Goal: Task Accomplishment & Management: Use online tool/utility

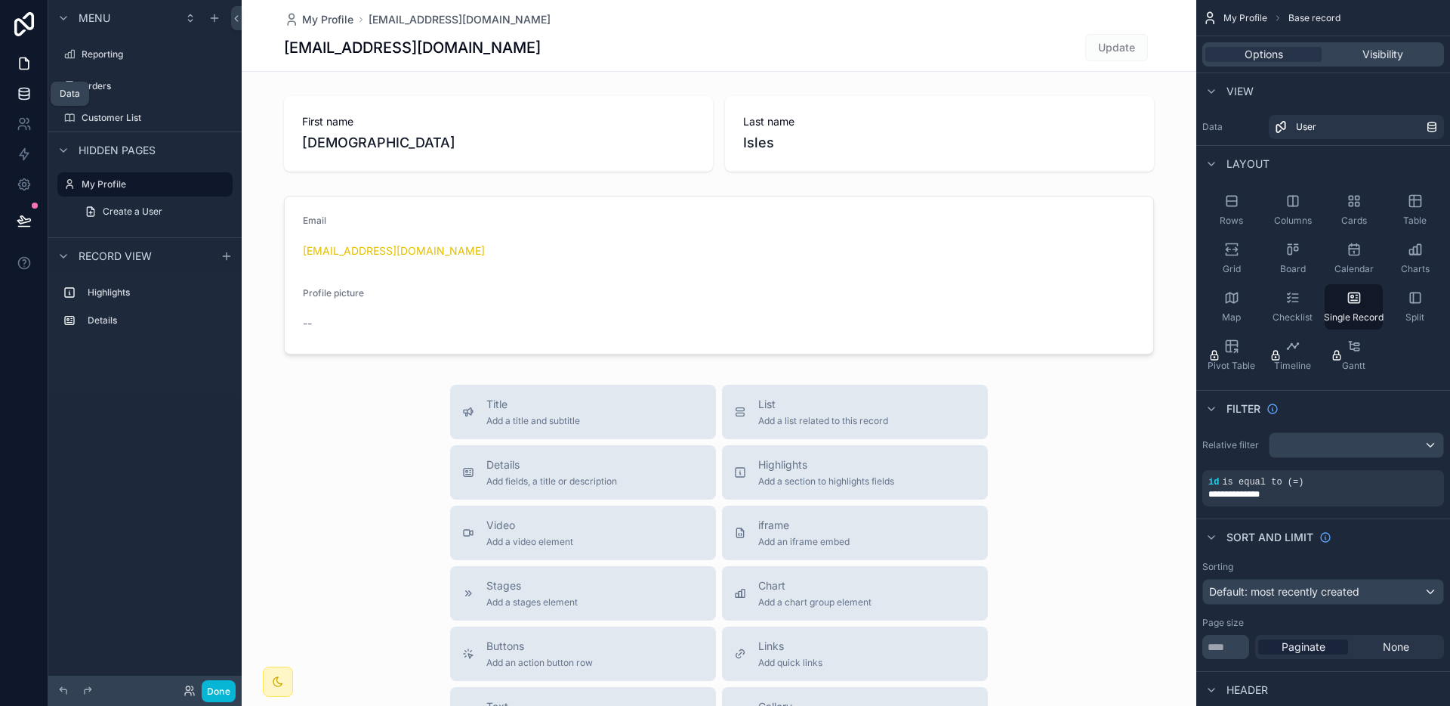
click at [35, 94] on link at bounding box center [24, 94] width 48 height 30
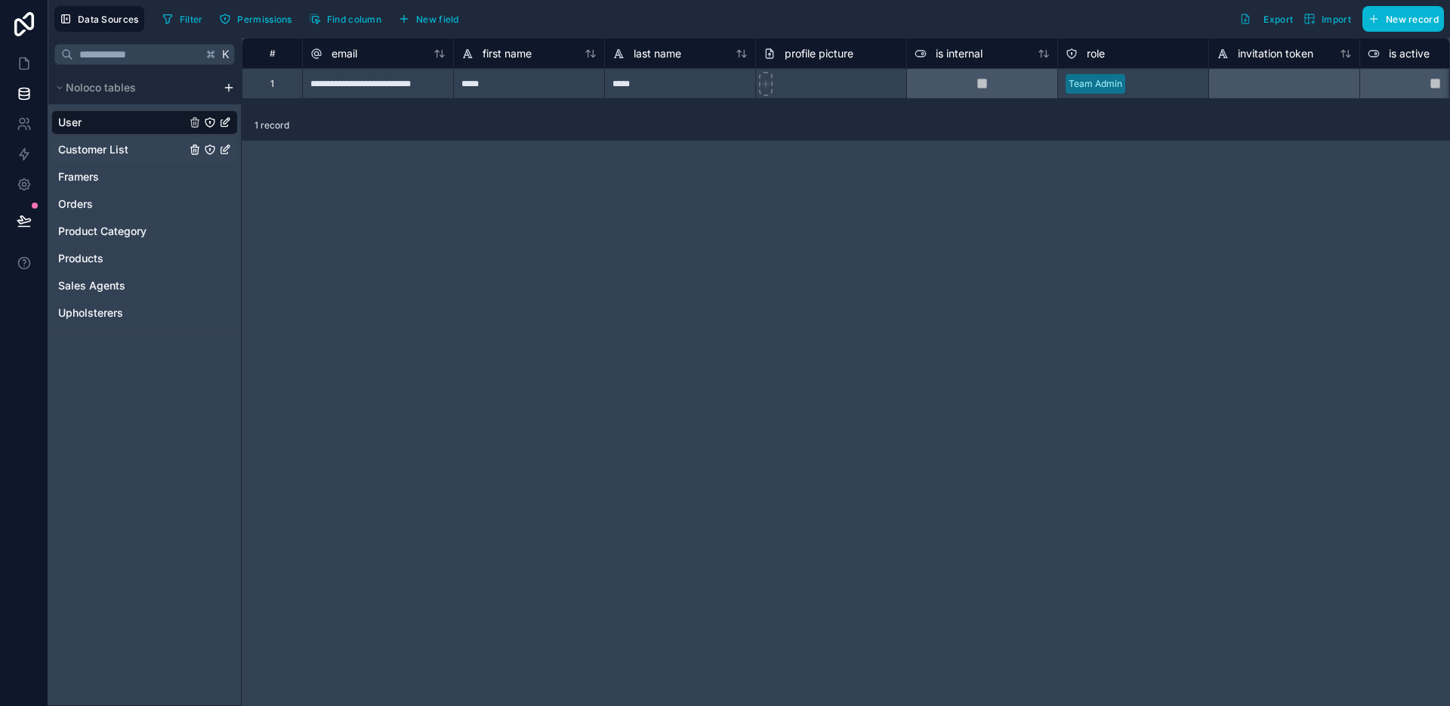
click at [130, 153] on div "Customer List" at bounding box center [144, 149] width 187 height 24
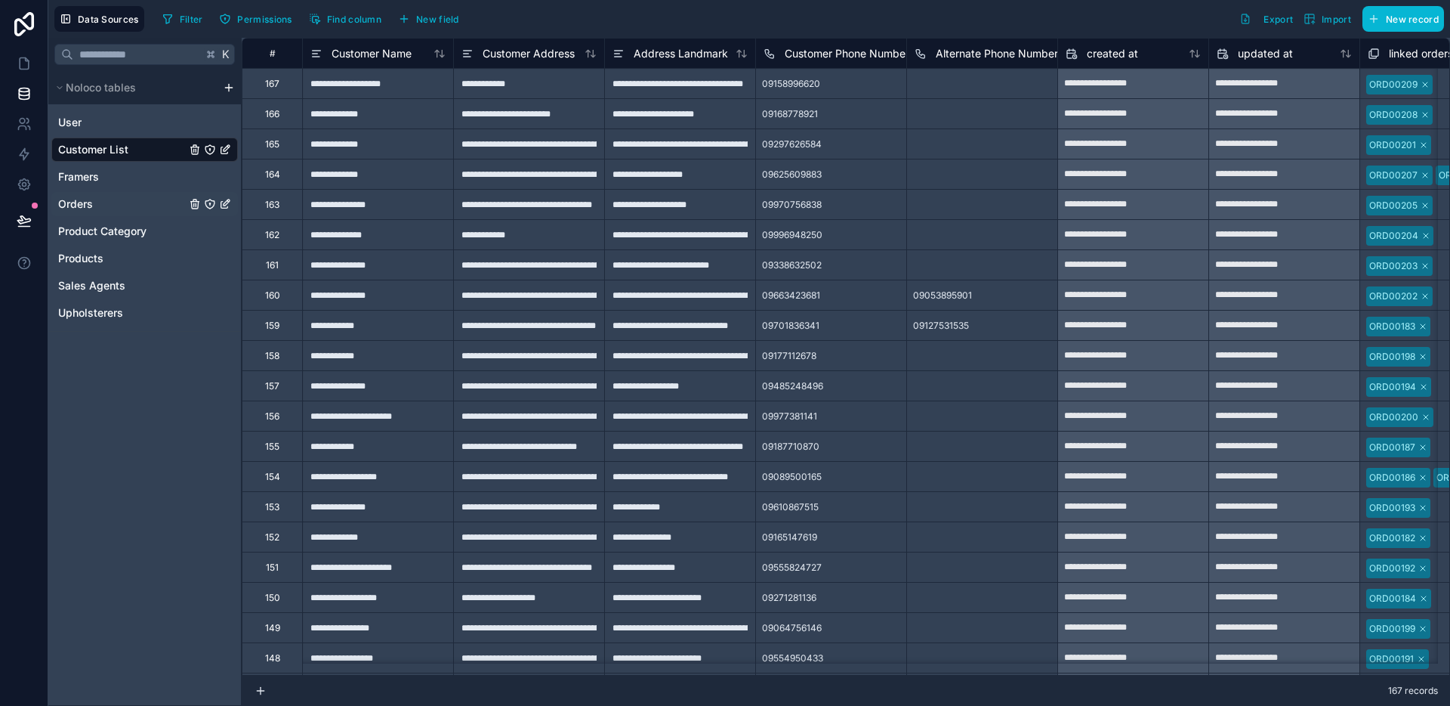
click at [80, 207] on span "Orders" at bounding box center [75, 203] width 35 height 15
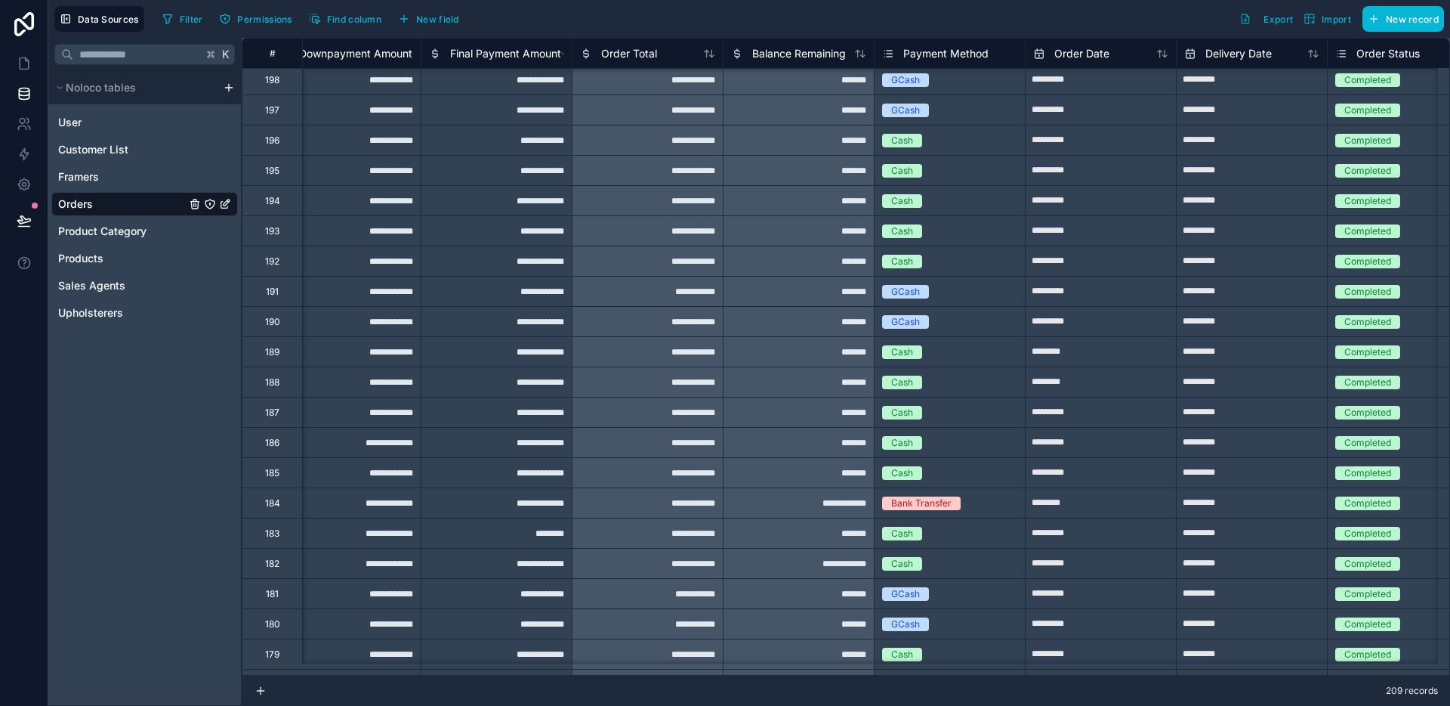
scroll to position [339, 1846]
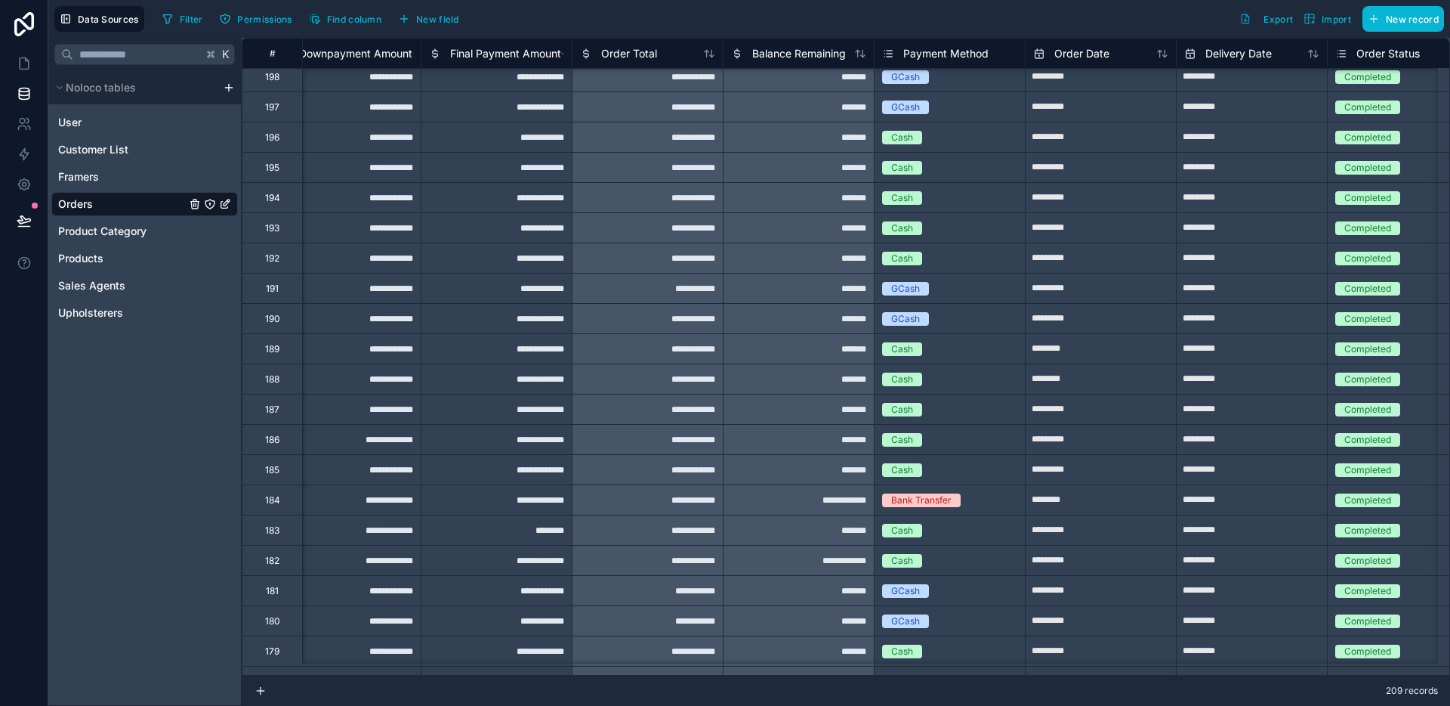
click at [761, 505] on div "**********" at bounding box center [798, 499] width 151 height 30
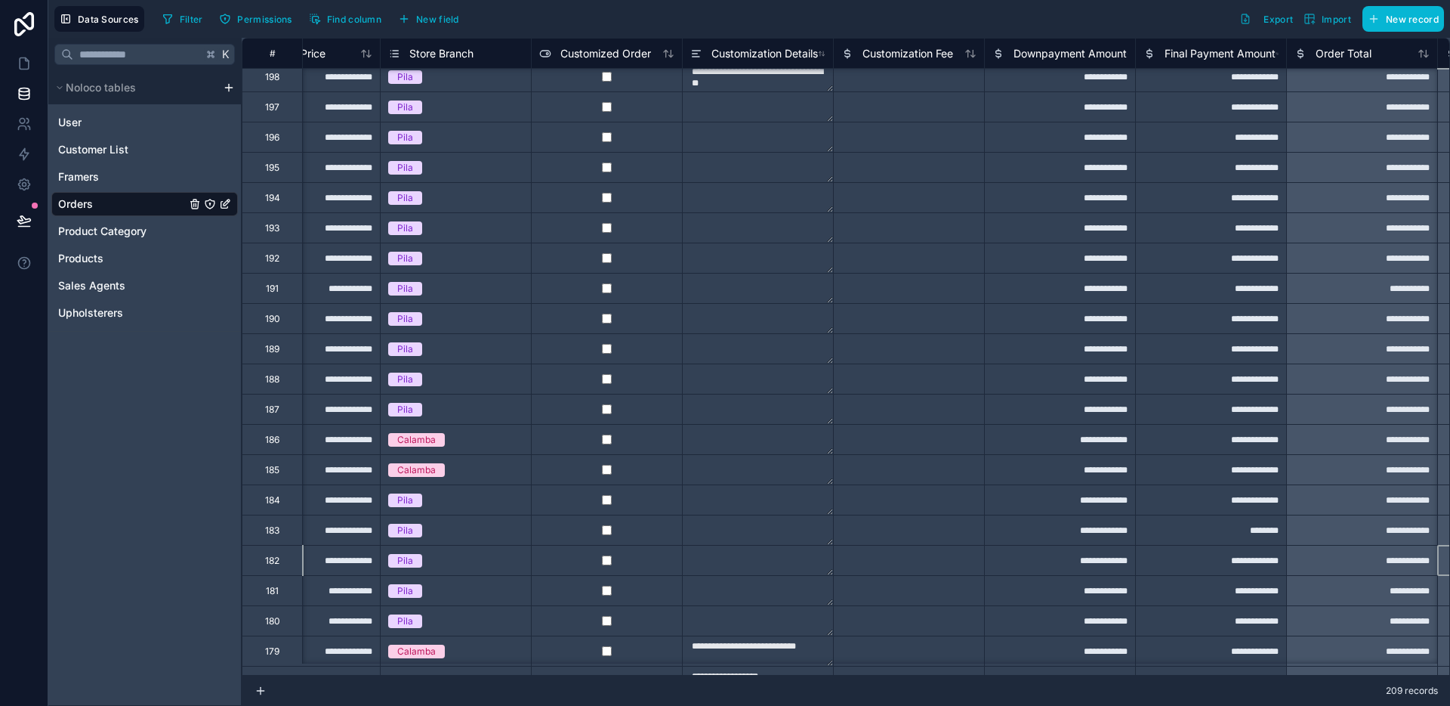
scroll to position [339, 1282]
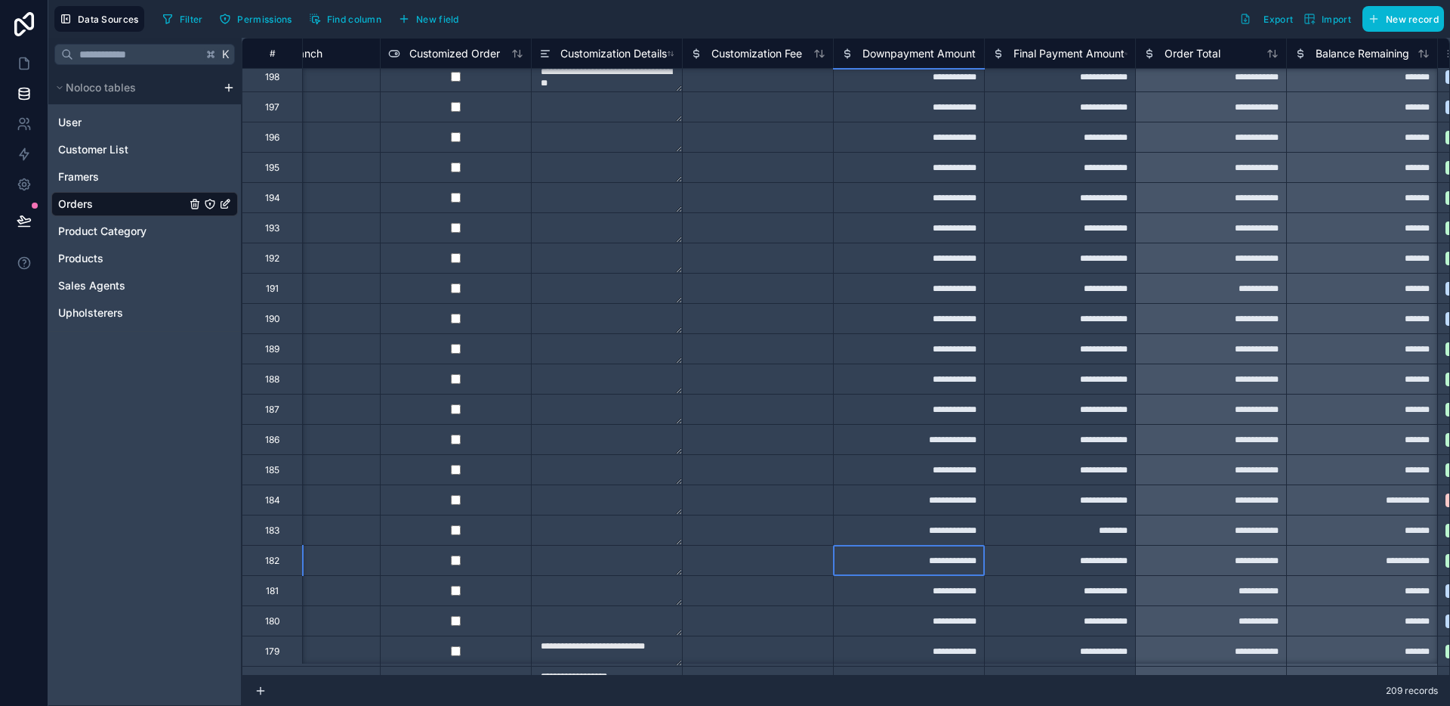
click at [944, 560] on div "**********" at bounding box center [908, 560] width 151 height 30
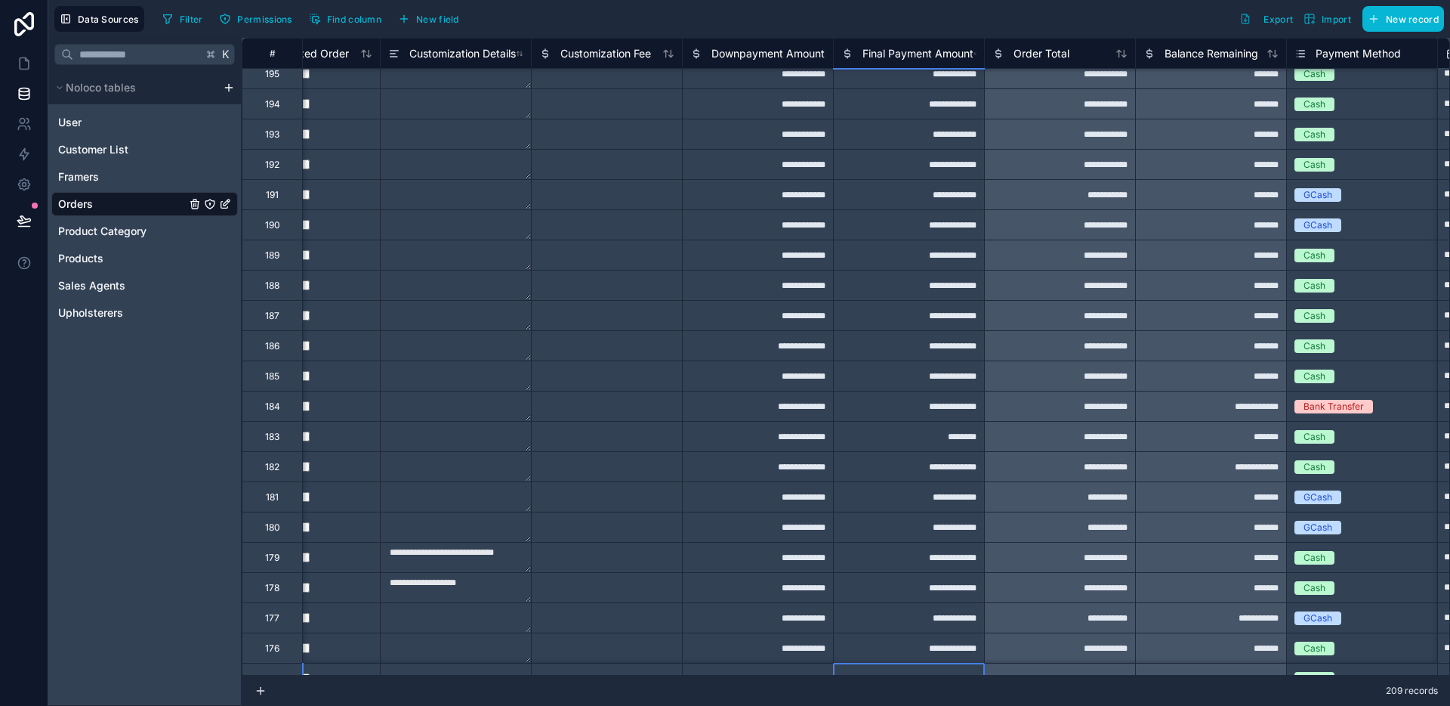
scroll to position [463, 1433]
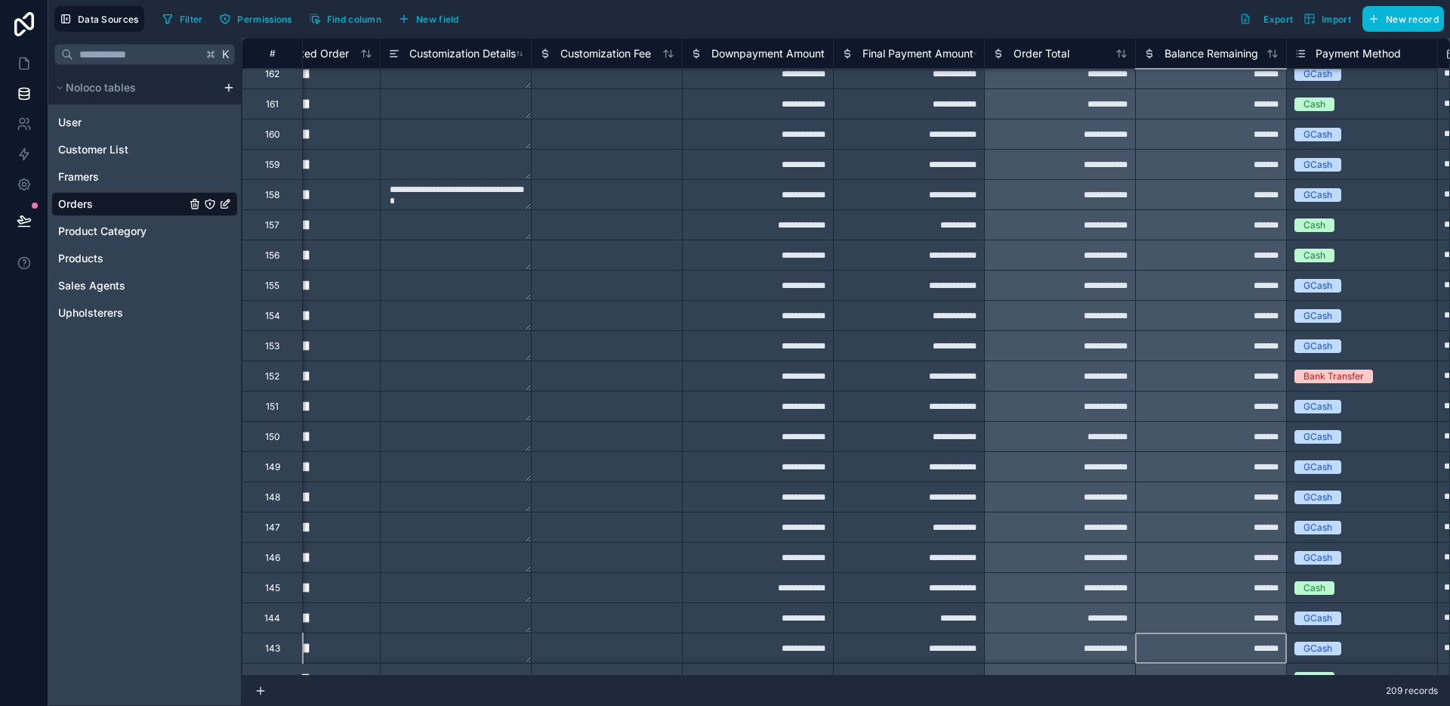
type textarea "**********"
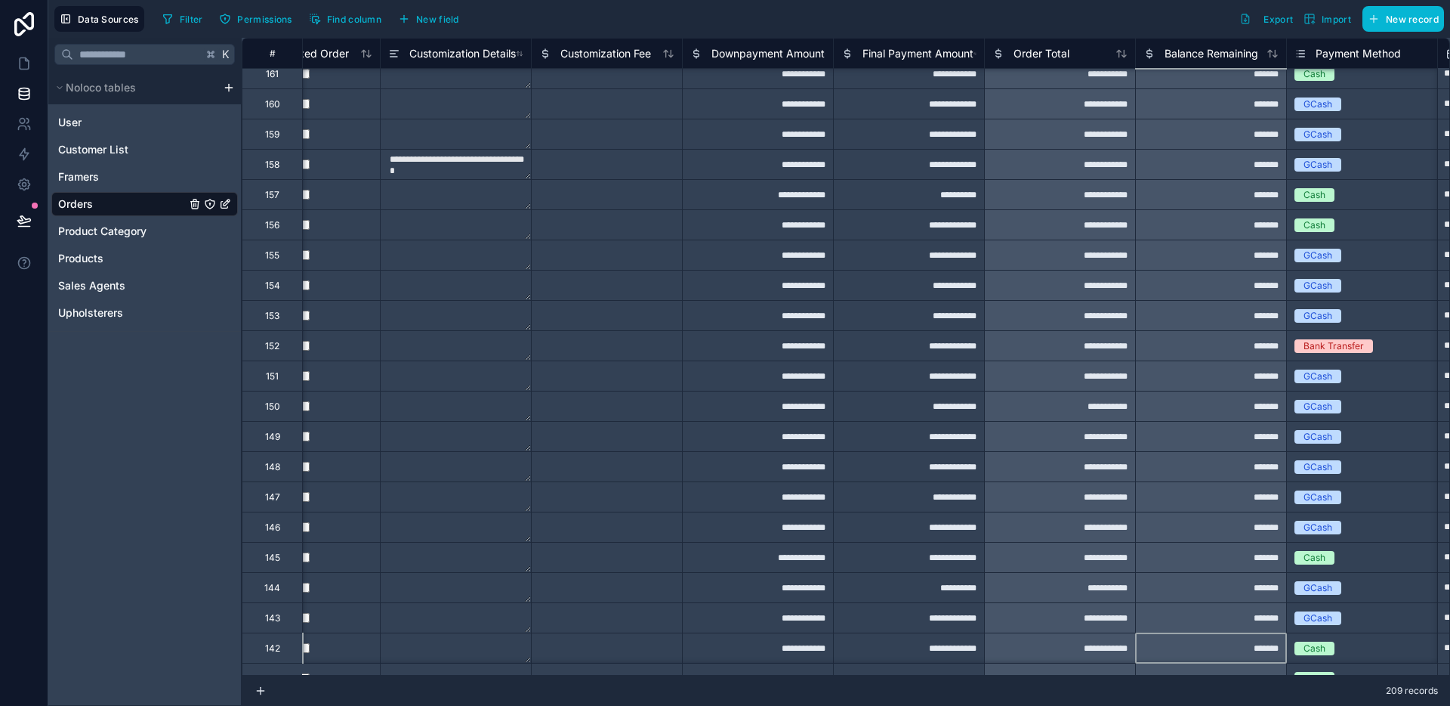
type textarea "**********"
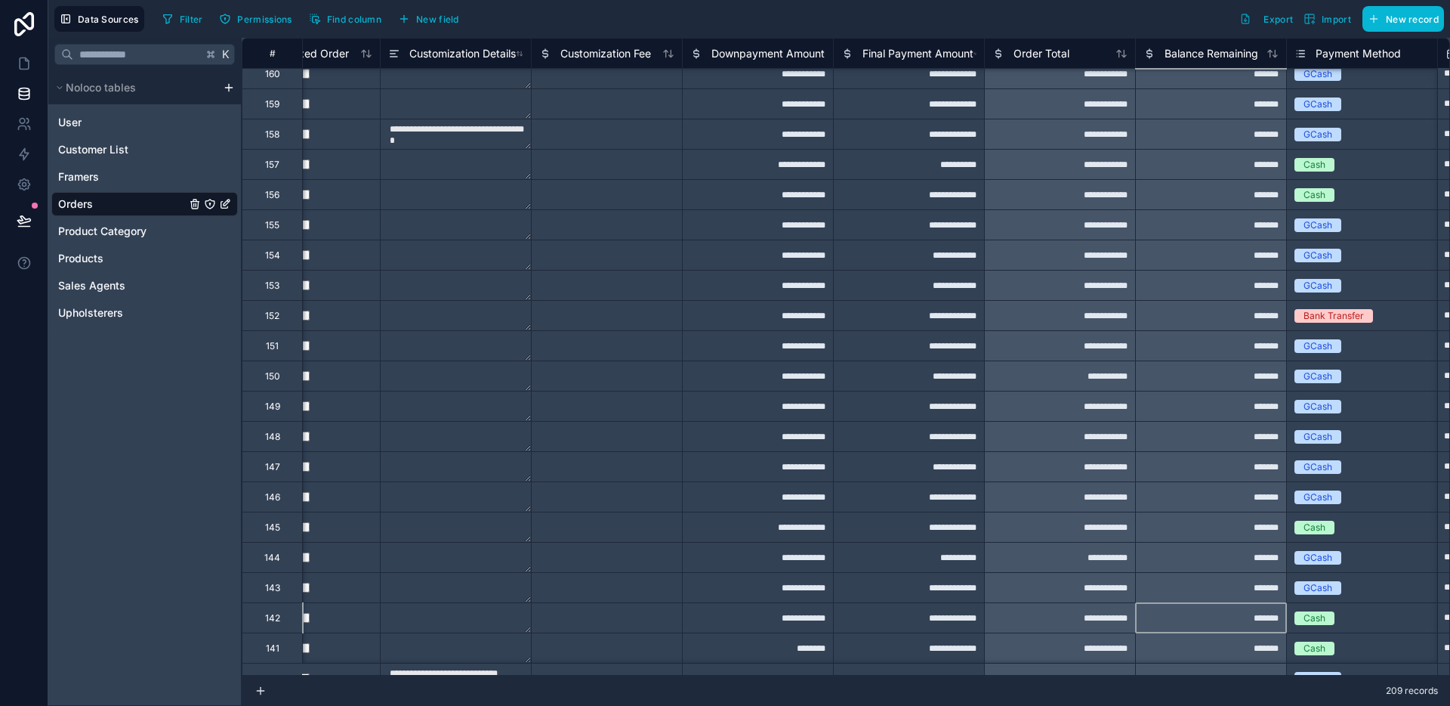
type textarea "**********"
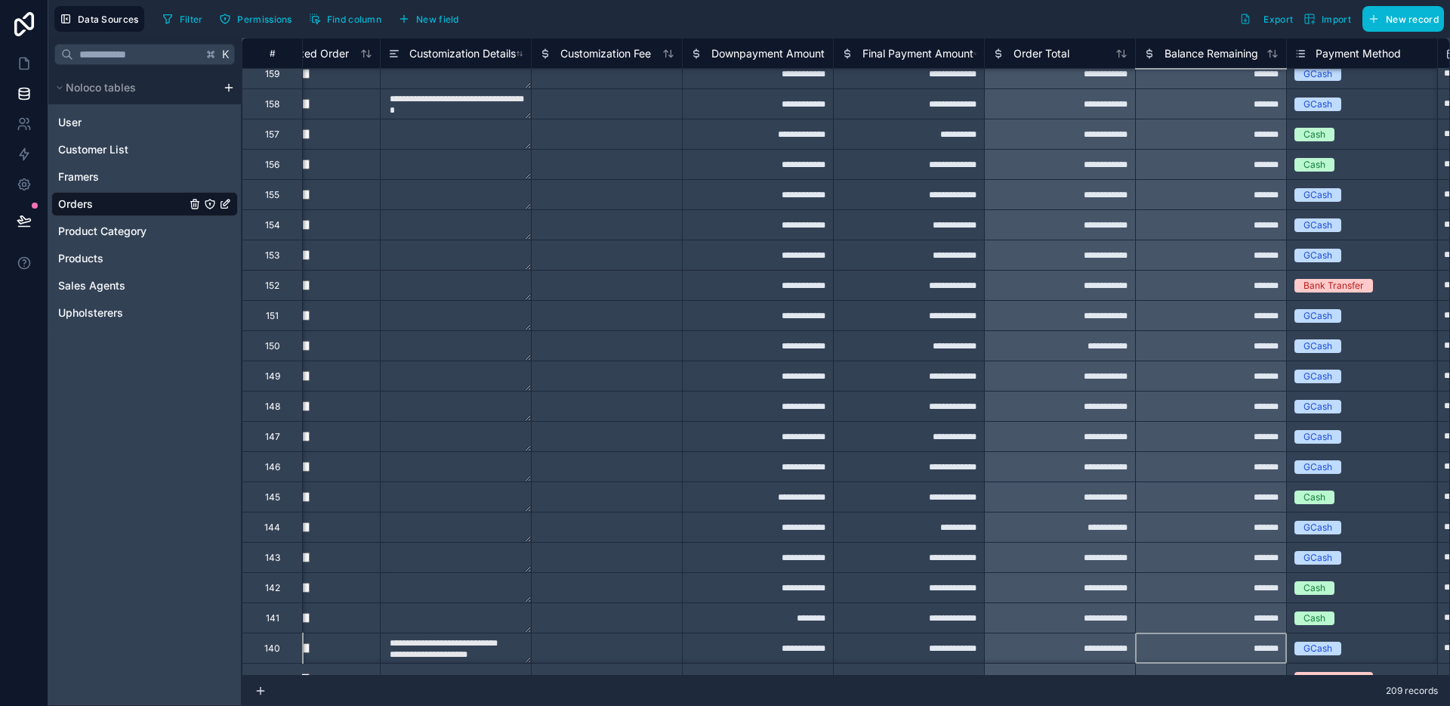
type textarea "**********"
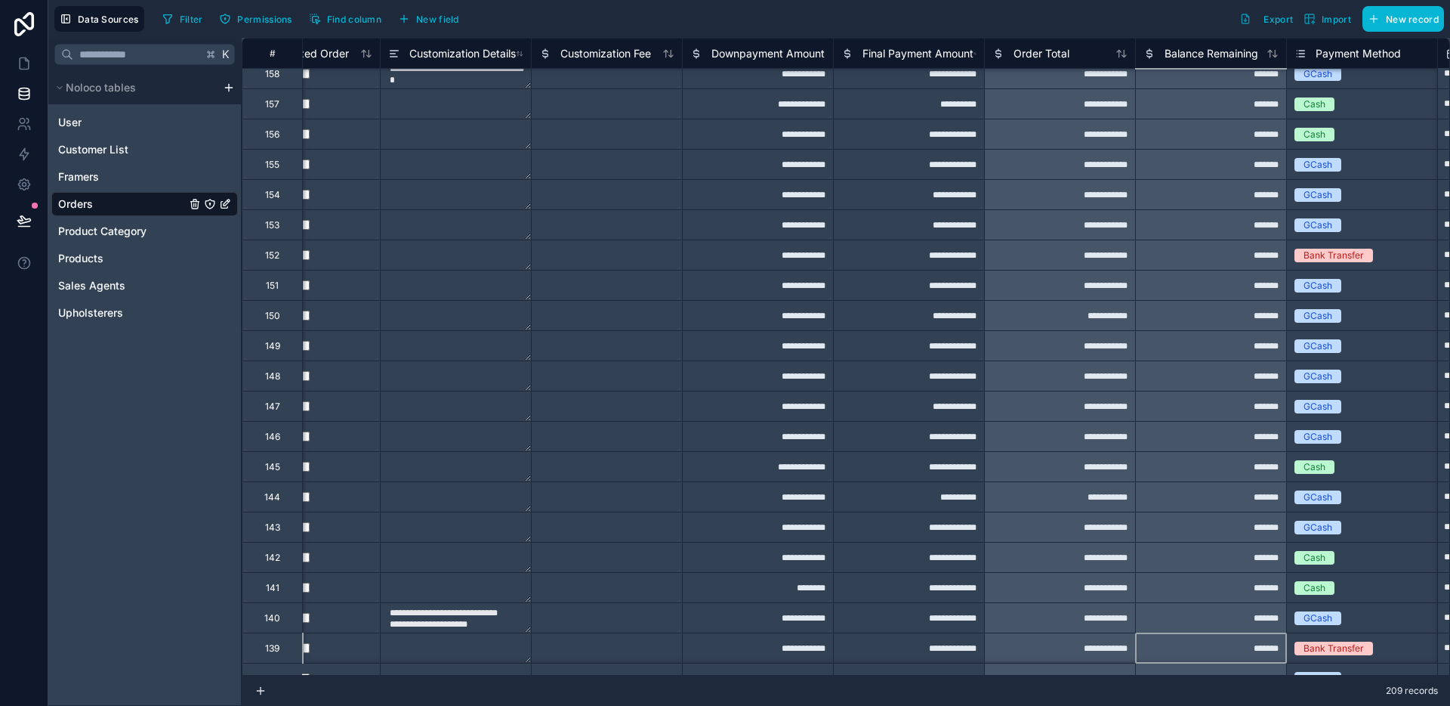
type textarea "**********"
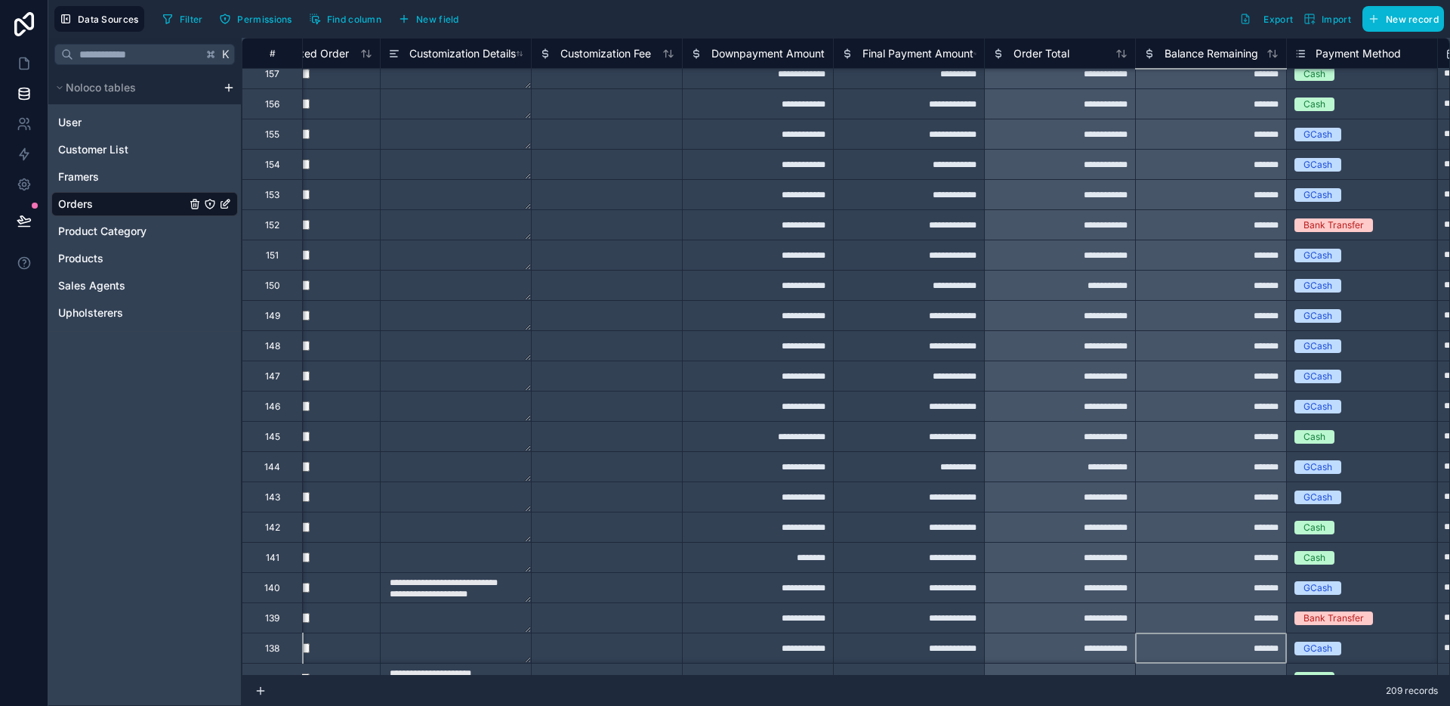
type textarea "**********"
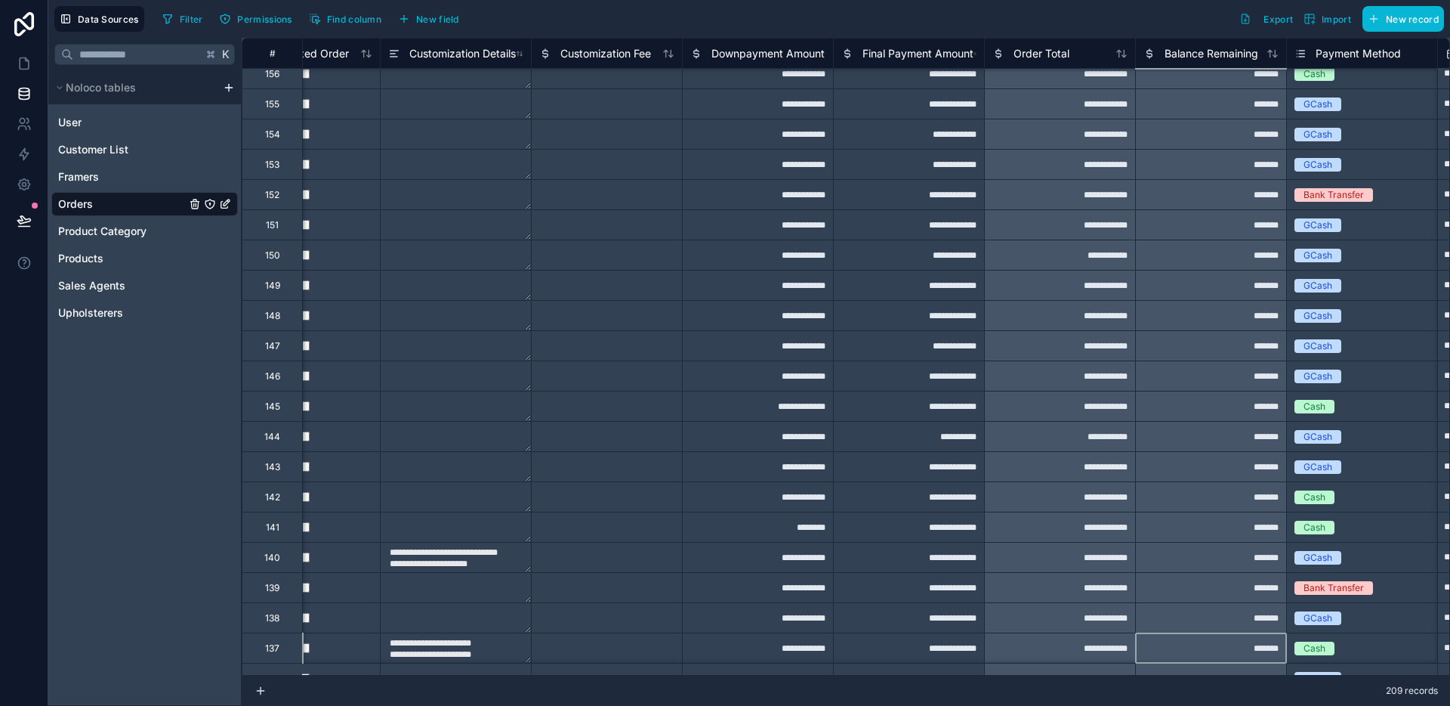
type textarea "**********"
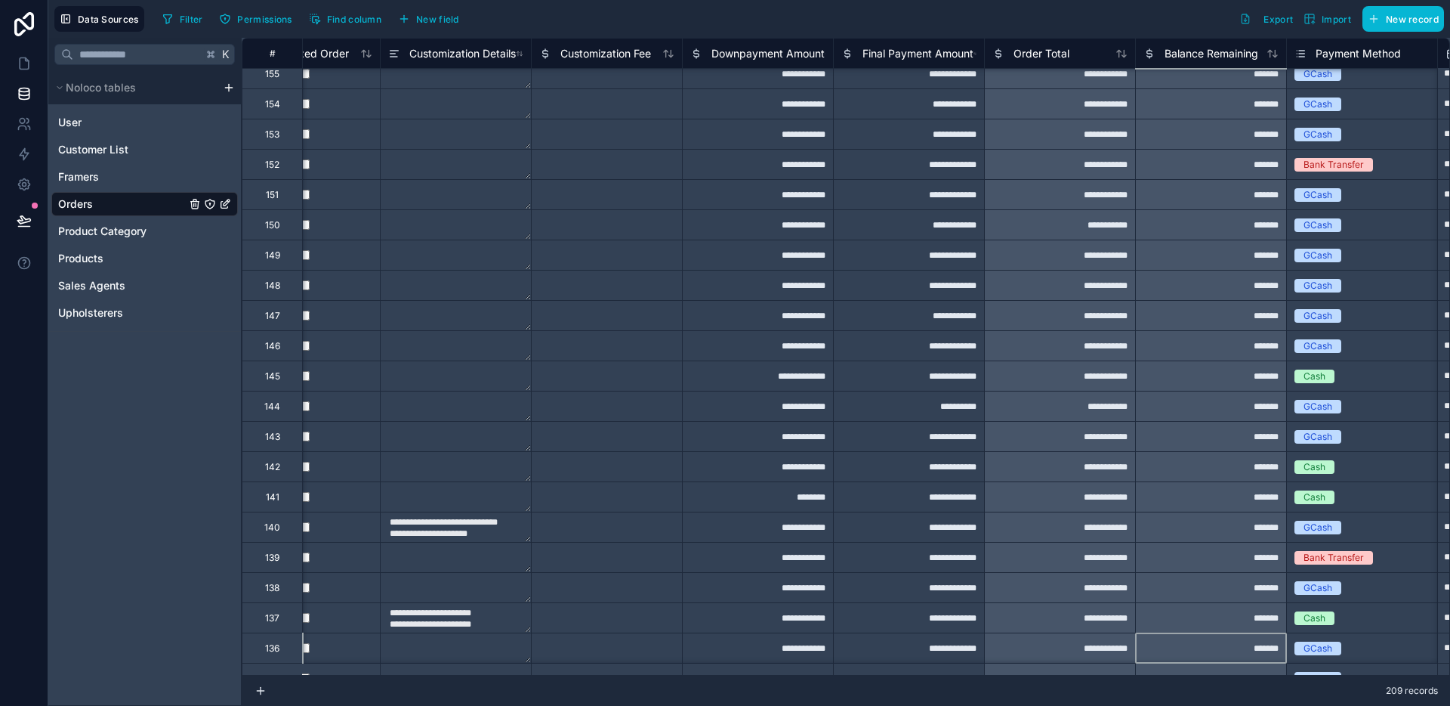
type textarea "**********"
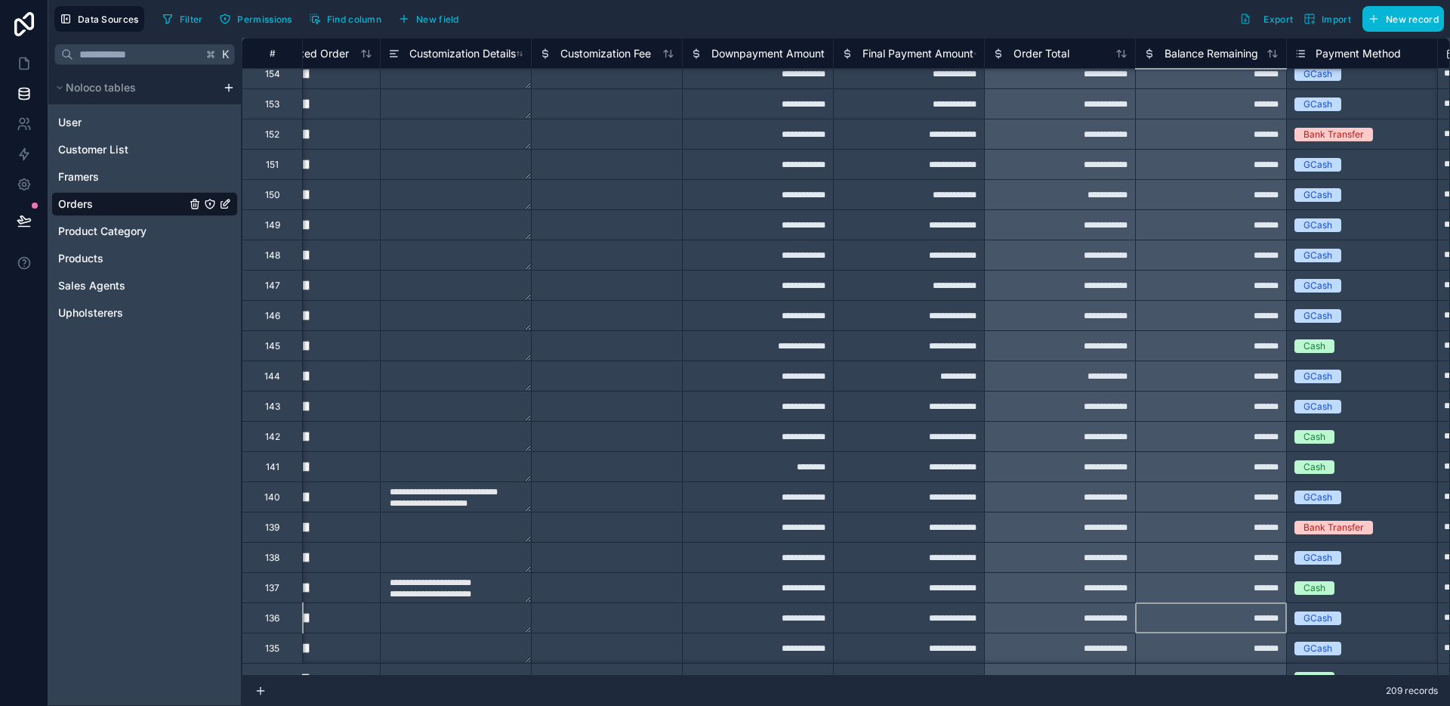
type textarea "**********"
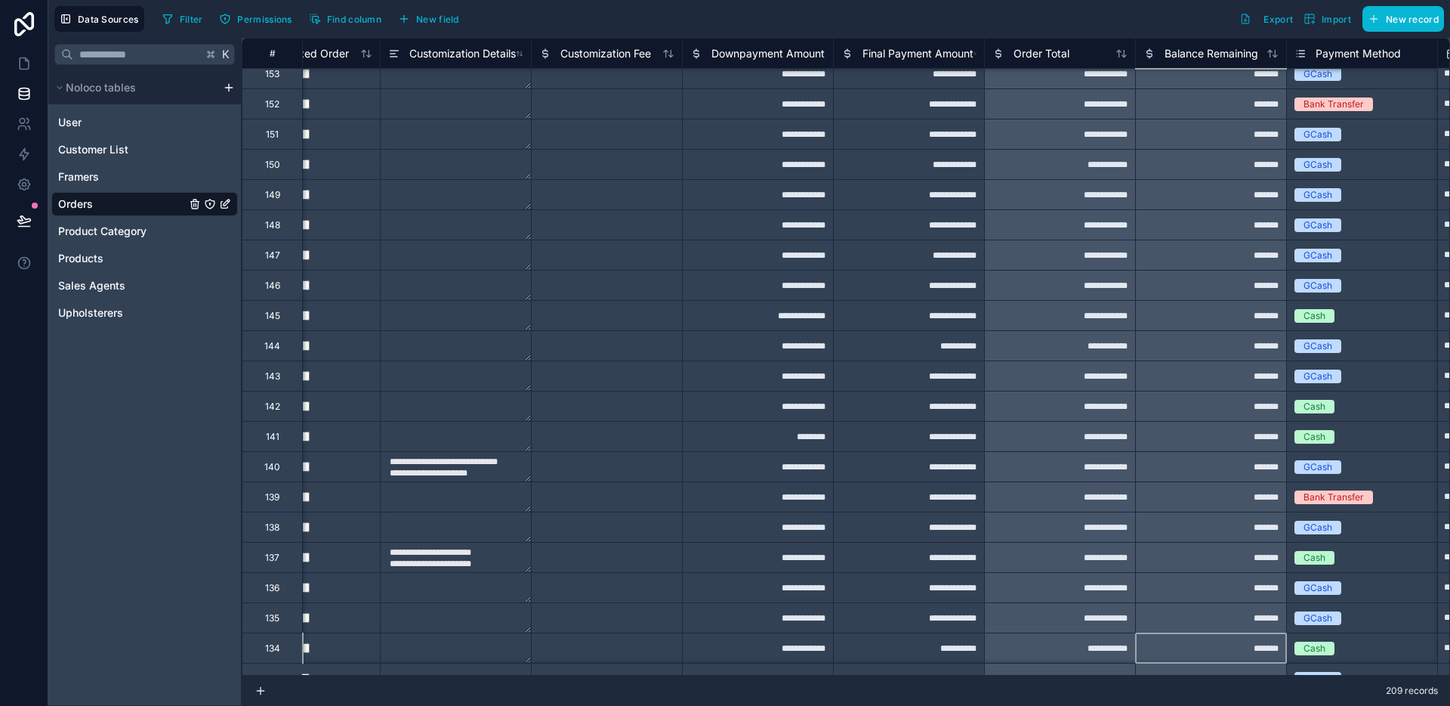
type textarea "**********"
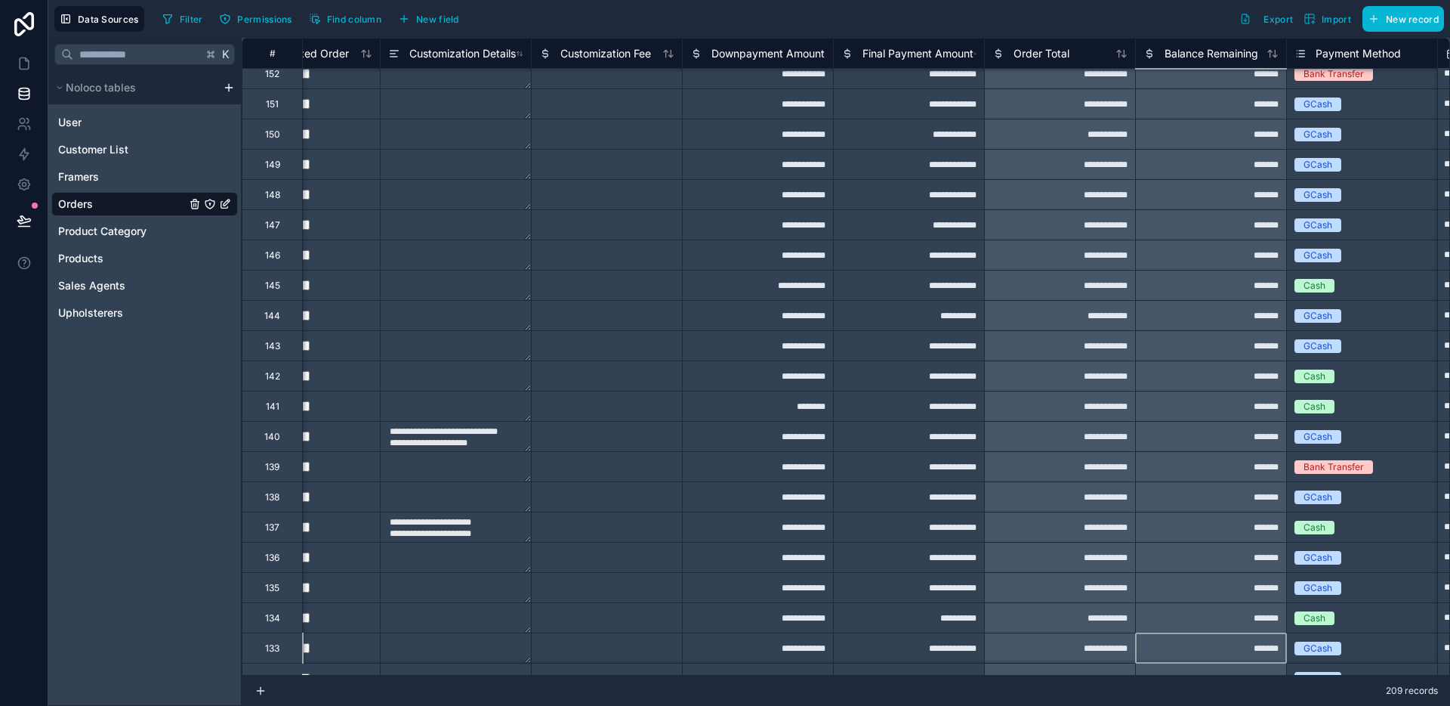
type textarea "**********"
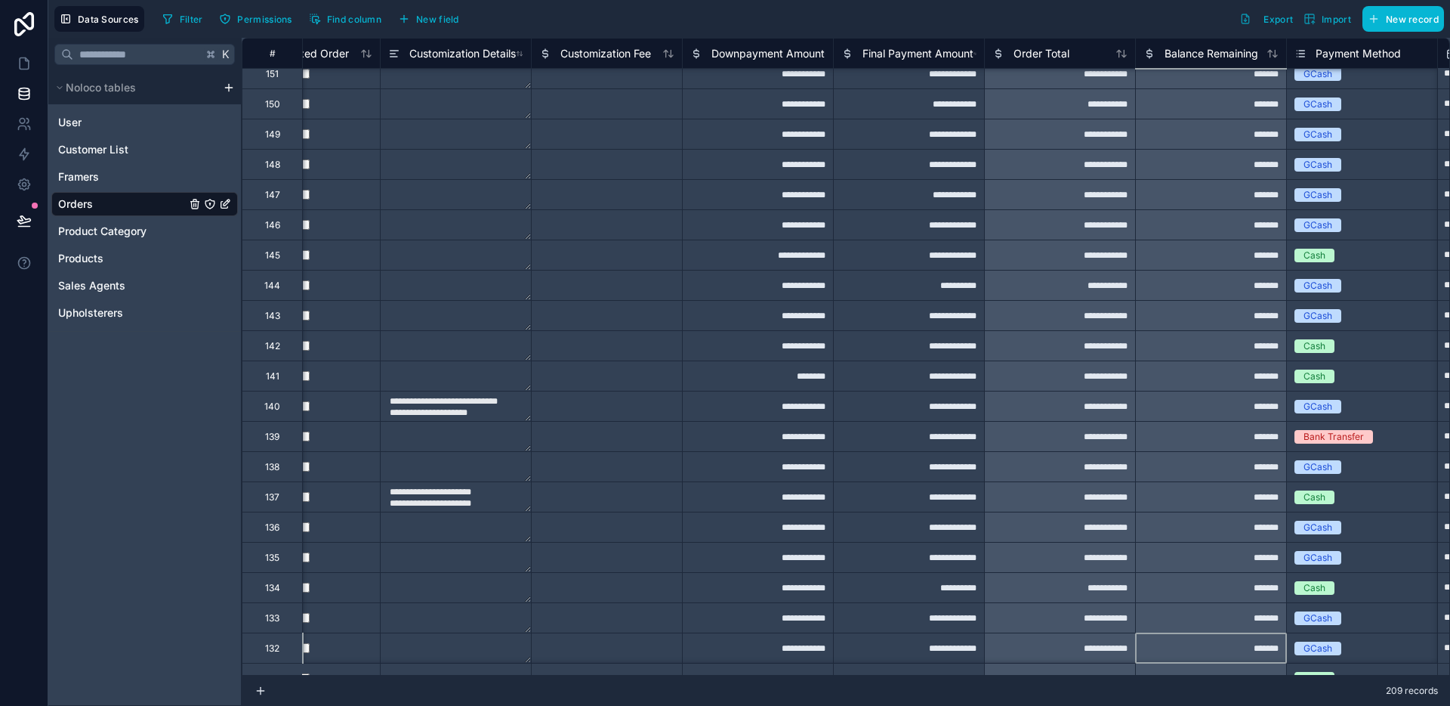
type textarea "**********"
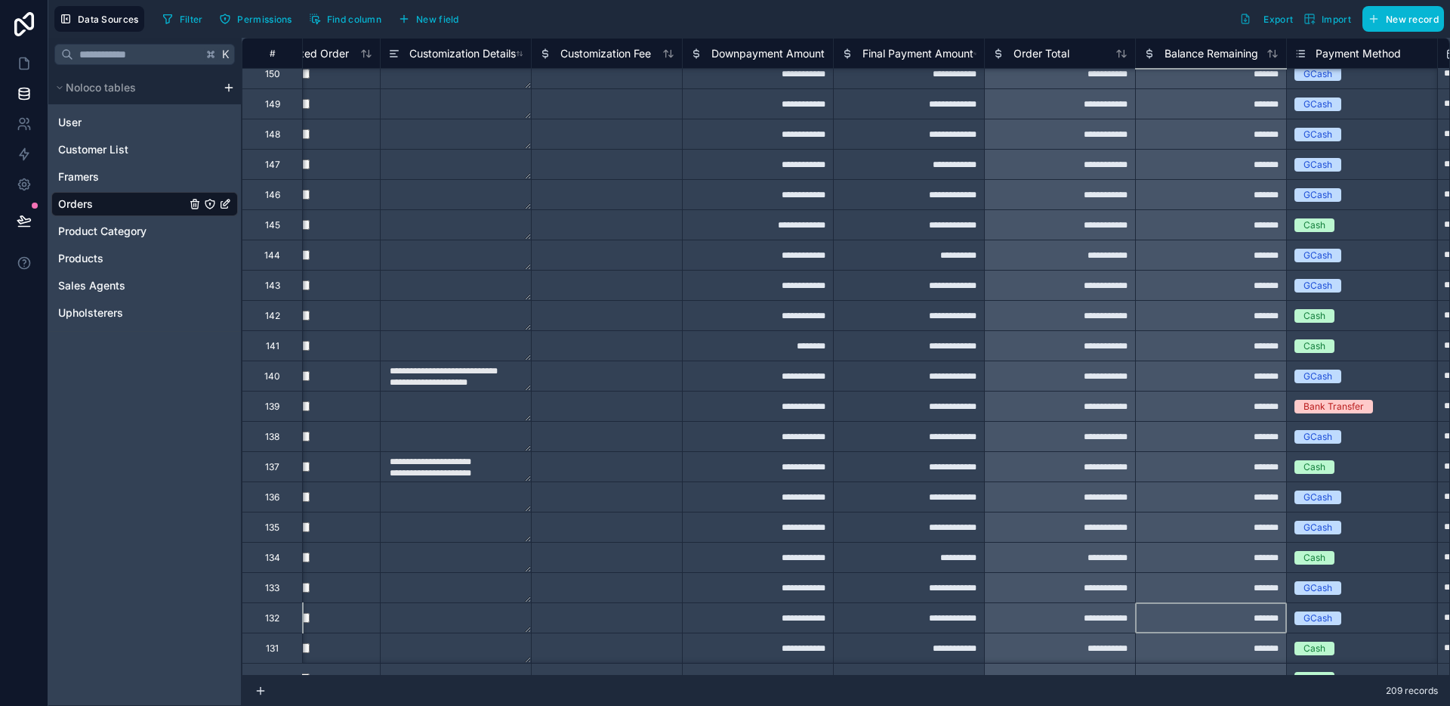
type textarea "**********"
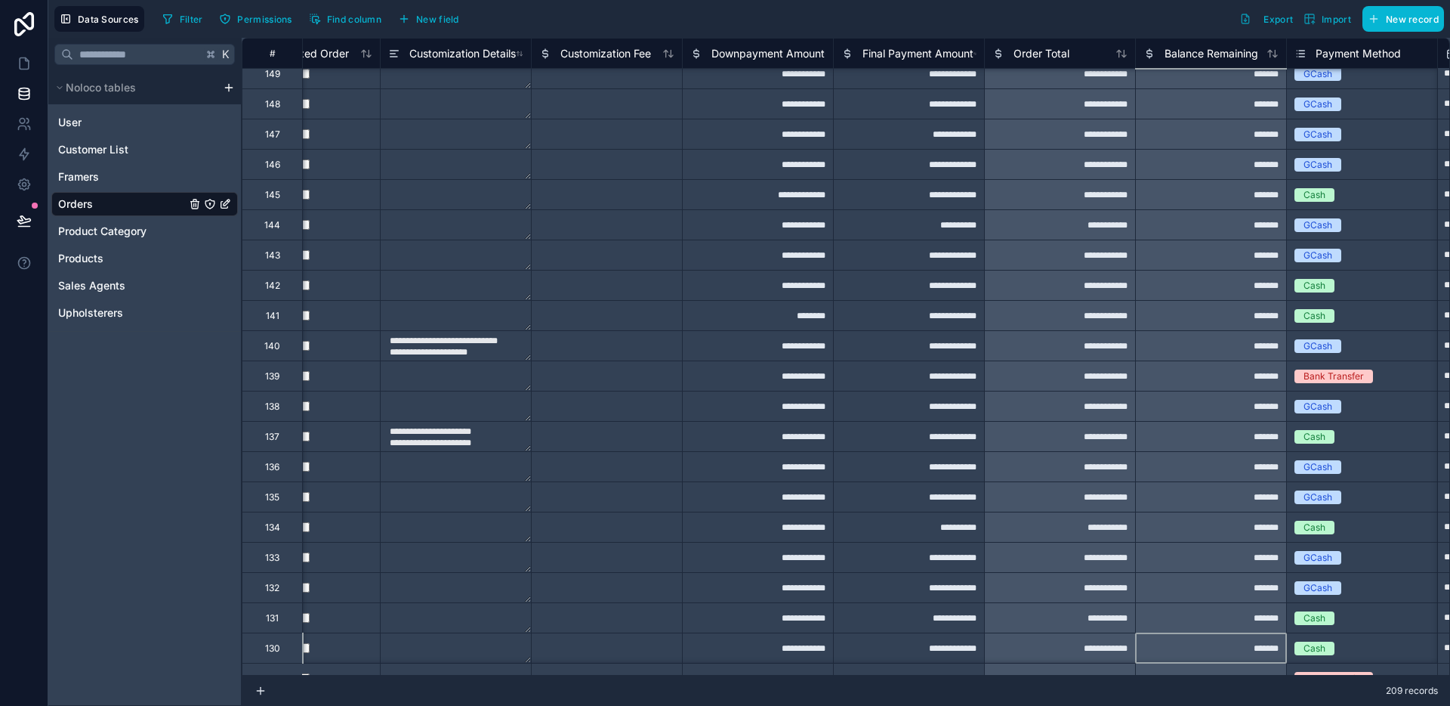
type textarea "**********"
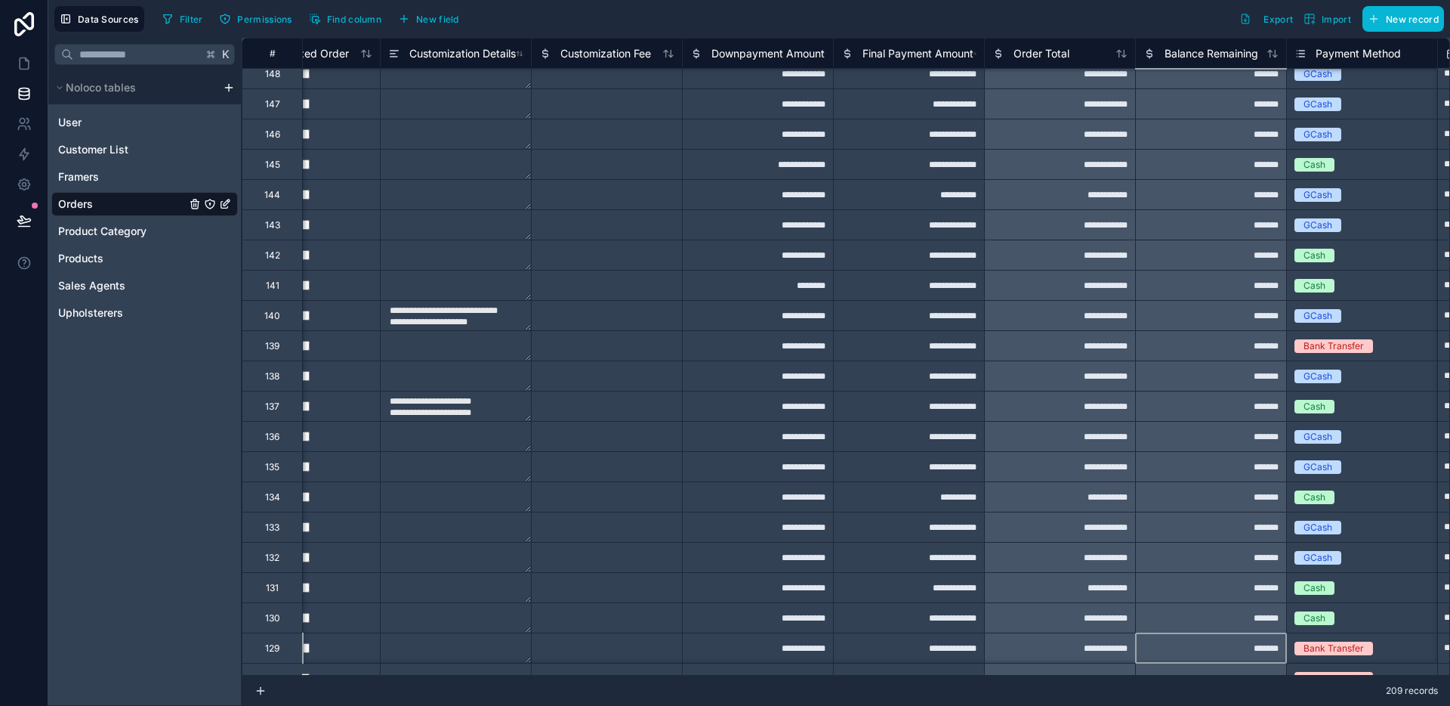
type textarea "**********"
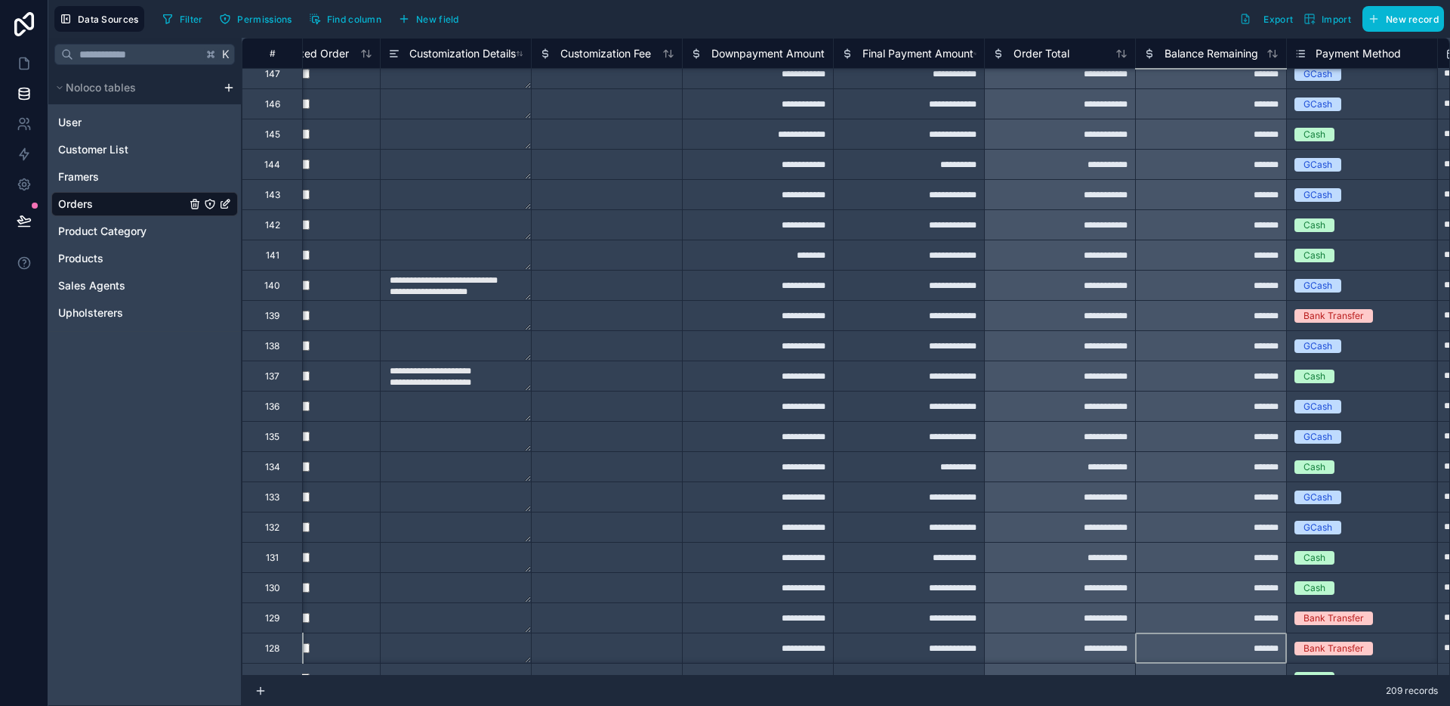
type textarea "**********"
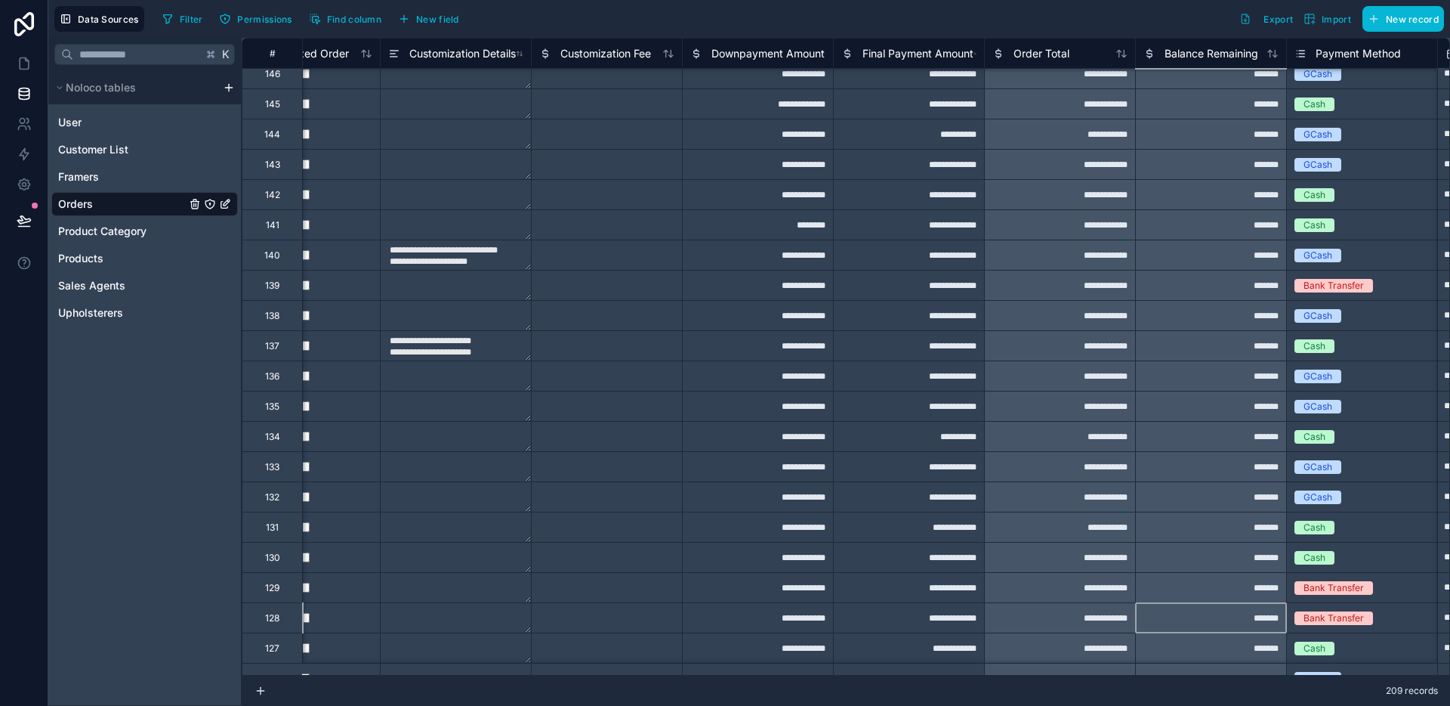
type textarea "**********"
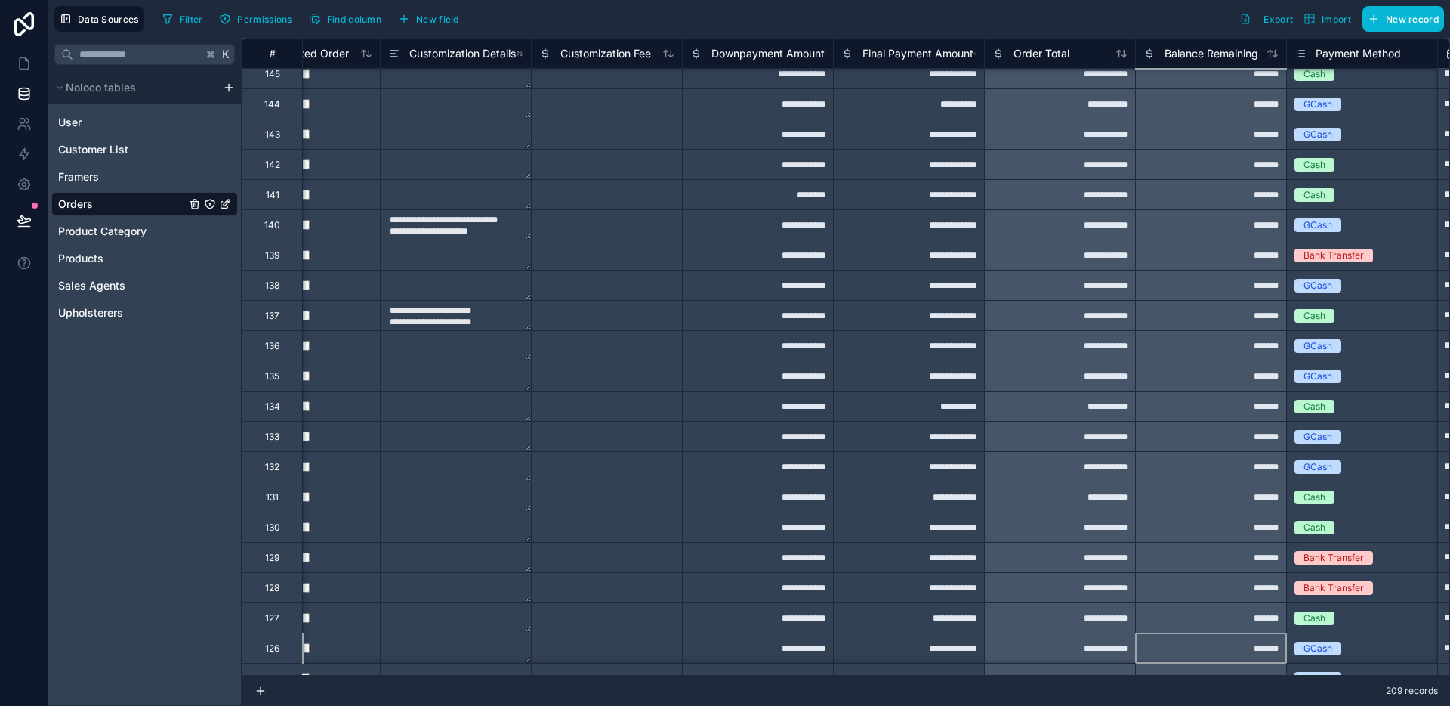
type textarea "**********"
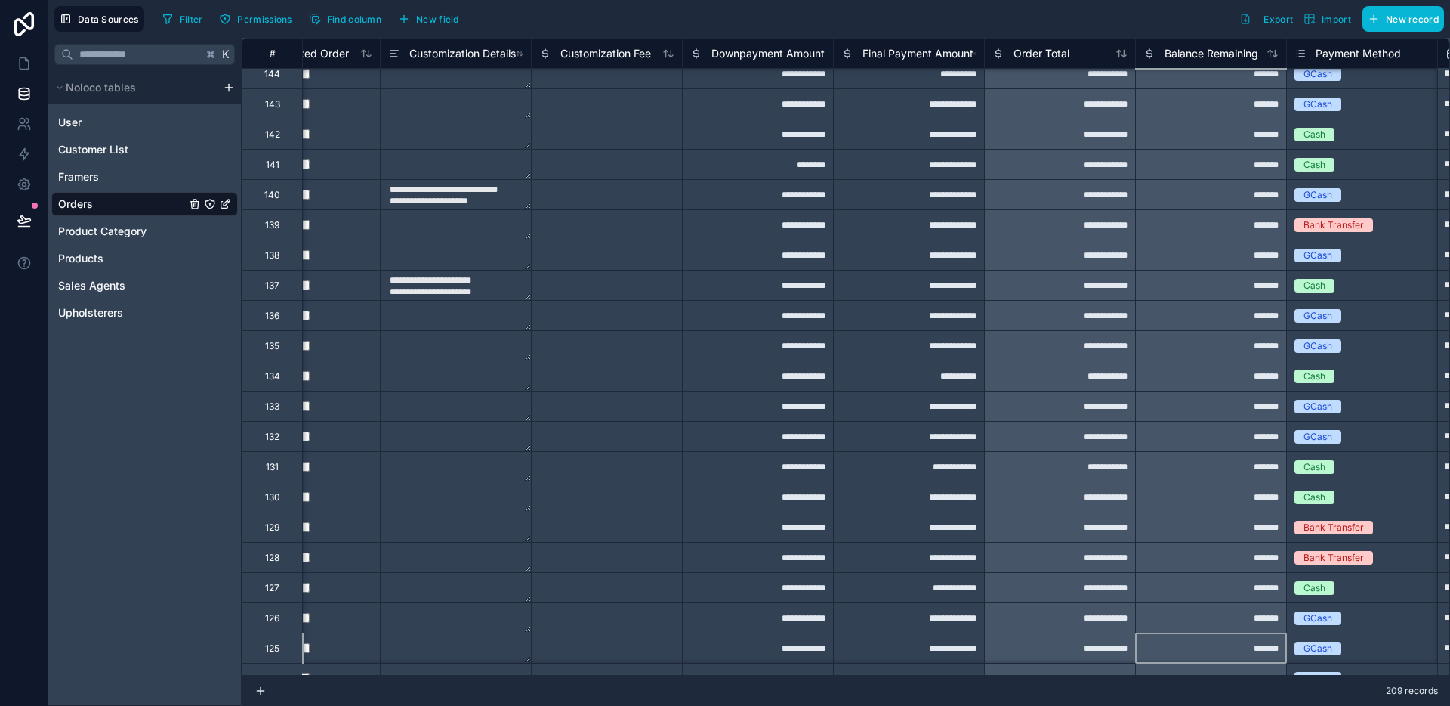
type textarea "**********"
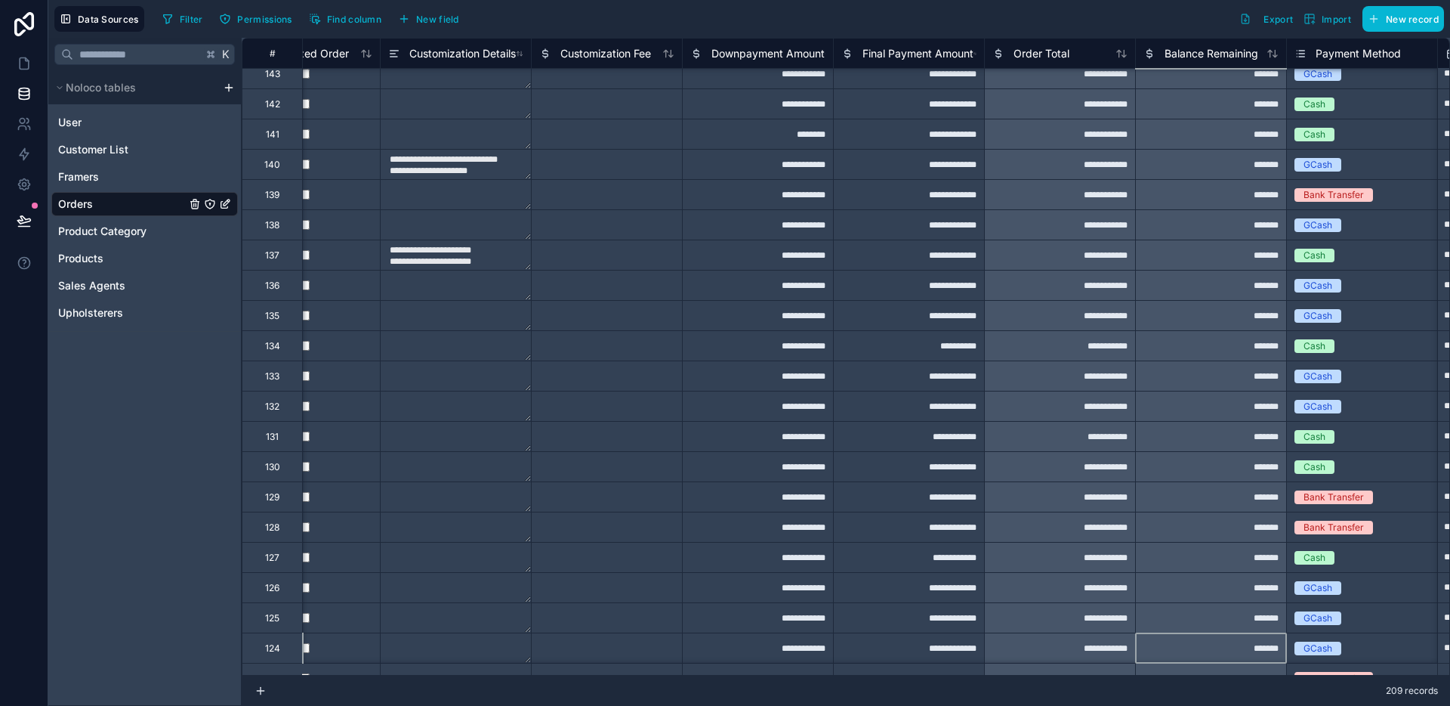
type textarea "**********"
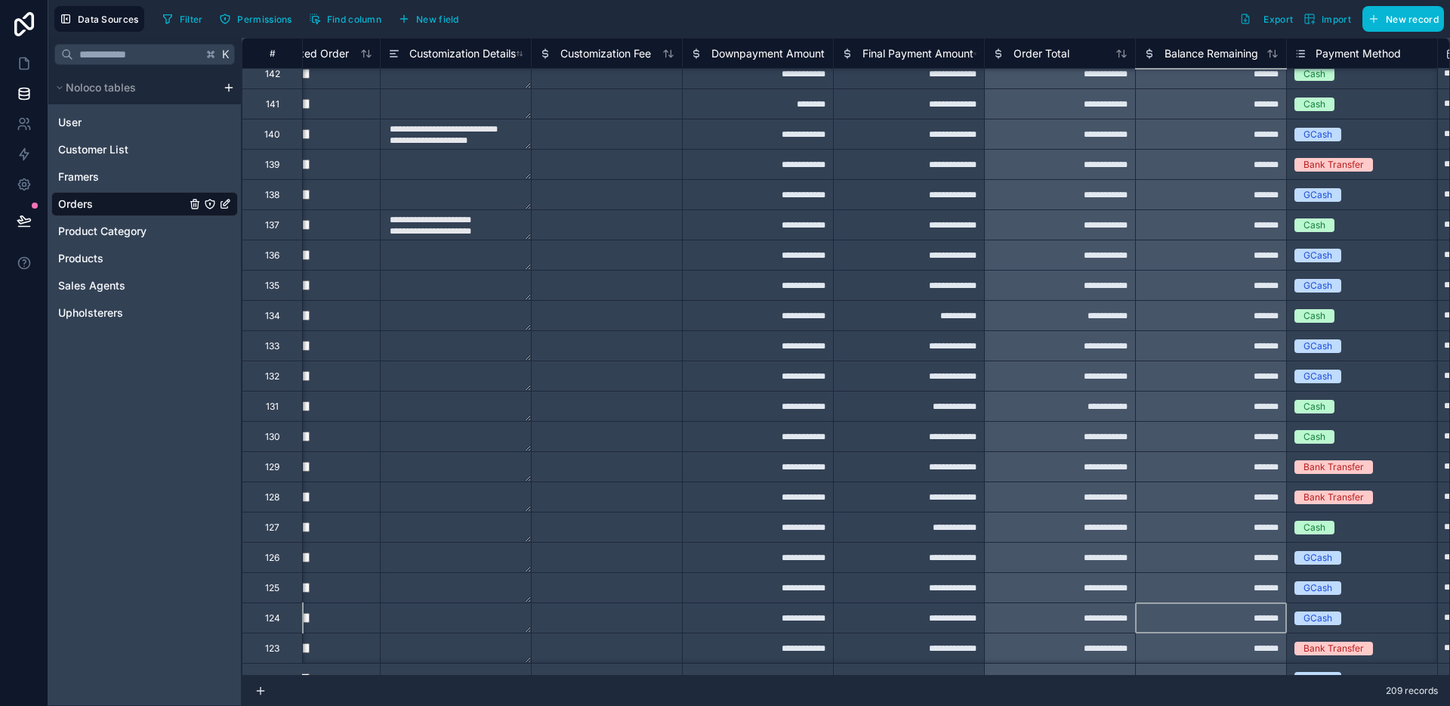
type textarea "**********"
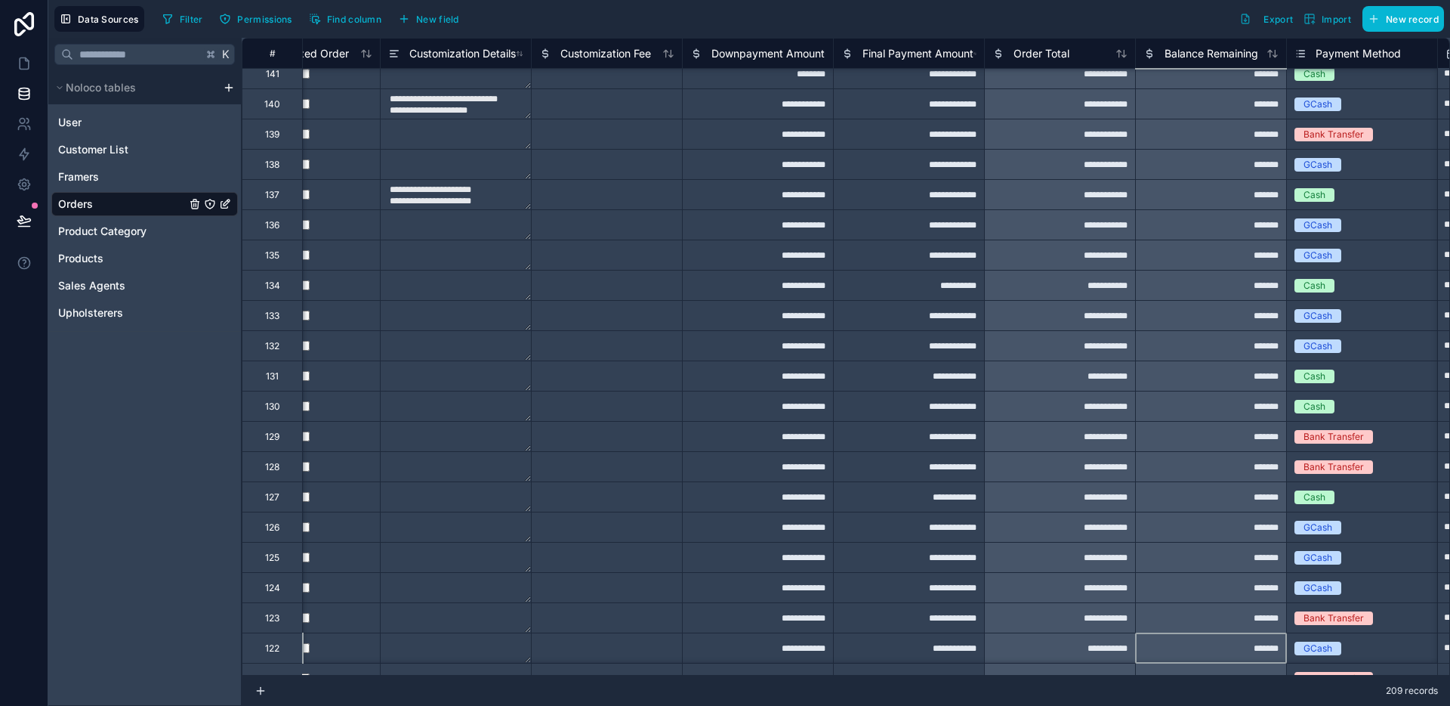
type textarea "**********"
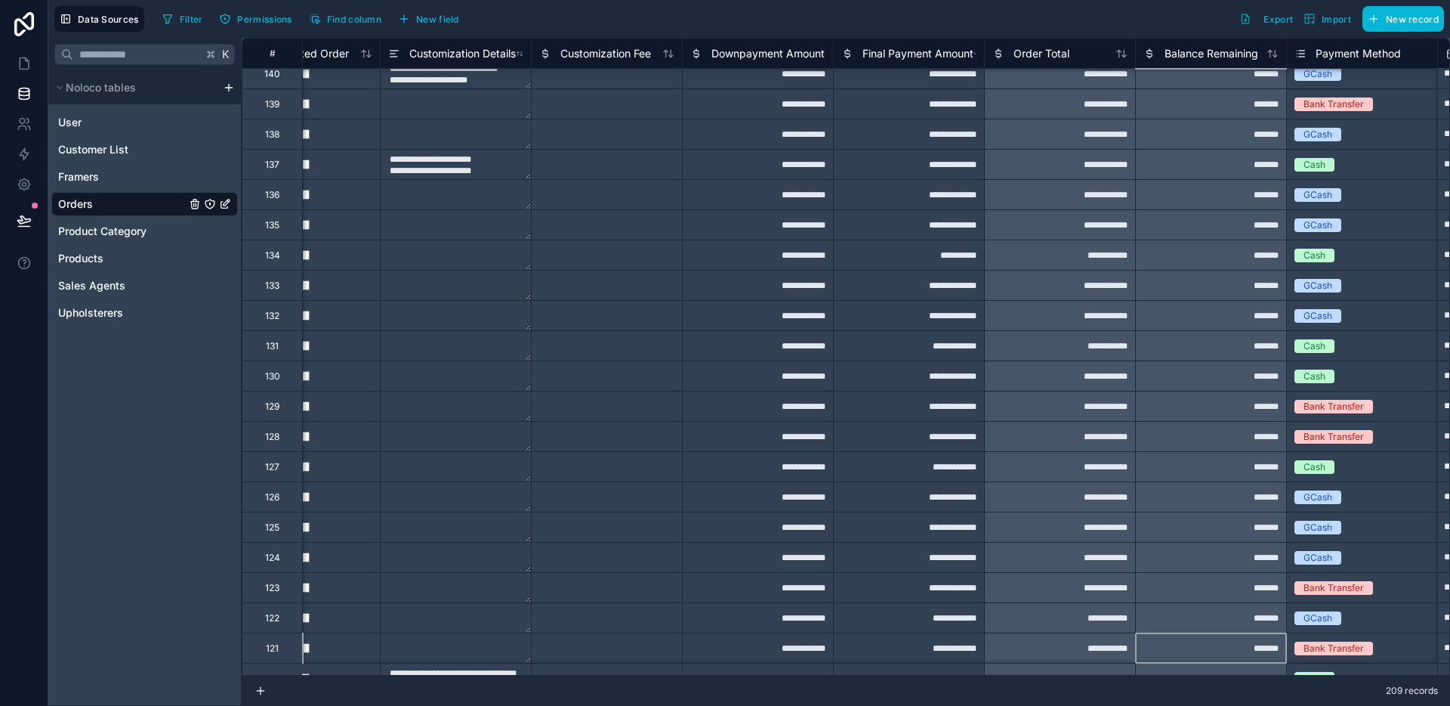
type textarea "**********"
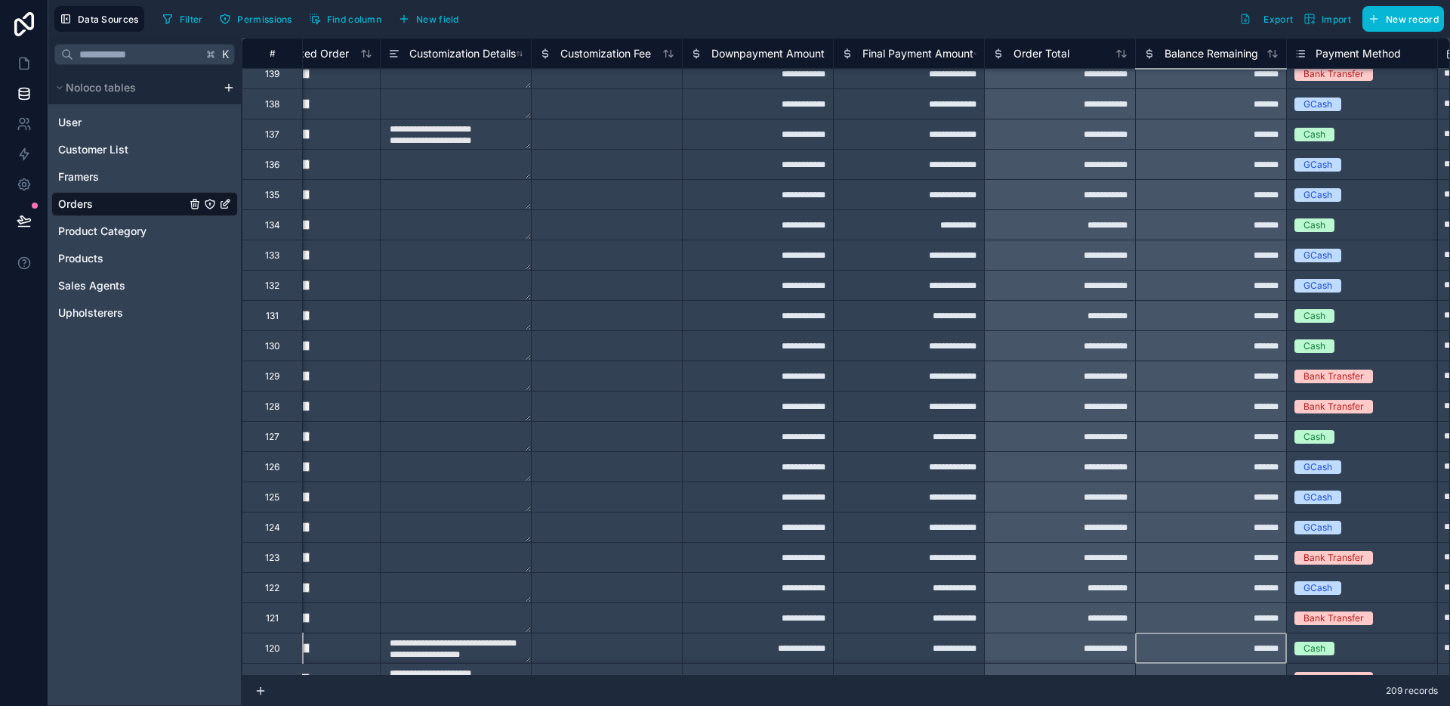
type textarea "**********"
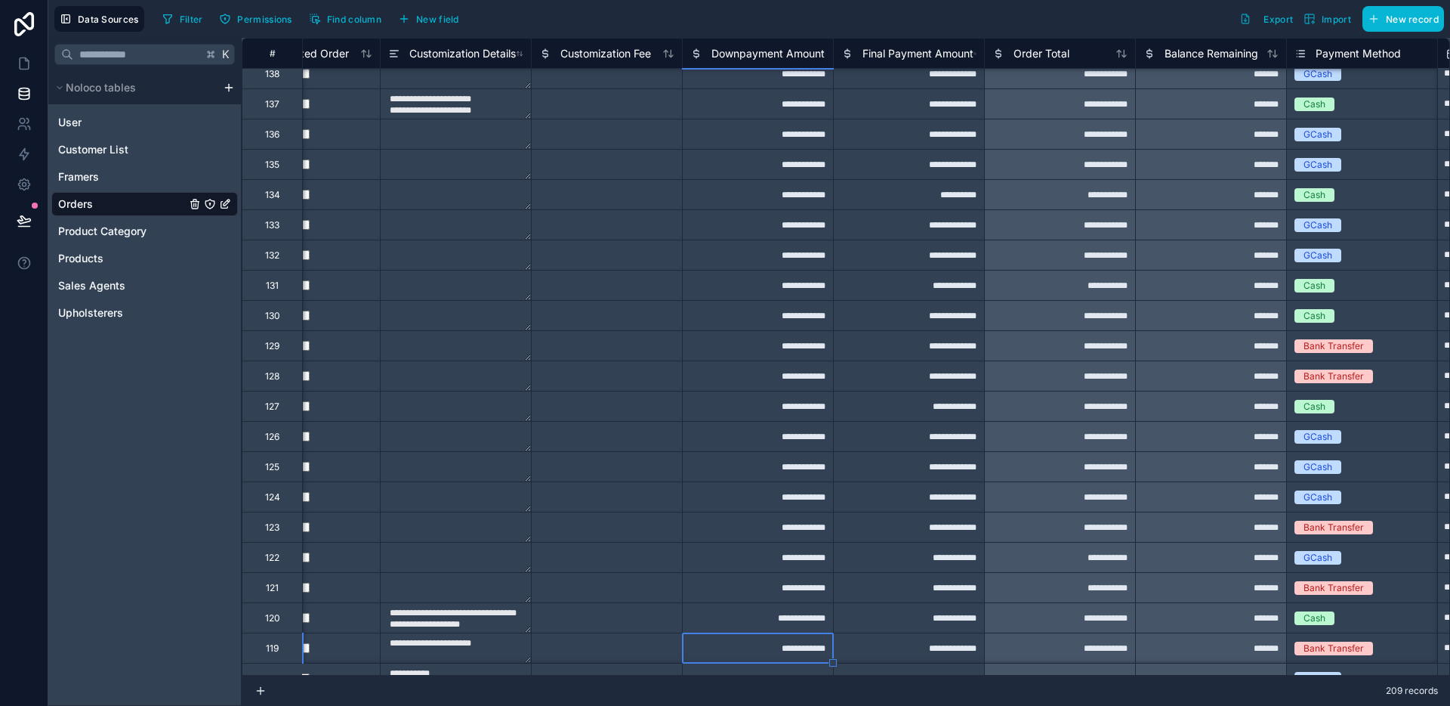
type textarea "**********"
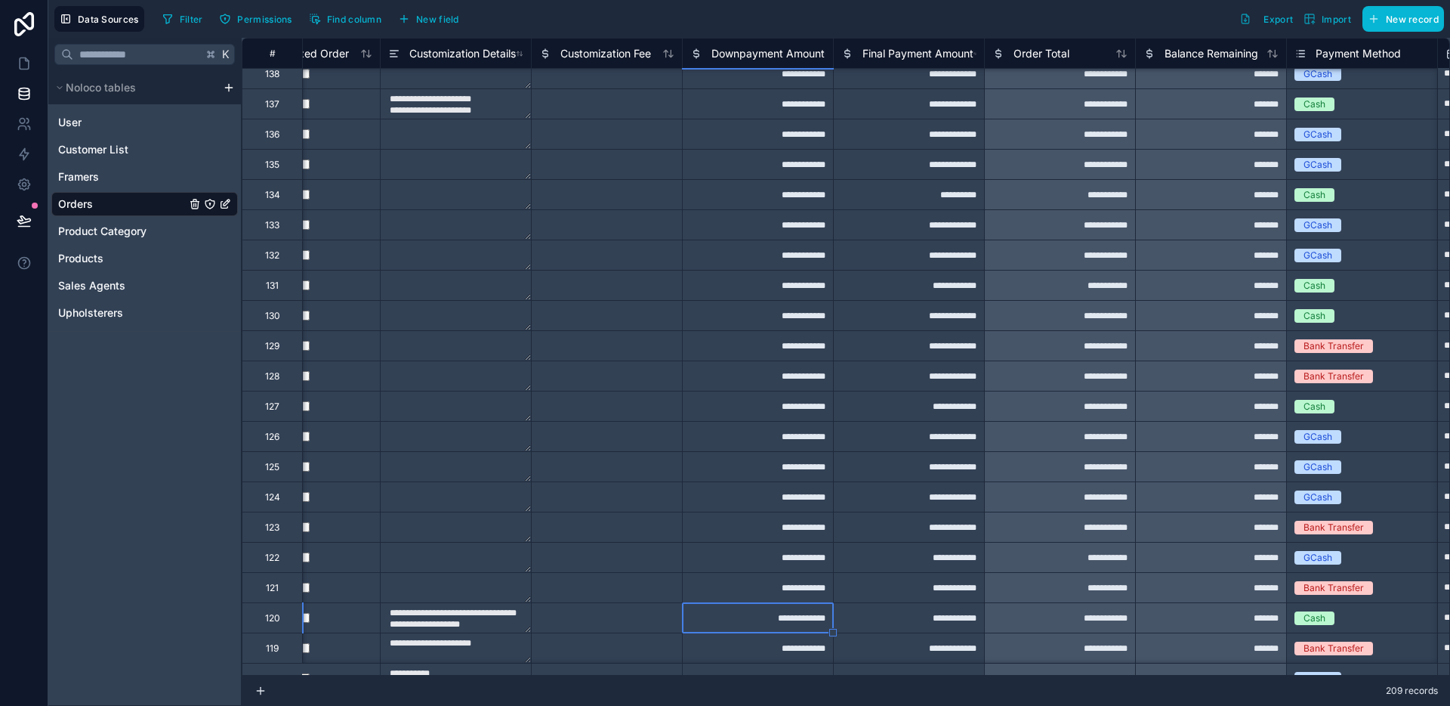
type textarea "**********"
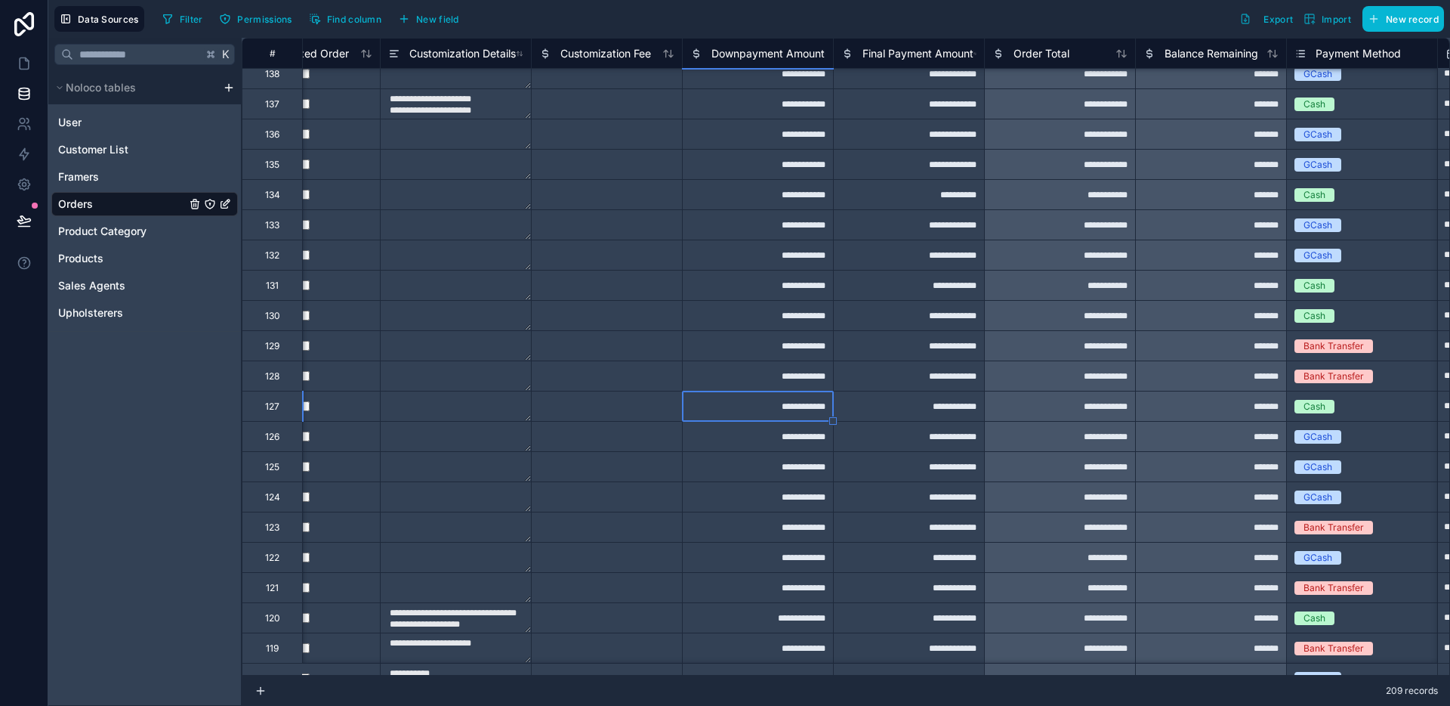
type textarea "**********"
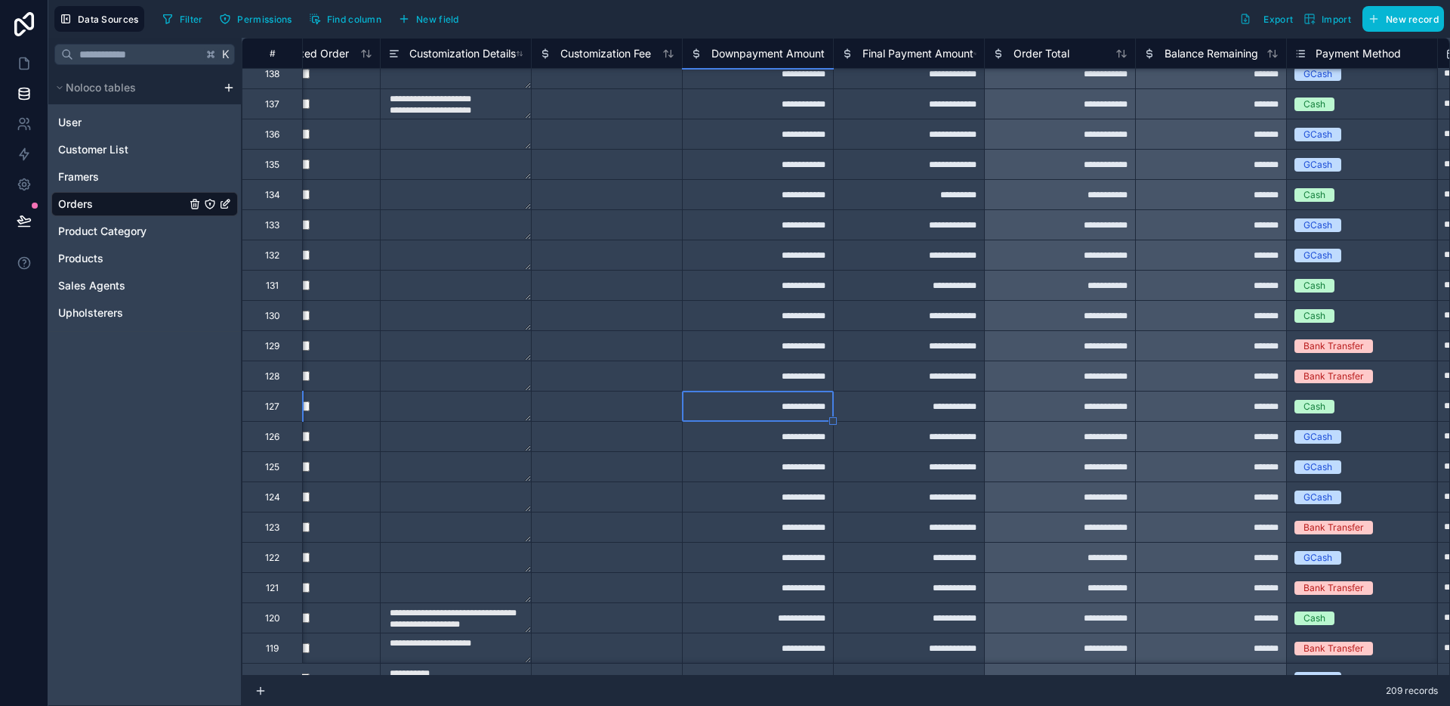
type textarea "**********"
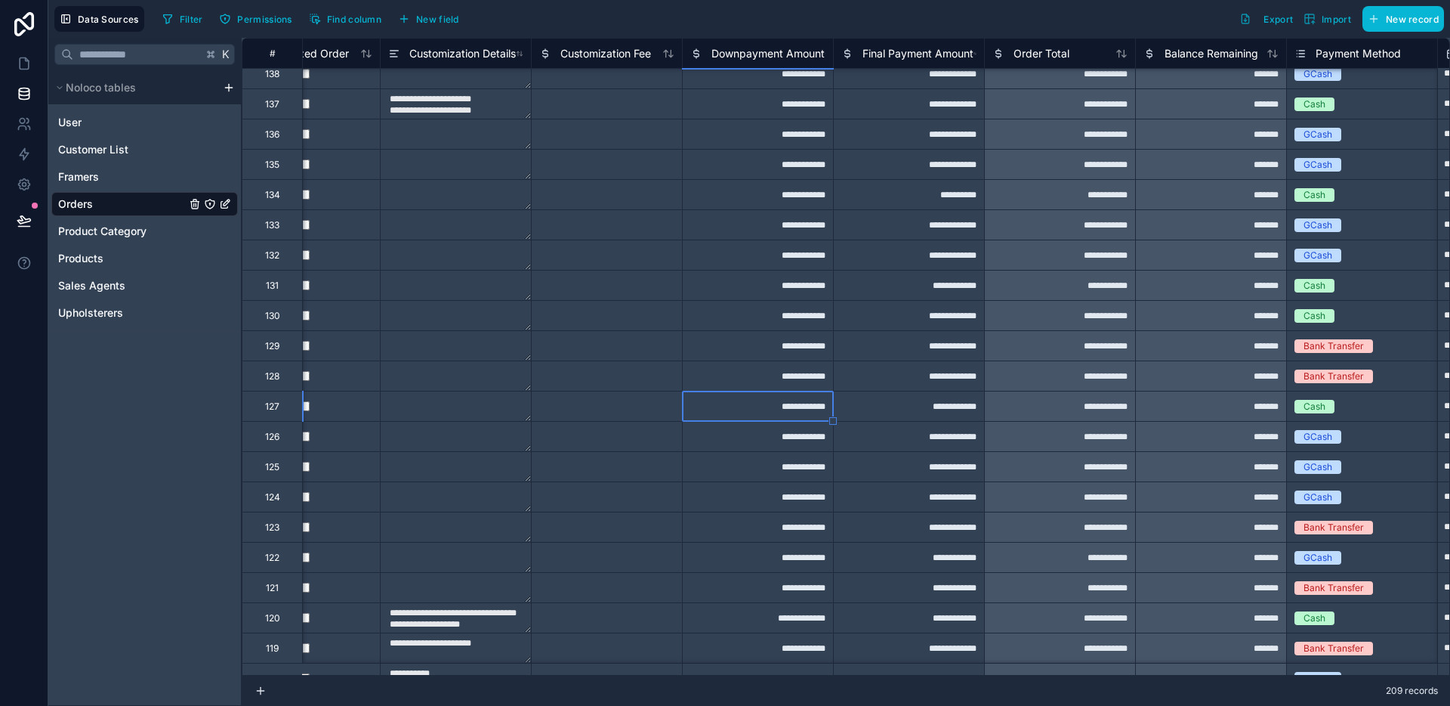
type textarea "**********"
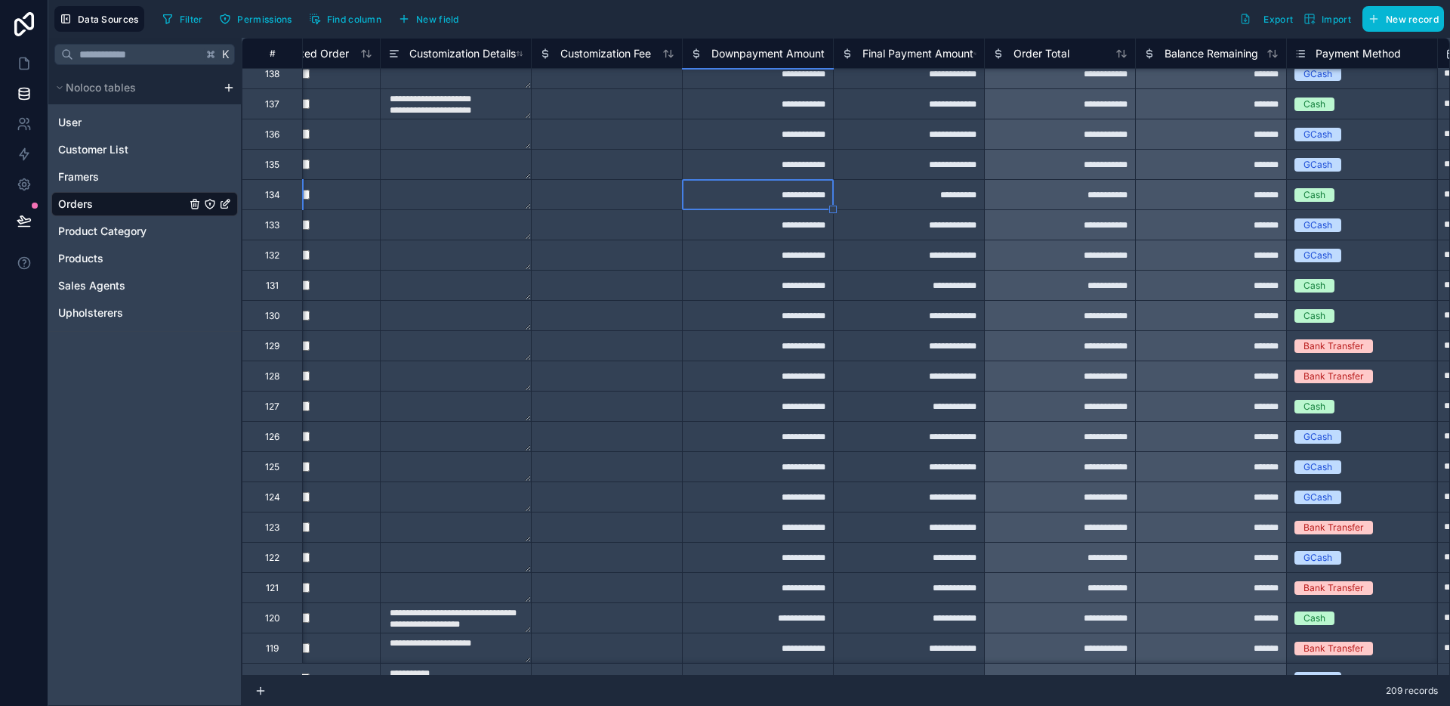
type textarea "**********"
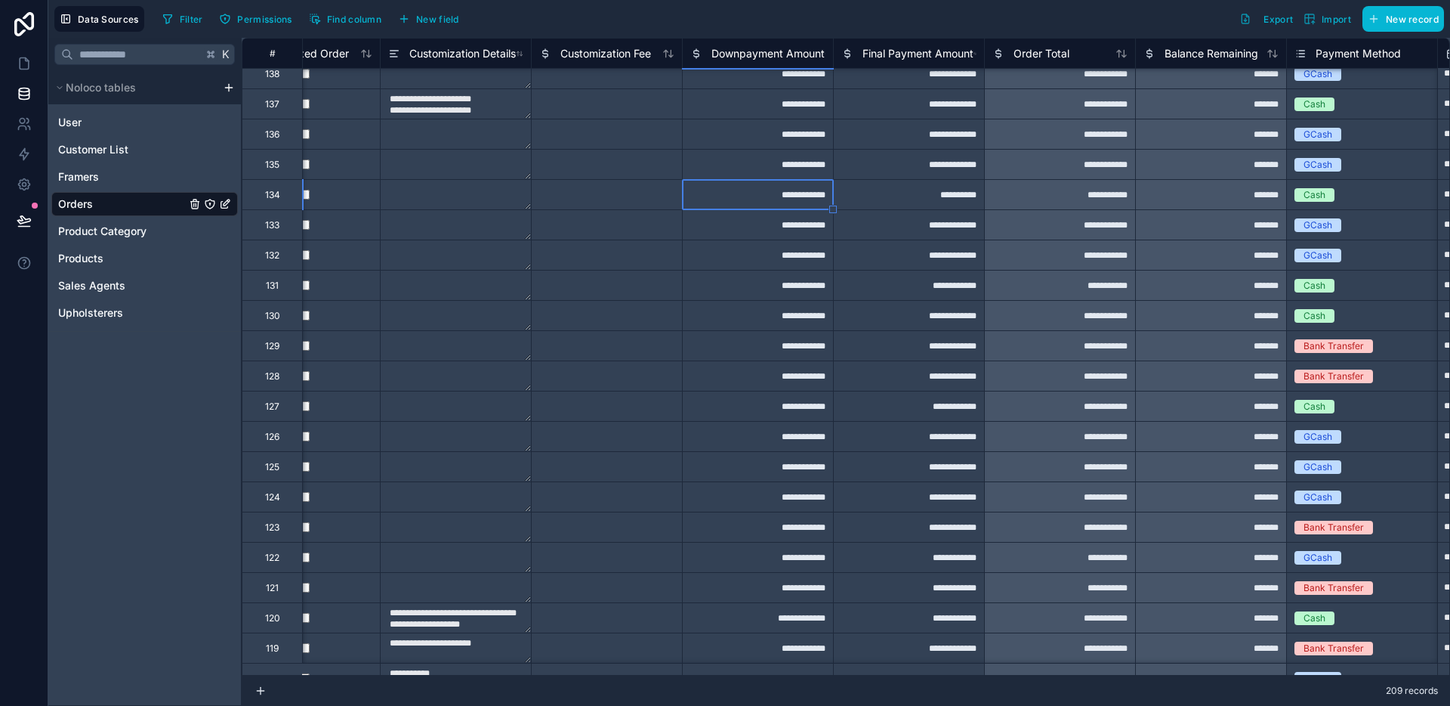
type textarea "**********"
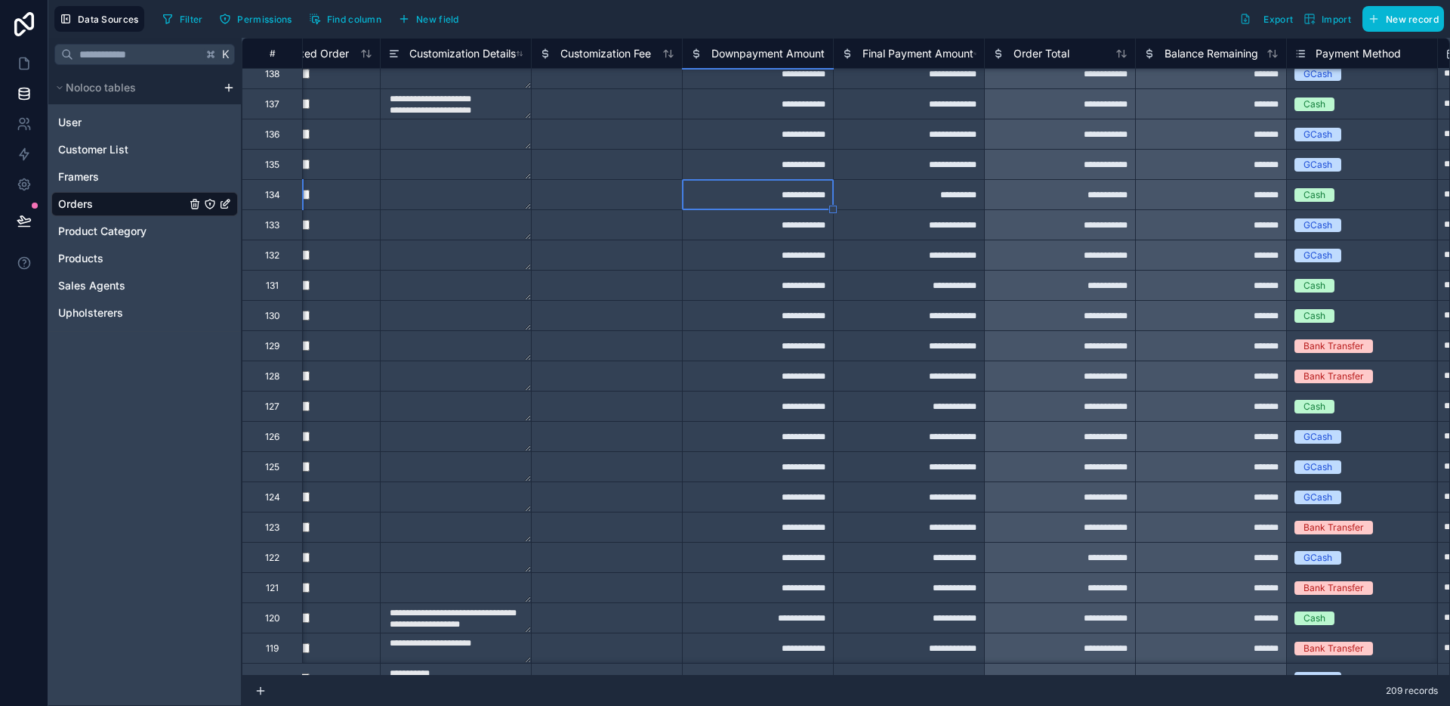
type textarea "**********"
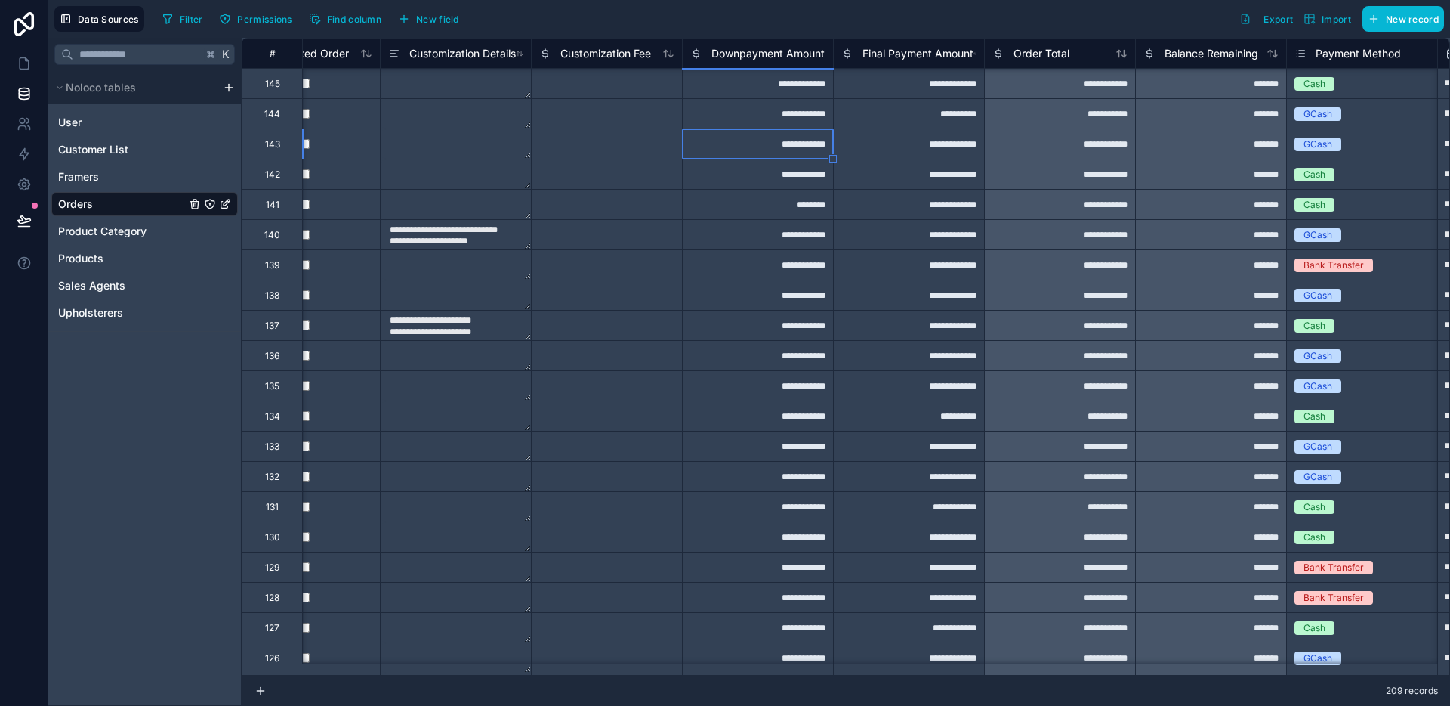
type textarea "**********"
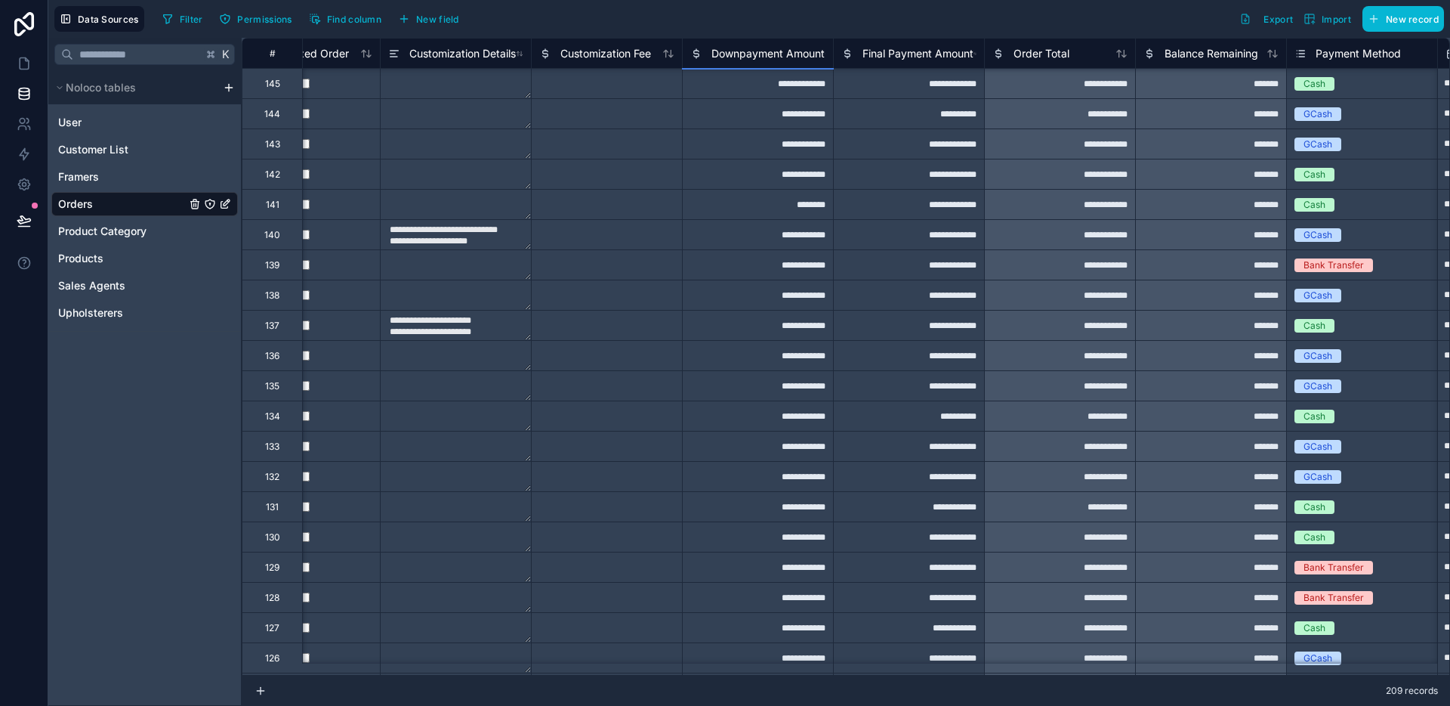
type textarea "**********"
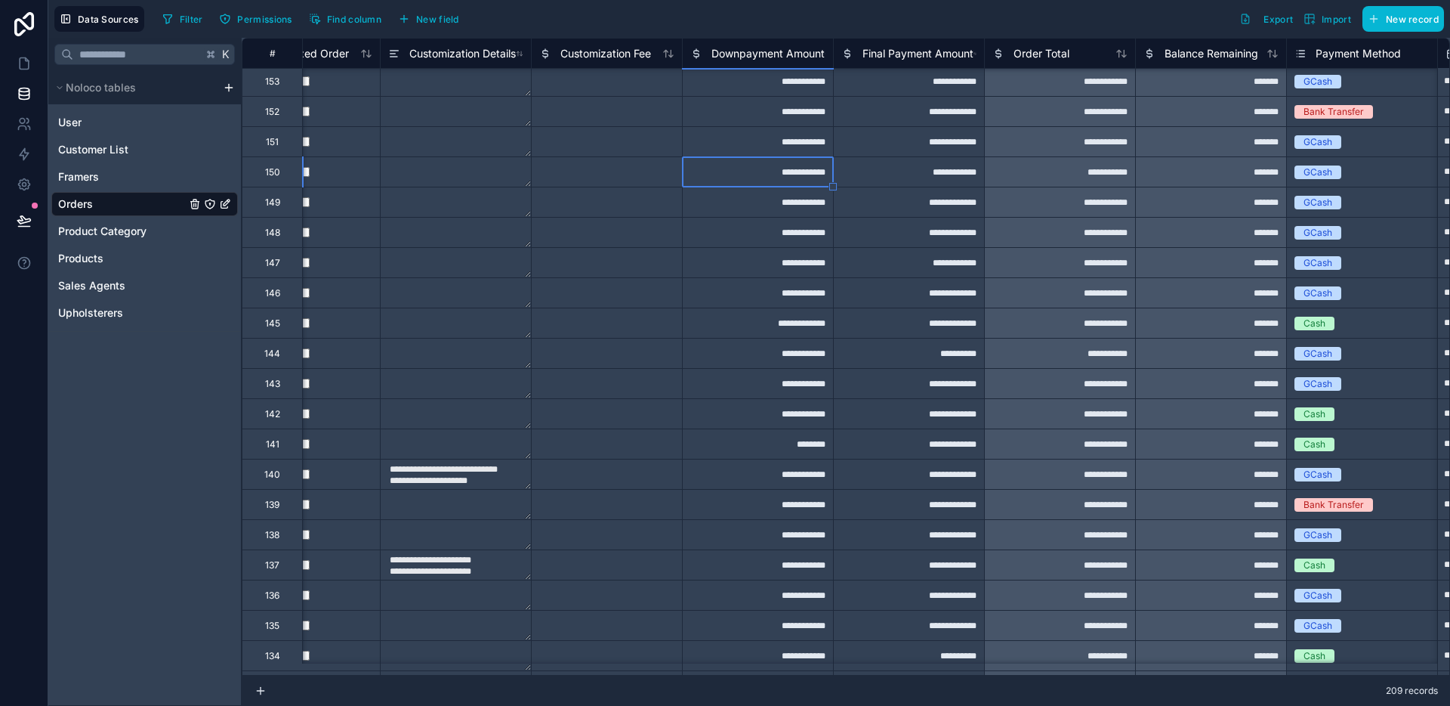
type textarea "**********"
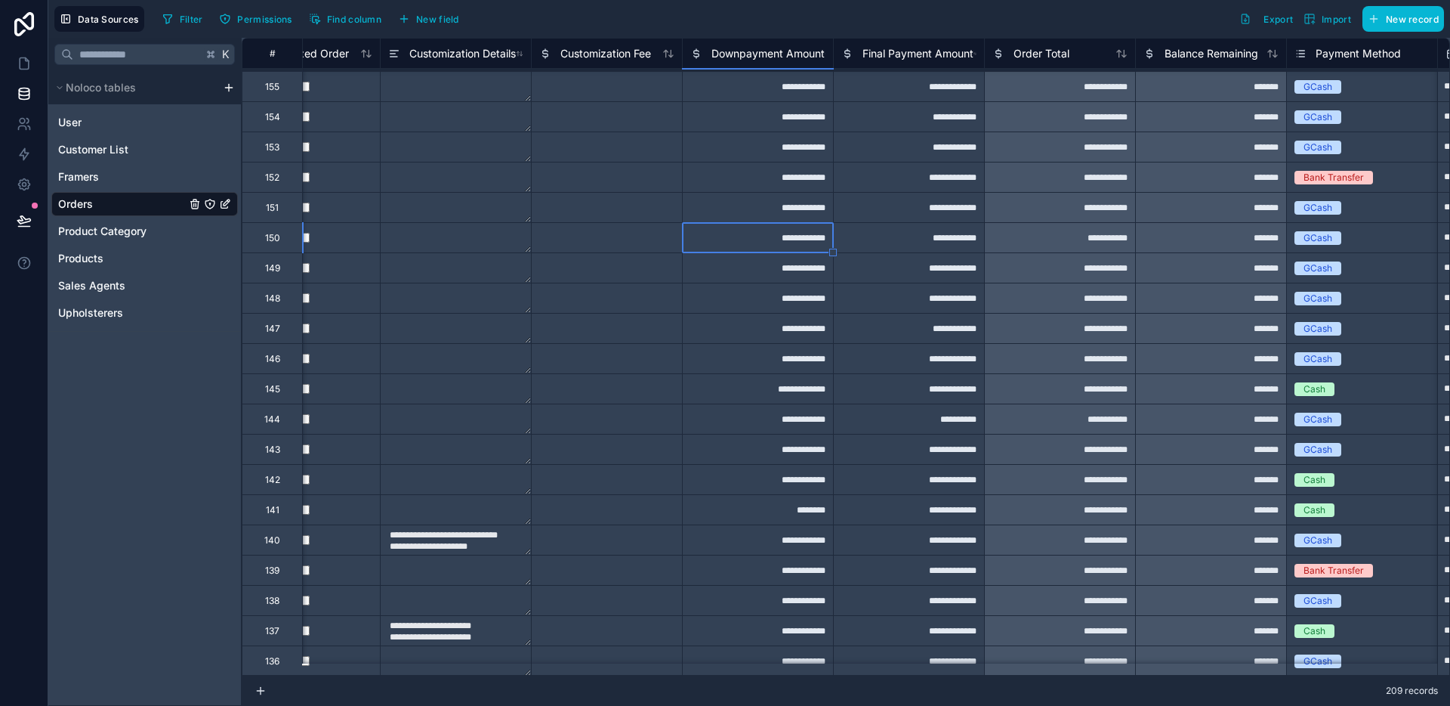
type textarea "**********"
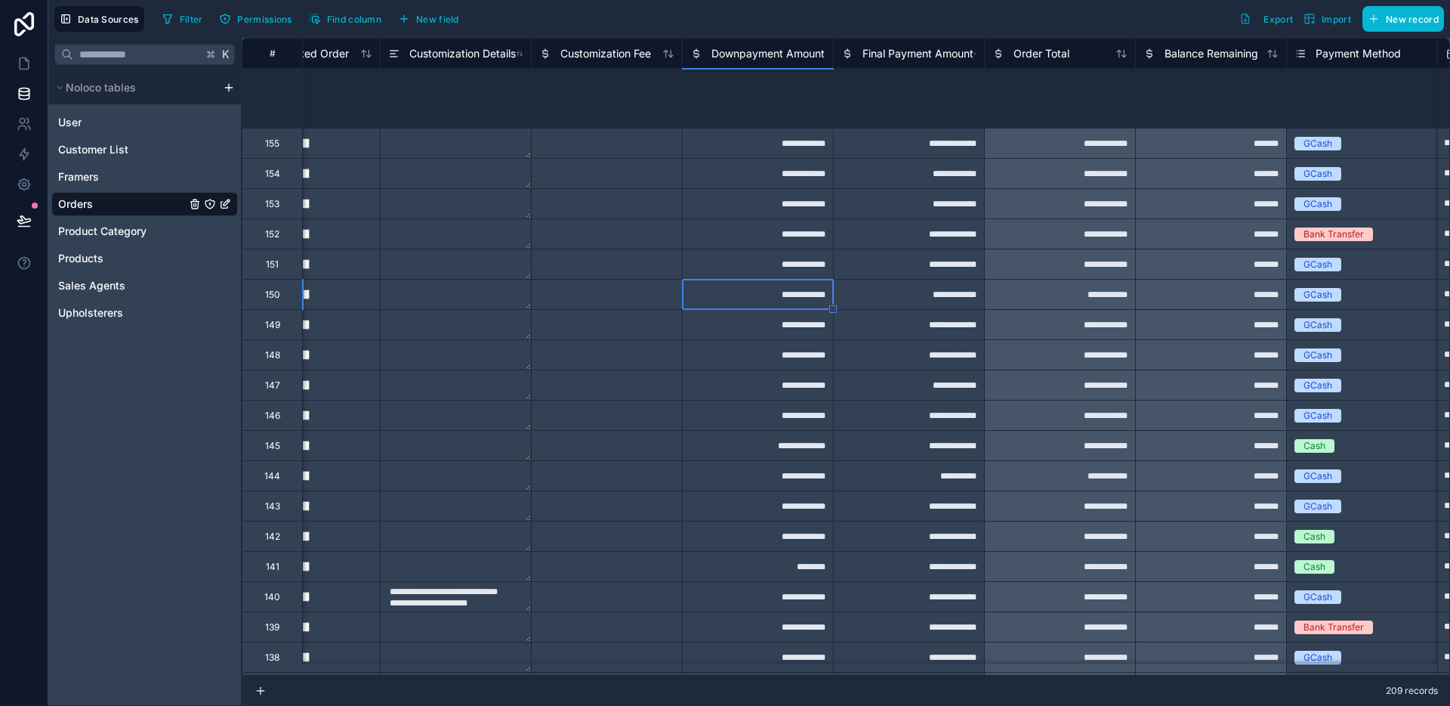
type textarea "**********"
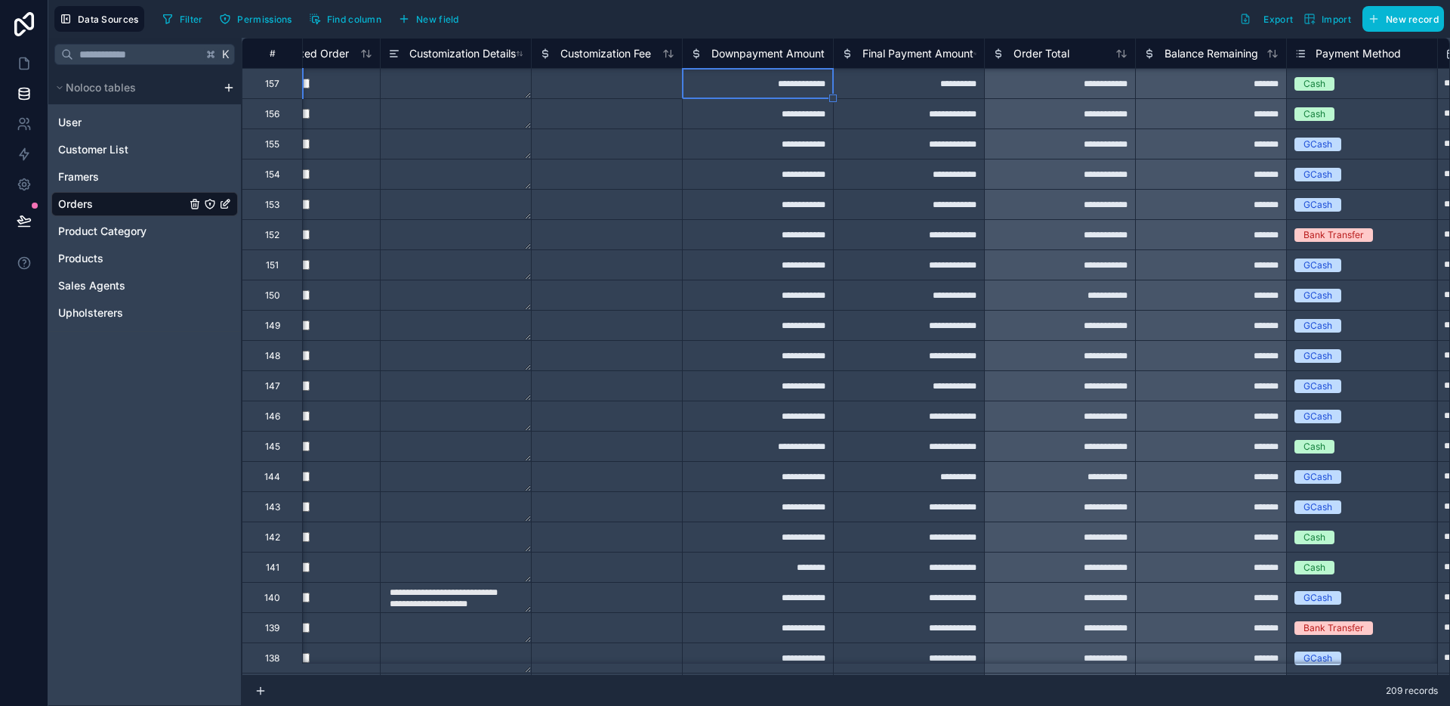
type textarea "**********"
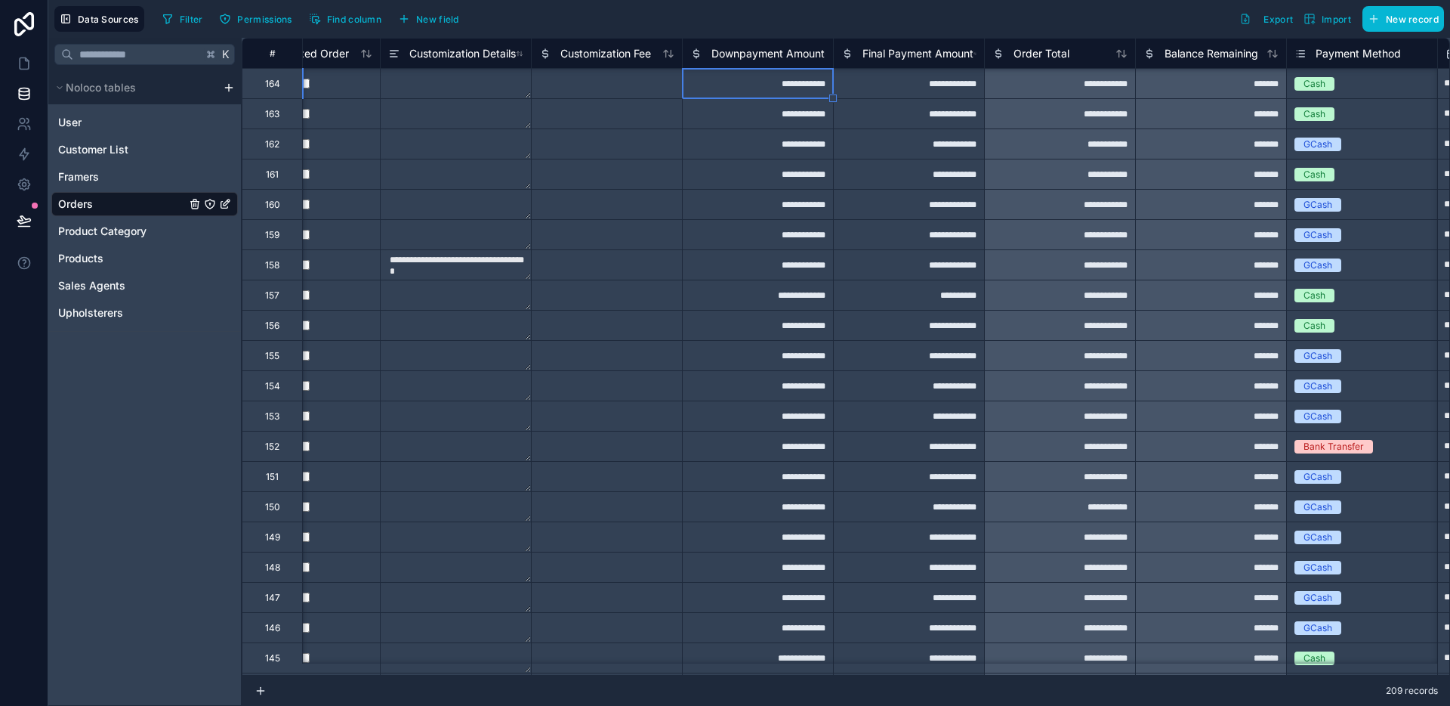
type textarea "**********"
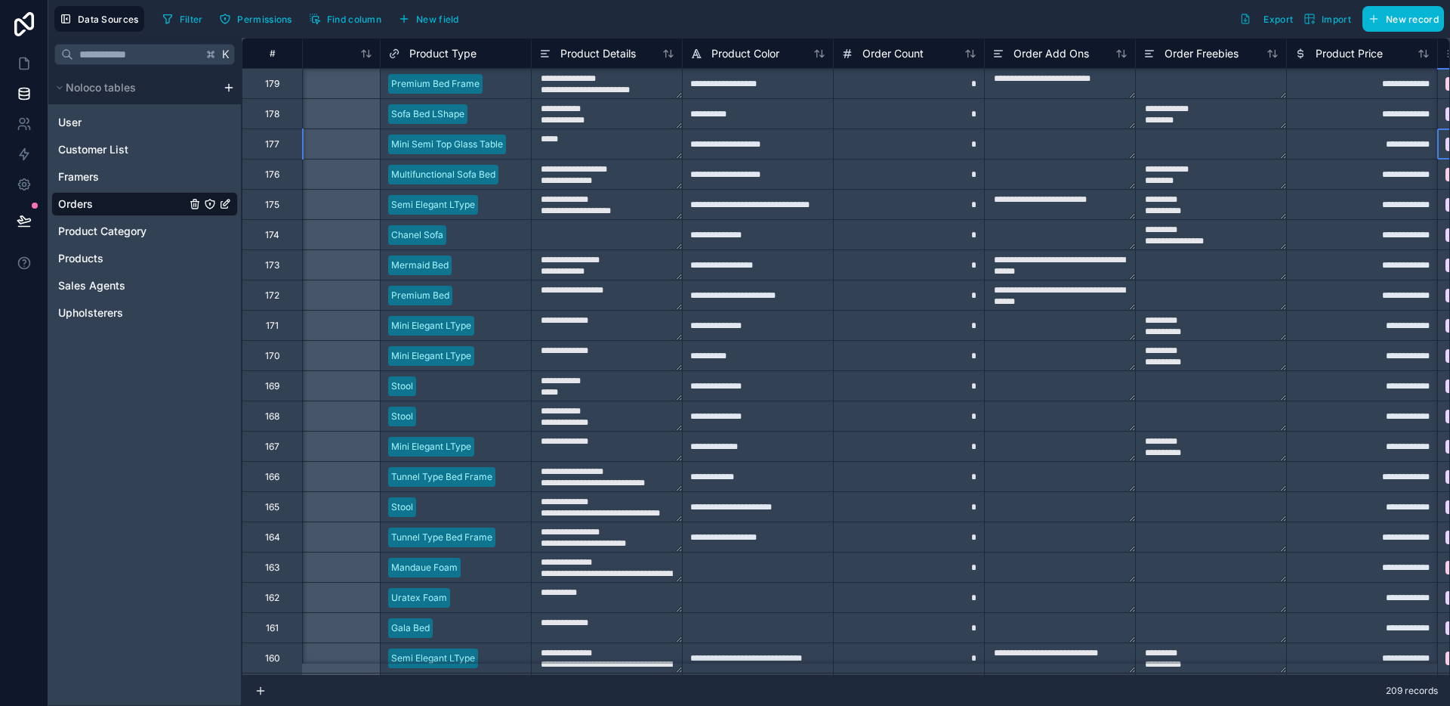
scroll to position [907, 224]
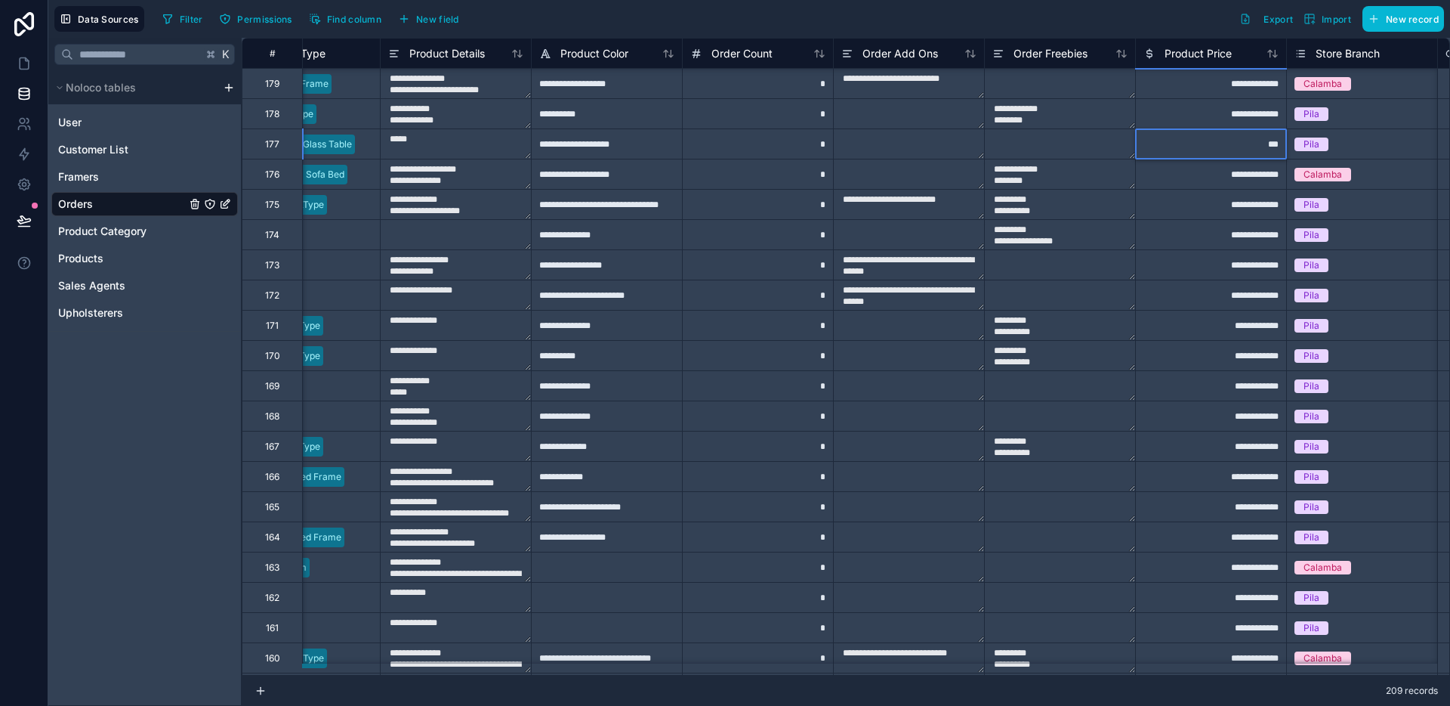
type input "****"
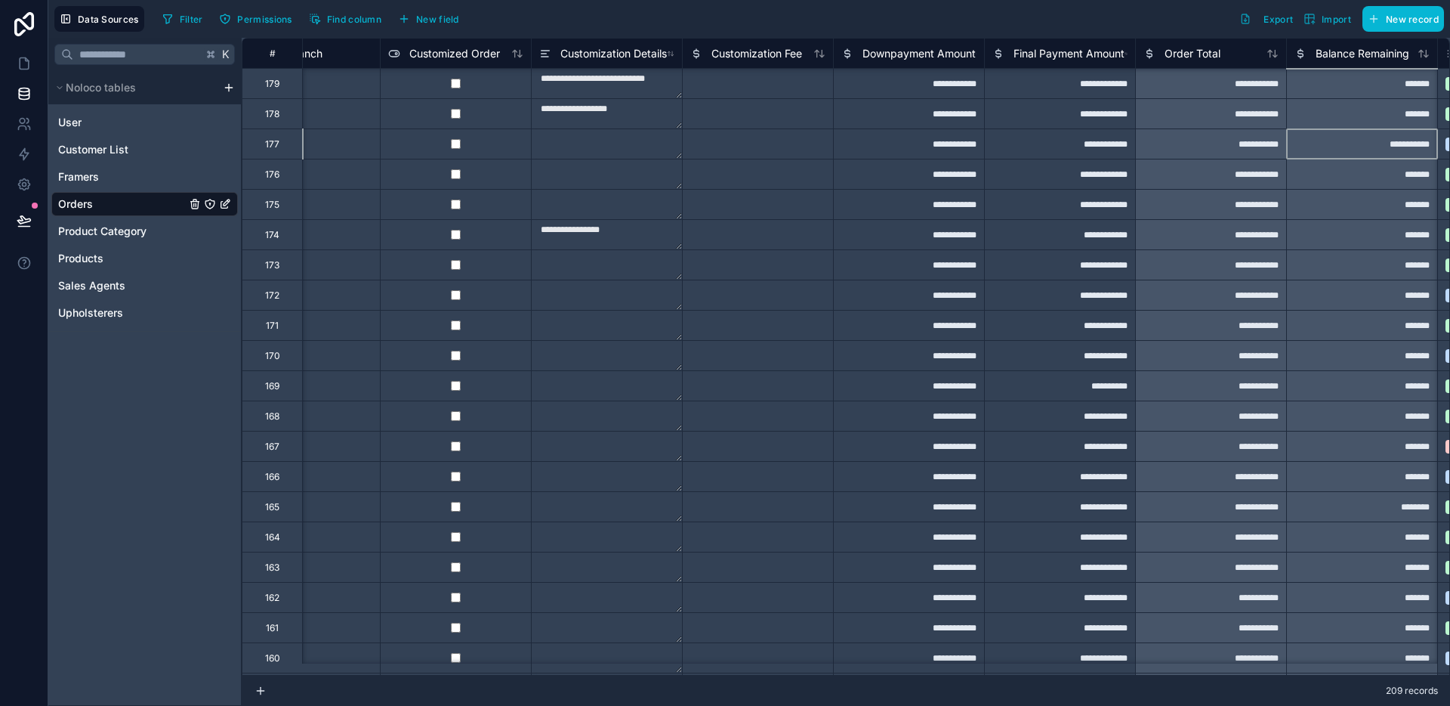
scroll to position [907, 1433]
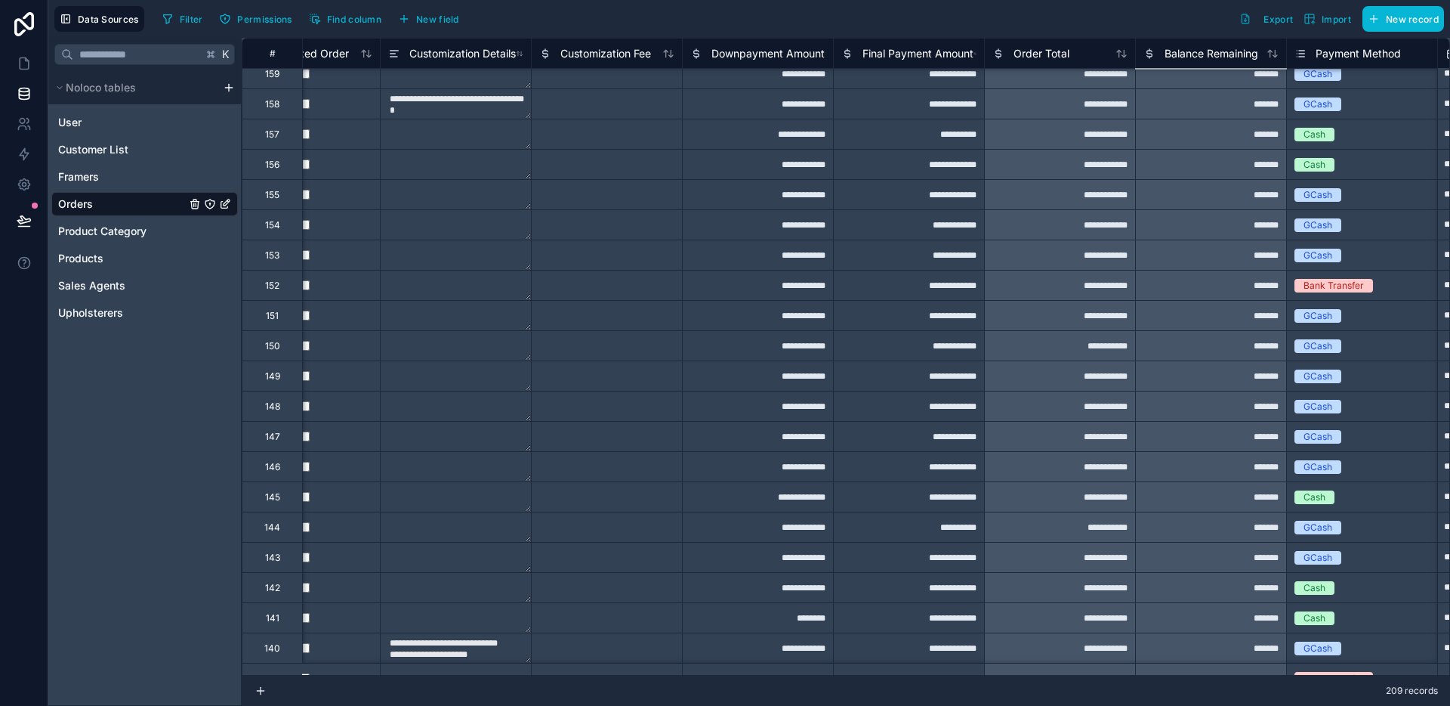
type textarea "**********"
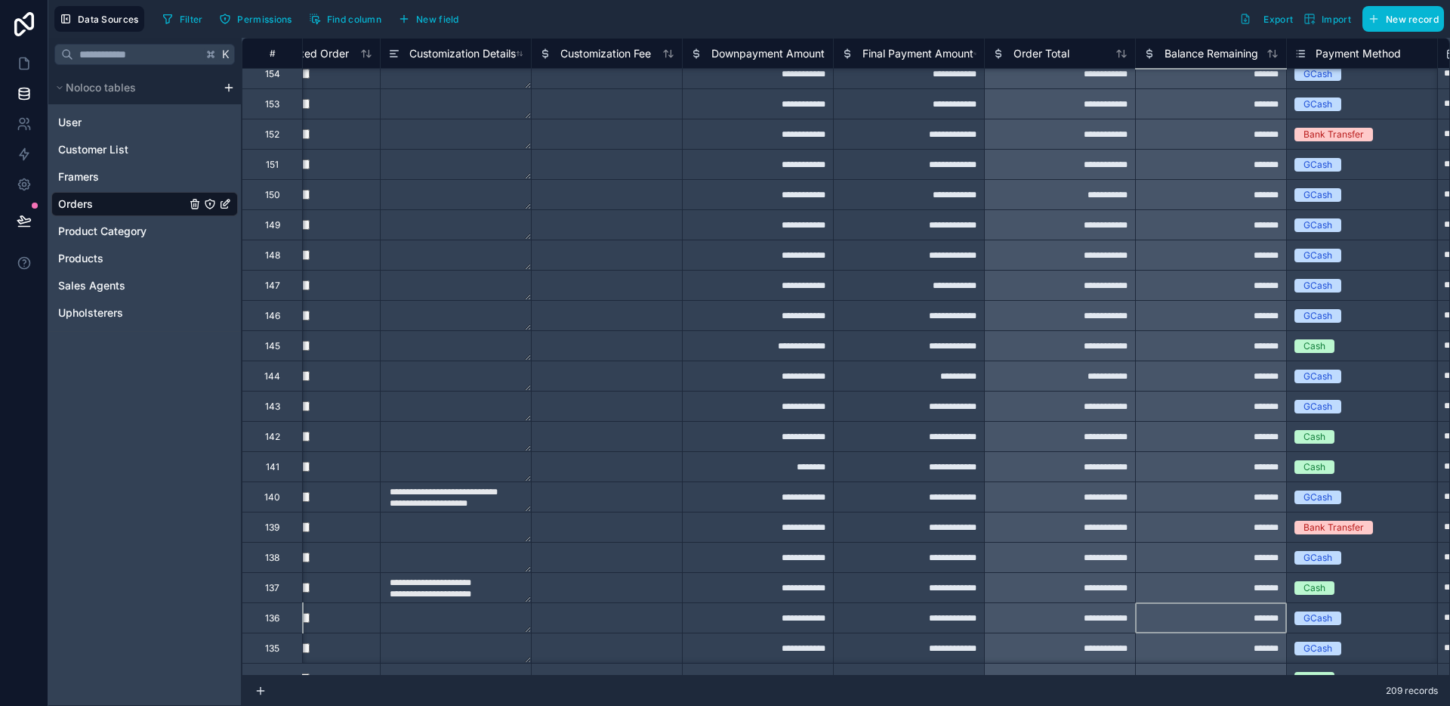
type textarea "**********"
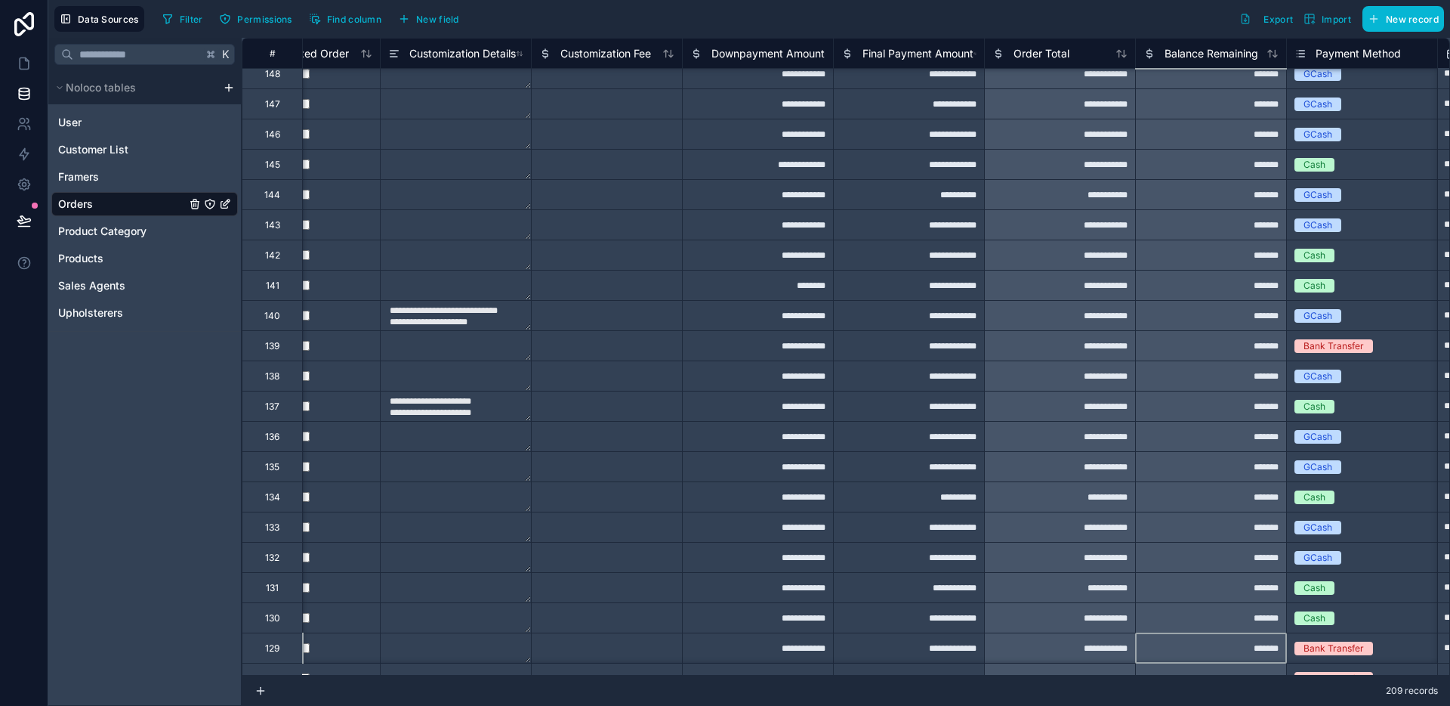
type textarea "**********"
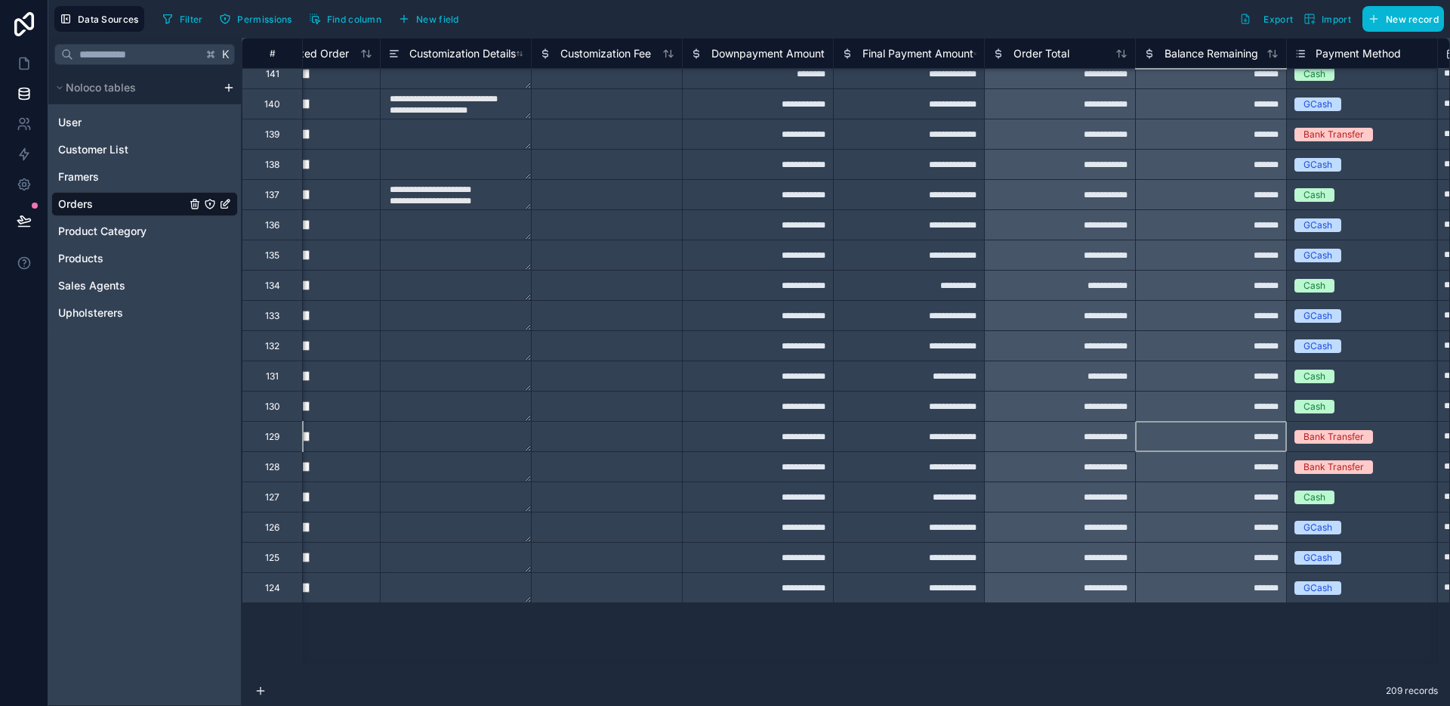
type textarea "**********"
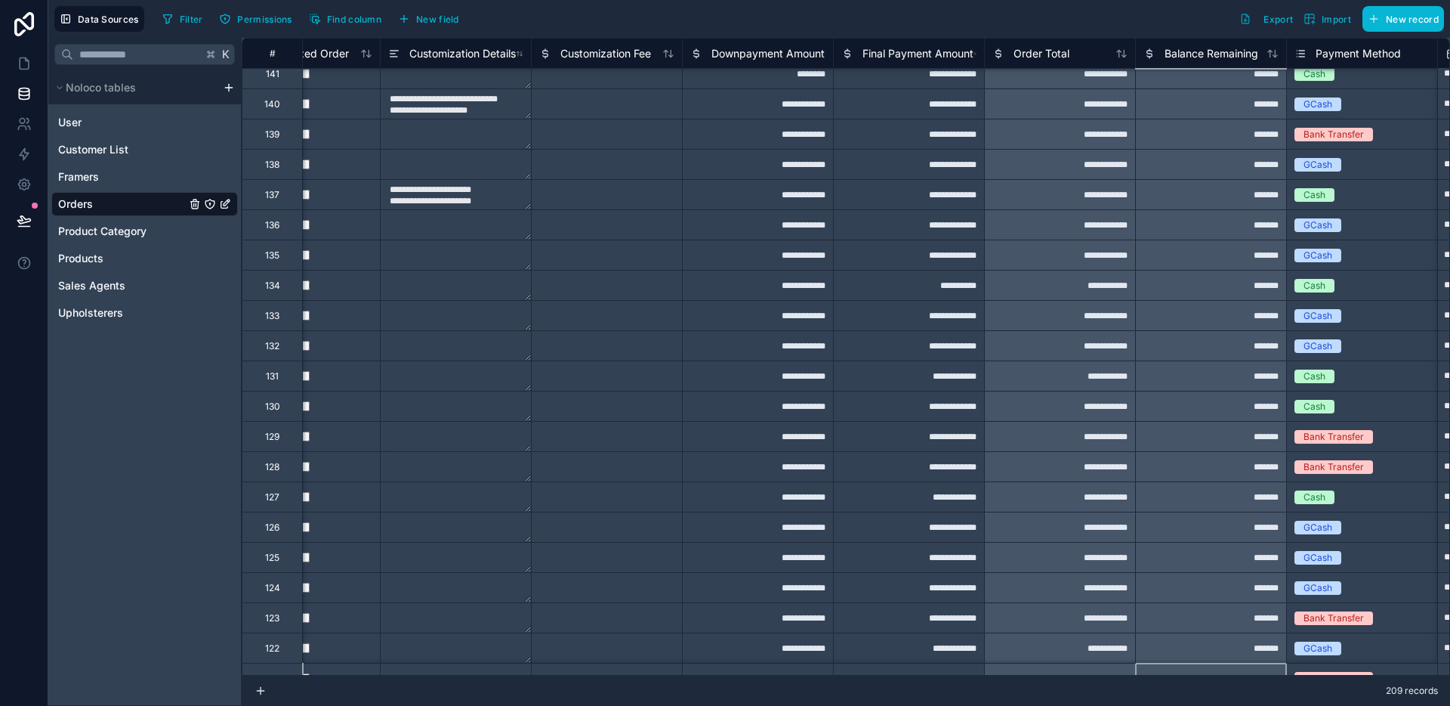
type textarea "**********"
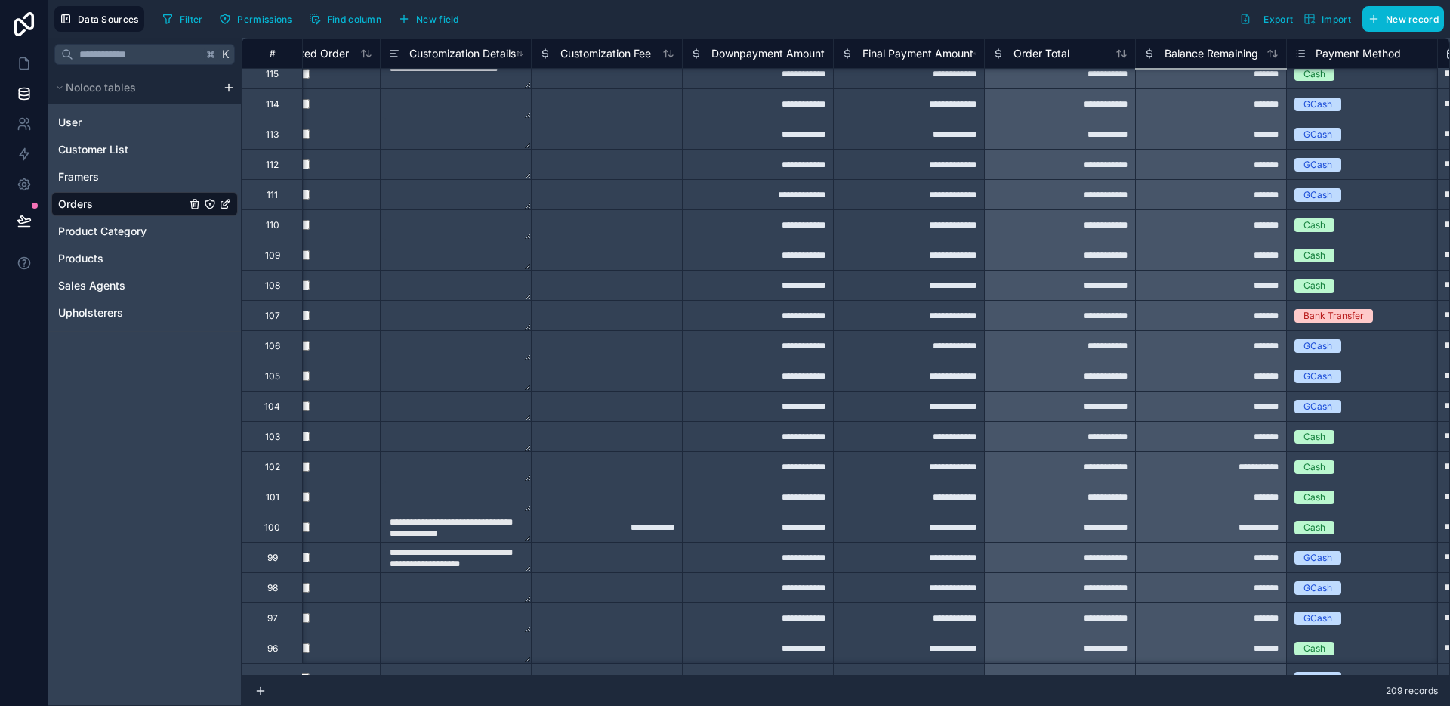
scroll to position [3092, 1433]
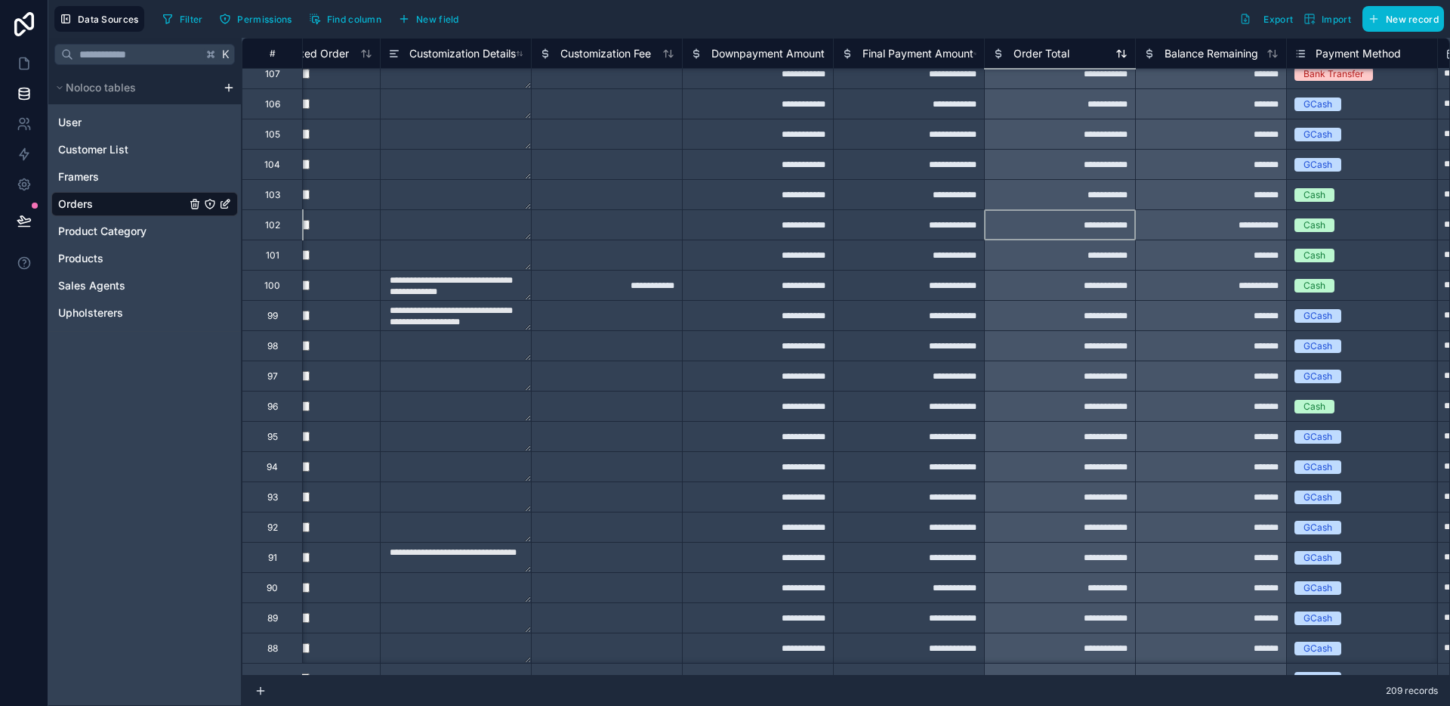
click at [1047, 58] on span "Order Total" at bounding box center [1042, 53] width 56 height 15
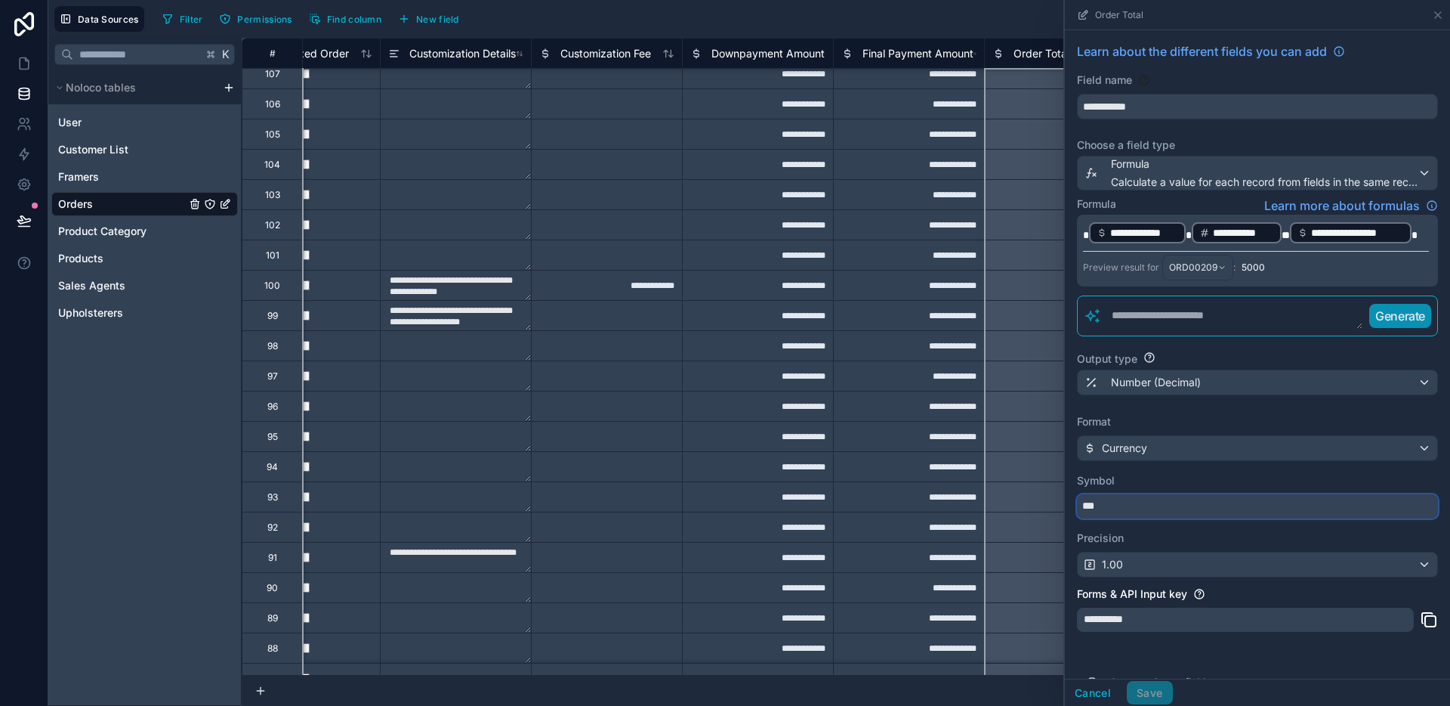
click at [1114, 504] on input "***" at bounding box center [1257, 506] width 361 height 24
type input "***"
click at [1151, 691] on button "Save" at bounding box center [1149, 693] width 45 height 24
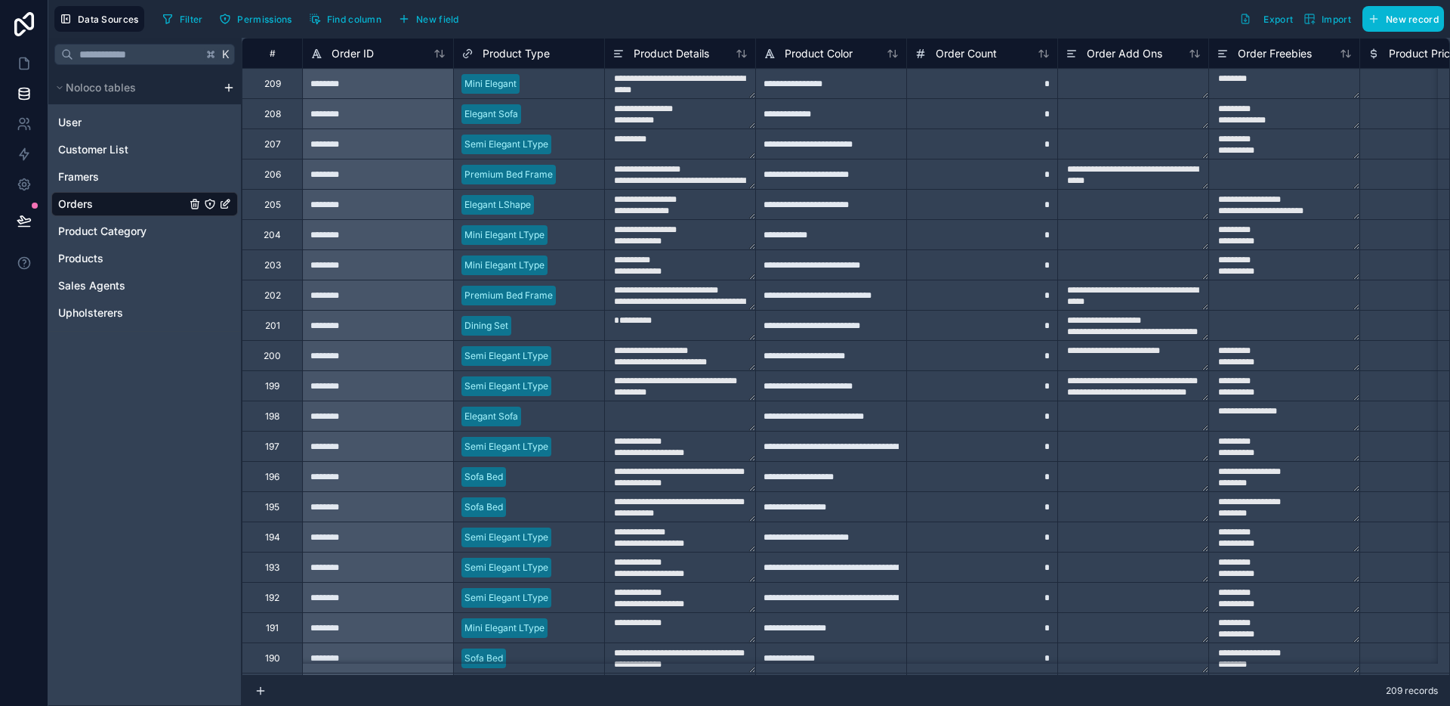
click at [1089, 328] on textarea "**********" at bounding box center [1133, 324] width 150 height 29
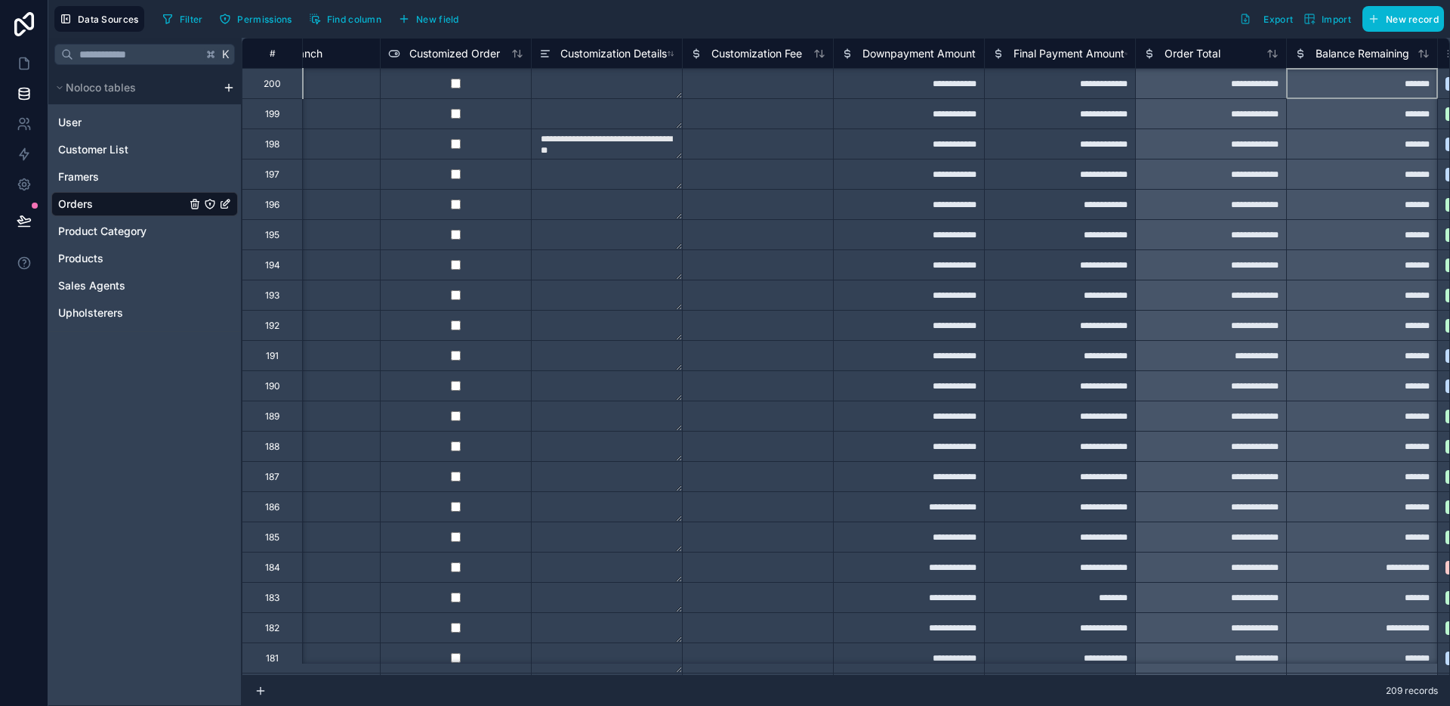
scroll to position [272, 1433]
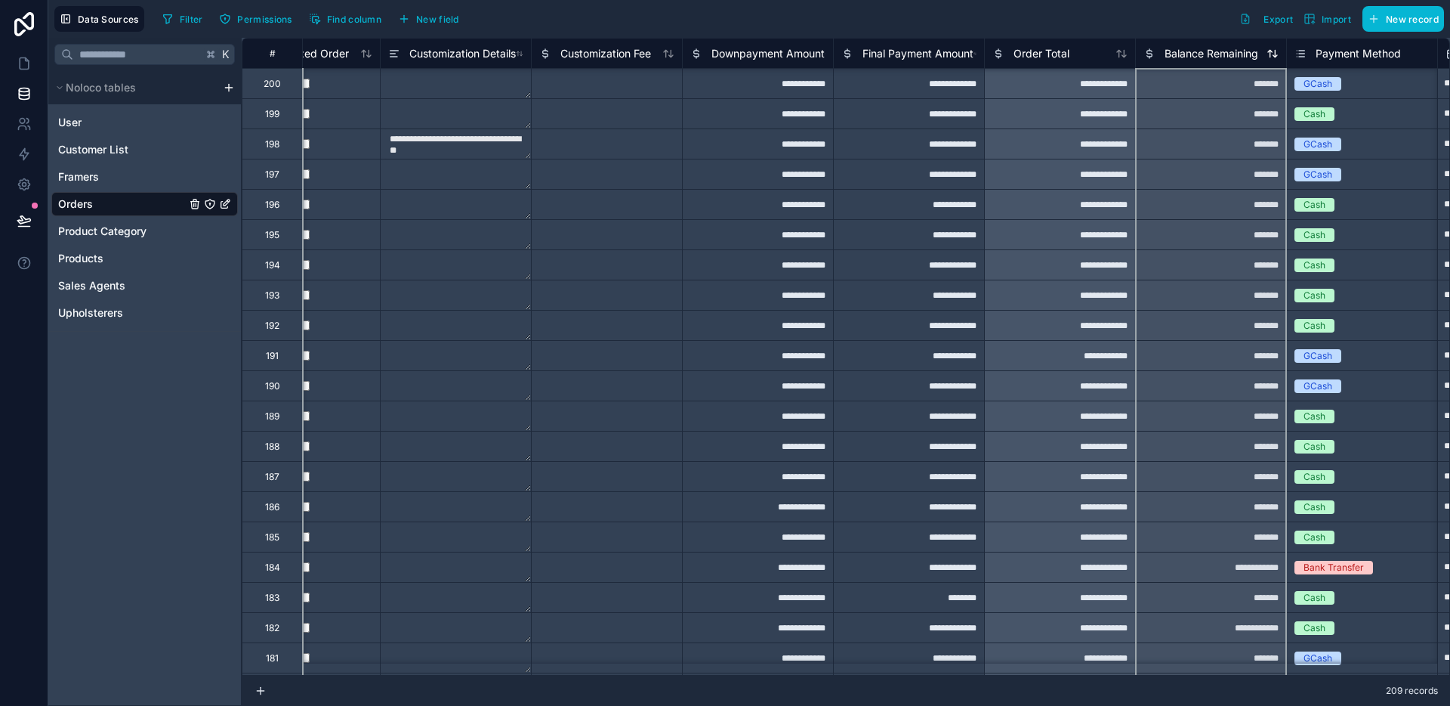
click at [1211, 57] on span "Balance Remaining" at bounding box center [1212, 53] width 94 height 15
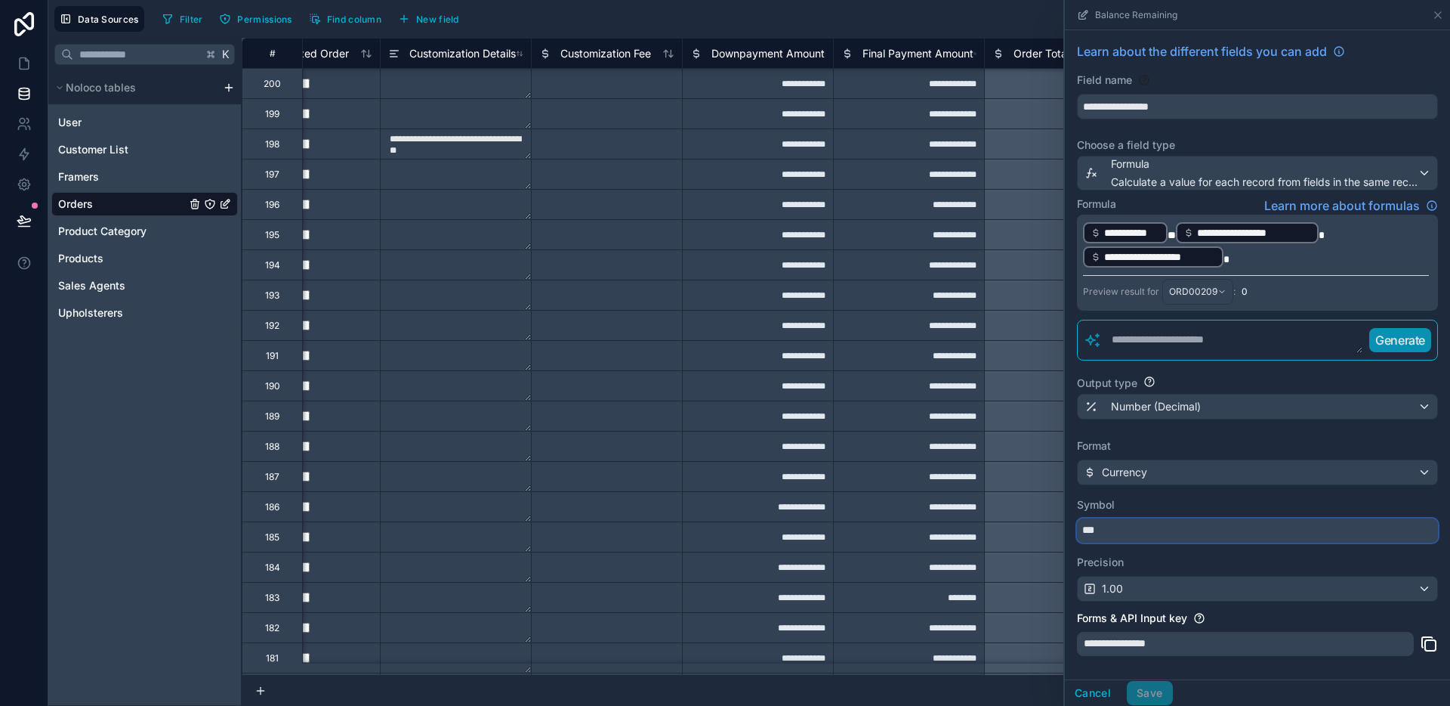
click at [1126, 532] on input "***" at bounding box center [1257, 530] width 361 height 24
type input "***"
click at [1149, 685] on button "Save" at bounding box center [1149, 693] width 45 height 24
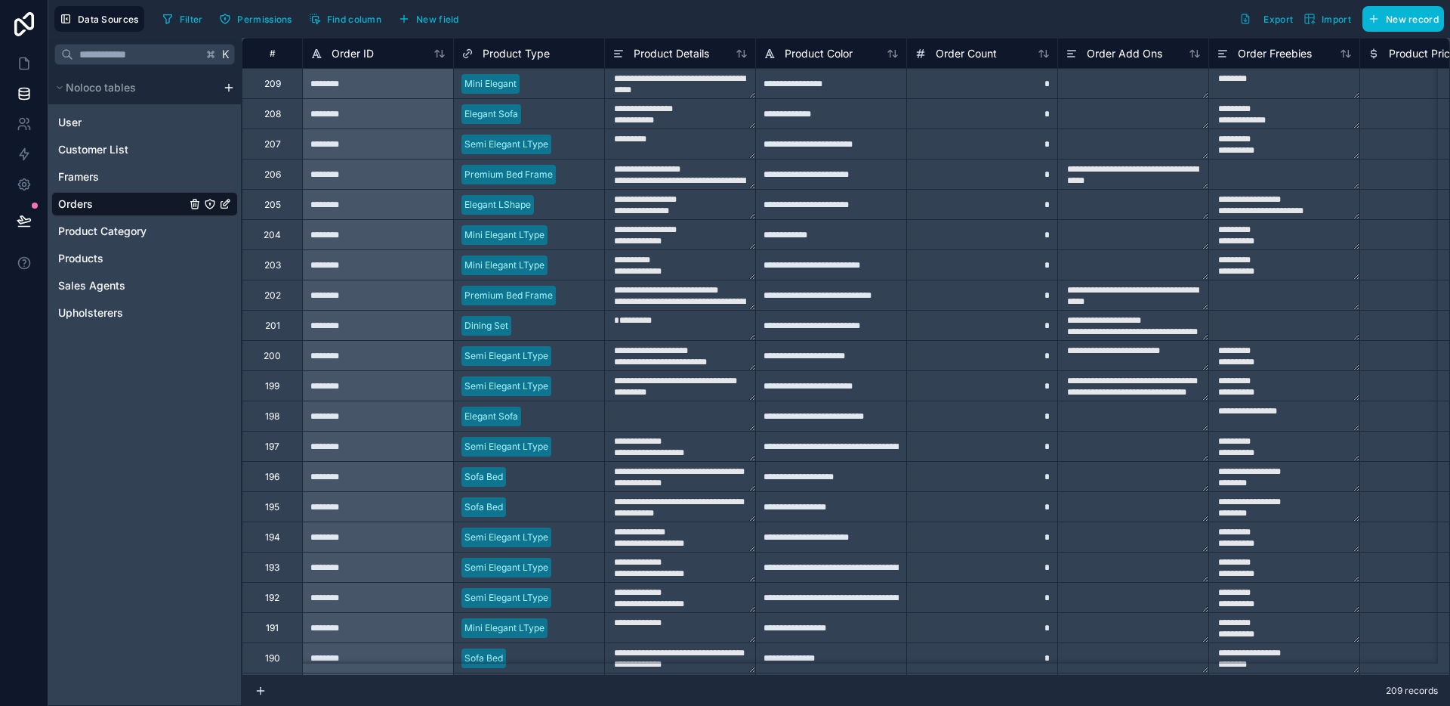
click at [1062, 286] on textarea "**********" at bounding box center [1133, 294] width 150 height 29
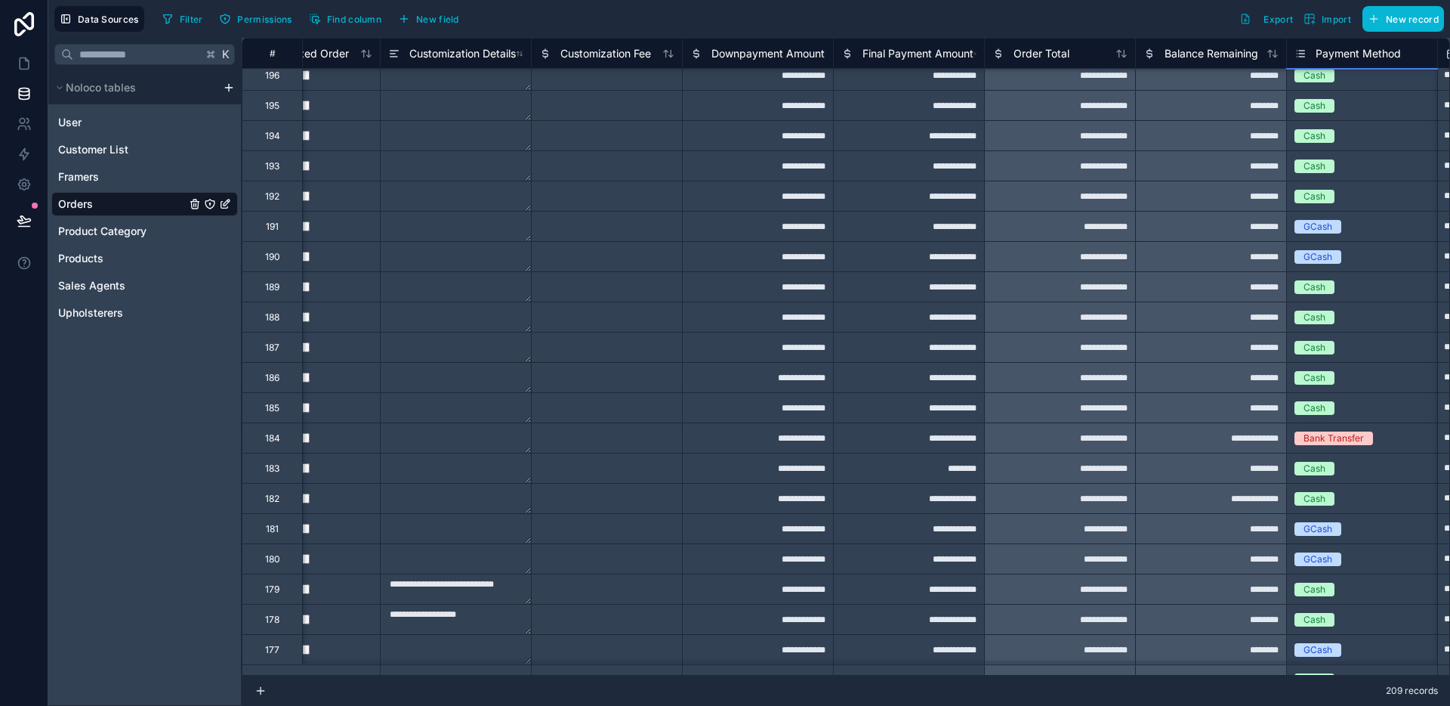
scroll to position [406, 1433]
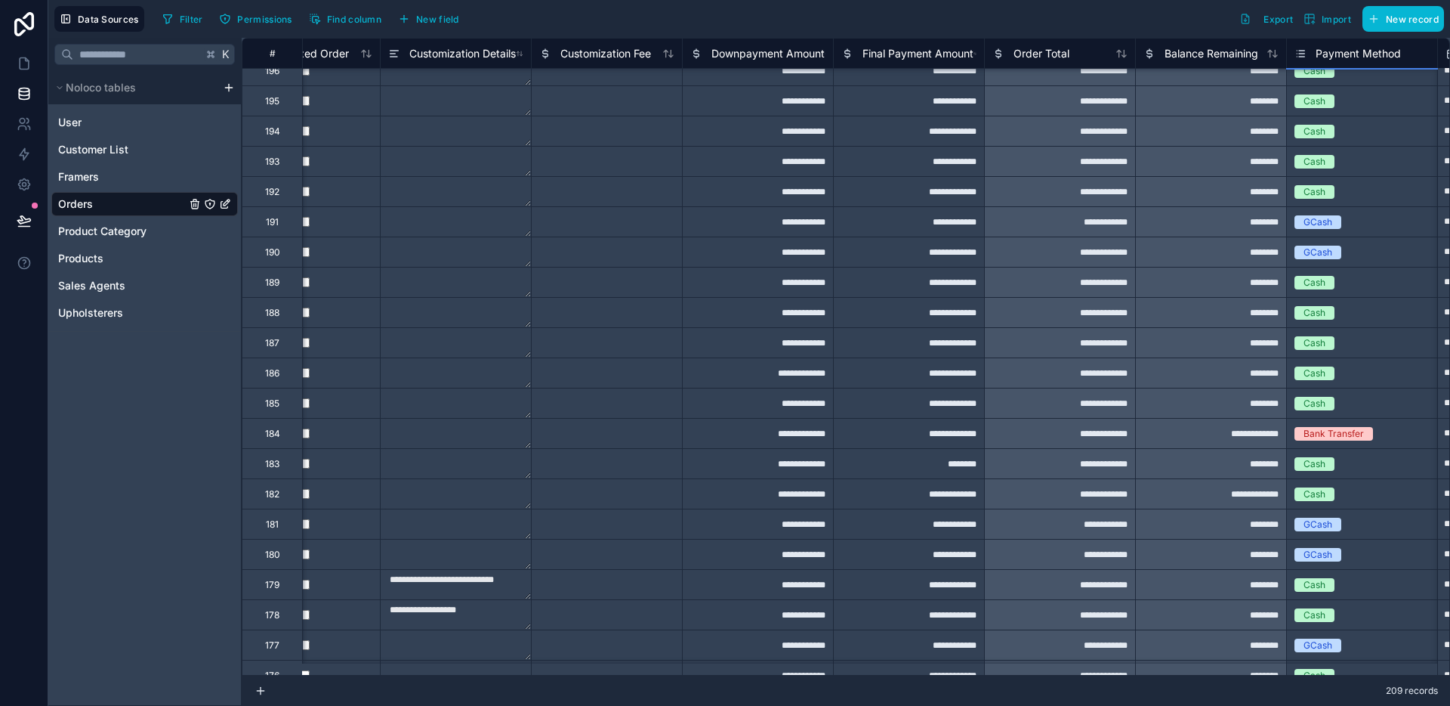
click at [1216, 427] on div "**********" at bounding box center [1210, 433] width 151 height 30
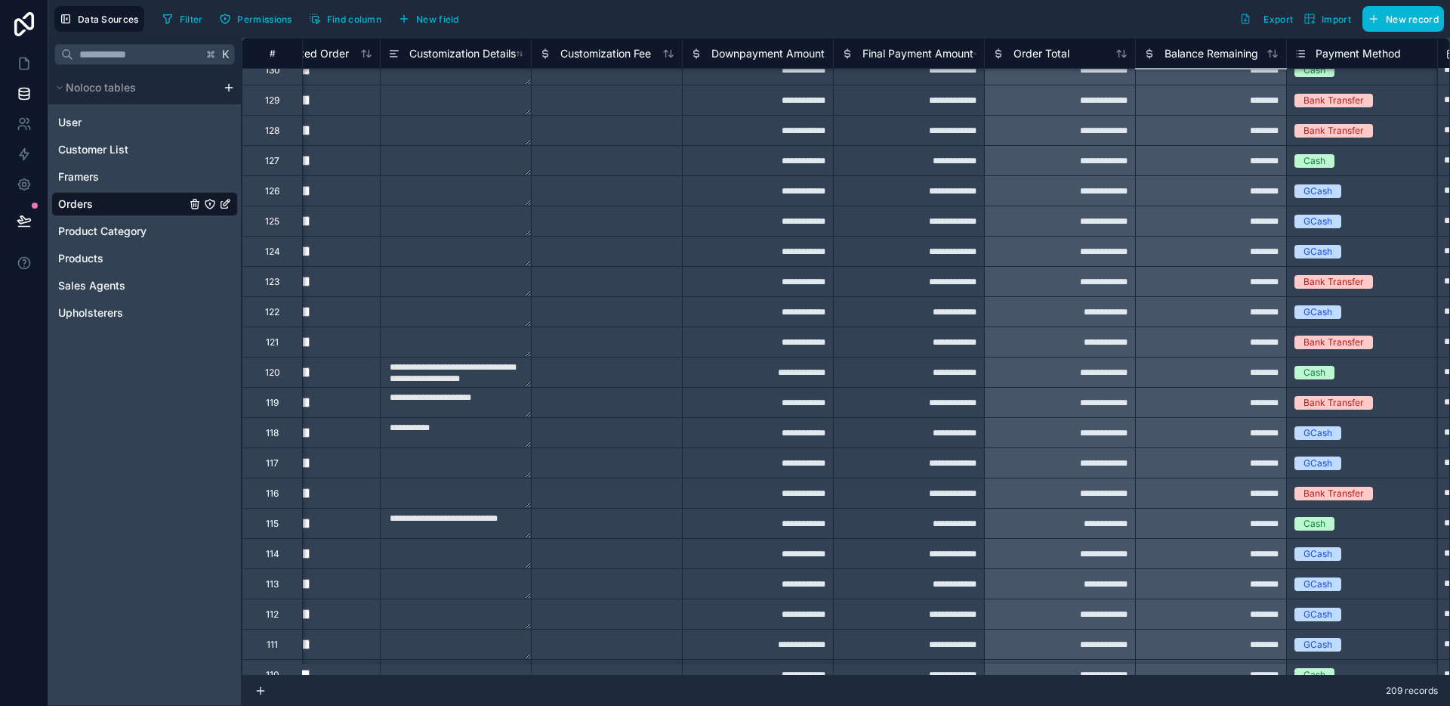
scroll to position [2834, 1433]
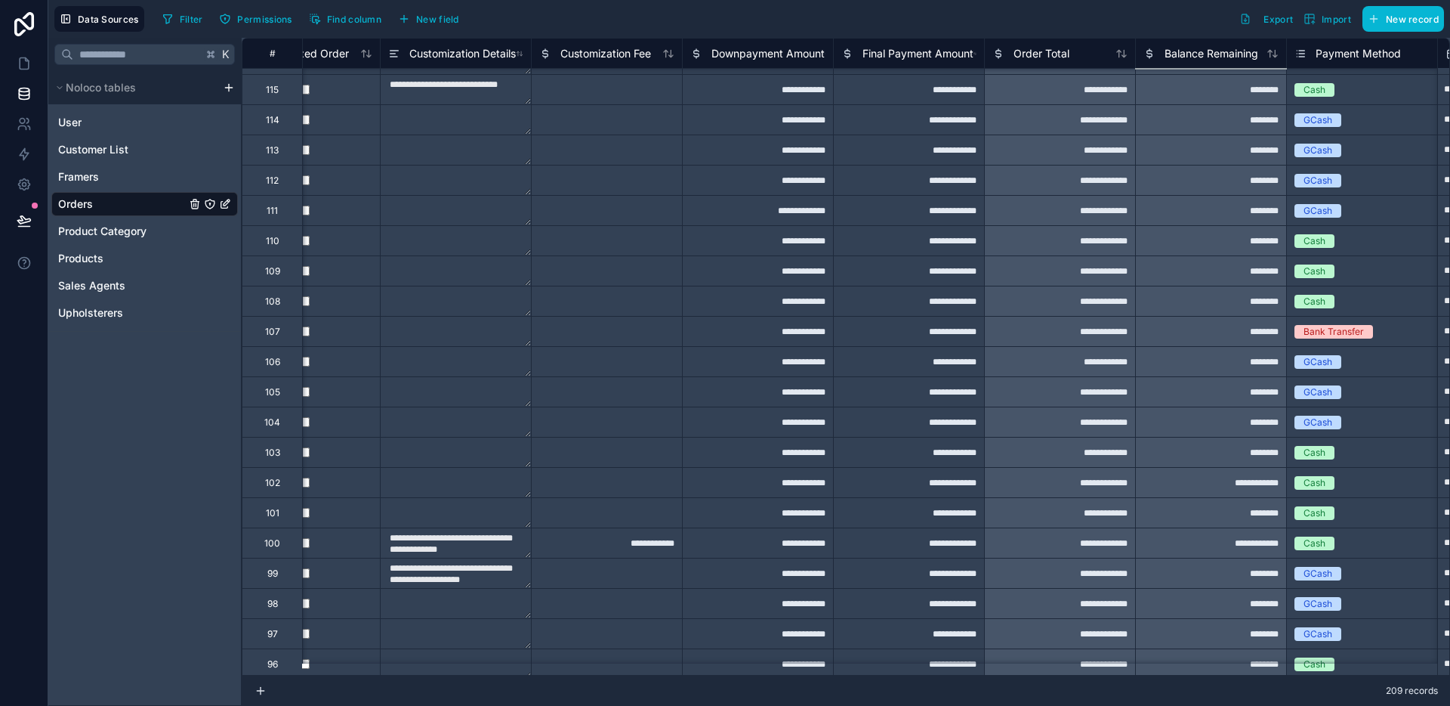
click at [1199, 490] on div "**********" at bounding box center [1210, 482] width 151 height 30
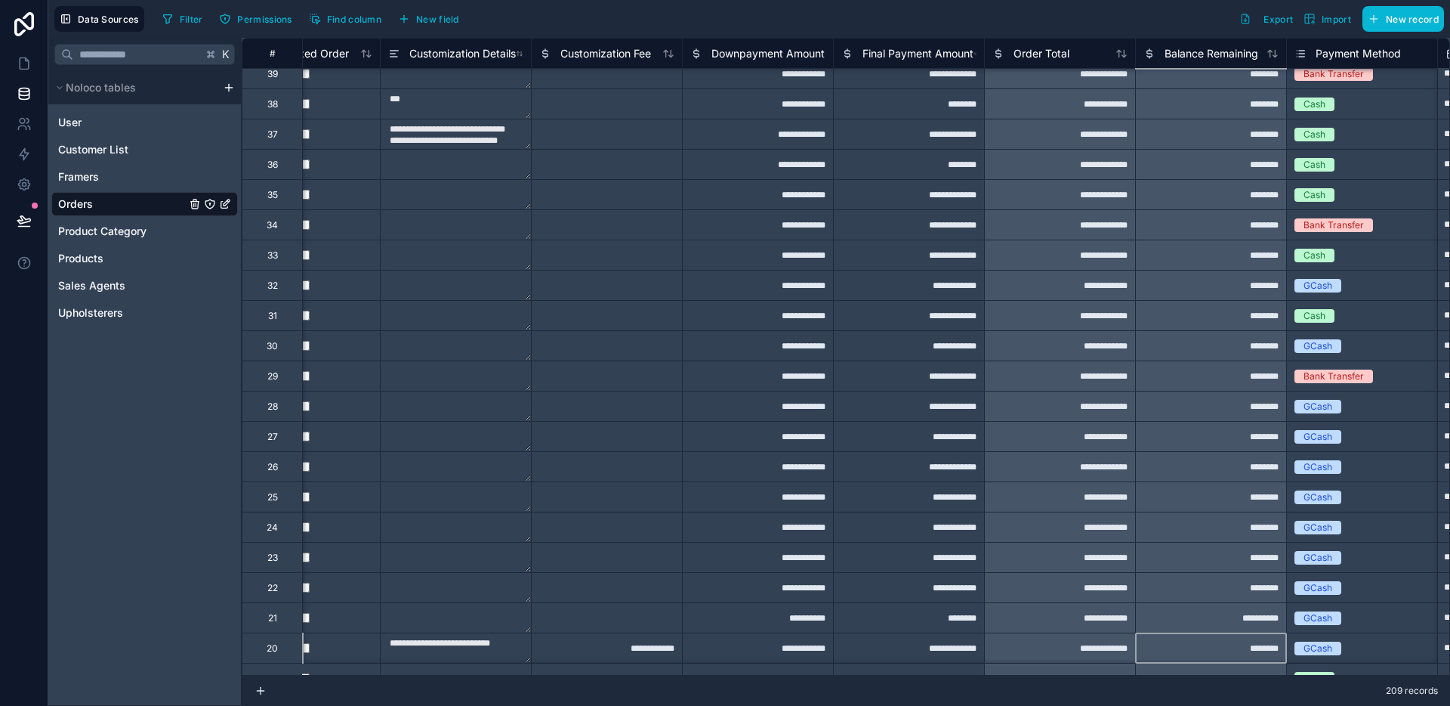
scroll to position [5177, 1433]
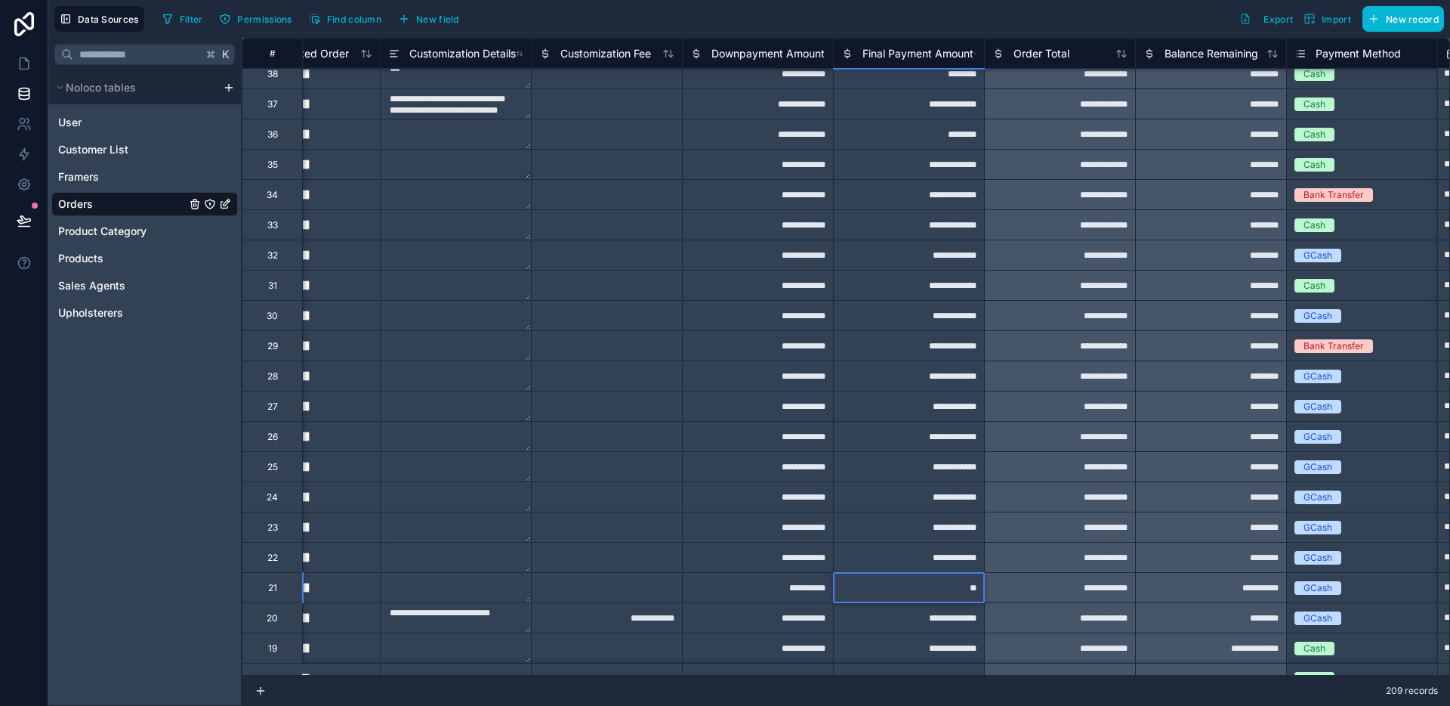
type input "***"
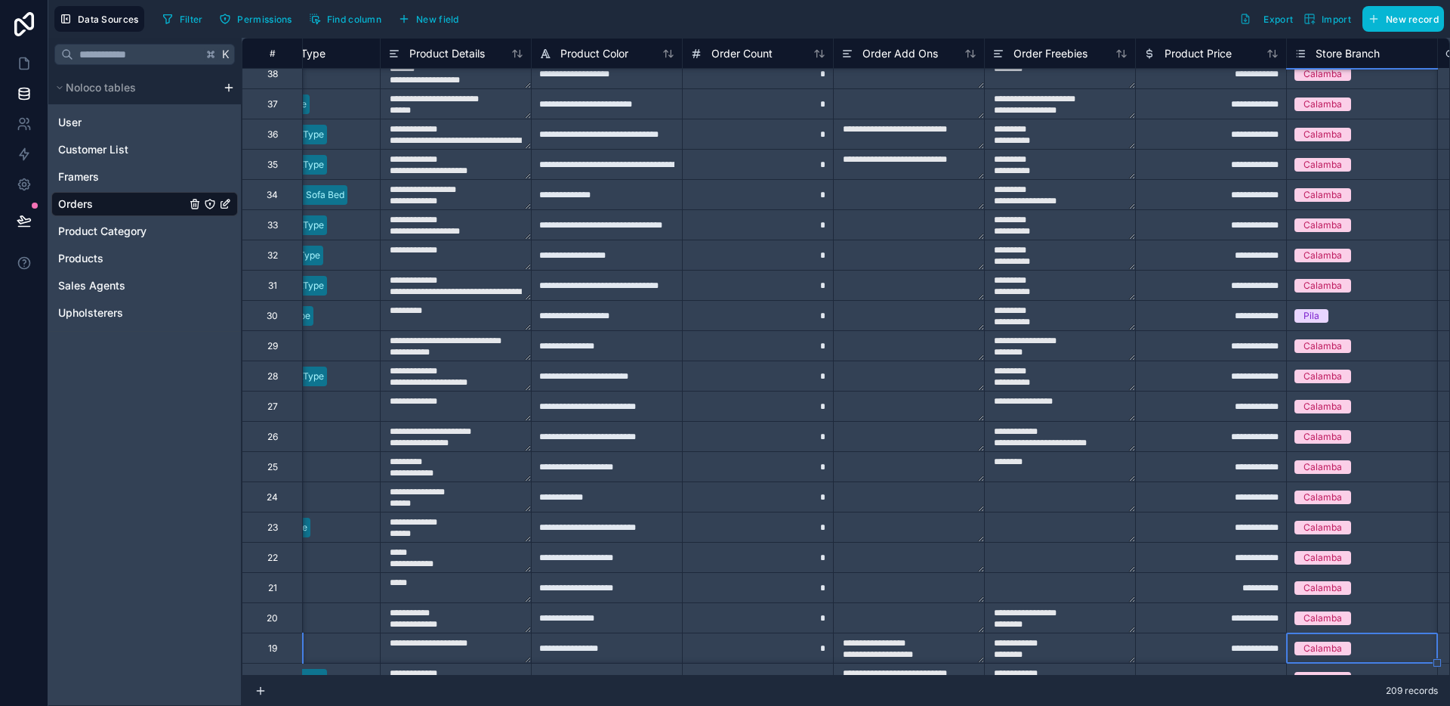
scroll to position [5177, 375]
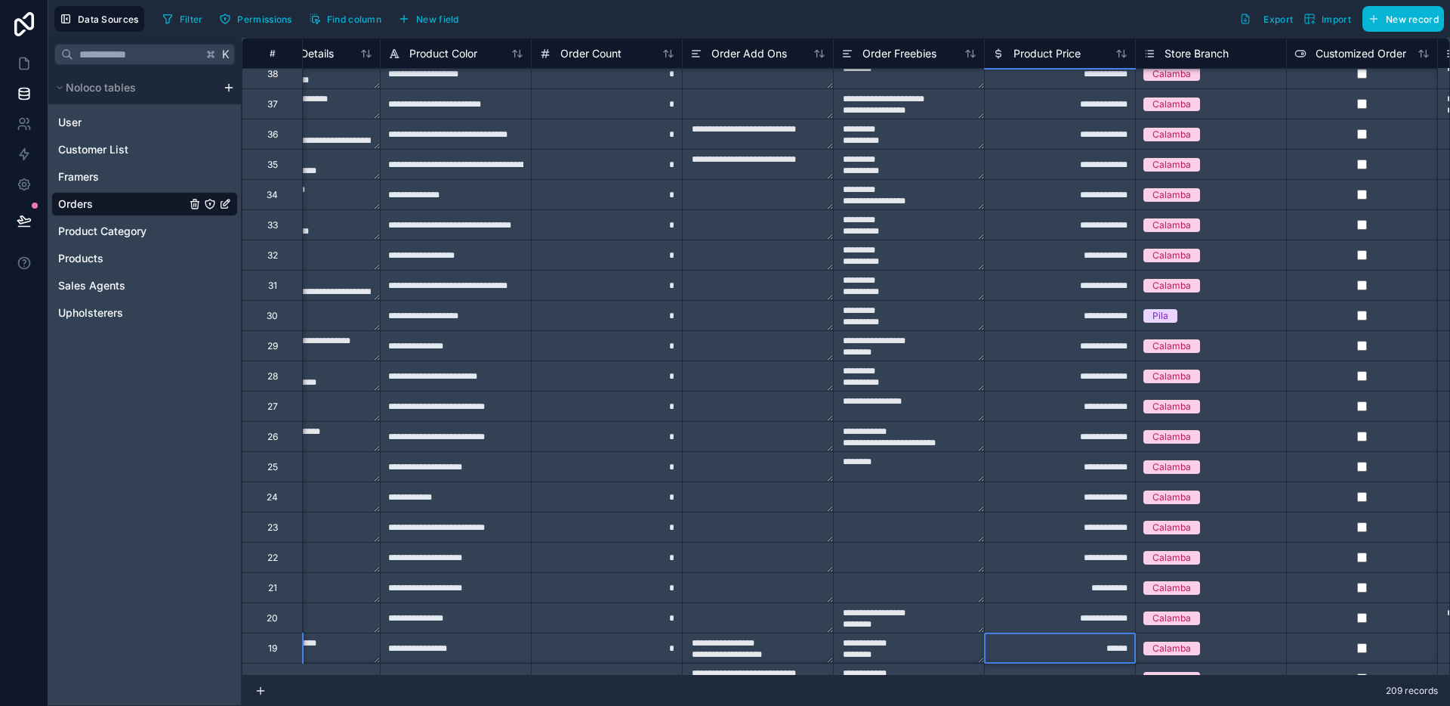
type input "*****"
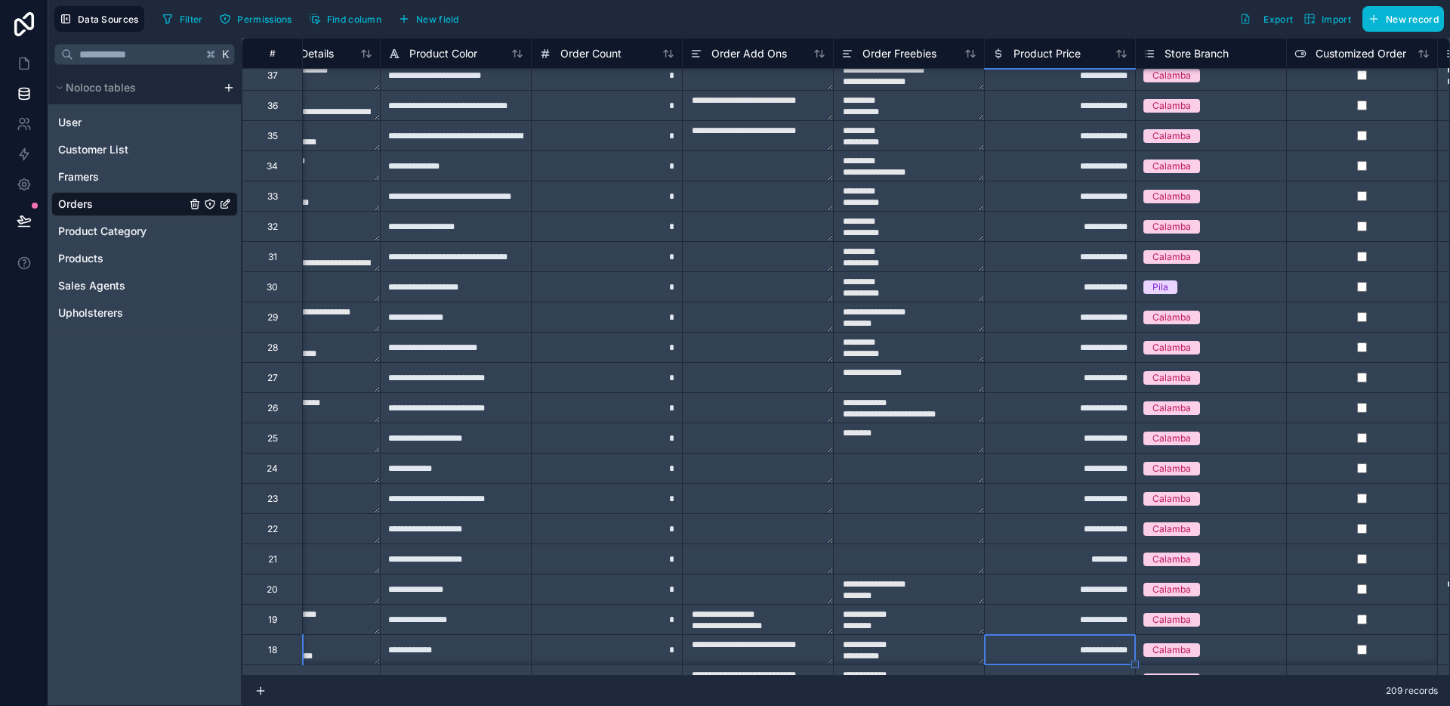
scroll to position [5204, 375]
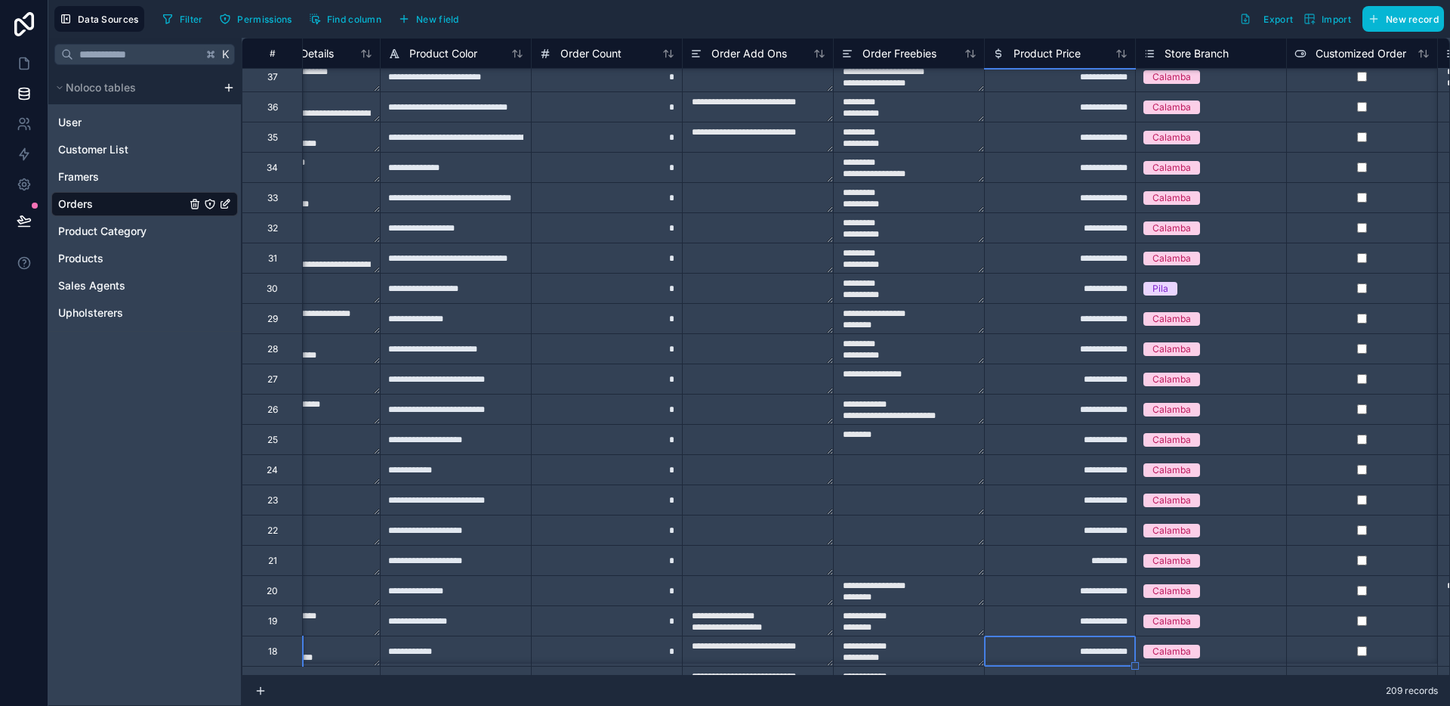
click at [1146, 617] on span "Calamba" at bounding box center [1172, 621] width 57 height 14
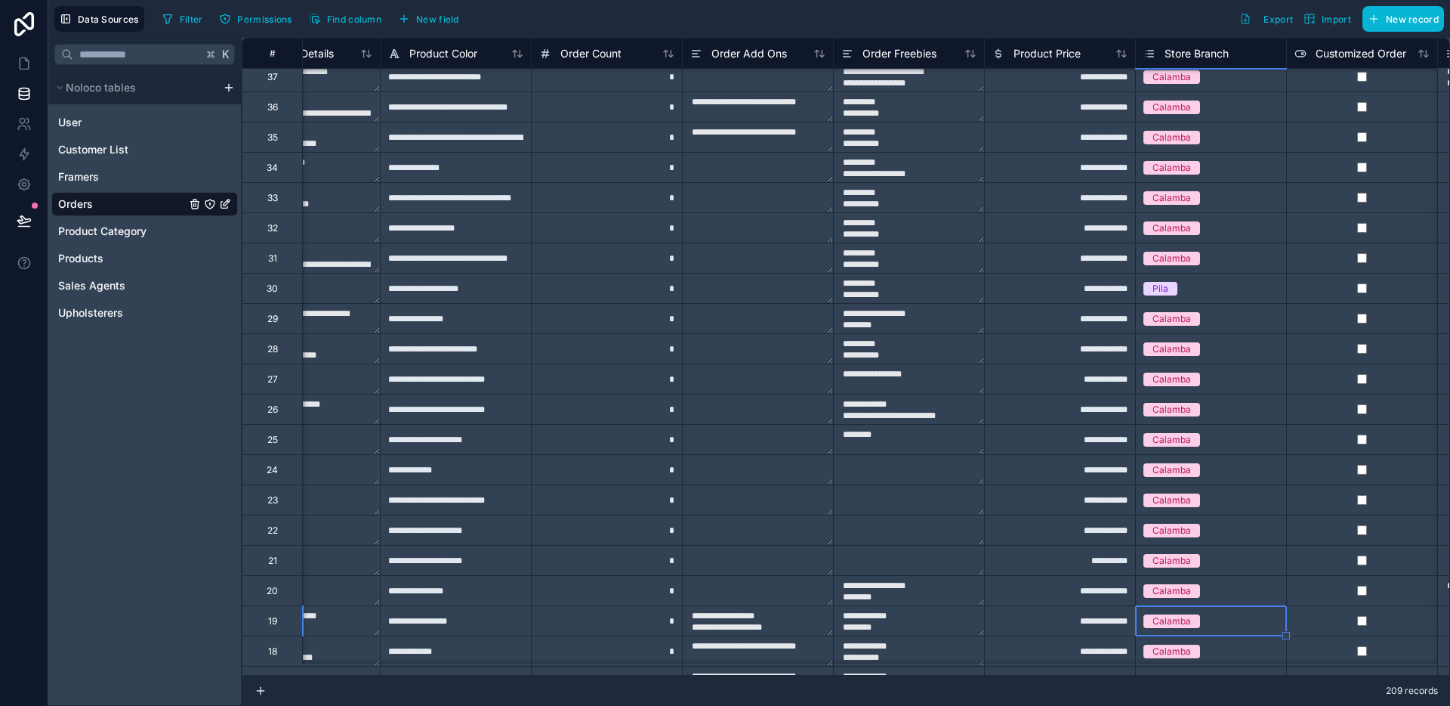
click at [1123, 619] on div "**********" at bounding box center [1059, 620] width 151 height 30
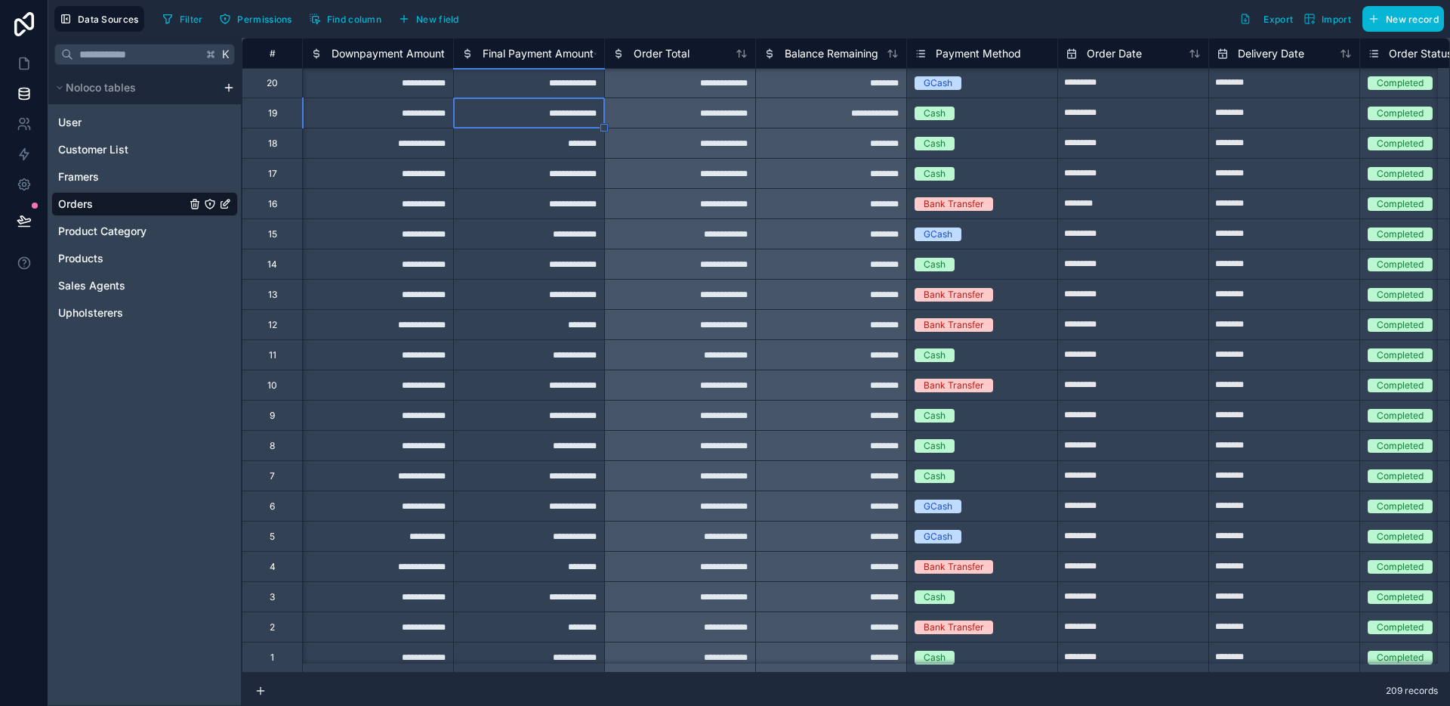
scroll to position [5723, 1813]
click at [80, 188] on div "Framers" at bounding box center [144, 177] width 187 height 24
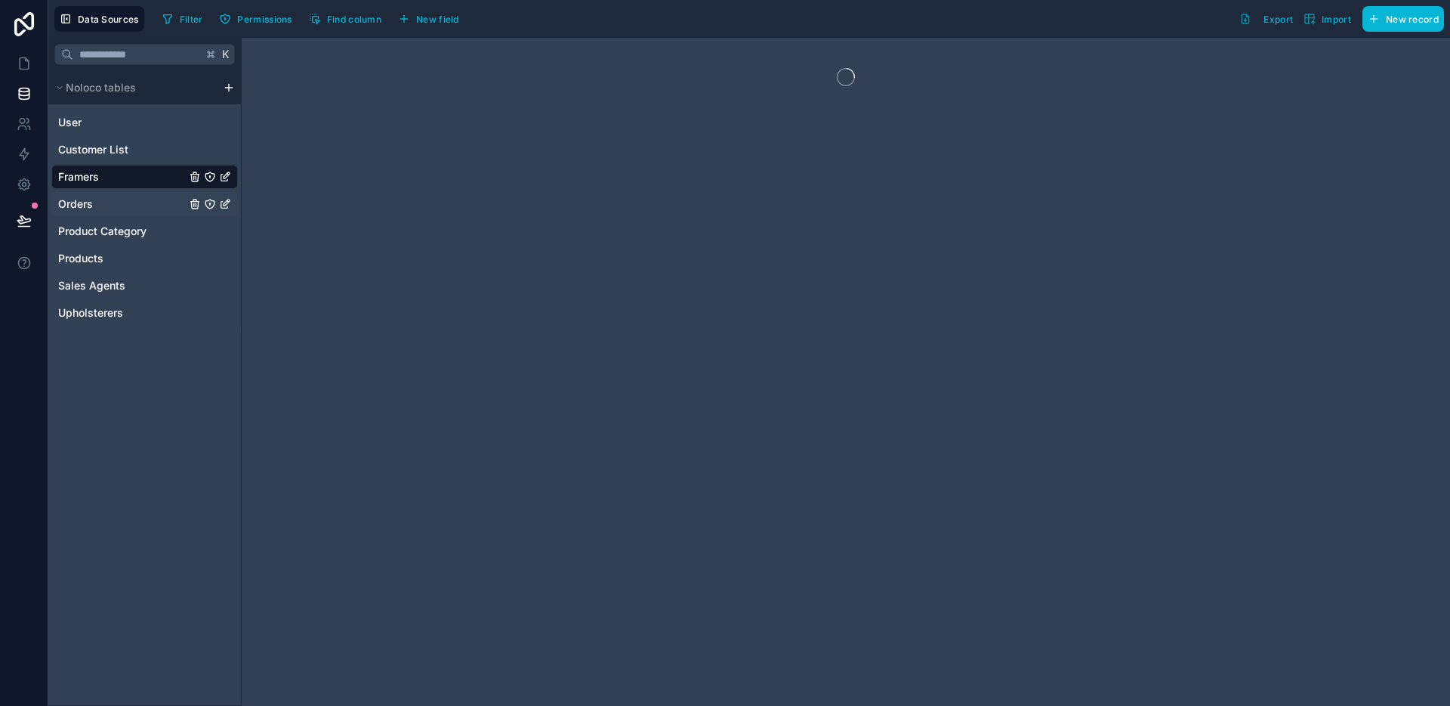
click at [81, 195] on div "Orders" at bounding box center [144, 204] width 187 height 24
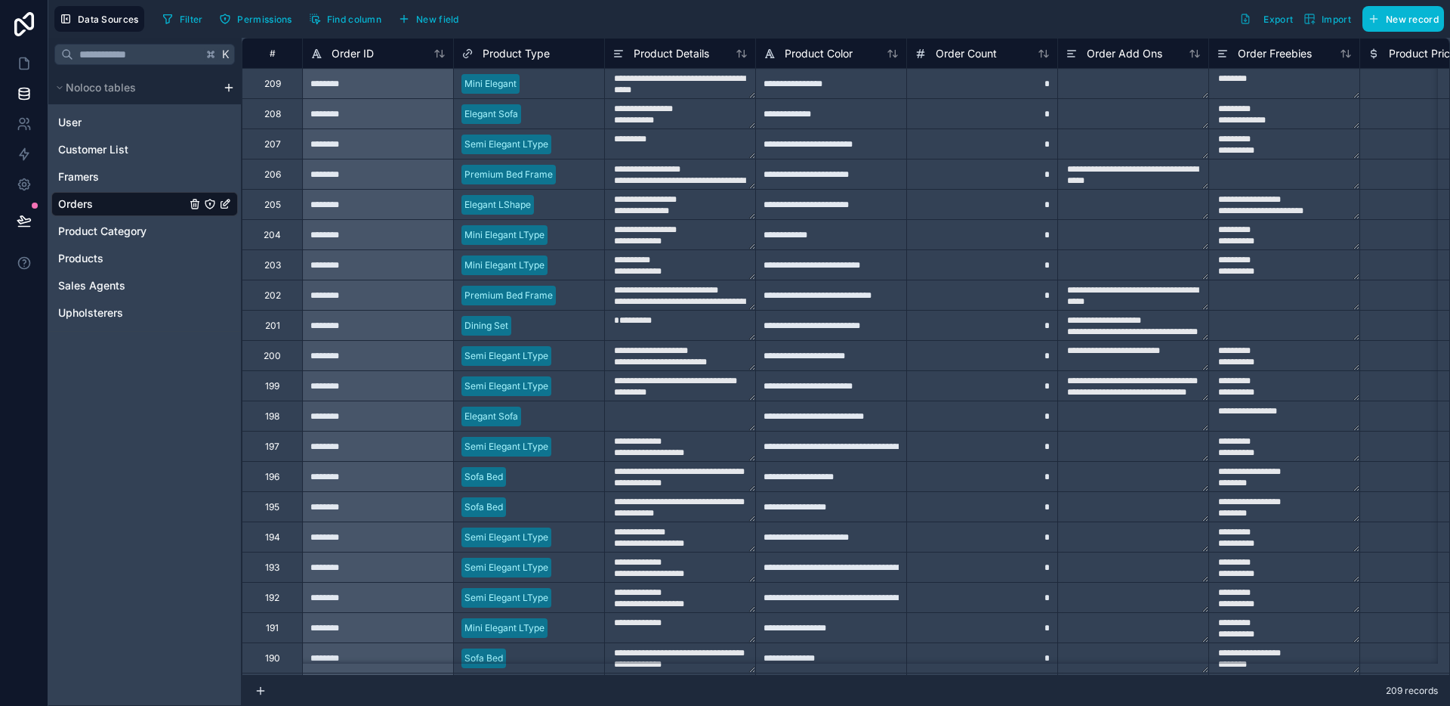
click at [964, 194] on div "*" at bounding box center [982, 204] width 151 height 30
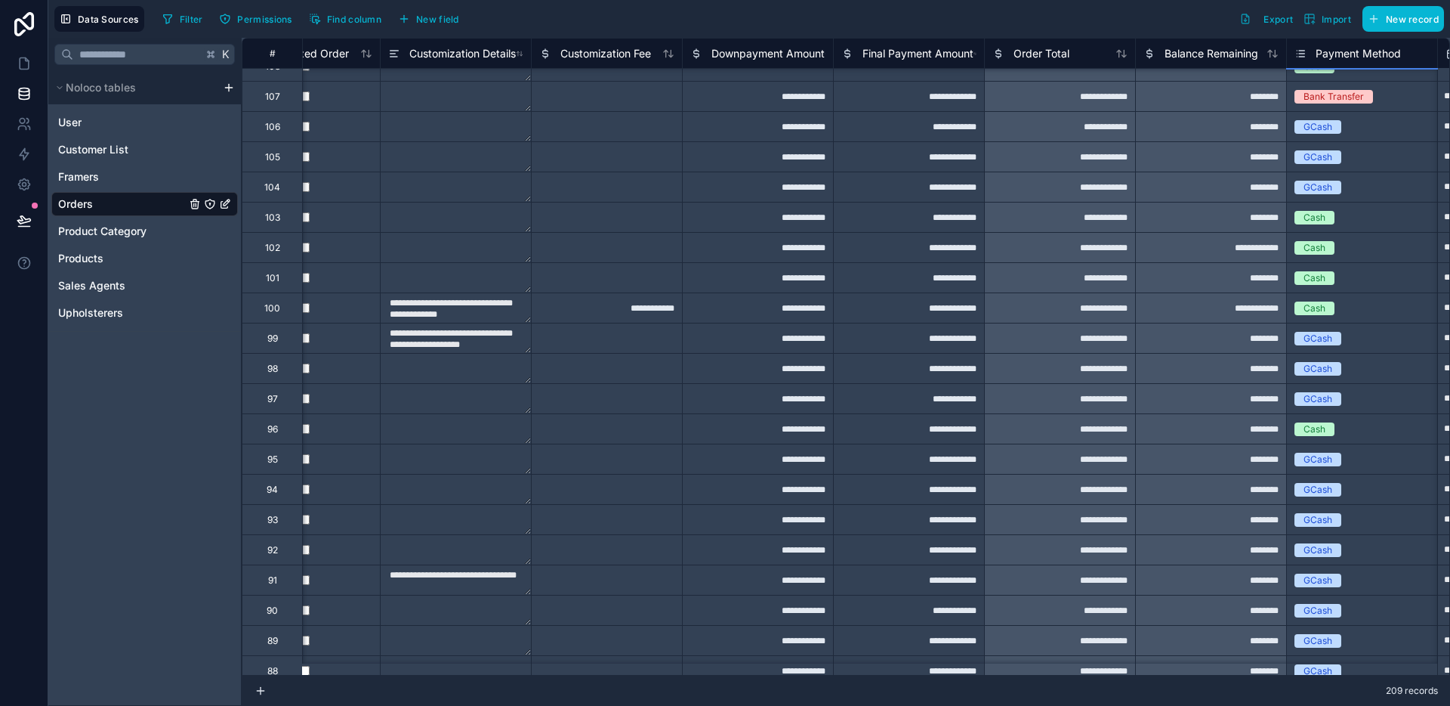
scroll to position [3018, 1433]
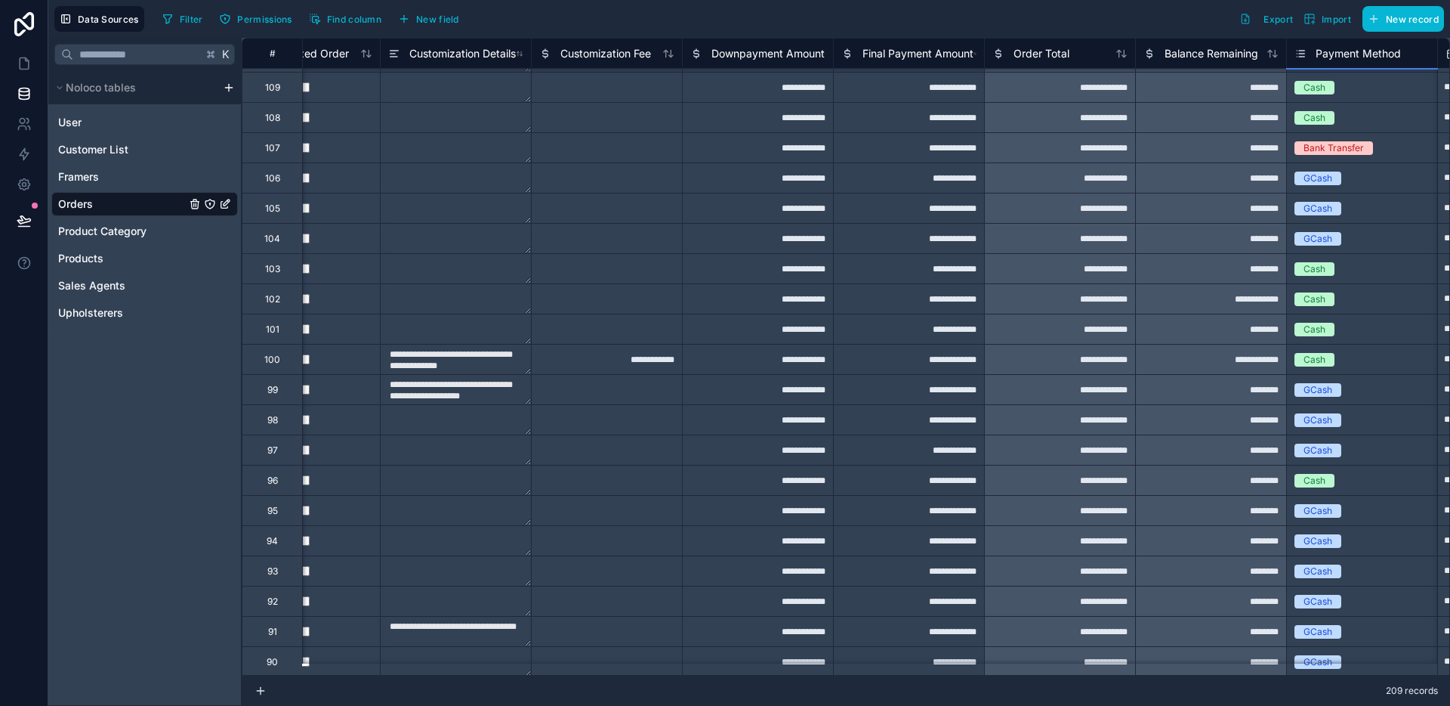
click at [1209, 290] on div "**********" at bounding box center [1210, 298] width 151 height 30
click at [1219, 354] on div "**********" at bounding box center [1210, 359] width 151 height 30
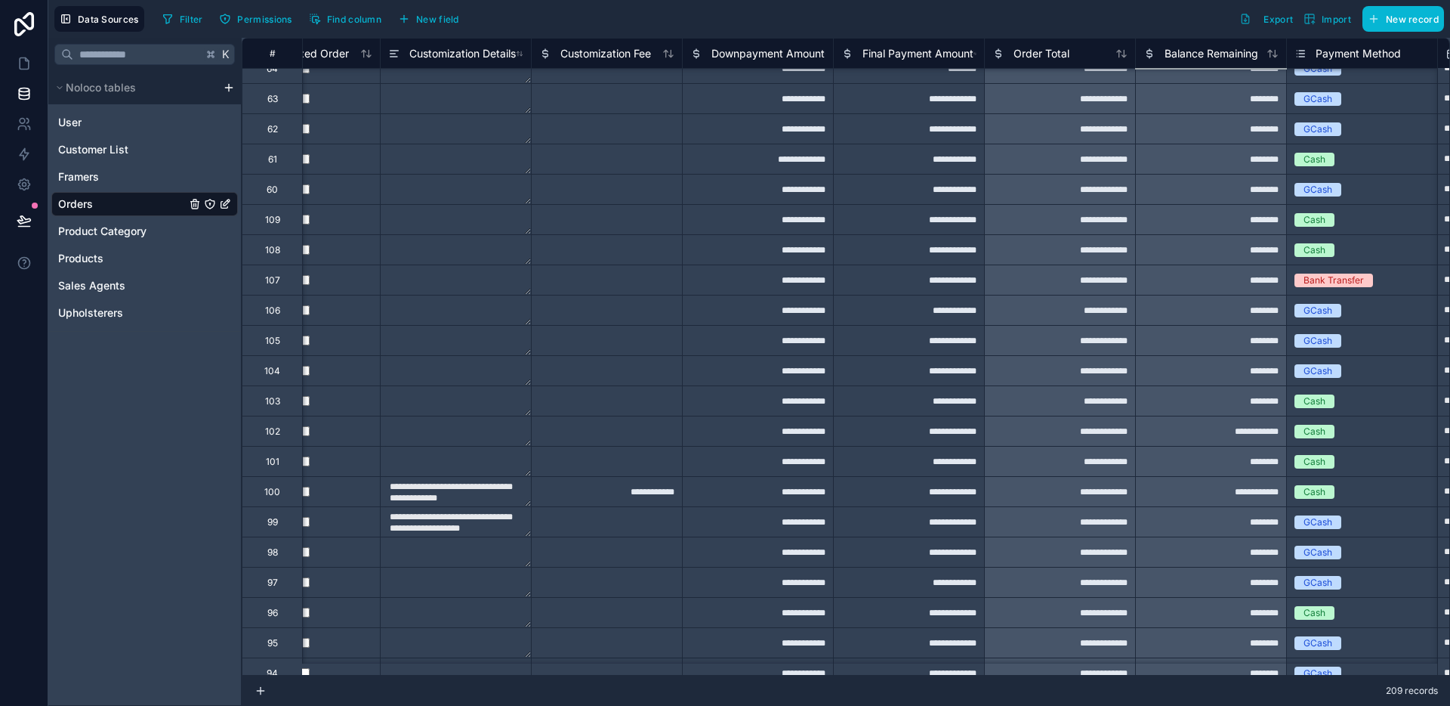
scroll to position [4468, 1433]
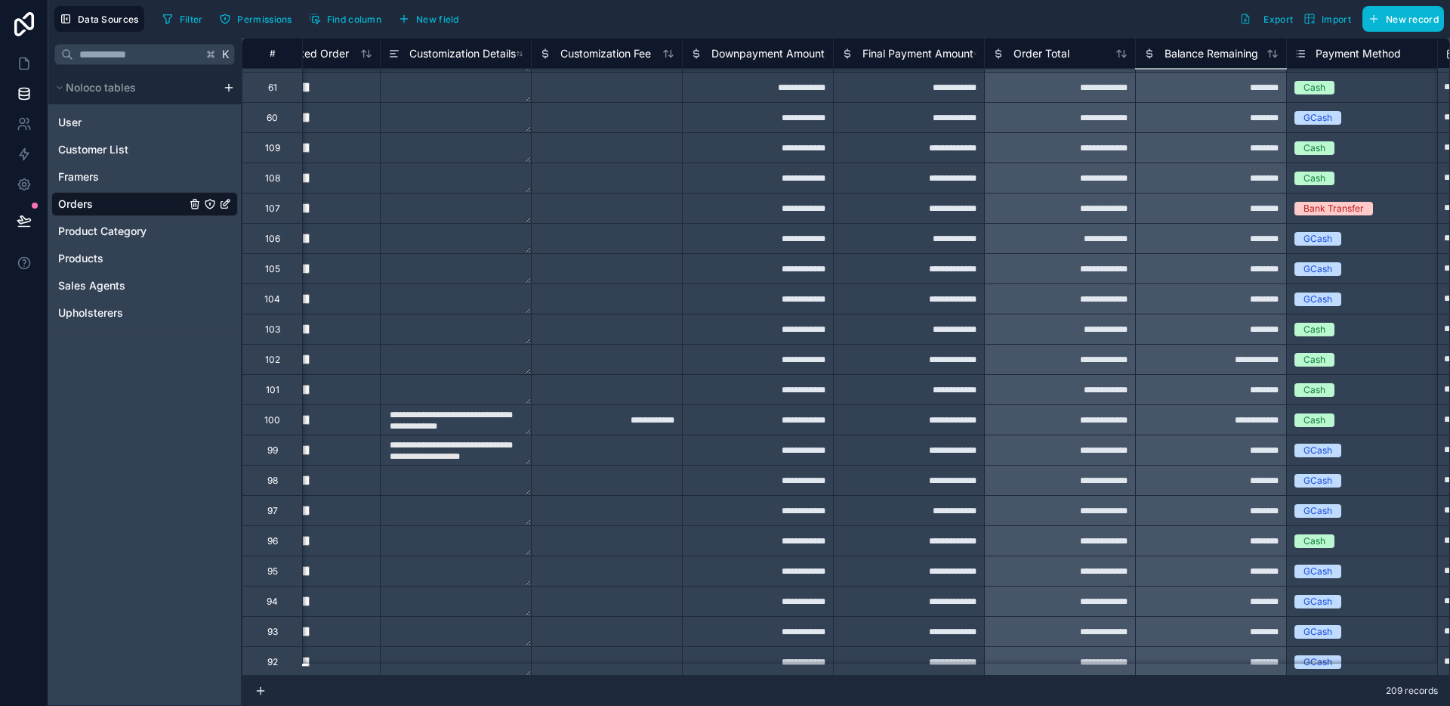
click at [1215, 370] on div "**********" at bounding box center [1210, 359] width 151 height 30
click at [1222, 406] on div "**********" at bounding box center [1210, 419] width 151 height 30
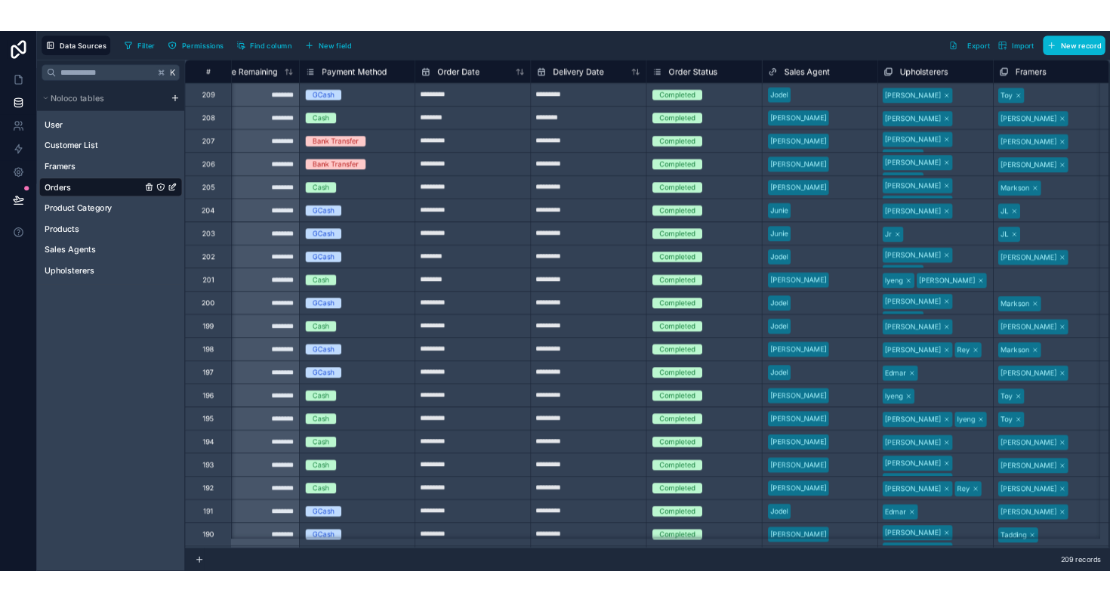
scroll to position [0, 2331]
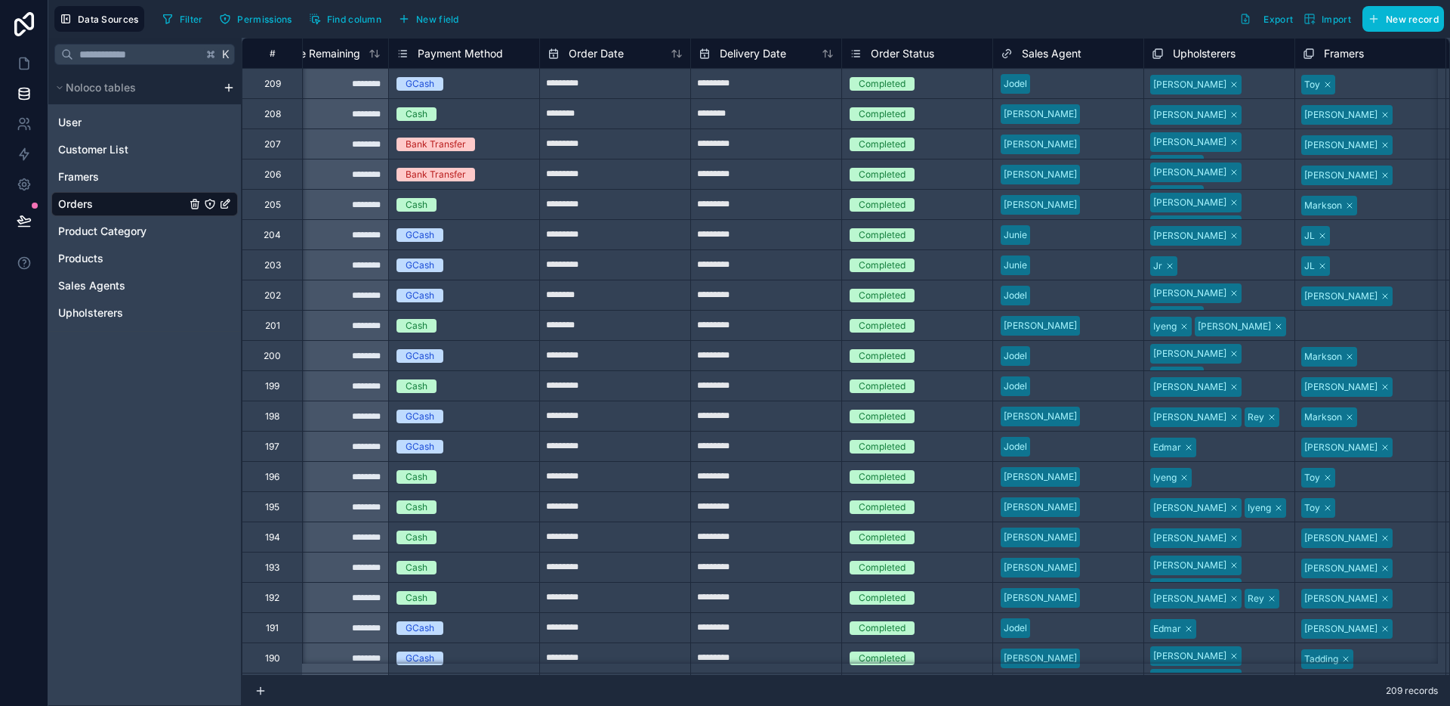
click at [971, 85] on div "Completed" at bounding box center [917, 84] width 150 height 17
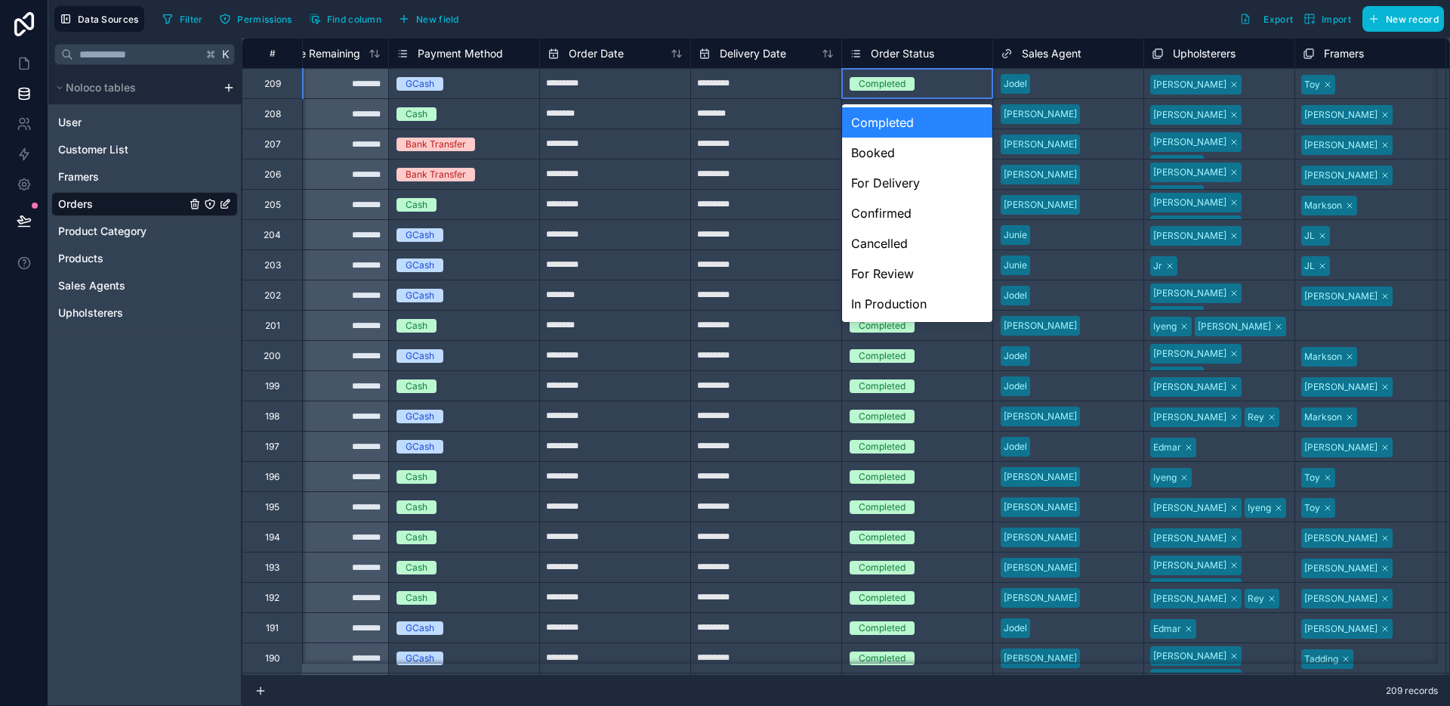
click at [965, 85] on div "Completed" at bounding box center [917, 84] width 150 height 17
click at [1073, 108] on div "[PERSON_NAME]" at bounding box center [1068, 114] width 150 height 23
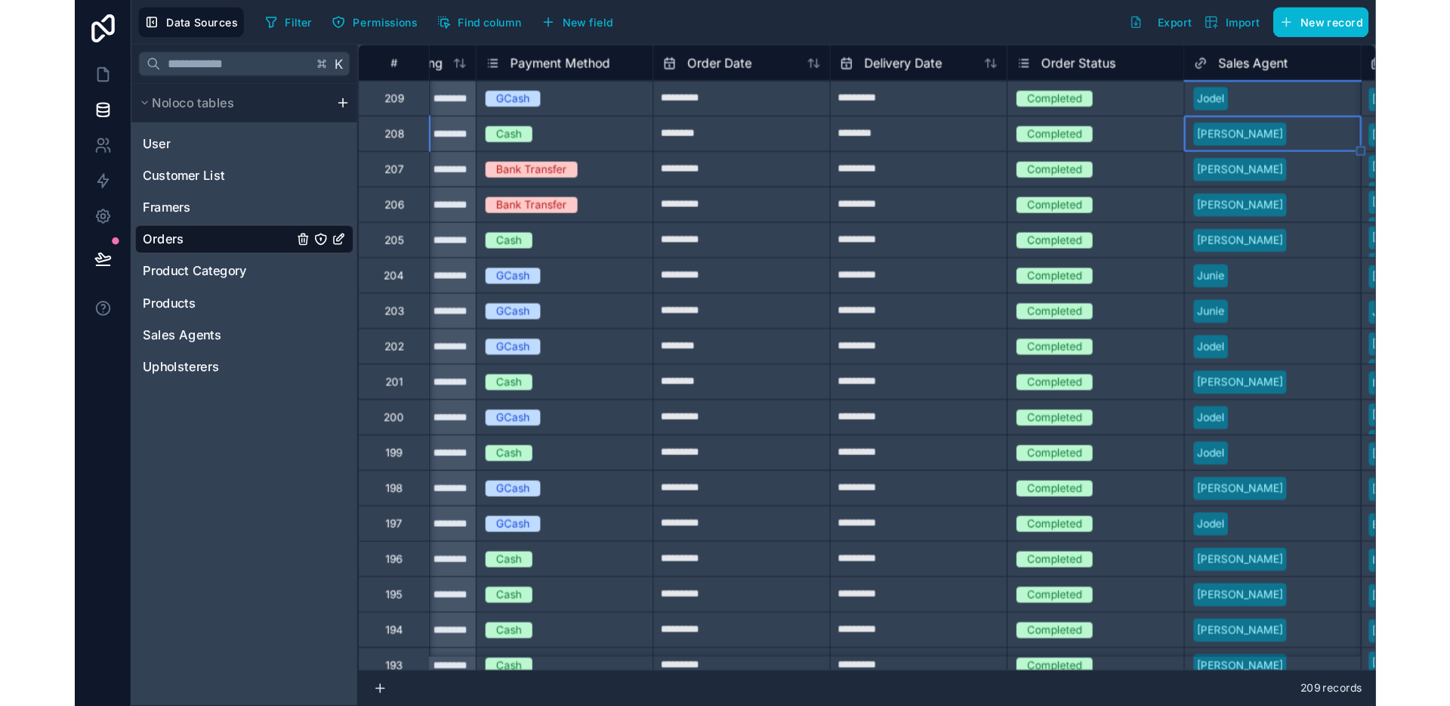
scroll to position [0, 2377]
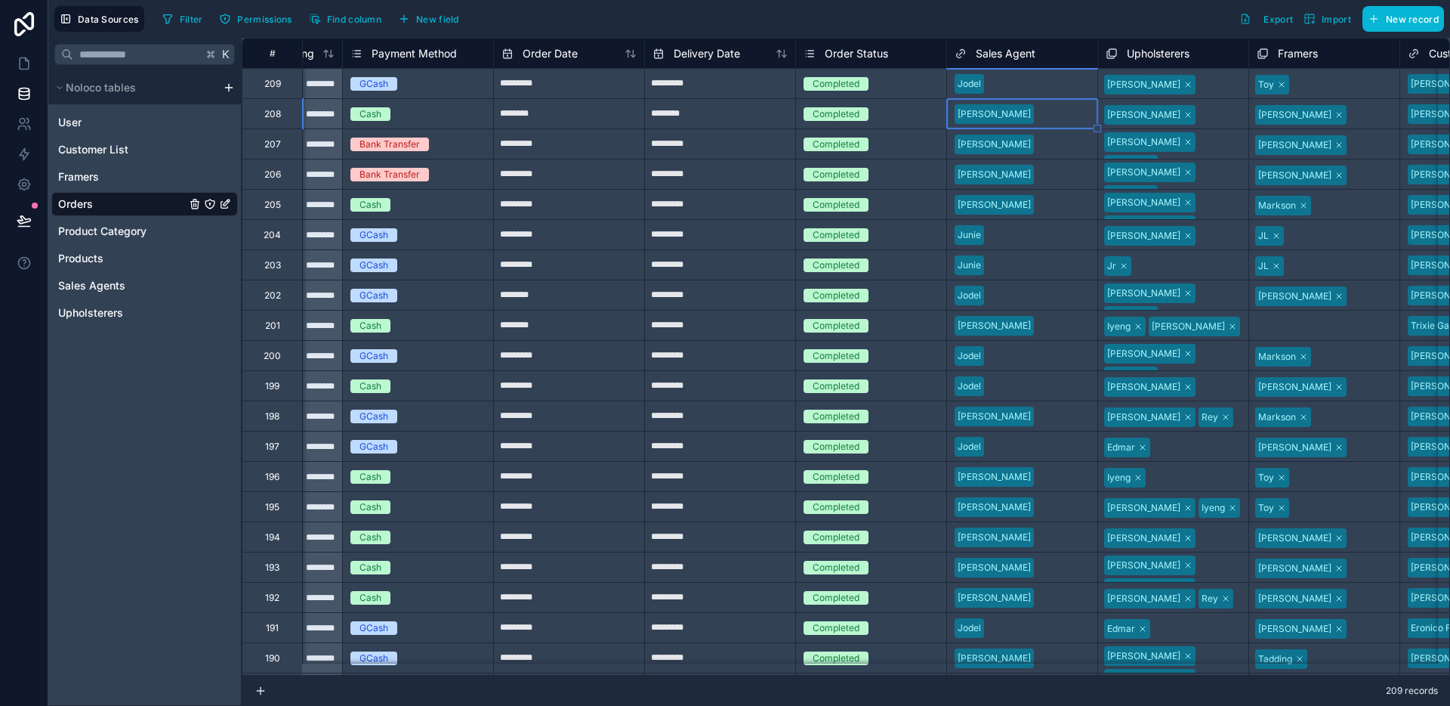
click at [931, 92] on div "Completed" at bounding box center [871, 83] width 150 height 29
click at [897, 79] on div "Completed" at bounding box center [871, 84] width 150 height 17
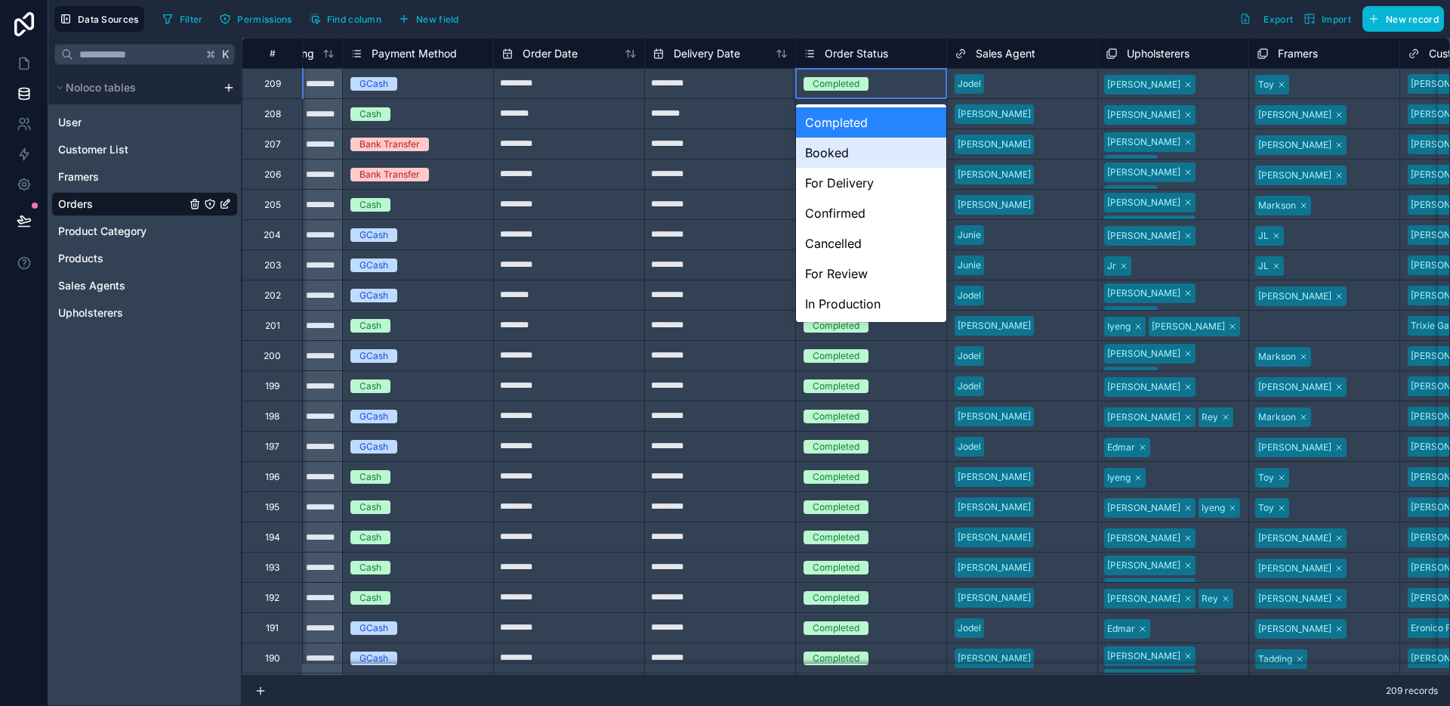
click at [641, 96] on input "*********" at bounding box center [569, 84] width 150 height 24
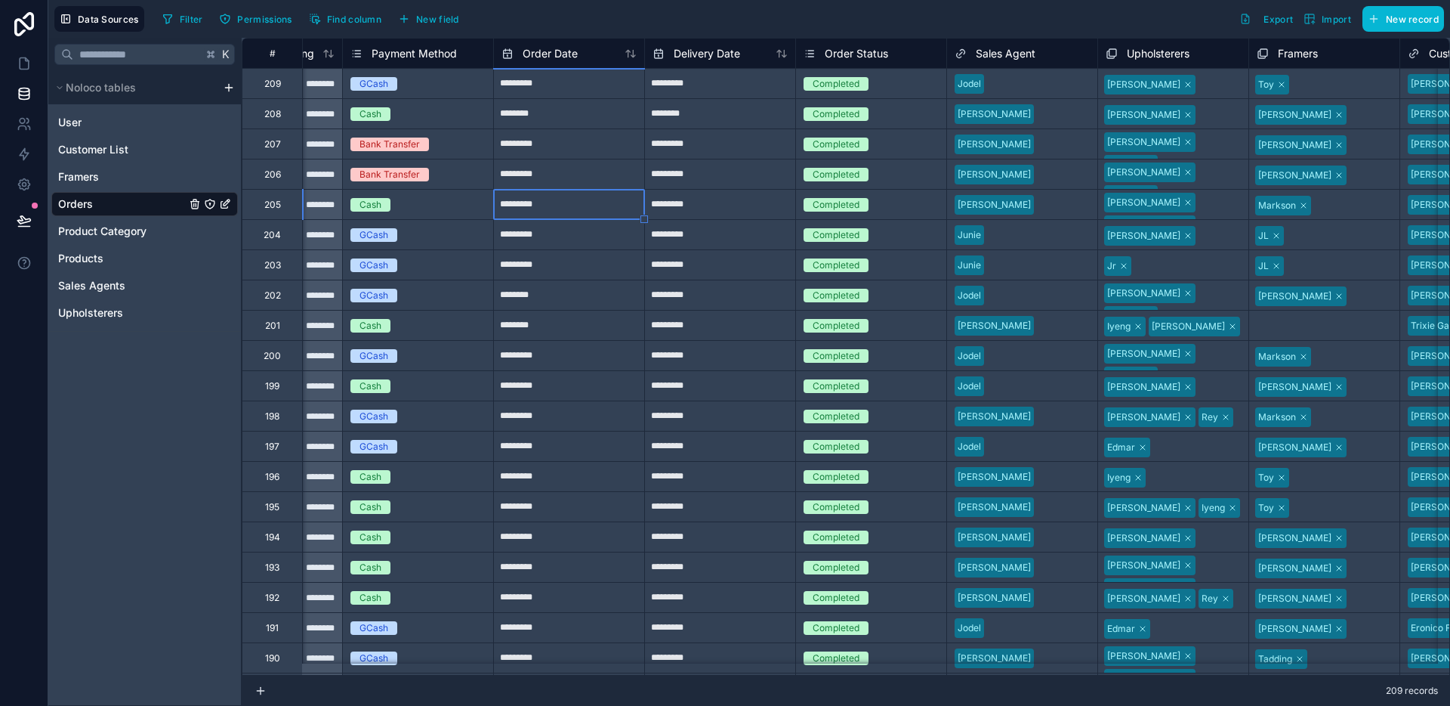
select select "****"
select select "*"
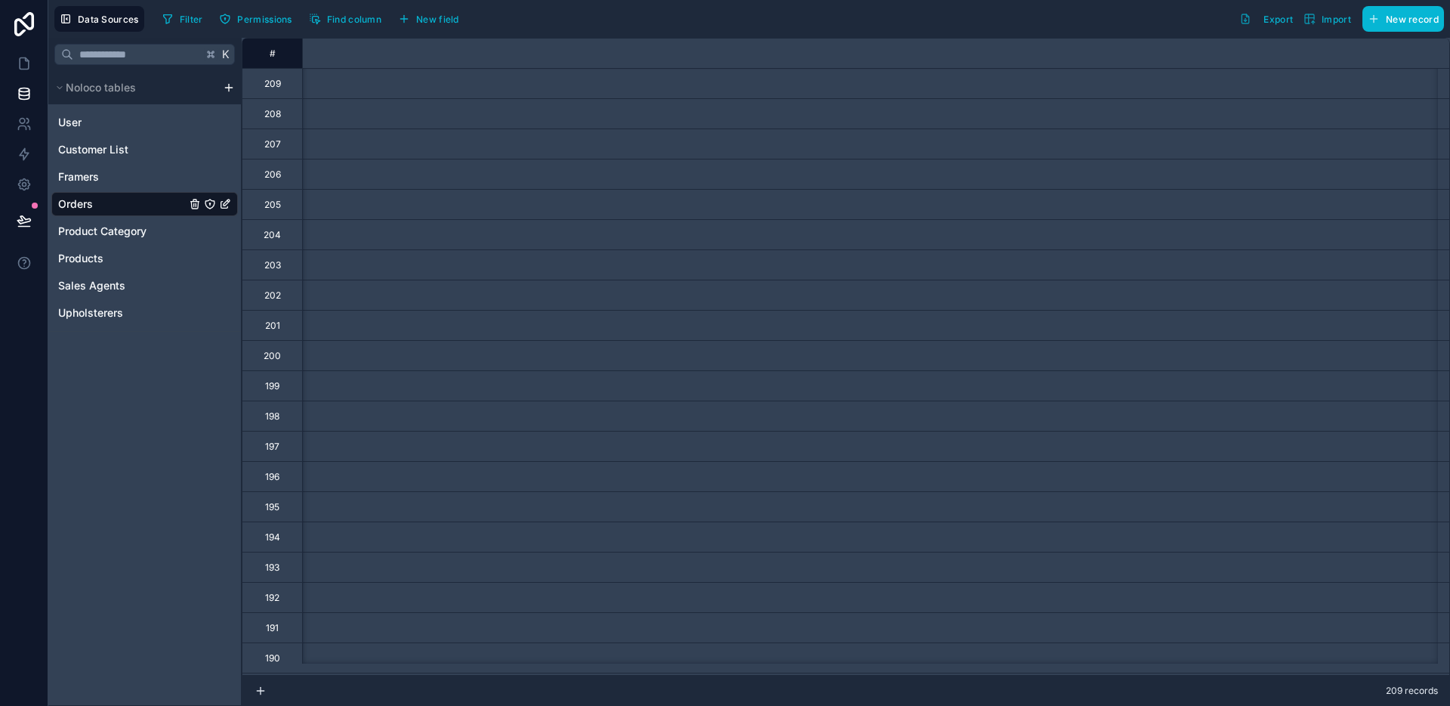
scroll to position [0, 0]
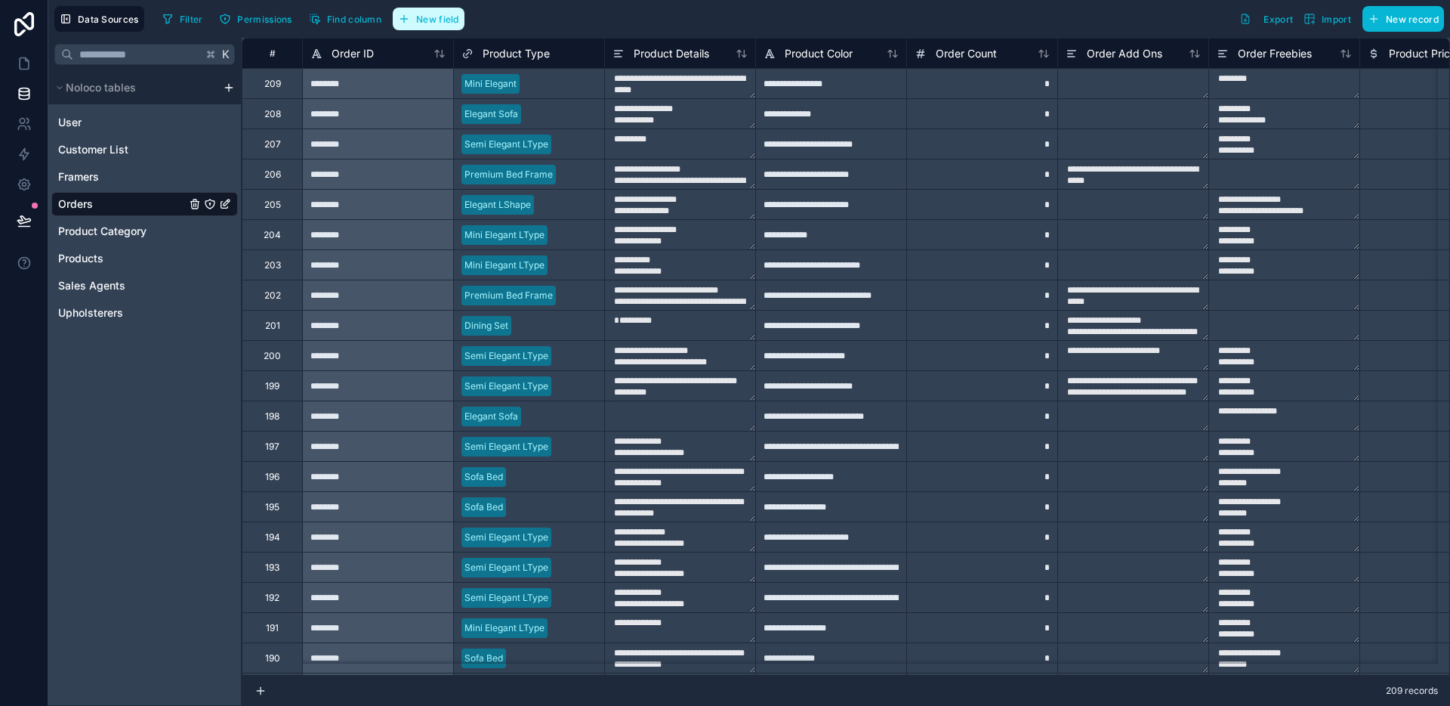
click at [427, 25] on button "New field" at bounding box center [429, 19] width 72 height 23
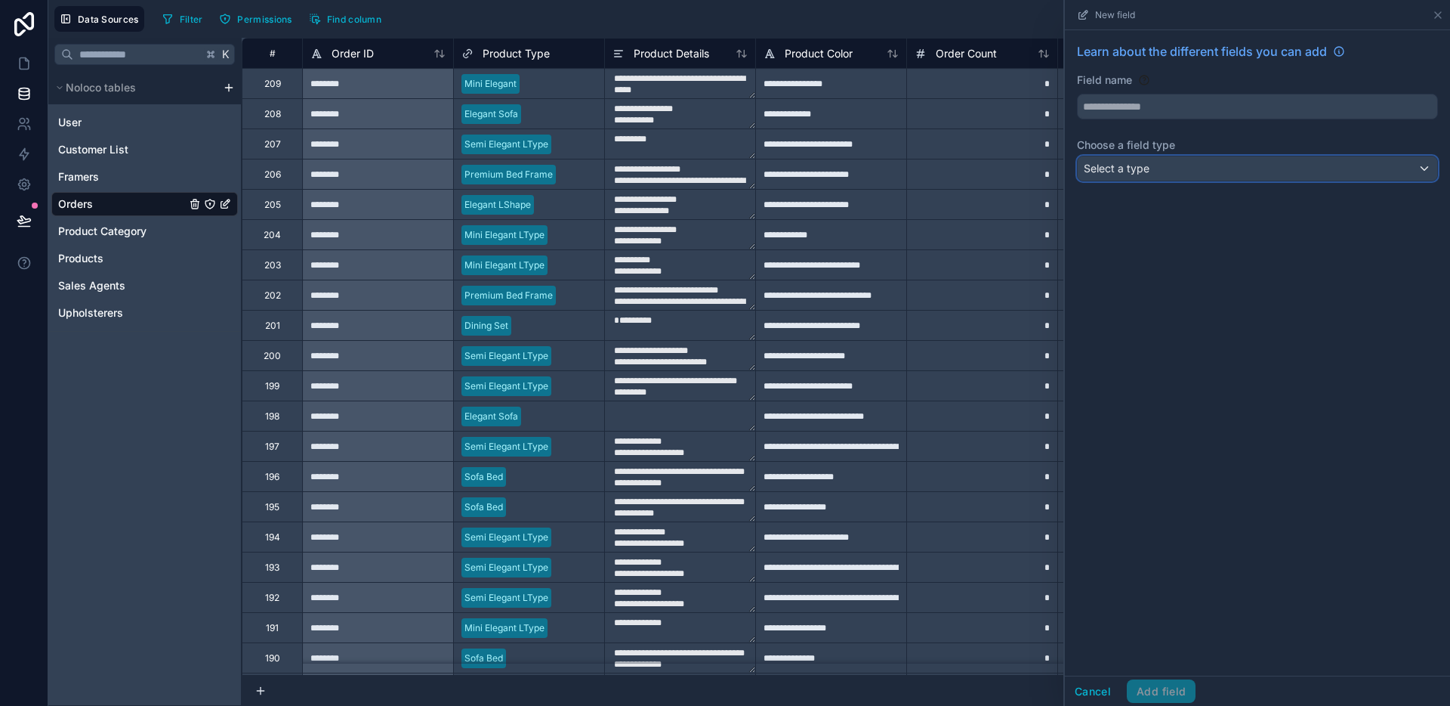
click at [1172, 181] on button "Select a type" at bounding box center [1257, 169] width 361 height 26
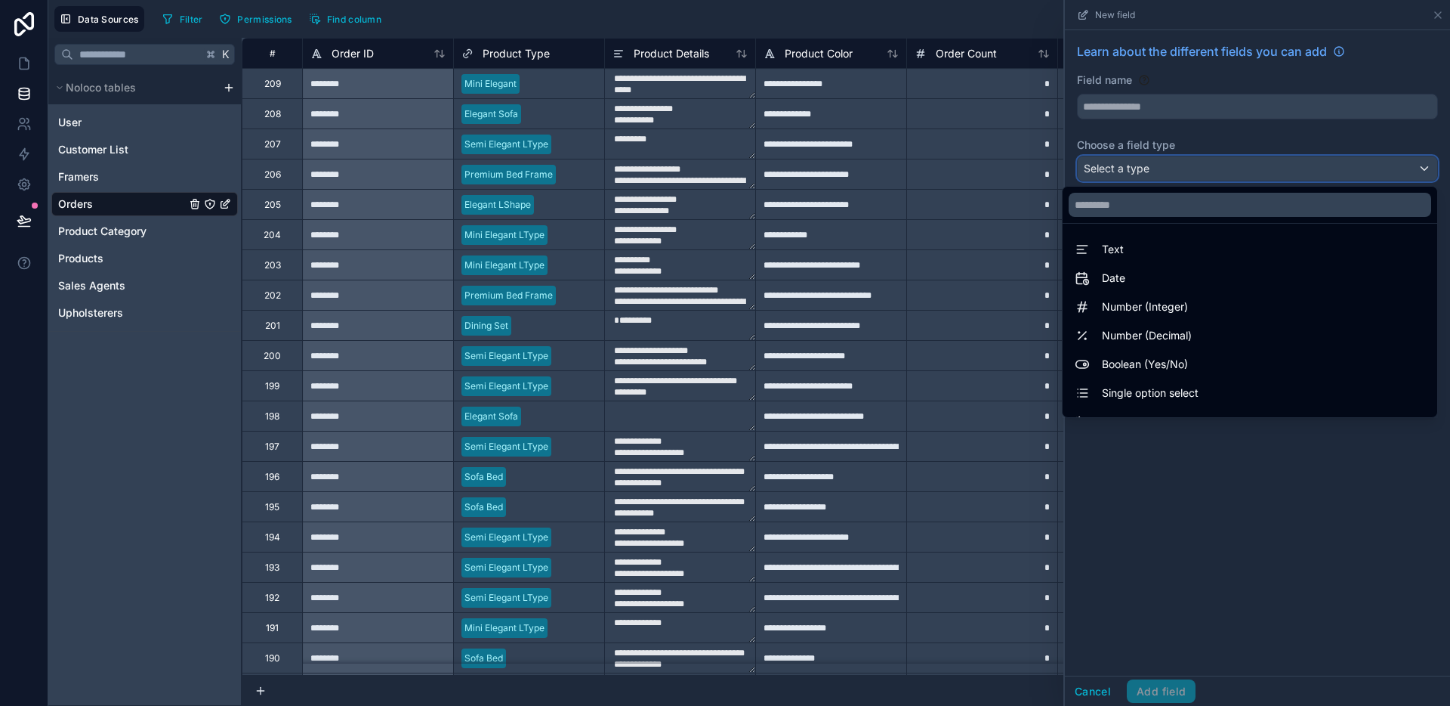
scroll to position [438, 0]
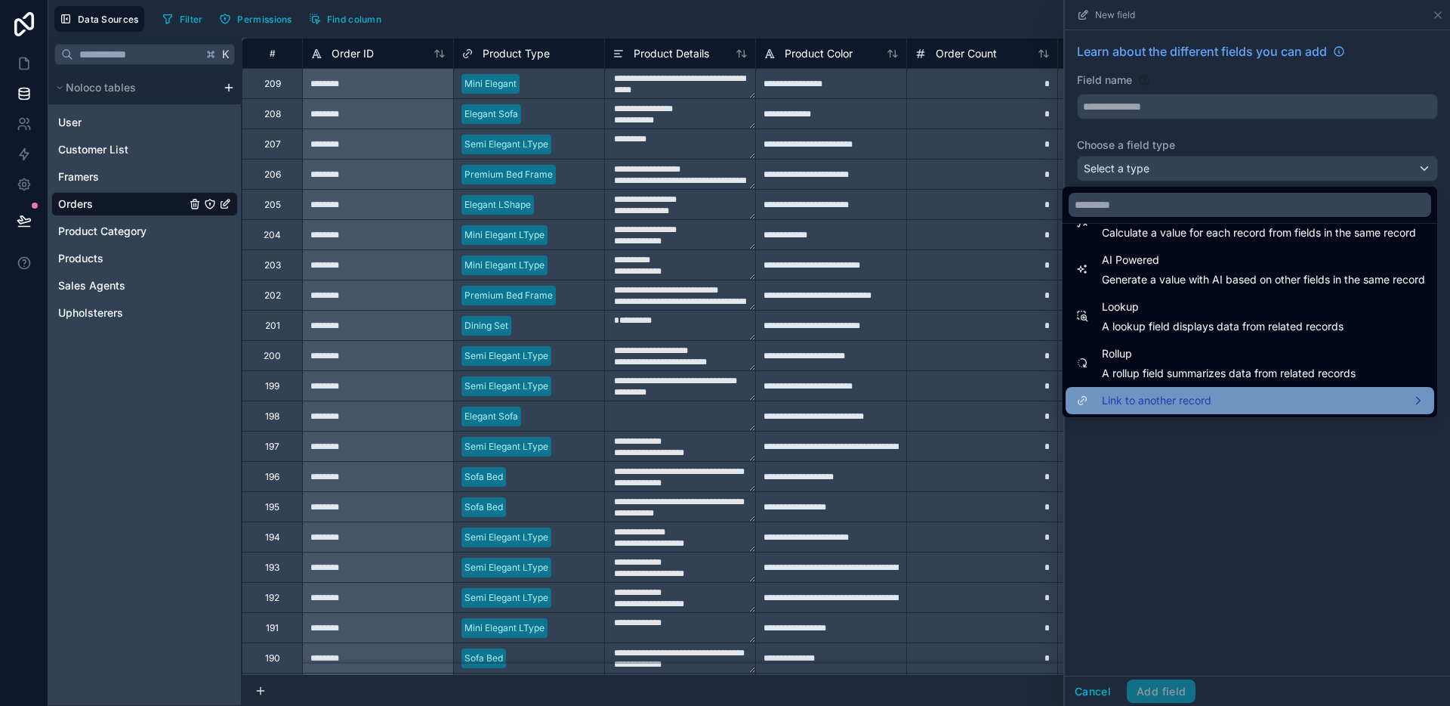
click at [1175, 403] on span "Link to another record" at bounding box center [1157, 400] width 110 height 18
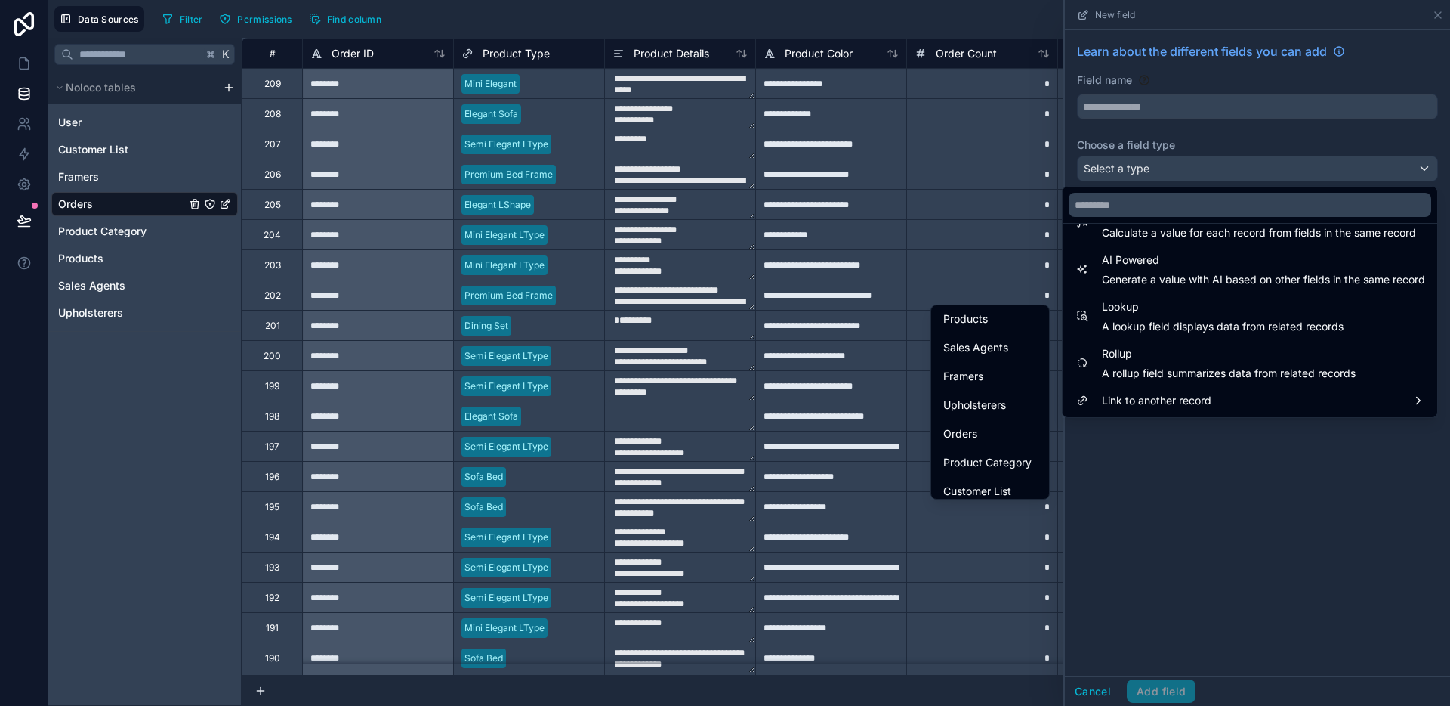
scroll to position [55, 0]
click at [991, 455] on span "Product Category" at bounding box center [988, 462] width 88 height 18
type input "**********"
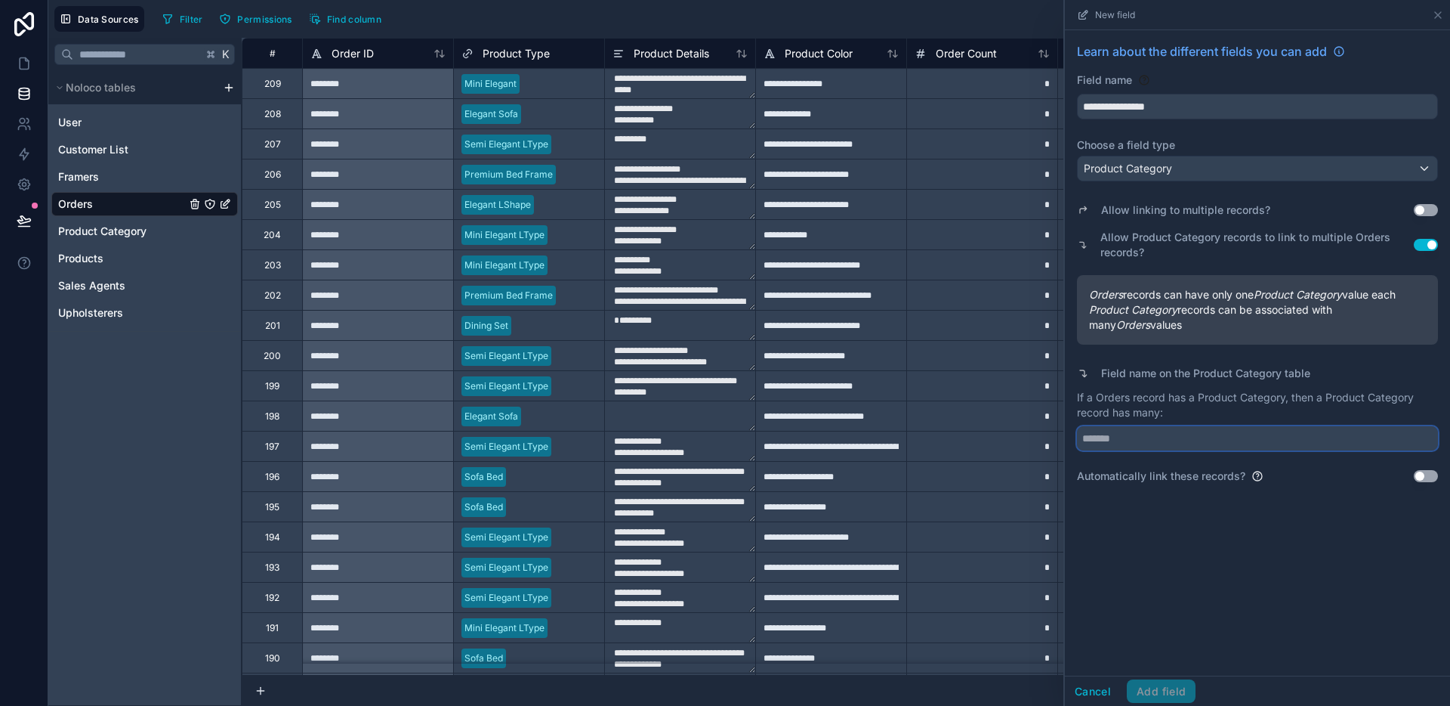
click at [1145, 444] on input "text" at bounding box center [1257, 438] width 361 height 24
type input "**********"
click at [1169, 689] on button "Add field" at bounding box center [1161, 691] width 69 height 24
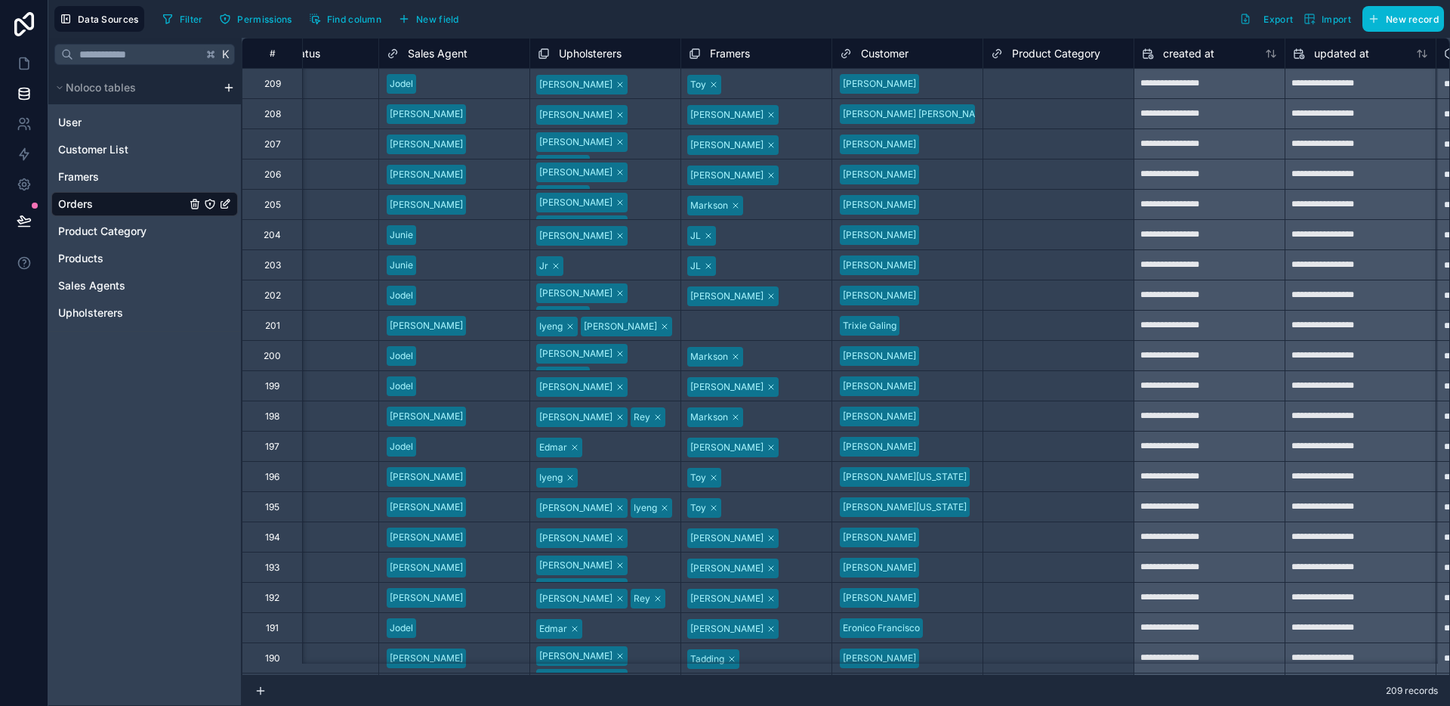
scroll to position [0, 3008]
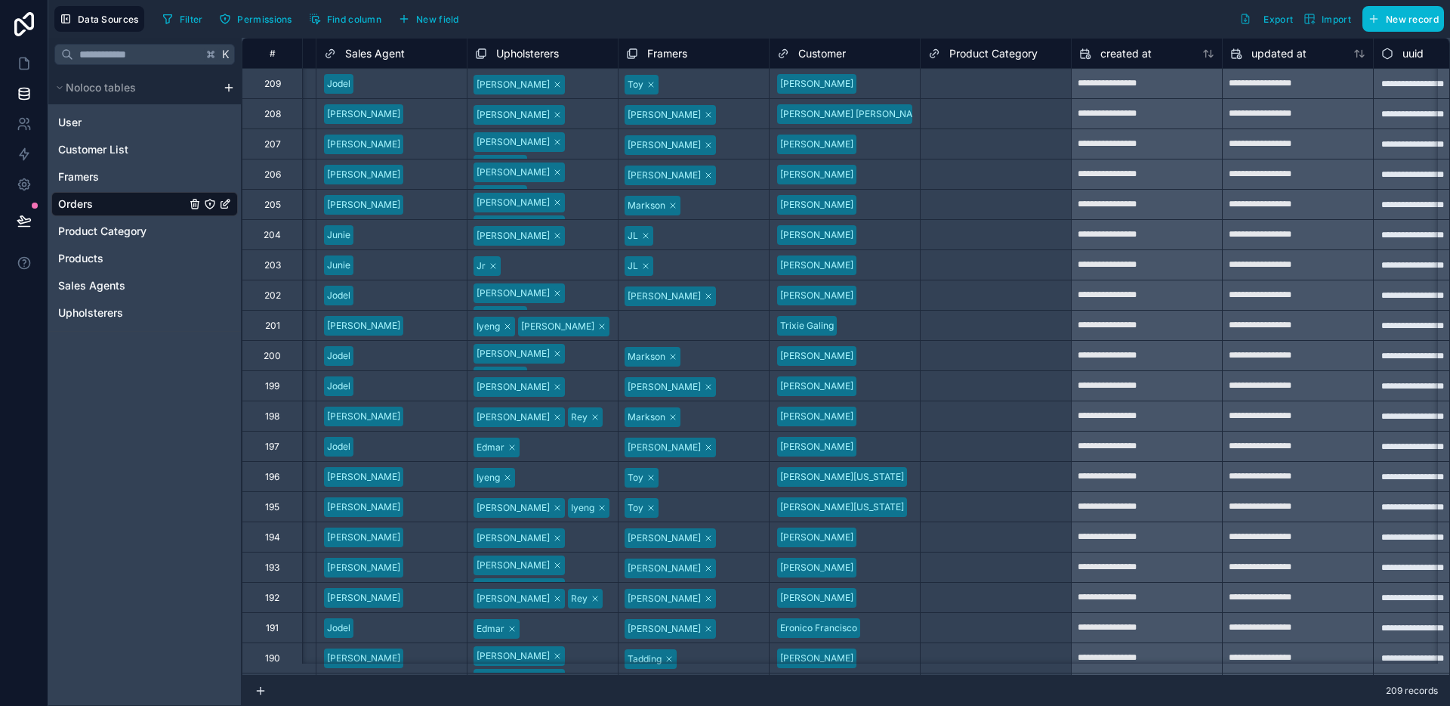
click at [993, 55] on span "Product Category" at bounding box center [994, 53] width 88 height 15
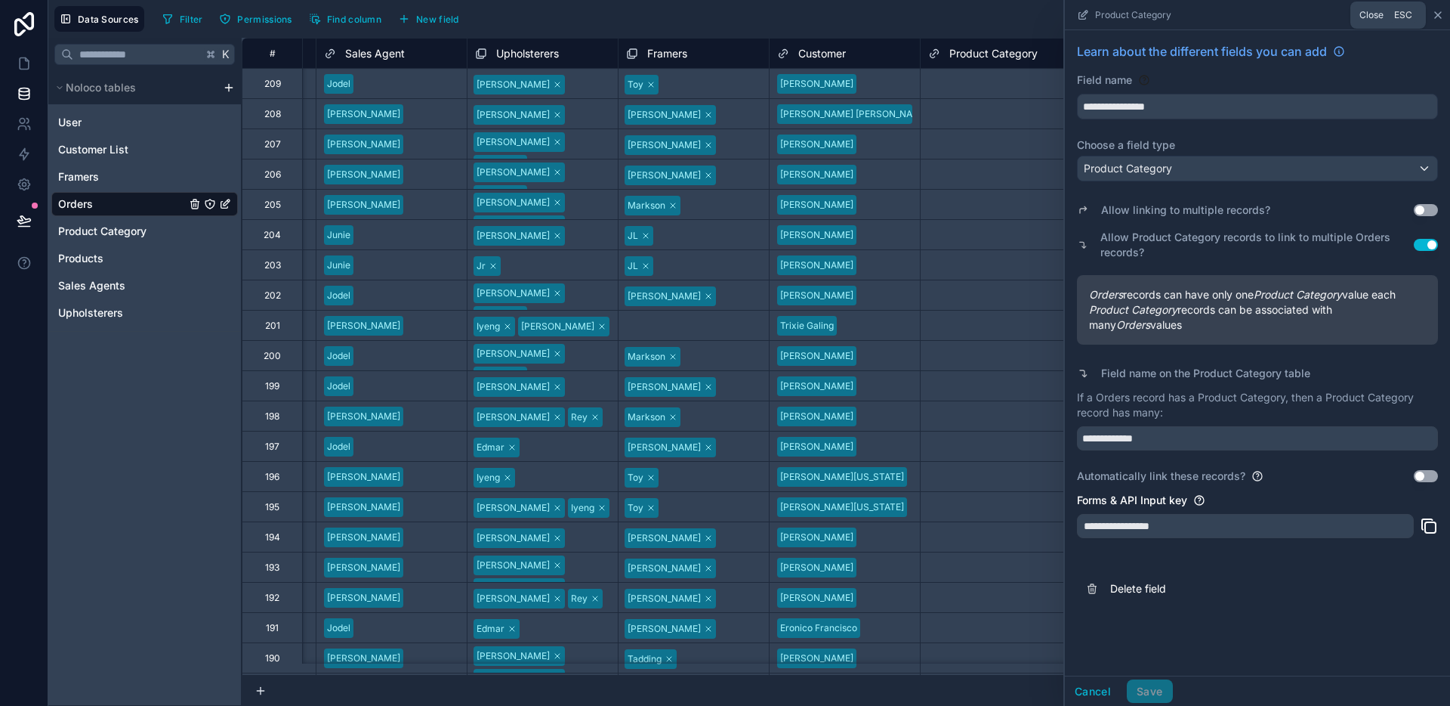
click at [1438, 11] on icon at bounding box center [1438, 15] width 12 height 12
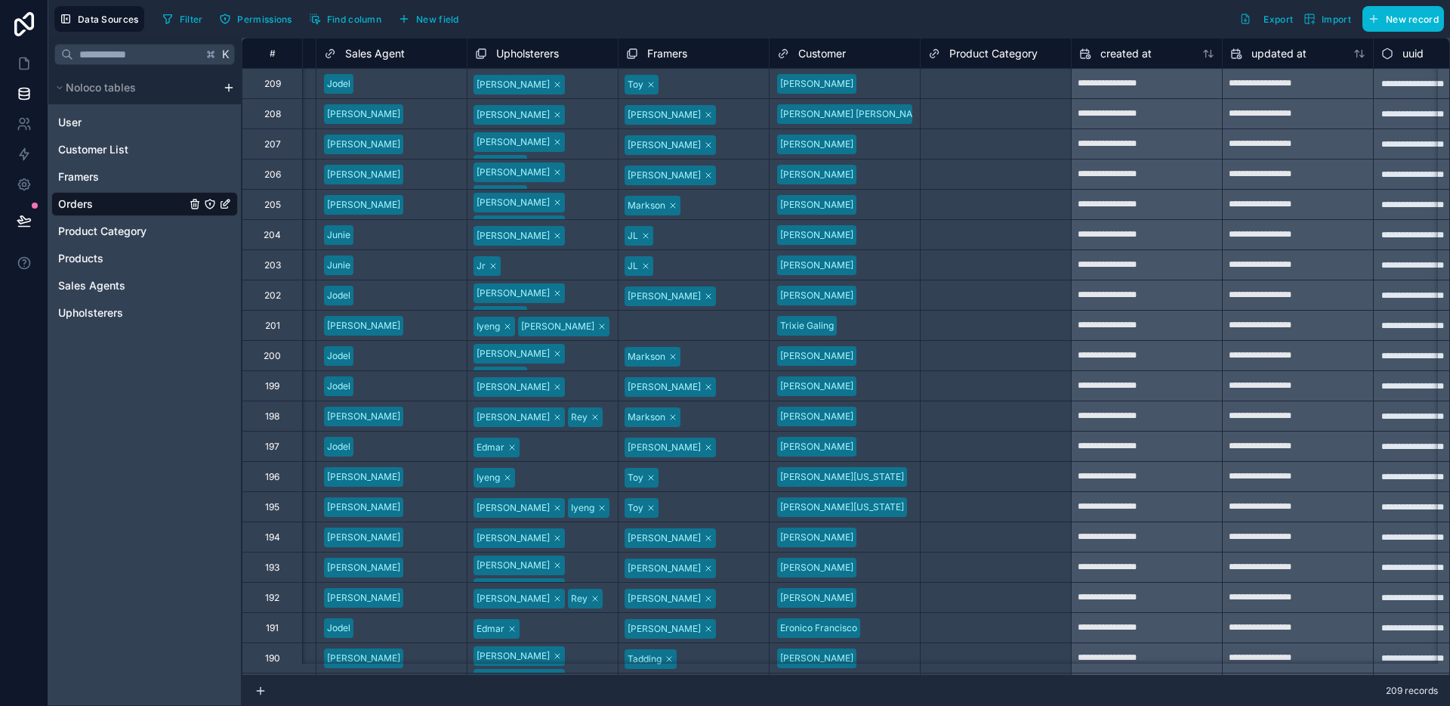
click at [388, 21] on div "Filter Permissions Find column New field" at bounding box center [313, 19] width 314 height 26
click at [381, 20] on span "Find column" at bounding box center [354, 19] width 54 height 11
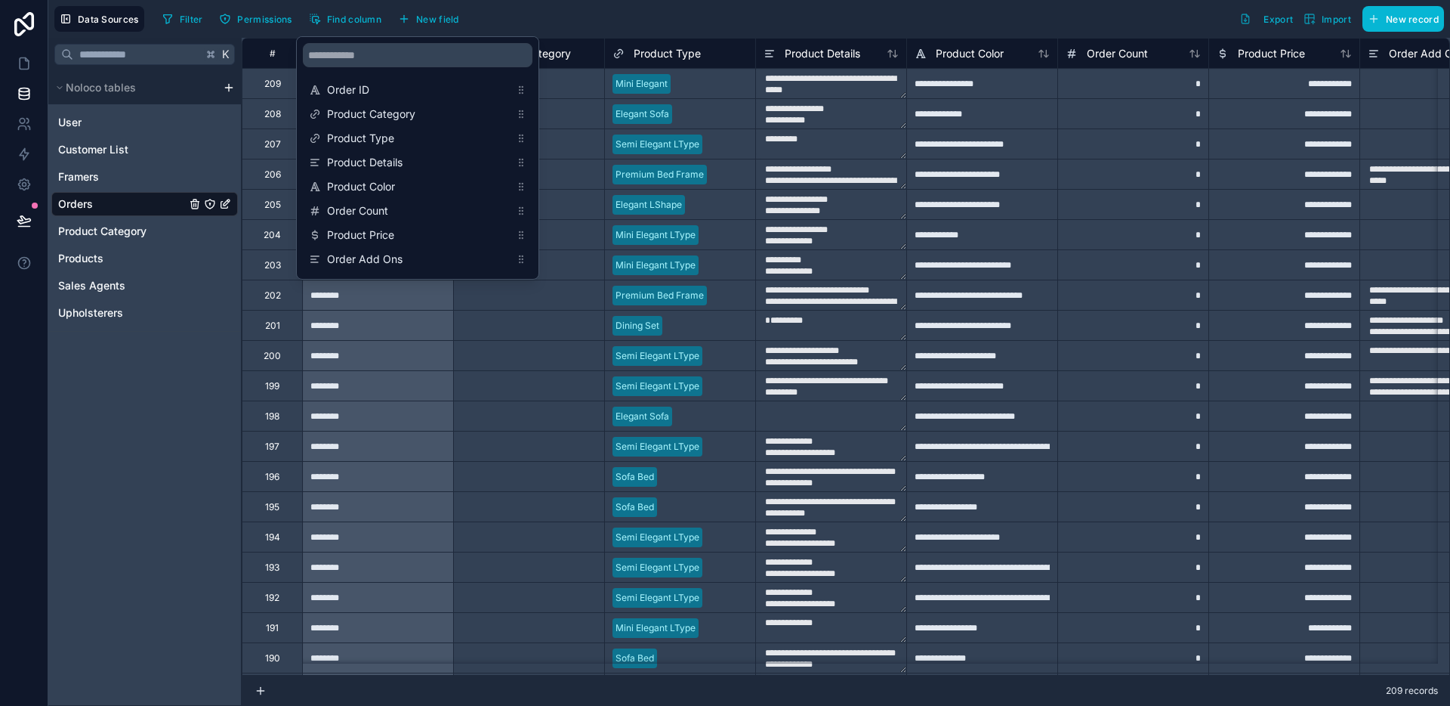
click at [612, 17] on div "Filter Permissions Find column New field Export Import New record" at bounding box center [800, 19] width 1288 height 26
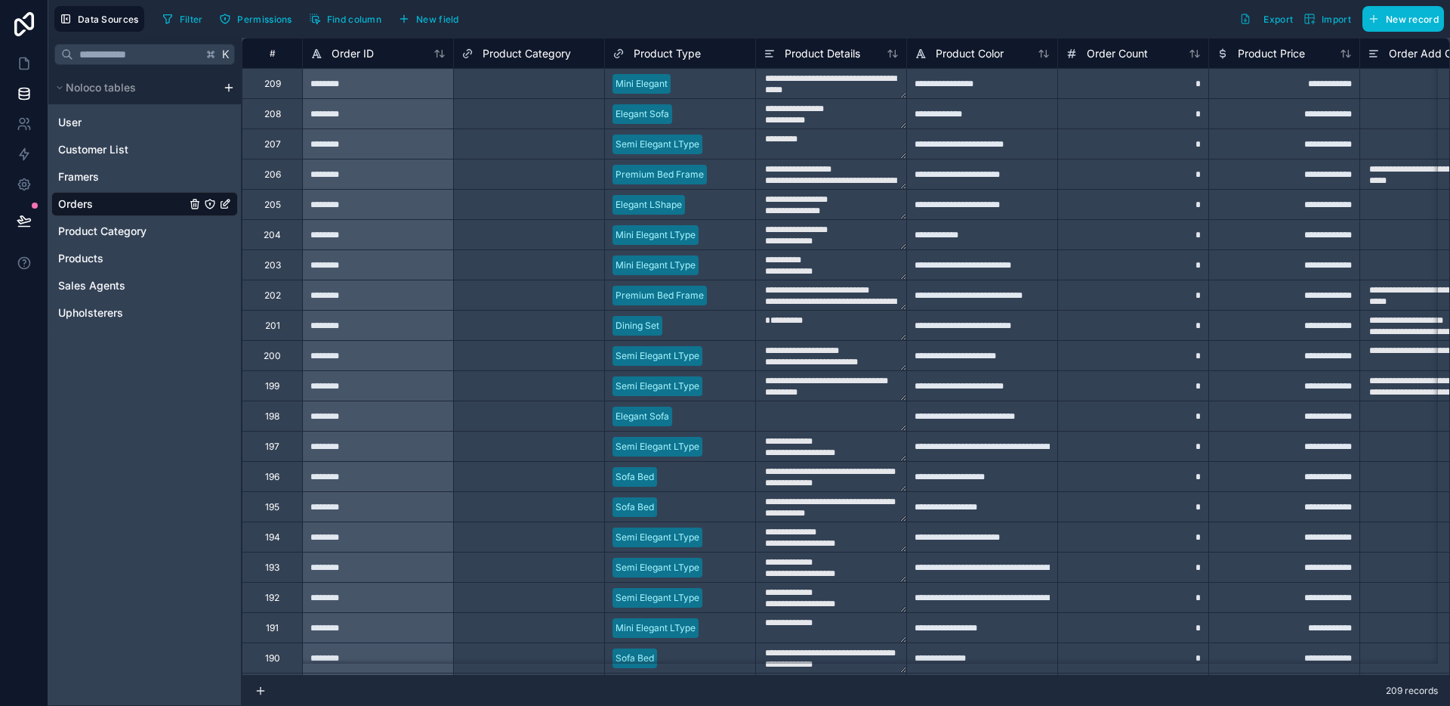
click at [539, 80] on div "Select a Product Category" at bounding box center [518, 84] width 113 height 12
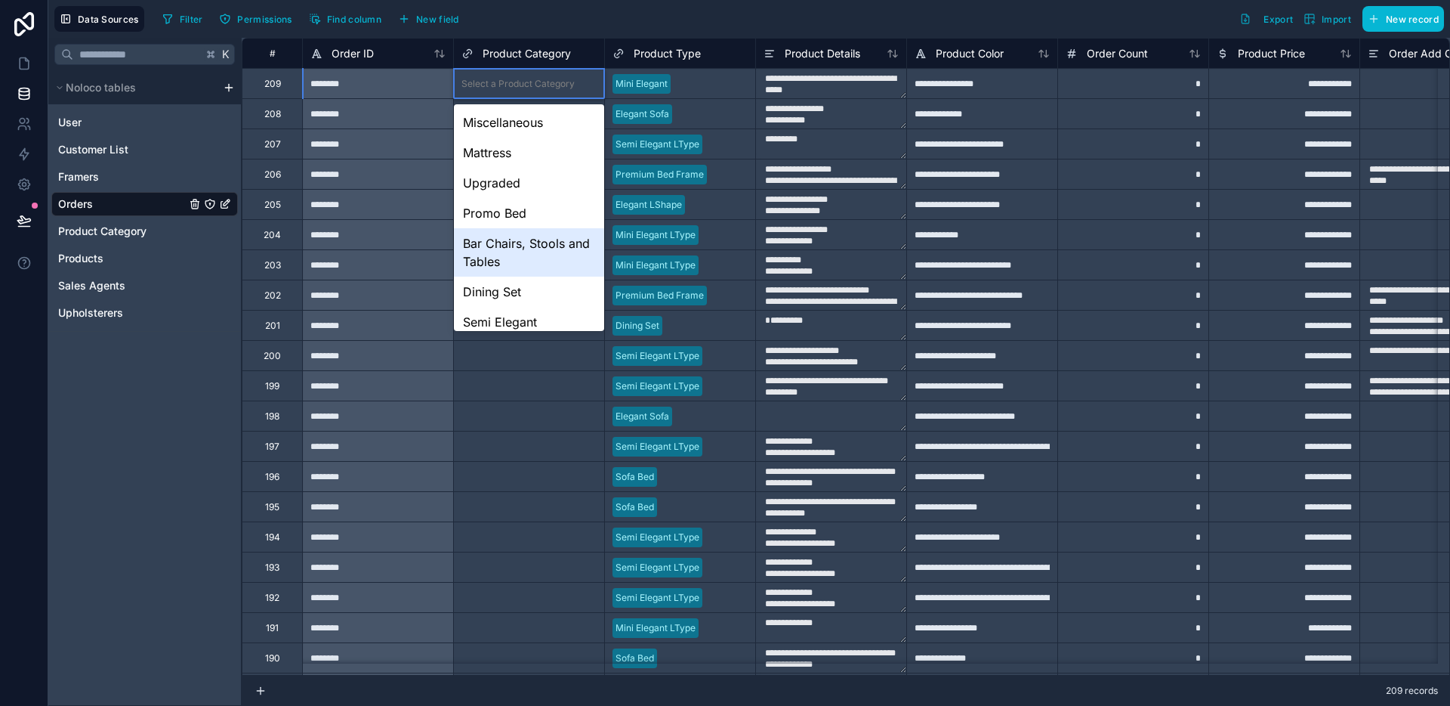
scroll to position [100, 0]
click at [518, 261] on div "Mini Elegant" at bounding box center [529, 252] width 150 height 30
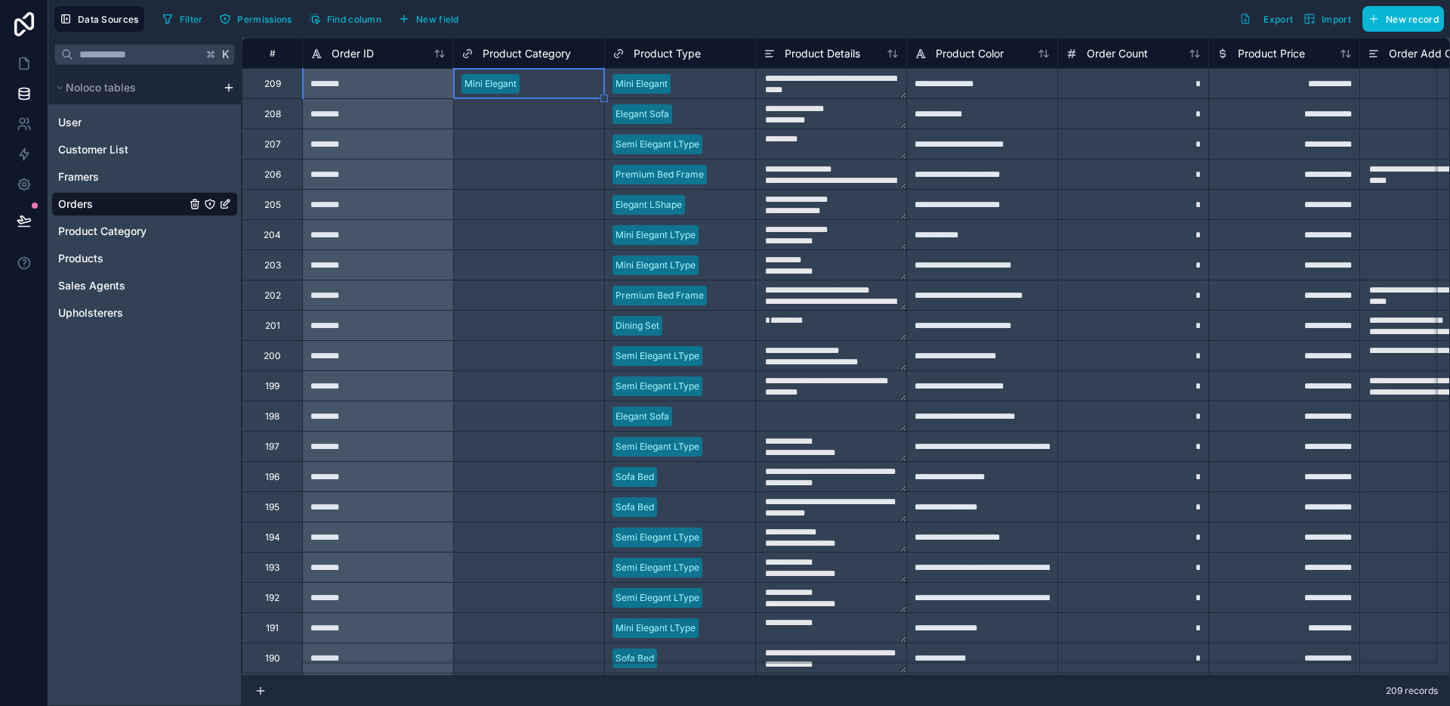
click at [522, 114] on div "Select a Product Category" at bounding box center [518, 114] width 113 height 12
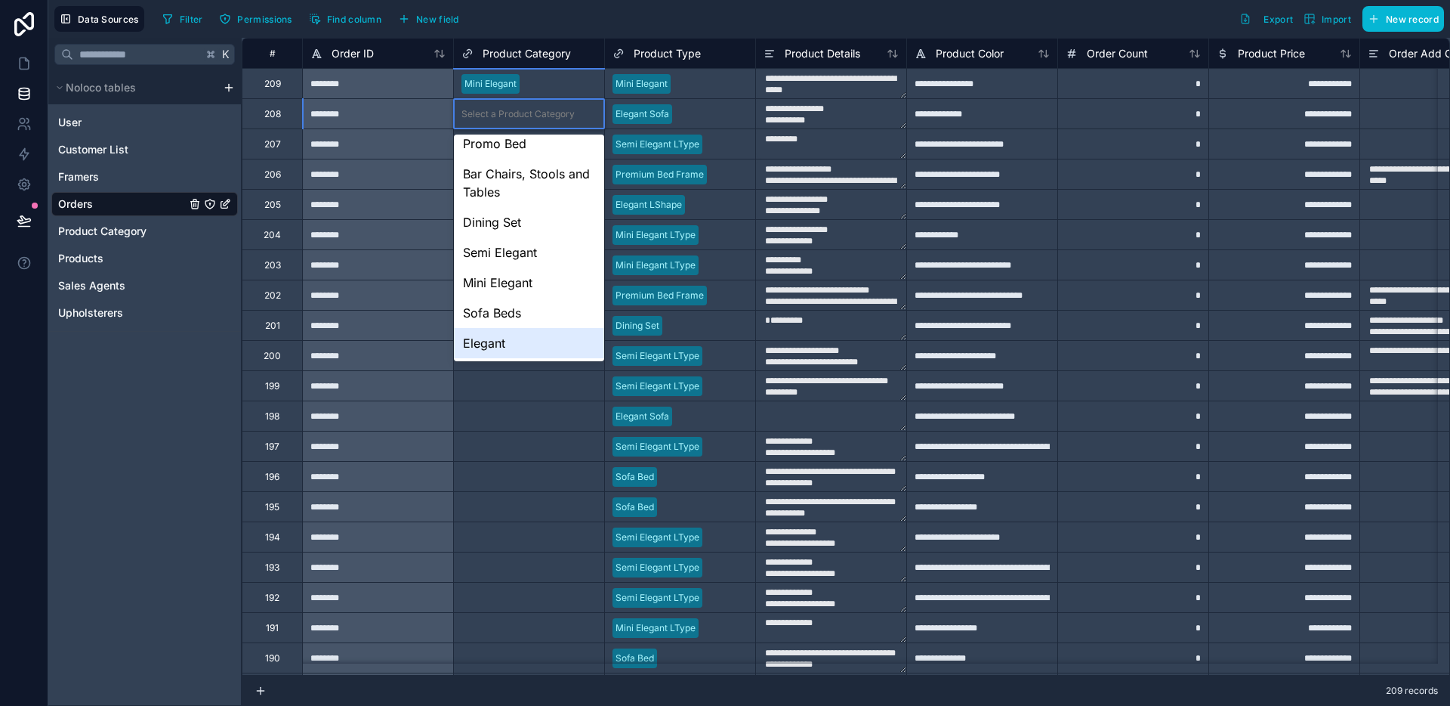
click at [509, 335] on div "Elegant" at bounding box center [529, 343] width 150 height 30
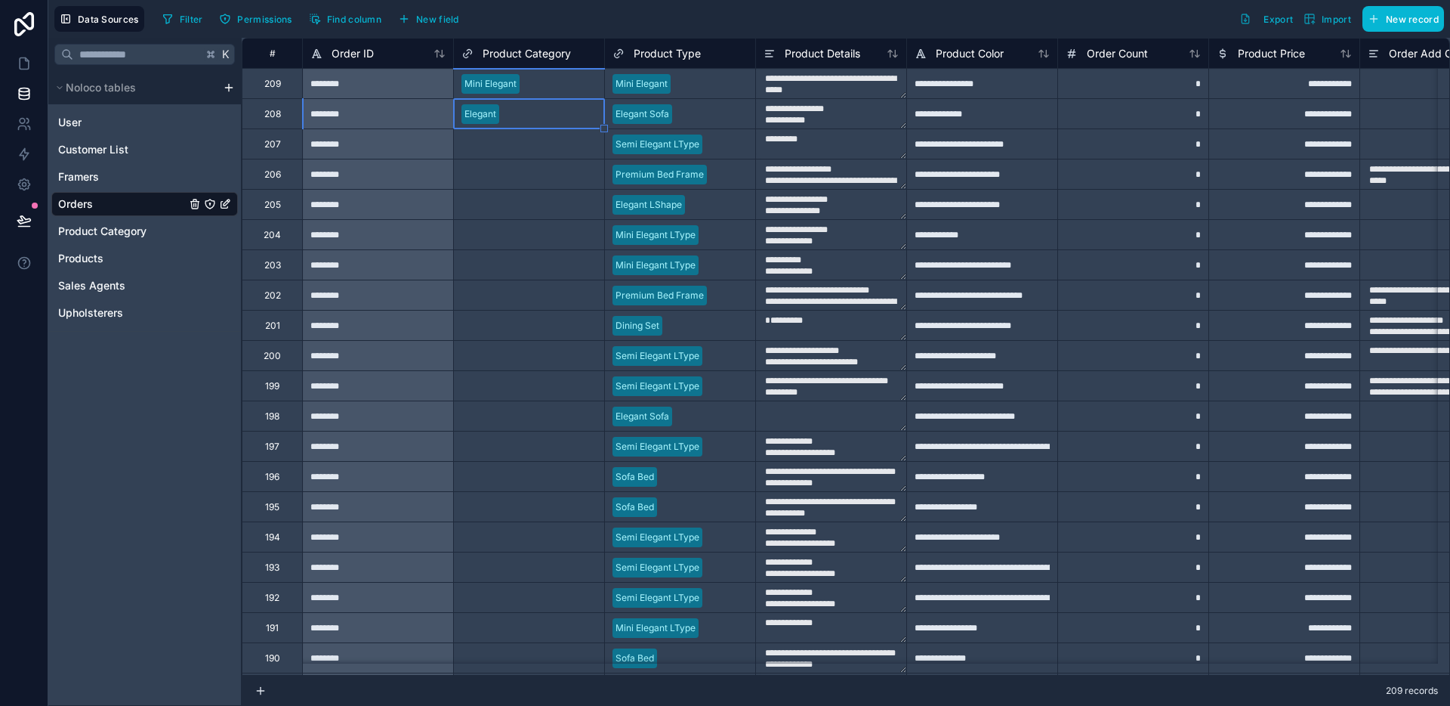
click at [522, 153] on div "Select a Product Category" at bounding box center [529, 143] width 150 height 29
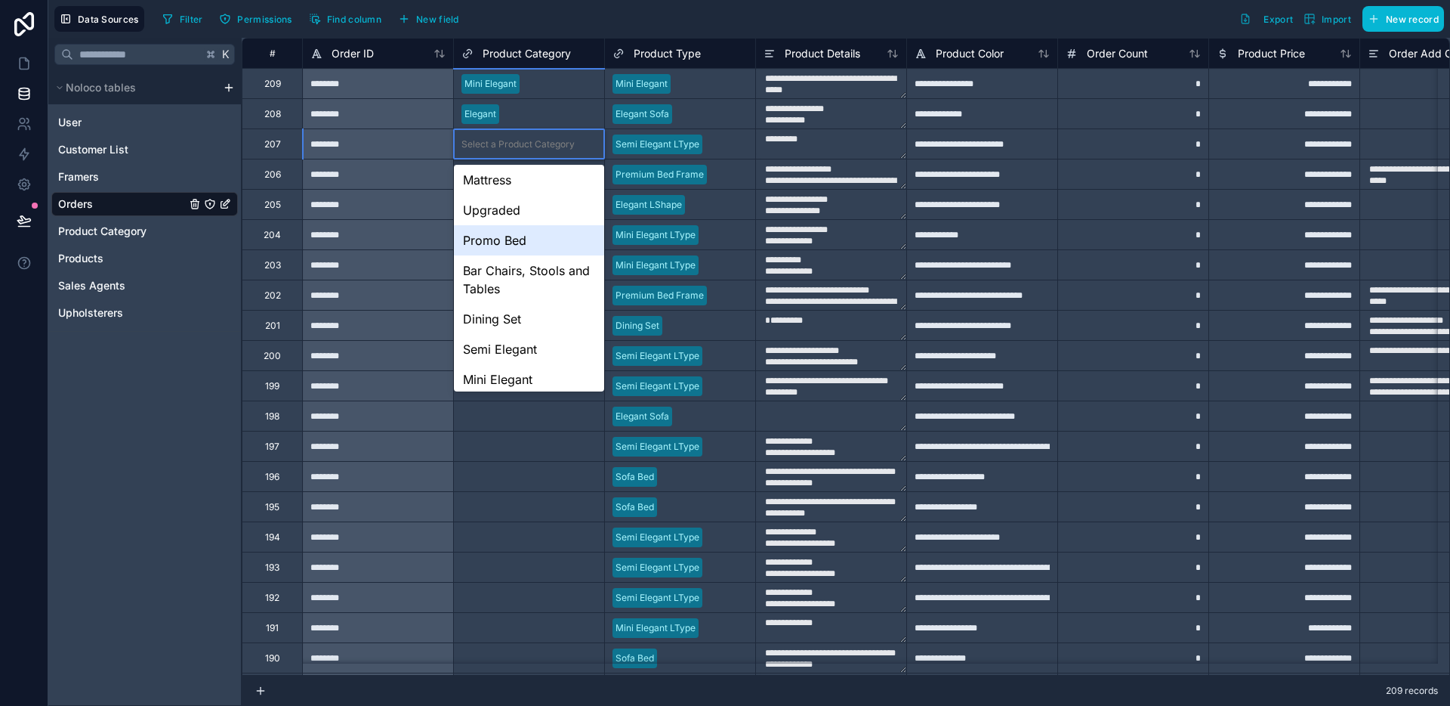
scroll to position [37, 0]
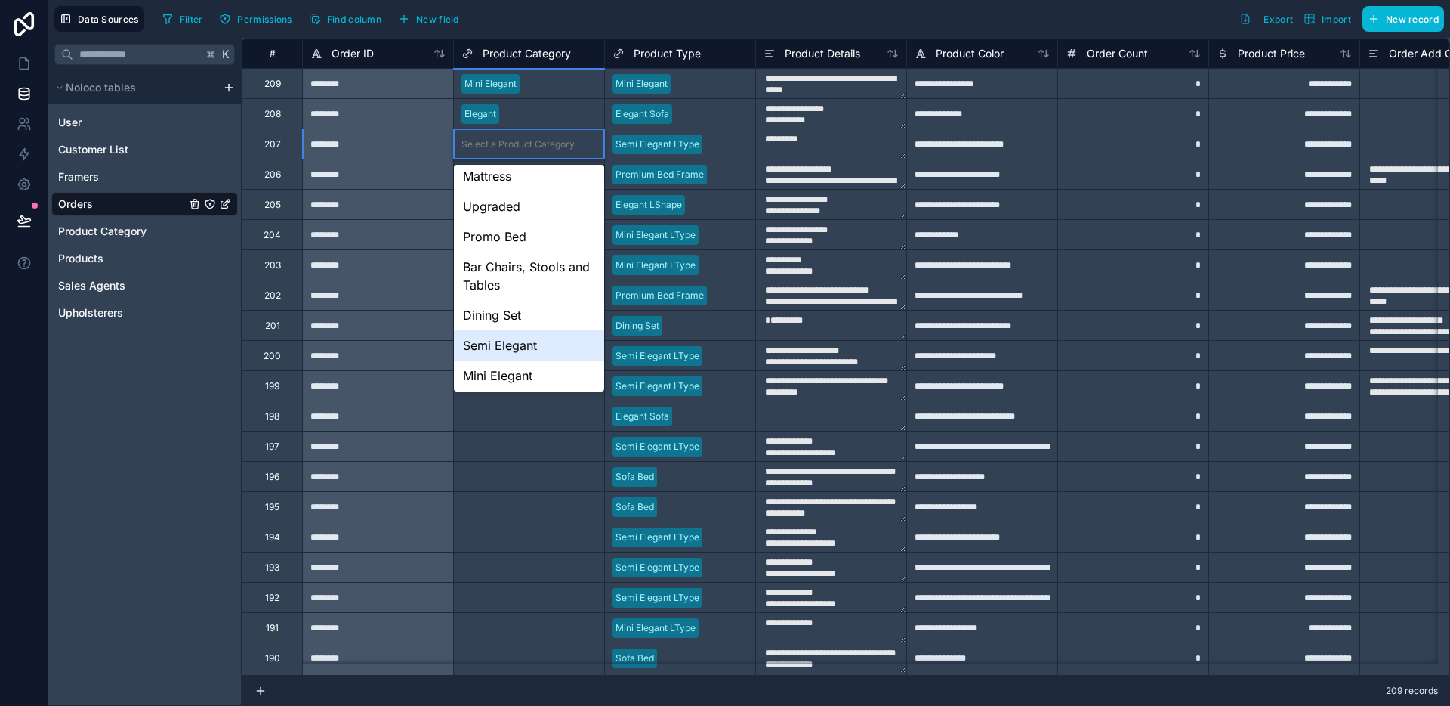
click at [506, 342] on div "Semi Elegant" at bounding box center [529, 345] width 150 height 30
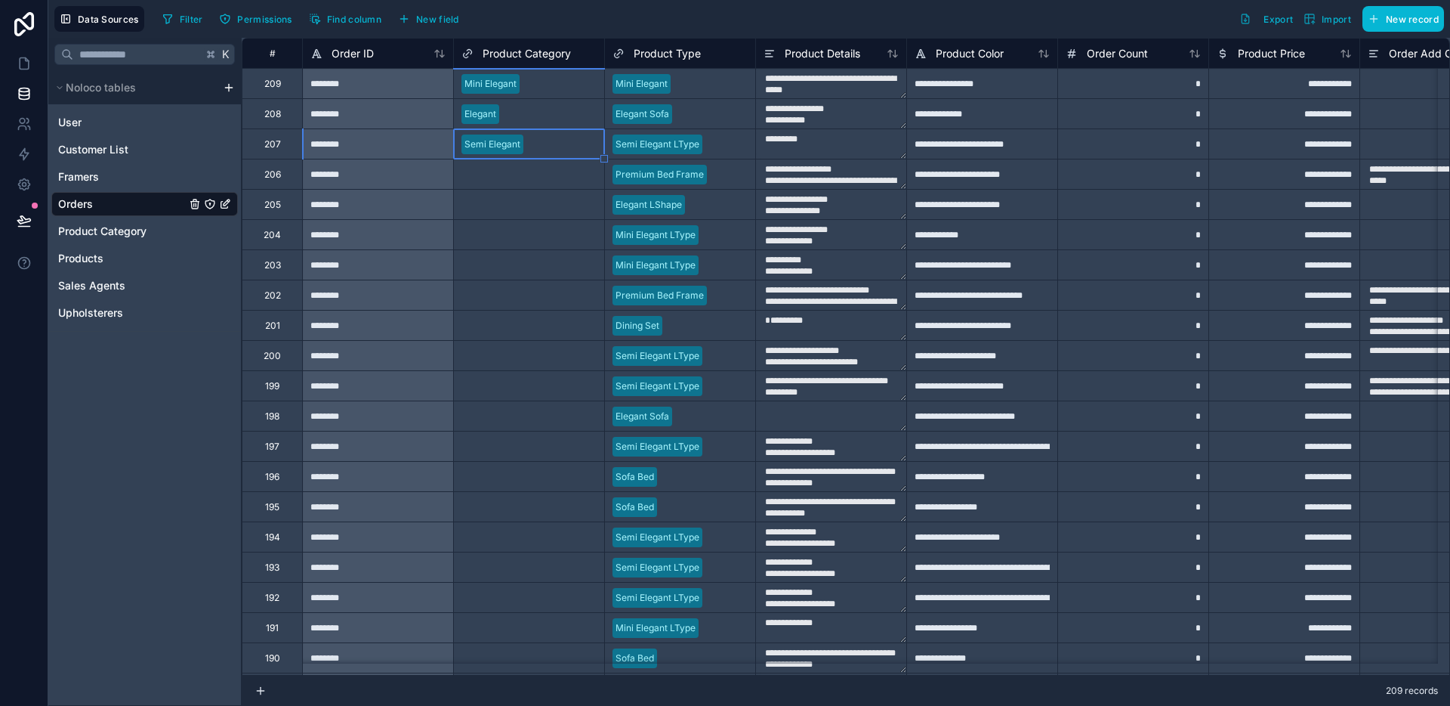
click at [504, 175] on div "Select a Product Category" at bounding box center [518, 174] width 113 height 12
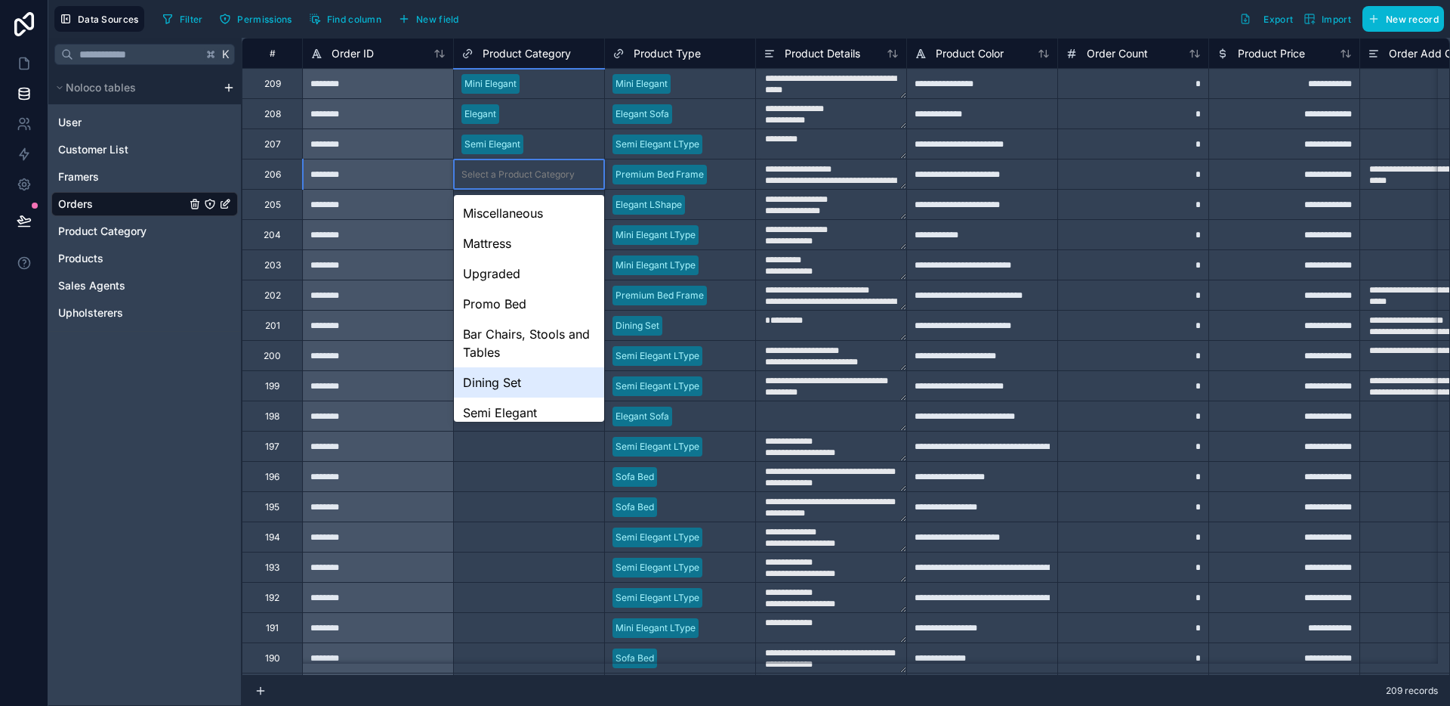
scroll to position [100, 0]
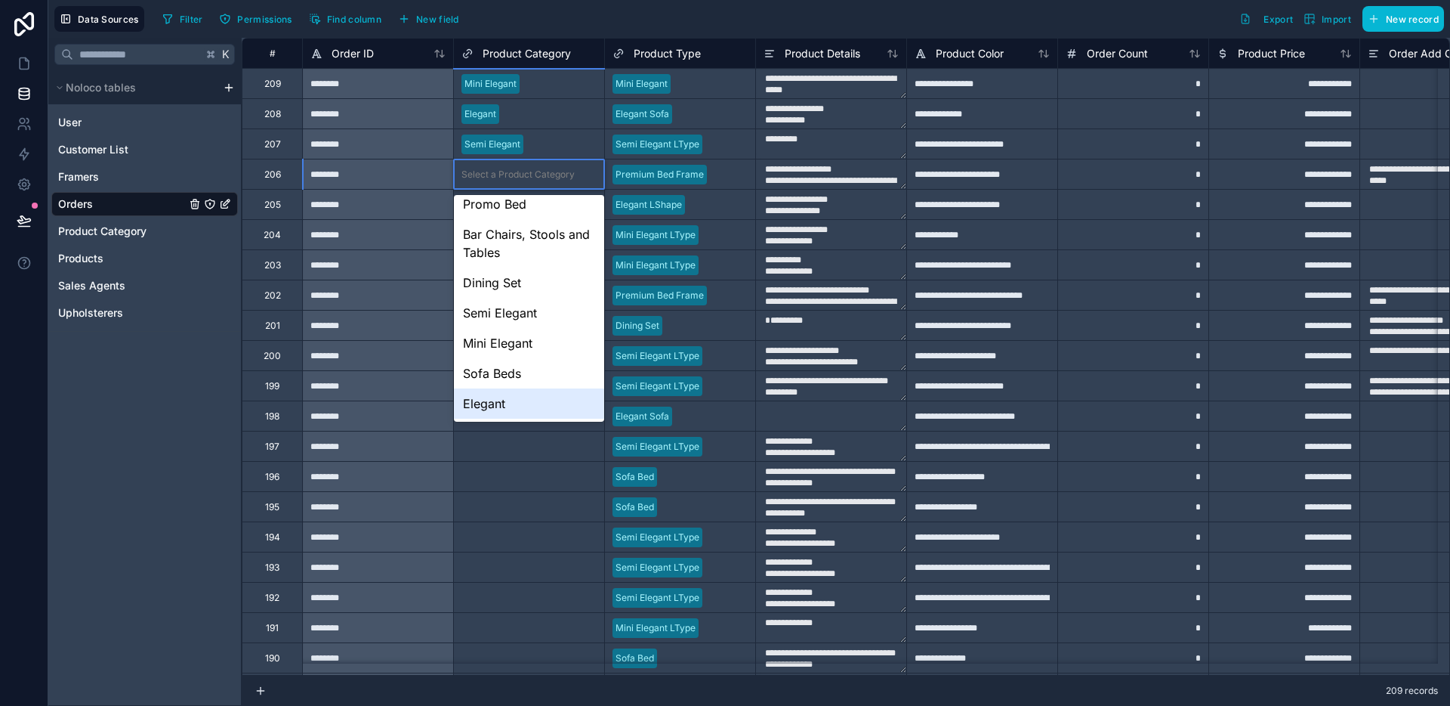
click at [524, 400] on div "Elegant" at bounding box center [529, 403] width 150 height 30
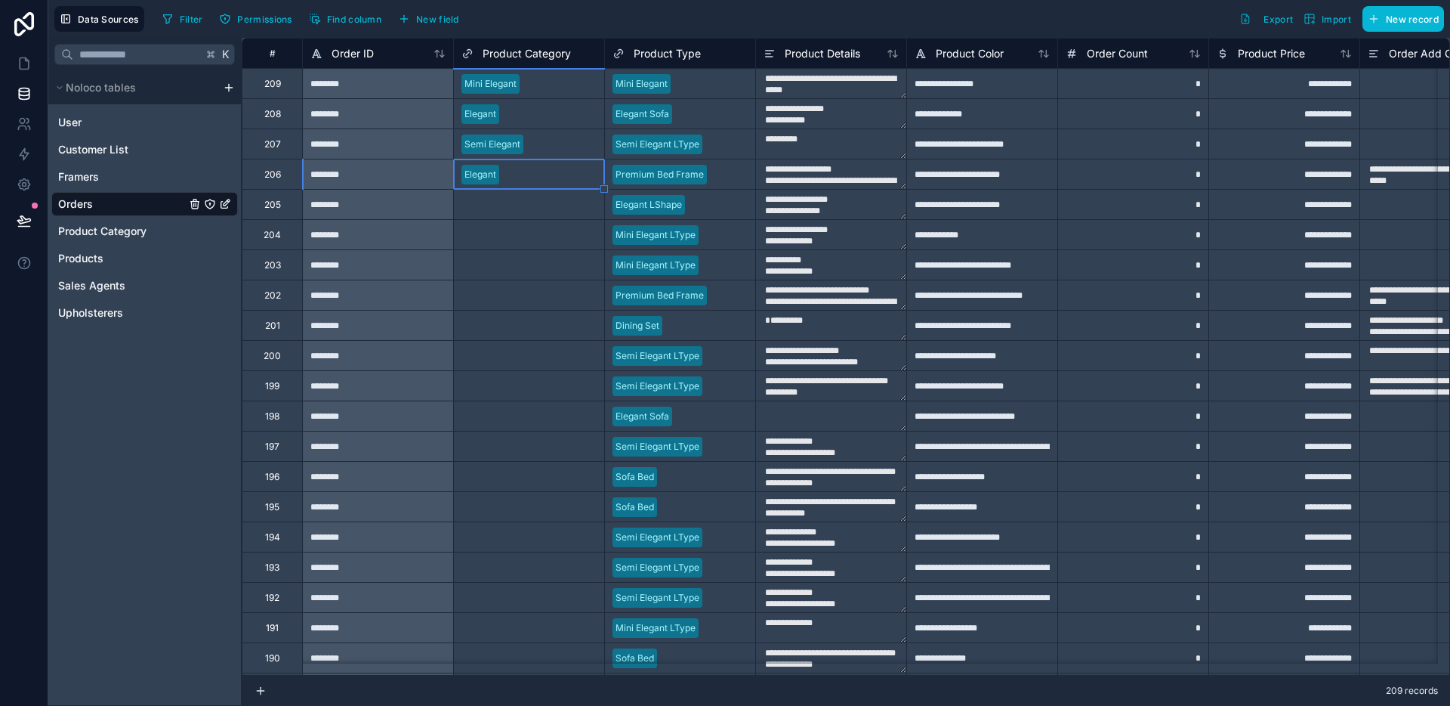
click at [529, 205] on div "Select a Product Category" at bounding box center [518, 205] width 113 height 12
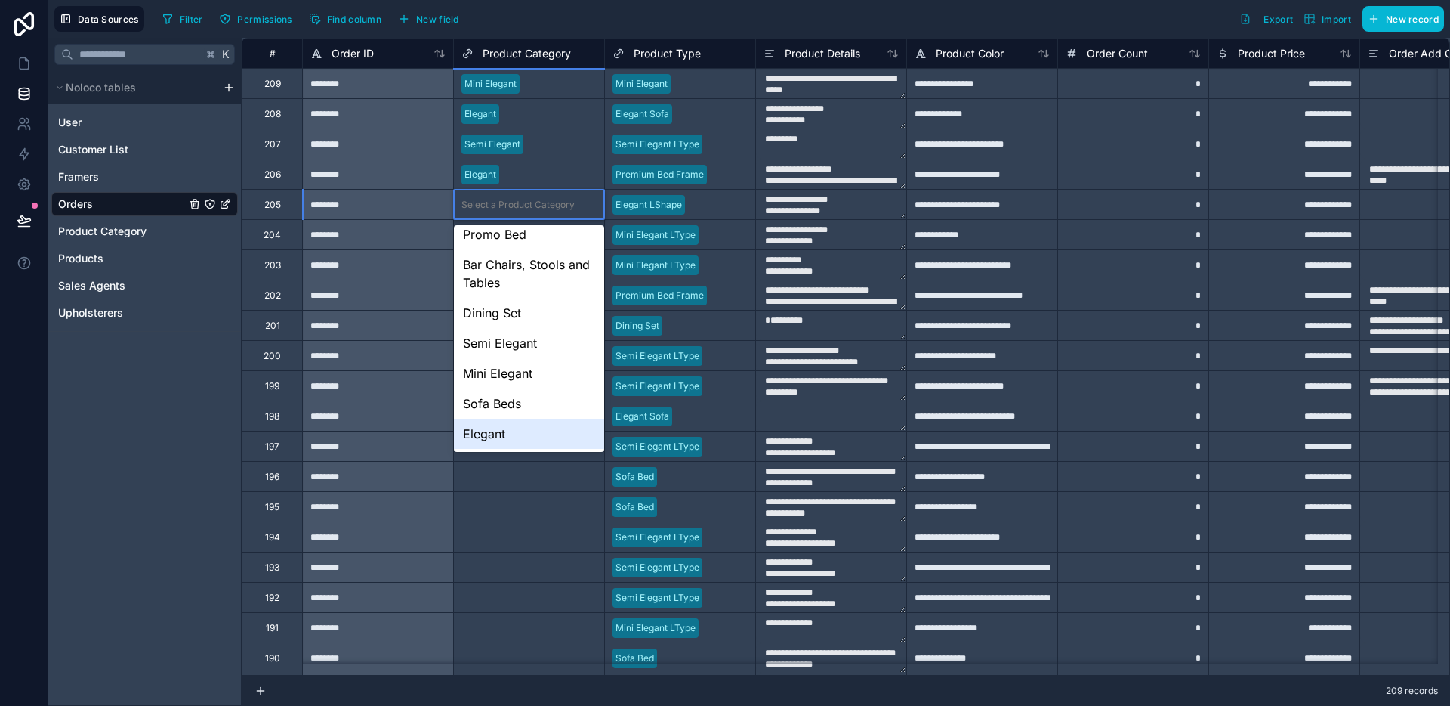
click at [489, 429] on div "Elegant" at bounding box center [529, 434] width 150 height 30
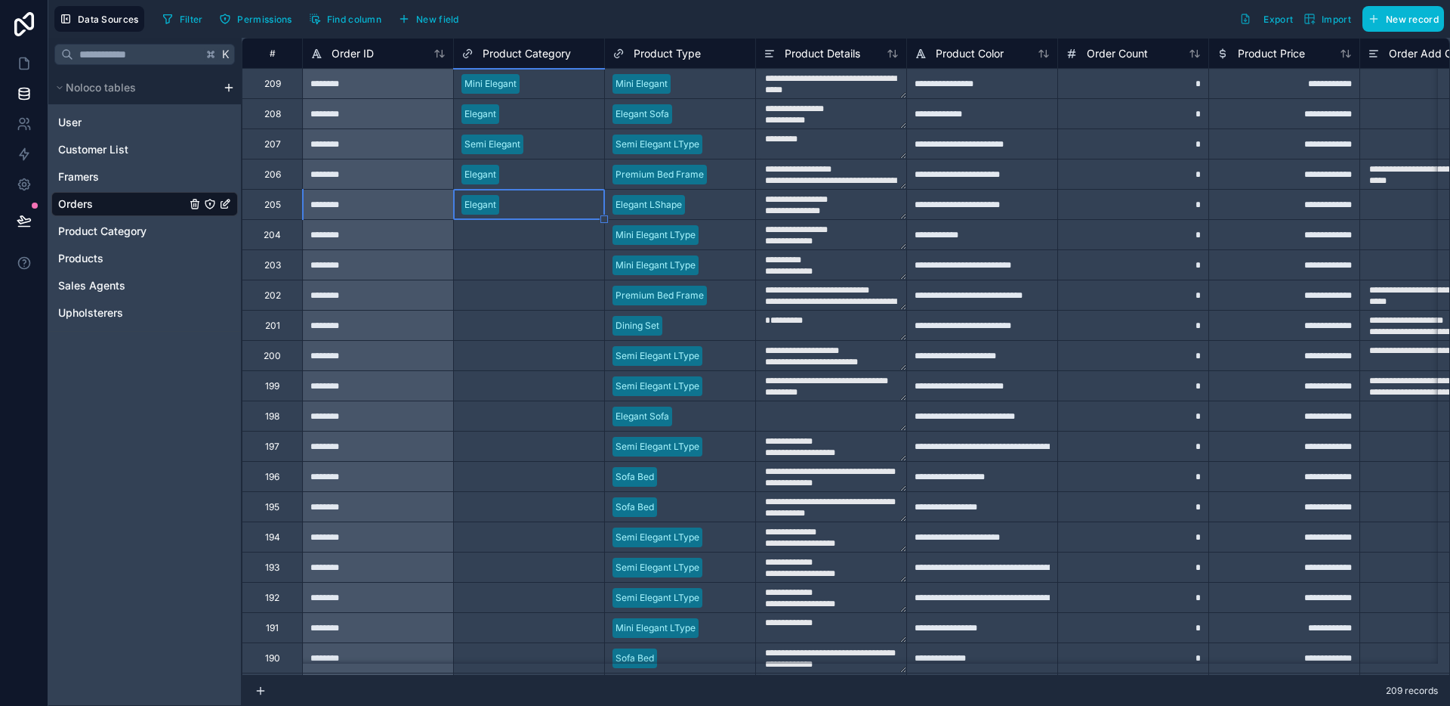
click at [507, 236] on div "Select a Product Category" at bounding box center [518, 235] width 113 height 12
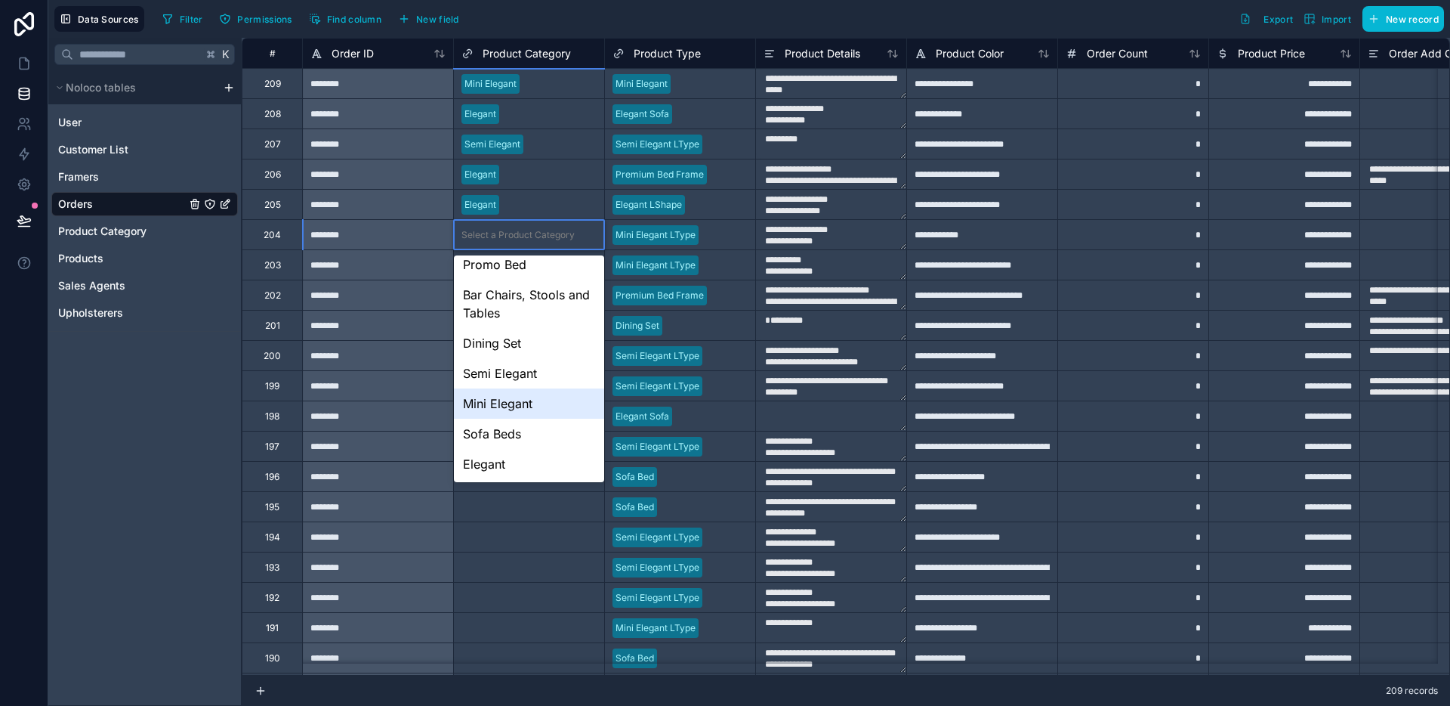
click at [515, 408] on div "Mini Elegant" at bounding box center [529, 403] width 150 height 30
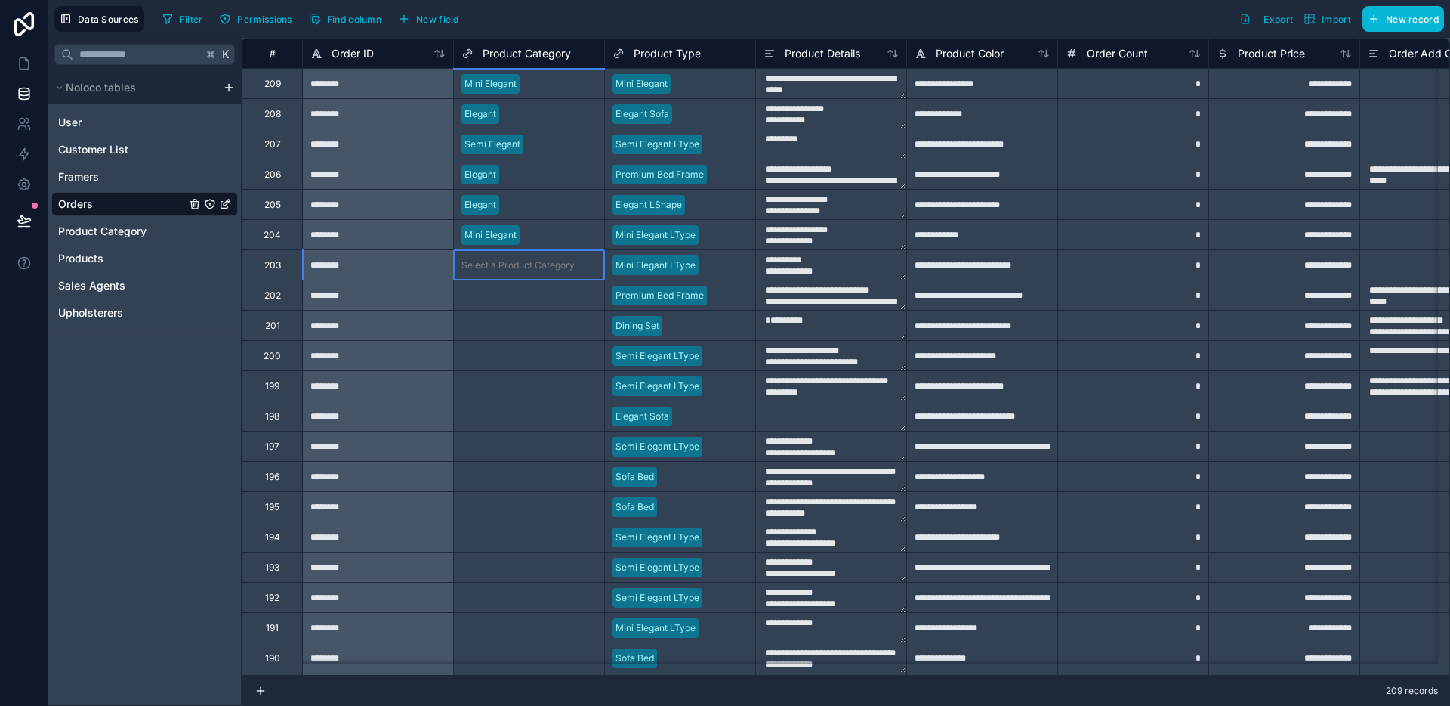
click at [525, 270] on div "Select a Product Category" at bounding box center [518, 265] width 113 height 12
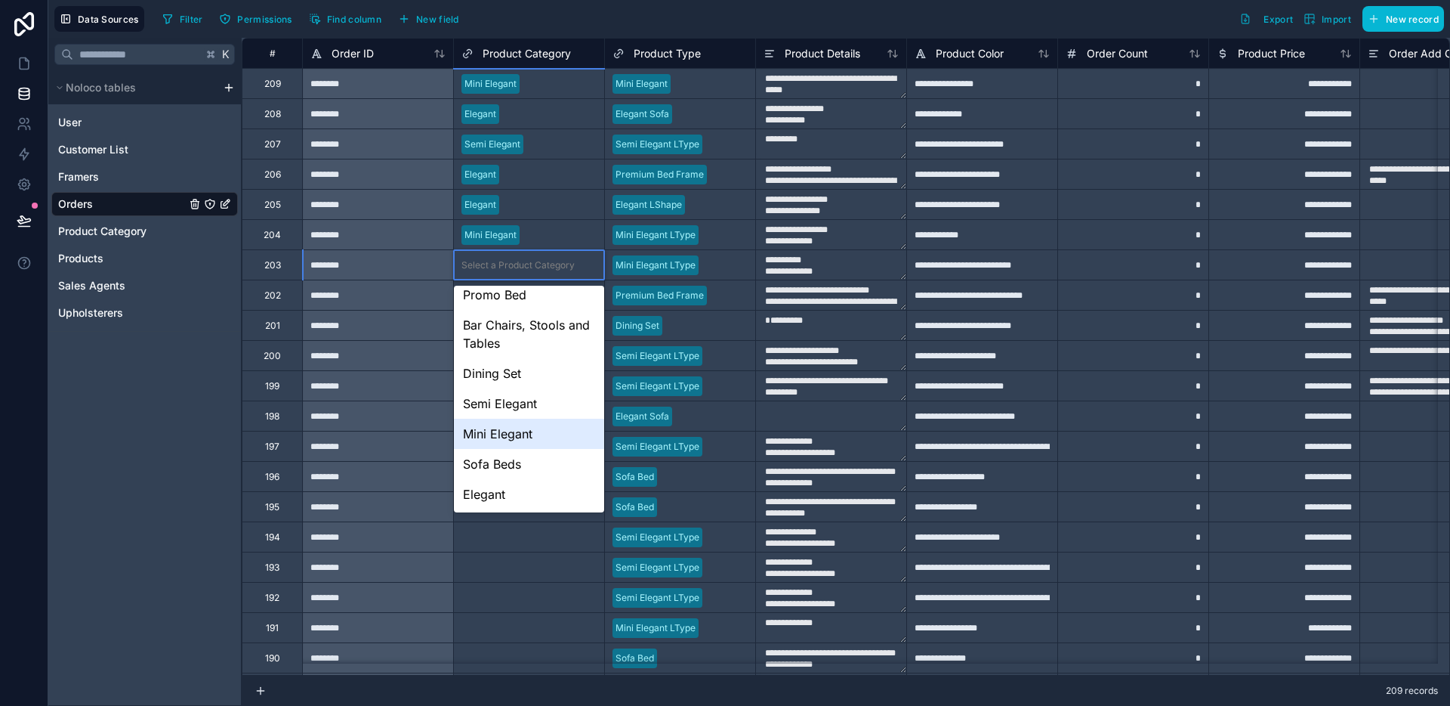
click at [554, 428] on div "Mini Elegant" at bounding box center [529, 434] width 150 height 30
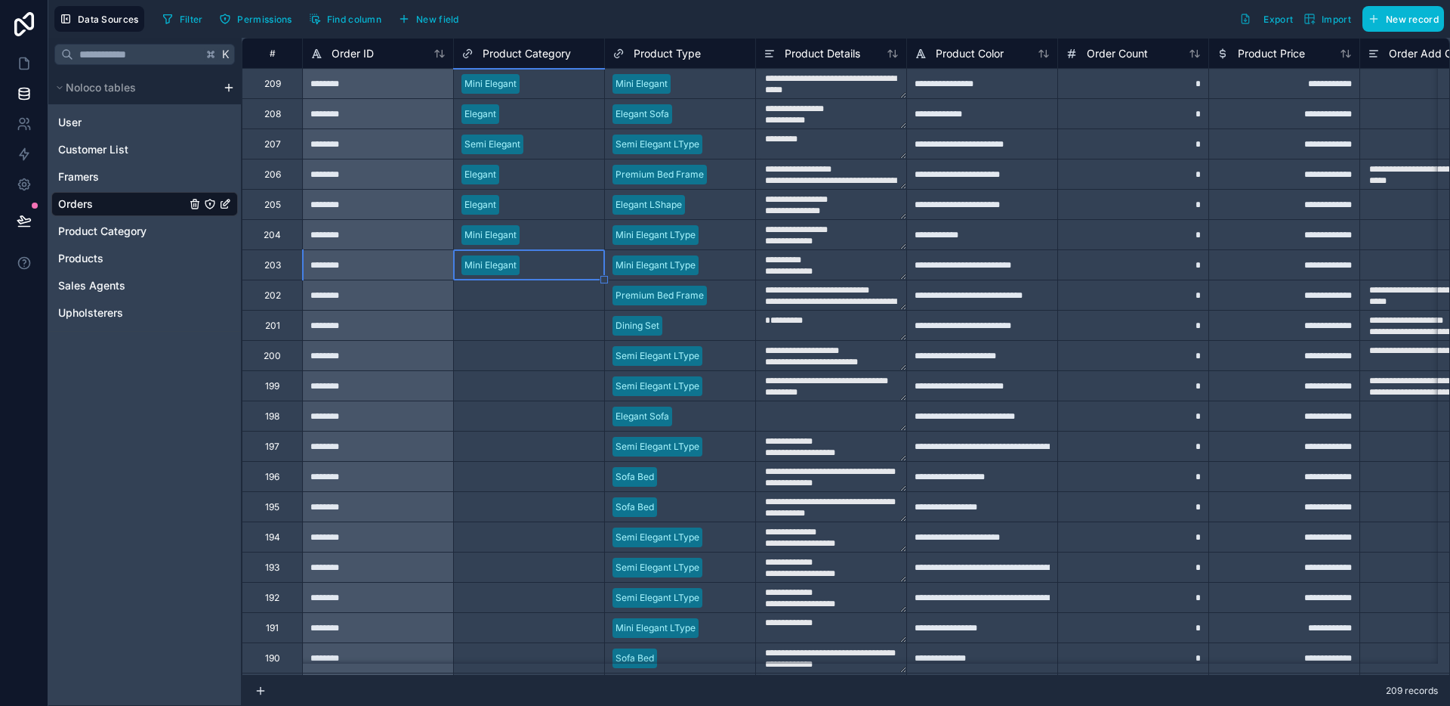
click at [532, 301] on div "Select a Product Category" at bounding box center [529, 295] width 150 height 15
click at [532, 301] on div "Select a Product Category" at bounding box center [518, 295] width 113 height 12
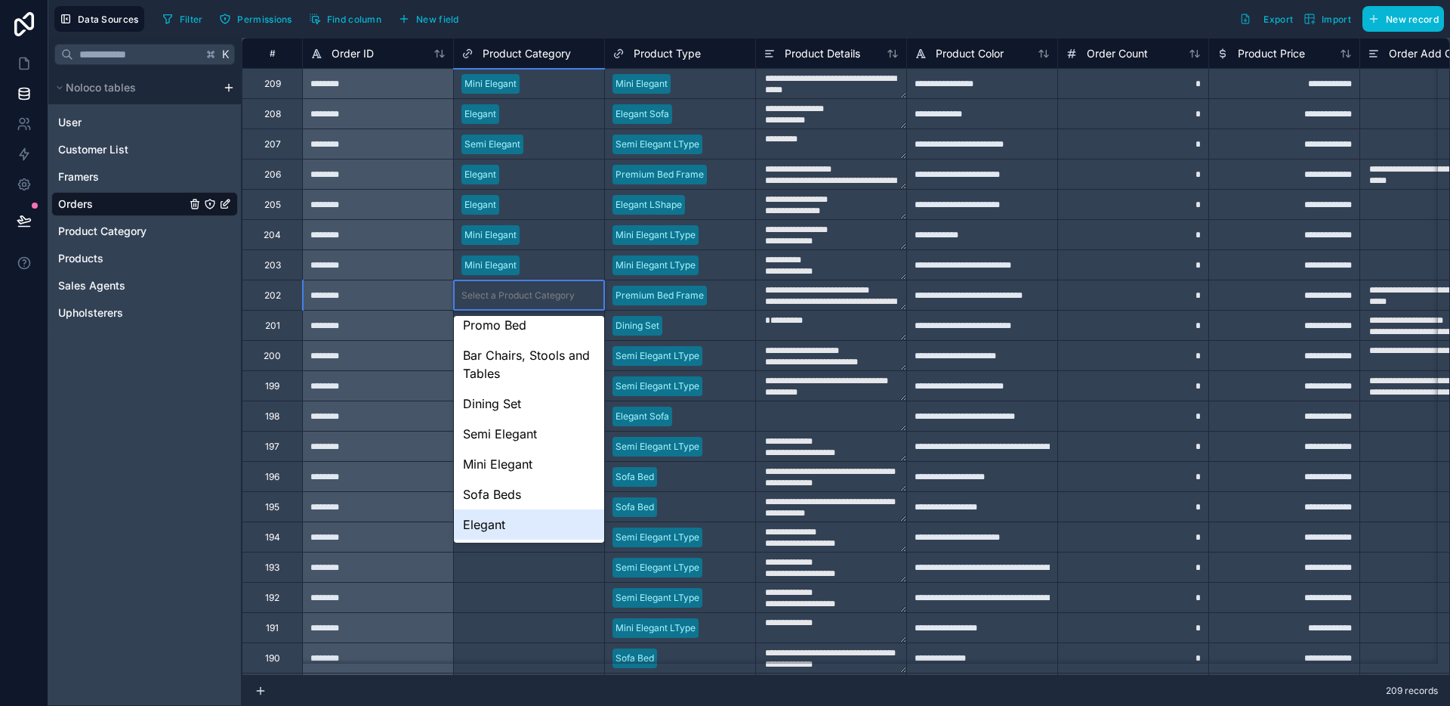
click at [515, 526] on div "Elegant" at bounding box center [529, 524] width 150 height 30
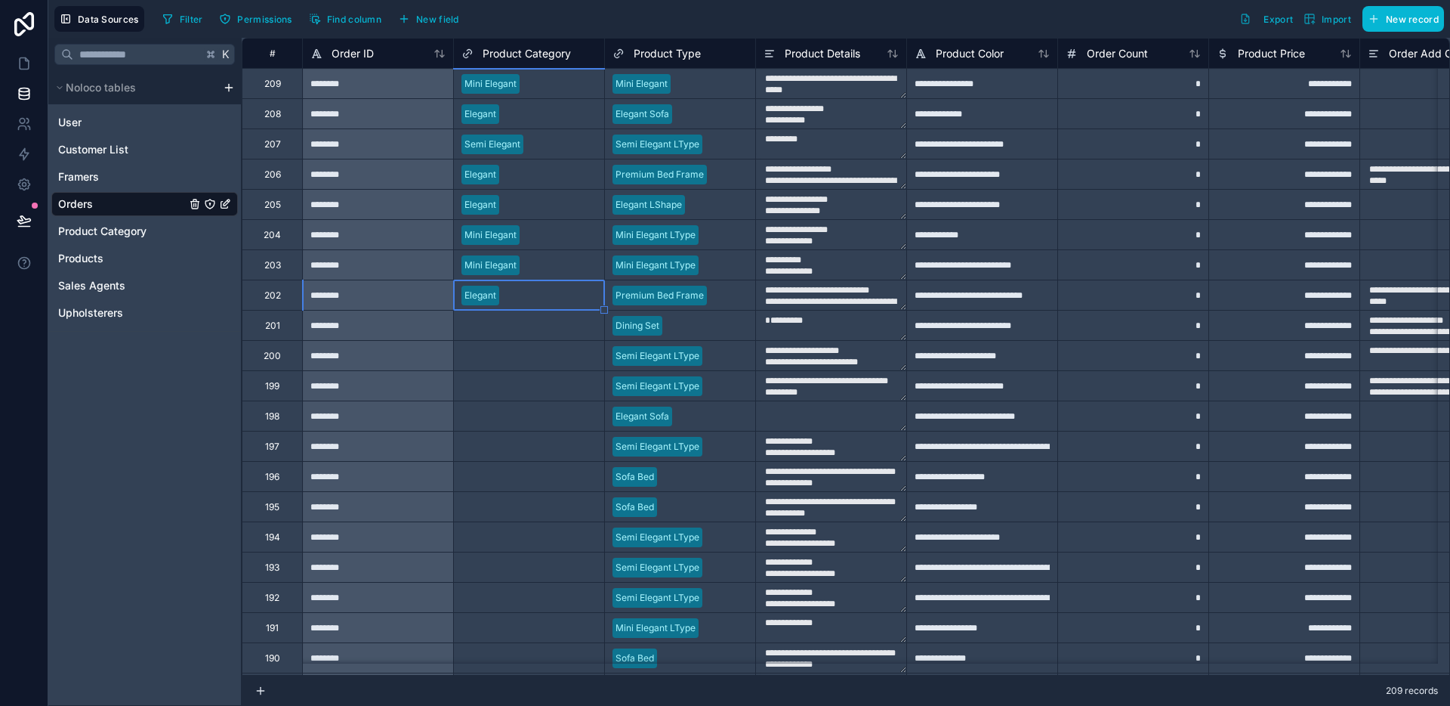
click at [530, 328] on div "Select a Product Category" at bounding box center [518, 326] width 113 height 12
click at [531, 327] on div "Select a Product Category" at bounding box center [518, 326] width 113 height 12
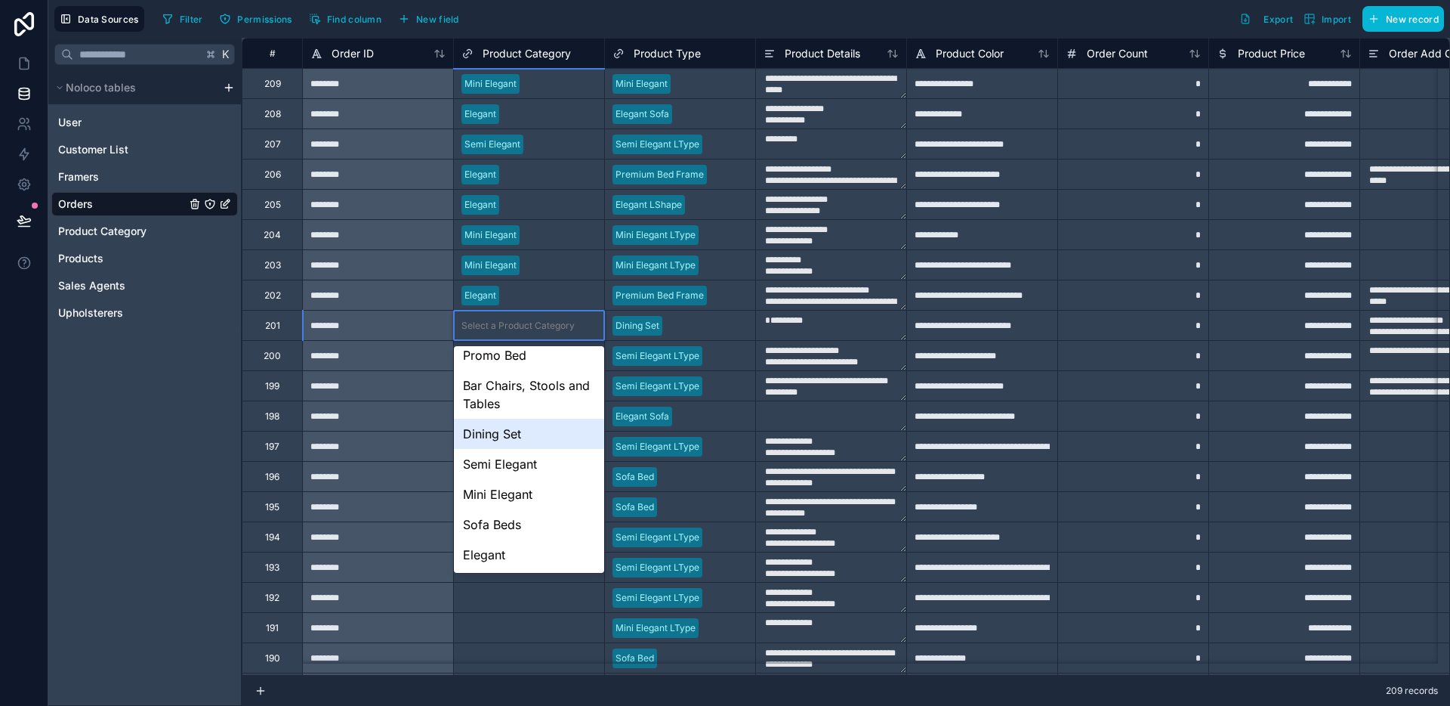
click at [533, 437] on div "Dining Set" at bounding box center [529, 434] width 150 height 30
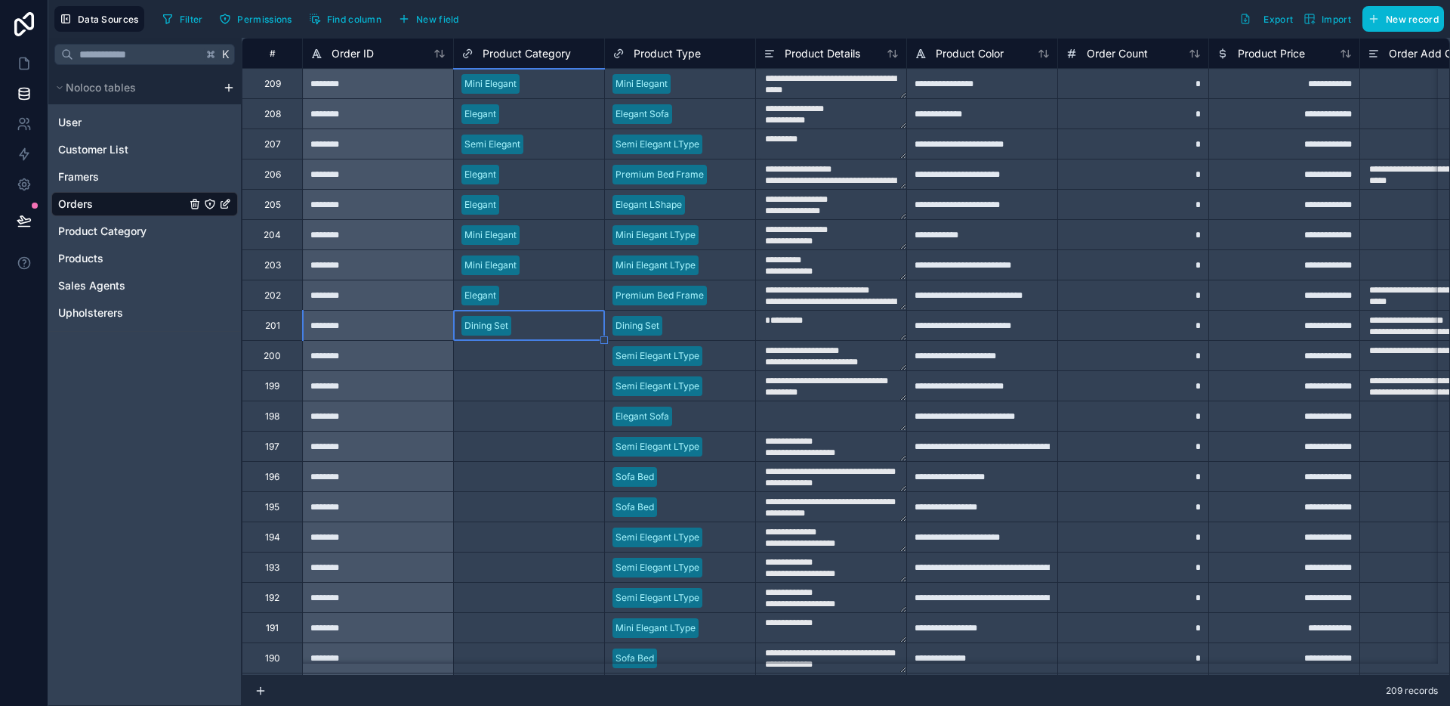
click at [530, 354] on div "Select a Product Category" at bounding box center [518, 356] width 113 height 12
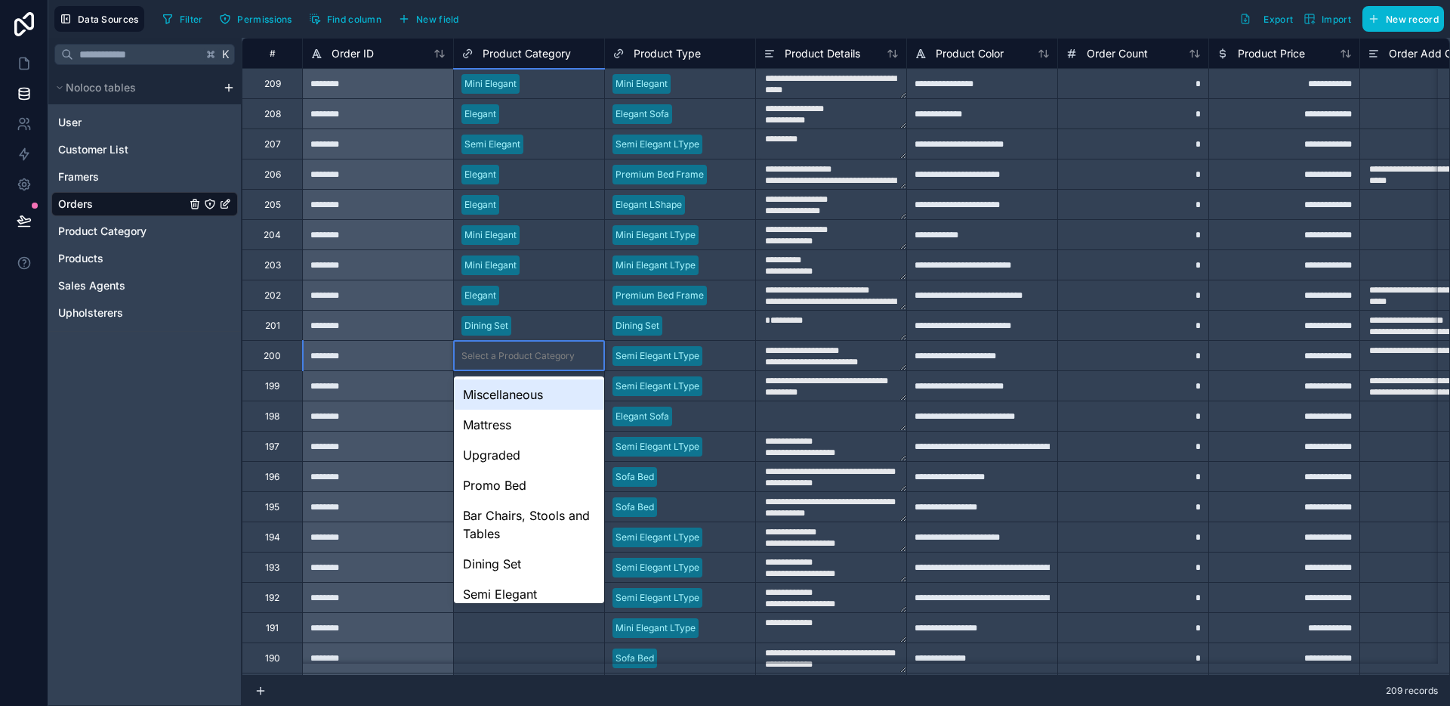
click at [530, 354] on div "Select a Product Category" at bounding box center [518, 356] width 113 height 12
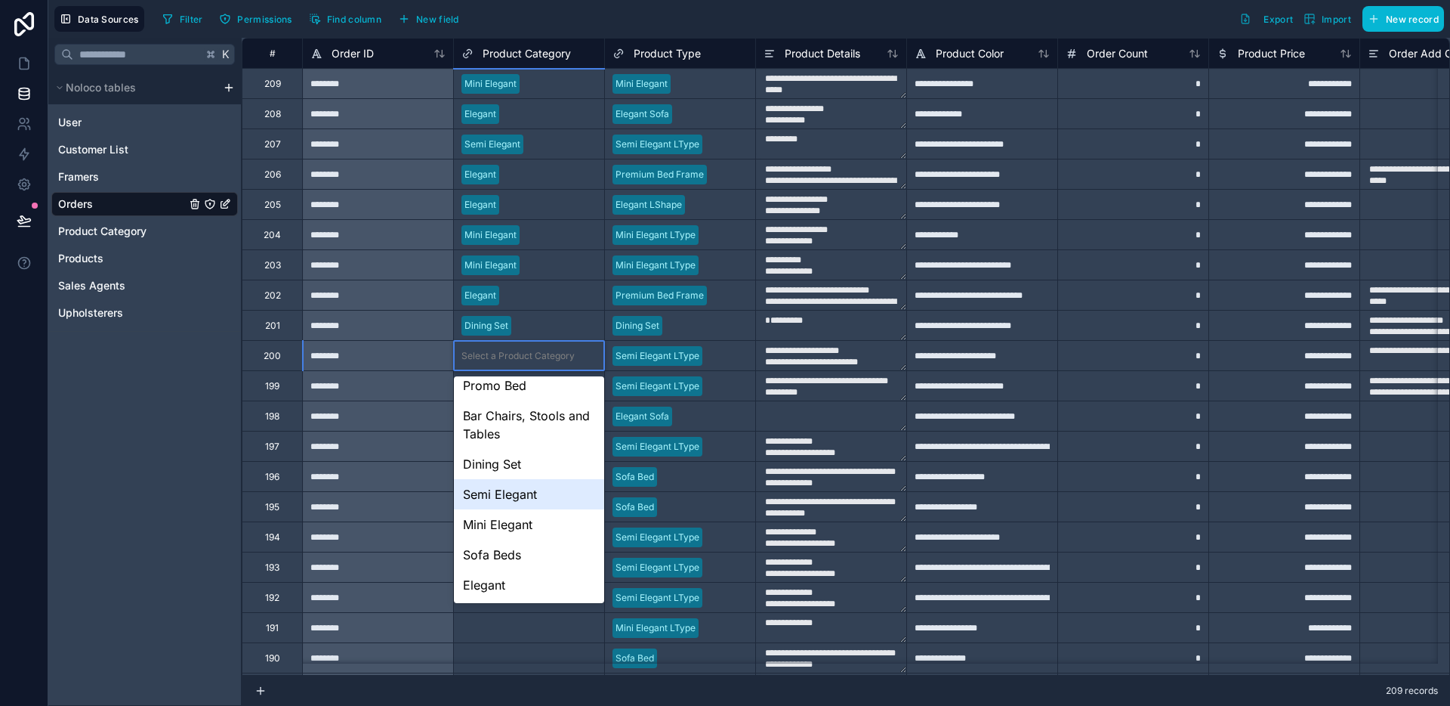
click at [535, 492] on div "Semi Elegant" at bounding box center [529, 494] width 150 height 30
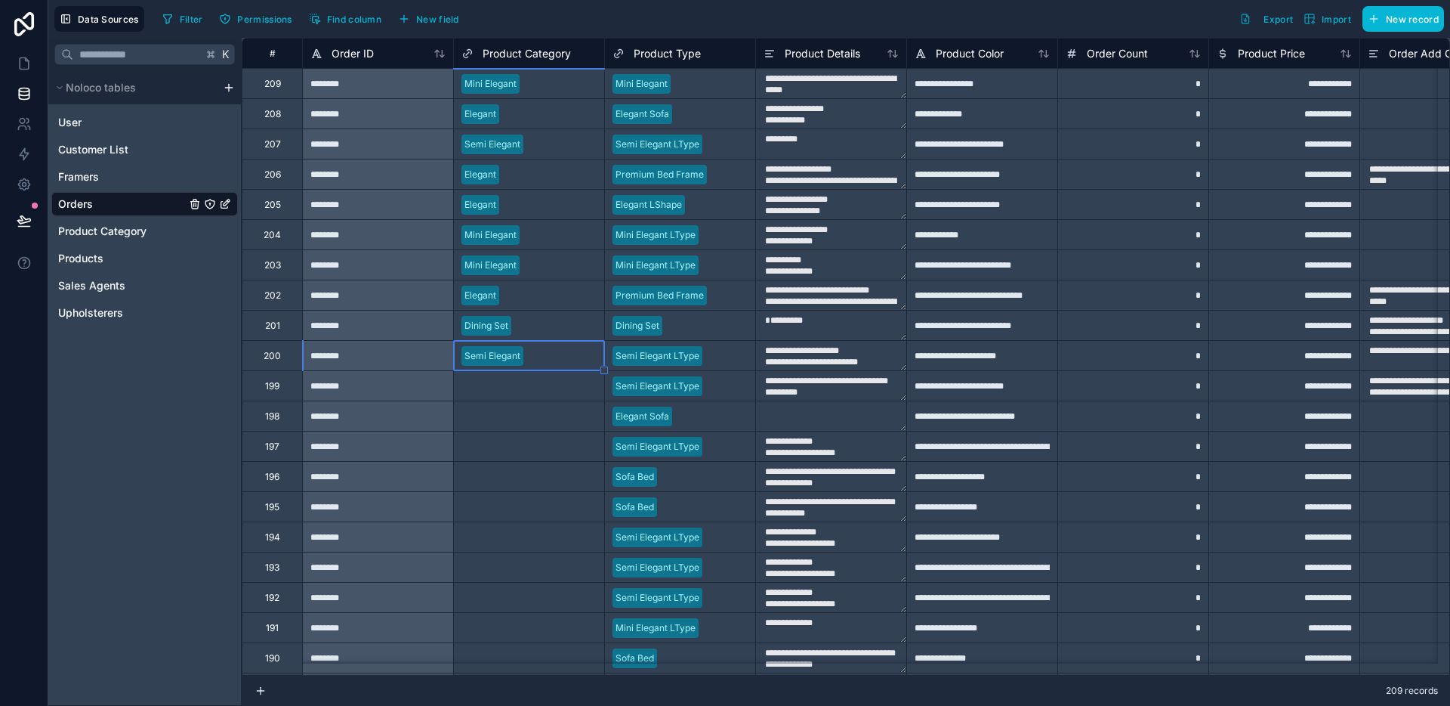
click at [516, 396] on div "Select a Product Category" at bounding box center [529, 385] width 150 height 29
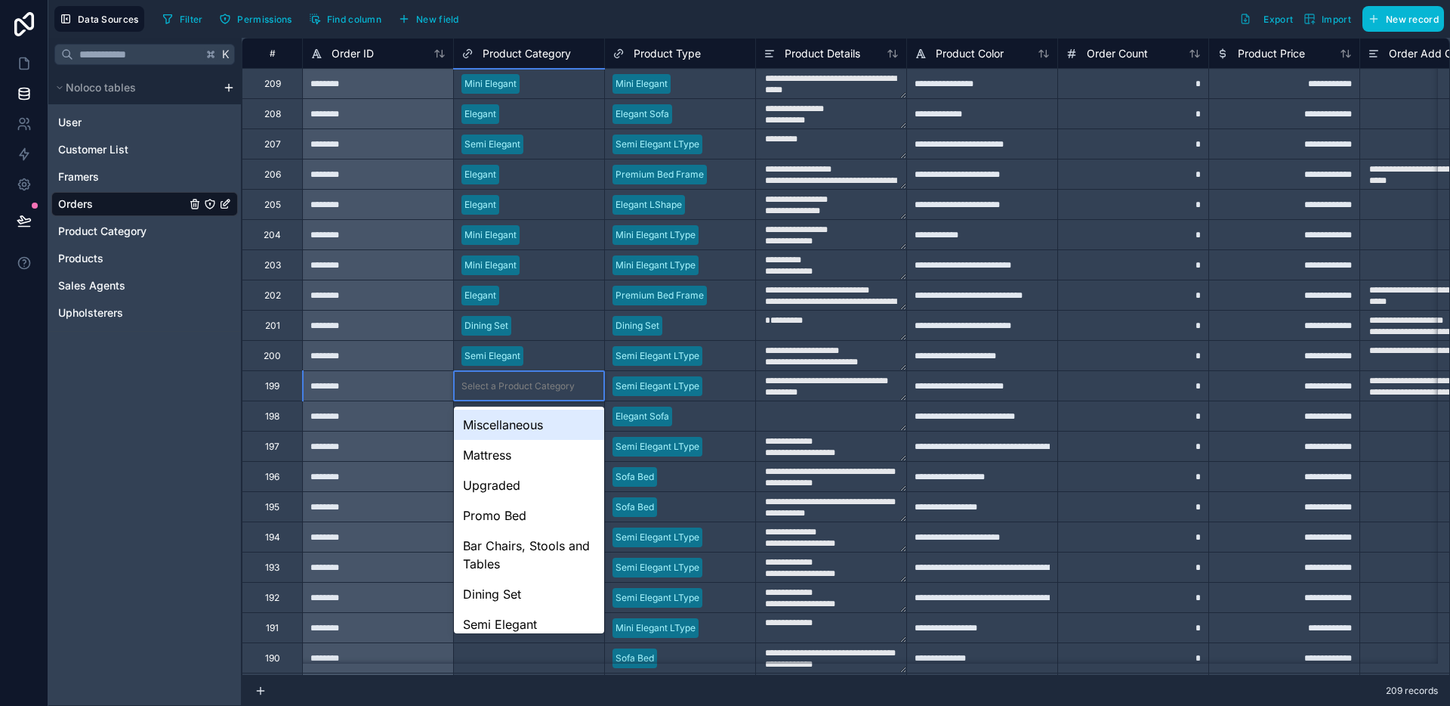
click at [516, 396] on div "Select a Product Category" at bounding box center [529, 385] width 150 height 29
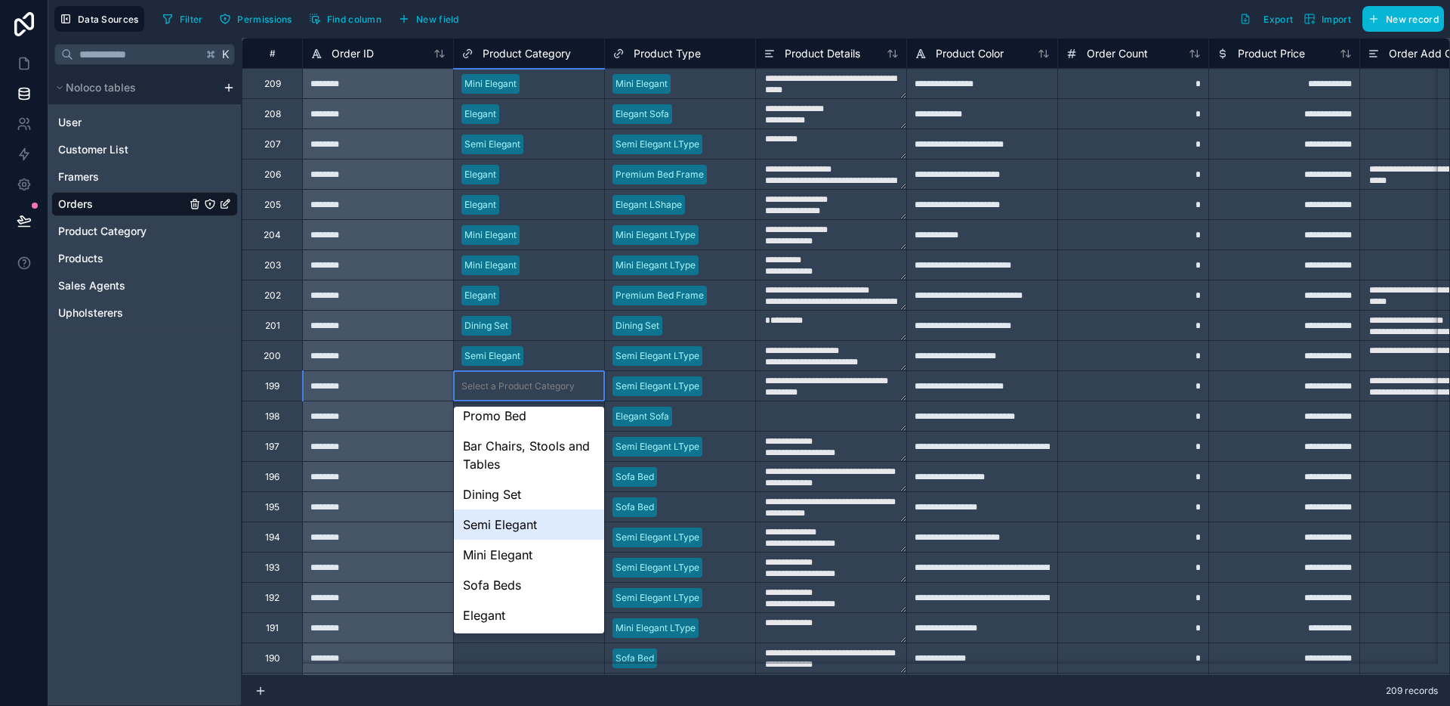
click at [524, 533] on div "Semi Elegant" at bounding box center [529, 524] width 150 height 30
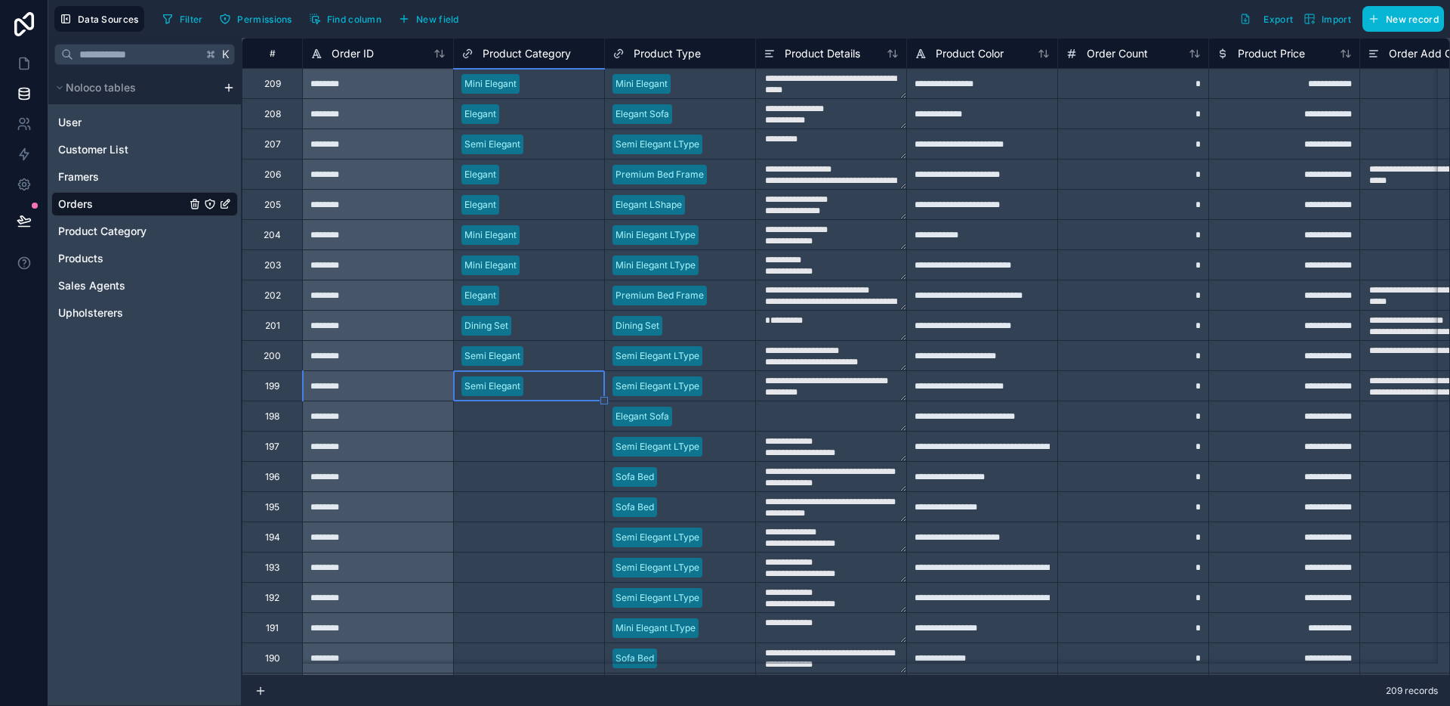
click at [533, 419] on div "Select a Product Category" at bounding box center [518, 416] width 113 height 12
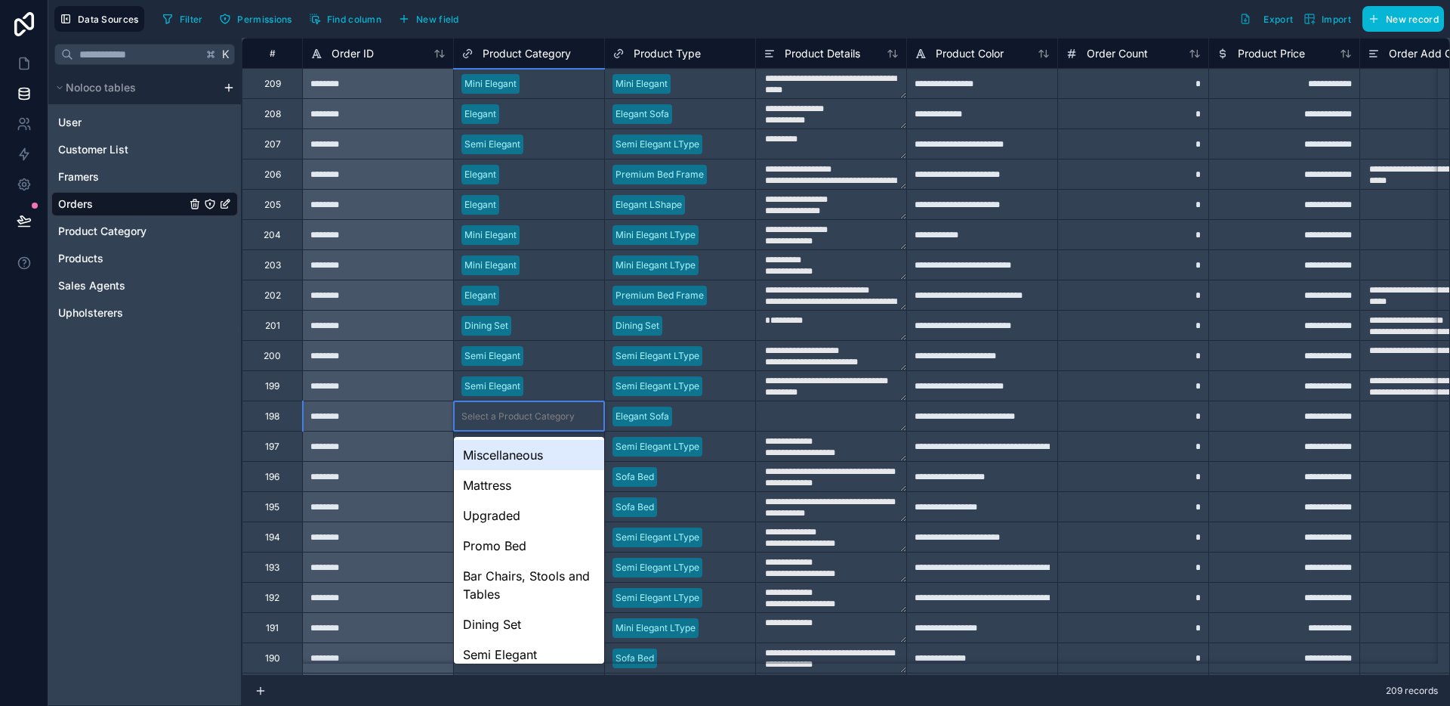
click at [533, 419] on div "Select a Product Category" at bounding box center [518, 416] width 113 height 12
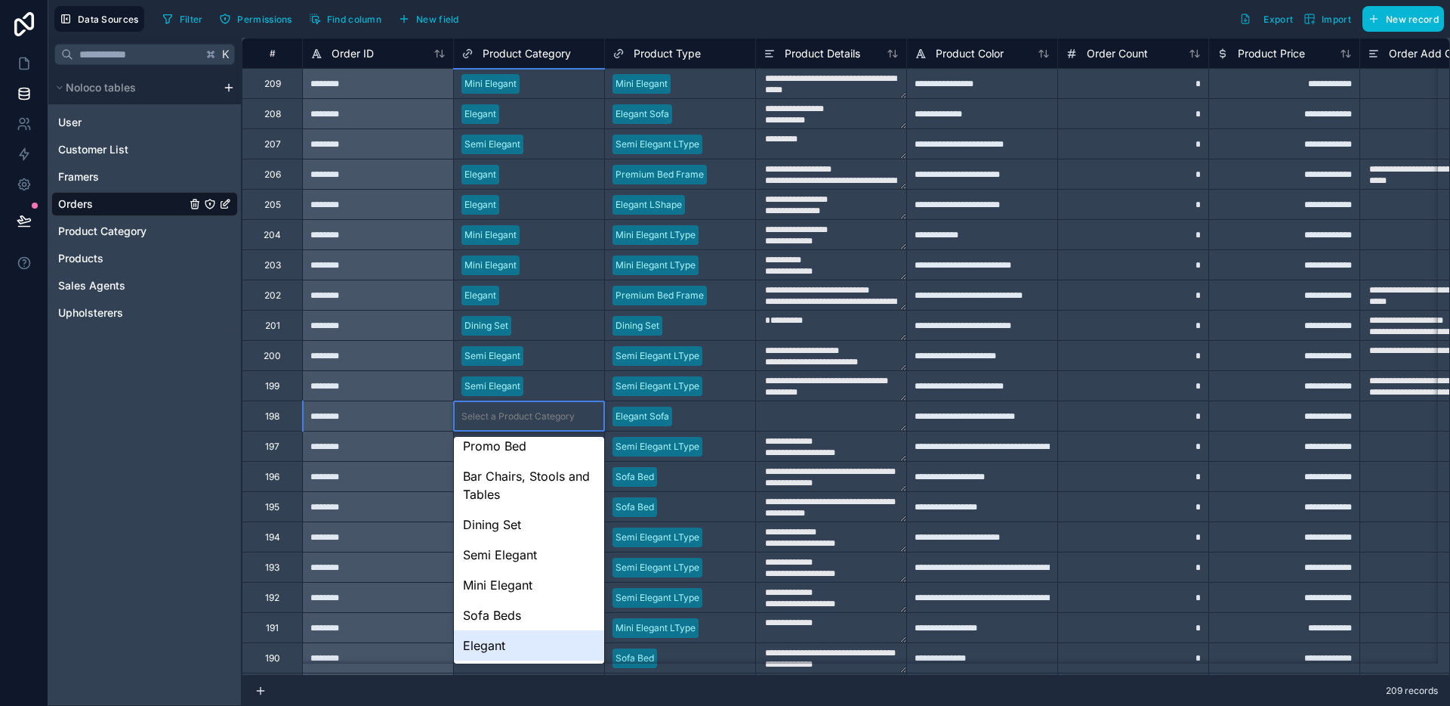
click at [501, 638] on div "Elegant" at bounding box center [529, 645] width 150 height 30
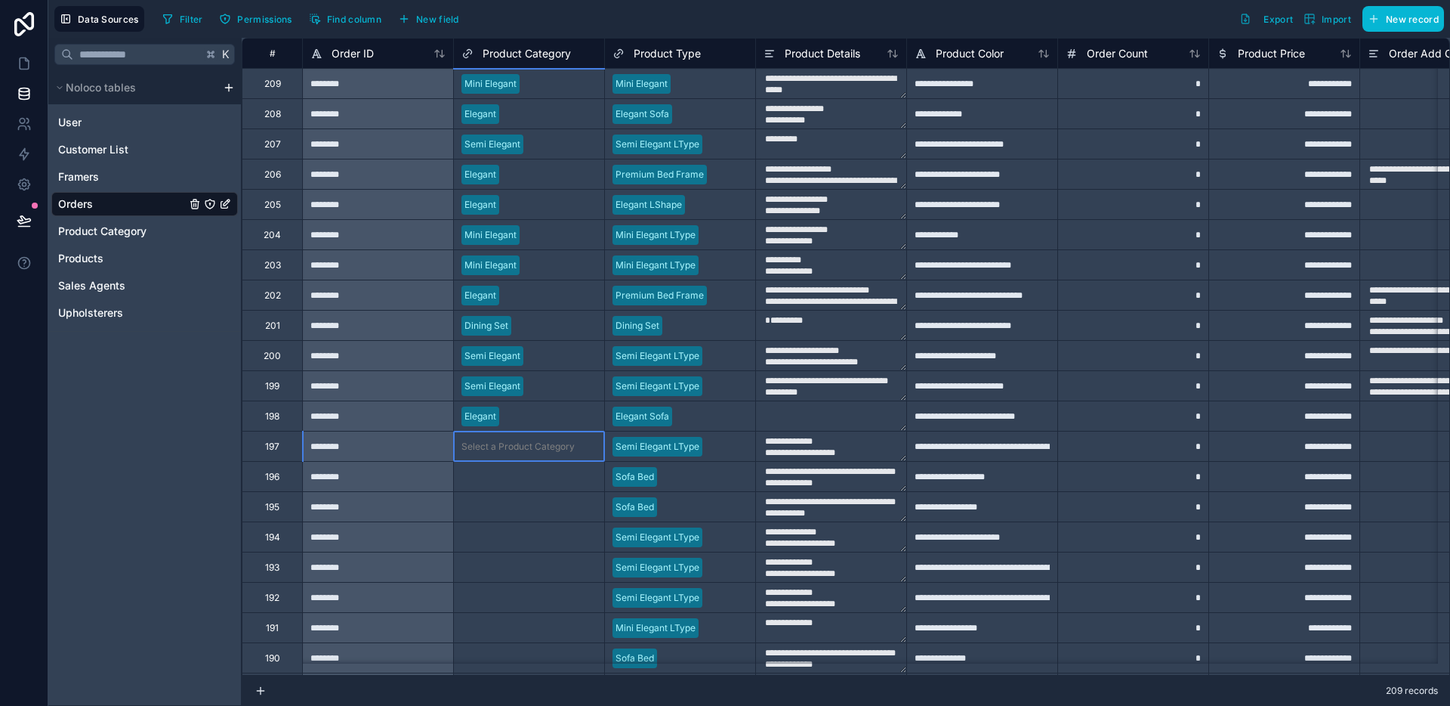
click at [524, 450] on div "Select a Product Category" at bounding box center [518, 446] width 113 height 12
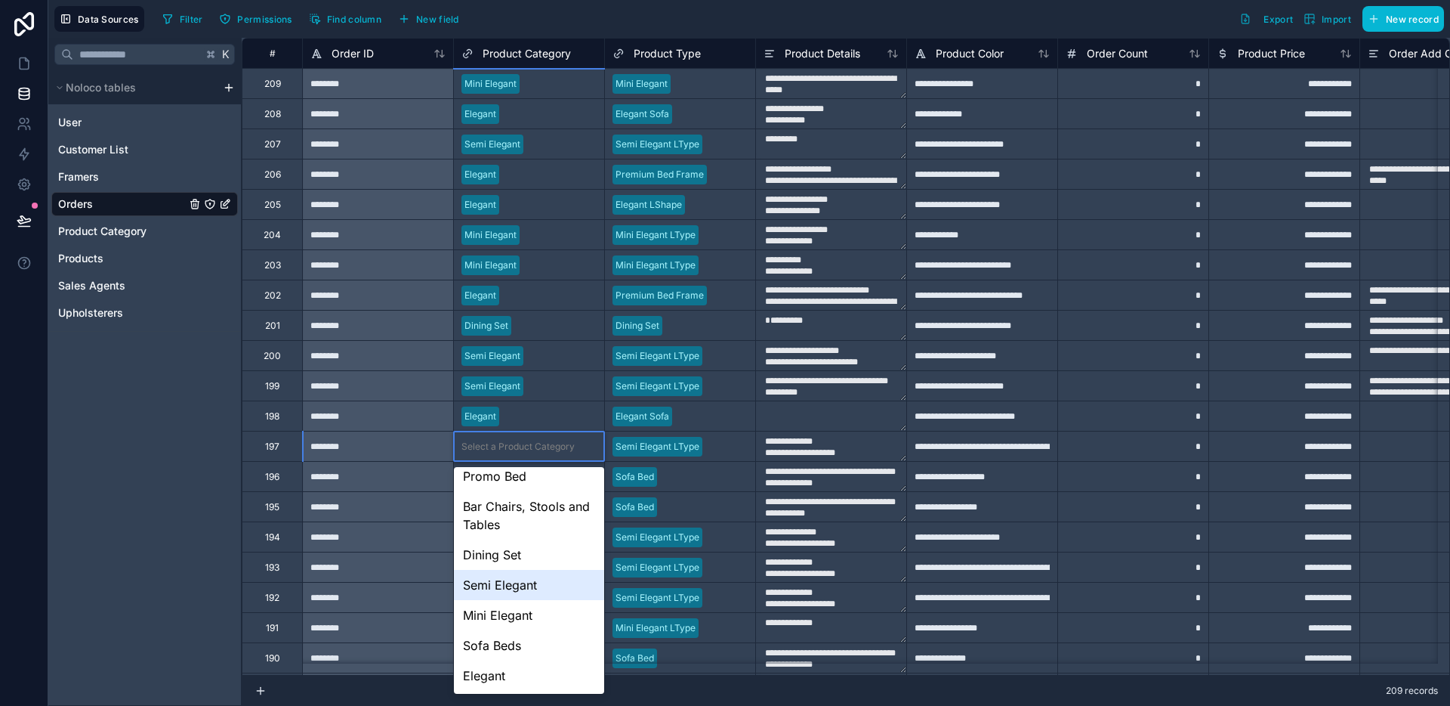
click at [516, 572] on div "Semi Elegant" at bounding box center [529, 585] width 150 height 30
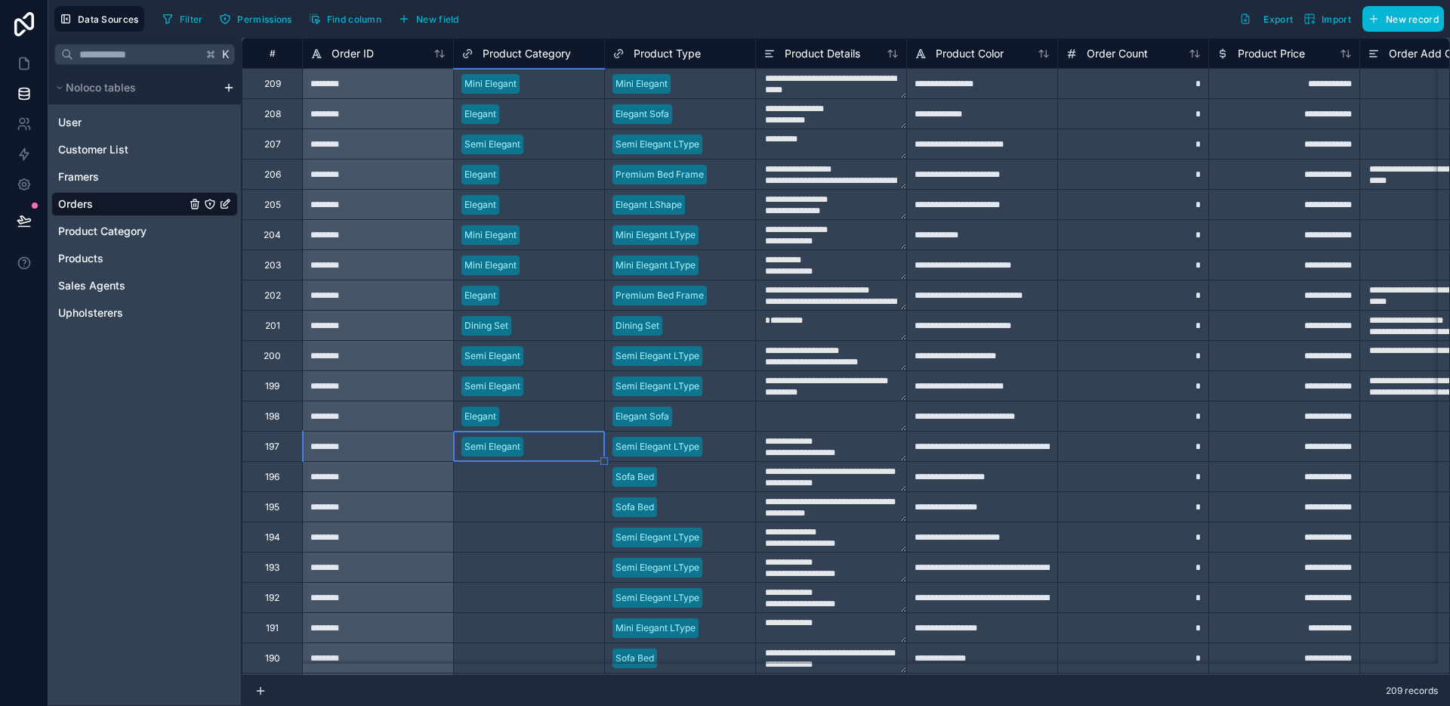
click at [523, 480] on div "Select a Product Category" at bounding box center [518, 477] width 113 height 12
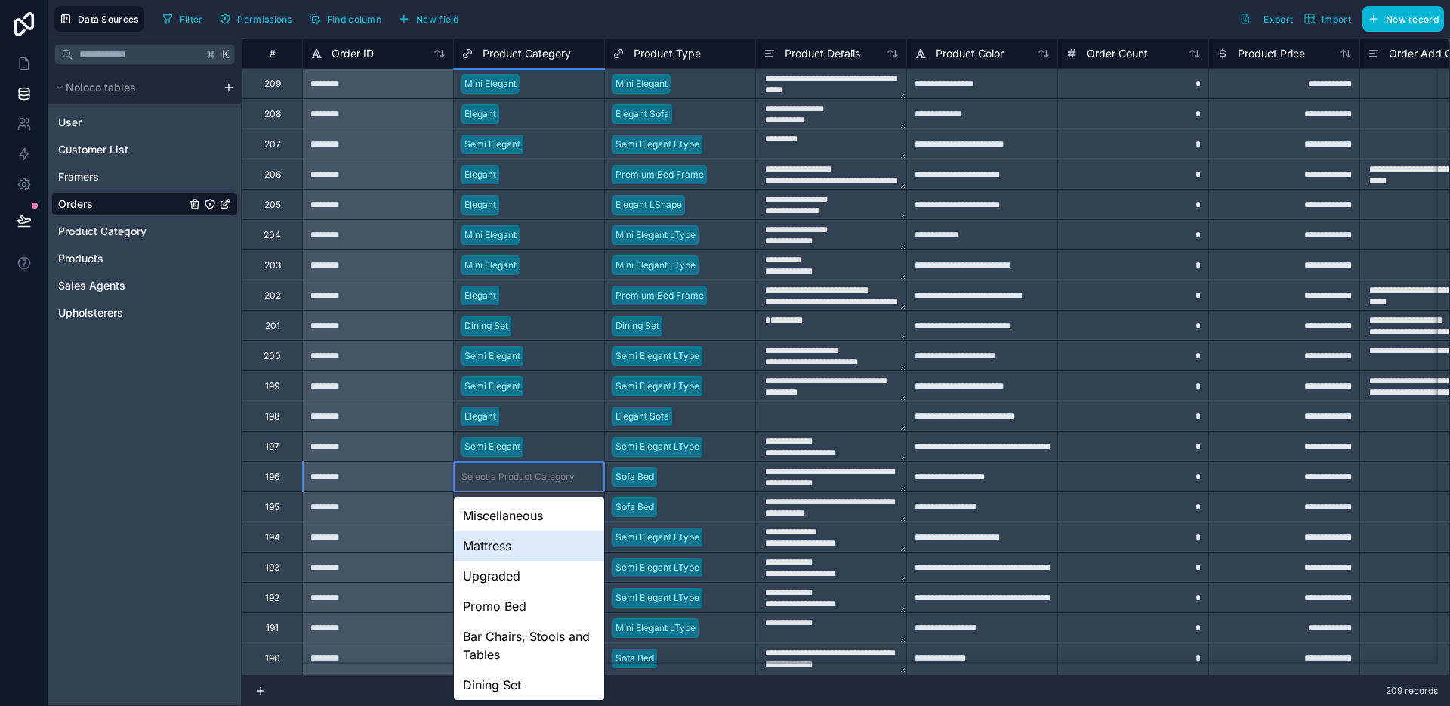
scroll to position [124, 0]
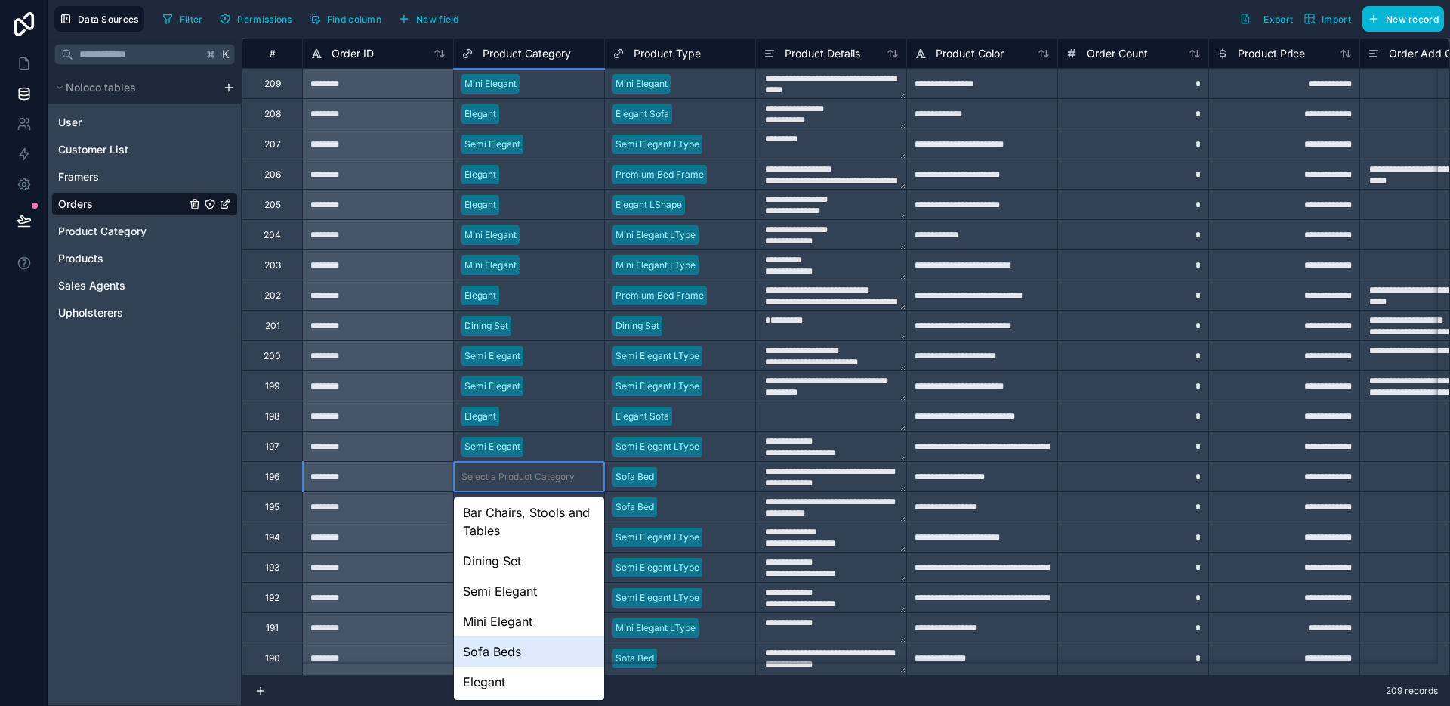
click at [523, 642] on div "Sofa Beds" at bounding box center [529, 651] width 150 height 30
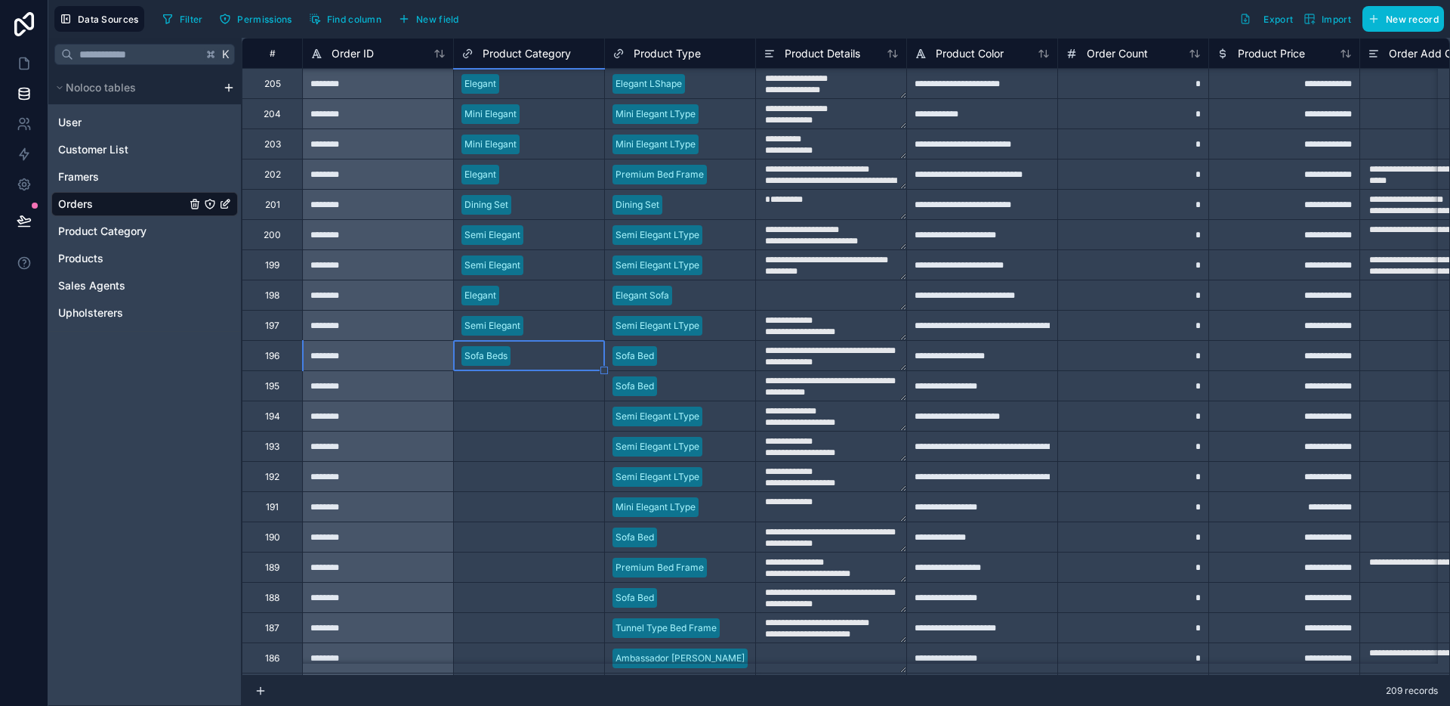
scroll to position [162, 0]
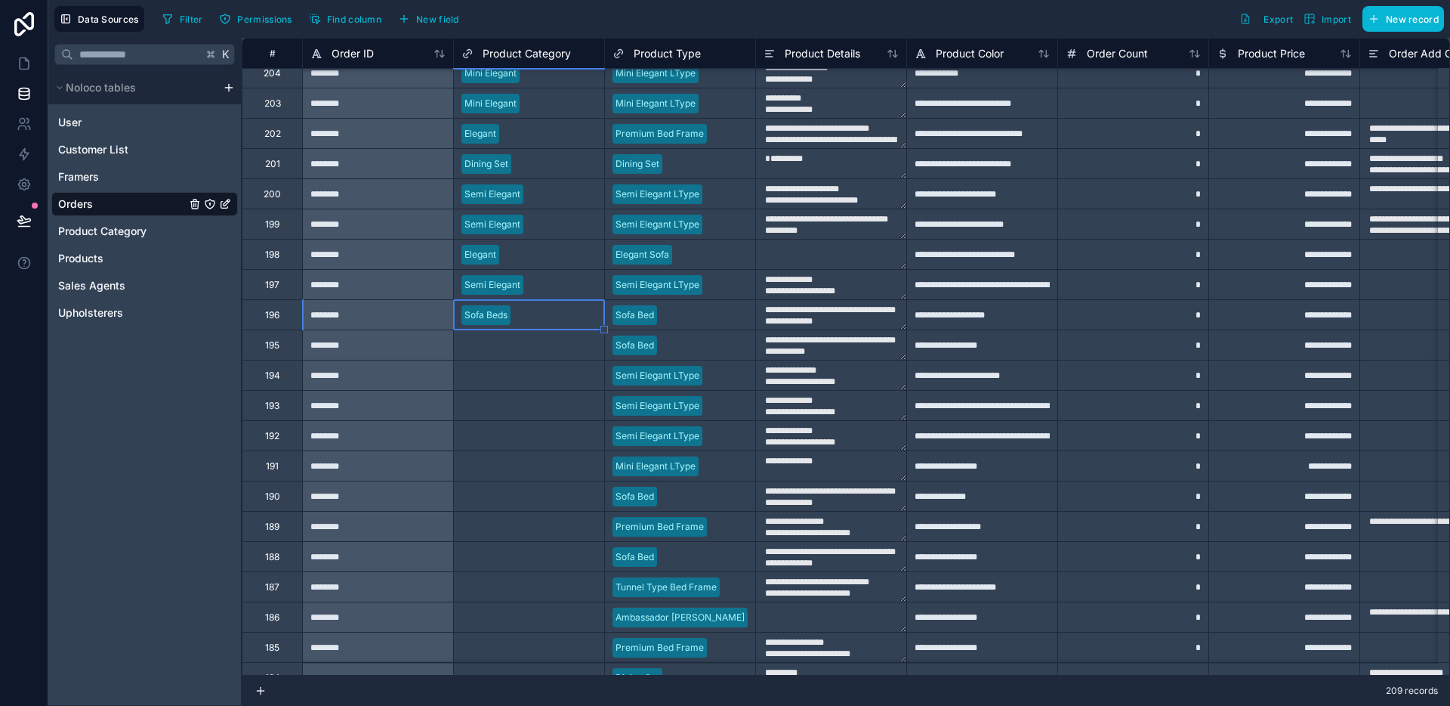
click at [511, 342] on div "Select a Product Category" at bounding box center [518, 345] width 113 height 12
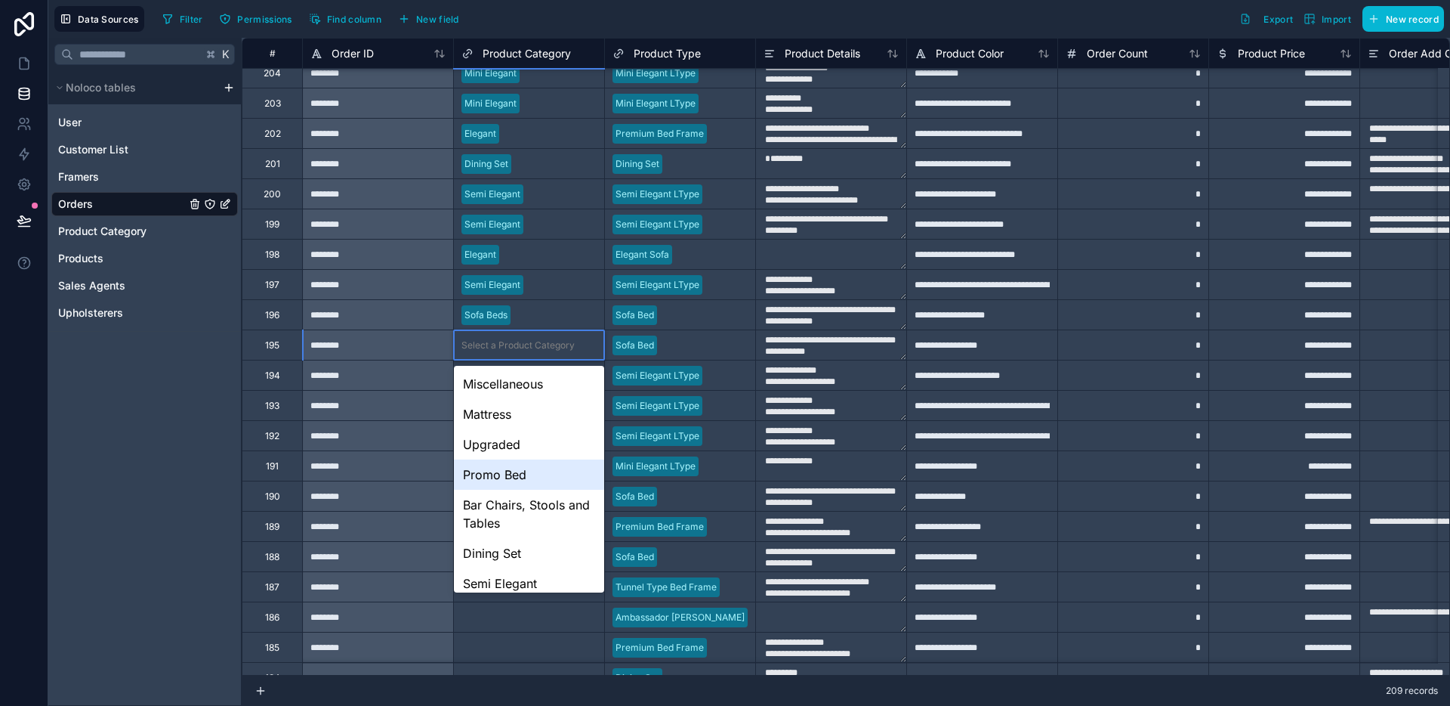
scroll to position [100, 0]
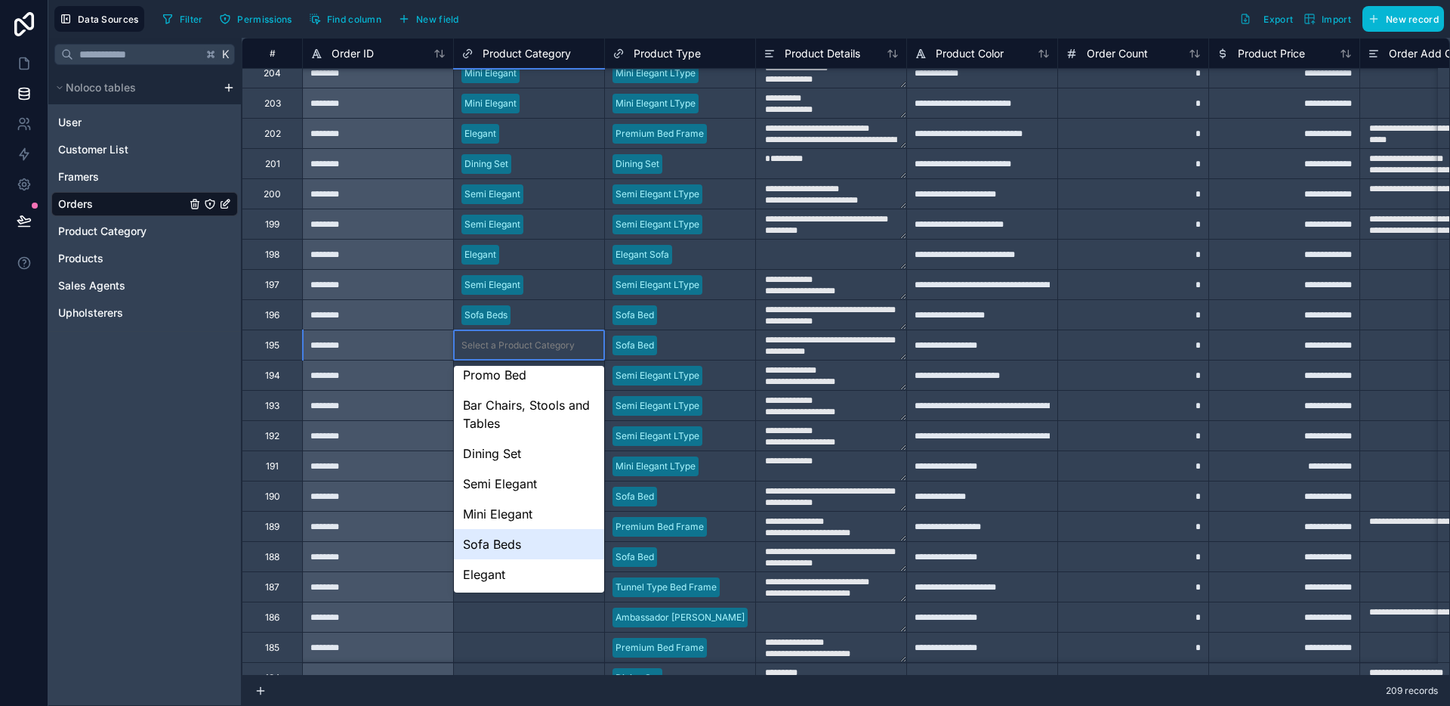
click at [524, 546] on div "Sofa Beds" at bounding box center [529, 544] width 150 height 30
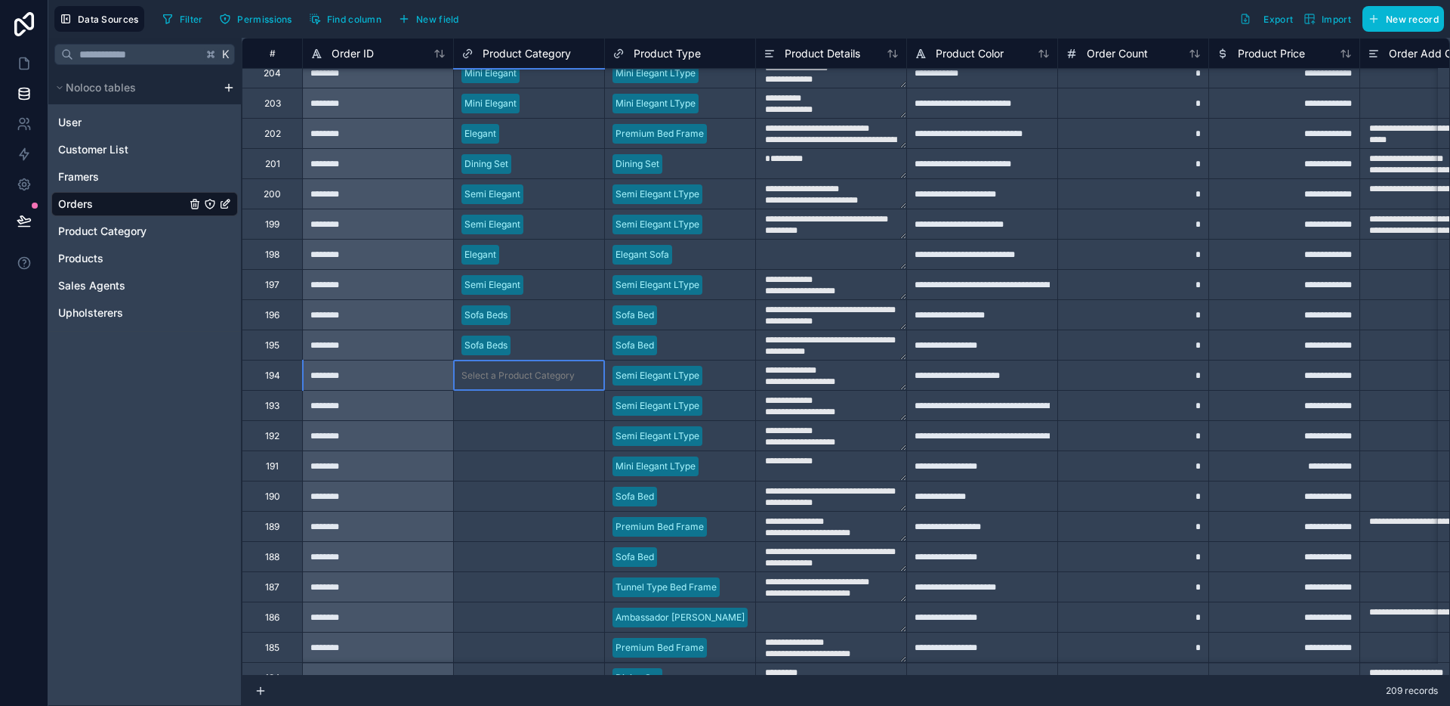
click at [533, 379] on div "Select a Product Category" at bounding box center [518, 375] width 113 height 12
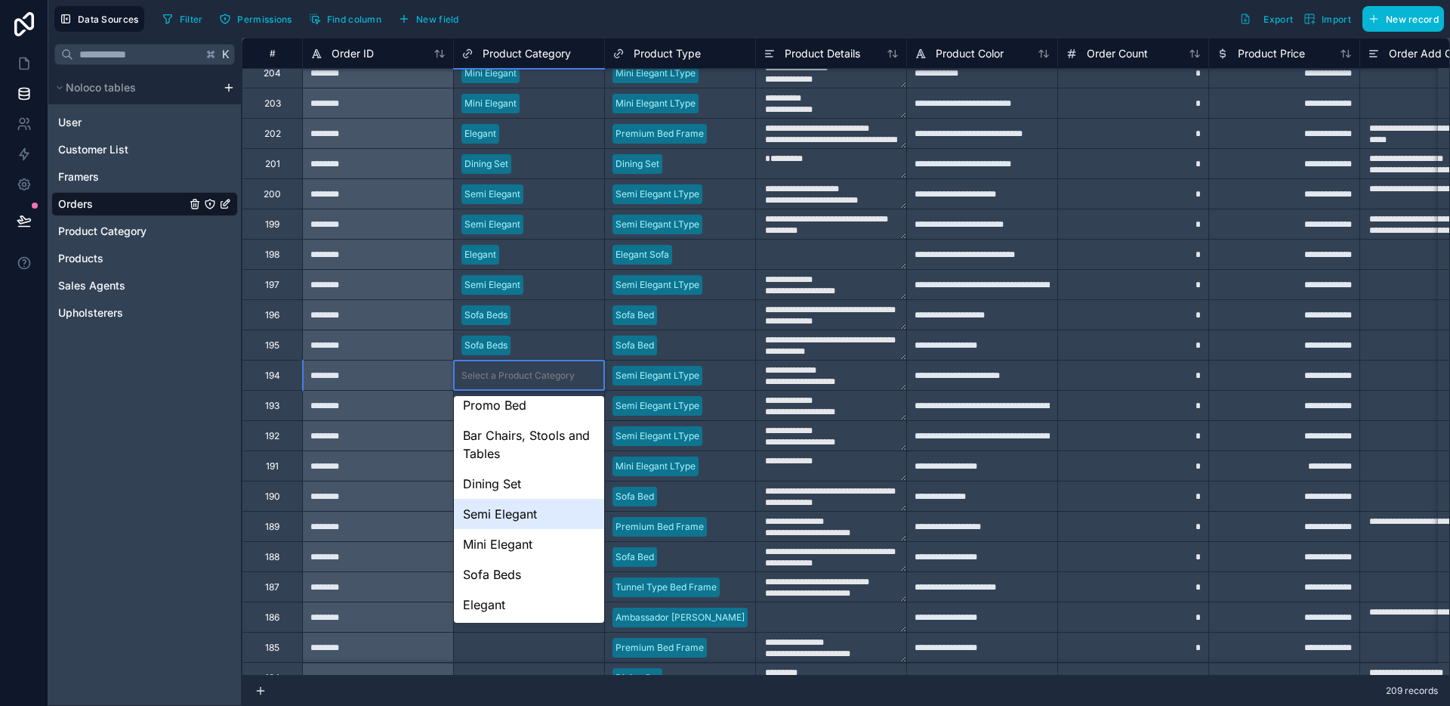
click at [519, 512] on div "Semi Elegant" at bounding box center [529, 514] width 150 height 30
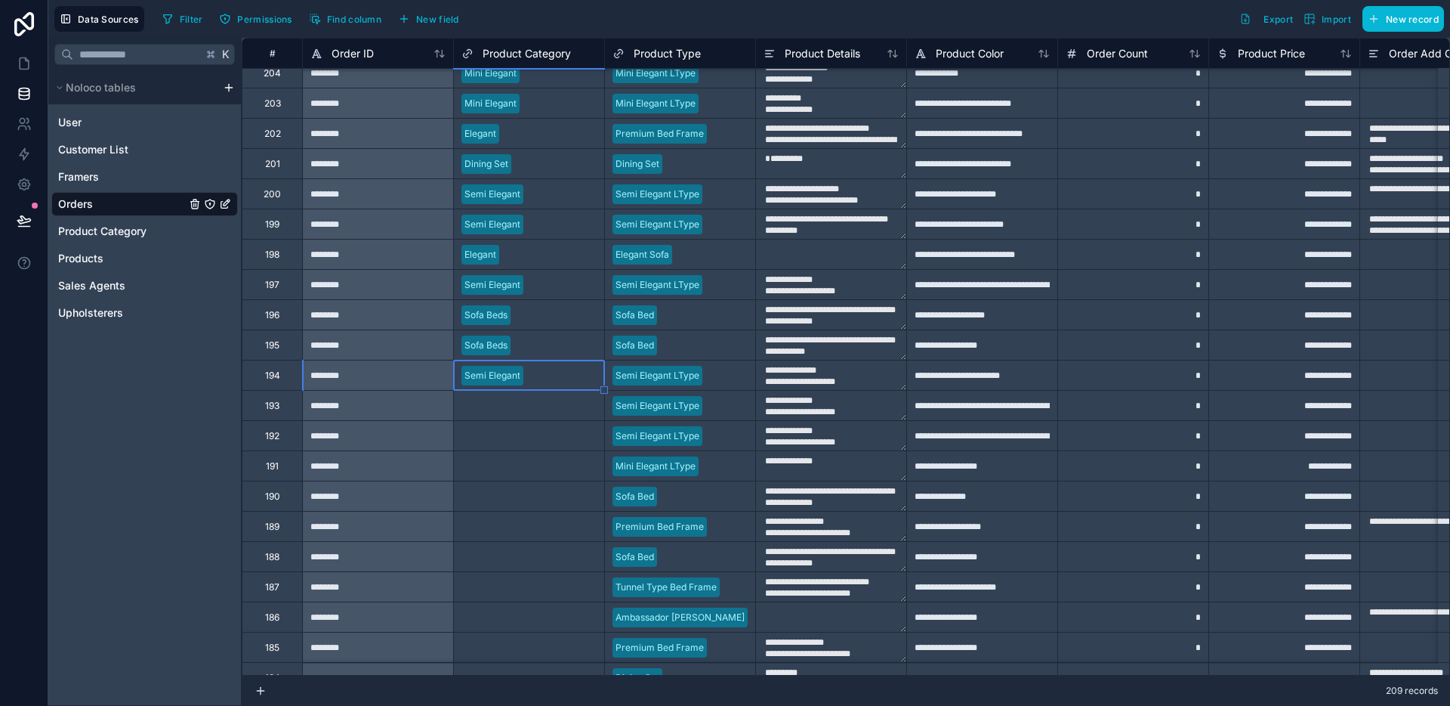
click at [532, 406] on div "Select a Product Category" at bounding box center [518, 406] width 113 height 12
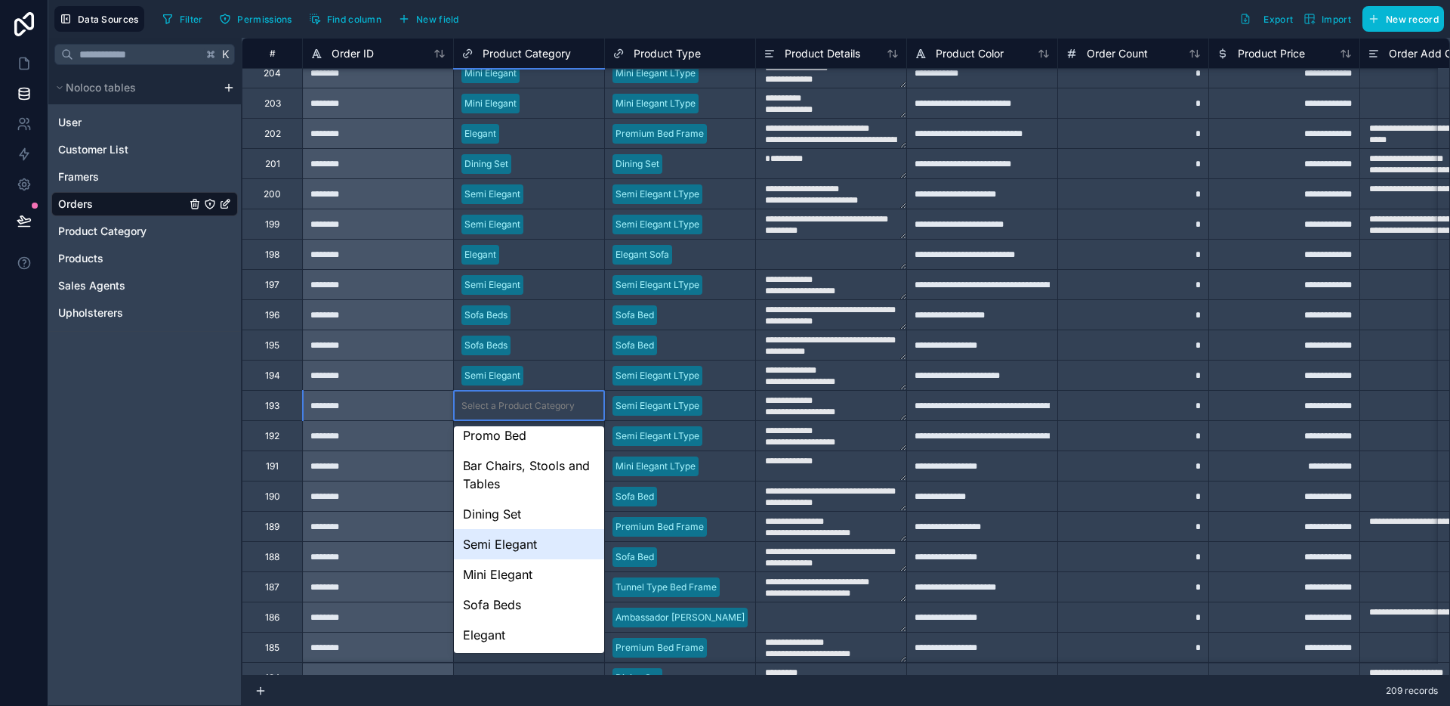
click at [516, 547] on div "Semi Elegant" at bounding box center [529, 544] width 150 height 30
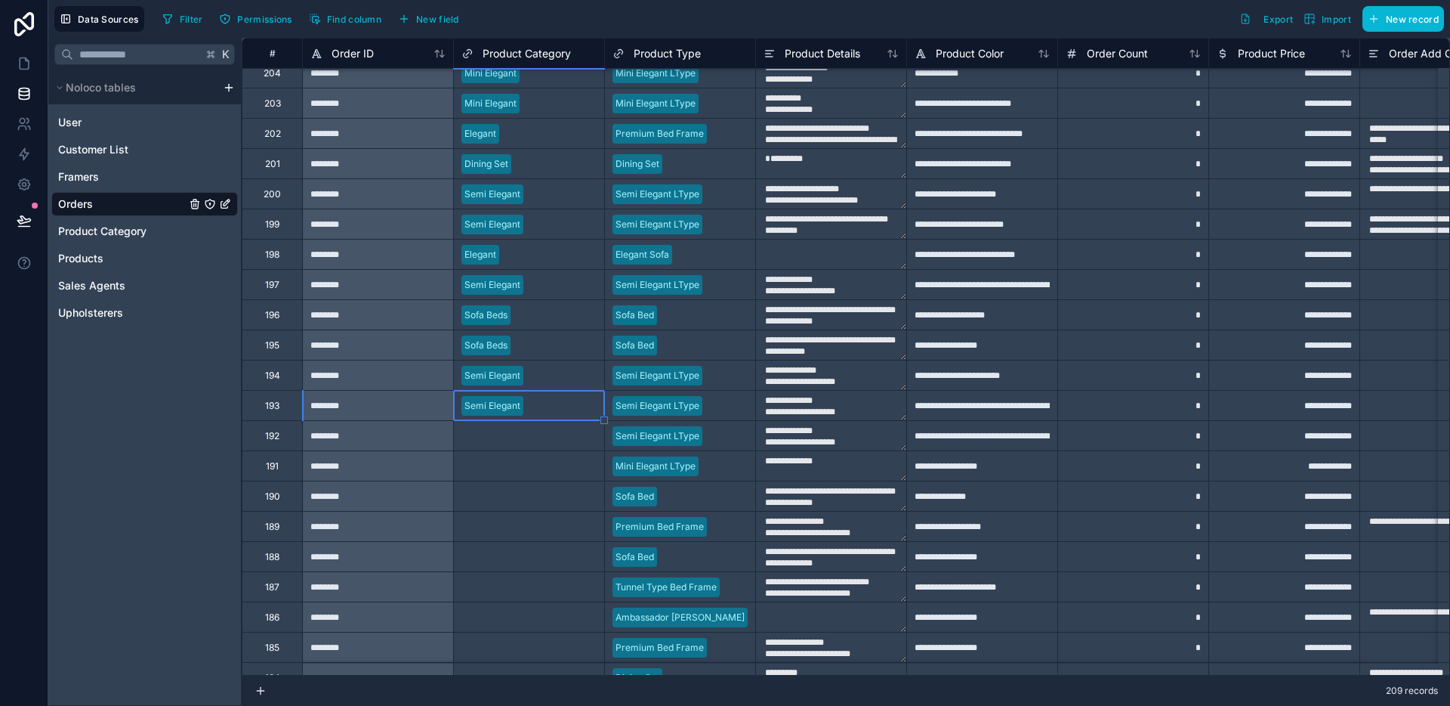
click at [519, 436] on div "Select a Product Category" at bounding box center [518, 436] width 113 height 12
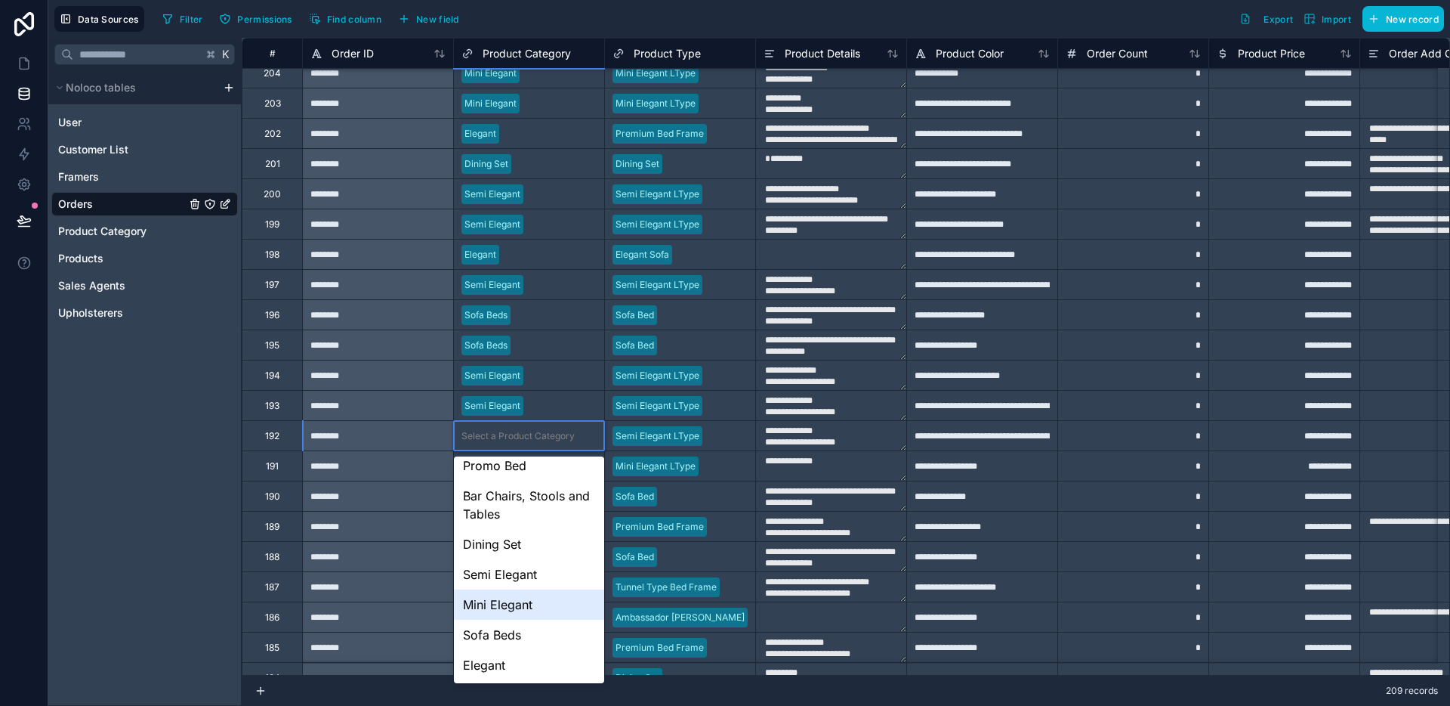
click at [529, 581] on div "Semi Elegant" at bounding box center [529, 574] width 150 height 30
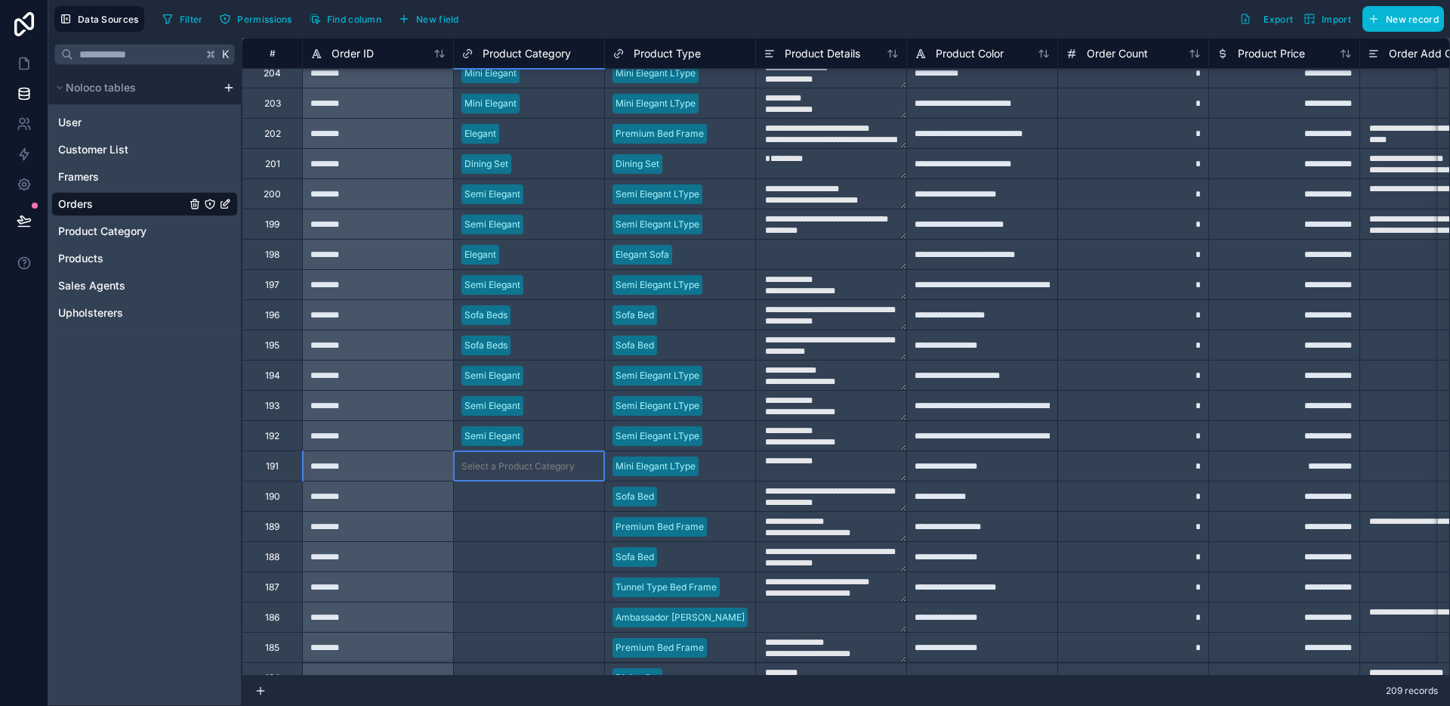
click at [533, 464] on div "Select a Product Category" at bounding box center [518, 466] width 113 height 12
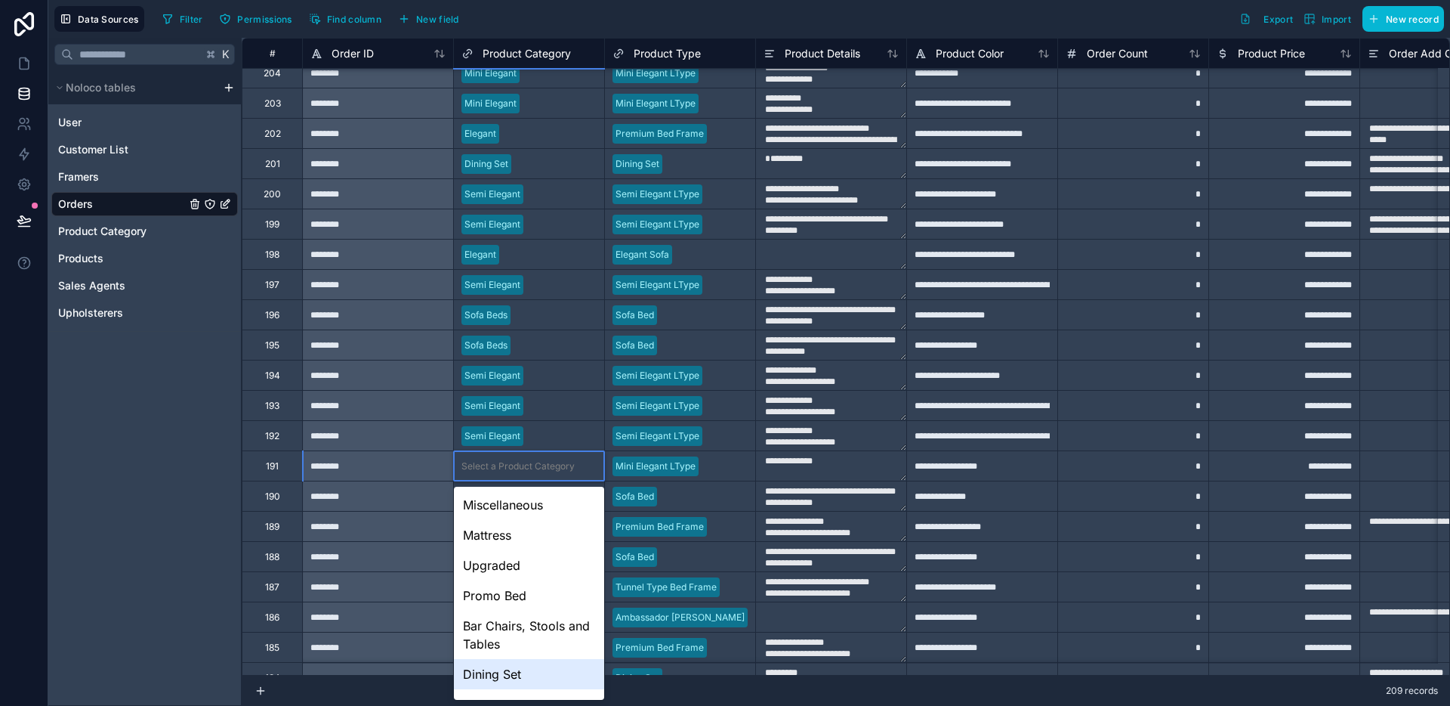
scroll to position [113, 0]
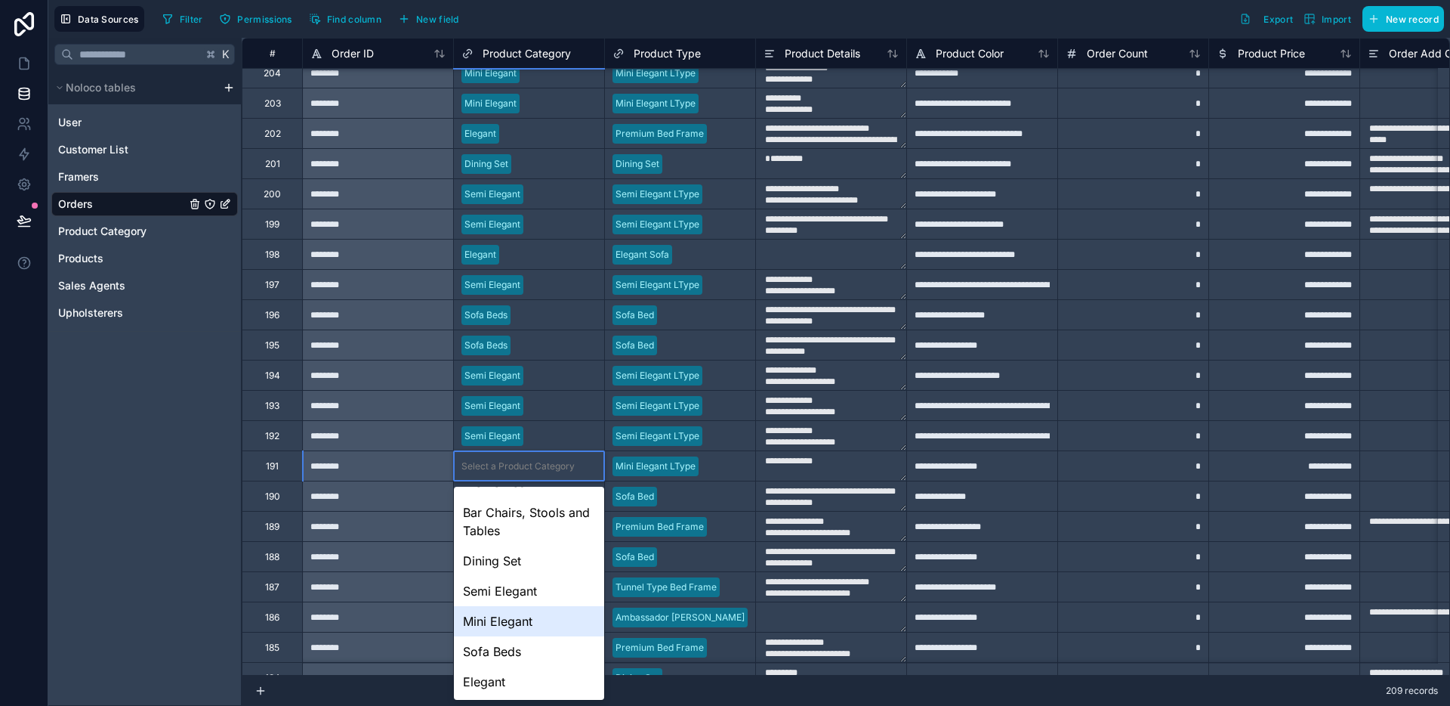
click at [517, 615] on div "Mini Elegant" at bounding box center [529, 621] width 150 height 30
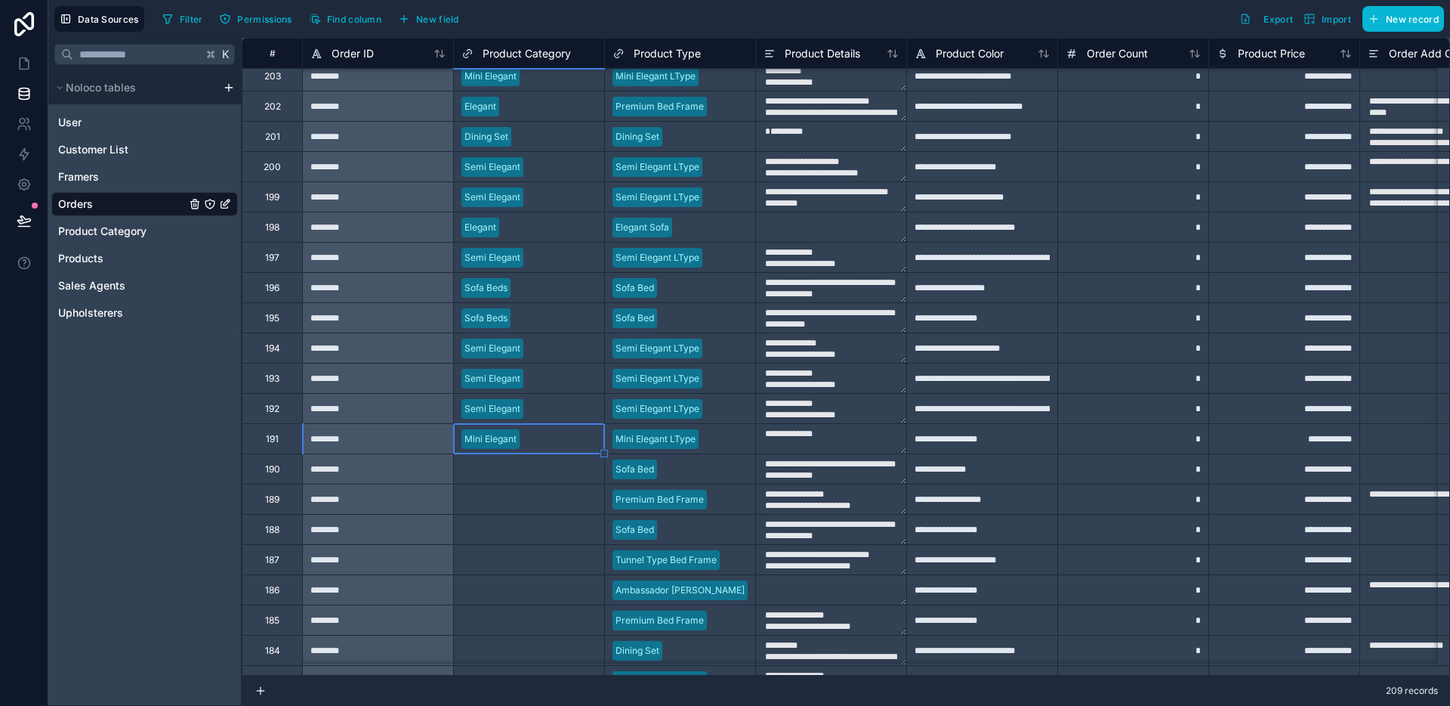
scroll to position [190, 0]
click at [529, 468] on div "Select a Product Category" at bounding box center [518, 468] width 113 height 12
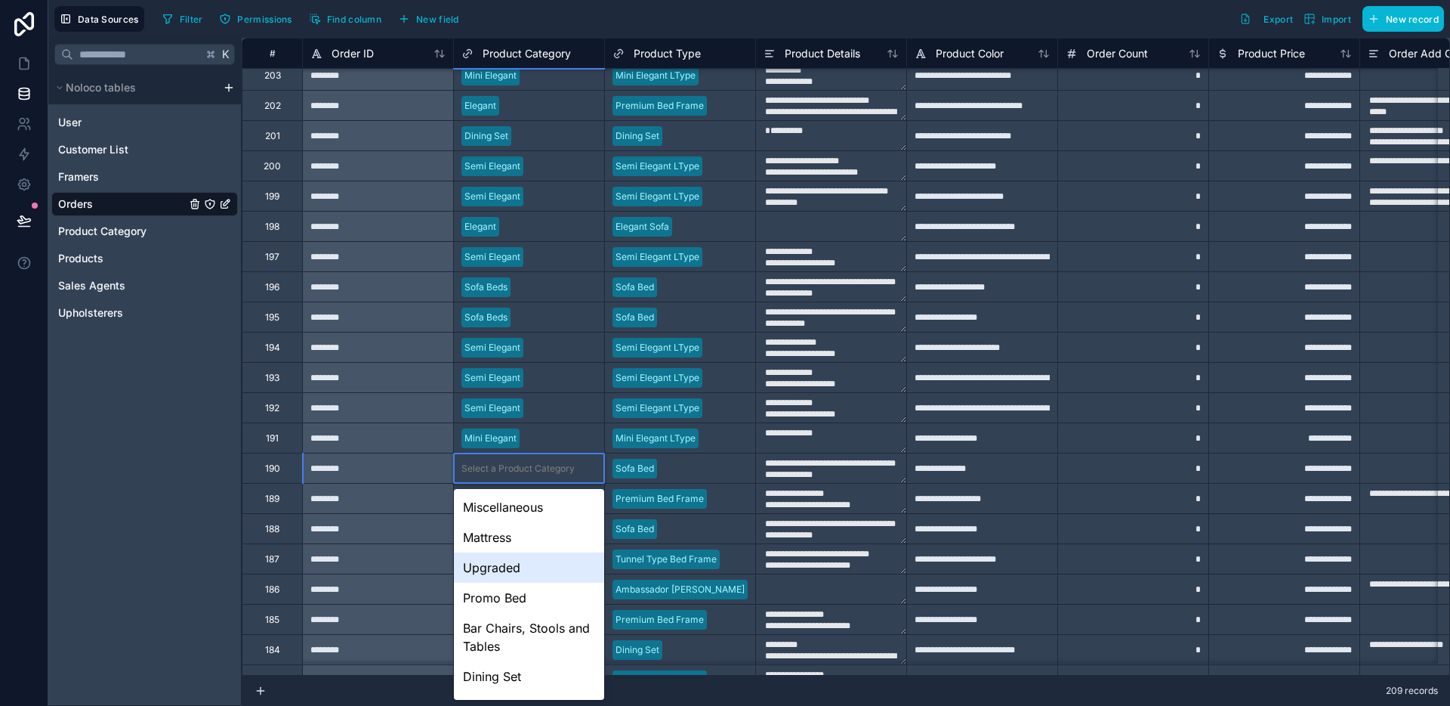
scroll to position [116, 0]
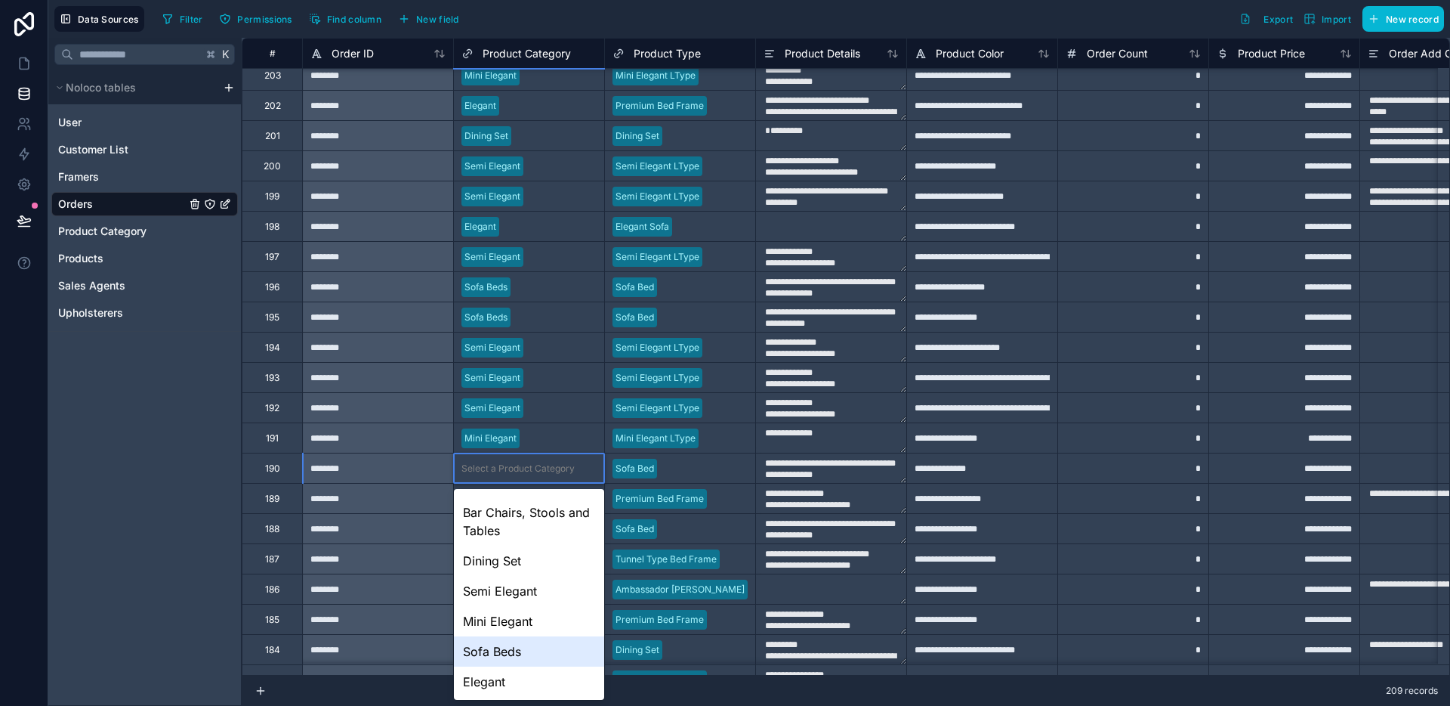
click at [513, 656] on div "Sofa Beds" at bounding box center [529, 651] width 150 height 30
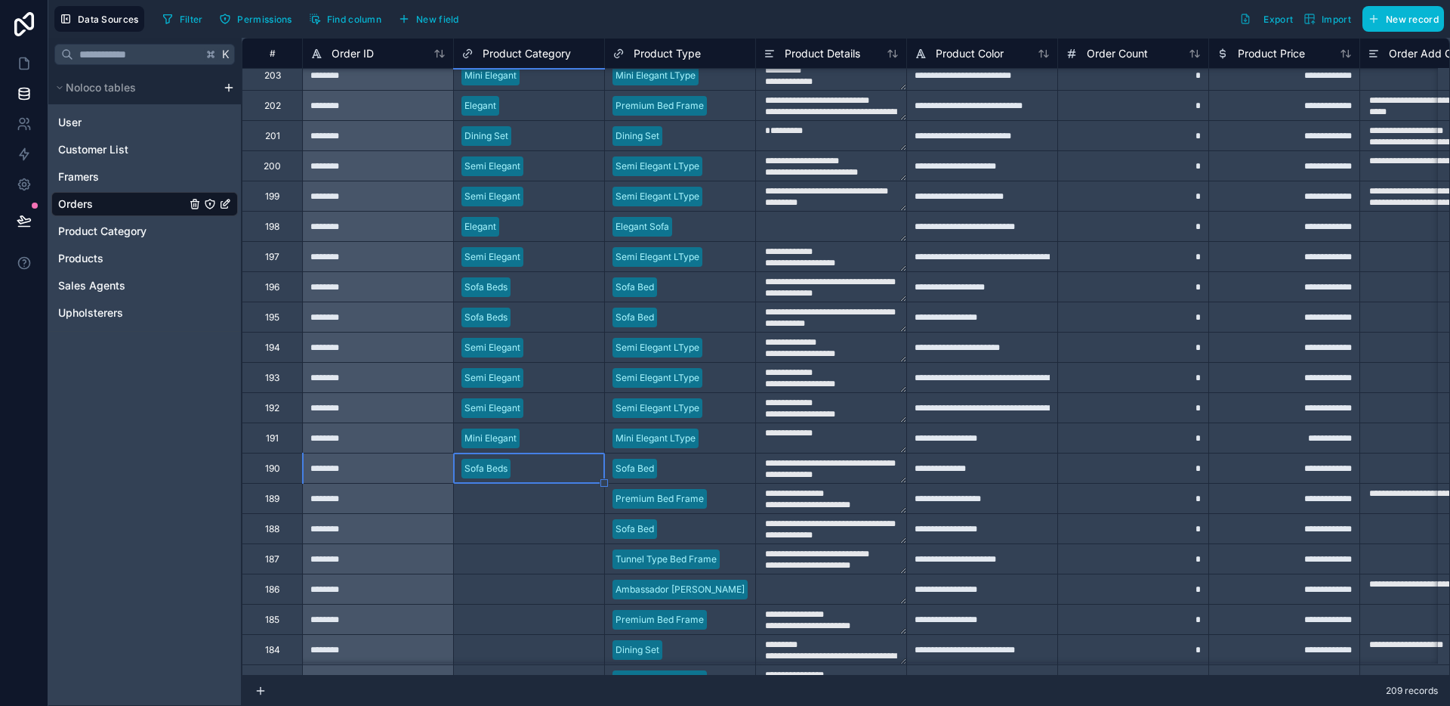
click at [533, 499] on div "Select a Product Category" at bounding box center [518, 499] width 113 height 12
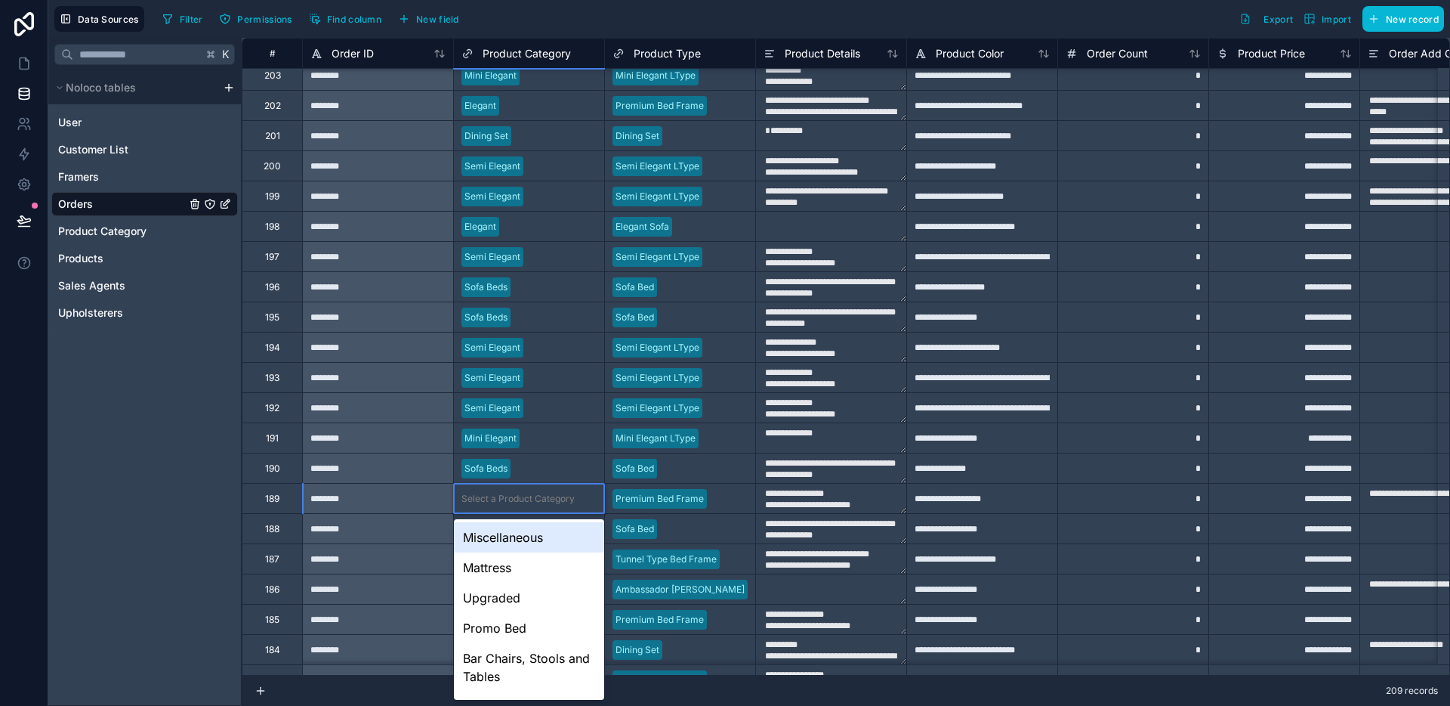
scroll to position [146, 0]
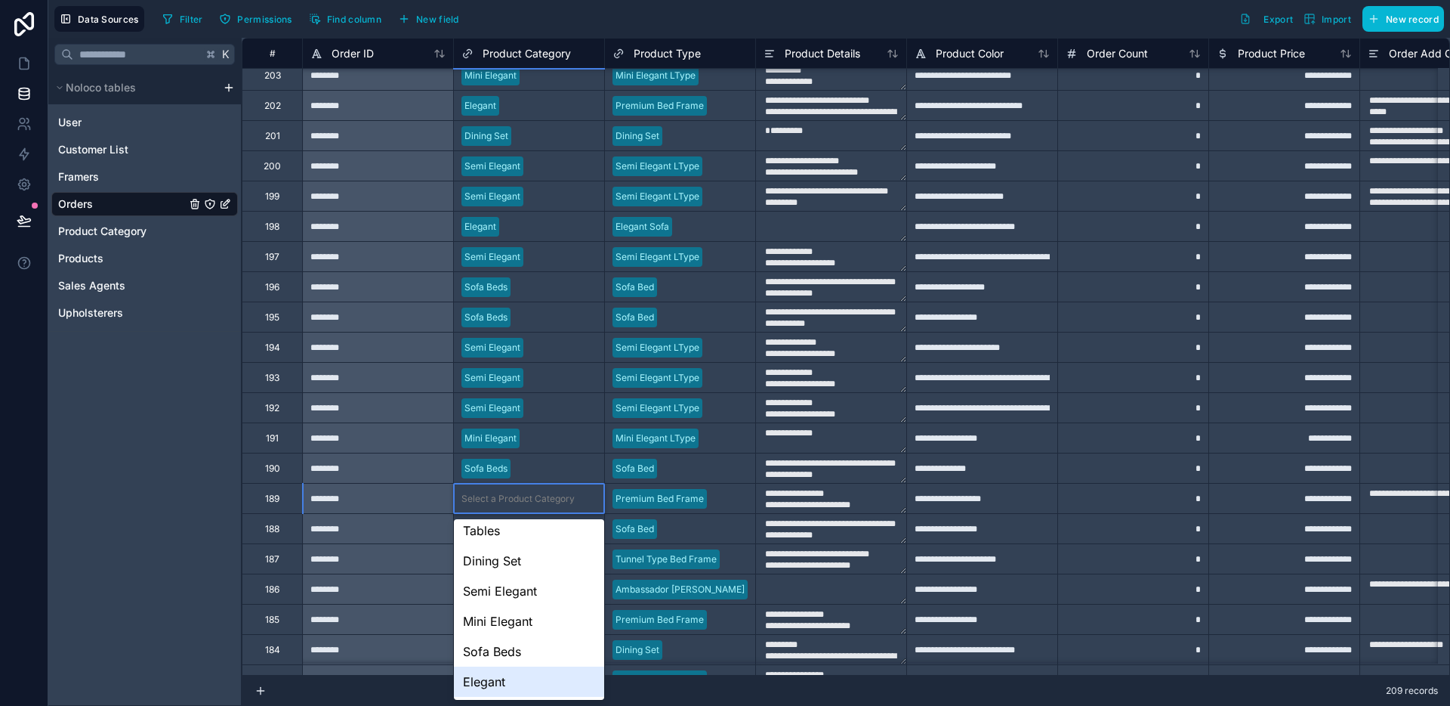
click at [514, 672] on div "Elegant" at bounding box center [529, 681] width 150 height 30
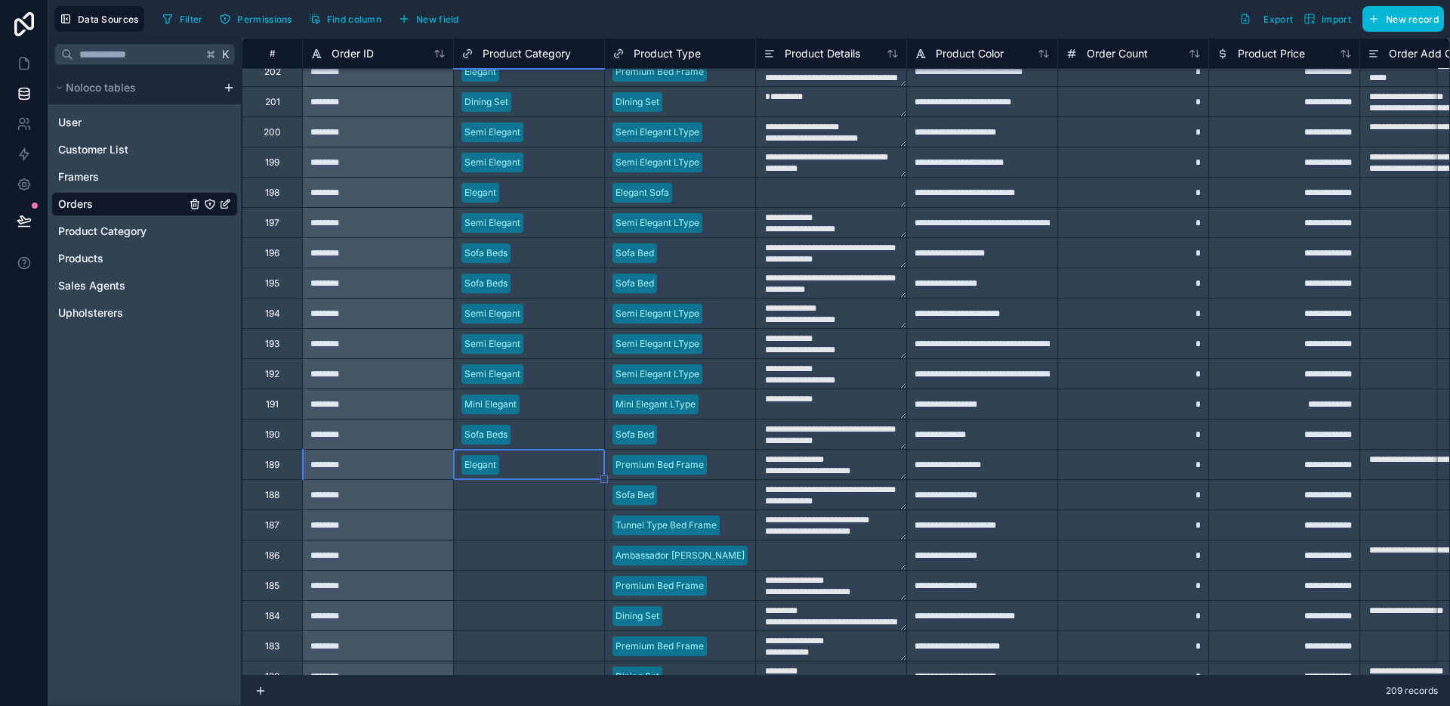
scroll to position [225, 0]
click at [517, 487] on div "Select a Product Category" at bounding box center [518, 493] width 113 height 12
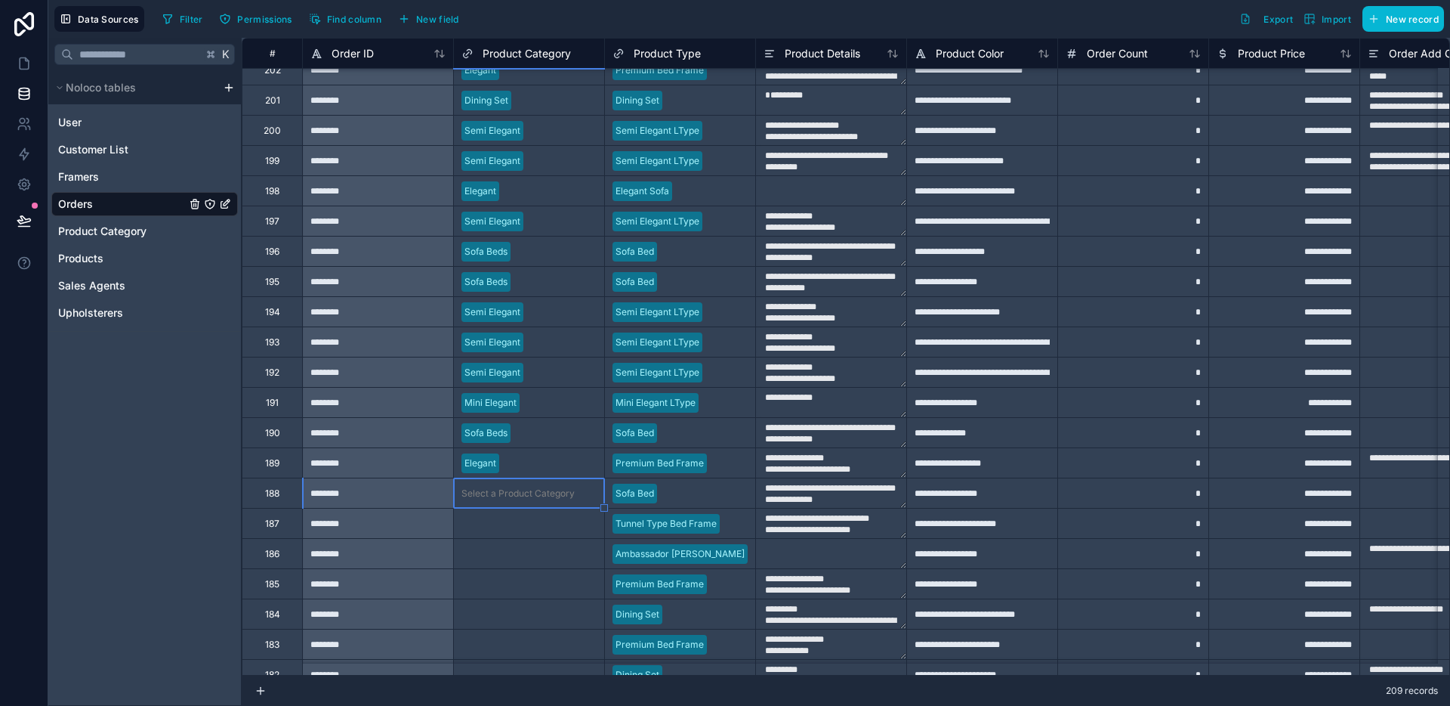
click at [517, 488] on div "Select a Product Category" at bounding box center [518, 493] width 113 height 12
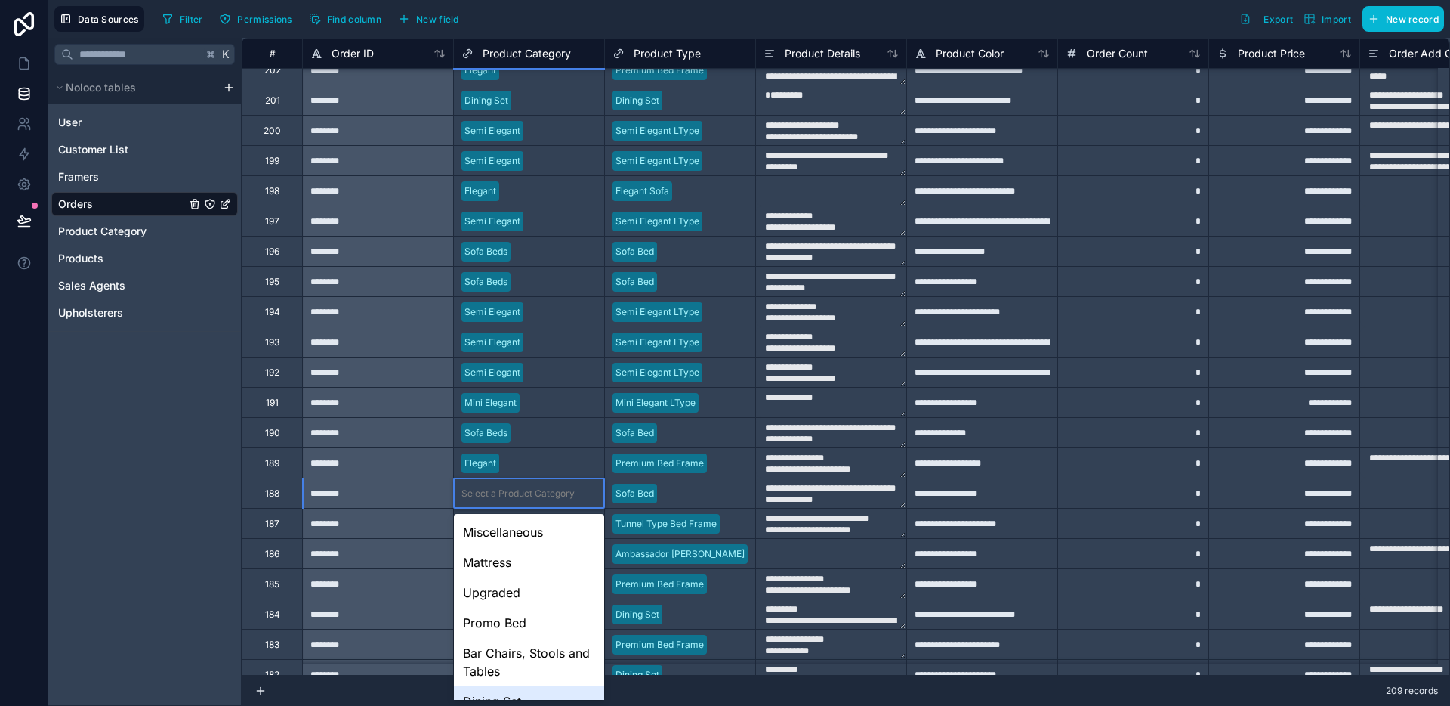
scroll to position [141, 0]
click at [511, 639] on div "Sofa Beds" at bounding box center [529, 651] width 150 height 30
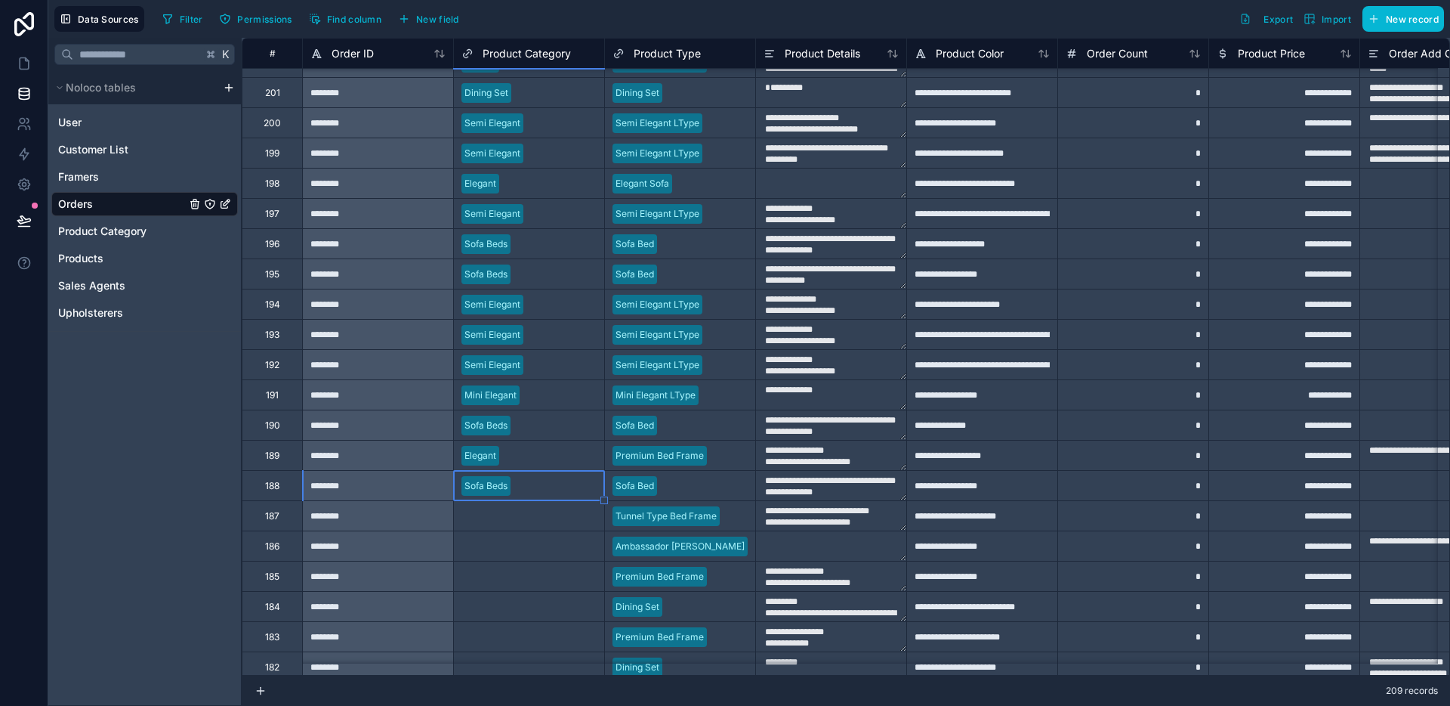
scroll to position [253, 0]
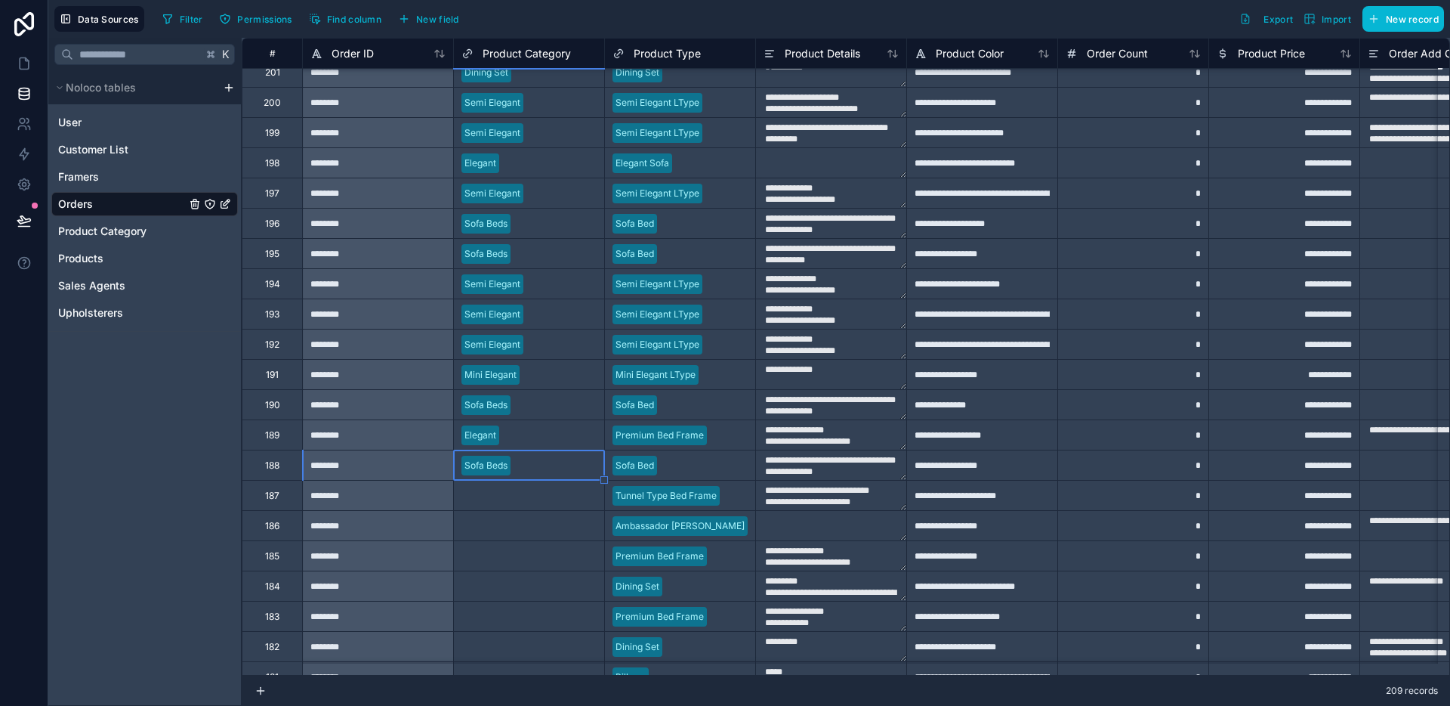
click at [513, 504] on div "Select a Product Category" at bounding box center [529, 494] width 150 height 29
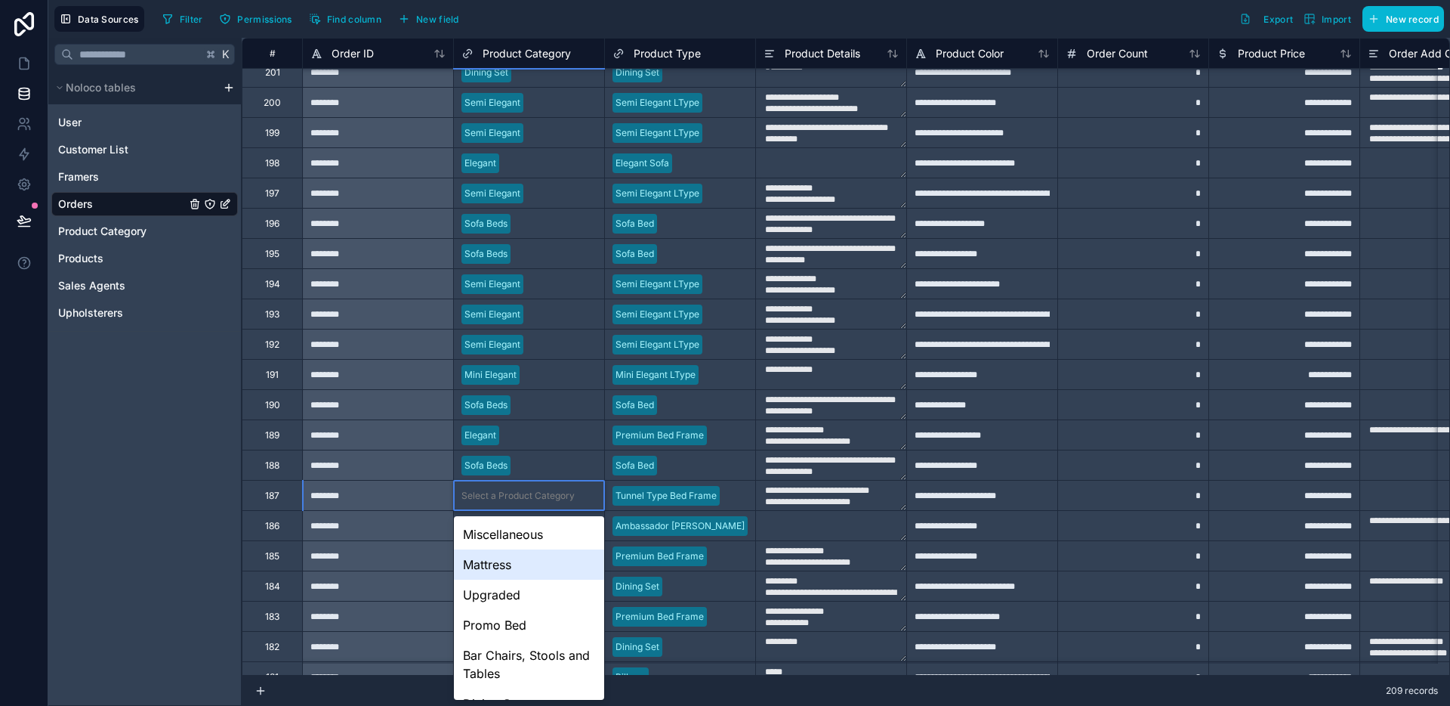
scroll to position [143, 0]
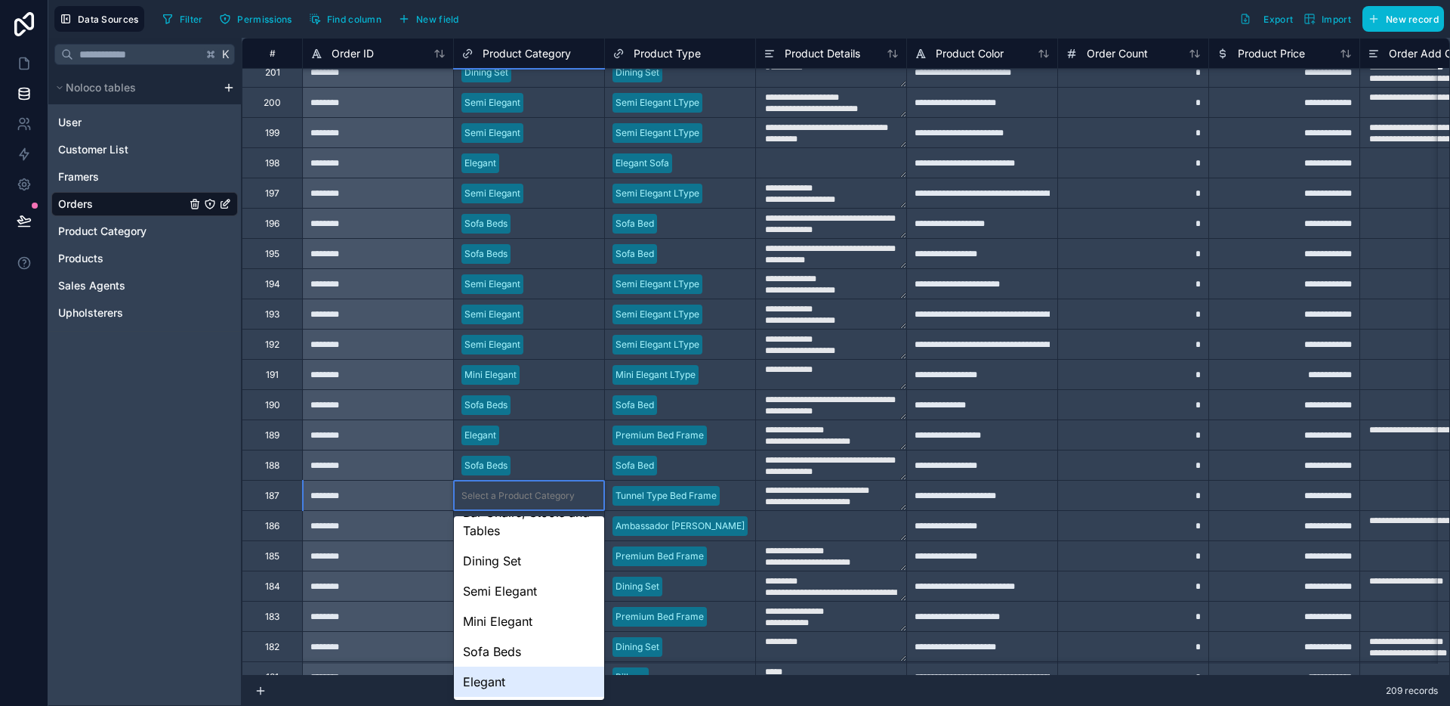
click at [508, 675] on div "Elegant" at bounding box center [529, 681] width 150 height 30
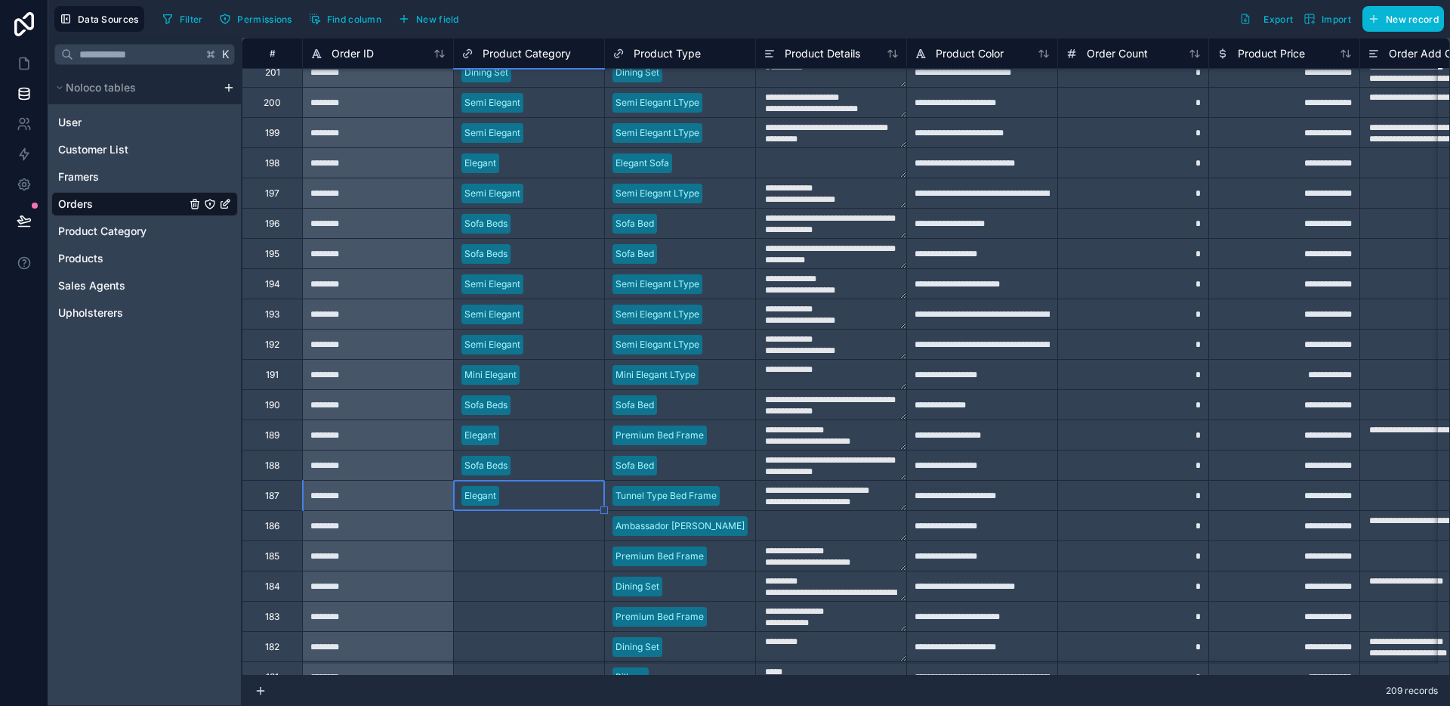
scroll to position [414, 0]
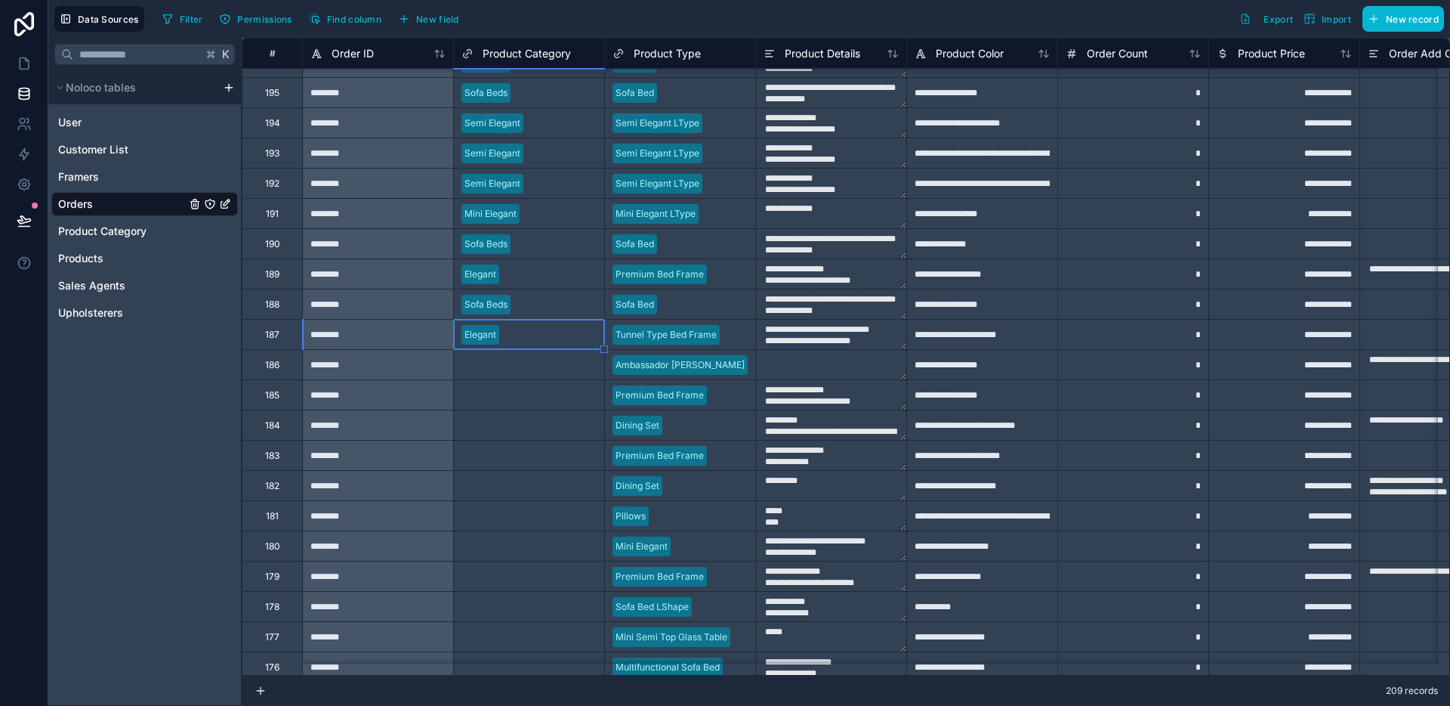
click at [515, 359] on div "Select a Product Category" at bounding box center [518, 365] width 113 height 12
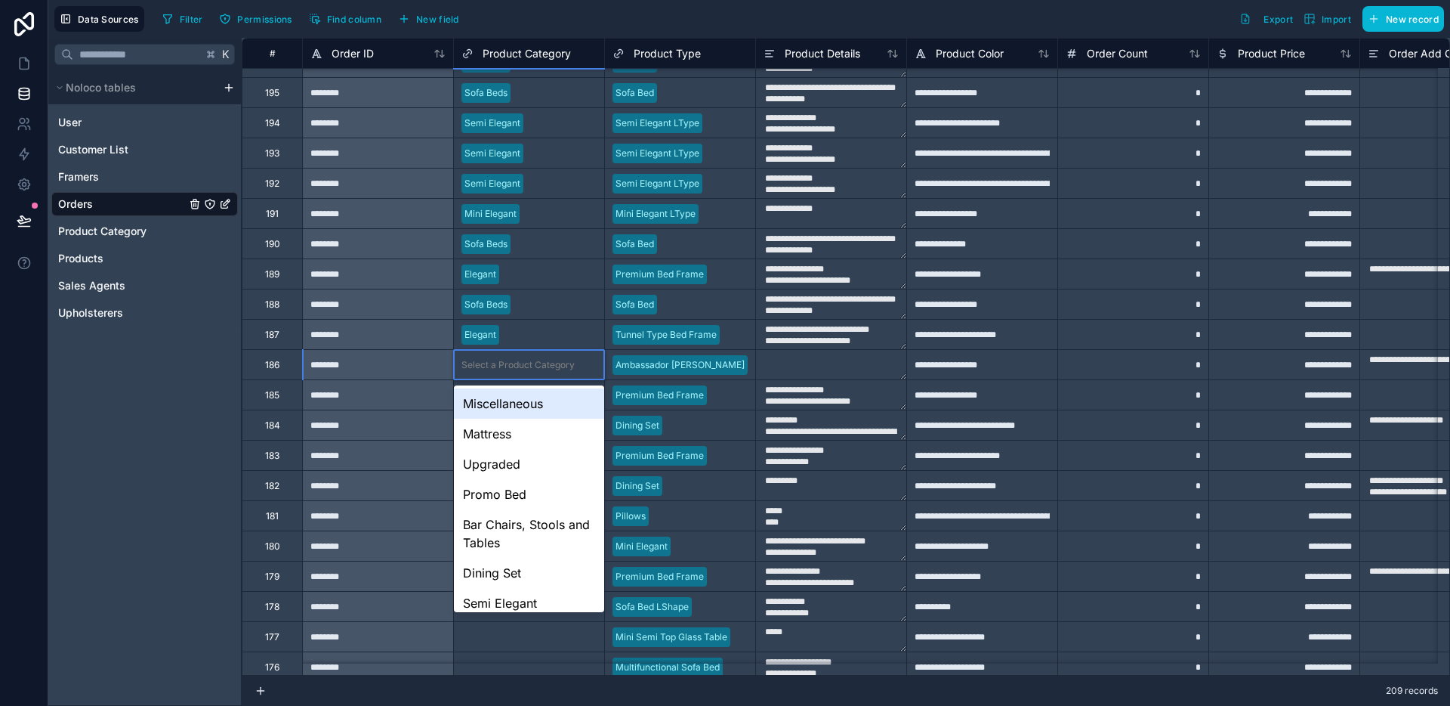
click at [515, 359] on div "Select a Product Category" at bounding box center [518, 365] width 113 height 12
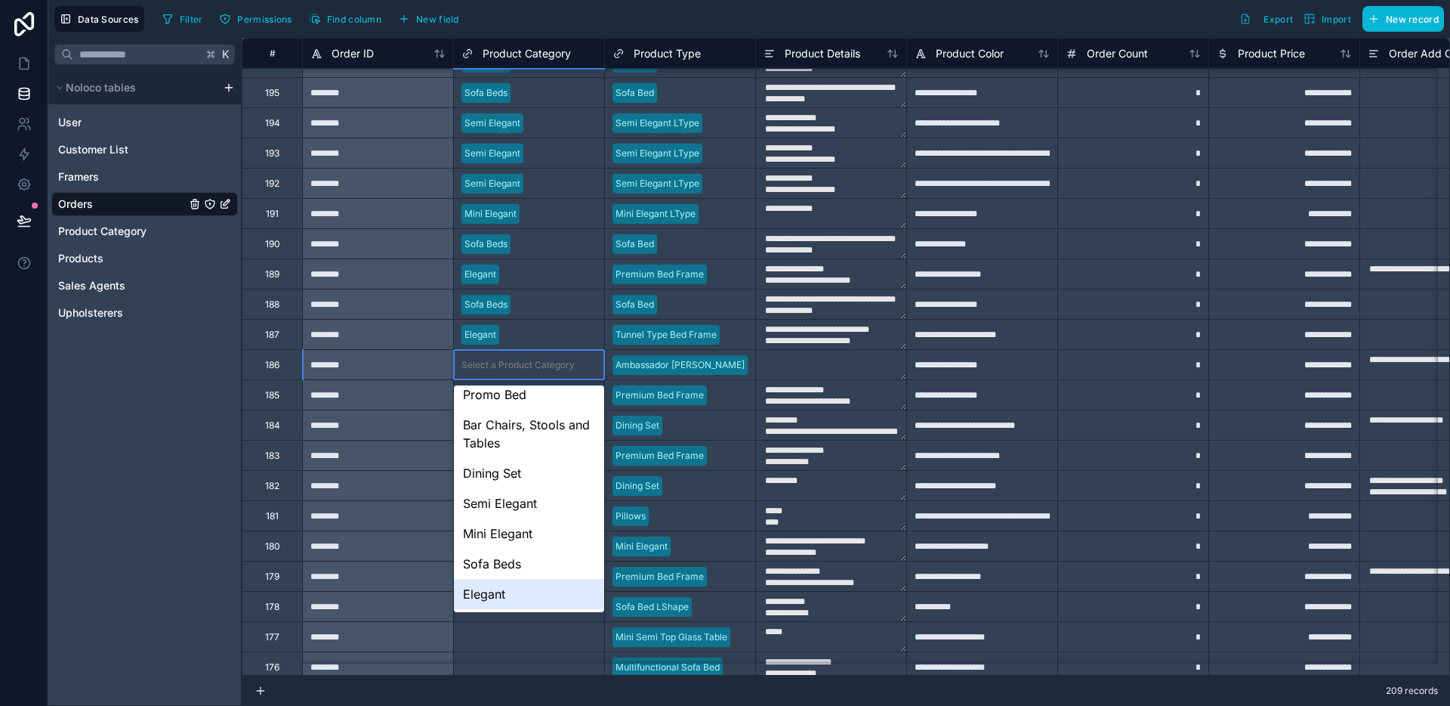
click at [525, 584] on div "Elegant" at bounding box center [529, 594] width 150 height 30
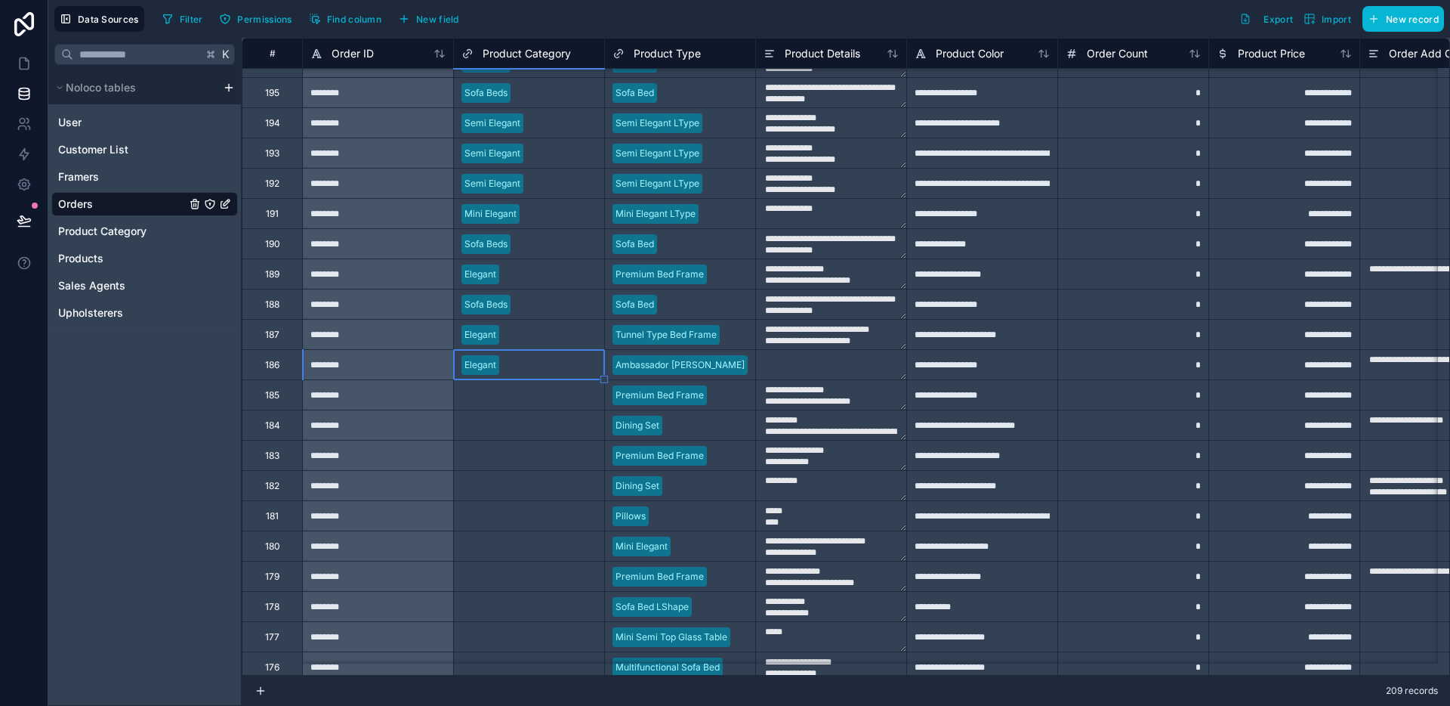
click at [524, 397] on div "Select a Product Category" at bounding box center [518, 395] width 113 height 12
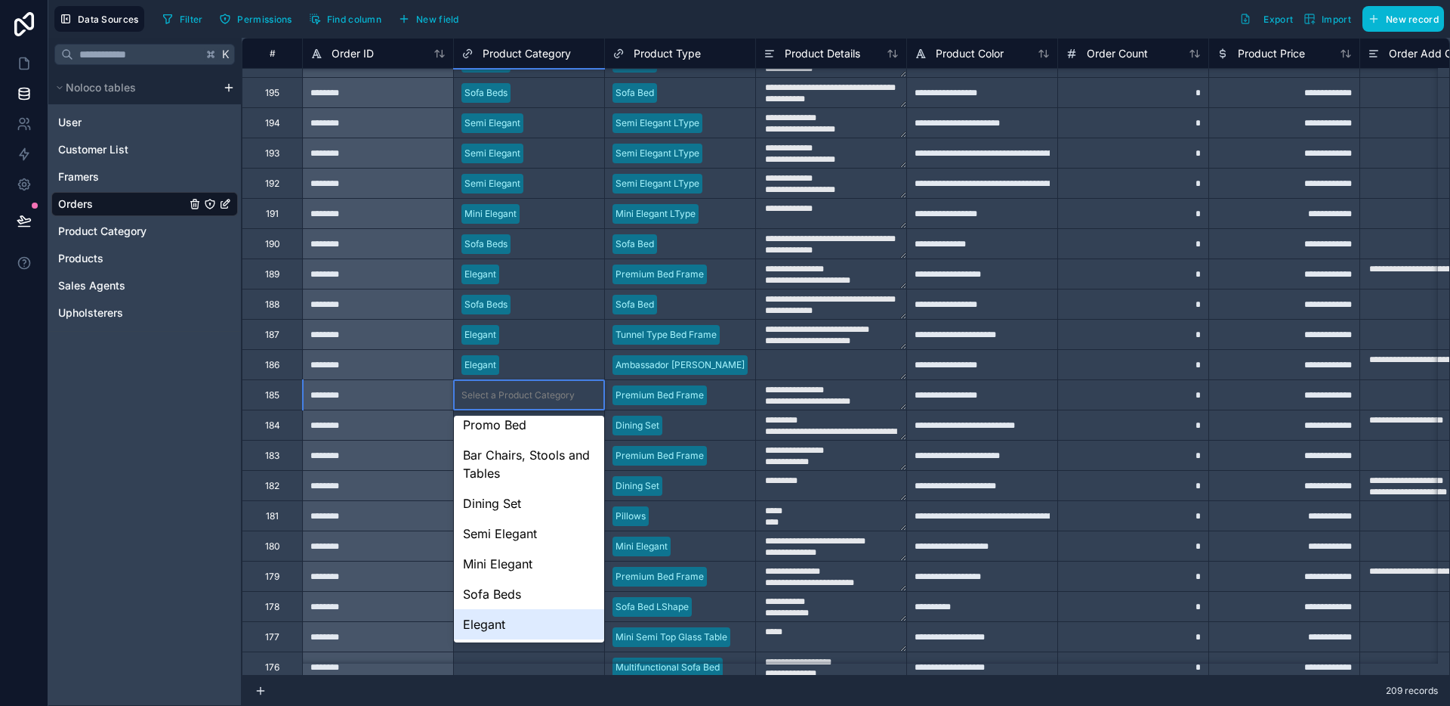
click at [502, 612] on div "Elegant" at bounding box center [529, 624] width 150 height 30
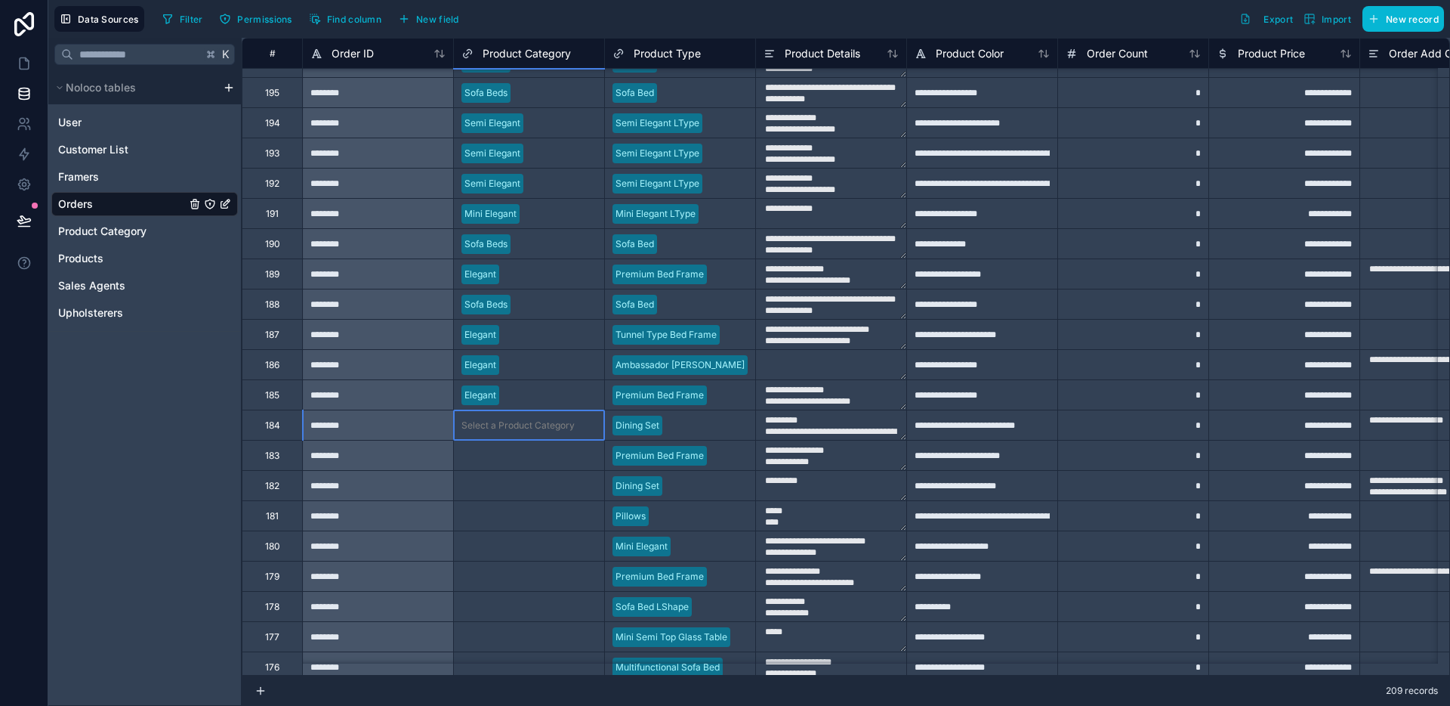
click at [522, 426] on div "Select a Product Category" at bounding box center [518, 425] width 113 height 12
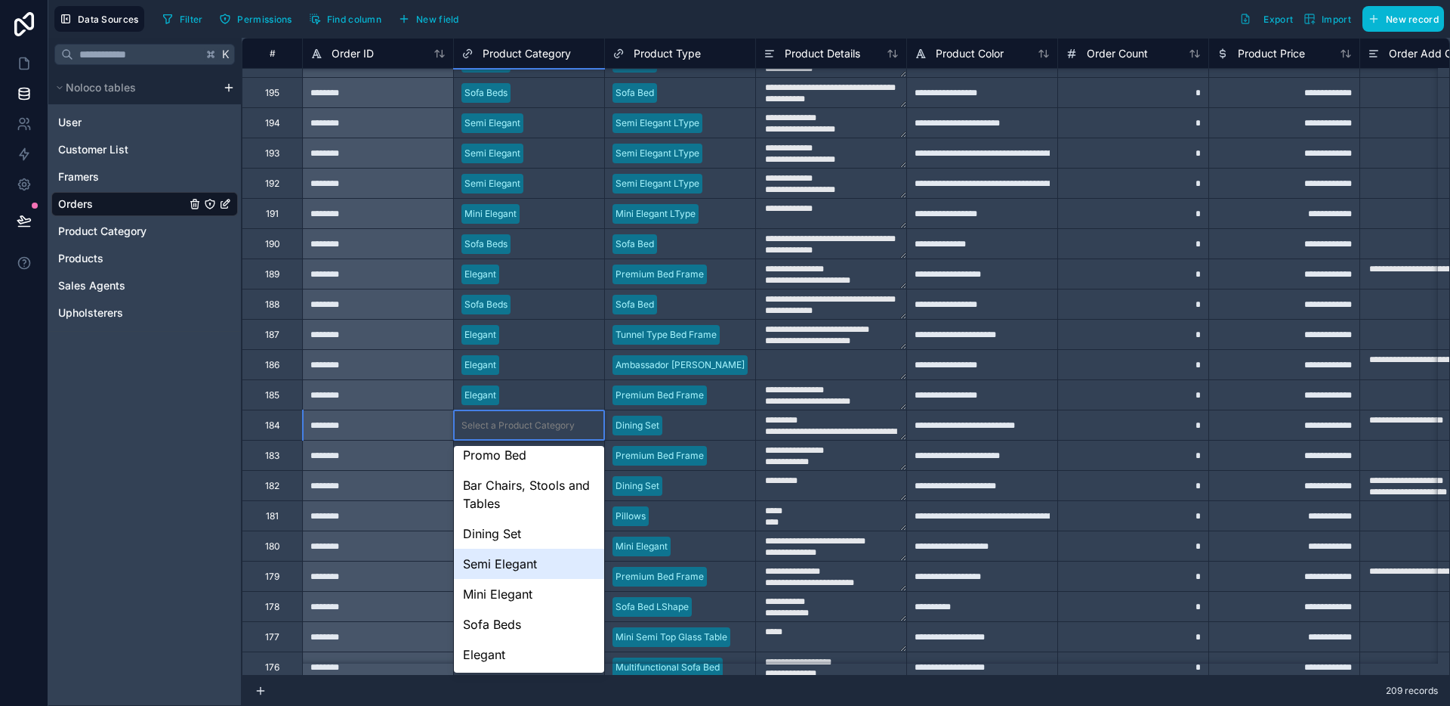
click at [546, 539] on div "Dining Set" at bounding box center [529, 533] width 150 height 30
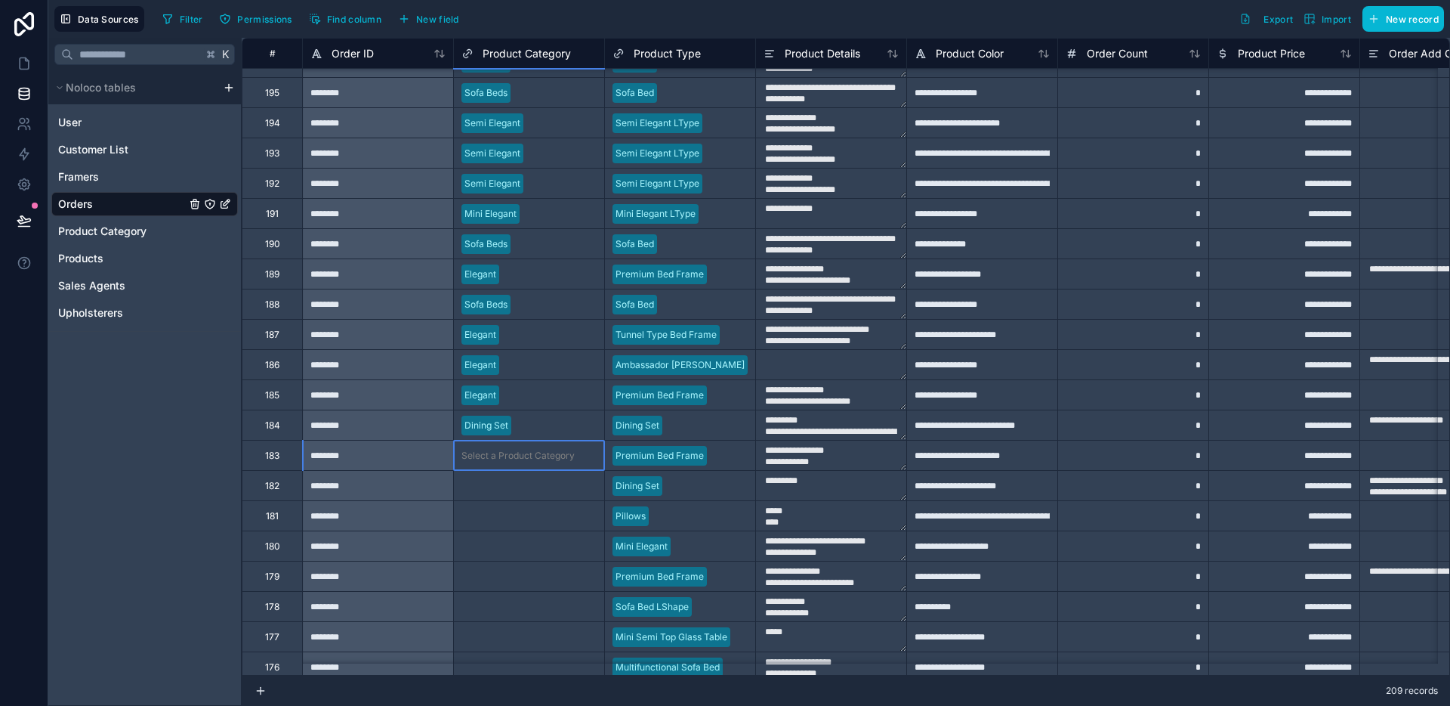
click at [532, 453] on div "Select a Product Category" at bounding box center [518, 455] width 113 height 12
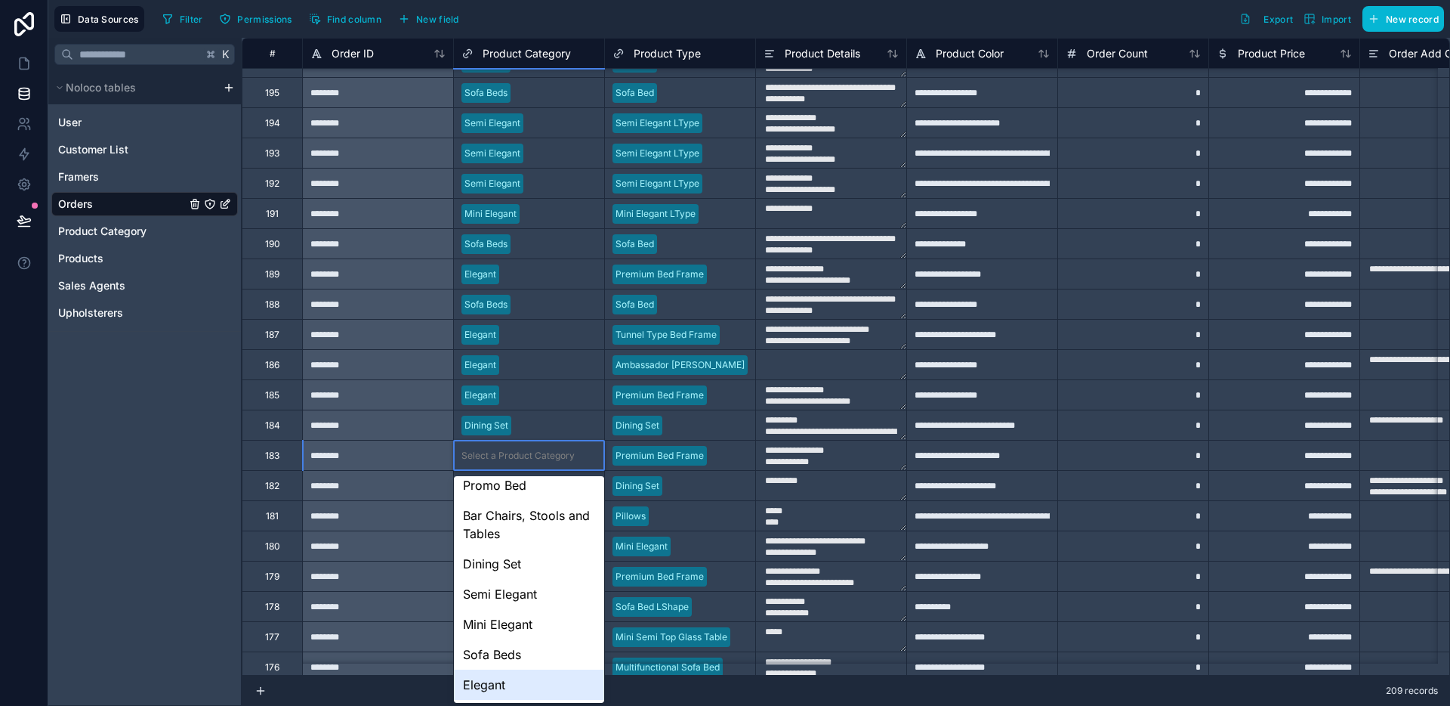
click at [507, 680] on div "Elegant" at bounding box center [529, 684] width 150 height 30
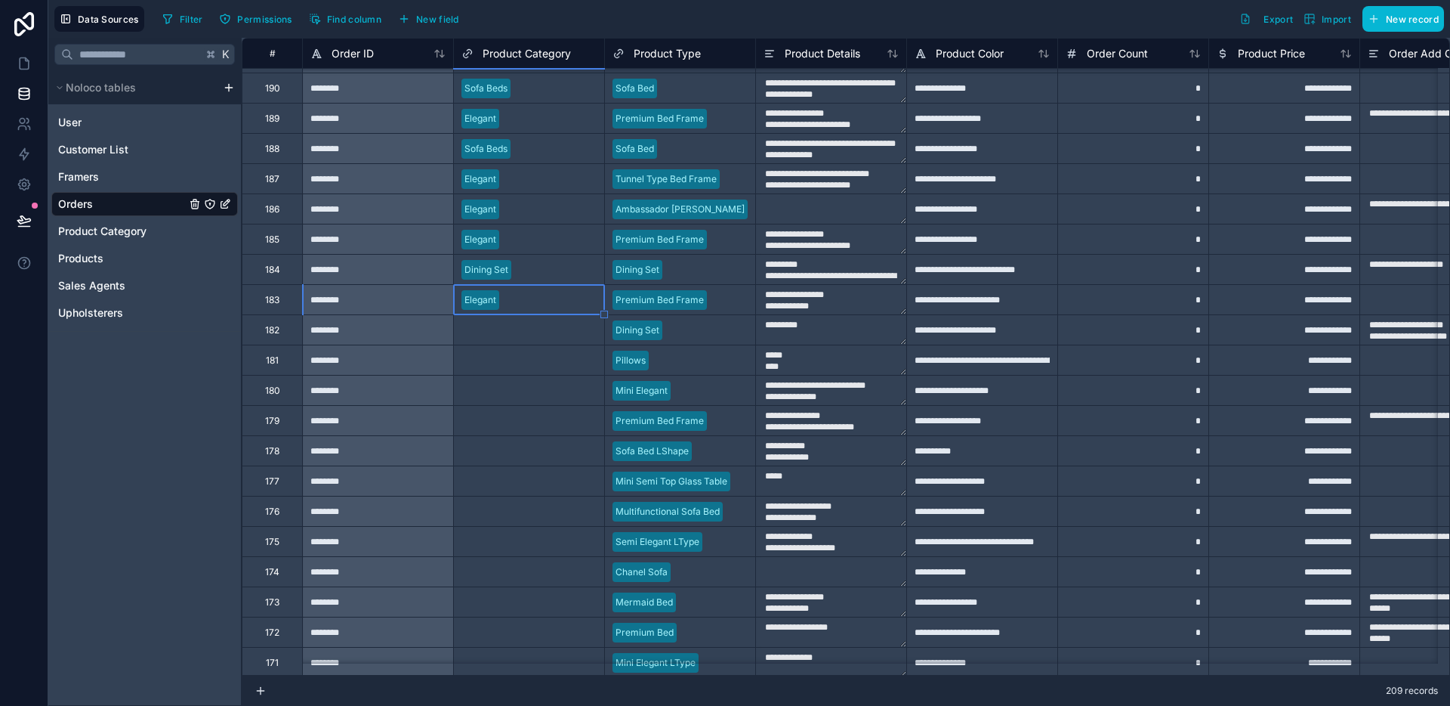
click at [514, 329] on div "Select a Product Category" at bounding box center [518, 330] width 113 height 12
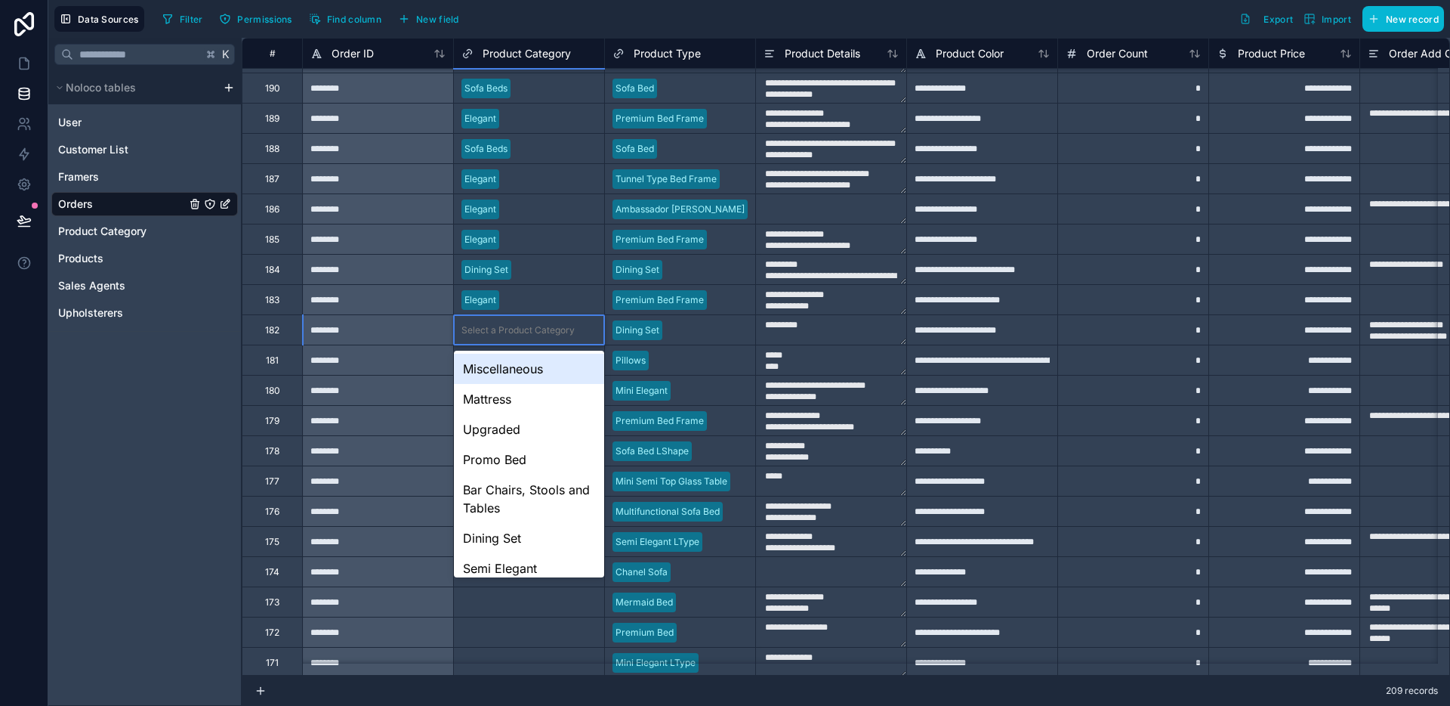
click at [514, 329] on div "Select a Product Category" at bounding box center [518, 330] width 113 height 12
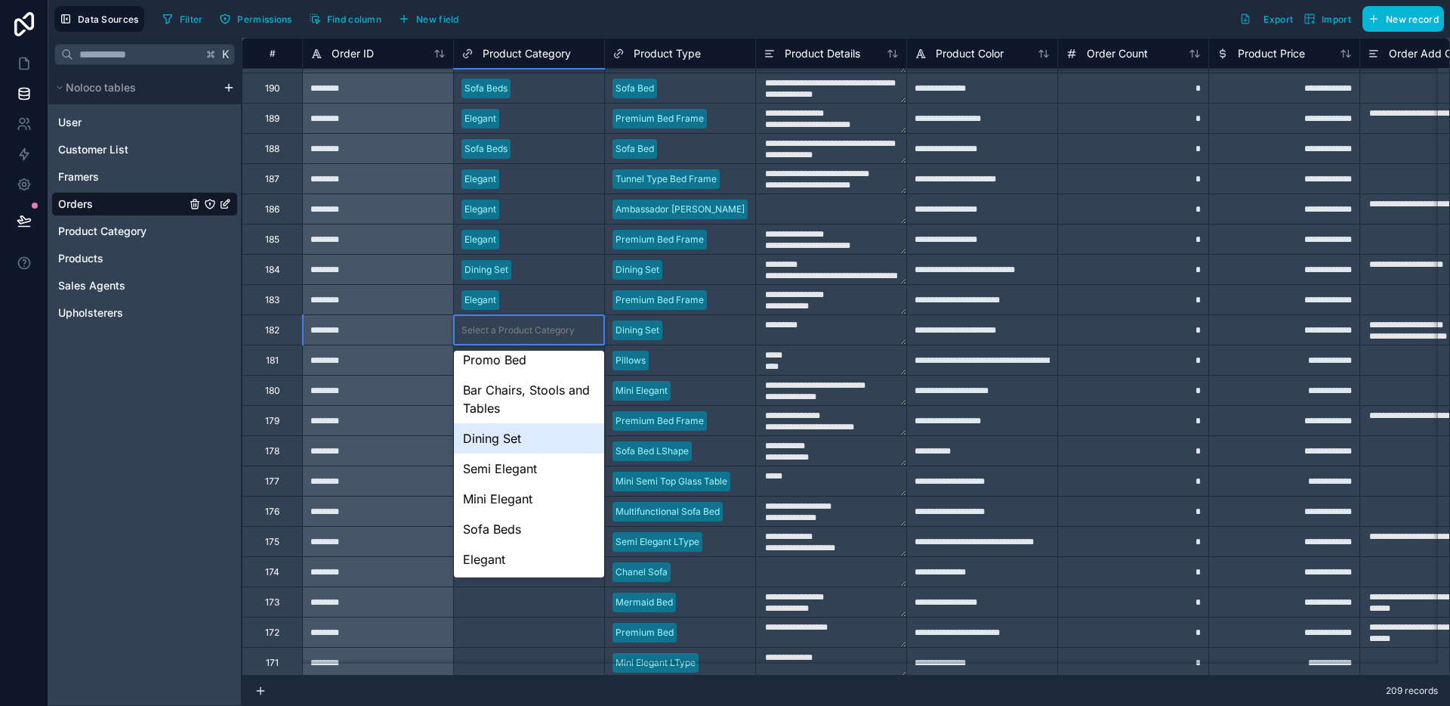
click at [517, 449] on div "Dining Set" at bounding box center [529, 438] width 150 height 30
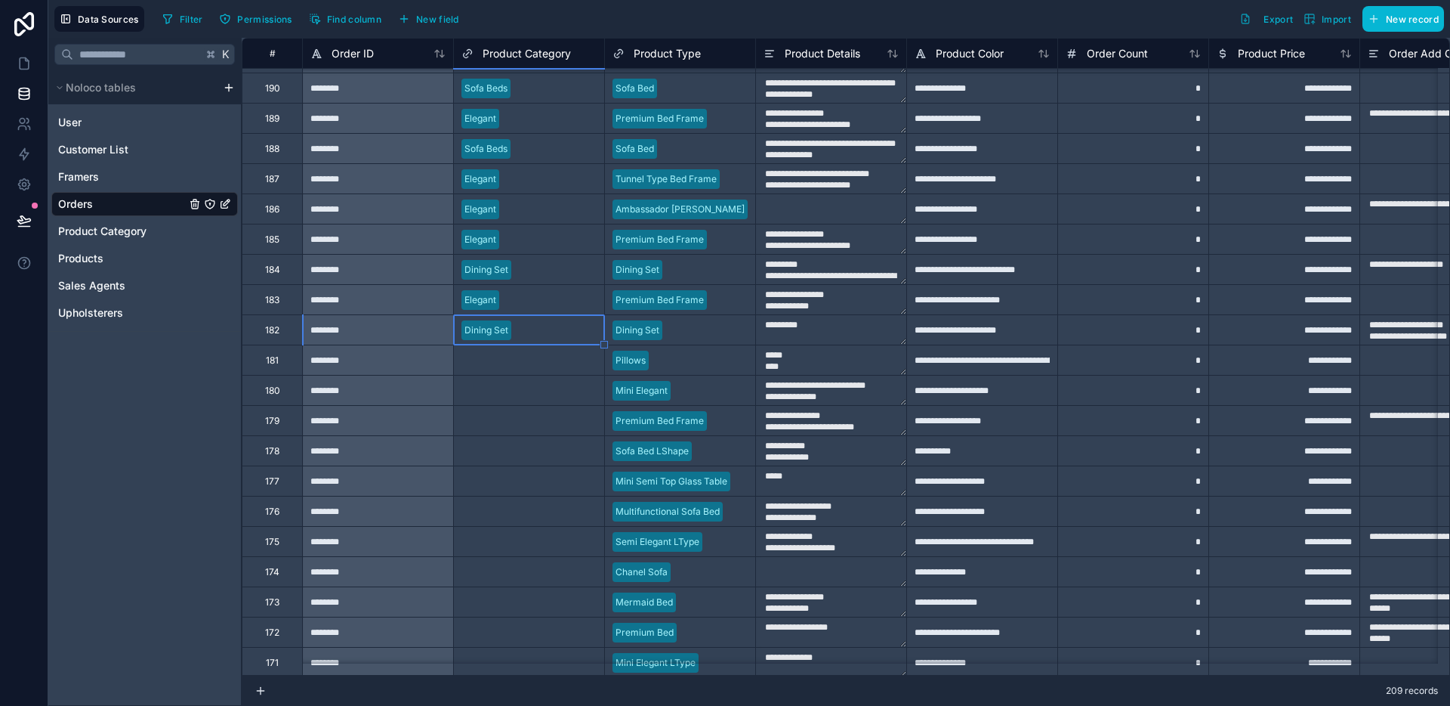
click at [509, 365] on div "Select a Product Category" at bounding box center [518, 360] width 113 height 12
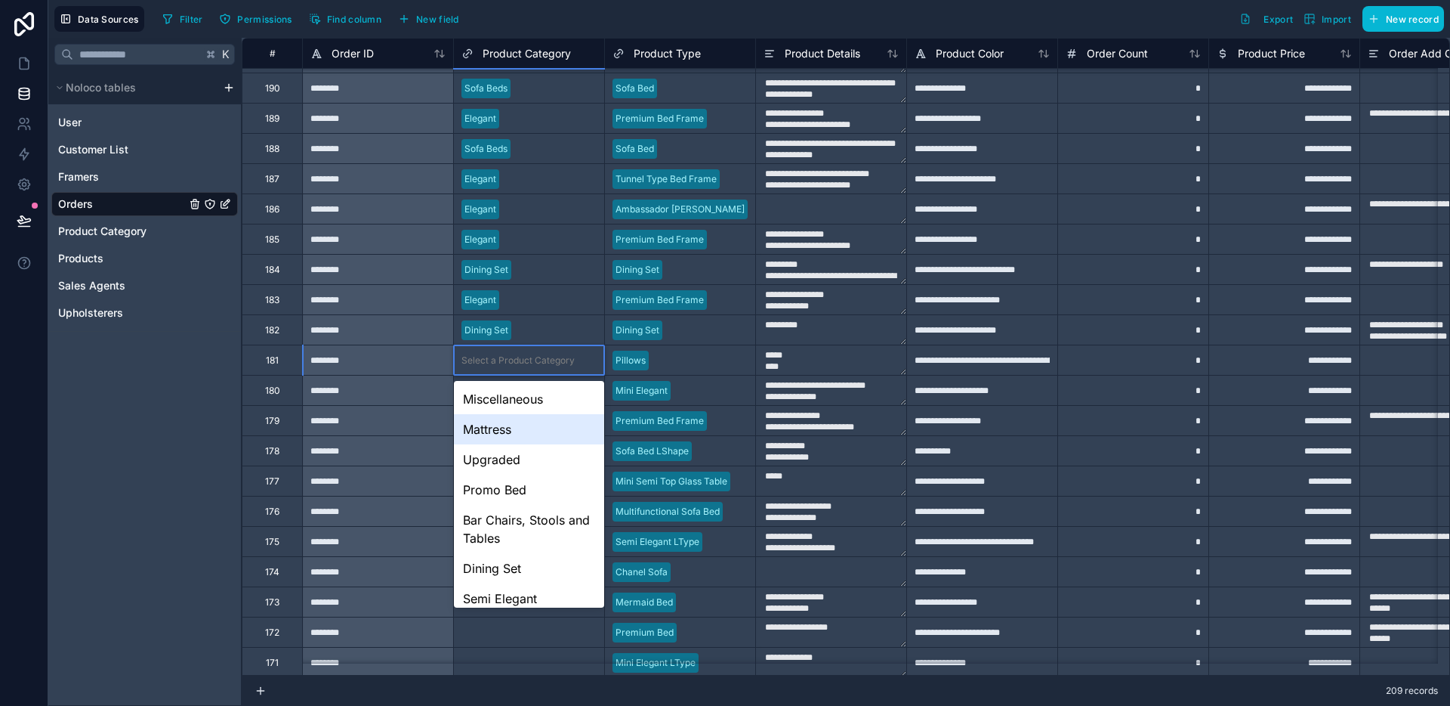
click at [511, 416] on div "Mattress" at bounding box center [529, 429] width 150 height 30
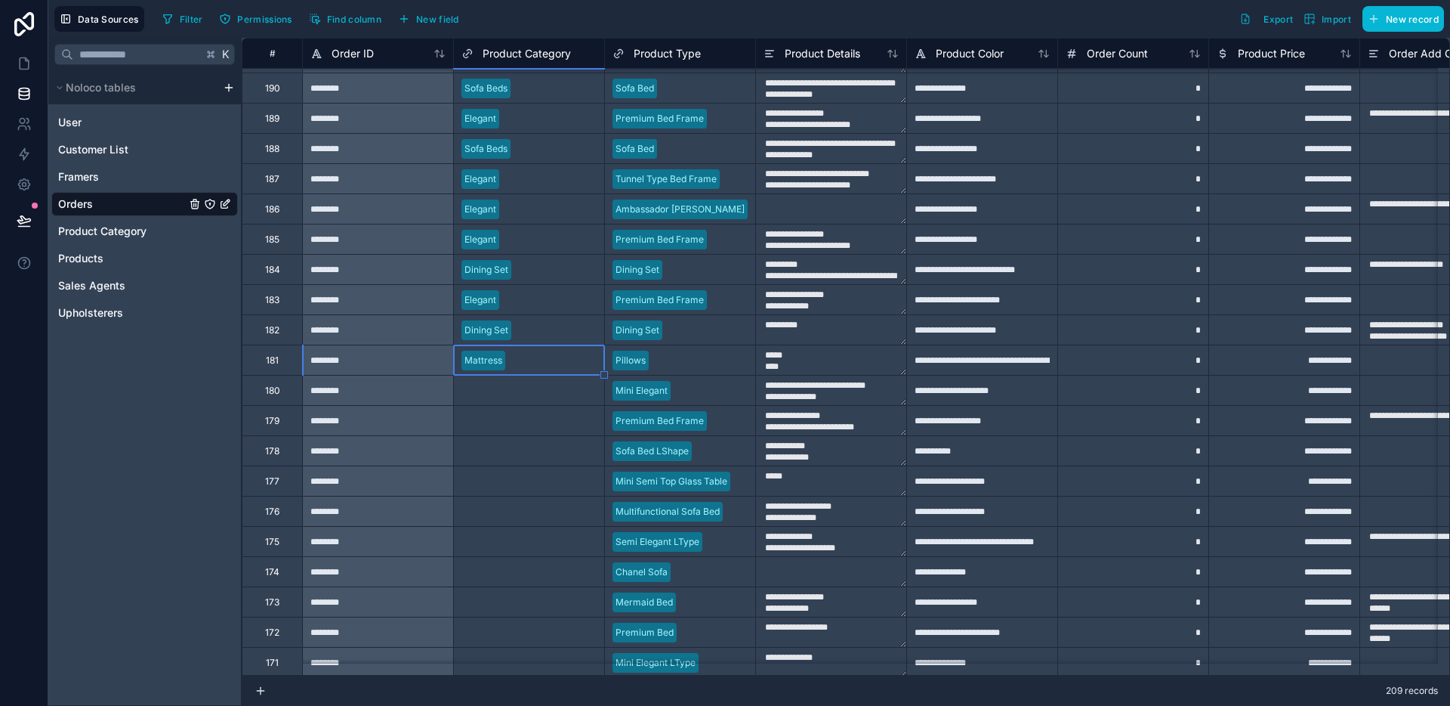
click at [517, 370] on div "Mattress" at bounding box center [529, 360] width 150 height 23
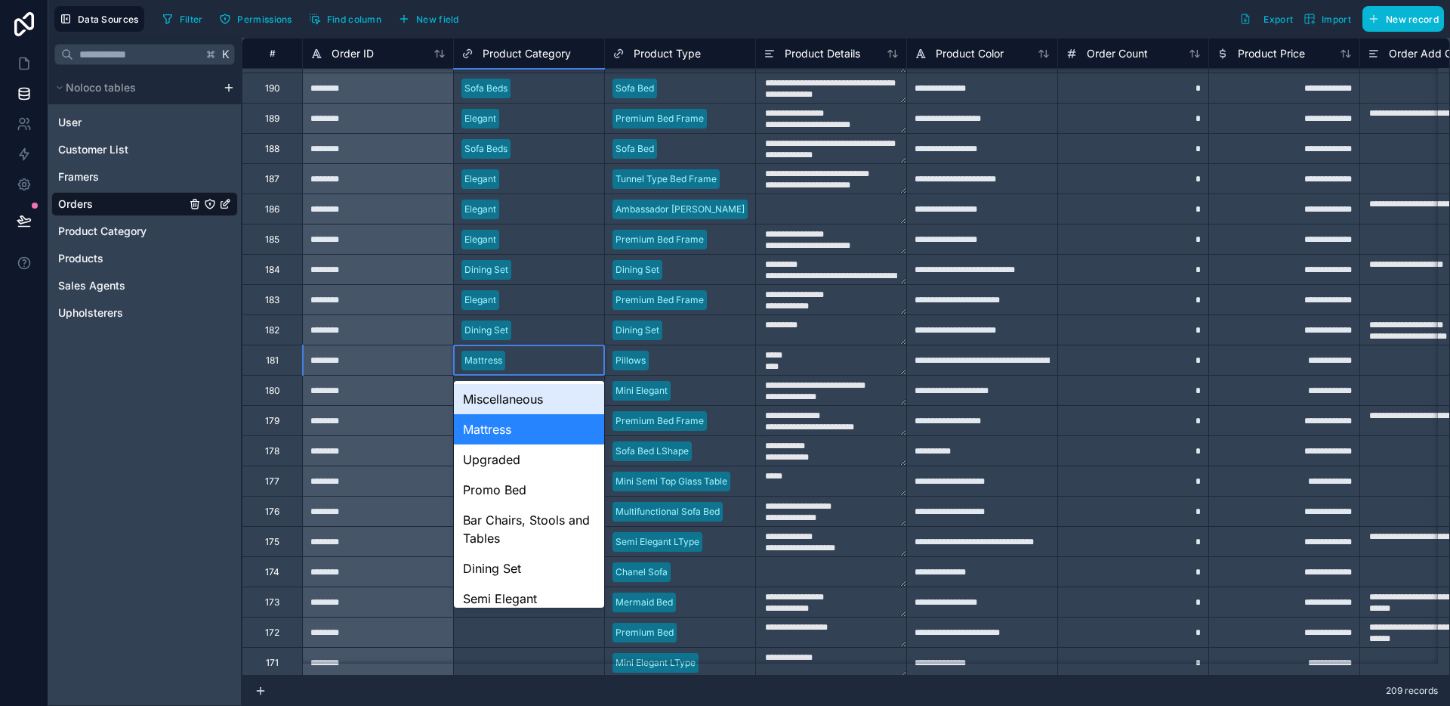
click at [517, 404] on div "Miscellaneous" at bounding box center [529, 399] width 150 height 30
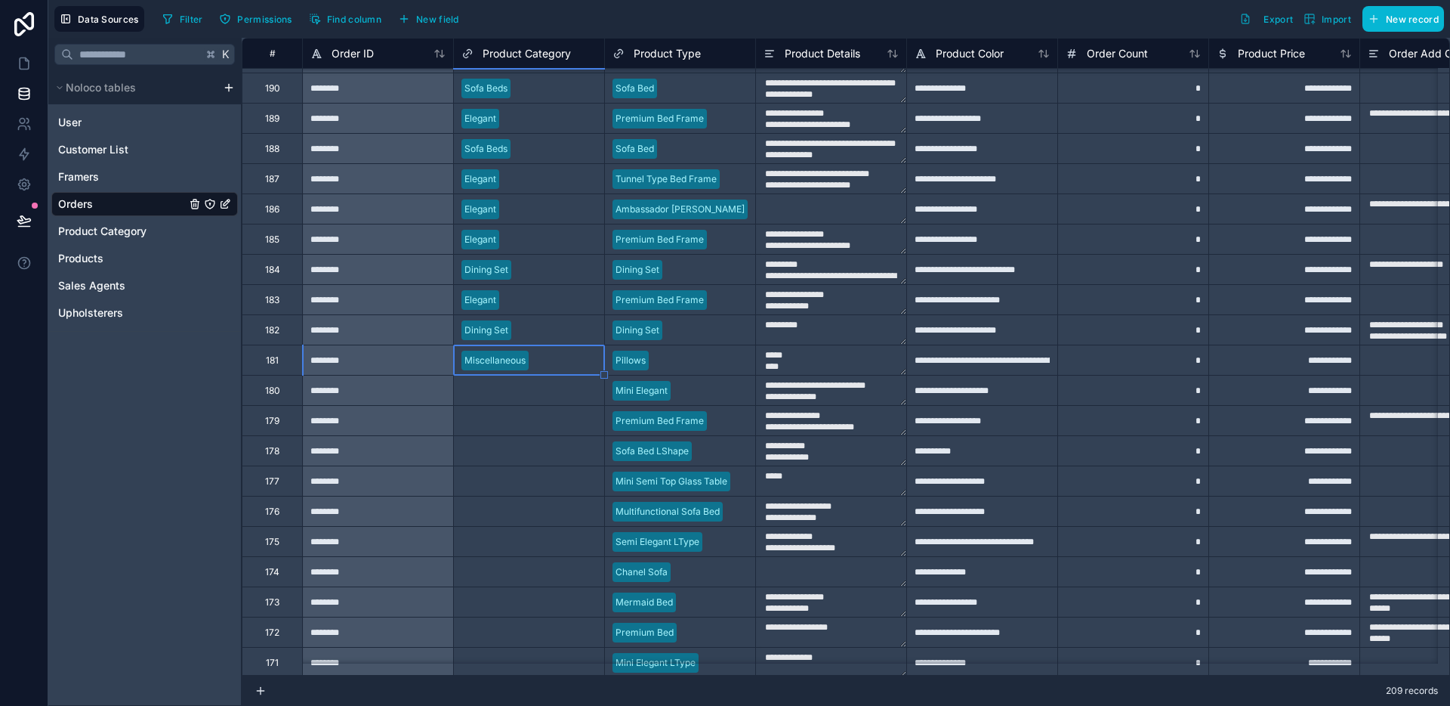
click at [521, 391] on div "Select a Product Category" at bounding box center [518, 391] width 113 height 12
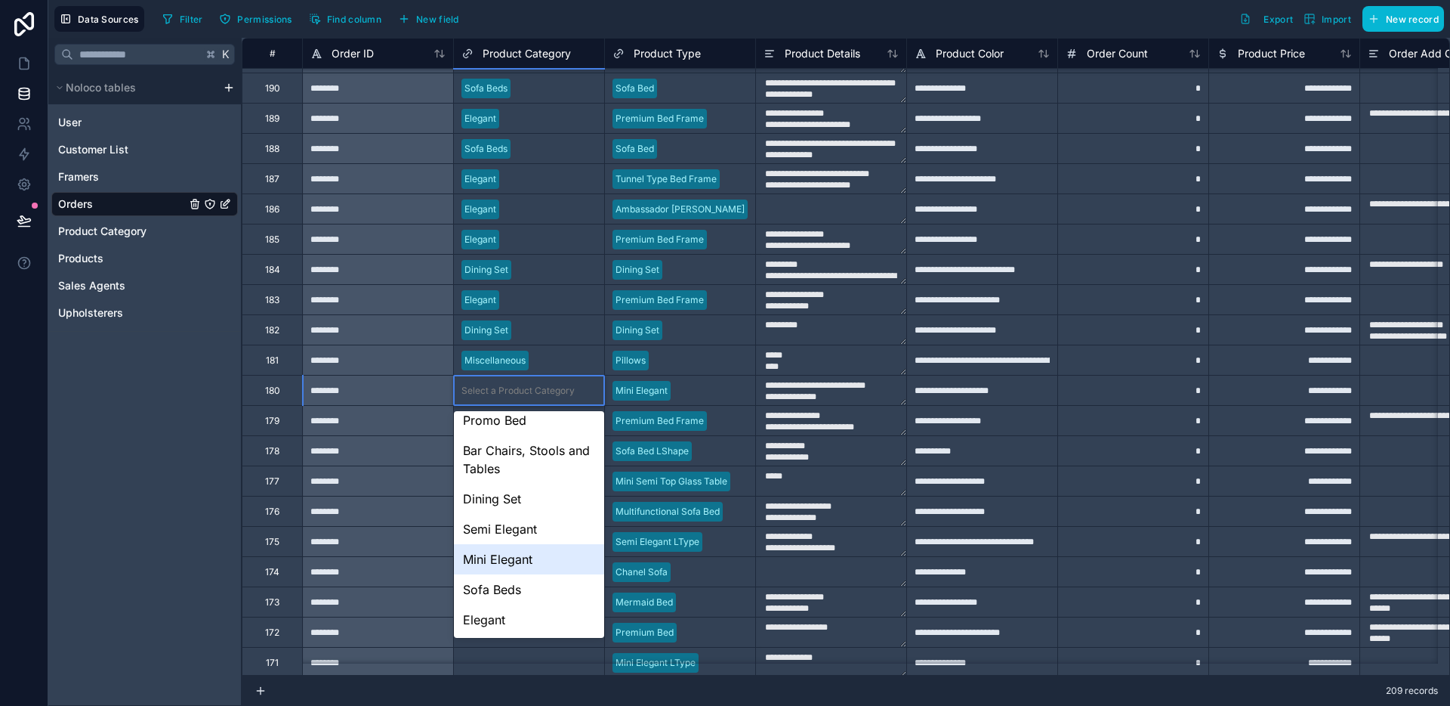
click at [505, 563] on div "Mini Elegant" at bounding box center [529, 559] width 150 height 30
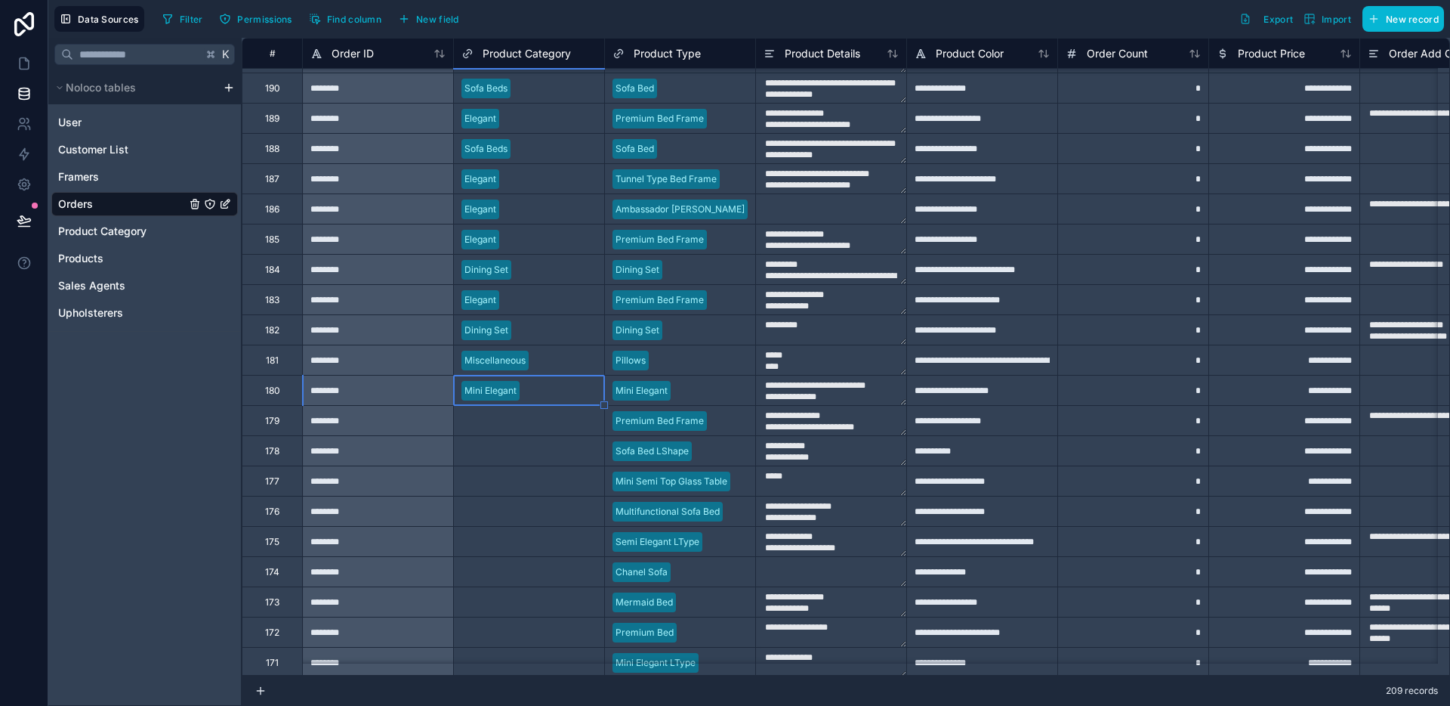
click at [513, 423] on div "Select a Product Category" at bounding box center [518, 421] width 113 height 12
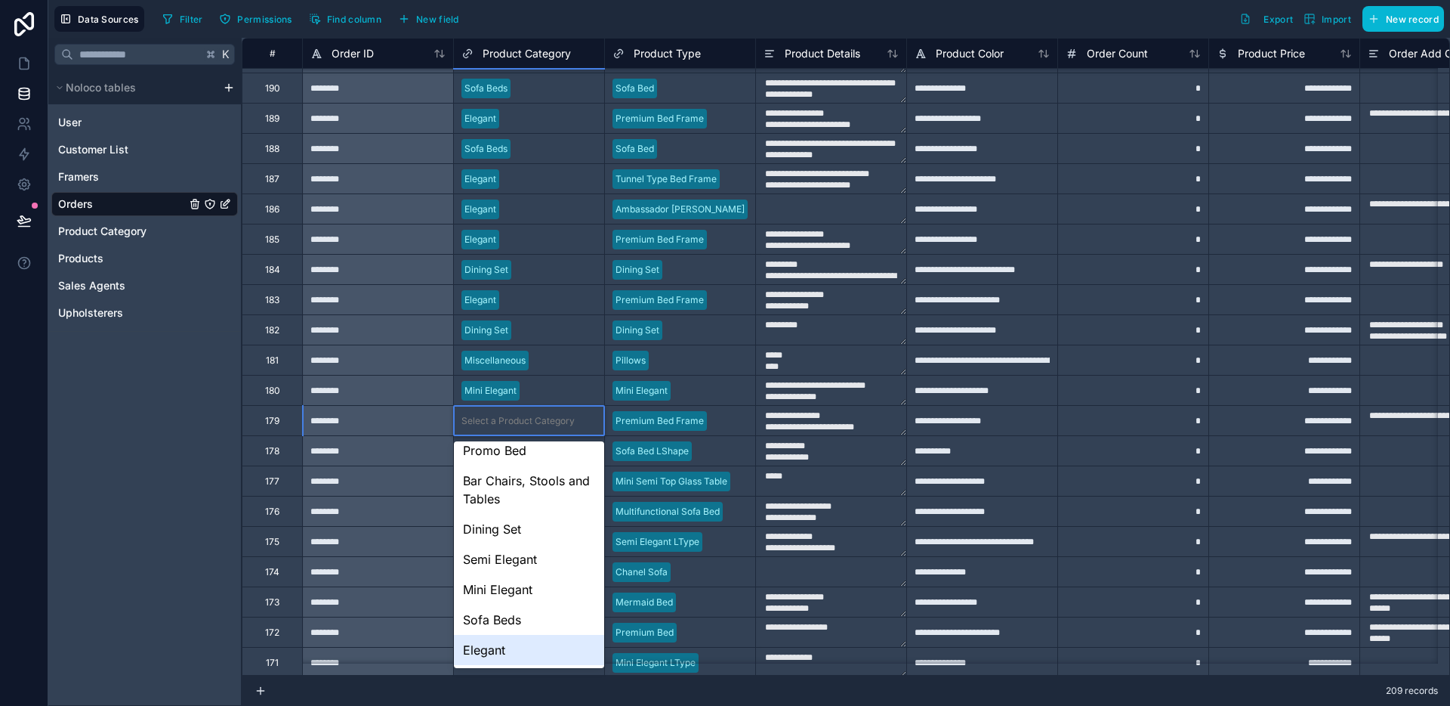
click at [534, 635] on div "Elegant" at bounding box center [529, 650] width 150 height 30
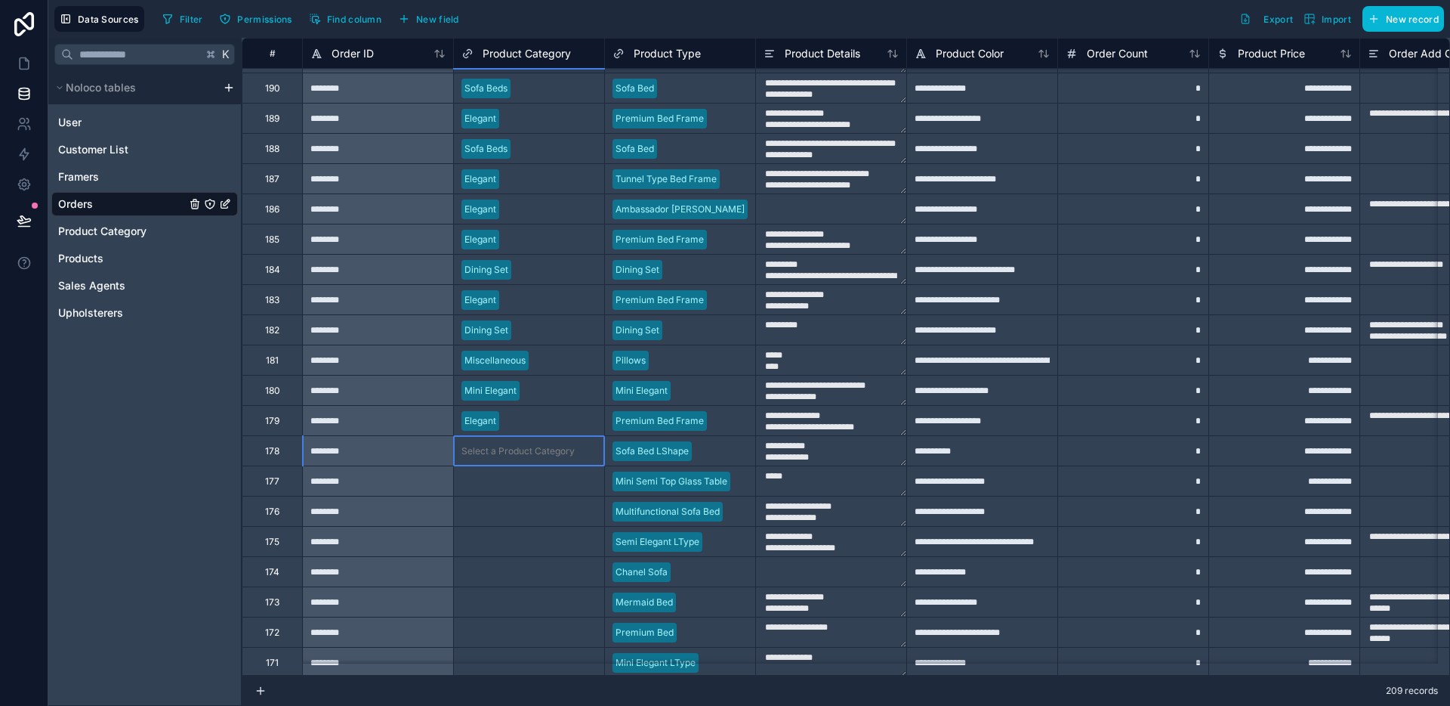
click at [520, 456] on div "Select a Product Category" at bounding box center [529, 450] width 150 height 15
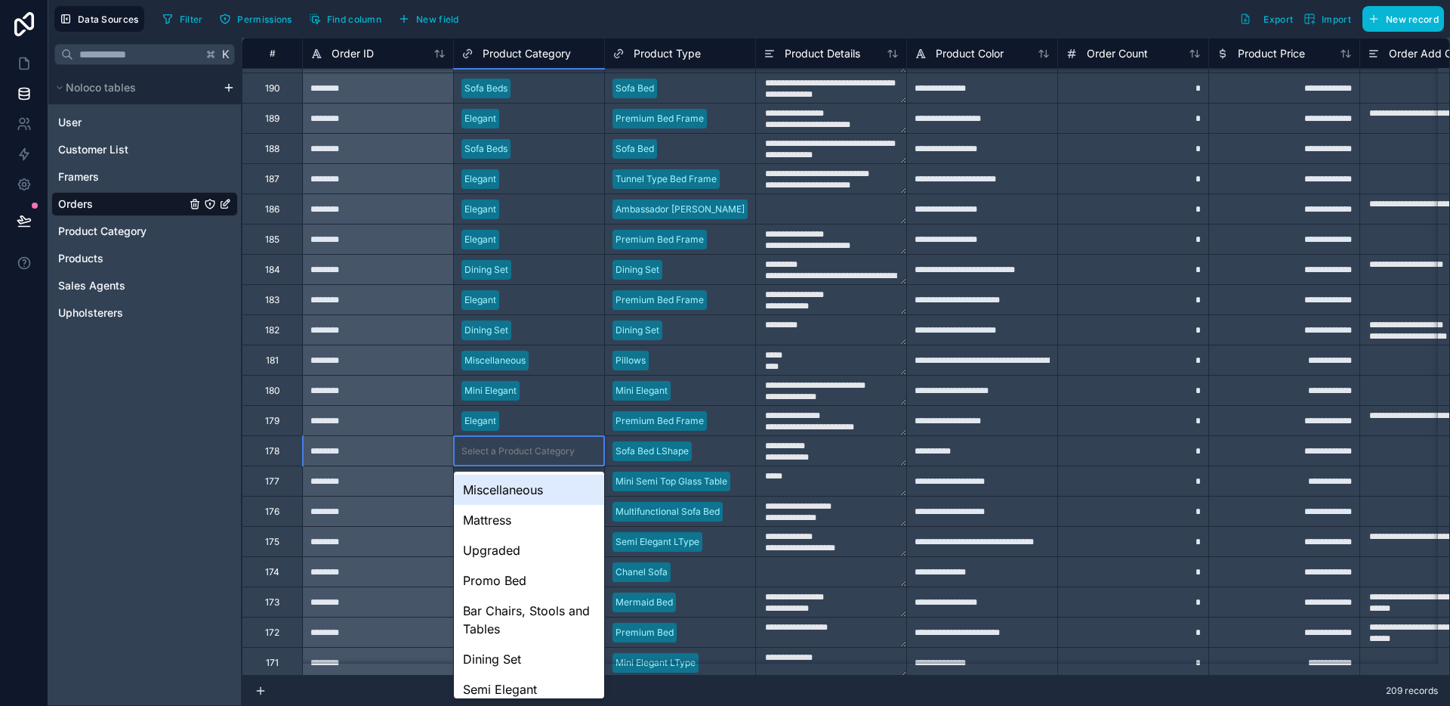
click at [520, 456] on div "Select a Product Category" at bounding box center [529, 450] width 150 height 15
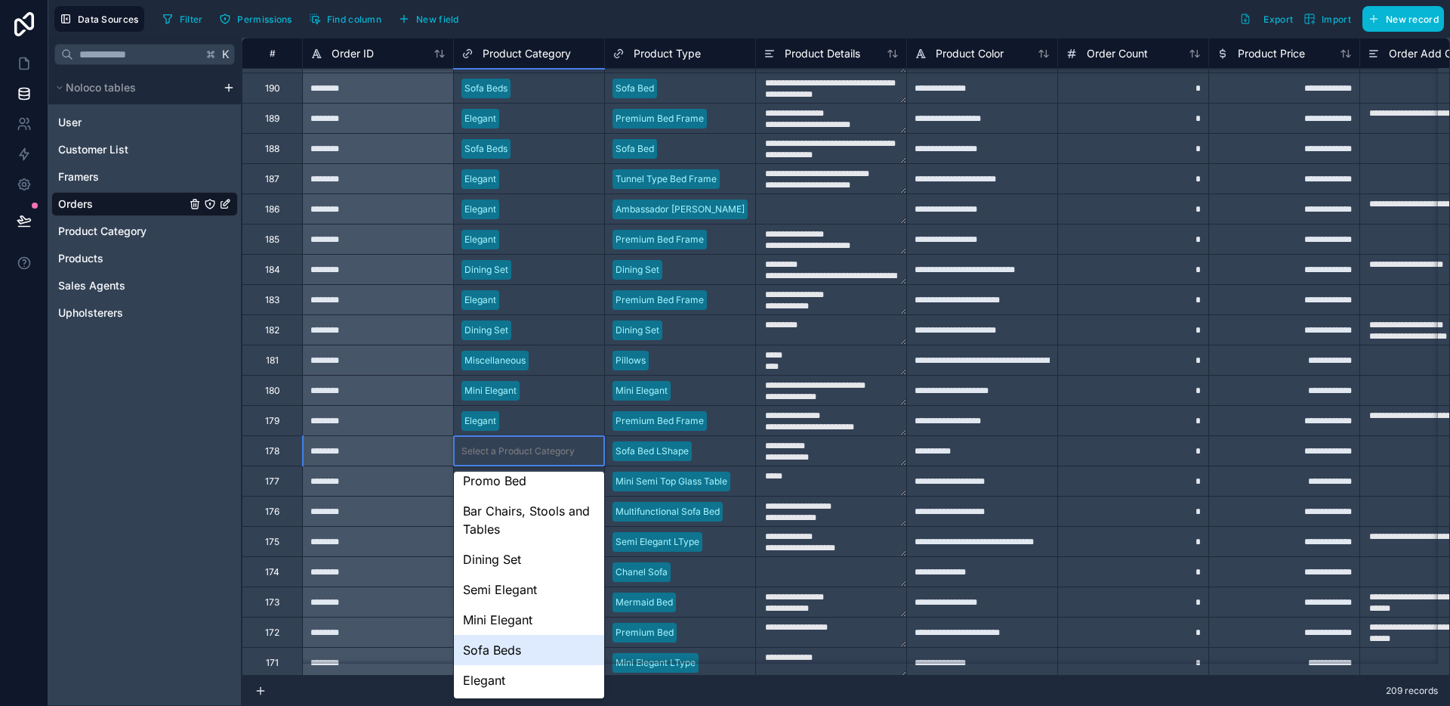
click at [513, 638] on div "Sofa Beds" at bounding box center [529, 650] width 150 height 30
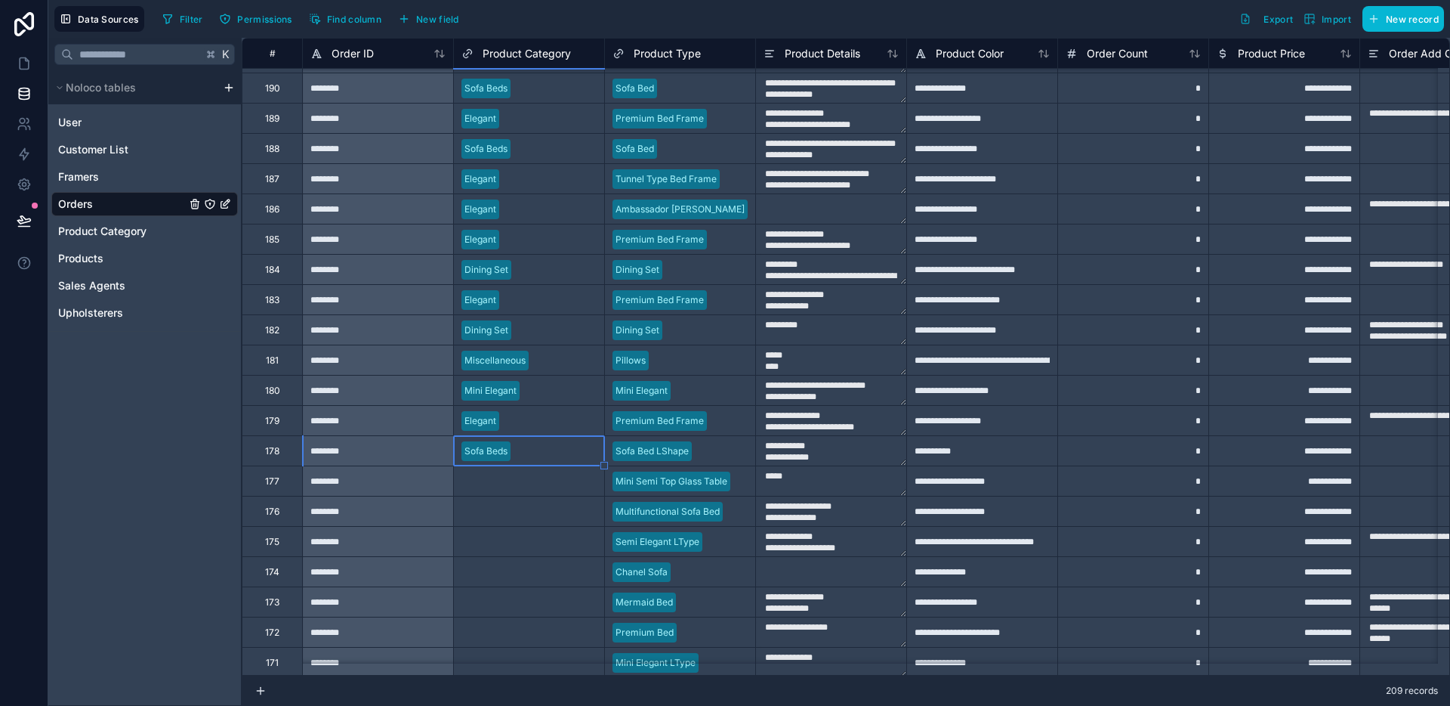
click at [505, 475] on div "Select a Product Category" at bounding box center [518, 481] width 113 height 12
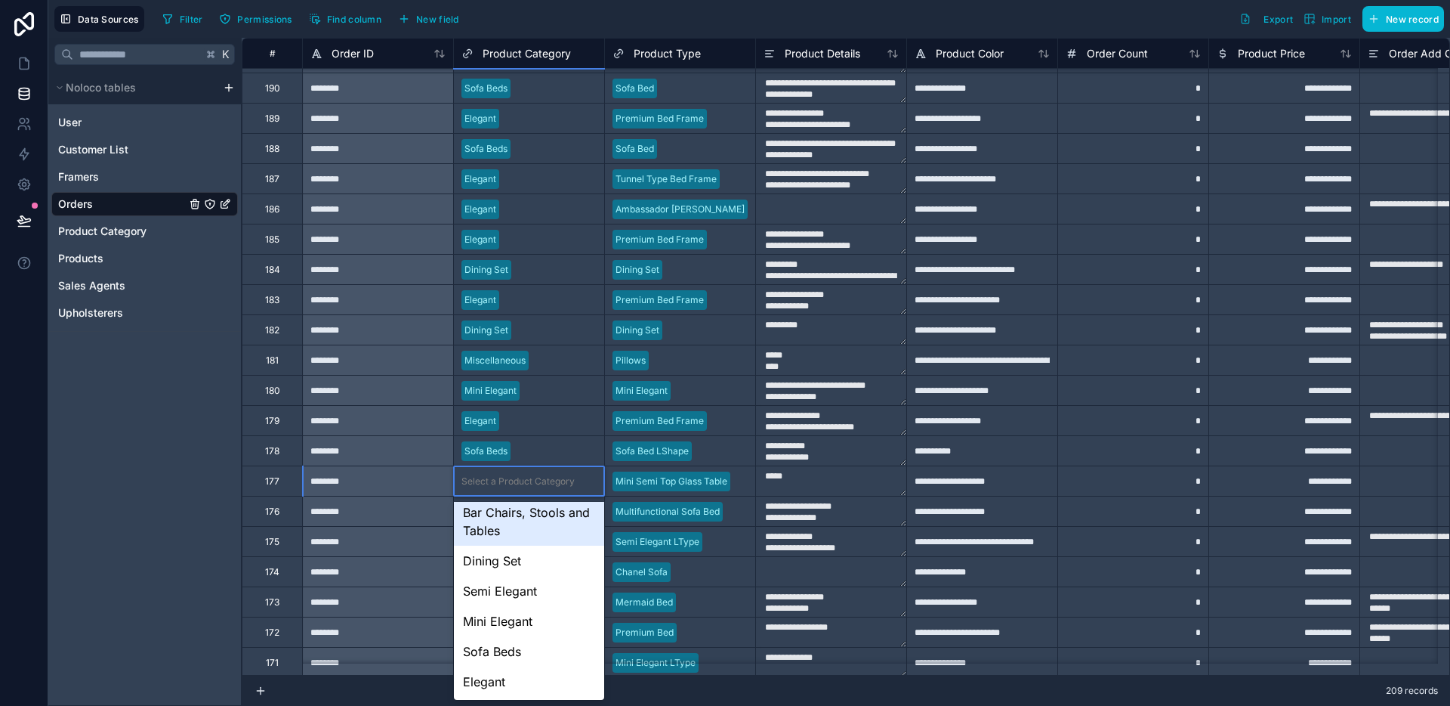
click at [514, 530] on div "Bar Chairs, Stools and Tables" at bounding box center [529, 521] width 150 height 48
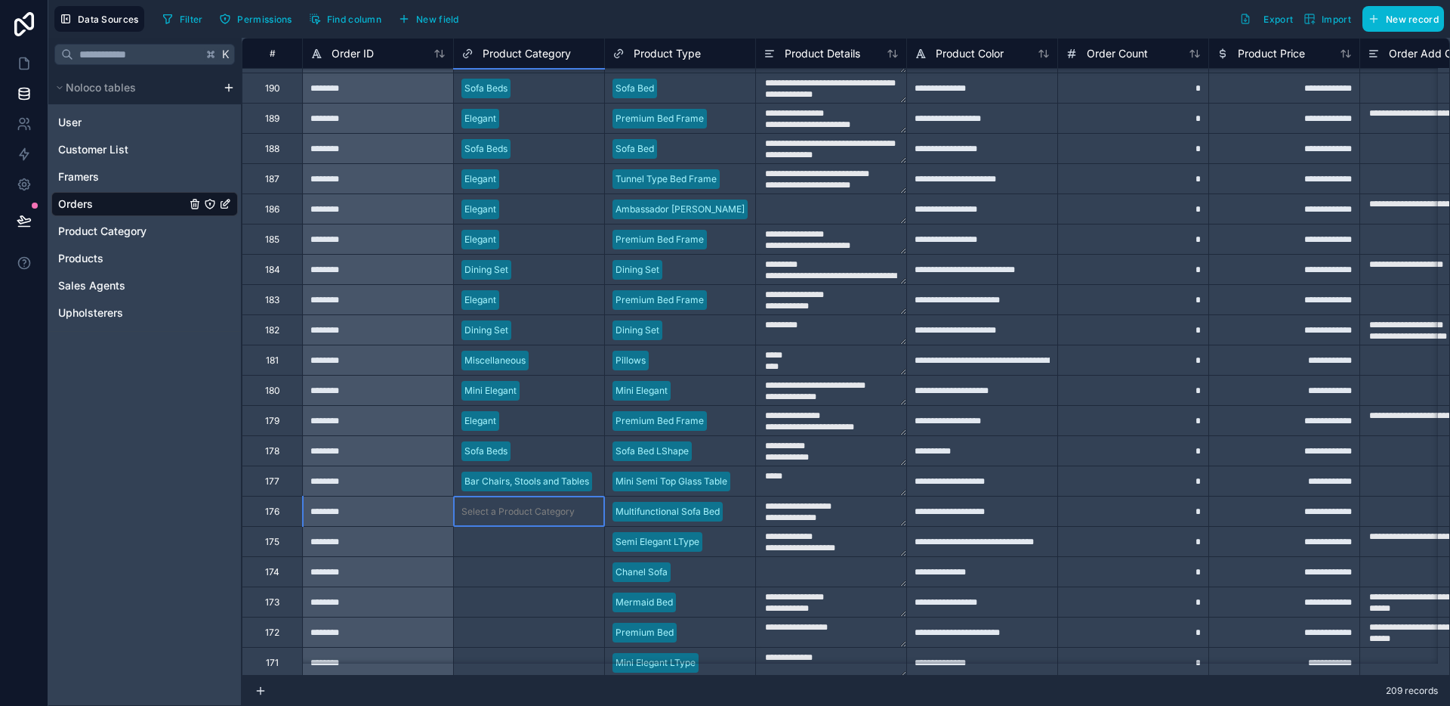
click at [517, 508] on div "Select a Product Category" at bounding box center [518, 511] width 113 height 12
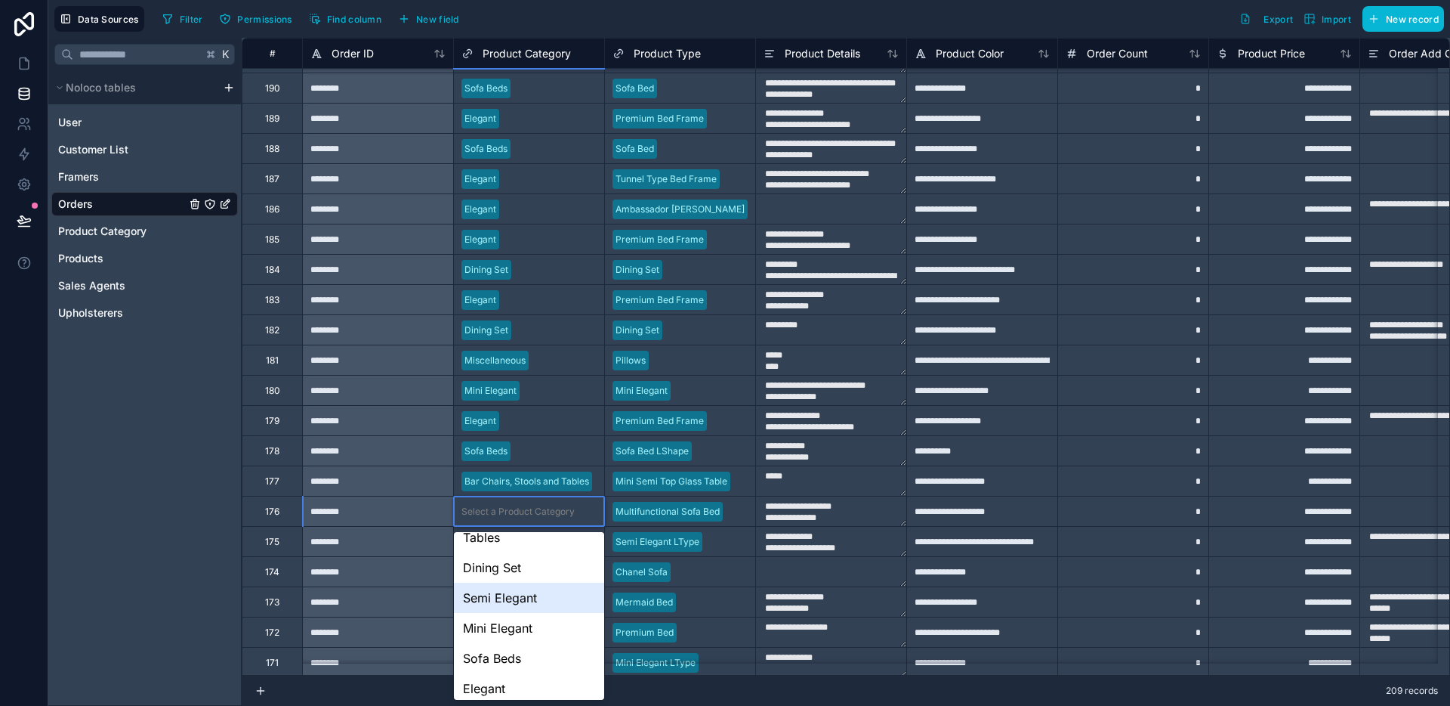
scroll to position [159, 0]
click at [515, 653] on div "Sofa Beds" at bounding box center [529, 651] width 150 height 30
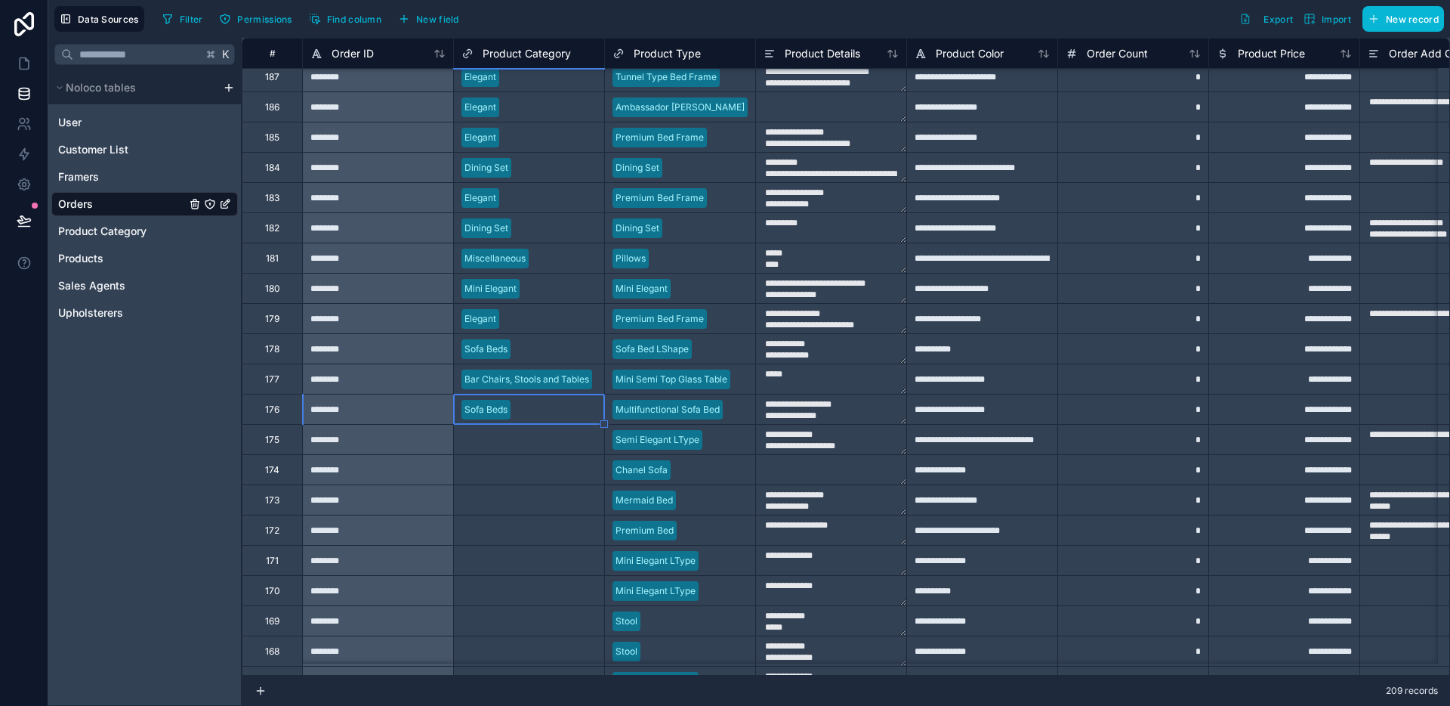
scroll to position [729, 0]
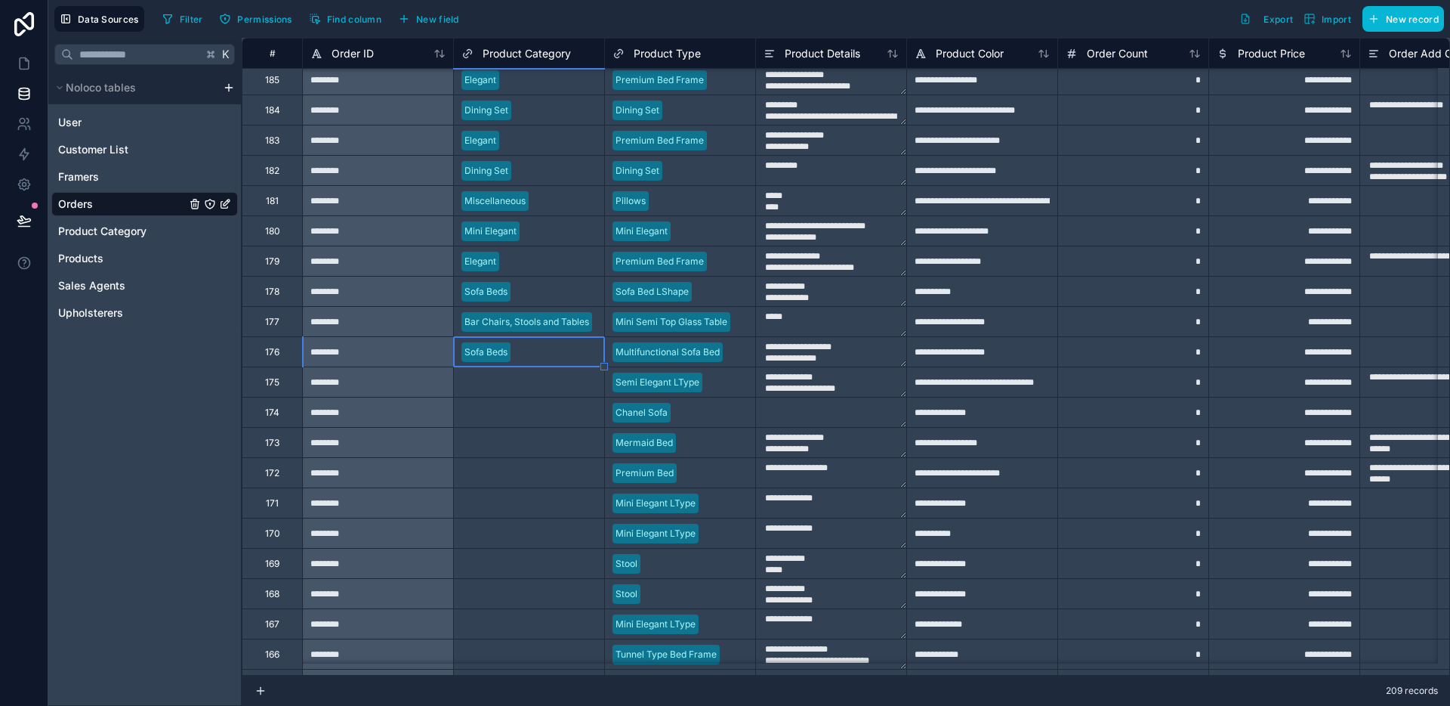
click at [551, 384] on div "Select a Product Category" at bounding box center [518, 382] width 113 height 12
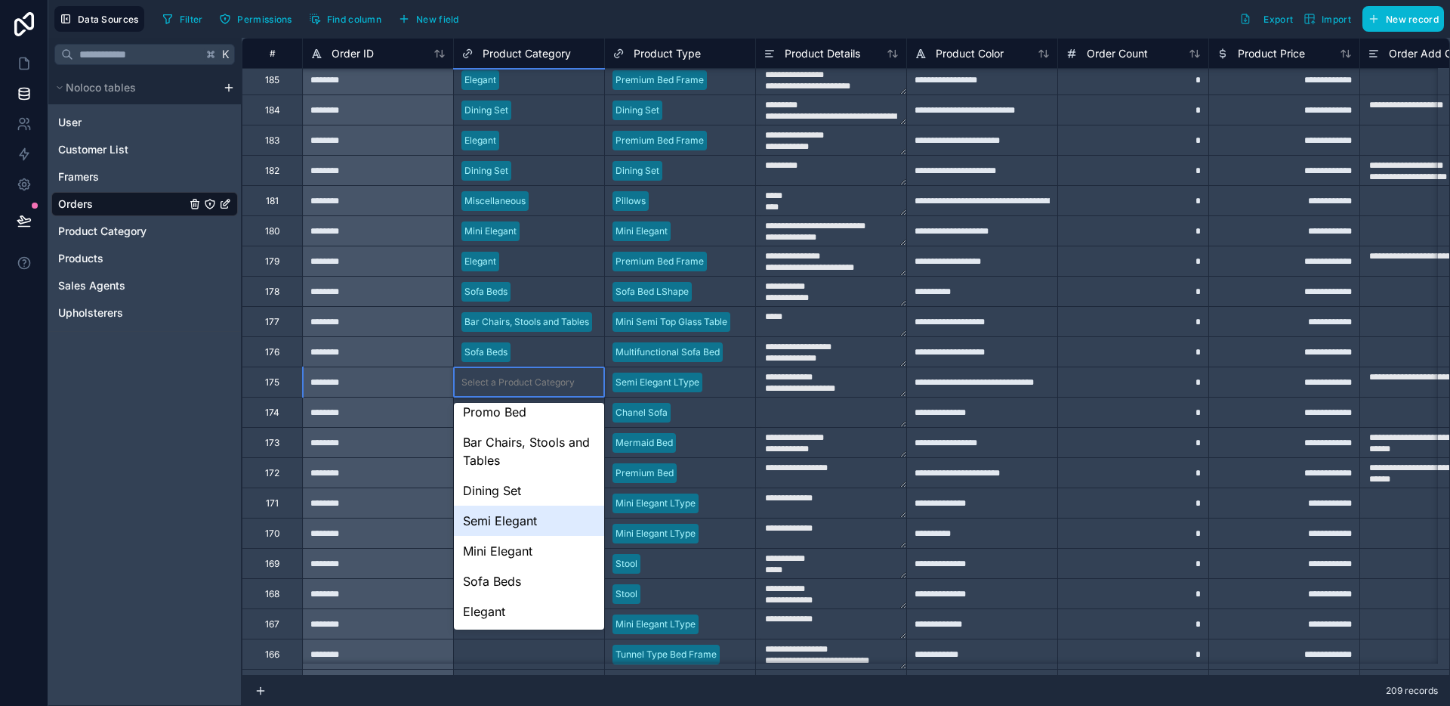
click at [522, 525] on div "Semi Elegant" at bounding box center [529, 520] width 150 height 30
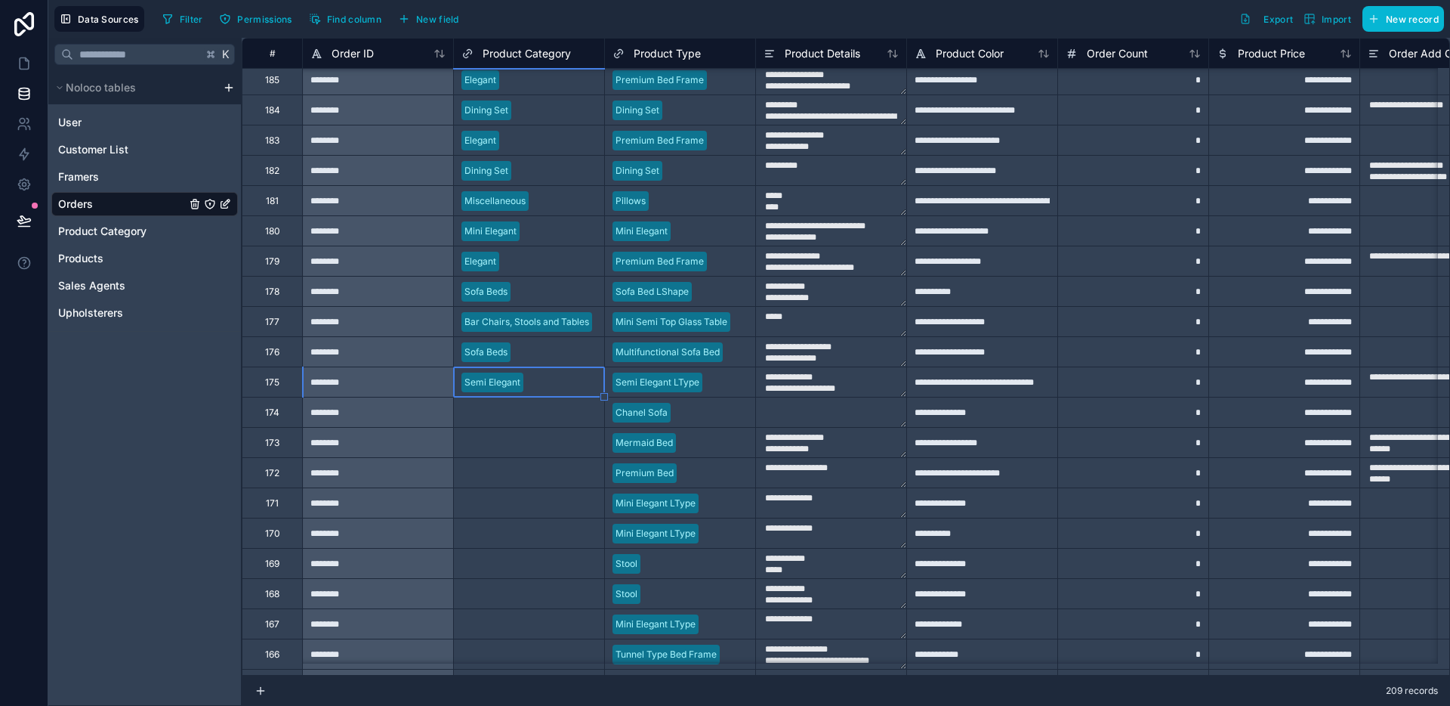
click at [526, 415] on div "Select a Product Category" at bounding box center [518, 412] width 113 height 12
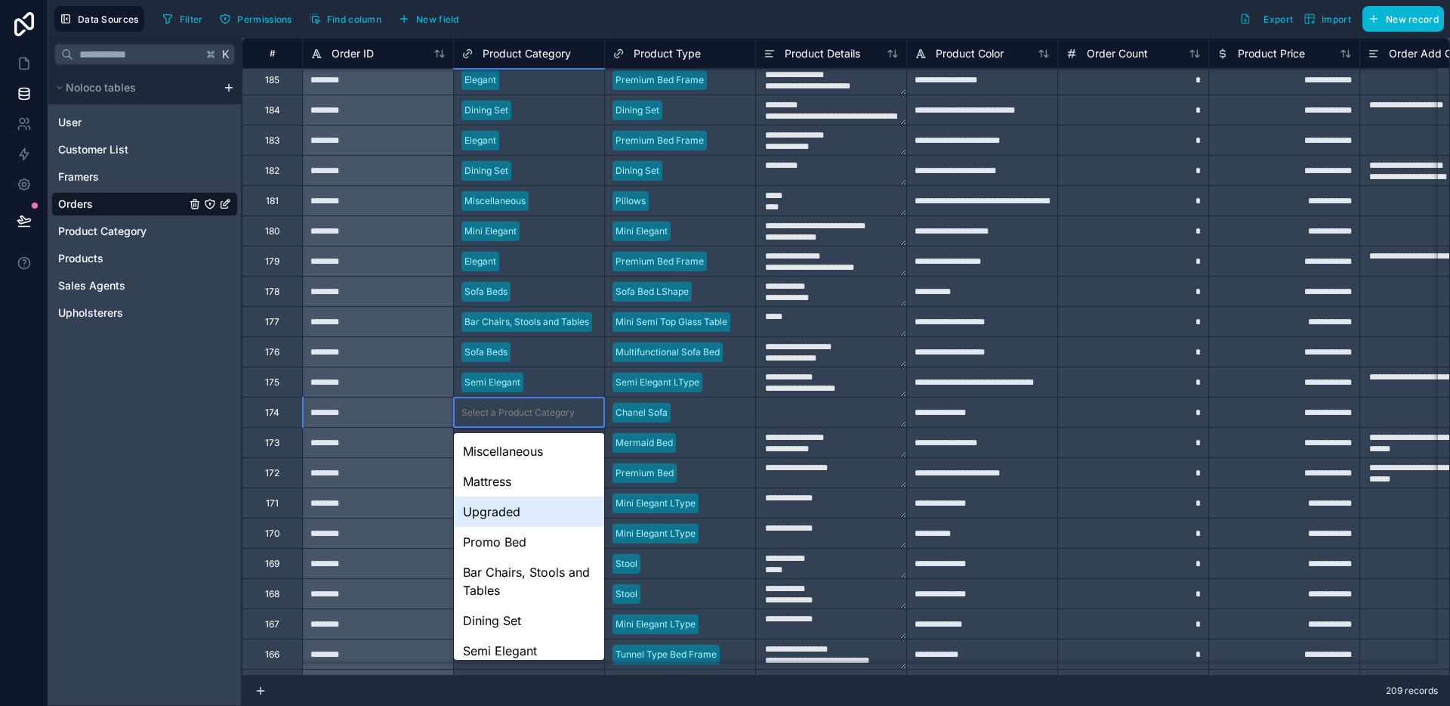
scroll to position [100, 0]
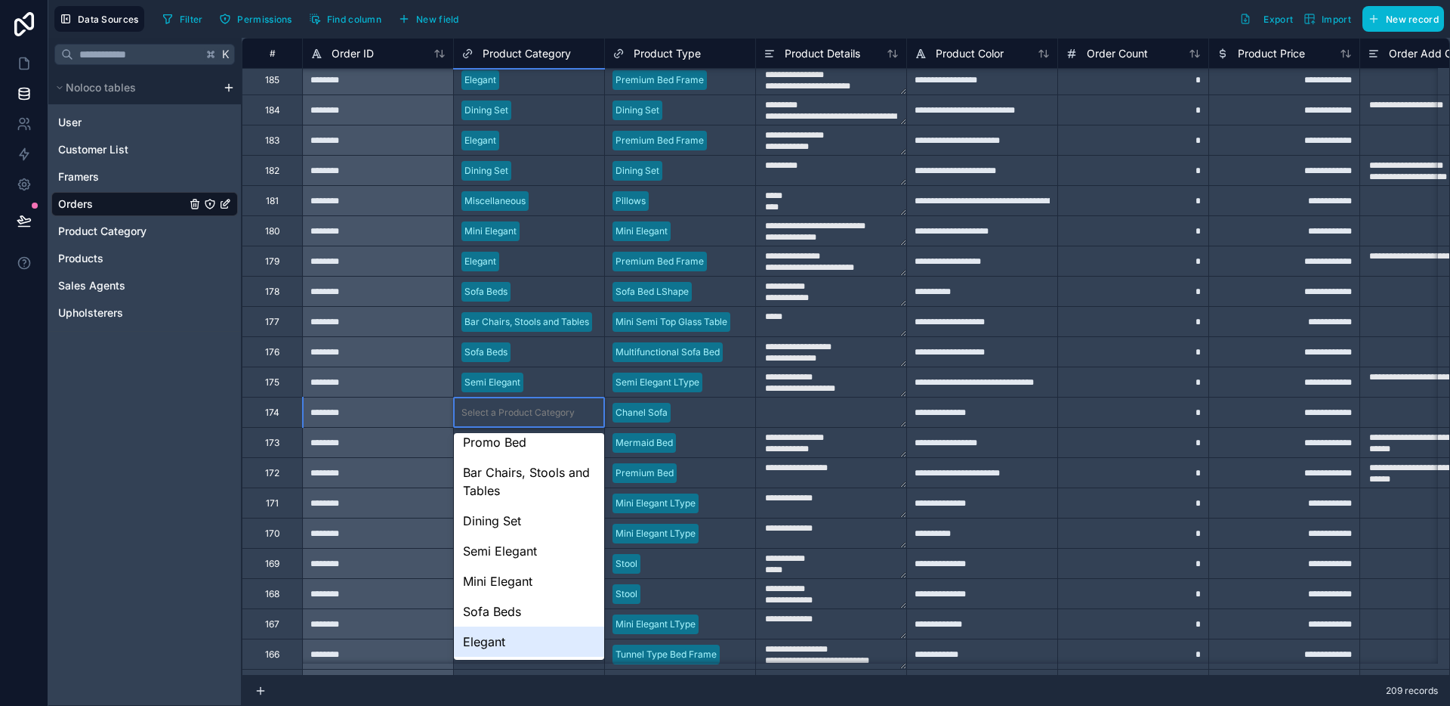
click at [502, 645] on div "Elegant" at bounding box center [529, 641] width 150 height 30
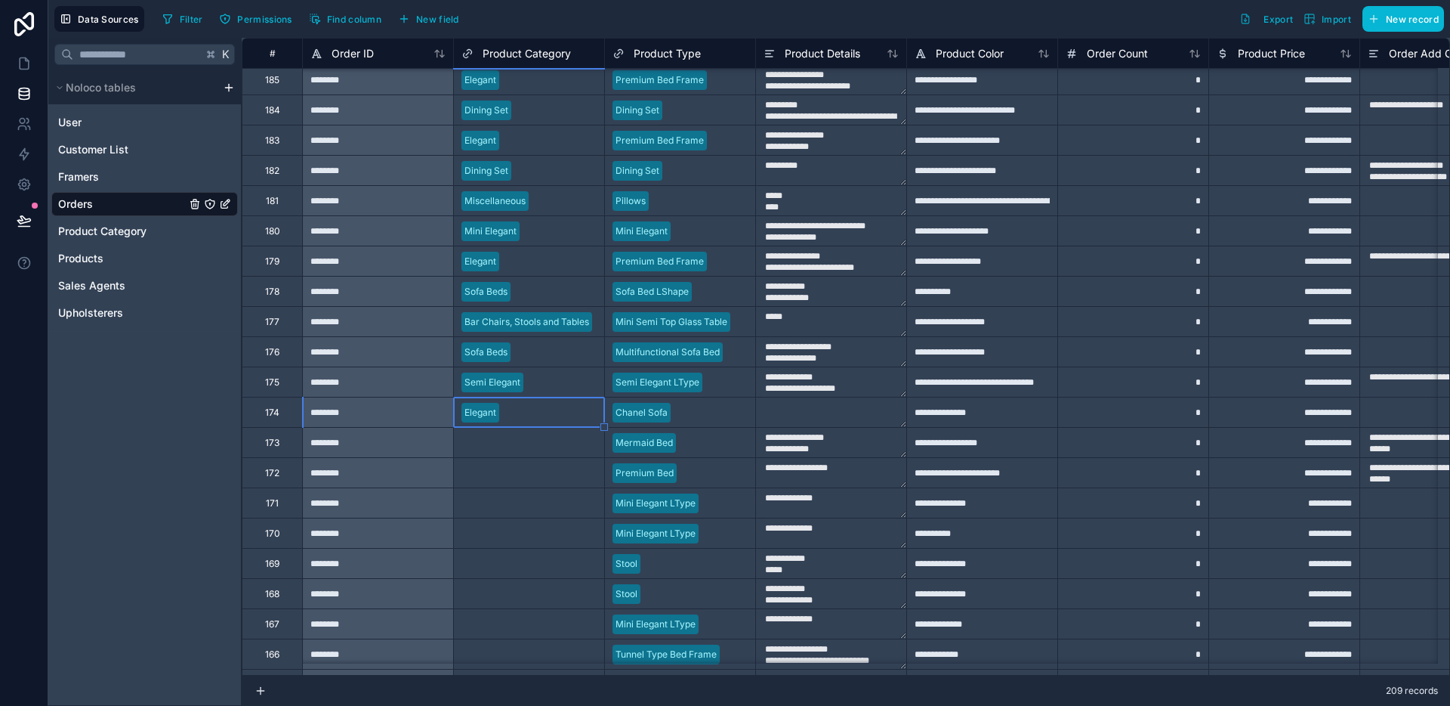
click at [520, 443] on div "Select a Product Category" at bounding box center [518, 443] width 113 height 12
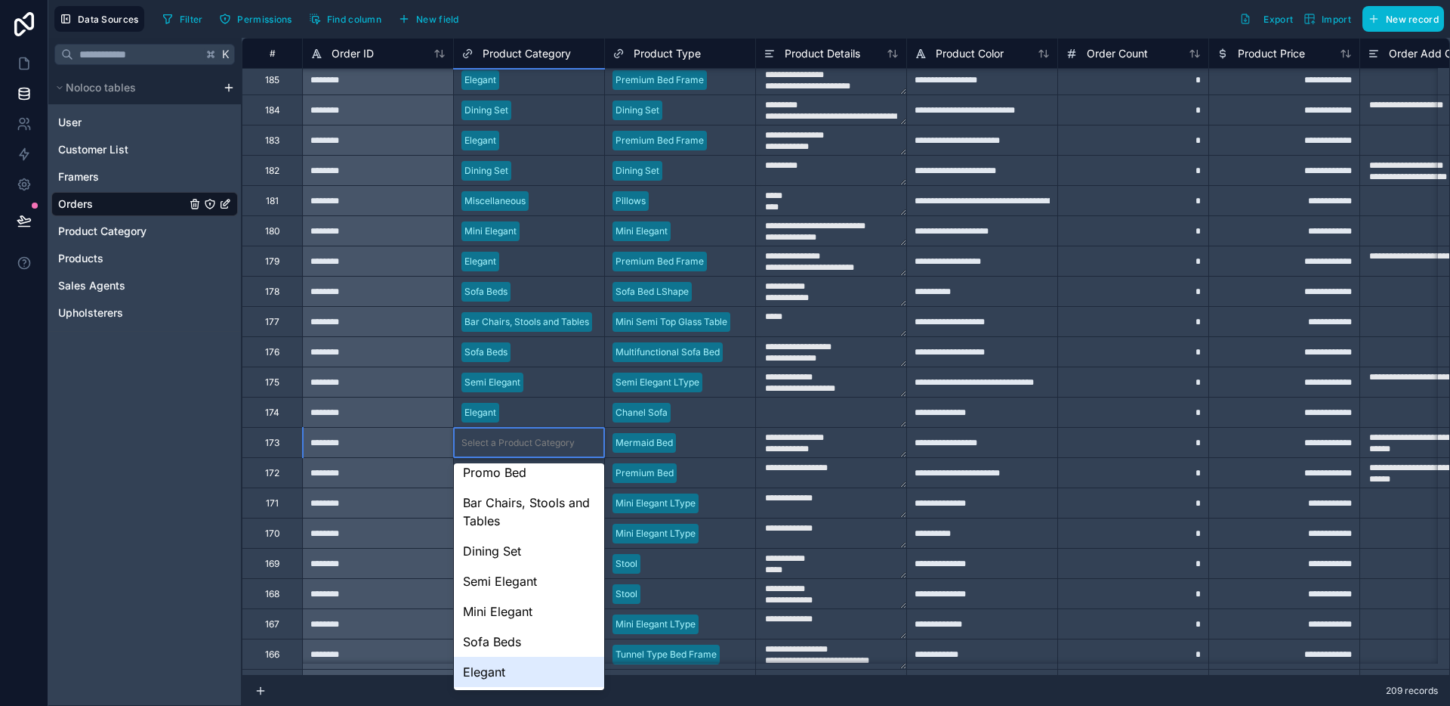
click at [508, 676] on div "Elegant" at bounding box center [529, 671] width 150 height 30
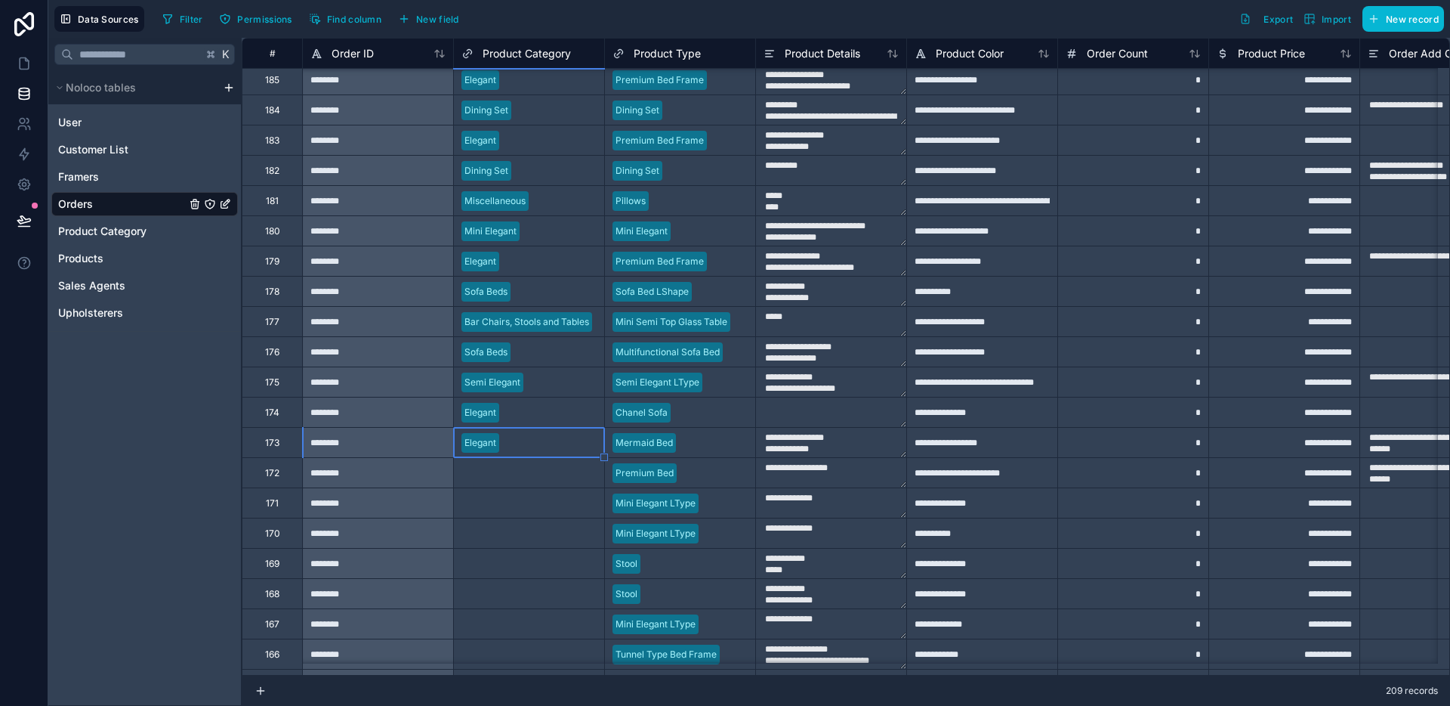
click at [524, 476] on div "Select a Product Category" at bounding box center [518, 473] width 113 height 12
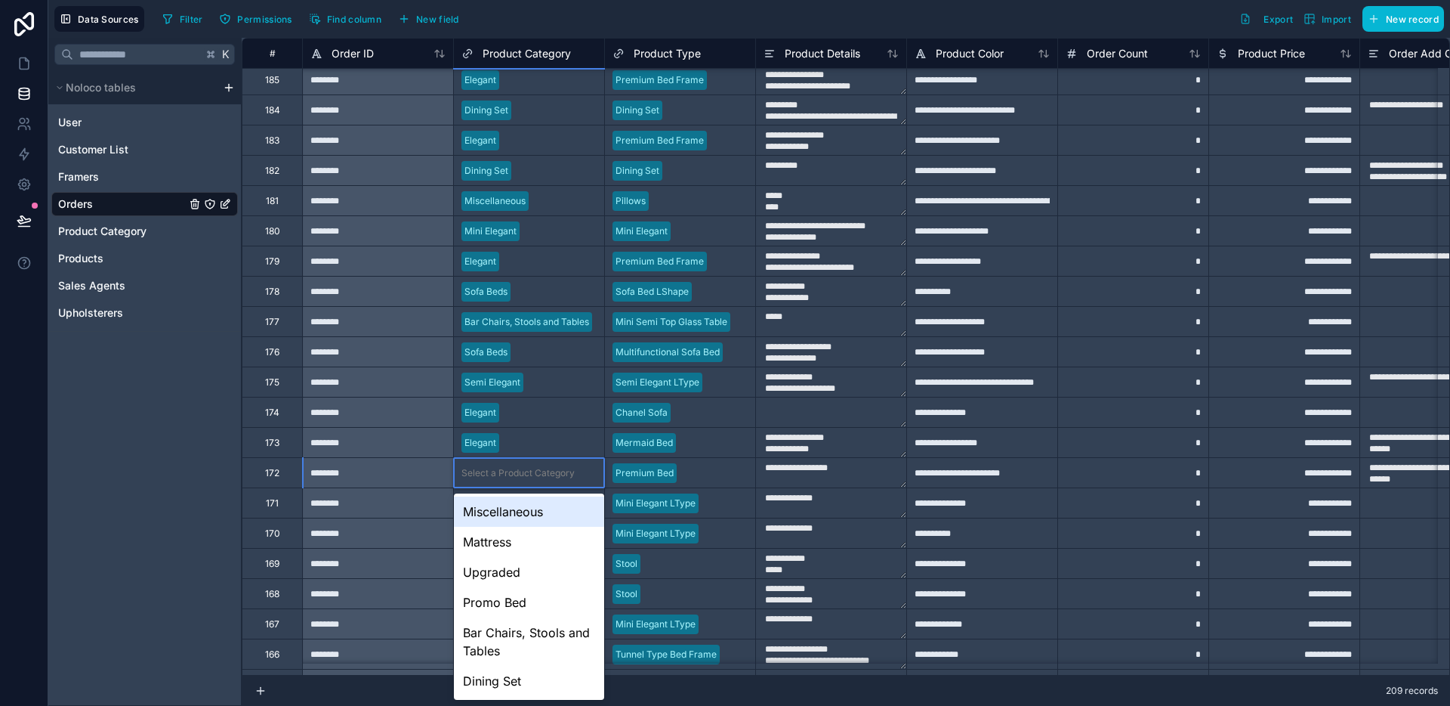
click at [524, 476] on div "Select a Product Category" at bounding box center [518, 473] width 113 height 12
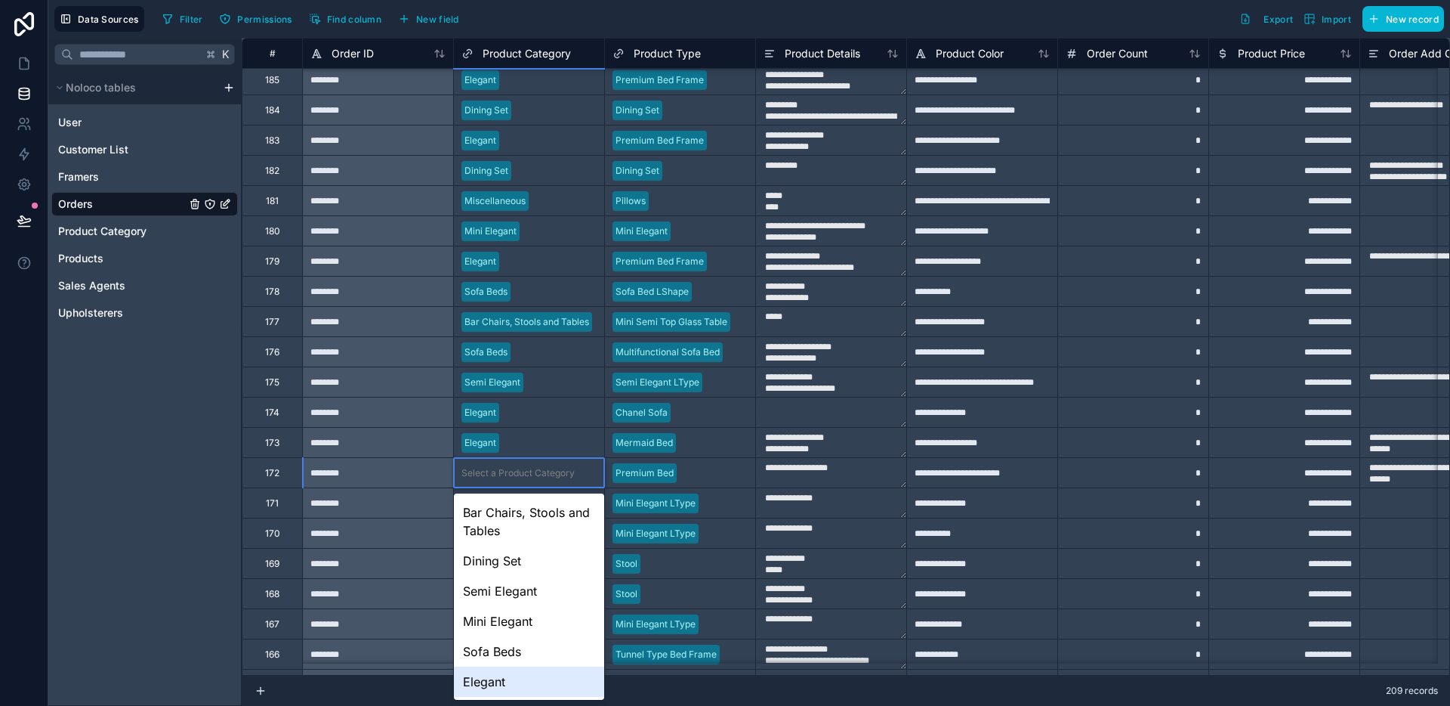
click at [514, 672] on div "Elegant" at bounding box center [529, 681] width 150 height 30
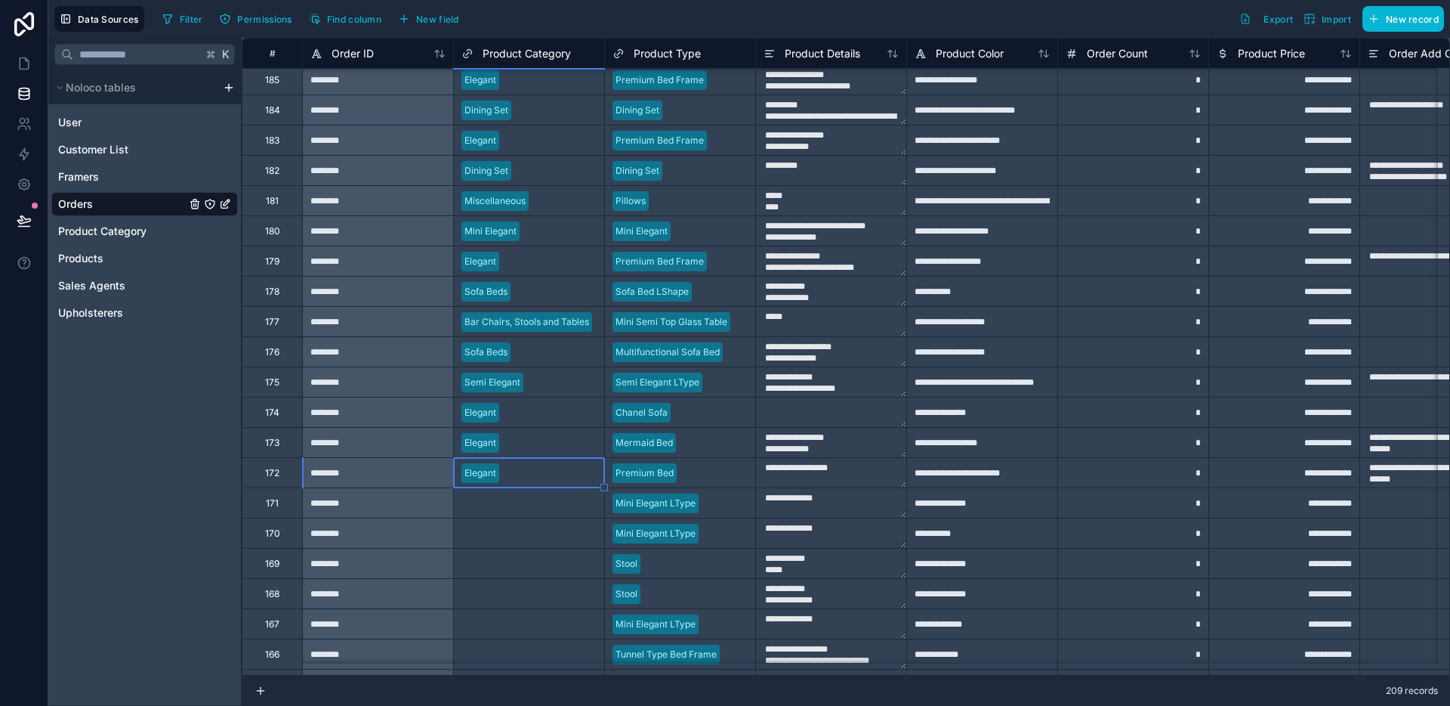
click at [531, 511] on div "Select a Product Category" at bounding box center [529, 502] width 150 height 29
click at [530, 511] on div "Select a Product Category" at bounding box center [529, 502] width 150 height 29
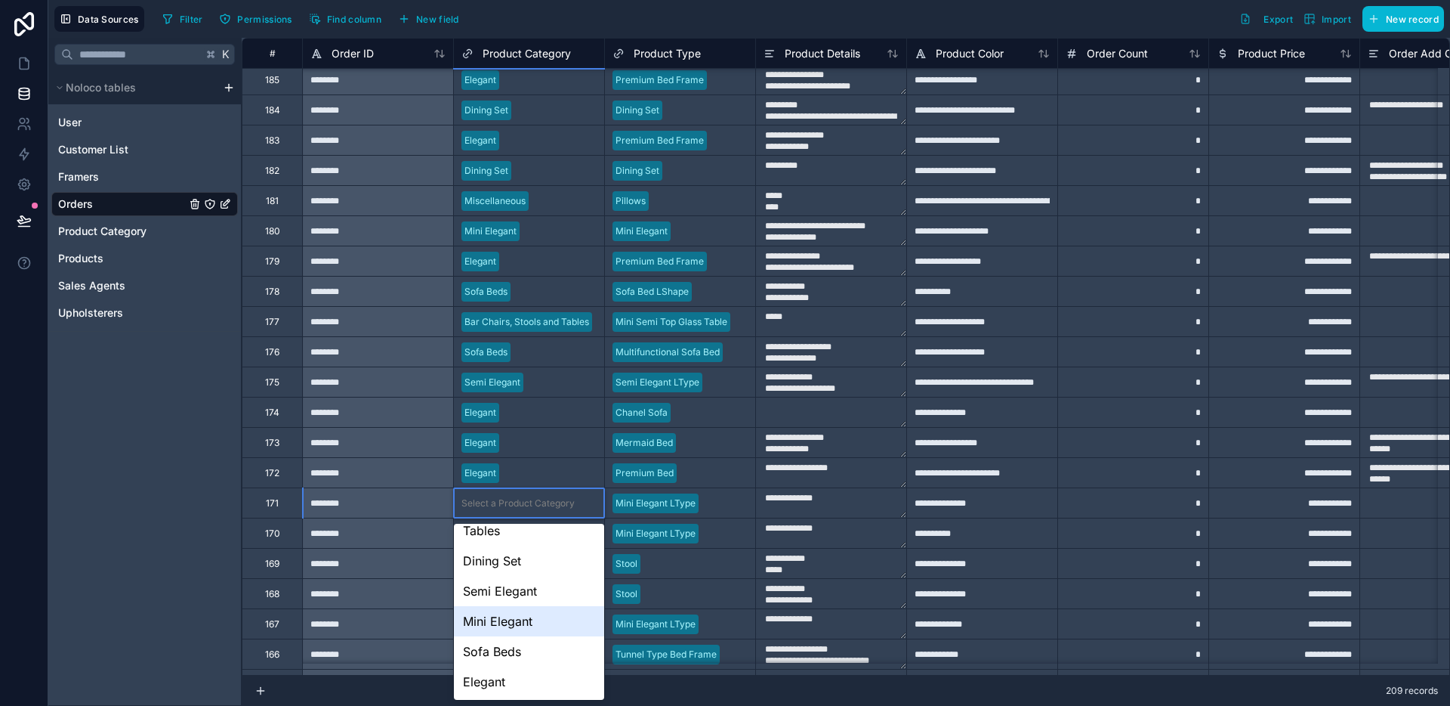
click at [527, 613] on div "Mini Elegant" at bounding box center [529, 621] width 150 height 30
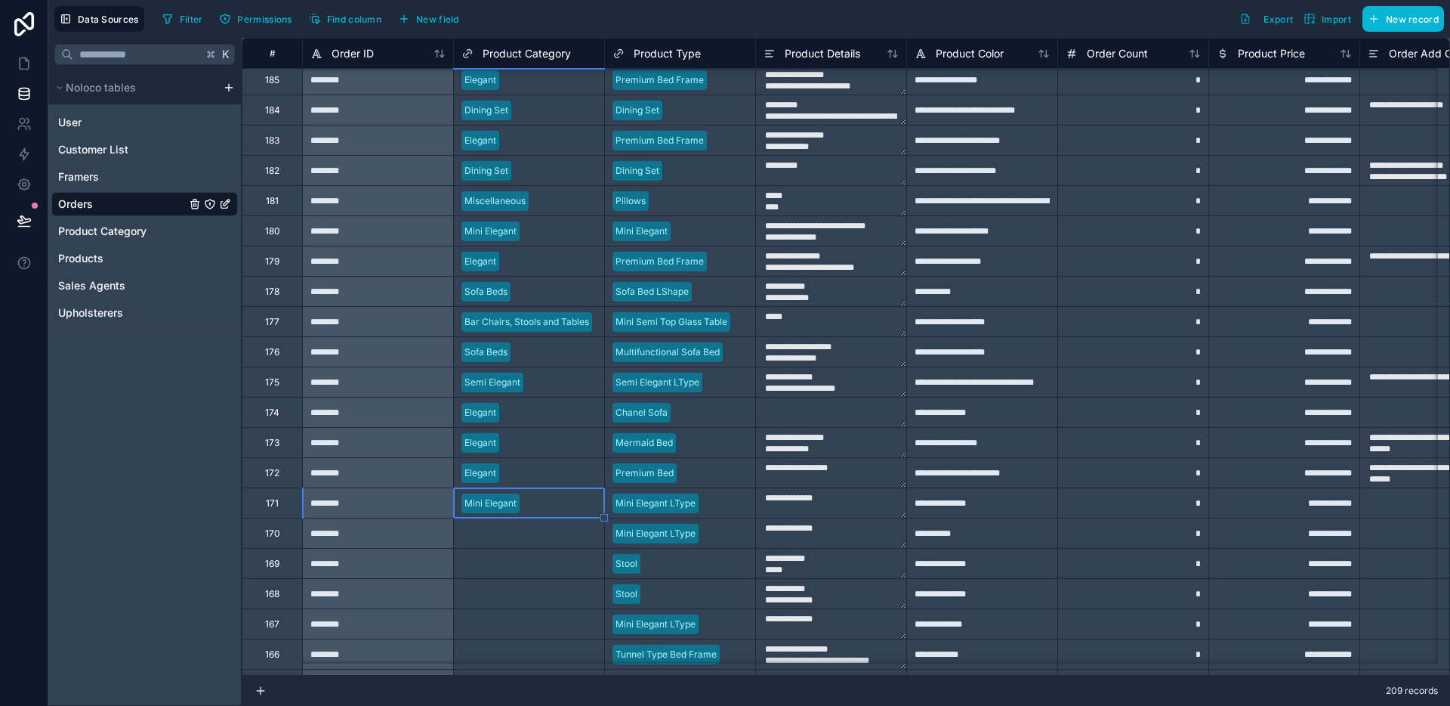
click at [530, 545] on div "Select a Product Category" at bounding box center [529, 532] width 150 height 29
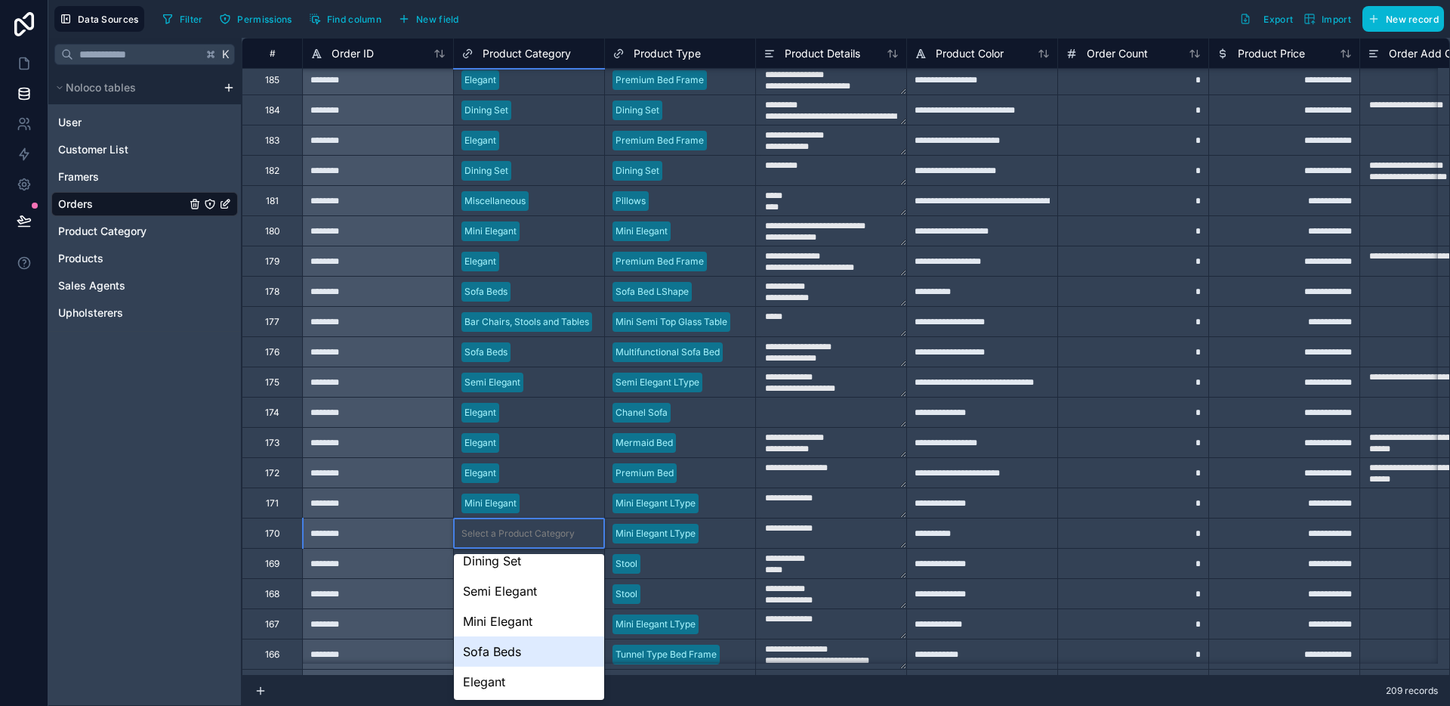
click at [521, 631] on div "Mini Elegant" at bounding box center [529, 621] width 150 height 30
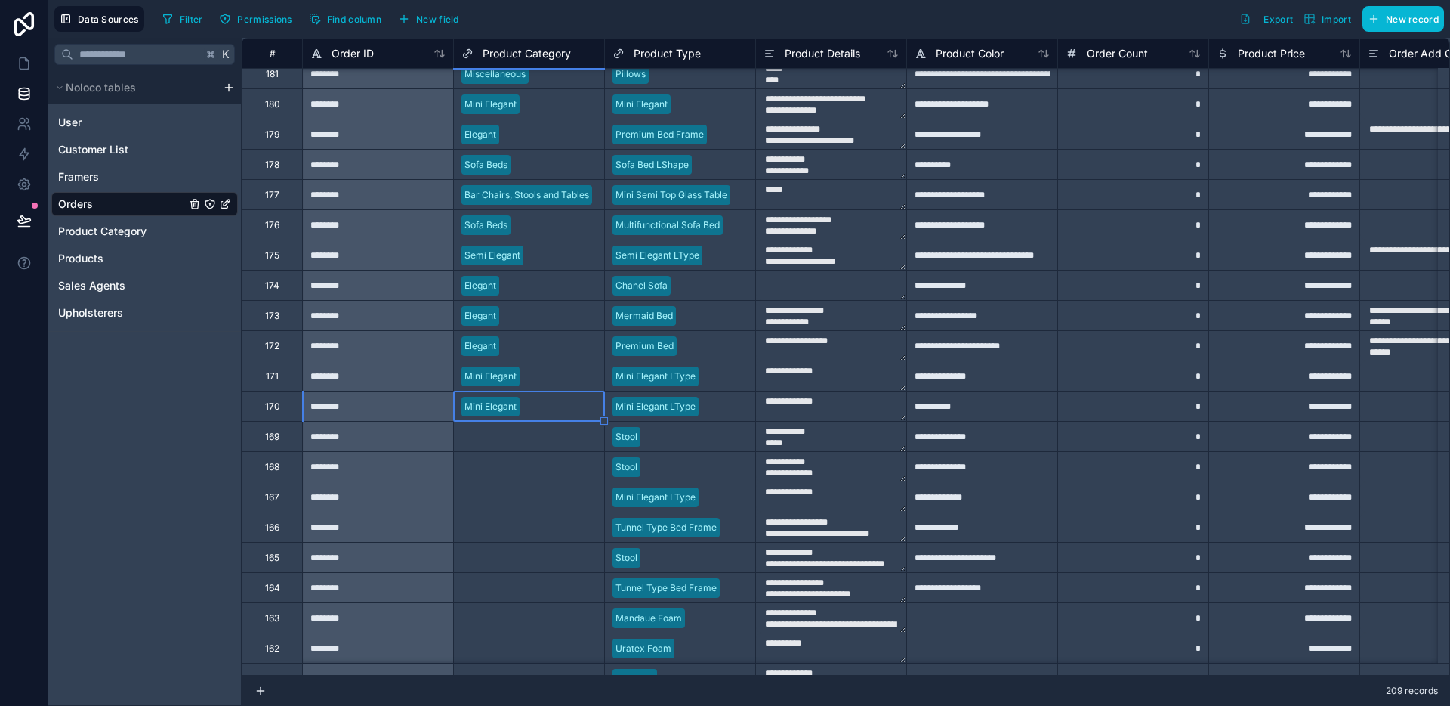
click at [520, 440] on div "Select a Product Category" at bounding box center [518, 437] width 113 height 12
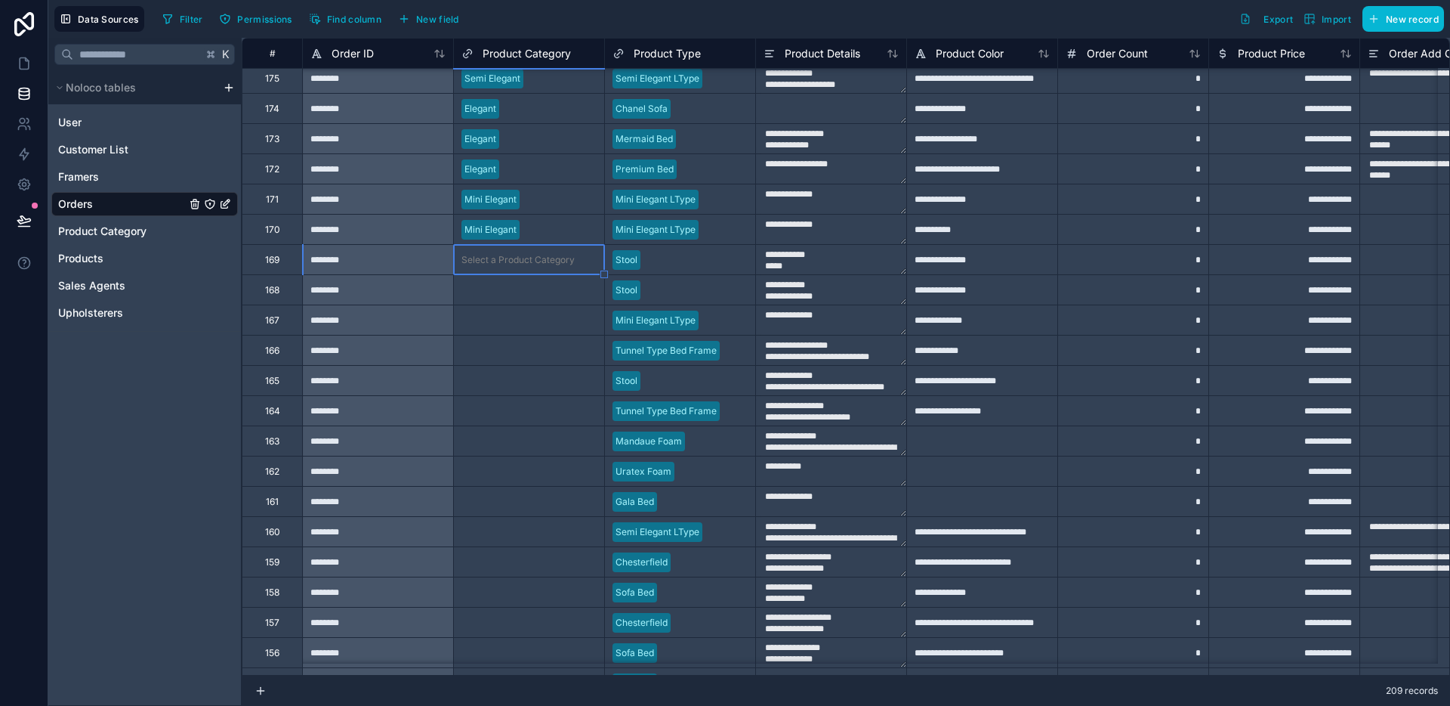
click at [527, 258] on div "Select a Product Category" at bounding box center [518, 260] width 113 height 12
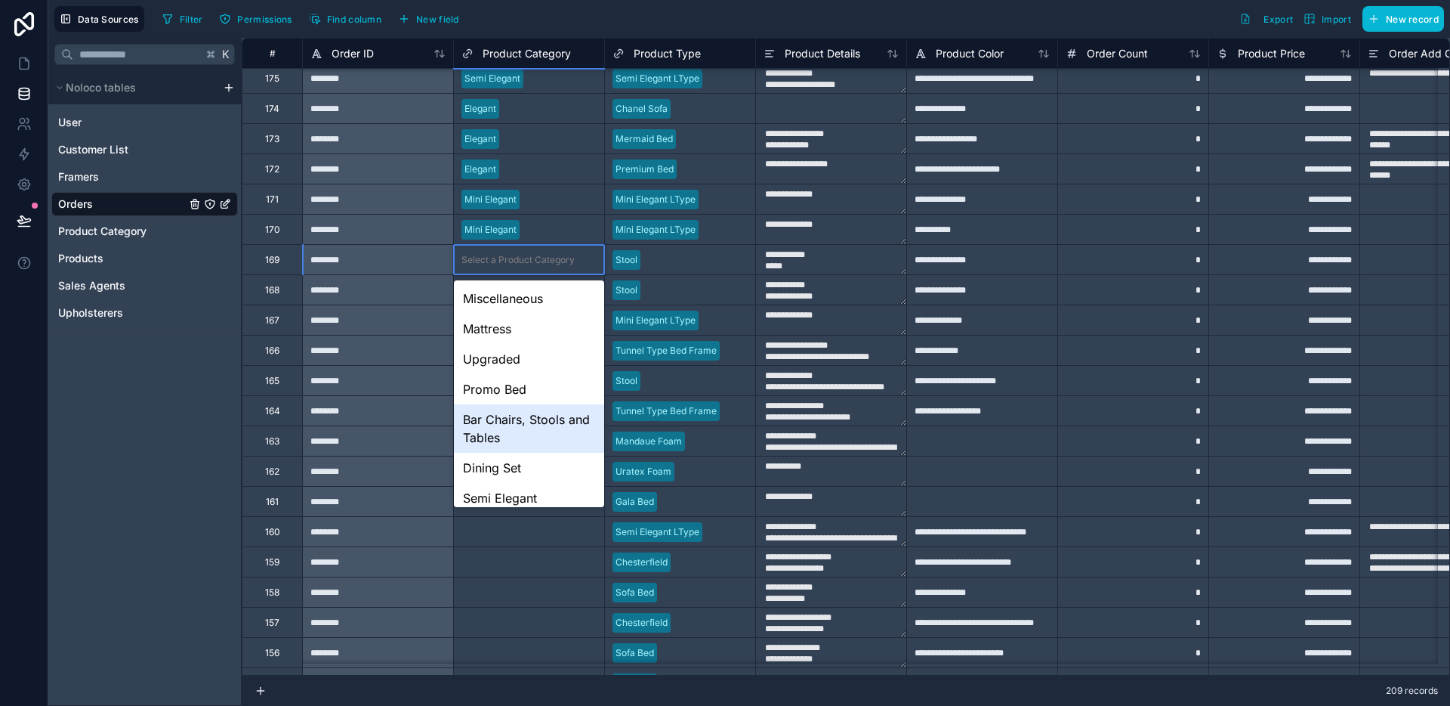
click at [522, 411] on div "Bar Chairs, Stools and Tables" at bounding box center [529, 428] width 150 height 48
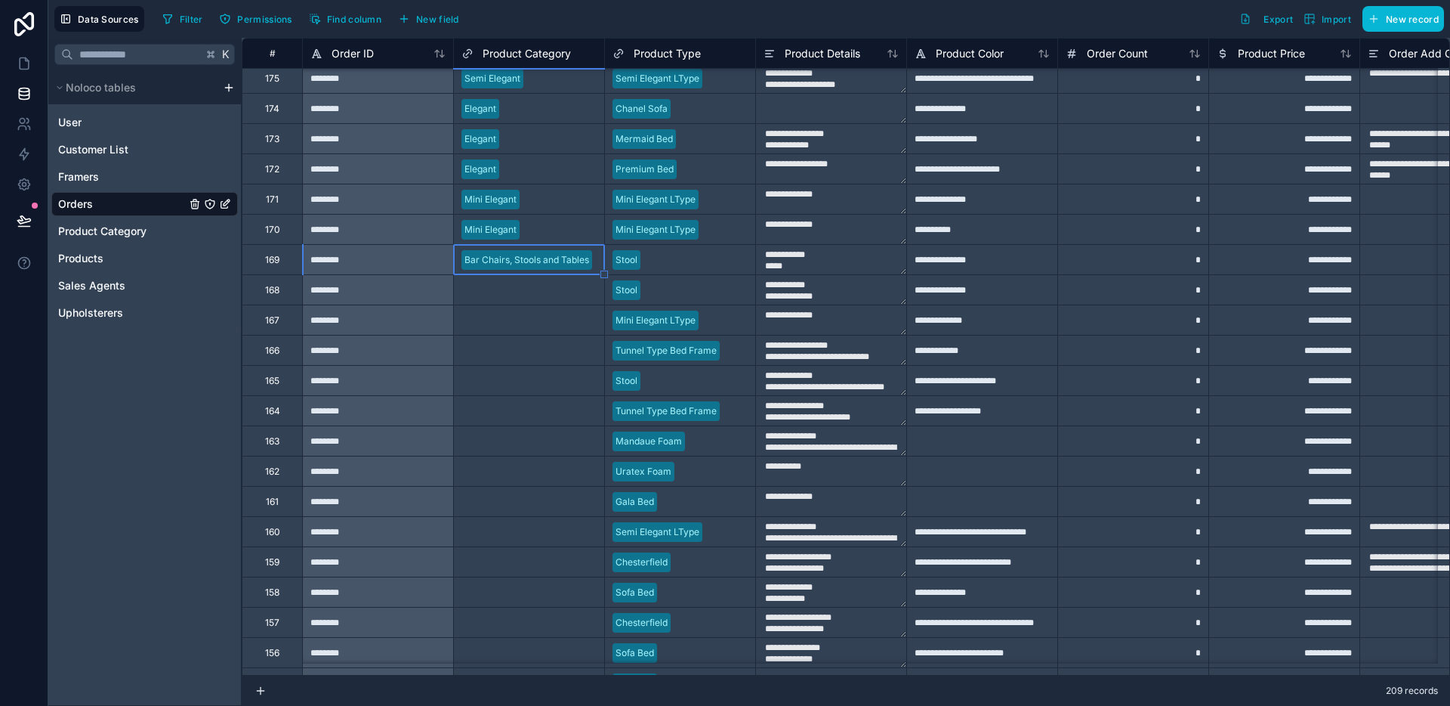
click at [528, 299] on div "Select a Product Category" at bounding box center [529, 289] width 150 height 29
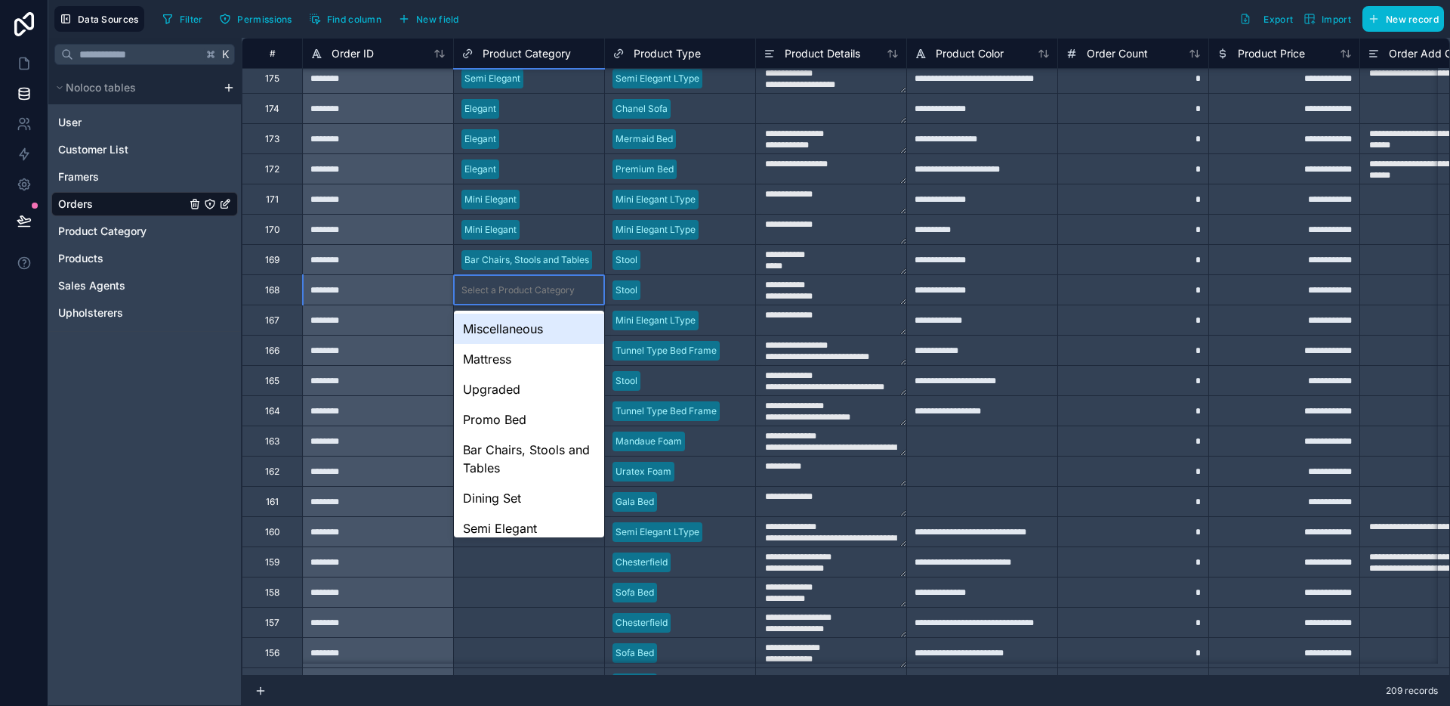
click at [528, 299] on div "Select a Product Category" at bounding box center [529, 289] width 150 height 29
click at [520, 440] on div "Bar Chairs, Stools and Tables" at bounding box center [529, 458] width 150 height 48
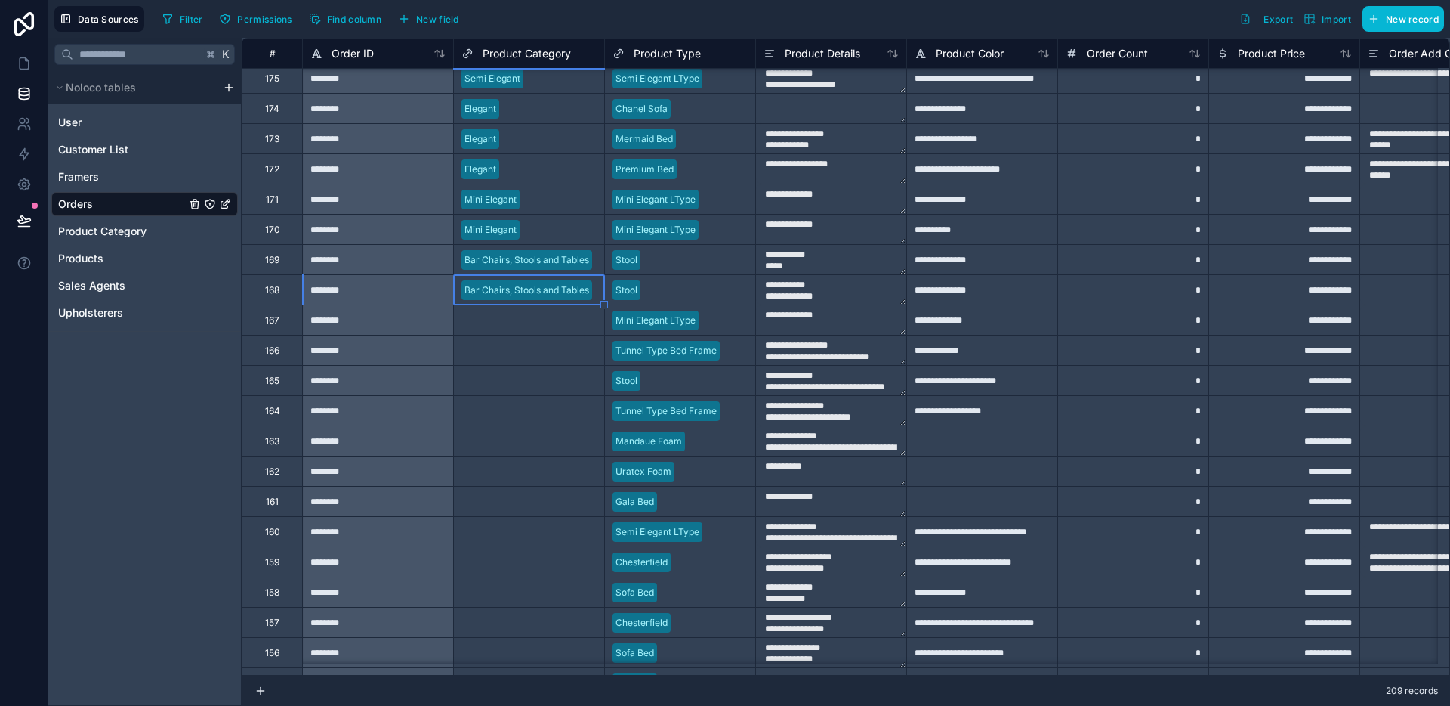
click at [524, 319] on div "Select a Product Category" at bounding box center [518, 320] width 113 height 12
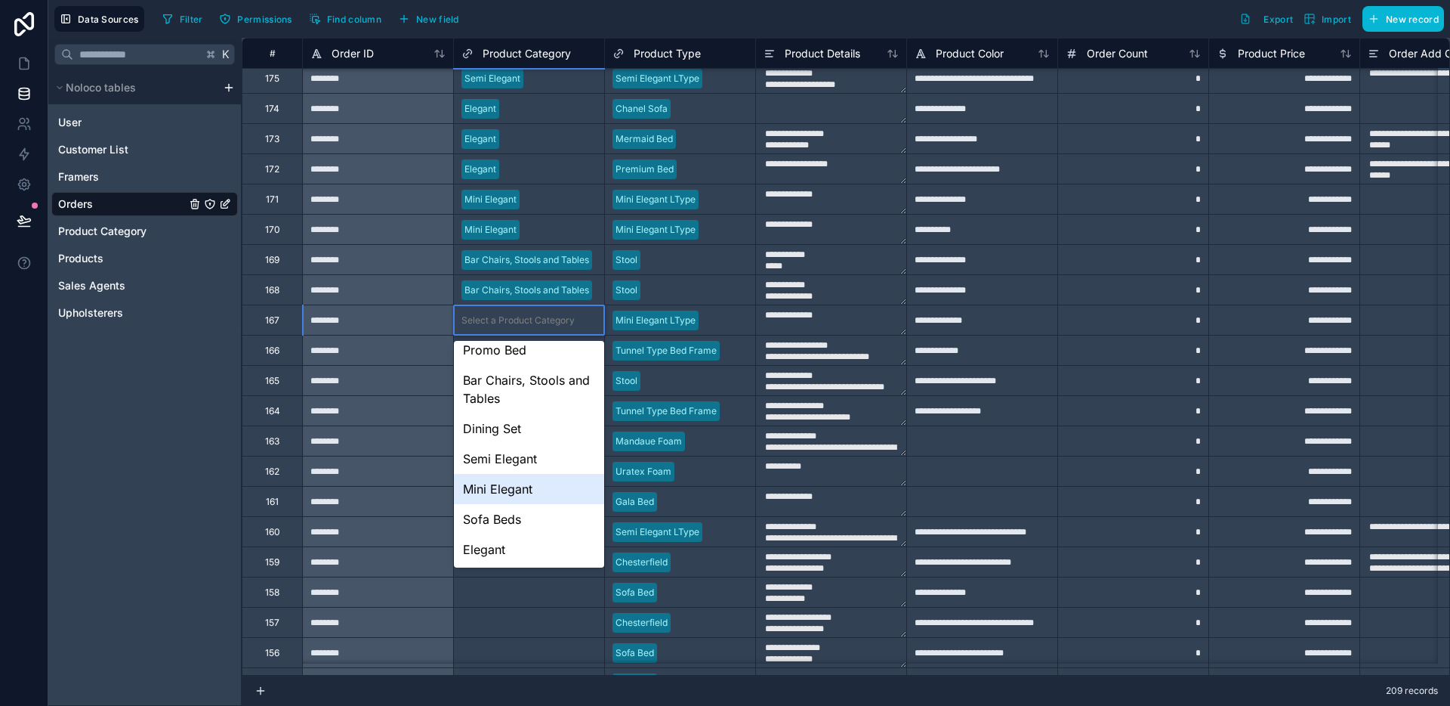
click at [525, 481] on div "Mini Elegant" at bounding box center [529, 489] width 150 height 30
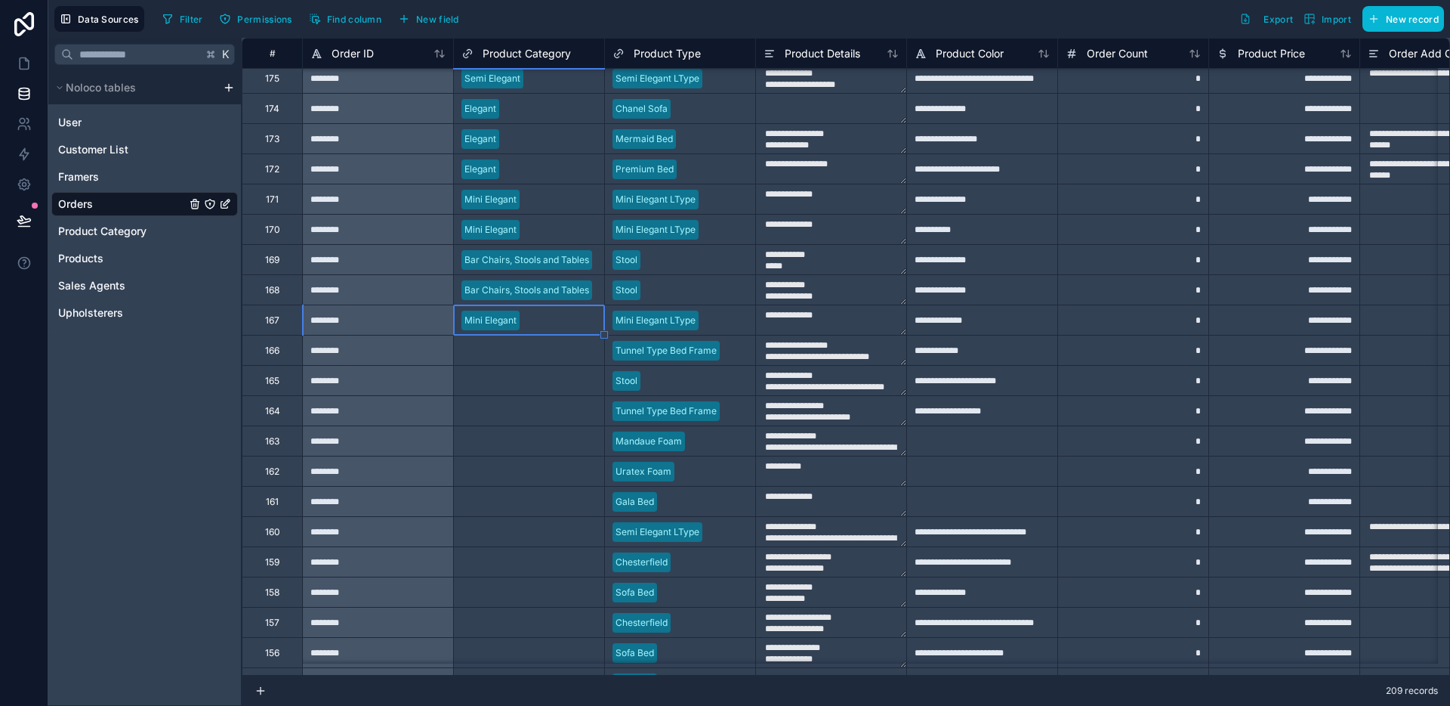
click at [527, 354] on div "Select a Product Category" at bounding box center [518, 350] width 113 height 12
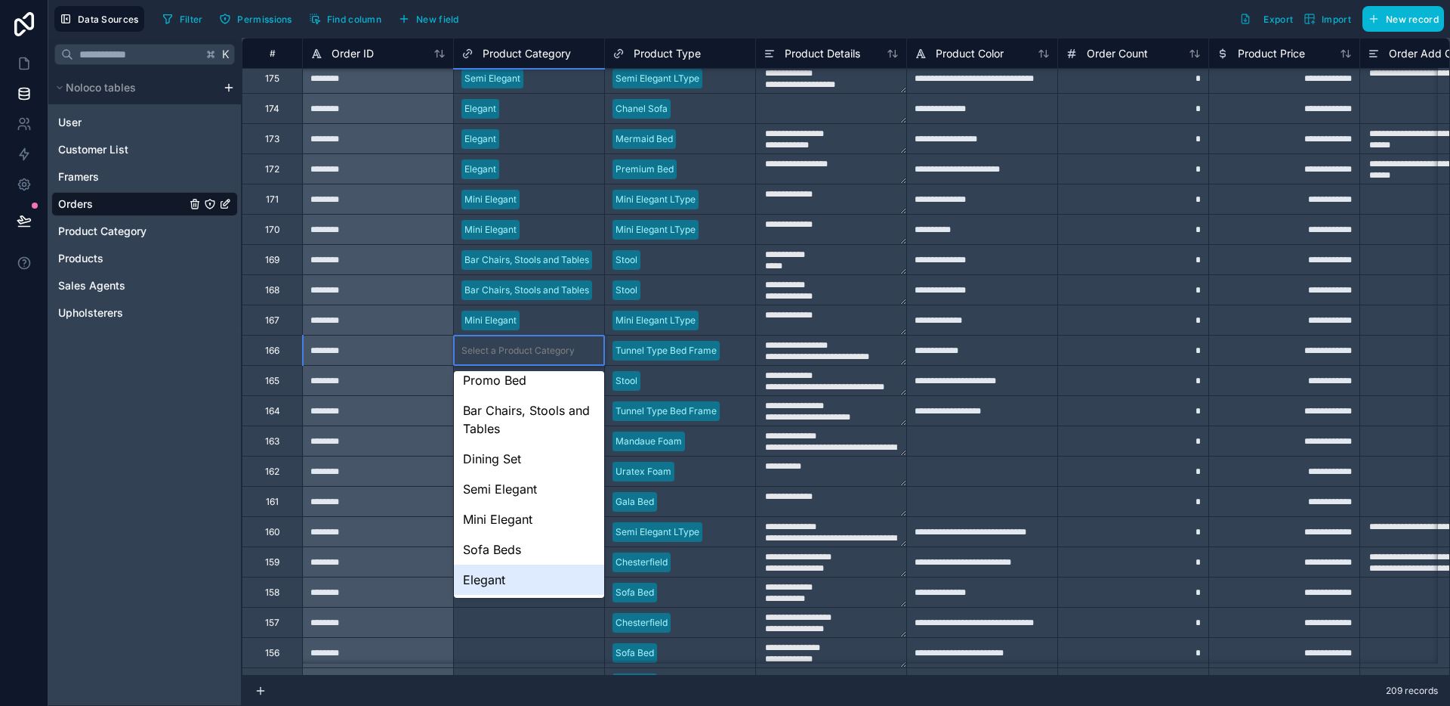
click at [513, 571] on div "Elegant" at bounding box center [529, 579] width 150 height 30
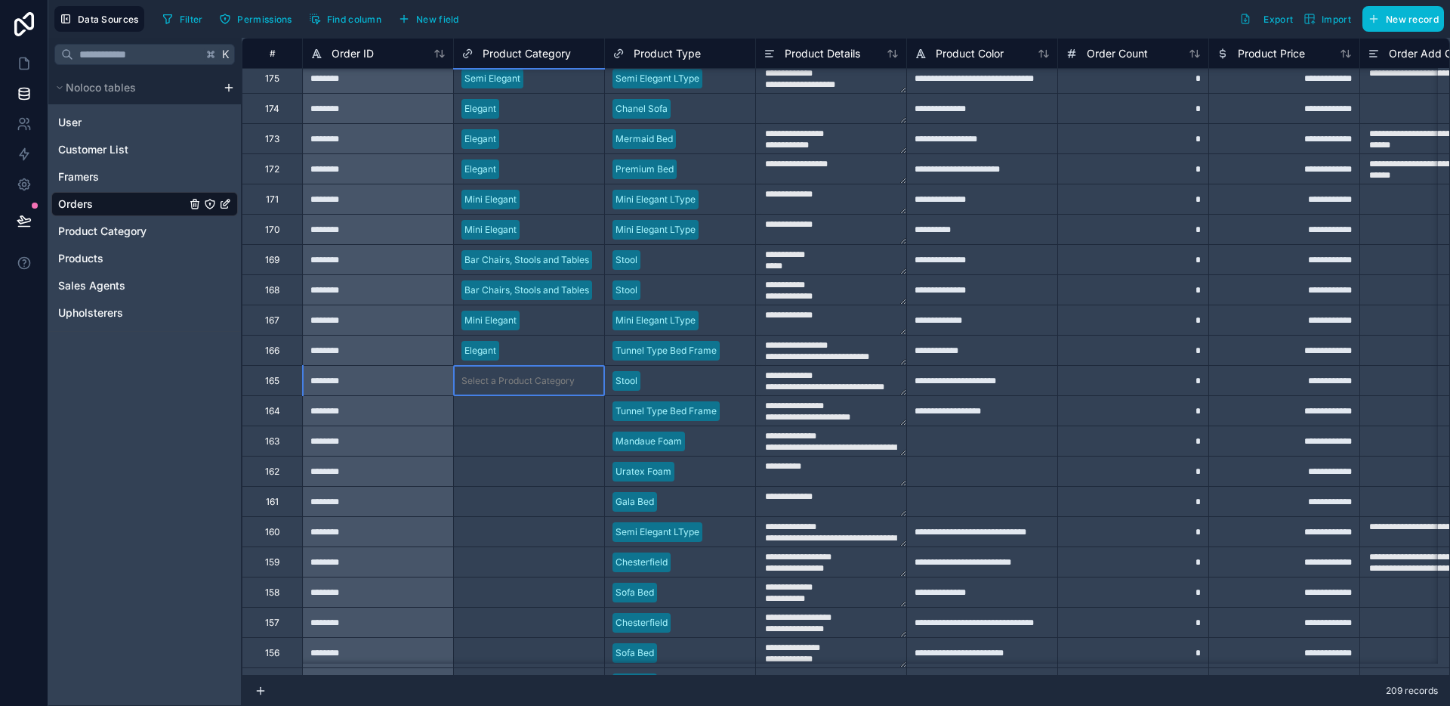
click at [529, 388] on div "Select a Product Category" at bounding box center [529, 380] width 150 height 29
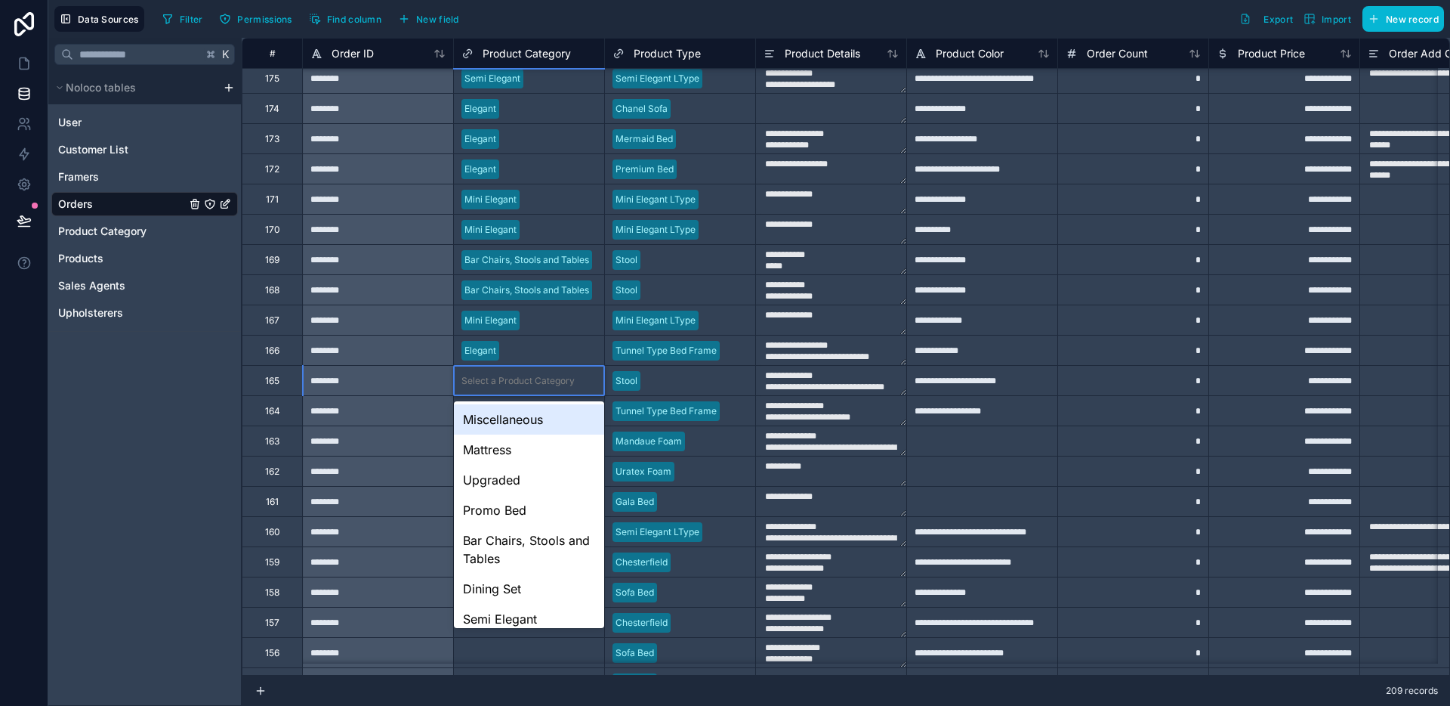
click at [529, 388] on div "Select a Product Category" at bounding box center [529, 380] width 150 height 29
click at [522, 536] on div "Bar Chairs, Stools and Tables" at bounding box center [529, 549] width 150 height 48
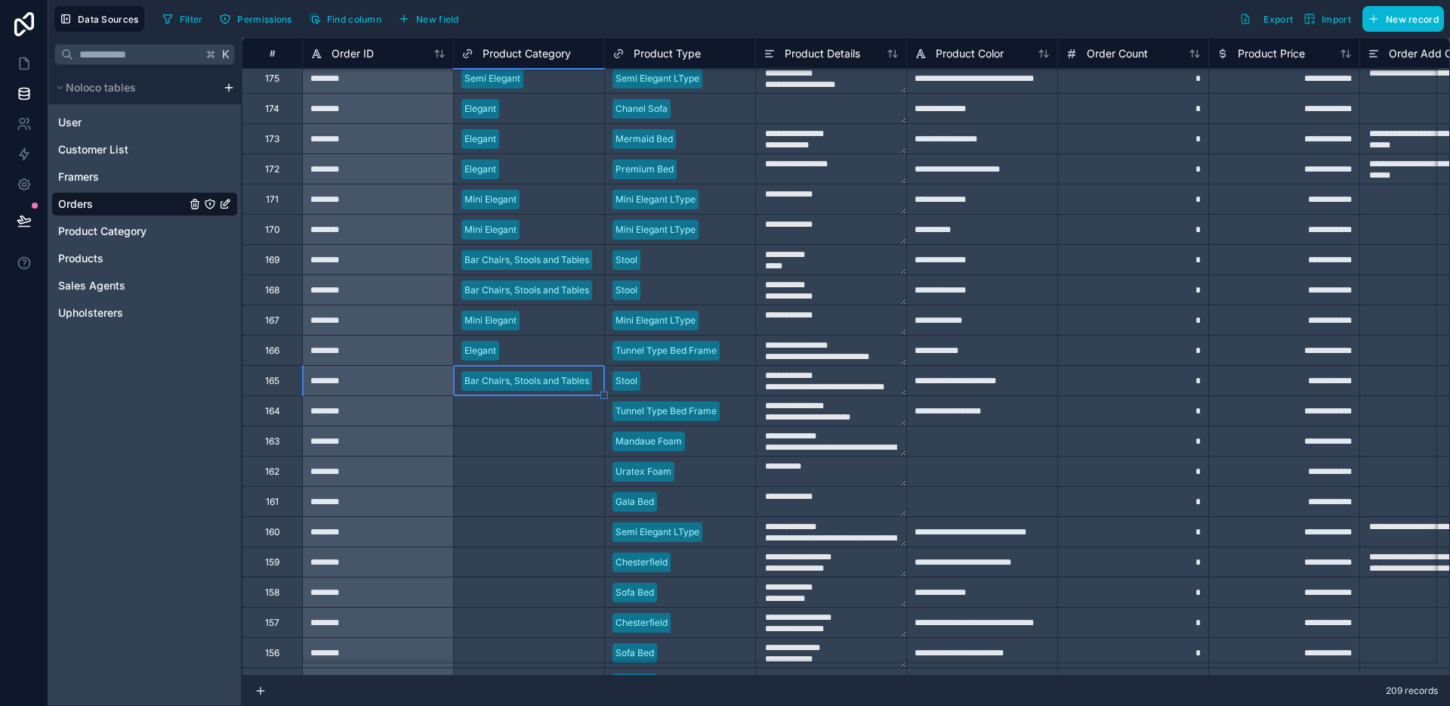
click at [526, 419] on div "Select a Product Category" at bounding box center [529, 410] width 150 height 29
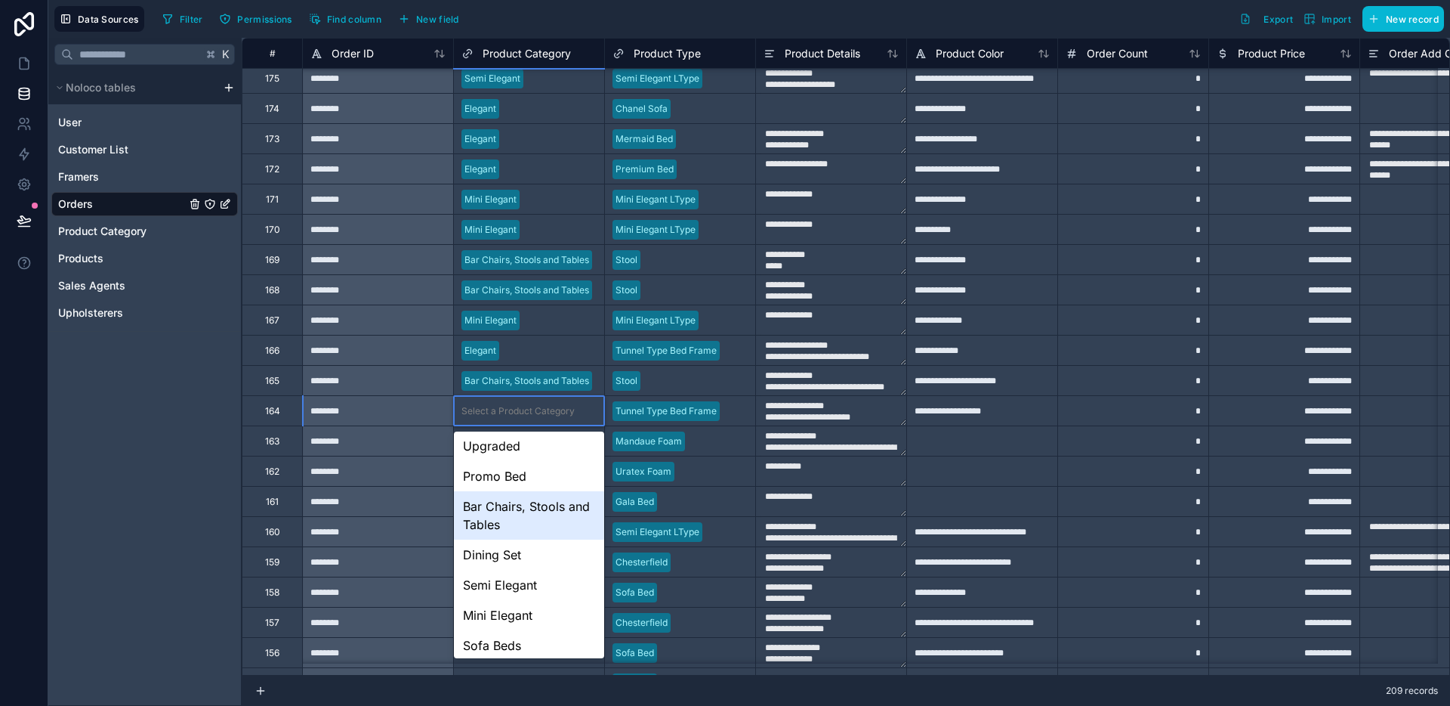
scroll to position [100, 0]
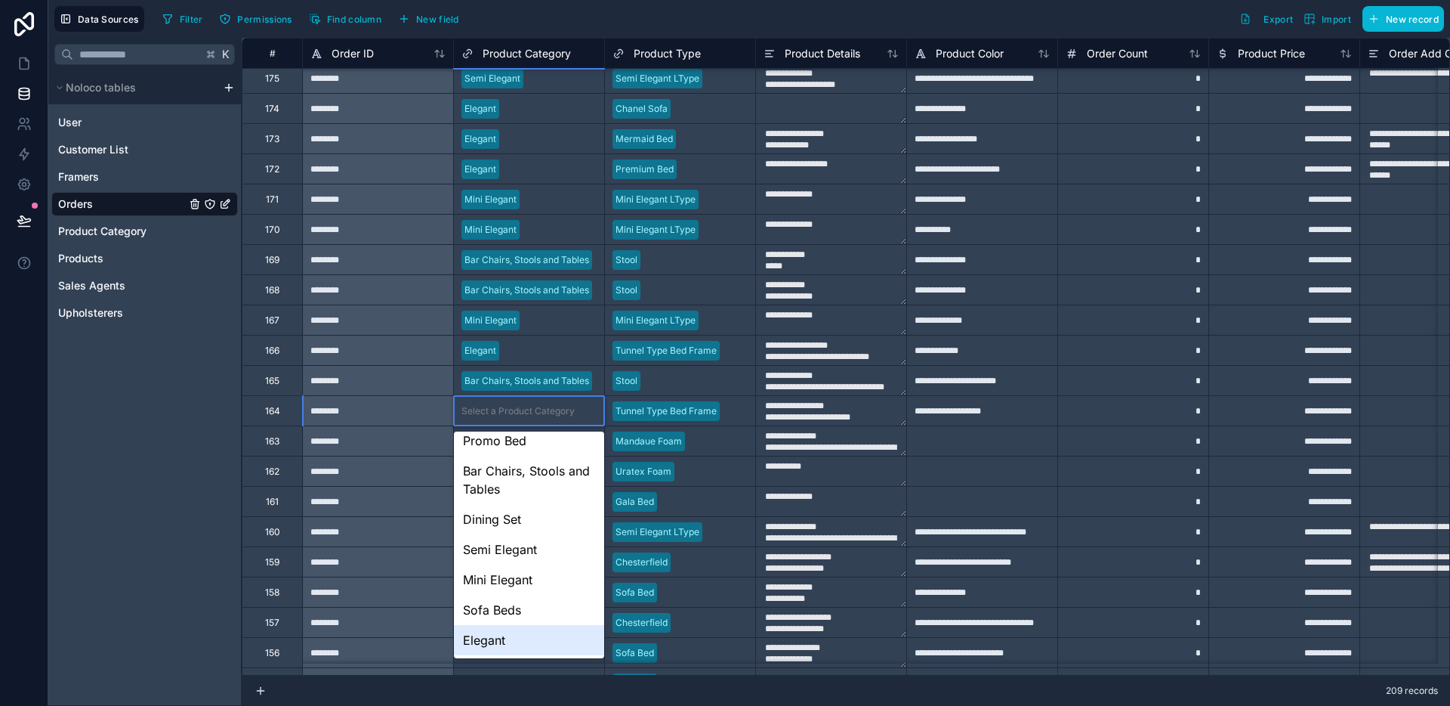
click at [502, 629] on div "Elegant" at bounding box center [529, 640] width 150 height 30
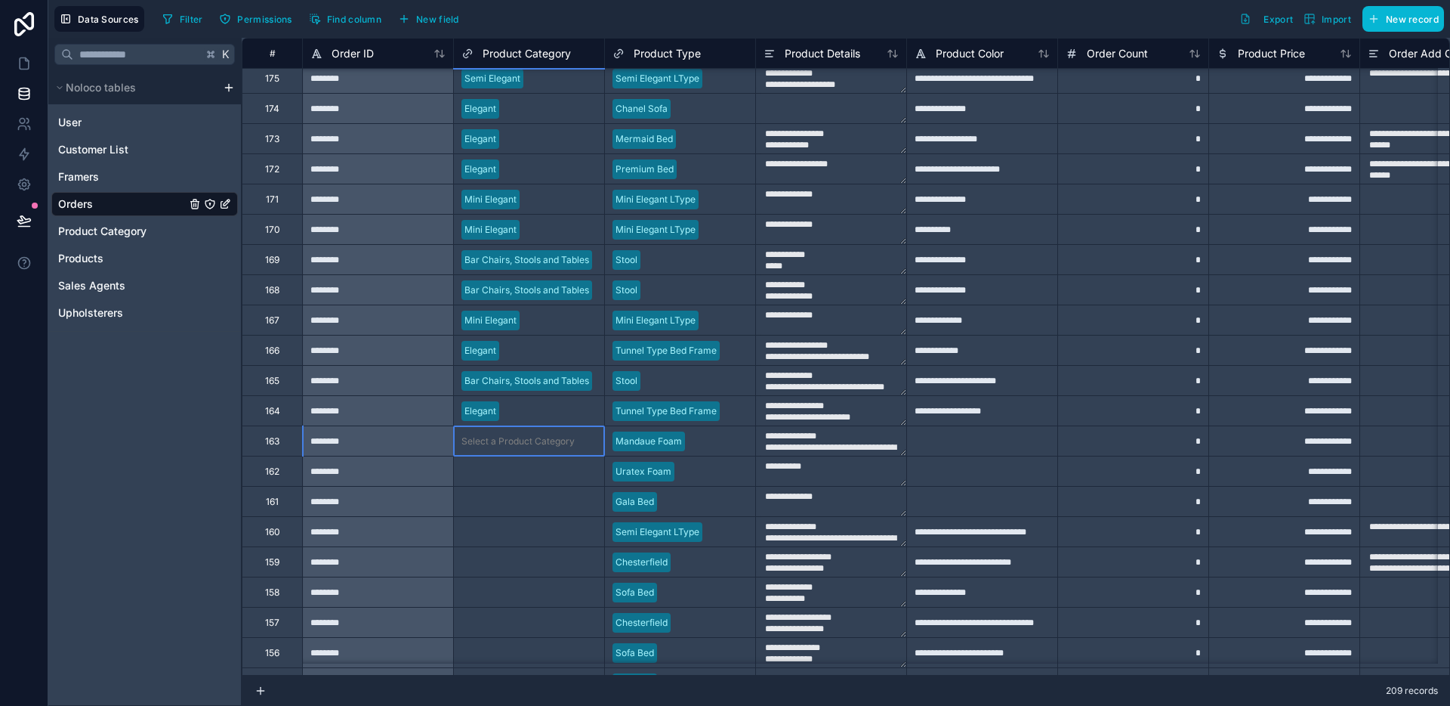
click at [512, 447] on div "Select a Product Category" at bounding box center [529, 441] width 150 height 15
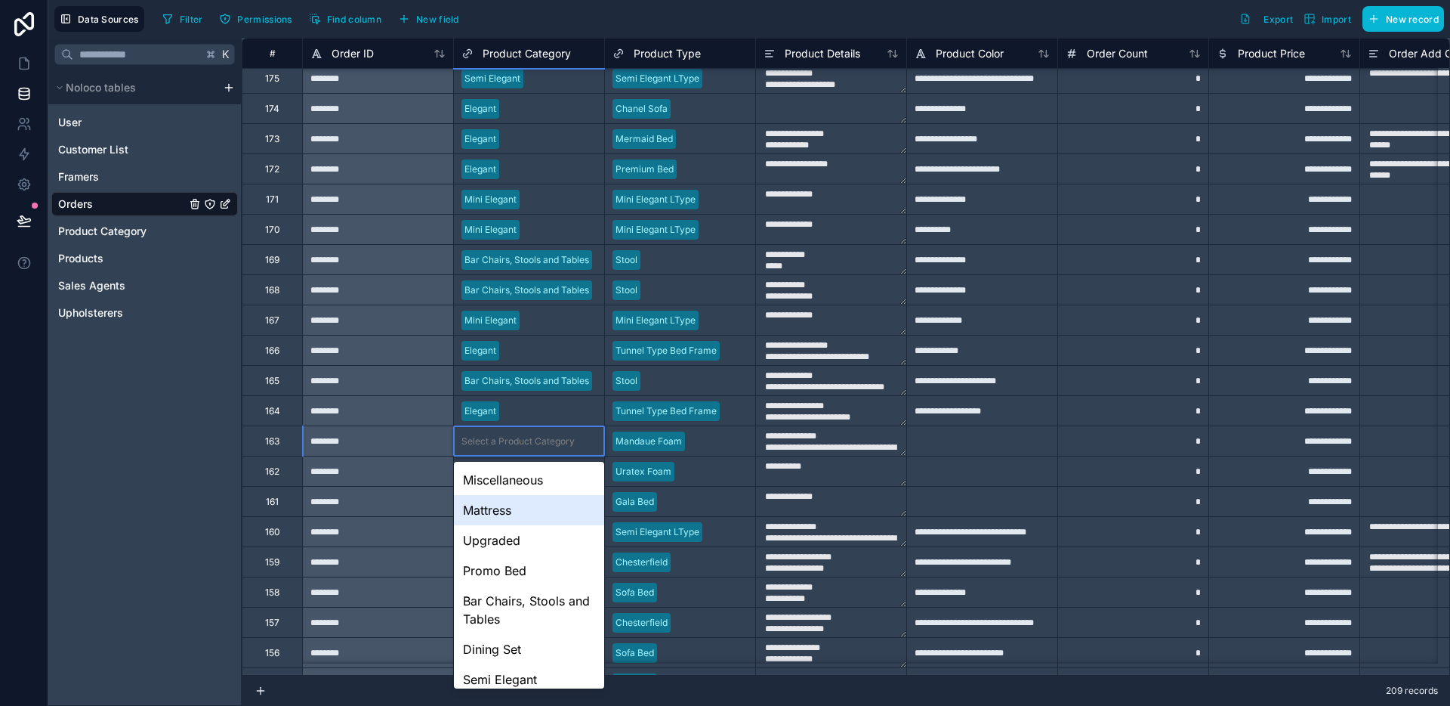
scroll to position [3, 0]
click at [514, 508] on div "Mattress" at bounding box center [529, 507] width 150 height 30
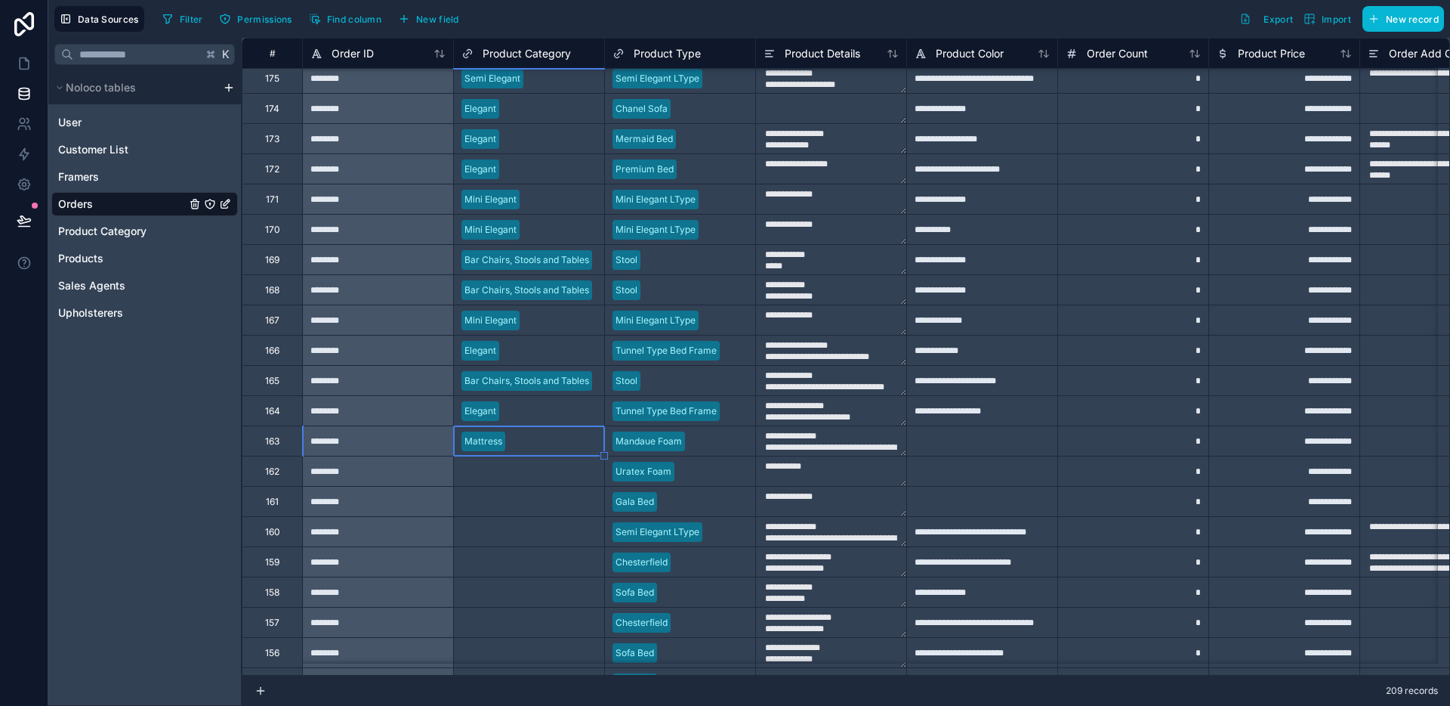
click at [519, 475] on div "Select a Product Category" at bounding box center [518, 471] width 113 height 12
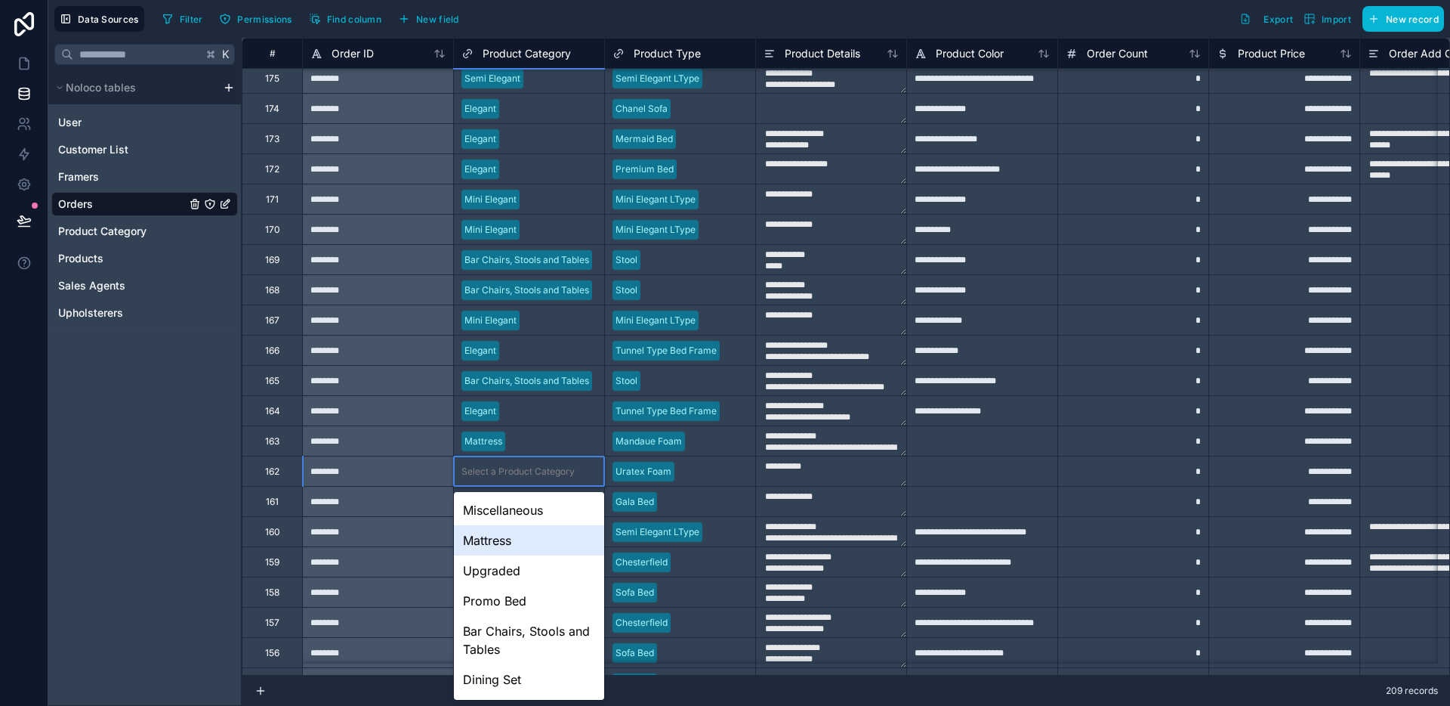
click at [496, 554] on div "Mattress" at bounding box center [529, 540] width 150 height 30
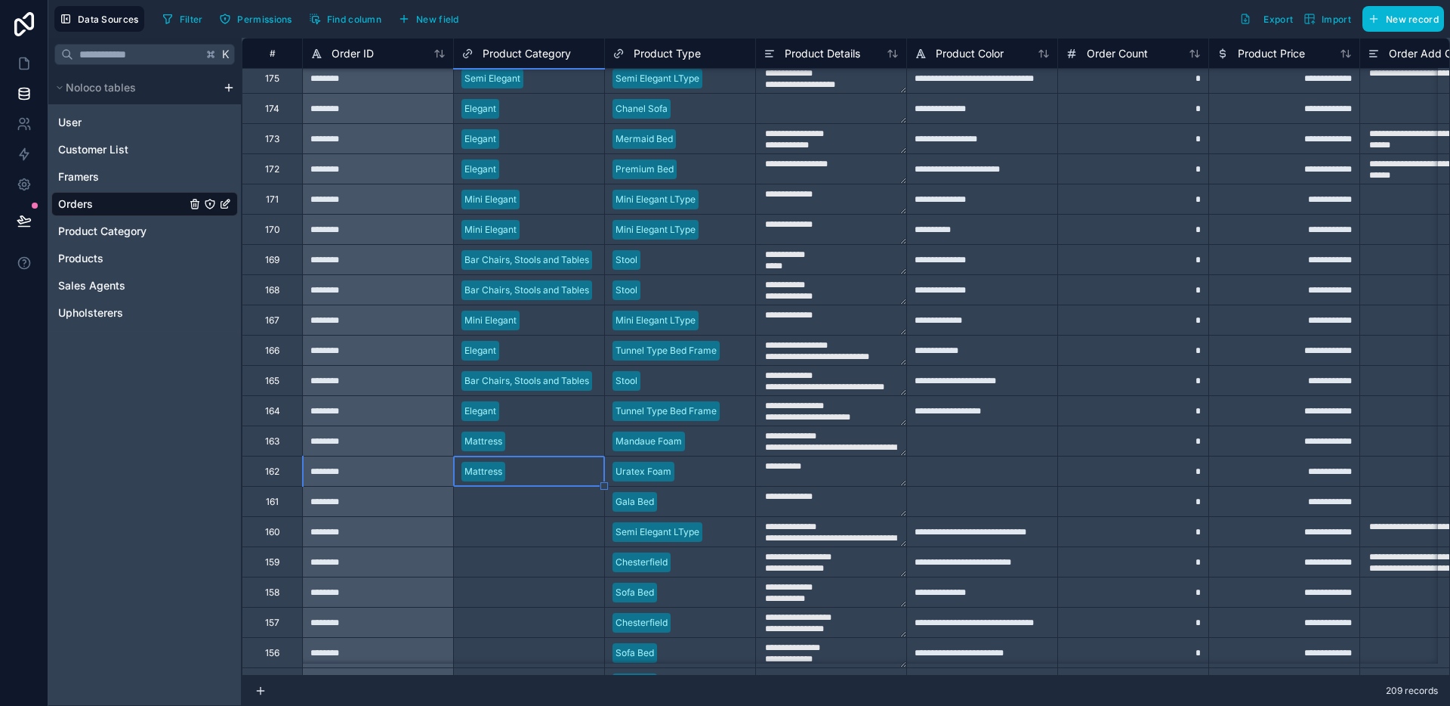
click at [506, 507] on div "Select a Product Category" at bounding box center [518, 502] width 113 height 12
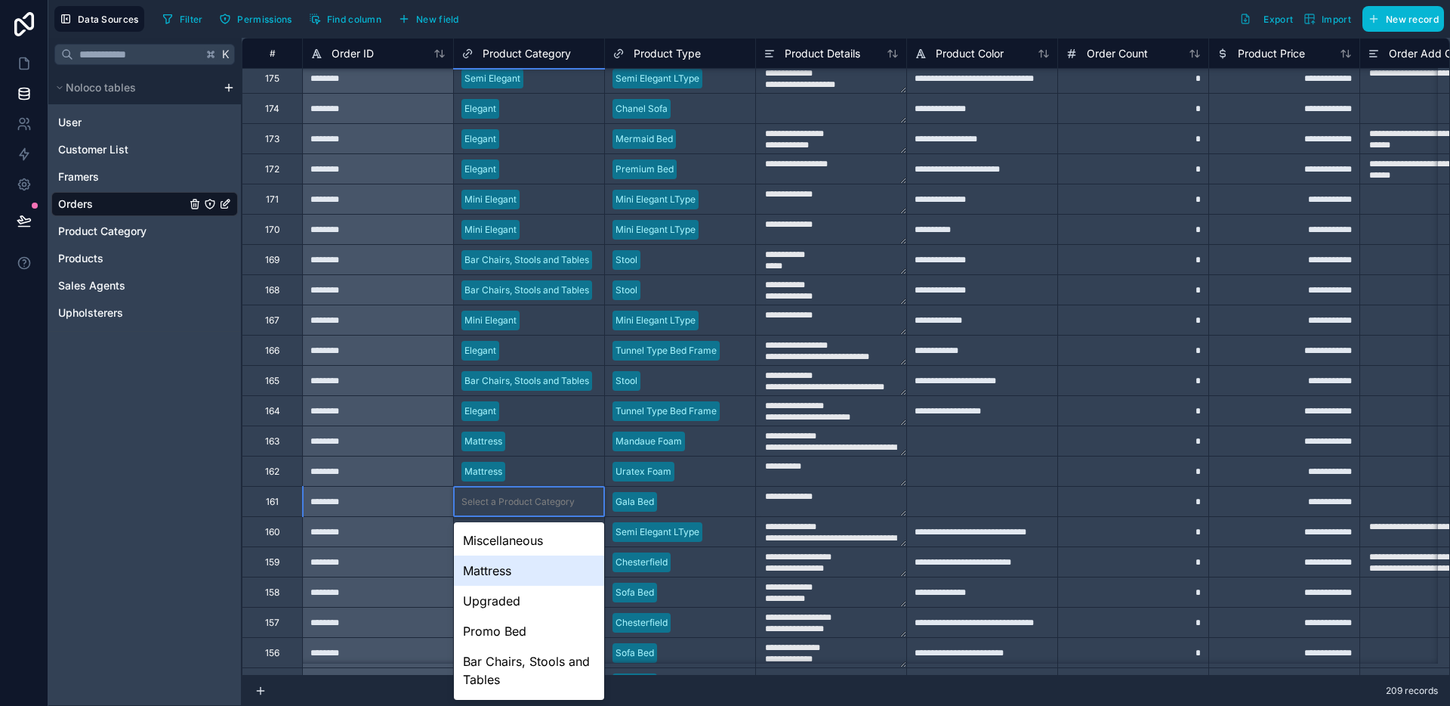
click at [505, 569] on div "Mattress" at bounding box center [529, 570] width 150 height 30
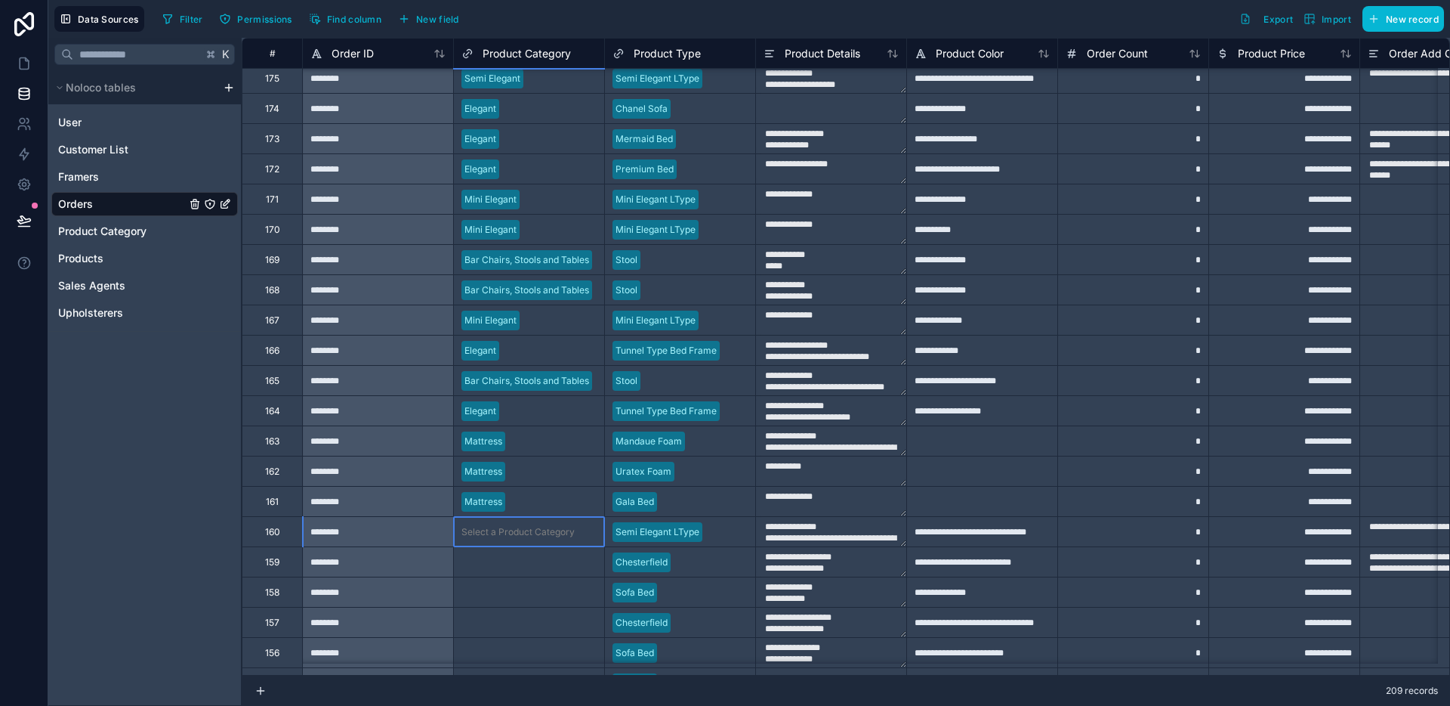
click at [513, 539] on div "Select a Product Category" at bounding box center [529, 531] width 150 height 29
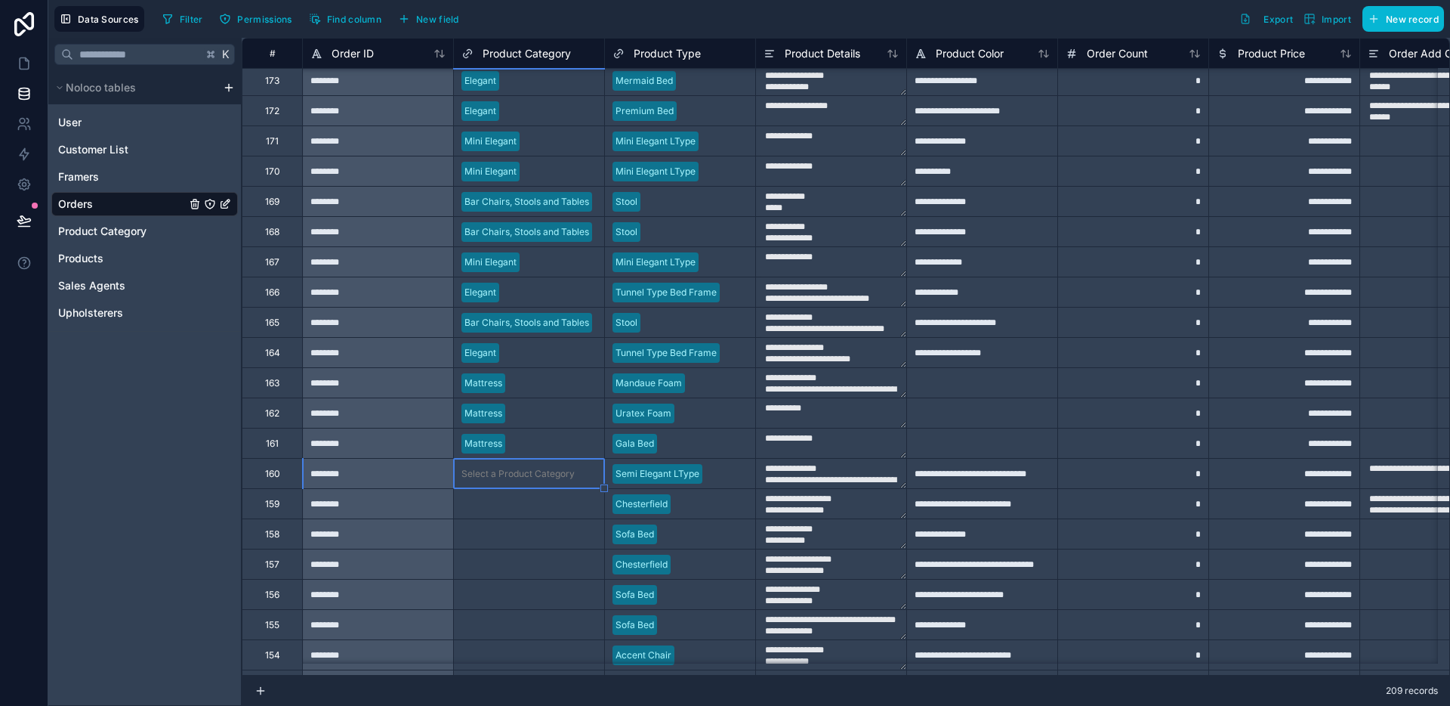
scroll to position [1094, 0]
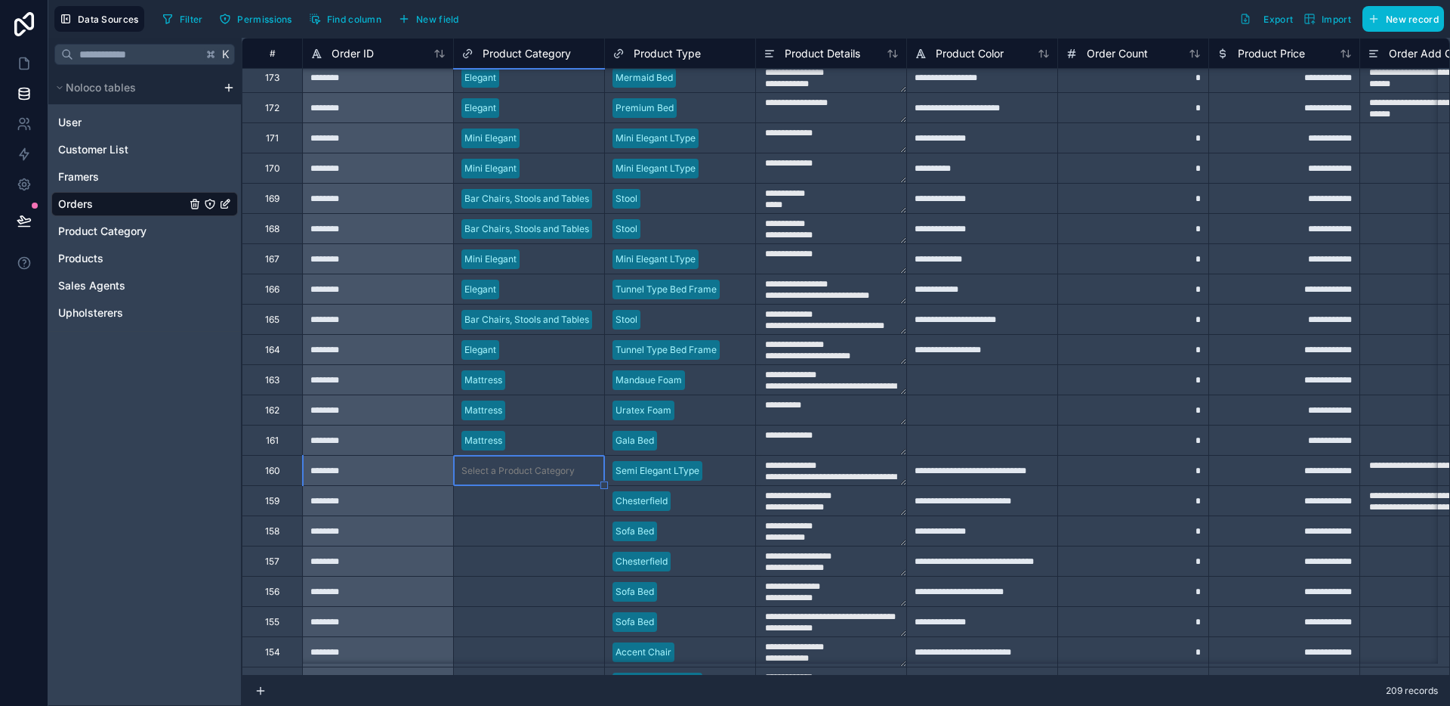
click at [524, 473] on div "Select a Product Category" at bounding box center [518, 471] width 113 height 12
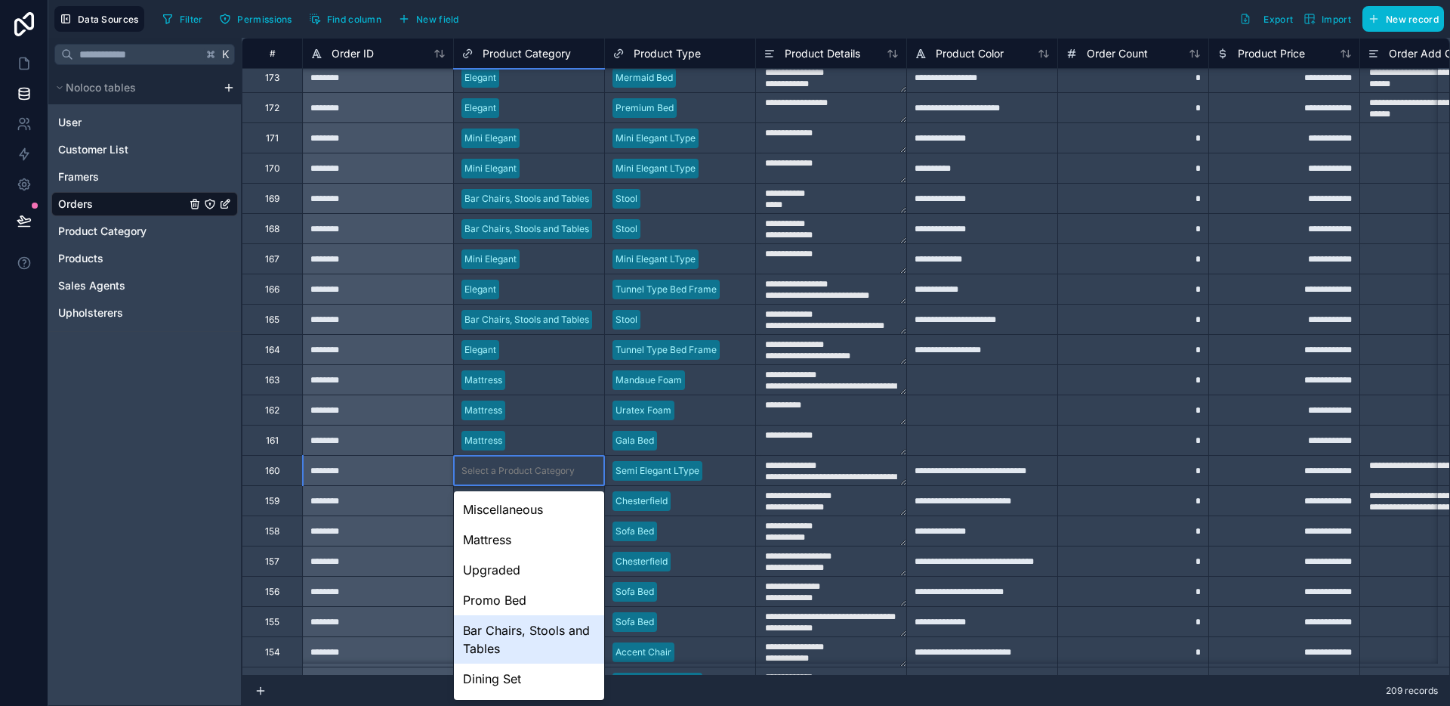
scroll to position [118, 0]
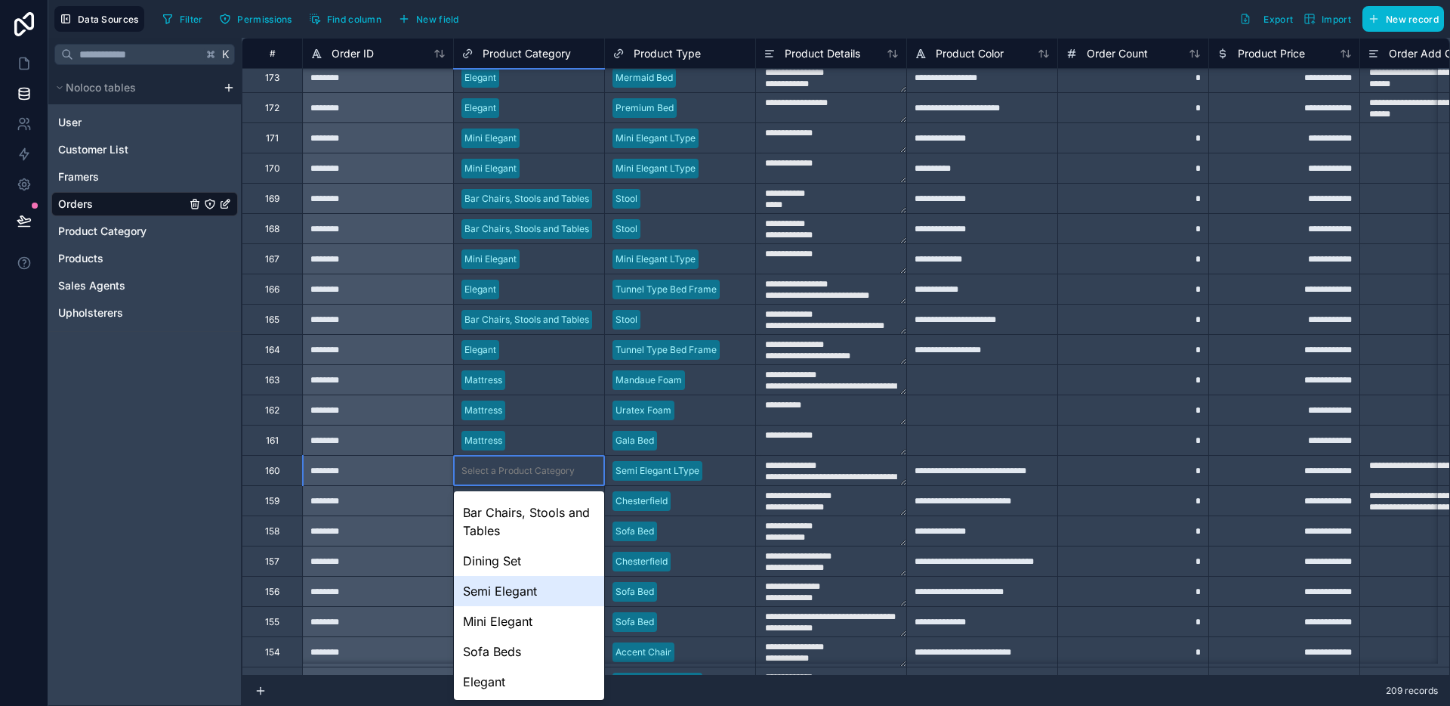
click at [506, 576] on div "Semi Elegant" at bounding box center [529, 591] width 150 height 30
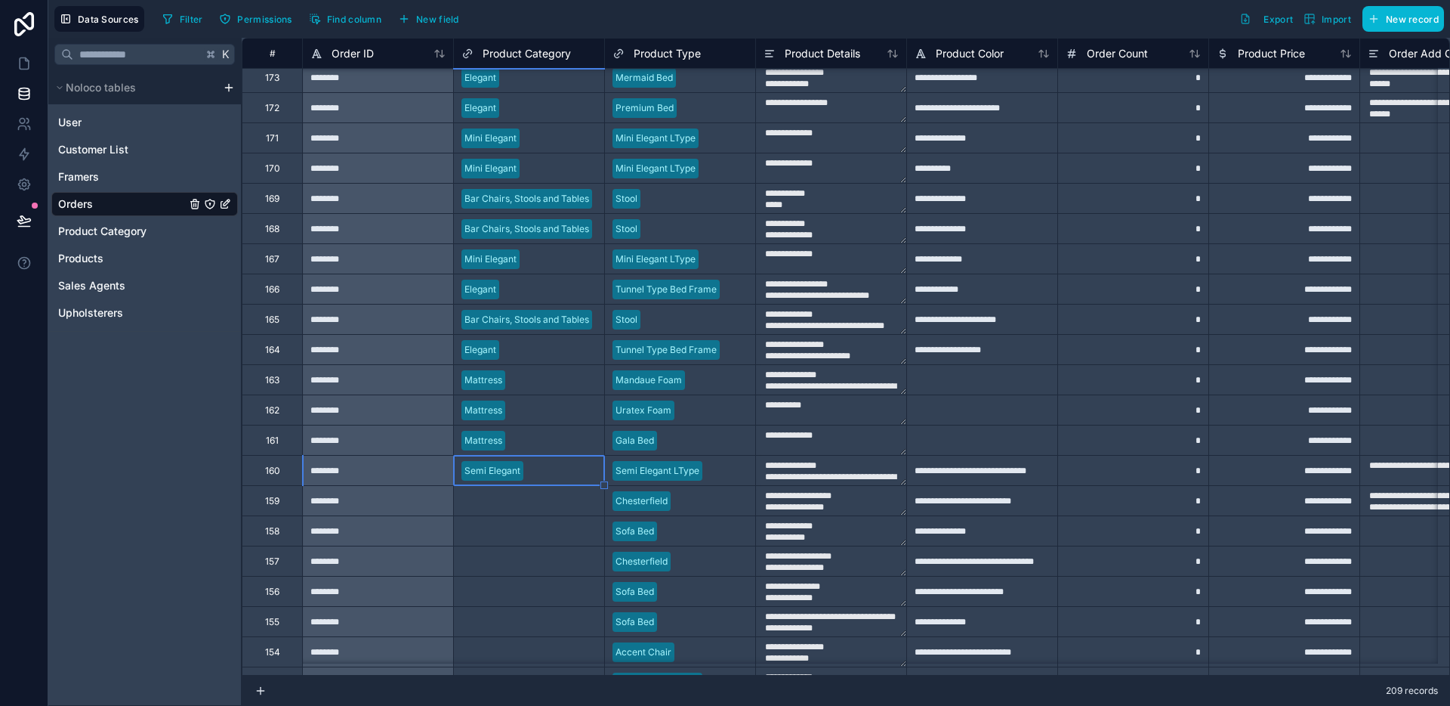
click at [524, 504] on div "Select a Product Category" at bounding box center [518, 501] width 113 height 12
click at [524, 503] on div "Select a Product Category" at bounding box center [518, 501] width 113 height 12
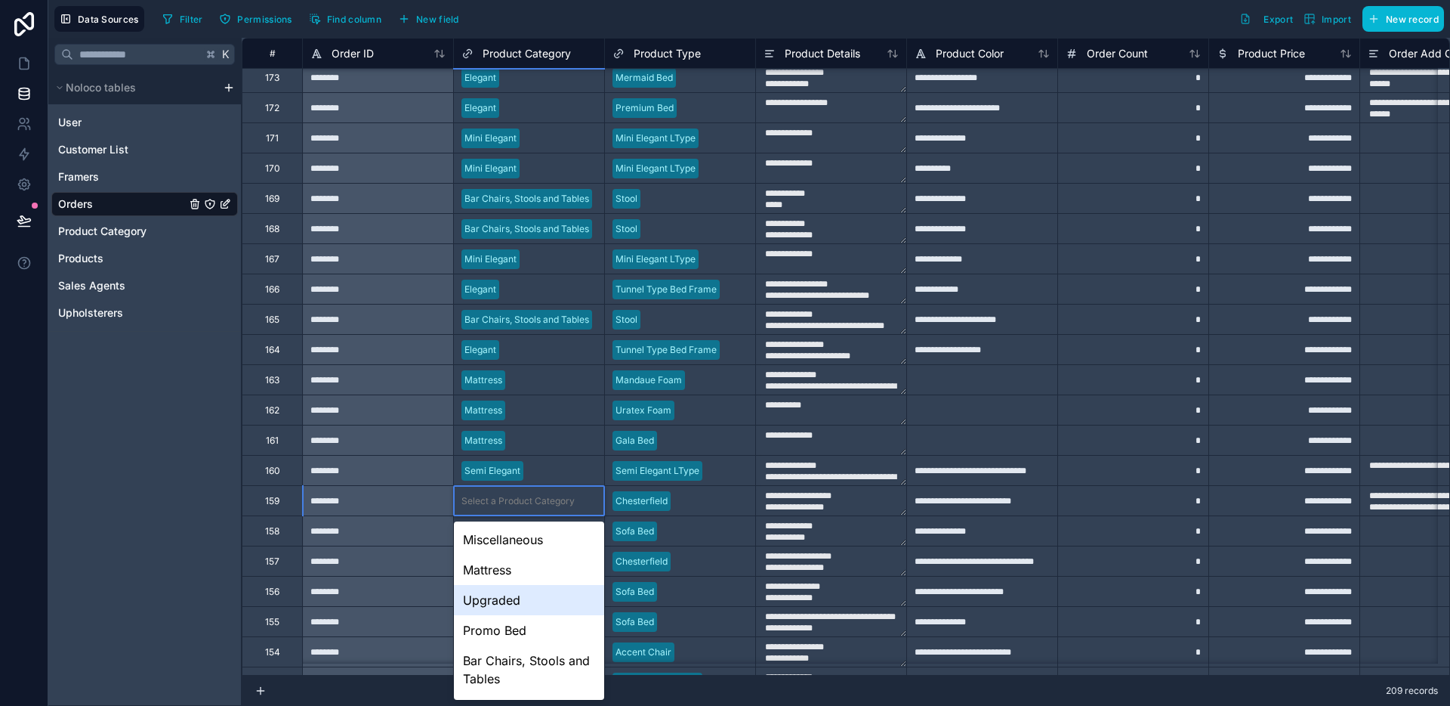
scroll to position [148, 0]
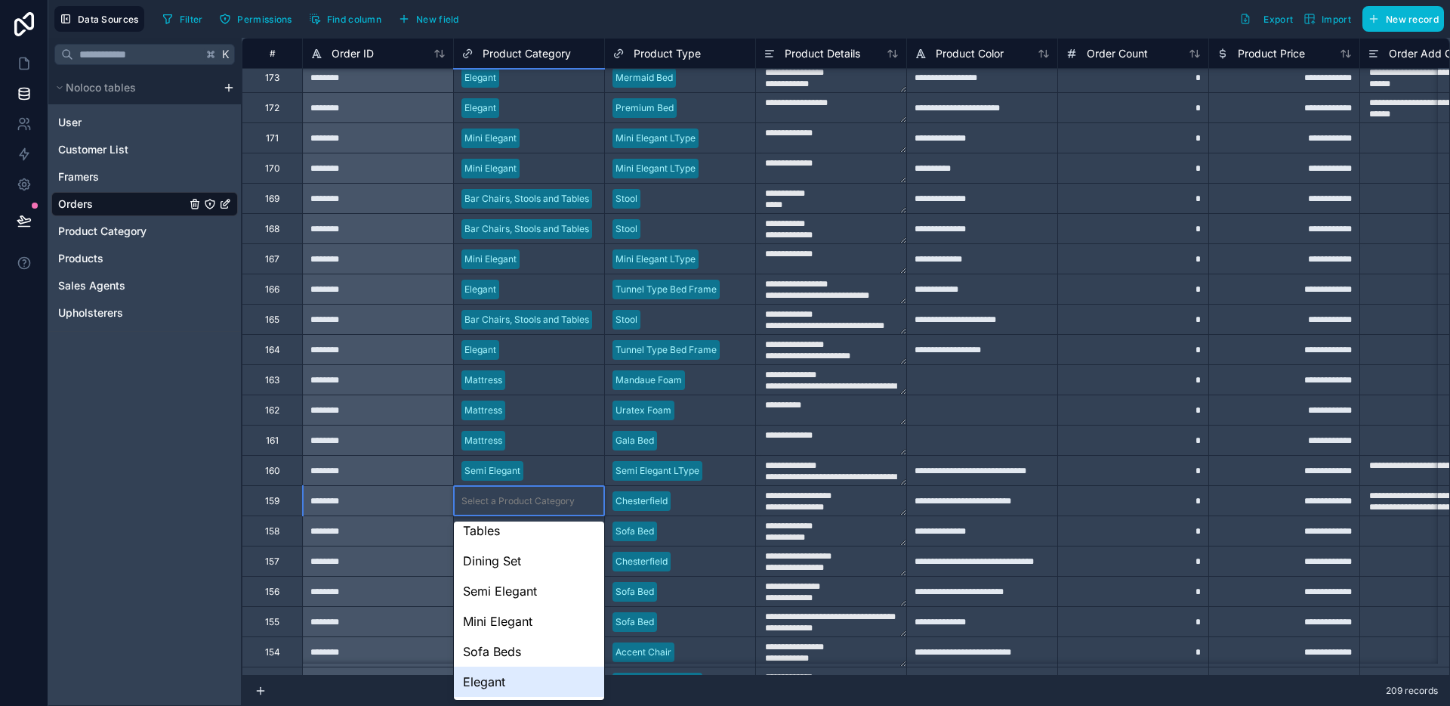
click at [504, 697] on div "Miscellaneous Mattress Upgraded Promo Bed Bar Chairs, Stools and Tables Dining …" at bounding box center [529, 610] width 150 height 178
click at [505, 681] on div "Elegant" at bounding box center [529, 681] width 150 height 30
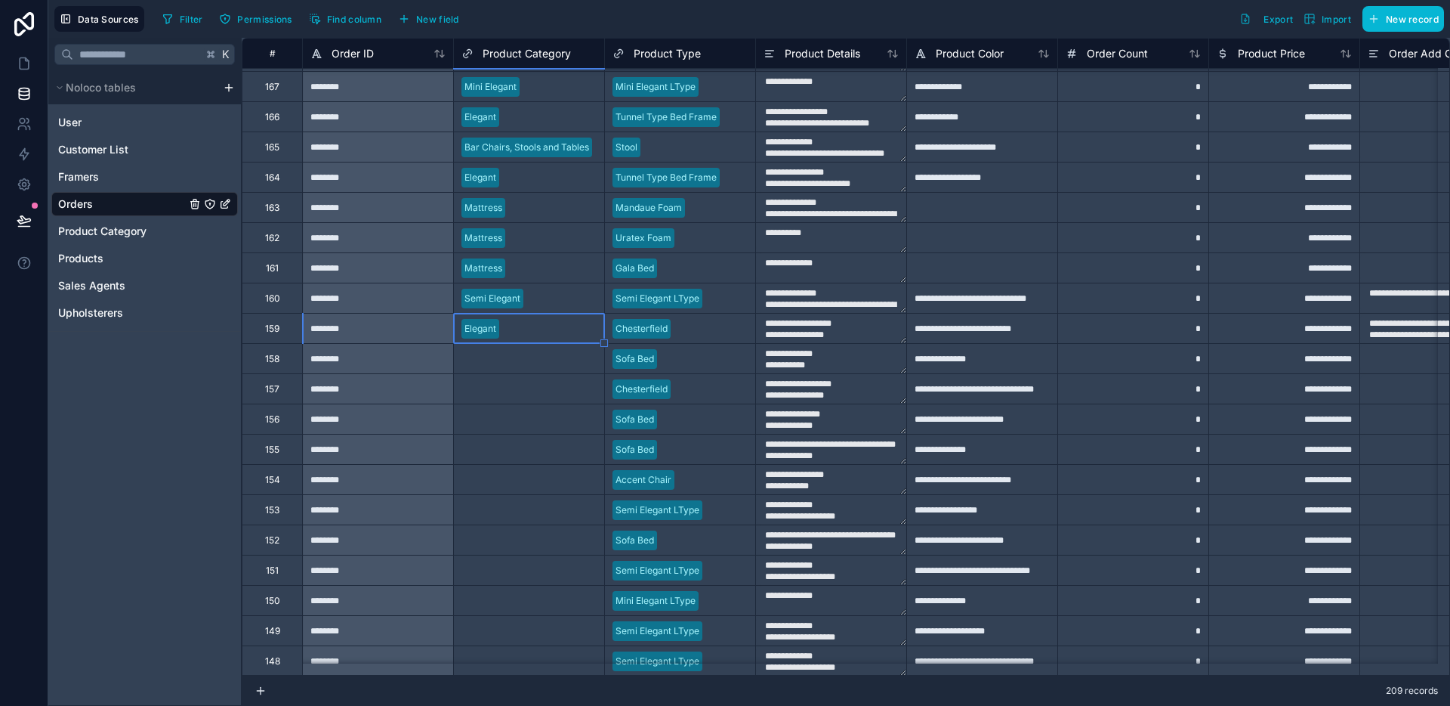
scroll to position [1290, 0]
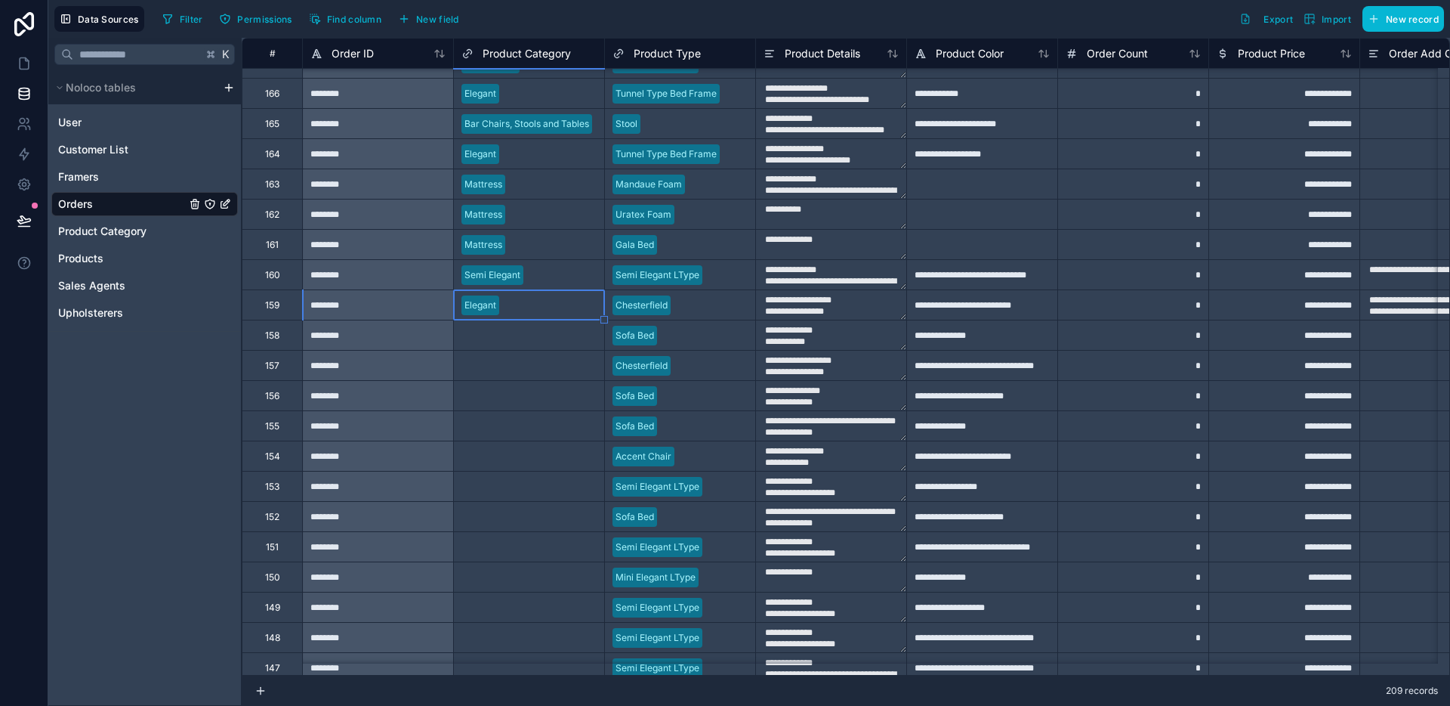
click at [547, 329] on div "Select a Product Category" at bounding box center [518, 335] width 113 height 12
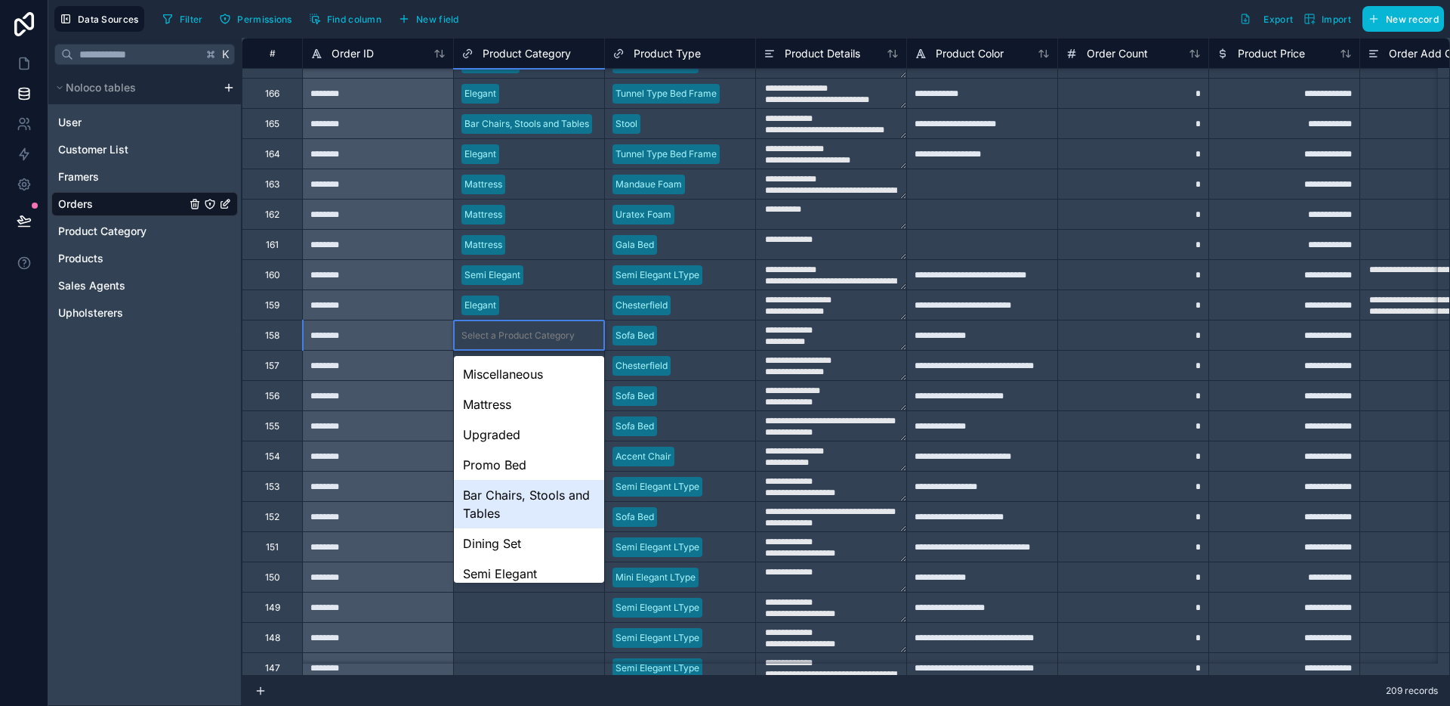
scroll to position [100, 0]
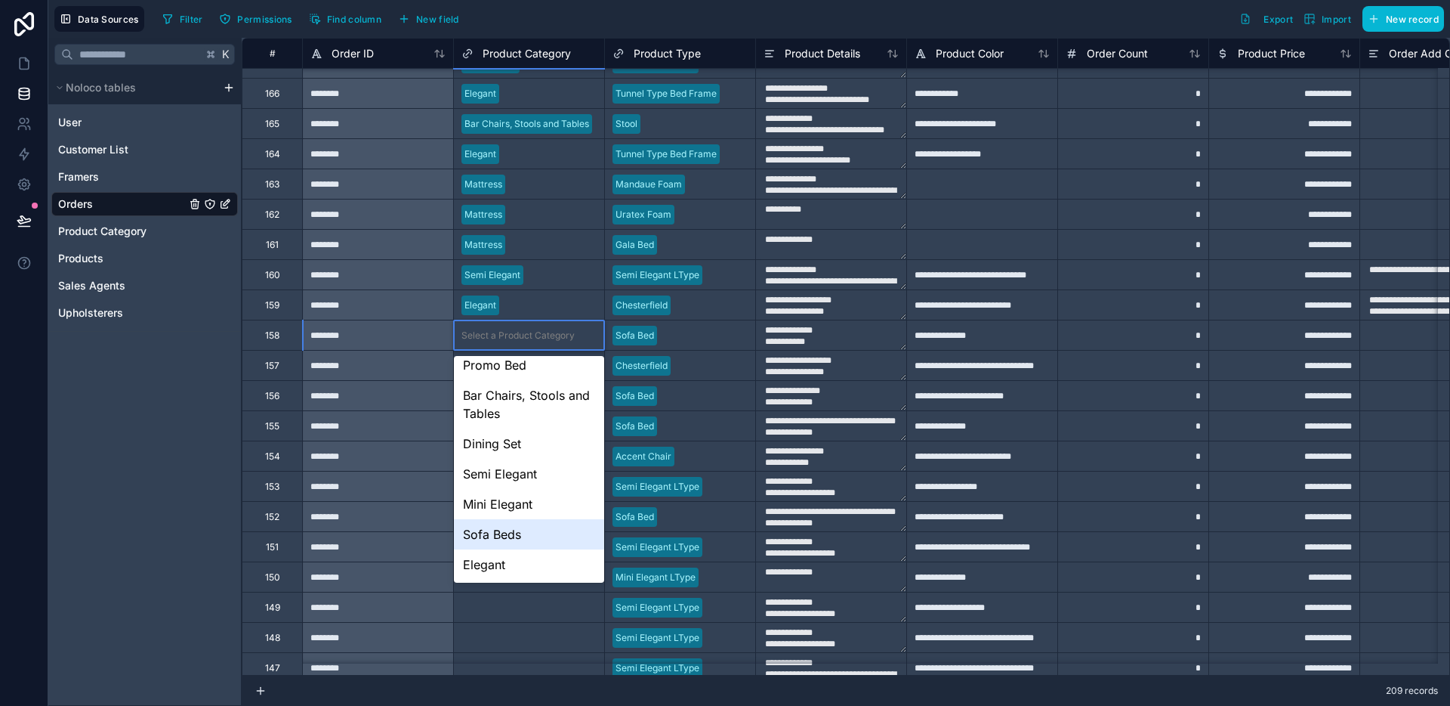
click at [542, 525] on div "Sofa Beds" at bounding box center [529, 534] width 150 height 30
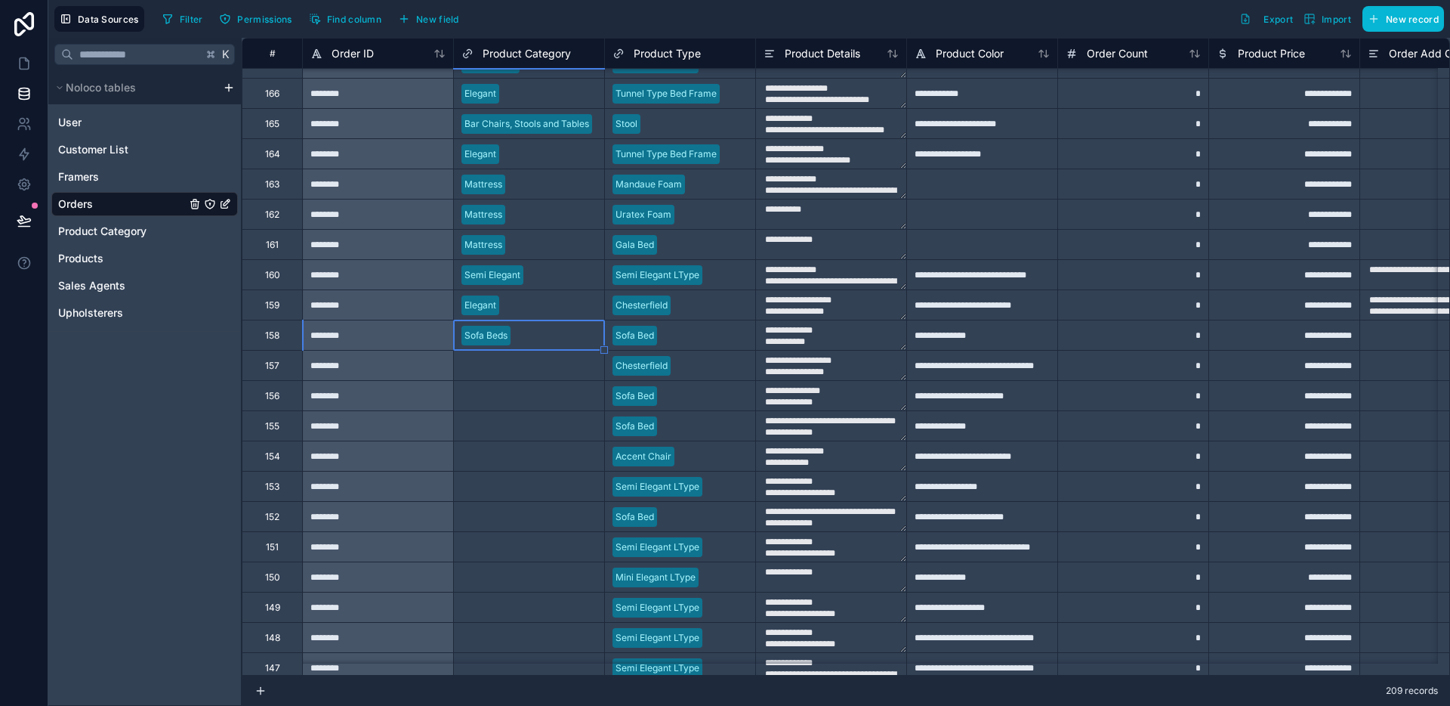
click at [539, 367] on div "Select a Product Category" at bounding box center [518, 366] width 113 height 12
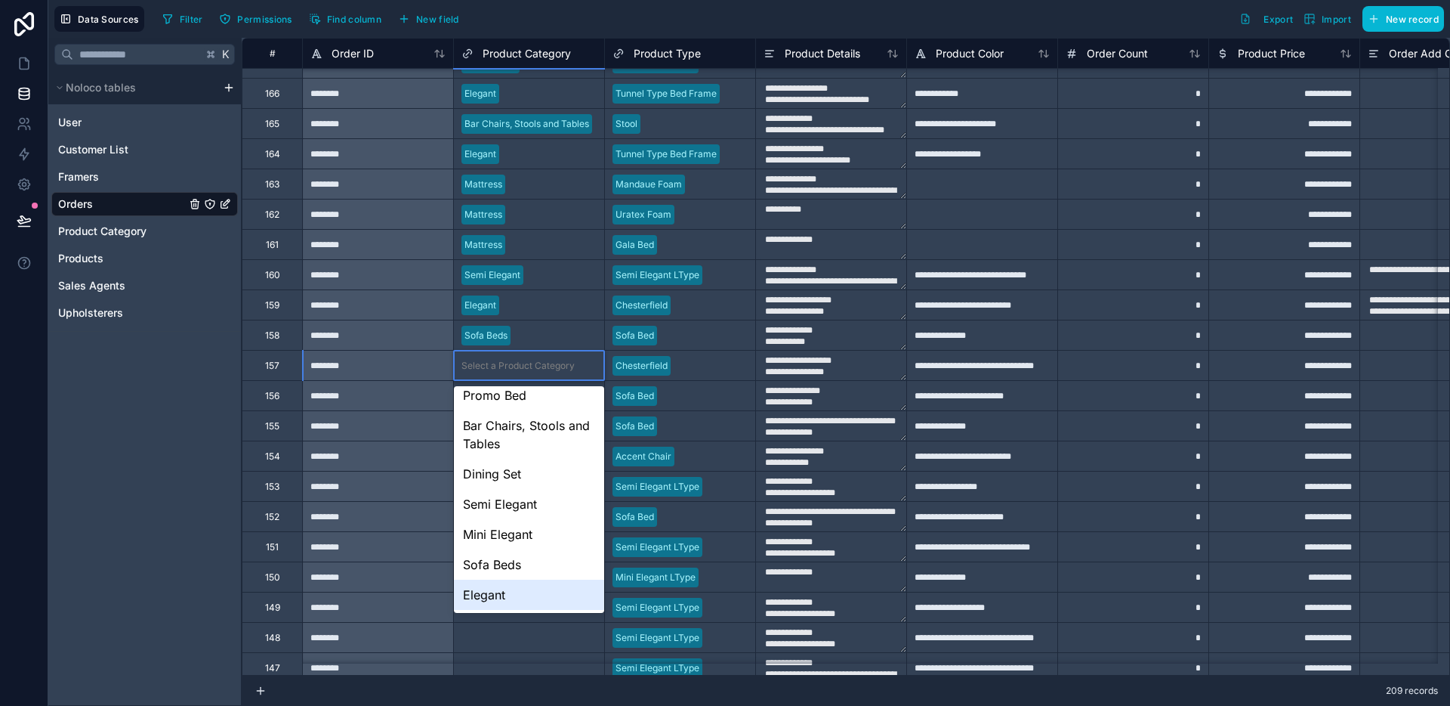
click at [522, 582] on div "Elegant" at bounding box center [529, 594] width 150 height 30
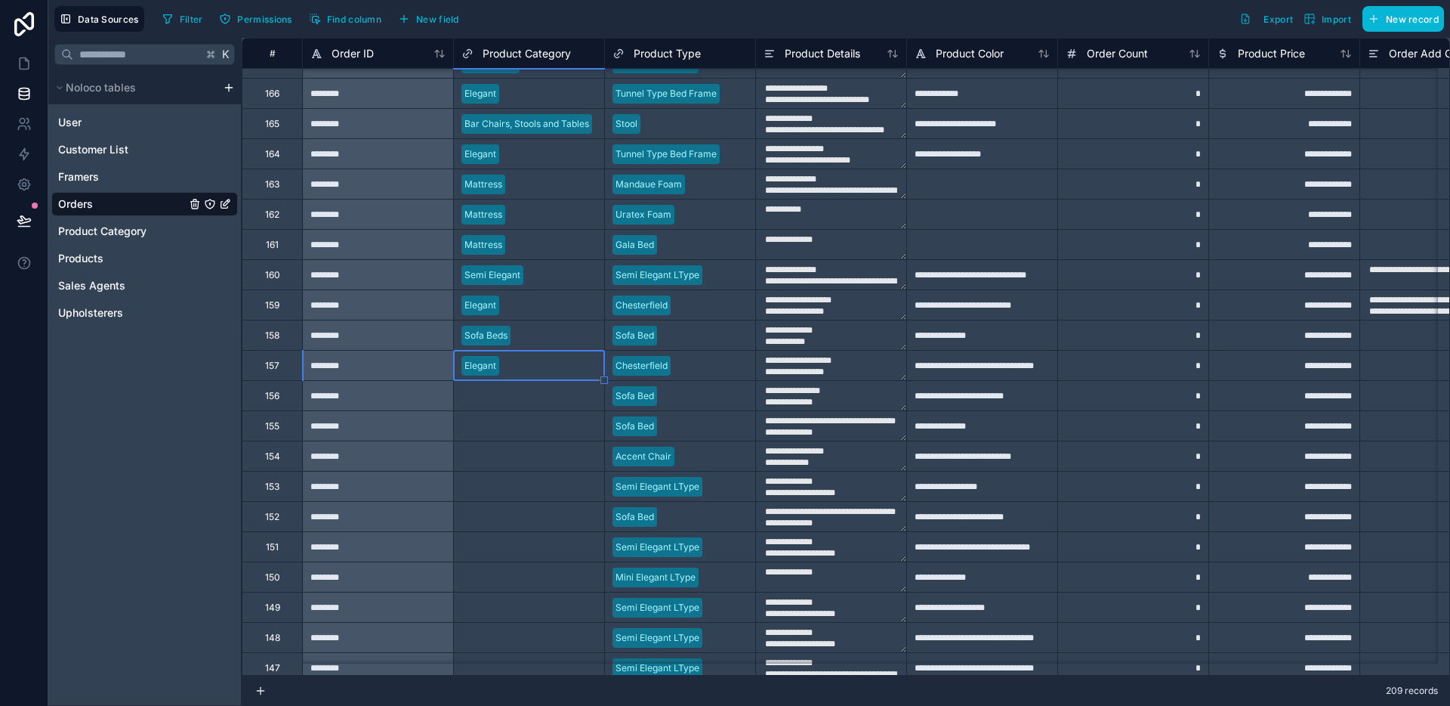
click at [532, 402] on div "Select a Product Category" at bounding box center [529, 395] width 150 height 15
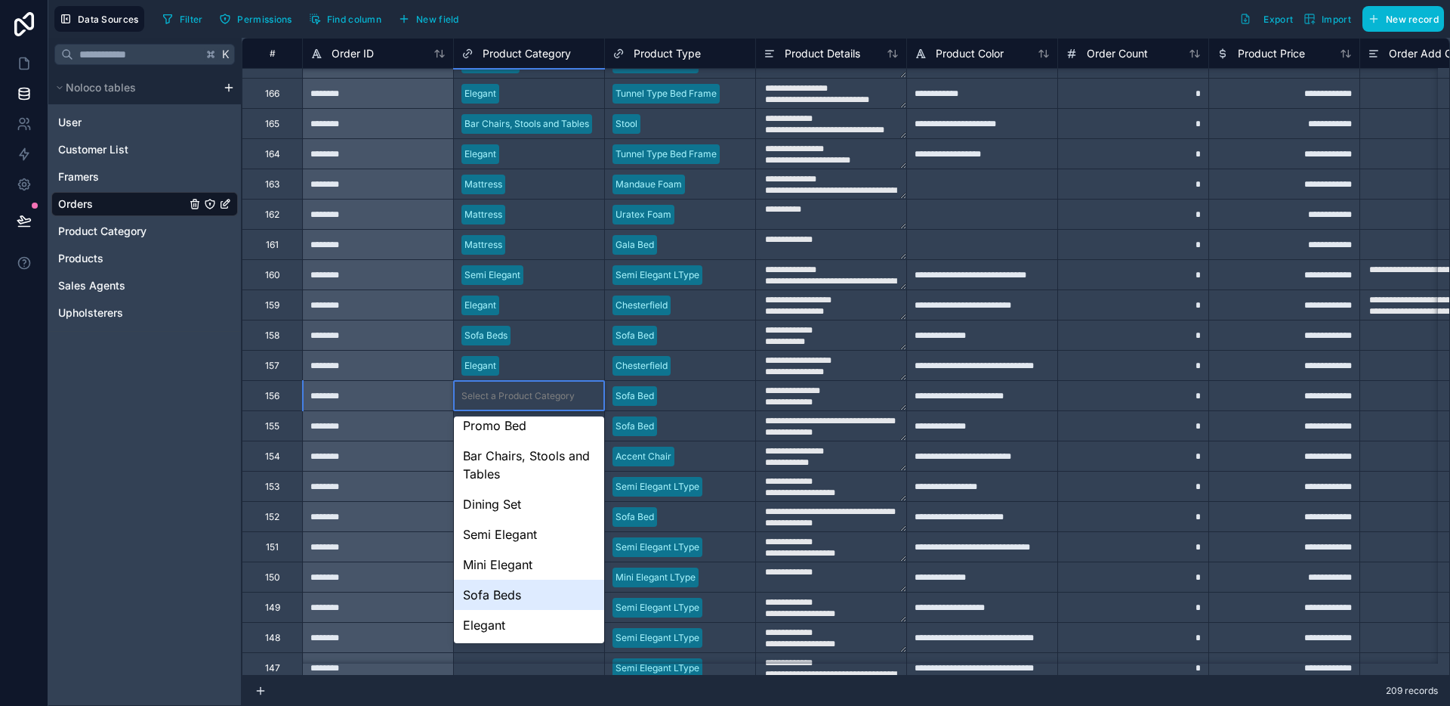
click at [515, 579] on div "Sofa Beds" at bounding box center [529, 594] width 150 height 30
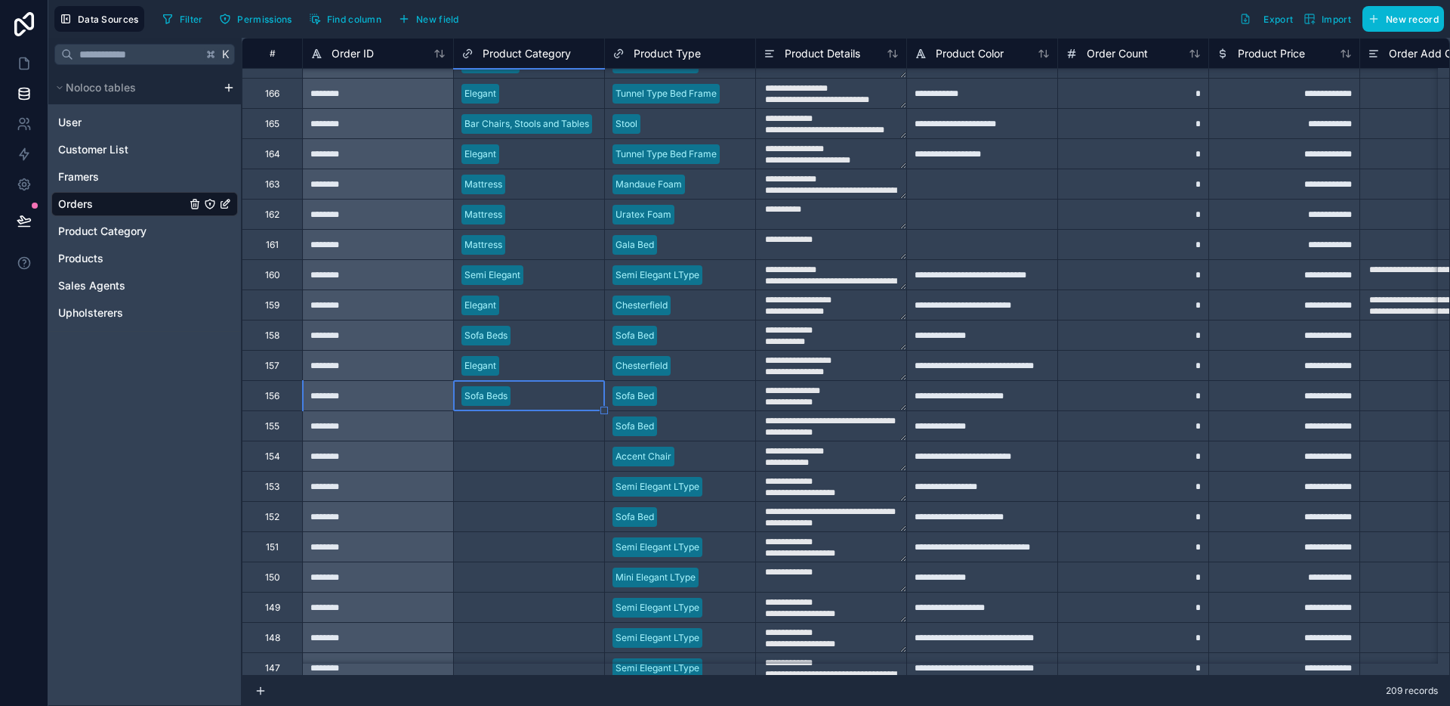
click at [527, 425] on div "Select a Product Category" at bounding box center [518, 426] width 113 height 12
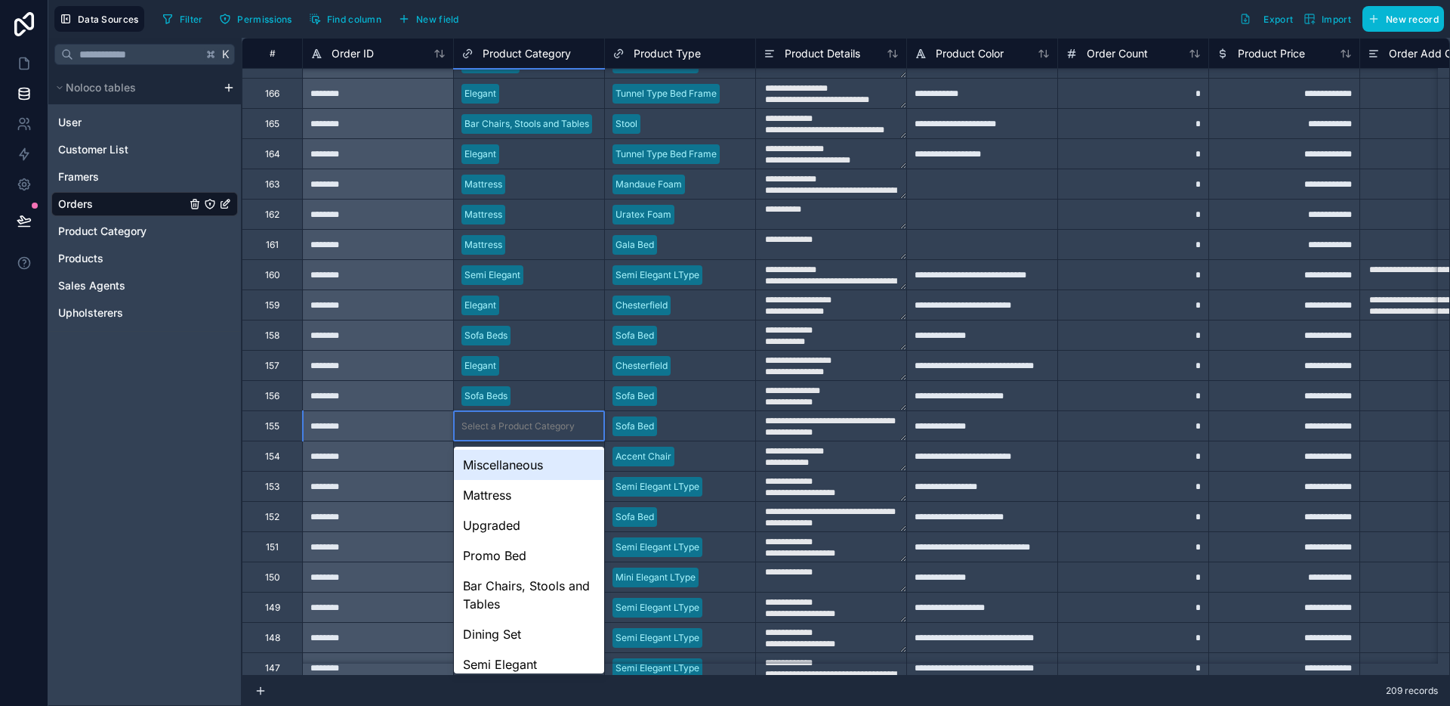
click at [527, 425] on div "Select a Product Category" at bounding box center [518, 426] width 113 height 12
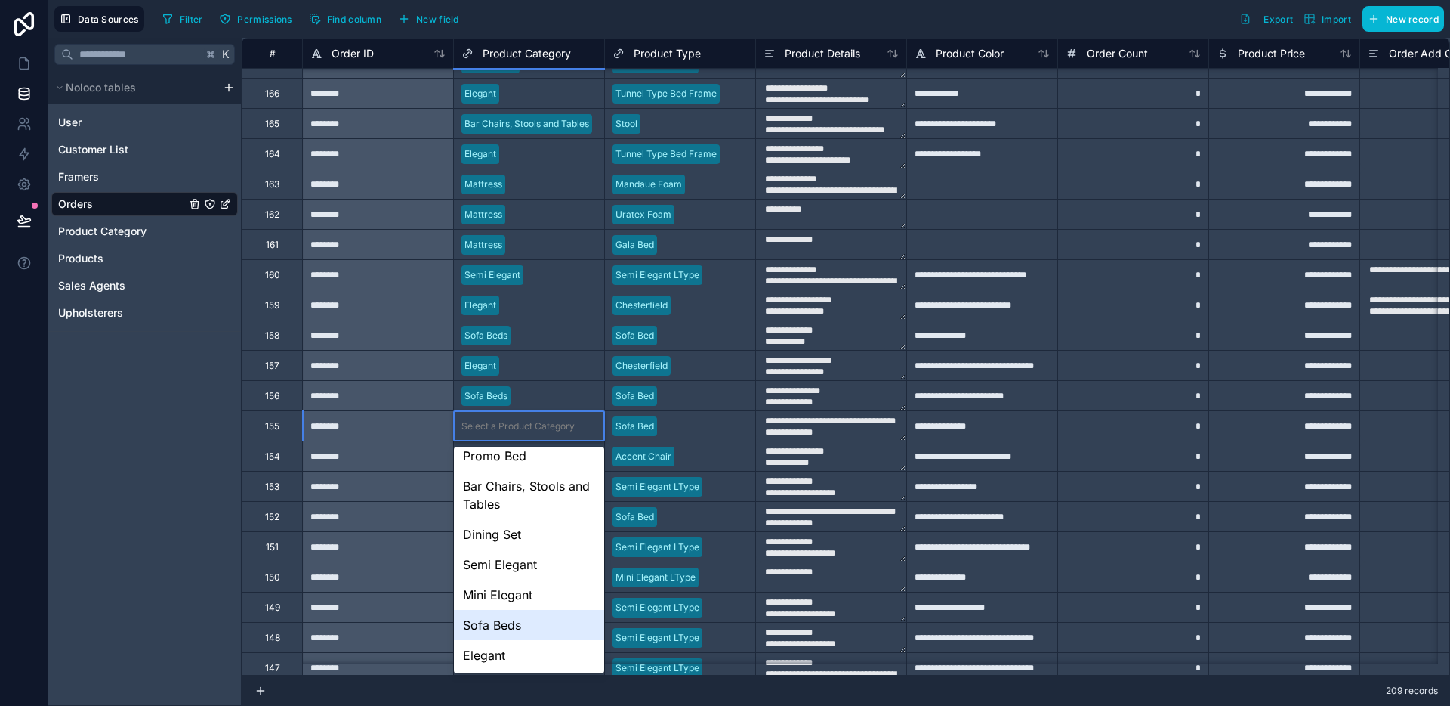
click at [508, 613] on div "Sofa Beds" at bounding box center [529, 625] width 150 height 30
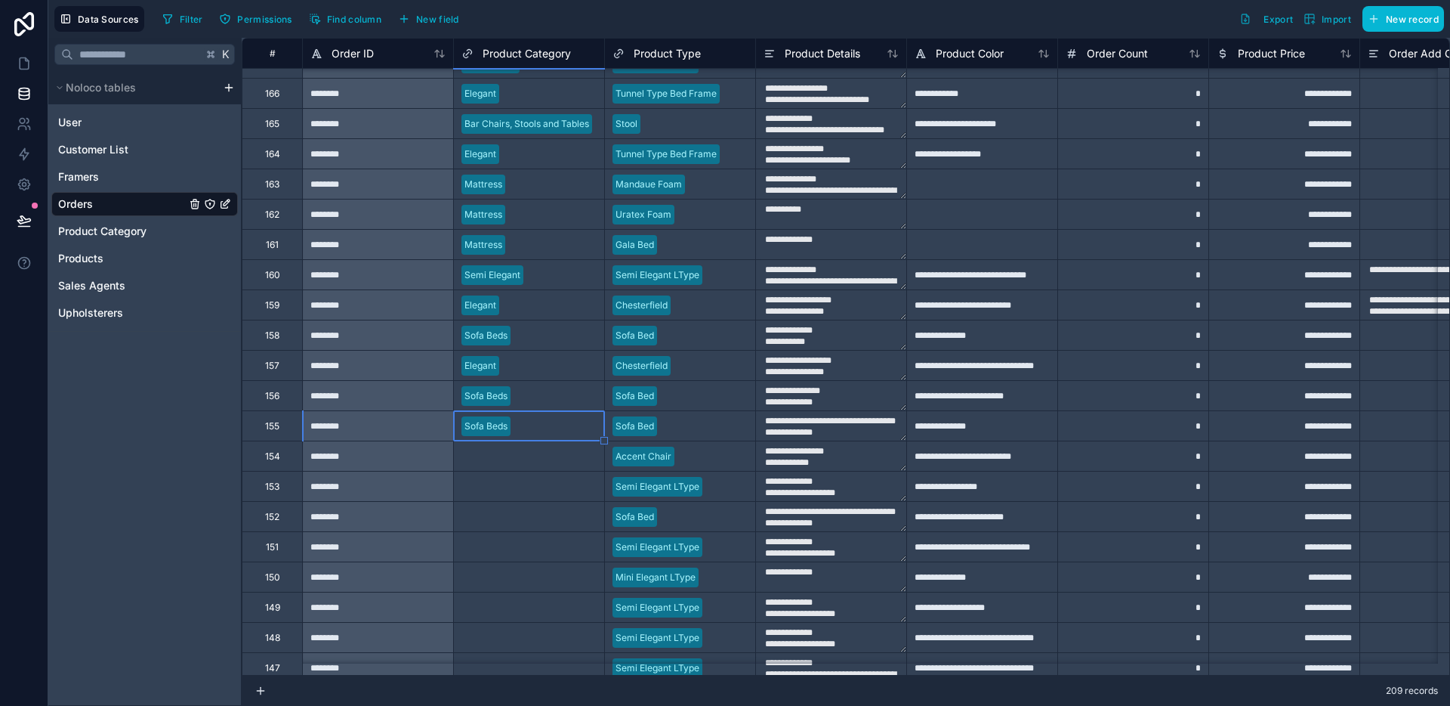
click at [505, 450] on div "Select a Product Category" at bounding box center [518, 456] width 113 height 12
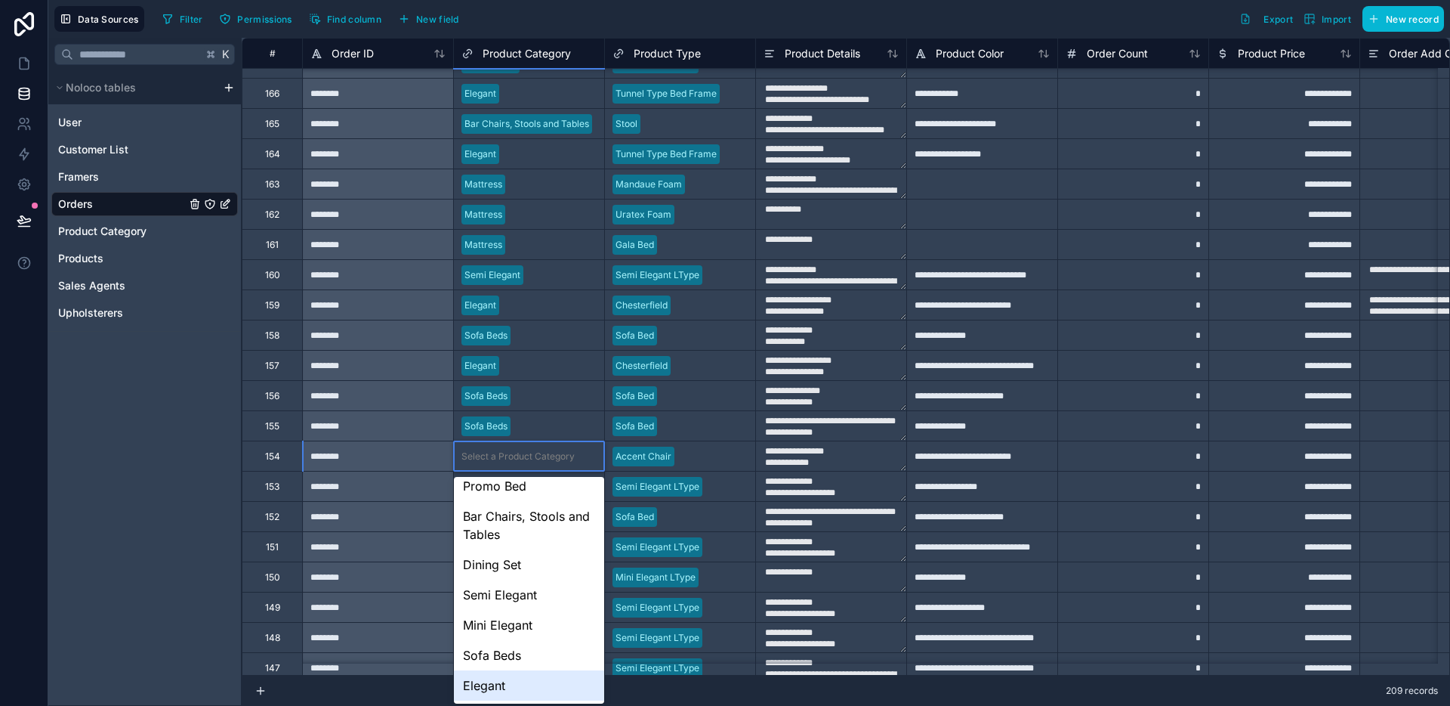
click at [491, 688] on div "Elegant" at bounding box center [529, 685] width 150 height 30
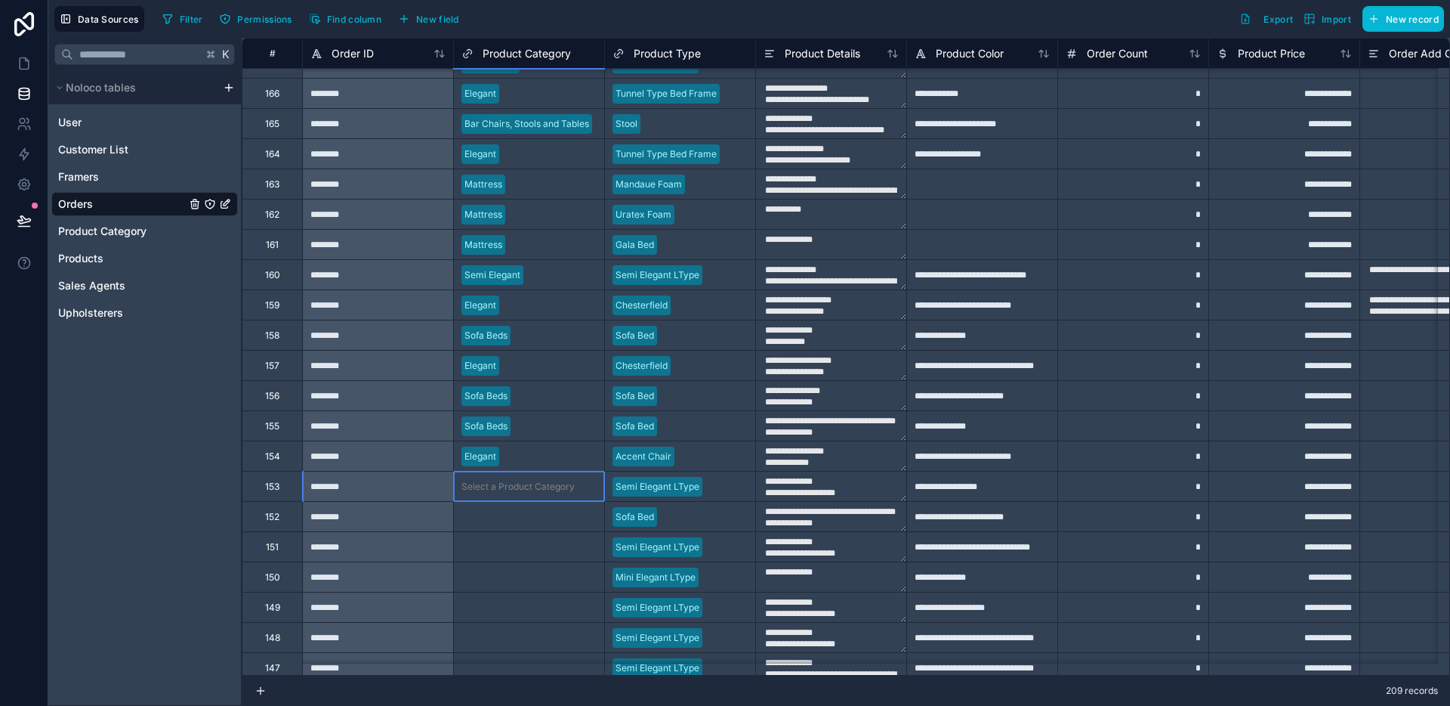
click at [523, 483] on div "Select a Product Category" at bounding box center [518, 486] width 113 height 12
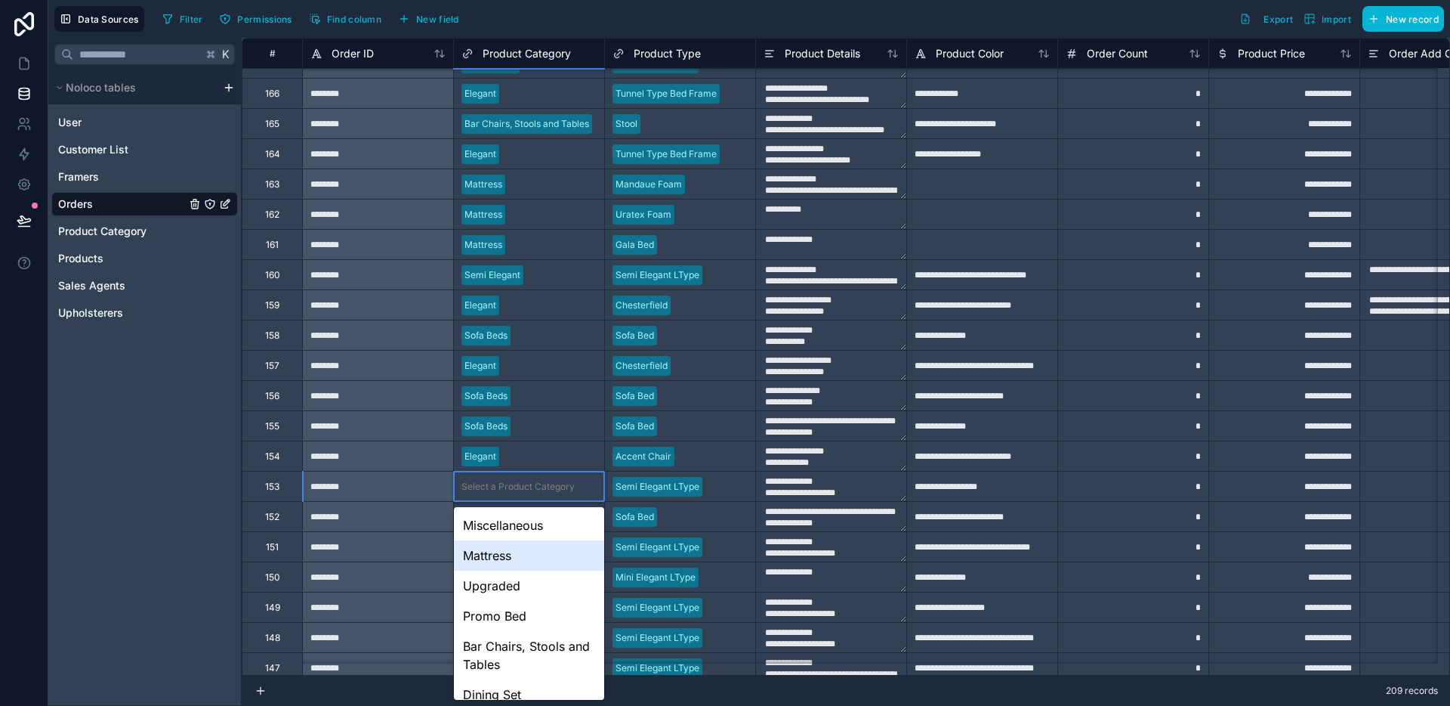
scroll to position [134, 0]
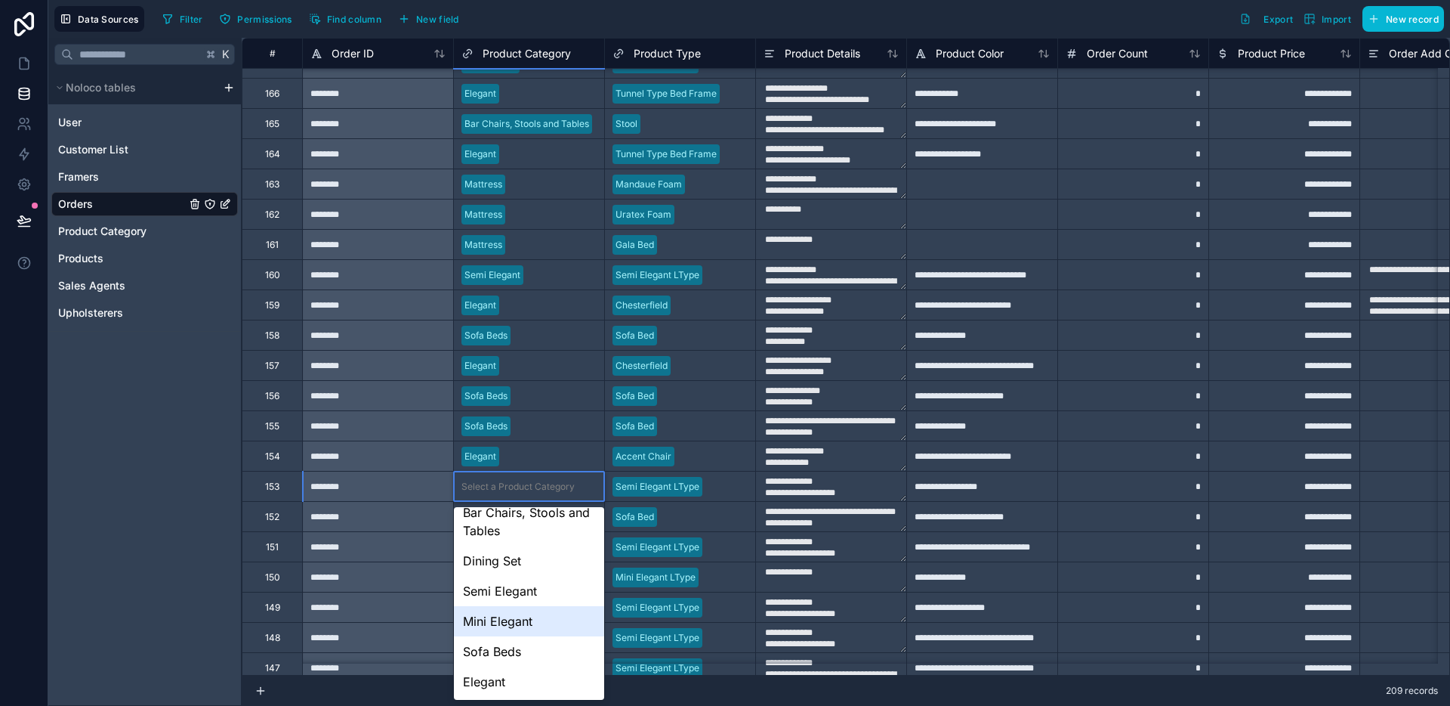
click at [517, 599] on div "Semi Elegant" at bounding box center [529, 591] width 150 height 30
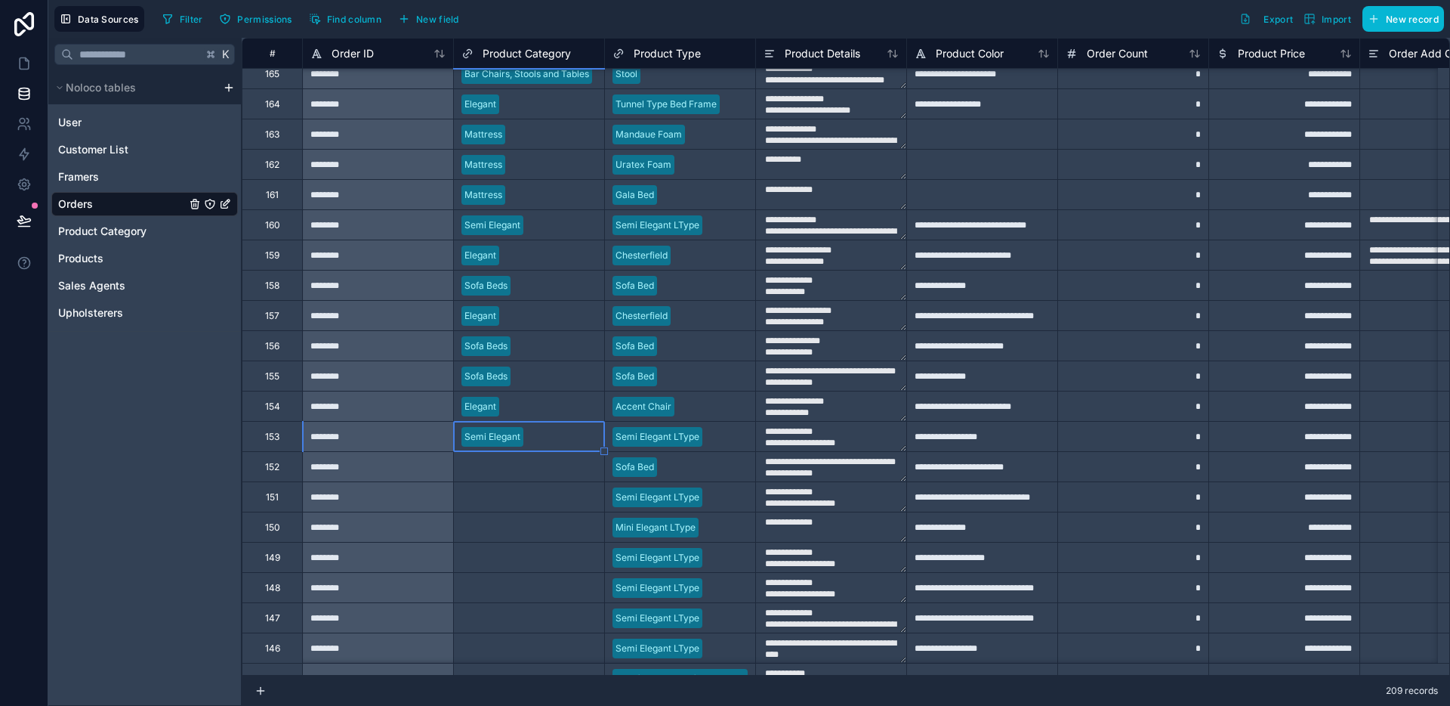
scroll to position [1401, 0]
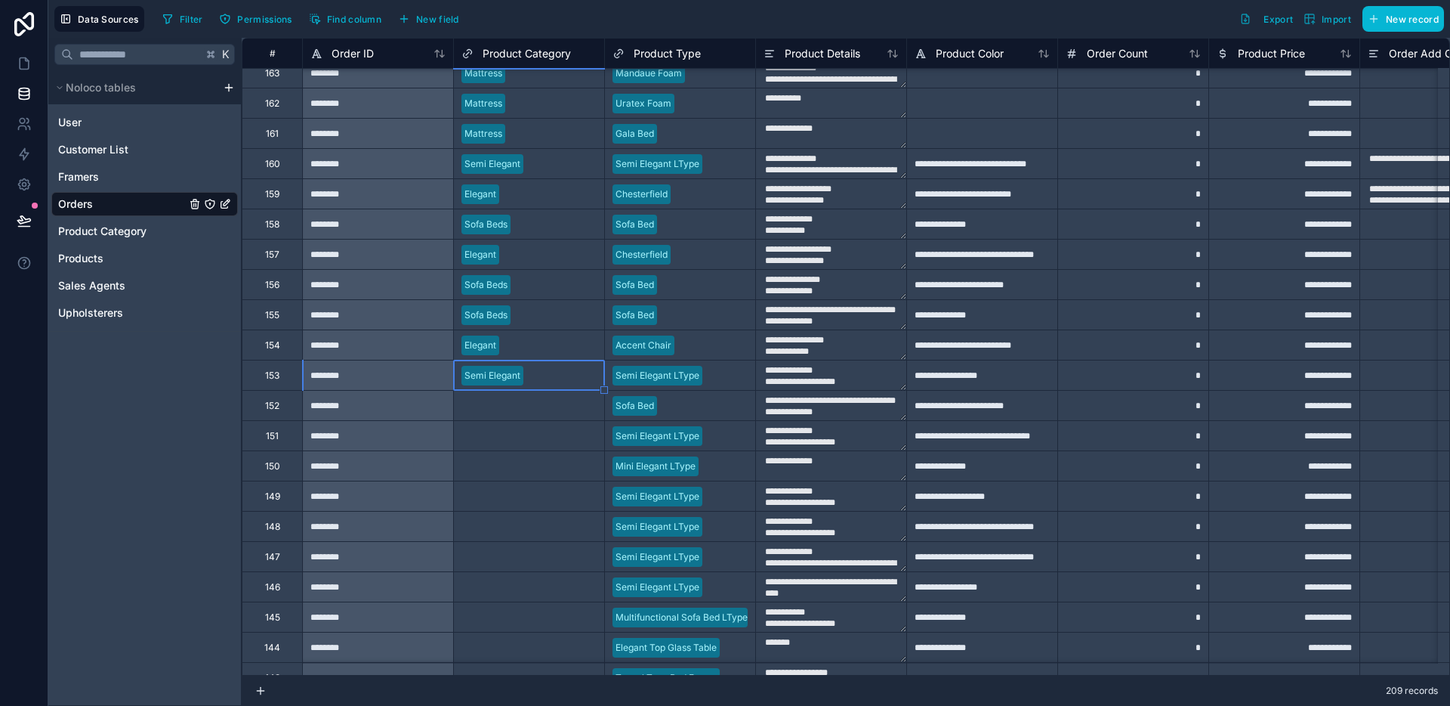
click at [513, 403] on div "Select a Product Category" at bounding box center [518, 406] width 113 height 12
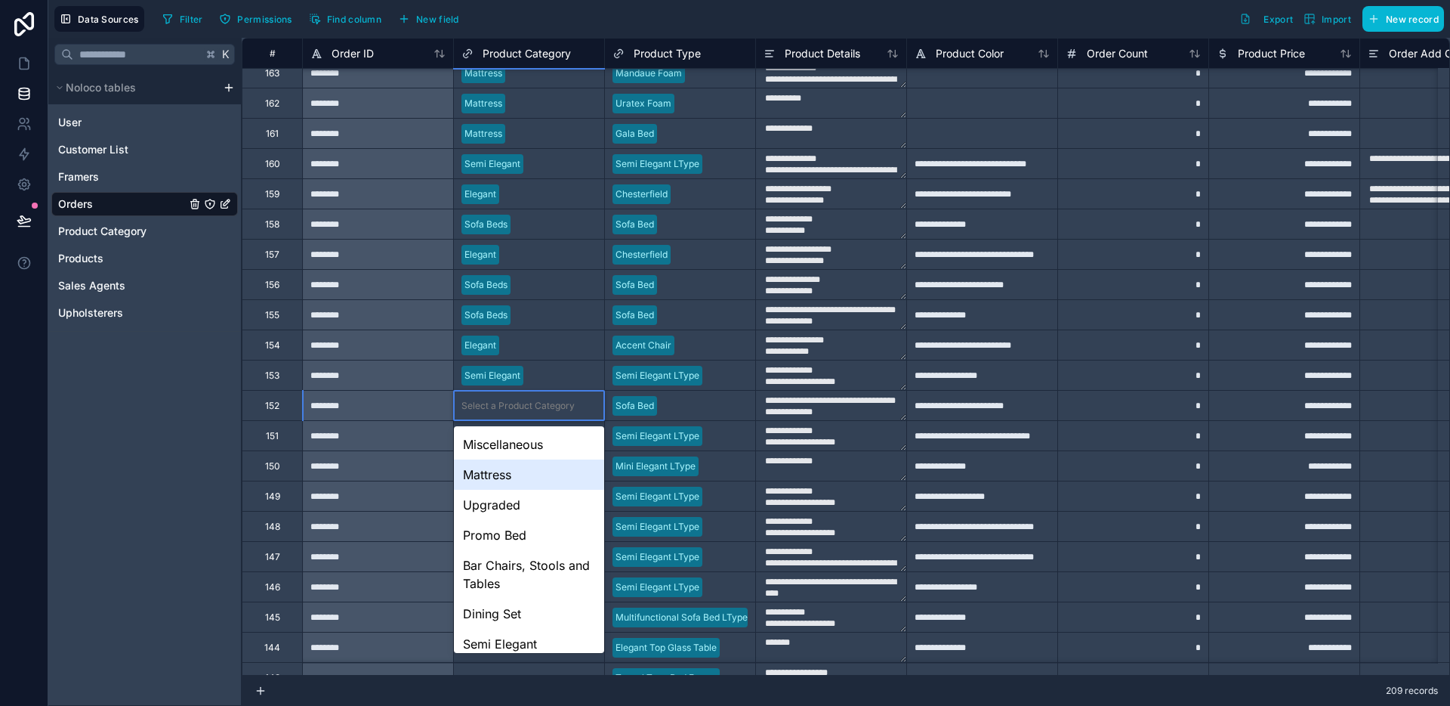
scroll to position [100, 0]
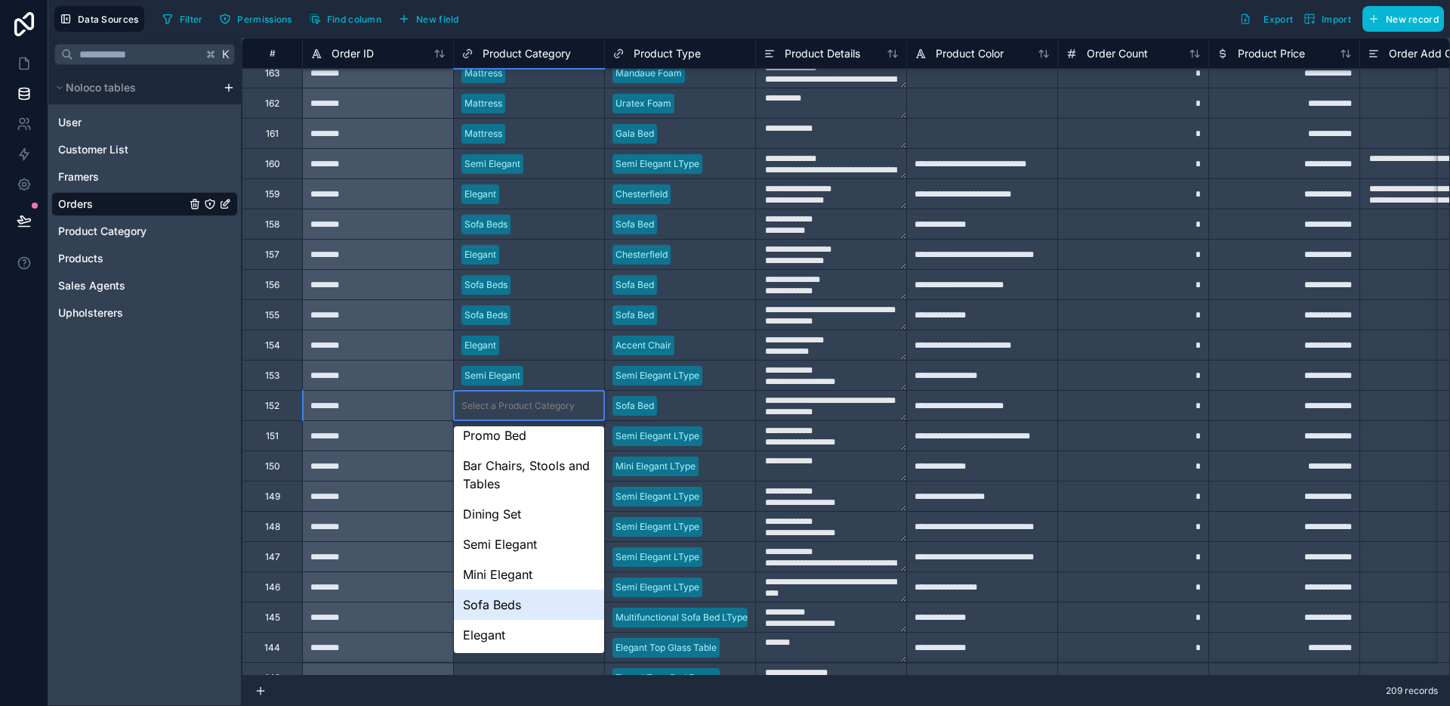
click at [504, 598] on div "Sofa Beds" at bounding box center [529, 604] width 150 height 30
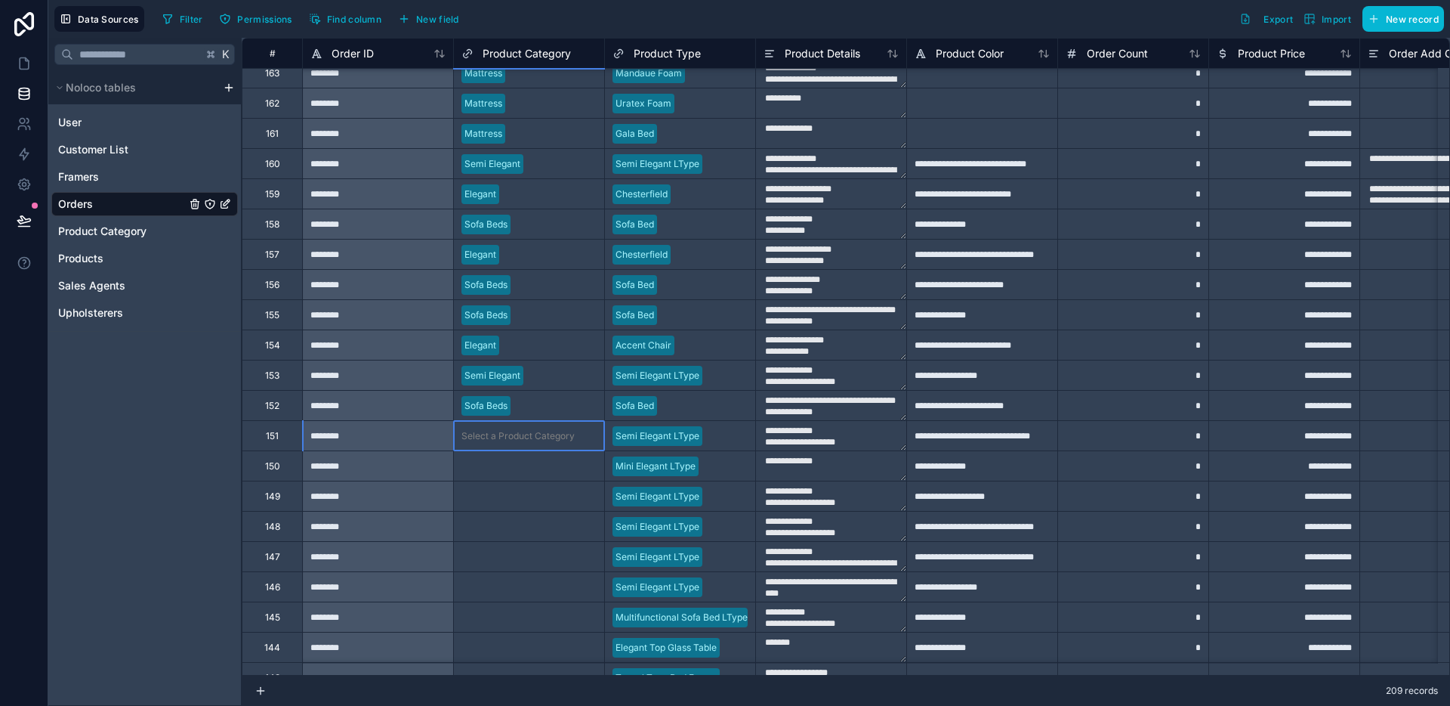
click at [529, 441] on div "Select a Product Category" at bounding box center [518, 436] width 113 height 12
click at [529, 440] on div "Select a Product Category" at bounding box center [518, 436] width 113 height 12
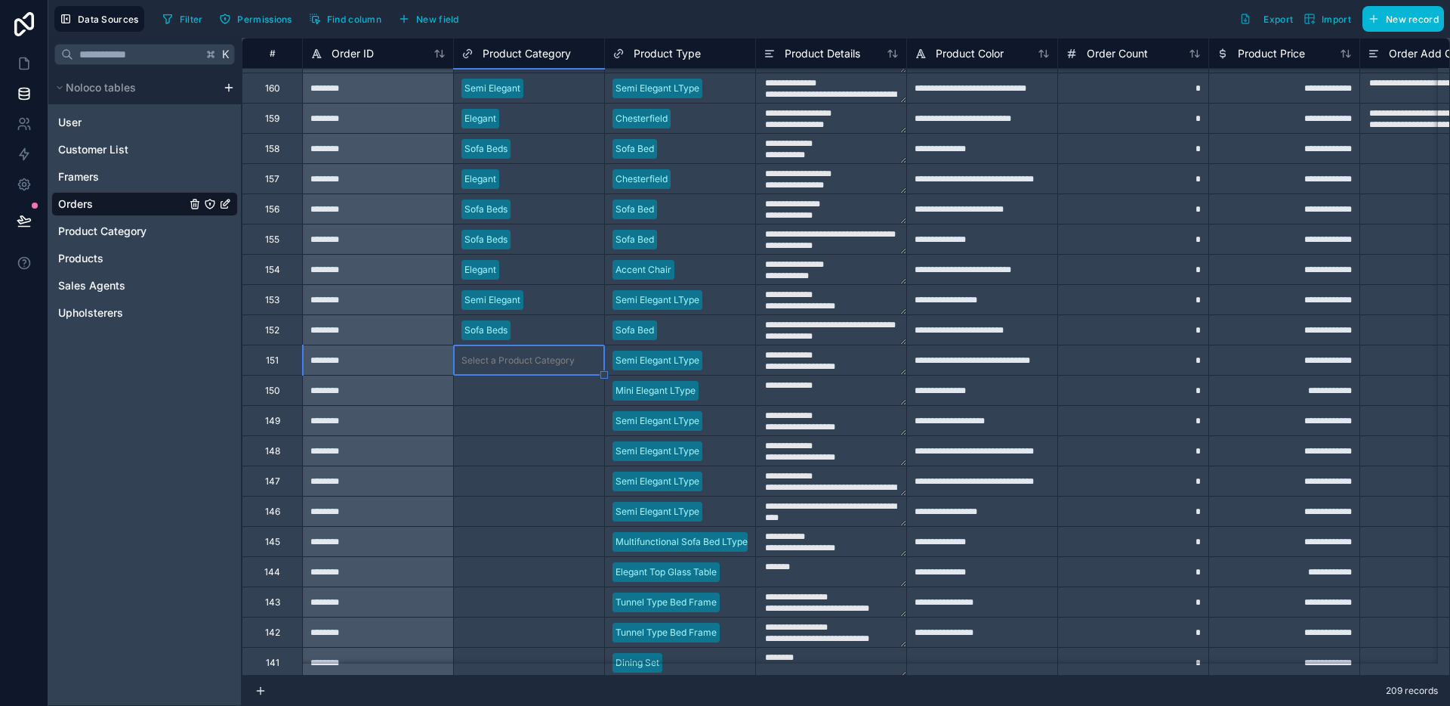
scroll to position [1427, 0]
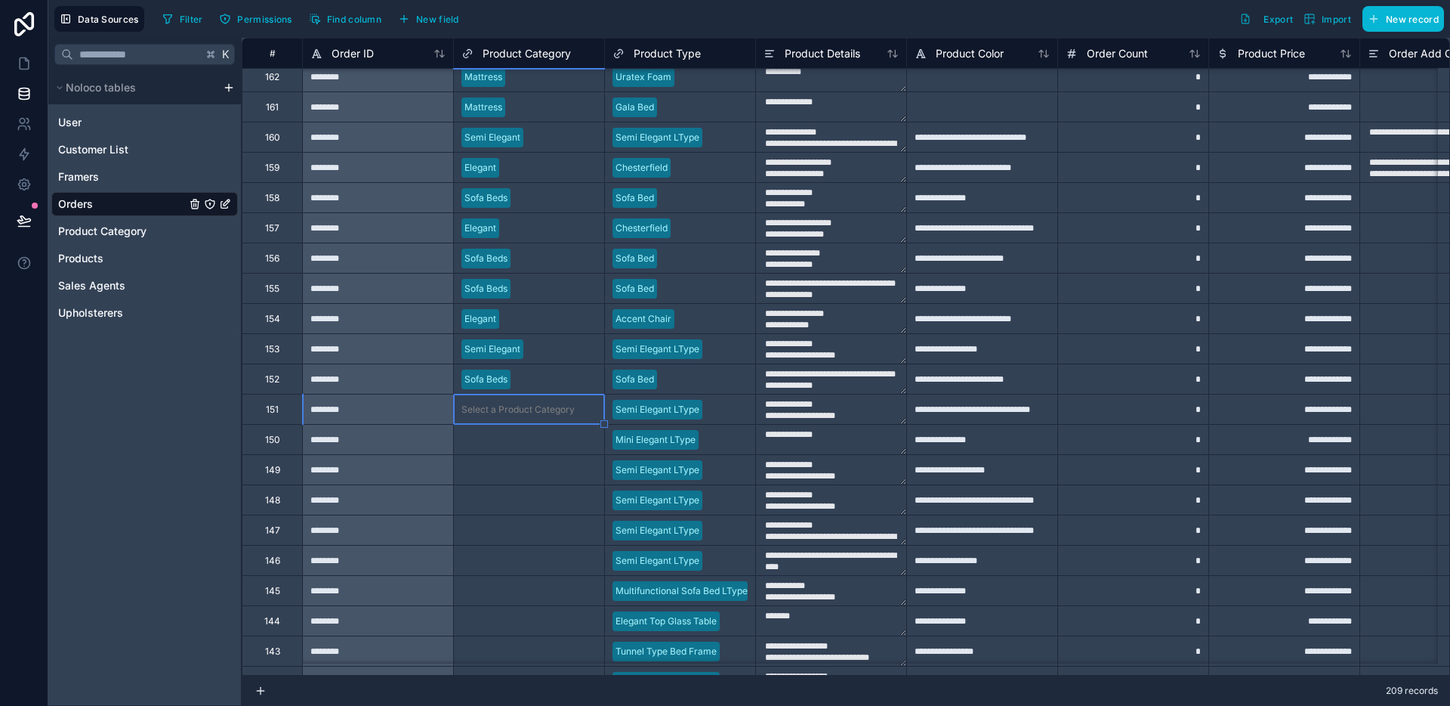
click at [515, 409] on div "Select a Product Category" at bounding box center [518, 409] width 113 height 12
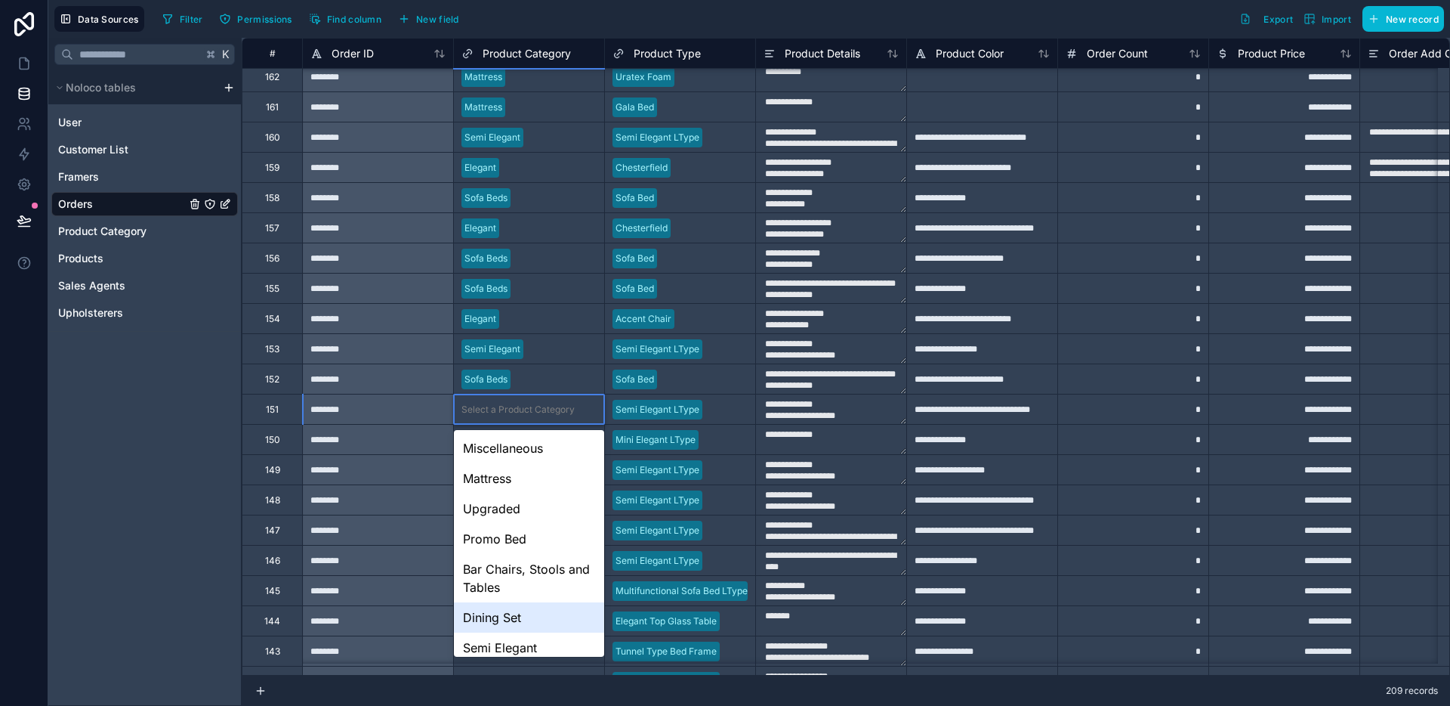
scroll to position [100, 0]
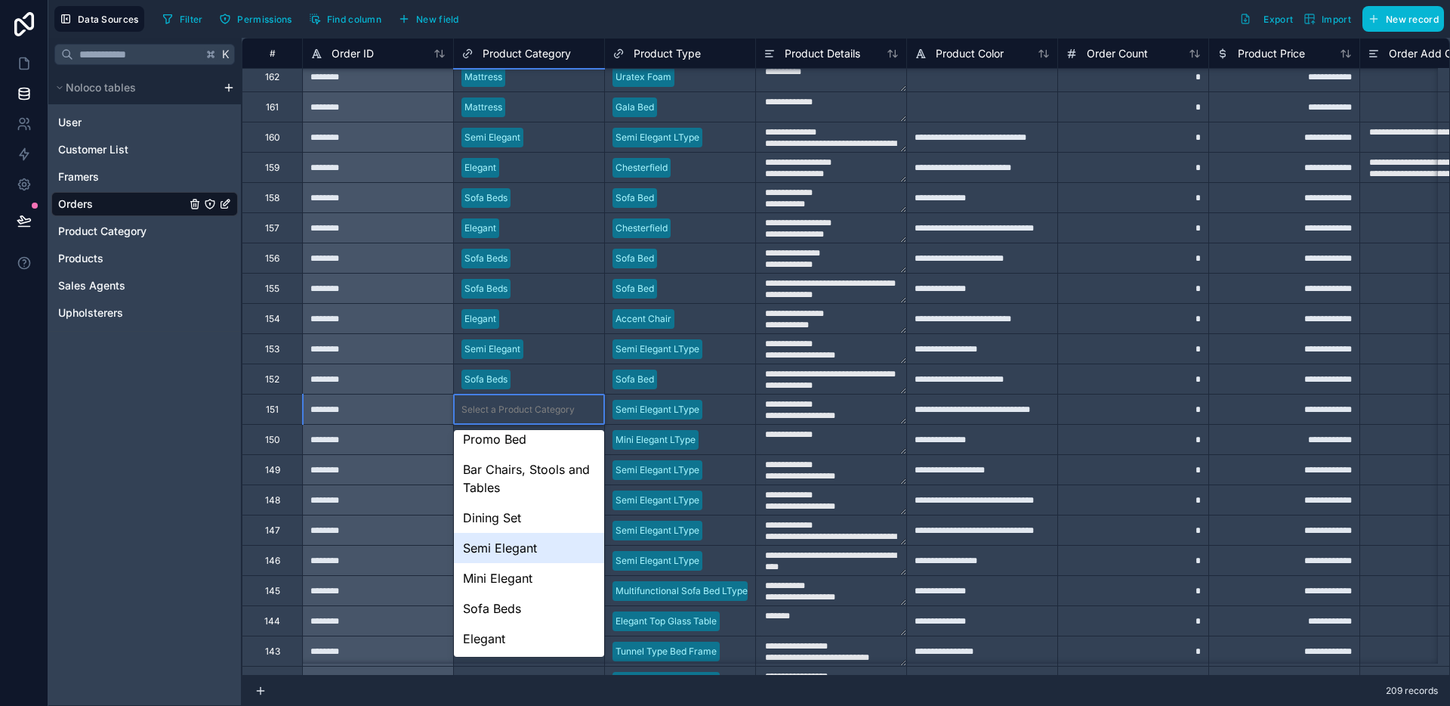
click at [518, 539] on div "Semi Elegant" at bounding box center [529, 548] width 150 height 30
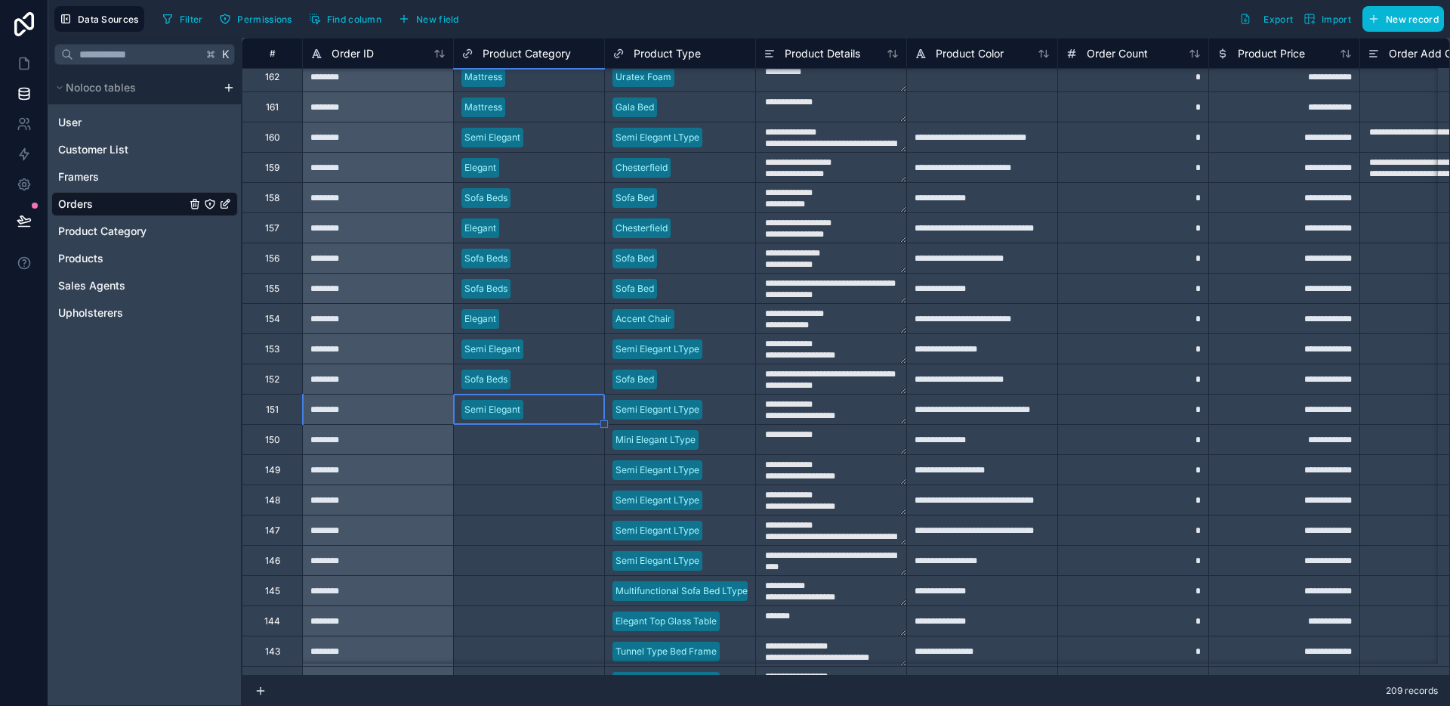
click at [503, 443] on div "Select a Product Category" at bounding box center [518, 440] width 113 height 12
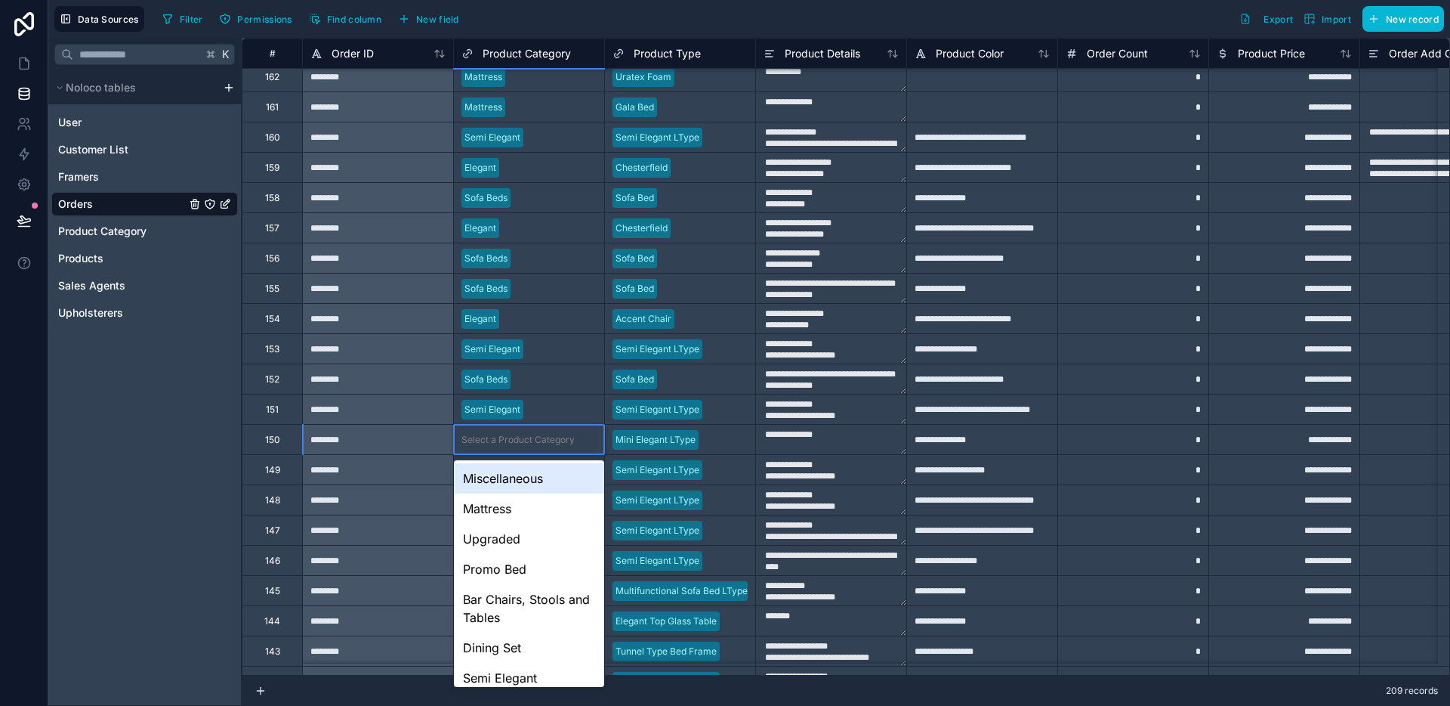
click at [503, 443] on div "Select a Product Category" at bounding box center [518, 440] width 113 height 12
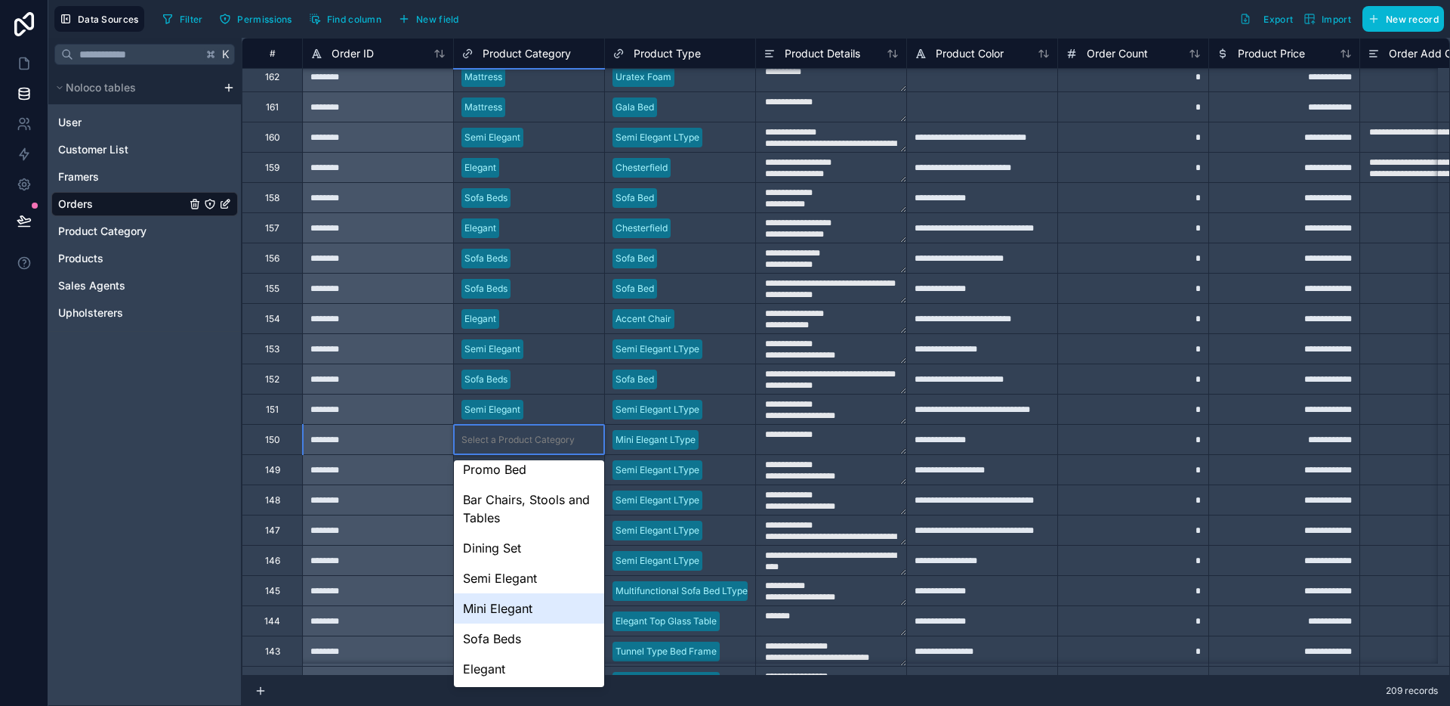
click at [526, 619] on div "Mini Elegant" at bounding box center [529, 608] width 150 height 30
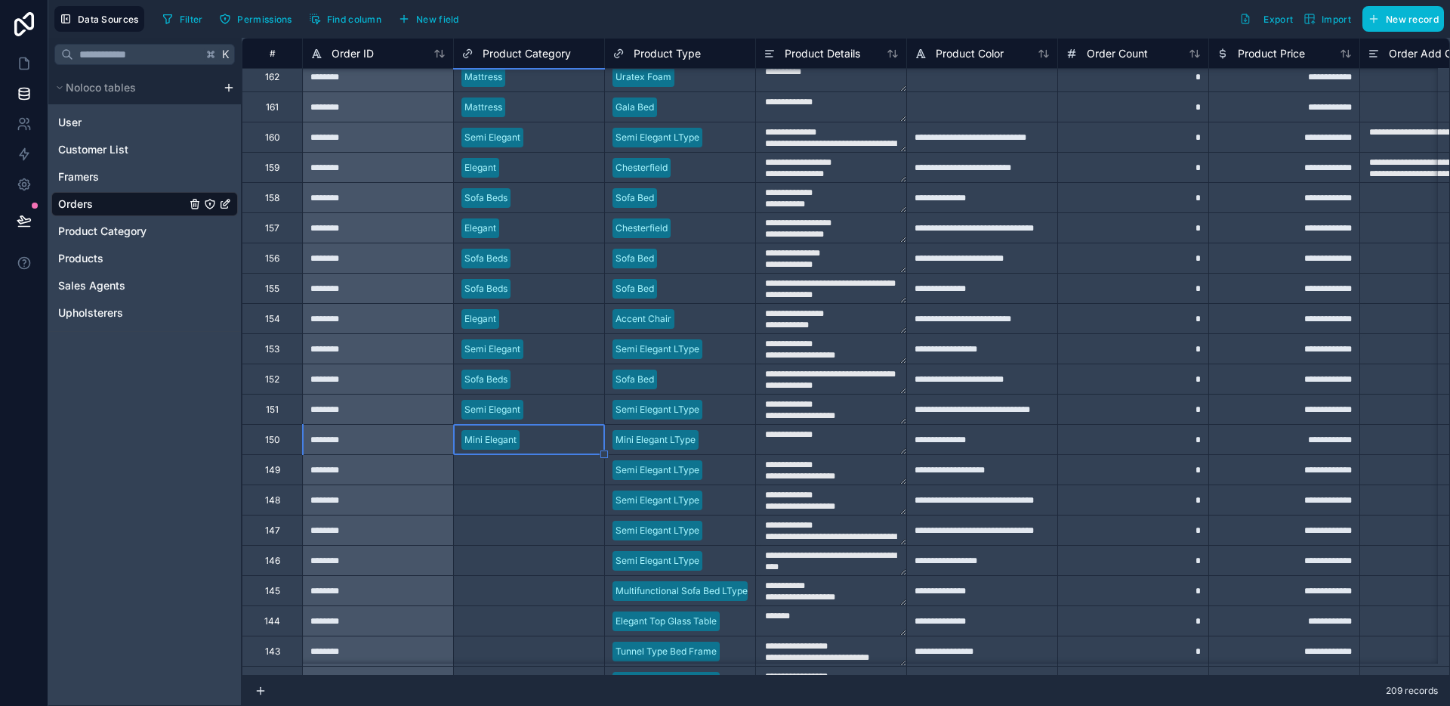
click at [514, 479] on div "Select a Product Category" at bounding box center [529, 469] width 150 height 29
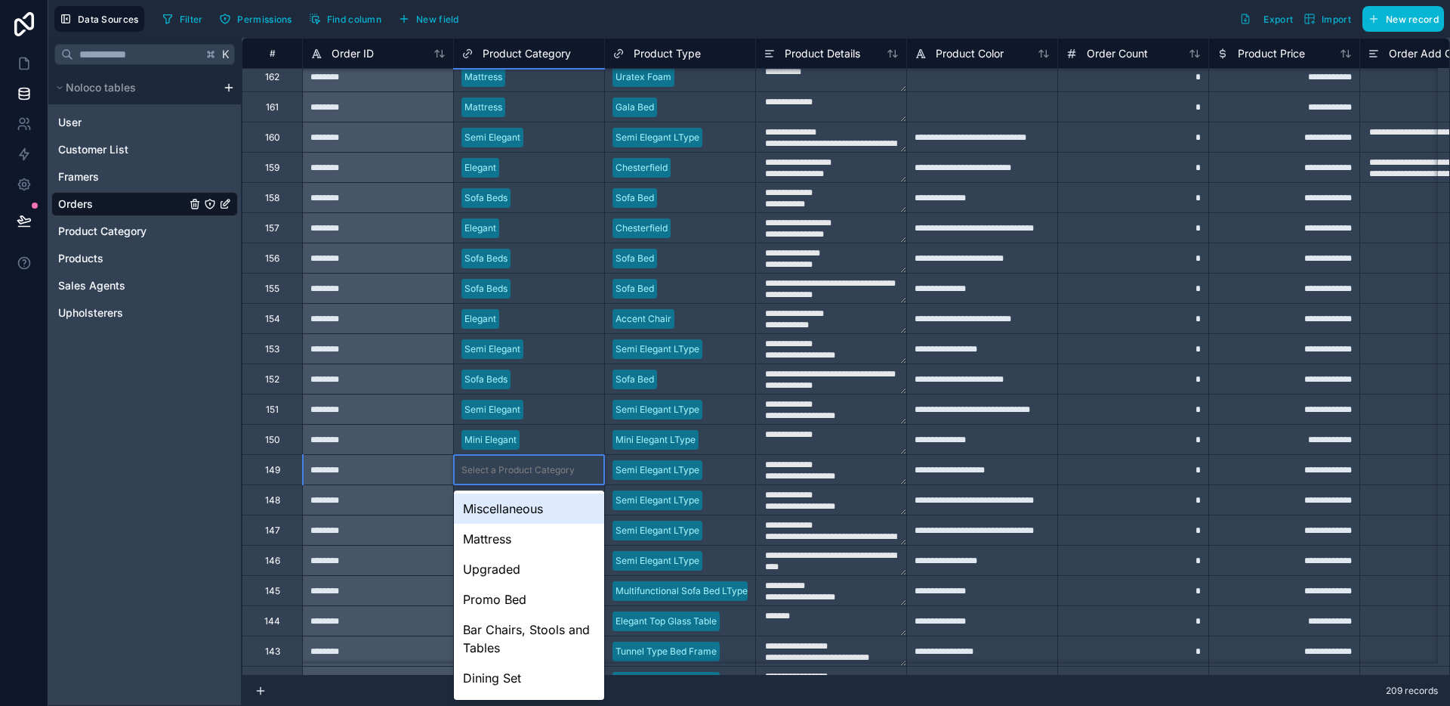
scroll to position [117, 0]
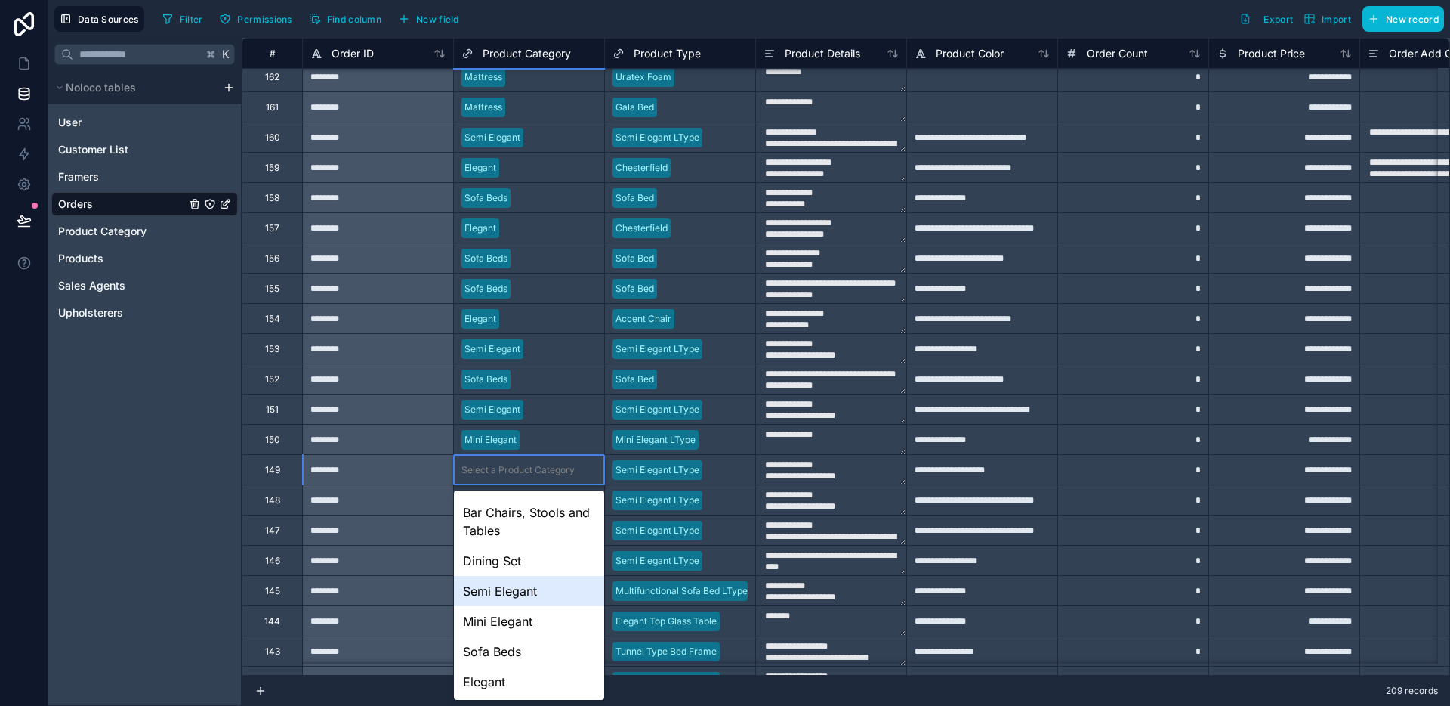
click at [517, 601] on div "Semi Elegant" at bounding box center [529, 591] width 150 height 30
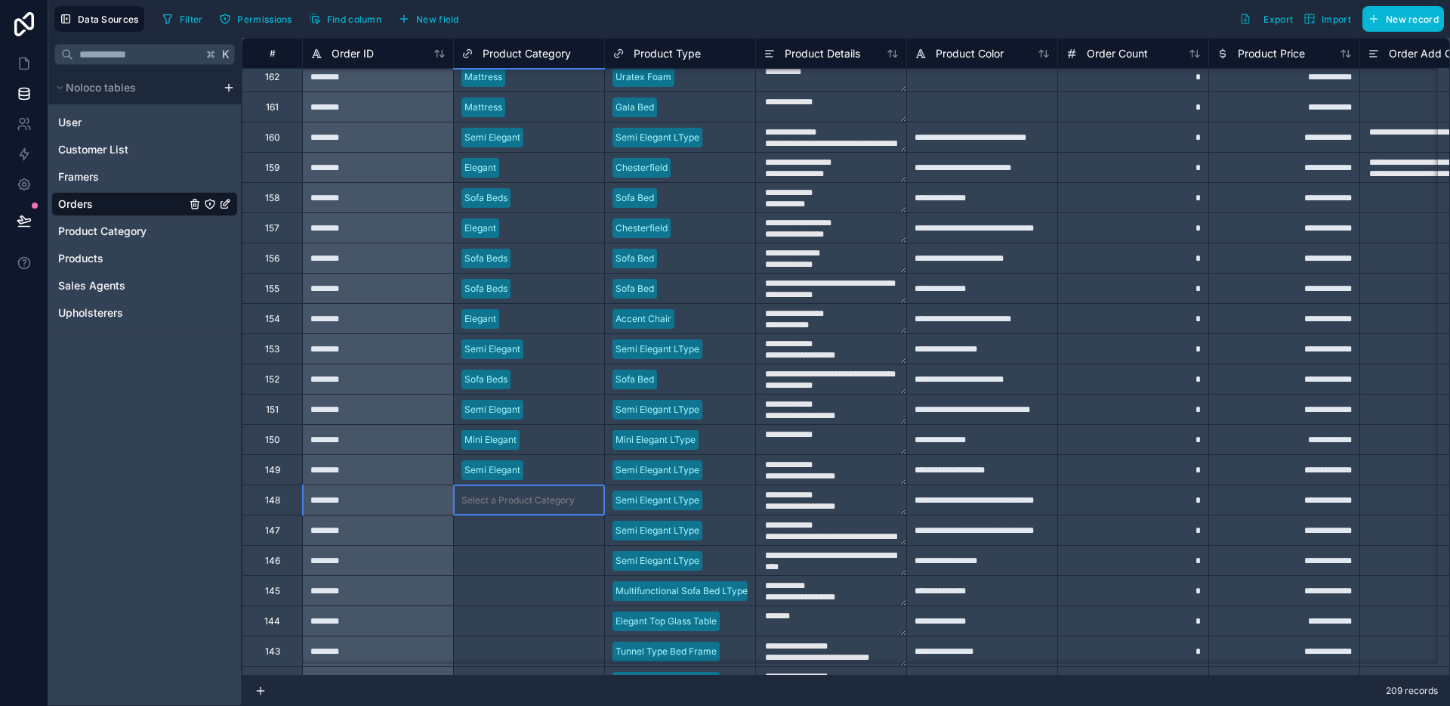
click at [511, 493] on div "Select a Product Category" at bounding box center [529, 500] width 150 height 15
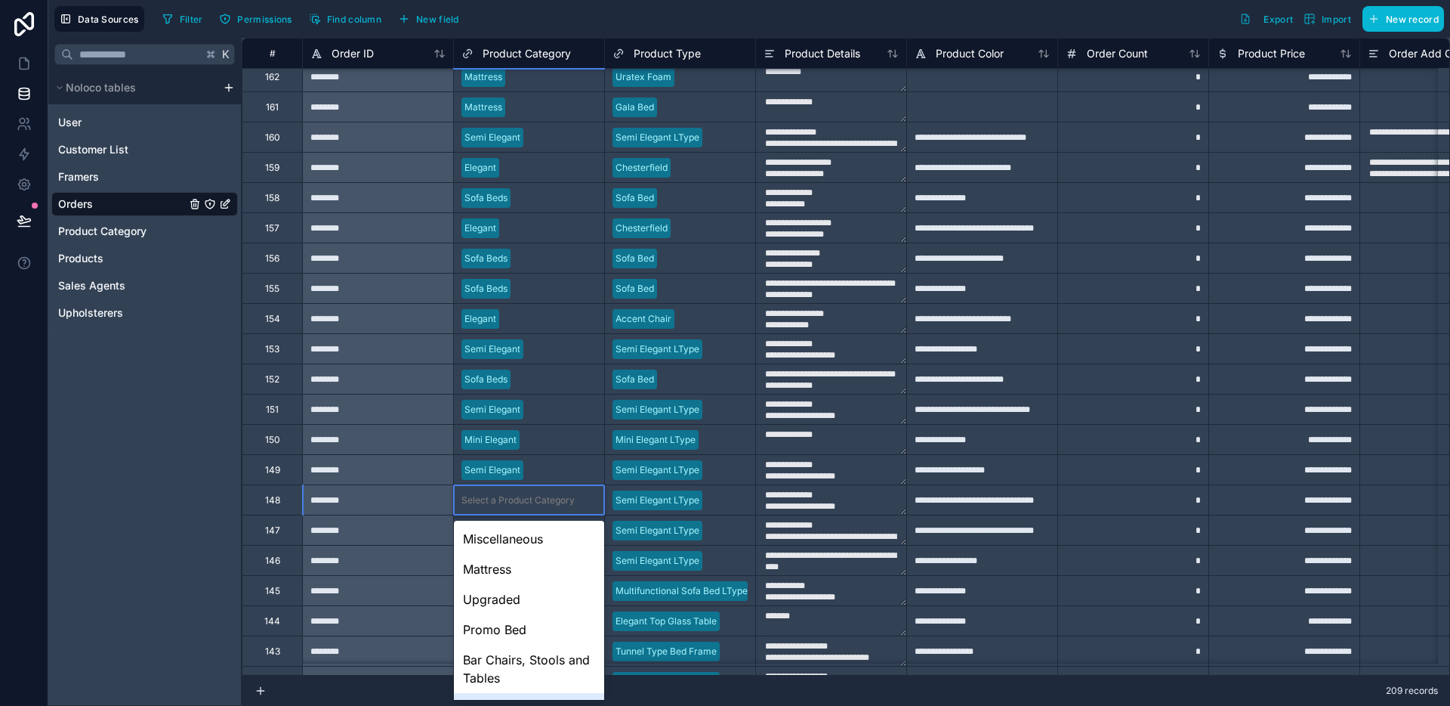
scroll to position [147, 0]
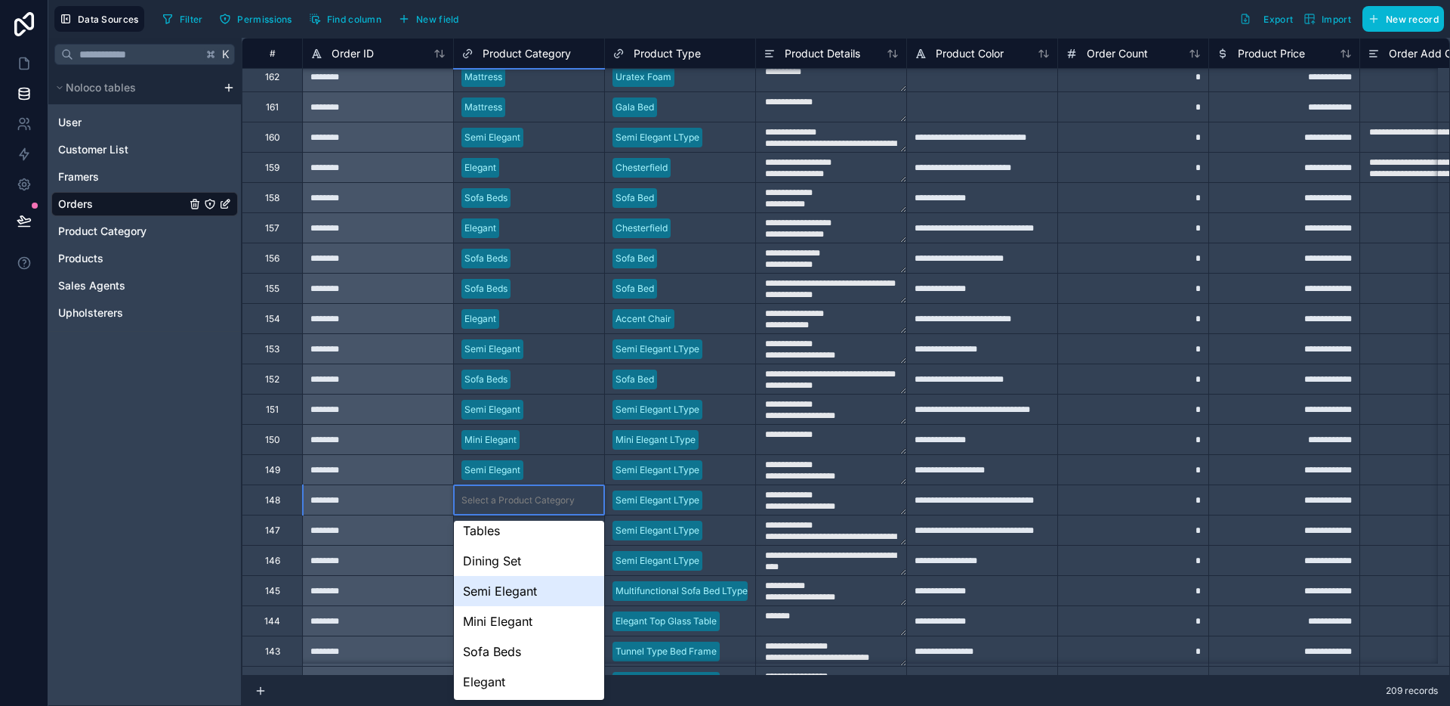
click at [515, 583] on div "Semi Elegant" at bounding box center [529, 591] width 150 height 30
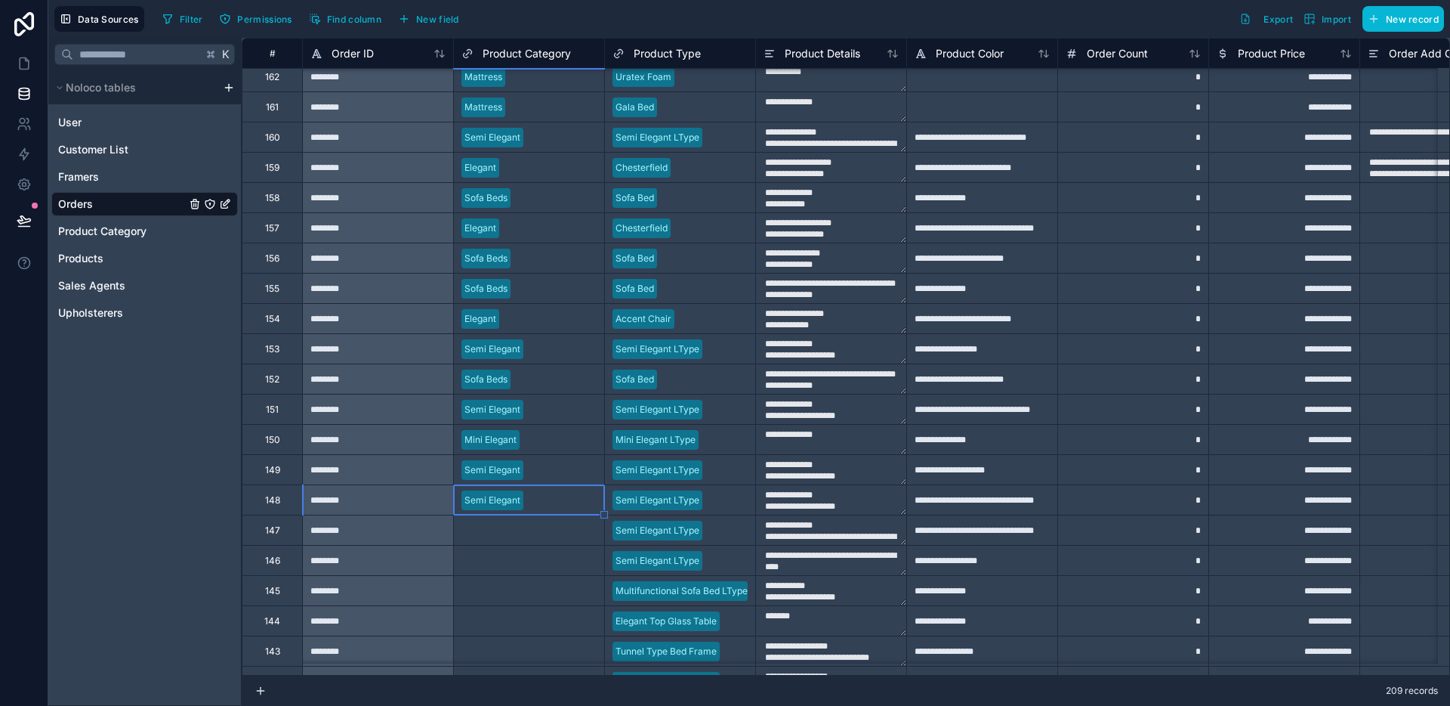
click at [515, 536] on div "Select a Product Category" at bounding box center [518, 530] width 113 height 12
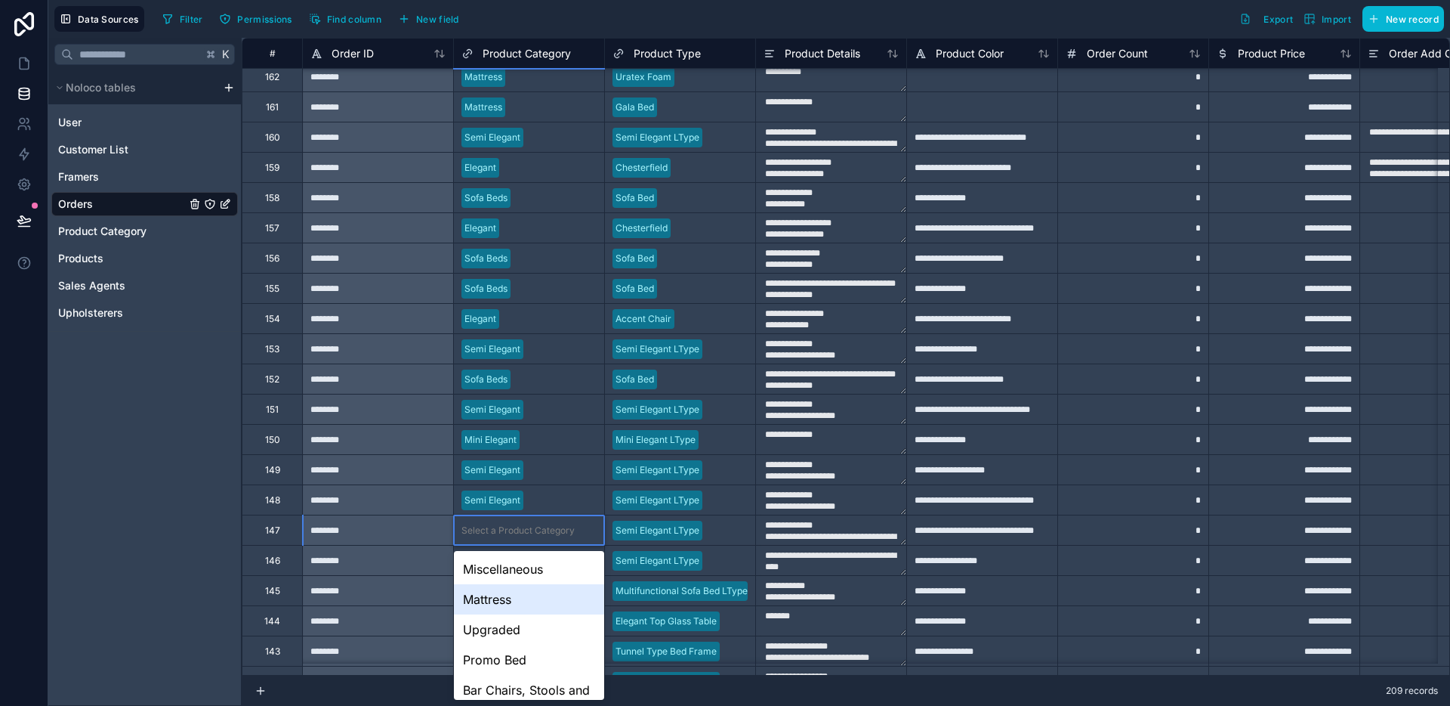
scroll to position [178, 0]
click at [517, 595] on div "Semi Elegant" at bounding box center [529, 591] width 150 height 30
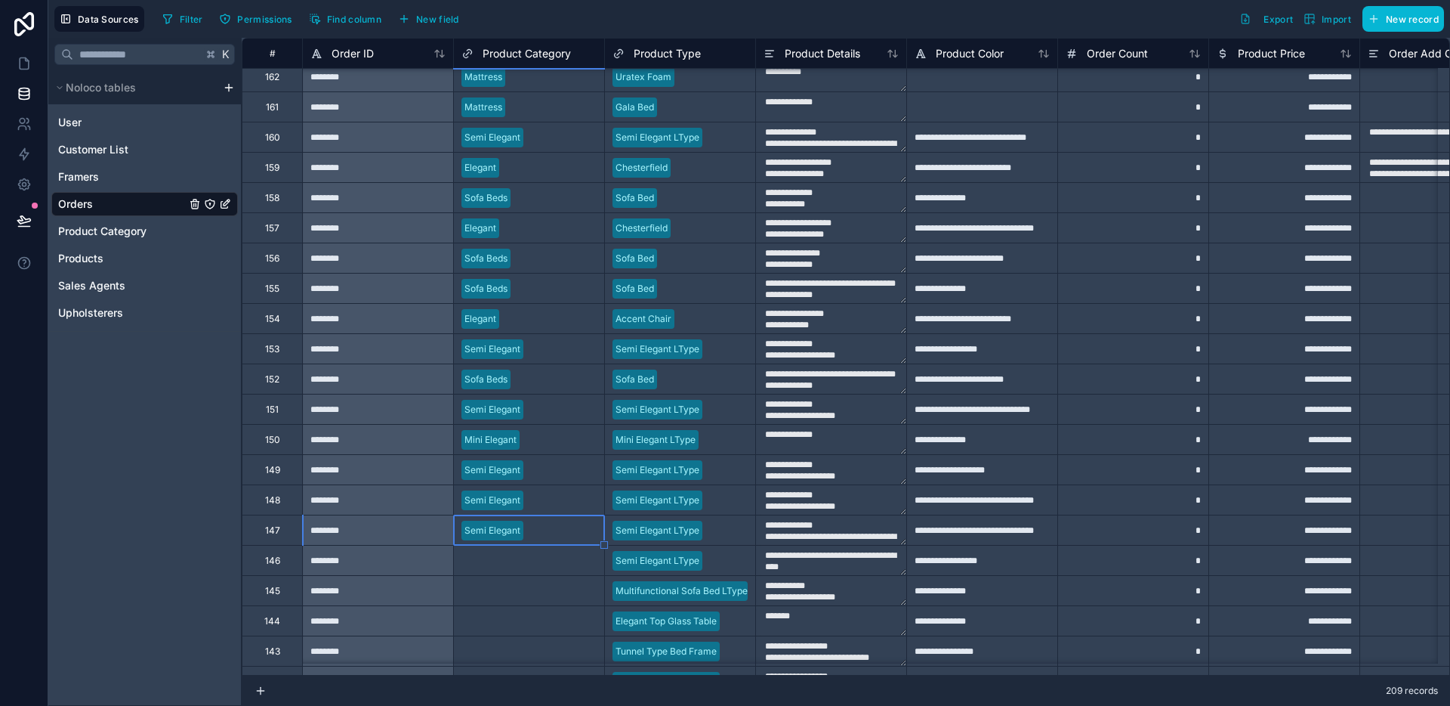
click at [516, 568] on div "Select a Product Category" at bounding box center [529, 559] width 150 height 29
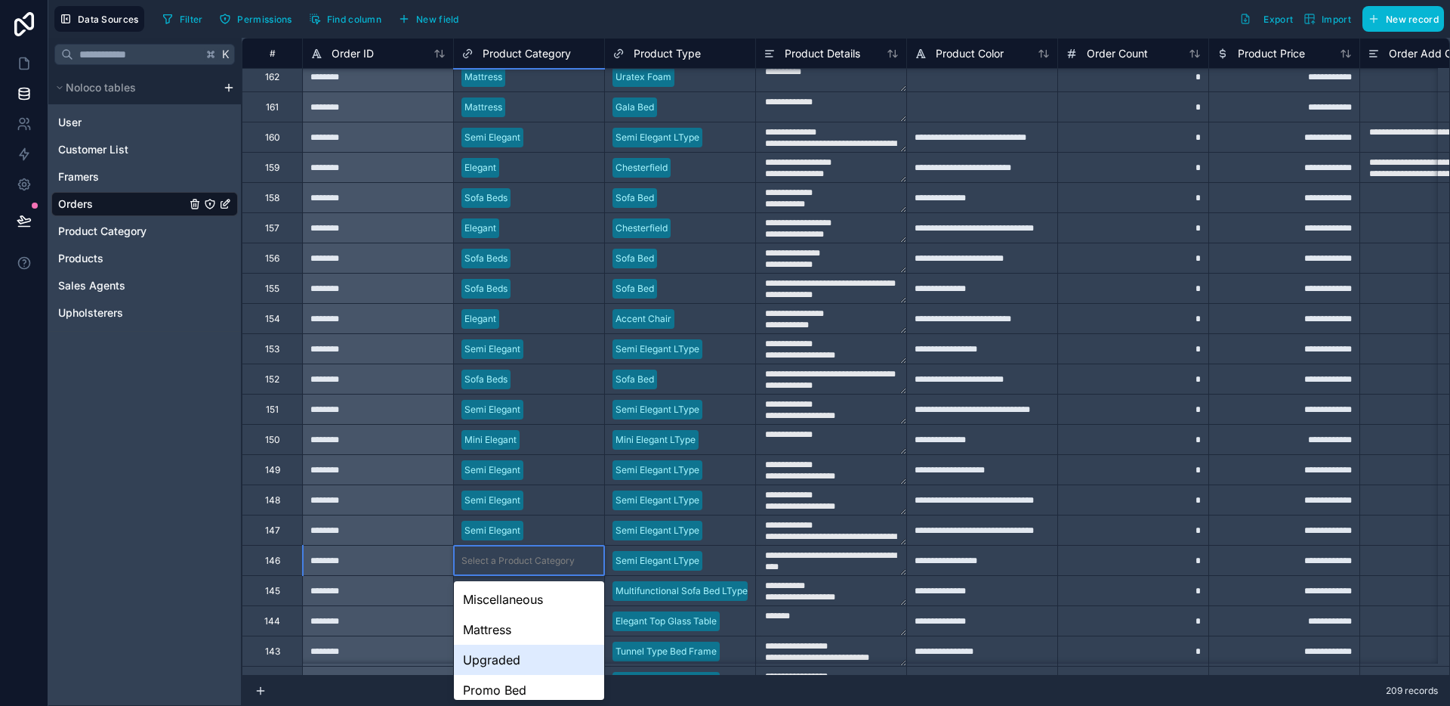
scroll to position [208, 0]
click at [513, 592] on div "Semi Elegant" at bounding box center [529, 591] width 150 height 30
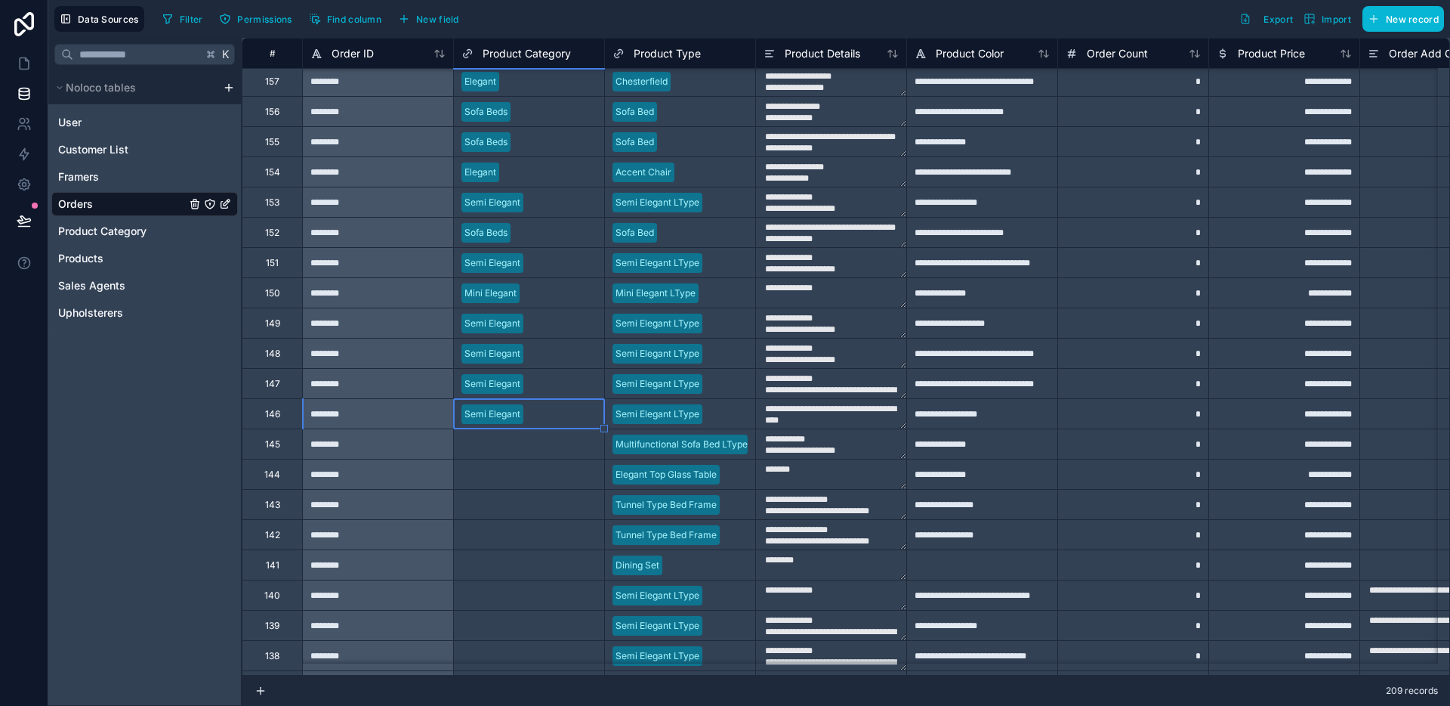
scroll to position [1592, 0]
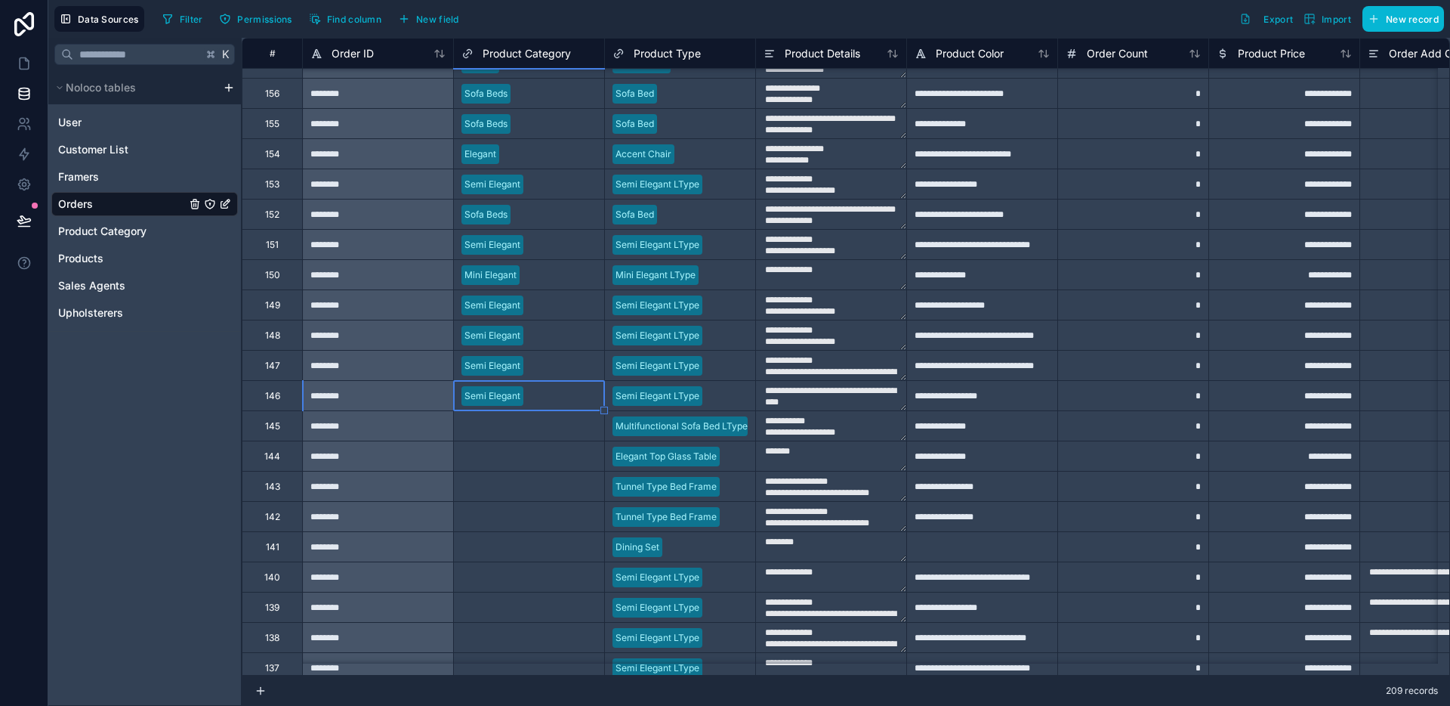
click at [513, 425] on div "Select a Product Category" at bounding box center [518, 426] width 113 height 12
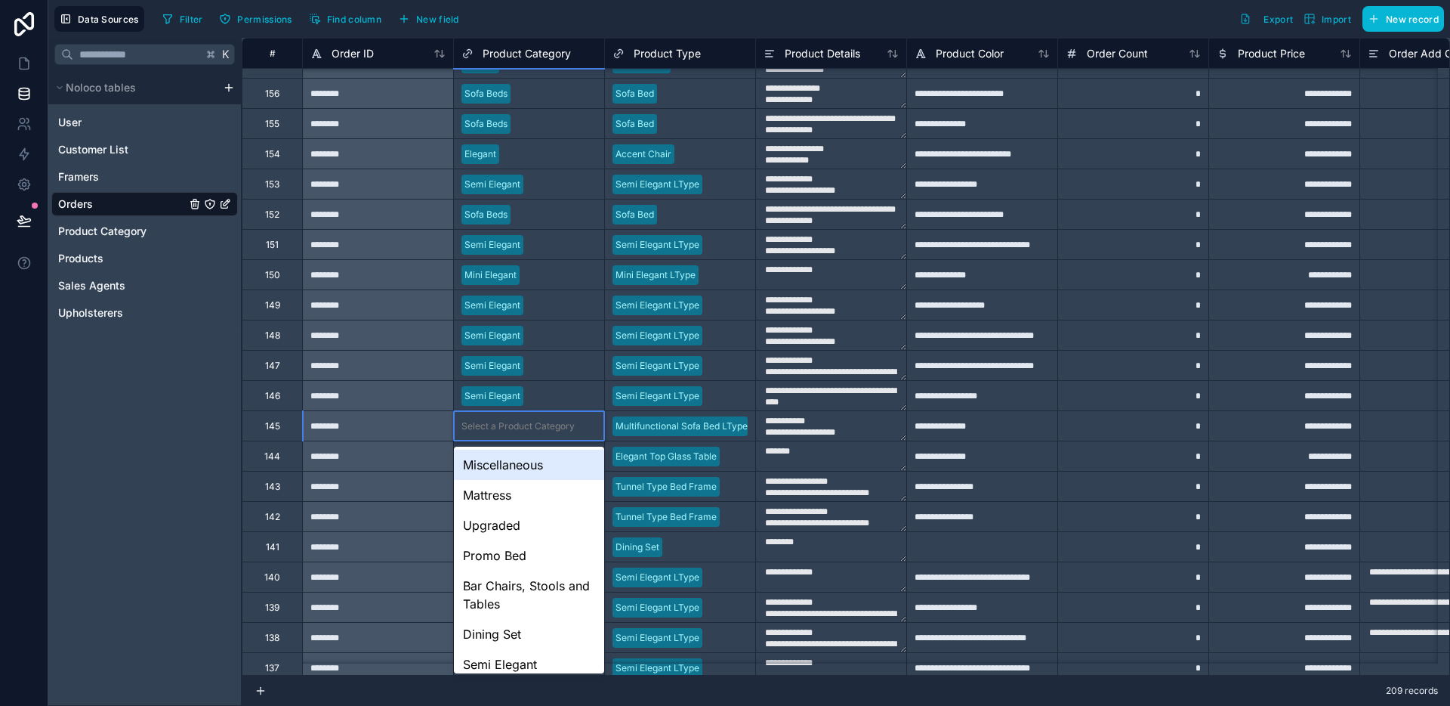
click at [513, 425] on div "Select a Product Category" at bounding box center [518, 426] width 113 height 12
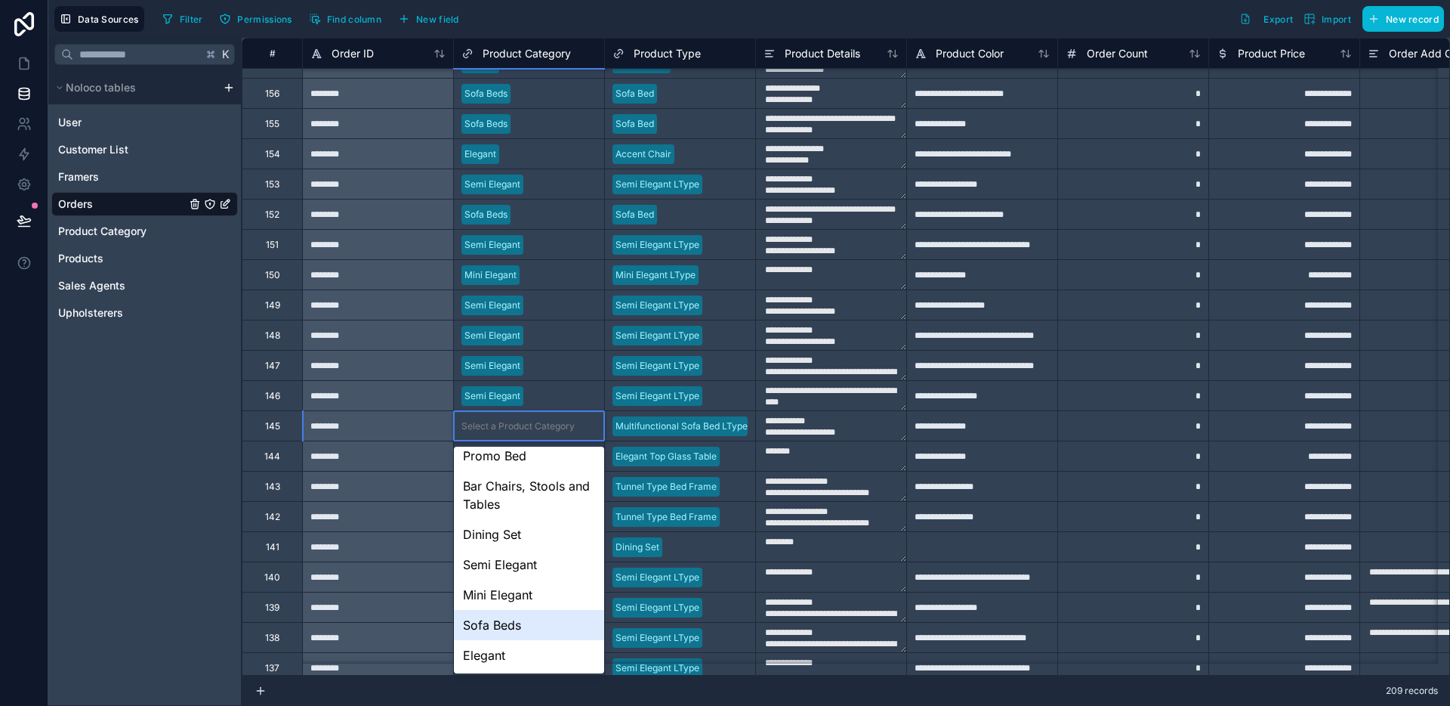
click at [511, 624] on div "Sofa Beds" at bounding box center [529, 625] width 150 height 30
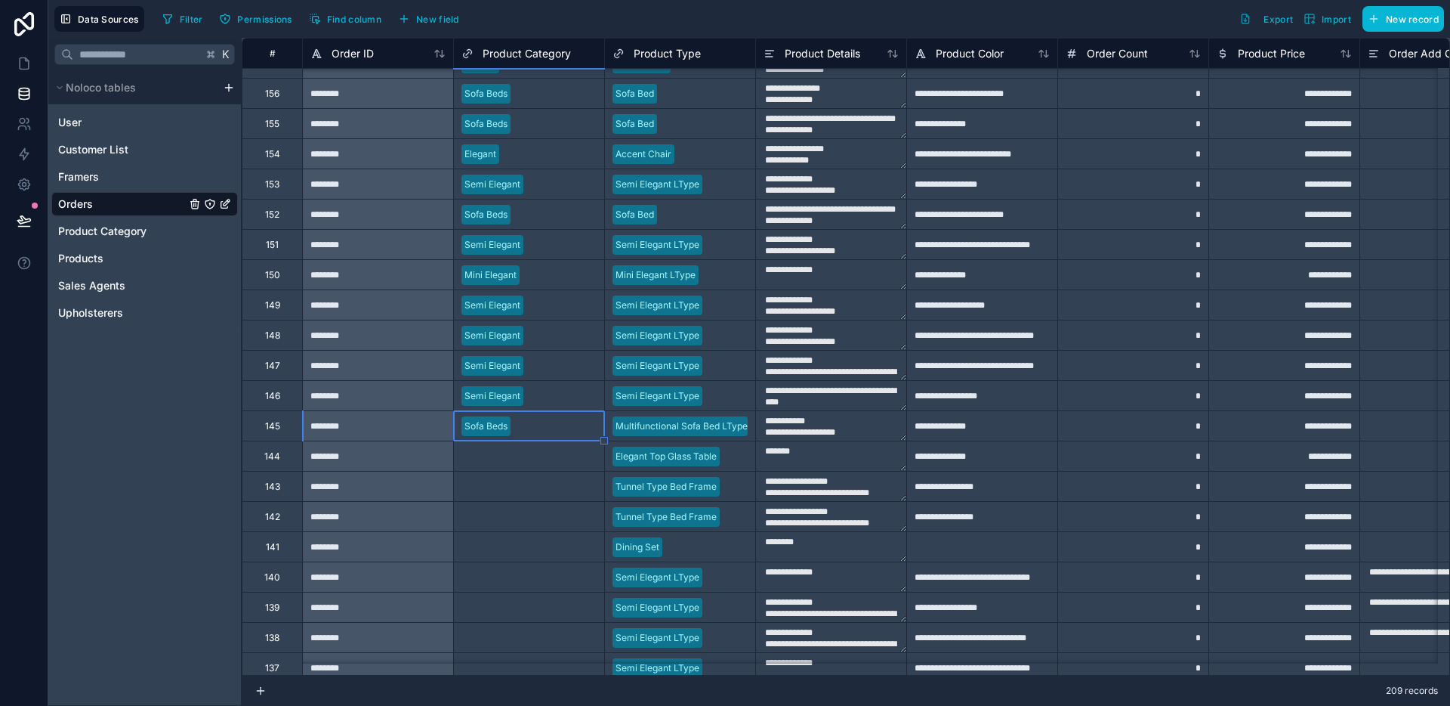
click at [509, 460] on div "Select a Product Category" at bounding box center [518, 456] width 113 height 12
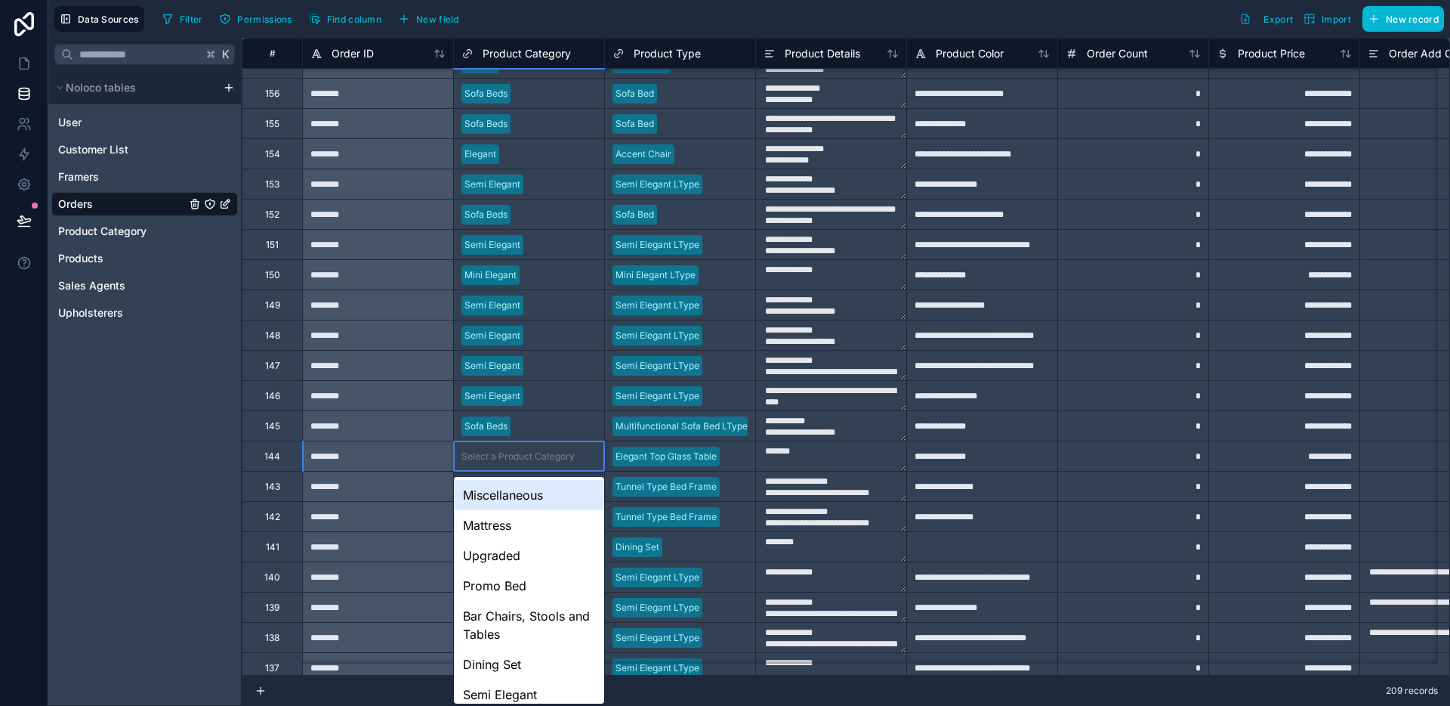
click at [509, 460] on div "Select a Product Category" at bounding box center [518, 456] width 113 height 12
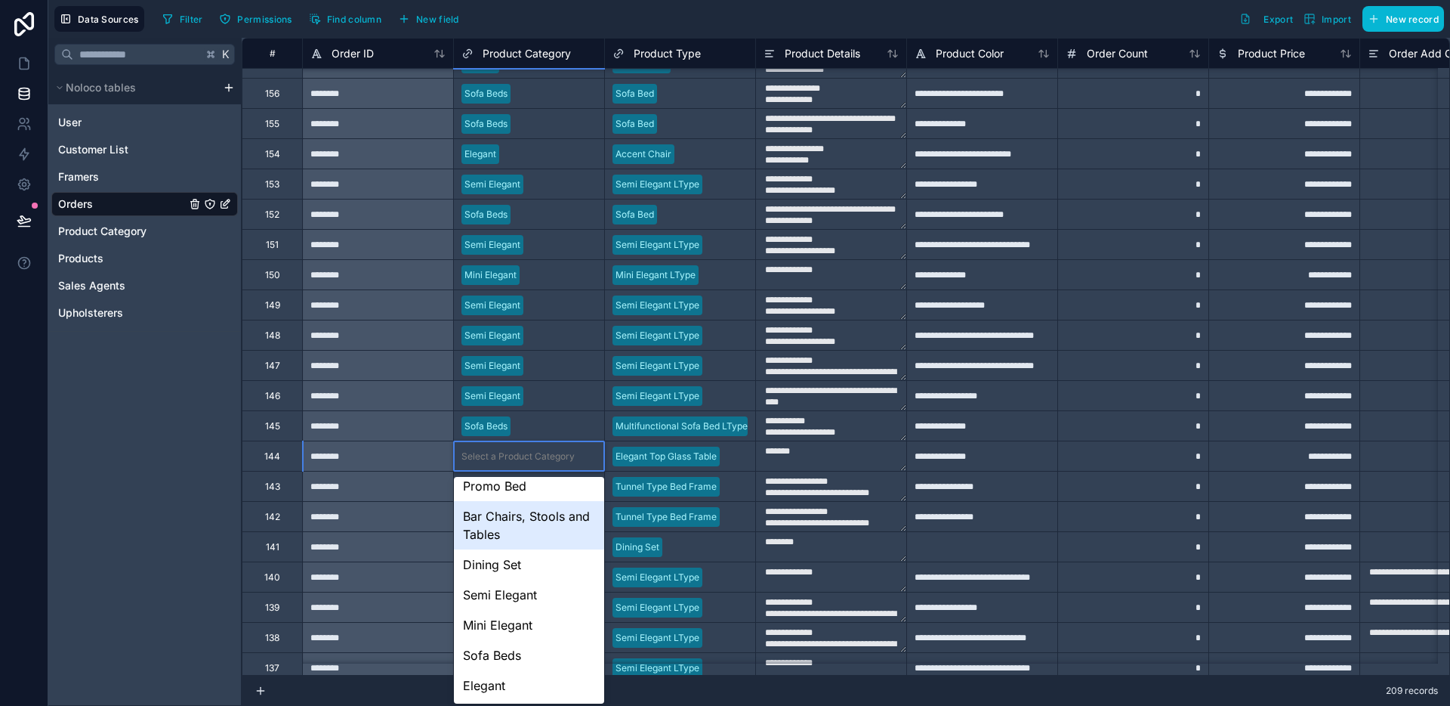
click at [530, 535] on div "Bar Chairs, Stools and Tables" at bounding box center [529, 525] width 150 height 48
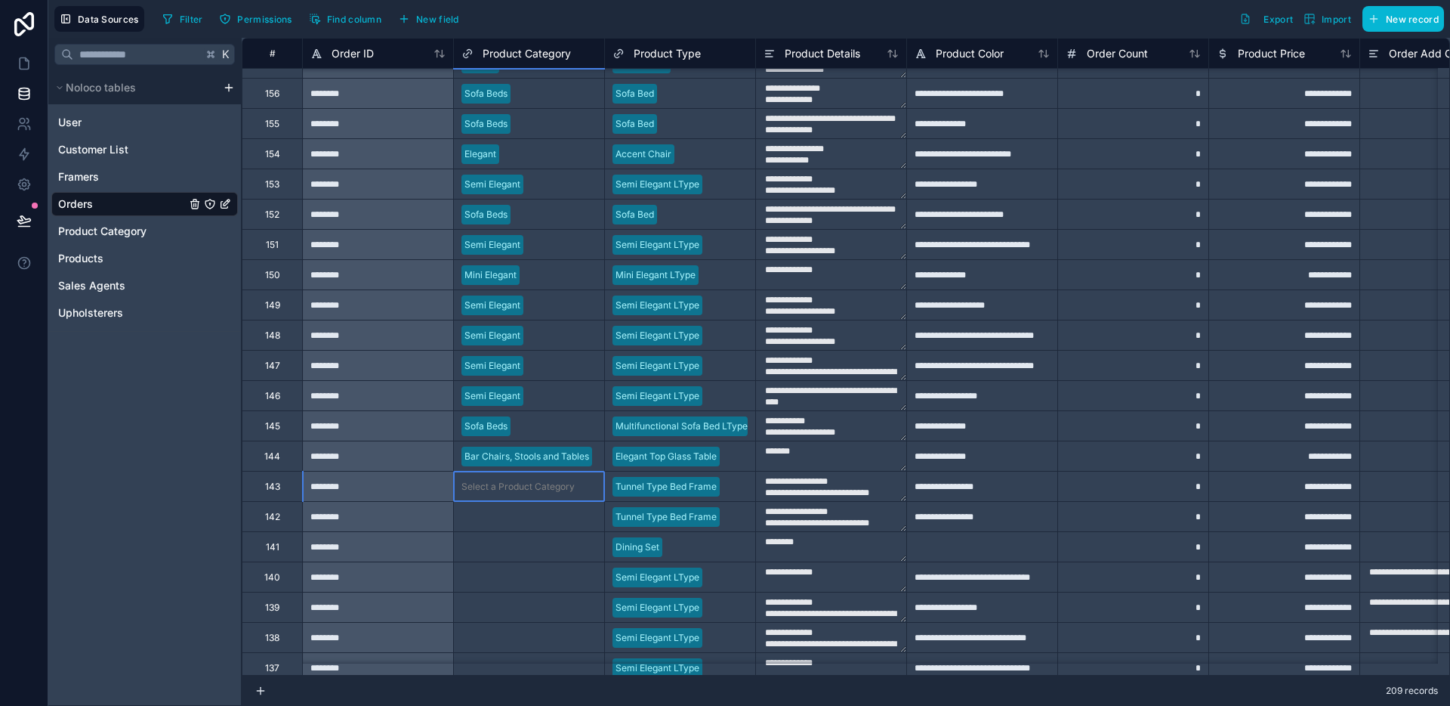
click at [530, 494] on div "Select a Product Category" at bounding box center [529, 485] width 150 height 29
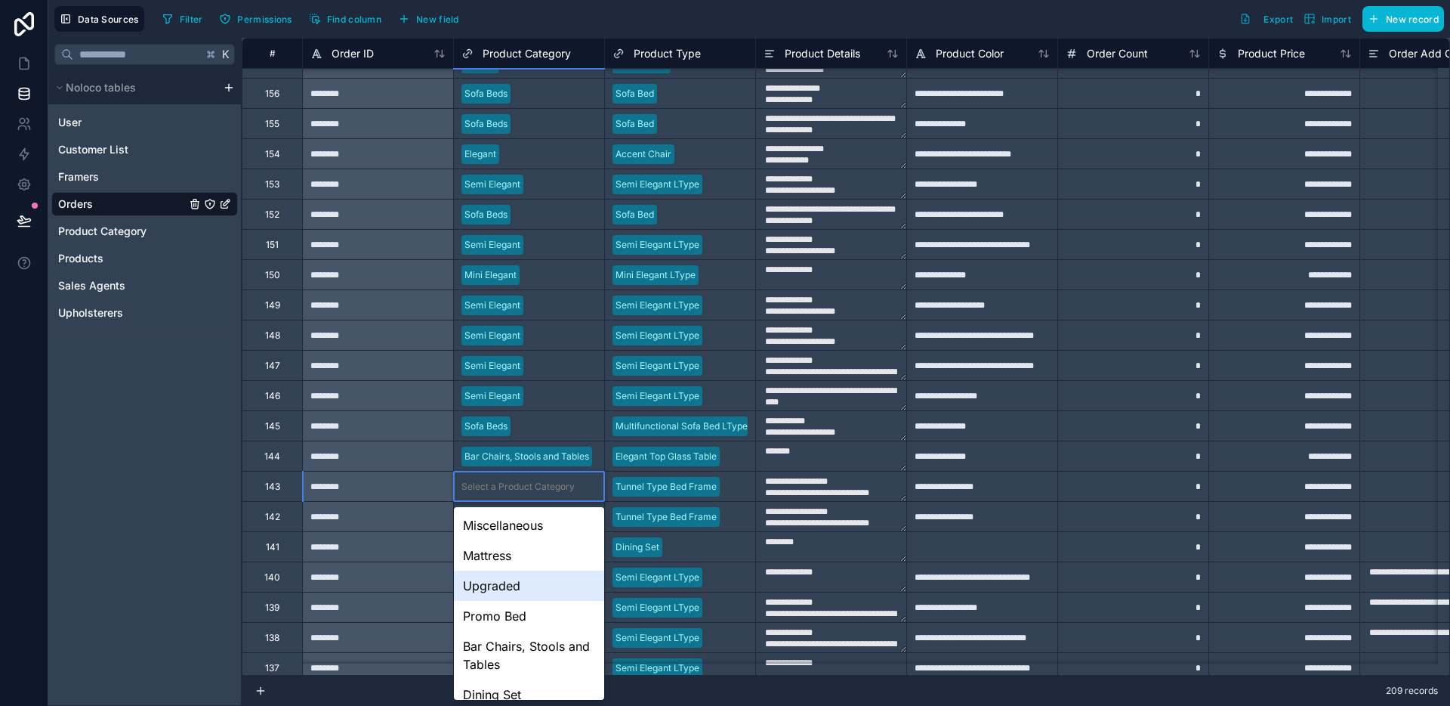
scroll to position [134, 0]
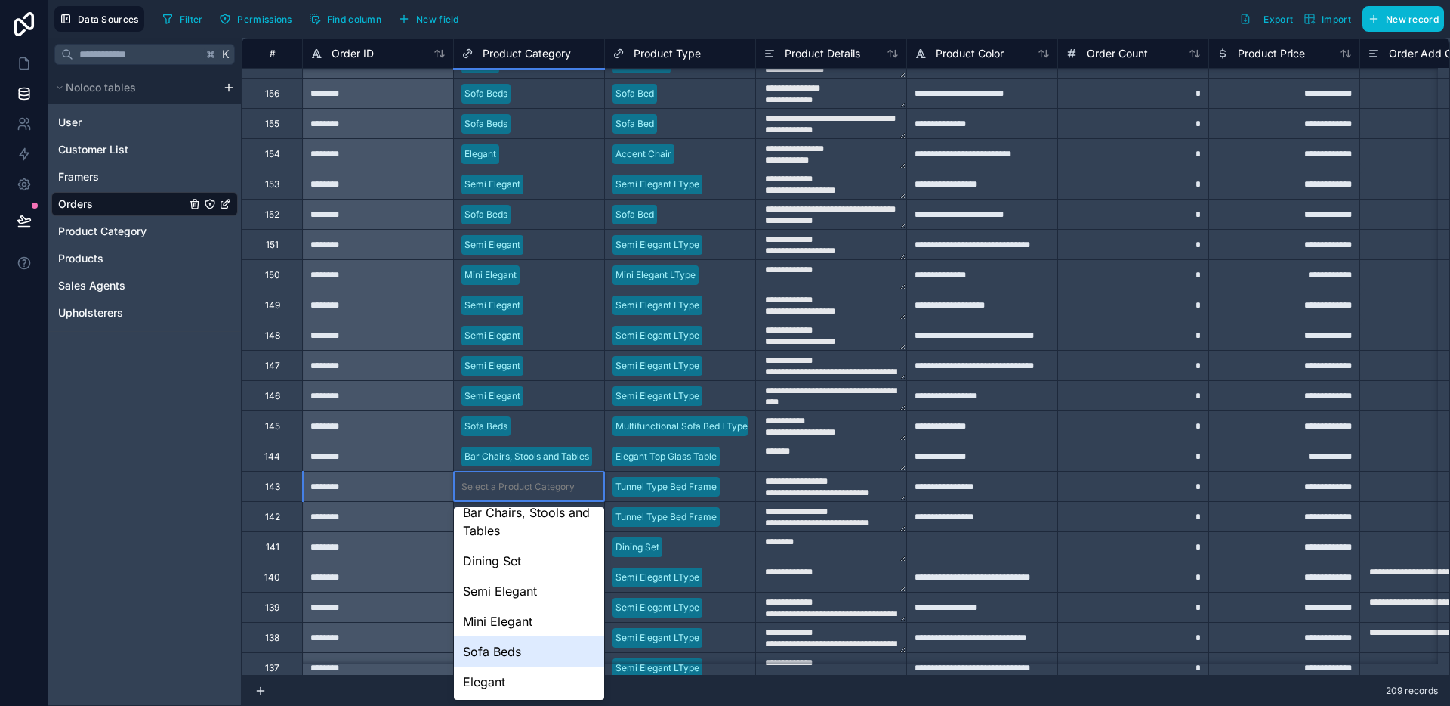
click at [522, 666] on div "Elegant" at bounding box center [529, 681] width 150 height 30
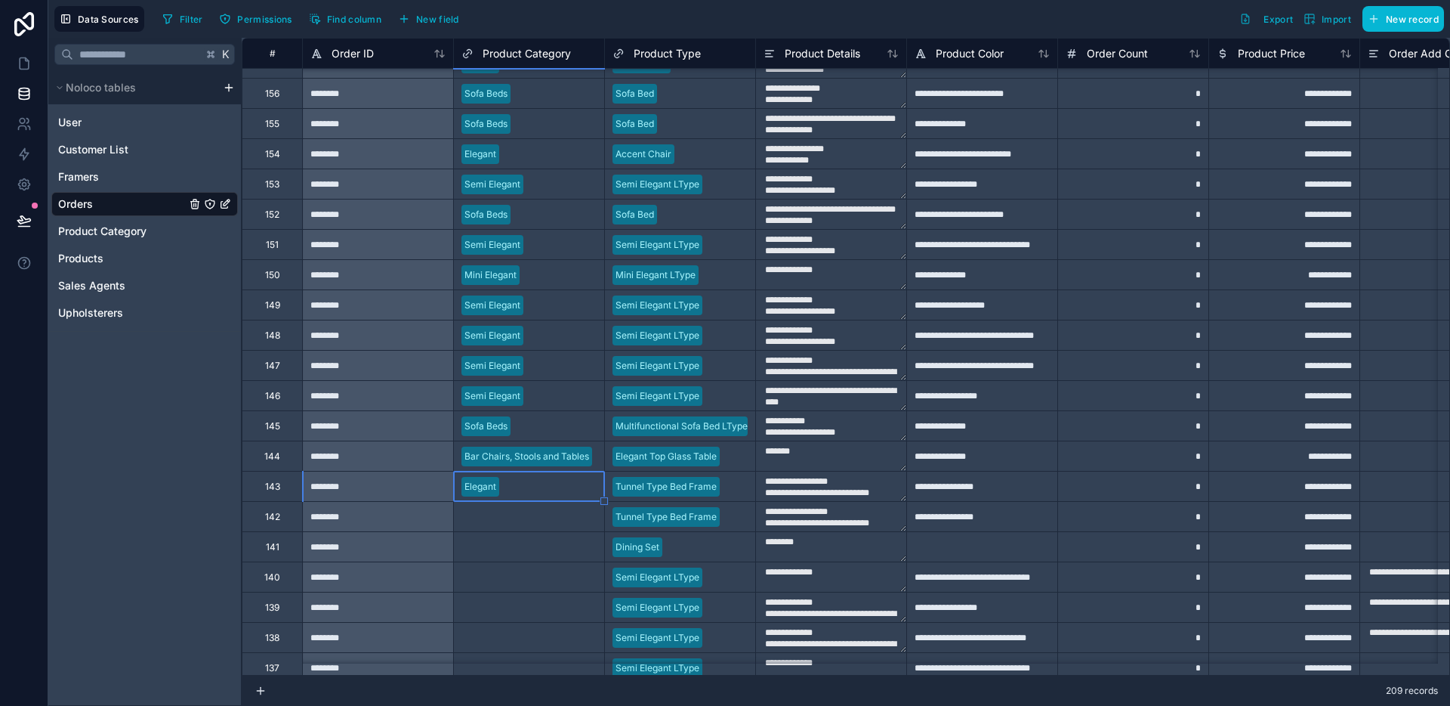
click at [535, 521] on div "Select a Product Category" at bounding box center [518, 517] width 113 height 12
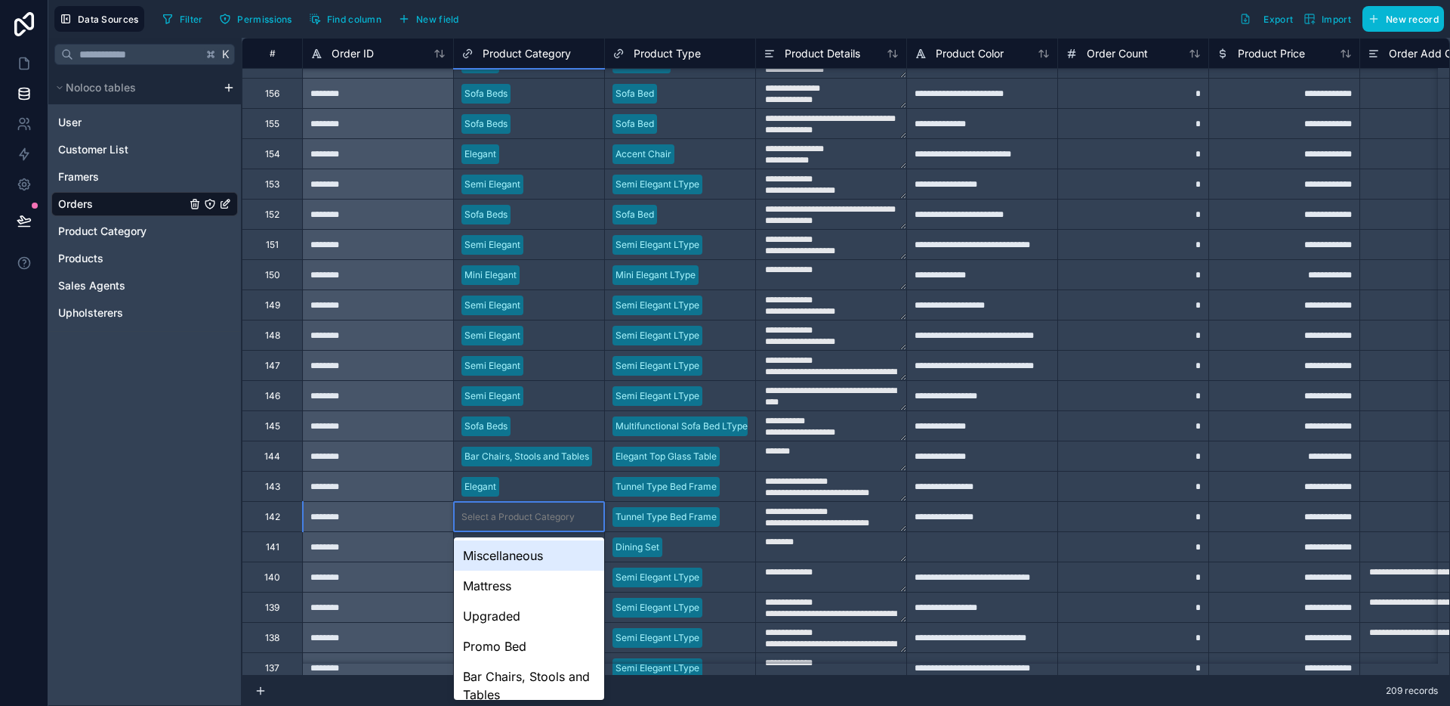
click at [535, 521] on div "Select a Product Category" at bounding box center [518, 517] width 113 height 12
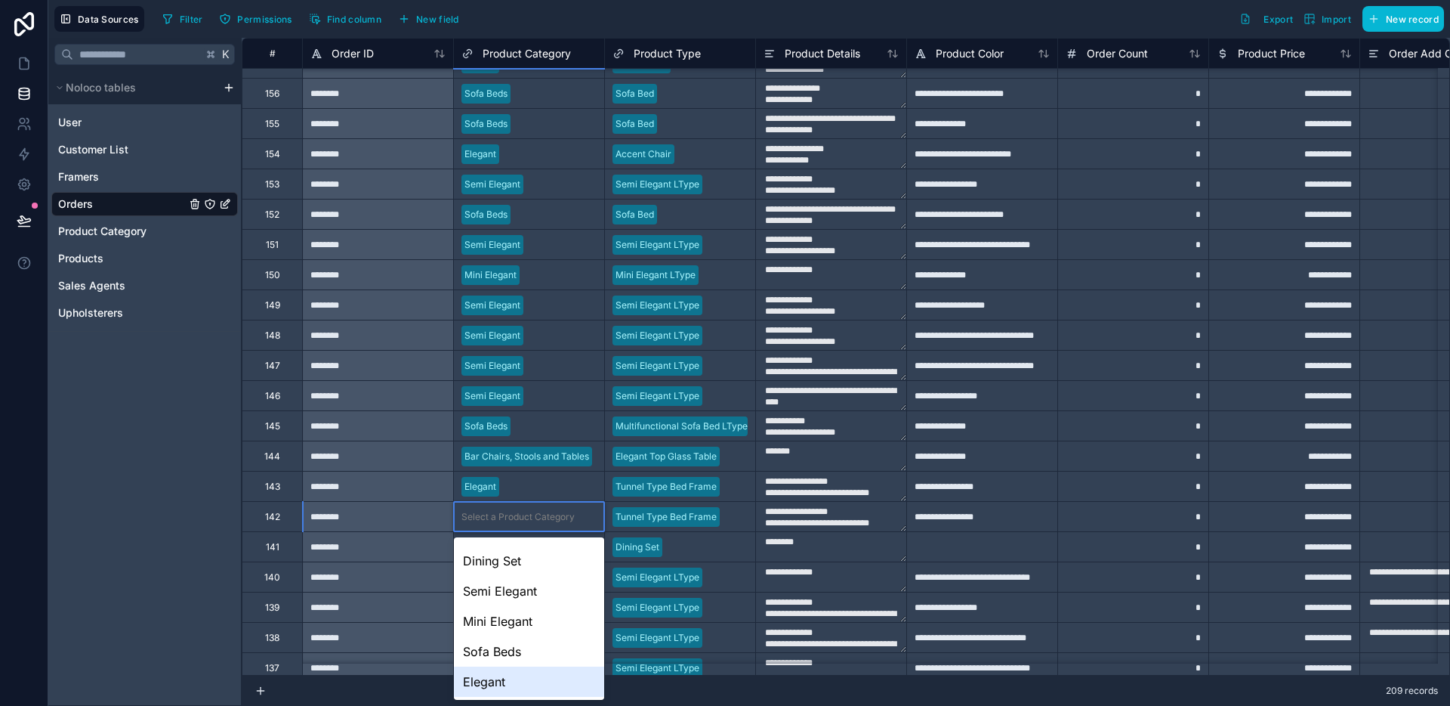
click at [506, 678] on div "Elegant" at bounding box center [529, 681] width 150 height 30
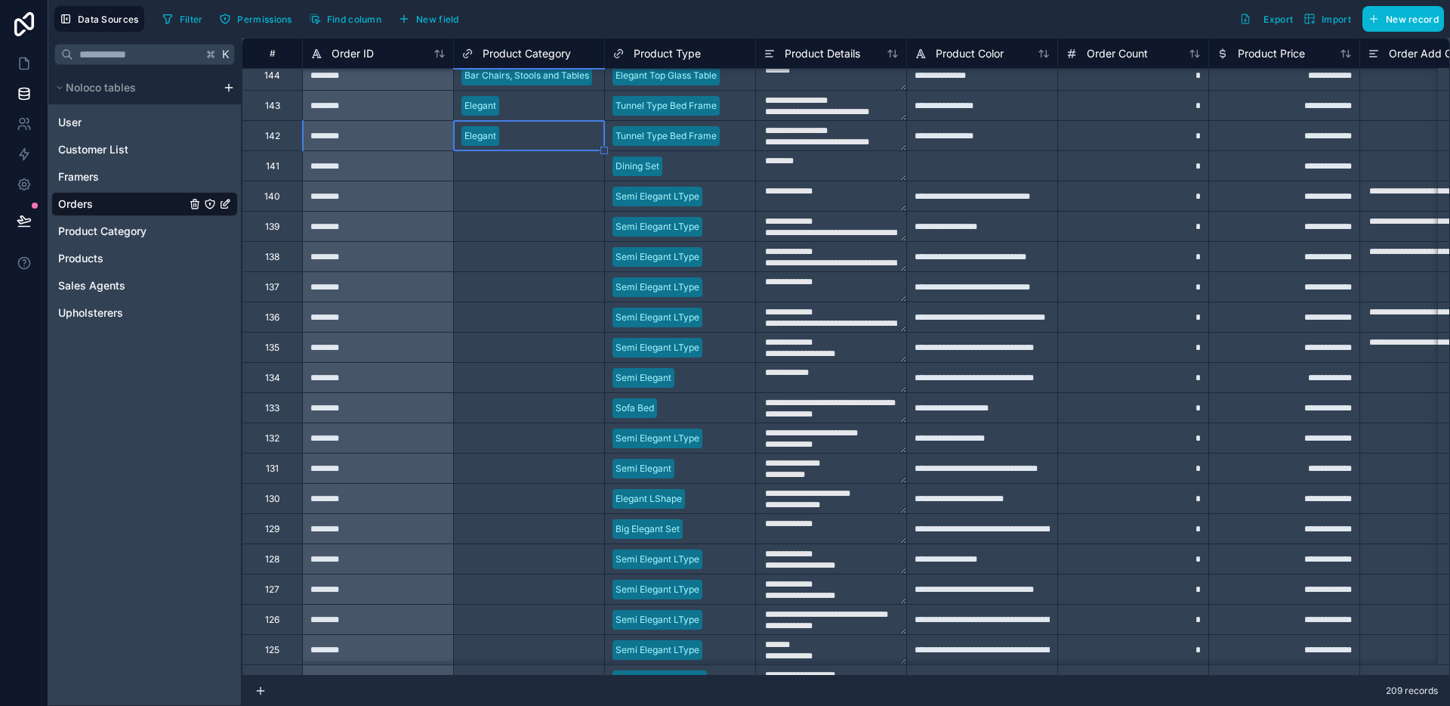
scroll to position [1965, 0]
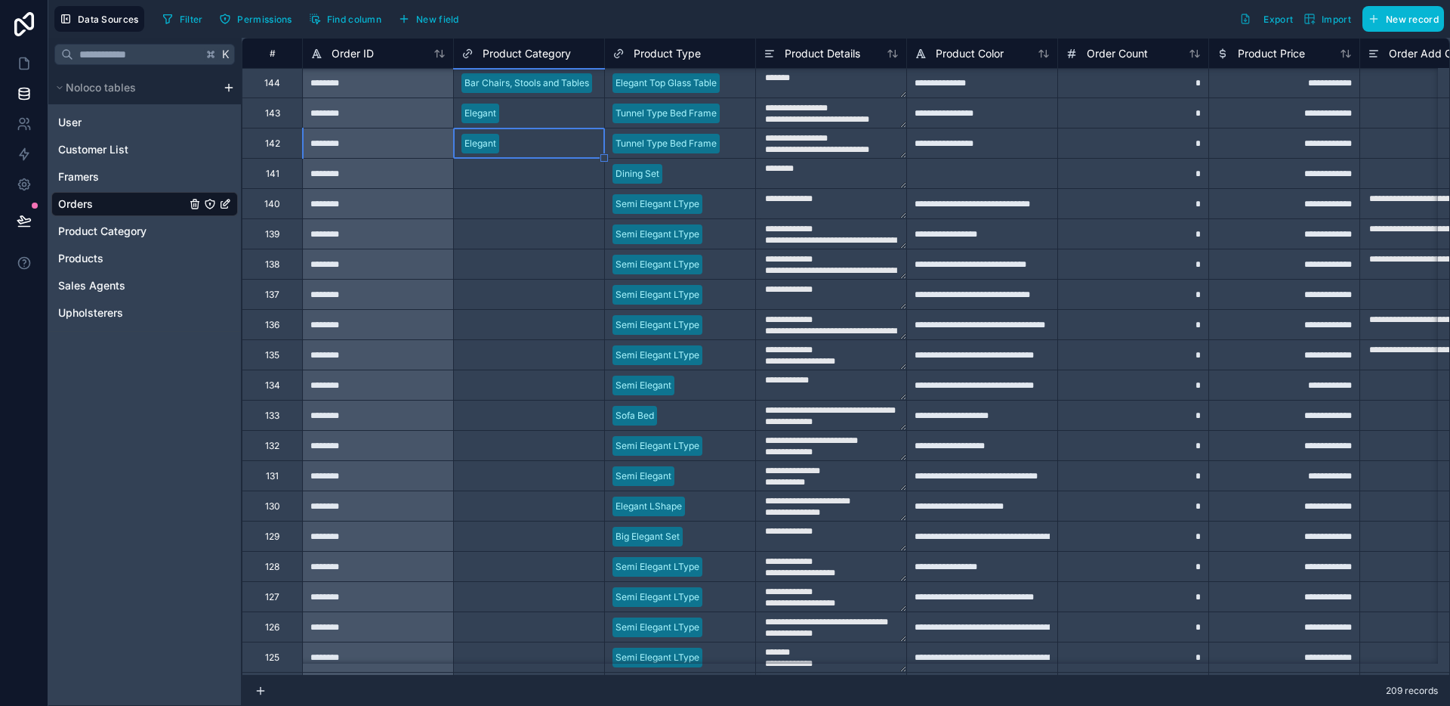
click at [528, 187] on div "Select a Product Category" at bounding box center [529, 173] width 150 height 29
click at [527, 187] on div "Select a Product Category" at bounding box center [529, 173] width 150 height 29
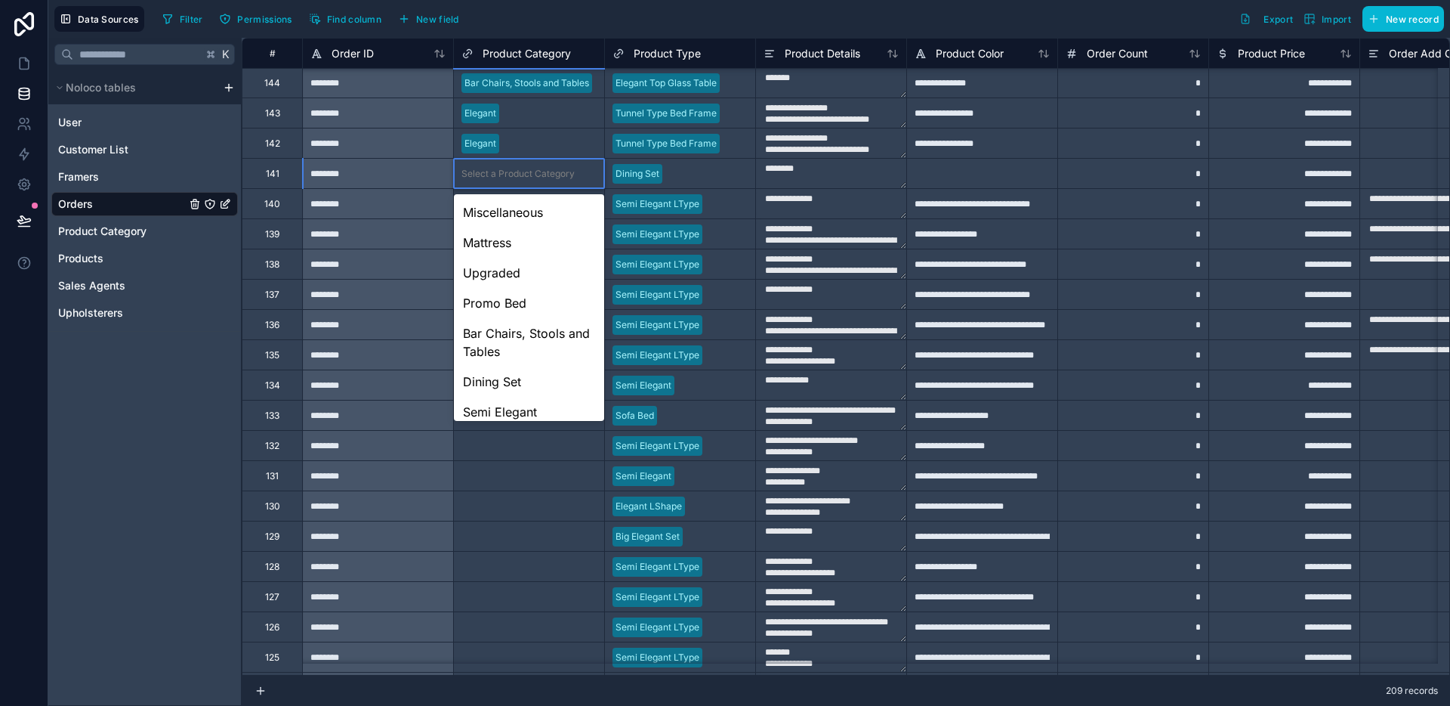
scroll to position [100, 0]
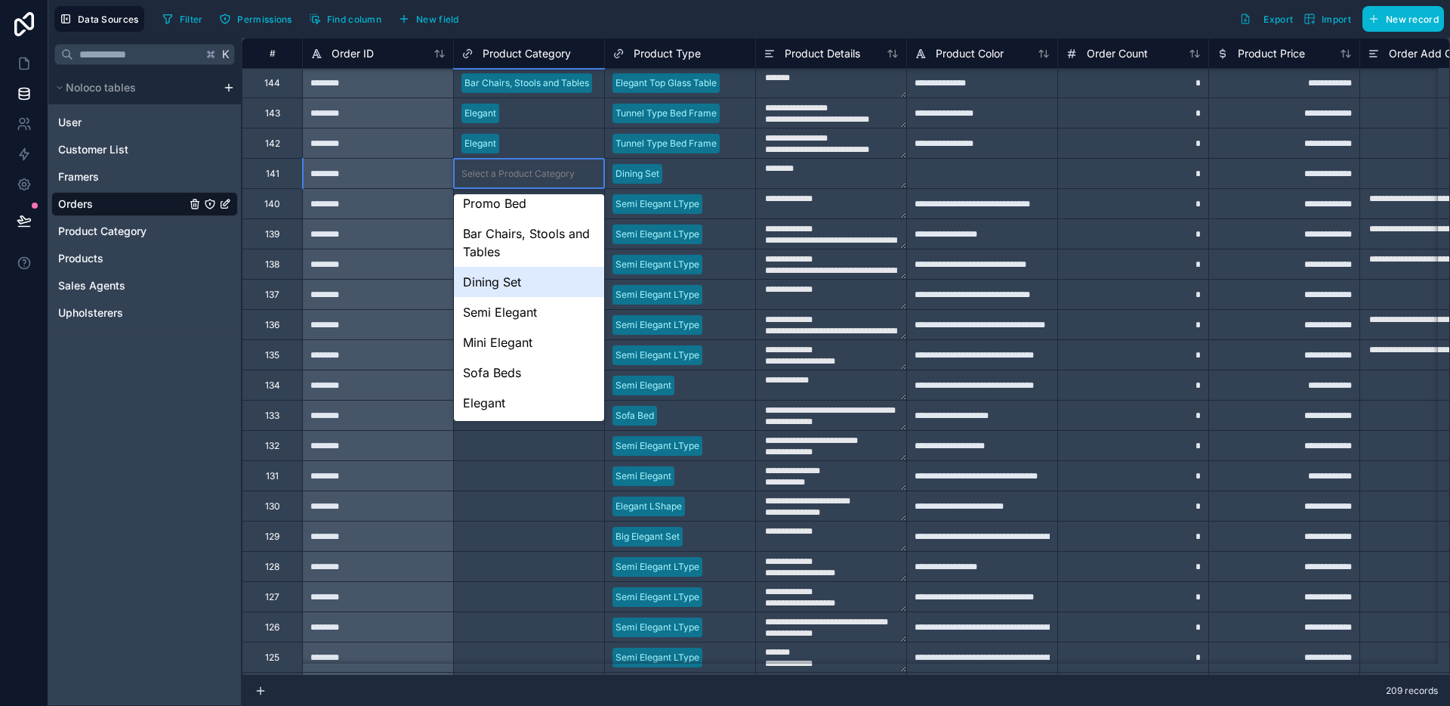
click at [508, 272] on div "Dining Set" at bounding box center [529, 282] width 150 height 30
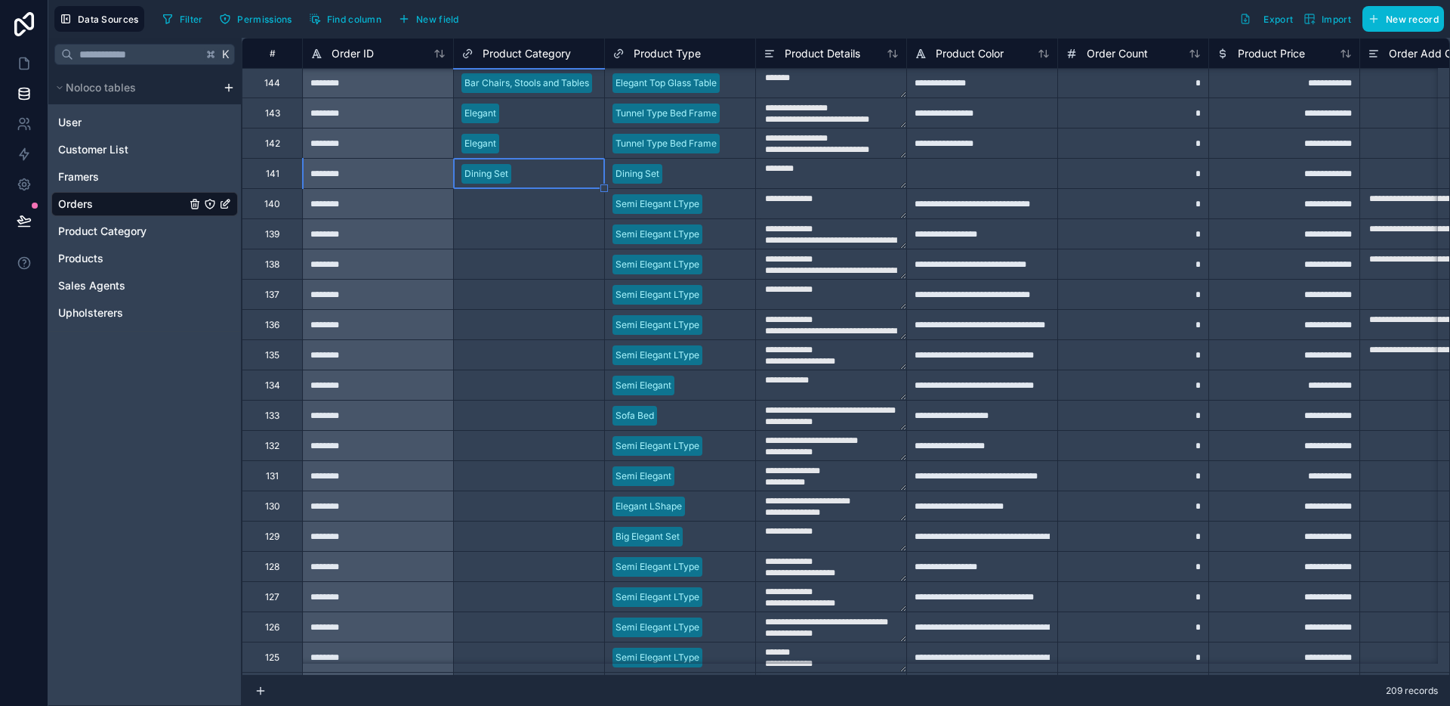
click at [517, 205] on div "Select a Product Category" at bounding box center [518, 204] width 113 height 12
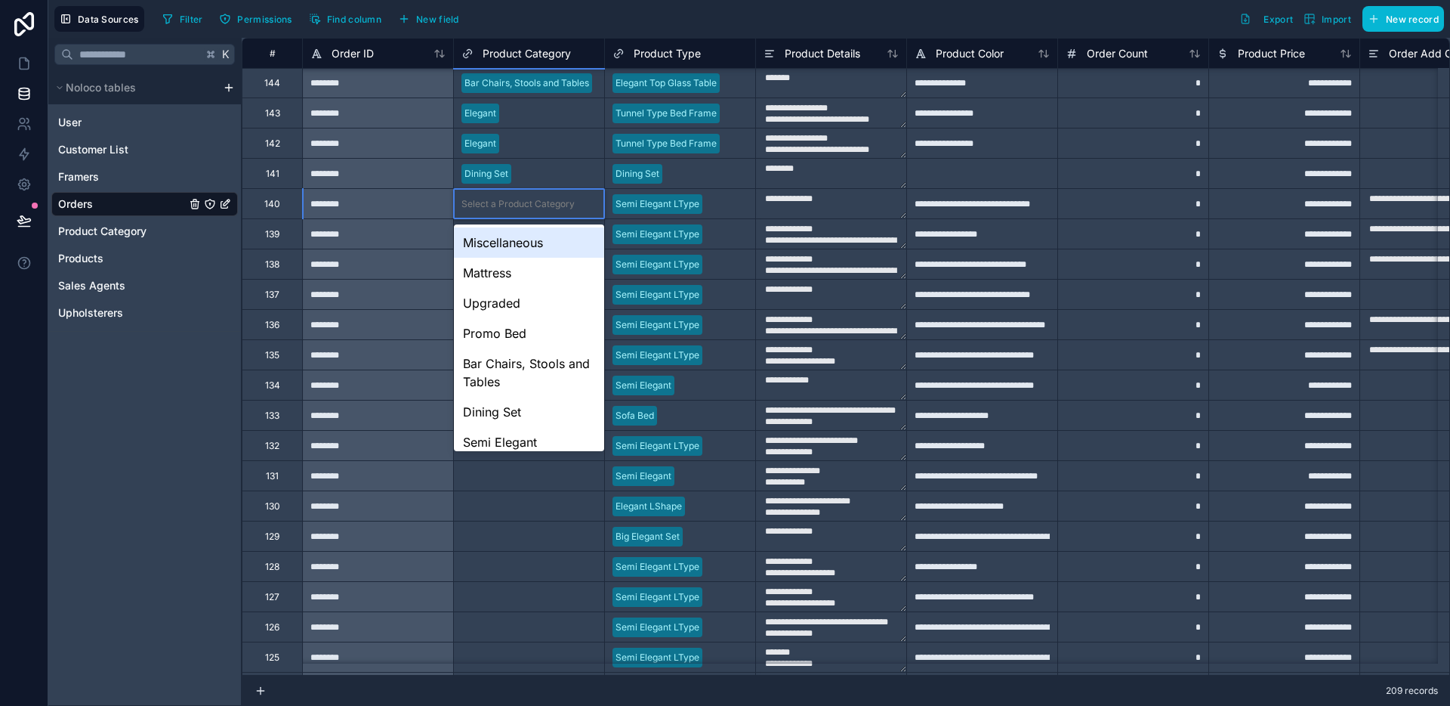
click at [517, 205] on div "Select a Product Category" at bounding box center [518, 204] width 113 height 12
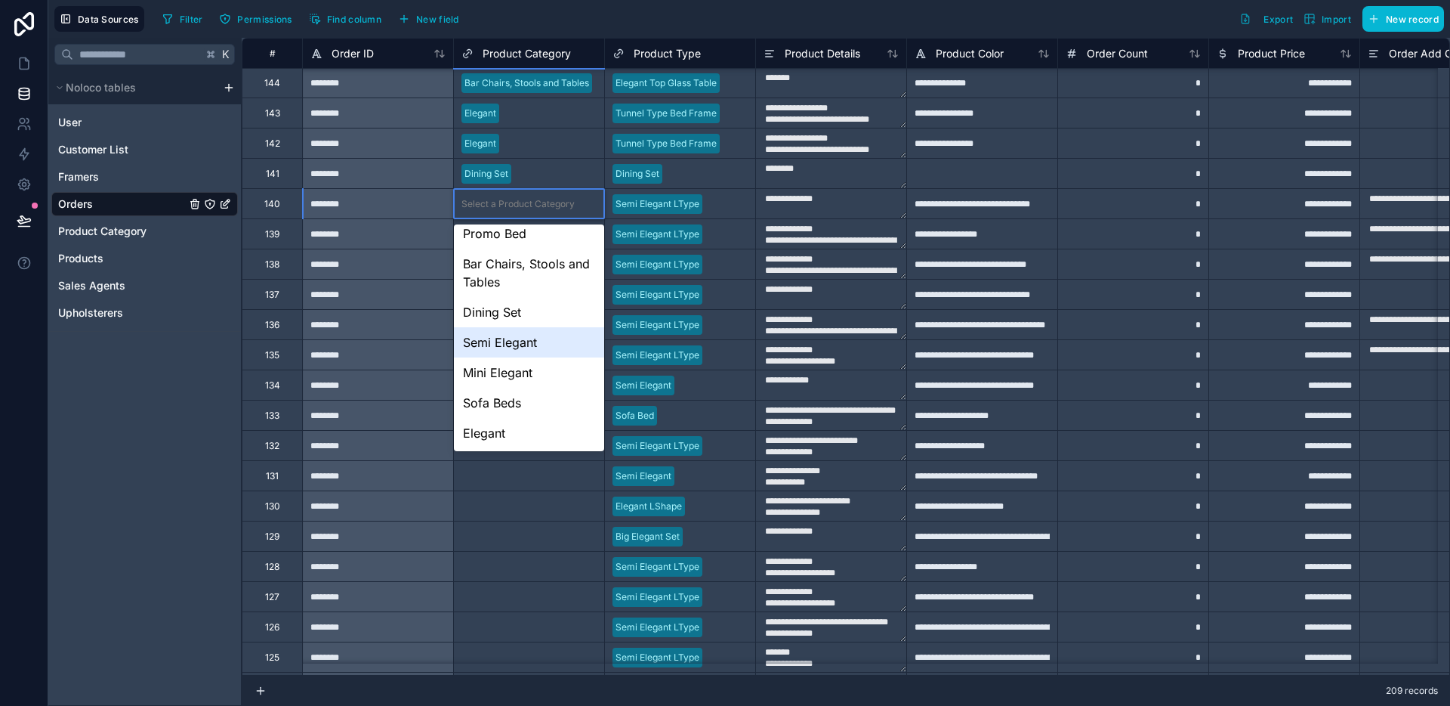
click at [533, 343] on div "Semi Elegant" at bounding box center [529, 342] width 150 height 30
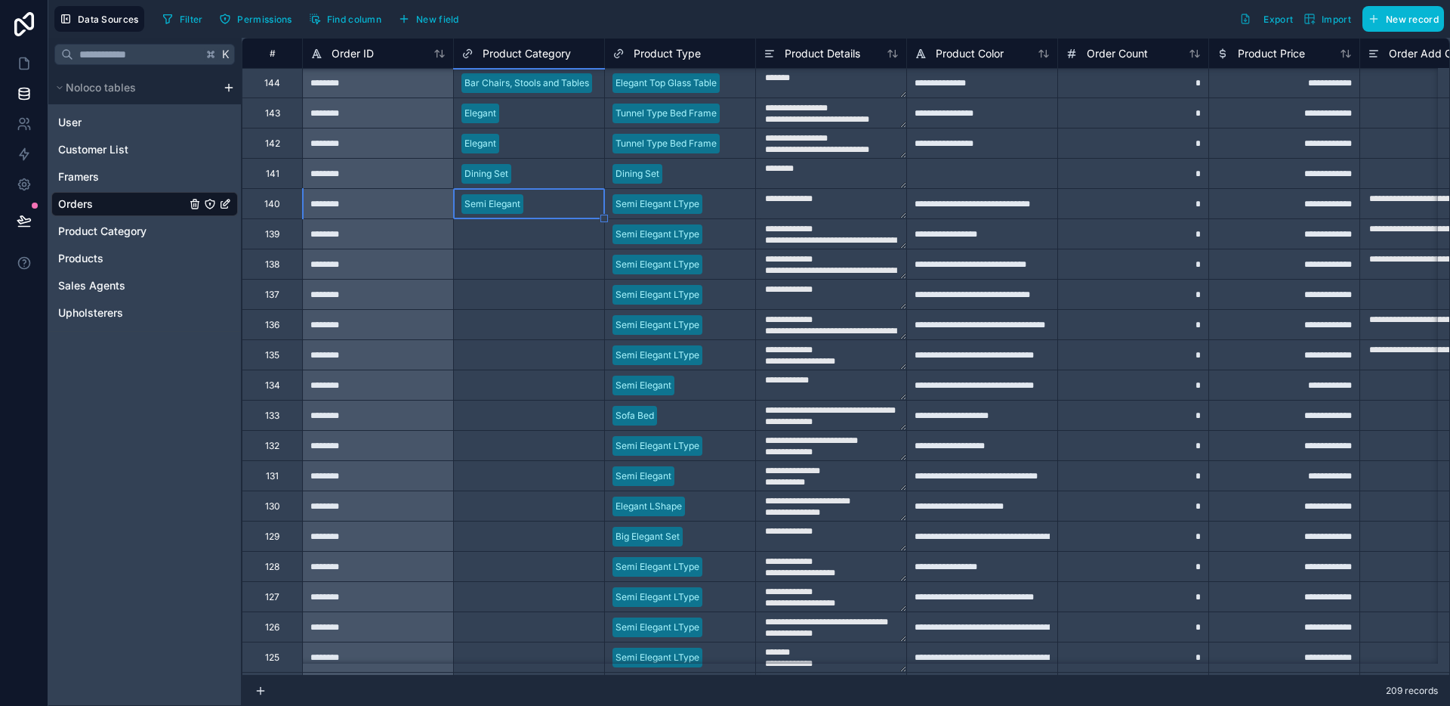
click at [523, 240] on div "Select a Product Category" at bounding box center [529, 234] width 150 height 15
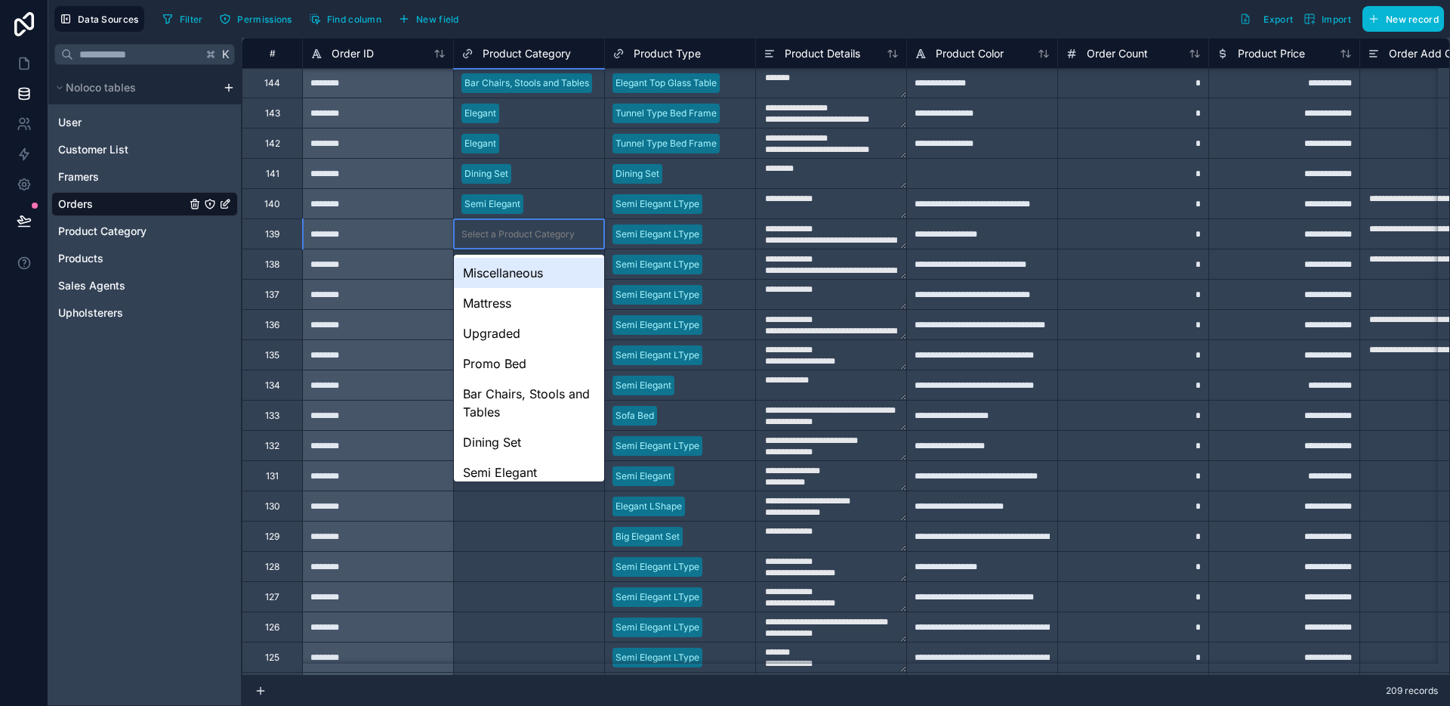
click at [523, 240] on div "Select a Product Category" at bounding box center [529, 234] width 150 height 15
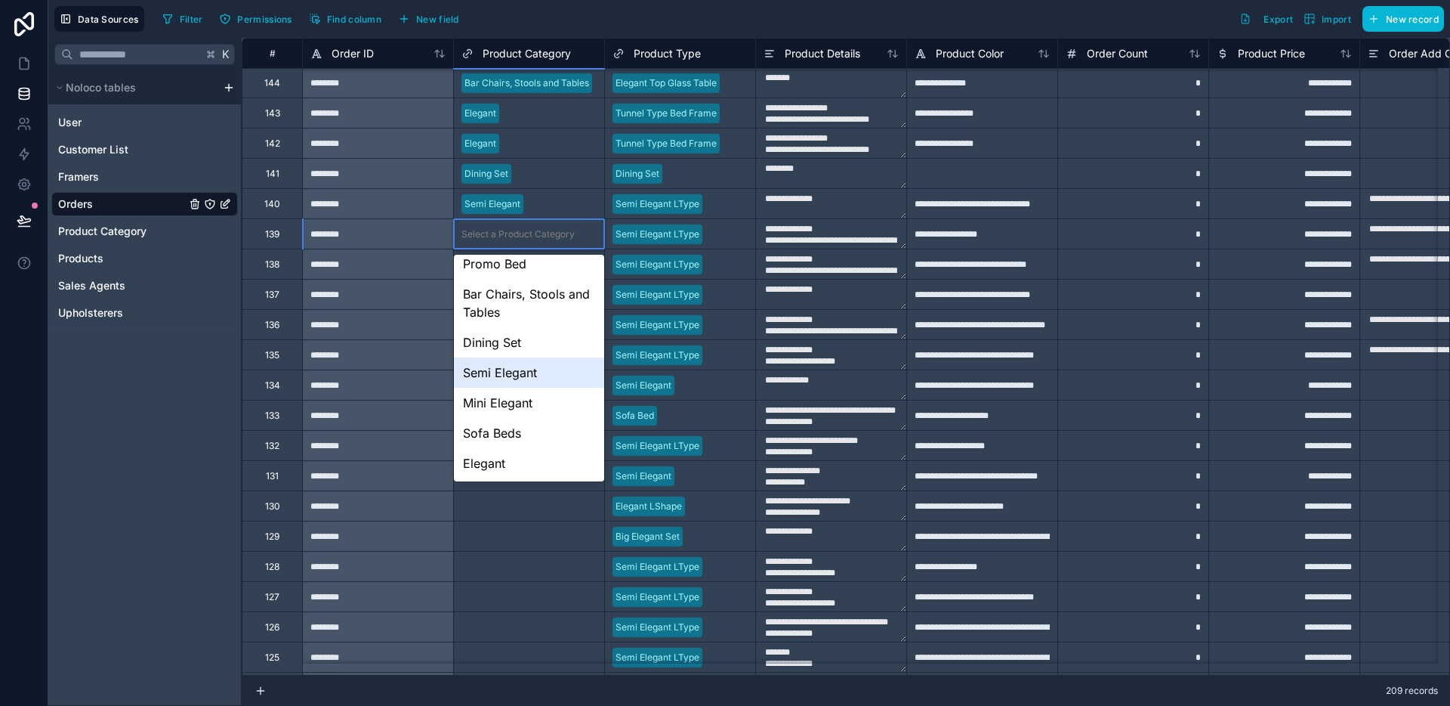
click at [532, 375] on div "Semi Elegant" at bounding box center [529, 372] width 150 height 30
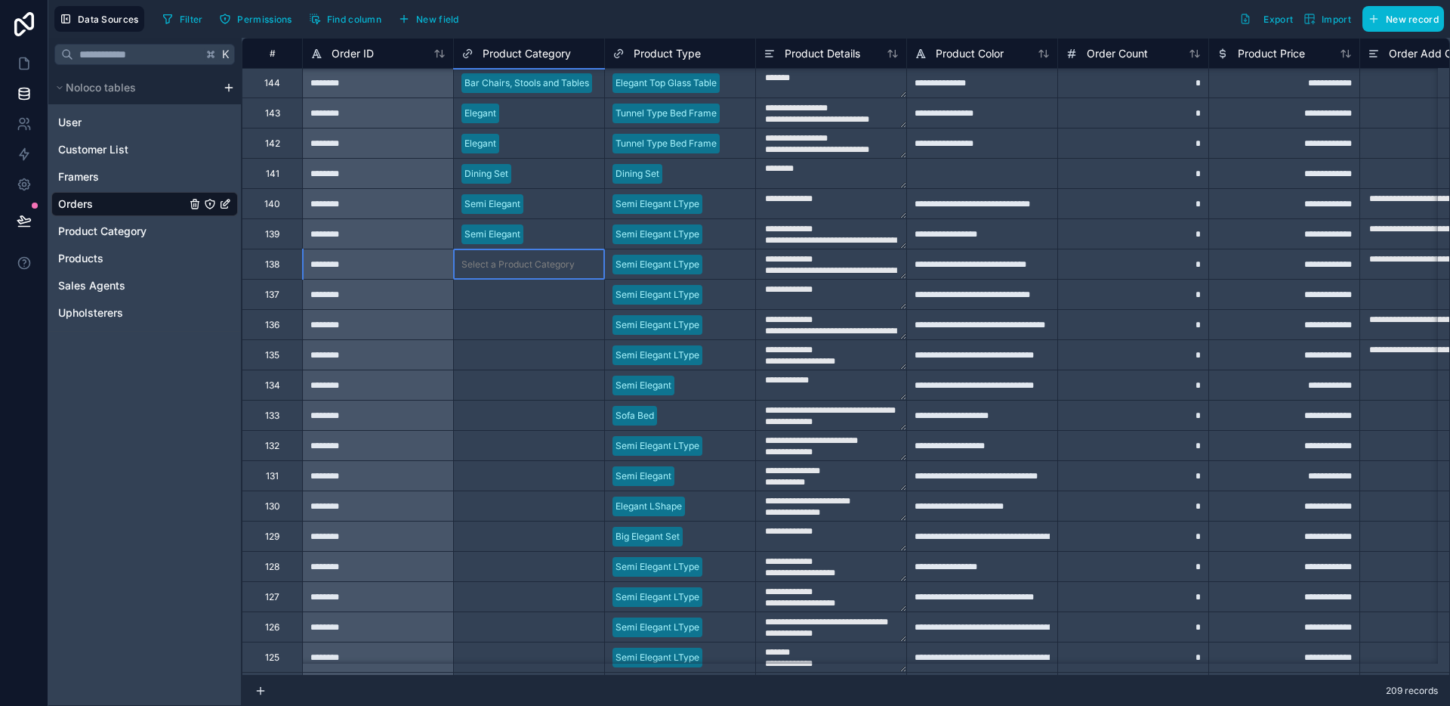
click at [524, 264] on div "Select a Product Category" at bounding box center [518, 264] width 113 height 12
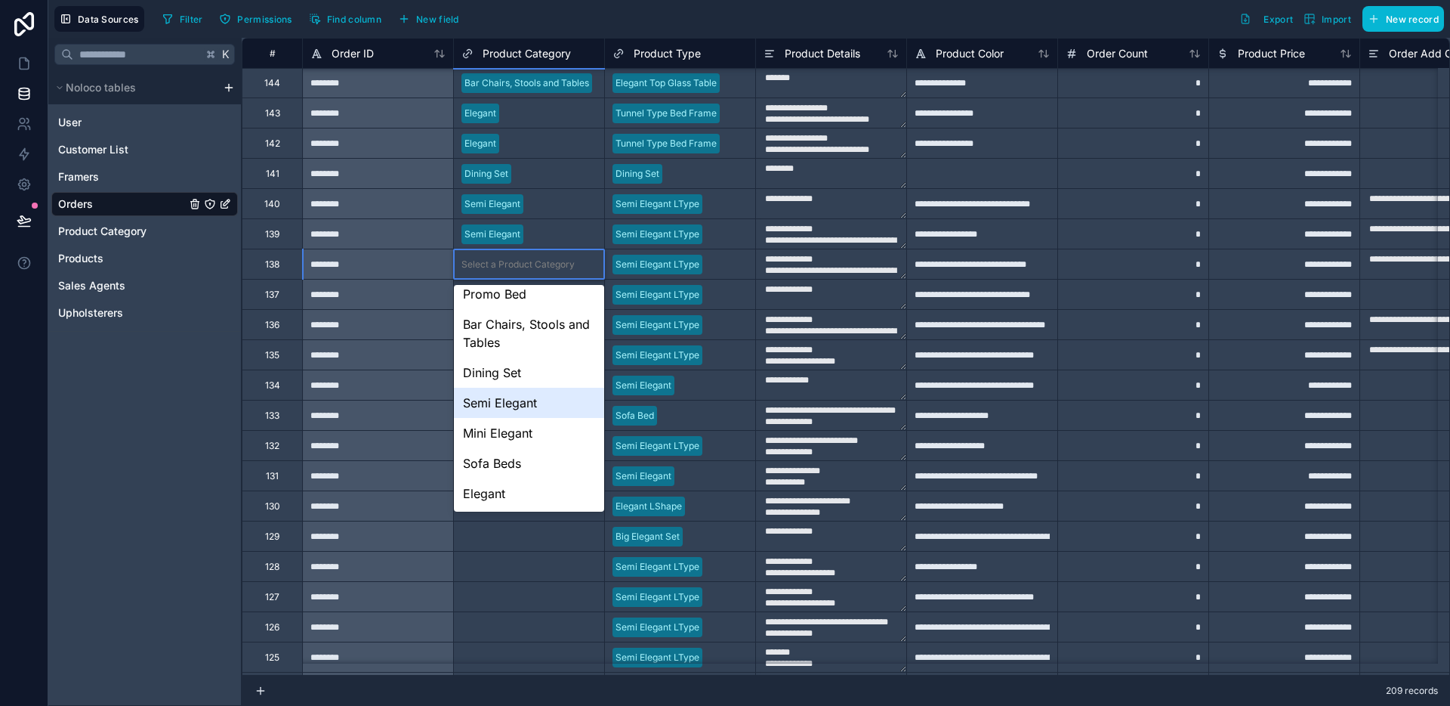
click at [516, 406] on div "Semi Elegant" at bounding box center [529, 403] width 150 height 30
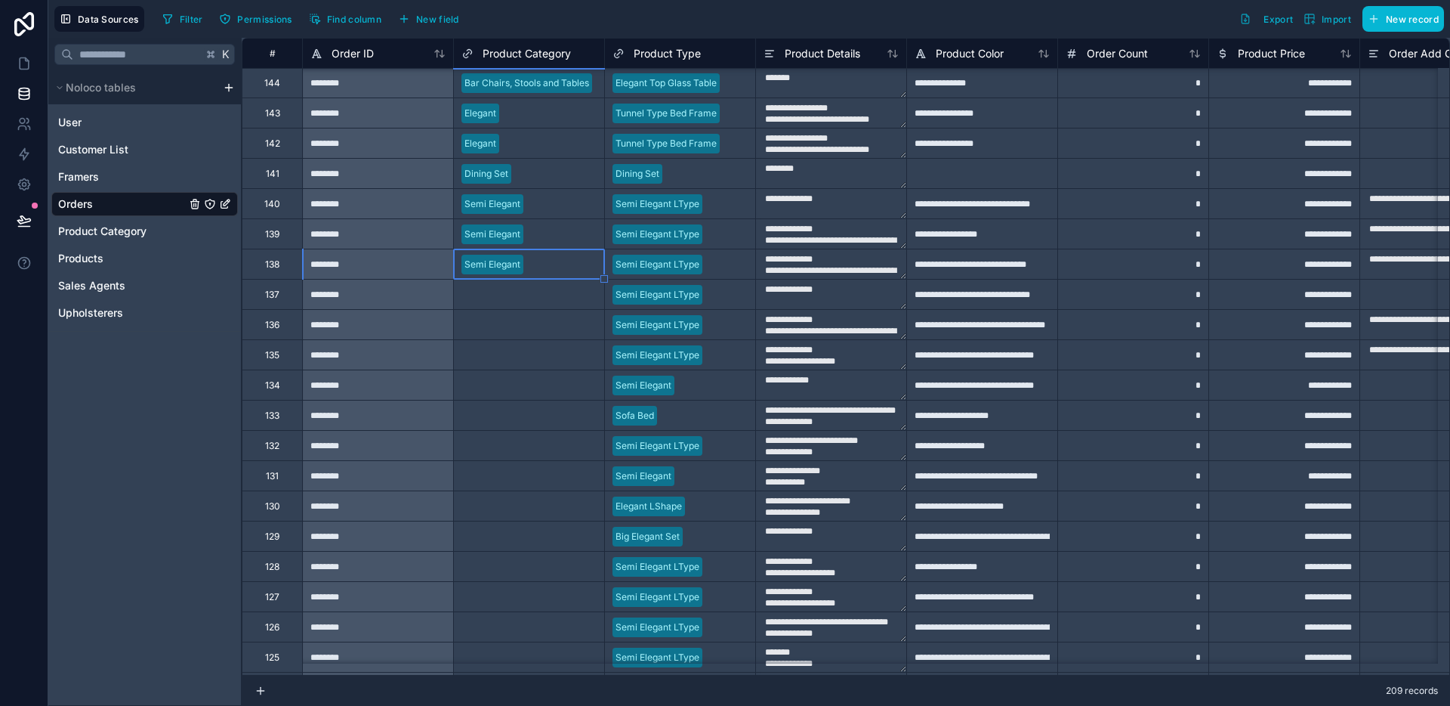
click at [518, 301] on div "Select a Product Category" at bounding box center [529, 294] width 150 height 15
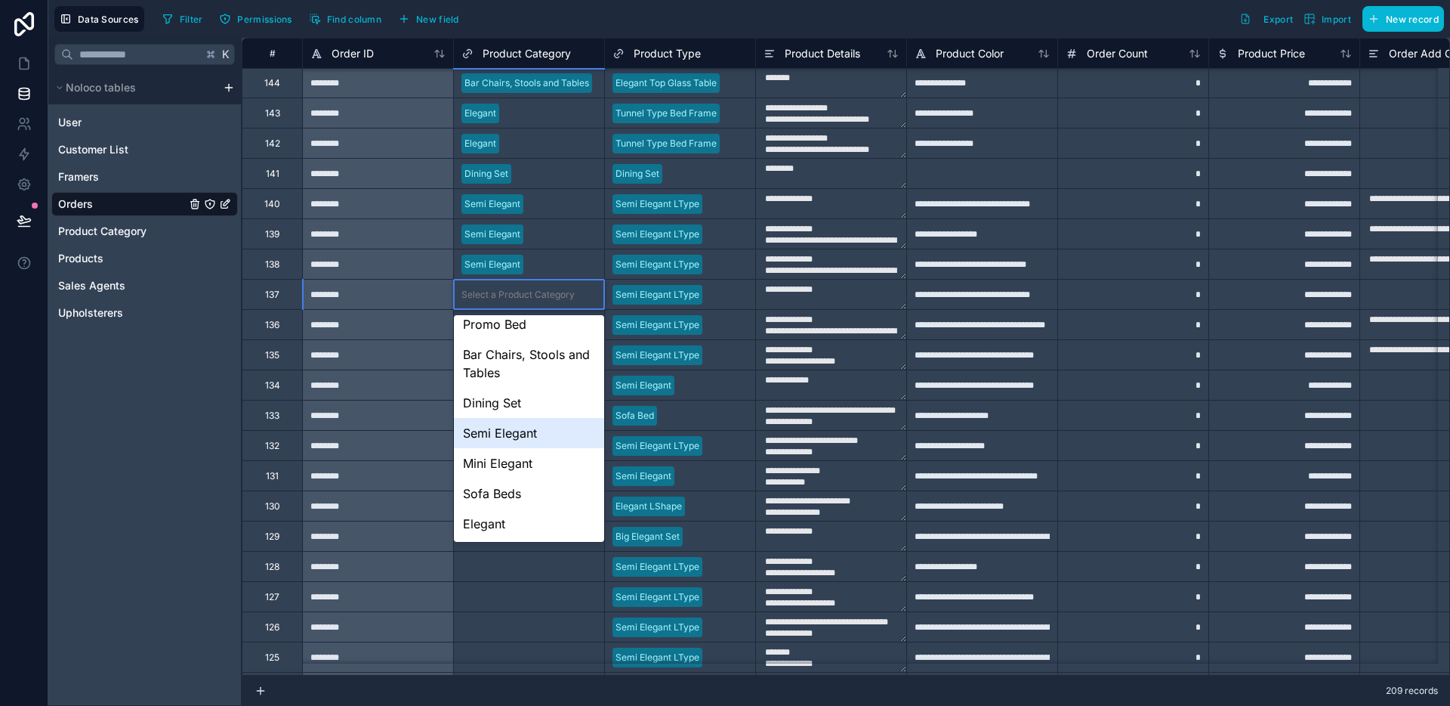
click at [520, 444] on div "Semi Elegant" at bounding box center [529, 433] width 150 height 30
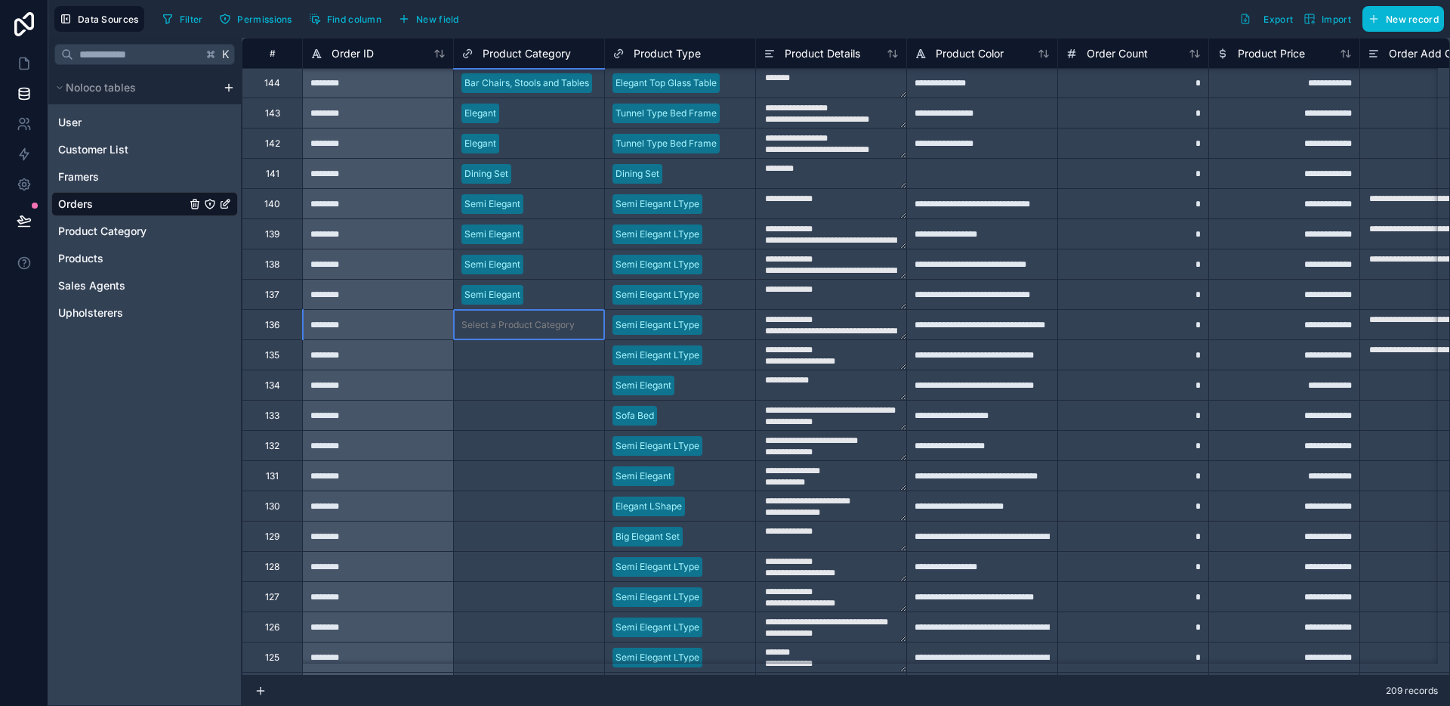
click at [537, 321] on div "Select a Product Category" at bounding box center [518, 325] width 113 height 12
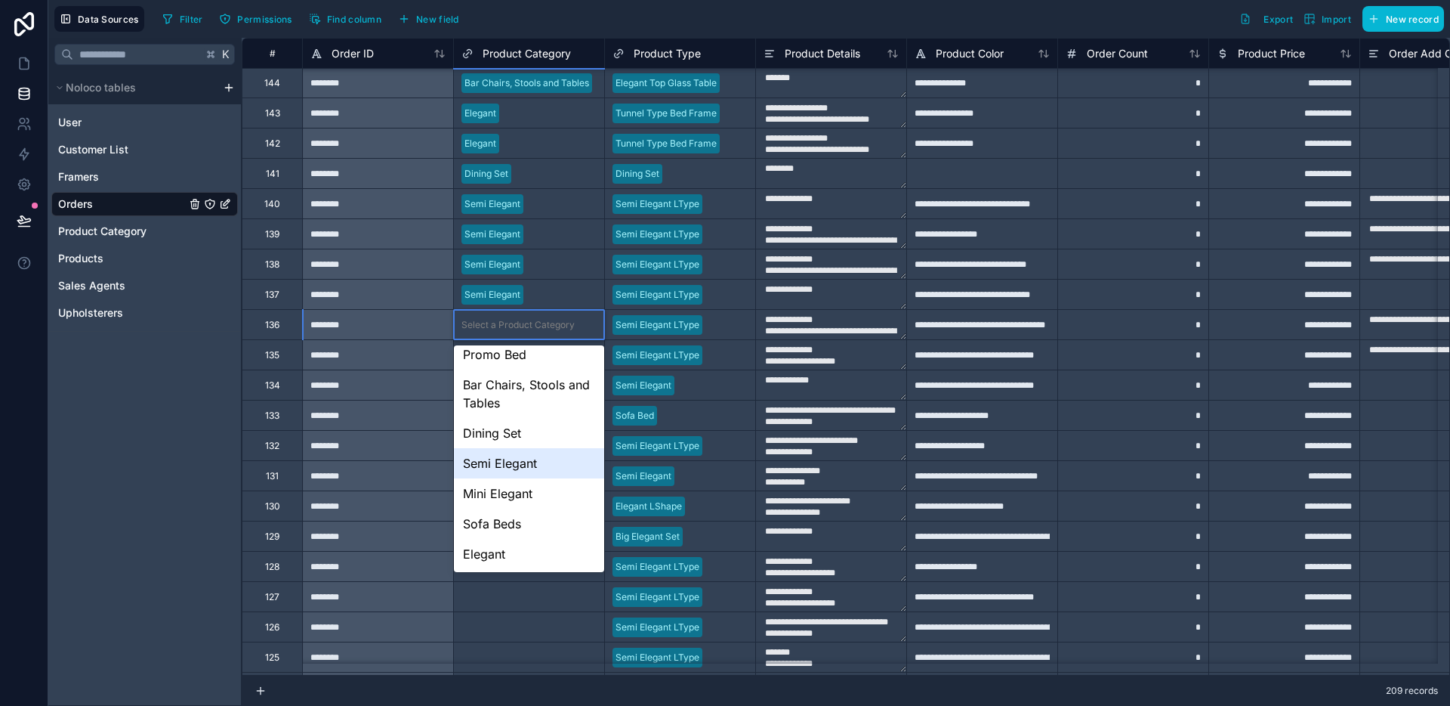
click at [530, 449] on div "Semi Elegant" at bounding box center [529, 463] width 150 height 30
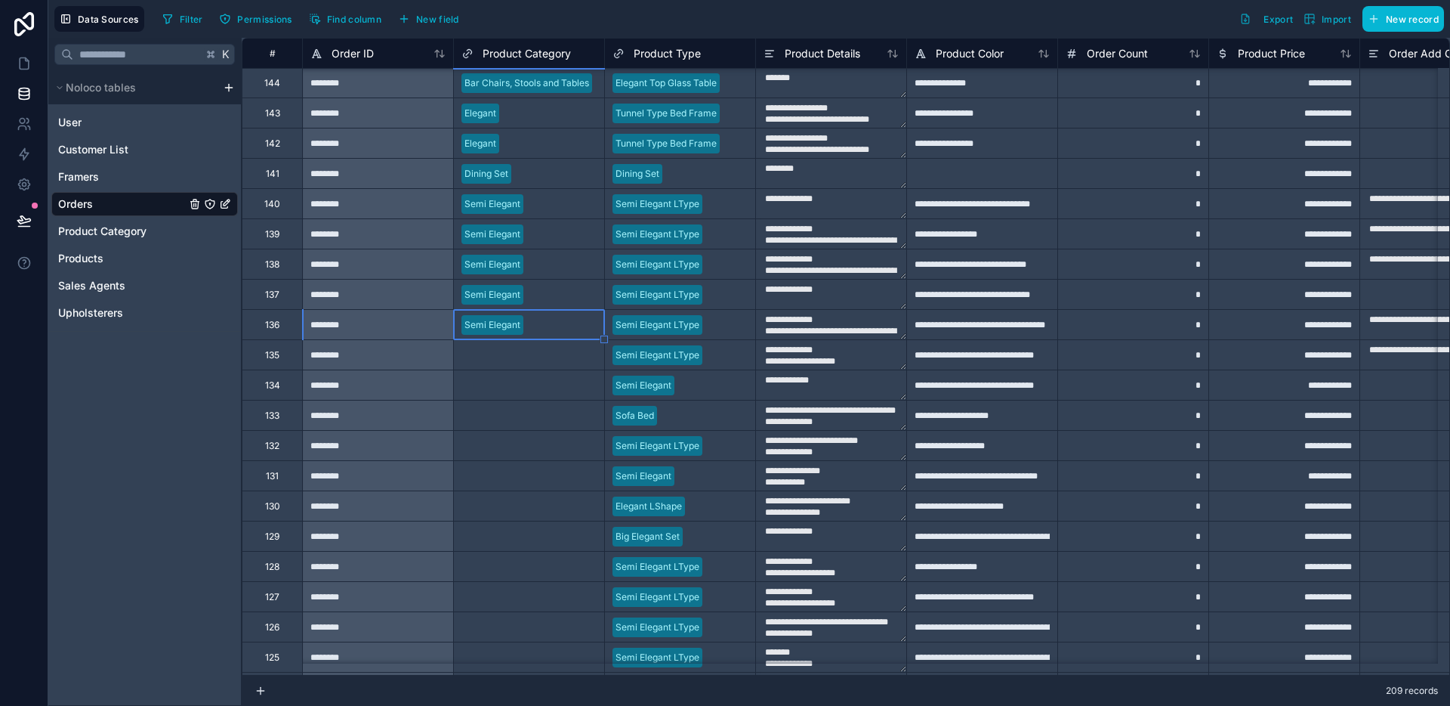
click at [541, 357] on div "Select a Product Category" at bounding box center [518, 355] width 113 height 12
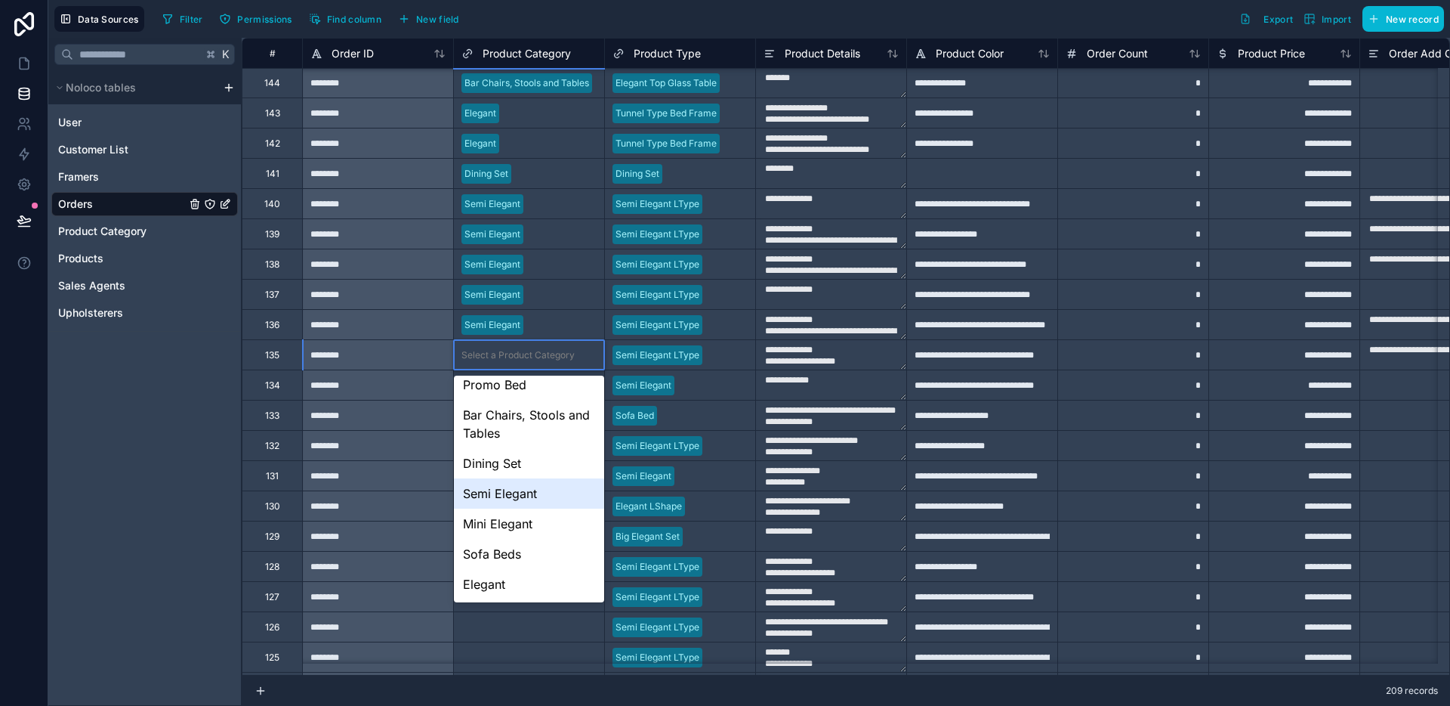
click at [520, 490] on div "Semi Elegant" at bounding box center [529, 493] width 150 height 30
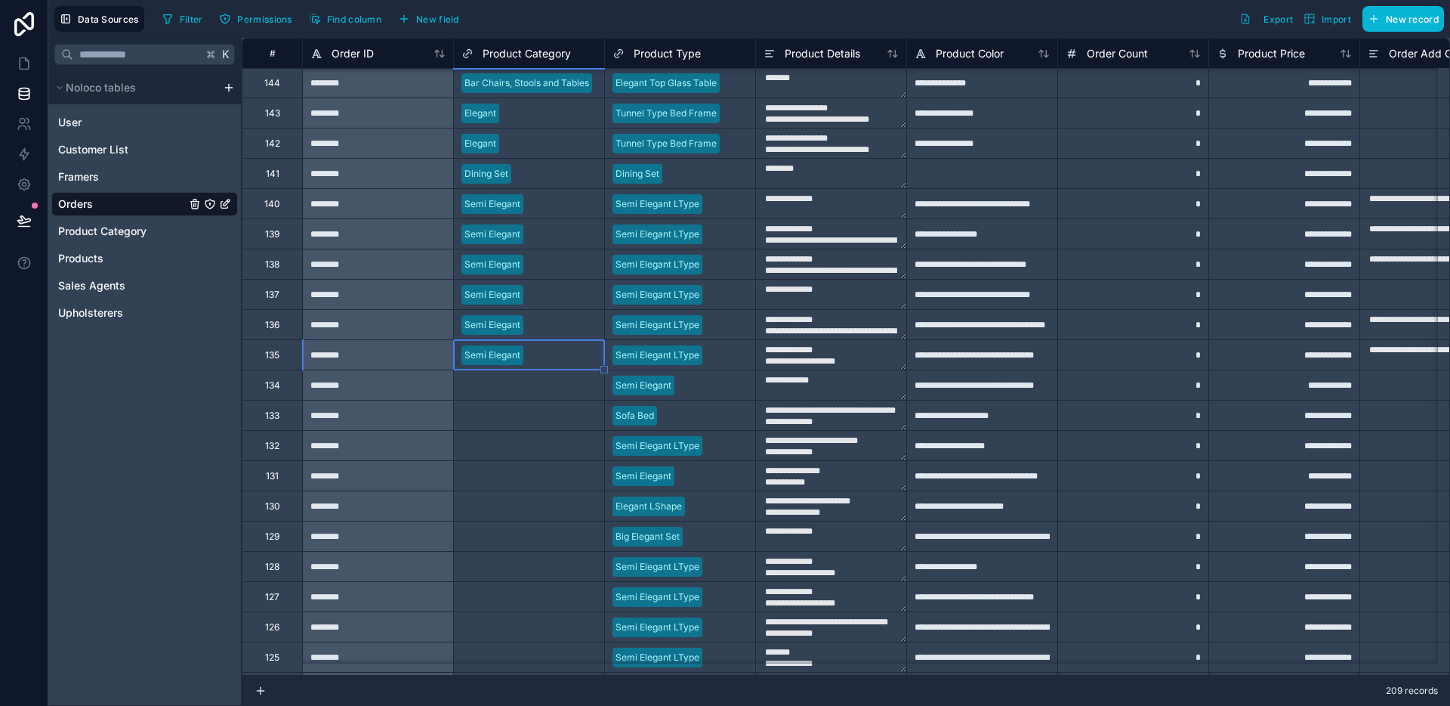
click at [535, 397] on div "Select a Product Category" at bounding box center [529, 384] width 150 height 29
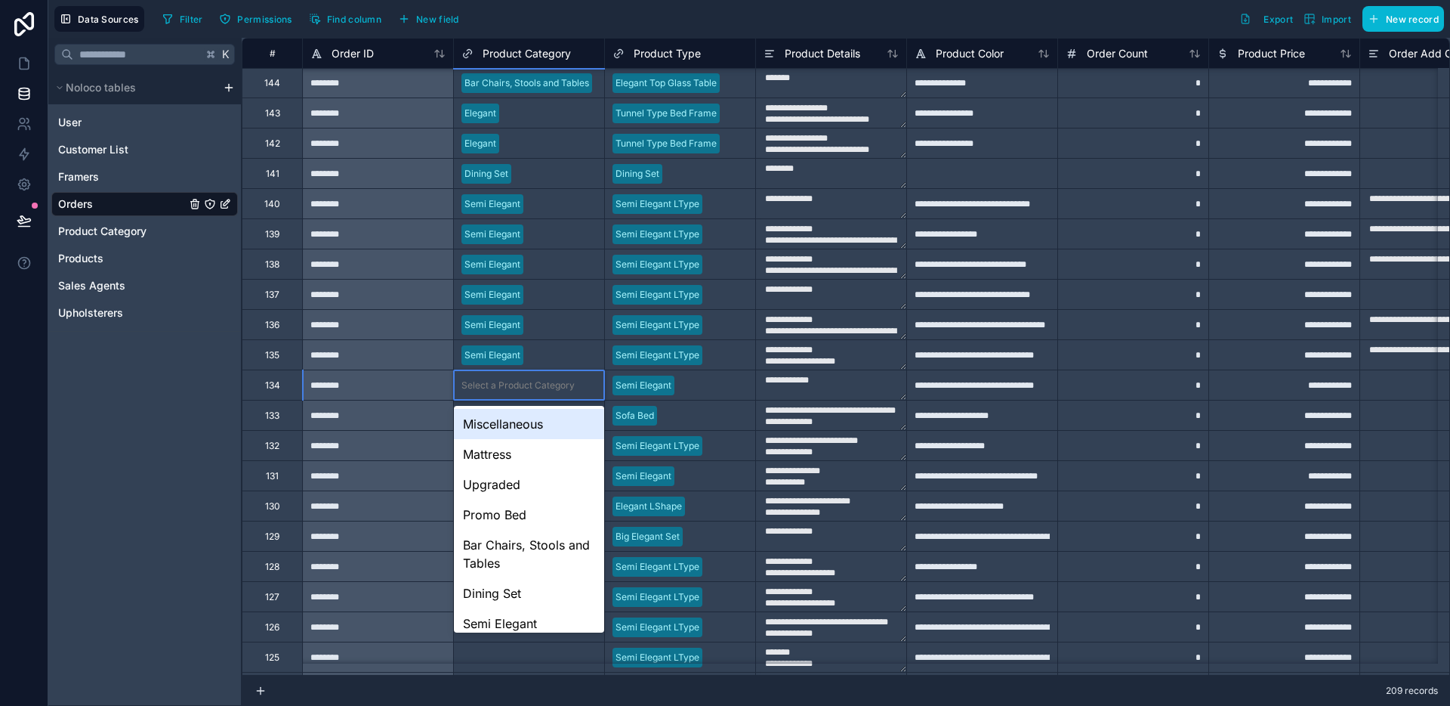
click at [535, 397] on div "Select a Product Category" at bounding box center [529, 384] width 150 height 29
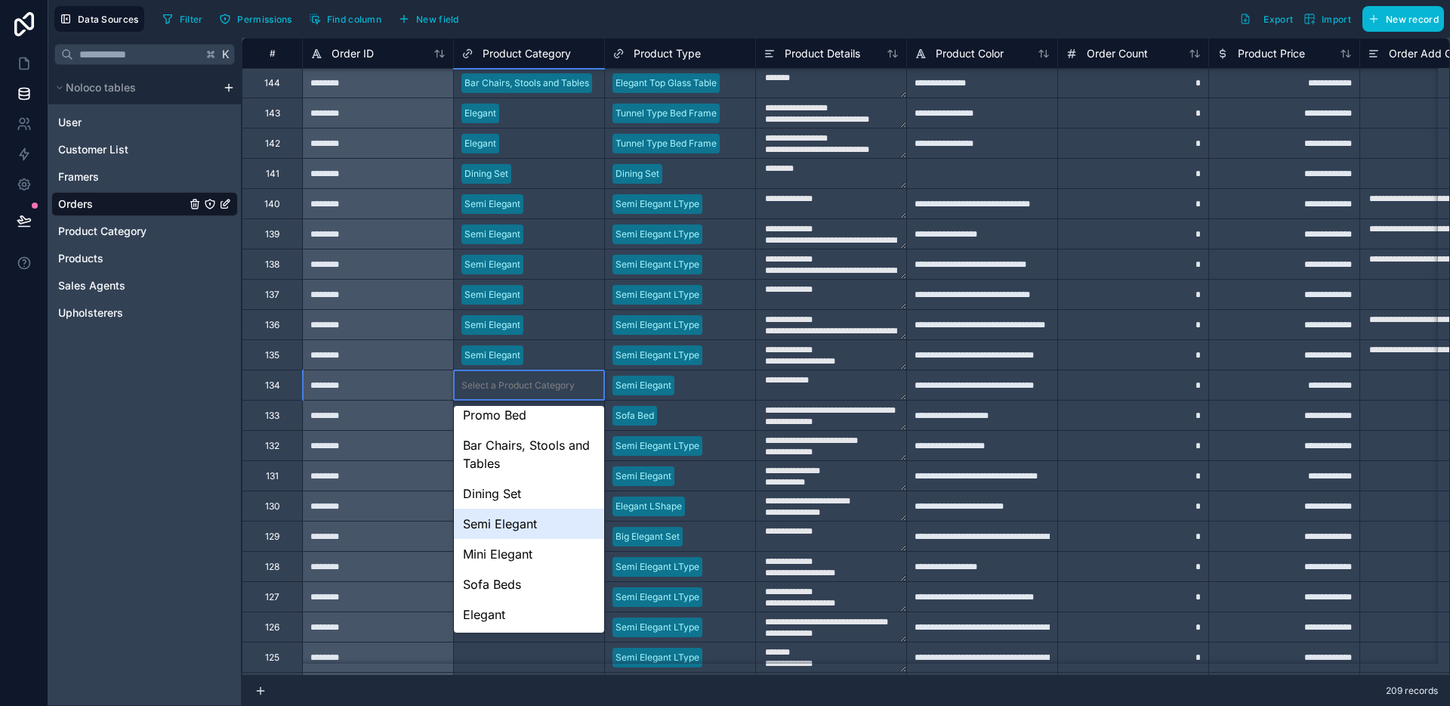
click at [517, 514] on div "Semi Elegant" at bounding box center [529, 523] width 150 height 30
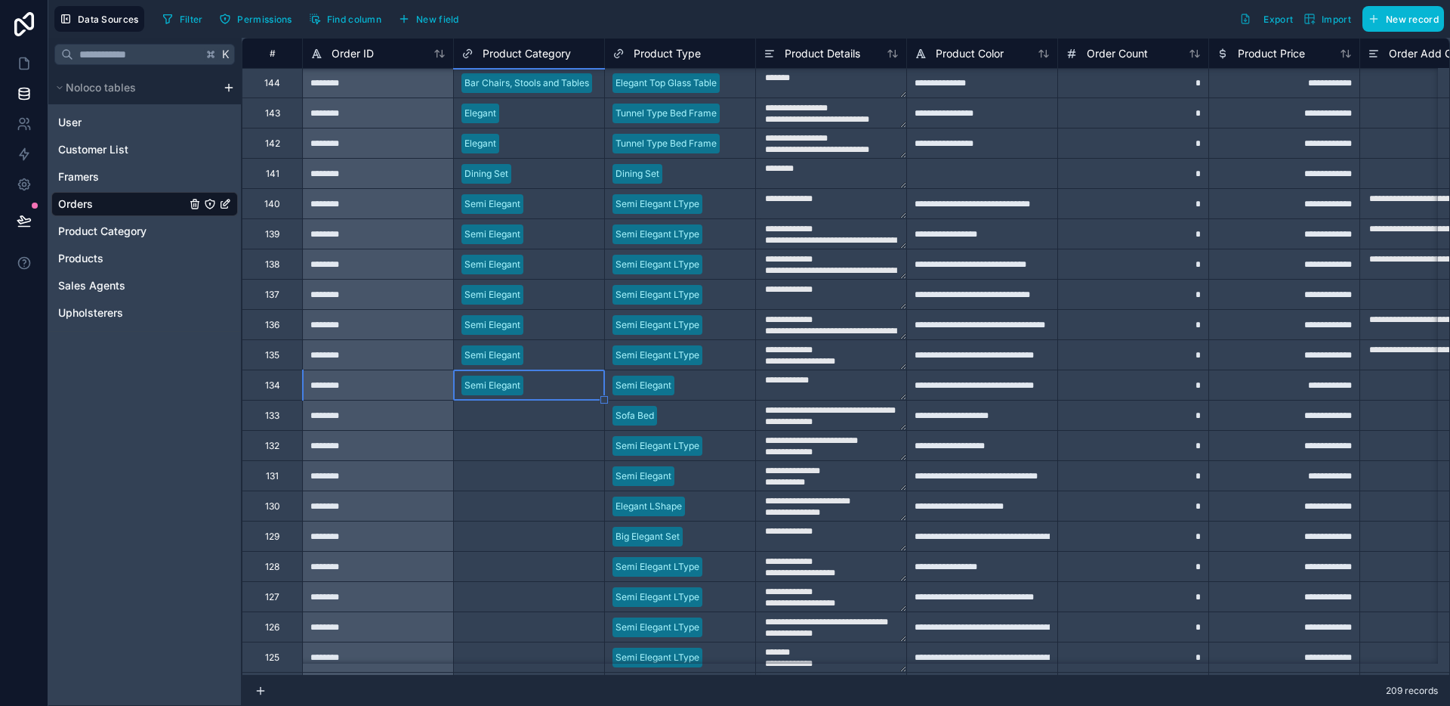
click at [490, 424] on div "Select a Product Category" at bounding box center [529, 414] width 150 height 29
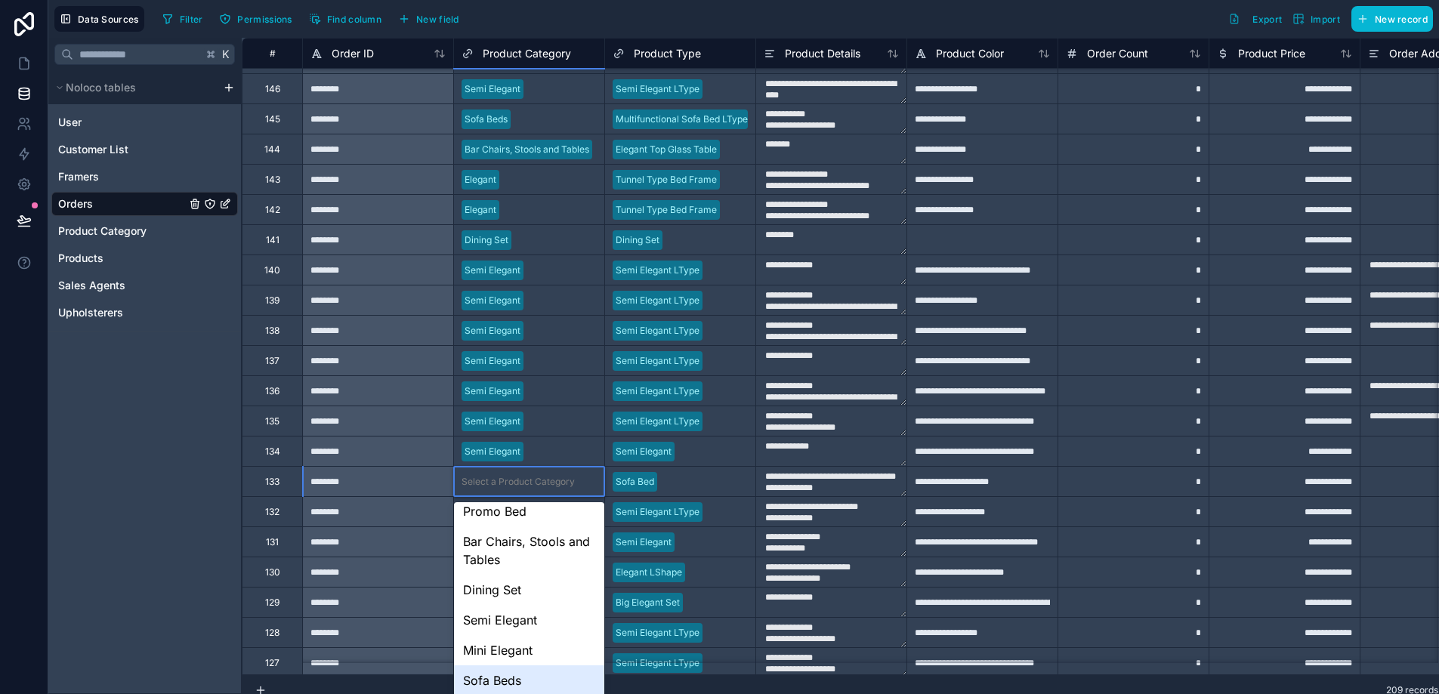
click at [511, 679] on div "Sofa Beds" at bounding box center [529, 681] width 150 height 30
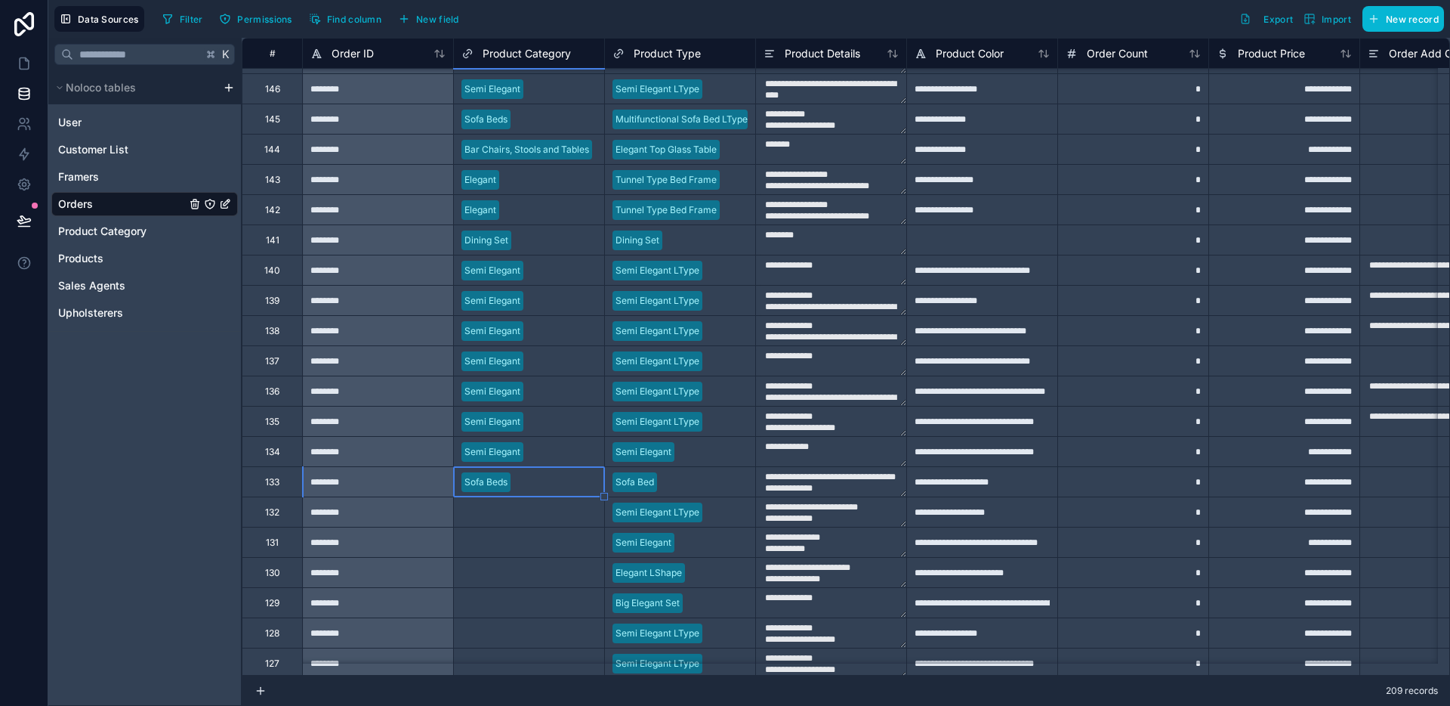
click at [530, 520] on div "Select a Product Category" at bounding box center [529, 511] width 150 height 29
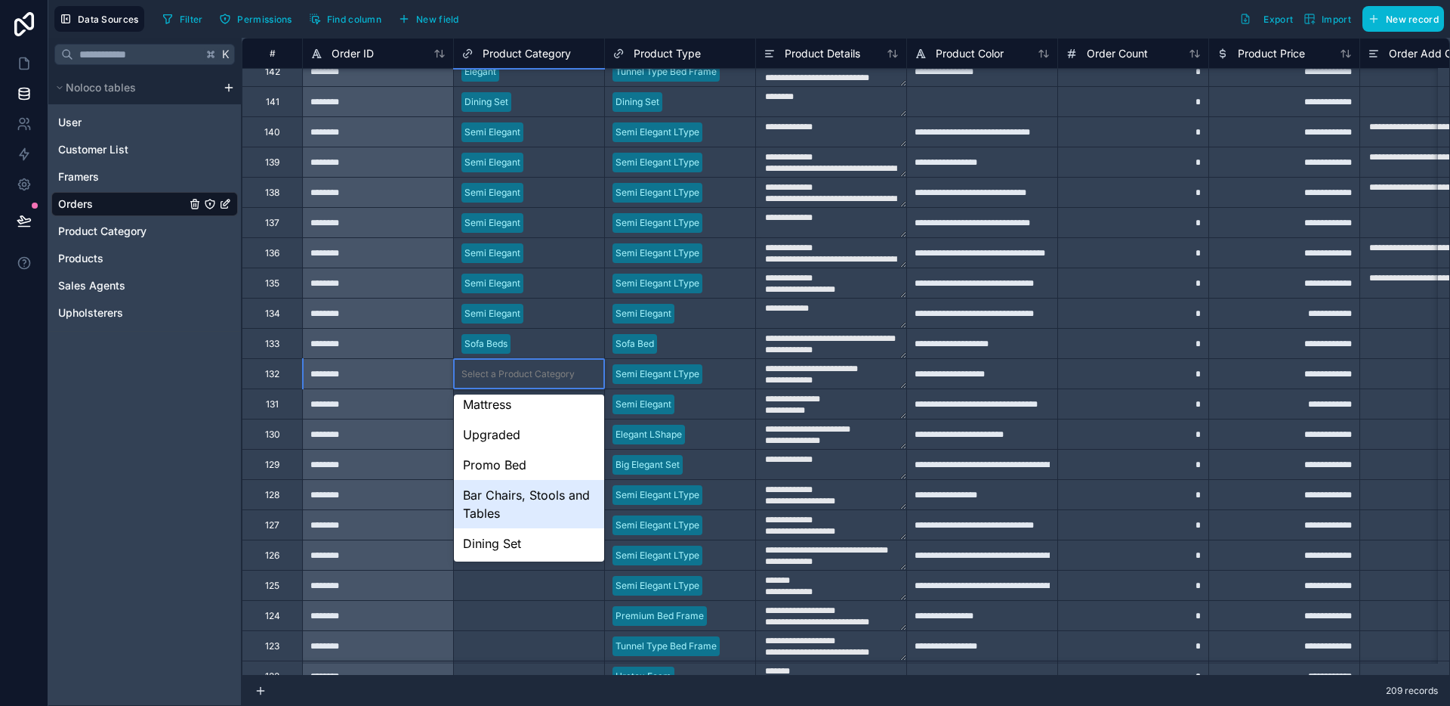
scroll to position [159, 0]
click at [525, 457] on div "Semi Elegant" at bounding box center [529, 452] width 150 height 30
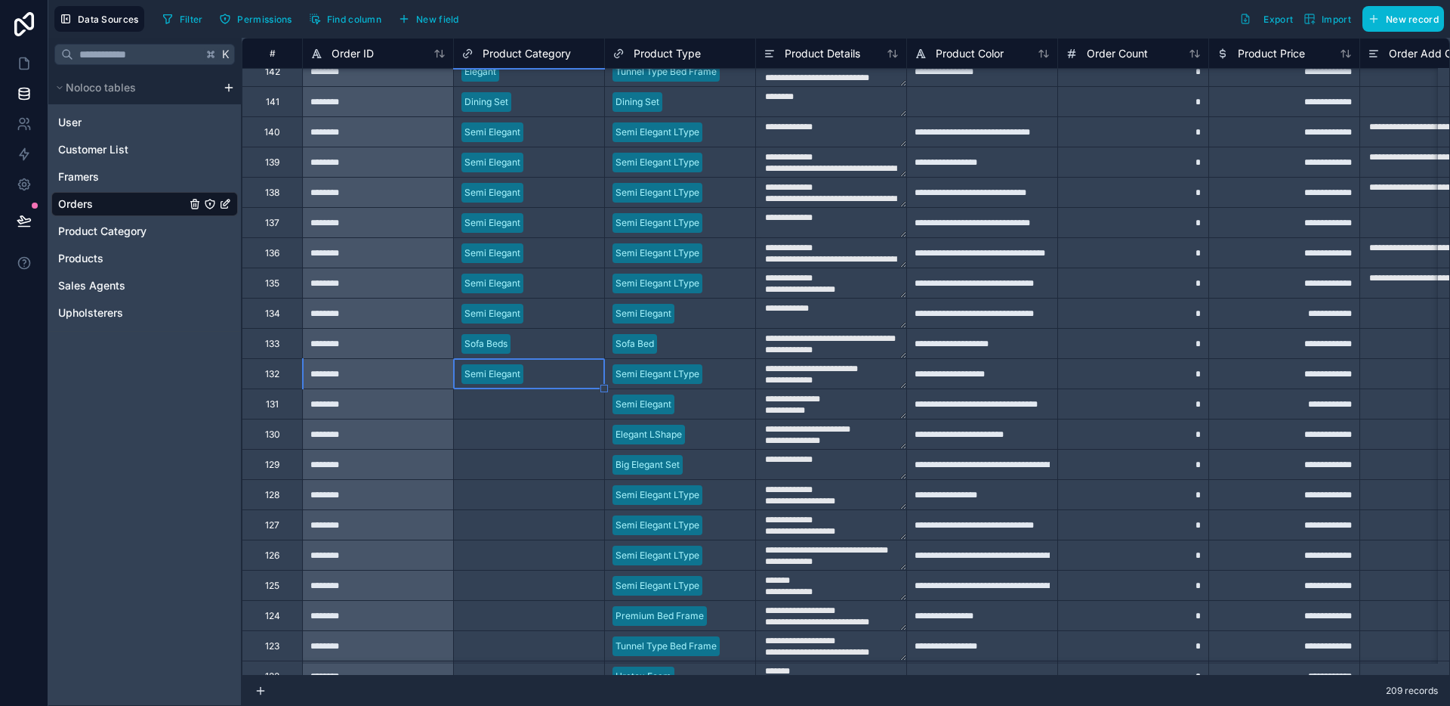
click at [524, 406] on div "Select a Product Category" at bounding box center [518, 404] width 113 height 12
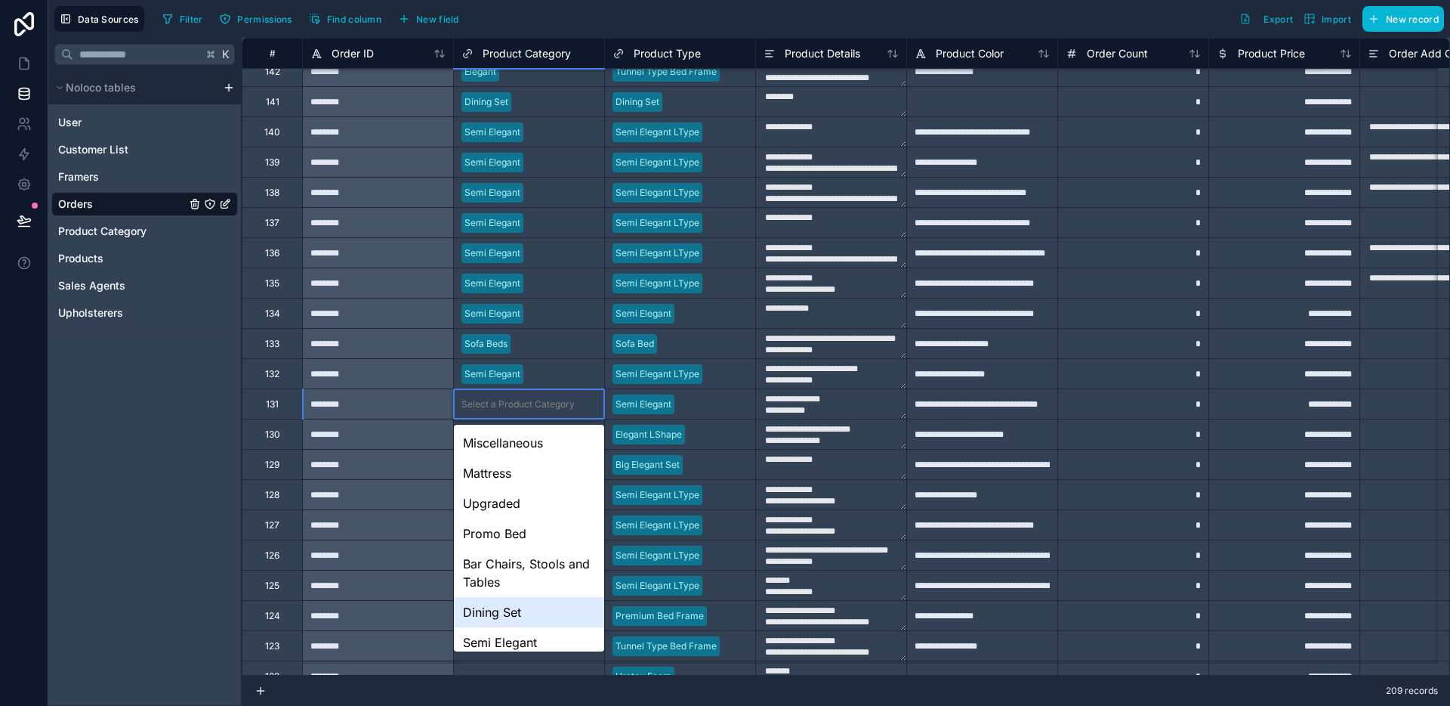
scroll to position [100, 0]
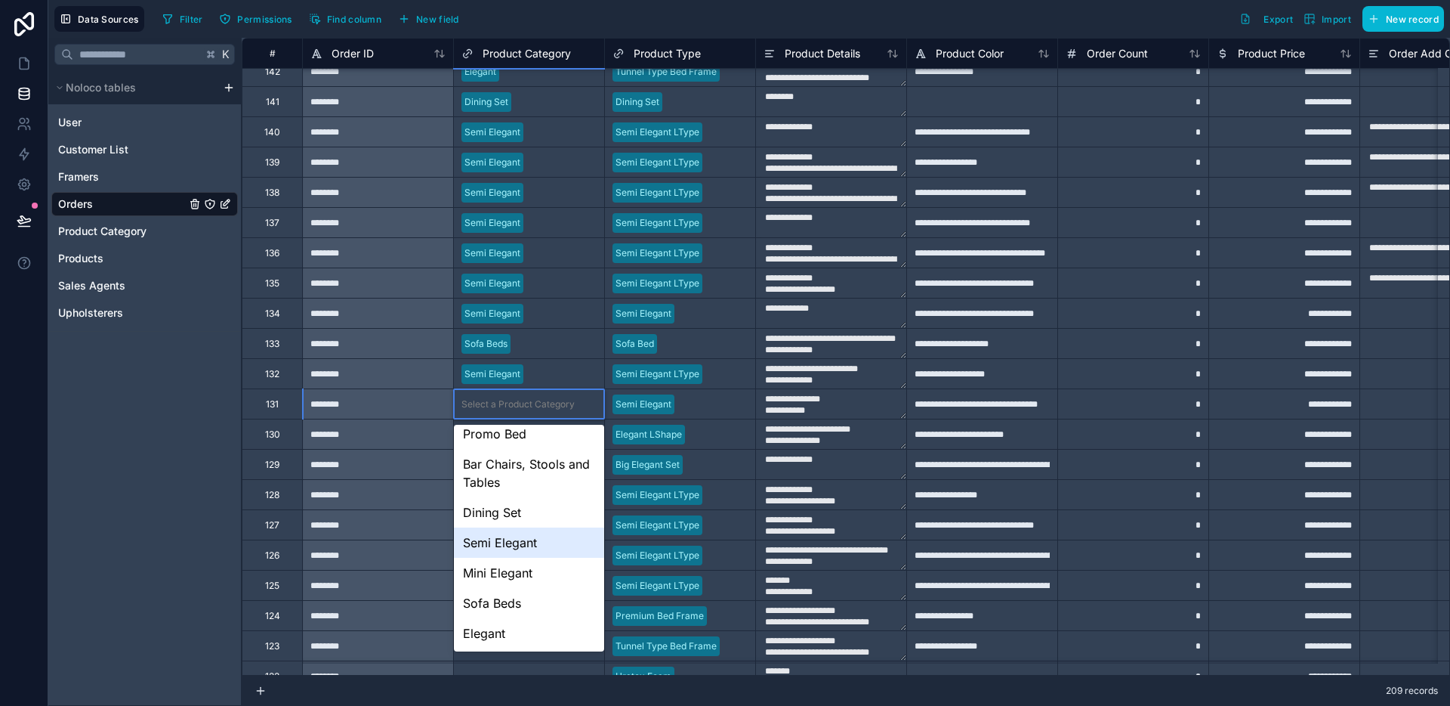
click at [521, 540] on div "Semi Elegant" at bounding box center [529, 542] width 150 height 30
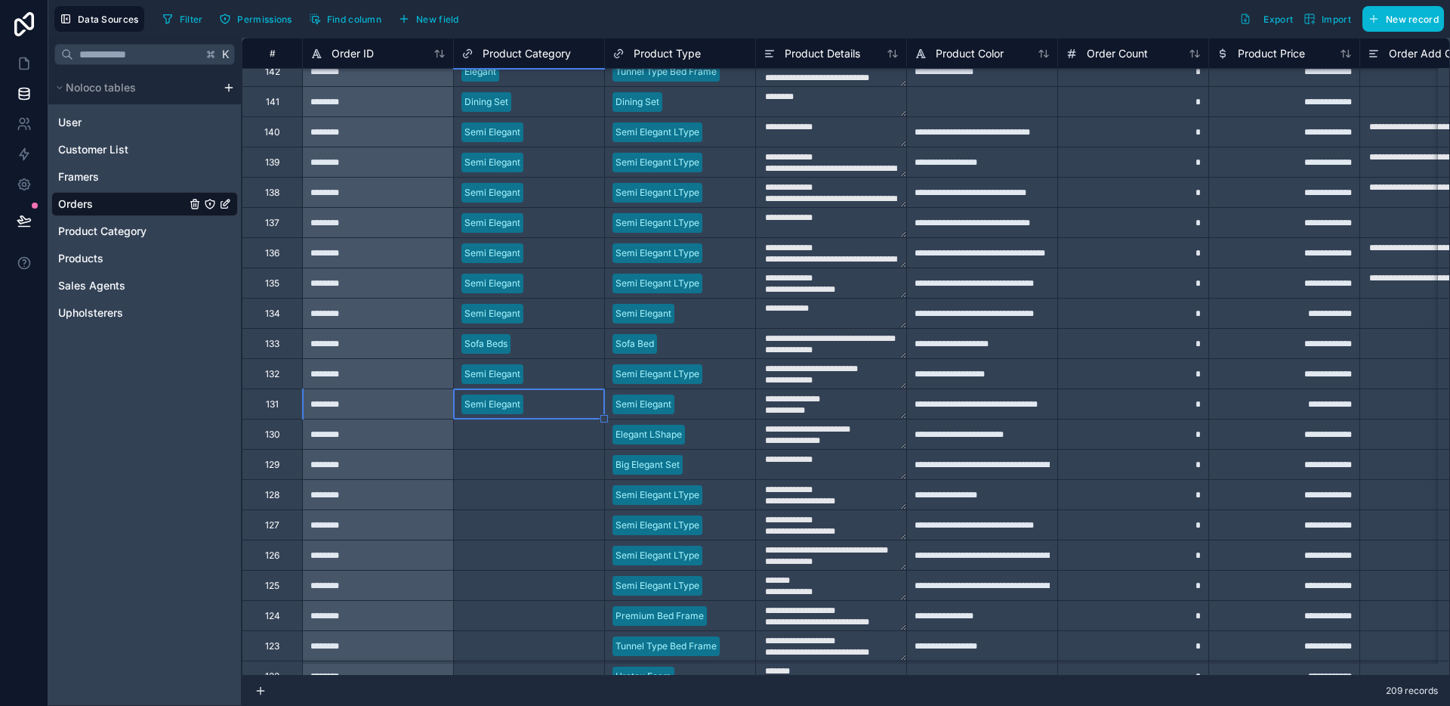
click at [530, 441] on div "Select a Product Category" at bounding box center [529, 434] width 150 height 15
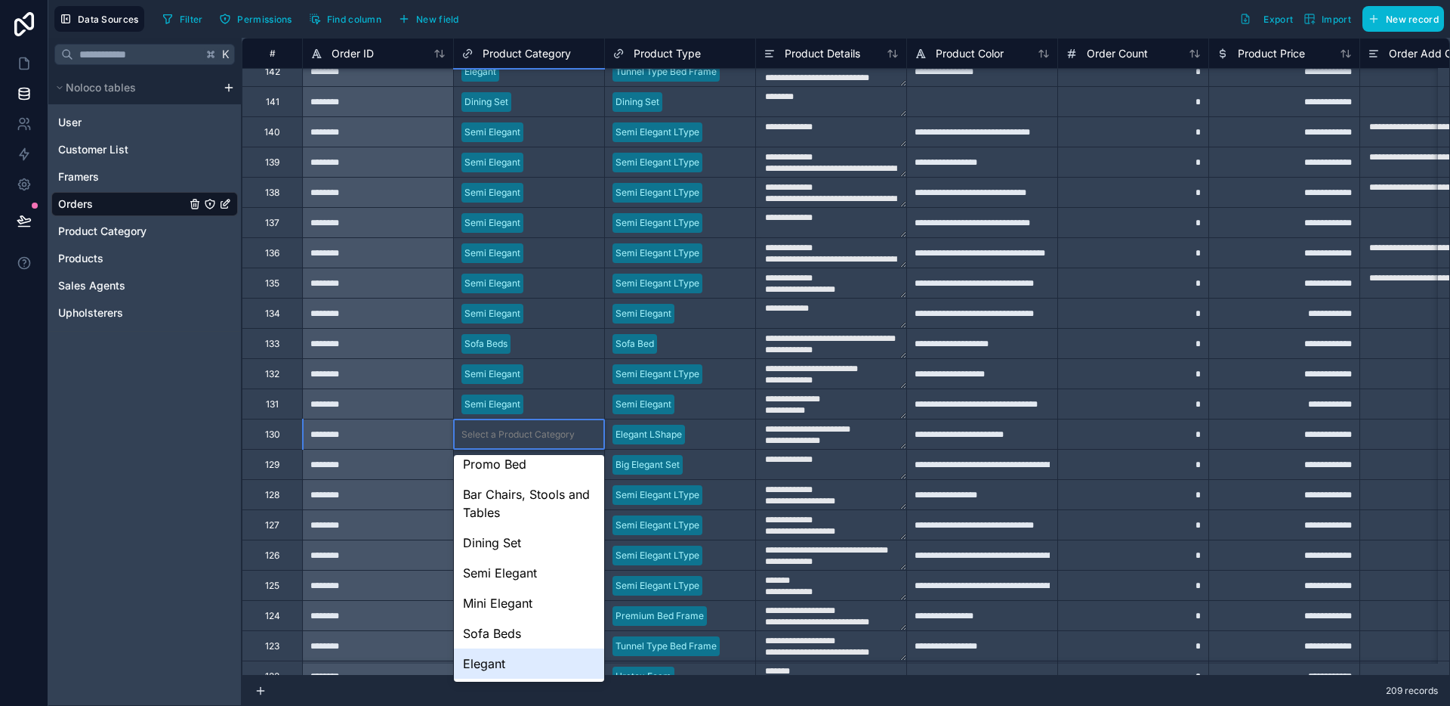
click at [495, 651] on div "Elegant" at bounding box center [529, 663] width 150 height 30
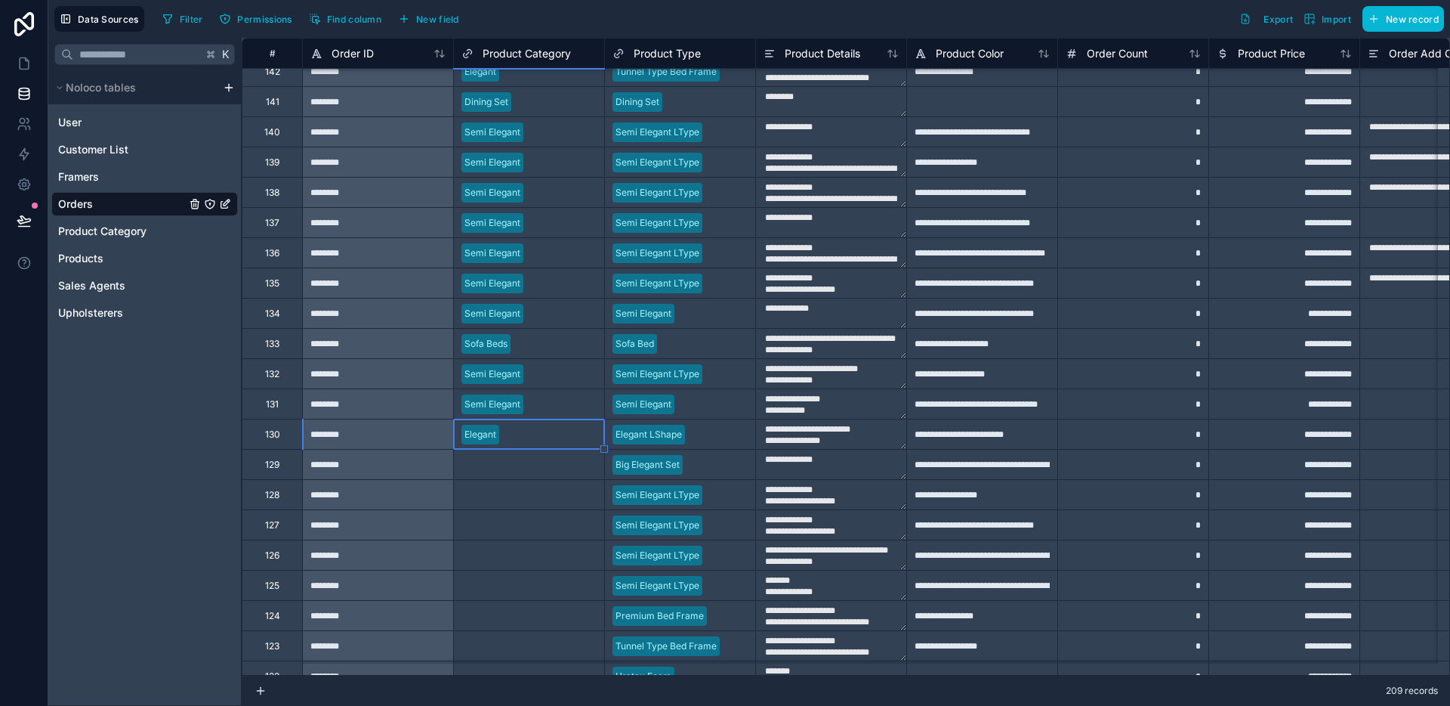
click at [530, 471] on div "Select a Product Category" at bounding box center [529, 464] width 150 height 15
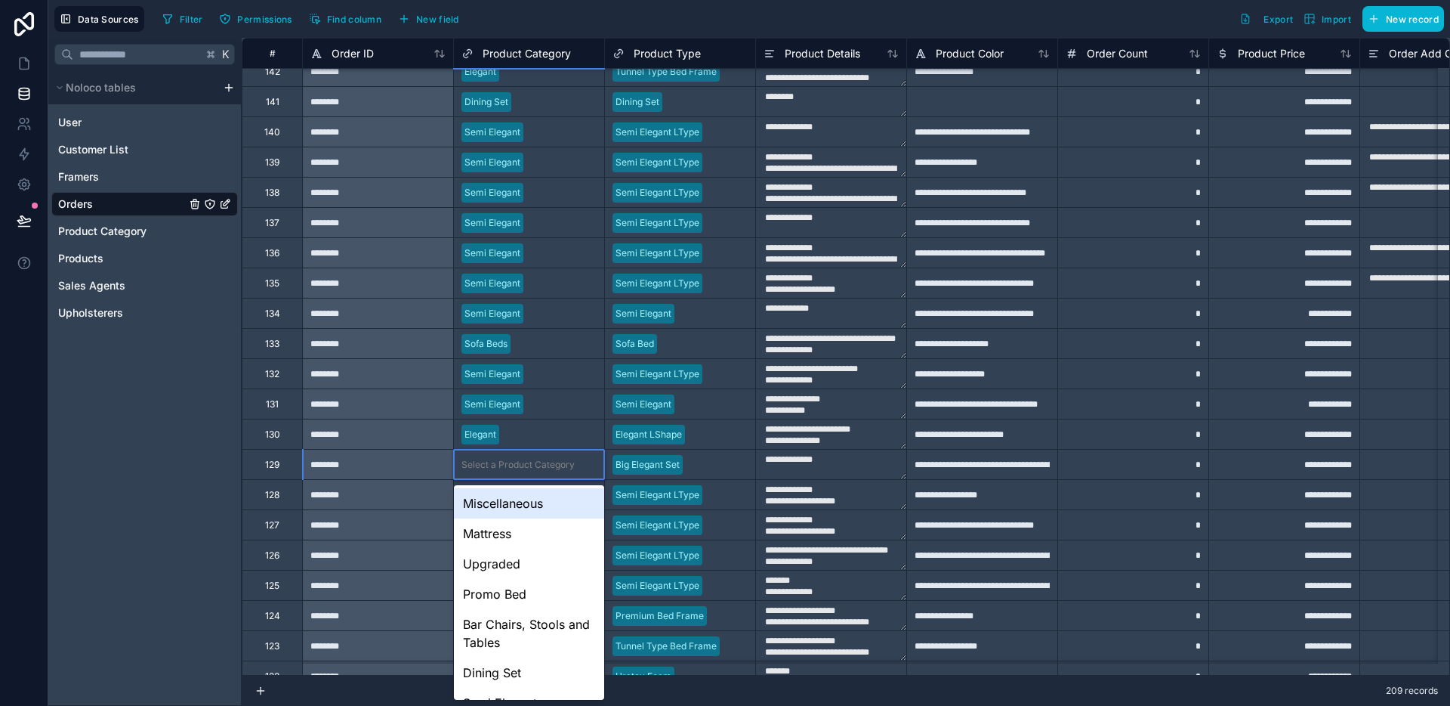
scroll to position [112, 0]
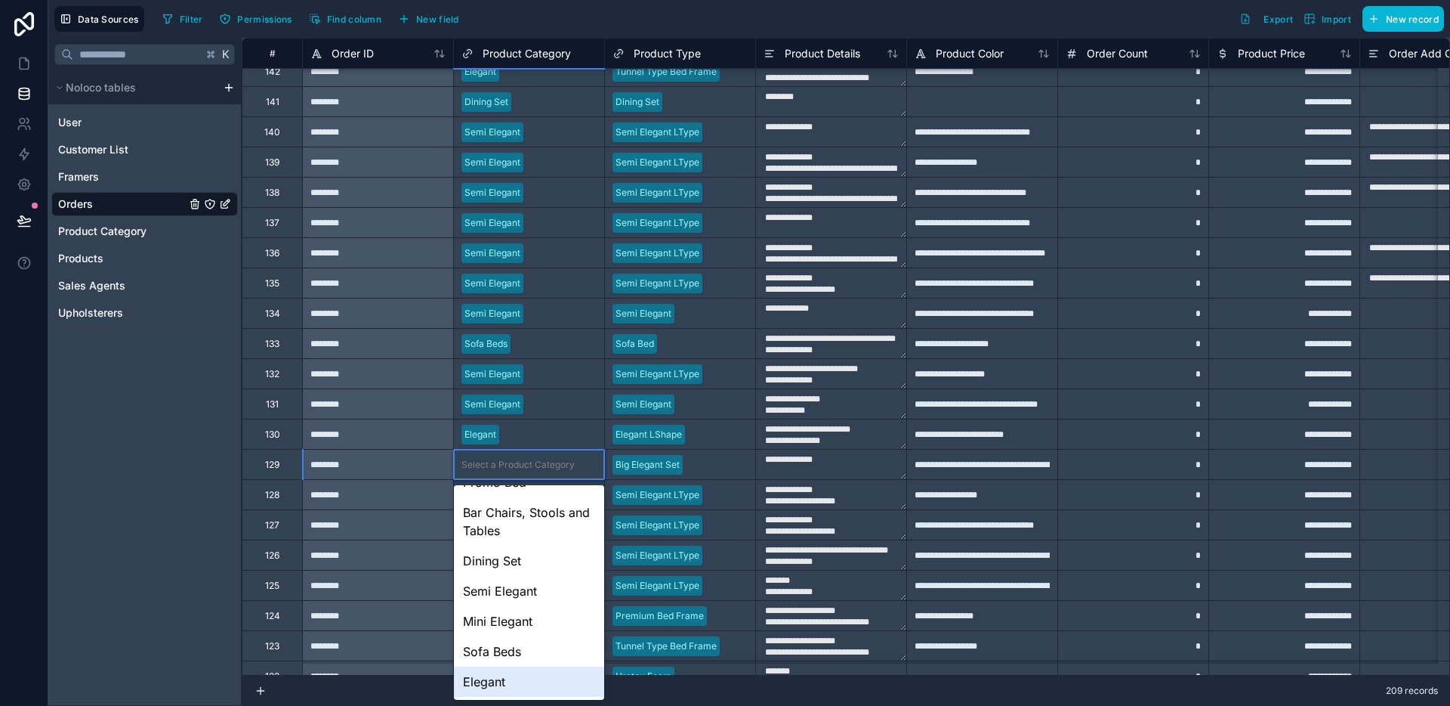
click at [511, 690] on div "Elegant" at bounding box center [529, 681] width 150 height 30
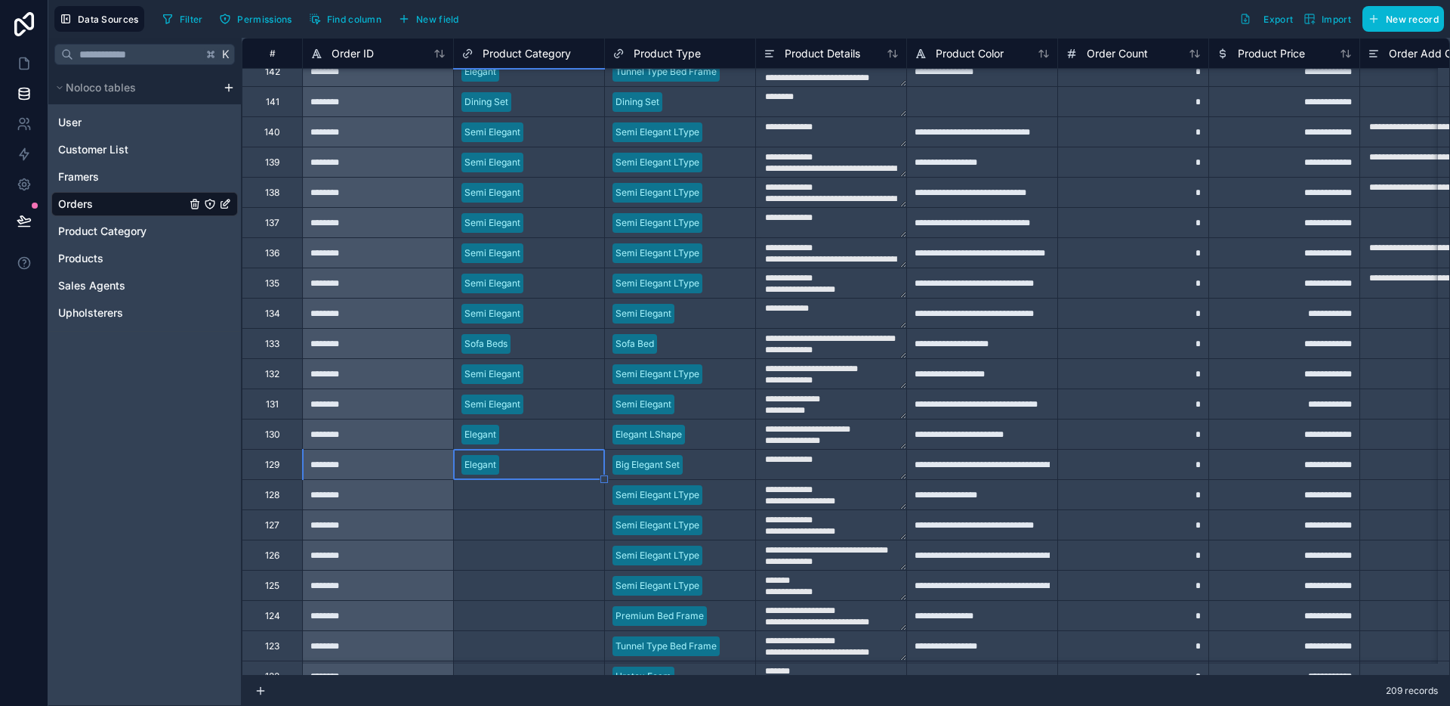
click at [524, 504] on div "Select a Product Category" at bounding box center [529, 494] width 150 height 29
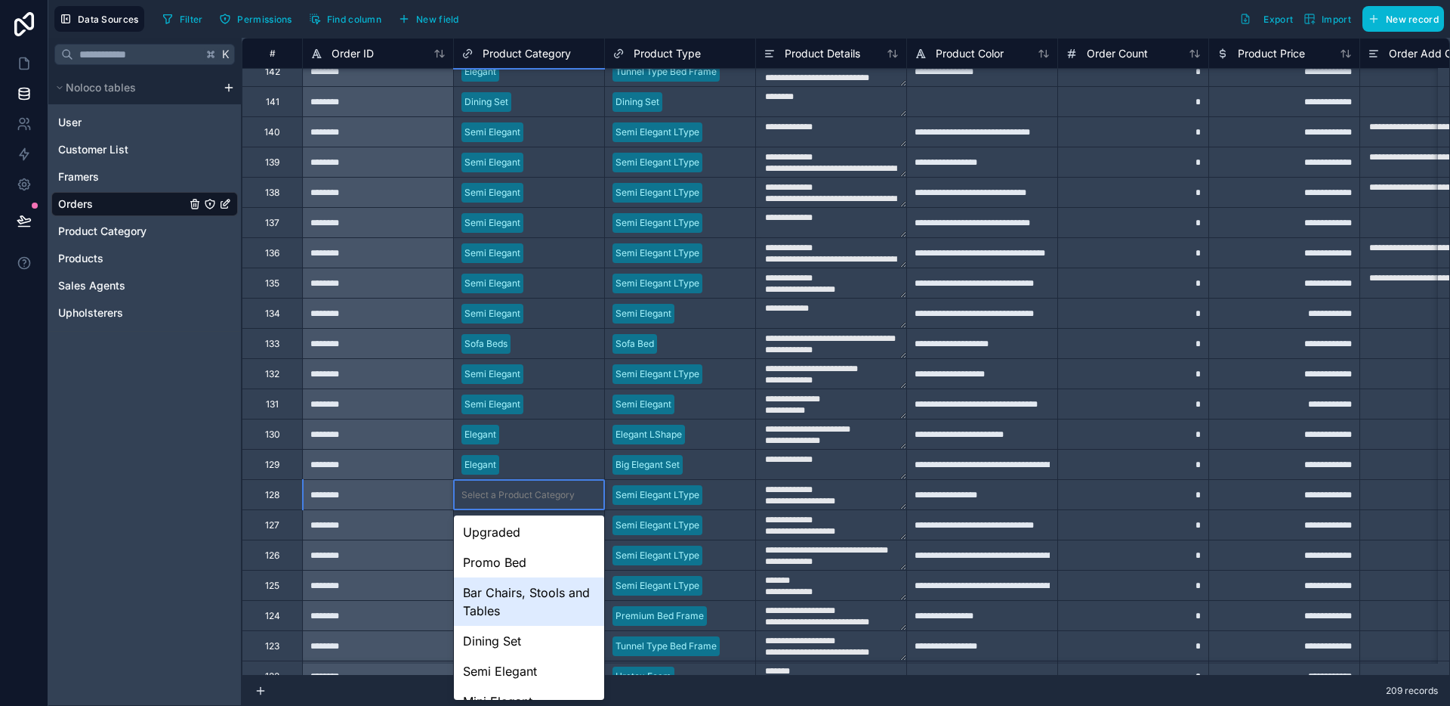
scroll to position [68, 0]
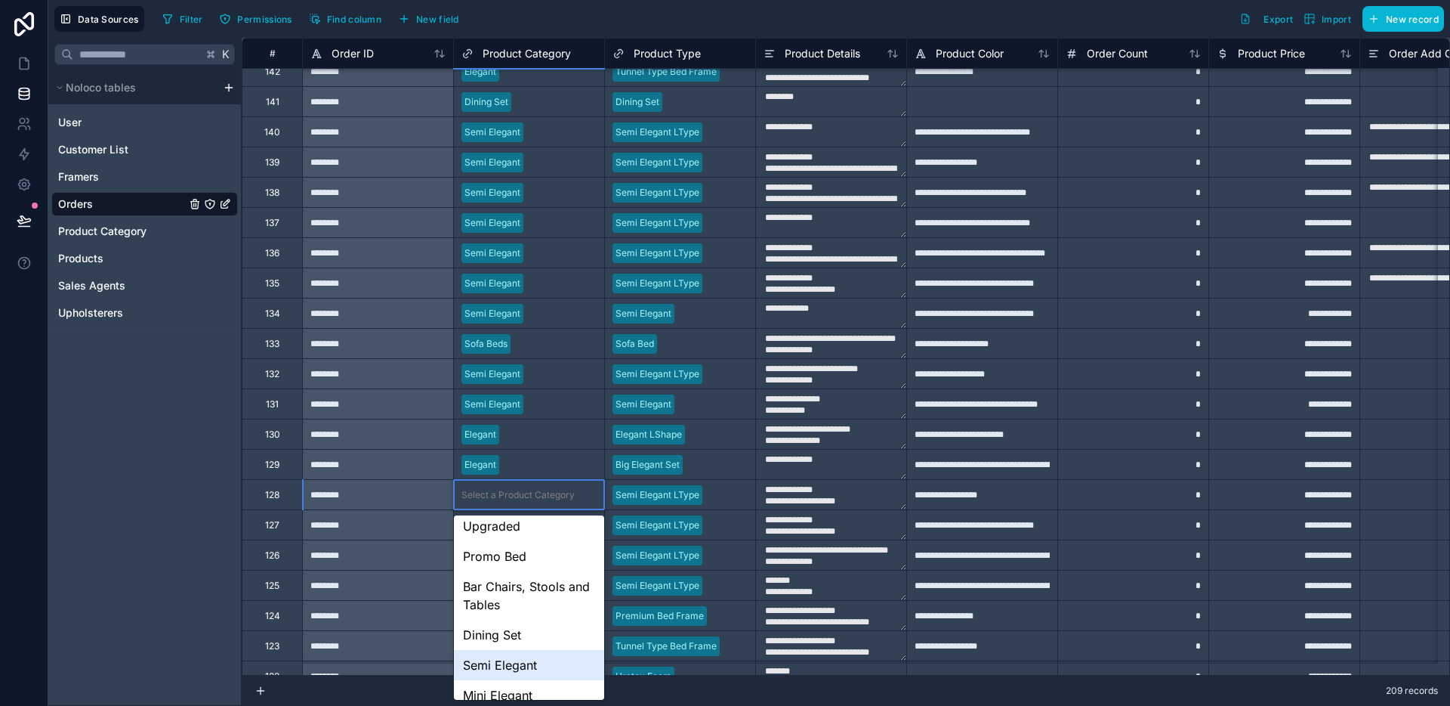
click at [517, 653] on div "Semi Elegant" at bounding box center [529, 665] width 150 height 30
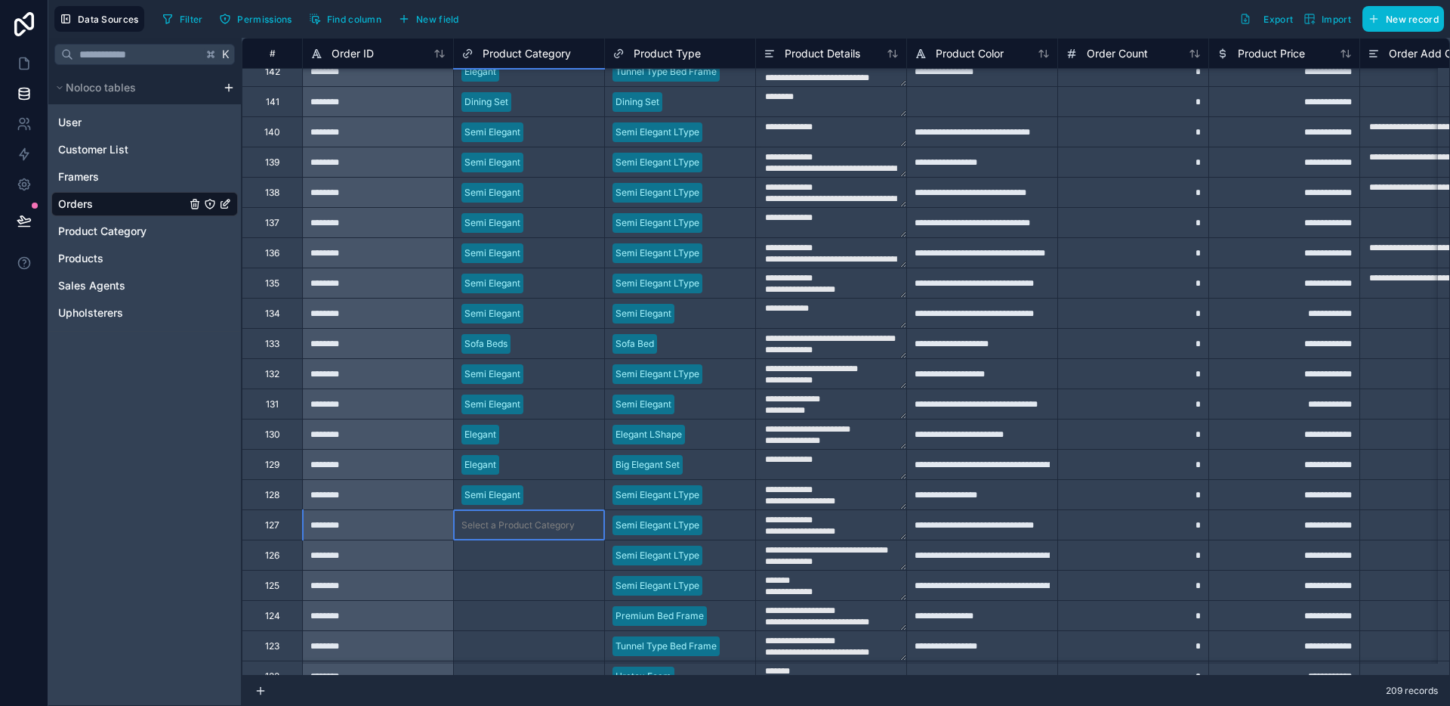
click at [513, 516] on div "Select a Product Category" at bounding box center [529, 524] width 150 height 29
click at [509, 521] on div "Select a Product Category" at bounding box center [518, 525] width 113 height 12
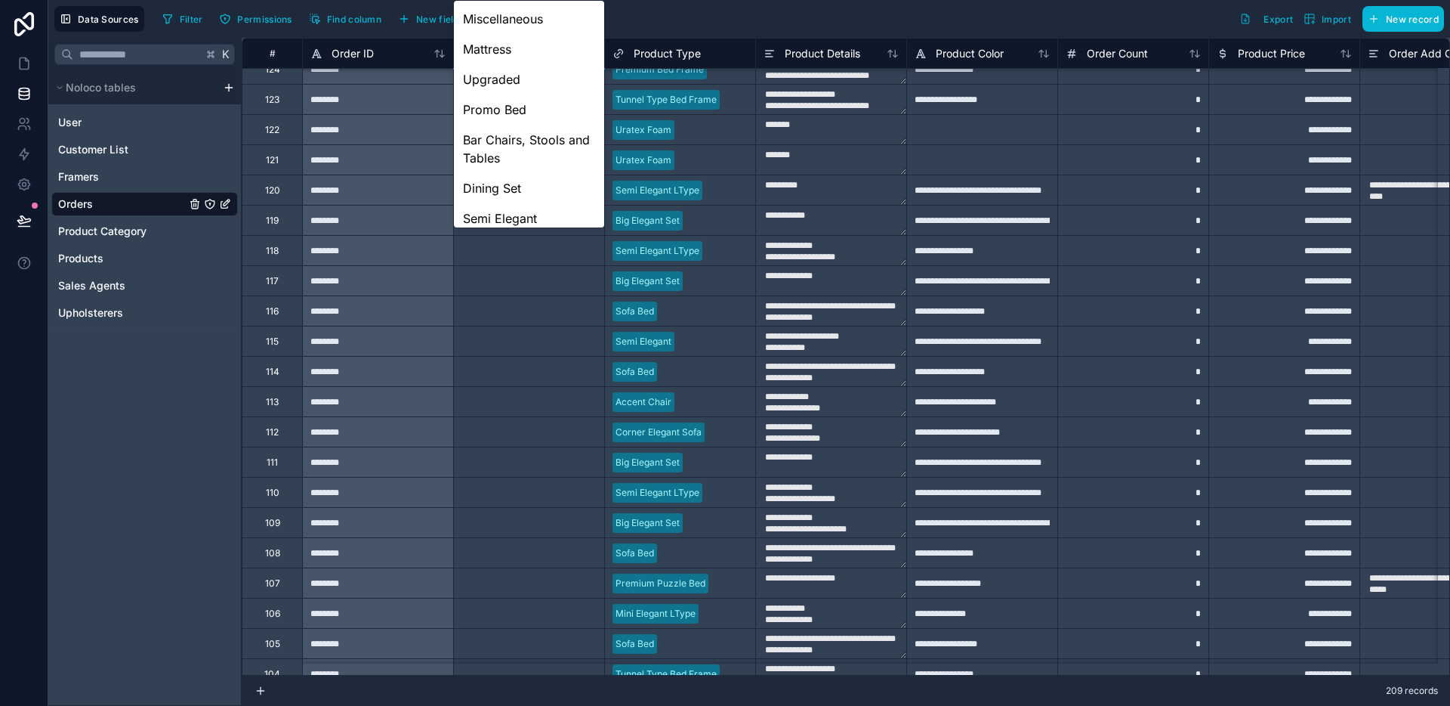
scroll to position [2413, 0]
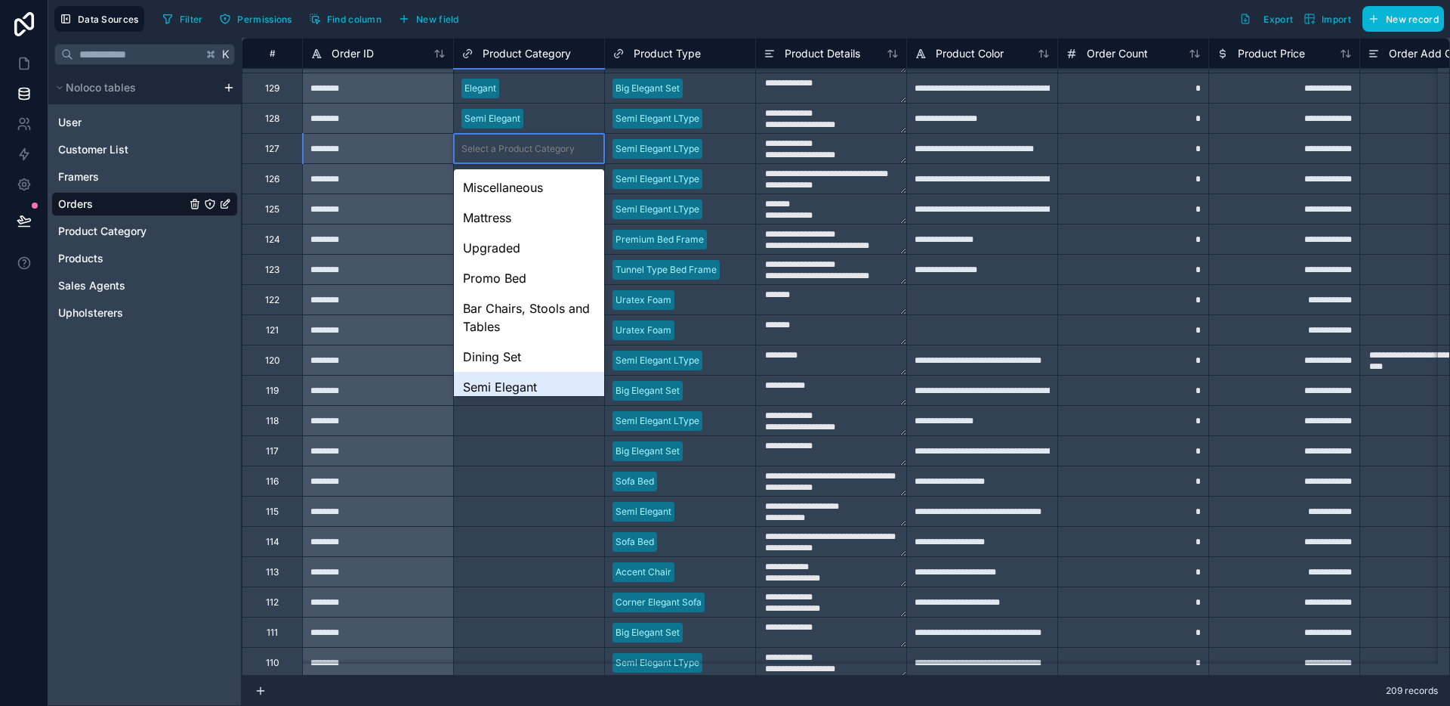
click at [520, 378] on div "Semi Elegant" at bounding box center [529, 387] width 150 height 30
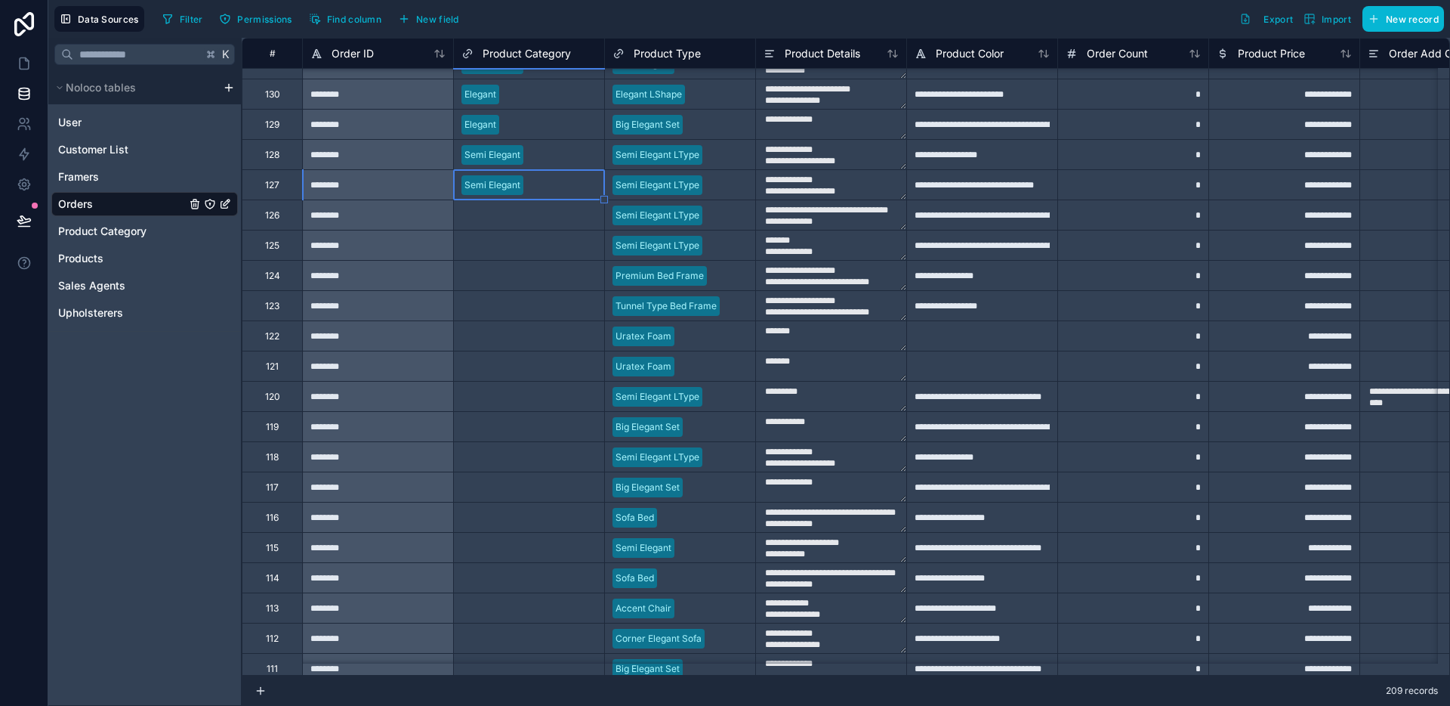
scroll to position [2313, 0]
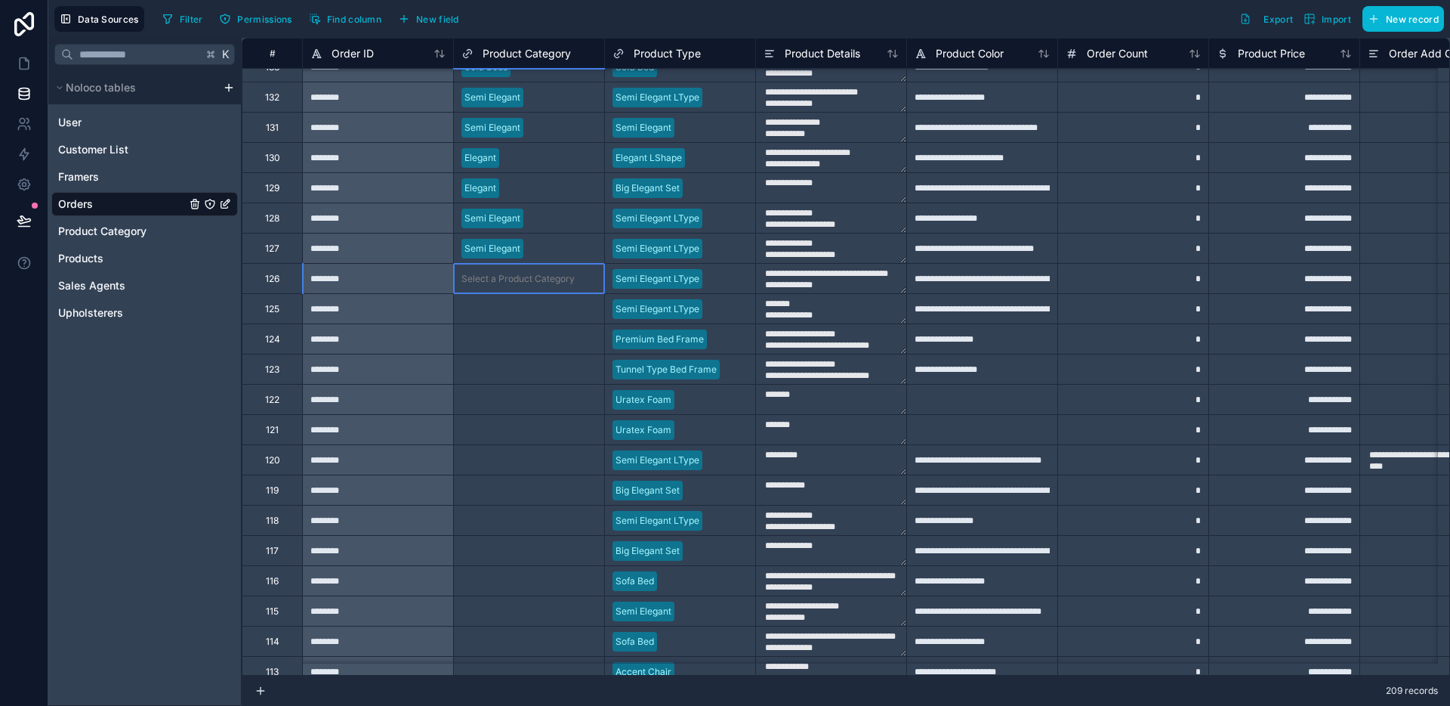
click at [515, 291] on div "Select a Product Category" at bounding box center [529, 278] width 150 height 29
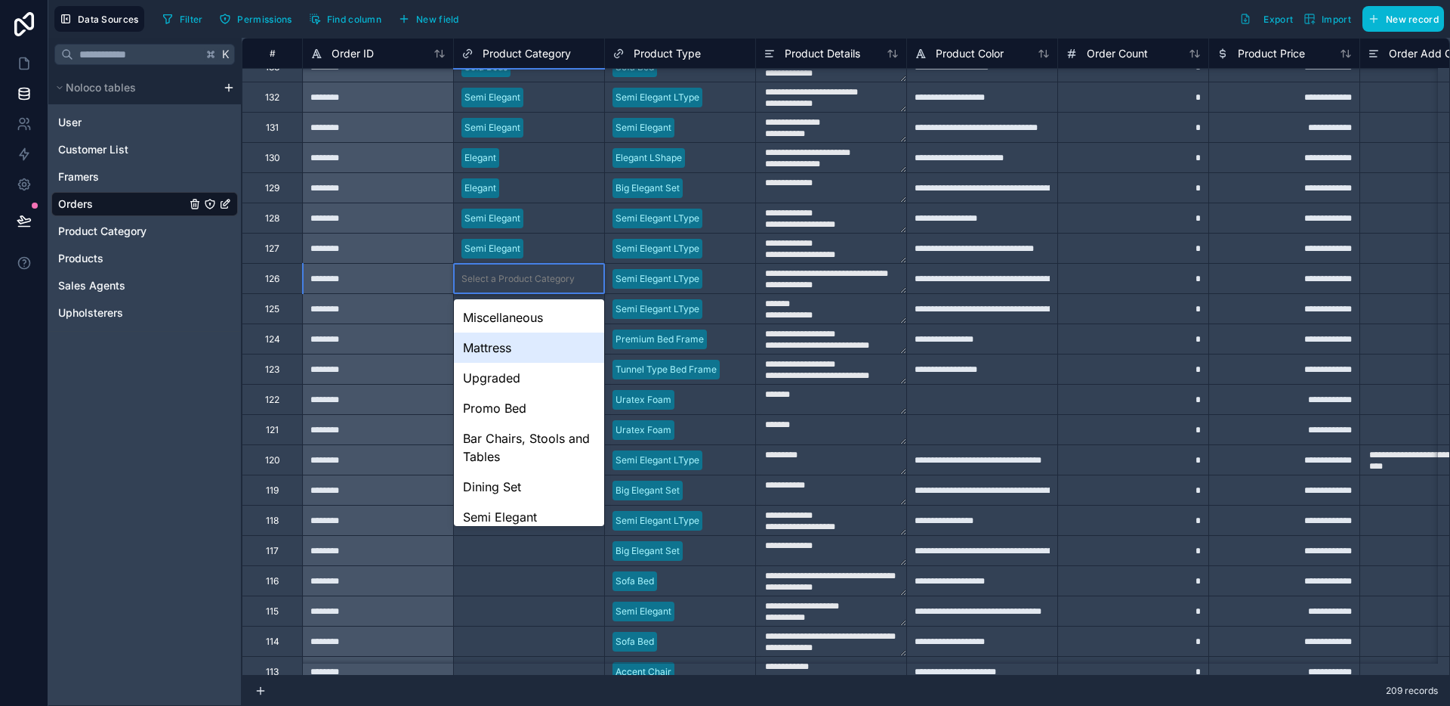
scroll to position [100, 0]
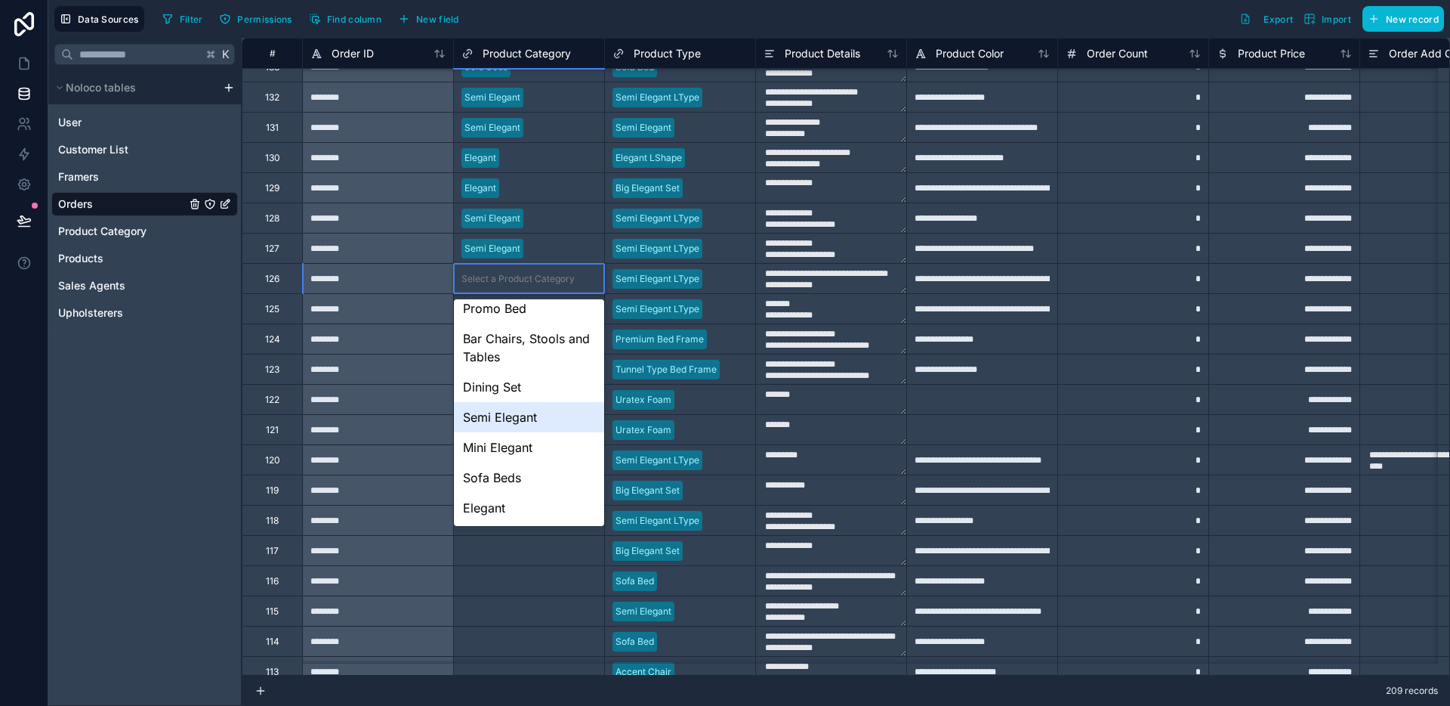
click at [512, 418] on div "Semi Elegant" at bounding box center [529, 417] width 150 height 30
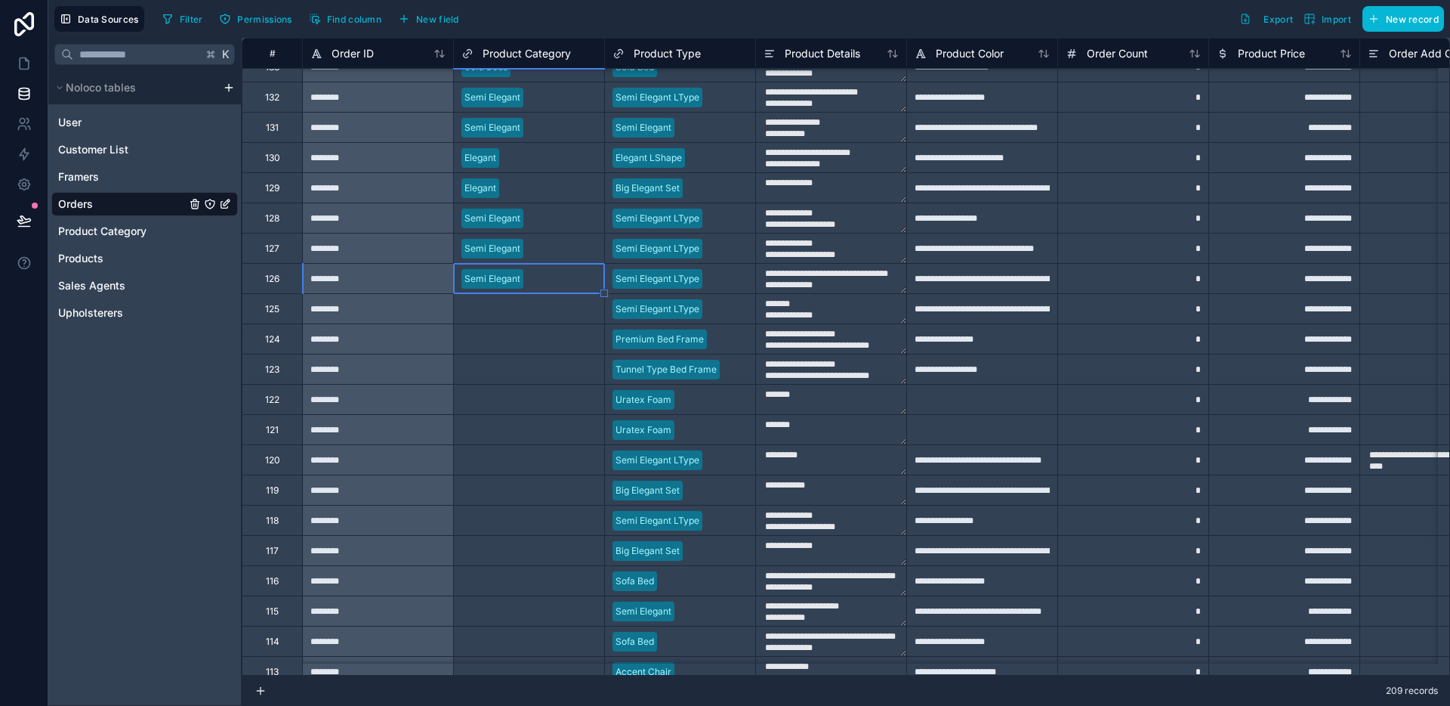
click at [536, 319] on div "Select a Product Category" at bounding box center [529, 308] width 150 height 29
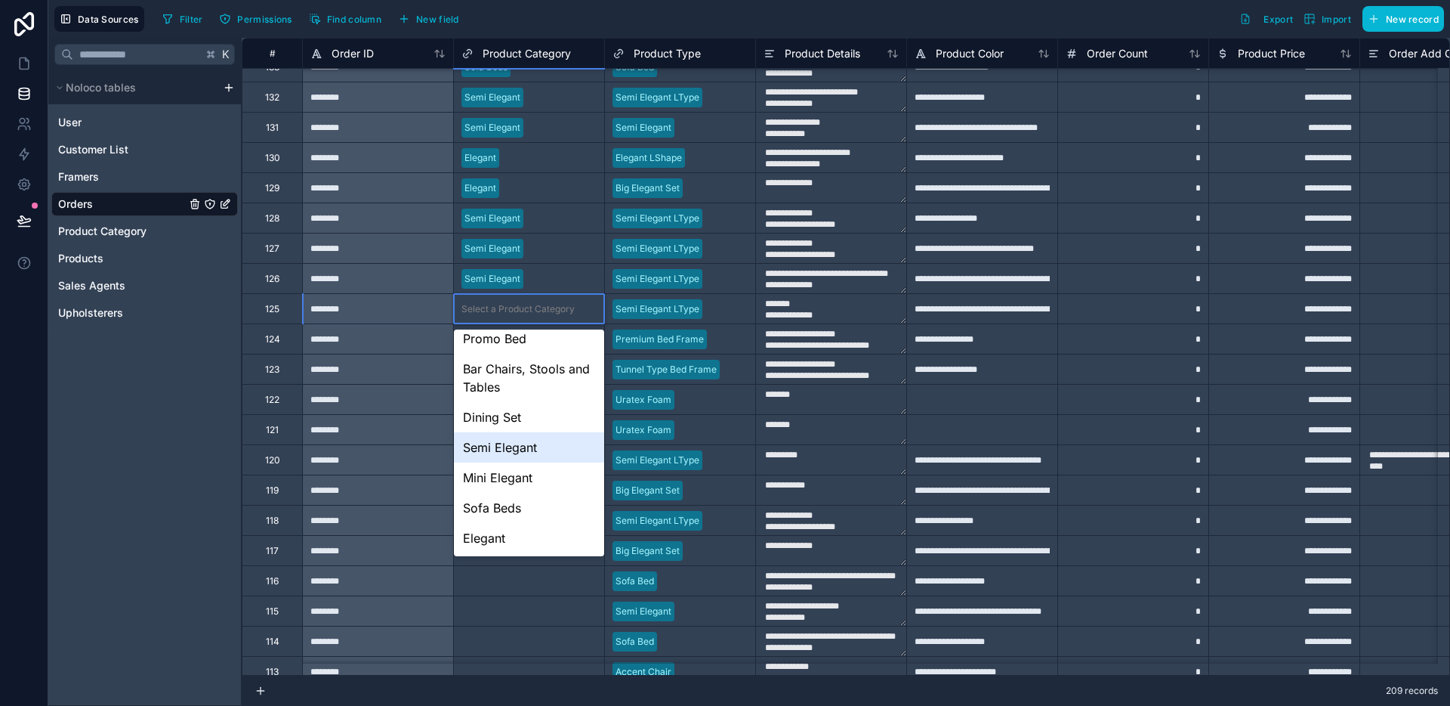
click at [515, 441] on div "Semi Elegant" at bounding box center [529, 447] width 150 height 30
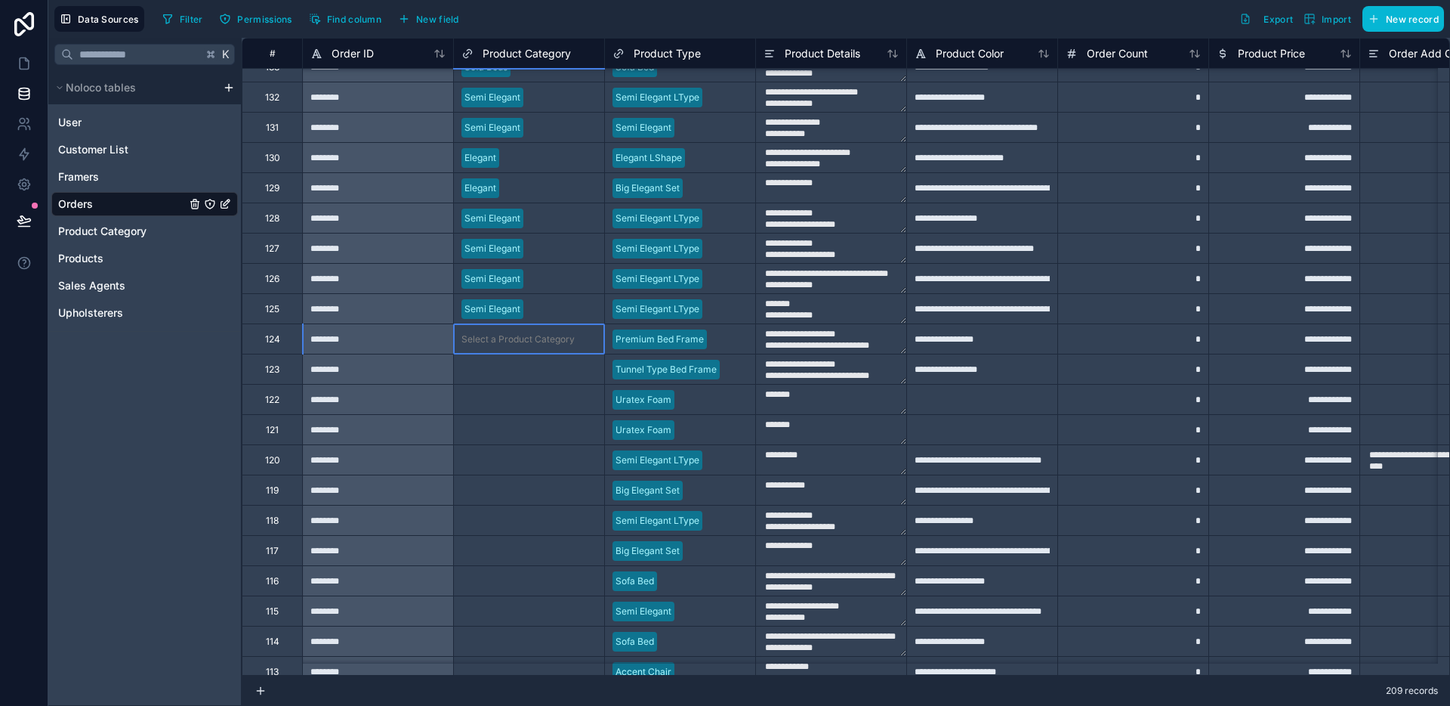
click at [525, 329] on div "Select a Product Category" at bounding box center [529, 338] width 150 height 29
click at [517, 338] on div "Select a Product Category" at bounding box center [518, 339] width 113 height 12
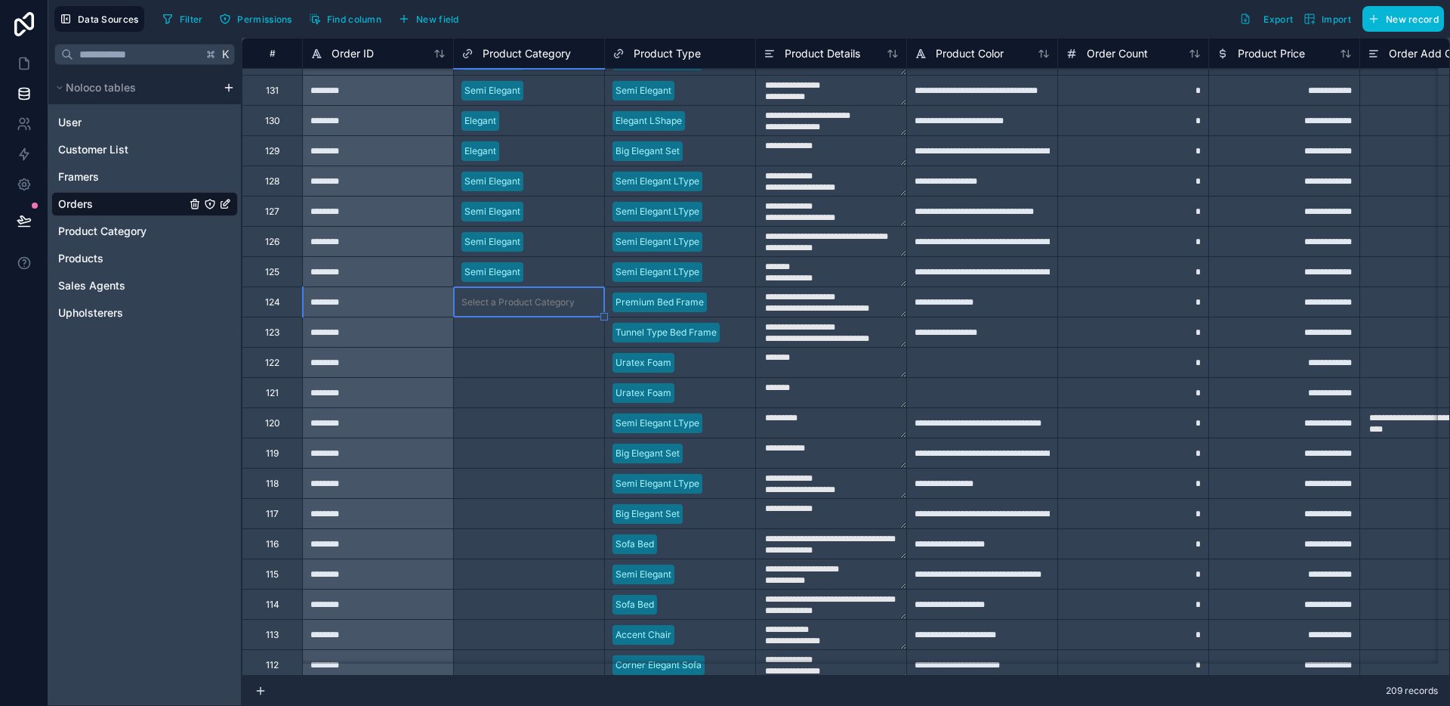
scroll to position [2347, 0]
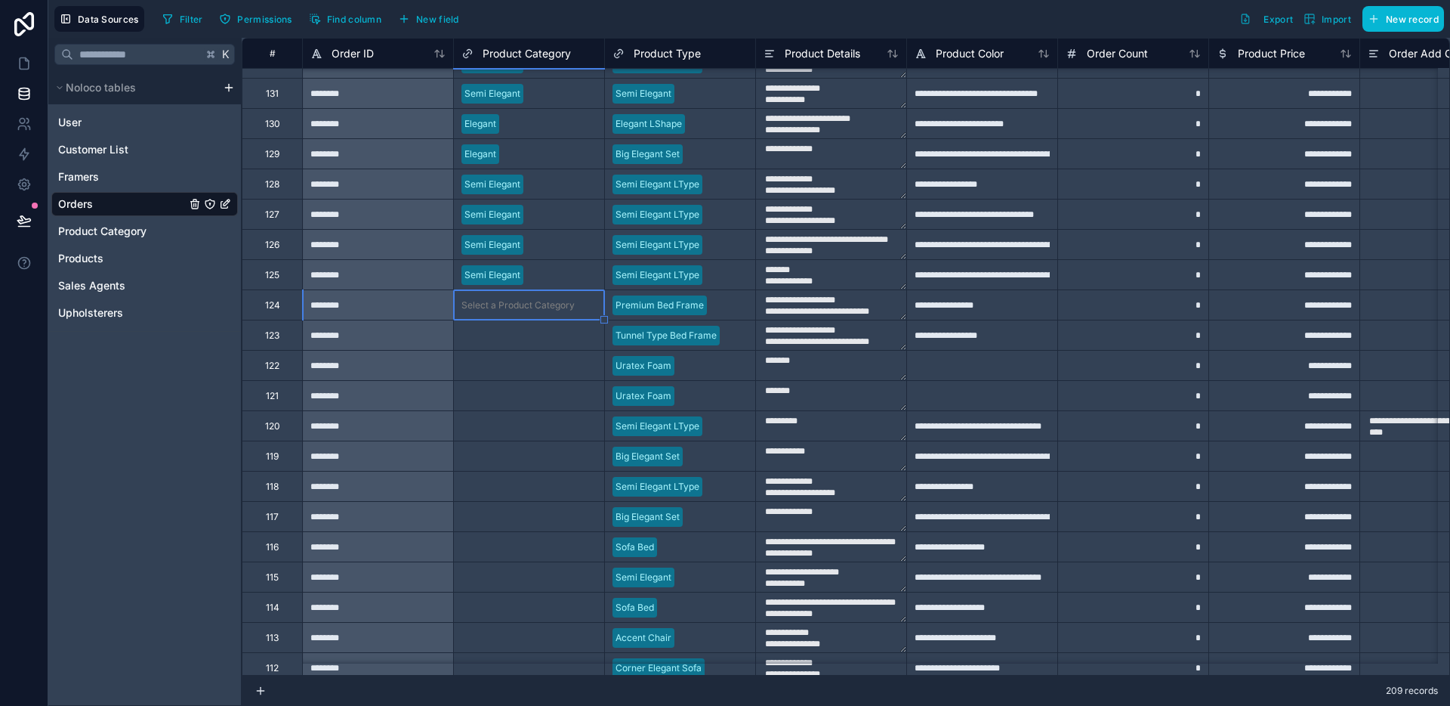
click at [518, 309] on div "Select a Product Category" at bounding box center [518, 305] width 113 height 12
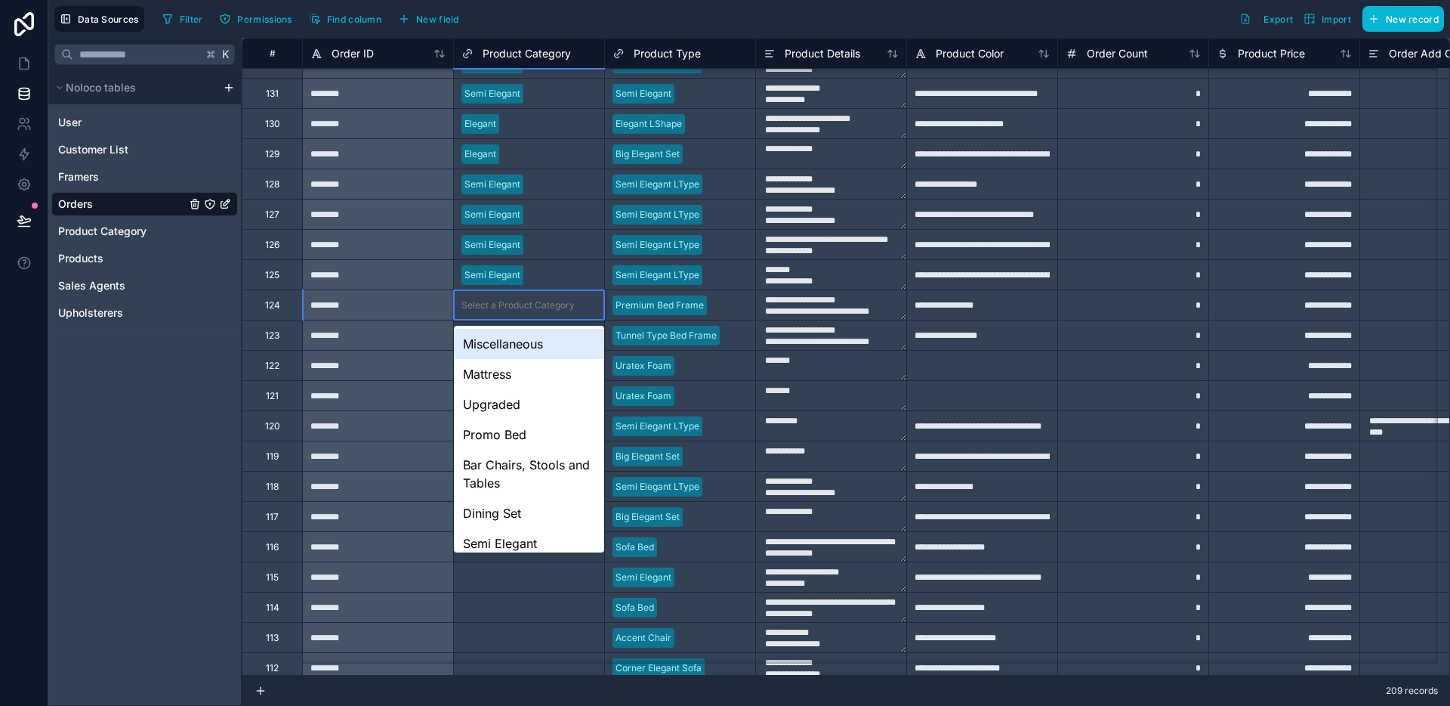
scroll to position [100, 0]
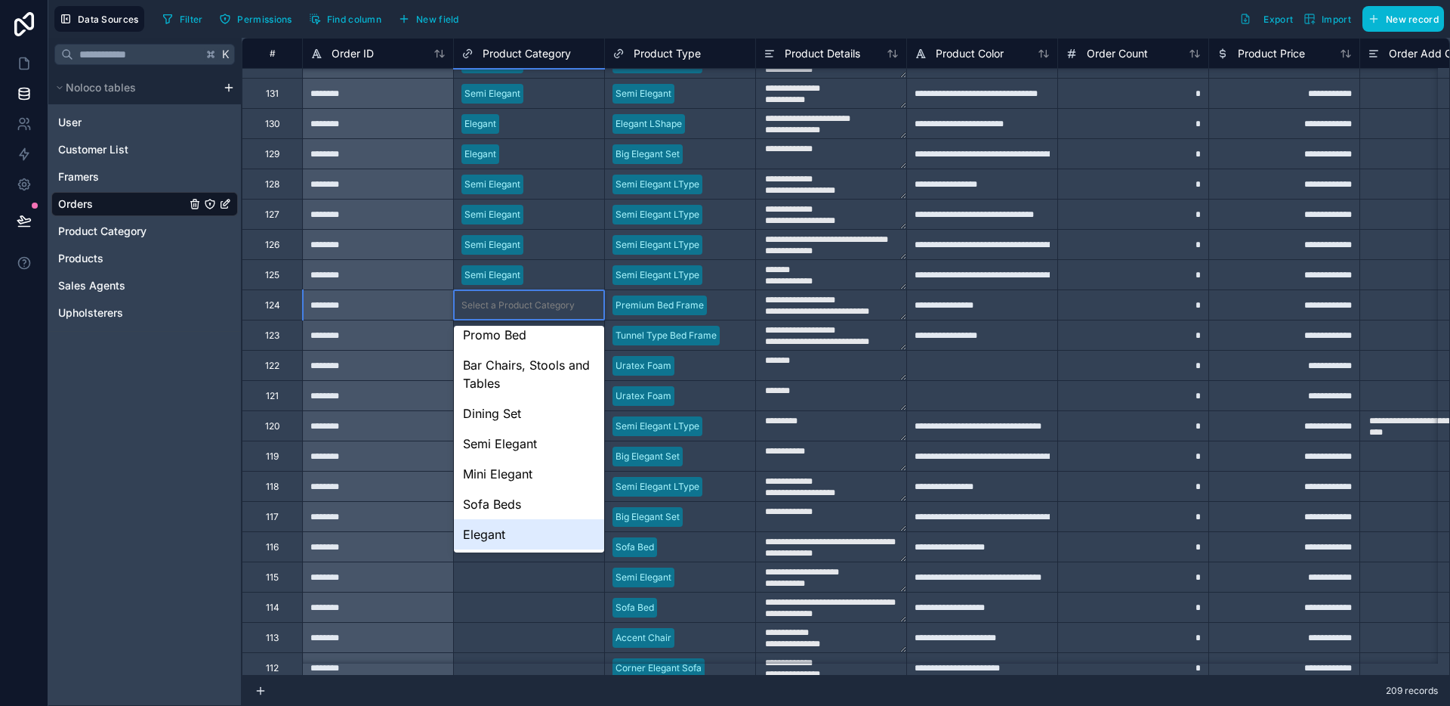
click at [511, 527] on div "Elegant" at bounding box center [529, 534] width 150 height 30
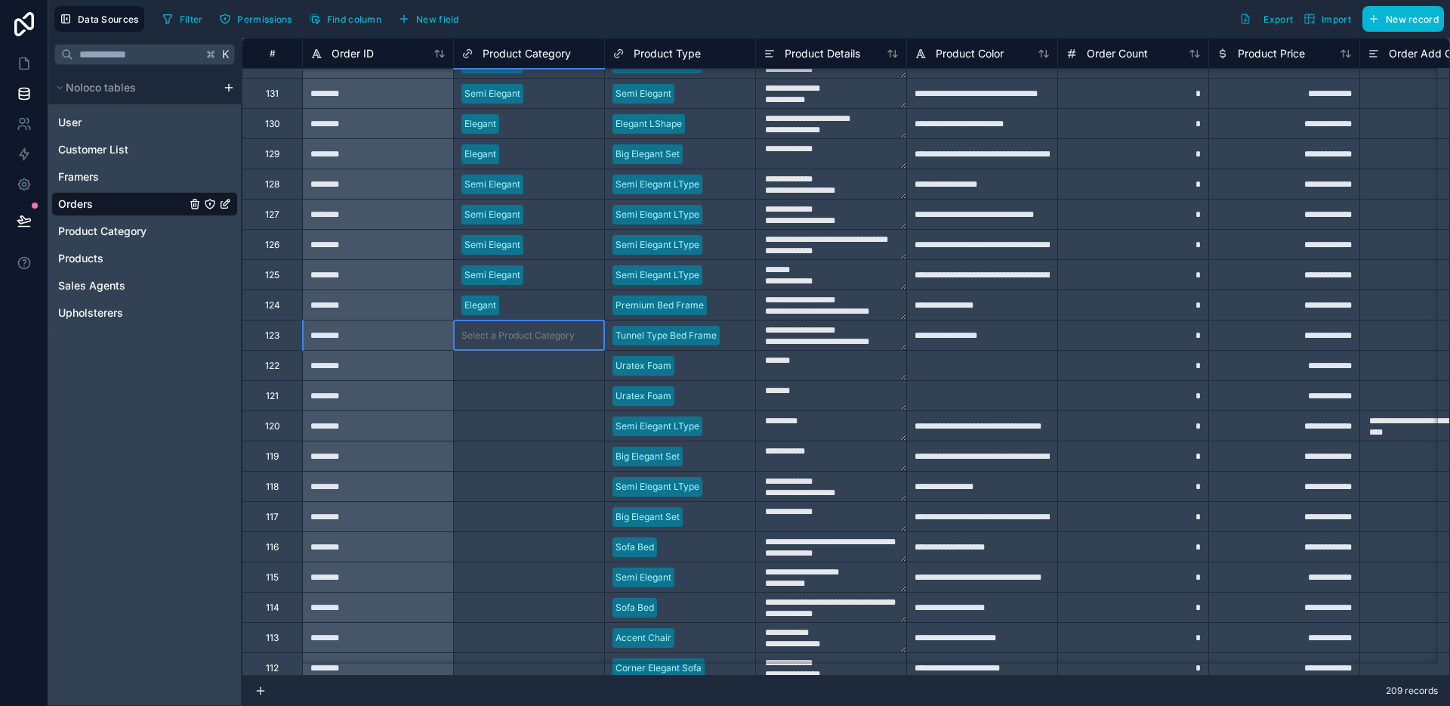
click at [530, 339] on div "Select a Product Category" at bounding box center [518, 335] width 113 height 12
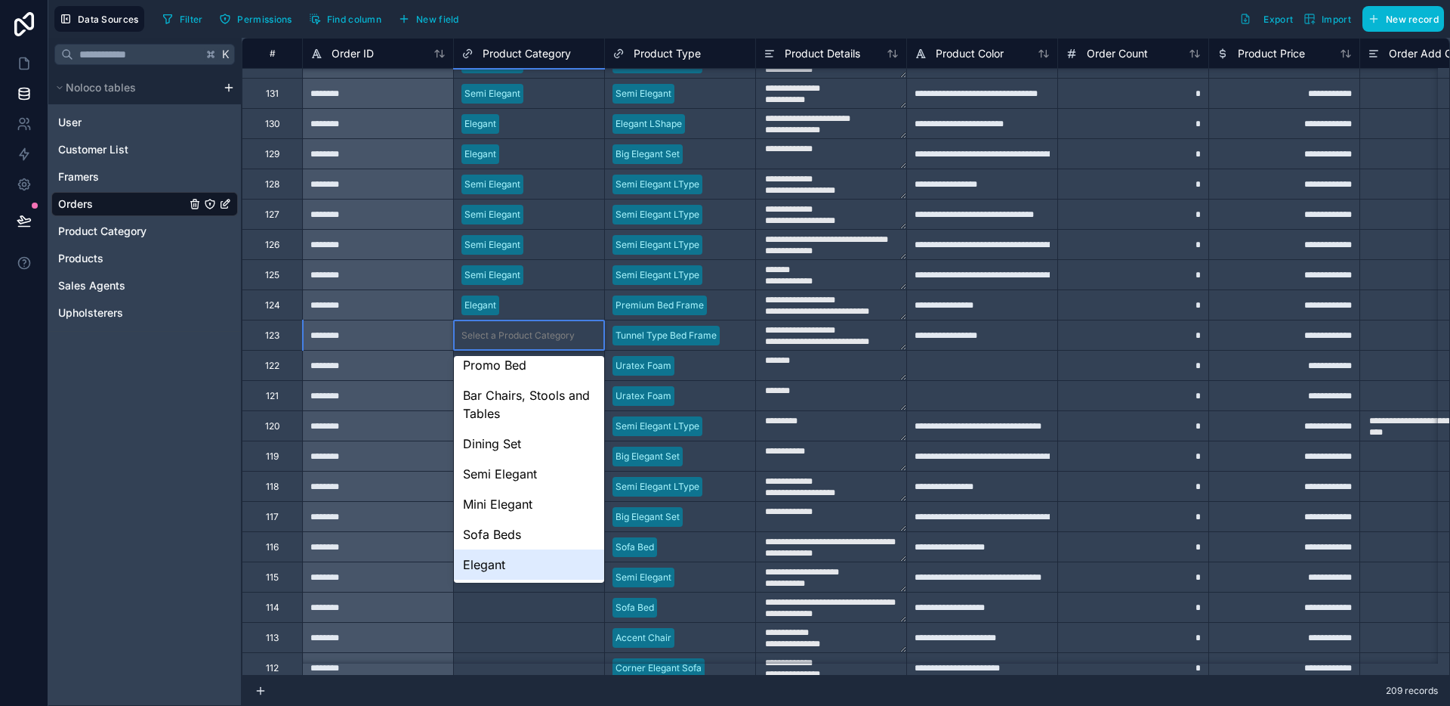
drag, startPoint x: 509, startPoint y: 550, endPoint x: 505, endPoint y: 543, distance: 8.2
click at [509, 551] on div "Elegant" at bounding box center [529, 564] width 150 height 30
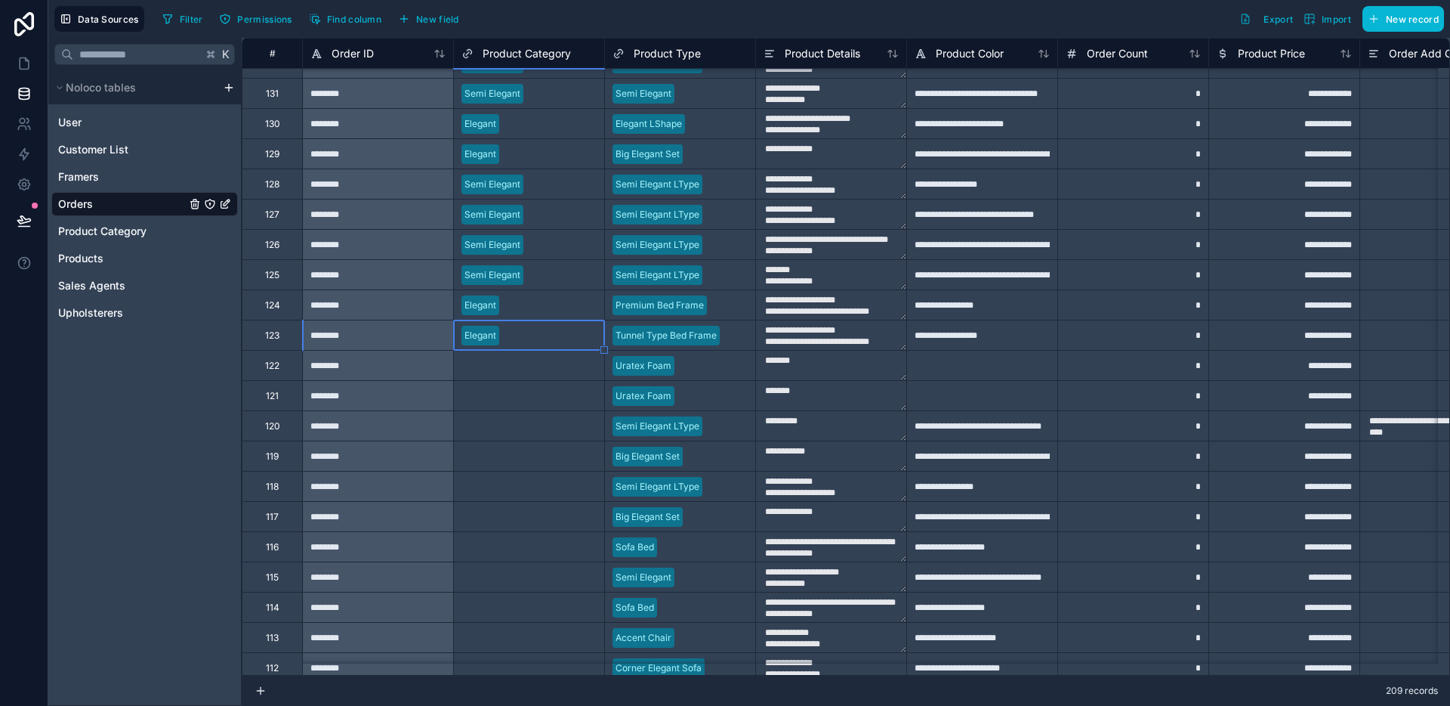
click at [511, 386] on div "Select a Product Category" at bounding box center [529, 395] width 150 height 29
click at [509, 373] on div "Select a Product Category" at bounding box center [529, 365] width 150 height 29
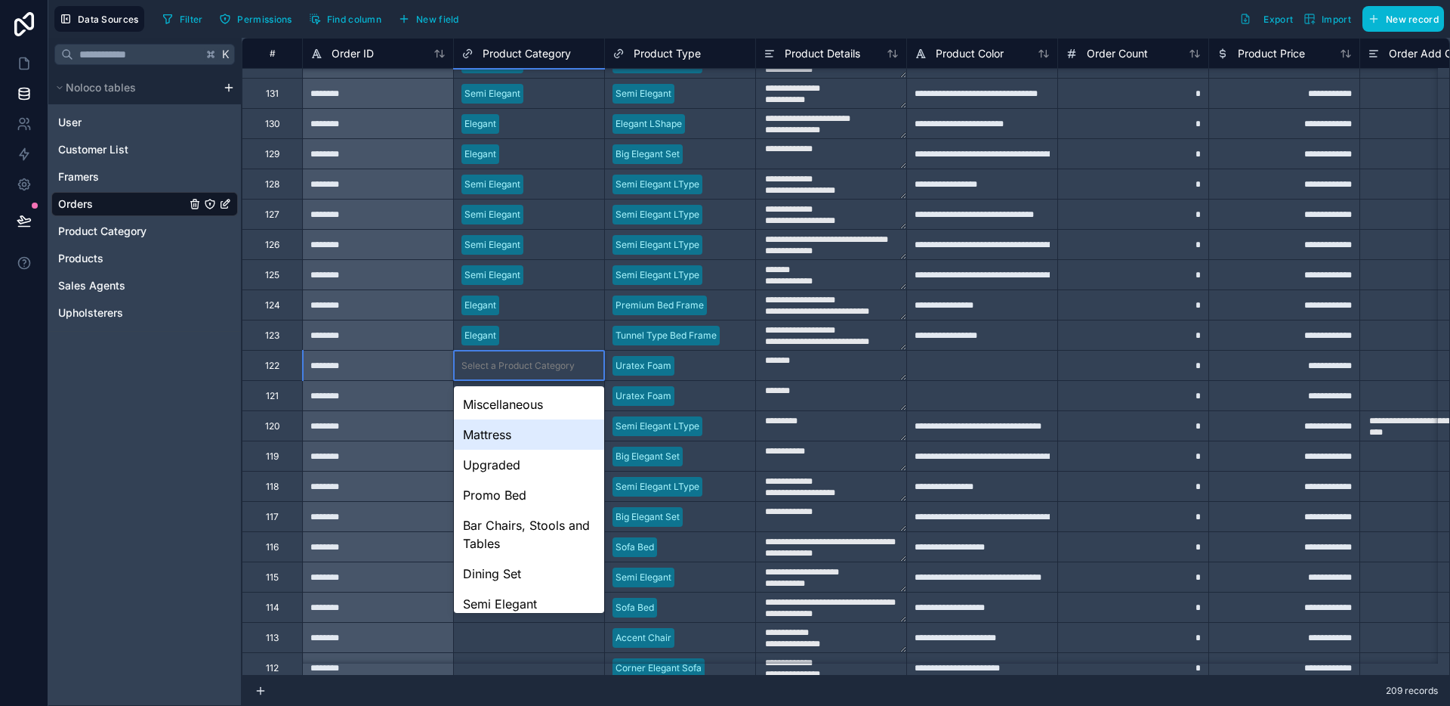
click at [505, 431] on div "Mattress" at bounding box center [529, 434] width 150 height 30
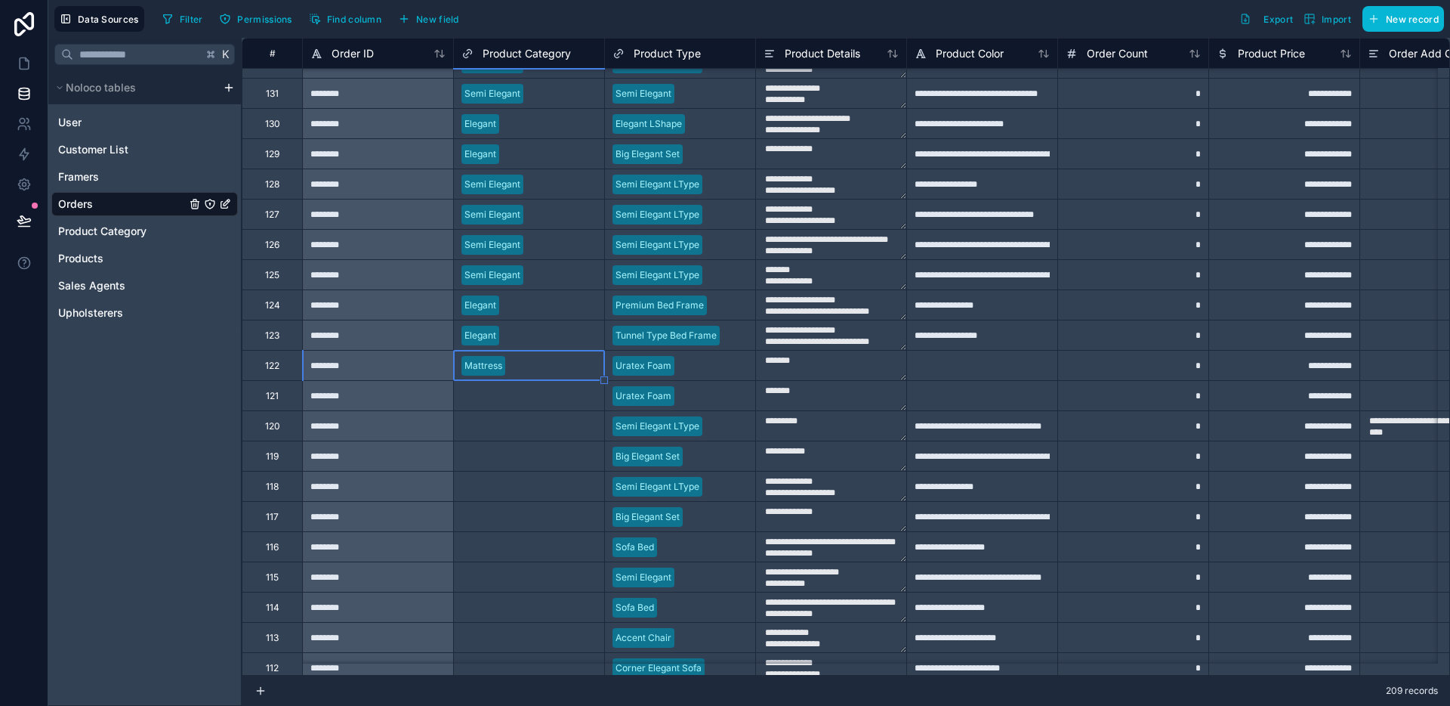
click at [519, 400] on div "Select a Product Category" at bounding box center [518, 396] width 113 height 12
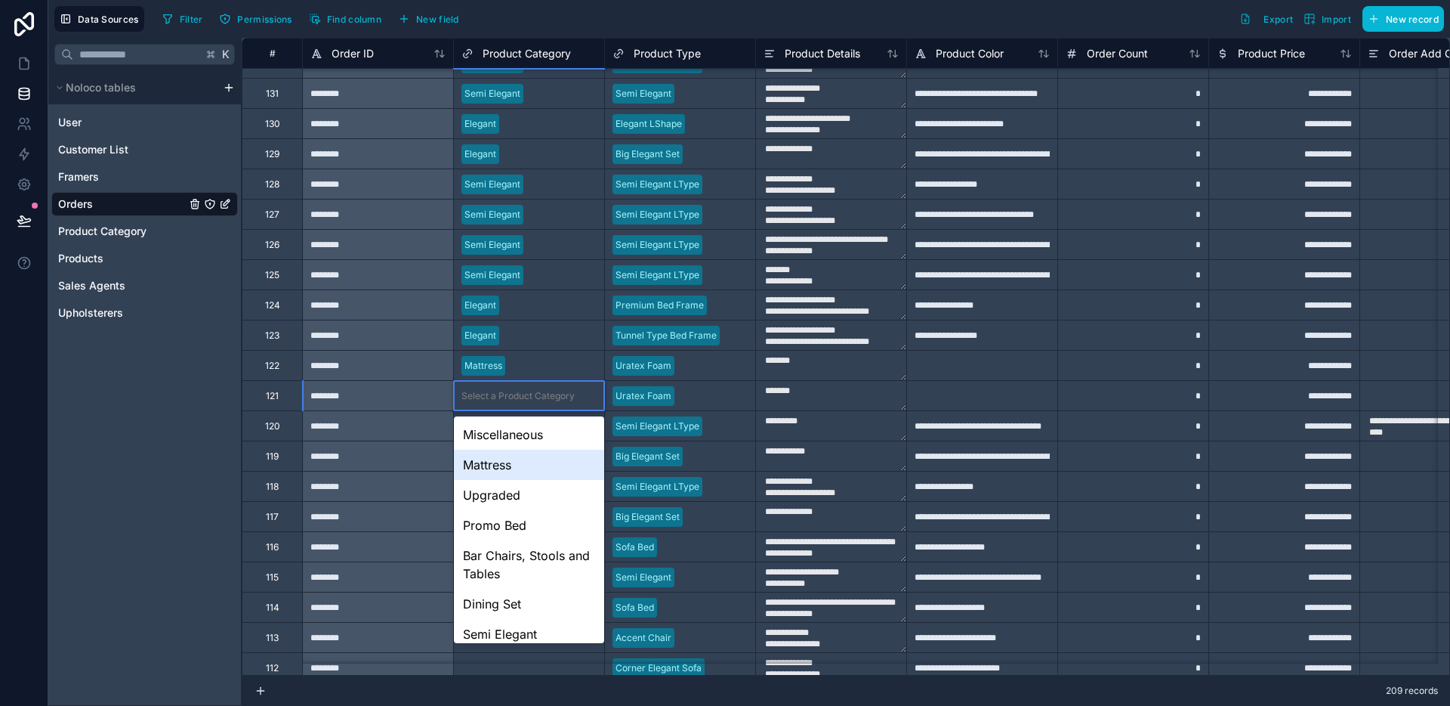
click at [501, 463] on div "Mattress" at bounding box center [529, 464] width 150 height 30
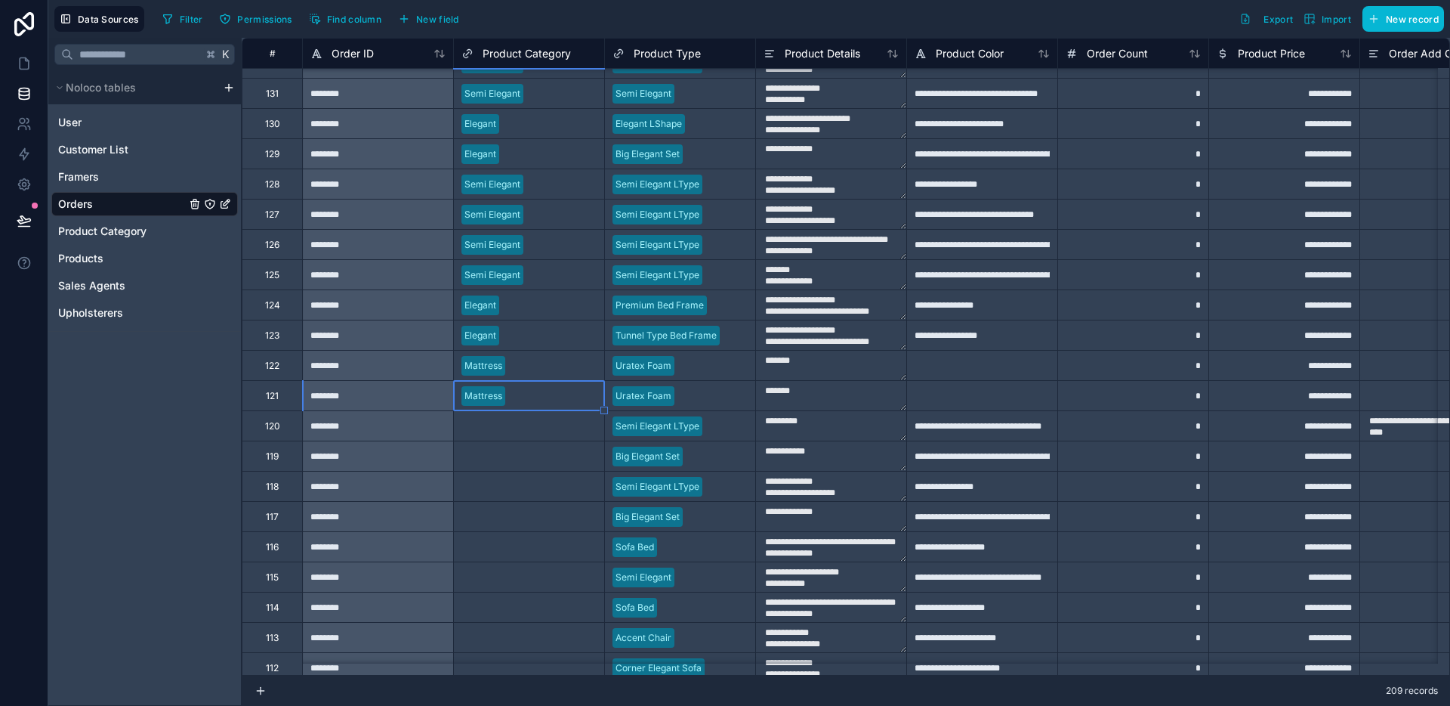
click at [509, 429] on div "Select a Product Category" at bounding box center [518, 426] width 113 height 12
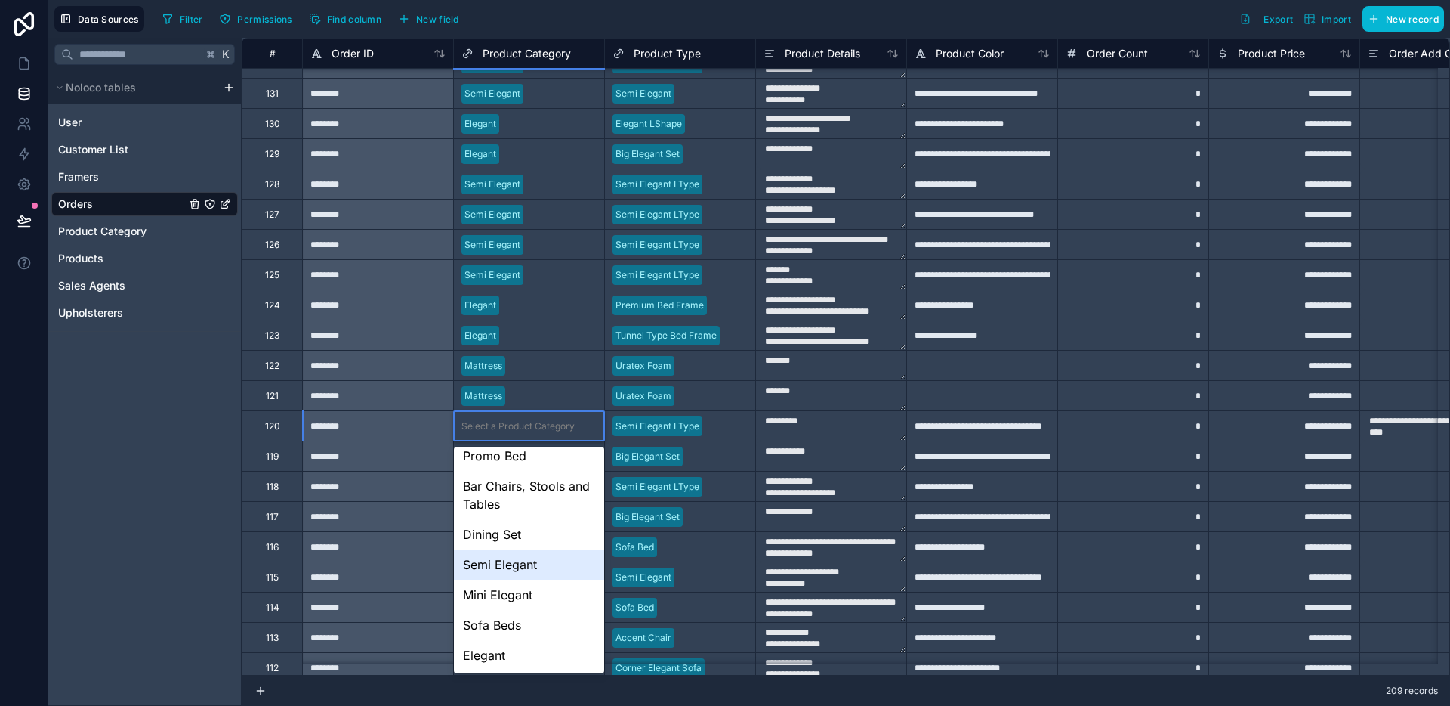
click at [502, 571] on div "Semi Elegant" at bounding box center [529, 564] width 150 height 30
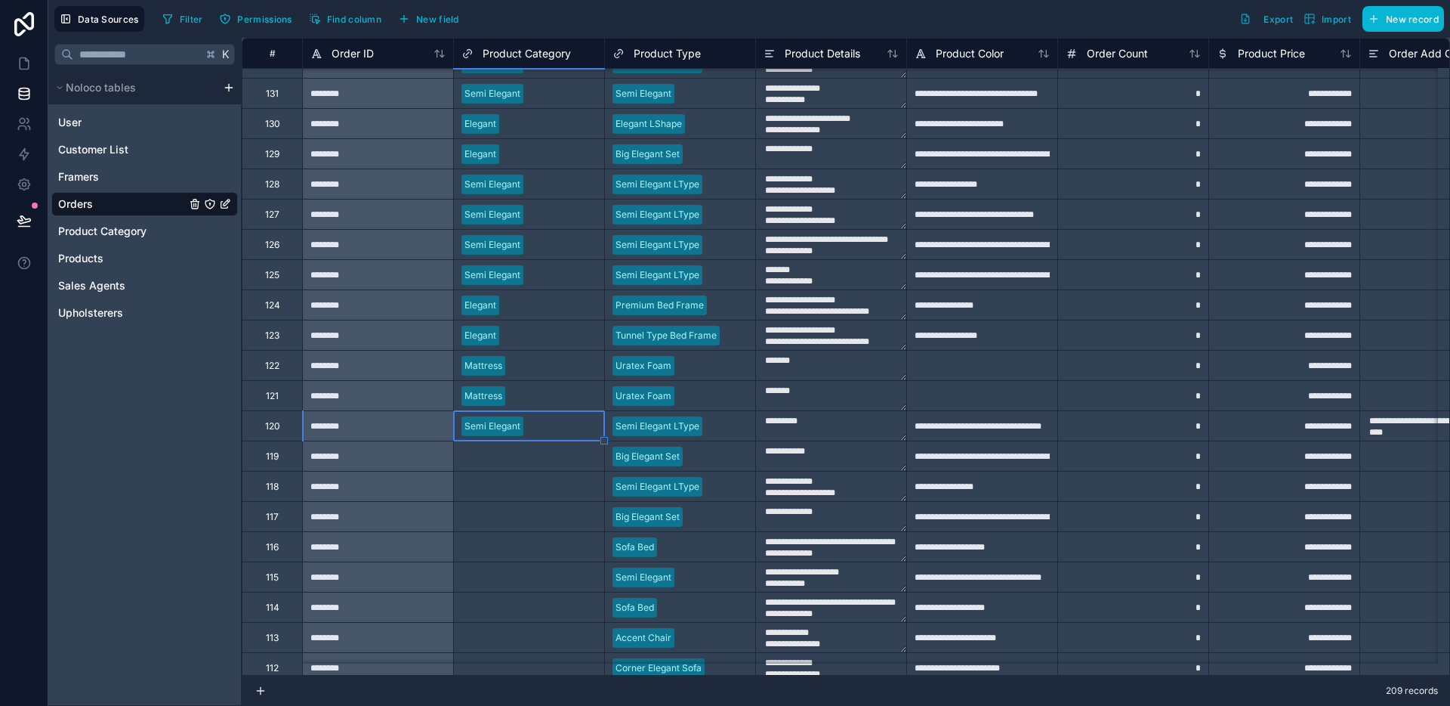
click at [525, 457] on div "Select a Product Category" at bounding box center [518, 456] width 113 height 12
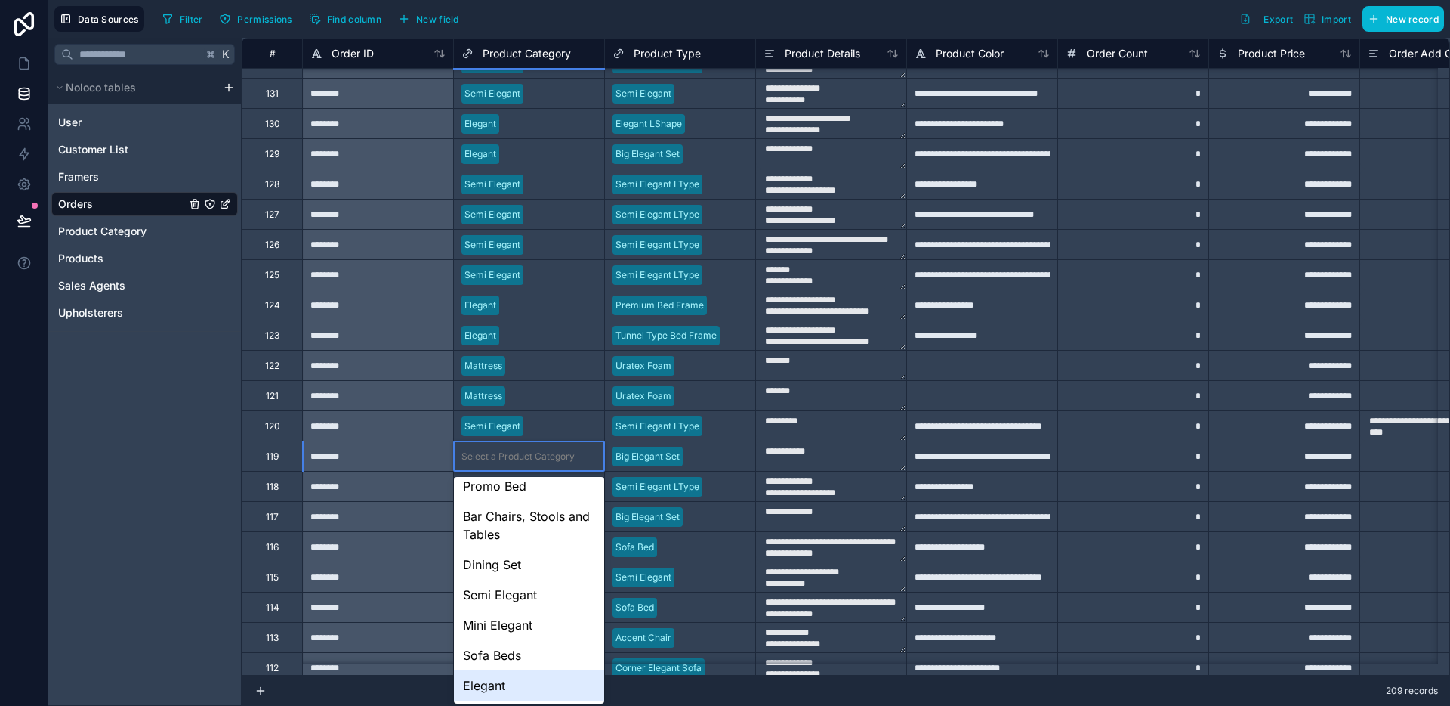
click at [496, 700] on div "Miscellaneous Mattress Upgraded Promo Bed Bar Chairs, Stools and Tables Dining …" at bounding box center [529, 590] width 150 height 227
click at [496, 692] on div "Elegant" at bounding box center [529, 685] width 150 height 30
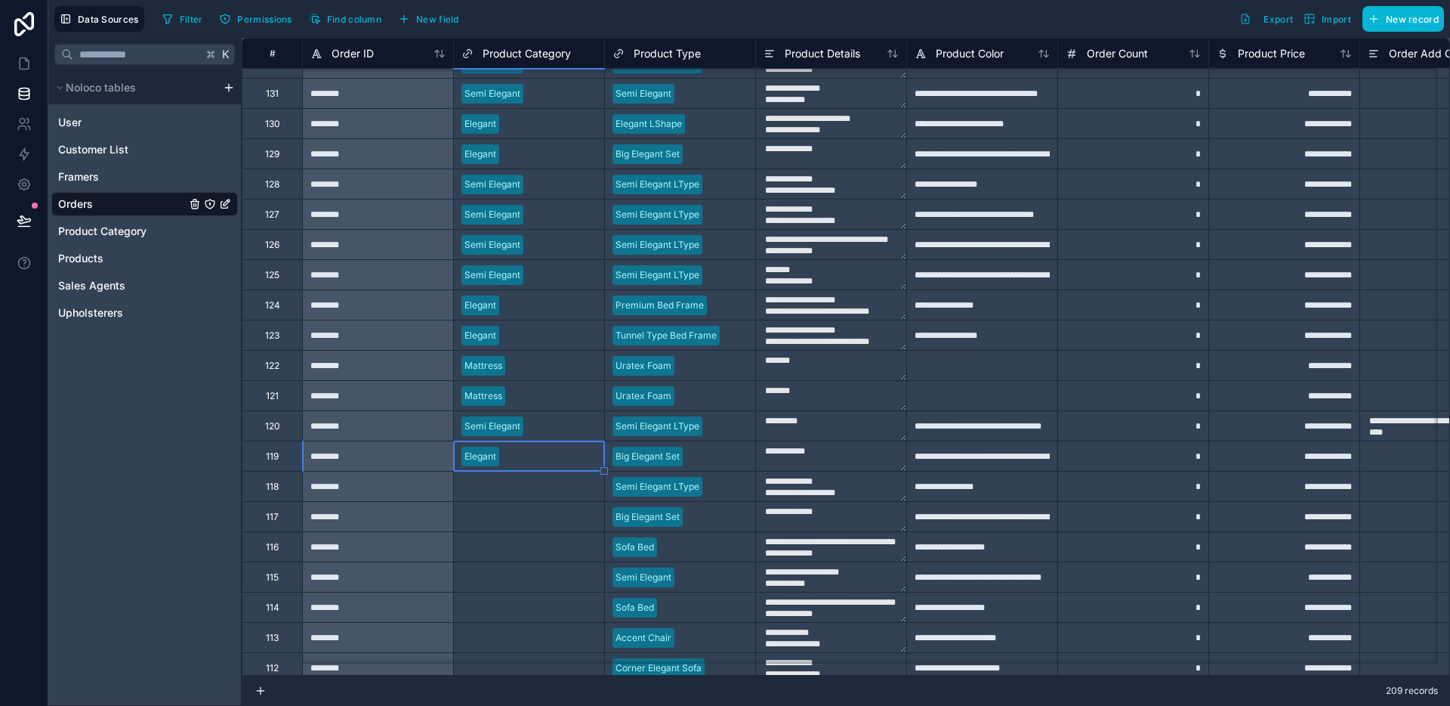
click at [539, 486] on div "Select a Product Category" at bounding box center [518, 486] width 113 height 12
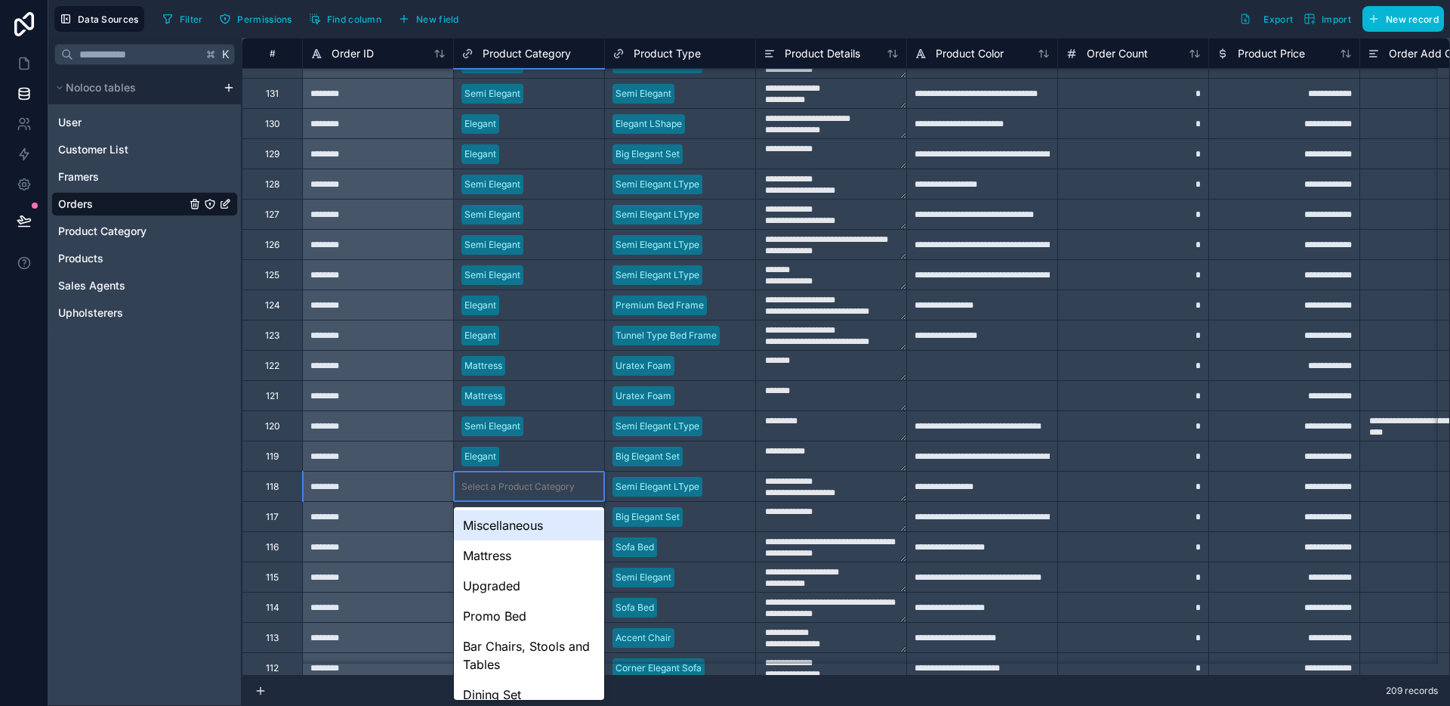
scroll to position [134, 0]
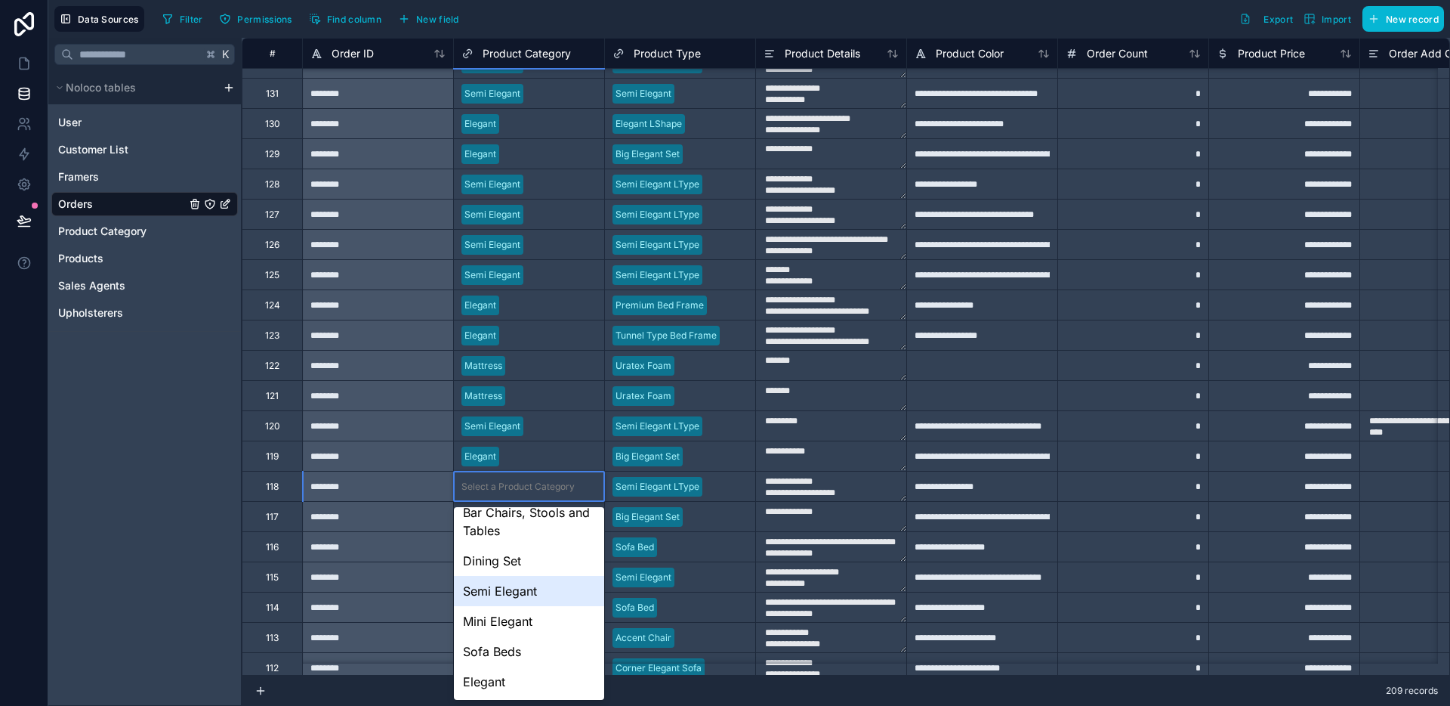
click at [517, 597] on div "Semi Elegant" at bounding box center [529, 591] width 150 height 30
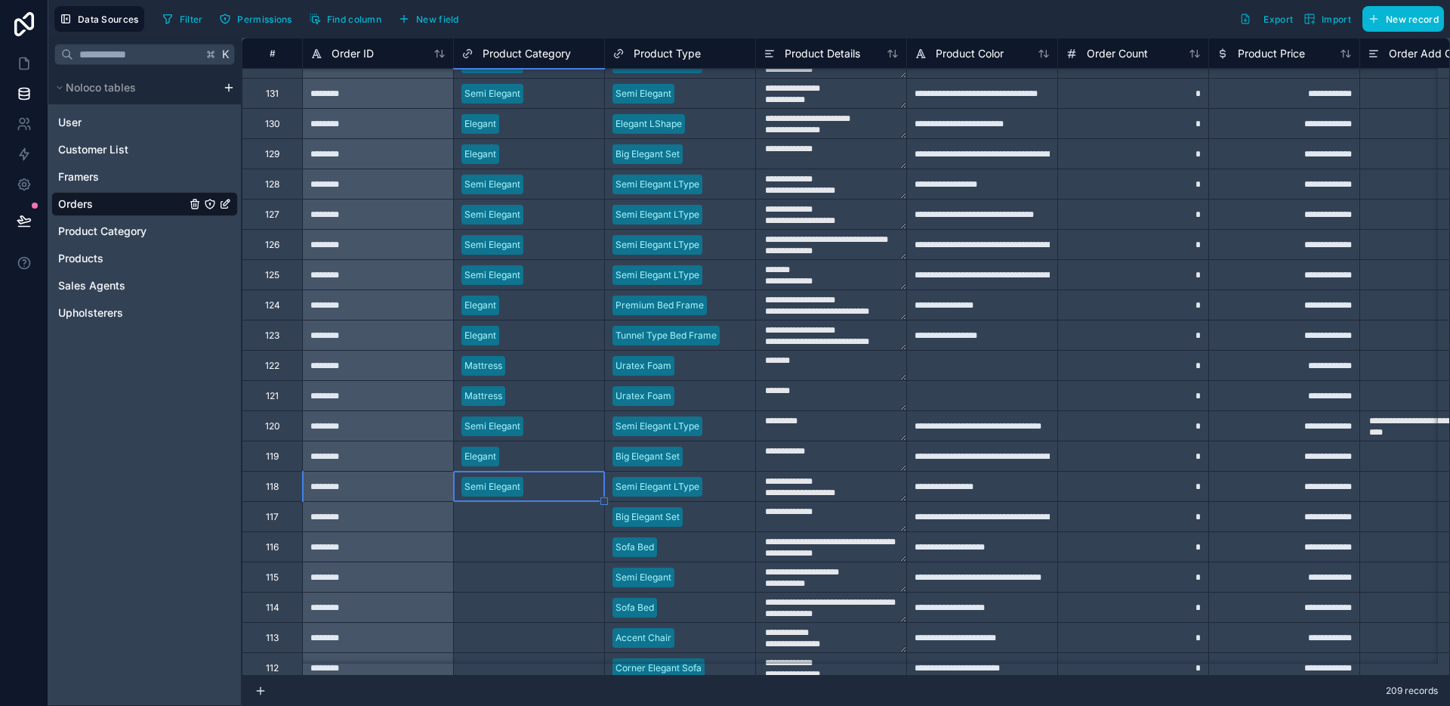
click at [517, 514] on div "Select a Product Category" at bounding box center [518, 517] width 113 height 12
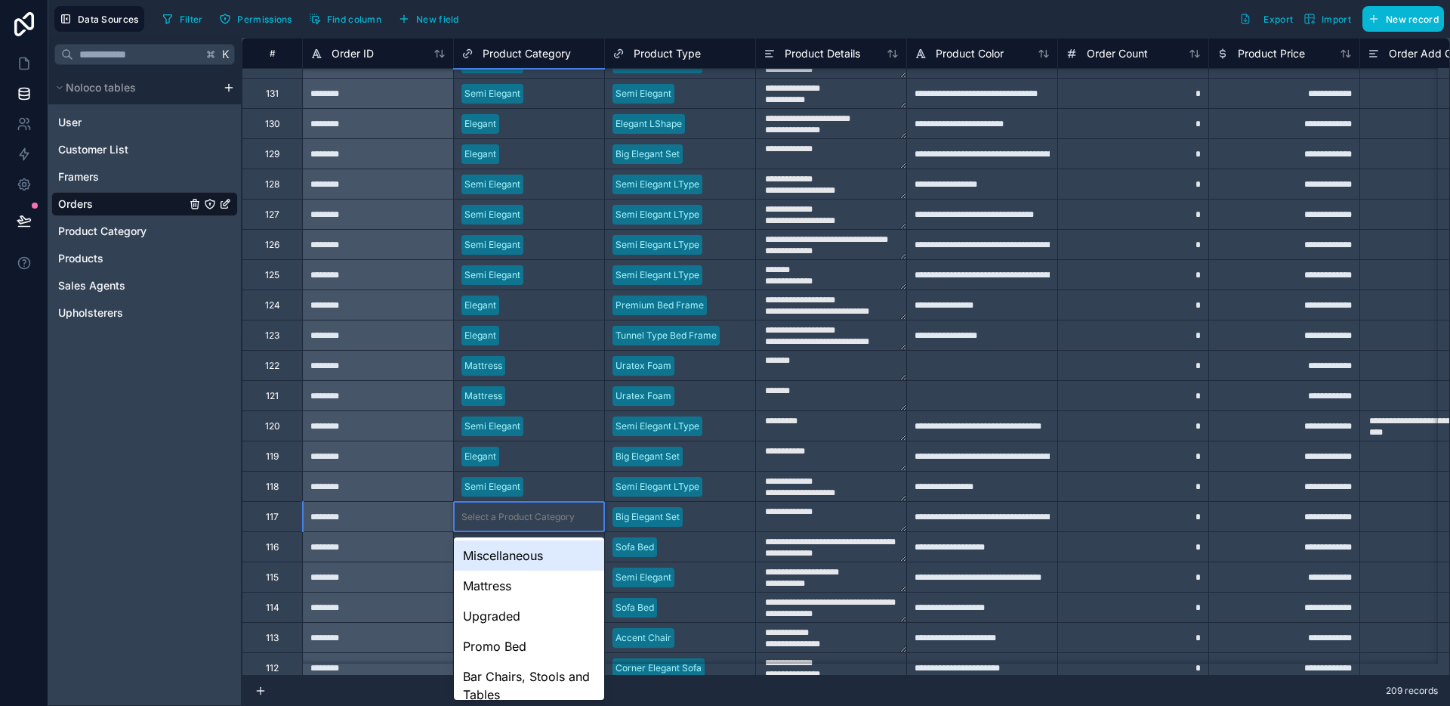
click at [517, 514] on div "Select a Product Category" at bounding box center [518, 517] width 113 height 12
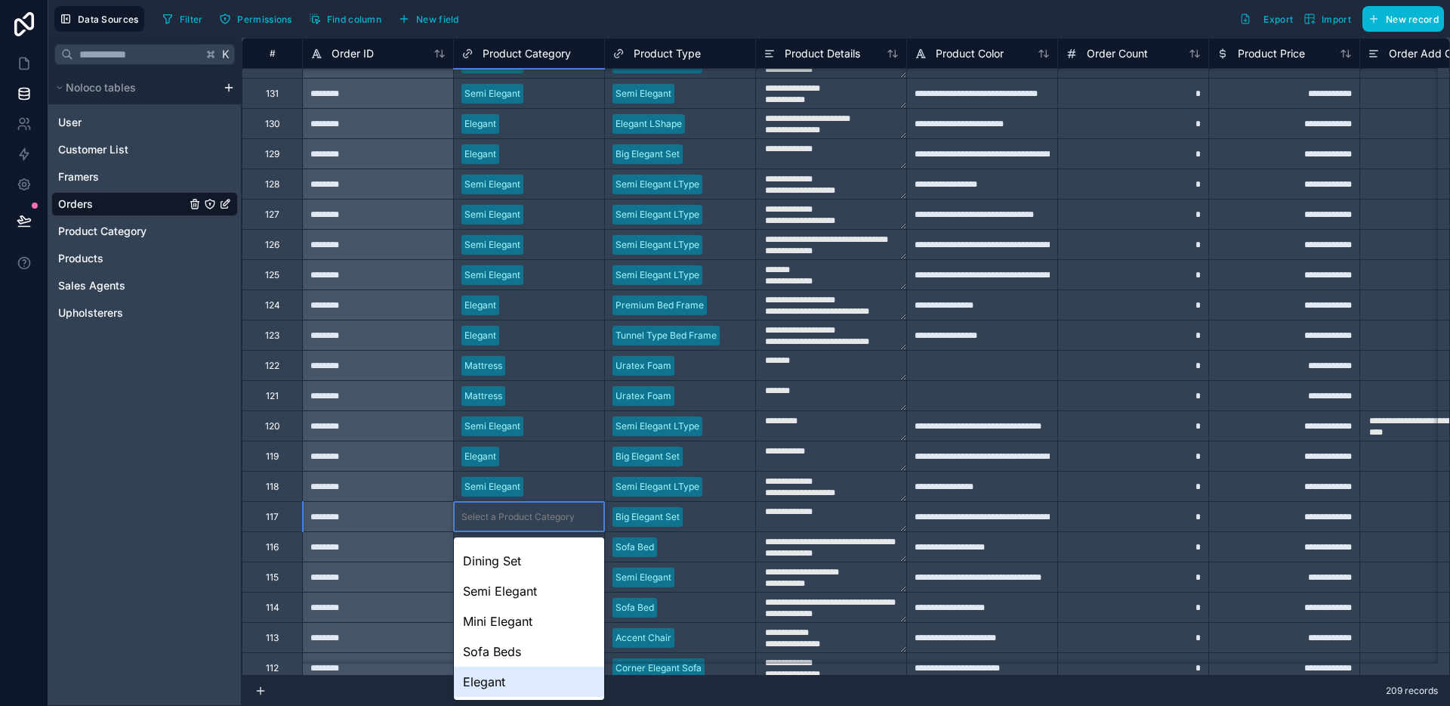
click at [510, 669] on div "Elegant" at bounding box center [529, 681] width 150 height 30
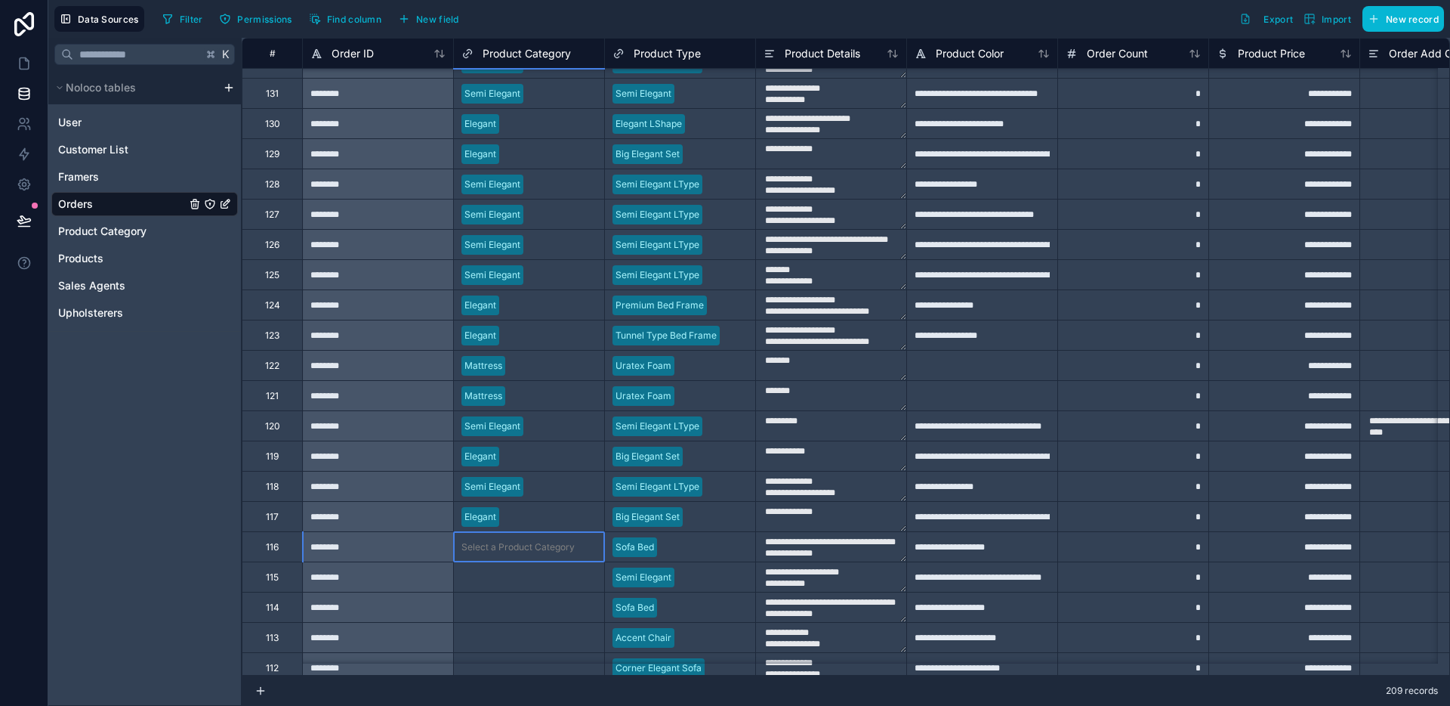
click at [528, 559] on div "Select a Product Category" at bounding box center [529, 546] width 150 height 29
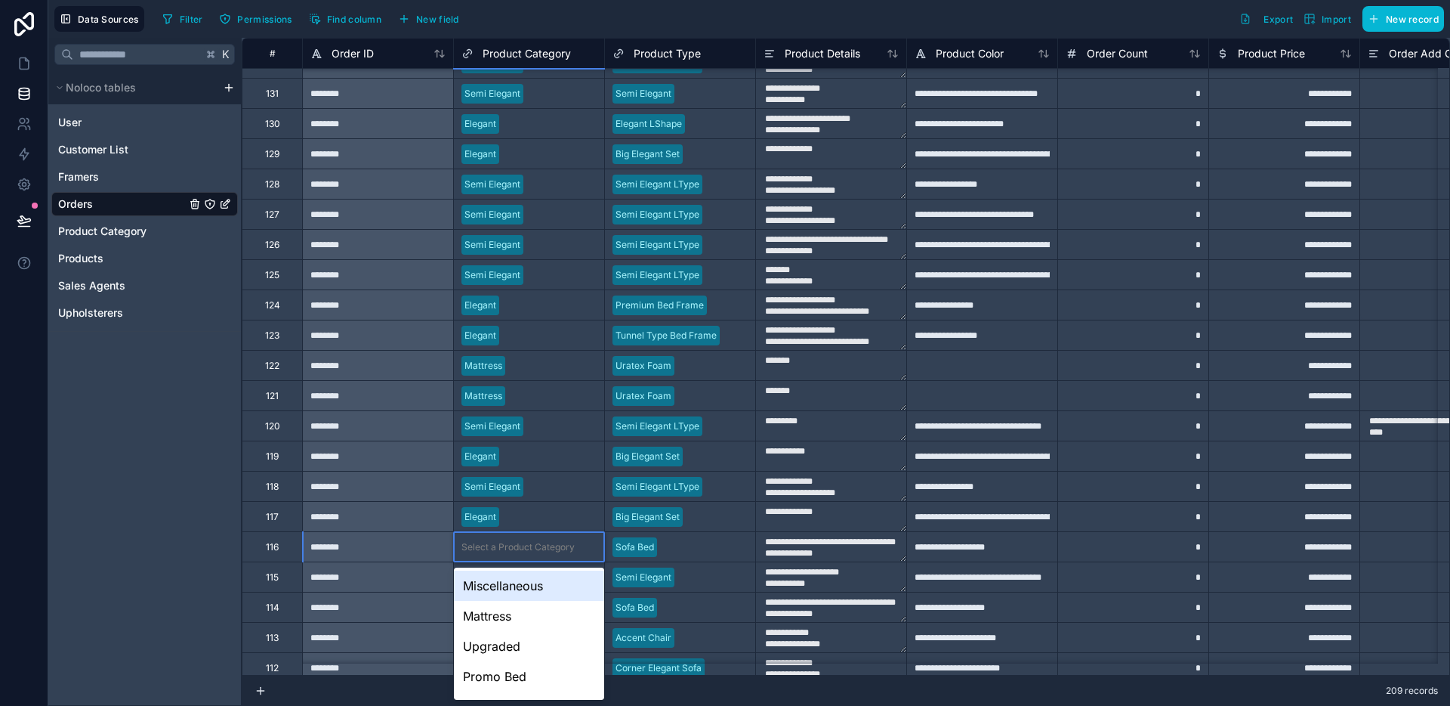
click at [528, 557] on div "Select a Product Category" at bounding box center [529, 546] width 150 height 29
click at [511, 662] on div "Sofa Beds" at bounding box center [529, 659] width 150 height 30
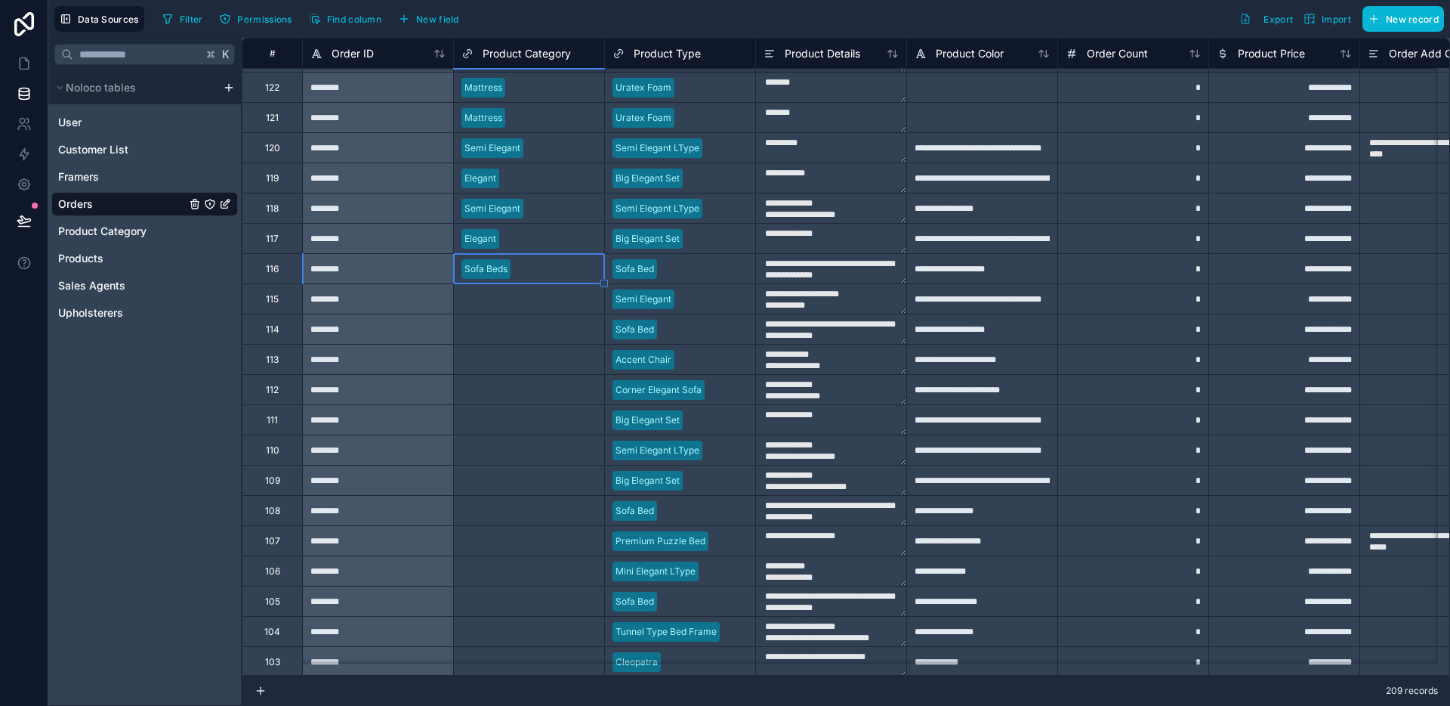
scroll to position [2629, 0]
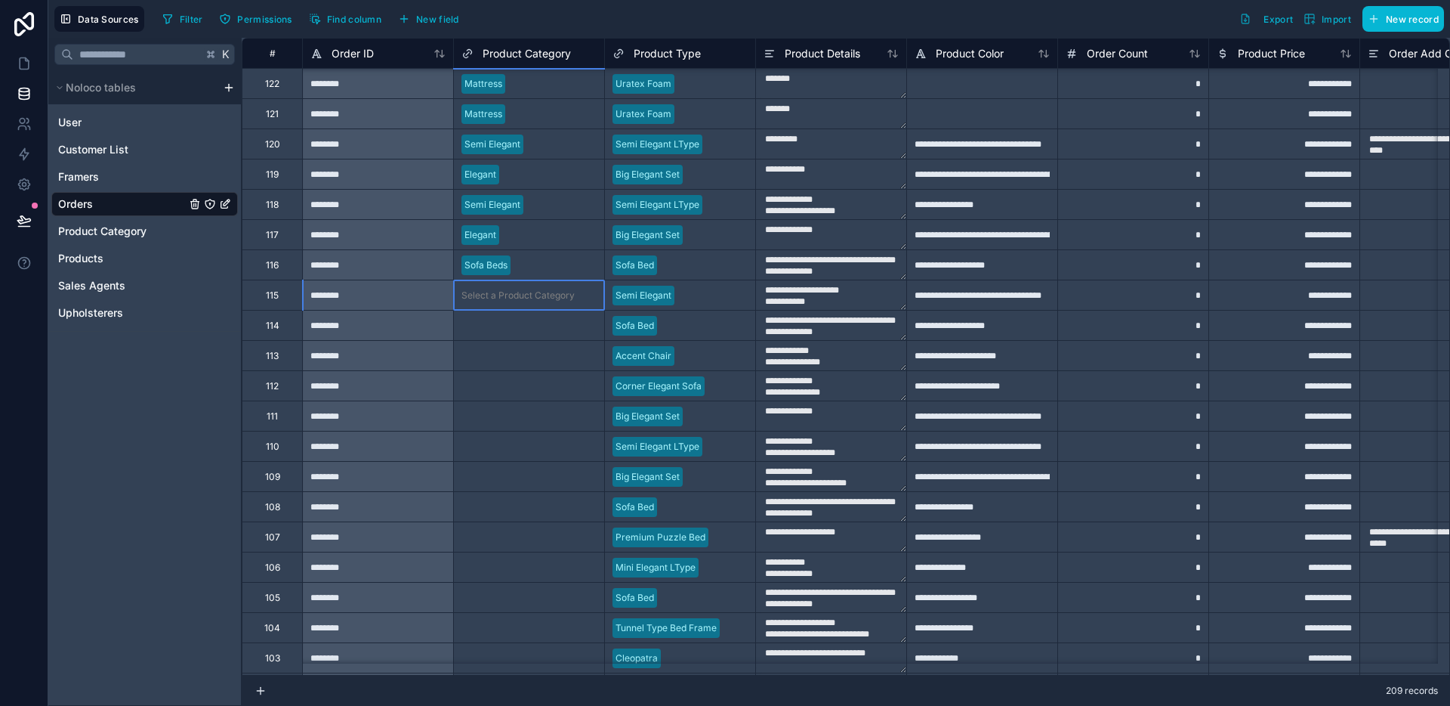
click at [532, 307] on div "Select a Product Category" at bounding box center [529, 294] width 150 height 29
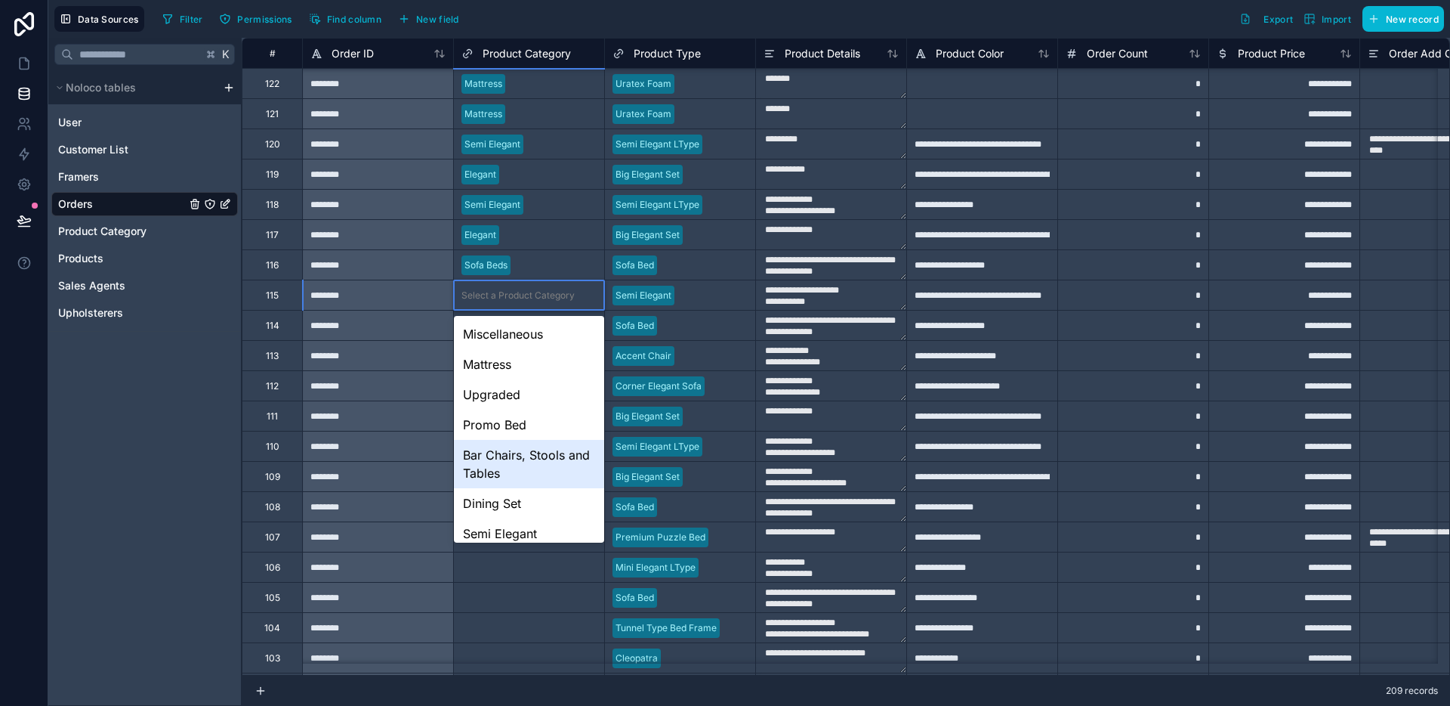
scroll to position [100, 0]
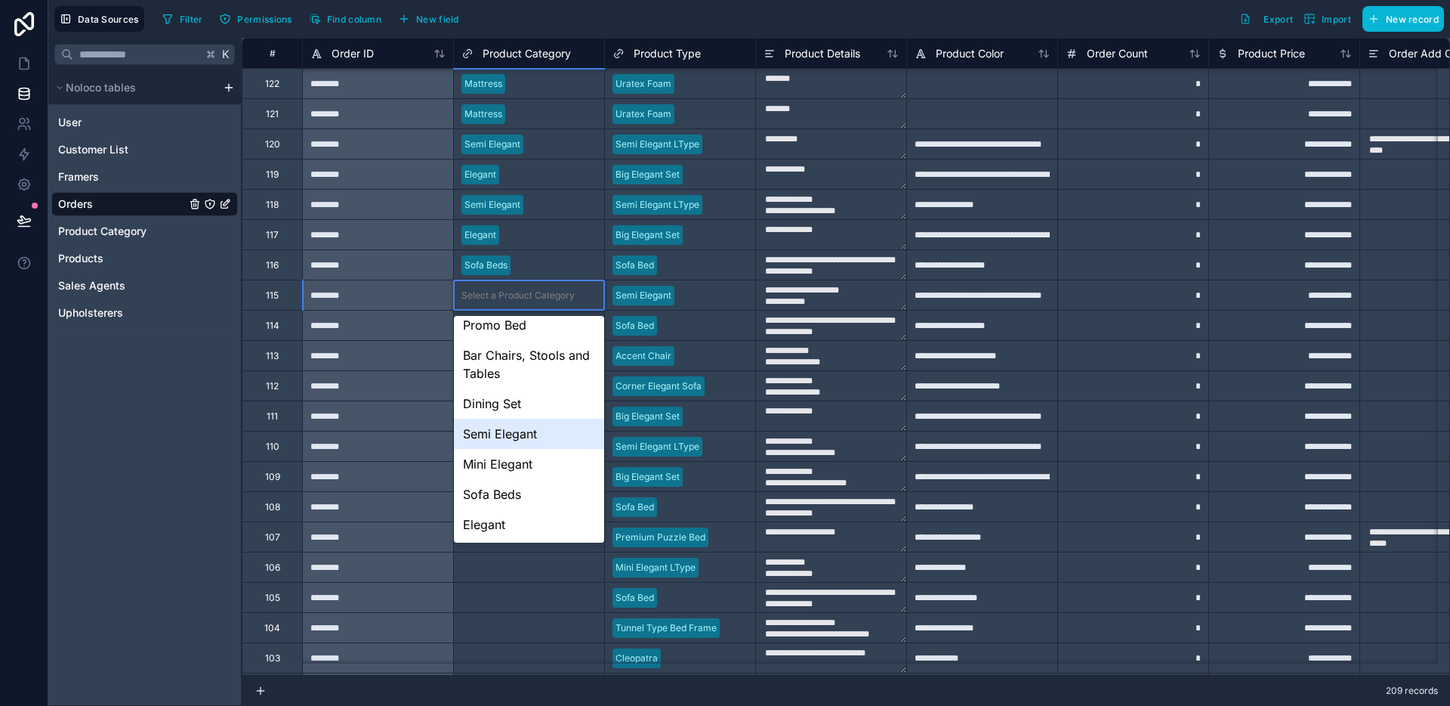
click at [538, 436] on div "Semi Elegant" at bounding box center [529, 434] width 150 height 30
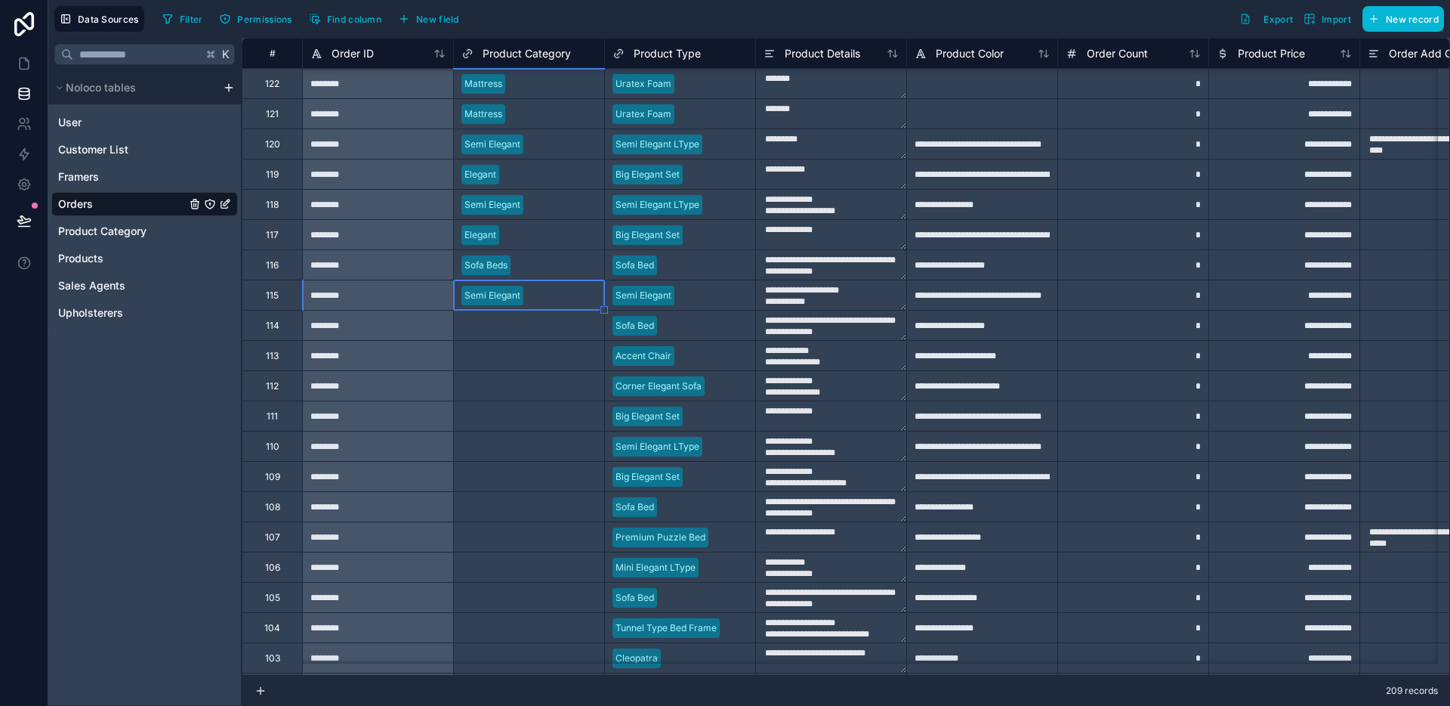
click at [530, 333] on div "Select a Product Category" at bounding box center [529, 324] width 150 height 29
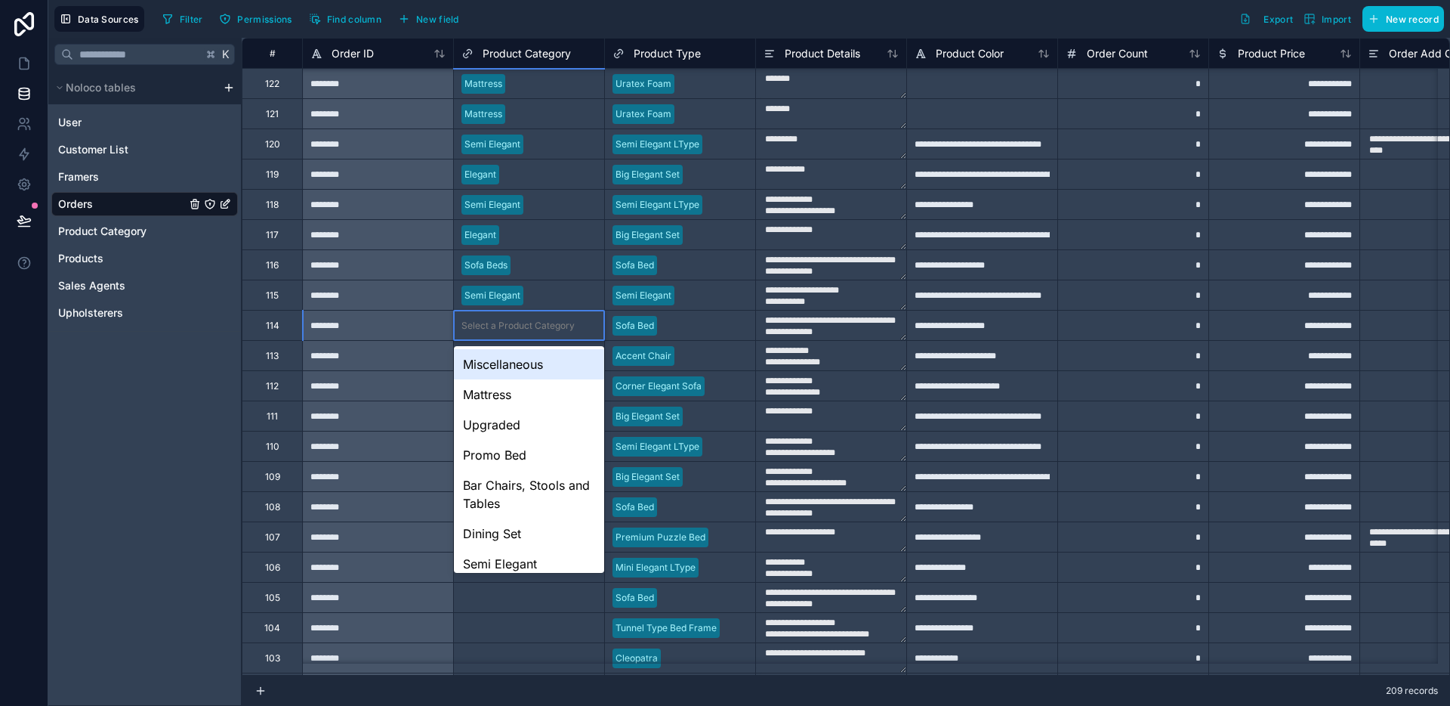
click at [530, 333] on div "Select a Product Category" at bounding box center [529, 324] width 150 height 29
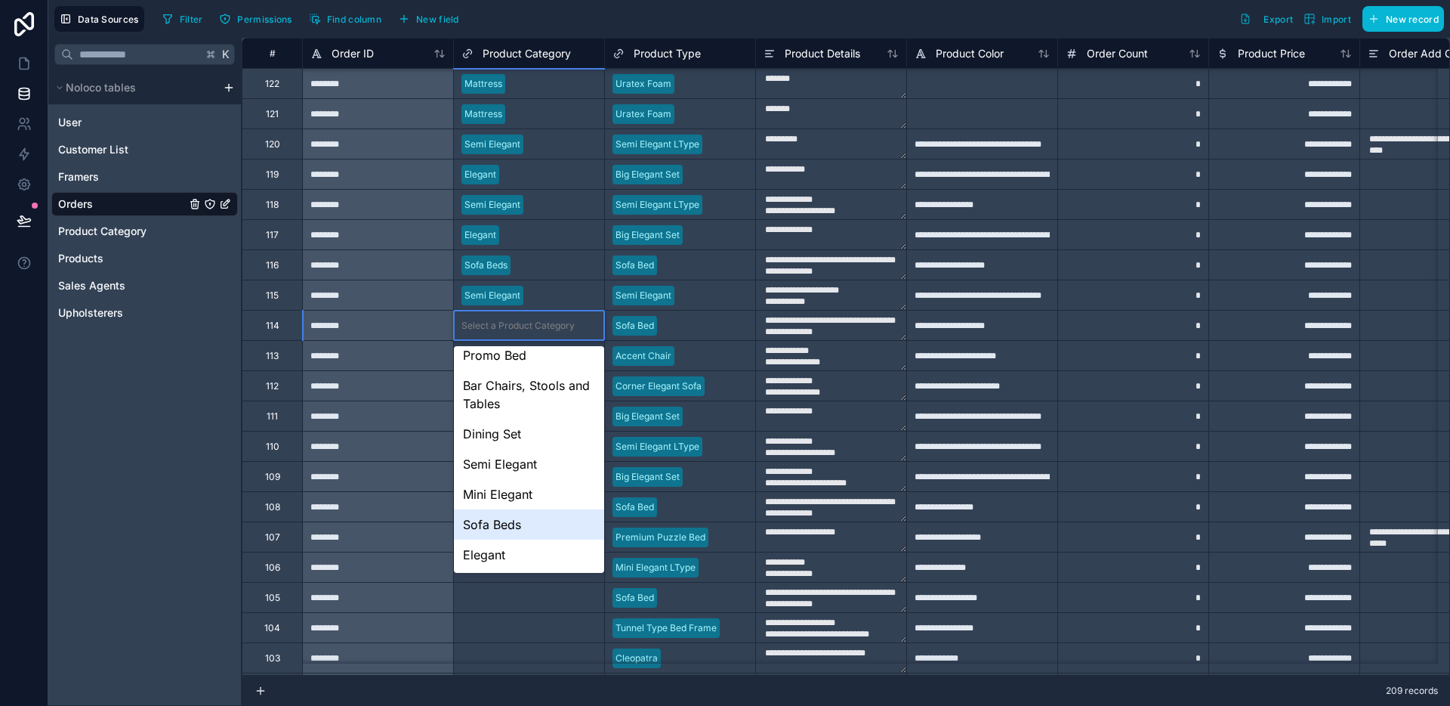
click at [504, 514] on div "Sofa Beds" at bounding box center [529, 524] width 150 height 30
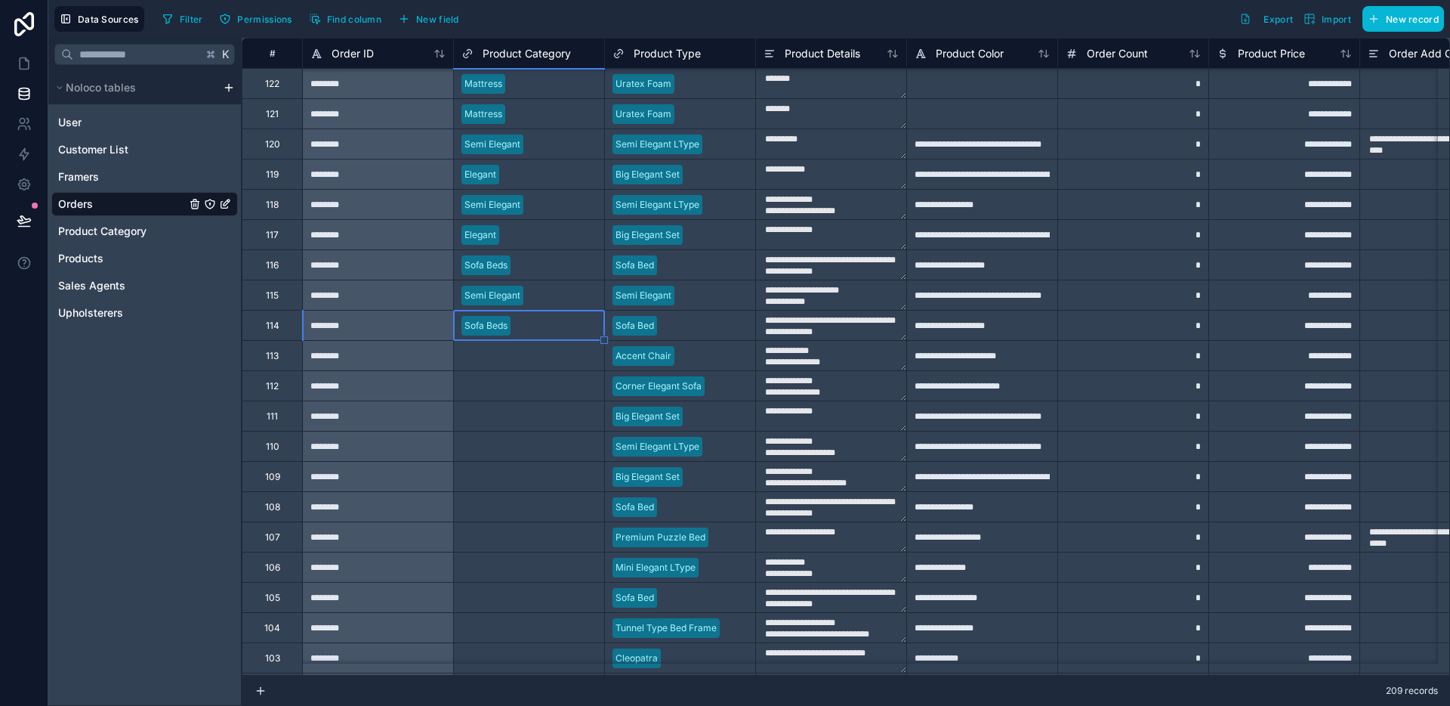
click at [530, 364] on div "Select a Product Category" at bounding box center [529, 355] width 150 height 29
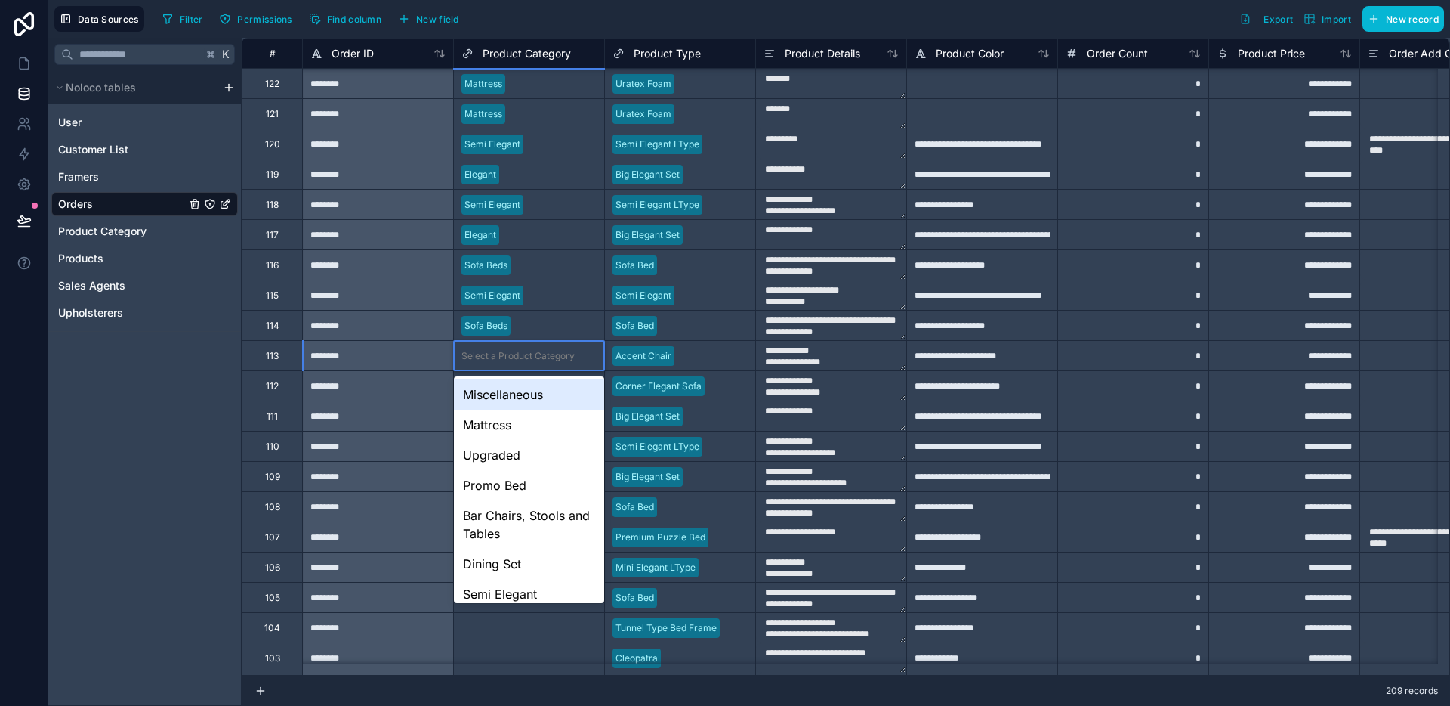
click at [530, 364] on div "Select a Product Category" at bounding box center [529, 355] width 150 height 29
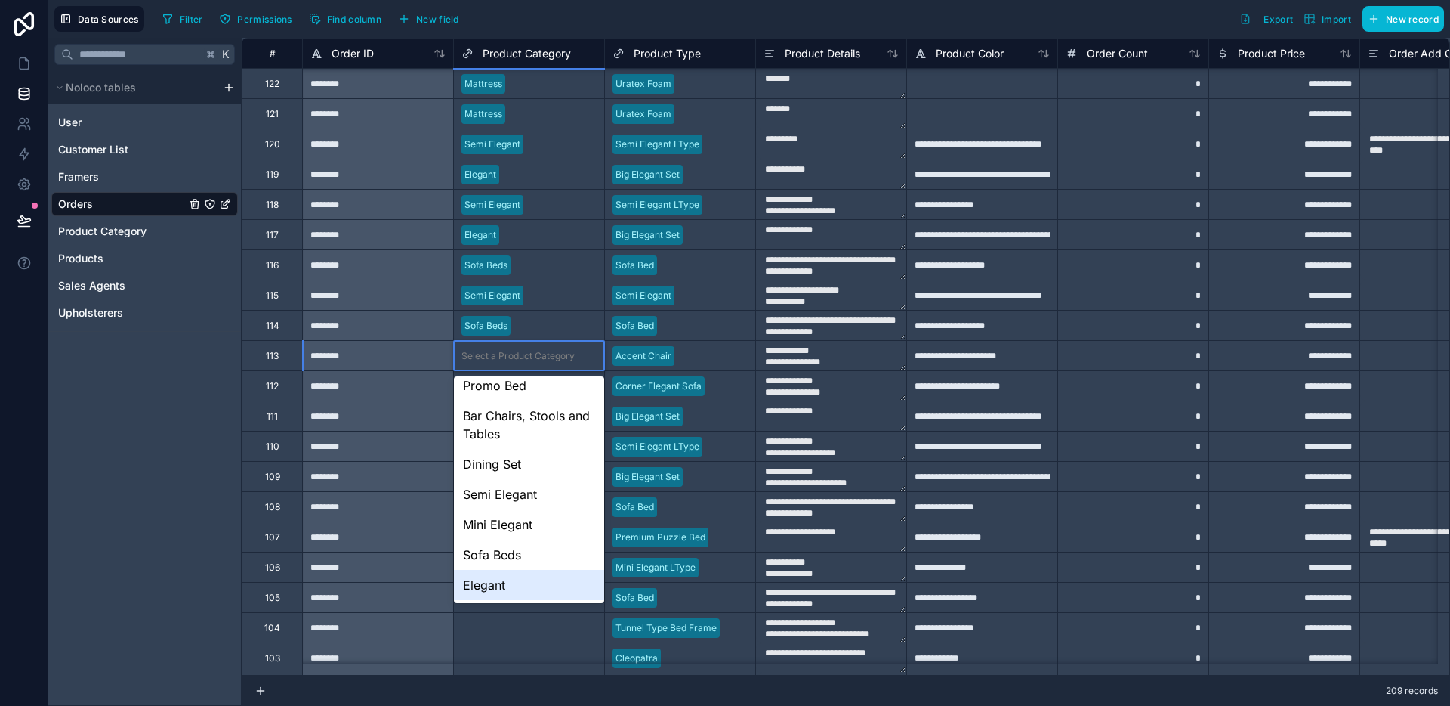
click at [490, 577] on div "Elegant" at bounding box center [529, 585] width 150 height 30
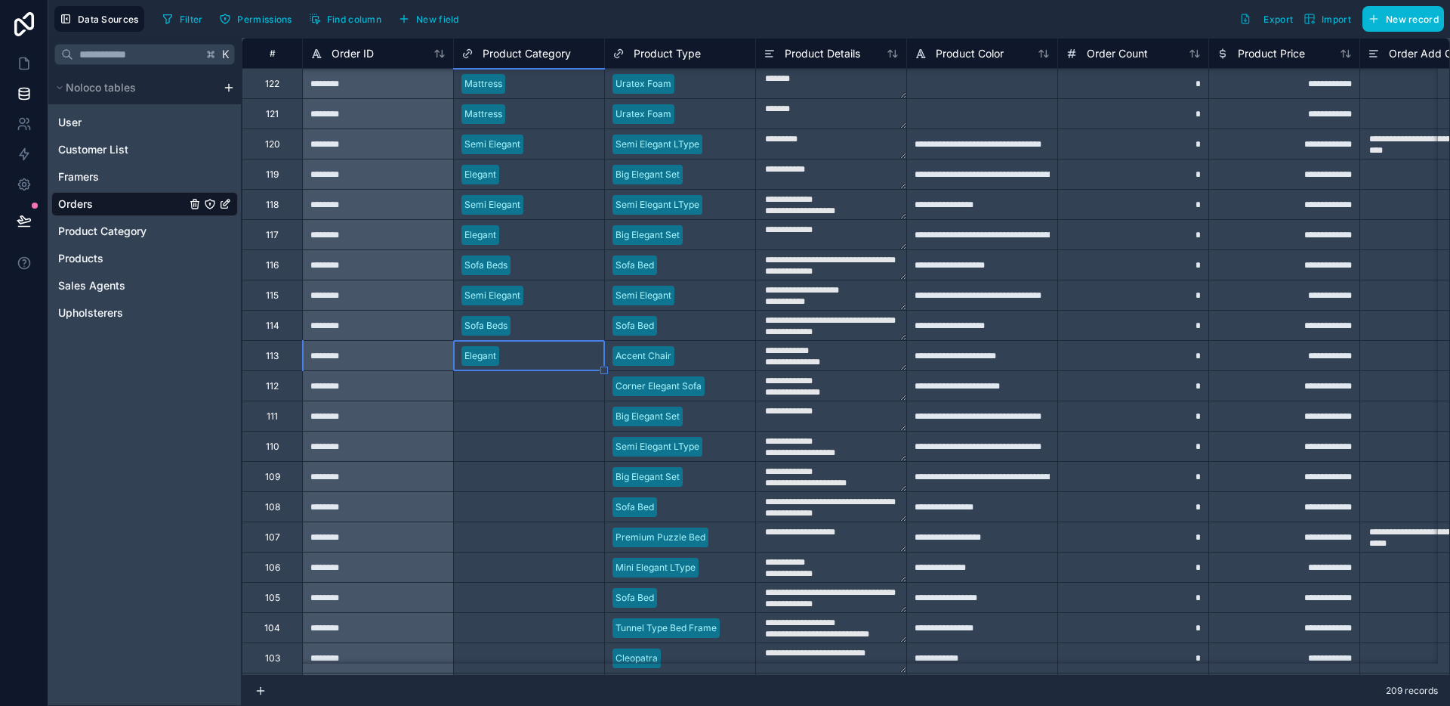
click at [517, 389] on div "Select a Product Category" at bounding box center [518, 386] width 113 height 12
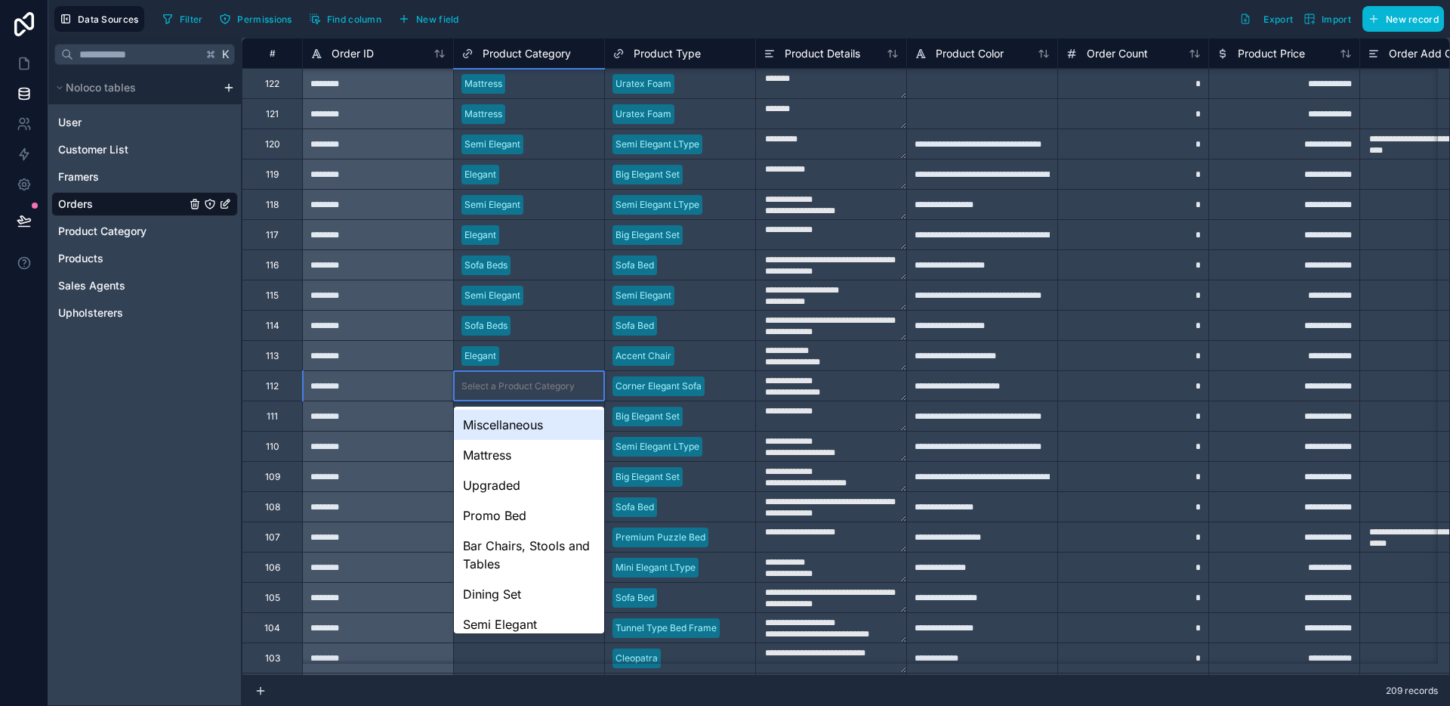
click at [517, 389] on div "Select a Product Category" at bounding box center [518, 386] width 113 height 12
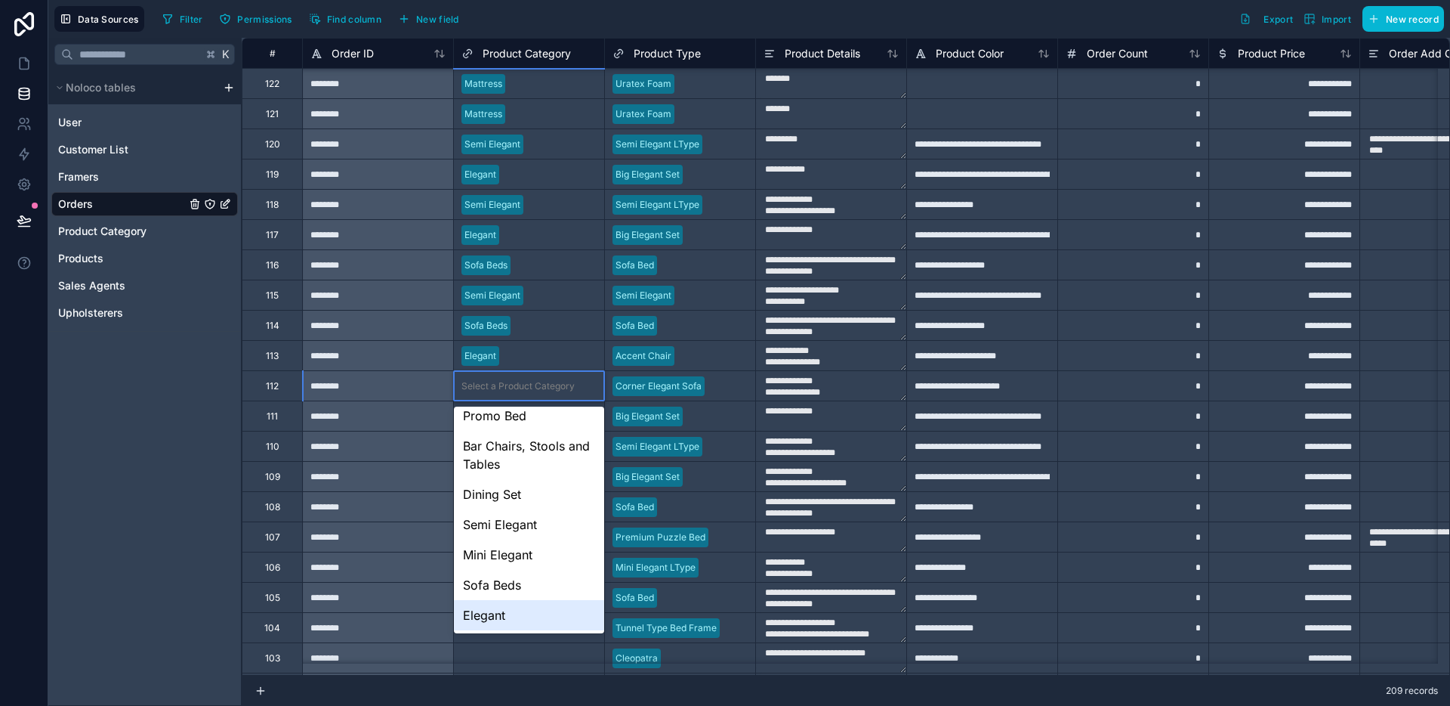
click at [502, 607] on div "Elegant" at bounding box center [529, 615] width 150 height 30
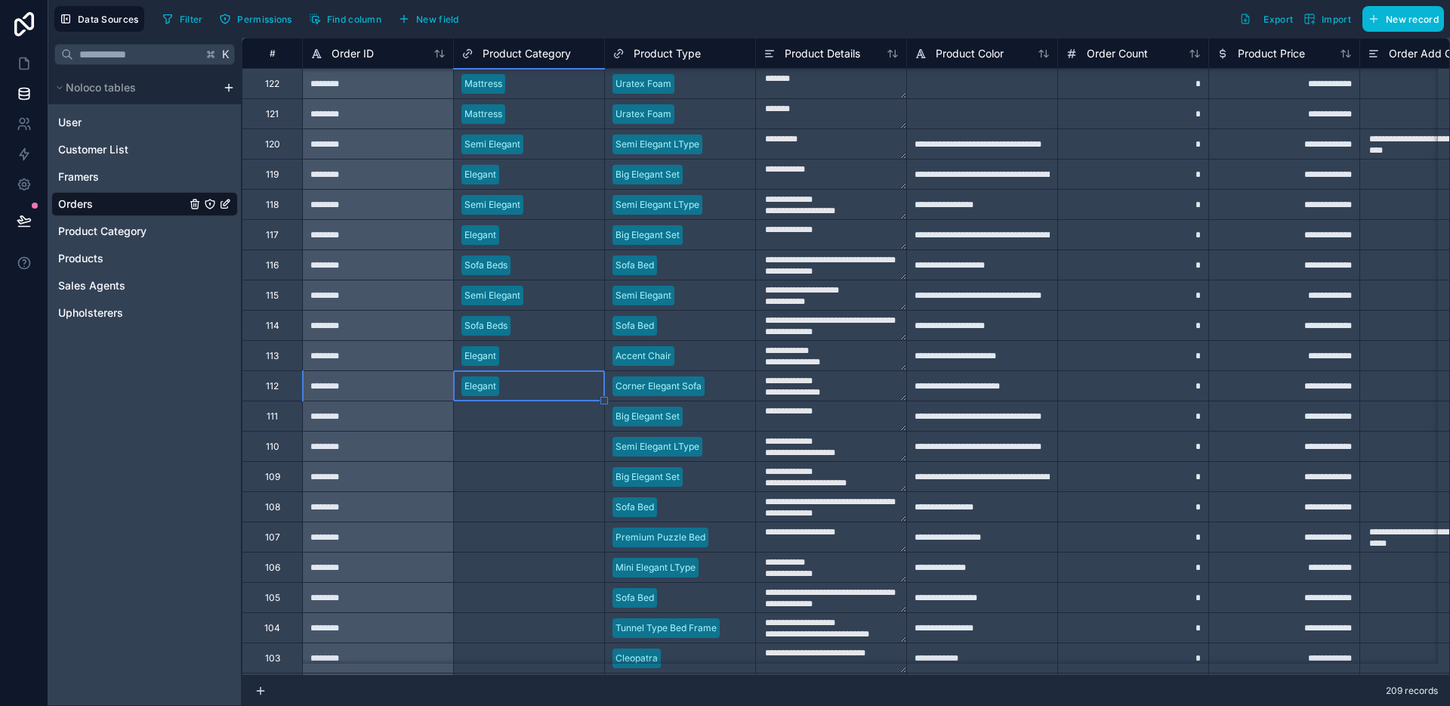
click at [535, 412] on div "Select a Product Category" at bounding box center [518, 416] width 113 height 12
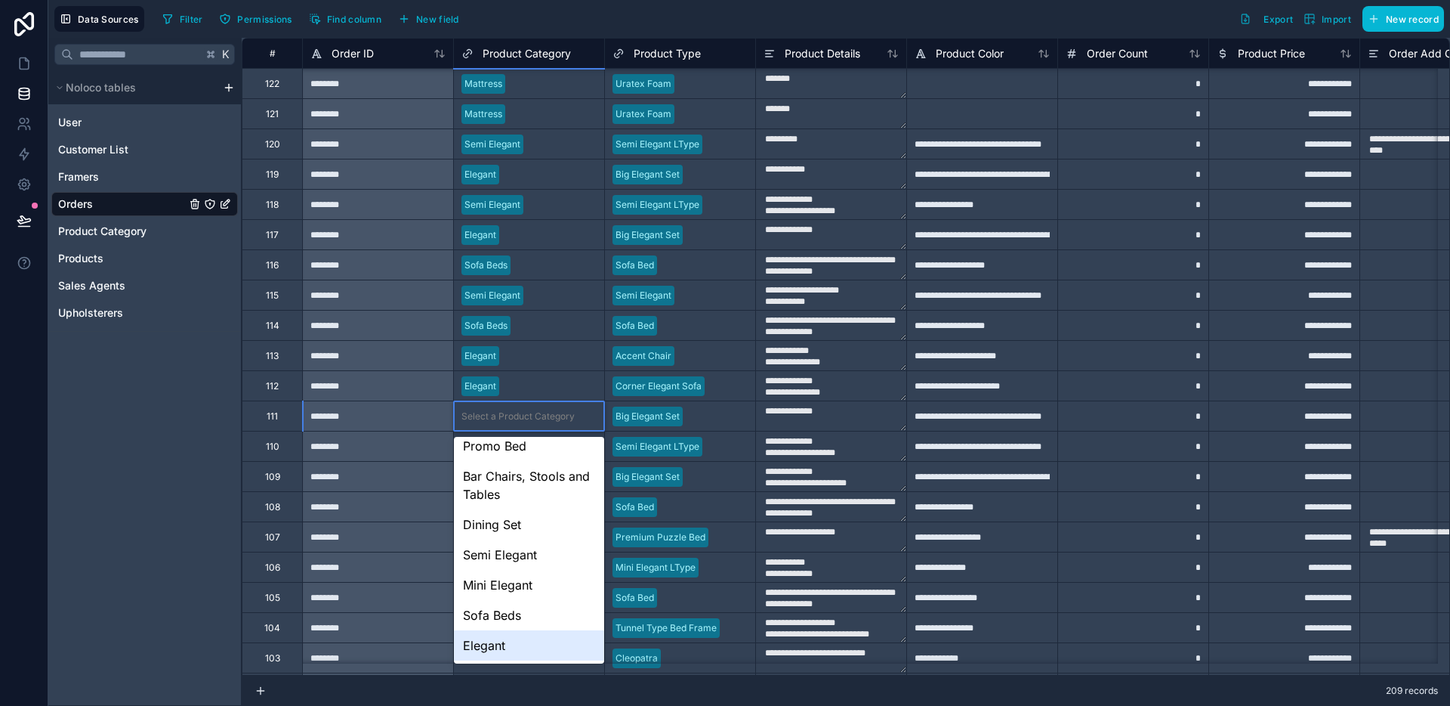
click at [483, 647] on div "Elegant" at bounding box center [529, 645] width 150 height 30
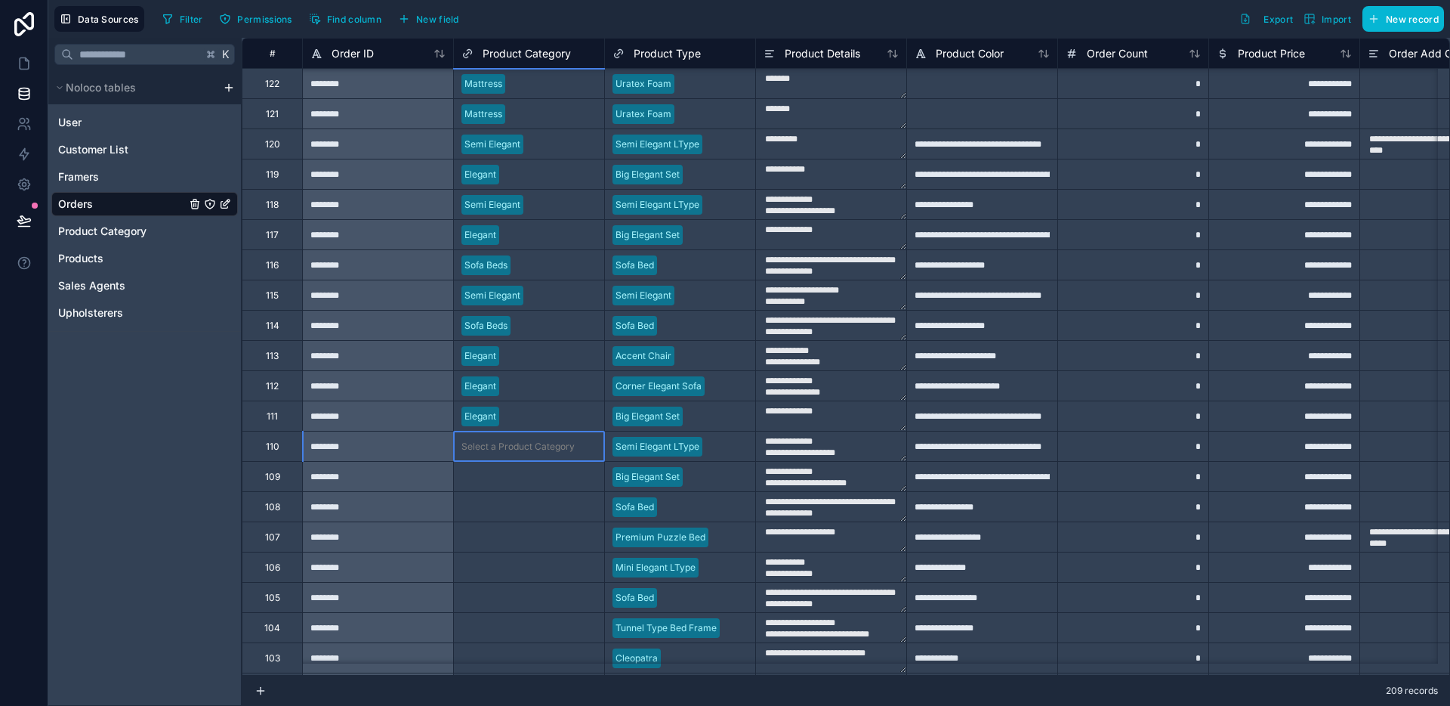
click at [514, 451] on div "Select a Product Category" at bounding box center [518, 446] width 113 height 12
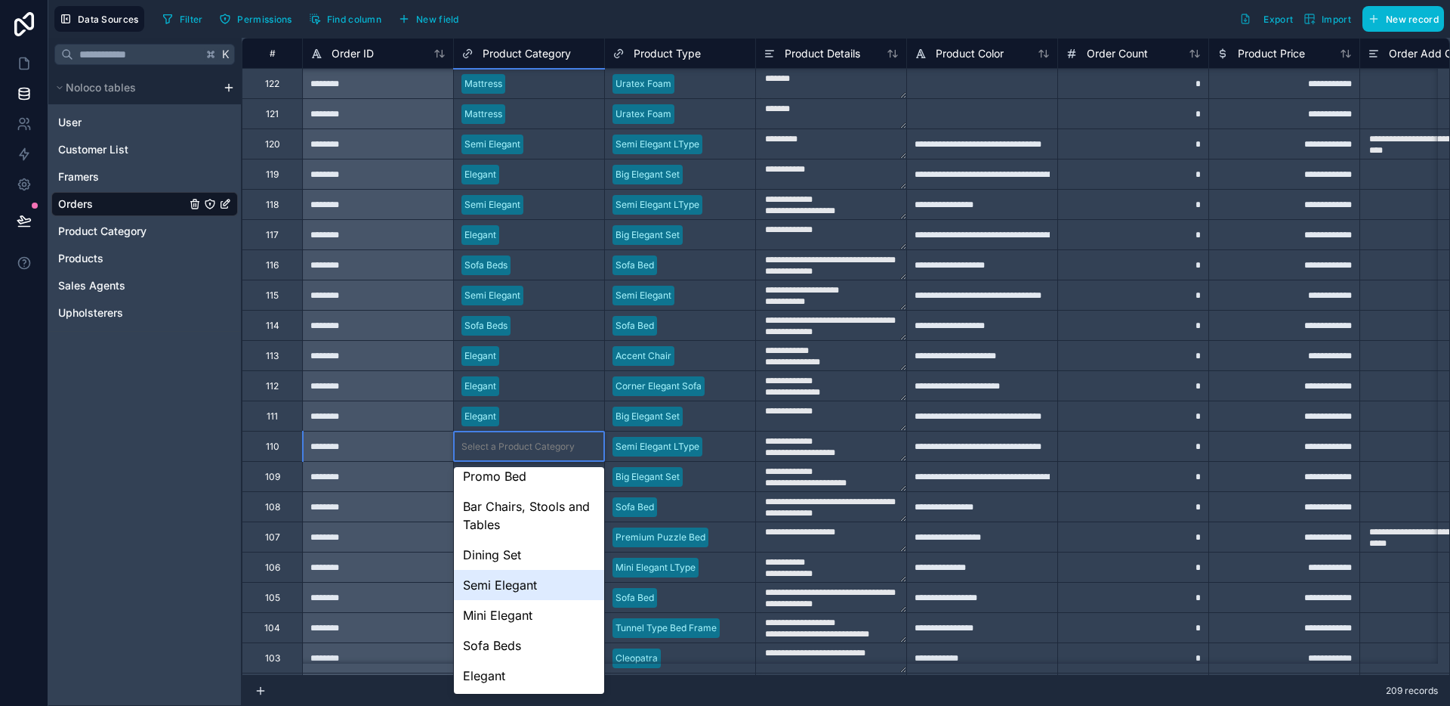
click at [515, 590] on div "Semi Elegant" at bounding box center [529, 585] width 150 height 30
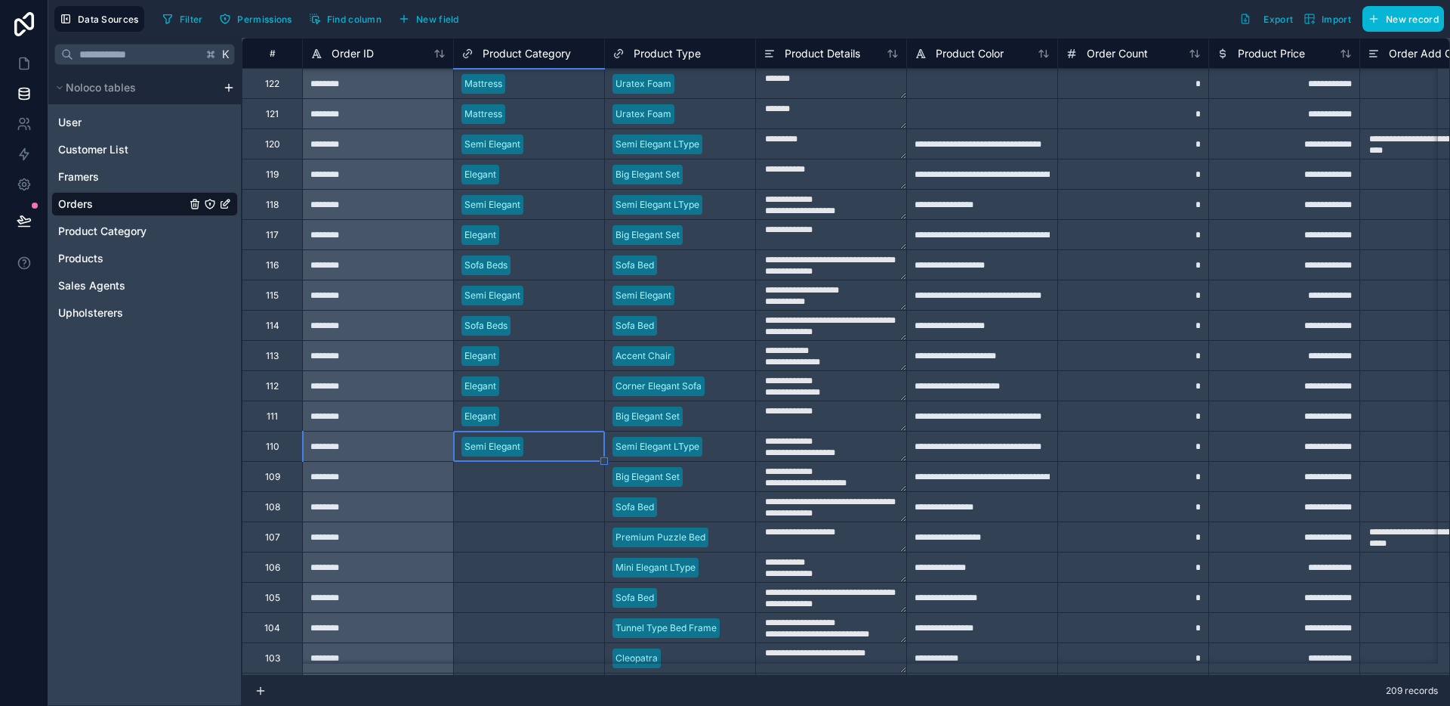
click at [539, 477] on div "Select a Product Category" at bounding box center [518, 477] width 113 height 12
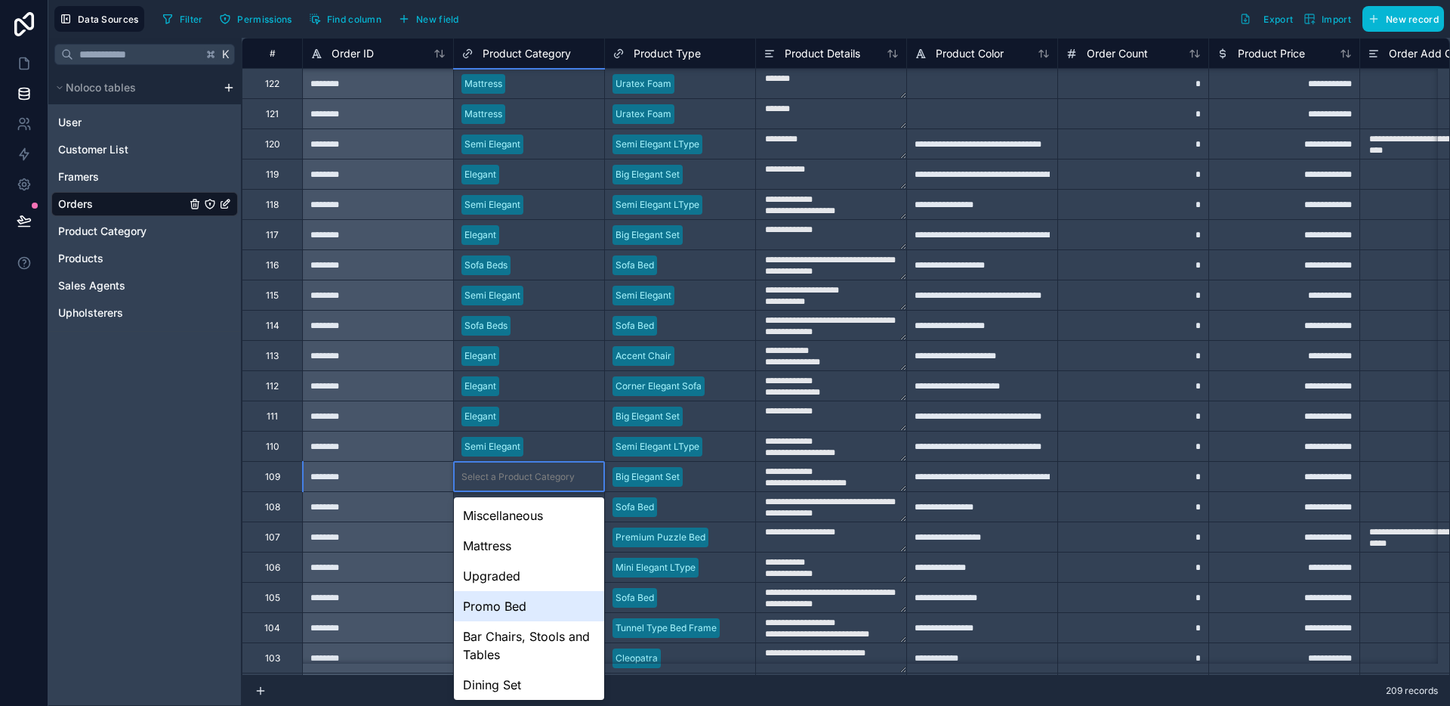
scroll to position [124, 0]
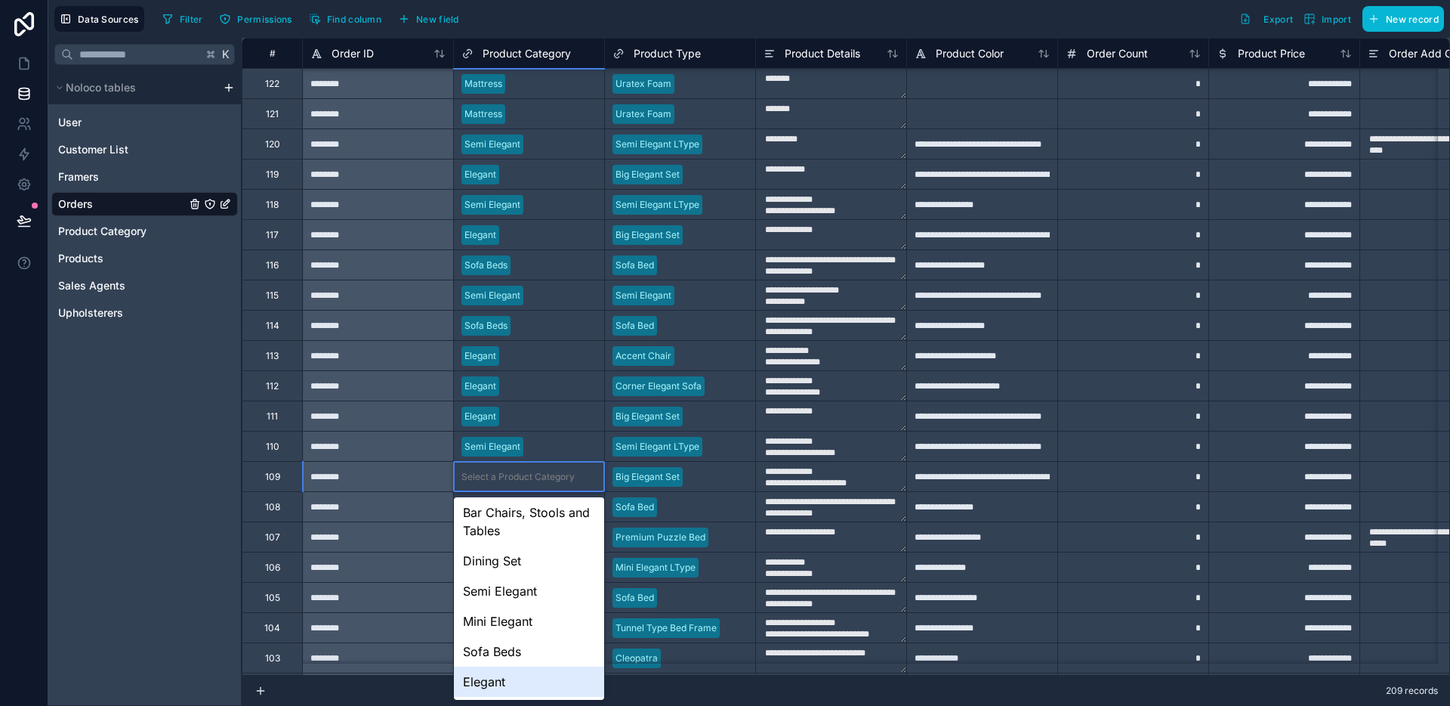
click at [502, 678] on div "Elegant" at bounding box center [529, 681] width 150 height 30
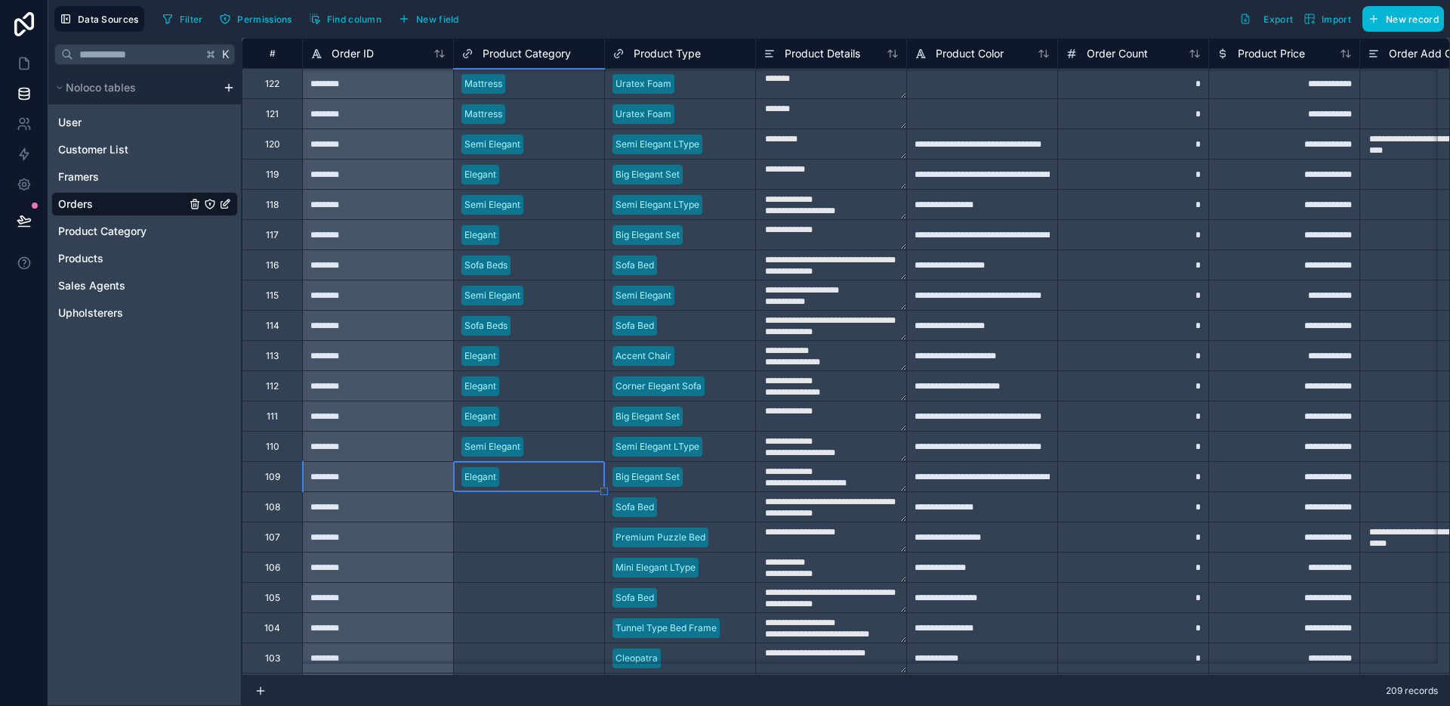
click at [533, 520] on div "Select a Product Category" at bounding box center [529, 506] width 150 height 29
click at [533, 519] on div "Select a Product Category" at bounding box center [529, 506] width 150 height 29
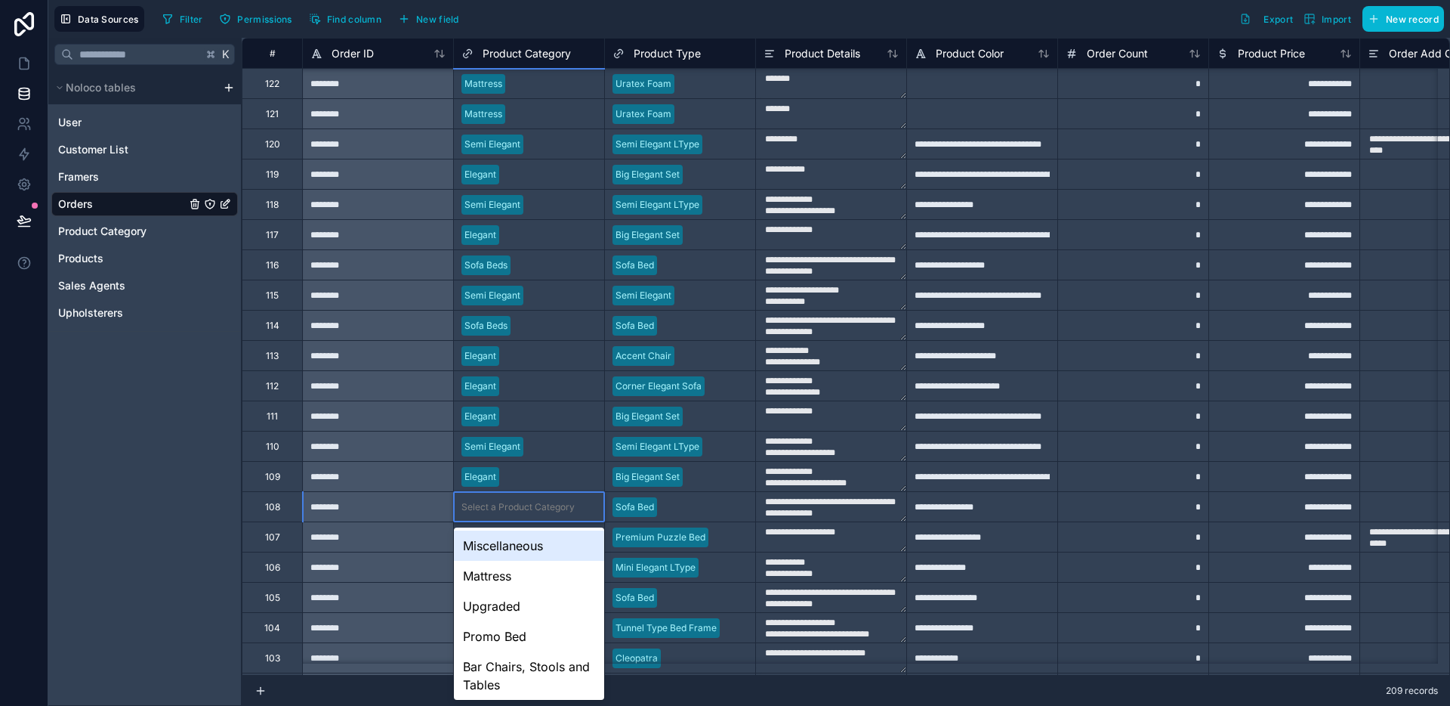
scroll to position [154, 0]
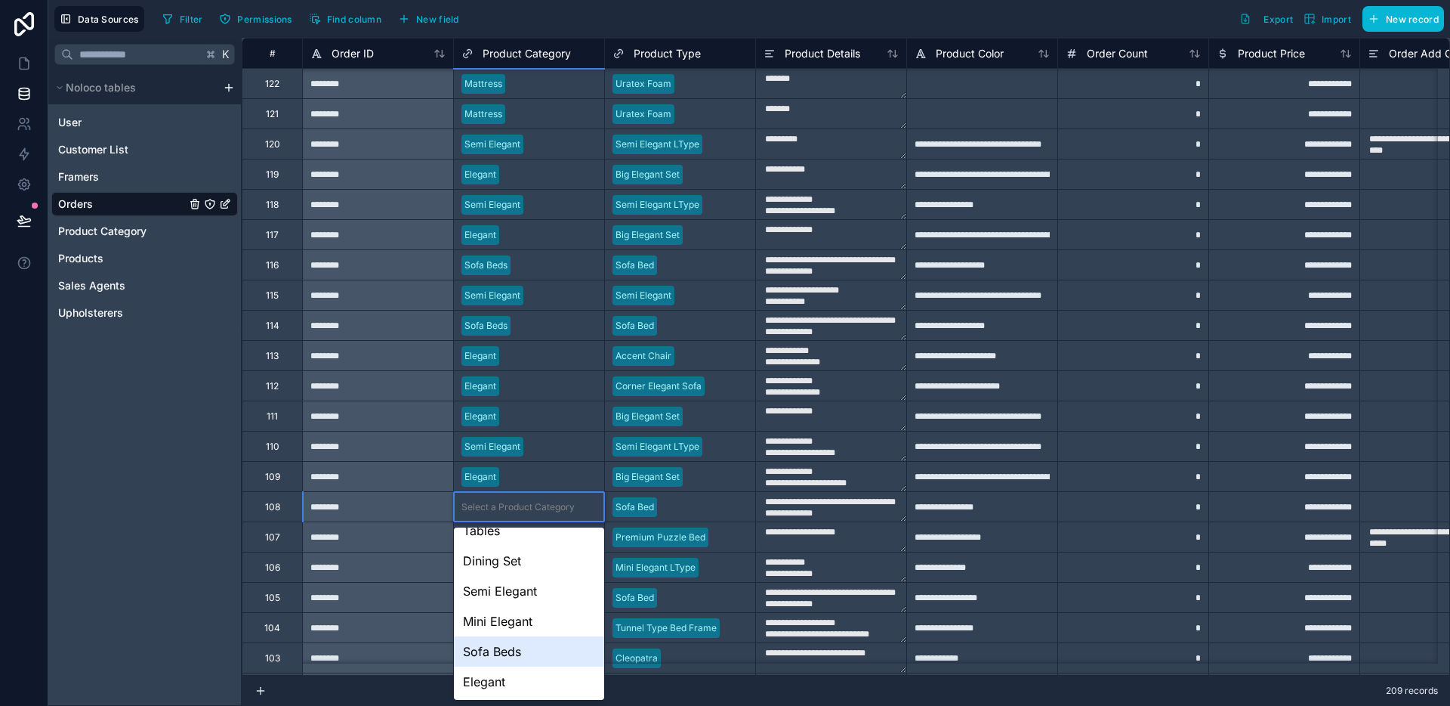
click at [508, 641] on div "Sofa Beds" at bounding box center [529, 651] width 150 height 30
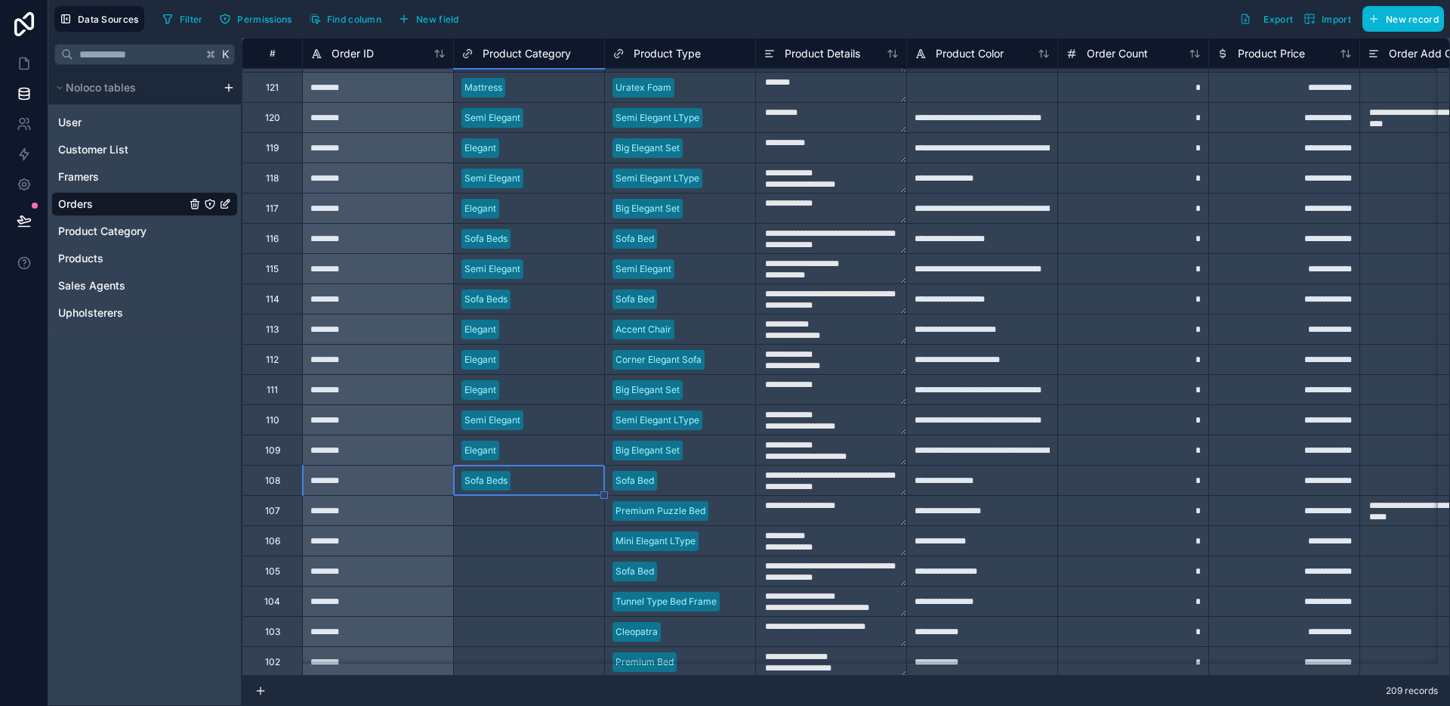
scroll to position [2663, 0]
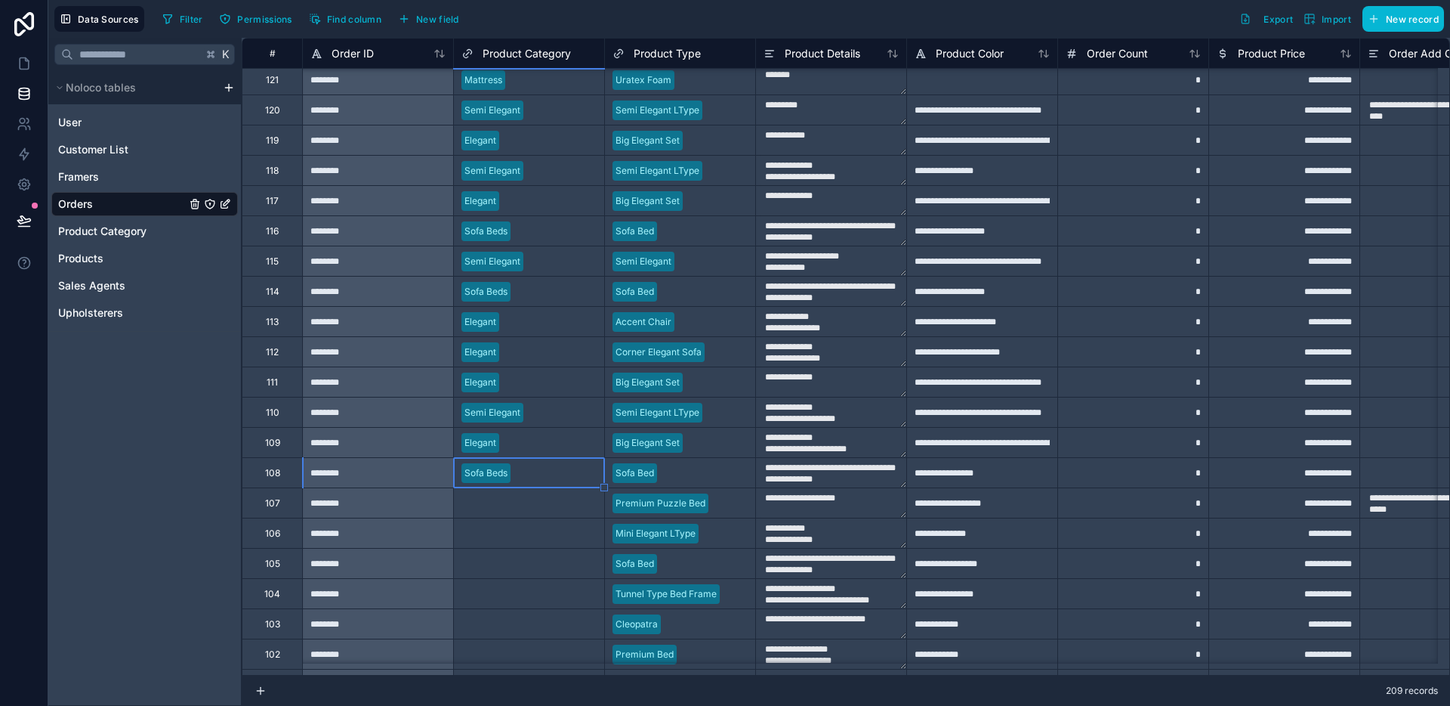
click at [525, 518] on div "Select a Product Category" at bounding box center [529, 532] width 150 height 29
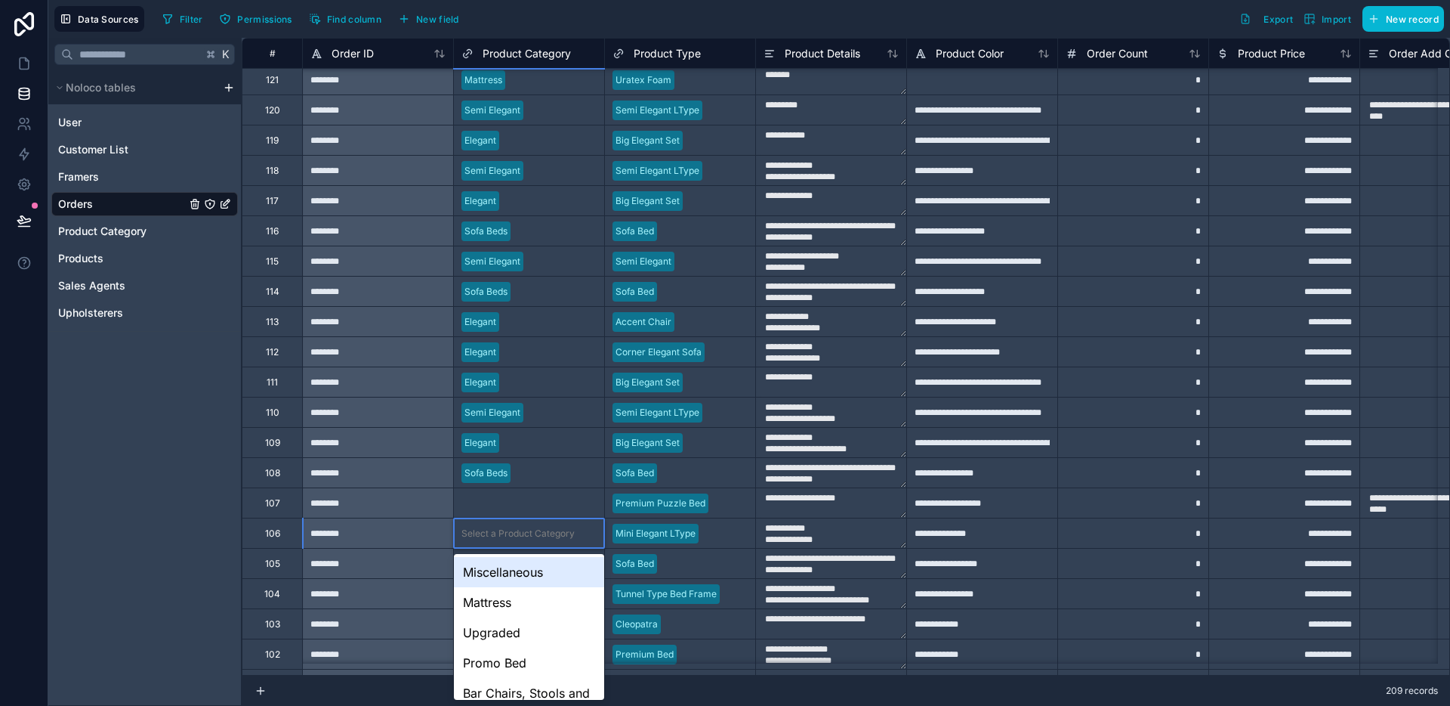
click at [525, 518] on div "Select a Product Category" at bounding box center [529, 532] width 150 height 29
click at [528, 510] on div "Select a Product Category" at bounding box center [529, 502] width 150 height 29
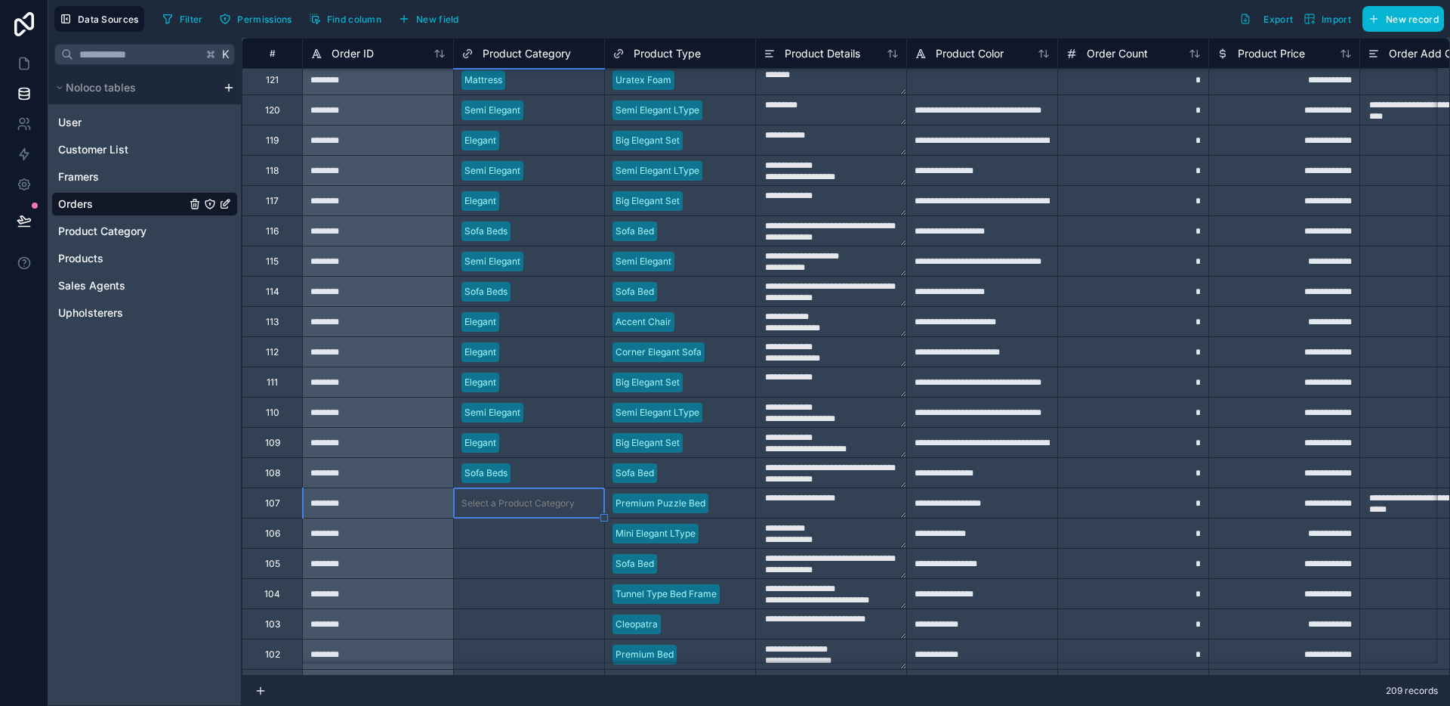
click at [528, 510] on div "Select a Product Category" at bounding box center [529, 502] width 150 height 29
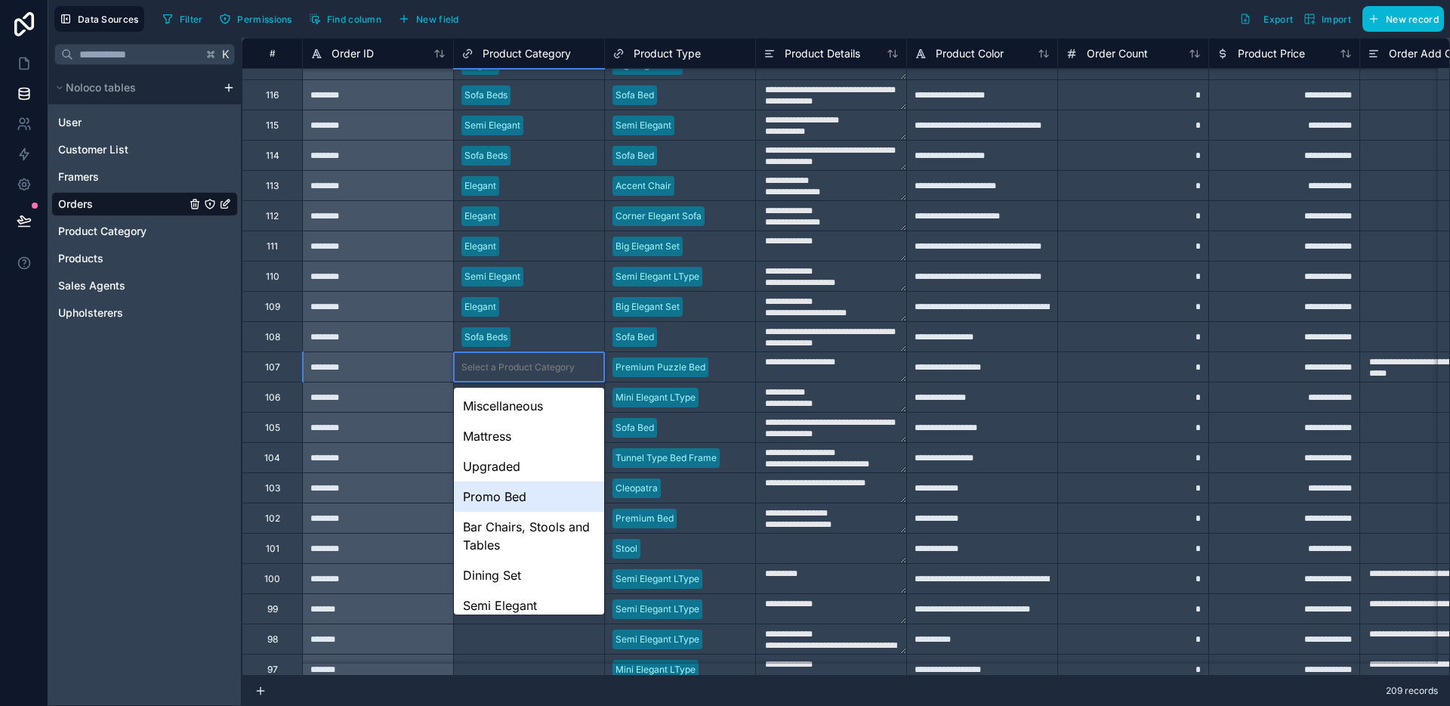
scroll to position [100, 0]
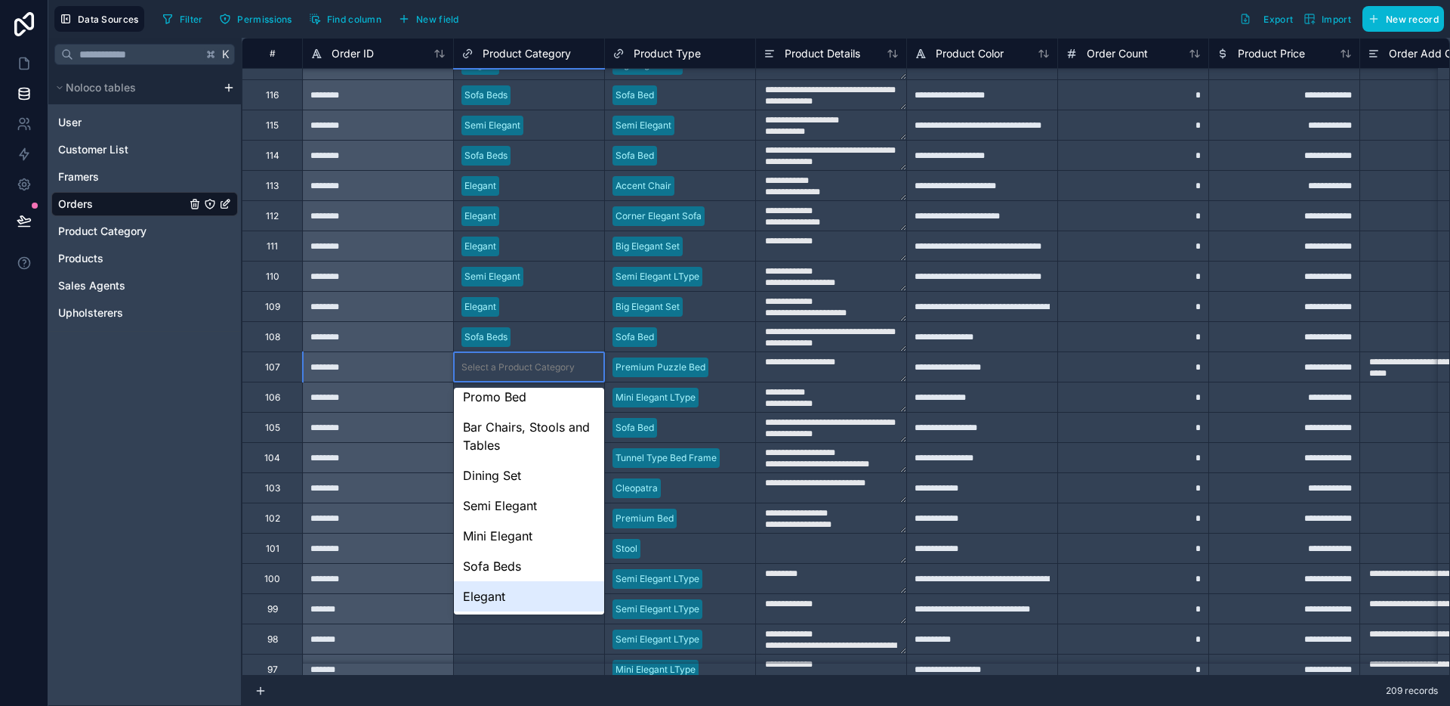
click at [501, 584] on div "Elegant" at bounding box center [529, 596] width 150 height 30
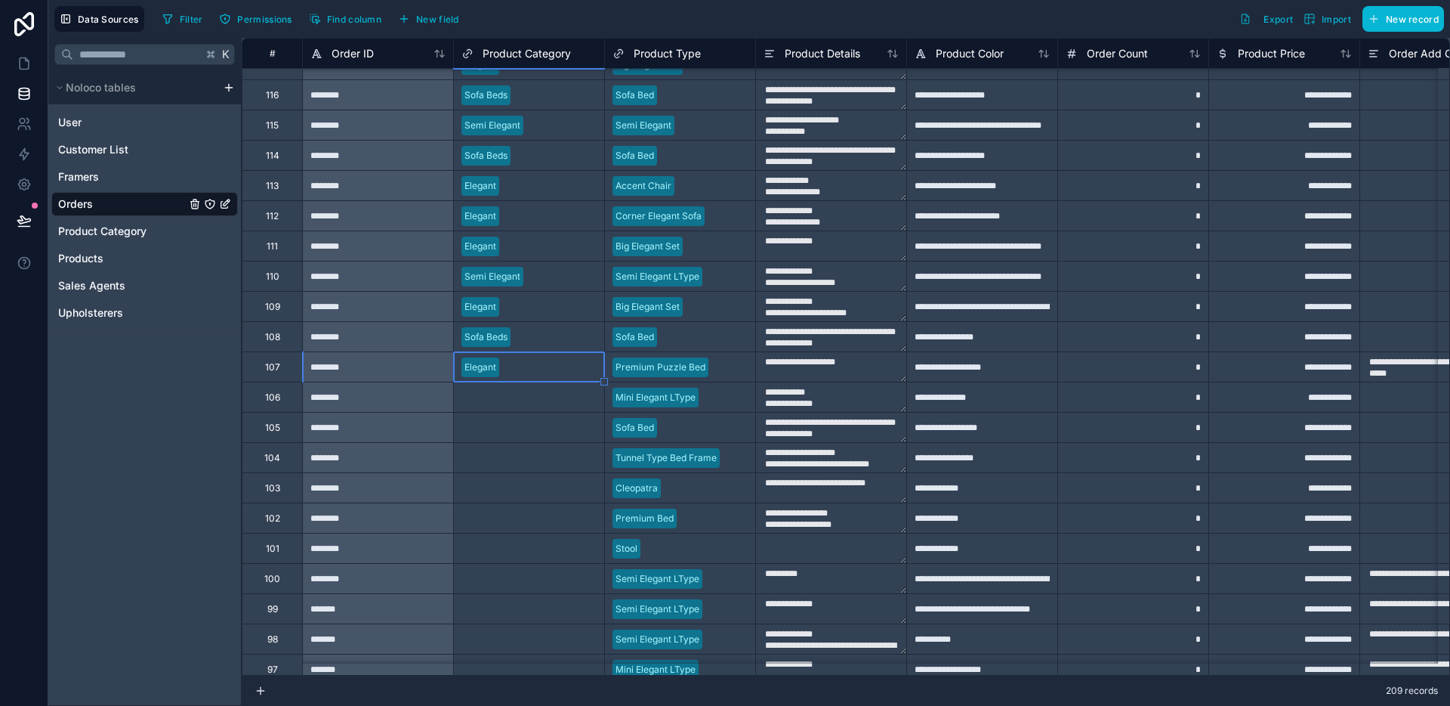
click at [545, 398] on div "Select a Product Category" at bounding box center [518, 397] width 113 height 12
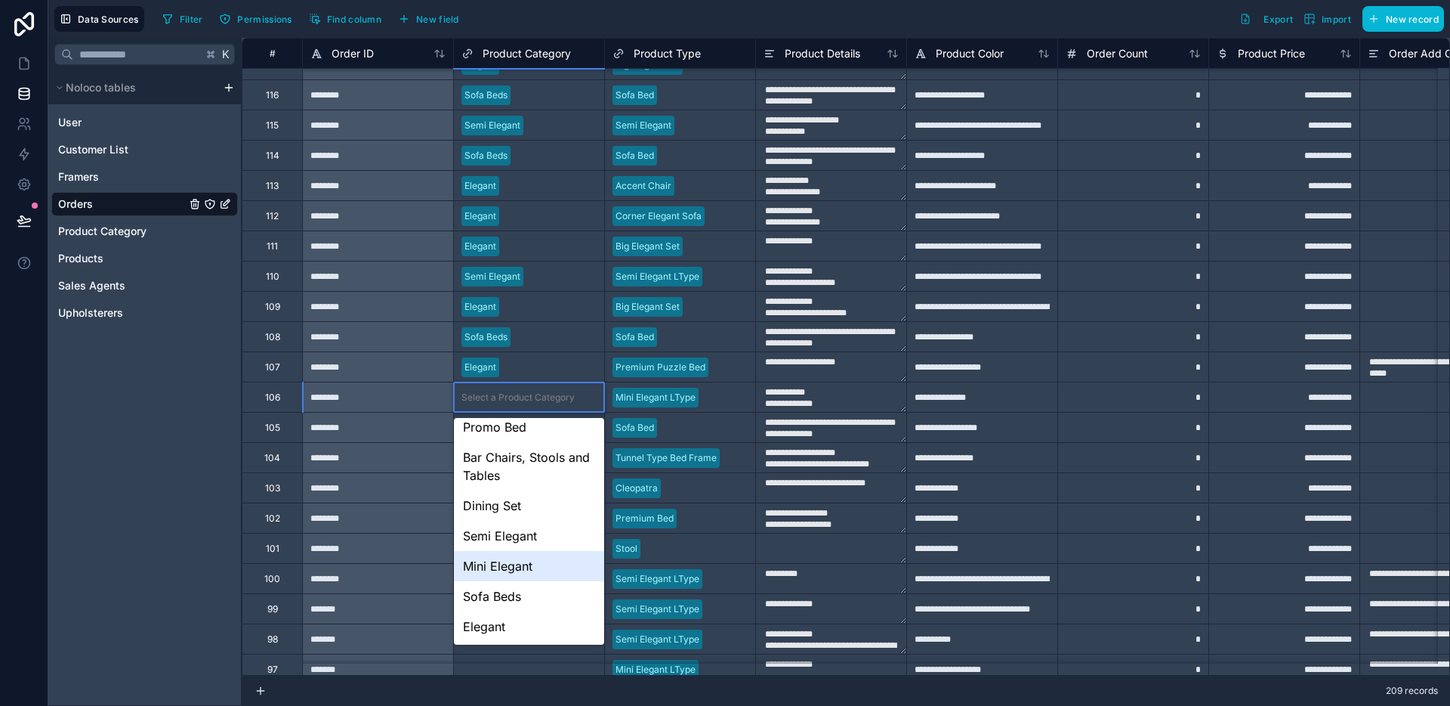
click at [507, 558] on div "Mini Elegant" at bounding box center [529, 566] width 150 height 30
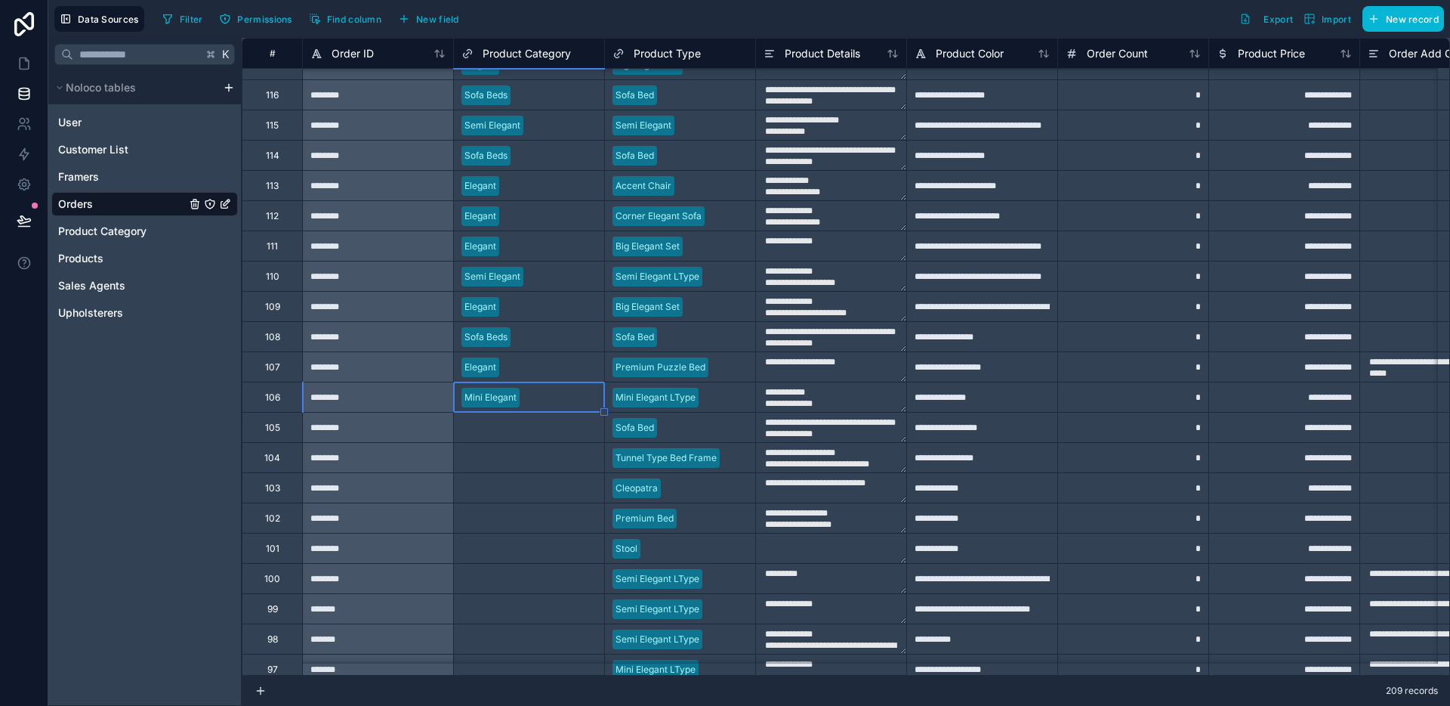
click at [524, 435] on div "Select a Product Category" at bounding box center [529, 426] width 150 height 29
click at [525, 439] on div "Select a Product Category" at bounding box center [529, 426] width 150 height 29
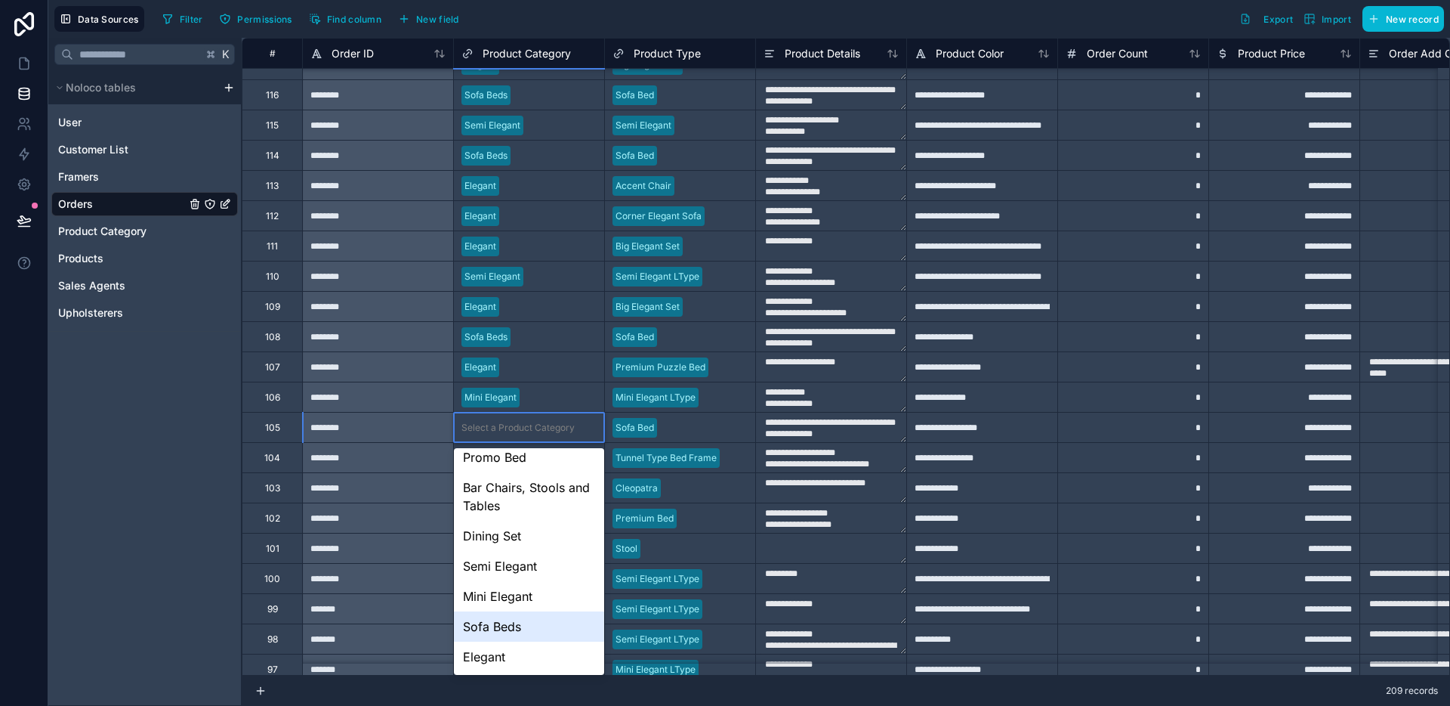
click at [499, 612] on div "Sofa Beds" at bounding box center [529, 626] width 150 height 30
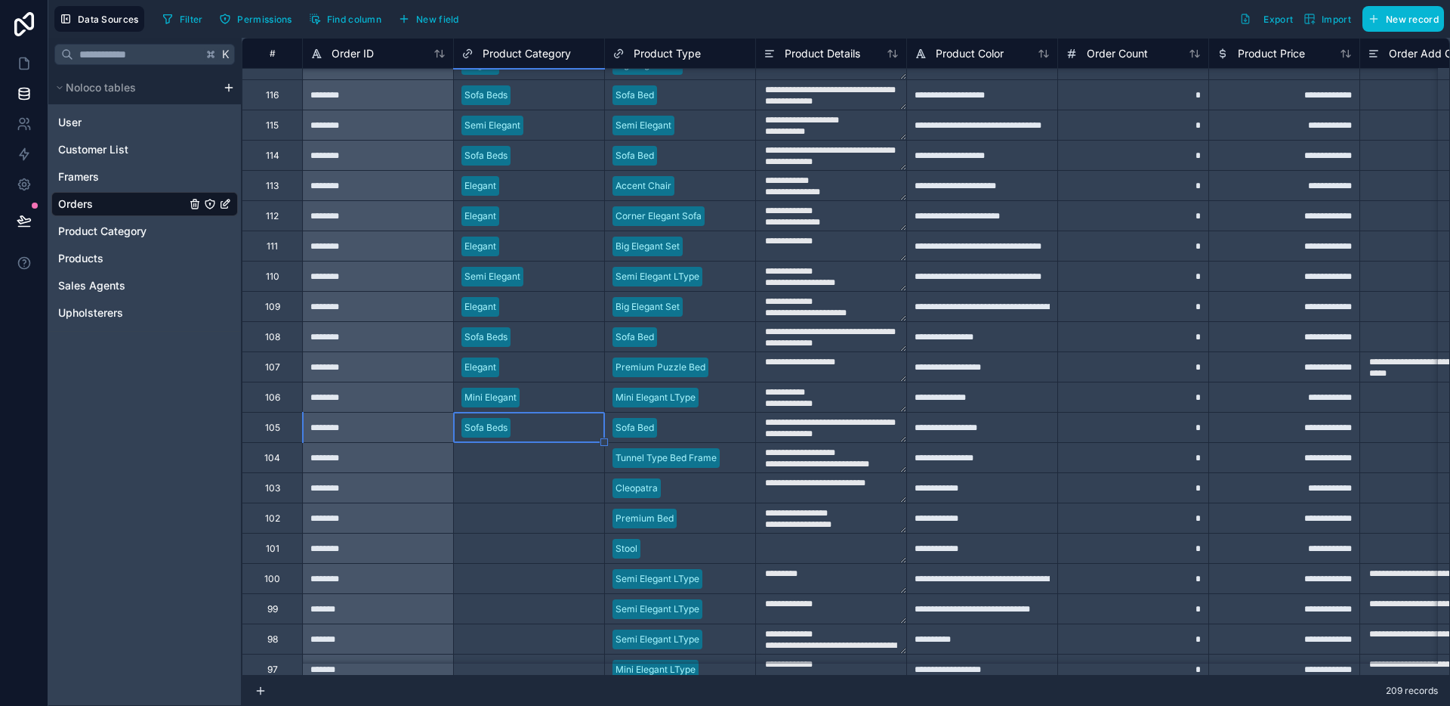
click at [527, 458] on div "Select a Product Category" at bounding box center [518, 458] width 113 height 12
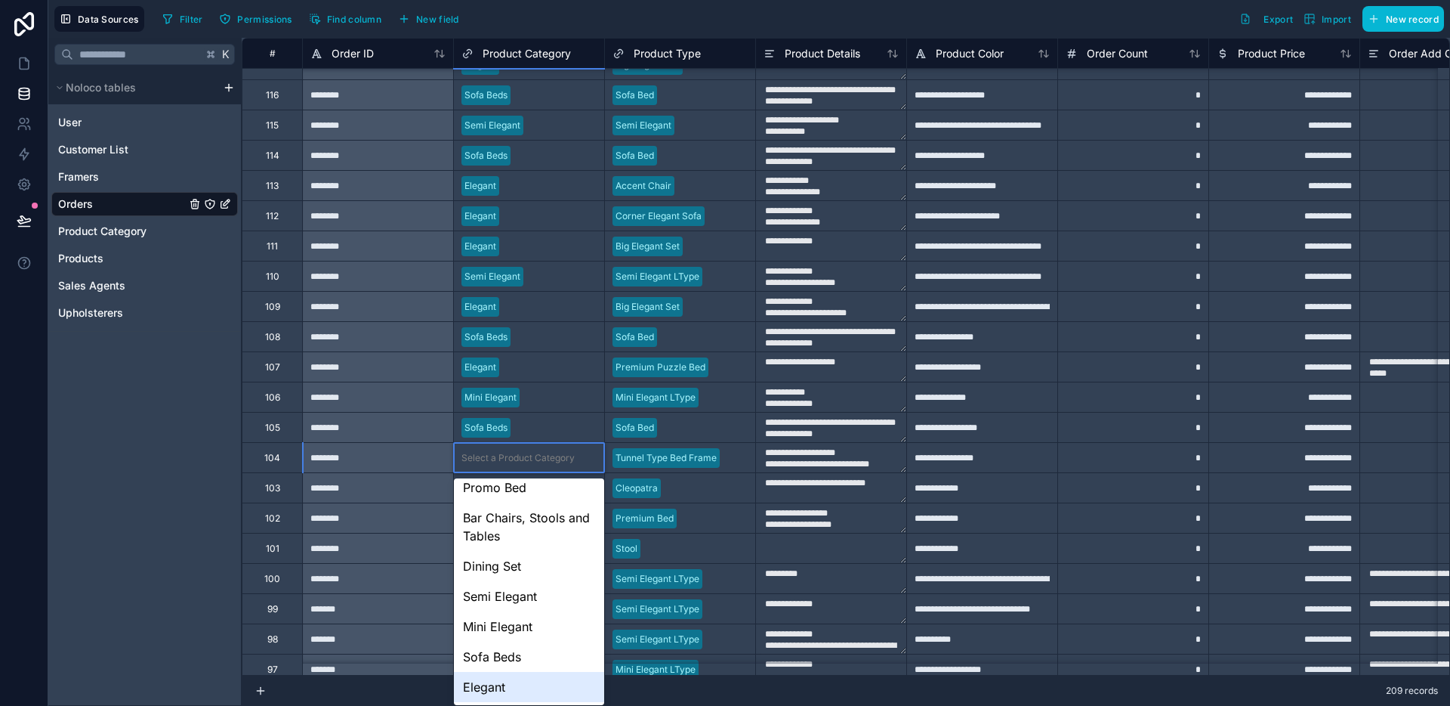
click at [507, 682] on div "Elegant" at bounding box center [529, 687] width 150 height 30
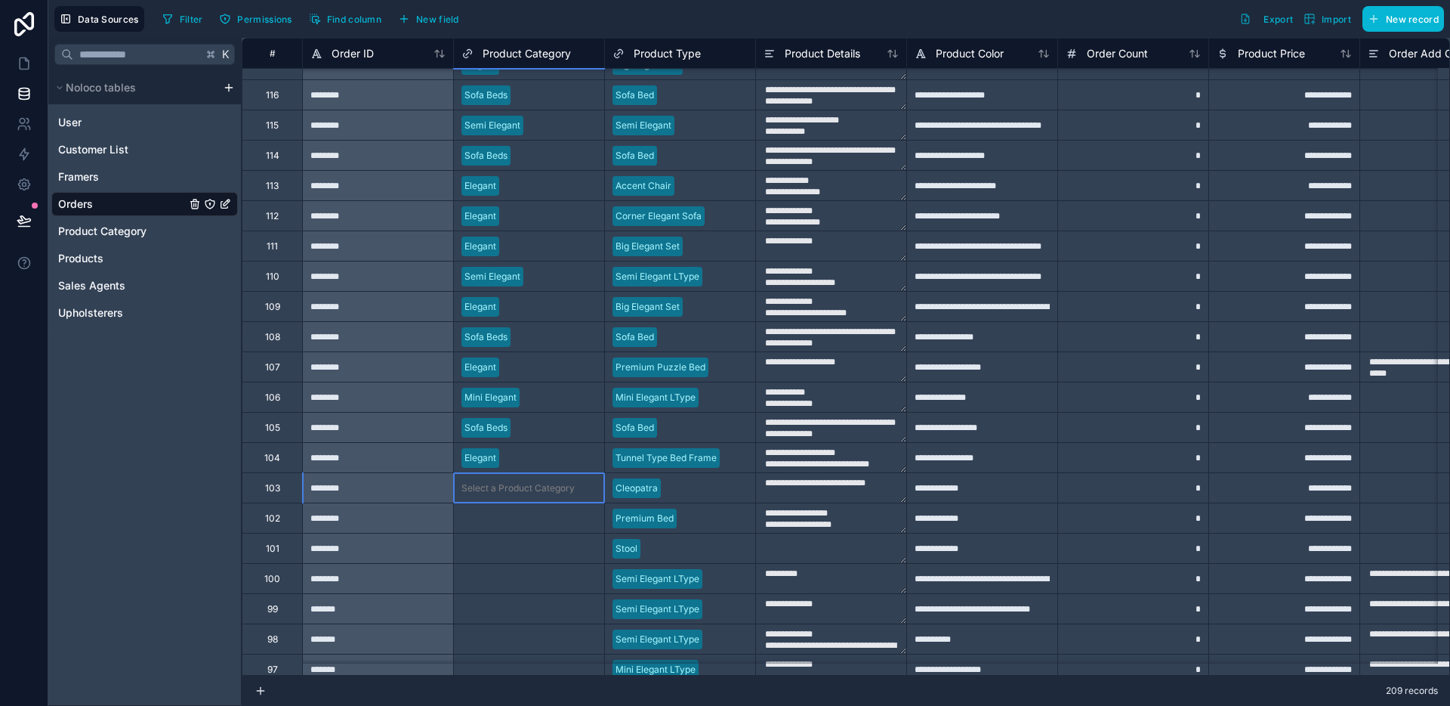
click at [539, 496] on div "Select a Product Category" at bounding box center [529, 487] width 150 height 29
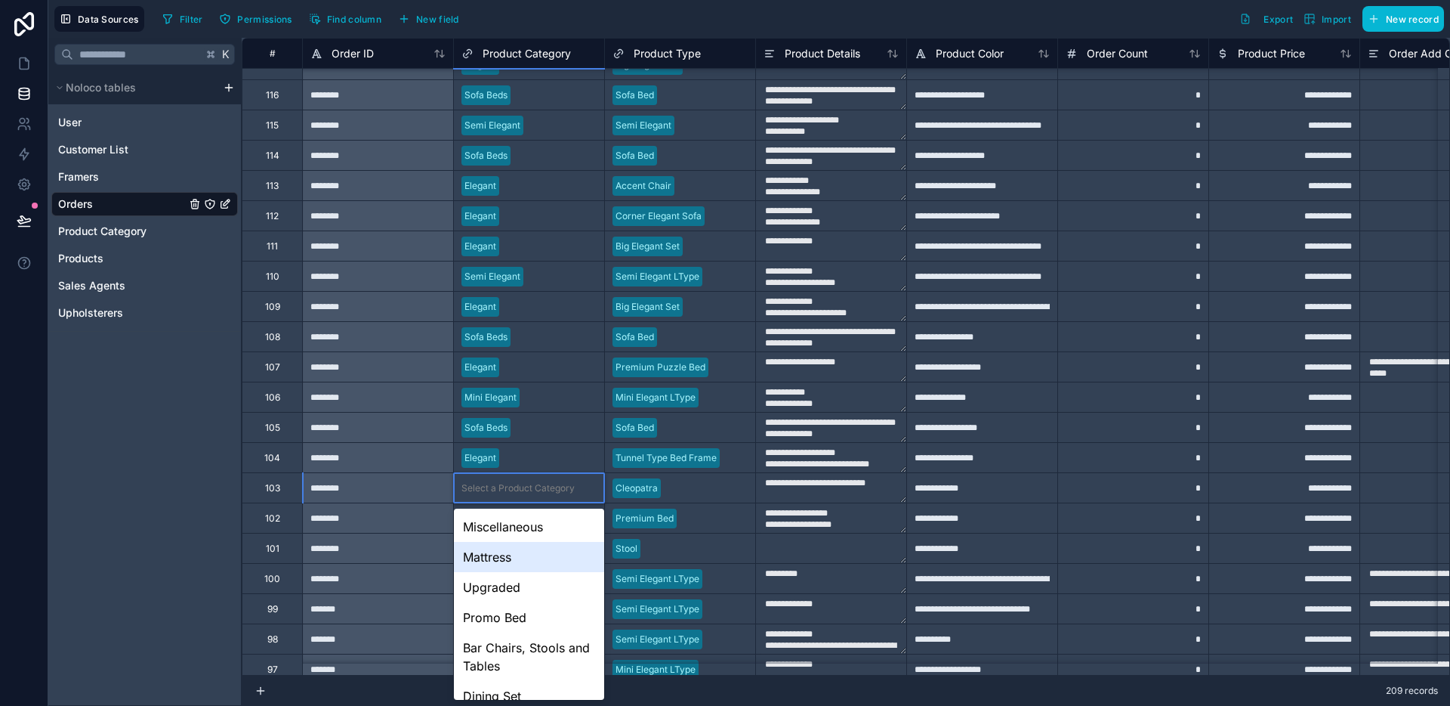
scroll to position [135, 0]
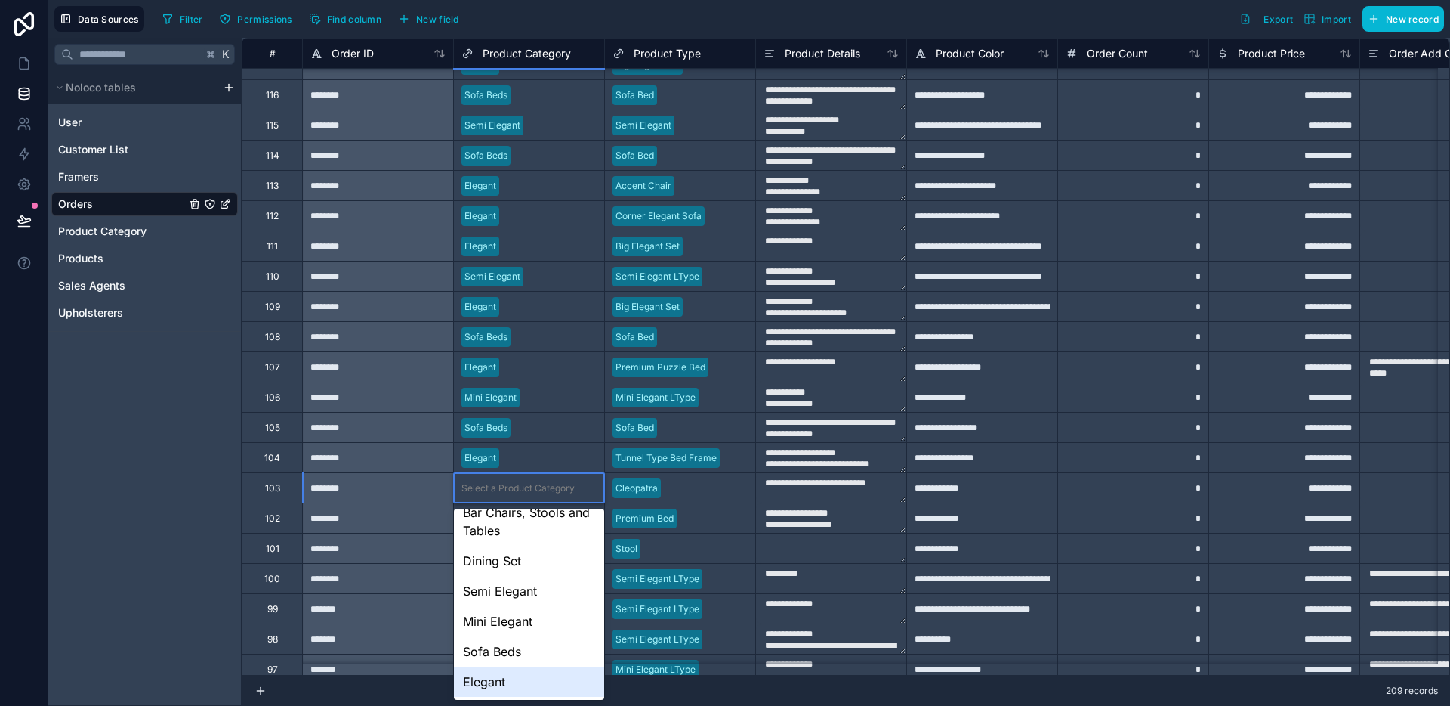
click at [506, 689] on div "Elegant" at bounding box center [529, 681] width 150 height 30
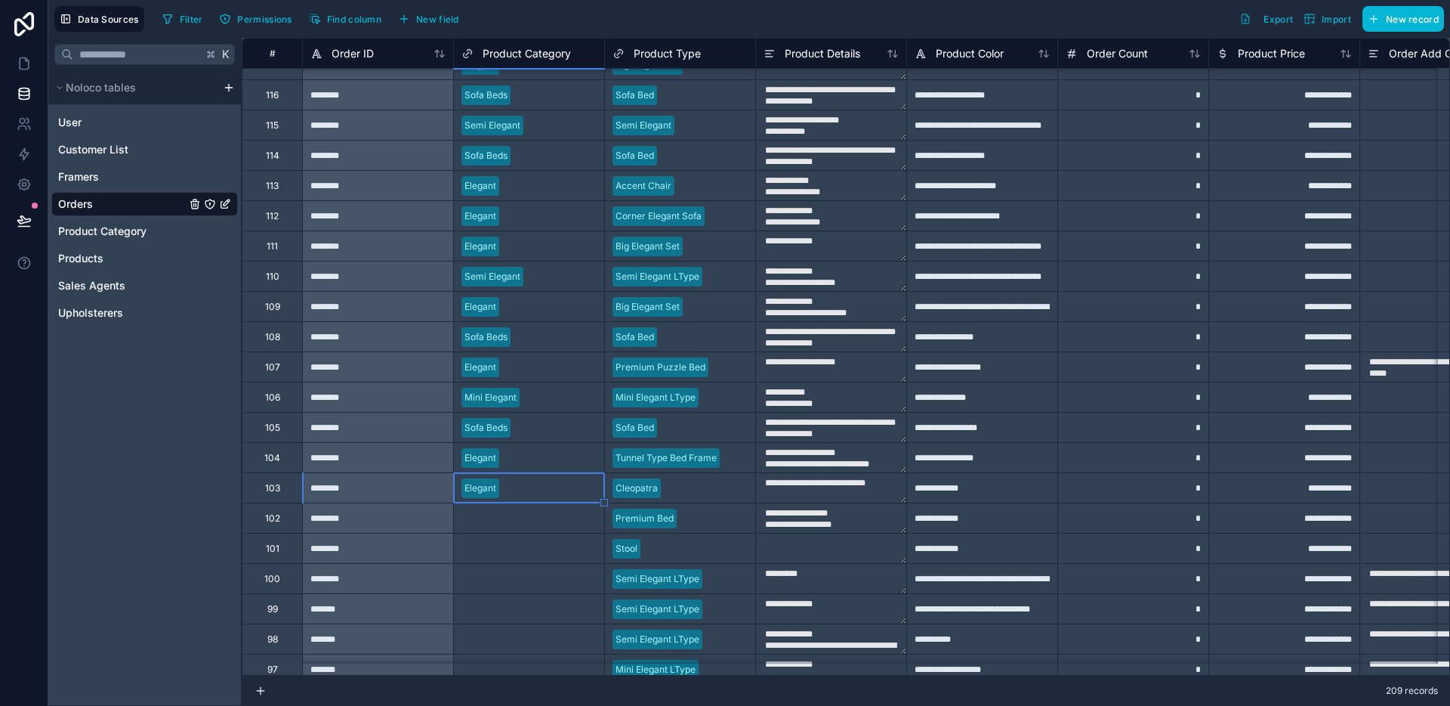
click at [535, 531] on div "Select a Product Category" at bounding box center [529, 517] width 150 height 29
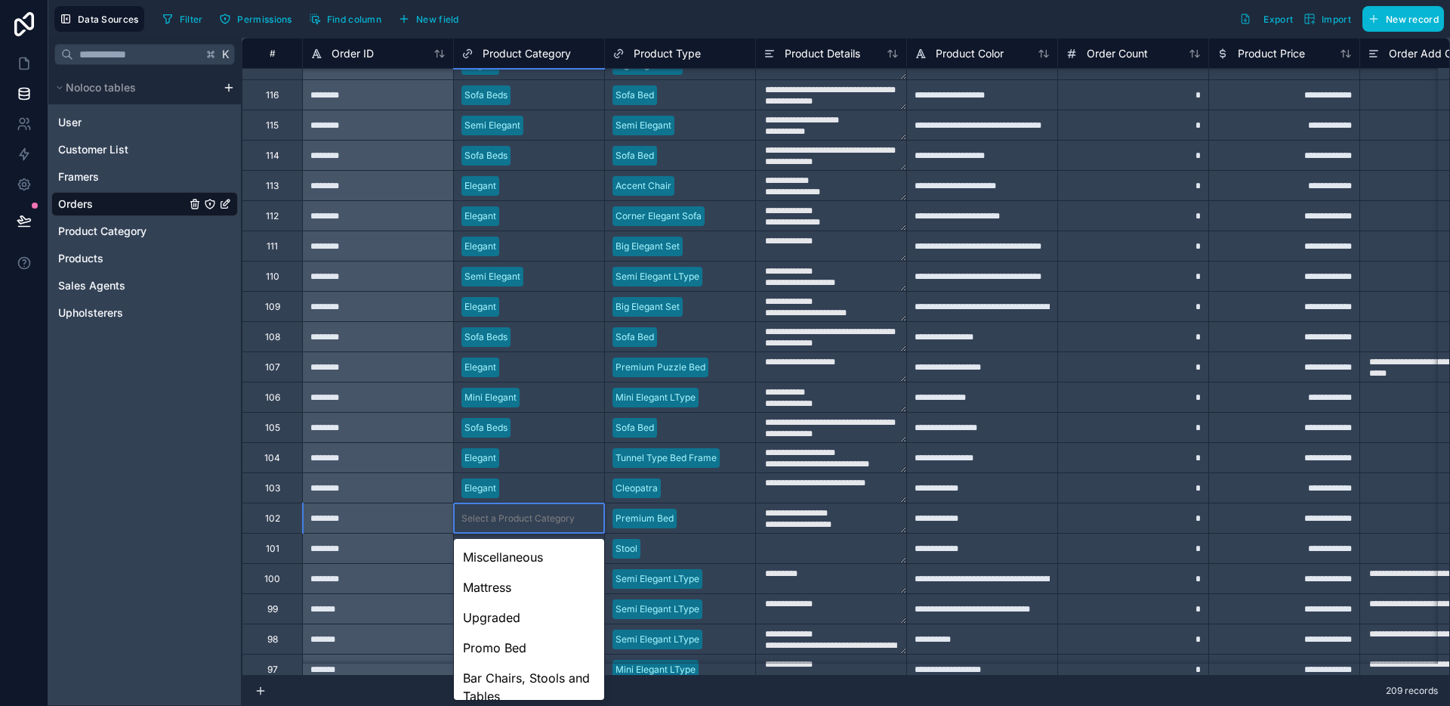
scroll to position [165, 0]
click at [502, 680] on div "Elegant" at bounding box center [529, 681] width 150 height 30
click at [535, 520] on div "Elegant" at bounding box center [529, 518] width 150 height 23
click at [527, 537] on div "Select a Product Category" at bounding box center [529, 547] width 150 height 29
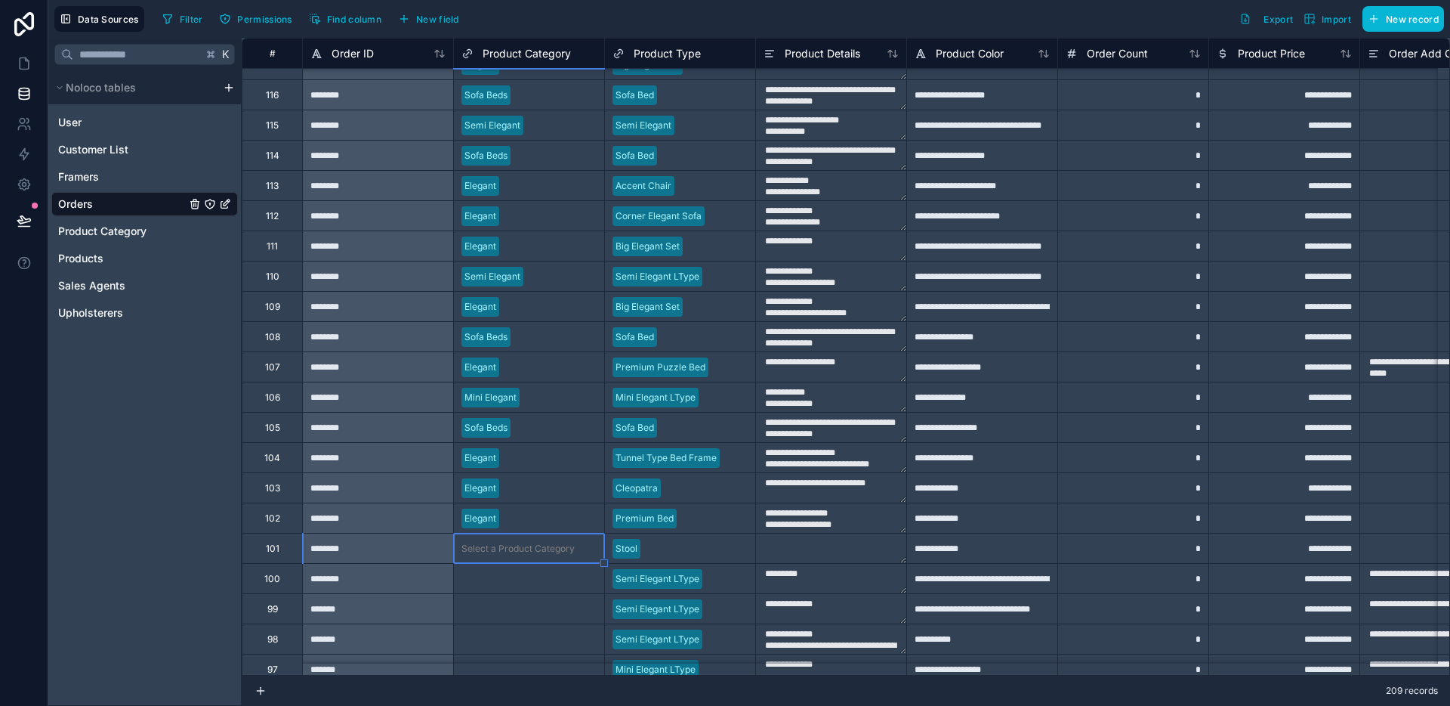
click at [524, 548] on div "Select a Product Category" at bounding box center [518, 548] width 113 height 12
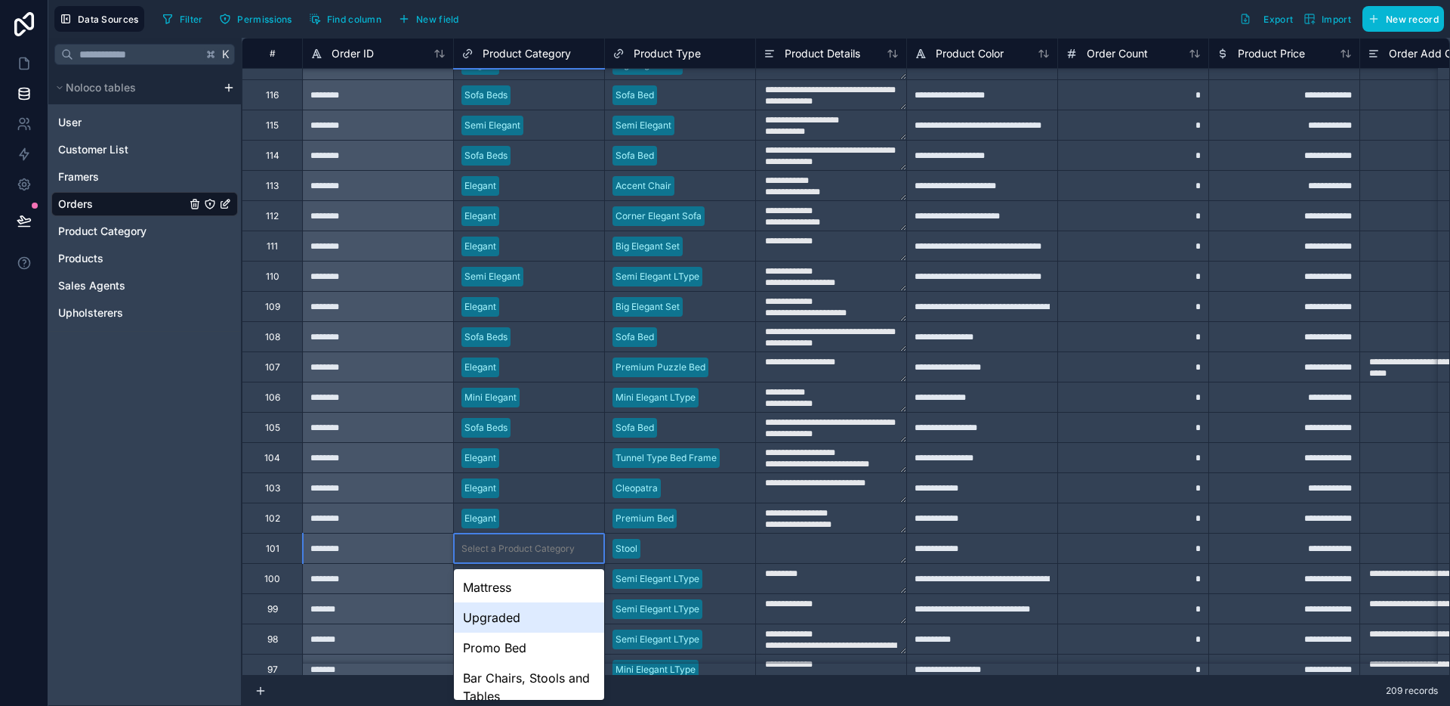
scroll to position [87, 0]
click at [524, 621] on div "Bar Chairs, Stools and Tables" at bounding box center [529, 630] width 150 height 48
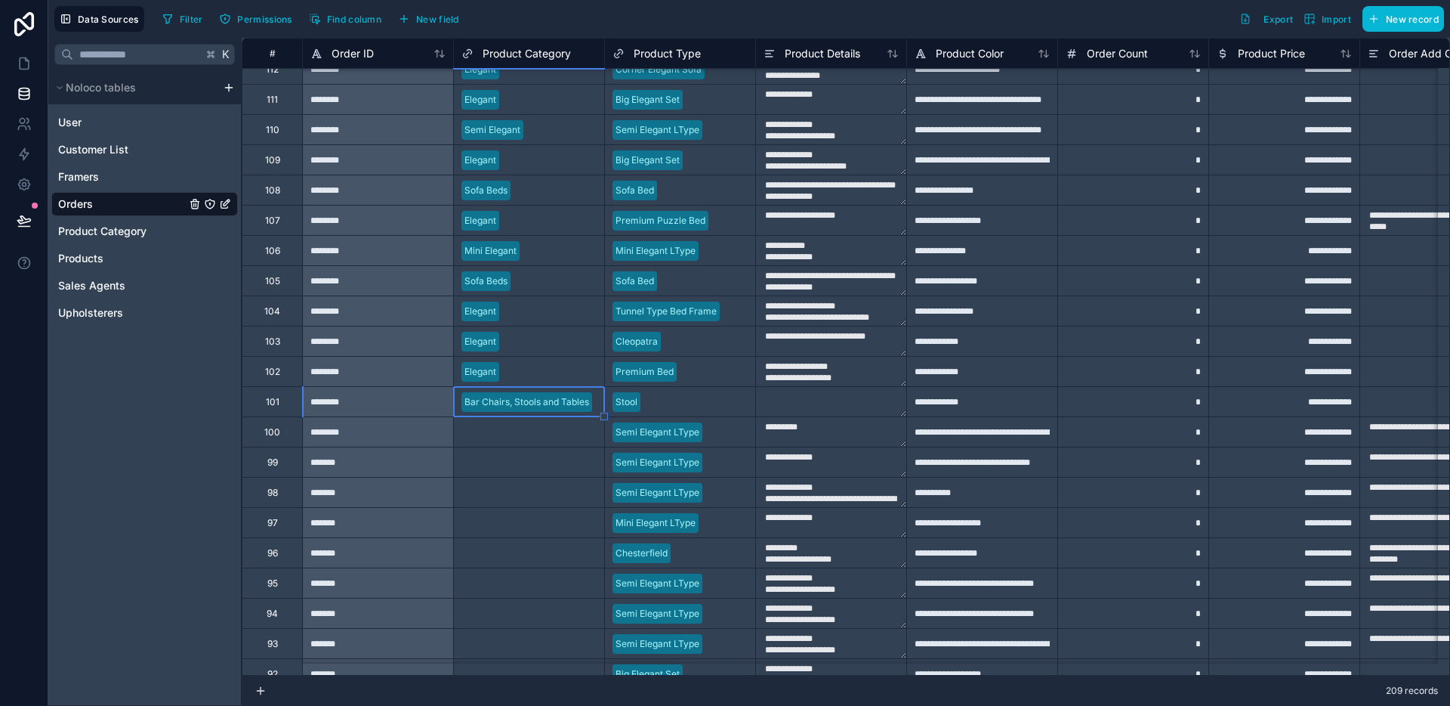
scroll to position [2954, 0]
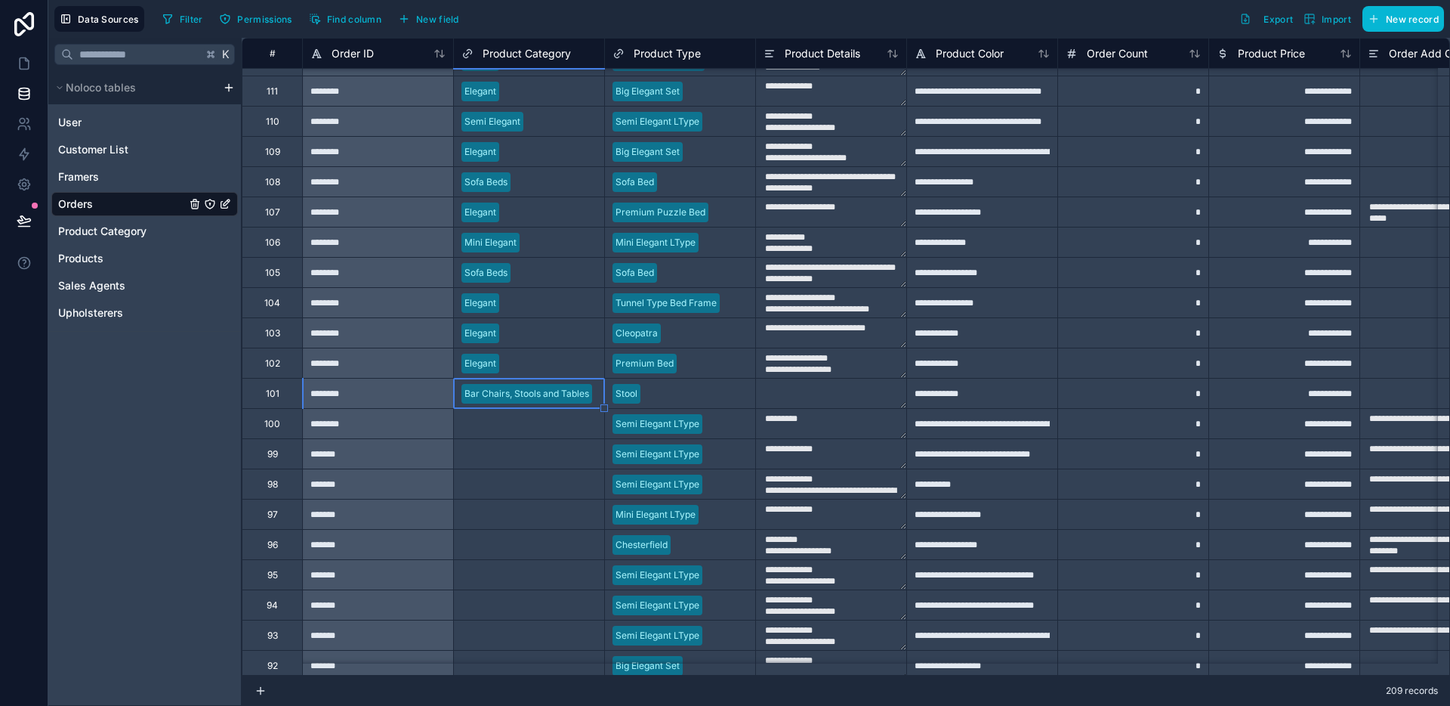
click at [525, 425] on div "Select a Product Category" at bounding box center [518, 424] width 113 height 12
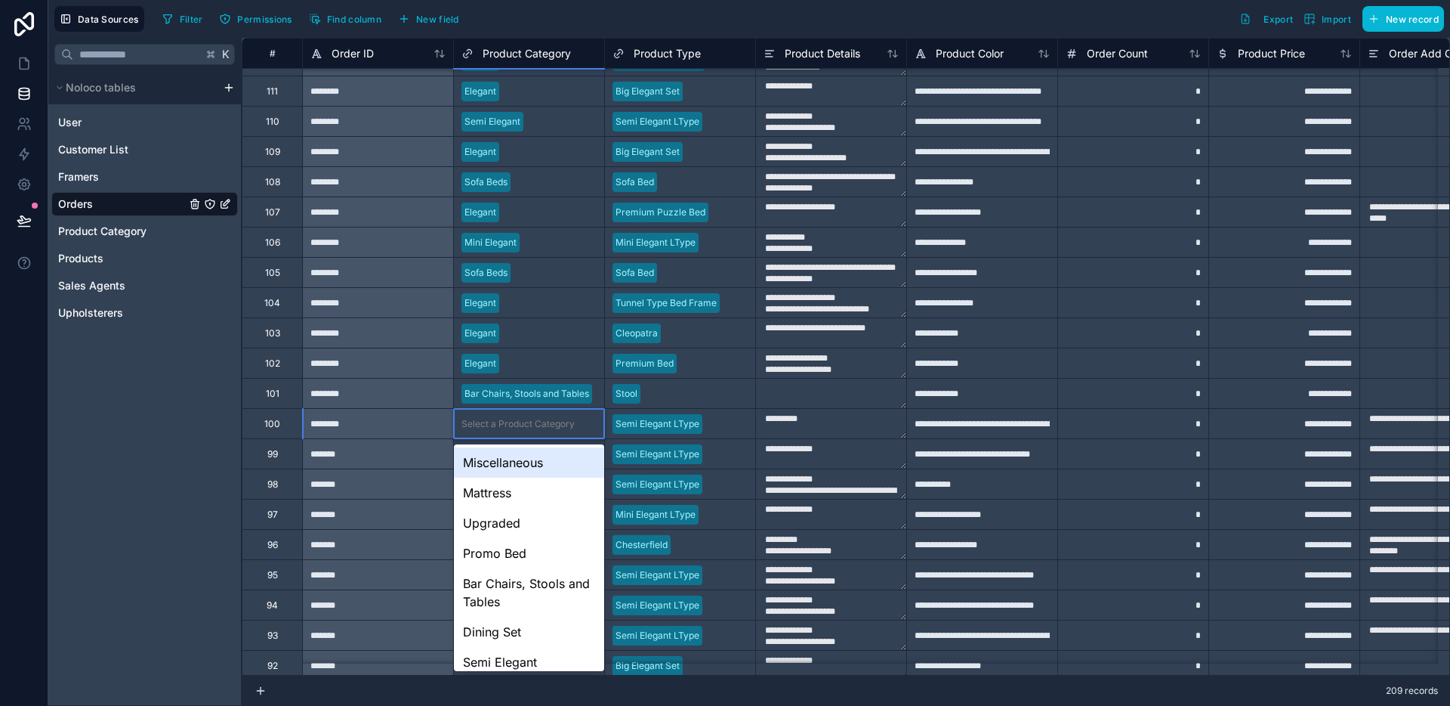
click at [525, 425] on div "Select a Product Category" at bounding box center [518, 424] width 113 height 12
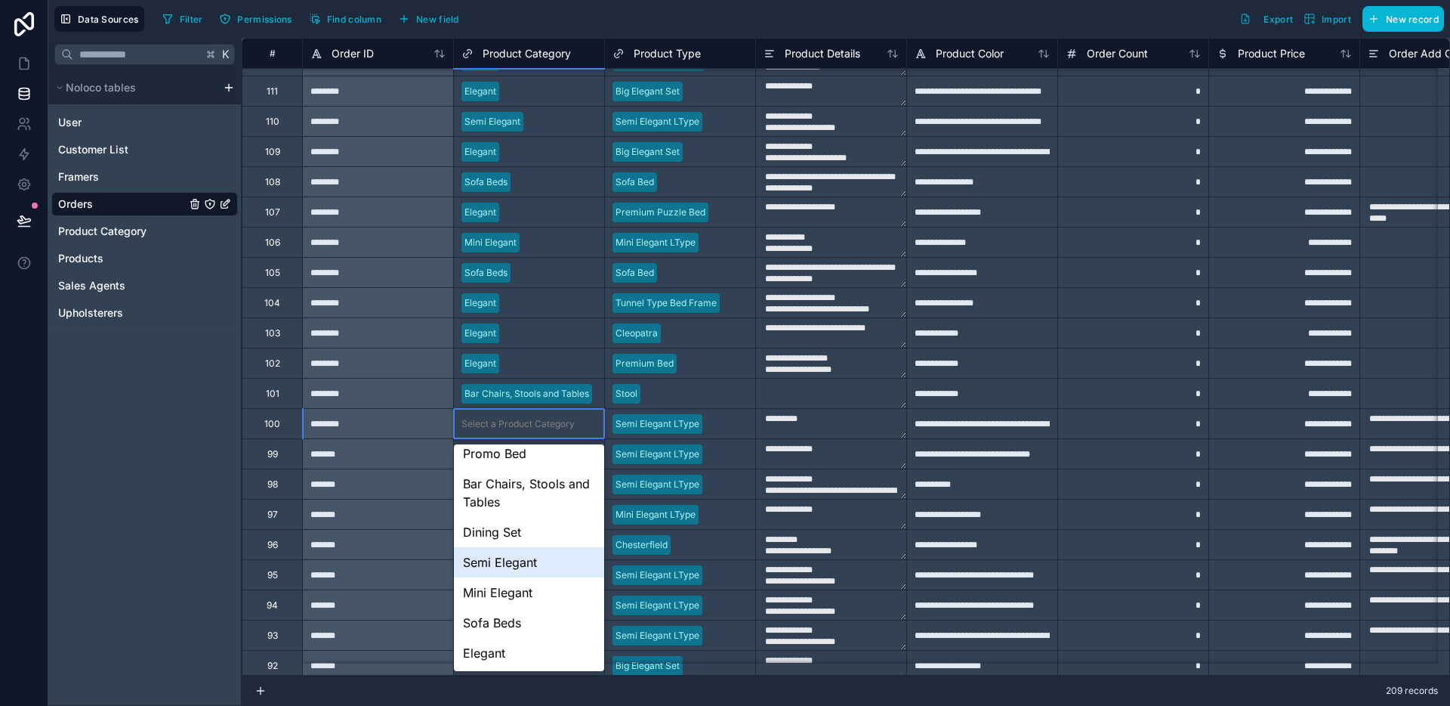
click at [519, 558] on div "Semi Elegant" at bounding box center [529, 562] width 150 height 30
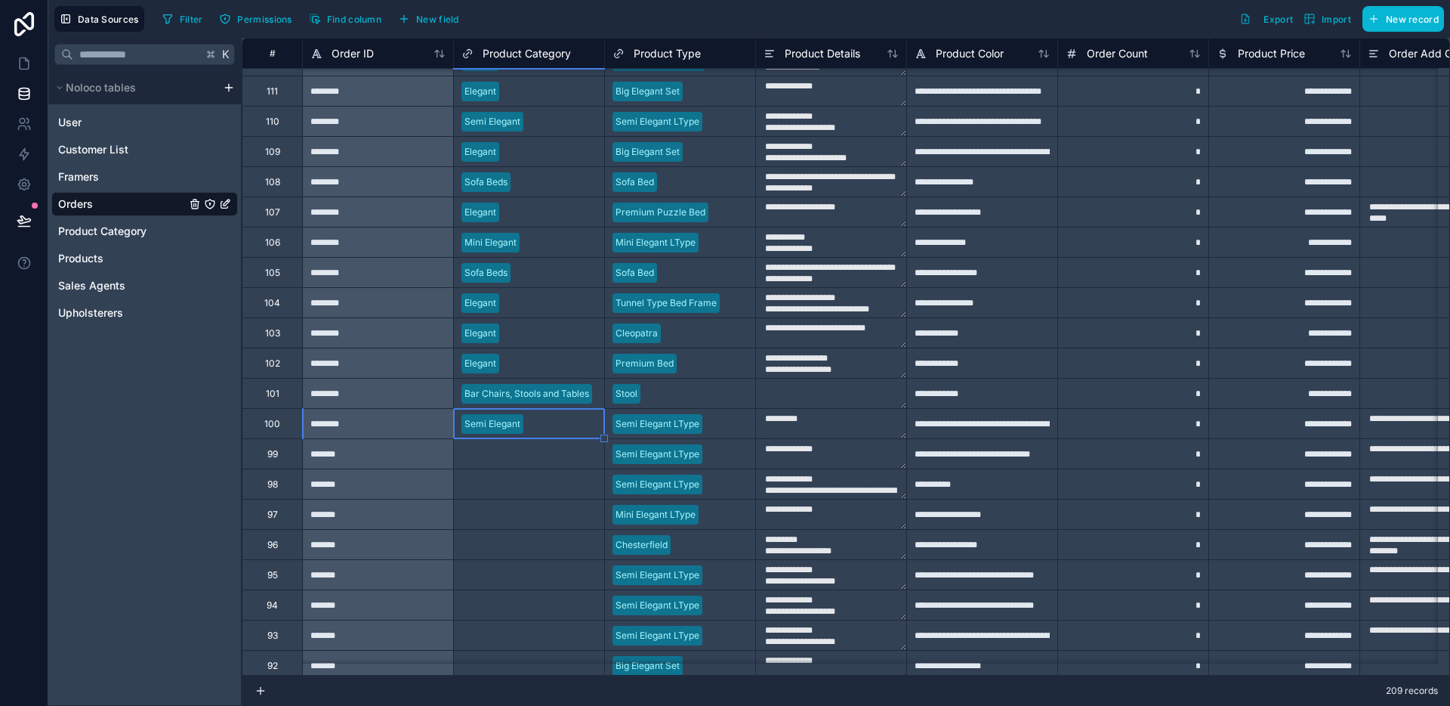
click at [535, 451] on div "Select a Product Category" at bounding box center [518, 454] width 113 height 12
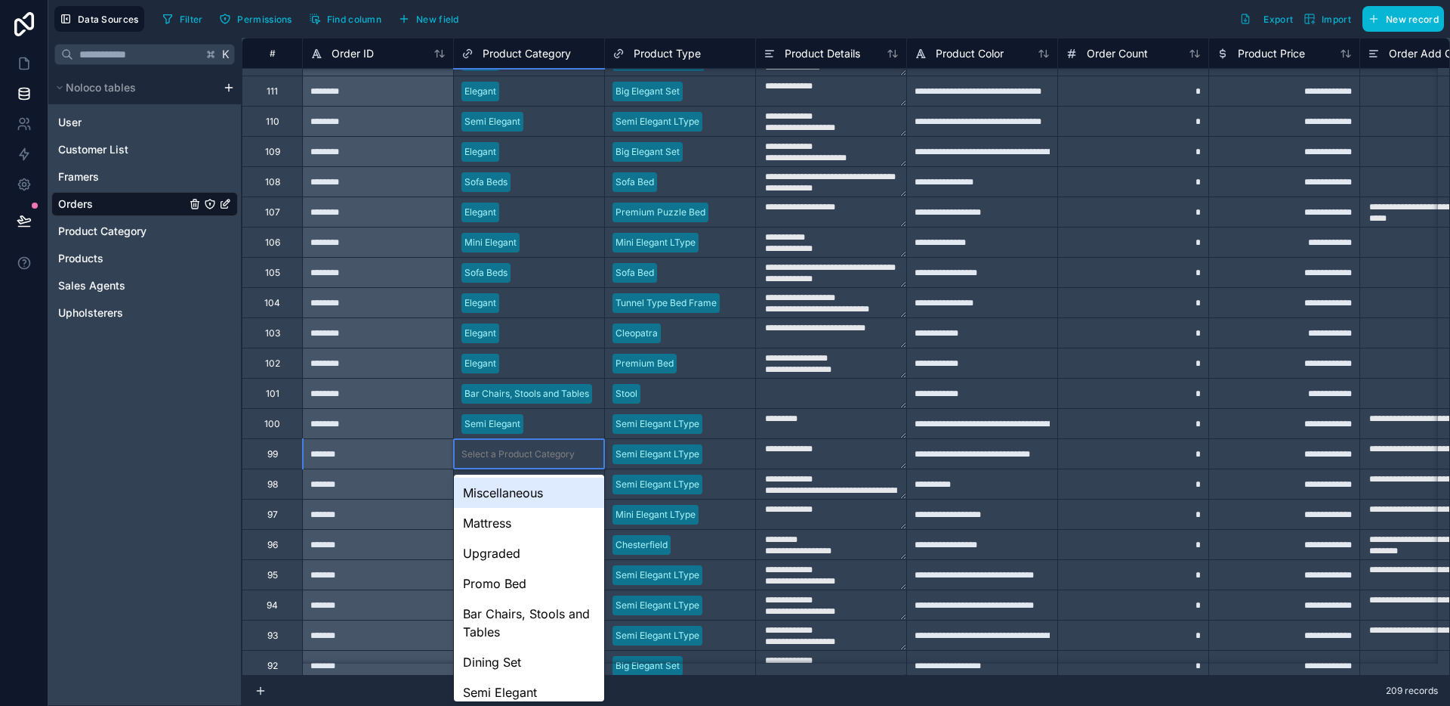
click at [535, 451] on div "Select a Product Category" at bounding box center [518, 454] width 113 height 12
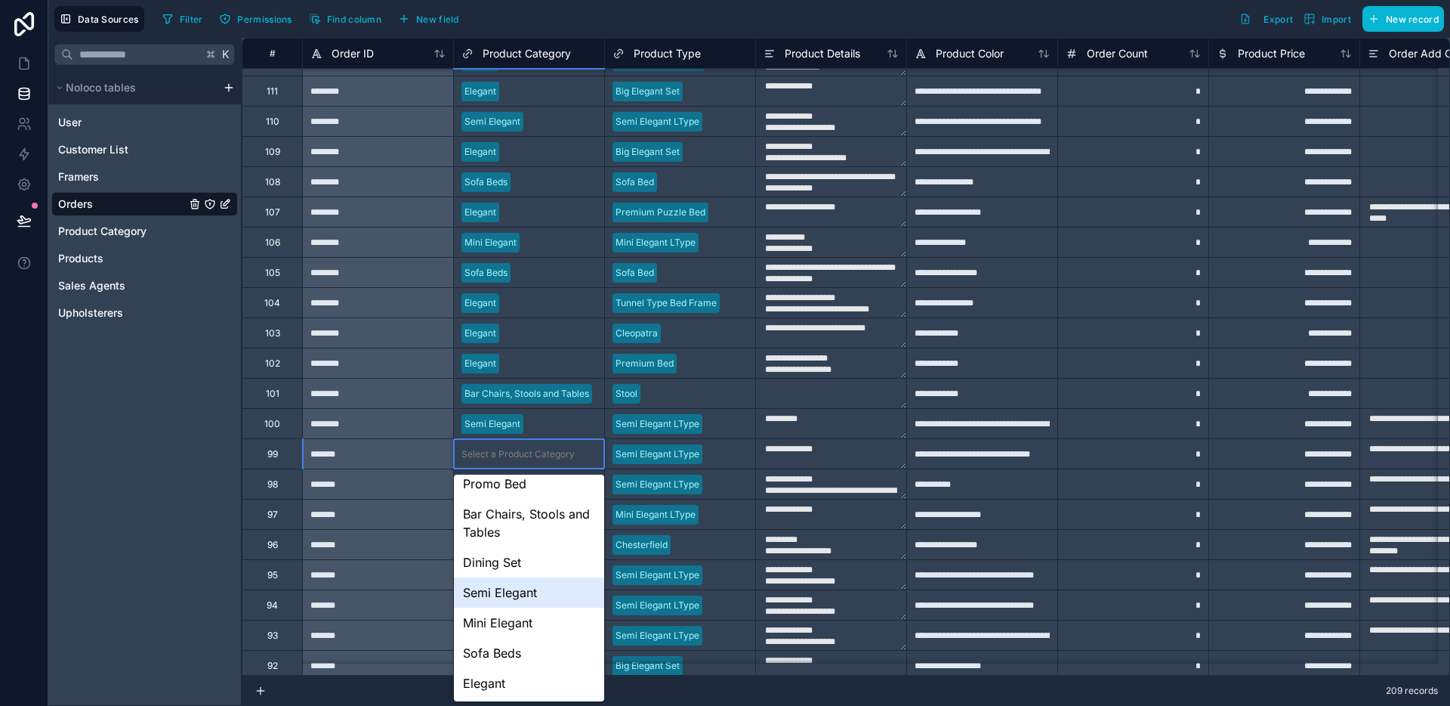
click at [508, 584] on div "Semi Elegant" at bounding box center [529, 592] width 150 height 30
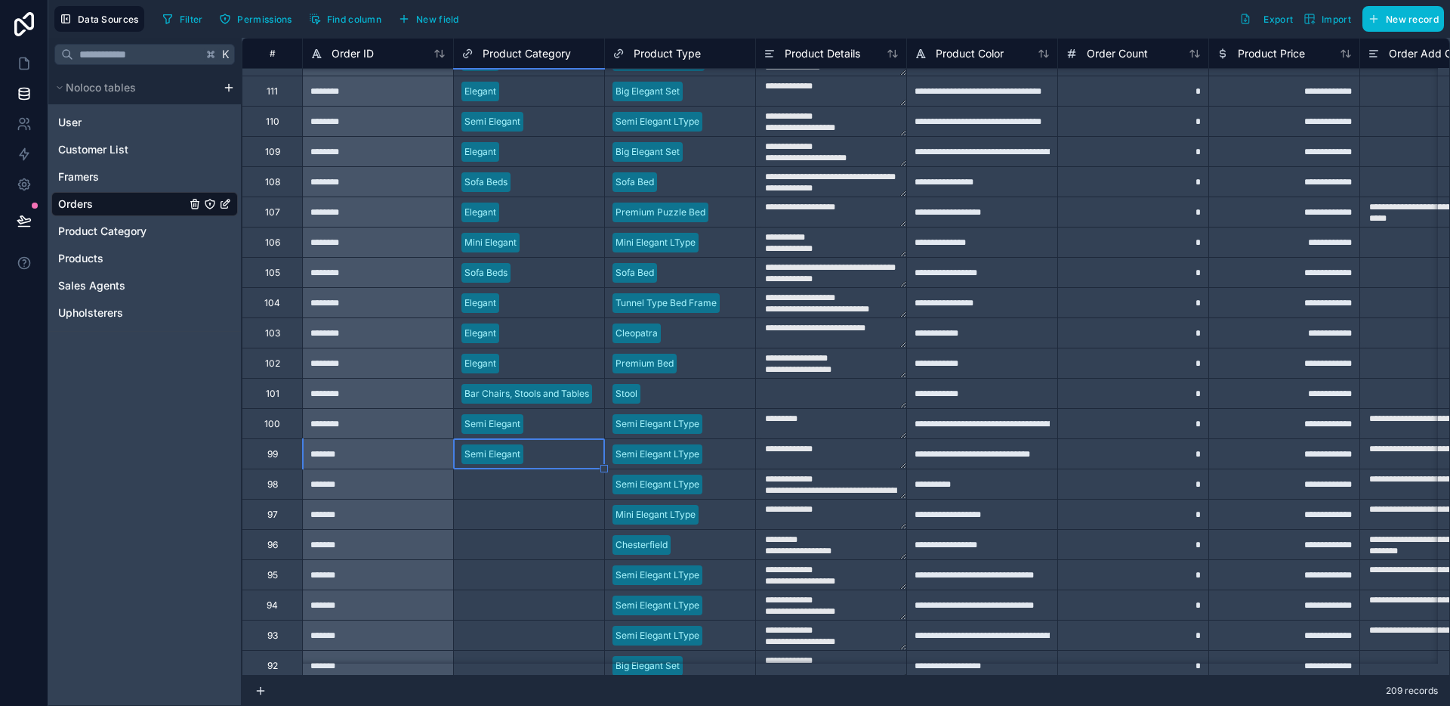
click at [538, 471] on div "Select a Product Category" at bounding box center [529, 483] width 150 height 29
click at [530, 483] on div "Select a Product Category" at bounding box center [518, 484] width 113 height 12
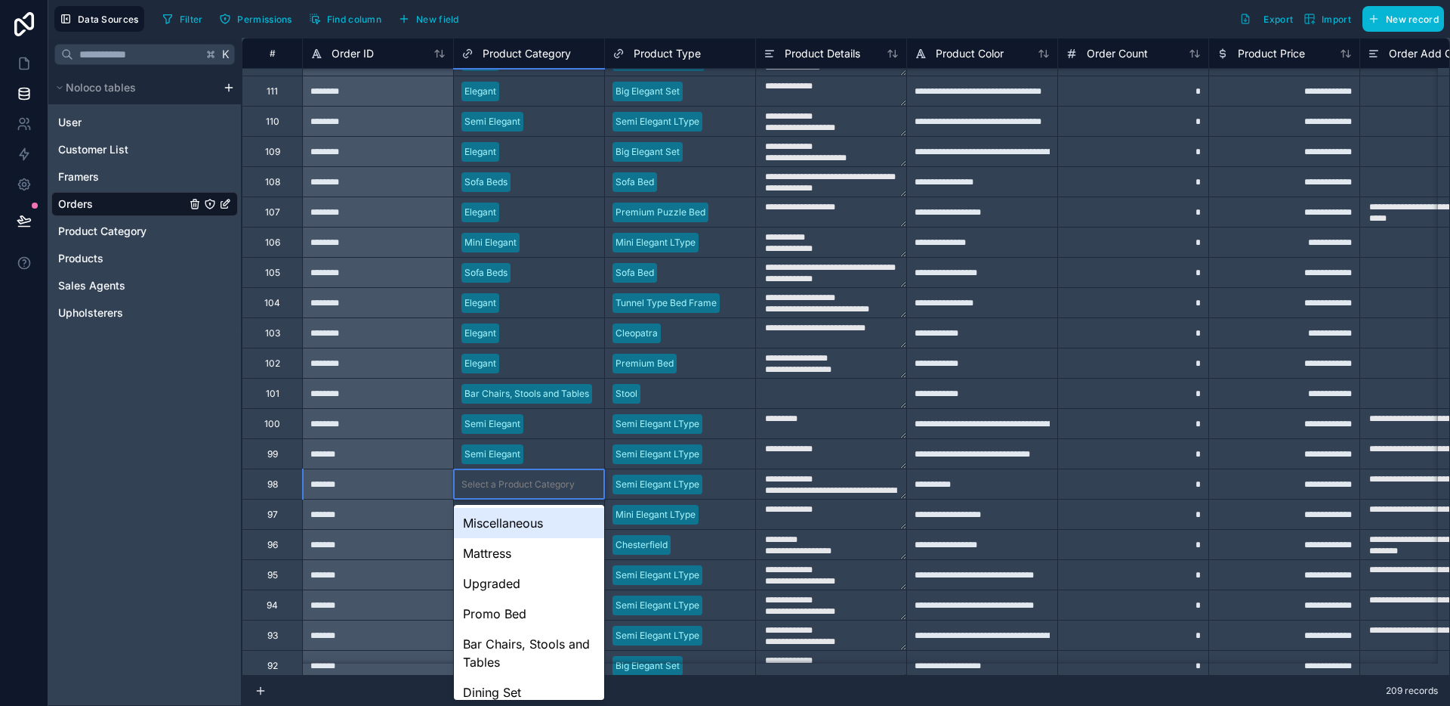
click at [530, 483] on div "Select a Product Category" at bounding box center [518, 484] width 113 height 12
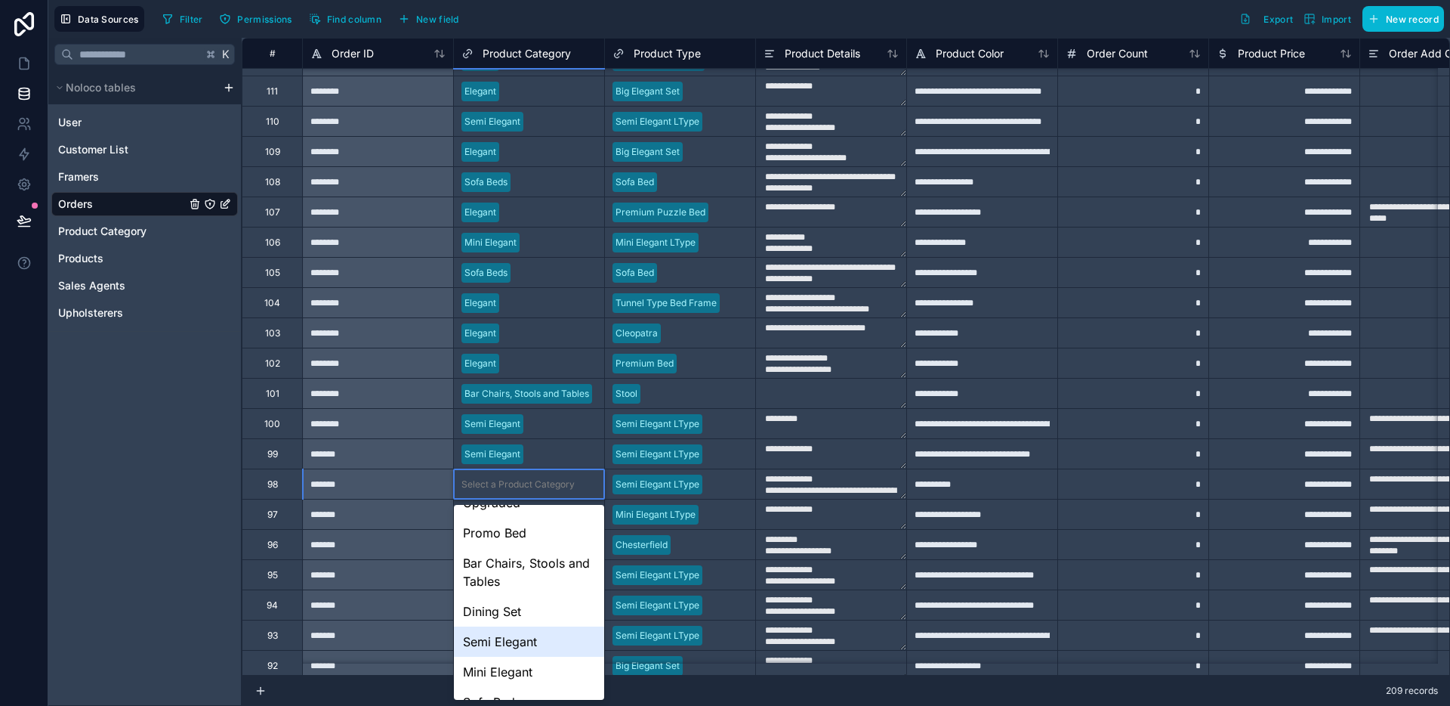
scroll to position [131, 0]
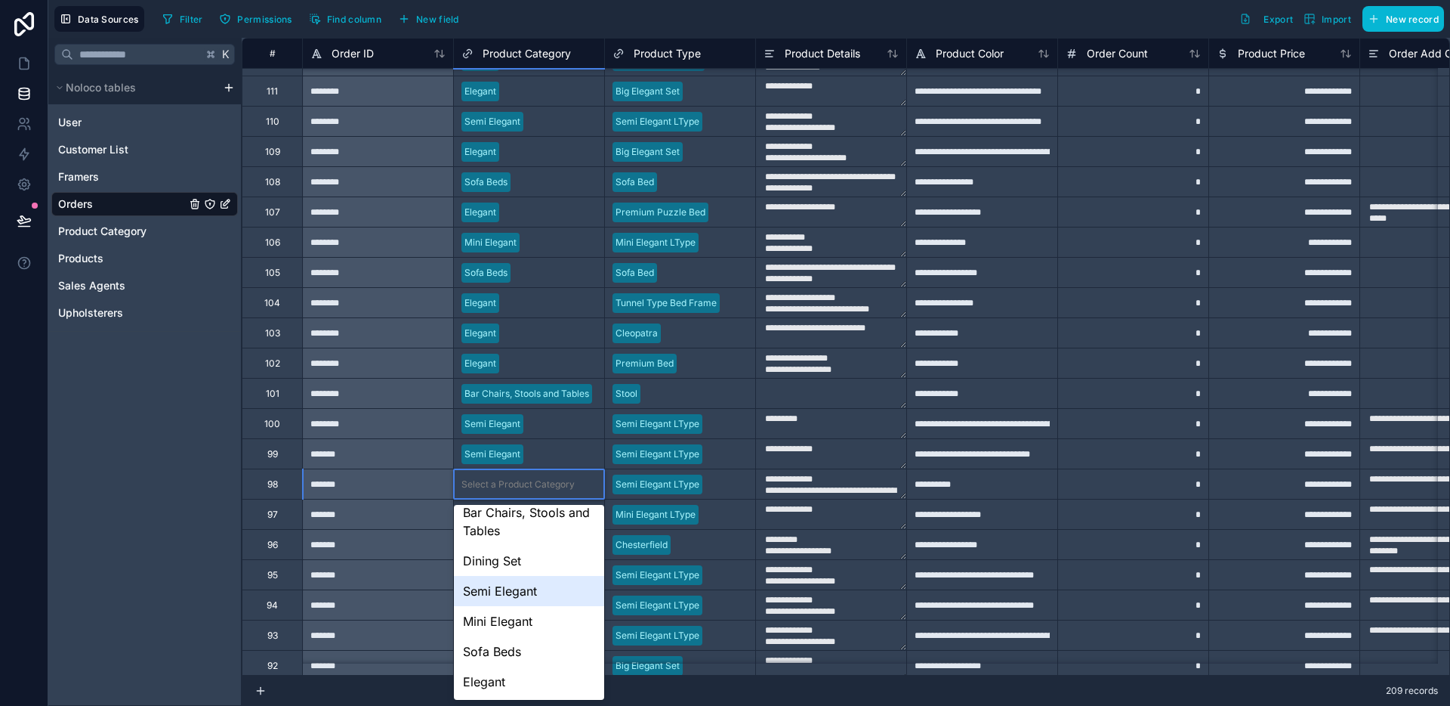
click at [507, 598] on div "Semi Elegant" at bounding box center [529, 591] width 150 height 30
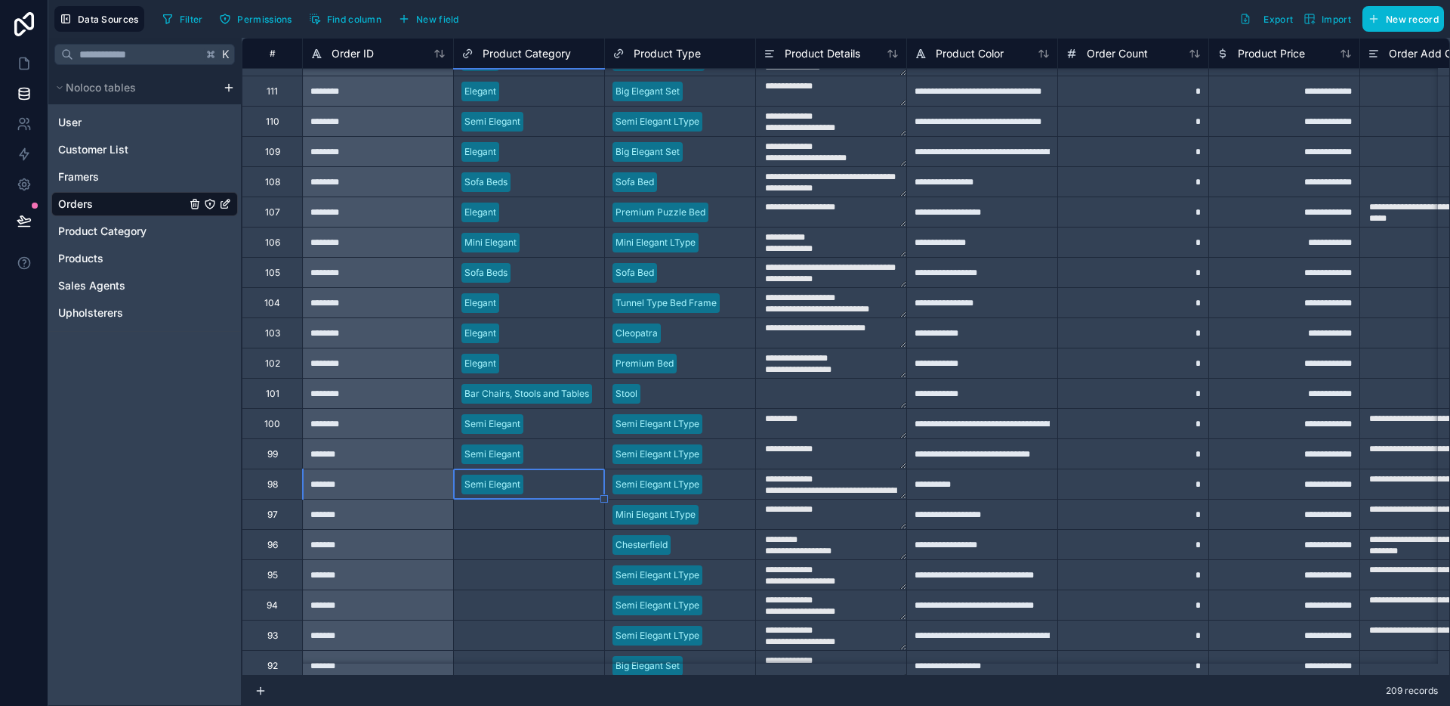
click at [530, 527] on div "Select a Product Category" at bounding box center [529, 513] width 150 height 29
click at [531, 524] on div "Select a Product Category" at bounding box center [529, 513] width 150 height 29
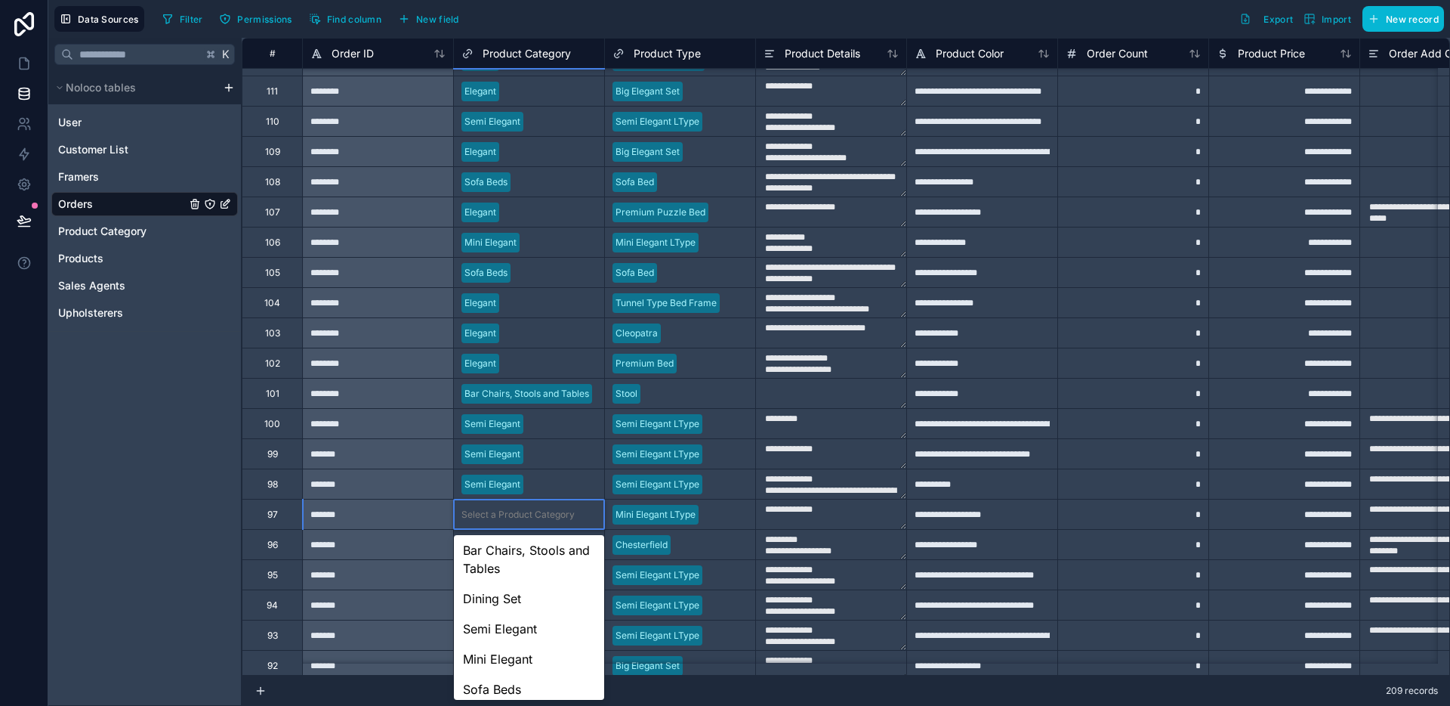
scroll to position [147, 0]
click at [519, 622] on div "Mini Elegant" at bounding box center [529, 636] width 150 height 30
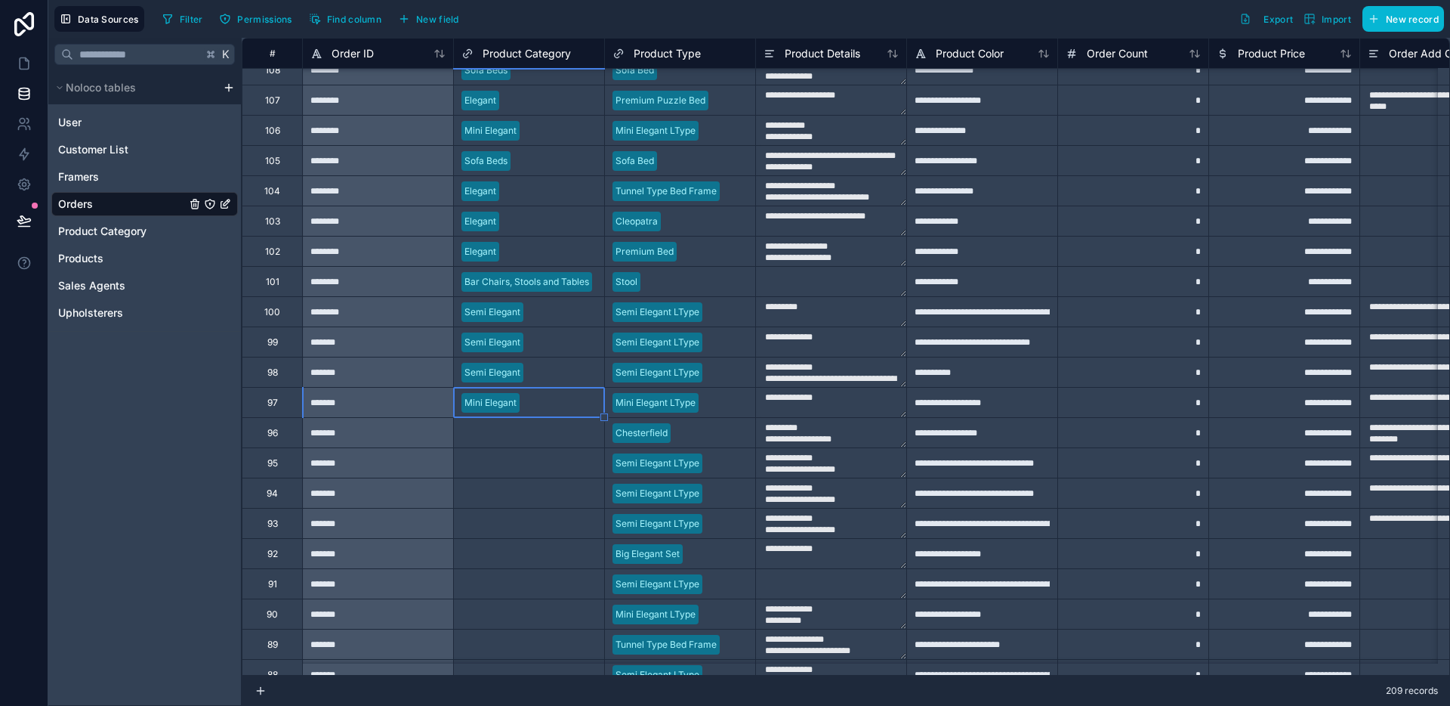
scroll to position [3081, 0]
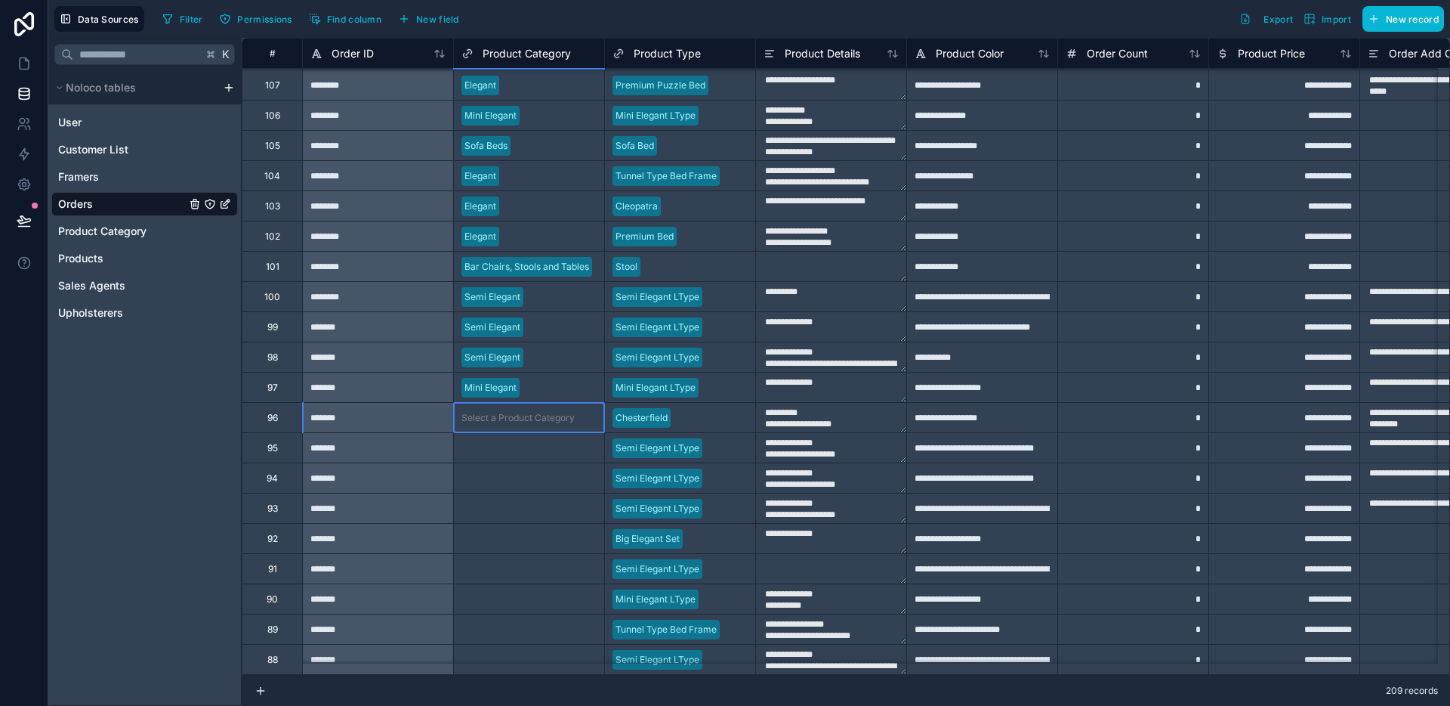
click at [539, 415] on div "Select a Product Category" at bounding box center [518, 418] width 113 height 12
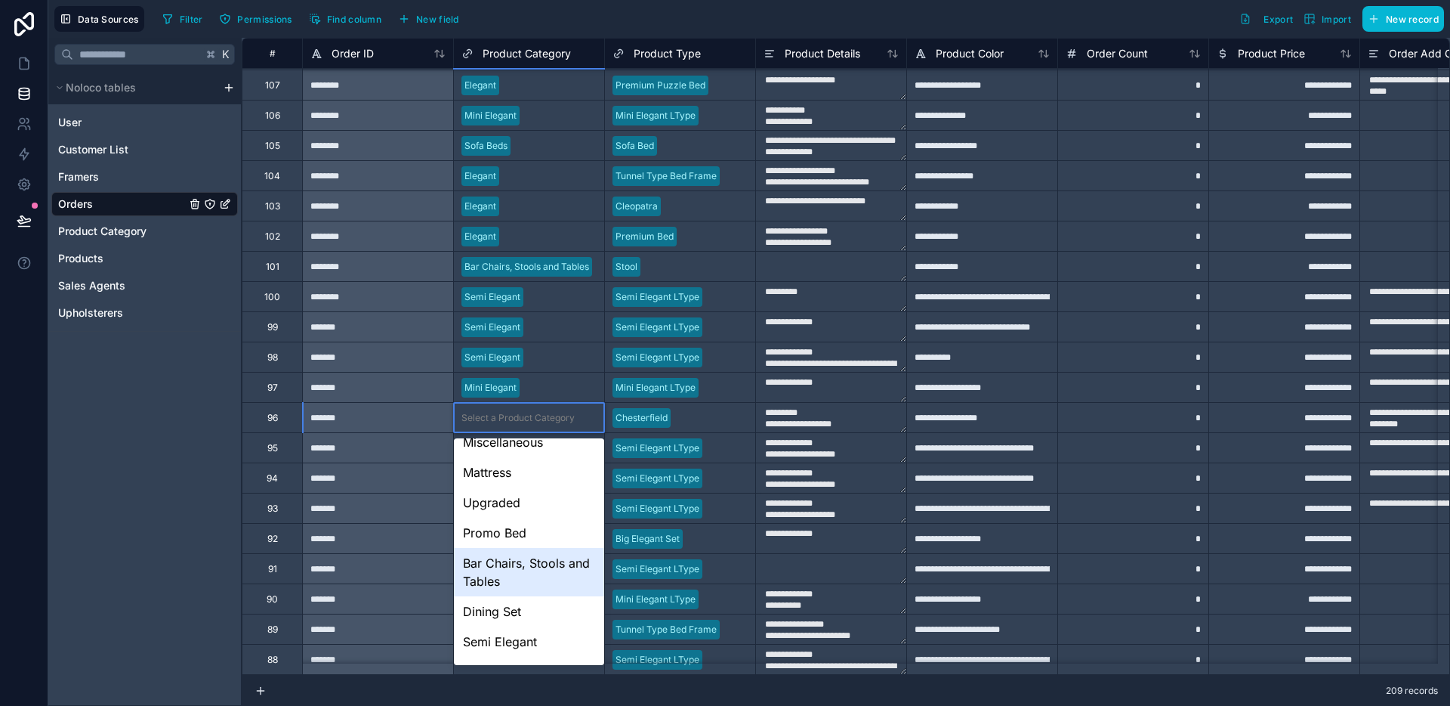
scroll to position [100, 0]
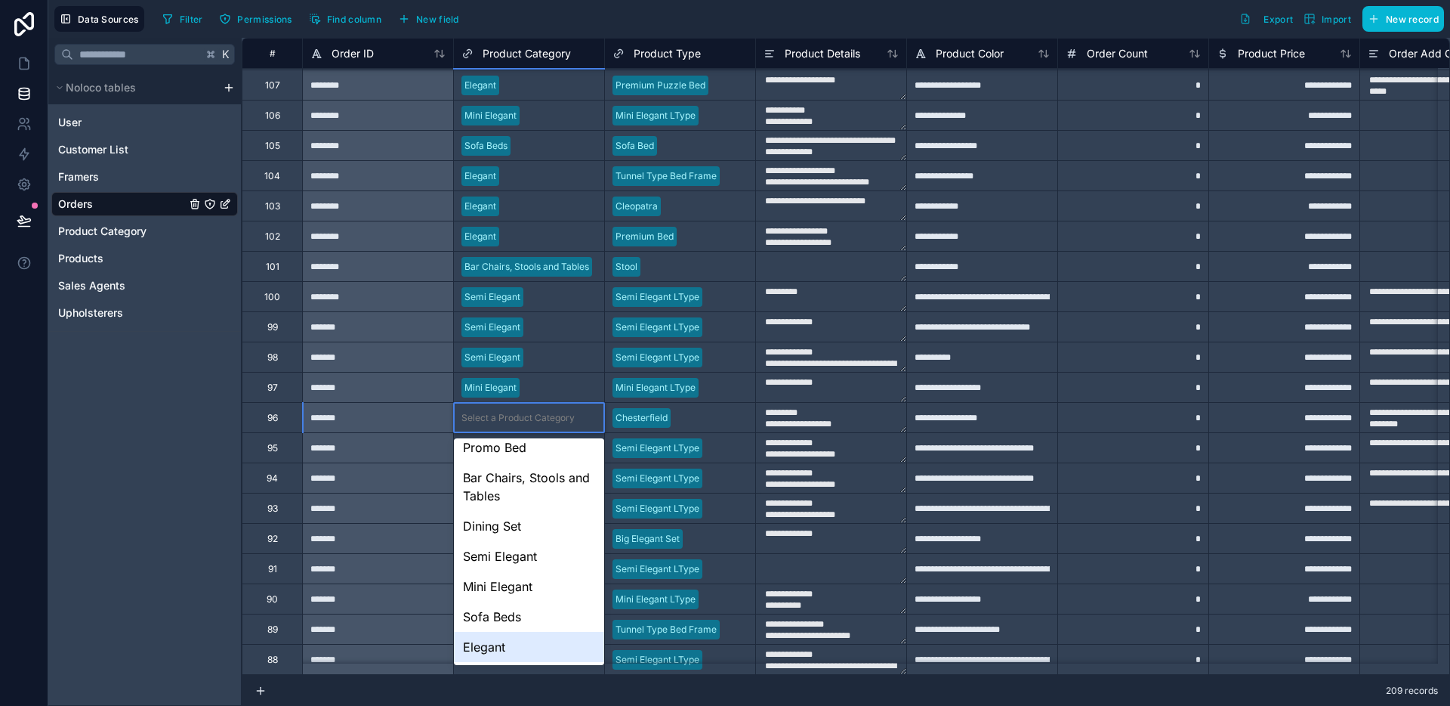
click at [499, 641] on div "Elegant" at bounding box center [529, 647] width 150 height 30
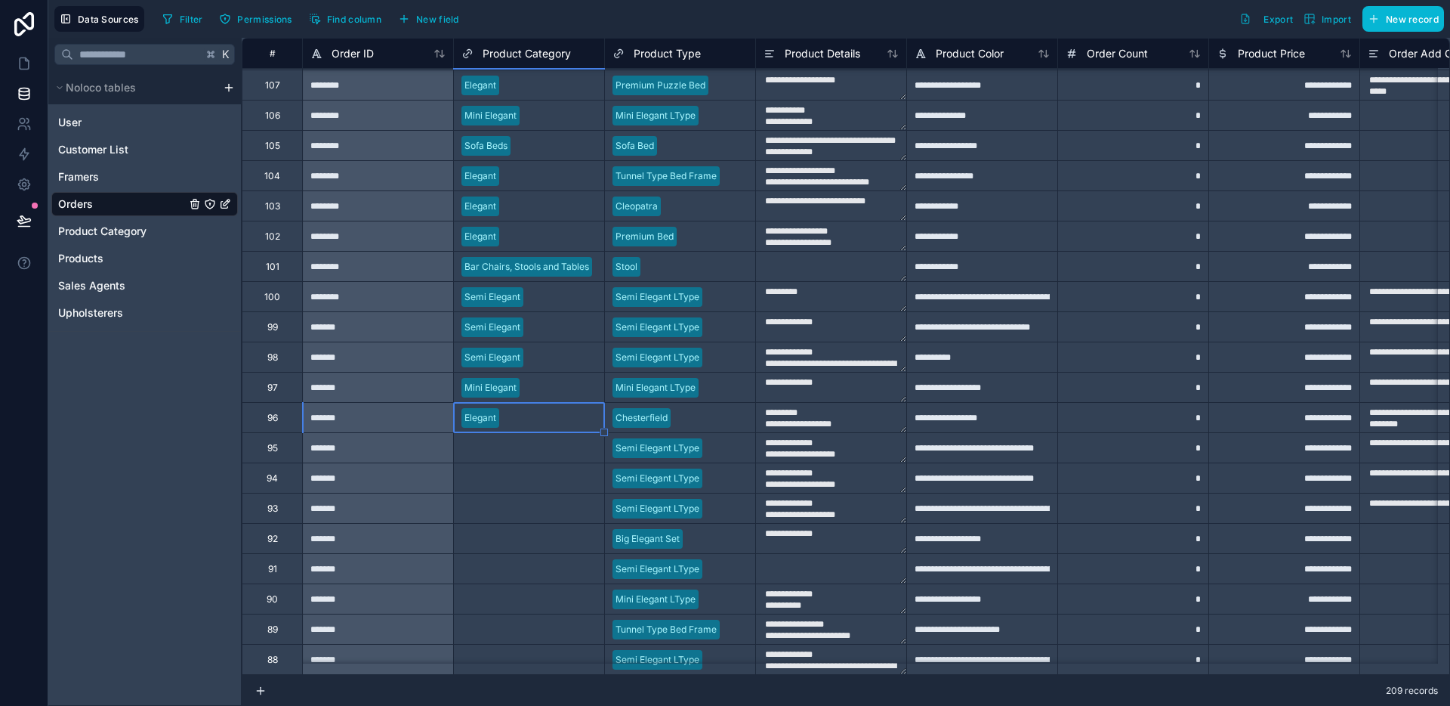
click at [530, 449] on div "Select a Product Category" at bounding box center [518, 448] width 113 height 12
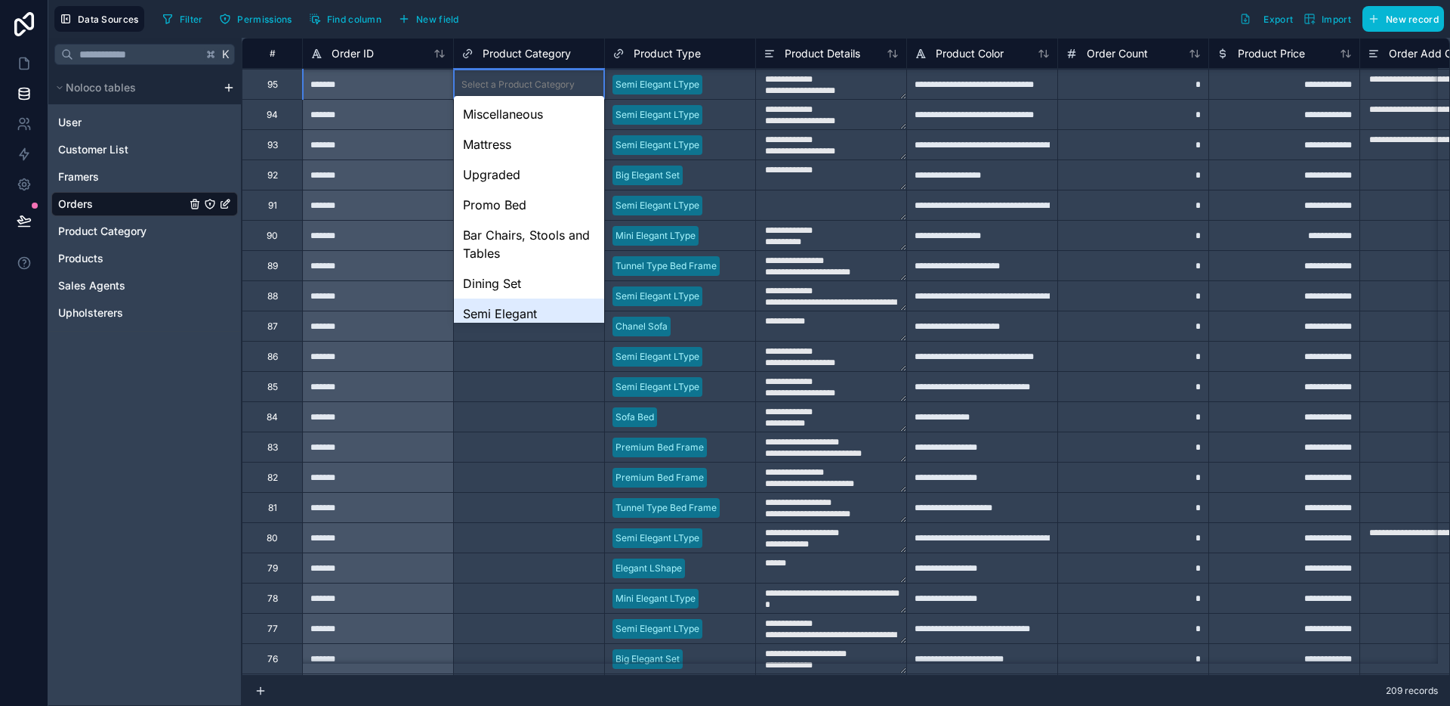
scroll to position [3438, 0]
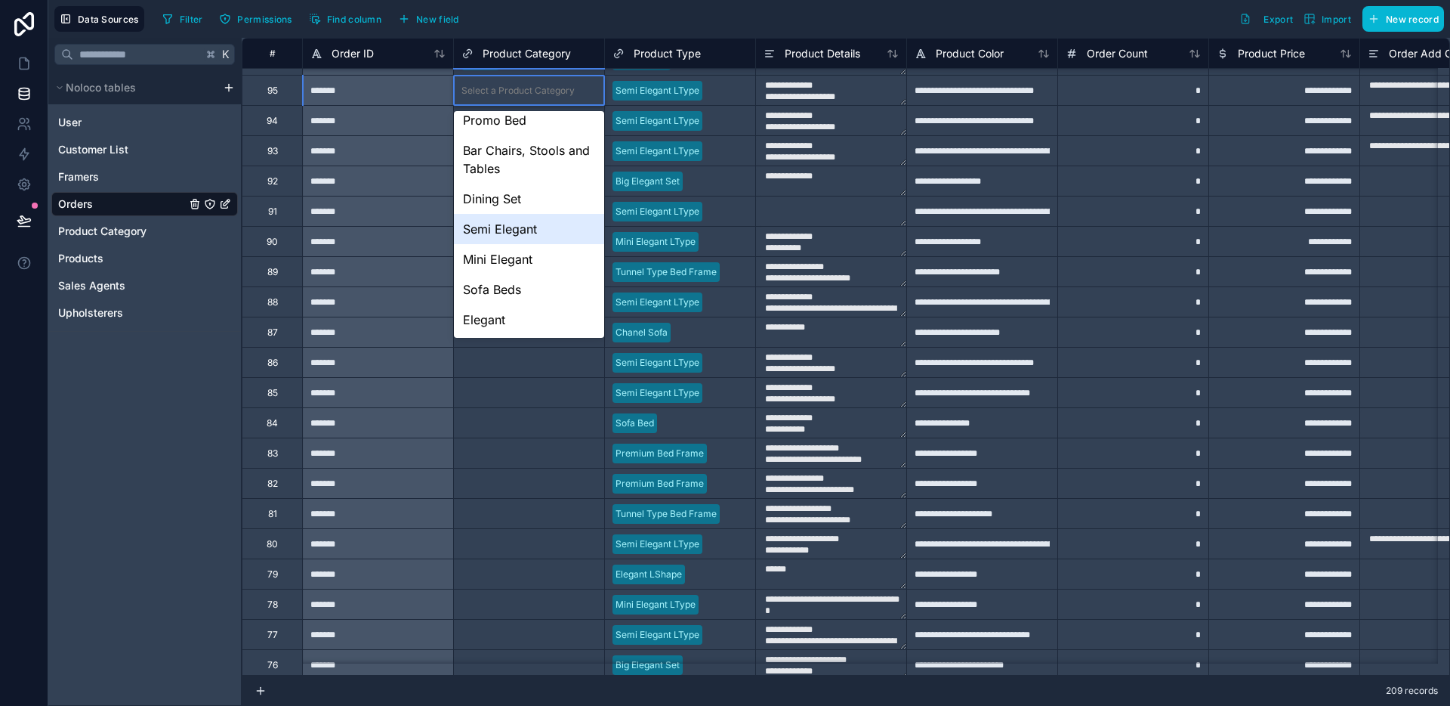
click at [527, 240] on div "Semi Elegant" at bounding box center [529, 229] width 150 height 30
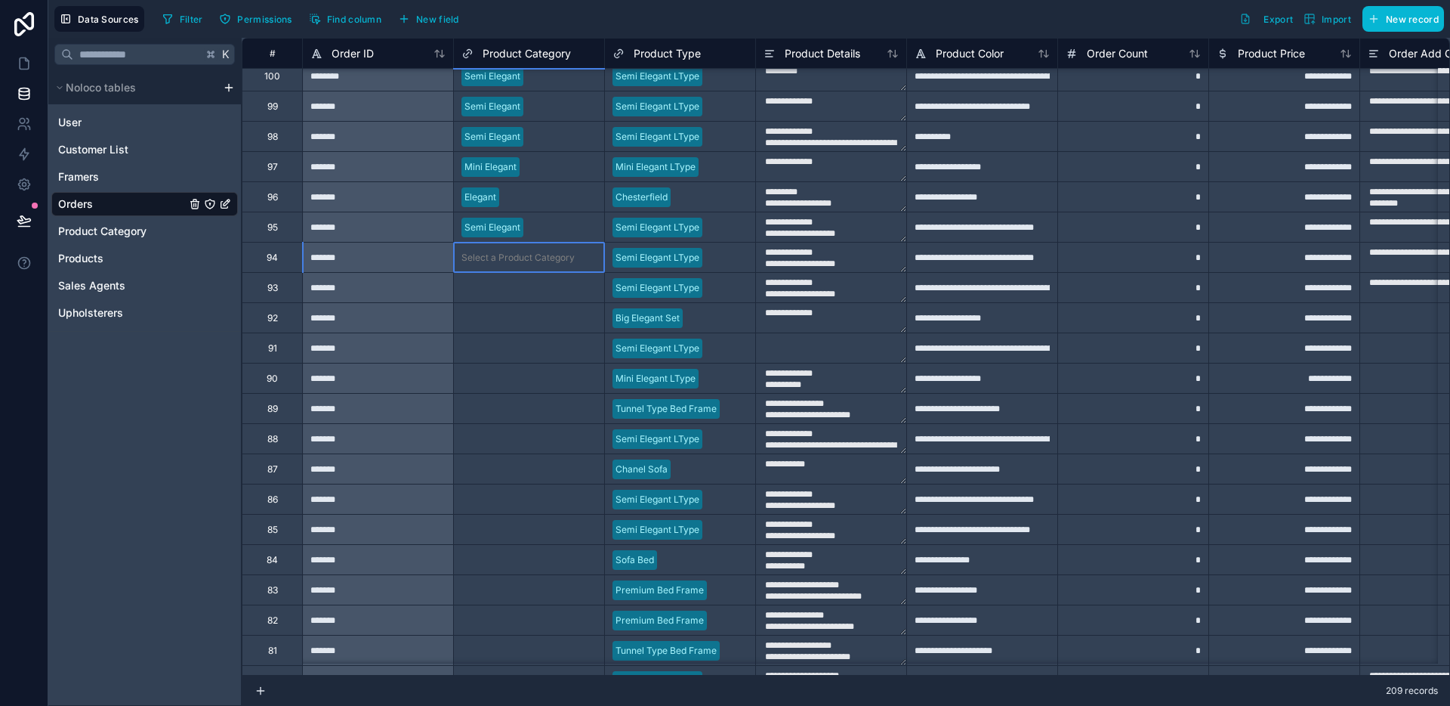
click at [527, 254] on div "Select a Product Category" at bounding box center [518, 258] width 113 height 12
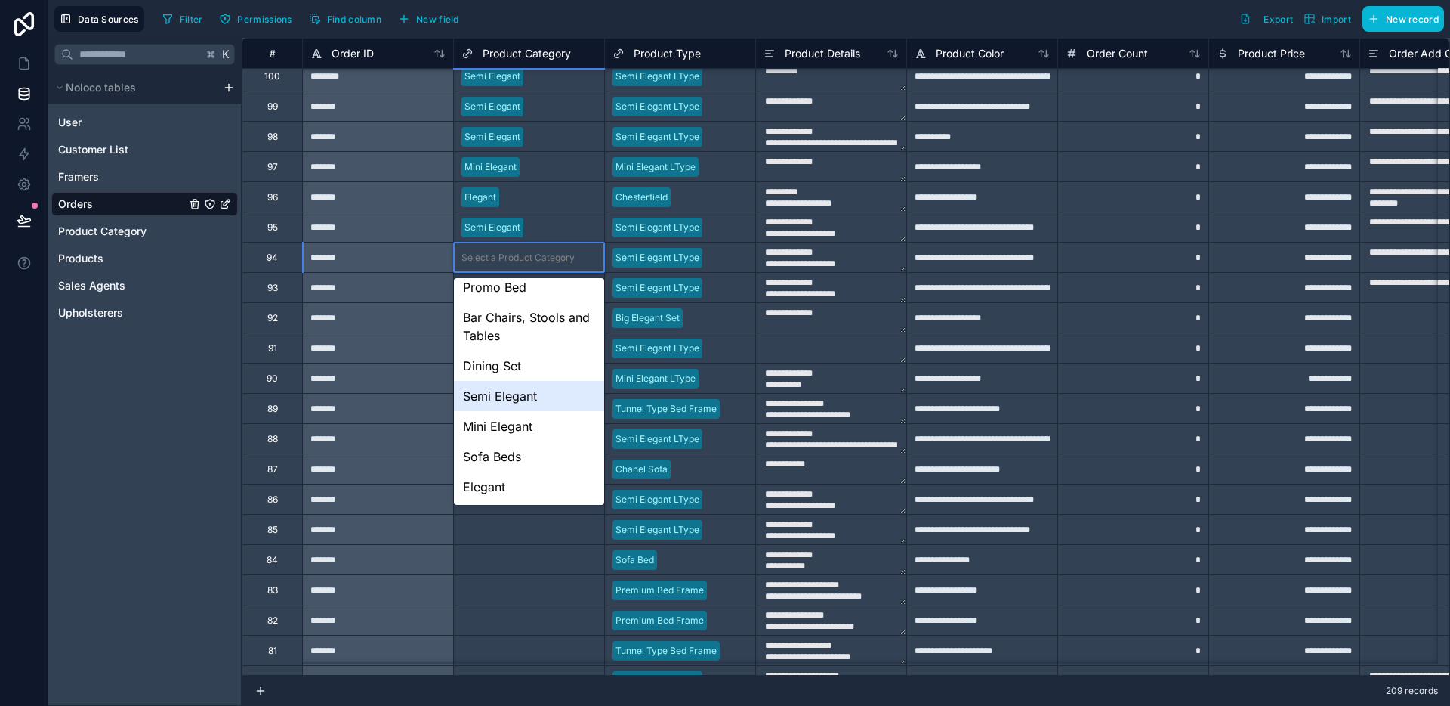
click at [514, 383] on div "Semi Elegant" at bounding box center [529, 396] width 150 height 30
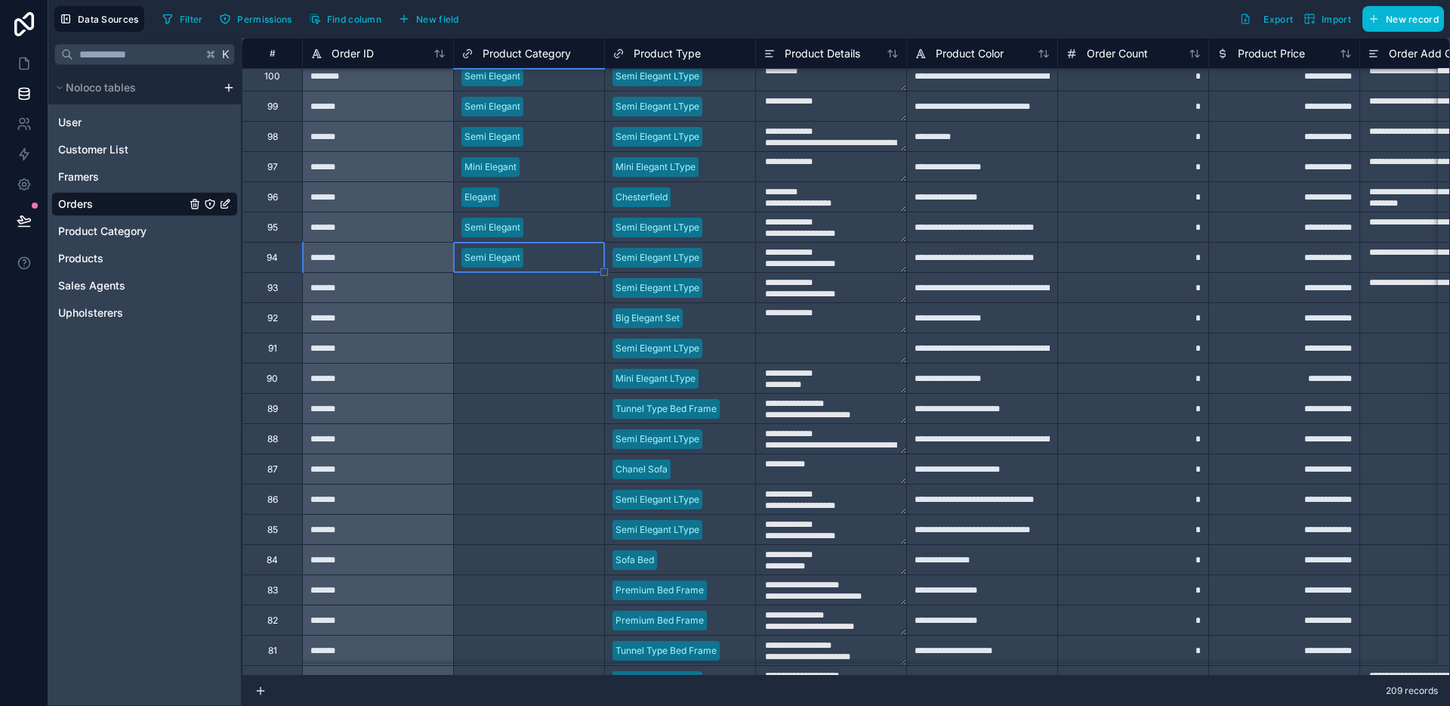
click at [535, 298] on div "Select a Product Category" at bounding box center [529, 287] width 150 height 29
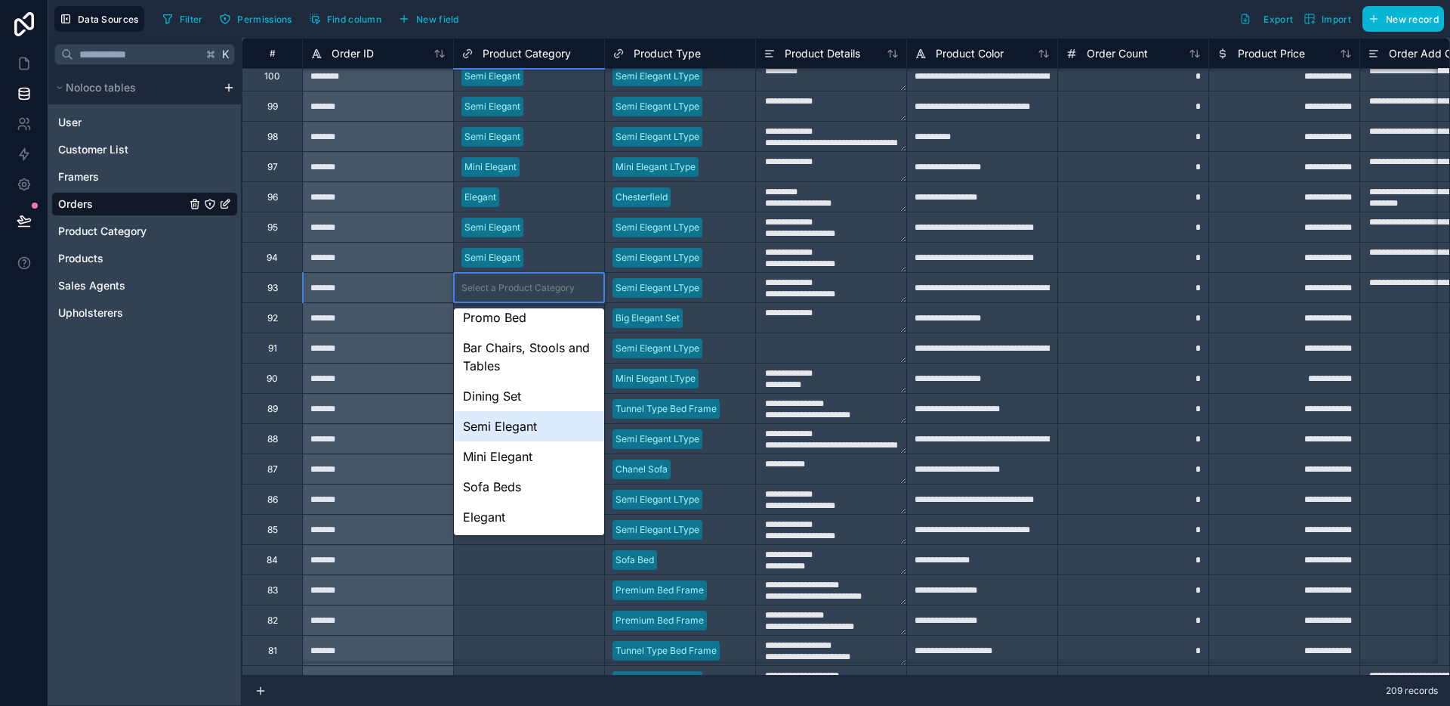
click at [524, 421] on div "Semi Elegant" at bounding box center [529, 426] width 150 height 30
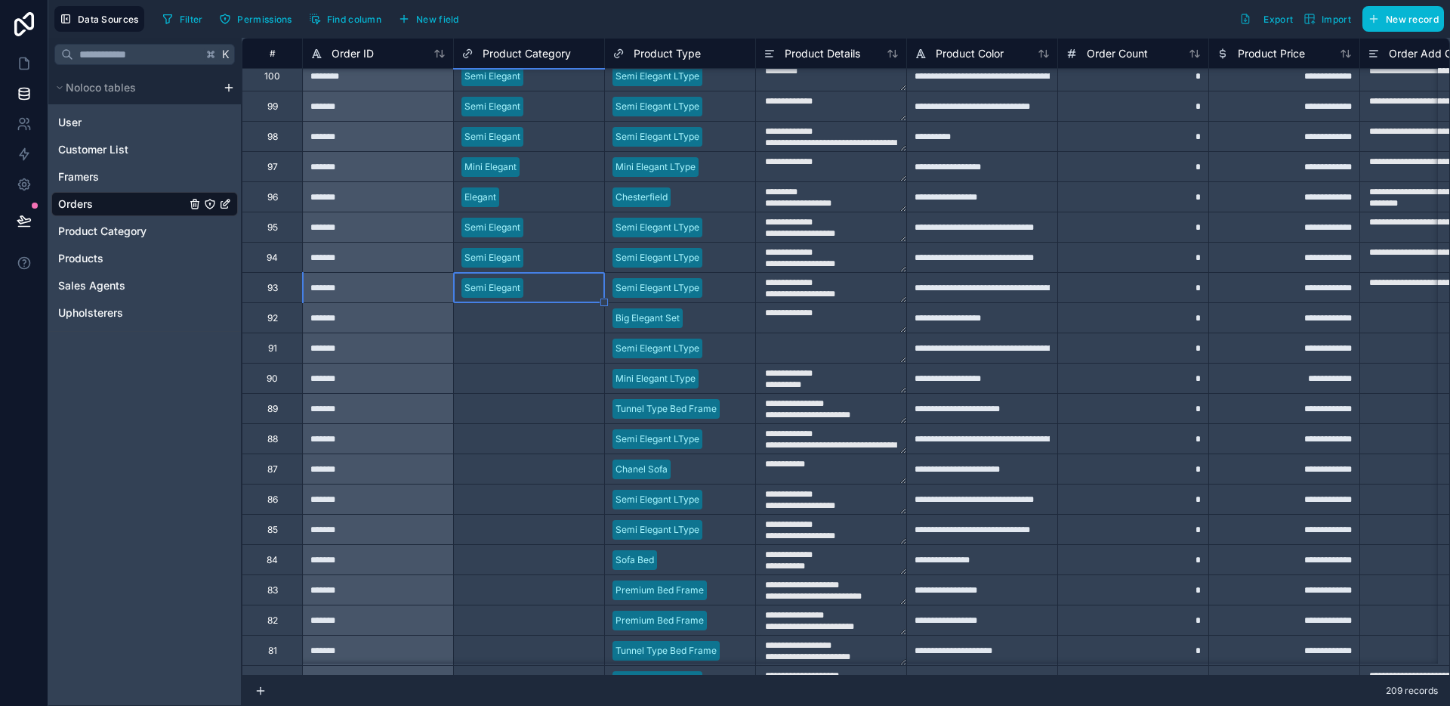
click at [558, 316] on div "Select a Product Category" at bounding box center [518, 318] width 113 height 12
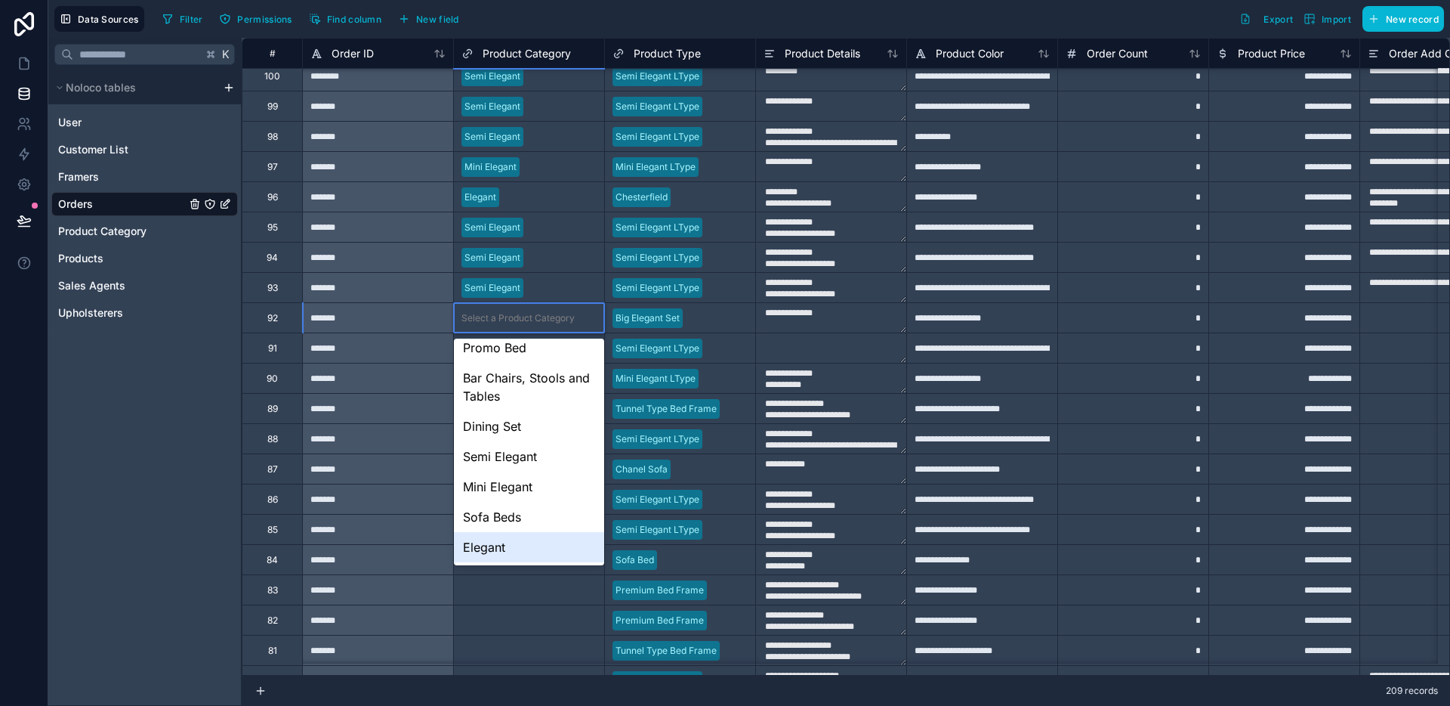
click at [492, 534] on div "Elegant" at bounding box center [529, 547] width 150 height 30
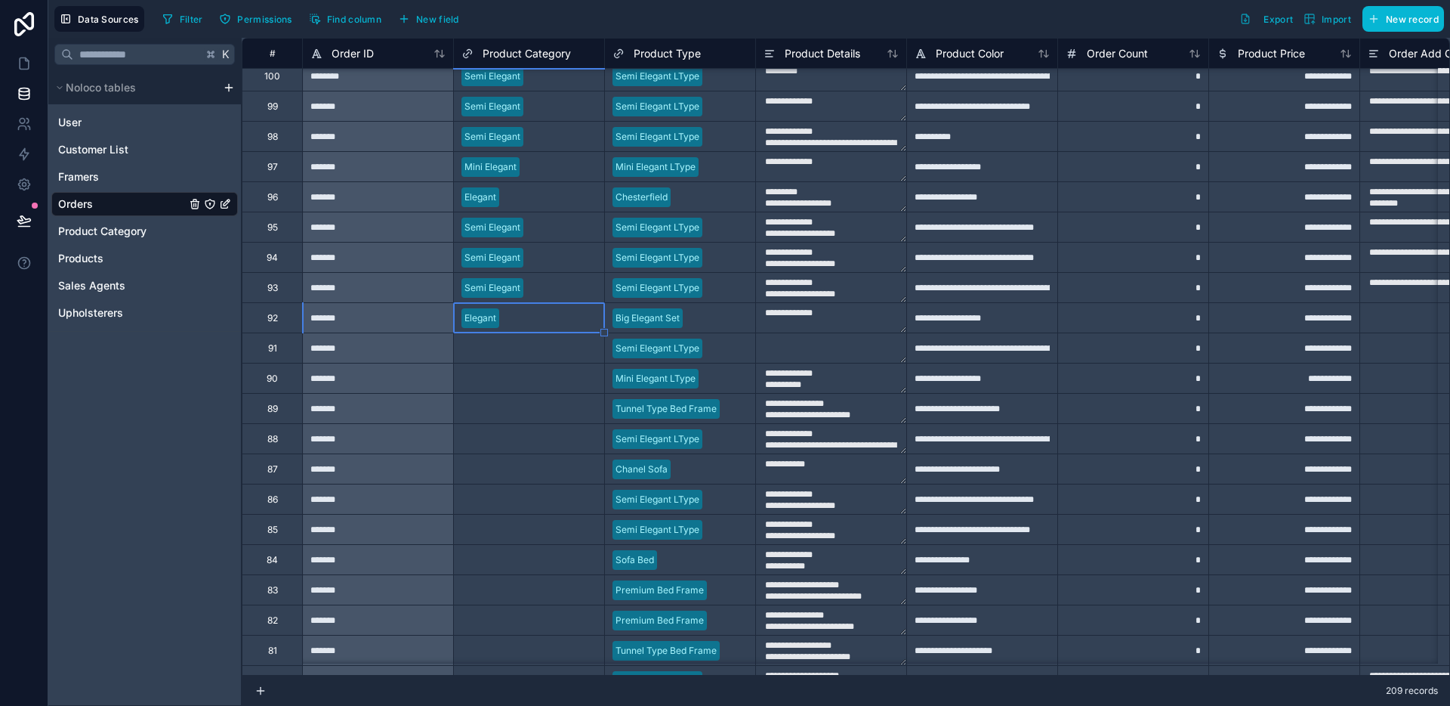
click at [547, 347] on div "Select a Product Category" at bounding box center [518, 348] width 113 height 12
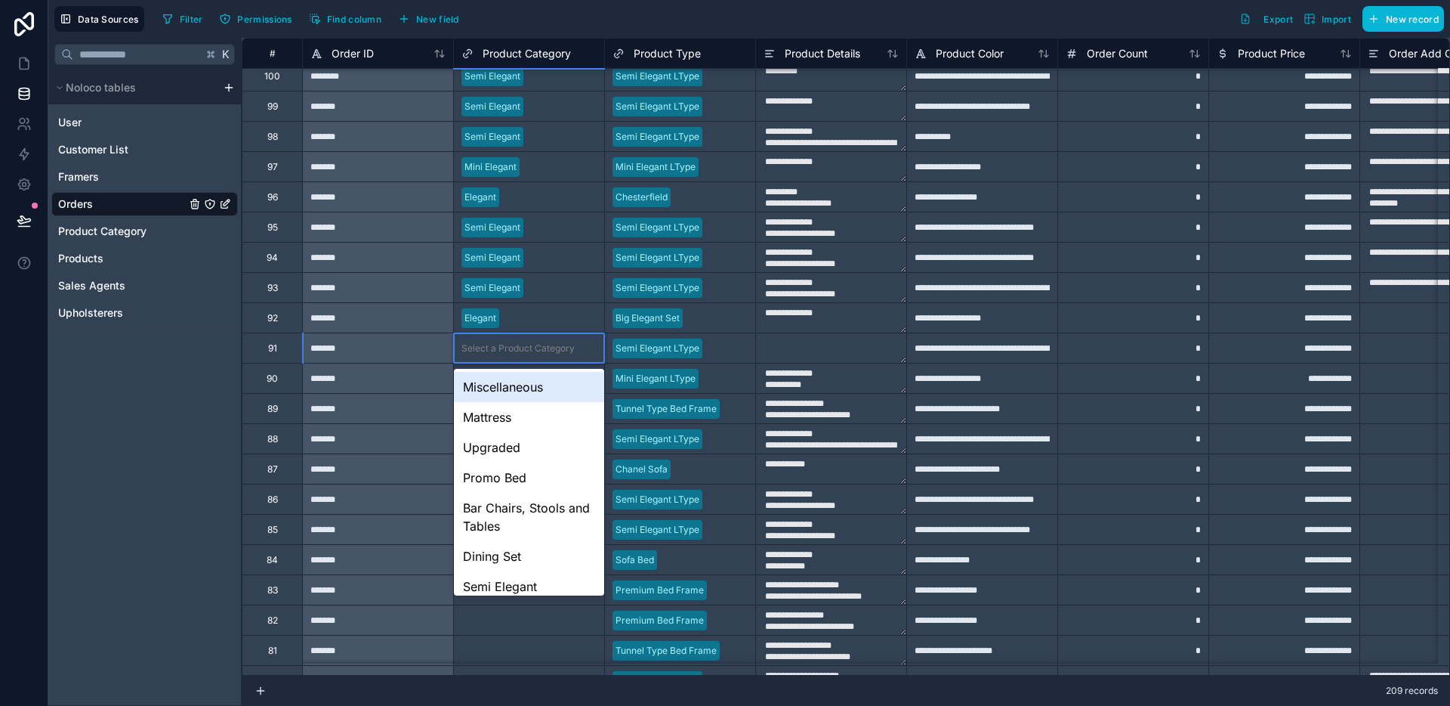
click at [547, 347] on div "Select a Product Category" at bounding box center [518, 348] width 113 height 12
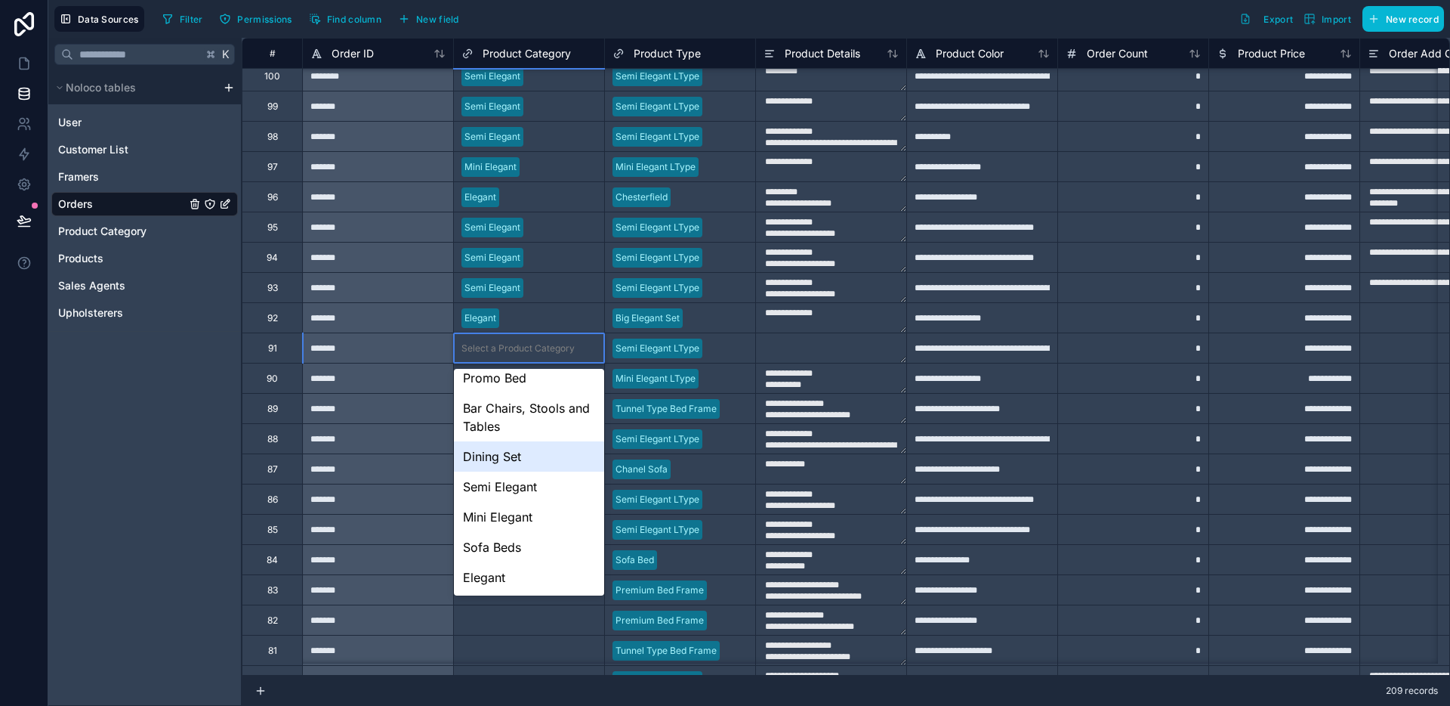
click at [522, 469] on div "Dining Set" at bounding box center [529, 456] width 150 height 30
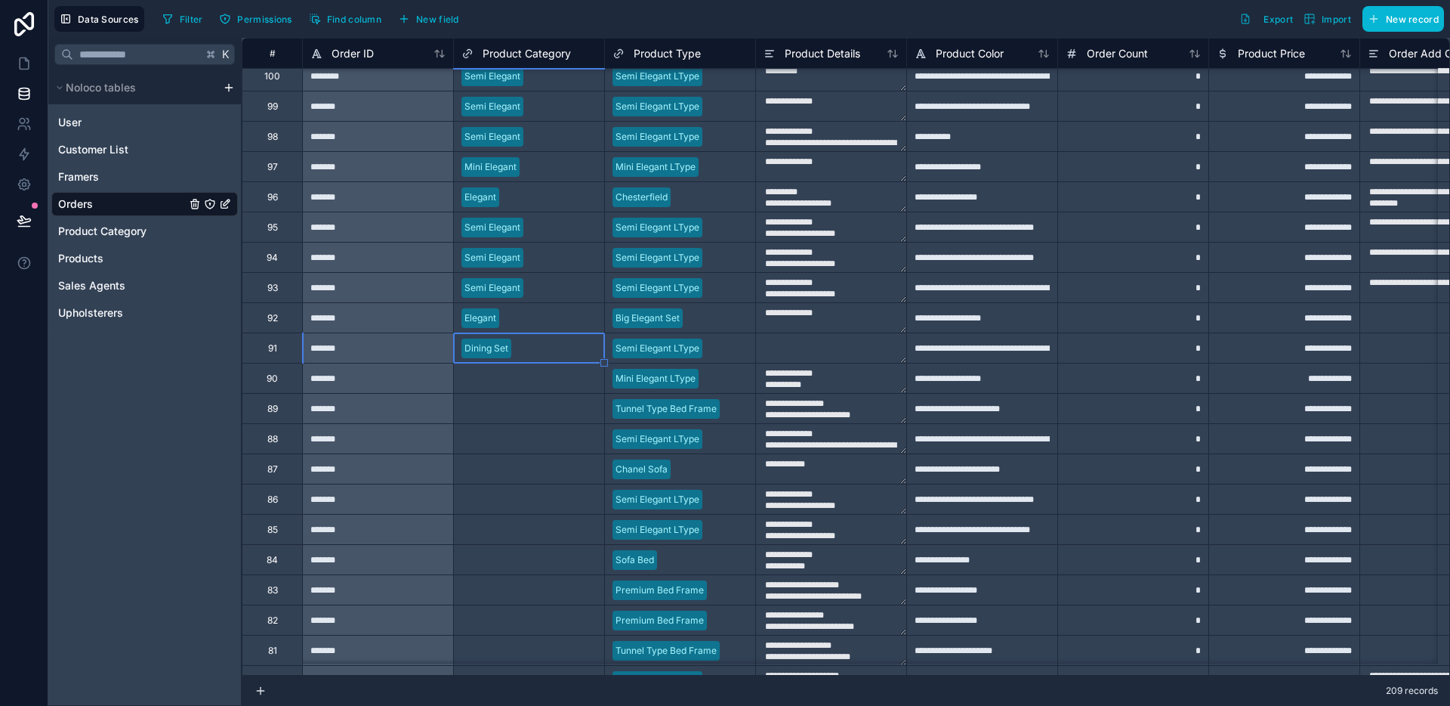
click at [532, 357] on div "Dining Set" at bounding box center [529, 348] width 150 height 23
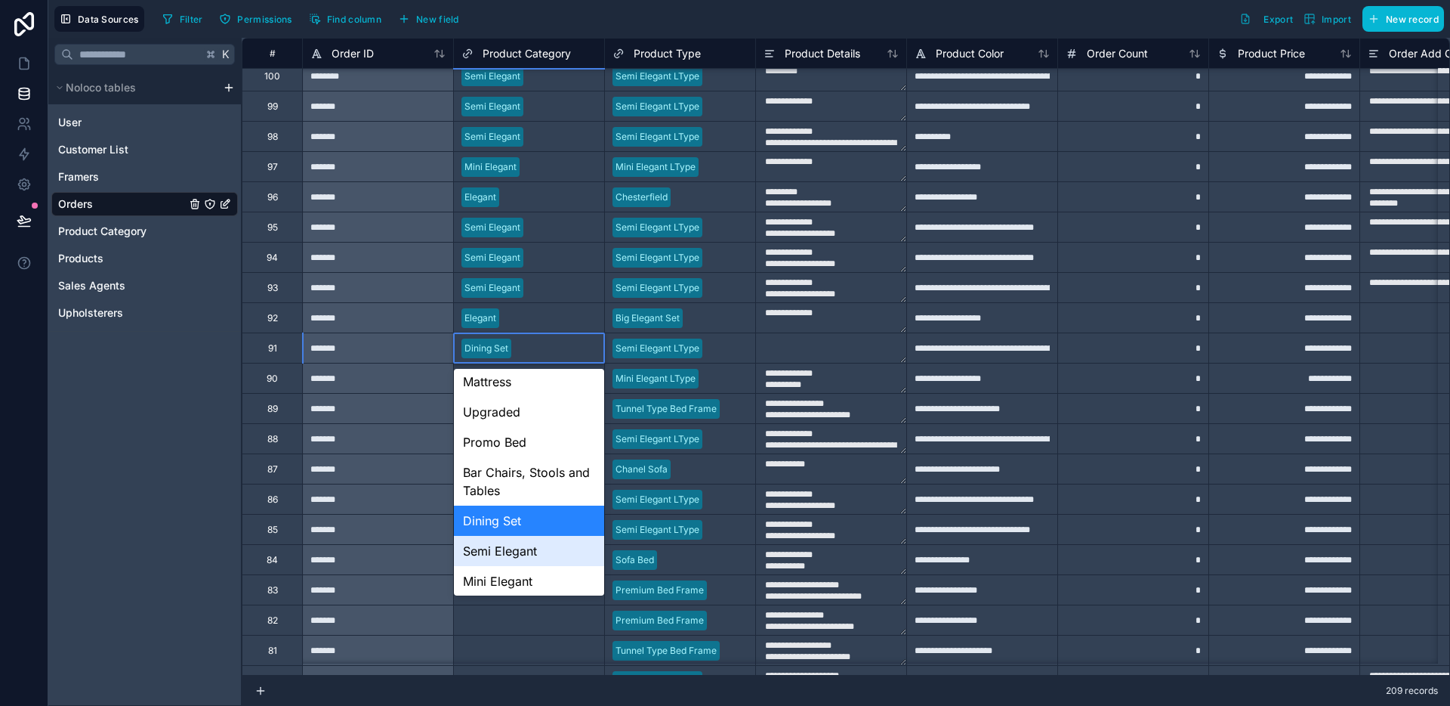
click at [501, 545] on div "Semi Elegant" at bounding box center [529, 551] width 150 height 30
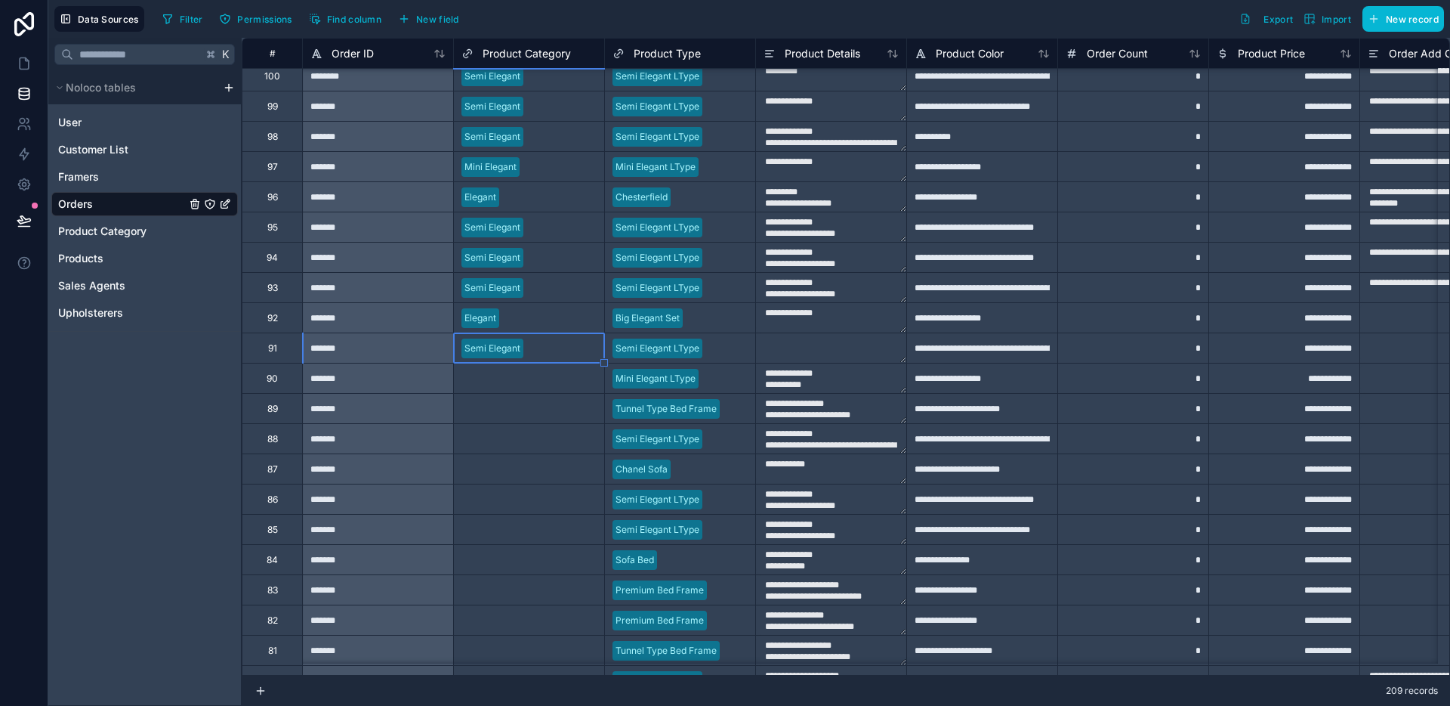
click at [541, 381] on div "Select a Product Category" at bounding box center [518, 378] width 113 height 12
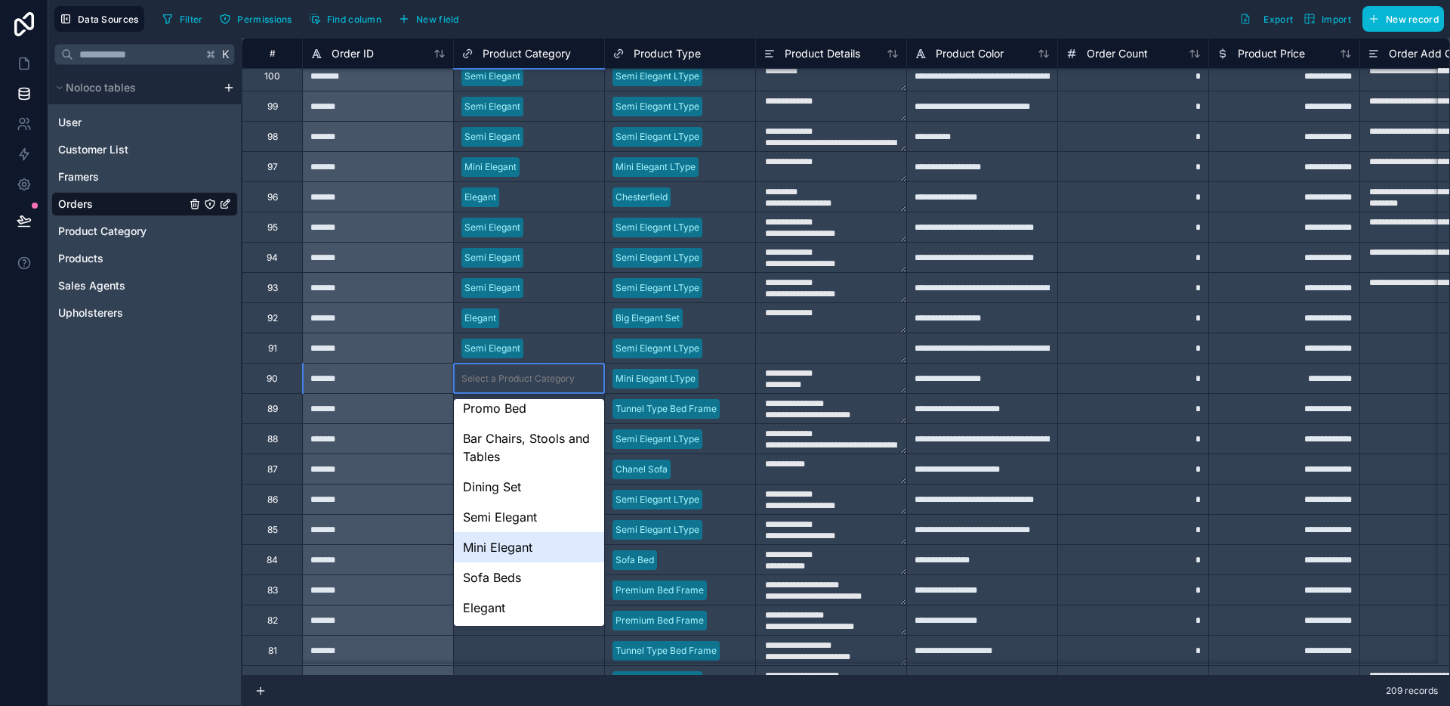
click at [519, 548] on div "Mini Elegant" at bounding box center [529, 547] width 150 height 30
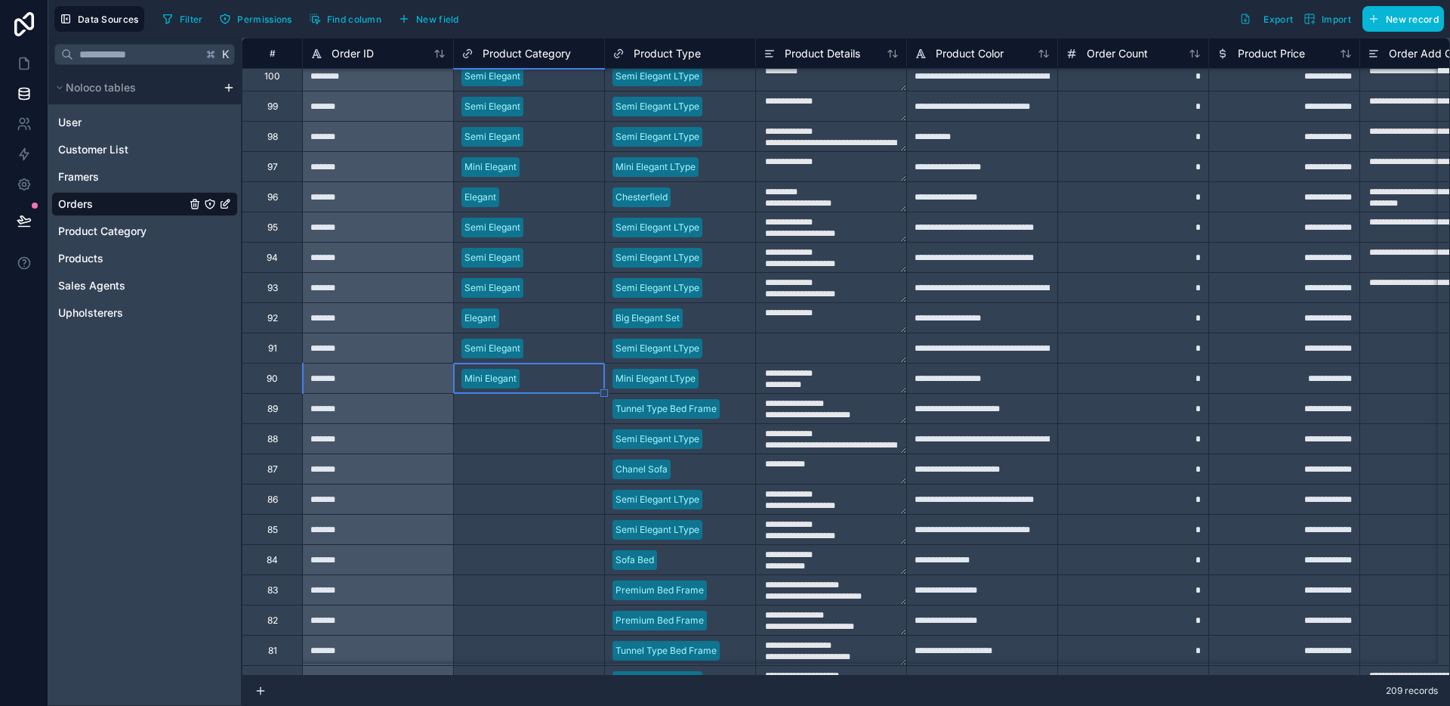
click at [527, 416] on div "Select a Product Category" at bounding box center [529, 408] width 150 height 29
click at [527, 414] on div "Select a Product Category" at bounding box center [529, 408] width 150 height 15
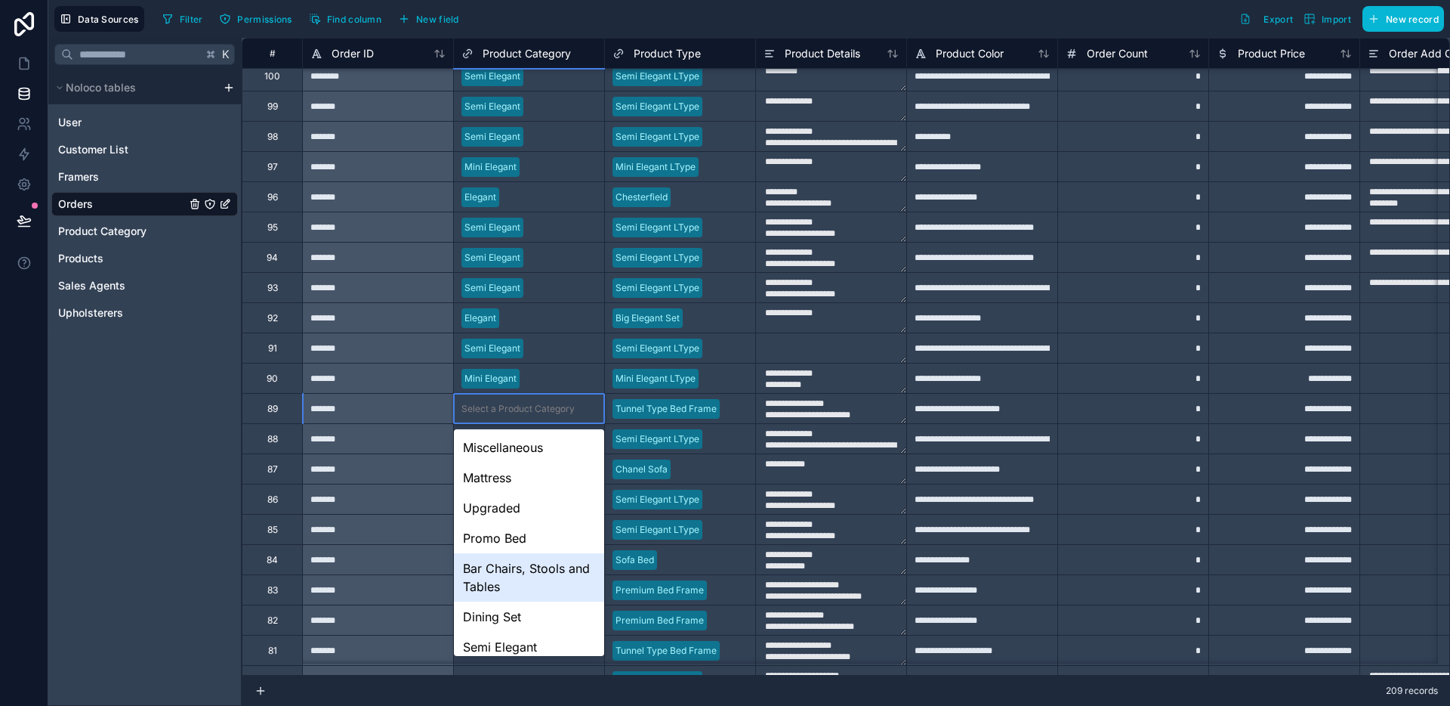
scroll to position [100, 0]
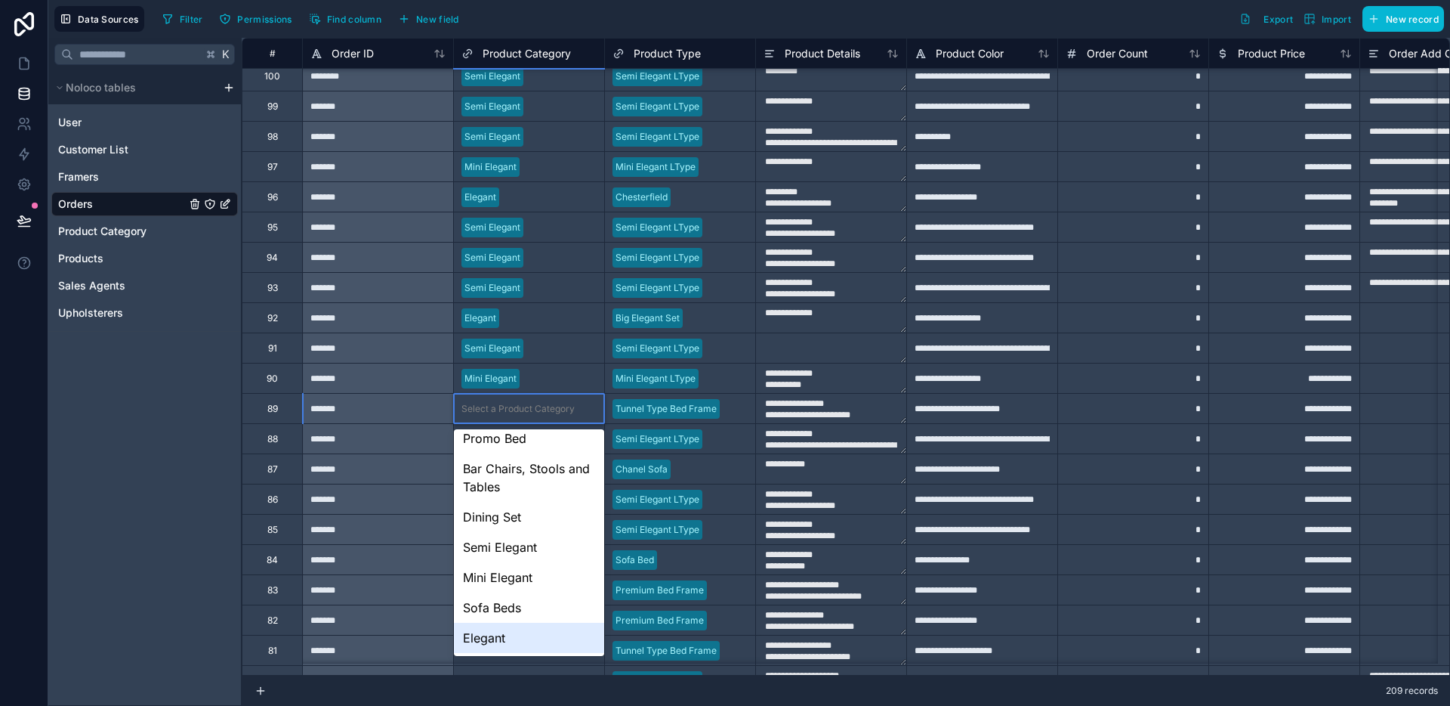
click at [510, 627] on div "Elegant" at bounding box center [529, 637] width 150 height 30
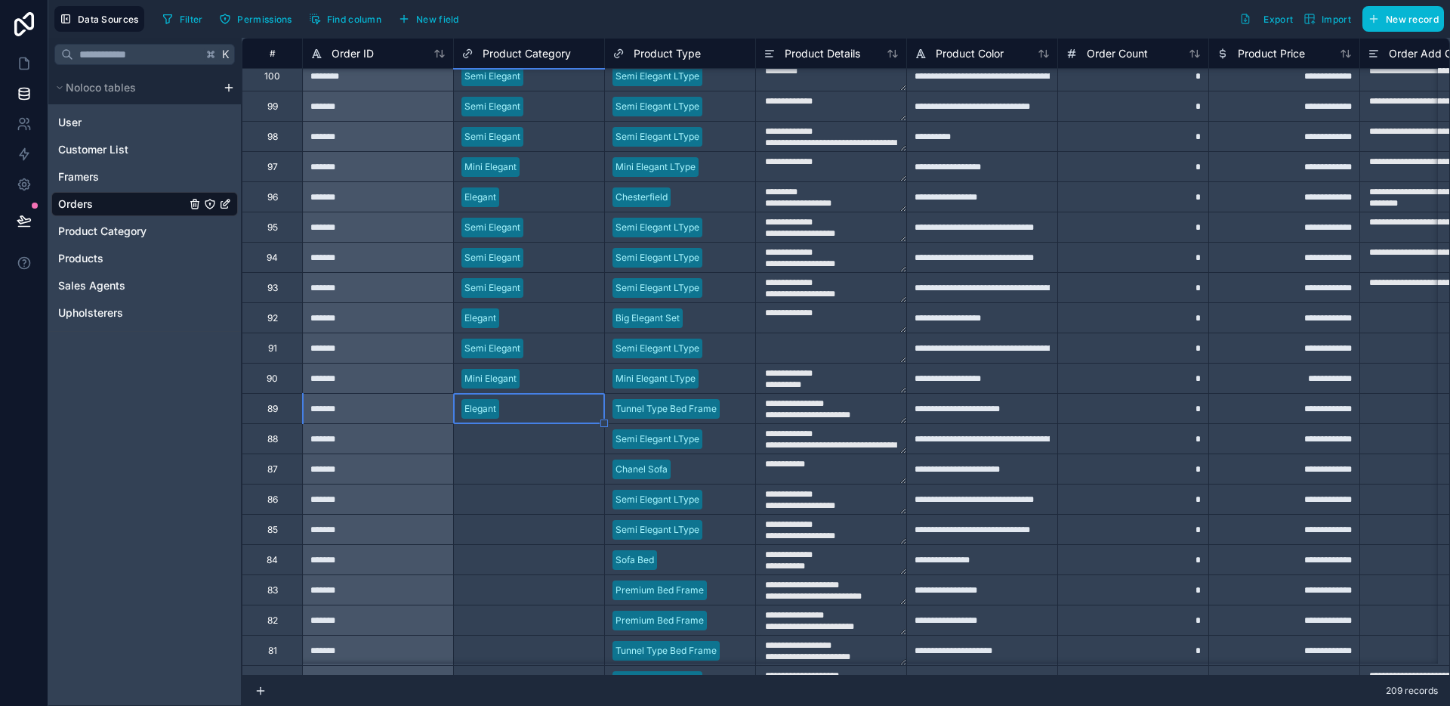
click at [513, 442] on div "Select a Product Category" at bounding box center [518, 439] width 113 height 12
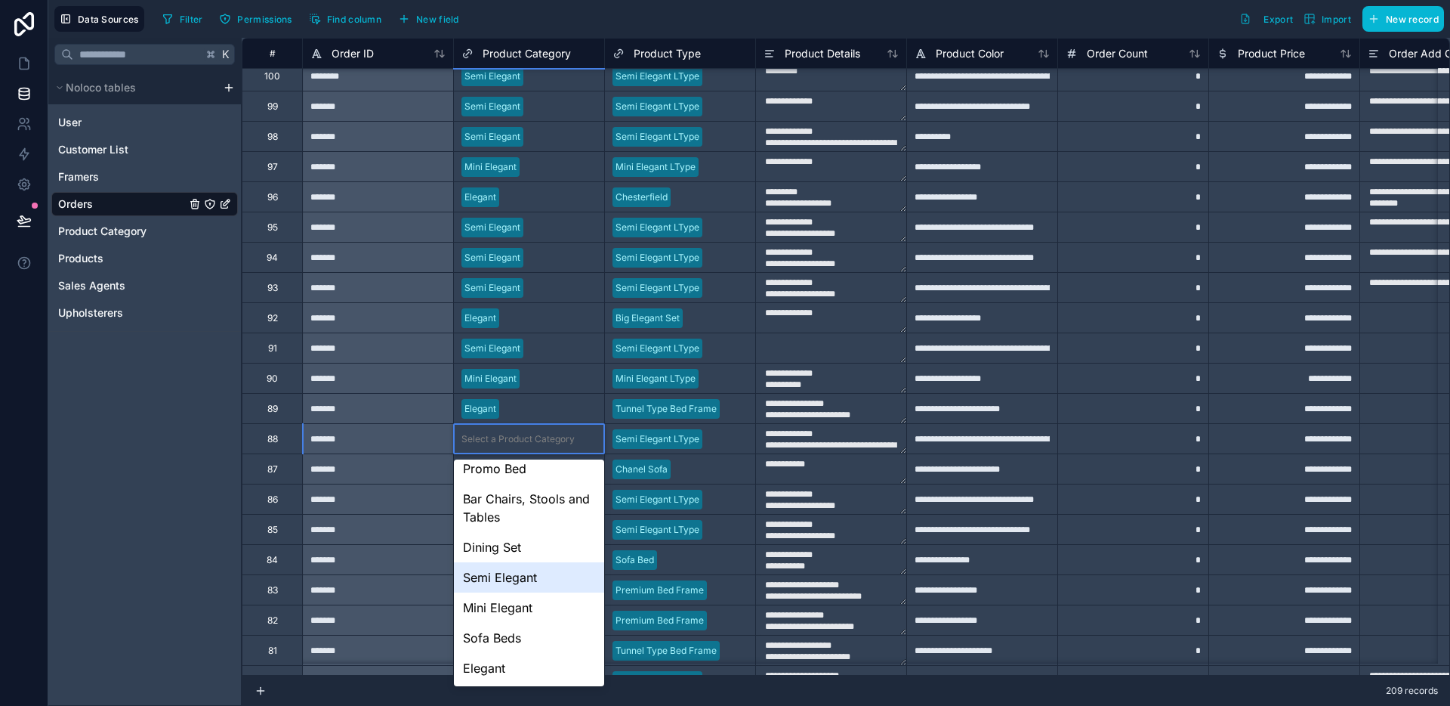
click at [517, 575] on div "Semi Elegant" at bounding box center [529, 577] width 150 height 30
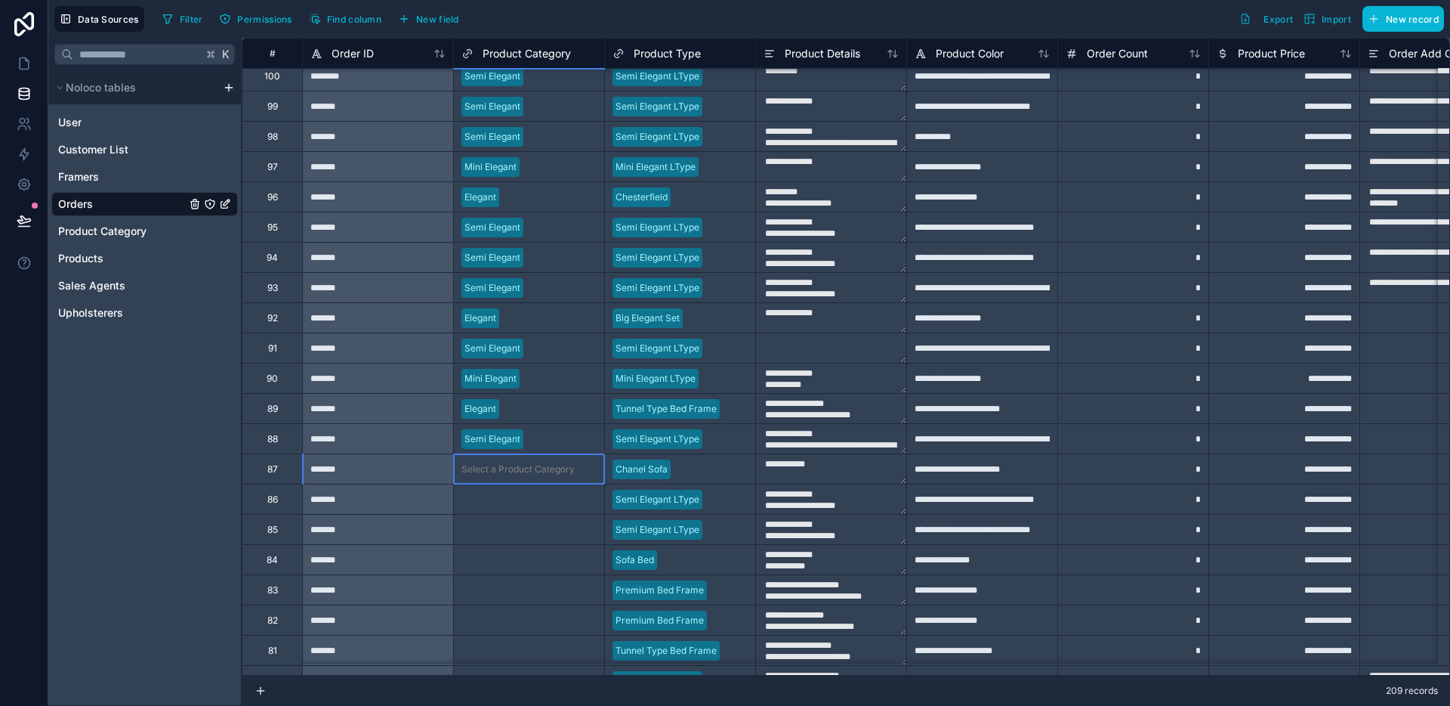
click at [547, 481] on div "Select a Product Category" at bounding box center [529, 468] width 150 height 29
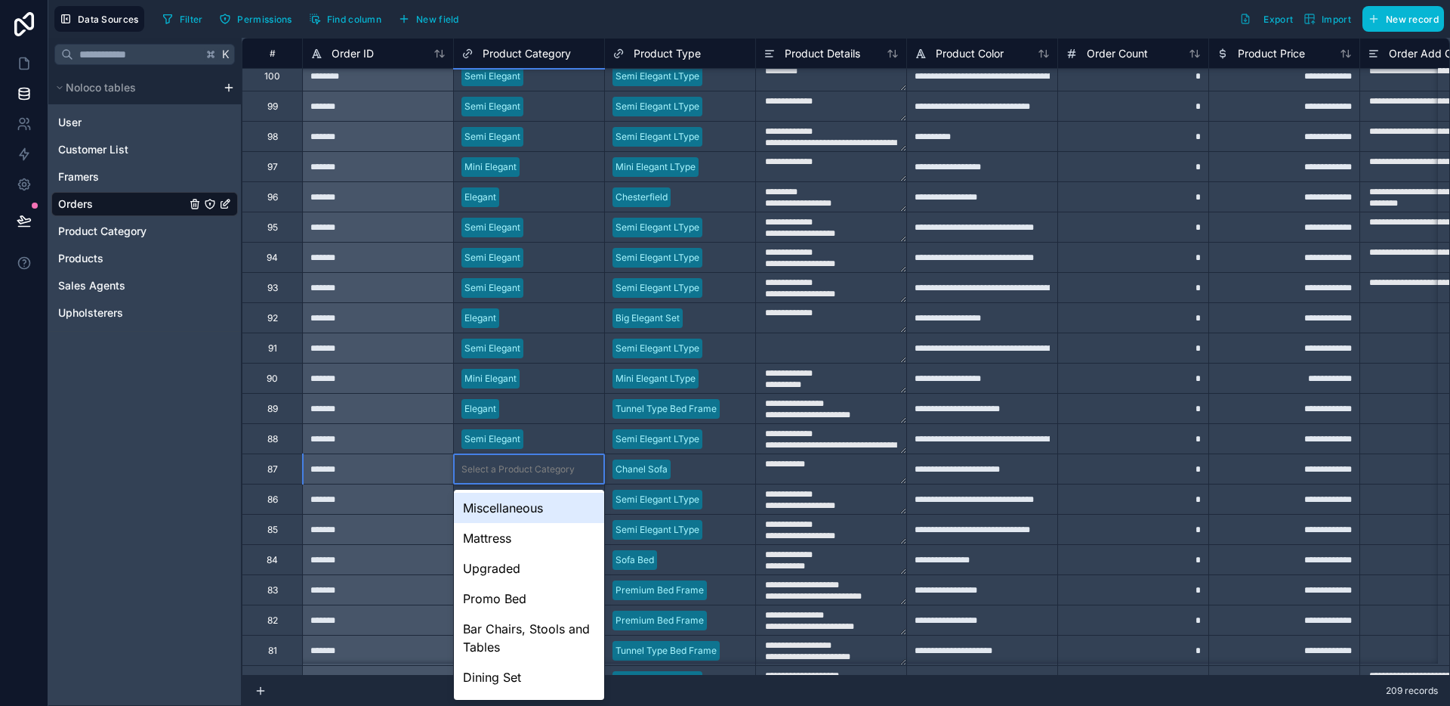
click at [547, 480] on div "Select a Product Category" at bounding box center [529, 468] width 150 height 29
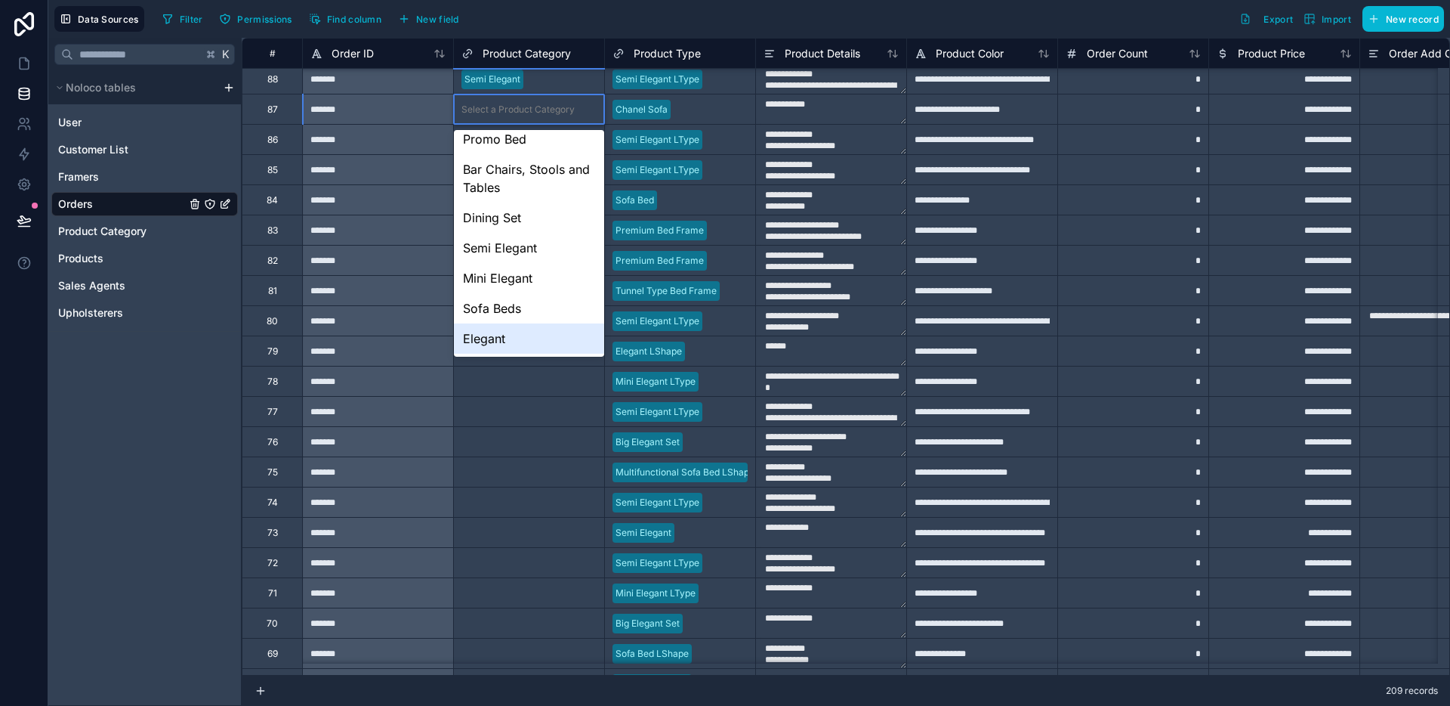
click at [532, 340] on div "Elegant" at bounding box center [529, 338] width 150 height 30
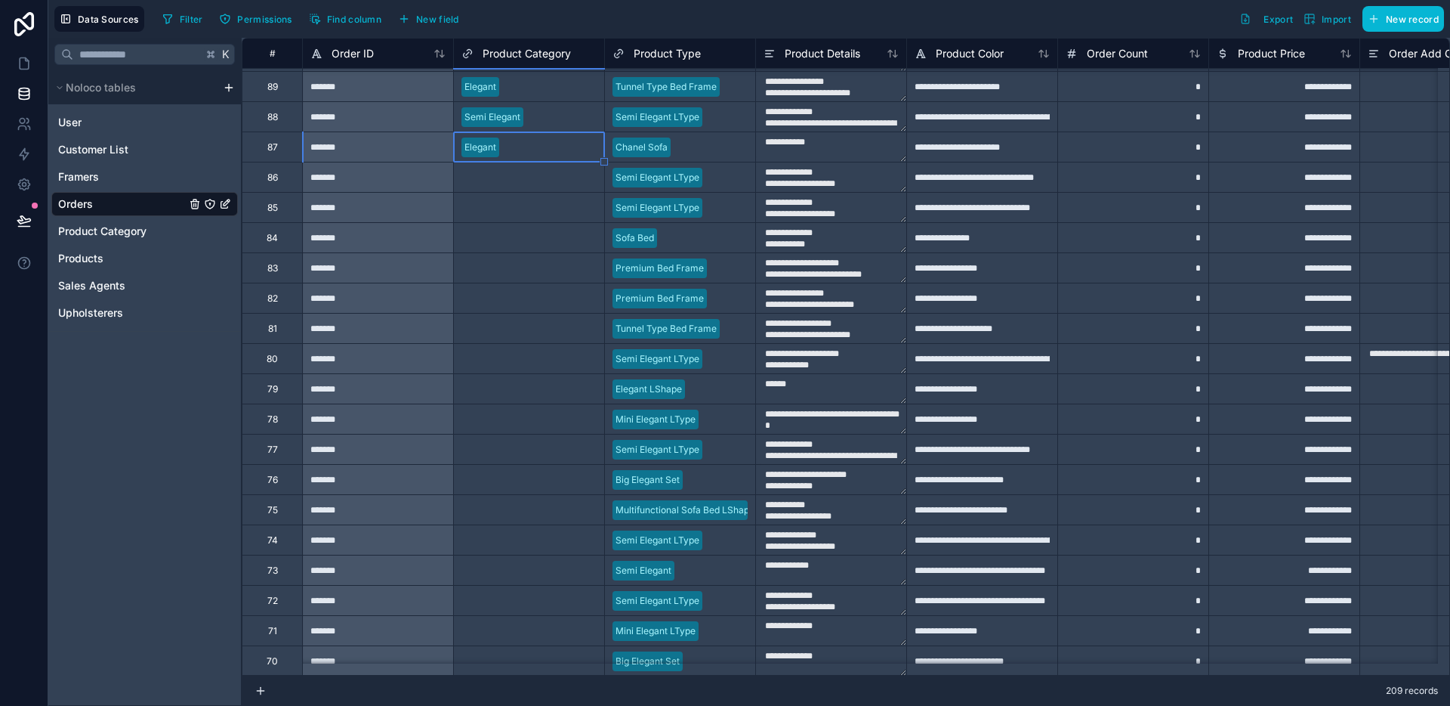
scroll to position [3618, 0]
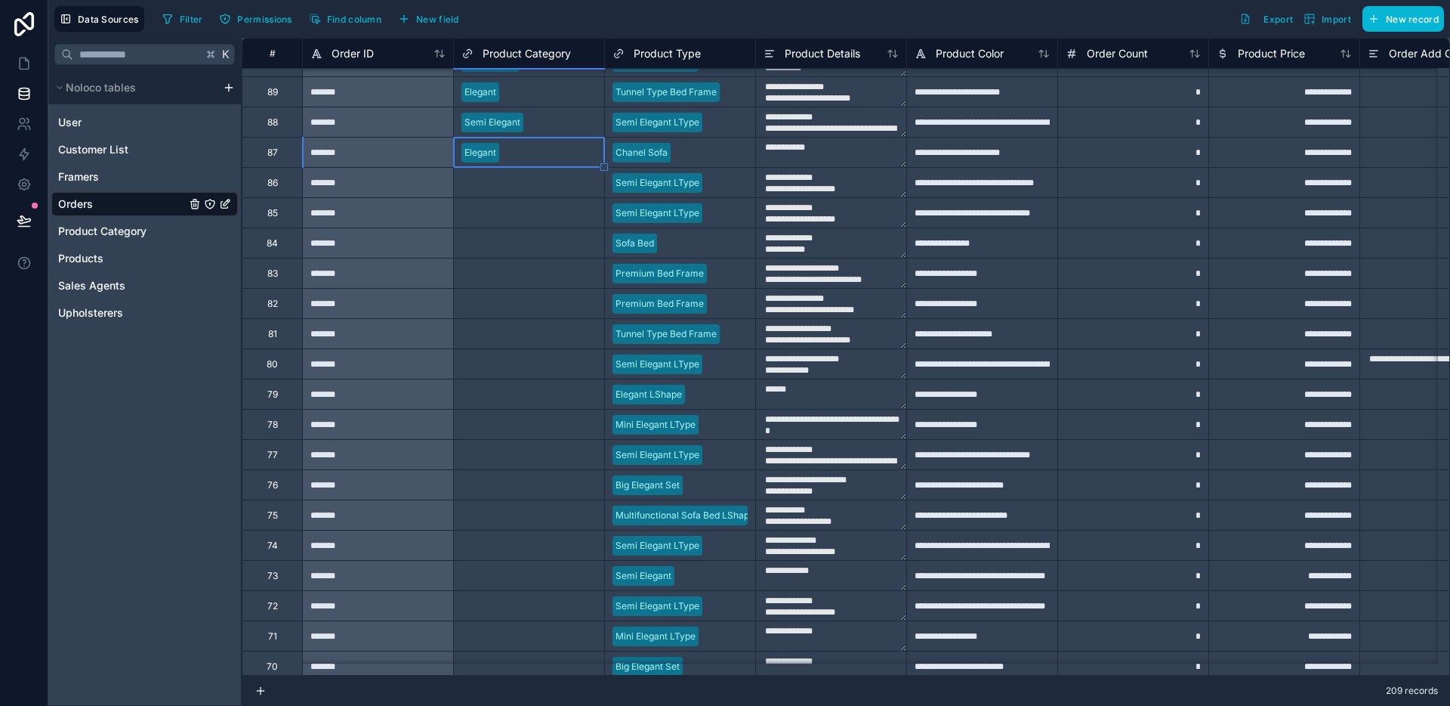
click at [532, 188] on div "Select a Product Category" at bounding box center [518, 183] width 113 height 12
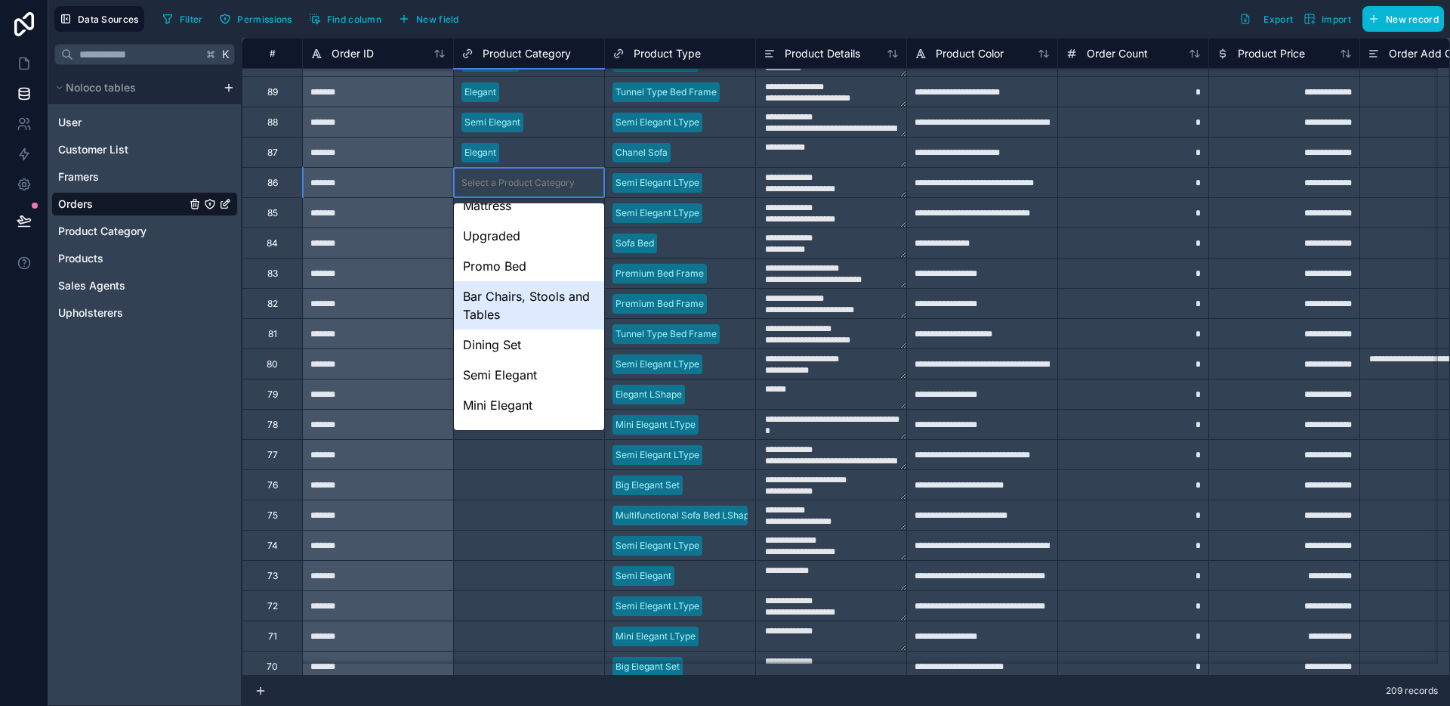
scroll to position [47, 0]
click at [519, 359] on div "Semi Elegant" at bounding box center [529, 374] width 150 height 30
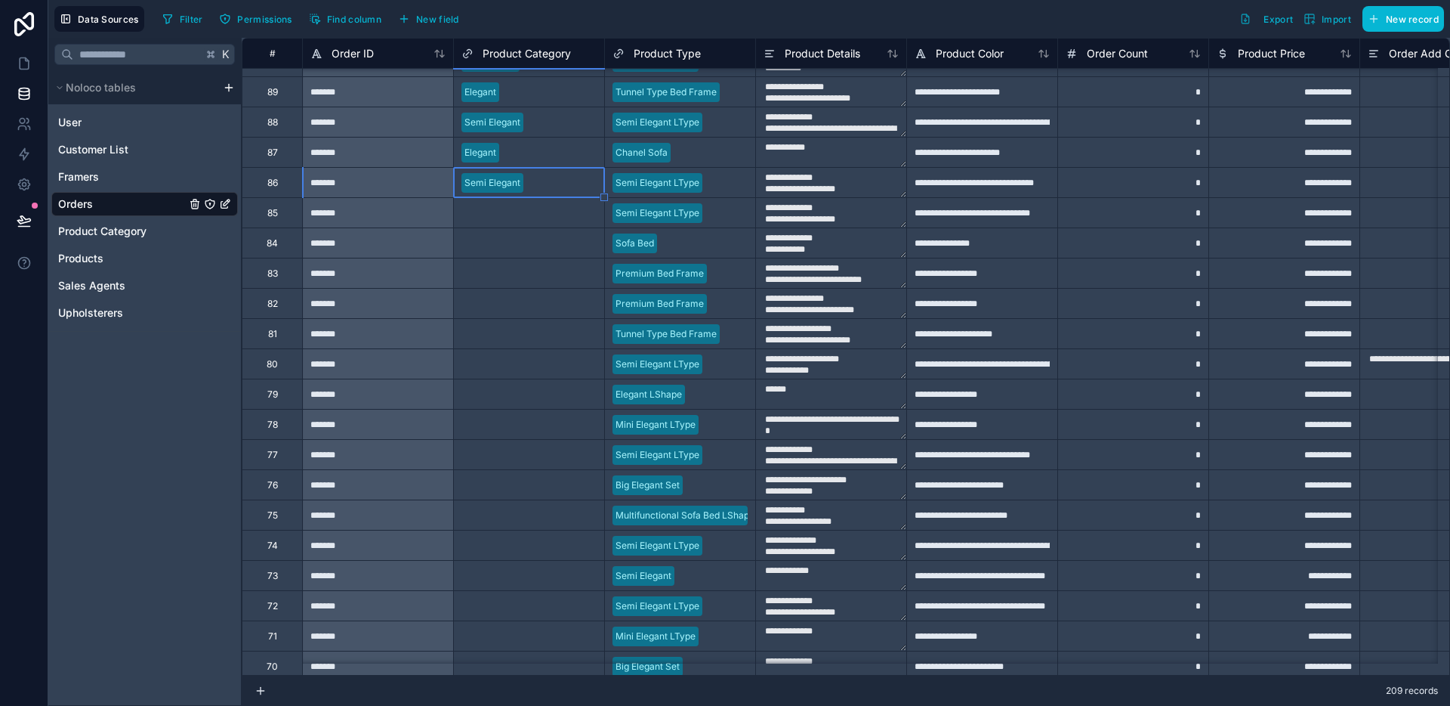
click at [533, 207] on div "Select a Product Category" at bounding box center [518, 213] width 113 height 12
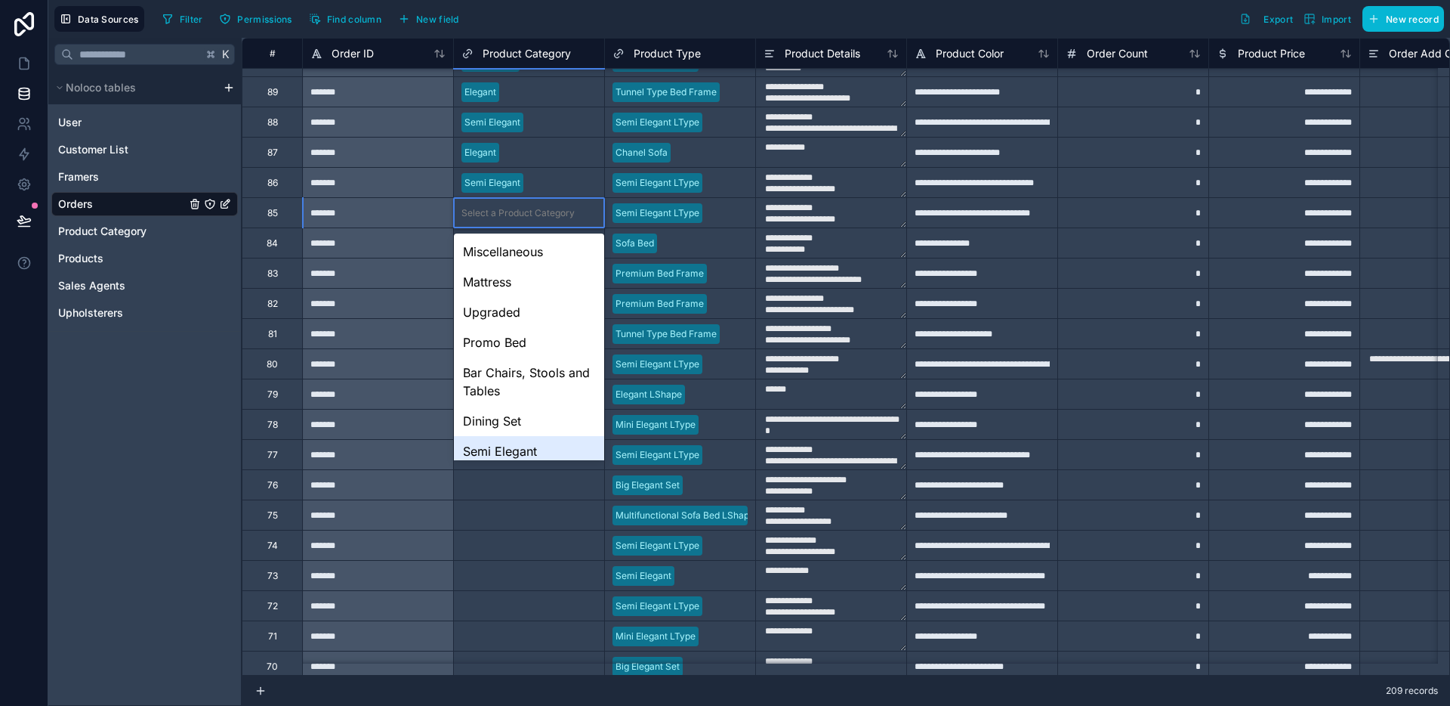
scroll to position [100, 0]
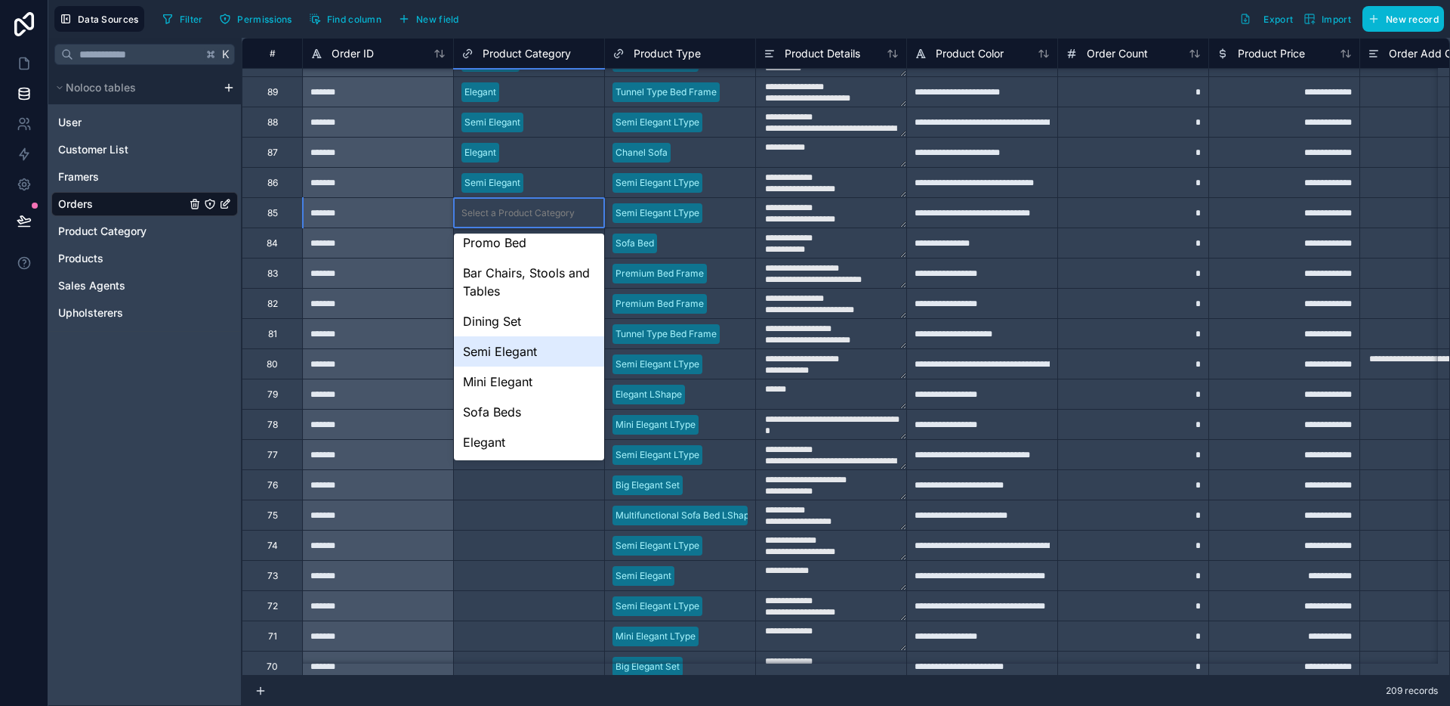
click at [524, 363] on div "Semi Elegant" at bounding box center [529, 351] width 150 height 30
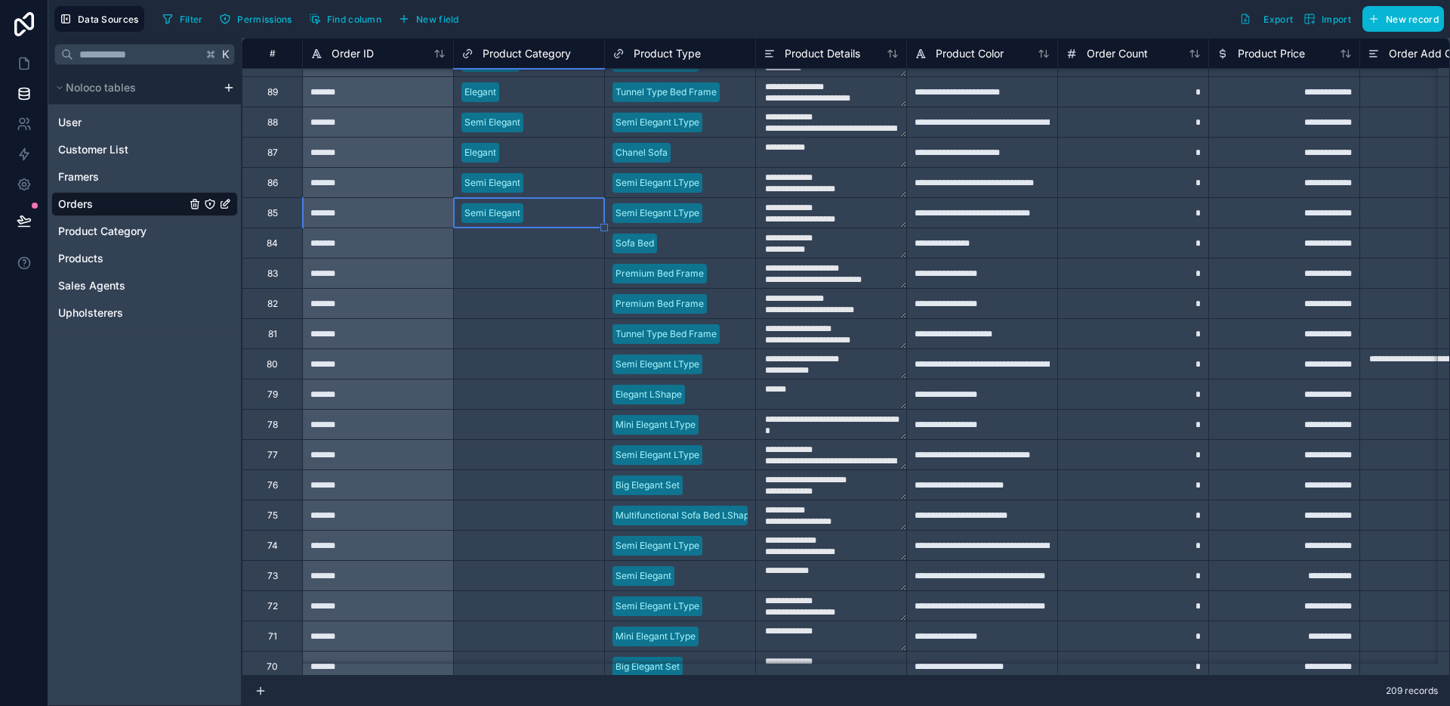
click at [541, 242] on div "Select a Product Category" at bounding box center [518, 243] width 113 height 12
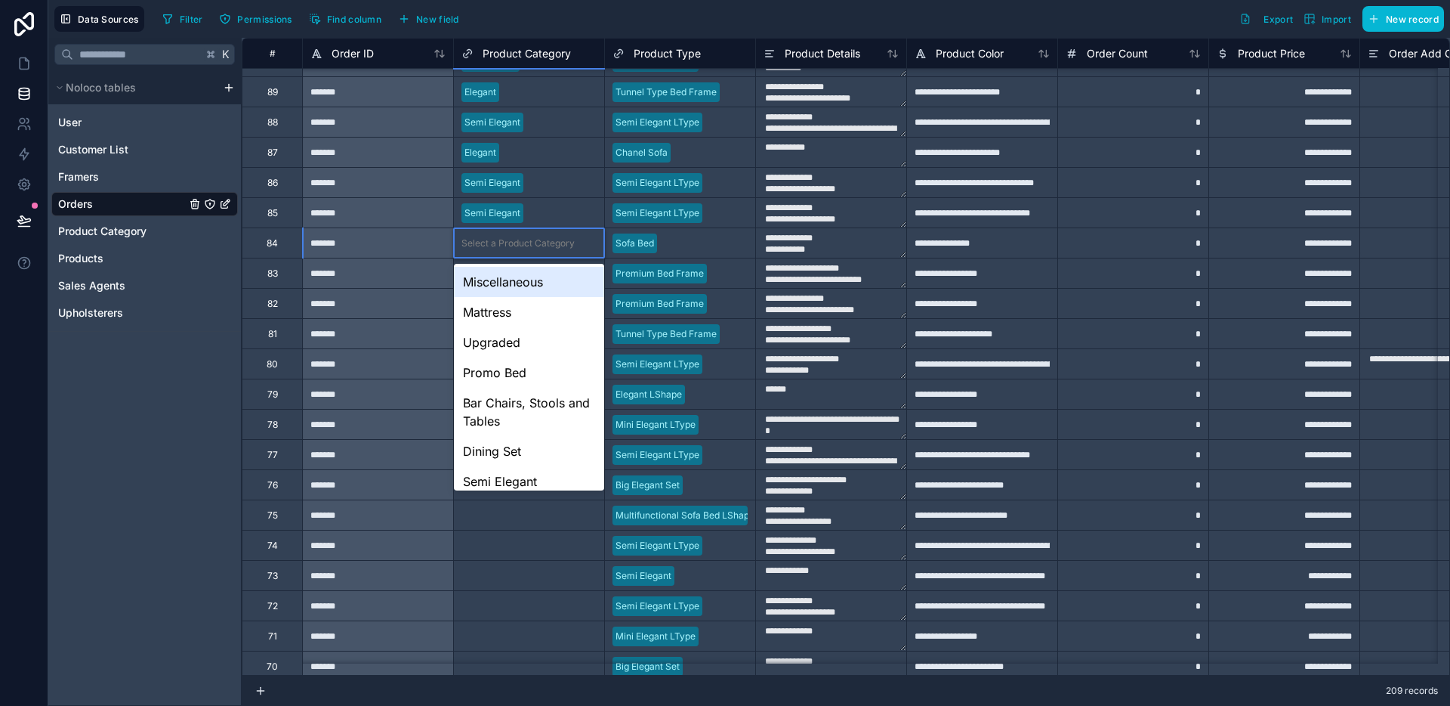
click at [541, 242] on div "Select a Product Category" at bounding box center [518, 243] width 113 height 12
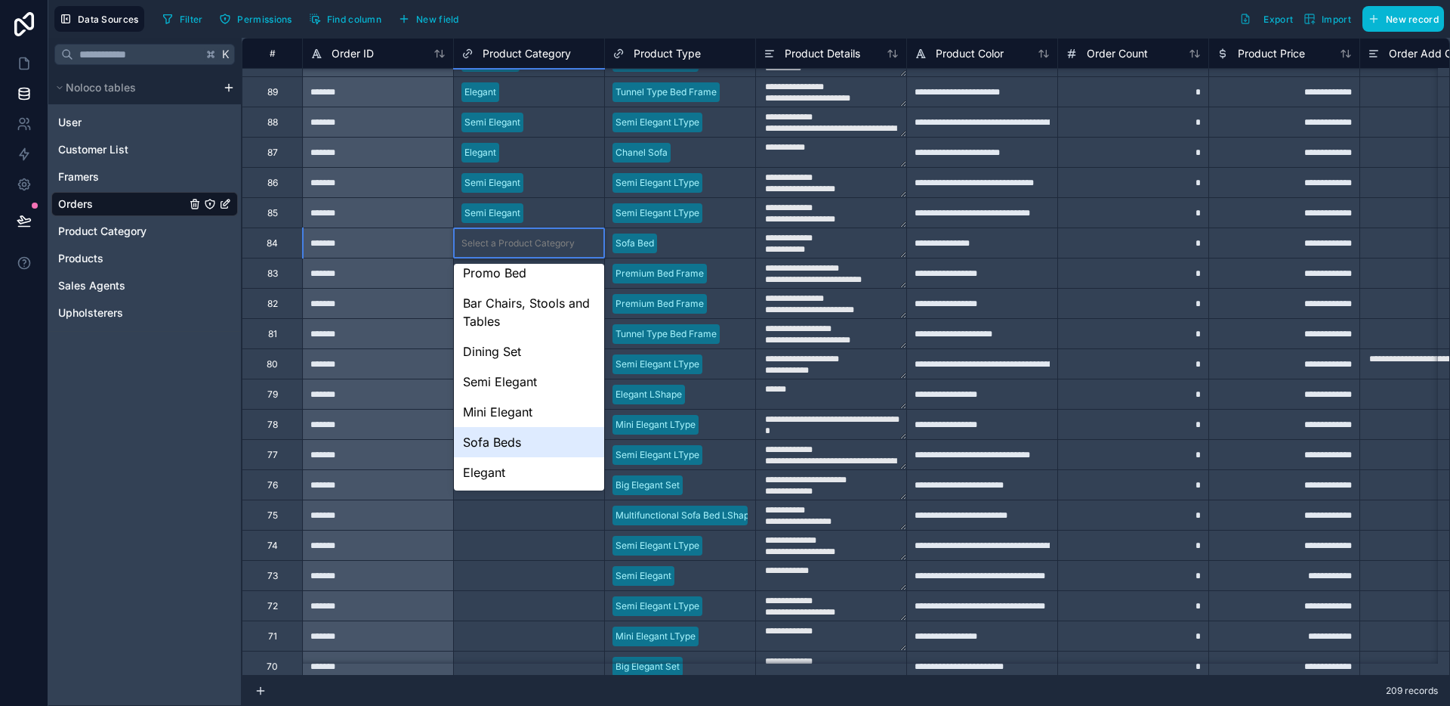
click at [514, 441] on div "Sofa Beds" at bounding box center [529, 442] width 150 height 30
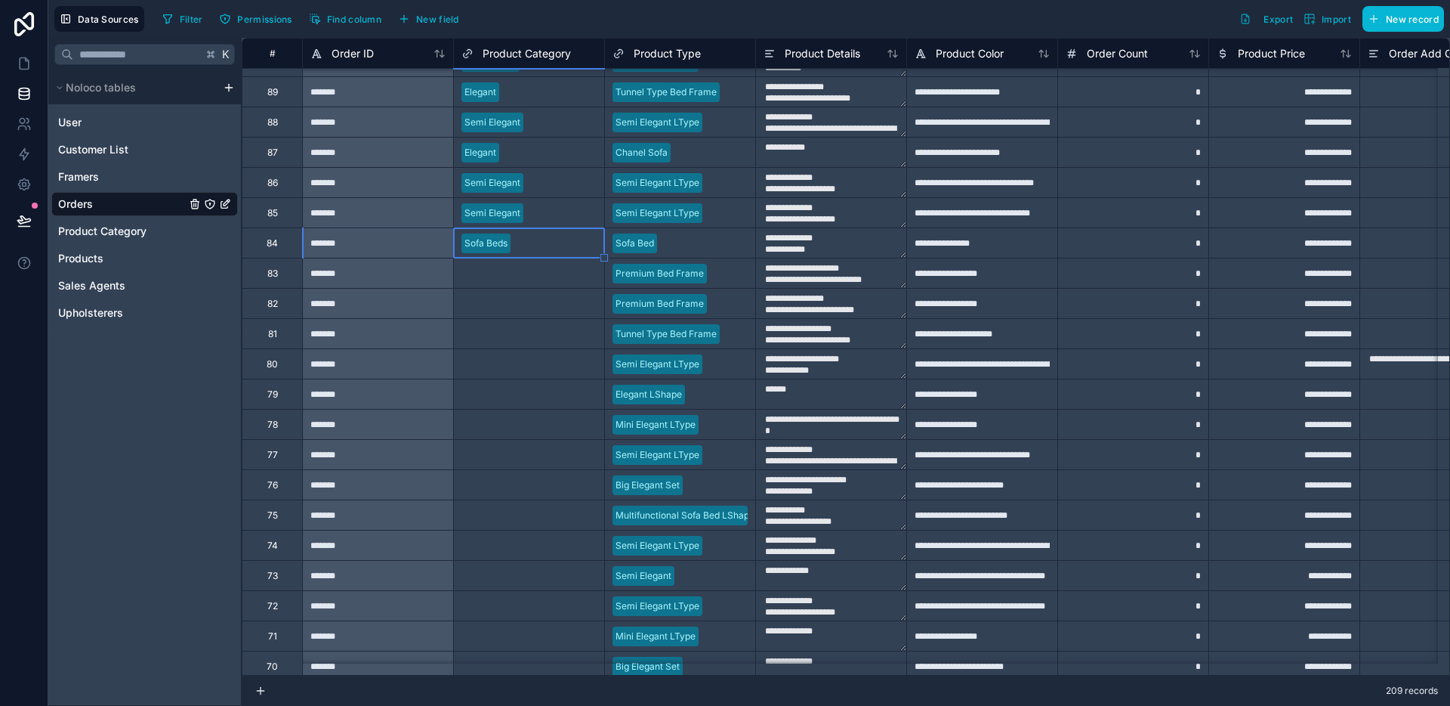
click at [536, 270] on div "Select a Product Category" at bounding box center [518, 273] width 113 height 12
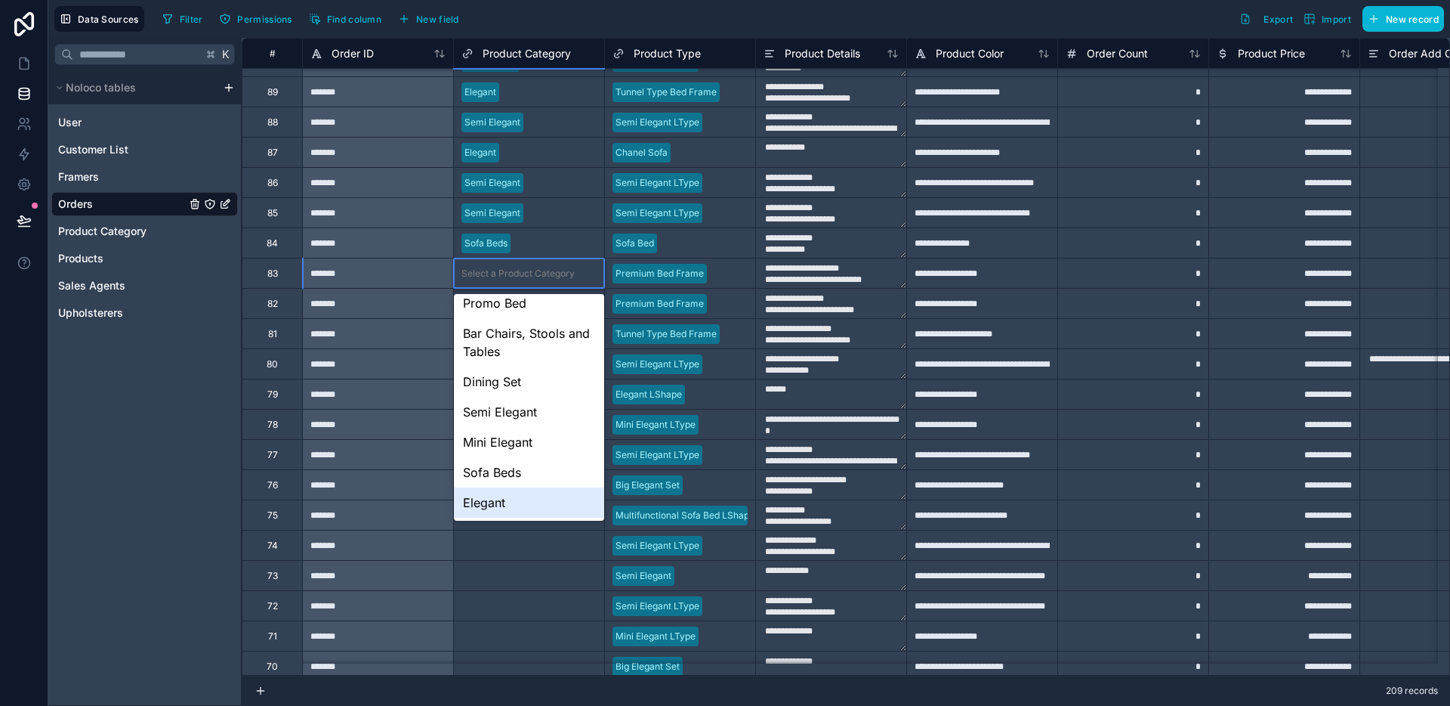
click at [507, 502] on div "Elegant" at bounding box center [529, 502] width 150 height 30
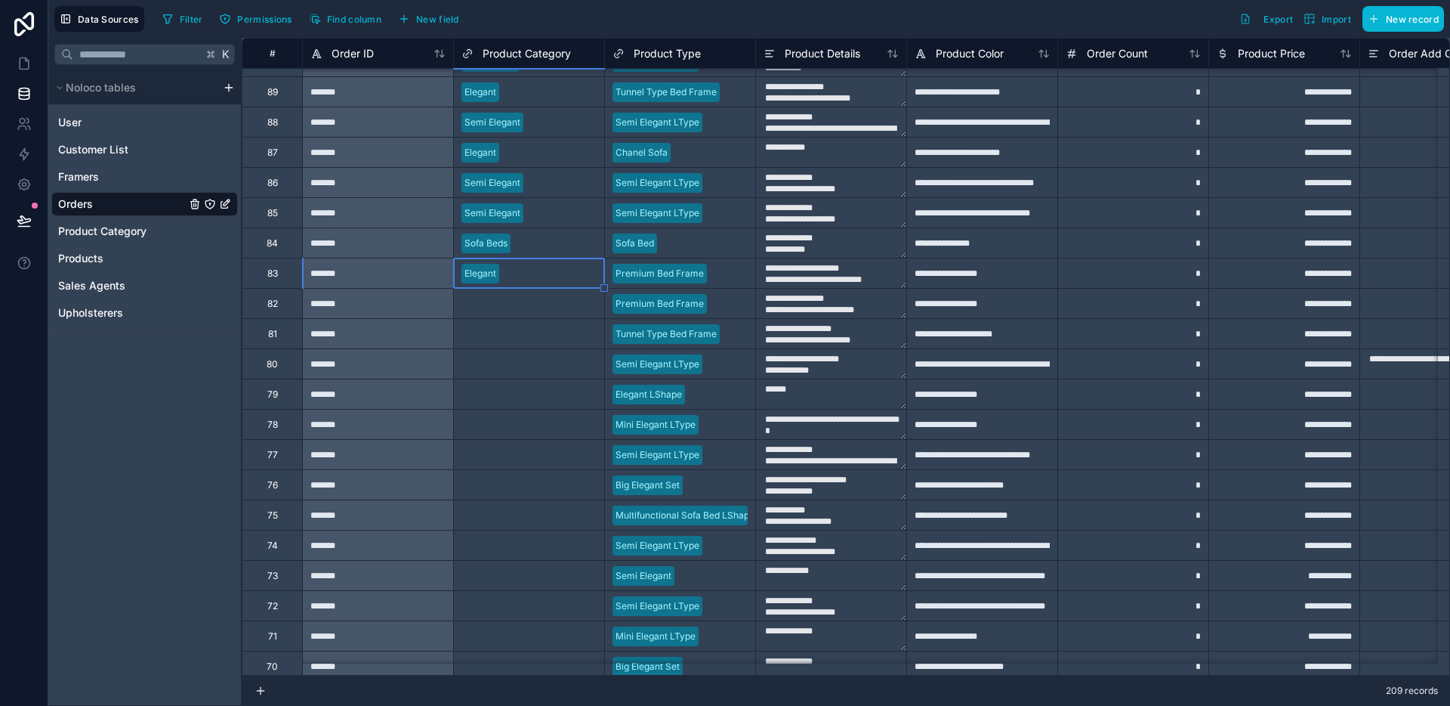
click at [536, 305] on div "Select a Product Category" at bounding box center [518, 304] width 113 height 12
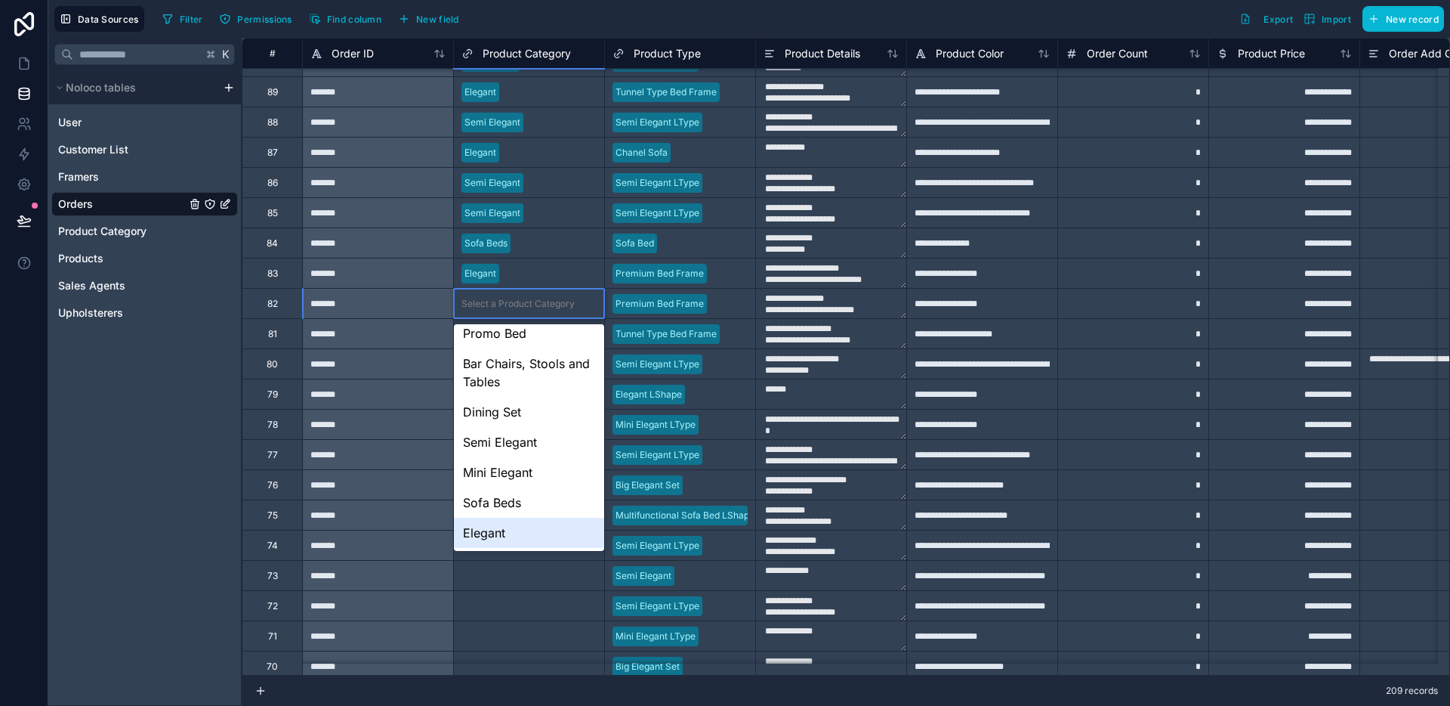
click at [531, 533] on div "Elegant" at bounding box center [529, 532] width 150 height 30
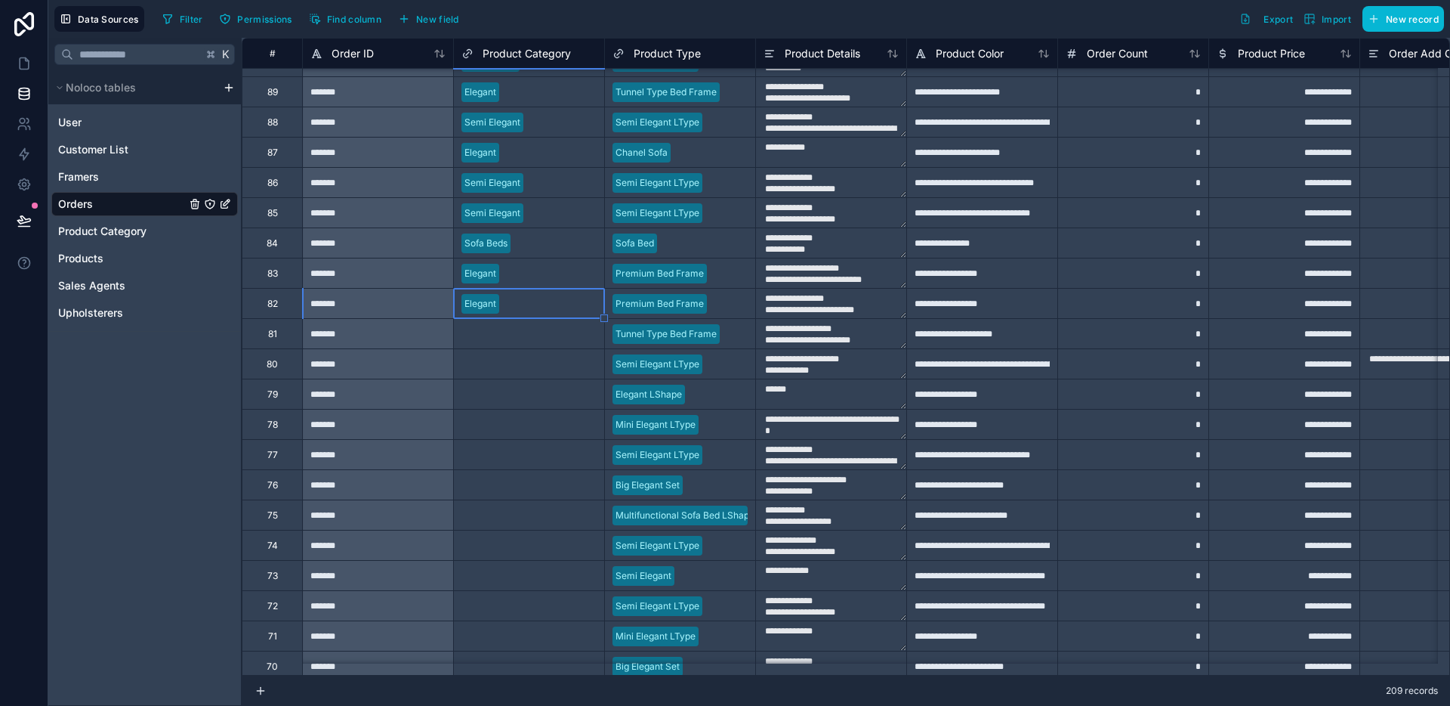
click at [533, 329] on div "Select a Product Category" at bounding box center [518, 334] width 113 height 12
click at [532, 329] on div "Select a Product Category" at bounding box center [518, 334] width 113 height 12
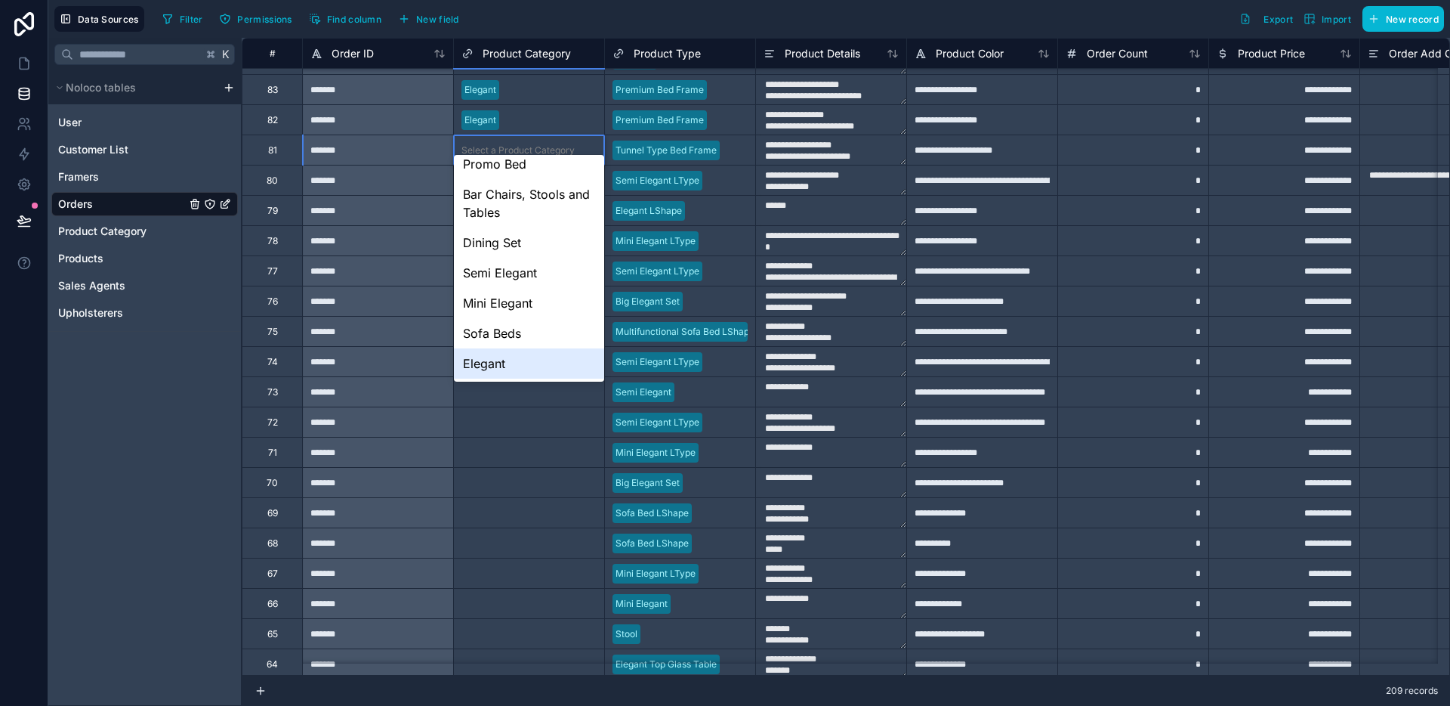
scroll to position [3817, 0]
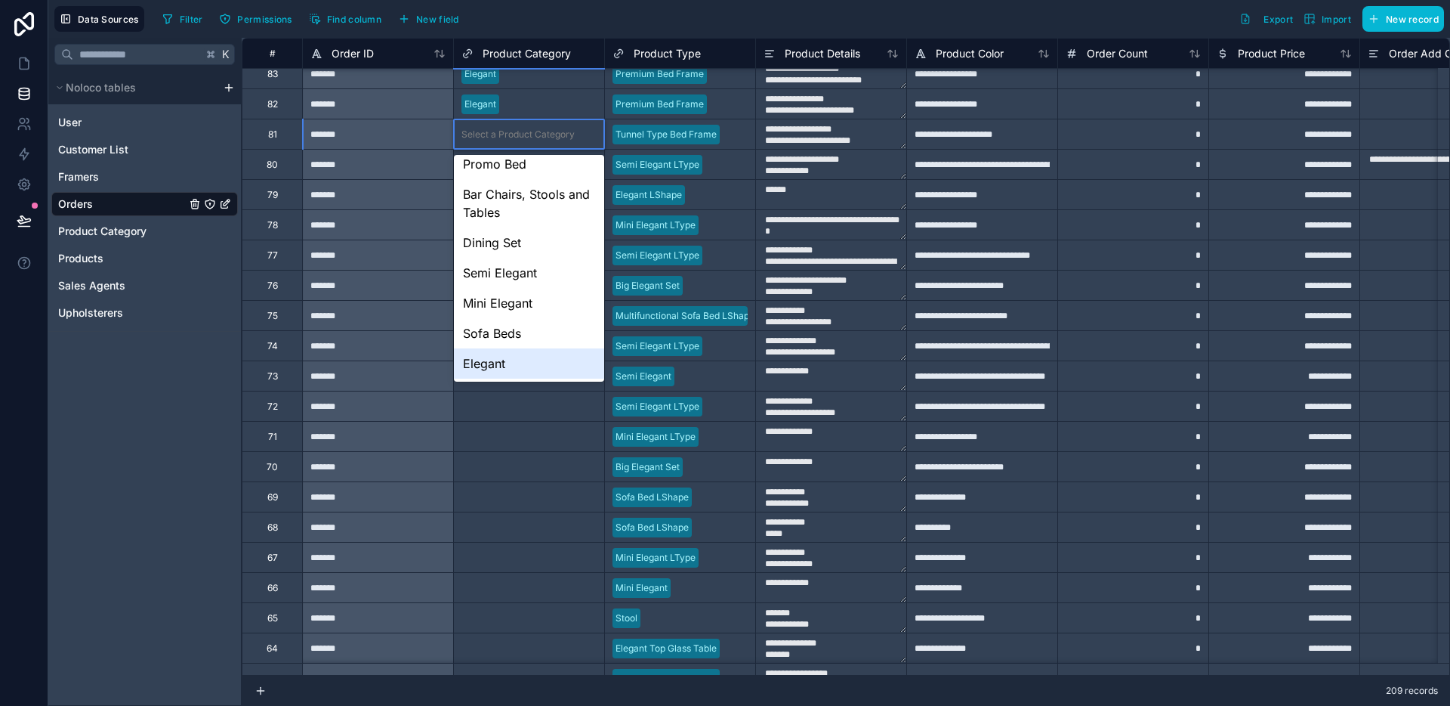
click at [514, 367] on div "Elegant" at bounding box center [529, 363] width 150 height 30
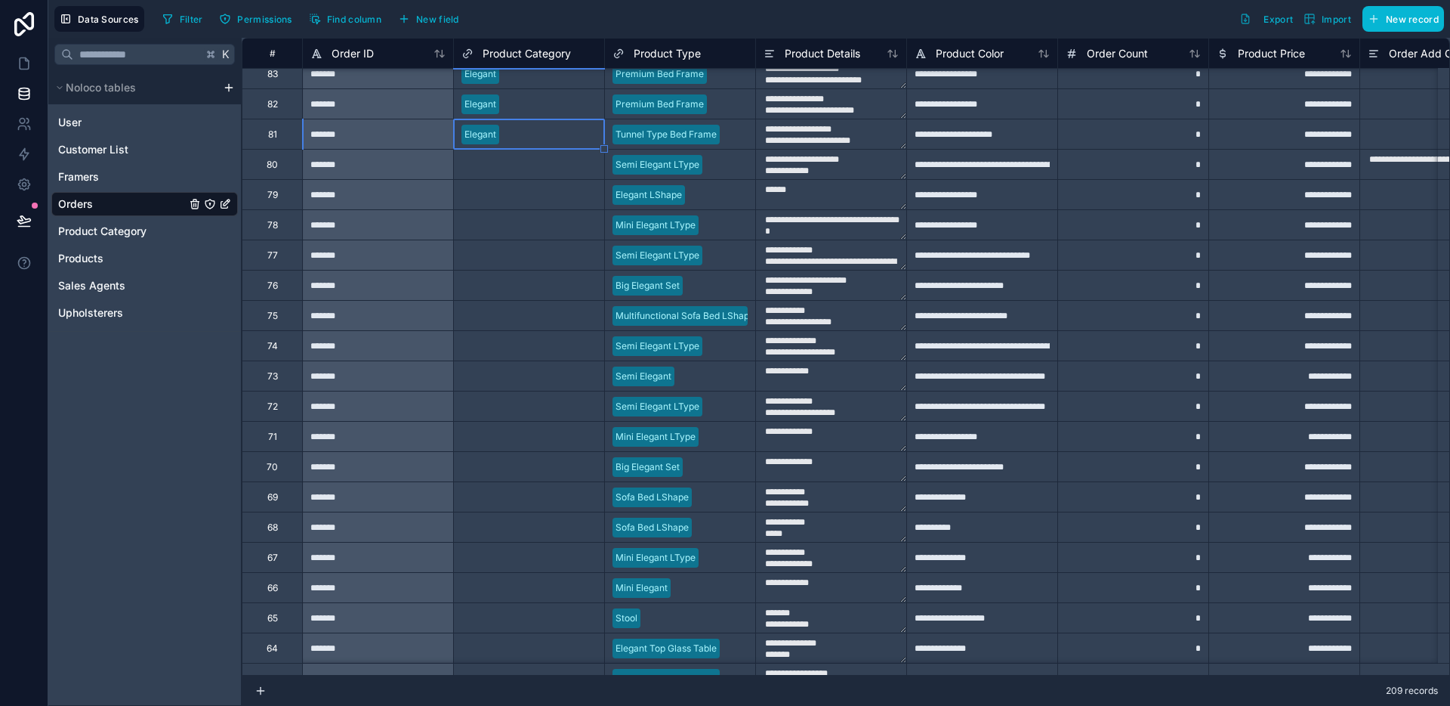
click at [526, 168] on div "Select a Product Category" at bounding box center [518, 165] width 113 height 12
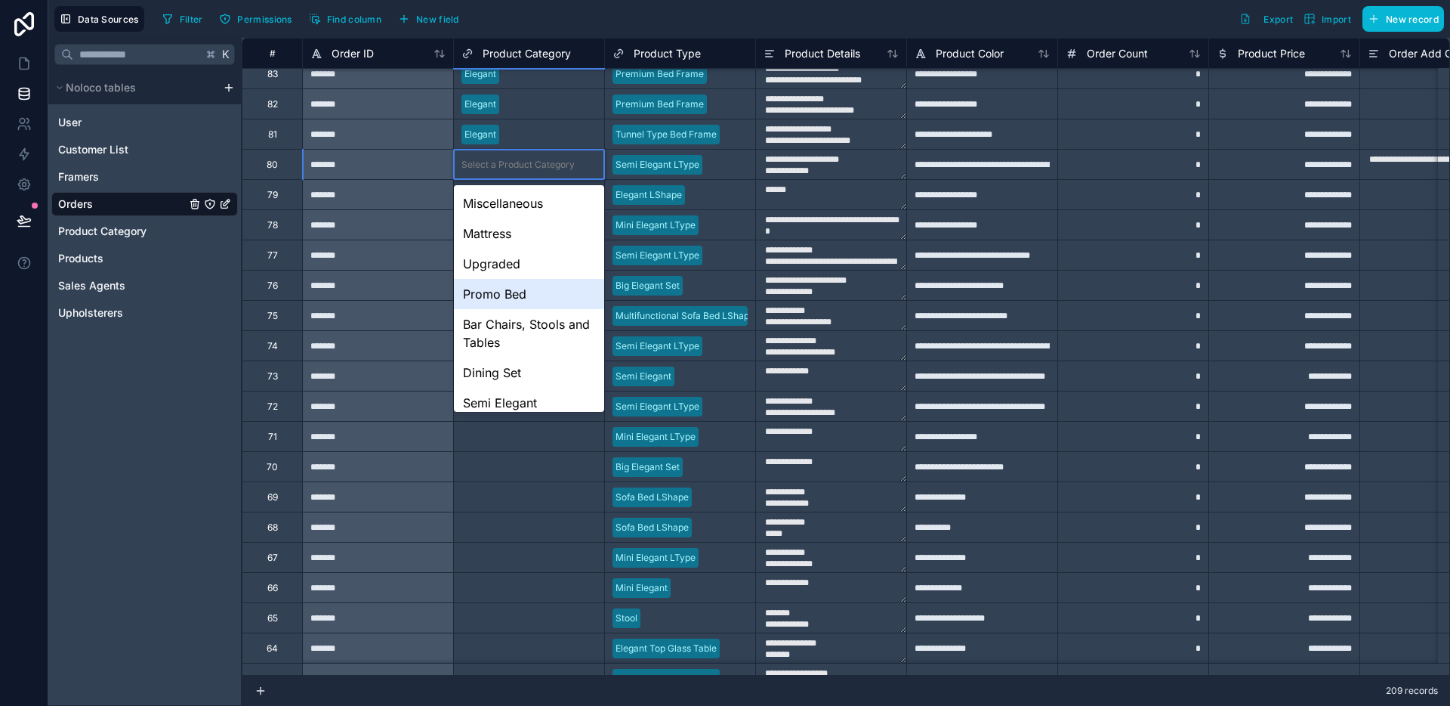
scroll to position [100, 0]
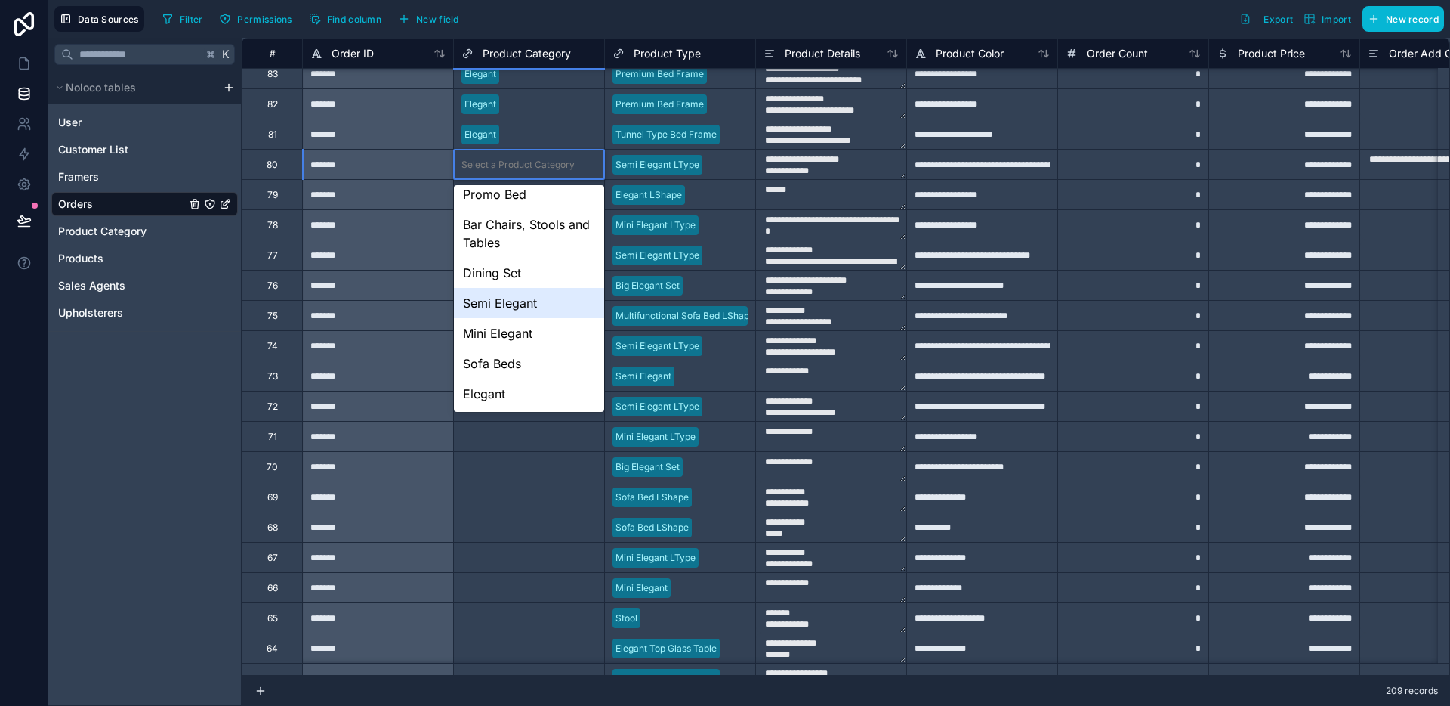
click at [522, 315] on div "Semi Elegant" at bounding box center [529, 303] width 150 height 30
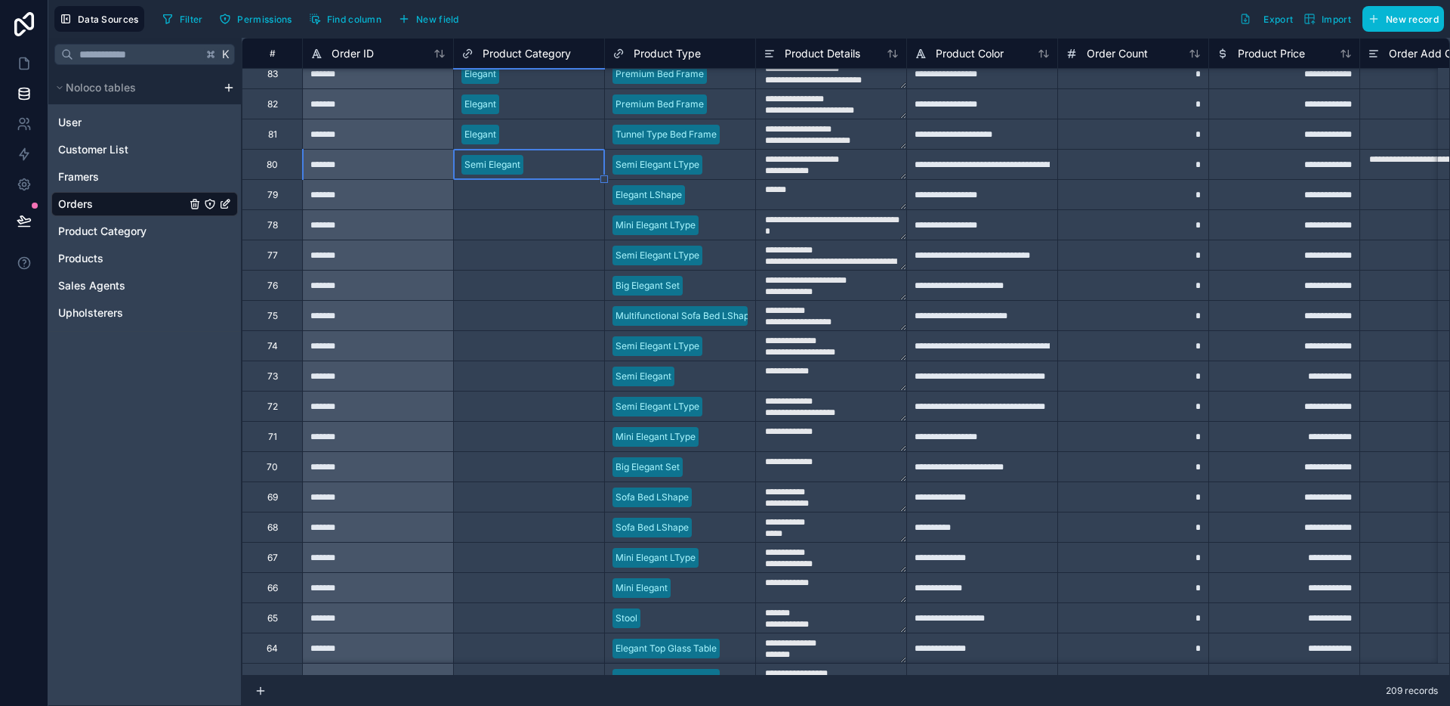
click at [532, 212] on div "Select a Product Category" at bounding box center [529, 224] width 150 height 29
click at [532, 199] on div "Select a Product Category" at bounding box center [518, 195] width 113 height 12
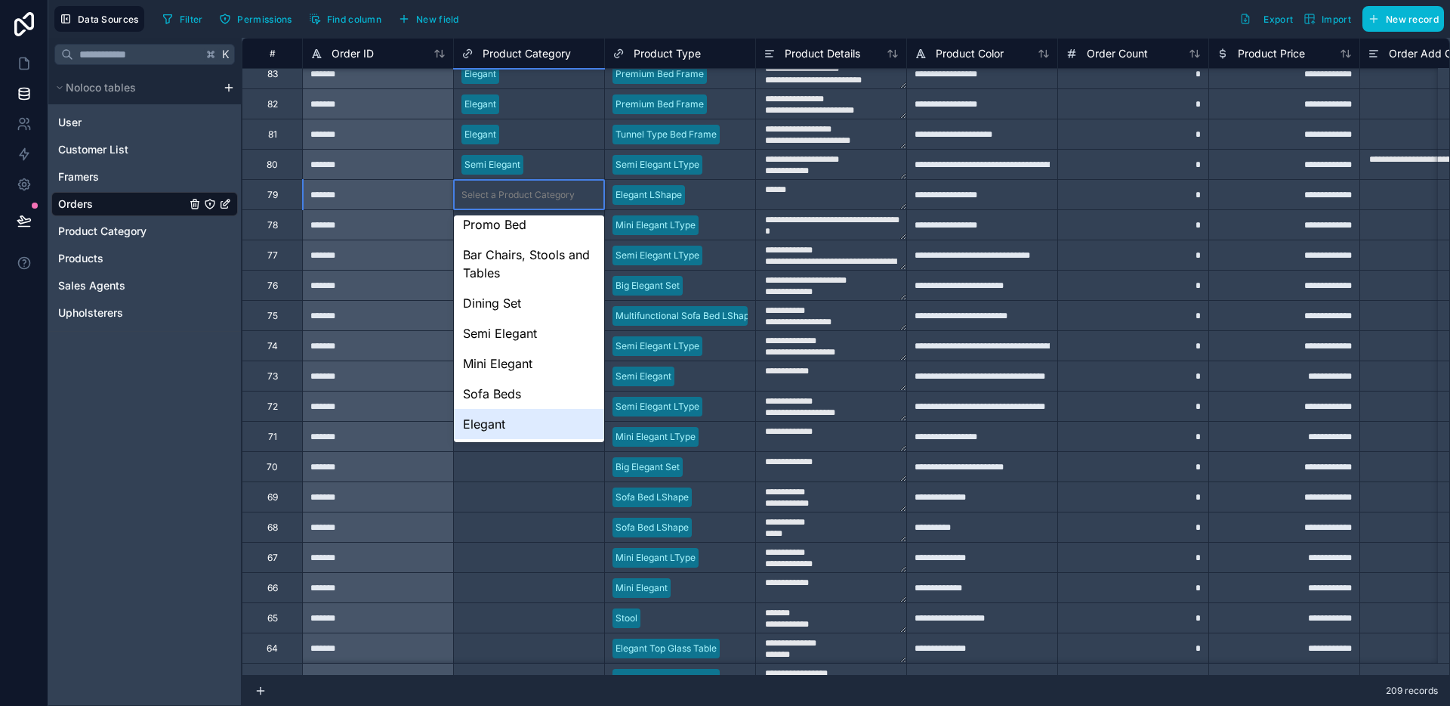
click at [512, 414] on div "Elegant" at bounding box center [529, 424] width 150 height 30
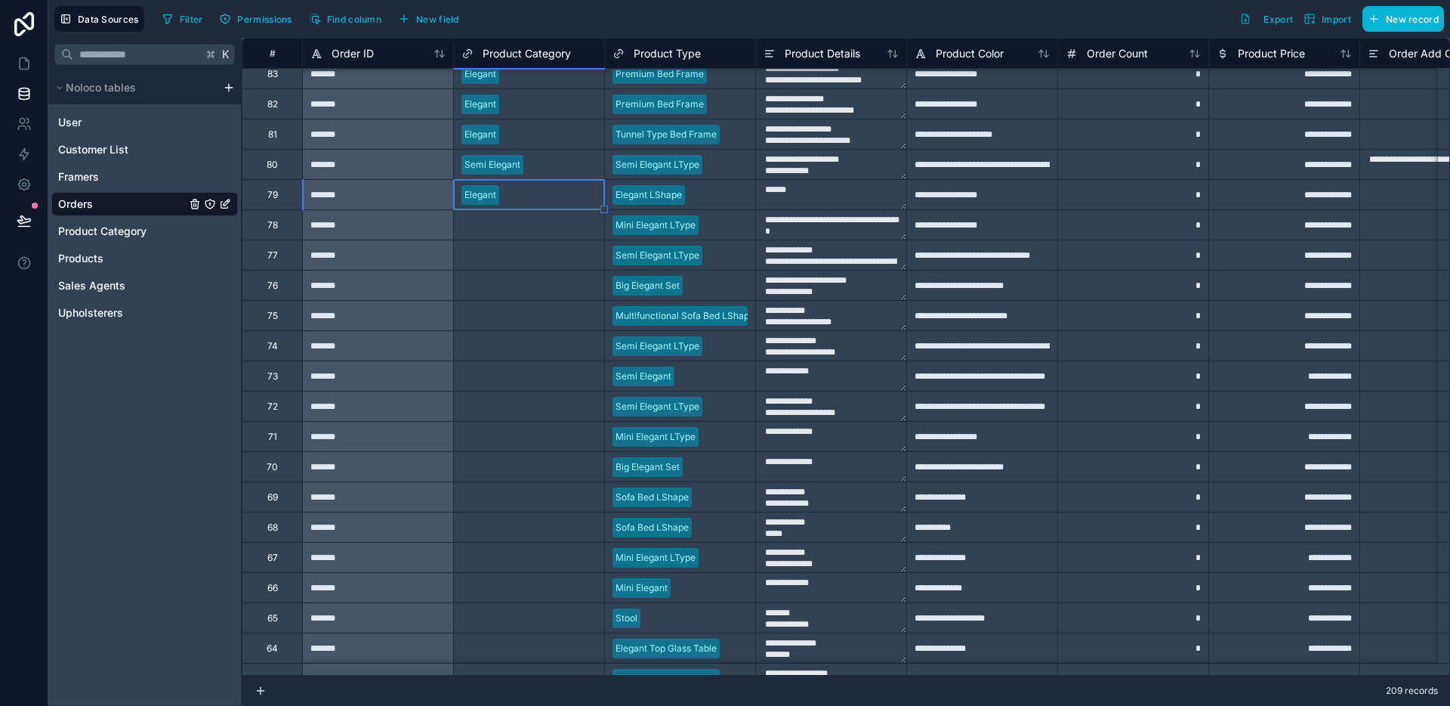
click at [520, 222] on div "Select a Product Category" at bounding box center [518, 225] width 113 height 12
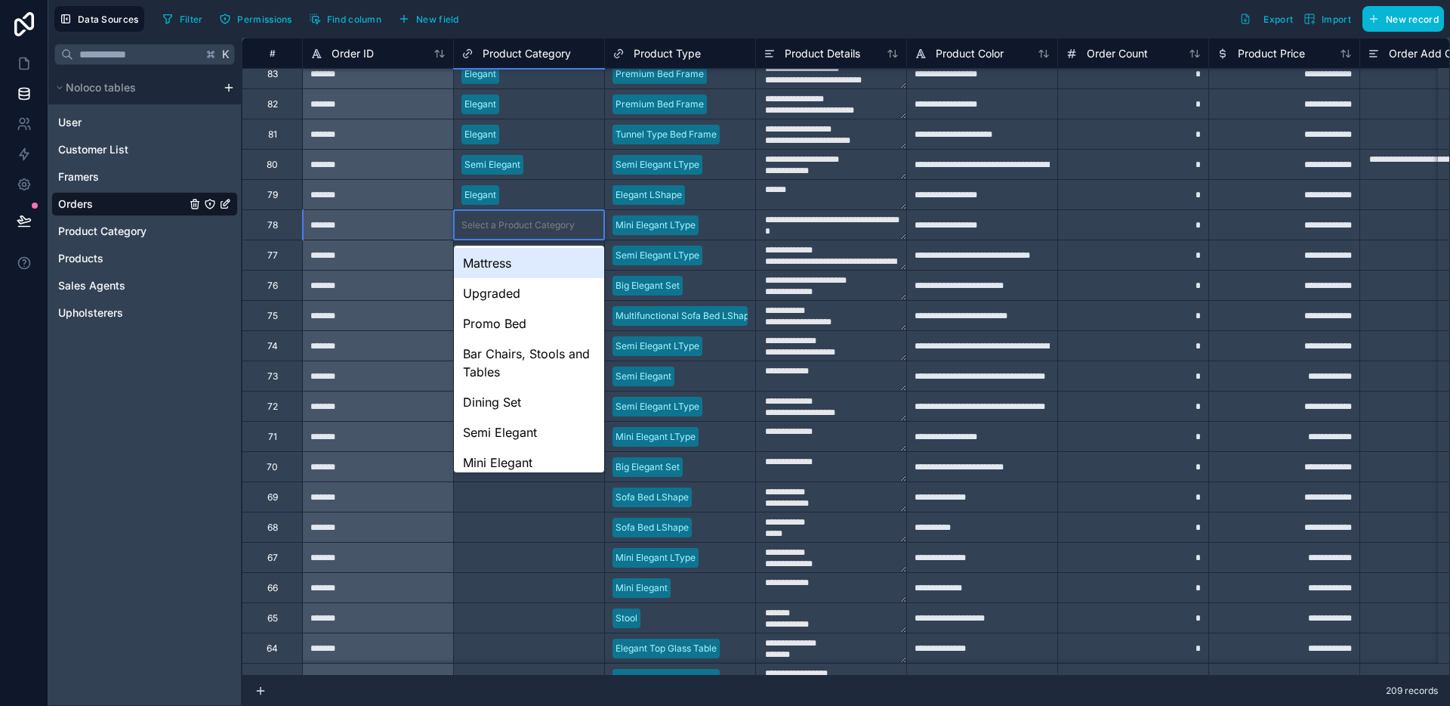
scroll to position [82, 0]
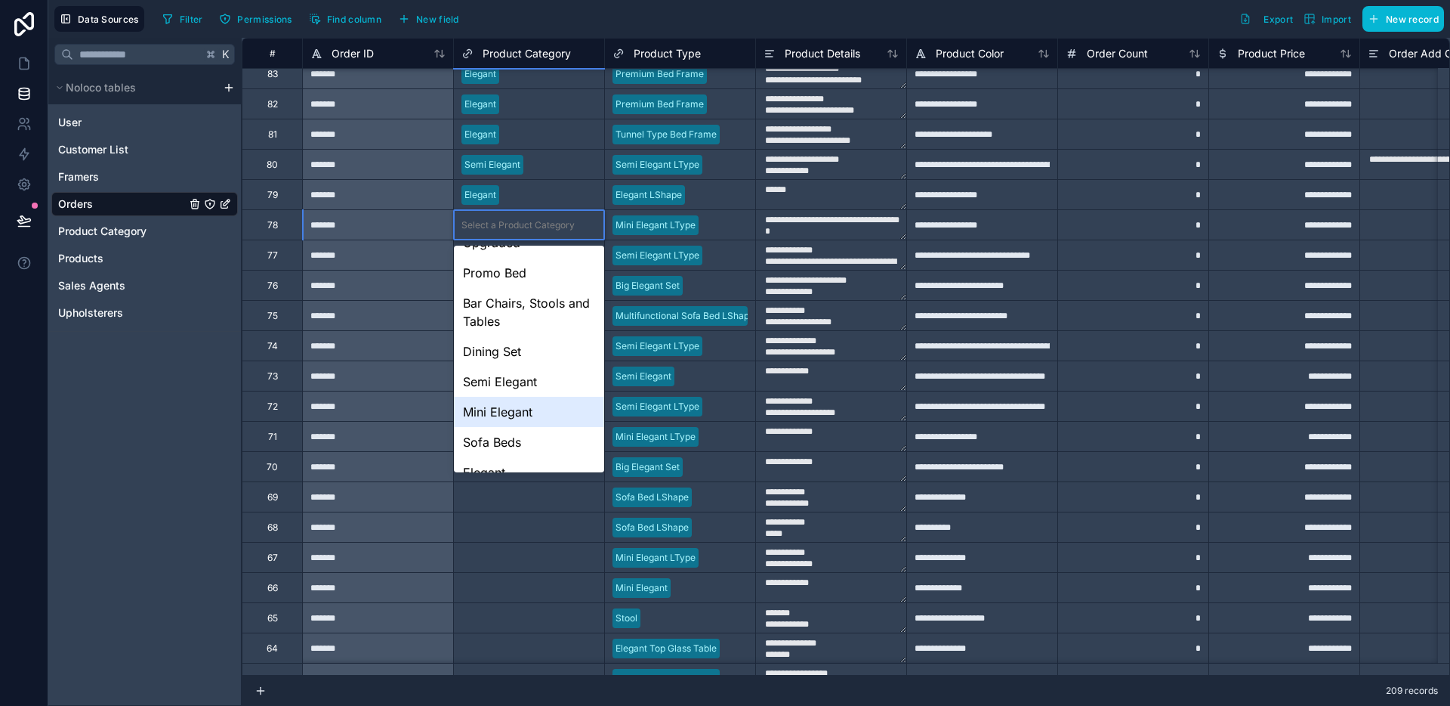
click at [492, 399] on div "Mini Elegant" at bounding box center [529, 412] width 150 height 30
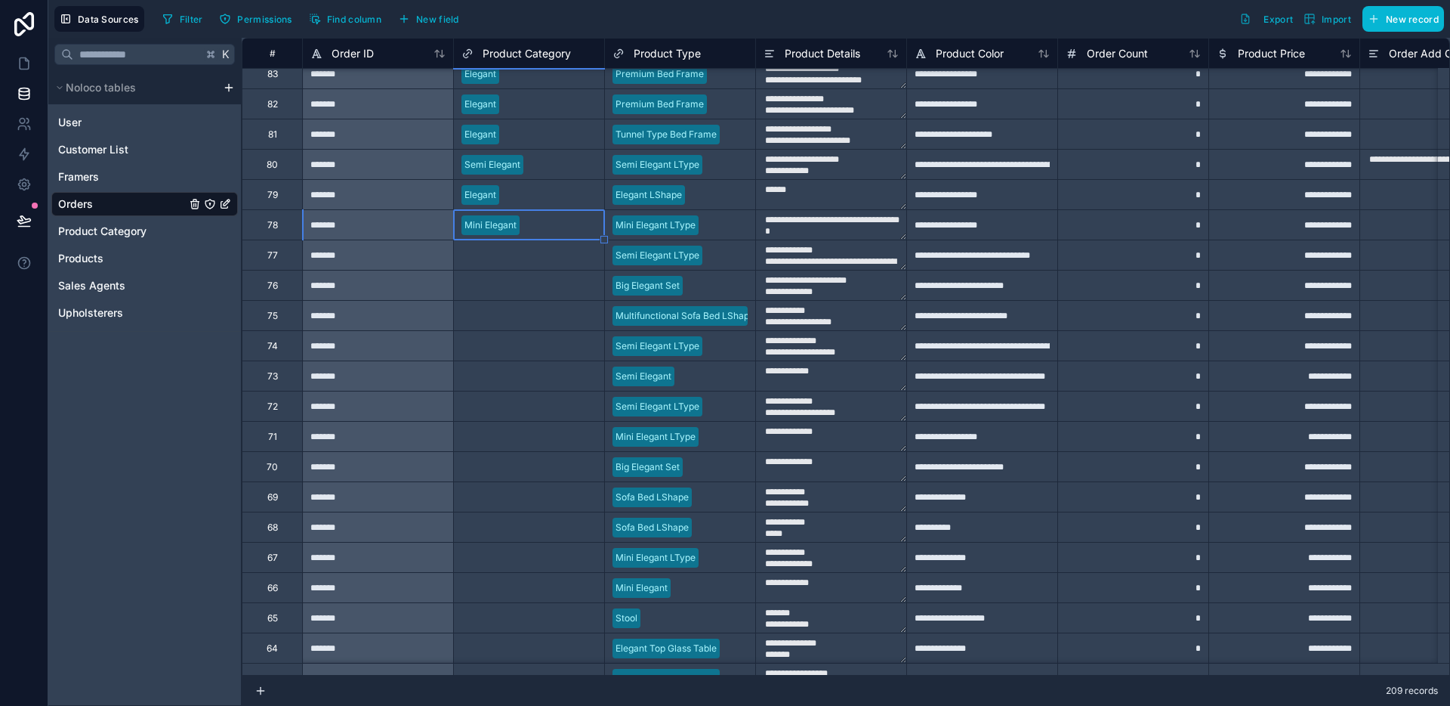
click at [507, 261] on div "Select a Product Category" at bounding box center [529, 255] width 150 height 15
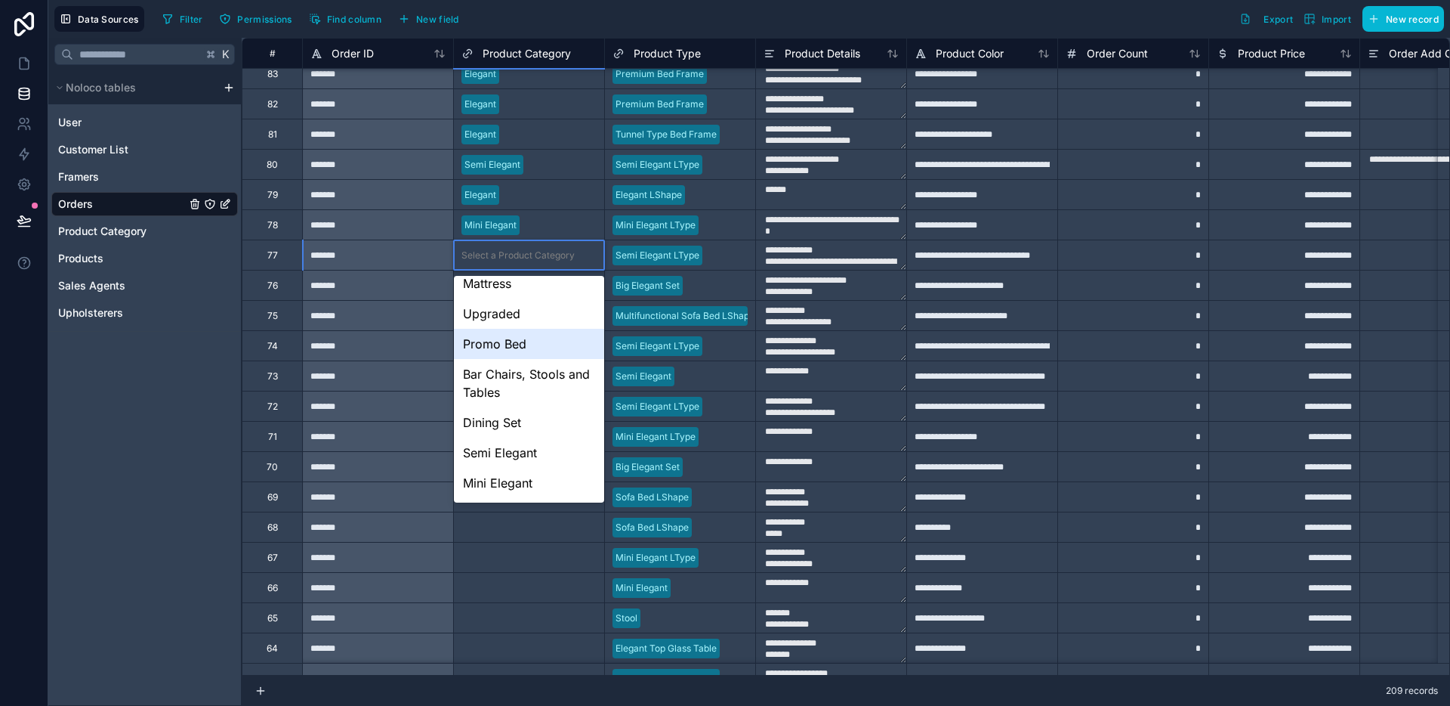
scroll to position [100, 0]
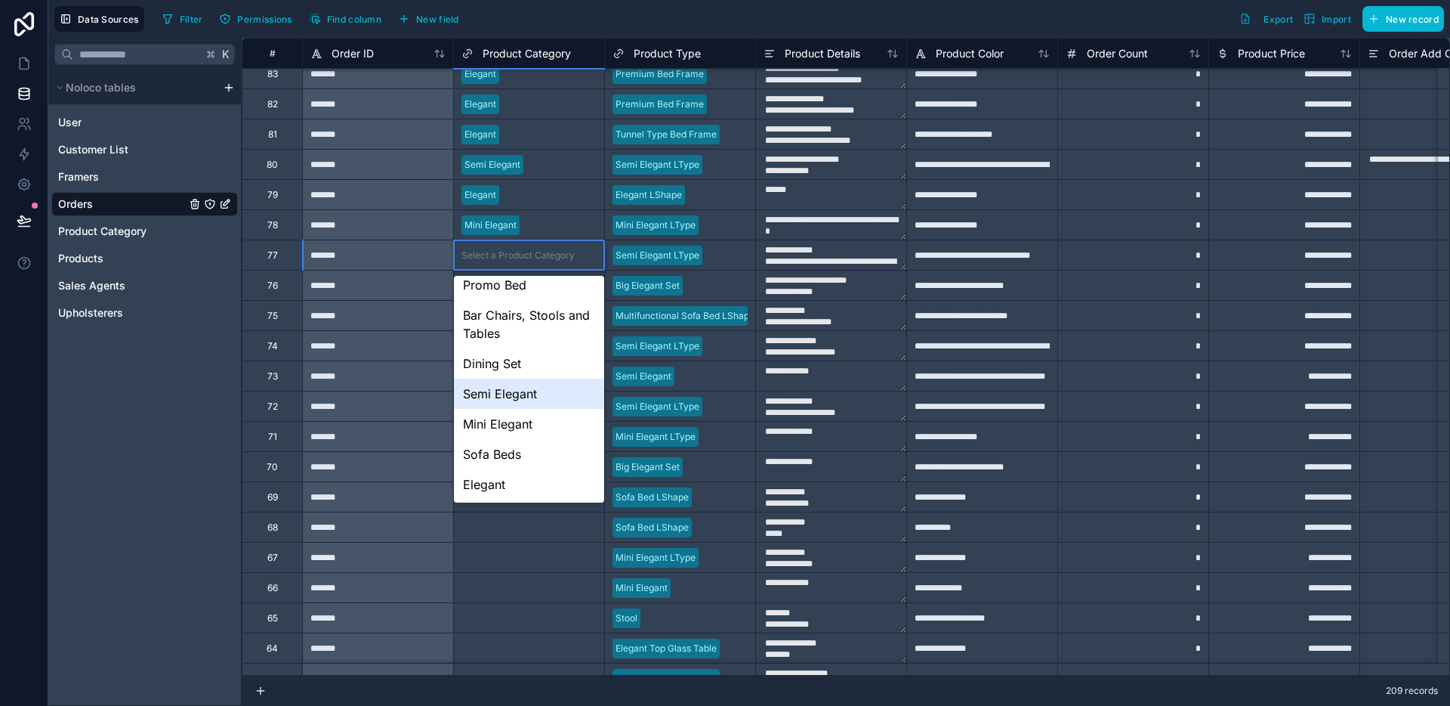
click at [511, 391] on div "Semi Elegant" at bounding box center [529, 393] width 150 height 30
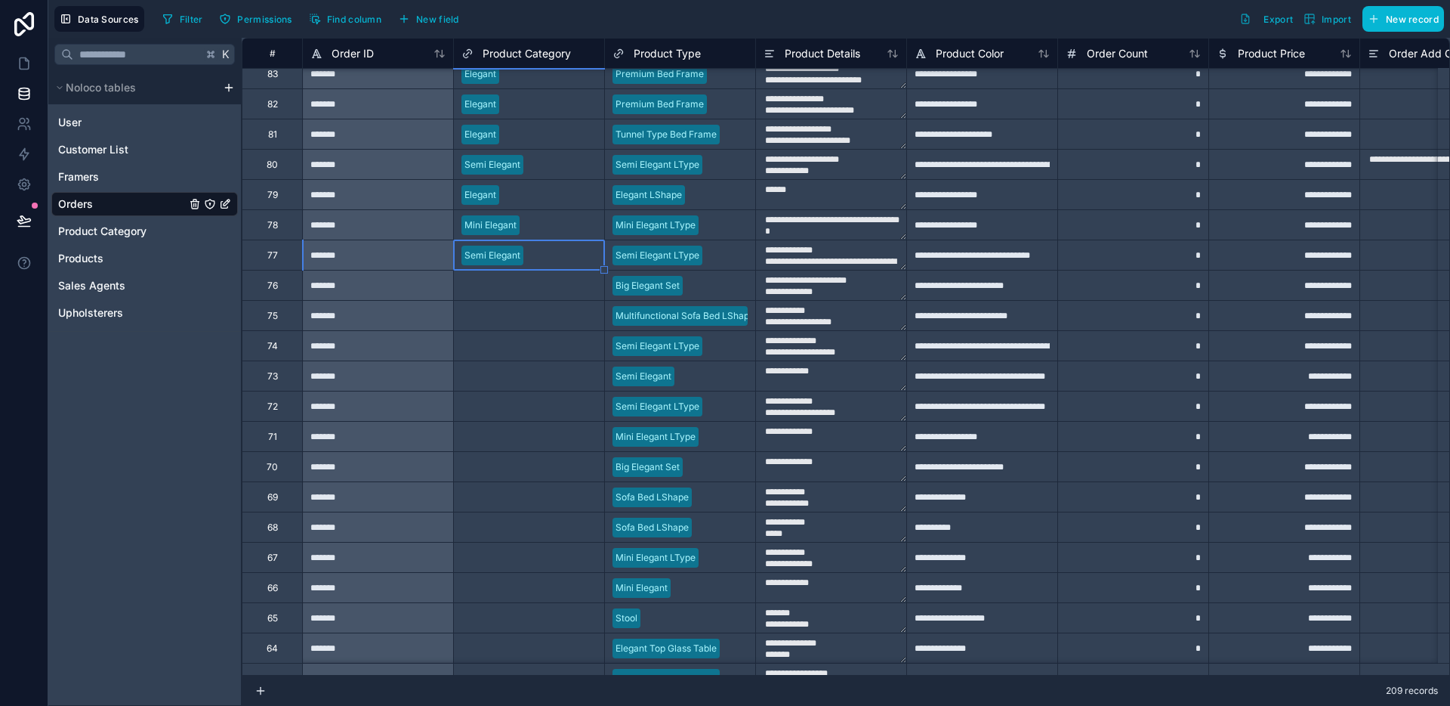
click at [533, 282] on div "Select a Product Category" at bounding box center [518, 286] width 113 height 12
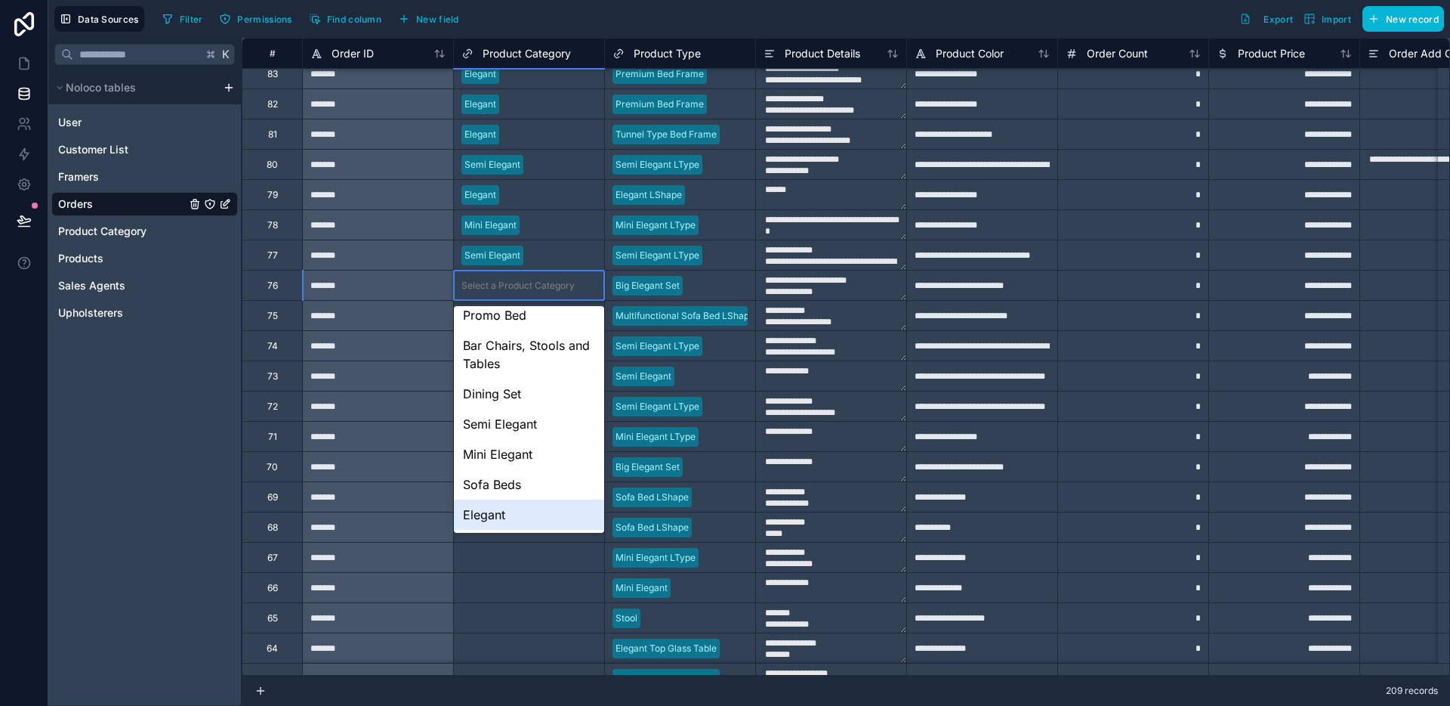
click at [497, 509] on div "Elegant" at bounding box center [529, 514] width 150 height 30
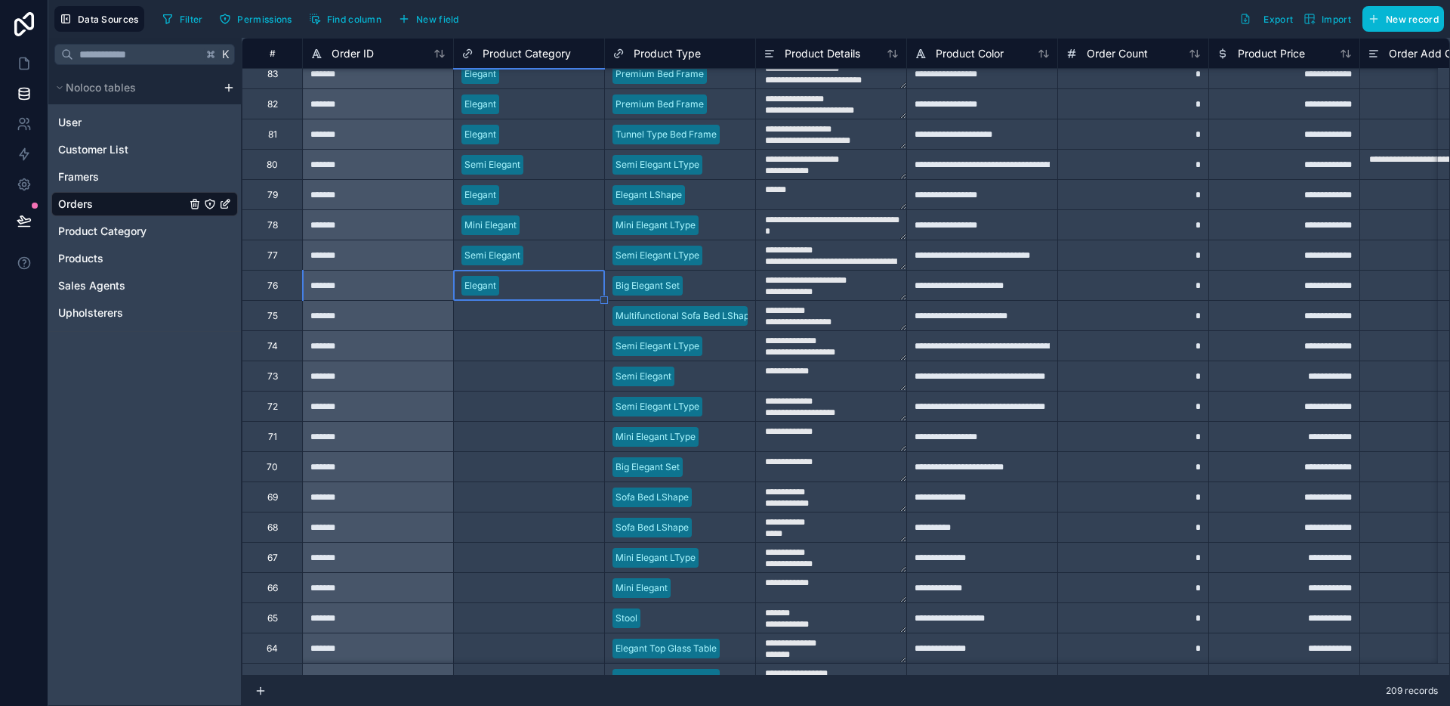
click at [529, 327] on div "Select a Product Category" at bounding box center [529, 315] width 150 height 29
click at [530, 323] on div "Select a Product Category" at bounding box center [529, 315] width 150 height 29
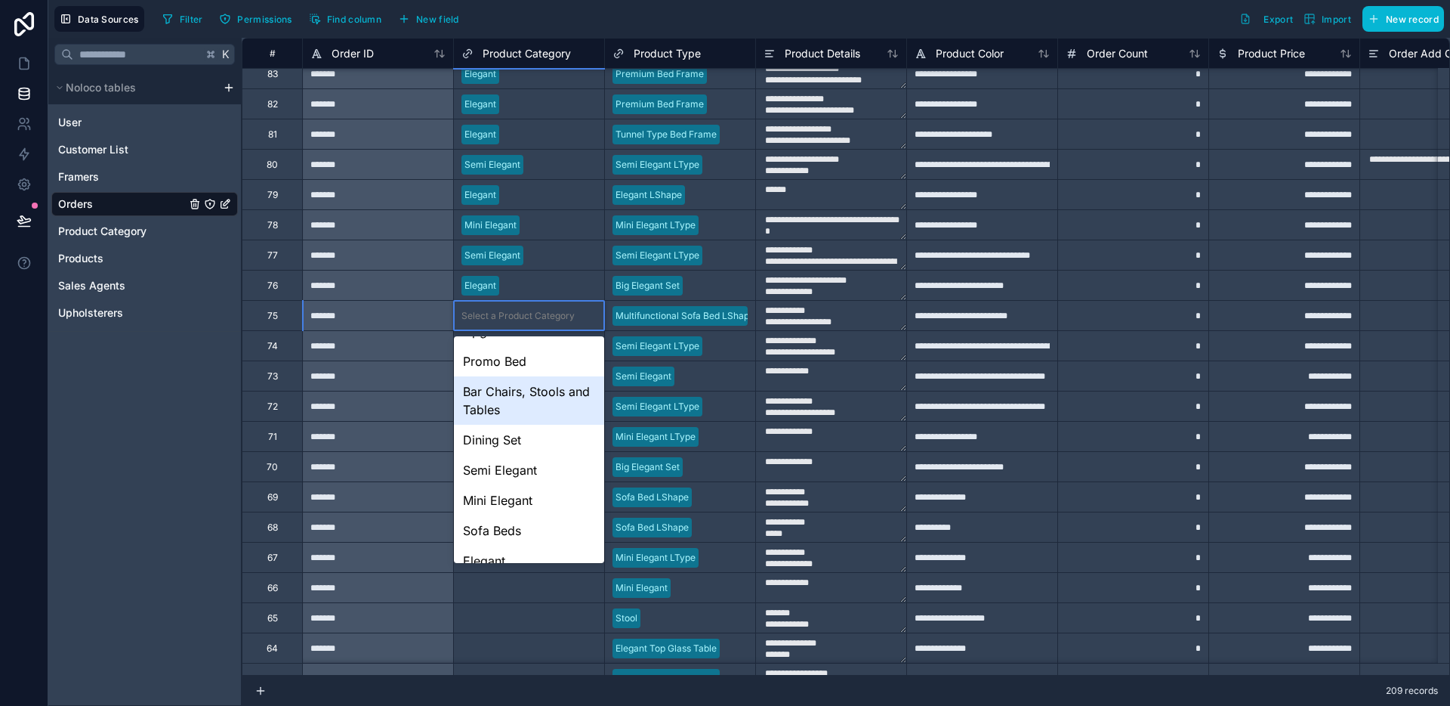
scroll to position [83, 0]
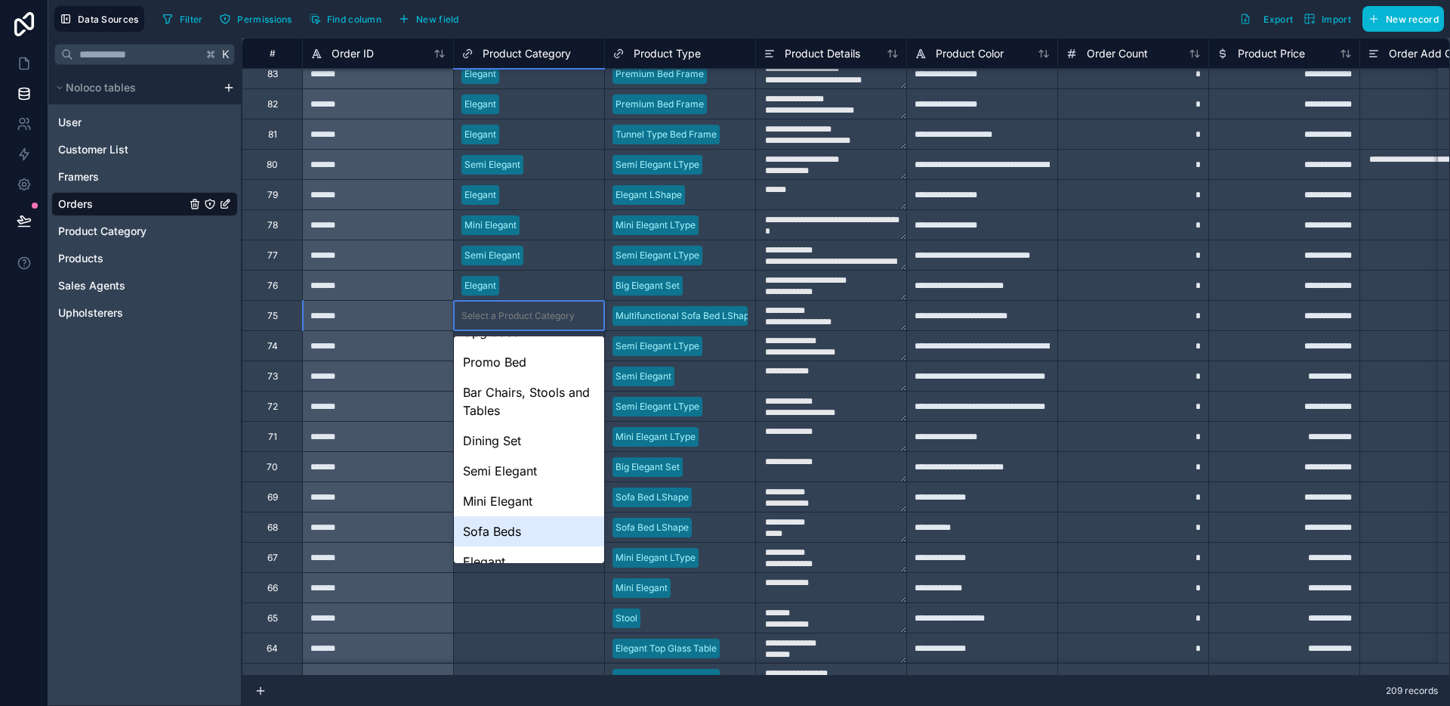
click at [507, 519] on div "Sofa Beds" at bounding box center [529, 531] width 150 height 30
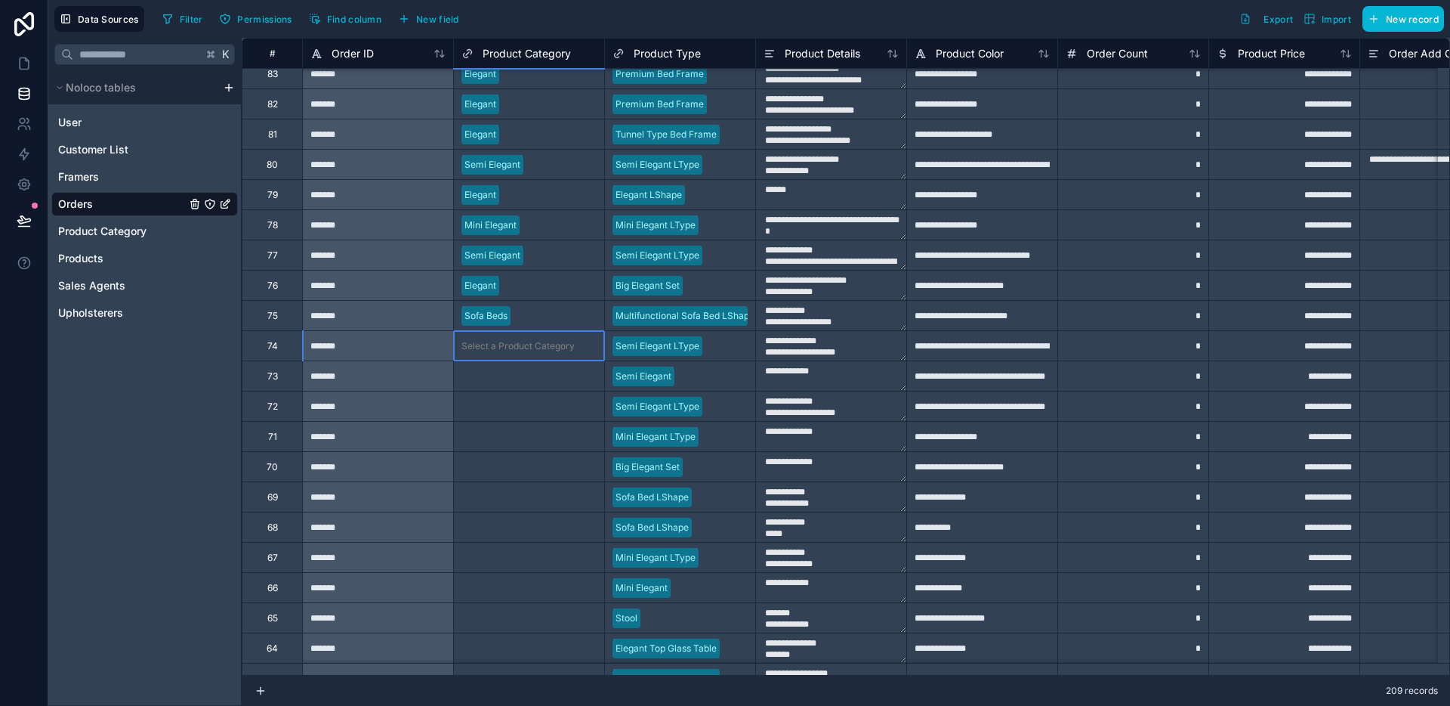
click at [537, 357] on div "Select a Product Category" at bounding box center [529, 345] width 150 height 29
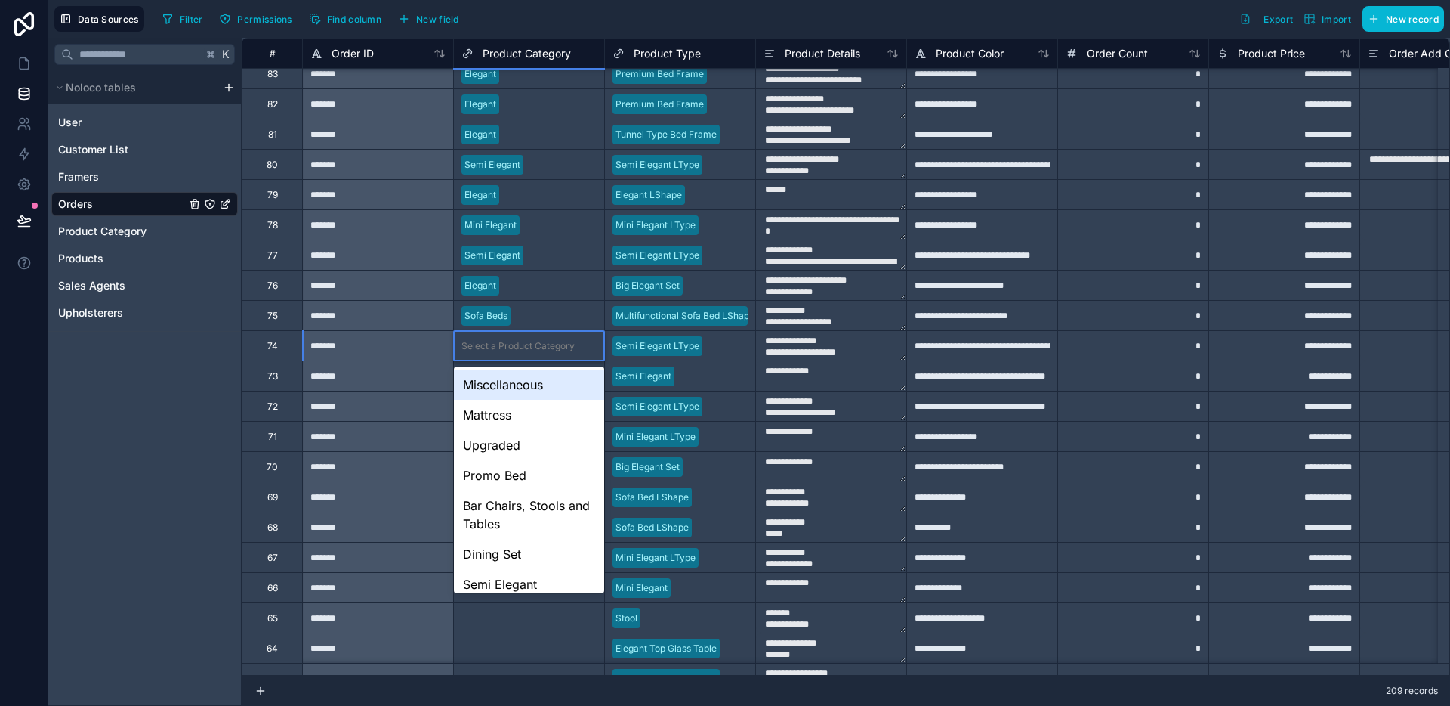
click at [537, 357] on div "Select a Product Category" at bounding box center [529, 345] width 150 height 29
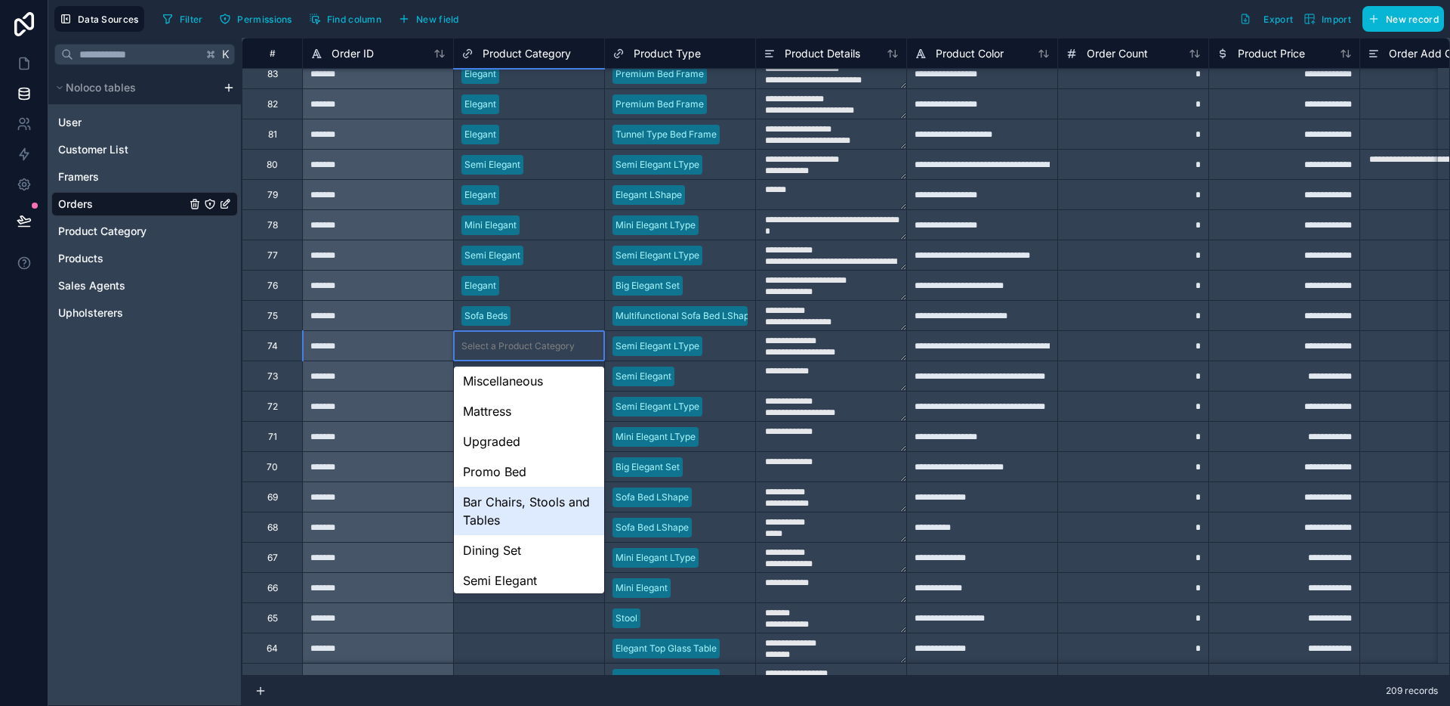
scroll to position [100, 0]
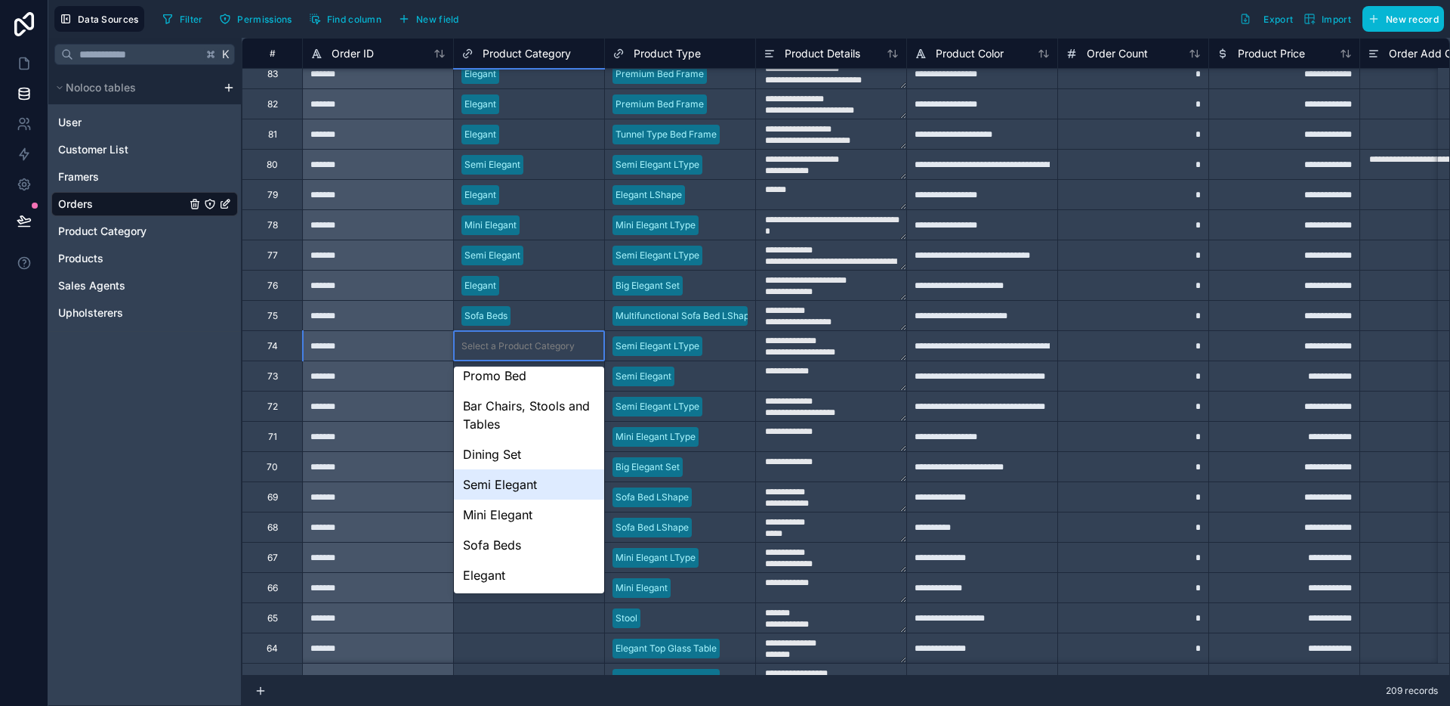
click at [474, 486] on div "Semi Elegant" at bounding box center [529, 484] width 150 height 30
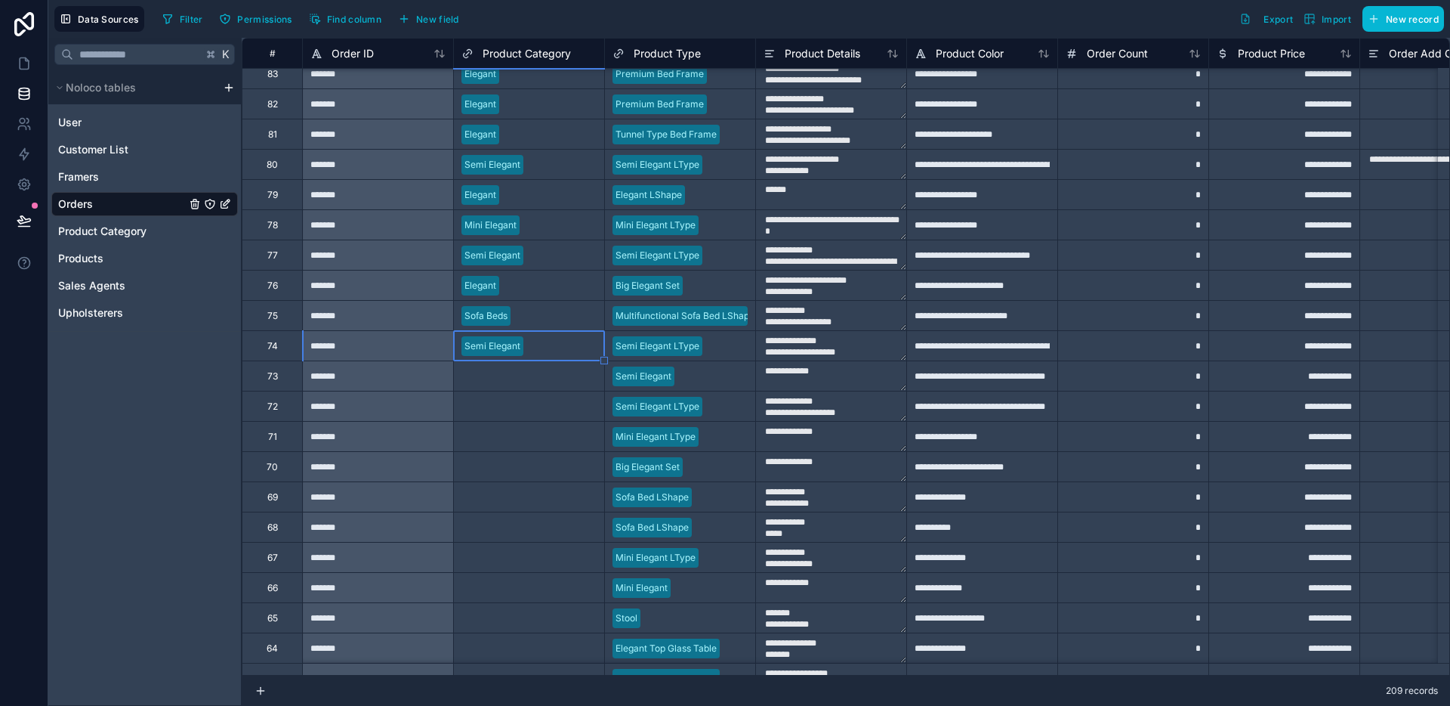
click at [507, 371] on div "Select a Product Category" at bounding box center [518, 376] width 113 height 12
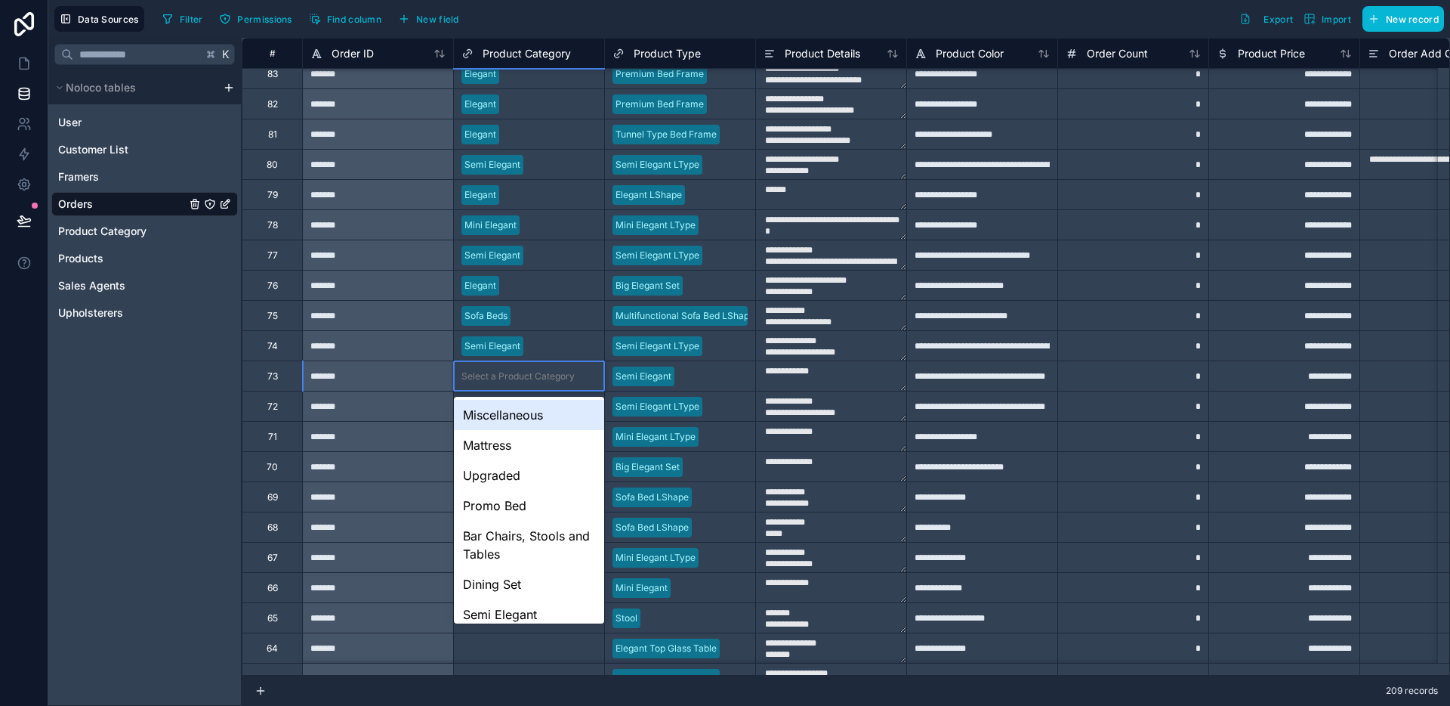
click at [505, 372] on div "Select a Product Category" at bounding box center [518, 376] width 113 height 12
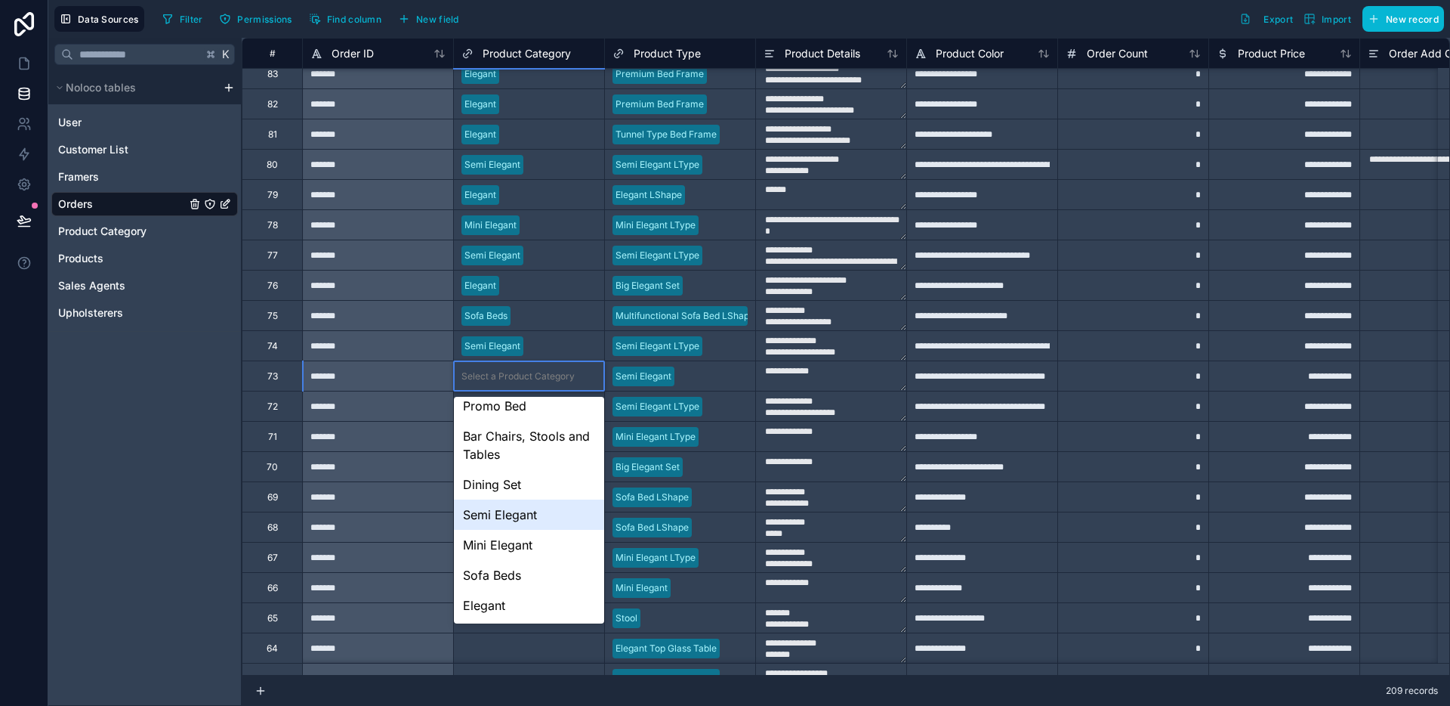
click at [509, 520] on div "Semi Elegant" at bounding box center [529, 514] width 150 height 30
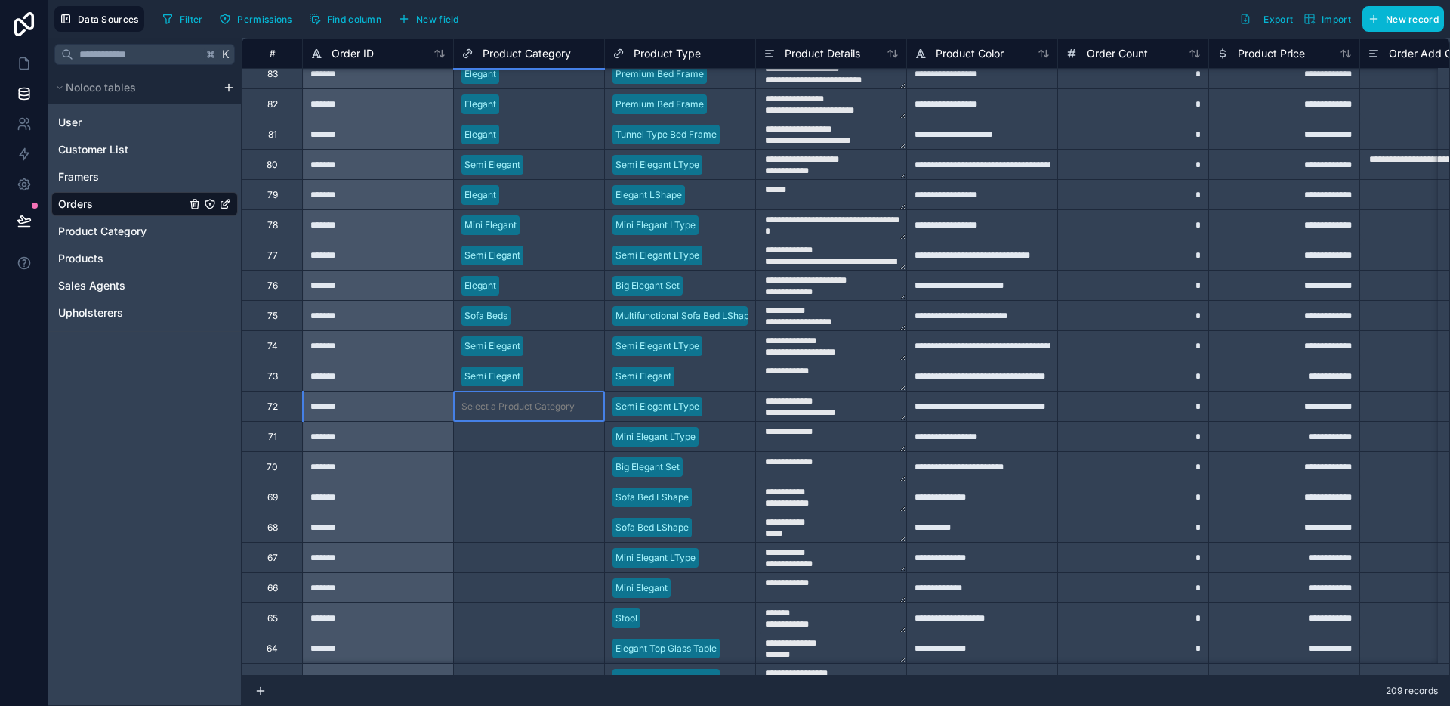
click at [524, 408] on div "Select a Product Category" at bounding box center [518, 406] width 113 height 12
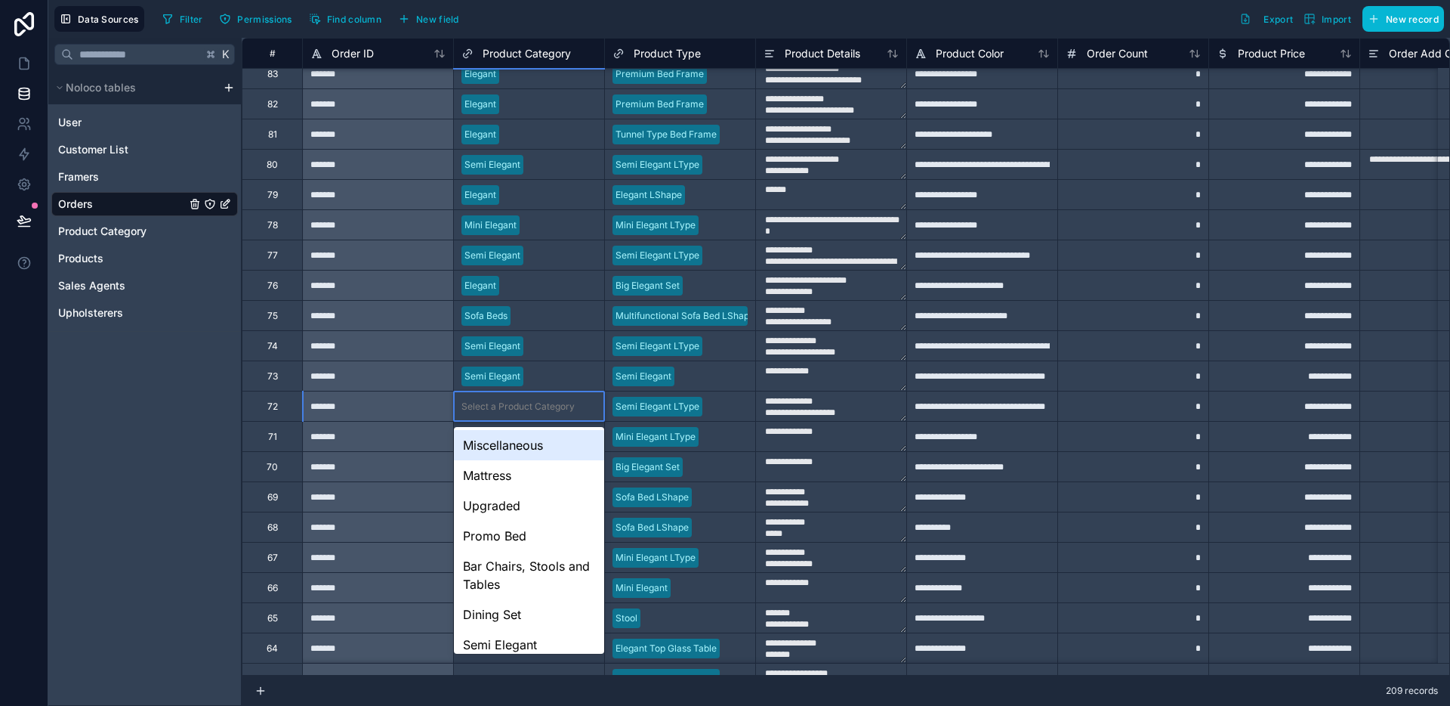
click at [524, 408] on div "Select a Product Category" at bounding box center [518, 406] width 113 height 12
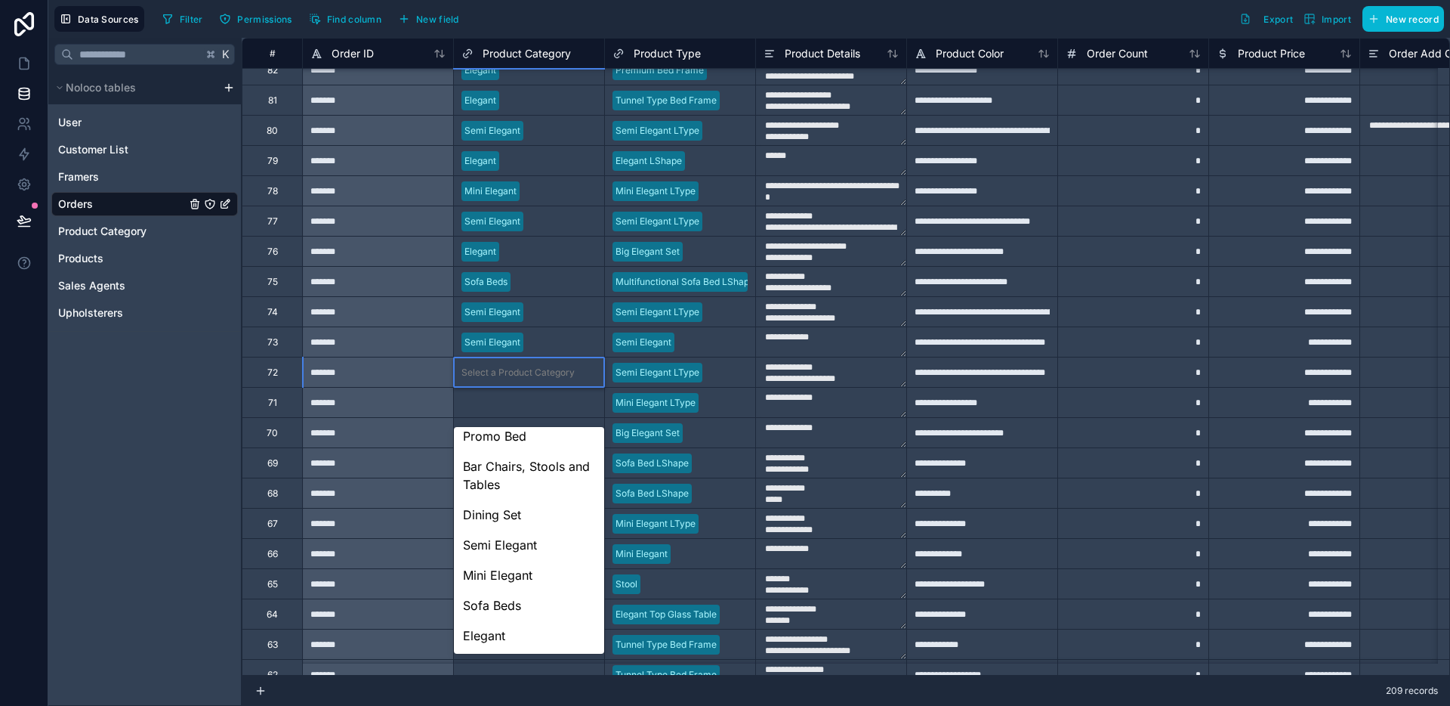
scroll to position [3856, 0]
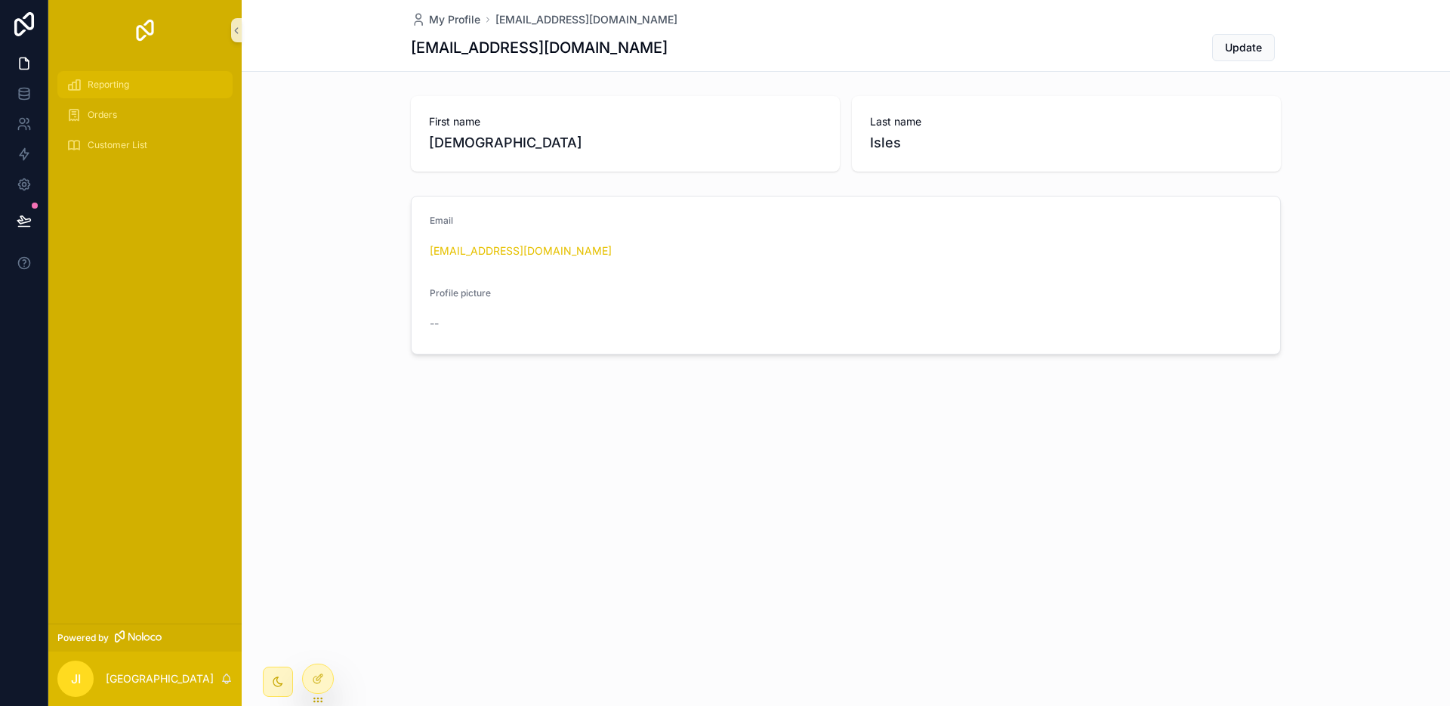
click at [110, 91] on div "Reporting" at bounding box center [144, 85] width 157 height 24
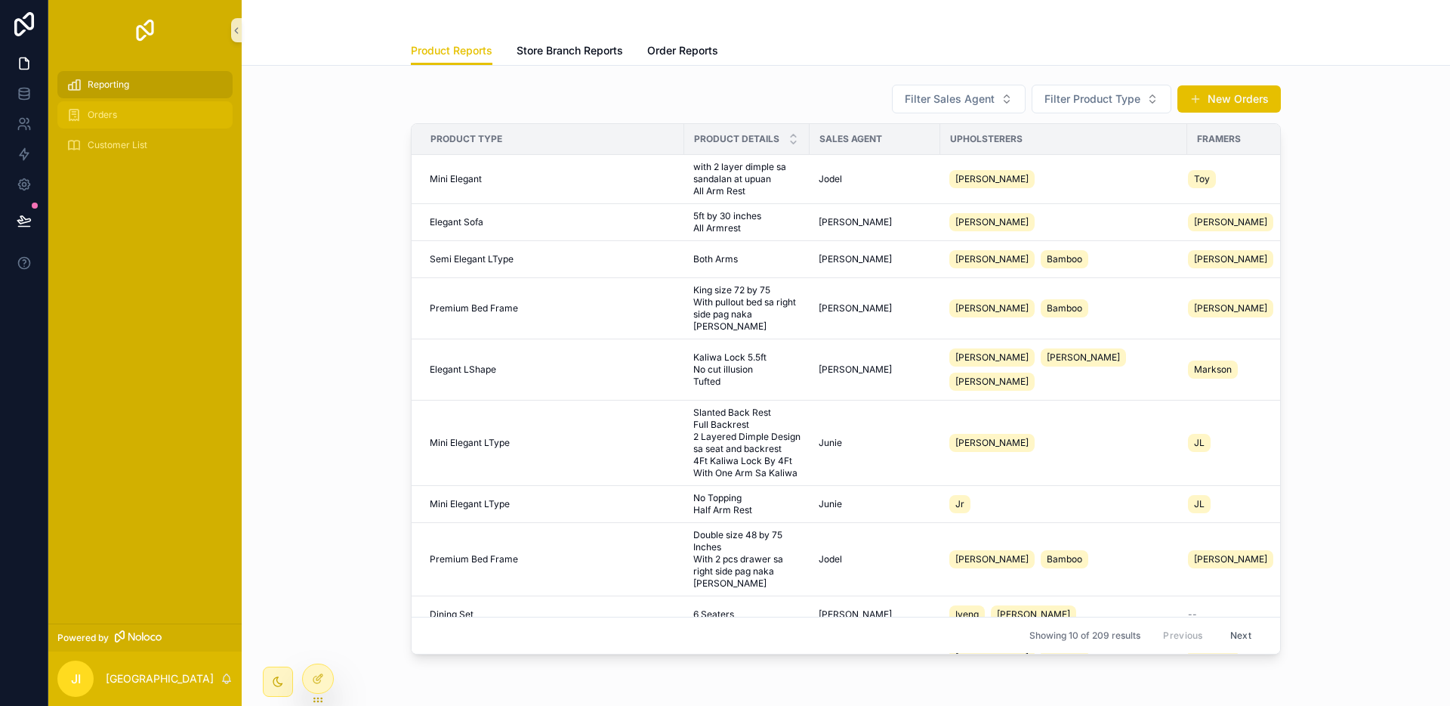
click at [125, 116] on div "Orders" at bounding box center [144, 115] width 157 height 24
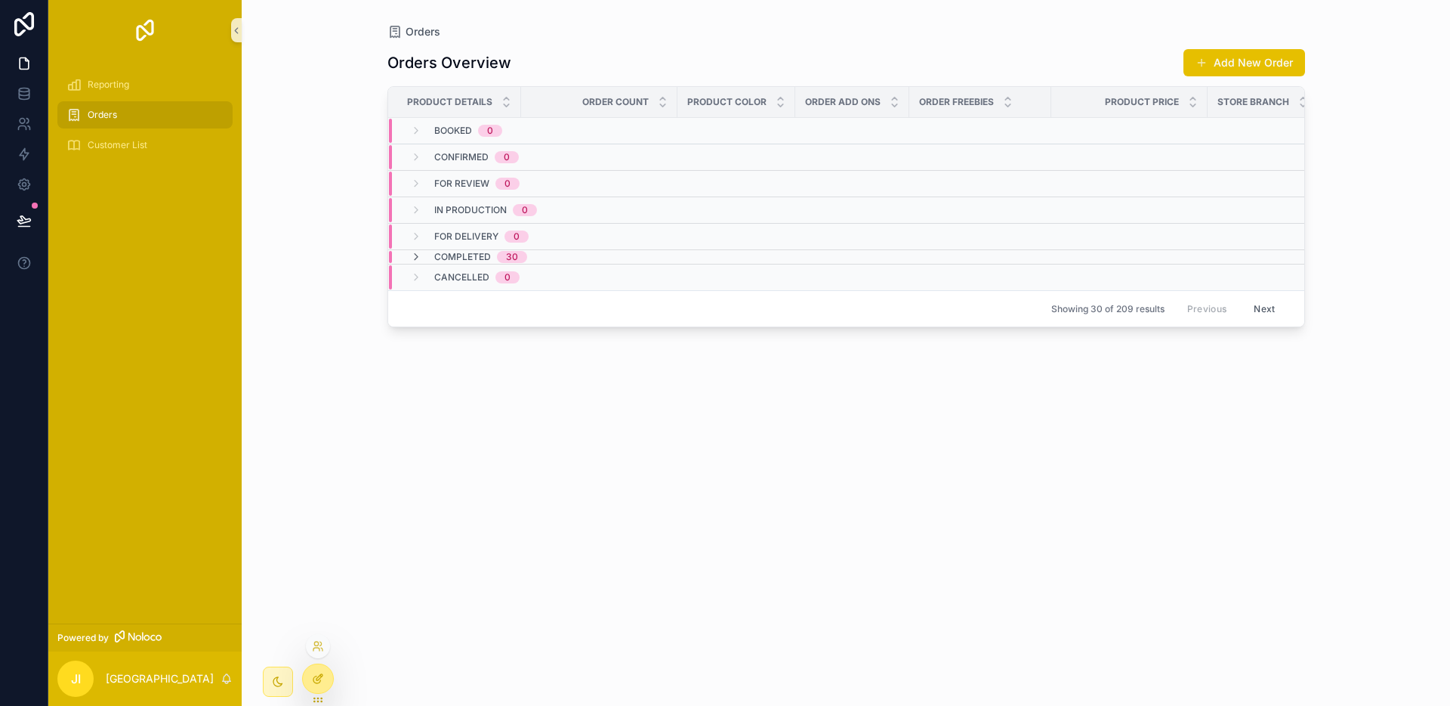
click at [320, 672] on icon at bounding box center [318, 678] width 12 height 12
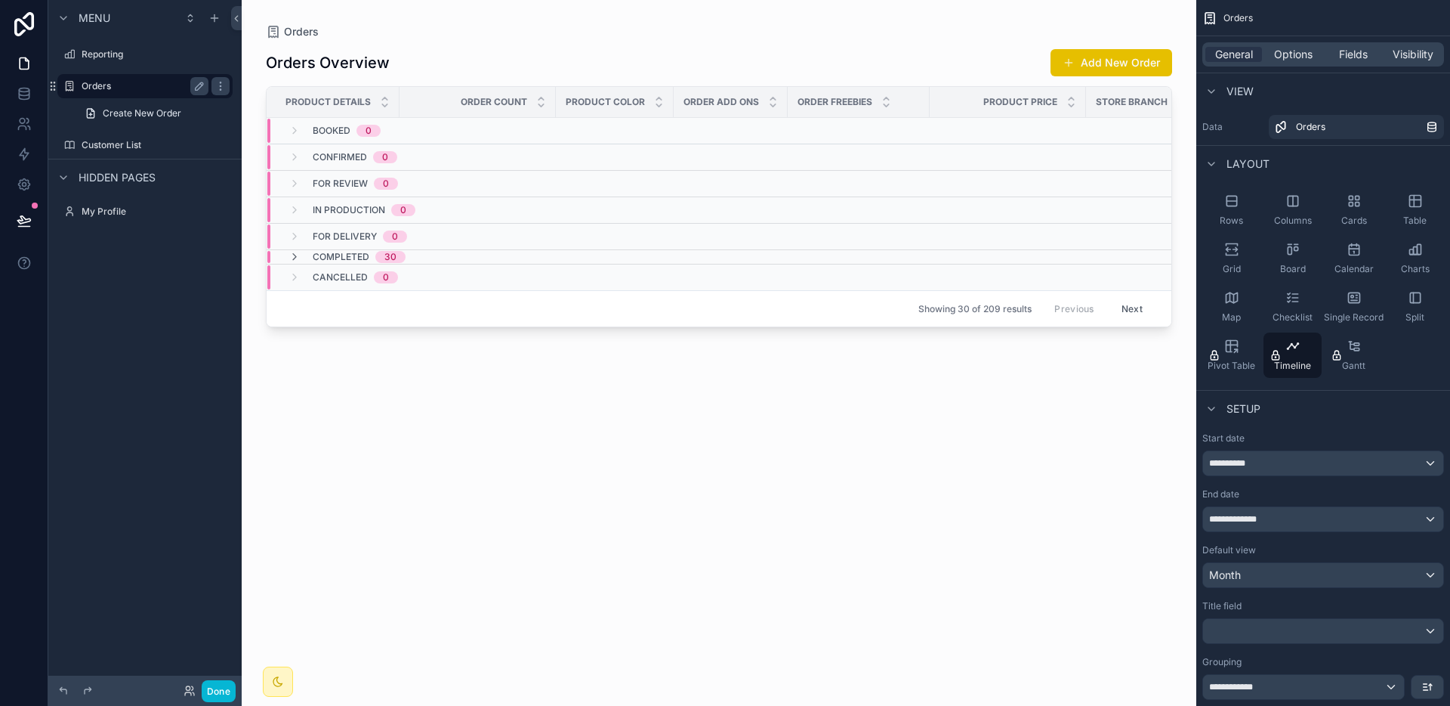
click at [122, 91] on label "Orders" at bounding box center [142, 86] width 121 height 12
click at [1244, 223] on div "Rows" at bounding box center [1232, 209] width 58 height 45
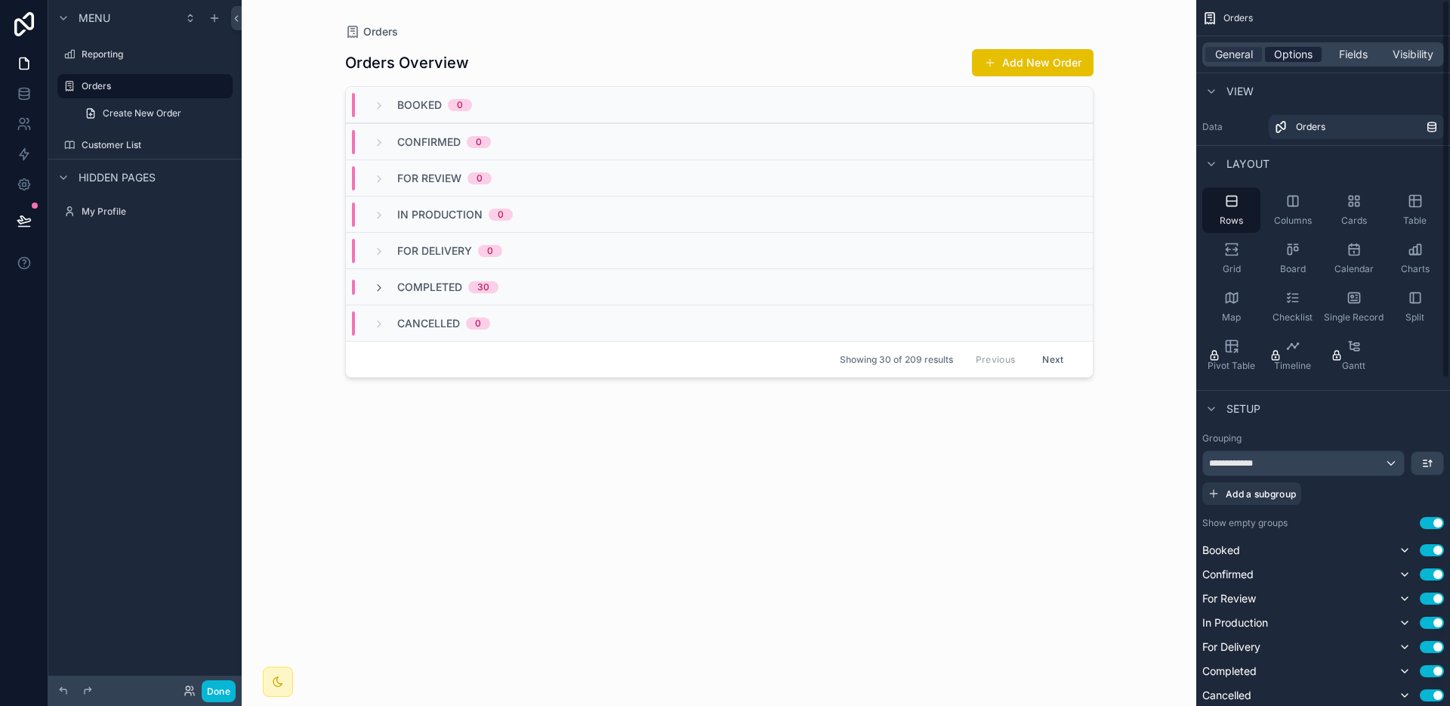
click at [1289, 59] on span "Options" at bounding box center [1293, 54] width 39 height 15
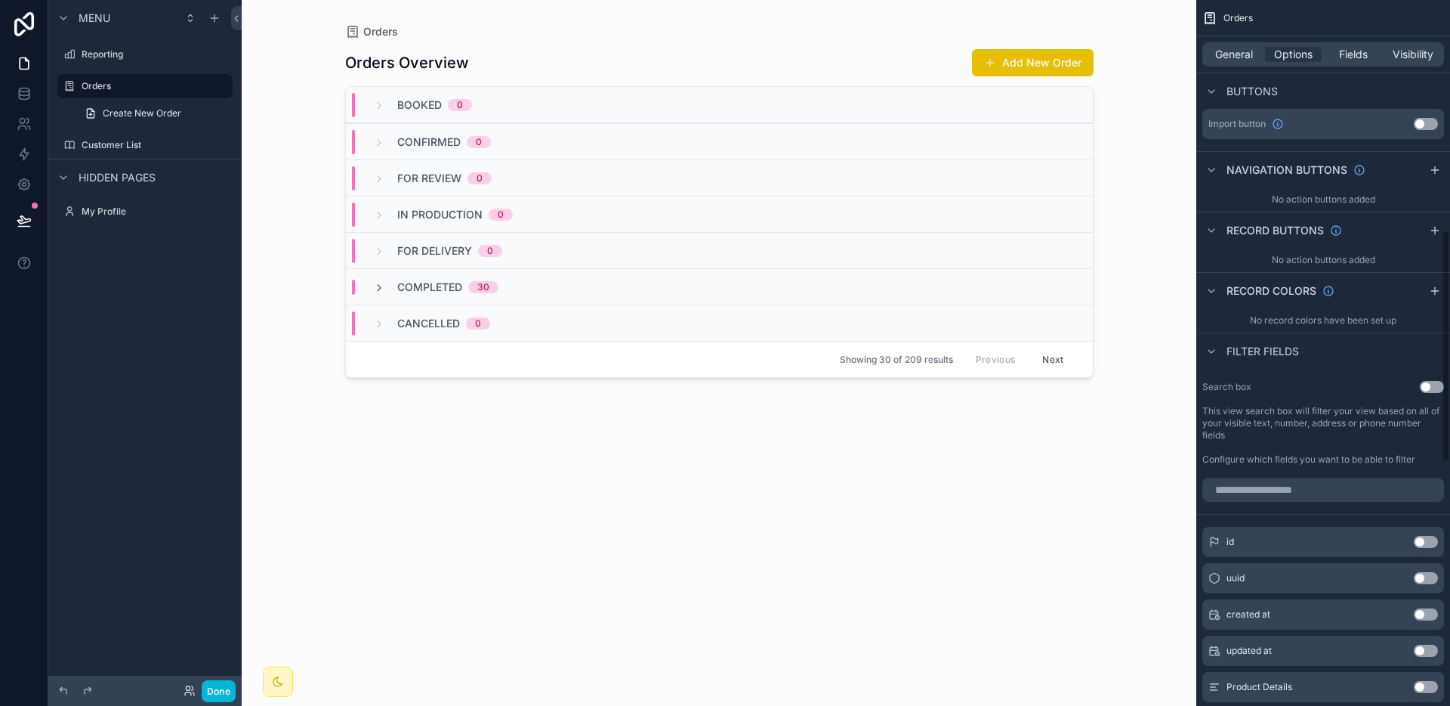
scroll to position [537, 0]
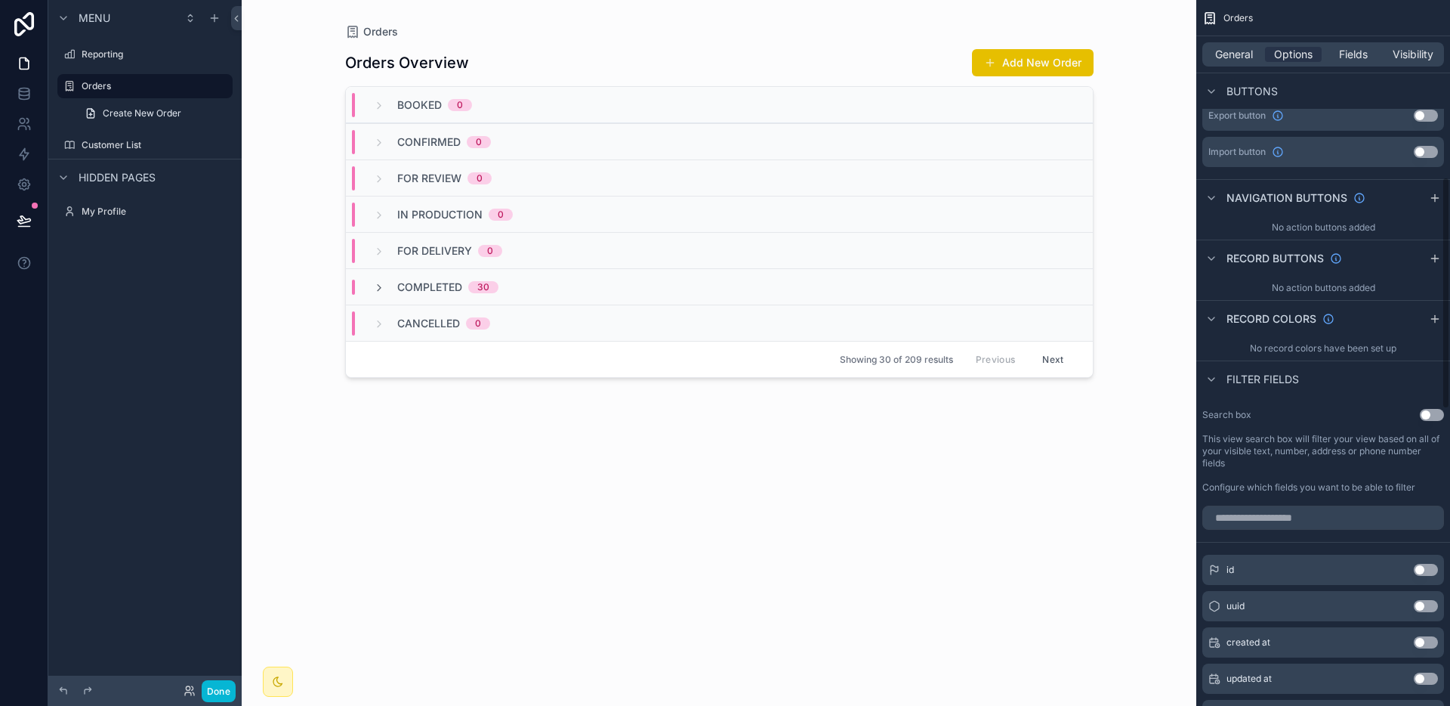
click at [1354, 63] on div "General Options Fields Visibility" at bounding box center [1324, 54] width 242 height 24
click at [1354, 54] on span "Fields" at bounding box center [1353, 54] width 29 height 15
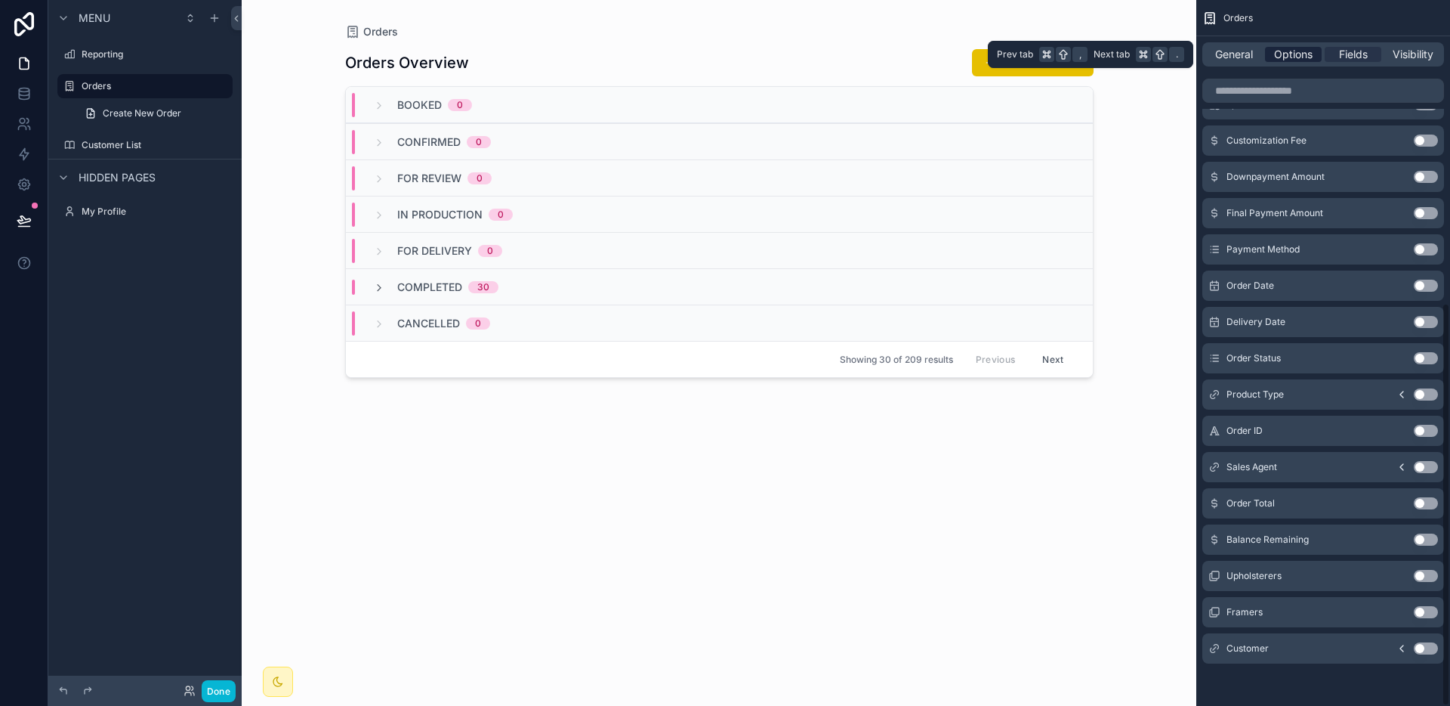
click at [1284, 53] on span "Options" at bounding box center [1293, 54] width 39 height 15
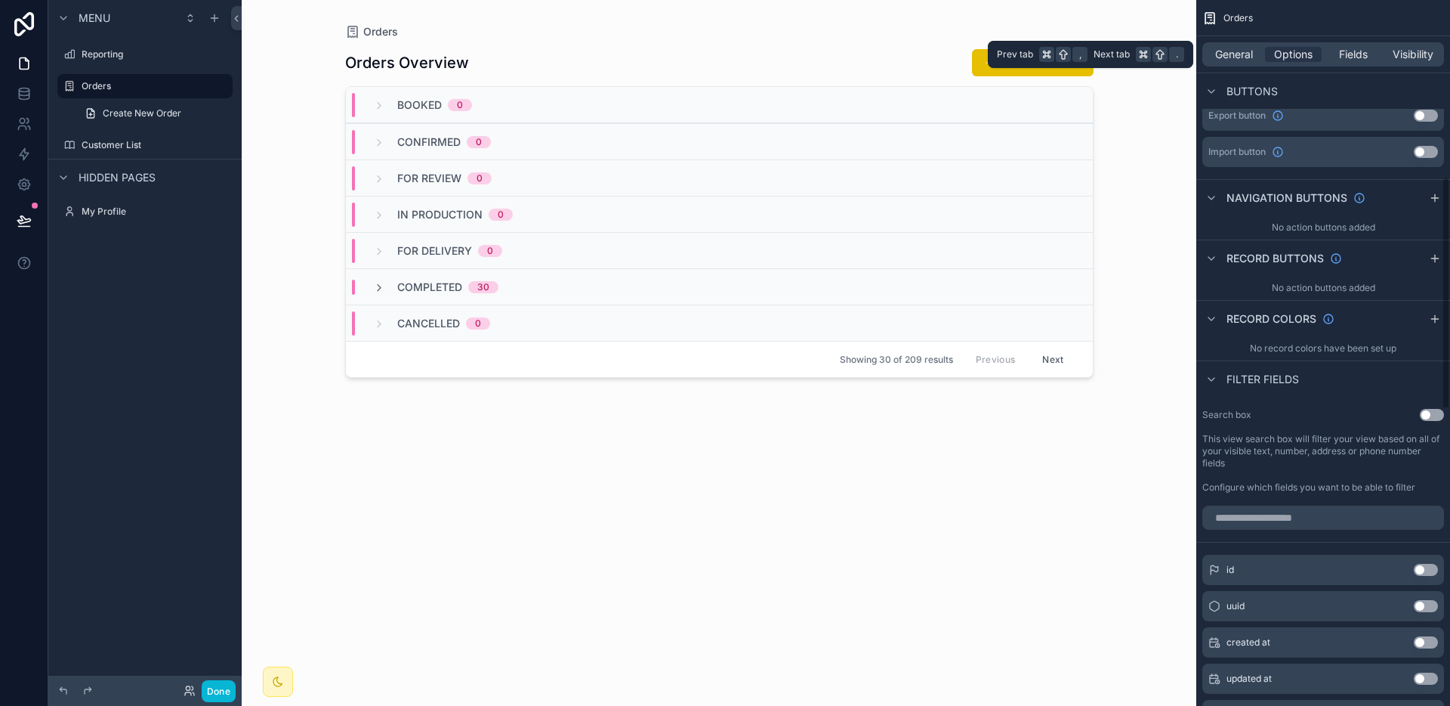
click at [1263, 54] on div "General Options Fields Visibility" at bounding box center [1324, 54] width 242 height 24
click at [1252, 54] on span "General" at bounding box center [1234, 54] width 38 height 15
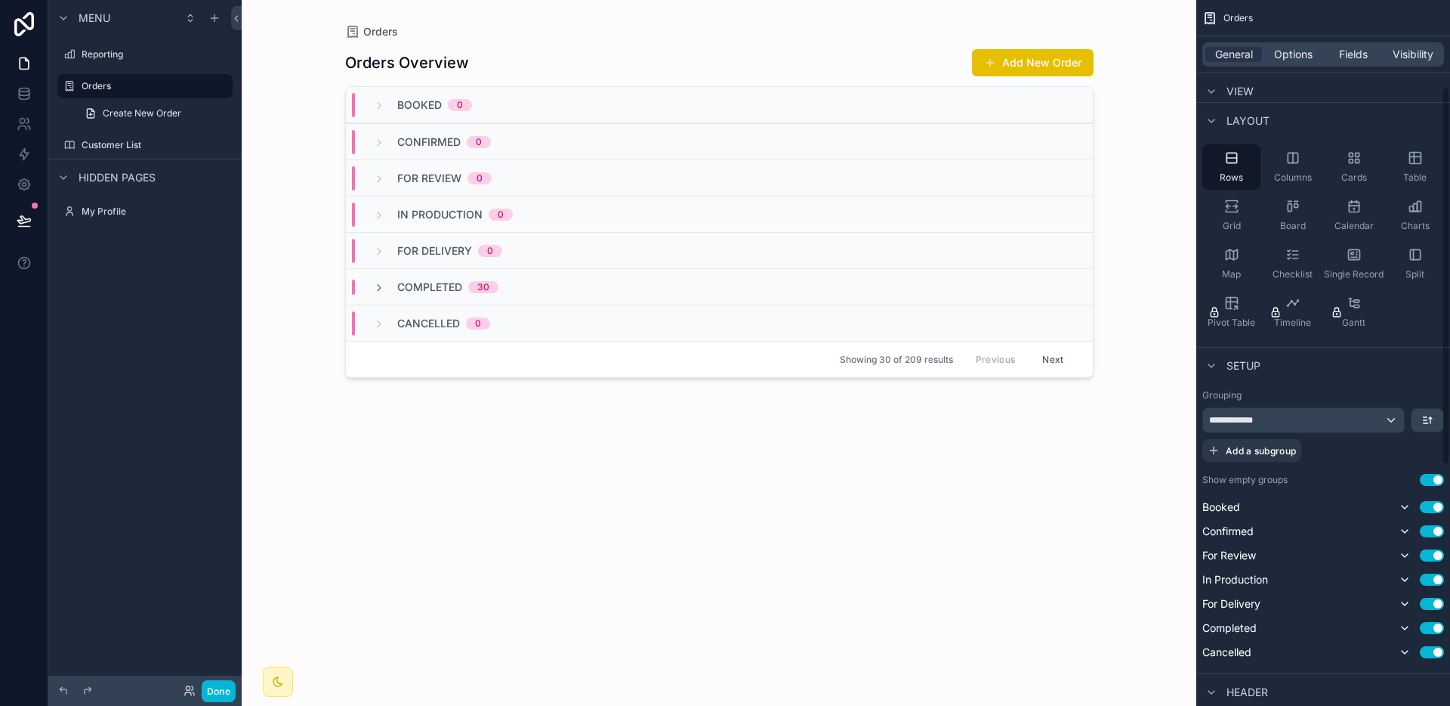
scroll to position [0, 0]
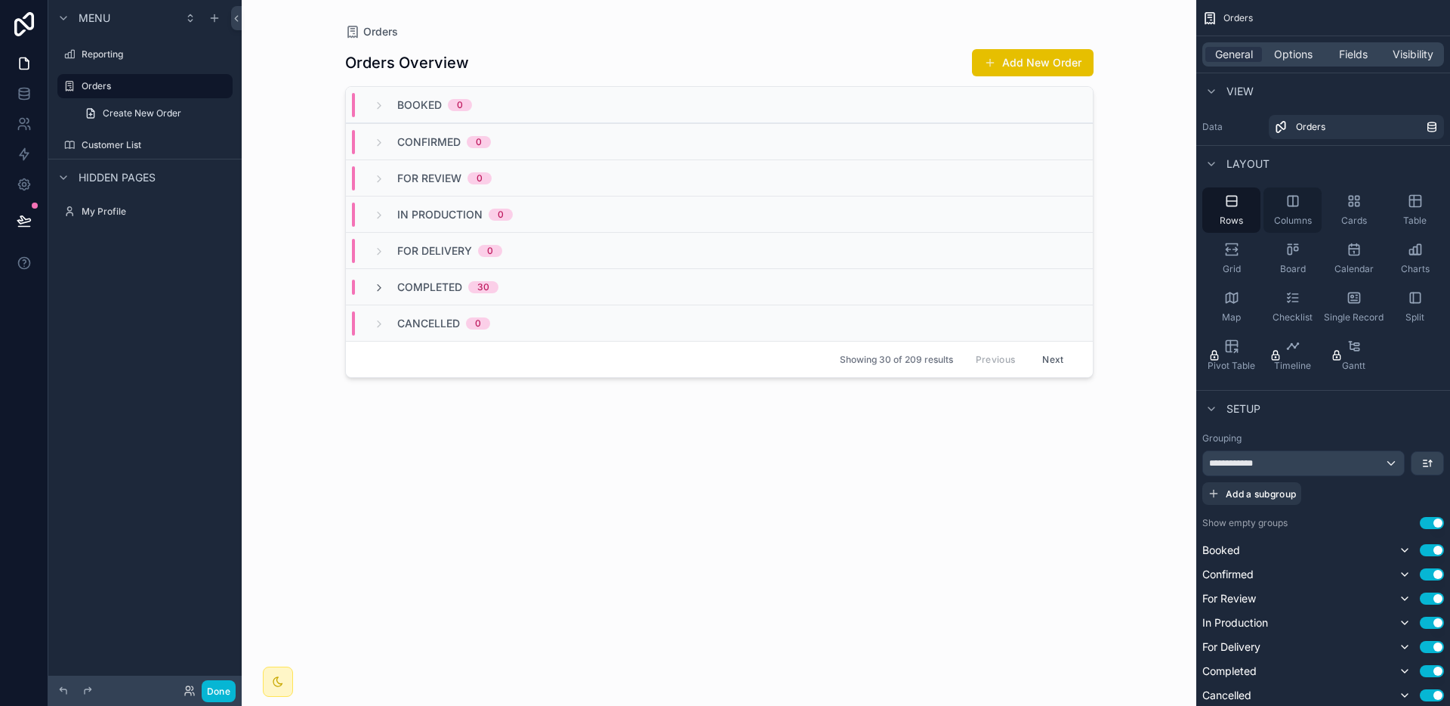
click at [1314, 221] on div "Columns" at bounding box center [1293, 209] width 58 height 45
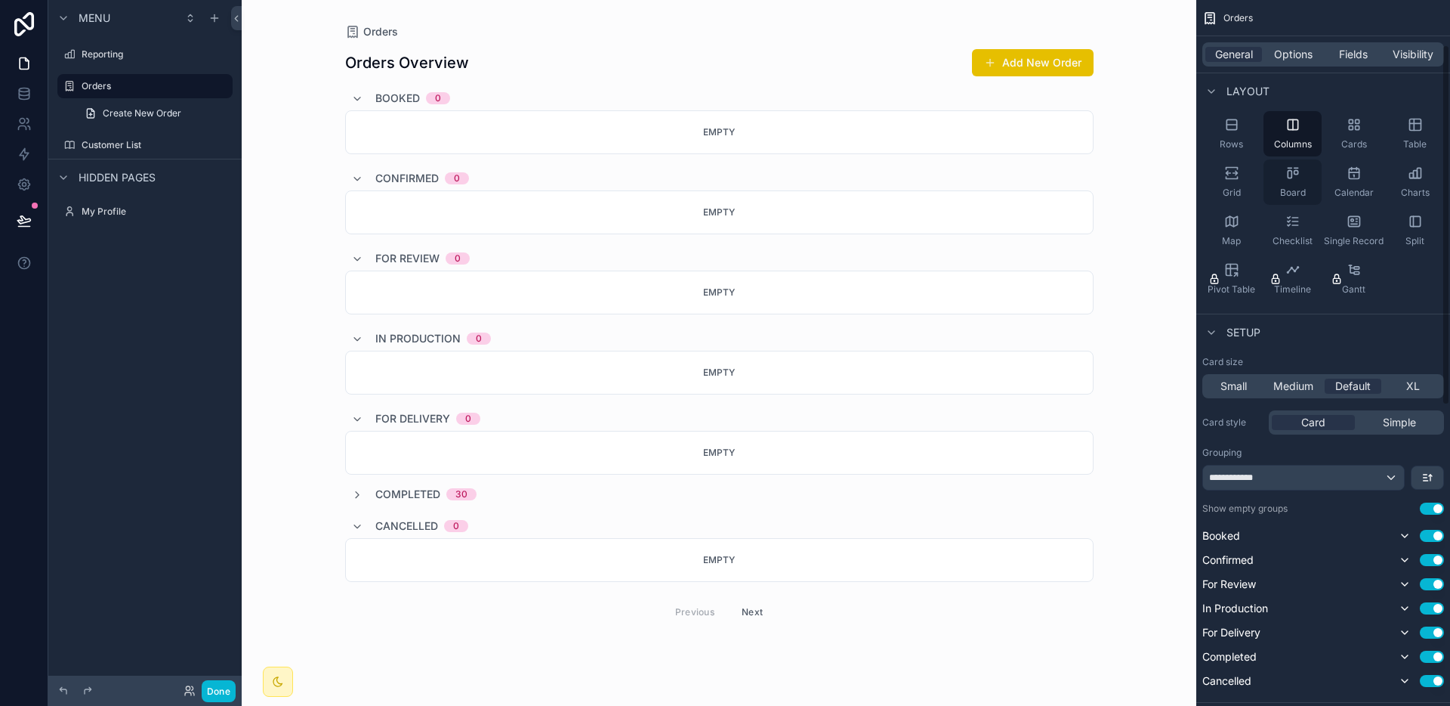
scroll to position [73, 0]
click at [1236, 151] on span "Rows" at bounding box center [1231, 148] width 23 height 12
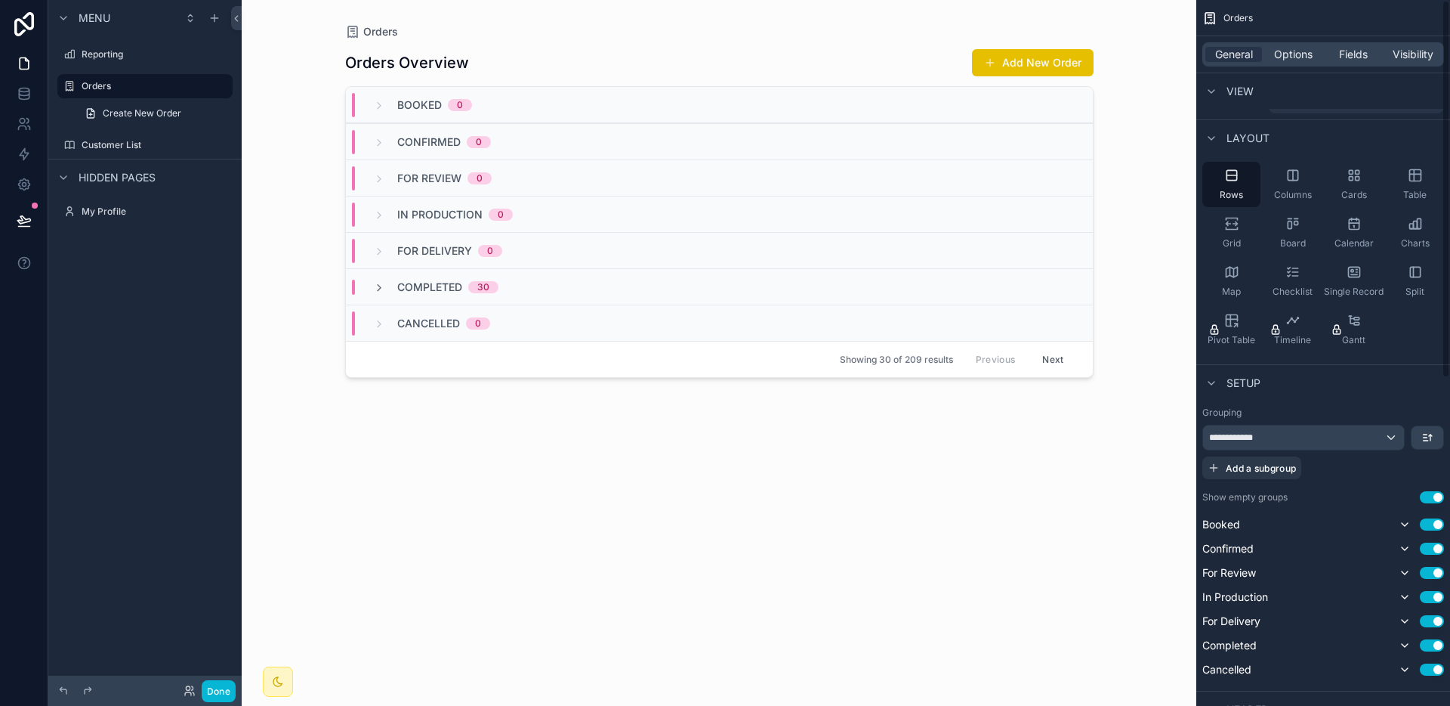
scroll to position [0, 0]
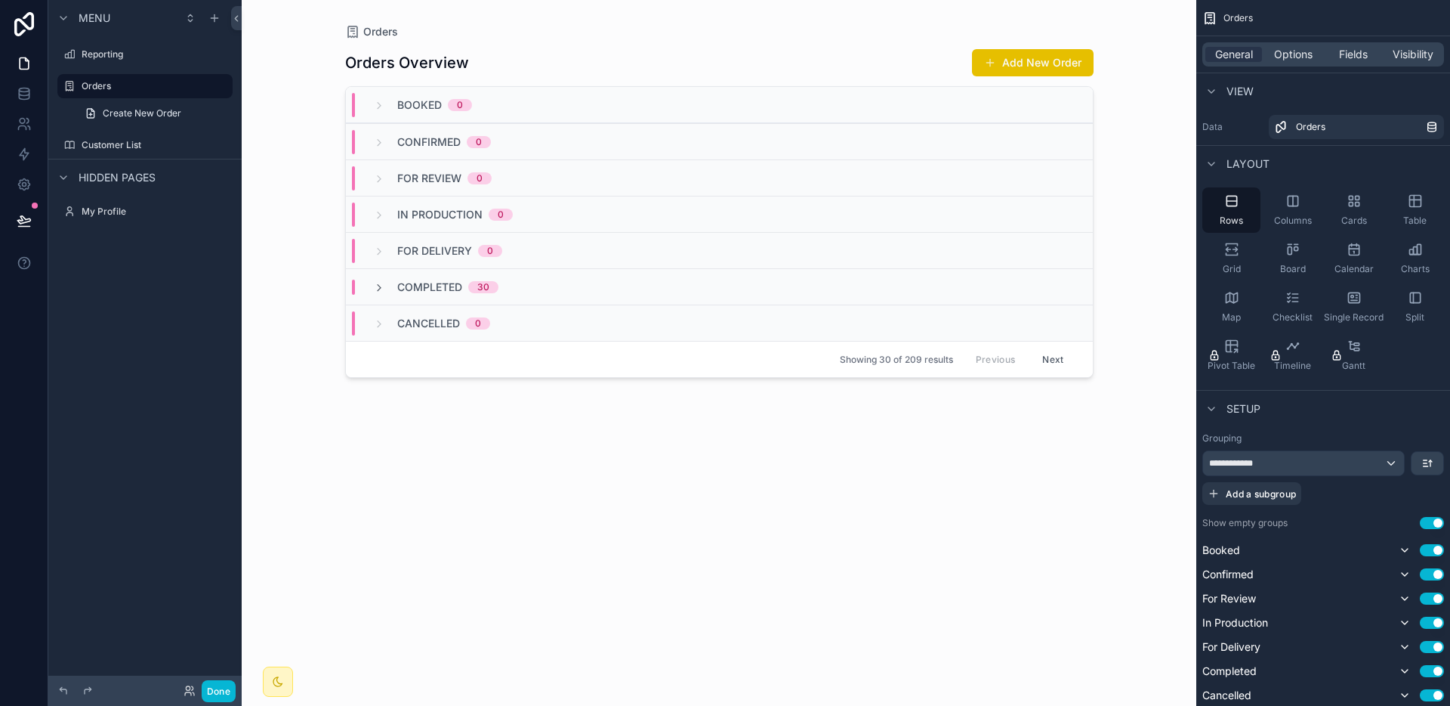
click at [1054, 476] on div "scrollable content" at bounding box center [719, 343] width 773 height 687
click at [130, 54] on label "Reporting" at bounding box center [142, 54] width 121 height 12
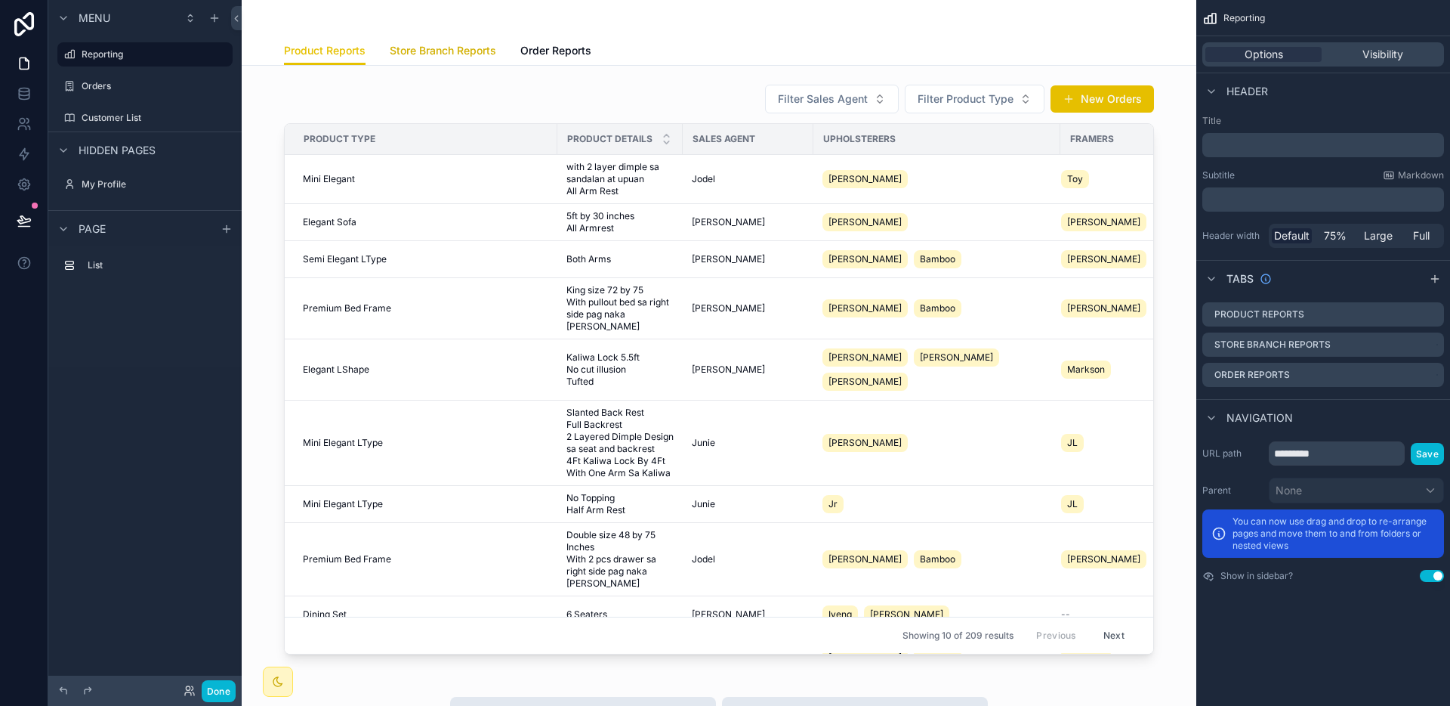
click at [480, 56] on span "Store Branch Reports" at bounding box center [443, 50] width 107 height 15
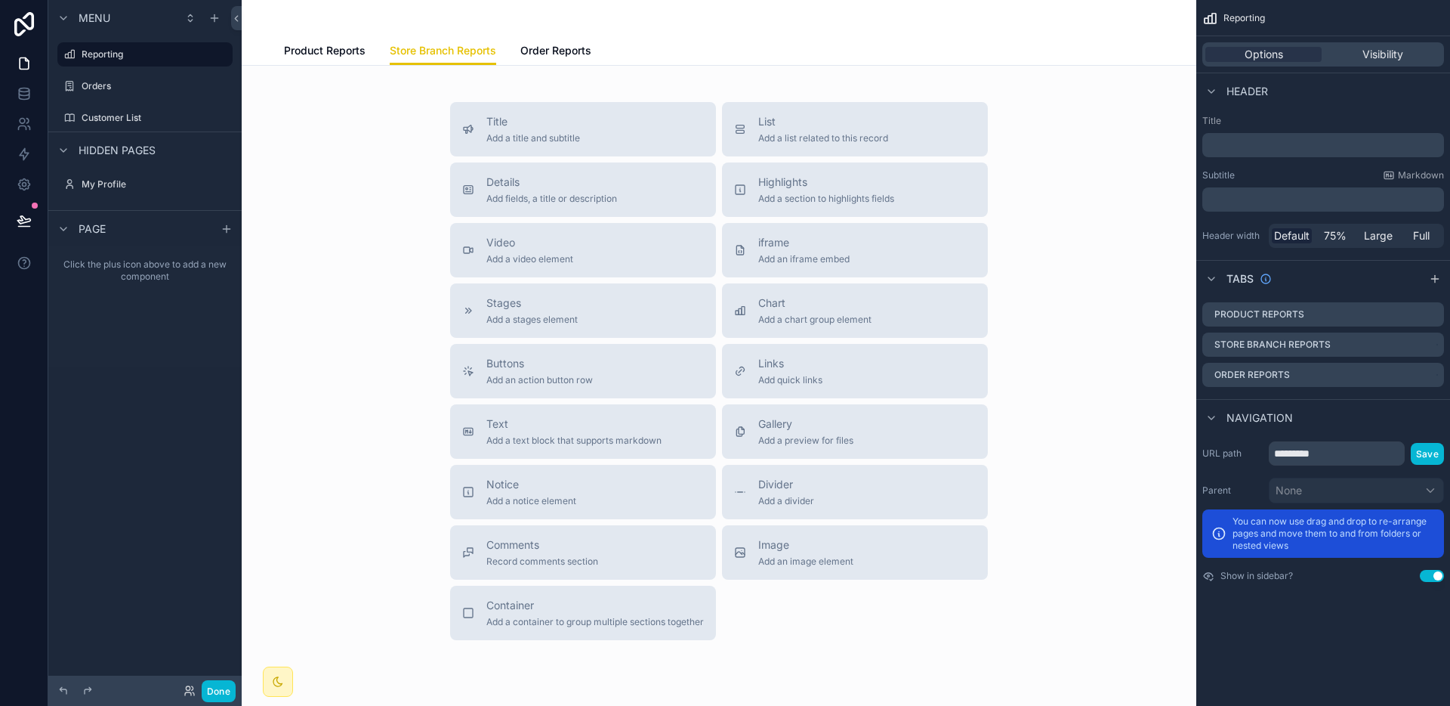
click at [500, 56] on div "Product Reports Store Branch Reports Order Reports" at bounding box center [719, 50] width 870 height 29
click at [514, 56] on div "Product Reports Store Branch Reports Order Reports" at bounding box center [719, 50] width 870 height 29
click at [526, 56] on span "Order Reports" at bounding box center [555, 50] width 71 height 15
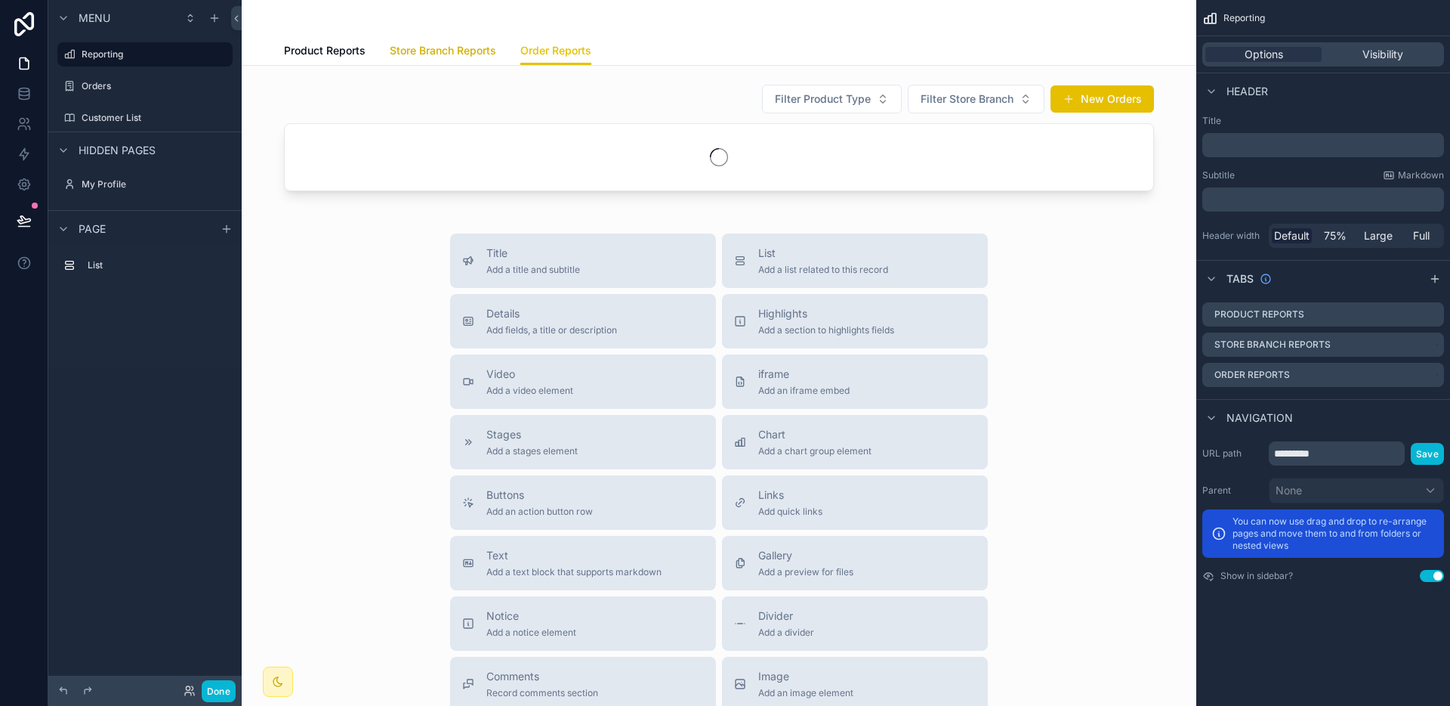
click at [448, 57] on span "Store Branch Reports" at bounding box center [443, 50] width 107 height 15
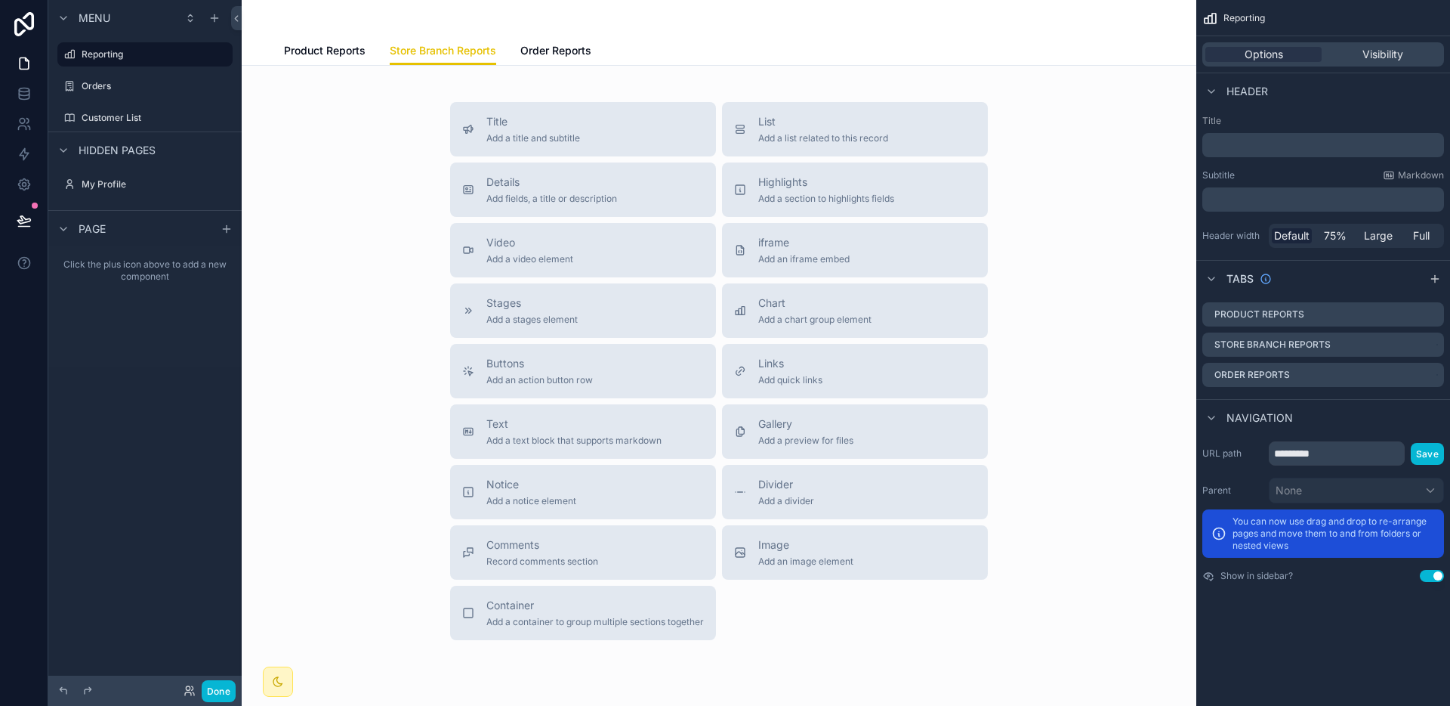
click at [264, 57] on div "Product Reports Store Branch Reports Order Reports" at bounding box center [719, 50] width 937 height 29
click at [303, 56] on span "Product Reports" at bounding box center [325, 50] width 82 height 15
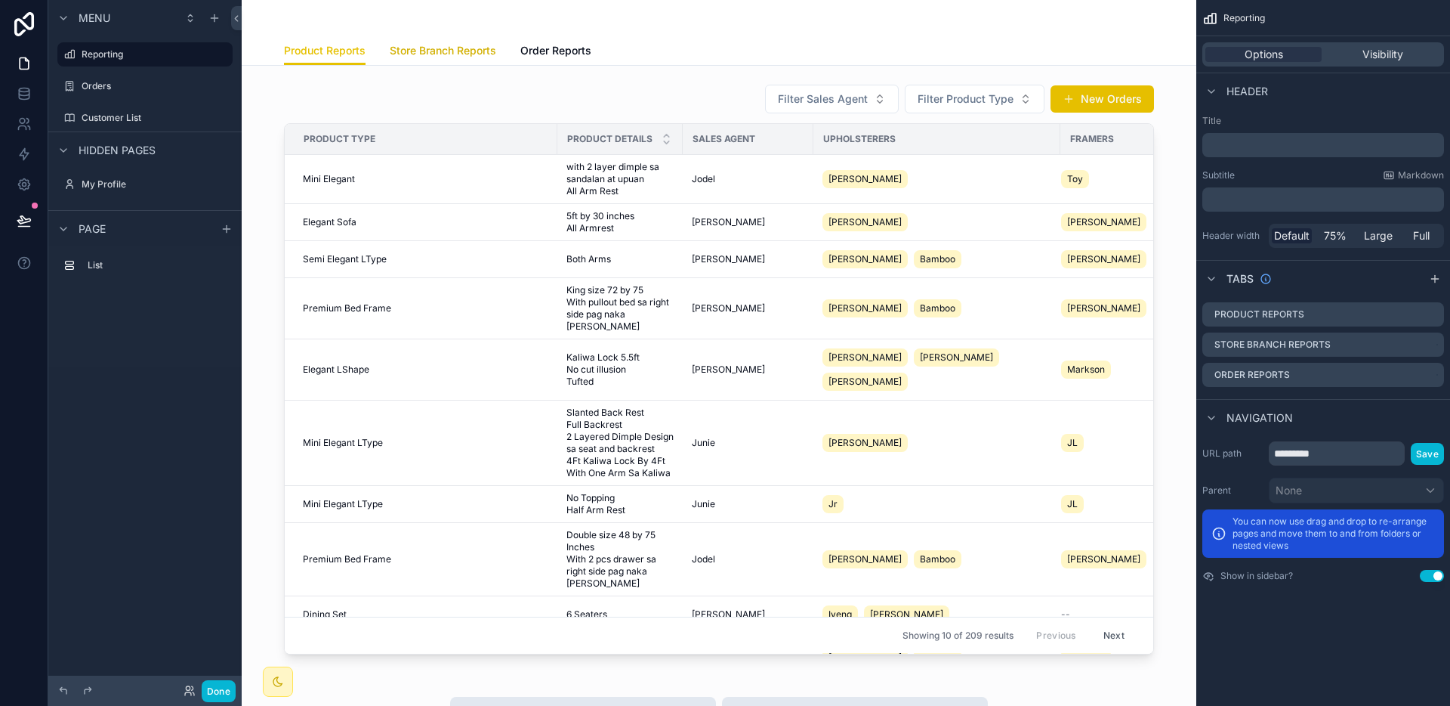
click at [411, 55] on span "Store Branch Reports" at bounding box center [443, 50] width 107 height 15
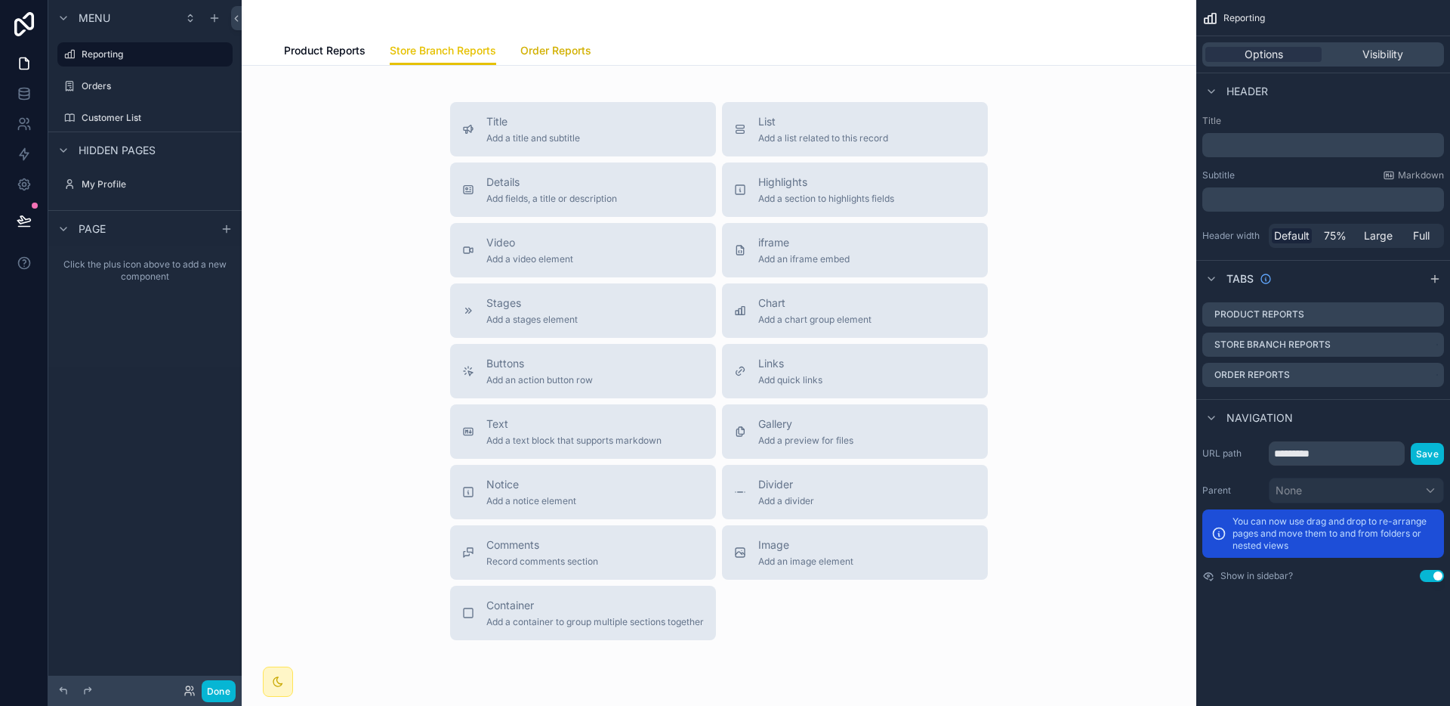
click at [556, 54] on span "Order Reports" at bounding box center [555, 50] width 71 height 15
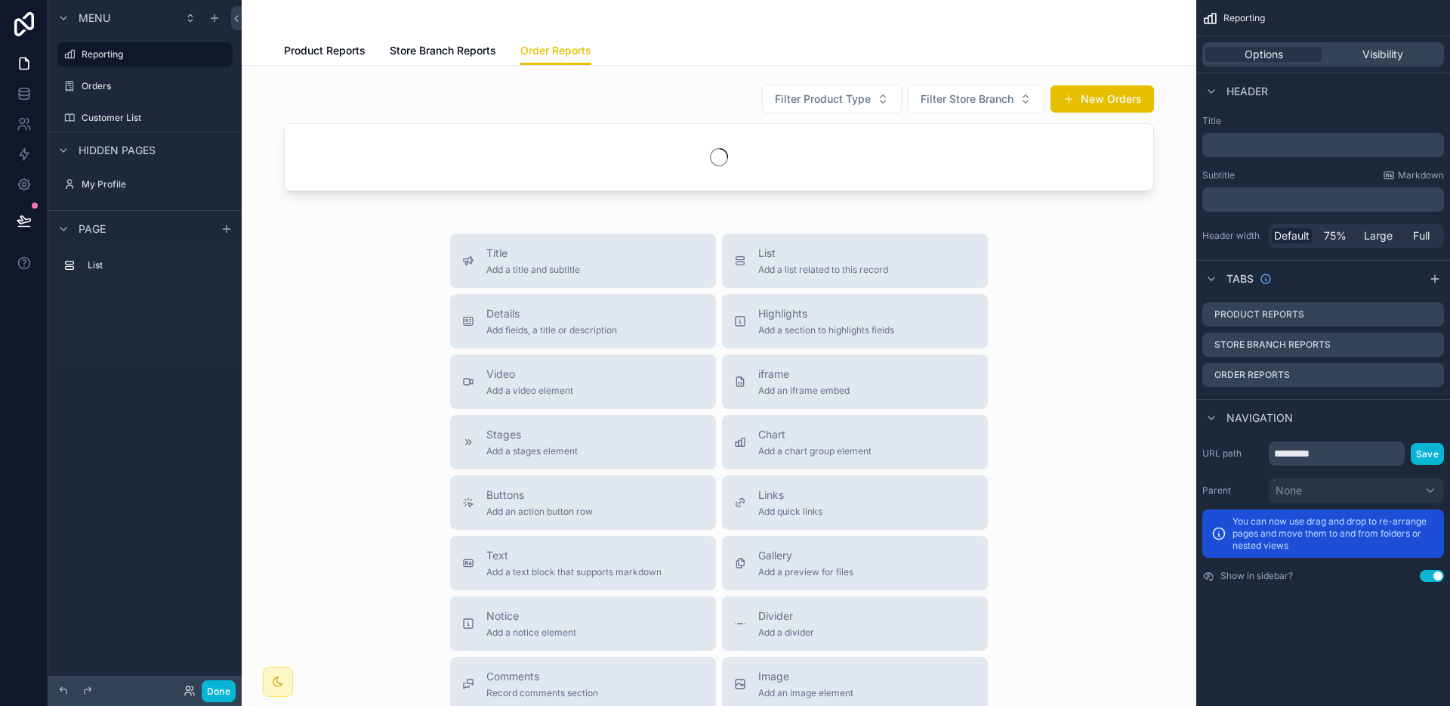
click at [718, 54] on div "Product Reports Store Branch Reports Order Reports" at bounding box center [719, 50] width 870 height 29
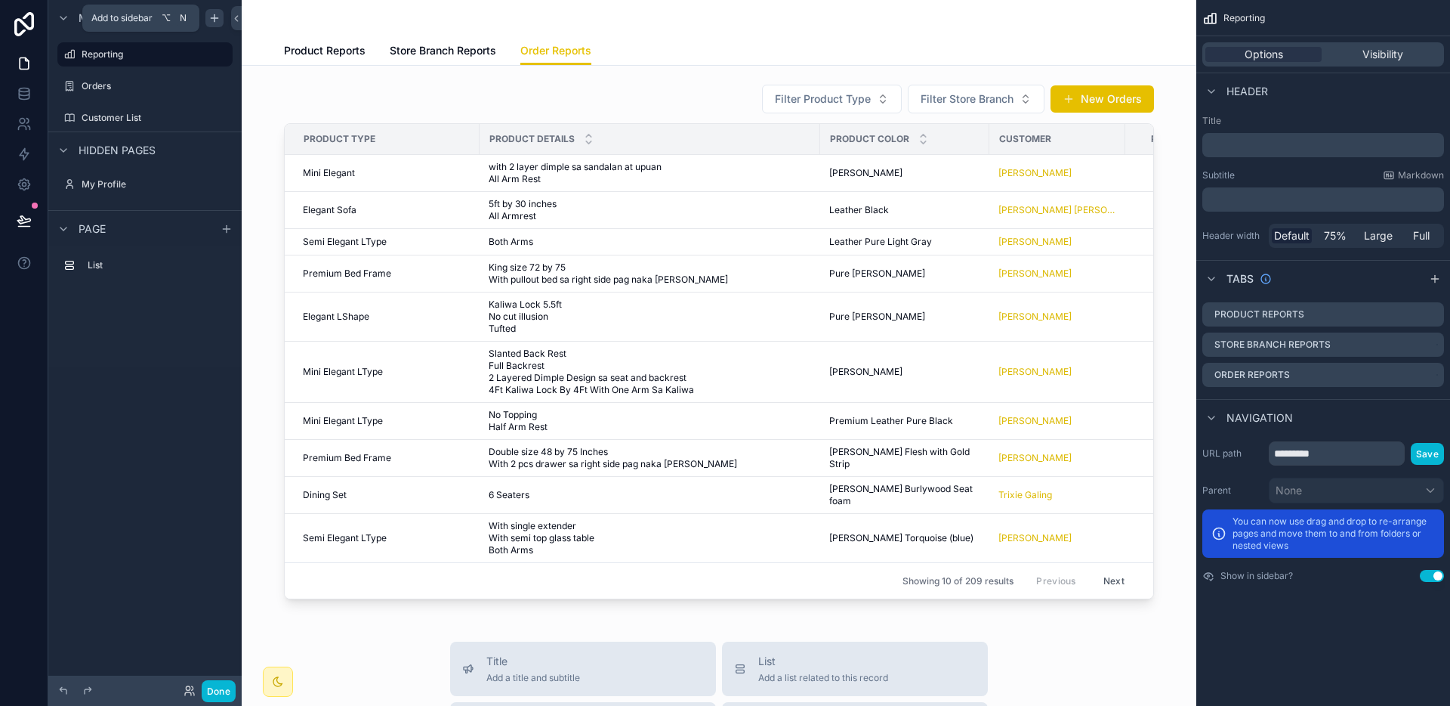
click at [212, 20] on icon "scrollable content" at bounding box center [214, 18] width 12 height 12
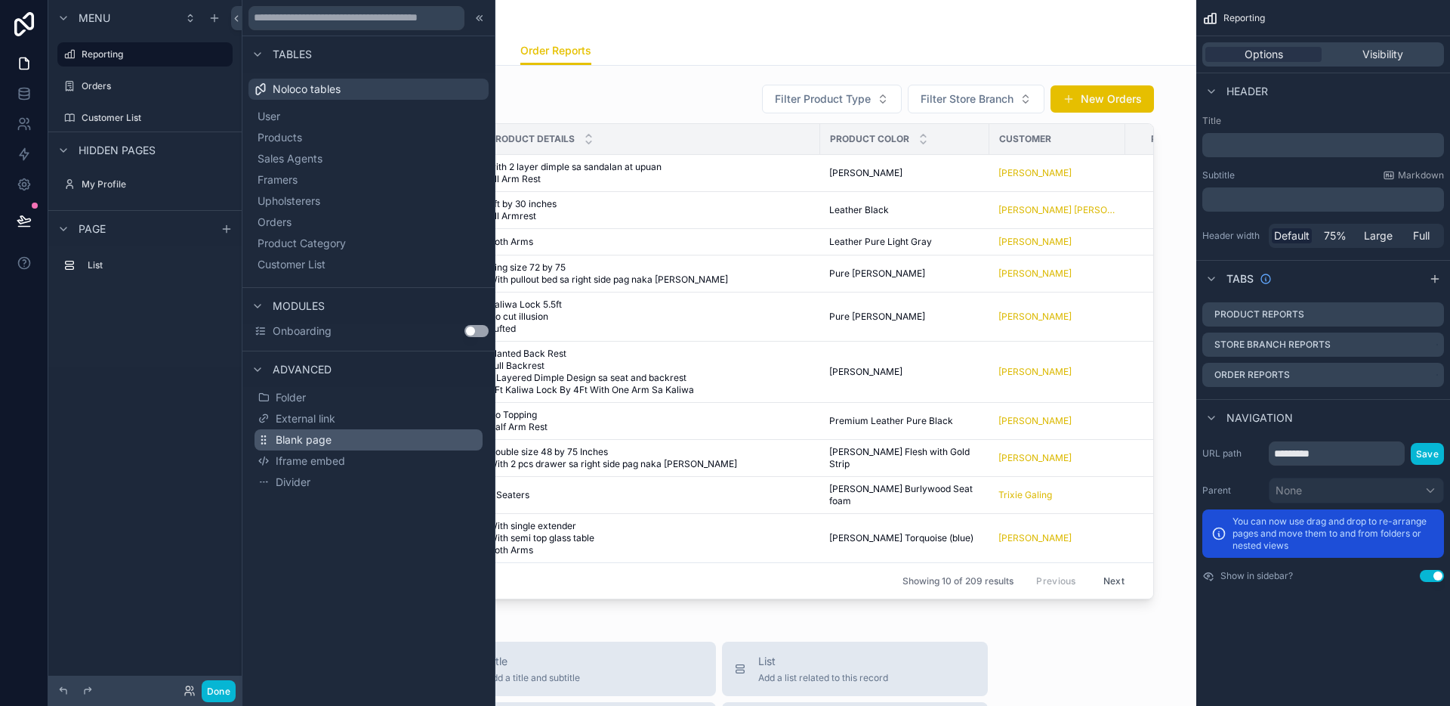
click at [356, 441] on button "Blank page" at bounding box center [369, 439] width 228 height 21
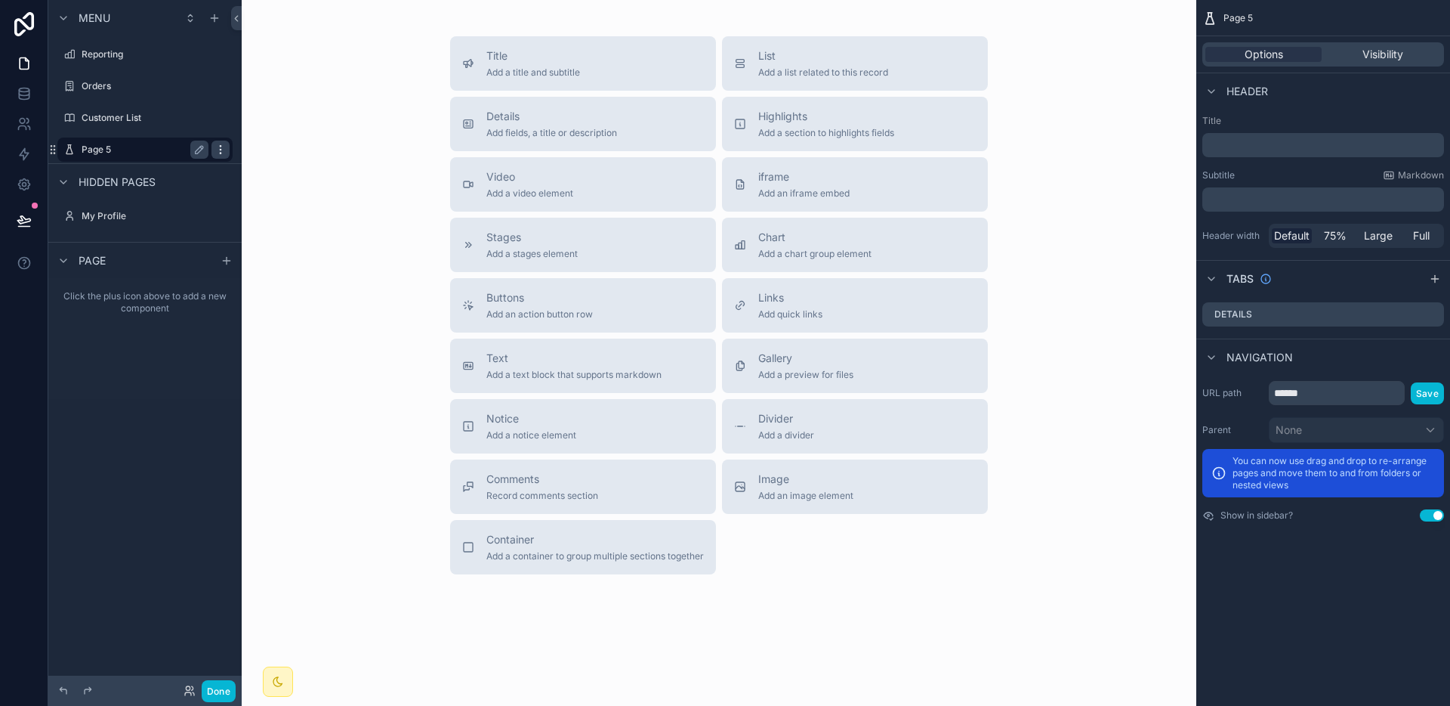
click at [220, 147] on icon "scrollable content" at bounding box center [221, 150] width 12 height 12
click at [281, 258] on div "Title Add a title and subtitle List Add a list related to this record Details A…" at bounding box center [719, 305] width 931 height 538
click at [116, 149] on label "Page 5" at bounding box center [142, 150] width 121 height 12
click at [1299, 314] on div "Details" at bounding box center [1324, 314] width 242 height 24
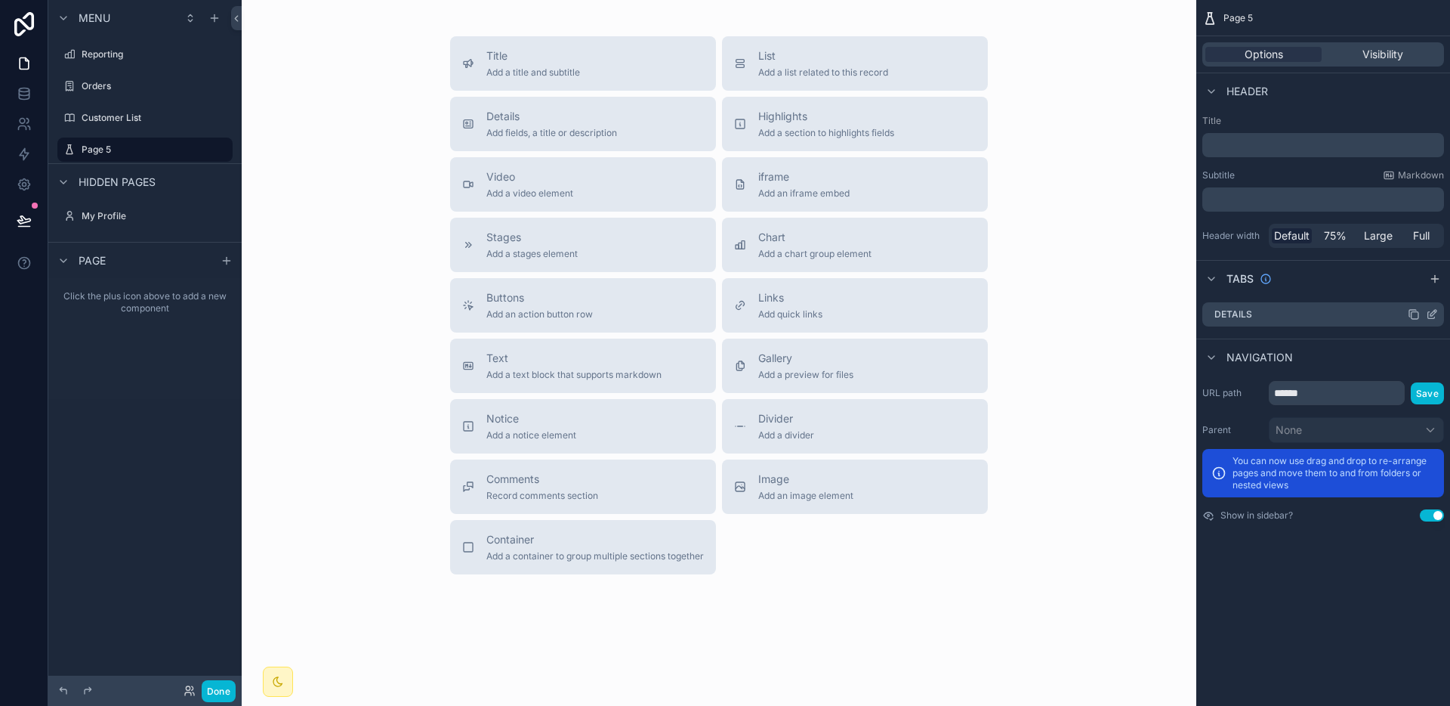
click at [1286, 314] on div "Details" at bounding box center [1324, 314] width 242 height 24
click at [1262, 314] on div "Details" at bounding box center [1324, 314] width 242 height 24
click at [1435, 314] on icon "scrollable content" at bounding box center [1432, 314] width 12 height 12
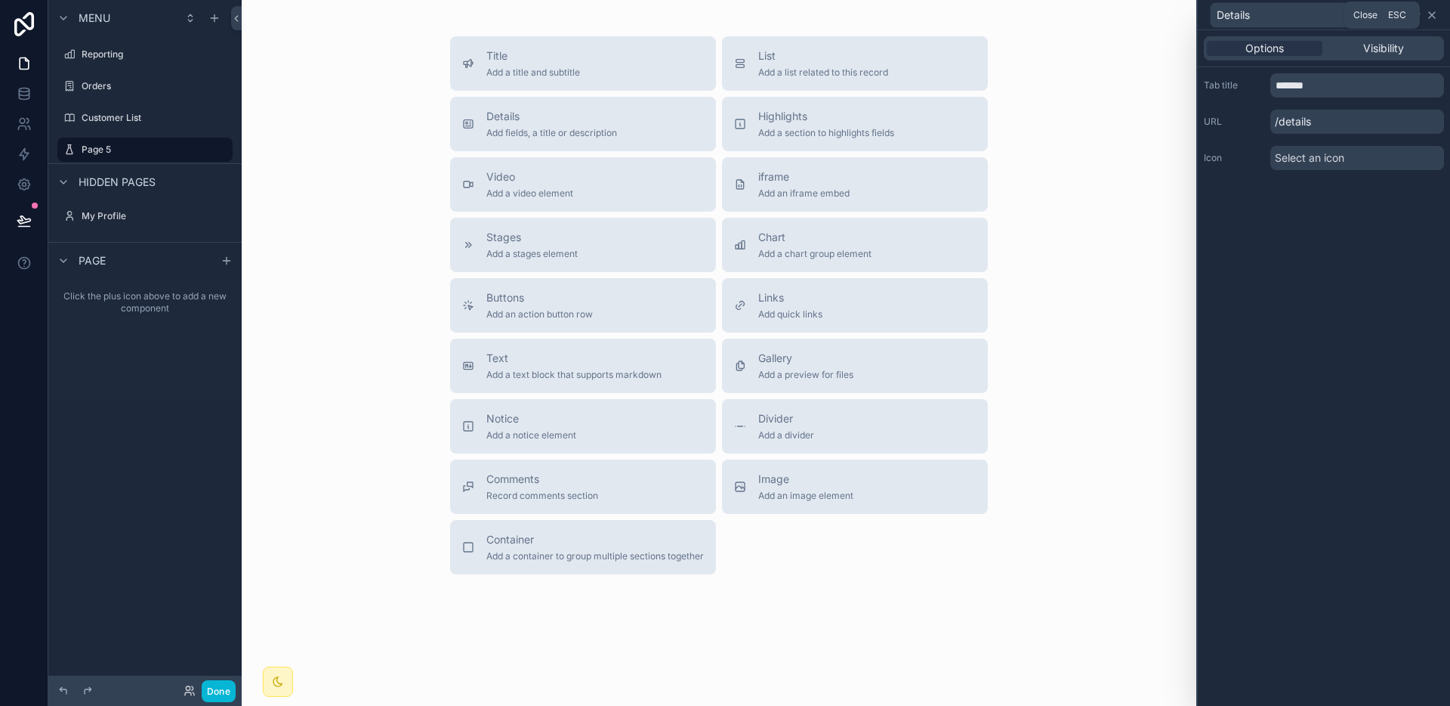
click at [1435, 18] on icon at bounding box center [1432, 15] width 12 height 12
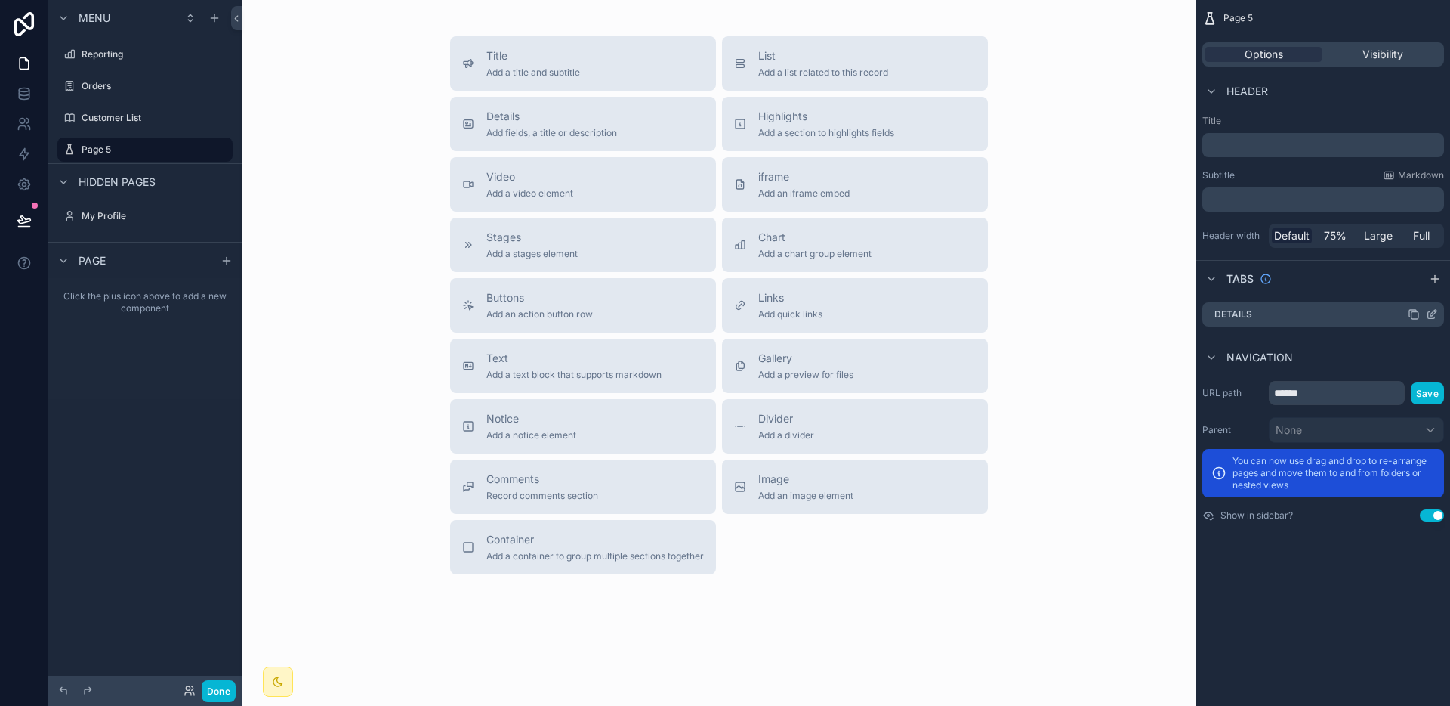
click at [1296, 310] on div "Details" at bounding box center [1324, 314] width 242 height 24
click at [1439, 313] on div "Details" at bounding box center [1324, 314] width 242 height 24
click at [1435, 315] on icon "scrollable content" at bounding box center [1432, 314] width 12 height 12
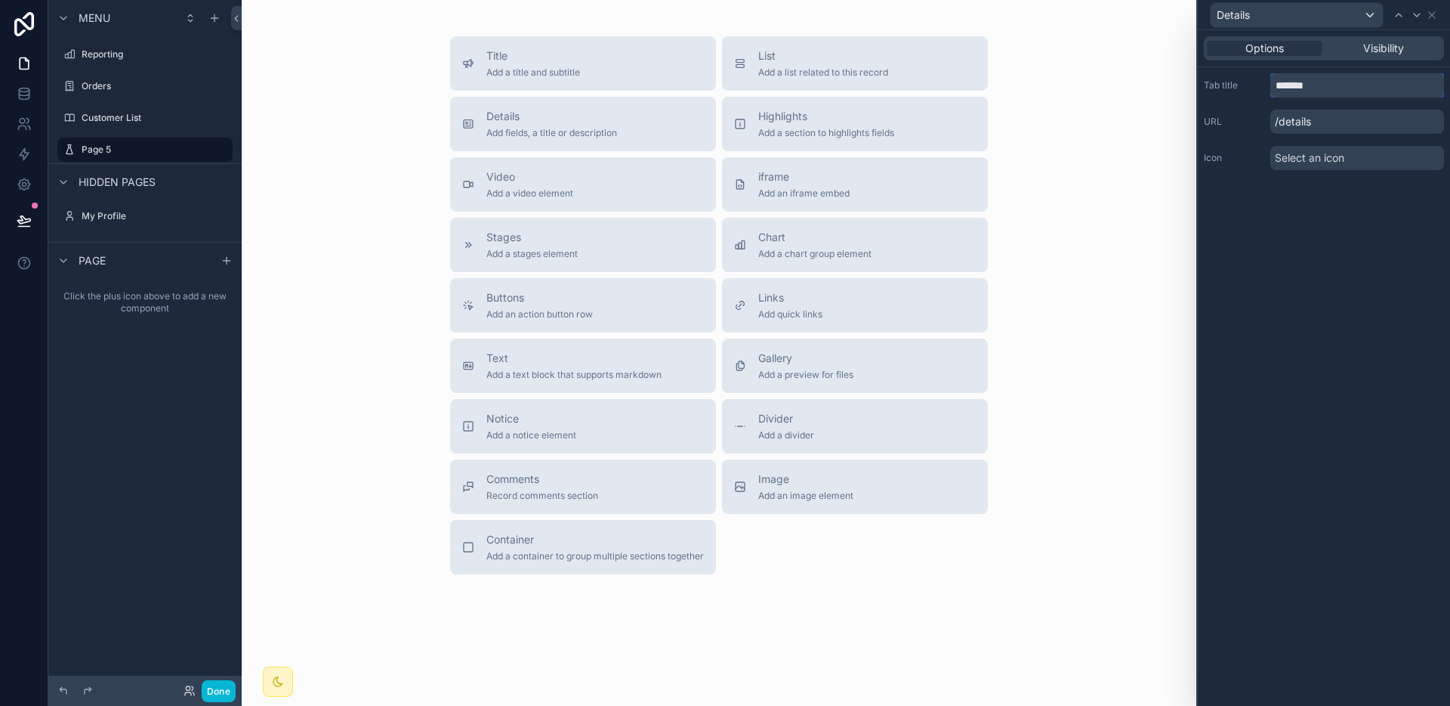
click at [1288, 90] on input "*******" at bounding box center [1358, 85] width 174 height 24
click at [1320, 90] on input "*******" at bounding box center [1358, 85] width 174 height 24
drag, startPoint x: 1323, startPoint y: 89, endPoint x: 1275, endPoint y: 91, distance: 47.6
click at [1277, 90] on input "*******" at bounding box center [1358, 85] width 174 height 24
type input "******"
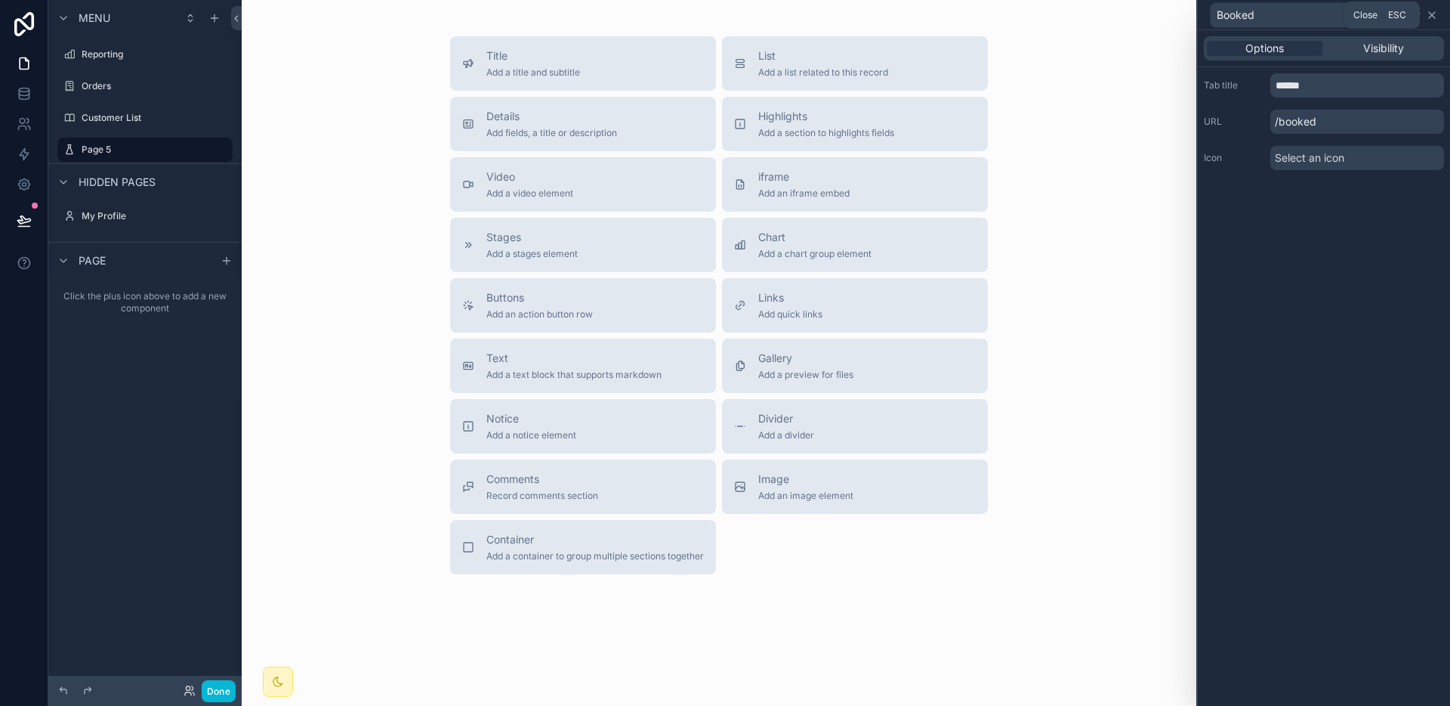
click at [1429, 17] on icon at bounding box center [1432, 15] width 12 height 12
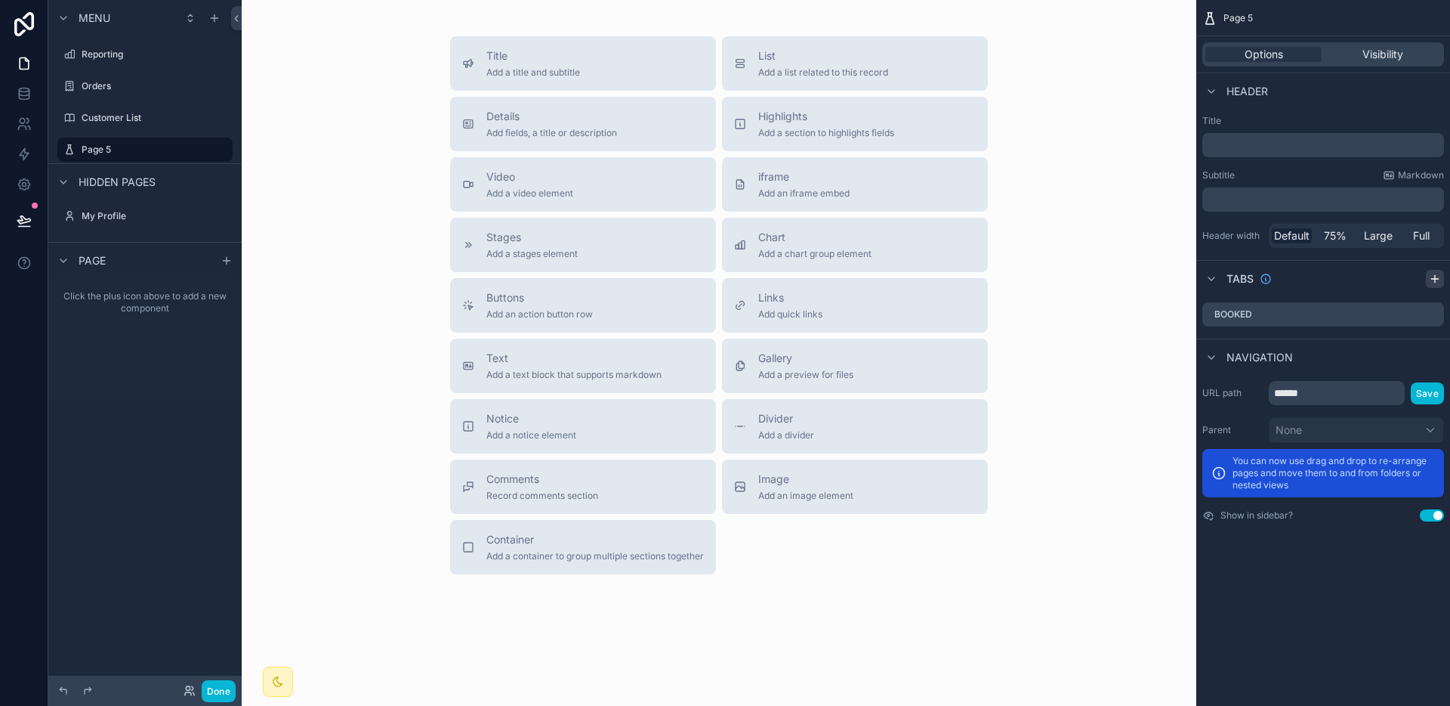
click at [1434, 280] on icon "scrollable content" at bounding box center [1435, 279] width 12 height 12
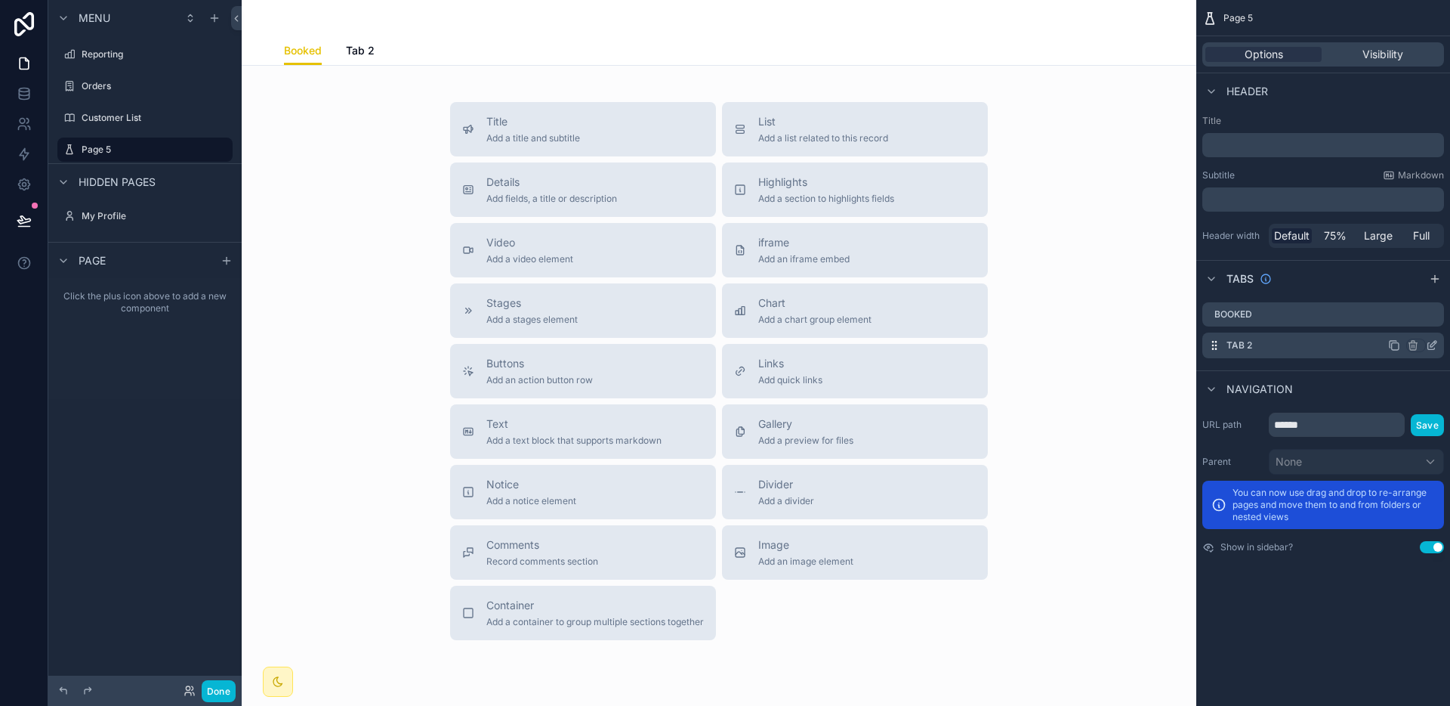
click at [1262, 349] on div "Tab 2" at bounding box center [1324, 345] width 242 height 26
click at [1262, 347] on div "Tab 2" at bounding box center [1324, 345] width 242 height 26
click at [1434, 347] on icon "scrollable content" at bounding box center [1432, 345] width 12 height 12
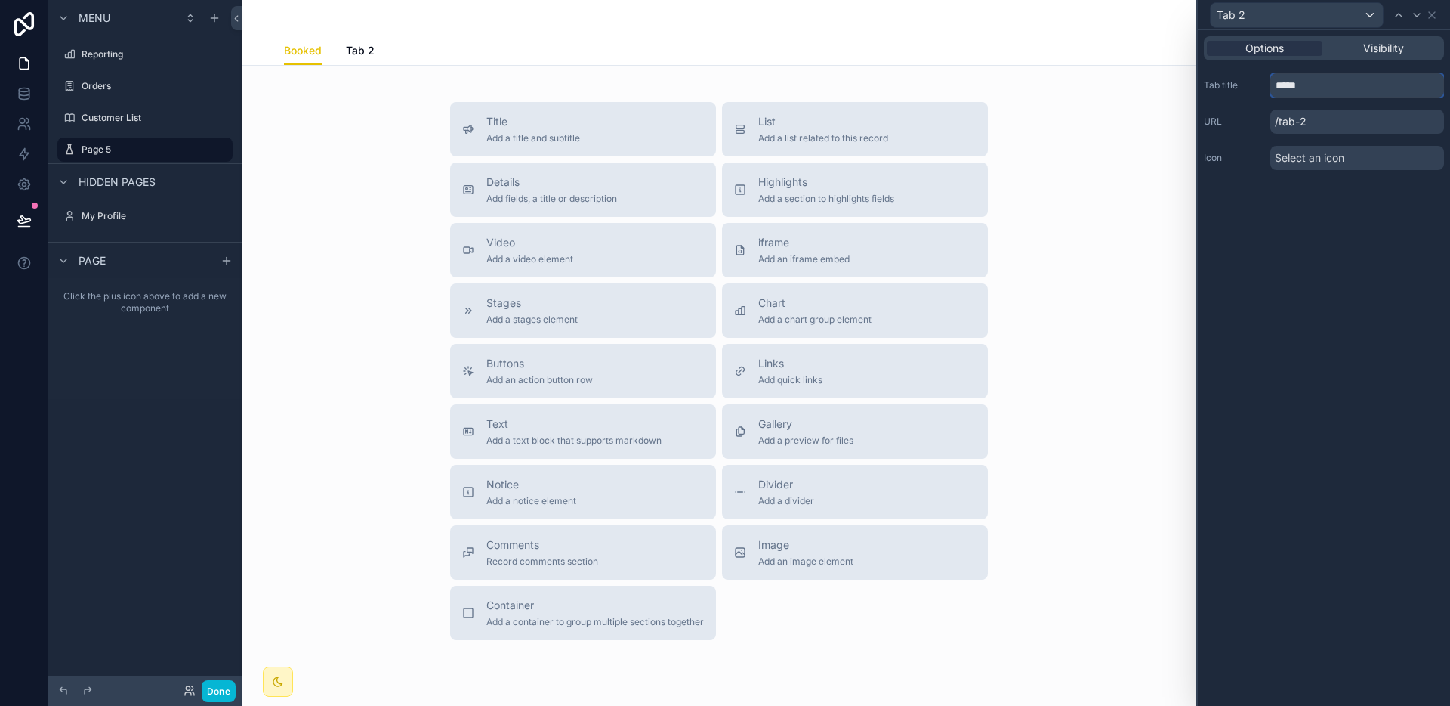
drag, startPoint x: 1317, startPoint y: 82, endPoint x: 1246, endPoint y: 83, distance: 71.0
click at [1246, 83] on div "Tab title *****" at bounding box center [1324, 85] width 240 height 24
type input "*********"
click at [1432, 13] on icon at bounding box center [1432, 15] width 12 height 12
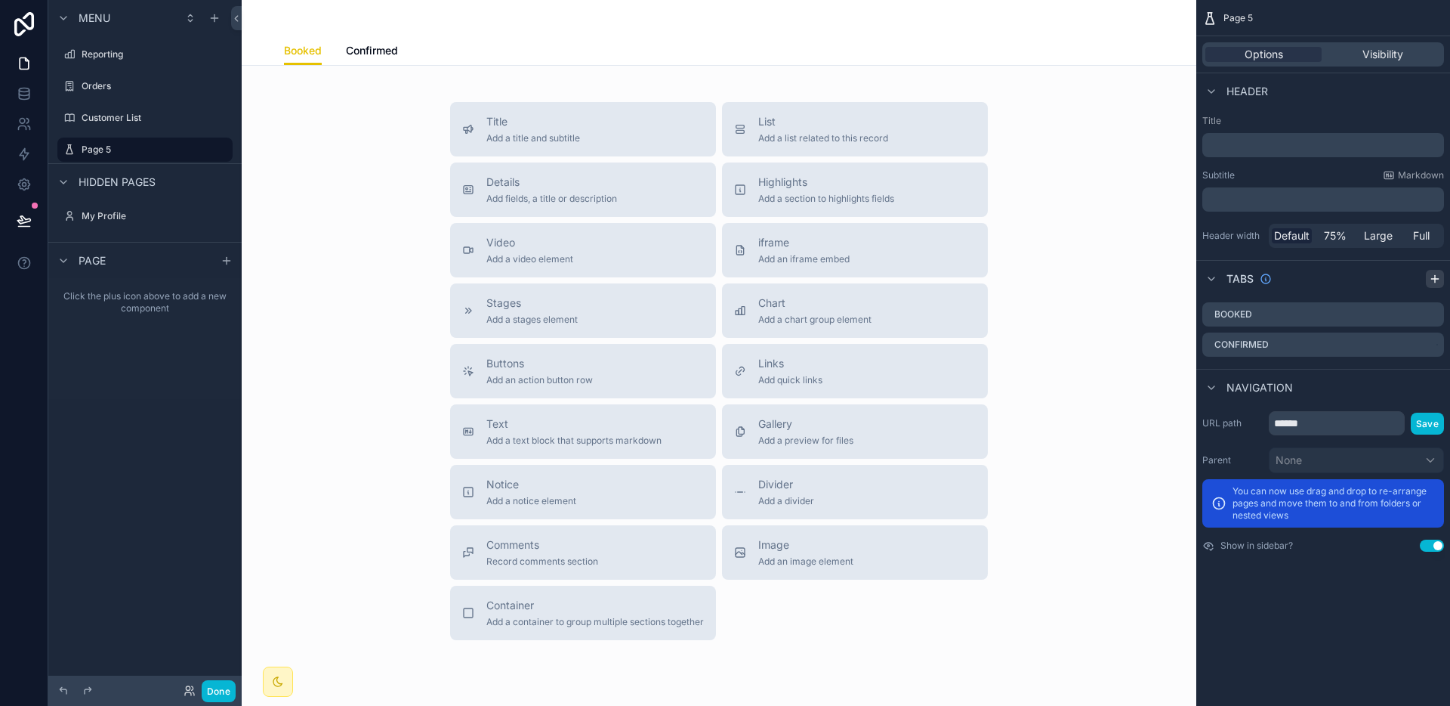
click at [1436, 285] on div "scrollable content" at bounding box center [1435, 279] width 18 height 18
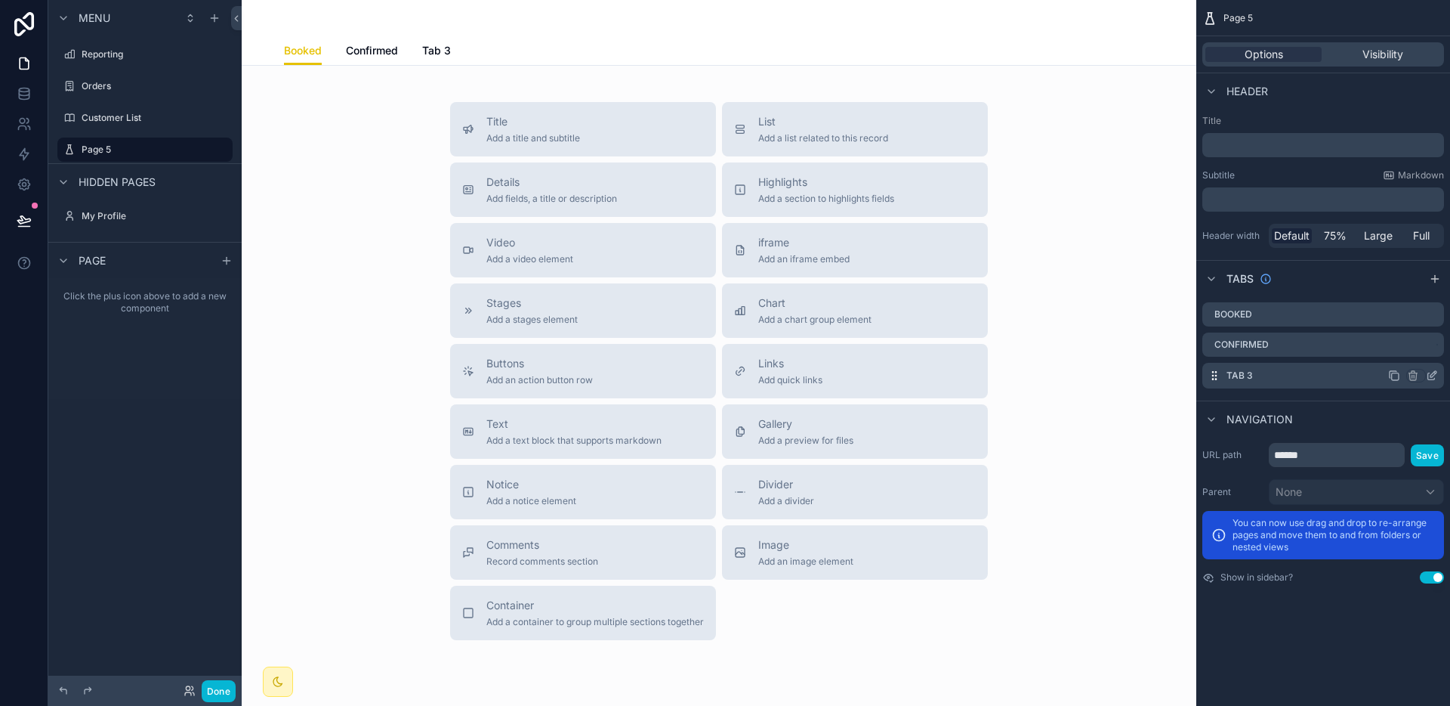
click at [1270, 367] on div "Tab 3" at bounding box center [1324, 376] width 242 height 26
click at [1430, 374] on icon "scrollable content" at bounding box center [1432, 375] width 12 height 12
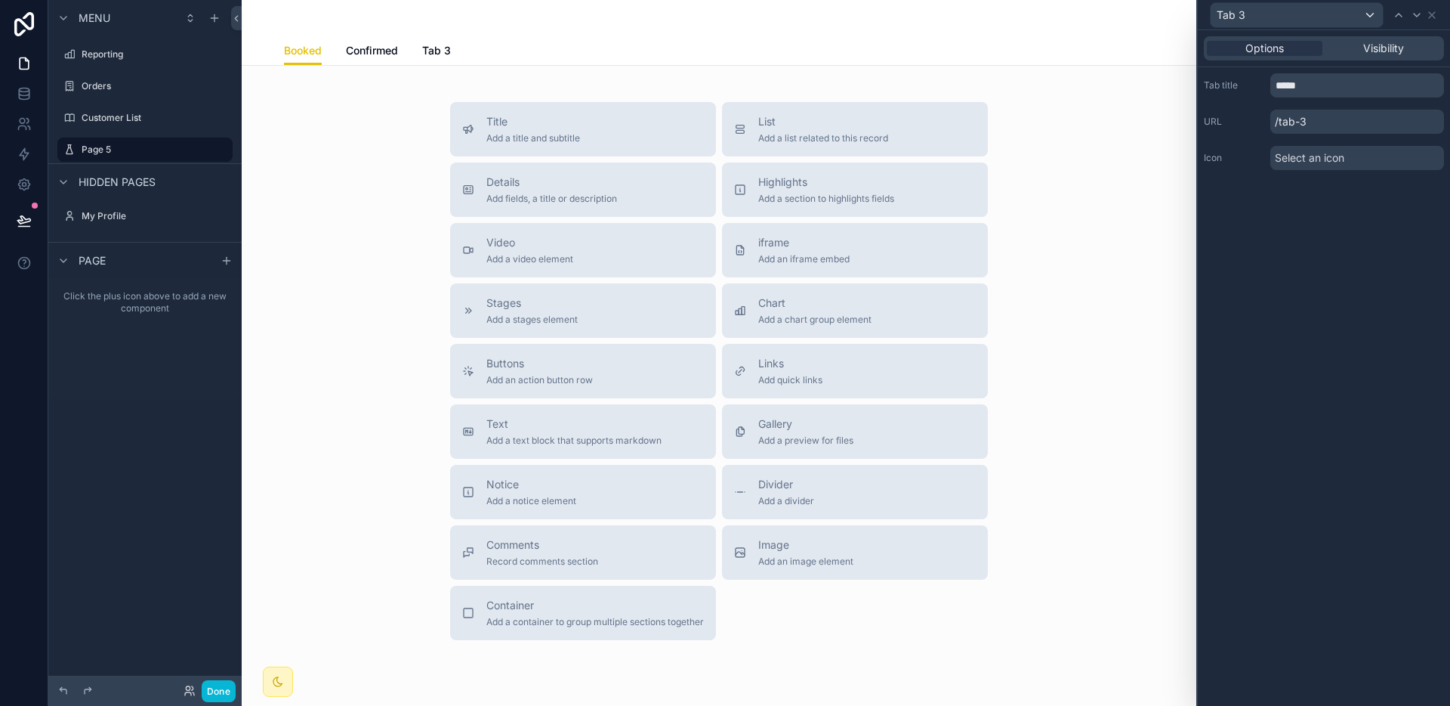
click at [1317, 98] on div "Tab title ***** URL /tab-3 Icon Select an icon" at bounding box center [1324, 121] width 252 height 109
click at [1317, 93] on input "*****" at bounding box center [1358, 85] width 174 height 24
type input "*"
type input "**********"
click at [1435, 17] on icon at bounding box center [1432, 15] width 12 height 12
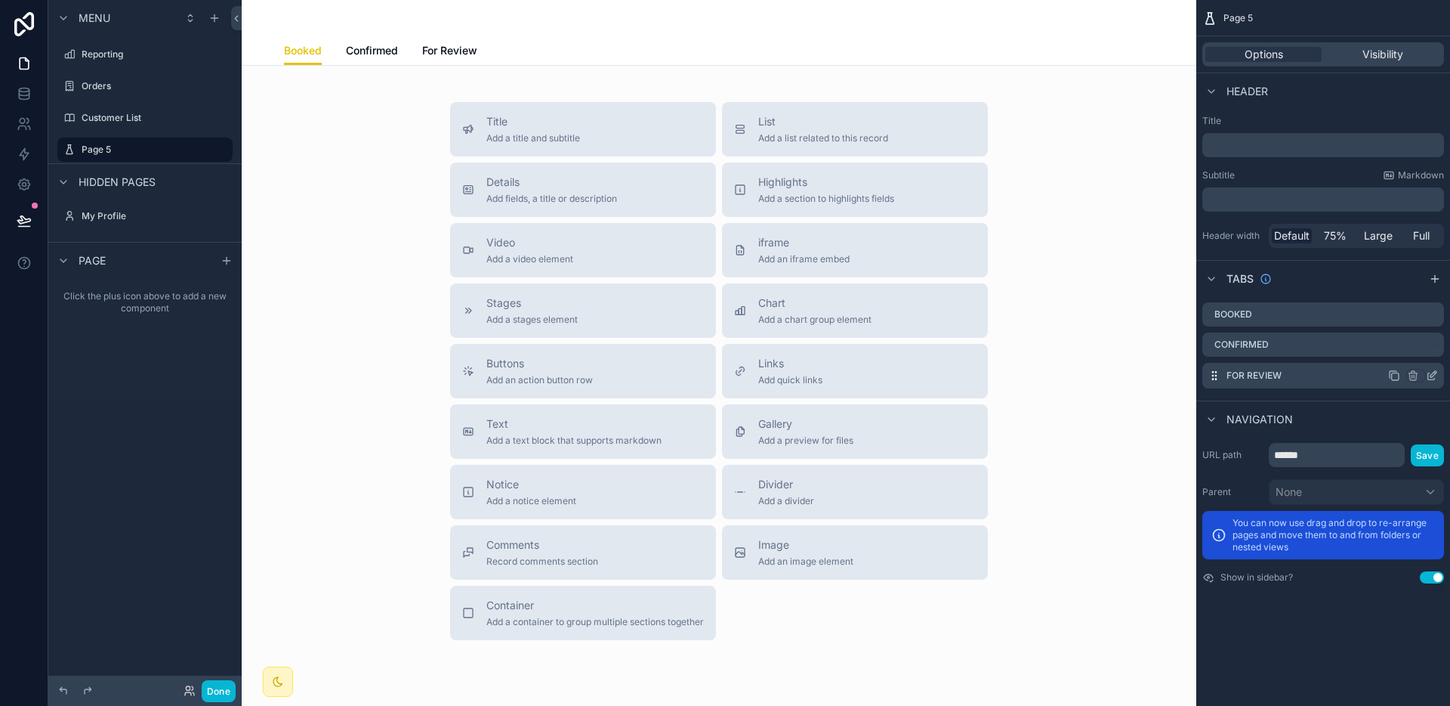
click at [1432, 374] on icon "scrollable content" at bounding box center [1434, 374] width 6 height 6
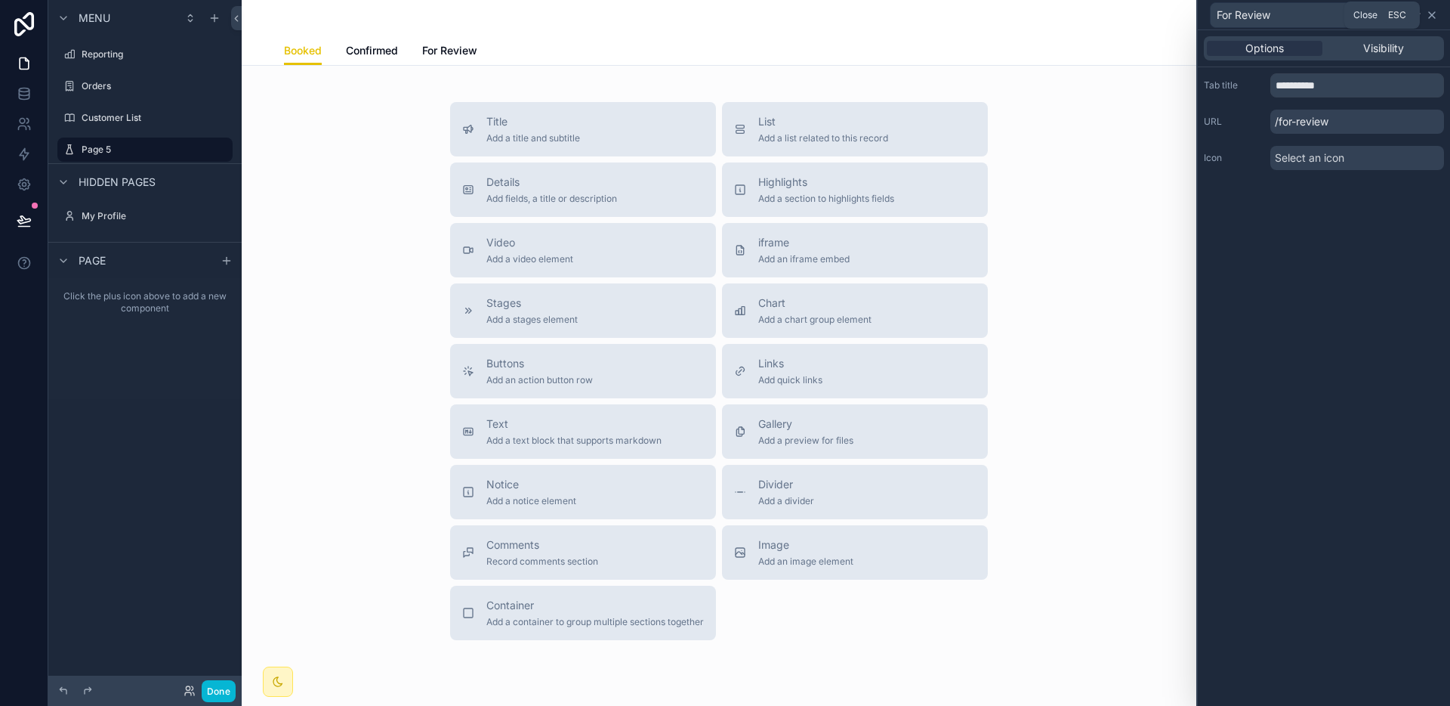
click at [1429, 17] on icon at bounding box center [1432, 15] width 6 height 6
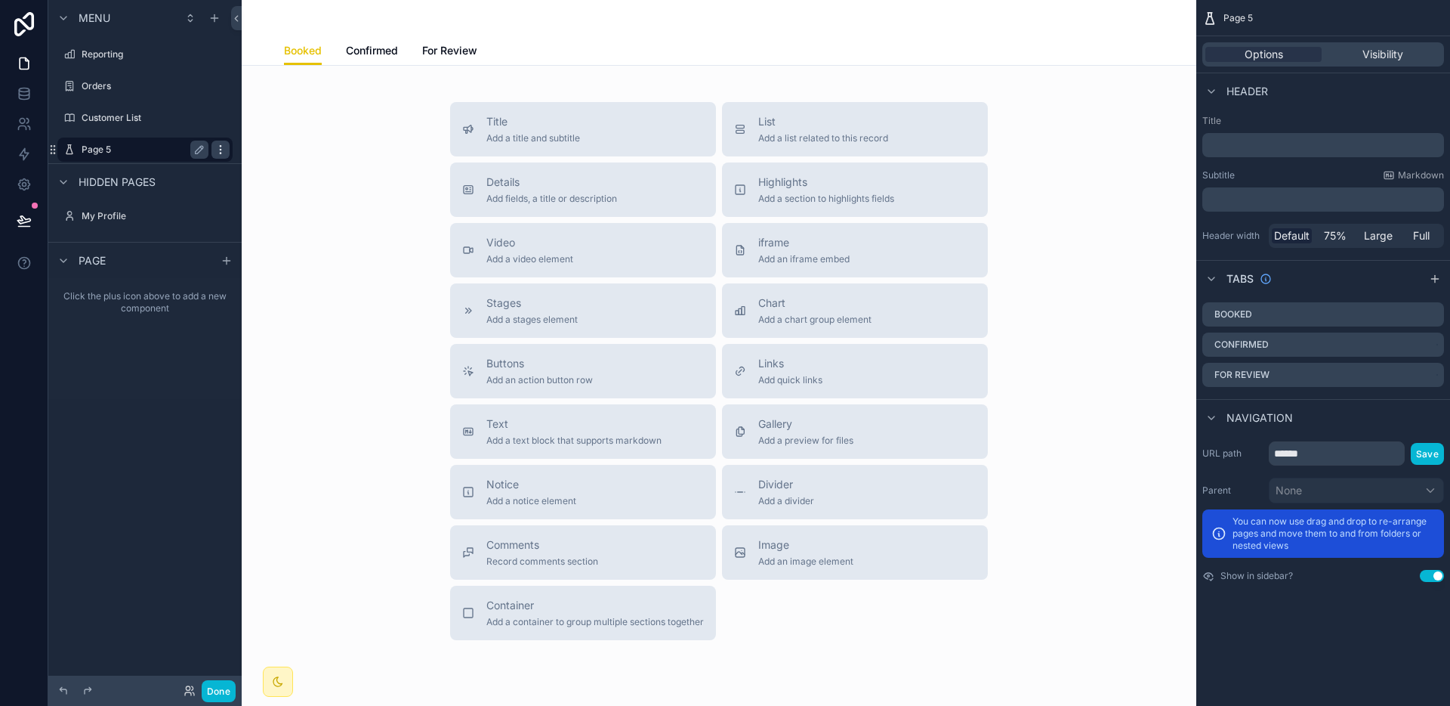
click at [216, 150] on icon "scrollable content" at bounding box center [221, 150] width 12 height 12
click at [107, 144] on label "Page 5" at bounding box center [142, 150] width 121 height 12
click at [110, 147] on label "Page 5" at bounding box center [142, 150] width 121 height 12
click at [84, 151] on label "Page 5" at bounding box center [142, 150] width 121 height 12
click at [202, 150] on icon "scrollable content" at bounding box center [199, 150] width 12 height 12
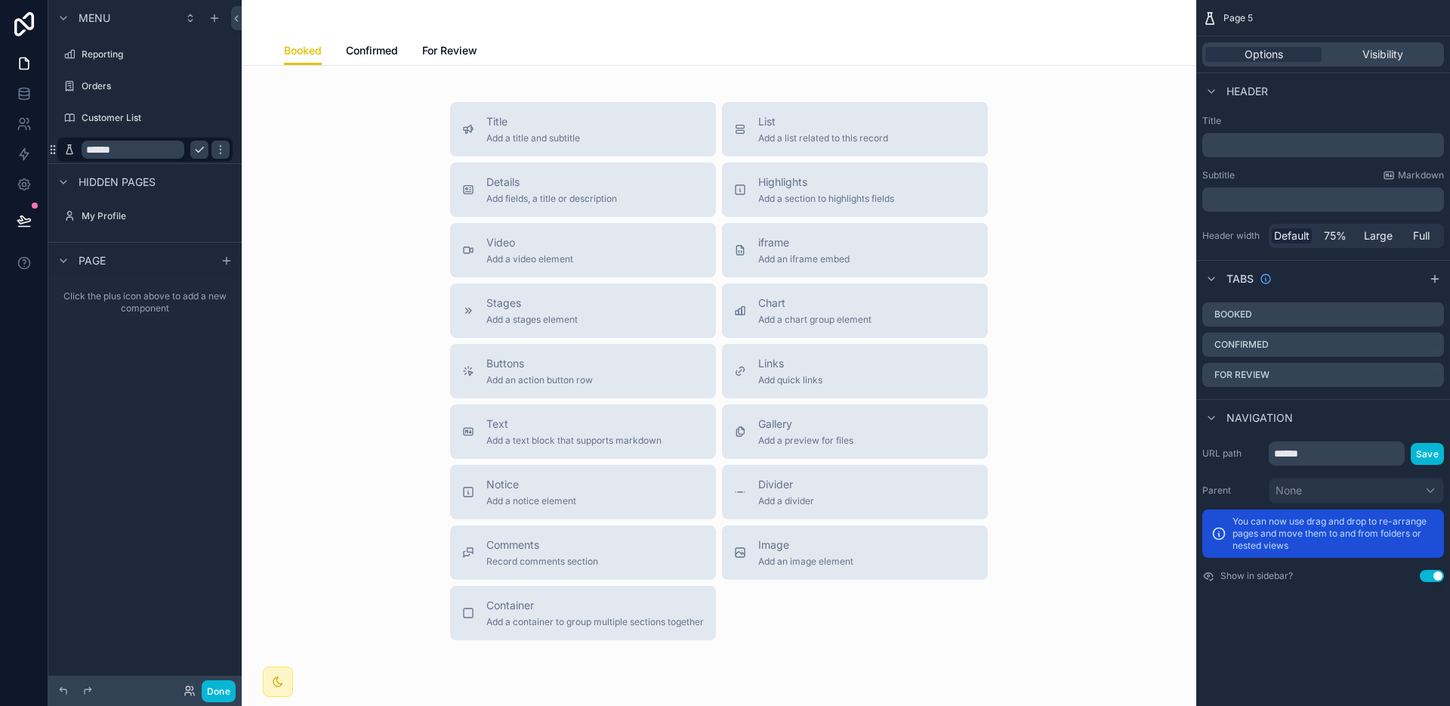
click at [177, 151] on input "******" at bounding box center [133, 150] width 103 height 18
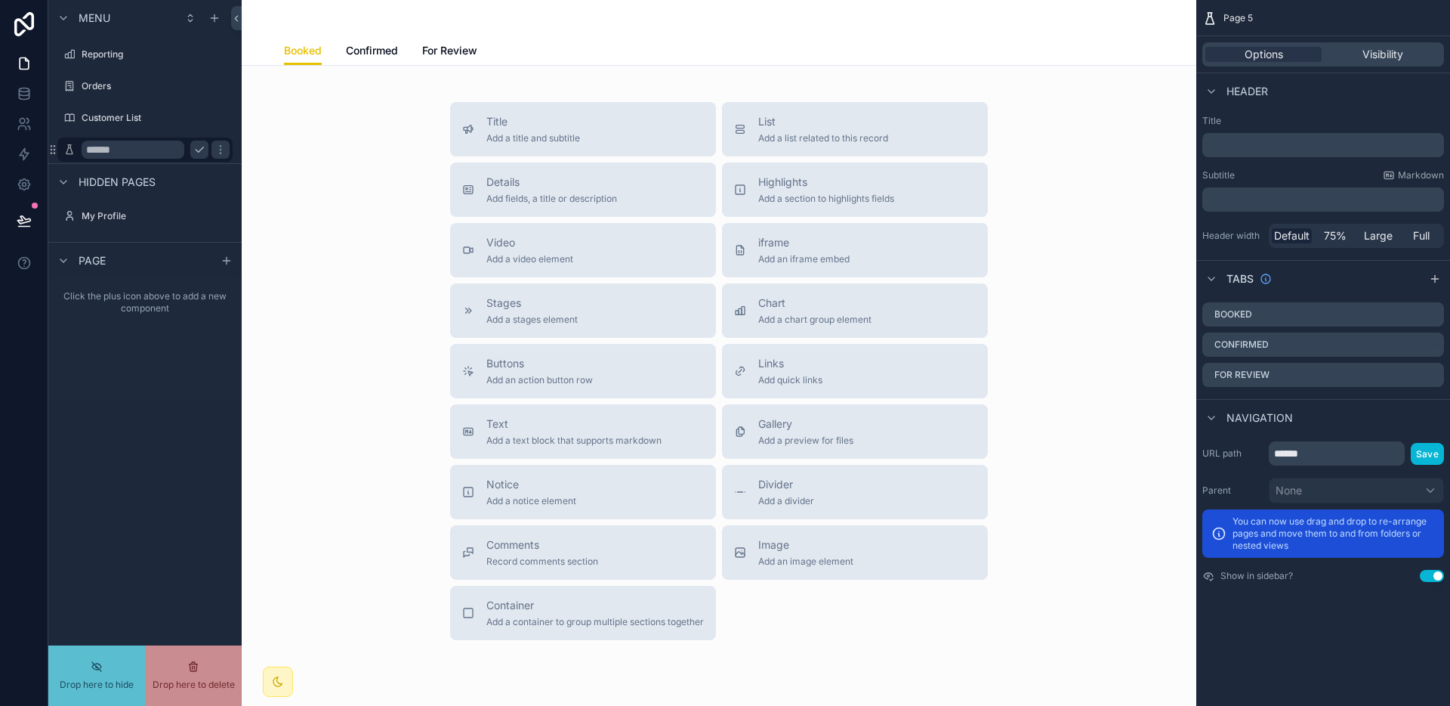
click at [144, 153] on input "******" at bounding box center [133, 150] width 103 height 18
click at [125, 149] on input "******" at bounding box center [133, 150] width 103 height 18
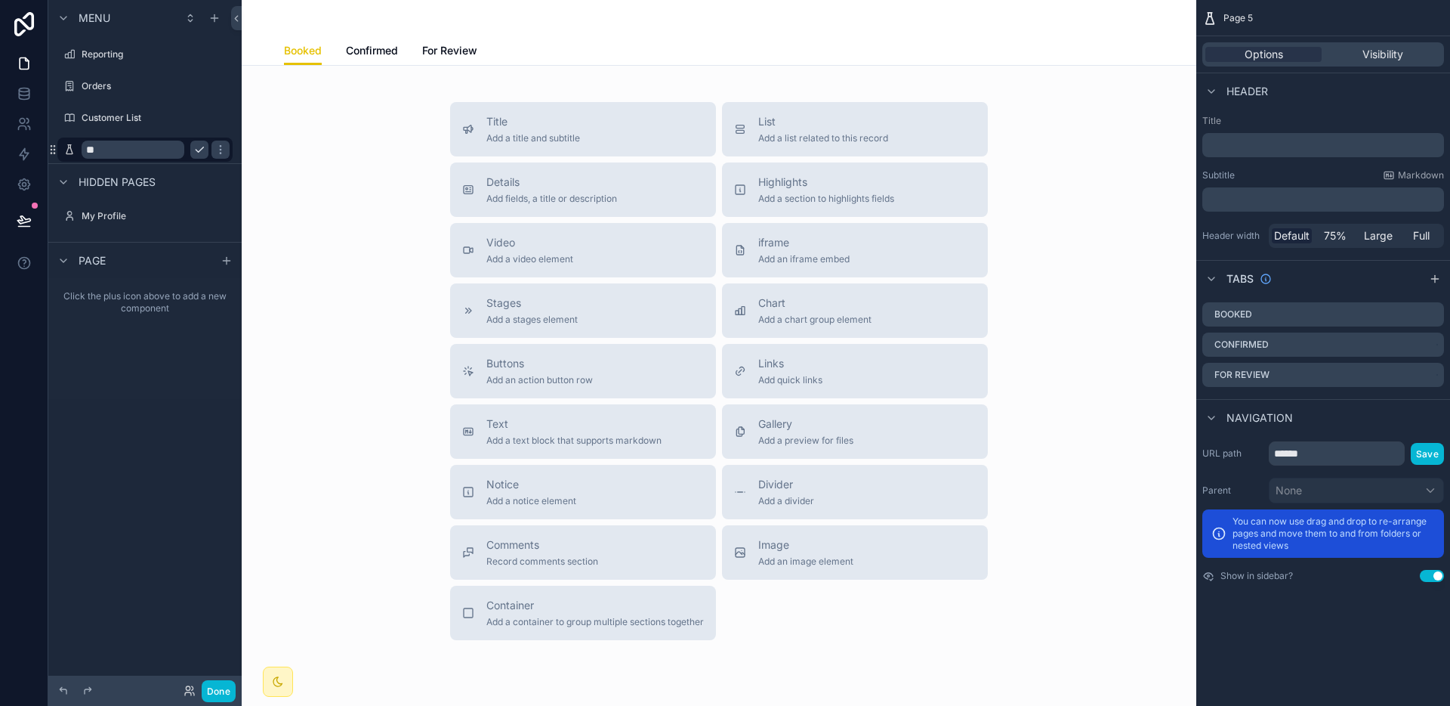
type input "*"
type input "******"
click at [215, 153] on icon "scrollable content" at bounding box center [221, 150] width 12 height 12
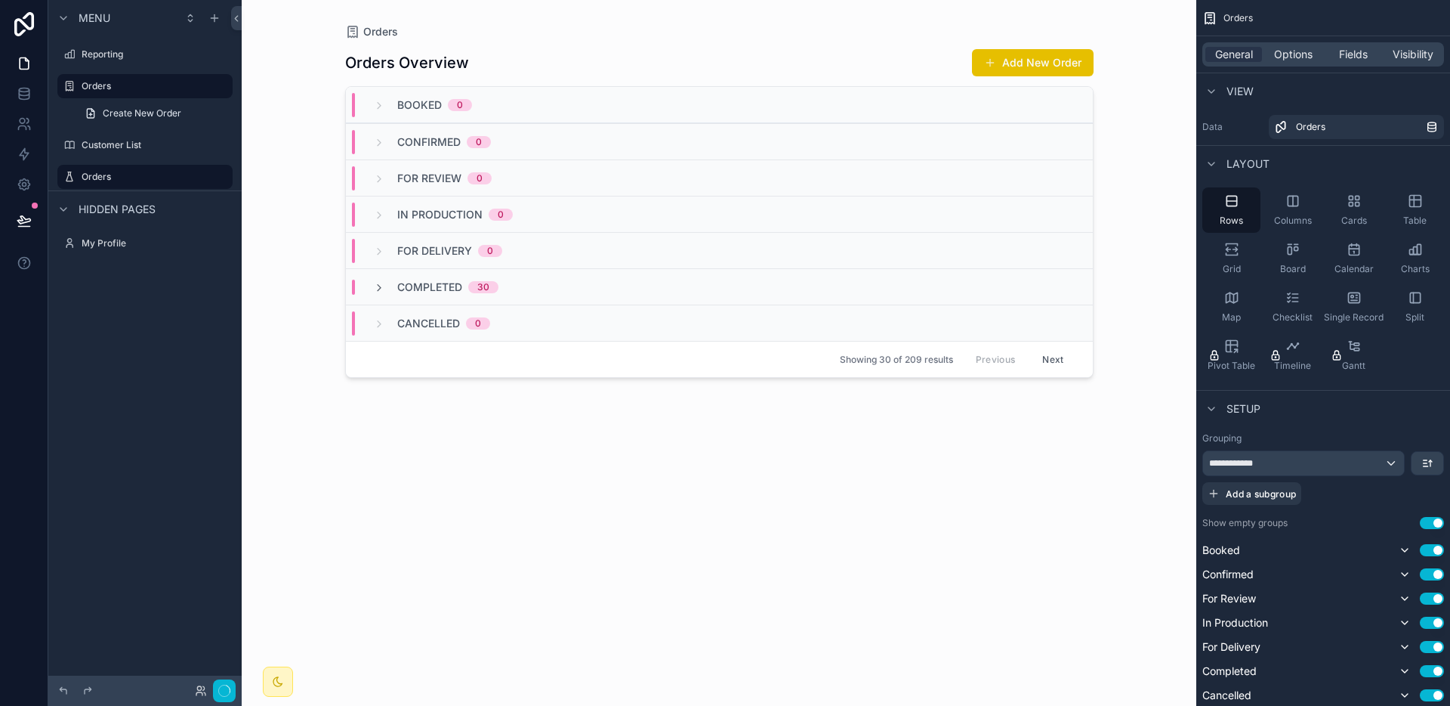
click at [0, 0] on icon "scrollable content" at bounding box center [0, 0] width 0 height 0
click at [141, 176] on input "******" at bounding box center [133, 177] width 103 height 18
type input "*********"
click at [217, 178] on icon "scrollable content" at bounding box center [221, 177] width 8 height 5
click at [143, 178] on label "Orders v2" at bounding box center [142, 177] width 121 height 12
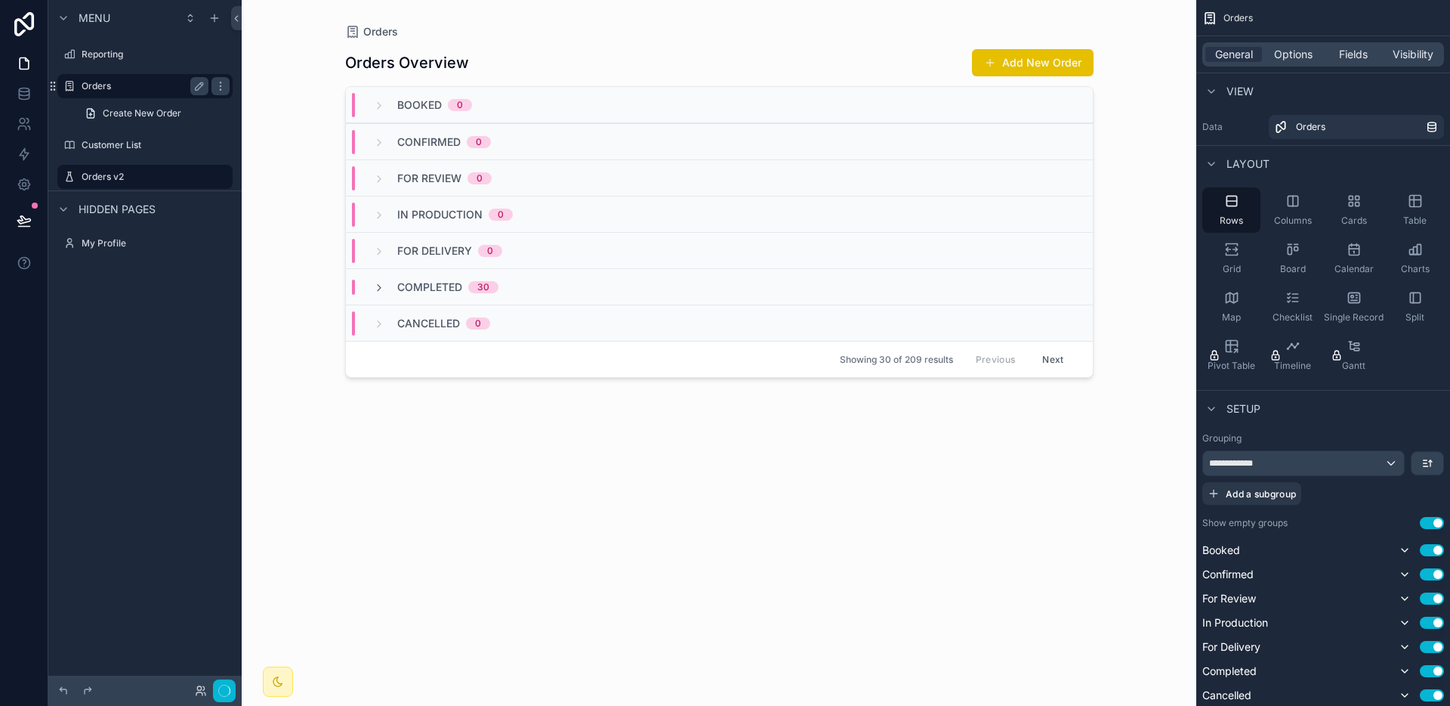
click at [160, 90] on label "Orders" at bounding box center [142, 86] width 121 height 12
click at [135, 171] on label "Orders v2" at bounding box center [142, 177] width 121 height 12
click at [137, 181] on label "Orders v2" at bounding box center [142, 177] width 121 height 12
click at [123, 91] on label "Orders" at bounding box center [142, 86] width 121 height 12
click at [122, 57] on label "Reporting" at bounding box center [142, 54] width 121 height 12
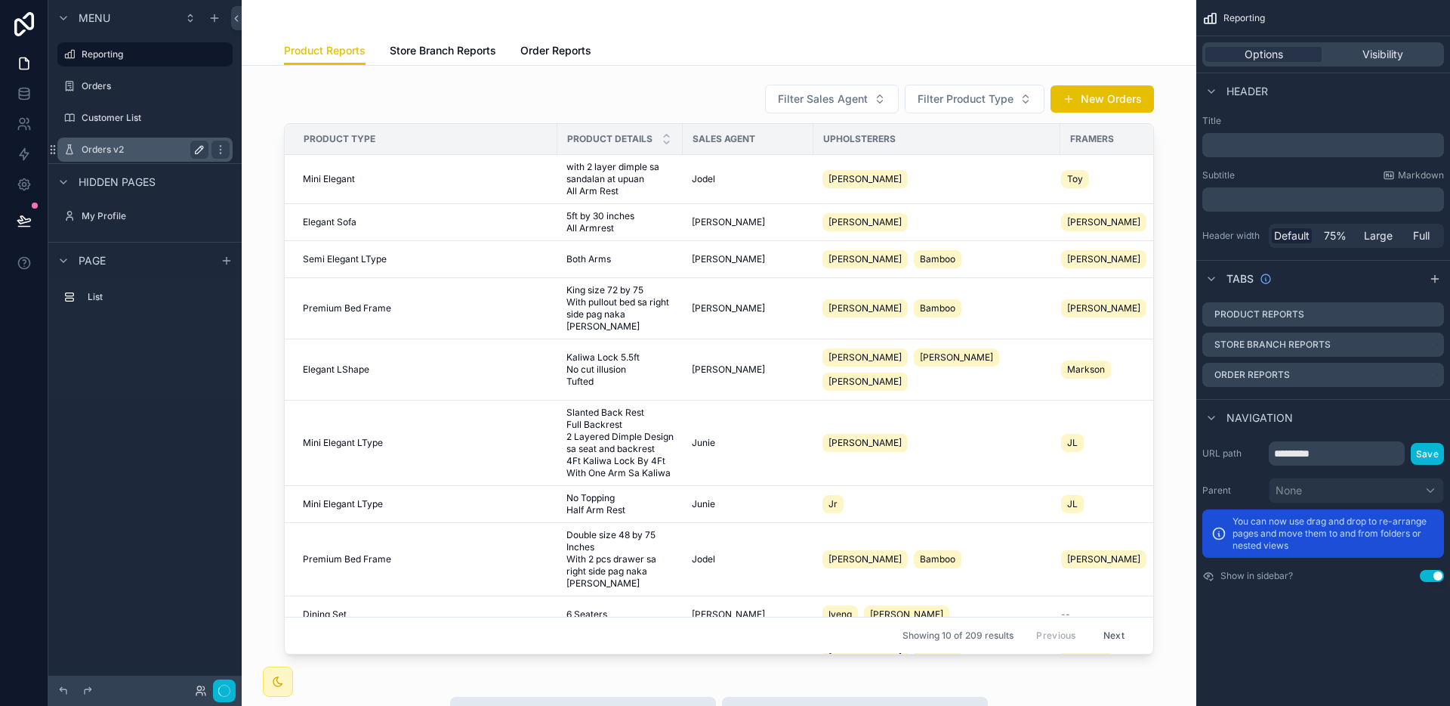
click at [125, 145] on label "Orders v2" at bounding box center [142, 150] width 121 height 12
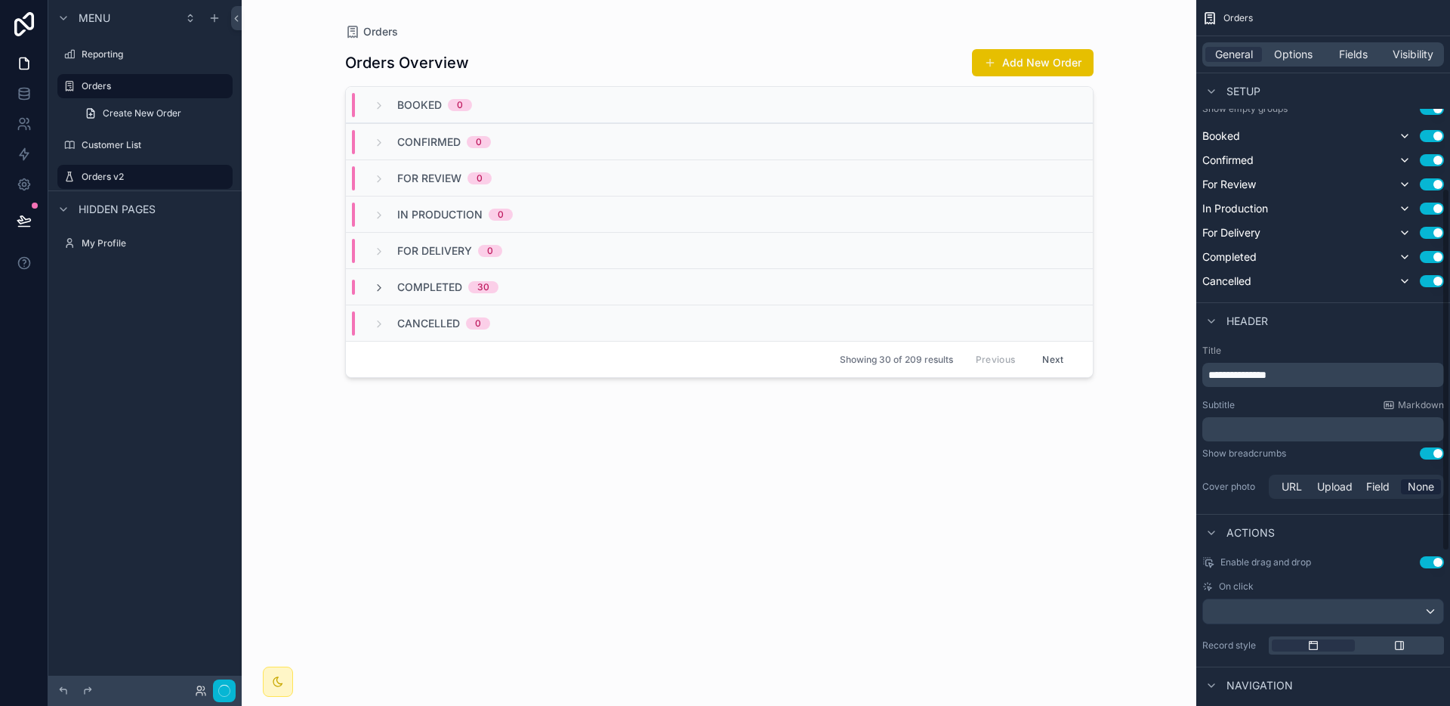
scroll to position [83, 0]
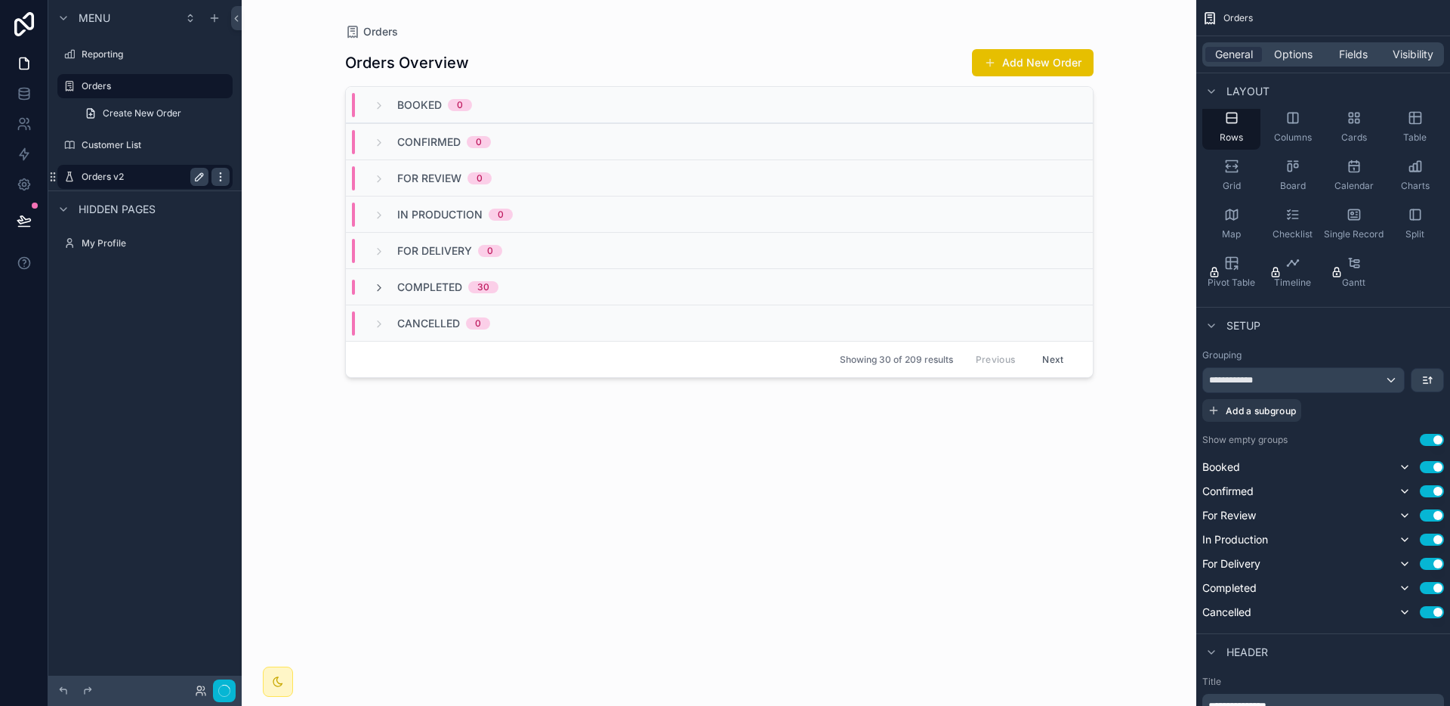
click at [221, 176] on icon "scrollable content" at bounding box center [220, 176] width 1 height 1
click at [281, 190] on span "Remove" at bounding box center [289, 187] width 40 height 15
click at [213, 18] on icon "scrollable content" at bounding box center [214, 18] width 12 height 12
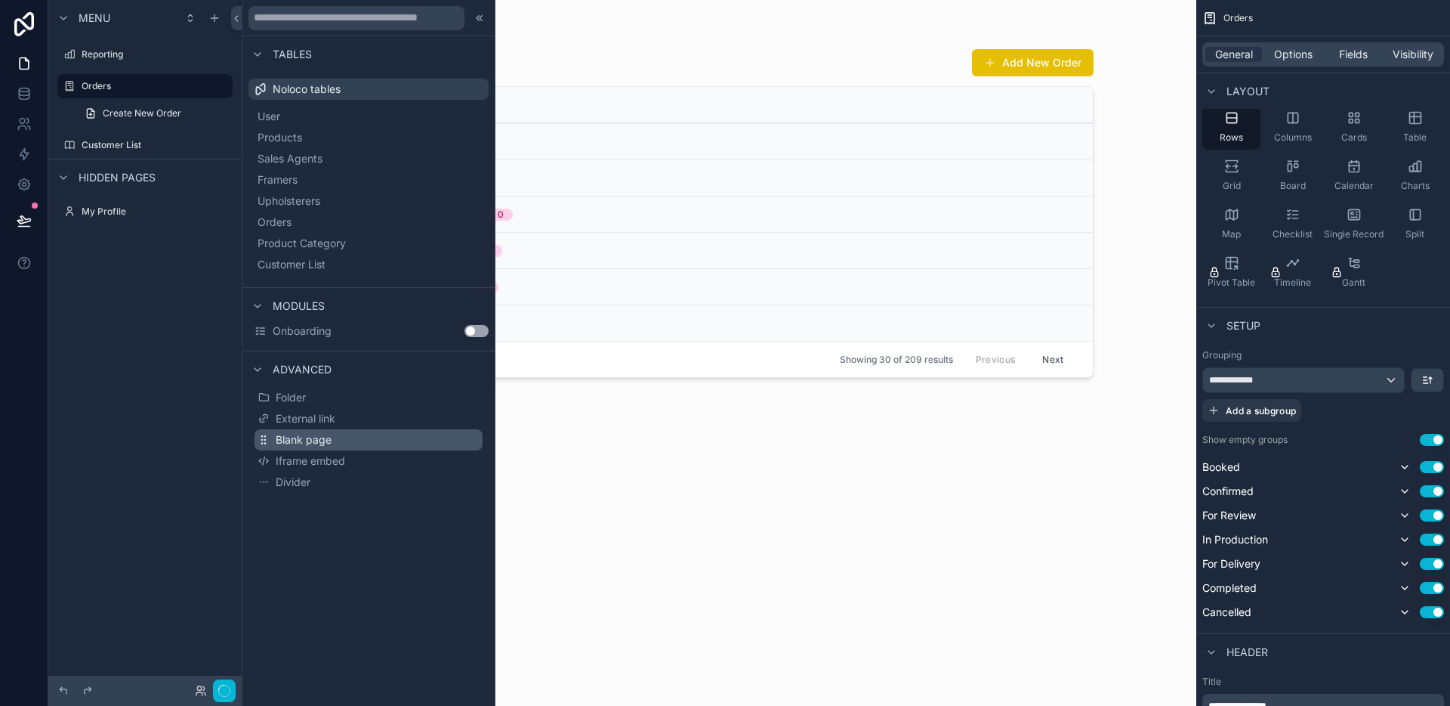
click at [323, 437] on span "Blank page" at bounding box center [304, 439] width 56 height 15
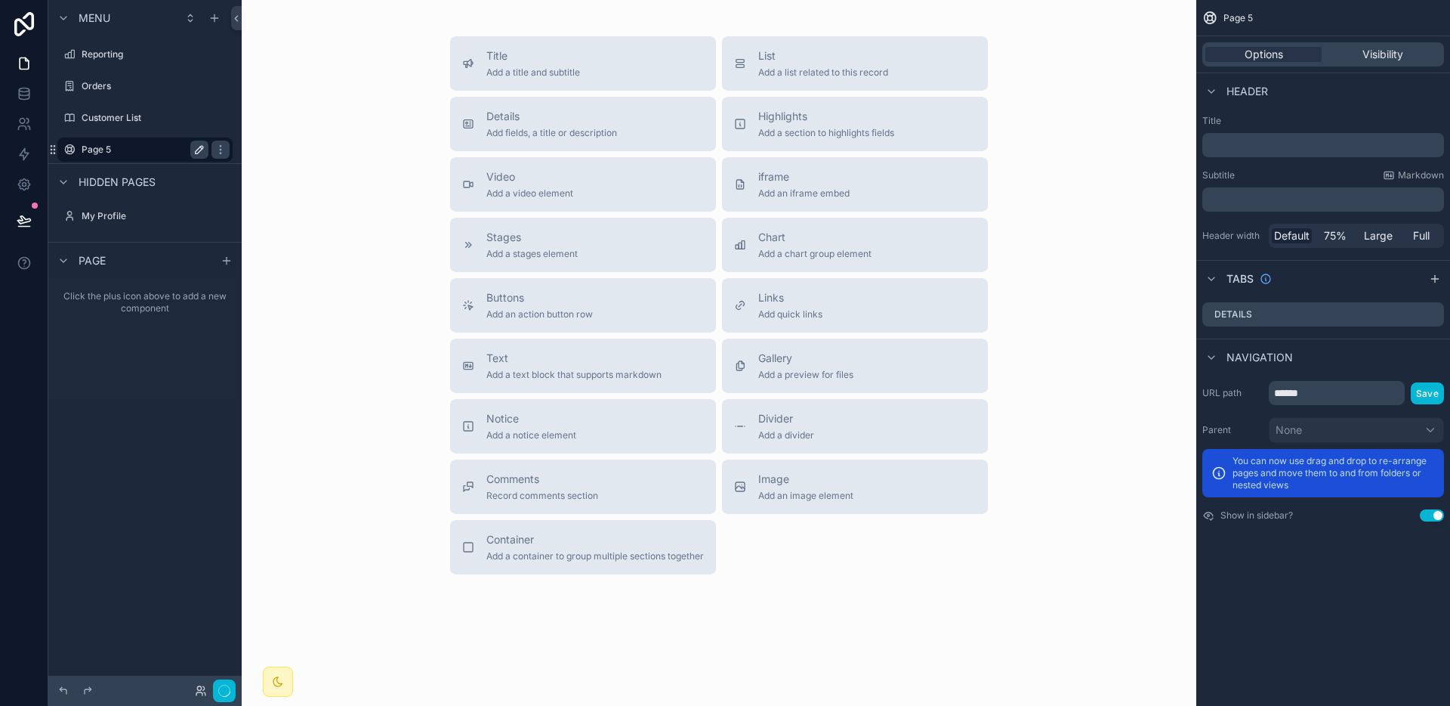
click at [197, 147] on icon "scrollable content" at bounding box center [199, 150] width 12 height 12
click at [147, 149] on input "******" at bounding box center [133, 150] width 103 height 18
type input "*********"
click at [215, 151] on icon "scrollable content" at bounding box center [221, 150] width 12 height 12
click at [1437, 277] on icon "scrollable content" at bounding box center [1435, 279] width 12 height 12
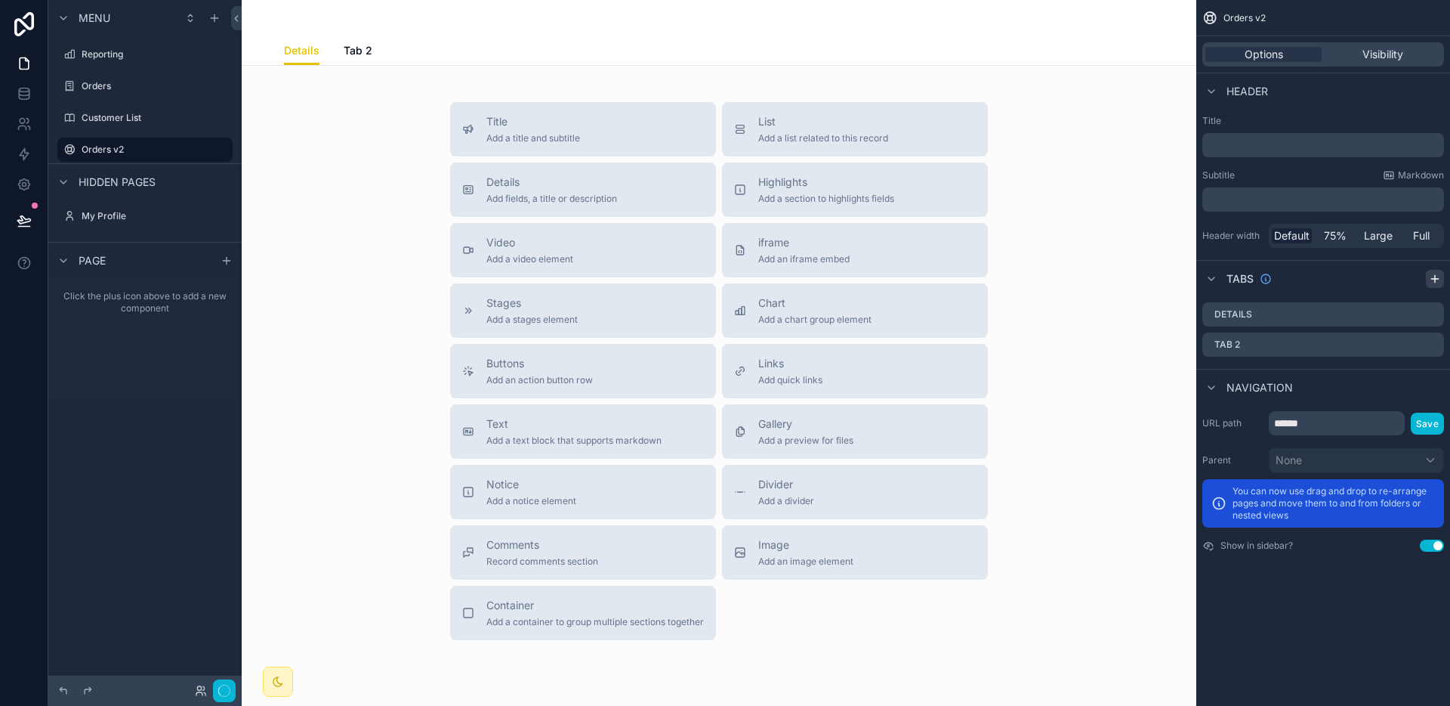
click at [1438, 273] on icon "scrollable content" at bounding box center [1435, 279] width 12 height 12
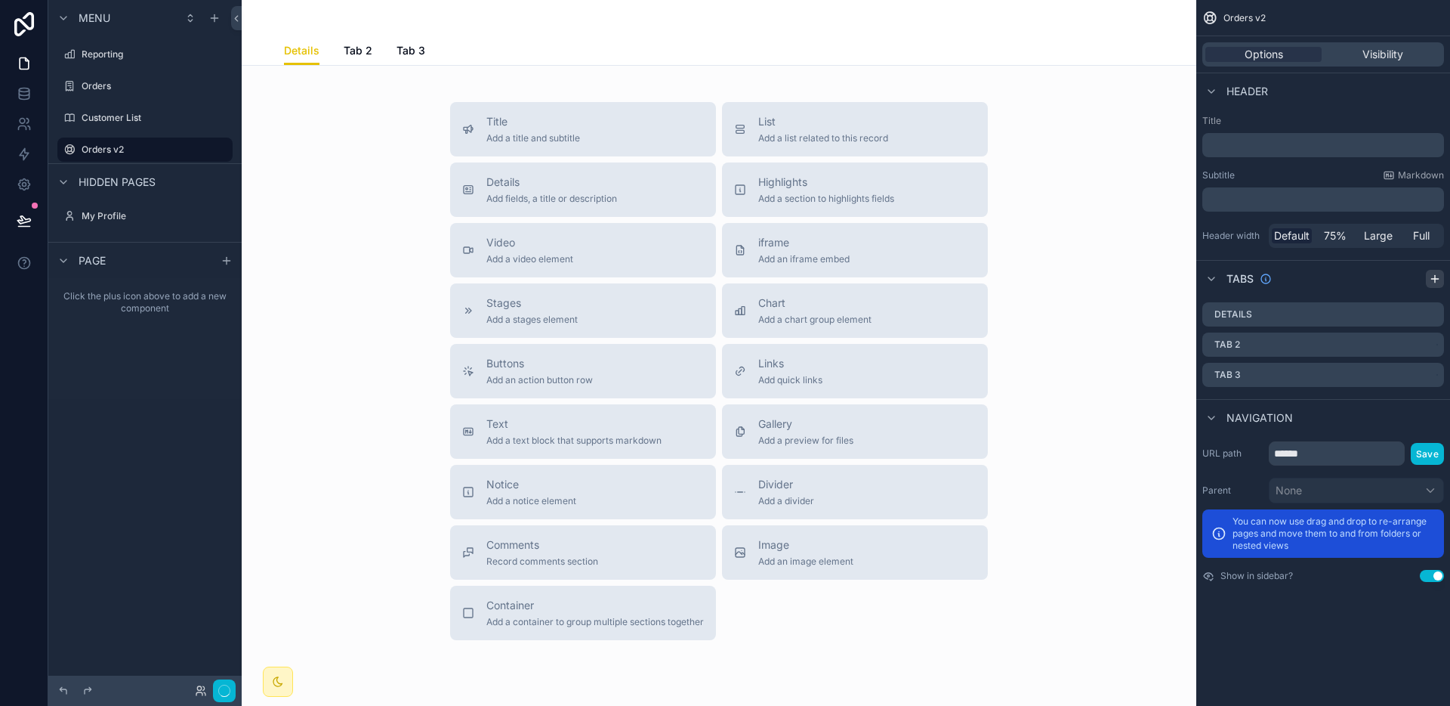
click at [1438, 273] on icon "scrollable content" at bounding box center [1435, 279] width 12 height 12
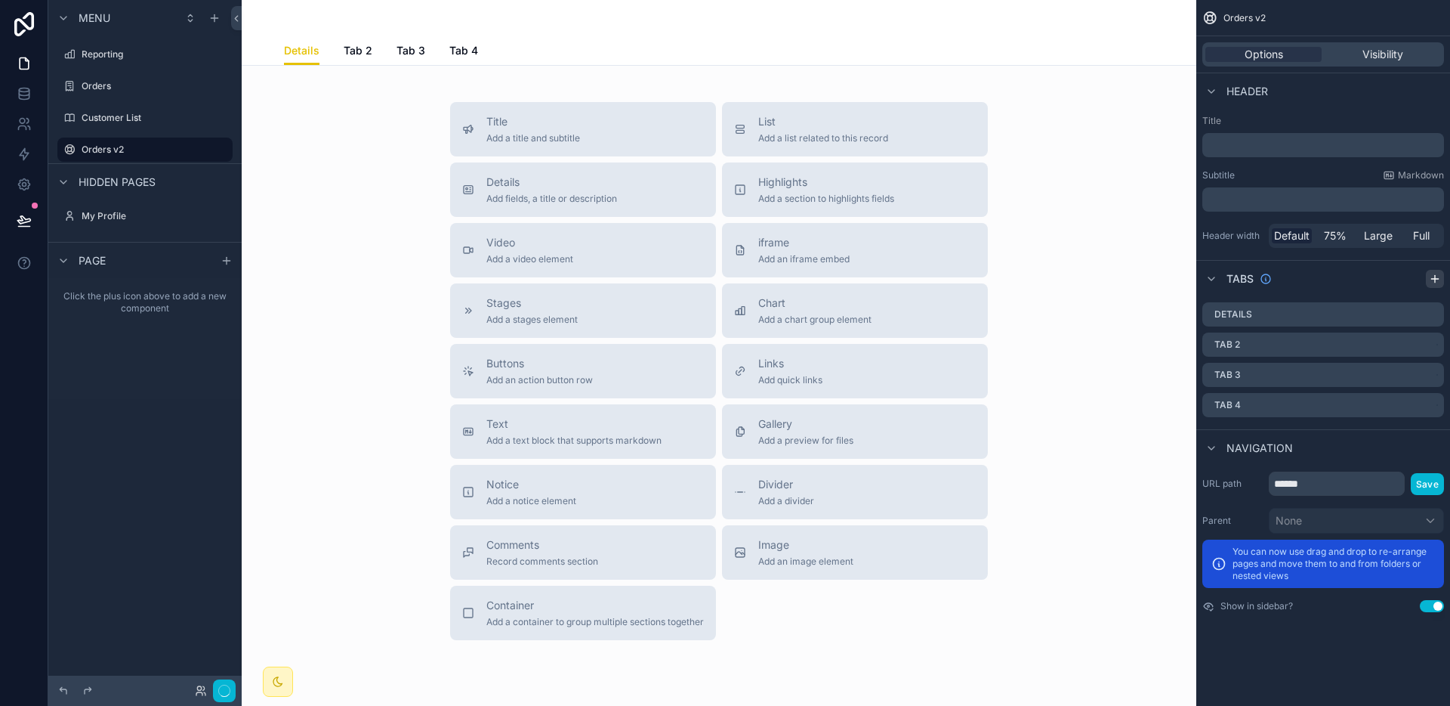
click at [1438, 273] on icon "scrollable content" at bounding box center [1435, 279] width 12 height 12
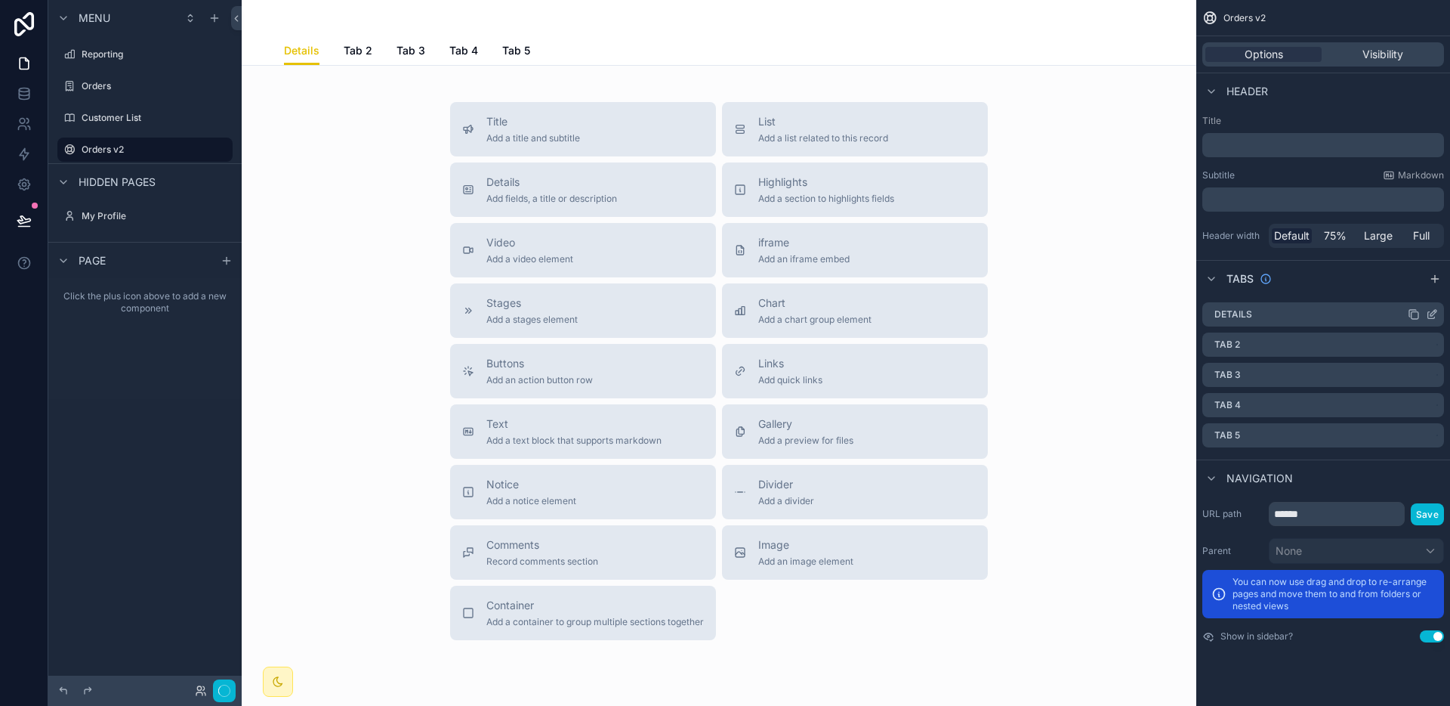
click at [1295, 306] on div "Details" at bounding box center [1324, 314] width 242 height 24
click at [1435, 314] on icon "scrollable content" at bounding box center [1432, 314] width 12 height 12
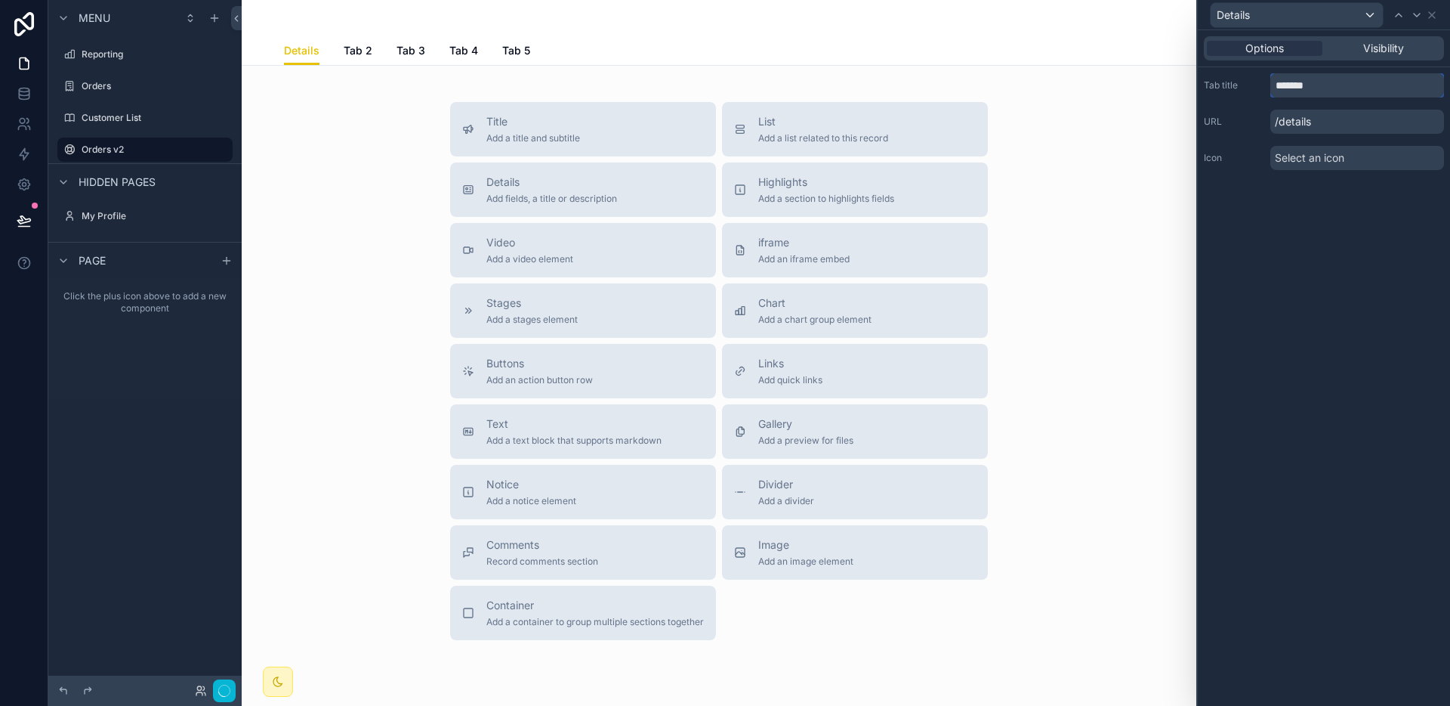
drag, startPoint x: 1343, startPoint y: 92, endPoint x: 1201, endPoint y: 92, distance: 142.0
click at [1201, 92] on div "Tab title ******* URL /details Icon Select an icon" at bounding box center [1324, 121] width 252 height 109
type input "******"
click at [1431, 12] on icon at bounding box center [1432, 15] width 12 height 12
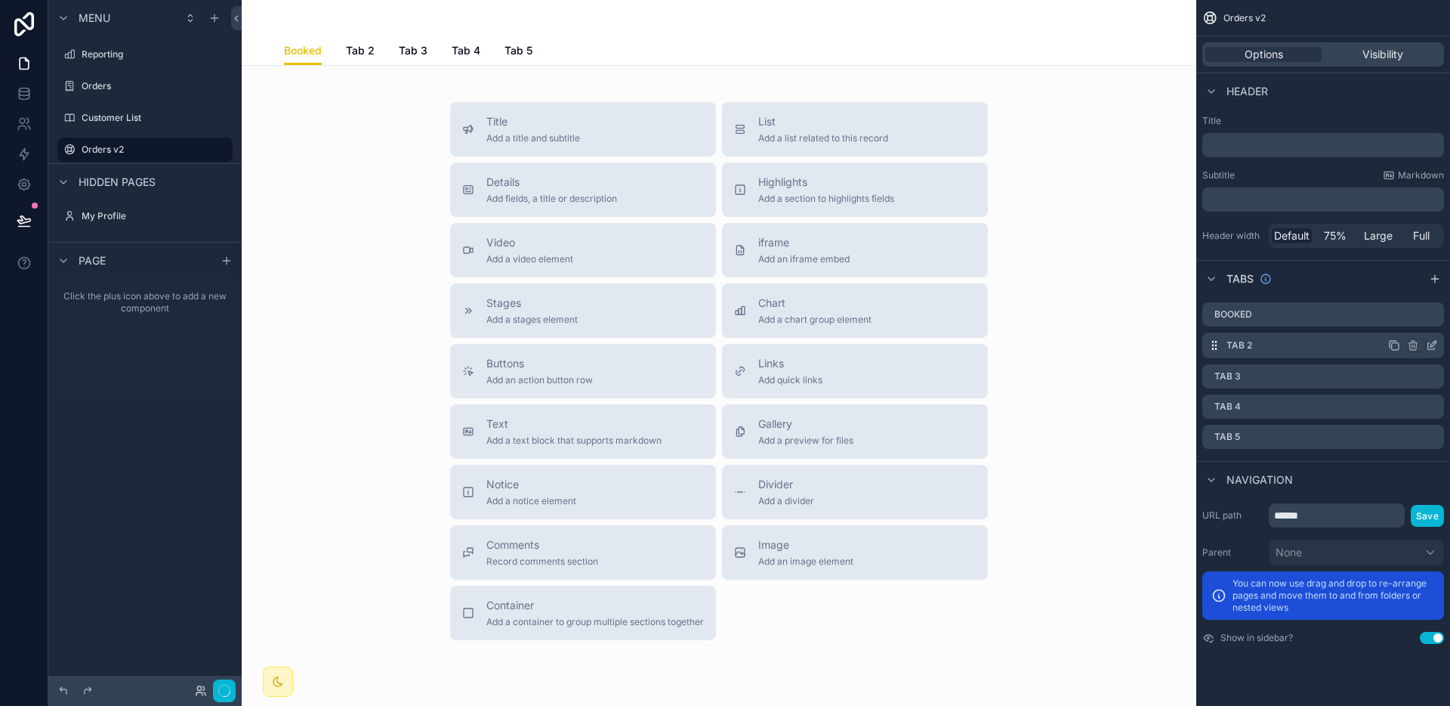
click at [1429, 341] on icon "scrollable content" at bounding box center [1432, 345] width 12 height 12
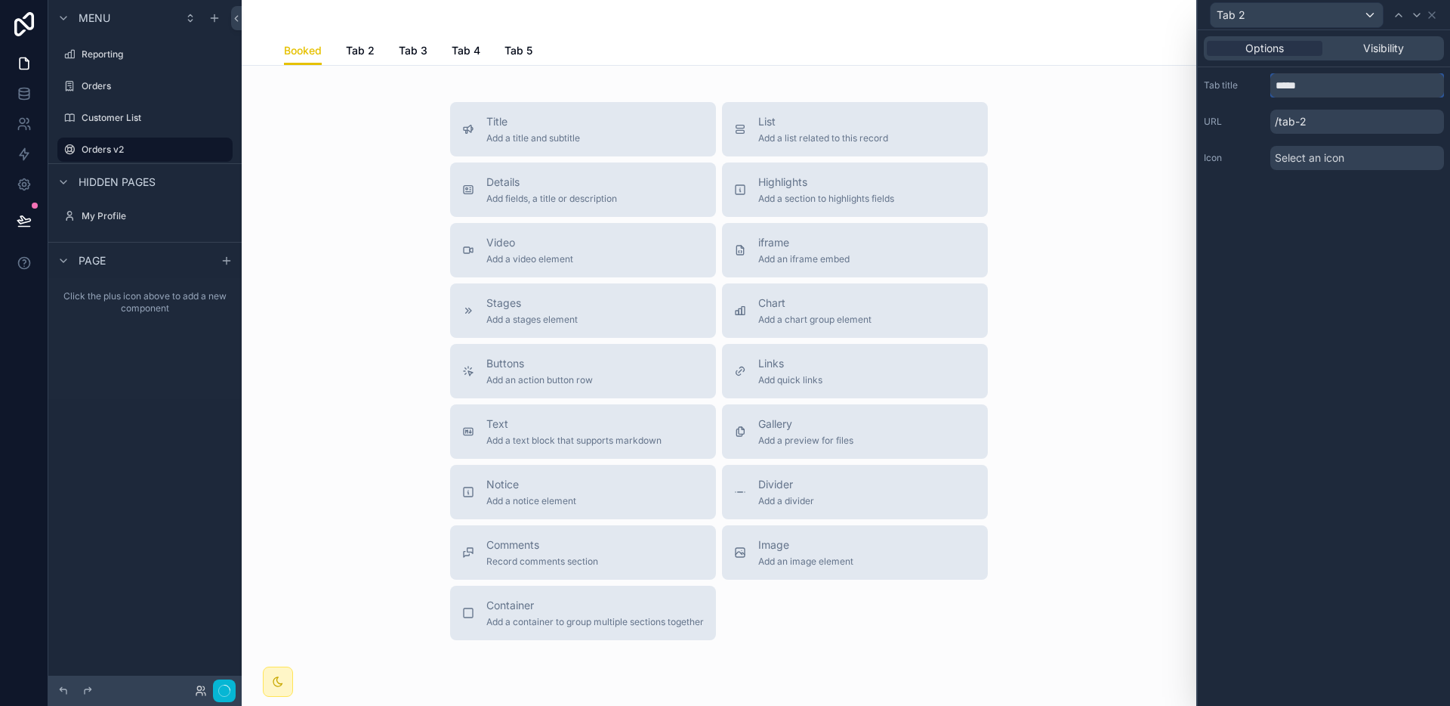
click at [1311, 88] on input "*****" at bounding box center [1358, 85] width 174 height 24
type input "*********"
click at [1433, 17] on icon at bounding box center [1432, 15] width 12 height 12
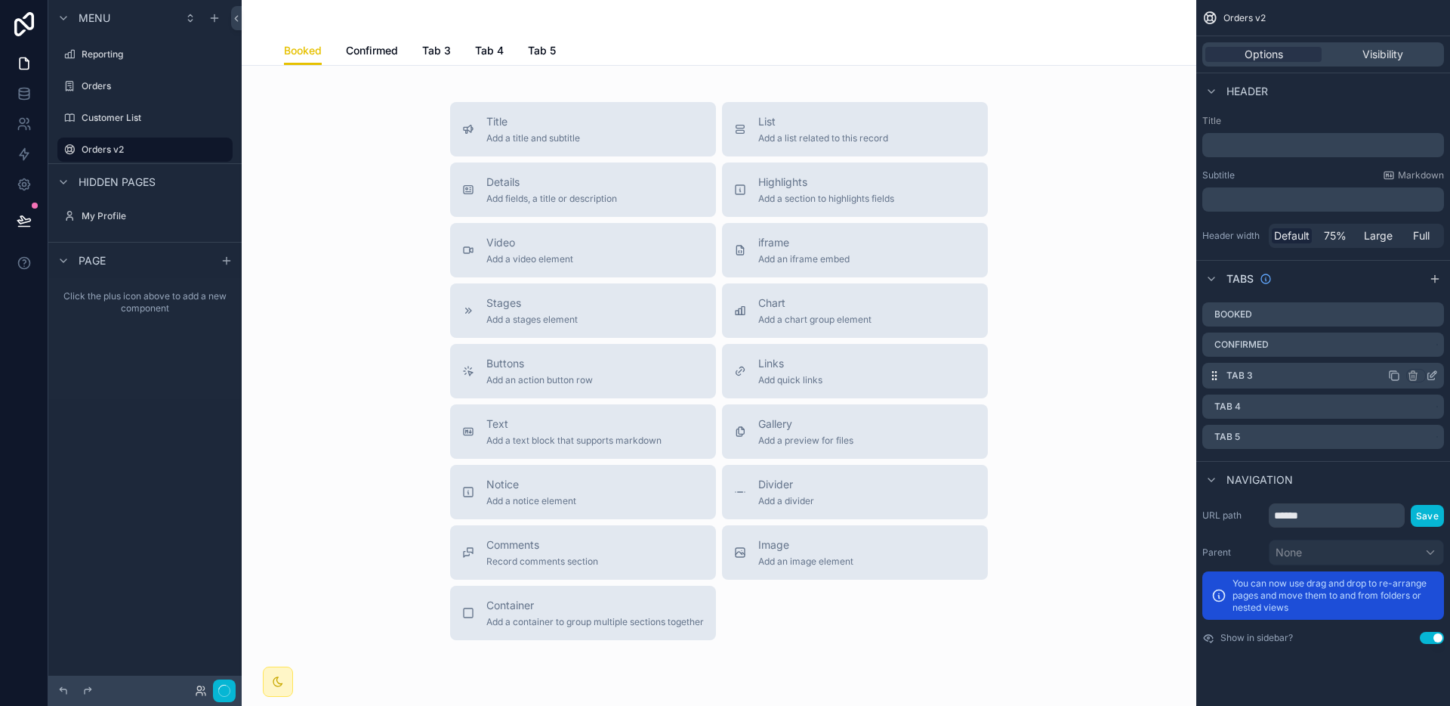
click at [1257, 365] on div "Tab 3" at bounding box center [1324, 376] width 242 height 26
click at [1435, 375] on icon "scrollable content" at bounding box center [1432, 375] width 12 height 12
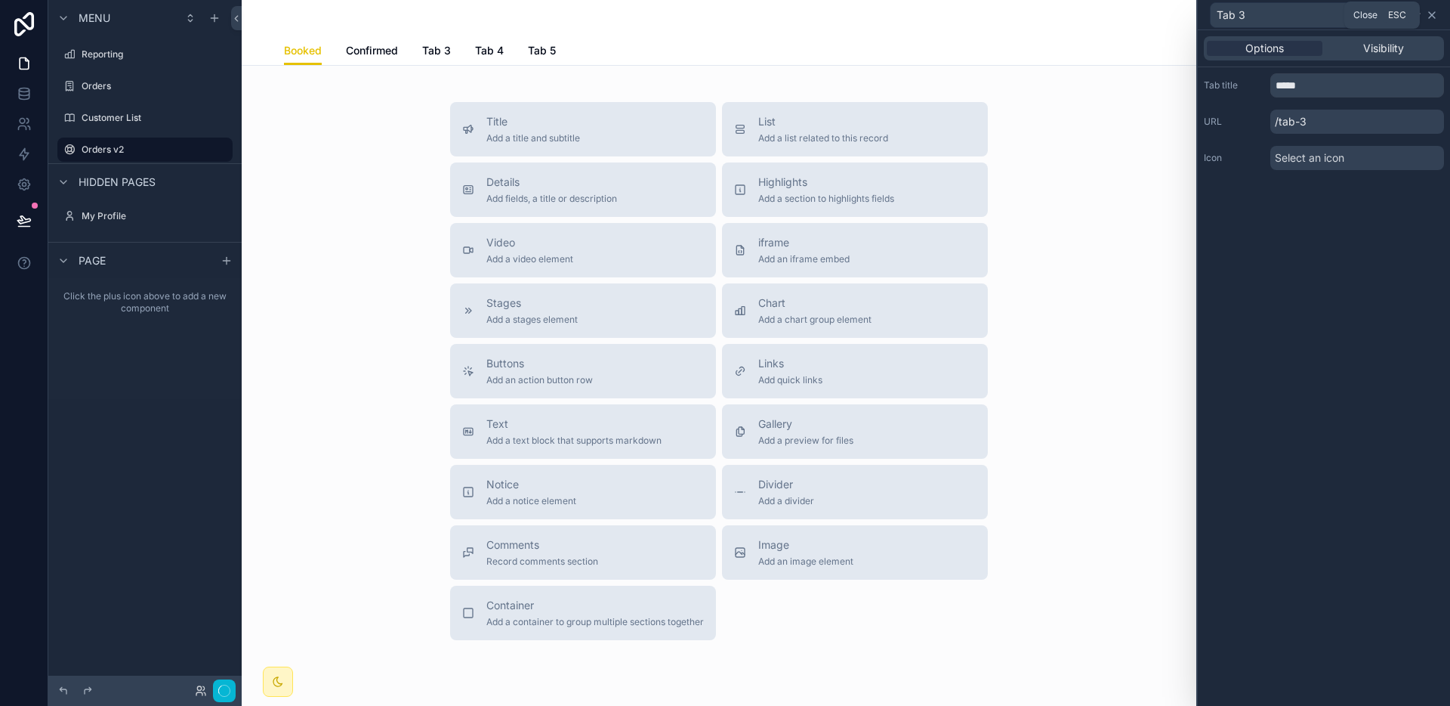
click at [1434, 11] on icon at bounding box center [1432, 15] width 12 height 12
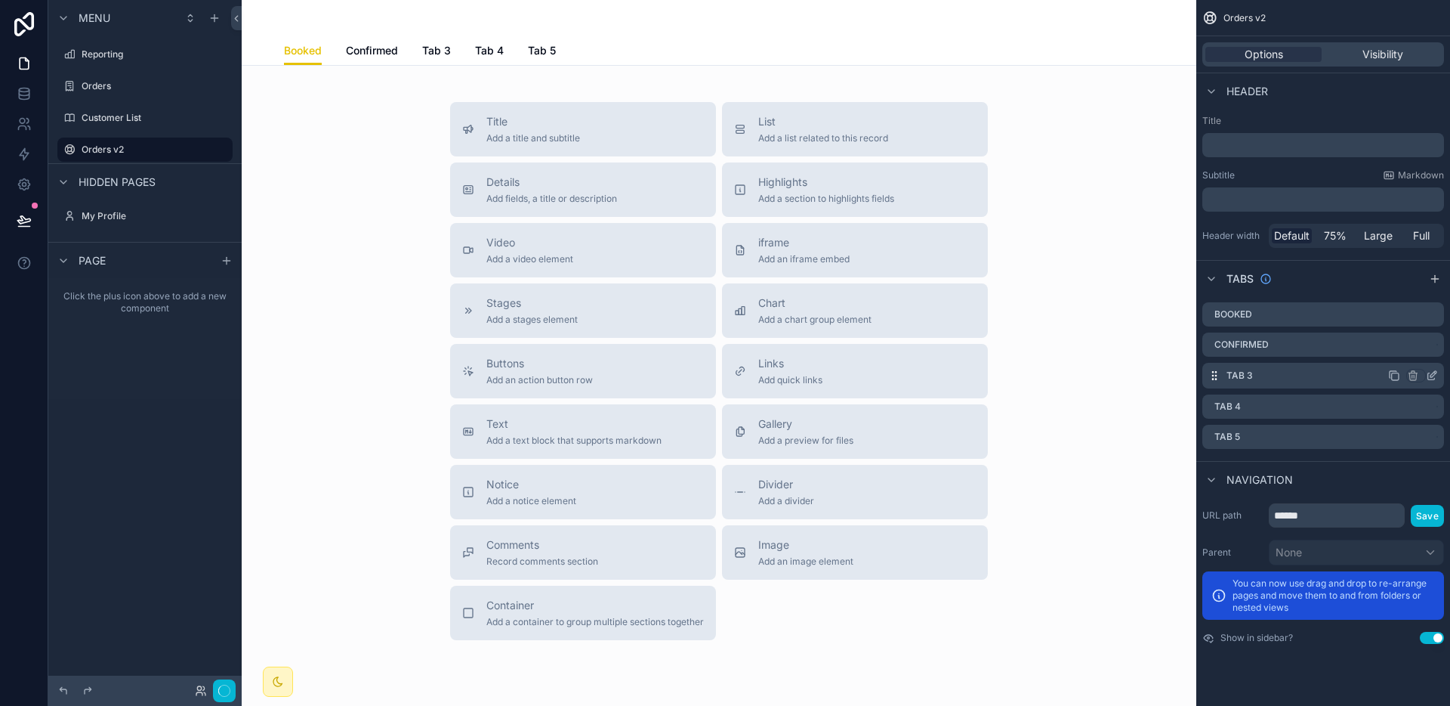
click at [1435, 375] on icon "scrollable content" at bounding box center [1432, 375] width 12 height 12
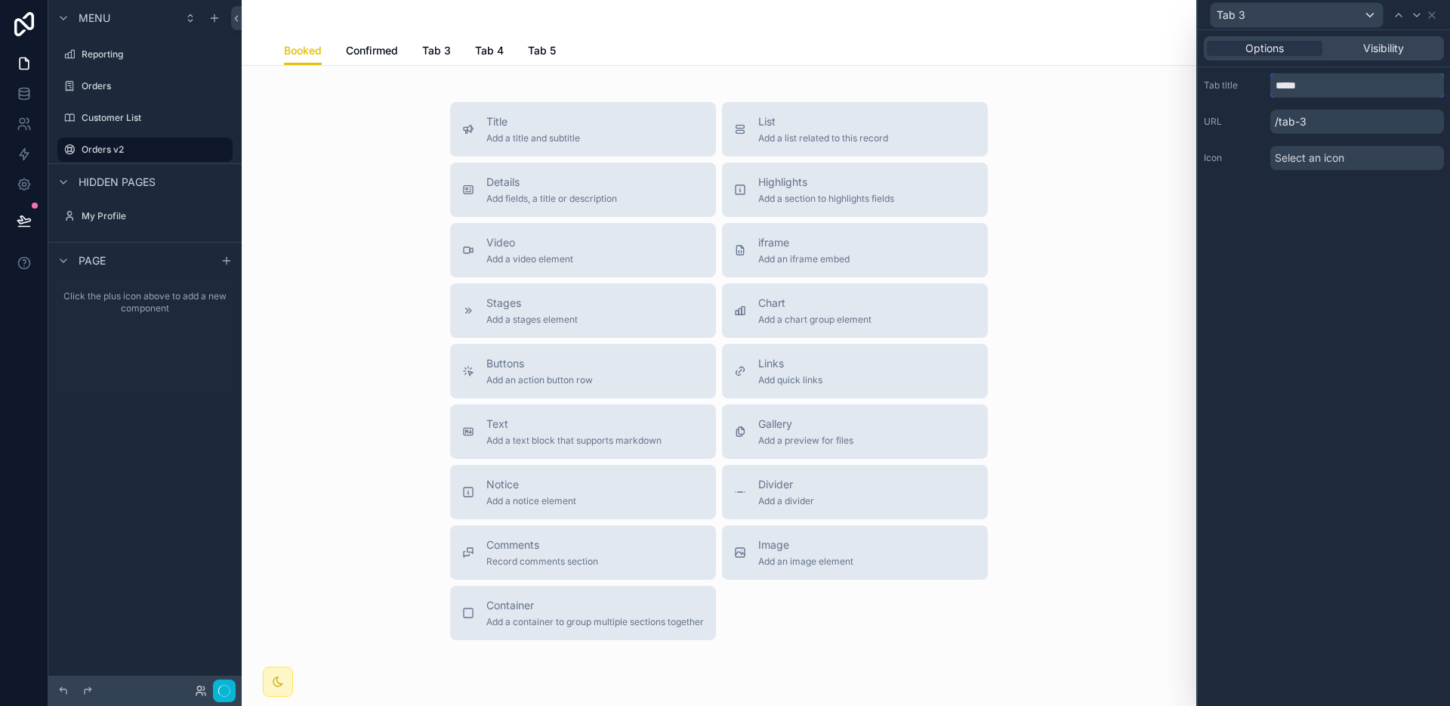
click at [1314, 91] on input "*****" at bounding box center [1358, 85] width 174 height 24
type input "**********"
click at [1435, 18] on icon at bounding box center [1432, 15] width 12 height 12
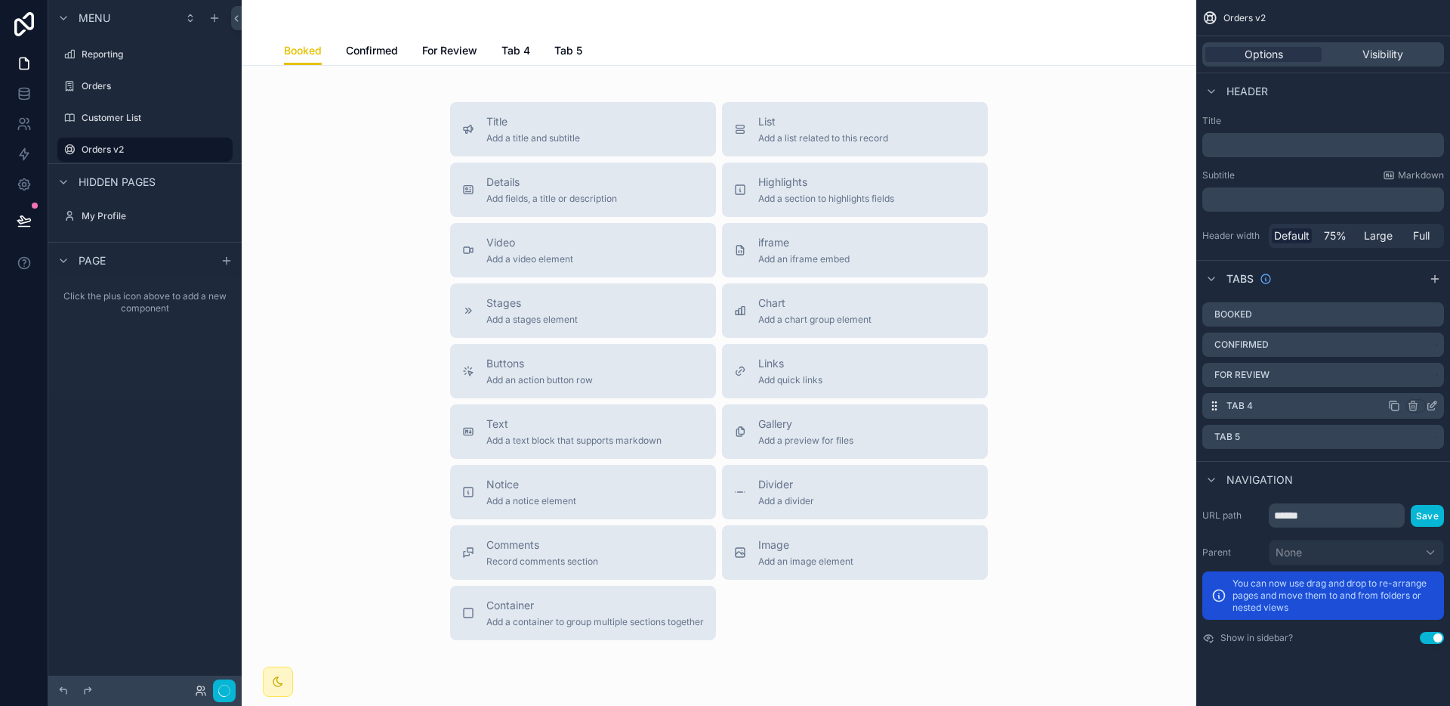
click at [1433, 403] on icon "scrollable content" at bounding box center [1432, 406] width 12 height 12
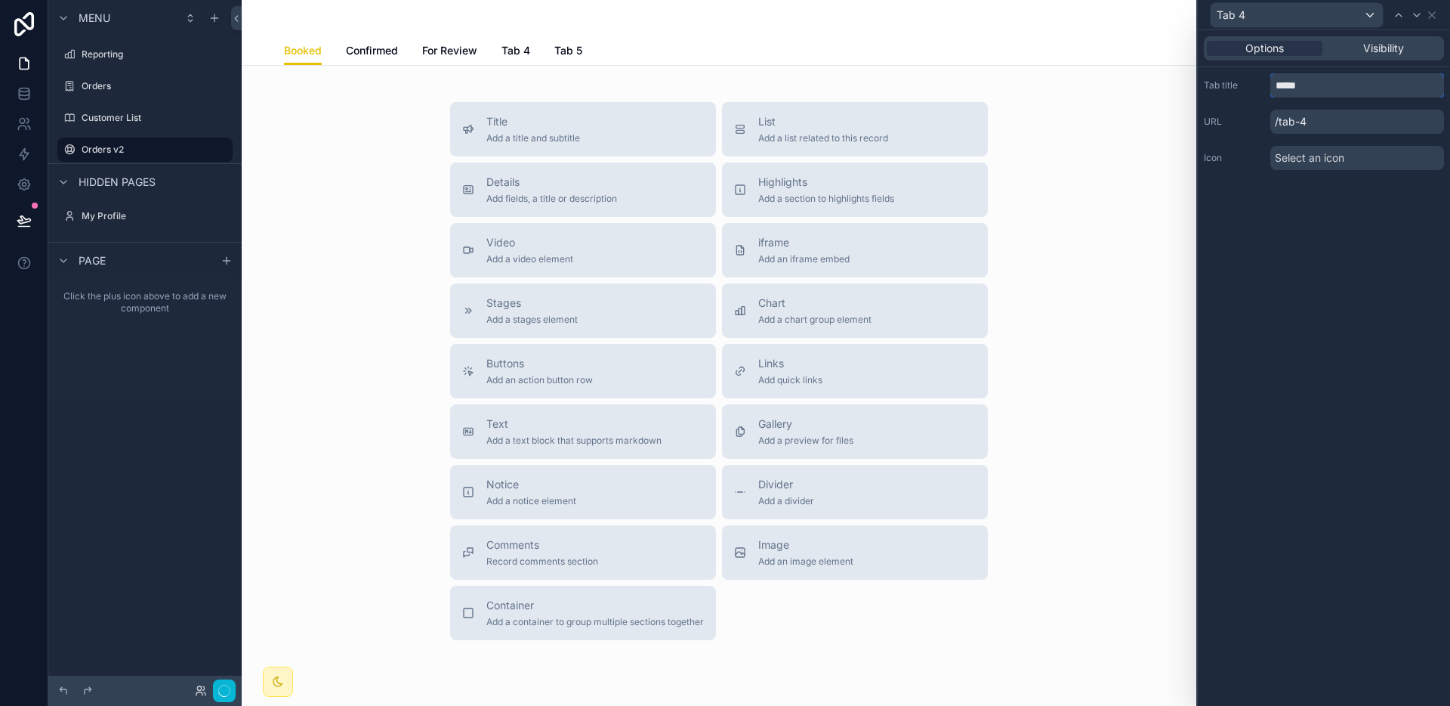
click at [1373, 76] on input "*****" at bounding box center [1358, 85] width 174 height 24
click at [1363, 81] on input "*****" at bounding box center [1358, 85] width 174 height 24
type input "**********"
click at [1435, 13] on icon at bounding box center [1432, 15] width 12 height 12
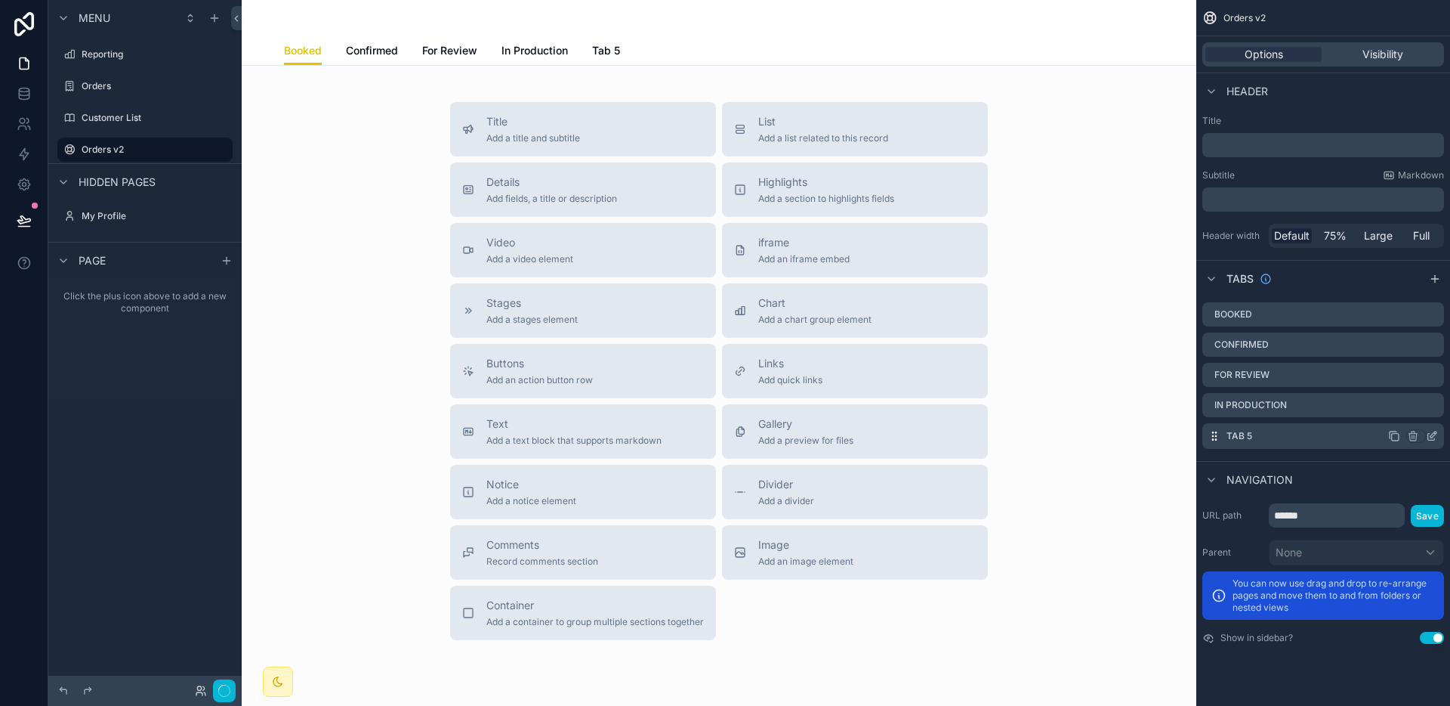
click at [1432, 435] on icon "scrollable content" at bounding box center [1434, 434] width 6 height 6
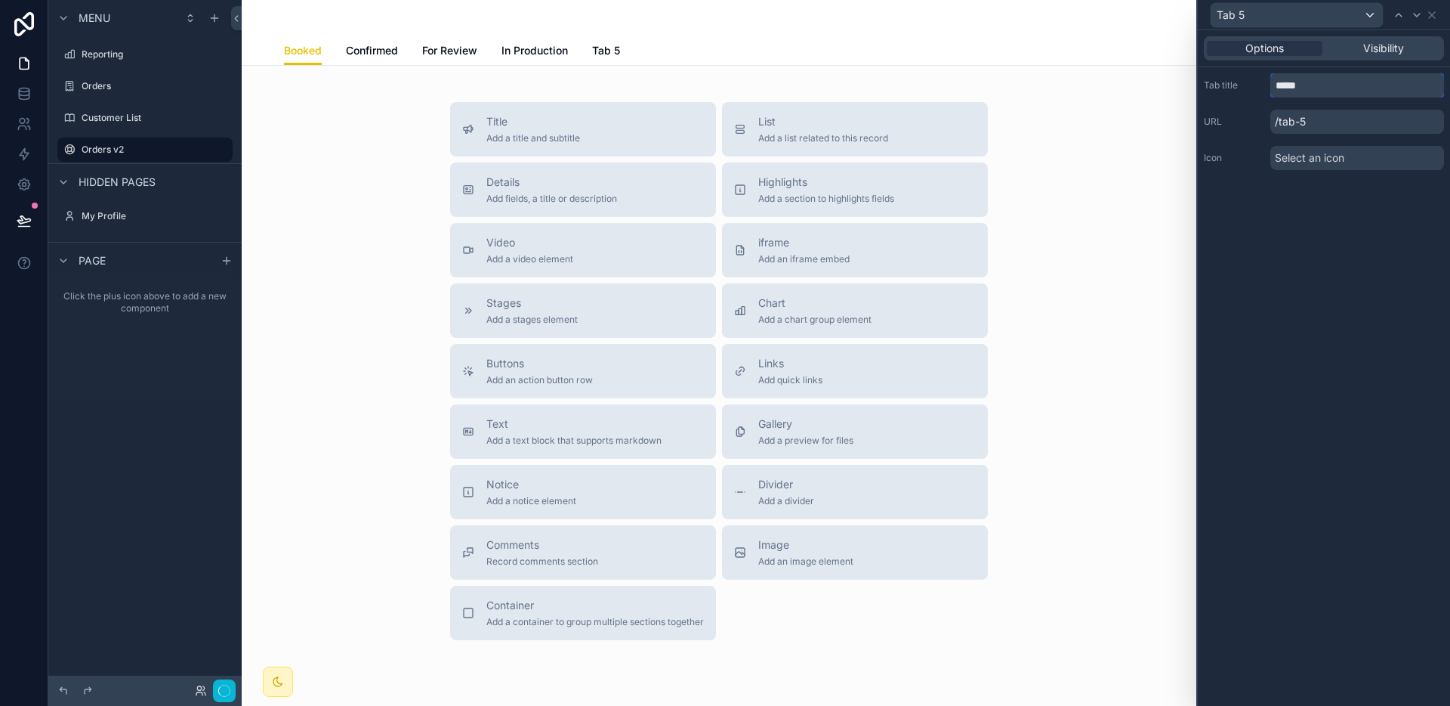
click at [1324, 76] on input "*****" at bounding box center [1358, 85] width 174 height 24
type input "**********"
click at [1437, 18] on icon at bounding box center [1432, 15] width 12 height 12
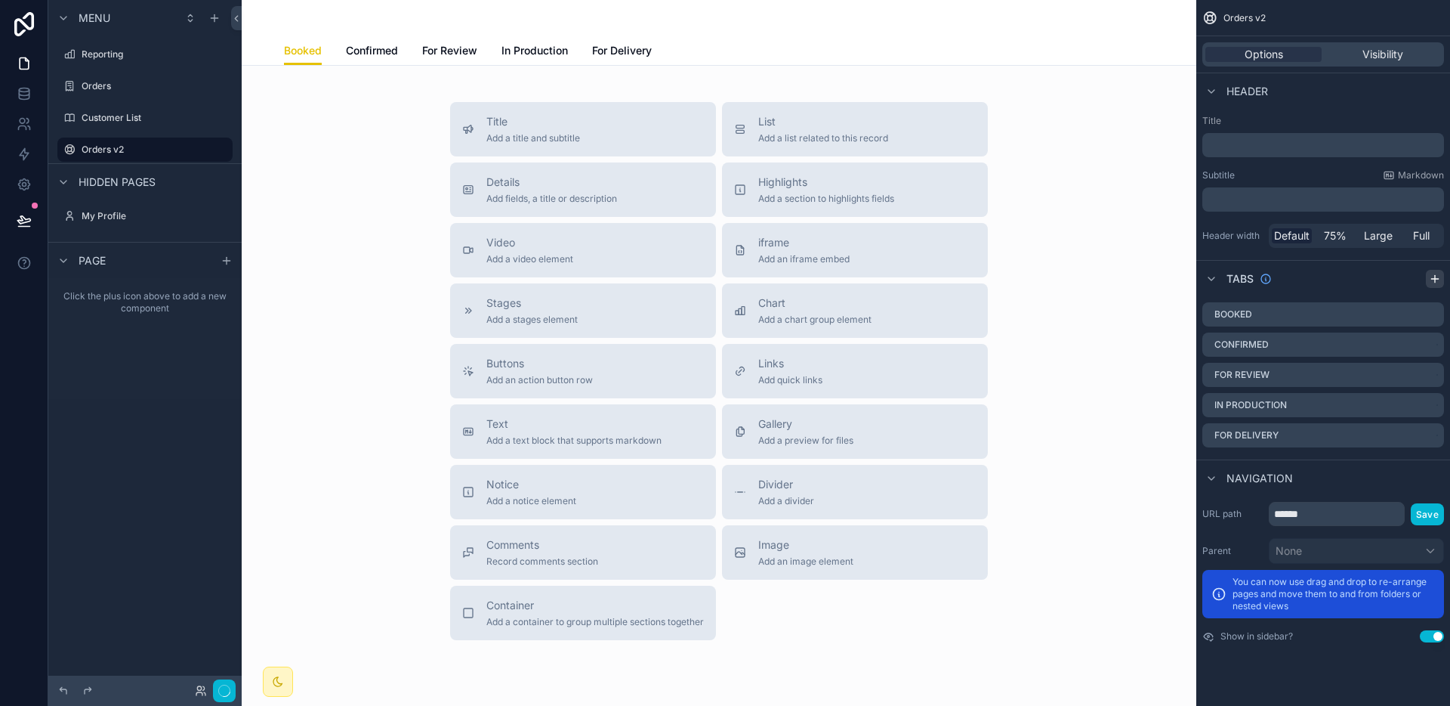
click at [1432, 279] on icon "scrollable content" at bounding box center [1435, 279] width 7 height 0
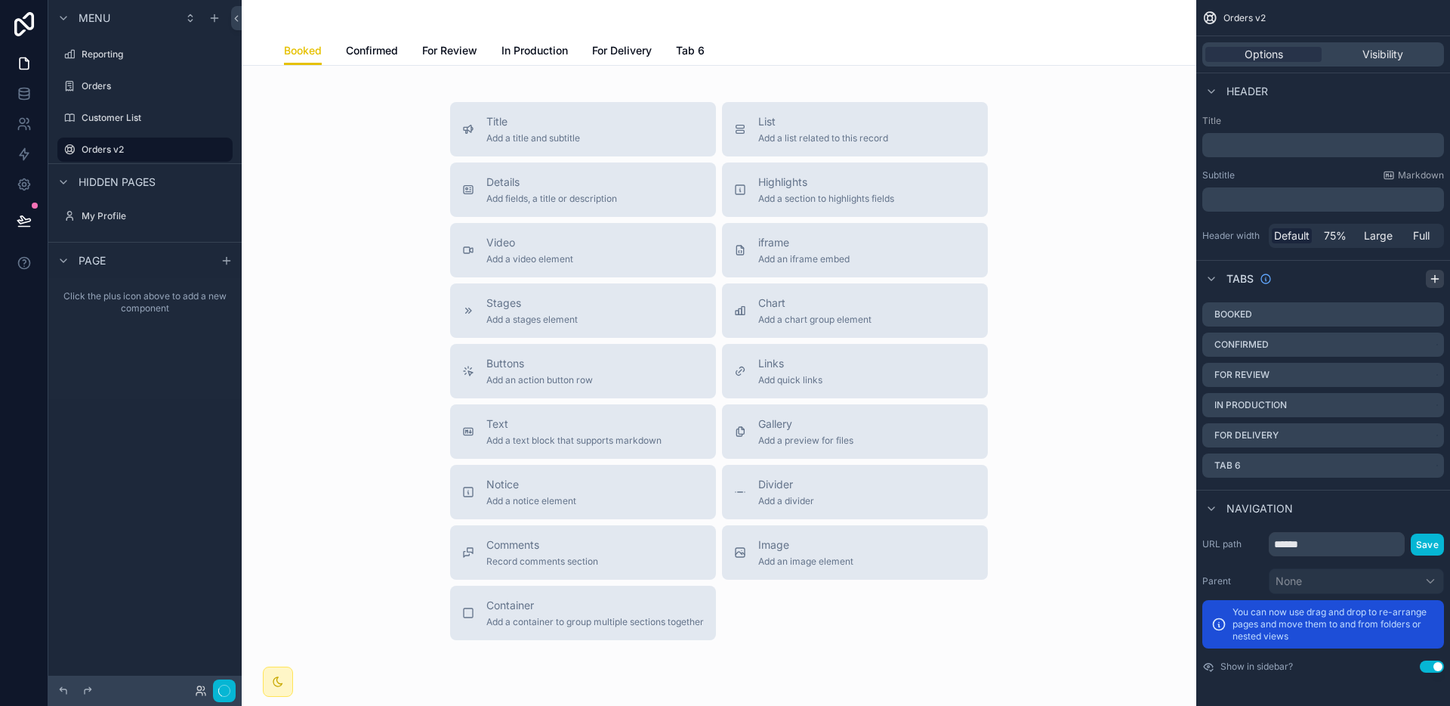
click at [1432, 279] on icon "scrollable content" at bounding box center [1435, 279] width 7 height 0
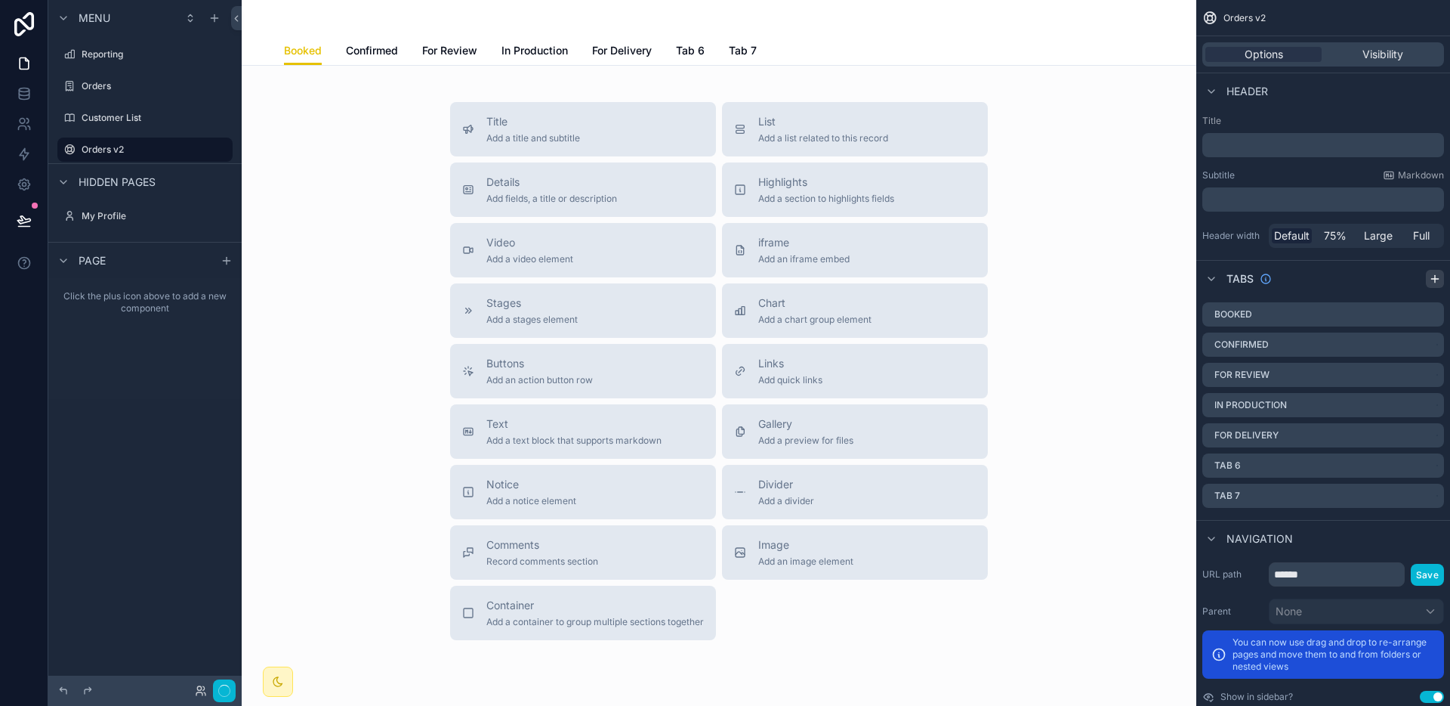
click at [1432, 279] on icon "scrollable content" at bounding box center [1435, 279] width 7 height 0
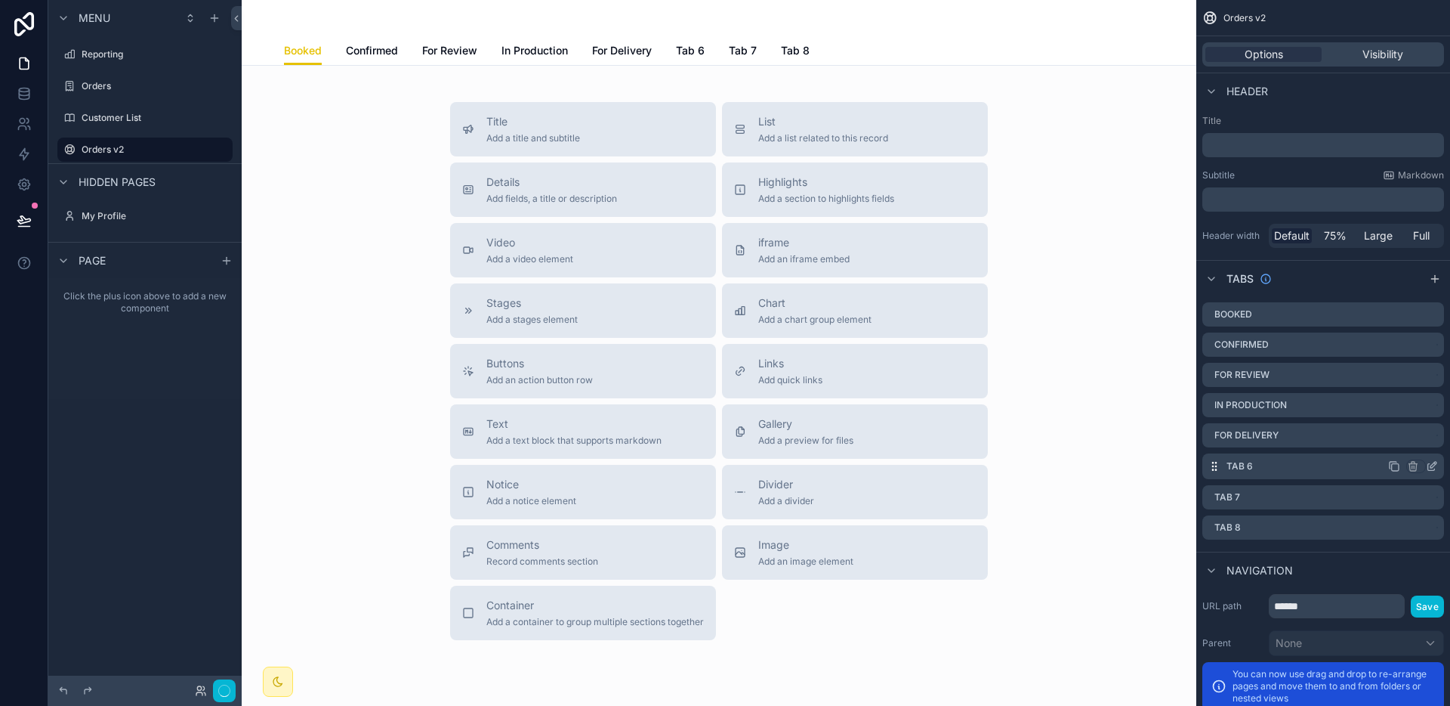
click at [1434, 465] on icon "scrollable content" at bounding box center [1434, 465] width 6 height 6
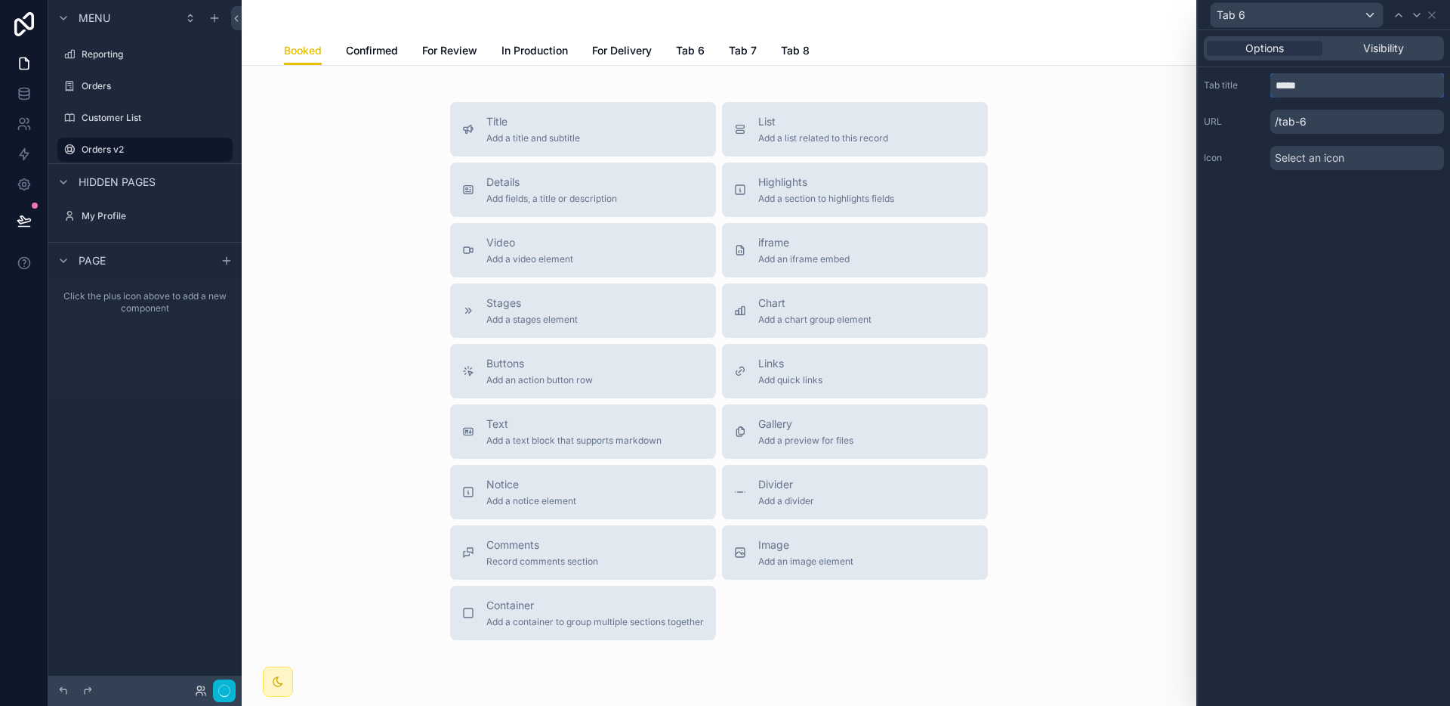
click at [1347, 90] on input "*****" at bounding box center [1358, 85] width 174 height 24
type input "**********"
click at [1434, 20] on icon at bounding box center [1432, 15] width 12 height 12
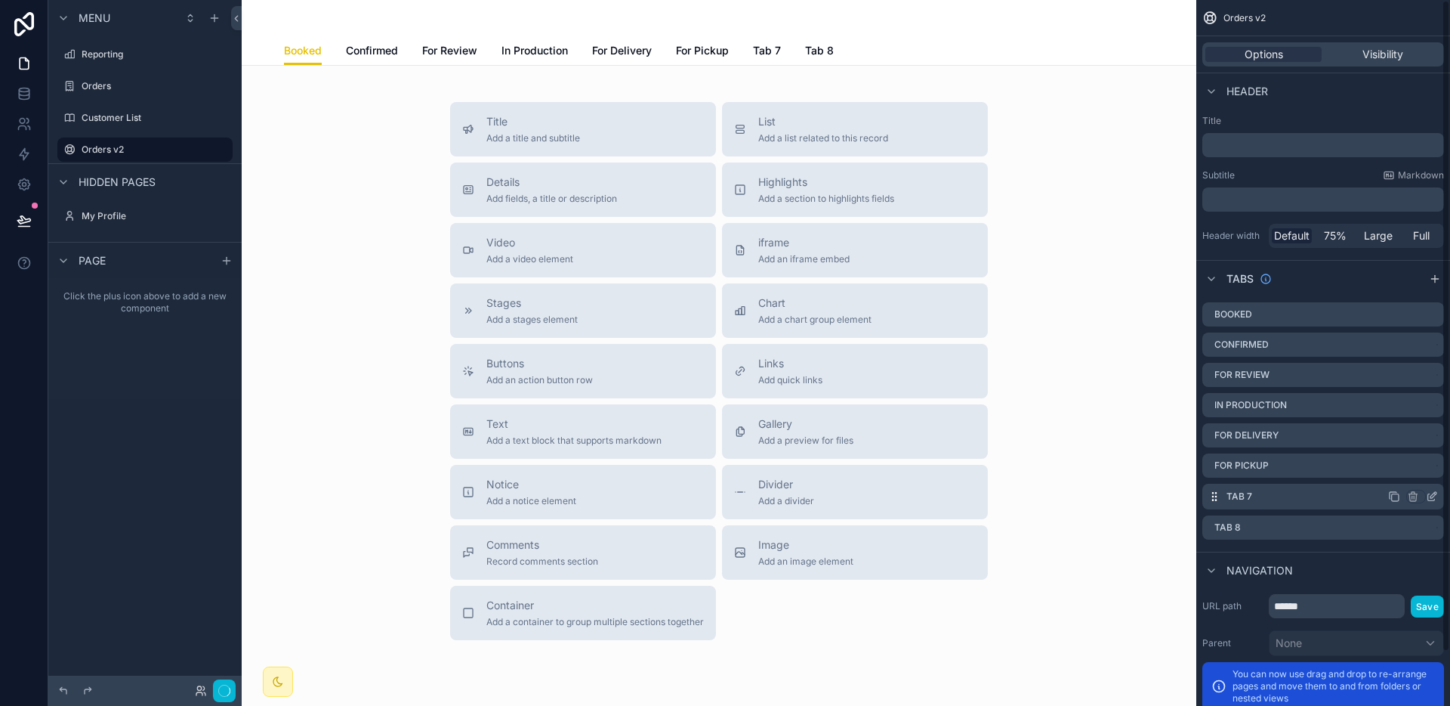
click at [1429, 501] on icon "scrollable content" at bounding box center [1432, 496] width 12 height 12
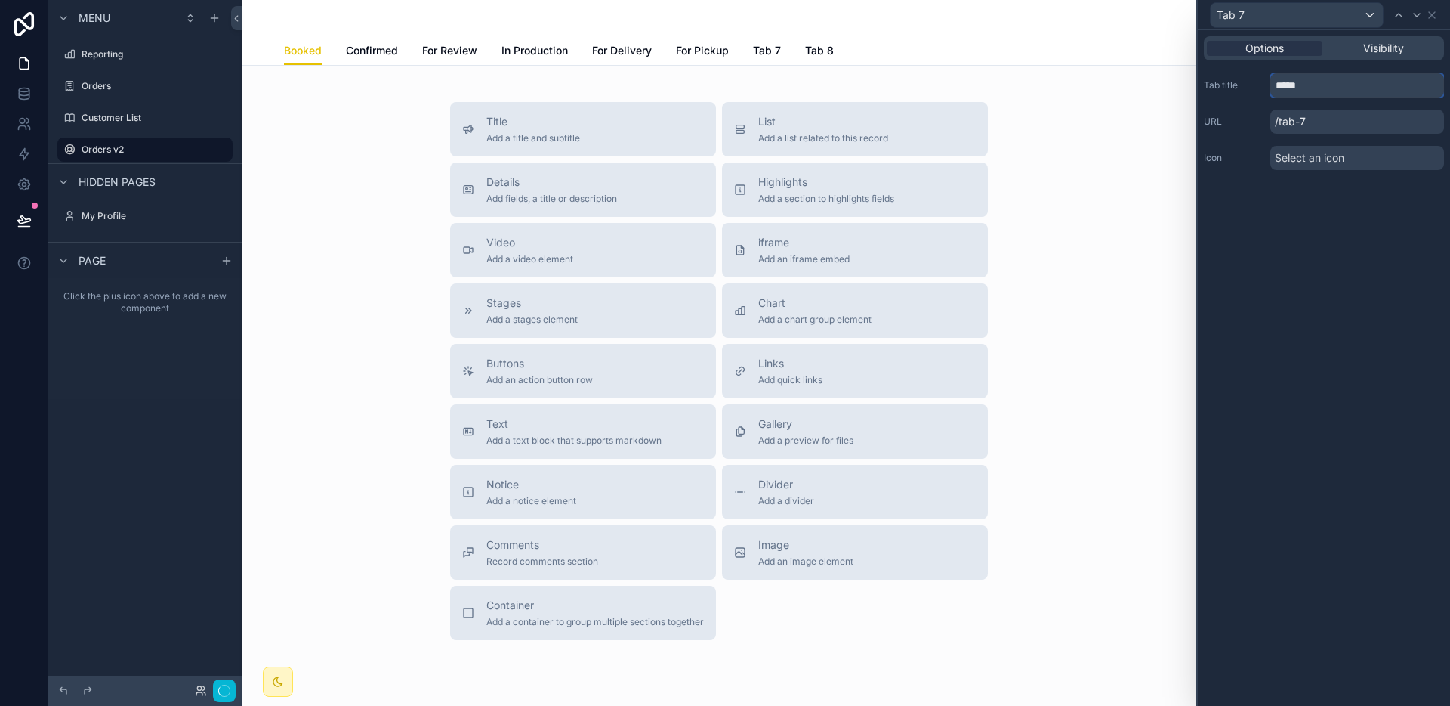
click at [1307, 82] on input "*****" at bounding box center [1358, 85] width 174 height 24
type input "*********"
click at [1432, 13] on icon at bounding box center [1432, 15] width 12 height 12
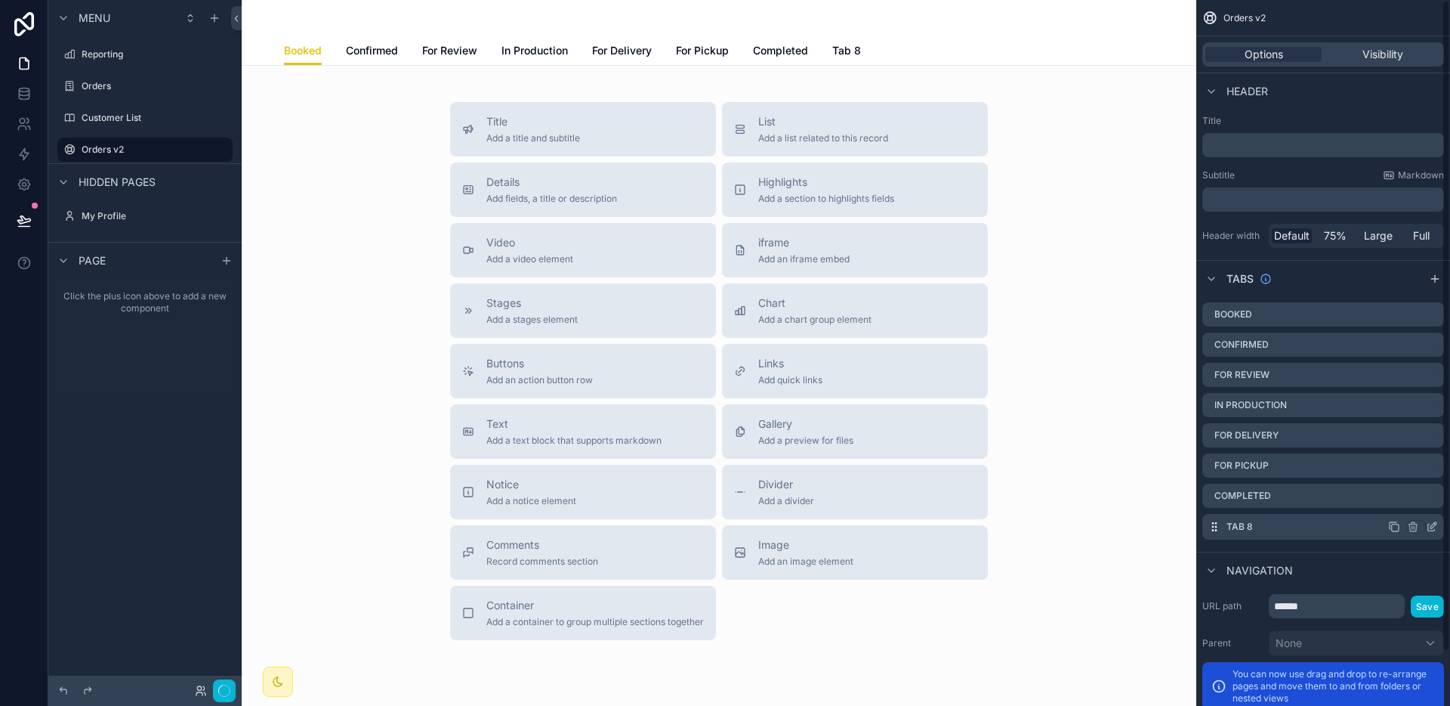
click at [1429, 523] on icon "scrollable content" at bounding box center [1432, 526] width 12 height 12
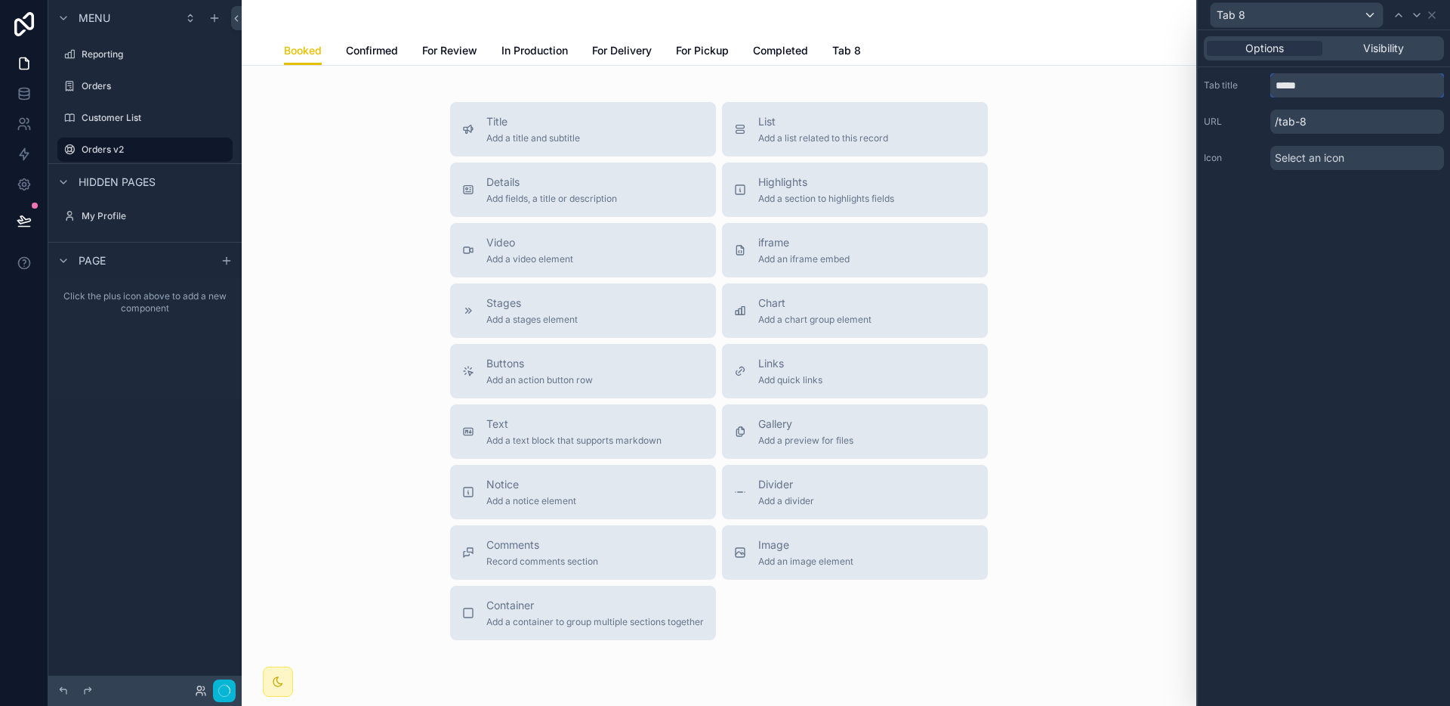
click at [1351, 95] on input "*****" at bounding box center [1358, 85] width 174 height 24
type input "*********"
click at [1436, 17] on icon at bounding box center [1432, 15] width 12 height 12
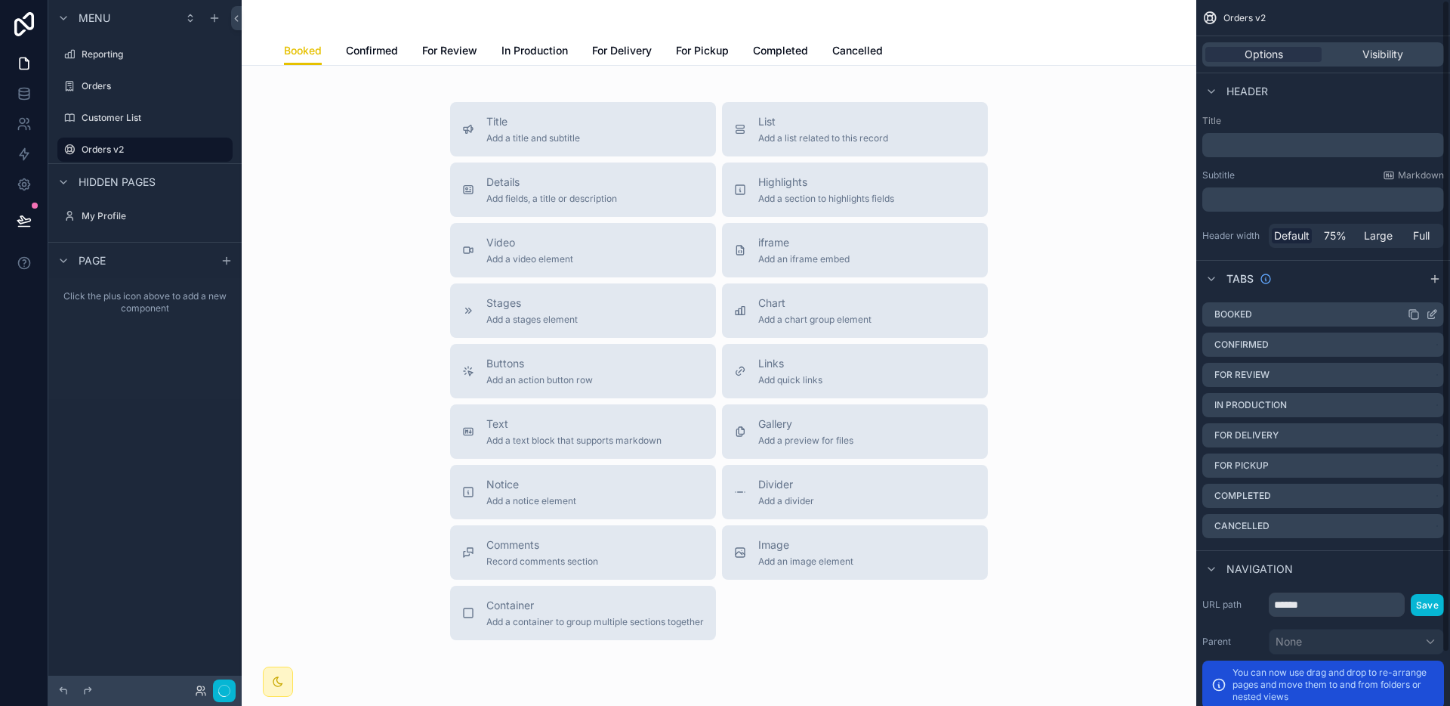
click at [1282, 310] on div "Booked" at bounding box center [1324, 314] width 242 height 24
click at [1088, 422] on div "Title Add a title and subtitle List Add a list related to this record Details A…" at bounding box center [719, 371] width 931 height 538
click at [219, 264] on div "scrollable content" at bounding box center [227, 261] width 18 height 18
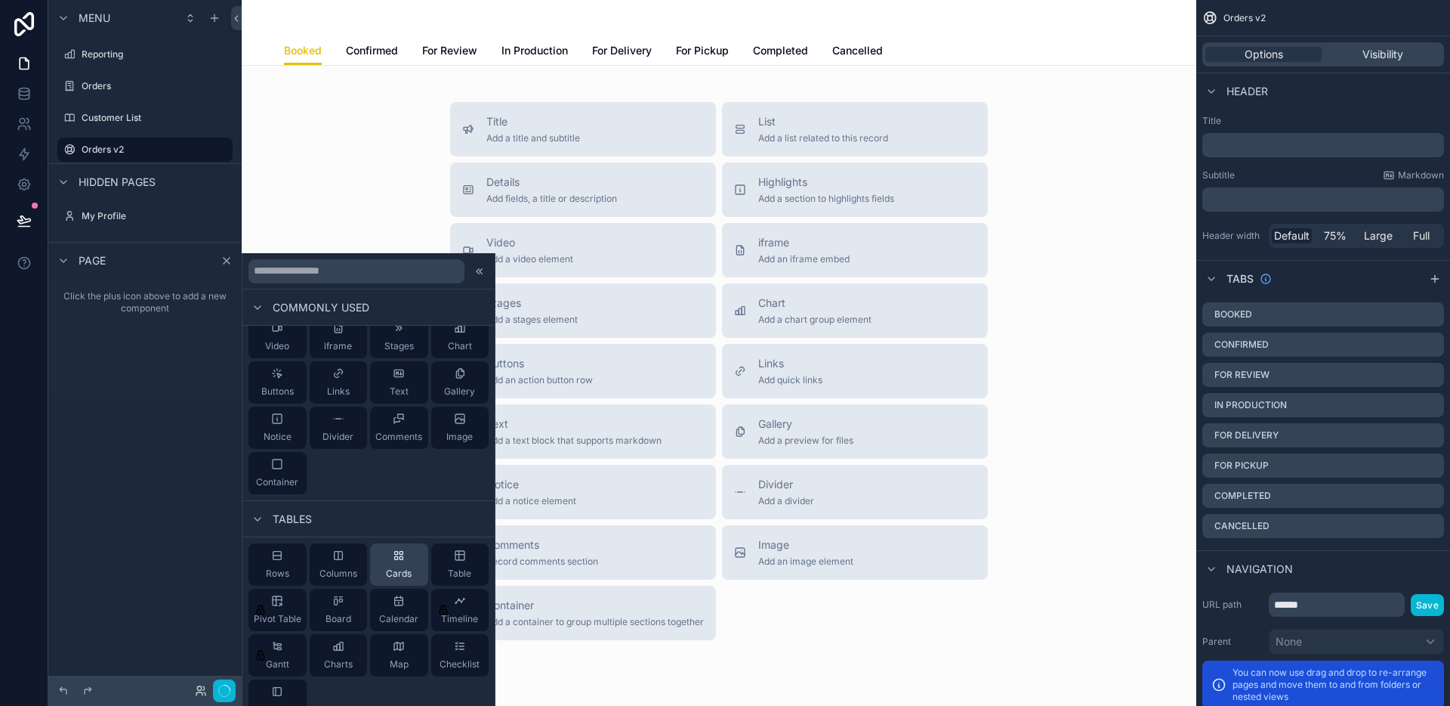
scroll to position [63, 0]
click at [349, 587] on div "Board" at bounding box center [339, 607] width 58 height 42
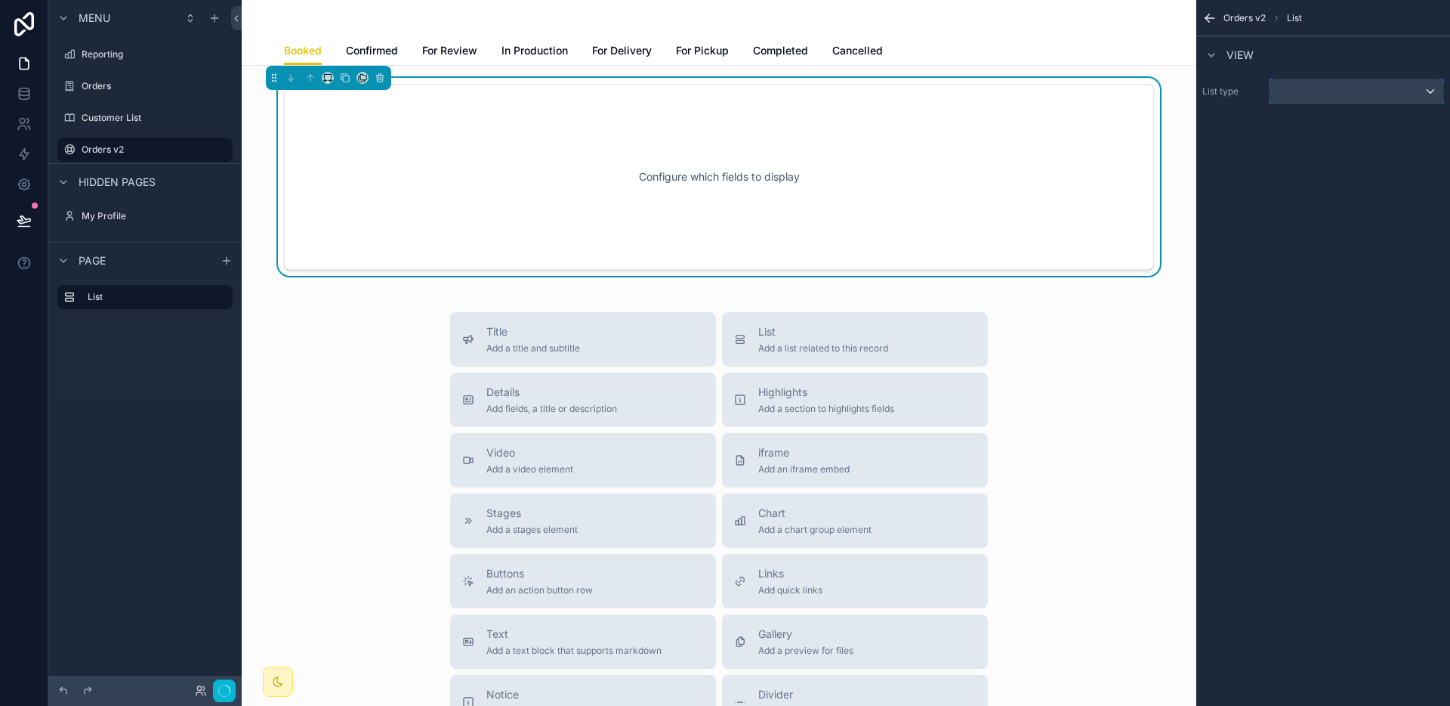
click at [1364, 95] on div "scrollable content" at bounding box center [1357, 91] width 174 height 24
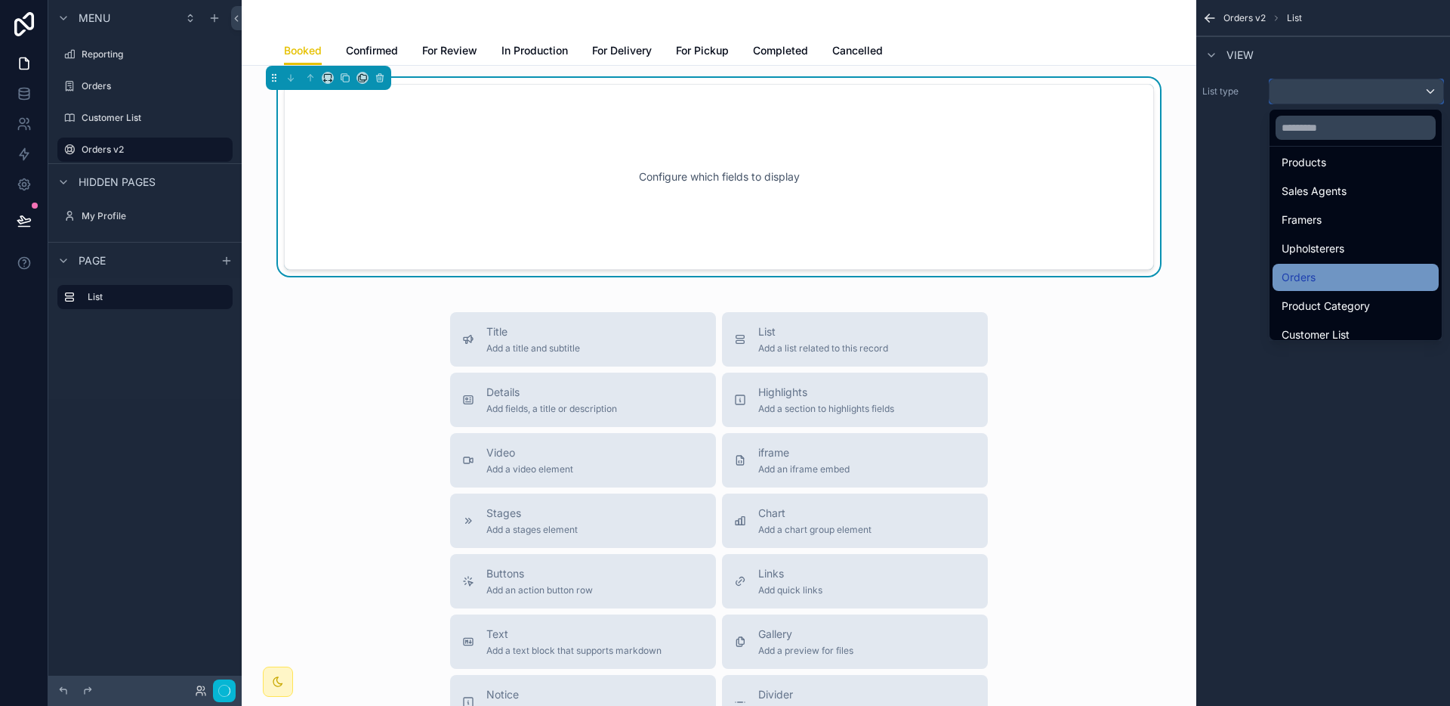
scroll to position [62, 0]
click at [1325, 276] on div "Orders" at bounding box center [1356, 276] width 148 height 18
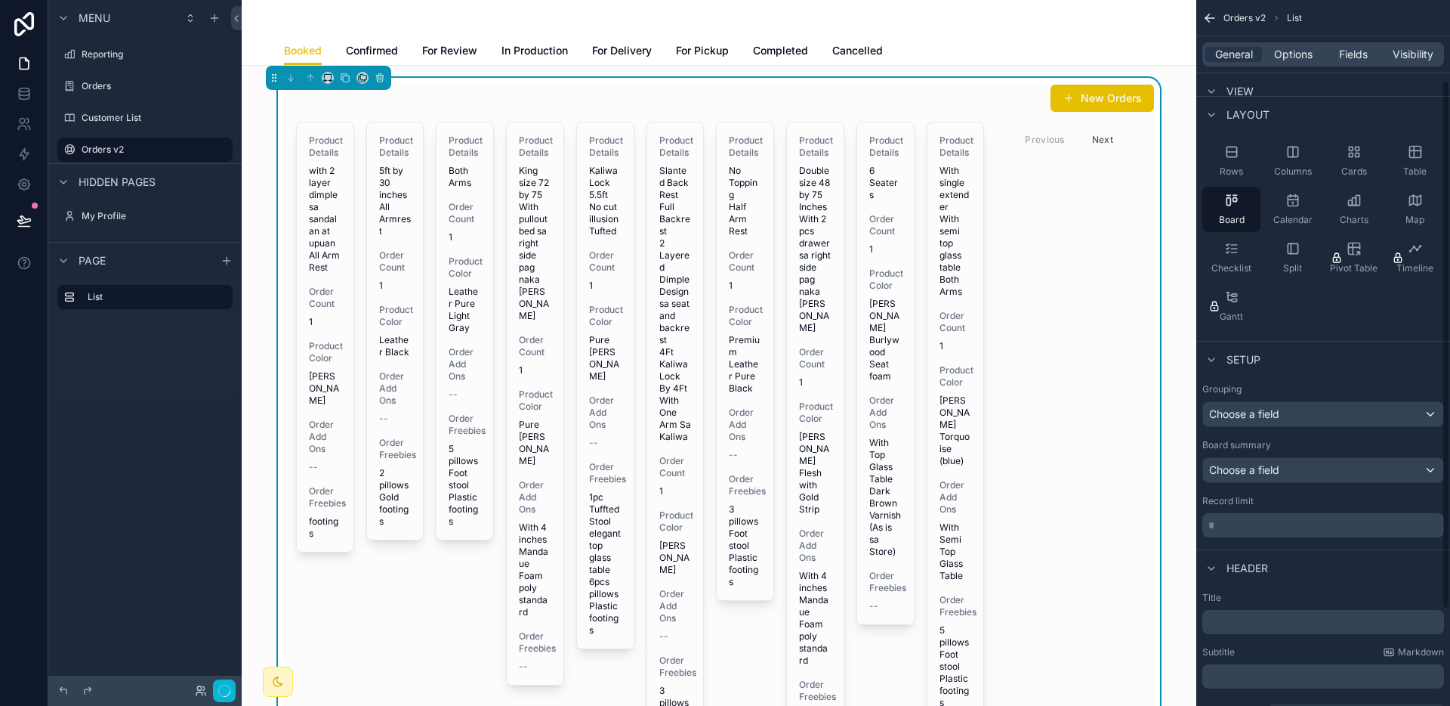
scroll to position [27, 0]
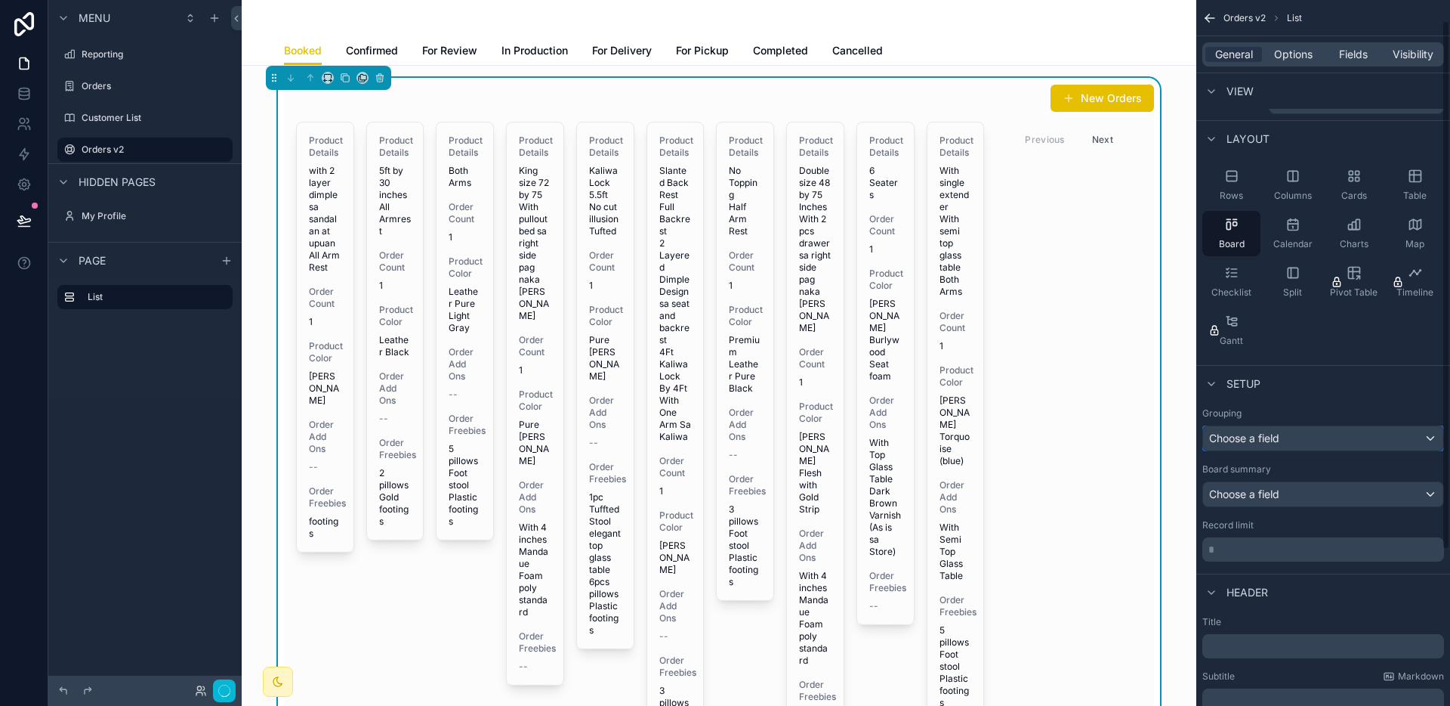
click at [1319, 433] on div "Choose a field" at bounding box center [1323, 438] width 240 height 24
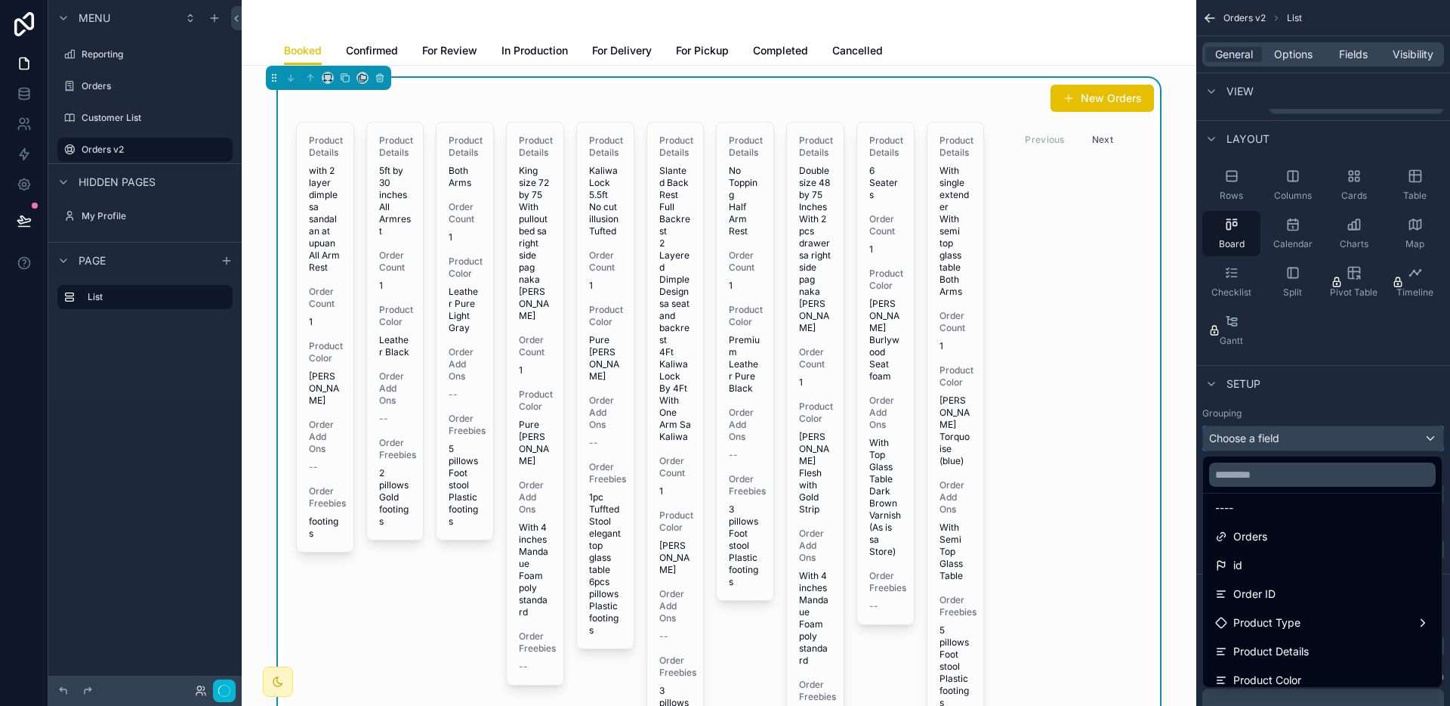
scroll to position [0, 0]
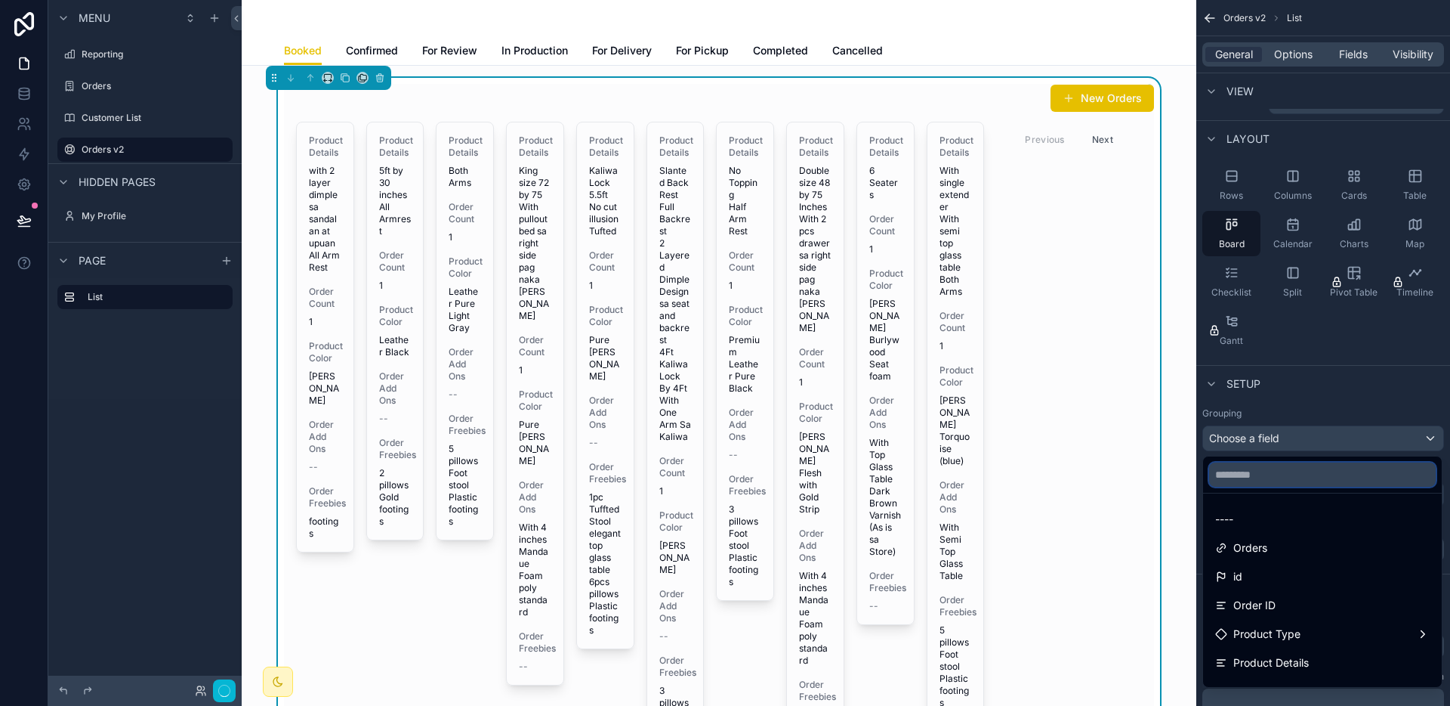
click at [1291, 473] on input "text" at bounding box center [1322, 474] width 227 height 24
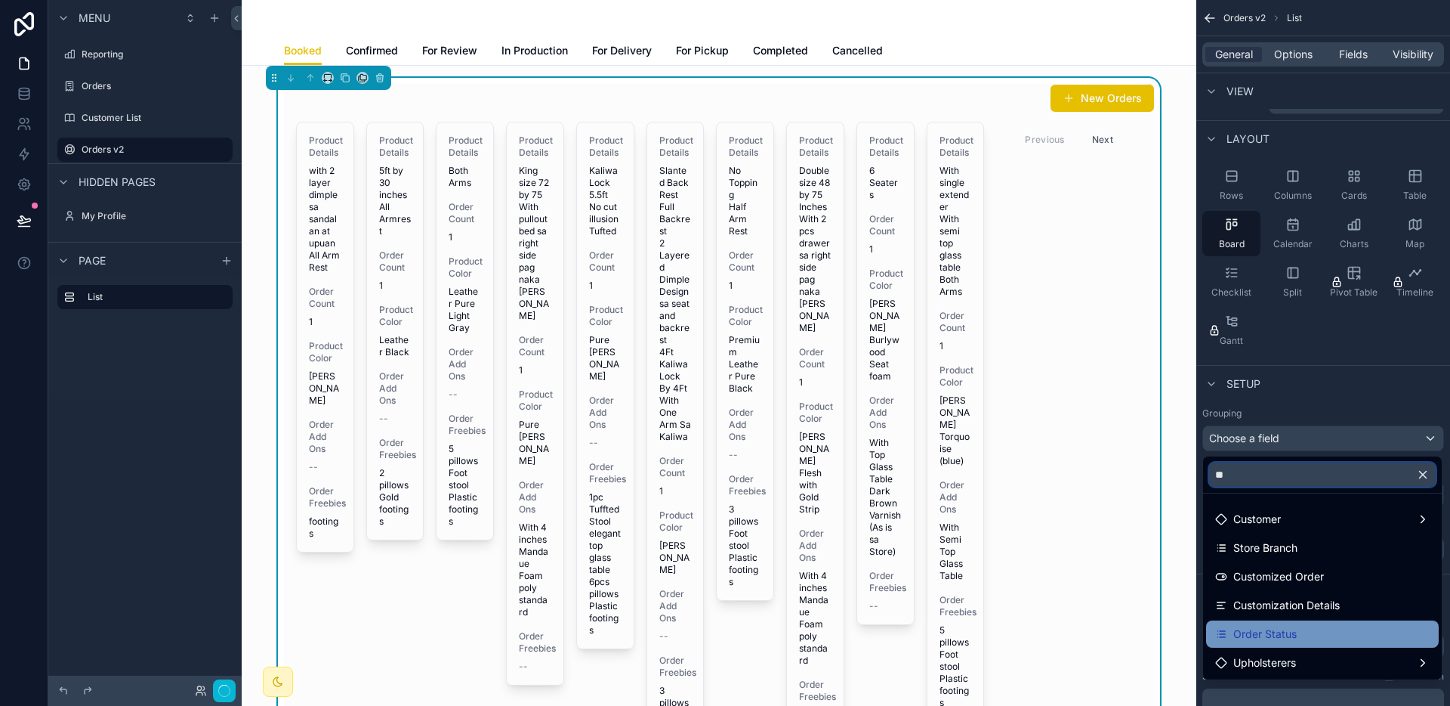
type input "**"
click at [1259, 632] on span "Order Status" at bounding box center [1265, 634] width 63 height 18
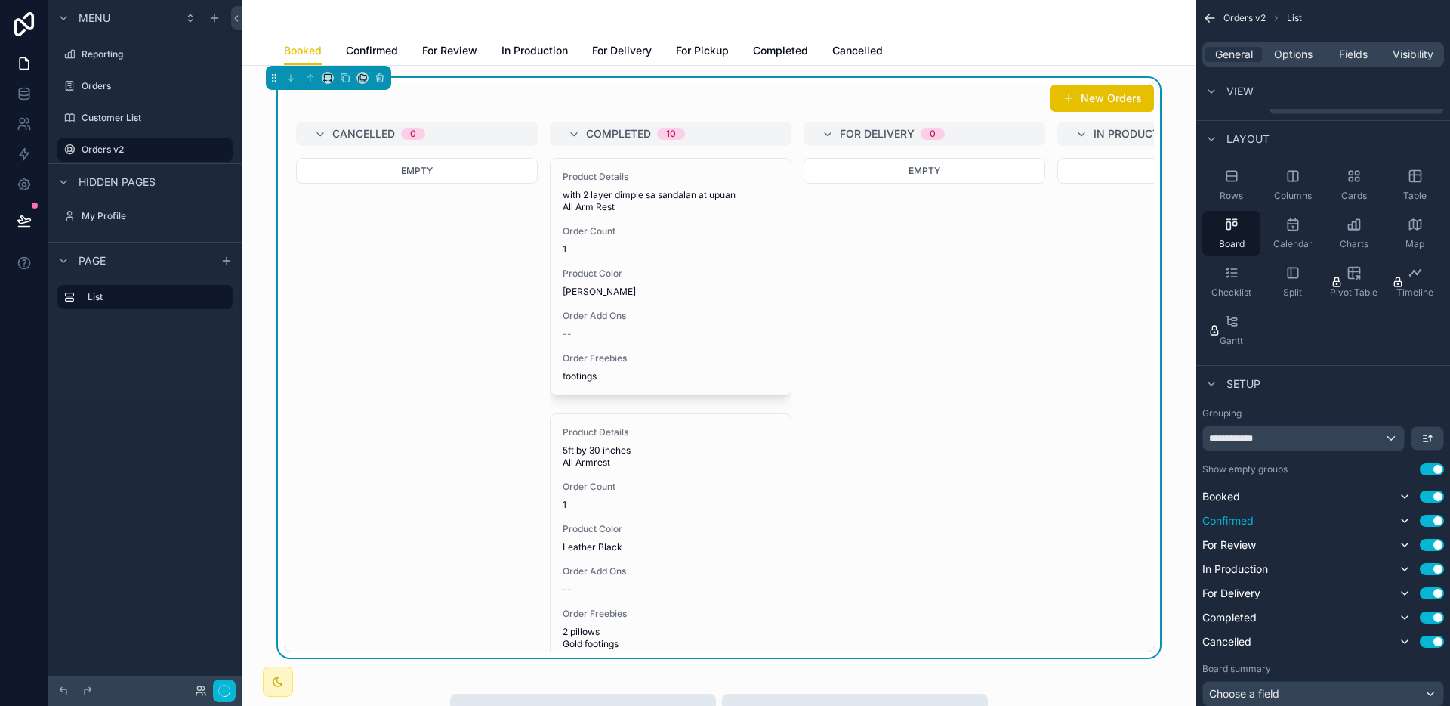
click at [1432, 522] on button "Use setting" at bounding box center [1432, 520] width 24 height 12
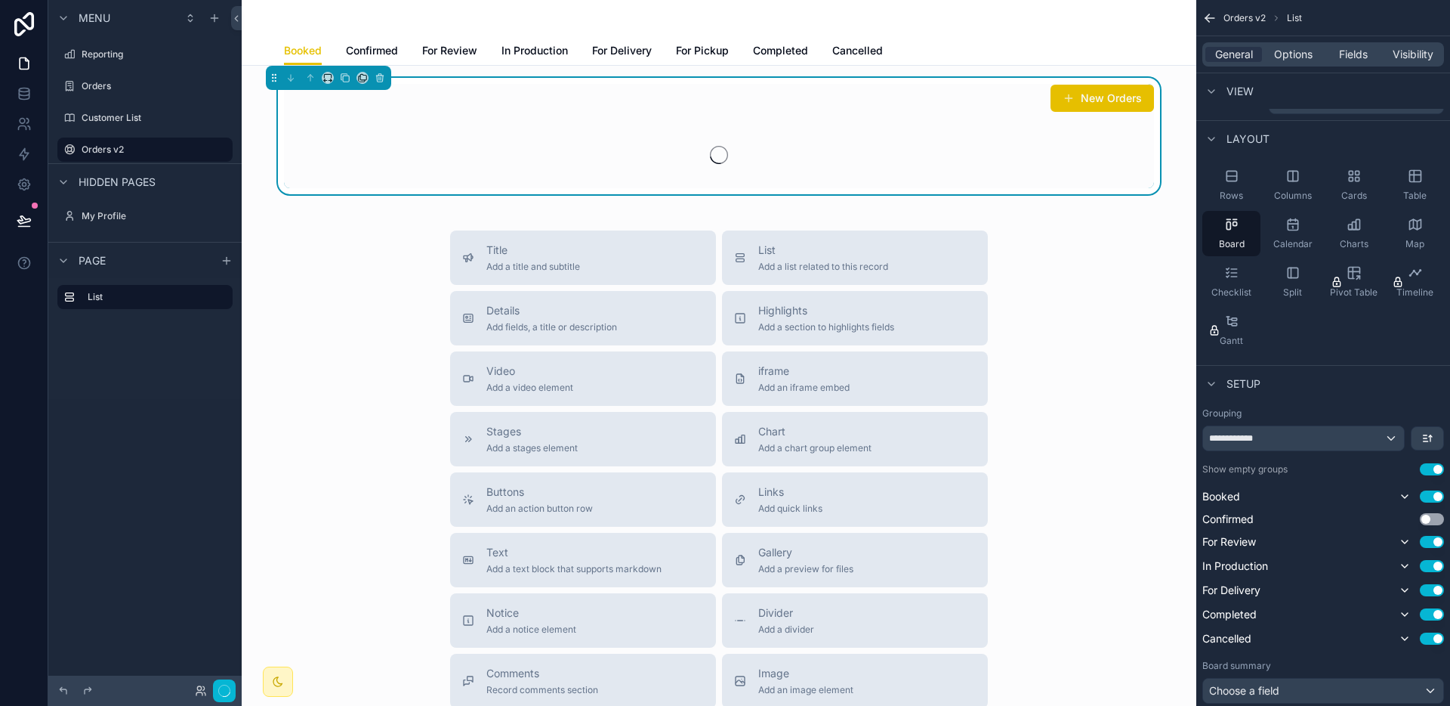
click at [1432, 531] on div "Booked Use setting Confirmed Use setting For Review Use setting In Production U…" at bounding box center [1324, 567] width 242 height 160
click at [1432, 542] on button "Use setting" at bounding box center [1432, 542] width 24 height 12
click at [1433, 561] on button "Use setting" at bounding box center [1432, 563] width 24 height 12
click at [1435, 585] on button "Use setting" at bounding box center [1432, 584] width 24 height 12
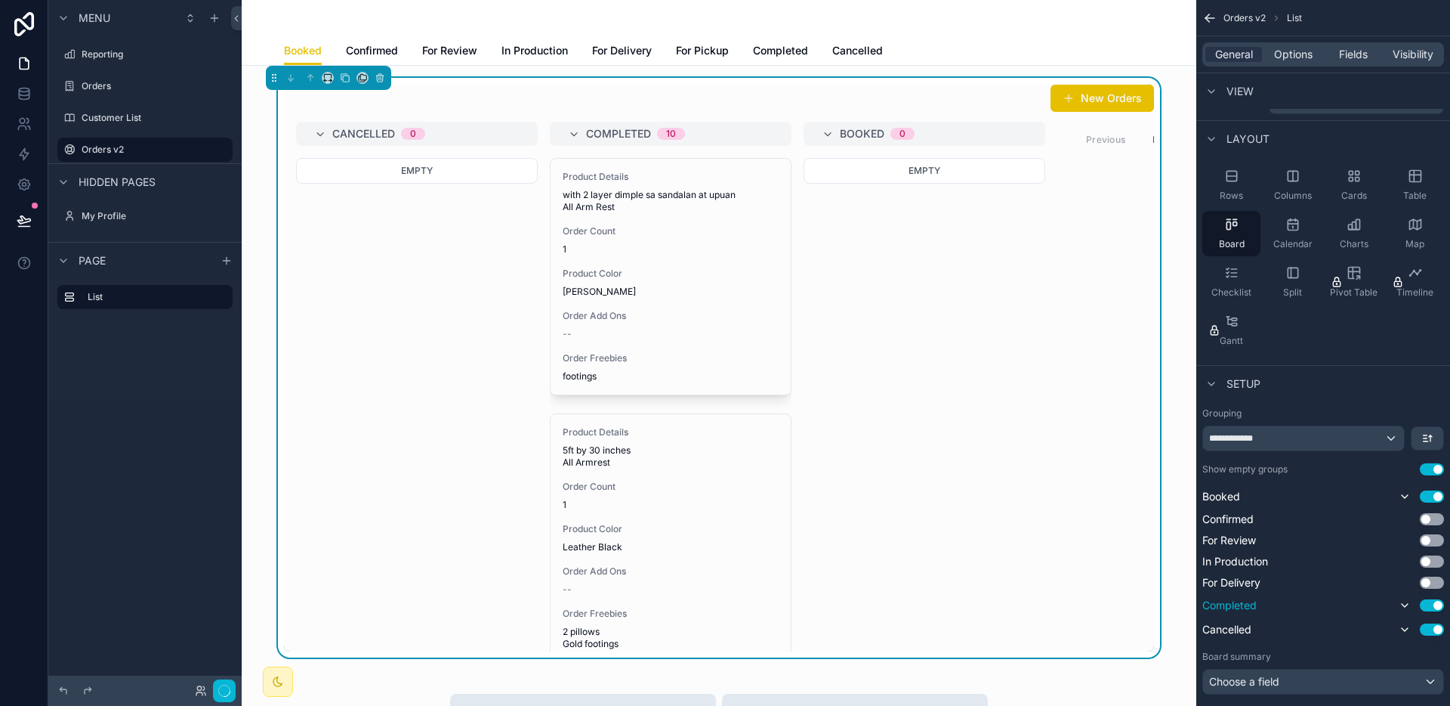
click at [1432, 607] on button "Use setting" at bounding box center [1432, 605] width 24 height 12
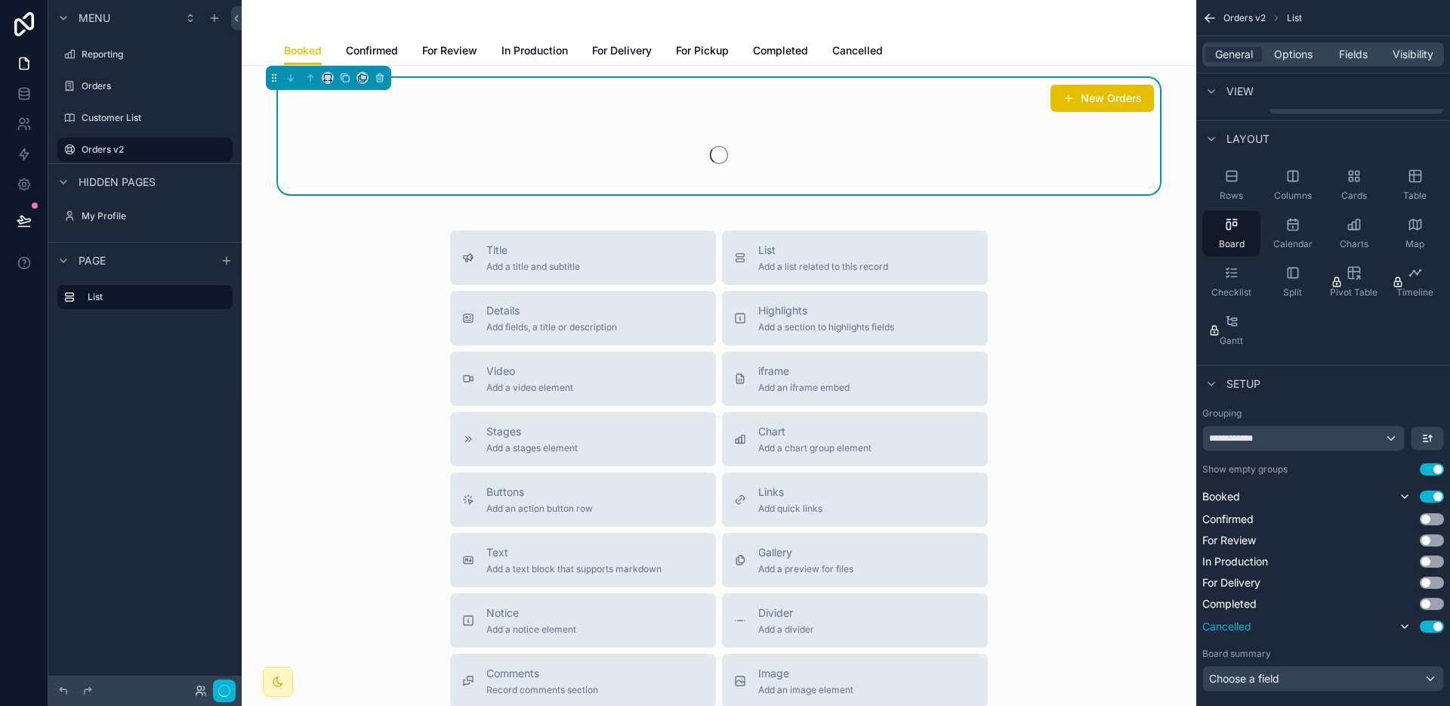
click at [1431, 622] on button "Use setting" at bounding box center [1432, 626] width 24 height 12
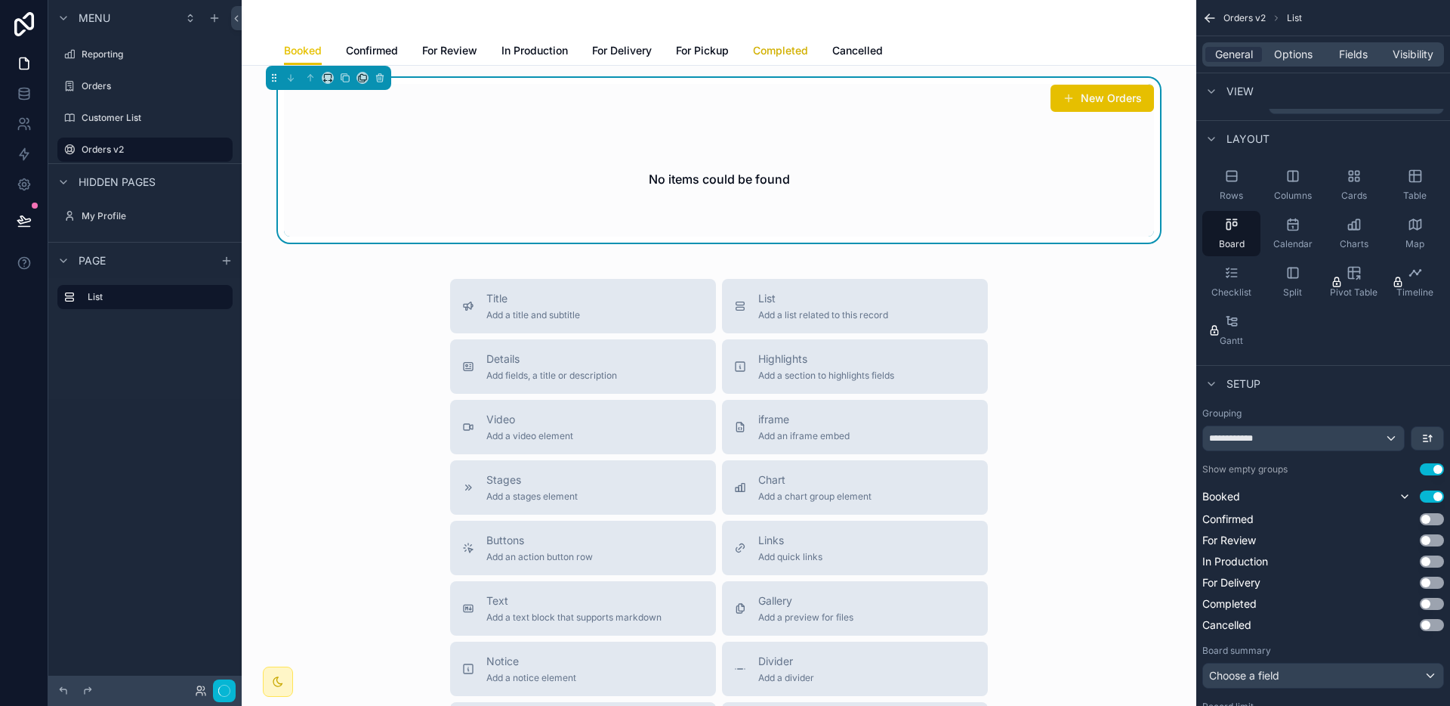
click at [805, 50] on span "Completed" at bounding box center [780, 50] width 55 height 15
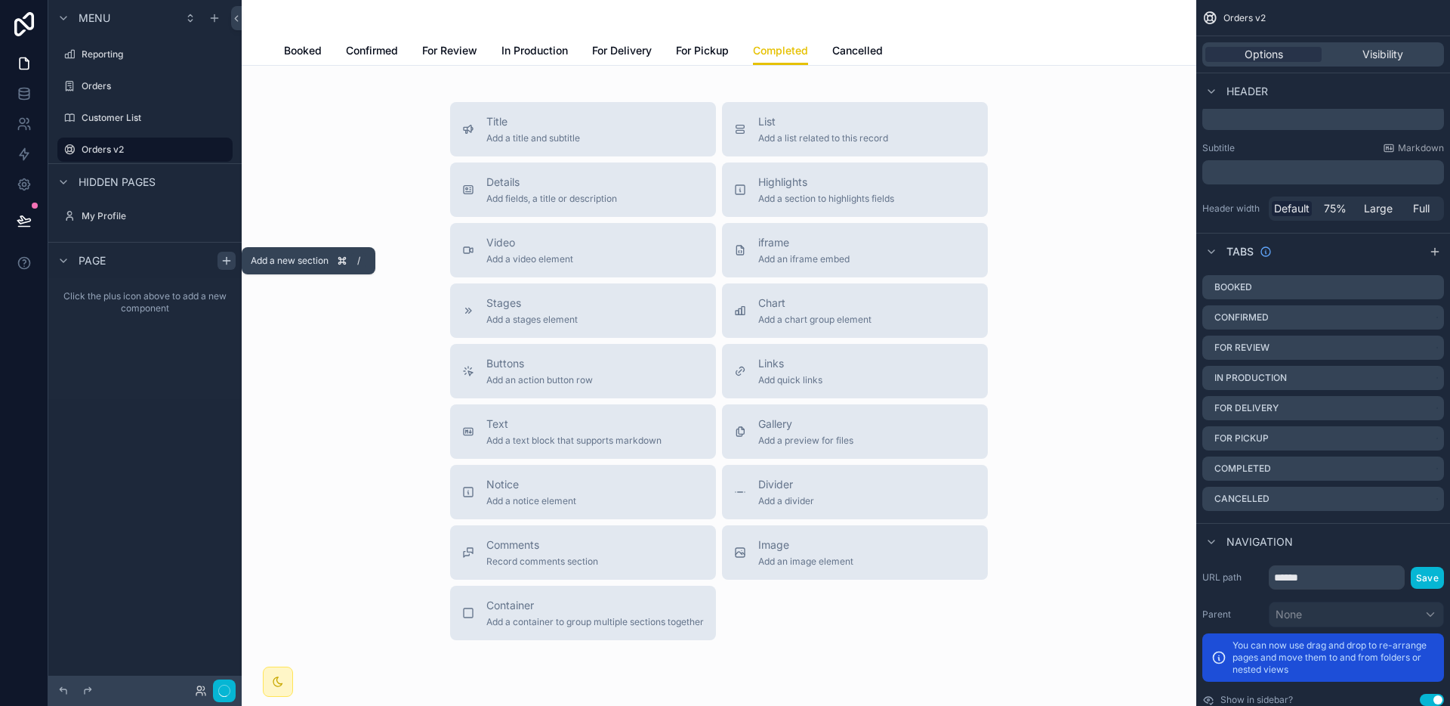
click at [234, 261] on div "scrollable content" at bounding box center [227, 261] width 18 height 18
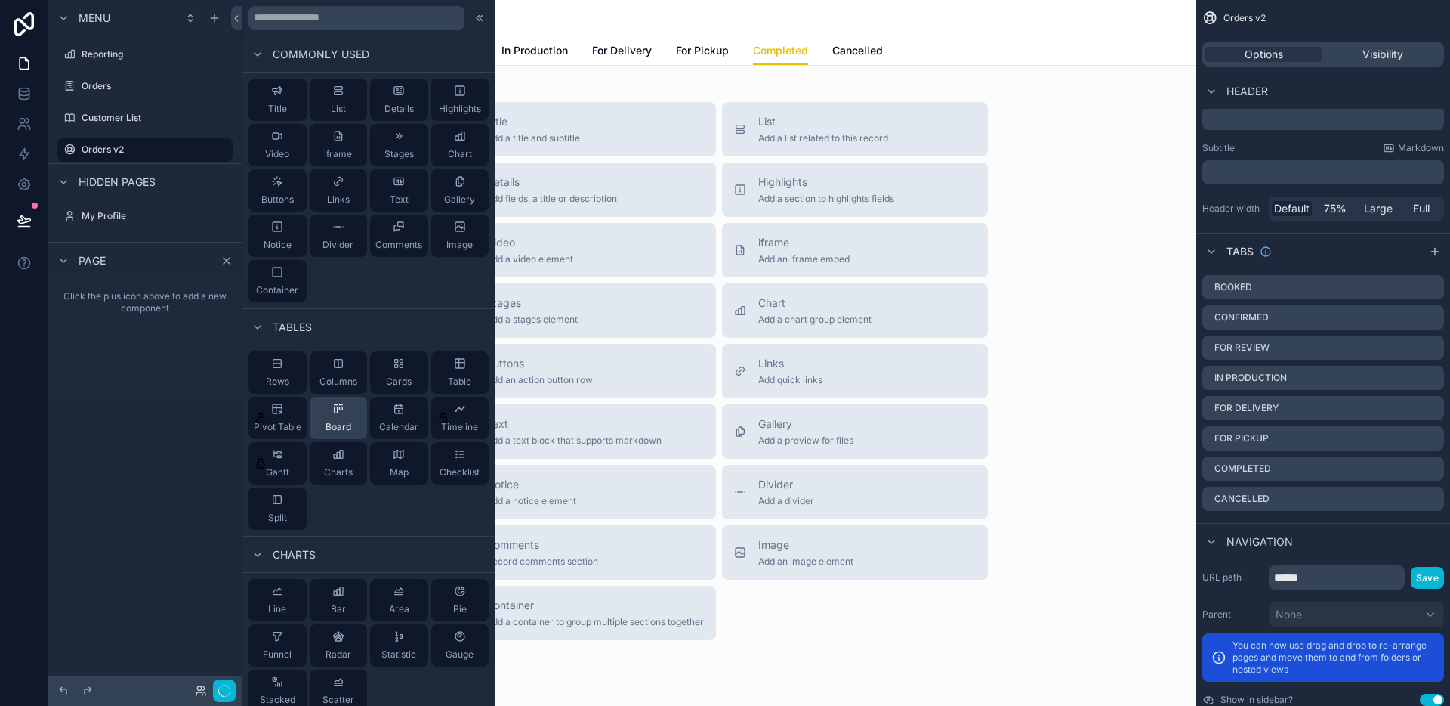
click at [340, 410] on div "Board" at bounding box center [339, 418] width 58 height 42
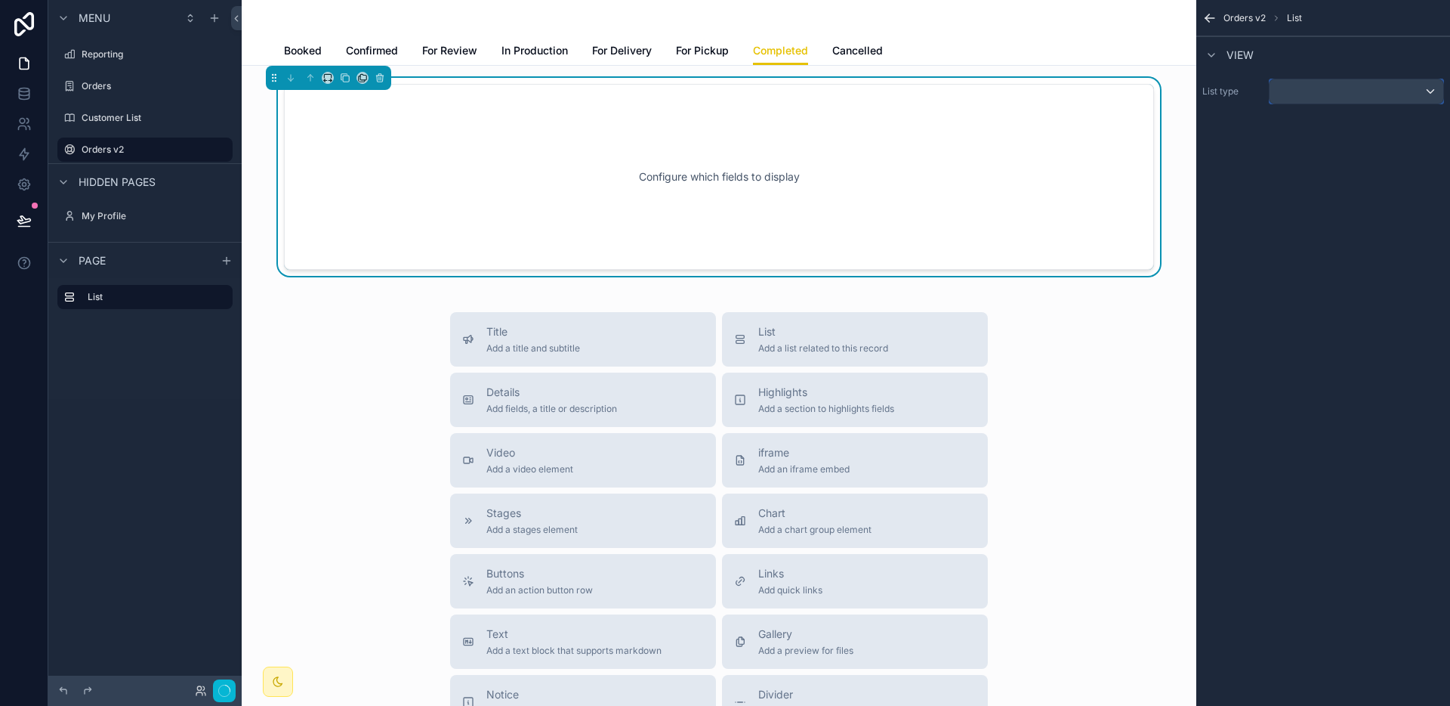
click at [1311, 99] on div "scrollable content" at bounding box center [1357, 91] width 174 height 24
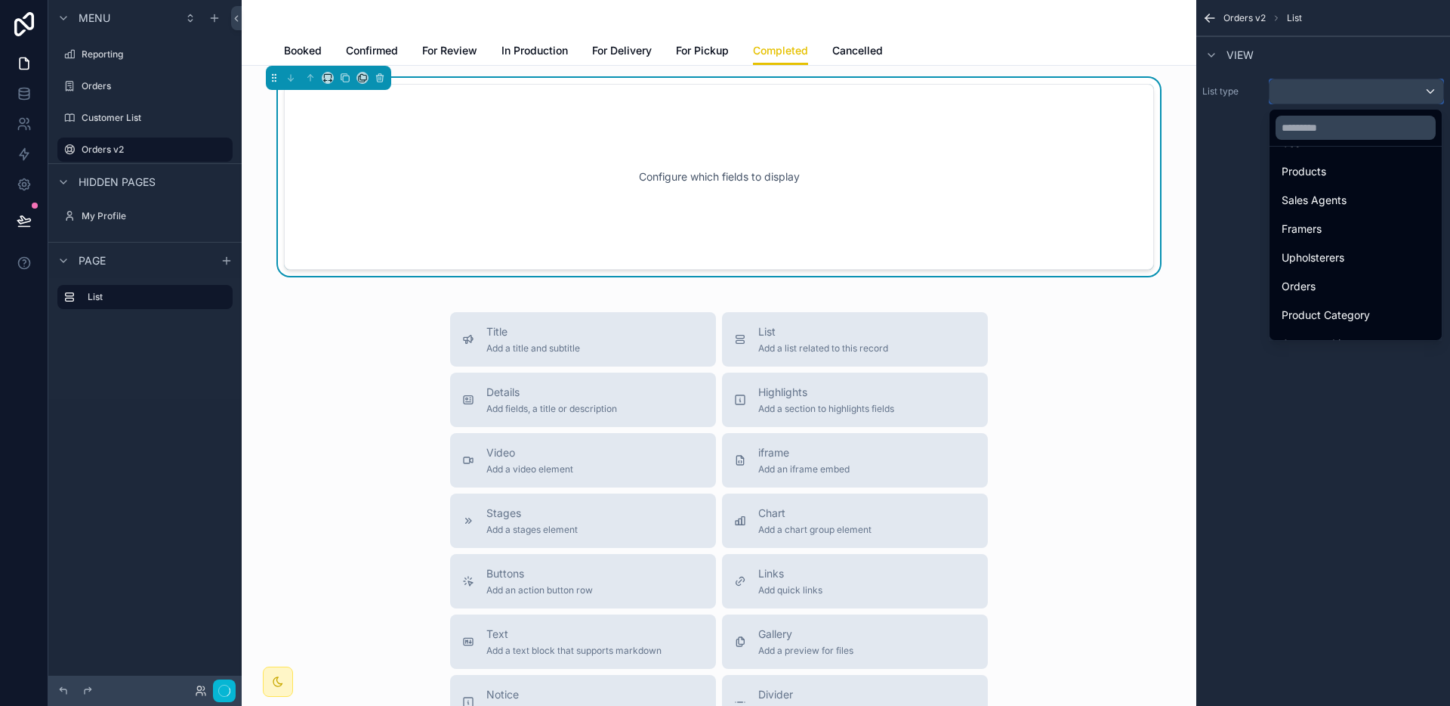
scroll to position [54, 0]
click at [1324, 280] on div "Orders" at bounding box center [1356, 285] width 148 height 18
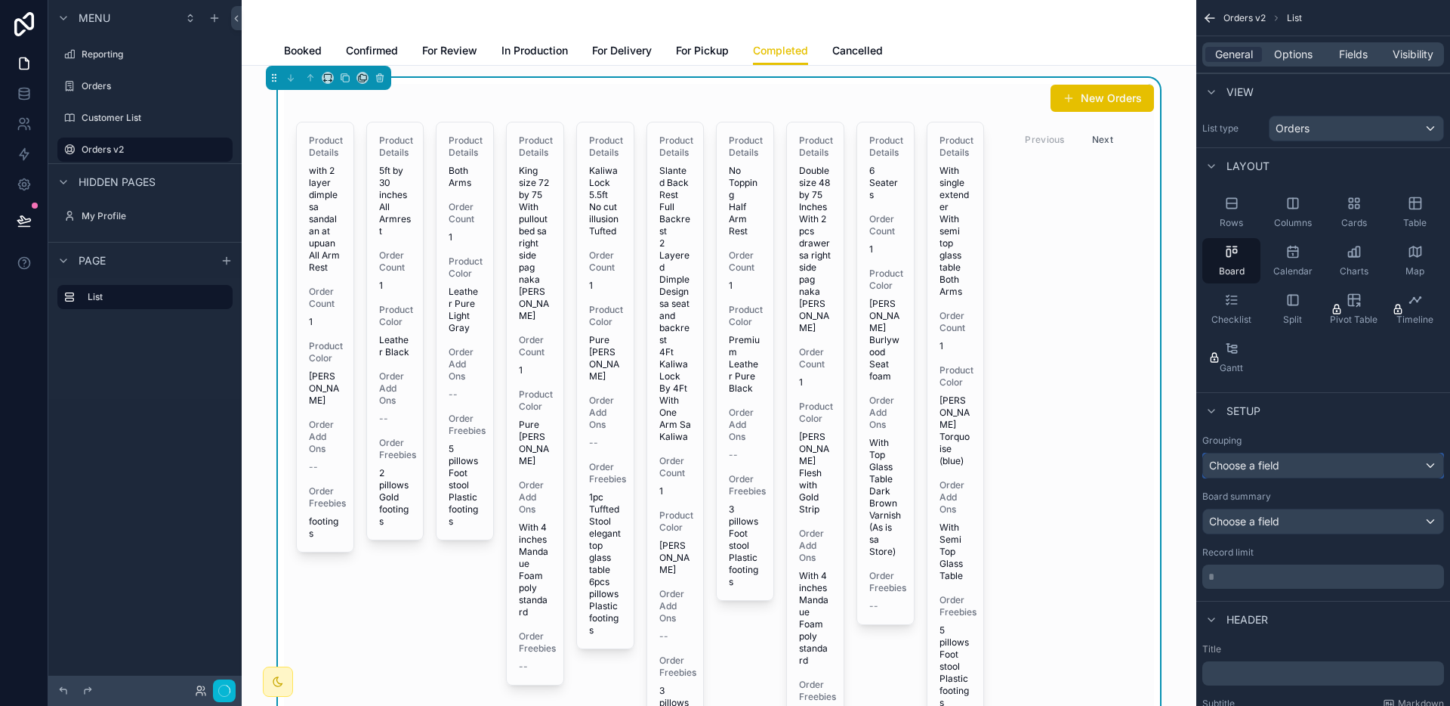
click at [1329, 459] on div "Choose a field" at bounding box center [1323, 465] width 240 height 24
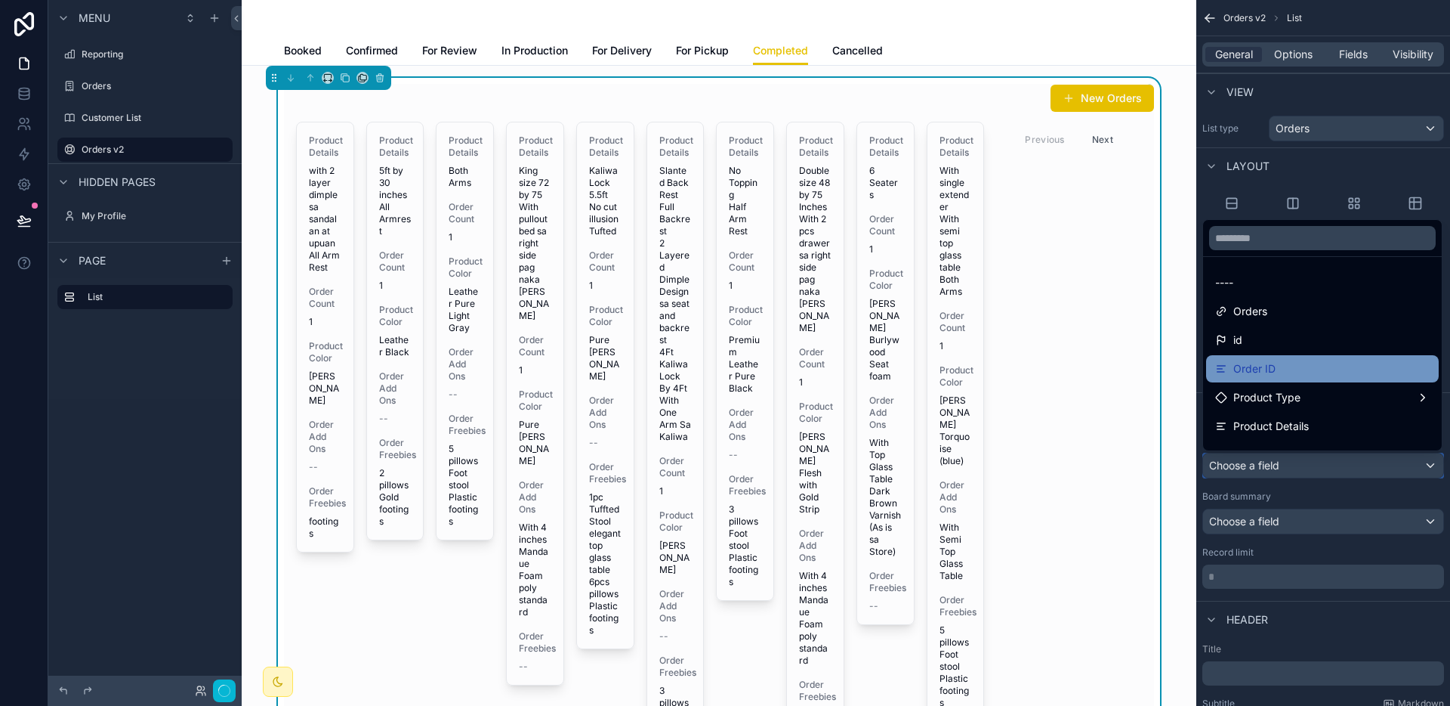
scroll to position [509, 0]
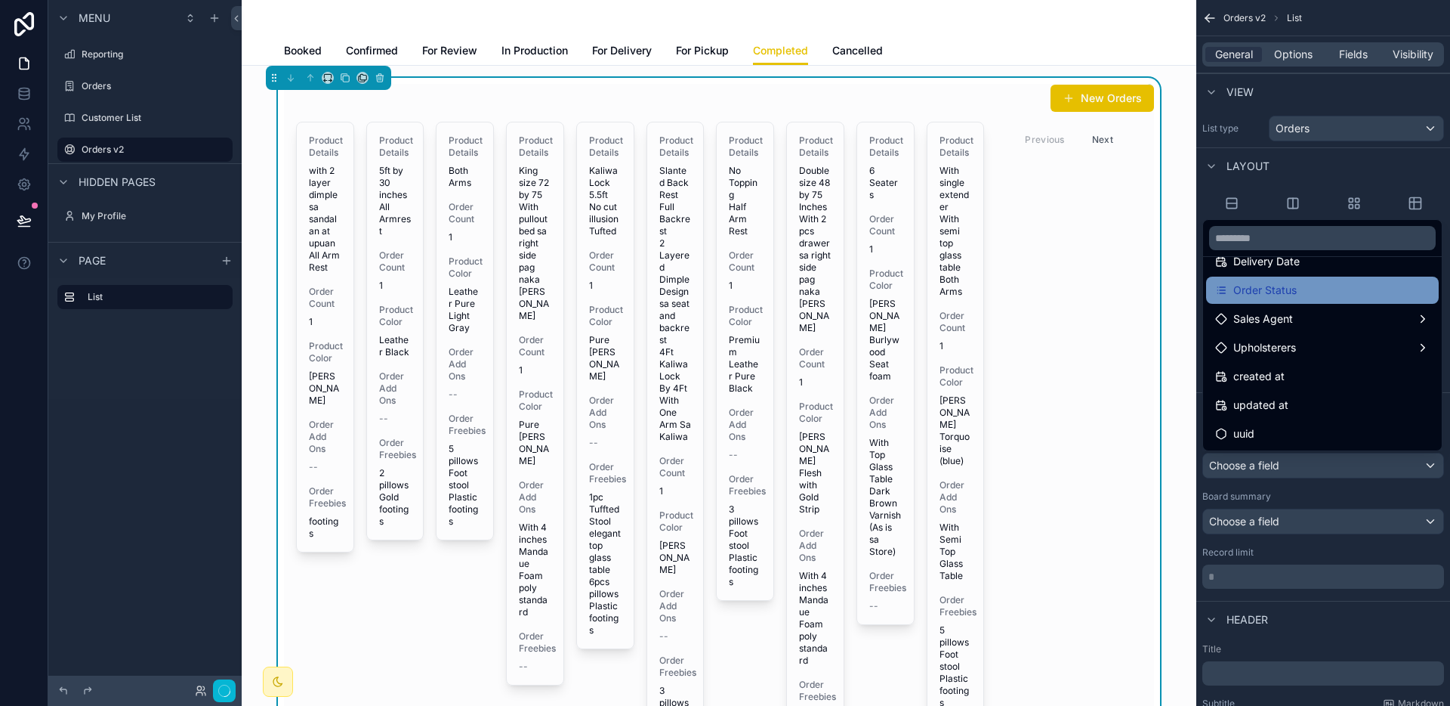
click at [1299, 282] on div "Order Status" at bounding box center [1322, 290] width 215 height 18
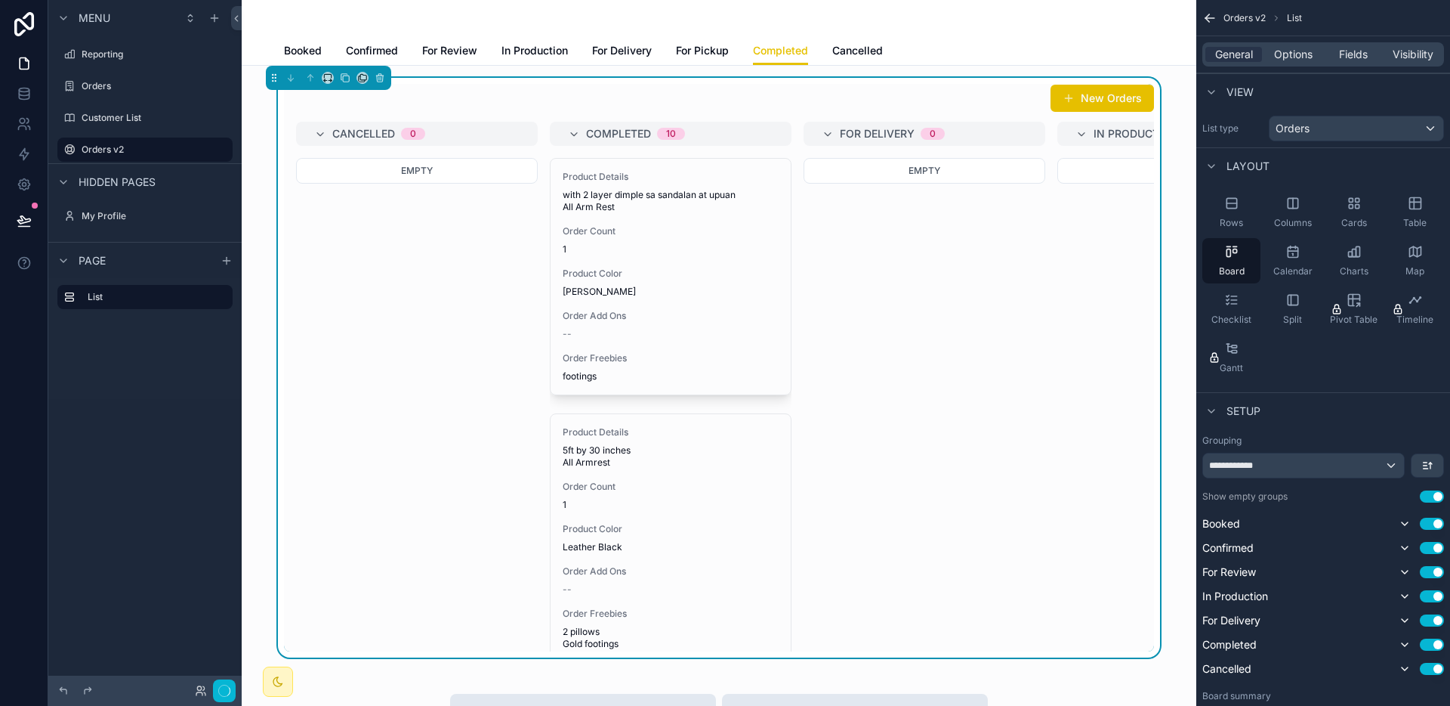
click at [1426, 499] on button "Use setting" at bounding box center [1432, 496] width 24 height 12
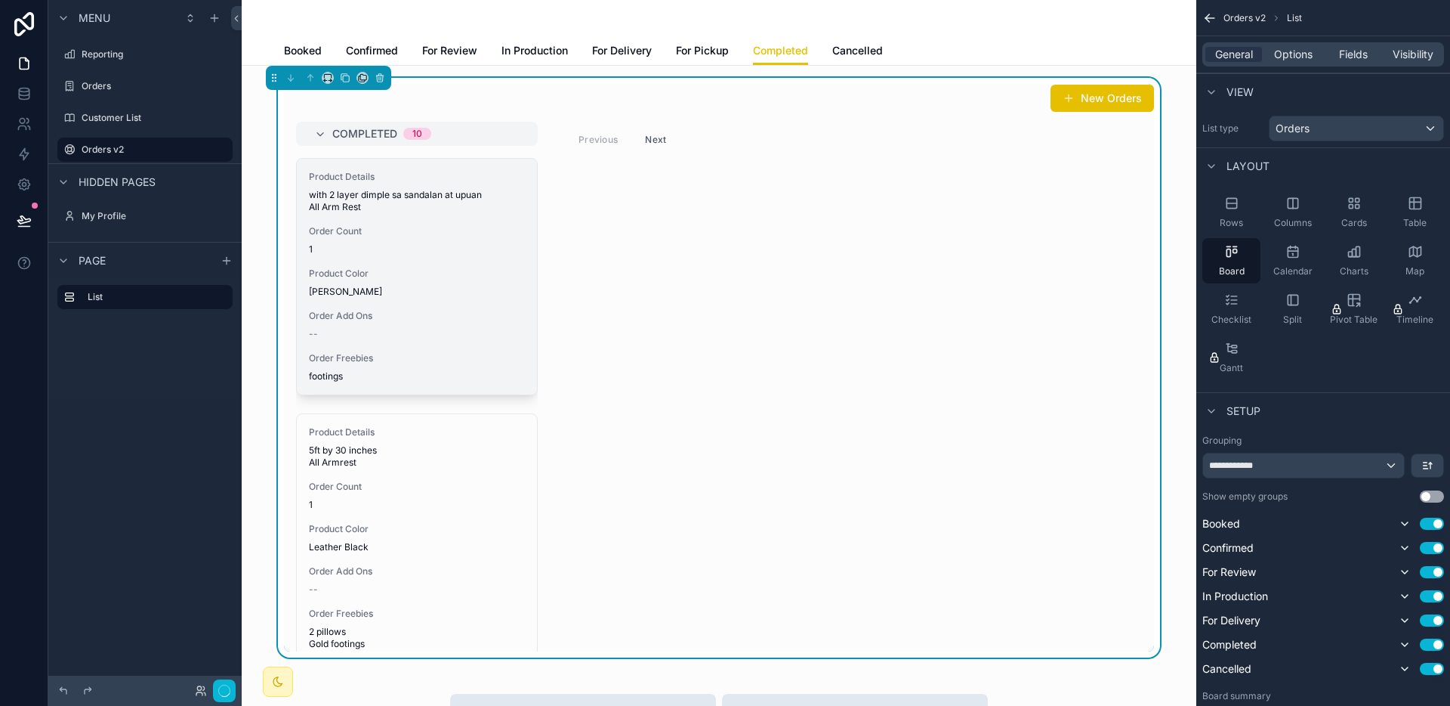
click at [421, 351] on div "Product Details with 2 layer dimple sa sandalan at upuan All Arm Rest Order Cou…" at bounding box center [417, 277] width 240 height 236
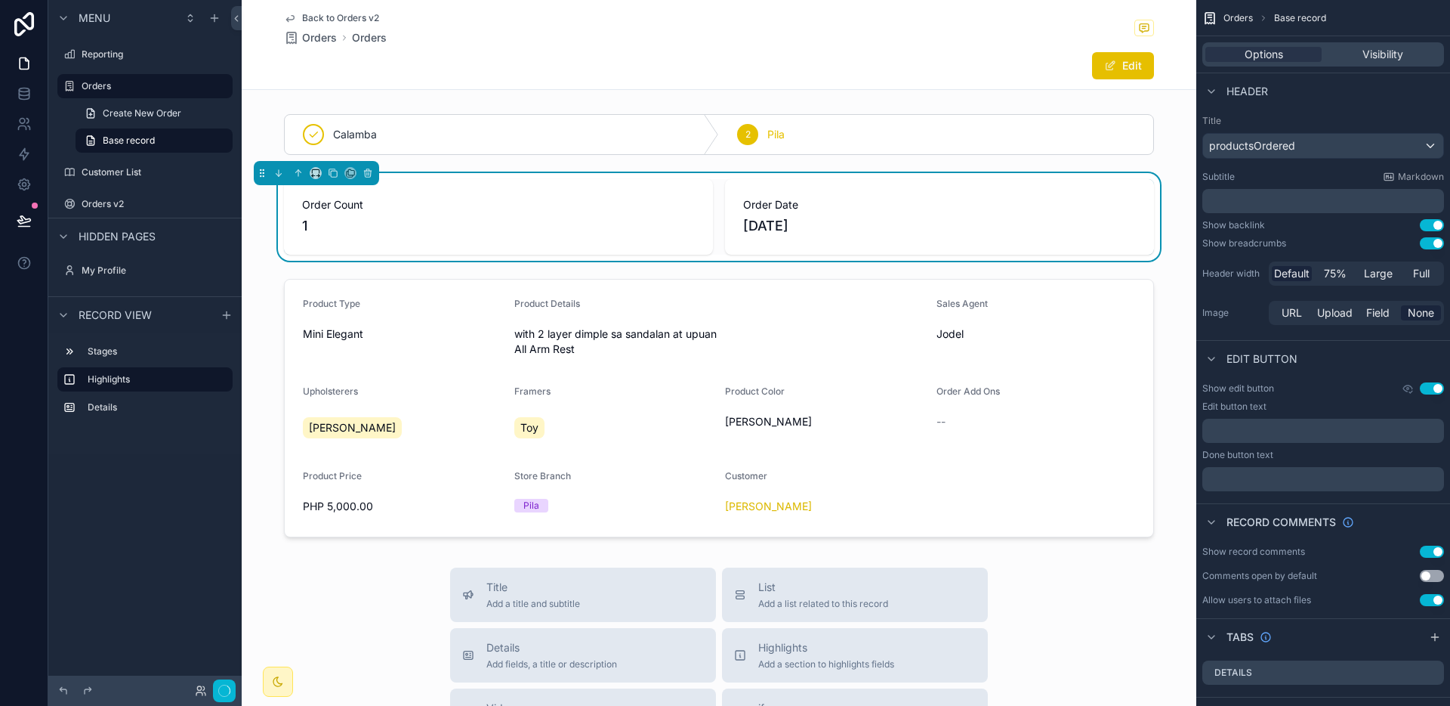
click at [332, 19] on span "Back to Orders v2" at bounding box center [340, 18] width 77 height 12
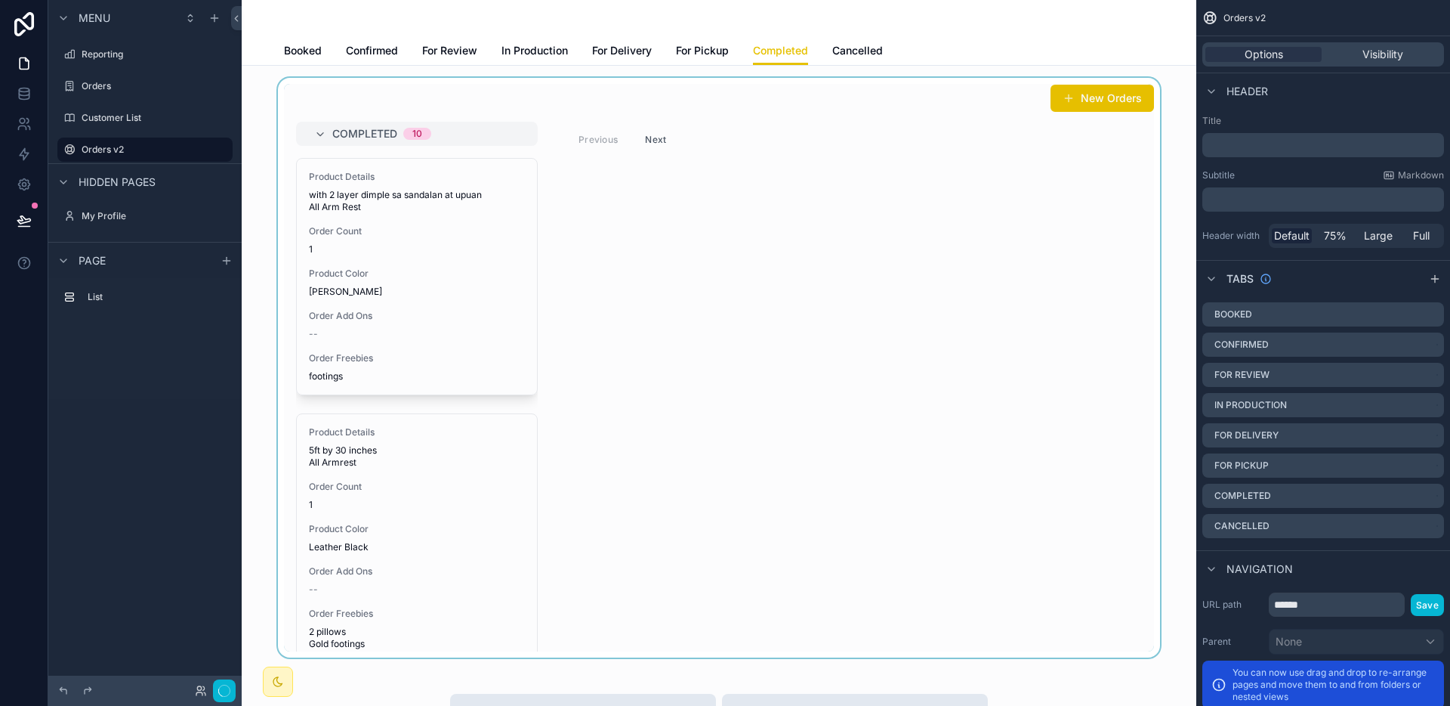
drag, startPoint x: 471, startPoint y: 308, endPoint x: 674, endPoint y: 307, distance: 203.2
click at [674, 307] on div "scrollable content" at bounding box center [719, 367] width 931 height 579
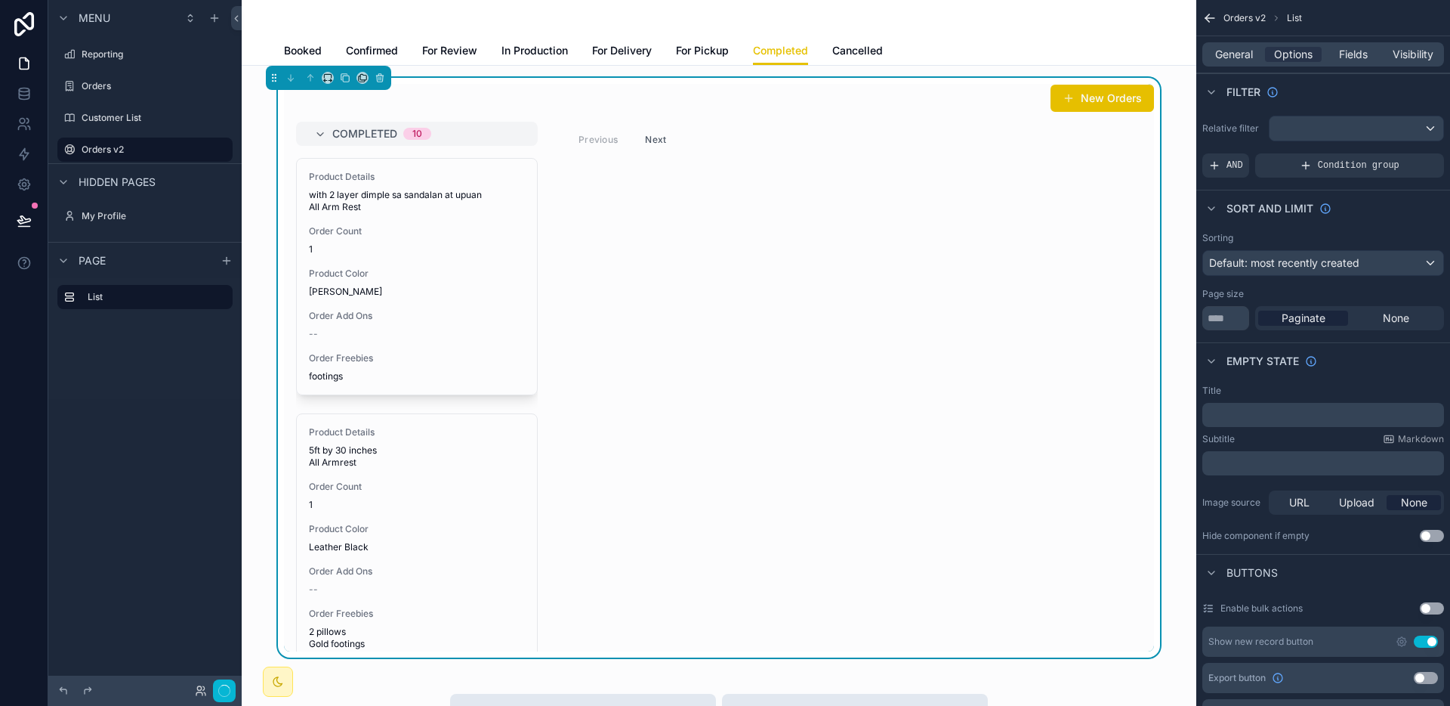
click at [696, 323] on div "Completed 10 Product Details with 2 layer dimple sa sandalan at upuan All Arm R…" at bounding box center [719, 387] width 870 height 530
click at [224, 149] on icon "scrollable content" at bounding box center [221, 150] width 12 height 12
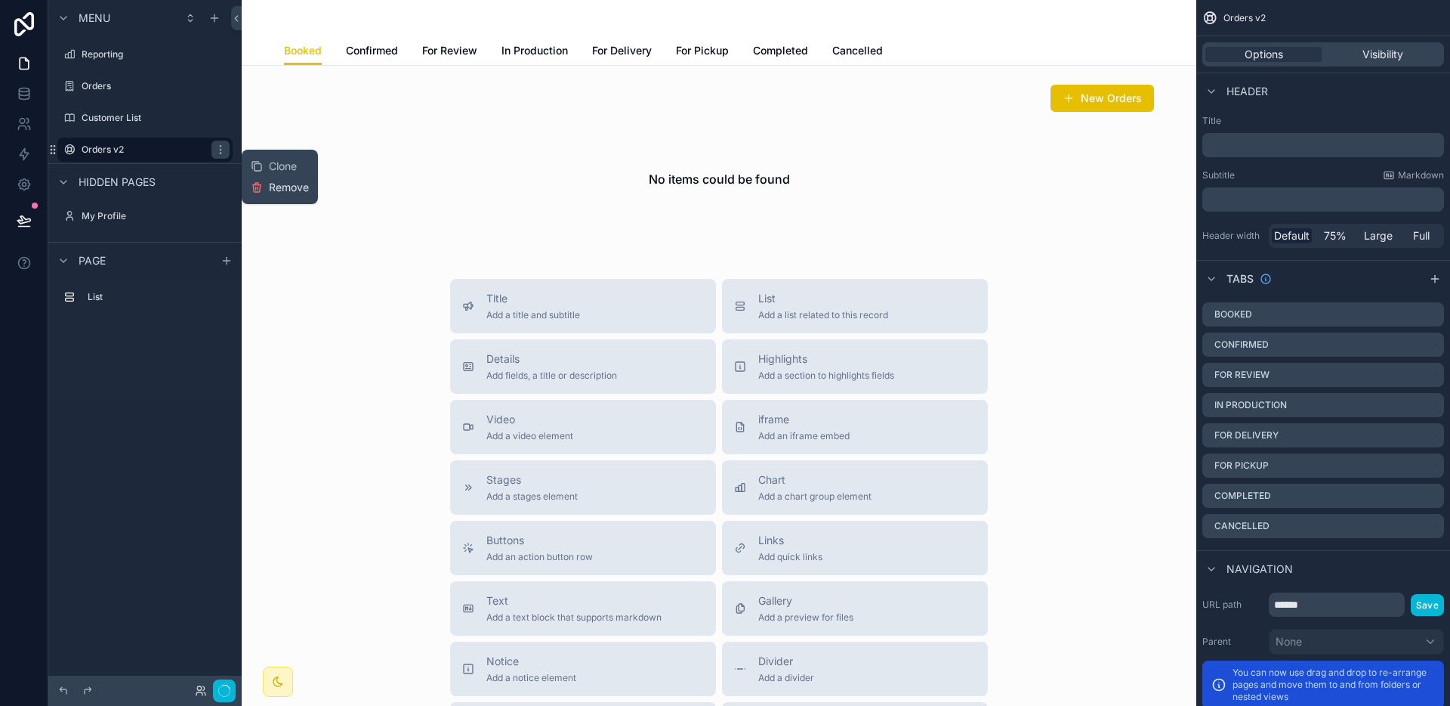
click at [258, 185] on icon at bounding box center [257, 185] width 8 height 0
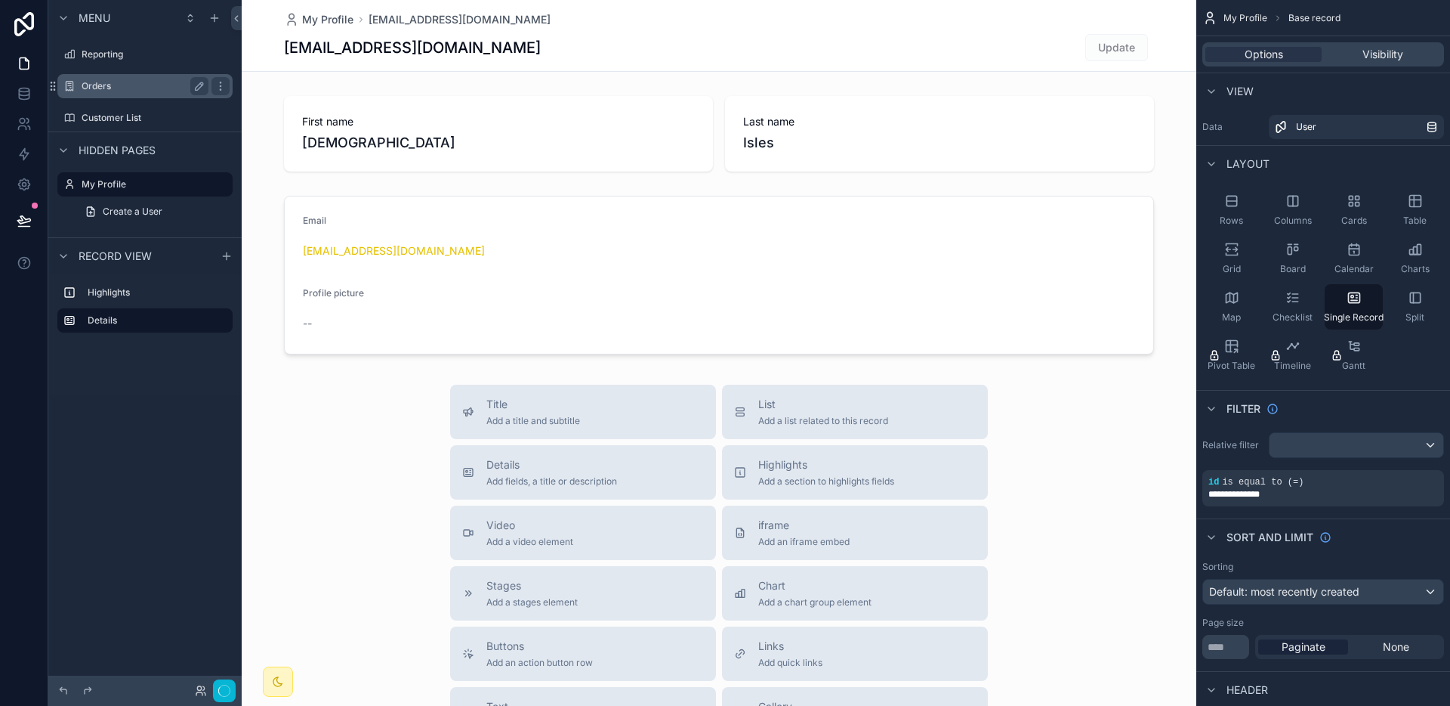
click at [129, 90] on label "Orders" at bounding box center [142, 86] width 121 height 12
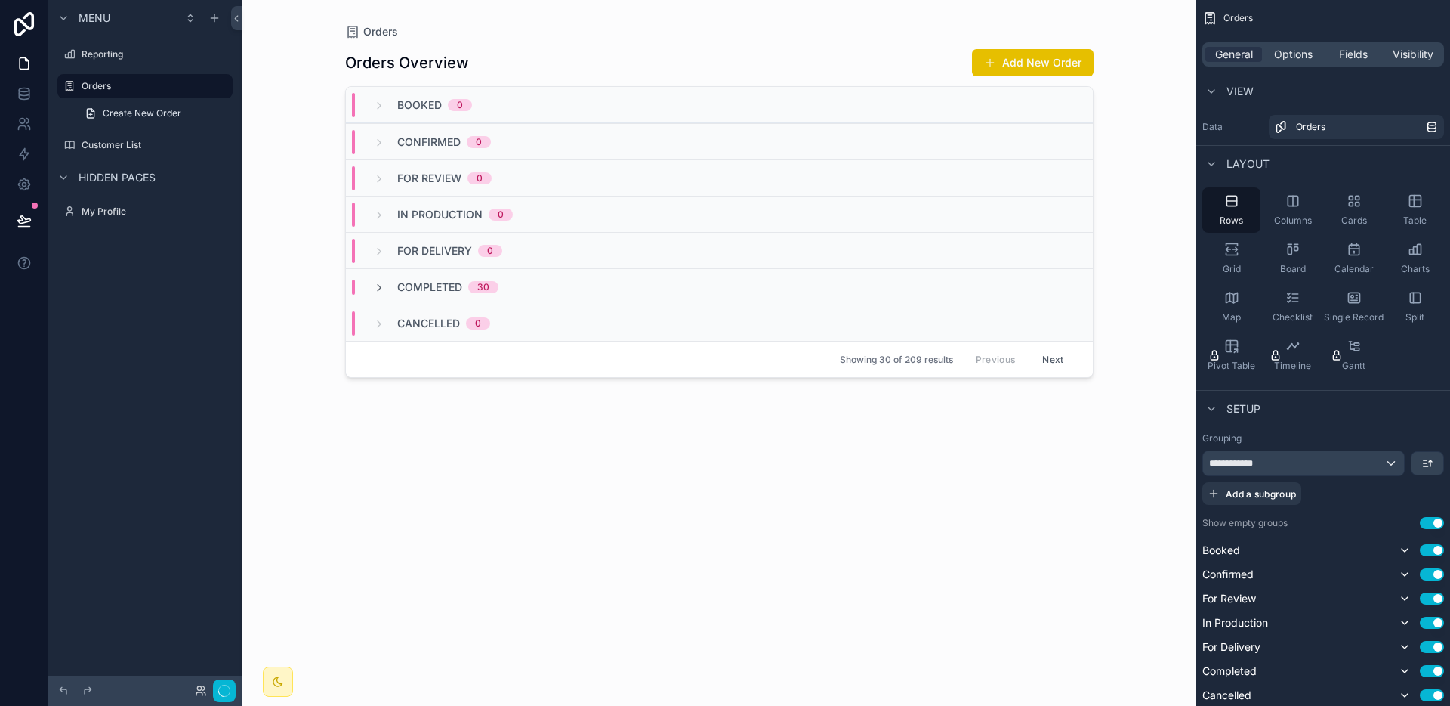
click at [397, 110] on span "Booked" at bounding box center [419, 104] width 45 height 15
click at [401, 291] on span "Completed" at bounding box center [429, 287] width 65 height 15
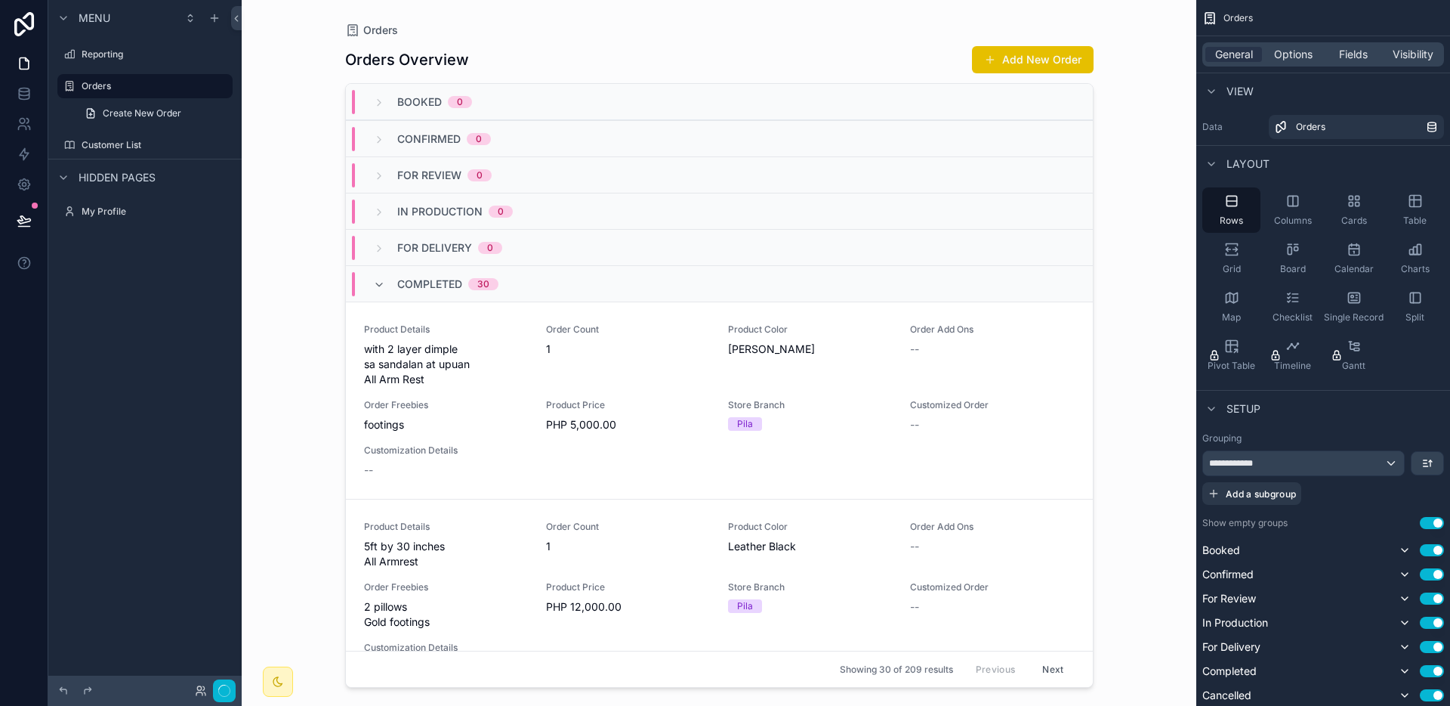
click at [396, 284] on div "Completed 30" at bounding box center [435, 284] width 125 height 24
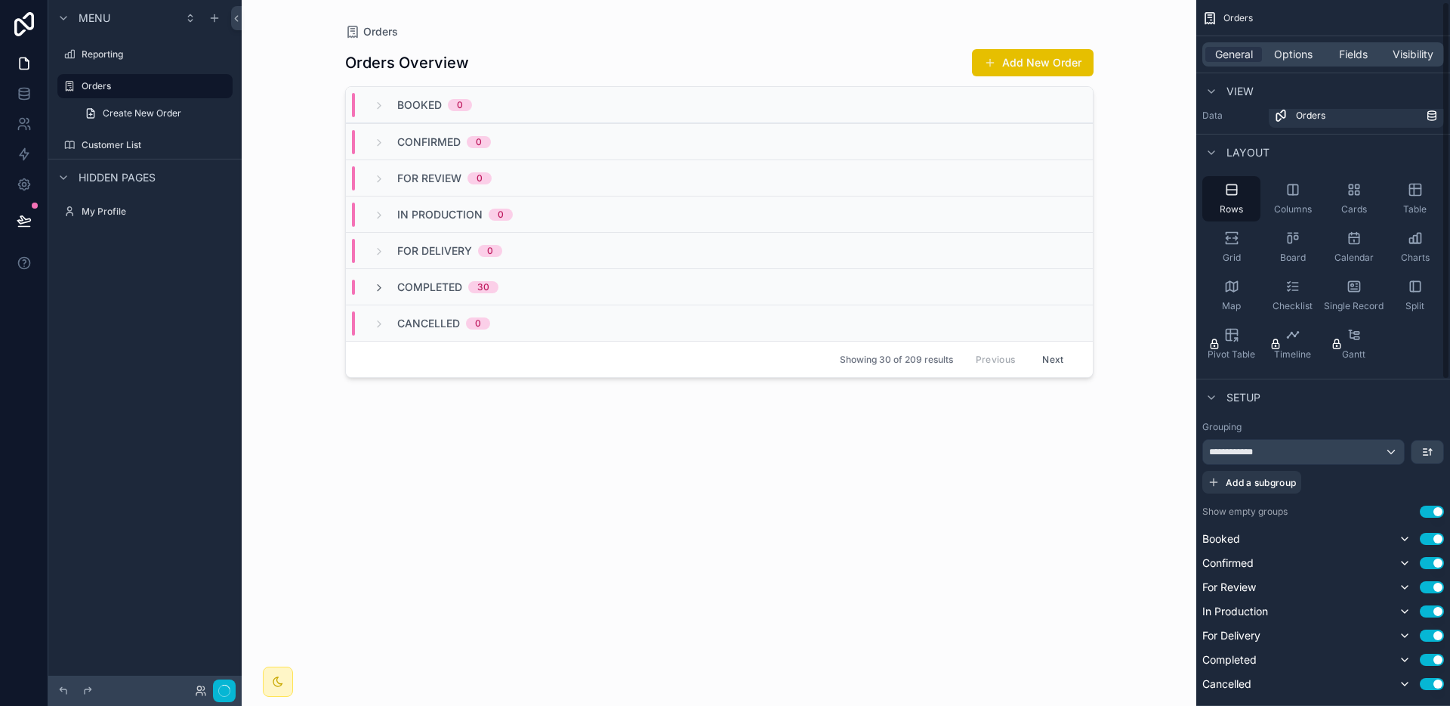
scroll to position [32, 0]
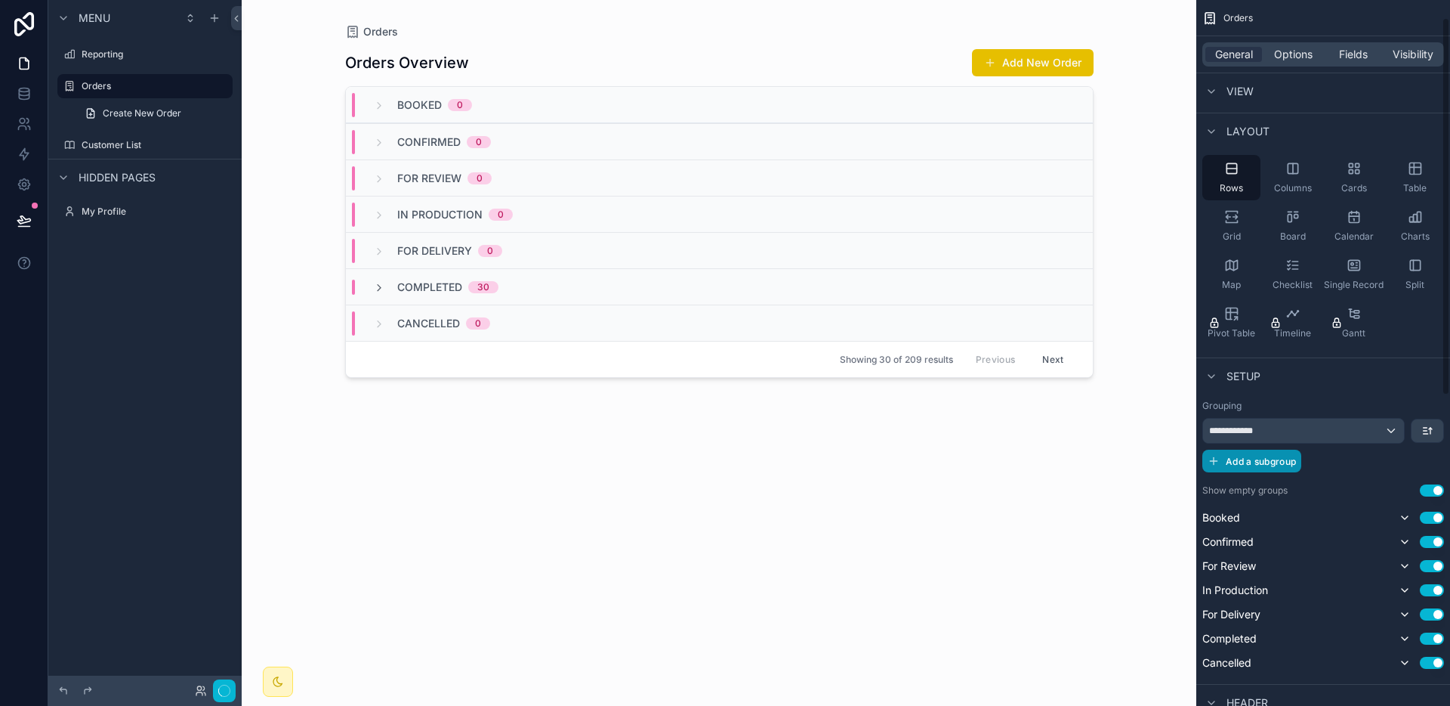
click at [1292, 461] on span "Add a subgroup" at bounding box center [1261, 461] width 70 height 11
click at [1349, 461] on div "Choose a field" at bounding box center [1304, 462] width 202 height 24
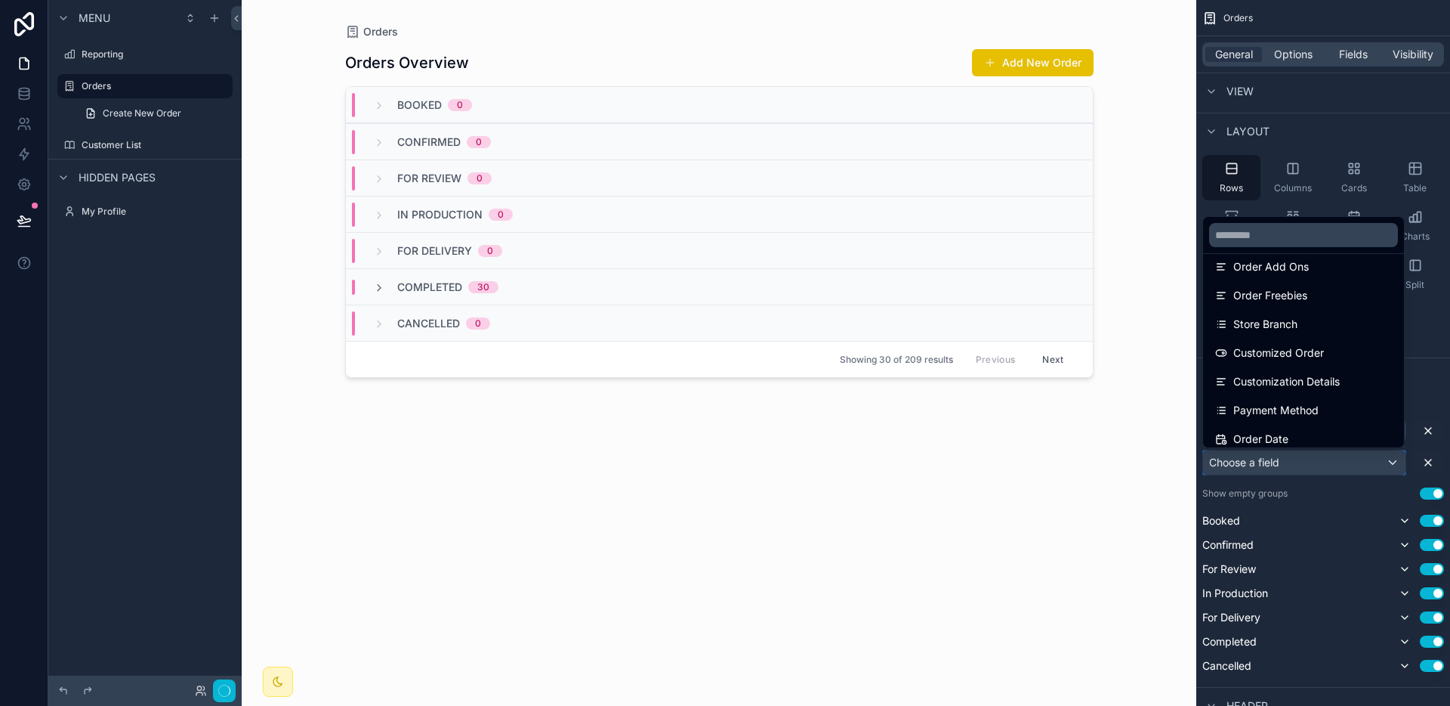
scroll to position [296, 0]
click at [1268, 239] on input "text" at bounding box center [1303, 235] width 189 height 24
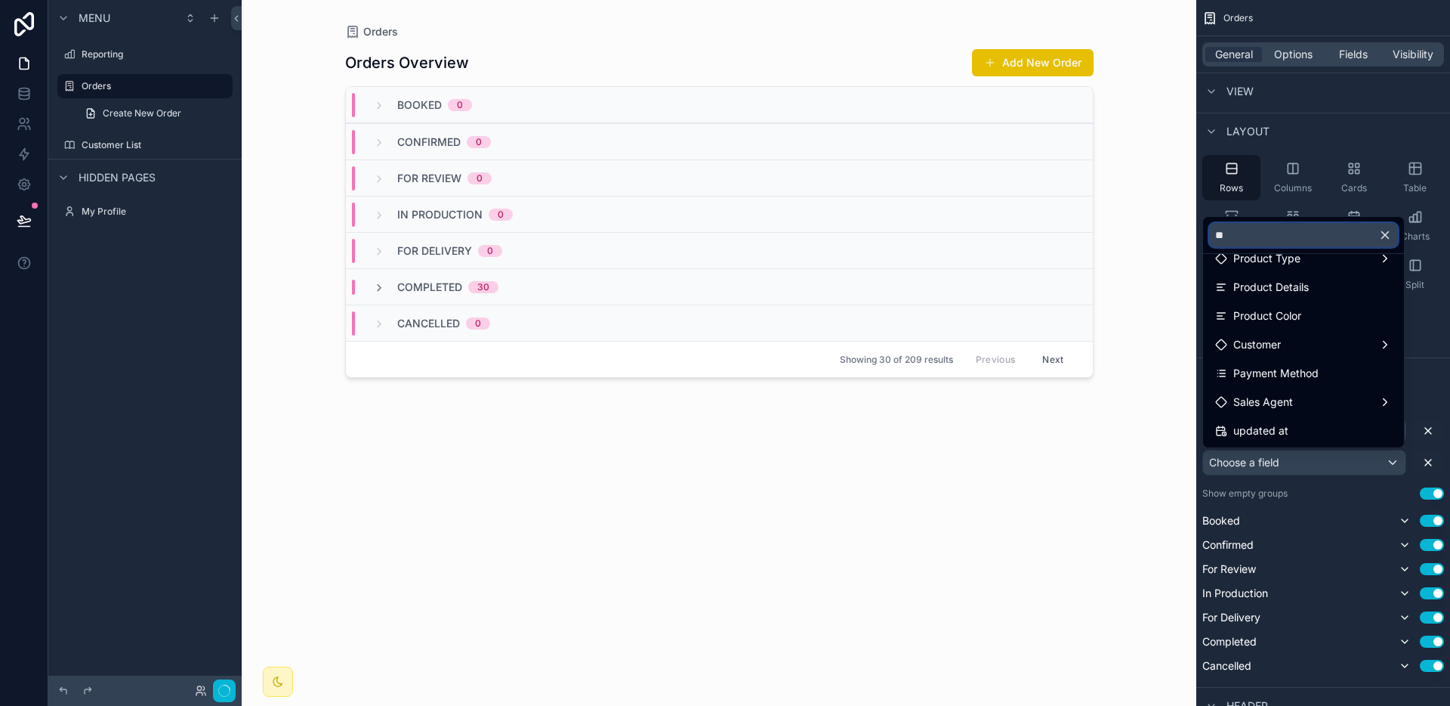
scroll to position [0, 0]
type input "**"
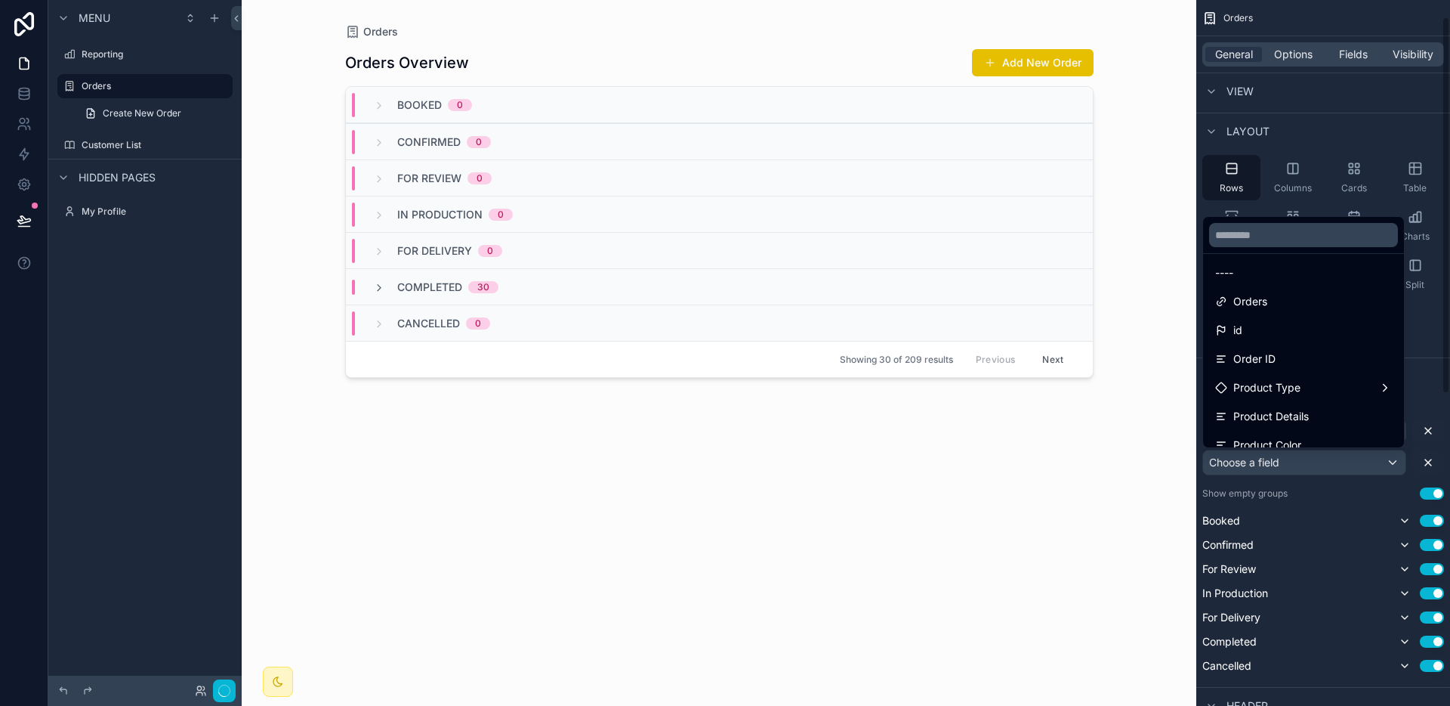
click at [1431, 378] on div "scrollable content" at bounding box center [725, 353] width 1450 height 706
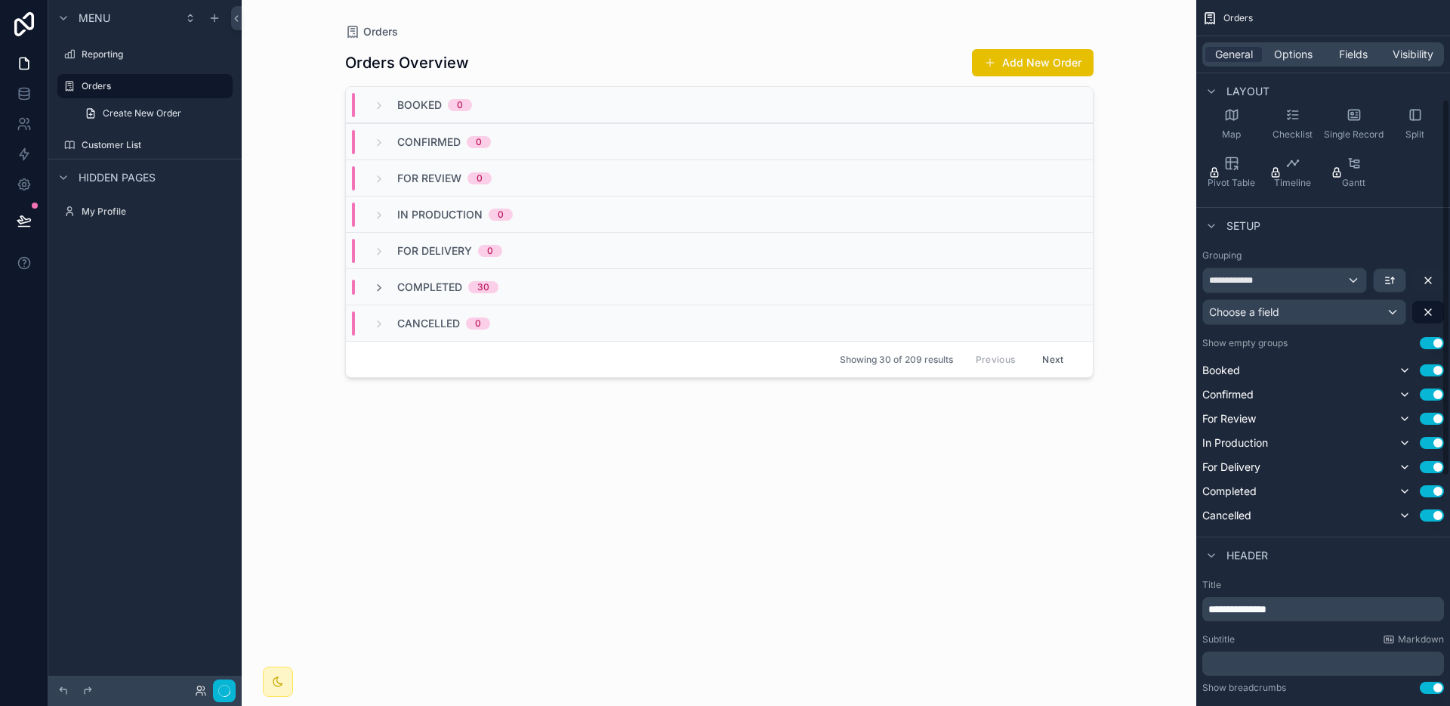
scroll to position [186, 0]
click at [866, 448] on div "Orders Overview Add New Order Booked 0 Confirmed 0 For Review 0 In Production 0…" at bounding box center [719, 363] width 749 height 648
click at [915, 440] on div "Orders Overview Add New Order Booked 0 Confirmed 0 For Review 0 In Production 0…" at bounding box center [719, 363] width 749 height 648
click at [1299, 314] on div "Choose a field" at bounding box center [1304, 309] width 202 height 24
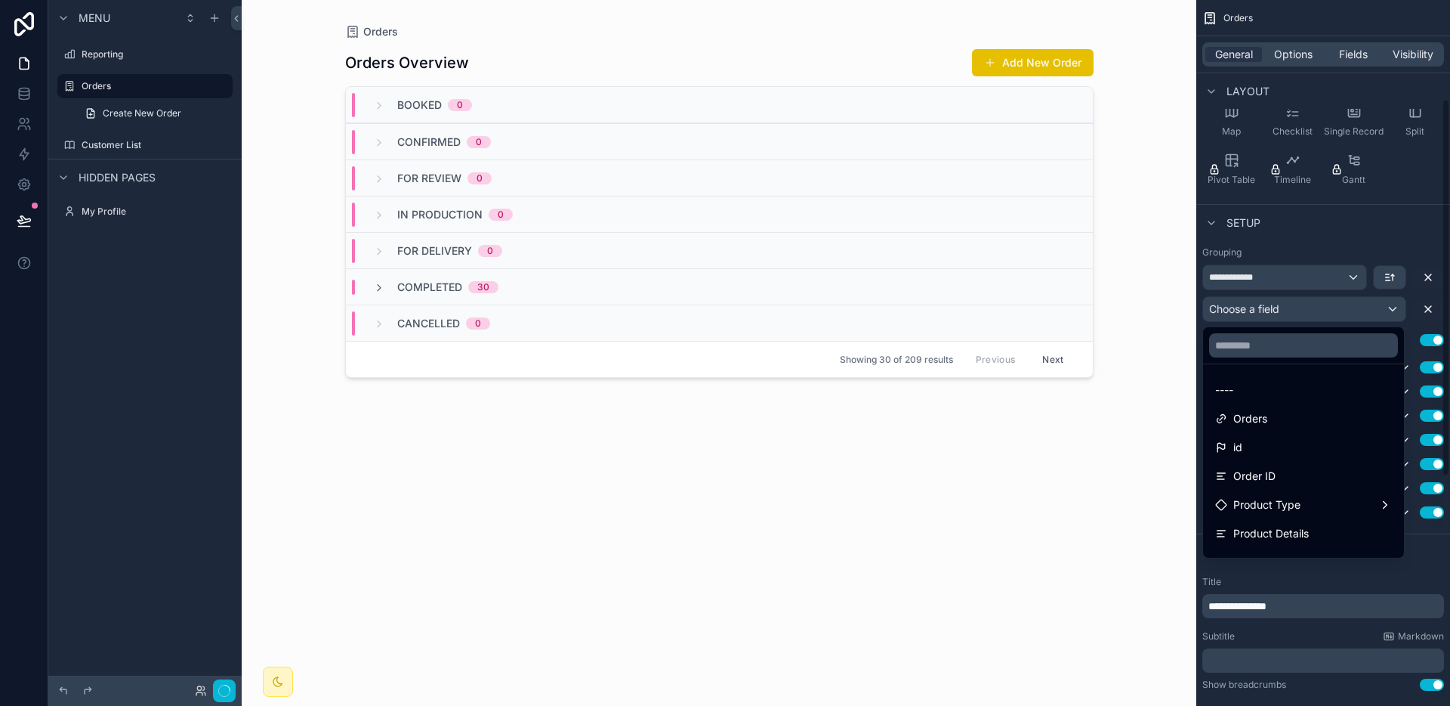
click at [1299, 315] on div "scrollable content" at bounding box center [725, 353] width 1450 height 706
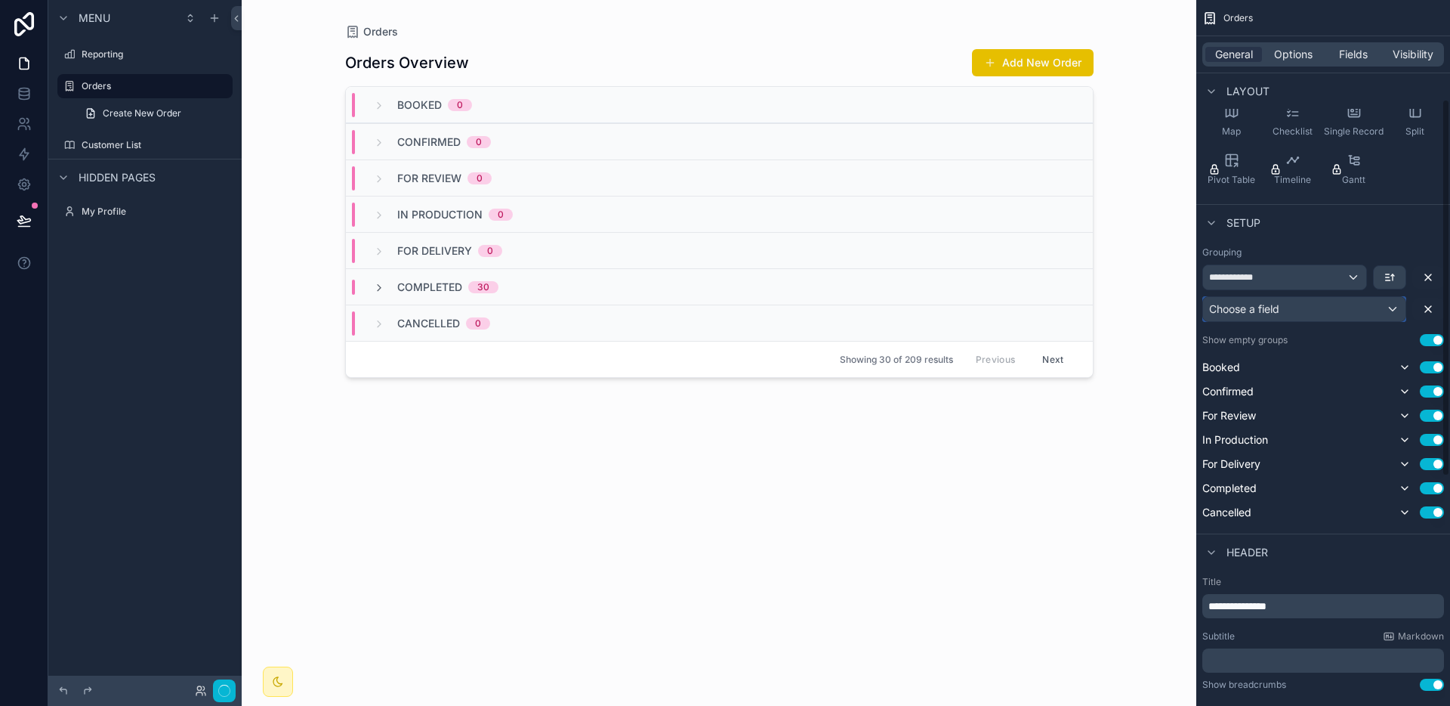
click at [1299, 315] on div "Choose a field" at bounding box center [1304, 309] width 202 height 24
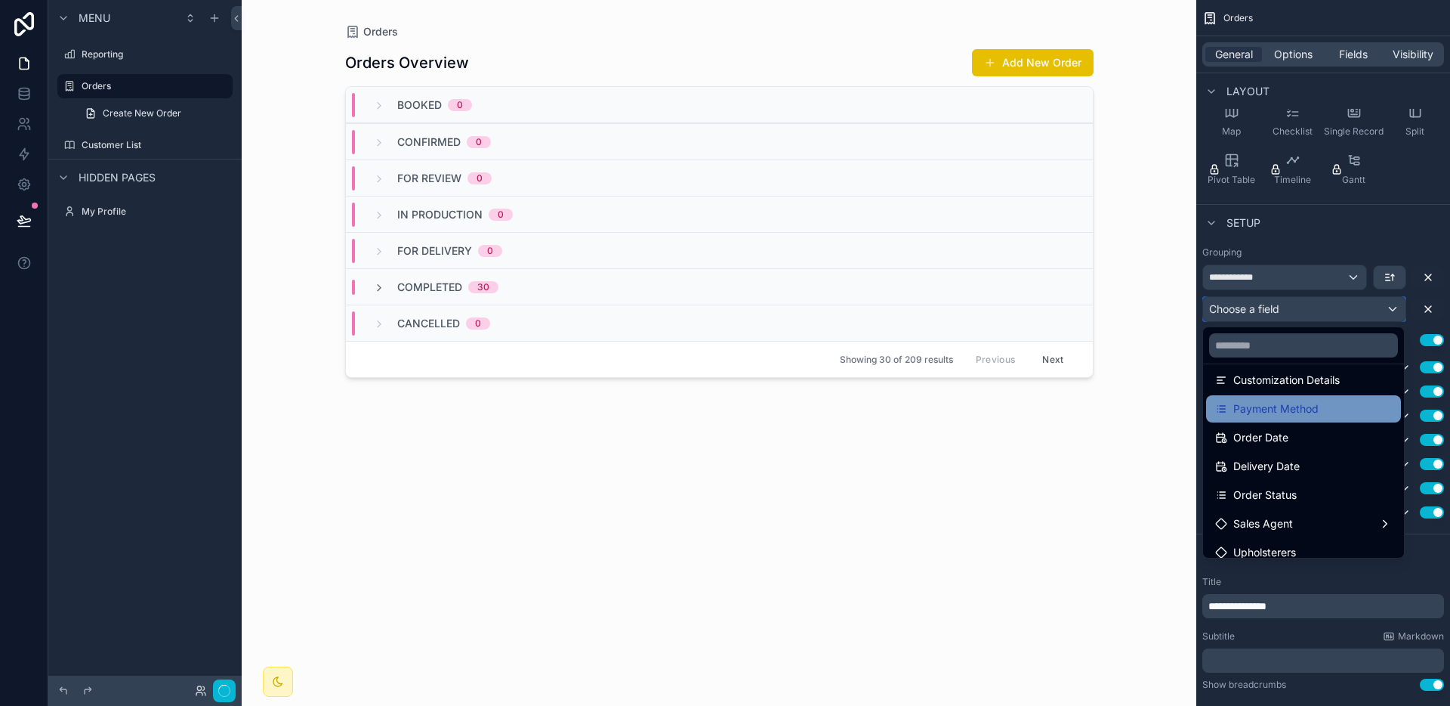
scroll to position [404, 0]
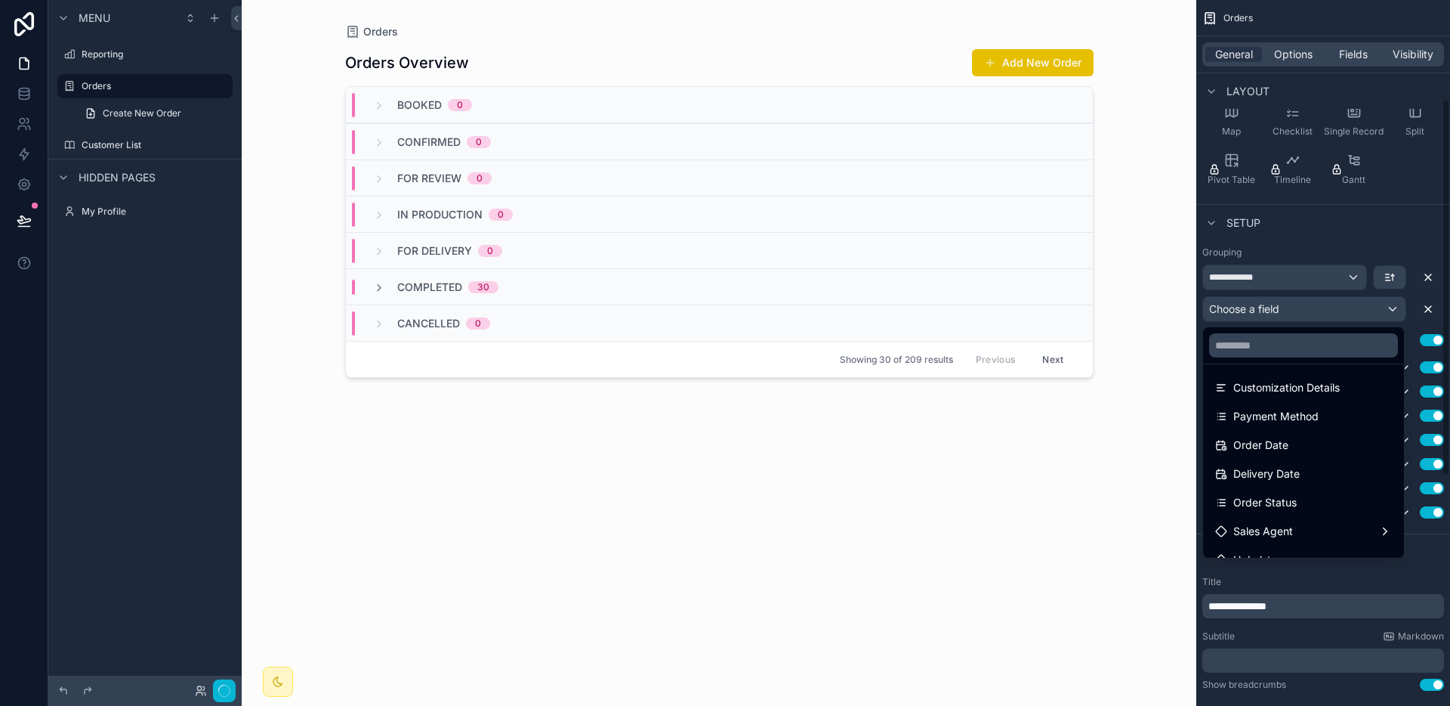
click at [1119, 461] on div "Orders Orders Overview Add New Order Booked 0 Confirmed 0 For Review 0 In Produ…" at bounding box center [719, 353] width 955 height 706
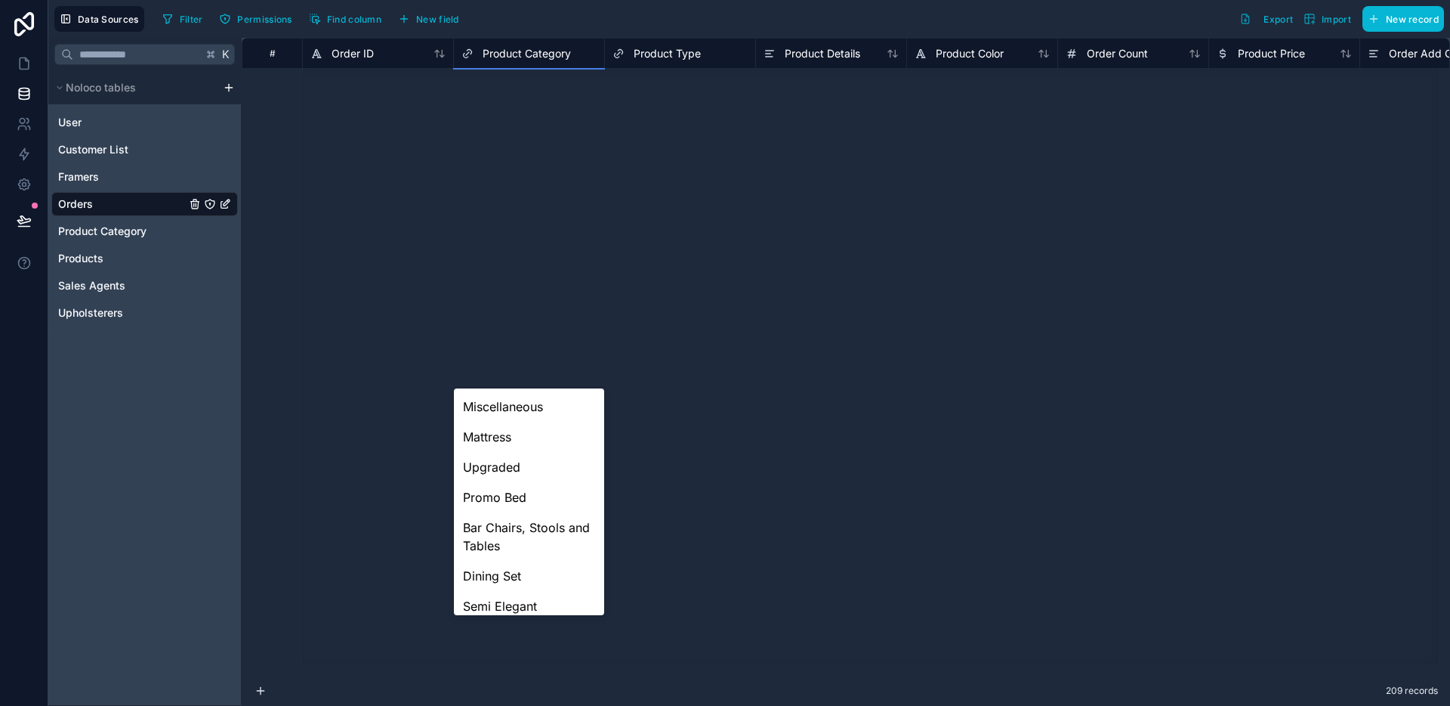
scroll to position [100, 0]
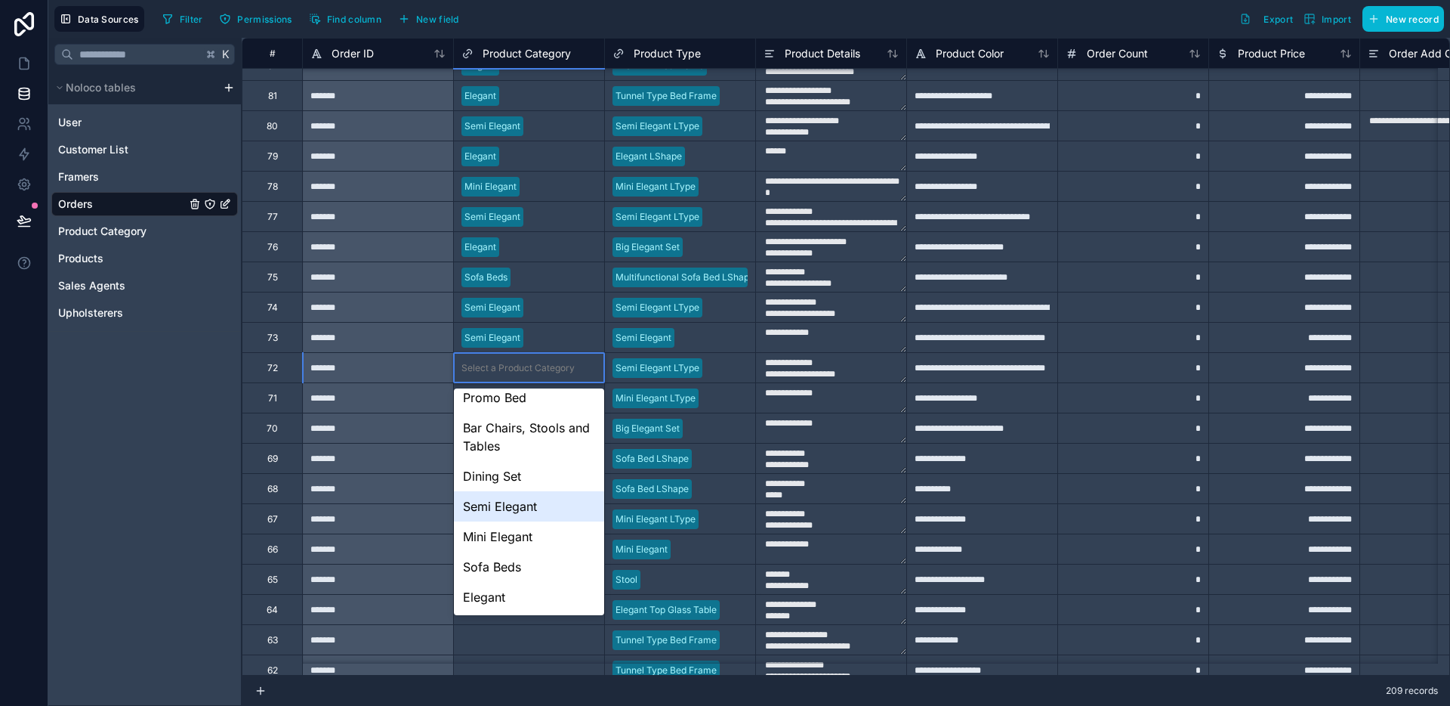
click at [520, 505] on div "Semi Elegant" at bounding box center [529, 506] width 150 height 30
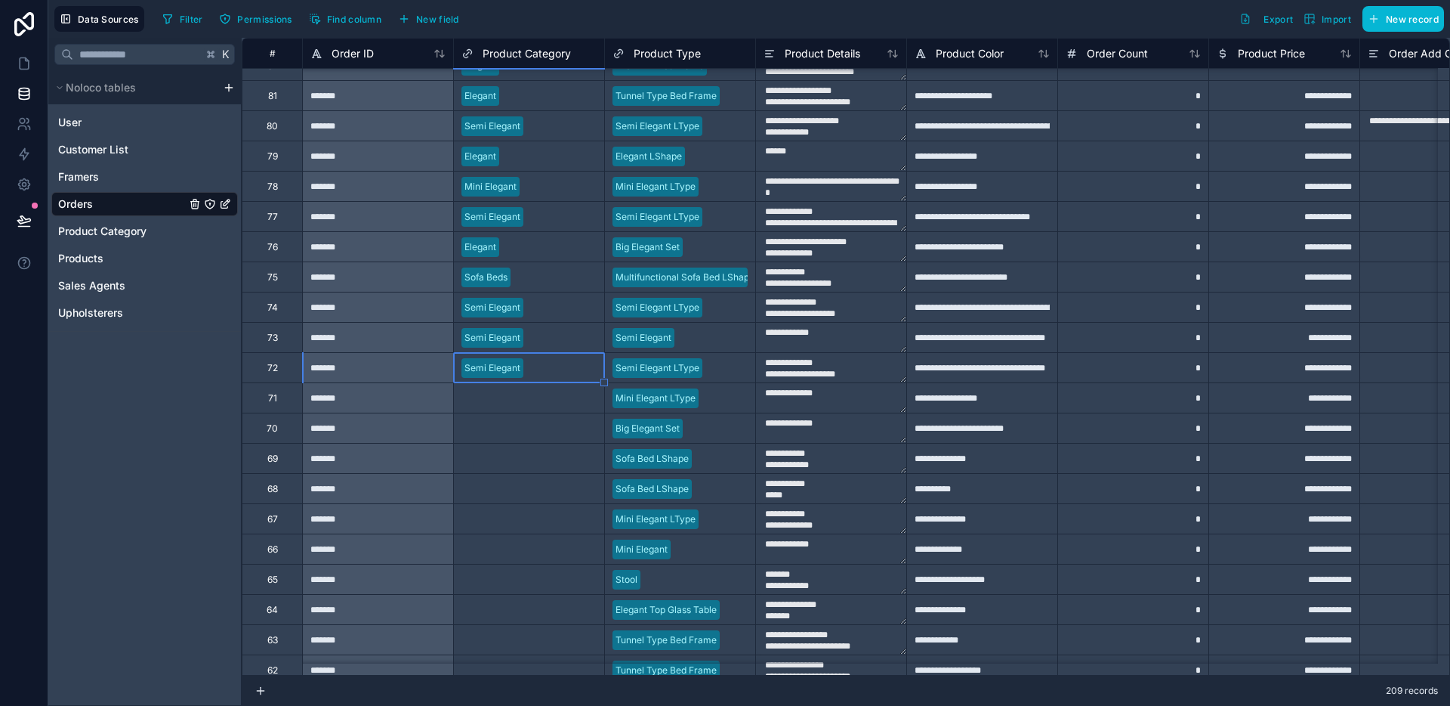
click at [539, 391] on div "Select a Product Category" at bounding box center [529, 398] width 150 height 15
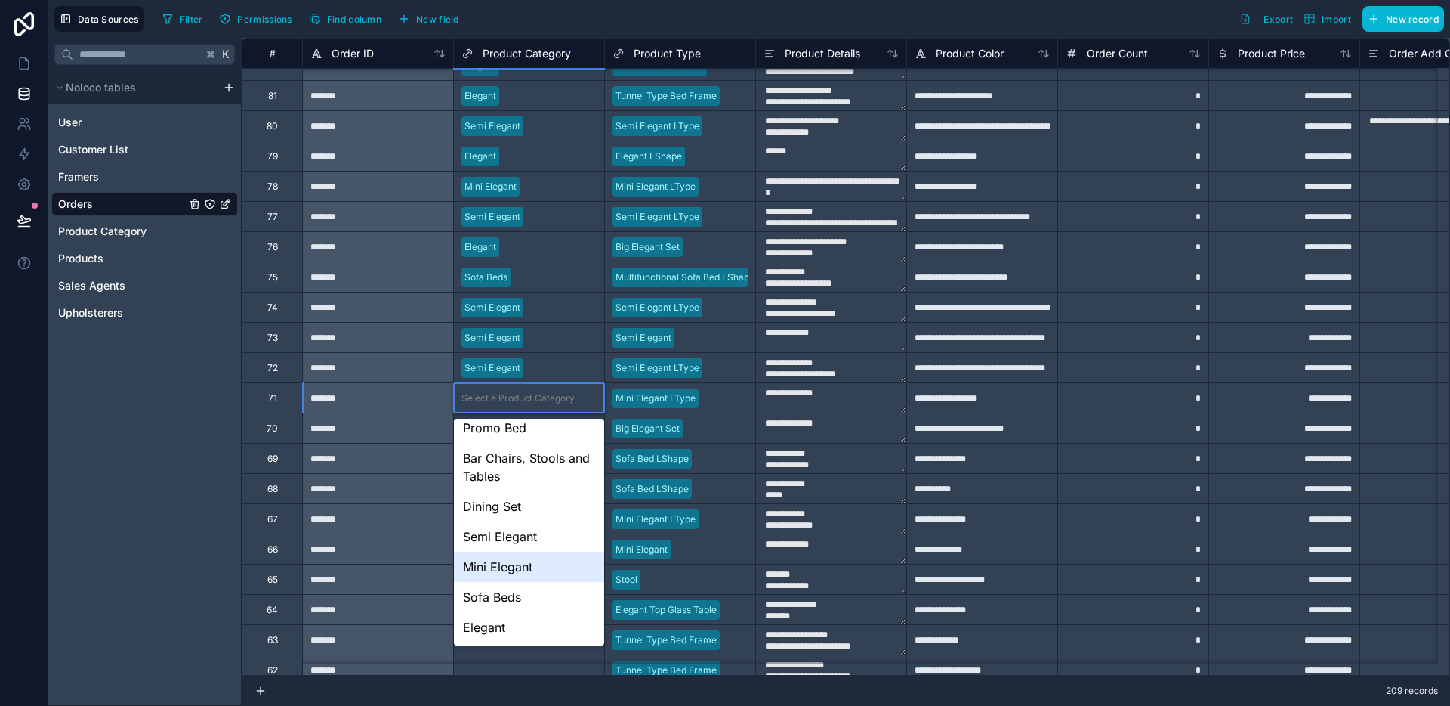
click at [511, 576] on div "Mini Elegant" at bounding box center [529, 566] width 150 height 30
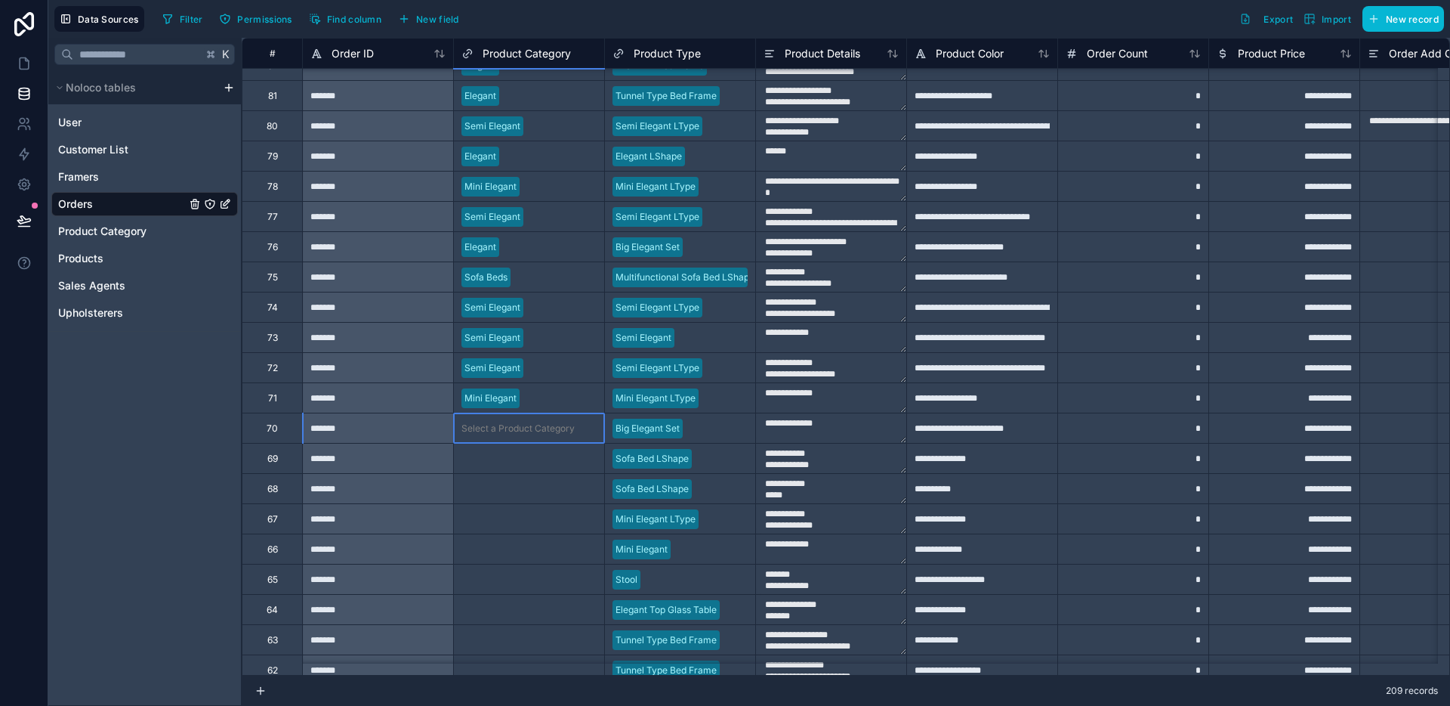
click at [524, 437] on div "Select a Product Category" at bounding box center [529, 427] width 150 height 29
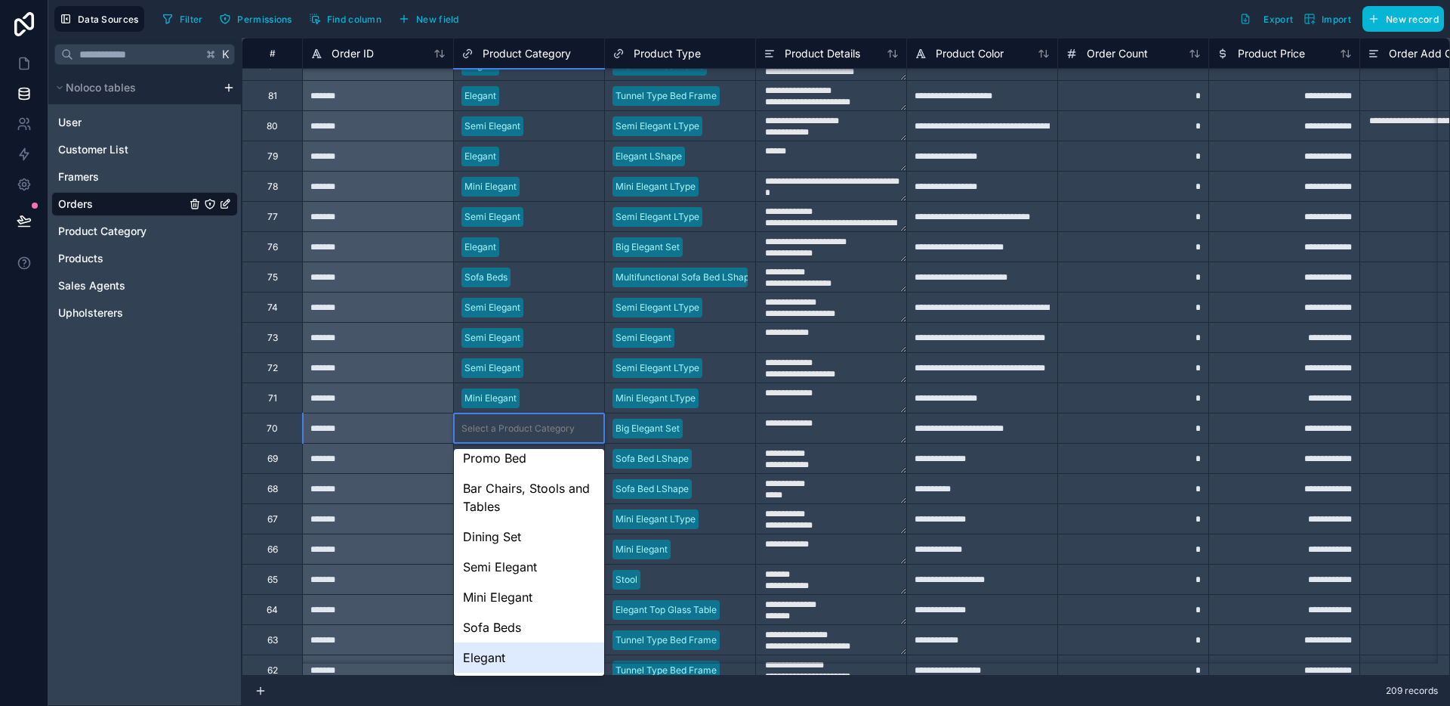
click at [489, 656] on div "Elegant" at bounding box center [529, 657] width 150 height 30
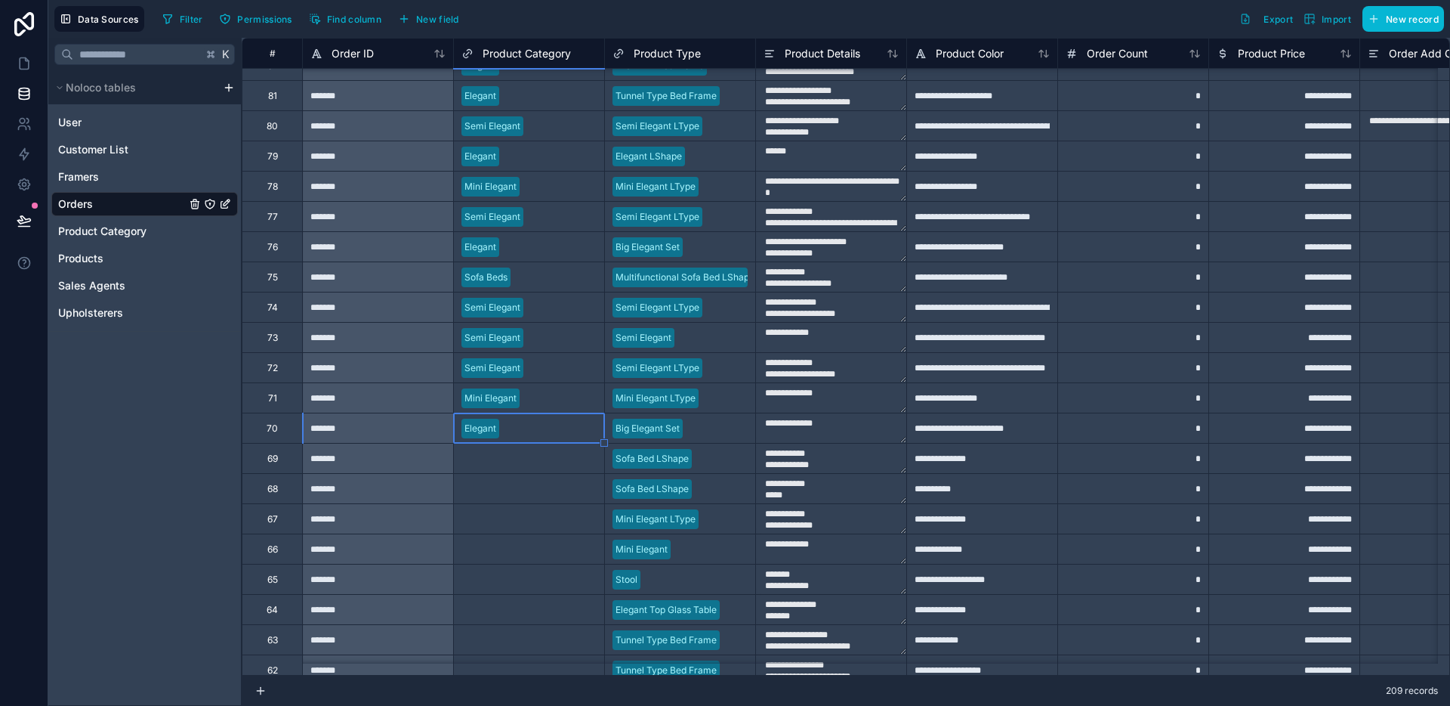
click at [501, 469] on div "Select a Product Category" at bounding box center [529, 457] width 150 height 29
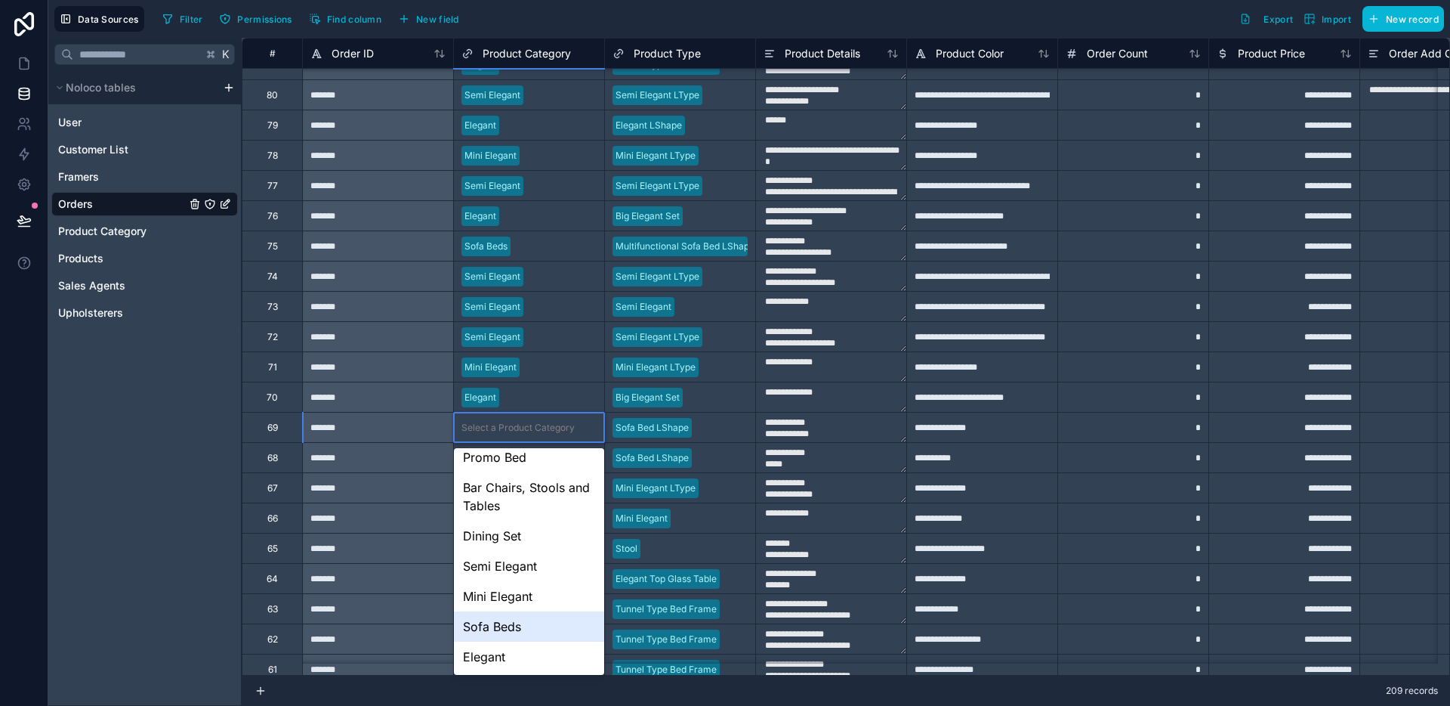
click at [499, 617] on div "Sofa Beds" at bounding box center [529, 626] width 150 height 30
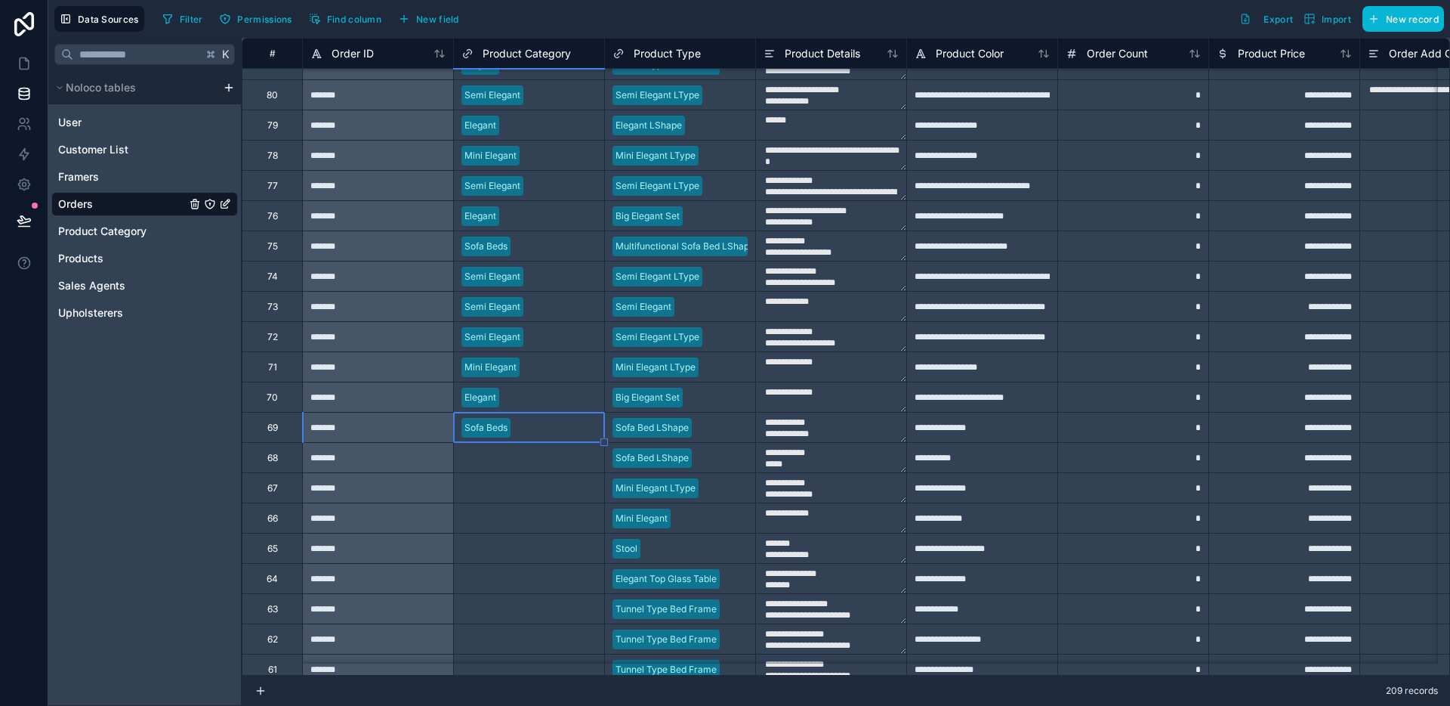
click at [518, 464] on div "Select a Product Category" at bounding box center [529, 457] width 150 height 15
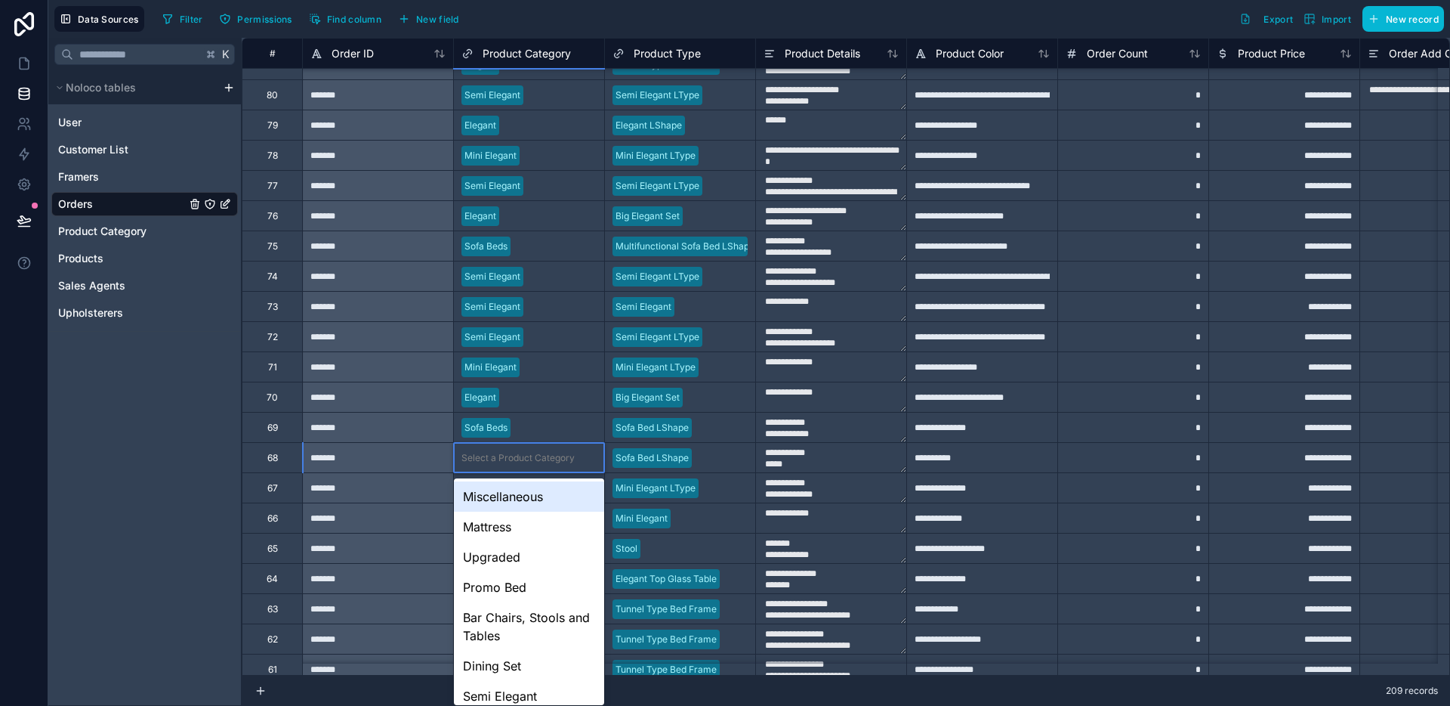
click at [518, 464] on div "Select a Product Category" at bounding box center [529, 457] width 150 height 15
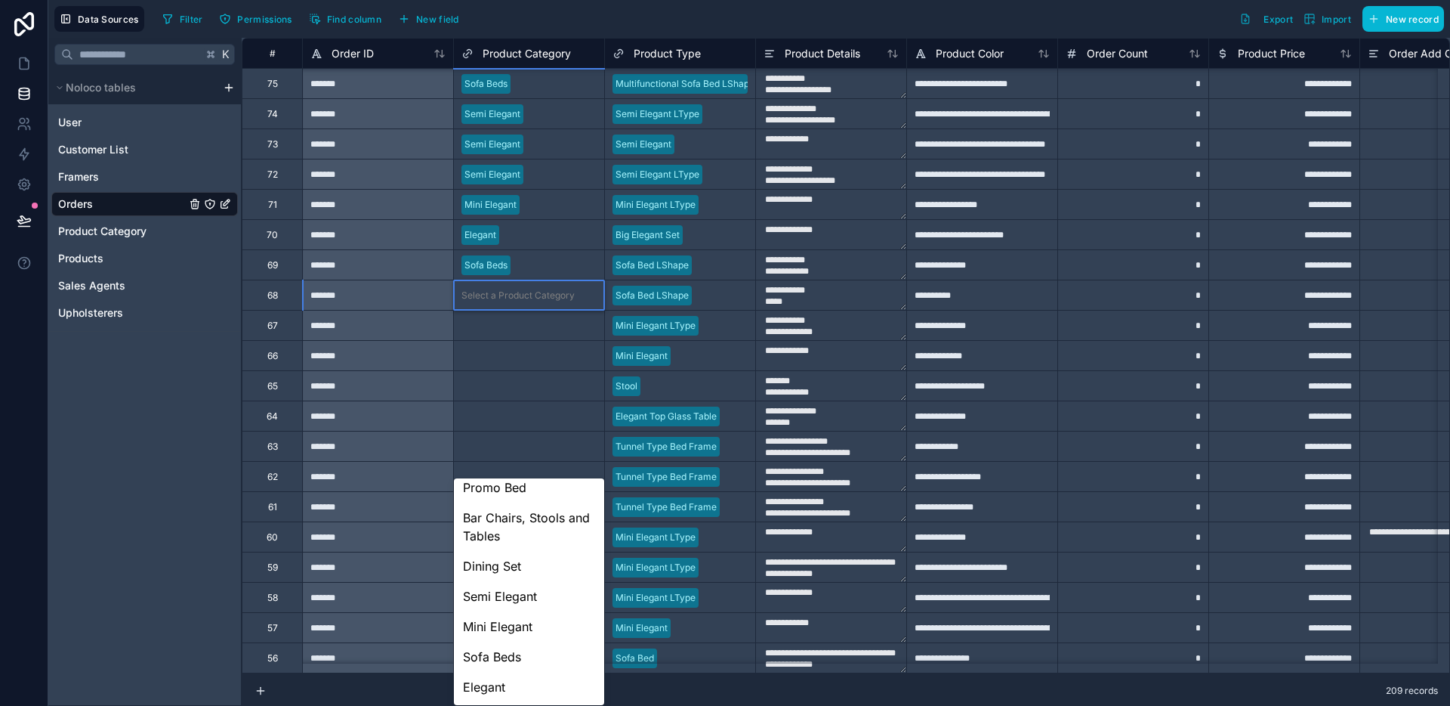
scroll to position [4075, 0]
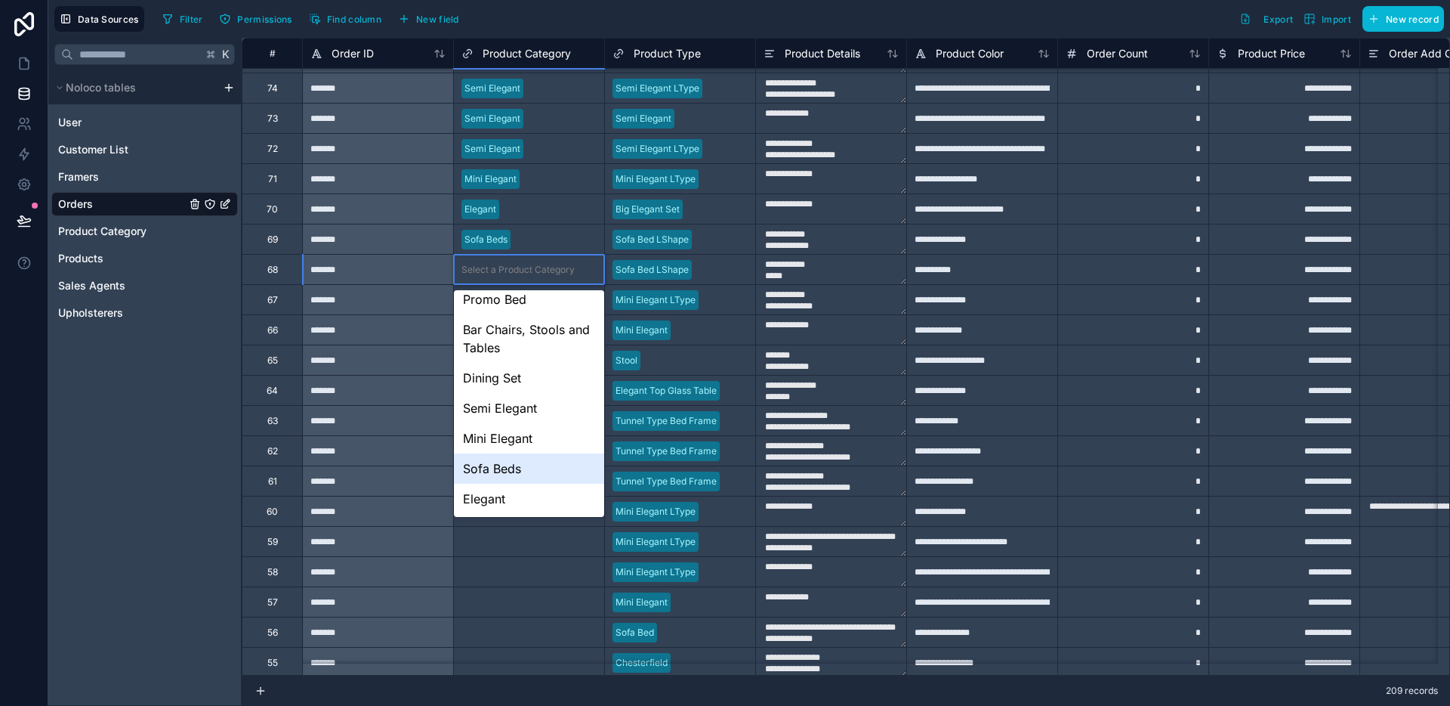
click at [514, 462] on div "Sofa Beds" at bounding box center [529, 468] width 150 height 30
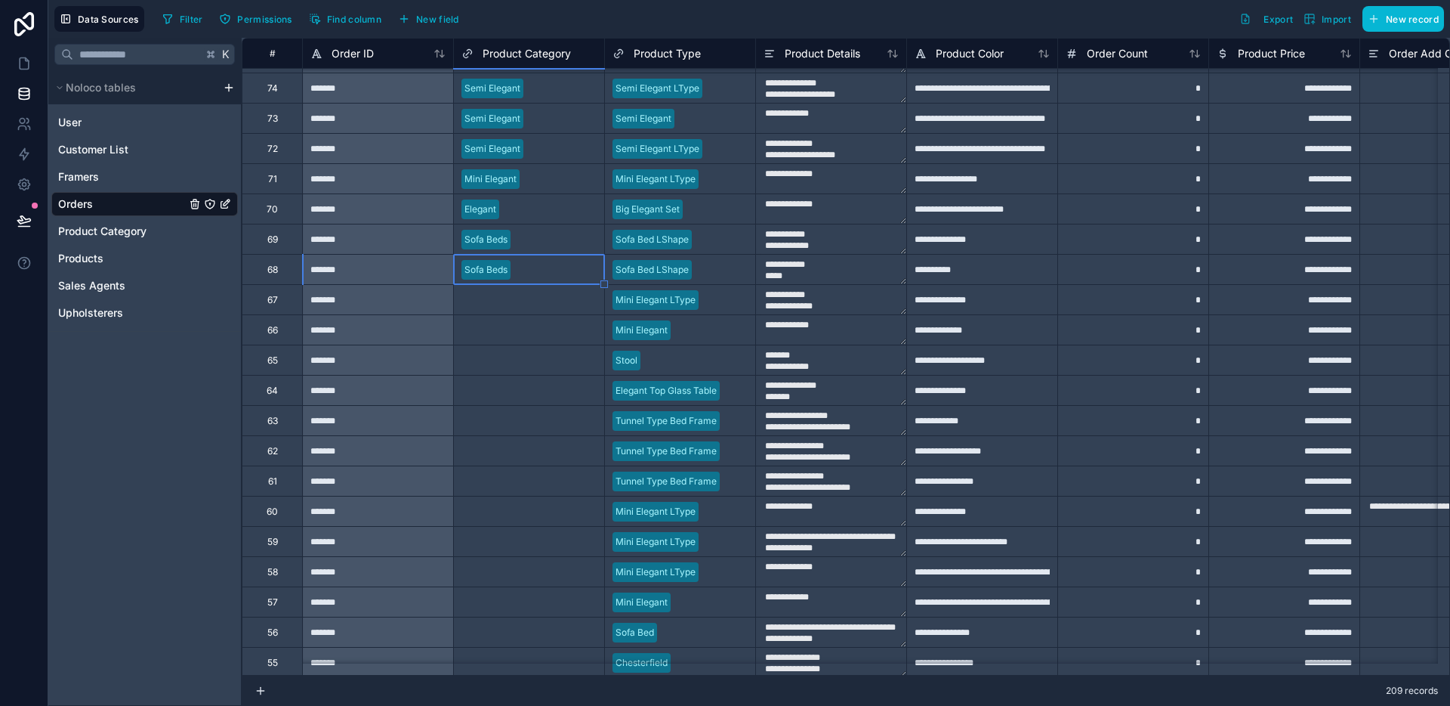
click at [528, 298] on div "Select a Product Category" at bounding box center [518, 300] width 113 height 12
click at [527, 298] on div "Select a Product Category" at bounding box center [518, 300] width 113 height 12
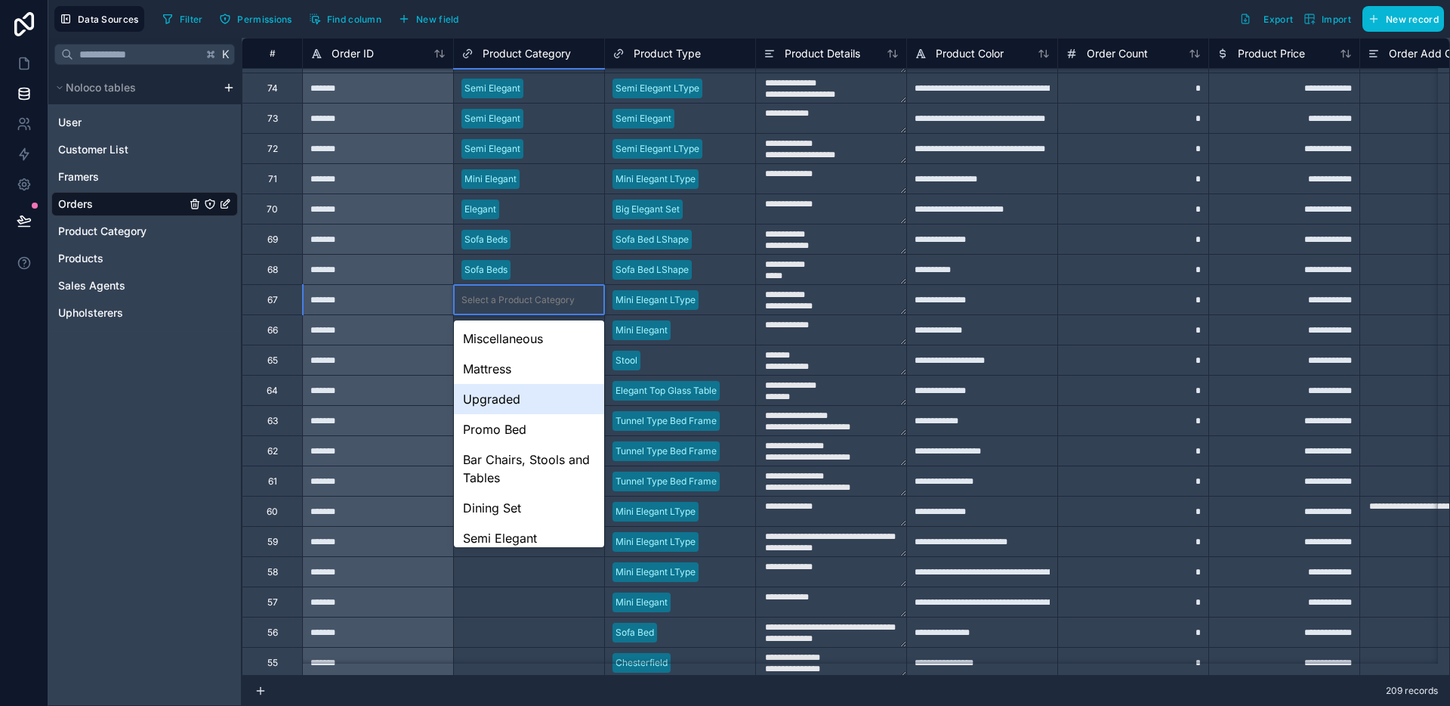
scroll to position [100, 0]
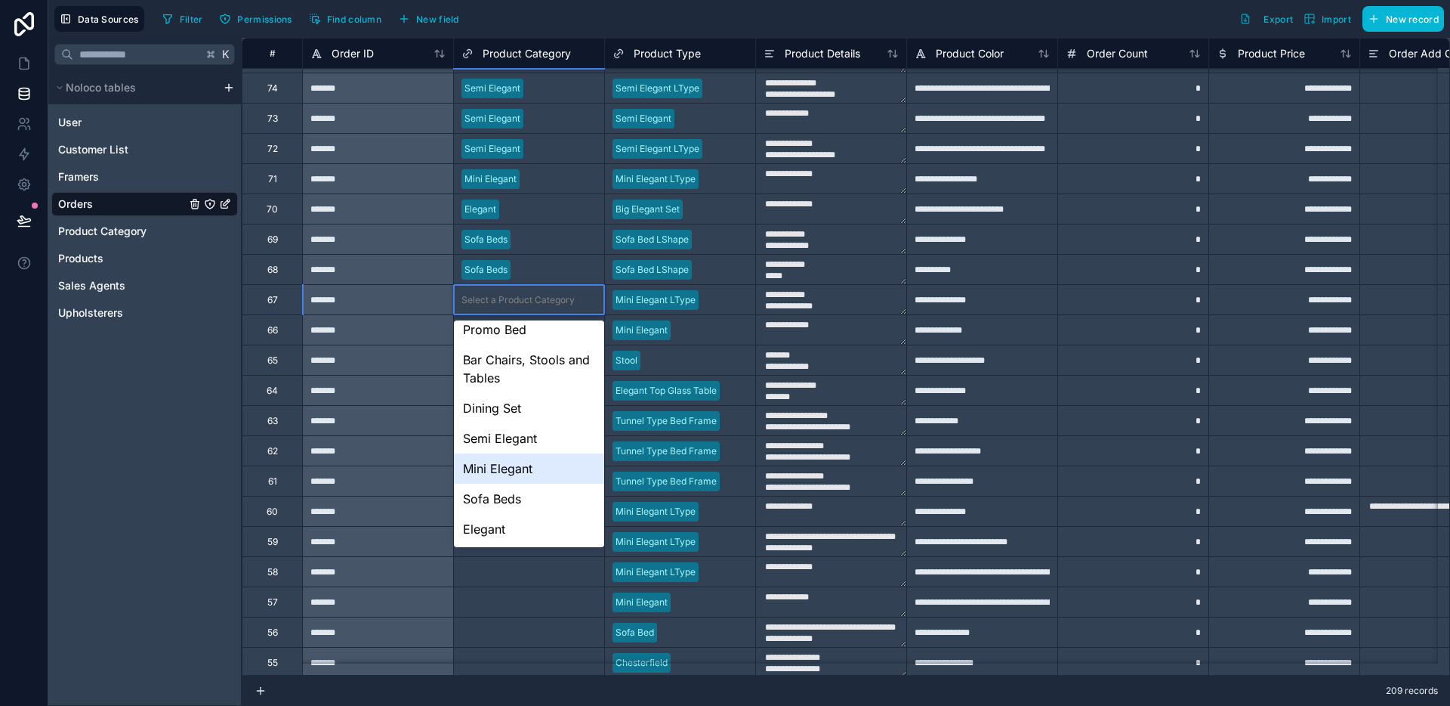
click at [516, 475] on div "Mini Elegant" at bounding box center [529, 468] width 150 height 30
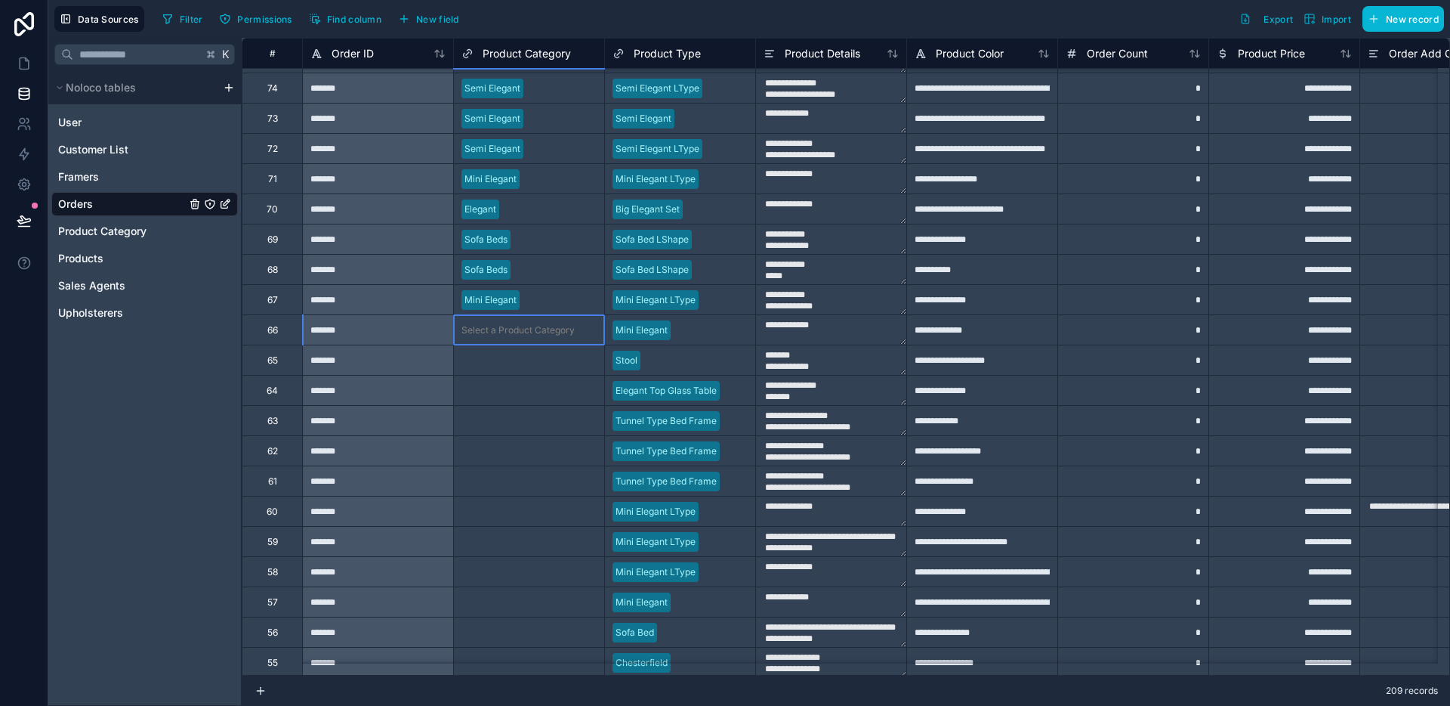
click at [527, 332] on div "Select a Product Category" at bounding box center [518, 330] width 113 height 12
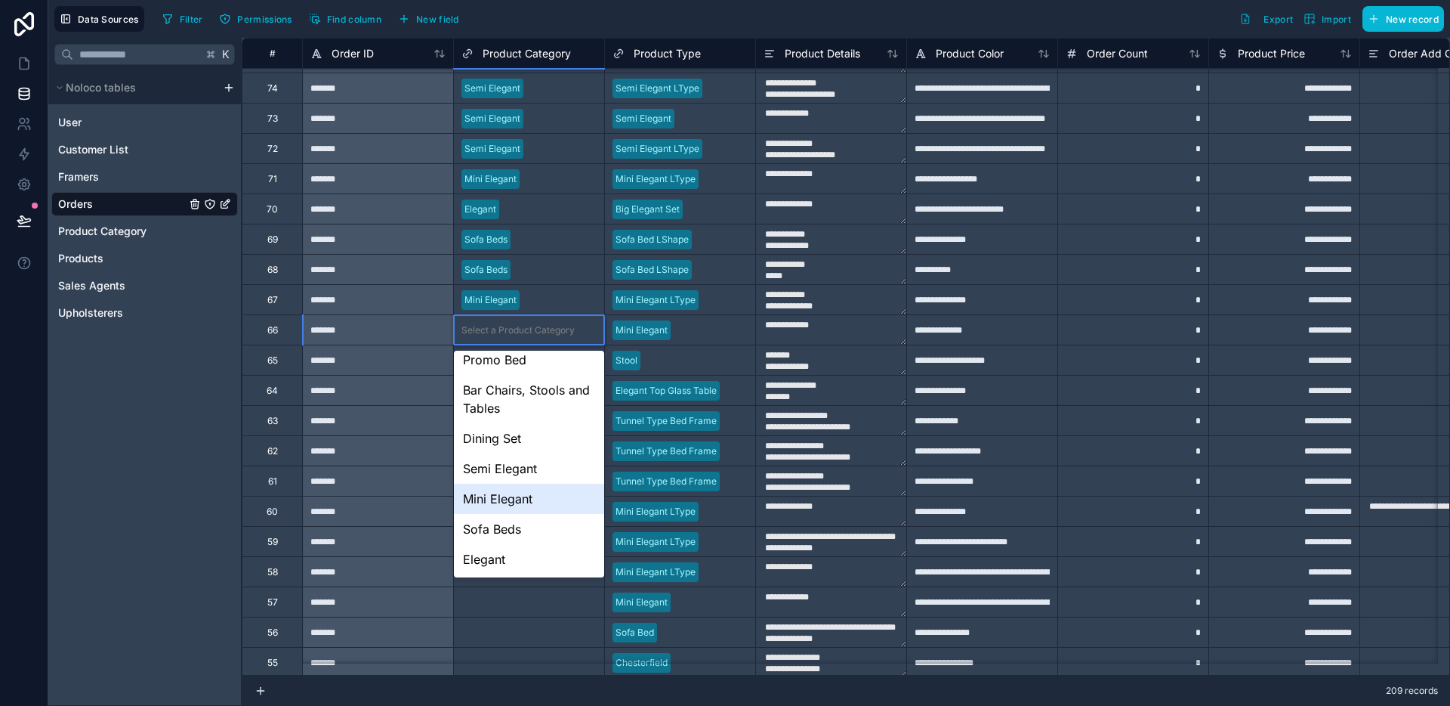
click at [510, 490] on div "Mini Elegant" at bounding box center [529, 498] width 150 height 30
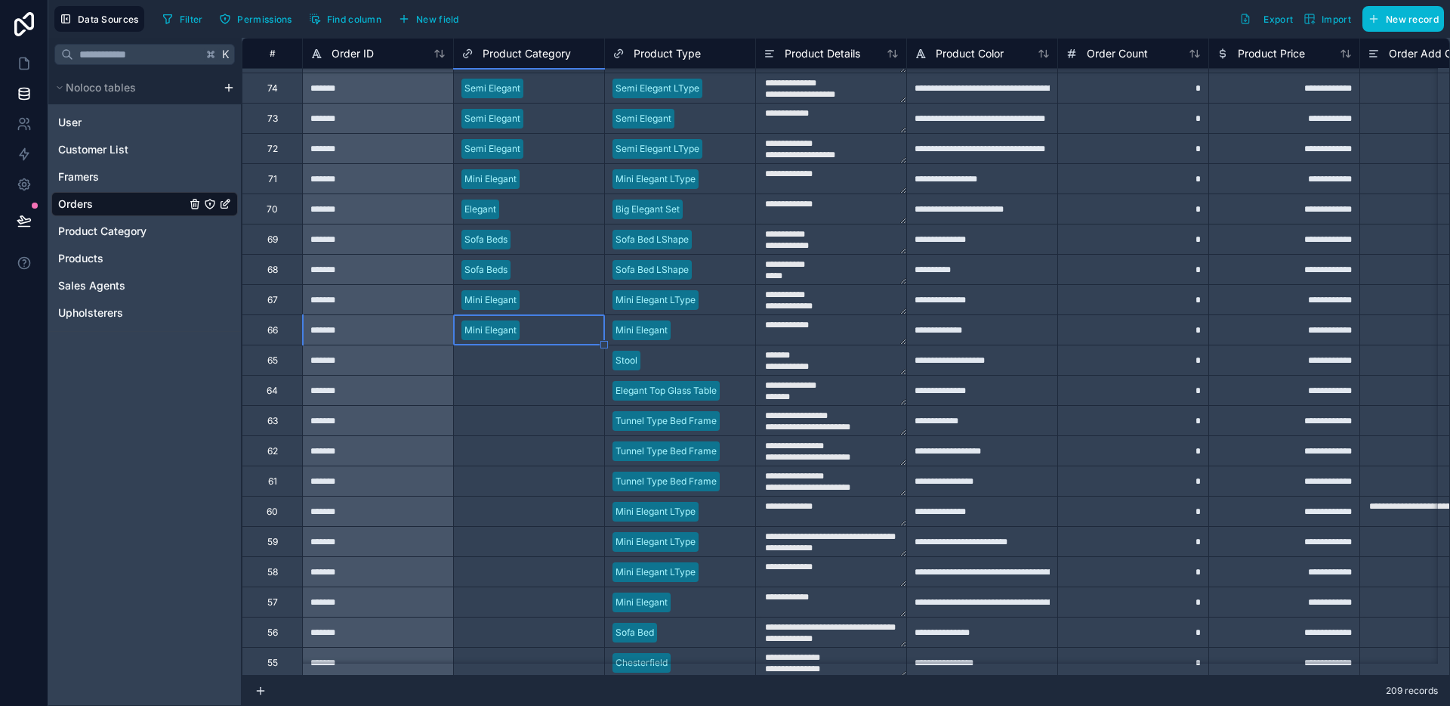
click at [505, 366] on div "Select a Product Category" at bounding box center [529, 360] width 150 height 15
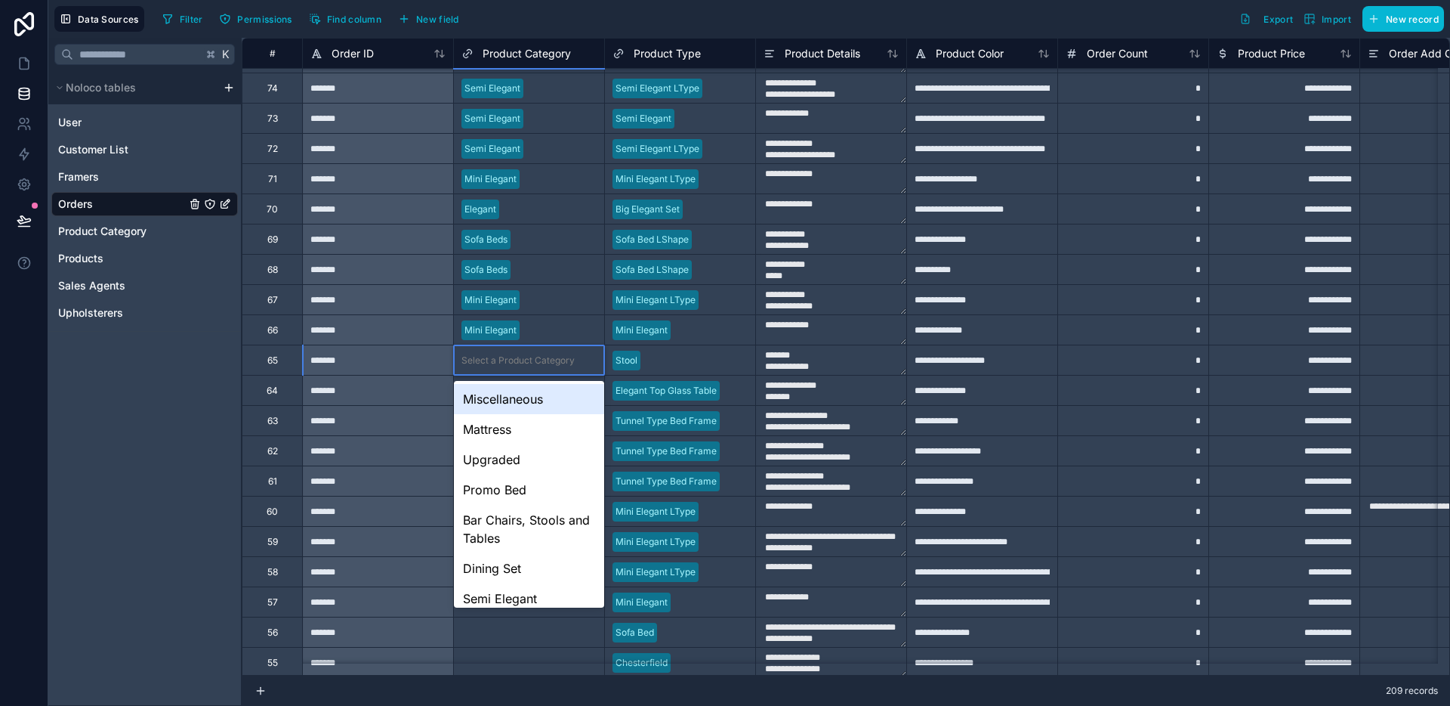
click at [505, 365] on div "Select a Product Category" at bounding box center [518, 360] width 113 height 12
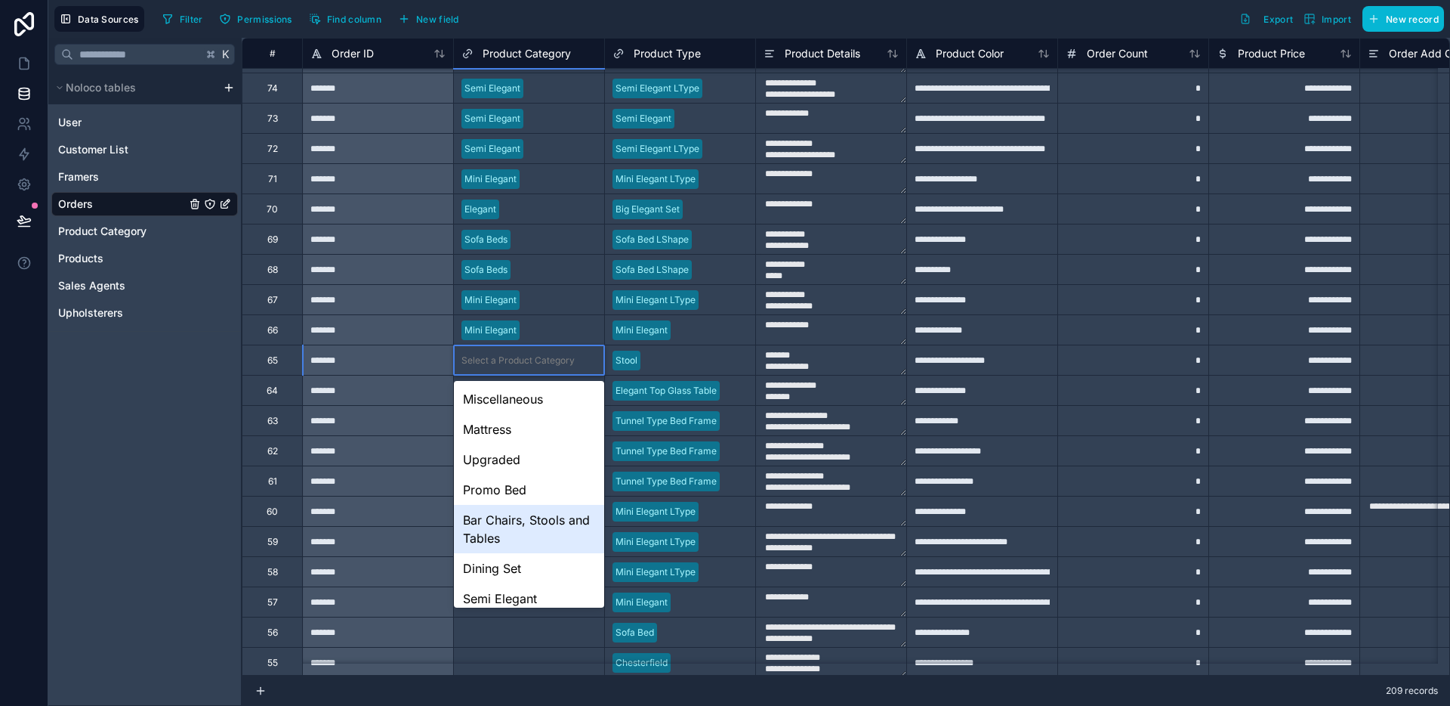
click at [502, 512] on div "Bar Chairs, Stools and Tables" at bounding box center [529, 529] width 150 height 48
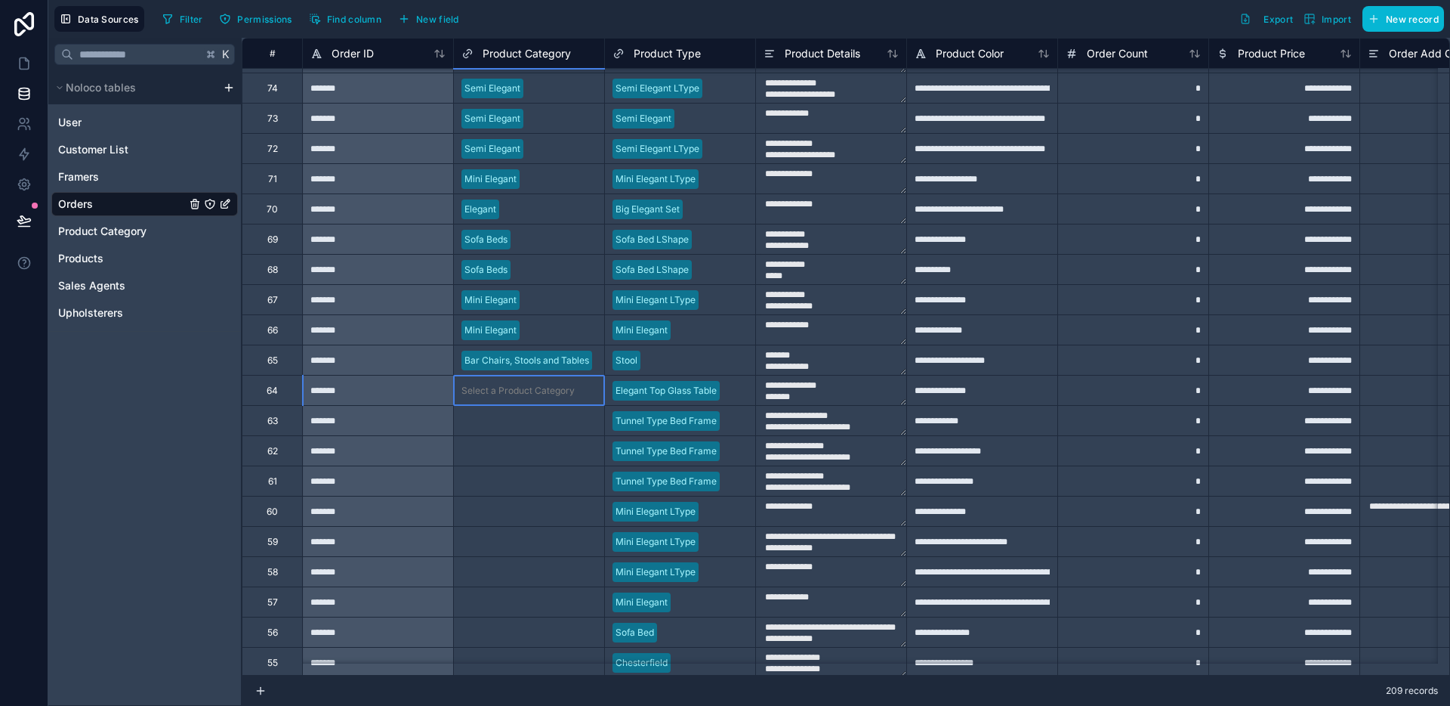
click at [510, 385] on div "Select a Product Category" at bounding box center [518, 391] width 113 height 12
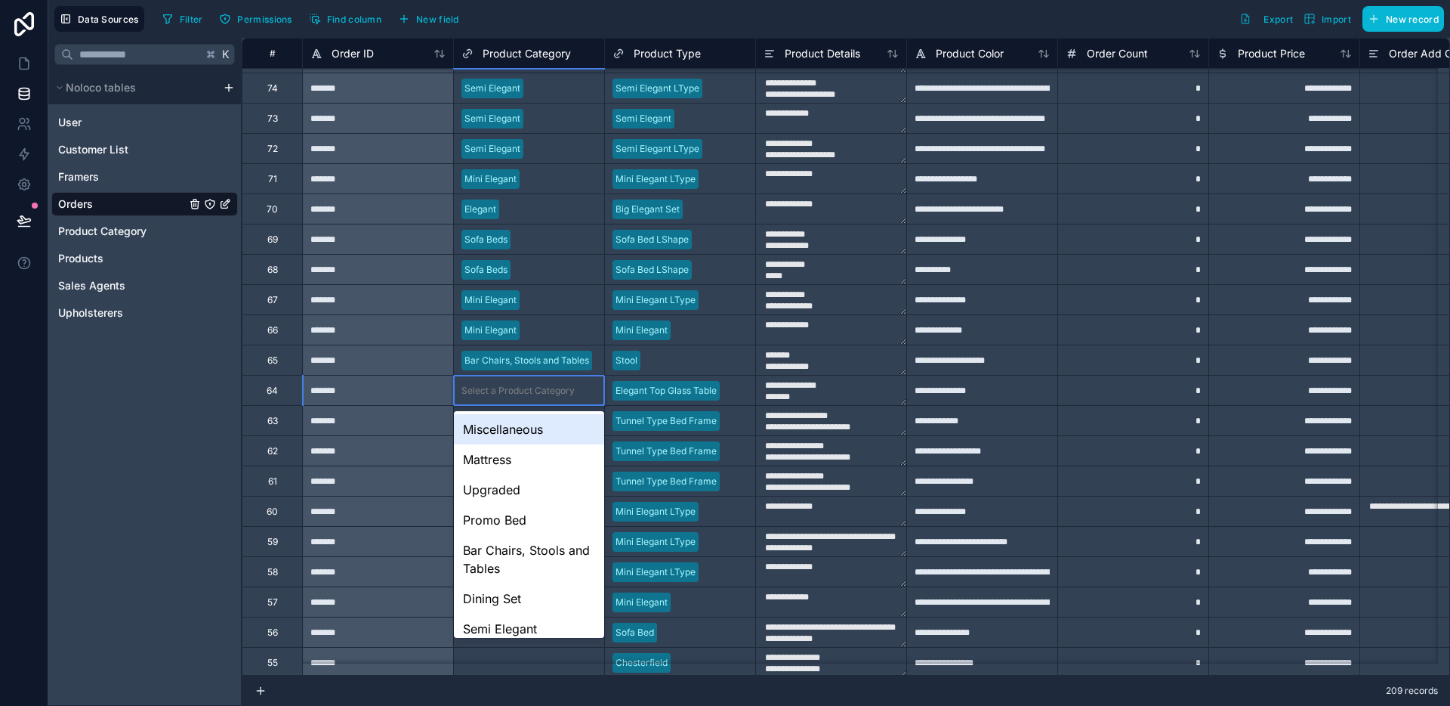
click at [510, 385] on div "Select a Product Category" at bounding box center [518, 391] width 113 height 12
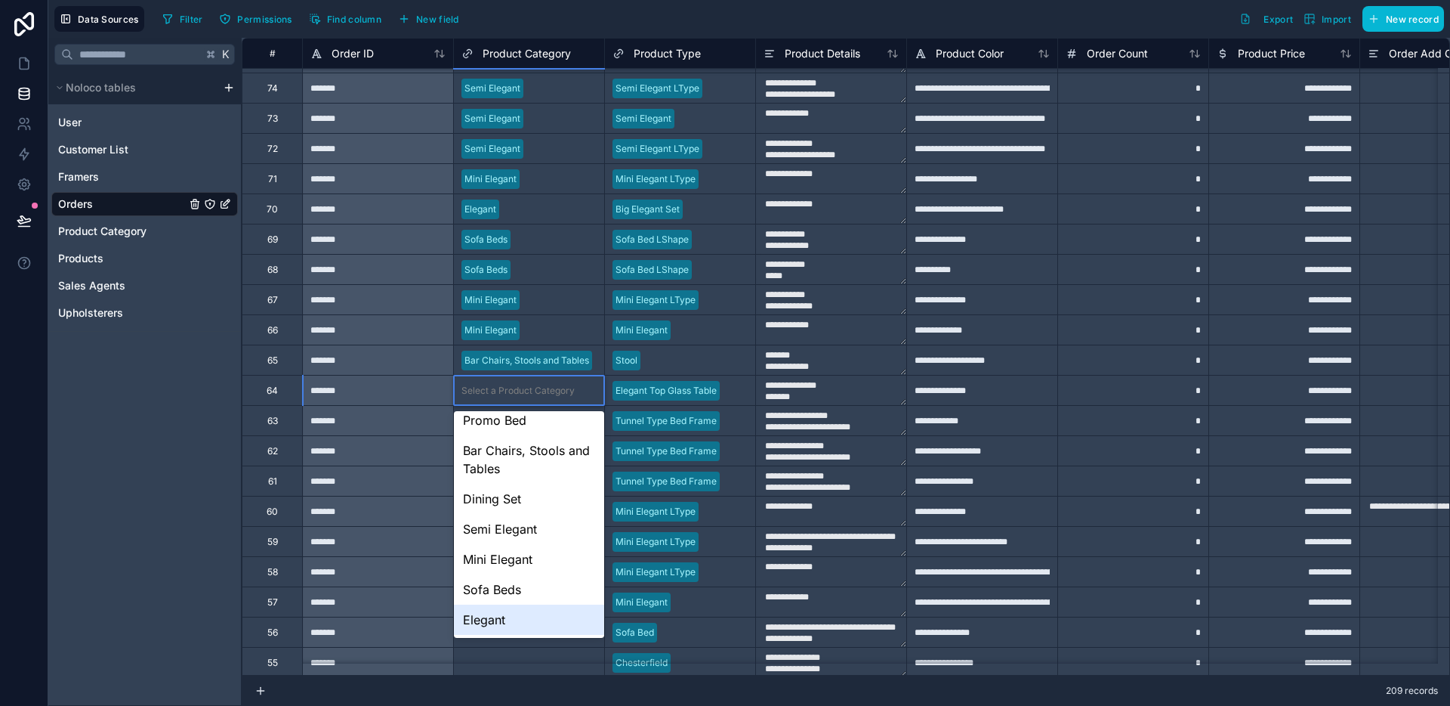
click at [499, 610] on div "Elegant" at bounding box center [529, 619] width 150 height 30
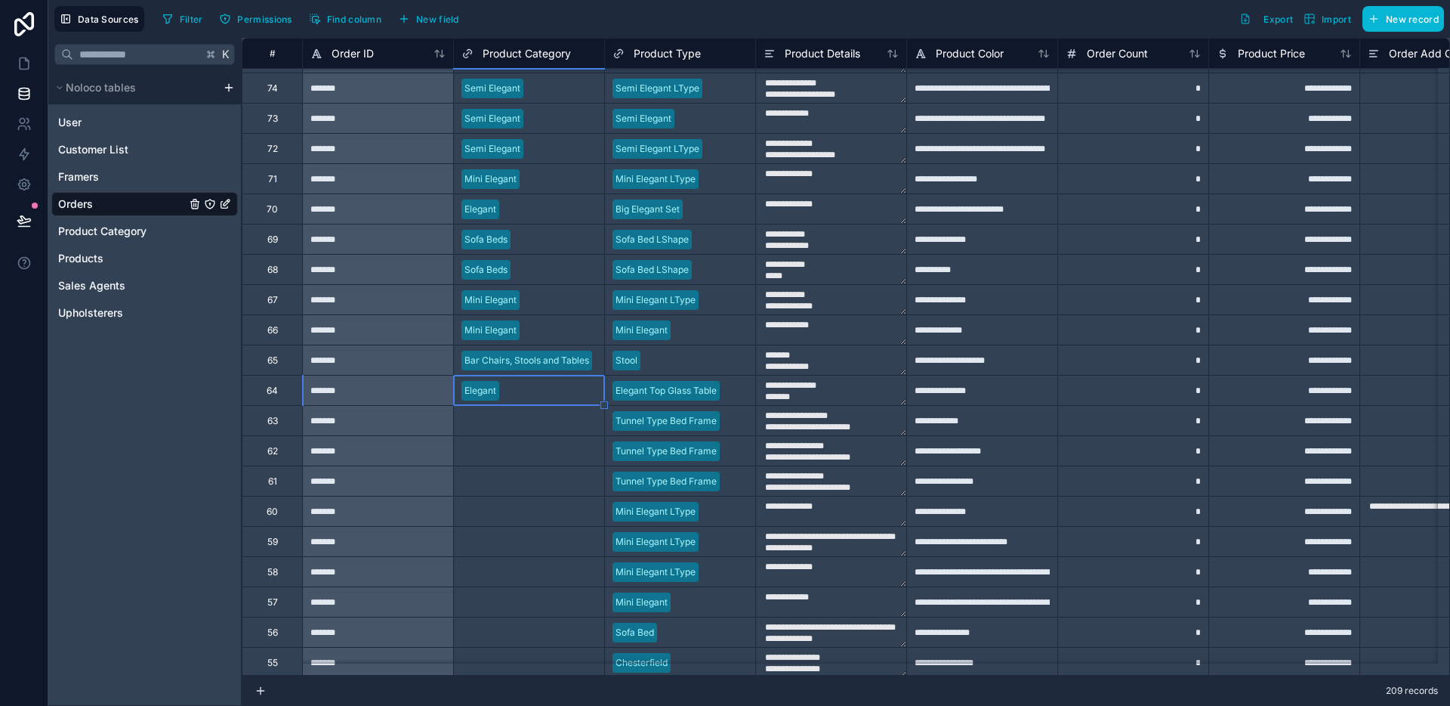
click at [543, 423] on div "Select a Product Category" at bounding box center [518, 421] width 113 height 12
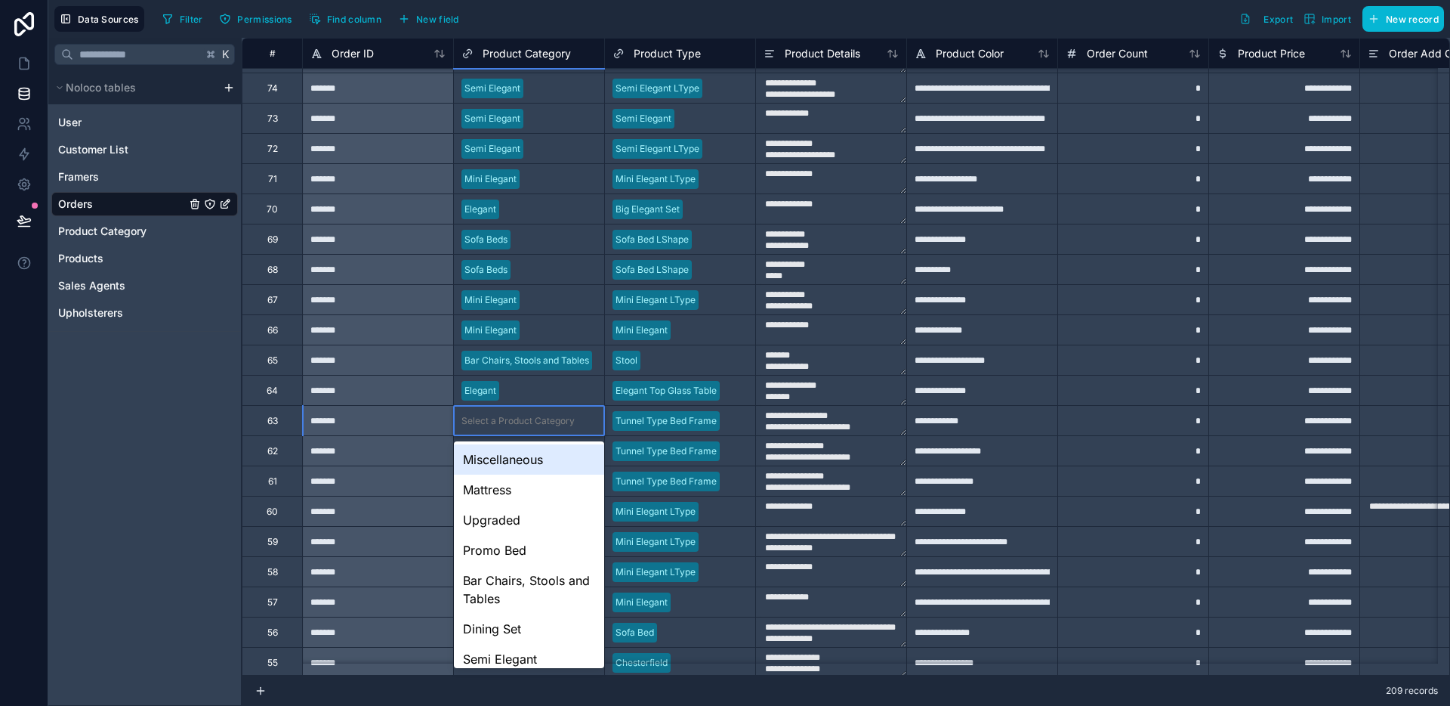
click at [543, 423] on div "Select a Product Category" at bounding box center [518, 421] width 113 height 12
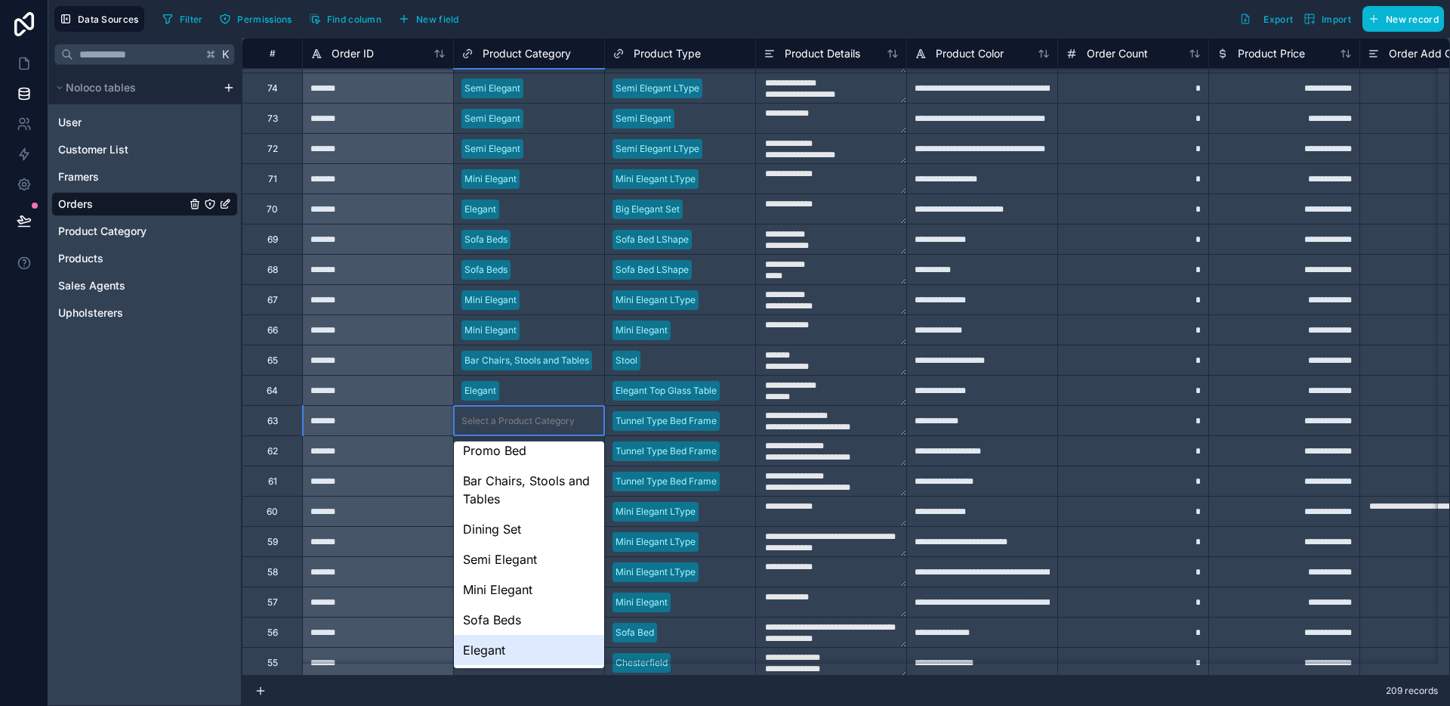
click at [490, 649] on div "Elegant" at bounding box center [529, 650] width 150 height 30
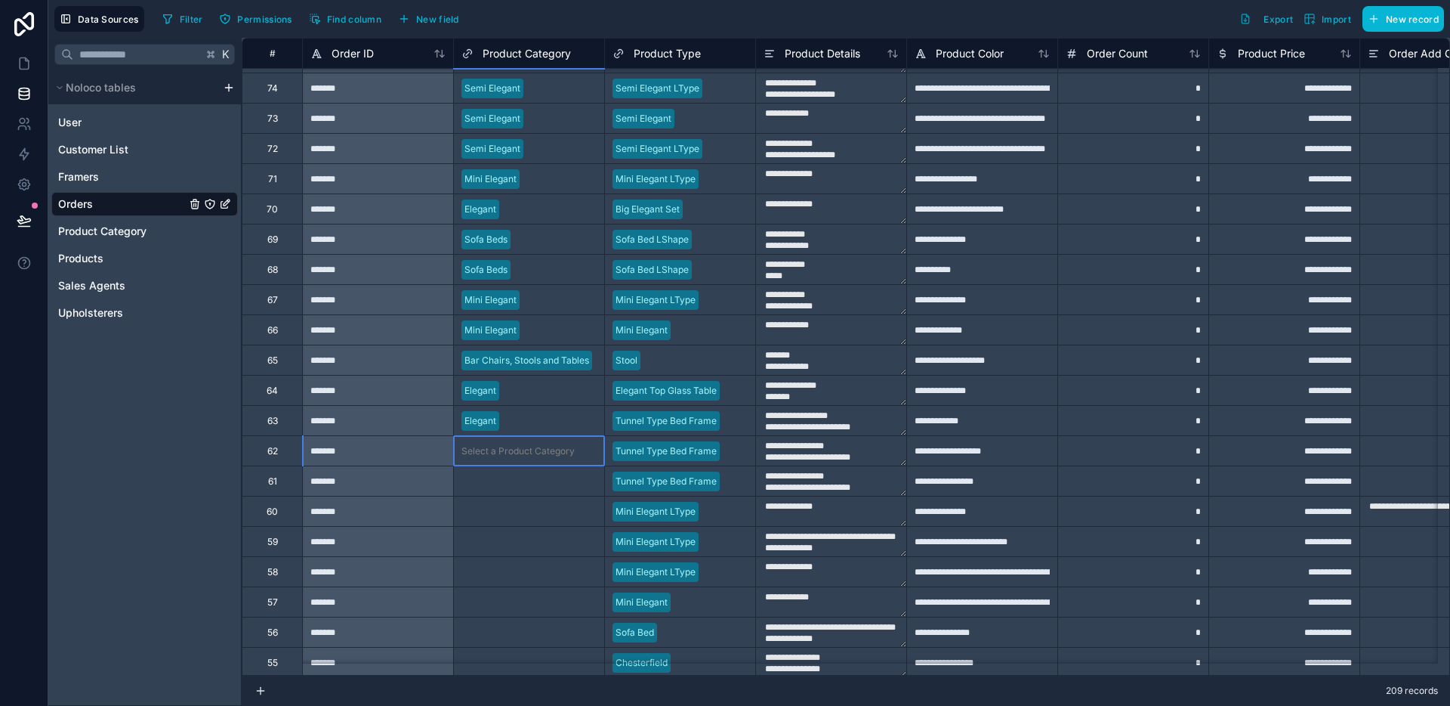
click at [531, 449] on div "Select a Product Category" at bounding box center [518, 451] width 113 height 12
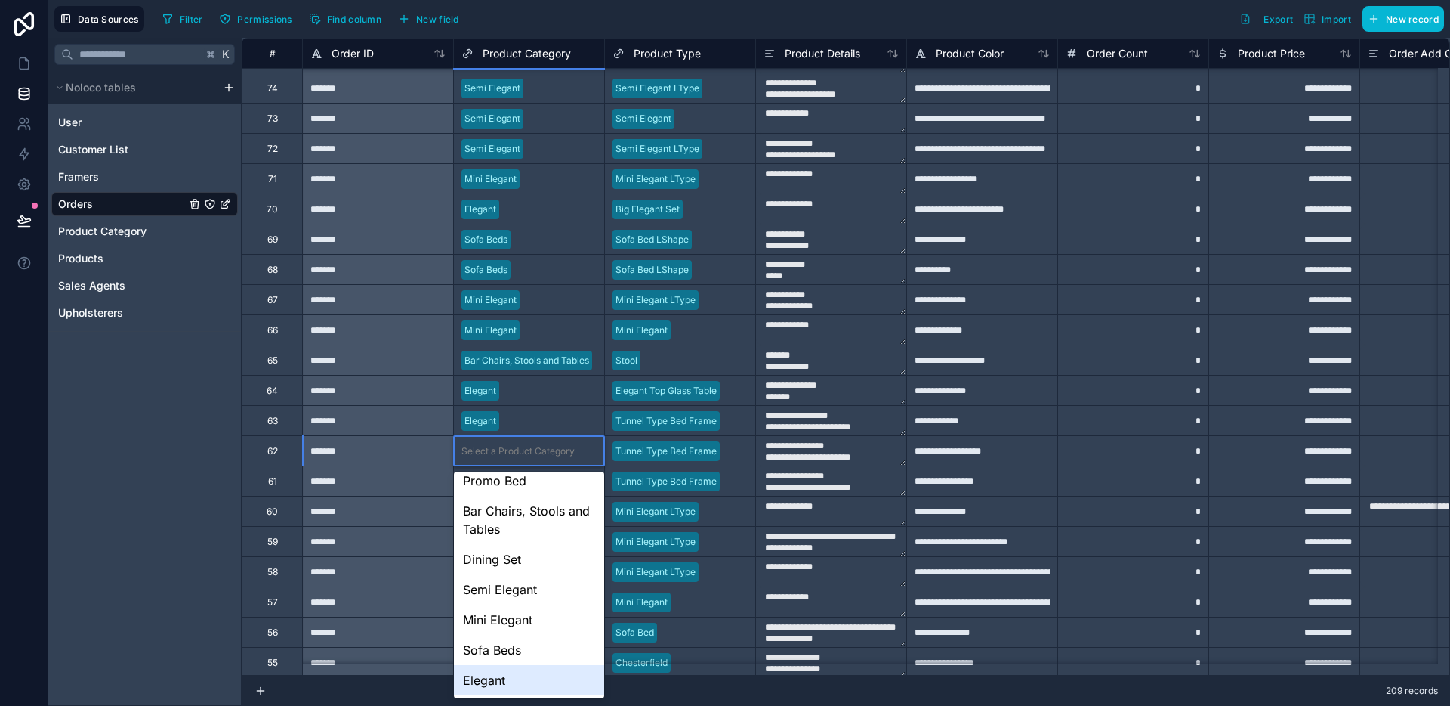
click at [489, 671] on div "Elegant" at bounding box center [529, 680] width 150 height 30
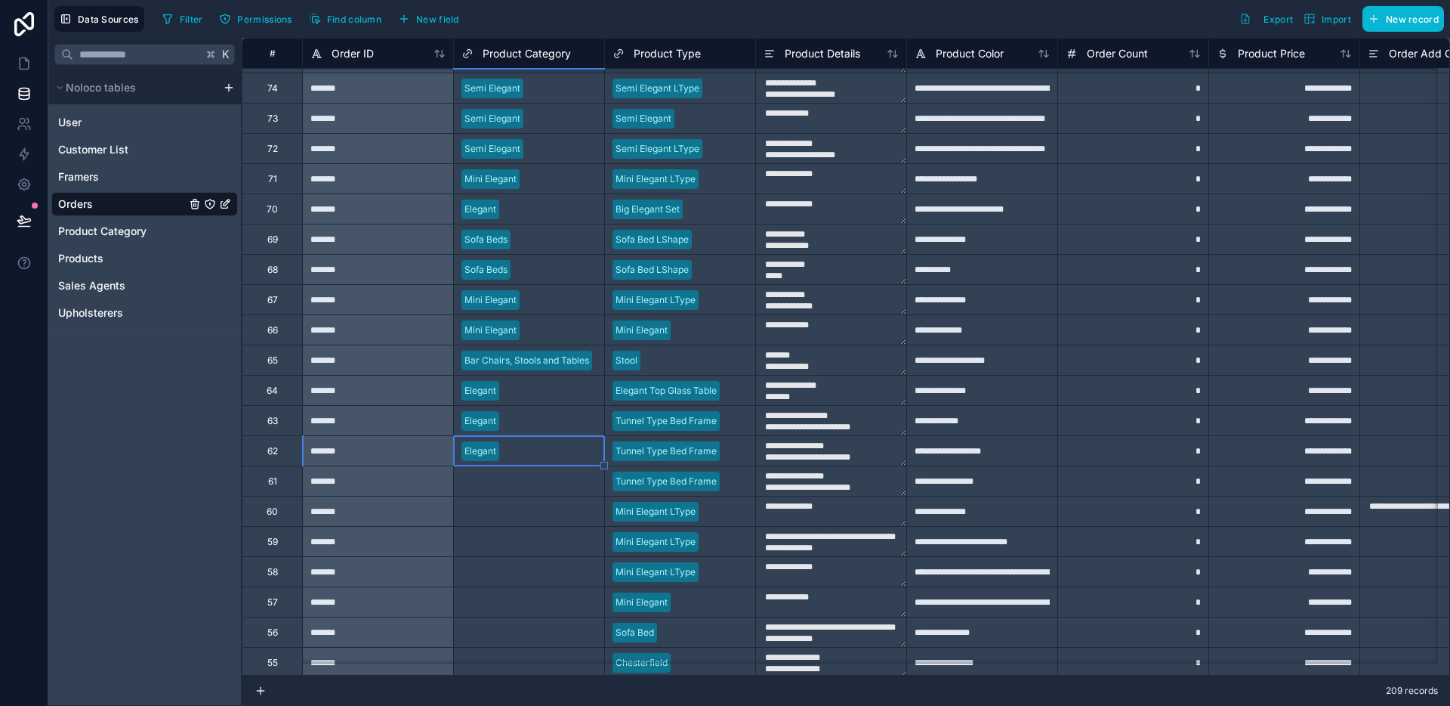
click at [514, 457] on div "Elegant" at bounding box center [529, 451] width 150 height 23
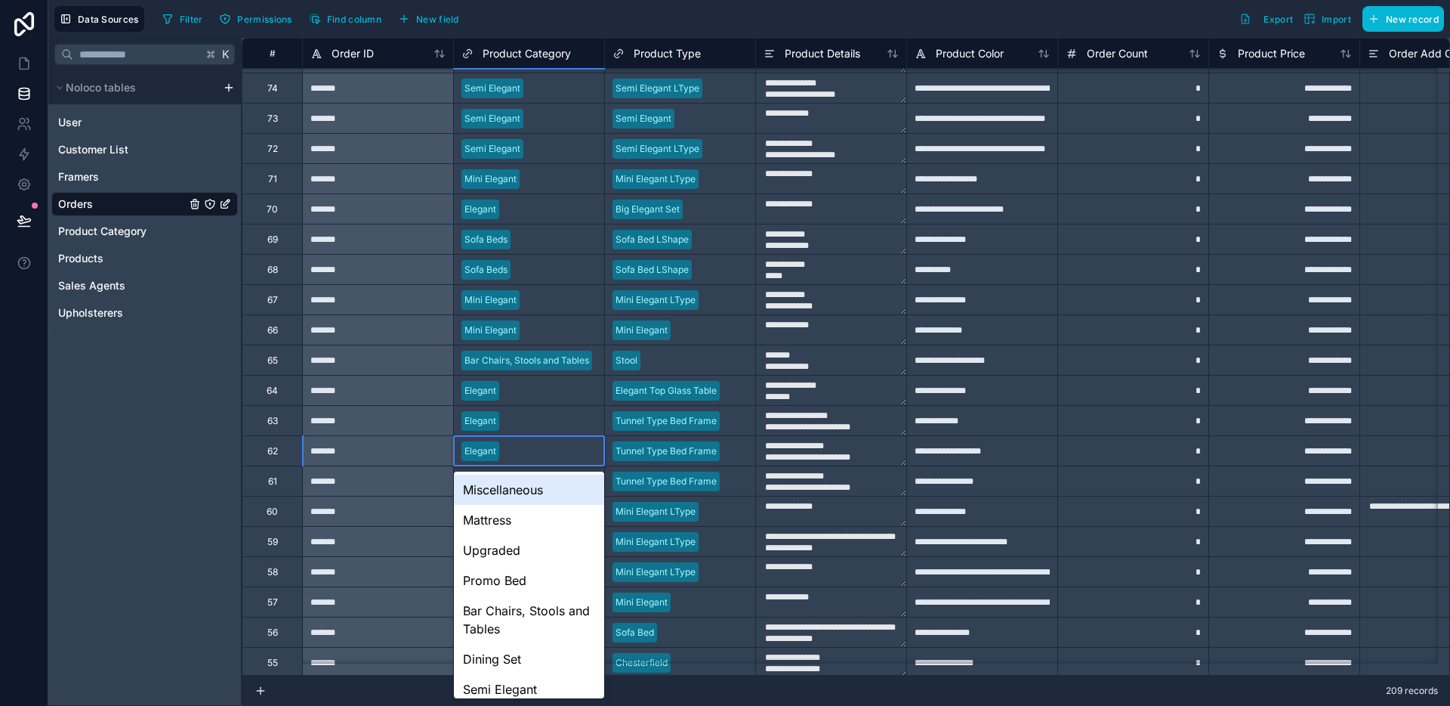
click at [506, 476] on div "Miscellaneous" at bounding box center [529, 489] width 150 height 30
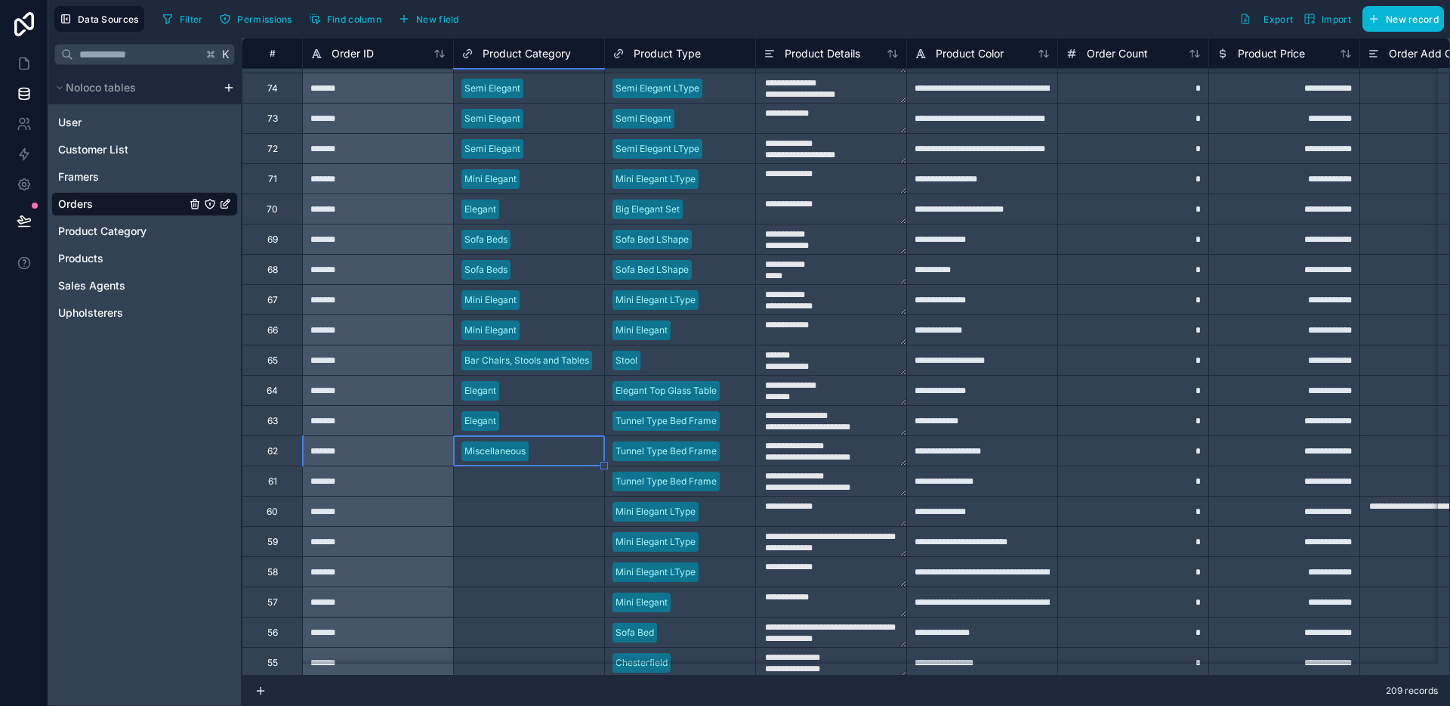
click at [521, 453] on div "Miscellaneous" at bounding box center [495, 451] width 61 height 14
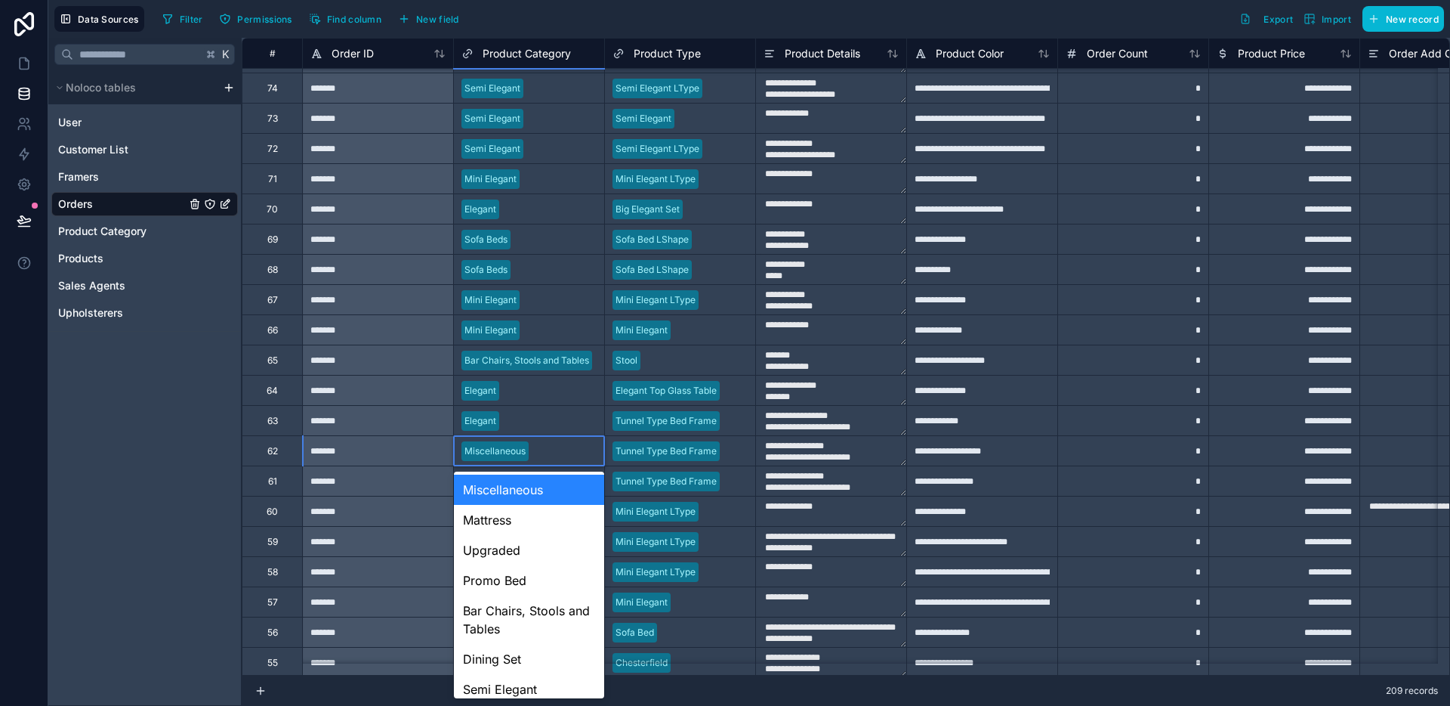
click at [525, 454] on div "Miscellaneous" at bounding box center [495, 451] width 61 height 14
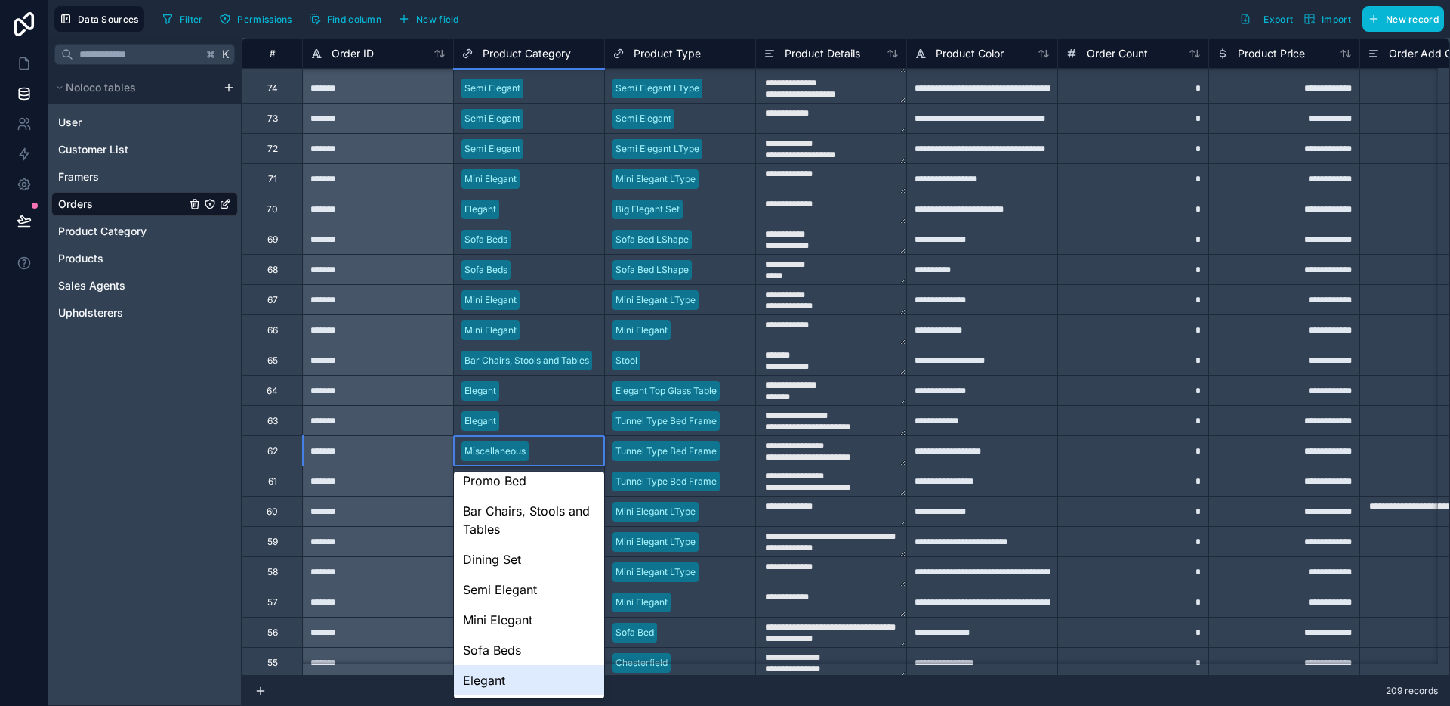
click at [496, 665] on div "Elegant" at bounding box center [529, 680] width 150 height 30
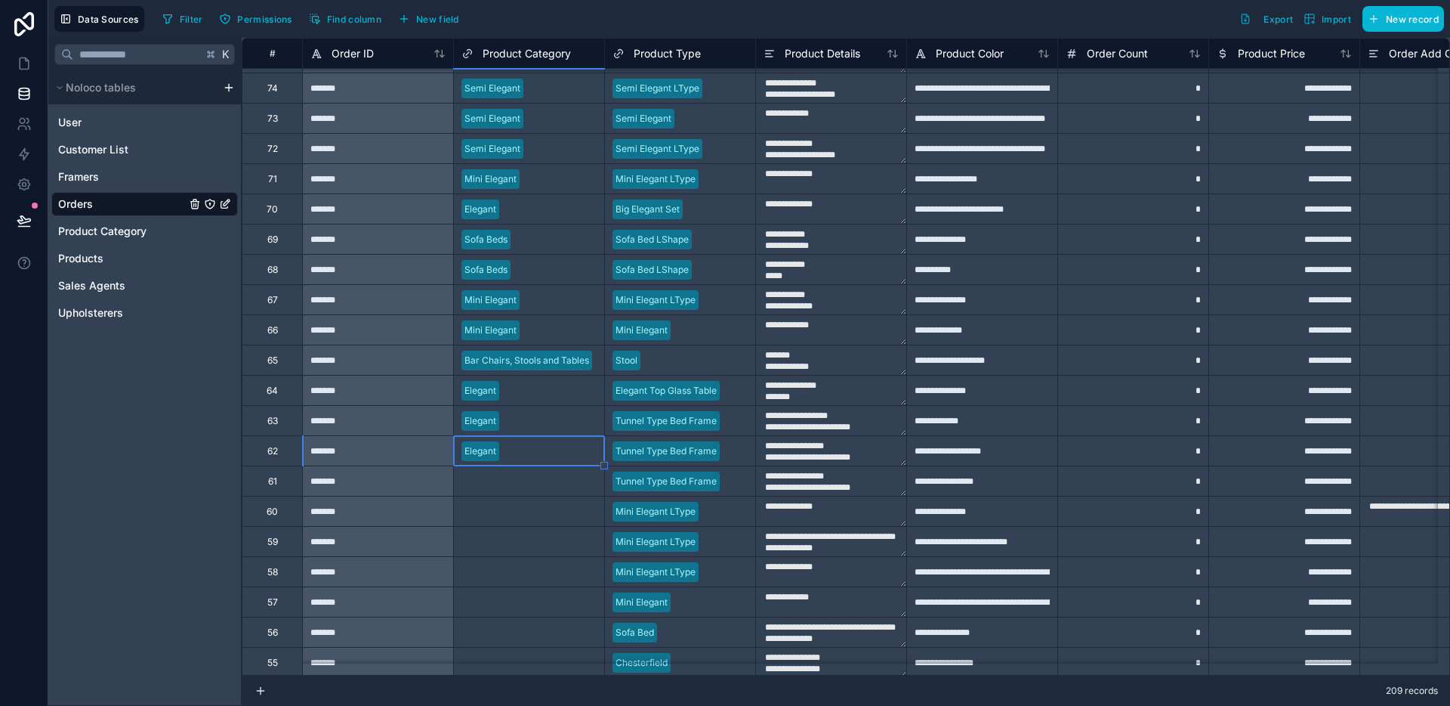
click at [518, 478] on div "Select a Product Category" at bounding box center [518, 481] width 113 height 12
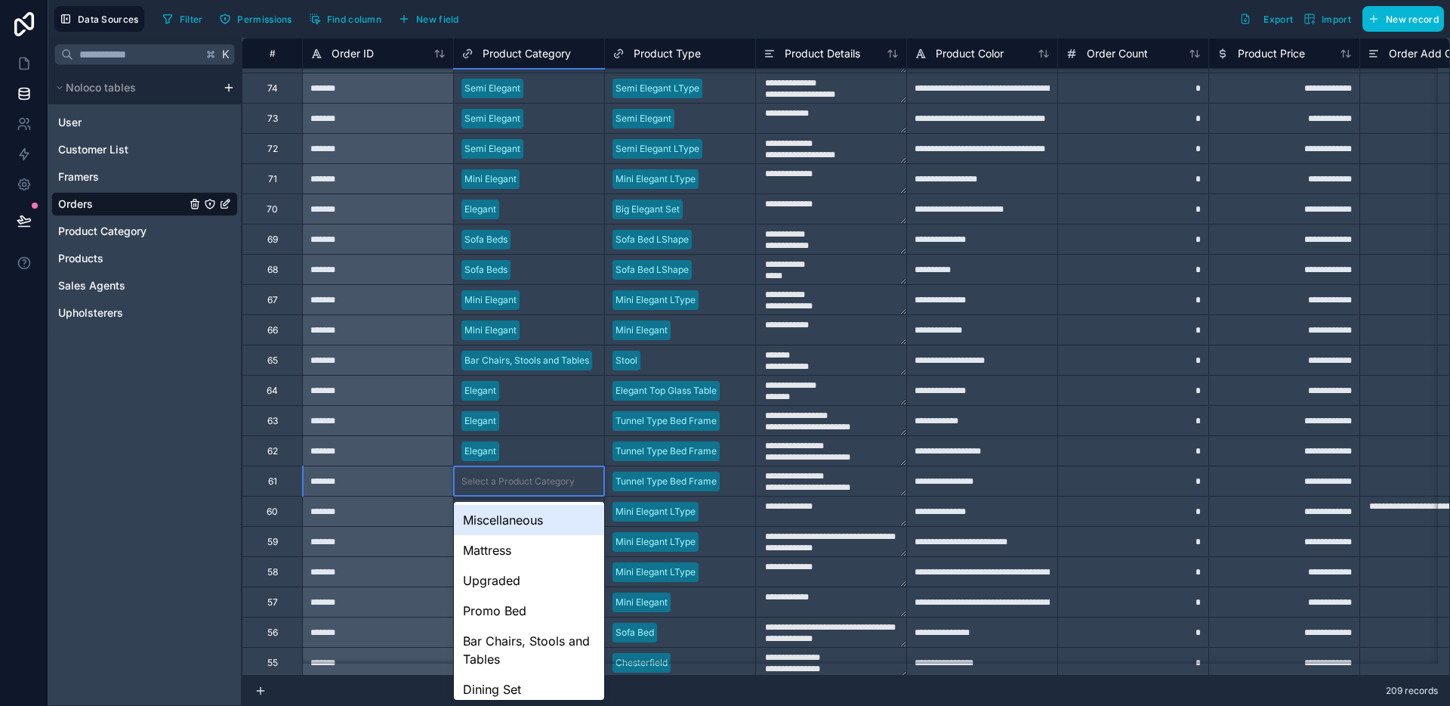
click at [514, 482] on div "Select a Product Category" at bounding box center [518, 481] width 113 height 12
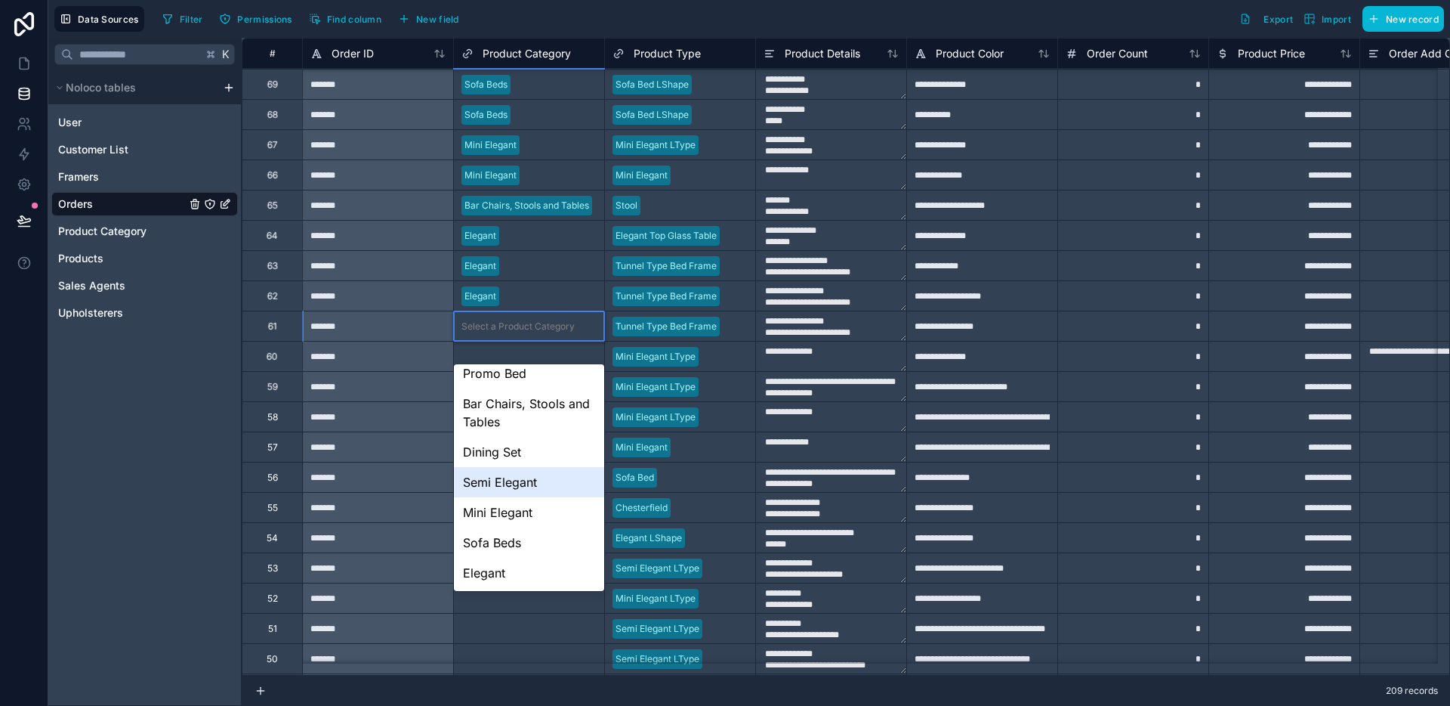
scroll to position [4263, 0]
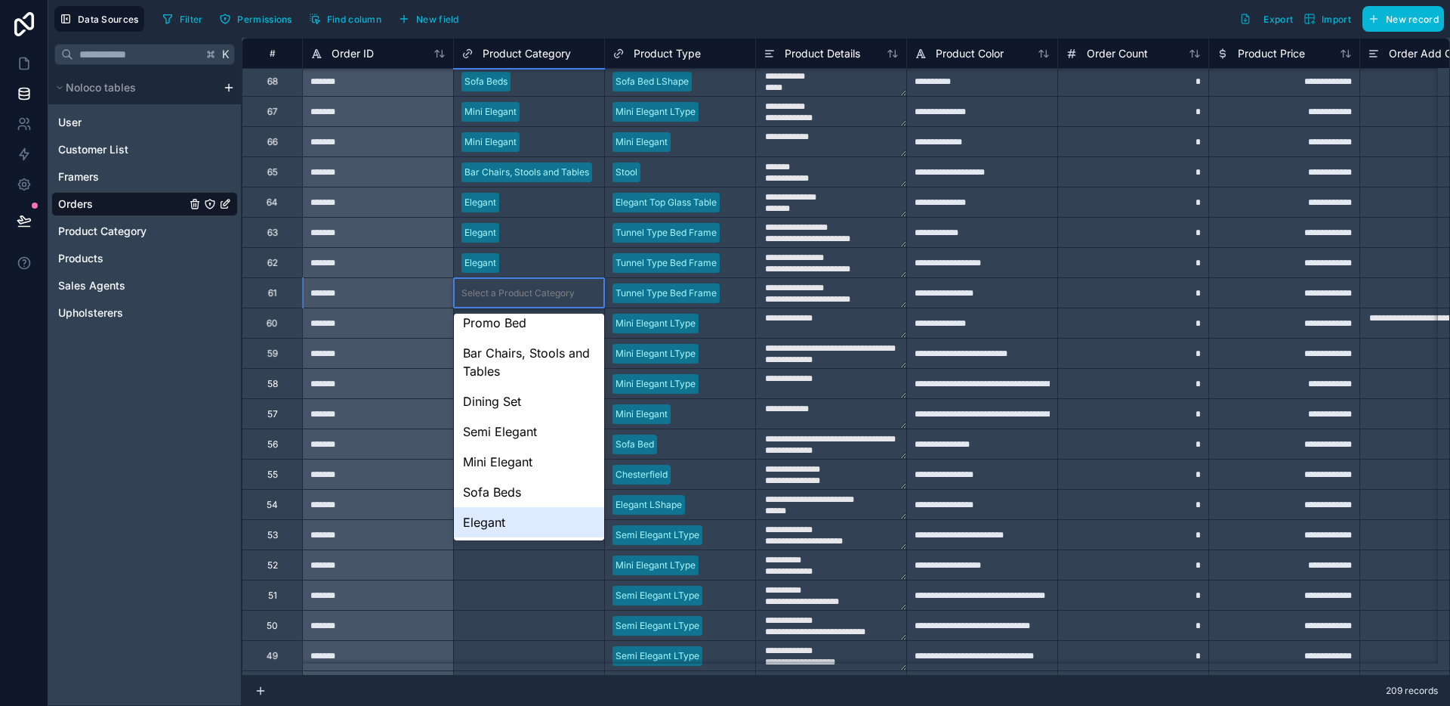
click at [512, 519] on div "Elegant" at bounding box center [529, 522] width 150 height 30
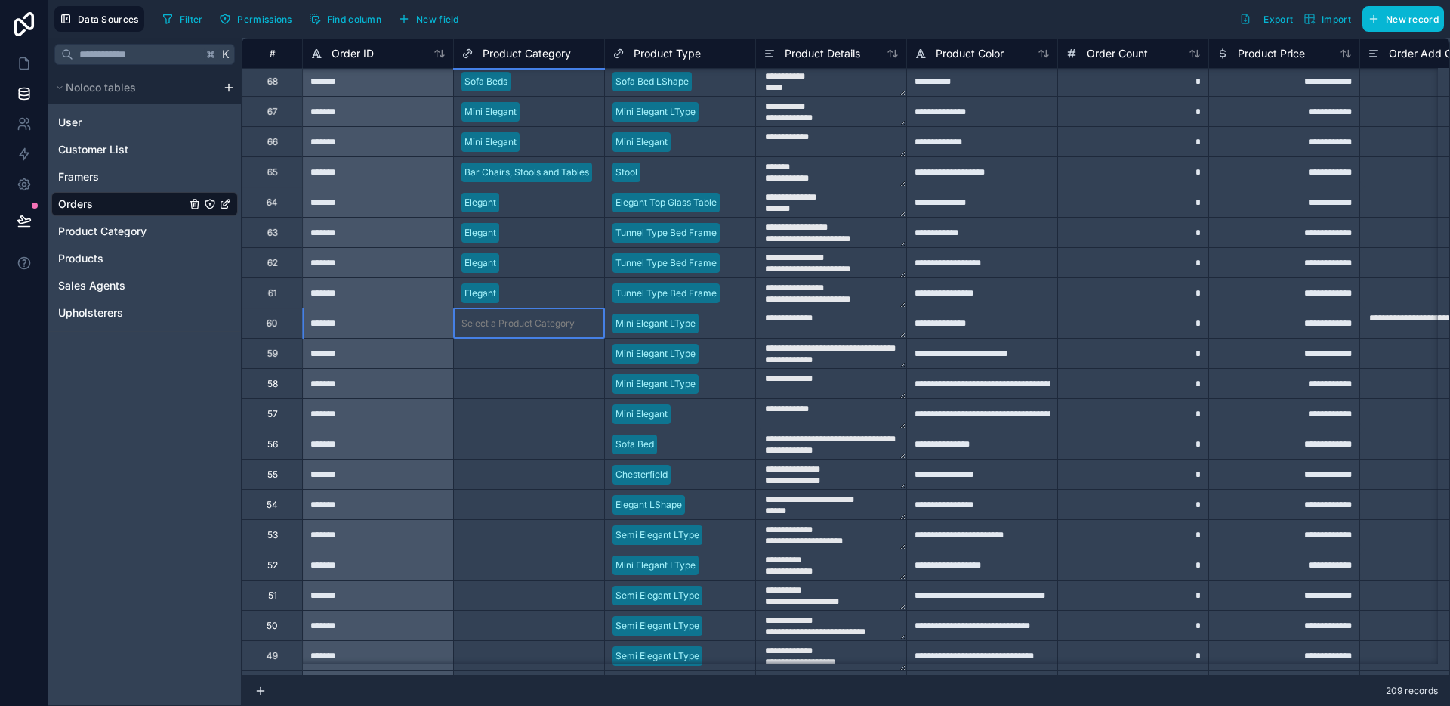
click at [522, 329] on div "Select a Product Category" at bounding box center [529, 323] width 150 height 15
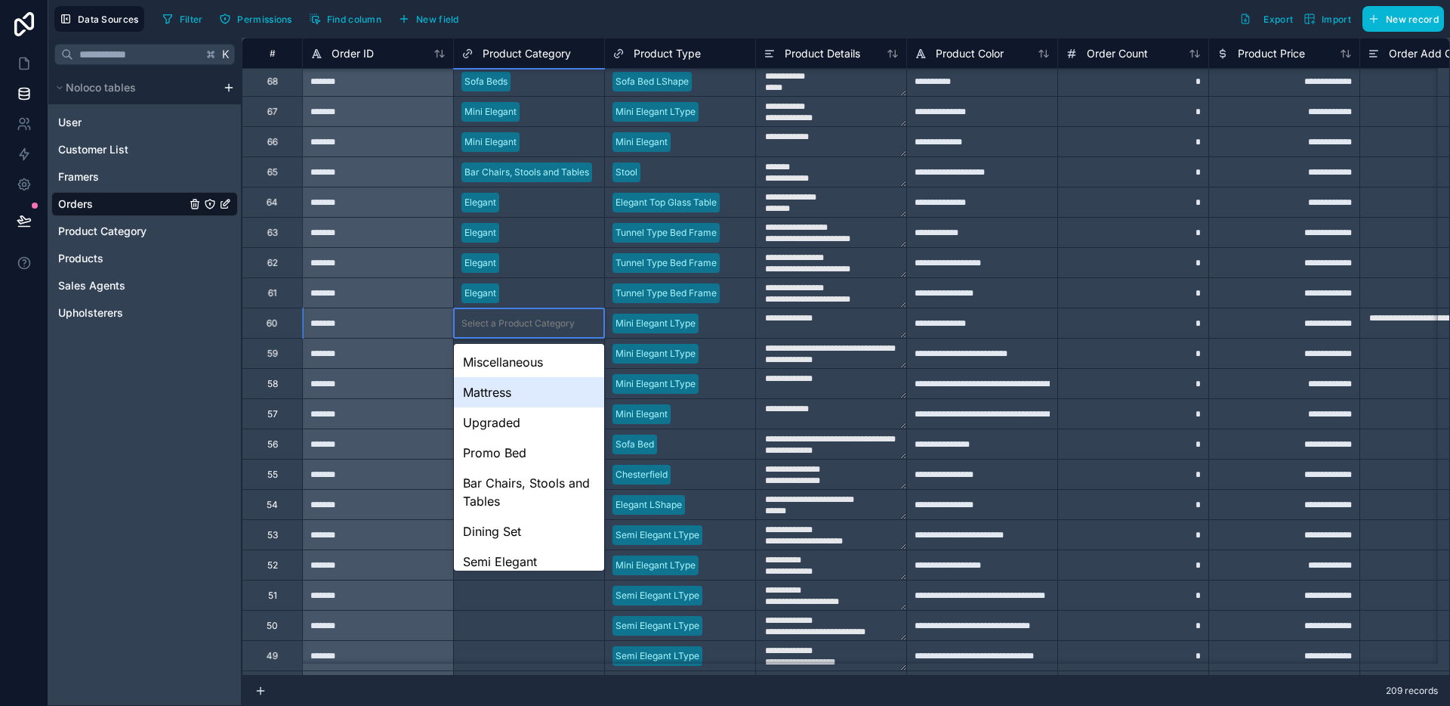
scroll to position [100, 0]
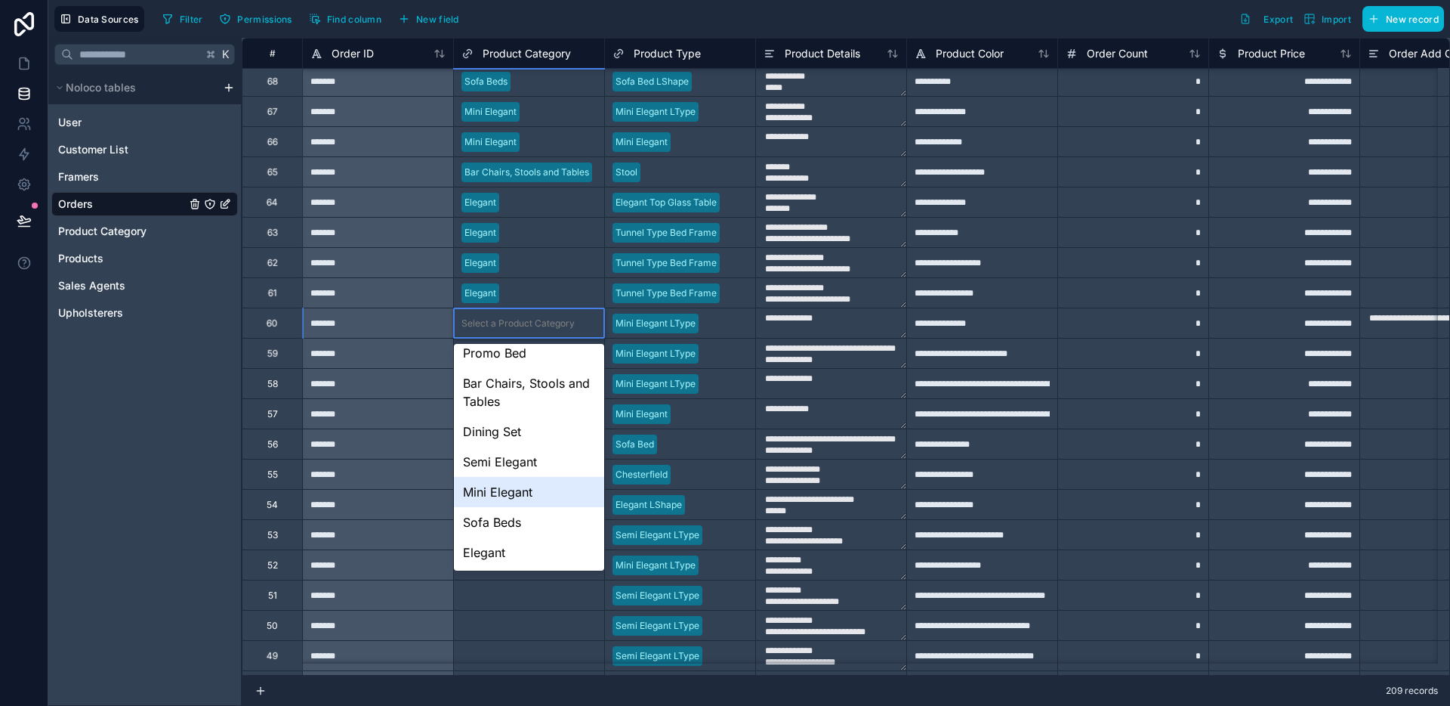
click at [520, 481] on div "Mini Elegant" at bounding box center [529, 492] width 150 height 30
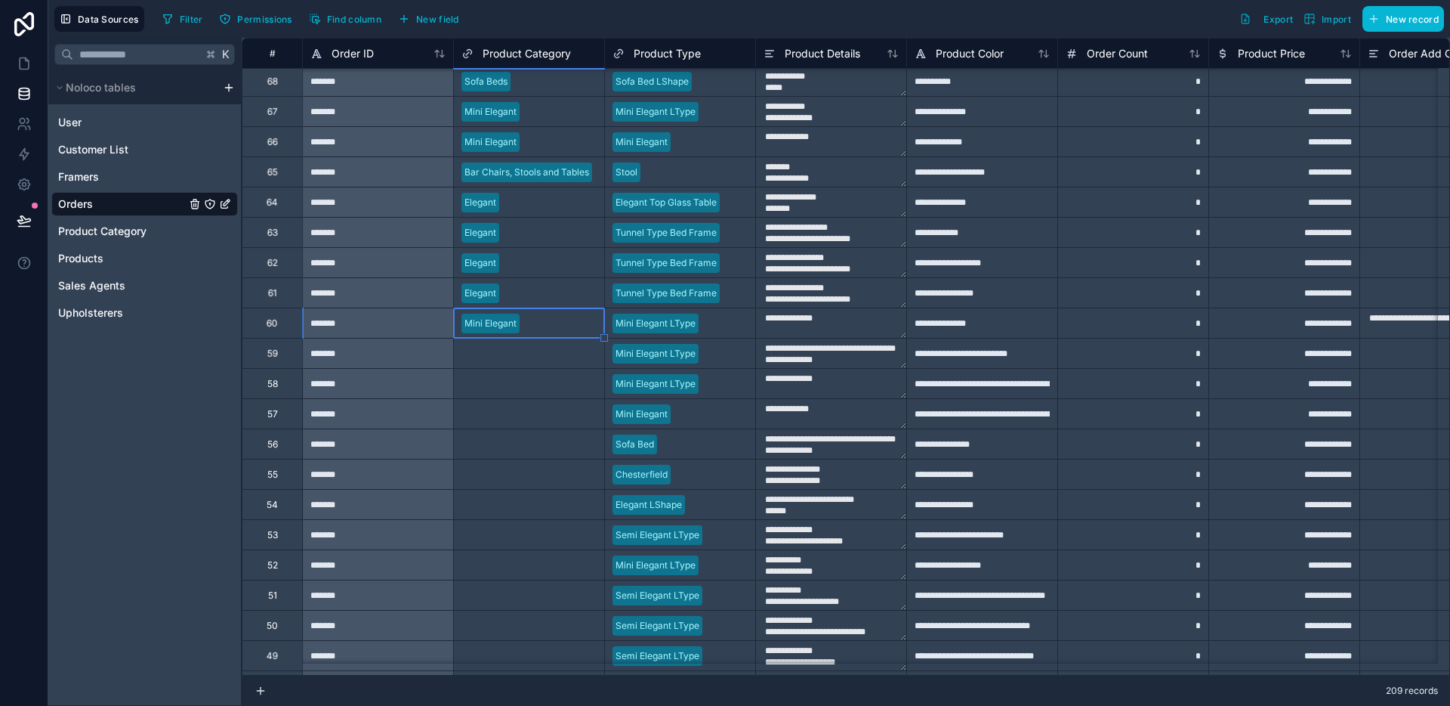
click at [533, 336] on div "Mini Elegant" at bounding box center [529, 322] width 150 height 29
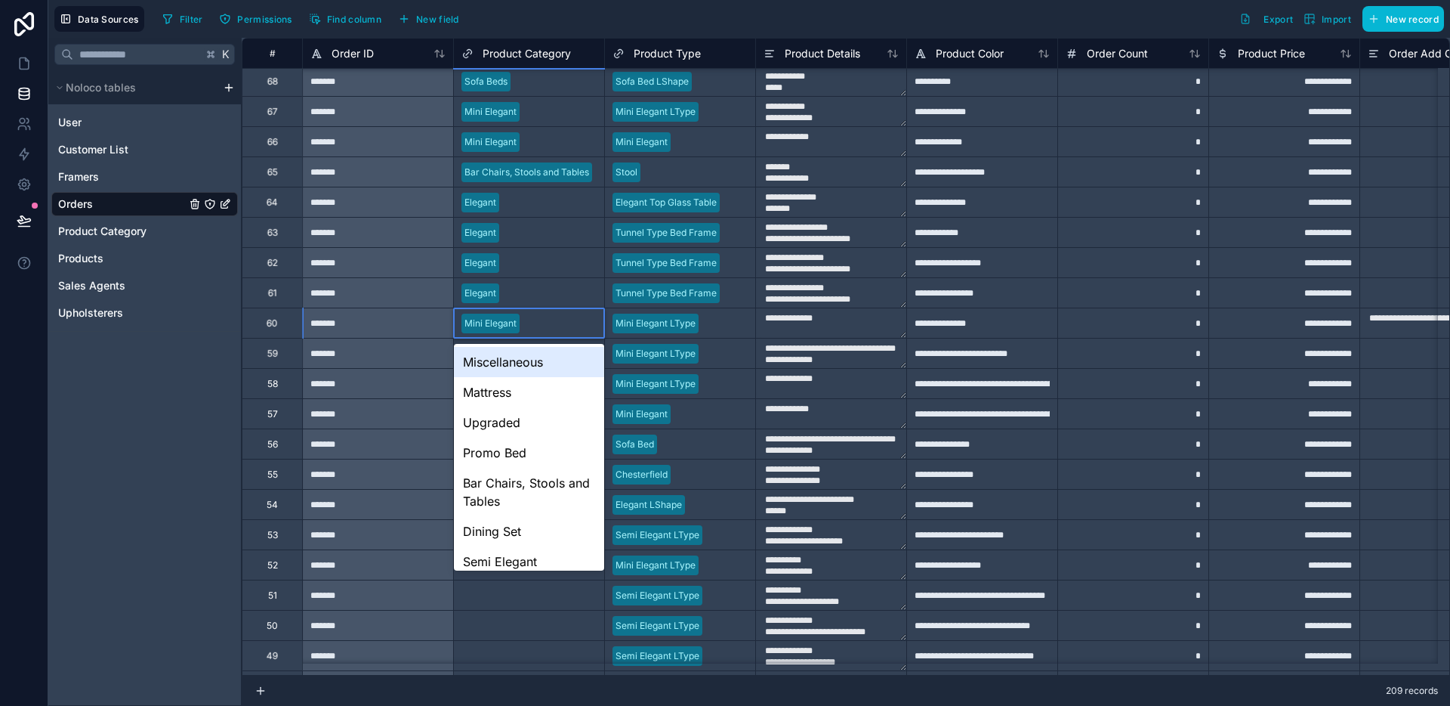
click at [591, 321] on div "Mini Elegant" at bounding box center [529, 323] width 150 height 23
click at [668, 342] on div "Mini Elegant LType" at bounding box center [680, 353] width 150 height 23
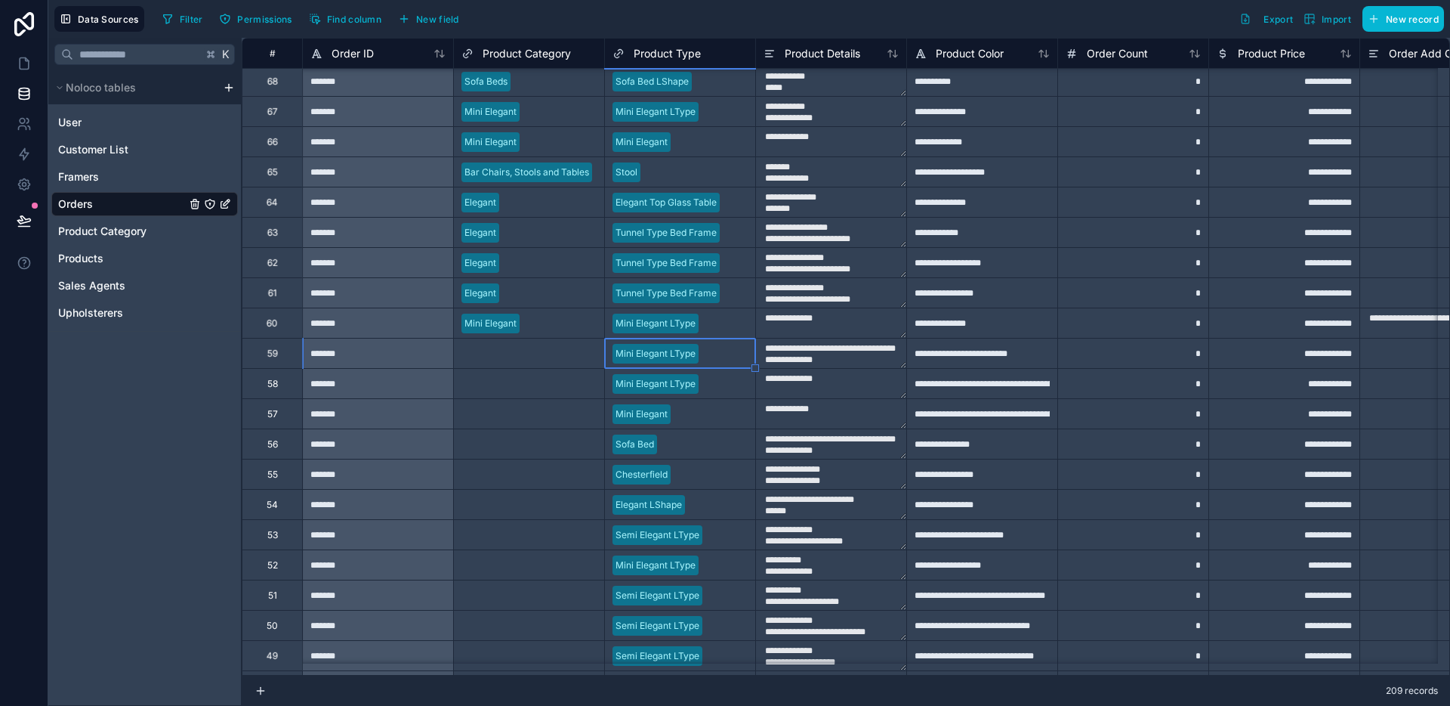
click at [567, 347] on div "Select a Product Category" at bounding box center [518, 353] width 113 height 12
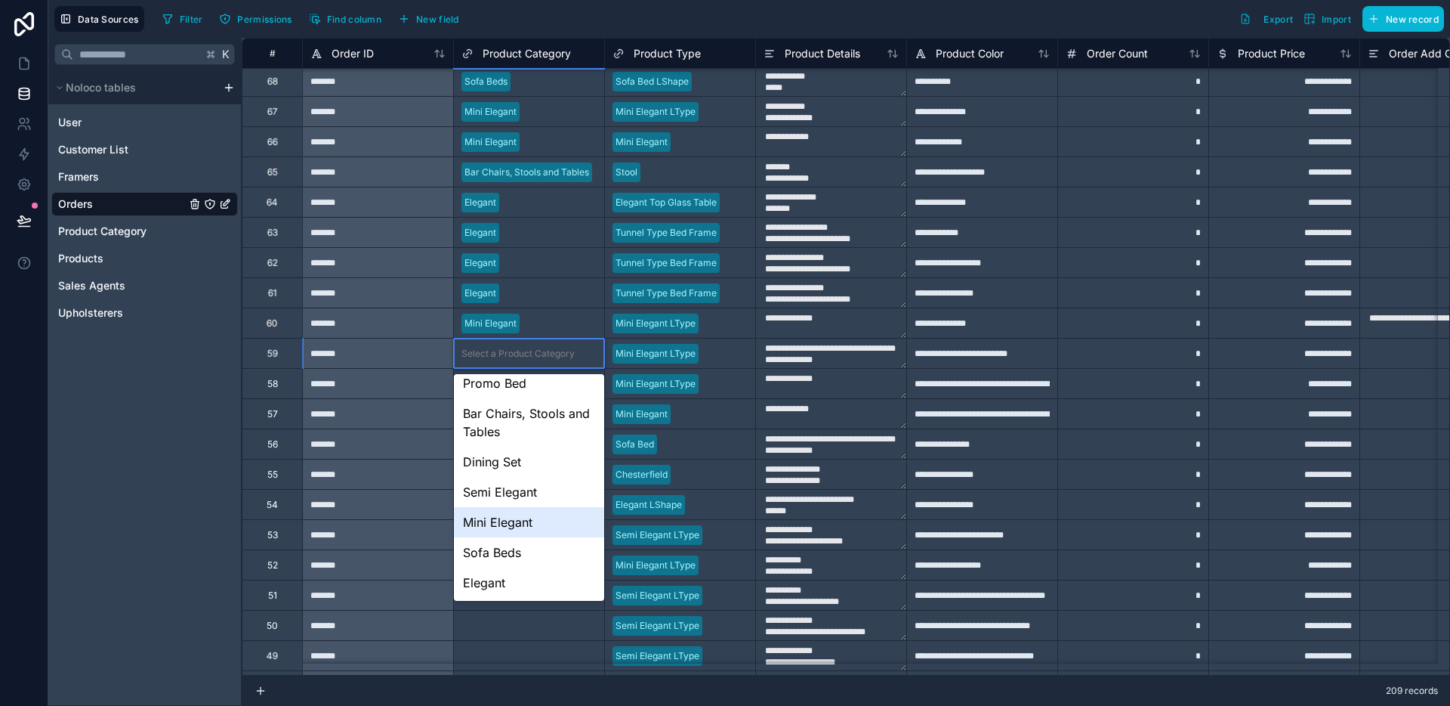
click at [512, 511] on div "Mini Elegant" at bounding box center [529, 522] width 150 height 30
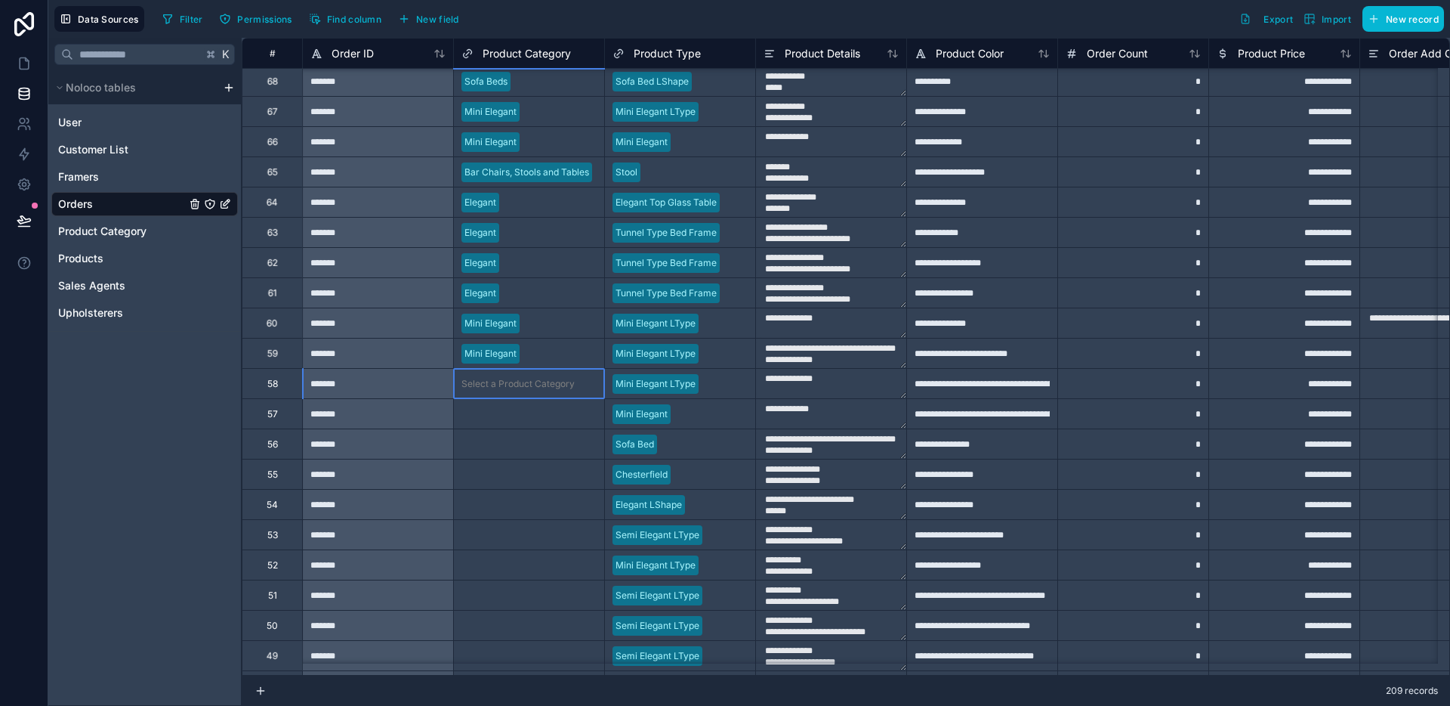
click at [563, 388] on div "Select a Product Category" at bounding box center [518, 384] width 113 height 12
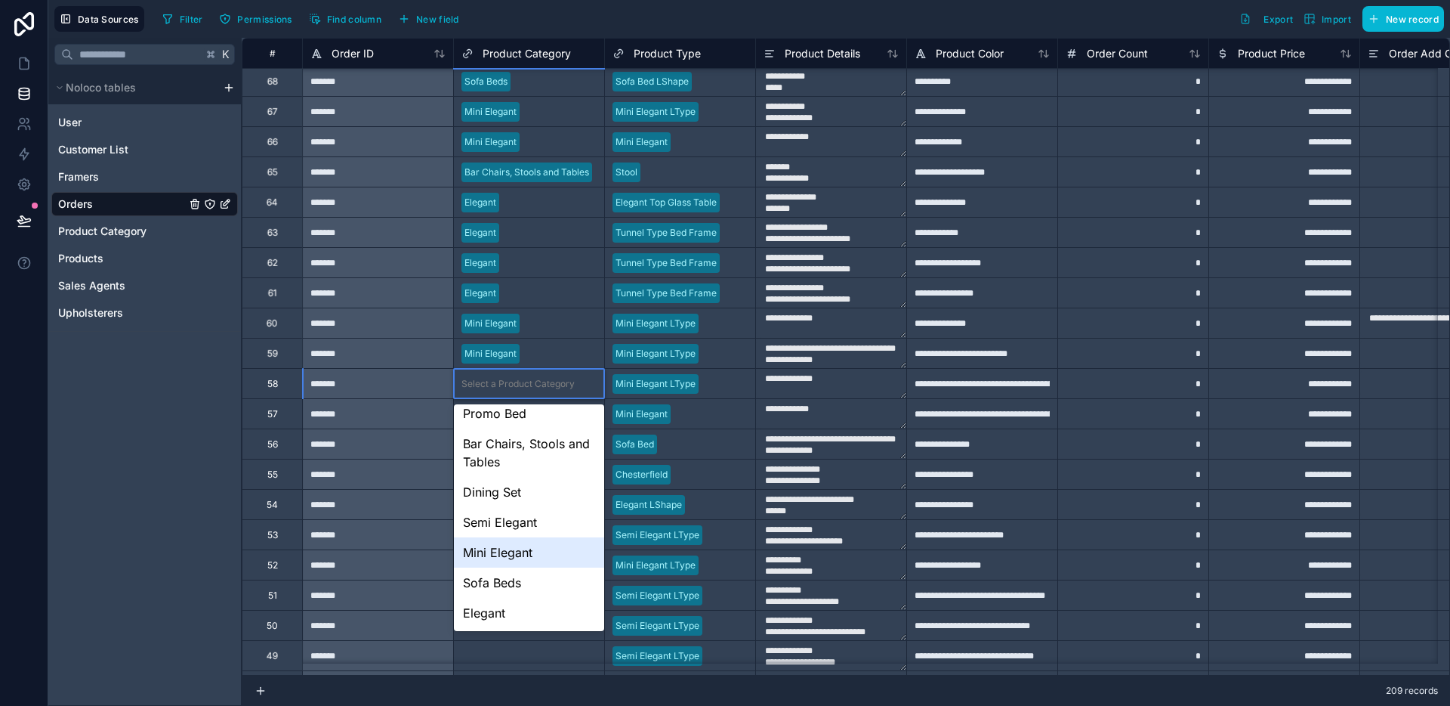
click at [520, 542] on div "Mini Elegant" at bounding box center [529, 552] width 150 height 30
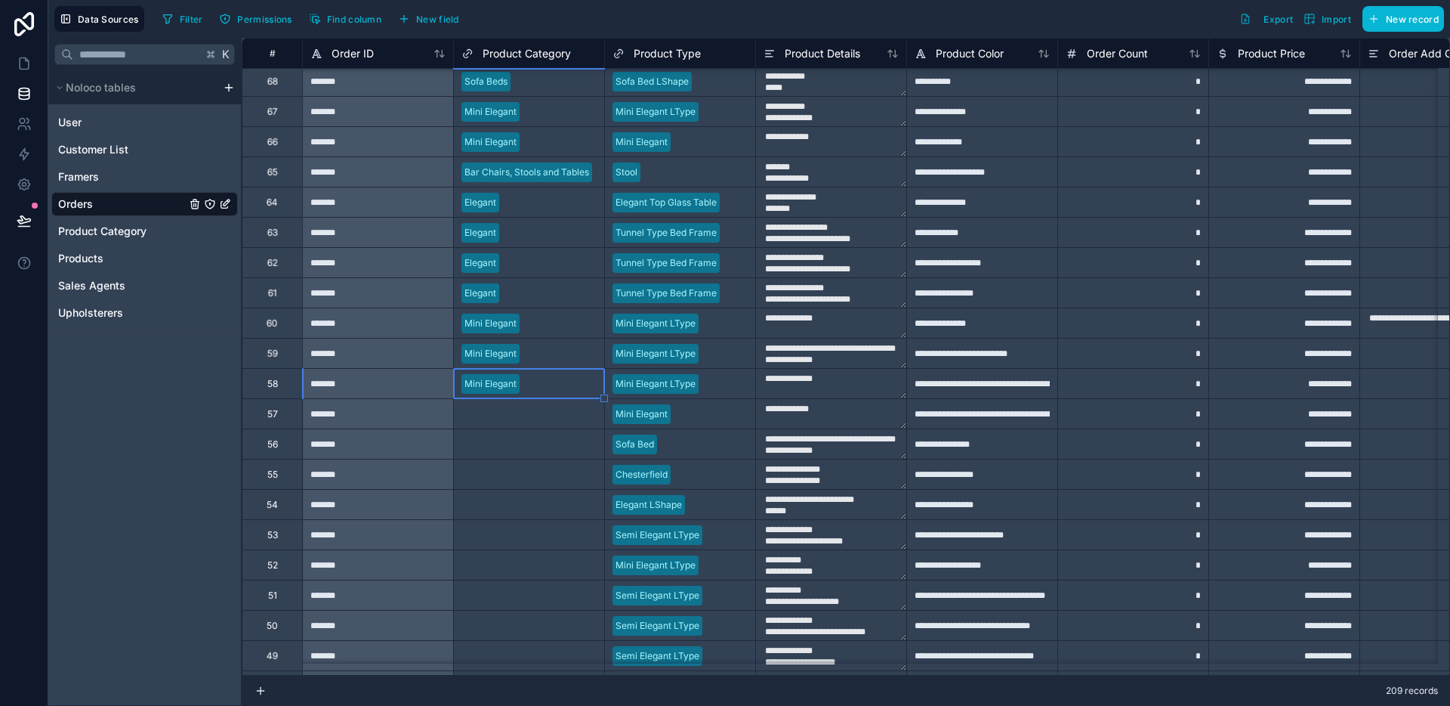
click at [557, 425] on div "Select a Product Category" at bounding box center [529, 413] width 150 height 29
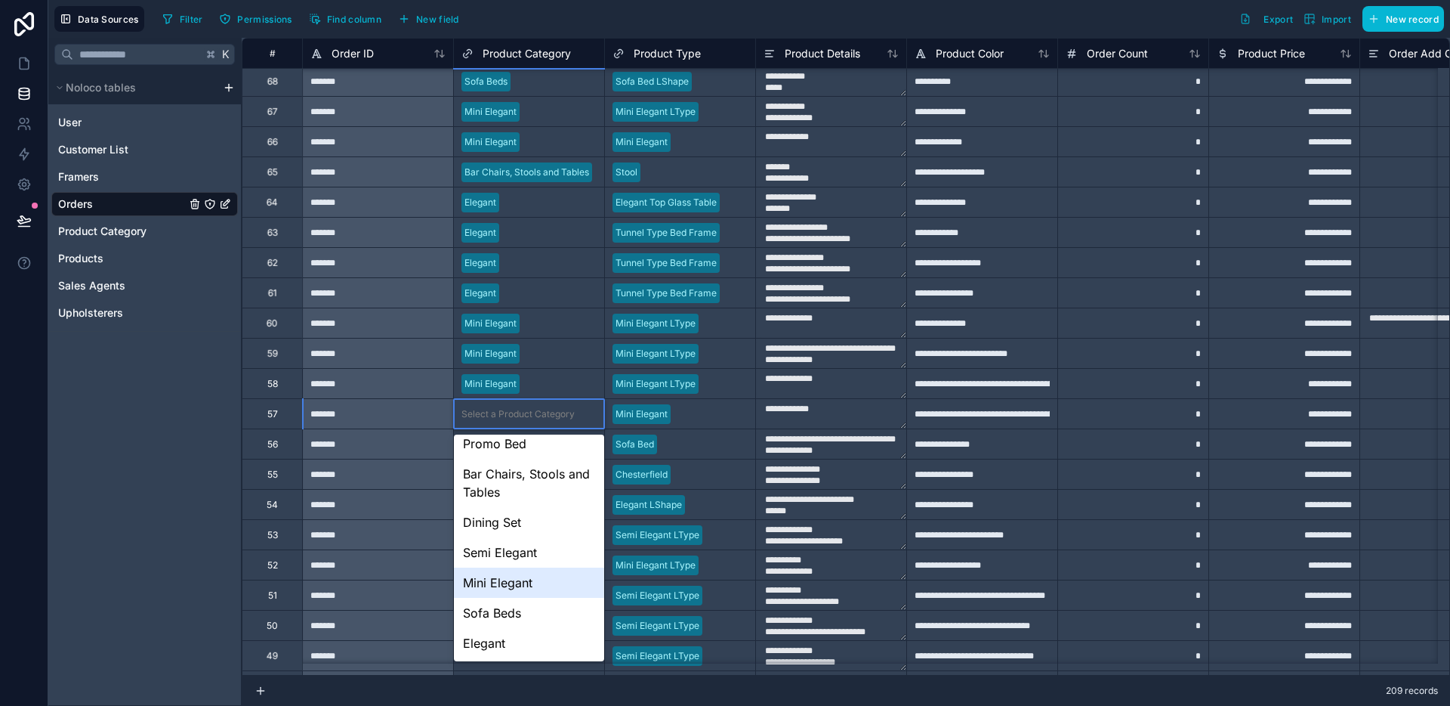
click at [507, 570] on div "Mini Elegant" at bounding box center [529, 582] width 150 height 30
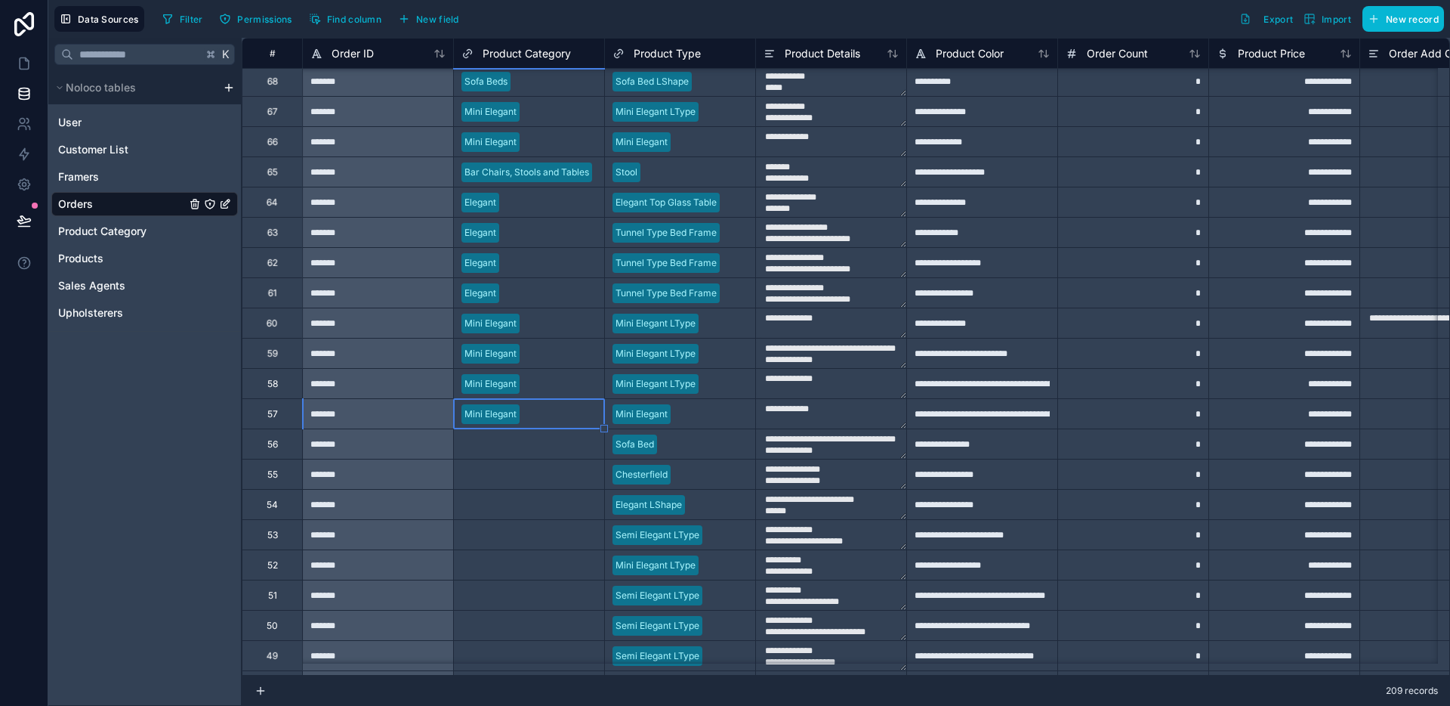
click at [555, 456] on div "Select a Product Category" at bounding box center [529, 443] width 150 height 29
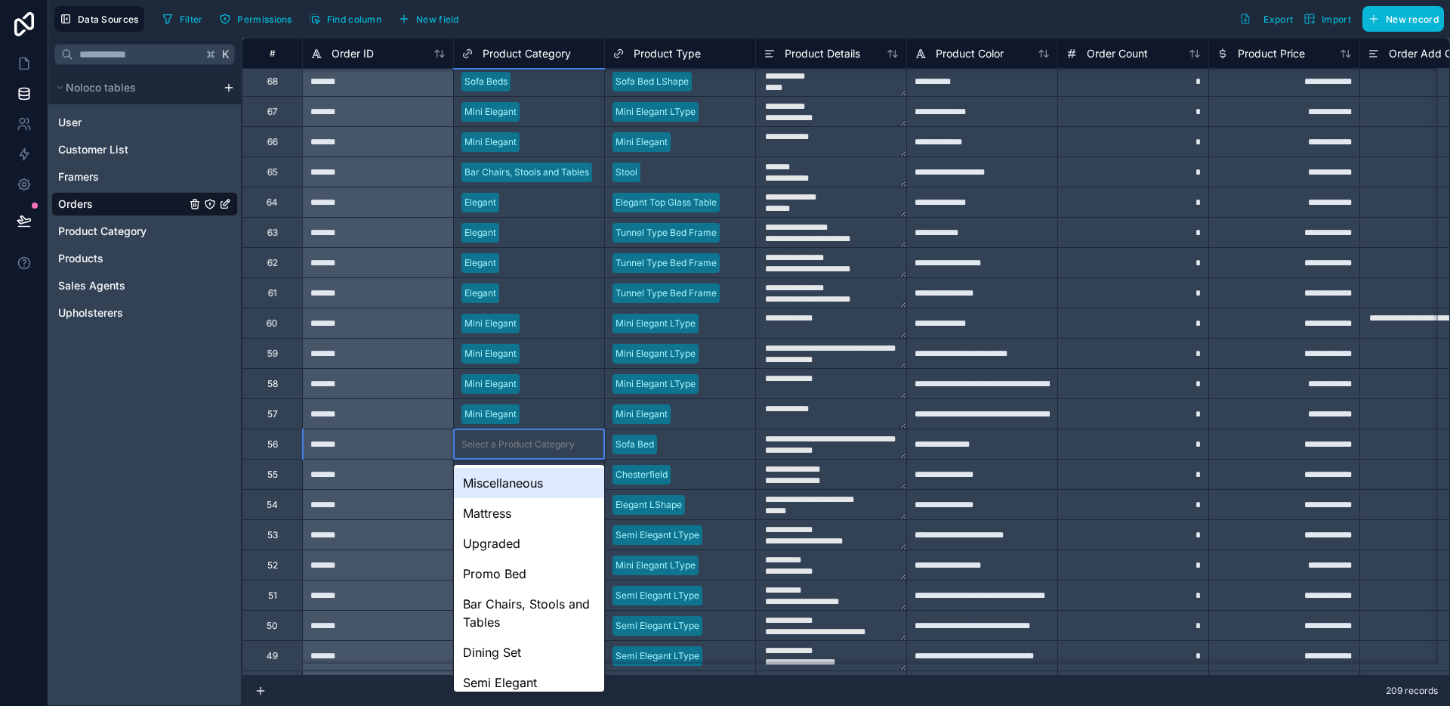
click at [556, 456] on div "Select a Product Category" at bounding box center [529, 443] width 150 height 29
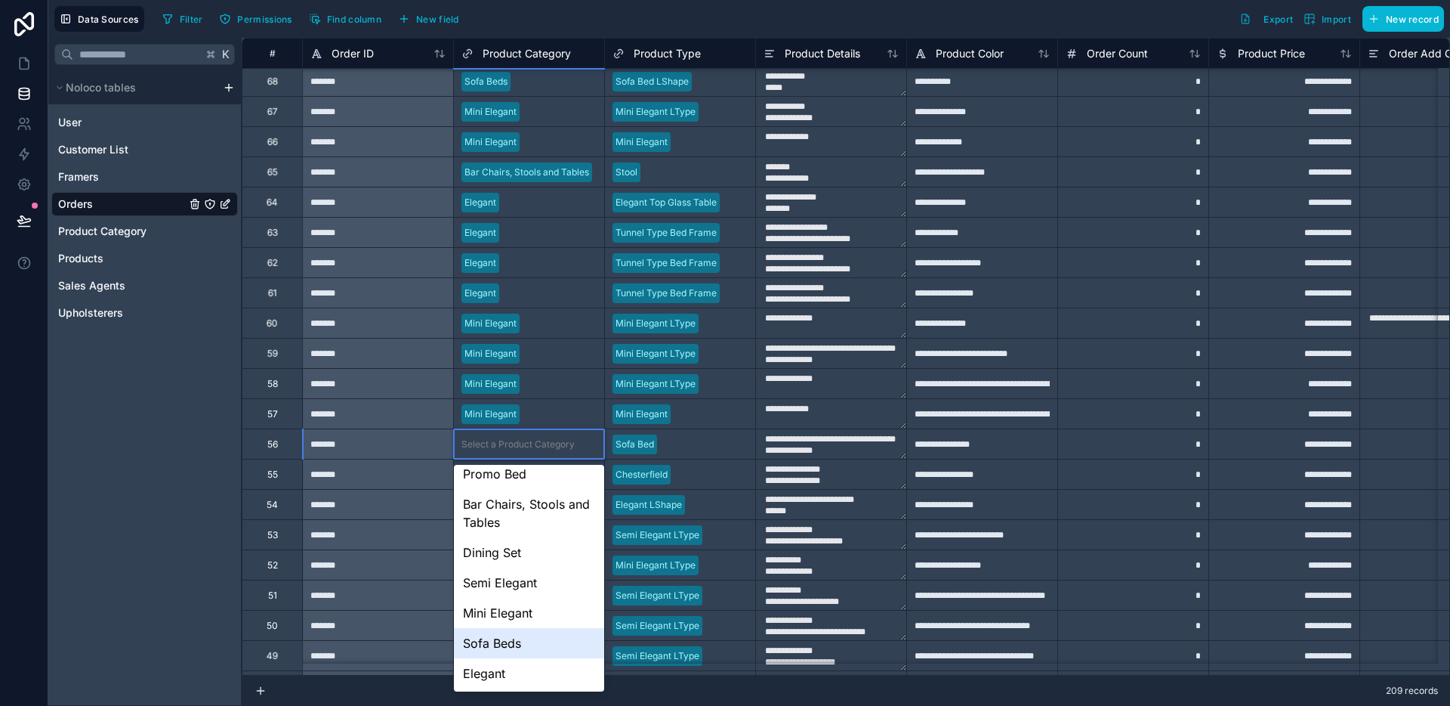
click at [506, 633] on div "Sofa Beds" at bounding box center [529, 643] width 150 height 30
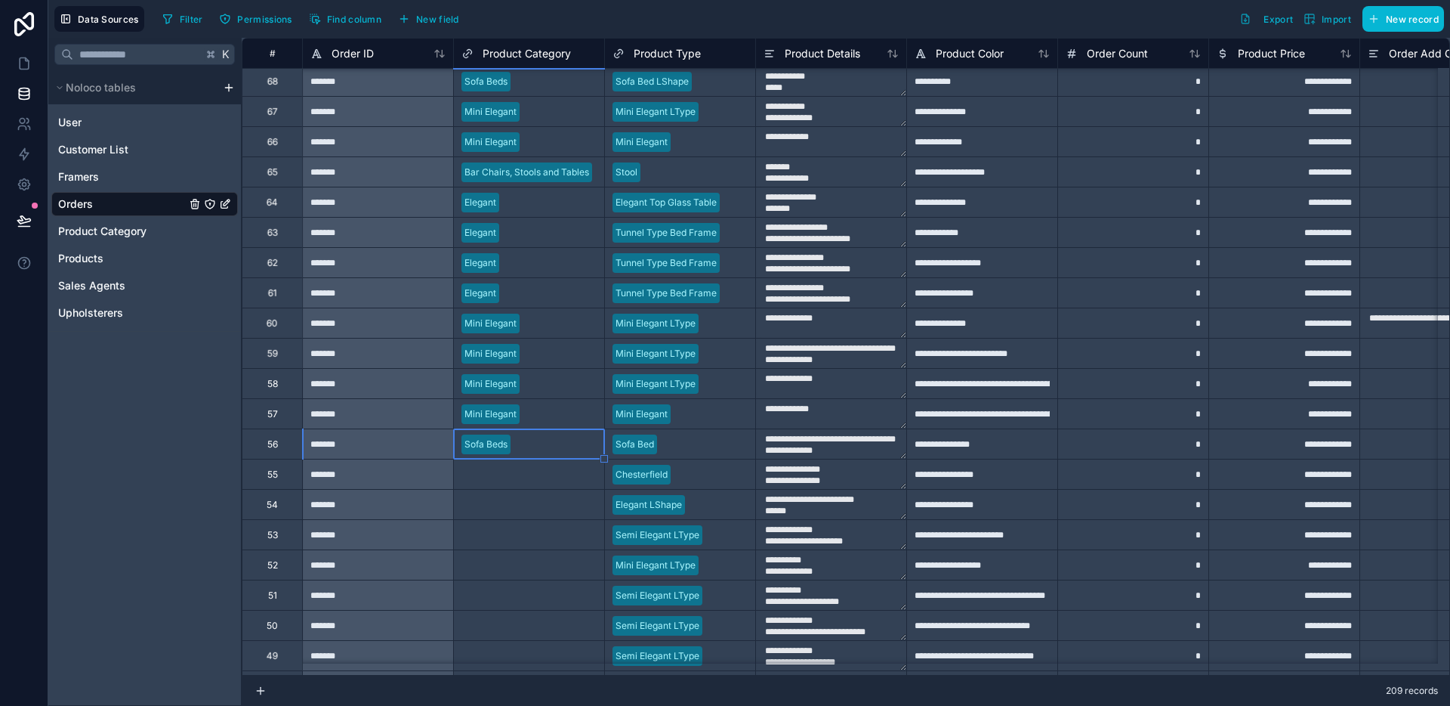
click at [546, 481] on div "Select a Product Category" at bounding box center [529, 474] width 150 height 15
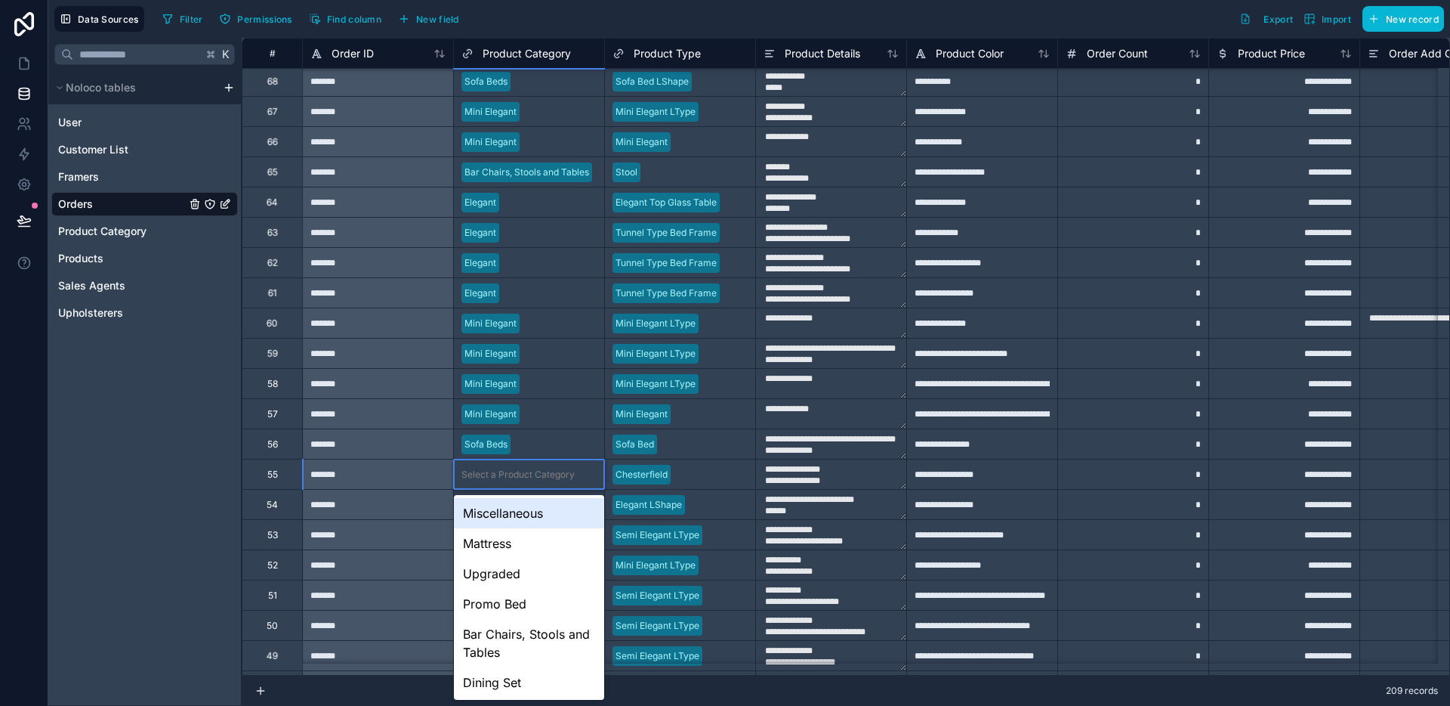
click at [546, 481] on div "Select a Product Category" at bounding box center [529, 474] width 150 height 15
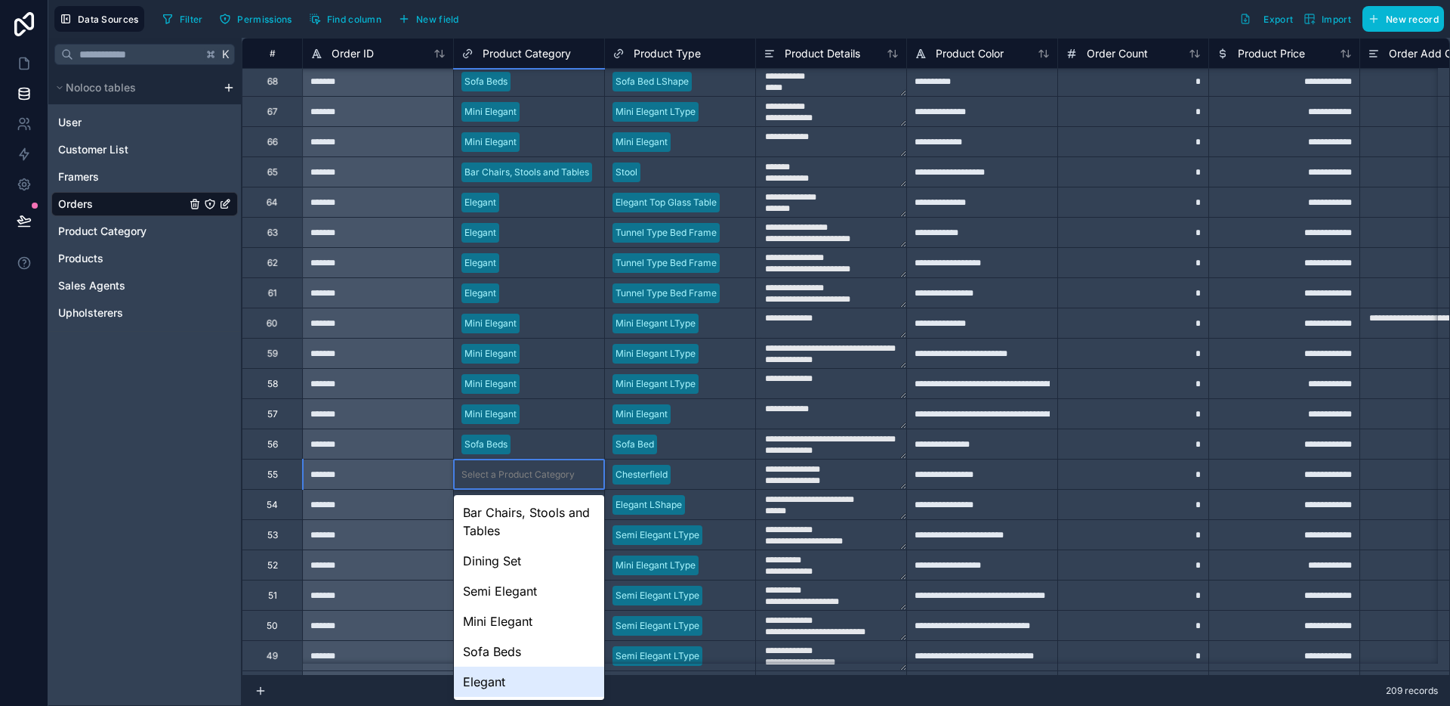
click at [490, 675] on div "Elegant" at bounding box center [529, 681] width 150 height 30
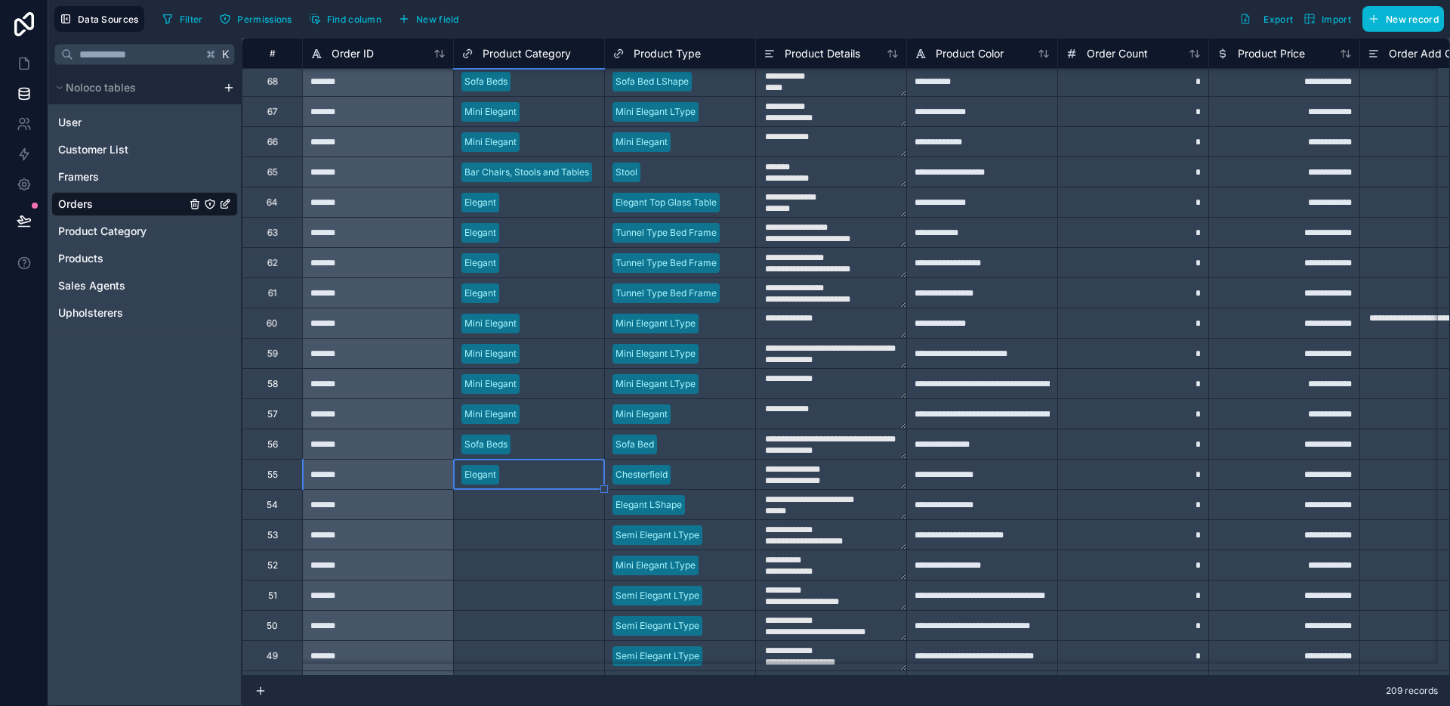
click at [535, 508] on div "Select a Product Category" at bounding box center [518, 505] width 113 height 12
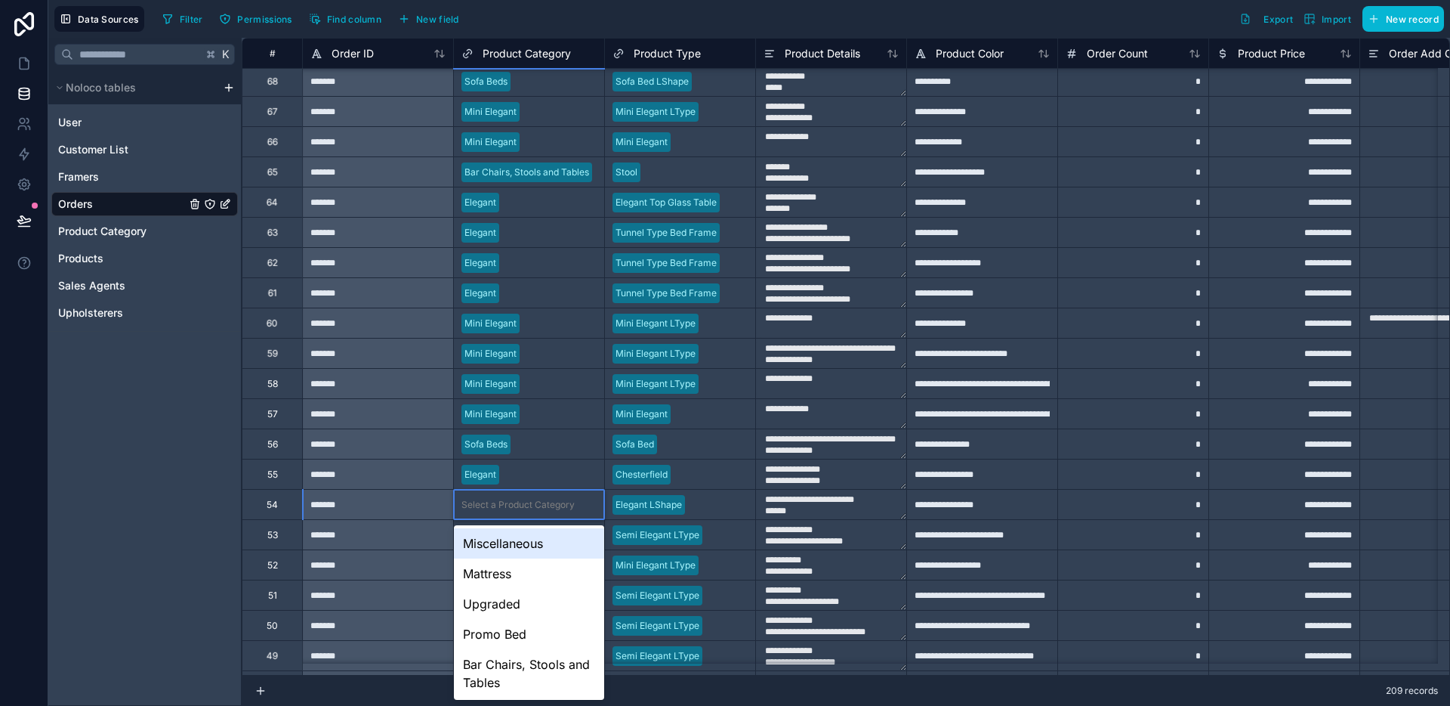
scroll to position [152, 0]
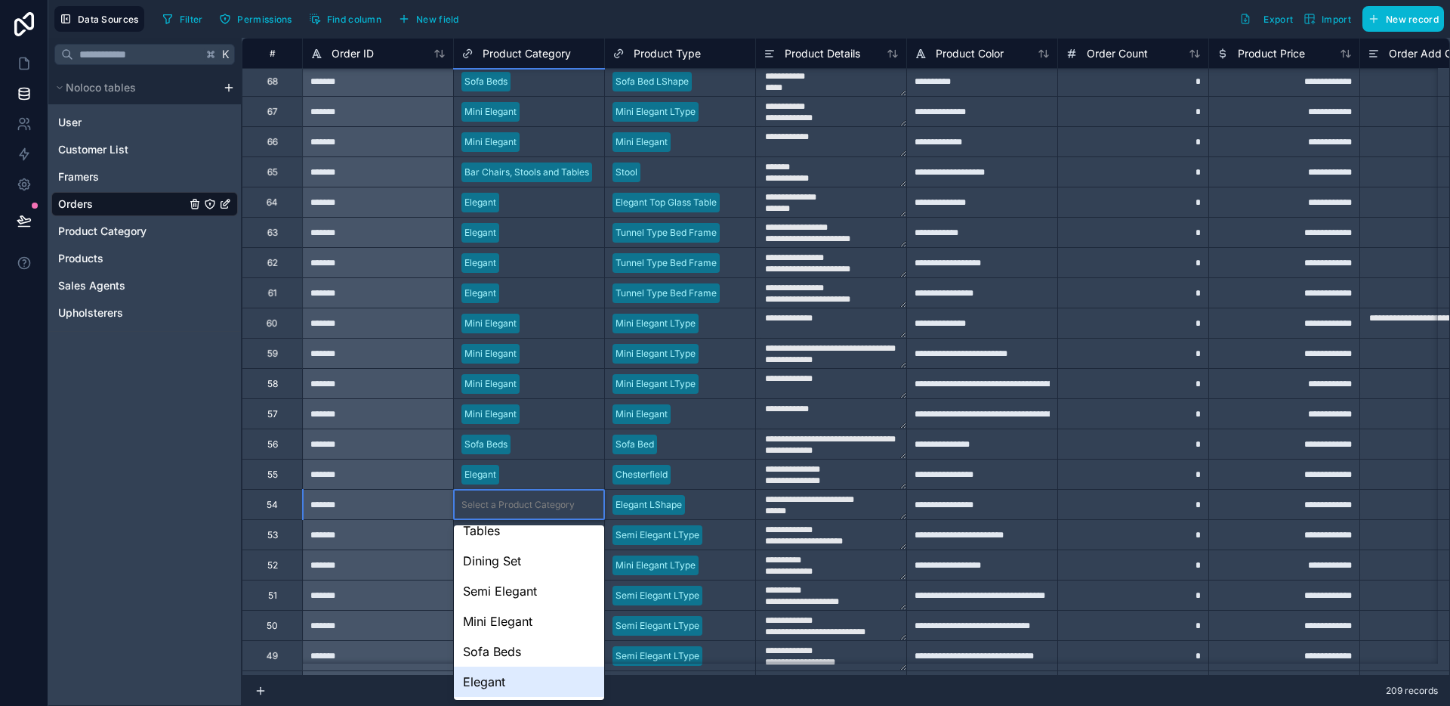
click at [505, 669] on div "Elegant" at bounding box center [529, 681] width 150 height 30
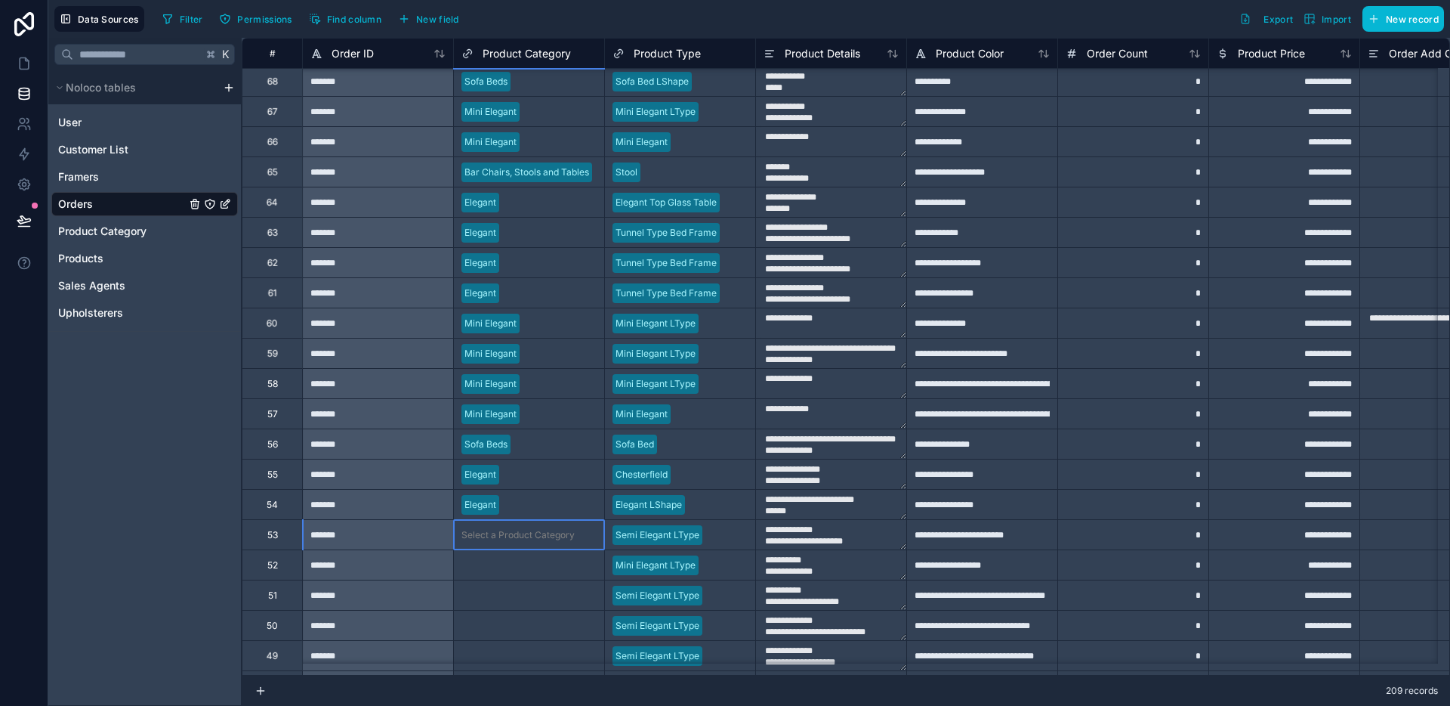
click at [519, 530] on div "Select a Product Category" at bounding box center [518, 535] width 113 height 12
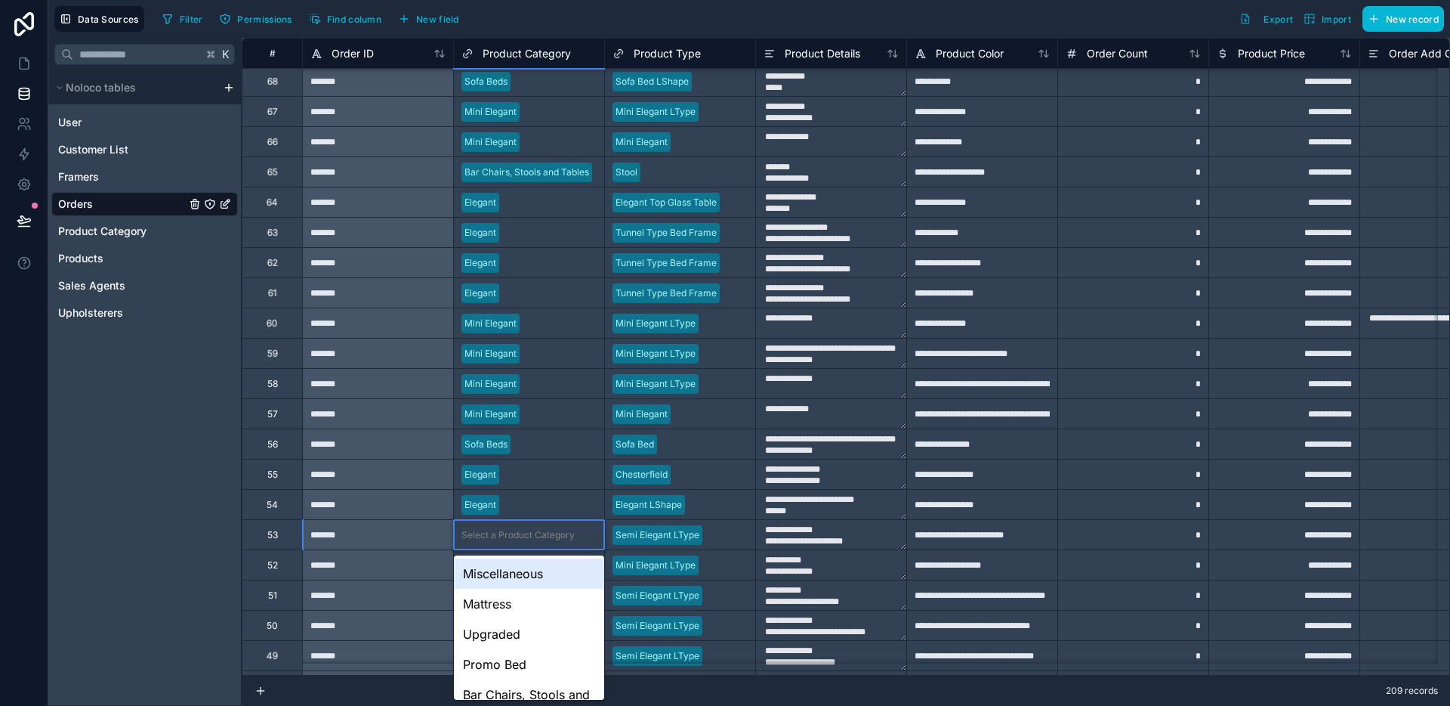
scroll to position [182, 0]
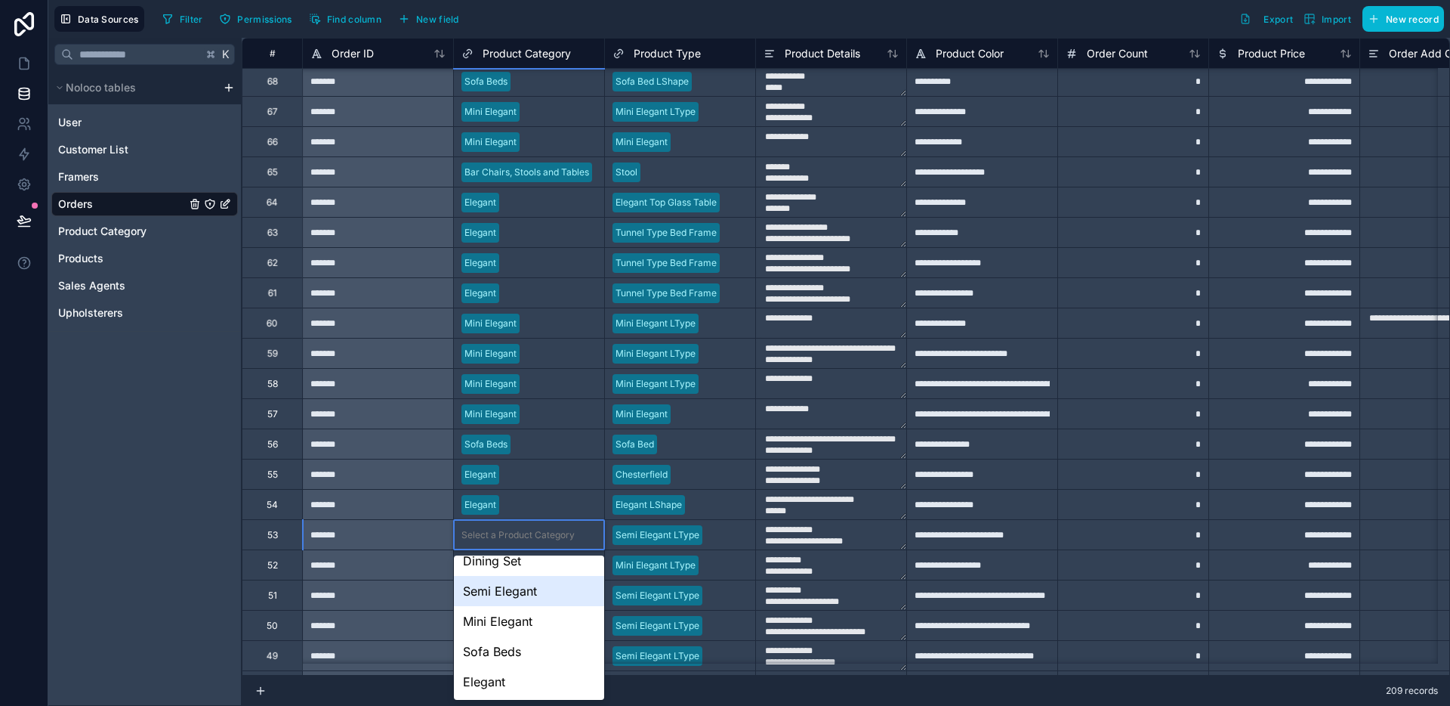
click at [512, 587] on div "Semi Elegant" at bounding box center [529, 591] width 150 height 30
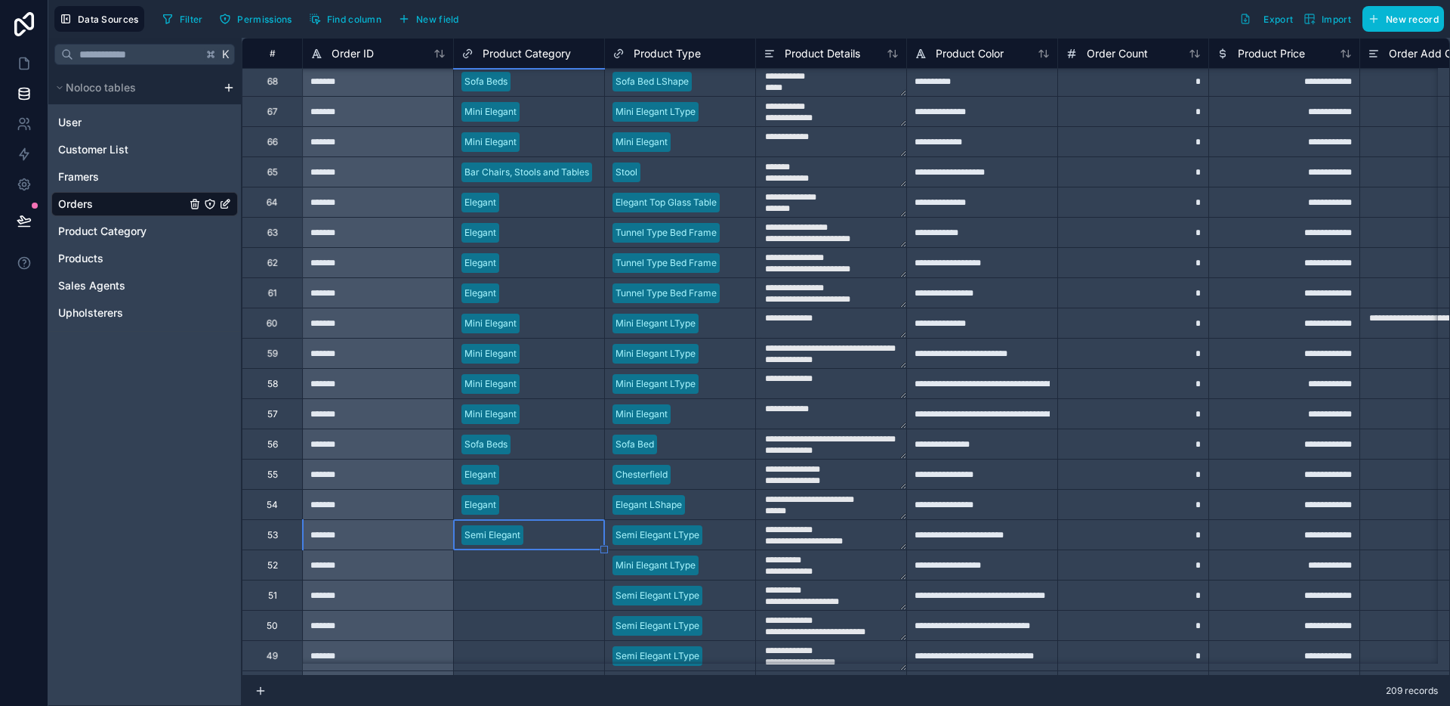
click at [522, 561] on div "Select a Product Category" at bounding box center [518, 565] width 113 height 12
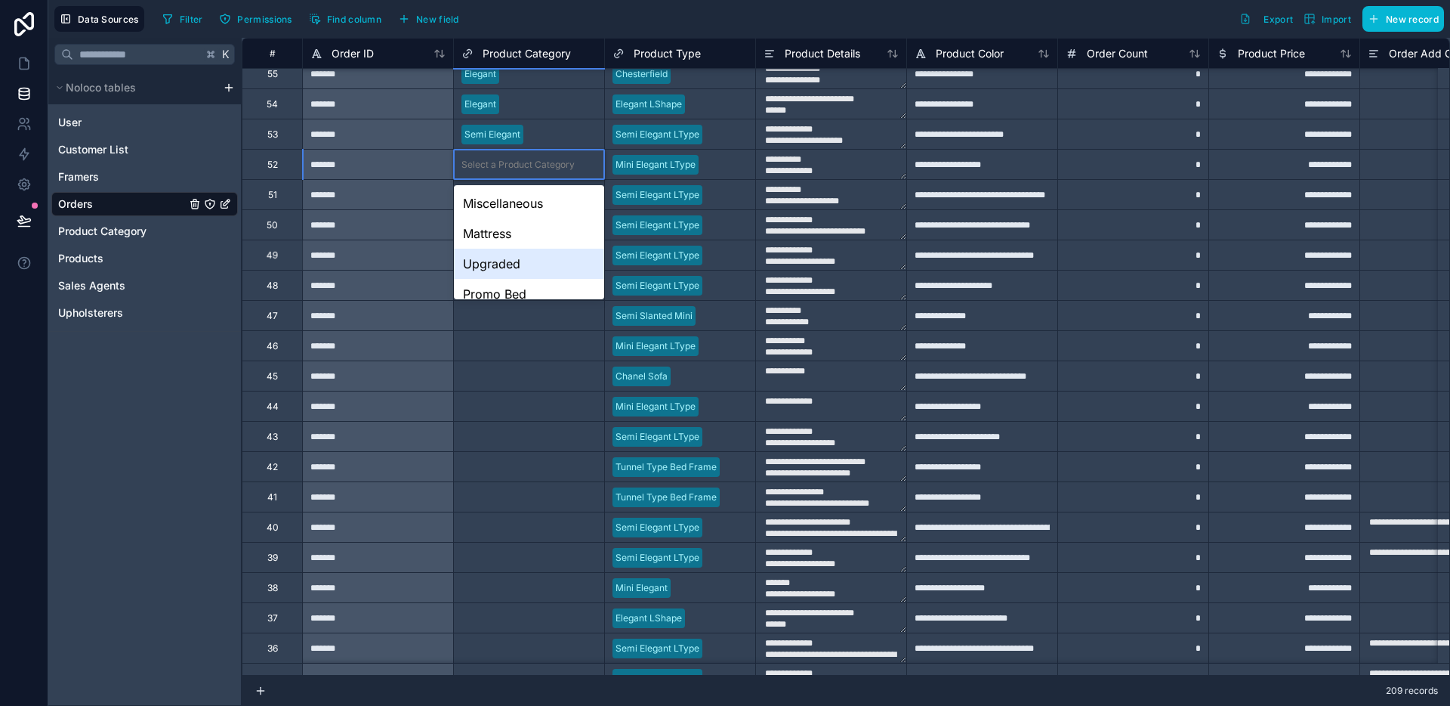
scroll to position [212, 0]
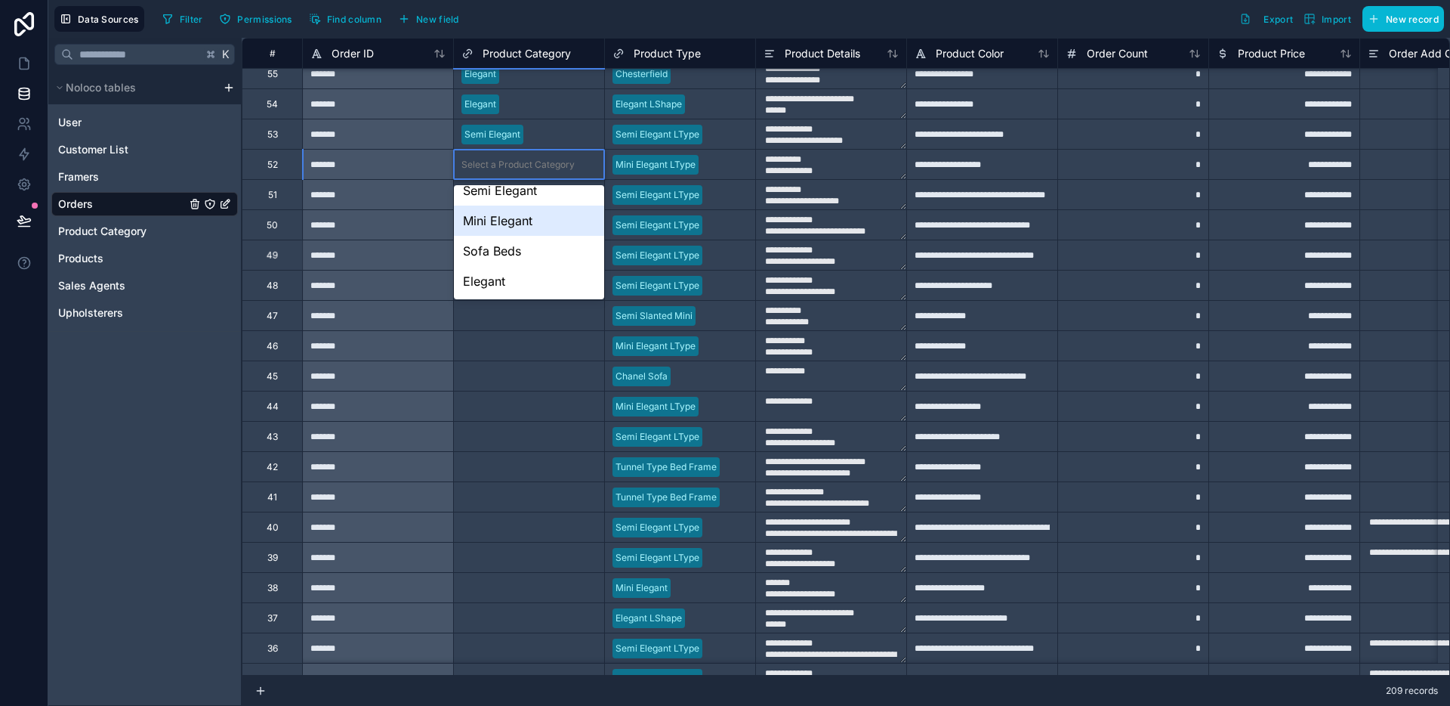
click at [524, 230] on div "Mini Elegant" at bounding box center [529, 220] width 150 height 30
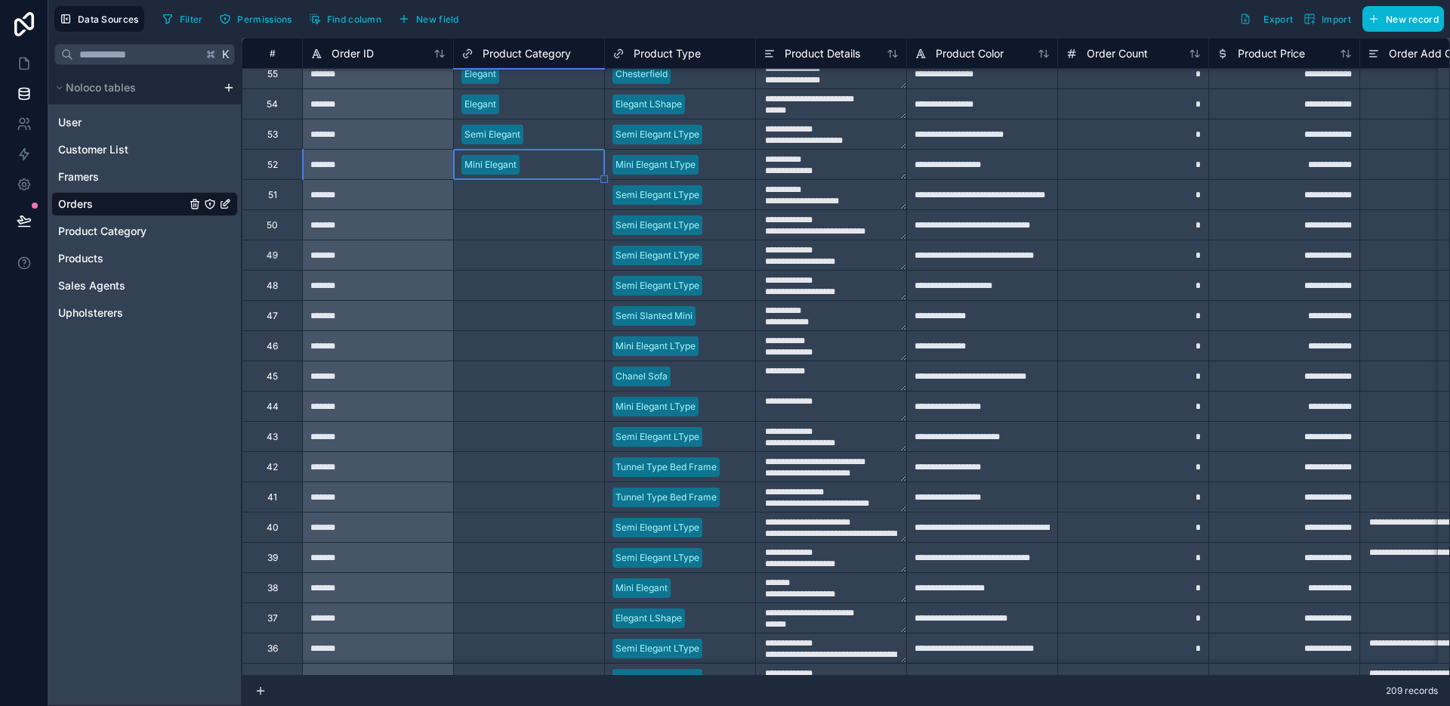
click at [524, 197] on div "Select a Product Category" at bounding box center [518, 195] width 113 height 12
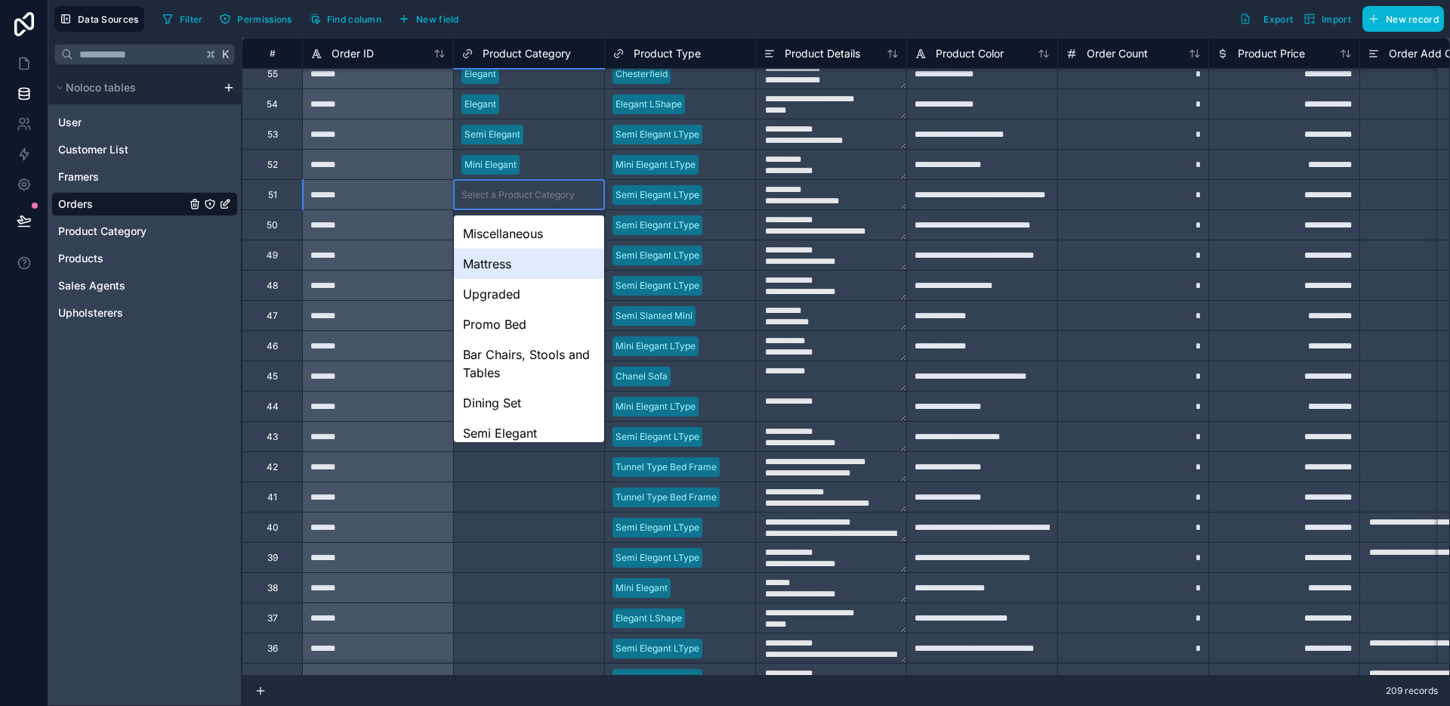
scroll to position [100, 0]
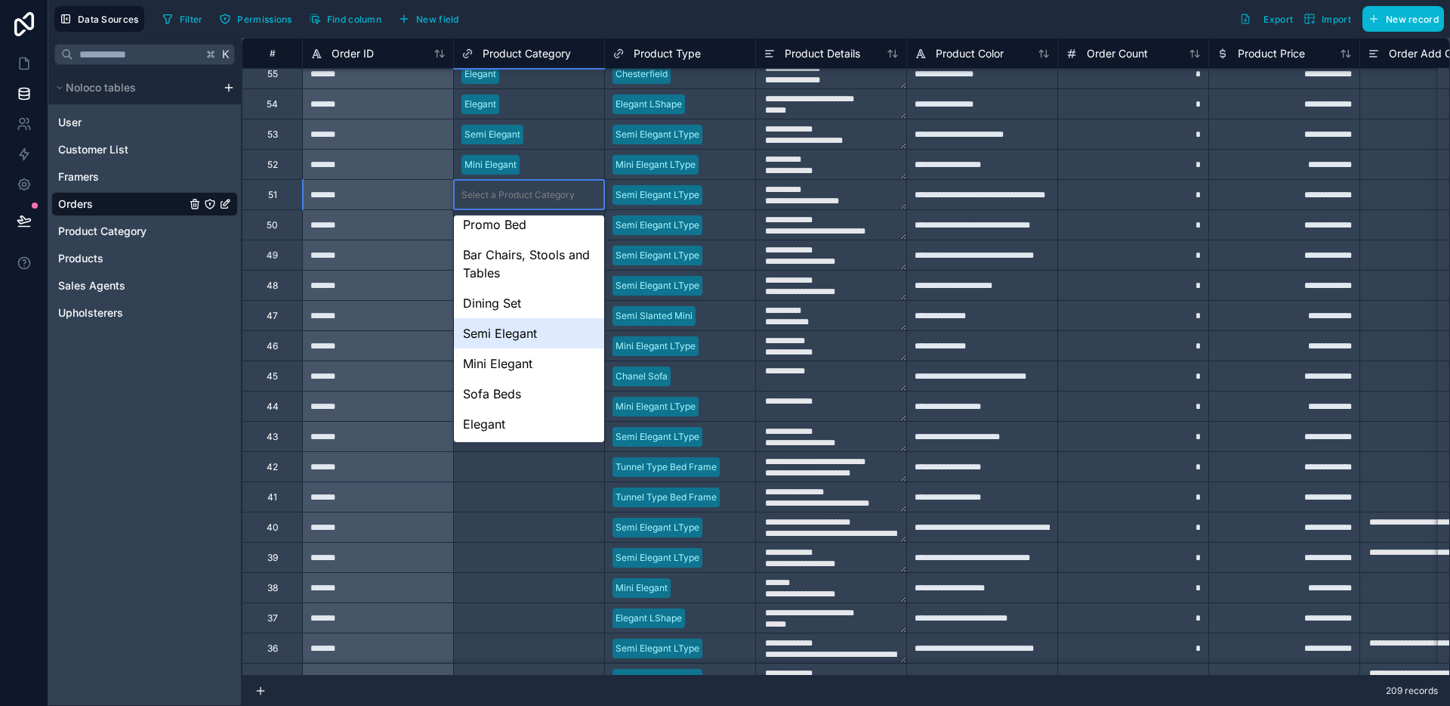
click at [515, 334] on div "Semi Elegant" at bounding box center [529, 333] width 150 height 30
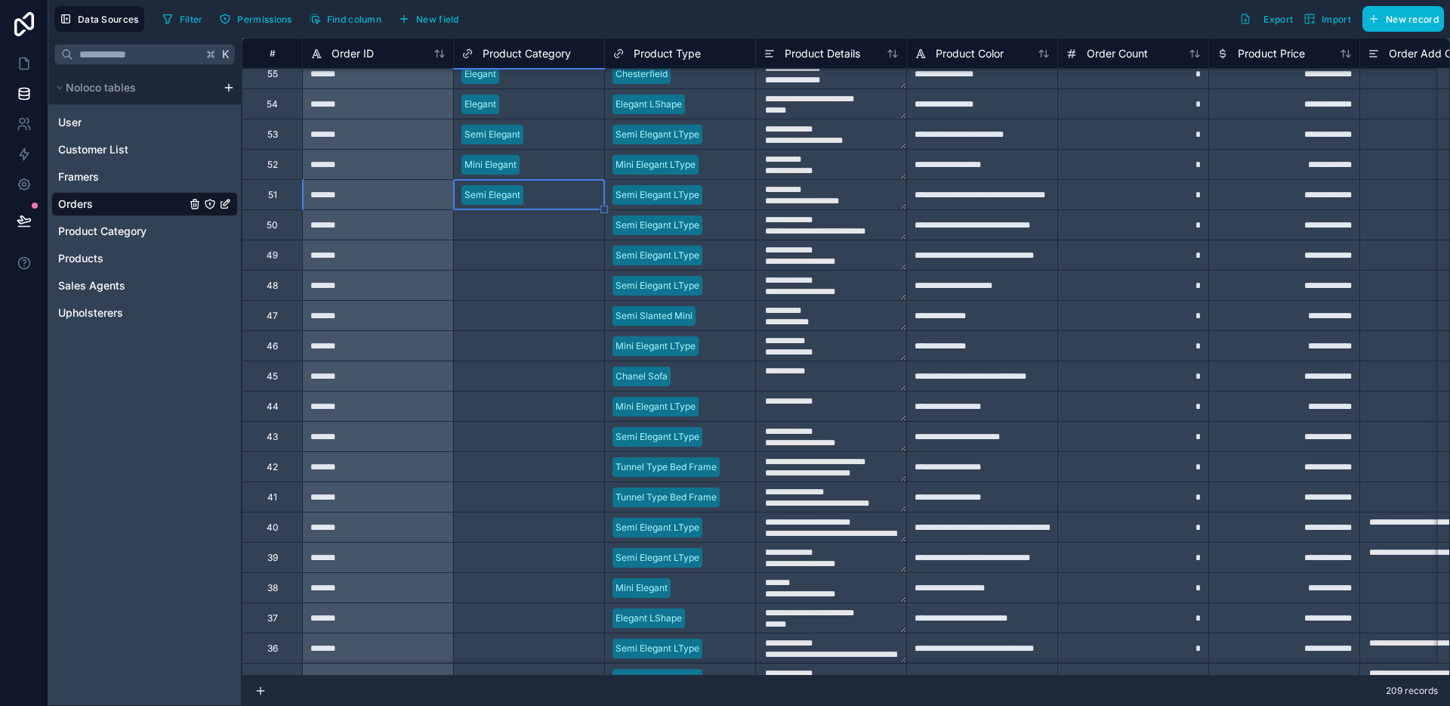
click at [533, 225] on div "Select a Product Category" at bounding box center [518, 225] width 113 height 12
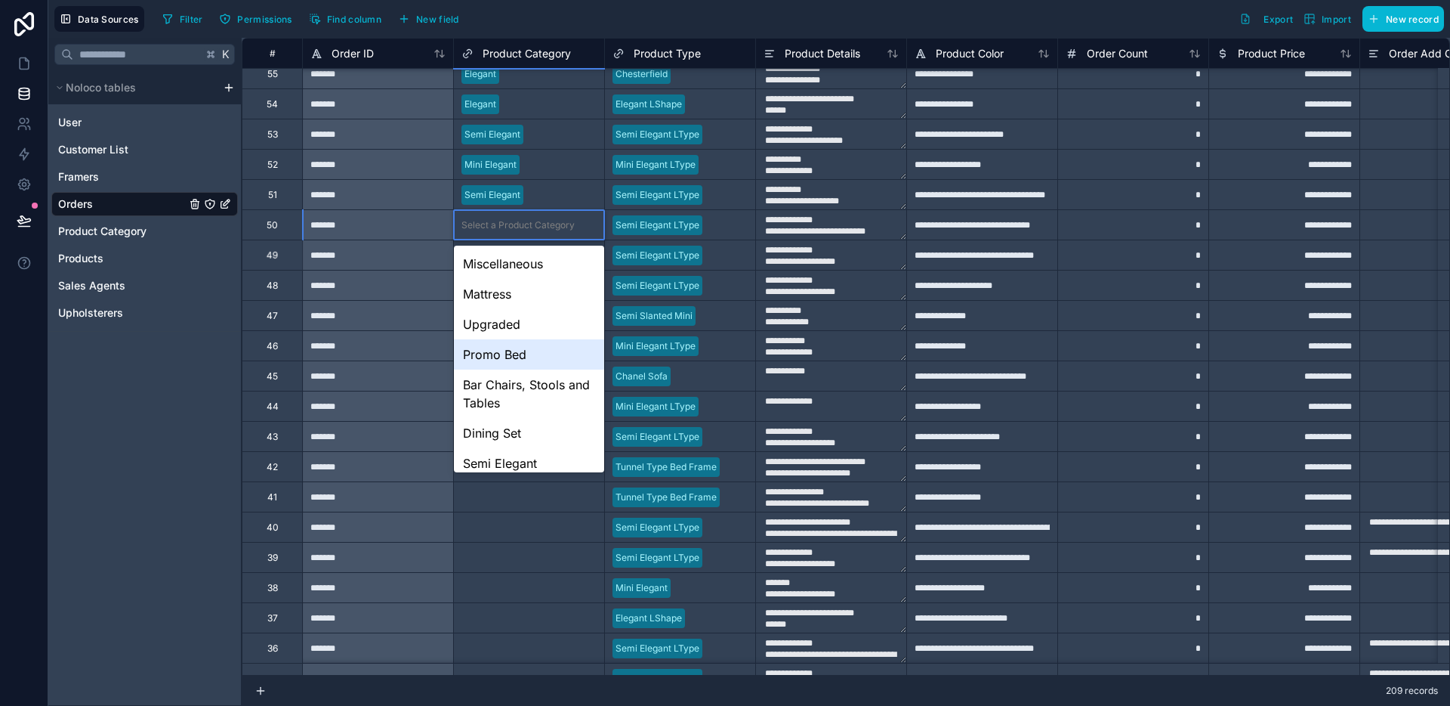
scroll to position [0, 0]
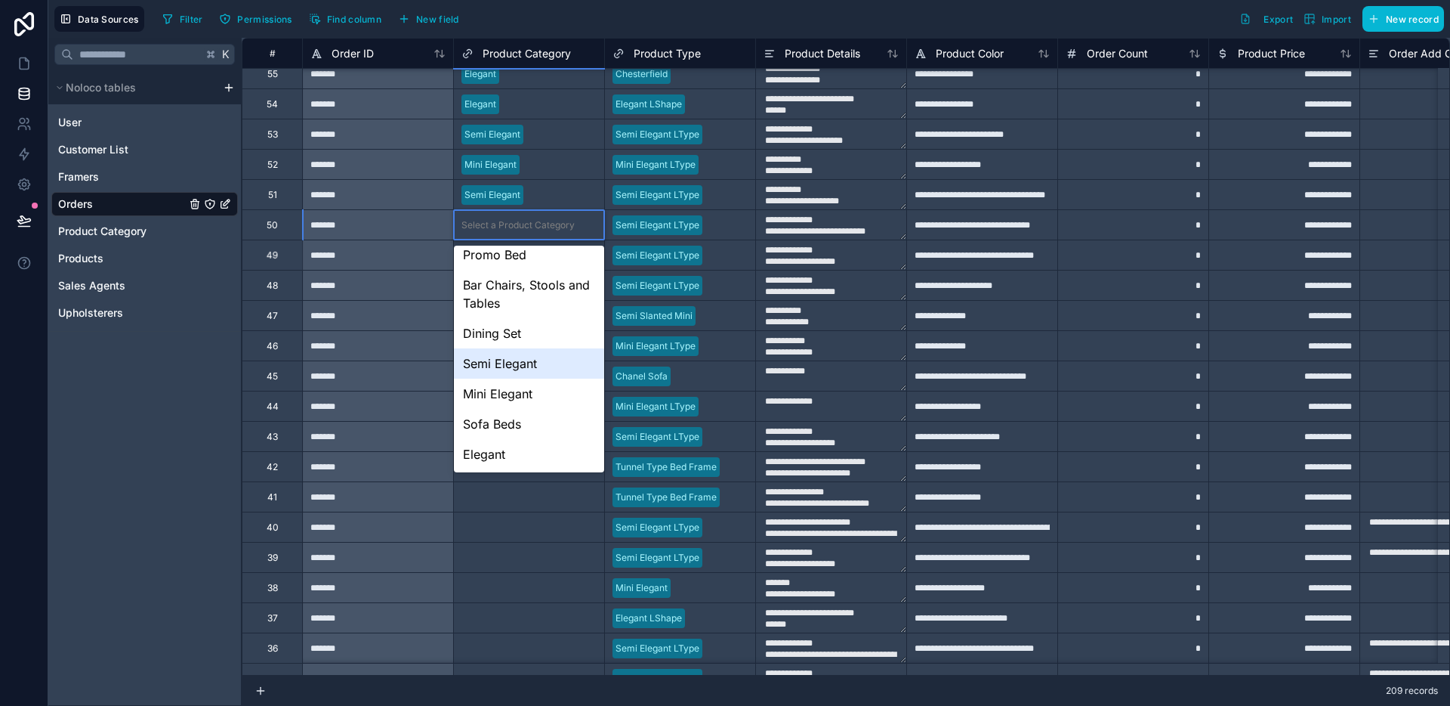
click at [535, 363] on div "Semi Elegant" at bounding box center [529, 363] width 150 height 30
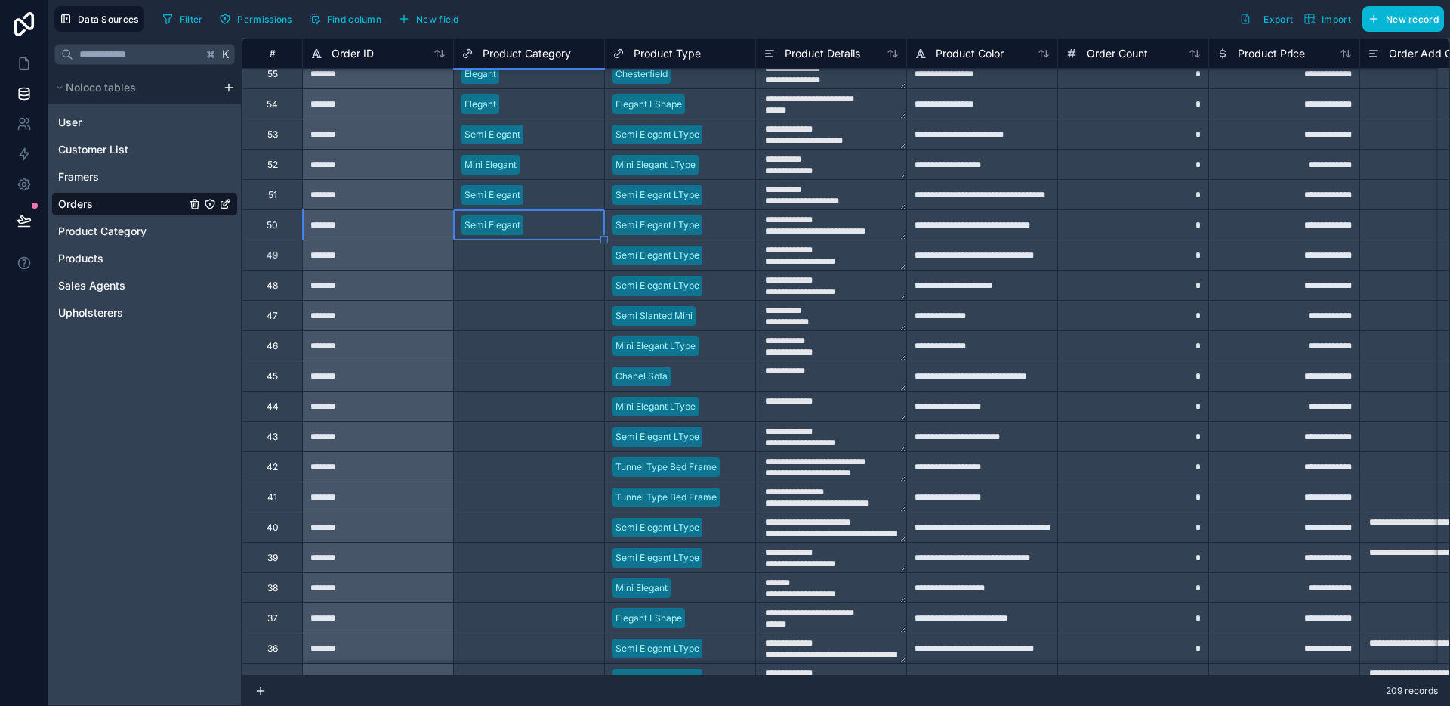
click at [540, 257] on div "Select a Product Category" at bounding box center [518, 255] width 113 height 12
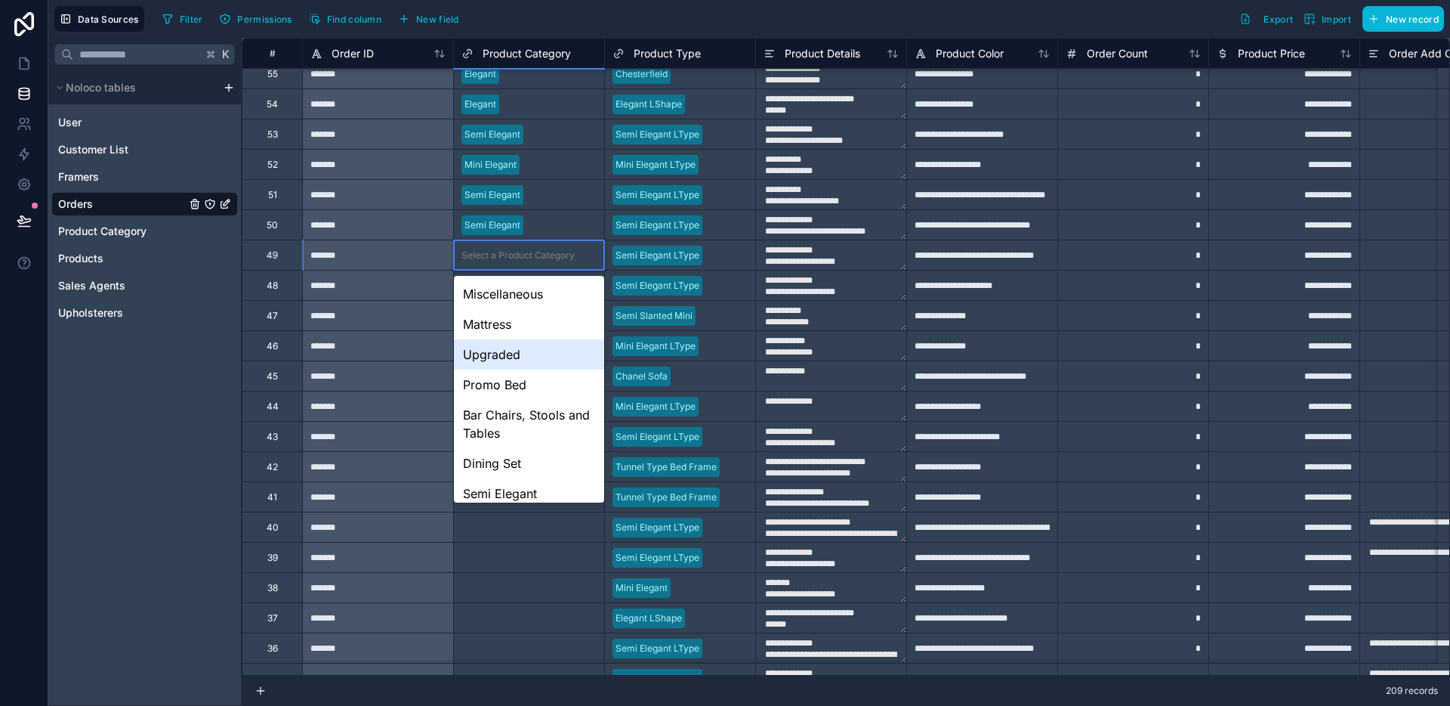
scroll to position [100, 0]
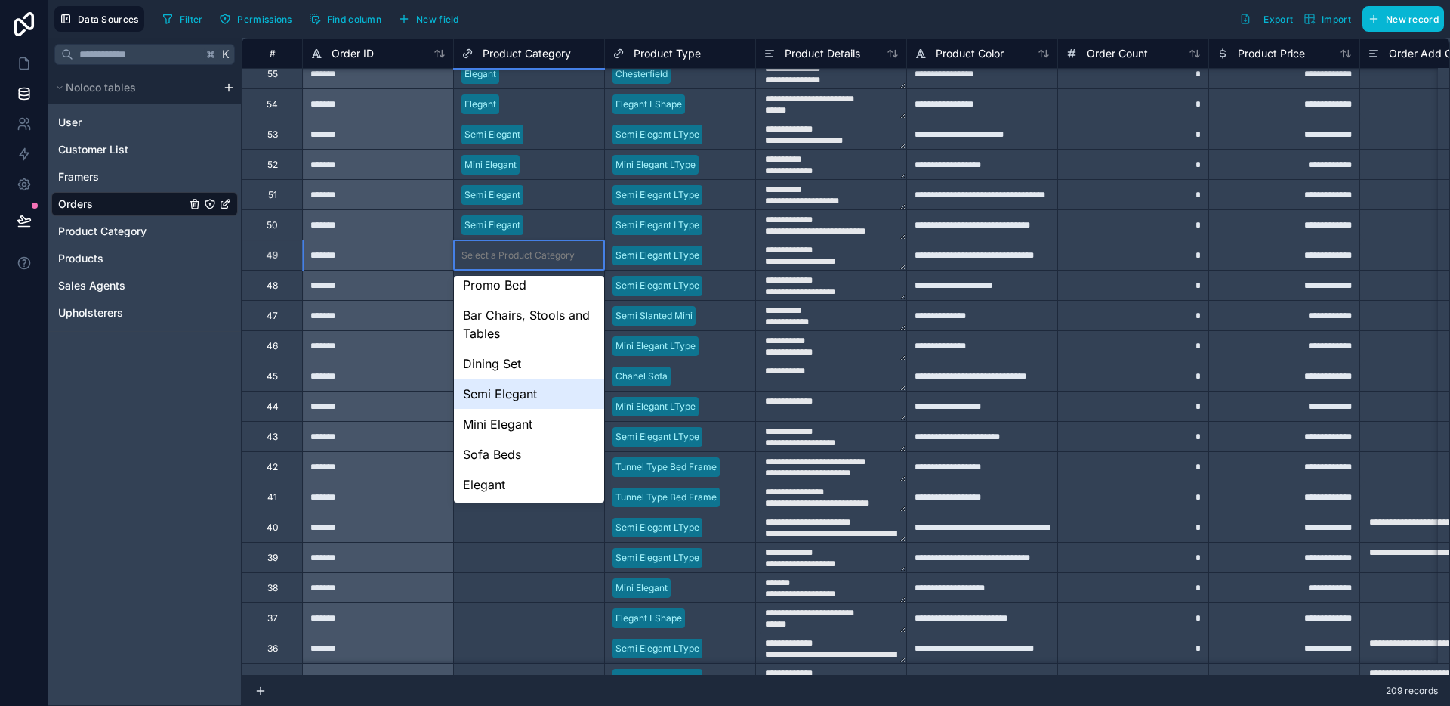
click at [537, 397] on div "Semi Elegant" at bounding box center [529, 393] width 150 height 30
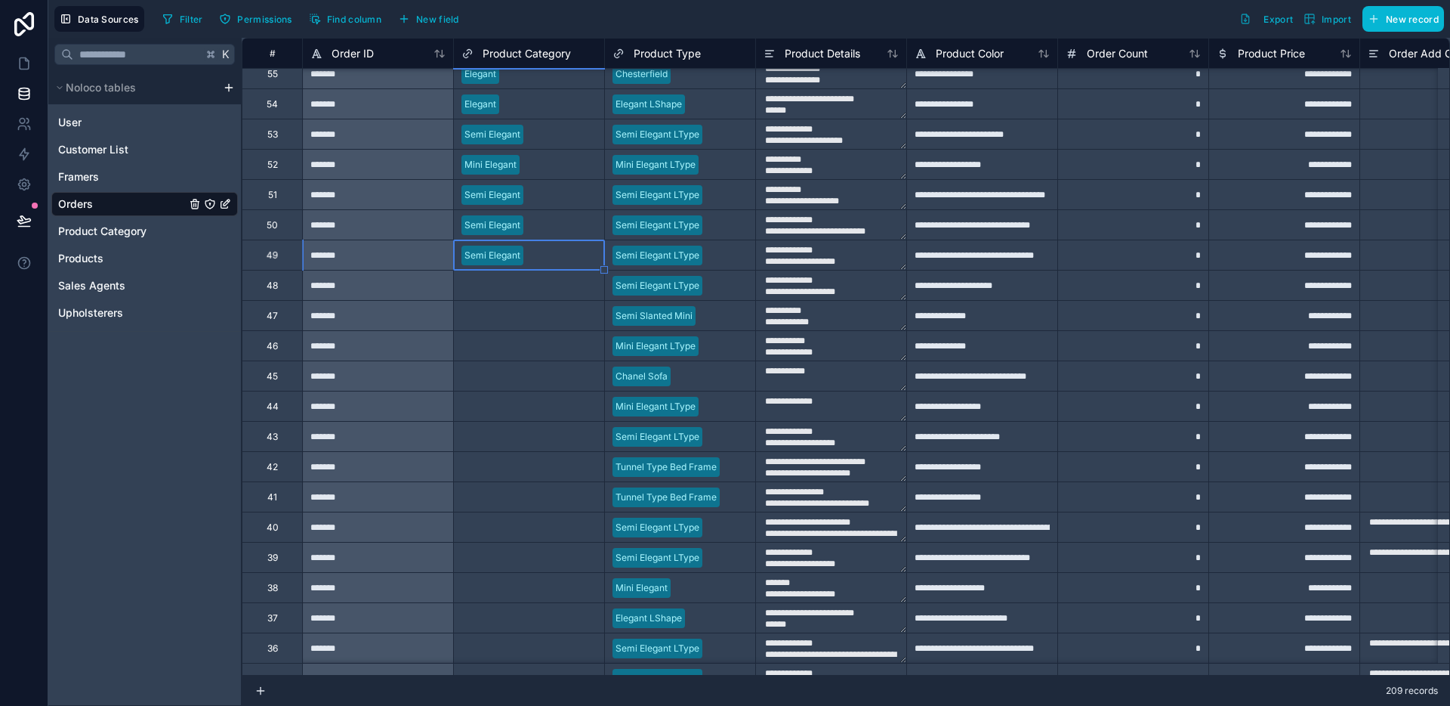
click at [539, 292] on div "Select a Product Category" at bounding box center [529, 285] width 150 height 15
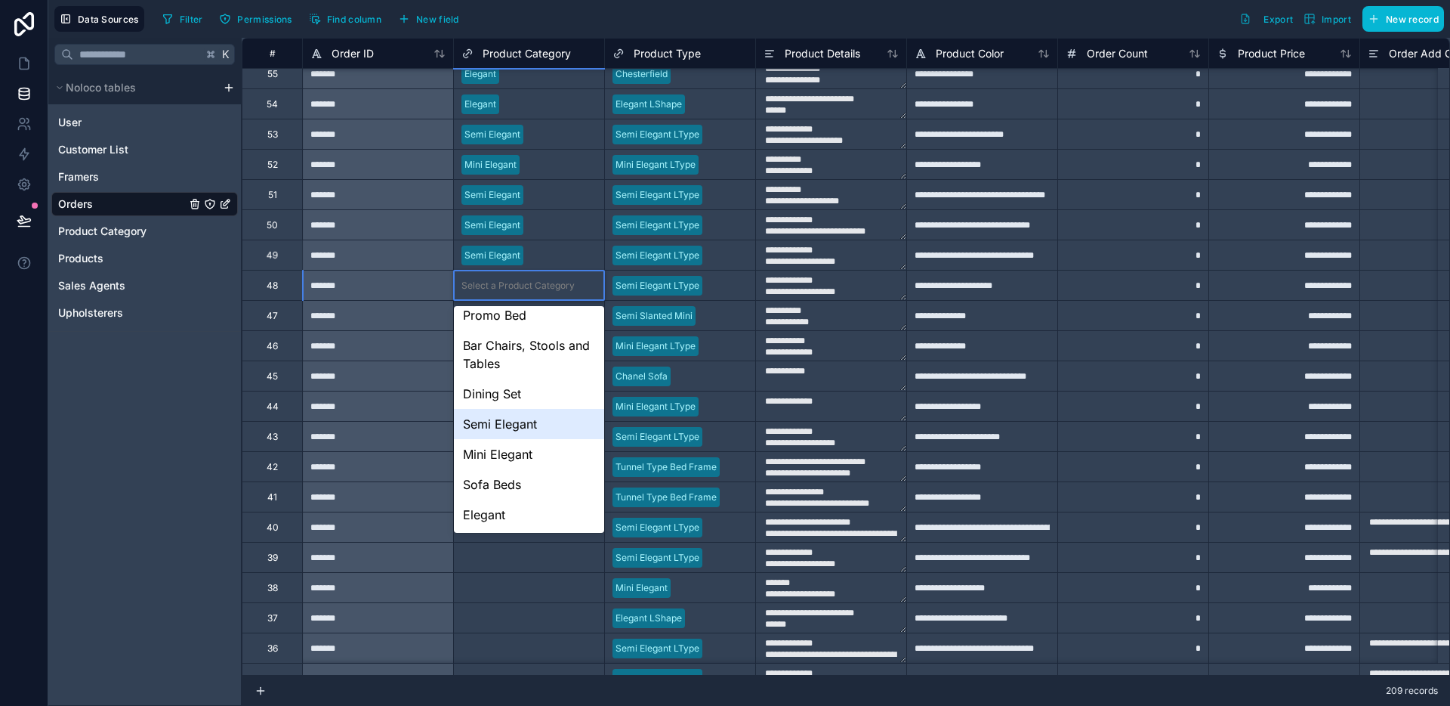
click at [526, 419] on div "Semi Elegant" at bounding box center [529, 424] width 150 height 30
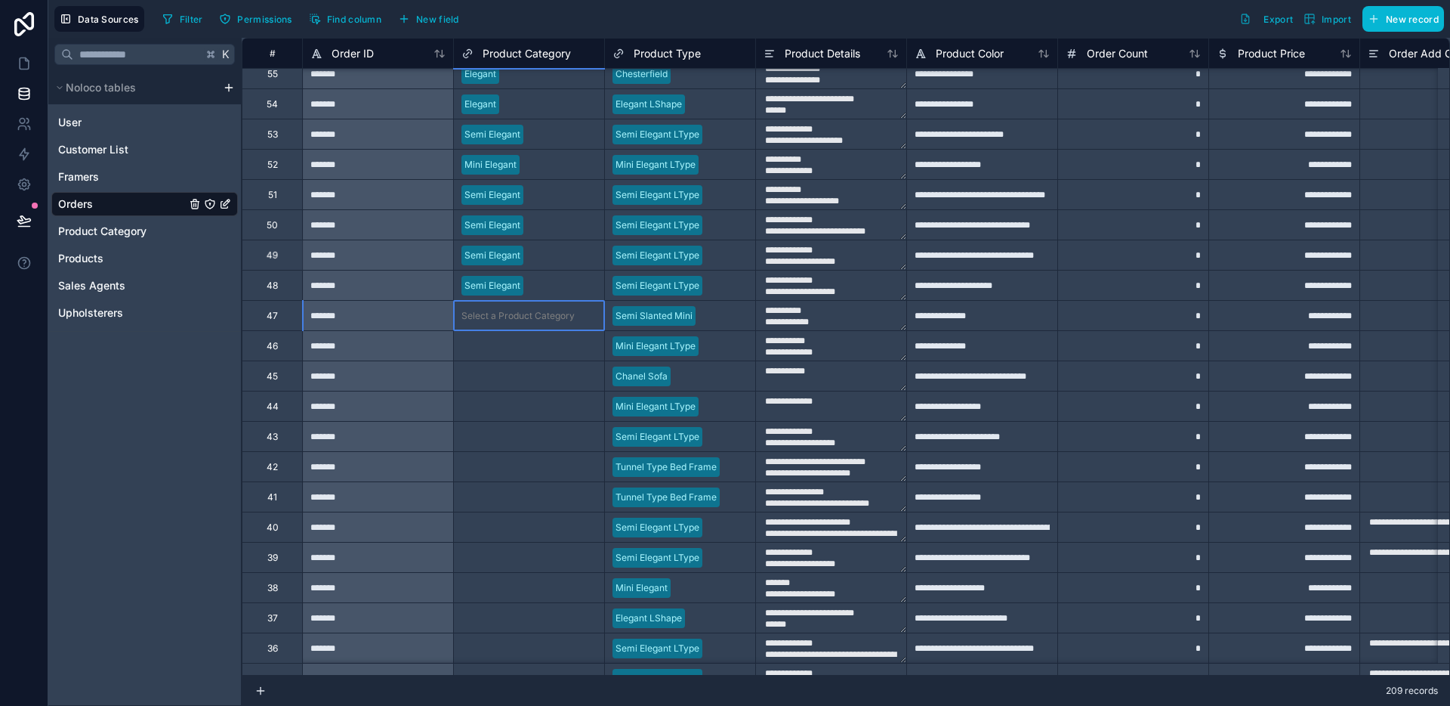
click at [538, 324] on div "Select a Product Category" at bounding box center [529, 315] width 150 height 29
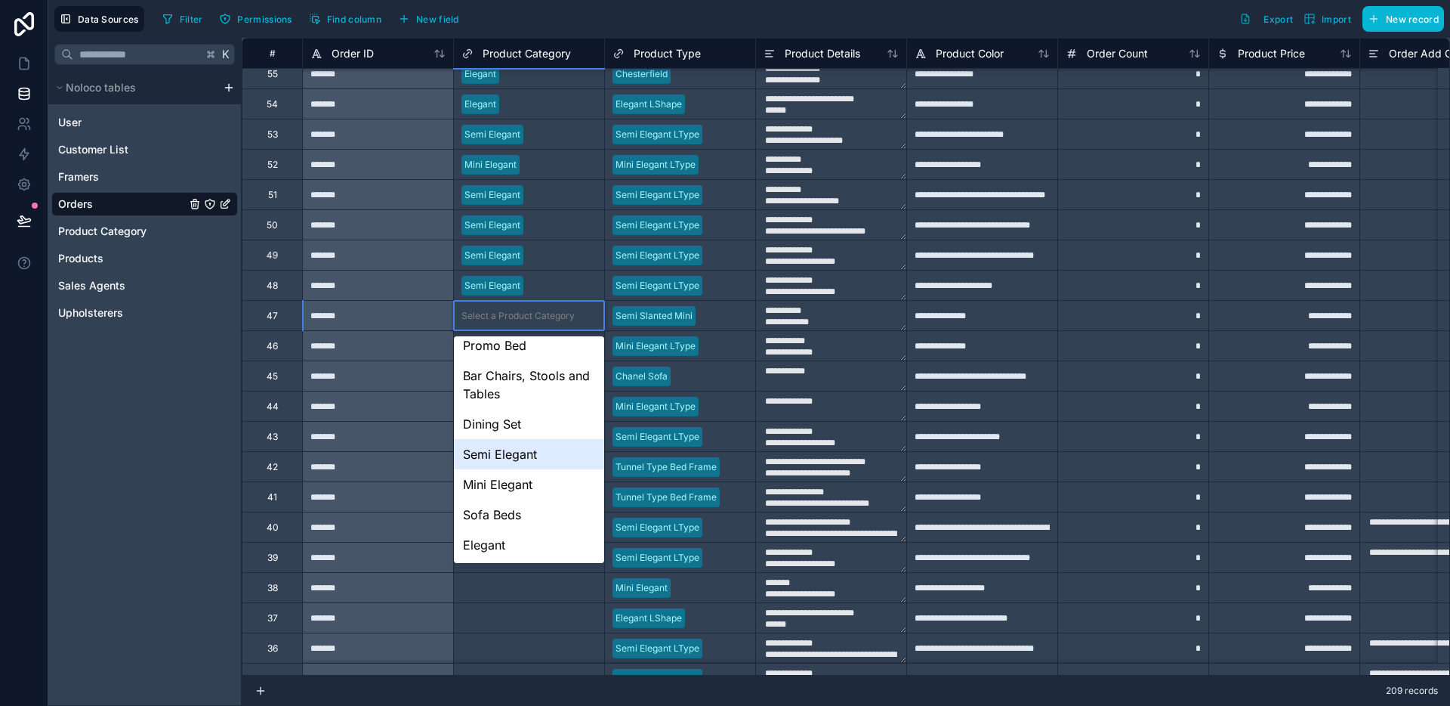
click at [524, 446] on div "Semi Elegant" at bounding box center [529, 454] width 150 height 30
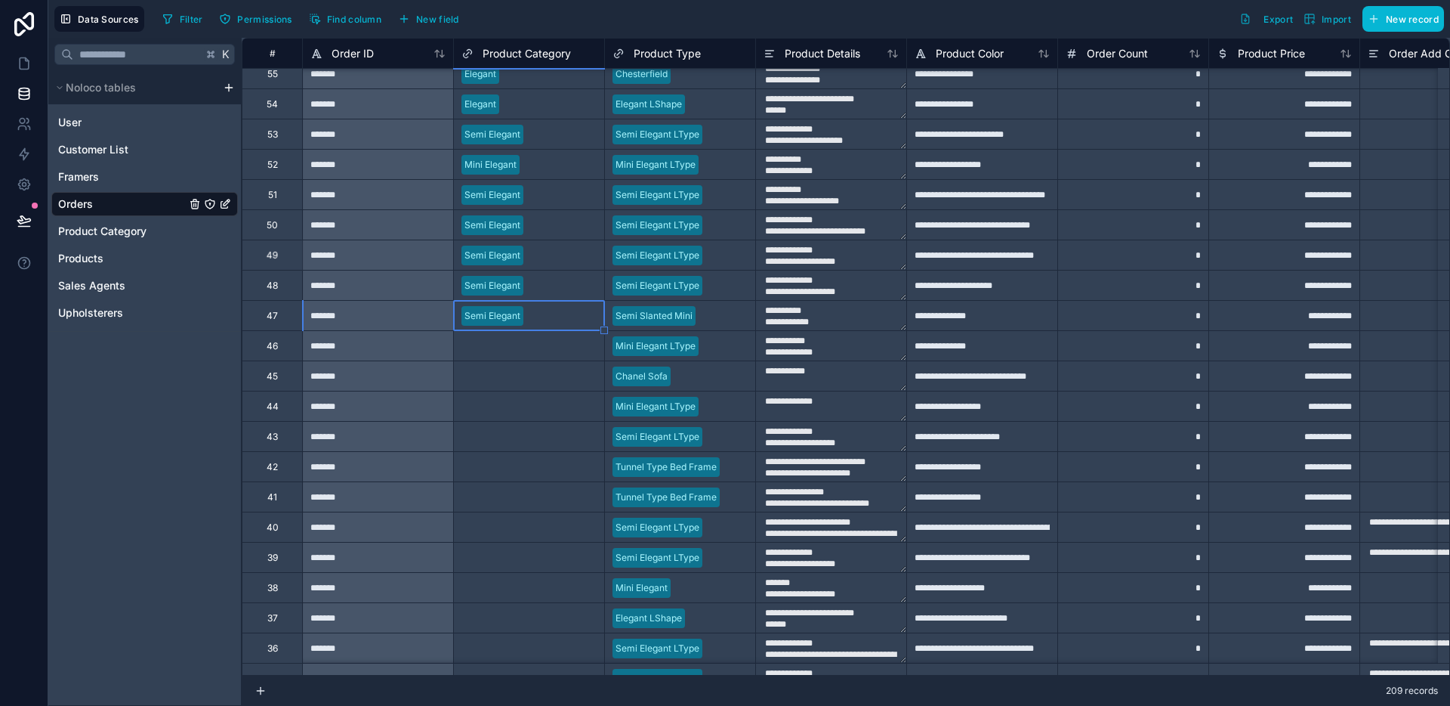
click at [533, 340] on div "Select a Product Category" at bounding box center [518, 346] width 113 height 12
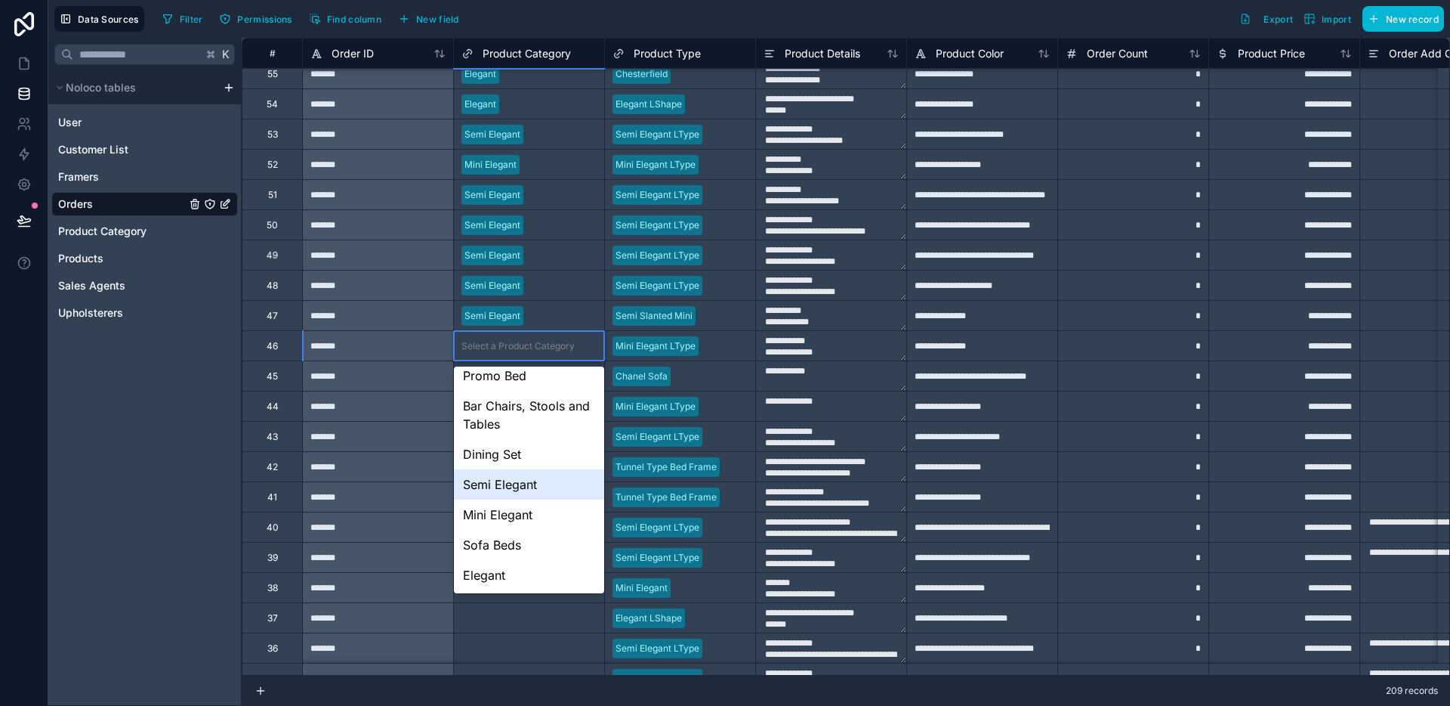
click at [515, 487] on div "Semi Elegant" at bounding box center [529, 484] width 150 height 30
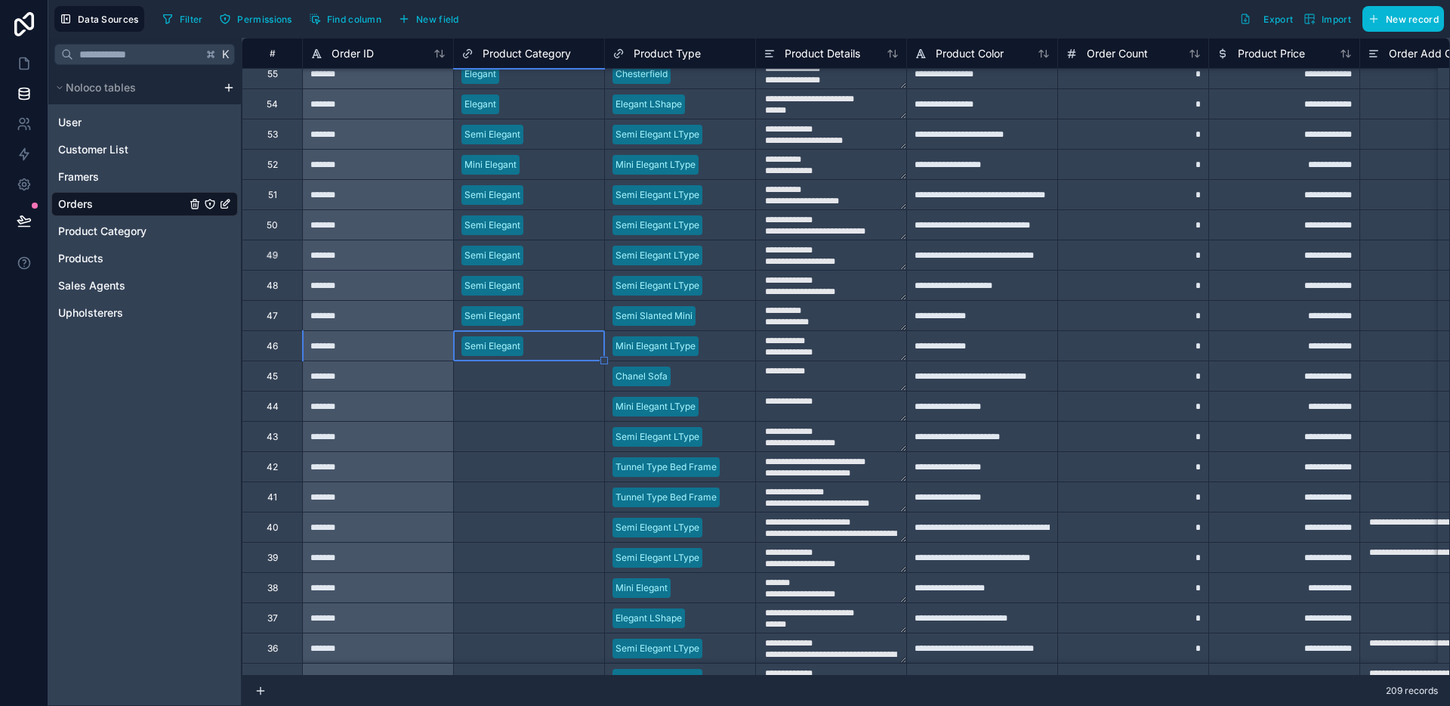
click at [548, 356] on div "Semi Elegant" at bounding box center [529, 346] width 150 height 23
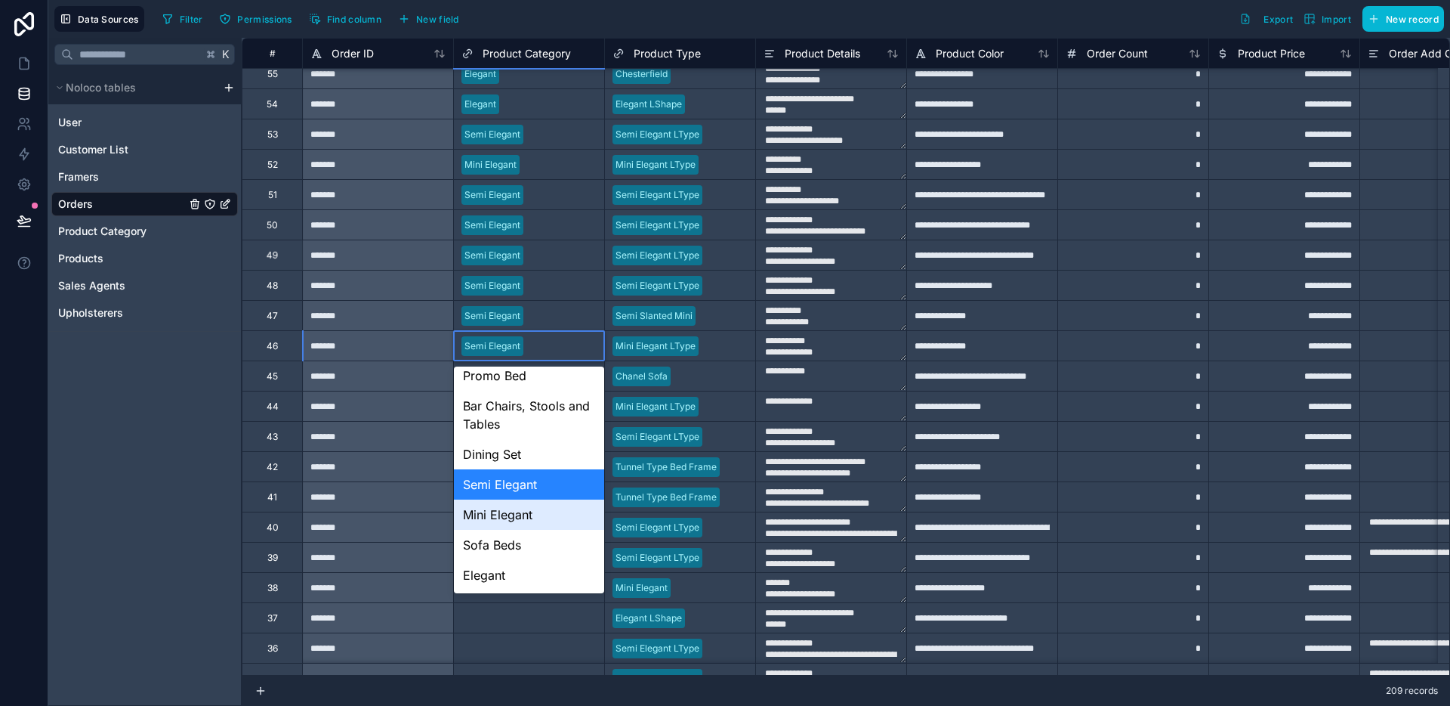
click at [496, 514] on div "Mini Elegant" at bounding box center [529, 514] width 150 height 30
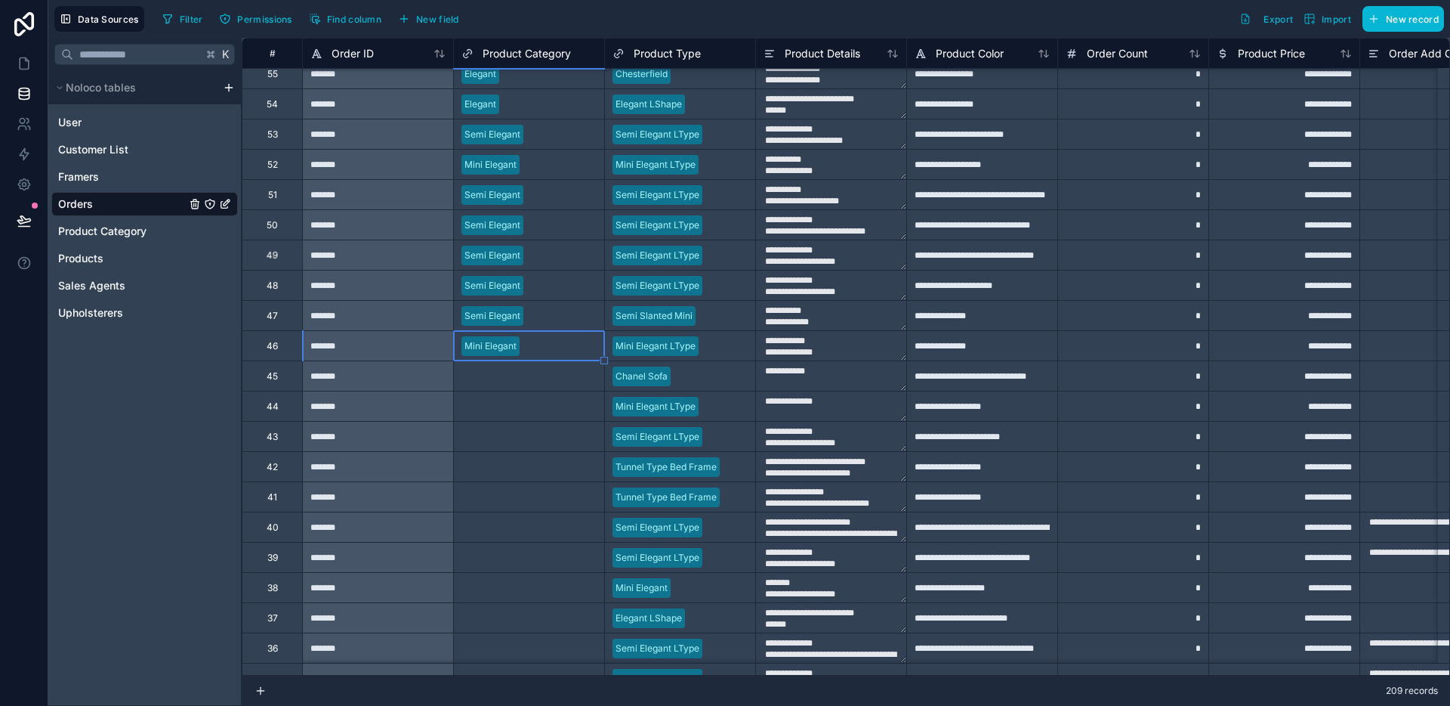
click at [526, 384] on div "Select a Product Category" at bounding box center [529, 375] width 150 height 29
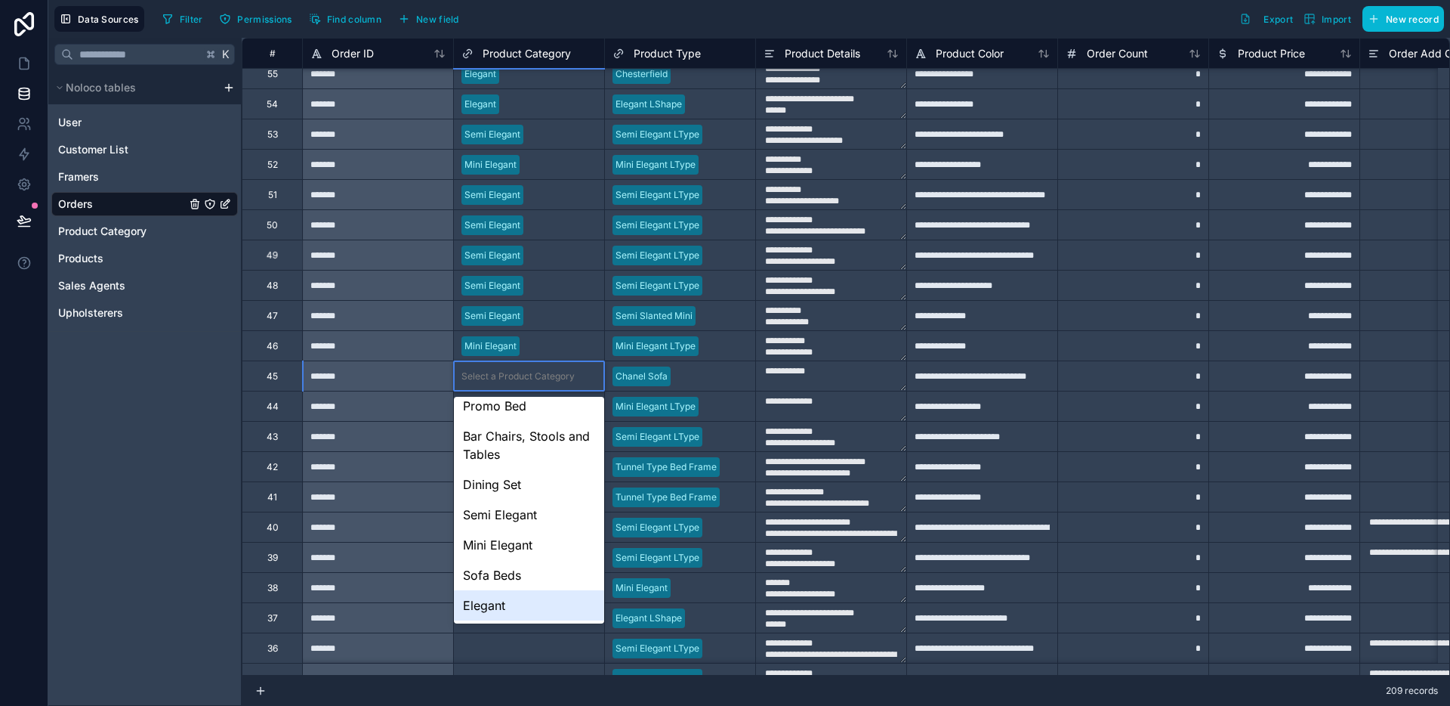
click at [508, 616] on div "Elegant" at bounding box center [529, 605] width 150 height 30
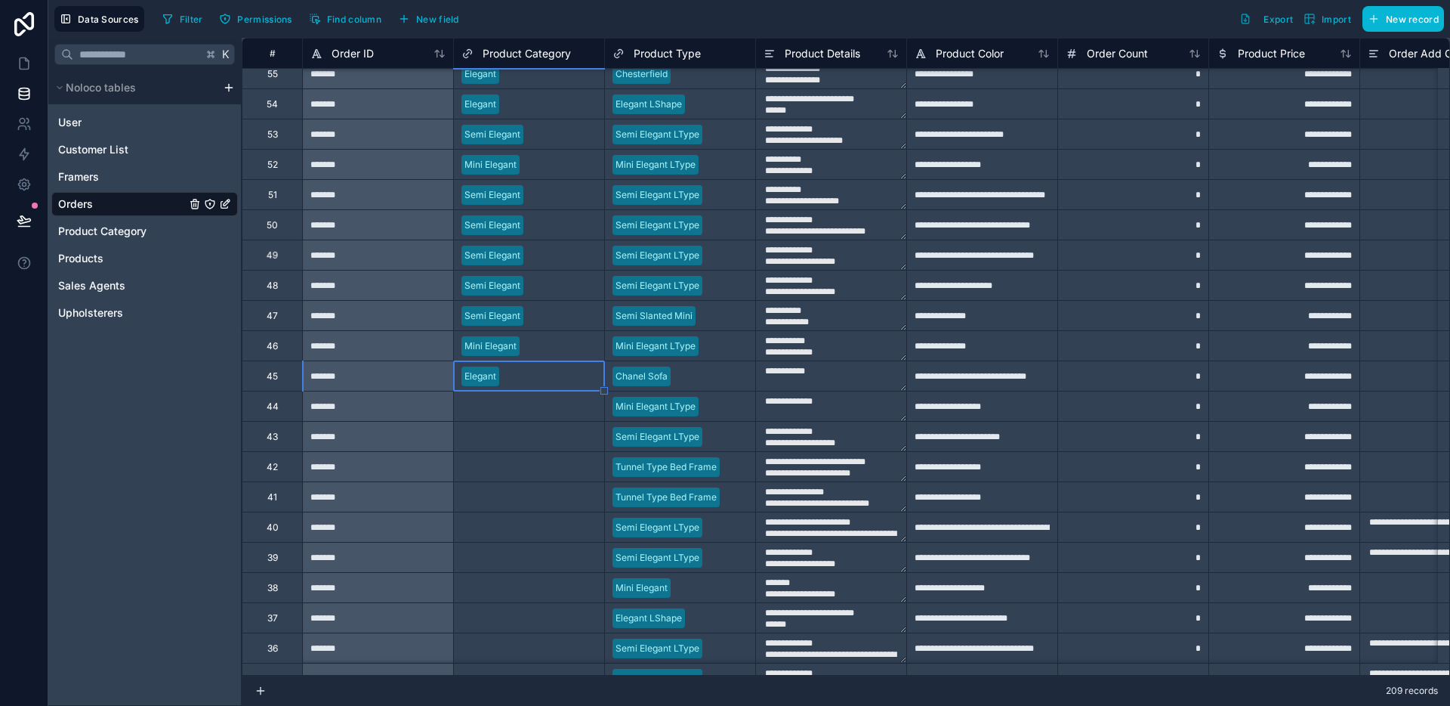
click at [499, 410] on div "Select a Product Category" at bounding box center [518, 406] width 113 height 12
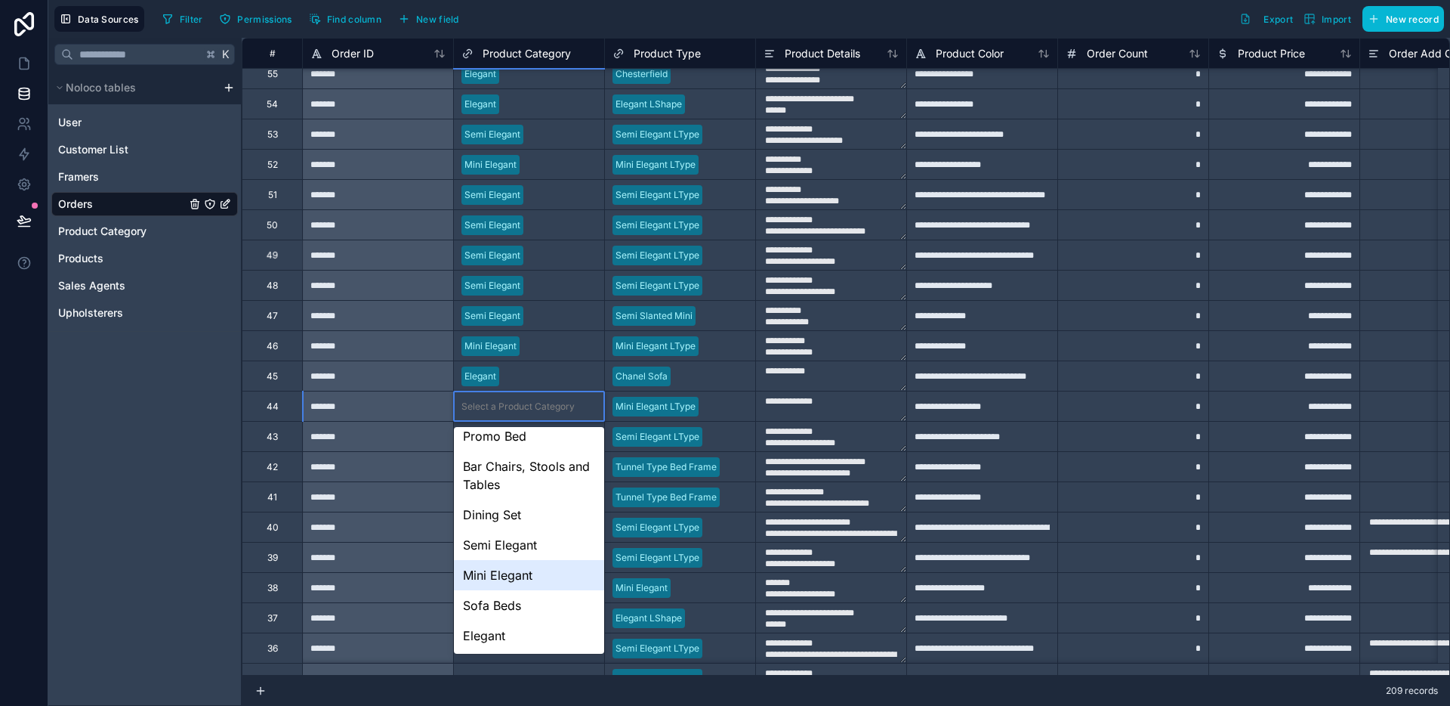
click at [511, 569] on div "Mini Elegant" at bounding box center [529, 575] width 150 height 30
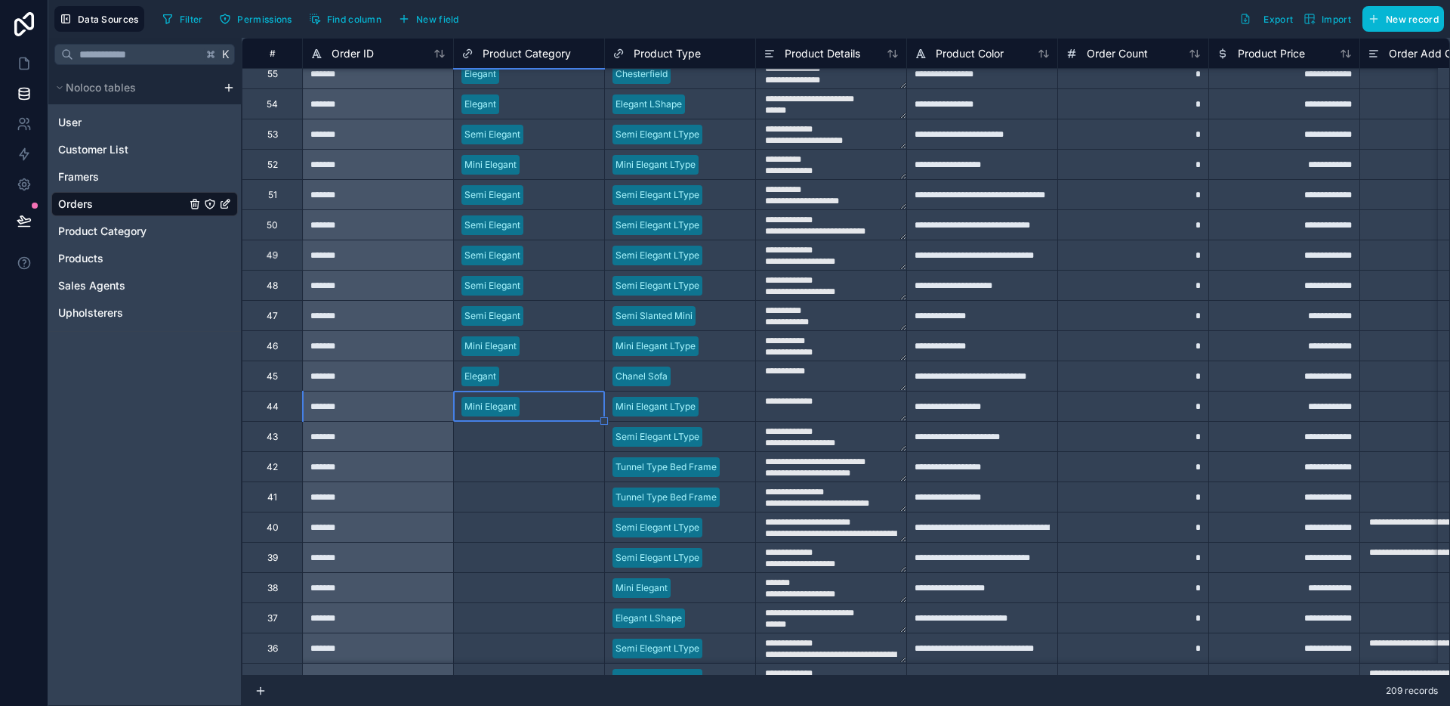
click at [521, 431] on div "Select a Product Category" at bounding box center [518, 437] width 113 height 12
click at [515, 441] on div "Select a Product Category" at bounding box center [518, 437] width 113 height 12
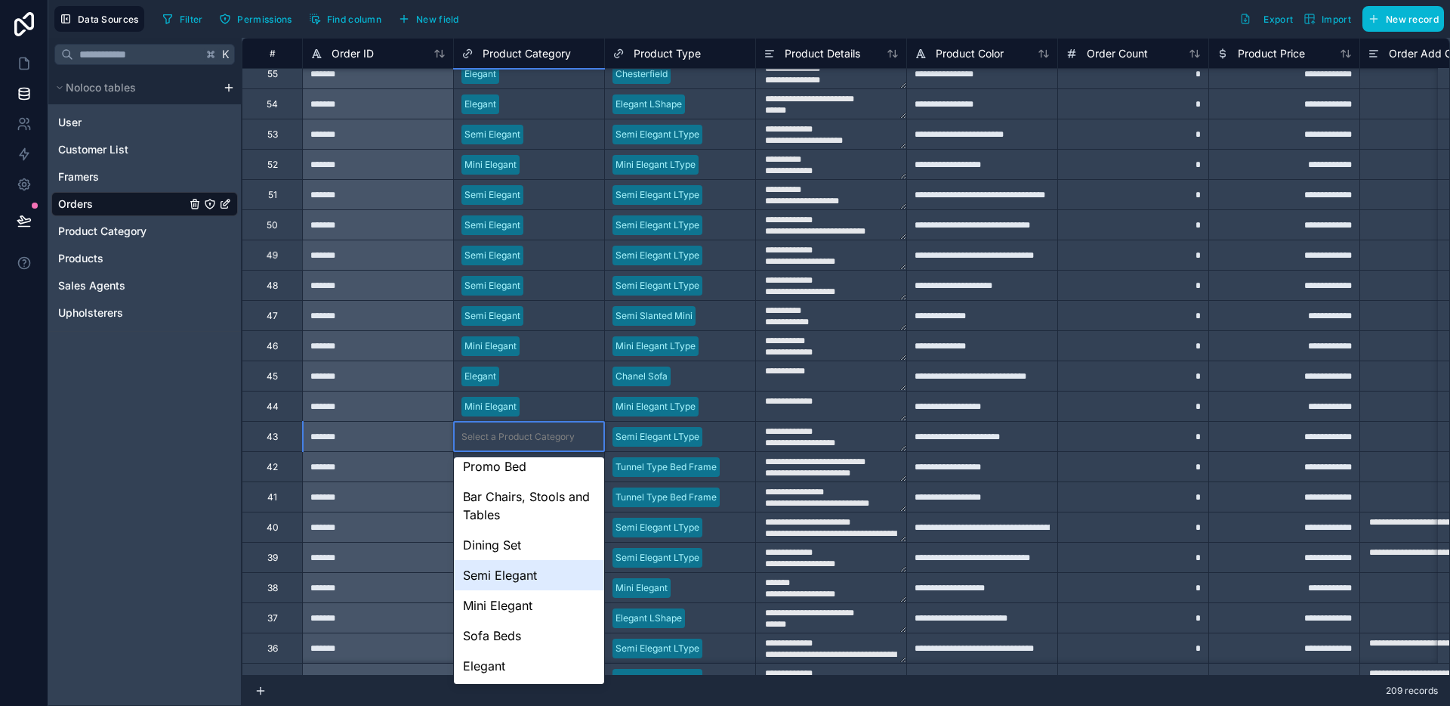
click at [511, 582] on div "Semi Elegant" at bounding box center [529, 575] width 150 height 30
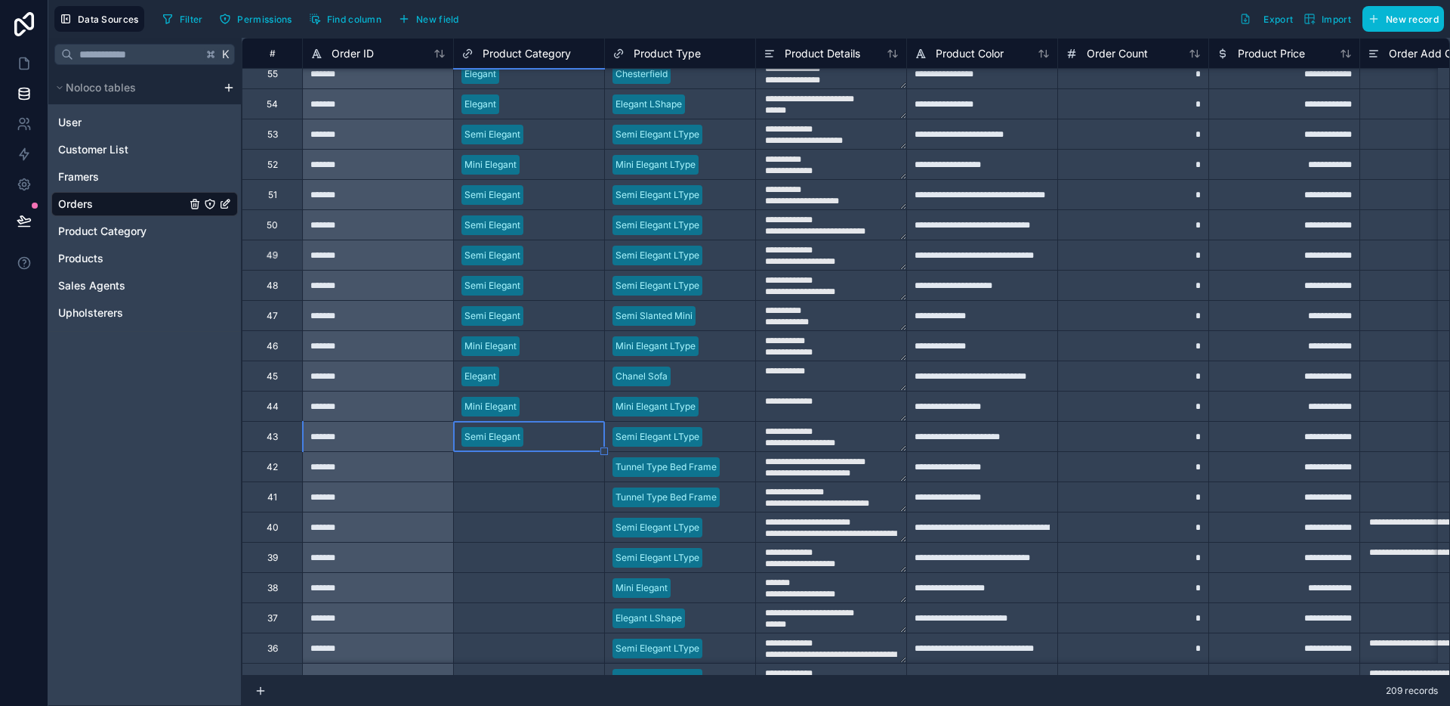
click at [525, 473] on div "Select a Product Category" at bounding box center [529, 466] width 150 height 15
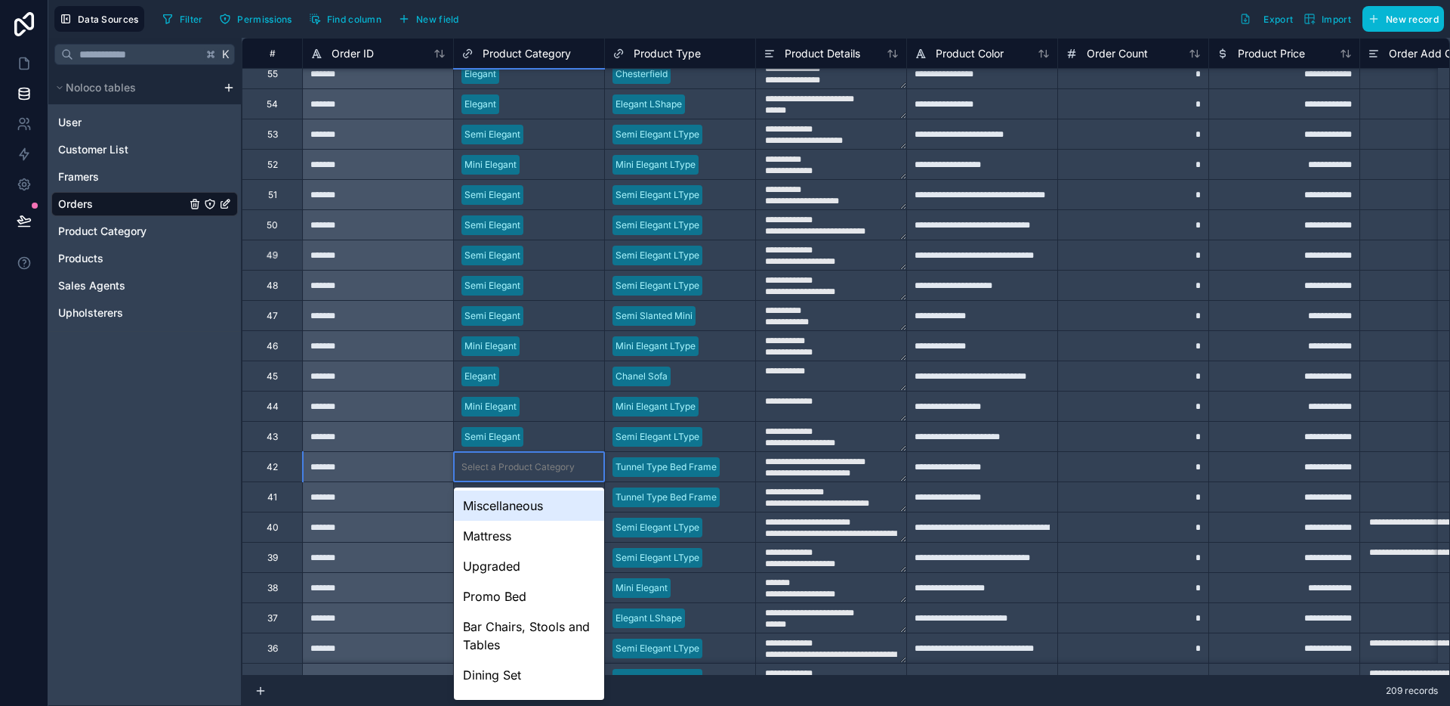
scroll to position [114, 0]
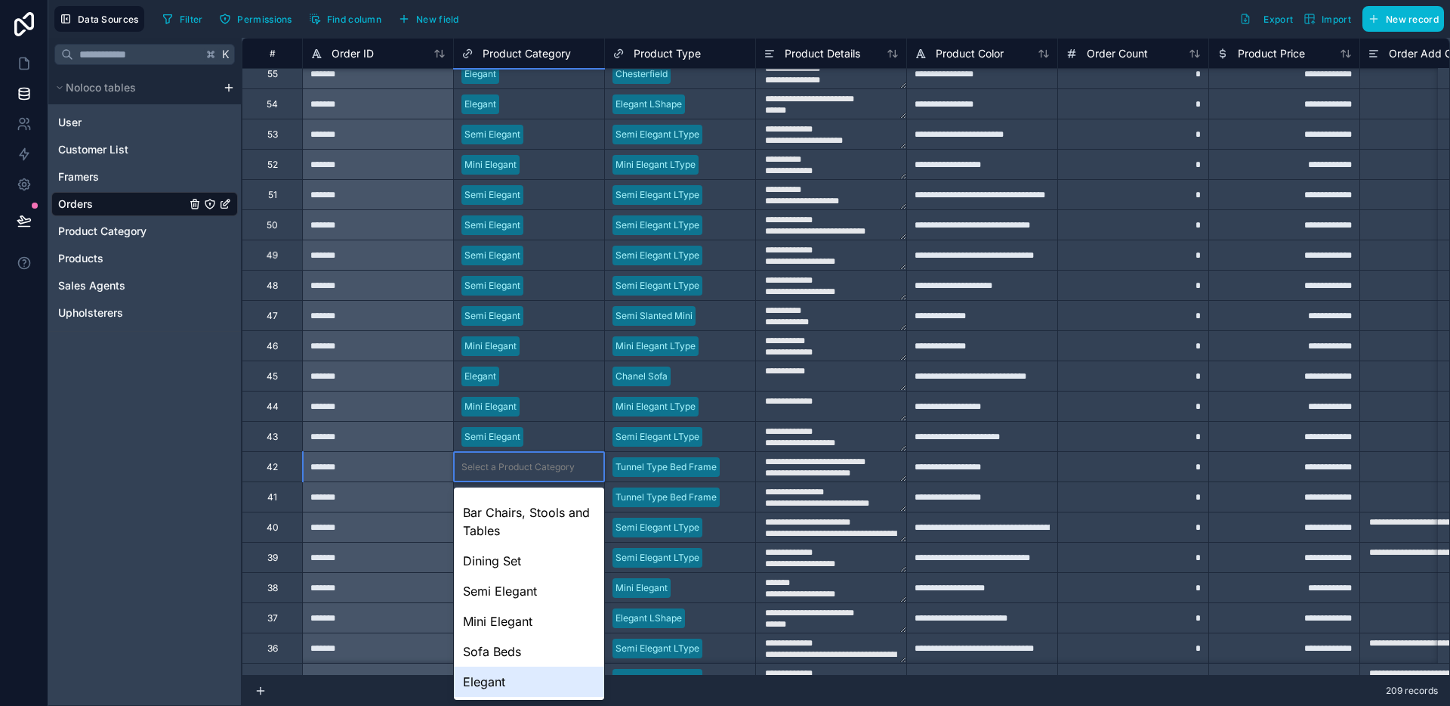
click at [499, 676] on div "Elegant" at bounding box center [529, 681] width 150 height 30
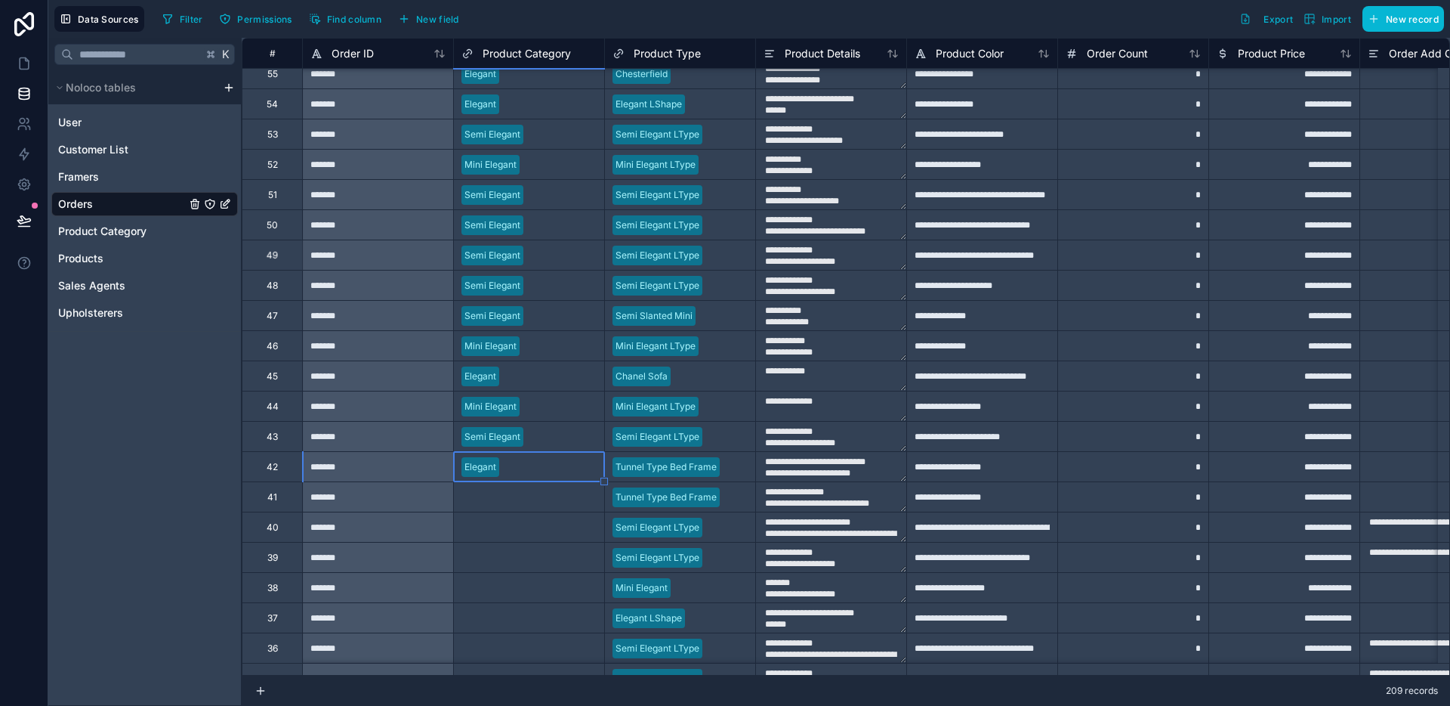
click at [512, 504] on div "Select a Product Category" at bounding box center [529, 497] width 150 height 15
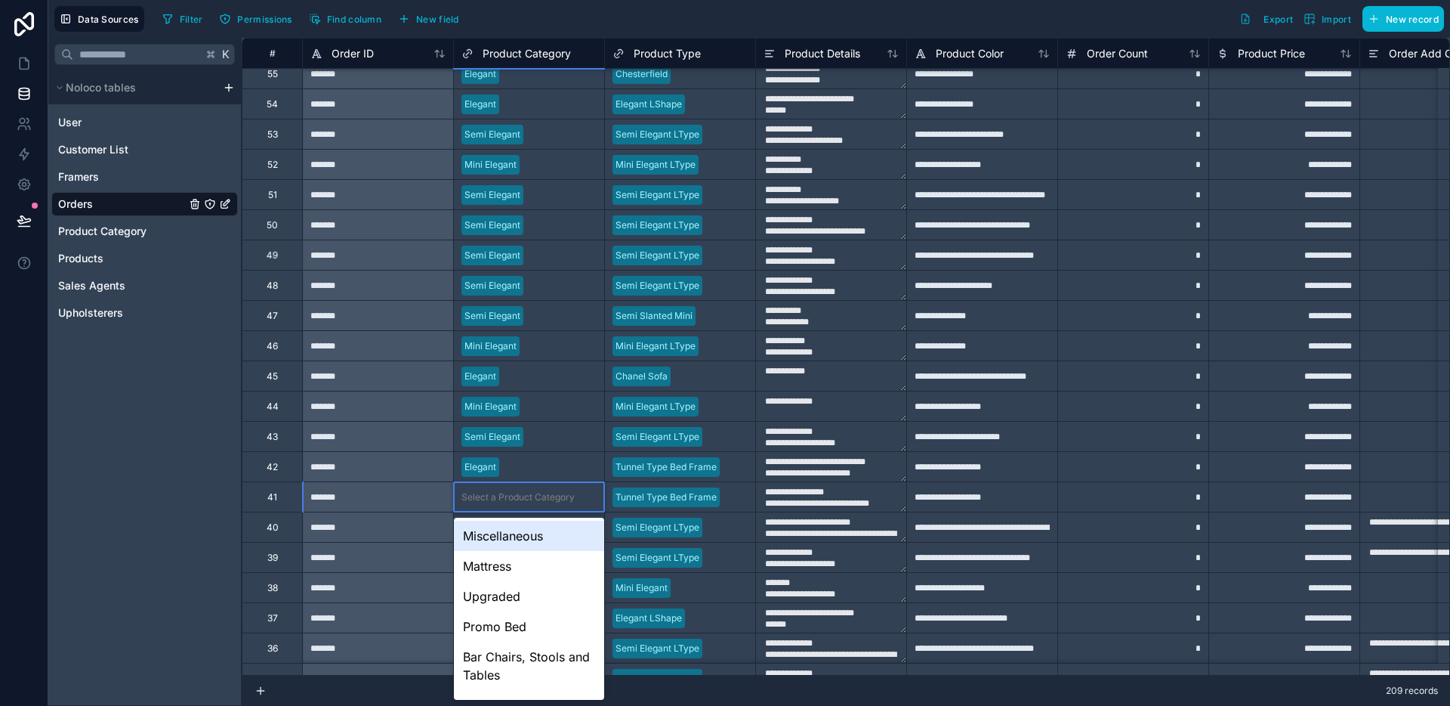
click at [512, 504] on div "Select a Product Category" at bounding box center [529, 497] width 150 height 15
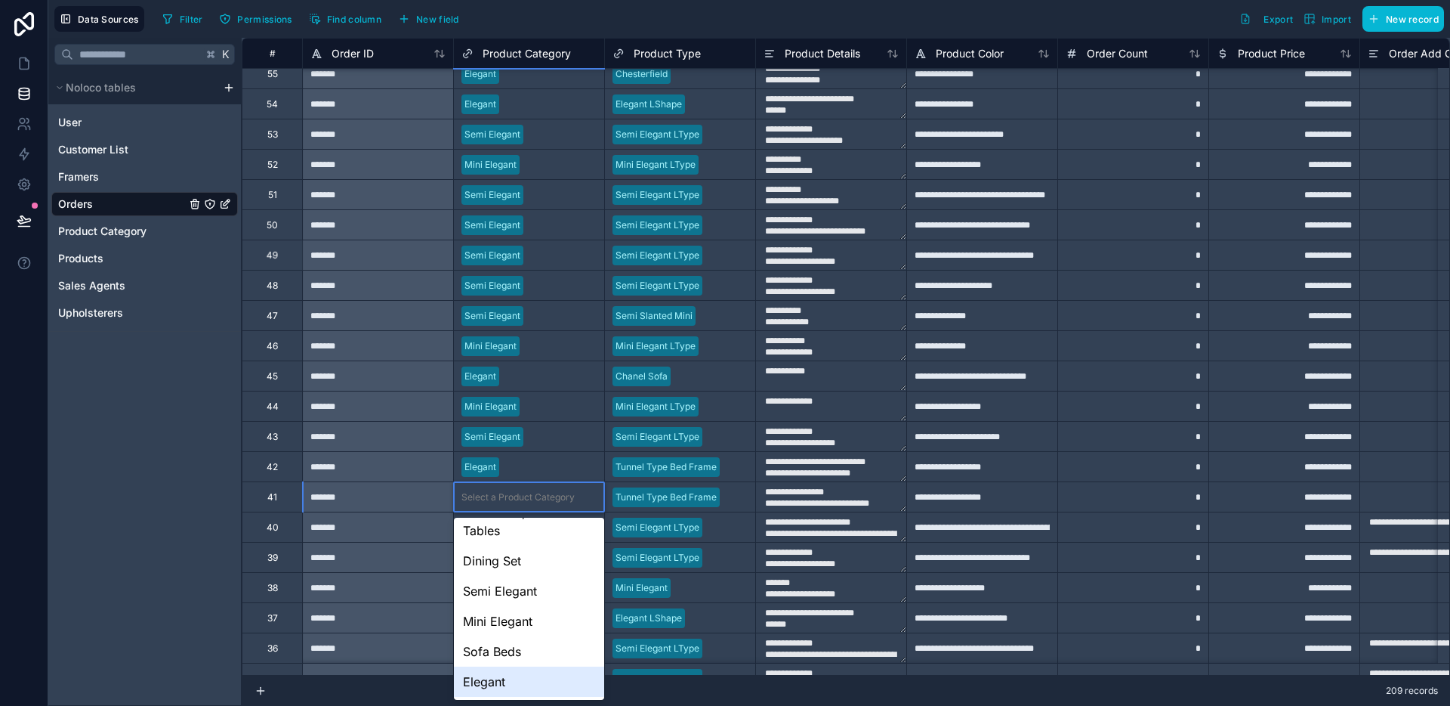
click at [504, 675] on div "Elegant" at bounding box center [529, 681] width 150 height 30
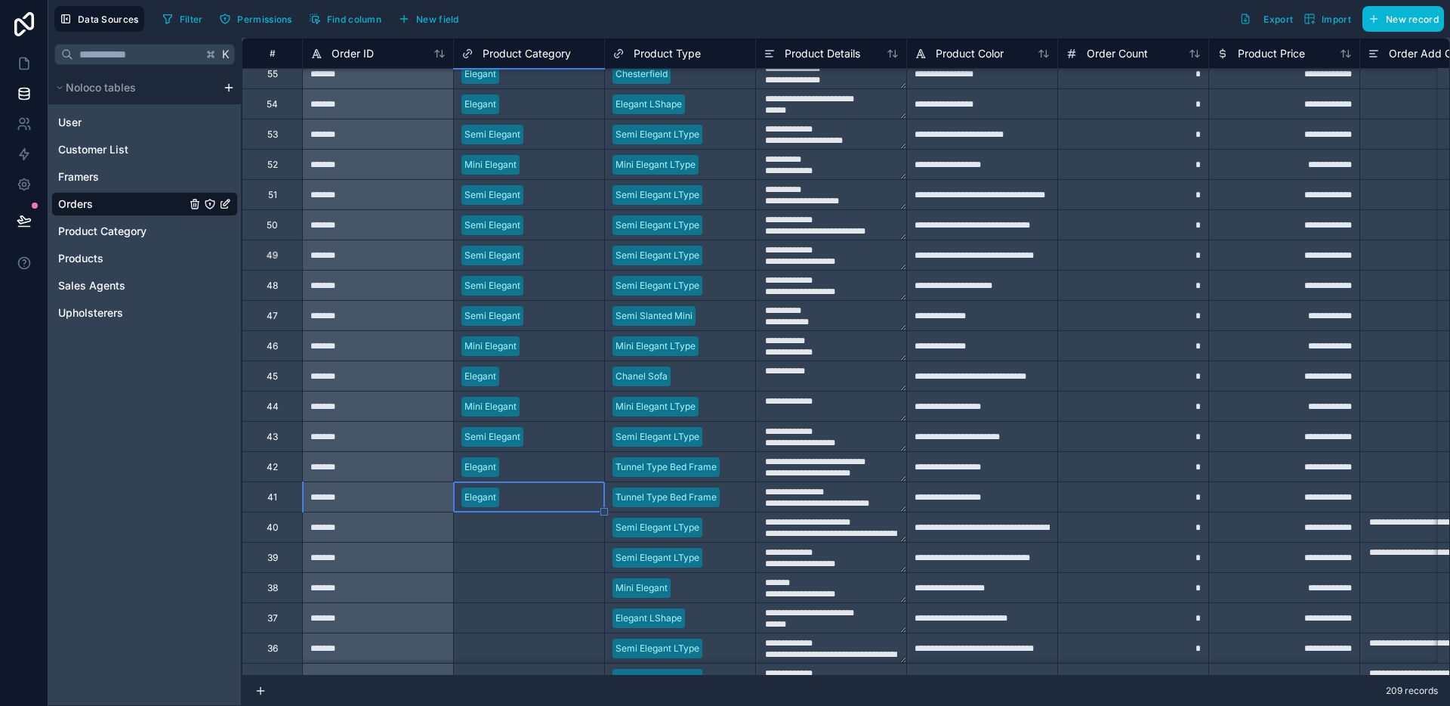
click at [524, 533] on div "Select a Product Category" at bounding box center [529, 527] width 150 height 15
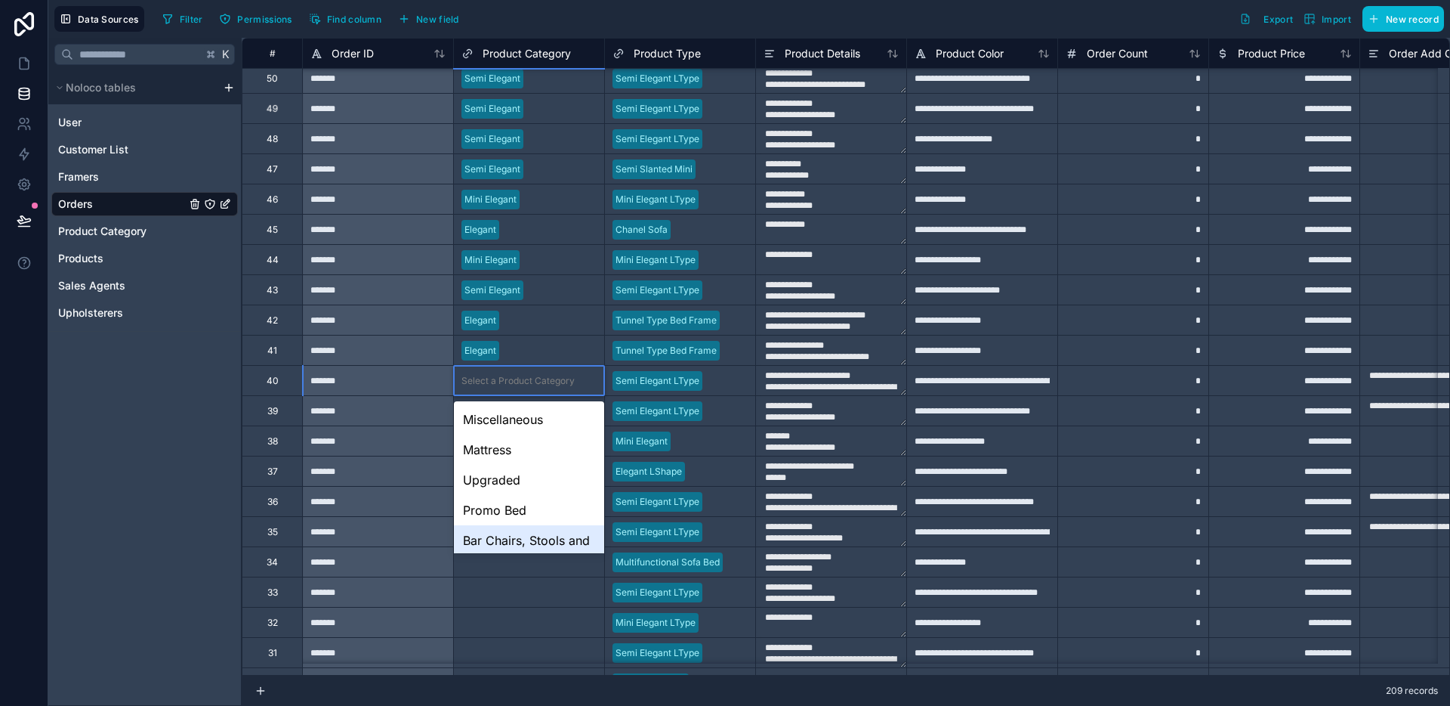
scroll to position [175, 0]
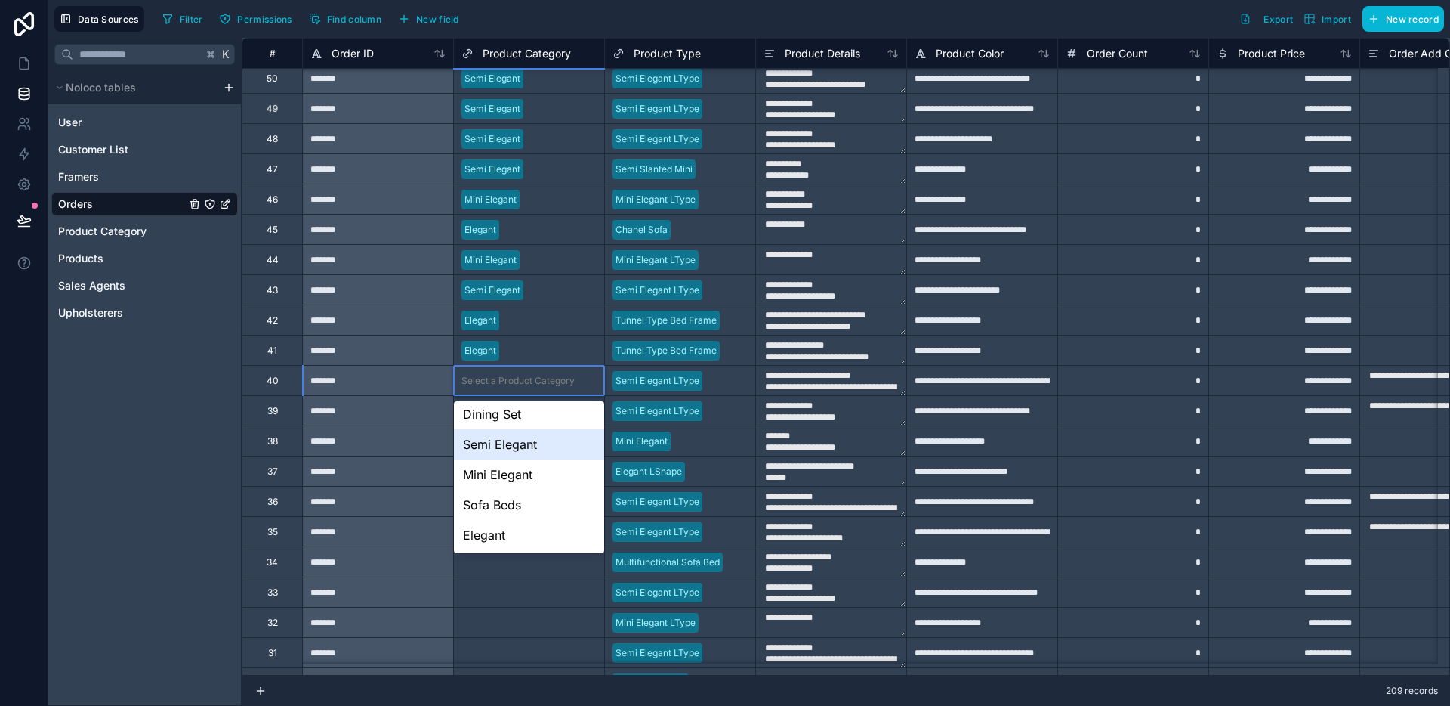
click at [517, 446] on div "Semi Elegant" at bounding box center [529, 444] width 150 height 30
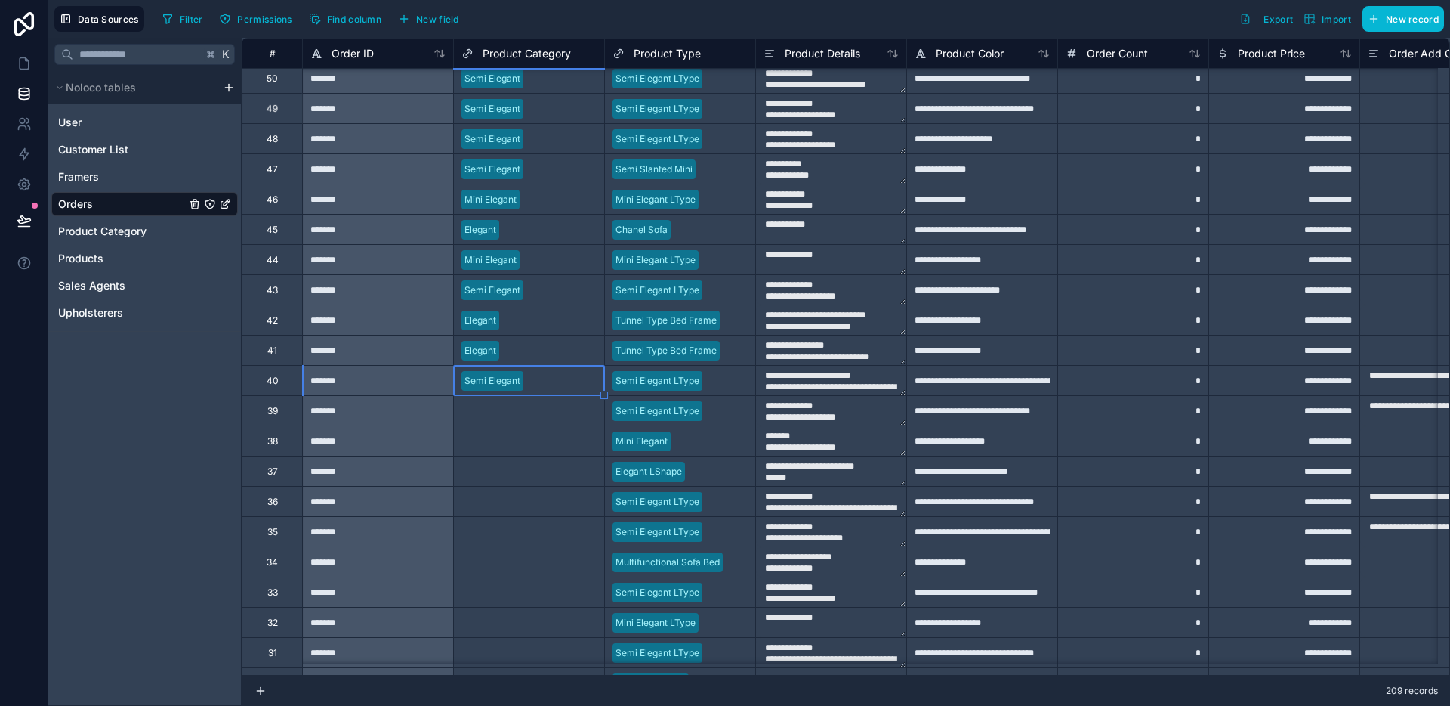
click at [514, 411] on div "Select a Product Category" at bounding box center [518, 411] width 113 height 12
click at [514, 412] on div "Select a Product Category" at bounding box center [518, 411] width 113 height 12
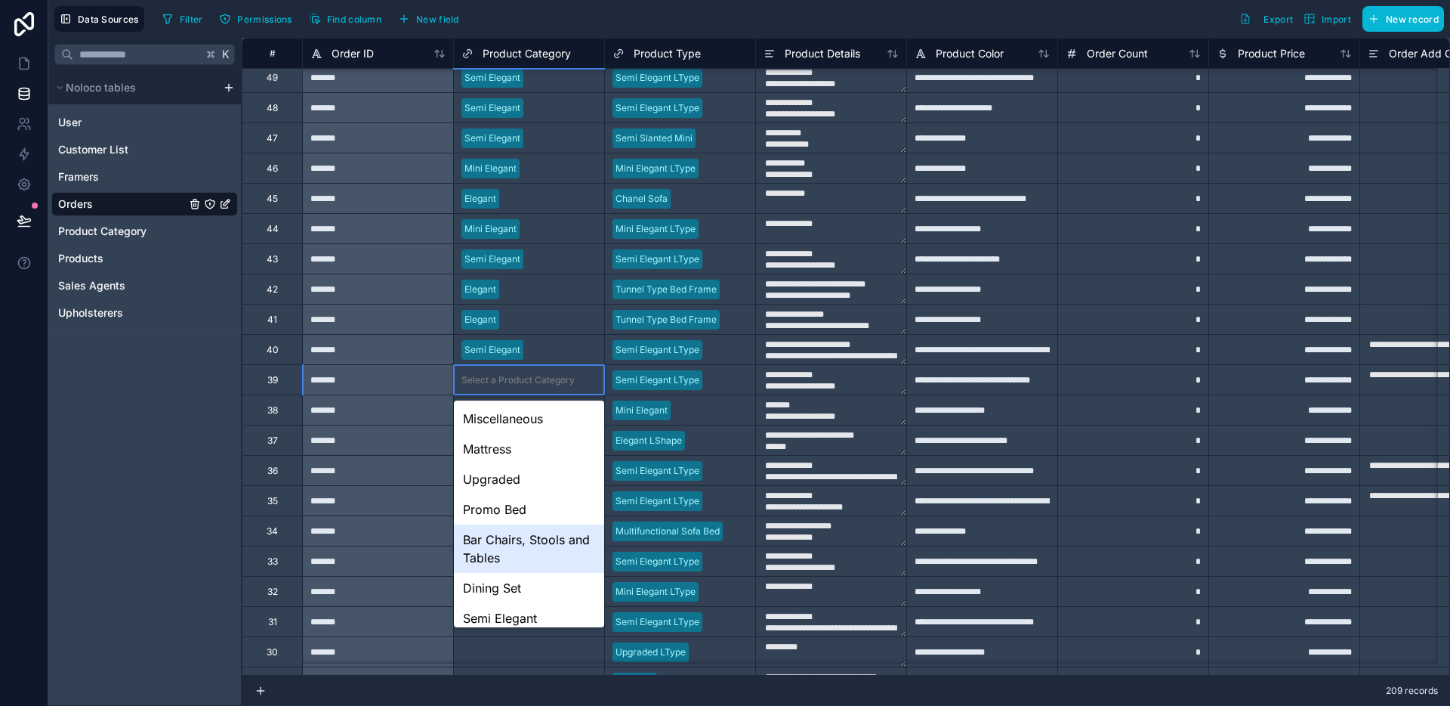
scroll to position [100, 0]
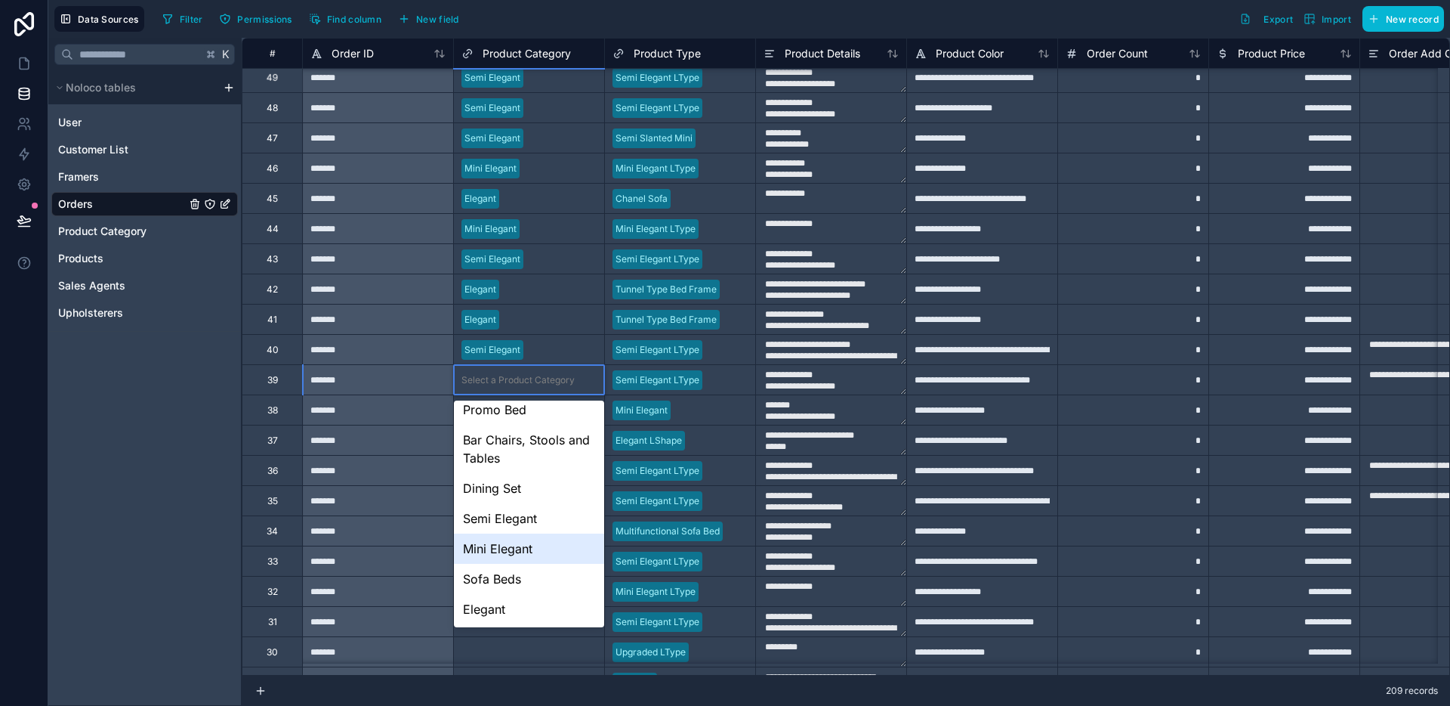
click at [511, 535] on div "Mini Elegant" at bounding box center [529, 548] width 150 height 30
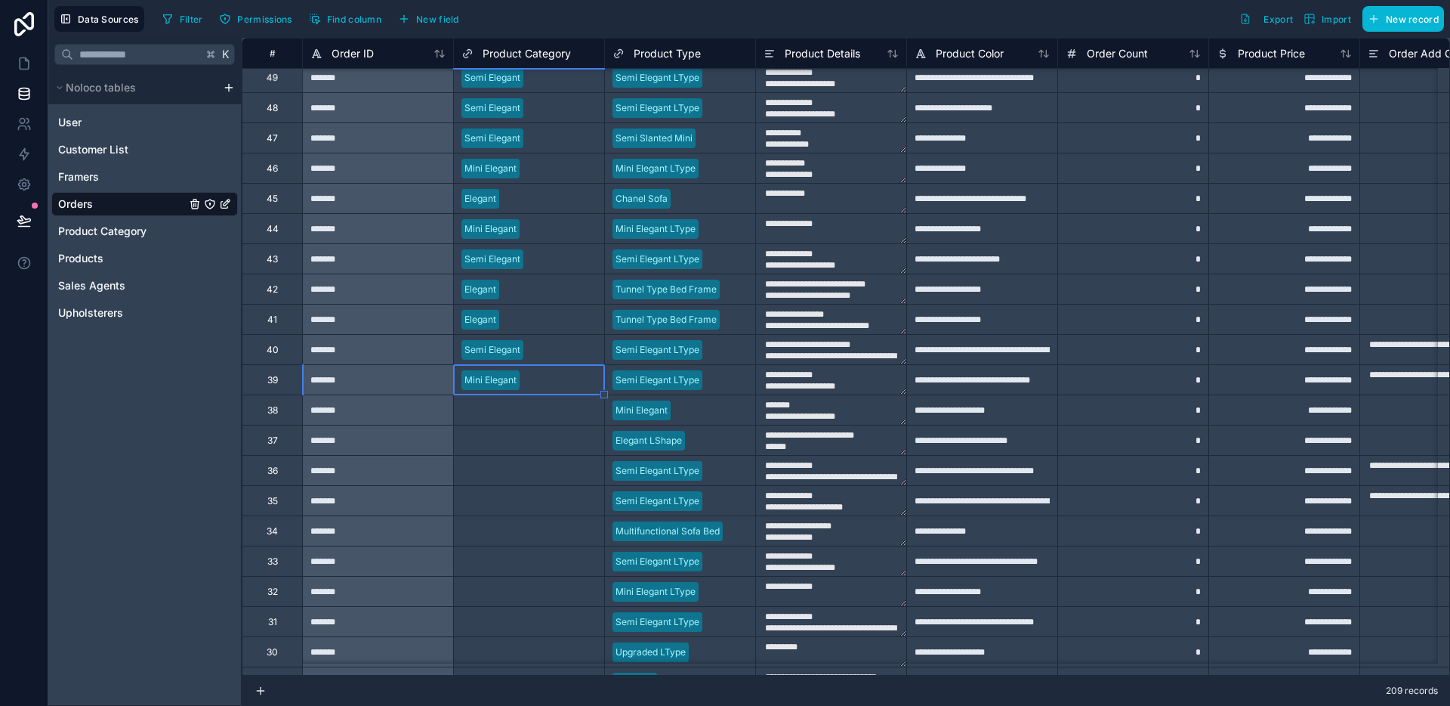
click at [531, 391] on div "Mini Elegant" at bounding box center [529, 379] width 150 height 29
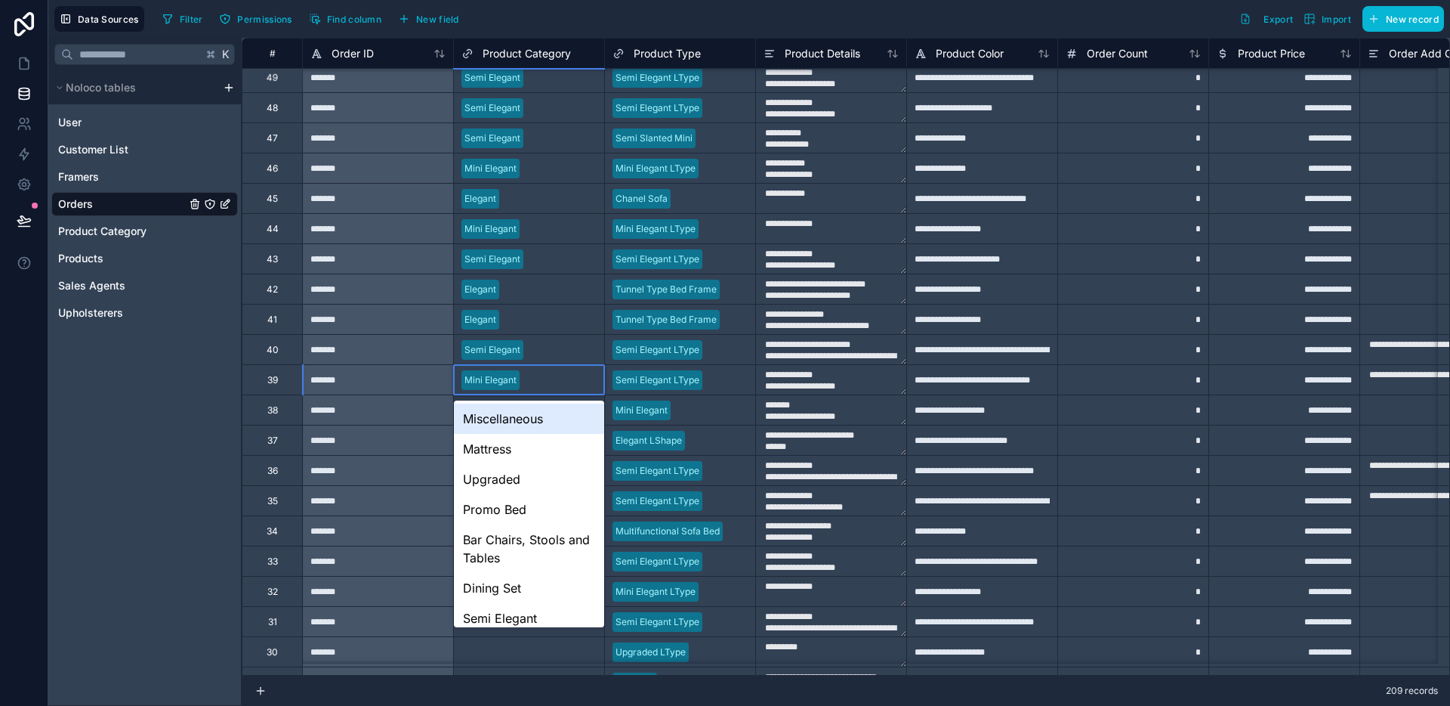
click at [531, 391] on div "Mini Elegant" at bounding box center [529, 379] width 150 height 29
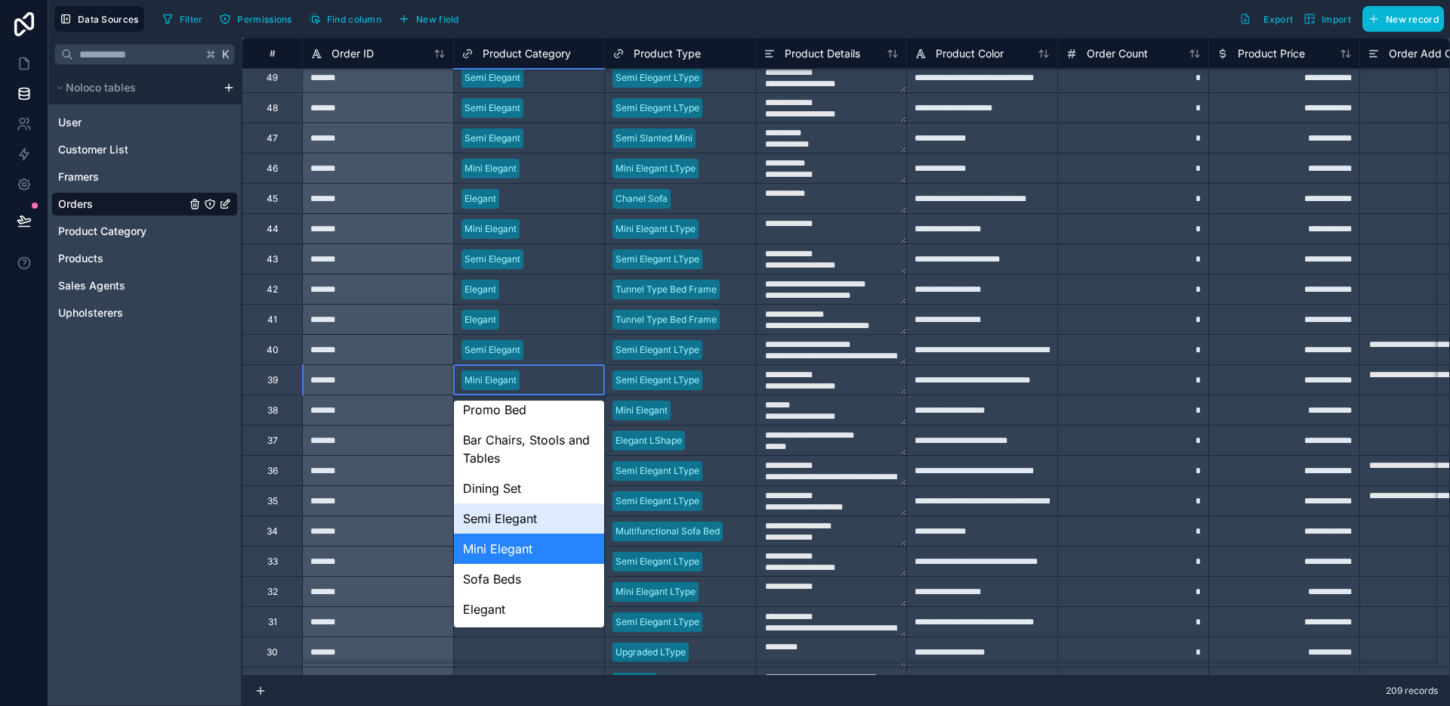
click at [525, 523] on div "Semi Elegant" at bounding box center [529, 518] width 150 height 30
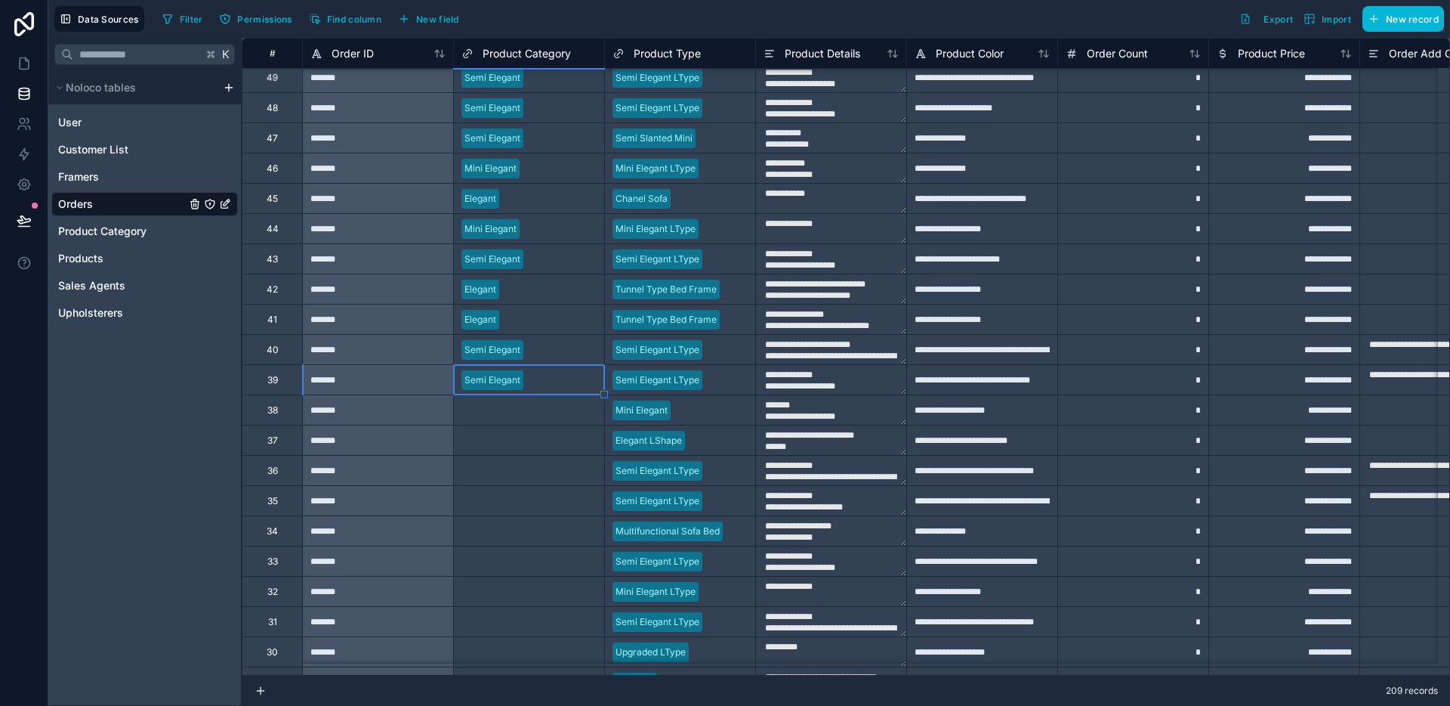
click at [548, 413] on div "Select a Product Category" at bounding box center [518, 410] width 113 height 12
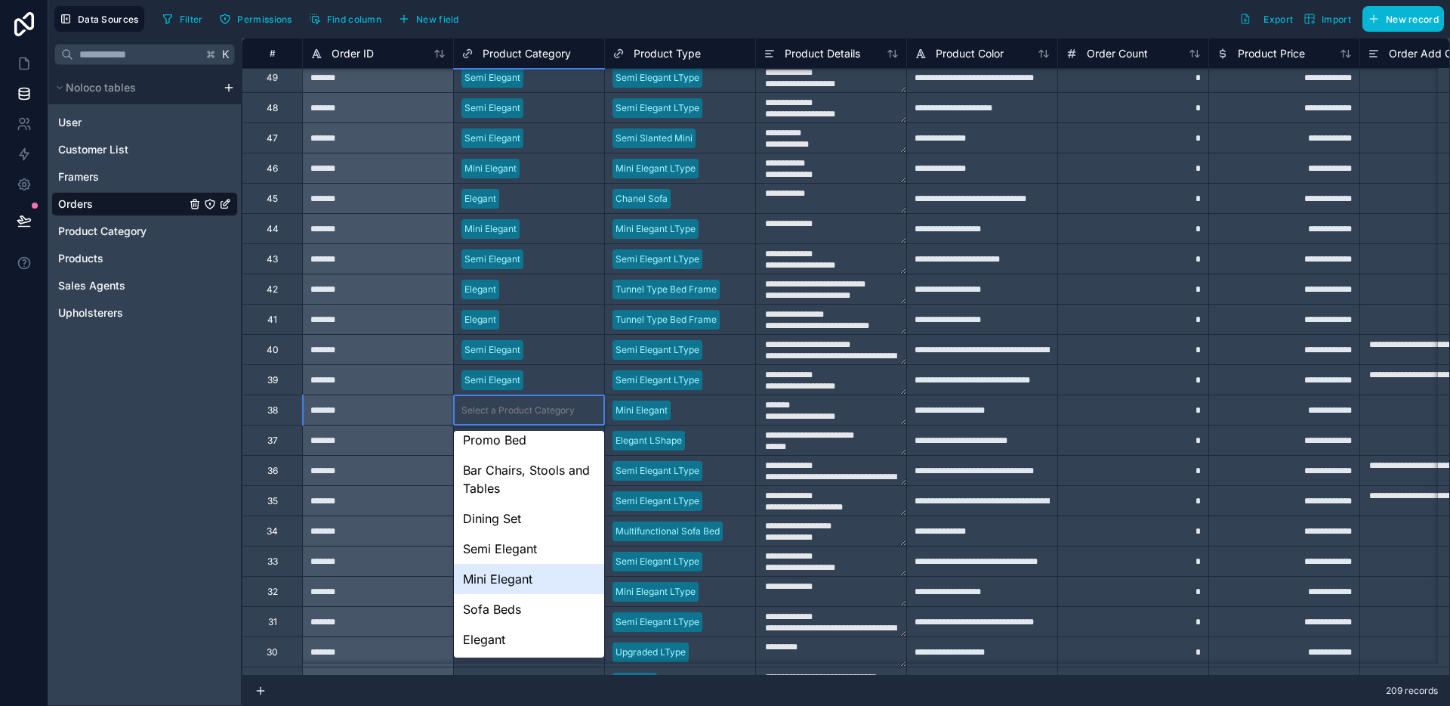
click at [523, 577] on div "Mini Elegant" at bounding box center [529, 579] width 150 height 30
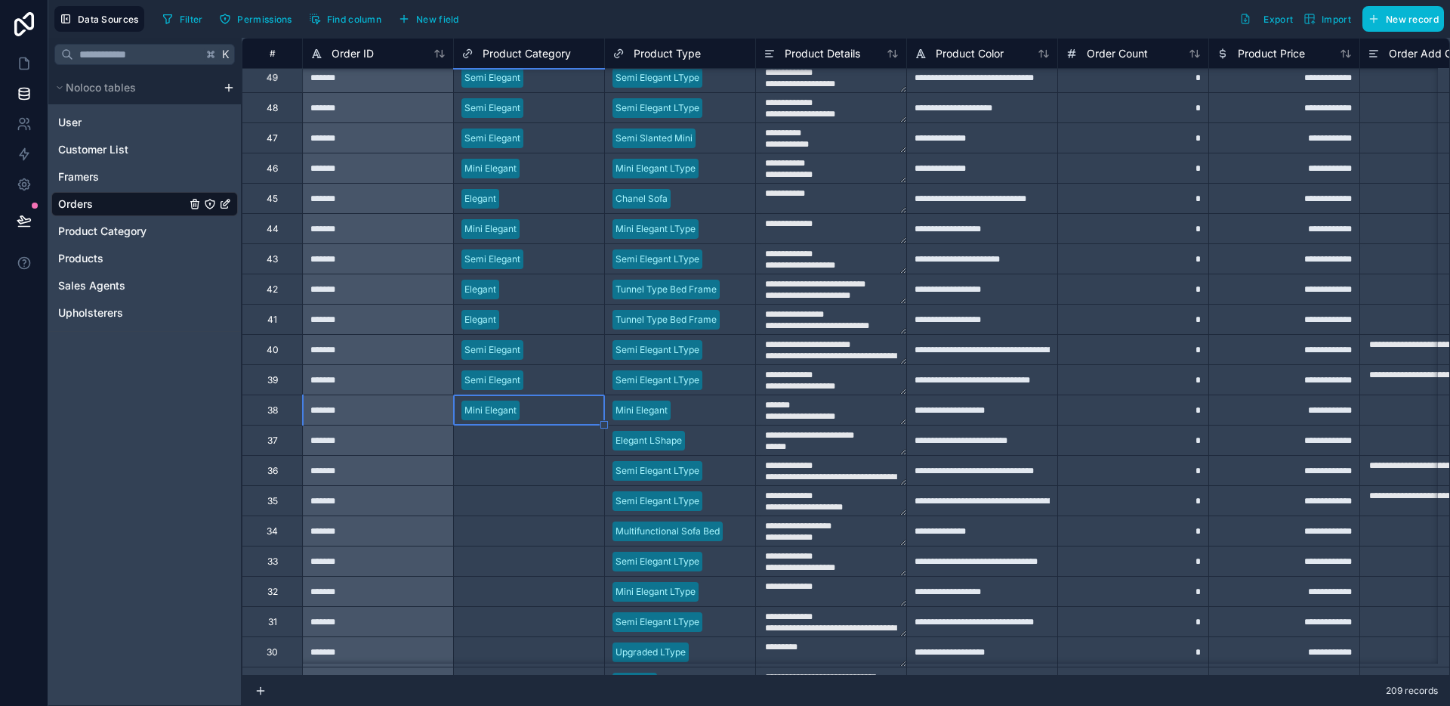
click at [550, 446] on div "Select a Product Category" at bounding box center [529, 440] width 150 height 15
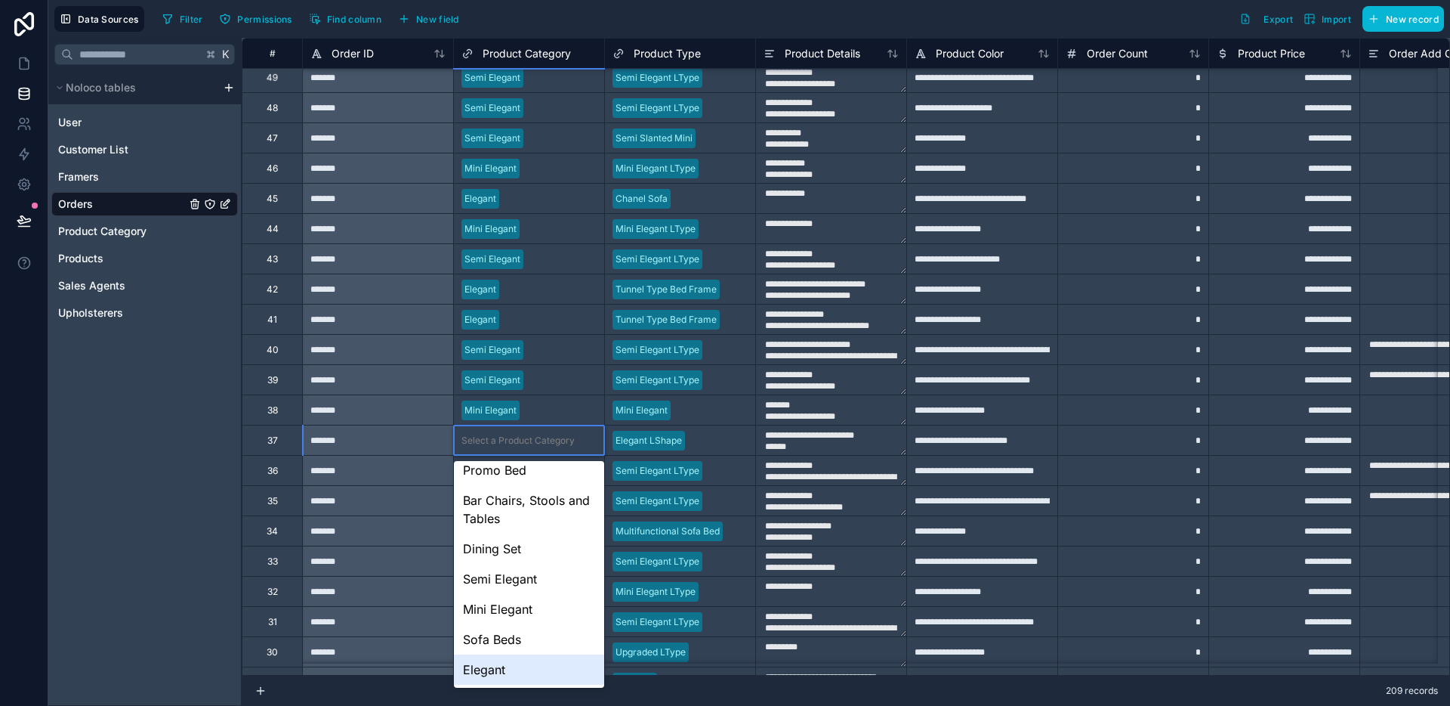
click at [499, 662] on div "Elegant" at bounding box center [529, 669] width 150 height 30
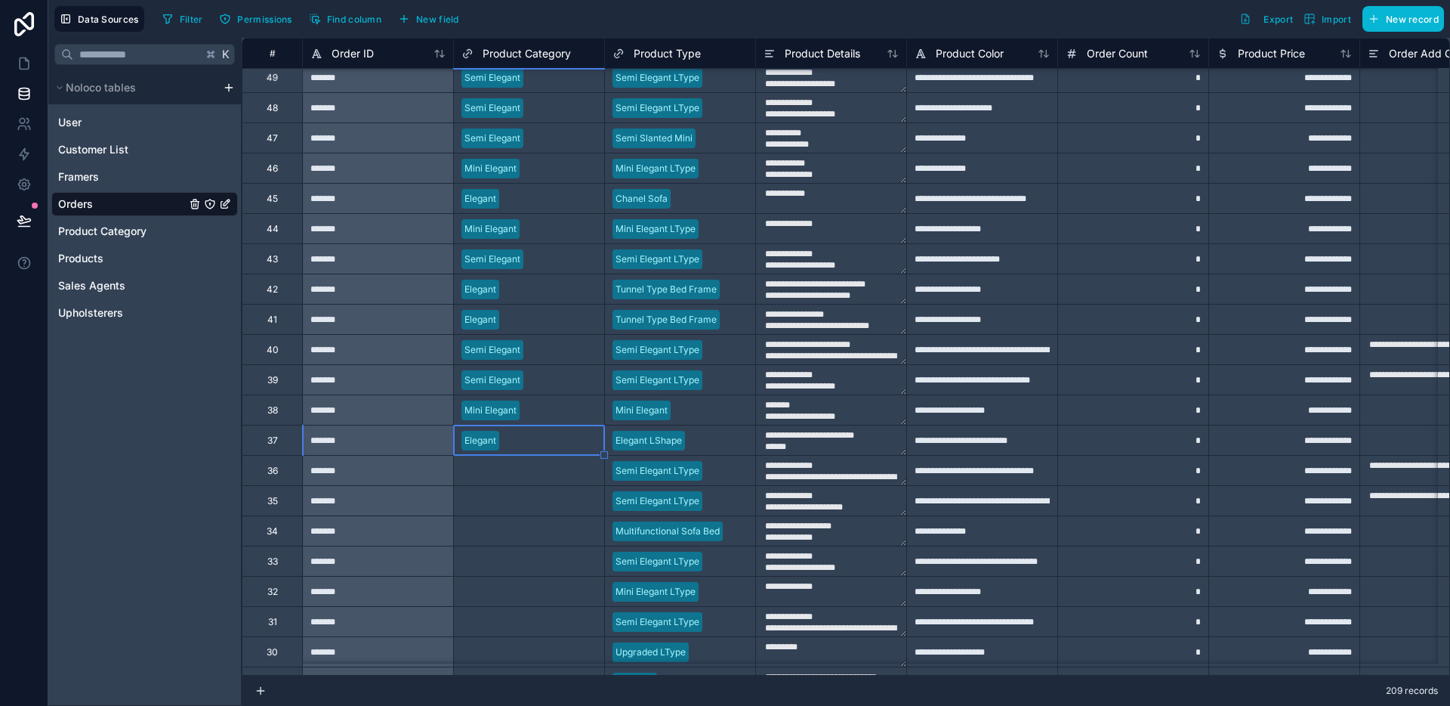
click at [542, 465] on div "Select a Product Category" at bounding box center [518, 471] width 113 height 12
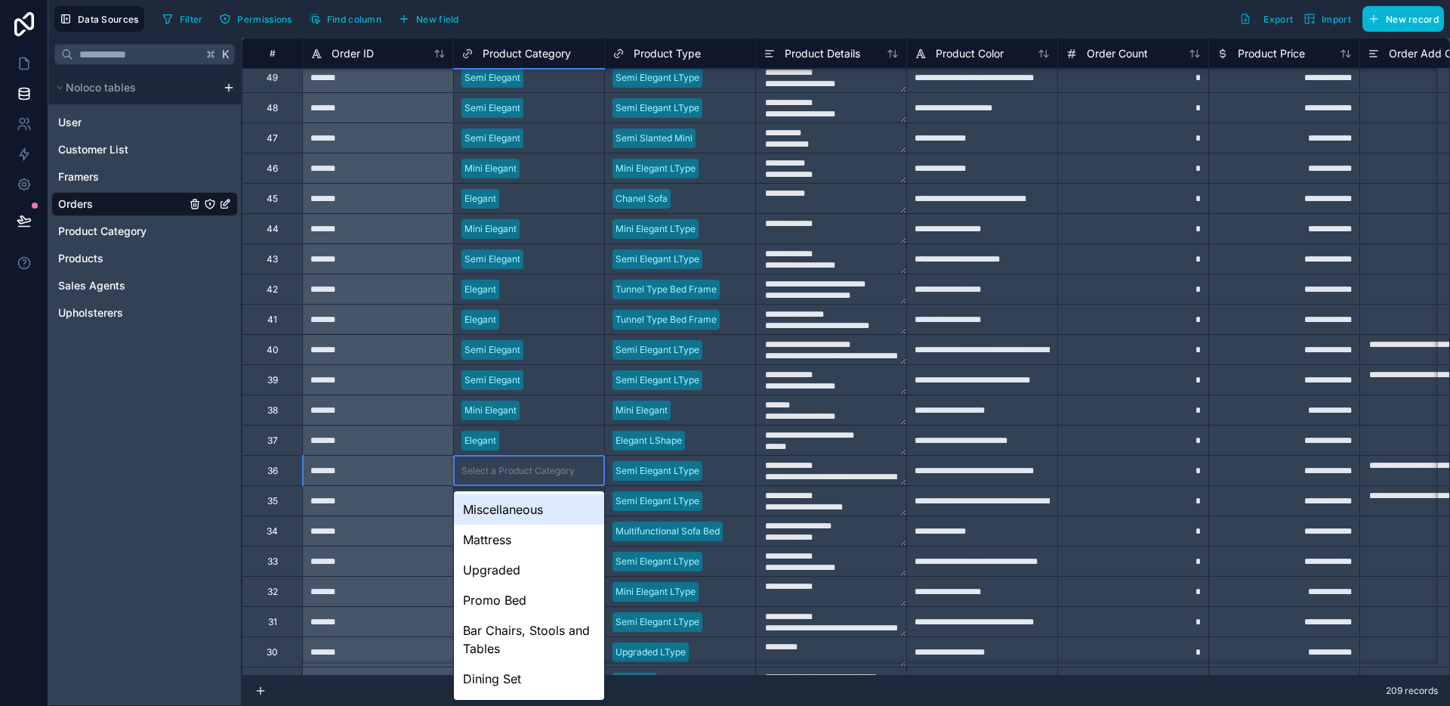
click at [542, 465] on div "Select a Product Category" at bounding box center [518, 471] width 113 height 12
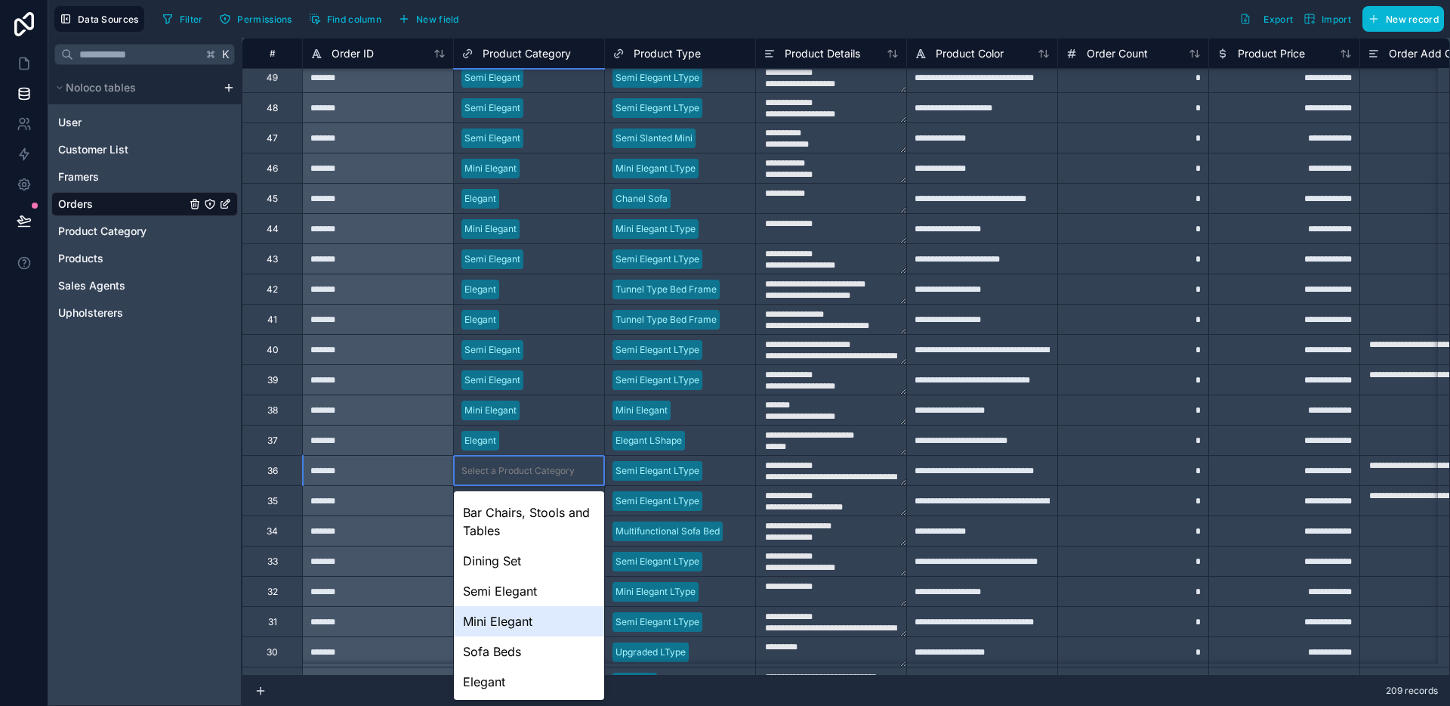
click at [514, 604] on div "Semi Elegant" at bounding box center [529, 591] width 150 height 30
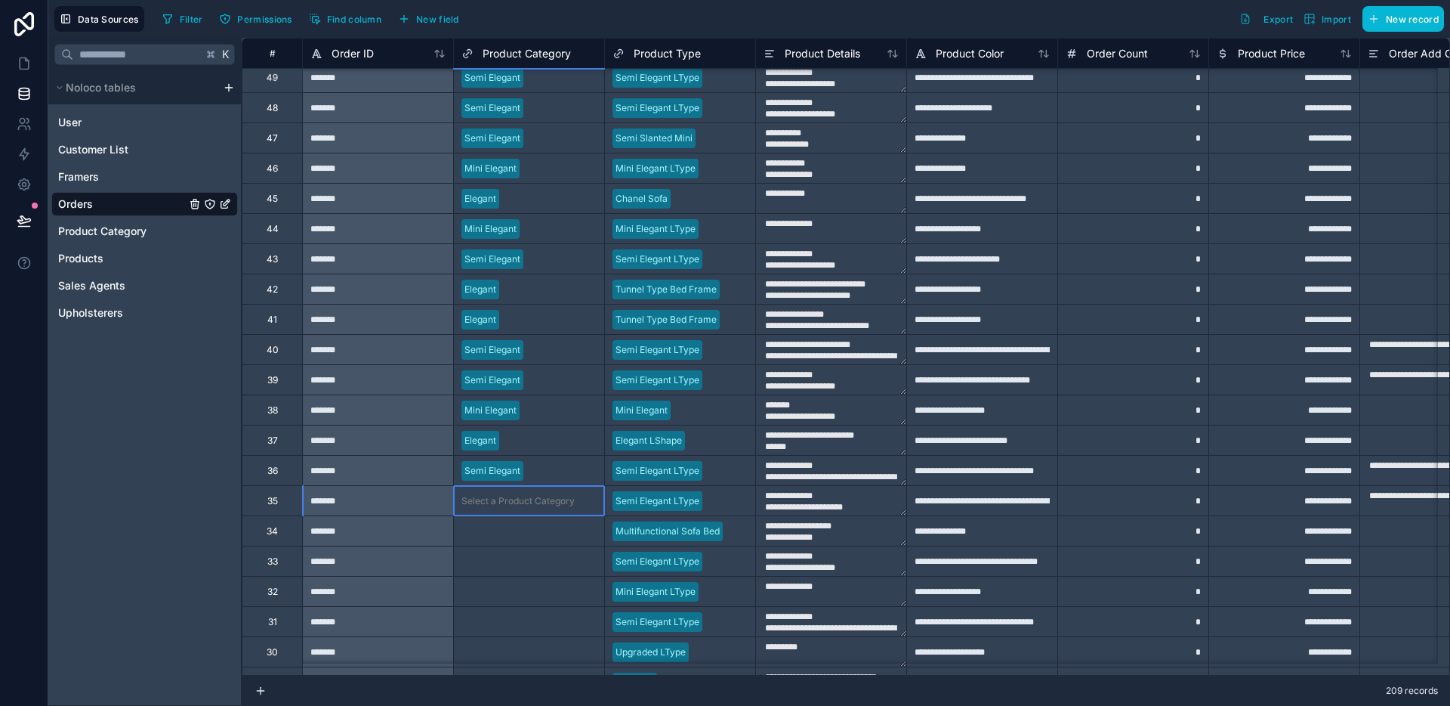
click at [549, 495] on div "Select a Product Category" at bounding box center [518, 501] width 113 height 12
click at [549, 496] on div "Select a Product Category" at bounding box center [518, 501] width 113 height 12
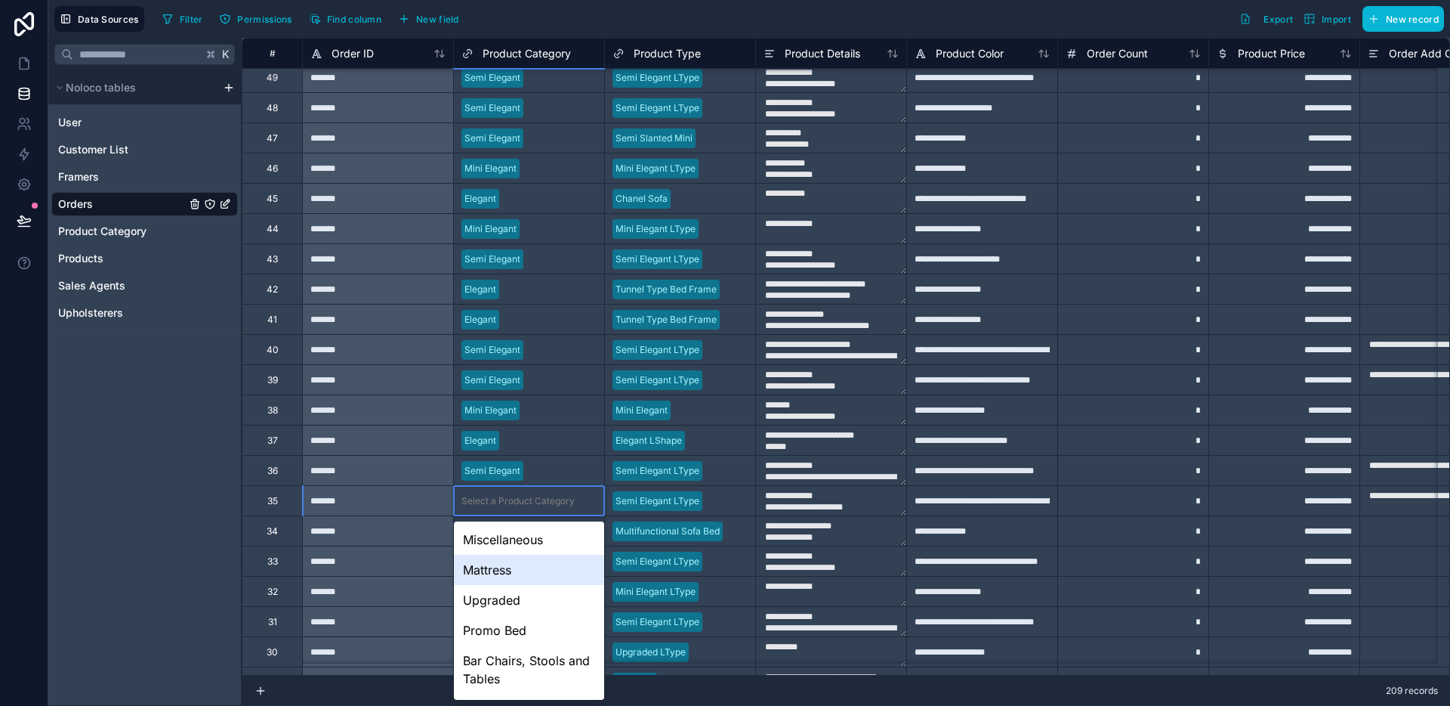
scroll to position [148, 0]
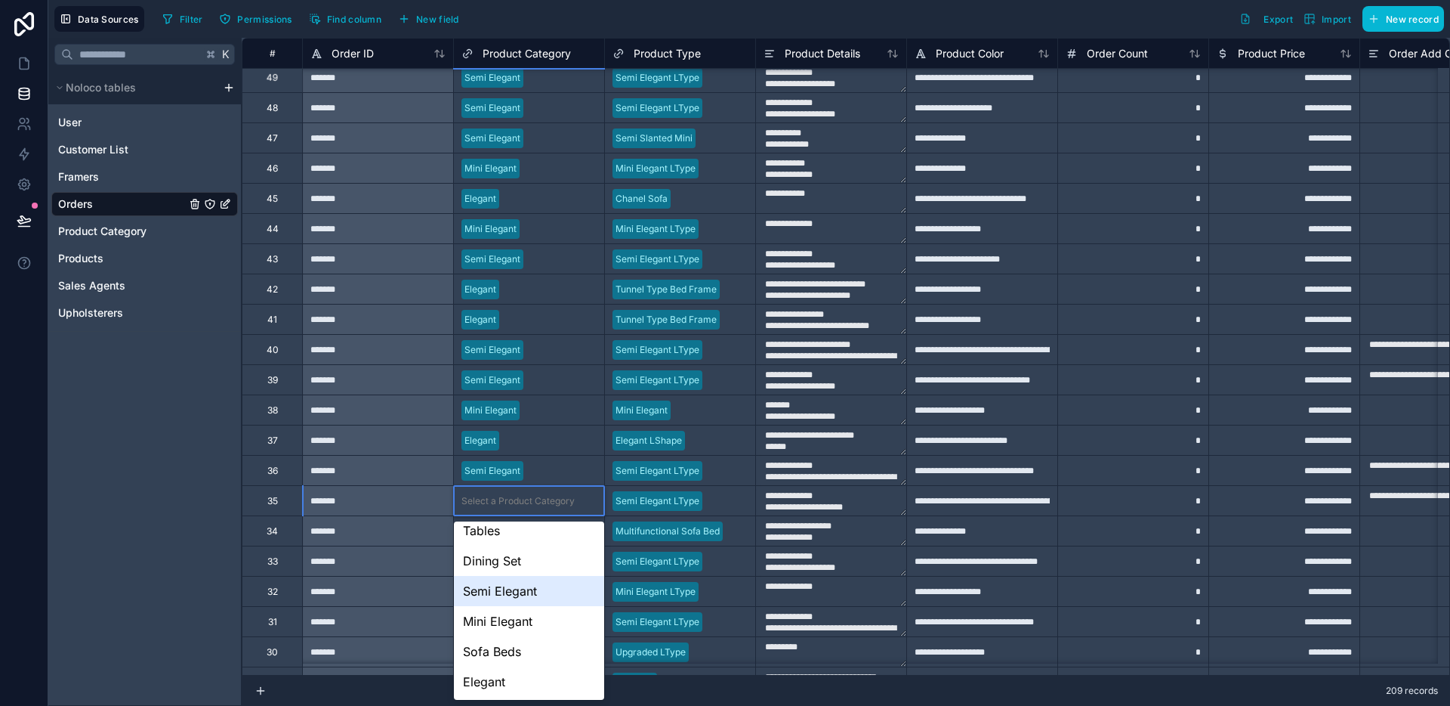
click at [522, 595] on div "Semi Elegant" at bounding box center [529, 591] width 150 height 30
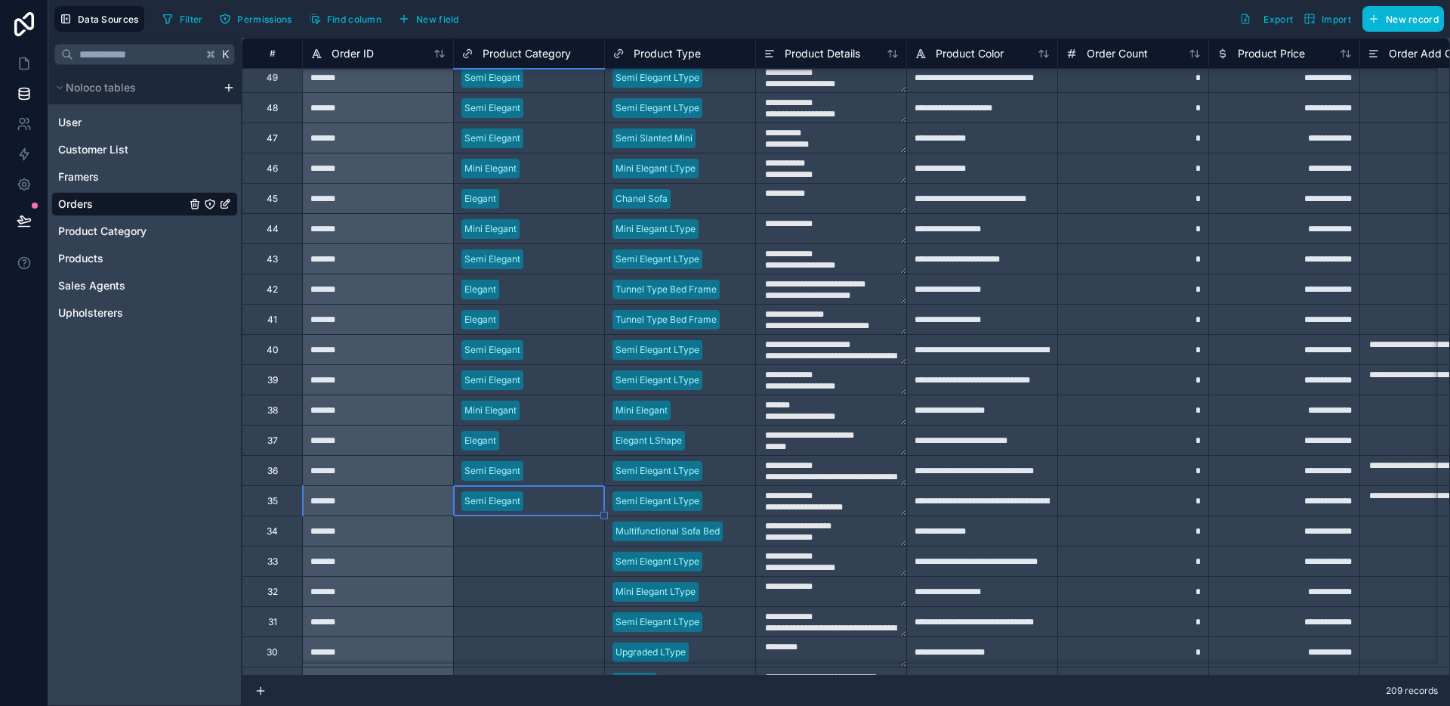
click at [538, 539] on div "Select a Product Category" at bounding box center [529, 530] width 150 height 29
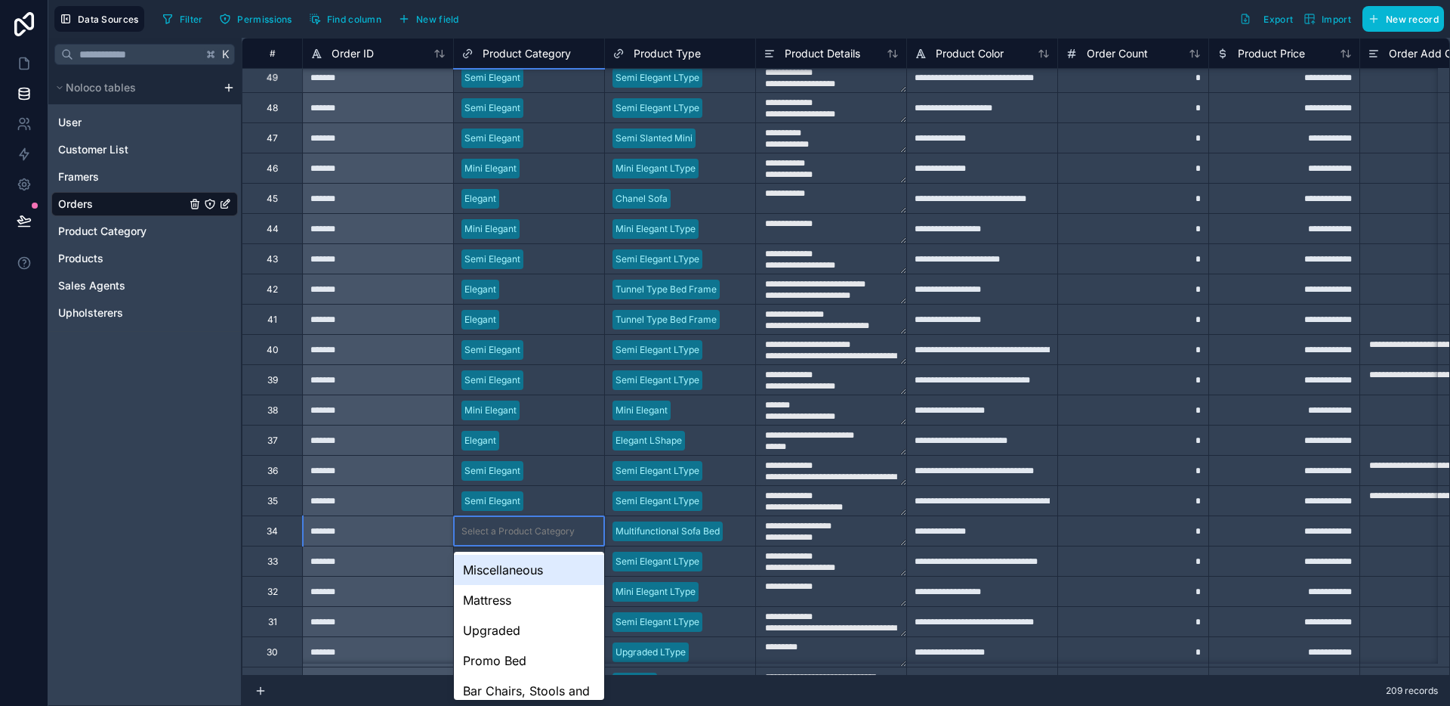
scroll to position [178, 0]
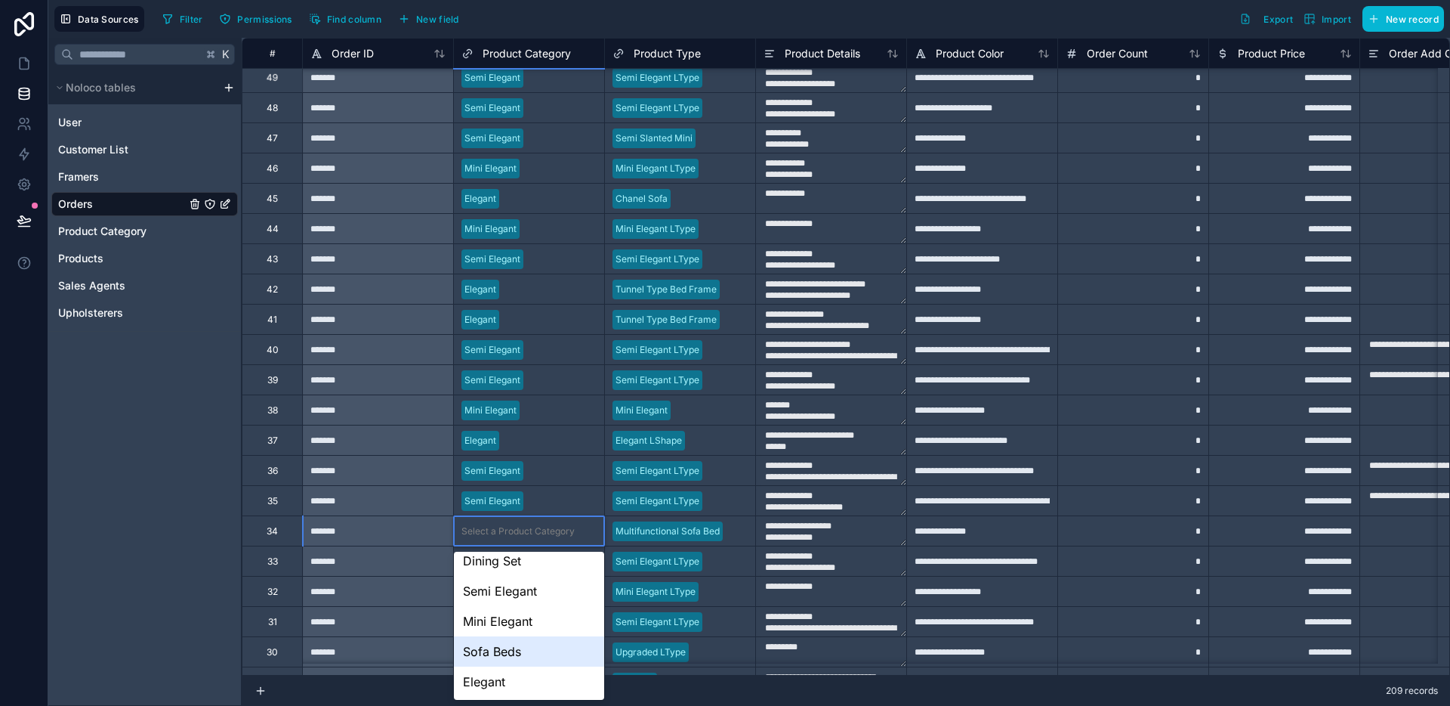
click at [519, 649] on div "Sofa Beds" at bounding box center [529, 651] width 150 height 30
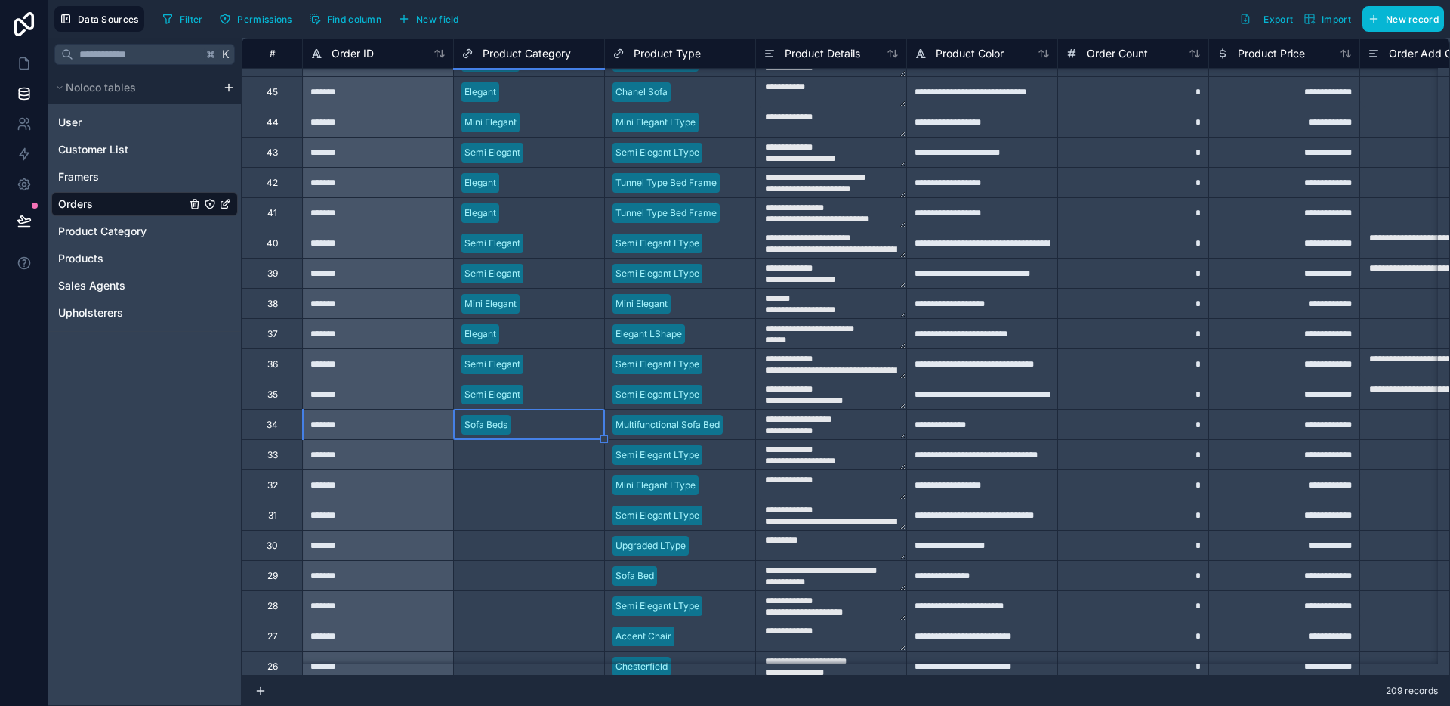
scroll to position [4956, 0]
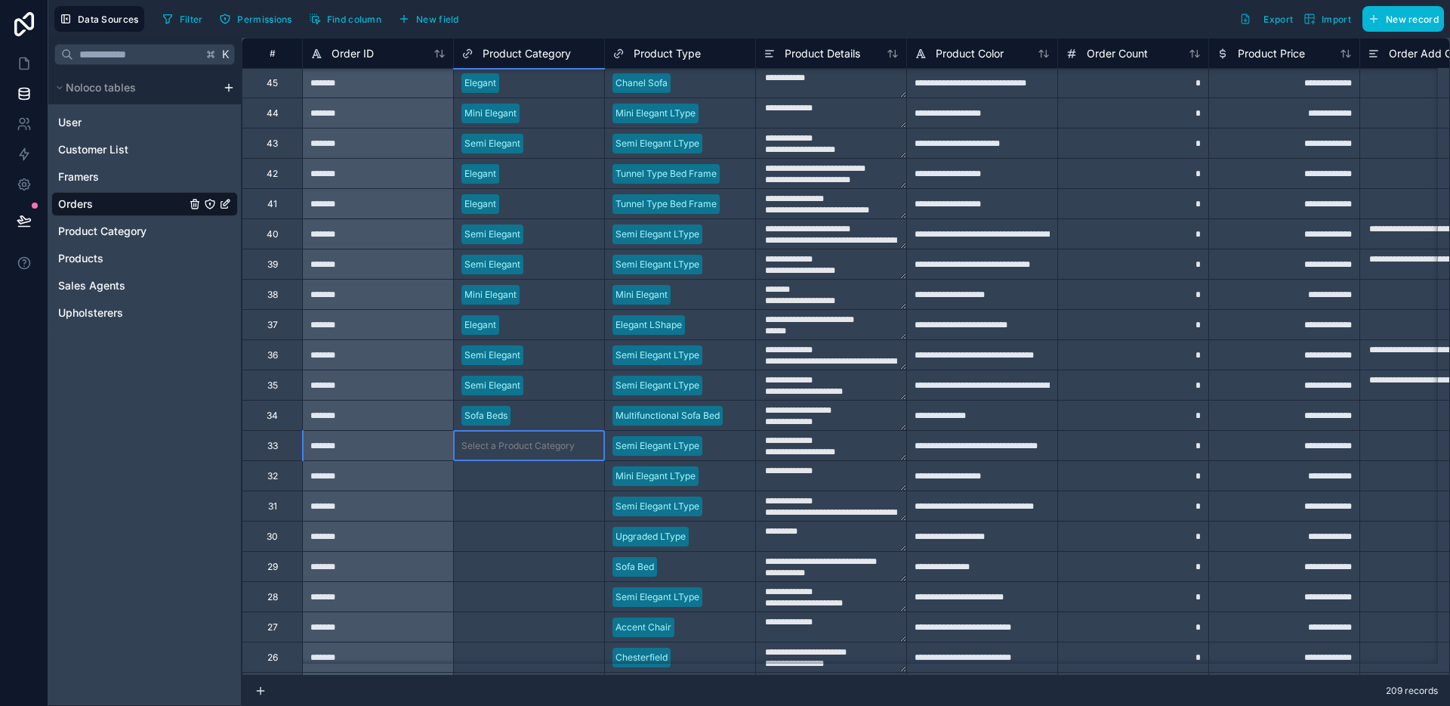
click at [529, 453] on div "Select a Product Category" at bounding box center [529, 445] width 150 height 29
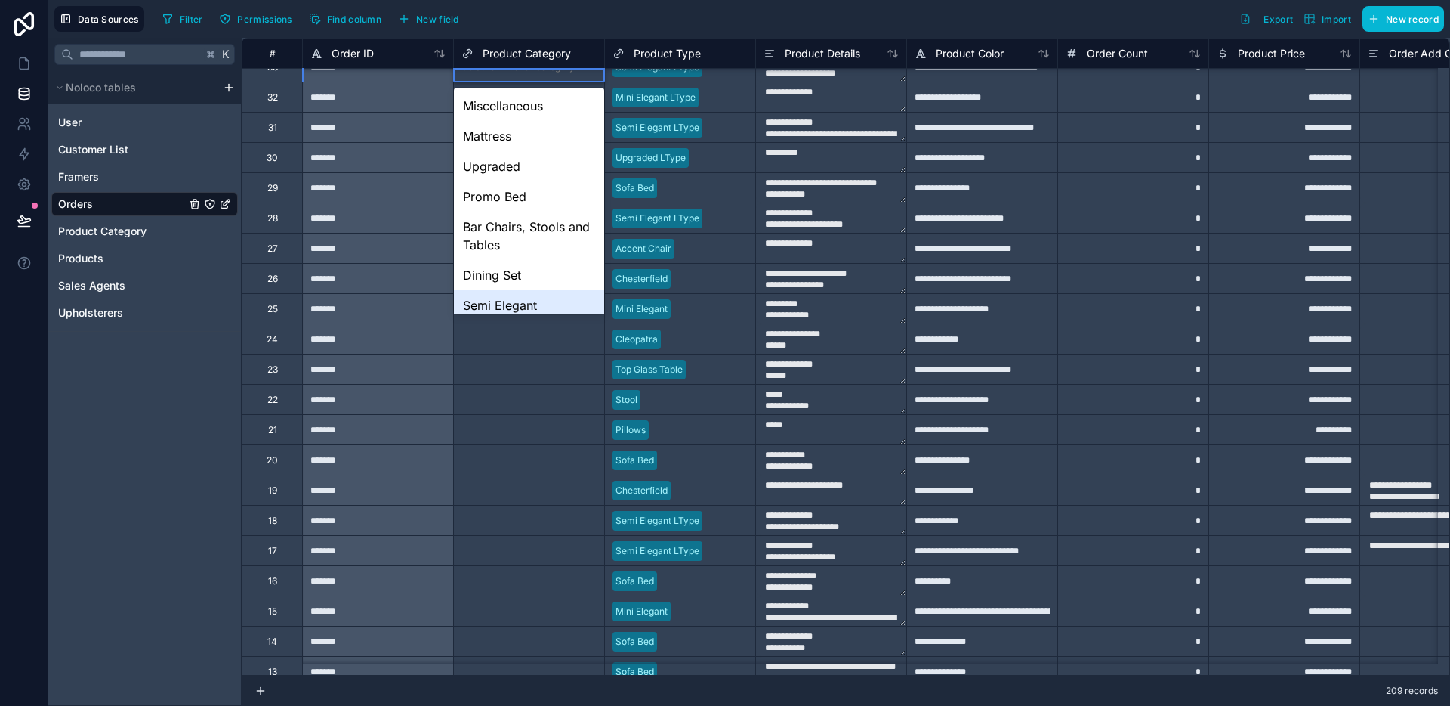
scroll to position [100, 0]
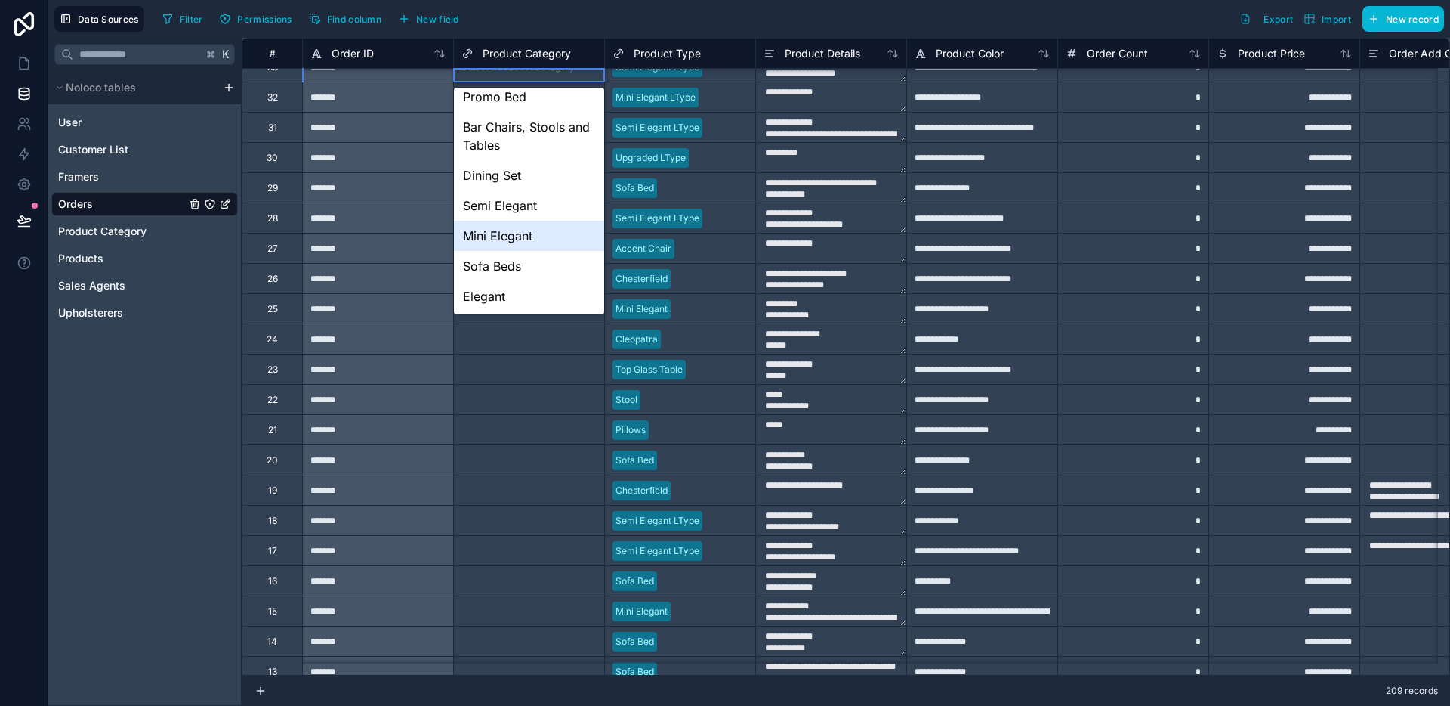
click at [524, 211] on div "Semi Elegant" at bounding box center [529, 205] width 150 height 30
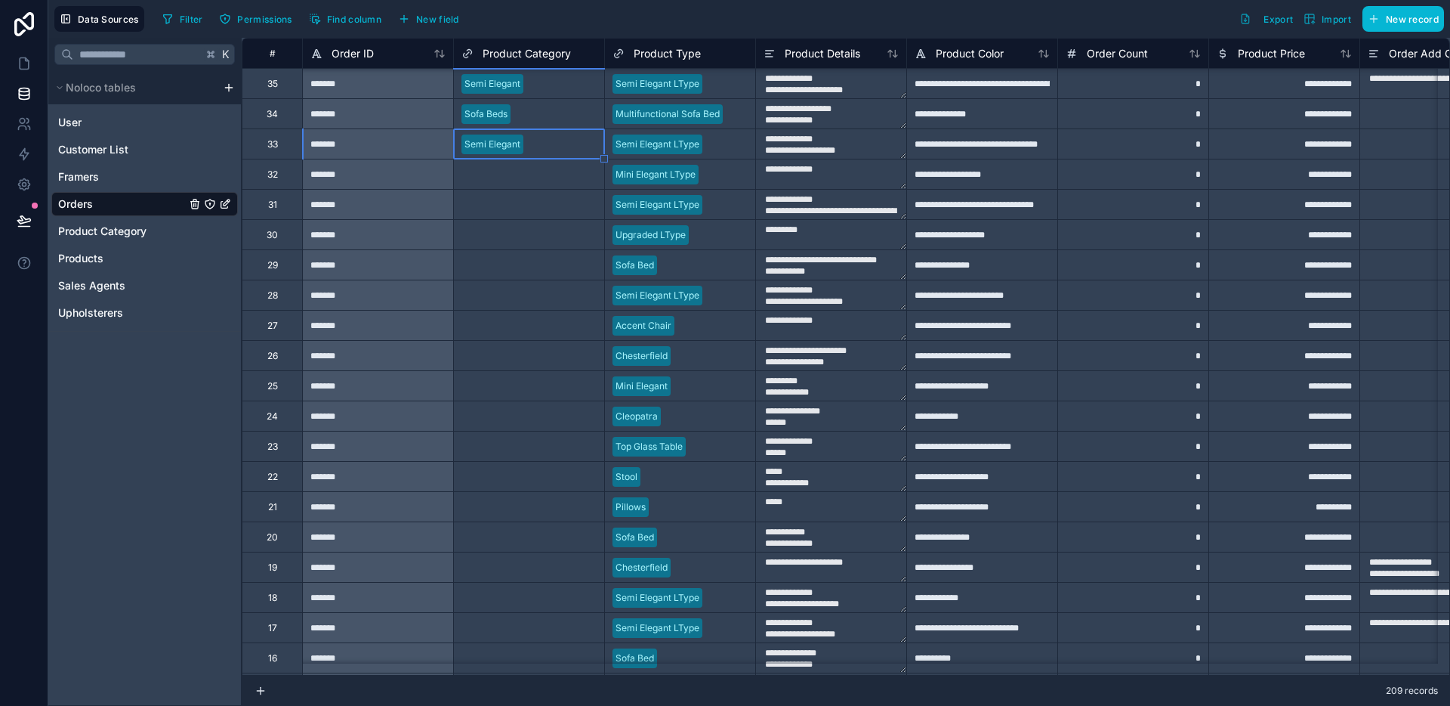
scroll to position [5247, 0]
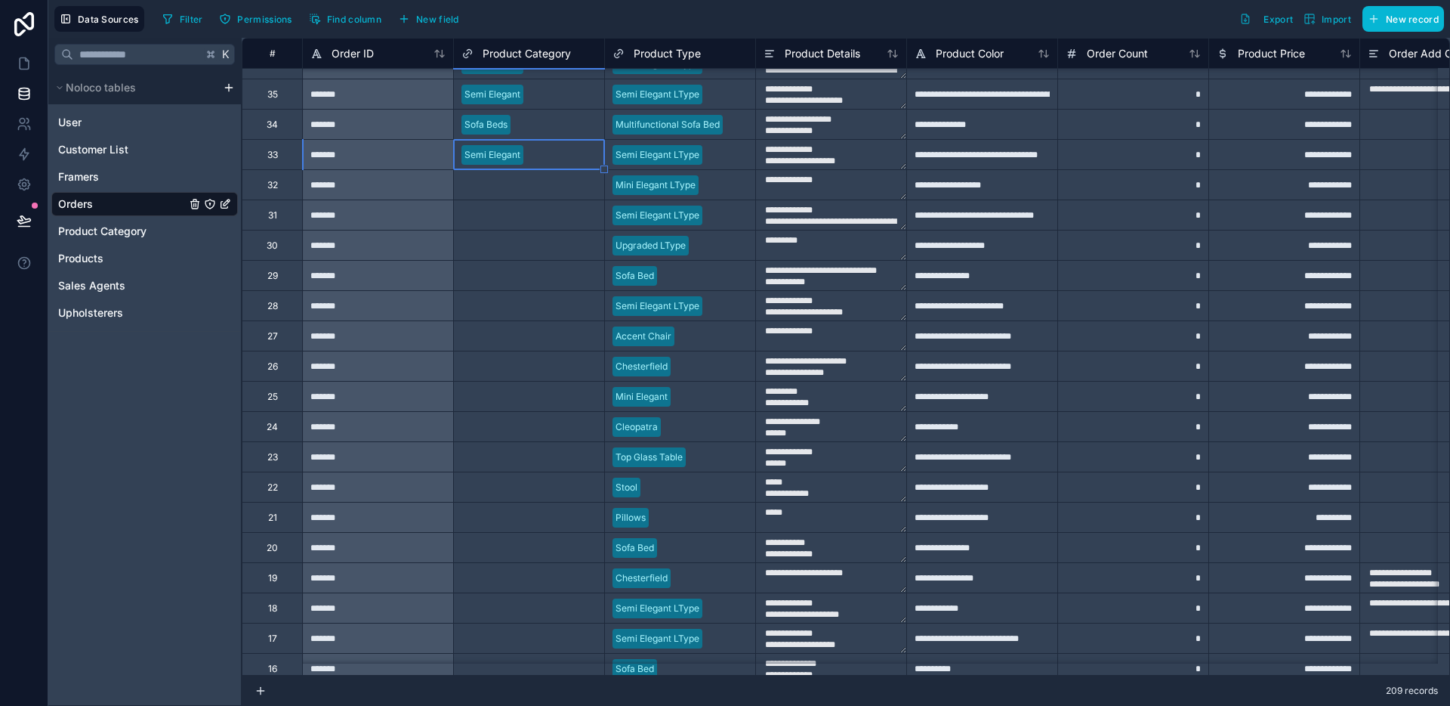
click at [524, 171] on div "Select a Product Category" at bounding box center [529, 184] width 150 height 29
click at [517, 188] on div "Select a Product Category" at bounding box center [518, 185] width 113 height 12
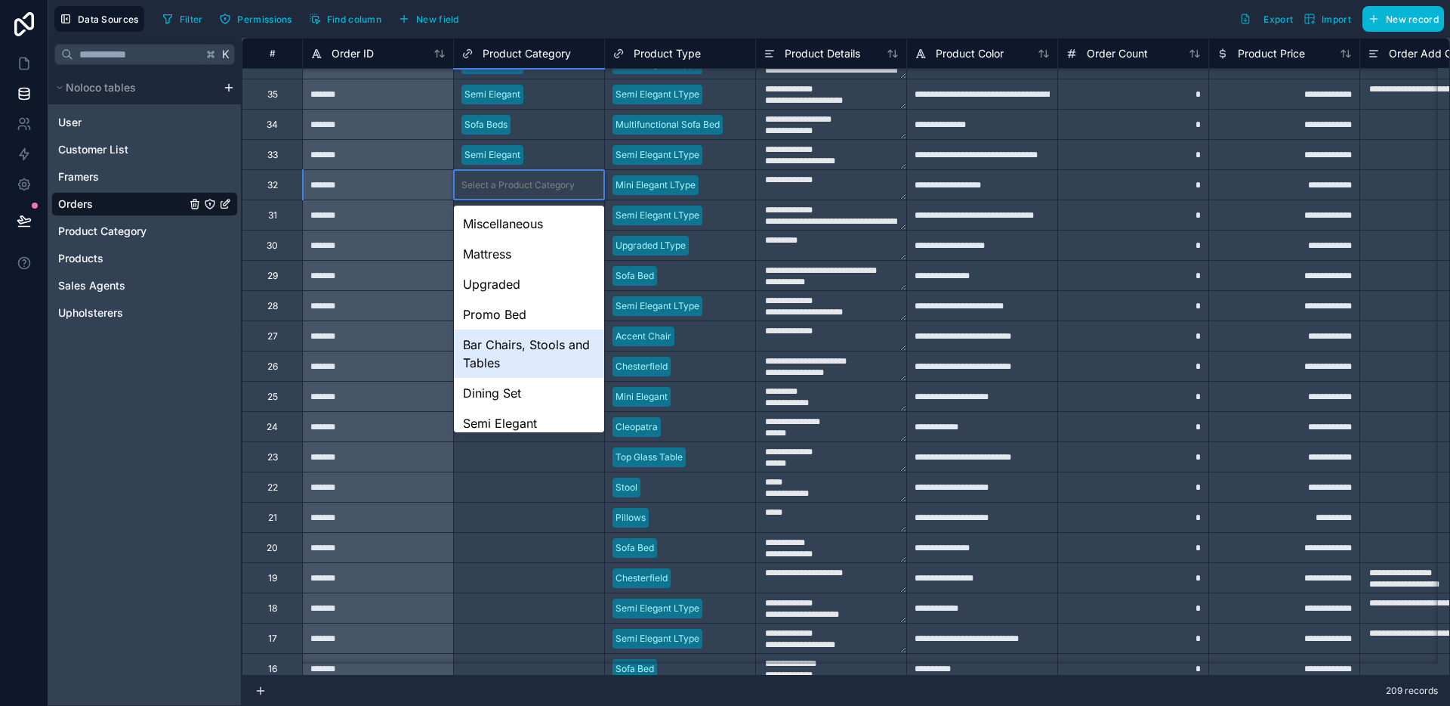
scroll to position [100, 0]
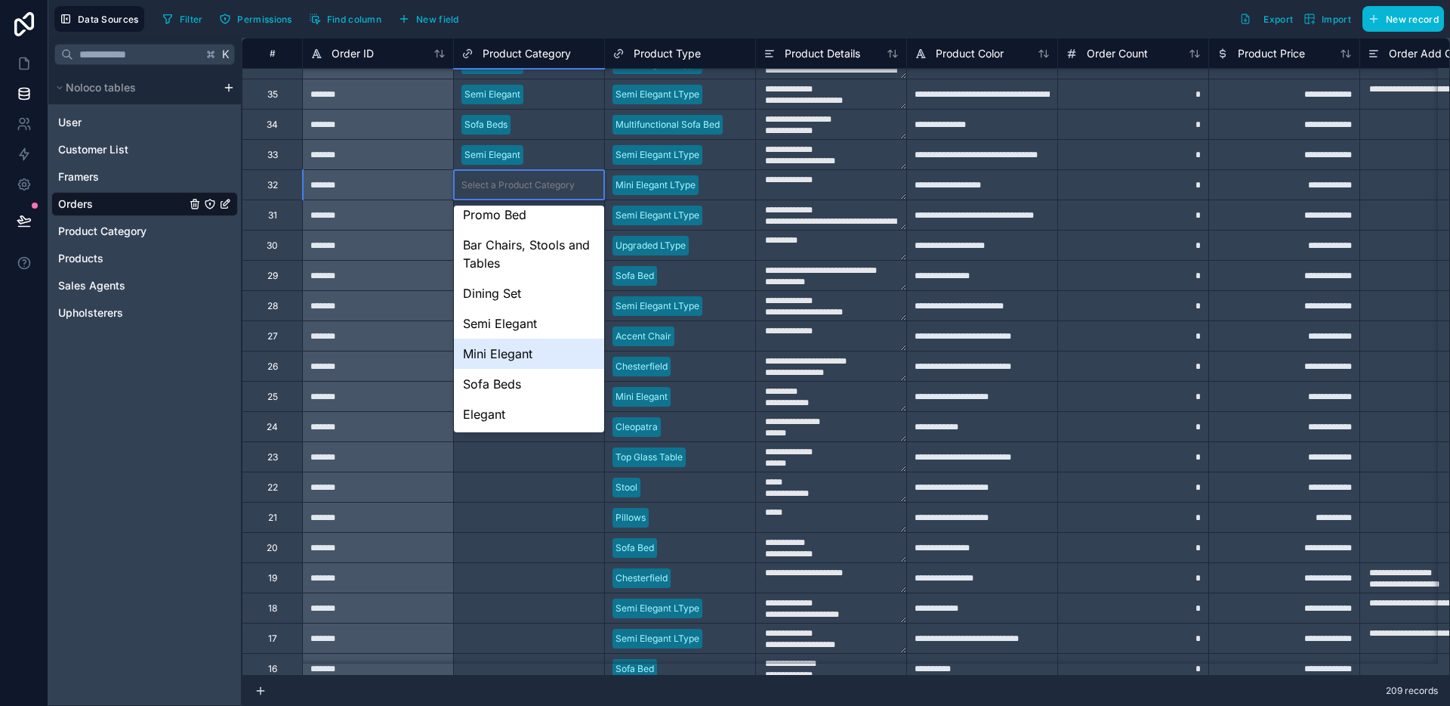
click at [521, 348] on div "Mini Elegant" at bounding box center [529, 353] width 150 height 30
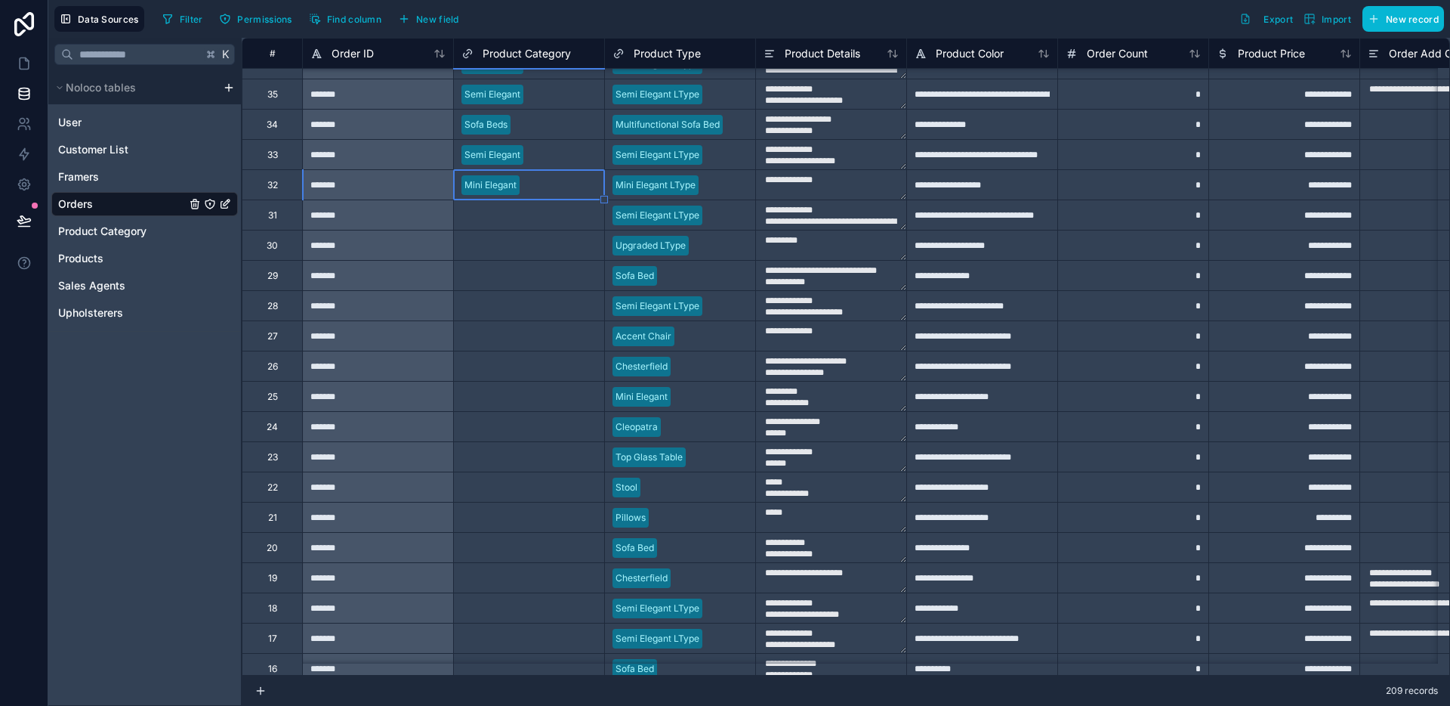
click at [553, 219] on div "Select a Product Category" at bounding box center [518, 215] width 113 height 12
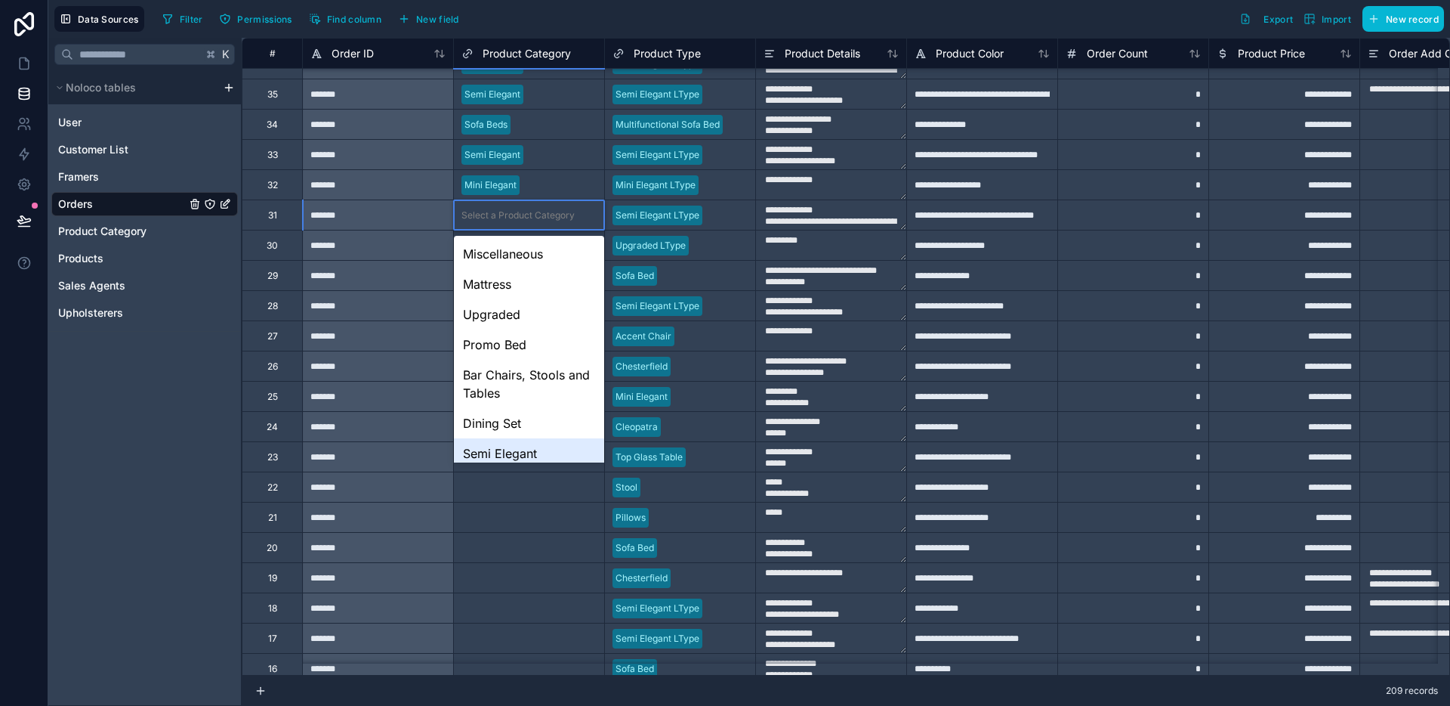
click at [519, 456] on div "Semi Elegant" at bounding box center [529, 453] width 150 height 30
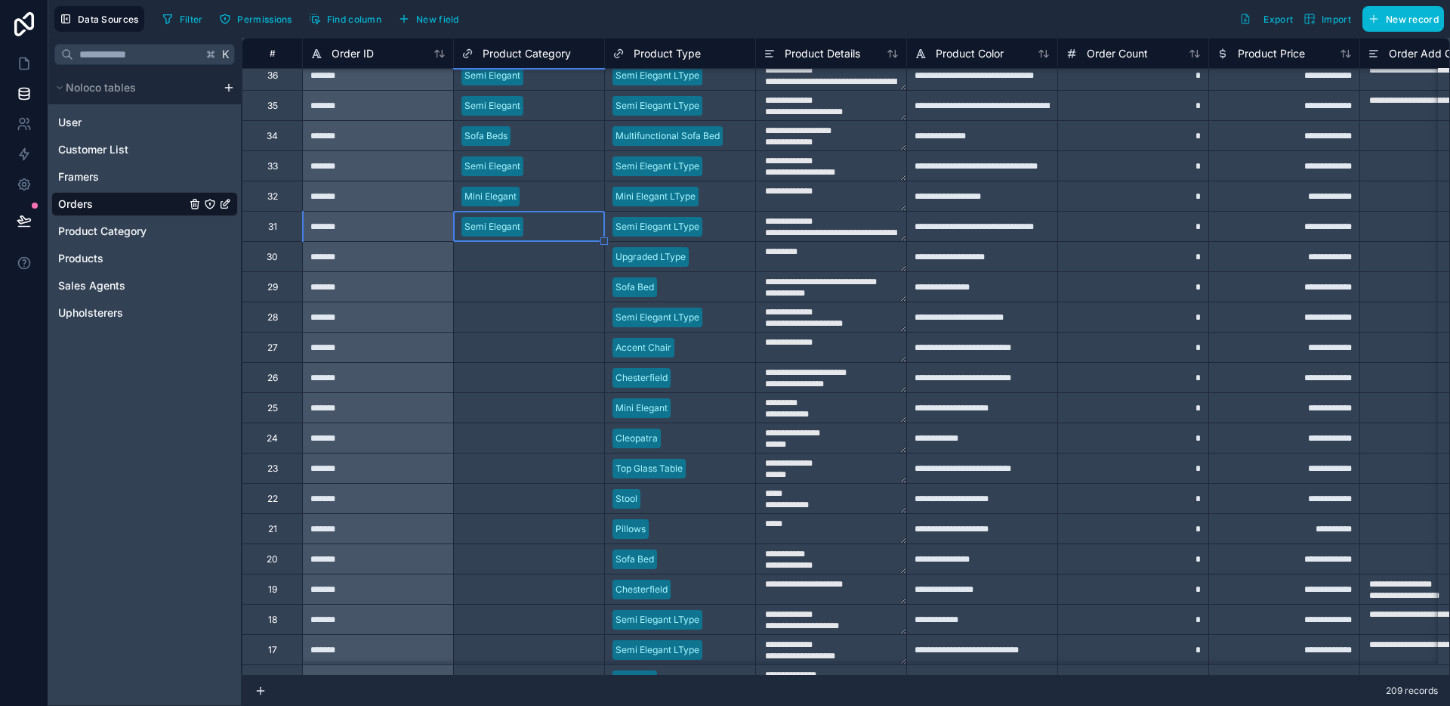
scroll to position [5223, 0]
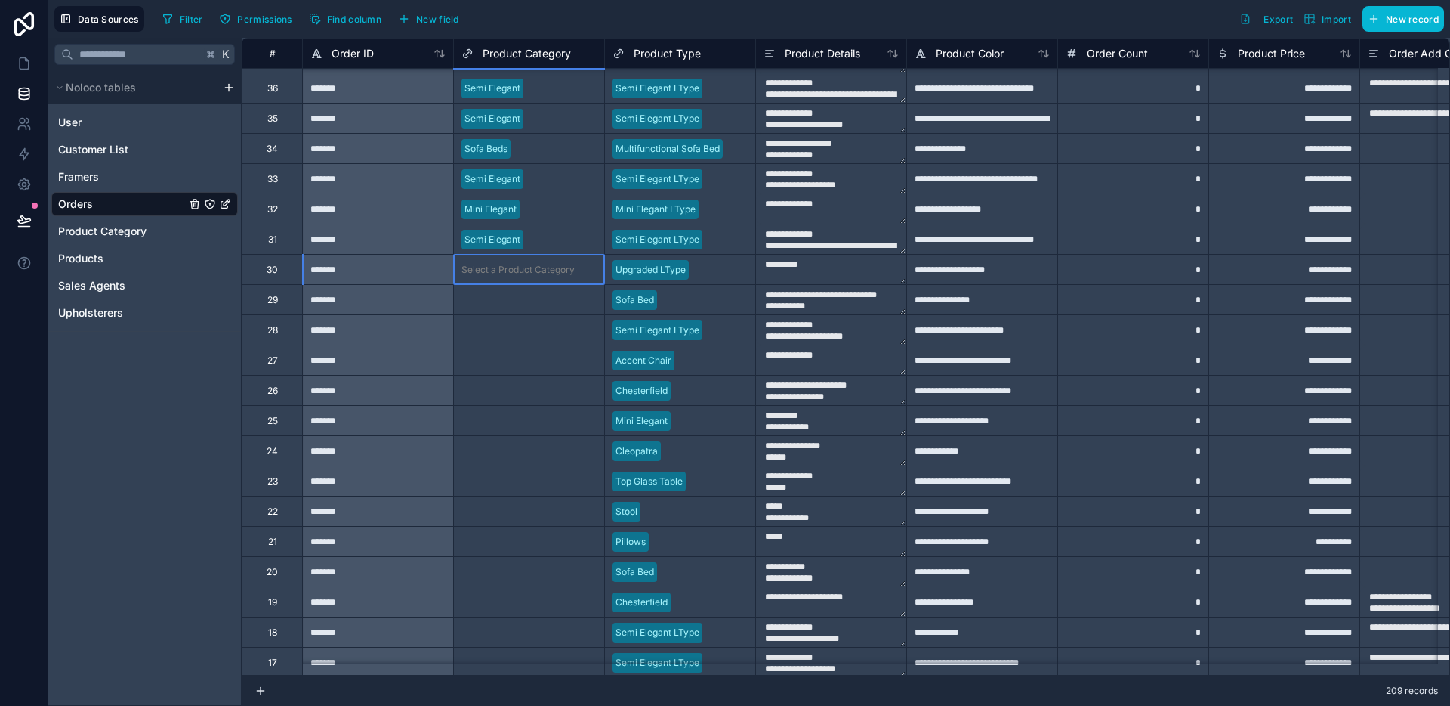
click at [542, 275] on div "Select a Product Category" at bounding box center [529, 269] width 150 height 15
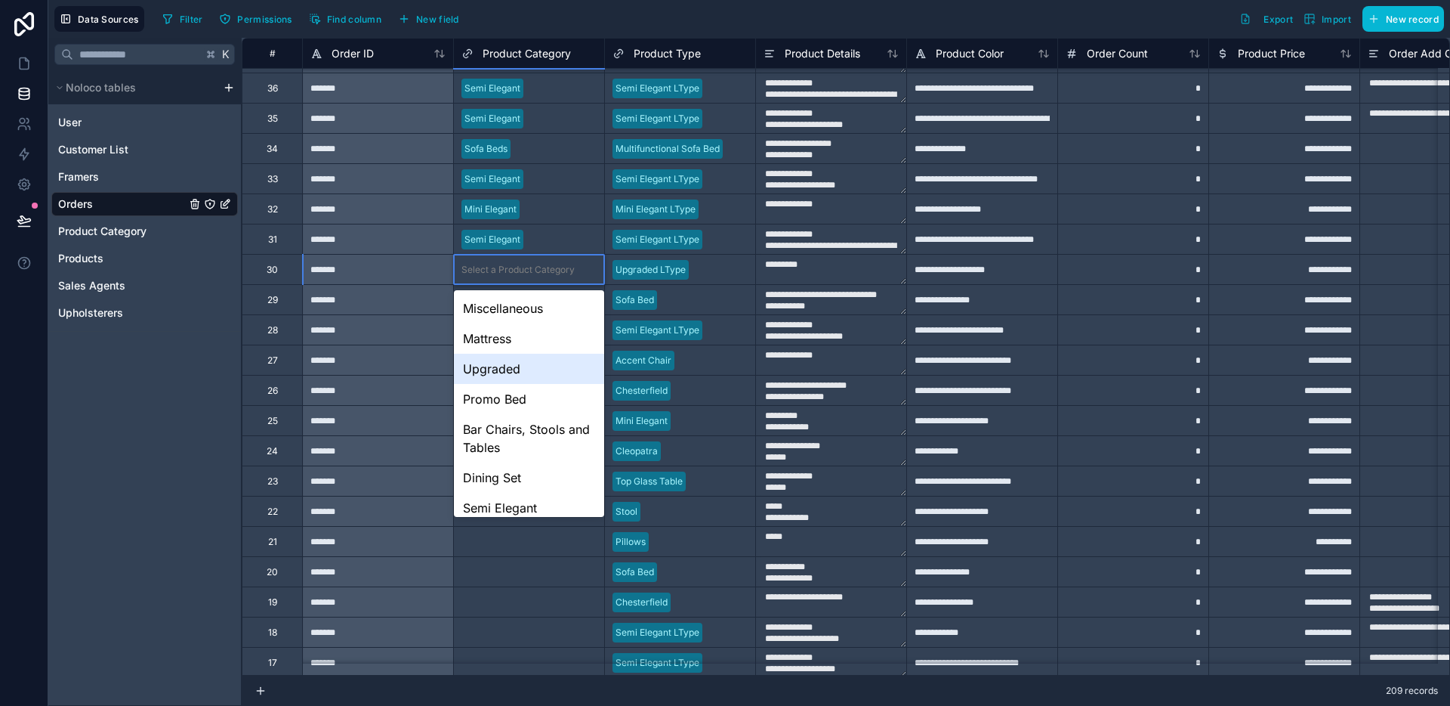
click at [519, 360] on div "Upgraded" at bounding box center [529, 369] width 150 height 30
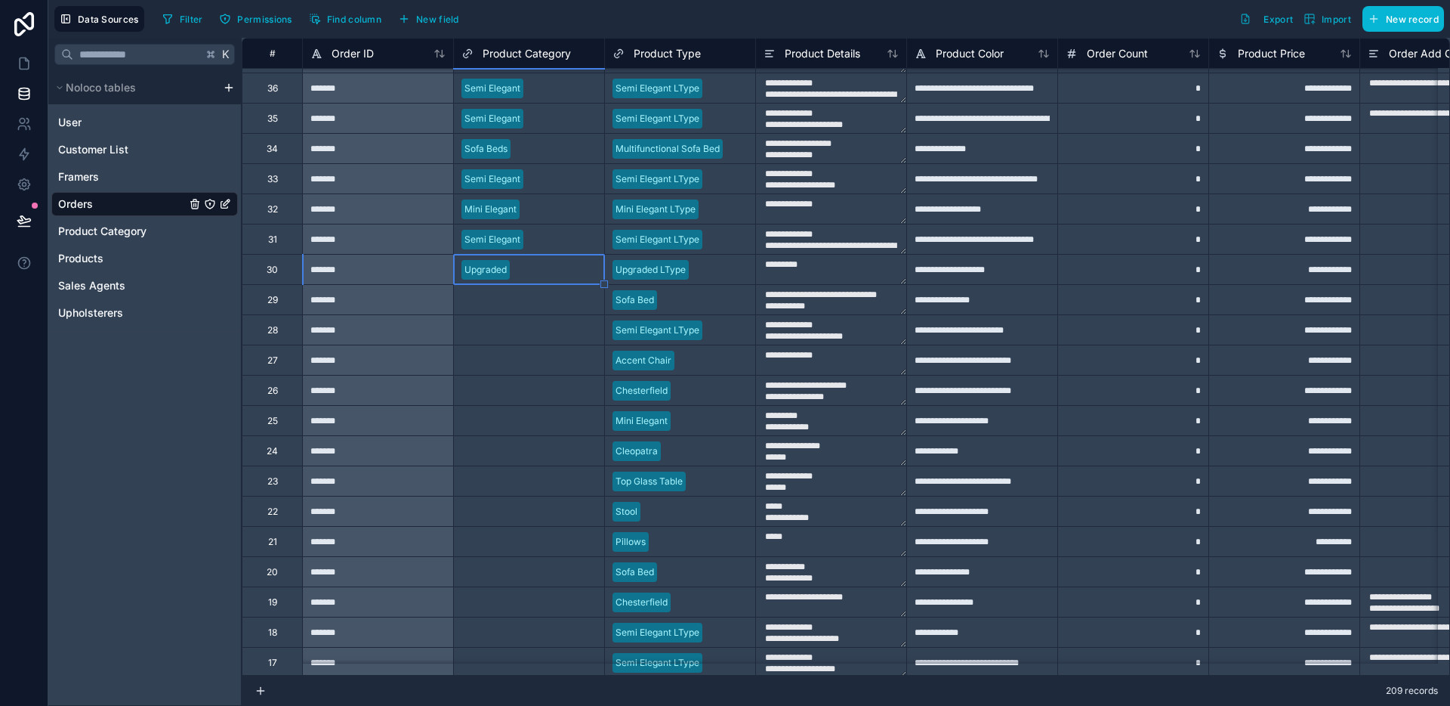
click at [534, 298] on div "Select a Product Category" at bounding box center [518, 300] width 113 height 12
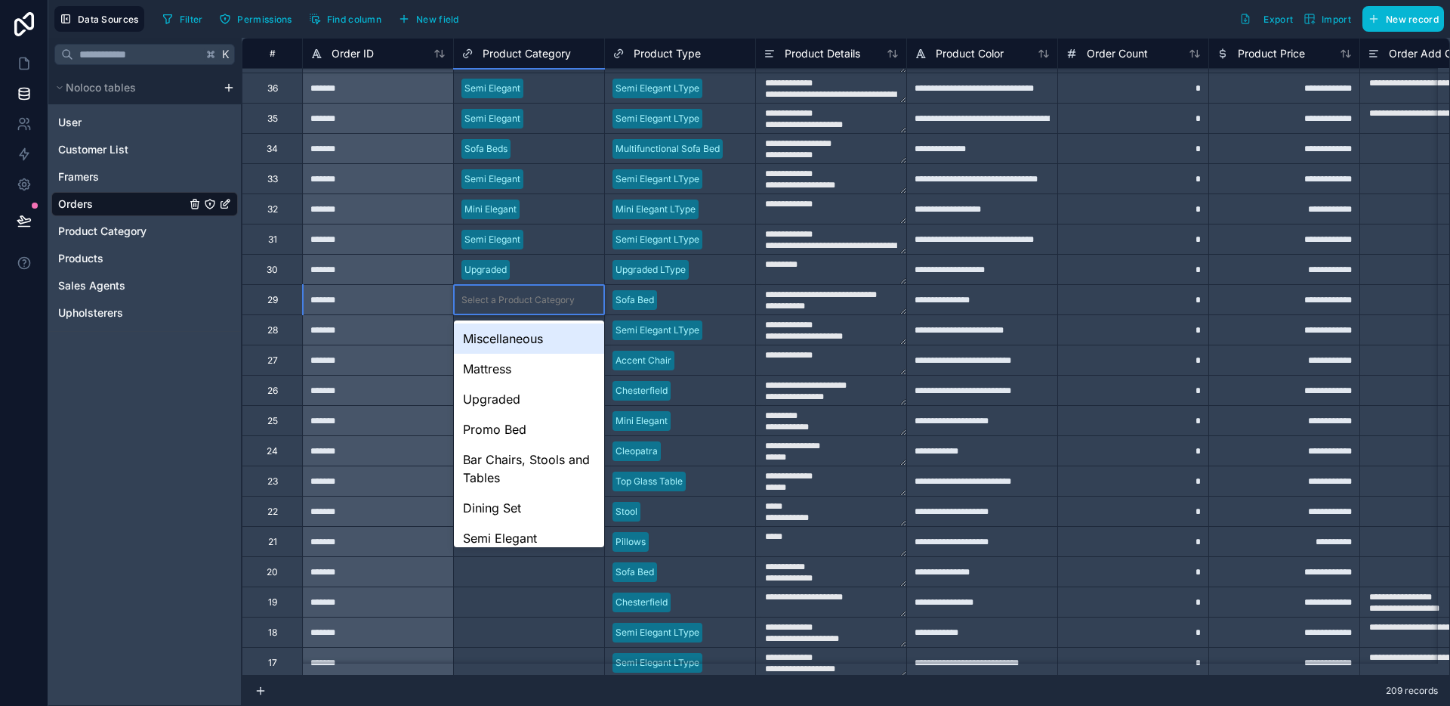
click at [534, 298] on div "Select a Product Category" at bounding box center [518, 300] width 113 height 12
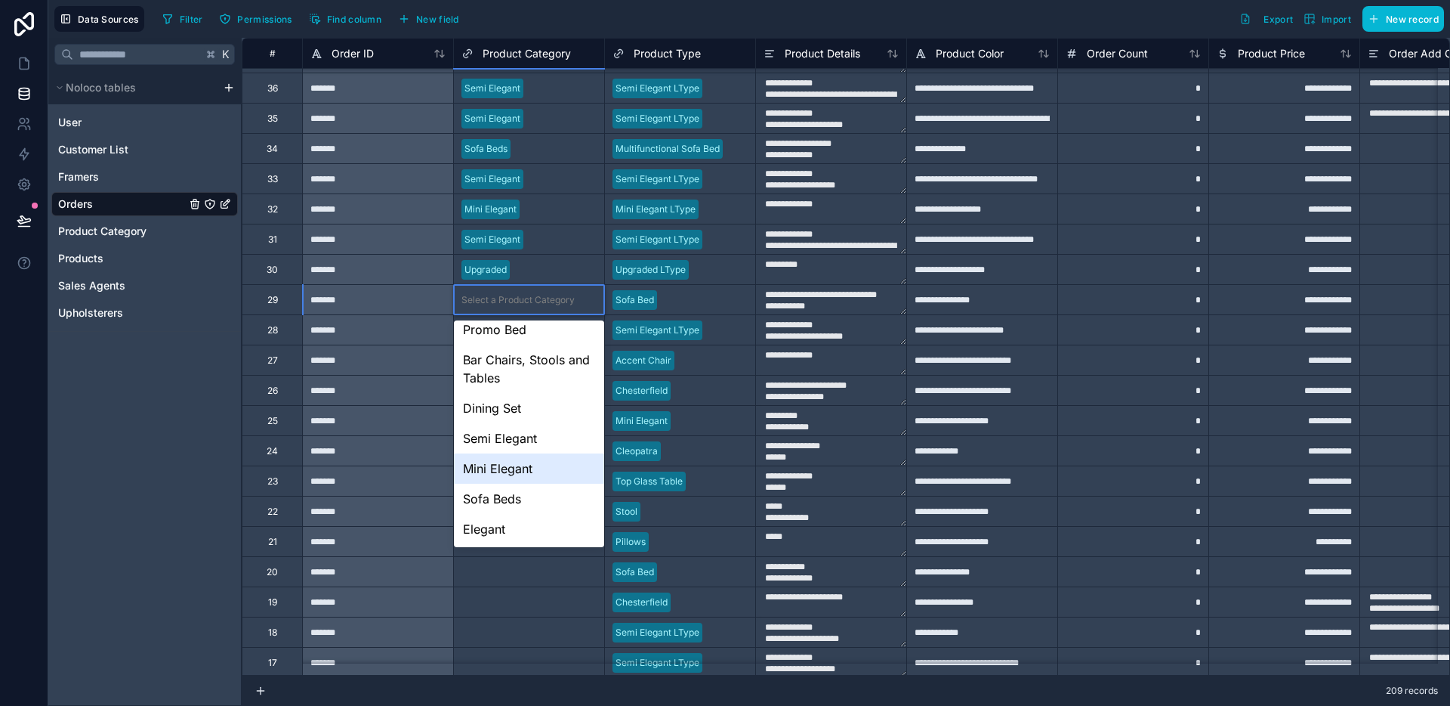
click at [508, 481] on div "Mini Elegant" at bounding box center [529, 468] width 150 height 30
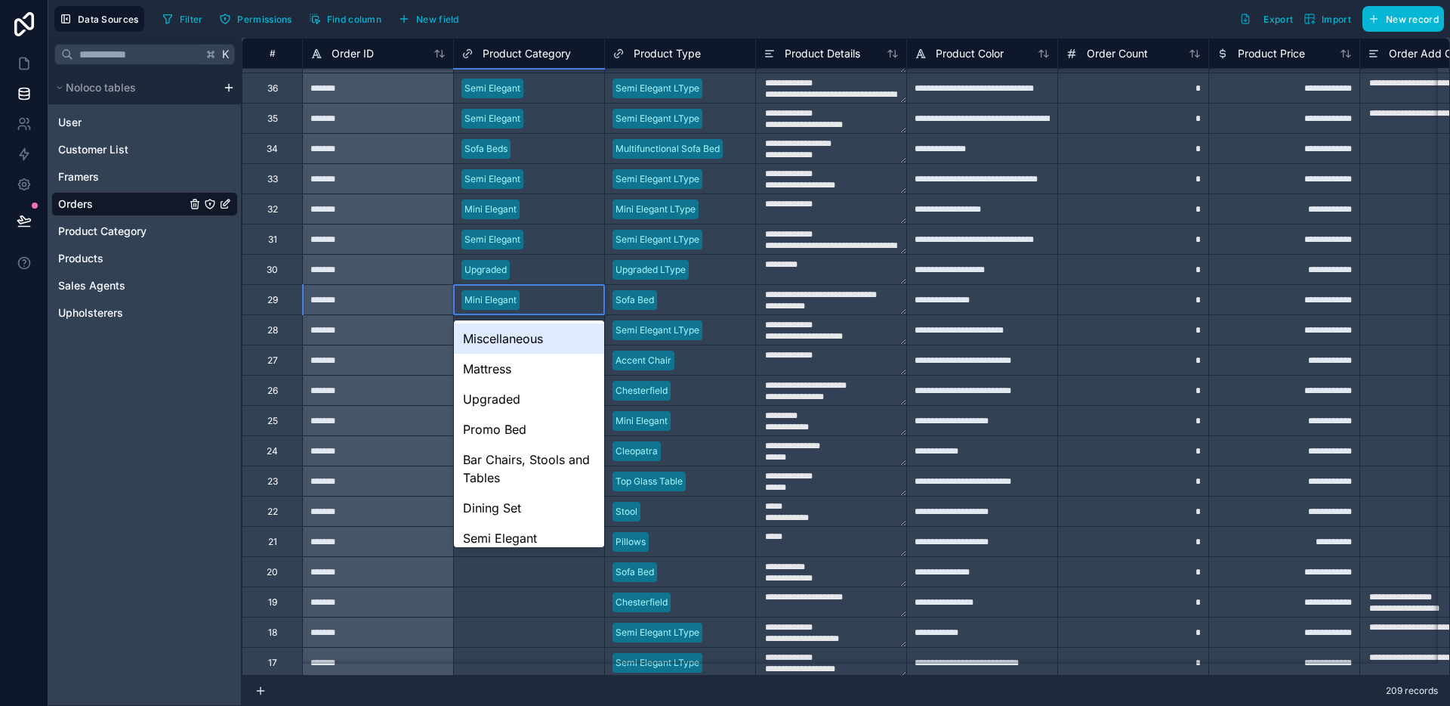
click at [533, 307] on div "Mini Elegant" at bounding box center [529, 300] width 150 height 23
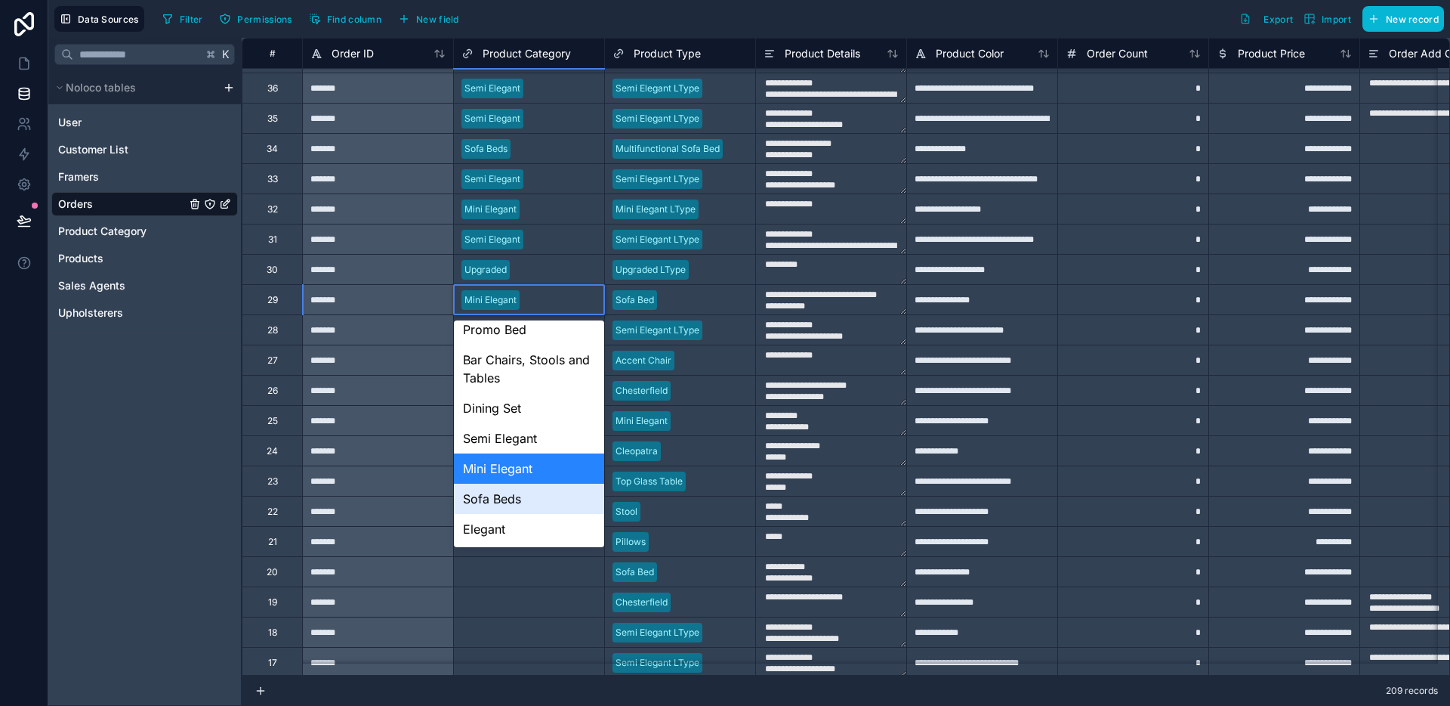
click at [504, 496] on div "Sofa Beds" at bounding box center [529, 498] width 150 height 30
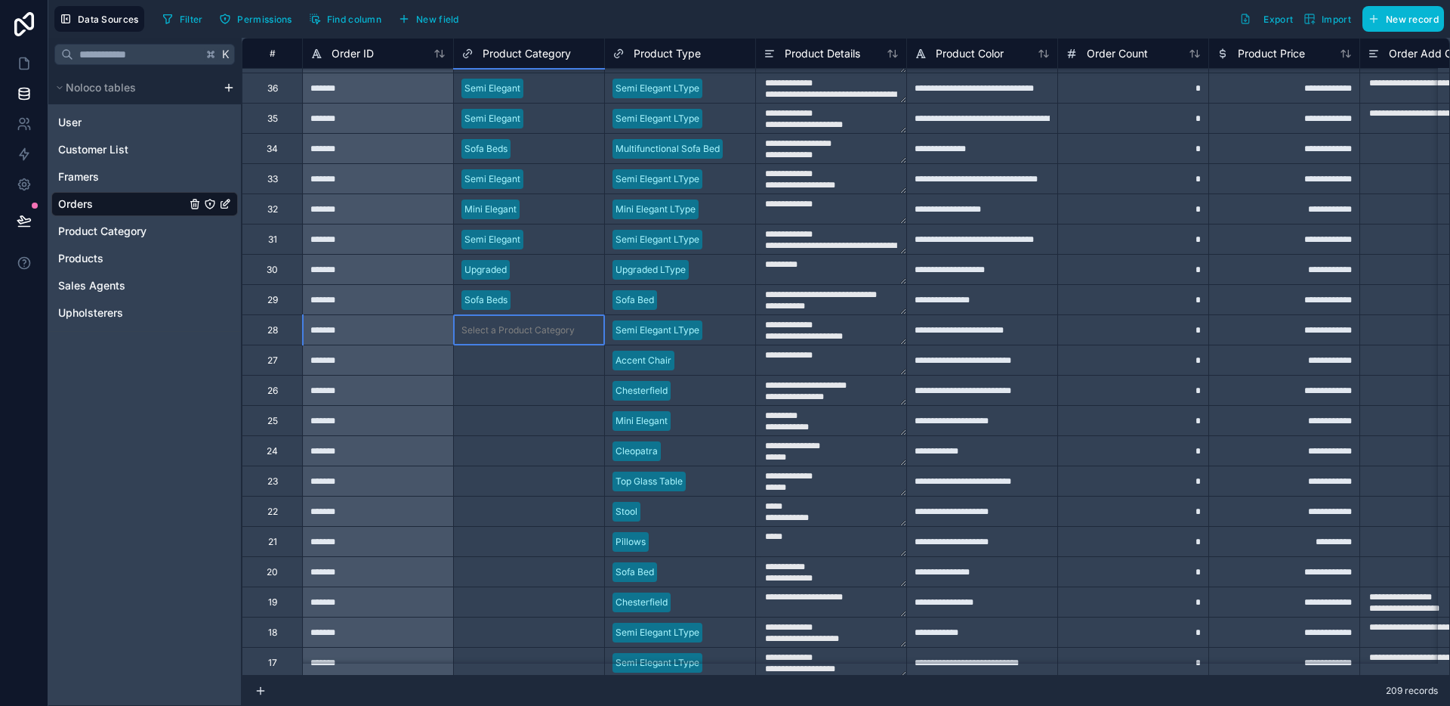
click at [542, 335] on div "Select a Product Category" at bounding box center [518, 330] width 113 height 12
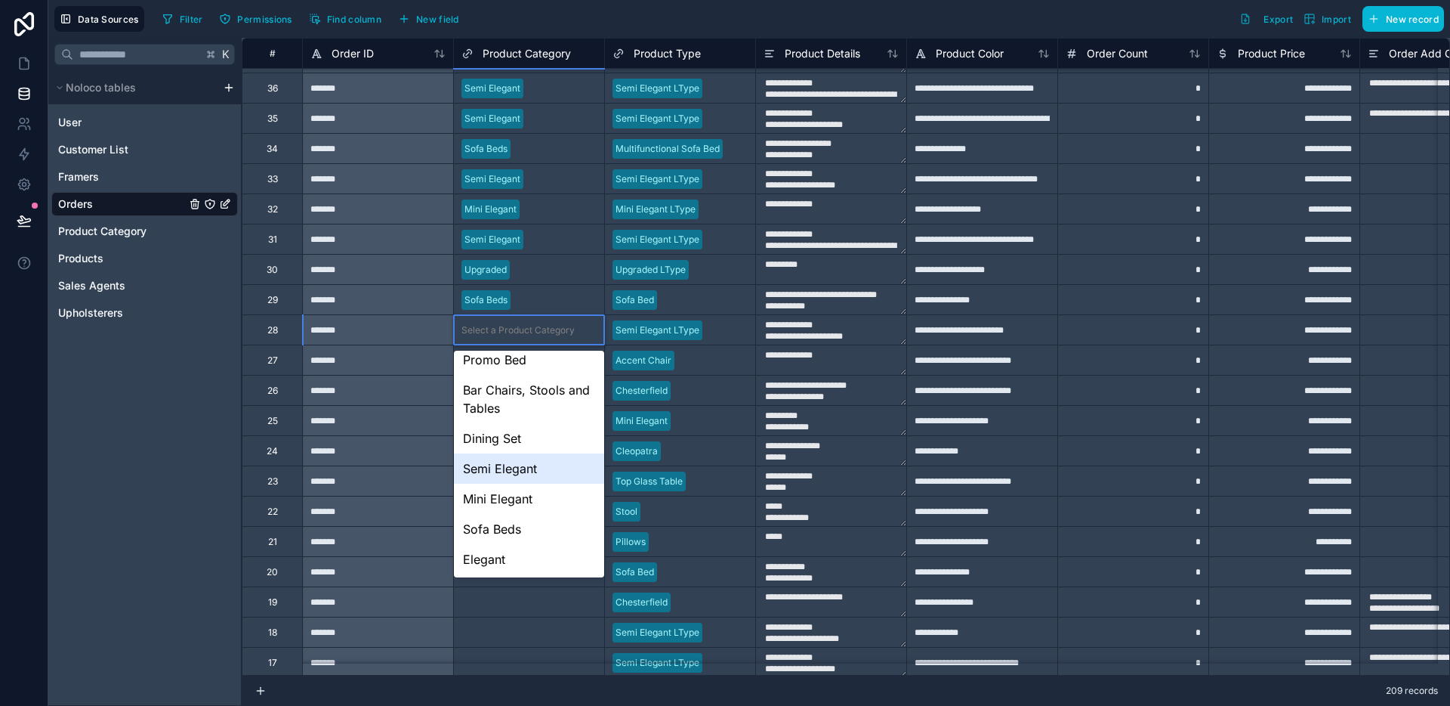
click at [514, 459] on div "Semi Elegant" at bounding box center [529, 468] width 150 height 30
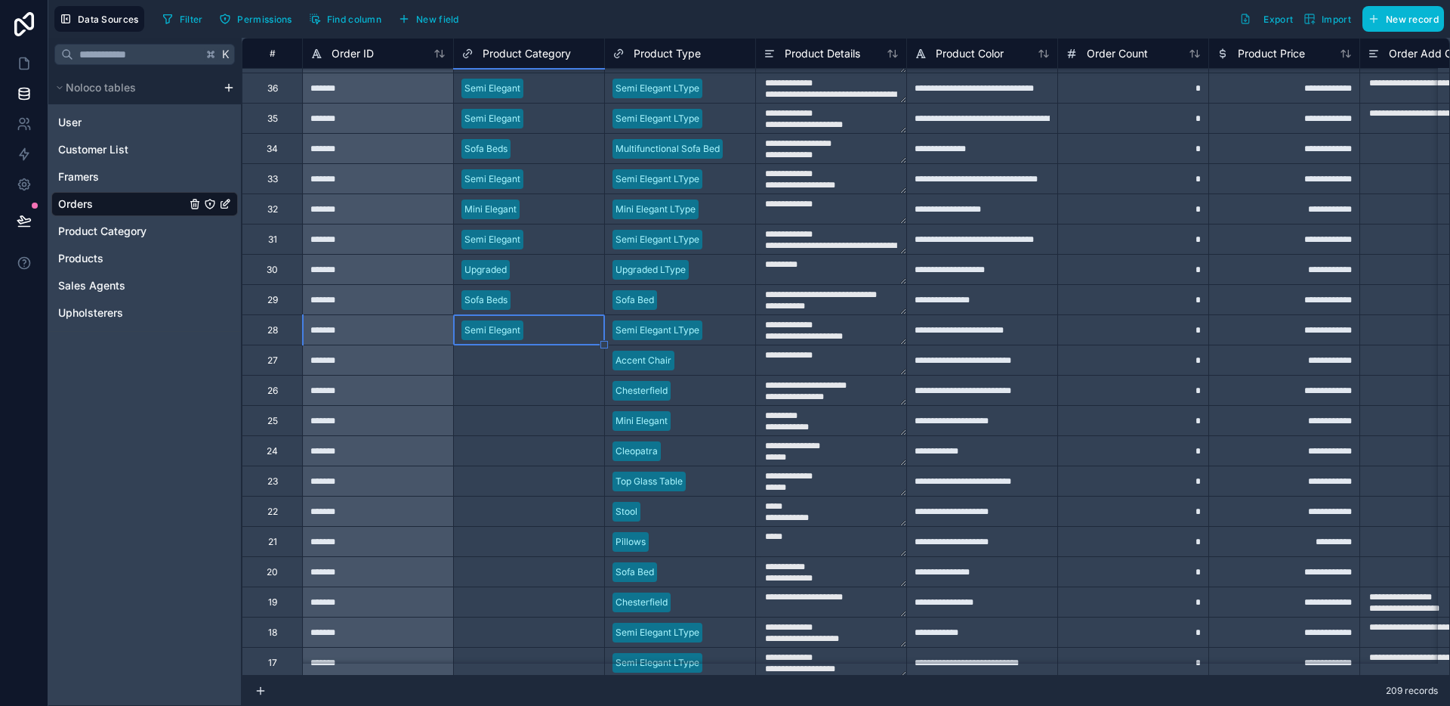
click at [542, 359] on div "Select a Product Category" at bounding box center [518, 360] width 113 height 12
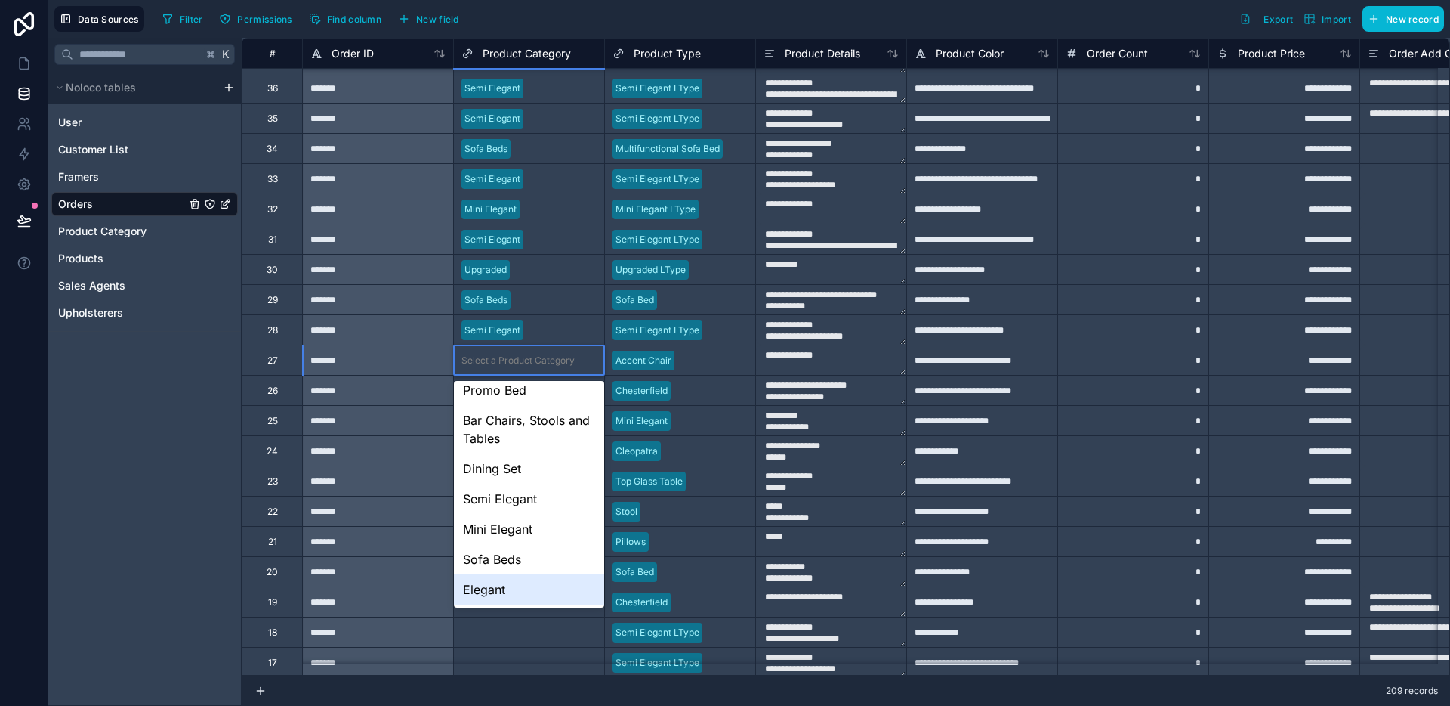
click at [493, 582] on div "Elegant" at bounding box center [529, 589] width 150 height 30
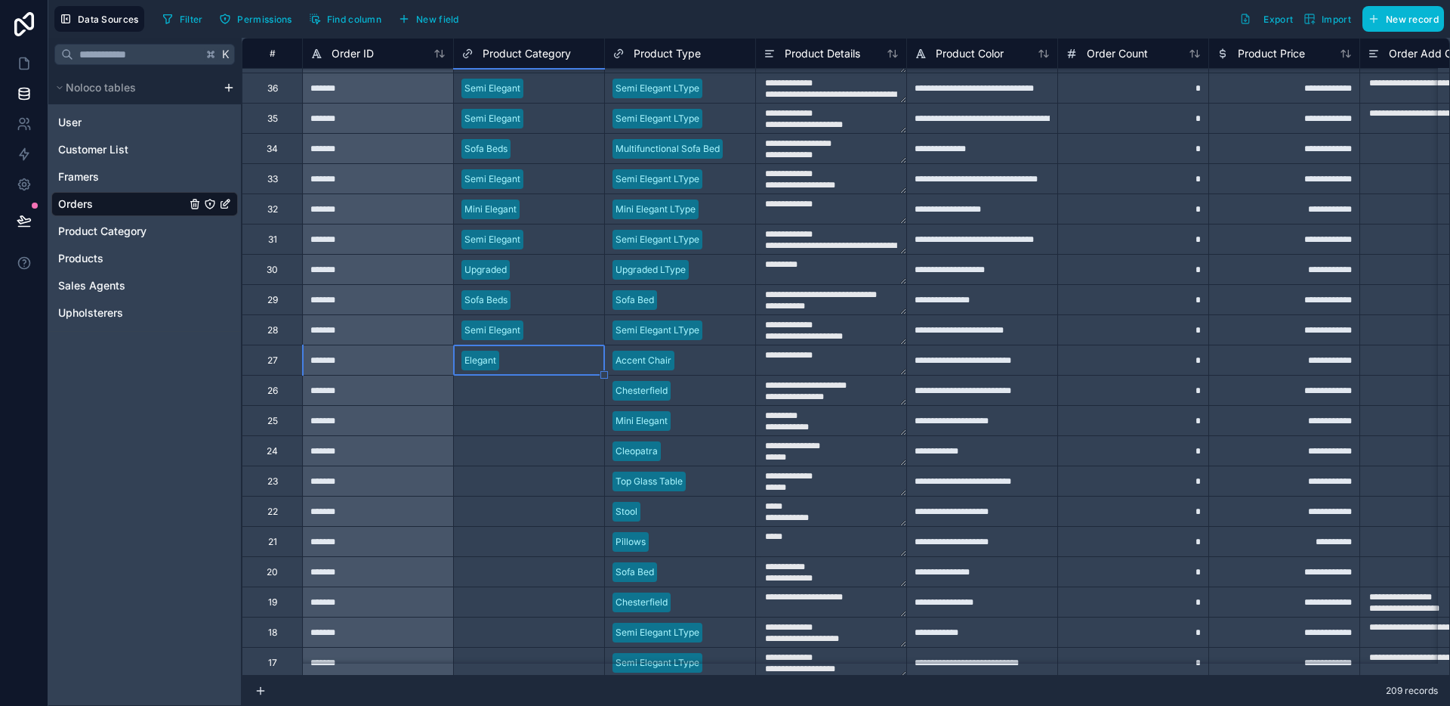
click at [533, 386] on div "Select a Product Category" at bounding box center [518, 391] width 113 height 12
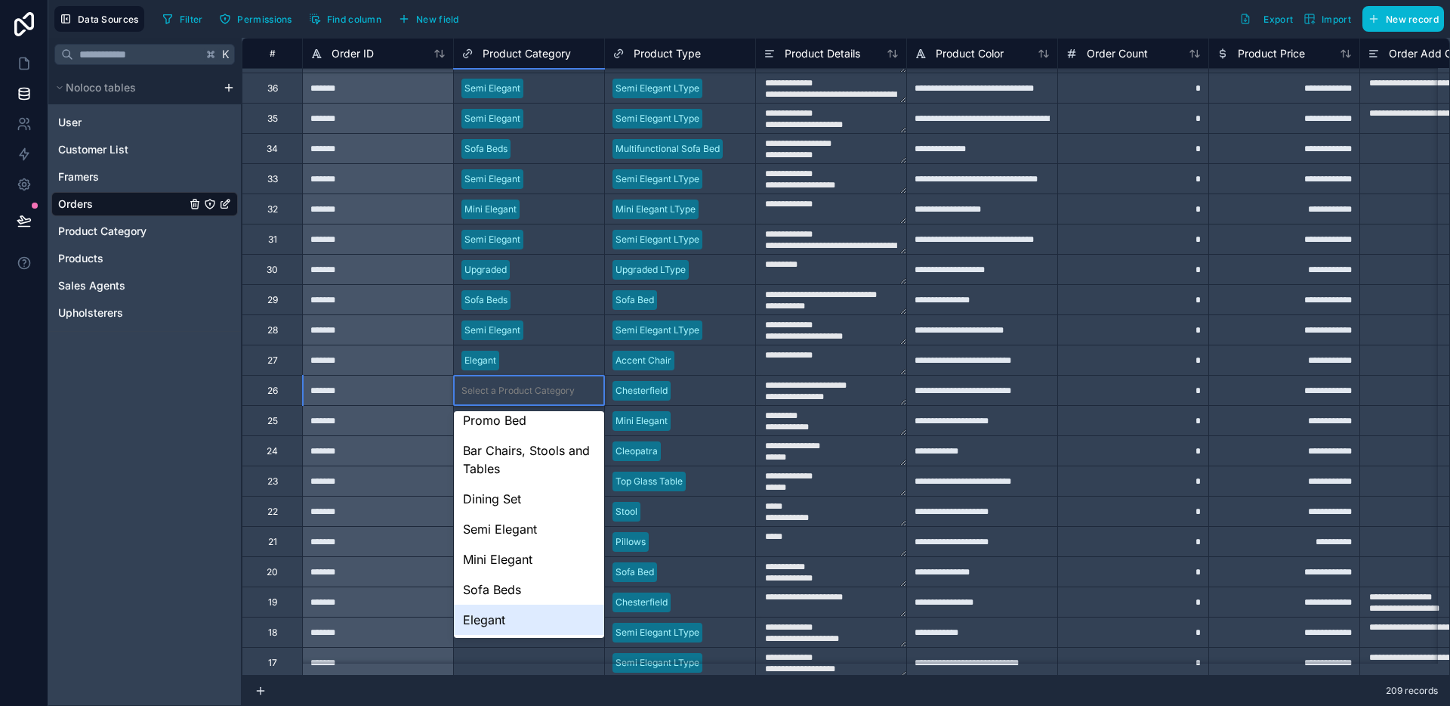
click at [474, 627] on div "Elegant" at bounding box center [529, 619] width 150 height 30
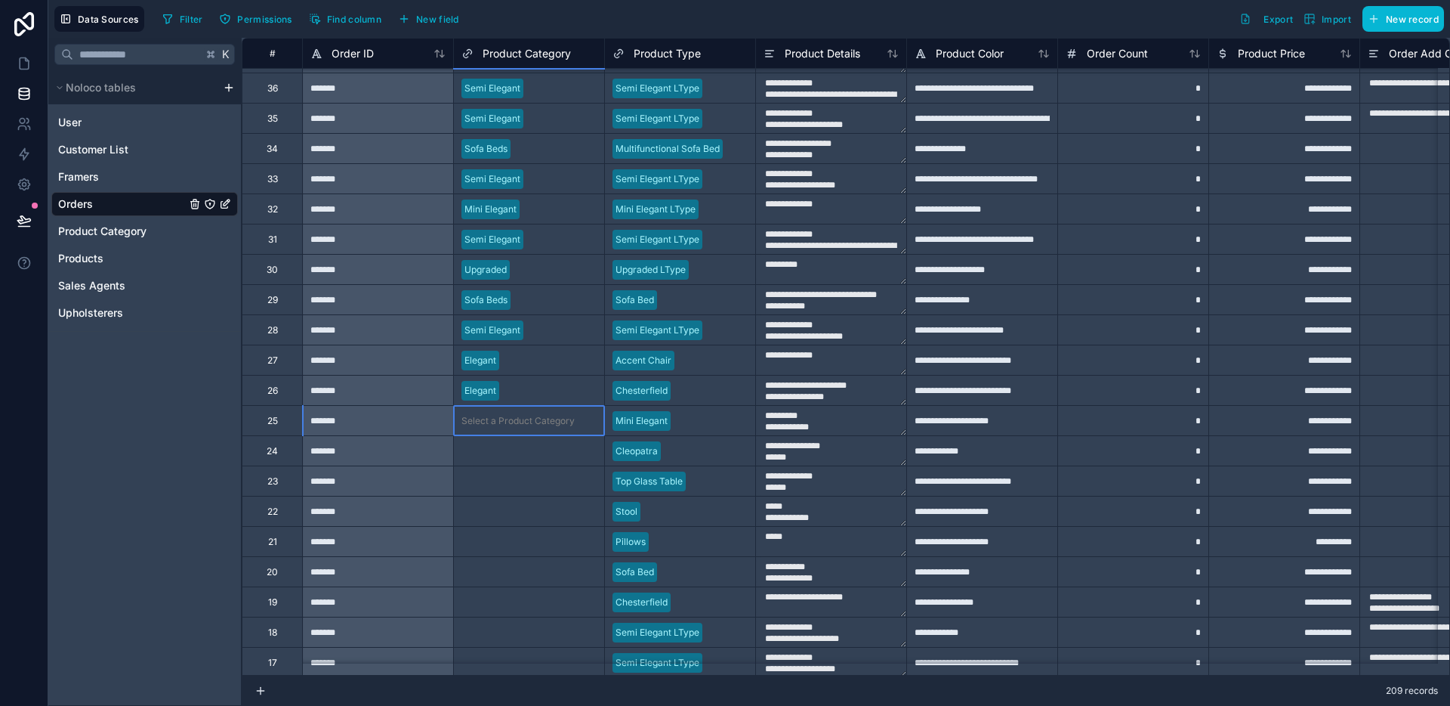
click at [539, 428] on div "Select a Product Category" at bounding box center [529, 420] width 150 height 29
click at [539, 427] on div "Select a Product Category" at bounding box center [529, 420] width 150 height 15
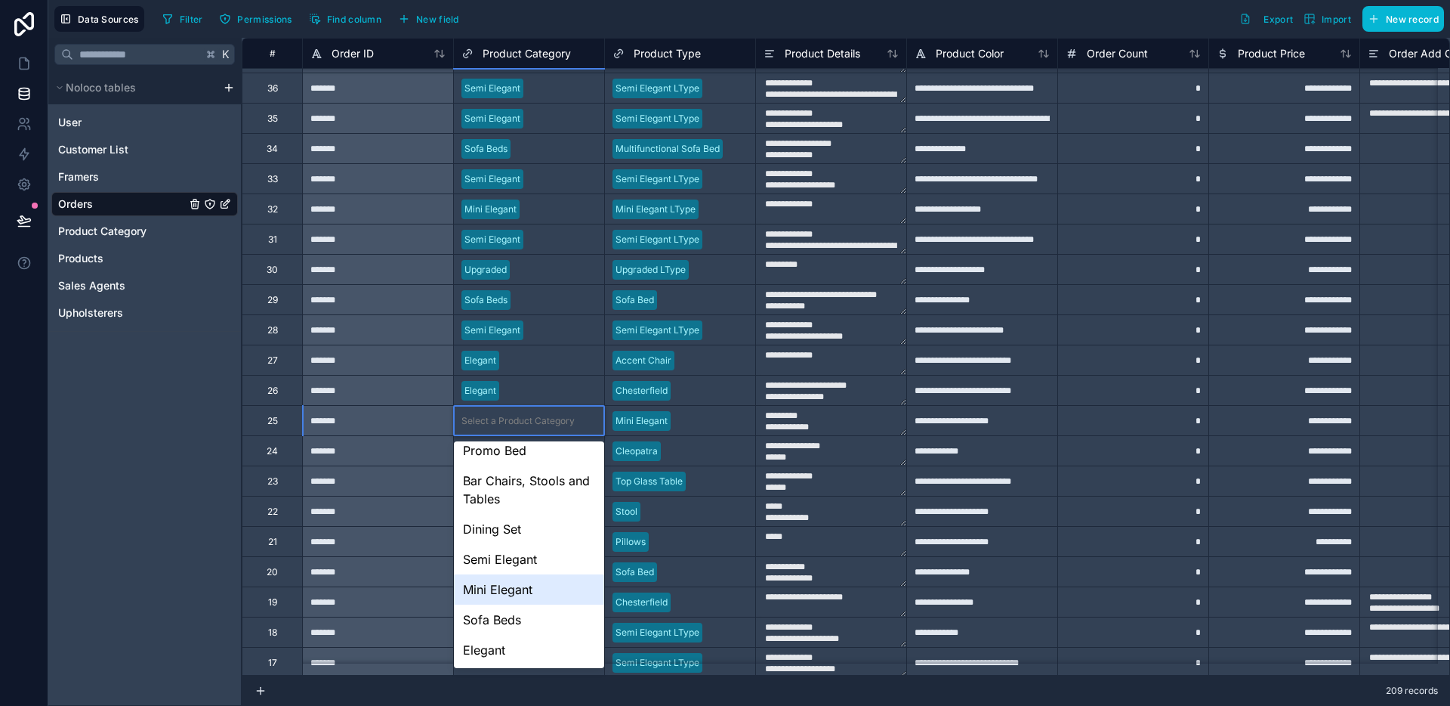
click at [527, 584] on div "Mini Elegant" at bounding box center [529, 589] width 150 height 30
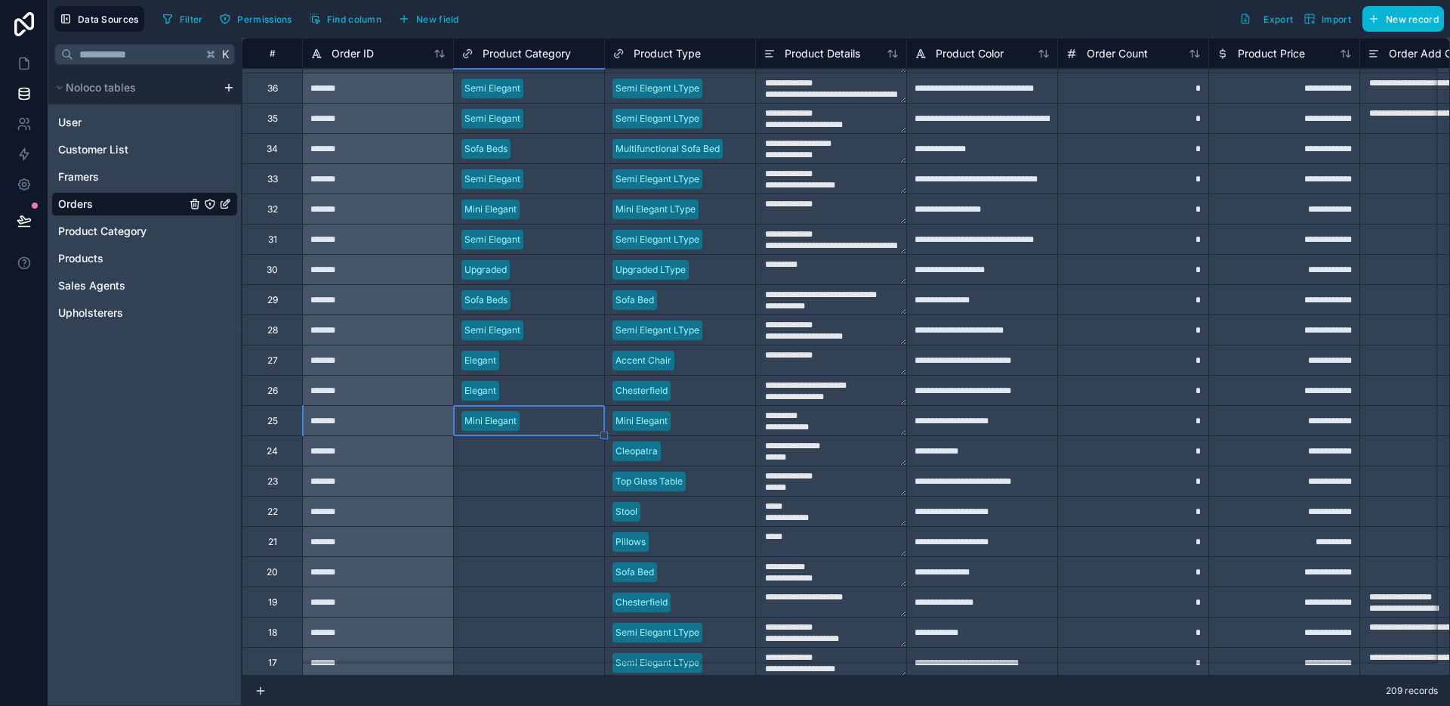
click at [528, 462] on div "Select a Product Category" at bounding box center [529, 450] width 150 height 29
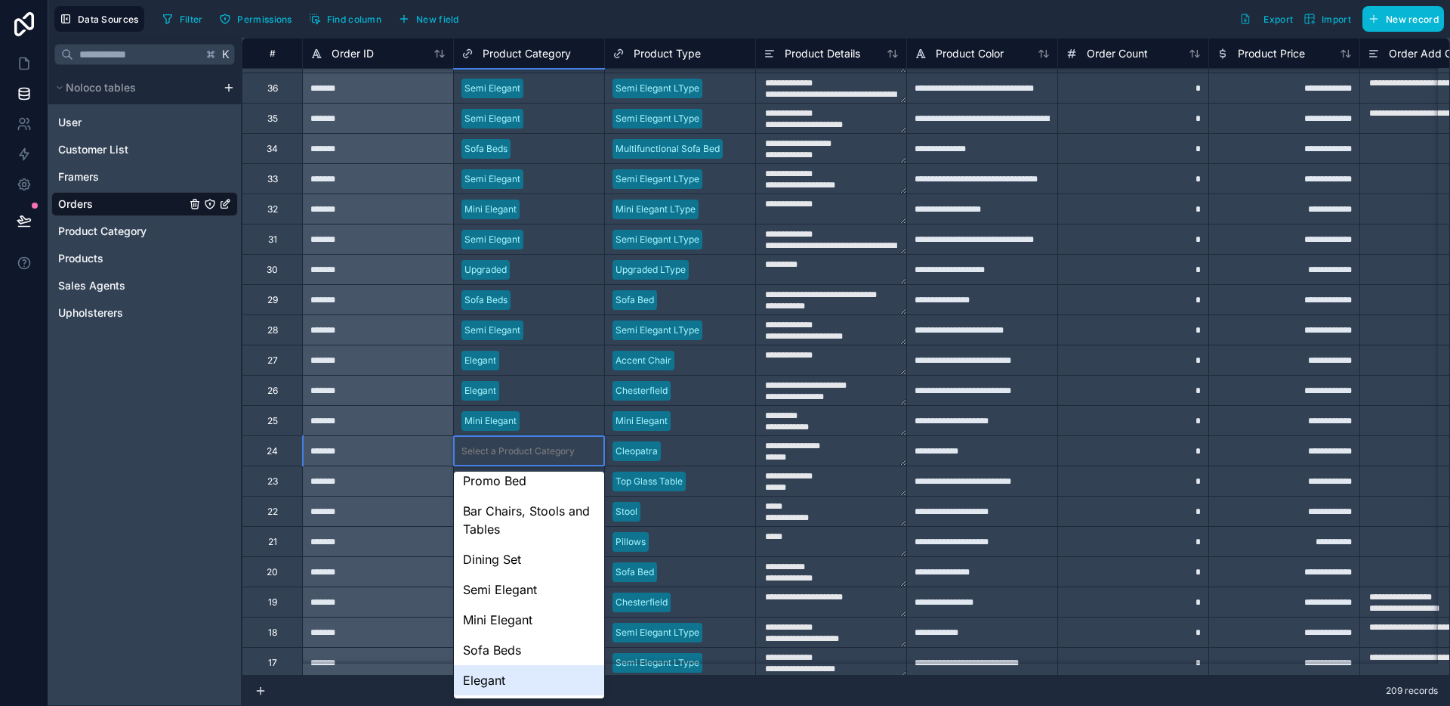
click at [524, 672] on div "Elegant" at bounding box center [529, 680] width 150 height 30
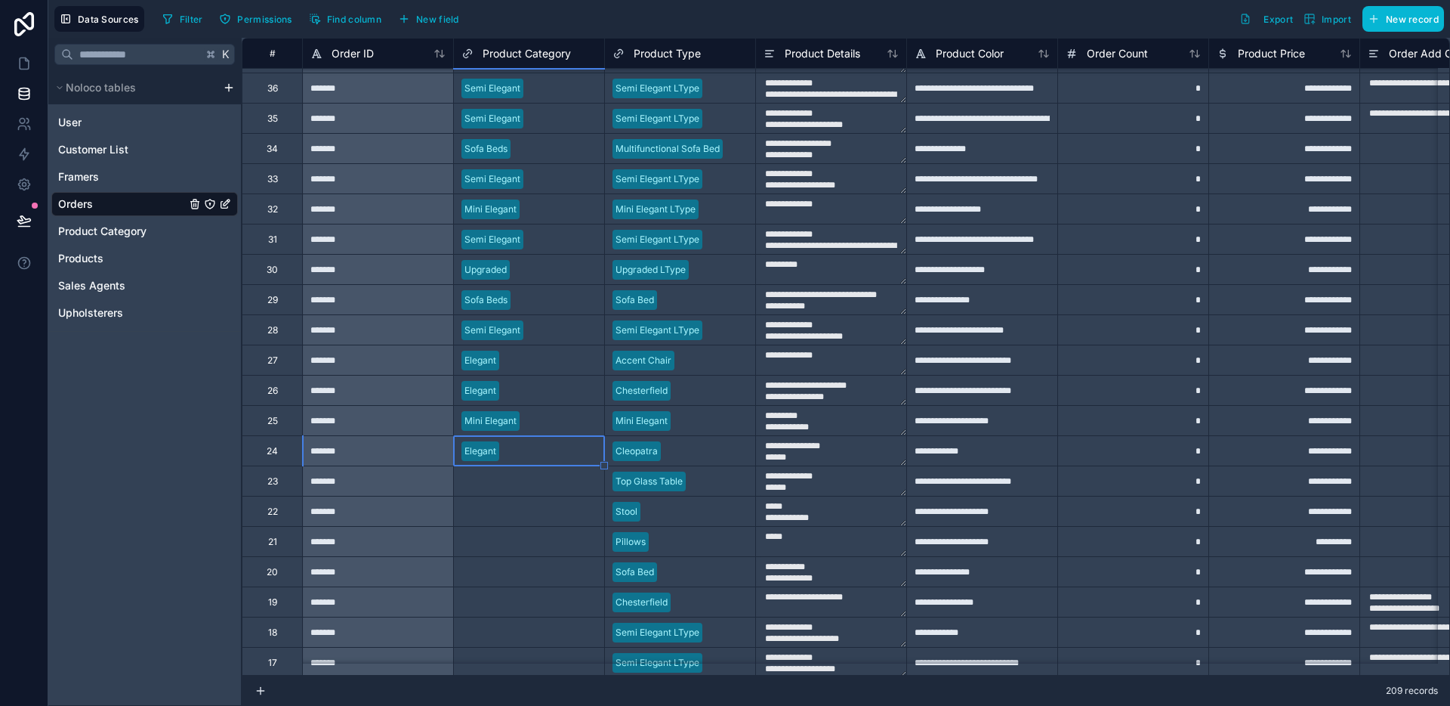
click at [547, 492] on div "Select a Product Category" at bounding box center [529, 480] width 150 height 29
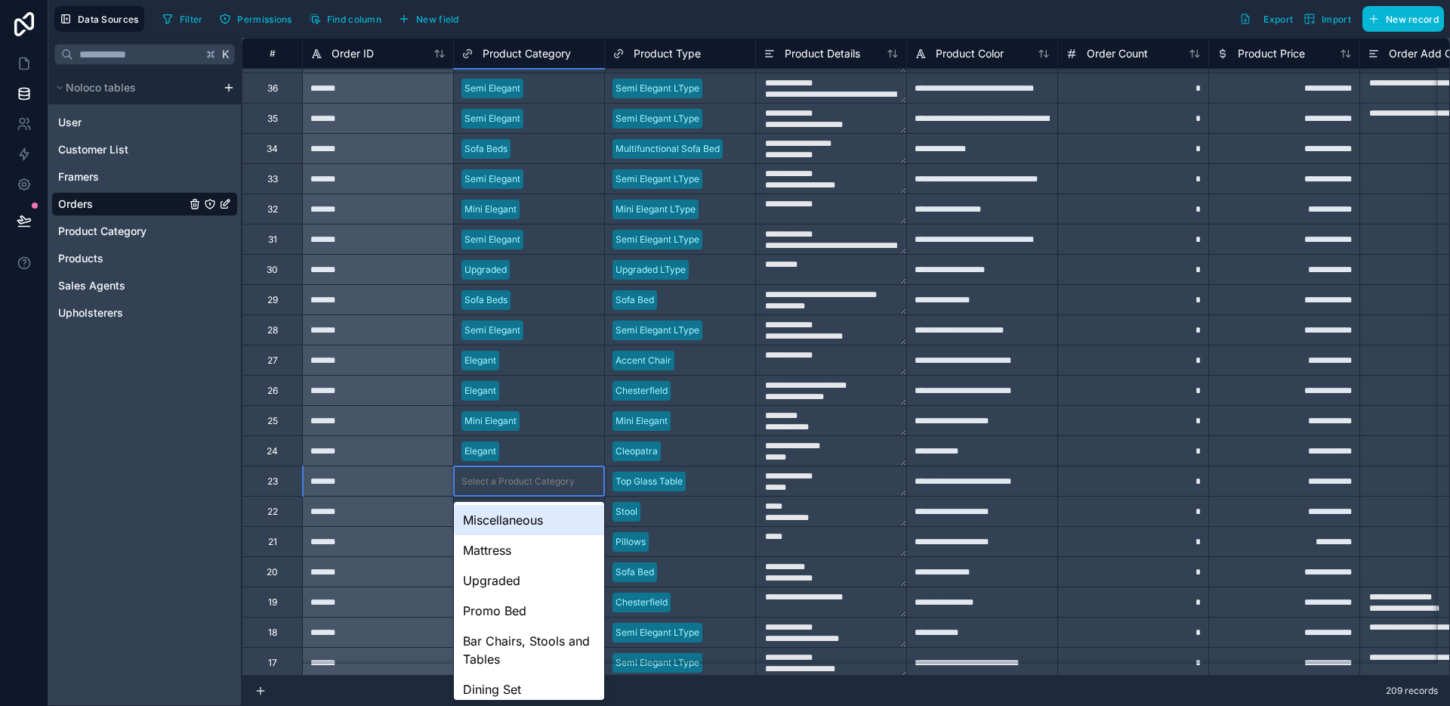
scroll to position [128, 0]
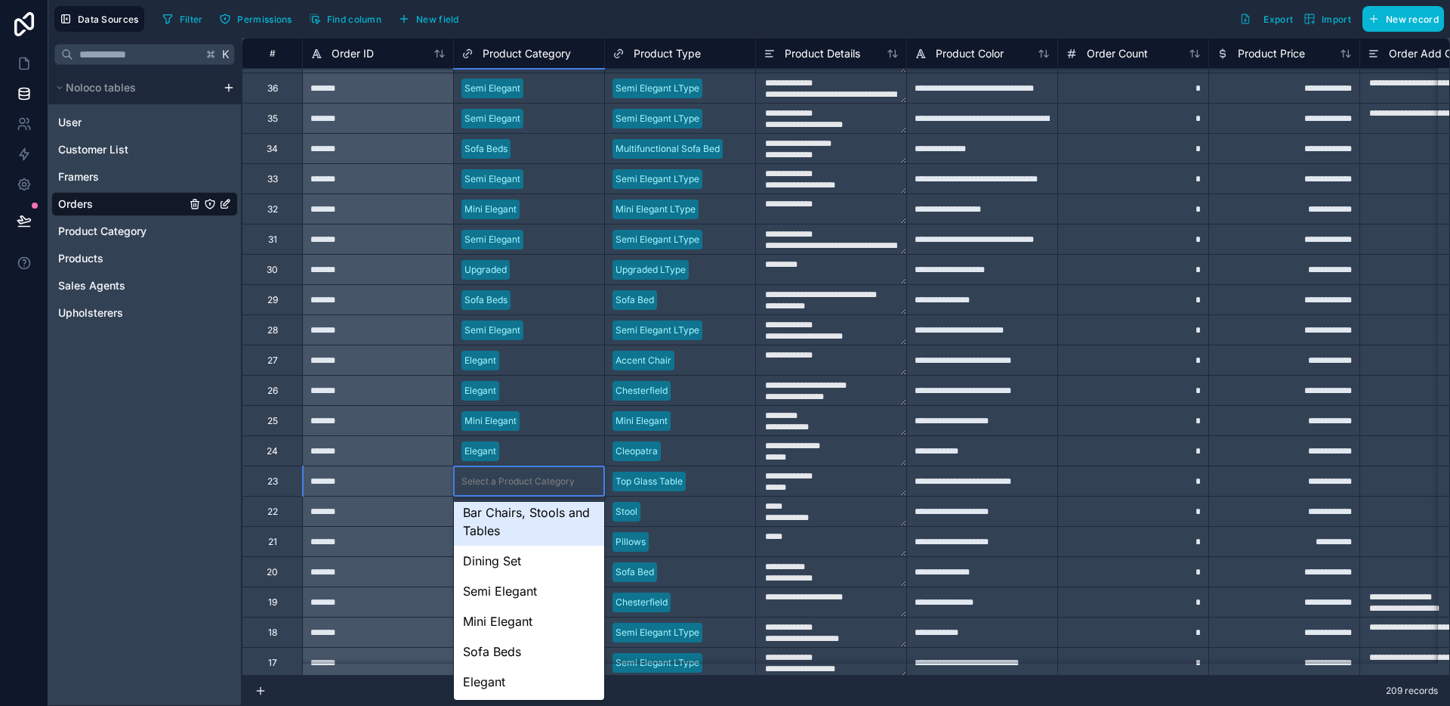
click at [537, 525] on div "Bar Chairs, Stools and Tables" at bounding box center [529, 521] width 150 height 48
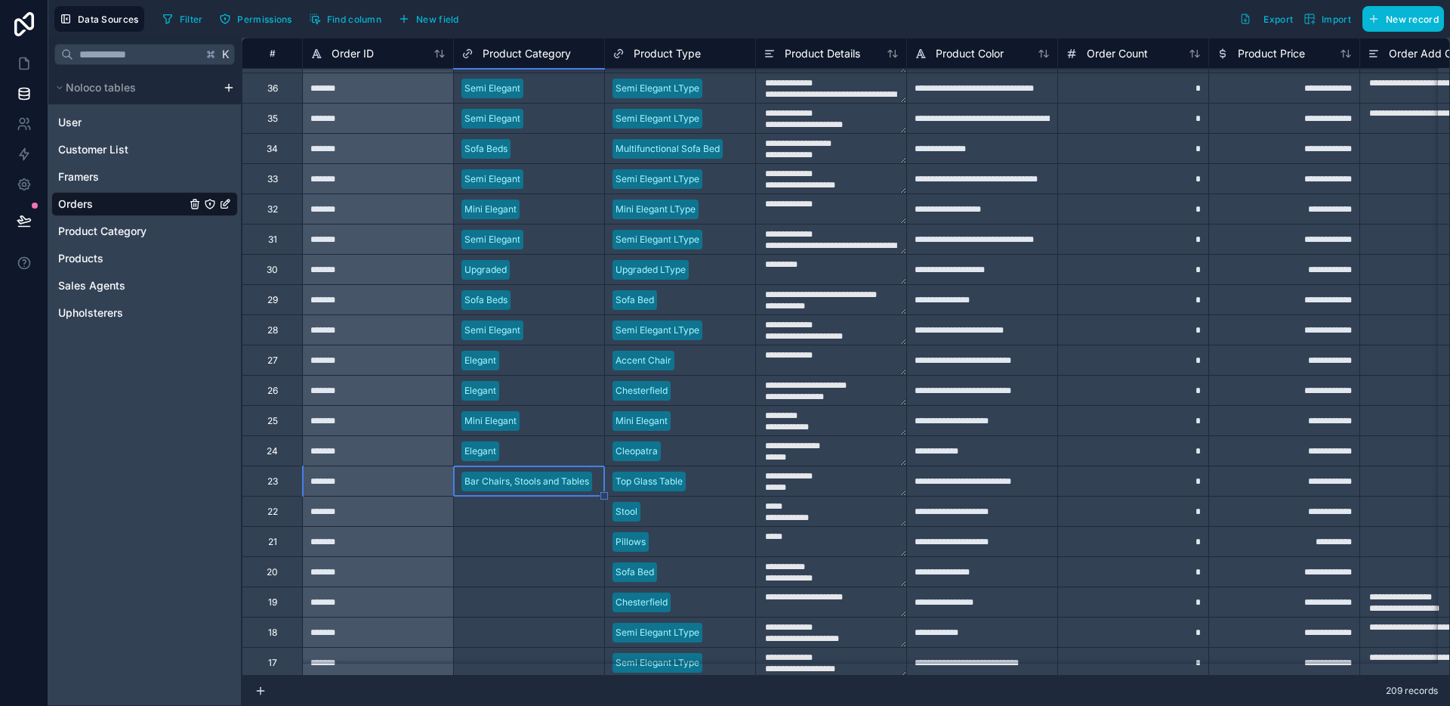
click at [539, 512] on div "Select a Product Category" at bounding box center [518, 511] width 113 height 12
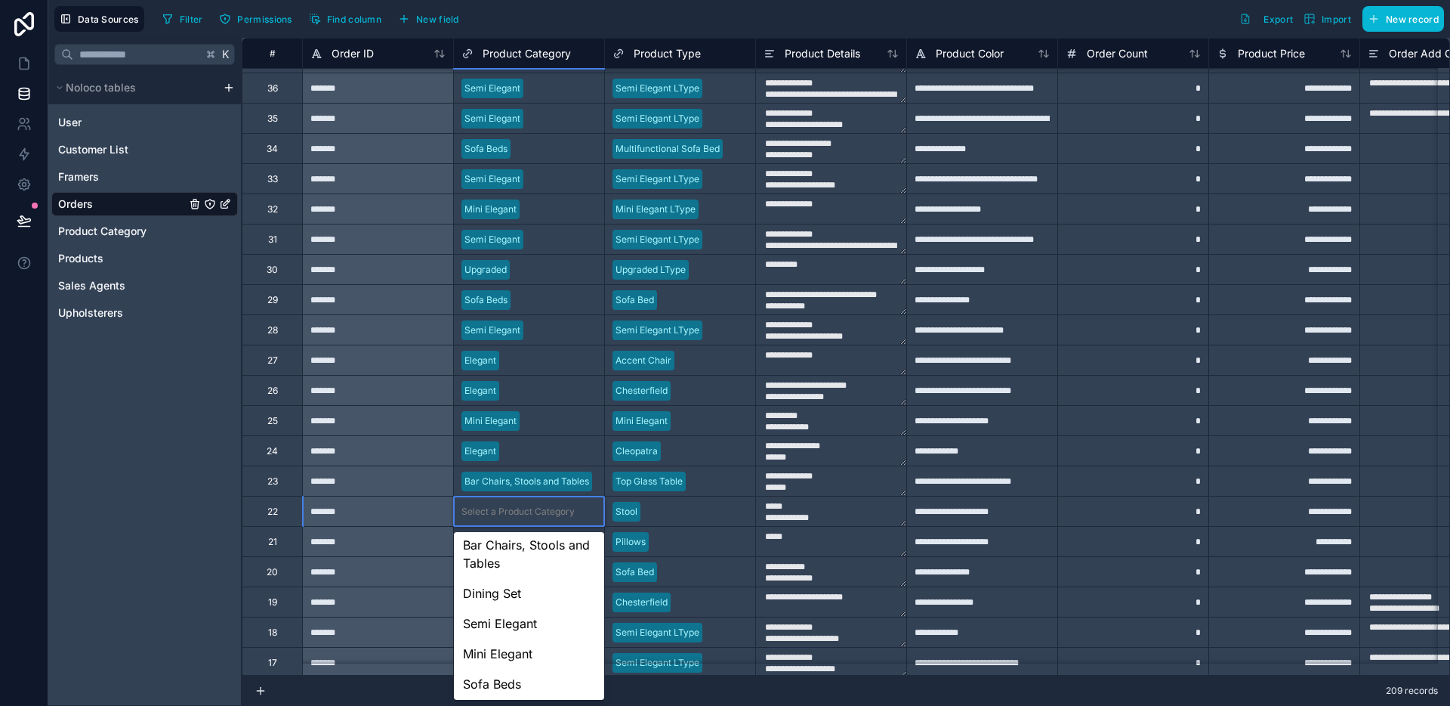
scroll to position [0, 0]
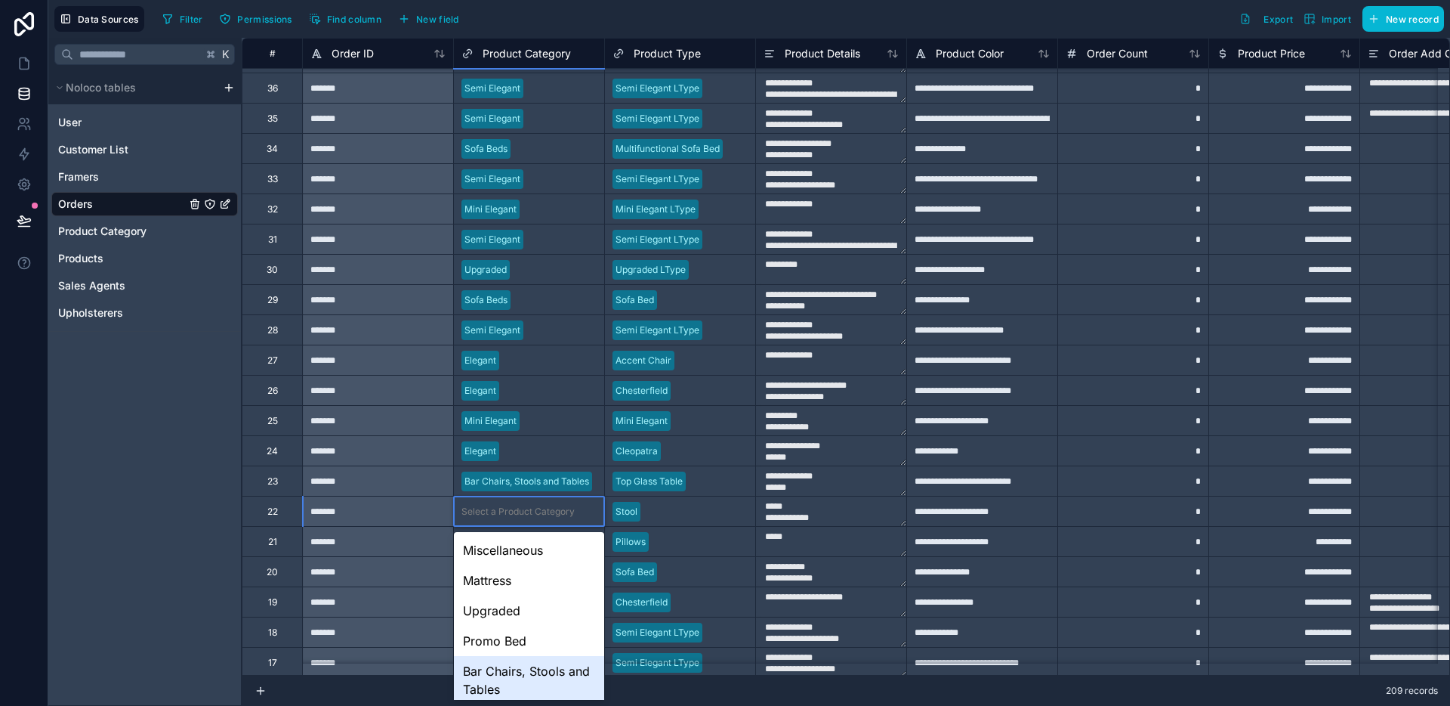
click at [517, 678] on div "Bar Chairs, Stools and Tables" at bounding box center [529, 680] width 150 height 48
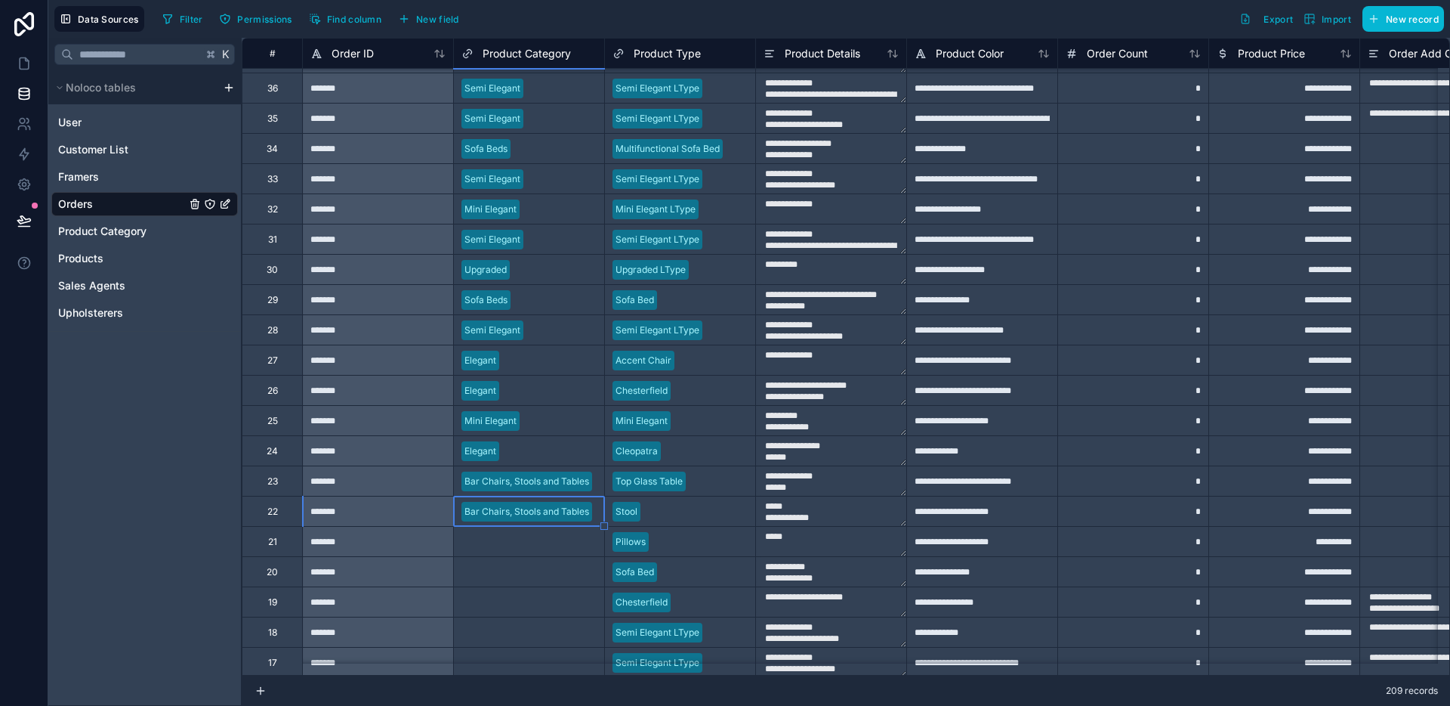
click at [546, 537] on div "Select a Product Category" at bounding box center [518, 542] width 113 height 12
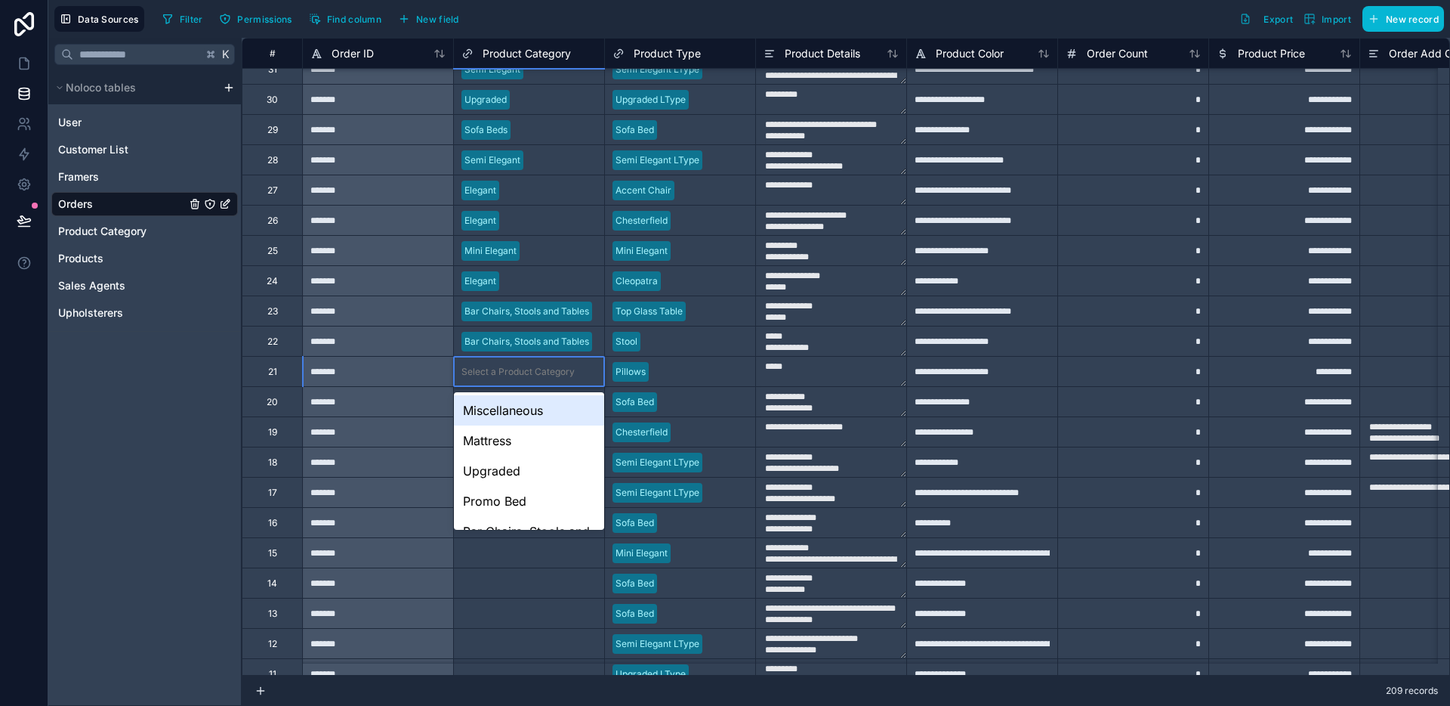
click at [536, 415] on div "Miscellaneous" at bounding box center [529, 410] width 150 height 30
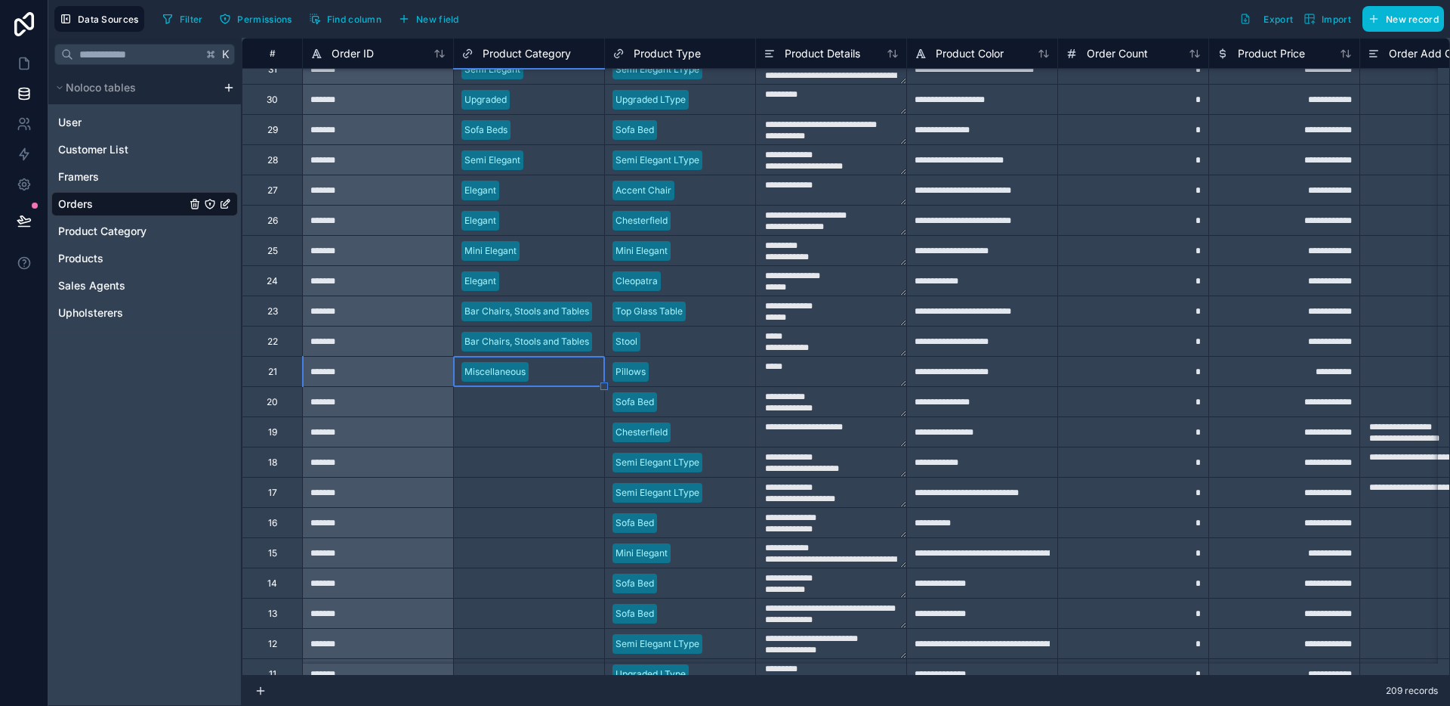
click at [542, 390] on div "Select a Product Category" at bounding box center [529, 401] width 150 height 29
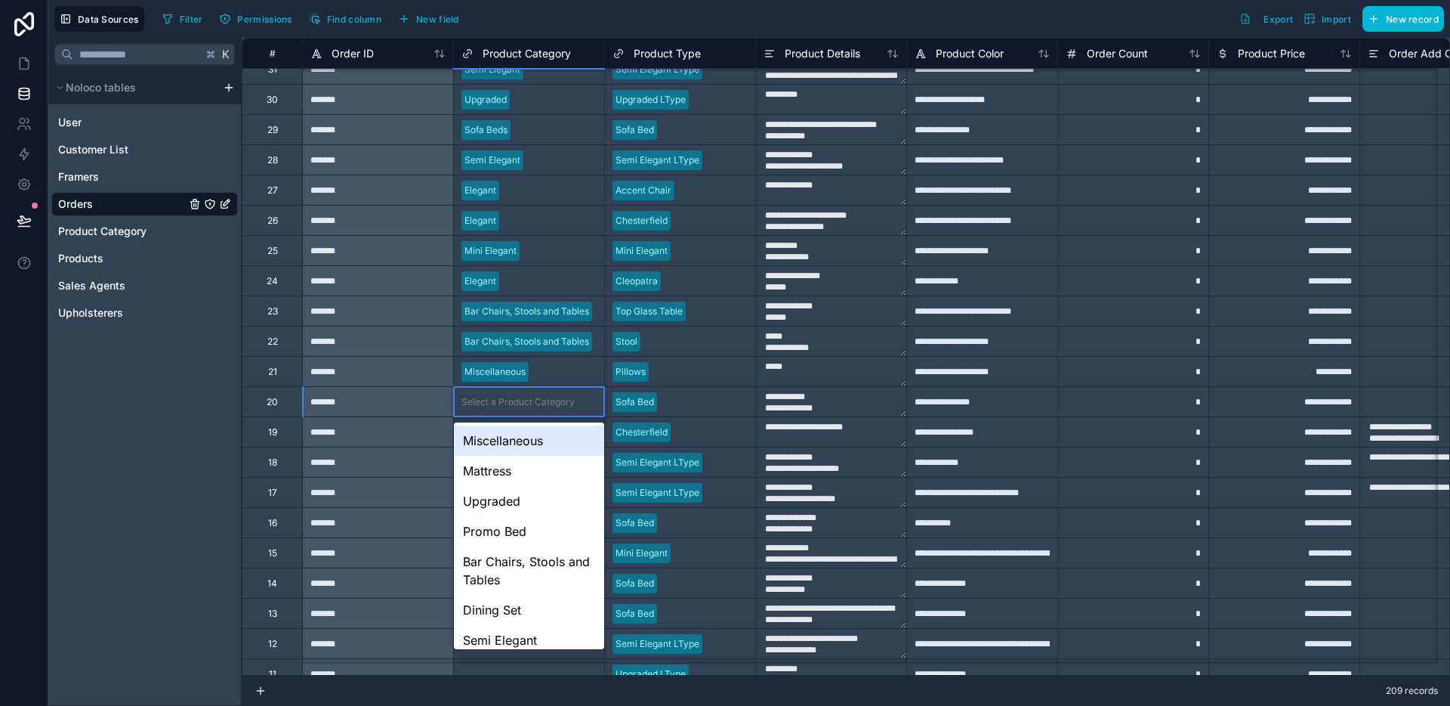
click at [542, 390] on div "Select a Product Category" at bounding box center [529, 401] width 150 height 29
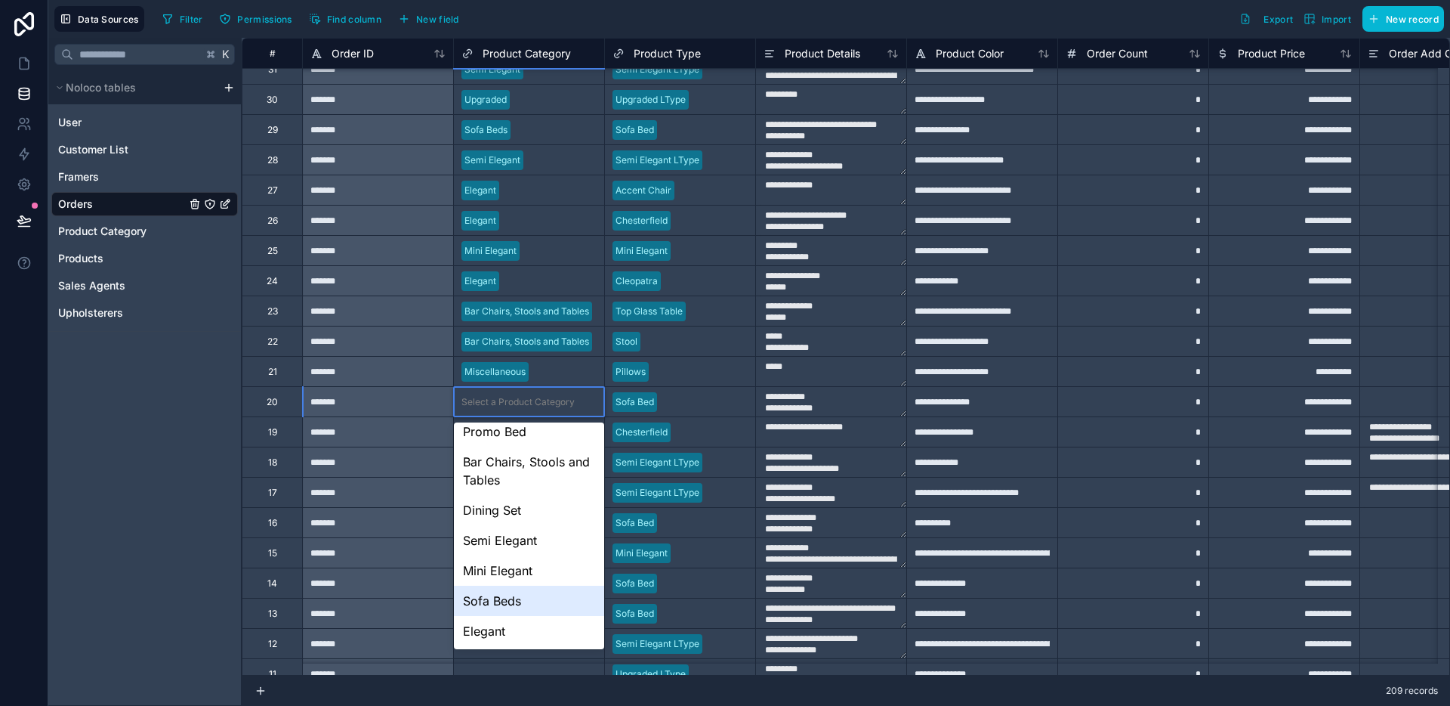
click at [520, 592] on div "Sofa Beds" at bounding box center [529, 600] width 150 height 30
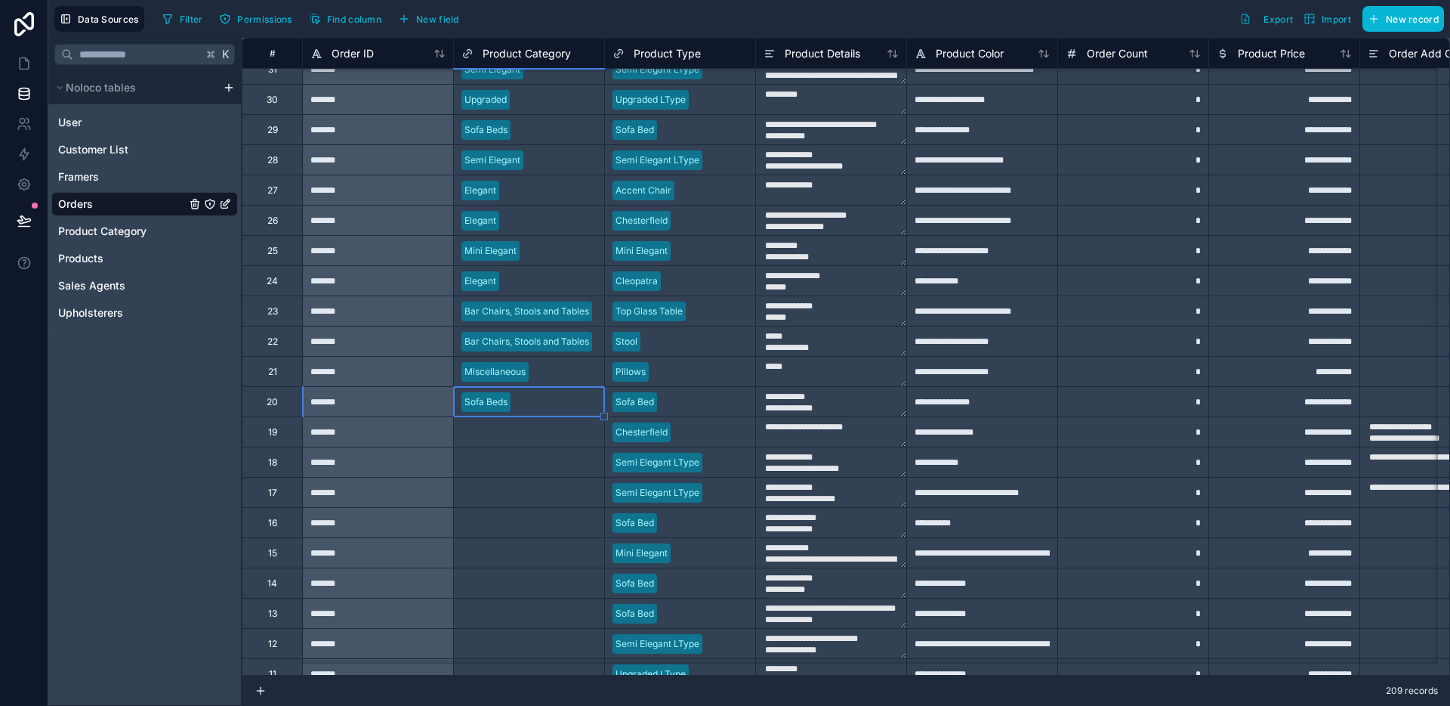
click at [536, 428] on div "Select a Product Category" at bounding box center [518, 432] width 113 height 12
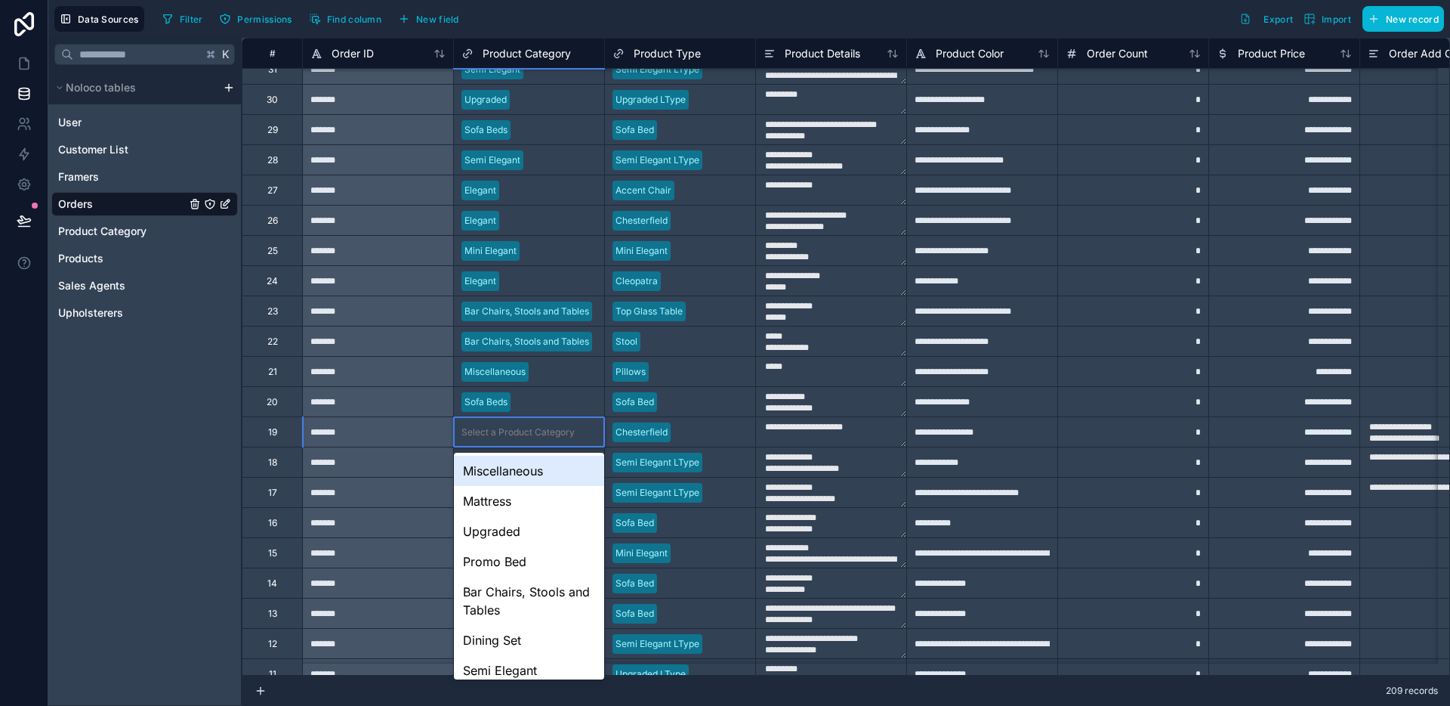
click at [536, 428] on div "Select a Product Category" at bounding box center [518, 432] width 113 height 12
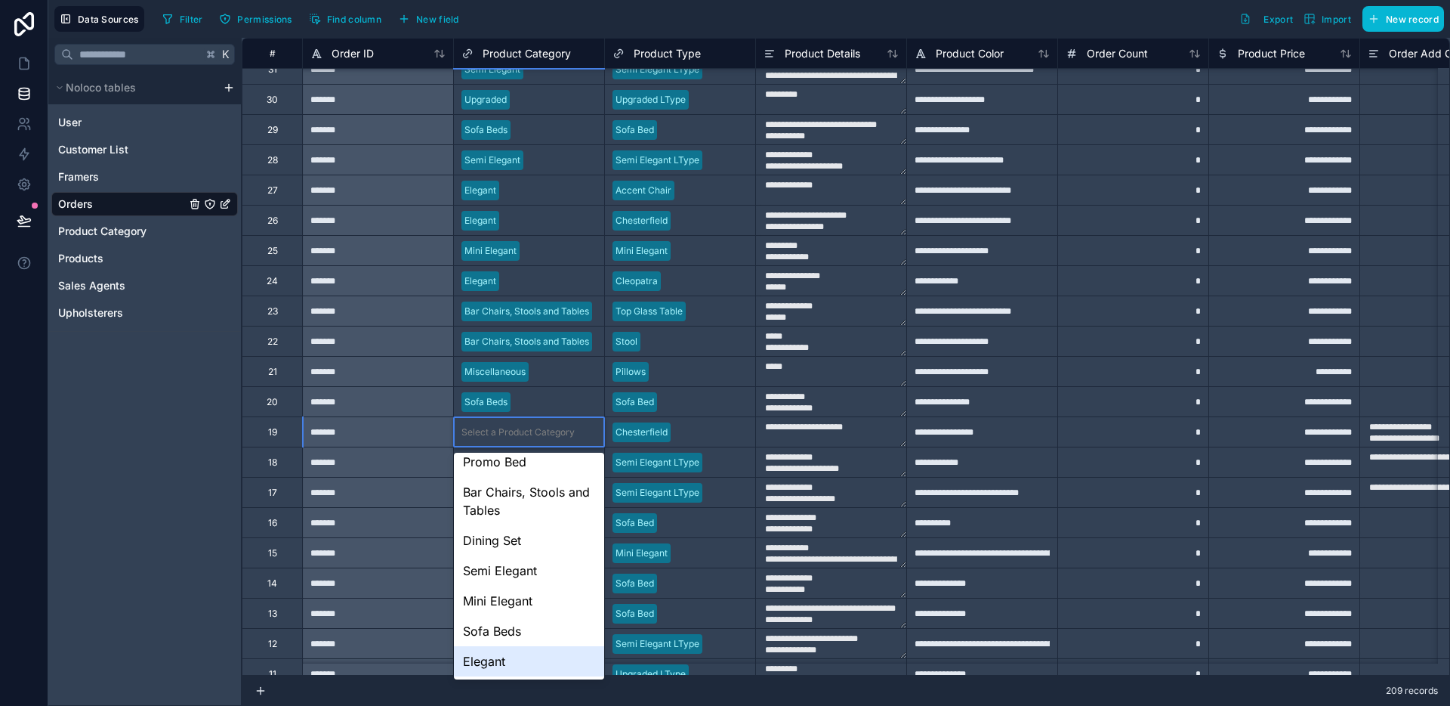
click at [508, 657] on div "Elegant" at bounding box center [529, 661] width 150 height 30
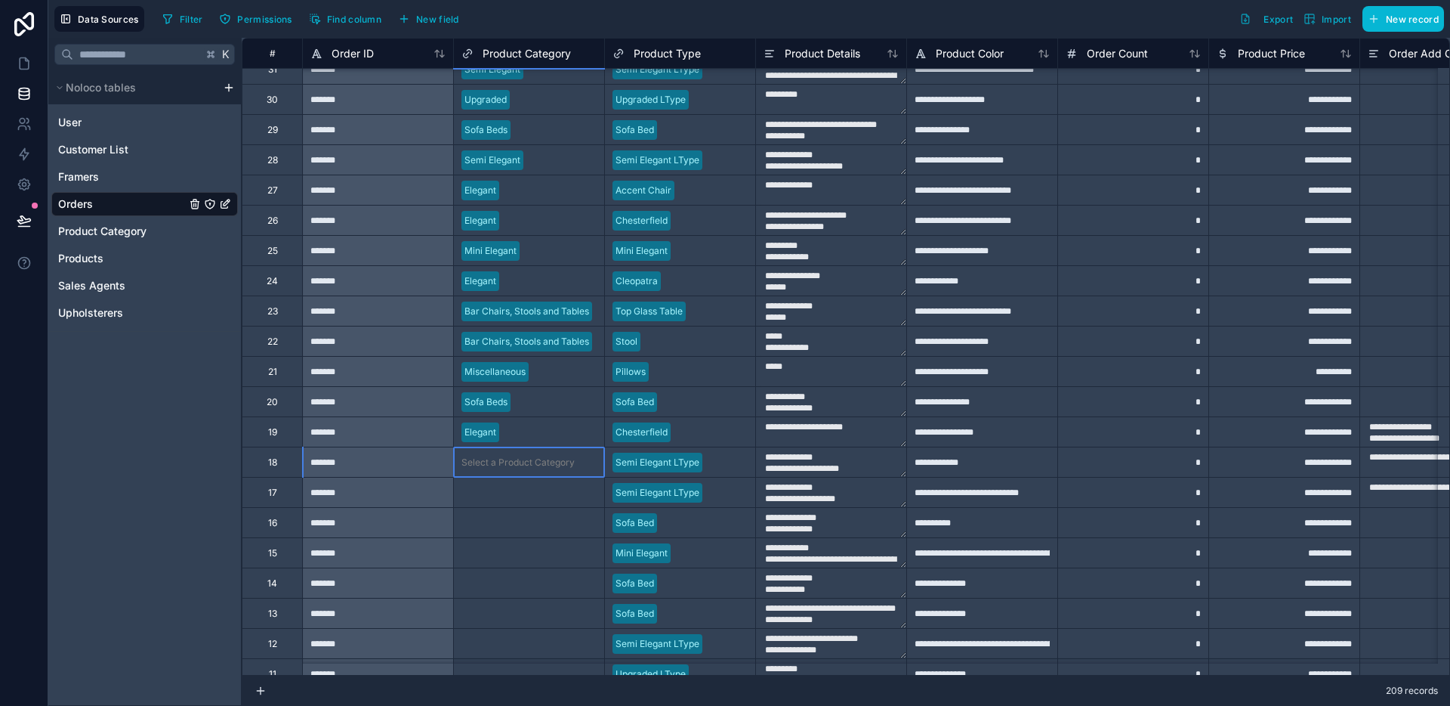
click at [543, 461] on div "Select a Product Category" at bounding box center [518, 462] width 113 height 12
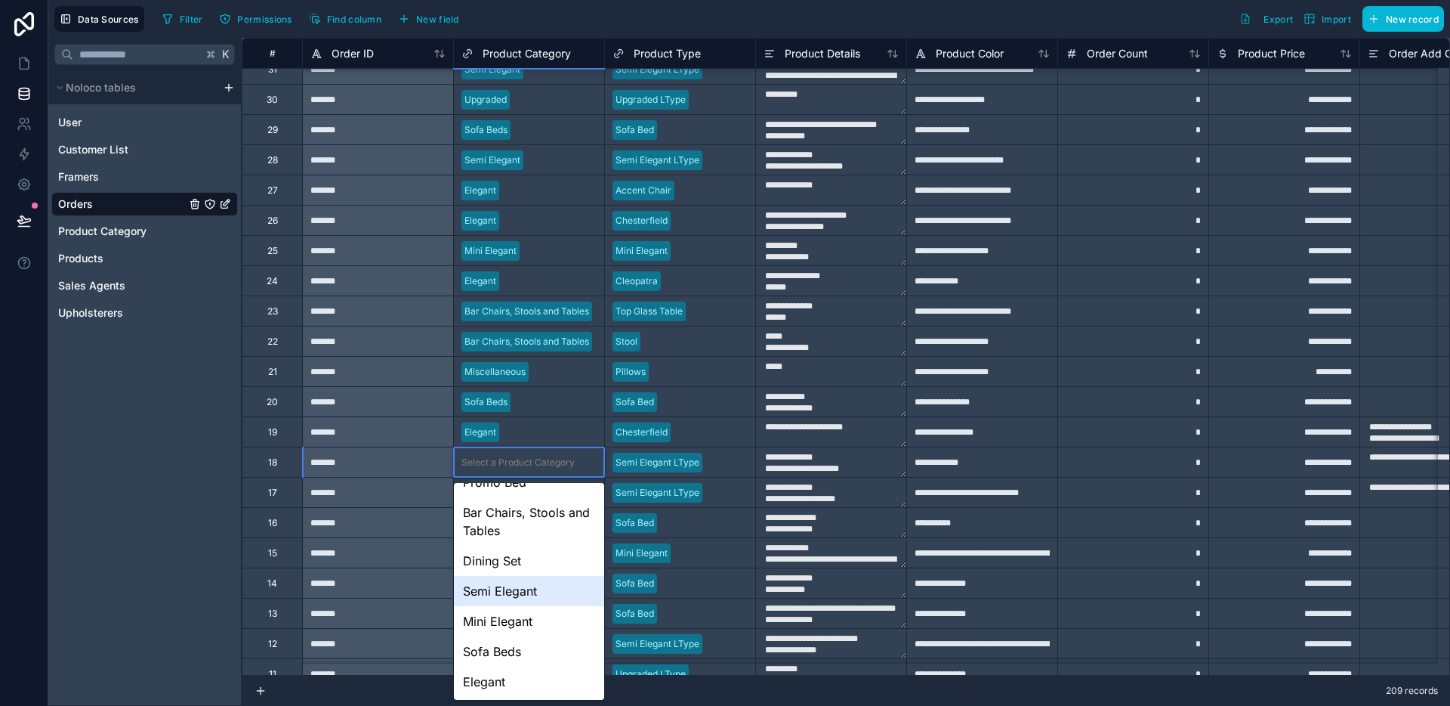
click at [524, 598] on div "Semi Elegant" at bounding box center [529, 591] width 150 height 30
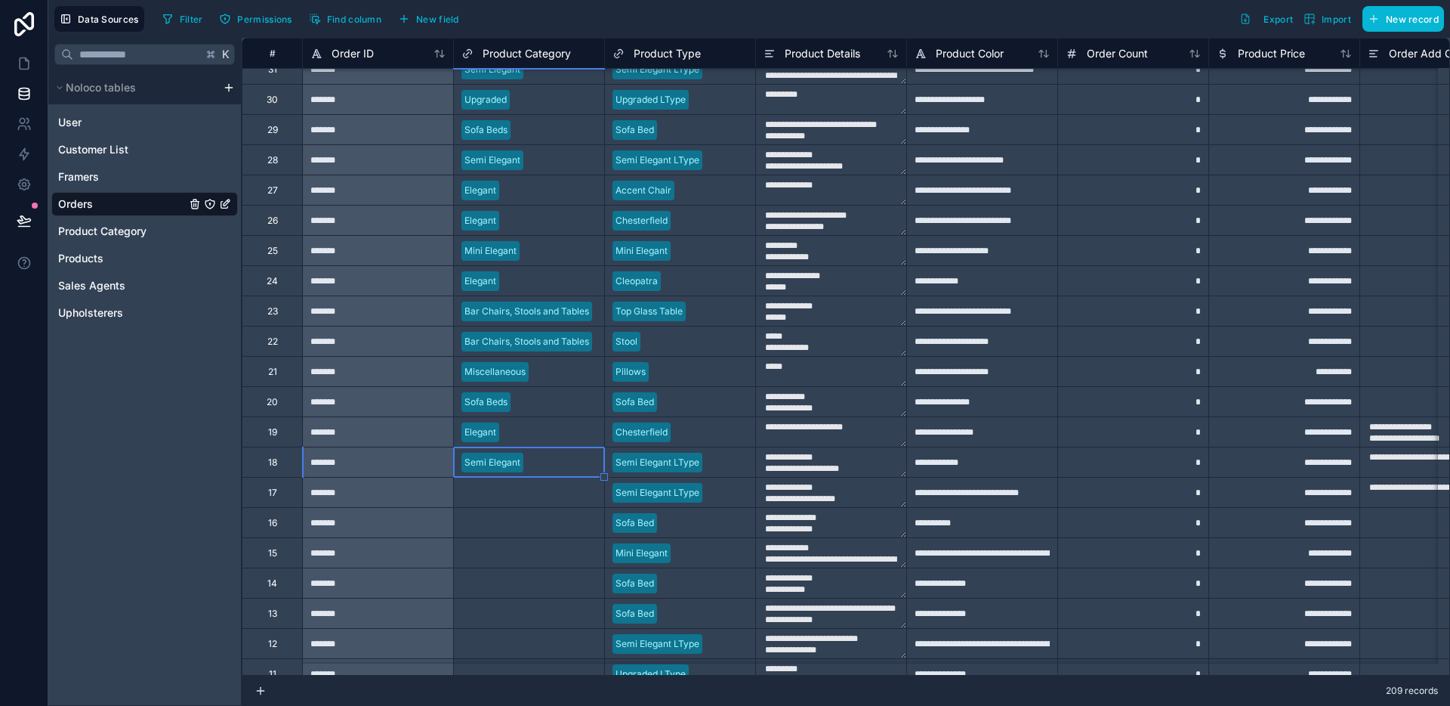
click at [542, 502] on div "Select a Product Category" at bounding box center [529, 491] width 150 height 29
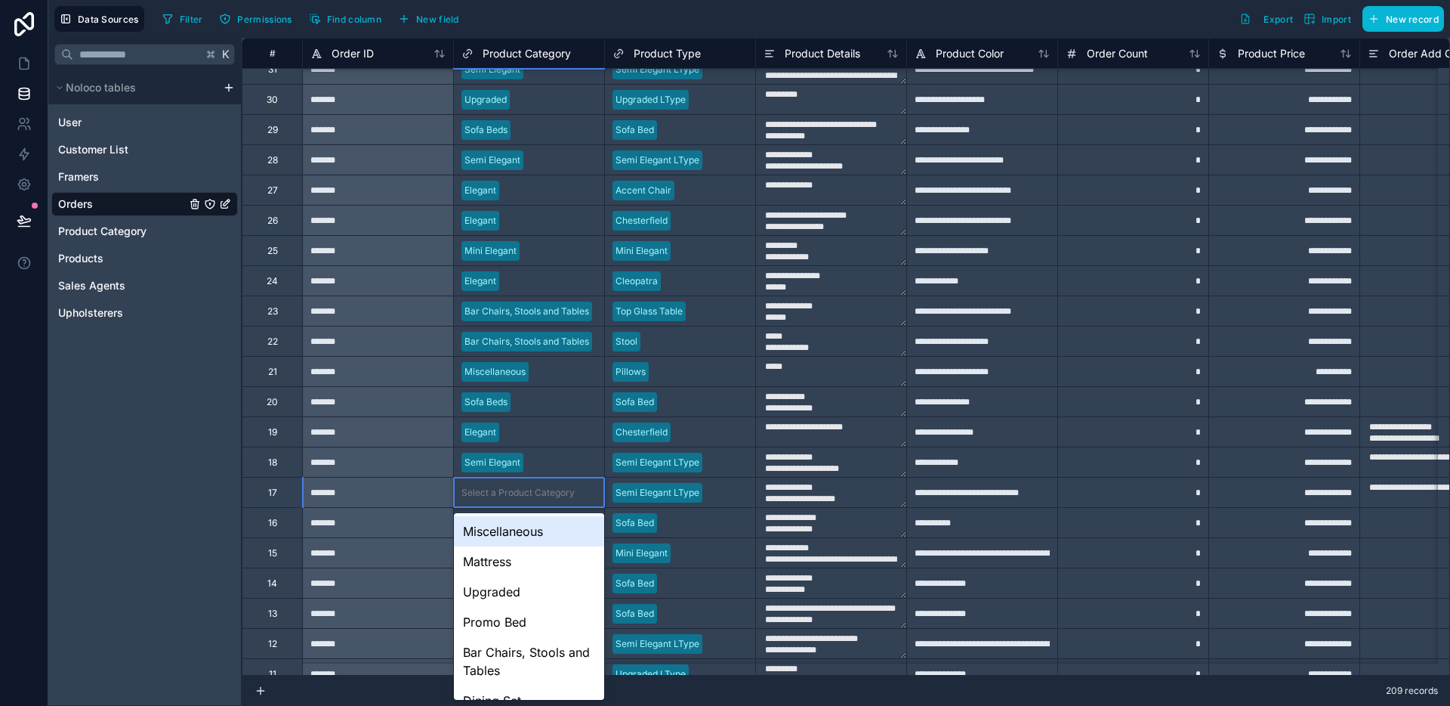
click at [542, 502] on div "Select a Product Category" at bounding box center [529, 491] width 150 height 29
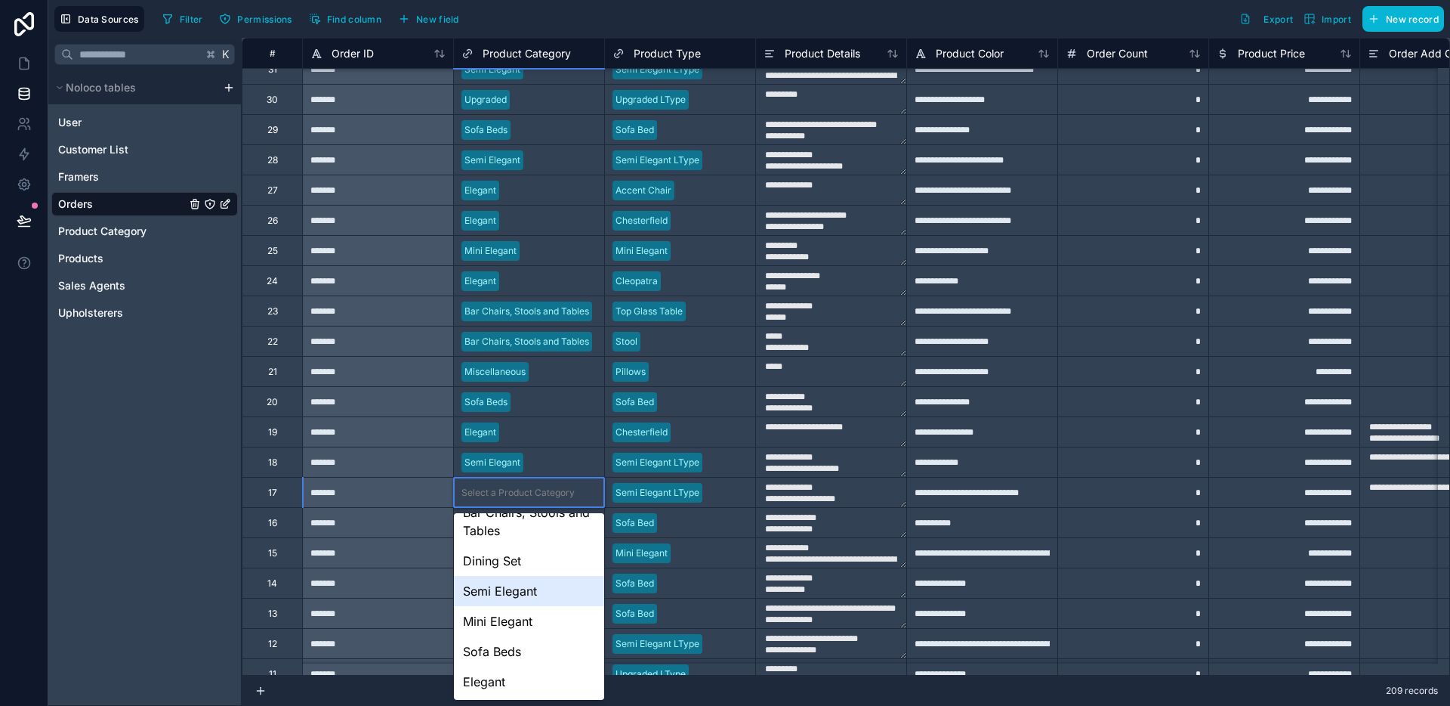
click at [537, 592] on div "Semi Elegant" at bounding box center [529, 591] width 150 height 30
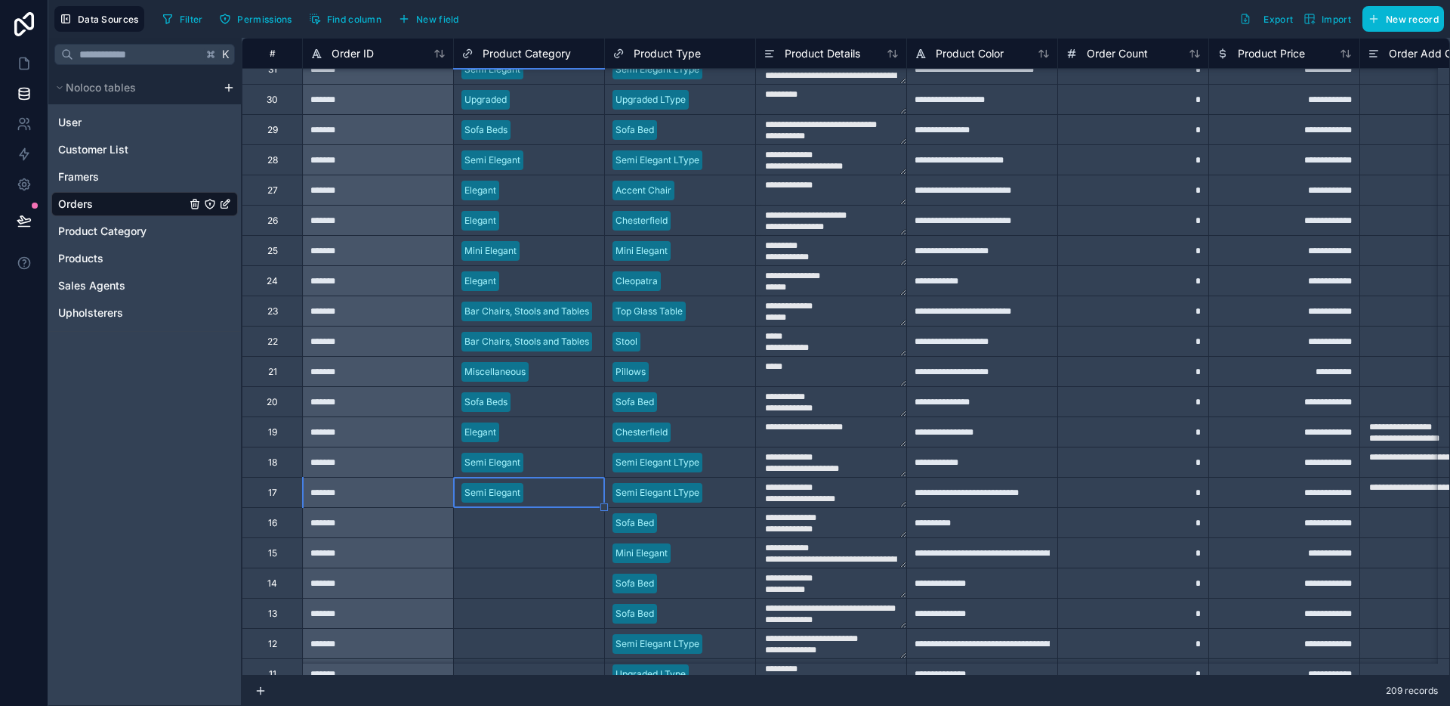
click at [539, 530] on div "Select a Product Category" at bounding box center [529, 522] width 150 height 29
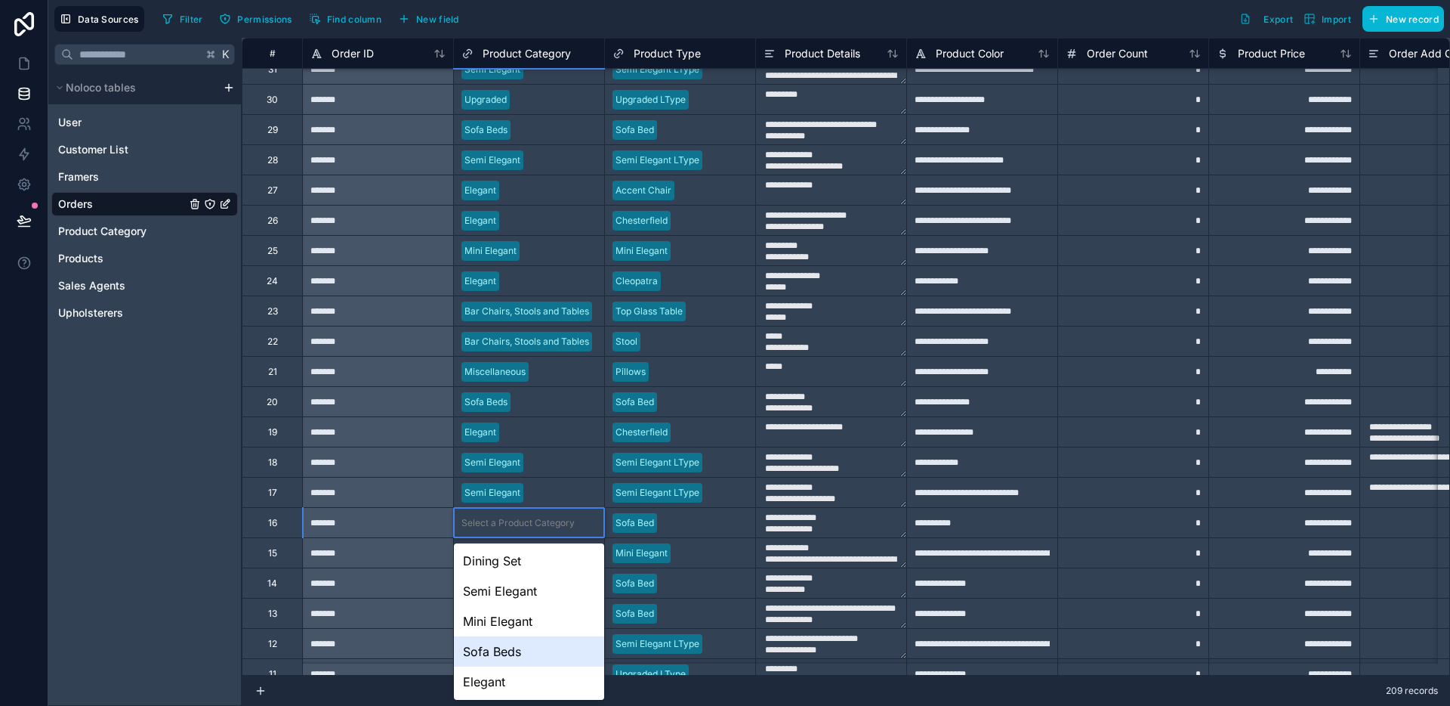
click at [529, 654] on div "Sofa Beds" at bounding box center [529, 651] width 150 height 30
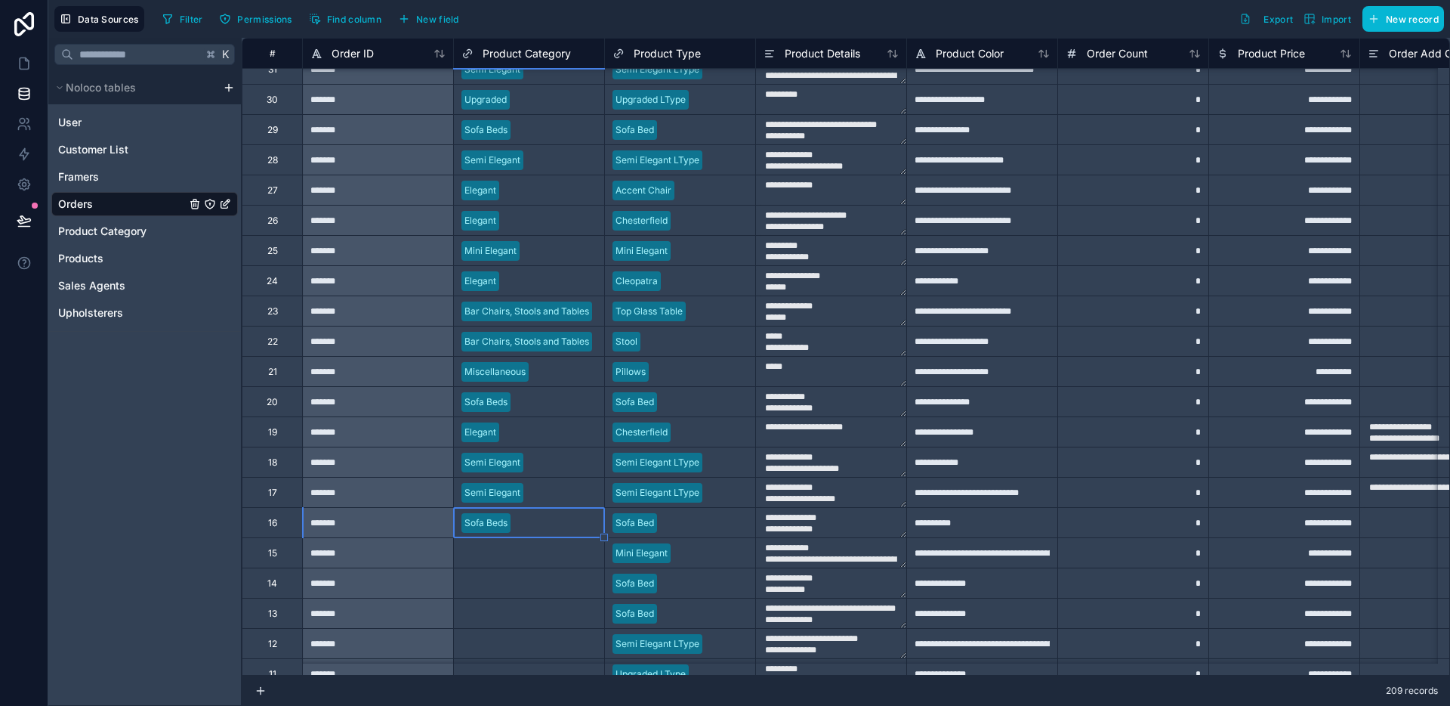
click at [526, 556] on div "Select a Product Category" at bounding box center [518, 553] width 113 height 12
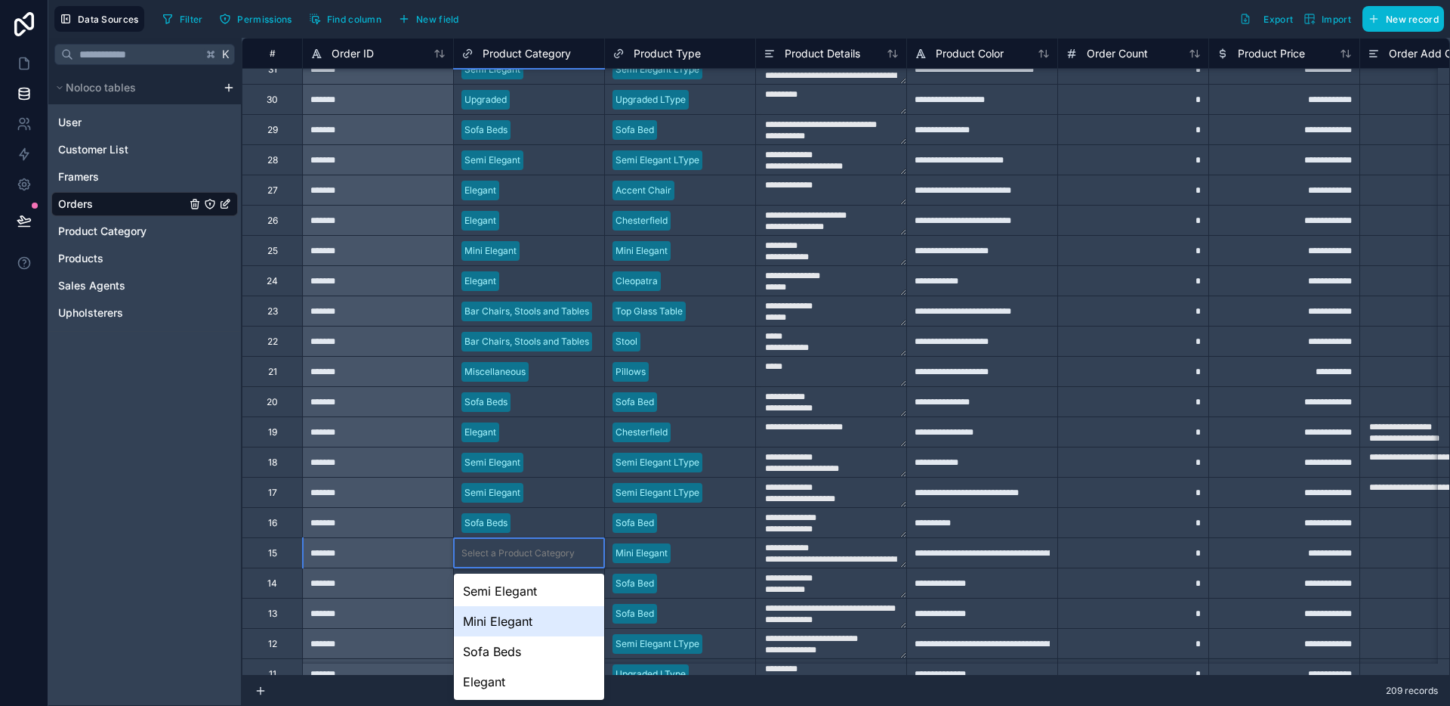
click at [528, 626] on div "Mini Elegant" at bounding box center [529, 621] width 150 height 30
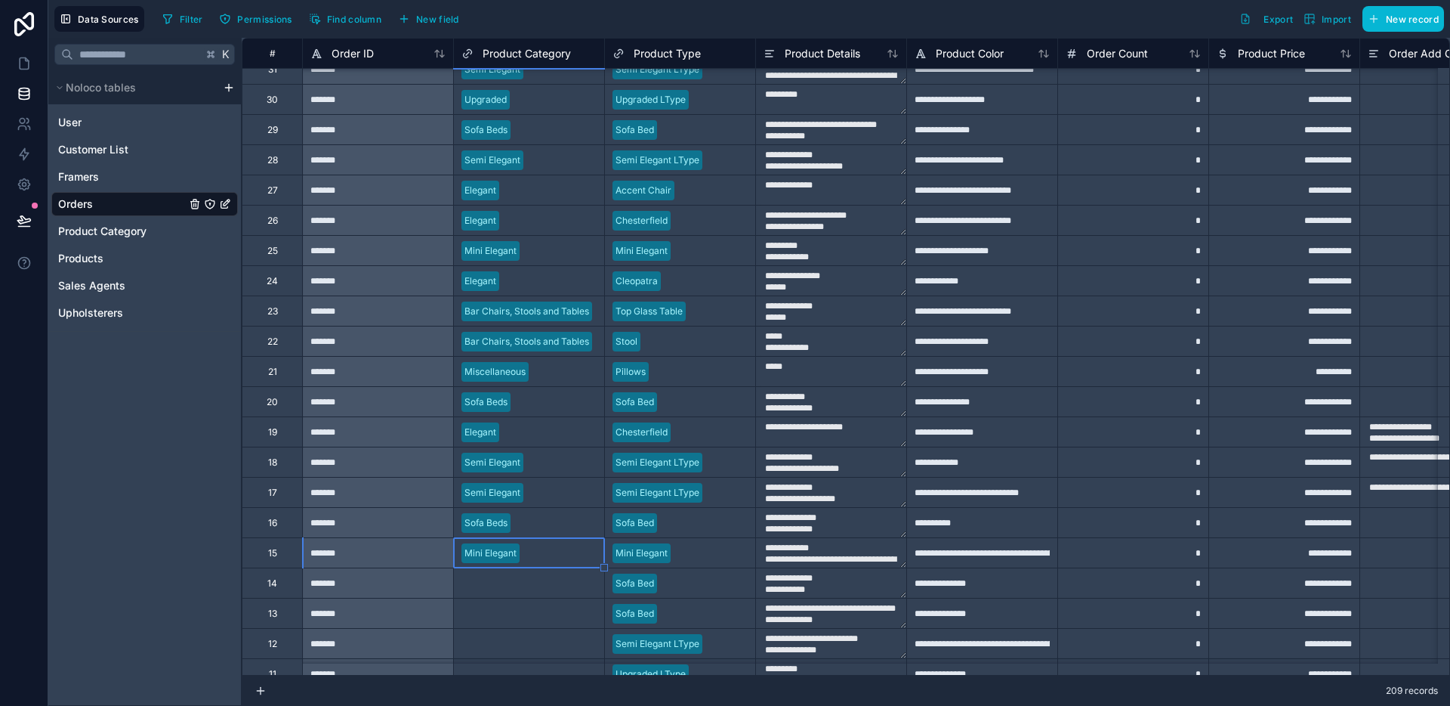
click at [535, 601] on div "Select a Product Category" at bounding box center [529, 612] width 150 height 29
click at [537, 592] on div "Select a Product Category" at bounding box center [529, 582] width 150 height 29
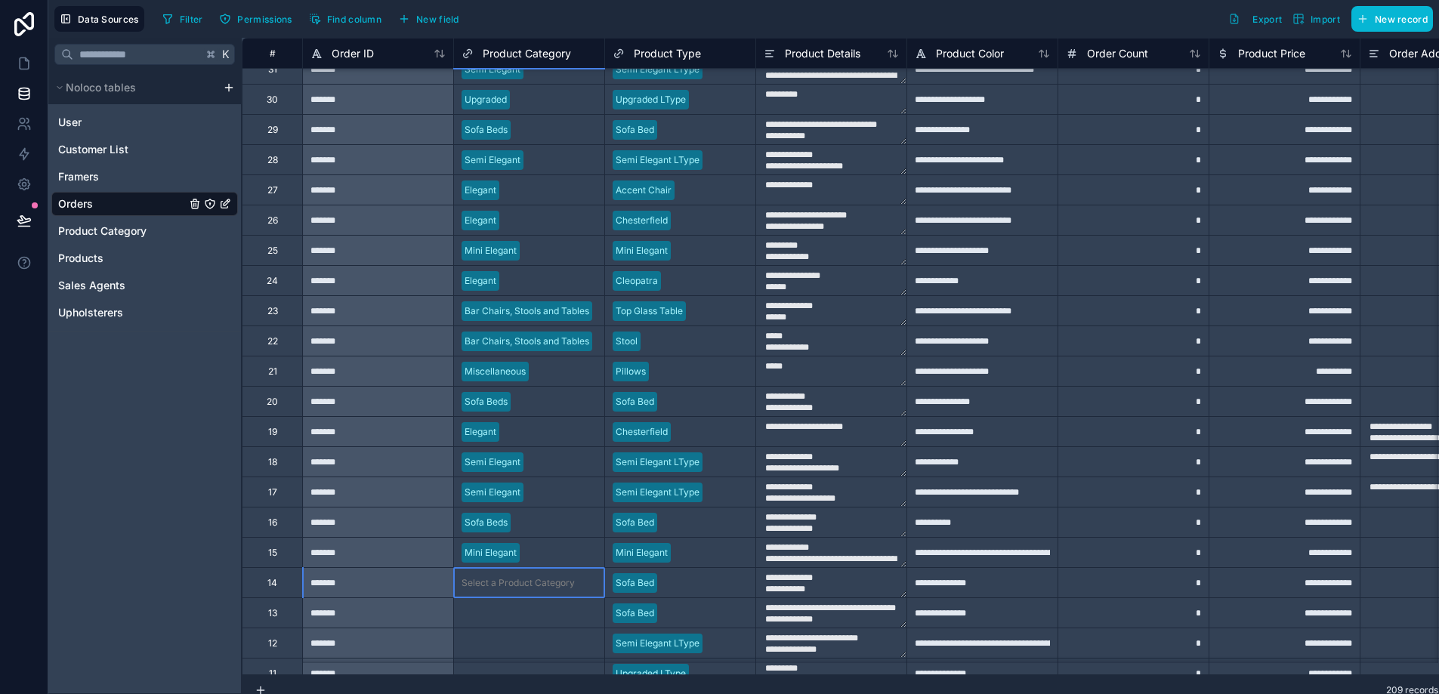
click at [537, 592] on body "**********" at bounding box center [719, 347] width 1439 height 694
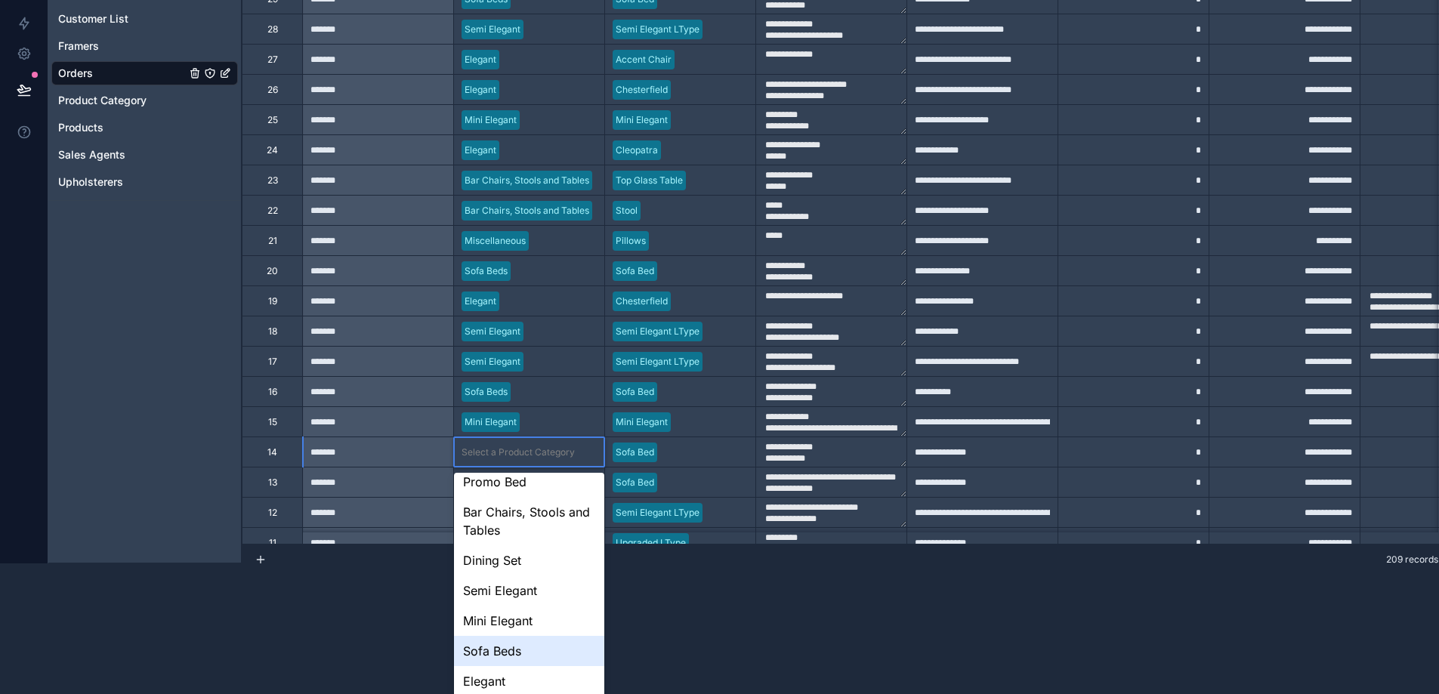
click at [520, 644] on div "Sofa Beds" at bounding box center [529, 651] width 150 height 30
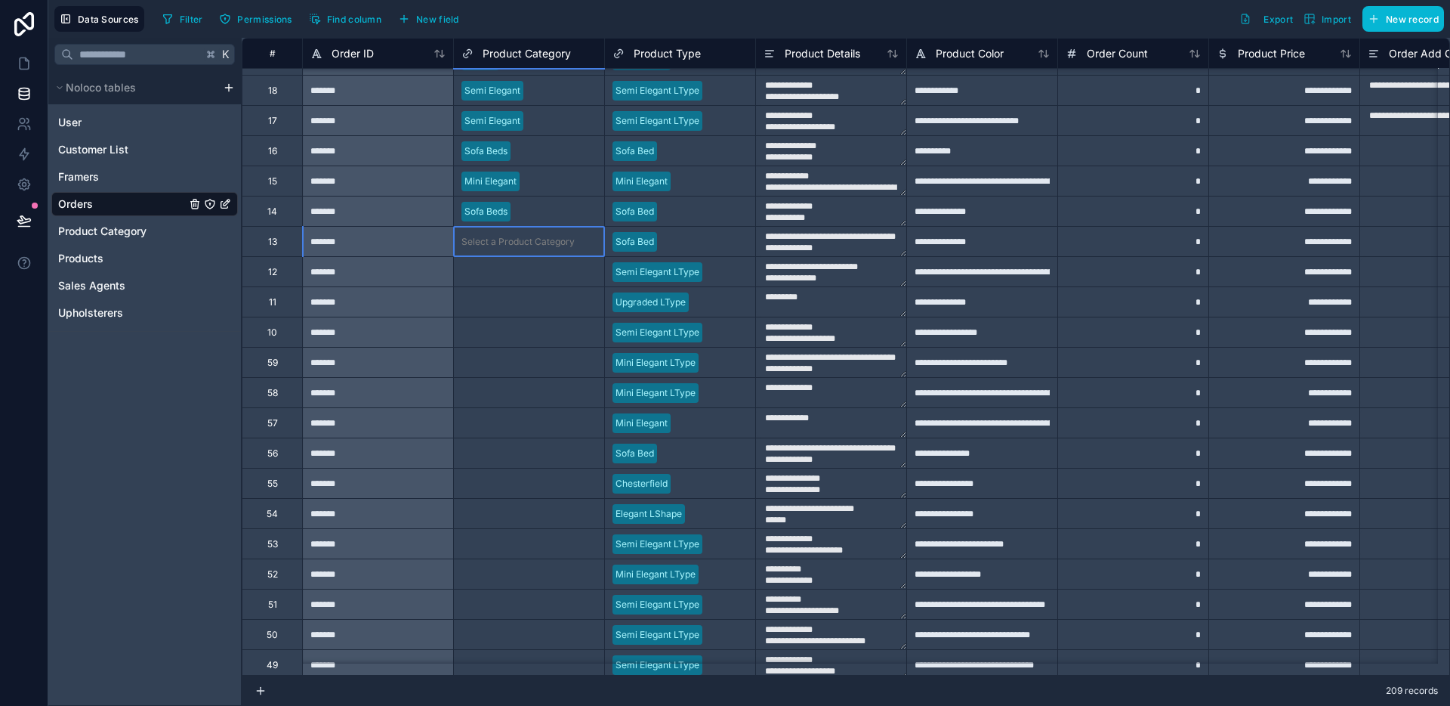
click at [533, 236] on div "Select a Product Category" at bounding box center [518, 242] width 113 height 12
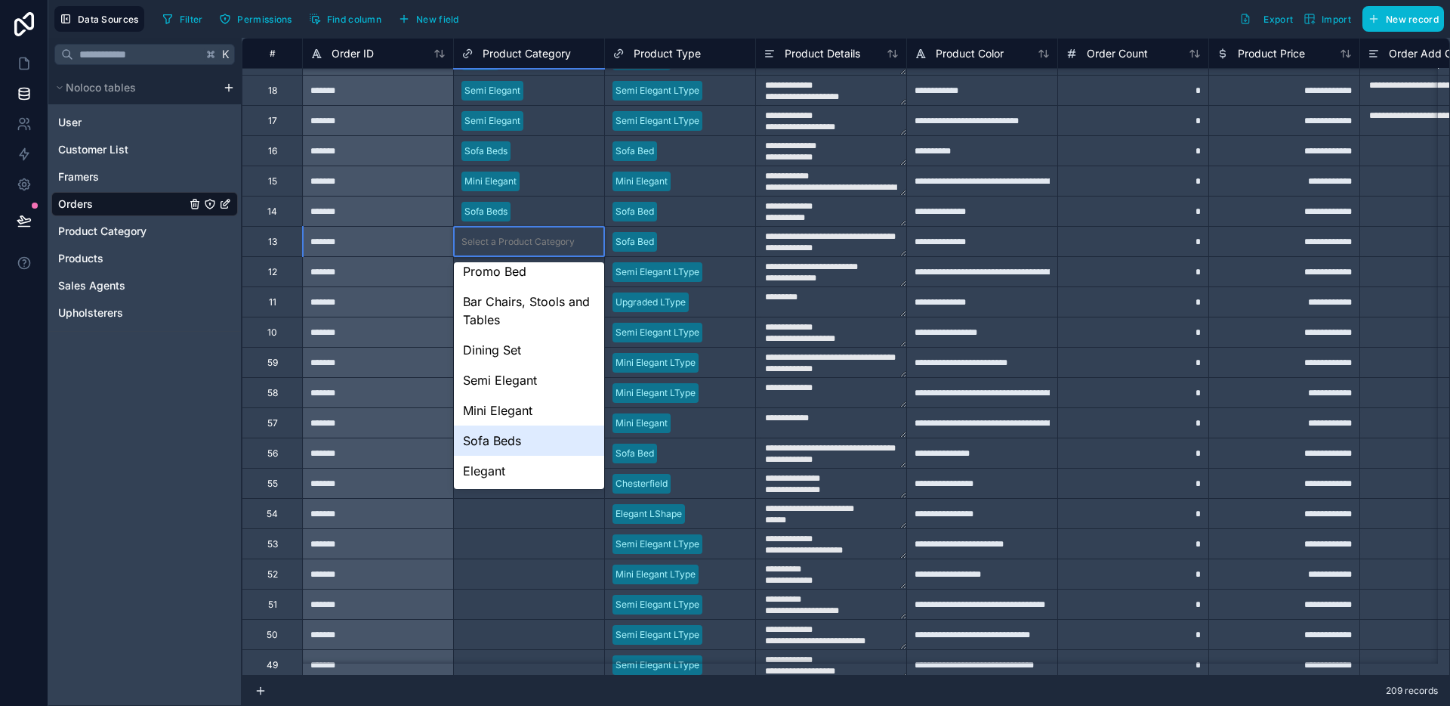
click at [514, 431] on div "Sofa Beds" at bounding box center [529, 440] width 150 height 30
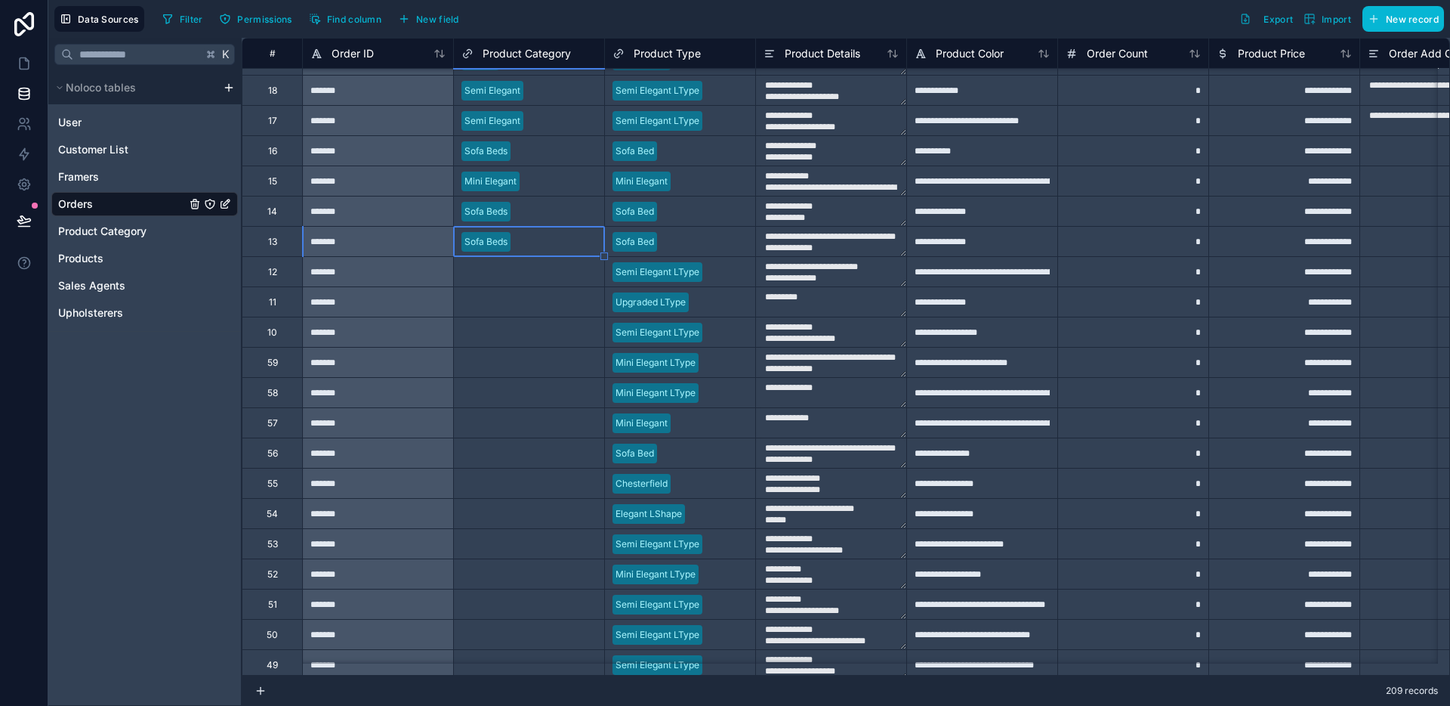
click at [542, 273] on div "Select a Product Category" at bounding box center [518, 272] width 113 height 12
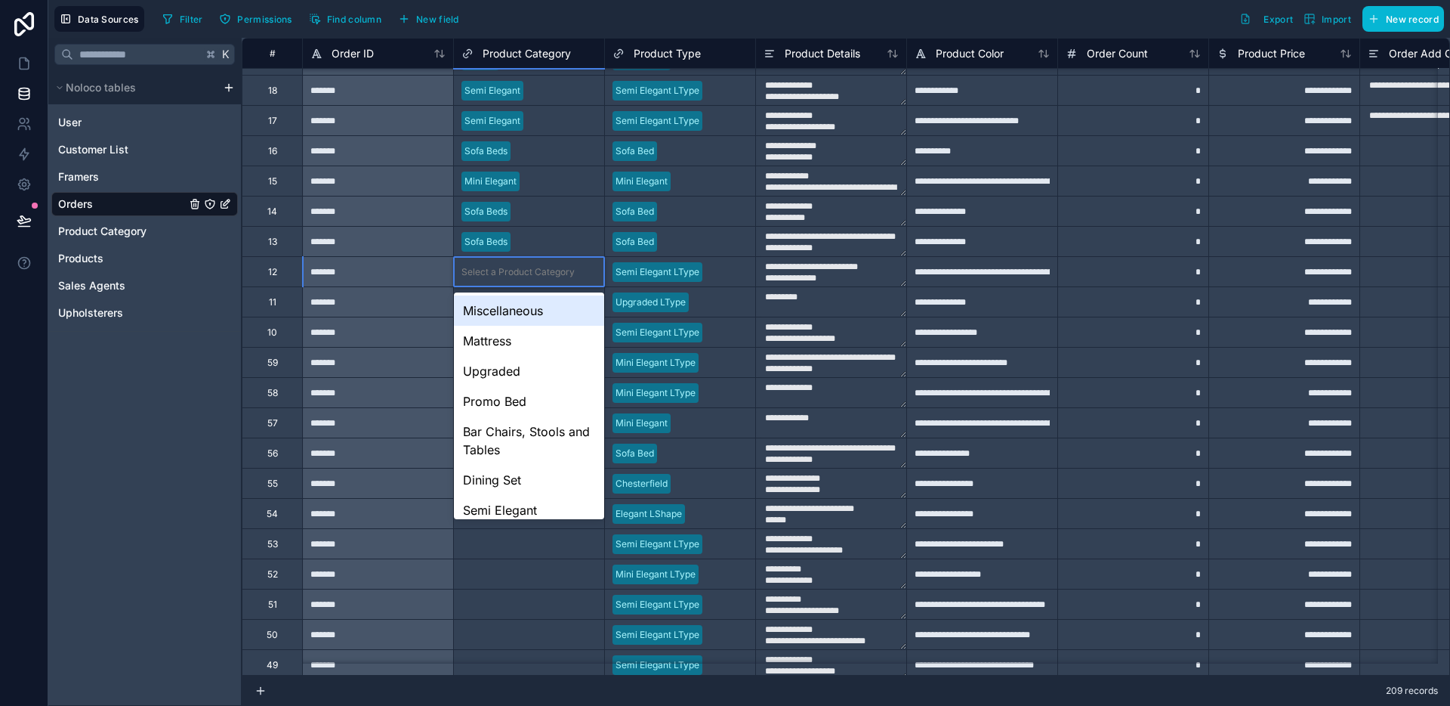
click at [542, 273] on div "Select a Product Category" at bounding box center [518, 272] width 113 height 12
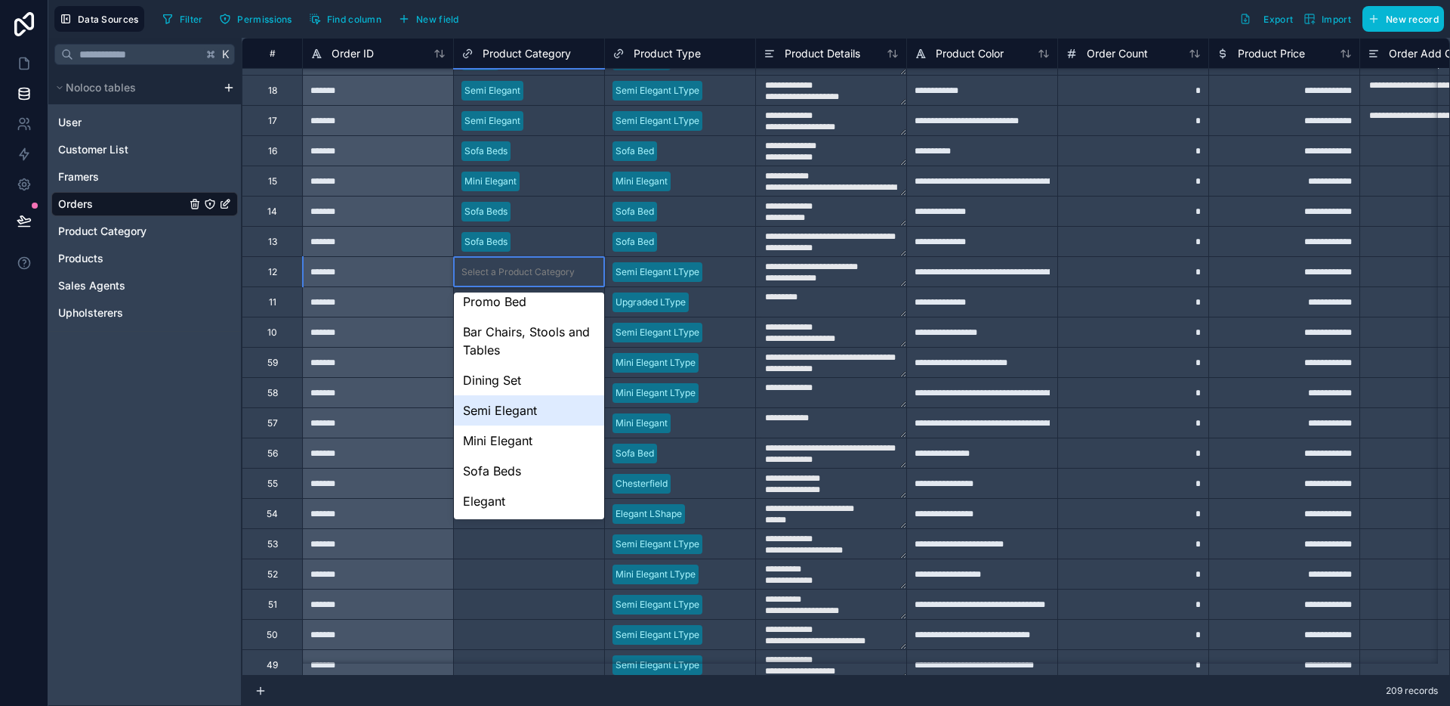
click at [539, 404] on div "Semi Elegant" at bounding box center [529, 410] width 150 height 30
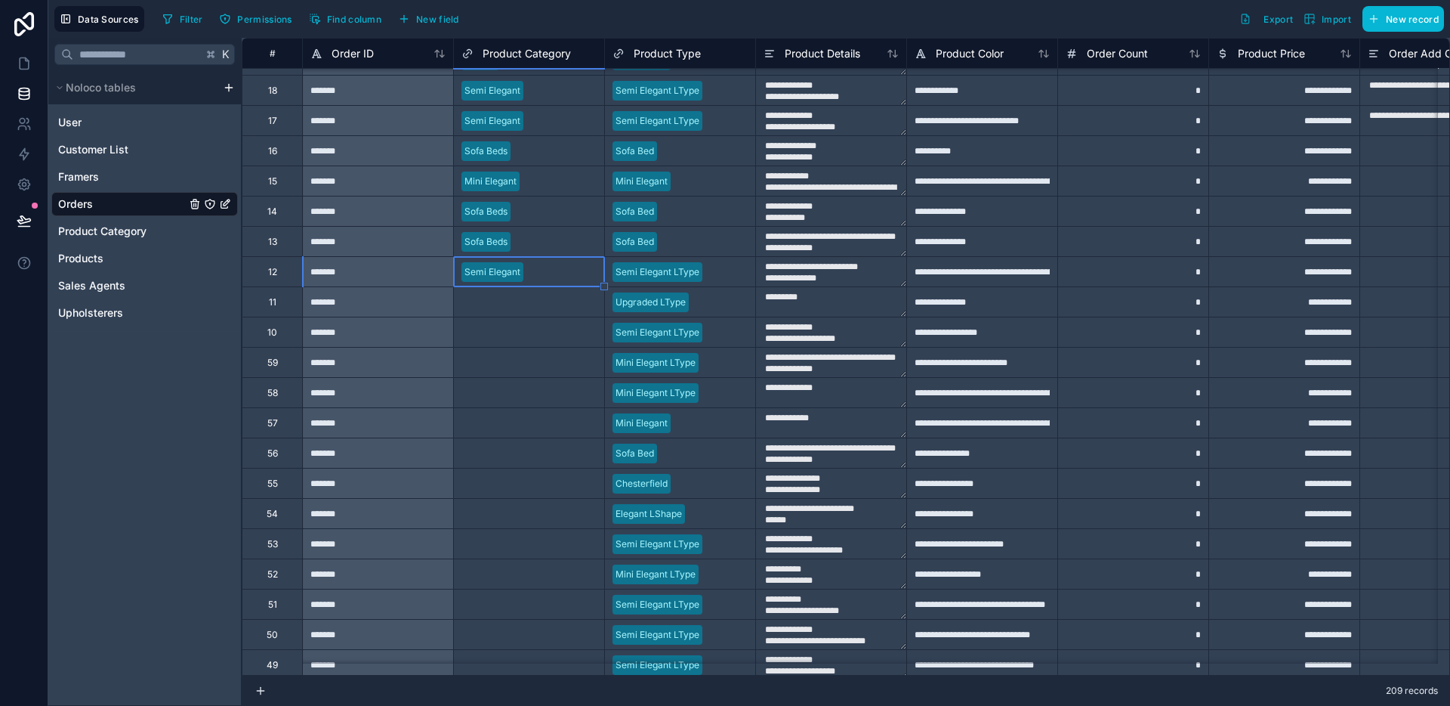
click at [545, 304] on div "Select a Product Category" at bounding box center [518, 302] width 113 height 12
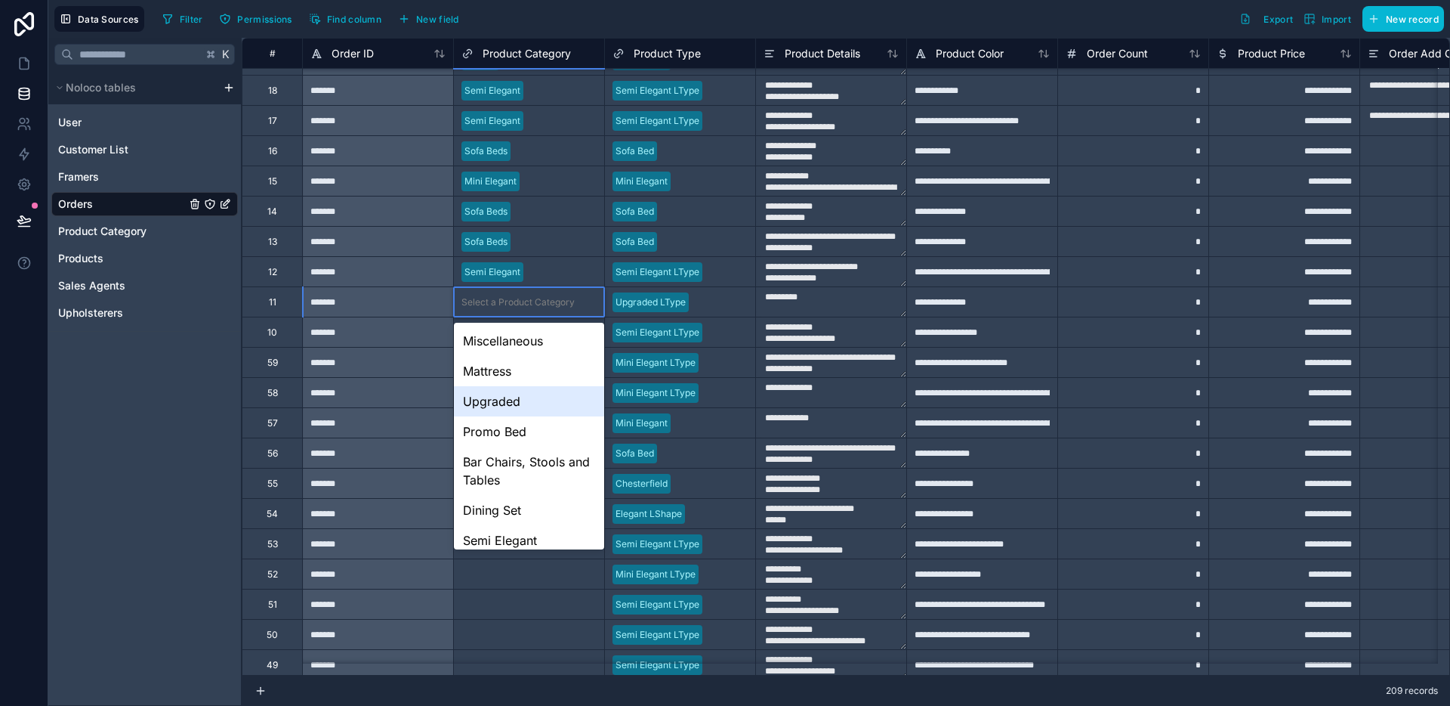
click at [530, 399] on div "Upgraded" at bounding box center [529, 401] width 150 height 30
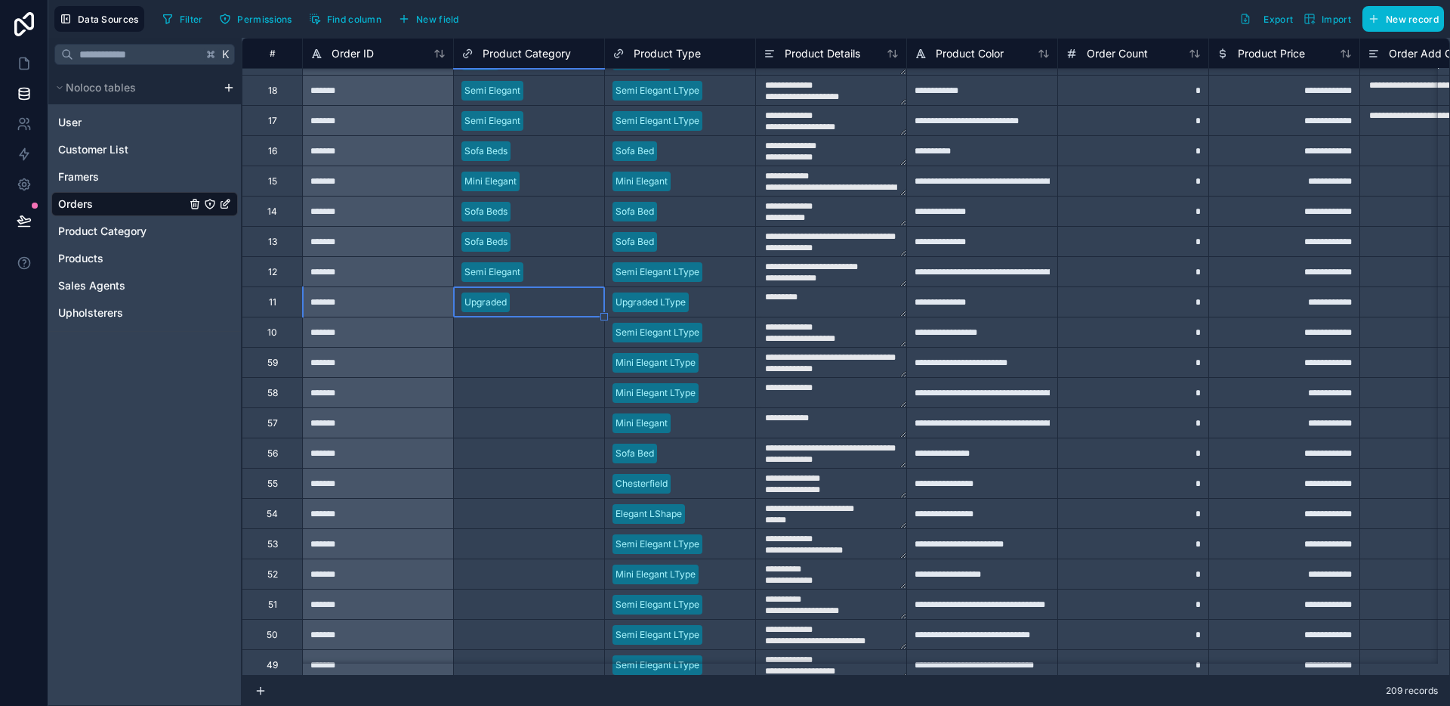
click at [534, 337] on div "Select a Product Category" at bounding box center [518, 332] width 113 height 12
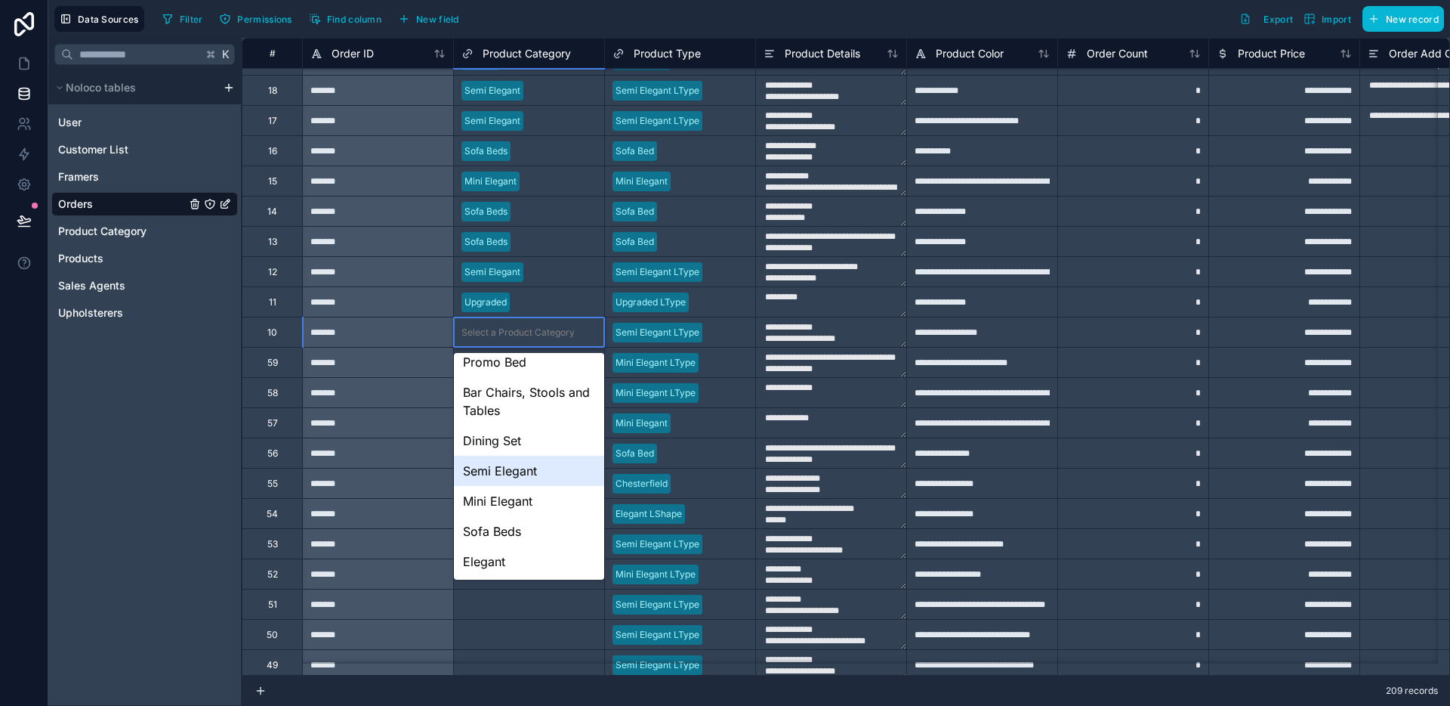
click at [528, 460] on div "Semi Elegant" at bounding box center [529, 471] width 150 height 30
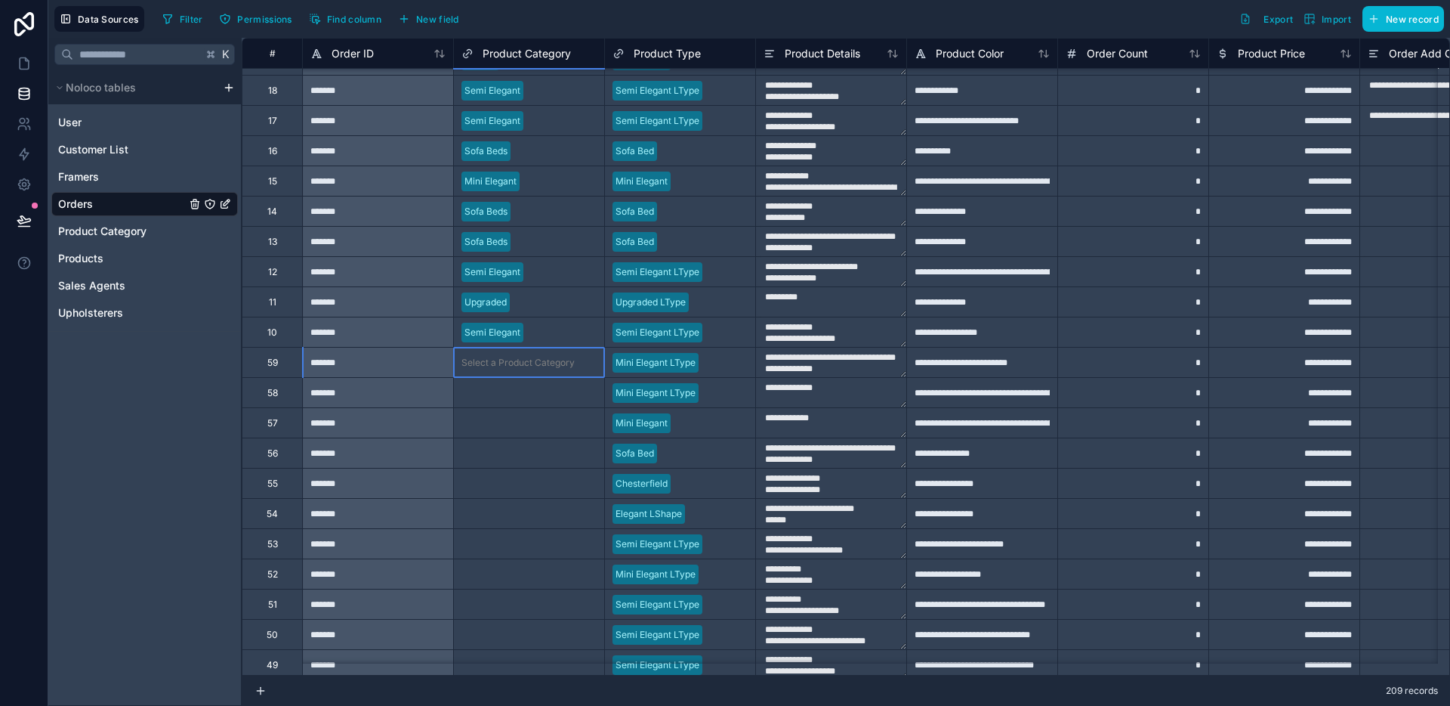
click at [540, 368] on div "Select a Product Category" at bounding box center [518, 363] width 113 height 12
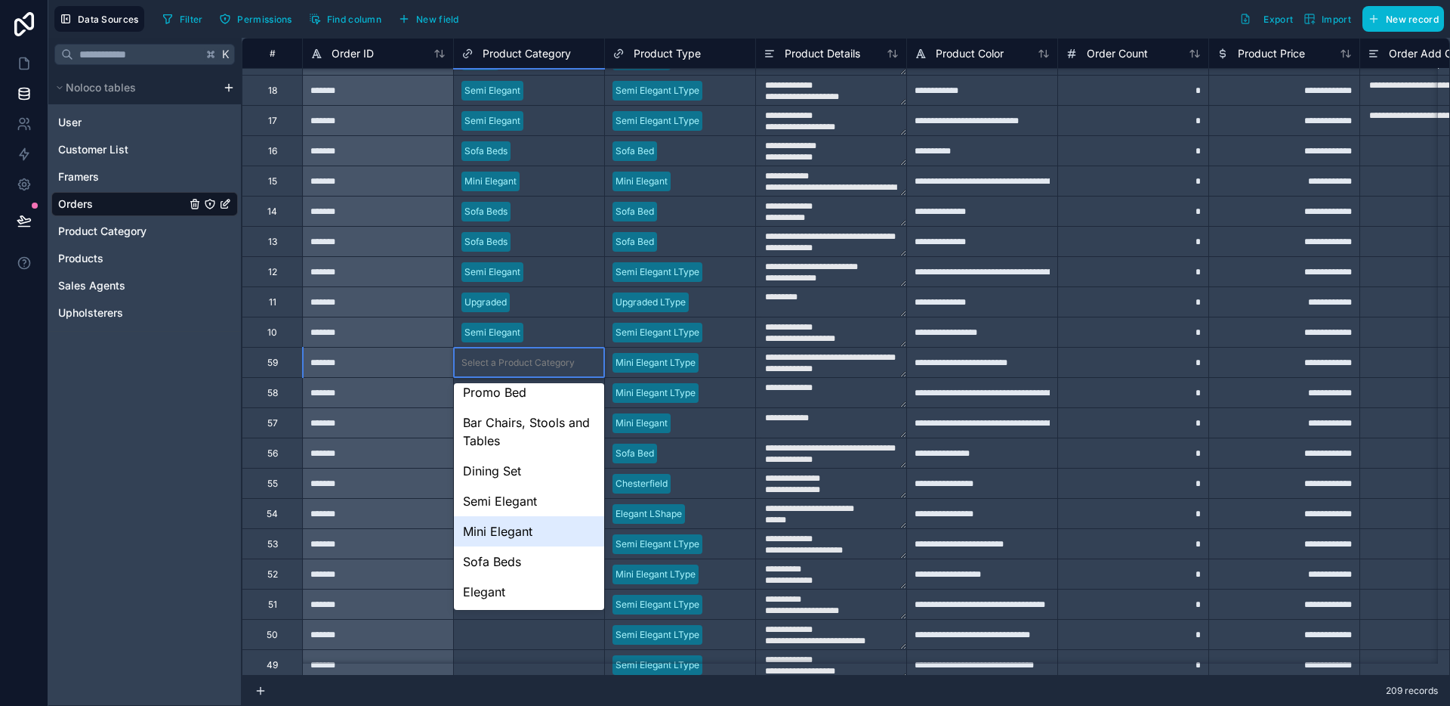
click at [527, 535] on div "Mini Elegant" at bounding box center [529, 531] width 150 height 30
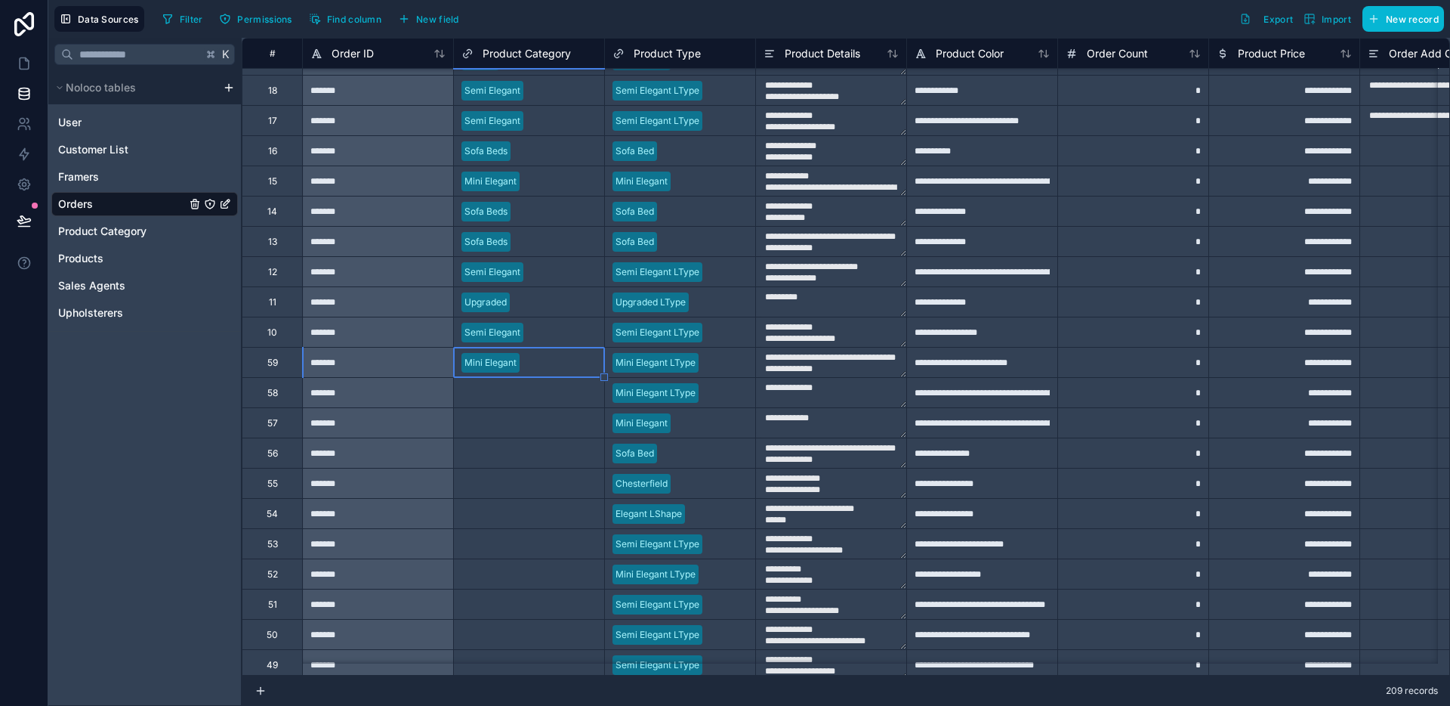
click at [554, 392] on div "Select a Product Category" at bounding box center [518, 393] width 113 height 12
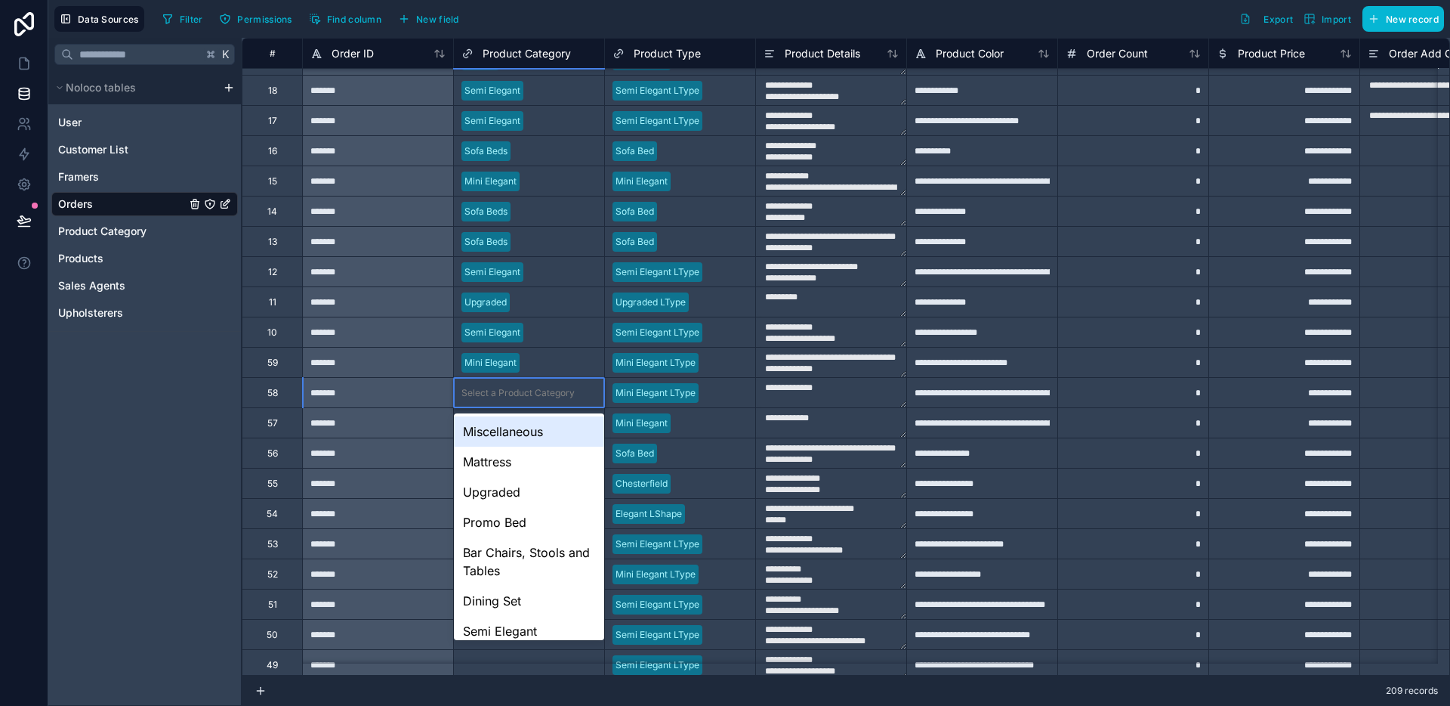
click at [554, 392] on div "Select a Product Category" at bounding box center [518, 393] width 113 height 12
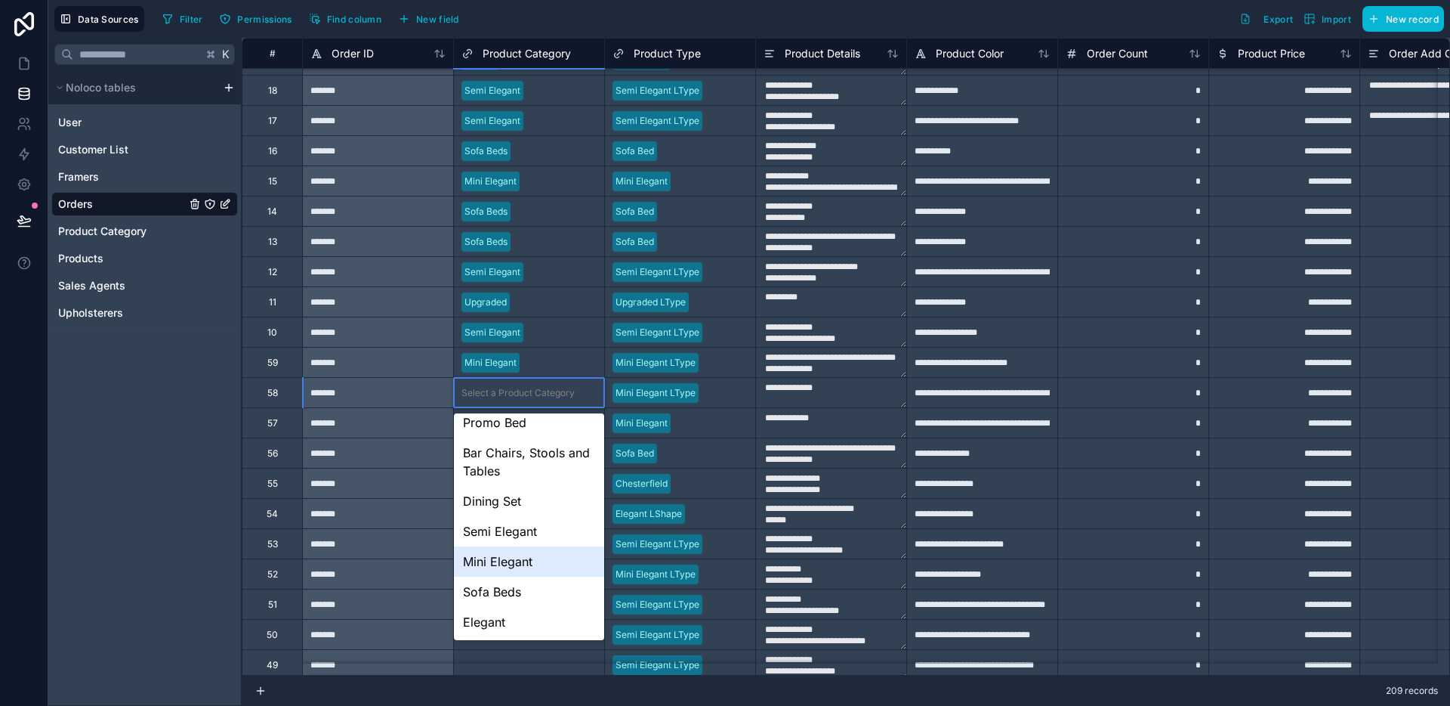
click at [526, 547] on div "Mini Elegant" at bounding box center [529, 561] width 150 height 30
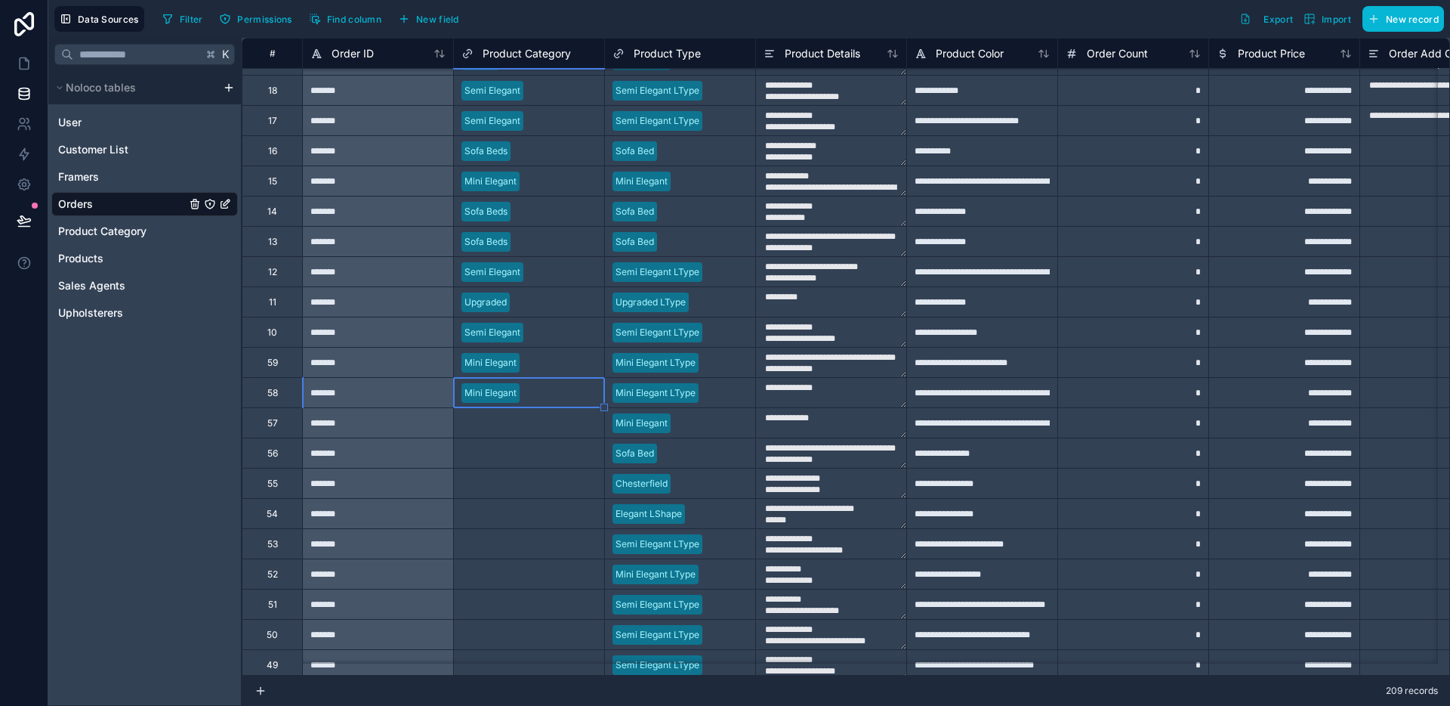
click at [539, 426] on div "Select a Product Category" at bounding box center [518, 423] width 113 height 12
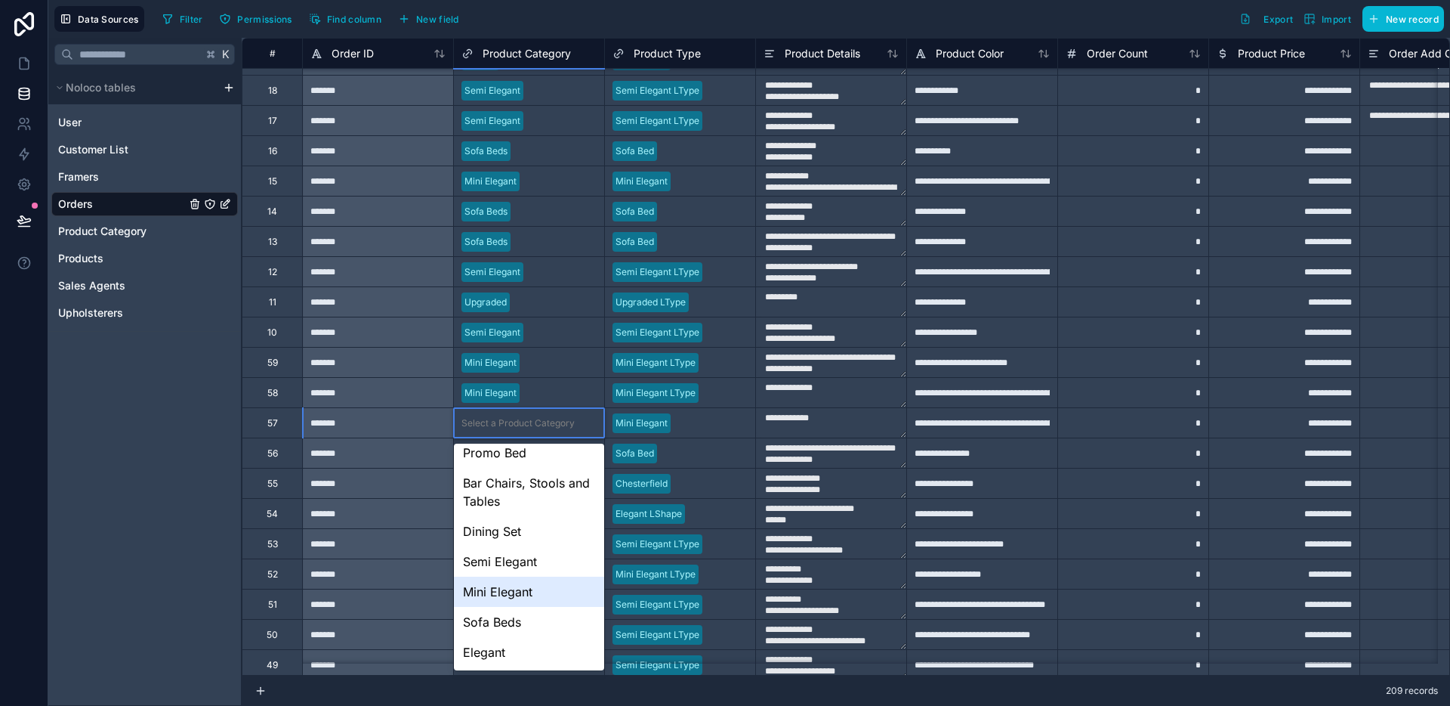
click at [517, 588] on div "Mini Elegant" at bounding box center [529, 591] width 150 height 30
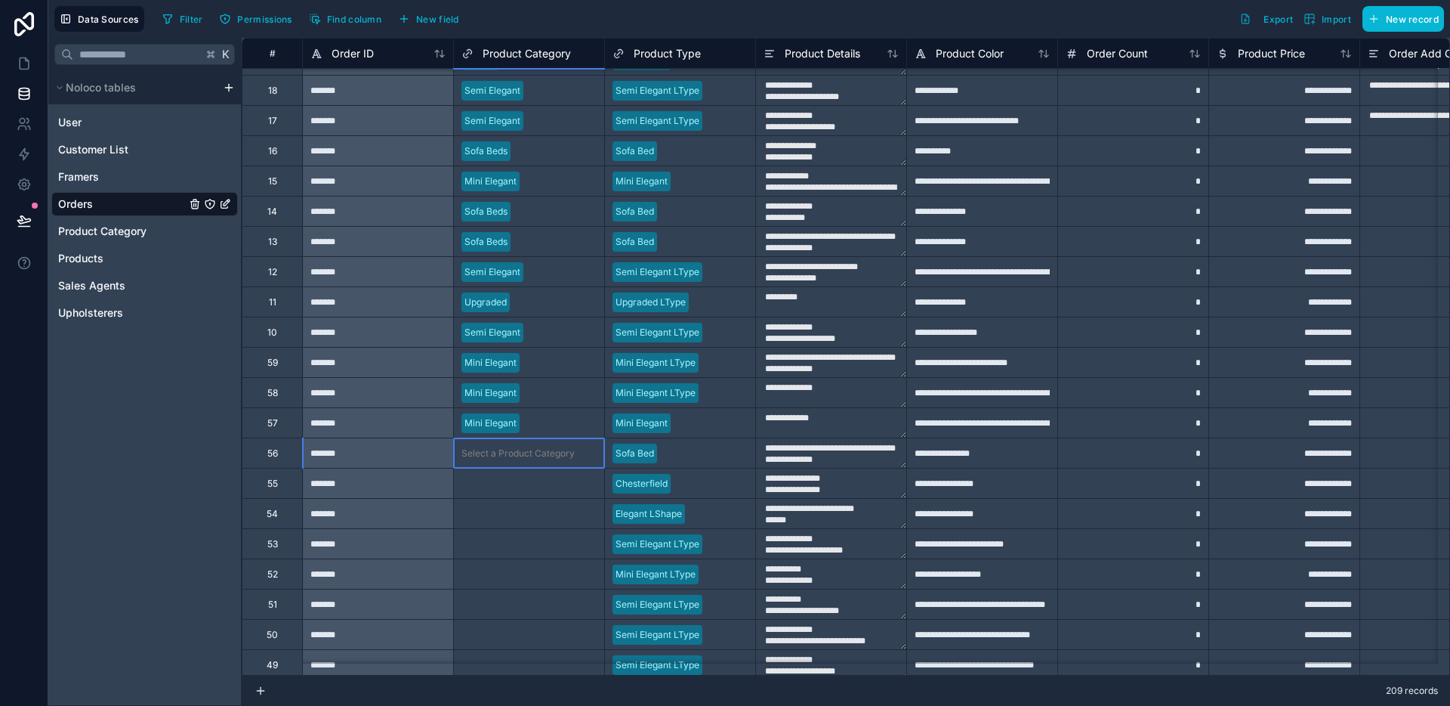
click at [539, 465] on div "Select a Product Category" at bounding box center [529, 452] width 150 height 29
click at [539, 460] on div "Select a Product Category" at bounding box center [529, 452] width 150 height 29
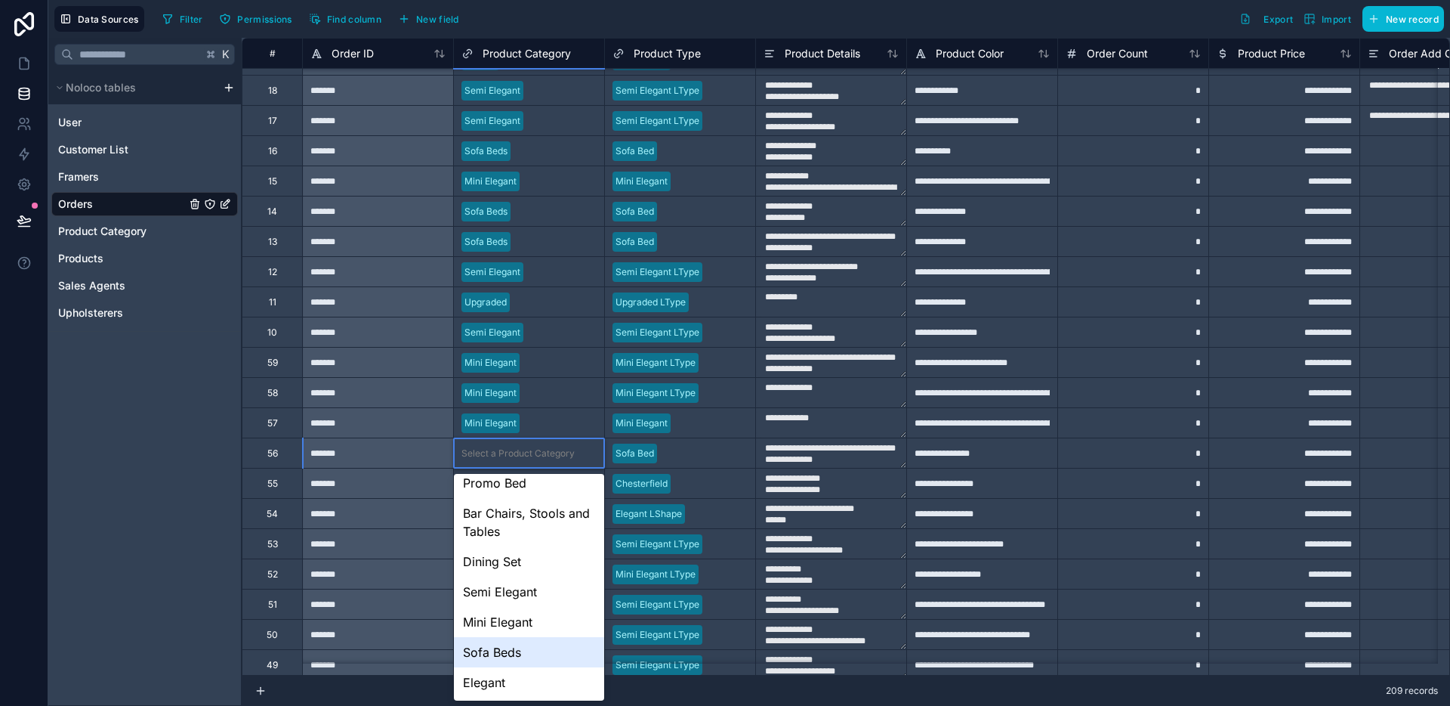
click at [521, 648] on div "Sofa Beds" at bounding box center [529, 652] width 150 height 30
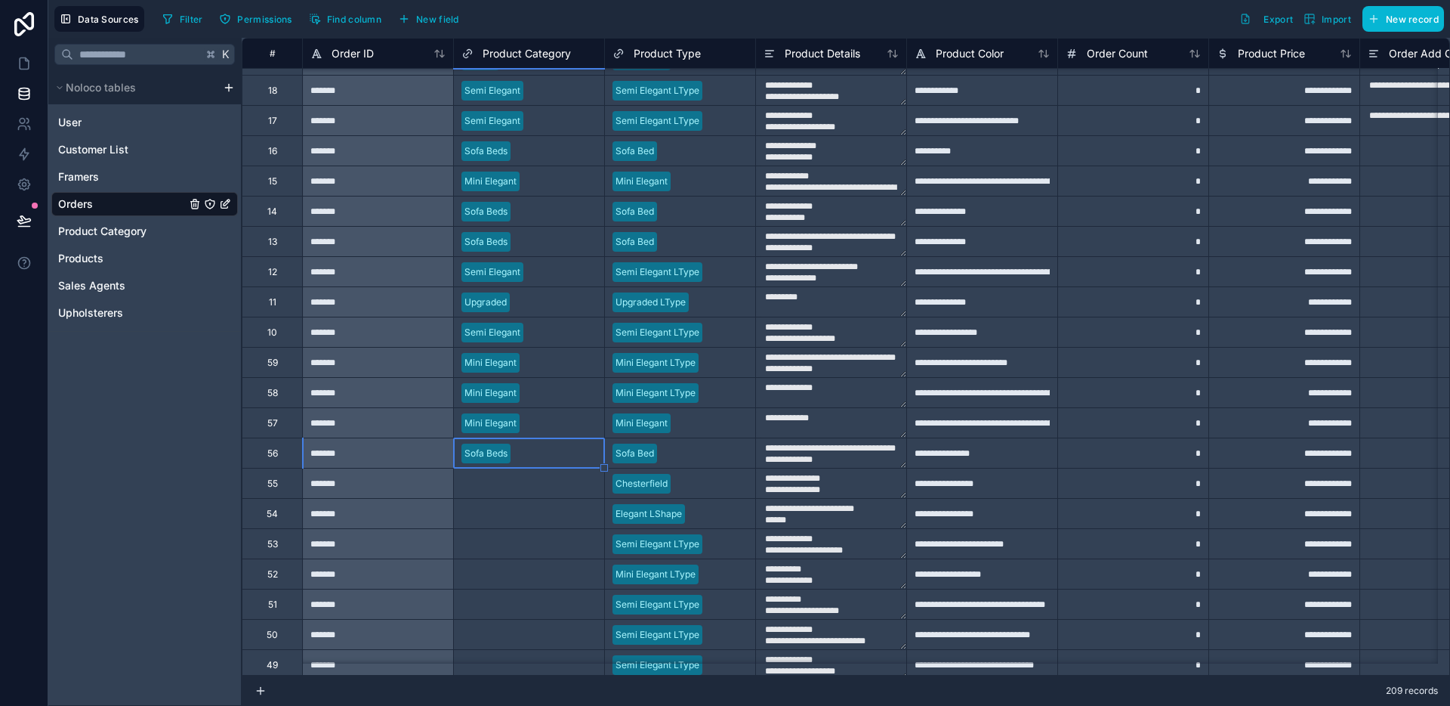
click at [545, 496] on div "Select a Product Category" at bounding box center [529, 482] width 150 height 29
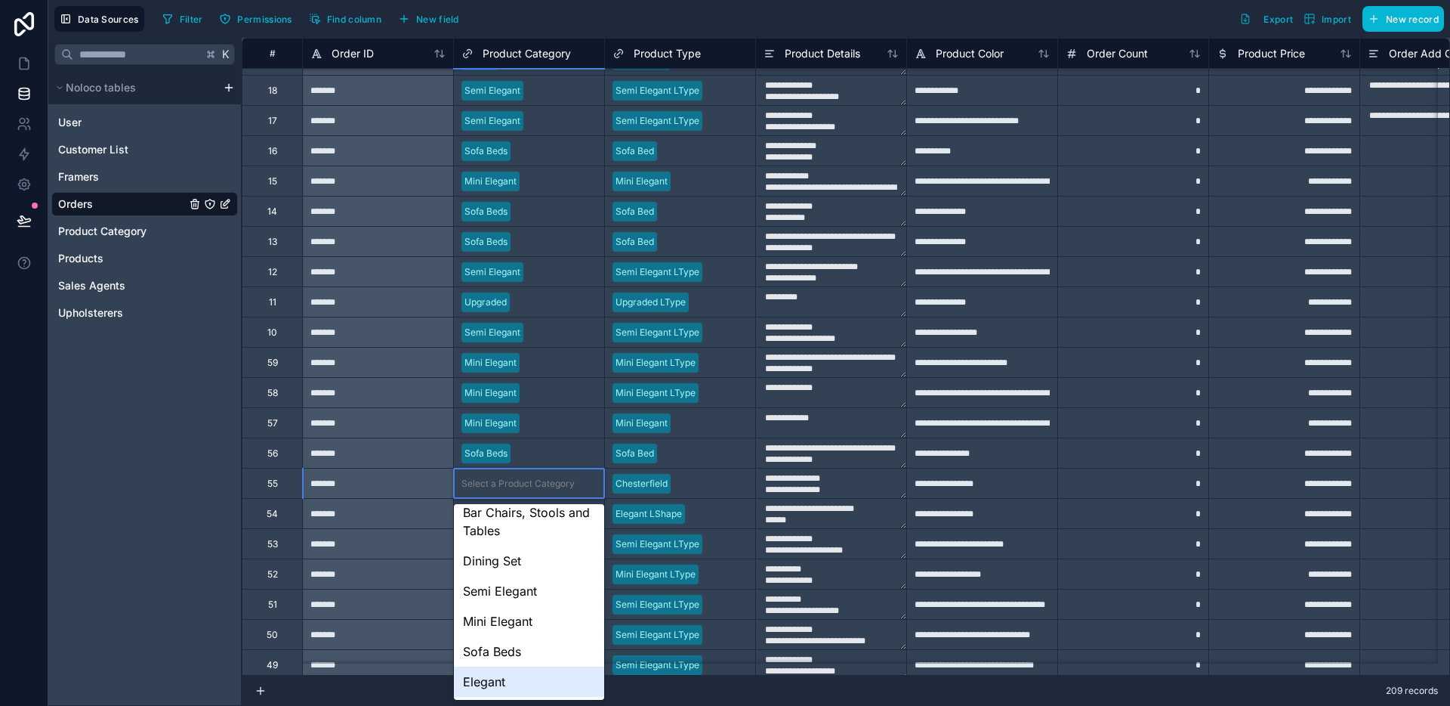
click at [506, 675] on div "Elegant" at bounding box center [529, 681] width 150 height 30
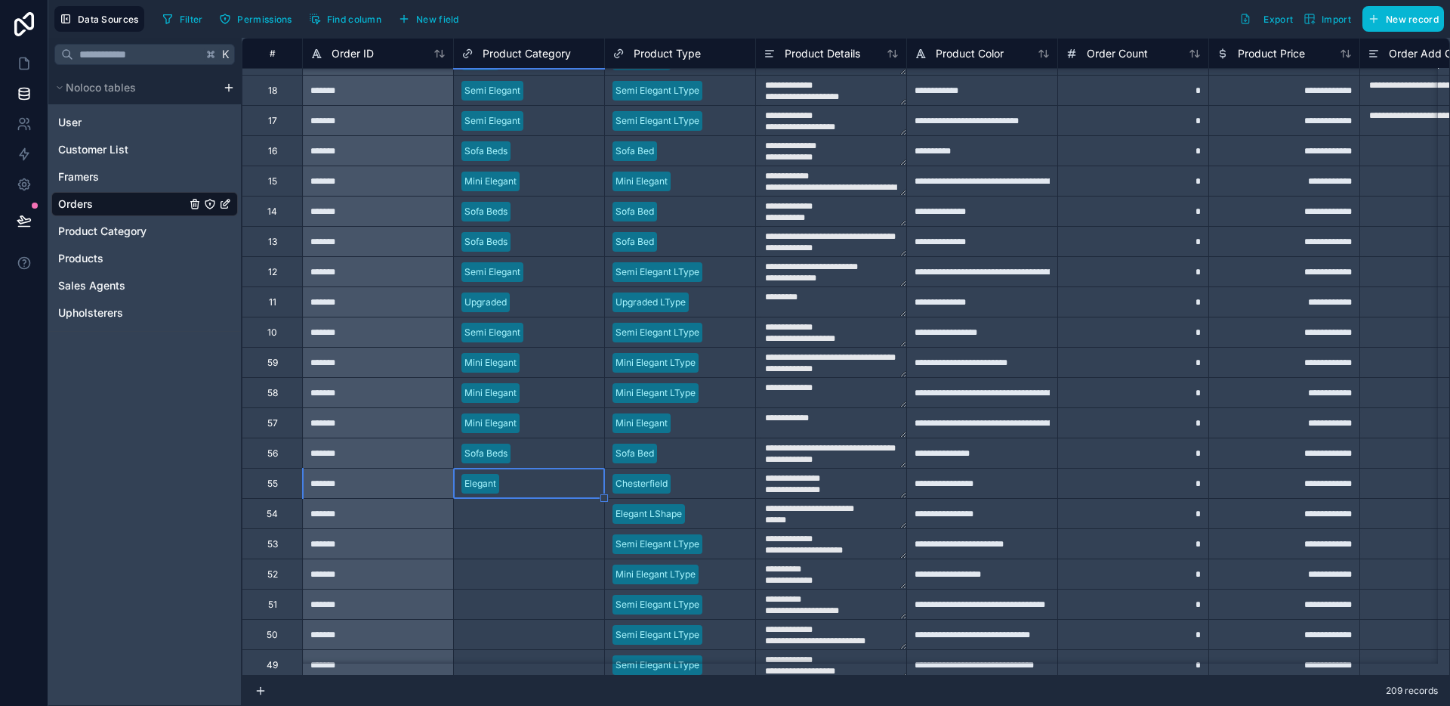
click at [538, 509] on div "Select a Product Category" at bounding box center [518, 514] width 113 height 12
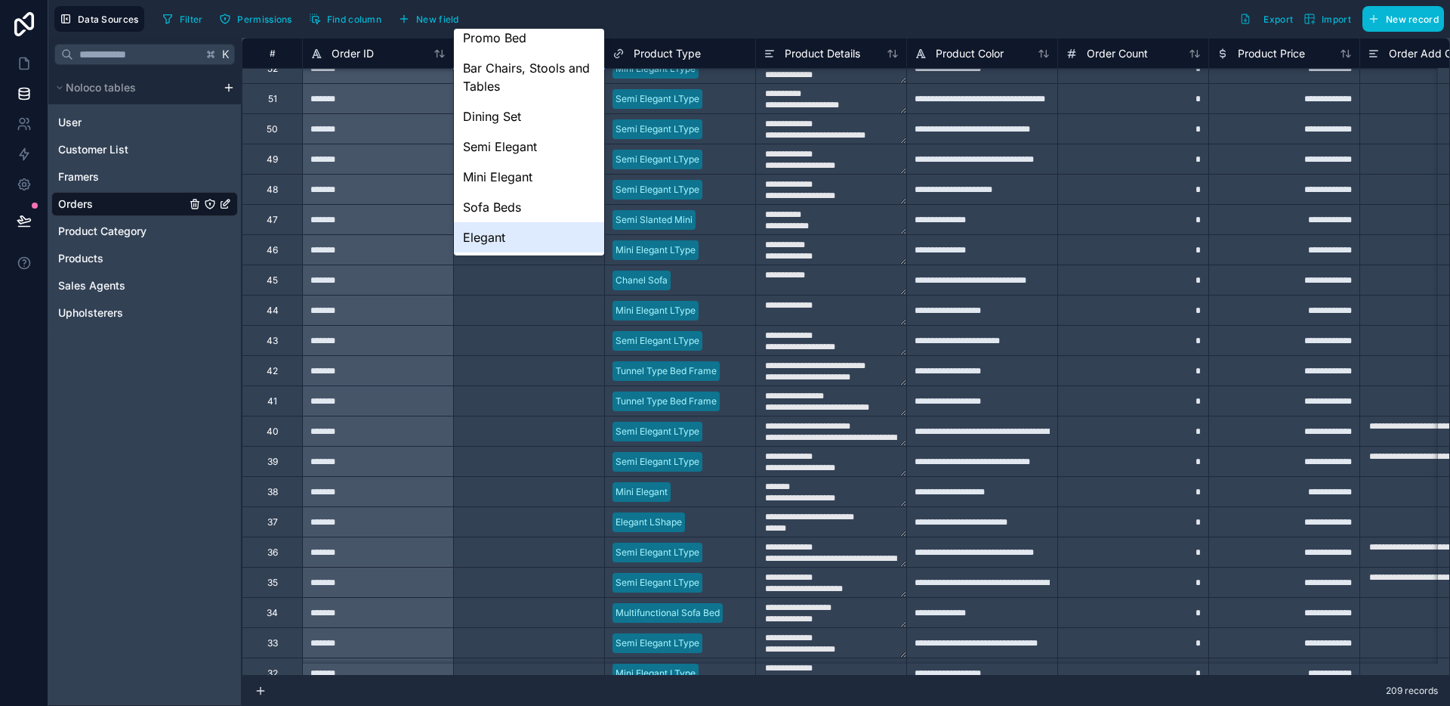
click at [524, 228] on div "Elegant" at bounding box center [529, 237] width 150 height 30
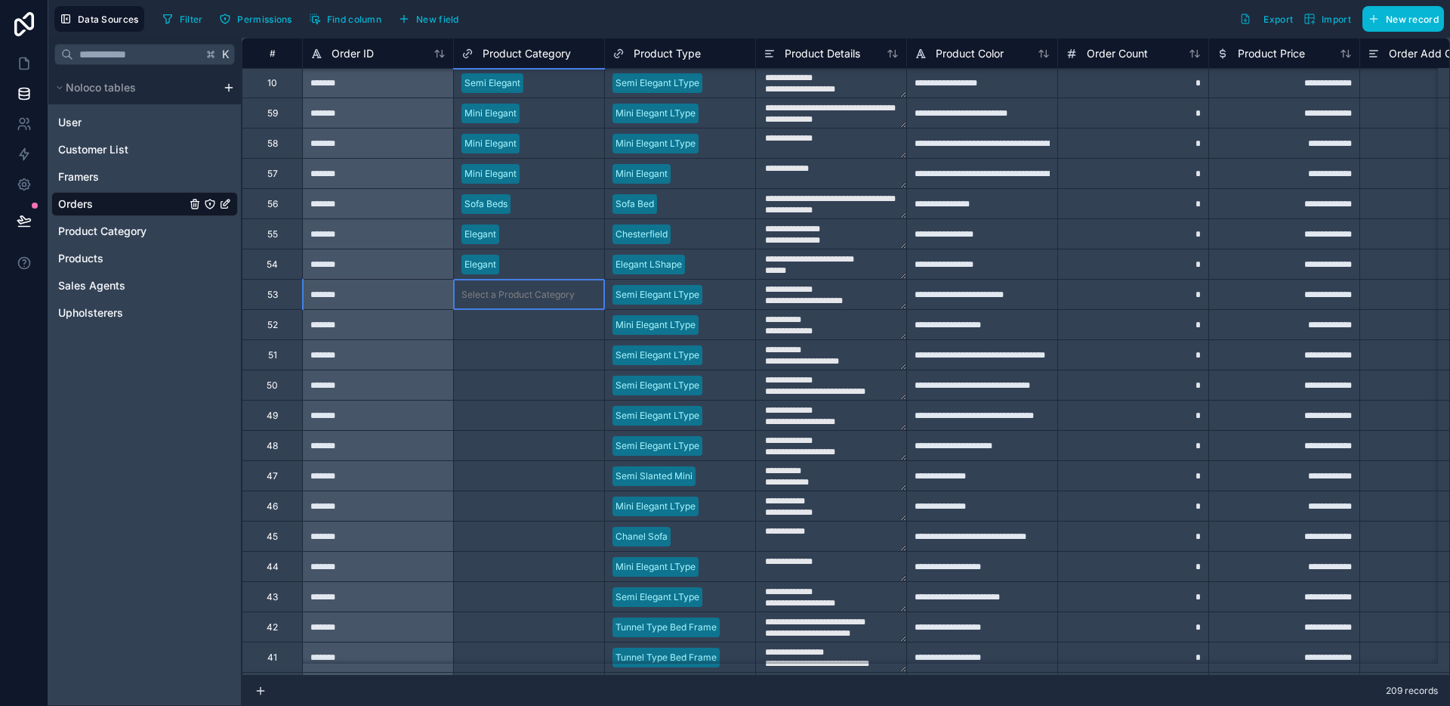
click at [518, 298] on div "Select a Product Category" at bounding box center [518, 295] width 113 height 12
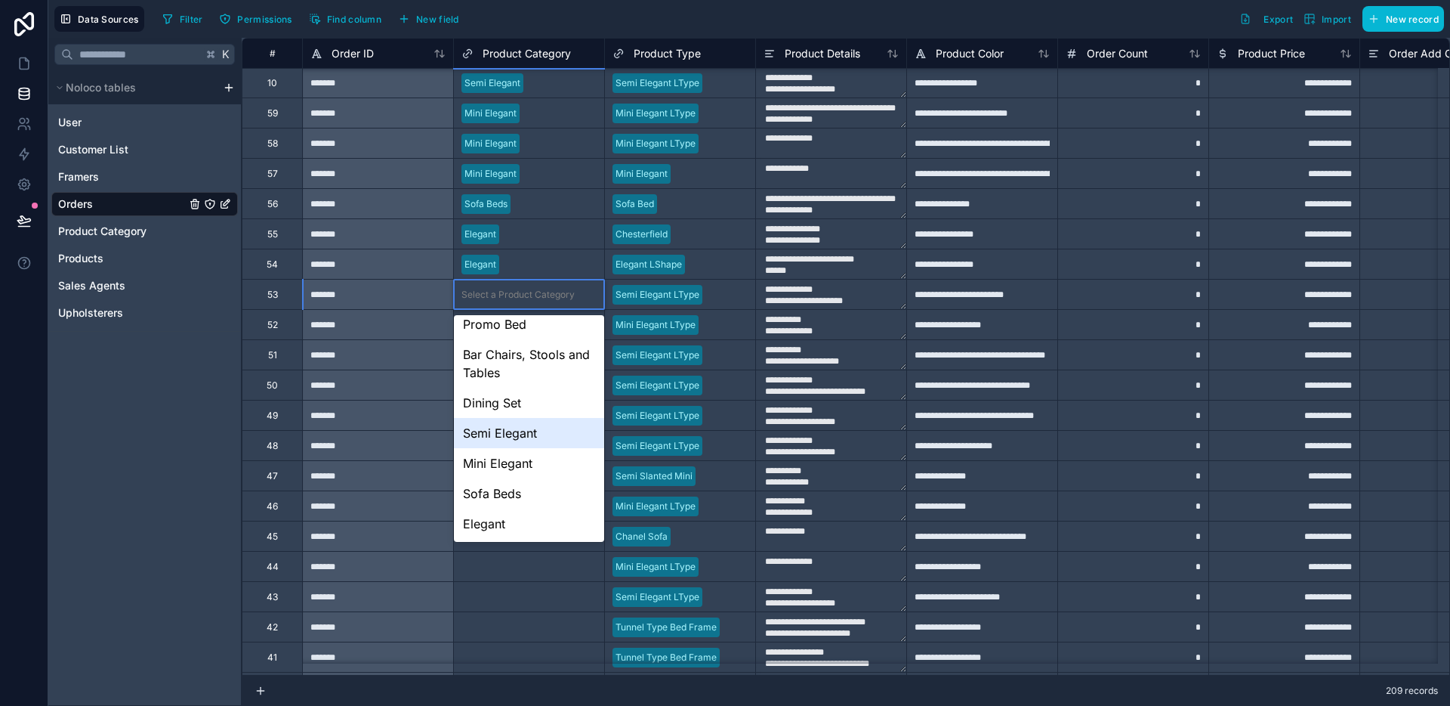
click at [521, 437] on div "Semi Elegant" at bounding box center [529, 433] width 150 height 30
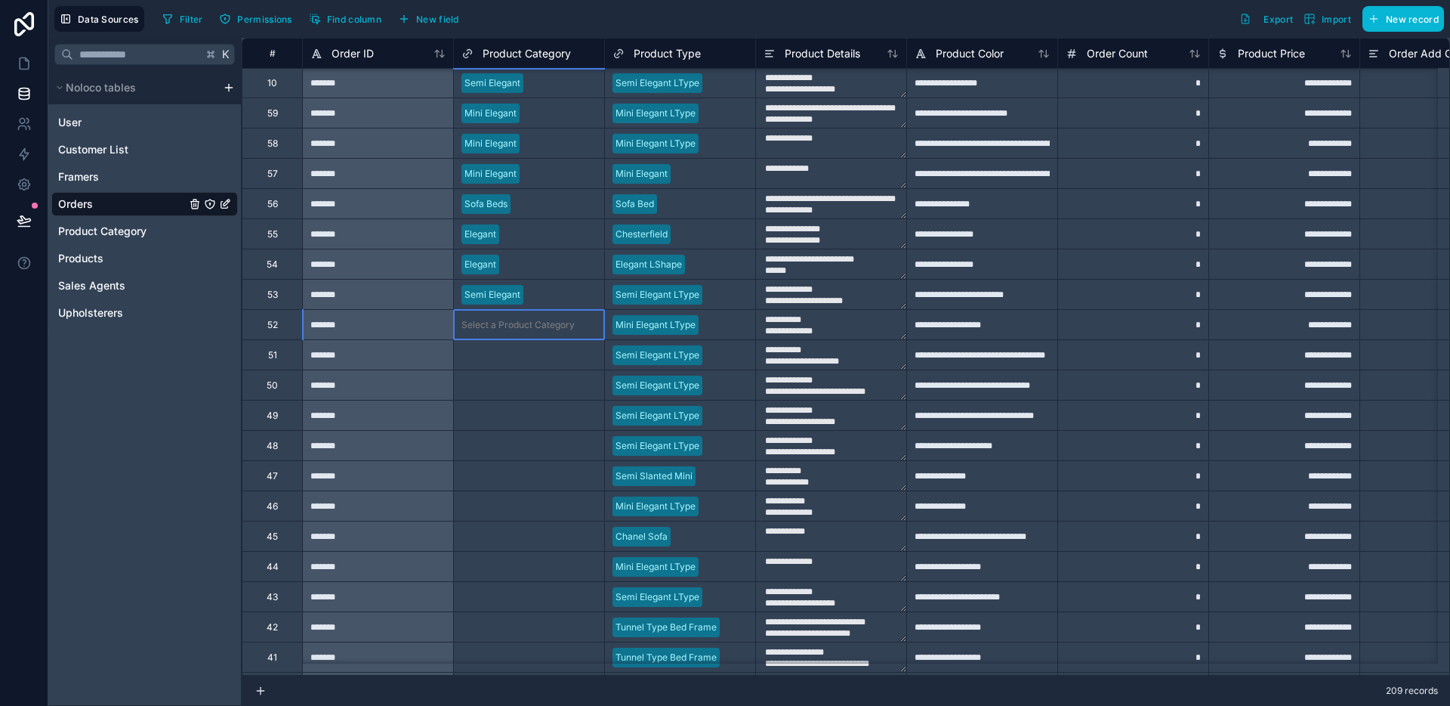
click at [538, 315] on div "Select a Product Category" at bounding box center [529, 324] width 150 height 29
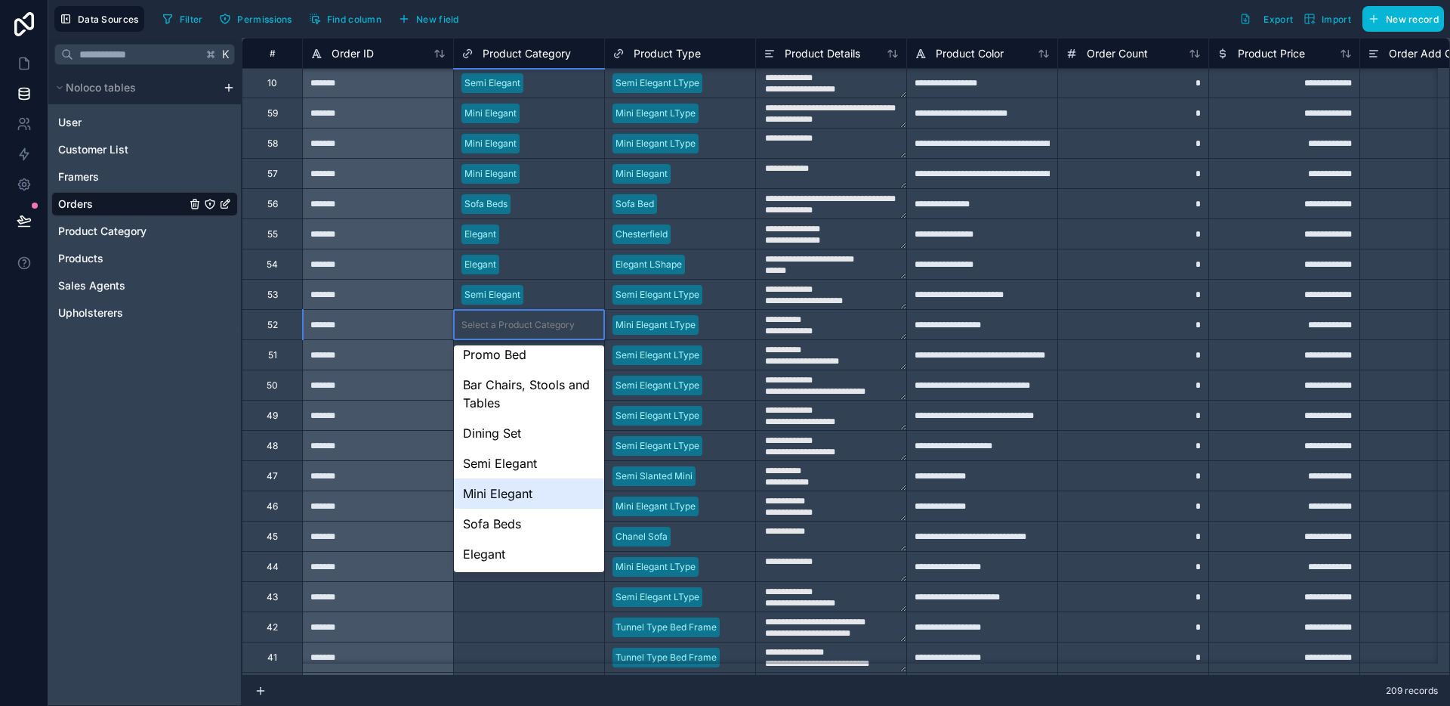
click at [519, 496] on div "Mini Elegant" at bounding box center [529, 493] width 150 height 30
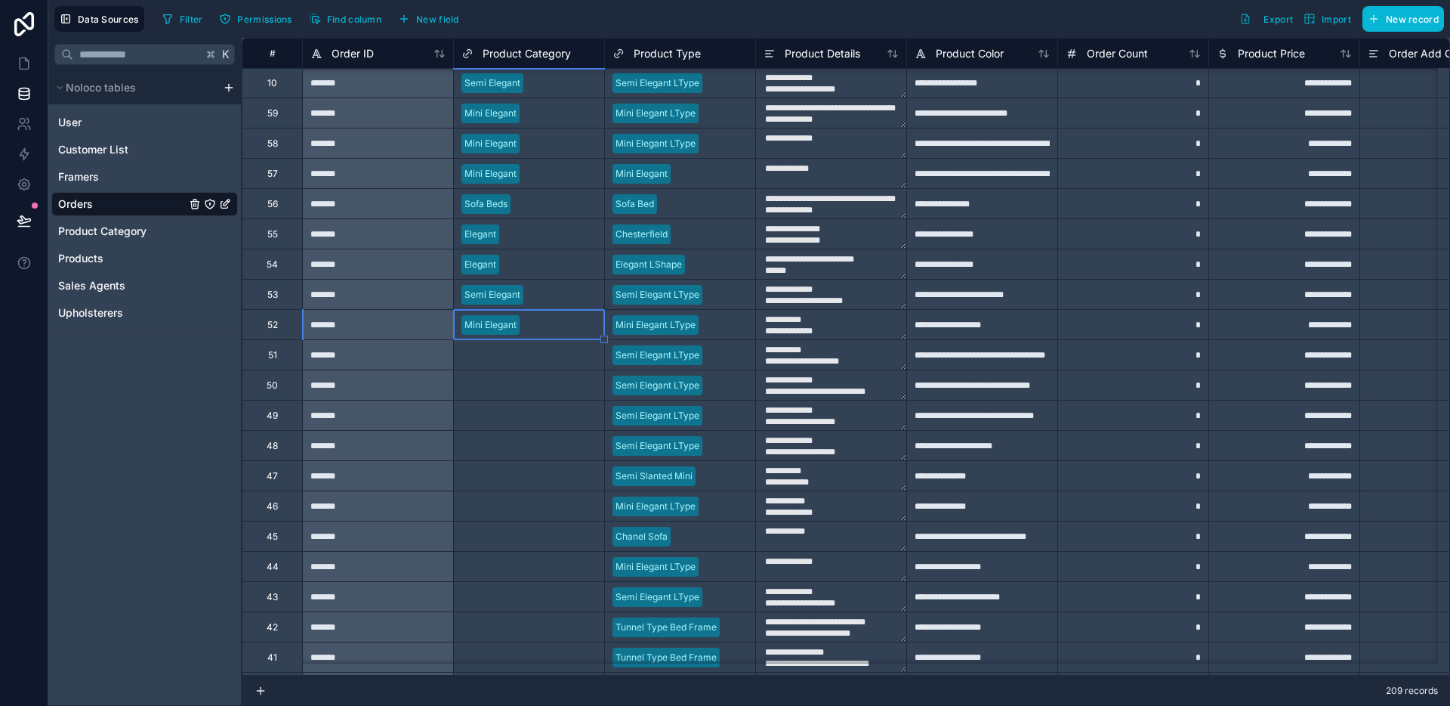
click at [532, 360] on div "Select a Product Category" at bounding box center [518, 355] width 113 height 12
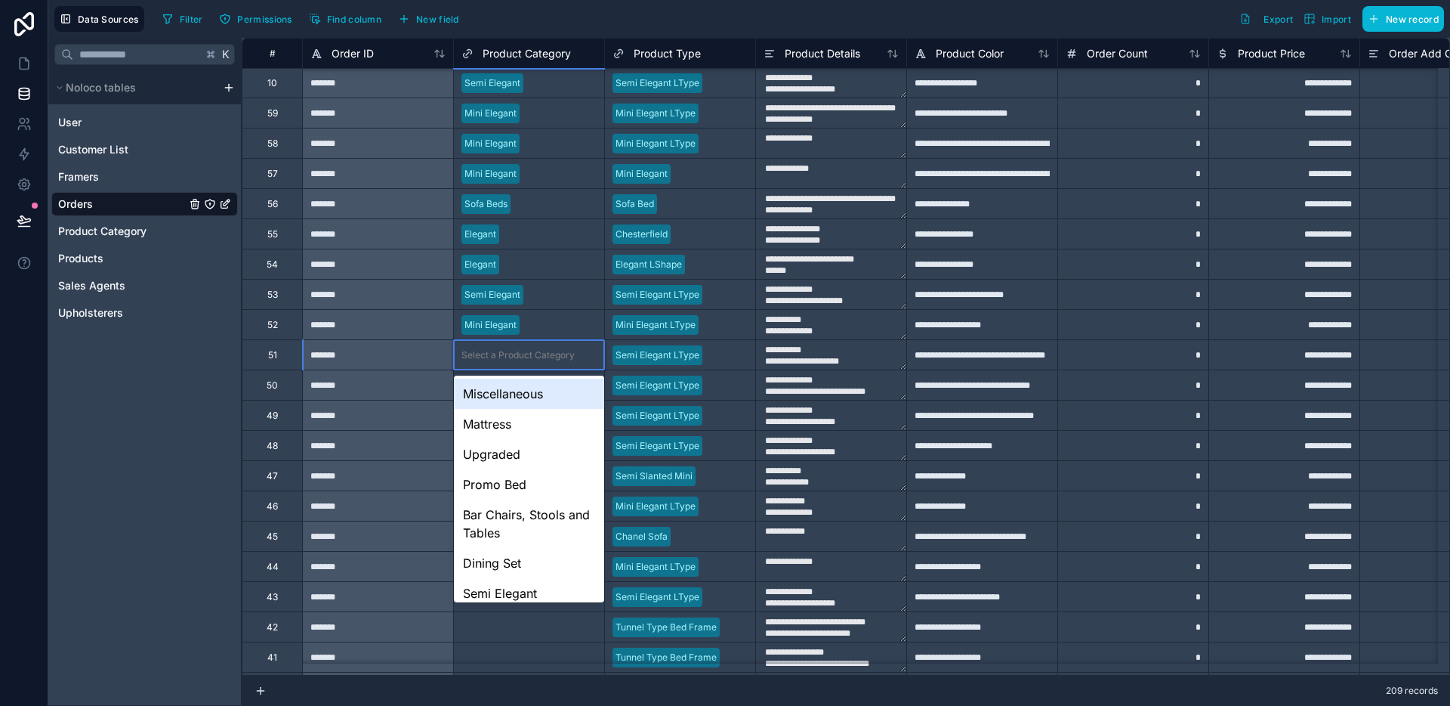
click at [532, 360] on div "Select a Product Category" at bounding box center [518, 355] width 113 height 12
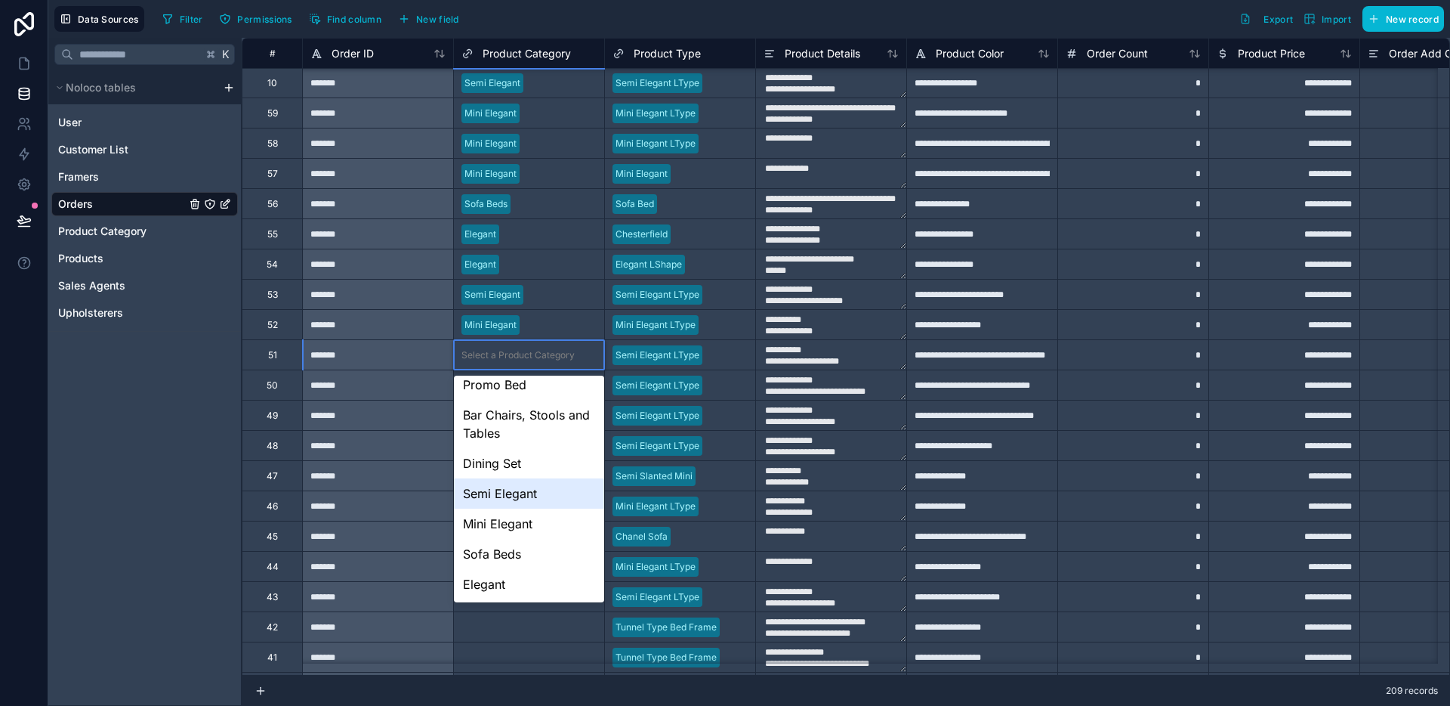
click at [517, 503] on div "Semi Elegant" at bounding box center [529, 493] width 150 height 30
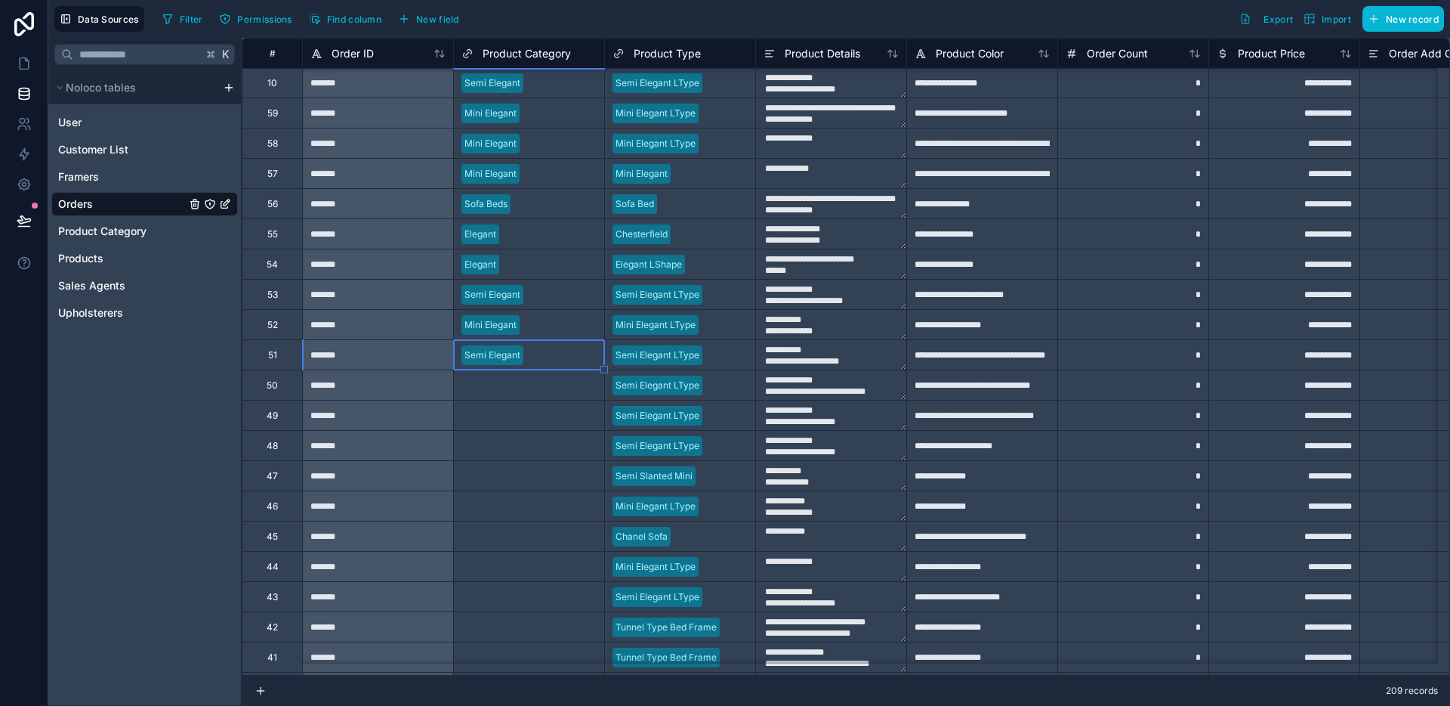
click at [548, 395] on div "Select a Product Category" at bounding box center [529, 384] width 150 height 29
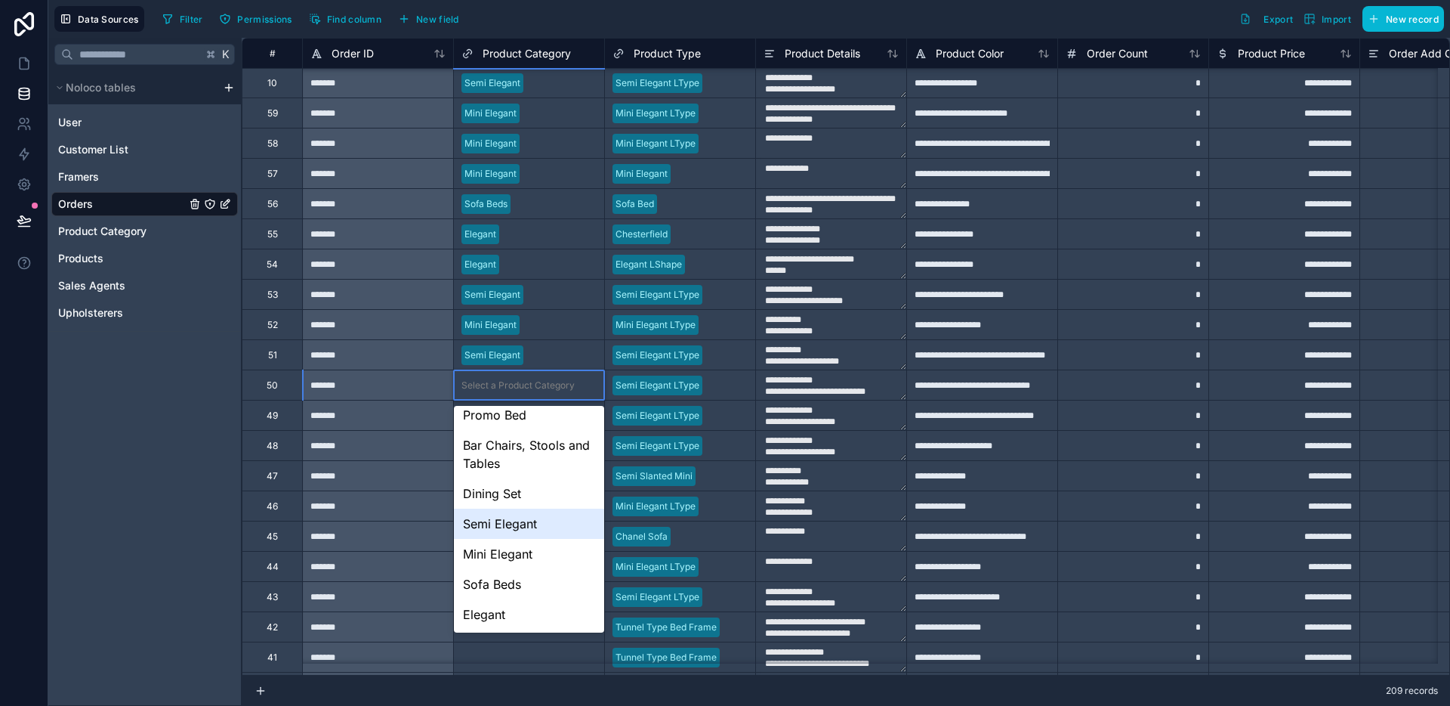
click at [528, 531] on div "Semi Elegant" at bounding box center [529, 523] width 150 height 30
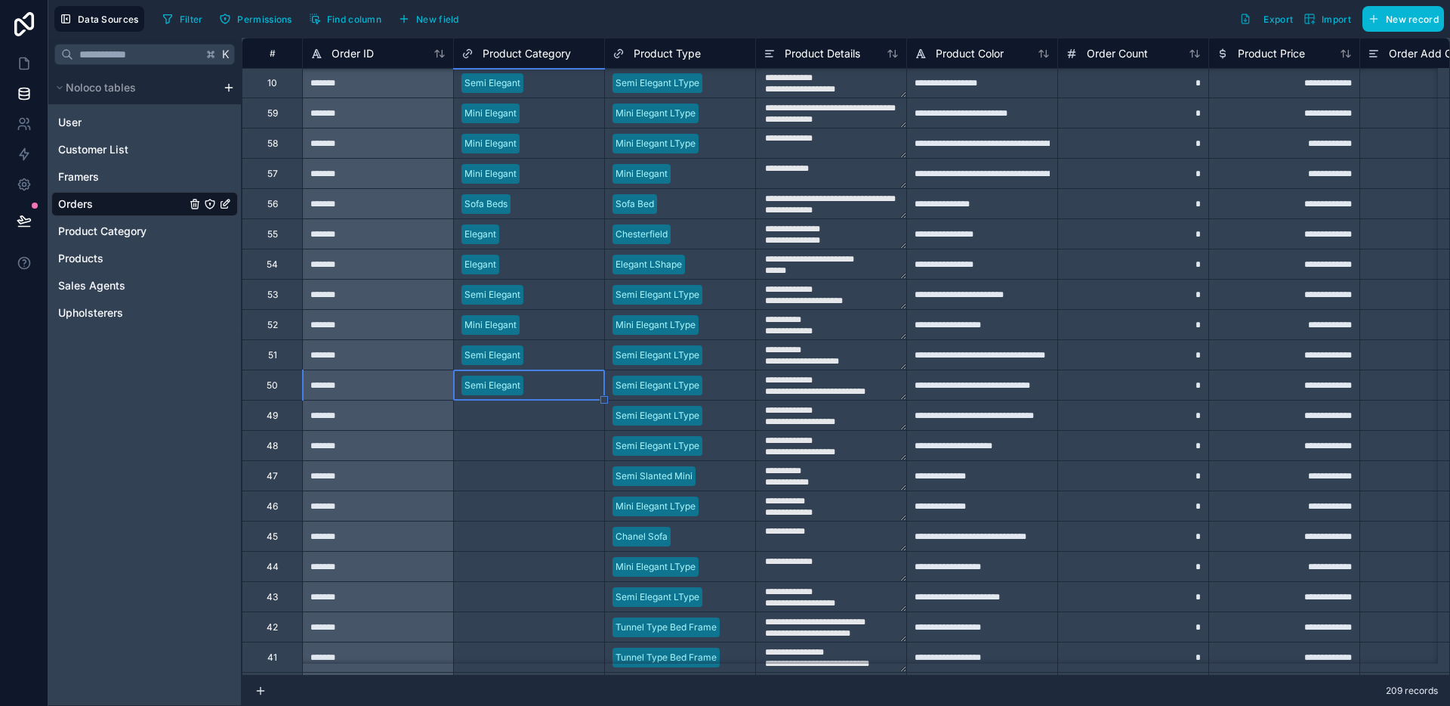
click at [544, 419] on div "Select a Product Category" at bounding box center [518, 415] width 113 height 12
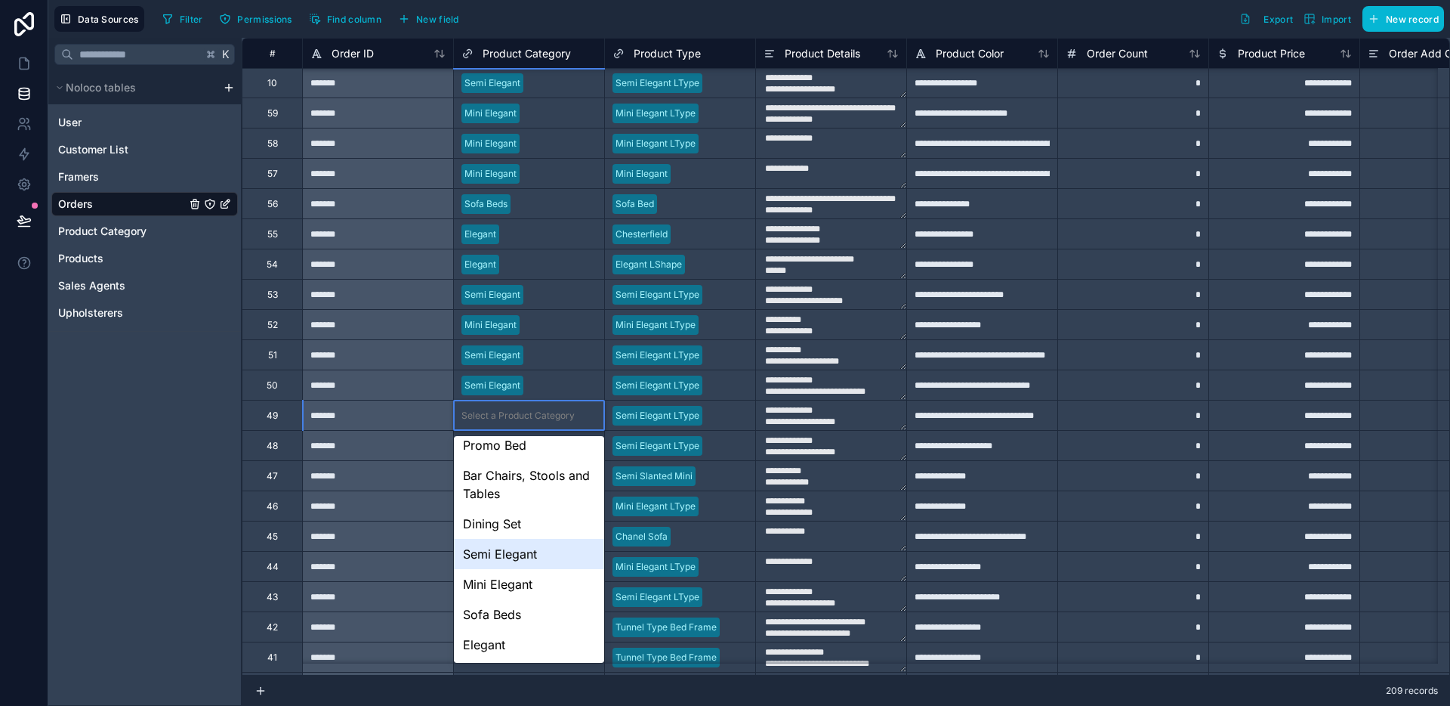
click at [533, 542] on div "Semi Elegant" at bounding box center [529, 554] width 150 height 30
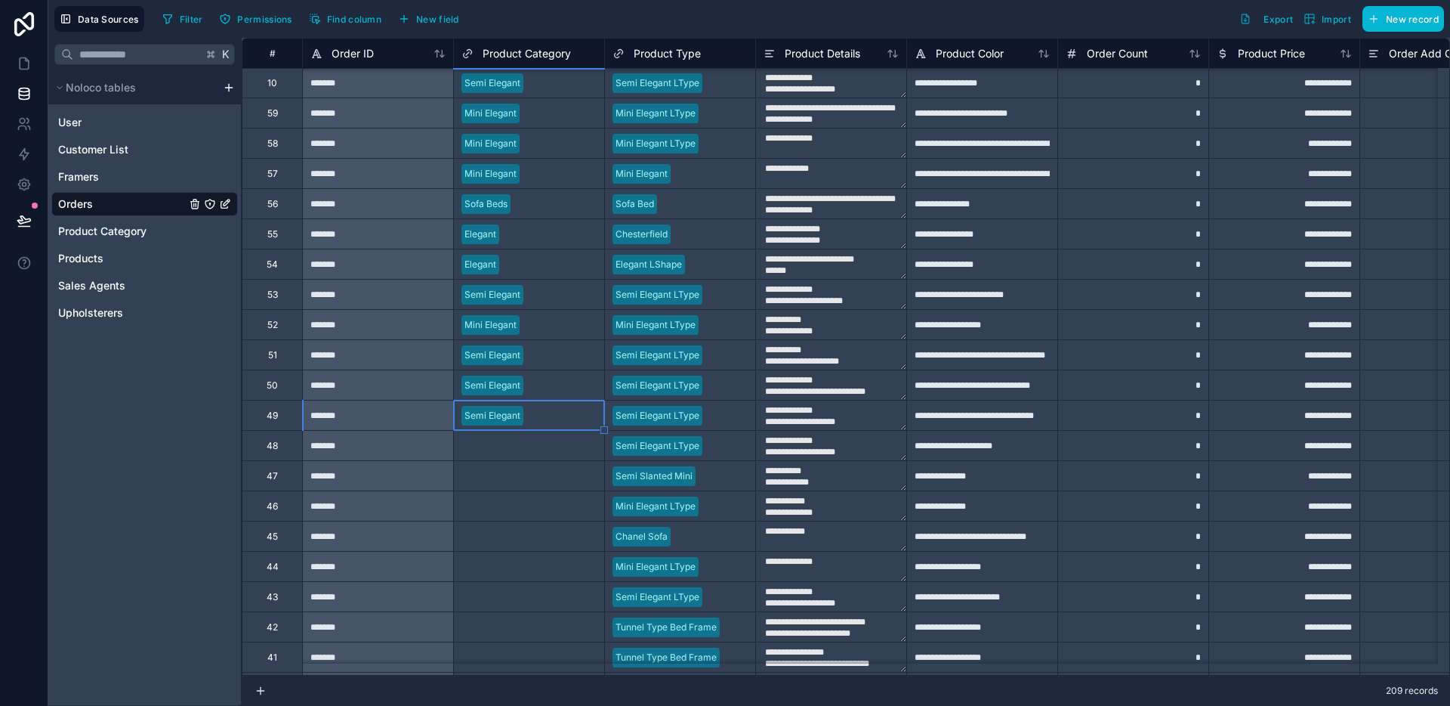
click at [546, 454] on div "Select a Product Category" at bounding box center [529, 445] width 150 height 29
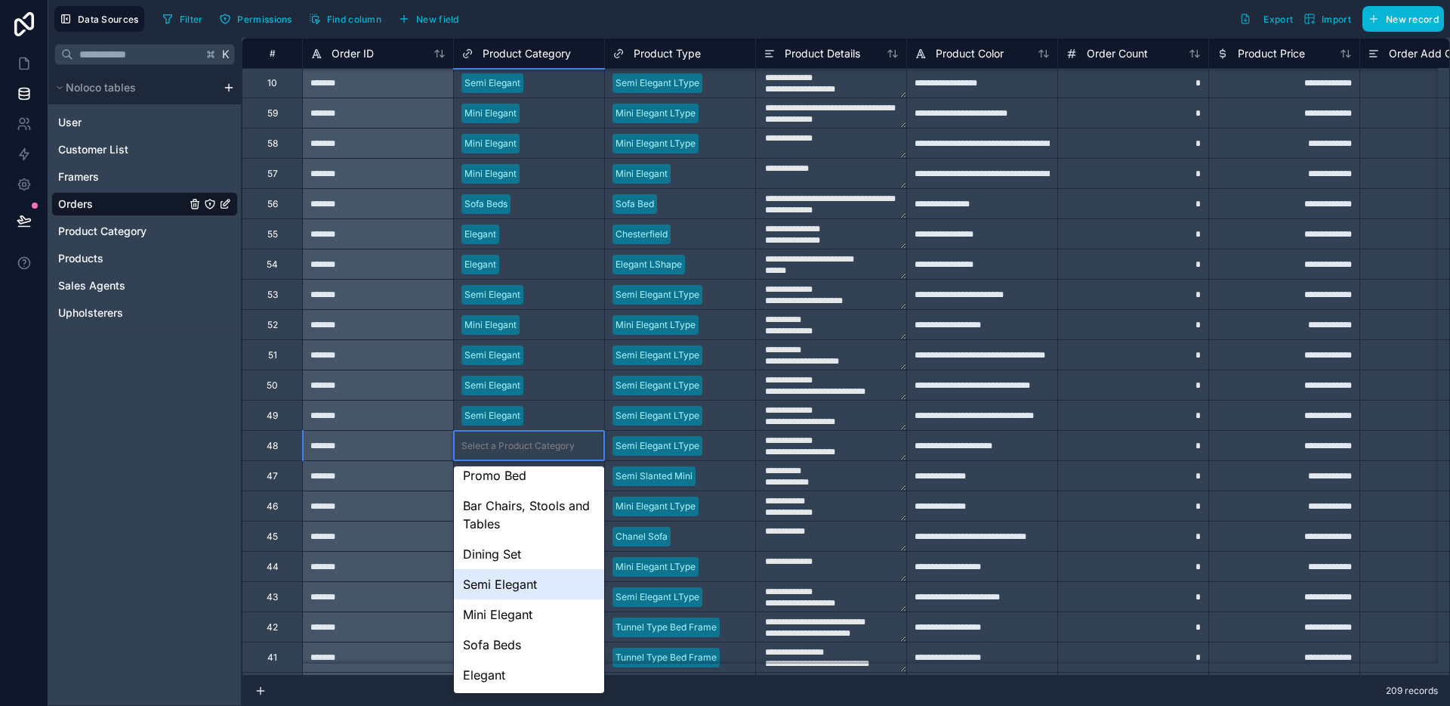
click at [526, 583] on div "Semi Elegant" at bounding box center [529, 584] width 150 height 30
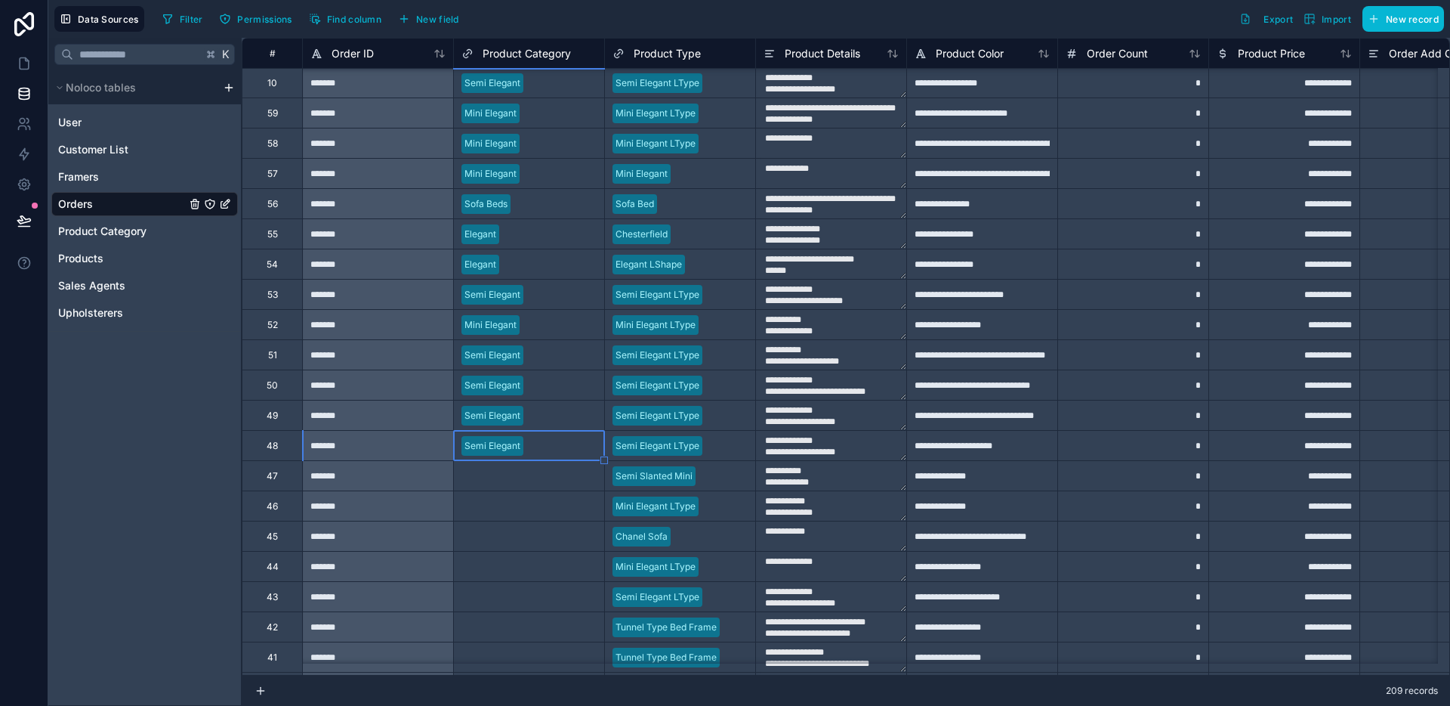
click at [536, 483] on div "Select a Product Category" at bounding box center [529, 475] width 150 height 29
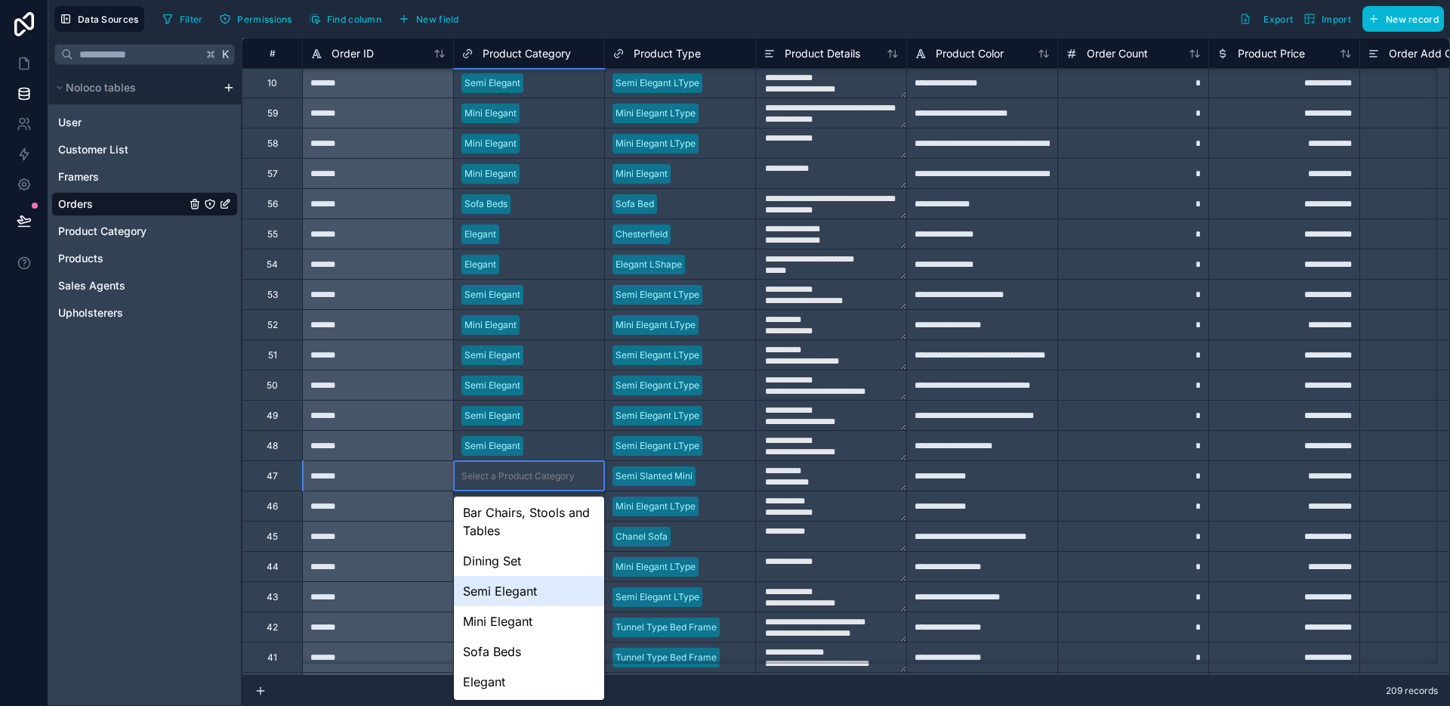
click at [532, 594] on div "Semi Elegant" at bounding box center [529, 591] width 150 height 30
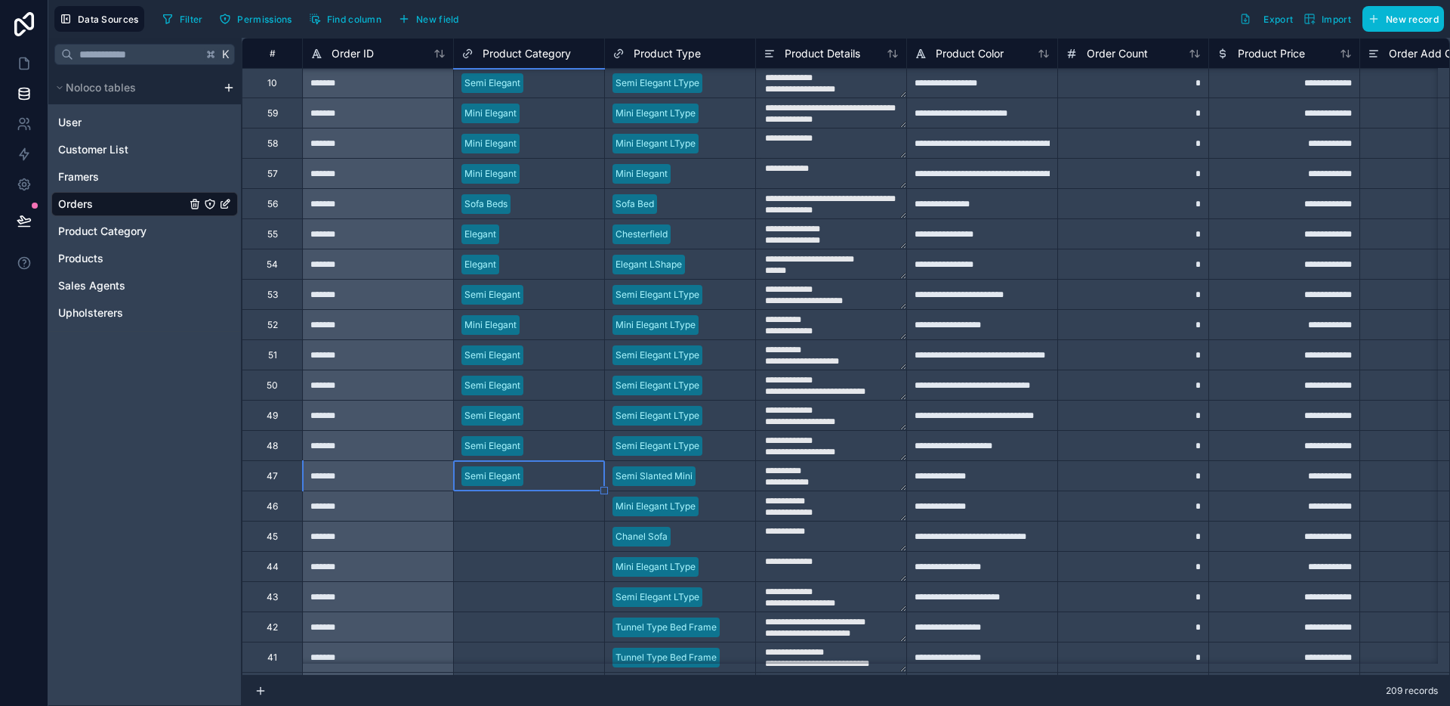
click at [540, 505] on div "Select a Product Category" at bounding box center [518, 506] width 113 height 12
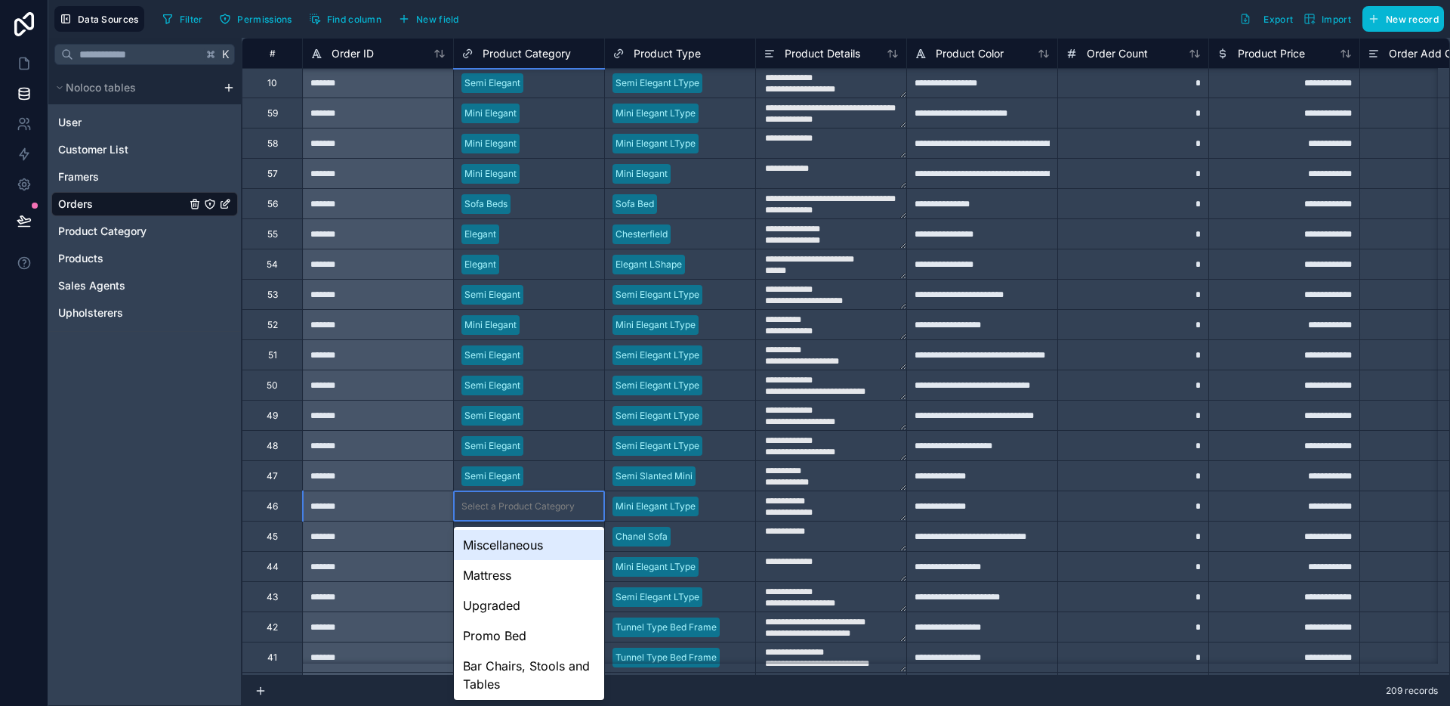
click at [540, 505] on div "Select a Product Category" at bounding box center [518, 506] width 113 height 12
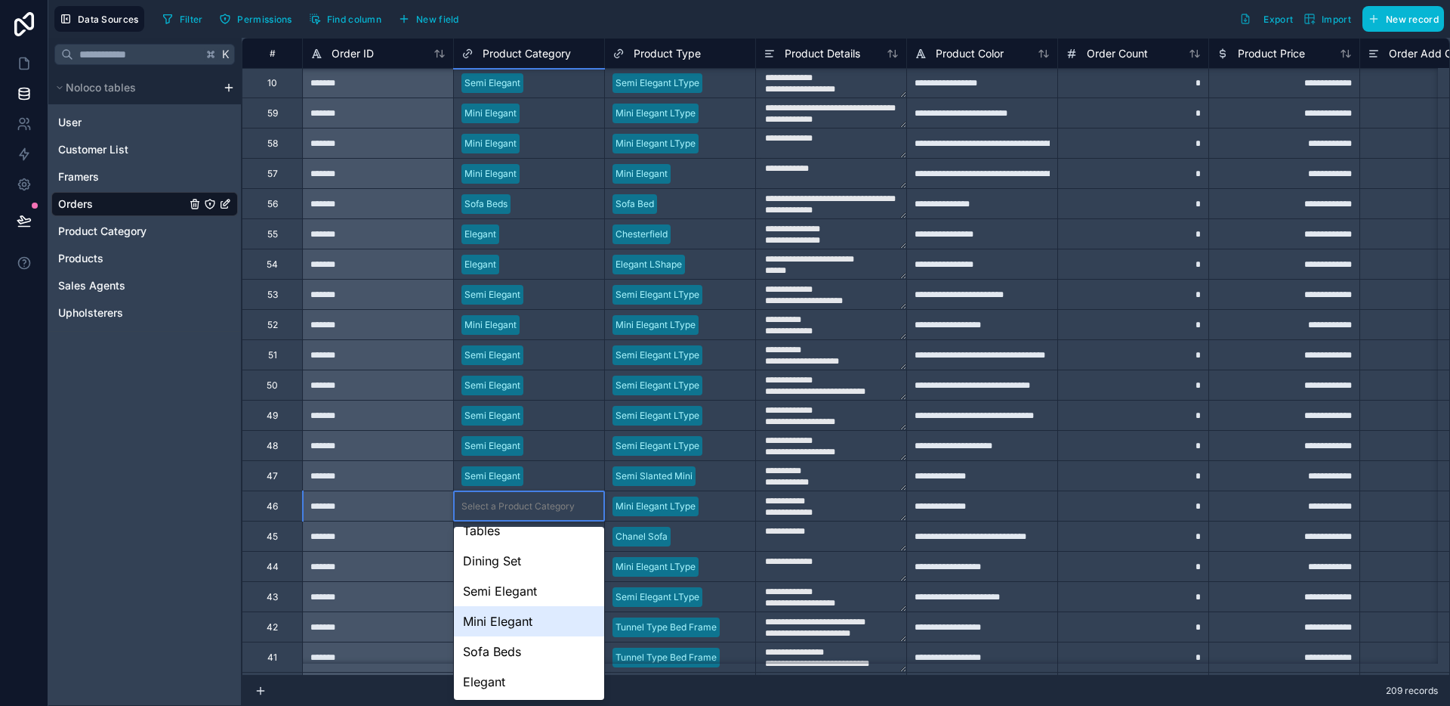
click at [519, 617] on div "Mini Elegant" at bounding box center [529, 621] width 150 height 30
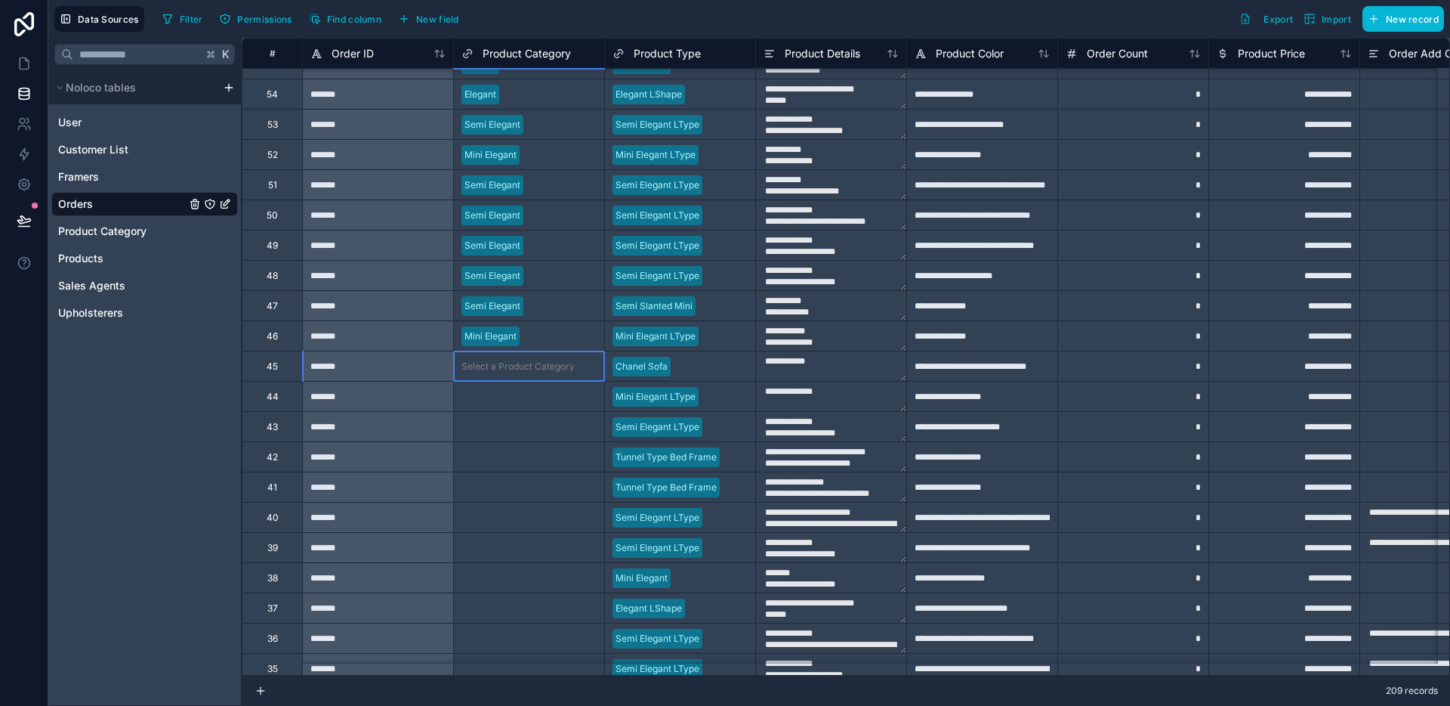
click at [538, 367] on div "Select a Product Category" at bounding box center [518, 366] width 113 height 12
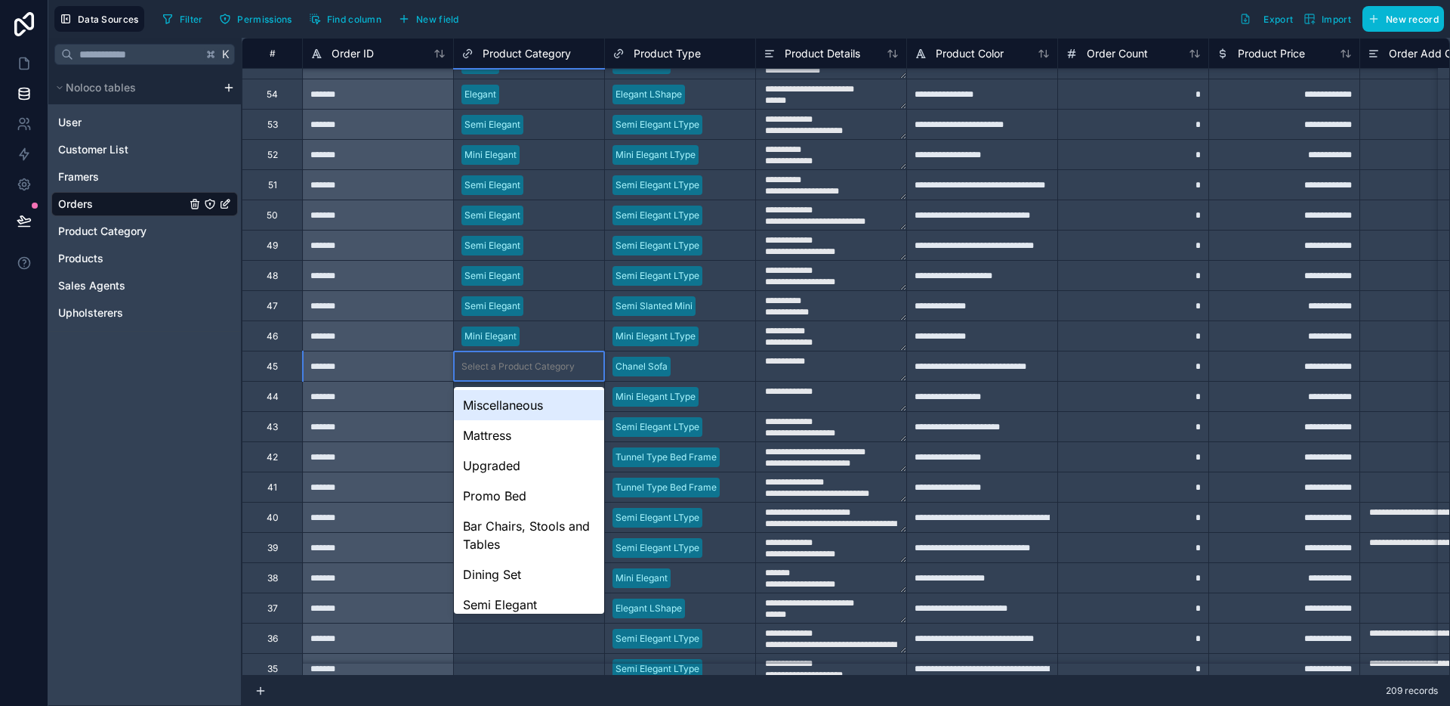
click at [538, 367] on div "Select a Product Category" at bounding box center [518, 366] width 113 height 12
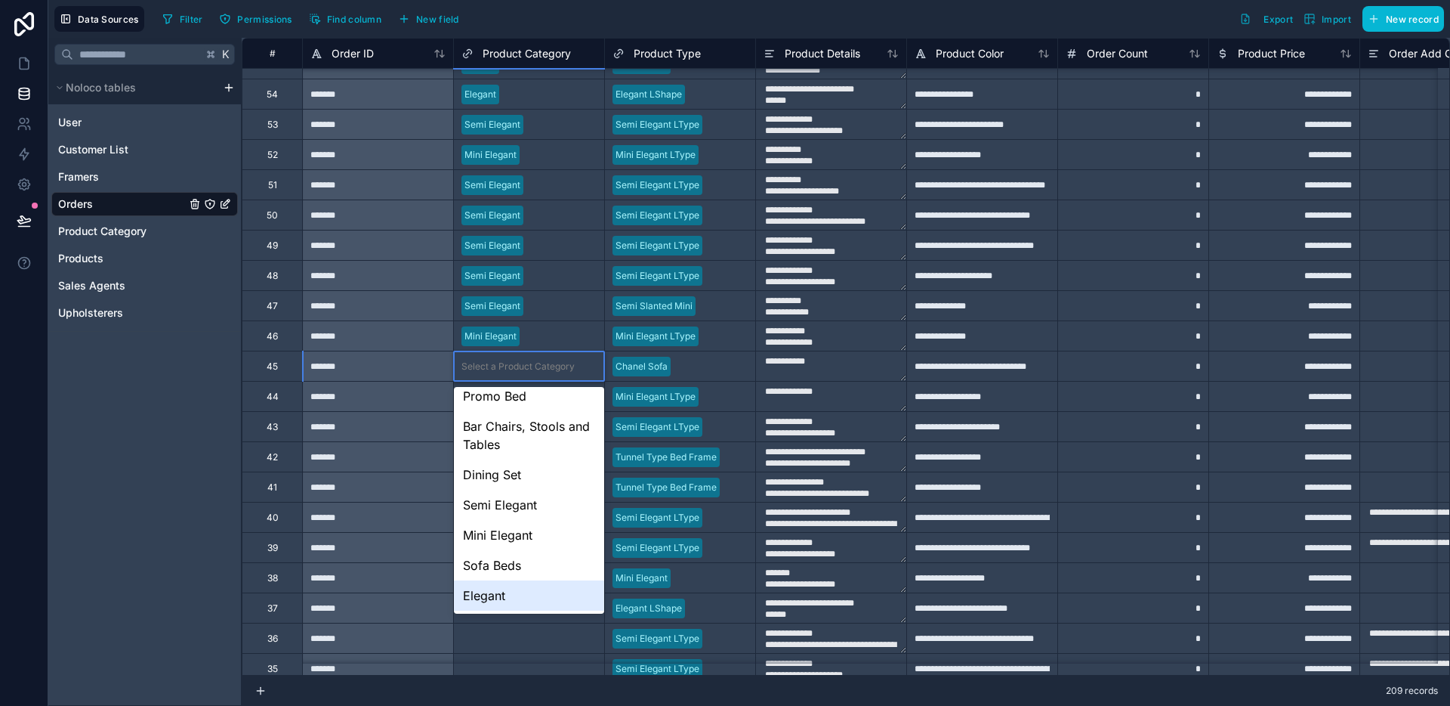
click at [515, 588] on div "Elegant" at bounding box center [529, 595] width 150 height 30
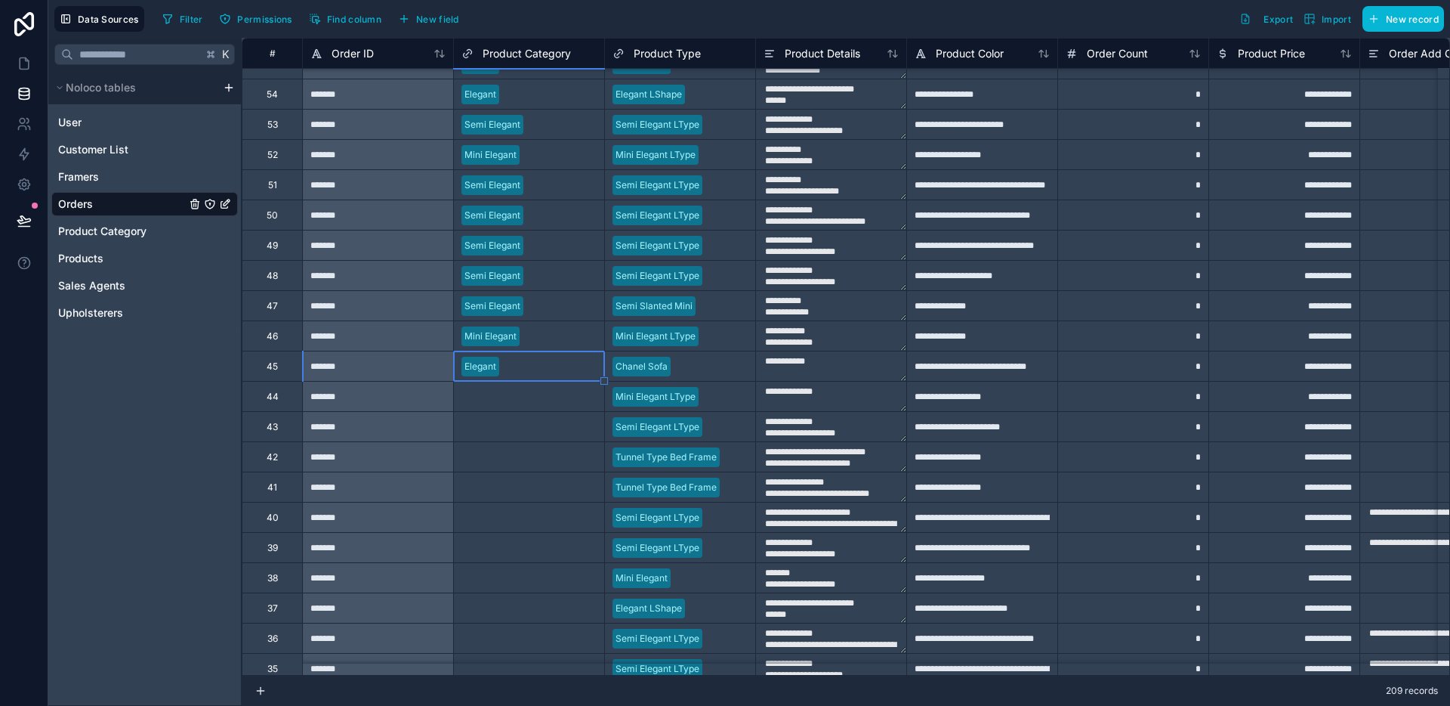
click at [532, 393] on div "Select a Product Category" at bounding box center [518, 397] width 113 height 12
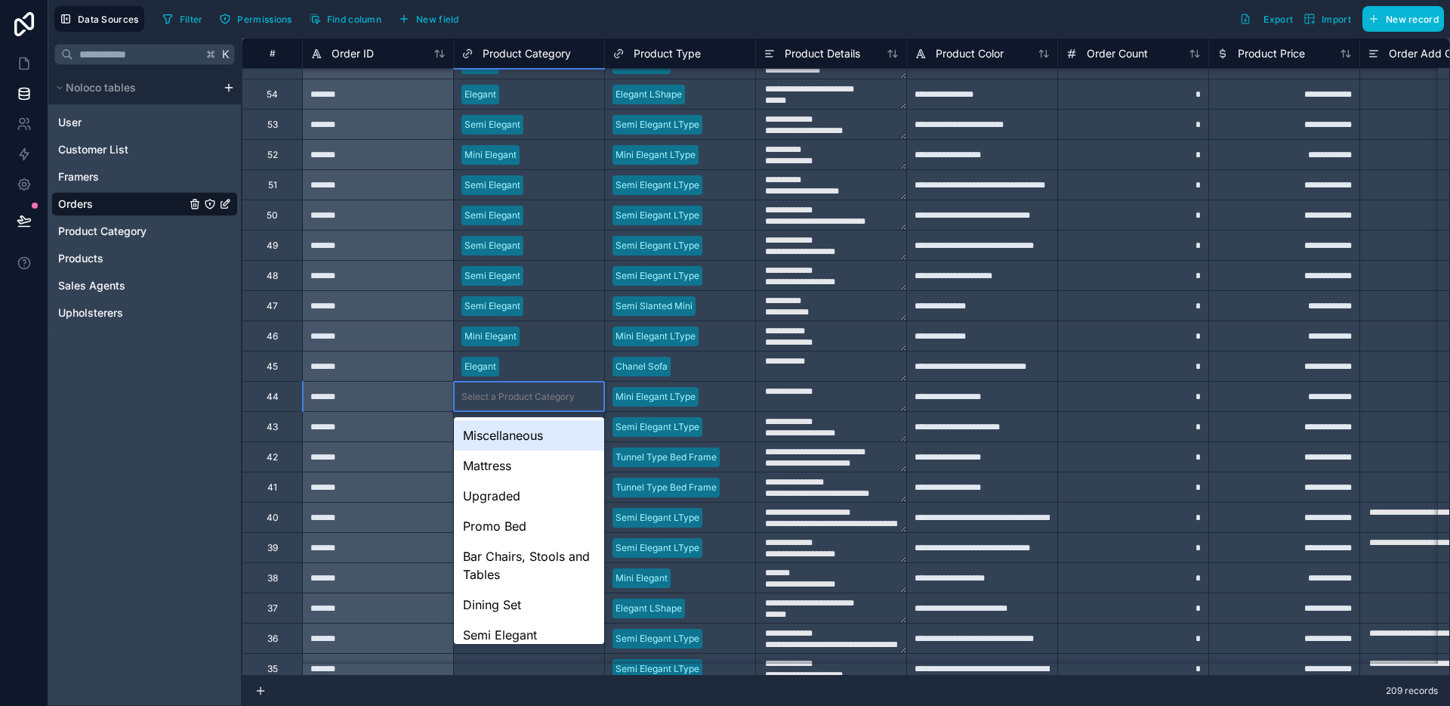
click at [532, 393] on div "Select a Product Category" at bounding box center [518, 397] width 113 height 12
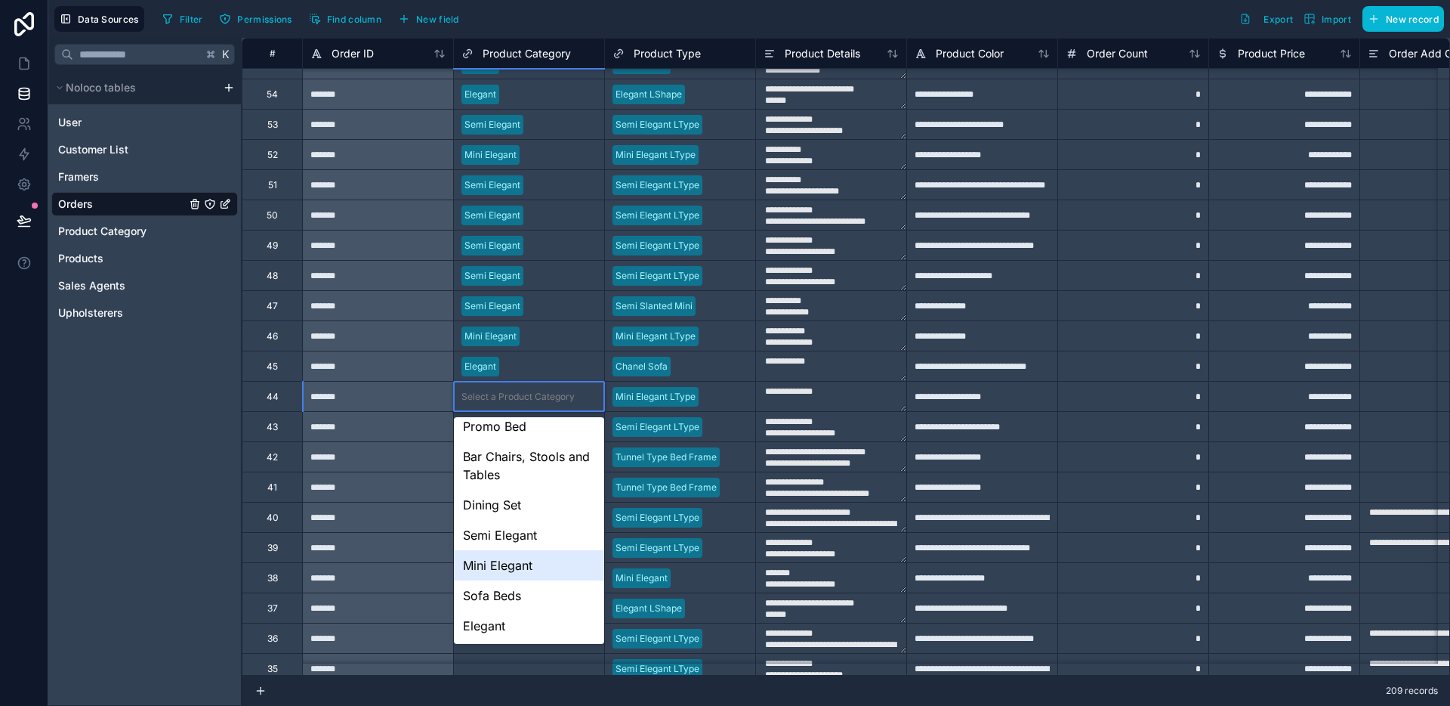
click at [509, 559] on div "Mini Elegant" at bounding box center [529, 565] width 150 height 30
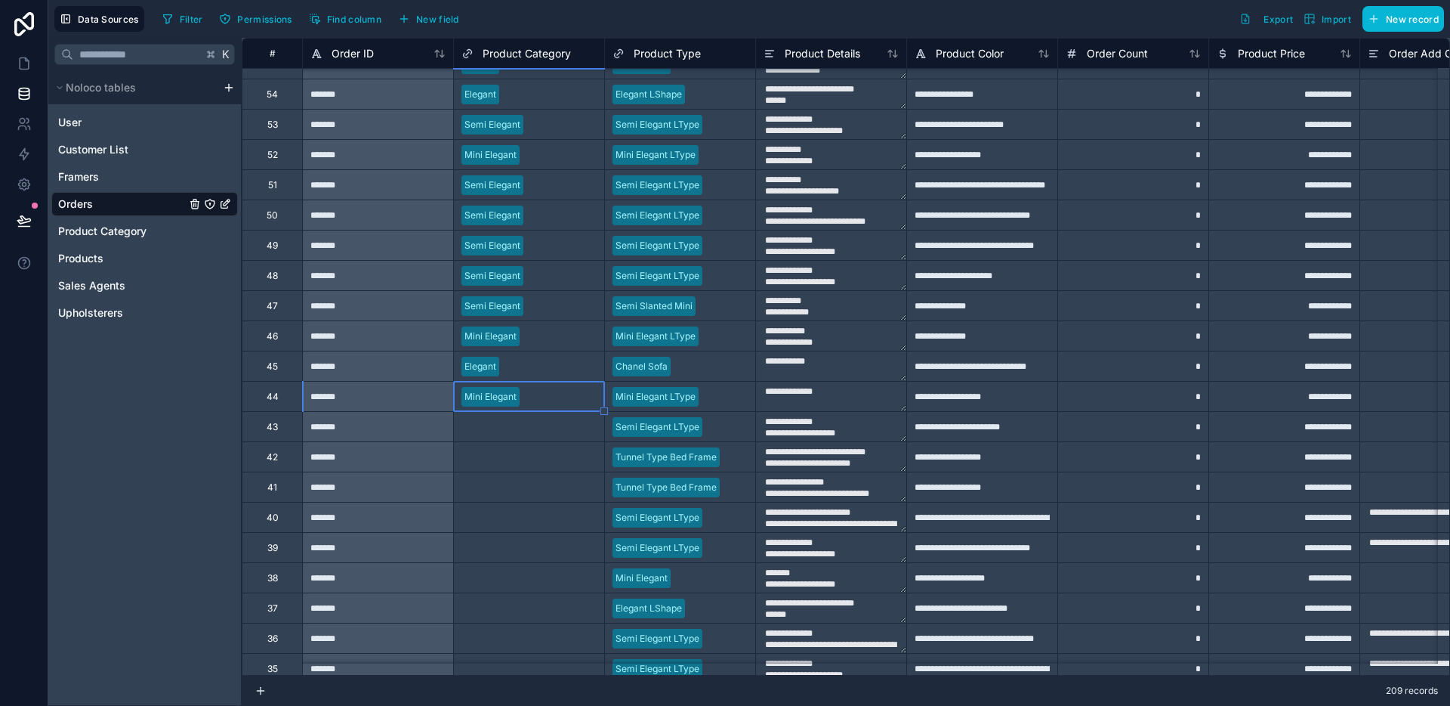
click at [530, 424] on div "Select a Product Category" at bounding box center [518, 427] width 113 height 12
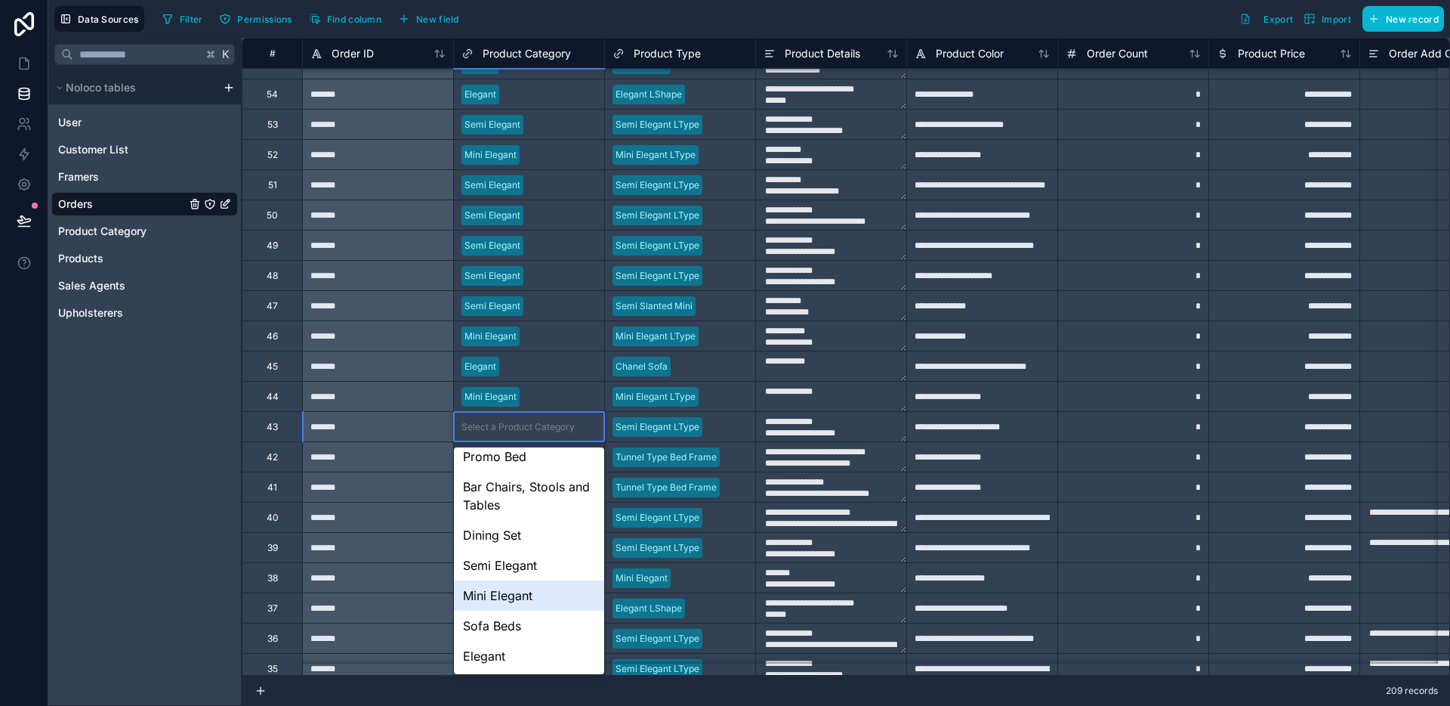
click at [530, 573] on div "Semi Elegant" at bounding box center [529, 565] width 150 height 30
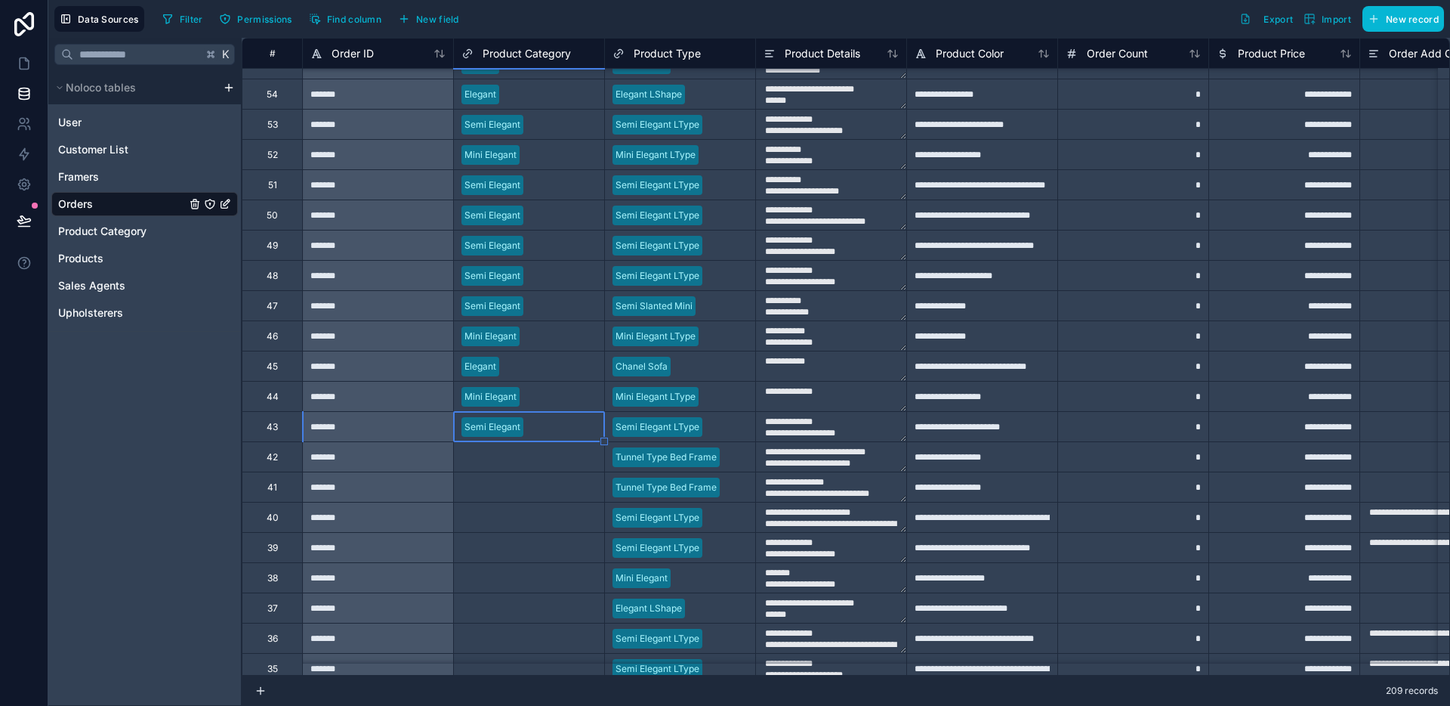
click at [548, 459] on div "Select a Product Category" at bounding box center [518, 457] width 113 height 12
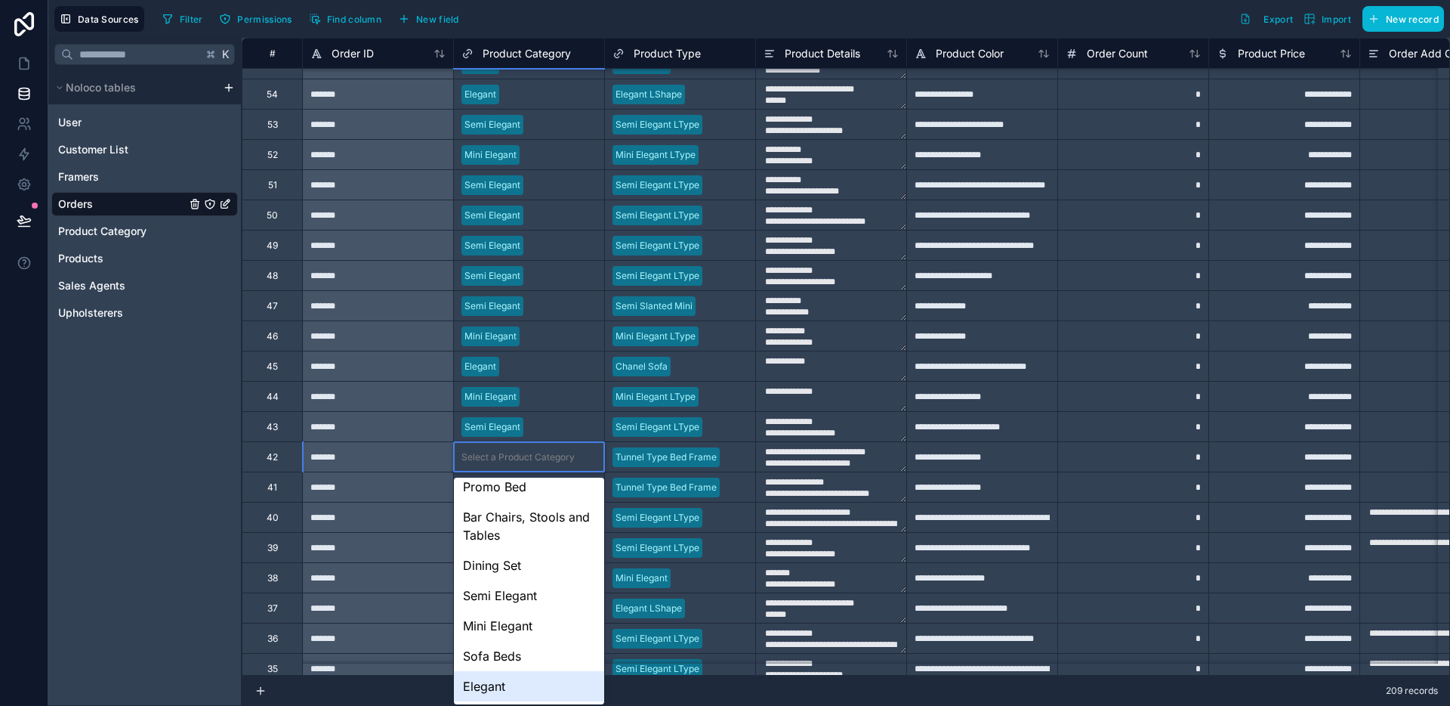
click at [512, 679] on div "Elegant" at bounding box center [529, 686] width 150 height 30
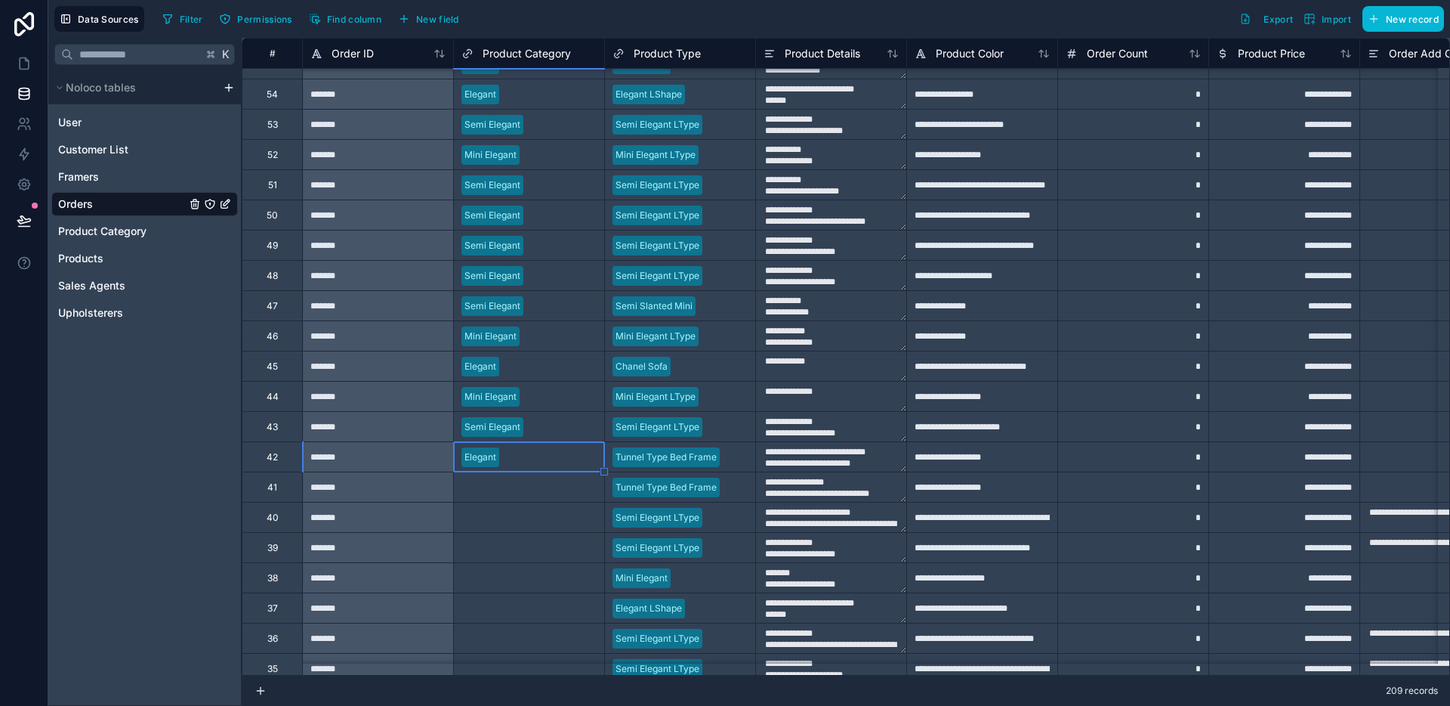
click at [539, 487] on div "Select a Product Category" at bounding box center [518, 487] width 113 height 12
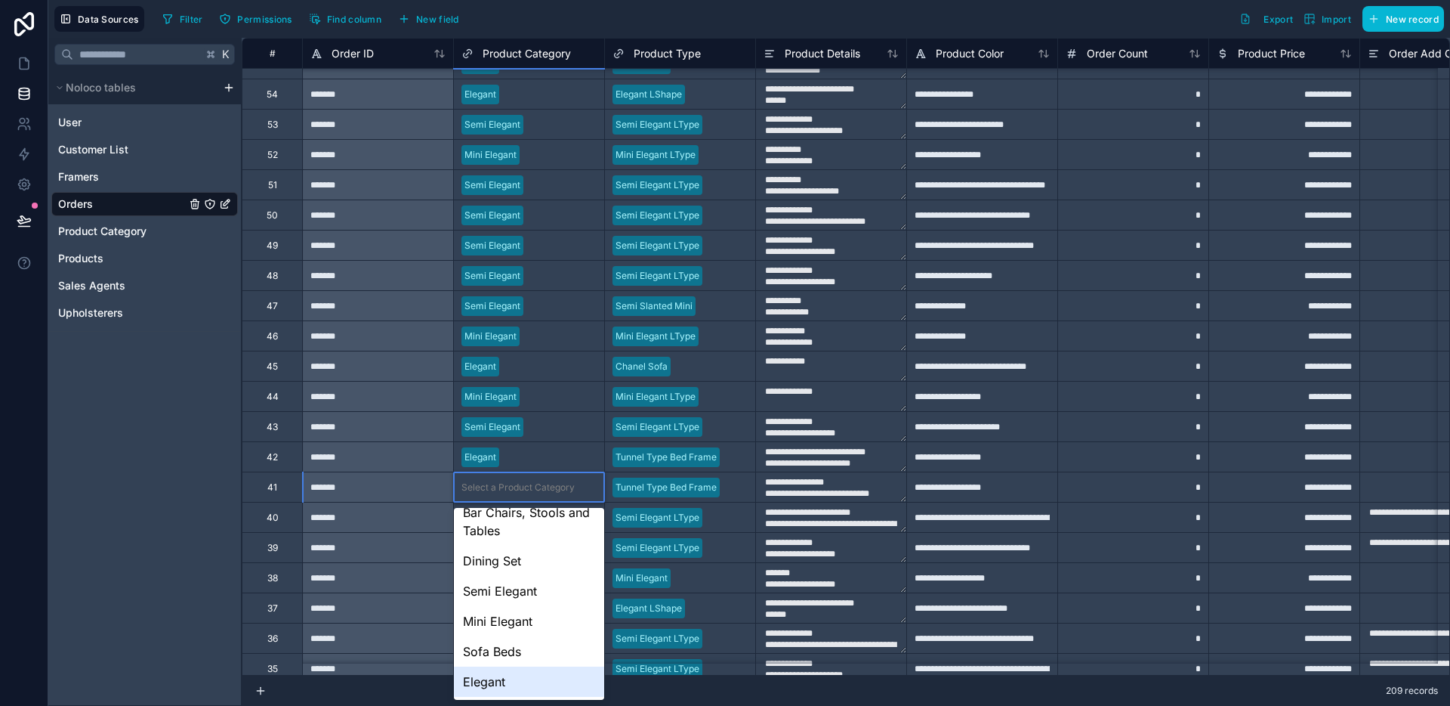
click at [491, 681] on div "Elegant" at bounding box center [529, 681] width 150 height 30
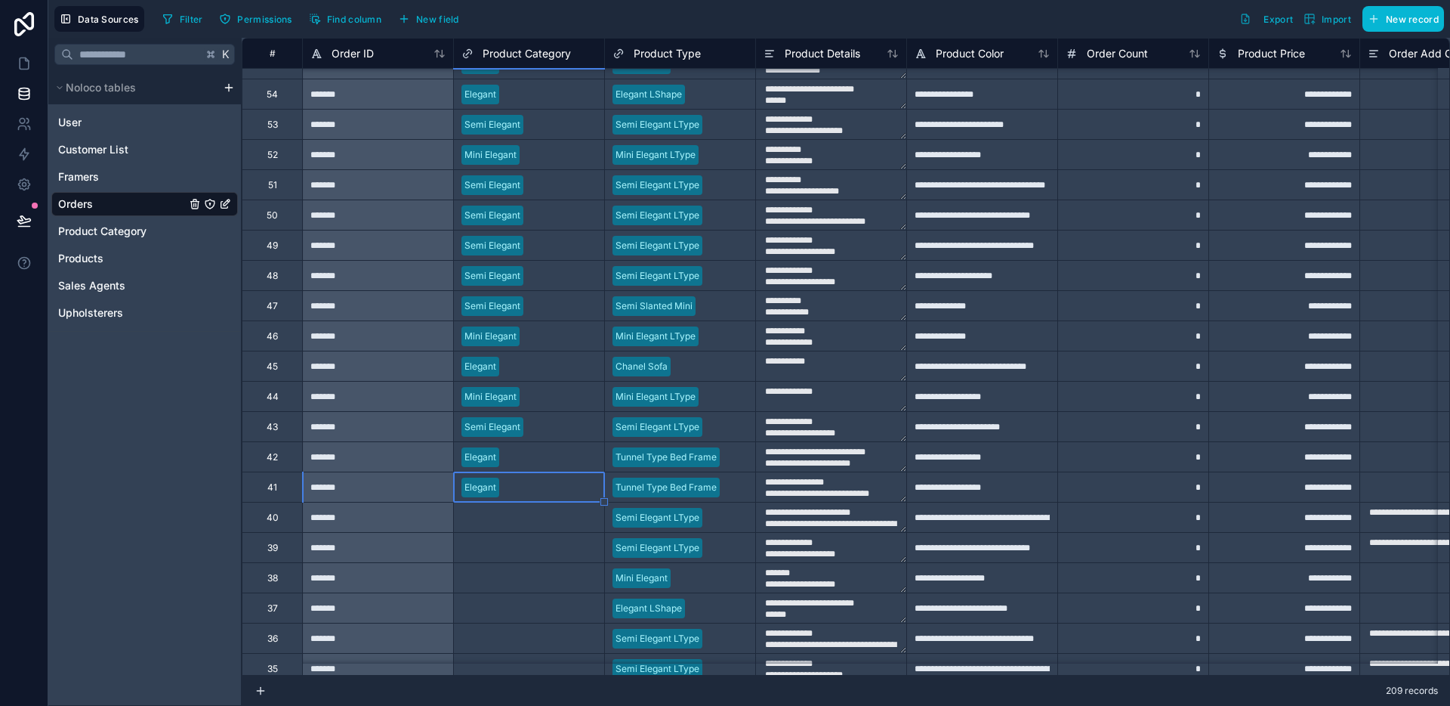
click at [536, 510] on div "Select a Product Category" at bounding box center [529, 517] width 150 height 15
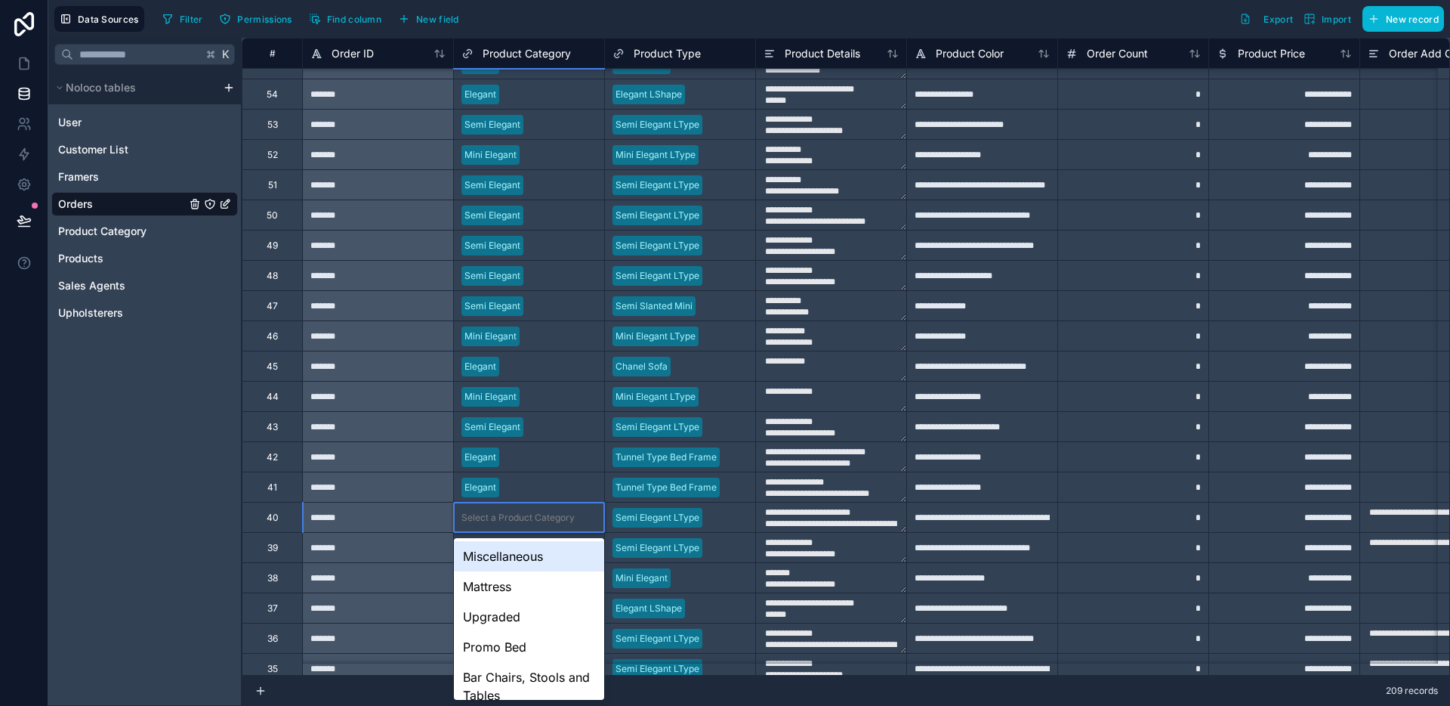
click at [536, 510] on div "Select a Product Category" at bounding box center [529, 517] width 150 height 15
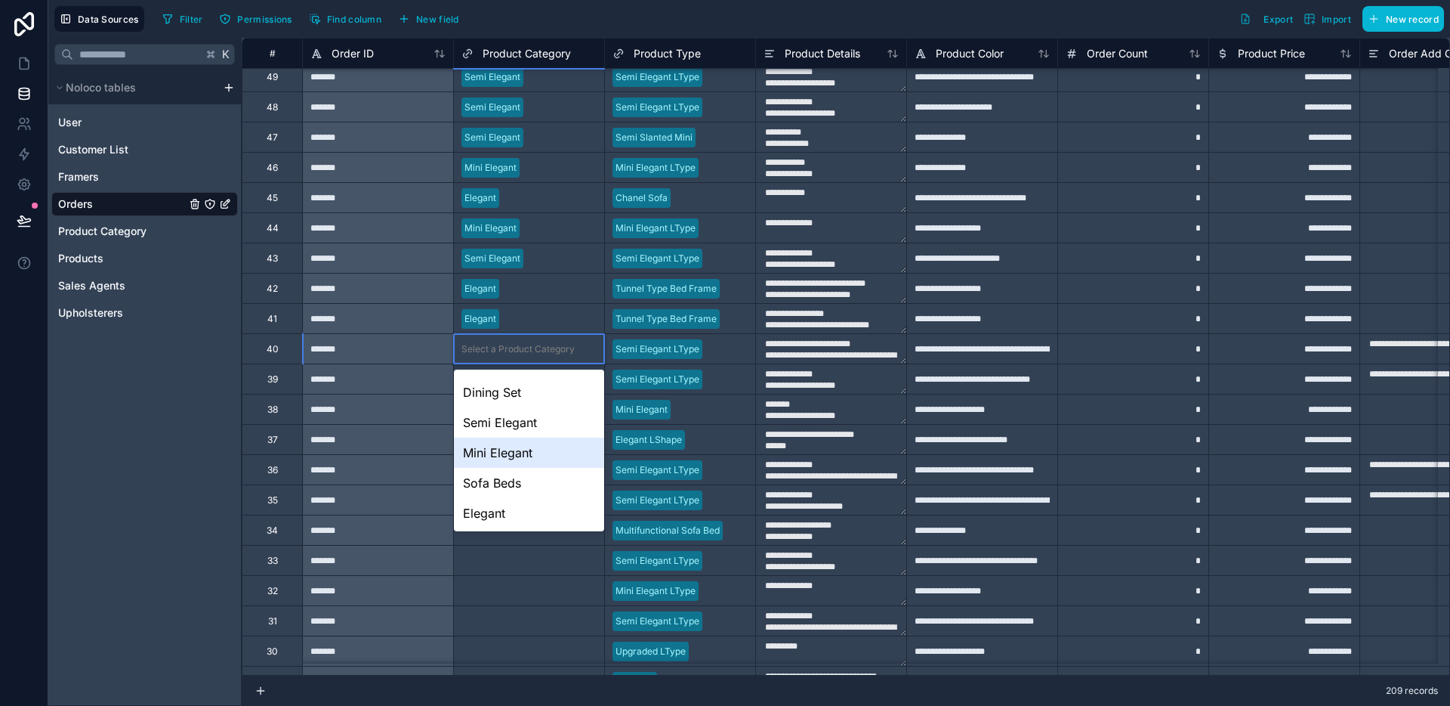
click at [540, 438] on div "Mini Elegant" at bounding box center [529, 452] width 150 height 30
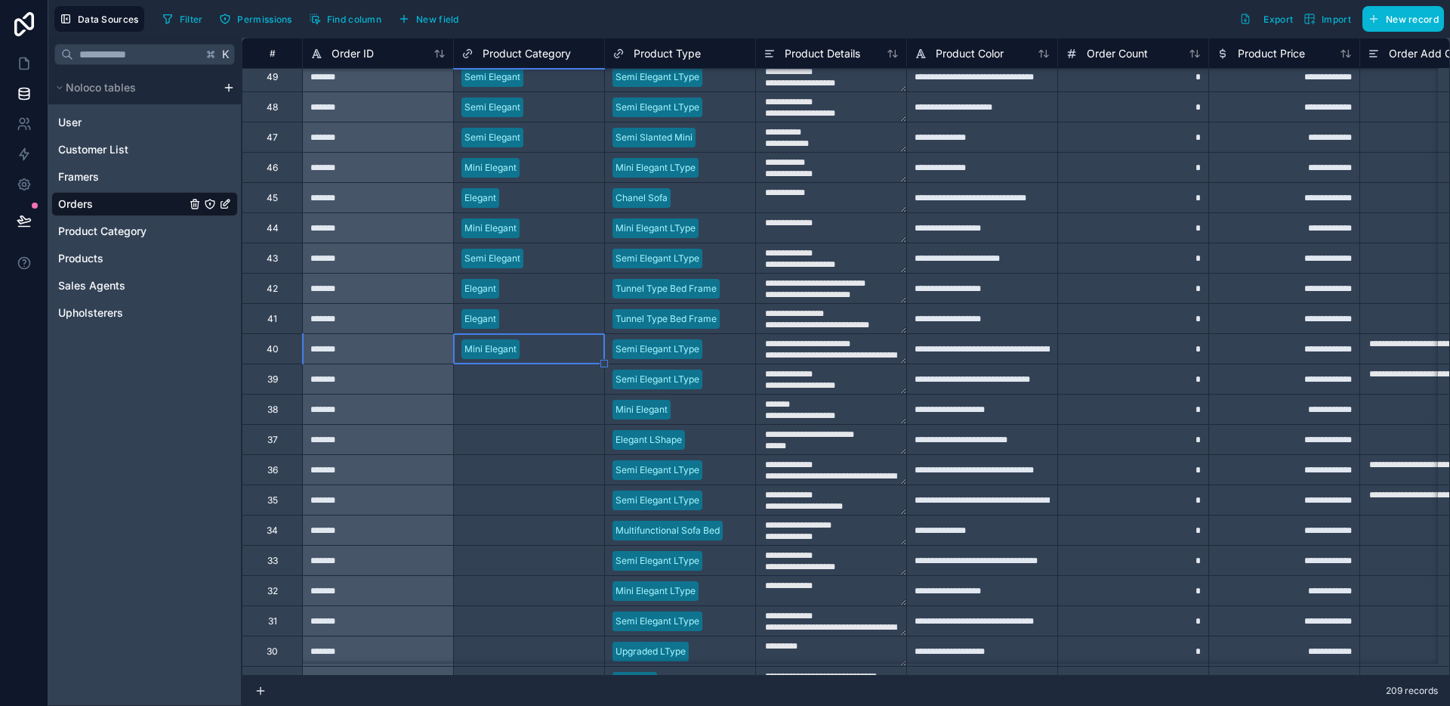
click at [533, 375] on div "Select a Product Category" at bounding box center [518, 379] width 113 height 12
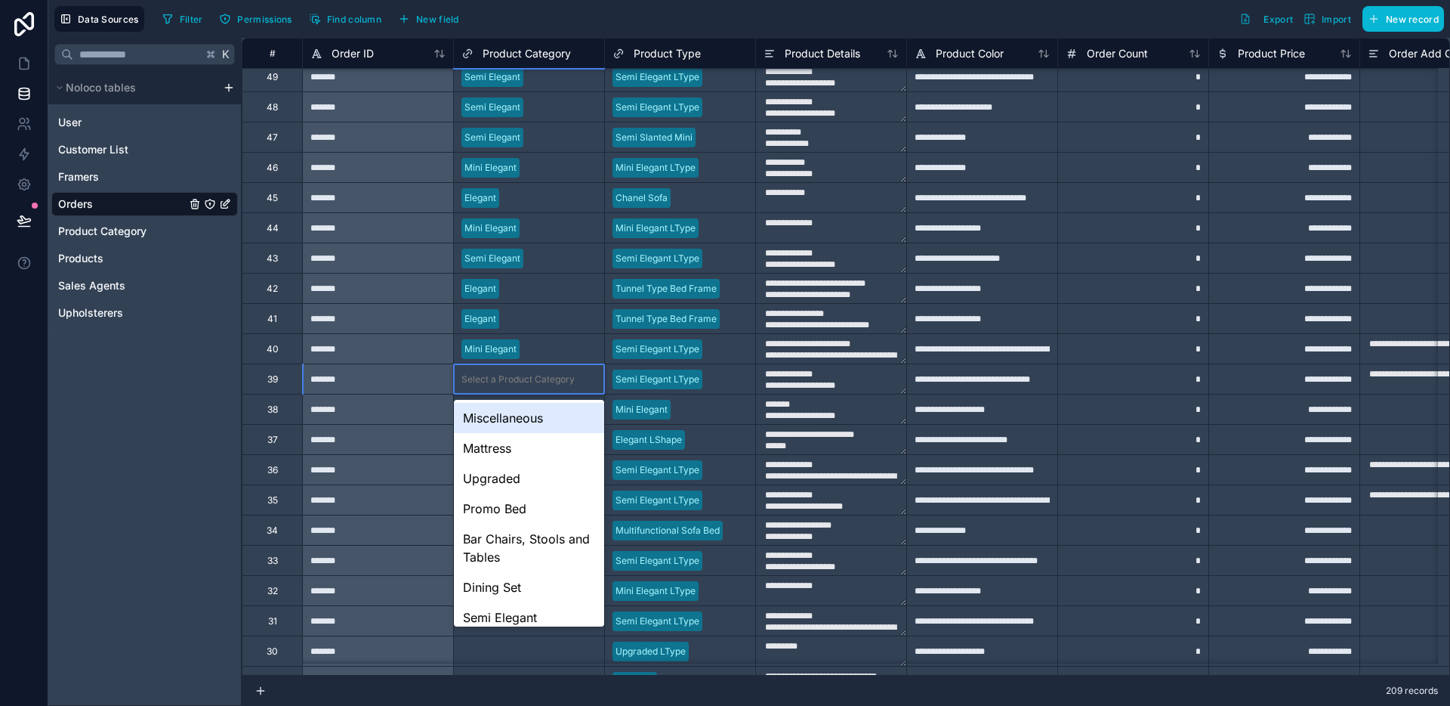
click at [533, 375] on div "Select a Product Category" at bounding box center [518, 379] width 113 height 12
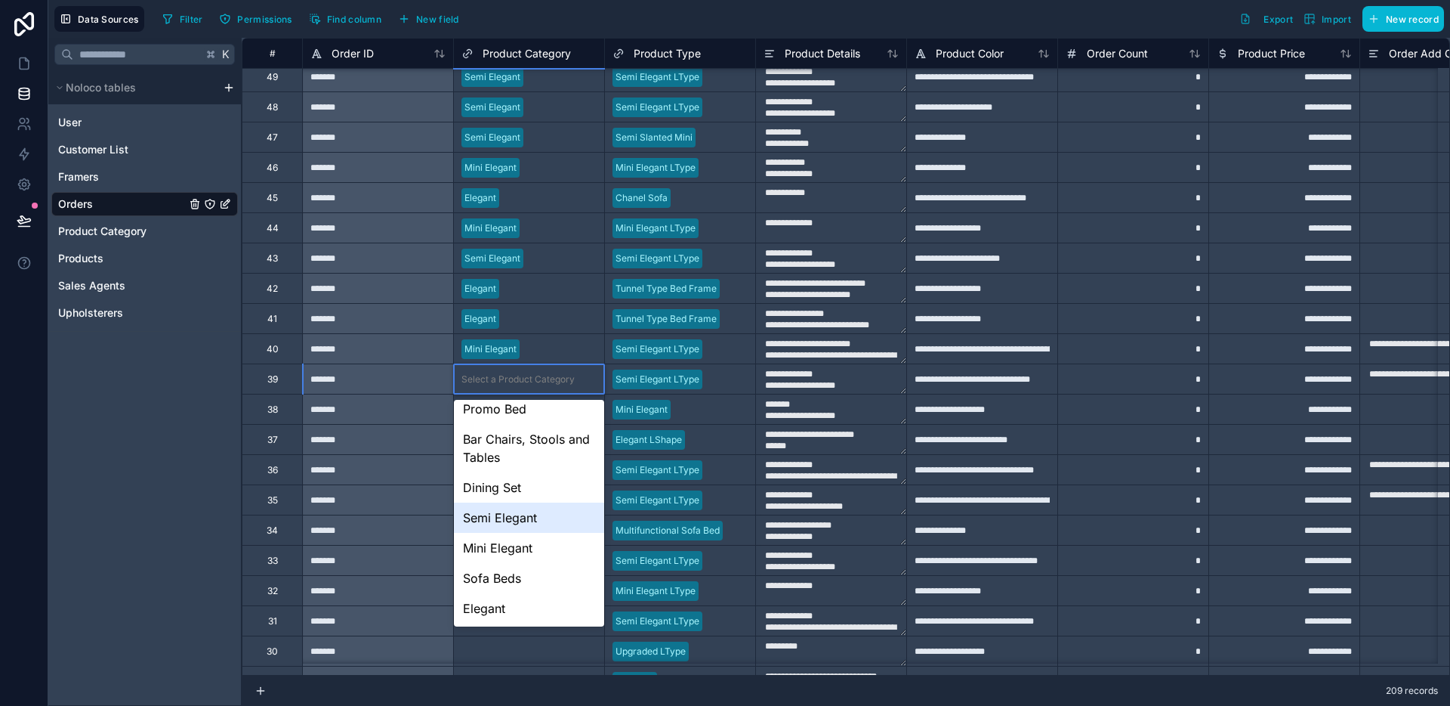
click at [522, 513] on div "Semi Elegant" at bounding box center [529, 517] width 150 height 30
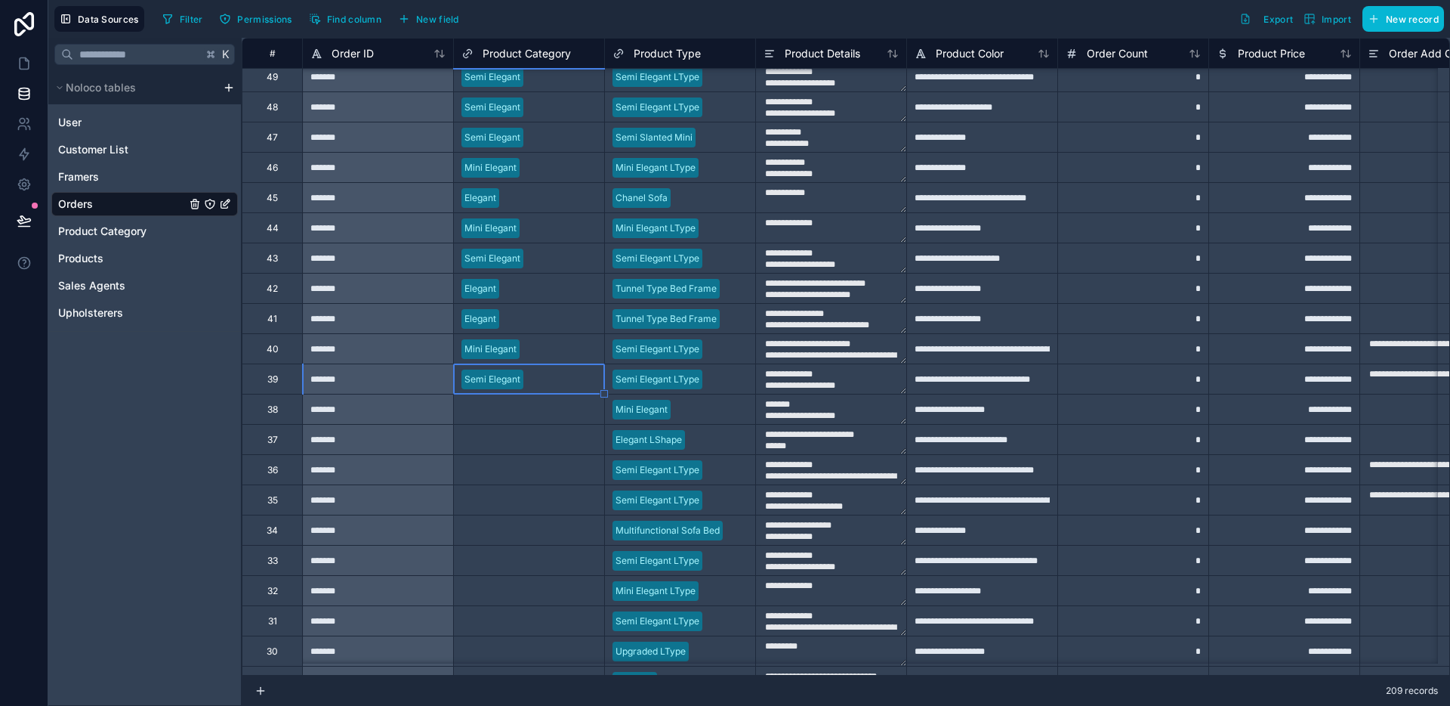
click at [533, 416] on div "Select a Product Category" at bounding box center [529, 408] width 150 height 29
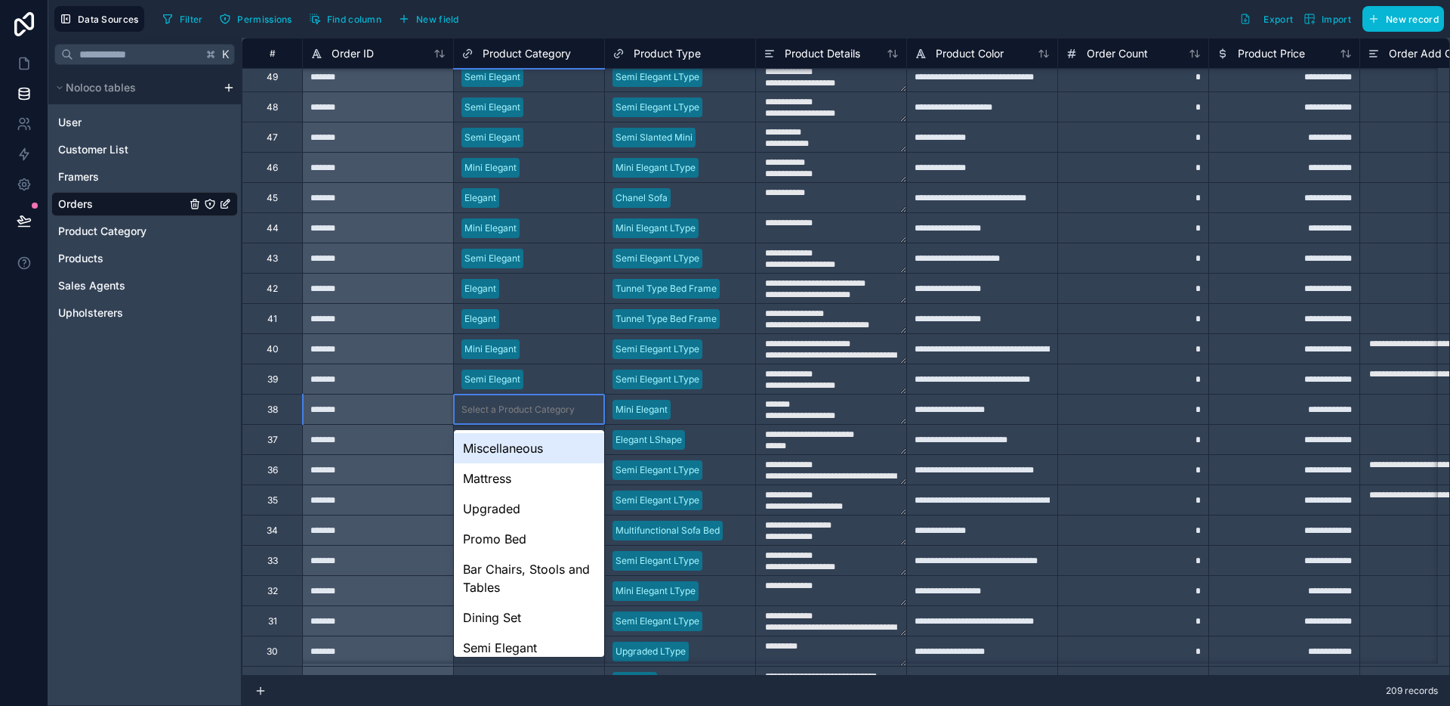
click at [533, 416] on div "Select a Product Category" at bounding box center [529, 408] width 150 height 29
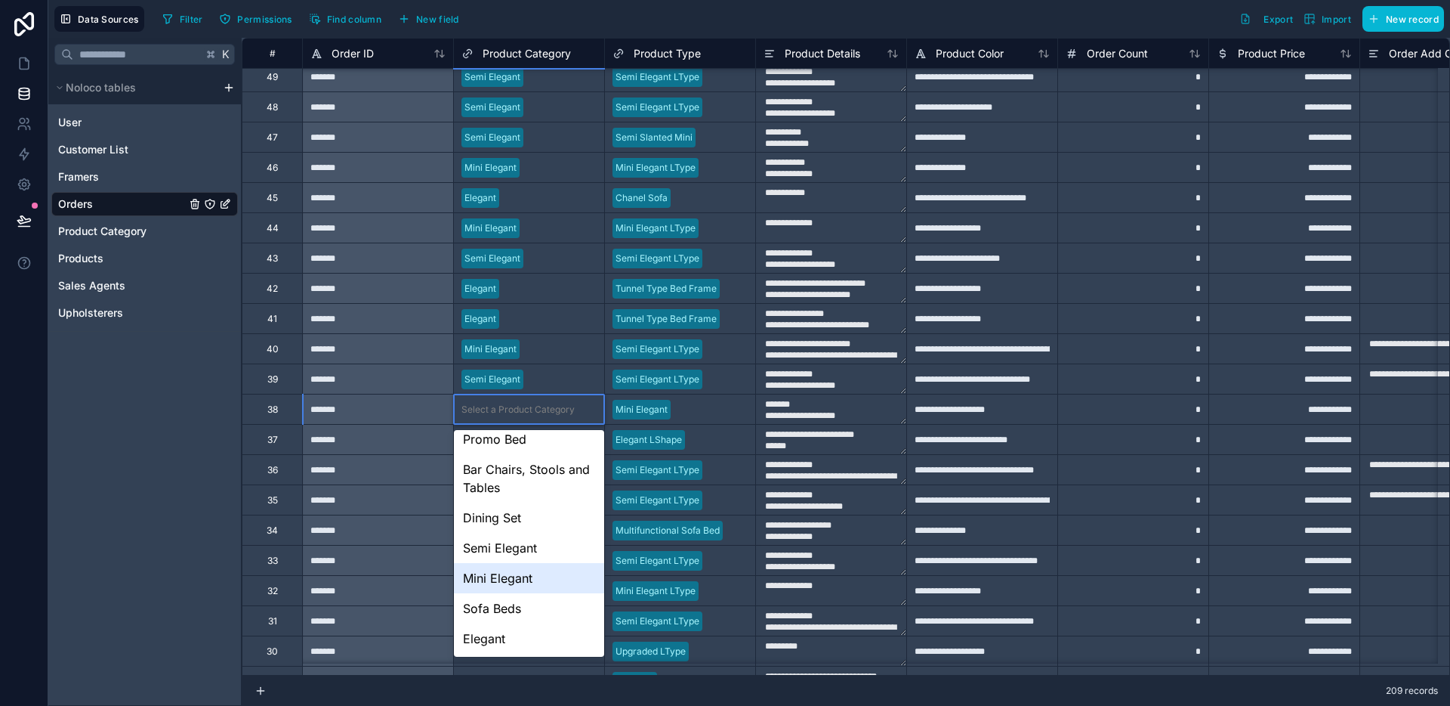
click at [517, 570] on div "Mini Elegant" at bounding box center [529, 578] width 150 height 30
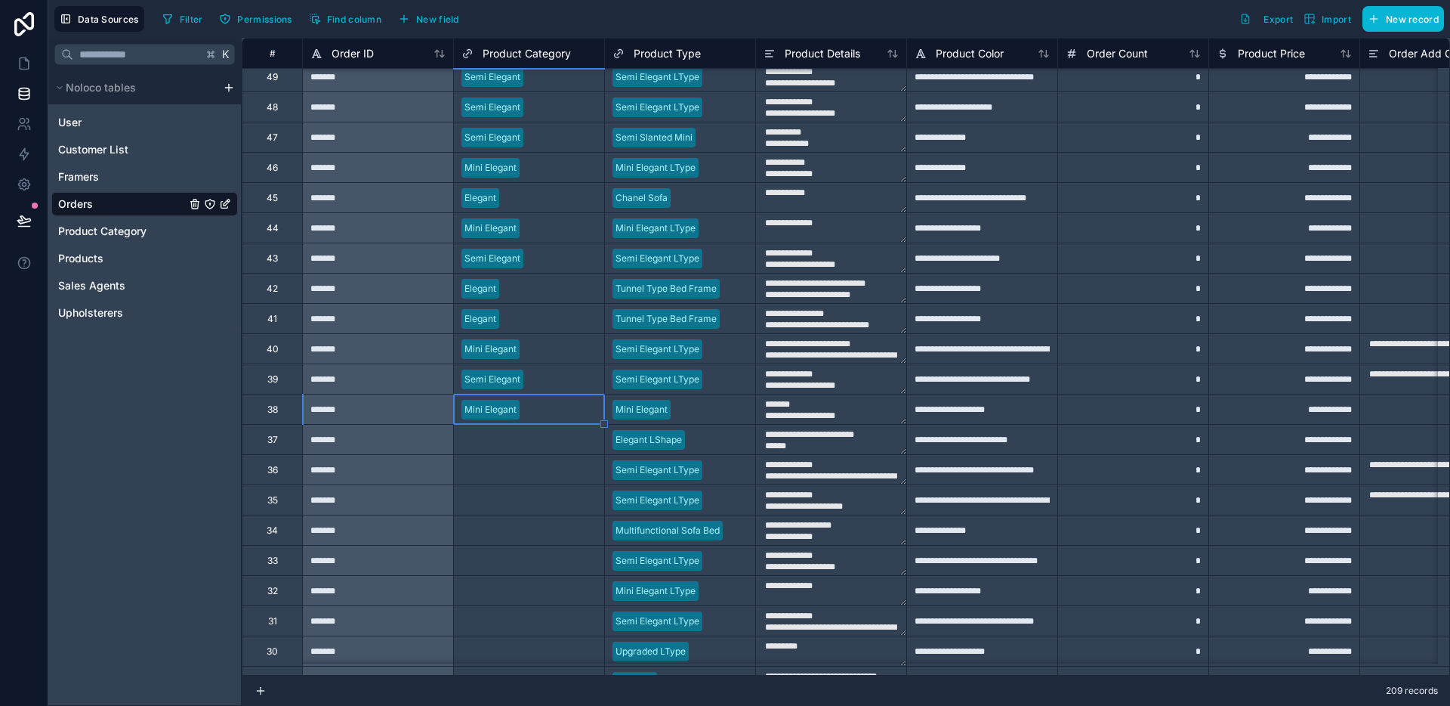
click at [542, 453] on div "Select a Product Category" at bounding box center [529, 439] width 150 height 29
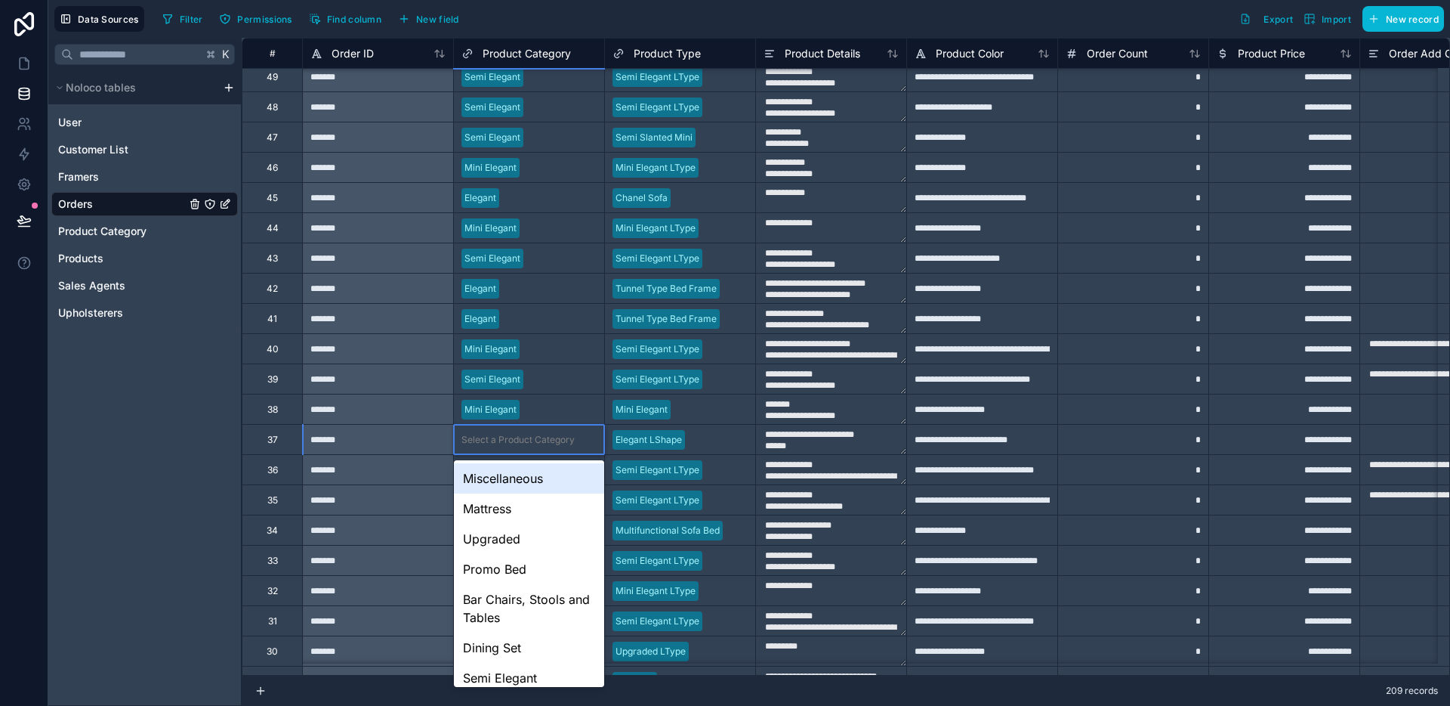
click at [542, 453] on div "Select a Product Category" at bounding box center [529, 439] width 150 height 29
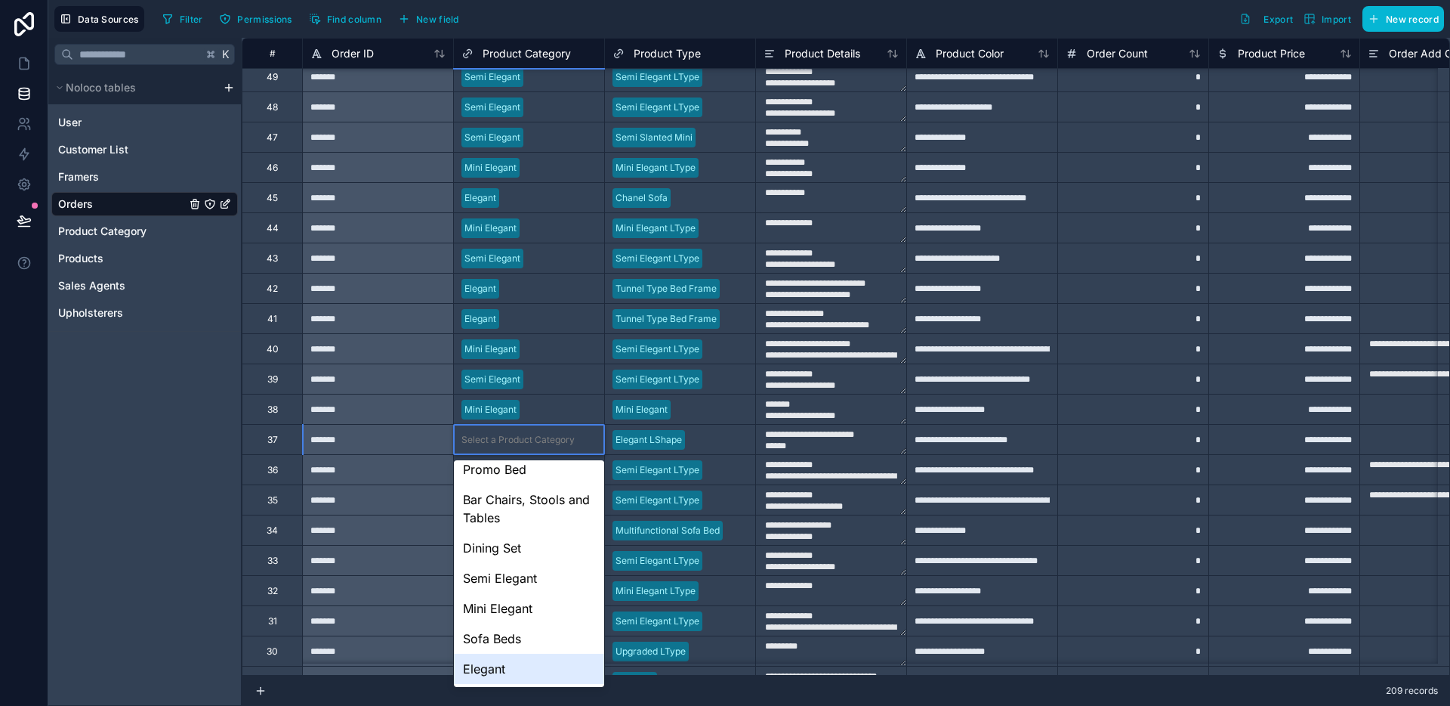
click at [504, 665] on div "Elegant" at bounding box center [529, 668] width 150 height 30
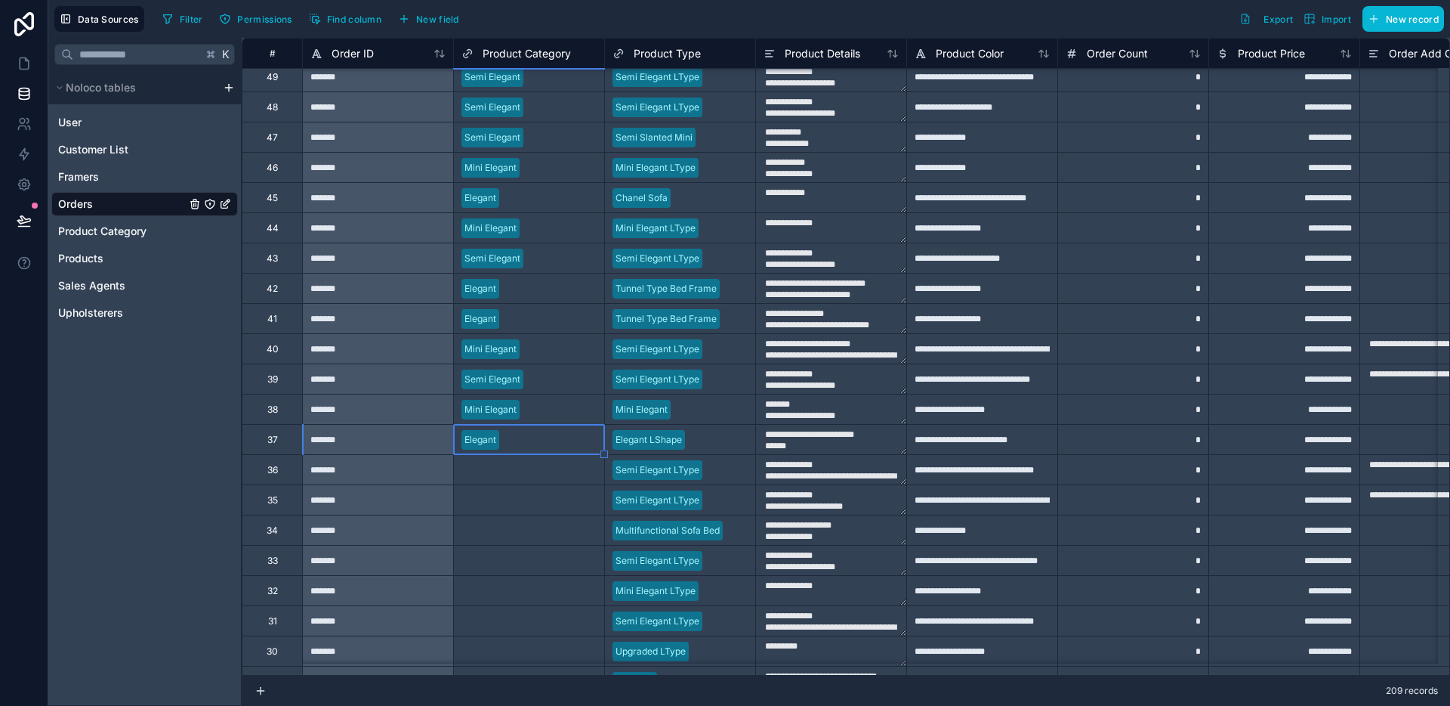
click at [544, 476] on div "Select a Product Category" at bounding box center [529, 469] width 150 height 15
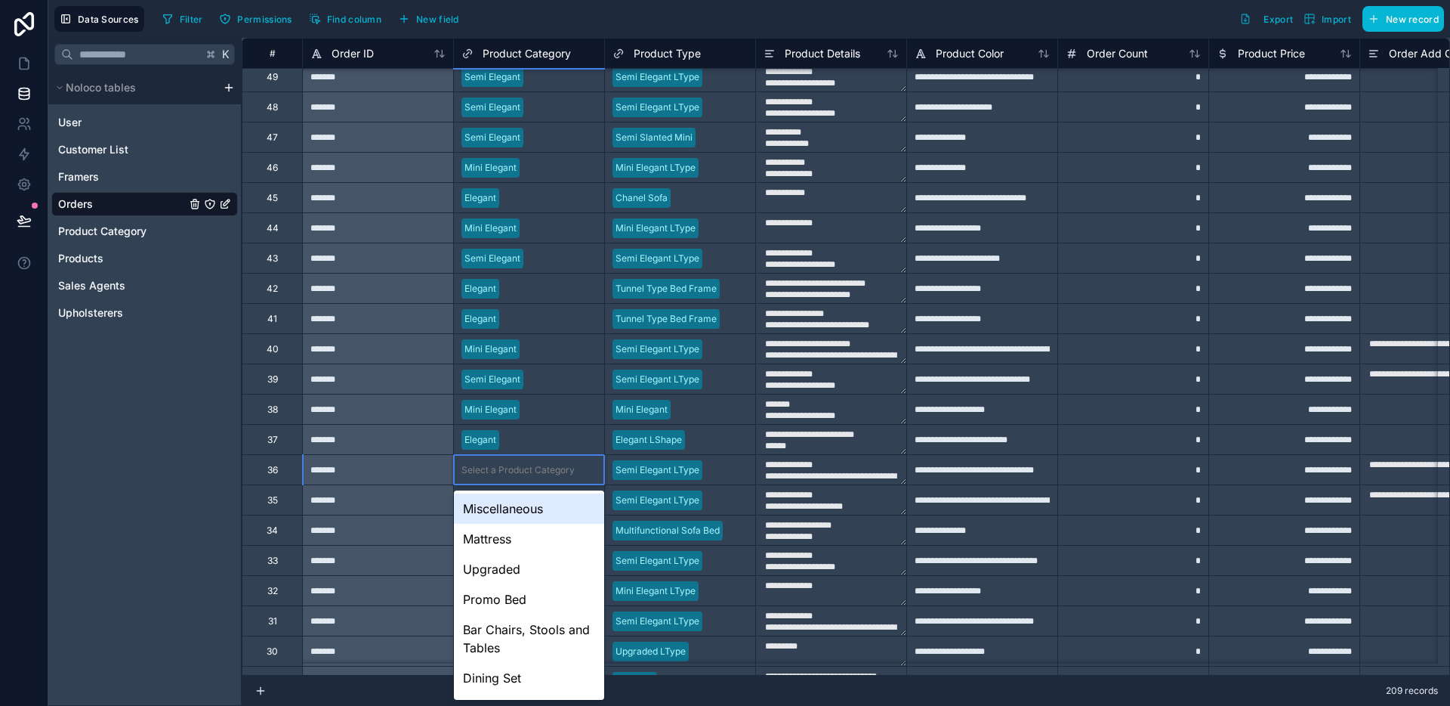
click at [544, 476] on div "Select a Product Category" at bounding box center [529, 469] width 150 height 15
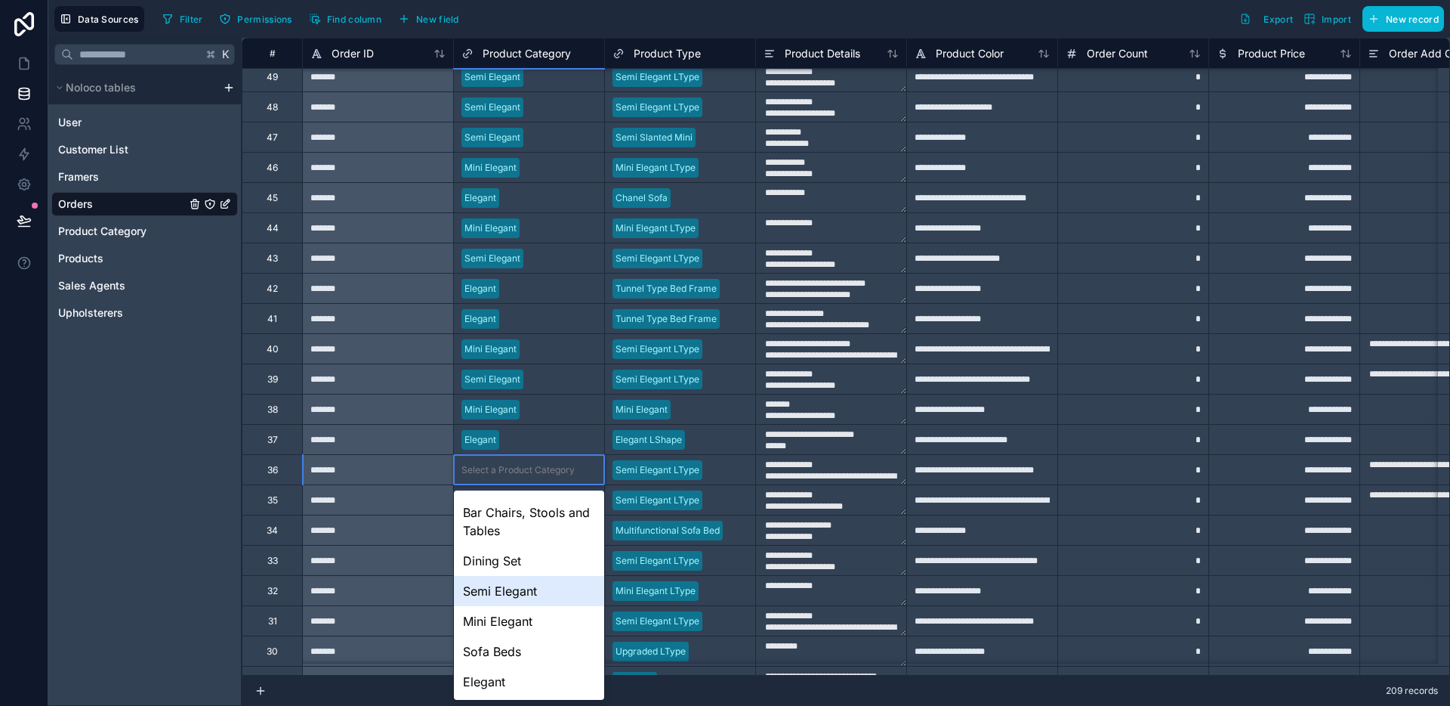
click at [524, 595] on div "Semi Elegant" at bounding box center [529, 591] width 150 height 30
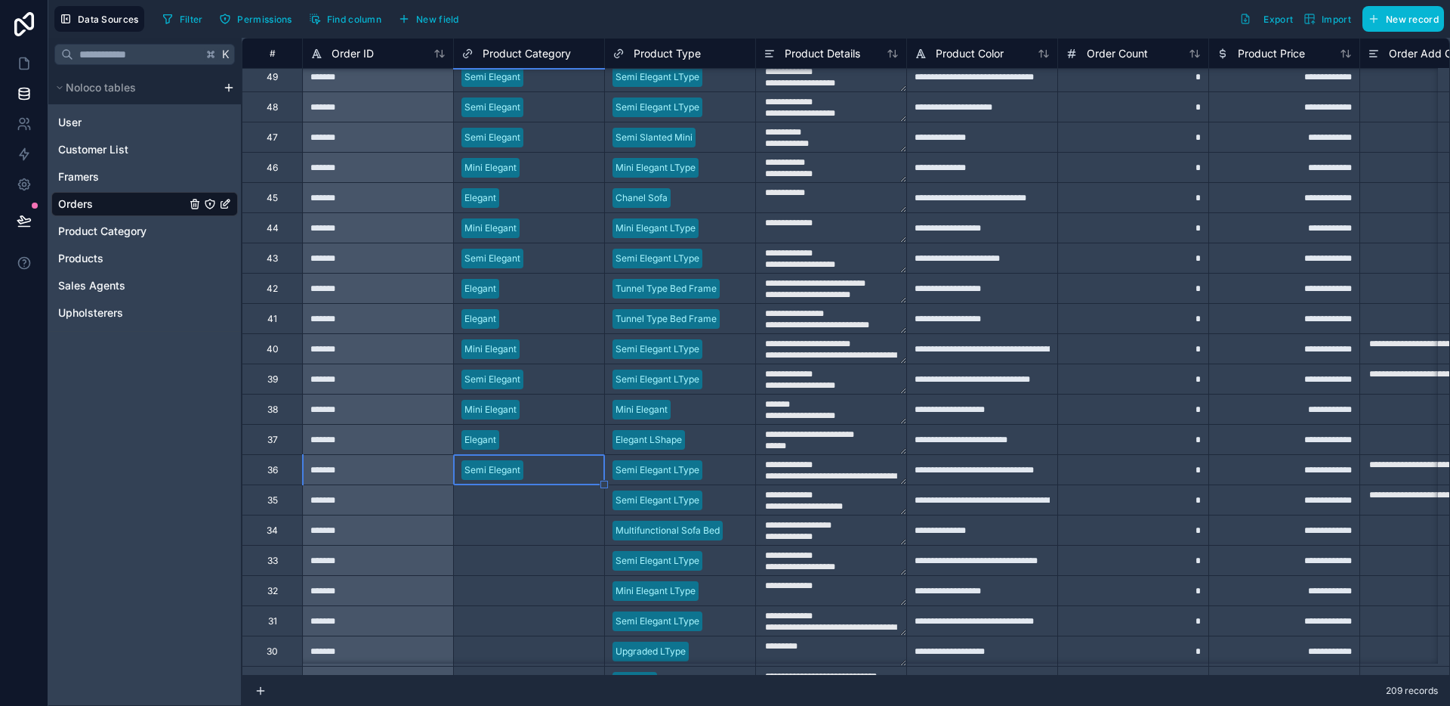
click at [545, 502] on div "Select a Product Category" at bounding box center [518, 500] width 113 height 12
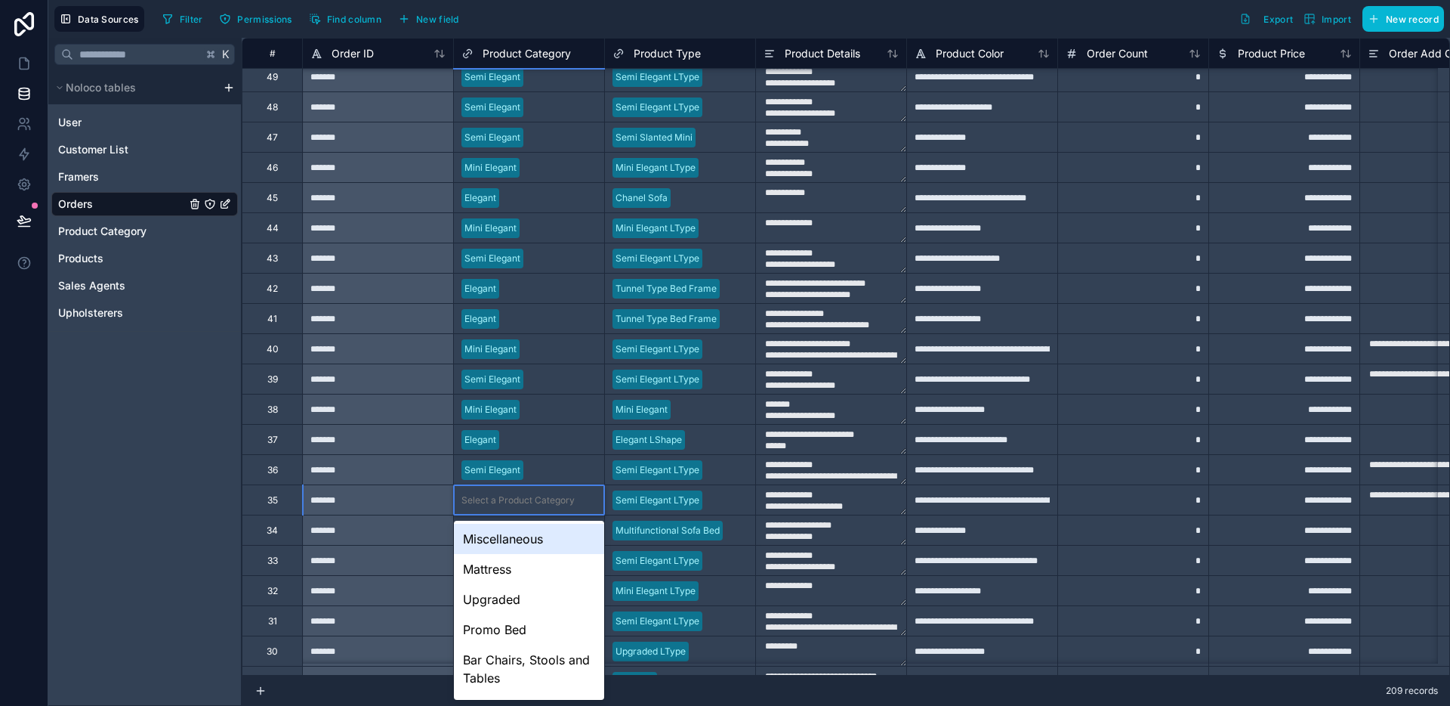
click at [545, 502] on div "Select a Product Category" at bounding box center [518, 500] width 113 height 12
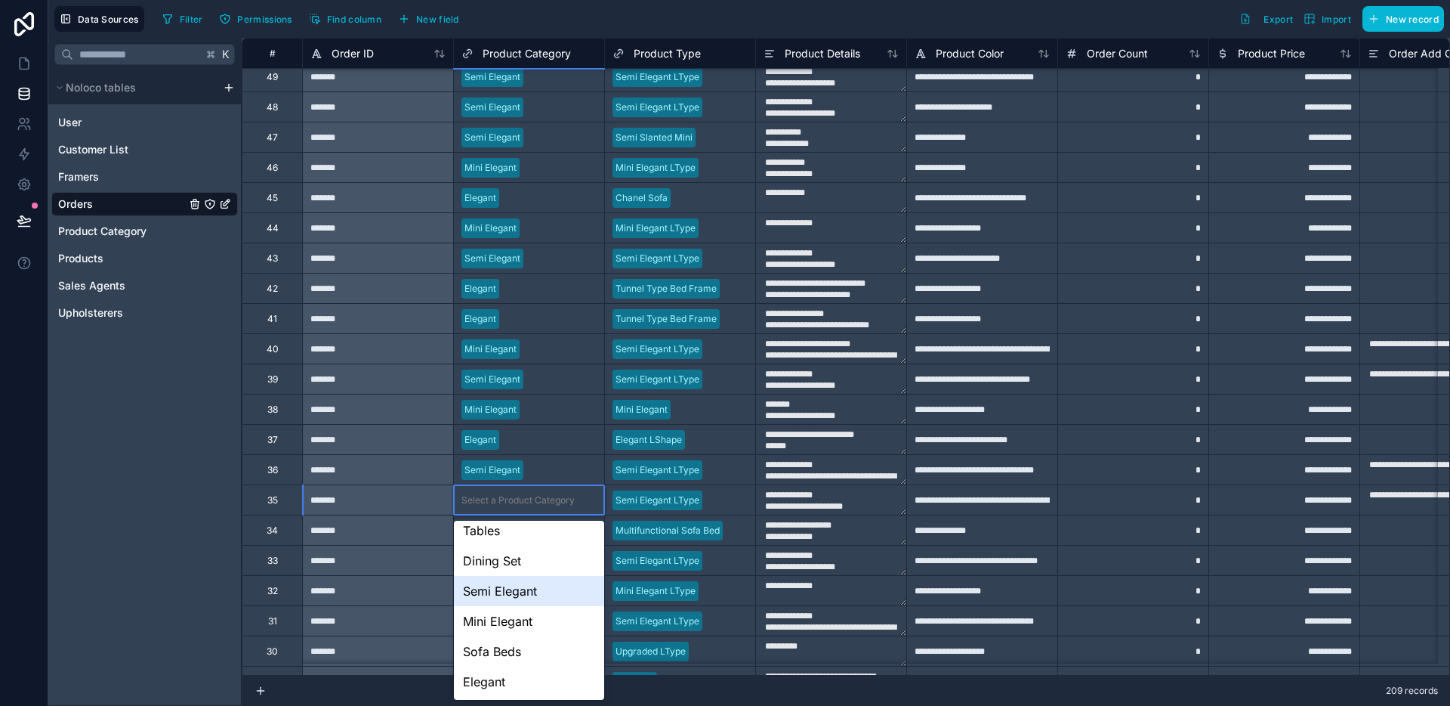
click at [527, 592] on div "Semi Elegant" at bounding box center [529, 591] width 150 height 30
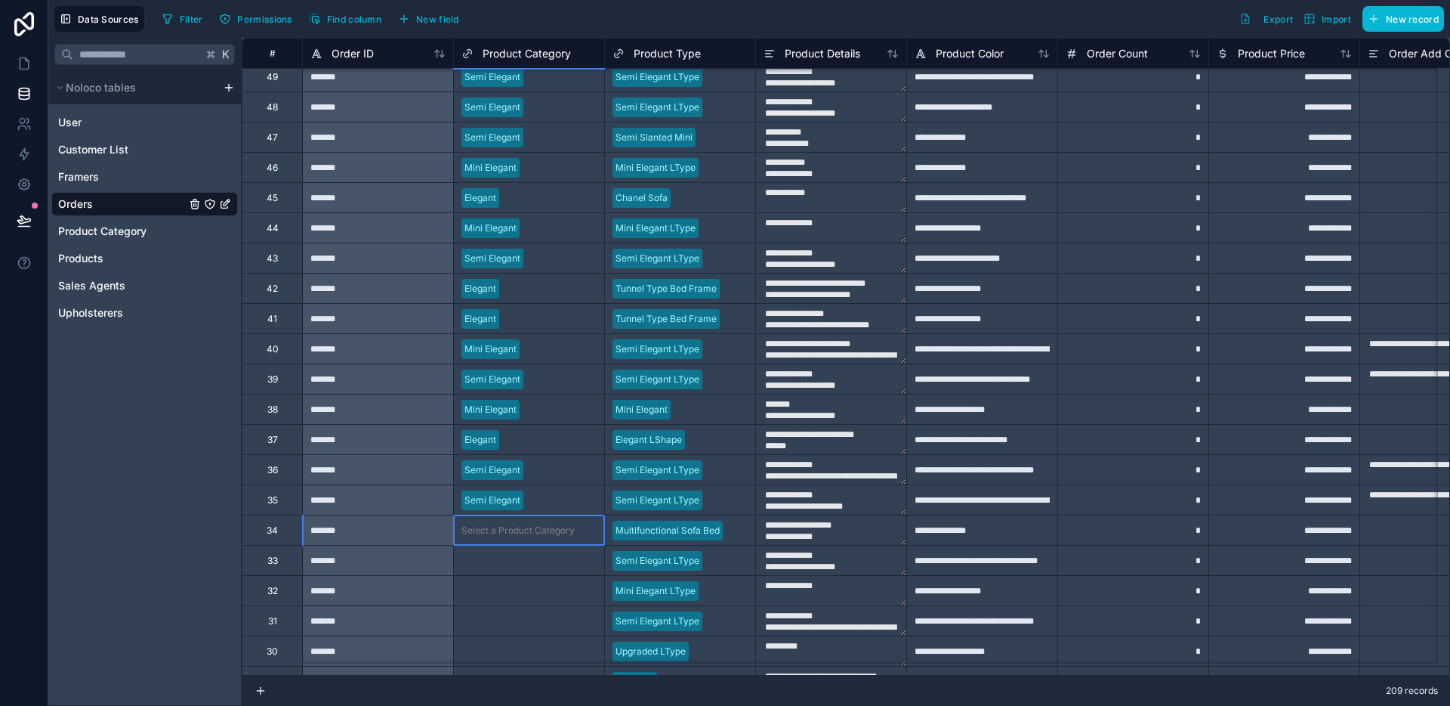
click at [531, 530] on div "Select a Product Category" at bounding box center [518, 530] width 113 height 12
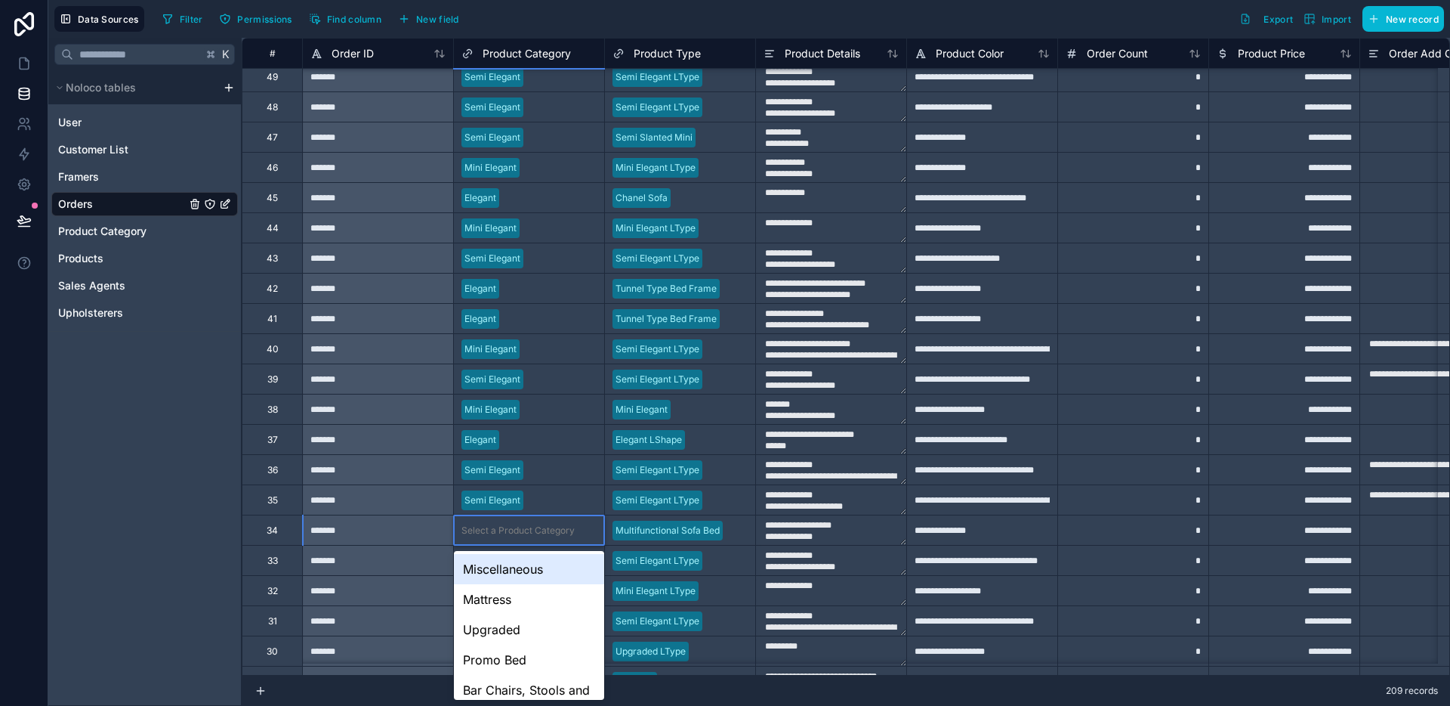
click at [531, 530] on div "Select a Product Category" at bounding box center [518, 530] width 113 height 12
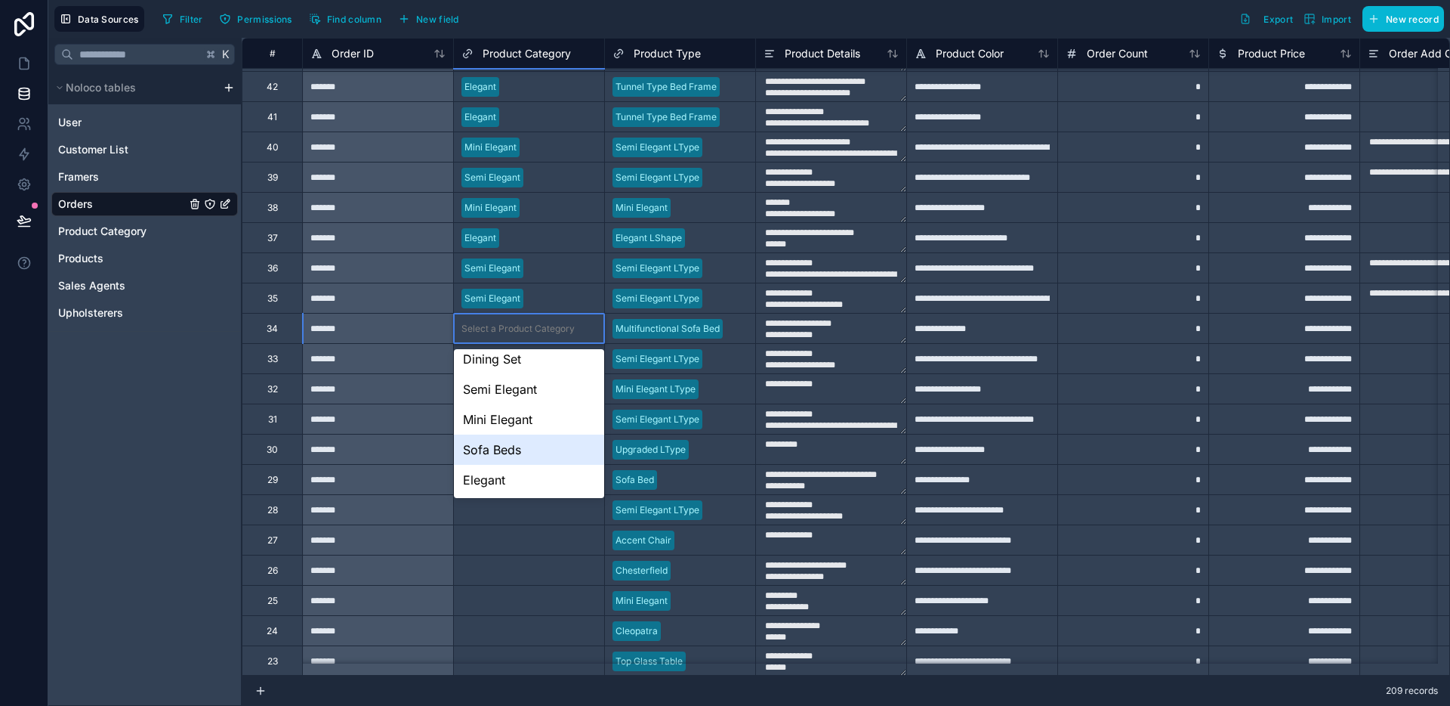
click at [512, 449] on div "Sofa Beds" at bounding box center [529, 449] width 150 height 30
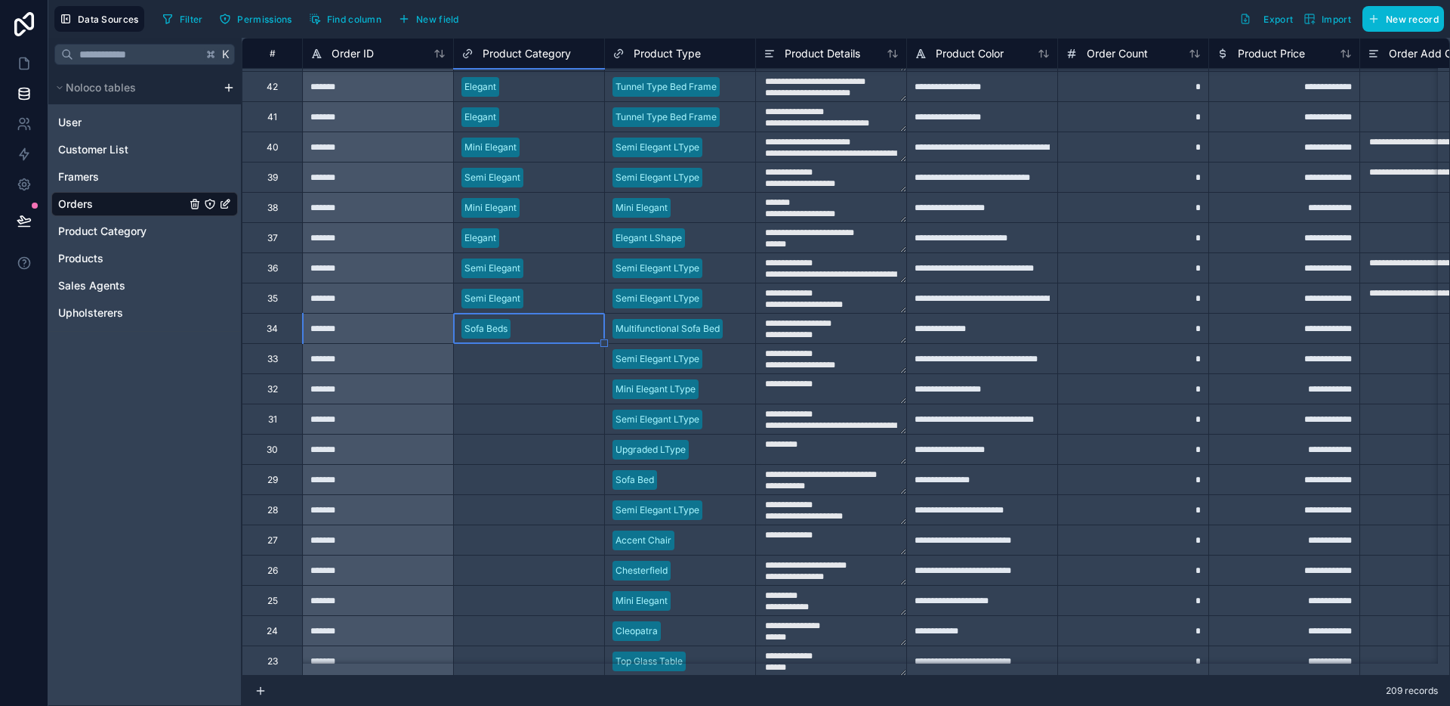
click at [542, 360] on div "Select a Product Category" at bounding box center [518, 359] width 113 height 12
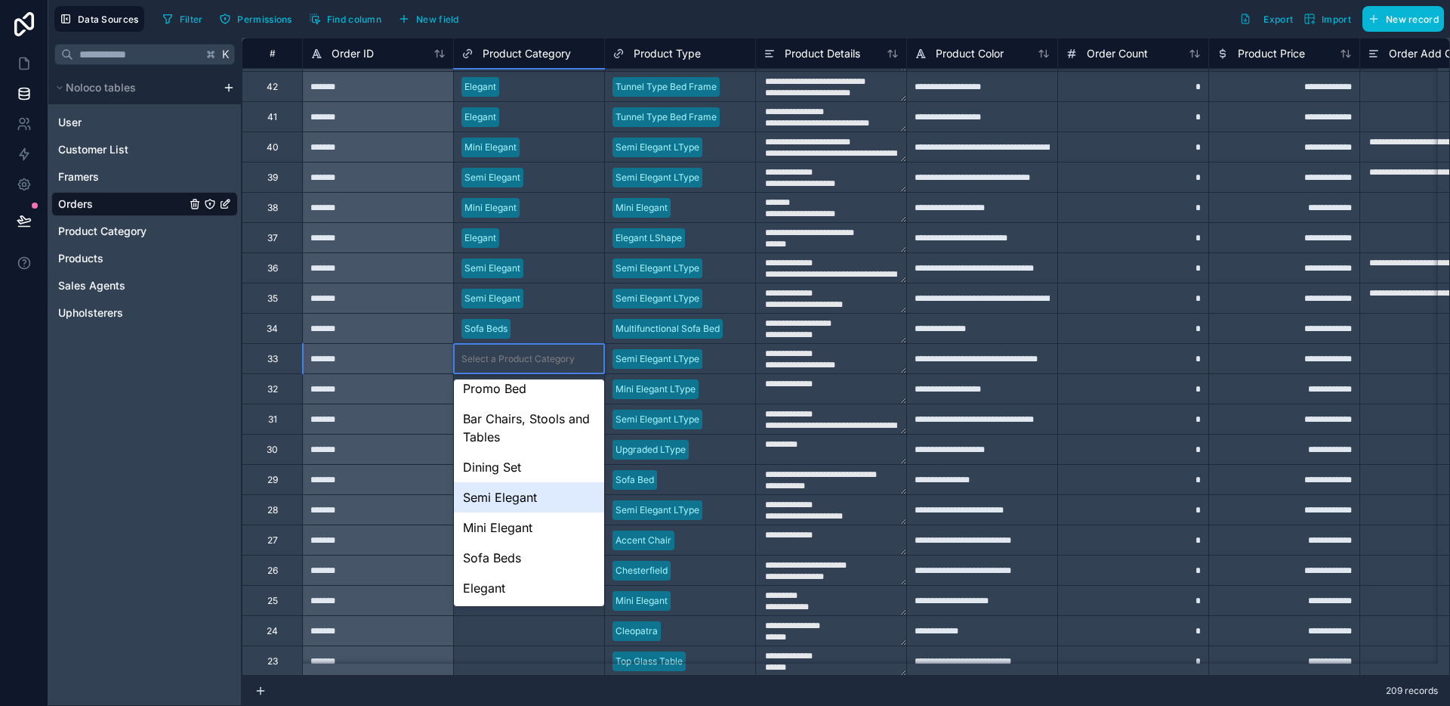
click at [523, 505] on div "Semi Elegant" at bounding box center [529, 497] width 150 height 30
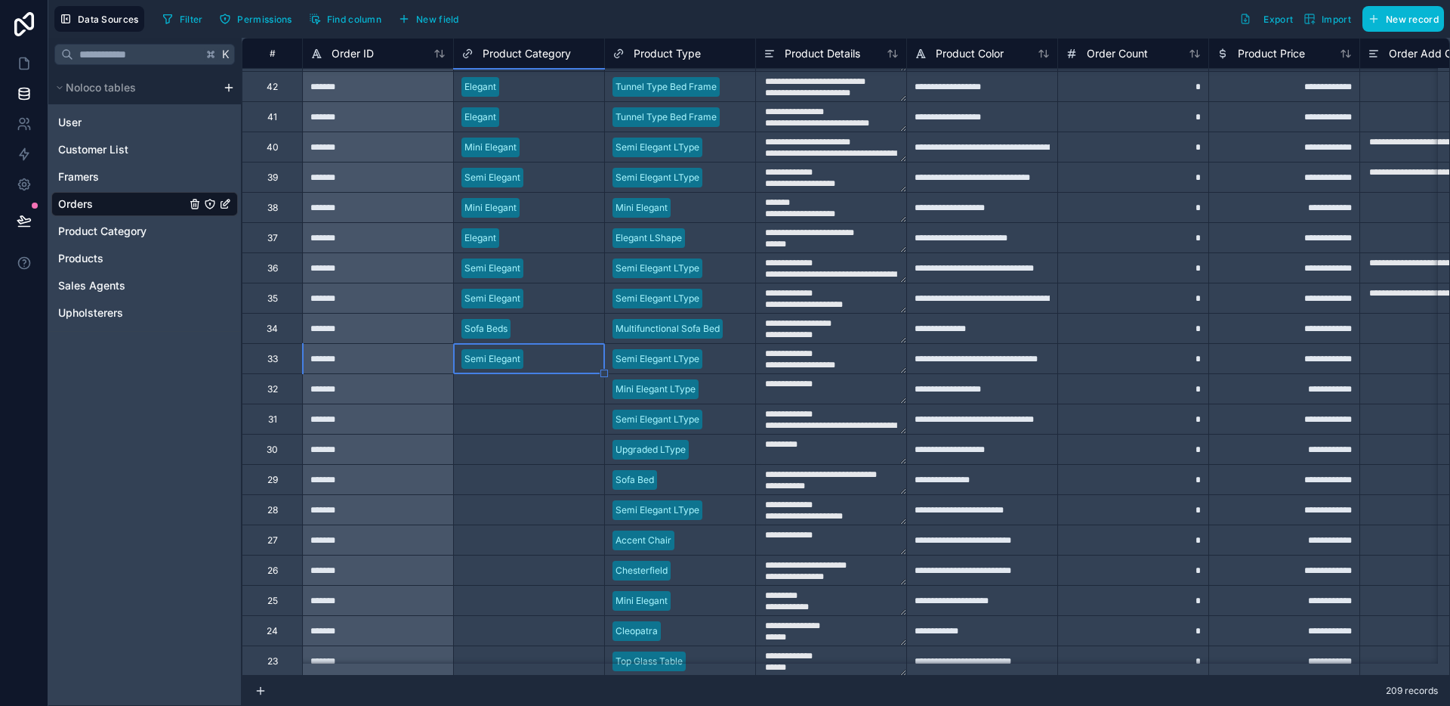
click at [540, 400] on div "Select a Product Category" at bounding box center [529, 388] width 150 height 29
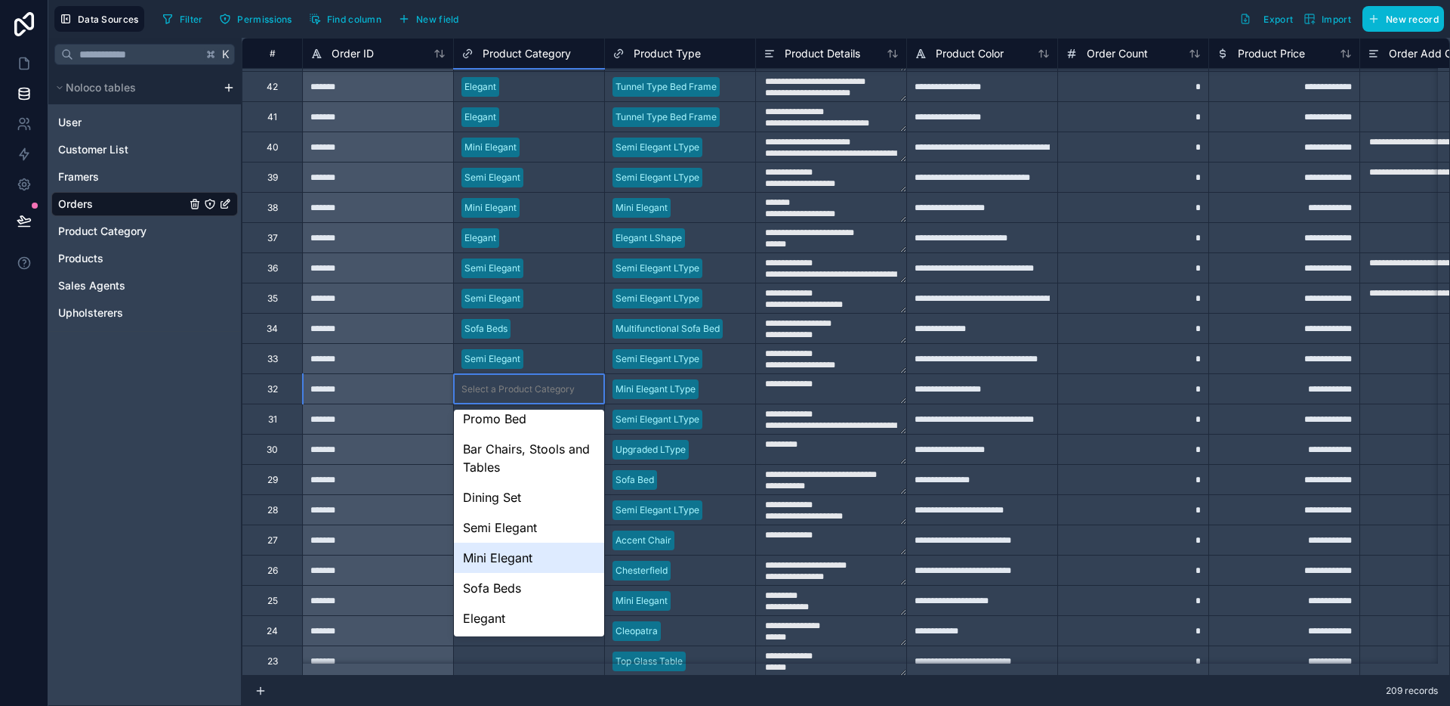
click at [534, 546] on div "Mini Elegant" at bounding box center [529, 557] width 150 height 30
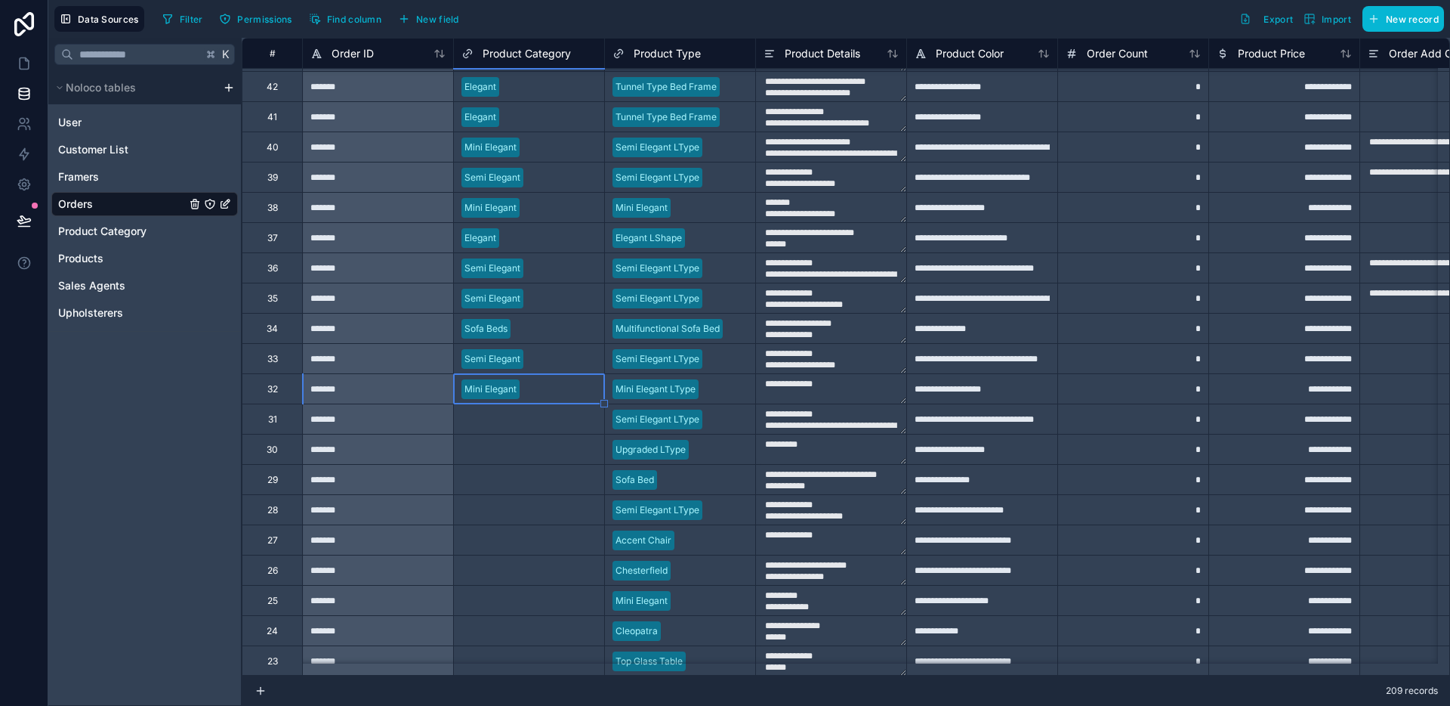
click at [545, 434] on div "Select a Product Category" at bounding box center [528, 449] width 151 height 30
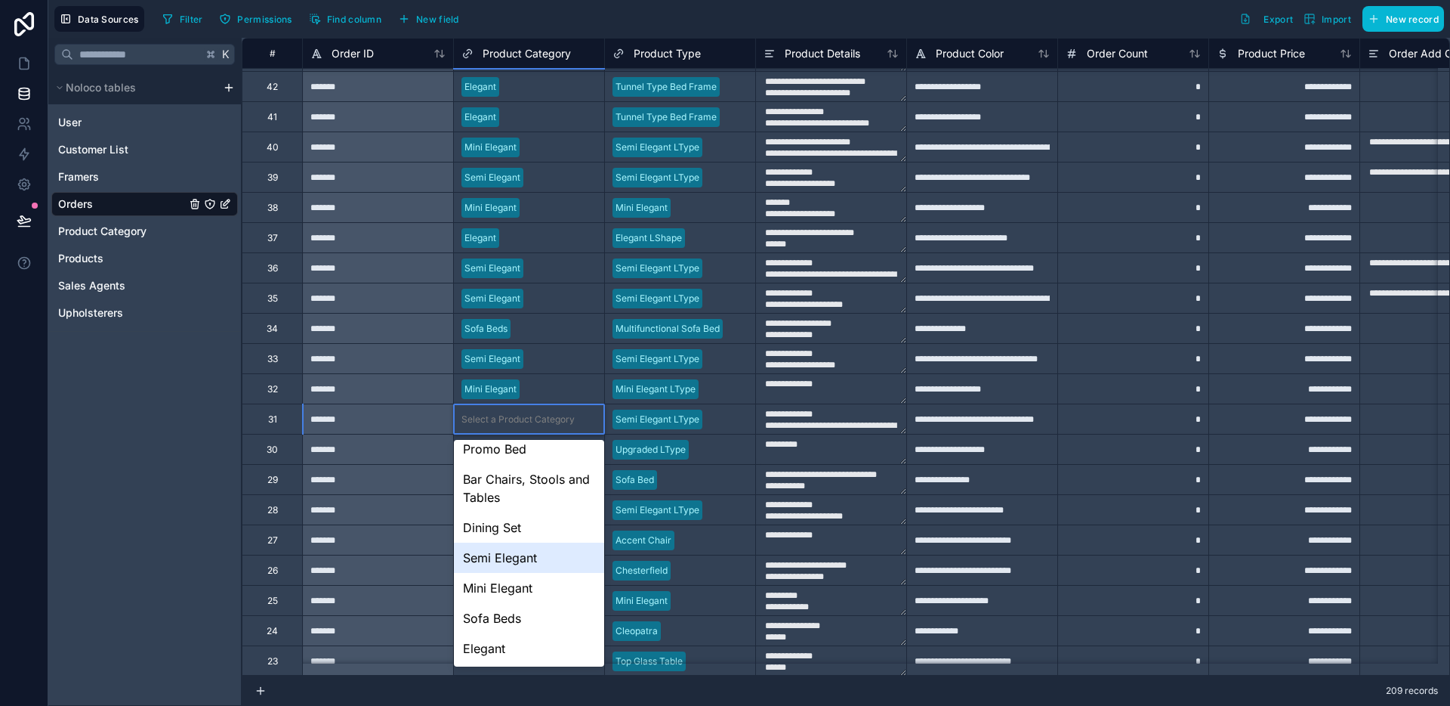
click at [520, 561] on div "Semi Elegant" at bounding box center [529, 557] width 150 height 30
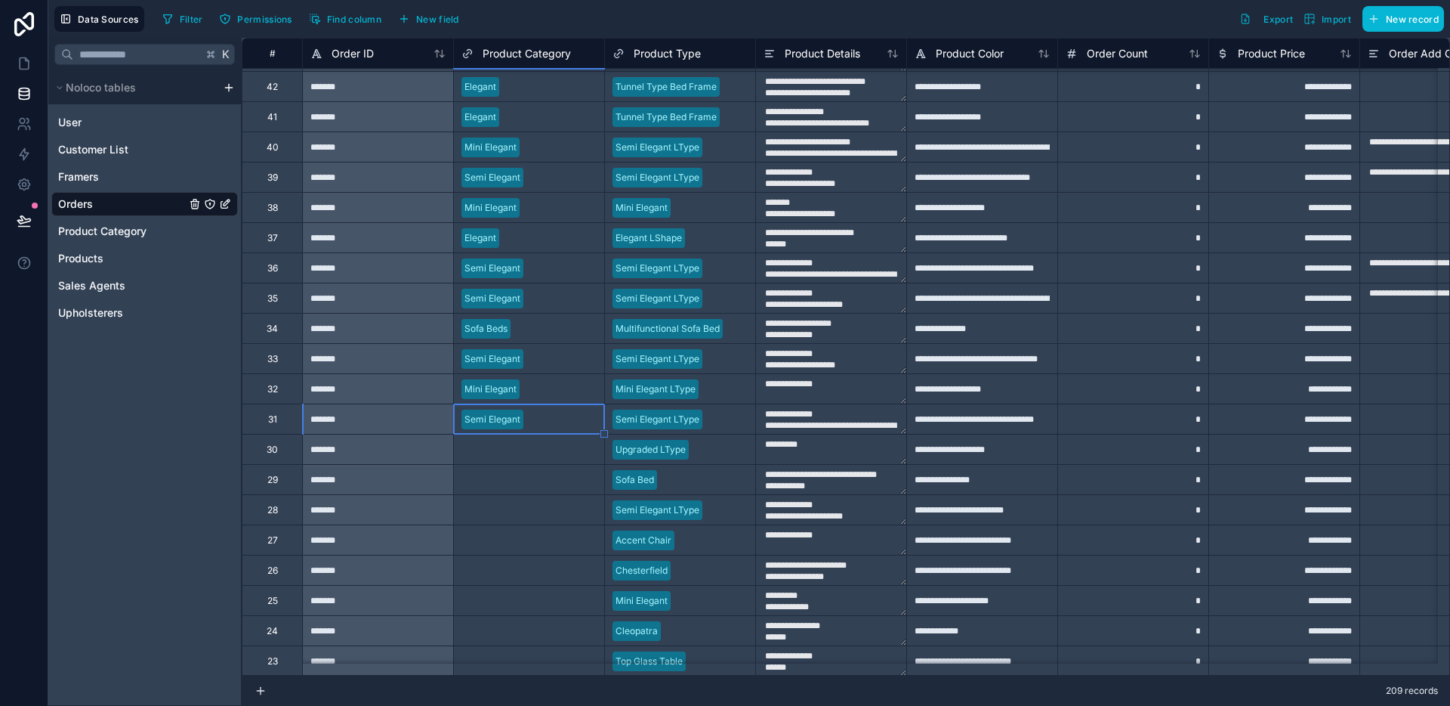
click at [535, 459] on div "Select a Product Category" at bounding box center [529, 448] width 150 height 29
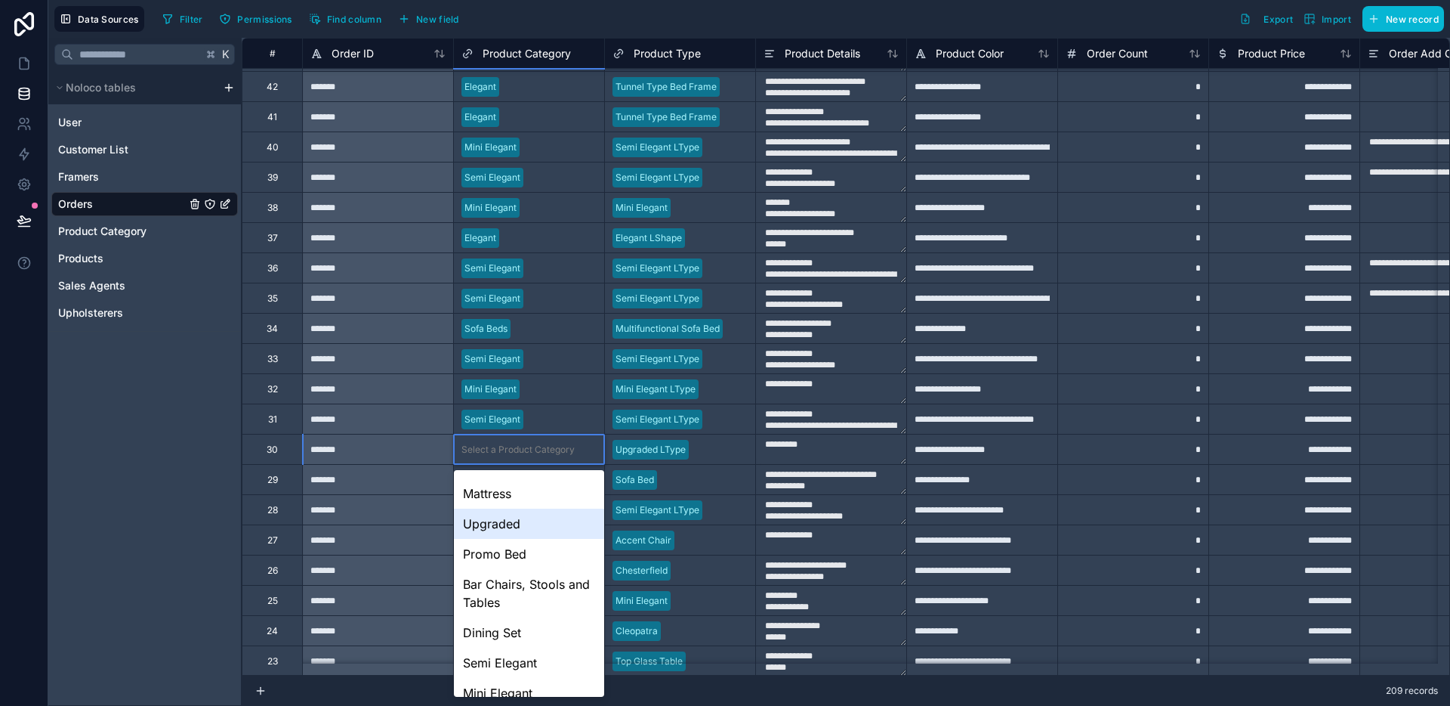
click at [526, 529] on div "Upgraded" at bounding box center [529, 523] width 150 height 30
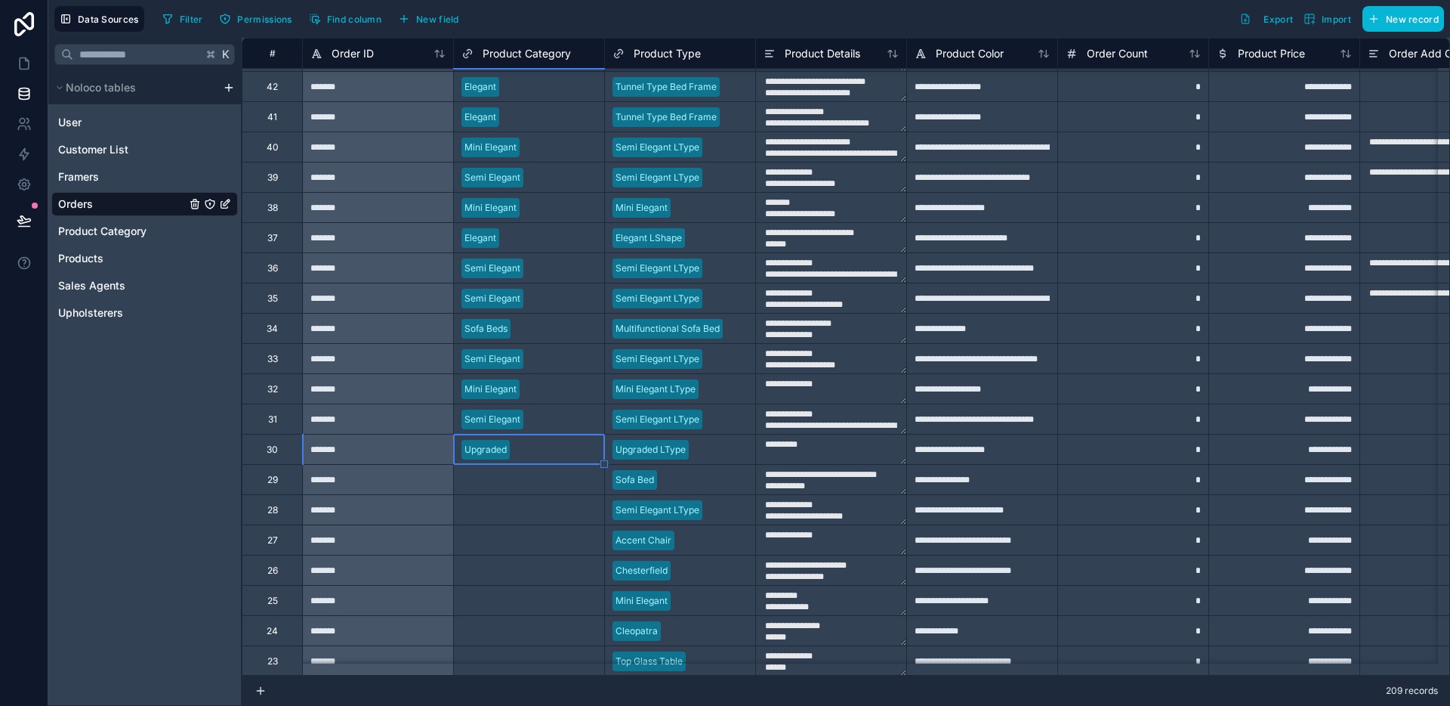
click at [530, 490] on div "Select a Product Category" at bounding box center [529, 479] width 150 height 29
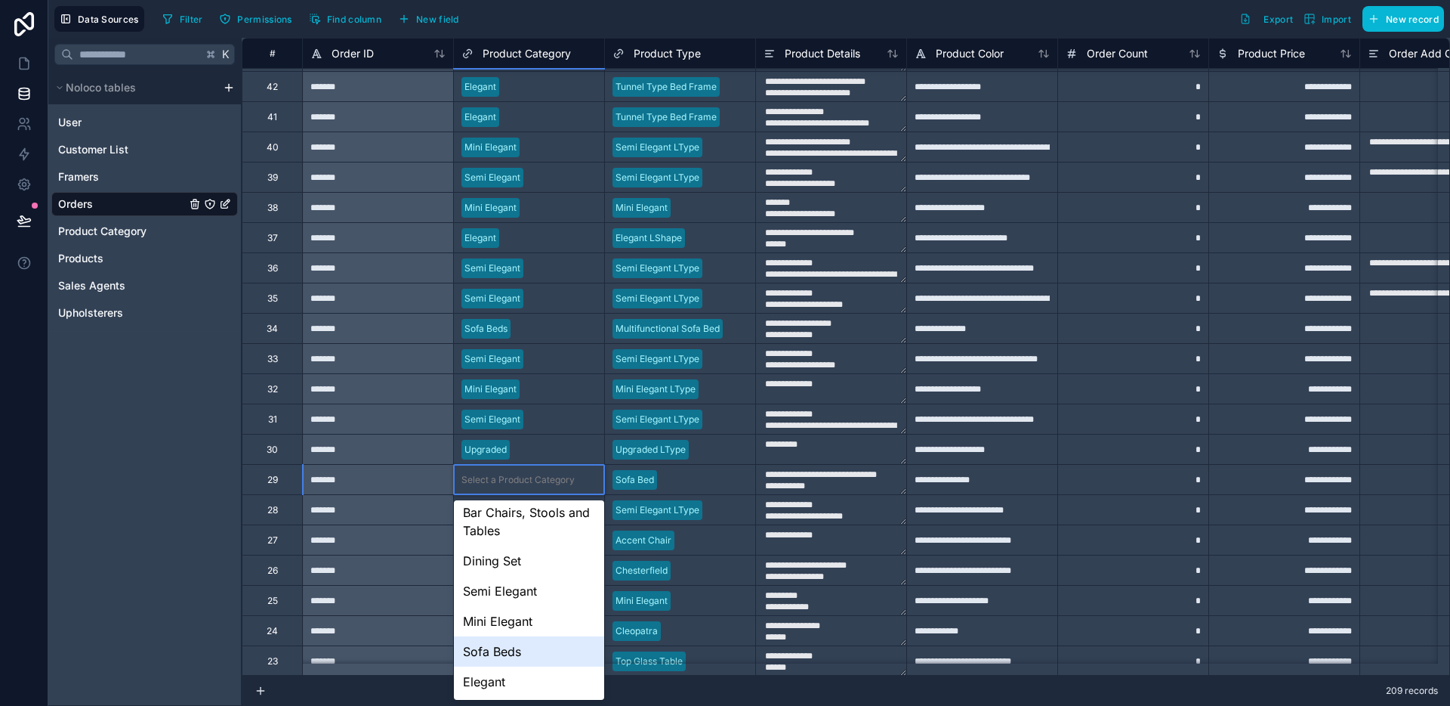
click at [504, 649] on div "Sofa Beds" at bounding box center [529, 651] width 150 height 30
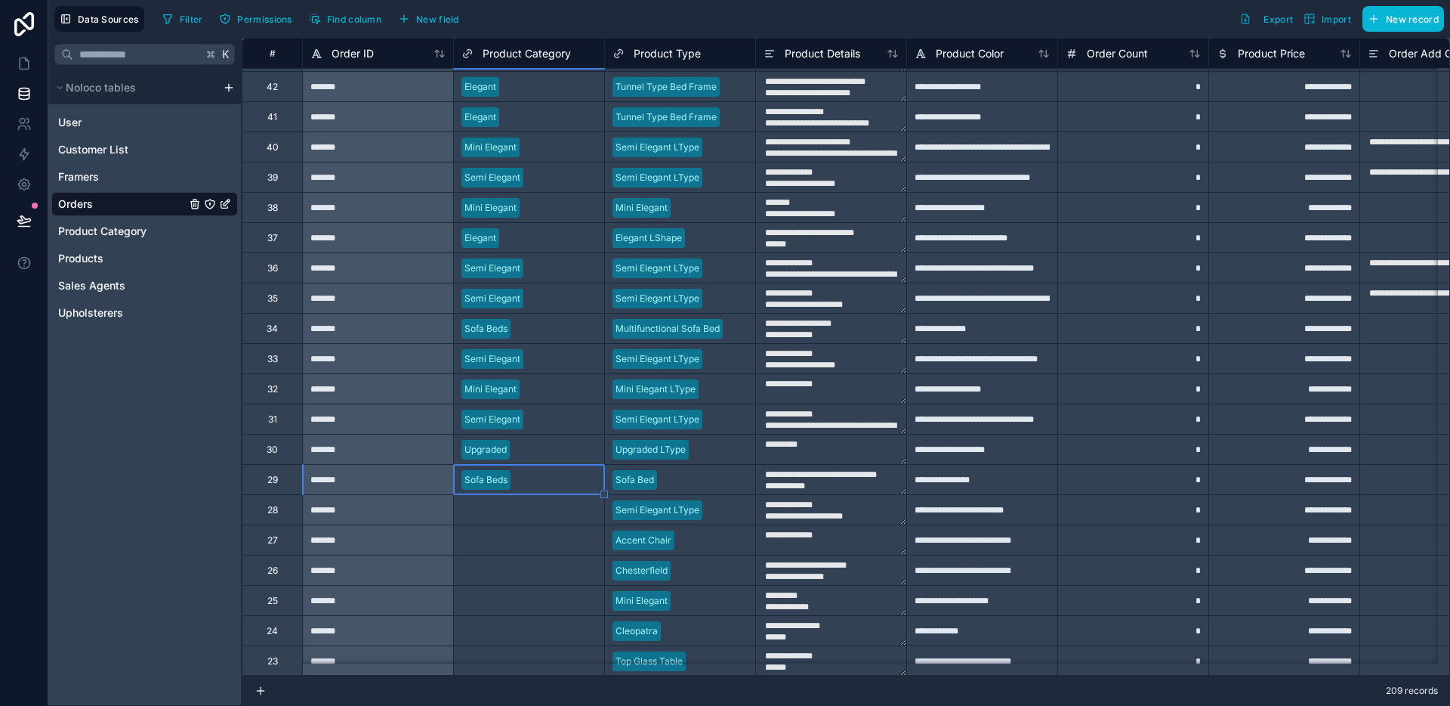
click at [540, 505] on div "Select a Product Category" at bounding box center [518, 510] width 113 height 12
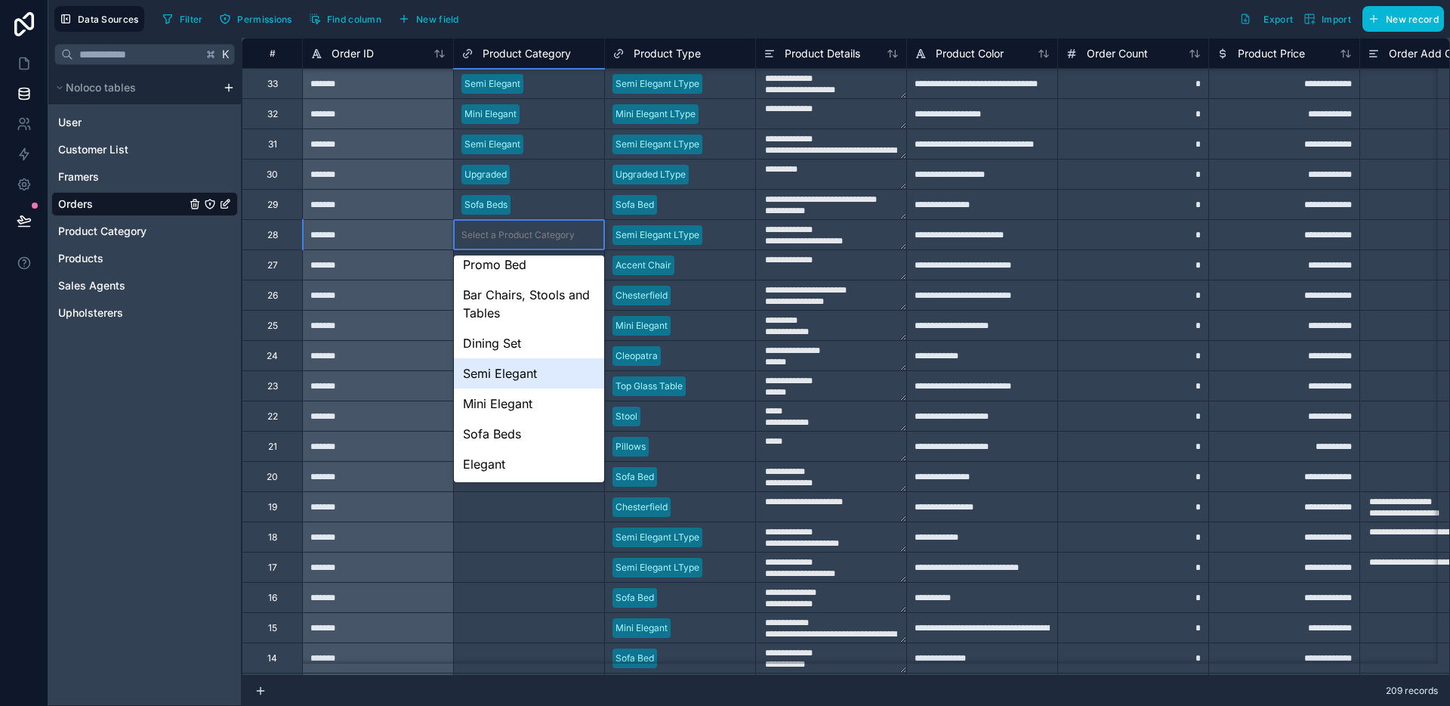
click at [538, 386] on div "Semi Elegant" at bounding box center [529, 373] width 150 height 30
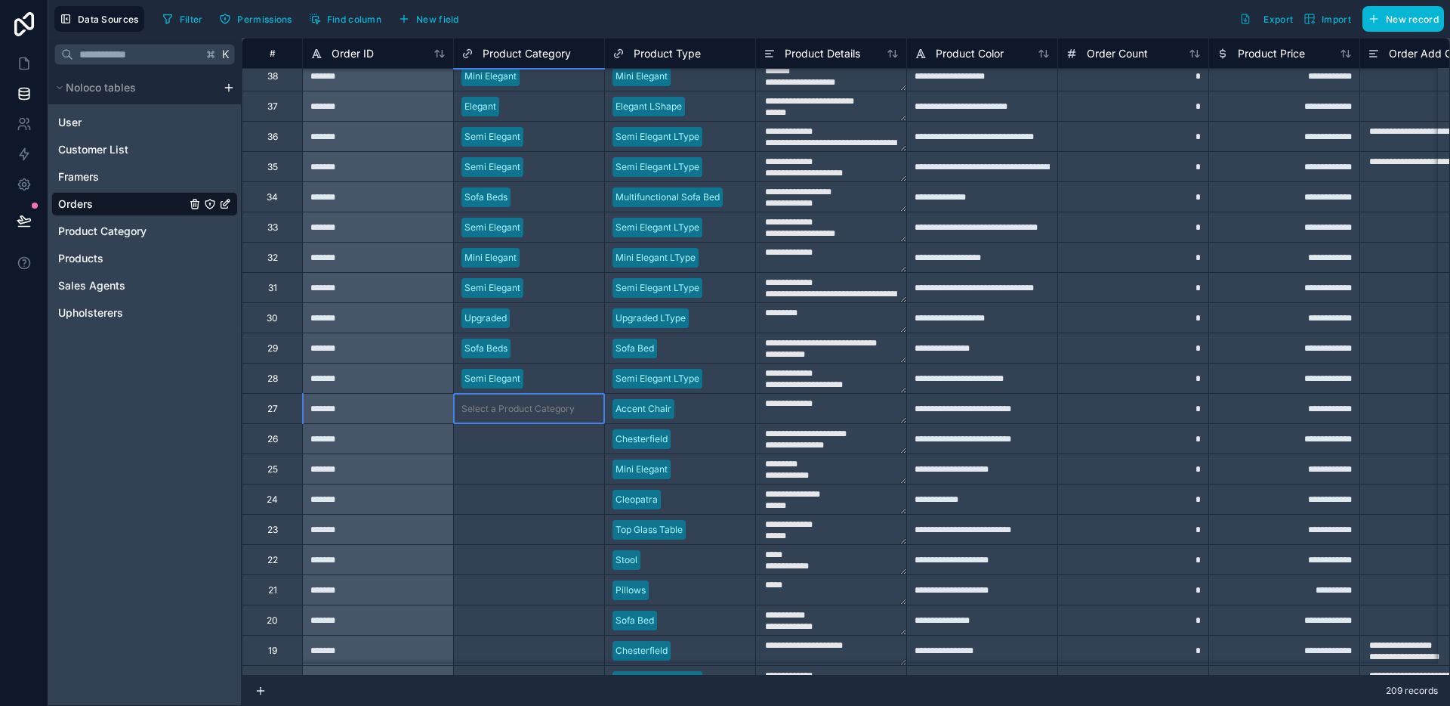
click at [521, 405] on div "Select a Product Category" at bounding box center [518, 409] width 113 height 12
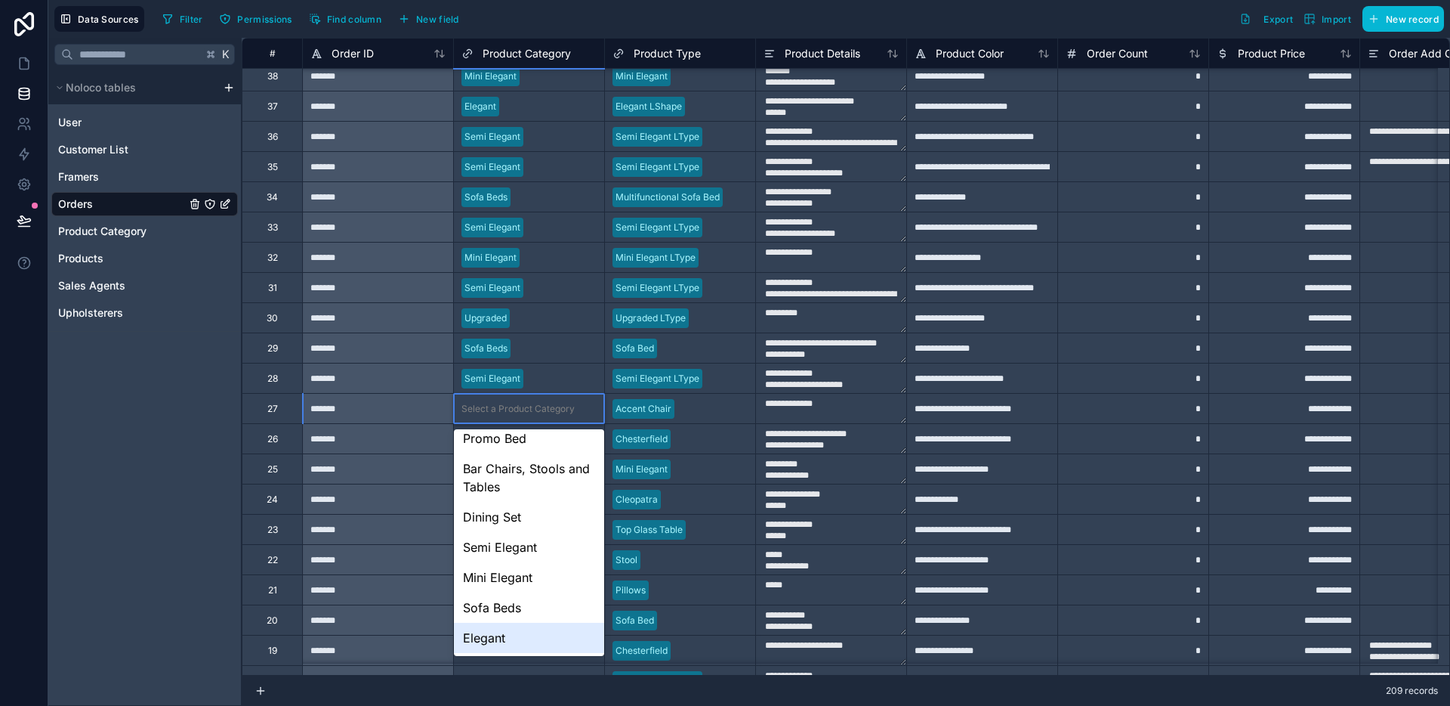
click at [505, 629] on div "Elegant" at bounding box center [529, 637] width 150 height 30
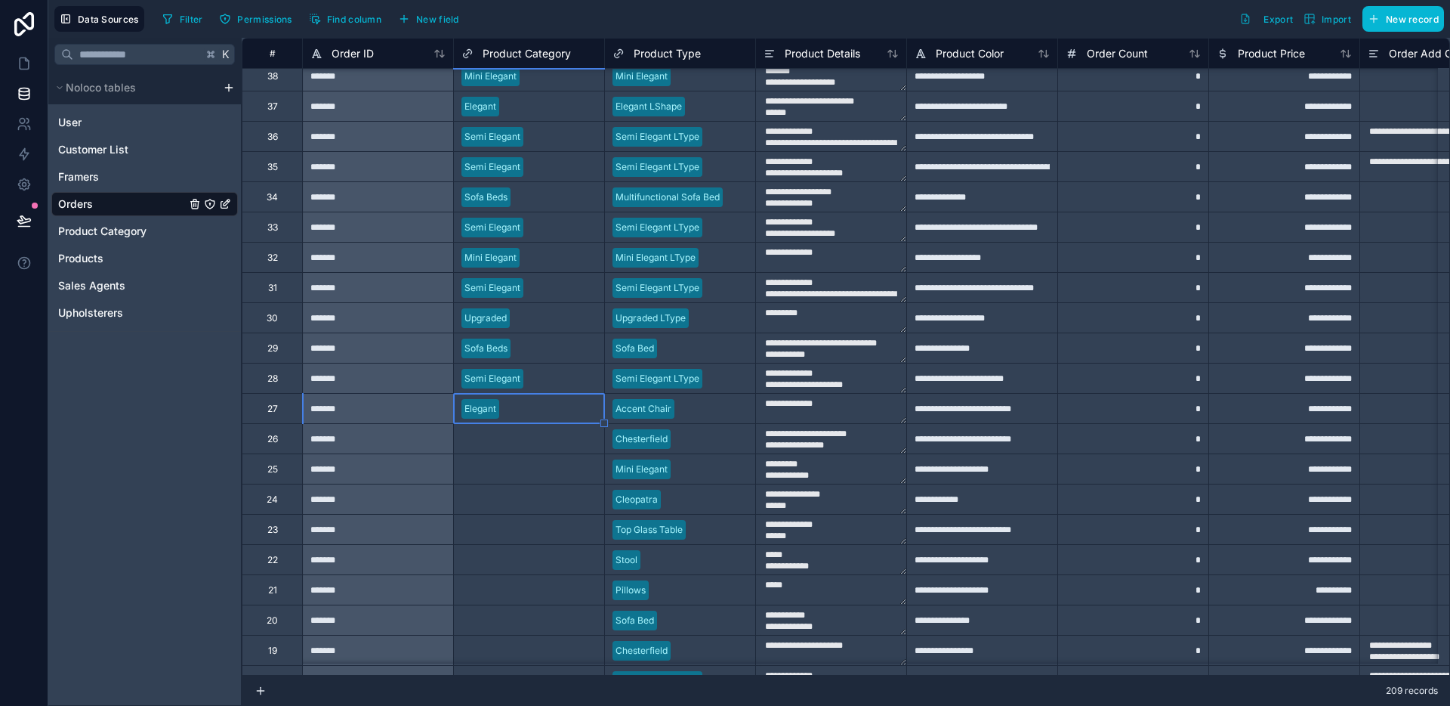
click at [516, 443] on div "Select a Product Category" at bounding box center [518, 439] width 113 height 12
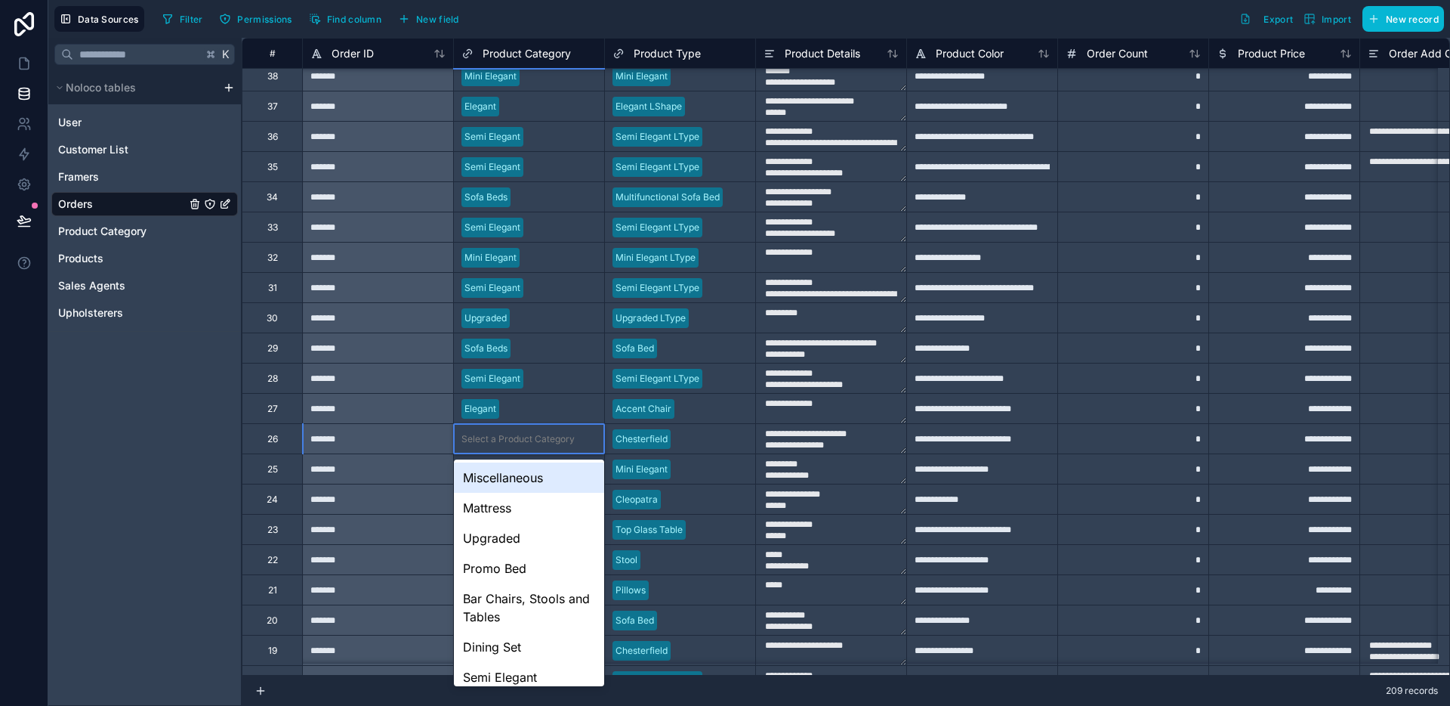
click at [516, 443] on div "Select a Product Category" at bounding box center [518, 439] width 113 height 12
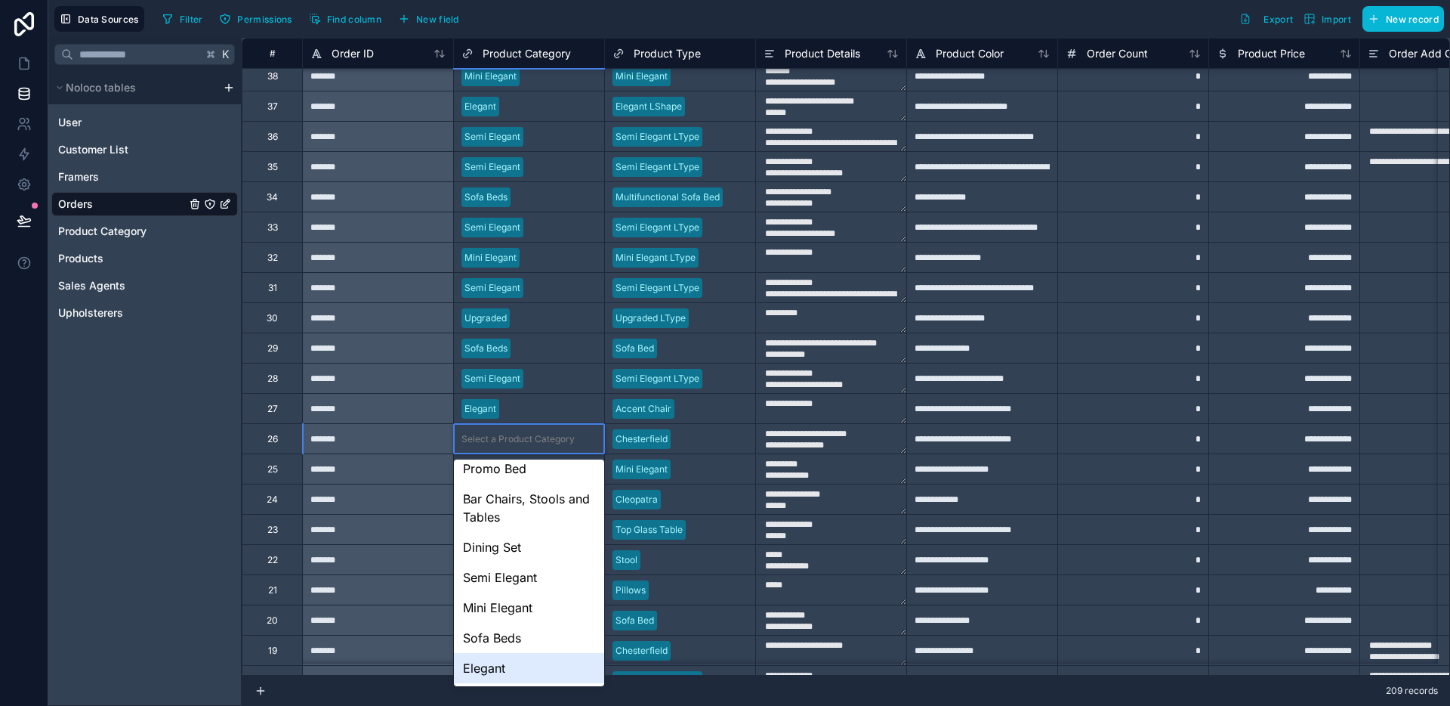
click at [512, 669] on div "Elegant" at bounding box center [529, 668] width 150 height 30
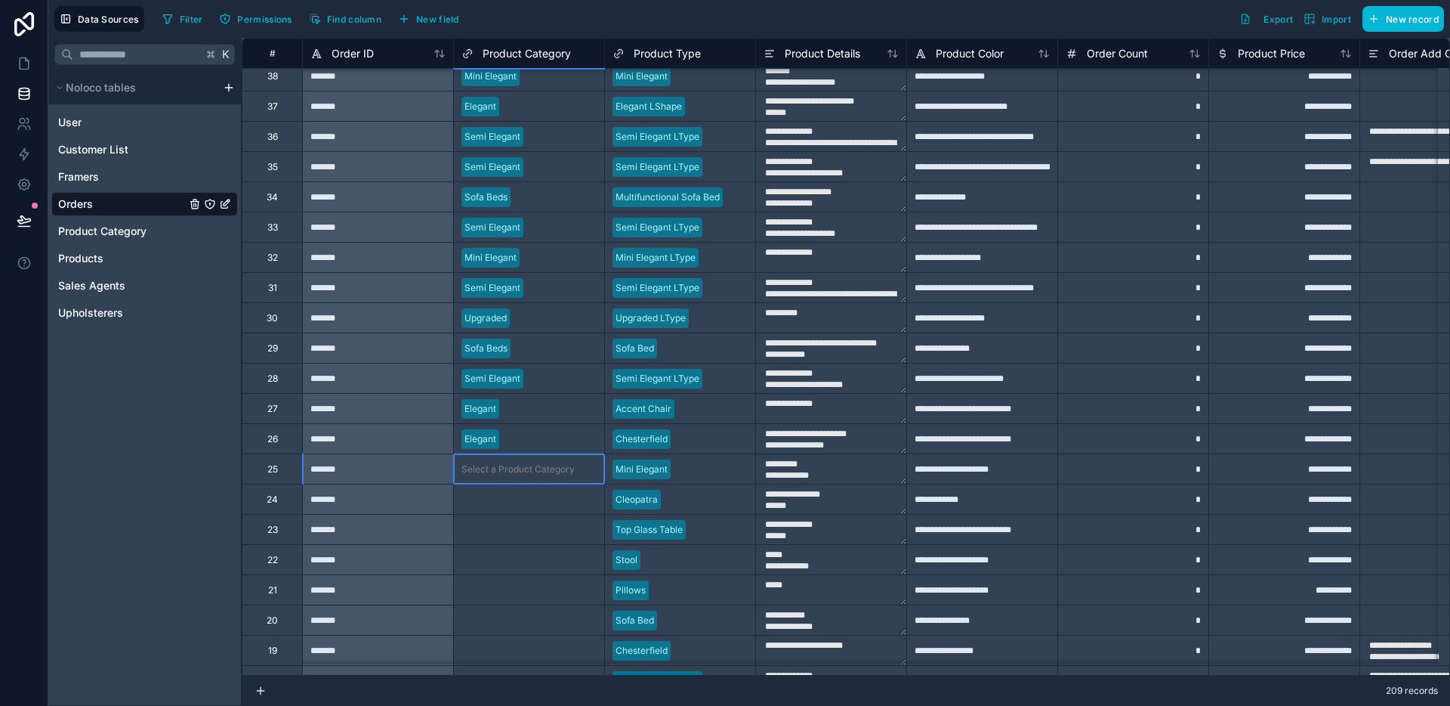
click at [533, 471] on div "Select a Product Category" at bounding box center [518, 469] width 113 height 12
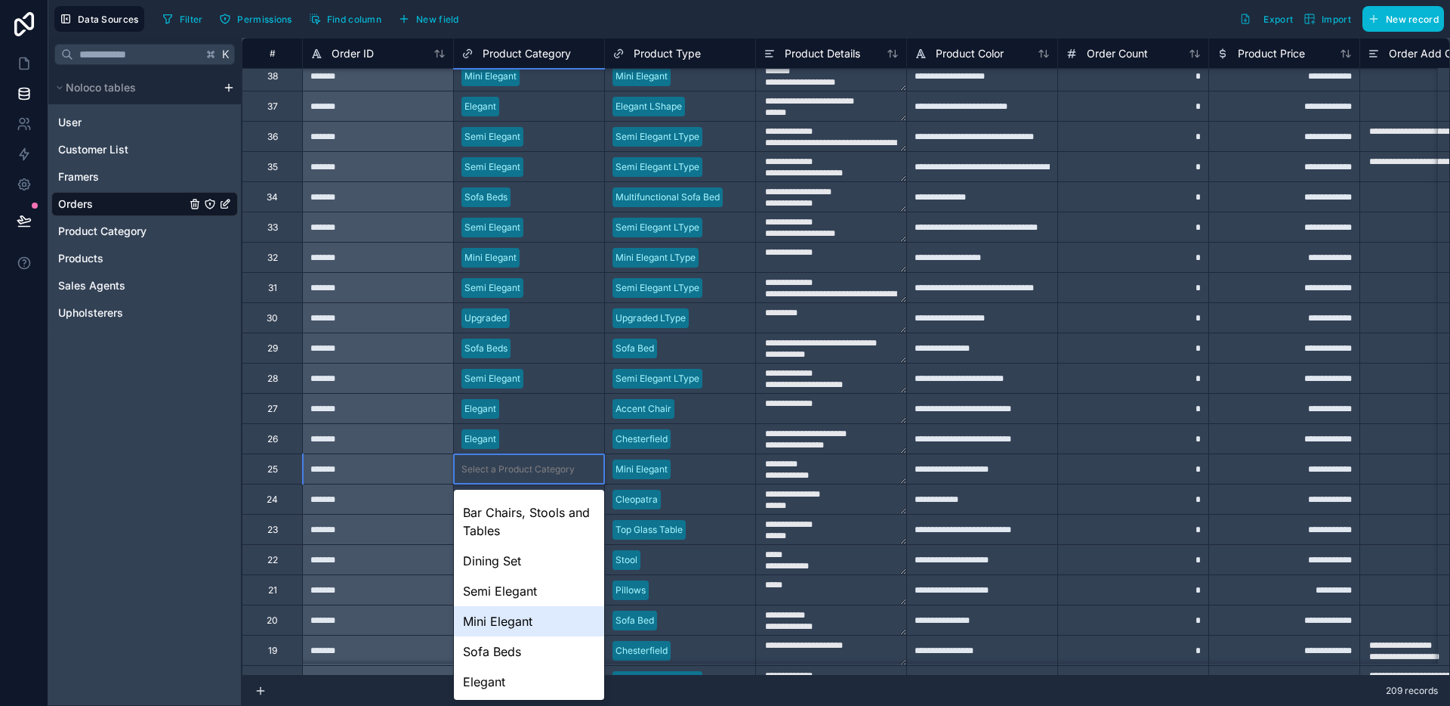
click at [517, 629] on div "Mini Elegant" at bounding box center [529, 621] width 150 height 30
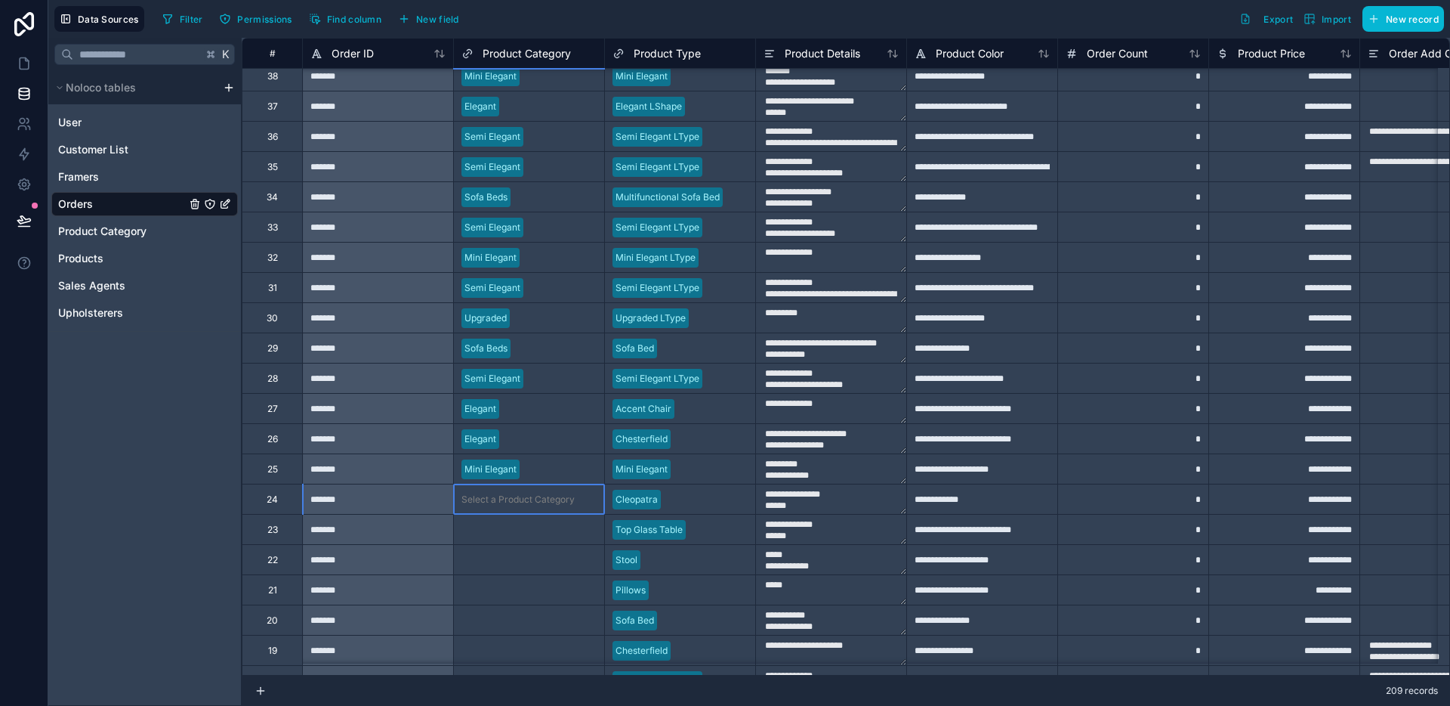
click at [524, 508] on div "Select a Product Category" at bounding box center [529, 498] width 150 height 29
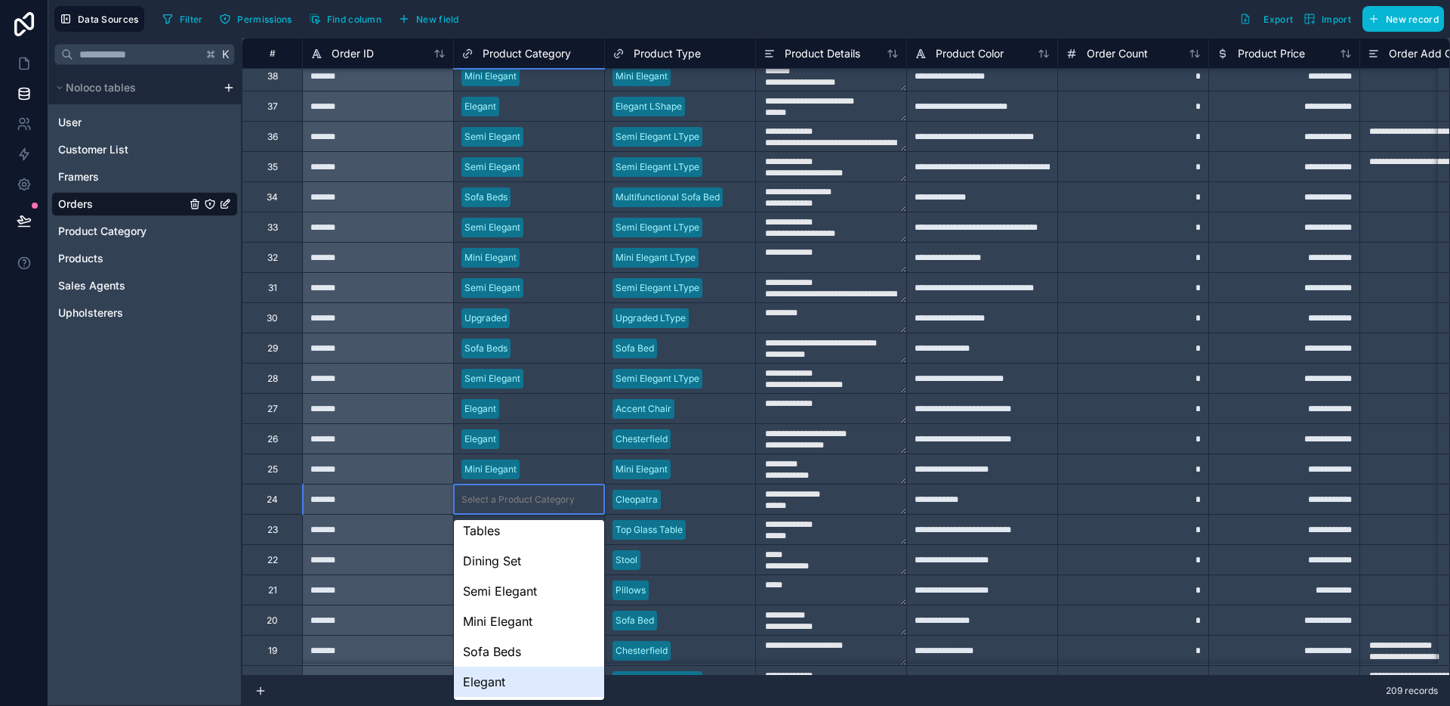
click at [506, 675] on div "Elegant" at bounding box center [529, 681] width 150 height 30
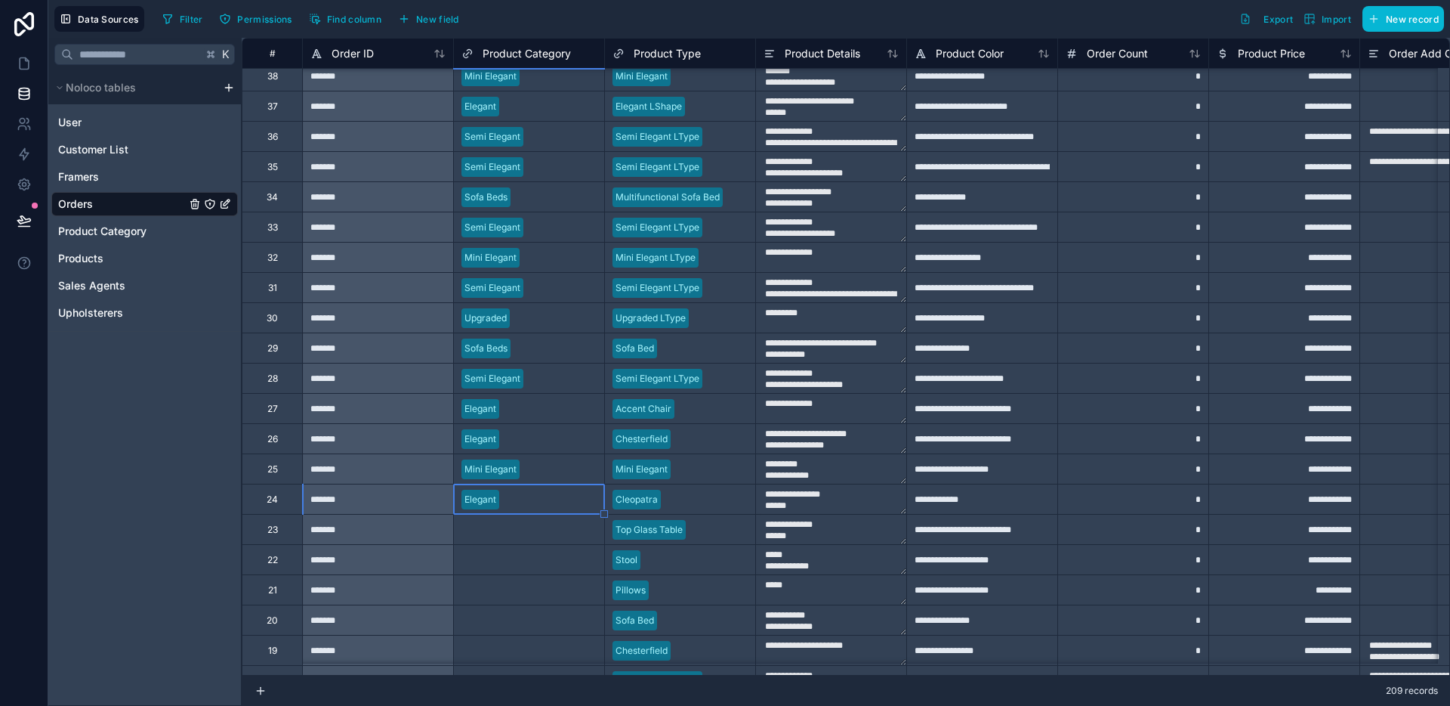
click at [522, 532] on div "Select a Product Category" at bounding box center [518, 530] width 113 height 12
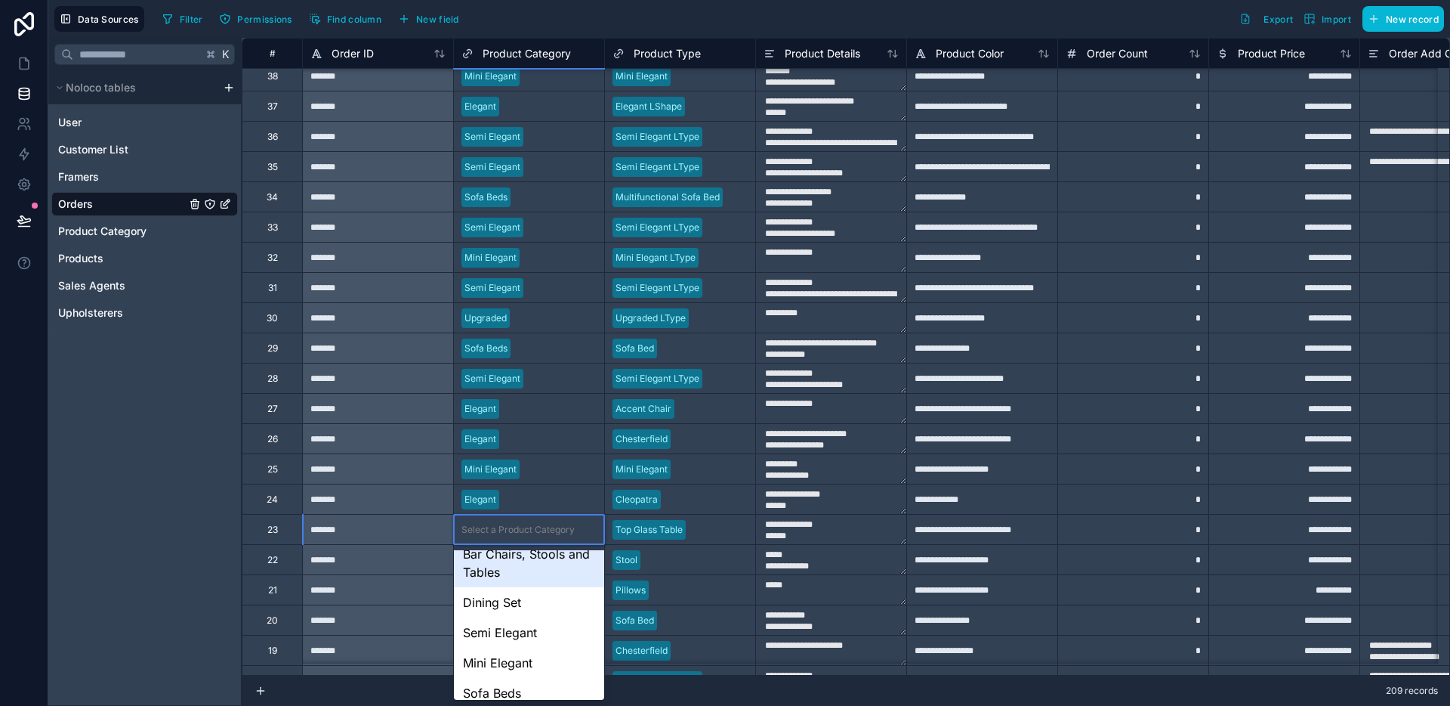
click at [528, 566] on div "Bar Chairs, Stools and Tables" at bounding box center [529, 563] width 150 height 48
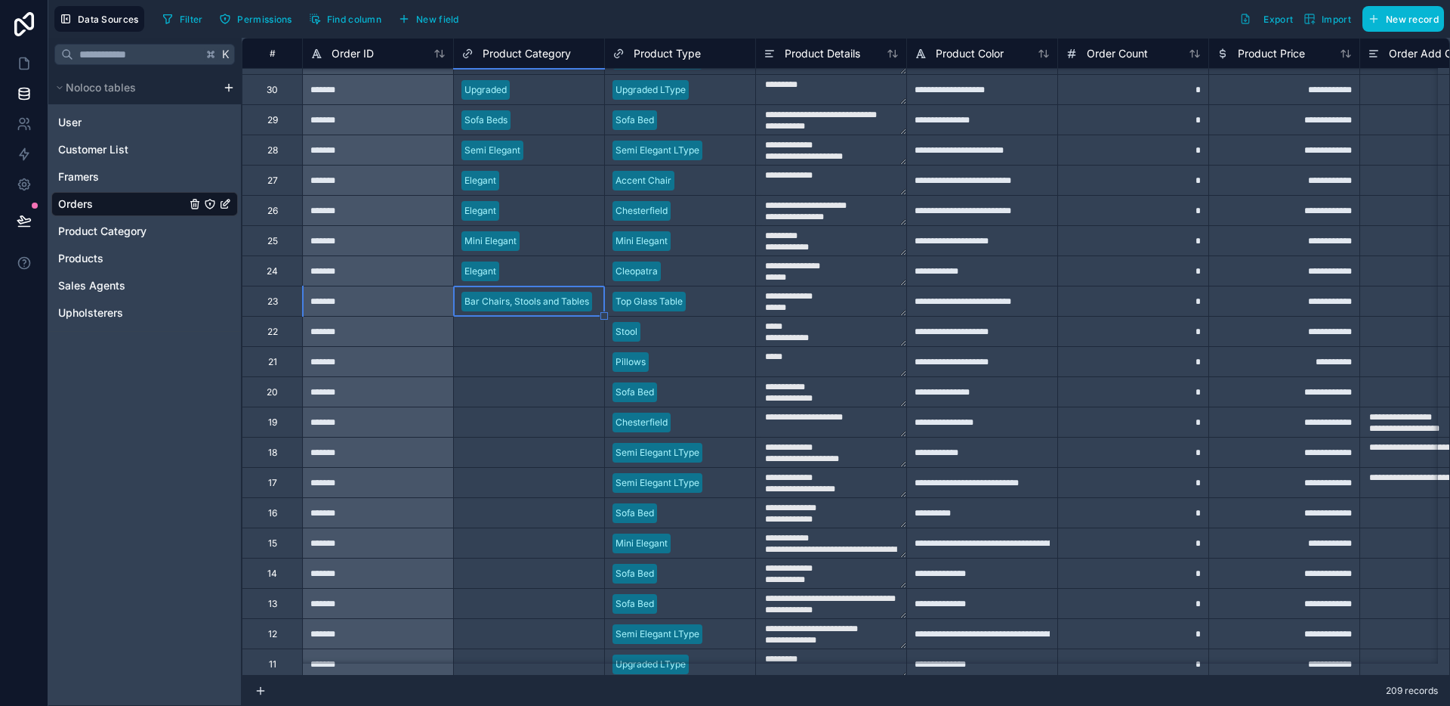
click at [536, 343] on div "Select a Product Category" at bounding box center [529, 331] width 150 height 29
click at [536, 340] on div "Select a Product Category" at bounding box center [529, 331] width 150 height 29
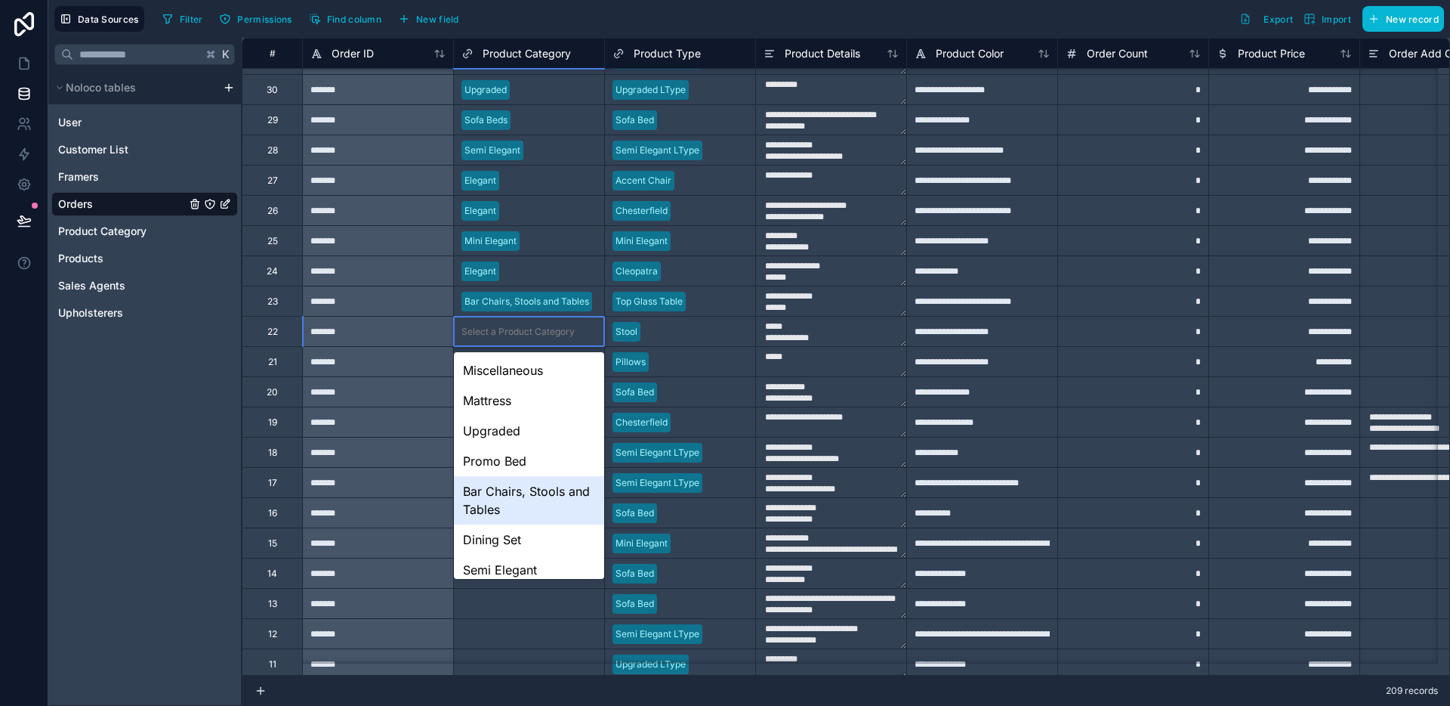
click at [525, 514] on div "Bar Chairs, Stools and Tables" at bounding box center [529, 500] width 150 height 48
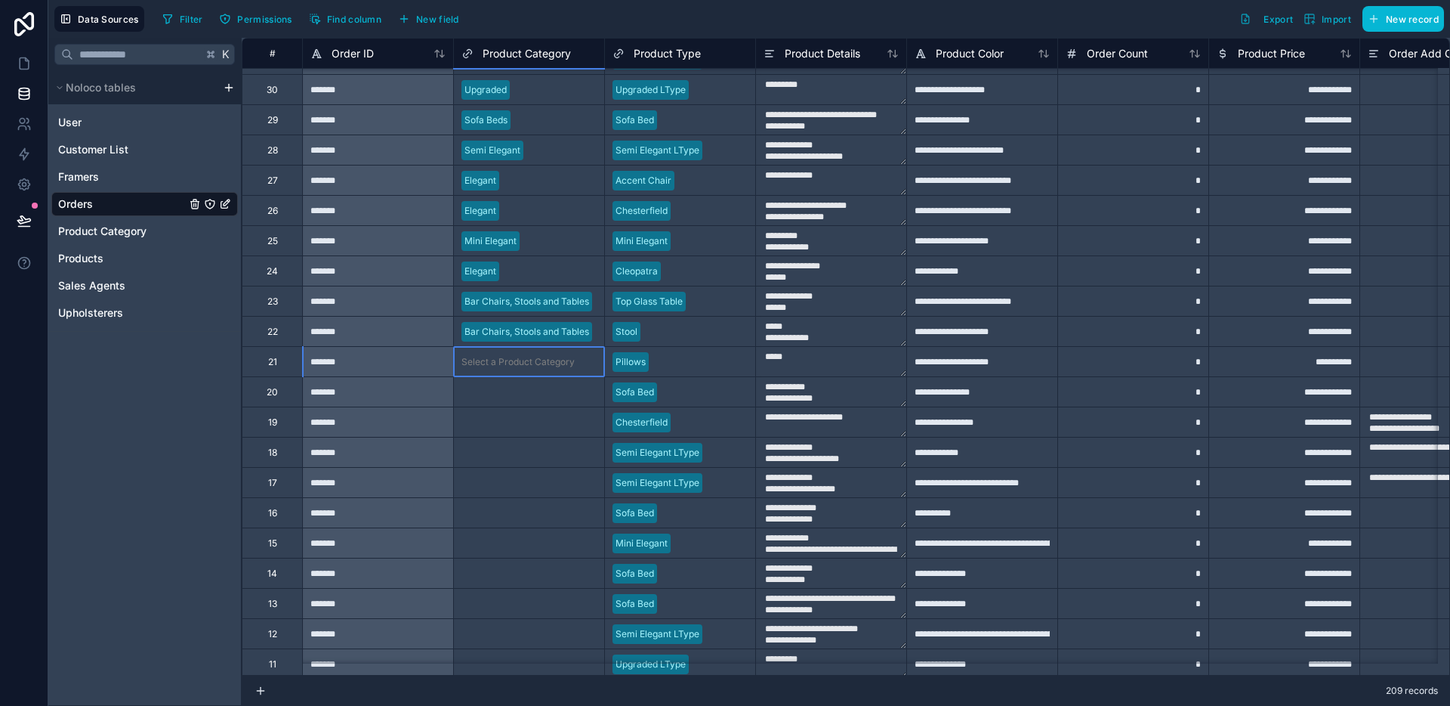
click at [536, 369] on div "Select a Product Category" at bounding box center [529, 361] width 150 height 29
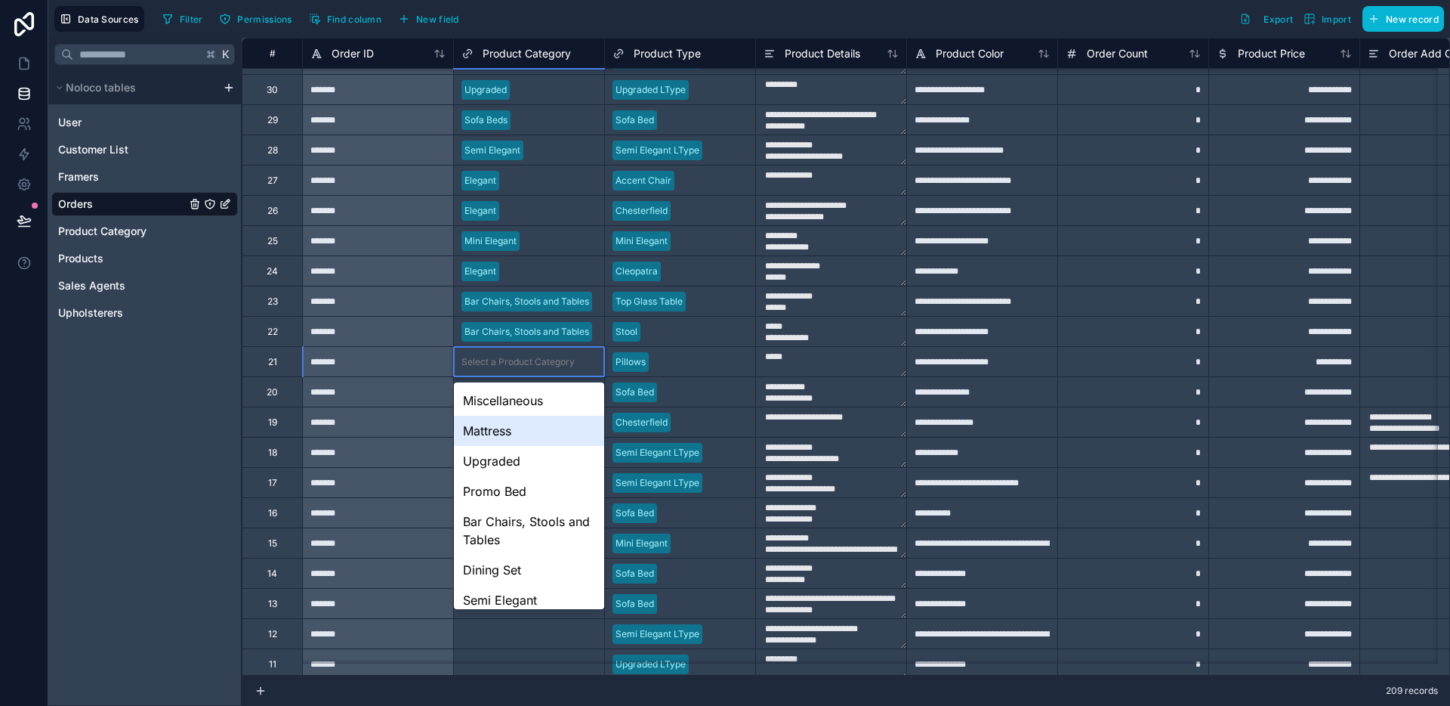
click at [535, 409] on div "Miscellaneous" at bounding box center [529, 400] width 150 height 30
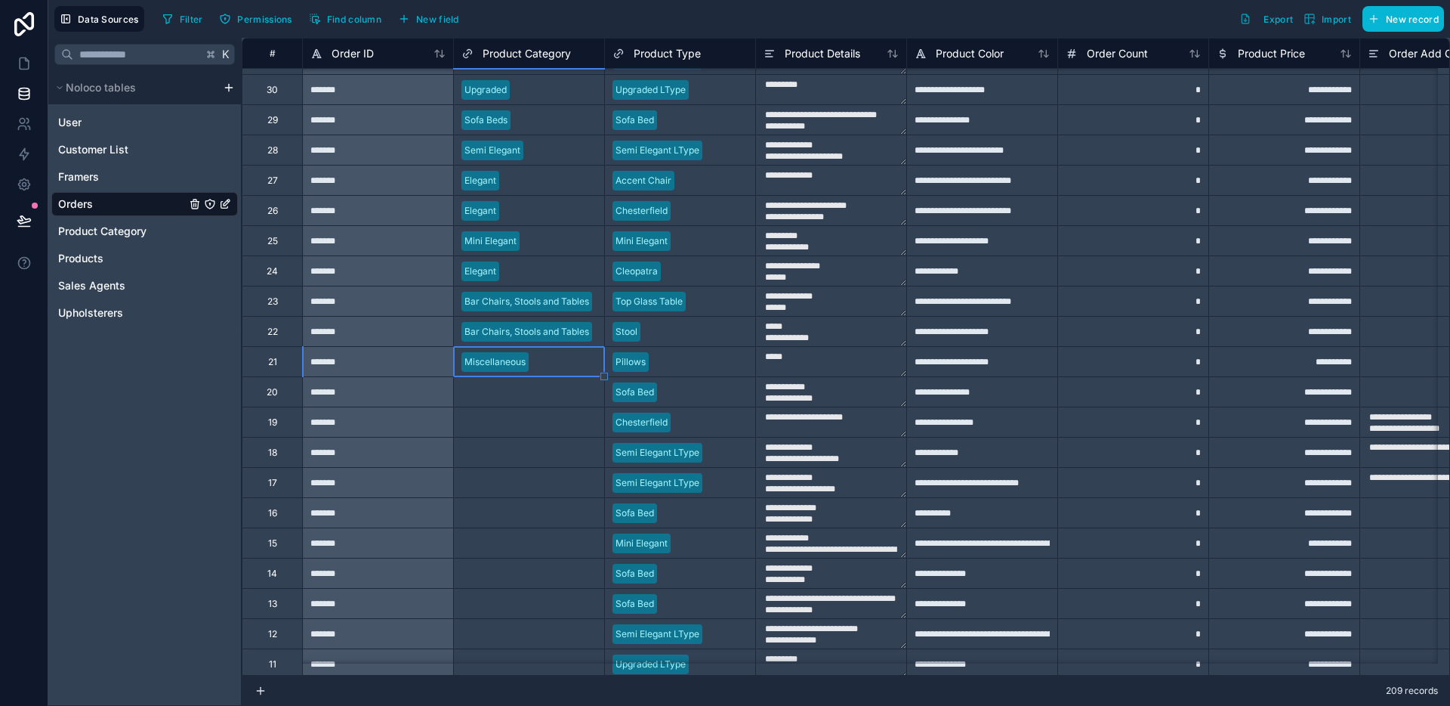
click at [535, 409] on div "Select a Product Category" at bounding box center [529, 421] width 150 height 29
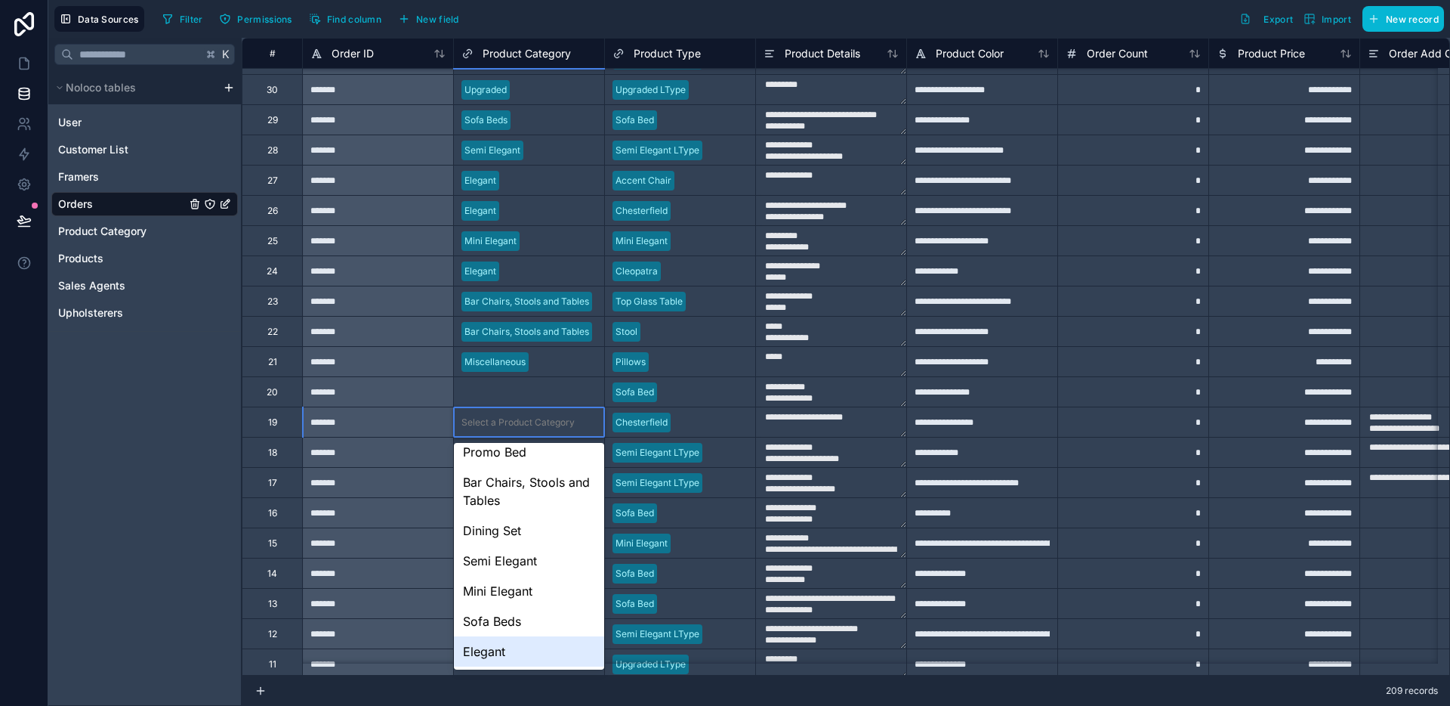
click at [539, 646] on div "Elegant" at bounding box center [529, 651] width 150 height 30
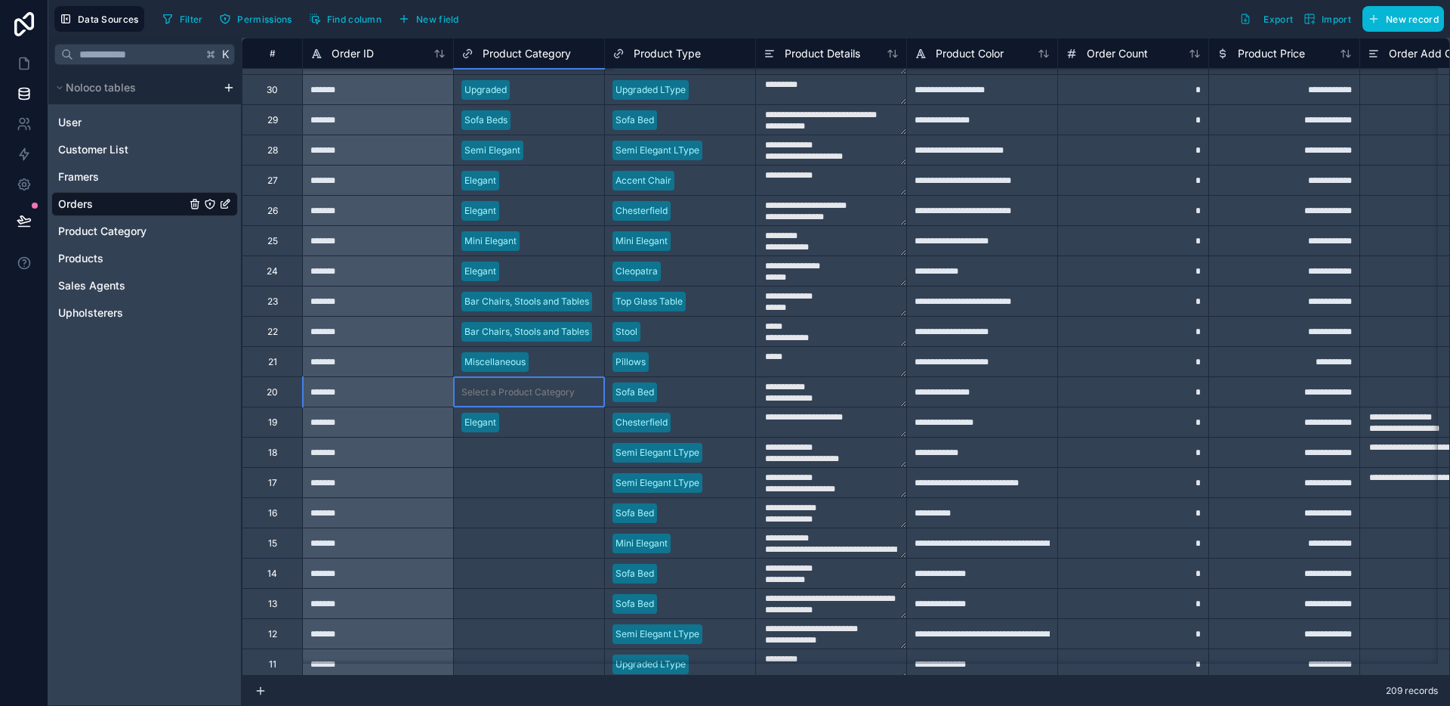
click at [518, 398] on div "Select a Product Category" at bounding box center [529, 392] width 150 height 15
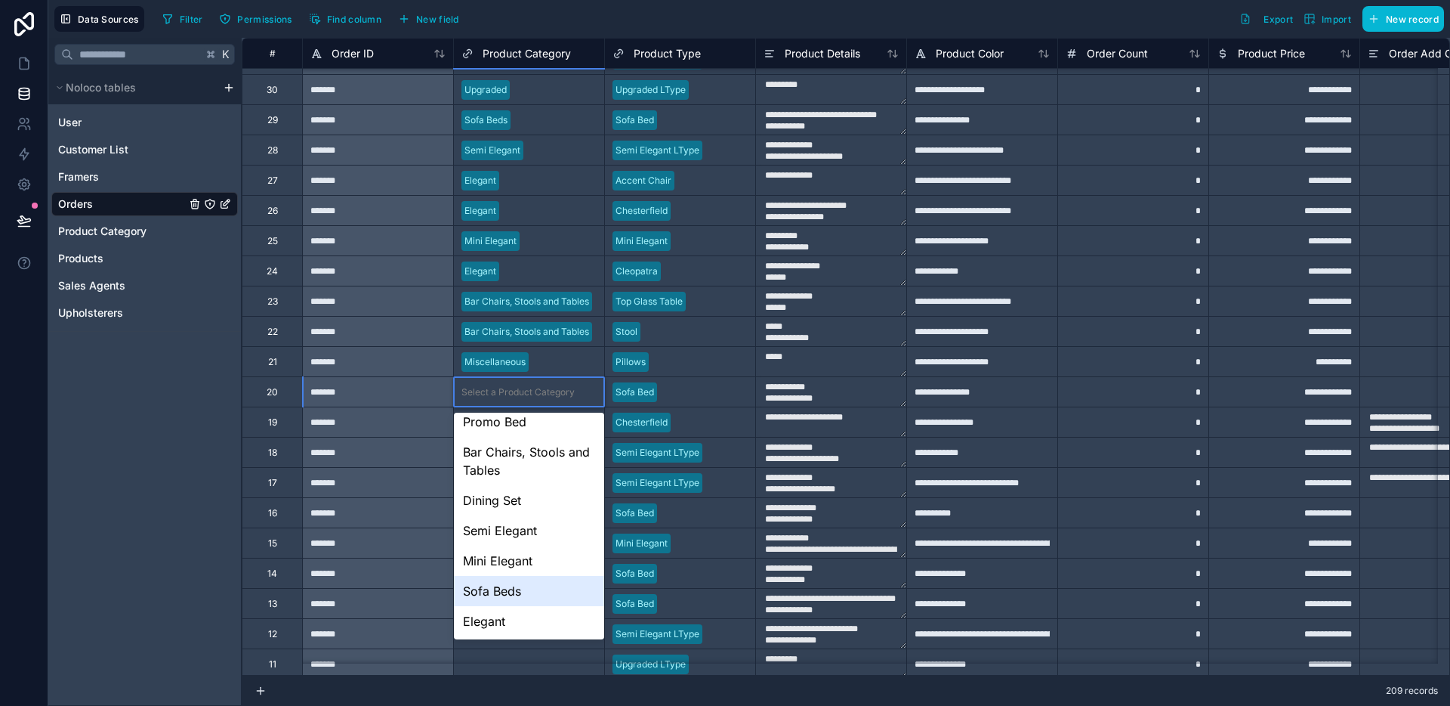
click at [514, 583] on div "Sofa Beds" at bounding box center [529, 591] width 150 height 30
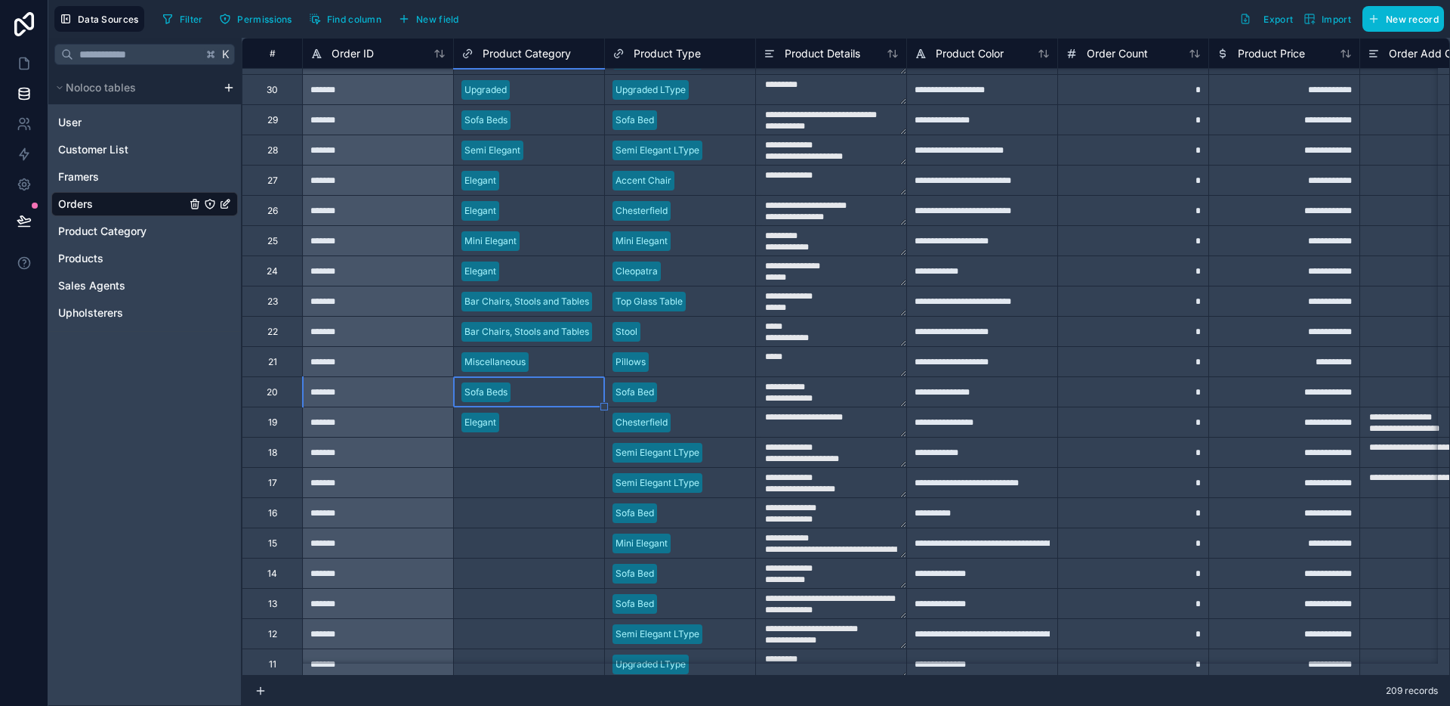
click at [531, 449] on div "Select a Product Category" at bounding box center [518, 452] width 113 height 12
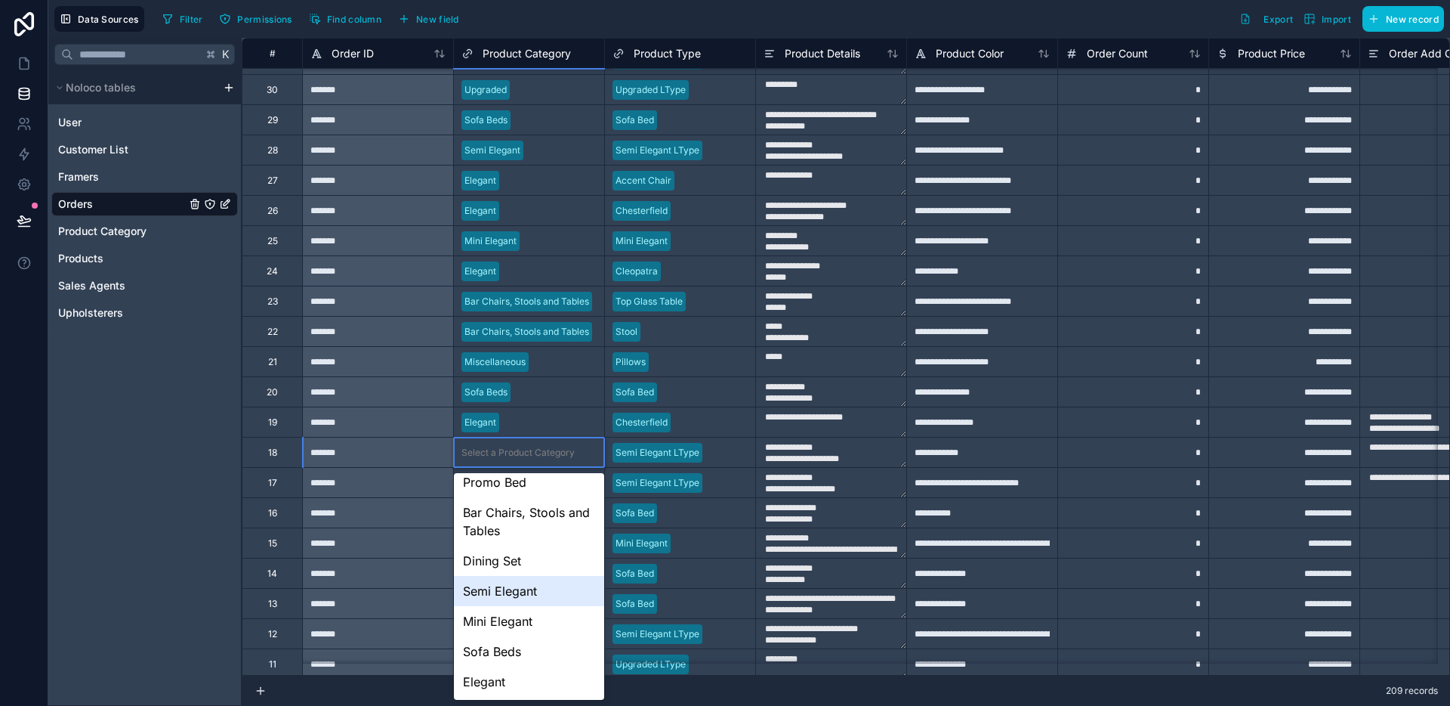
click at [514, 580] on div "Semi Elegant" at bounding box center [529, 591] width 150 height 30
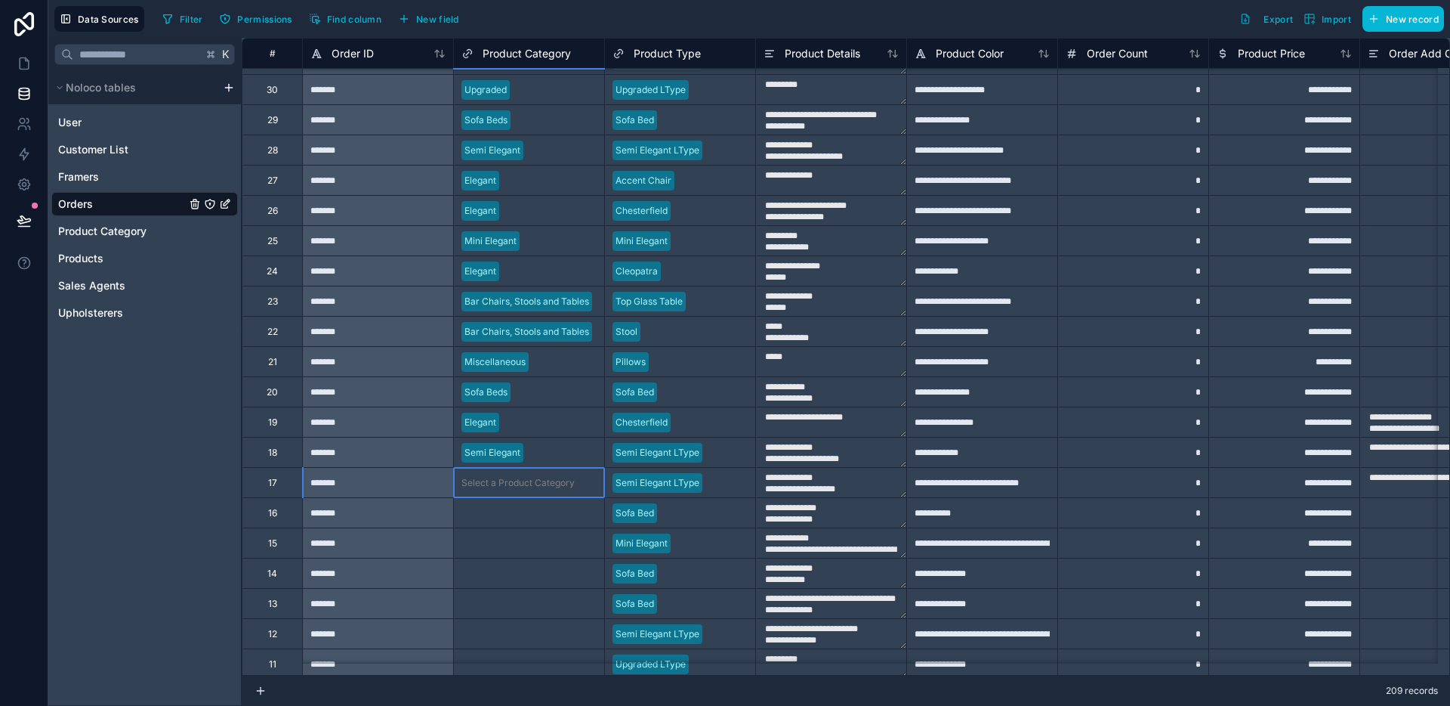
click at [526, 497] on div "Select a Product Category" at bounding box center [528, 512] width 151 height 30
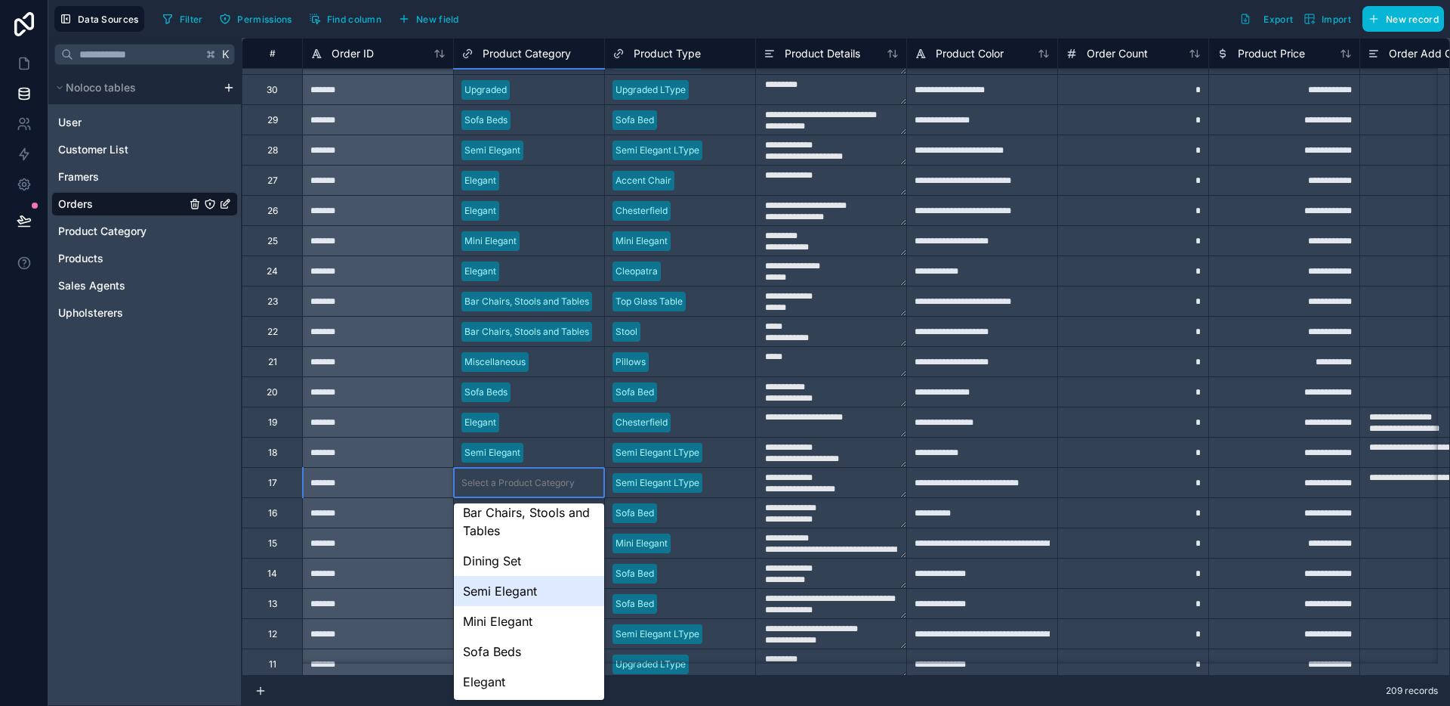
click at [512, 601] on div "Semi Elegant" at bounding box center [529, 591] width 150 height 30
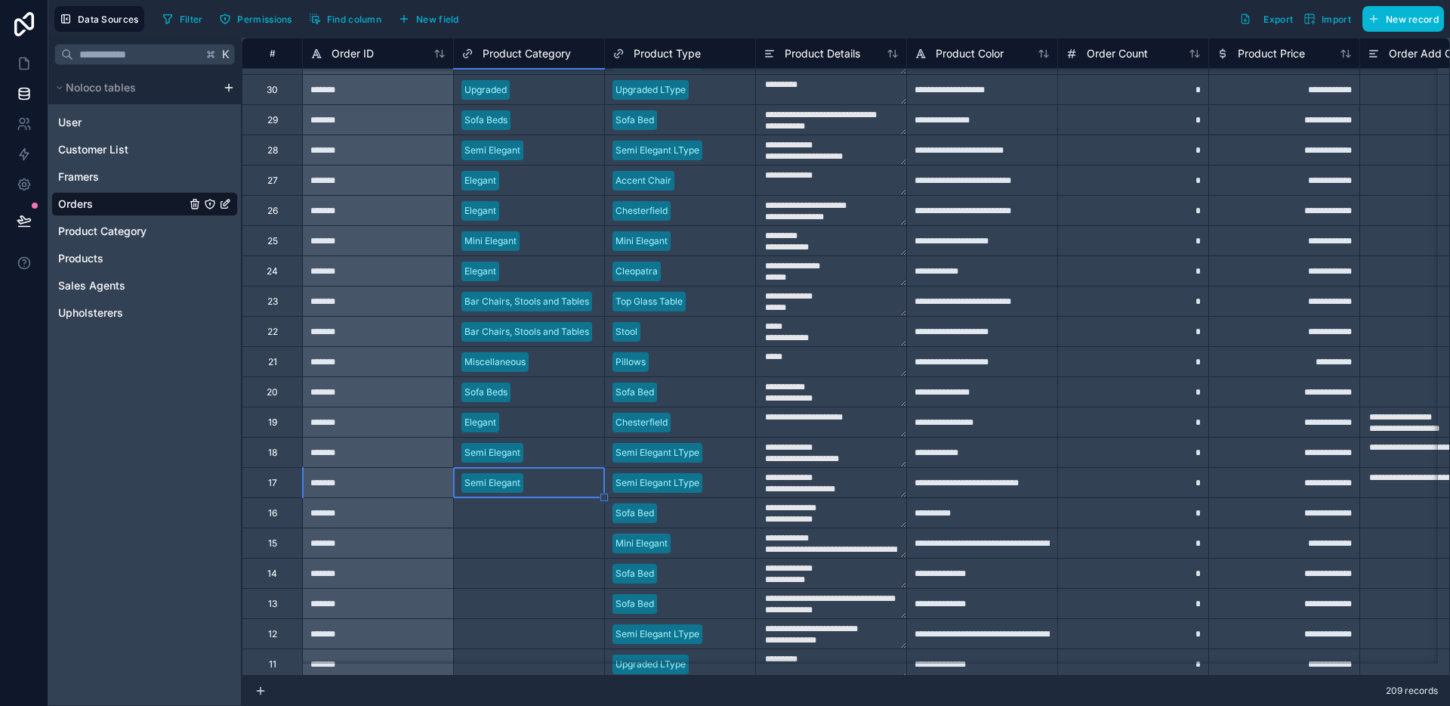
click at [533, 508] on div "Select a Product Category" at bounding box center [518, 513] width 113 height 12
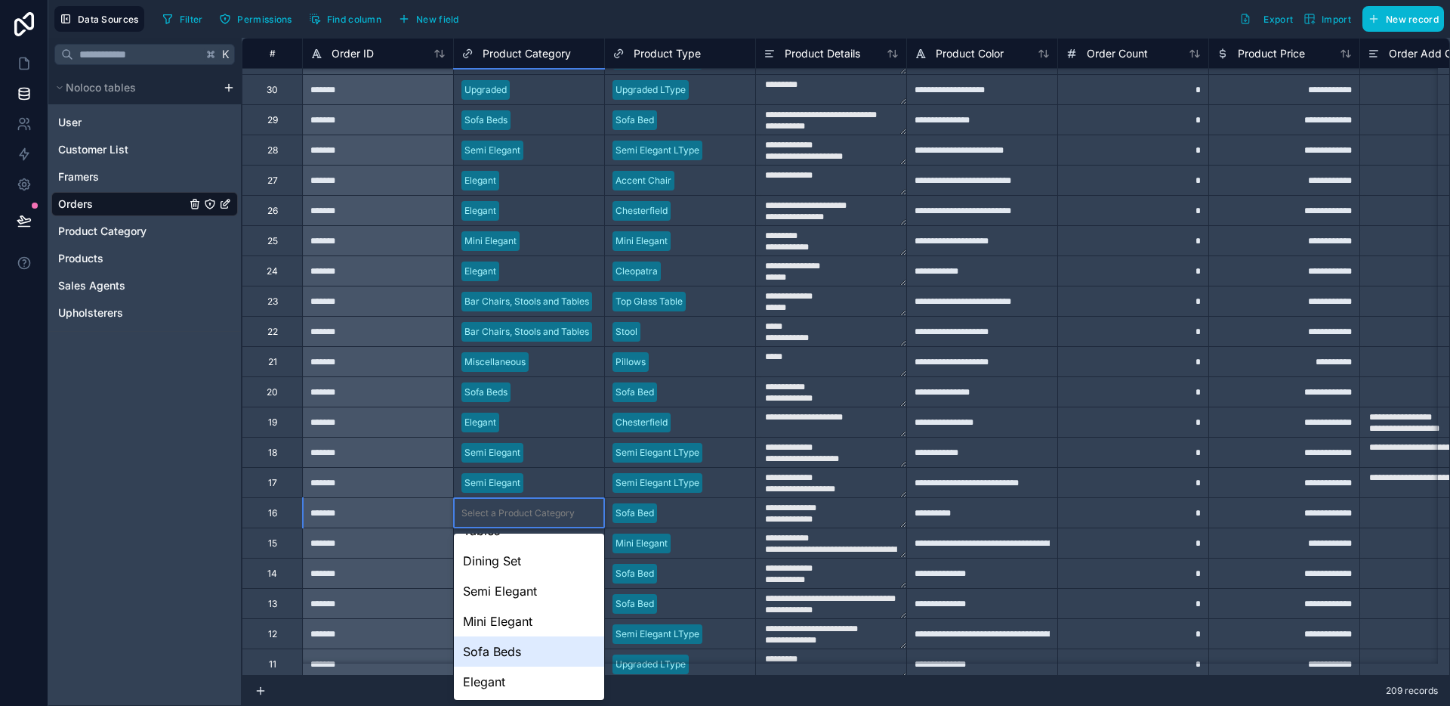
click at [530, 657] on div "Sofa Beds" at bounding box center [529, 651] width 150 height 30
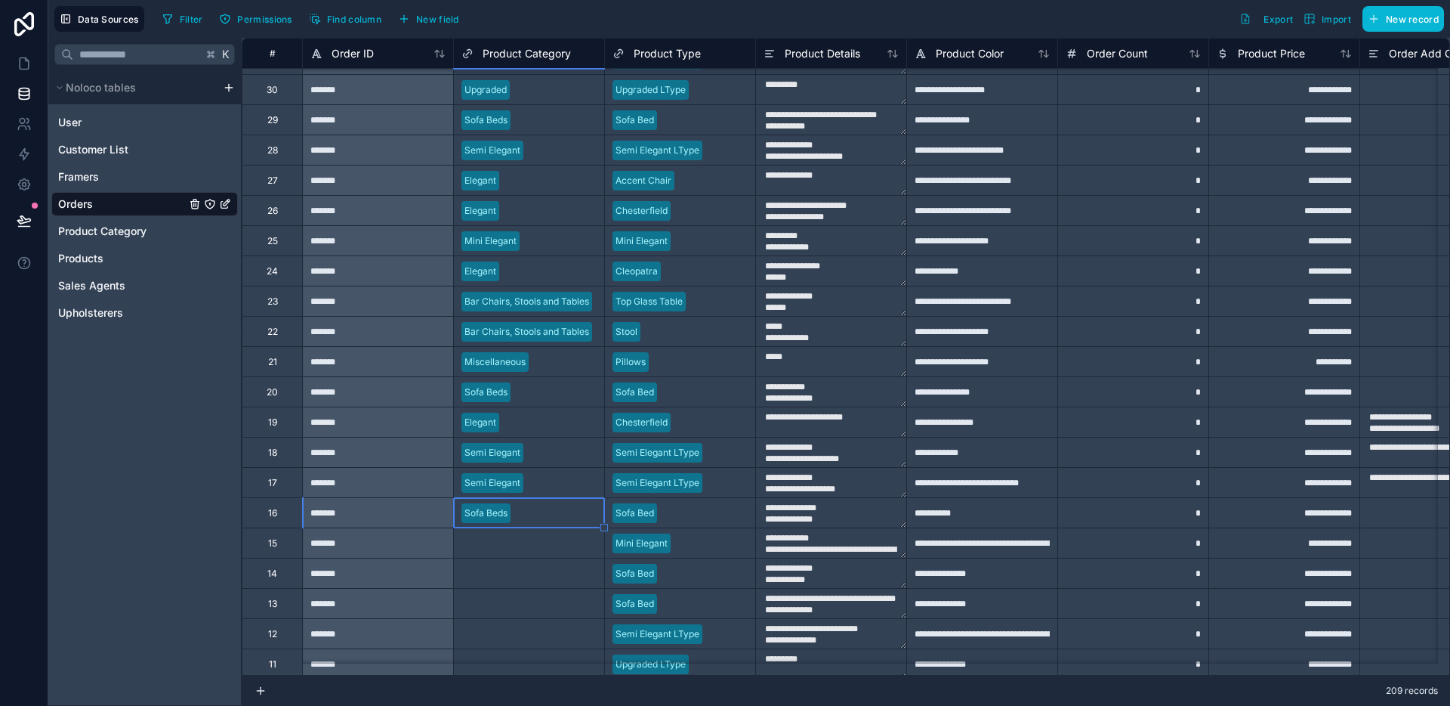
click at [538, 539] on div "Select a Product Category" at bounding box center [518, 543] width 113 height 12
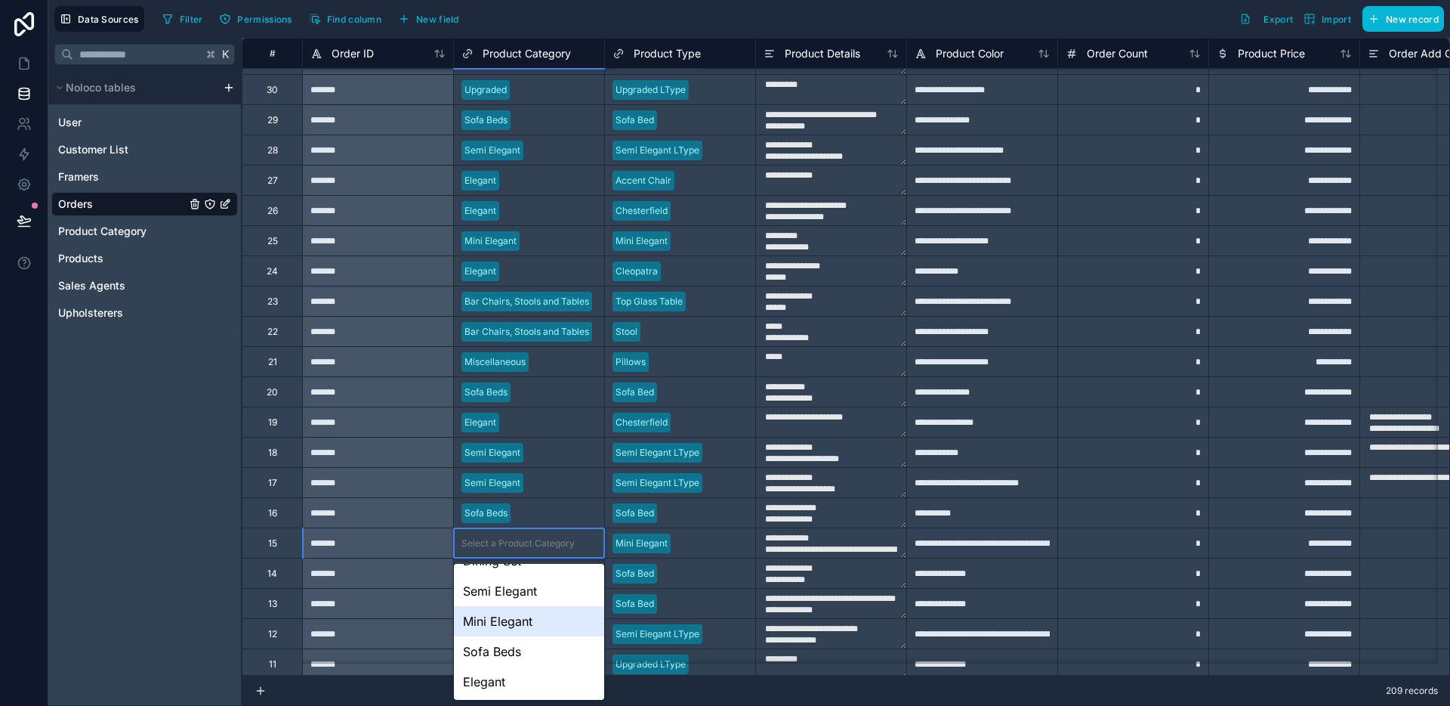
click at [537, 623] on div "Mini Elegant" at bounding box center [529, 621] width 150 height 30
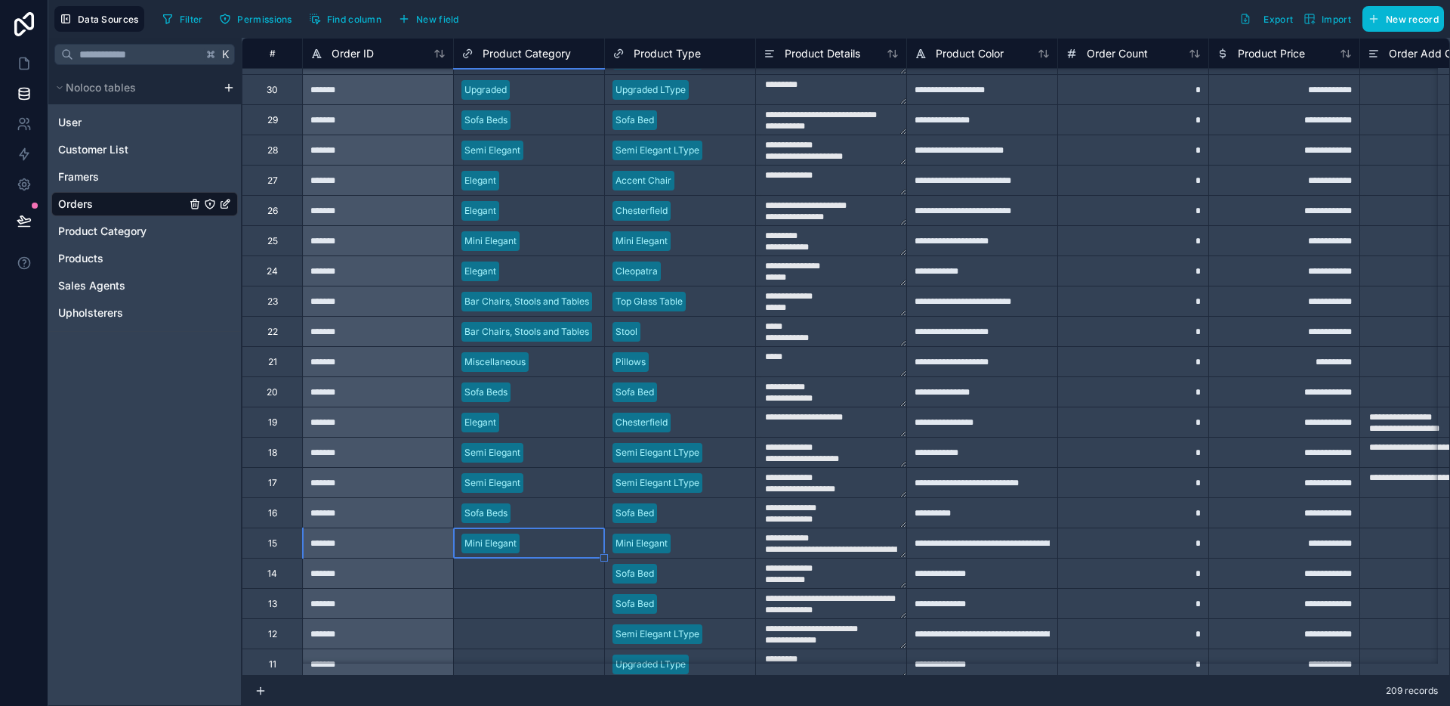
click at [543, 590] on div "Select a Product Category" at bounding box center [529, 602] width 150 height 29
click at [543, 577] on div "Select a Product Category" at bounding box center [518, 573] width 113 height 12
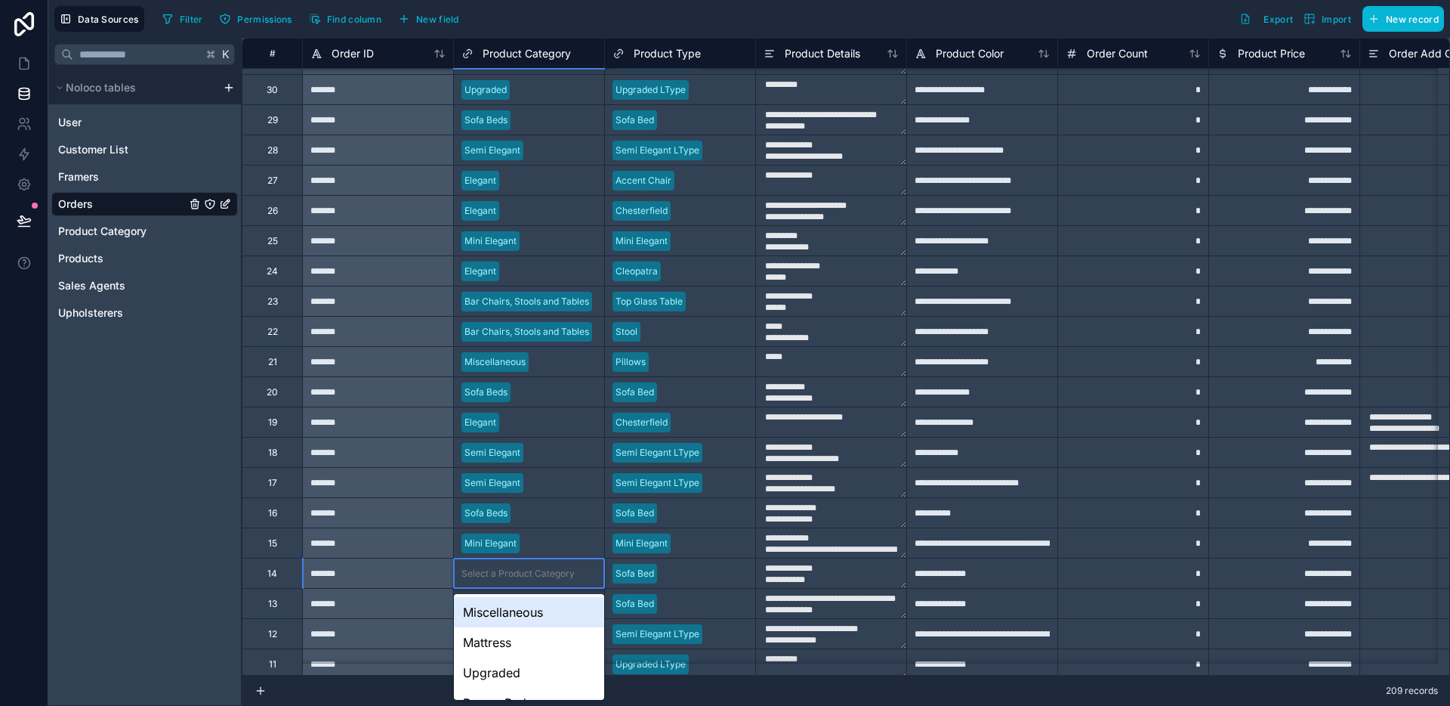
click at [543, 577] on div "Select a Product Category" at bounding box center [518, 573] width 113 height 12
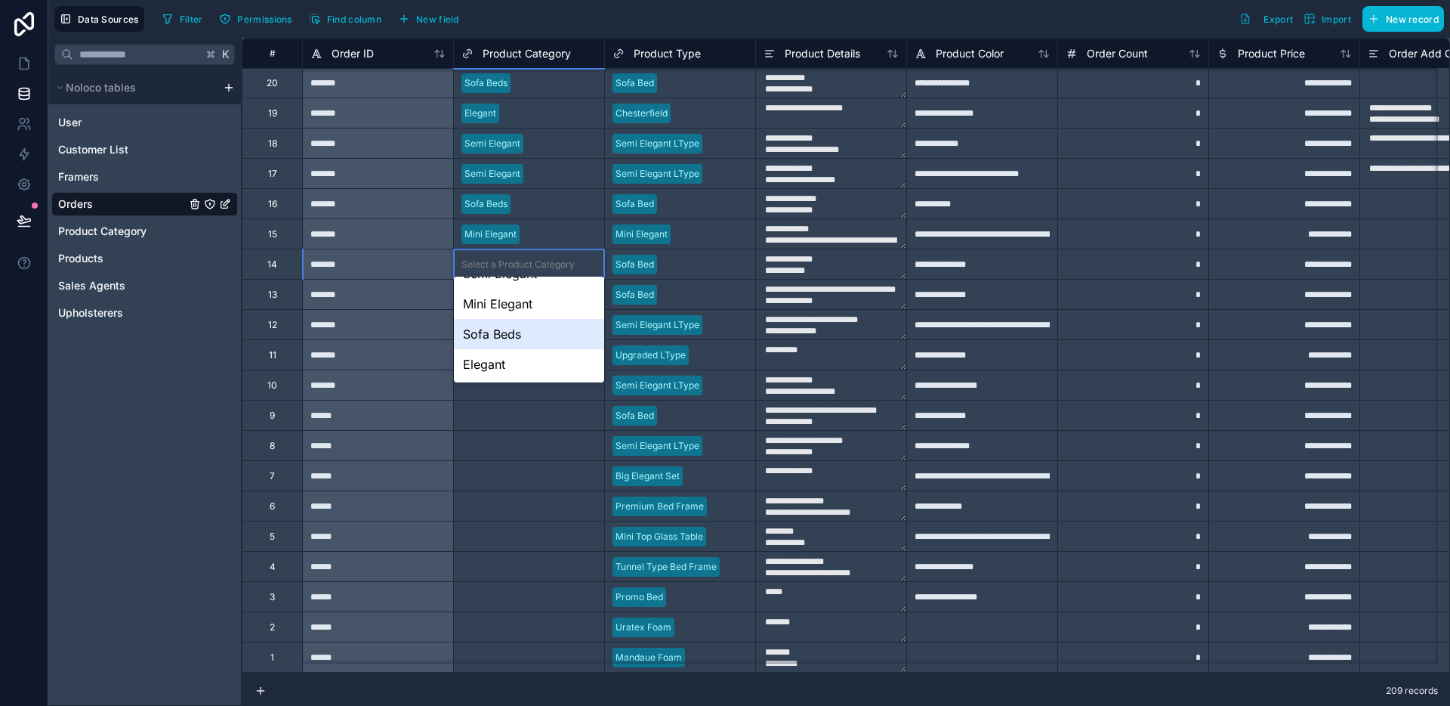
click at [519, 340] on div "Sofa Beds" at bounding box center [529, 334] width 150 height 30
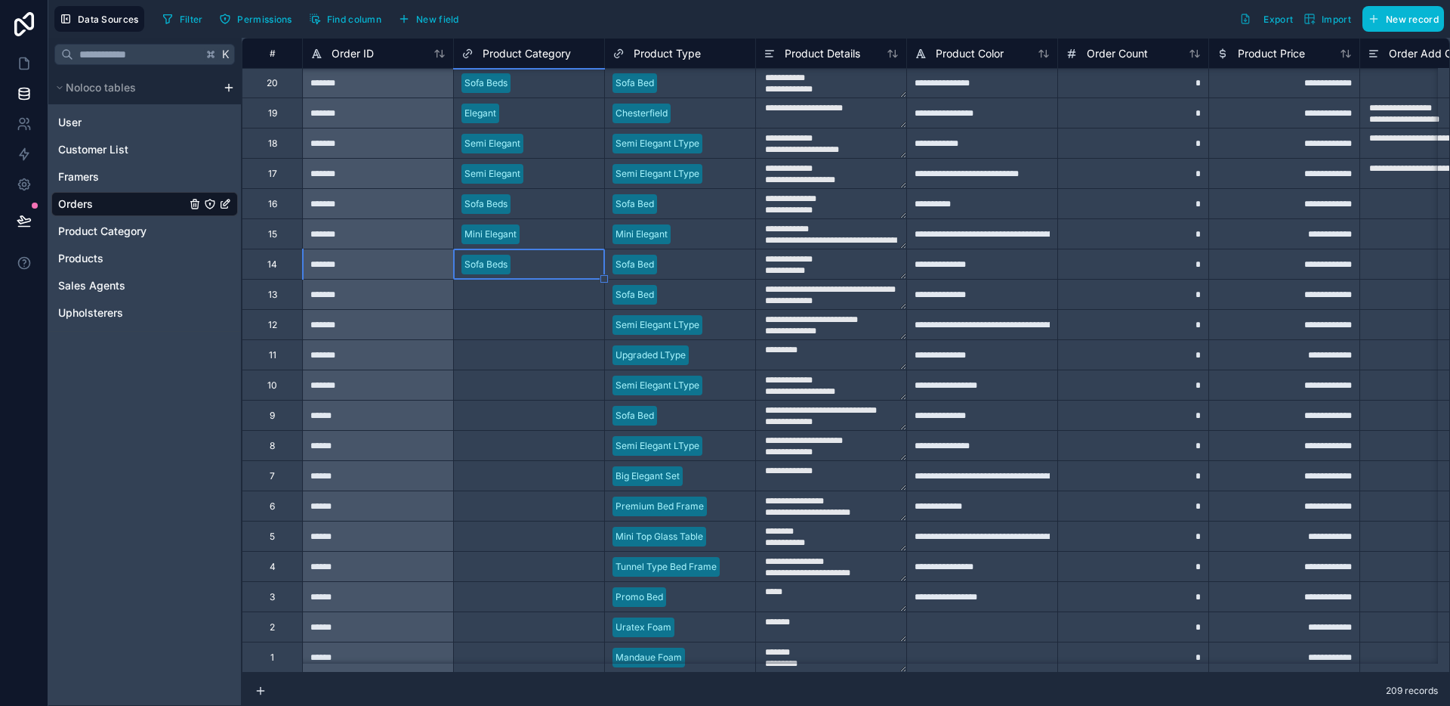
click at [557, 340] on div "Select a Product Category" at bounding box center [529, 354] width 150 height 29
click at [542, 292] on div "Select a Product Category" at bounding box center [529, 294] width 150 height 15
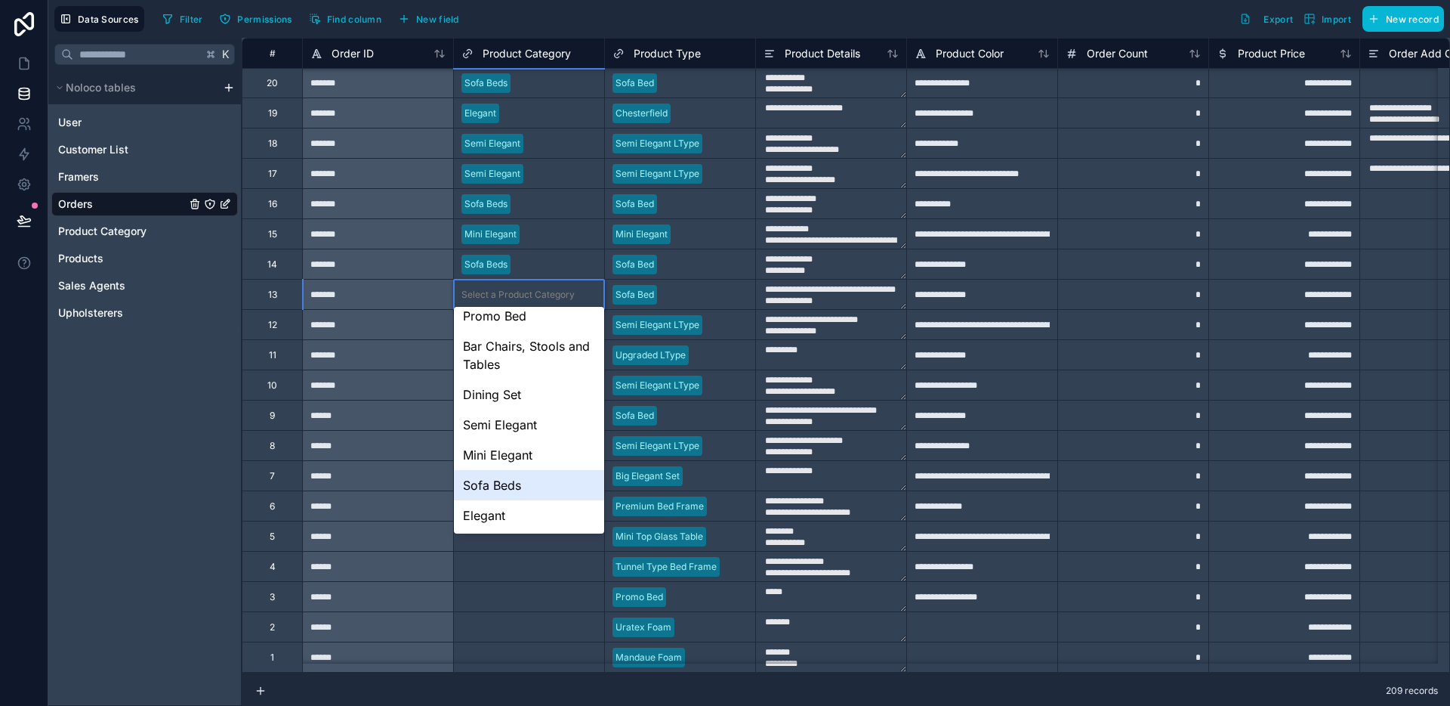
click at [505, 470] on div "Sofa Beds" at bounding box center [529, 485] width 150 height 30
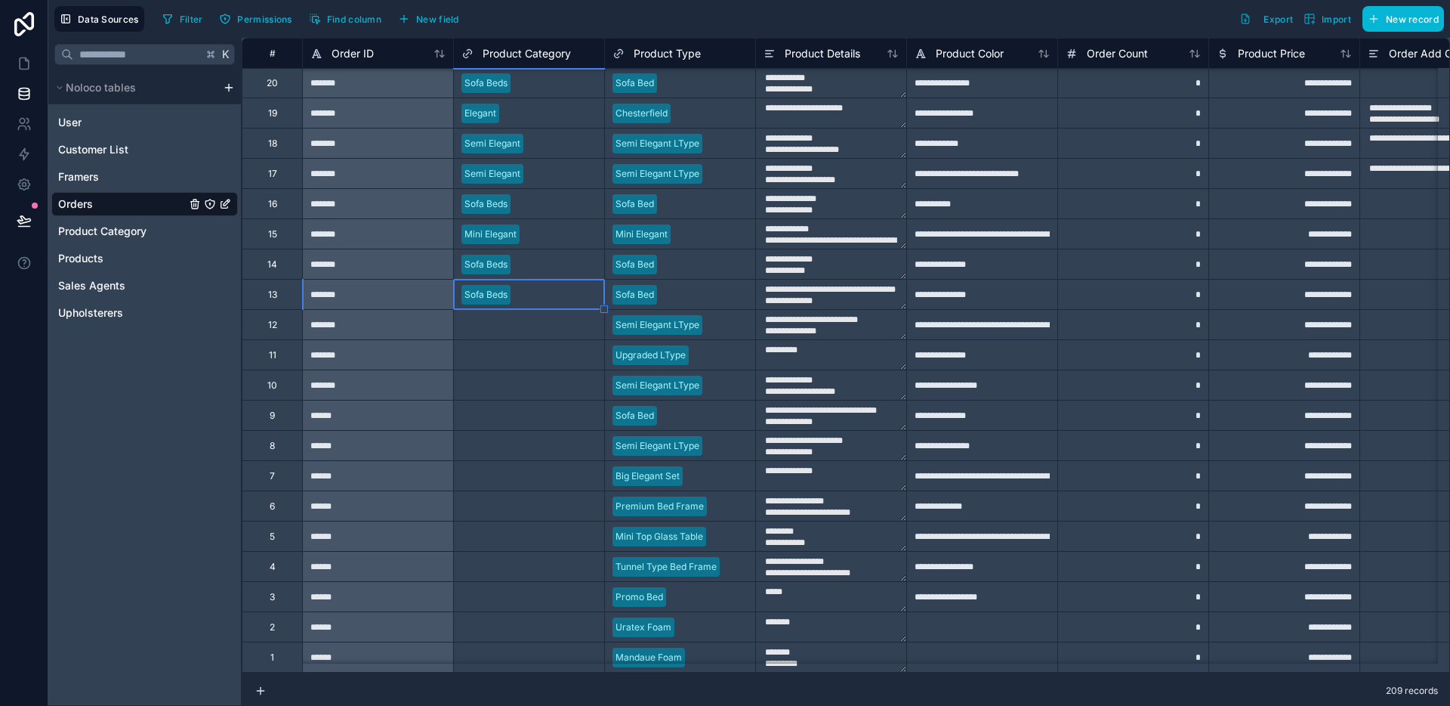
click at [507, 326] on div "Select a Product Category" at bounding box center [529, 324] width 150 height 29
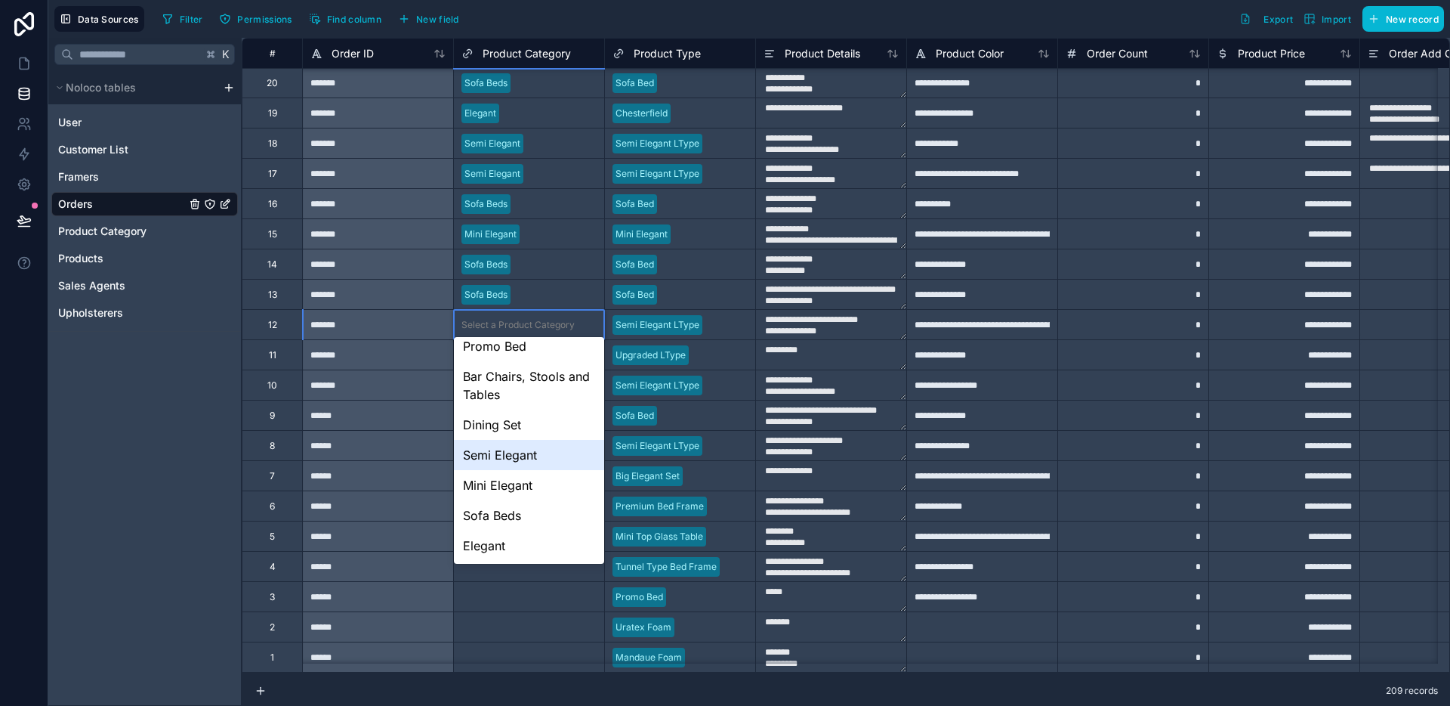
click at [517, 454] on div "Semi Elegant" at bounding box center [529, 455] width 150 height 30
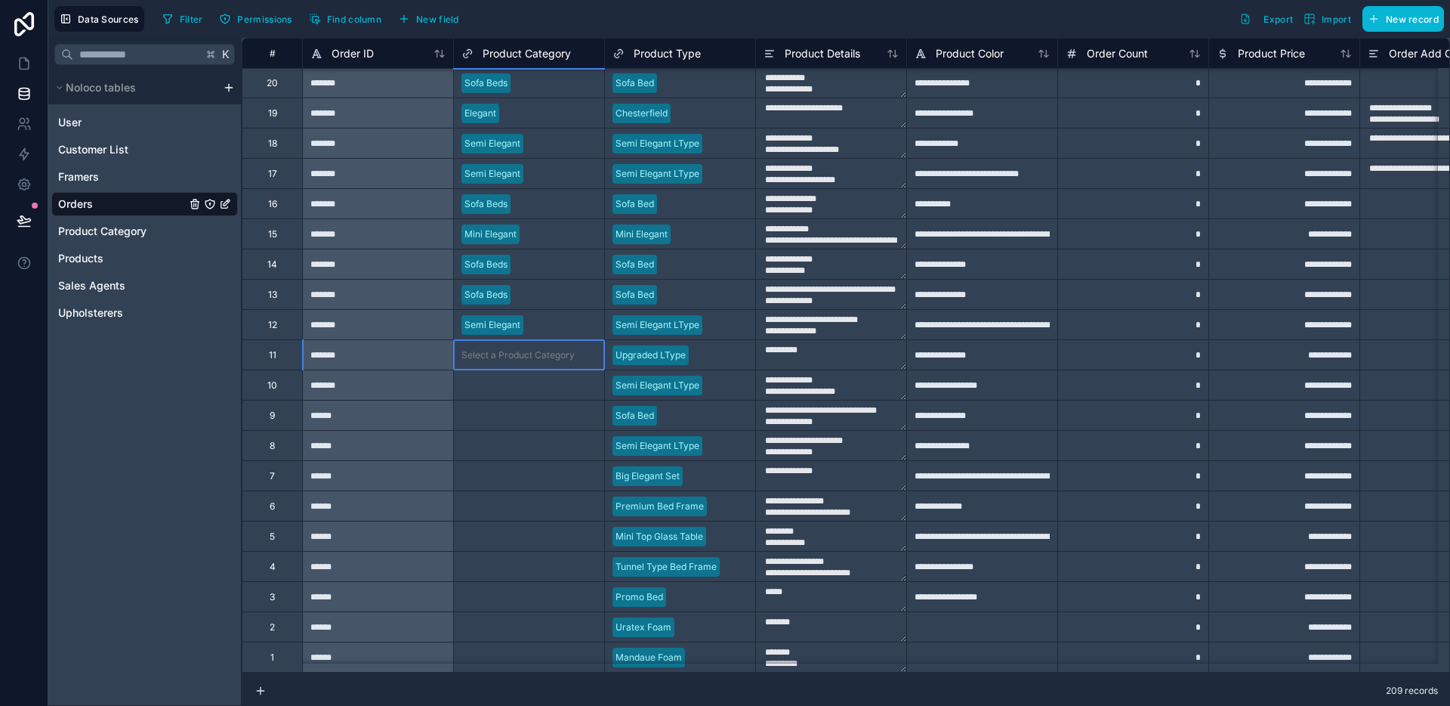
click at [522, 349] on div "Select a Product Category" at bounding box center [518, 355] width 113 height 12
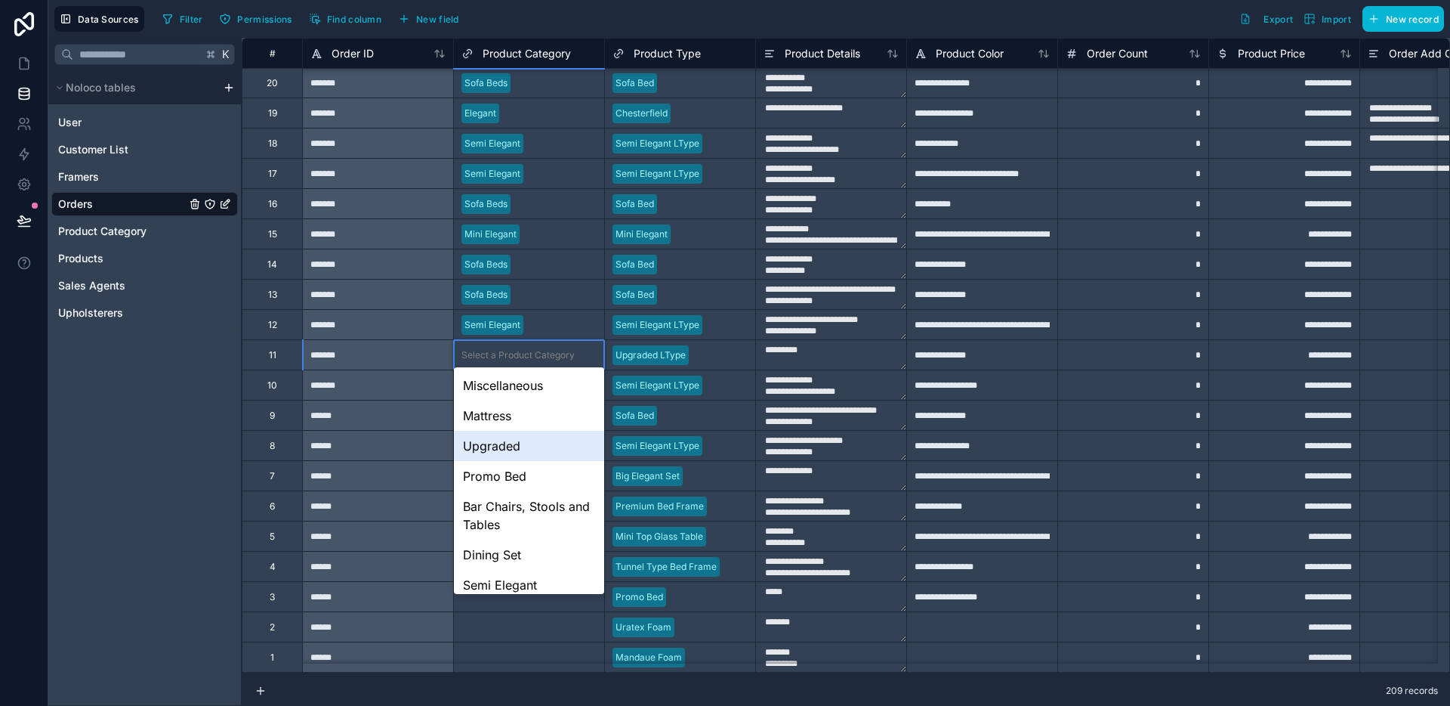
click at [531, 444] on div "Upgraded" at bounding box center [529, 446] width 150 height 30
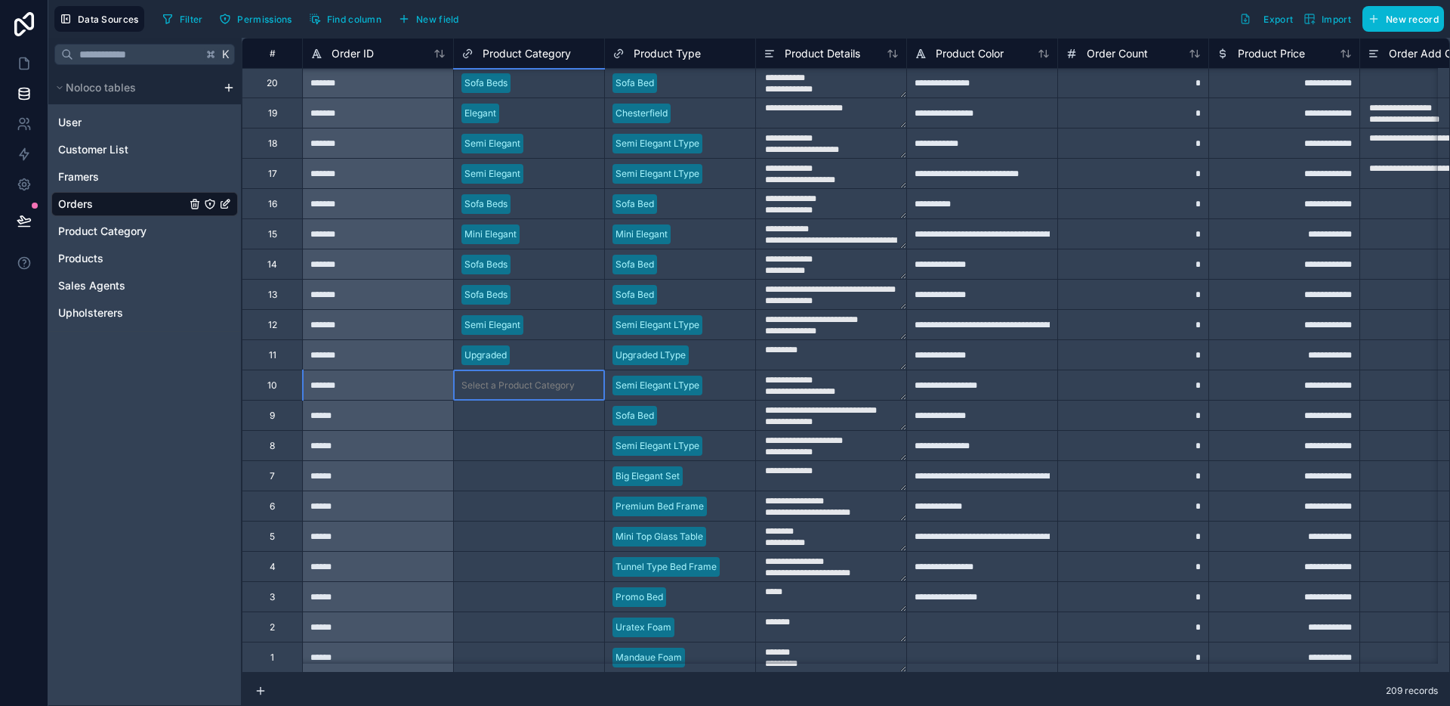
click at [530, 378] on div "Select a Product Category" at bounding box center [529, 385] width 150 height 15
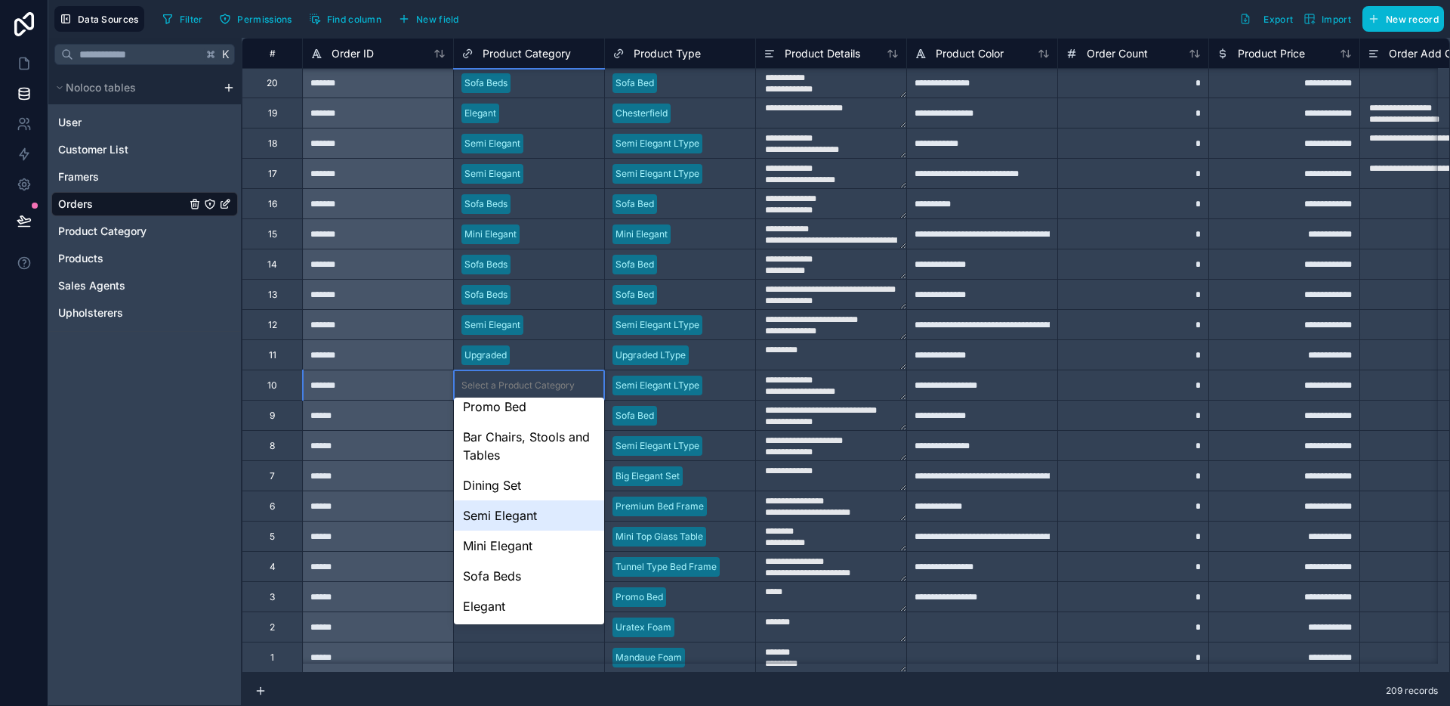
click at [526, 529] on div "Semi Elegant" at bounding box center [529, 515] width 150 height 30
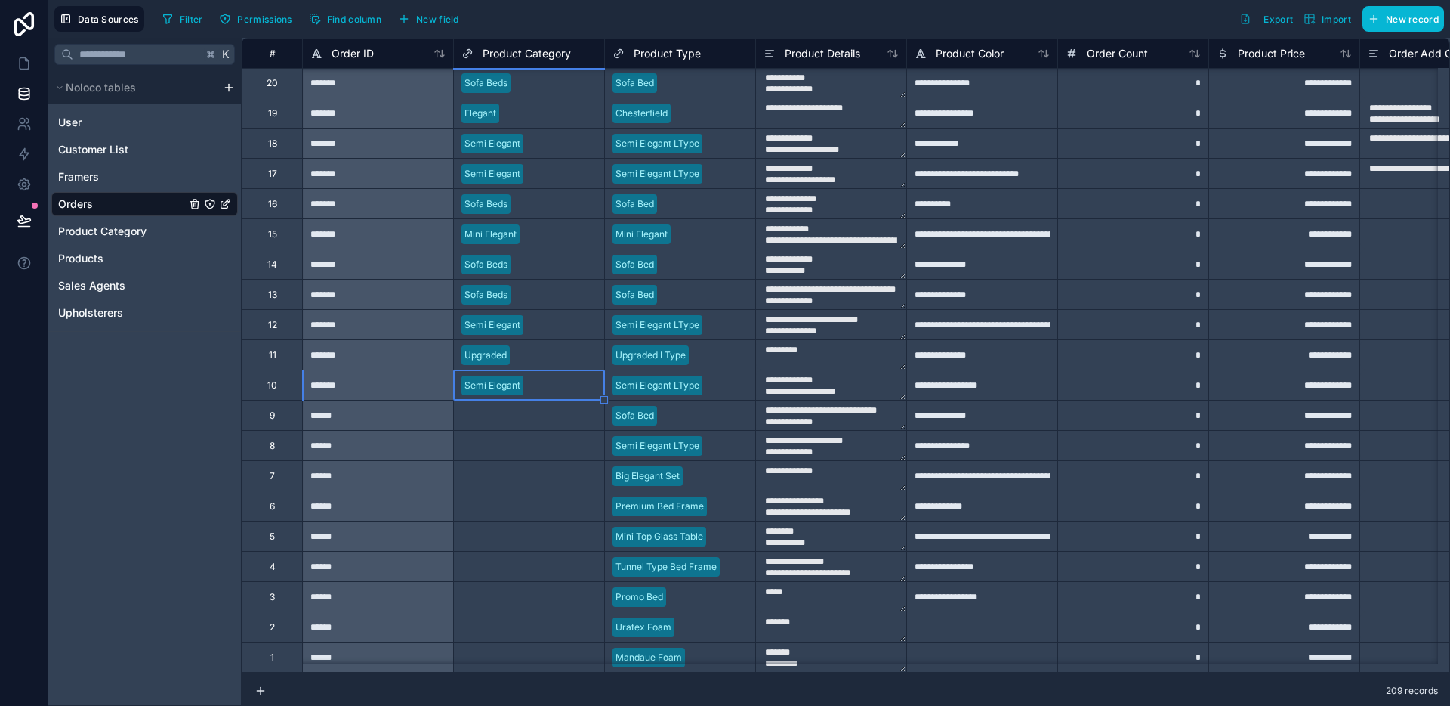
click at [545, 412] on div "Select a Product Category" at bounding box center [518, 415] width 113 height 12
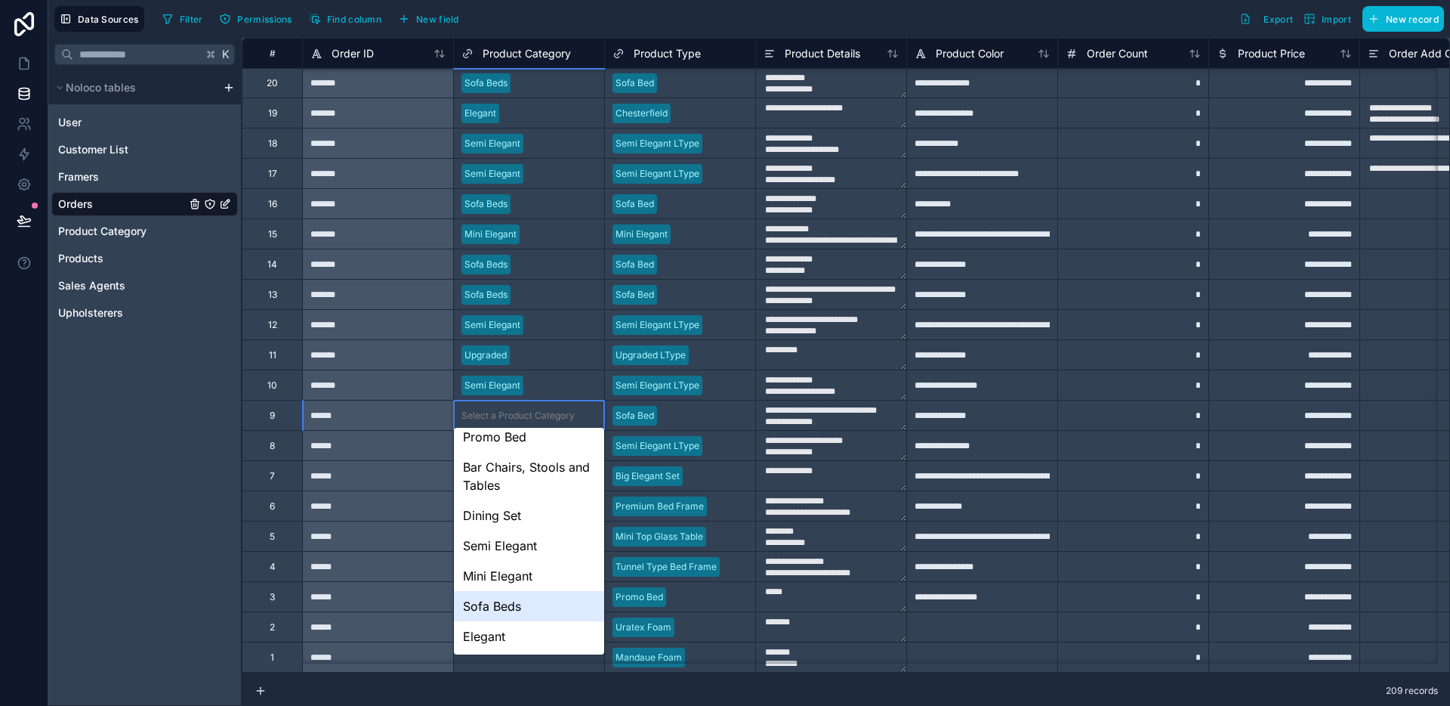
click at [517, 606] on div "Sofa Beds" at bounding box center [529, 606] width 150 height 30
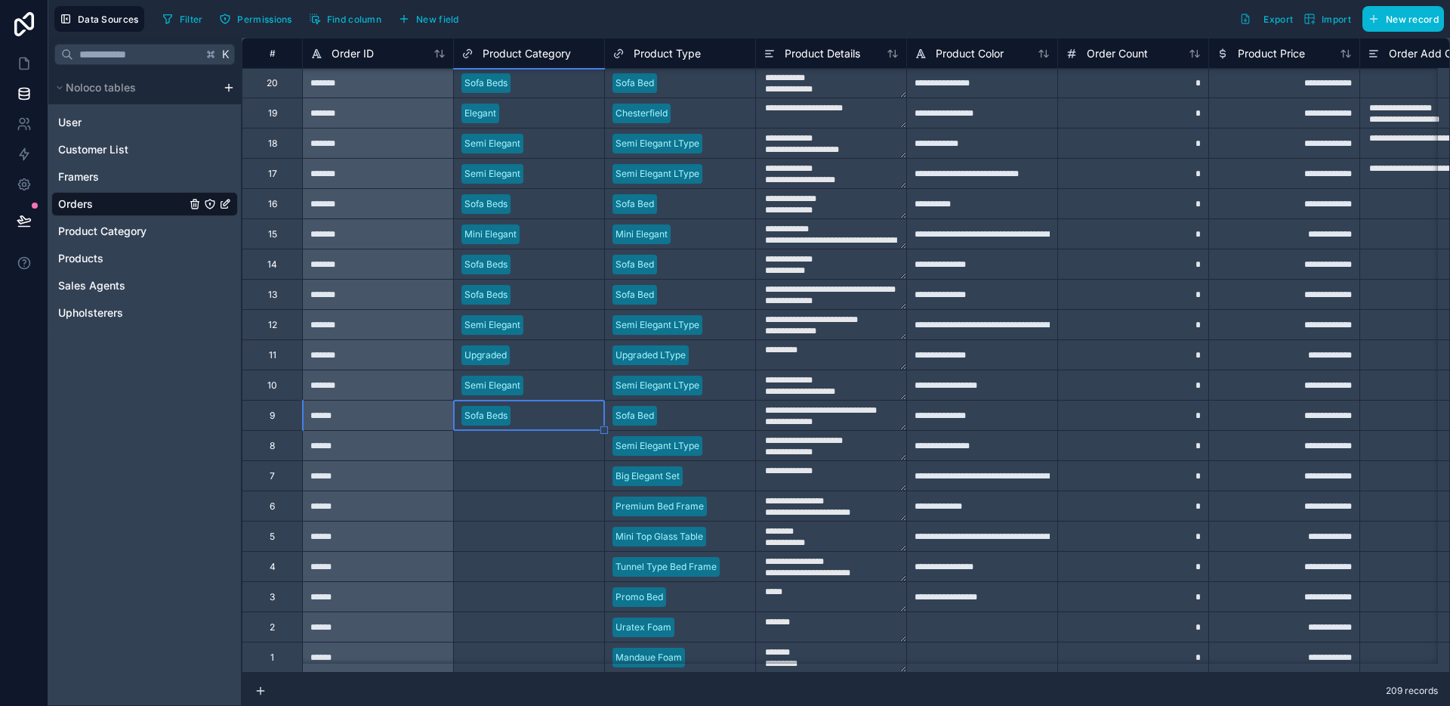
click at [544, 431] on div "Select a Product Category" at bounding box center [529, 445] width 150 height 29
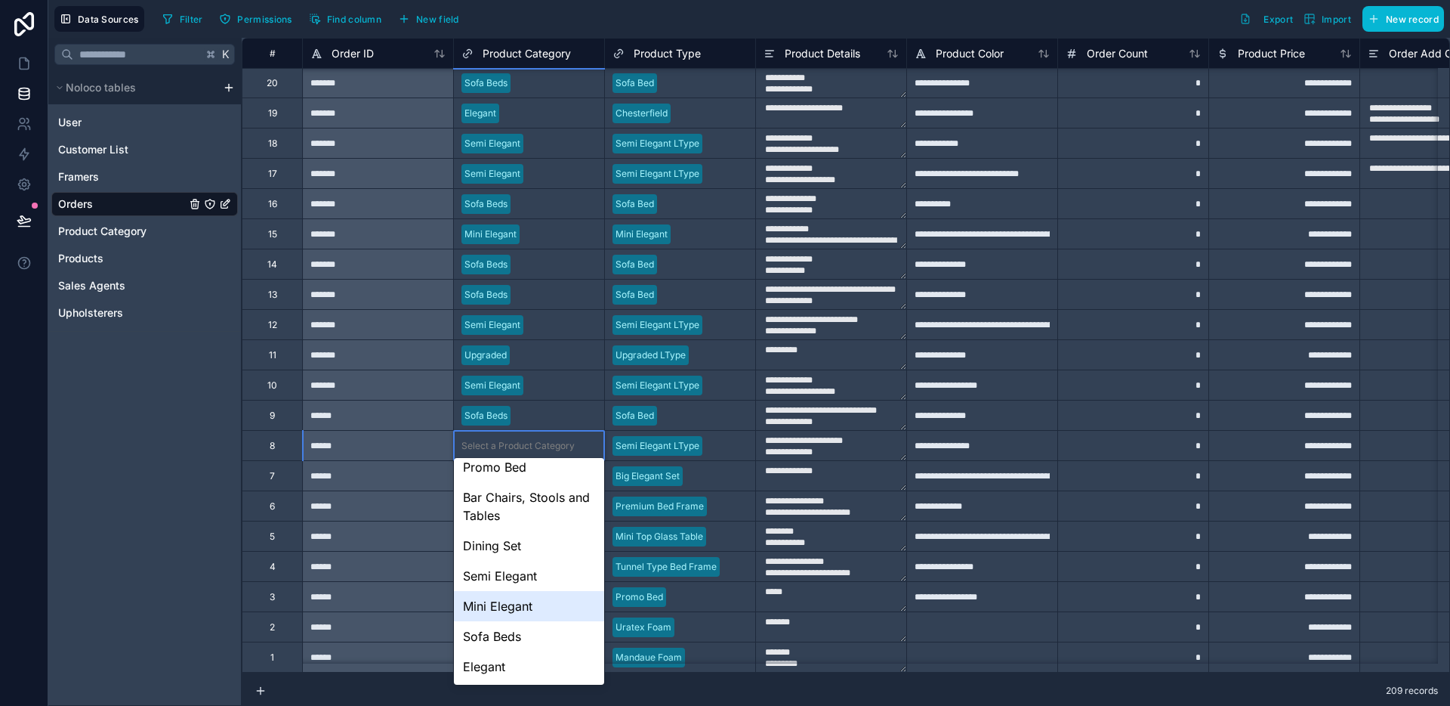
click at [514, 585] on div "Semi Elegant" at bounding box center [529, 576] width 150 height 30
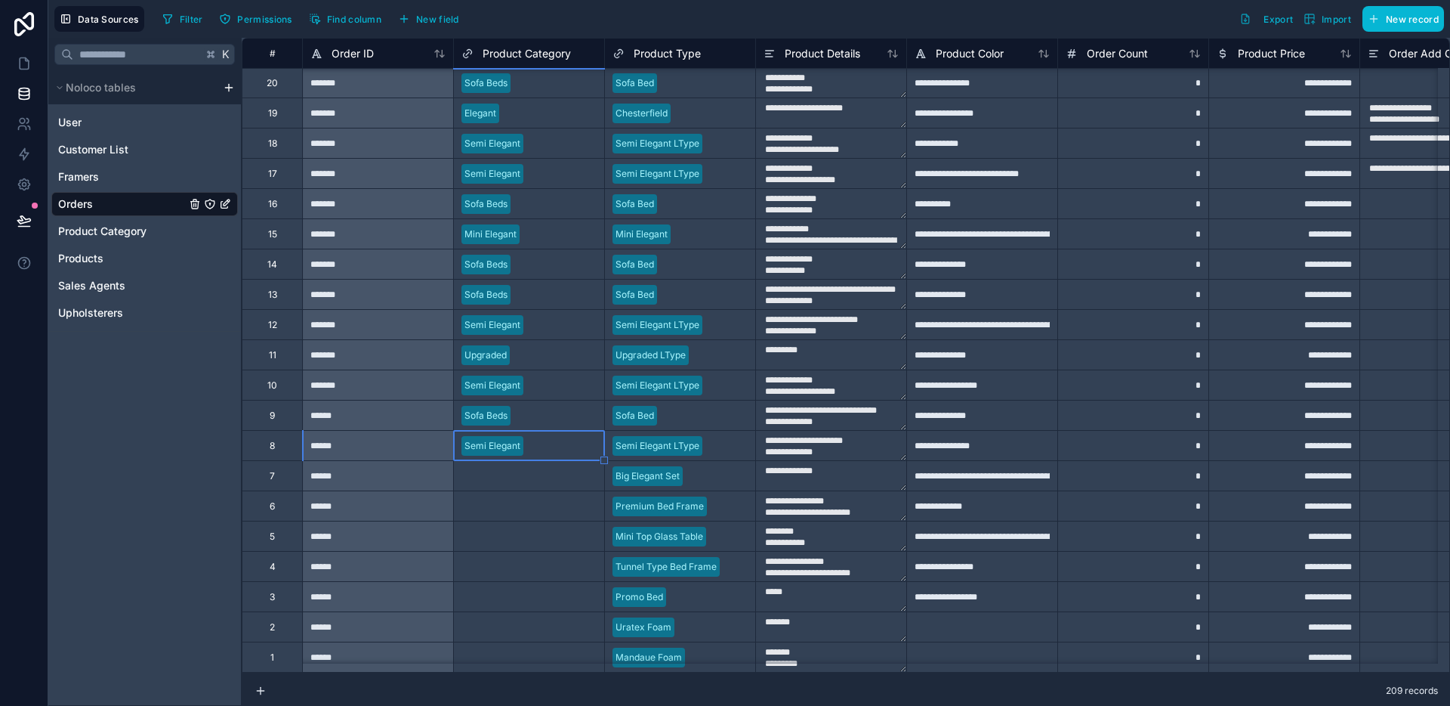
click at [535, 470] on div "Select a Product Category" at bounding box center [518, 476] width 113 height 12
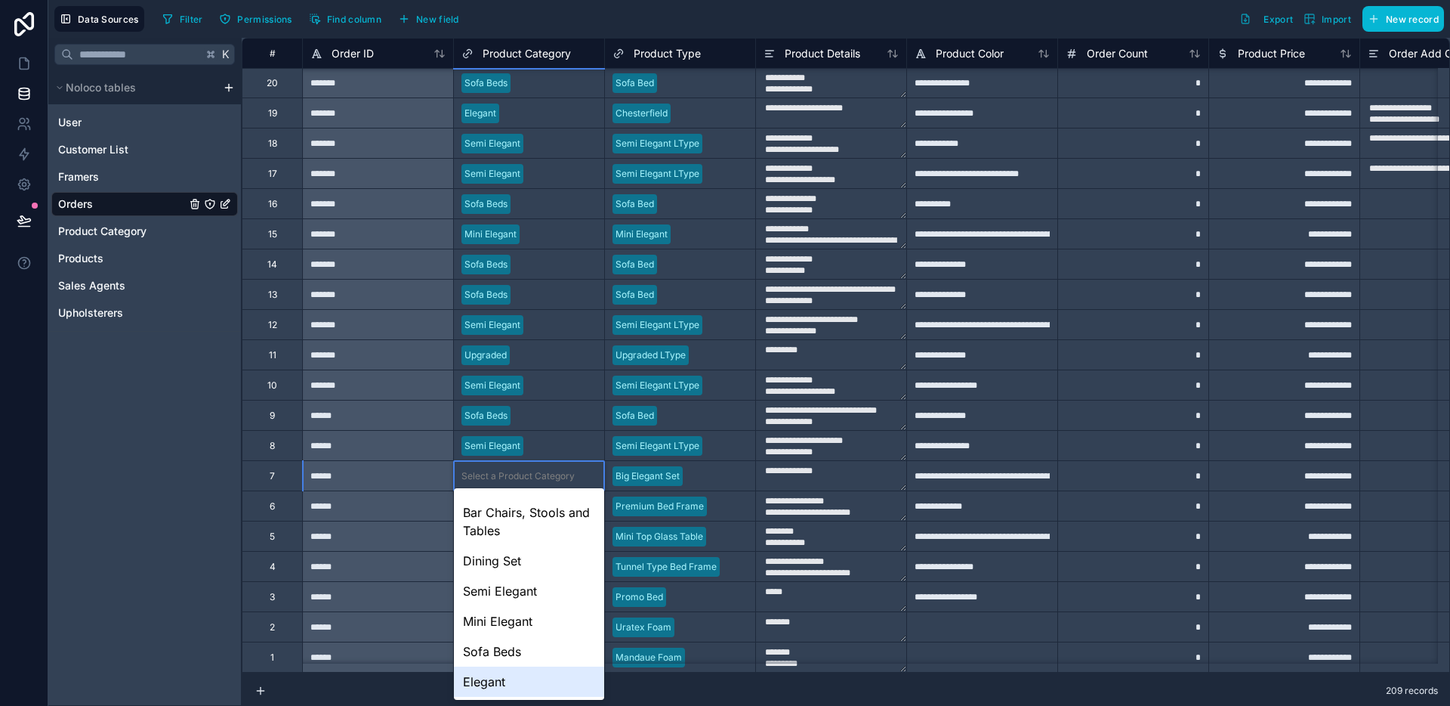
click at [510, 669] on div "Elegant" at bounding box center [529, 681] width 150 height 30
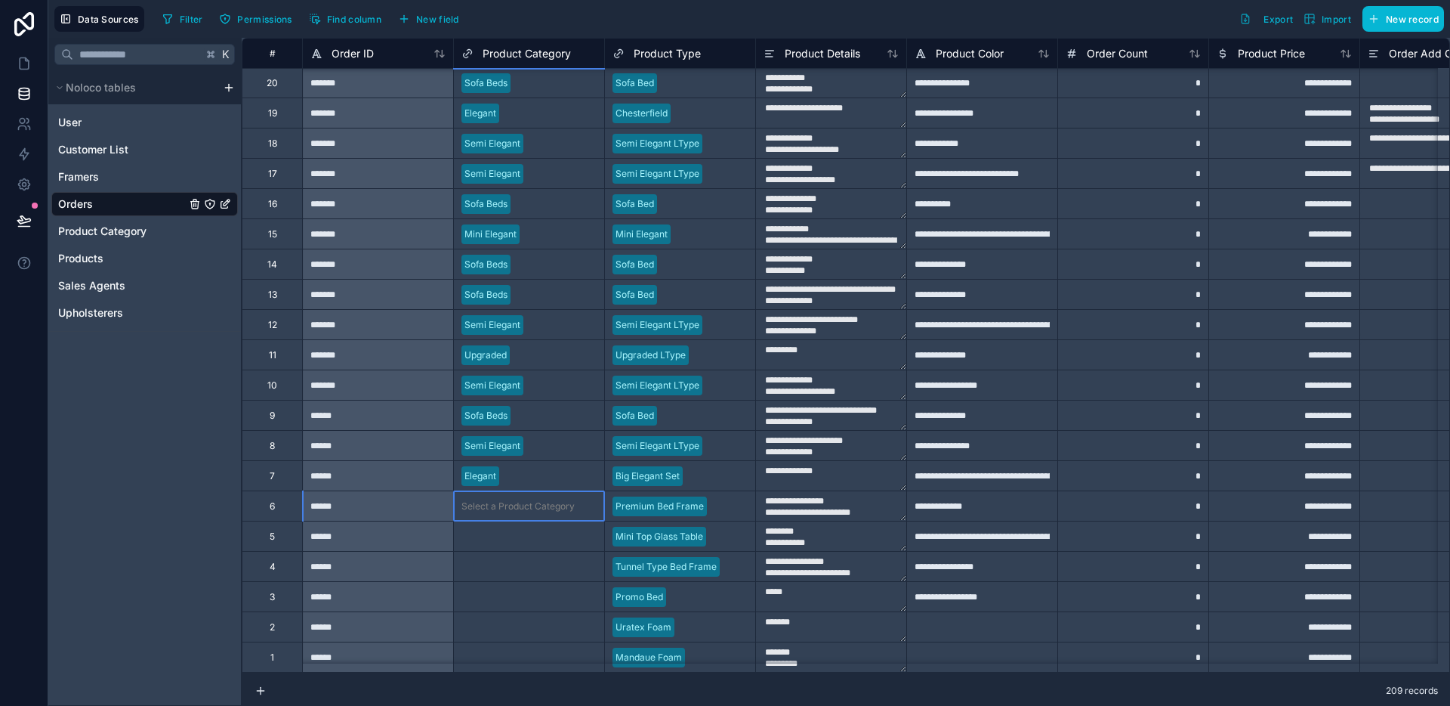
click at [531, 500] on div "Select a Product Category" at bounding box center [518, 506] width 113 height 12
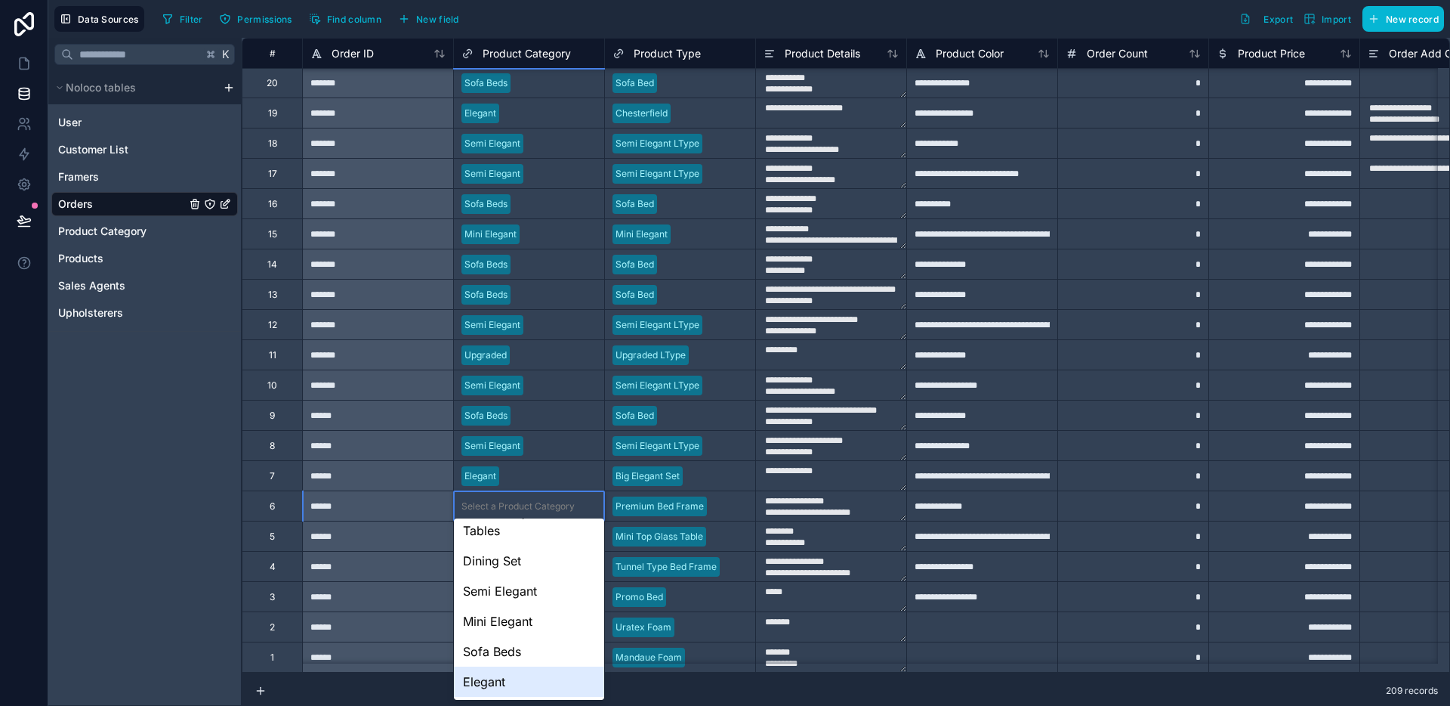
click at [505, 676] on div "Elegant" at bounding box center [529, 681] width 150 height 30
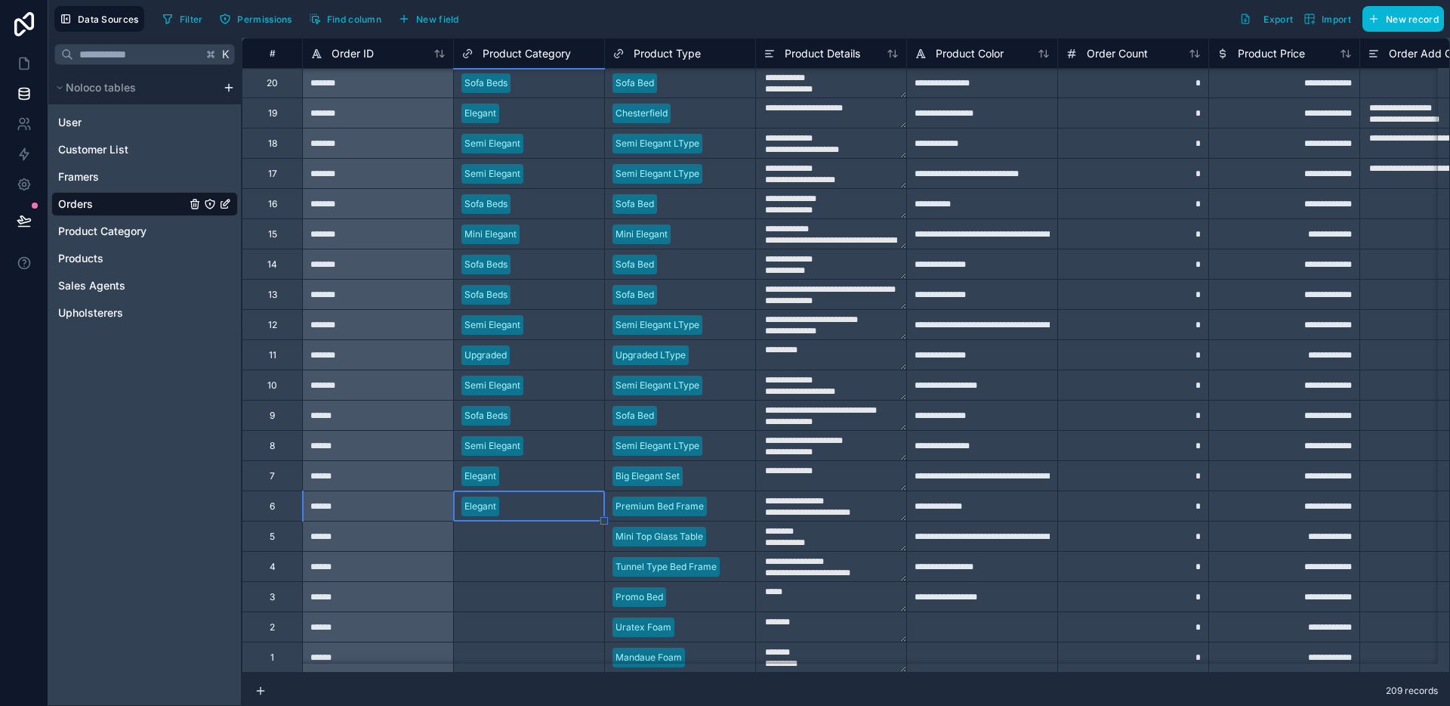
click at [531, 530] on div "Select a Product Category" at bounding box center [518, 536] width 113 height 12
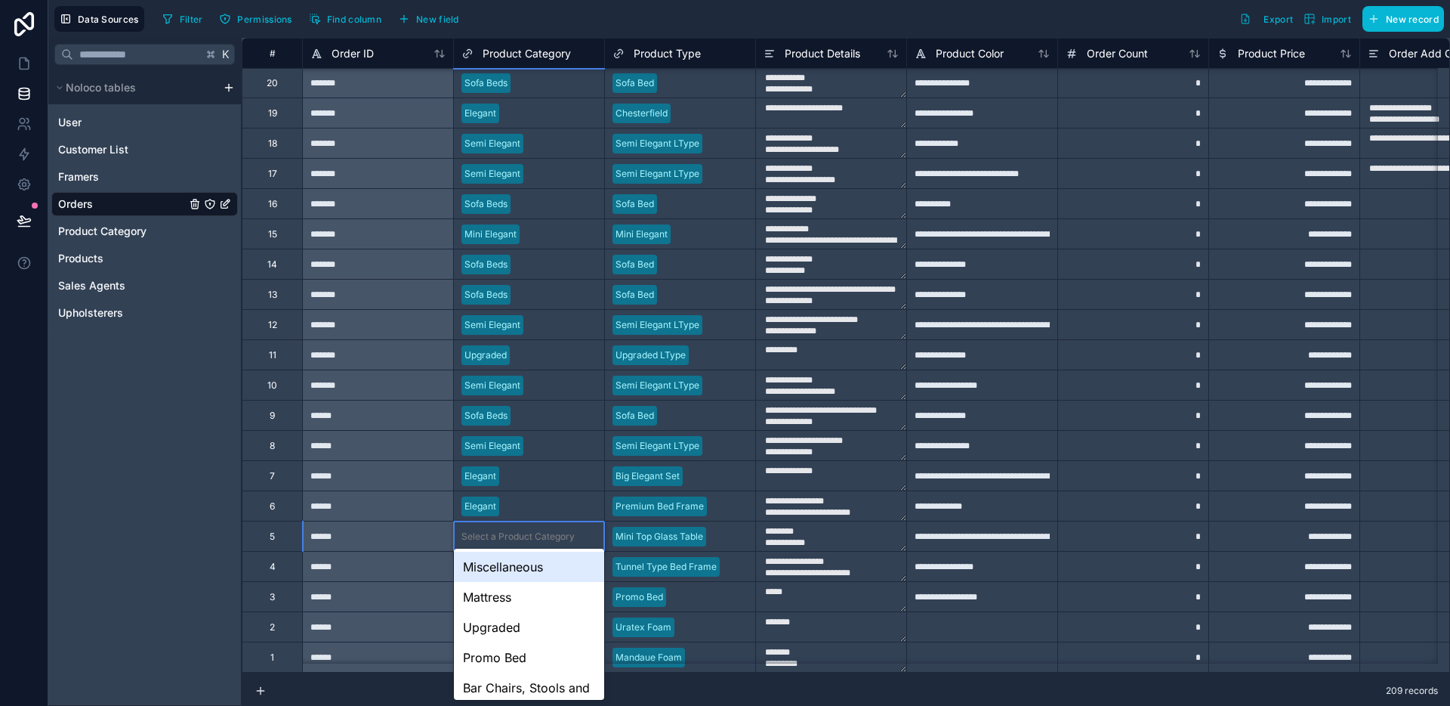
click at [531, 530] on div "Select a Product Category" at bounding box center [518, 536] width 113 height 12
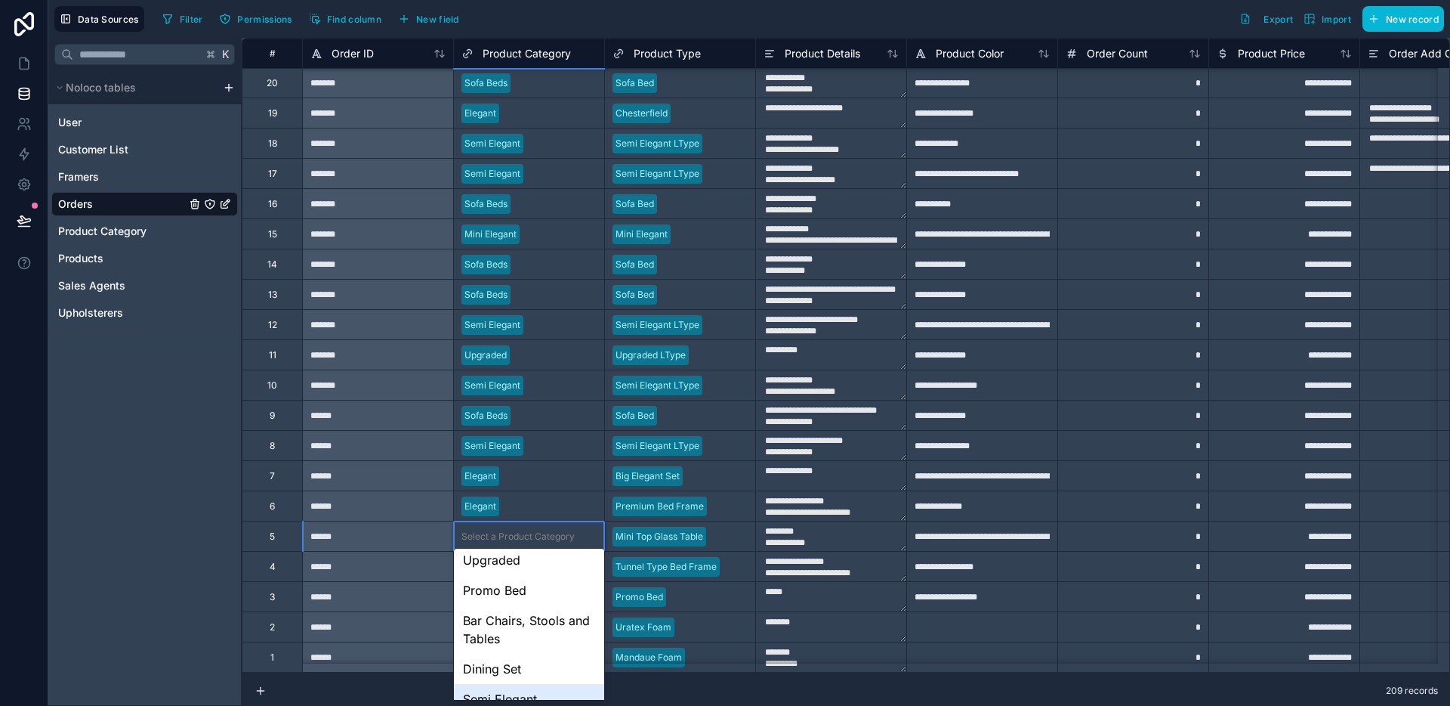
scroll to position [66, 0]
click at [520, 624] on div "Bar Chairs, Stools and Tables" at bounding box center [529, 631] width 150 height 48
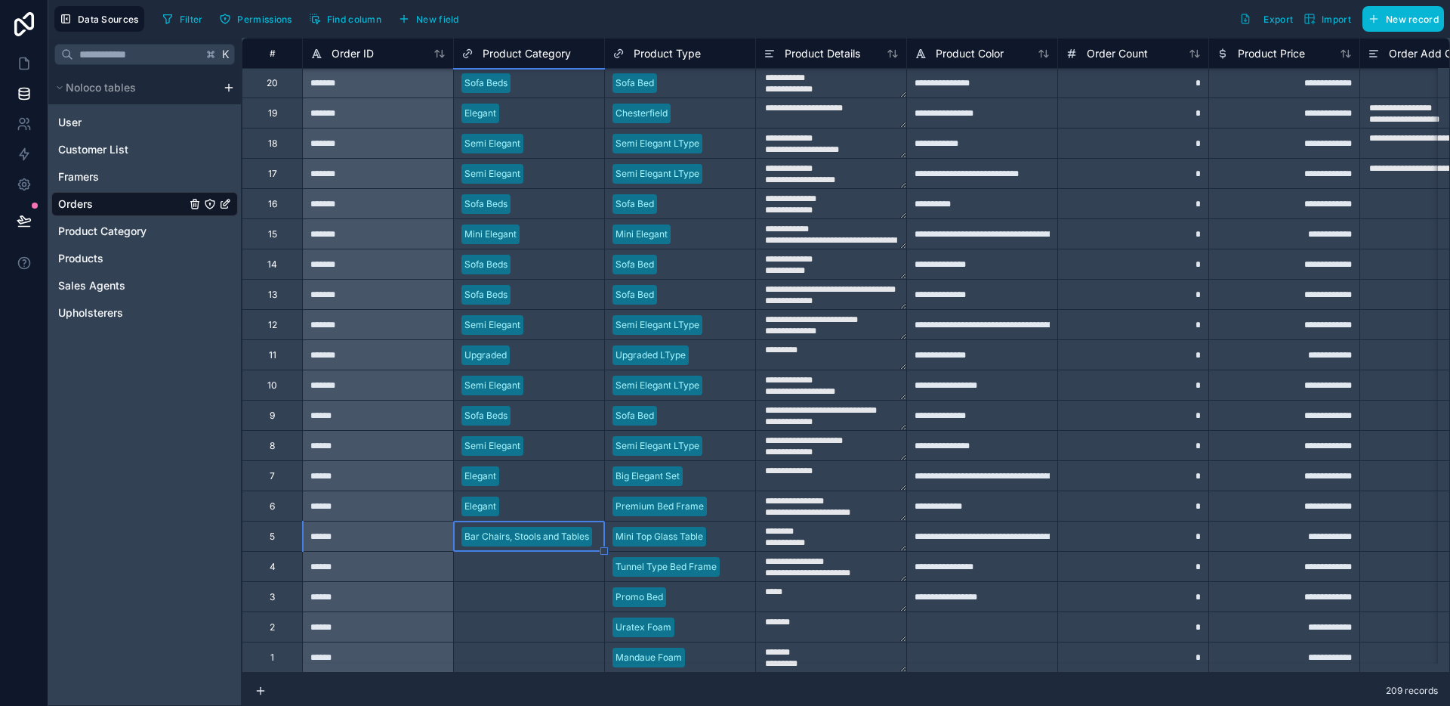
click at [534, 561] on div "Select a Product Category" at bounding box center [518, 567] width 113 height 12
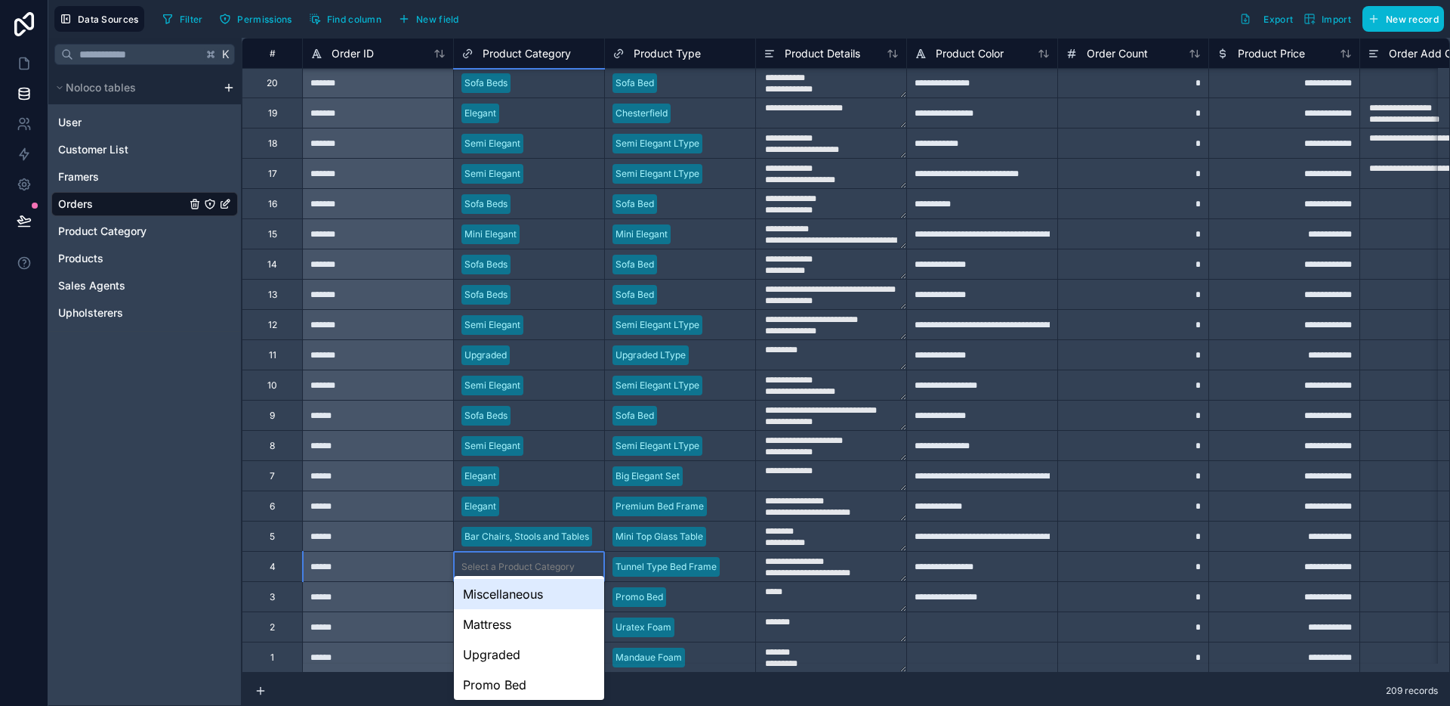
scroll to position [202, 0]
click at [520, 680] on div "Elegant" at bounding box center [529, 681] width 150 height 30
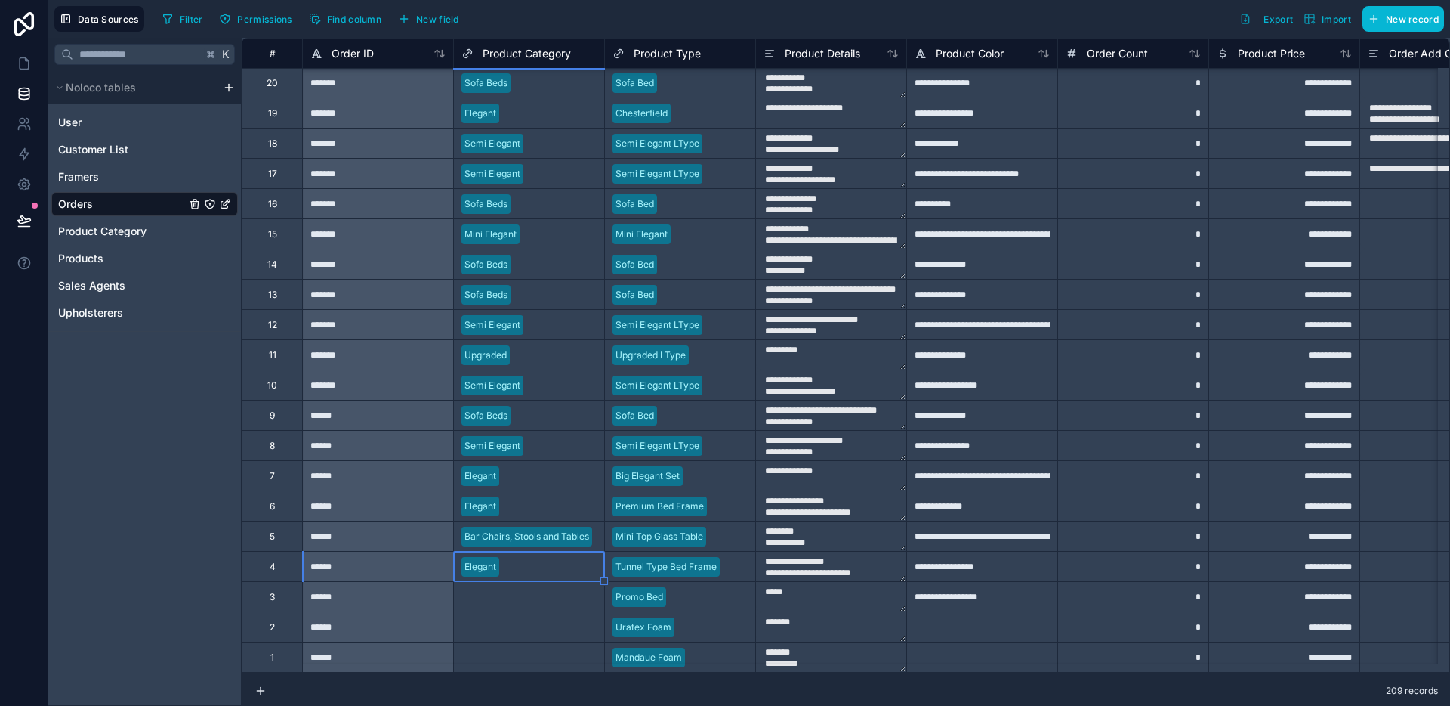
click at [535, 591] on div "Select a Product Category" at bounding box center [518, 597] width 113 height 12
click at [535, 590] on body "**********" at bounding box center [725, 353] width 1450 height 706
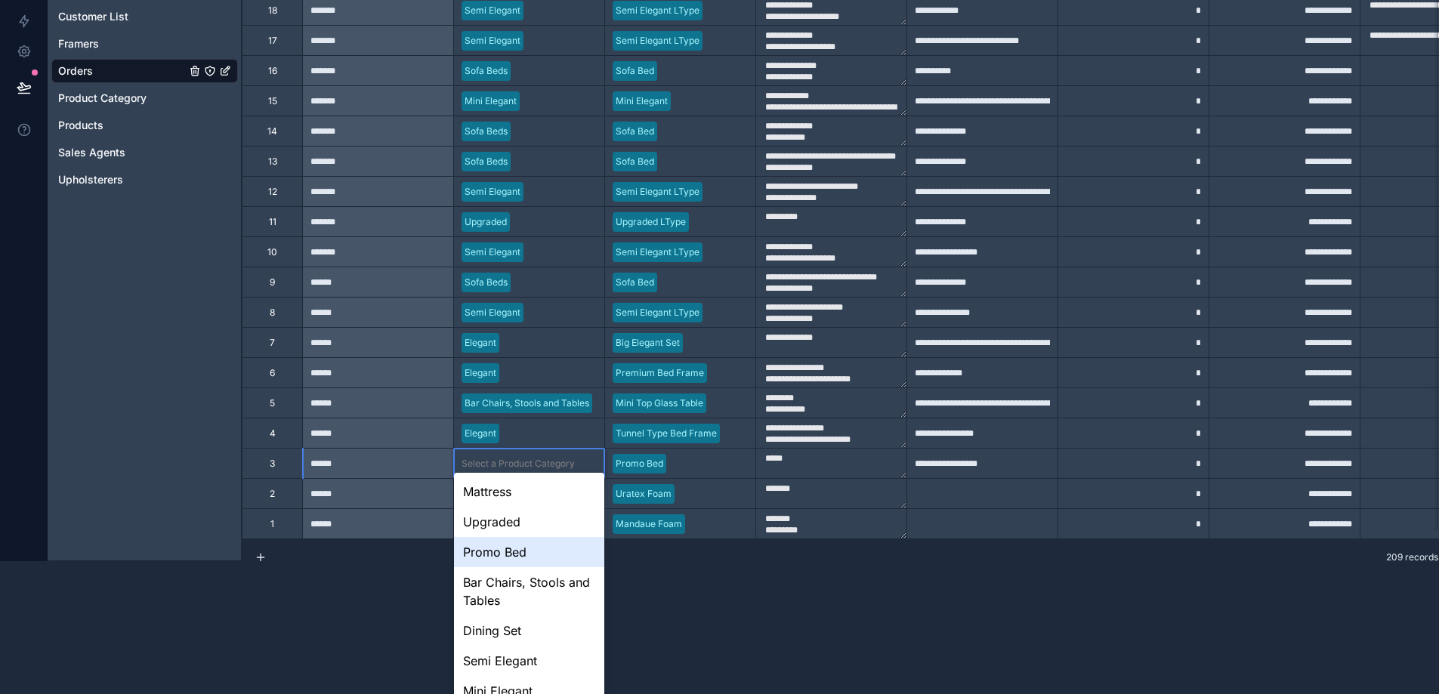
click at [519, 550] on div "Promo Bed" at bounding box center [529, 552] width 150 height 30
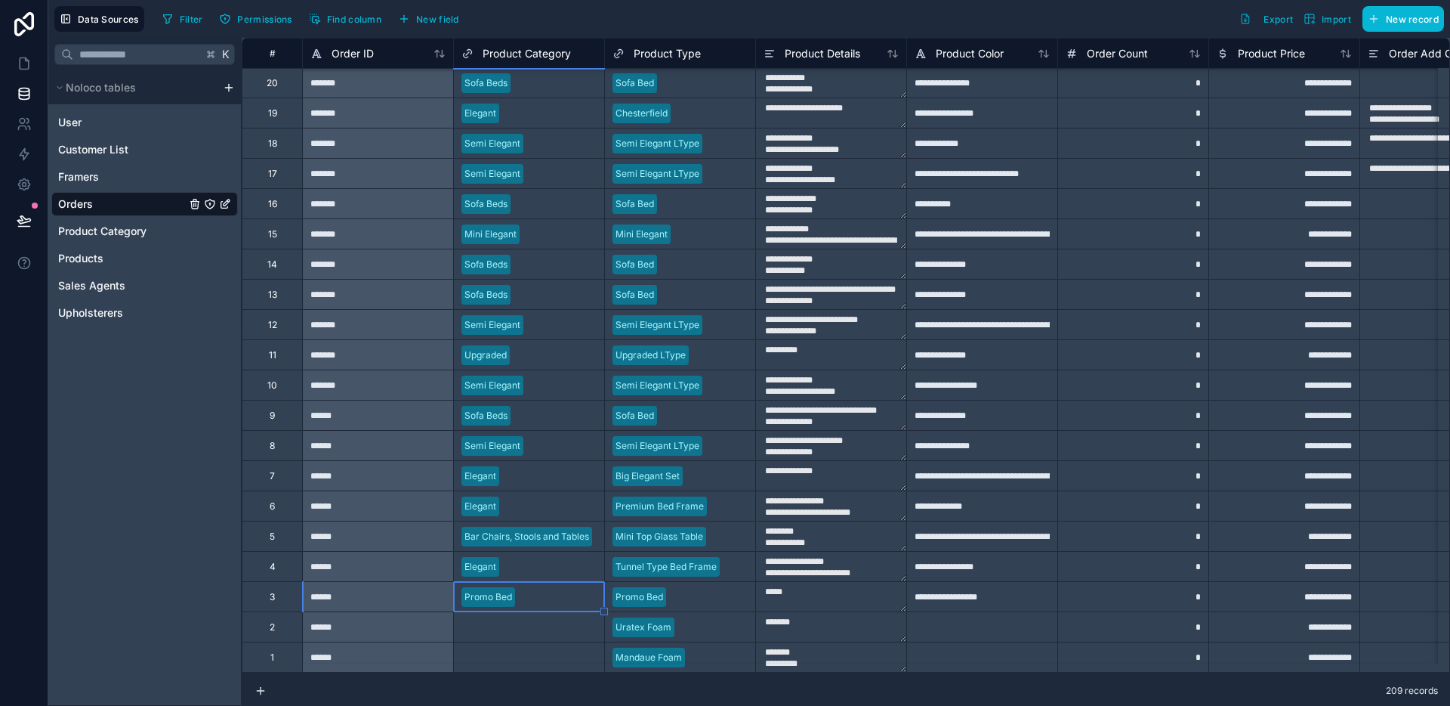
click at [503, 621] on div "Select a Product Category" at bounding box center [518, 627] width 113 height 12
click at [503, 611] on body "**********" at bounding box center [725, 353] width 1450 height 706
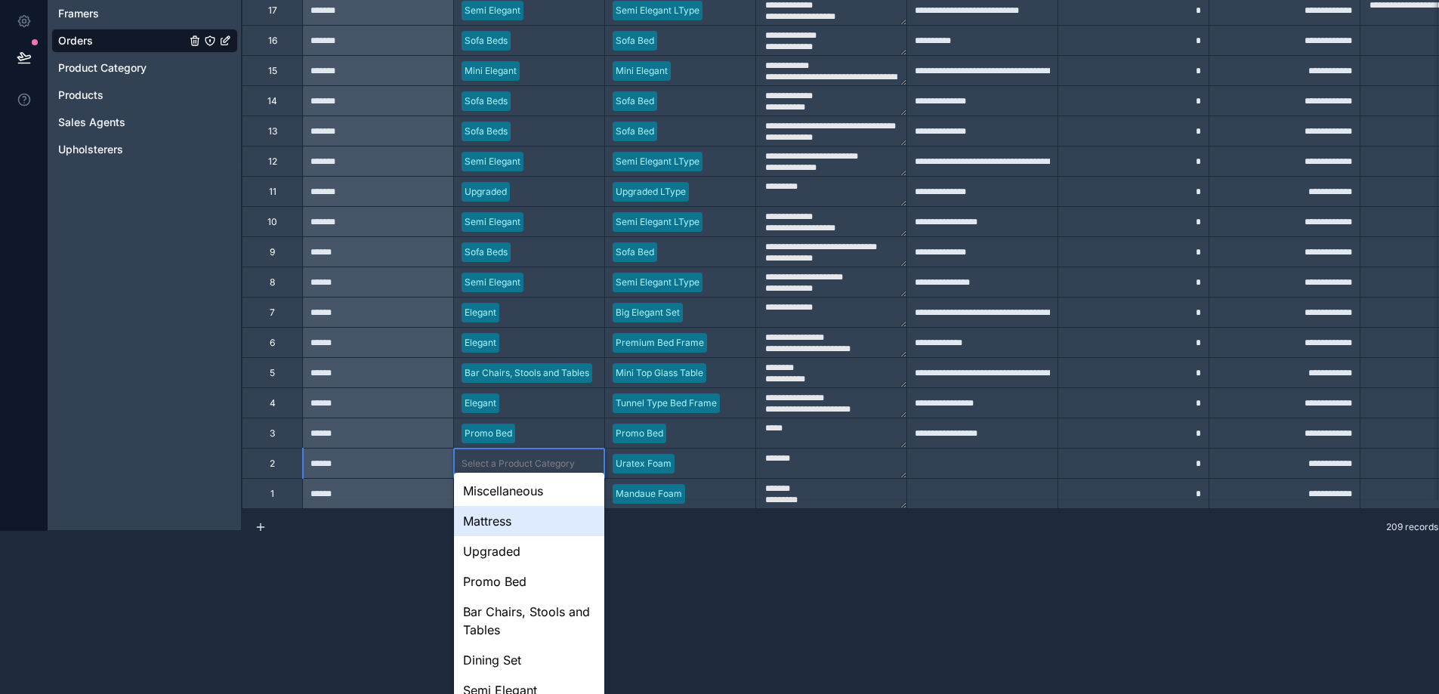
click at [505, 527] on div "Mattress" at bounding box center [529, 521] width 150 height 30
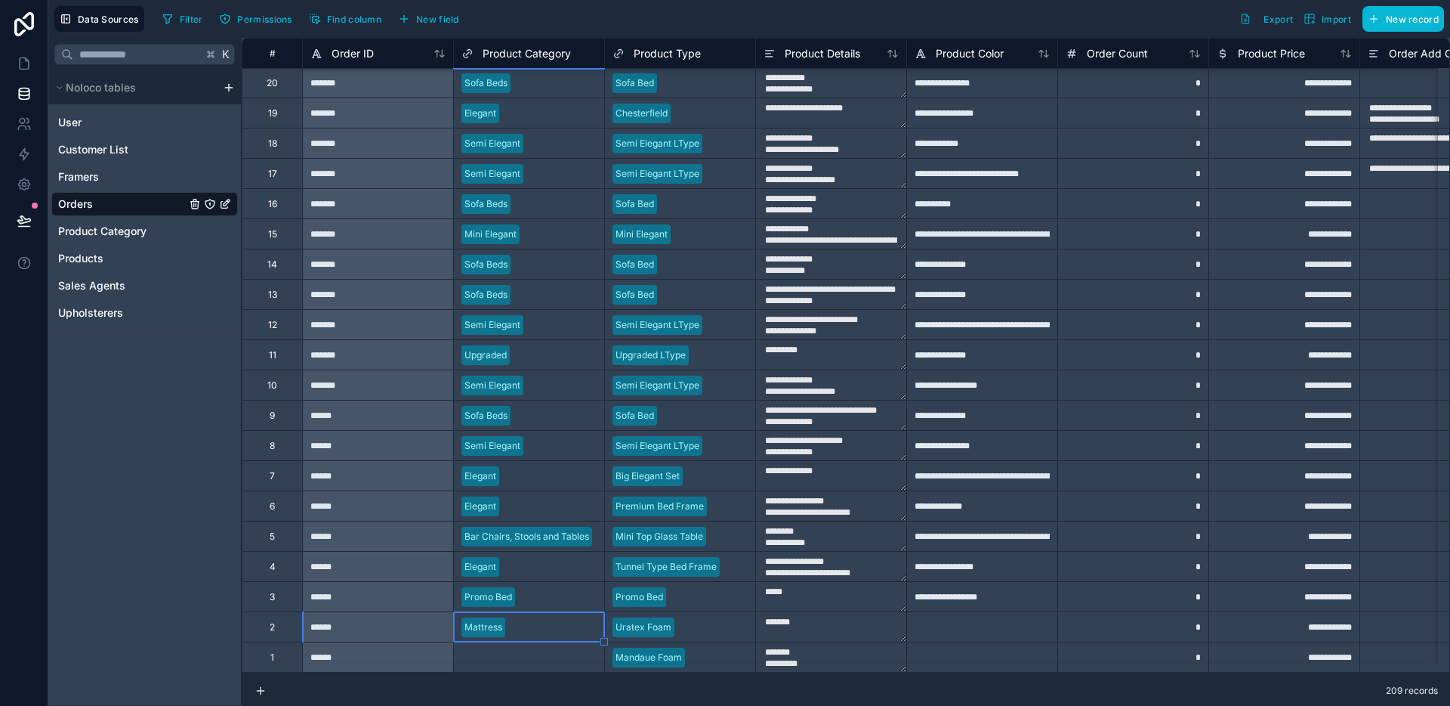
click at [504, 651] on div "Select a Product Category" at bounding box center [518, 657] width 113 height 12
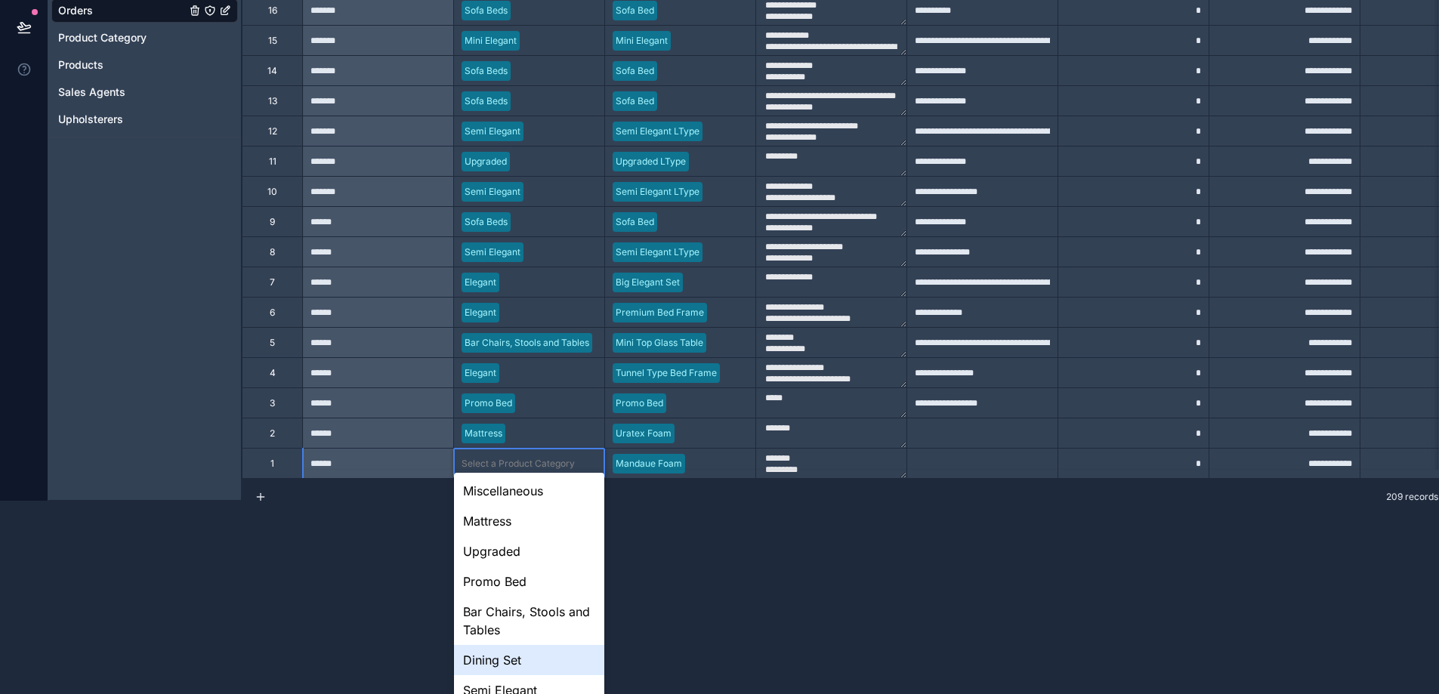
click at [504, 501] on body "**********" at bounding box center [719, 154] width 1439 height 694
click at [514, 530] on div "Mattress" at bounding box center [529, 521] width 150 height 30
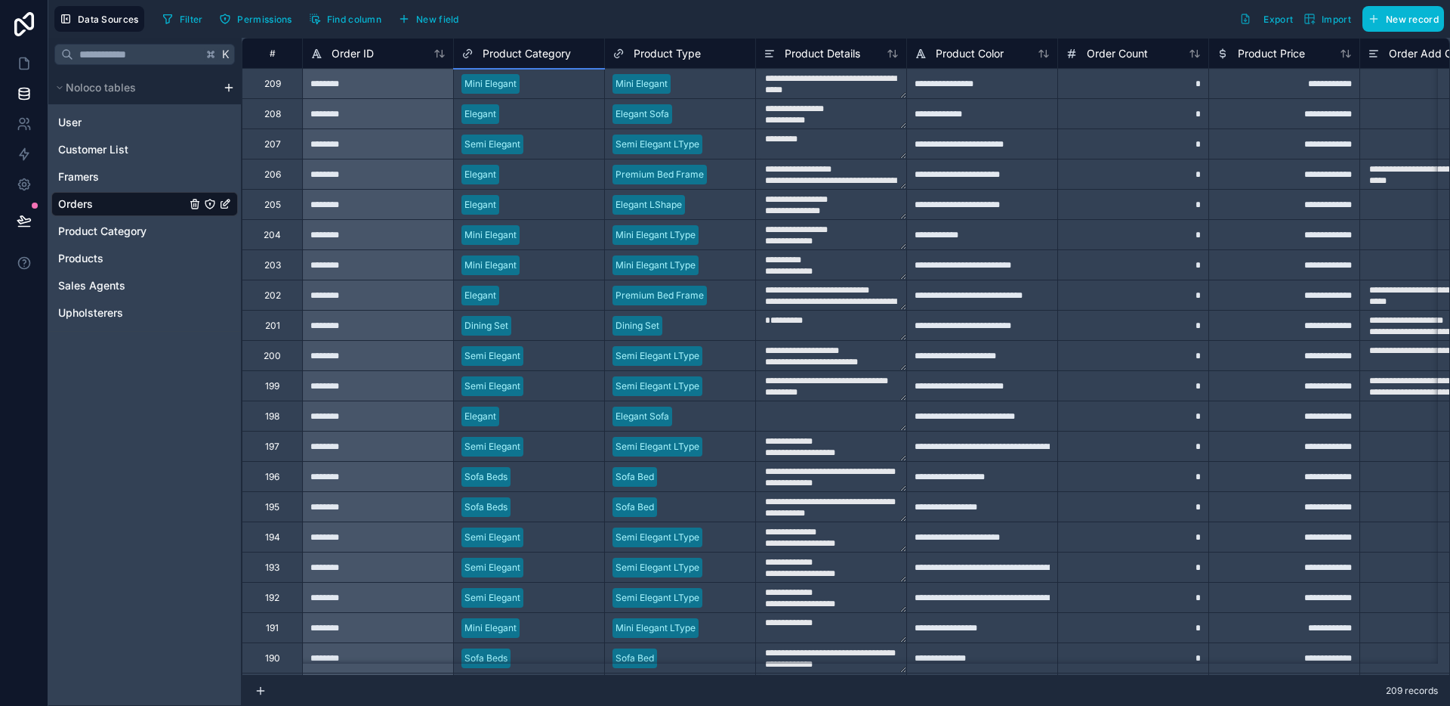
click at [501, 46] on span "Product Category" at bounding box center [527, 53] width 88 height 15
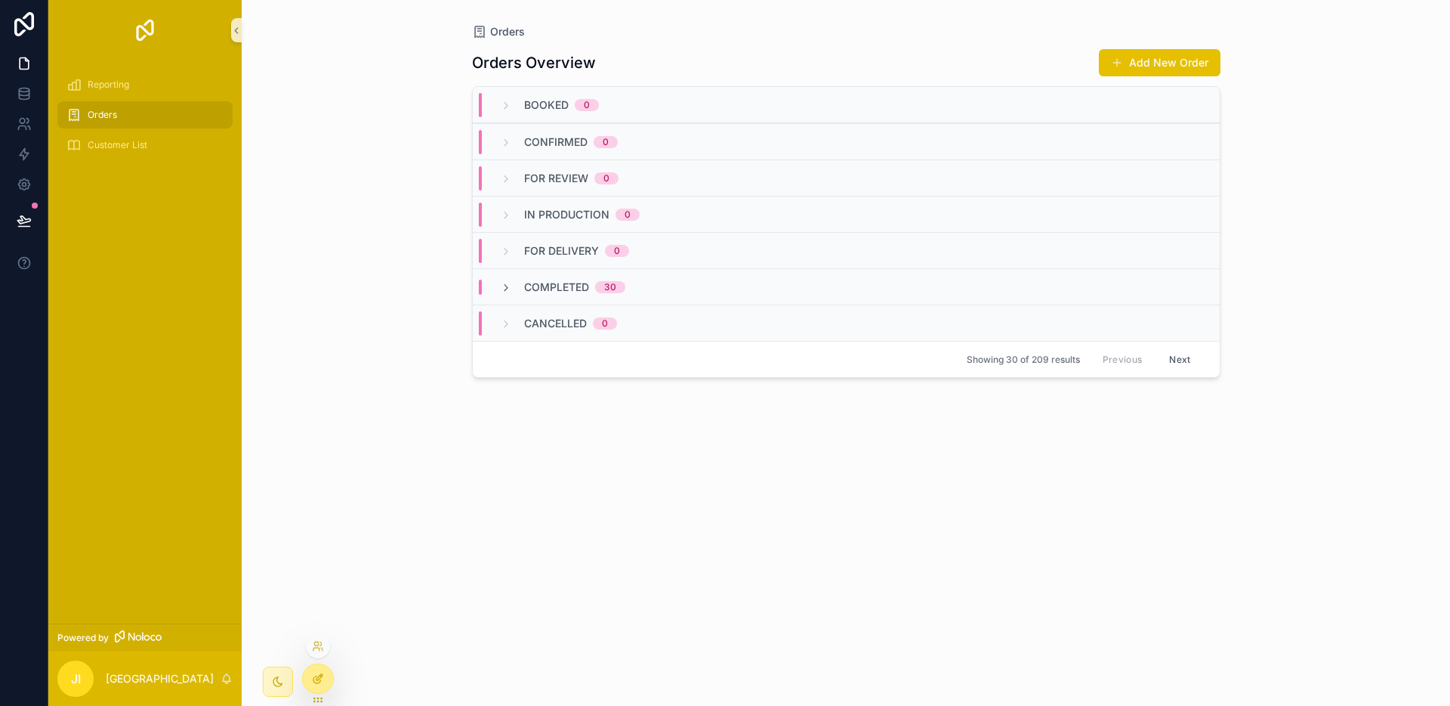
click at [320, 673] on icon at bounding box center [318, 678] width 12 height 12
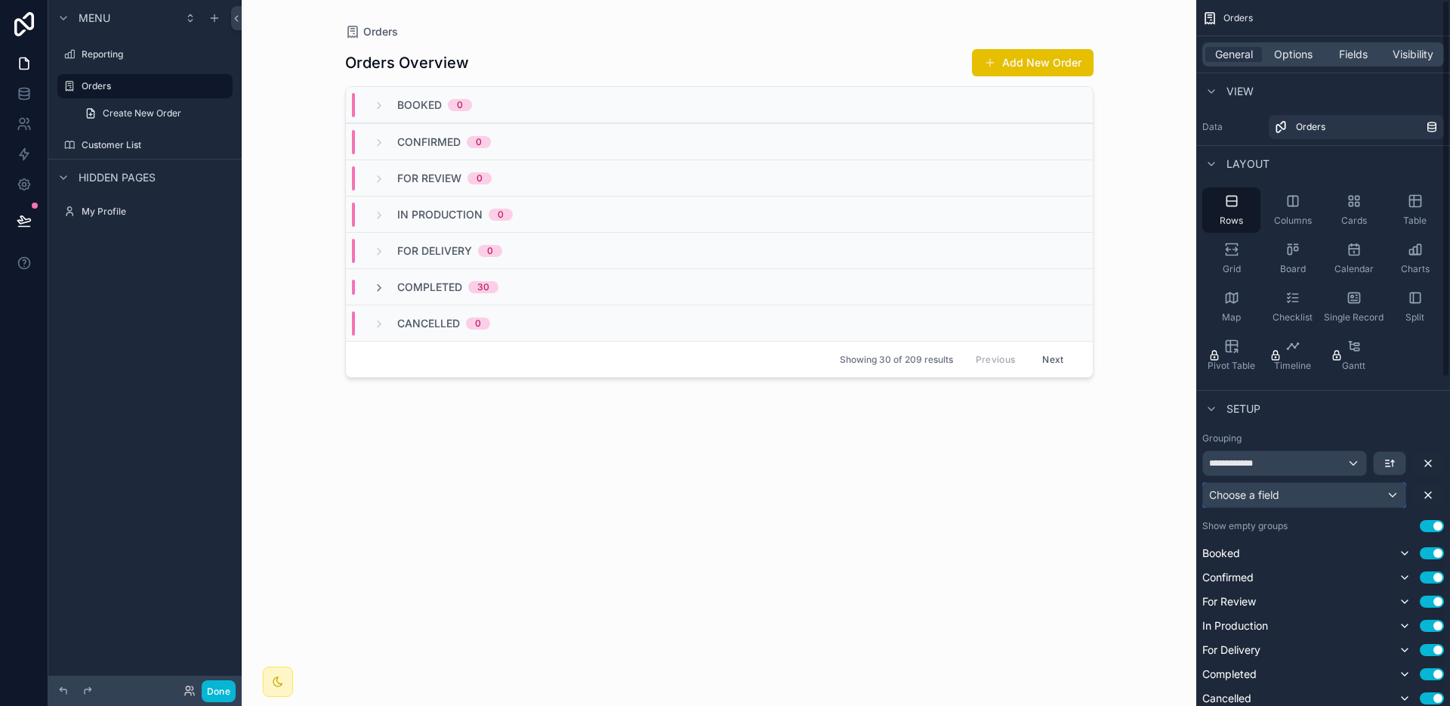
click at [1286, 494] on div "Choose a field" at bounding box center [1304, 495] width 202 height 24
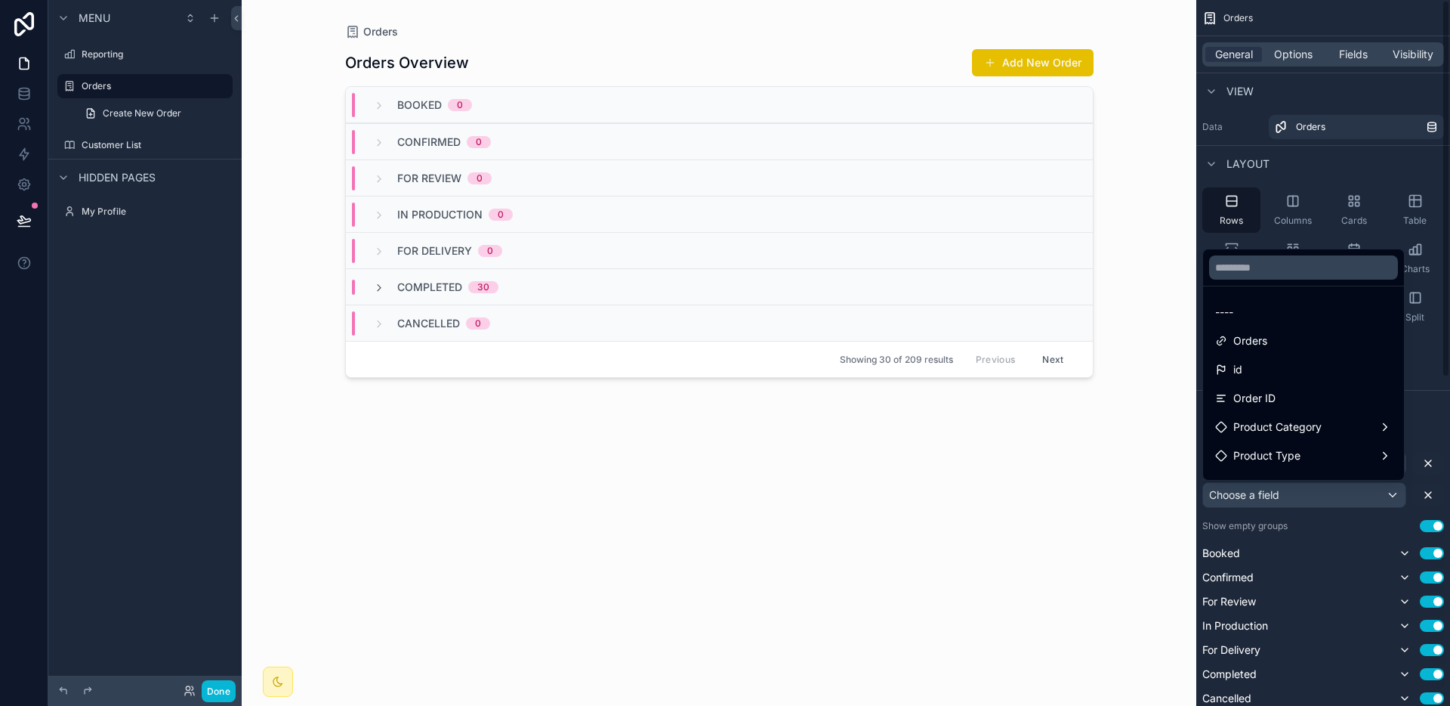
click at [1280, 500] on div "scrollable content" at bounding box center [725, 353] width 1450 height 706
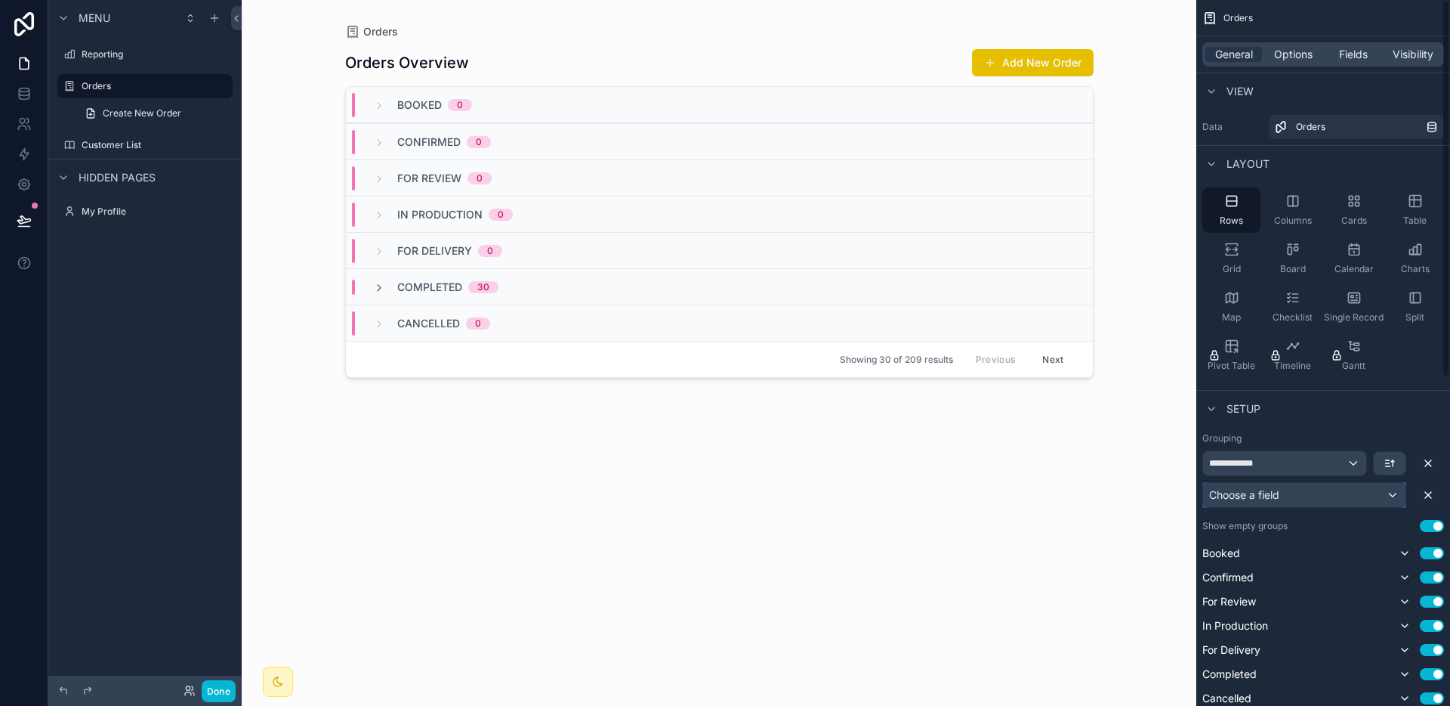
click at [1281, 499] on div "Choose a field" at bounding box center [1304, 495] width 202 height 24
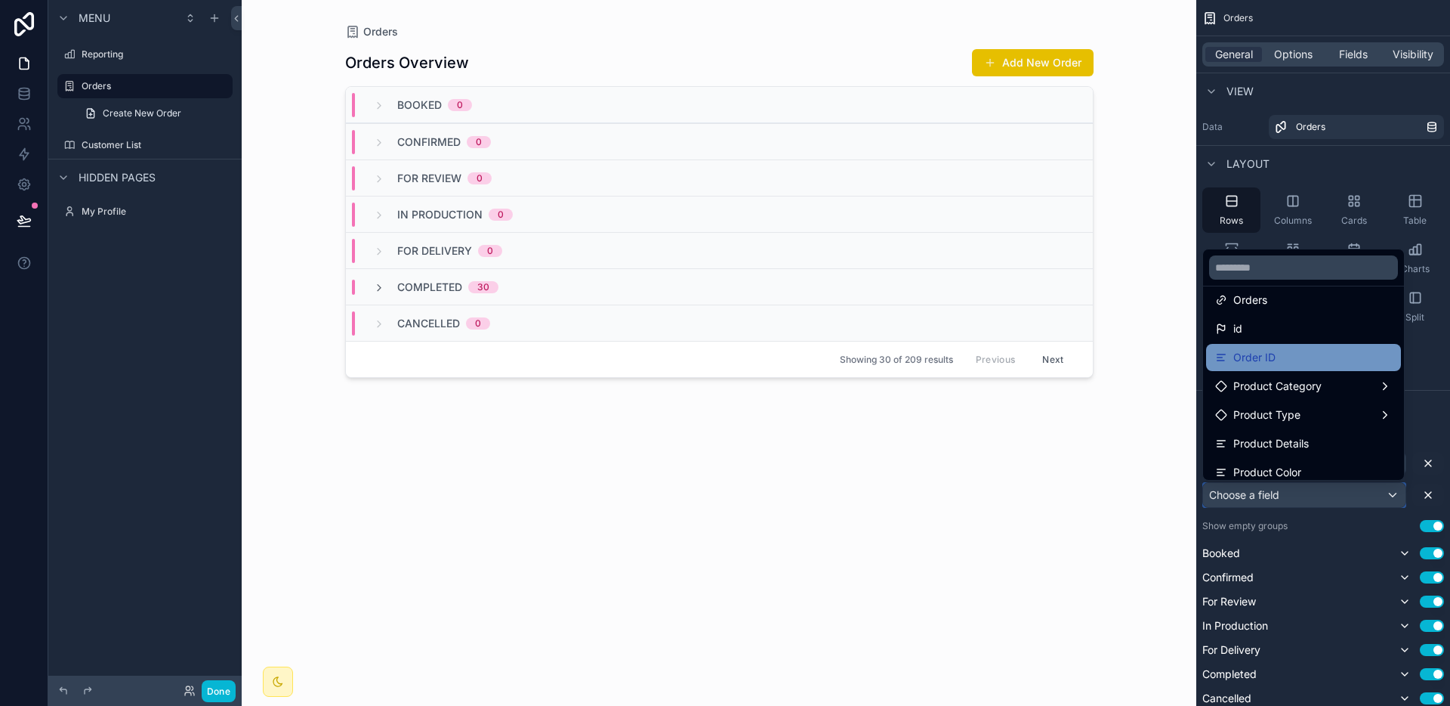
scroll to position [48, 0]
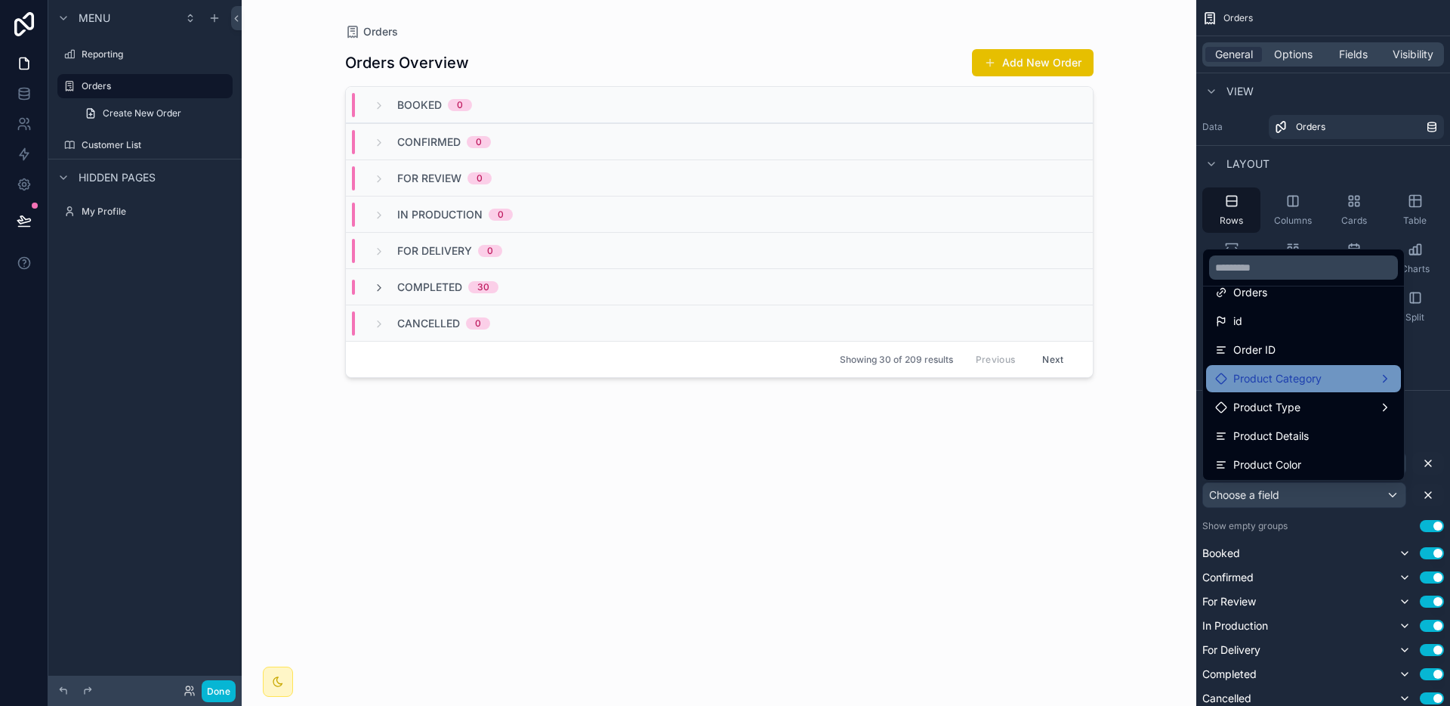
click at [1300, 385] on span "Product Category" at bounding box center [1278, 378] width 88 height 18
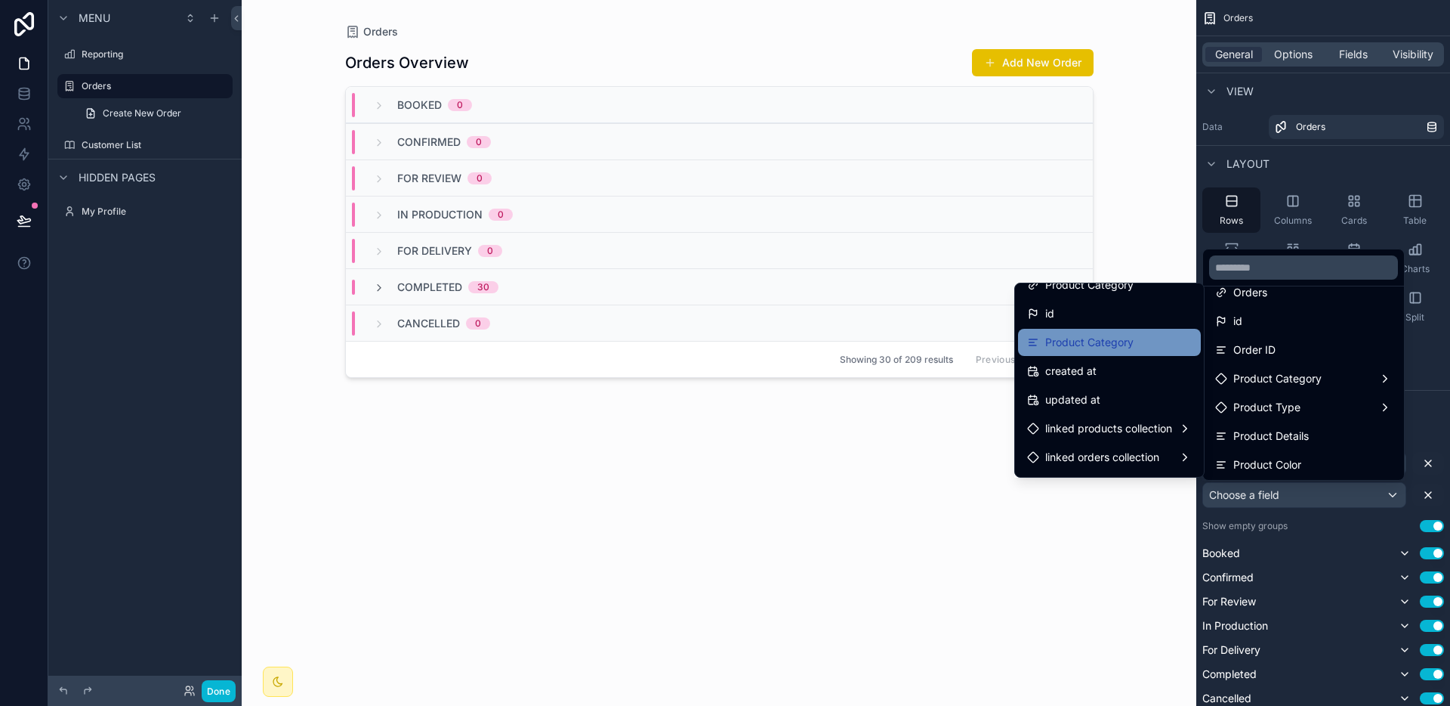
scroll to position [10, 0]
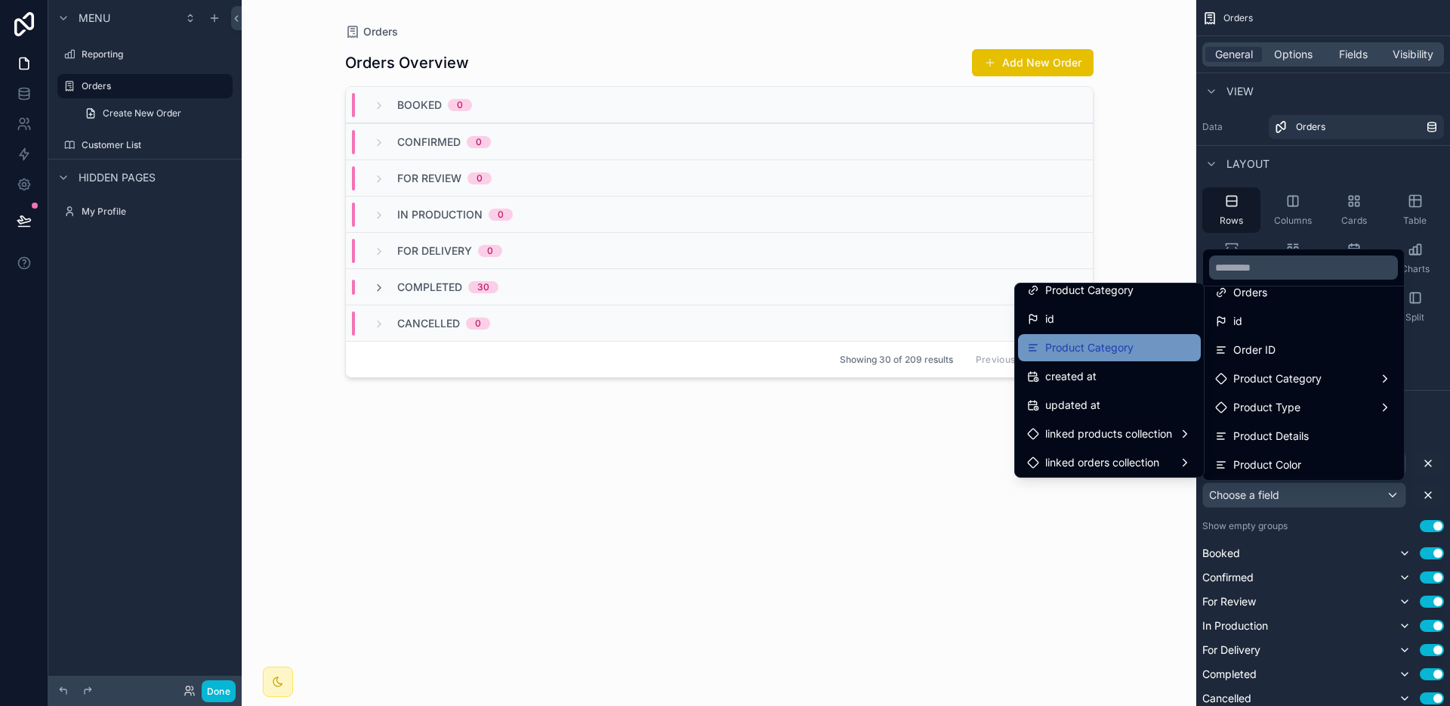
click at [1095, 355] on span "Product Category" at bounding box center [1090, 347] width 88 height 18
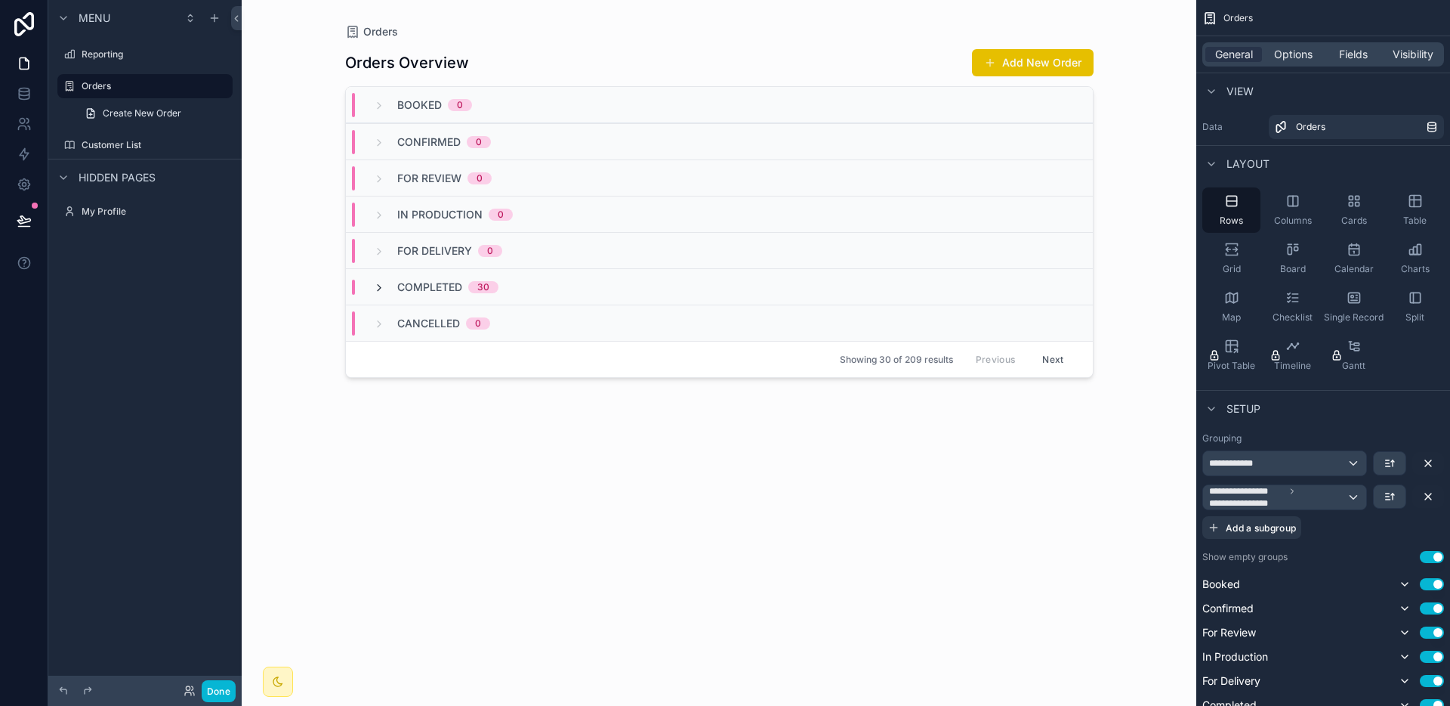
click at [374, 283] on icon "scrollable content" at bounding box center [379, 288] width 12 height 12
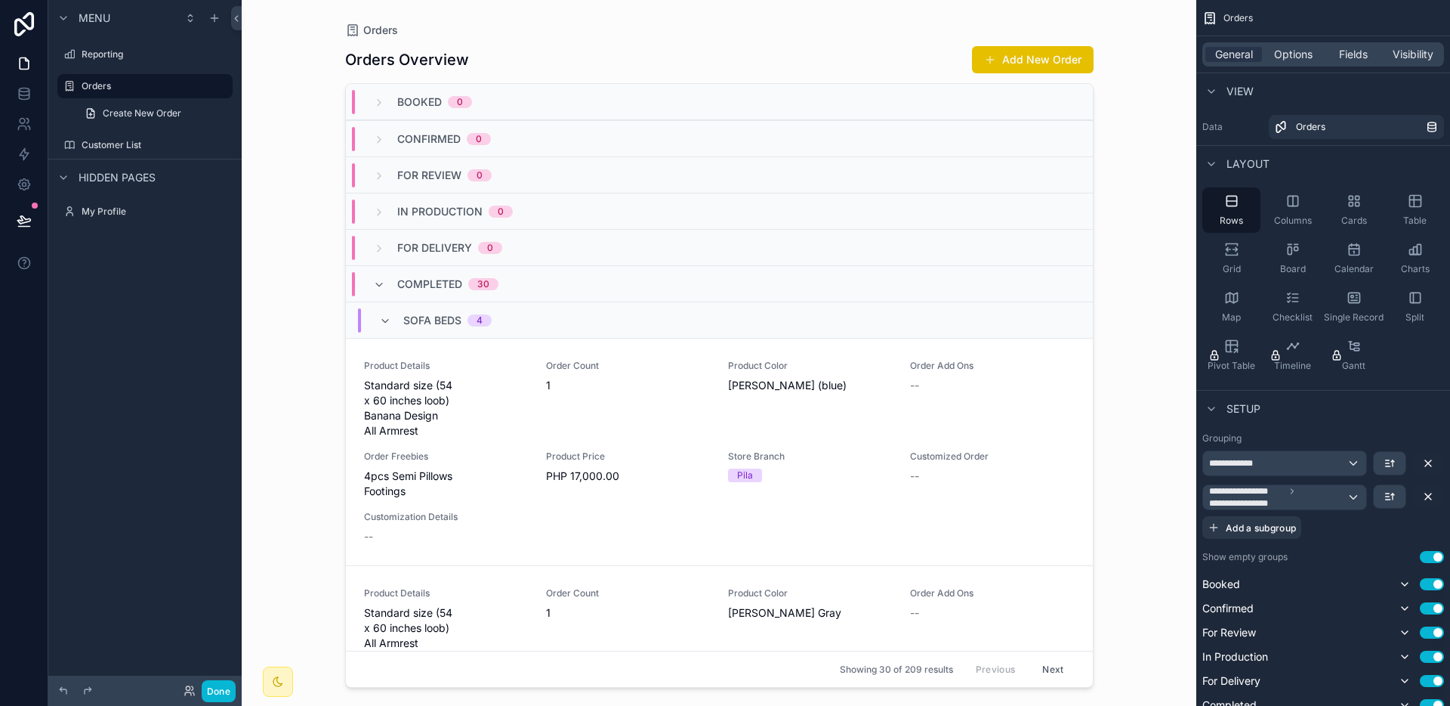
click at [374, 283] on icon "scrollable content" at bounding box center [379, 285] width 12 height 12
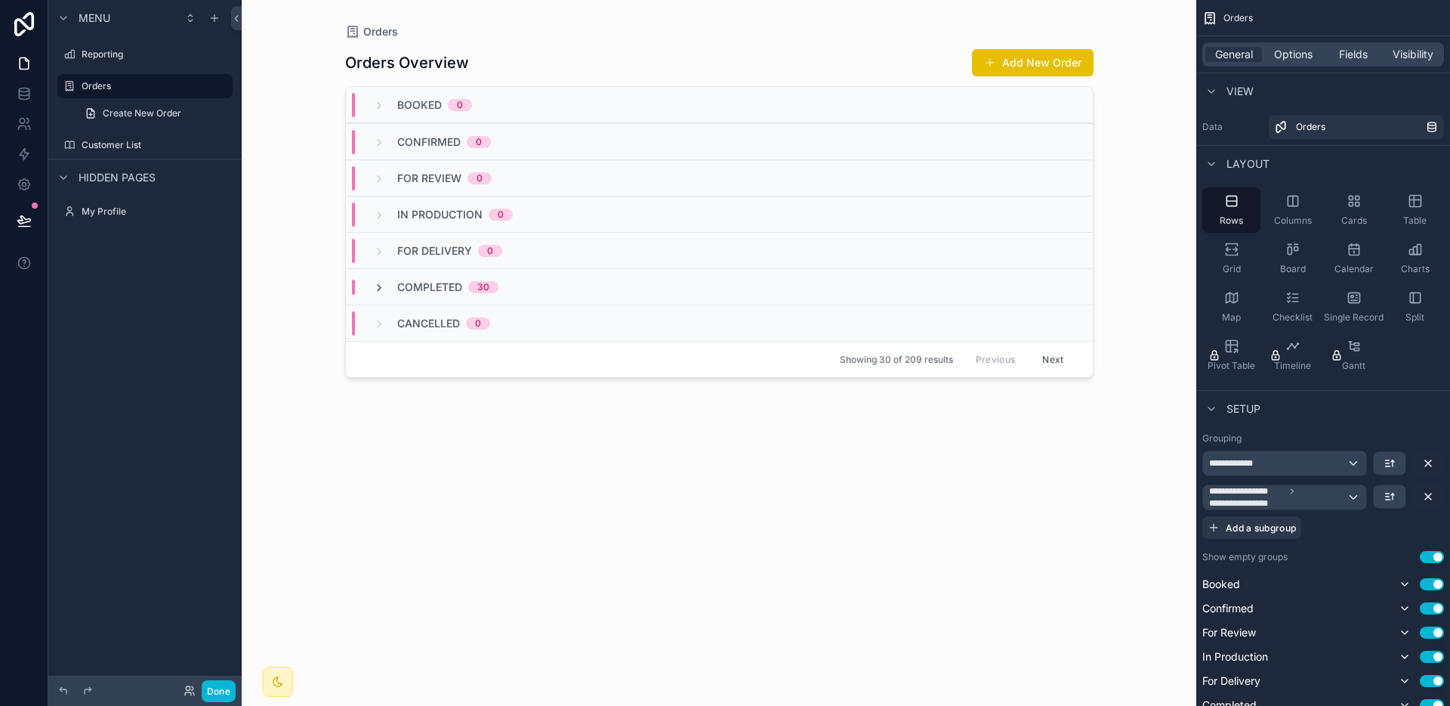
click at [383, 283] on icon "scrollable content" at bounding box center [379, 288] width 12 height 12
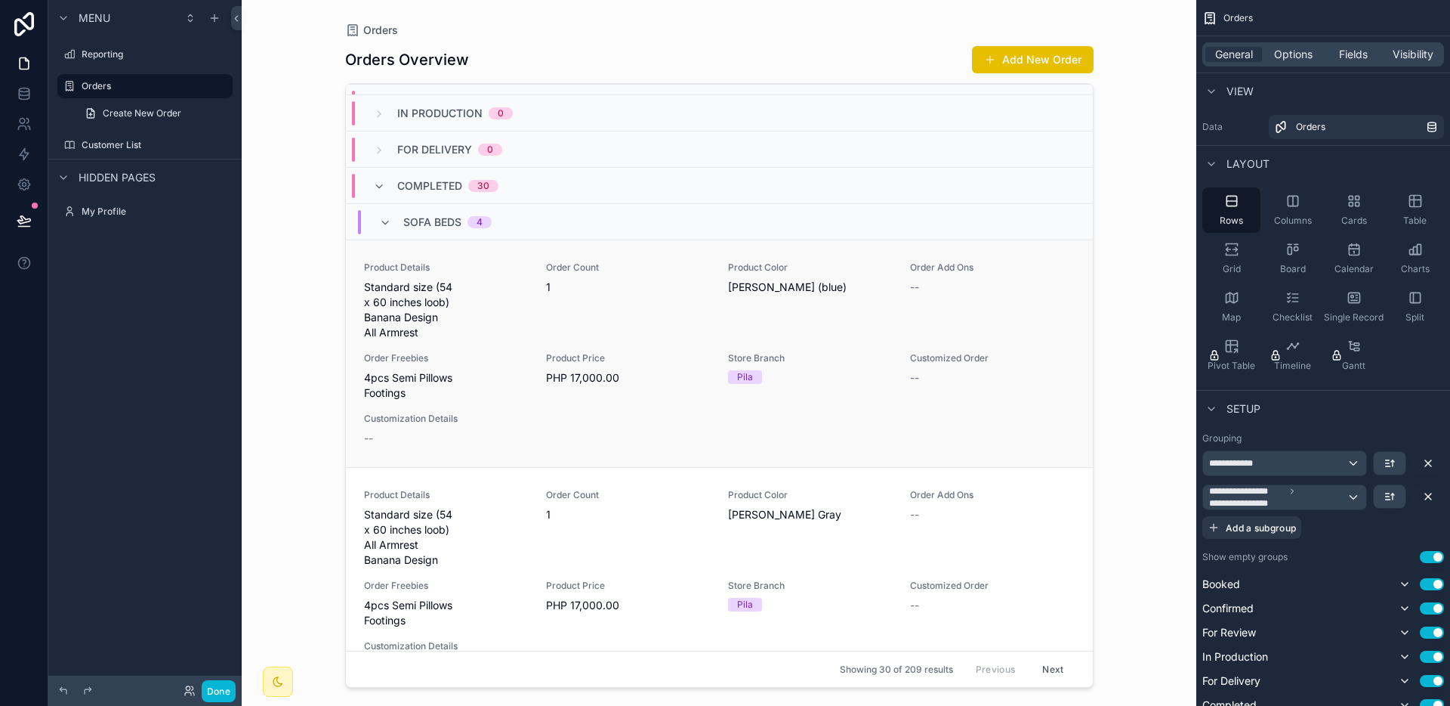
scroll to position [144, 0]
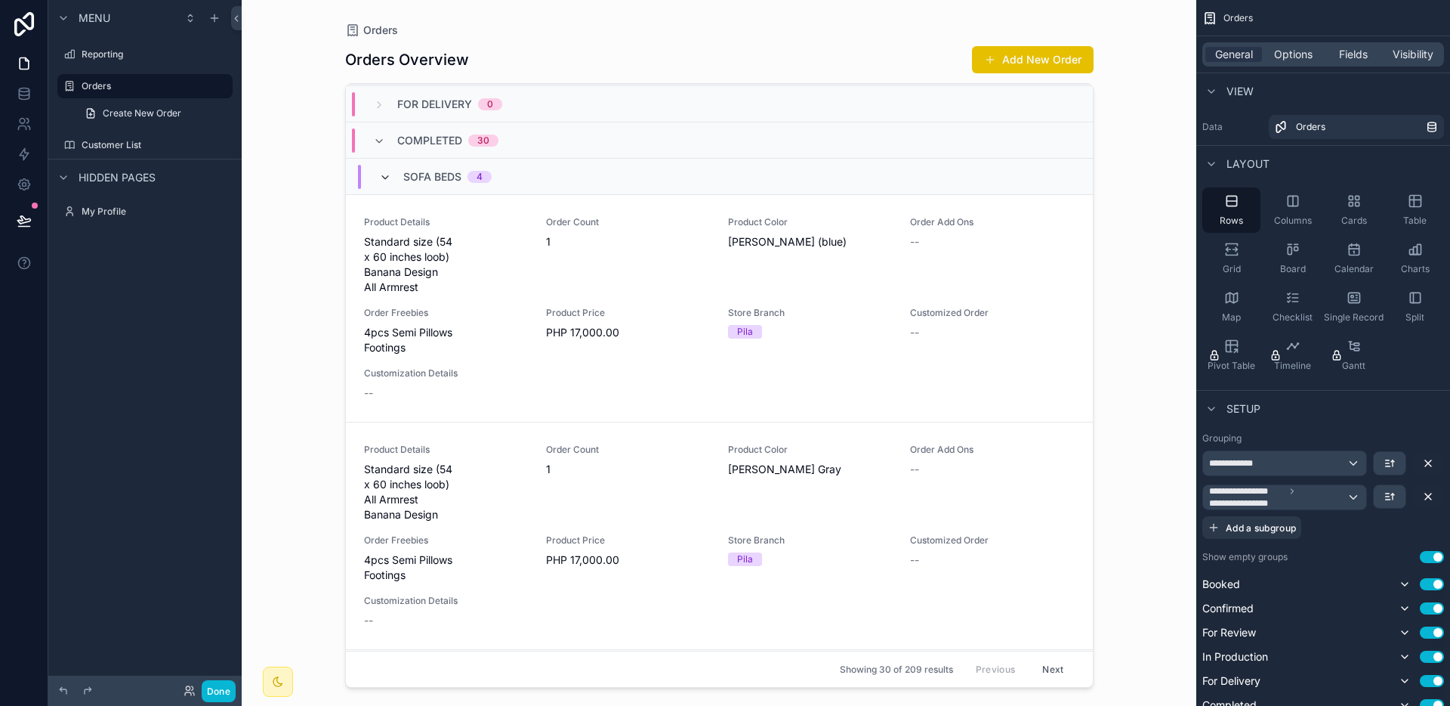
click at [385, 183] on icon "scrollable content" at bounding box center [385, 177] width 12 height 12
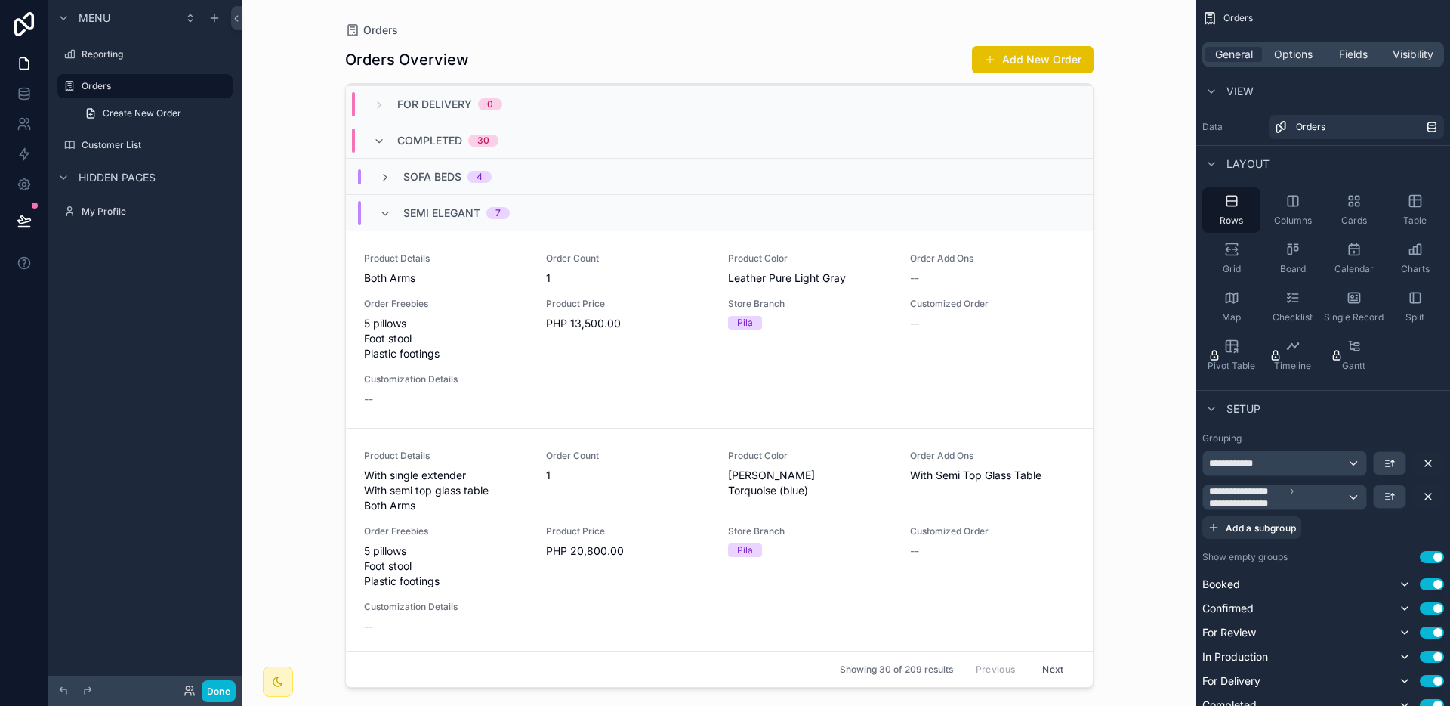
click at [385, 202] on div "Semi Elegant 7" at bounding box center [444, 213] width 131 height 24
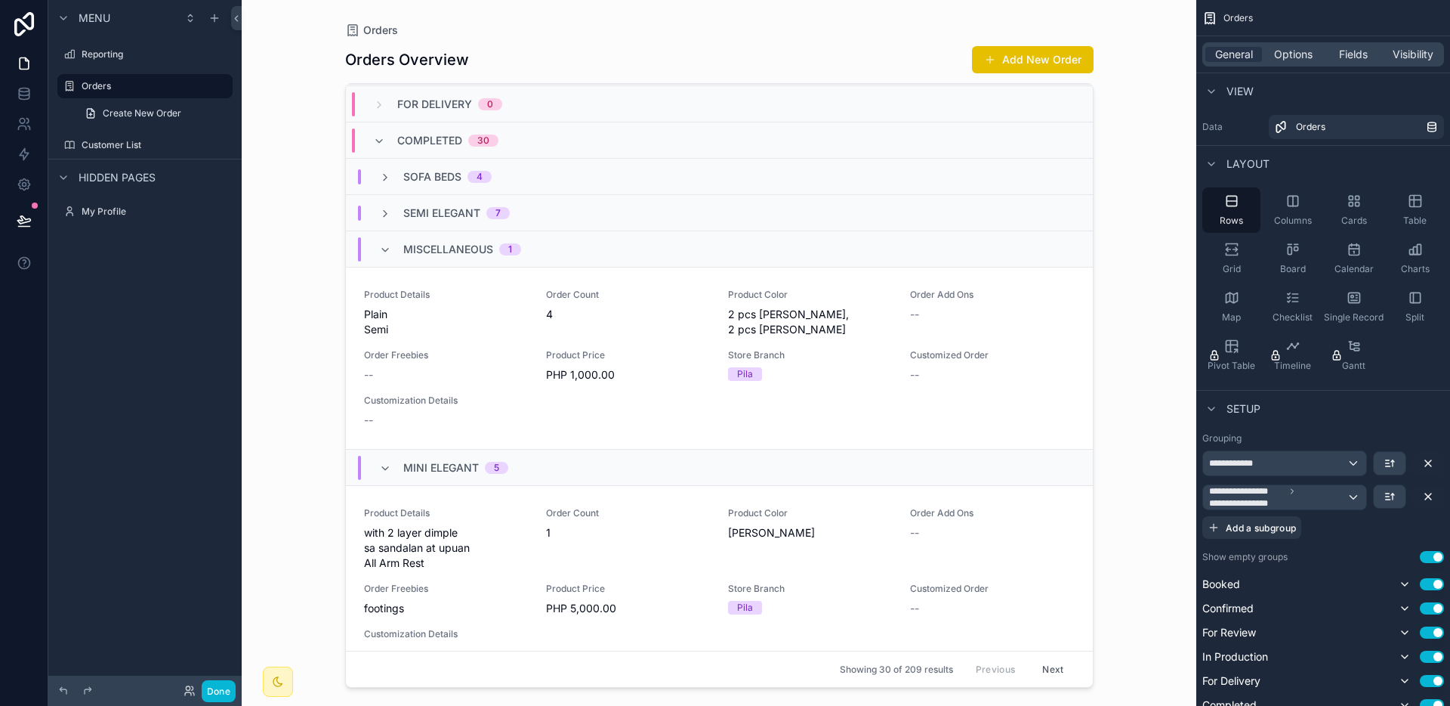
click at [385, 237] on div "Miscellaneous 1" at bounding box center [450, 249] width 142 height 24
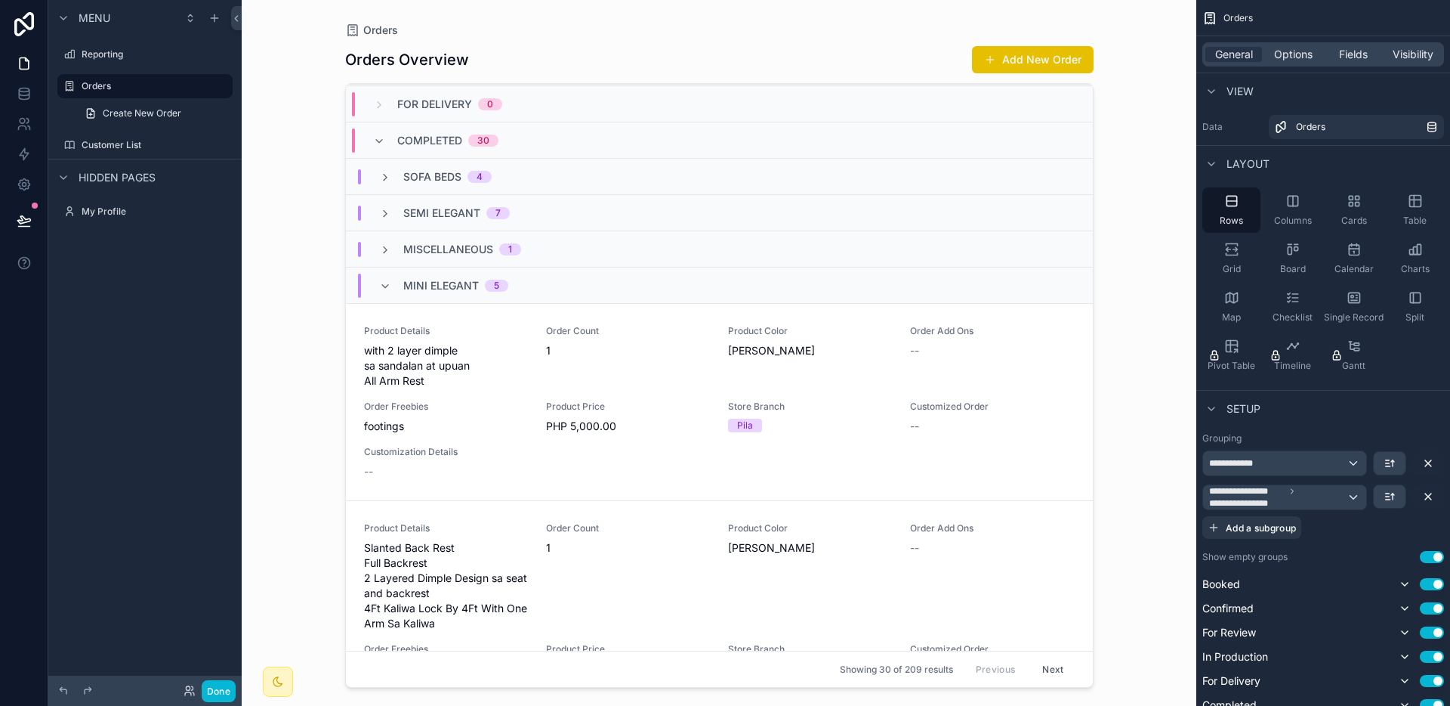
click at [384, 273] on div "Mini Elegant 5" at bounding box center [443, 285] width 129 height 24
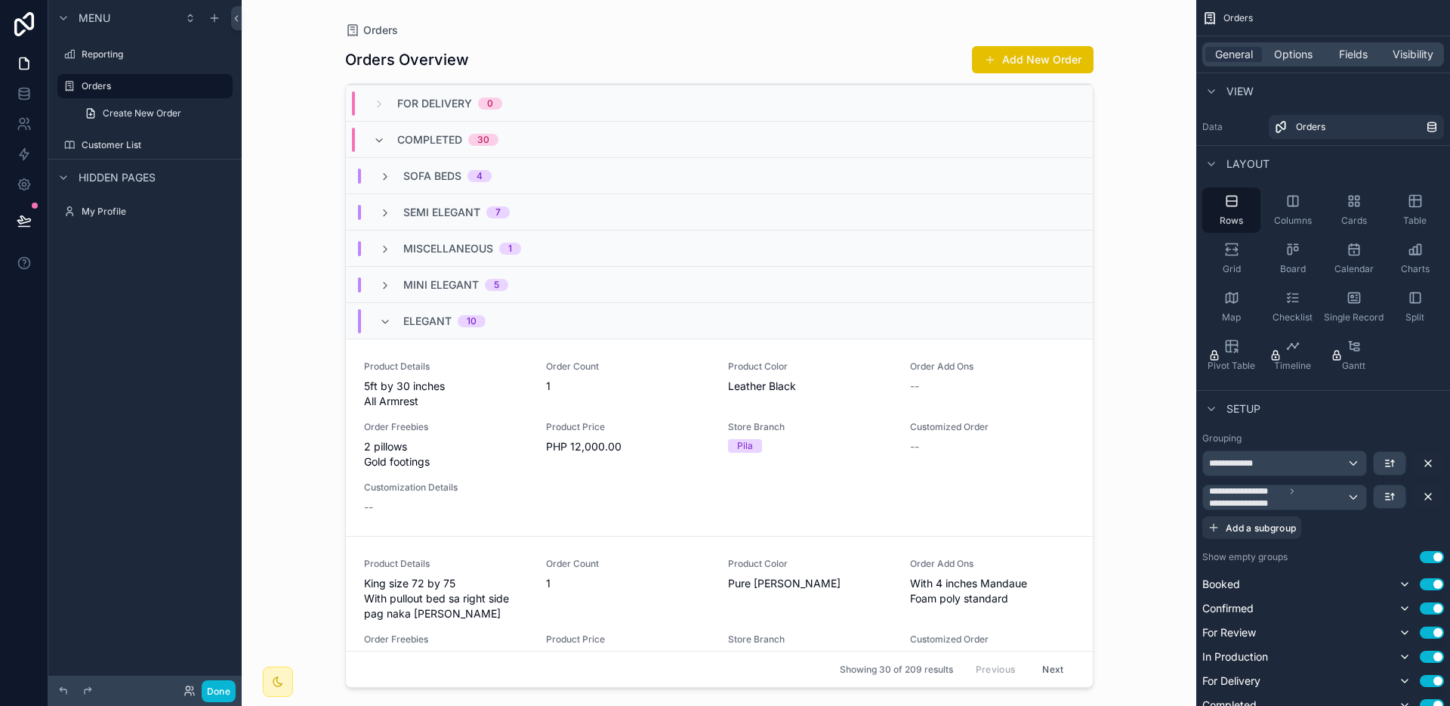
scroll to position [141, 0]
click at [385, 319] on span "scrollable content" at bounding box center [385, 325] width 12 height 12
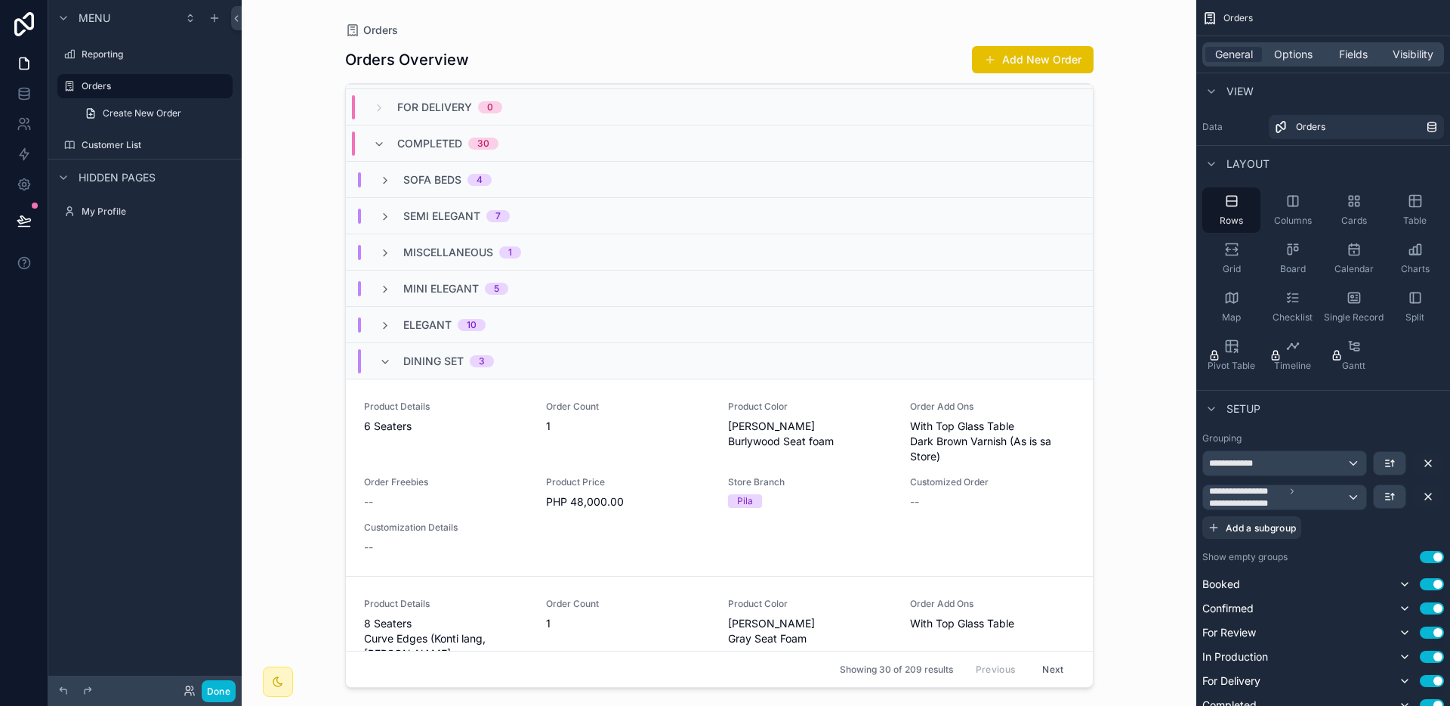
click at [394, 363] on div "Dining Set 3" at bounding box center [436, 361] width 115 height 24
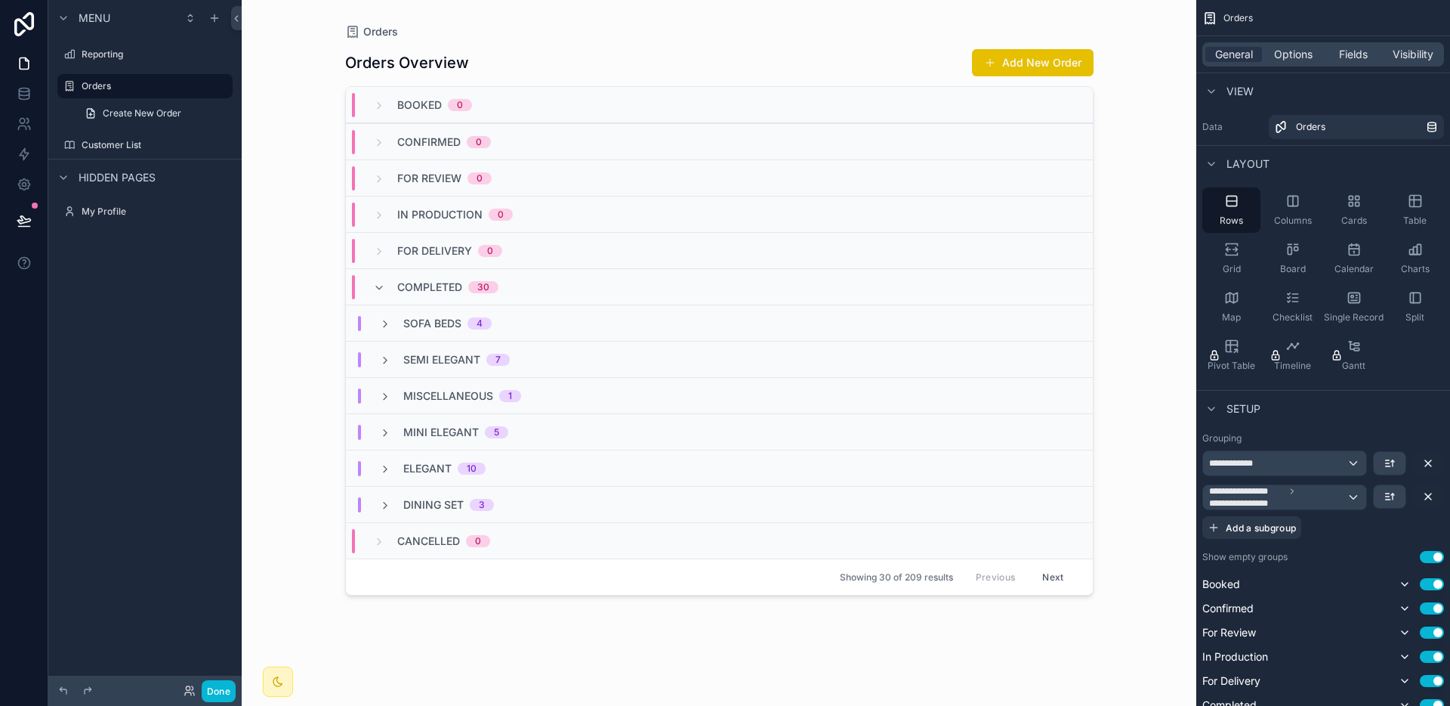
scroll to position [0, 0]
click at [380, 289] on icon "scrollable content" at bounding box center [379, 288] width 12 height 12
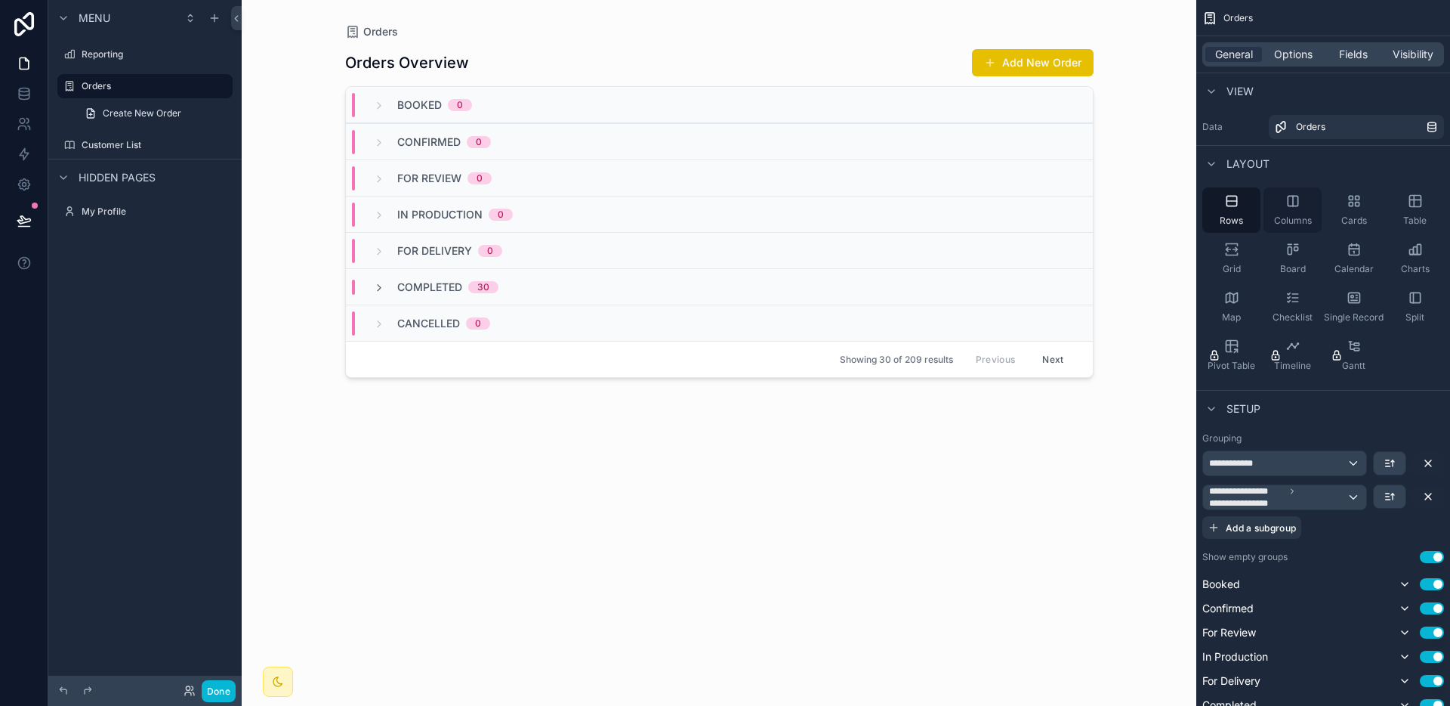
click at [1308, 217] on span "Columns" at bounding box center [1293, 221] width 38 height 12
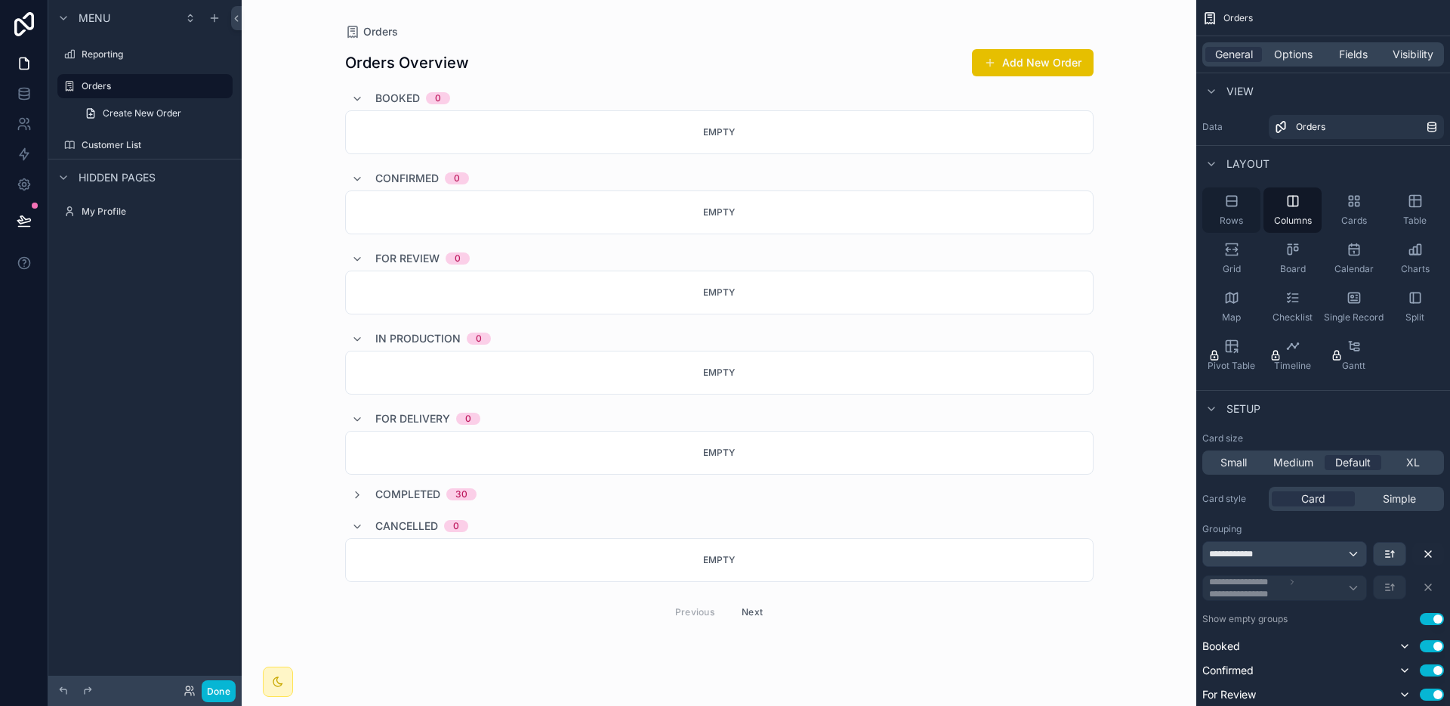
click at [1235, 190] on div "Rows" at bounding box center [1232, 209] width 58 height 45
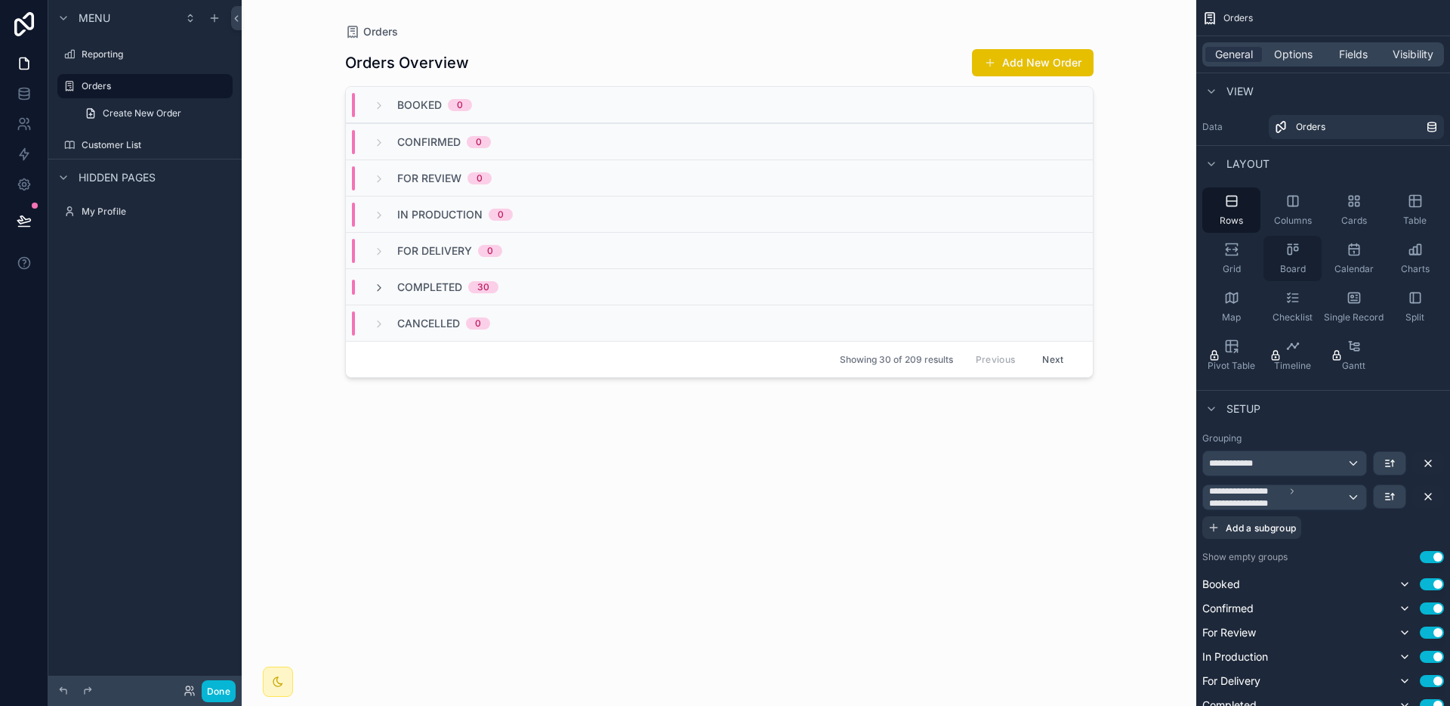
click at [1286, 250] on icon "scrollable content" at bounding box center [1293, 249] width 15 height 15
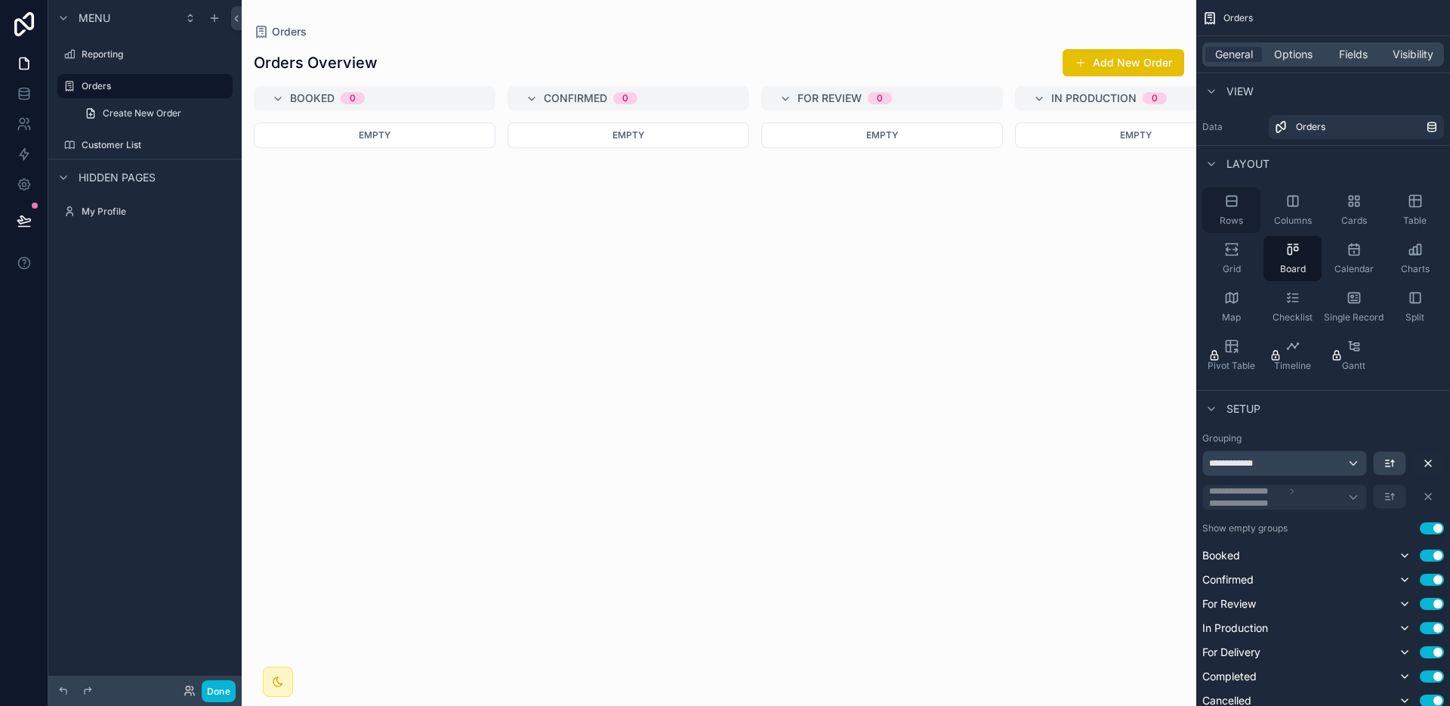
click at [1256, 208] on div "Rows" at bounding box center [1232, 209] width 58 height 45
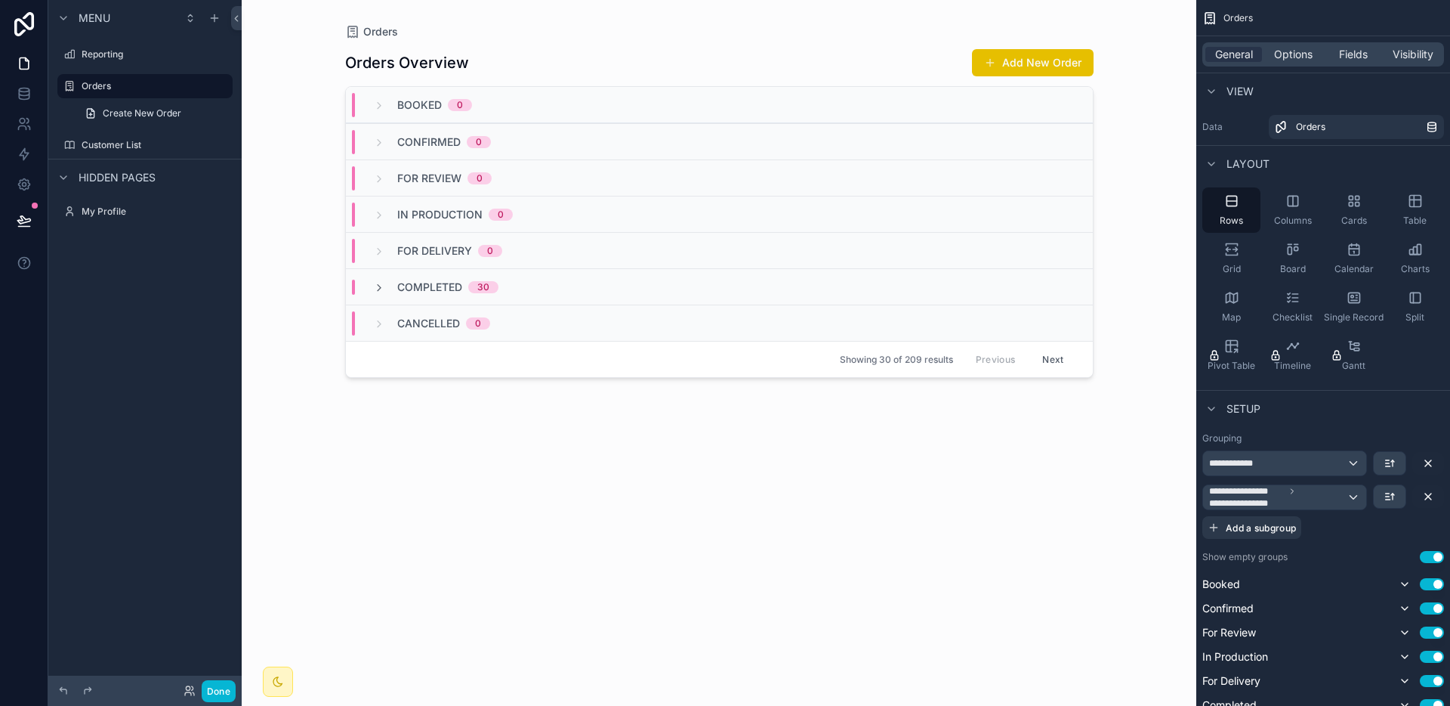
click at [394, 102] on div "Booked 0" at bounding box center [422, 105] width 99 height 24
click at [385, 102] on div "Booked 0" at bounding box center [422, 104] width 99 height 15
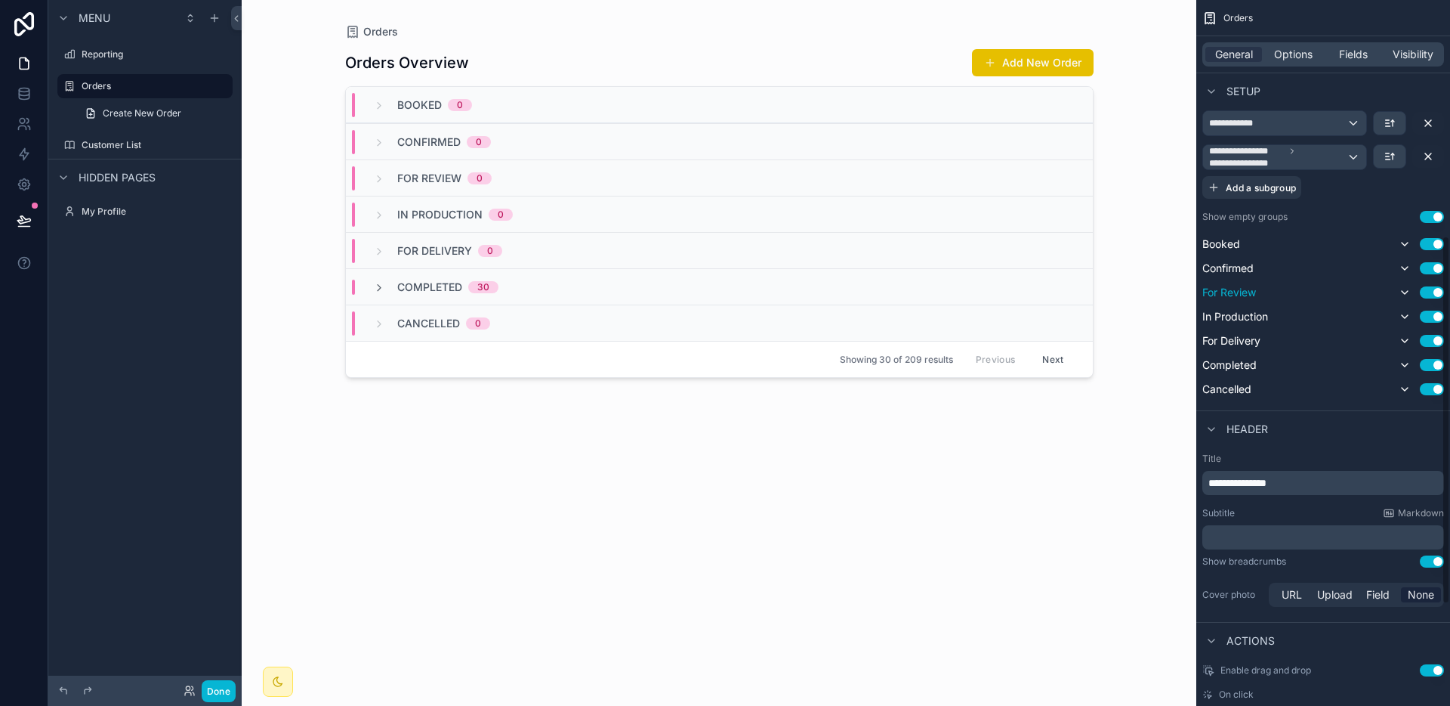
scroll to position [645, 0]
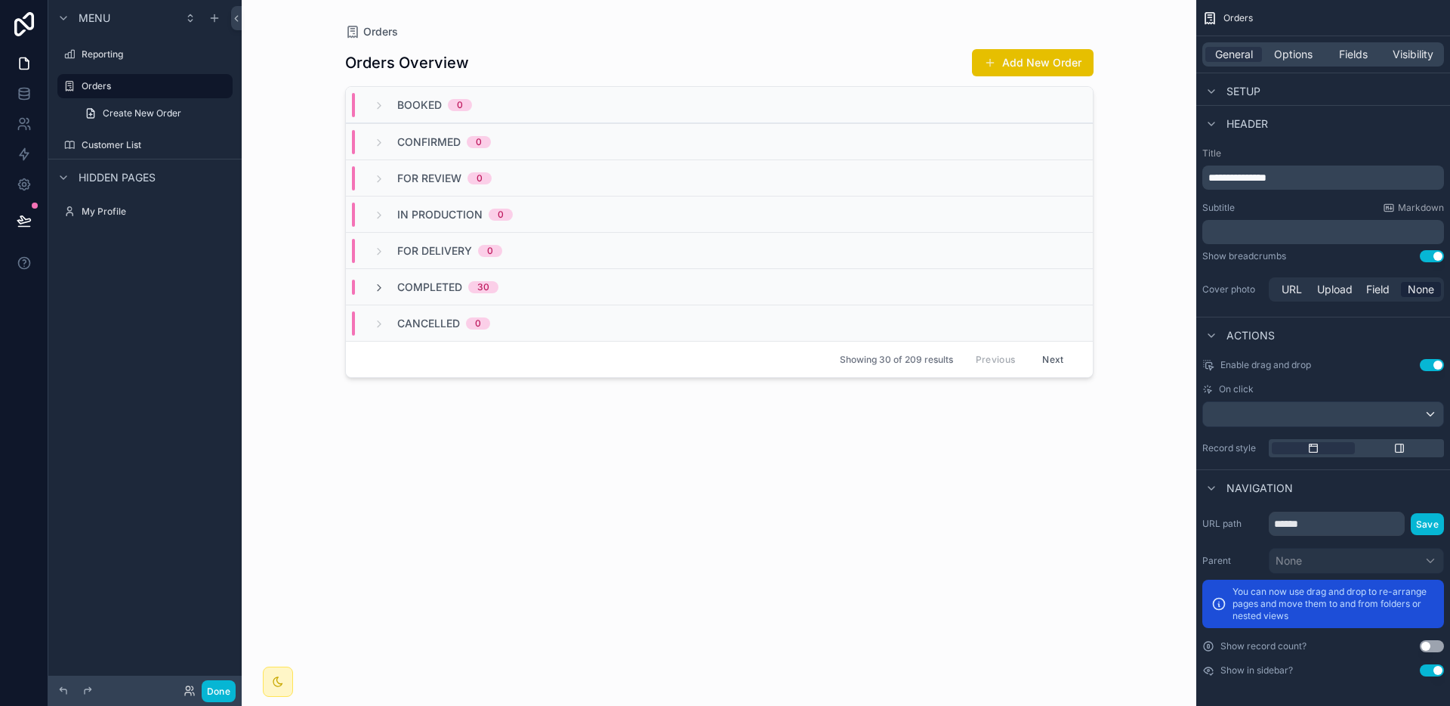
click at [1429, 647] on button "Use setting" at bounding box center [1432, 646] width 24 height 12
click at [1429, 646] on button "Use setting" at bounding box center [1432, 646] width 24 height 12
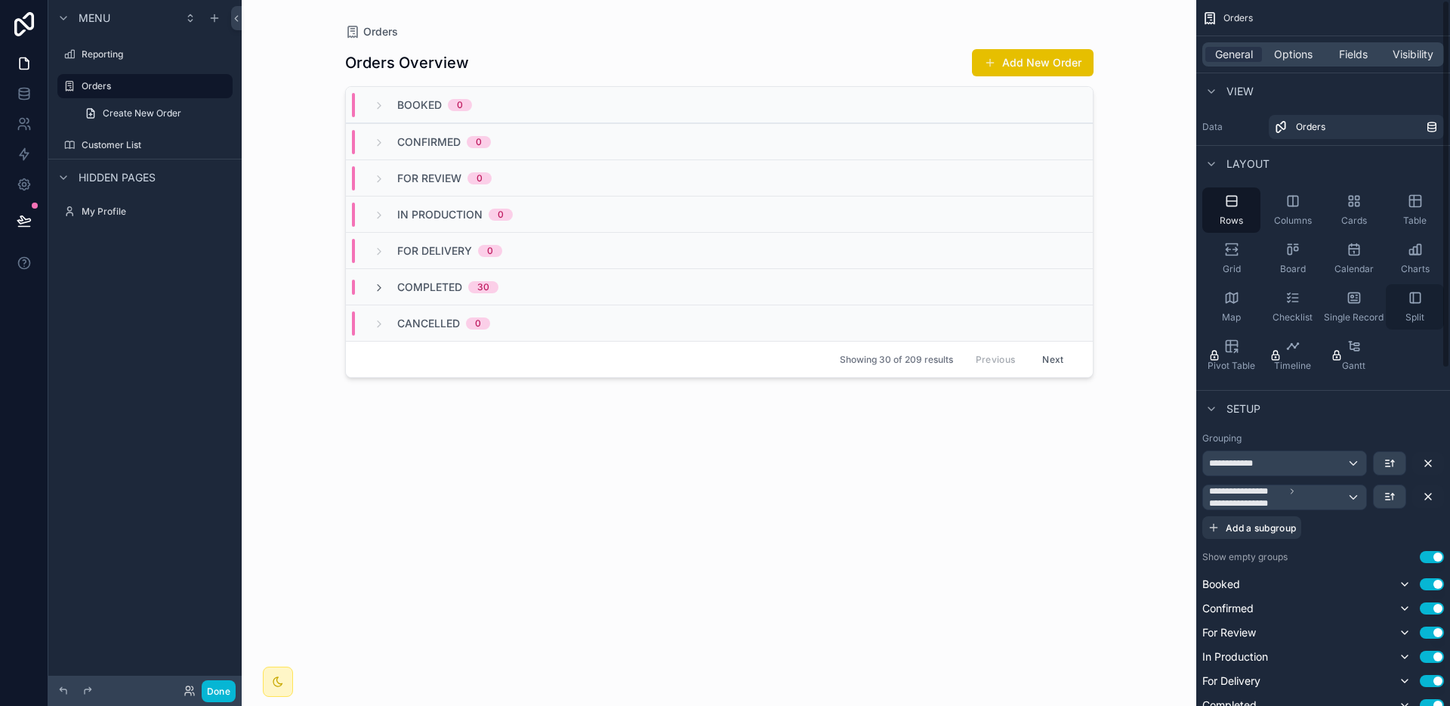
click at [1415, 317] on span "Split" at bounding box center [1415, 317] width 19 height 12
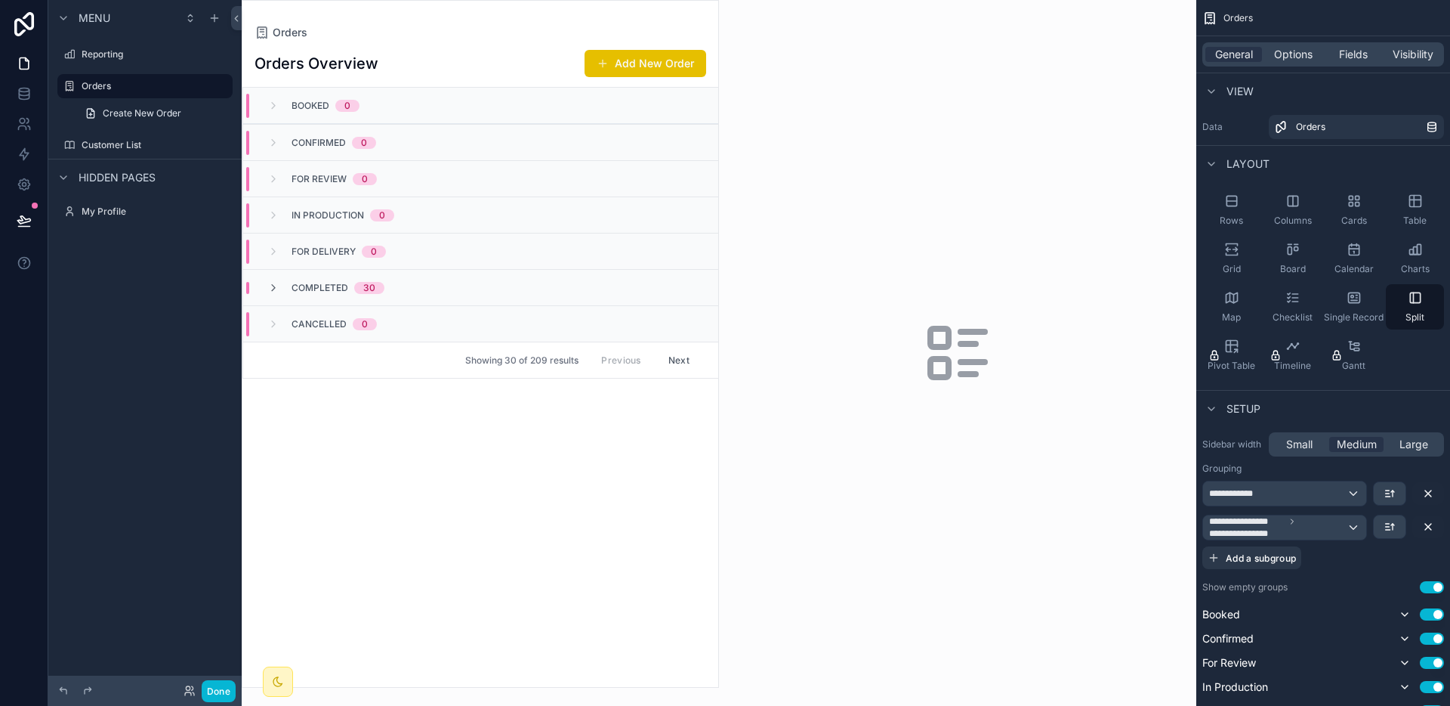
click at [433, 292] on div "Completed 30" at bounding box center [480, 287] width 475 height 36
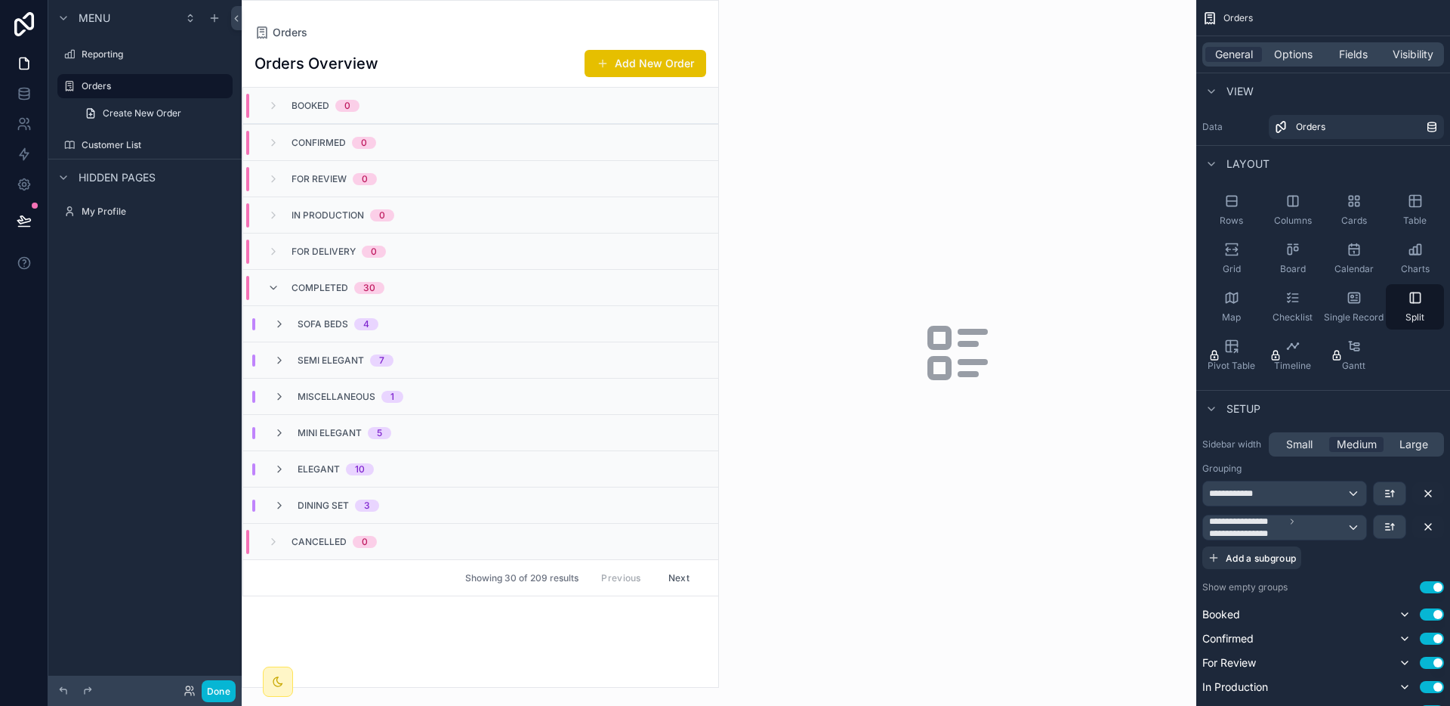
click at [409, 322] on div "Sofa Beds 4" at bounding box center [480, 323] width 475 height 36
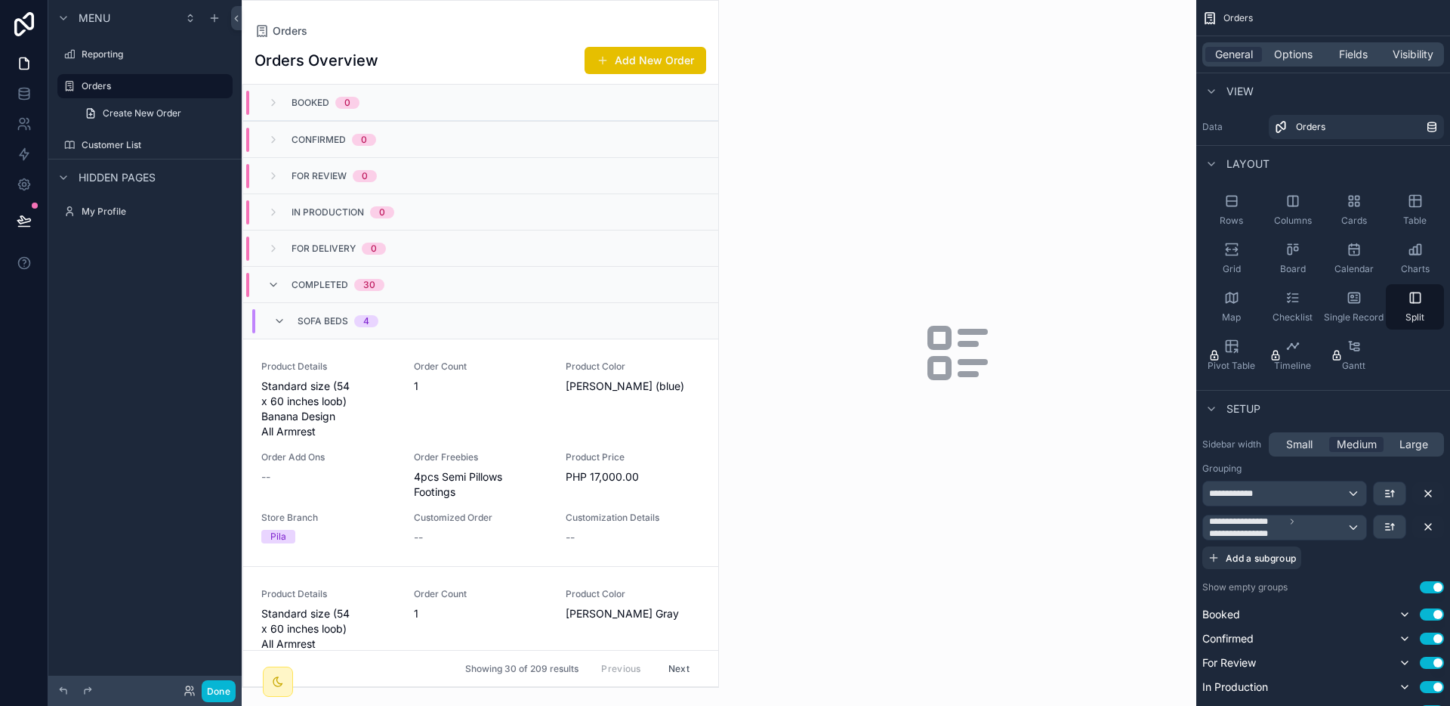
click at [409, 322] on div "Sofa Beds 4" at bounding box center [480, 320] width 475 height 36
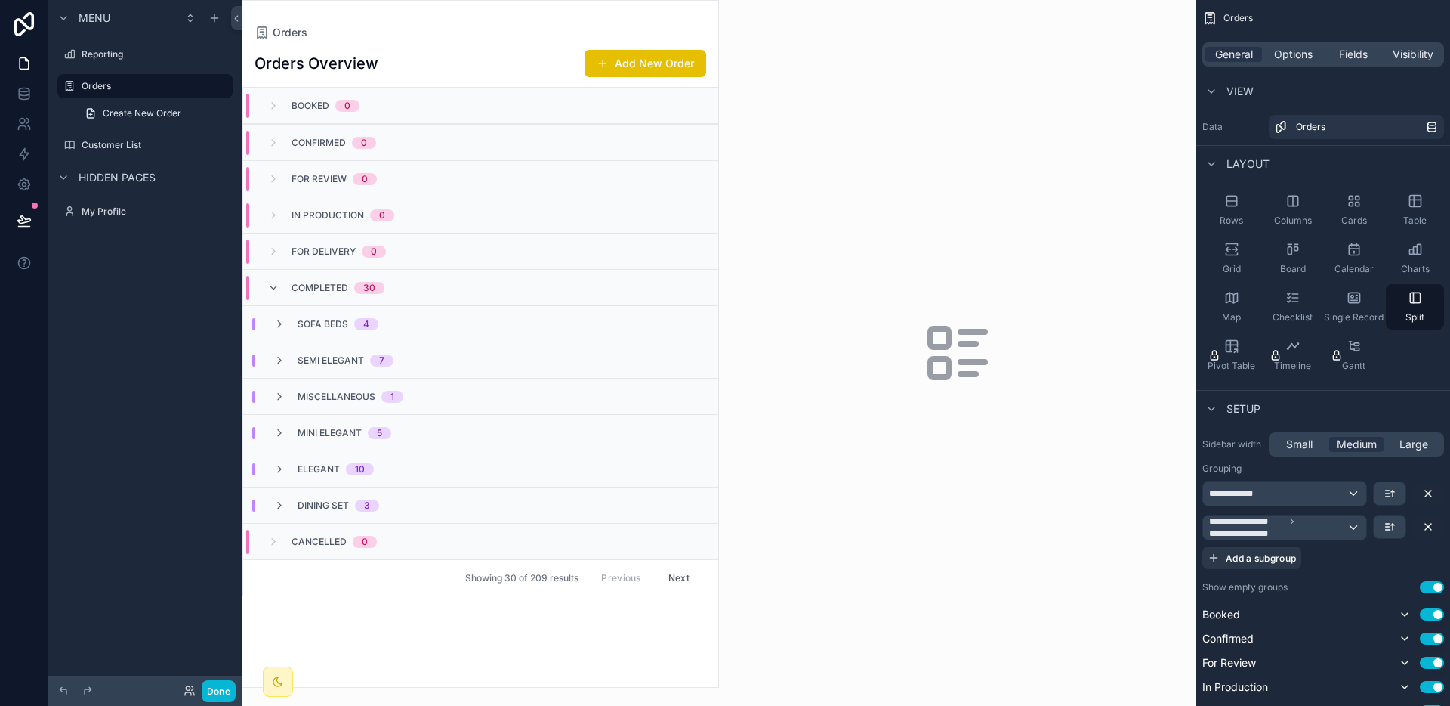
click at [409, 331] on div "Sofa Beds 4" at bounding box center [480, 323] width 475 height 36
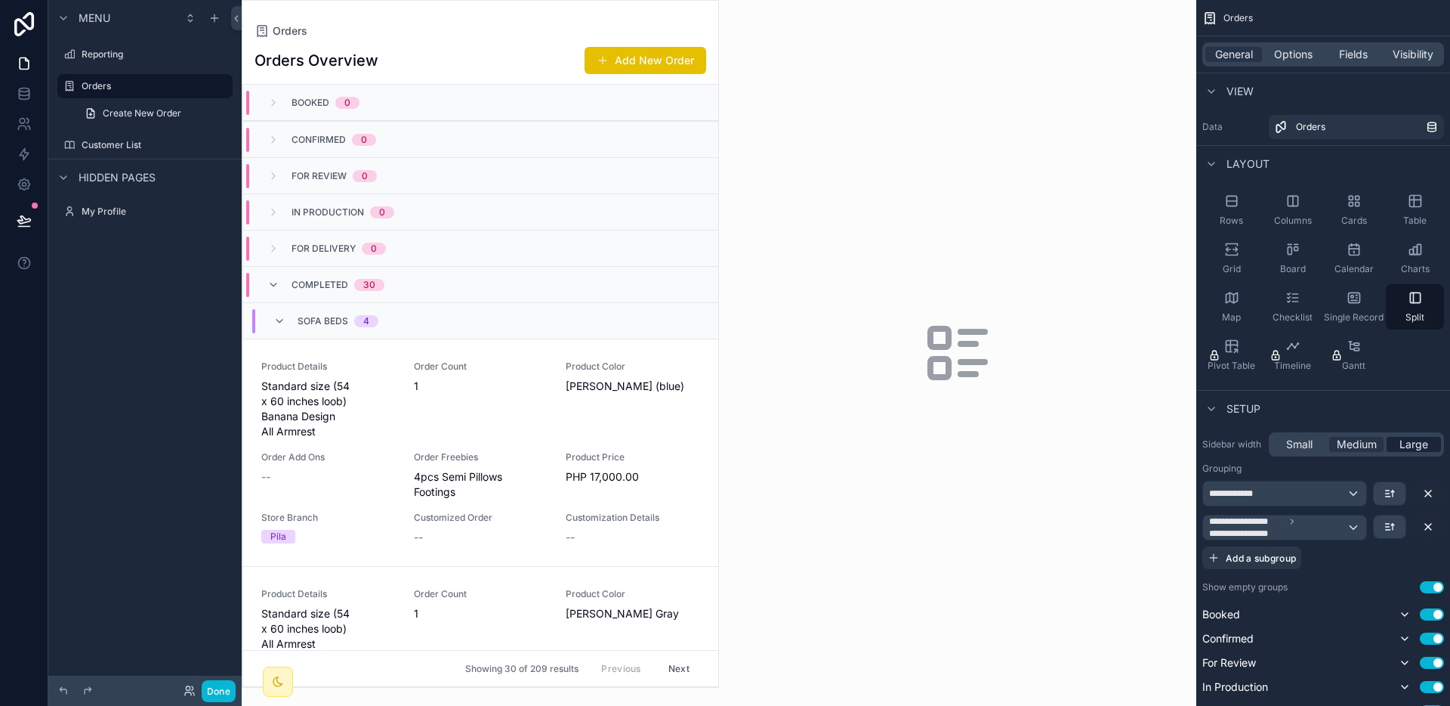
click at [1409, 443] on span "Large" at bounding box center [1414, 444] width 29 height 15
click at [1363, 445] on span "Medium" at bounding box center [1357, 444] width 40 height 15
click at [1307, 447] on span "Small" at bounding box center [1299, 444] width 26 height 15
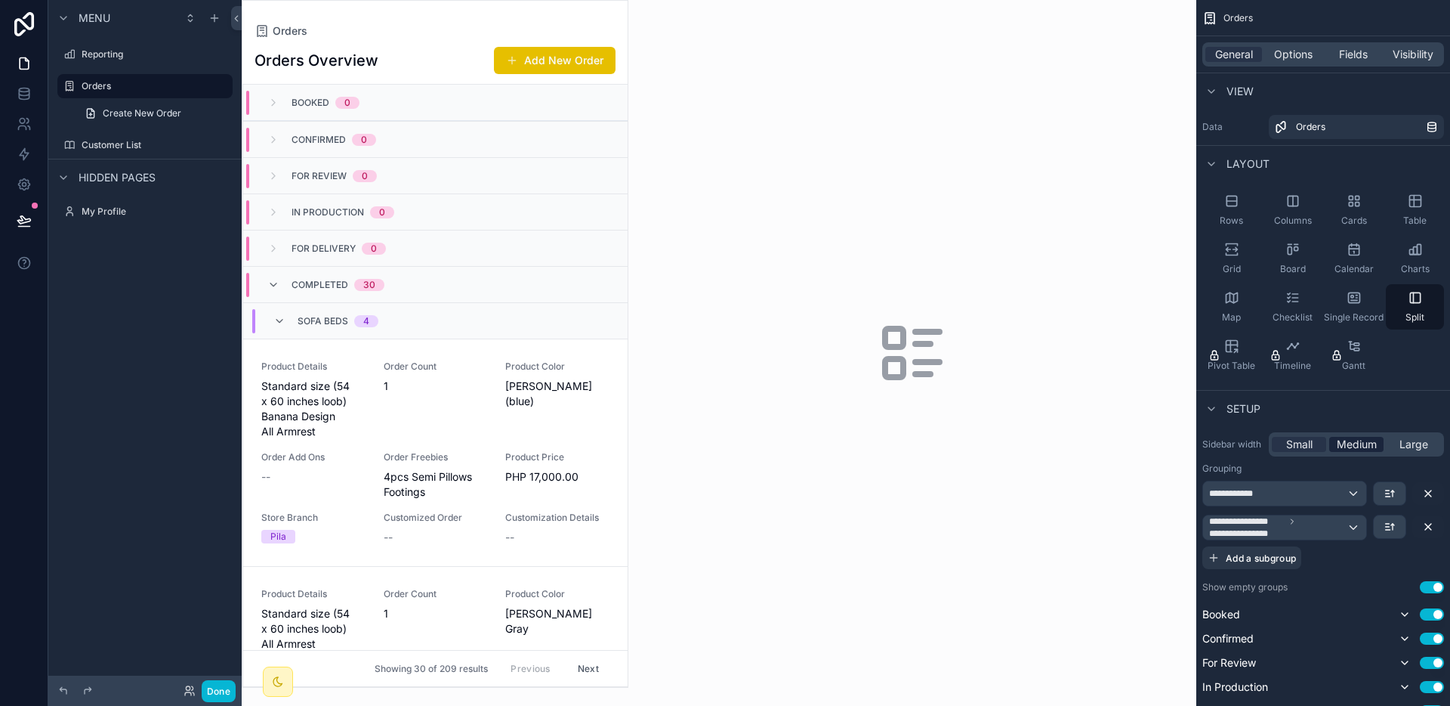
click at [1350, 445] on span "Medium" at bounding box center [1357, 444] width 40 height 15
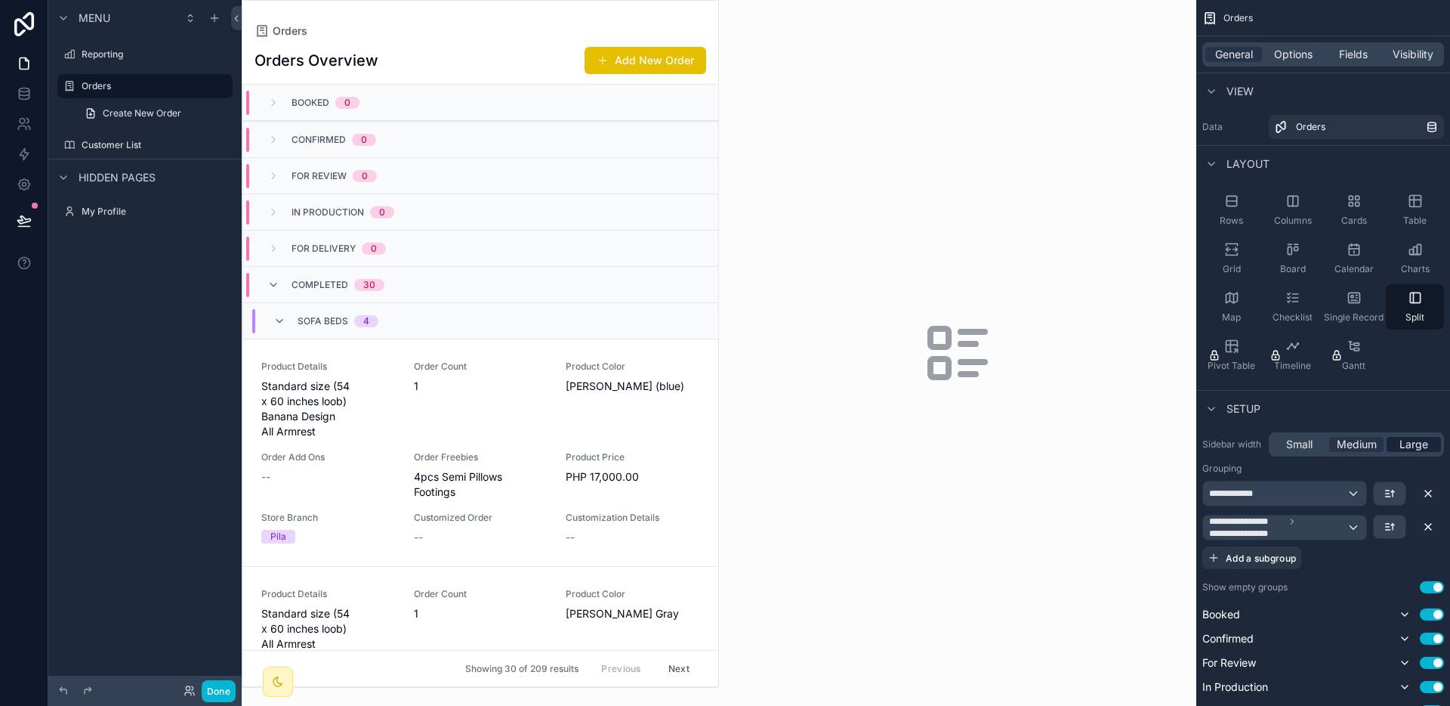
click at [1415, 439] on span "Large" at bounding box center [1414, 444] width 29 height 15
click at [1286, 443] on span "Small" at bounding box center [1299, 444] width 26 height 15
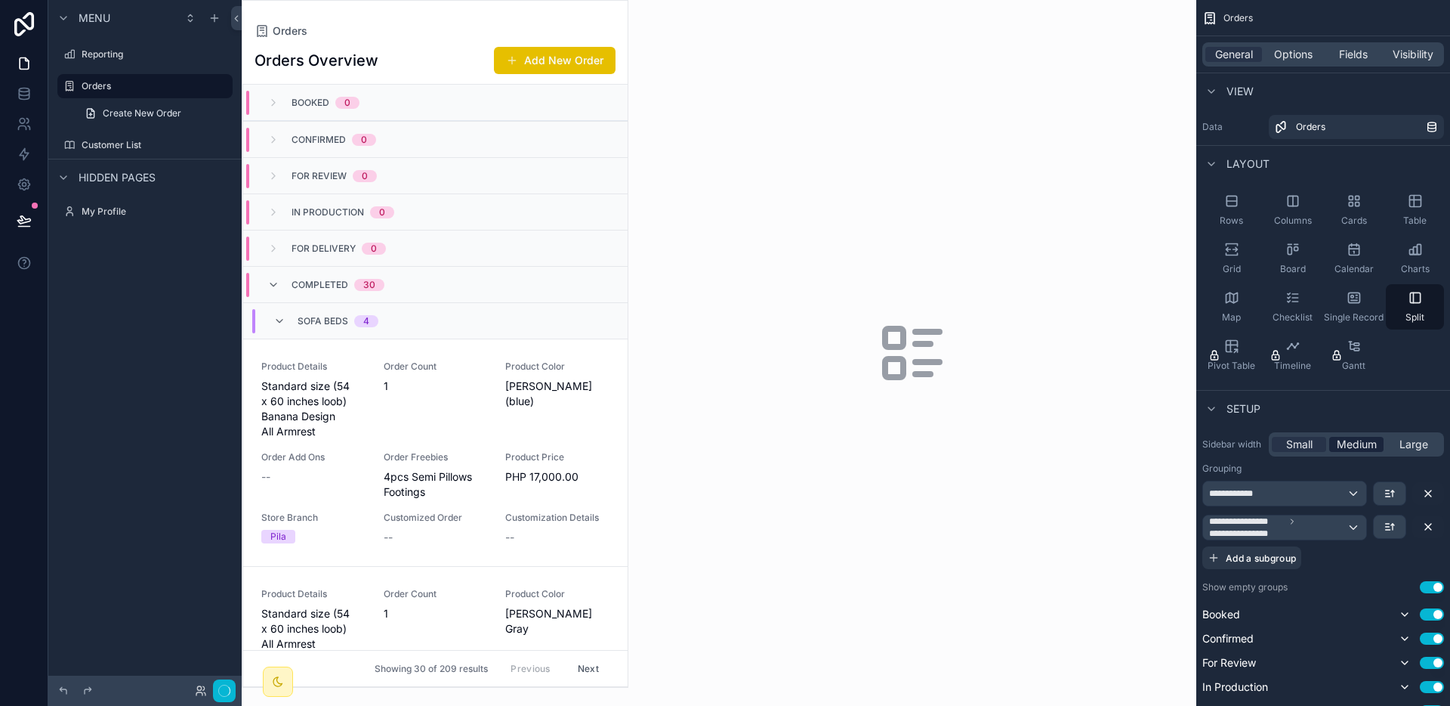
click at [1355, 443] on span "Medium" at bounding box center [1357, 444] width 40 height 15
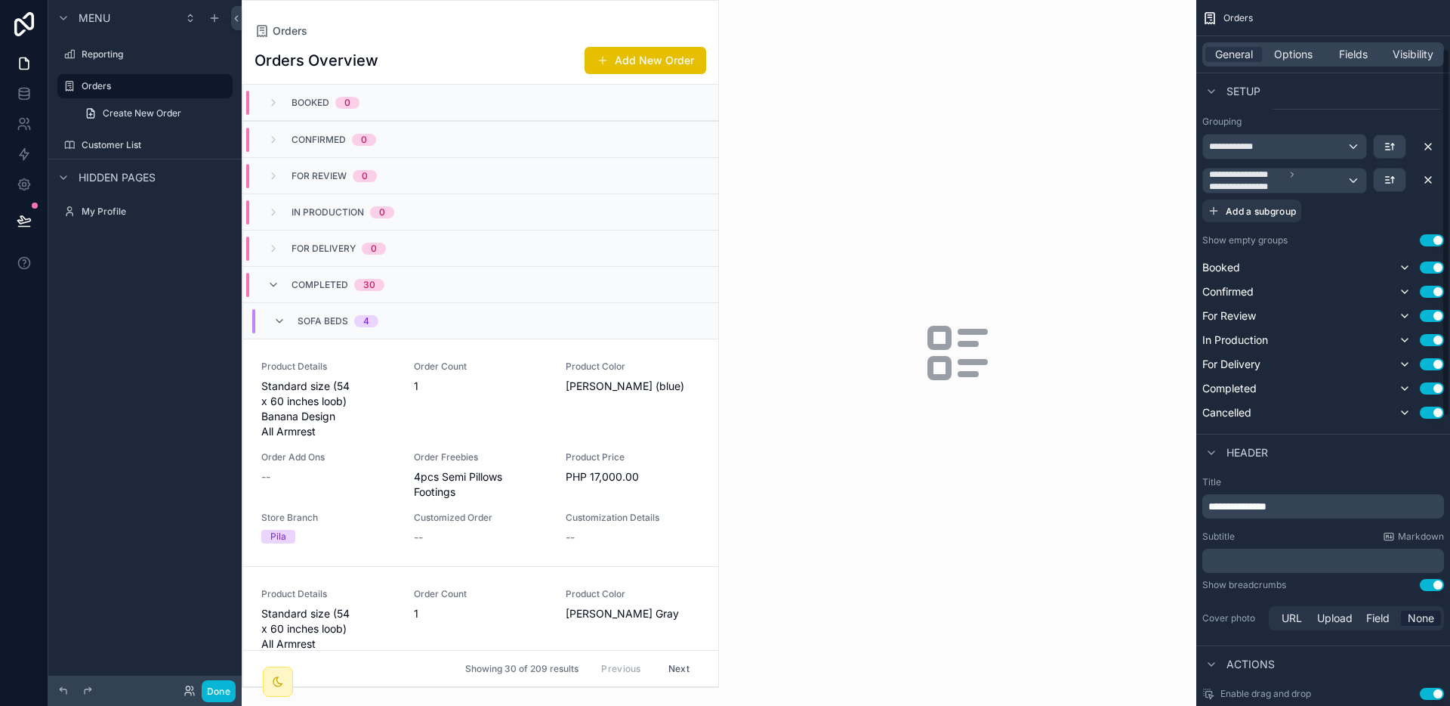
scroll to position [64, 0]
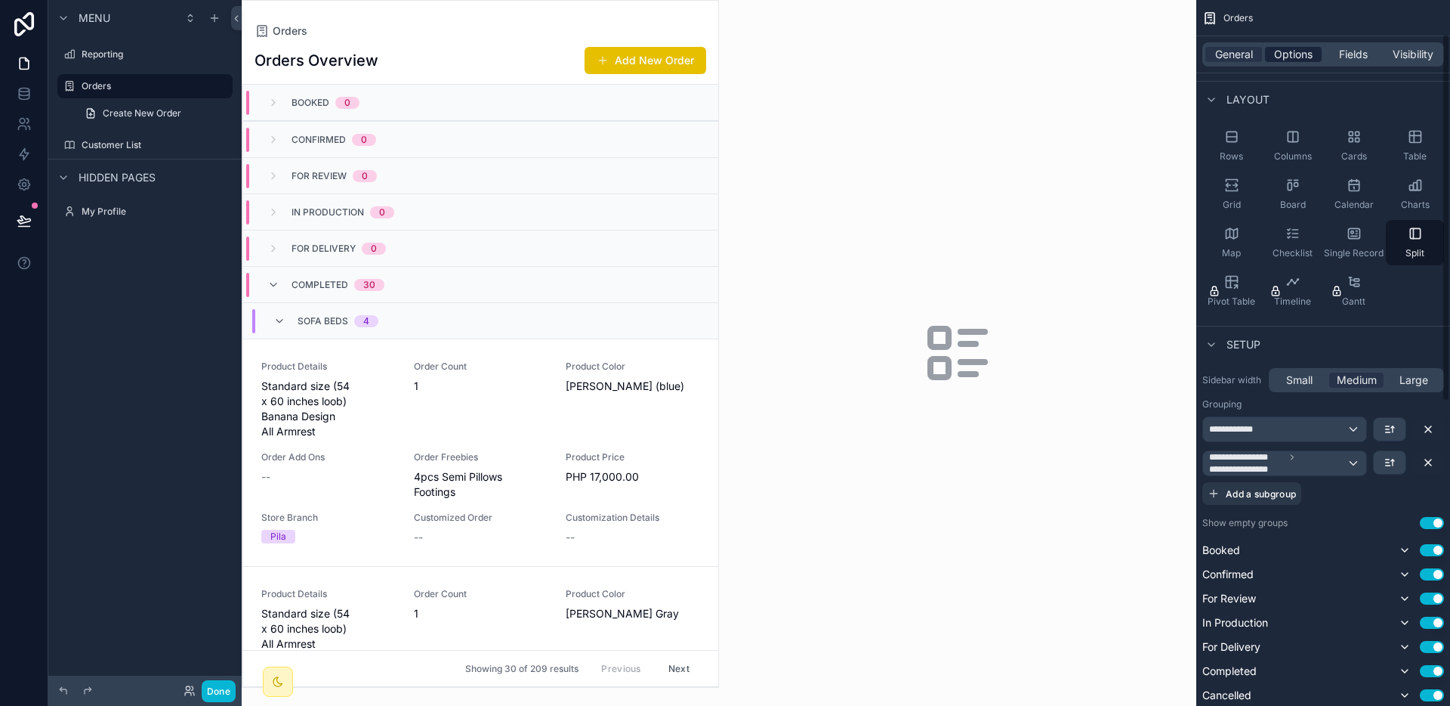
click at [1309, 50] on span "Options" at bounding box center [1293, 54] width 39 height 15
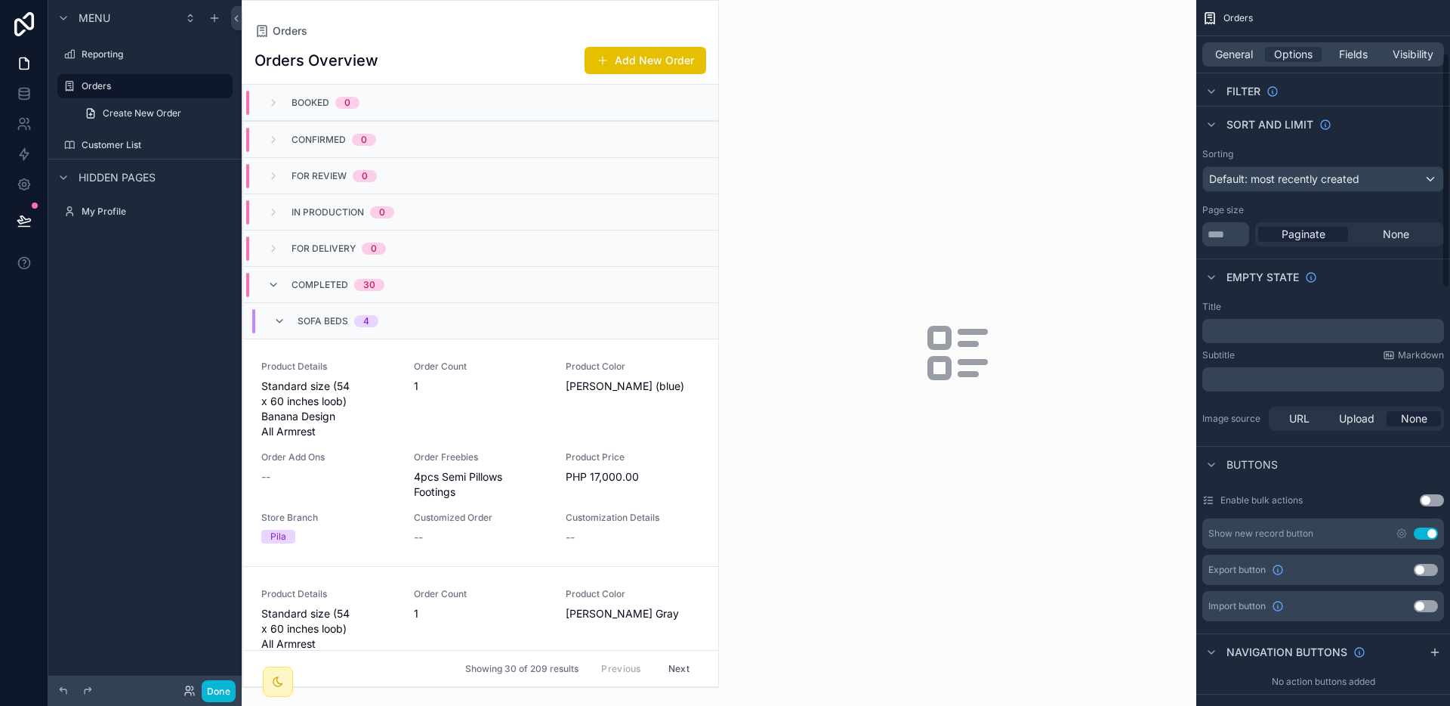
scroll to position [419, 0]
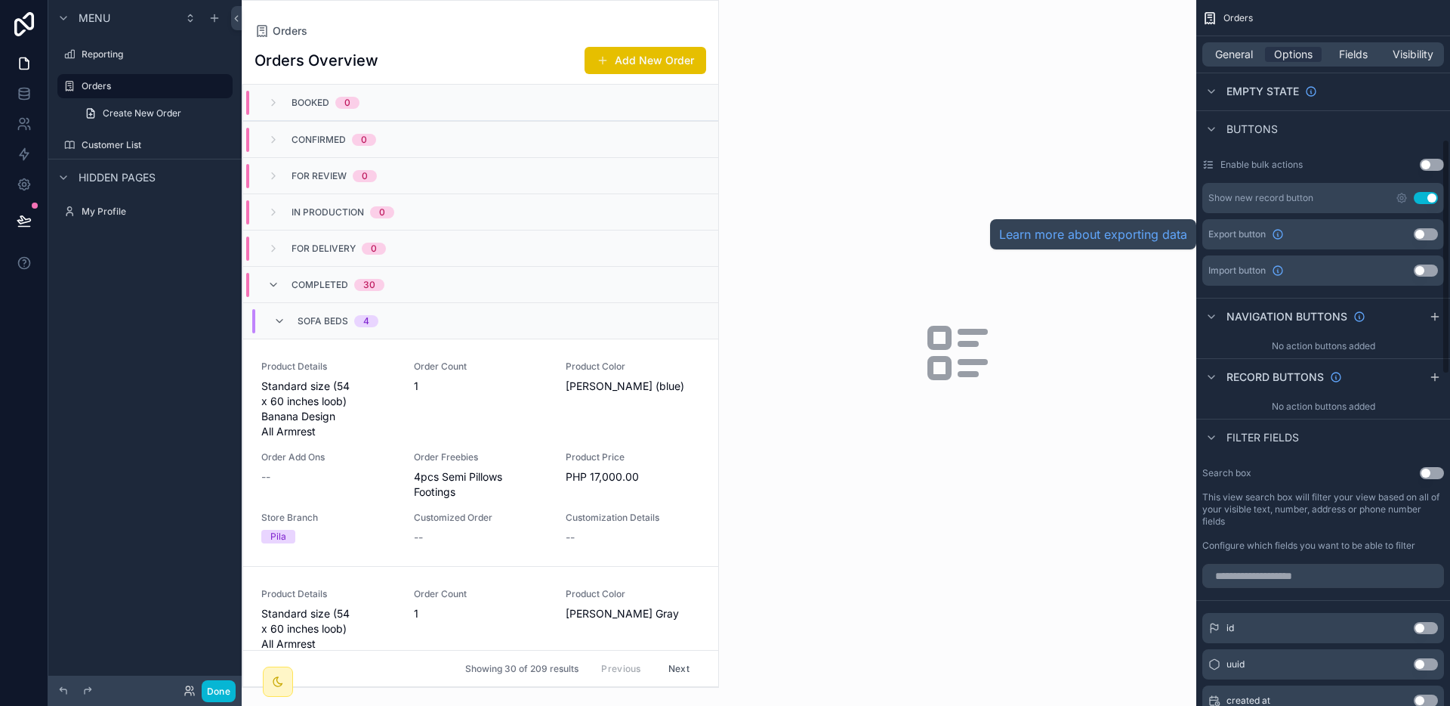
click at [946, 342] on icon "scrollable content" at bounding box center [940, 338] width 18 height 18
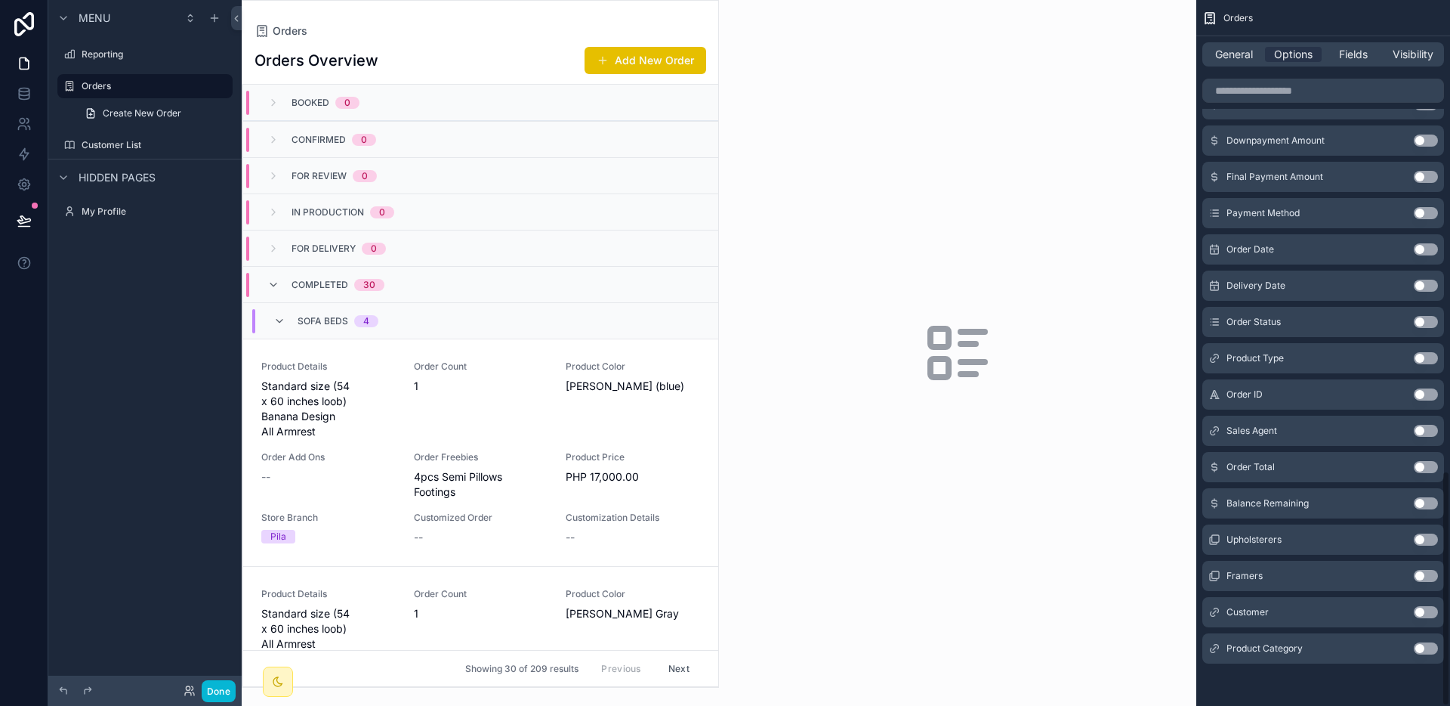
scroll to position [0, 0]
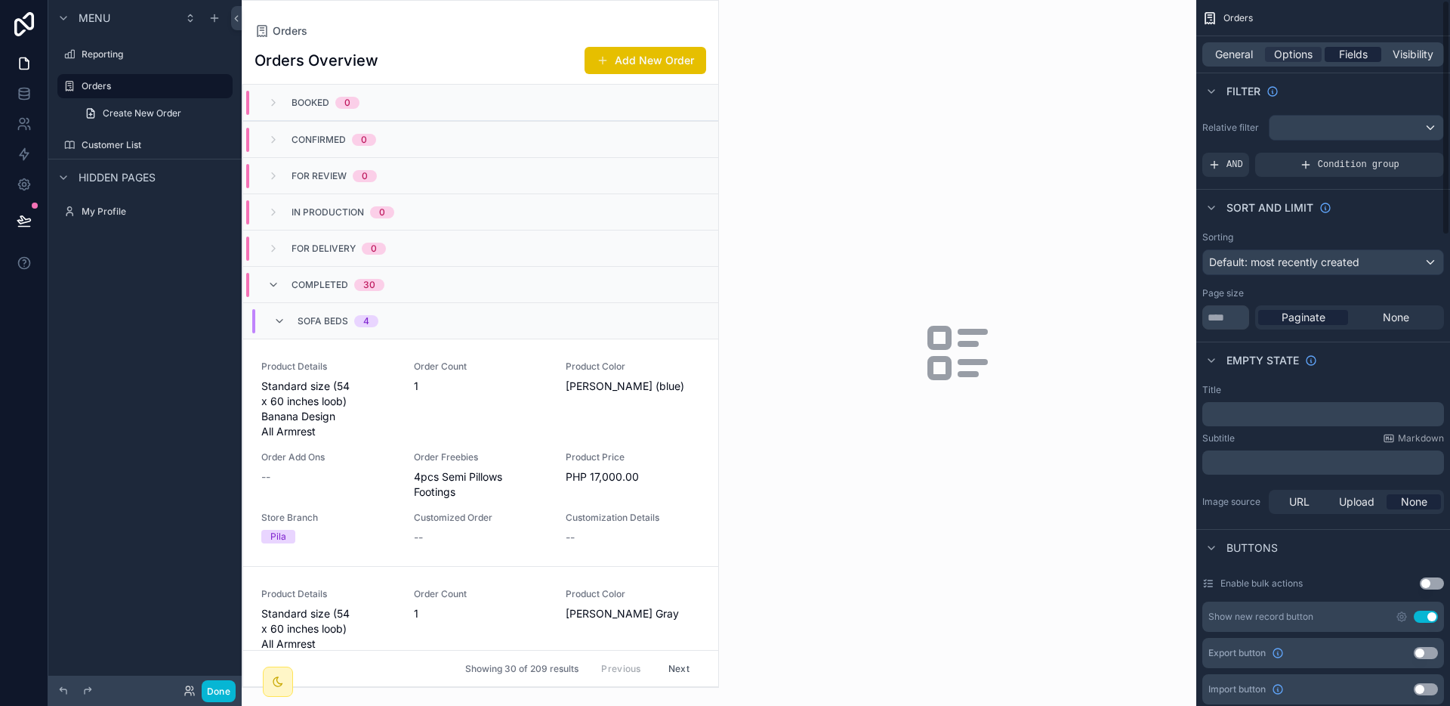
click at [1372, 57] on div "Fields" at bounding box center [1353, 54] width 57 height 15
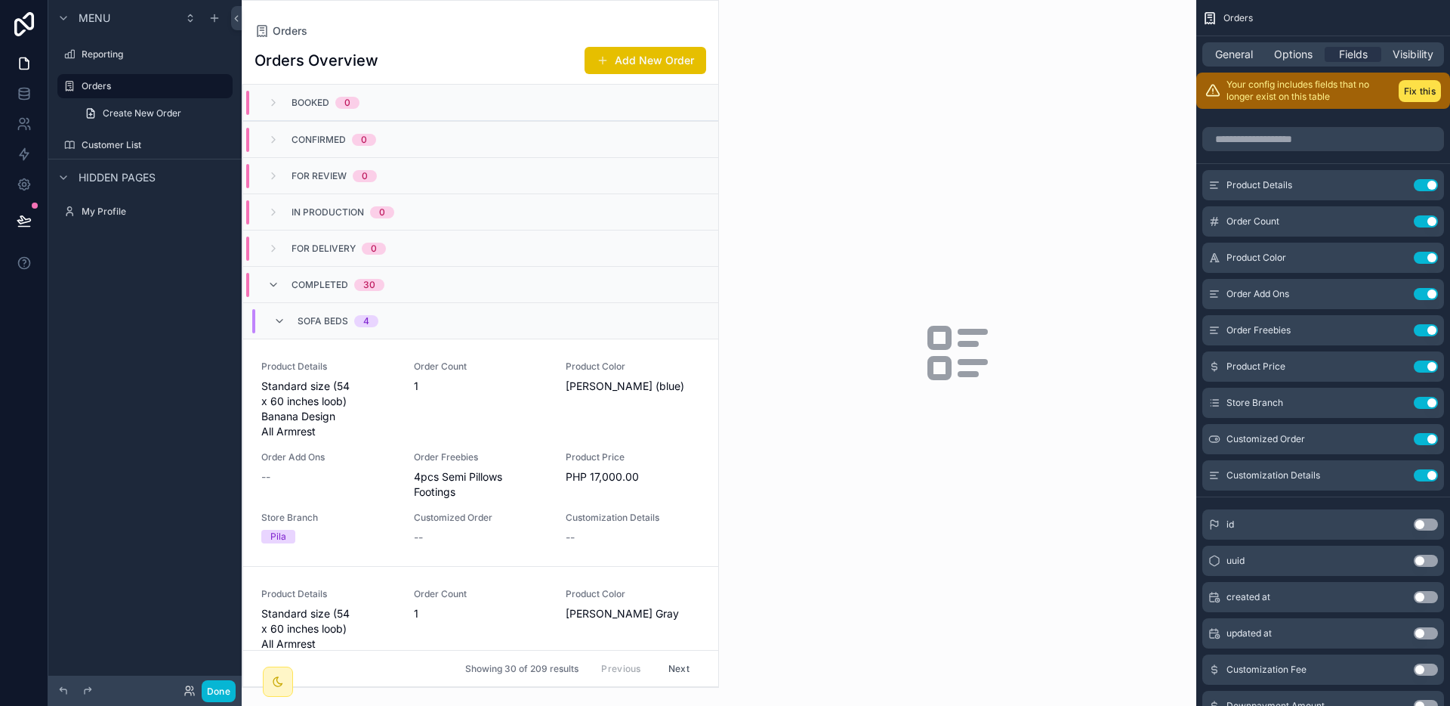
click at [1420, 102] on div "Your config includes fields that no longer exist on this table Fix this" at bounding box center [1324, 91] width 254 height 36
click at [1417, 89] on button "Fix this" at bounding box center [1420, 91] width 42 height 22
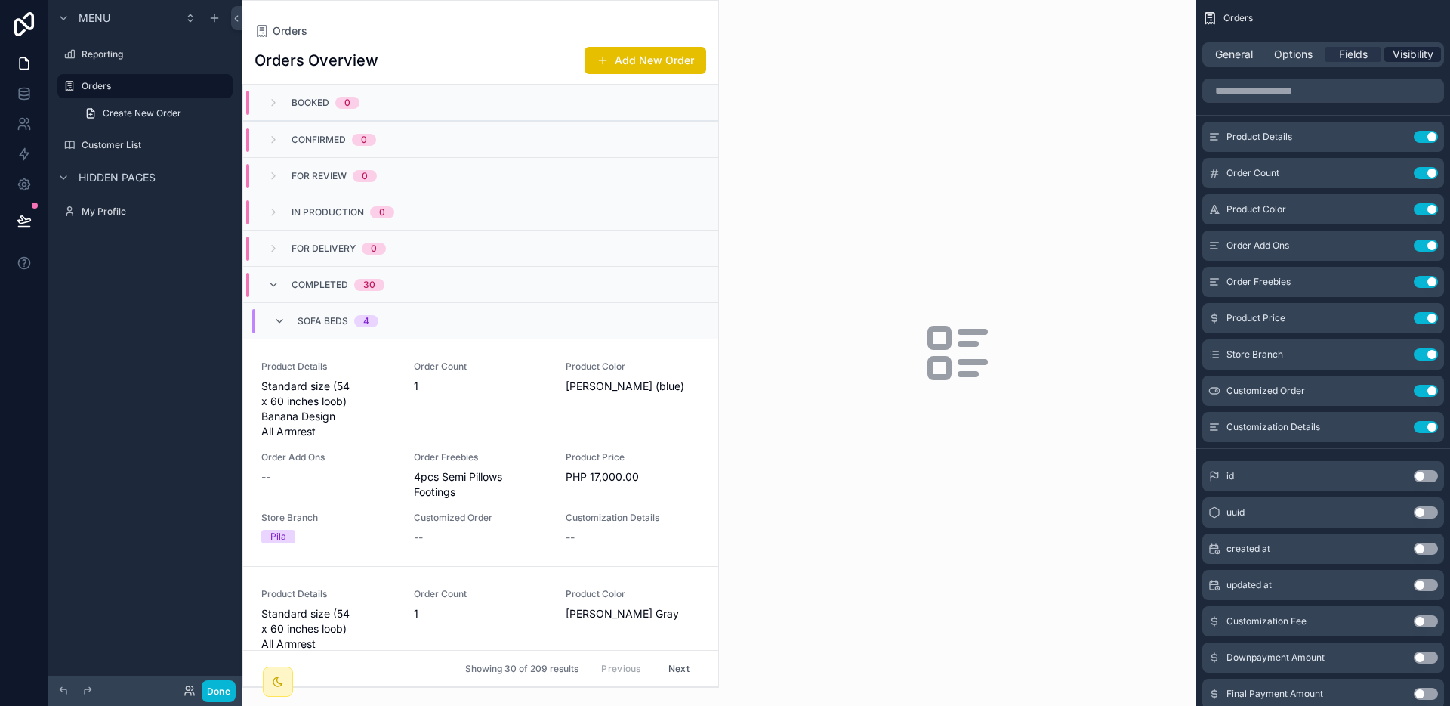
click at [1407, 61] on span "Visibility" at bounding box center [1413, 54] width 41 height 15
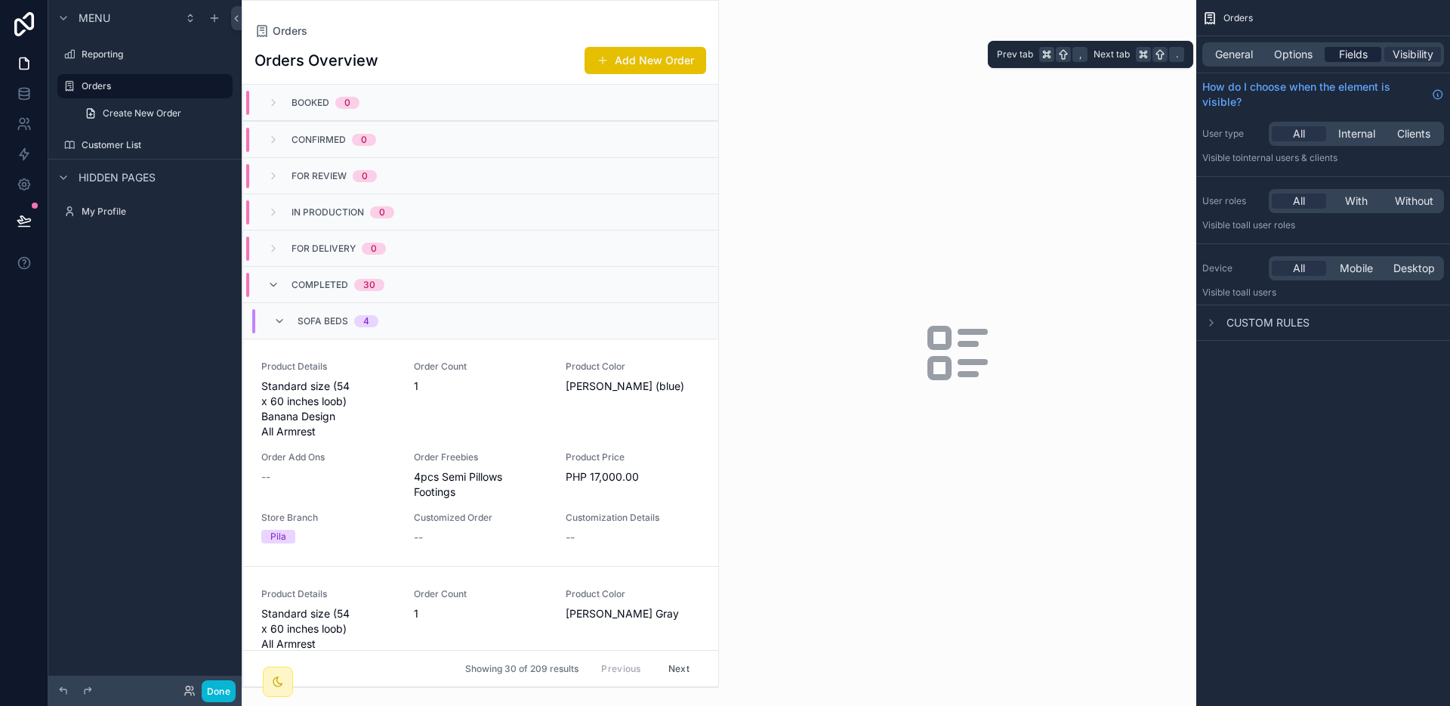
click at [1355, 60] on span "Fields" at bounding box center [1353, 54] width 29 height 15
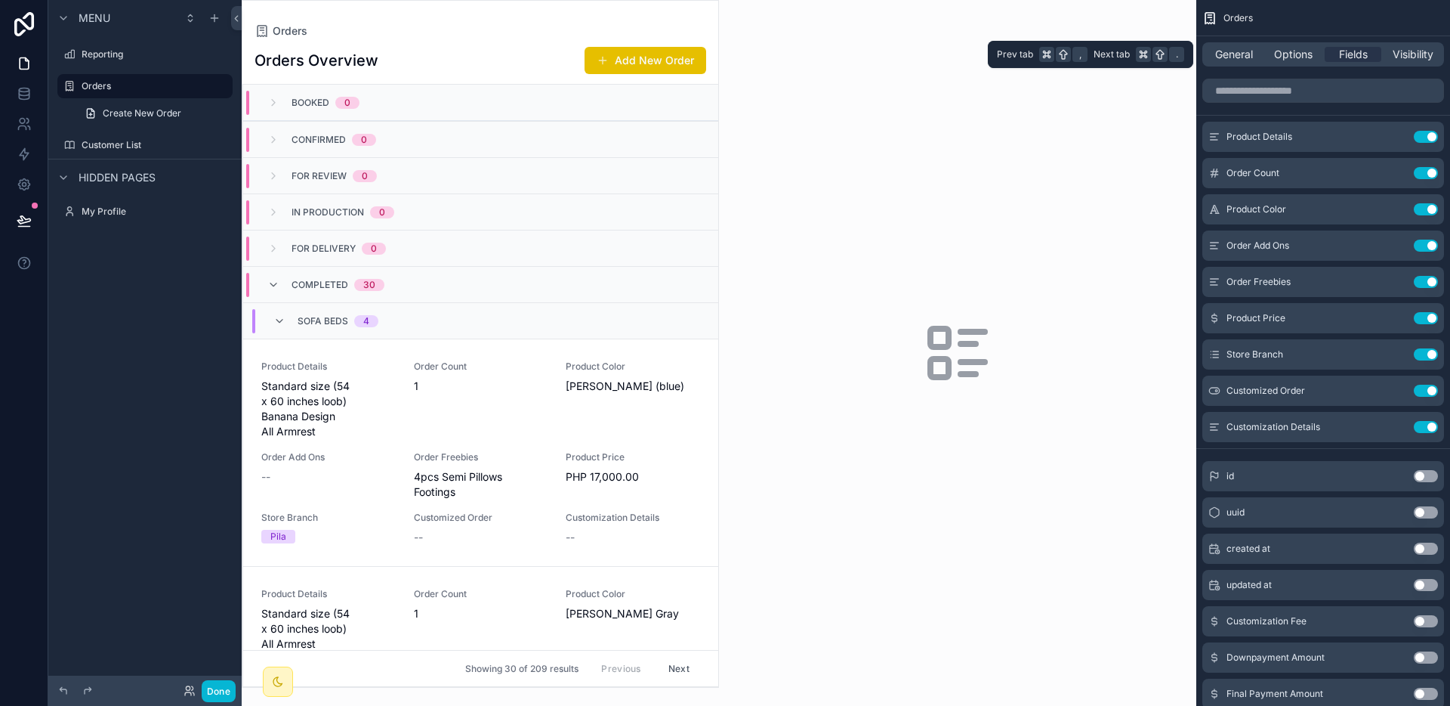
drag, startPoint x: 1294, startPoint y: 61, endPoint x: 1239, endPoint y: 64, distance: 55.2
click at [1293, 61] on span "Options" at bounding box center [1293, 54] width 39 height 15
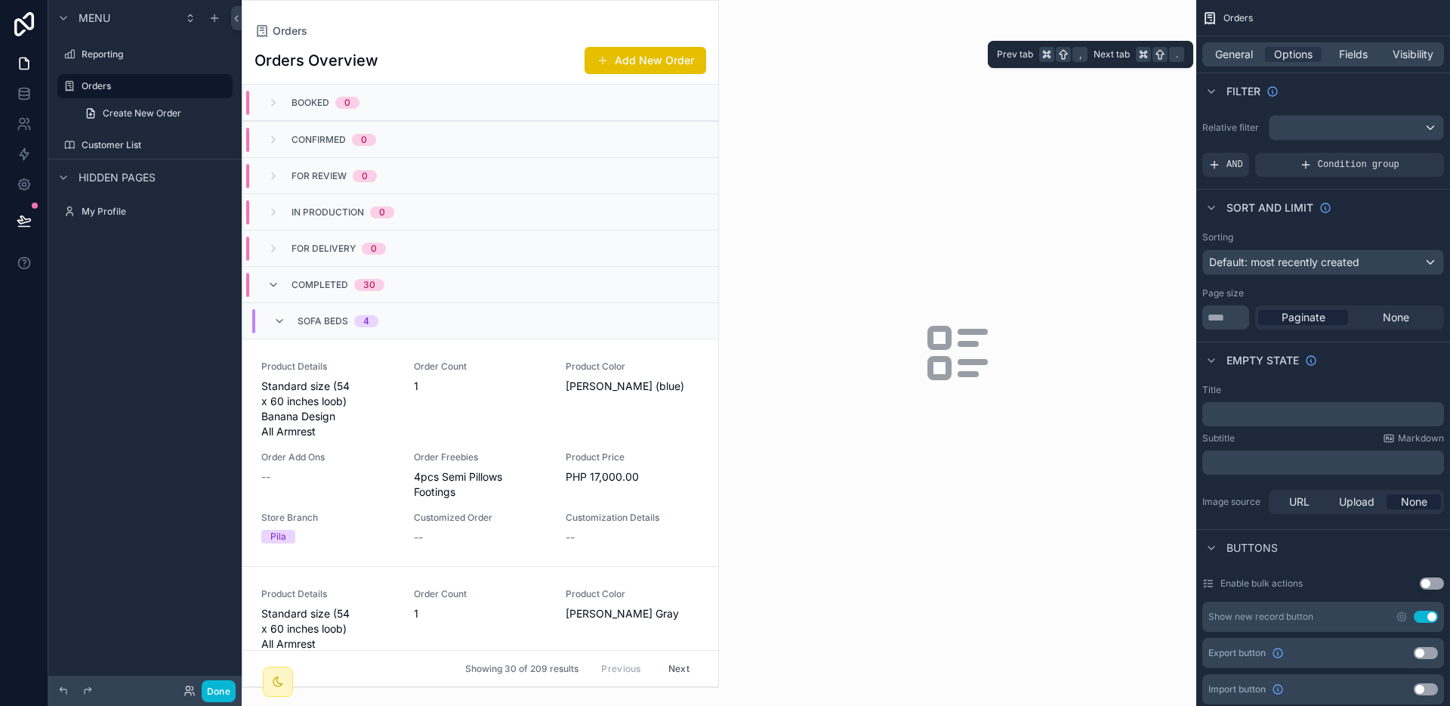
click at [1228, 64] on div "General Options Fields Visibility" at bounding box center [1324, 54] width 242 height 24
click at [1235, 54] on span "General" at bounding box center [1234, 54] width 38 height 15
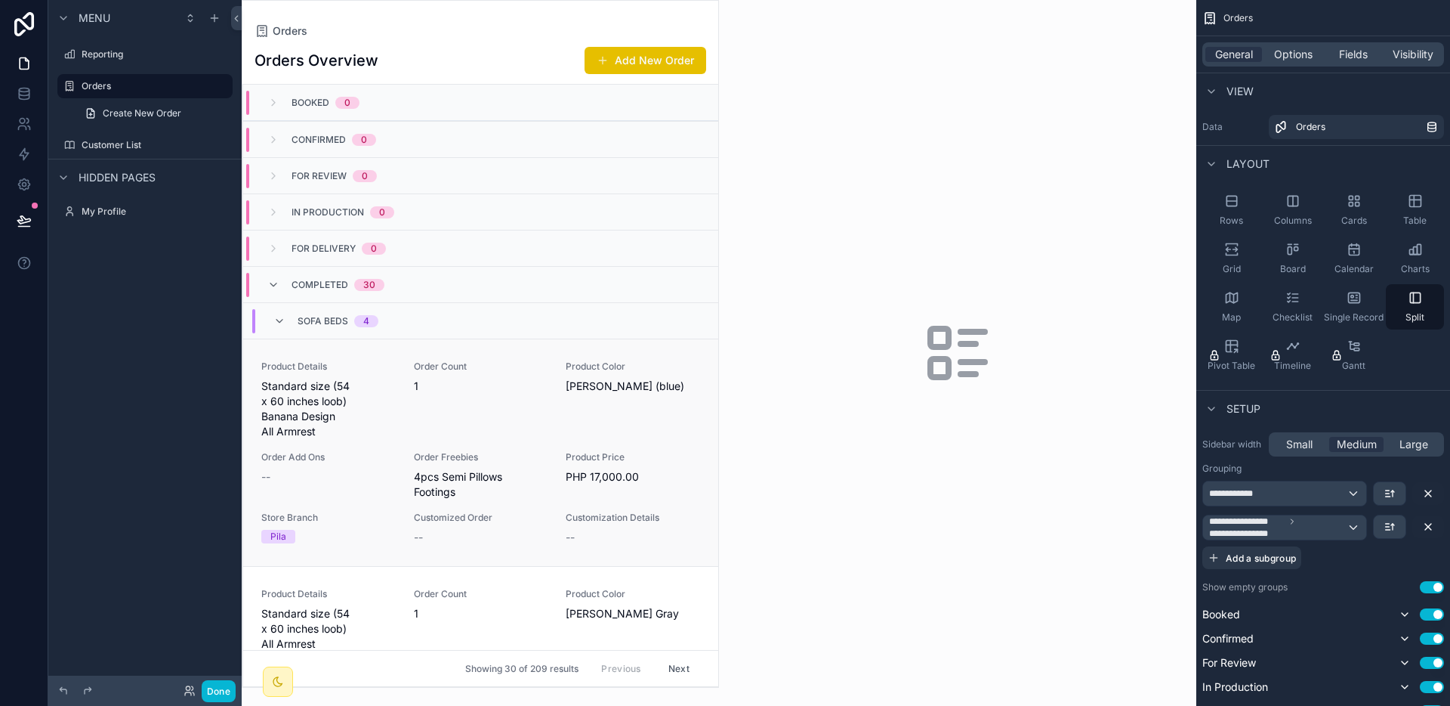
click at [528, 428] on div "Order Count 1" at bounding box center [481, 399] width 134 height 79
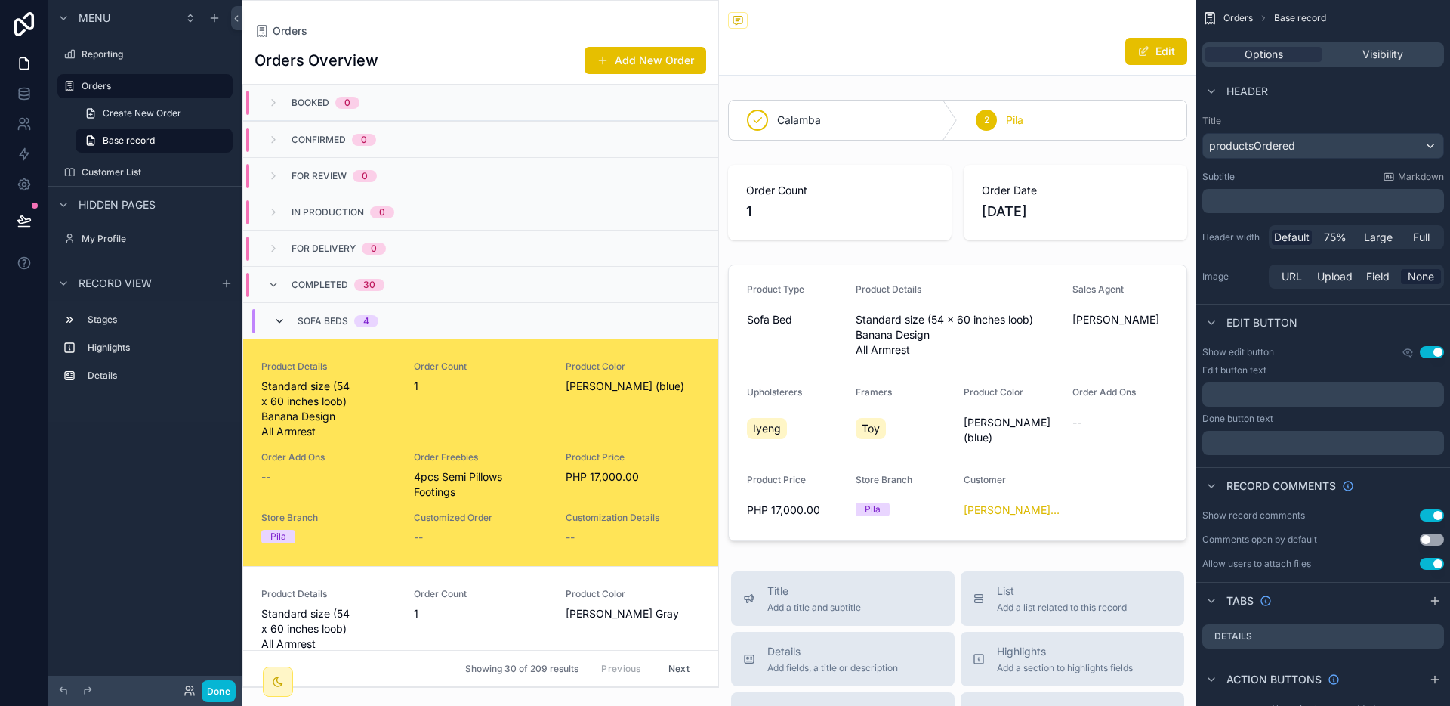
click at [283, 322] on icon "scrollable content" at bounding box center [279, 321] width 12 height 12
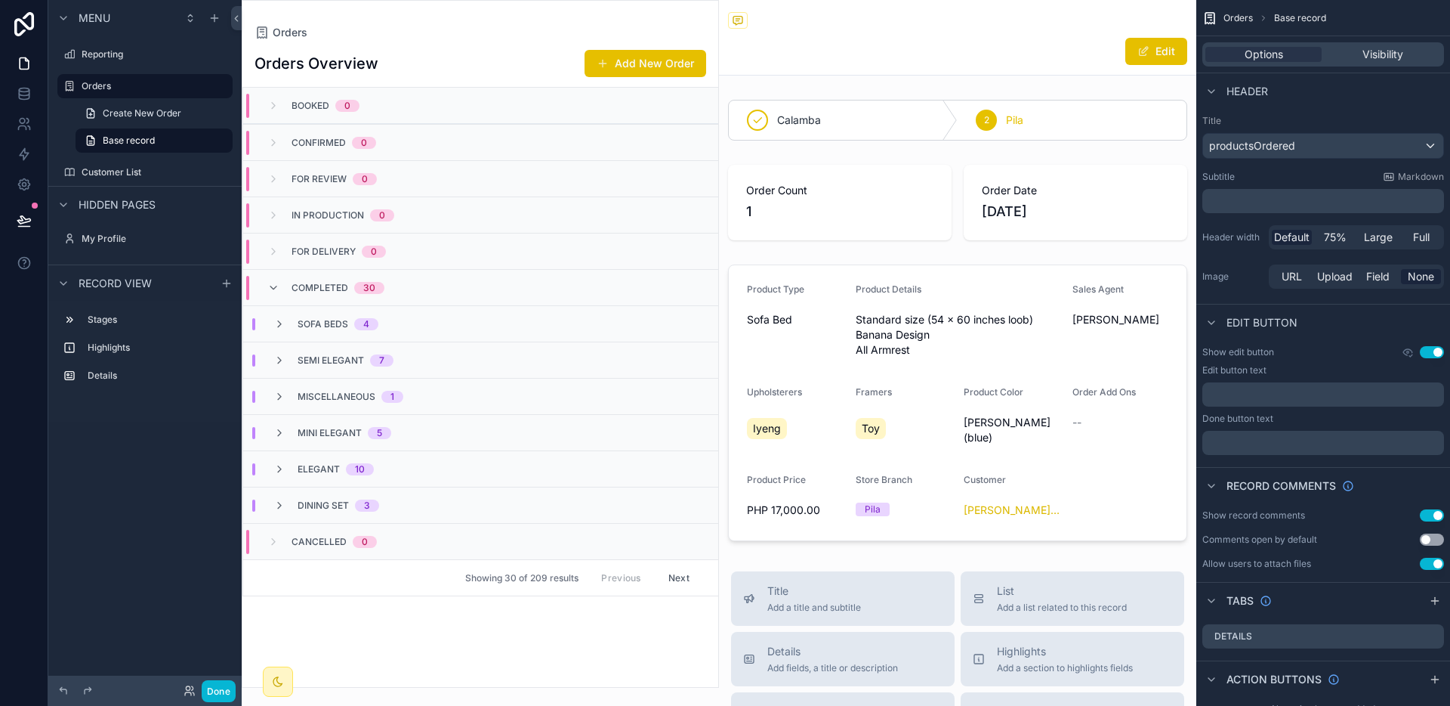
click at [289, 292] on div "Completed 30" at bounding box center [325, 288] width 117 height 24
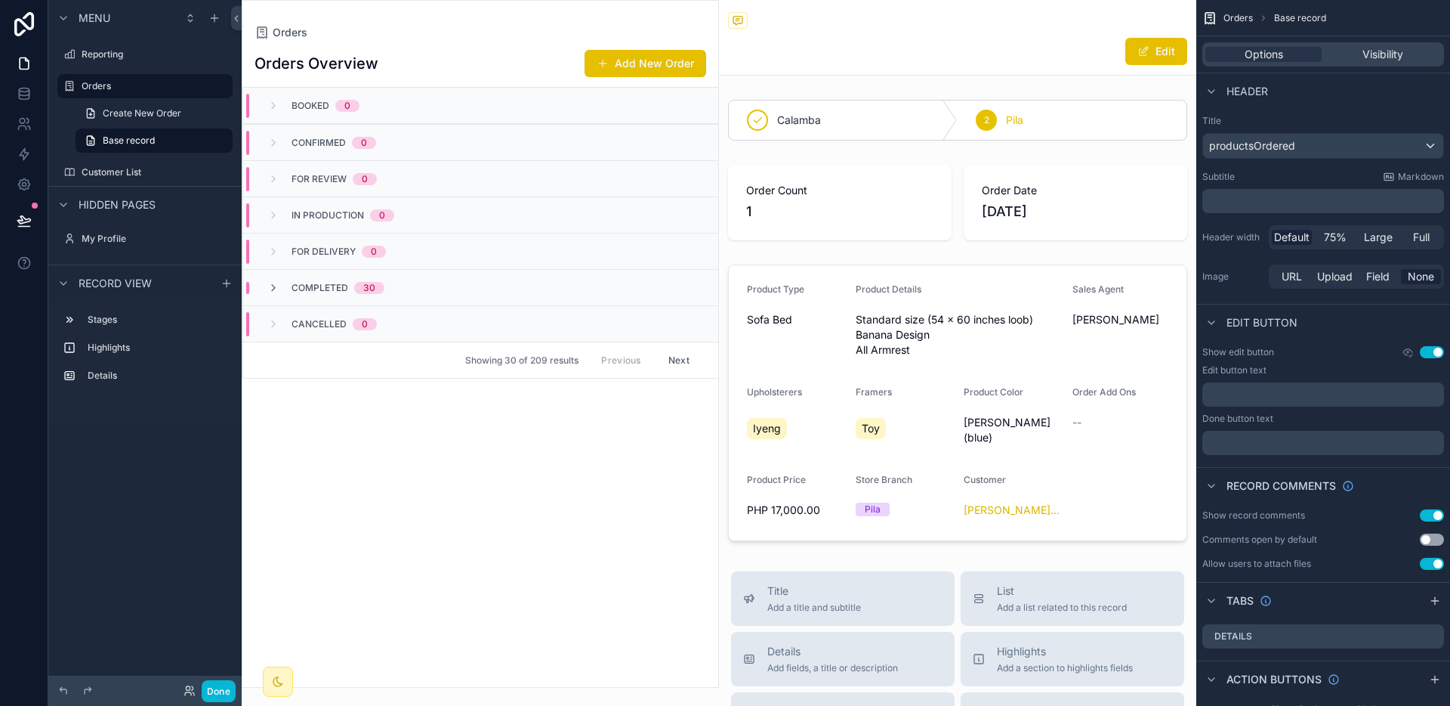
click at [289, 292] on div "Completed 30" at bounding box center [325, 288] width 117 height 12
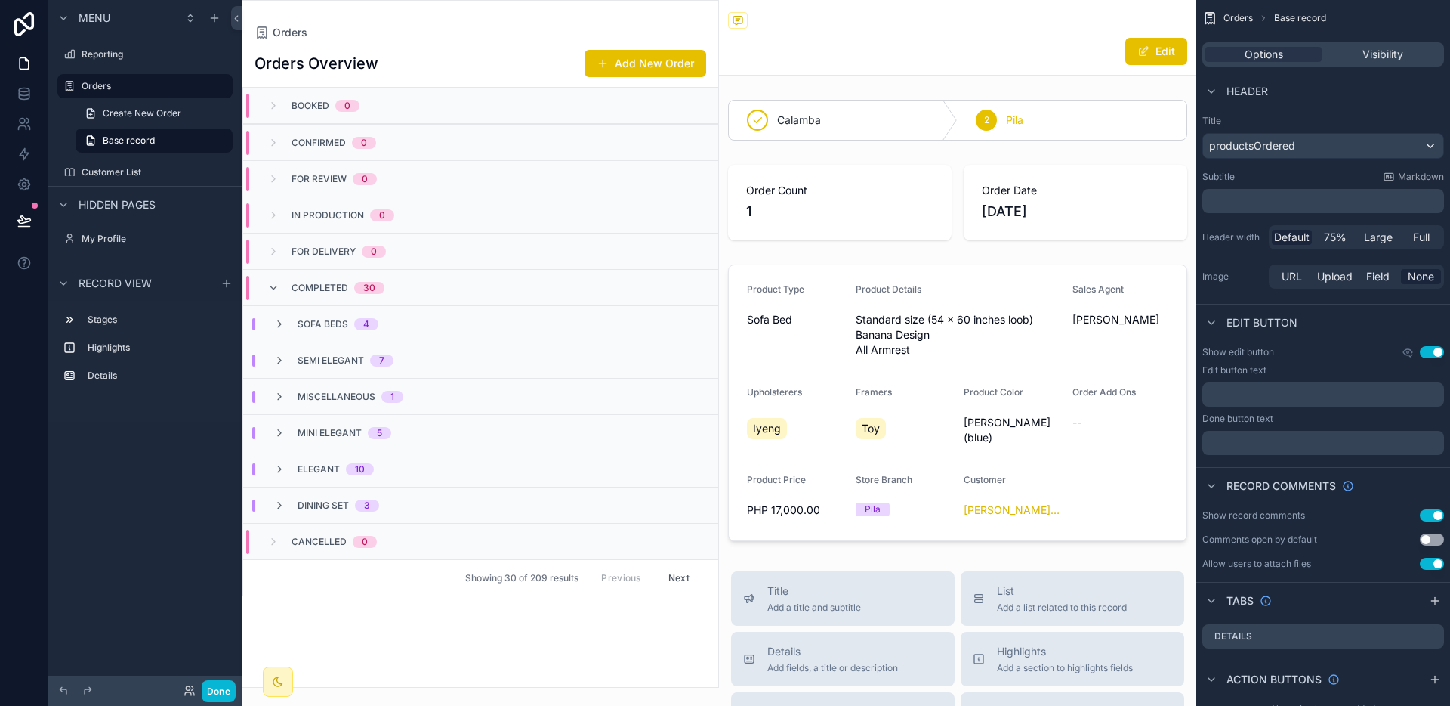
click at [289, 292] on div "Completed 30" at bounding box center [325, 288] width 117 height 24
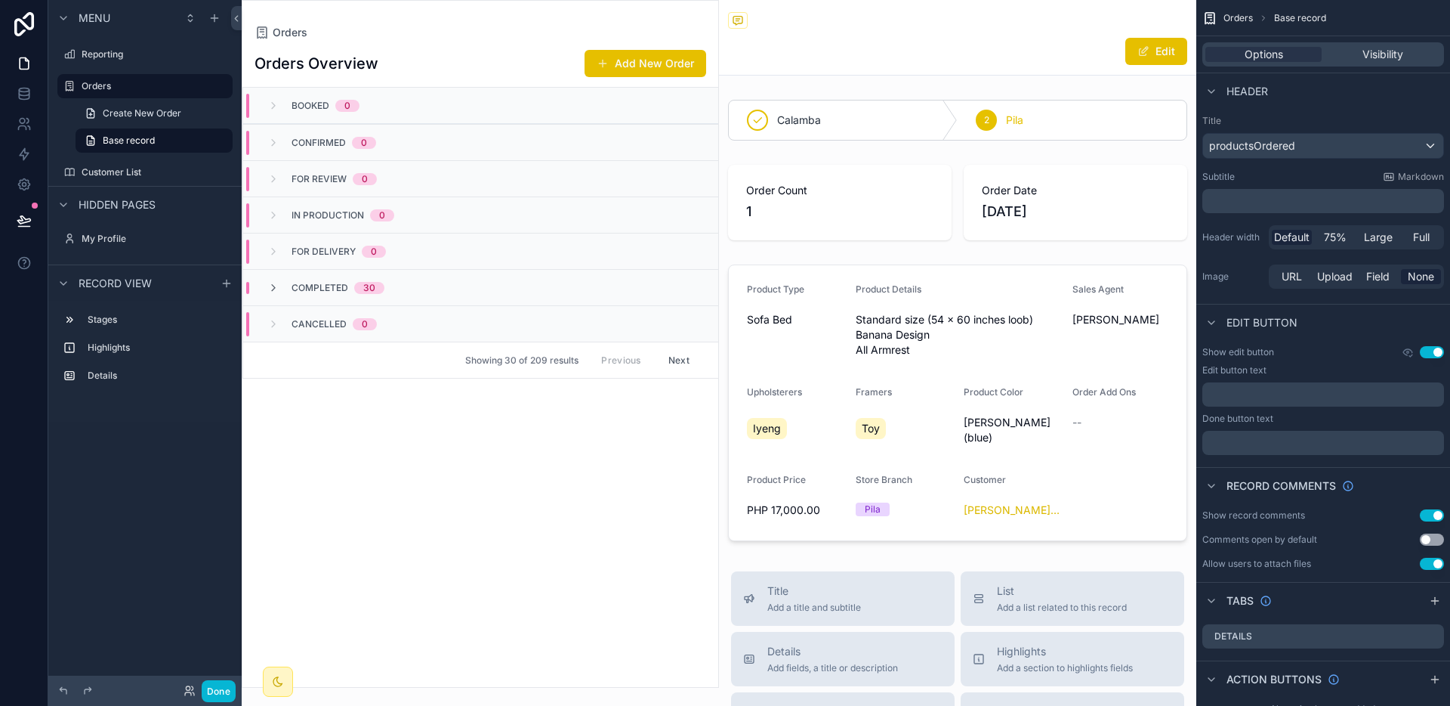
click at [289, 292] on div "Completed 30" at bounding box center [325, 288] width 117 height 12
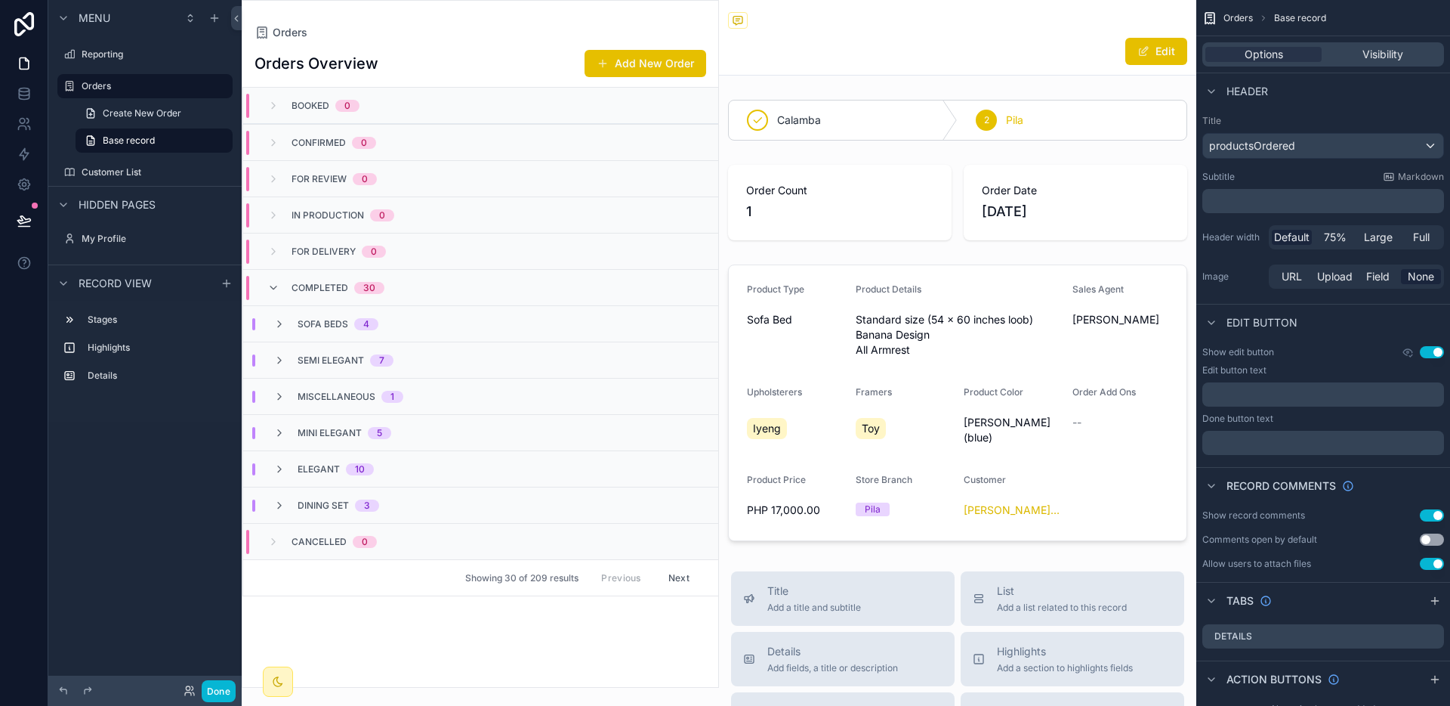
click at [289, 292] on div "Completed 30" at bounding box center [325, 288] width 117 height 24
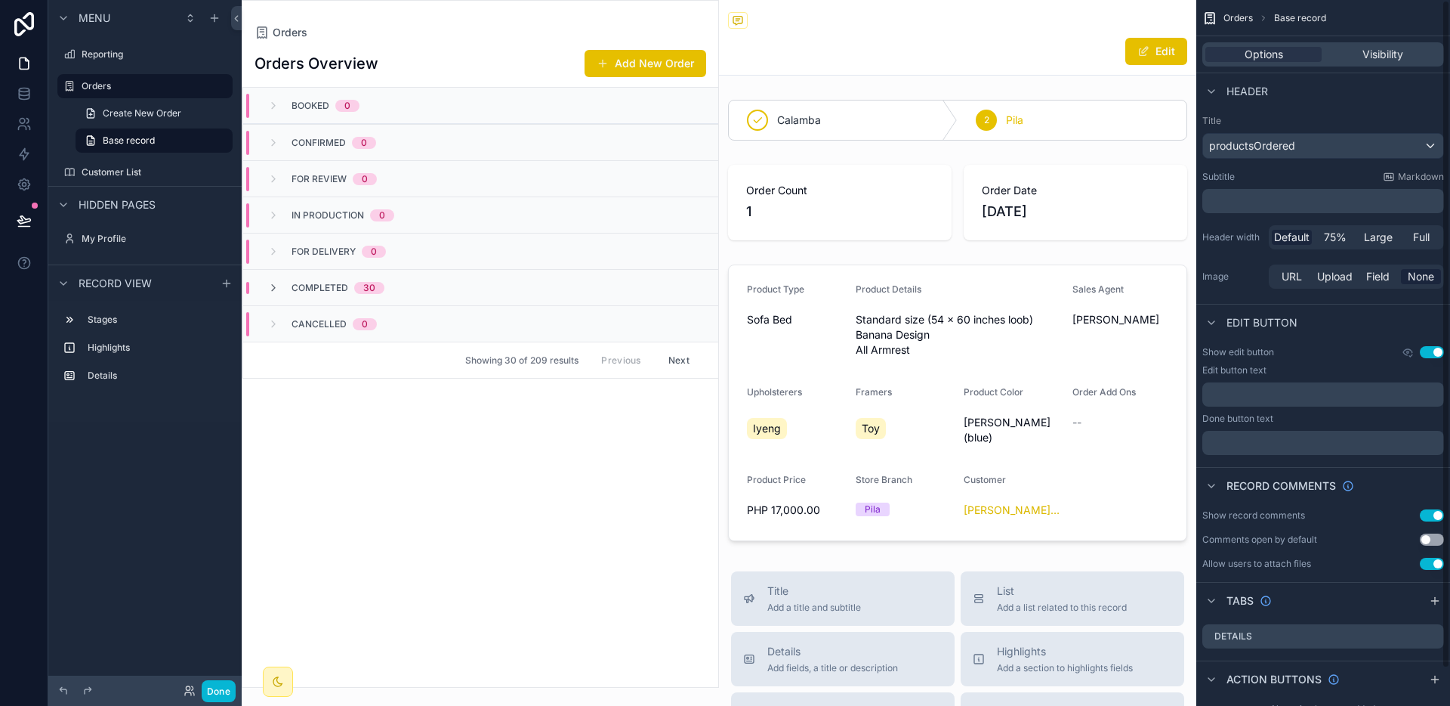
click at [1249, 17] on span "Orders" at bounding box center [1238, 18] width 29 height 12
click at [1239, 21] on span "Orders" at bounding box center [1238, 18] width 29 height 12
click at [1278, 21] on span "Base record" at bounding box center [1300, 18] width 52 height 12
click at [536, 513] on div "Orders Overview Add New Order Booked 0 Confirmed 0 For Review 0 In Production 0…" at bounding box center [480, 363] width 476 height 647
click at [1407, 62] on div "Options Visibility" at bounding box center [1324, 54] width 242 height 24
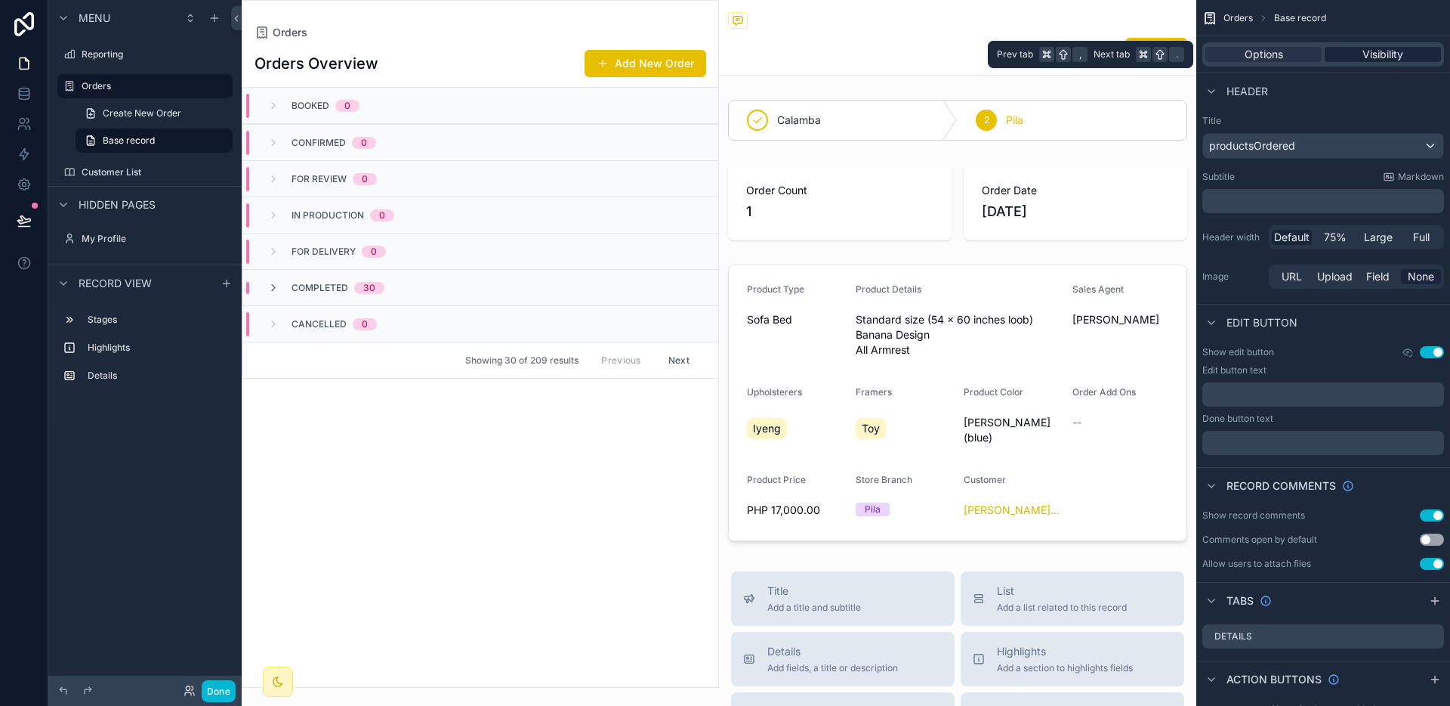
click at [1389, 60] on span "Visibility" at bounding box center [1383, 54] width 41 height 15
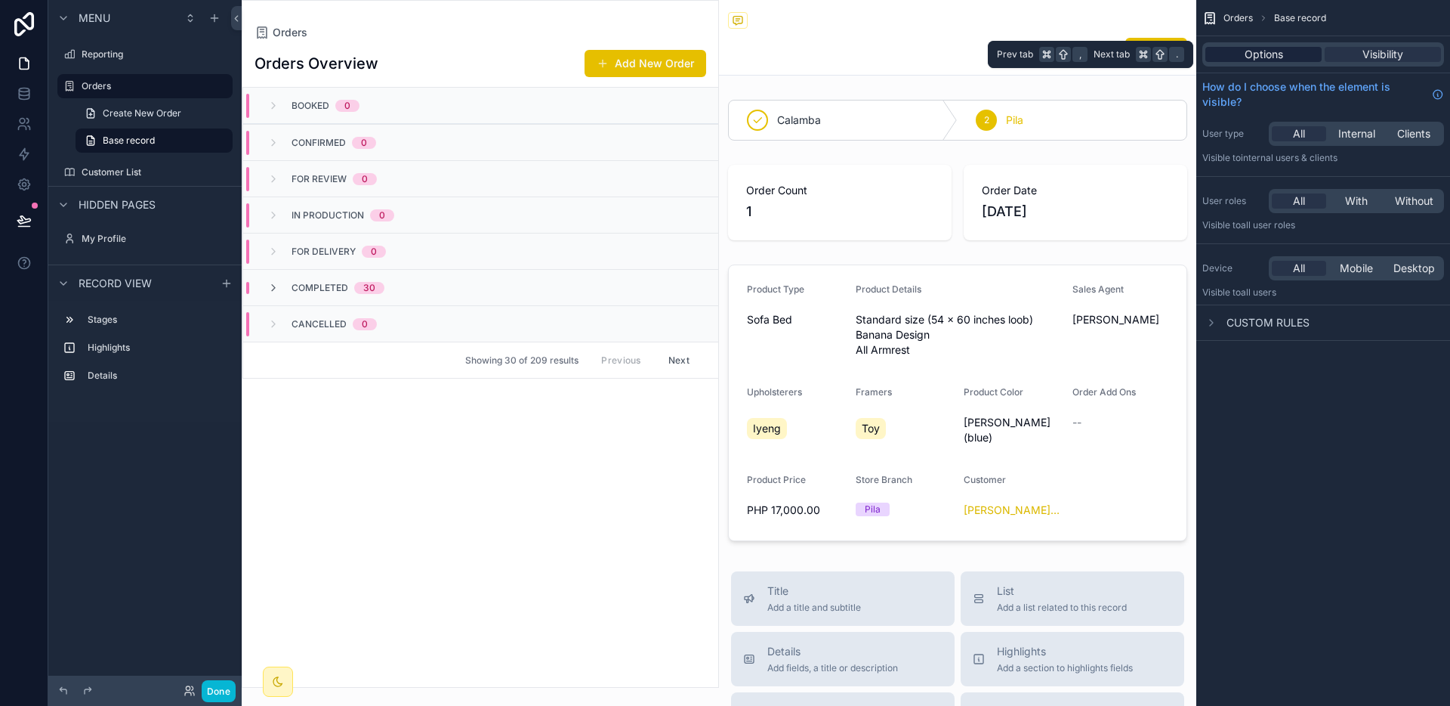
click at [1314, 60] on div "Options" at bounding box center [1264, 54] width 116 height 15
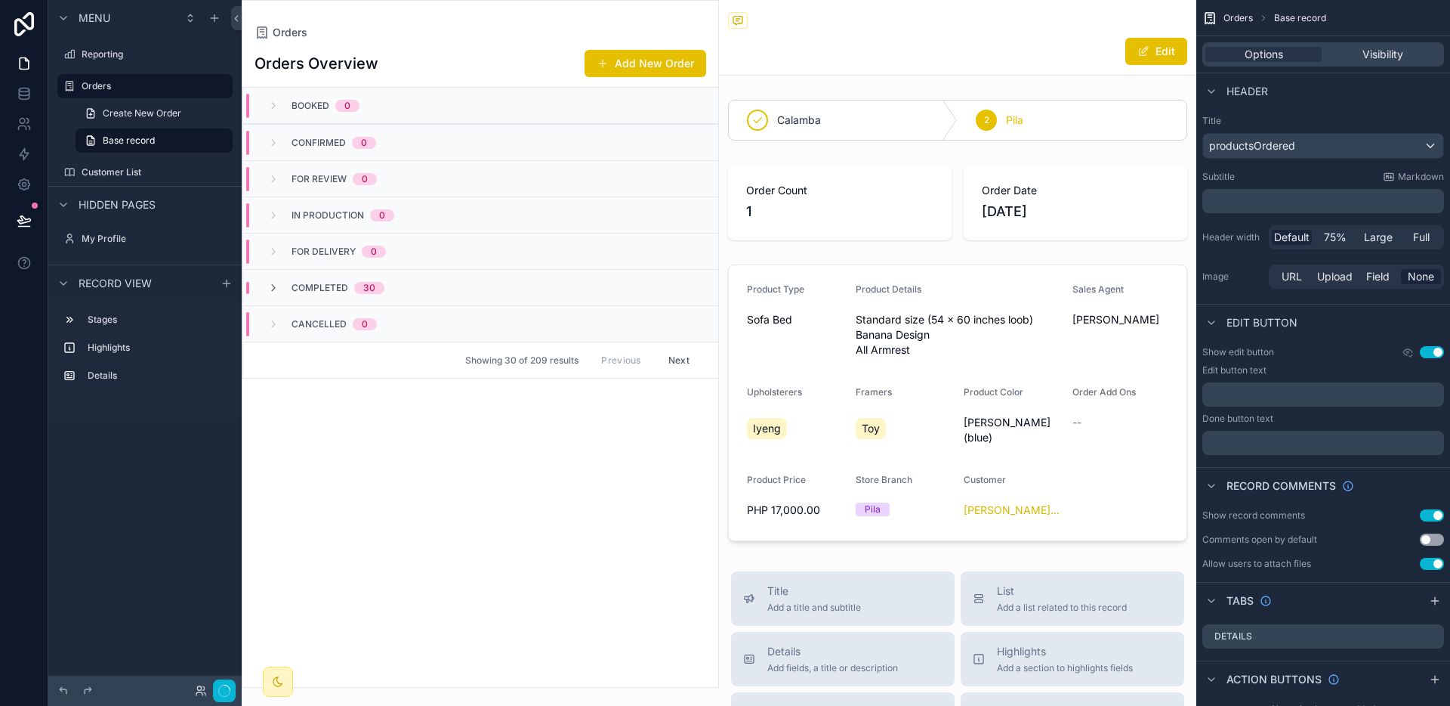
click at [530, 557] on div "Orders Overview Add New Order Booked 0 Confirmed 0 For Review 0 In Production 0…" at bounding box center [480, 363] width 476 height 647
click at [475, 106] on div "Booked 0" at bounding box center [480, 106] width 475 height 36
click at [493, 36] on div "Orders" at bounding box center [481, 32] width 452 height 15
click at [174, 140] on link "Base record" at bounding box center [154, 140] width 157 height 24
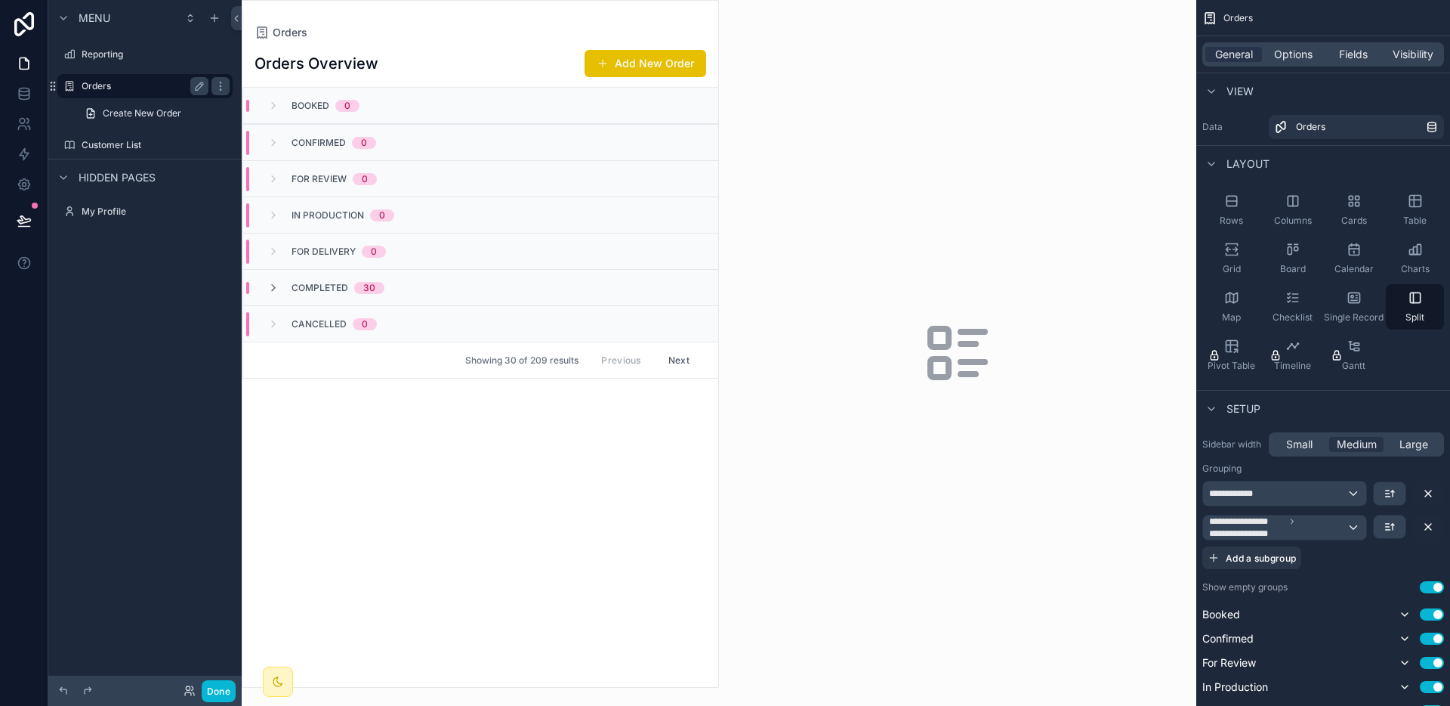
click at [163, 93] on div "Orders" at bounding box center [145, 86] width 127 height 18
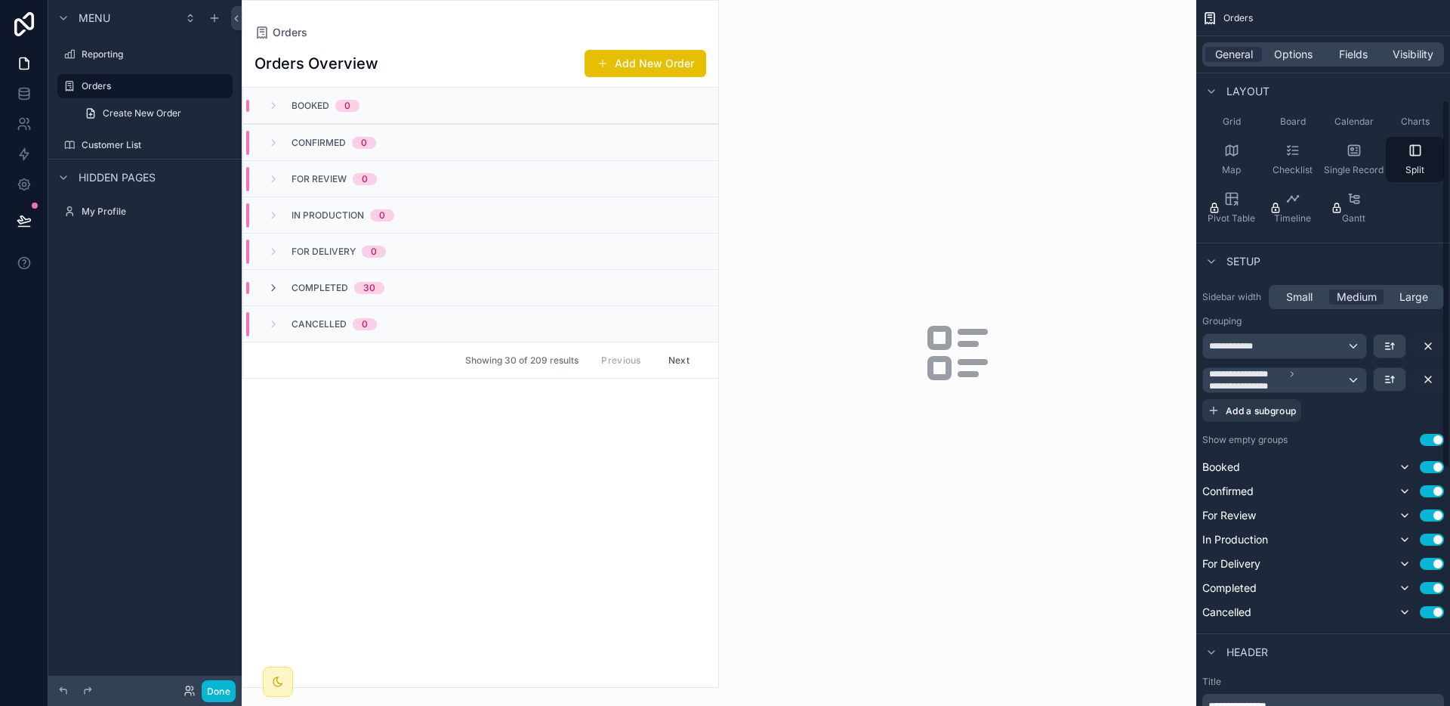
scroll to position [191, 0]
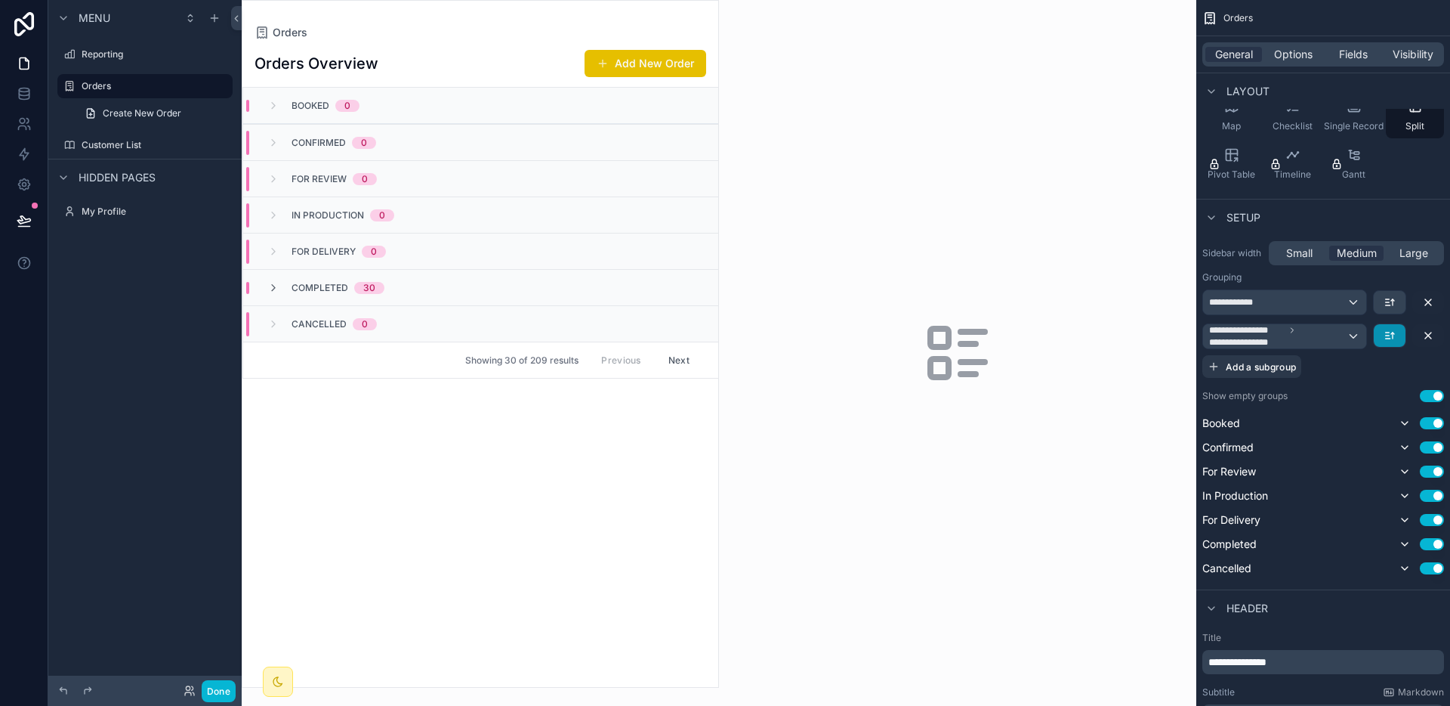
click at [1387, 335] on icon "scrollable content" at bounding box center [1390, 335] width 12 height 12
click at [1395, 337] on div "scrollable content" at bounding box center [725, 353] width 1450 height 706
drag, startPoint x: 1350, startPoint y: 323, endPoint x: 1350, endPoint y: 286, distance: 37.8
click at [1350, 286] on div "**********" at bounding box center [1324, 324] width 242 height 107
click at [1344, 304] on div "**********" at bounding box center [1284, 302] width 163 height 24
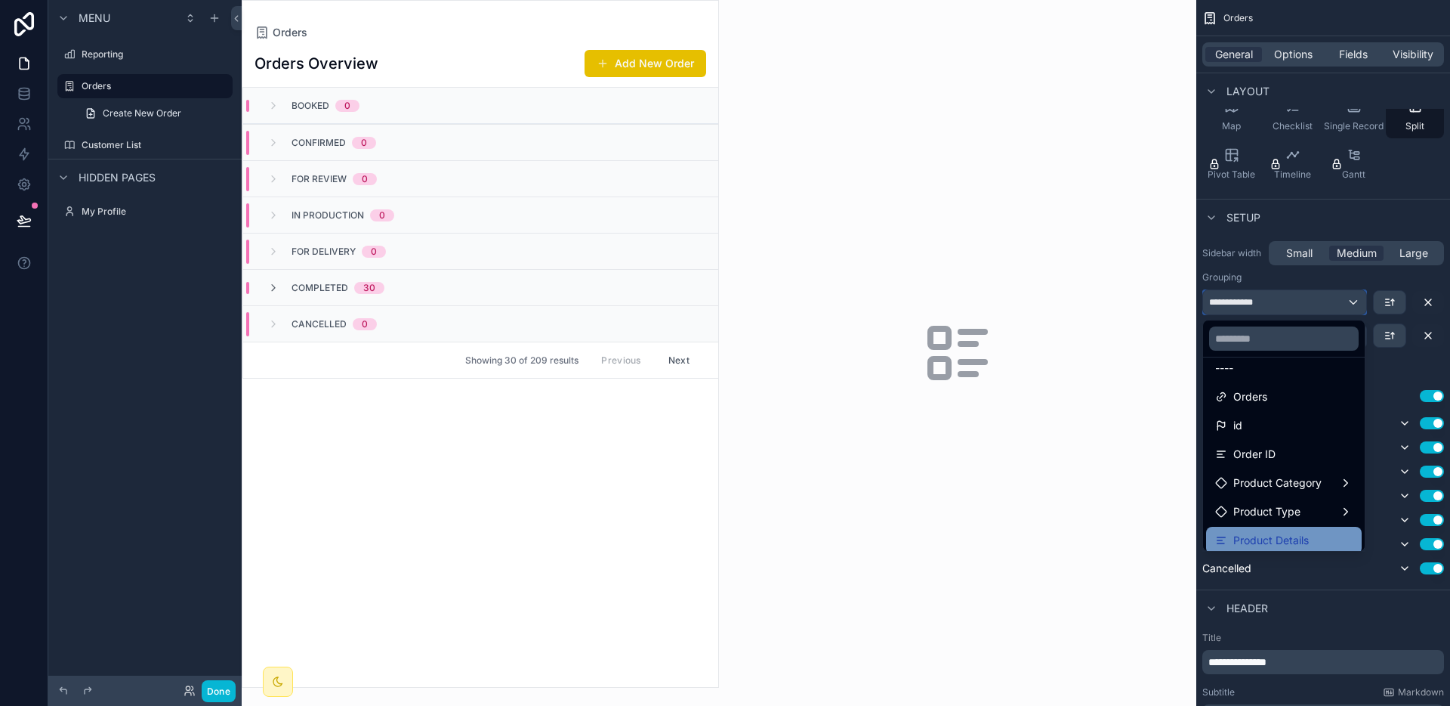
scroll to position [136, 0]
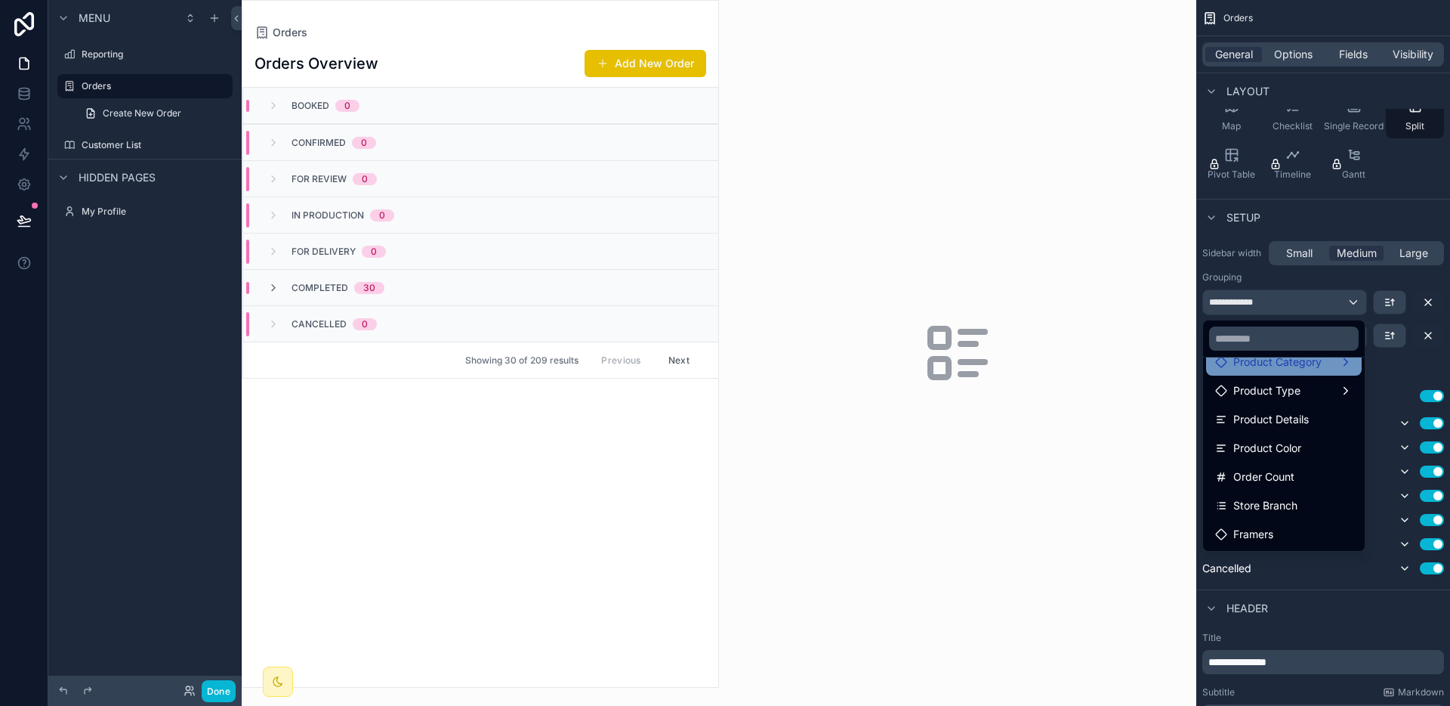
click at [1305, 360] on span "Product Category" at bounding box center [1278, 362] width 88 height 18
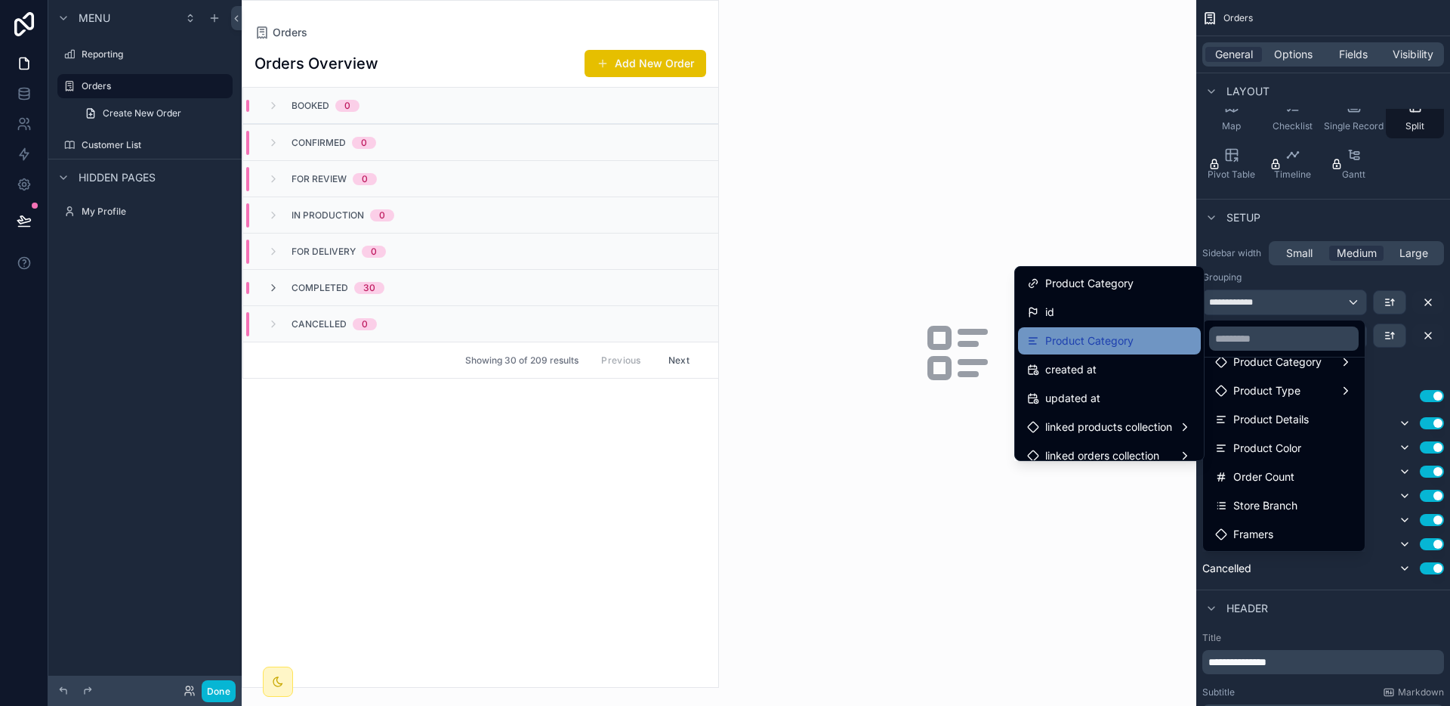
click at [1125, 351] on div "Product Category" at bounding box center [1109, 340] width 183 height 27
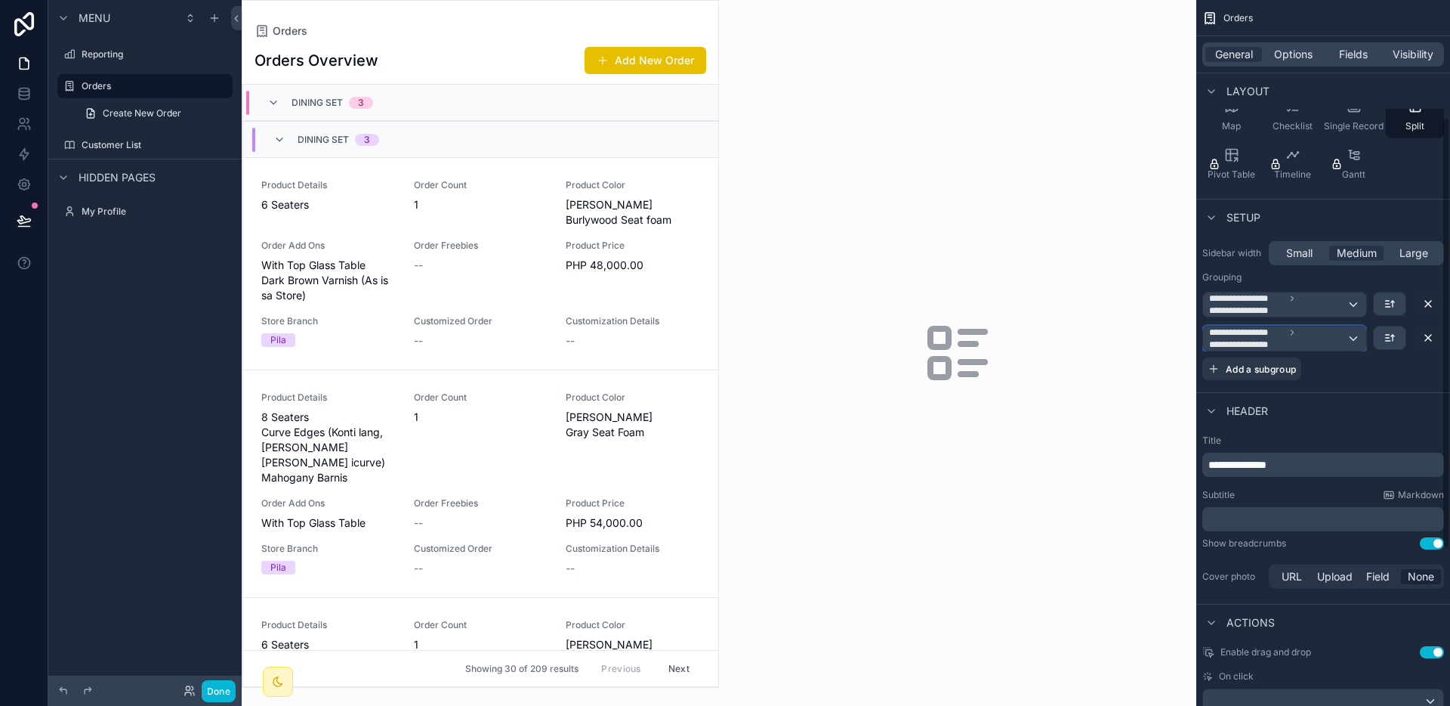
click at [1322, 335] on span "**********" at bounding box center [1277, 338] width 137 height 24
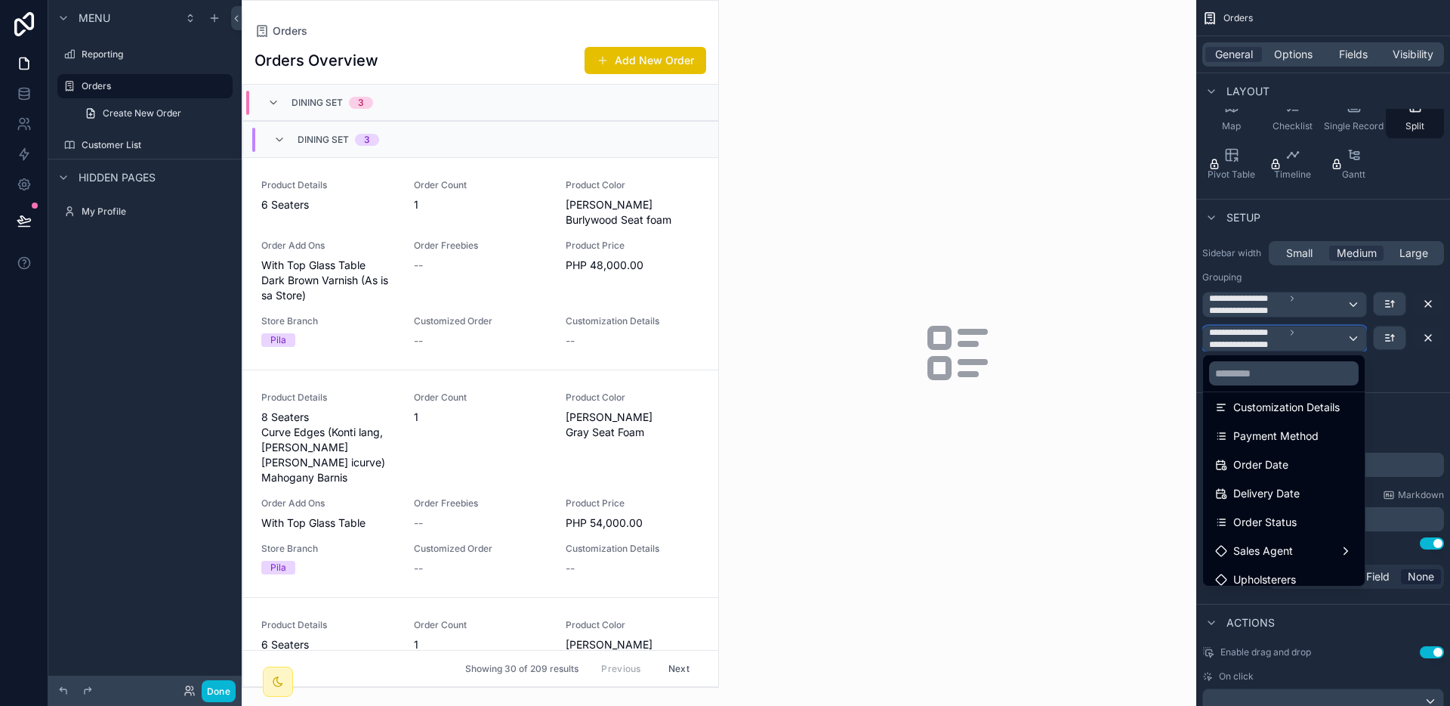
scroll to position [449, 0]
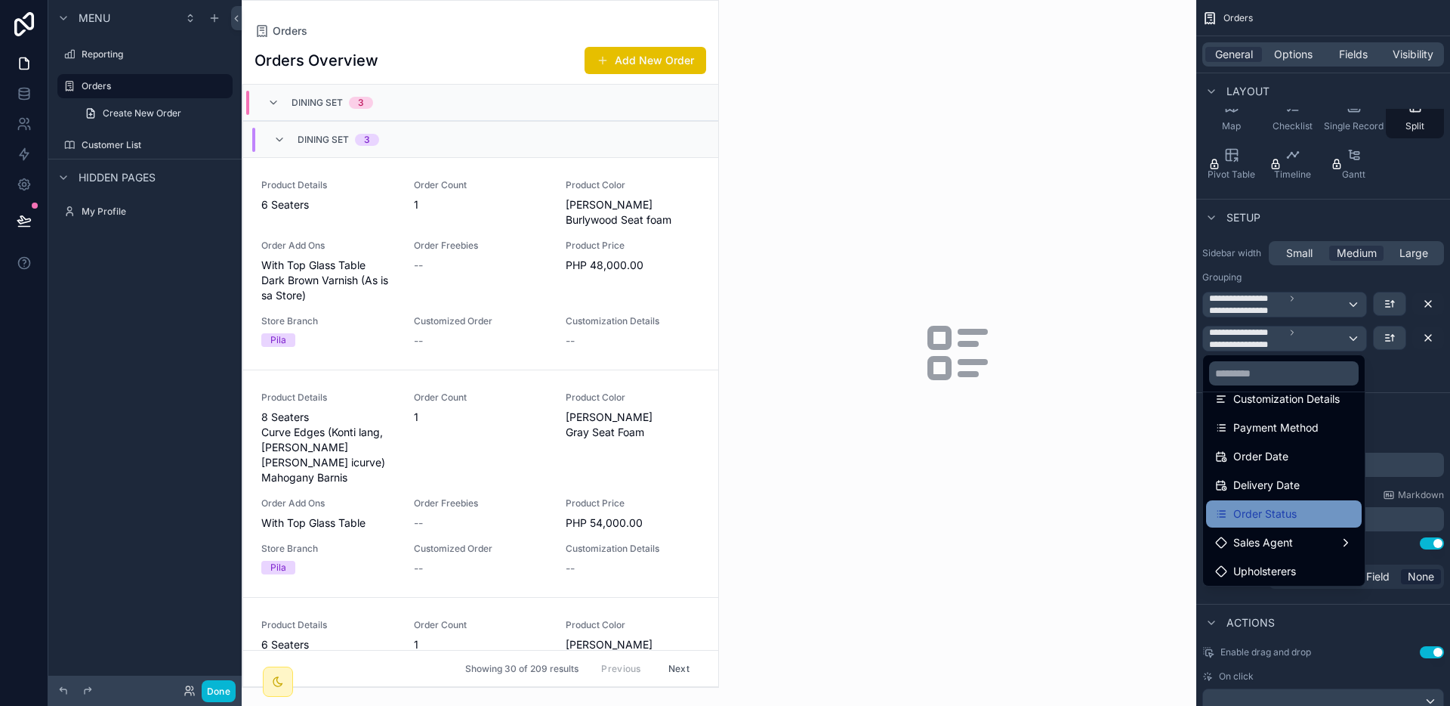
click at [1292, 501] on div "Order Status" at bounding box center [1284, 513] width 156 height 27
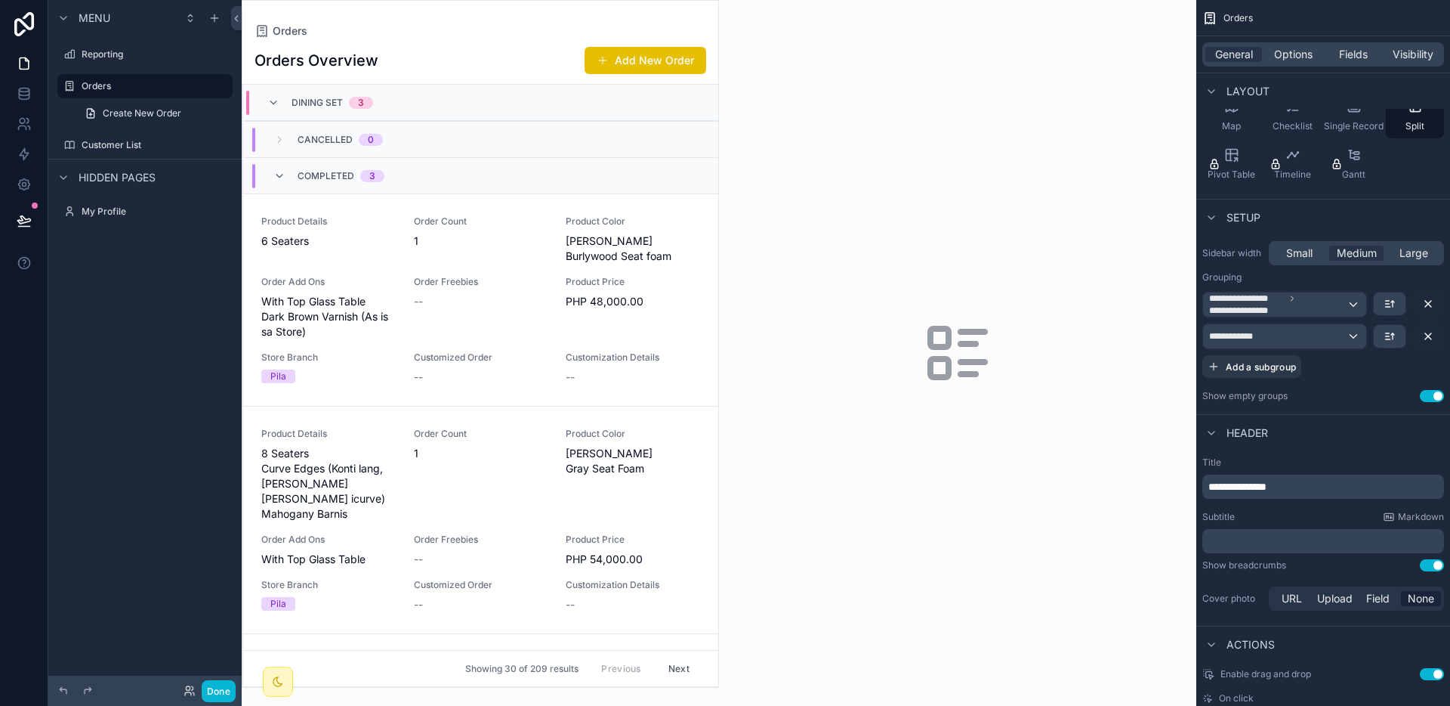
click at [369, 175] on div "3" at bounding box center [372, 176] width 6 height 12
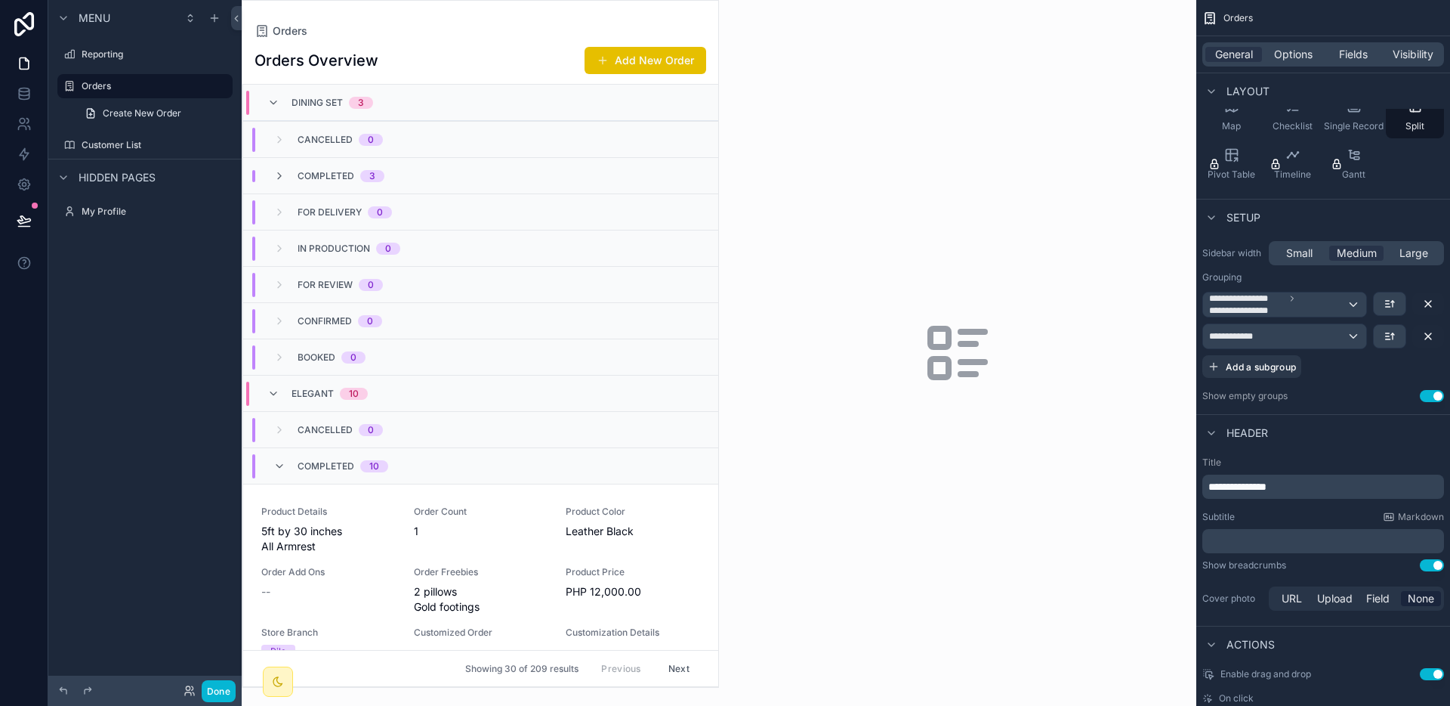
click at [331, 146] on div "Cancelled 0" at bounding box center [340, 140] width 85 height 24
click at [314, 103] on span "Dining Set" at bounding box center [317, 103] width 51 height 12
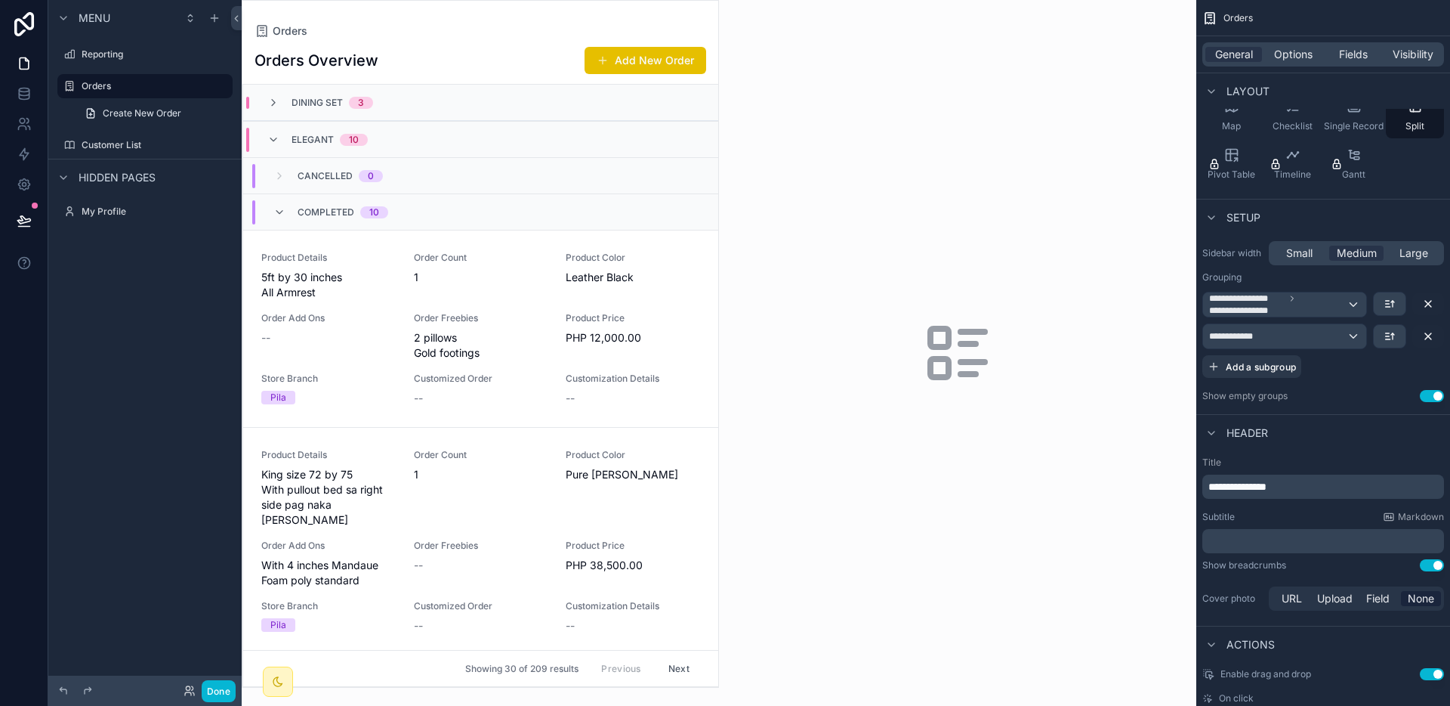
click at [326, 150] on div "Elegant 10" at bounding box center [330, 140] width 76 height 24
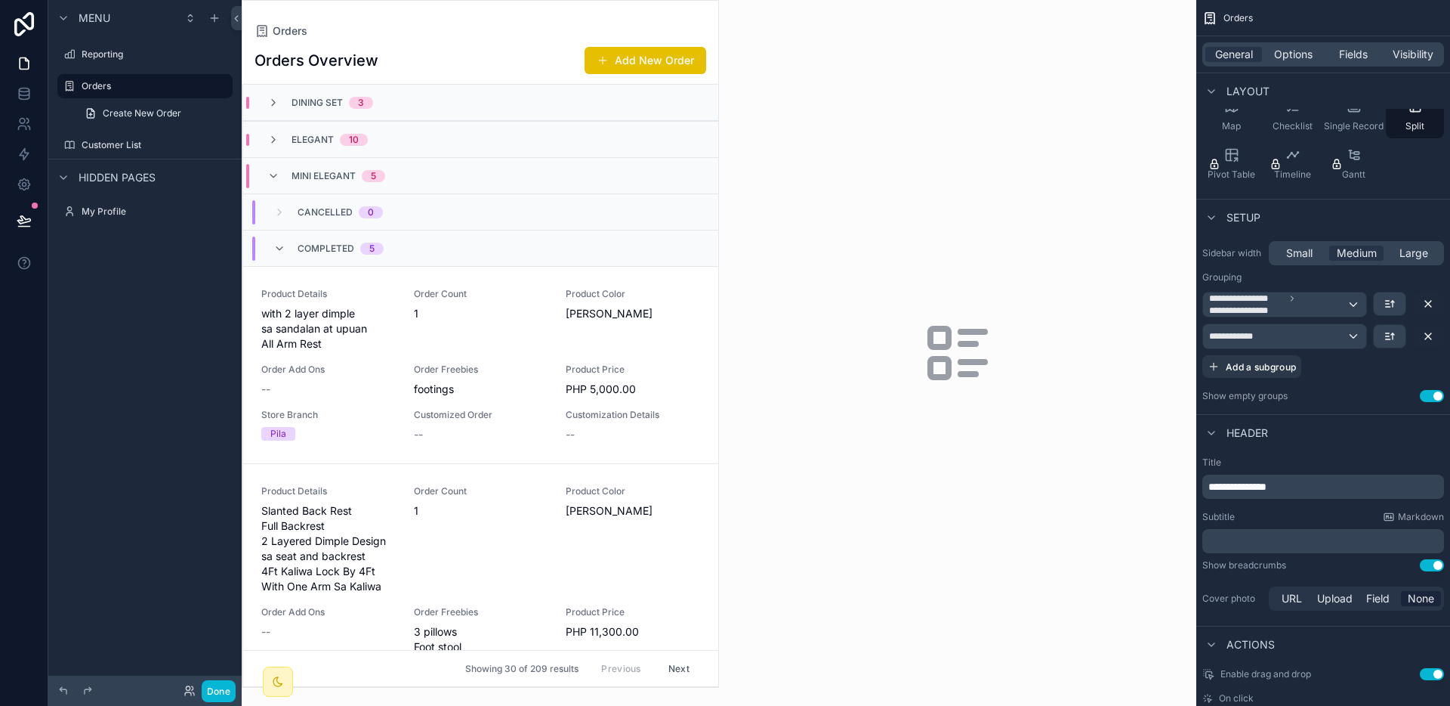
click at [322, 168] on div "Mini Elegant 5" at bounding box center [339, 176] width 94 height 24
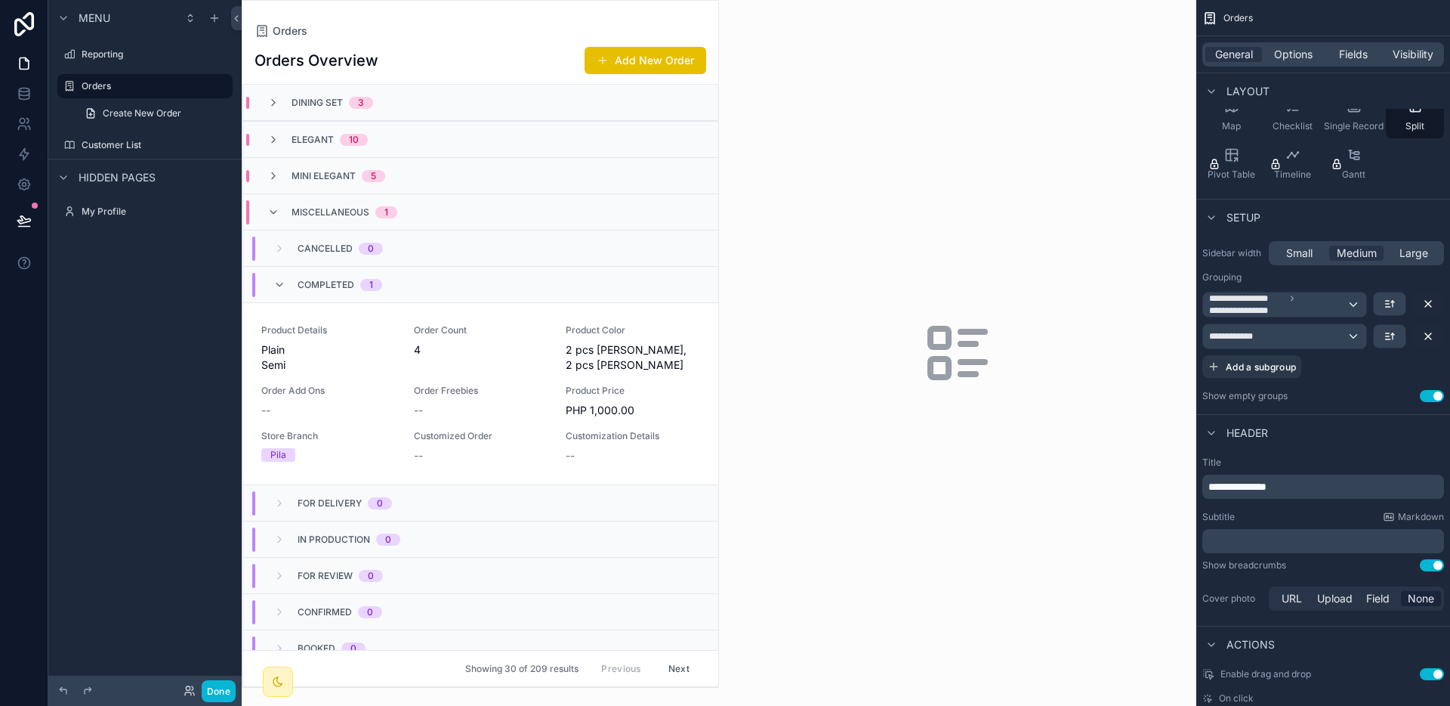
click at [319, 208] on span "Miscellaneous" at bounding box center [331, 212] width 78 height 12
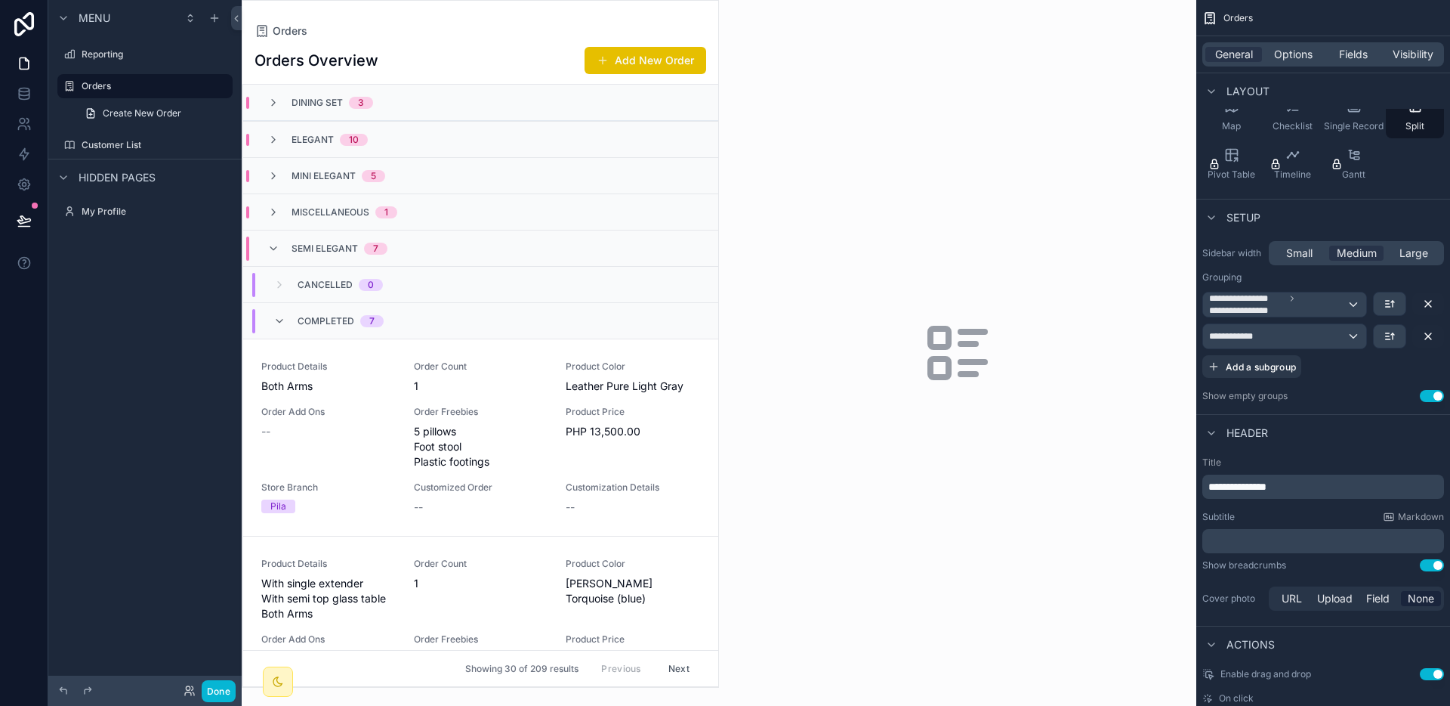
click at [322, 231] on div "Semi Elegant 7" at bounding box center [480, 248] width 475 height 36
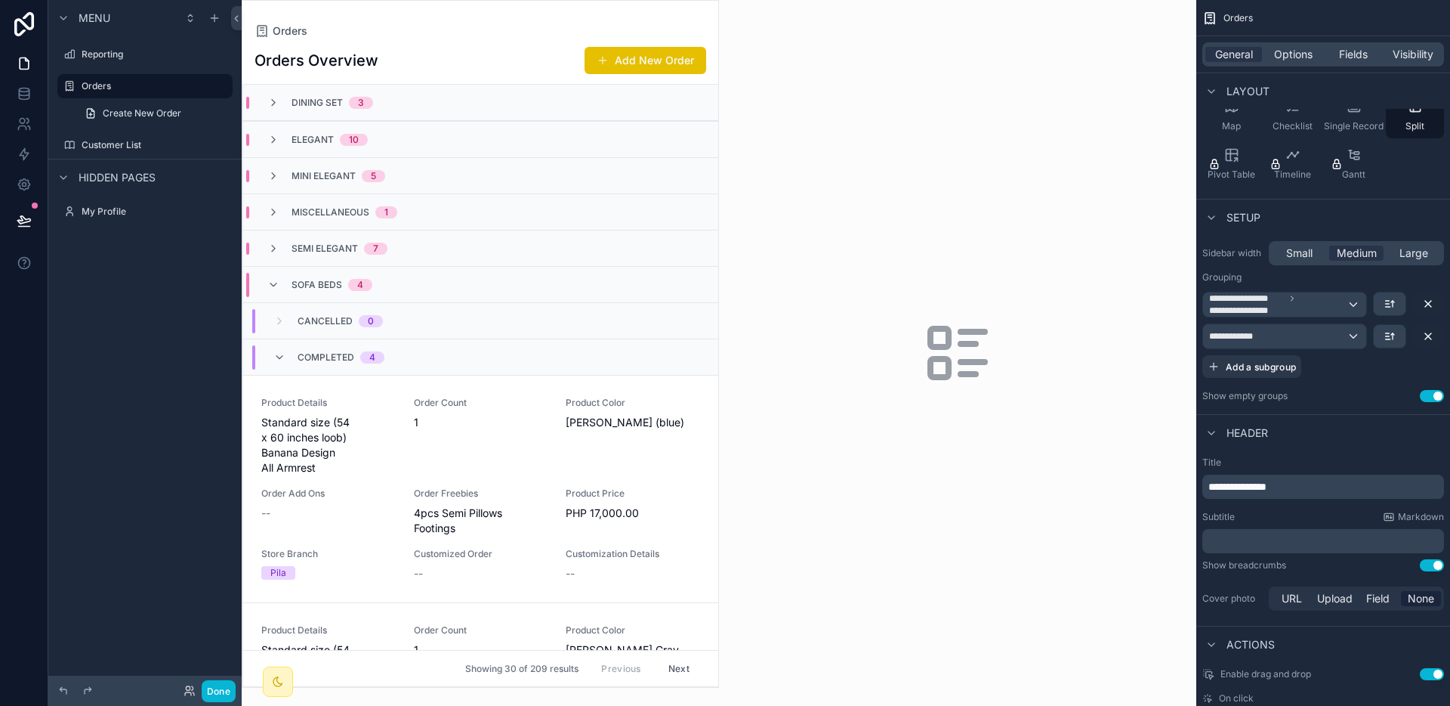
click at [327, 274] on div "Sofa Beds 4" at bounding box center [332, 285] width 81 height 24
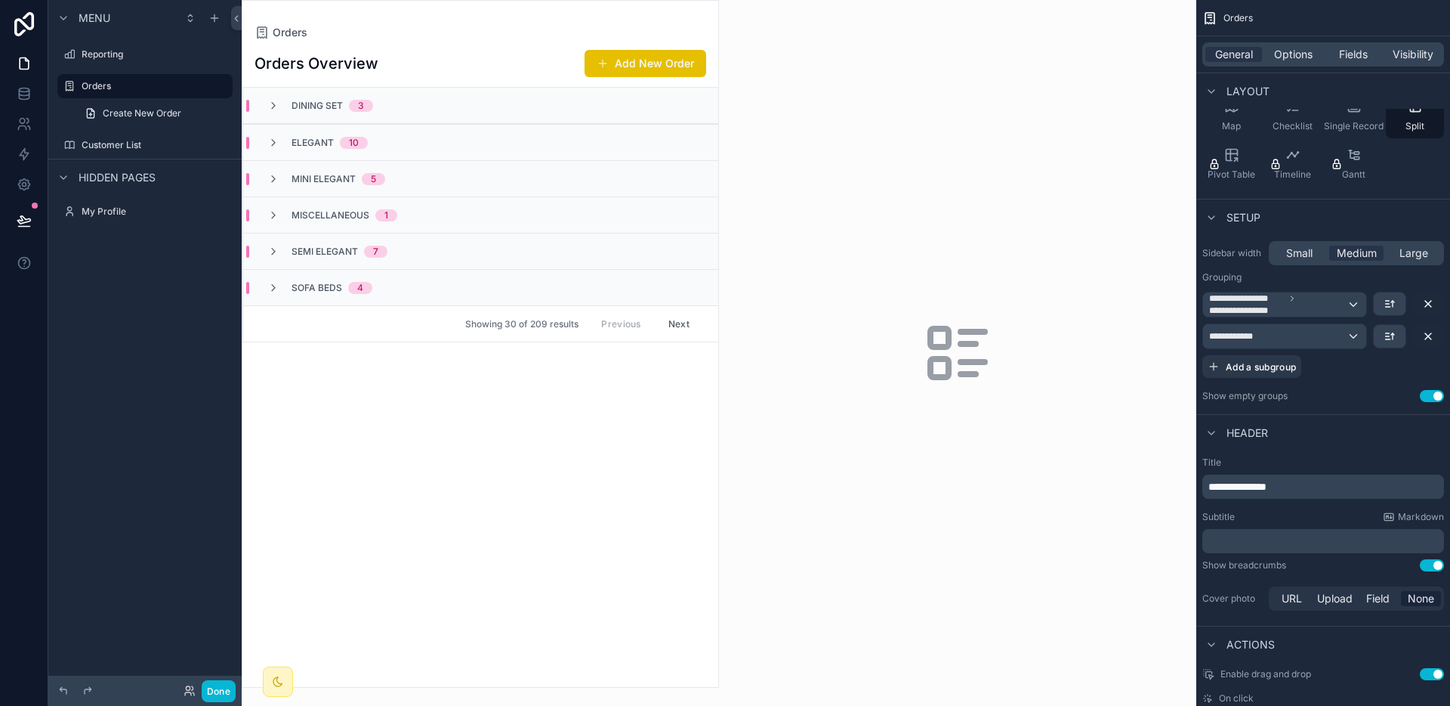
click at [329, 301] on div "Sofa Beds 4" at bounding box center [480, 287] width 475 height 36
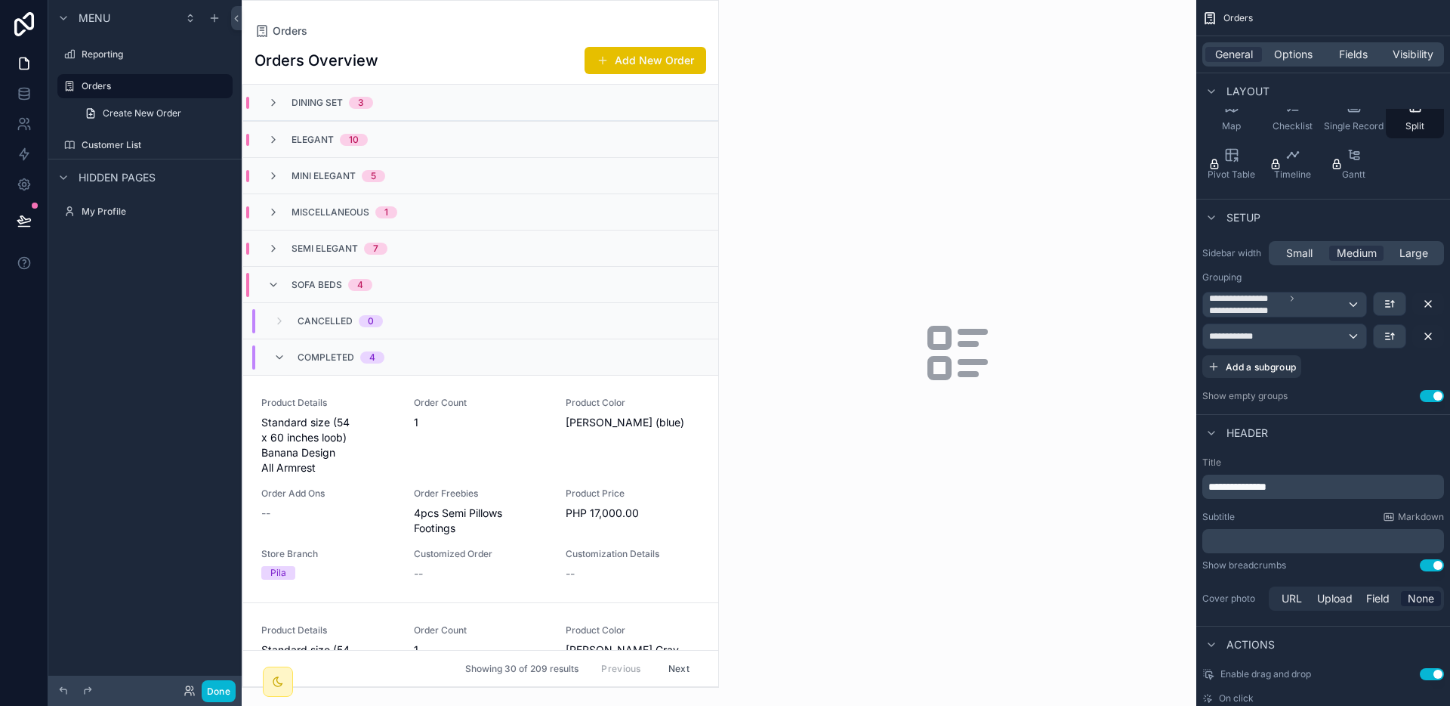
click at [328, 295] on div "Sofa Beds 4" at bounding box center [332, 285] width 81 height 24
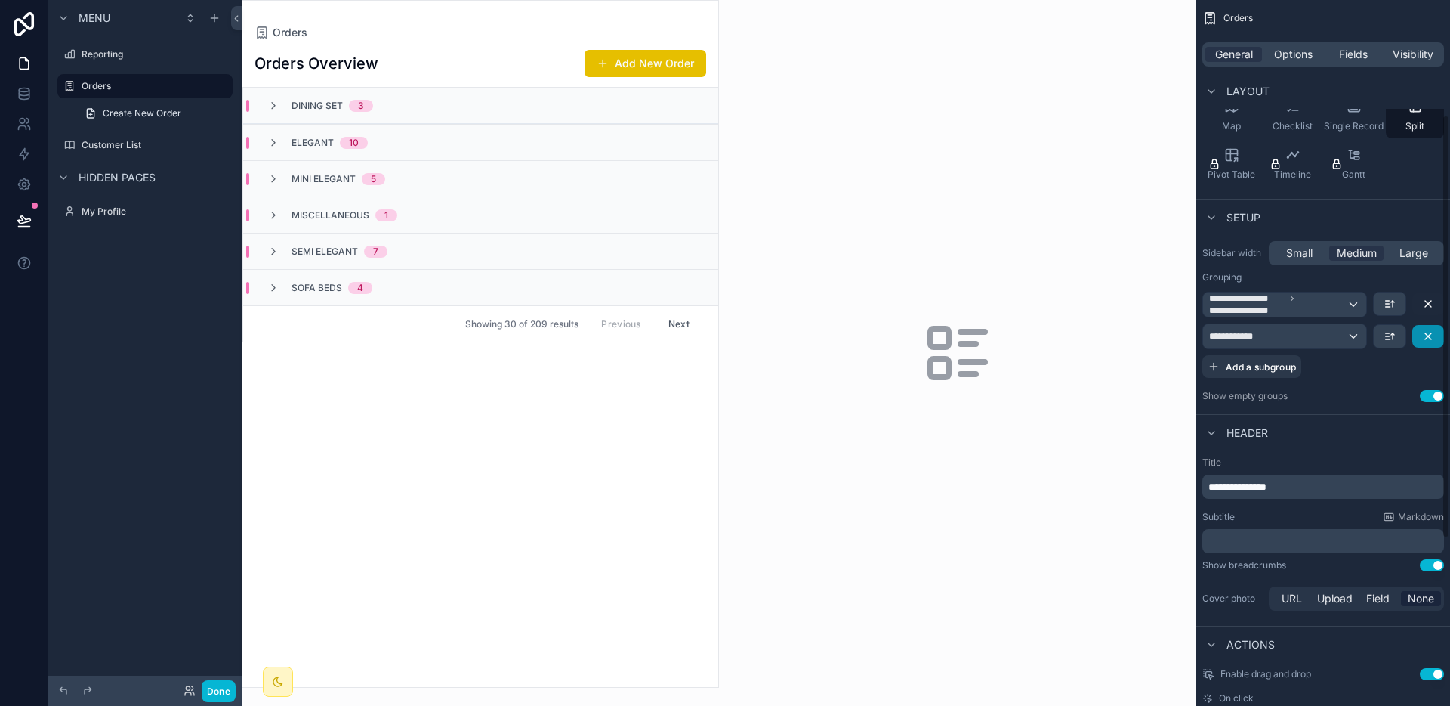
click at [1430, 330] on icon "scrollable content" at bounding box center [1428, 336] width 12 height 12
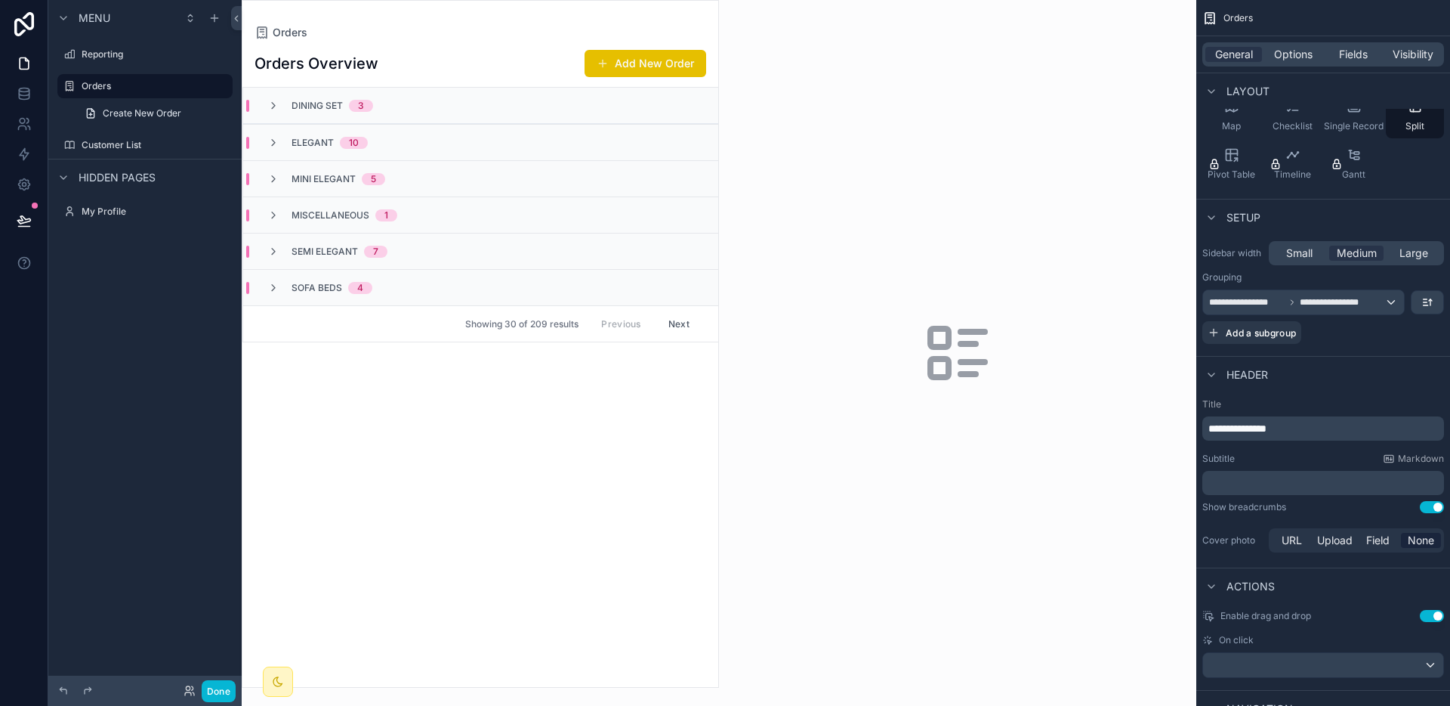
click at [423, 97] on div "Dining Set 3" at bounding box center [480, 106] width 475 height 36
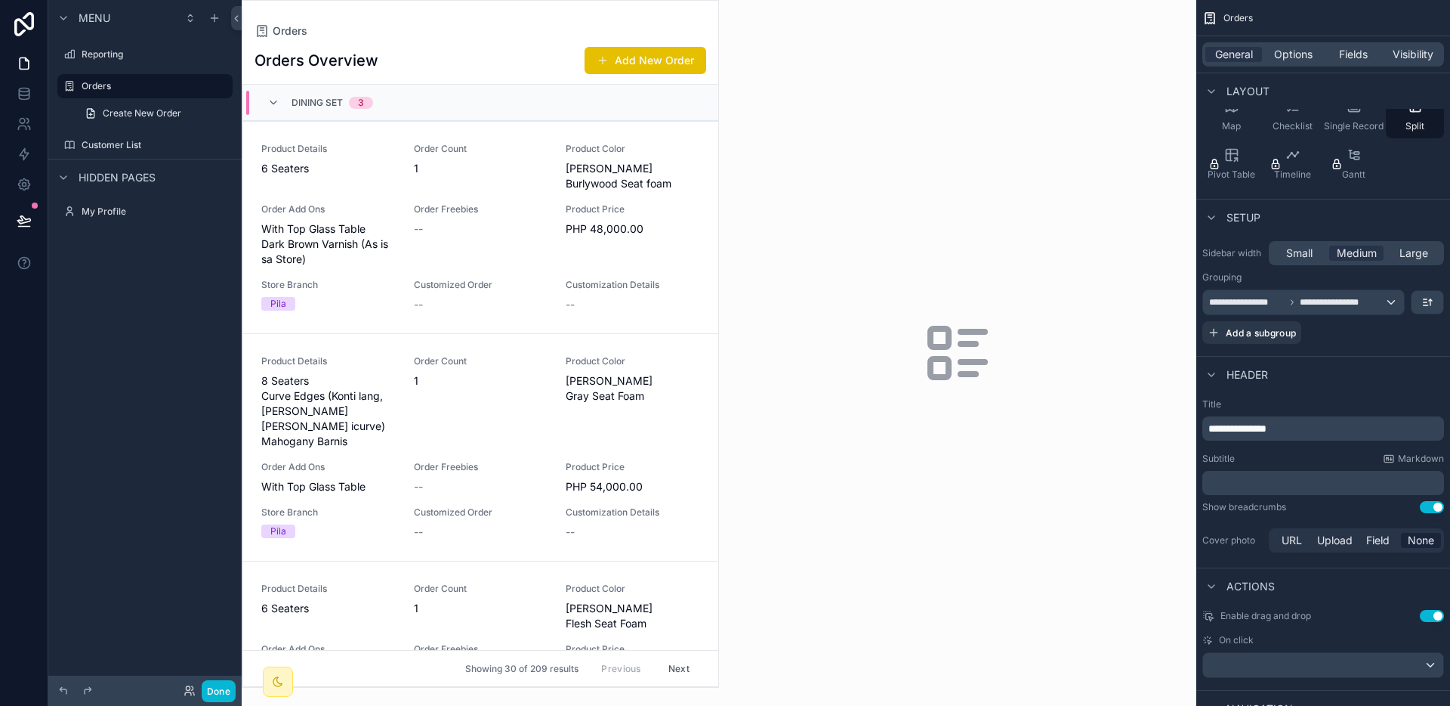
click at [406, 96] on div "Dining Set 3" at bounding box center [480, 103] width 475 height 36
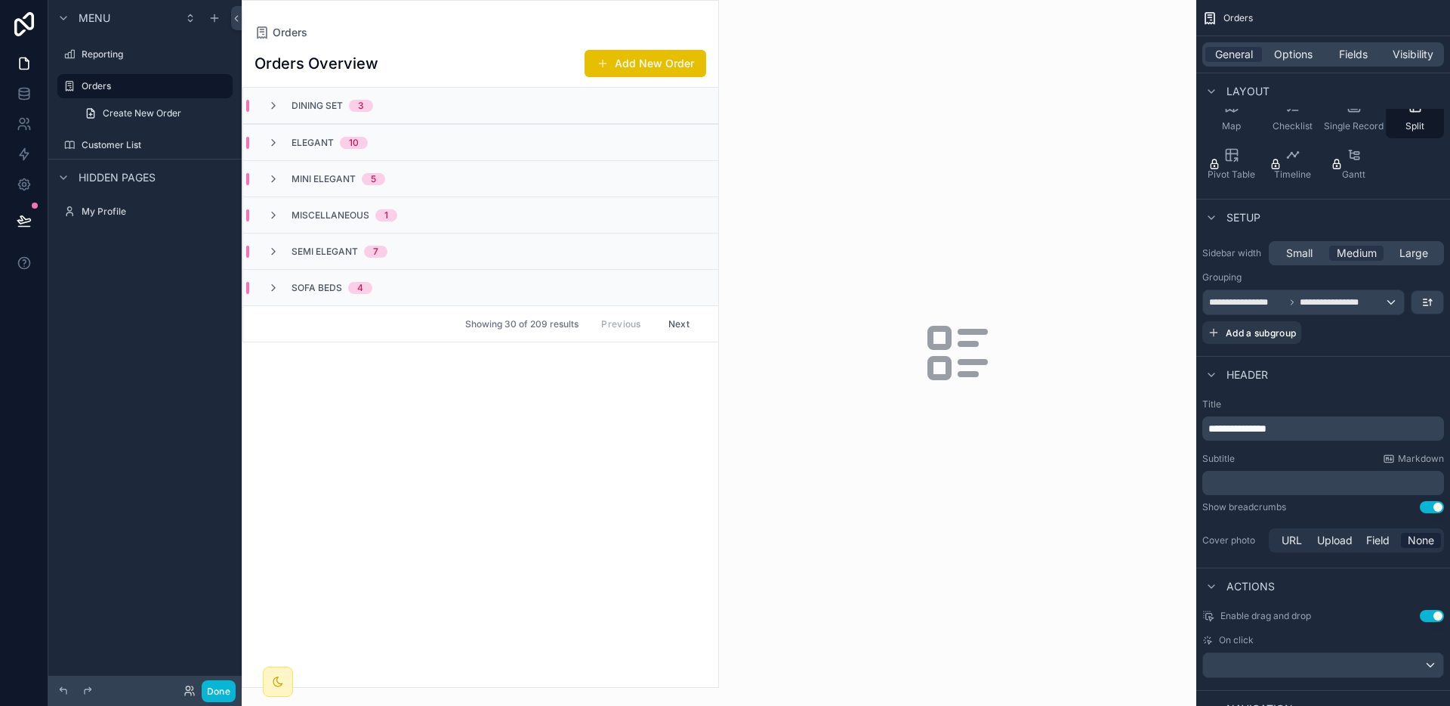
click at [505, 99] on div "Dining Set 3" at bounding box center [480, 106] width 475 height 36
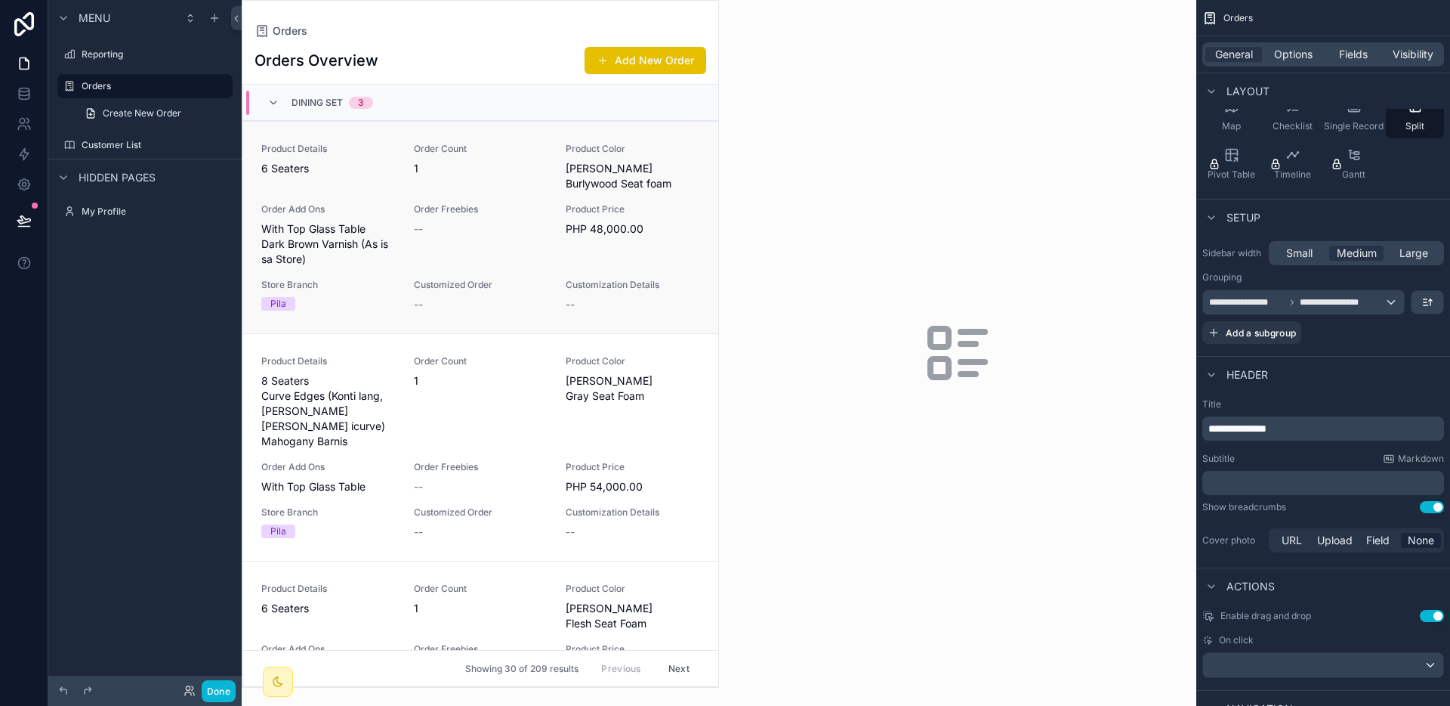
click at [475, 172] on span "1" at bounding box center [481, 168] width 134 height 15
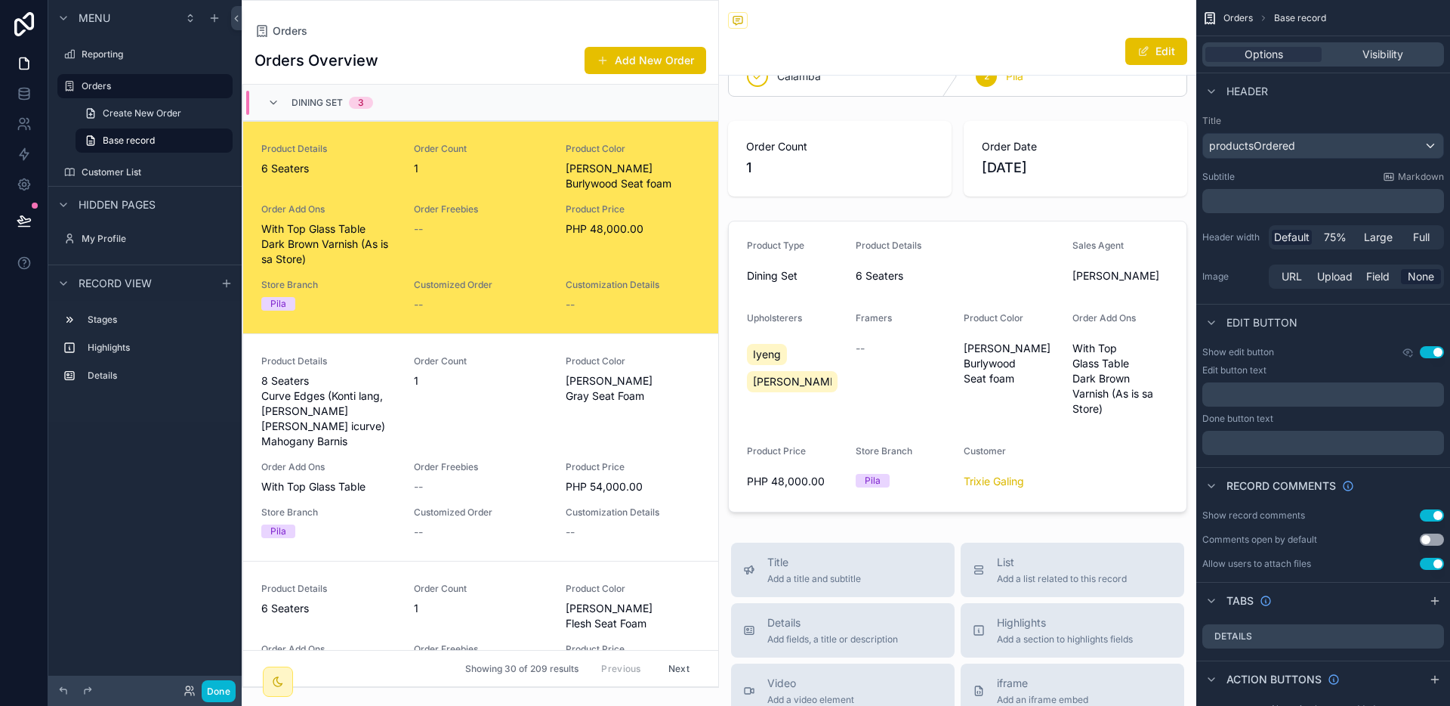
scroll to position [33, 0]
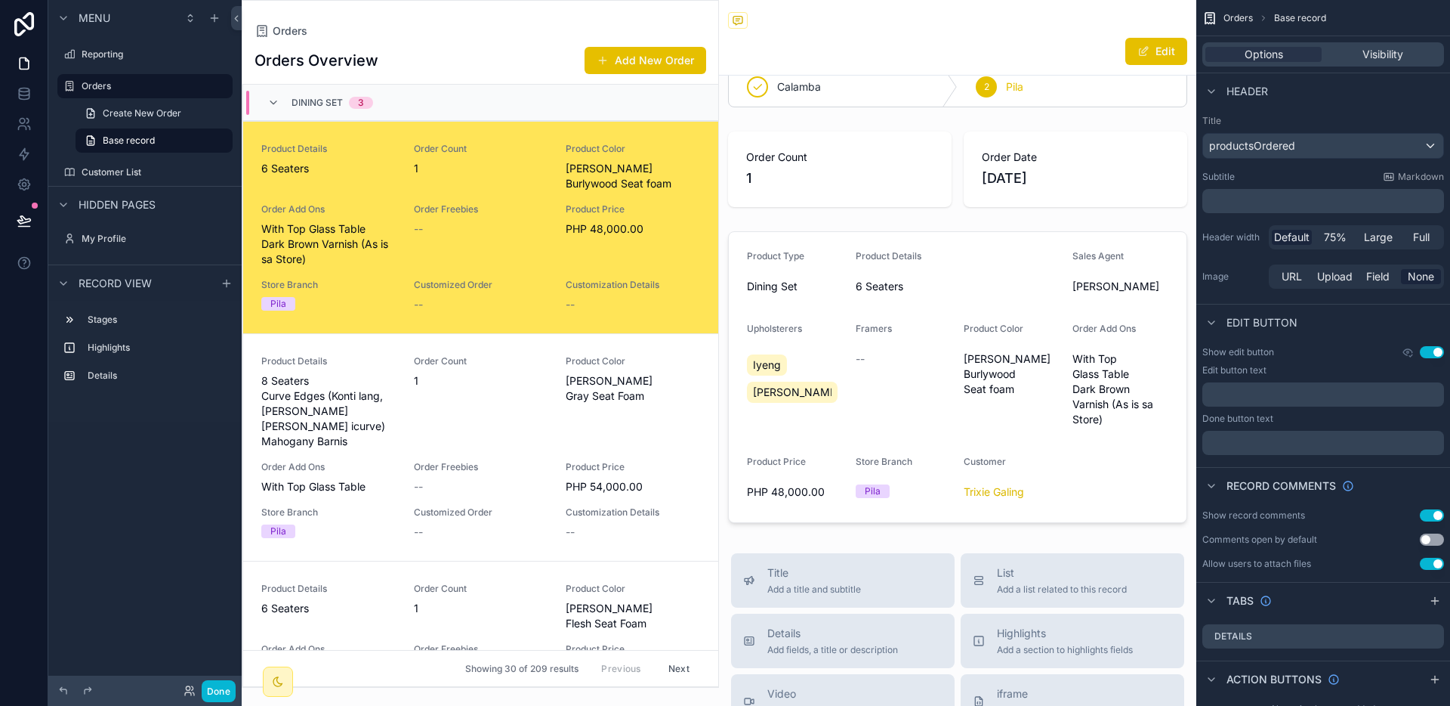
click at [263, 101] on div "Dining Set 3" at bounding box center [320, 103] width 142 height 24
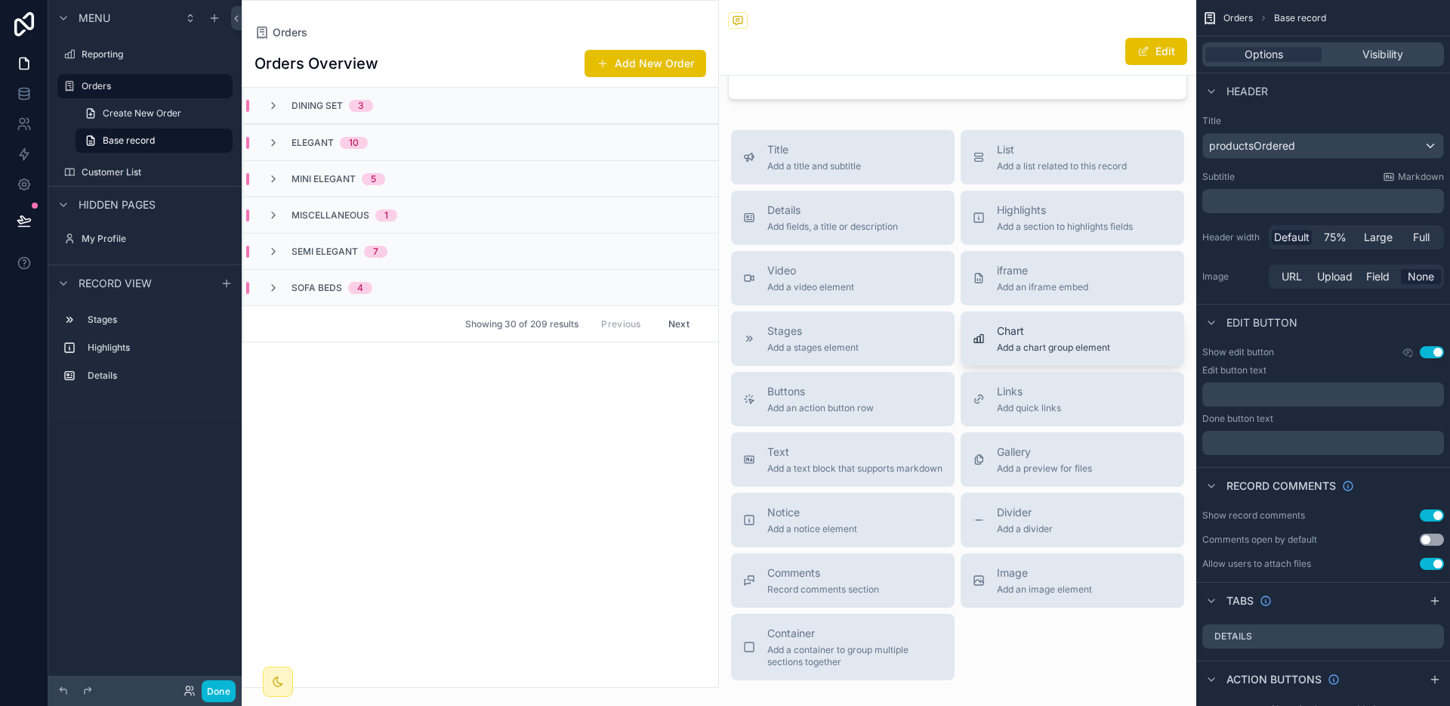
scroll to position [0, 0]
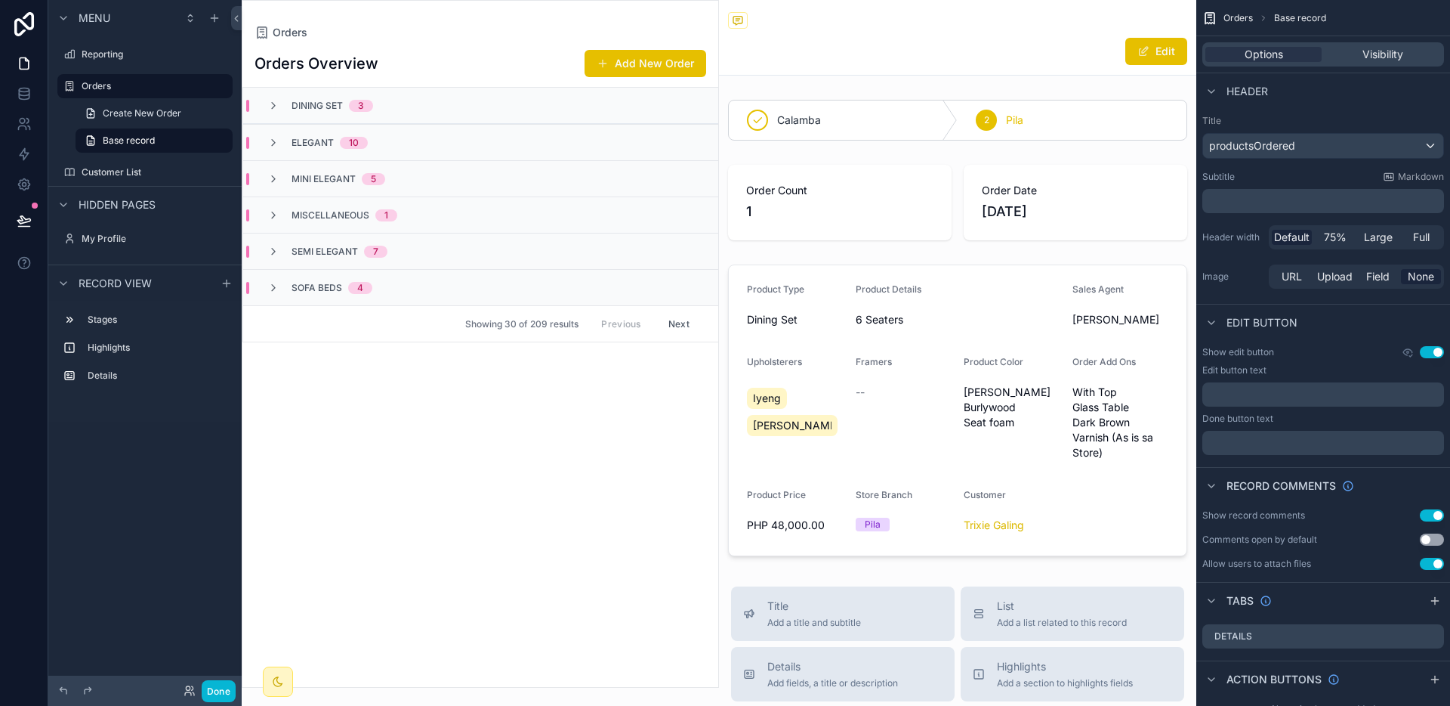
click at [475, 385] on div "Orders Overview Add New Order Dining Set 3 Elegant 10 Mini Elegant 5 Miscellane…" at bounding box center [480, 363] width 476 height 647
click at [1237, 17] on span "Orders" at bounding box center [1238, 18] width 29 height 12
click at [1305, 19] on span "Base record" at bounding box center [1300, 18] width 52 height 12
click at [161, 115] on span "Create New Order" at bounding box center [142, 113] width 79 height 12
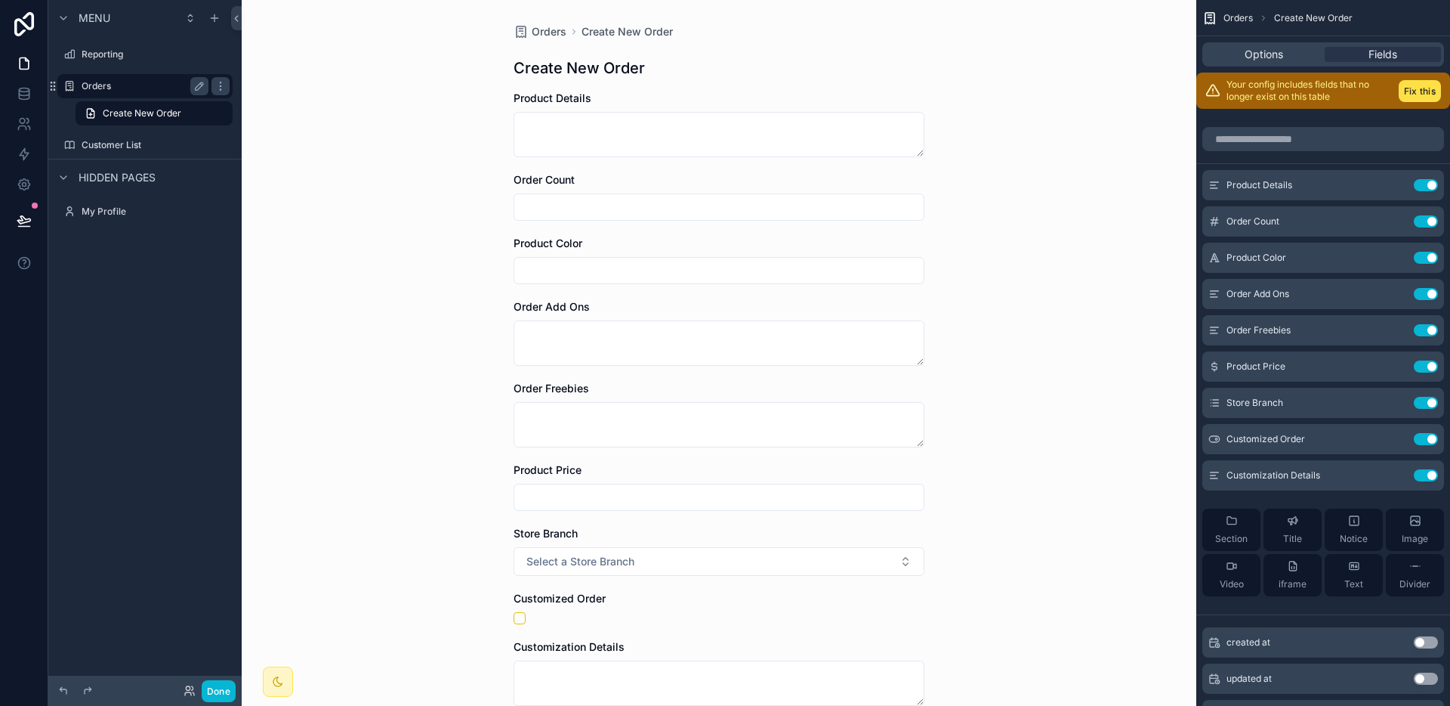
click at [159, 91] on label "Orders" at bounding box center [142, 86] width 121 height 12
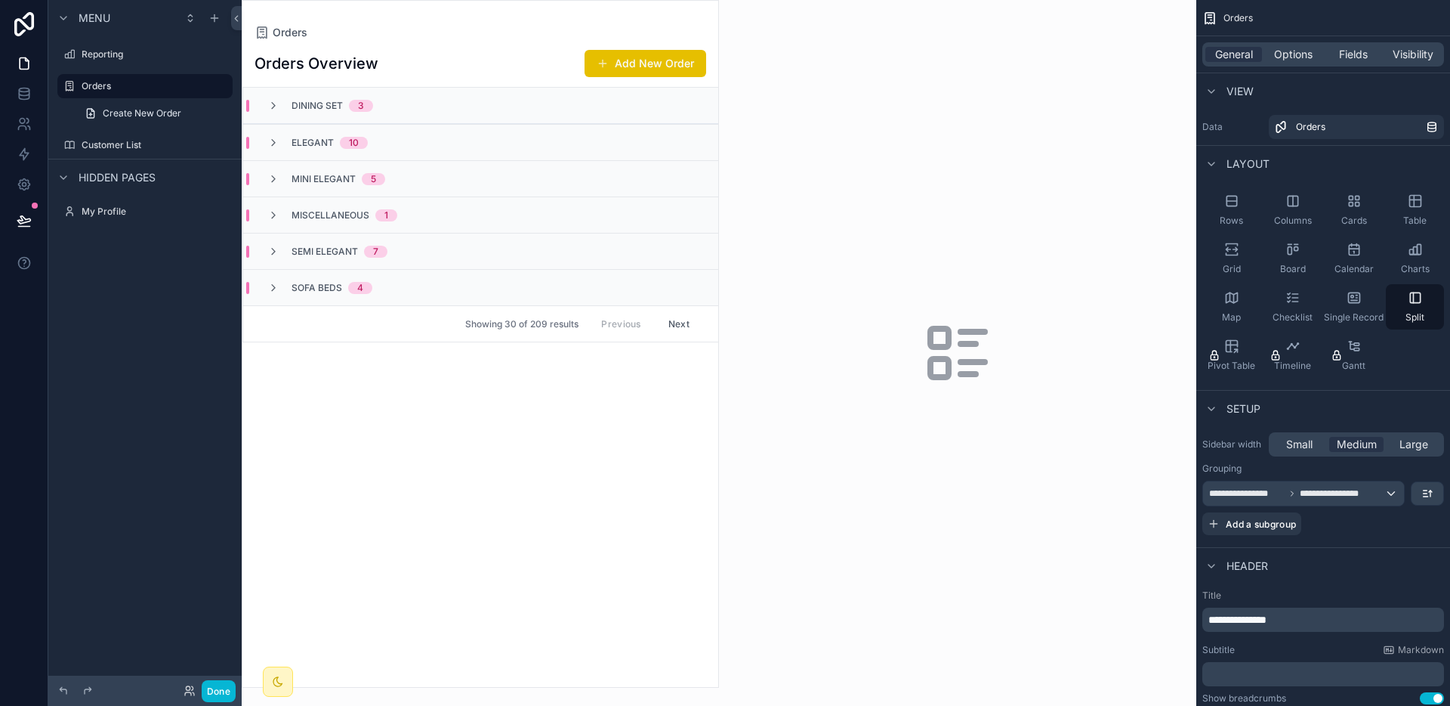
click at [400, 188] on div "Mini Elegant 5" at bounding box center [480, 178] width 475 height 36
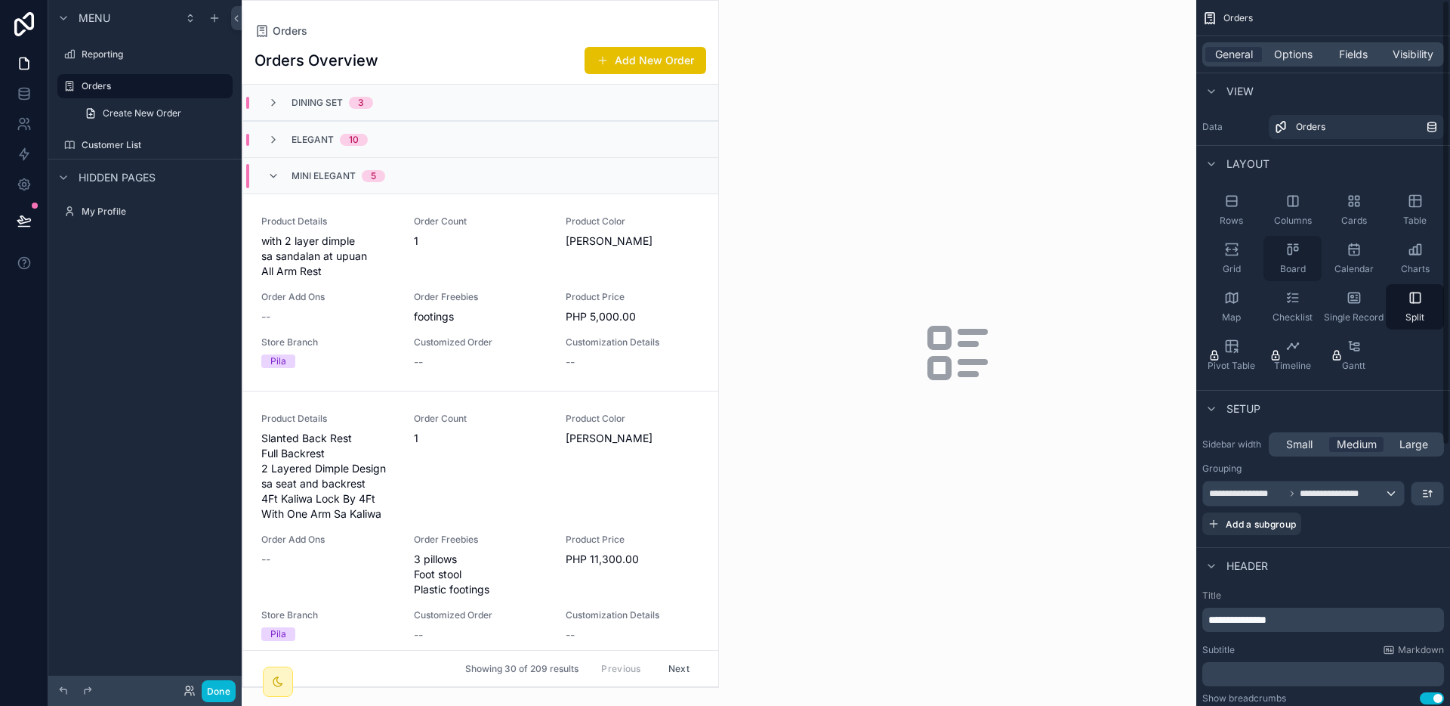
click at [1290, 245] on icon "scrollable content" at bounding box center [1293, 249] width 15 height 15
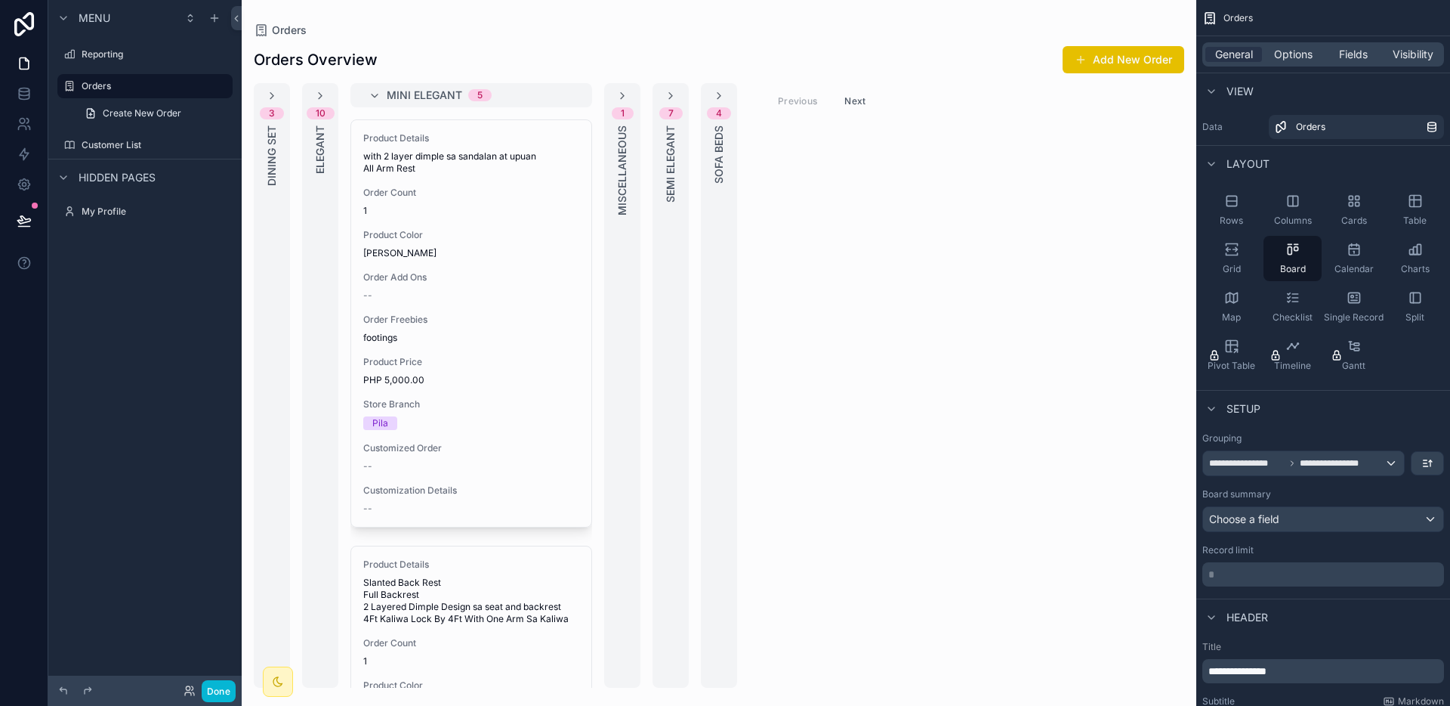
click at [438, 96] on span "Mini Elegant" at bounding box center [425, 95] width 76 height 15
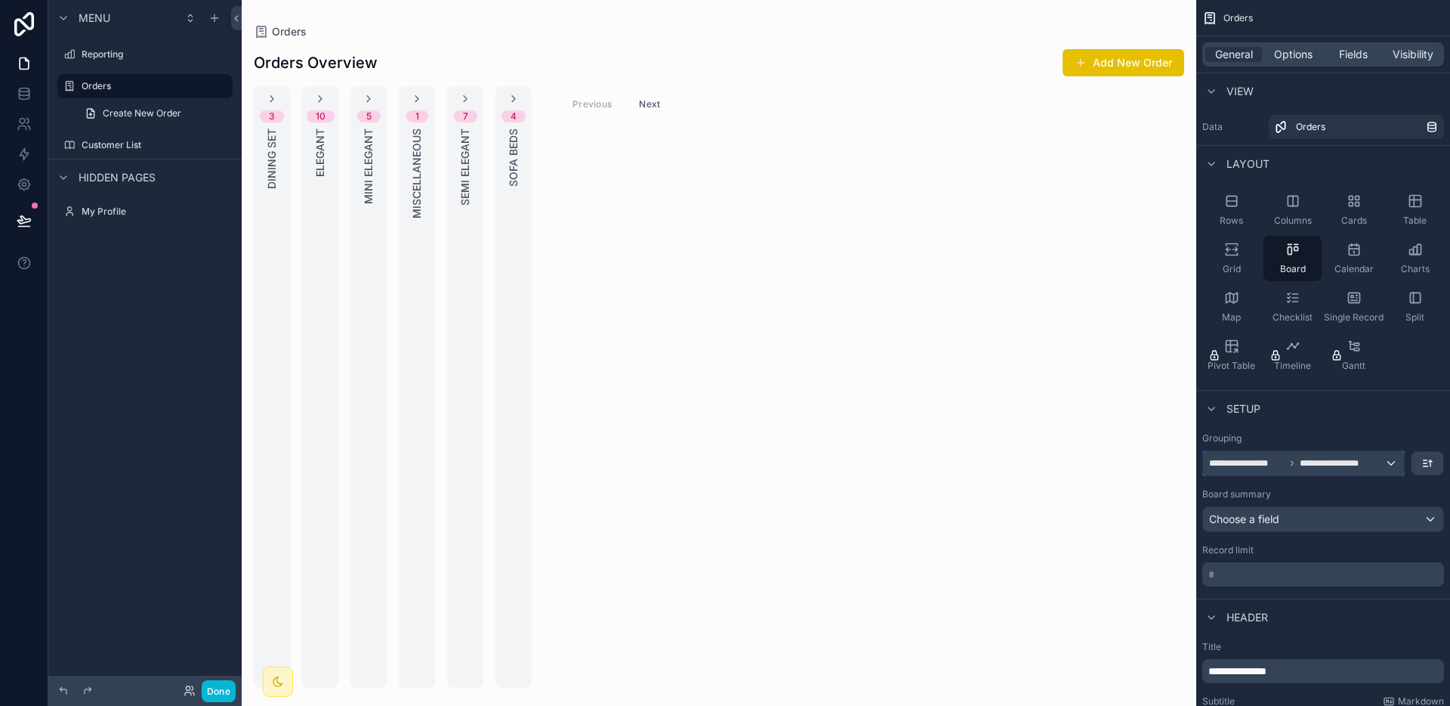
click at [1397, 463] on div "**********" at bounding box center [1303, 463] width 201 height 24
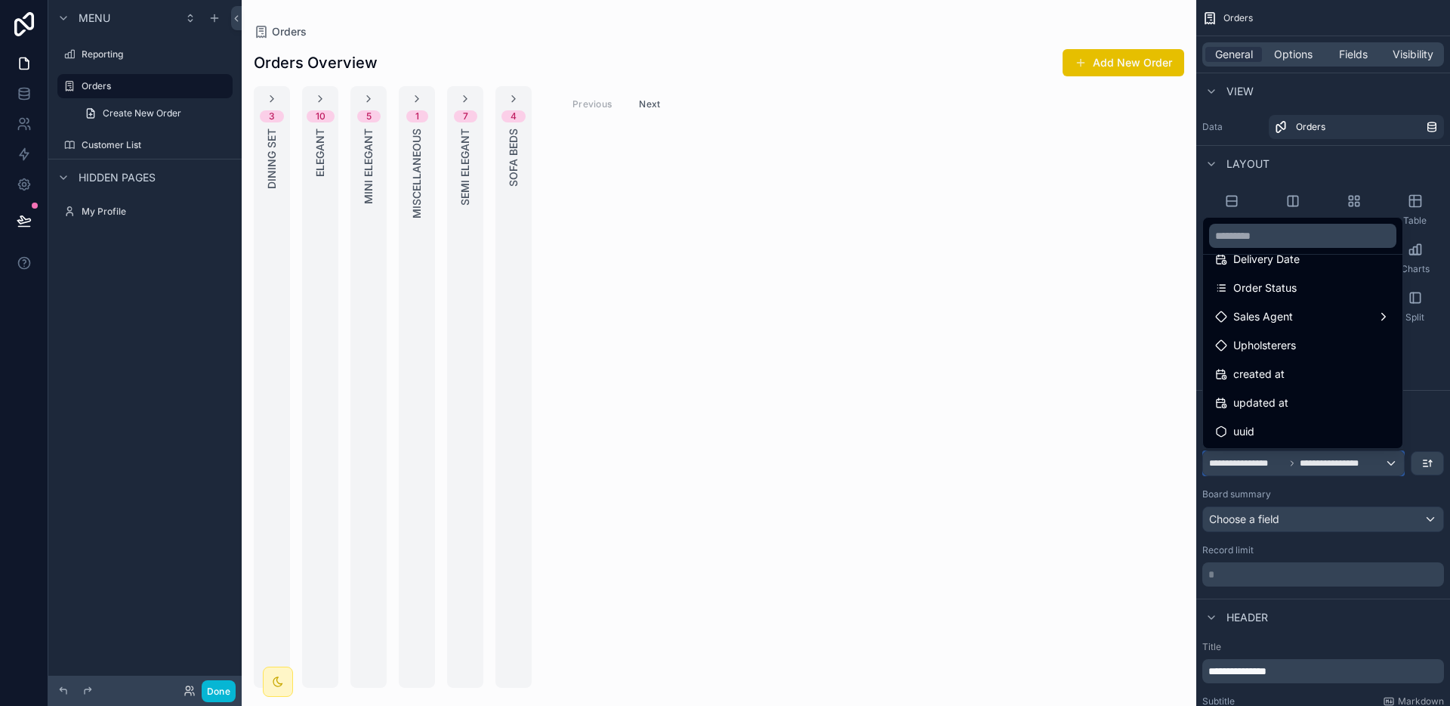
scroll to position [535, 0]
click at [1294, 287] on span "Order Status" at bounding box center [1265, 291] width 63 height 18
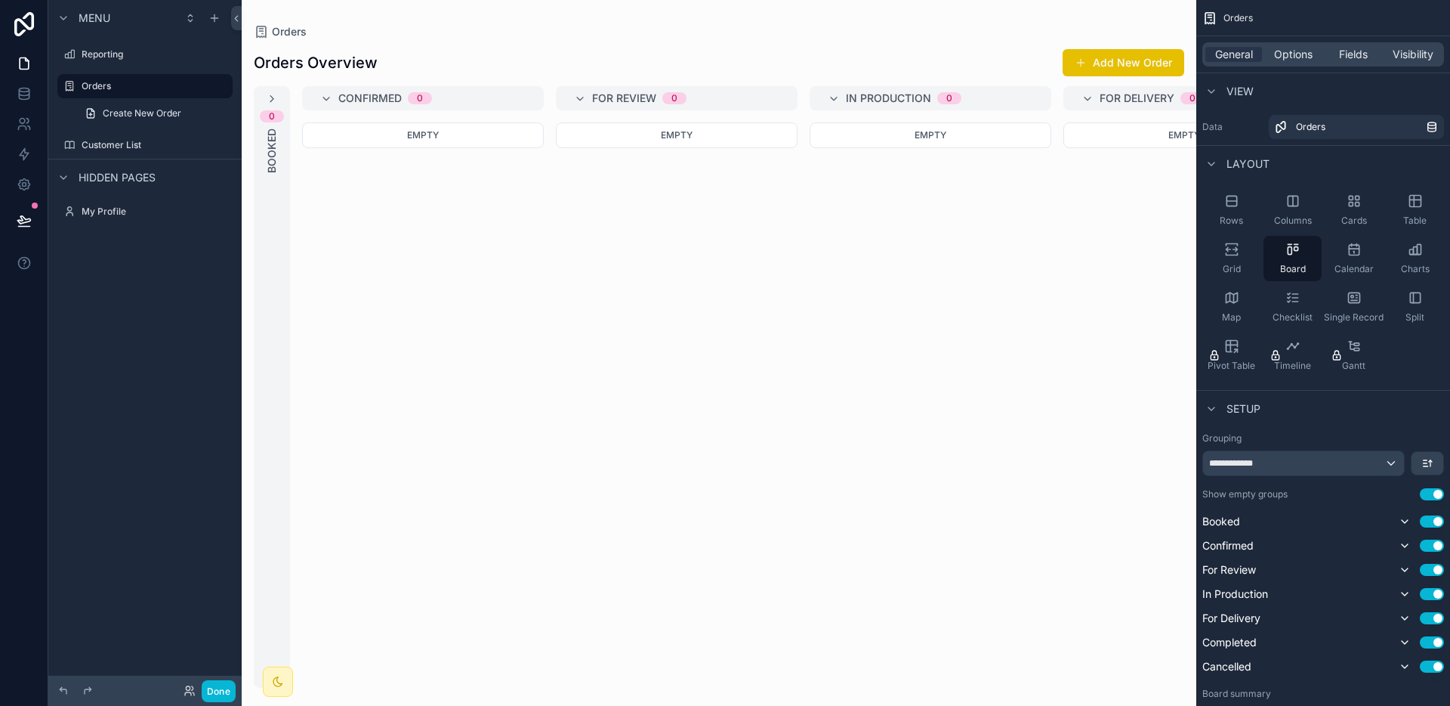
click at [276, 193] on div "0 Booked" at bounding box center [272, 386] width 36 height 601
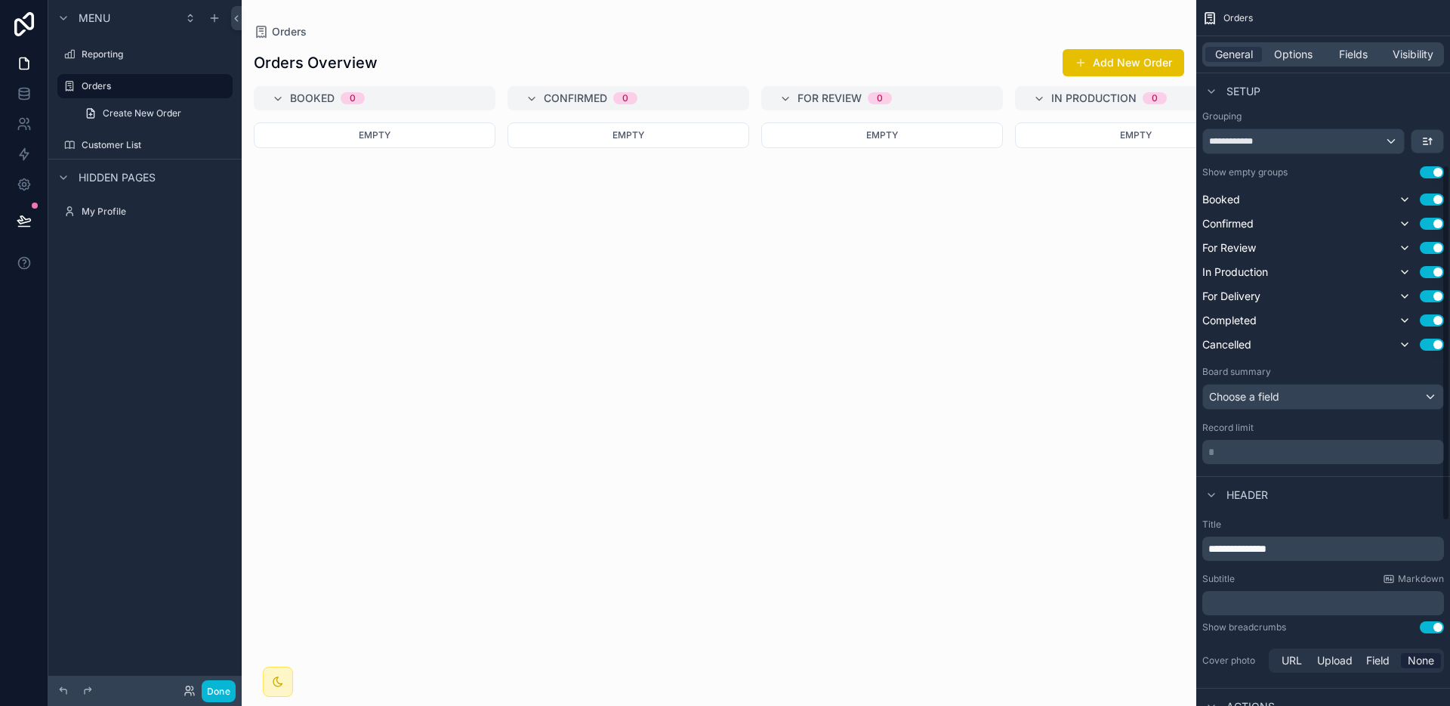
scroll to position [339, 0]
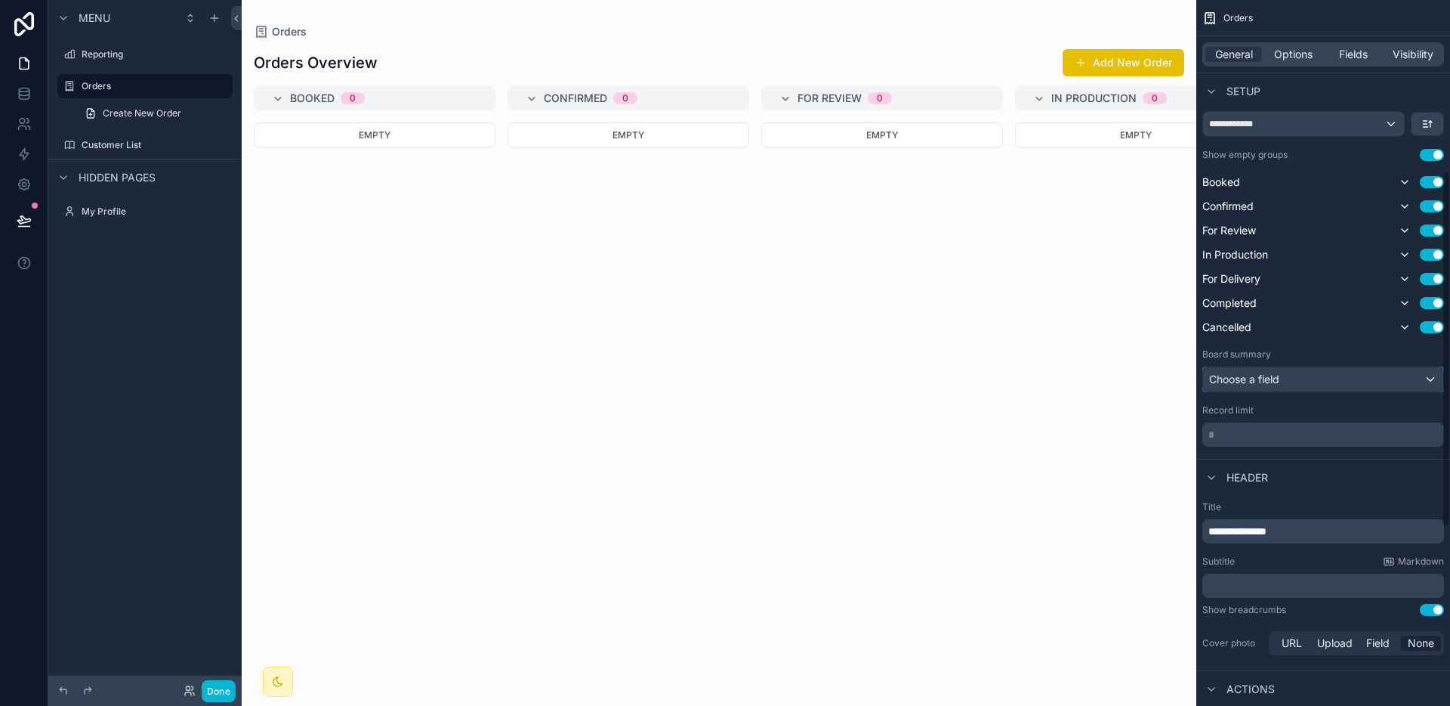
click at [1305, 380] on div "Choose a field" at bounding box center [1323, 379] width 240 height 24
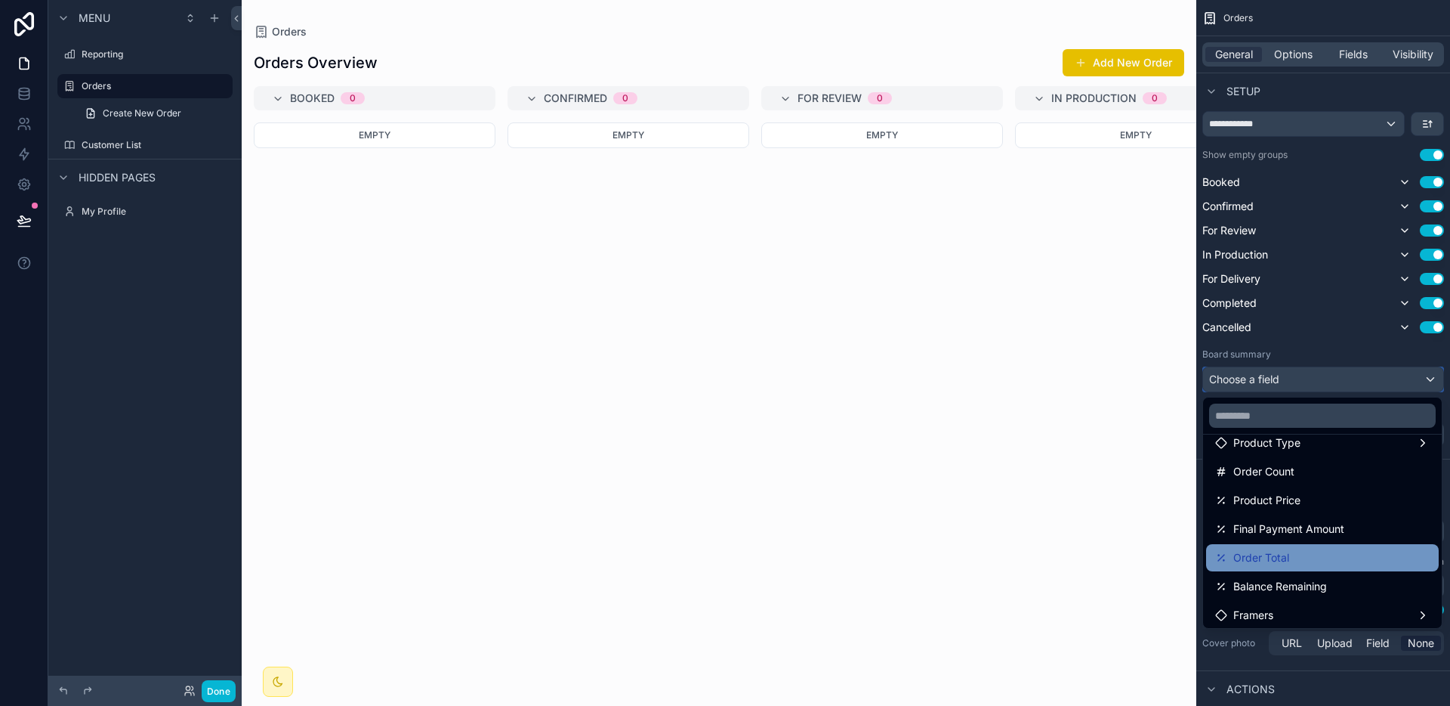
scroll to position [109, 0]
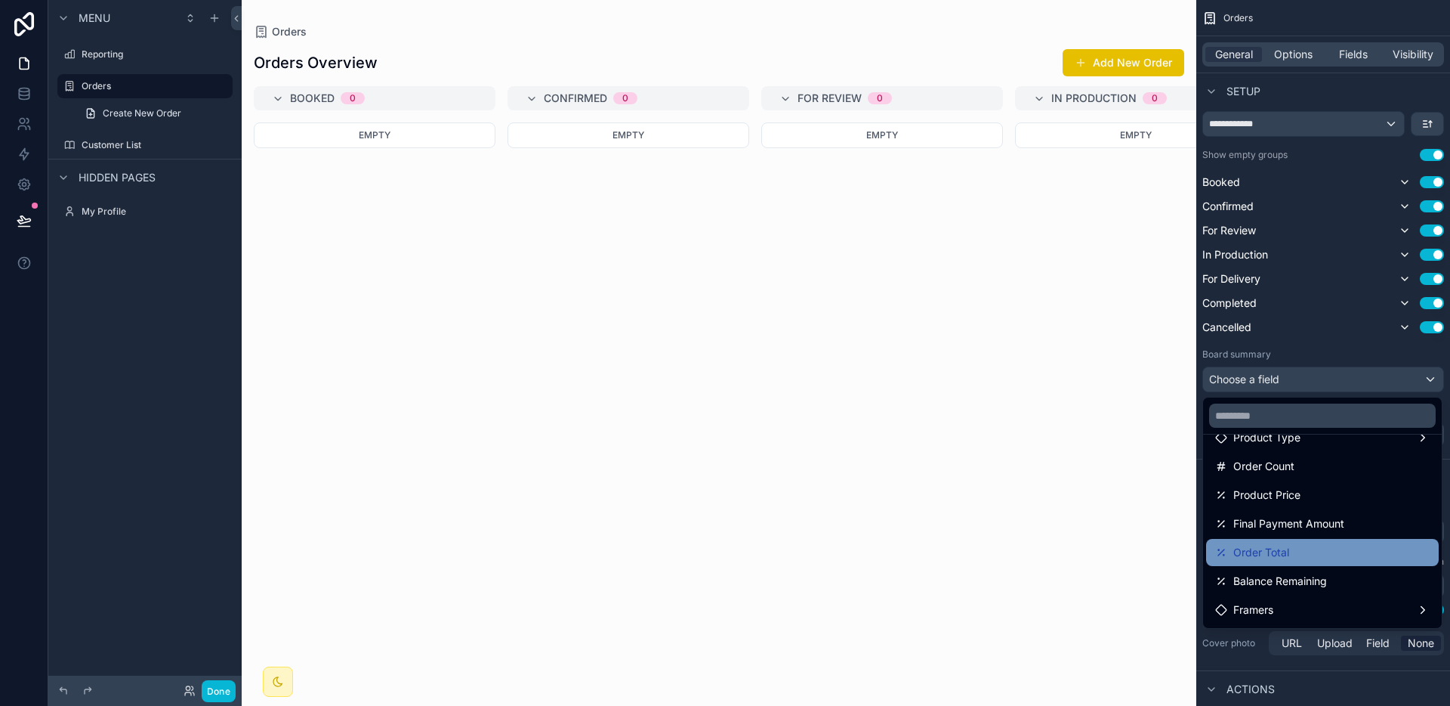
click at [1273, 545] on span "Order Total" at bounding box center [1262, 552] width 56 height 18
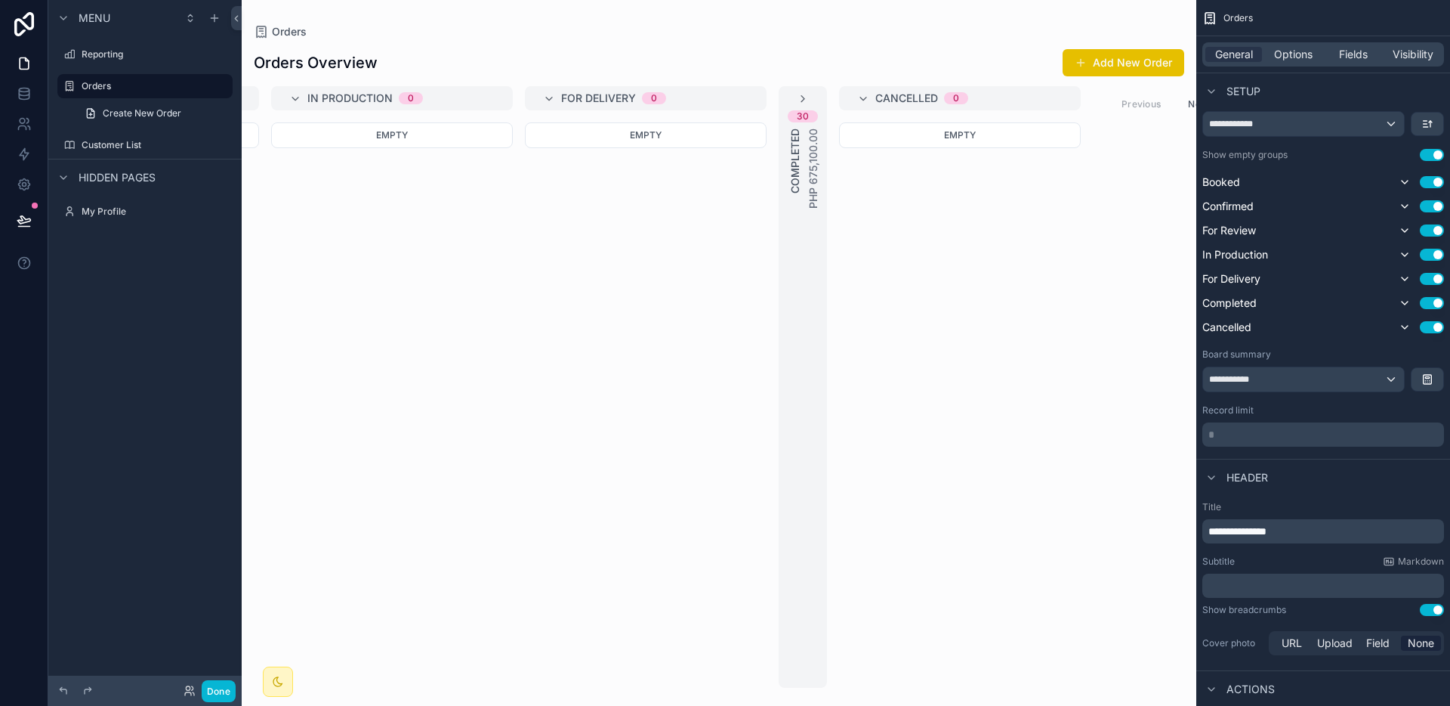
scroll to position [0, 798]
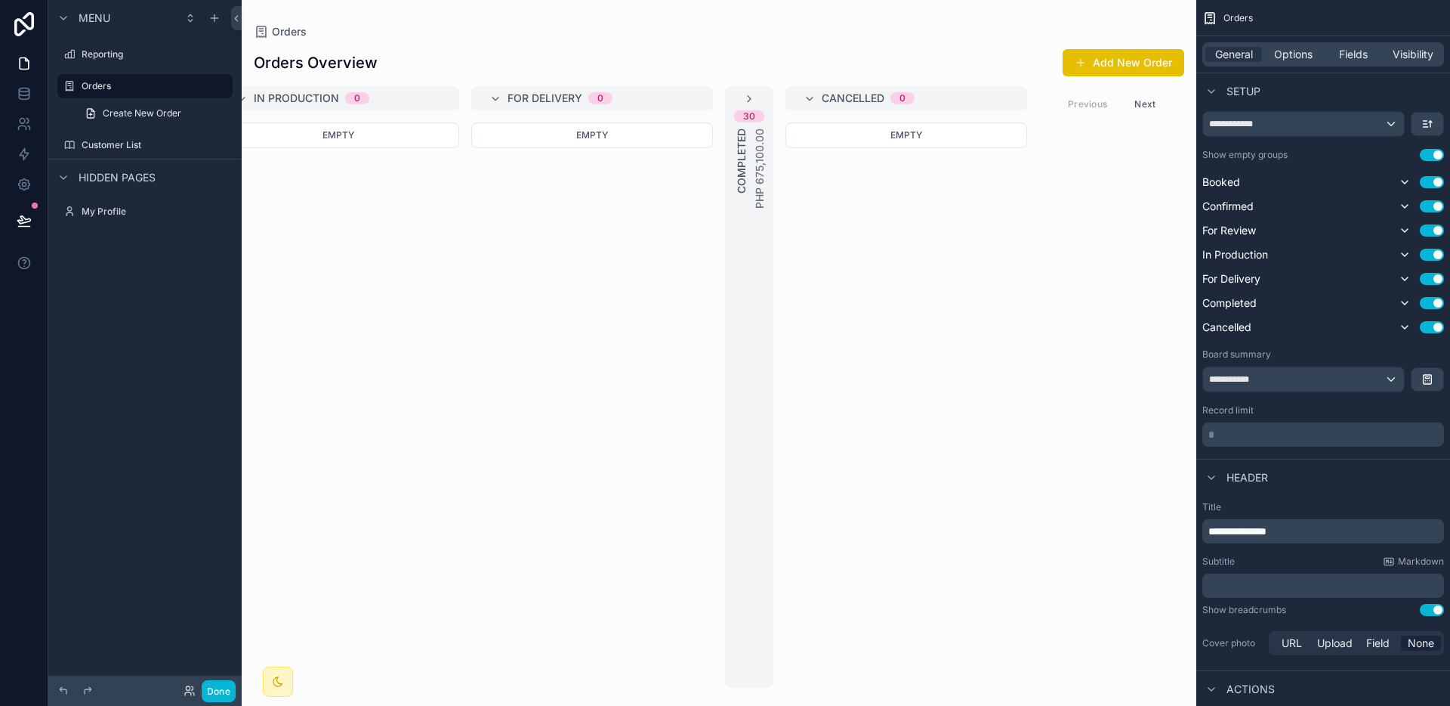
click at [792, 447] on div "Empty" at bounding box center [907, 404] width 242 height 565
click at [773, 445] on div "30 Completed PHP 675,100.00" at bounding box center [749, 386] width 48 height 601
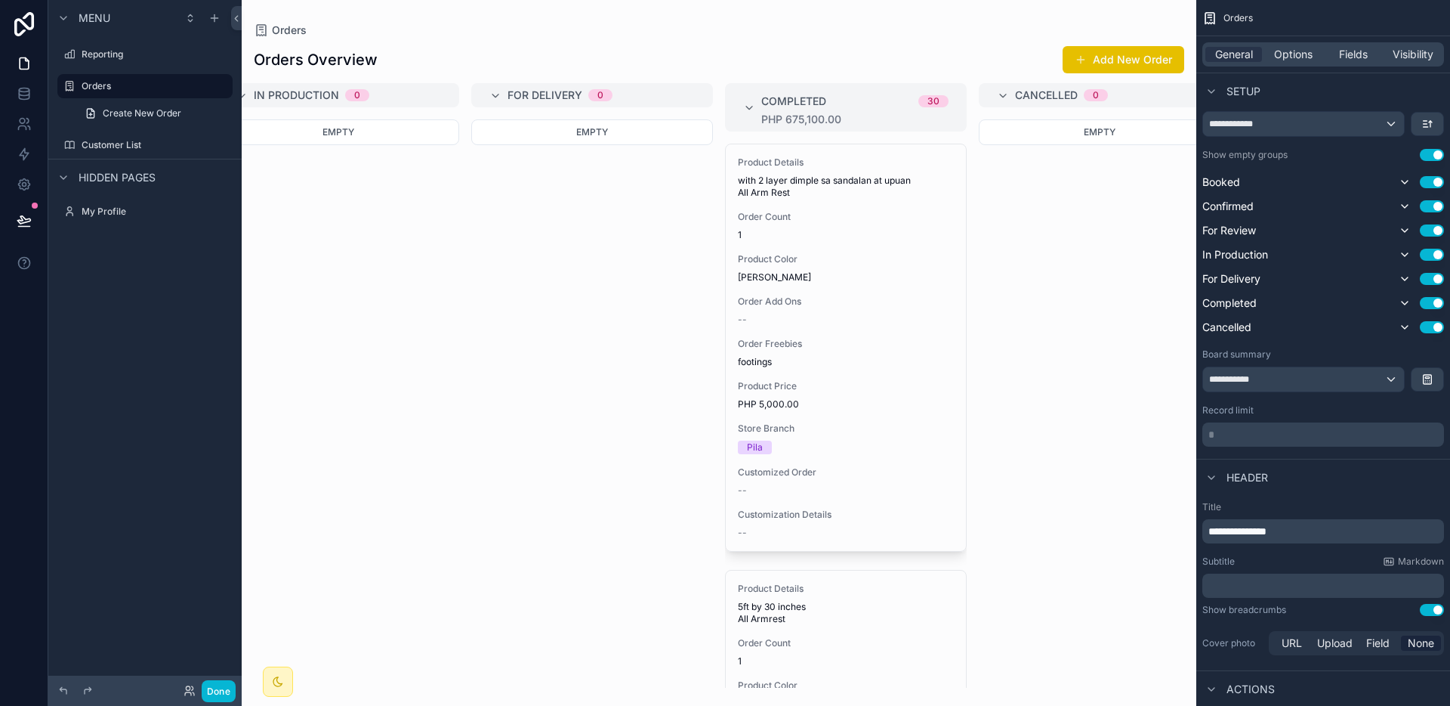
click at [850, 112] on div "Completed 30" at bounding box center [854, 101] width 187 height 24
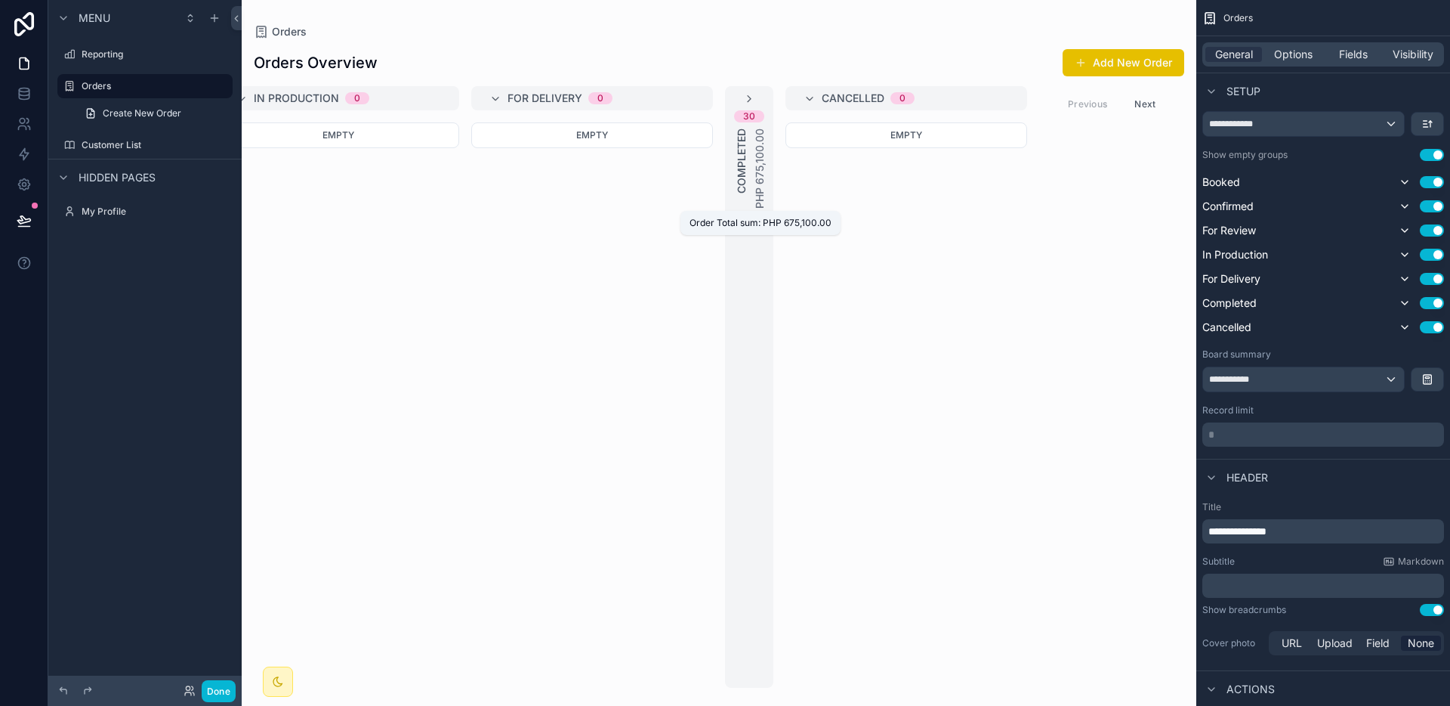
click at [755, 131] on div "PHP 675,100.00" at bounding box center [759, 168] width 15 height 80
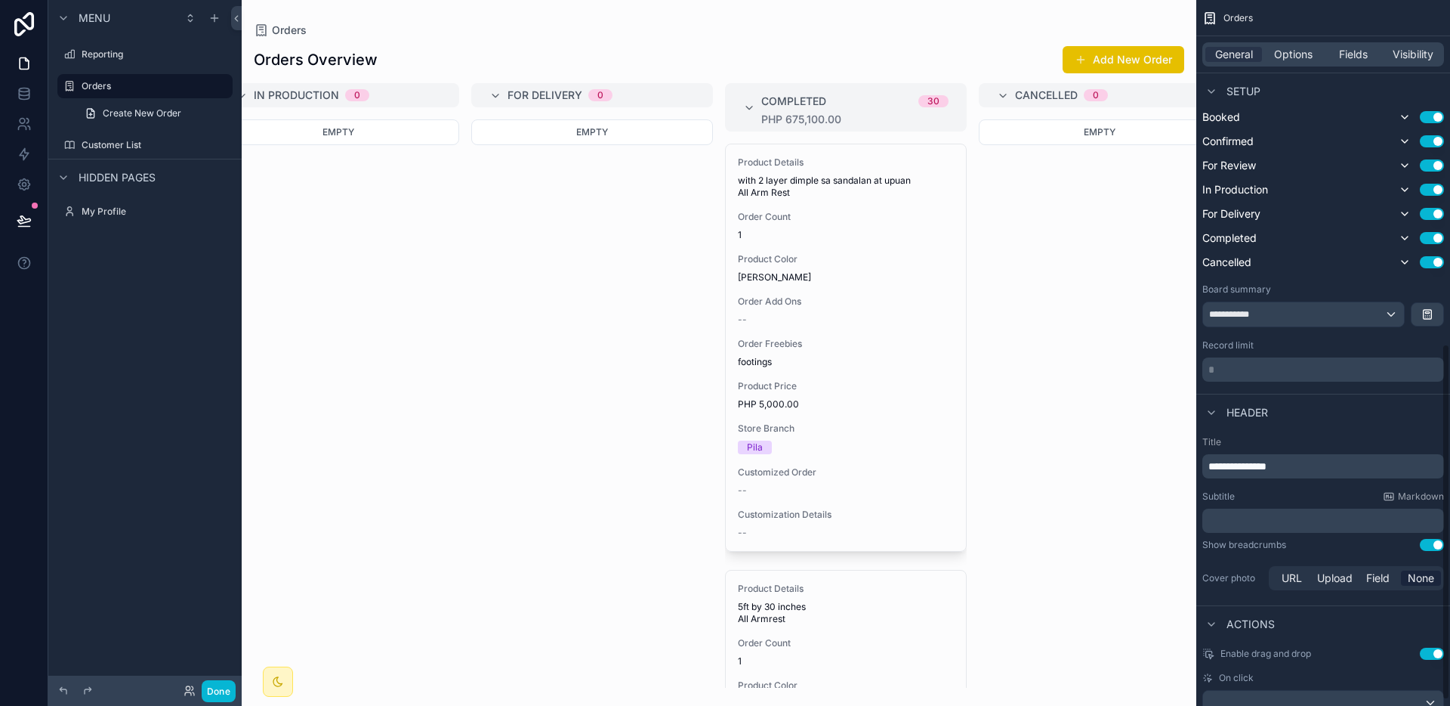
scroll to position [0, 0]
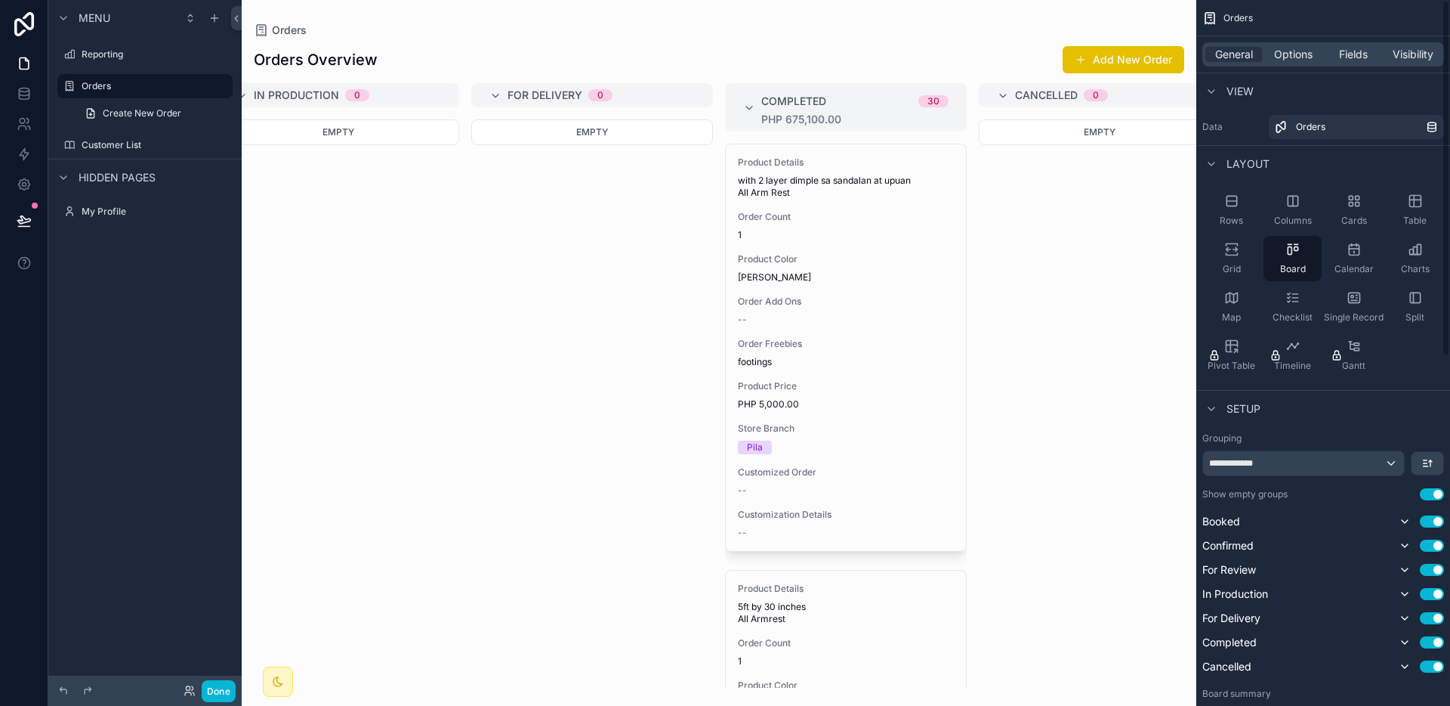
click at [1297, 41] on div "General Options Fields Visibility" at bounding box center [1324, 54] width 254 height 36
click at [1296, 50] on span "Options" at bounding box center [1293, 54] width 39 height 15
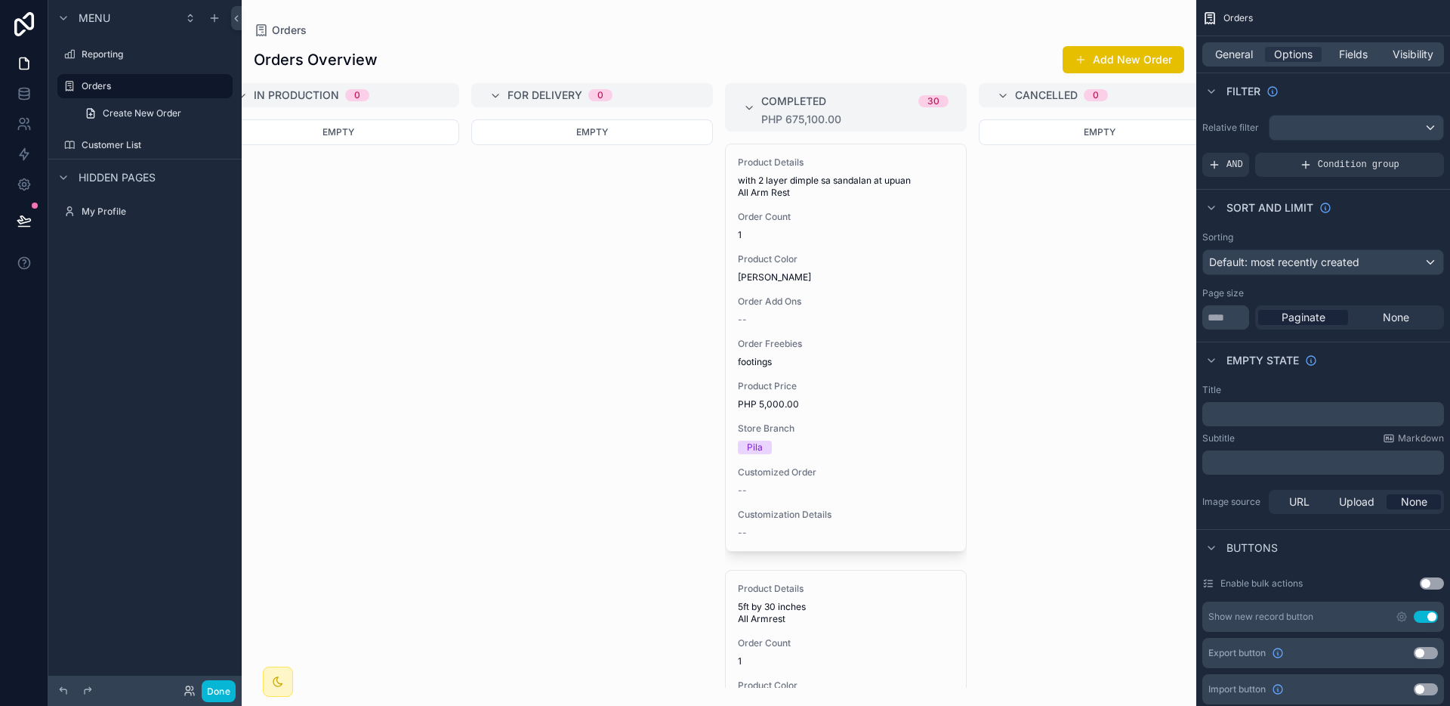
click at [1338, 62] on div "General Options Fields Visibility" at bounding box center [1324, 54] width 242 height 24
click at [1340, 57] on span "Fields" at bounding box center [1353, 54] width 29 height 15
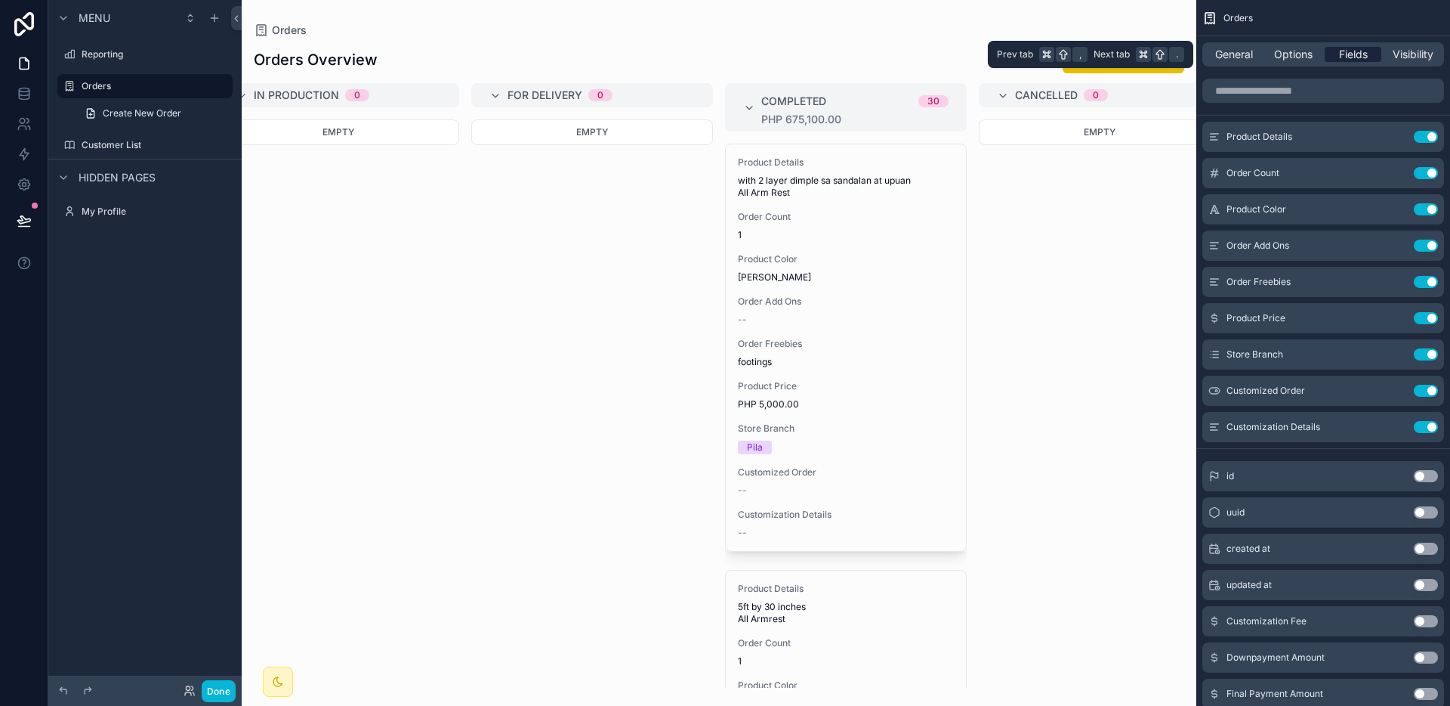
click at [1371, 57] on div "Fields" at bounding box center [1353, 54] width 57 height 15
click at [1390, 56] on div "Visibility" at bounding box center [1413, 54] width 57 height 15
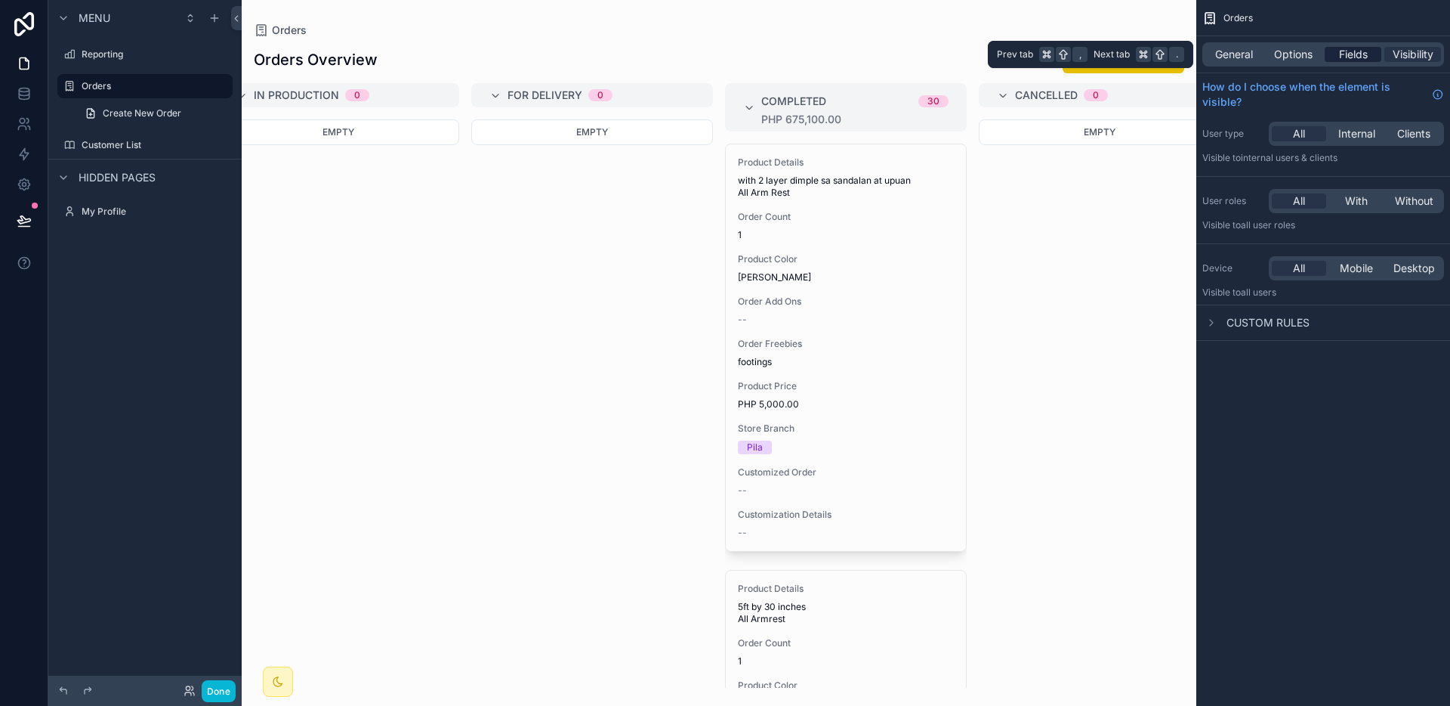
click at [1358, 57] on span "Fields" at bounding box center [1353, 54] width 29 height 15
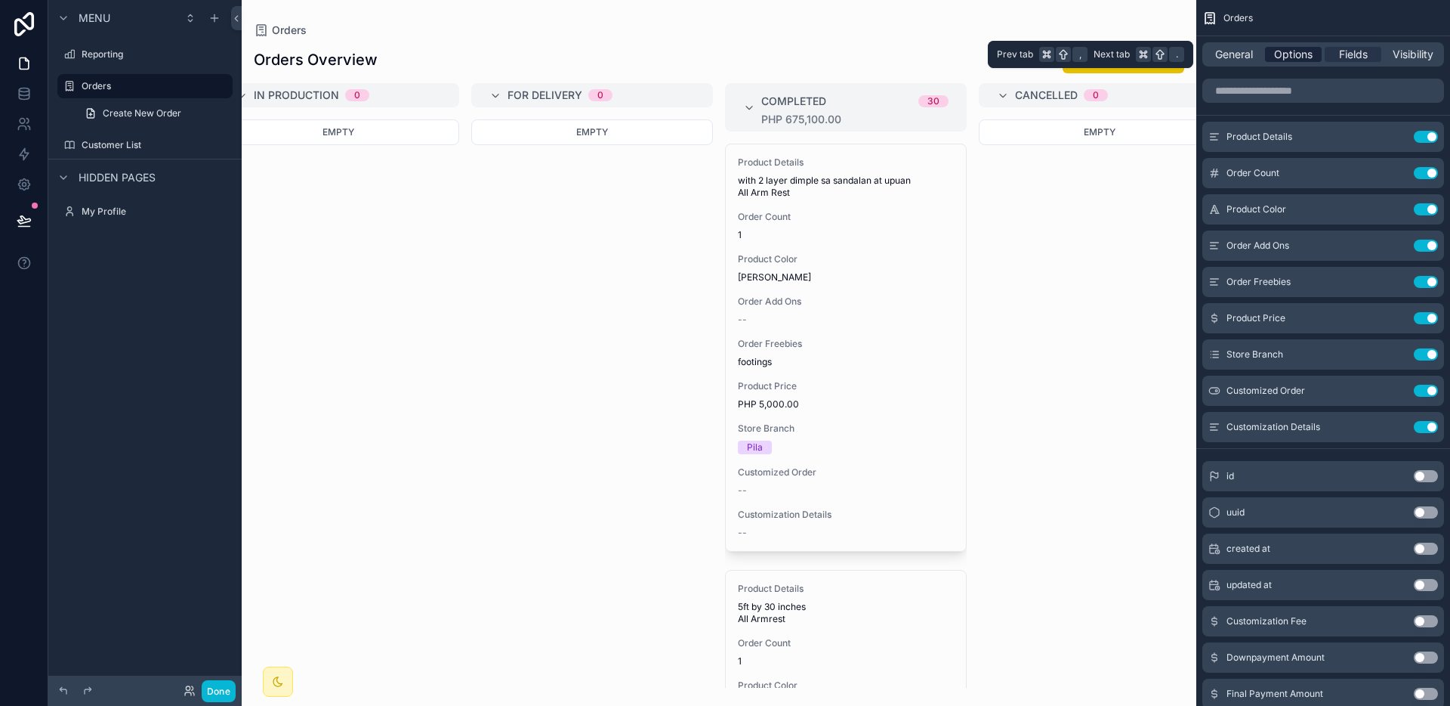
click at [1274, 57] on span "Options" at bounding box center [1293, 54] width 39 height 15
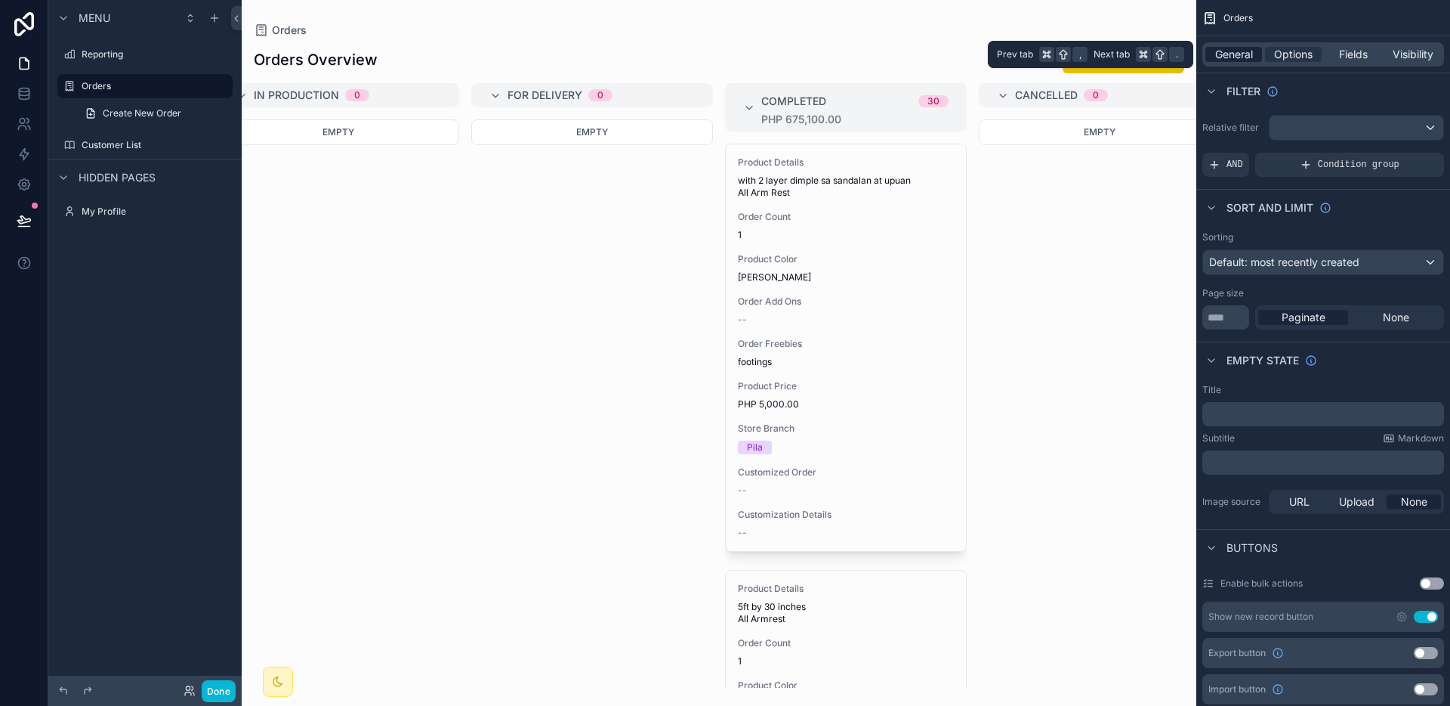
click at [1243, 57] on span "General" at bounding box center [1234, 54] width 38 height 15
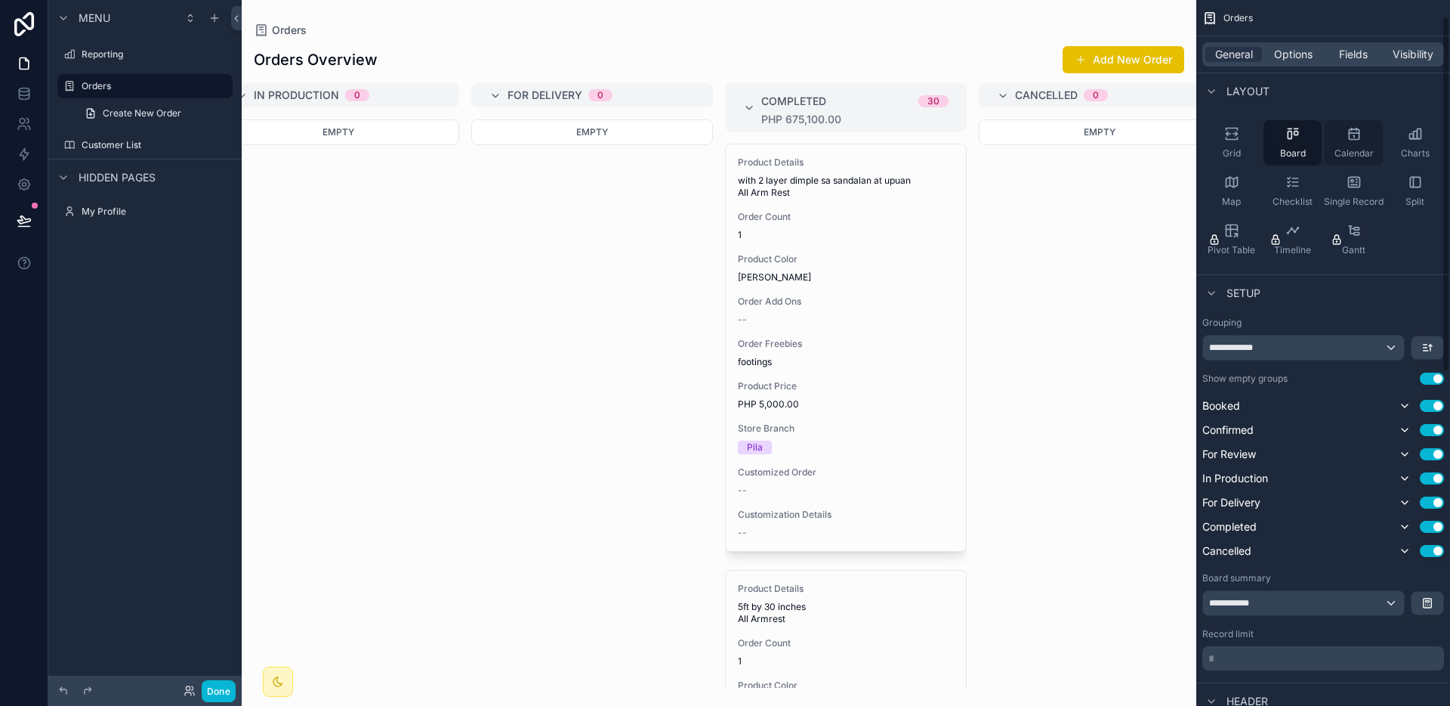
scroll to position [160, 0]
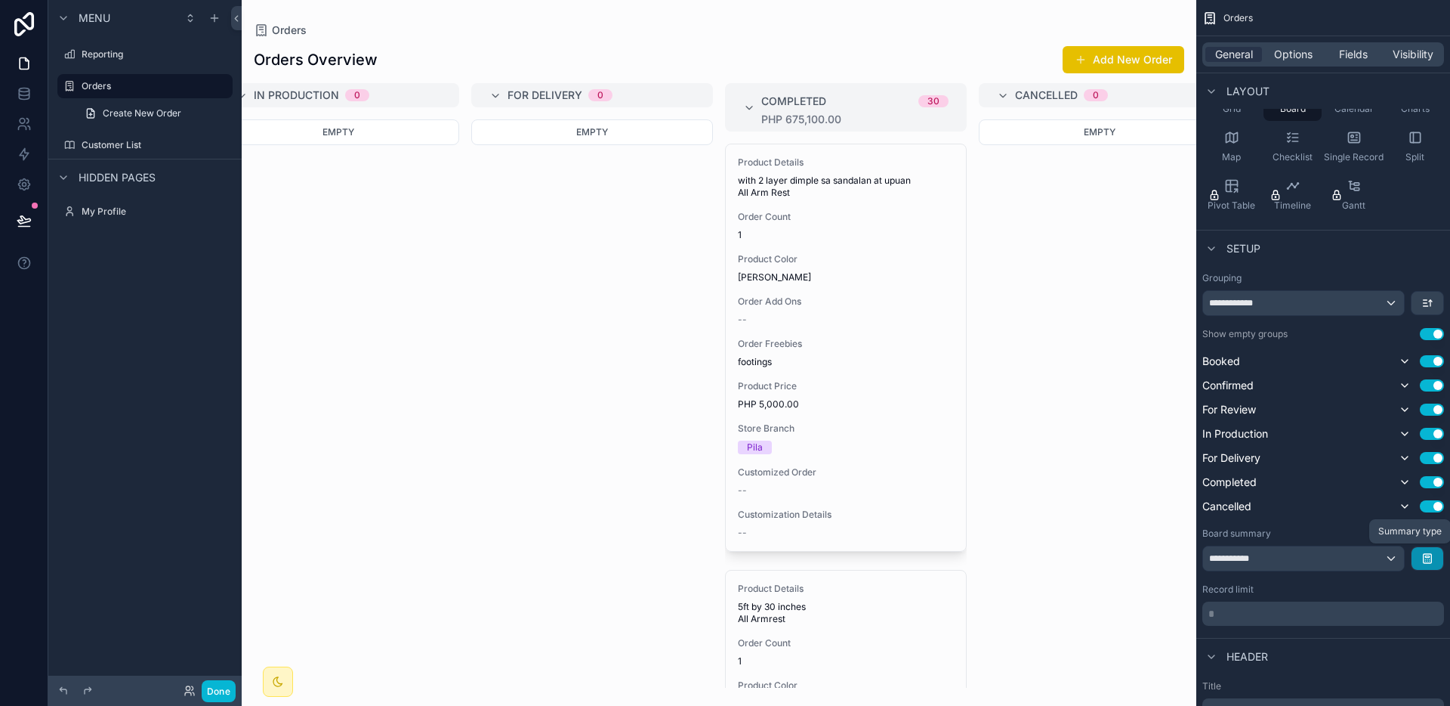
click at [1413, 558] on button "scrollable content" at bounding box center [1428, 558] width 32 height 23
click at [1413, 558] on div "scrollable content" at bounding box center [725, 353] width 1450 height 706
click at [1395, 558] on div "**********" at bounding box center [1303, 558] width 201 height 24
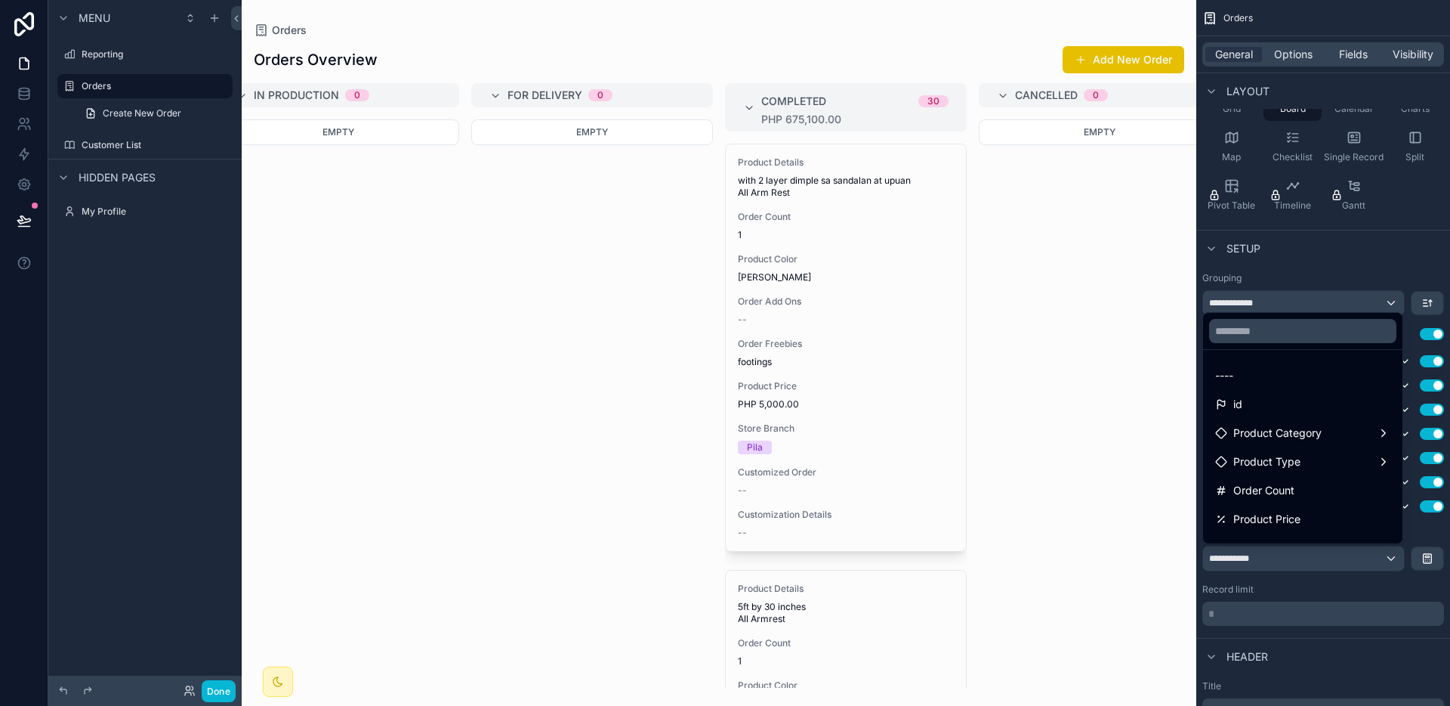
click at [1391, 559] on div "scrollable content" at bounding box center [725, 353] width 1450 height 706
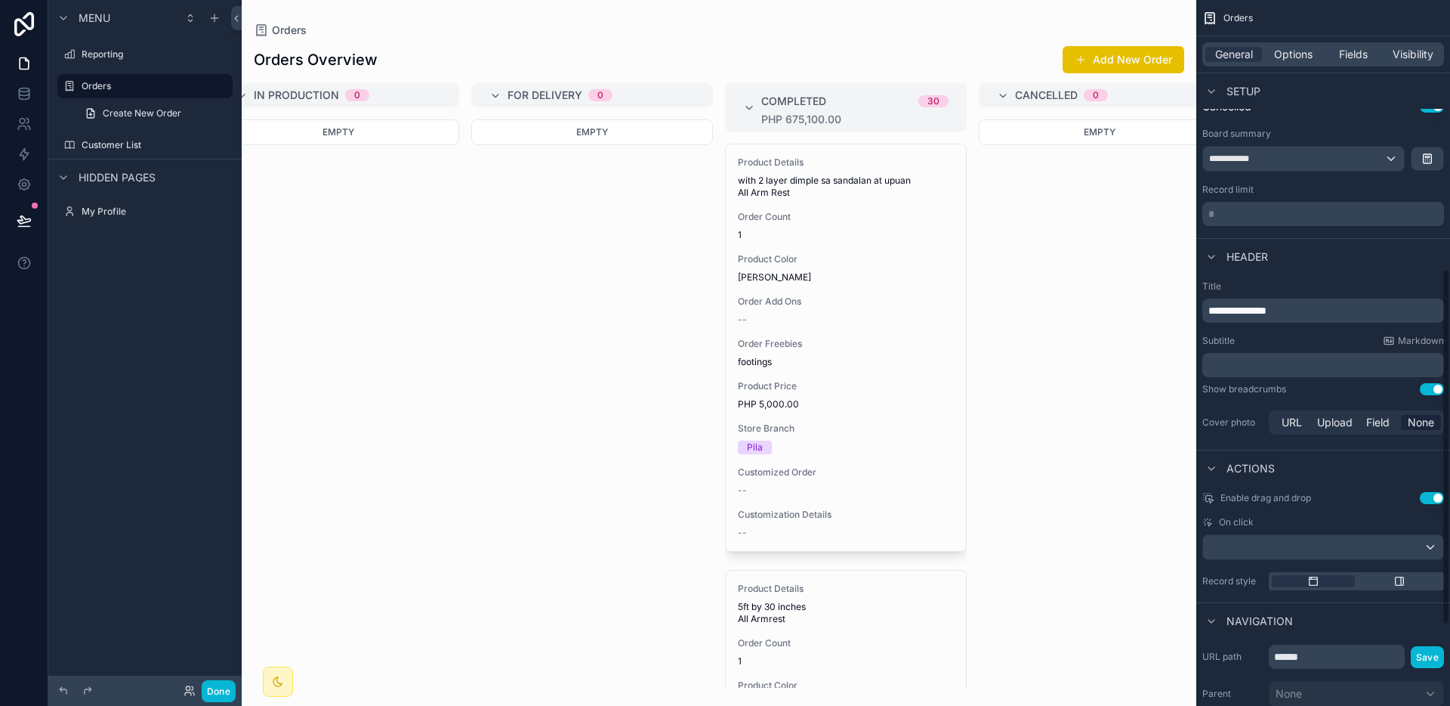
scroll to position [567, 0]
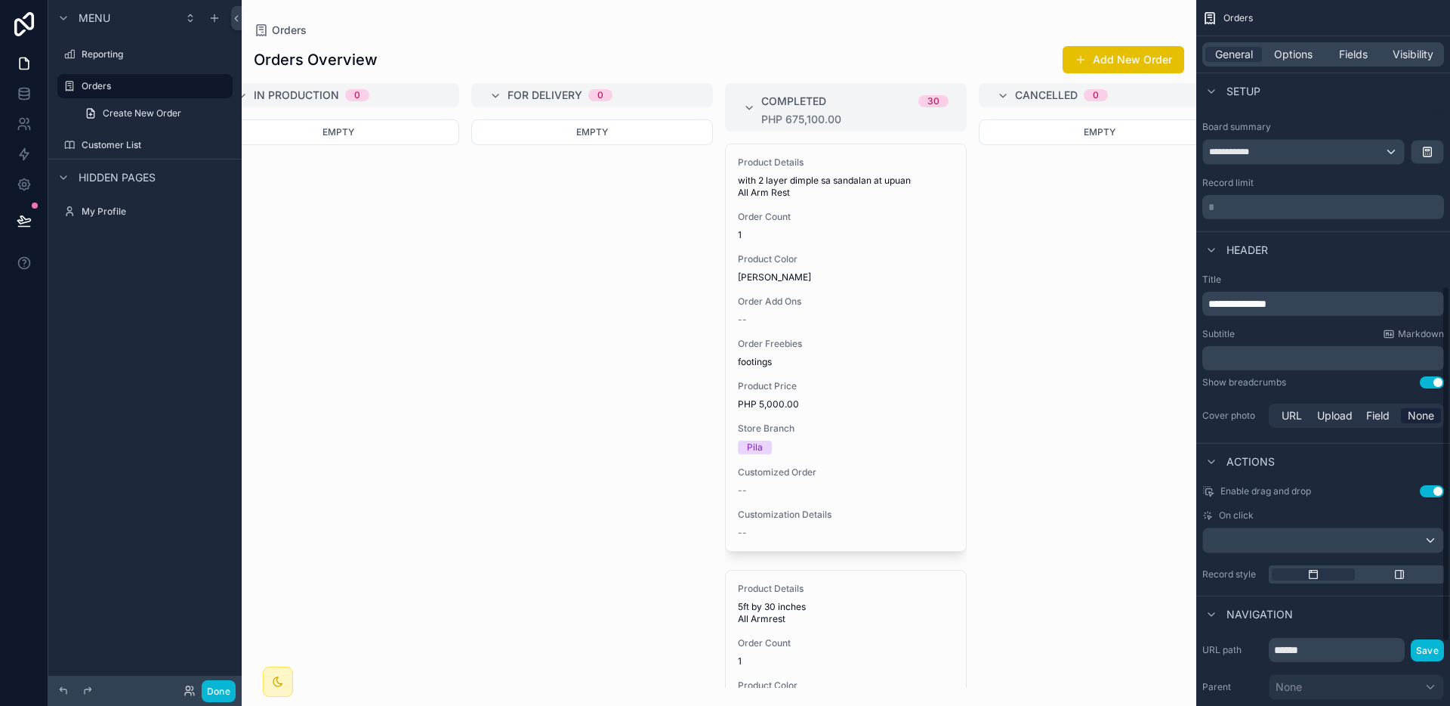
click at [776, 83] on div "Completed 30 PHP 675,100.00" at bounding box center [846, 107] width 242 height 48
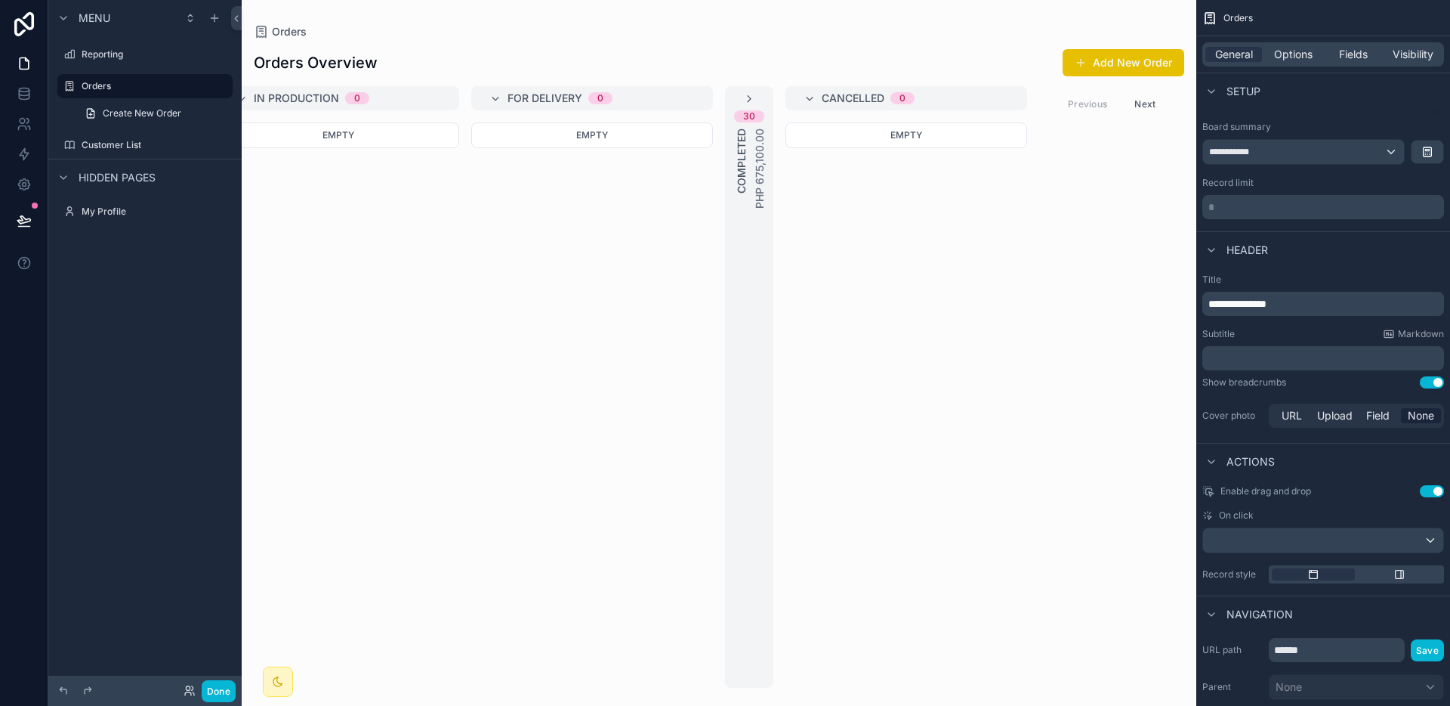
click at [762, 97] on div "30 Completed PHP 675,100.00" at bounding box center [749, 150] width 48 height 116
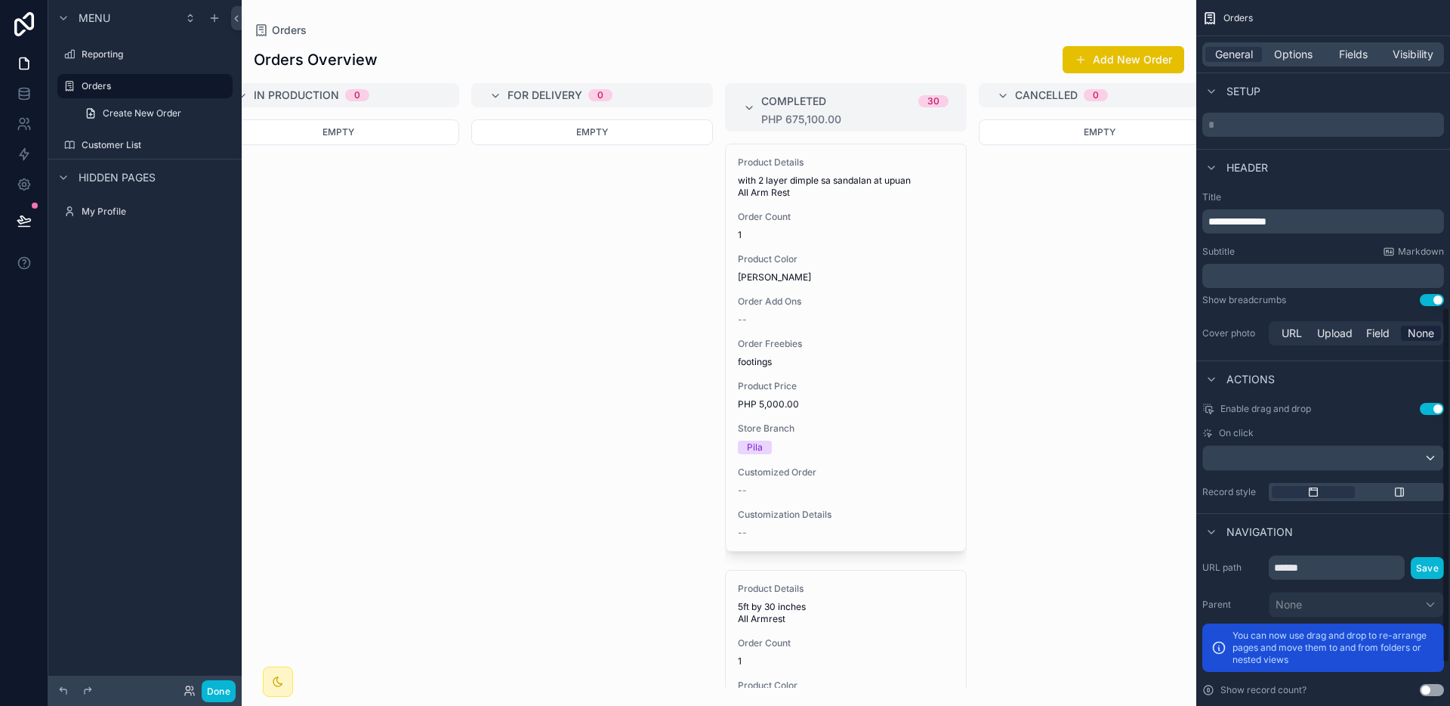
scroll to position [693, 0]
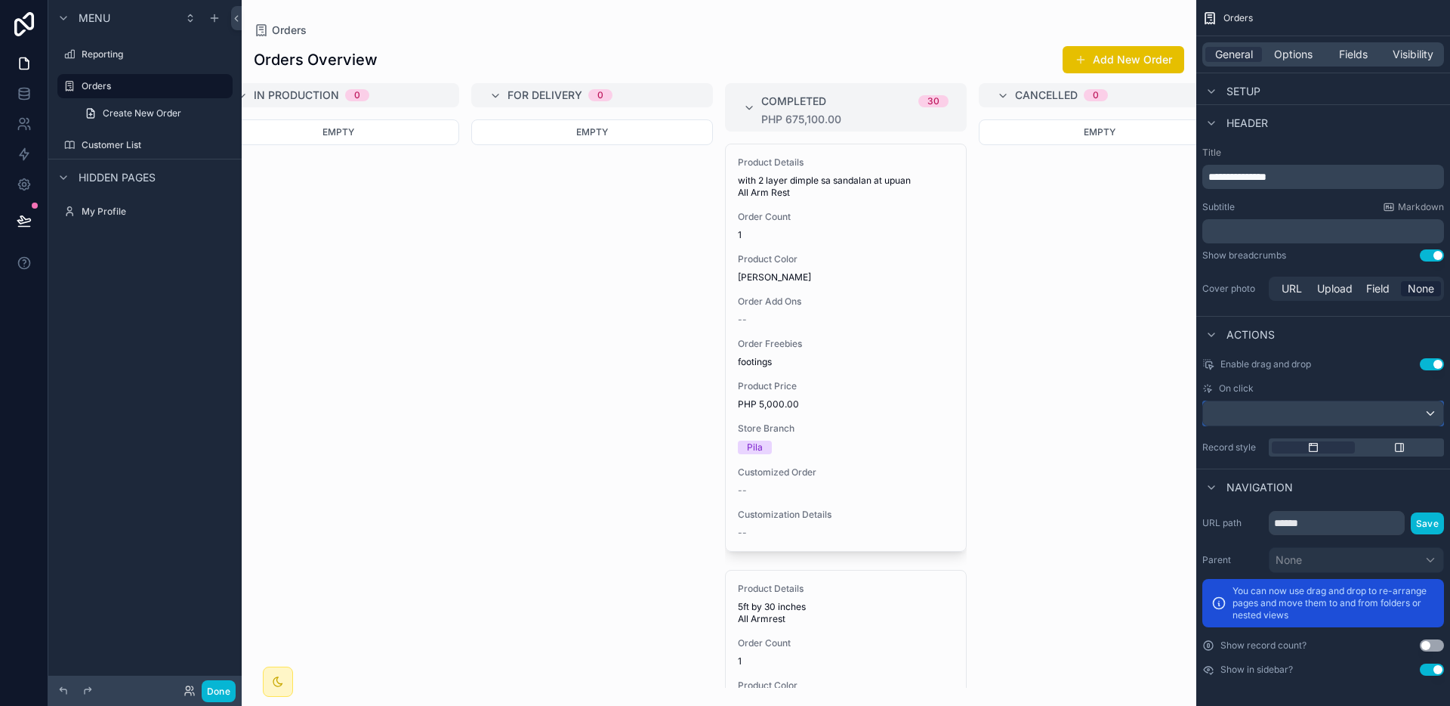
click at [1330, 412] on div "scrollable content" at bounding box center [1323, 413] width 240 height 24
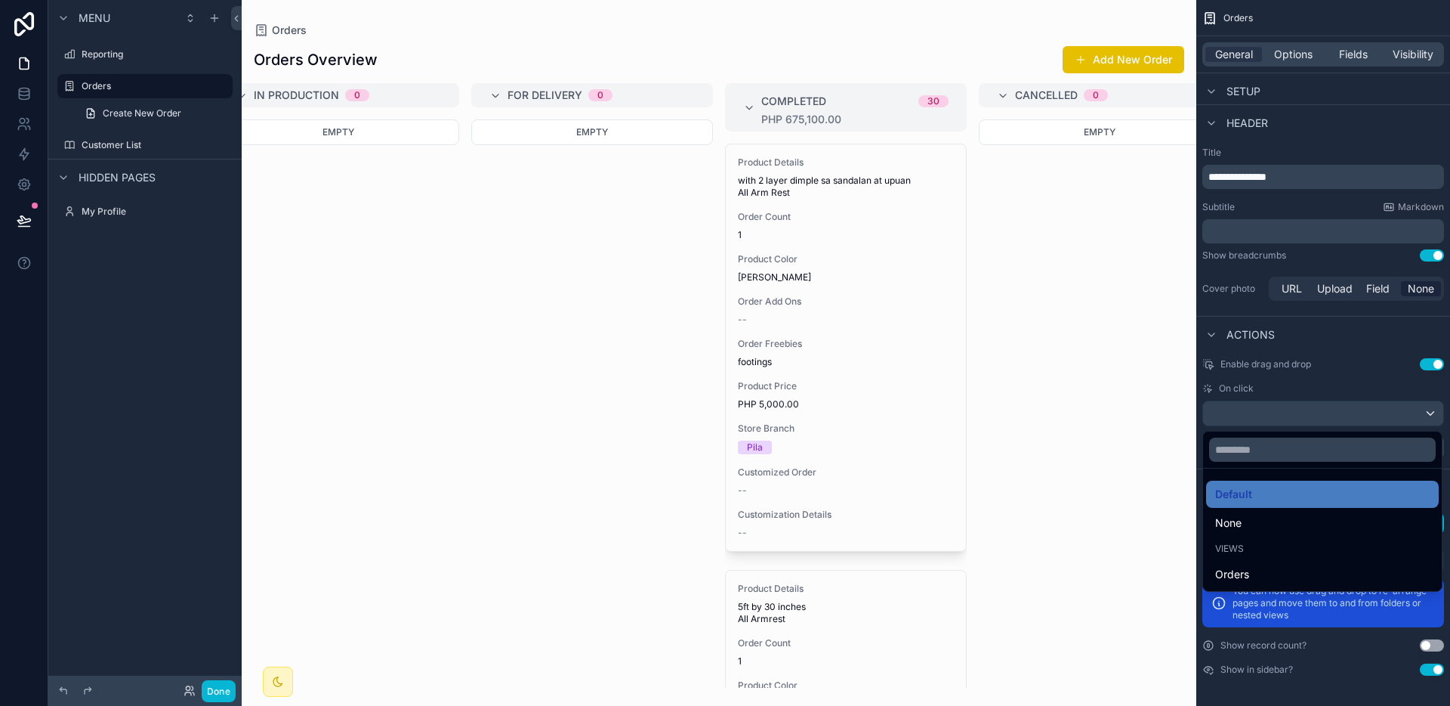
click at [1330, 412] on div "scrollable content" at bounding box center [725, 353] width 1450 height 706
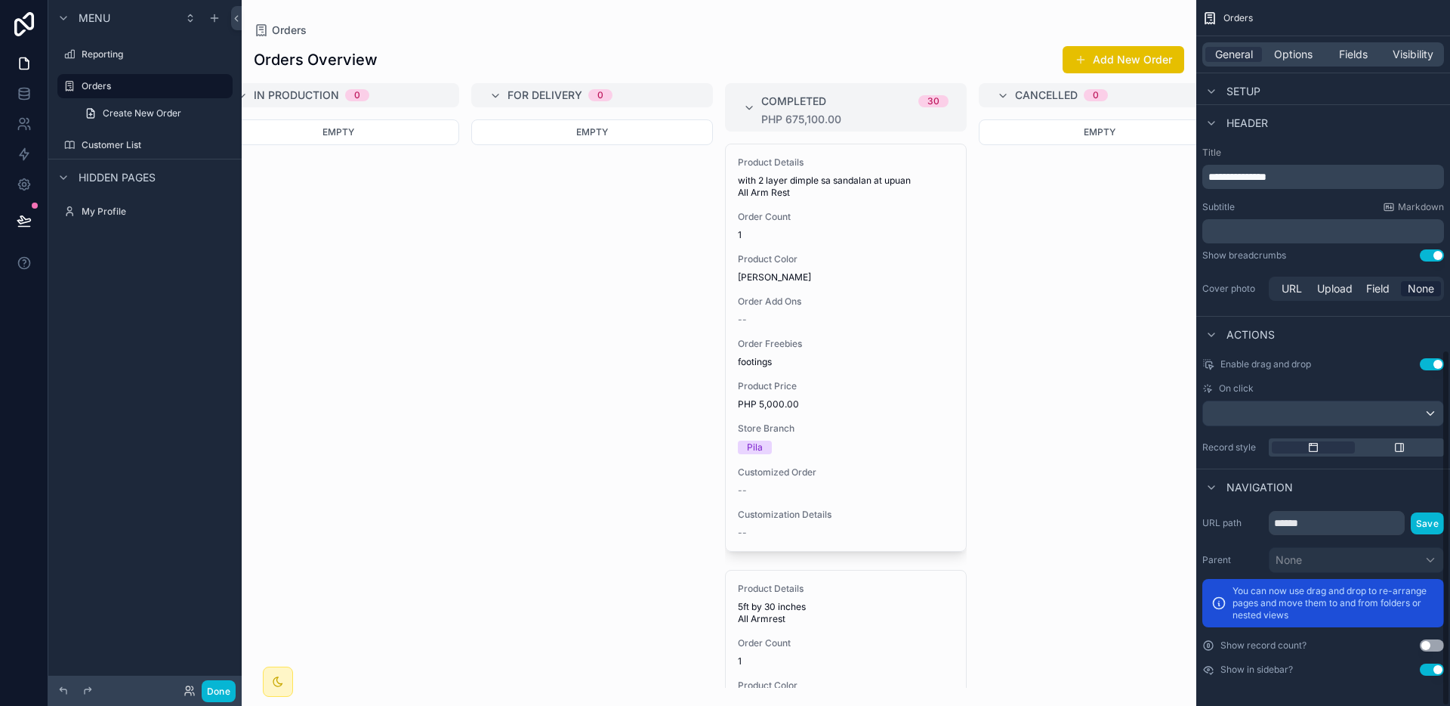
click at [1385, 455] on div "scrollable content" at bounding box center [1356, 447] width 175 height 18
click at [1391, 449] on div "scrollable content" at bounding box center [1399, 447] width 83 height 12
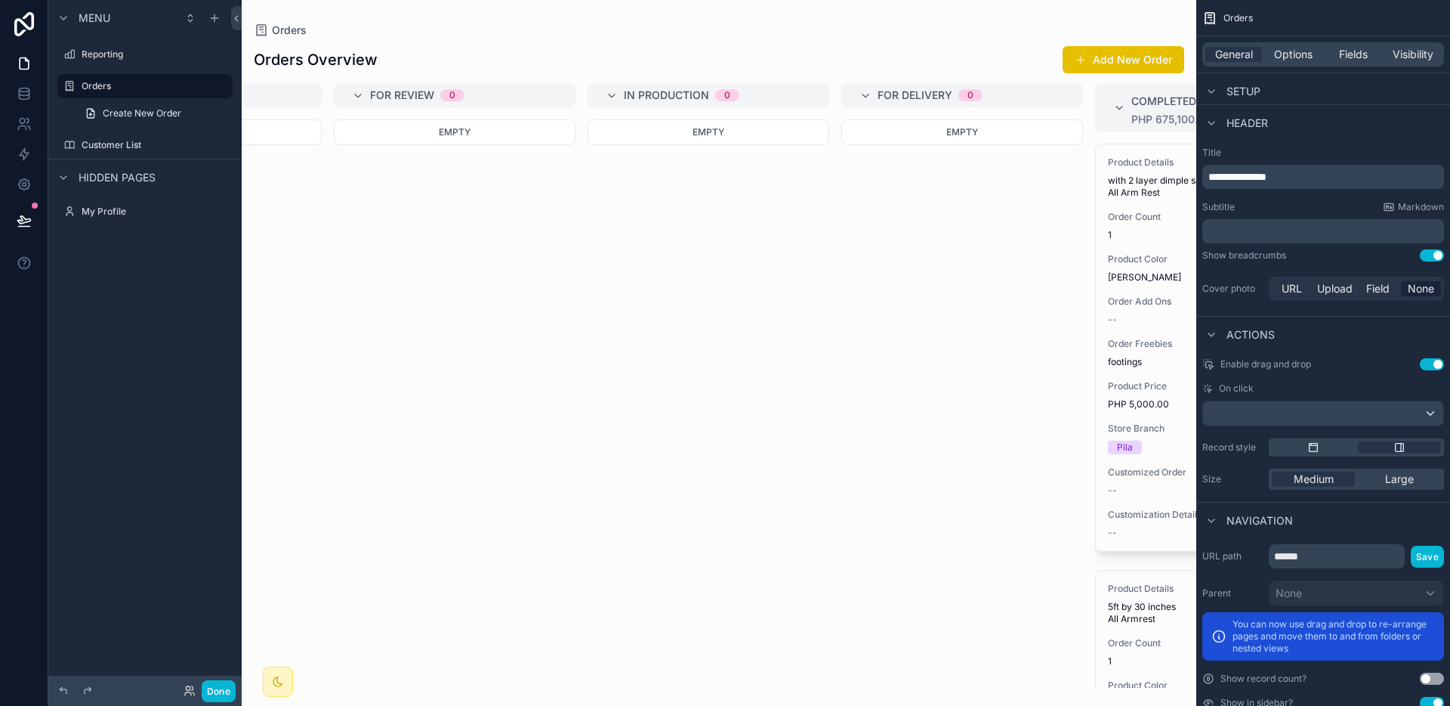
scroll to position [0, 530]
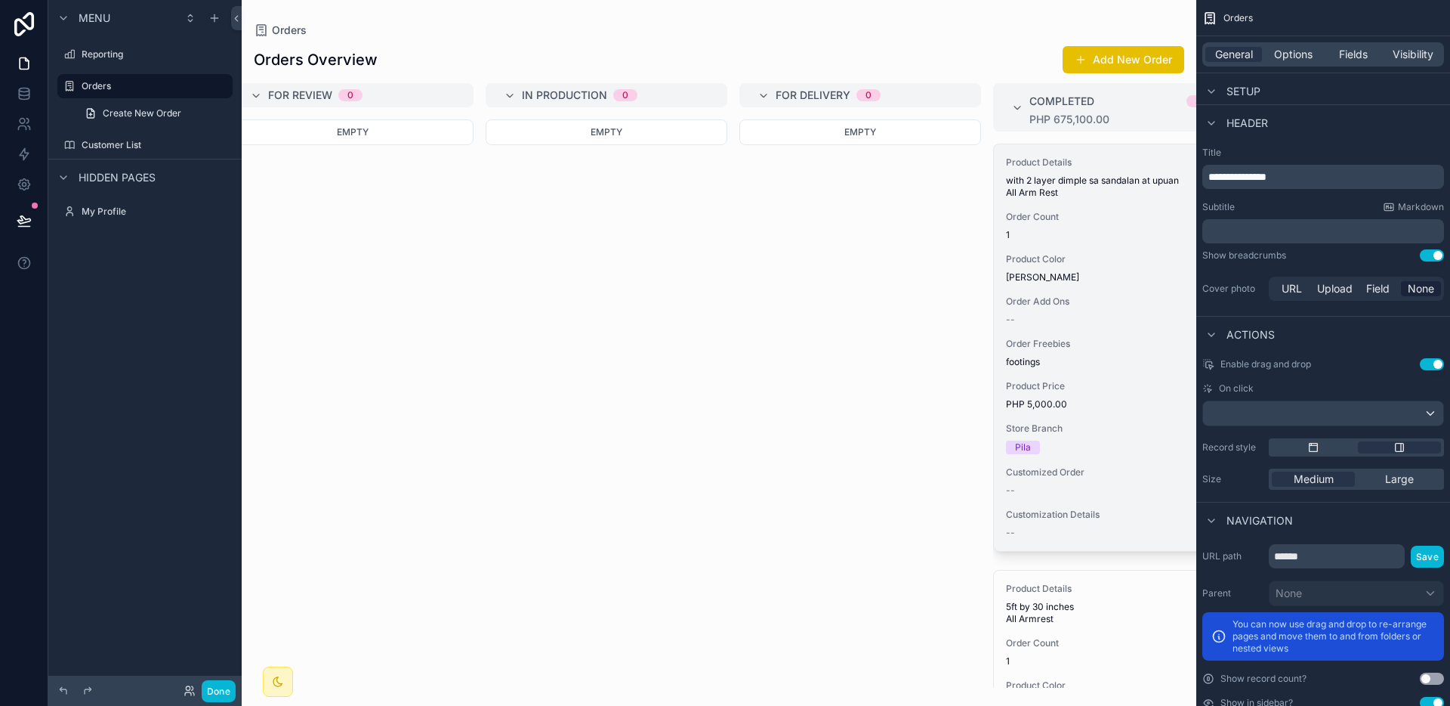
click at [1070, 299] on span "Order Add Ons" at bounding box center [1114, 301] width 216 height 12
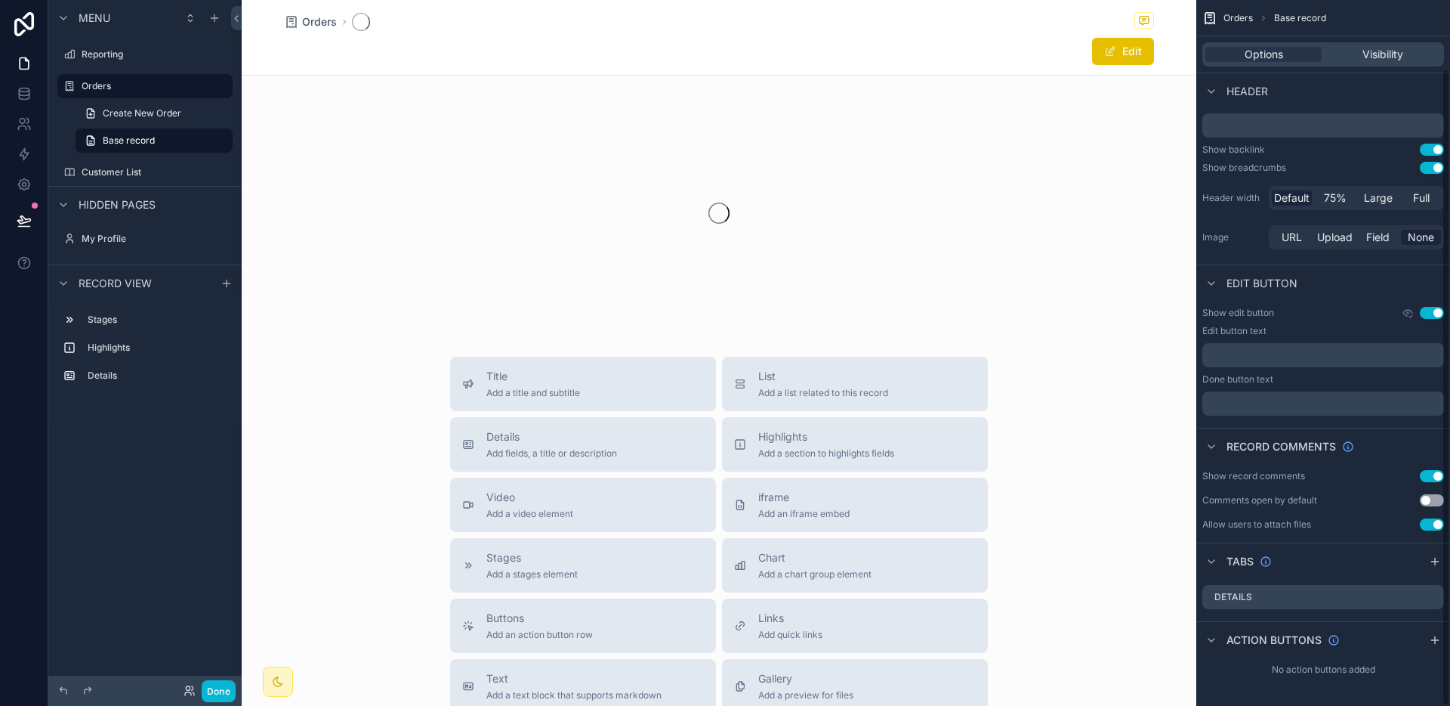
scroll to position [76, 0]
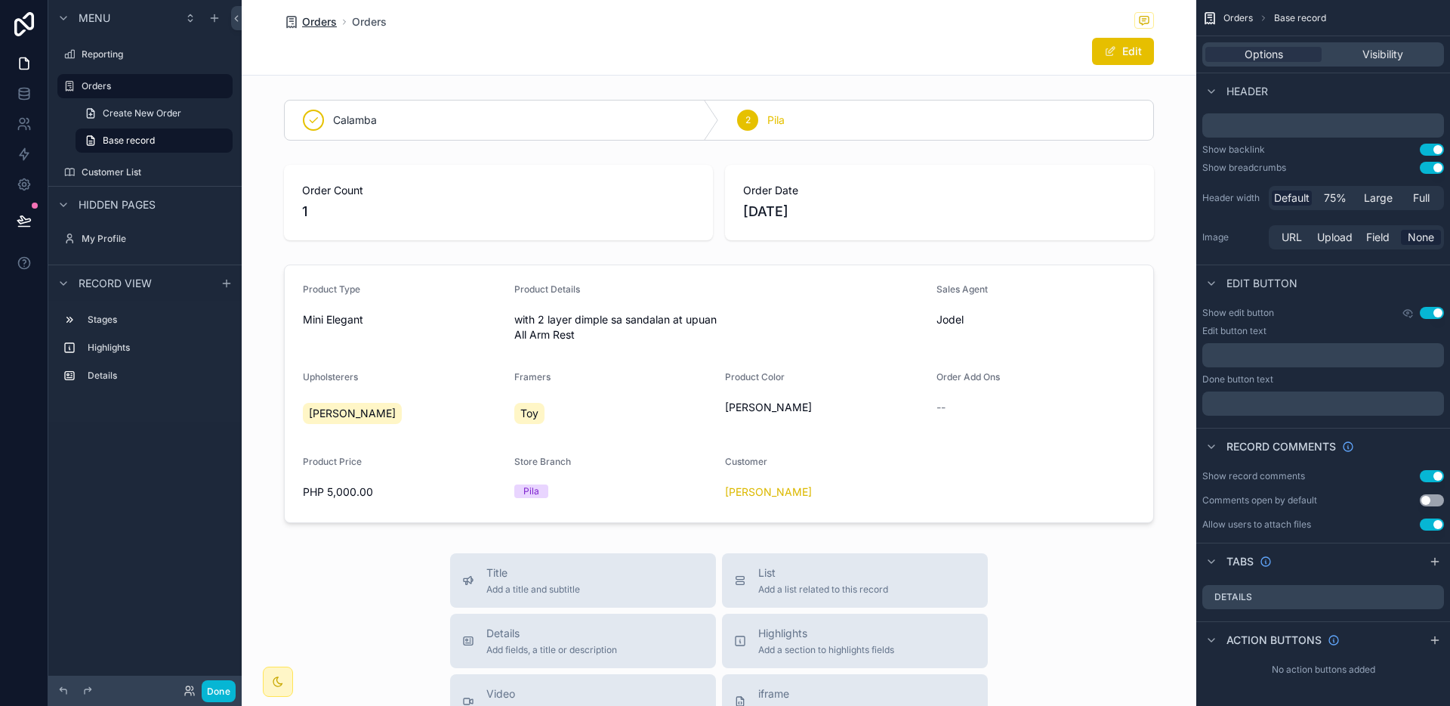
click at [302, 16] on span "Orders" at bounding box center [319, 21] width 35 height 15
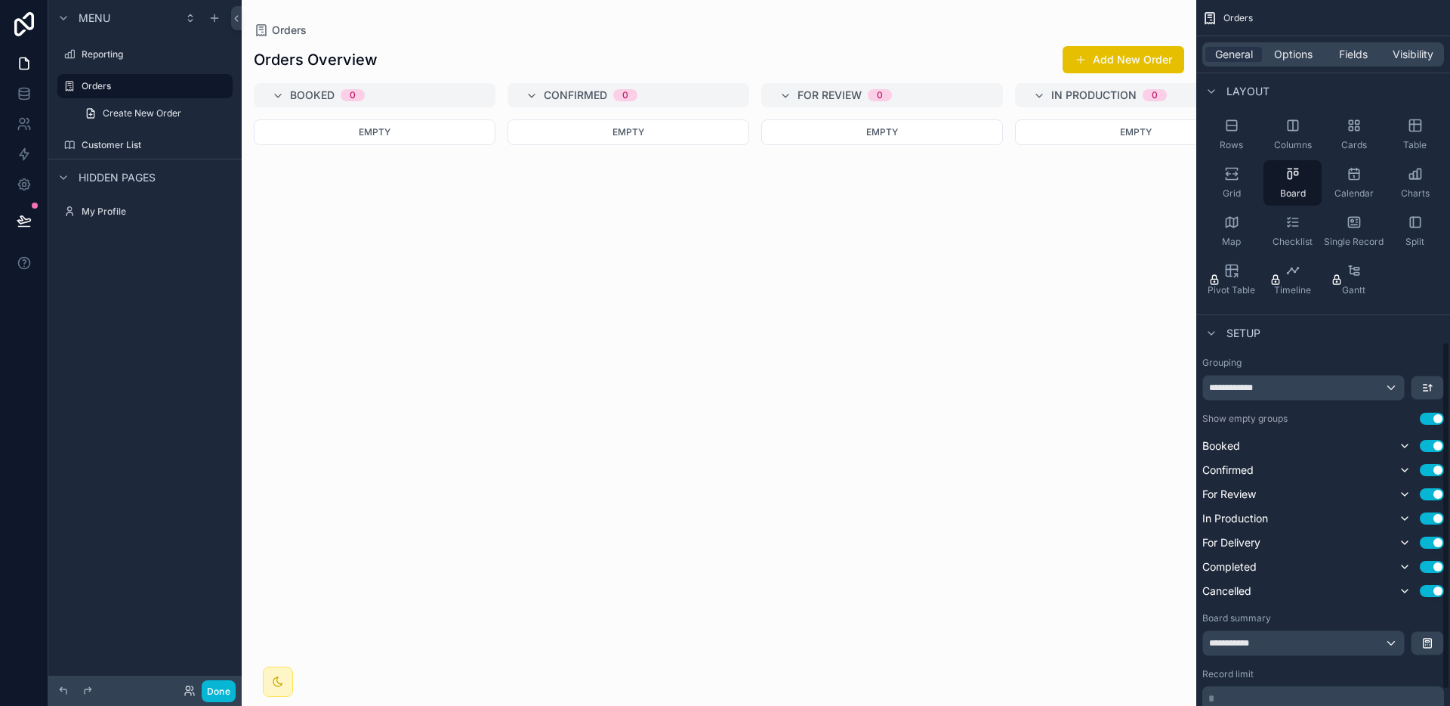
scroll to position [693, 0]
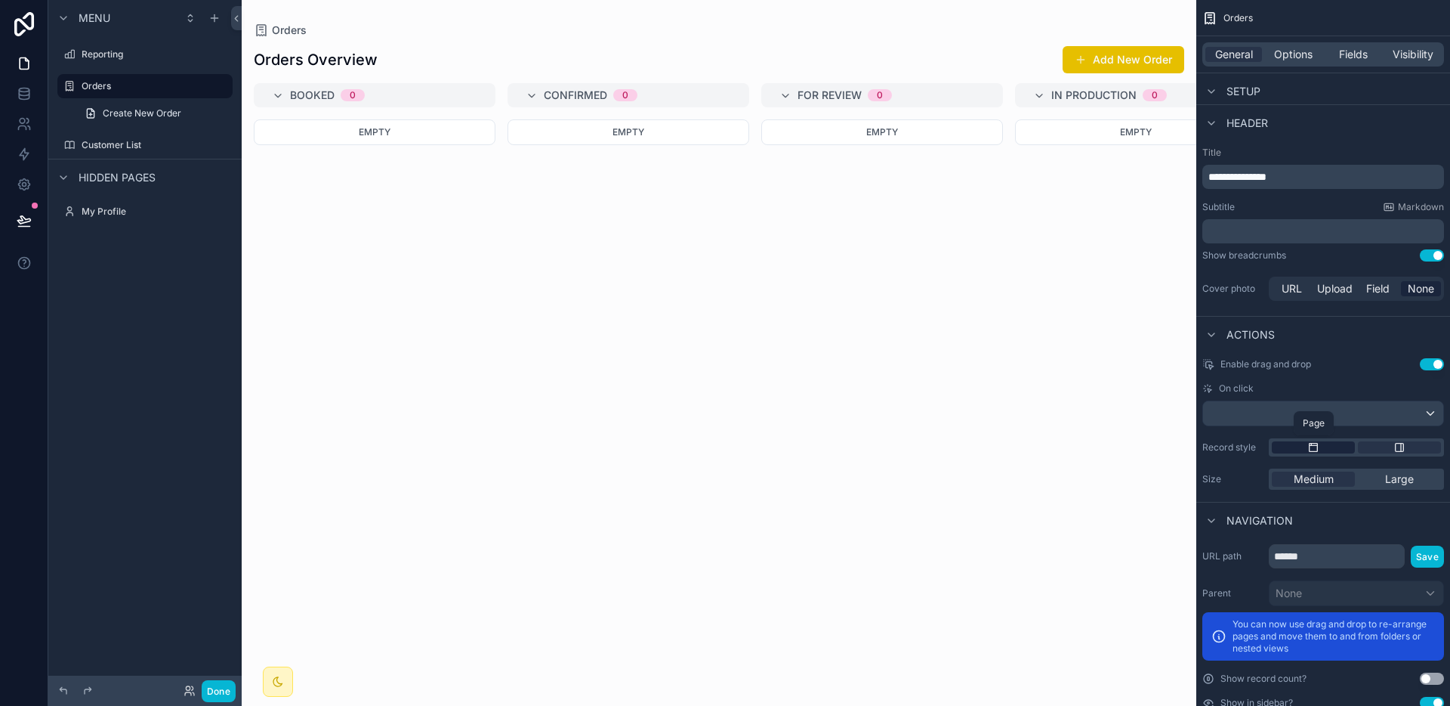
click at [1314, 443] on icon "scrollable content" at bounding box center [1314, 447] width 8 height 8
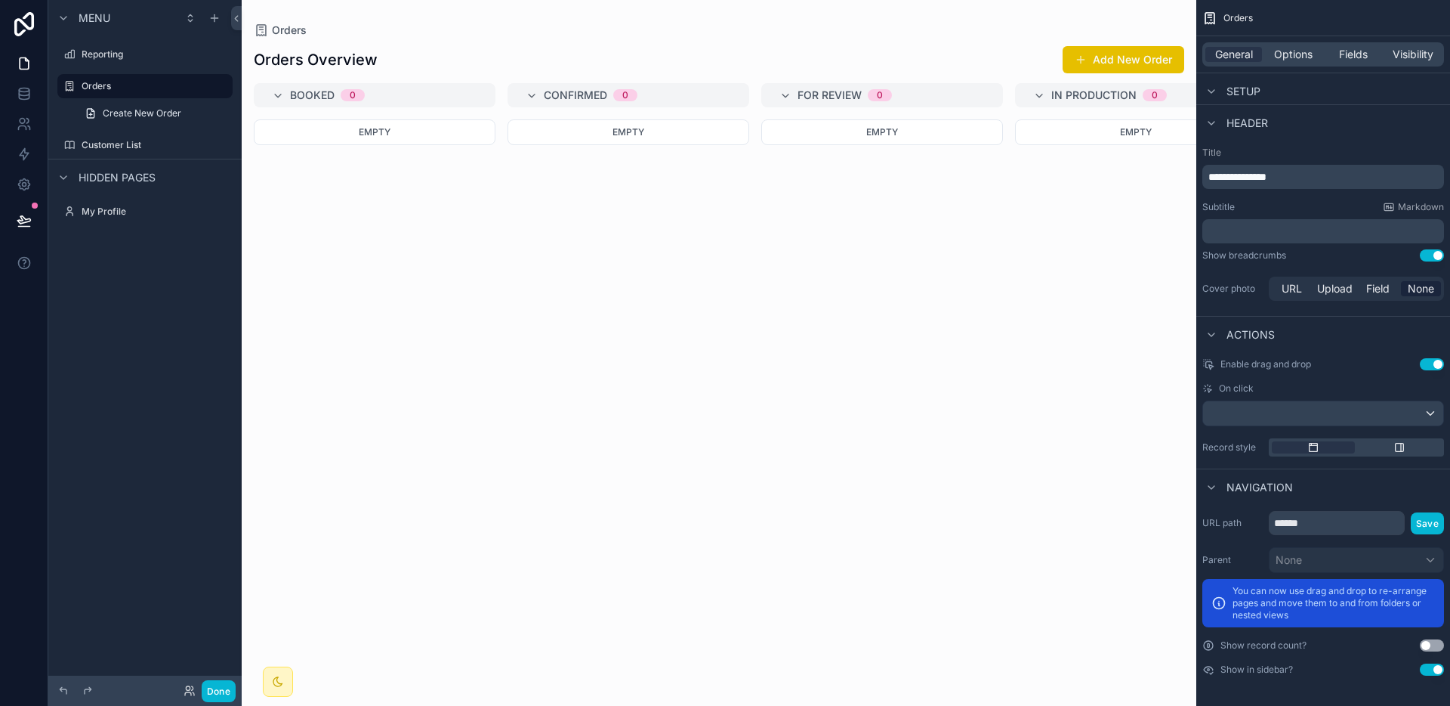
click at [1069, 98] on span "In Production" at bounding box center [1094, 95] width 85 height 15
click at [1052, 100] on div "Booked 0 Empty Confirmed 0 Empty For Review 0 Empty 0 In Production For Deliver…" at bounding box center [719, 385] width 955 height 604
click at [1040, 96] on div "0 In Production" at bounding box center [1033, 385] width 36 height 604
click at [1391, 448] on div "scrollable content" at bounding box center [1399, 447] width 83 height 12
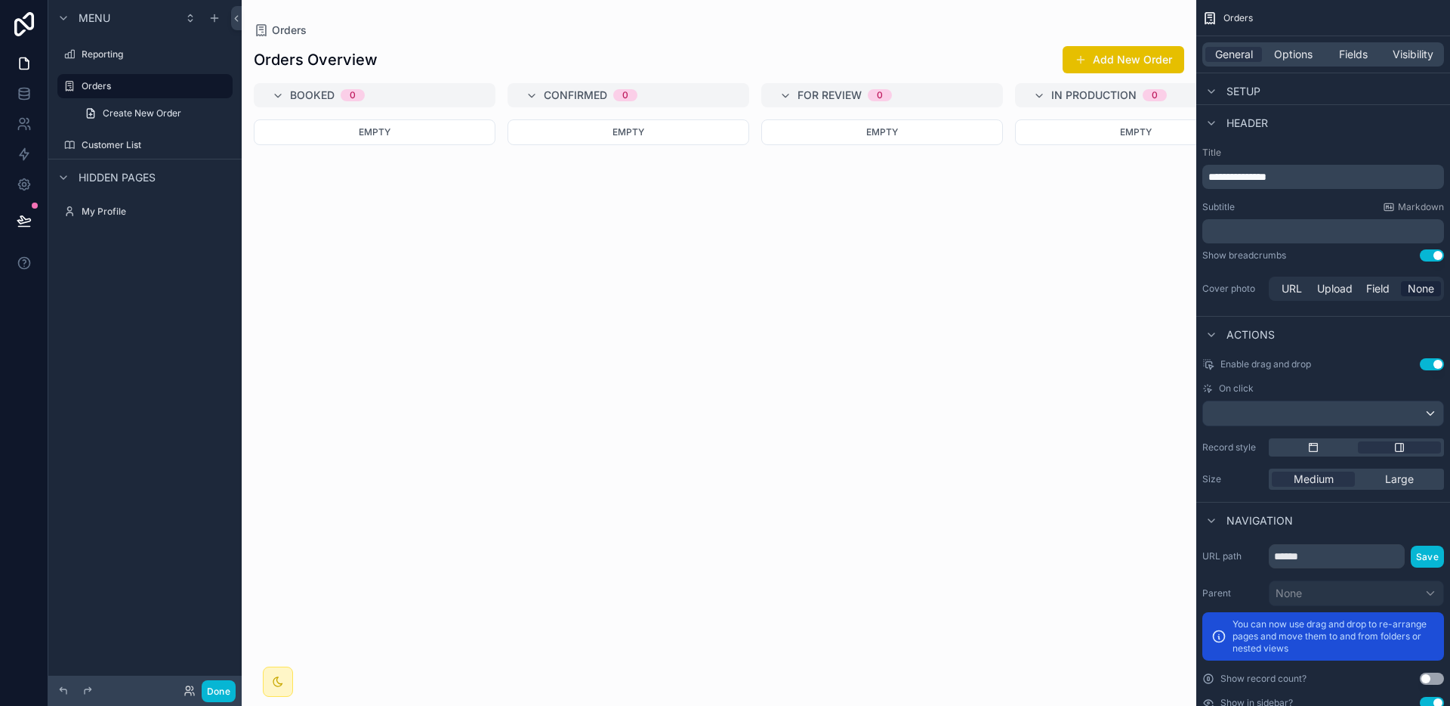
click at [1104, 96] on span "In Production" at bounding box center [1094, 95] width 85 height 15
click at [1032, 95] on icon "scrollable content" at bounding box center [1033, 96] width 12 height 12
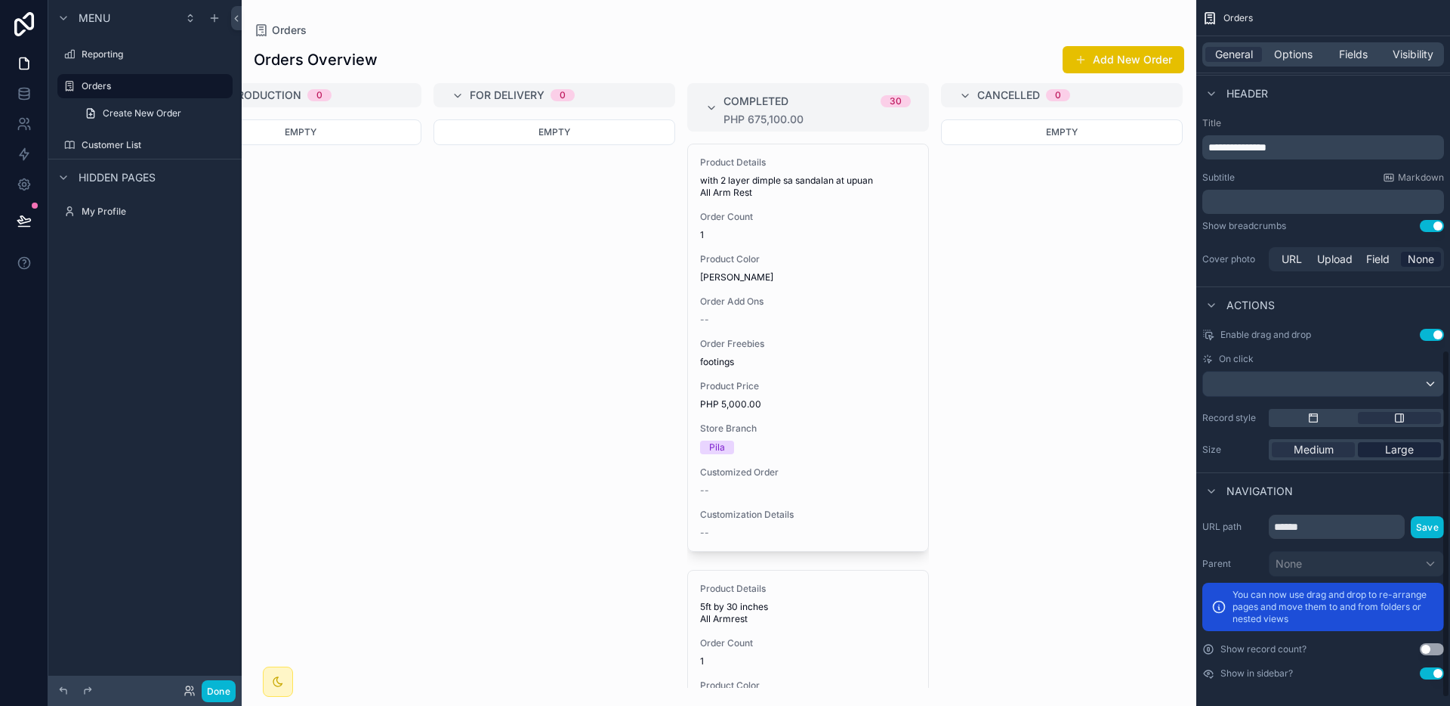
scroll to position [727, 0]
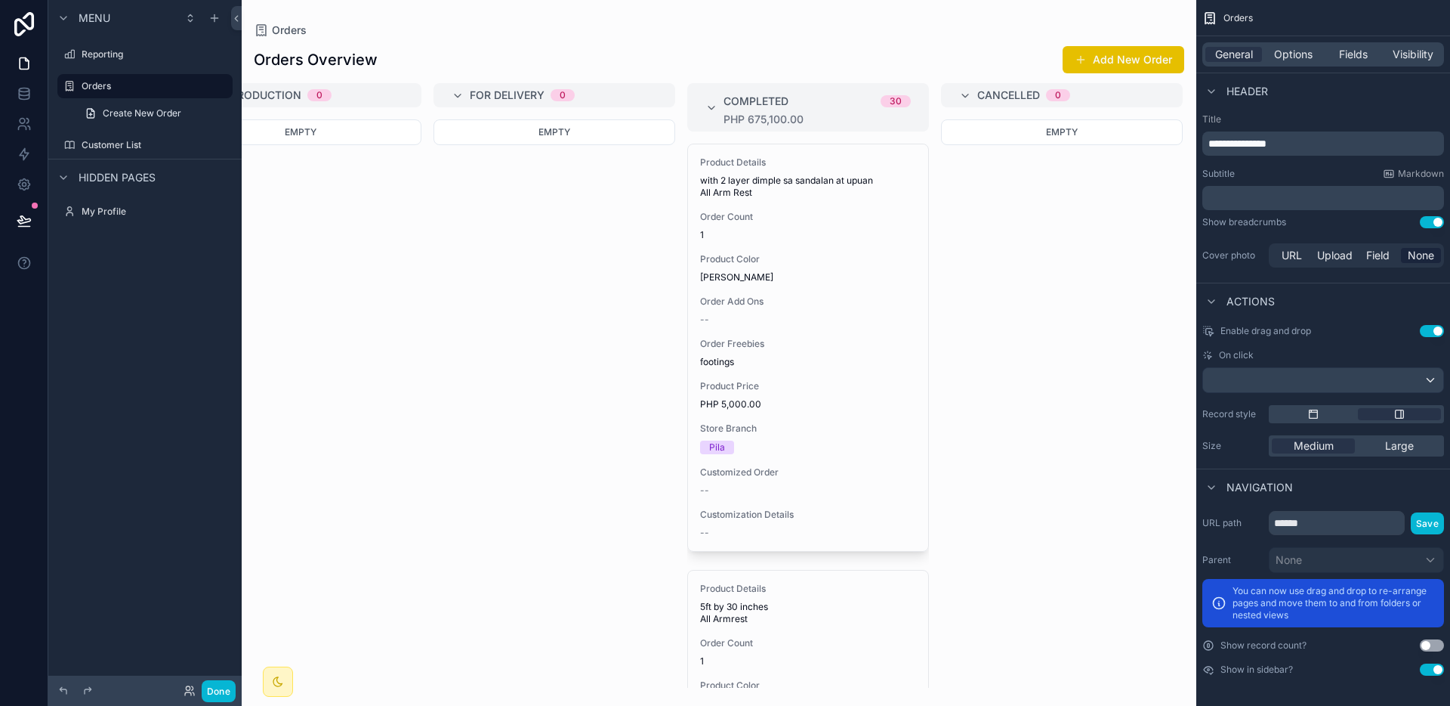
click at [1390, 454] on div "Medium Large" at bounding box center [1356, 445] width 175 height 21
click at [1389, 446] on span "Large" at bounding box center [1399, 445] width 29 height 15
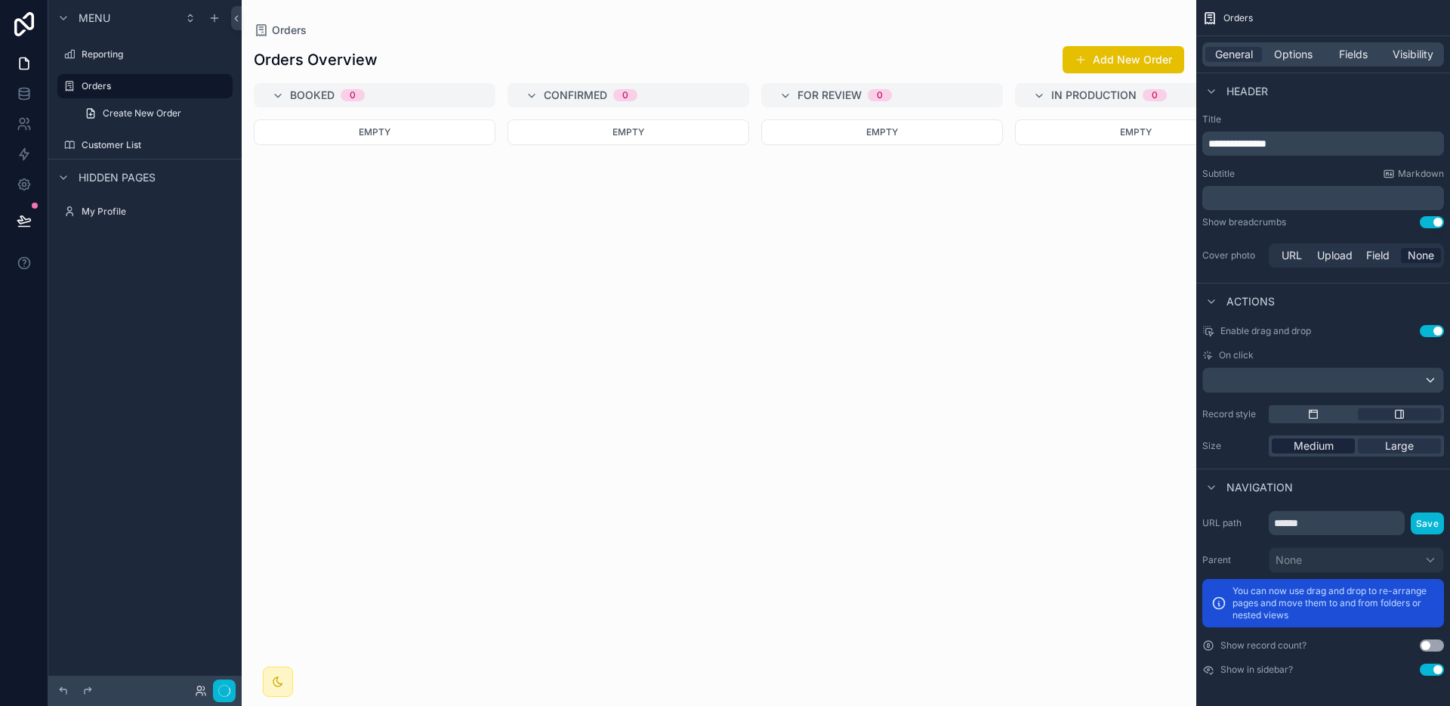
click at [1324, 446] on span "Medium" at bounding box center [1314, 445] width 40 height 15
click at [1384, 452] on div "Large" at bounding box center [1399, 445] width 83 height 15
click at [1318, 444] on span "Medium" at bounding box center [1314, 445] width 40 height 15
click at [1425, 641] on button "Use setting" at bounding box center [1432, 645] width 24 height 12
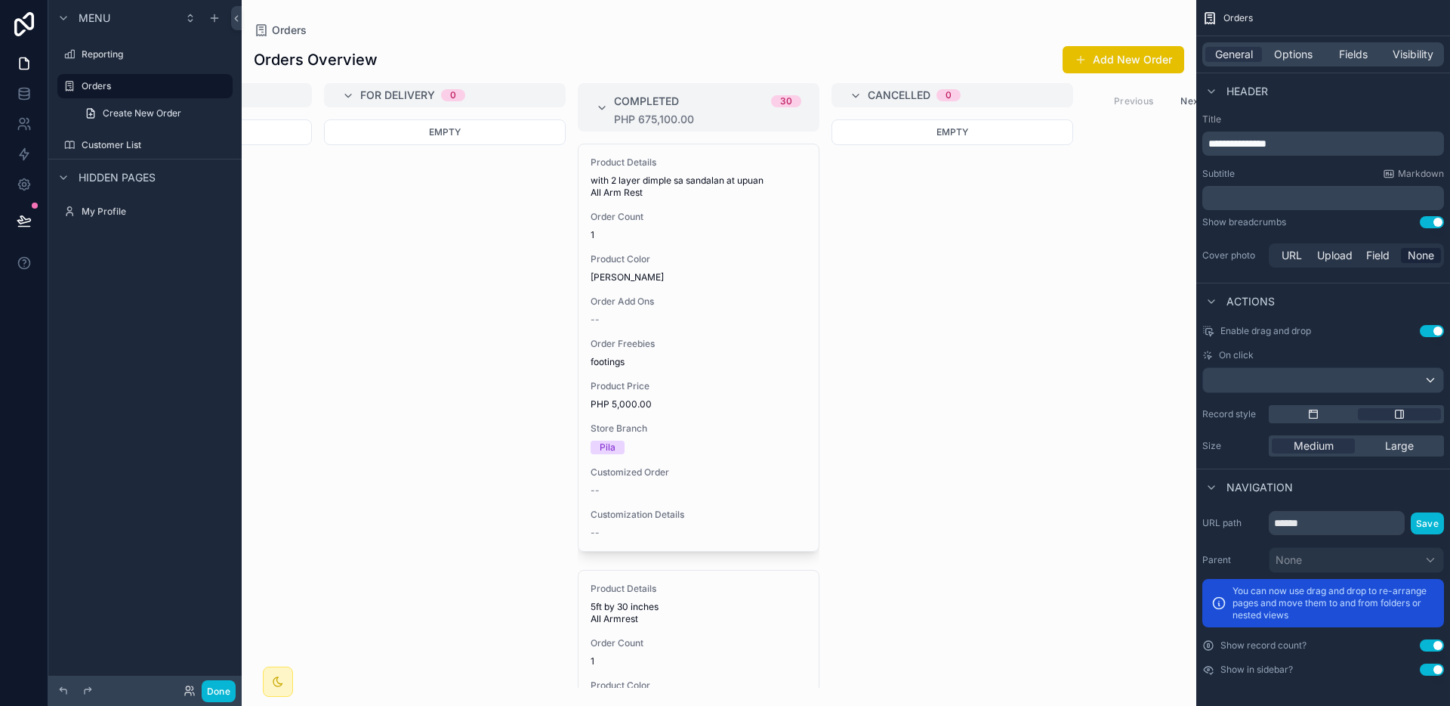
scroll to position [0, 965]
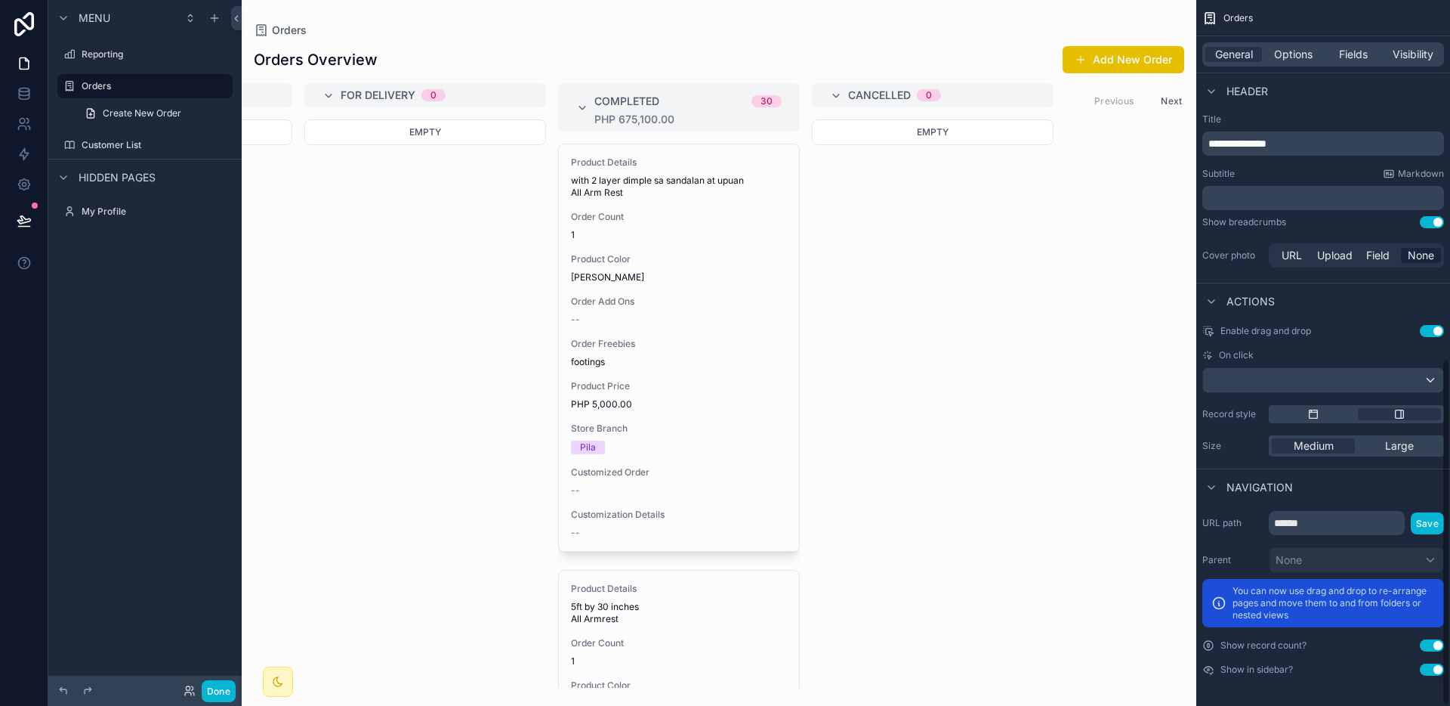
click at [1430, 643] on button "Use setting" at bounding box center [1432, 645] width 24 height 12
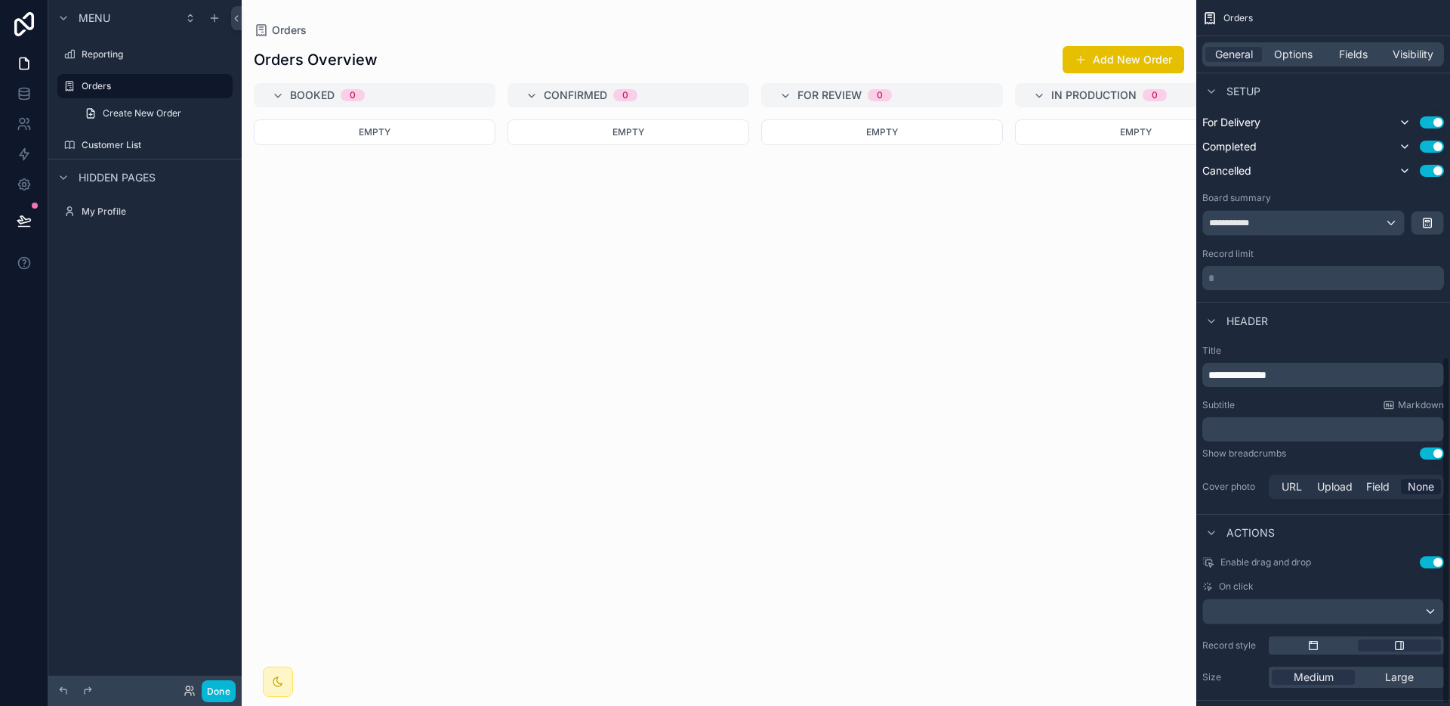
scroll to position [0, 0]
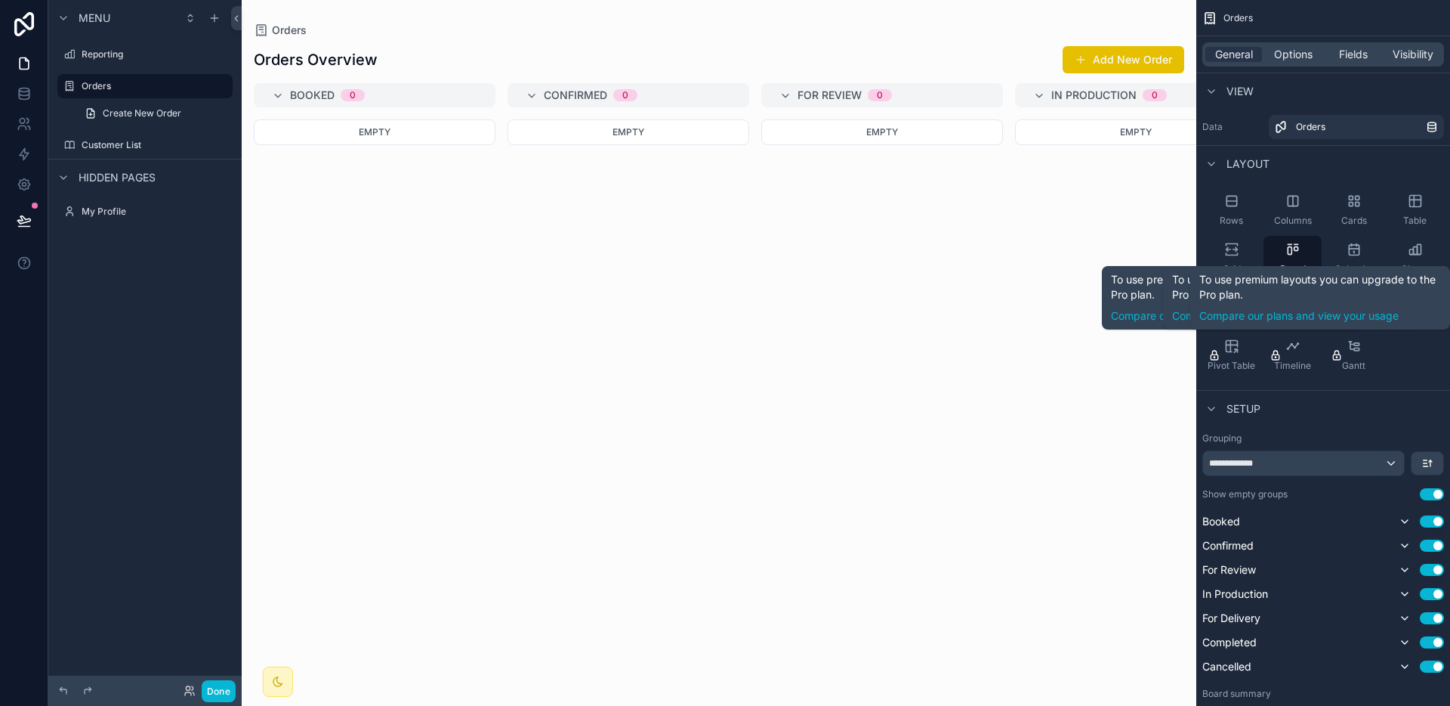
click at [1396, 365] on div "Rows Columns Cards Table Grid Board Calendar Charts Map Checklist Single Record…" at bounding box center [1324, 282] width 254 height 202
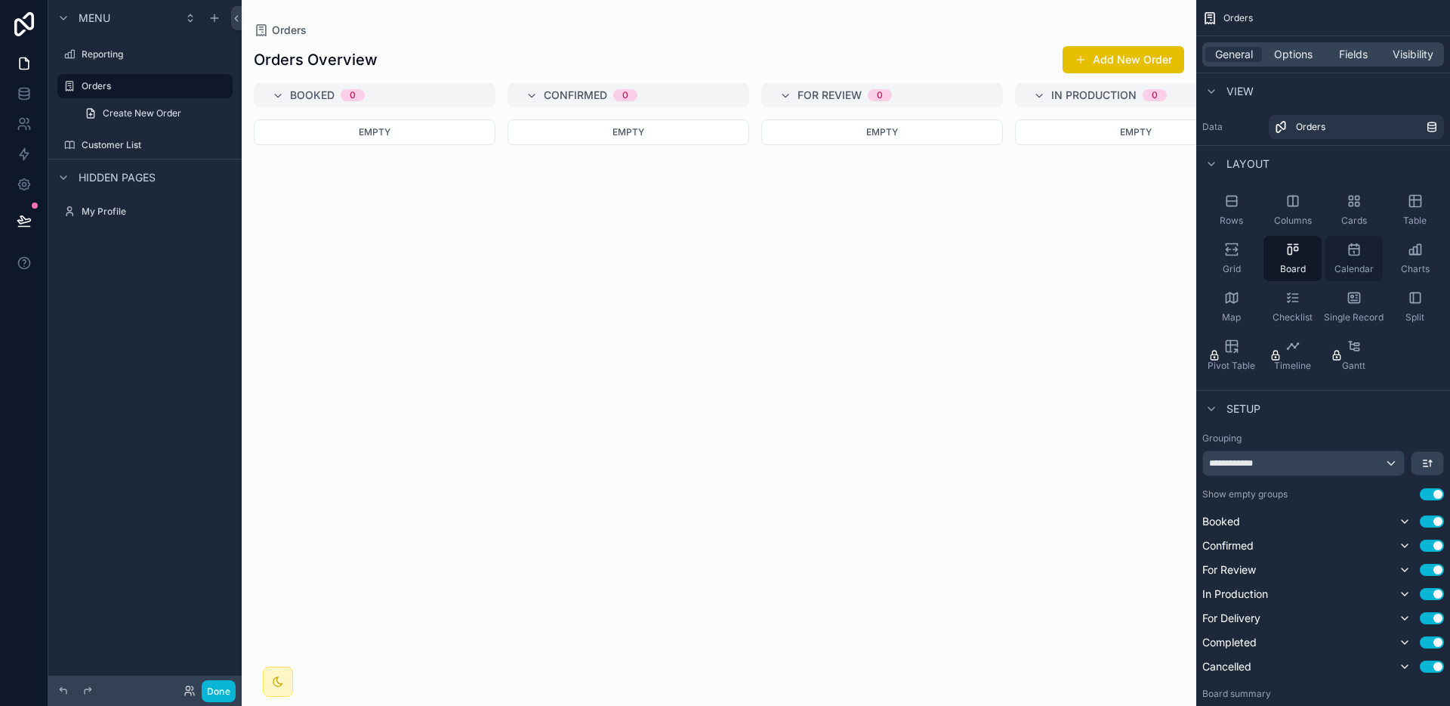
click at [1376, 236] on div "Calendar" at bounding box center [1354, 258] width 58 height 45
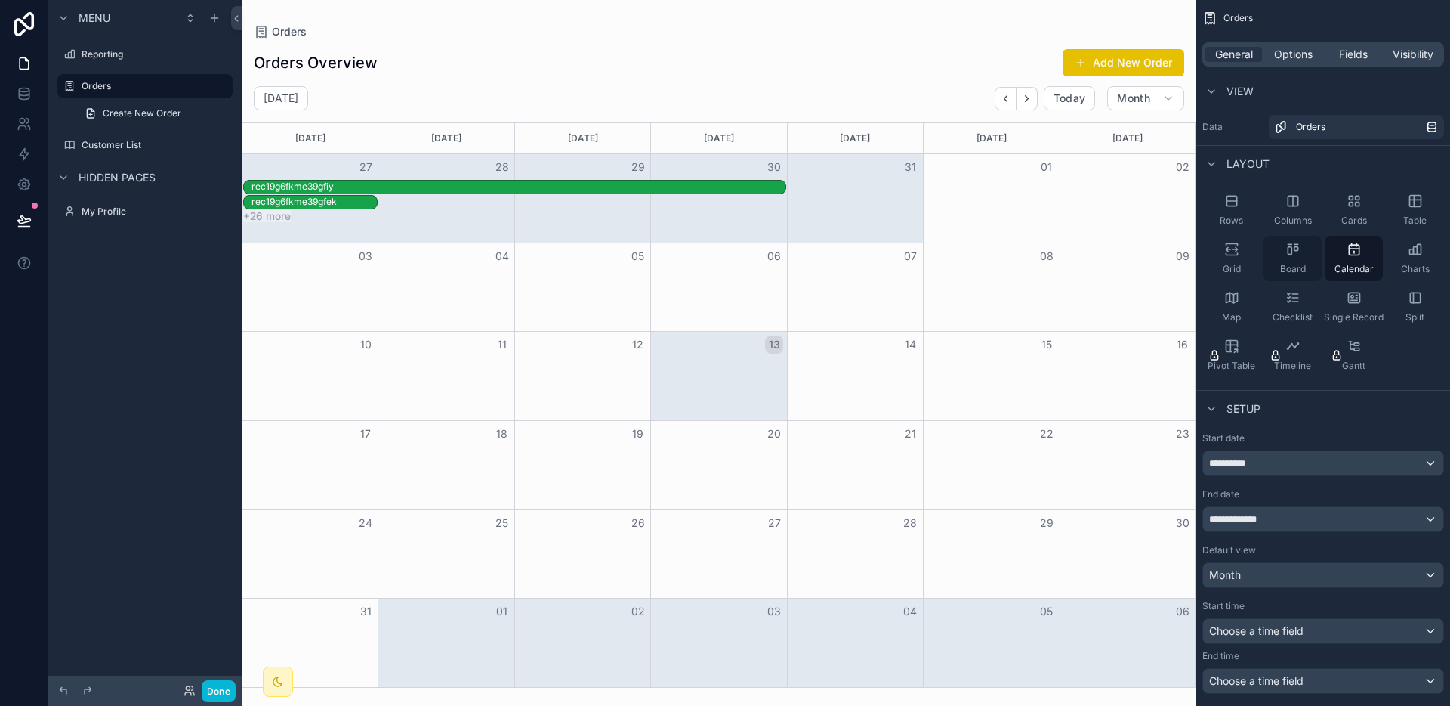
click at [1311, 260] on div "Board" at bounding box center [1293, 258] width 58 height 45
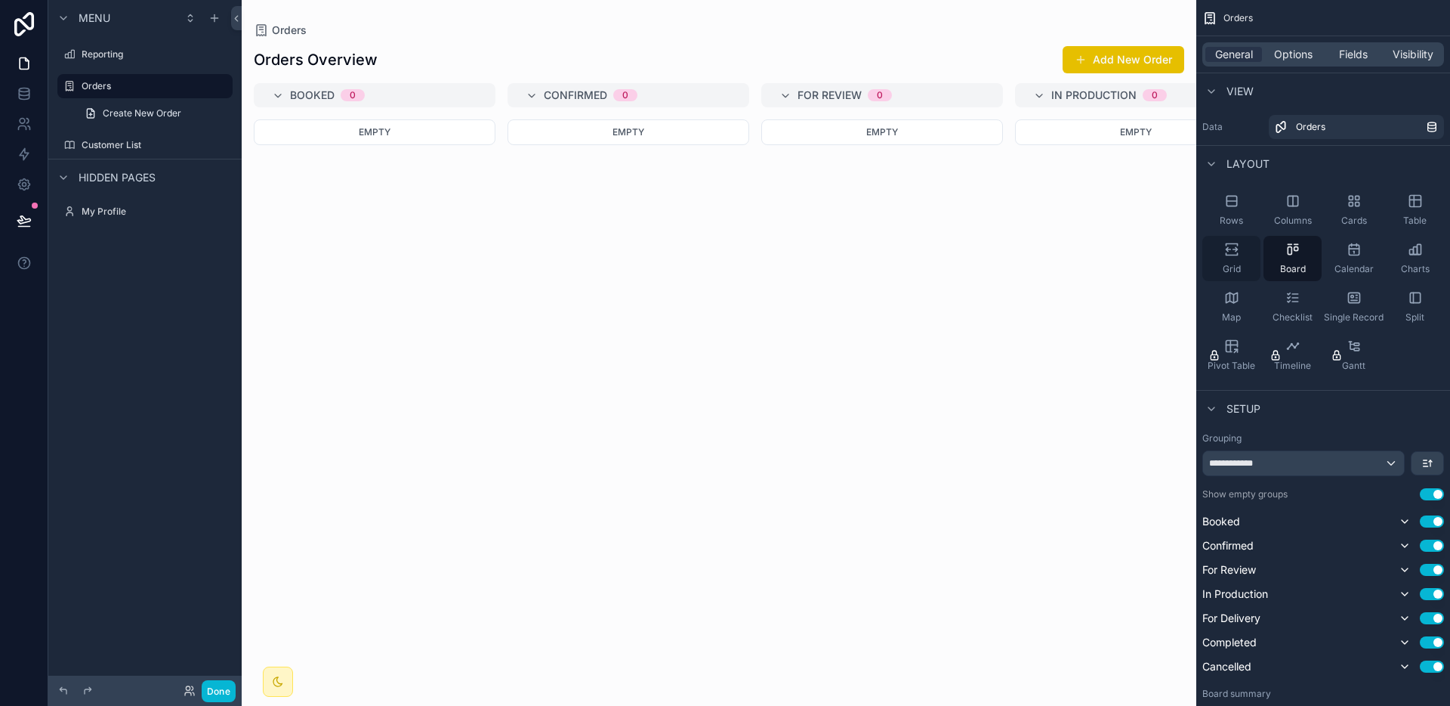
click at [1253, 279] on div "Grid" at bounding box center [1232, 258] width 58 height 45
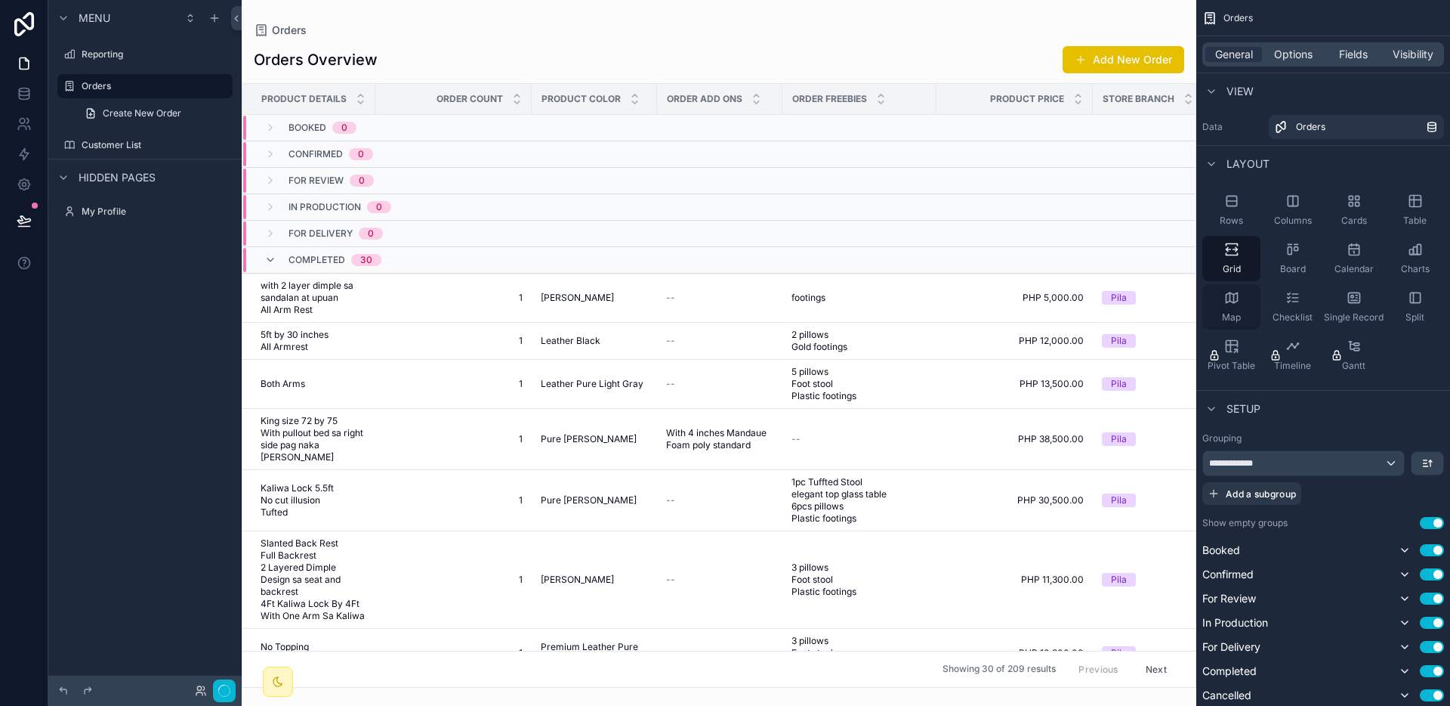
click at [1246, 295] on div "Map" at bounding box center [1232, 306] width 58 height 45
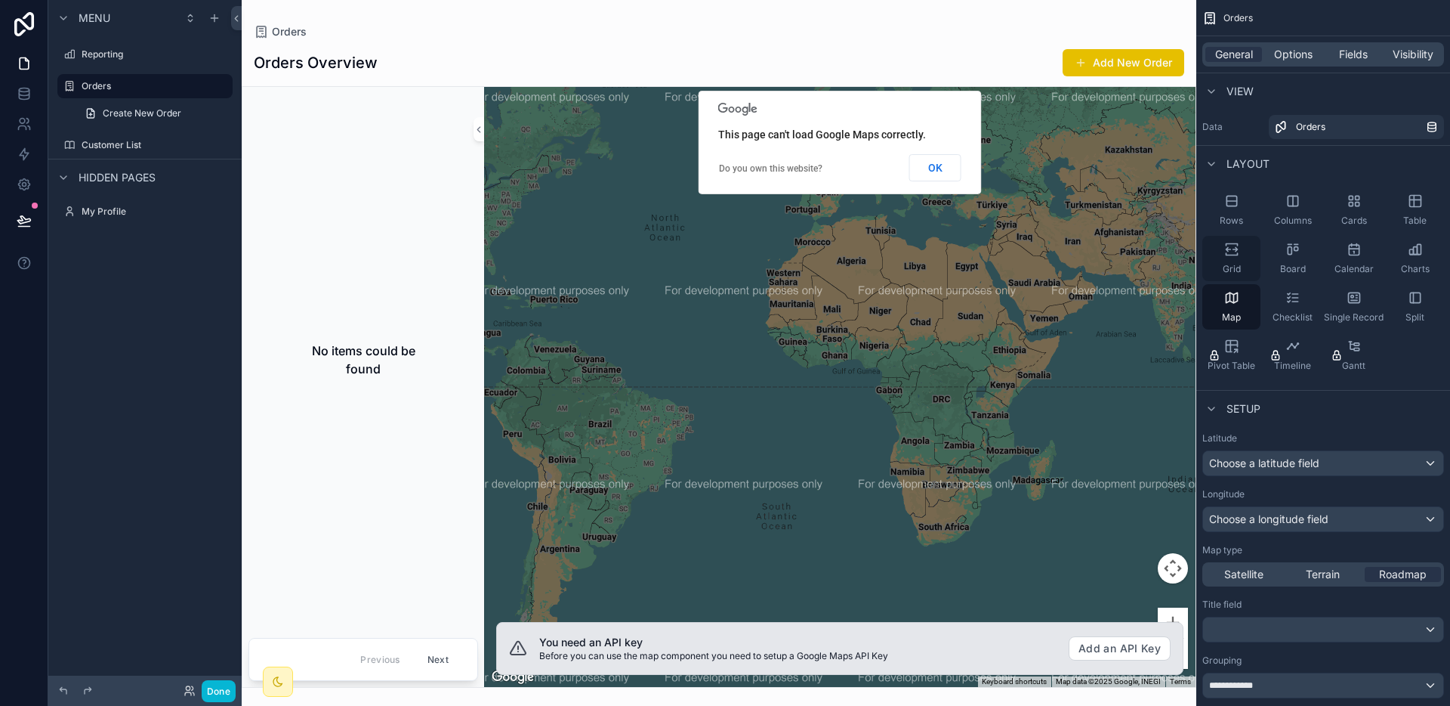
click at [1254, 252] on div "Grid" at bounding box center [1232, 258] width 58 height 45
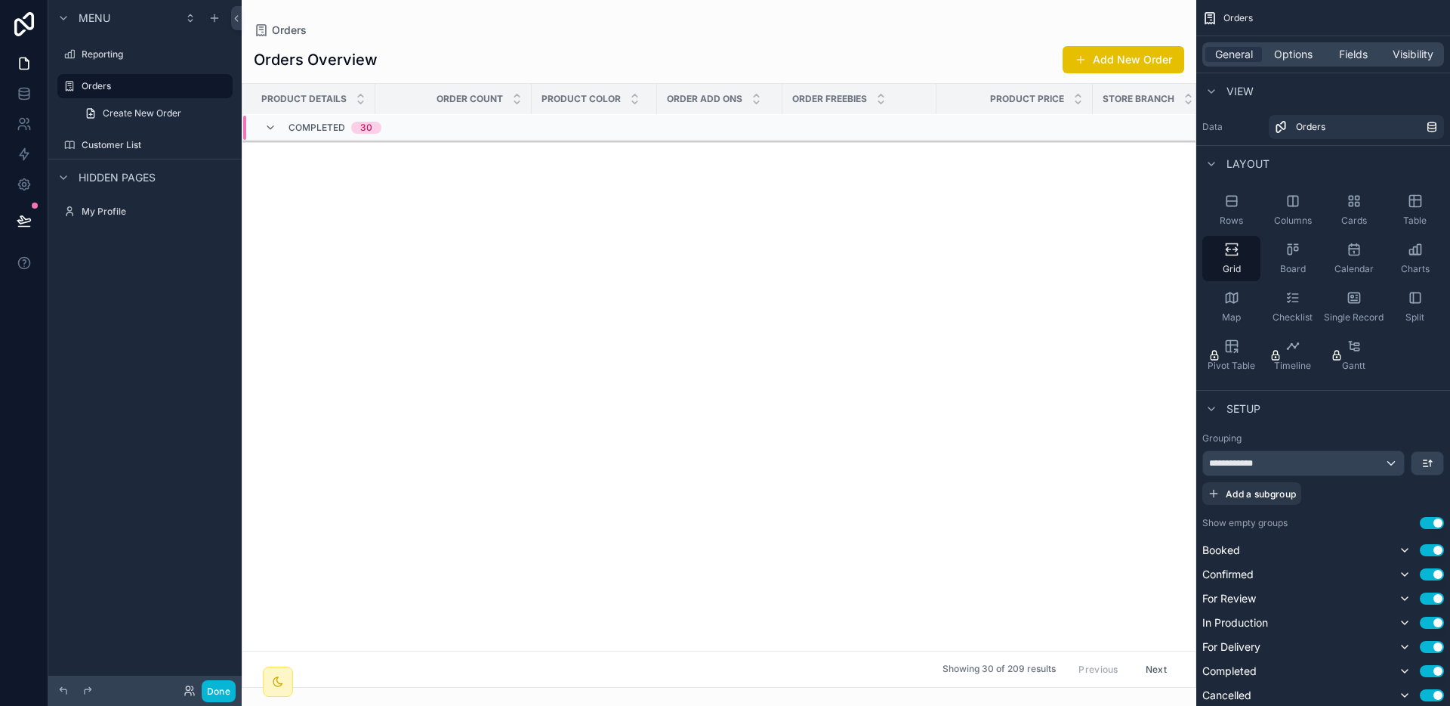
scroll to position [5, 0]
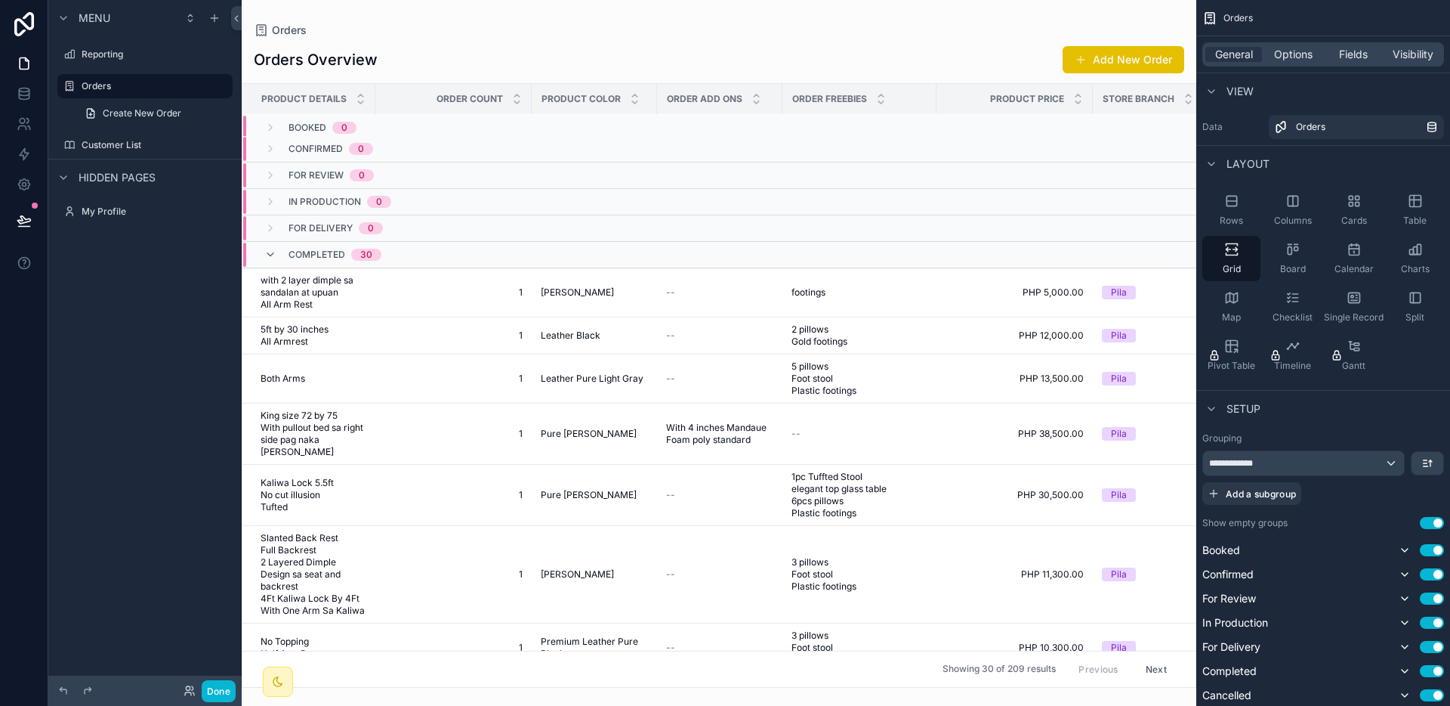
click at [278, 256] on div "Completed 30" at bounding box center [322, 254] width 117 height 24
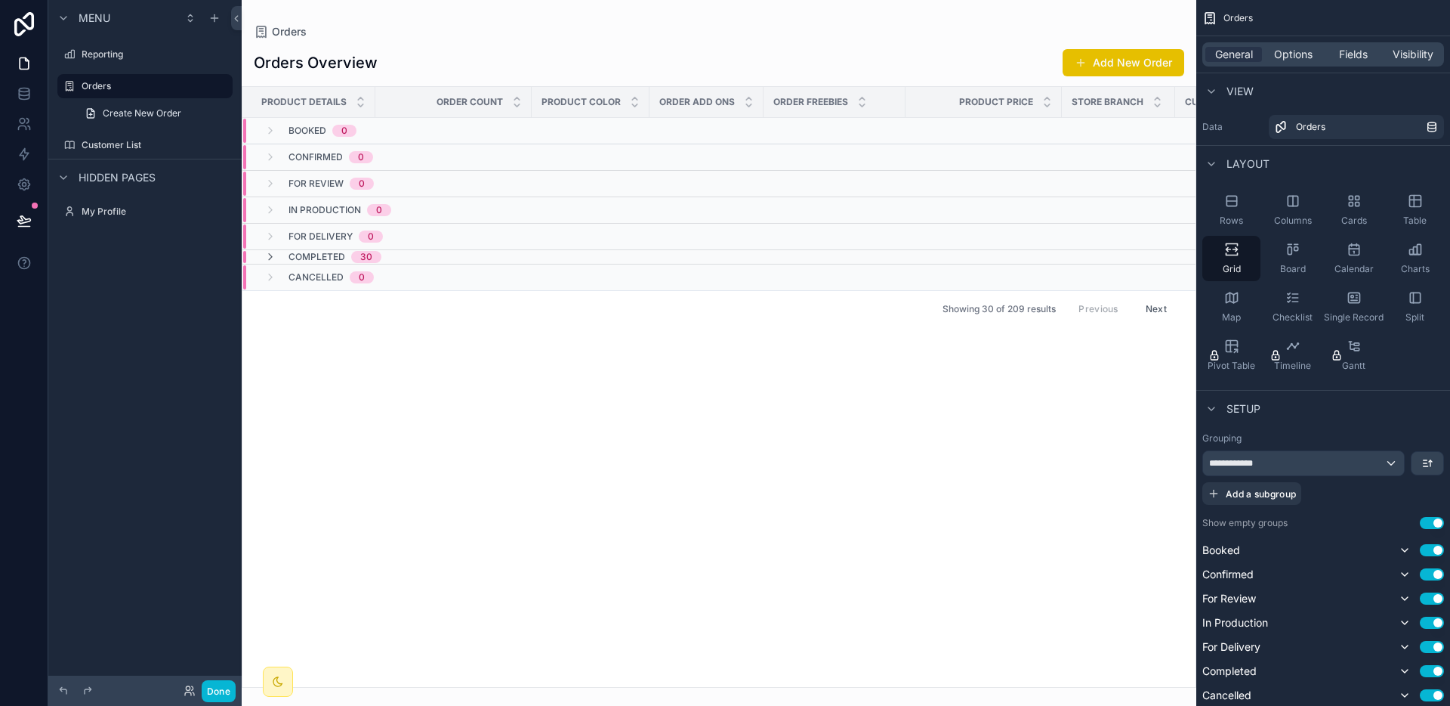
click at [777, 258] on td "scrollable content" at bounding box center [835, 257] width 142 height 14
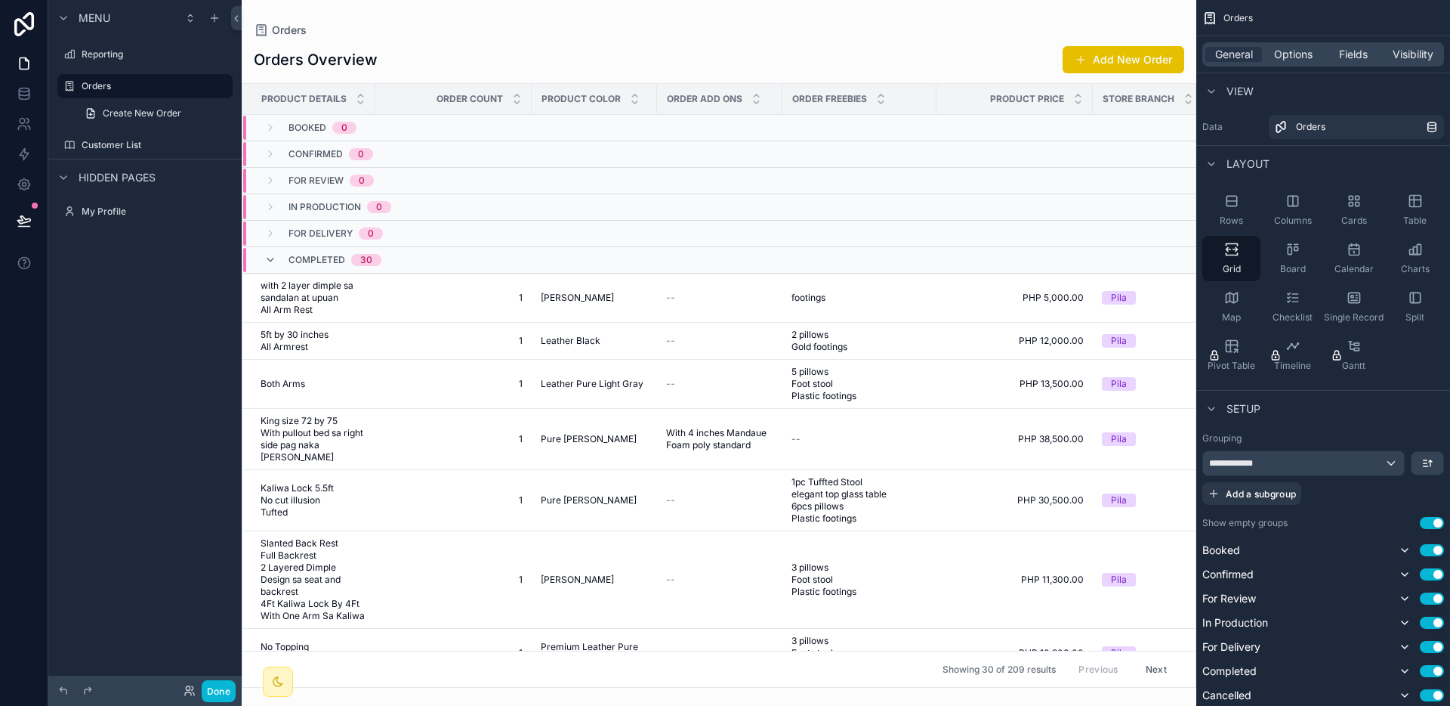
click at [777, 258] on td "scrollable content" at bounding box center [719, 260] width 125 height 26
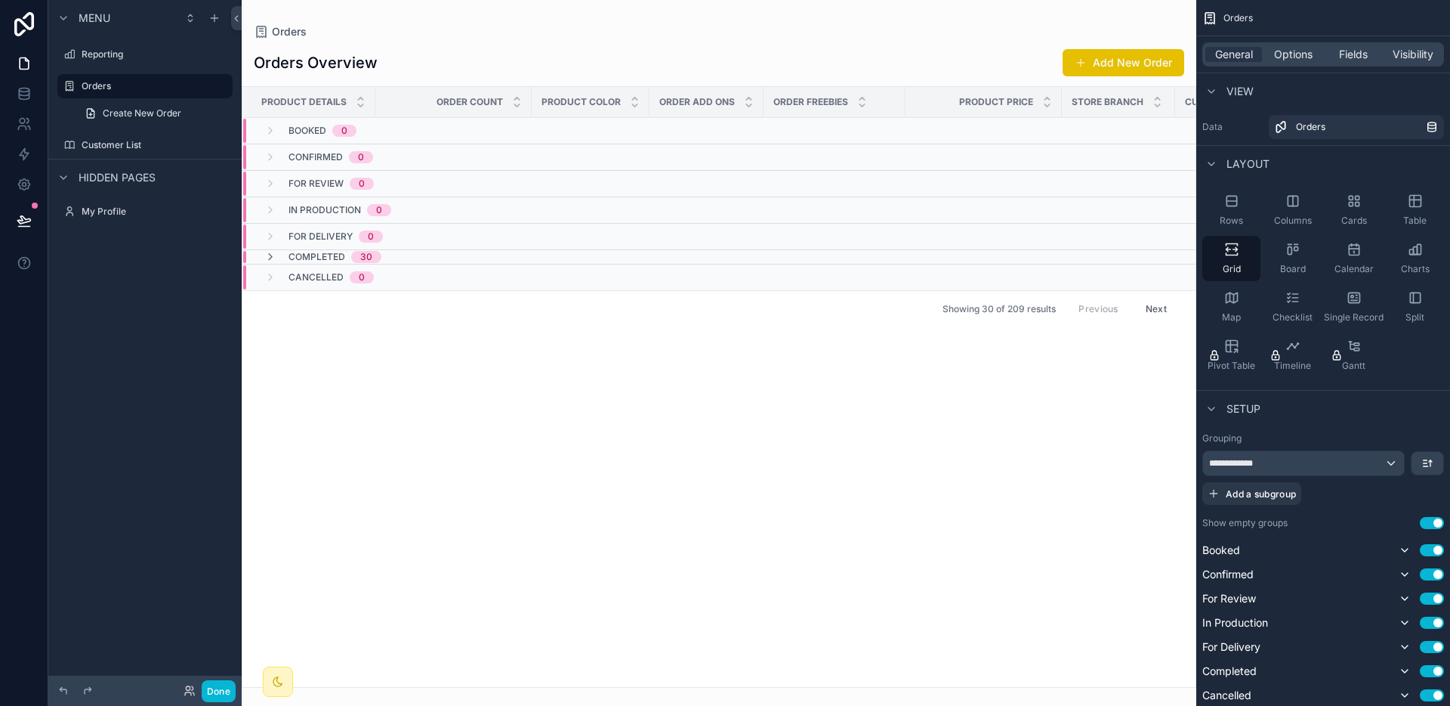
click at [776, 280] on td "scrollable content" at bounding box center [835, 277] width 142 height 26
click at [777, 227] on td "scrollable content" at bounding box center [835, 237] width 142 height 26
click at [780, 190] on td "scrollable content" at bounding box center [835, 184] width 142 height 26
click at [783, 168] on td "scrollable content" at bounding box center [835, 157] width 142 height 26
click at [784, 153] on td "scrollable content" at bounding box center [835, 151] width 142 height 14
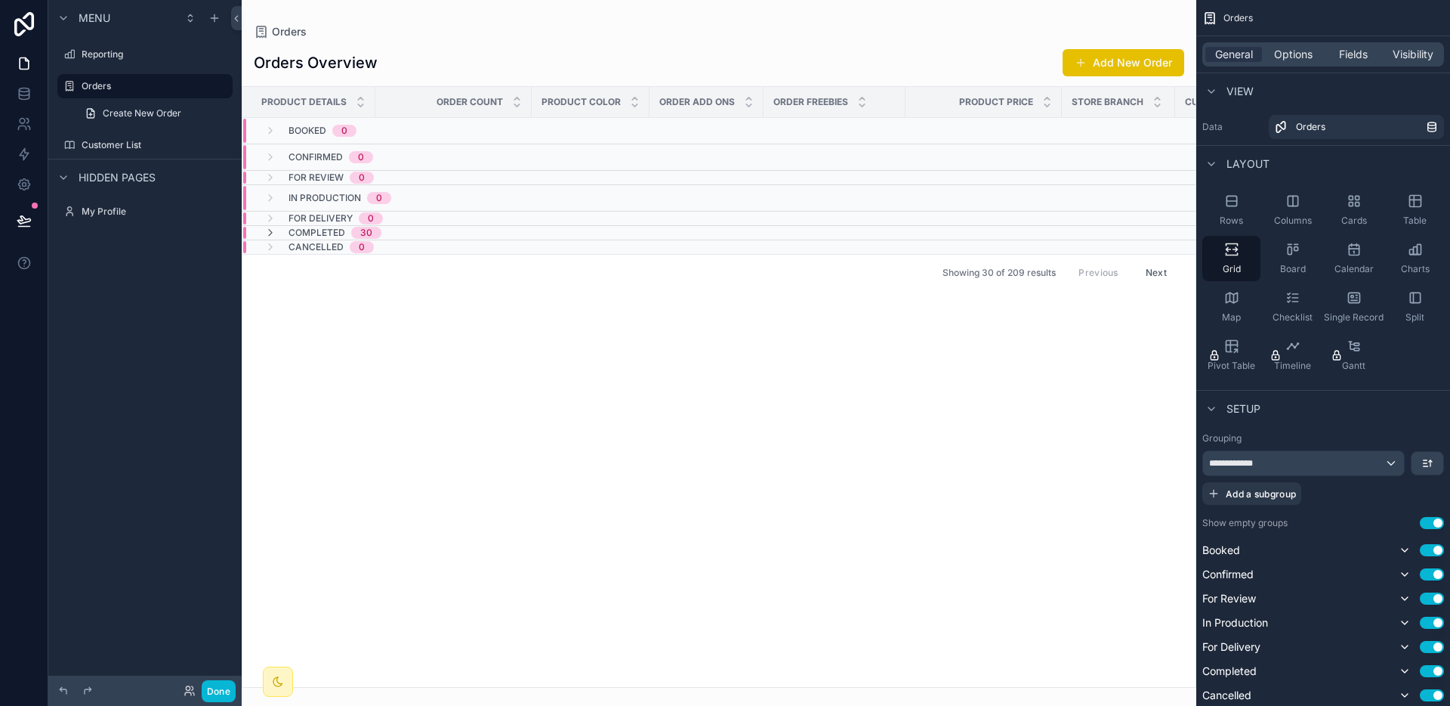
click at [785, 134] on td "scrollable content" at bounding box center [835, 131] width 142 height 26
click at [1333, 203] on div "Cards" at bounding box center [1354, 209] width 58 height 45
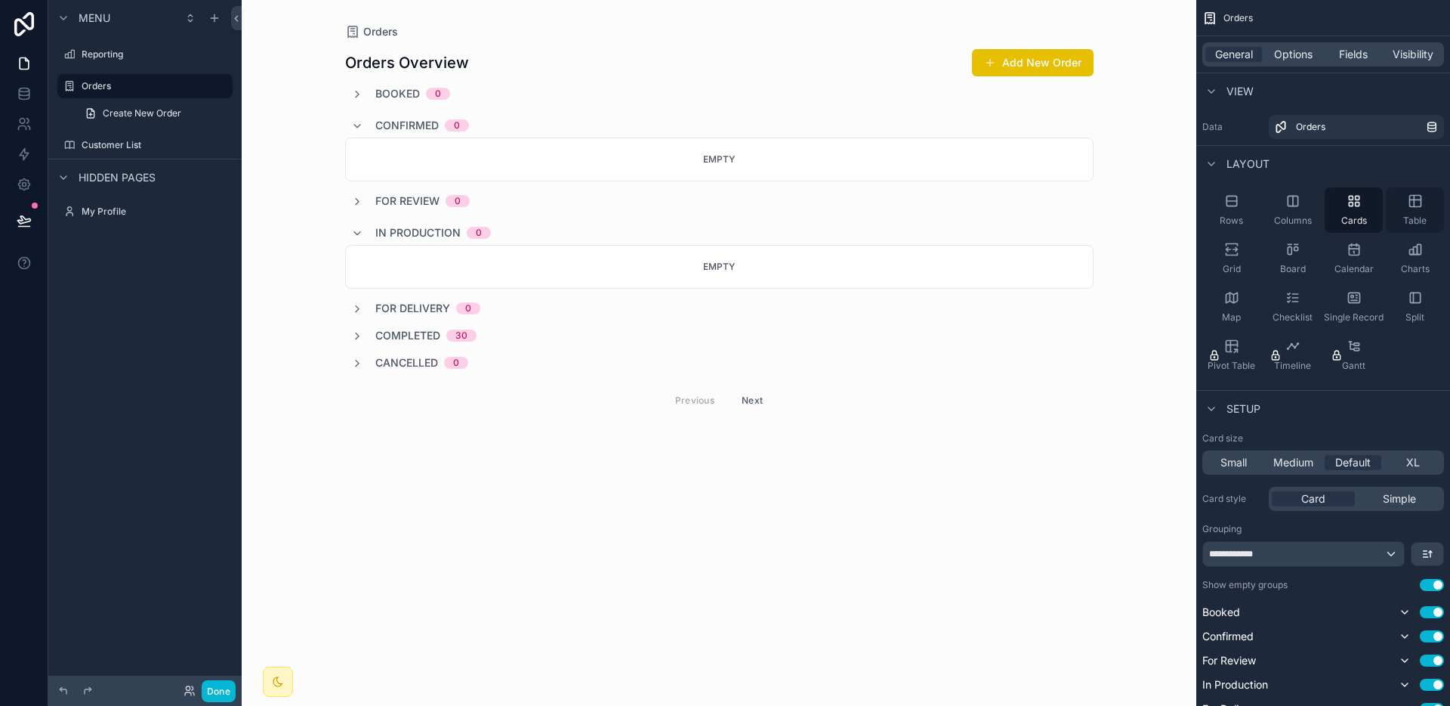
click at [1401, 202] on div "Table" at bounding box center [1415, 209] width 58 height 45
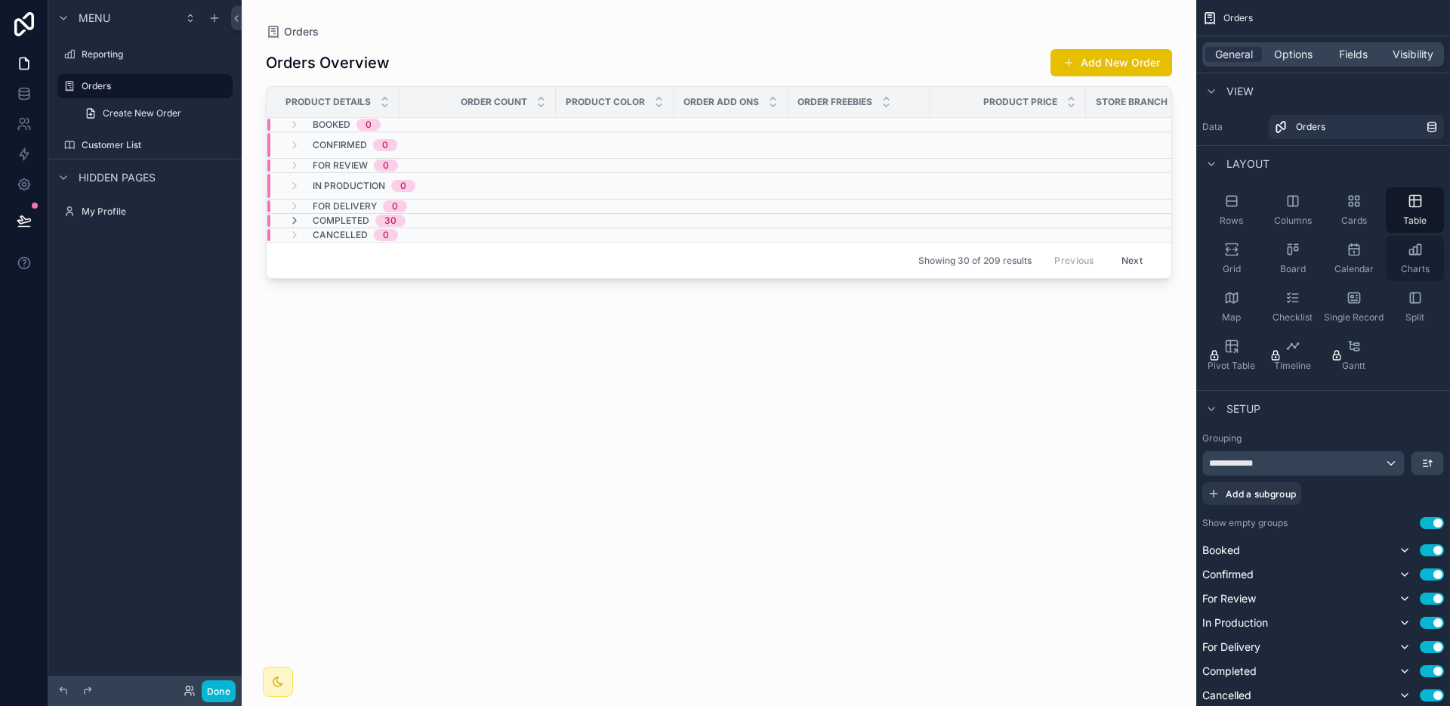
click at [1413, 239] on div "Charts" at bounding box center [1415, 258] width 58 height 45
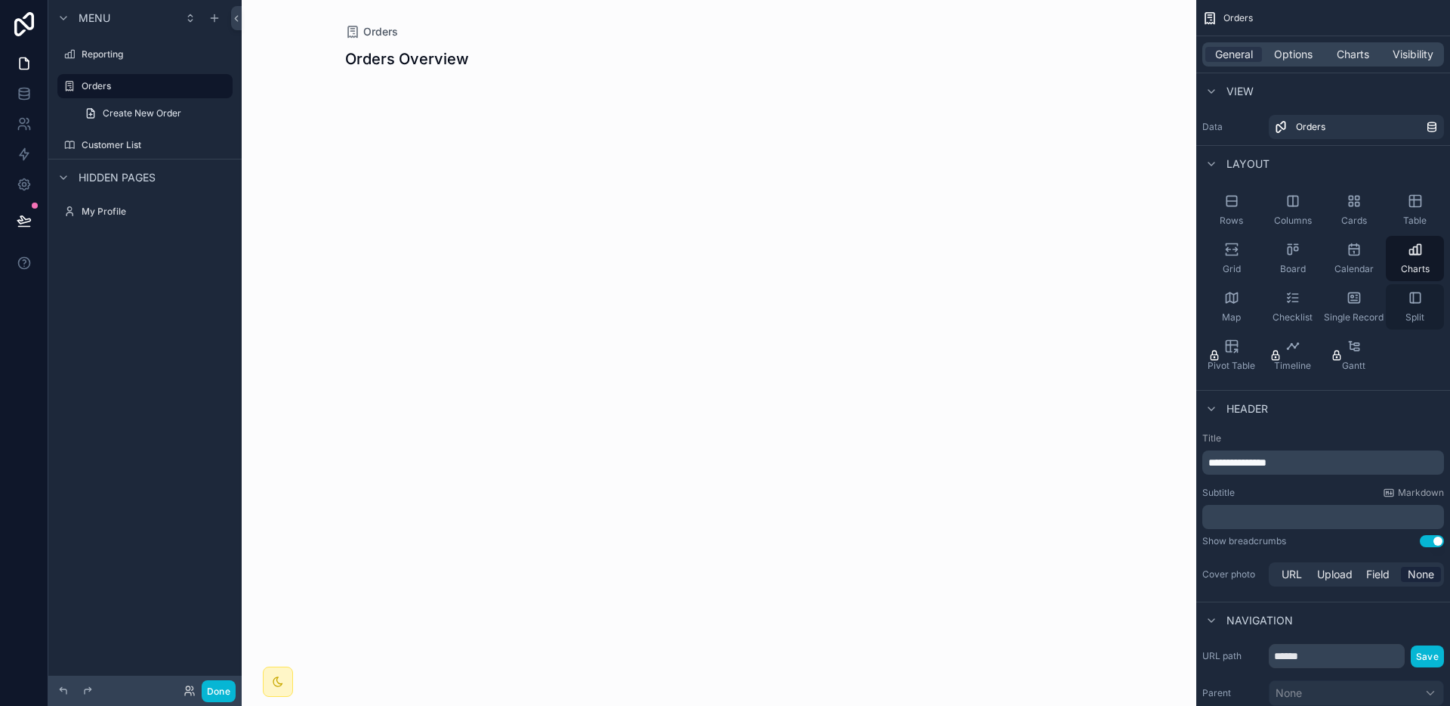
click at [1413, 307] on div "Split" at bounding box center [1415, 306] width 58 height 45
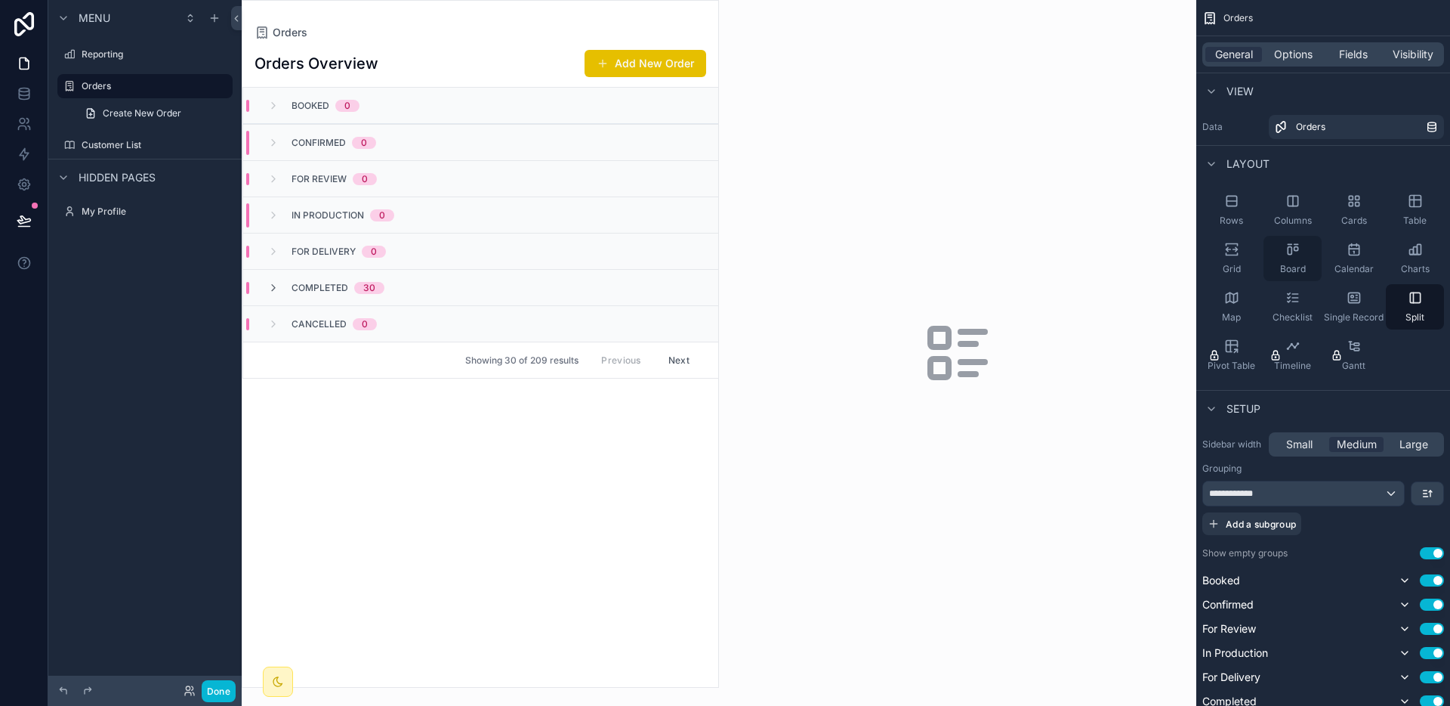
click at [1285, 258] on div "Board" at bounding box center [1293, 258] width 58 height 45
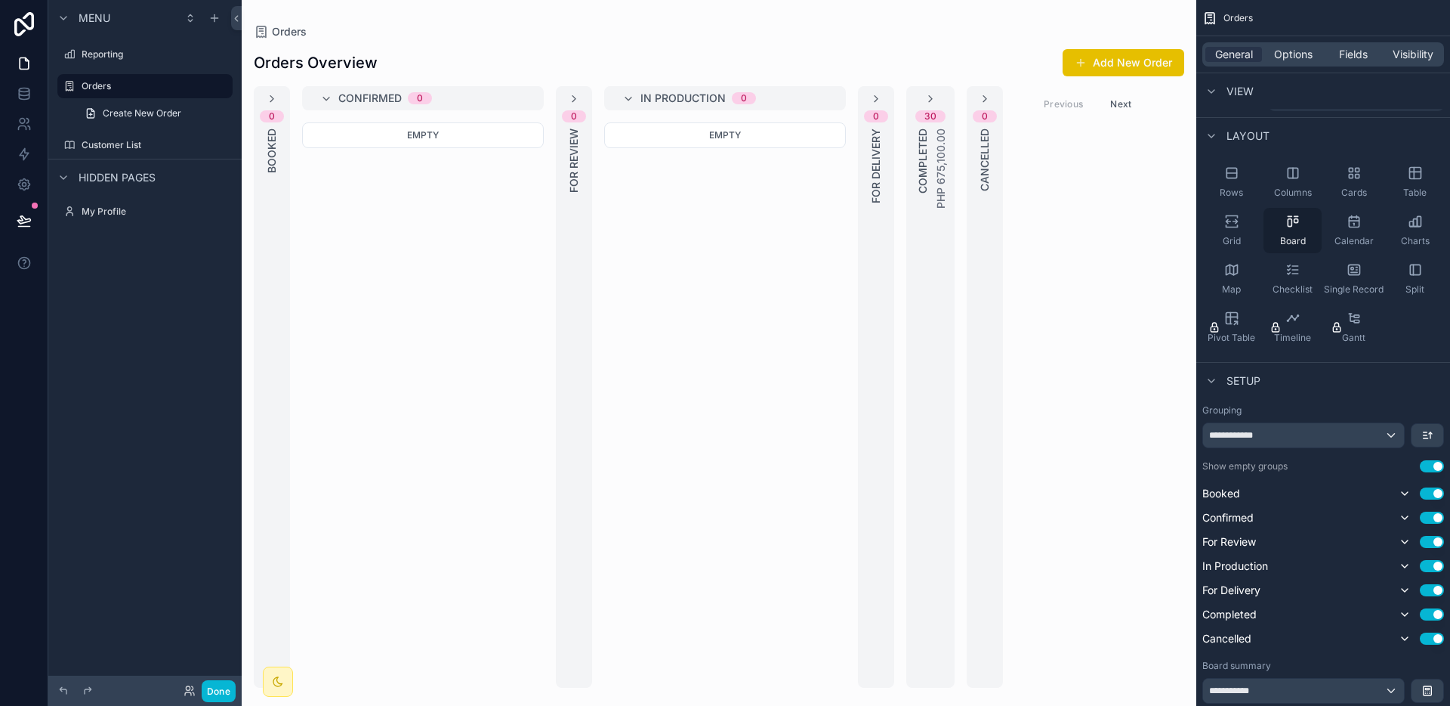
scroll to position [32, 0]
click at [1437, 457] on button "Use setting" at bounding box center [1432, 462] width 24 height 12
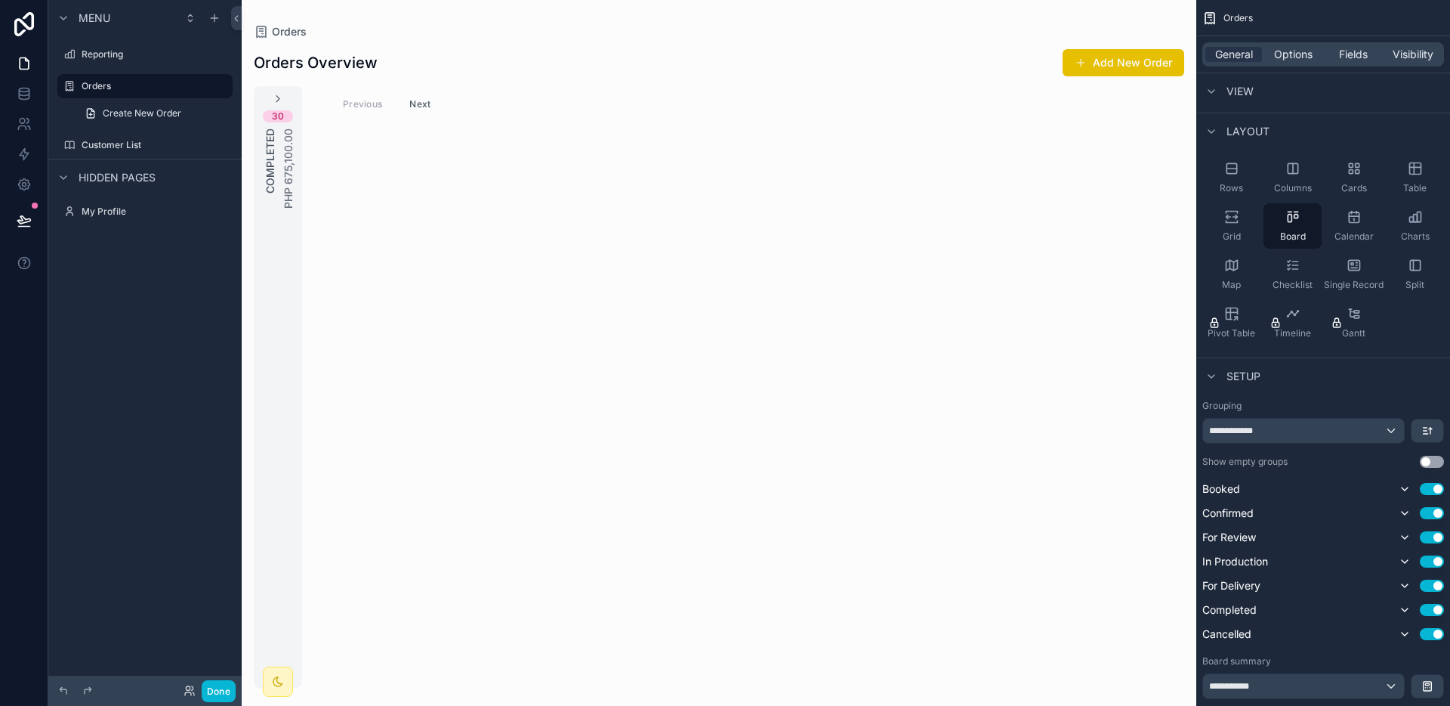
click at [1437, 457] on button "Use setting" at bounding box center [1432, 462] width 24 height 12
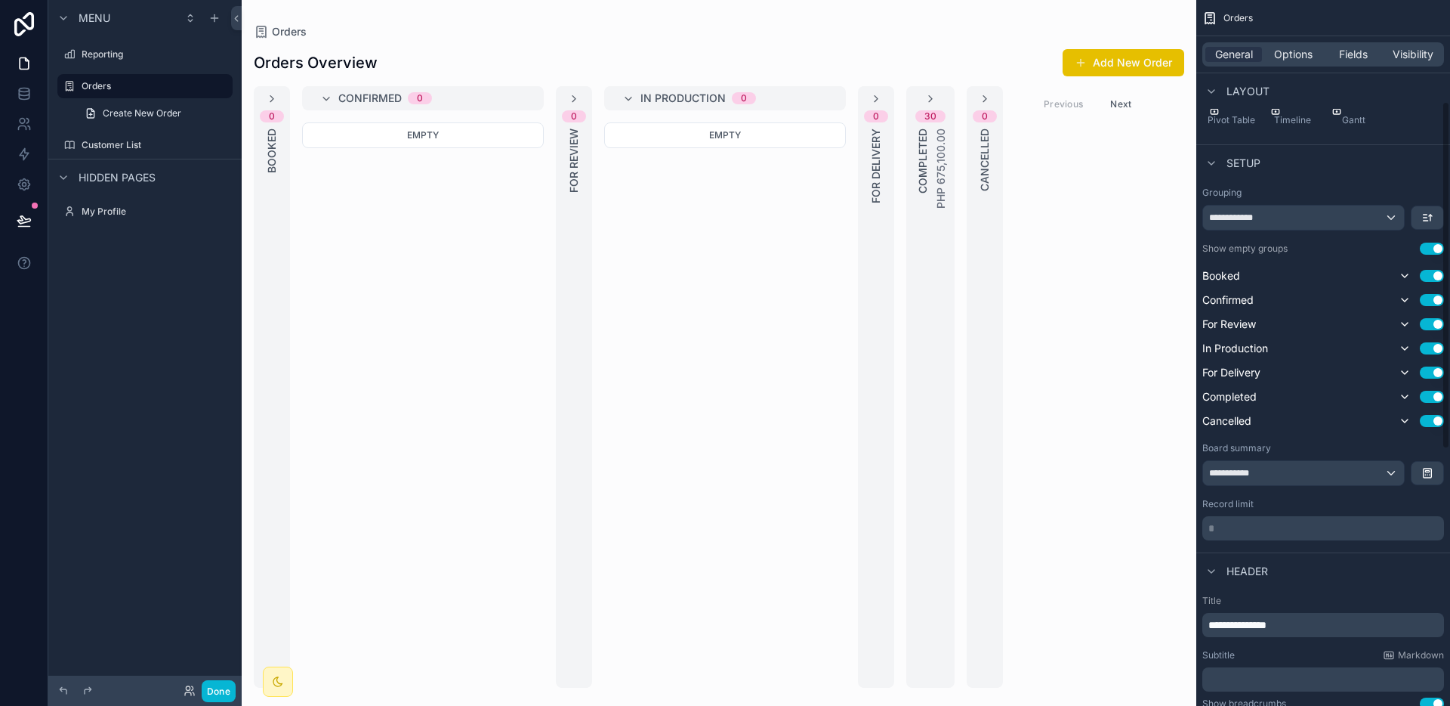
scroll to position [308, 0]
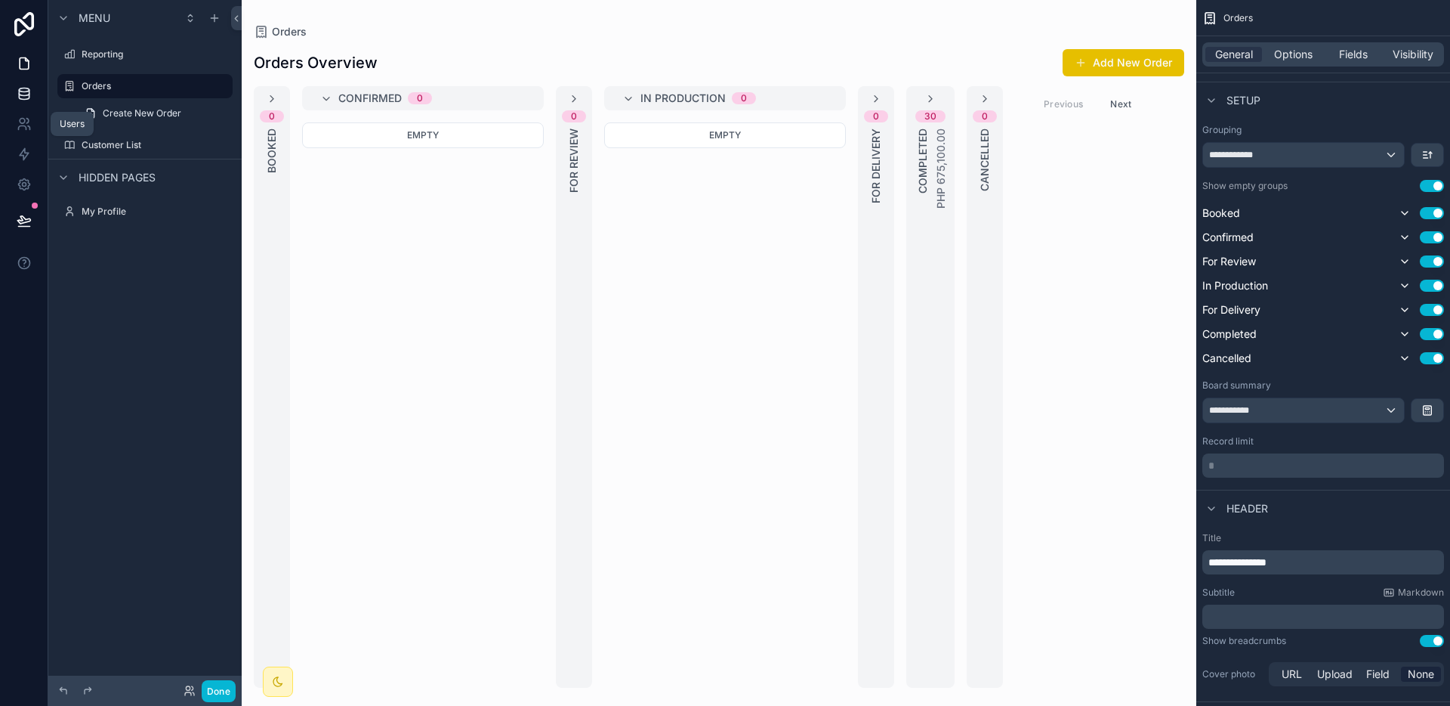
click at [28, 107] on link at bounding box center [24, 94] width 48 height 30
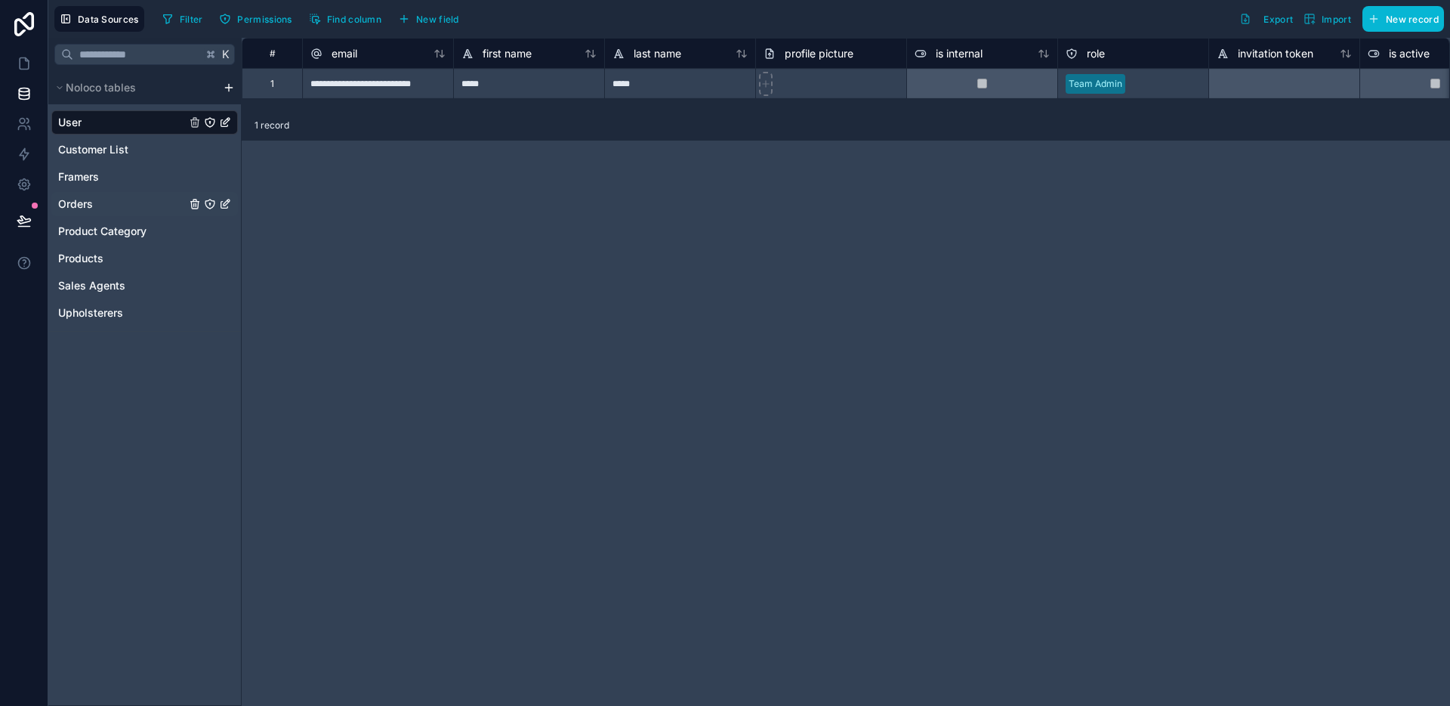
click at [111, 193] on div "Orders" at bounding box center [144, 204] width 187 height 24
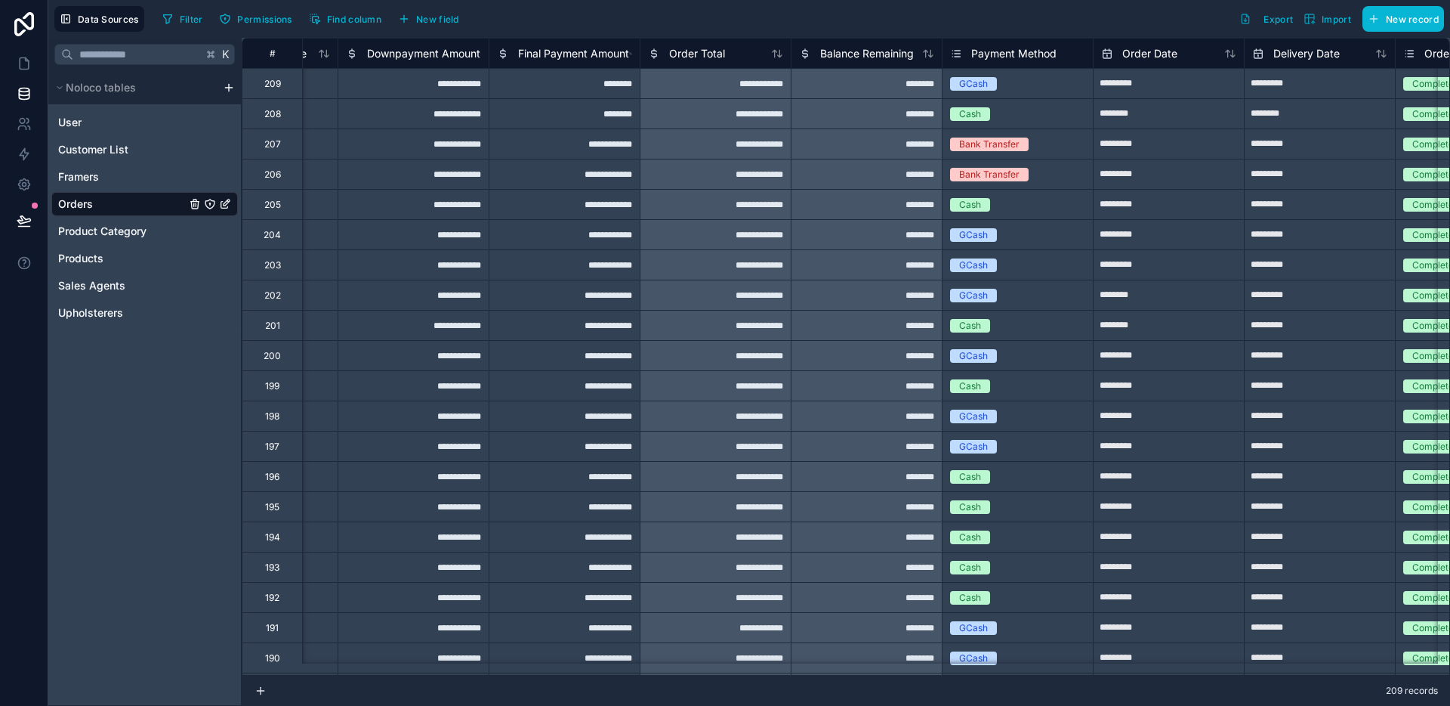
scroll to position [0, 1994]
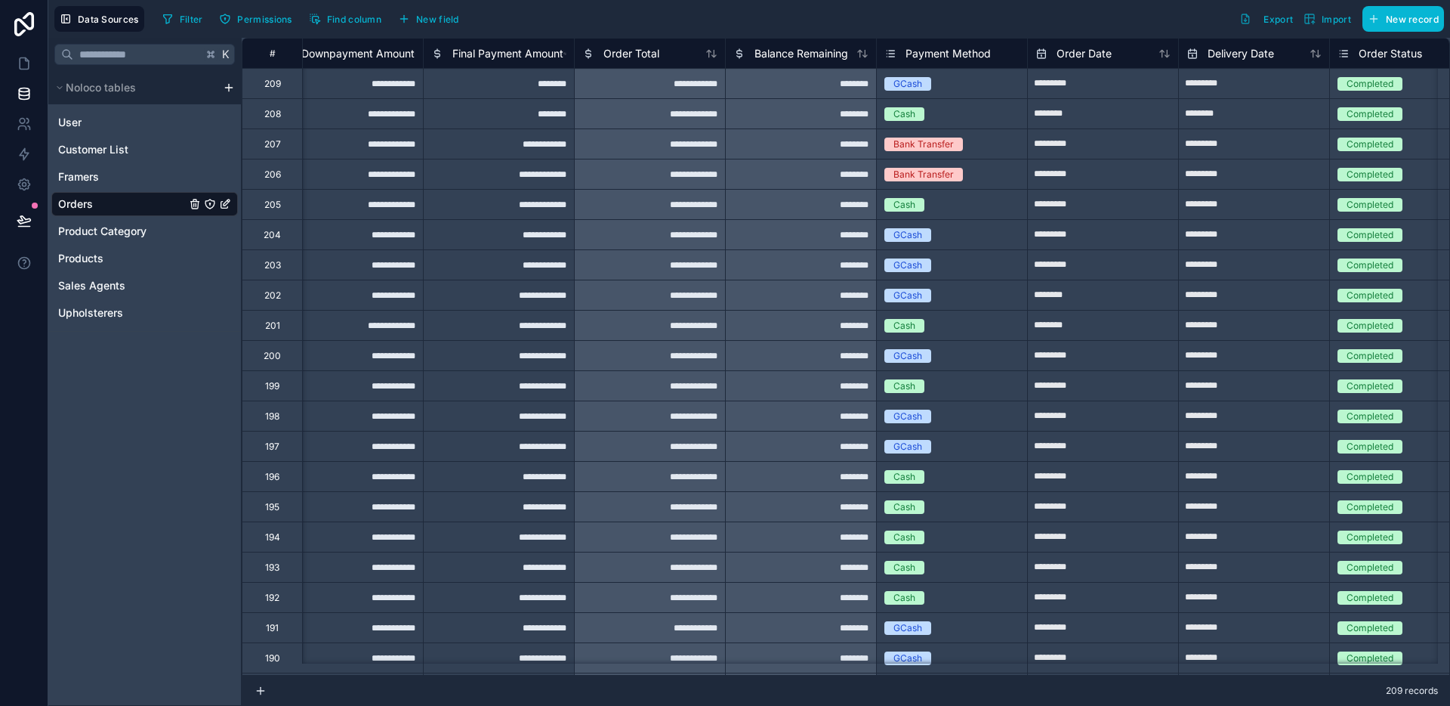
click at [1364, 54] on span "Order Status" at bounding box center [1390, 53] width 63 height 15
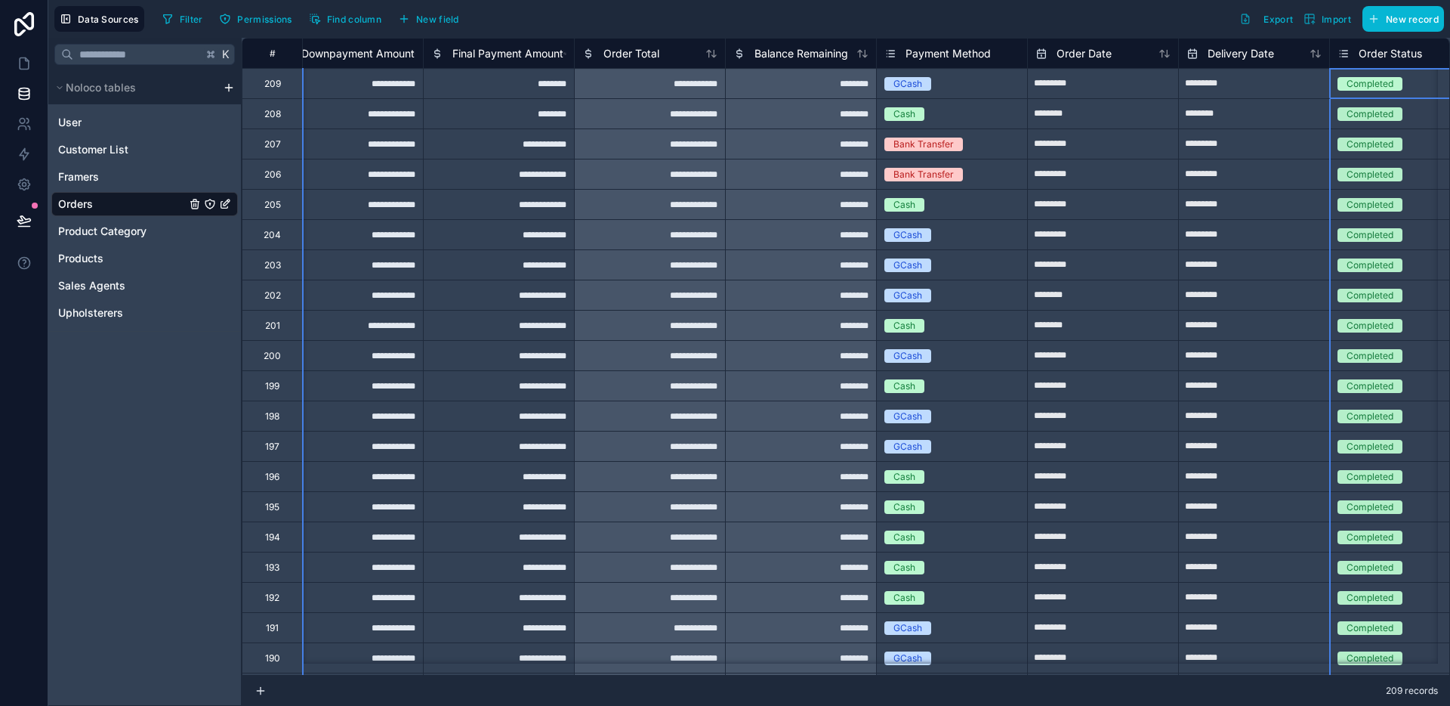
scroll to position [0, 2037]
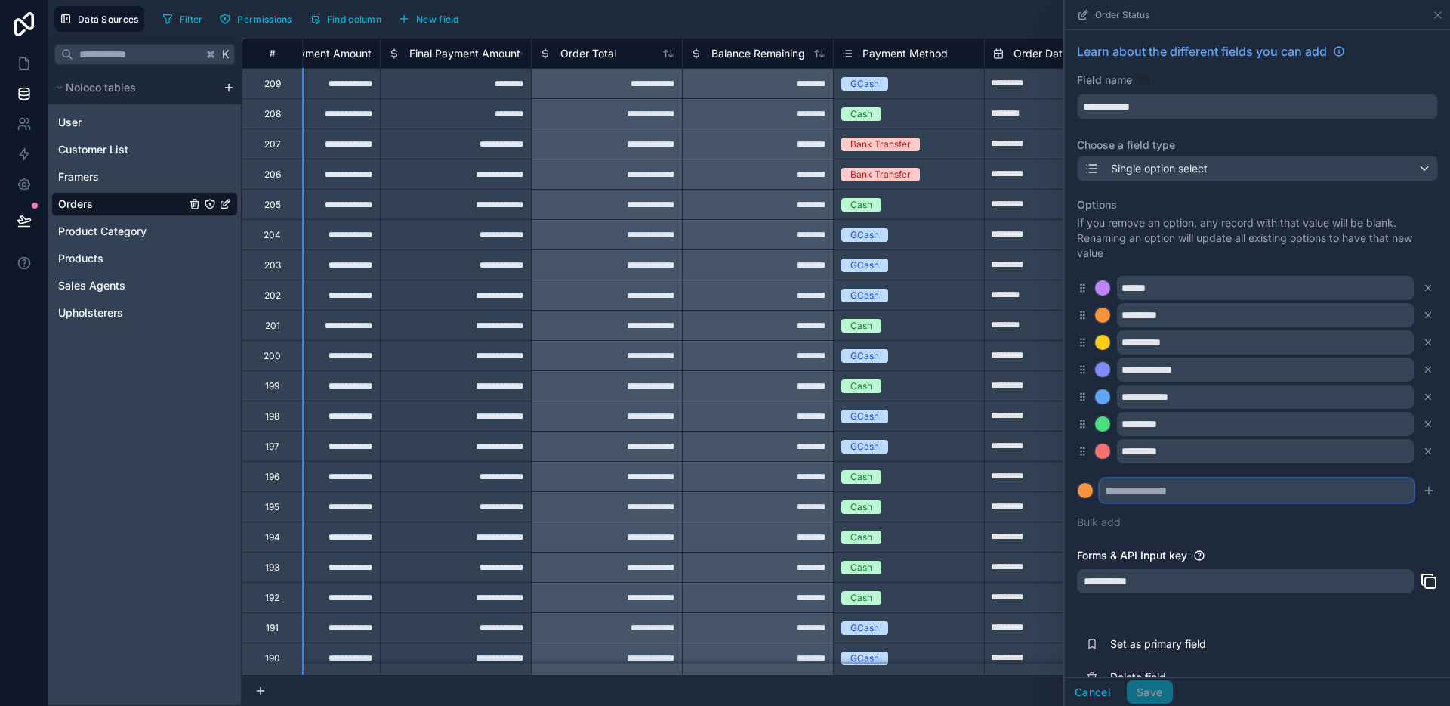
click at [1175, 492] on input "text" at bounding box center [1257, 490] width 314 height 24
click at [1086, 487] on div at bounding box center [1085, 490] width 15 height 15
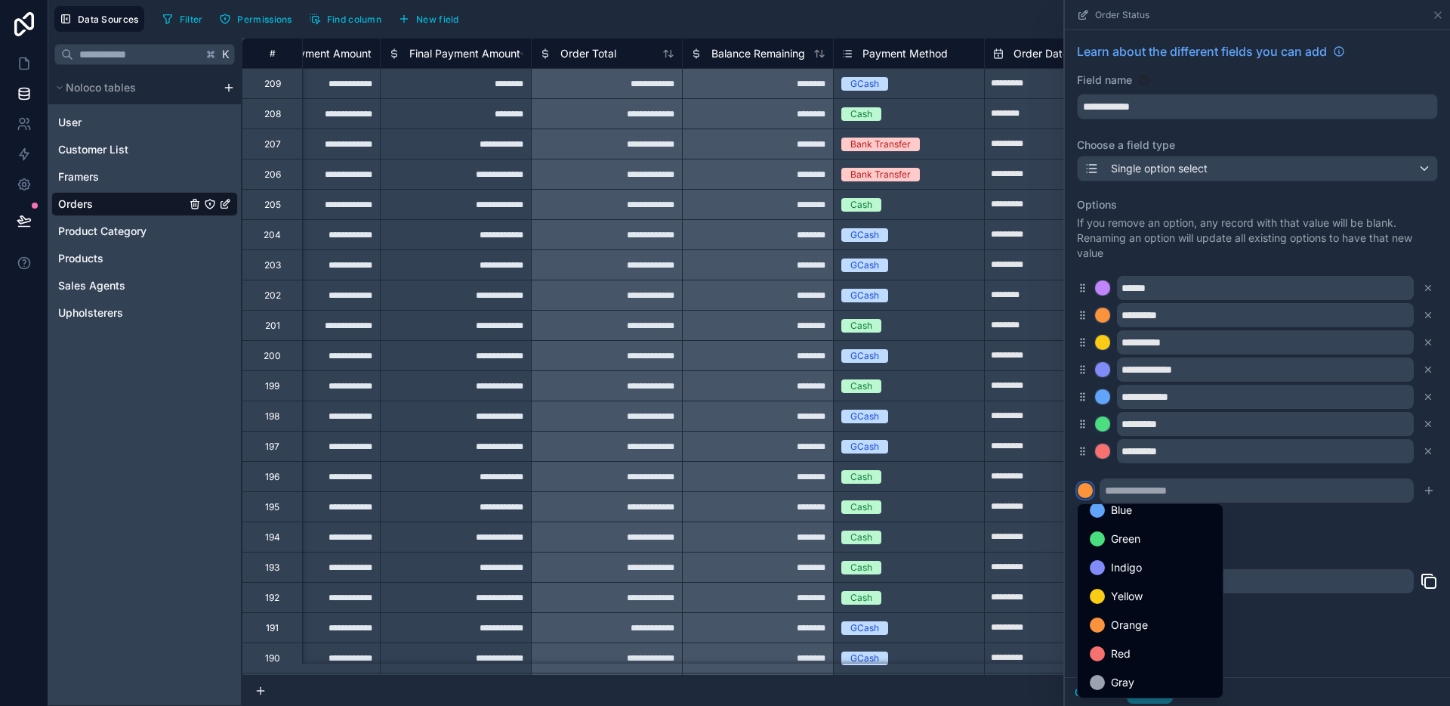
scroll to position [127, 0]
click at [1324, 533] on div at bounding box center [1257, 353] width 385 height 706
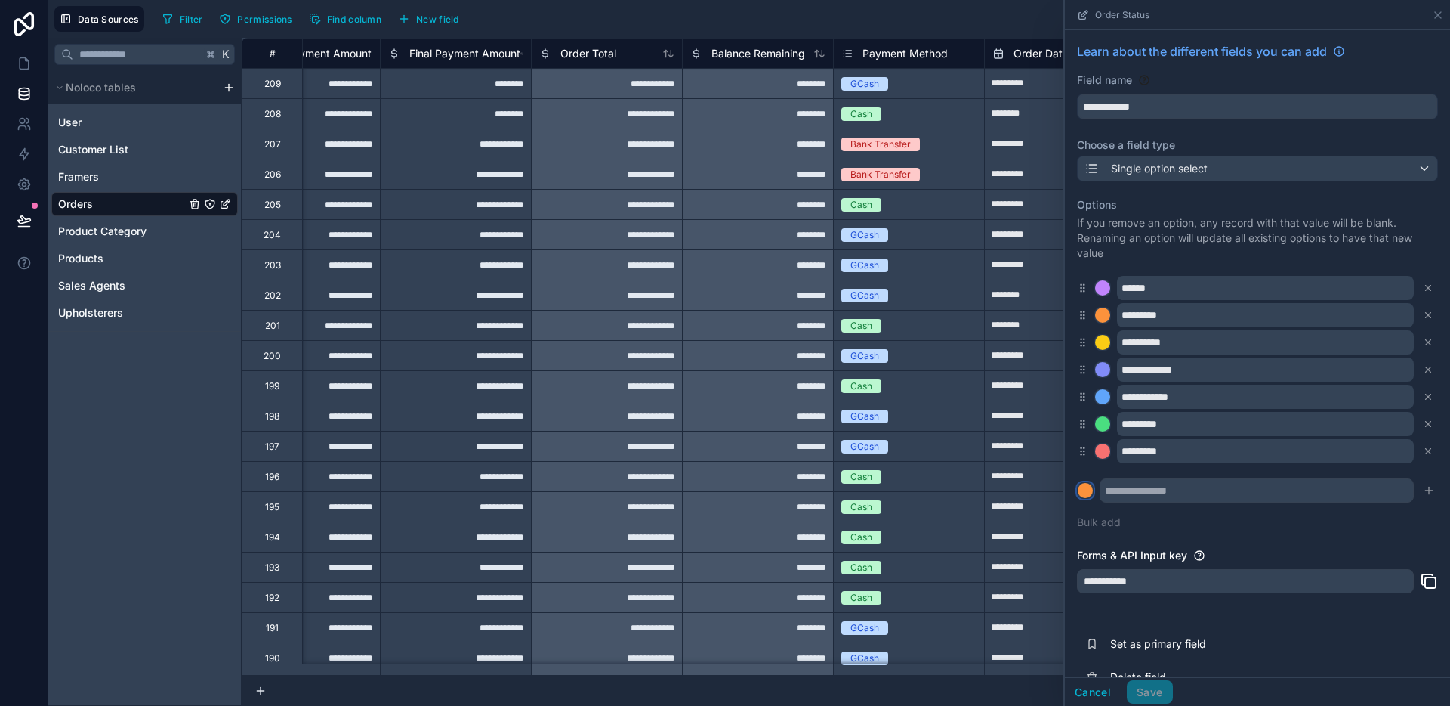
click at [1080, 496] on div at bounding box center [1085, 490] width 15 height 15
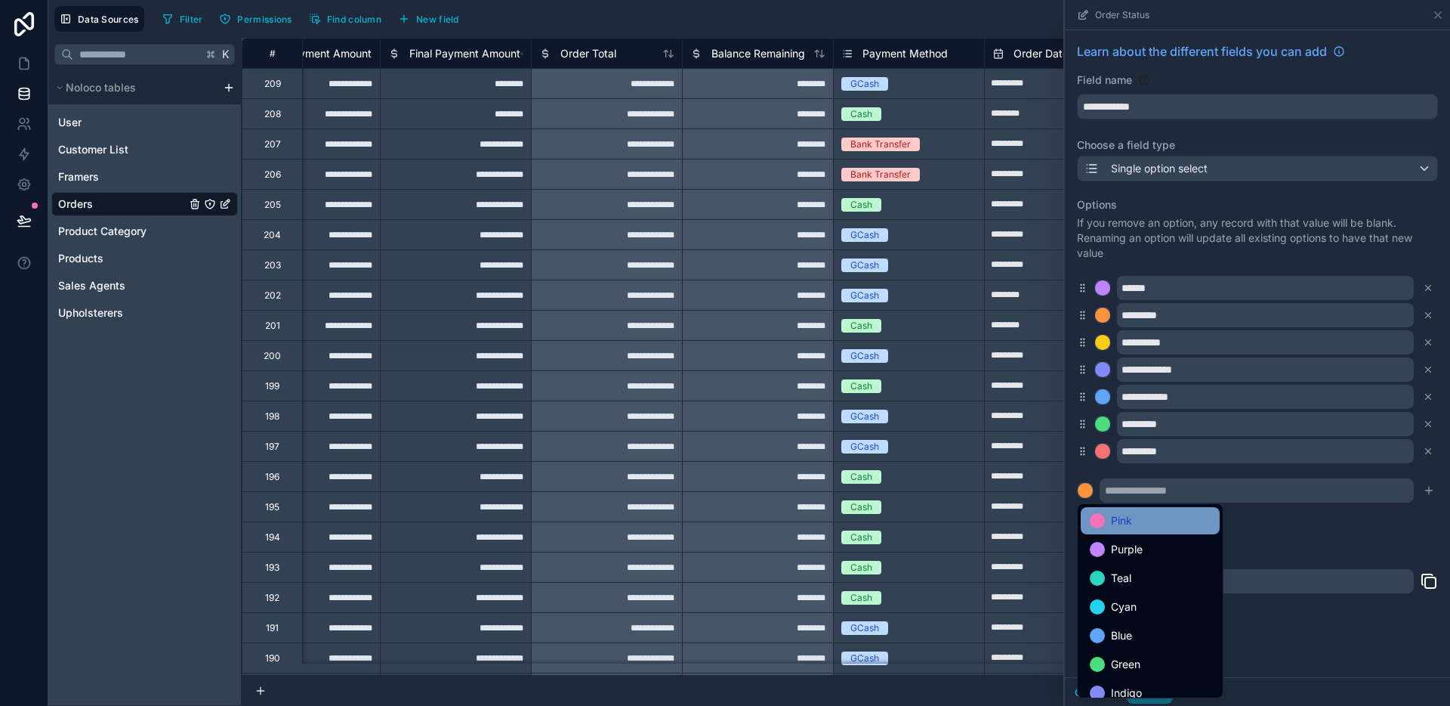
click at [1162, 508] on div "Pink" at bounding box center [1150, 520] width 139 height 27
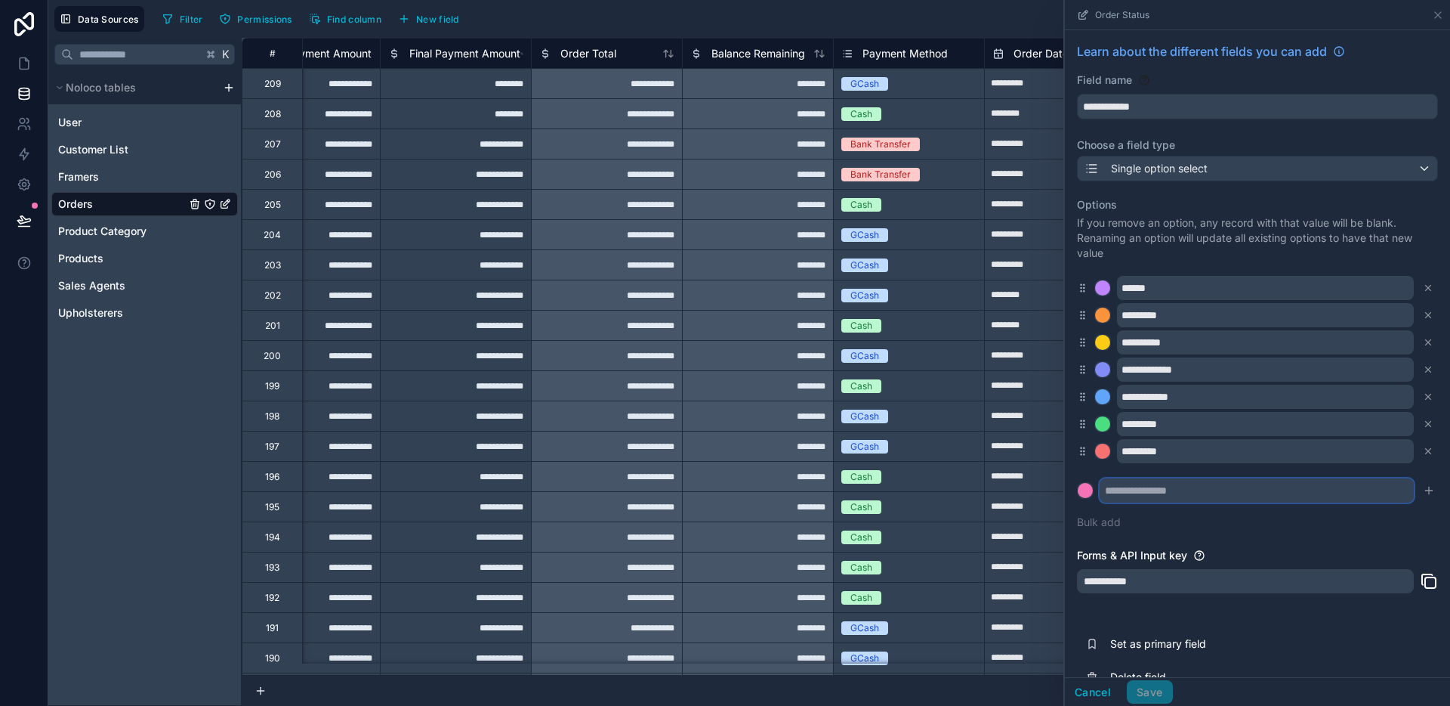
click at [1160, 494] on input "text" at bounding box center [1257, 490] width 314 height 24
type input "**********"
click at [1281, 542] on div "**********" at bounding box center [1257, 367] width 385 height 675
click at [1423, 492] on icon "submit" at bounding box center [1429, 490] width 12 height 12
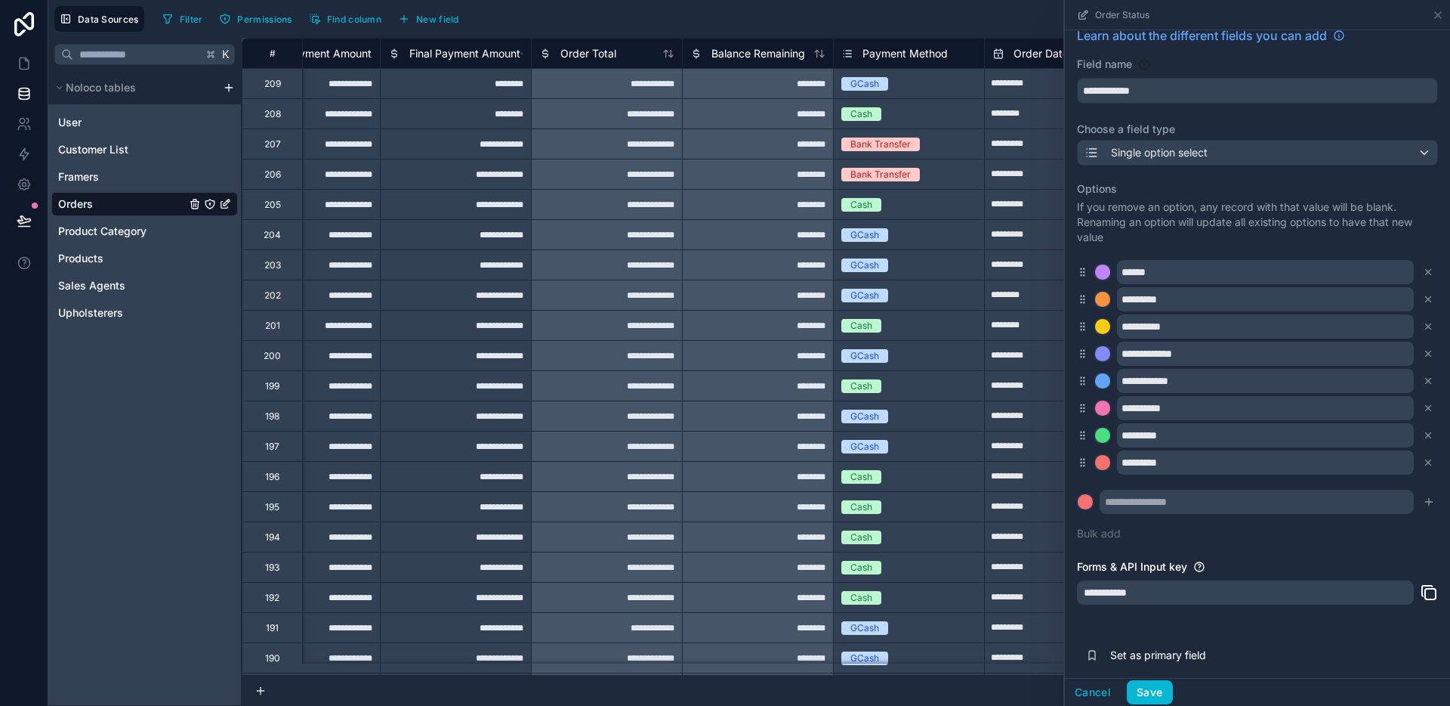
scroll to position [24, 0]
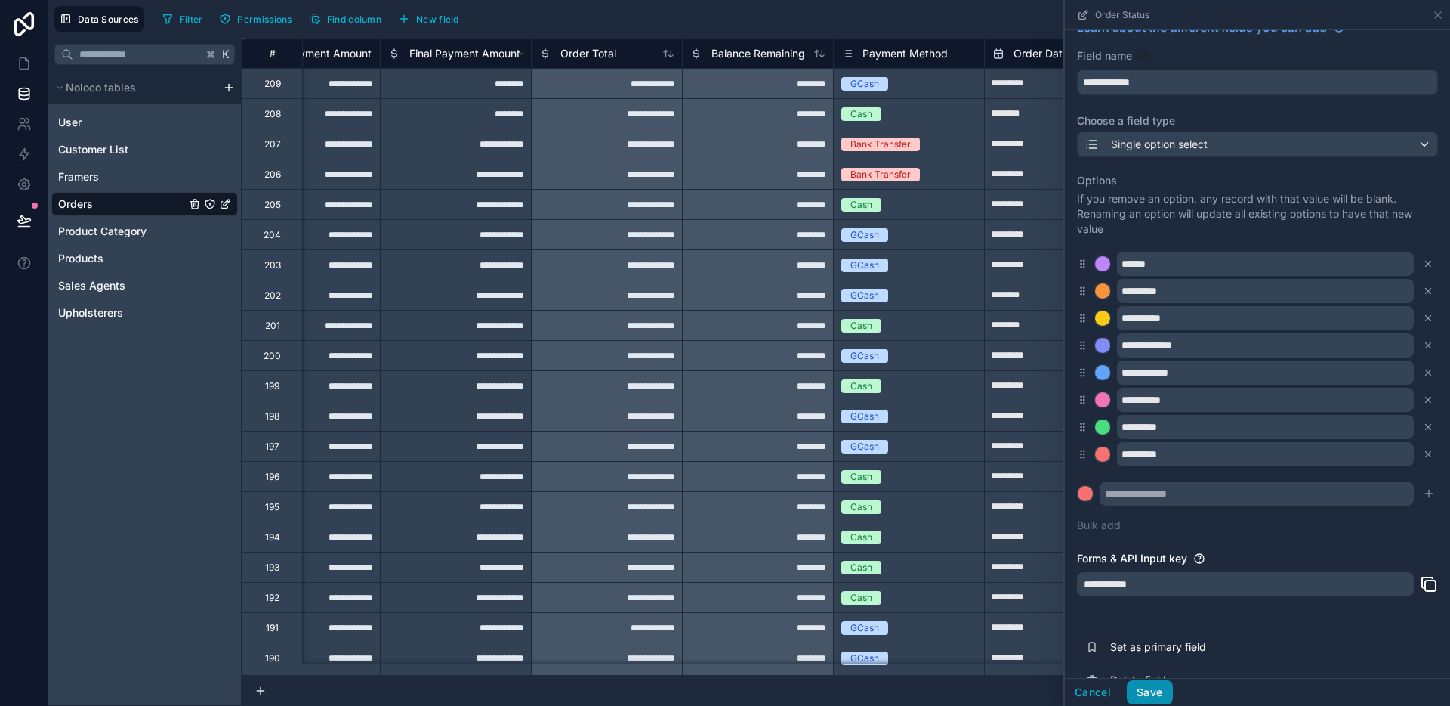
click at [1158, 693] on button "Save" at bounding box center [1149, 692] width 45 height 24
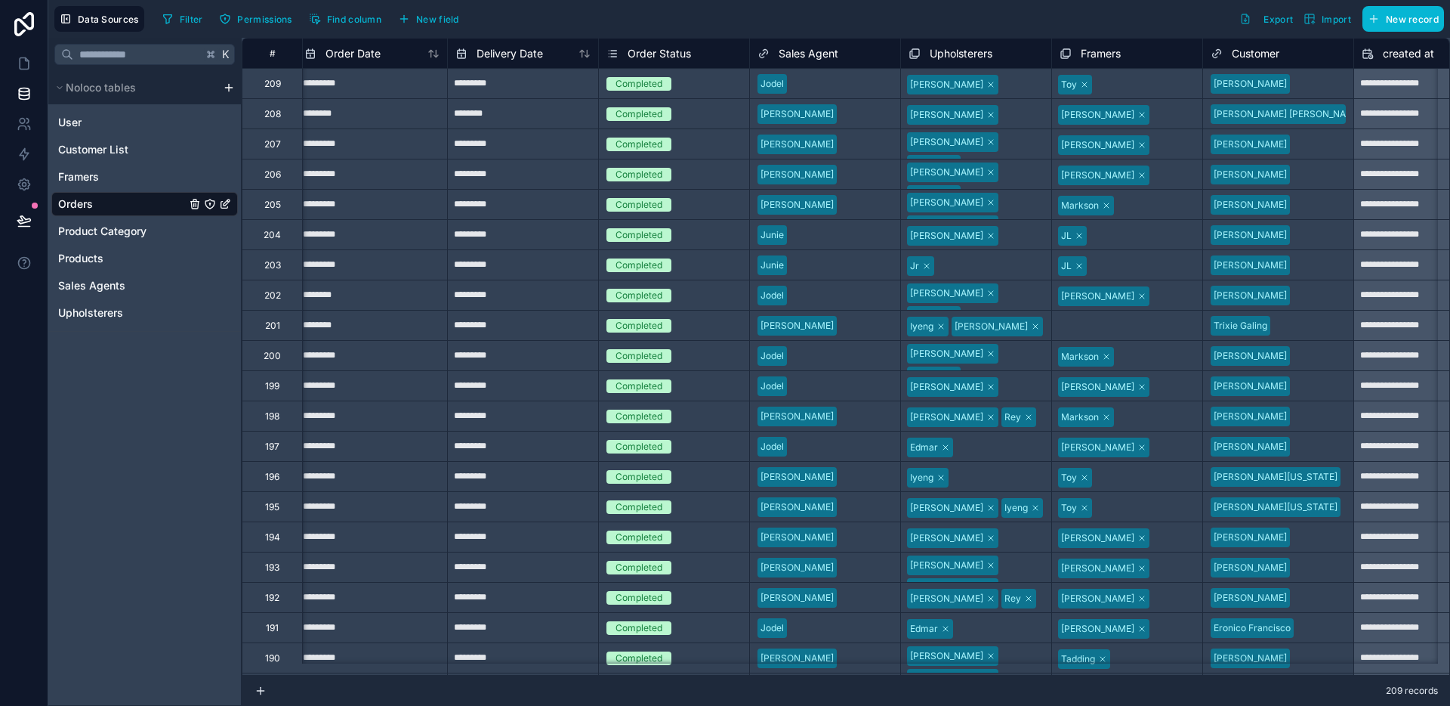
scroll to position [0, 2713]
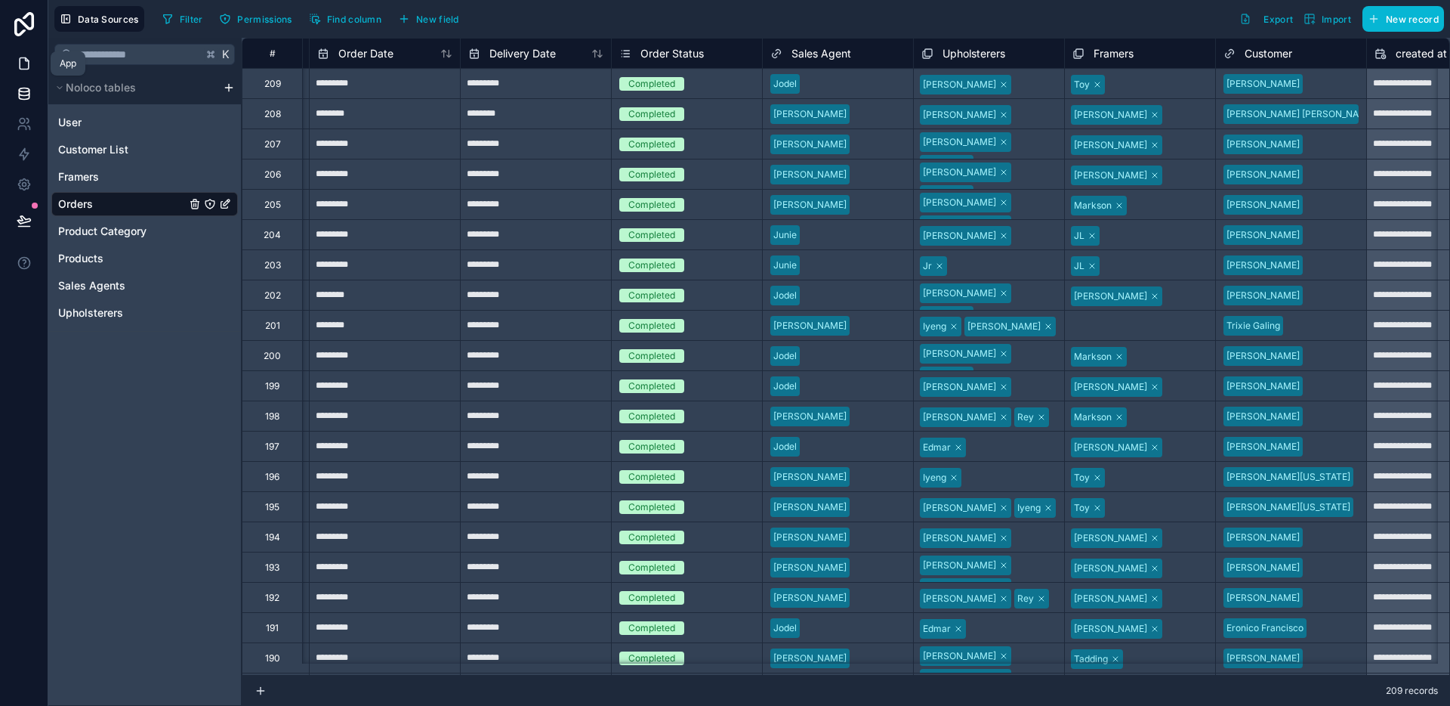
click at [36, 65] on link at bounding box center [24, 63] width 48 height 30
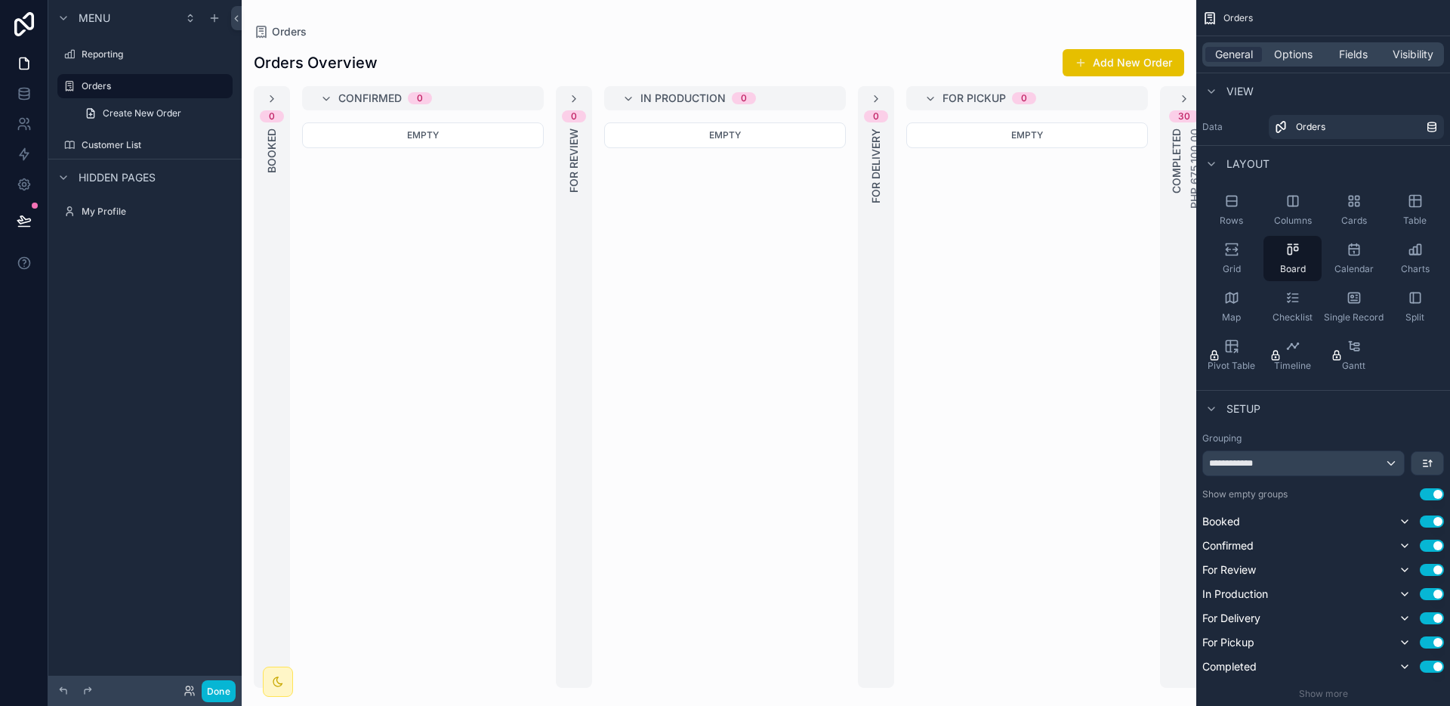
click at [900, 277] on div "0 Booked Confirmed 0 Empty 0 For Review In Production 0 Empty 0 For Delivery Fo…" at bounding box center [719, 386] width 955 height 601
click at [866, 287] on div "0 For Delivery" at bounding box center [876, 386] width 36 height 601
click at [568, 222] on div "0 For Review" at bounding box center [574, 386] width 36 height 601
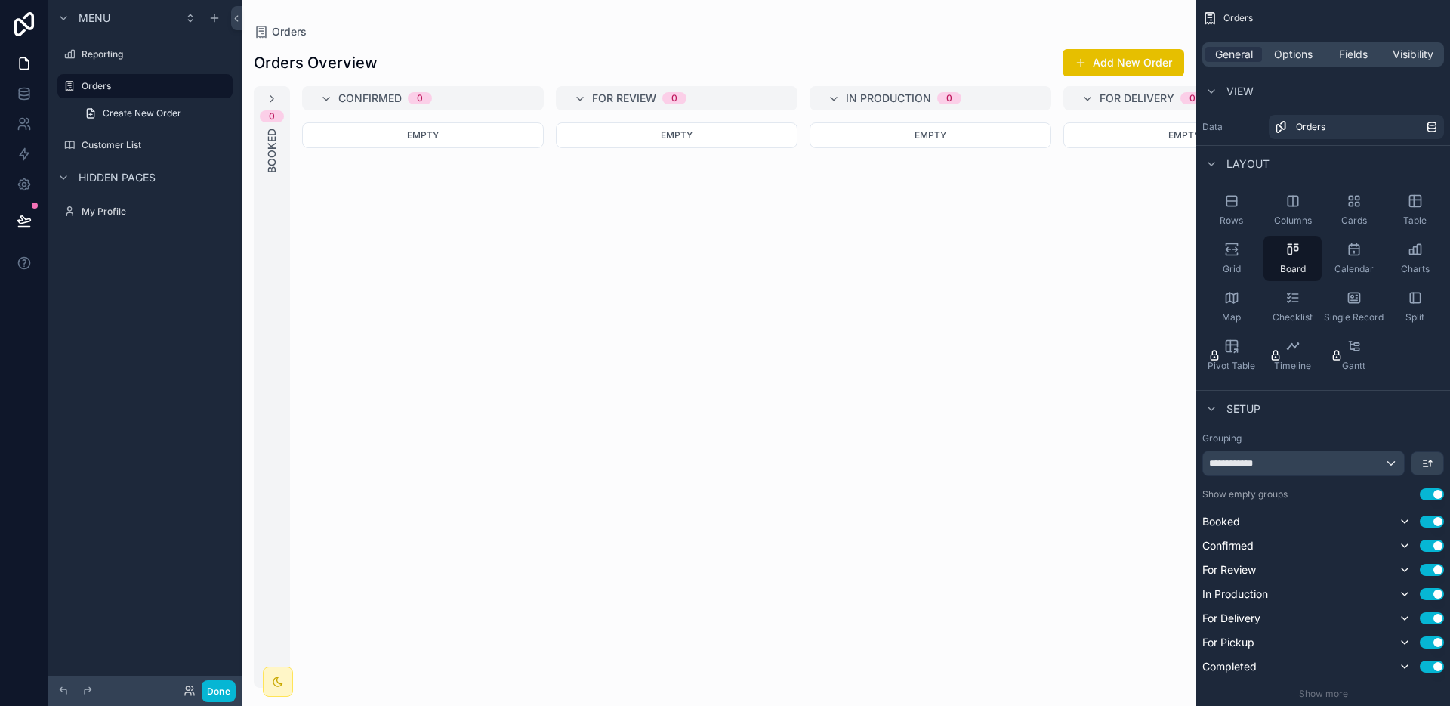
click at [279, 220] on div "0 Booked" at bounding box center [272, 386] width 36 height 601
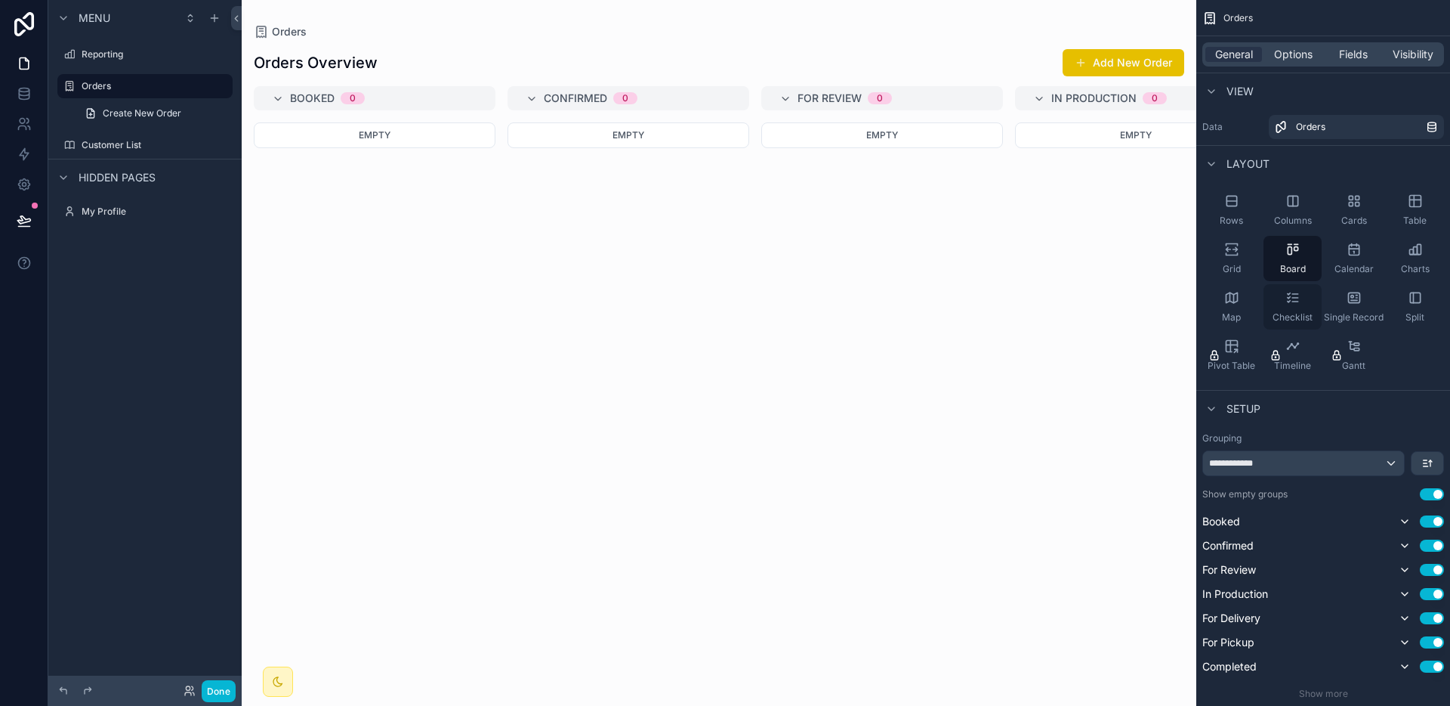
click at [1265, 311] on div "Checklist" at bounding box center [1293, 306] width 58 height 45
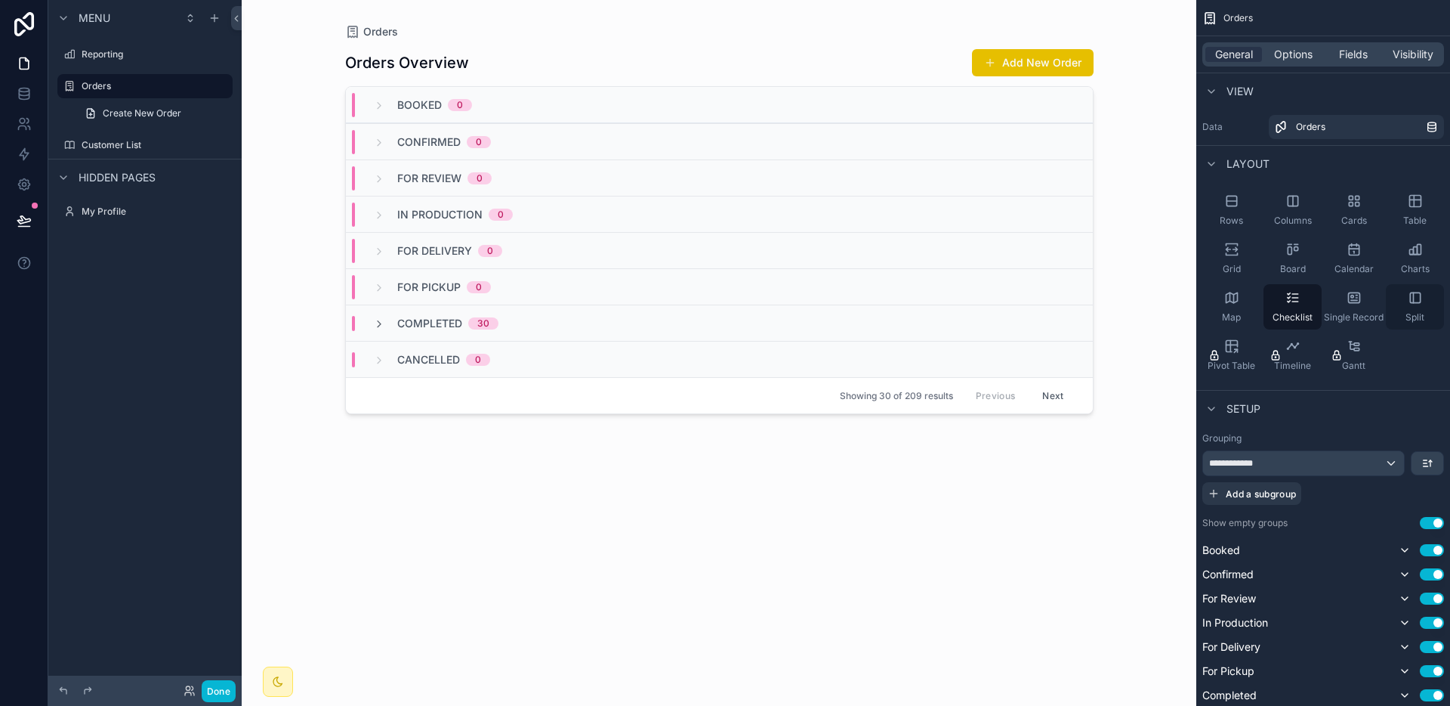
click at [1424, 311] on span "Split" at bounding box center [1415, 317] width 19 height 12
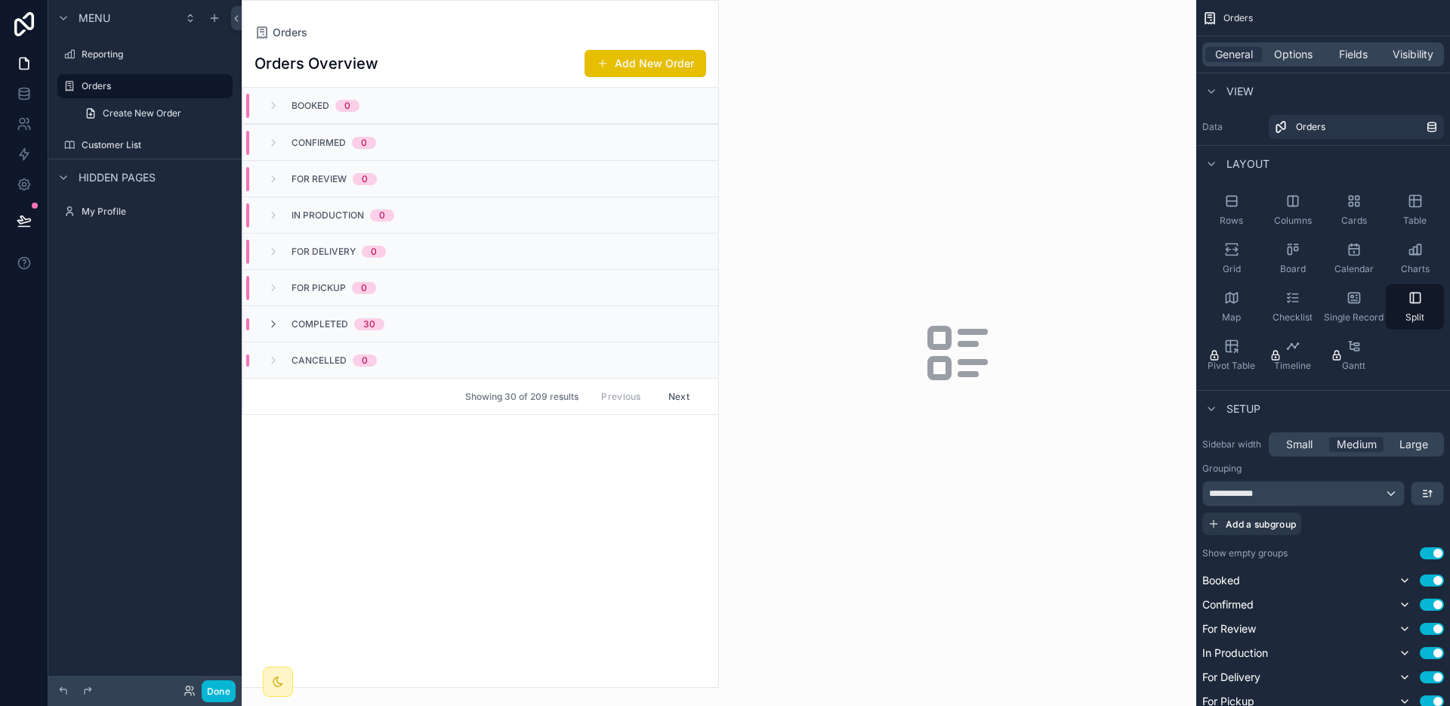
click at [689, 397] on button "Next" at bounding box center [679, 396] width 42 height 23
click at [411, 321] on div "Completed 30" at bounding box center [480, 323] width 475 height 36
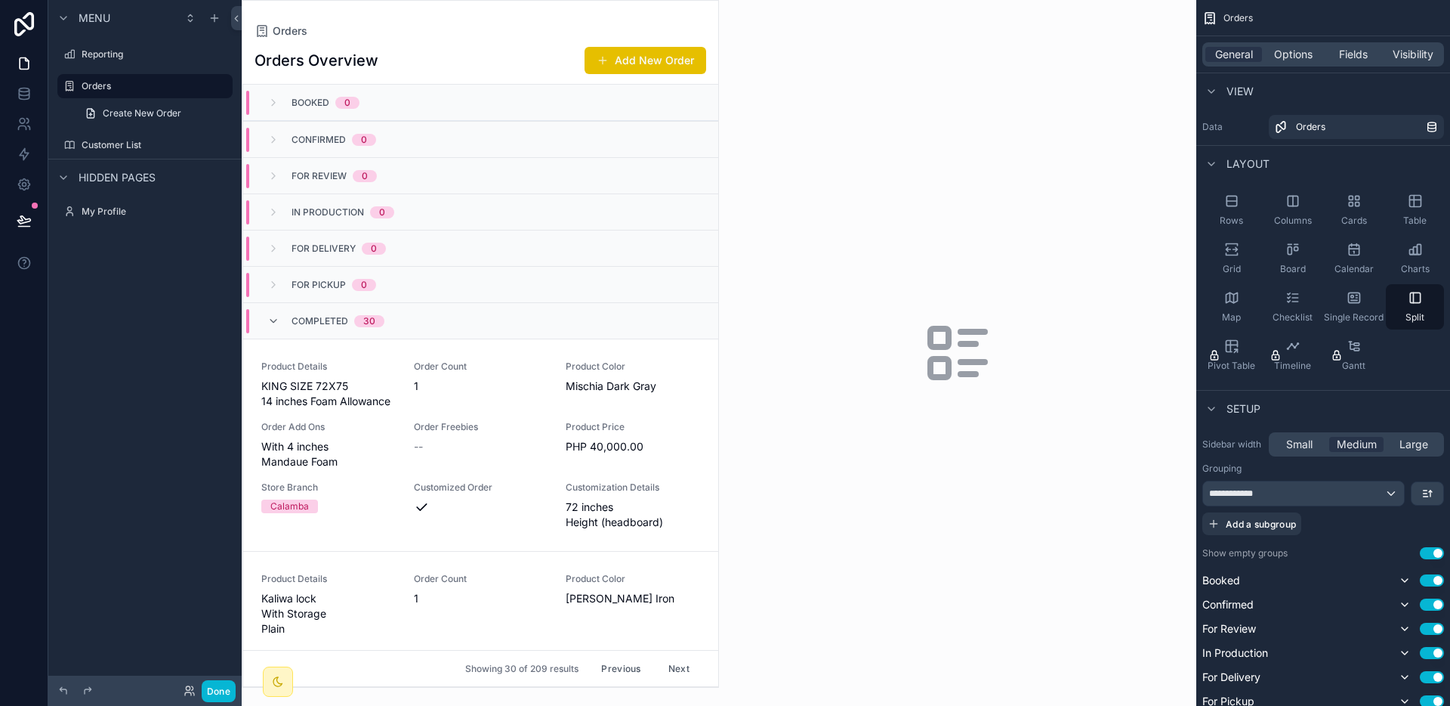
click at [411, 321] on div "Completed 30" at bounding box center [480, 320] width 475 height 36
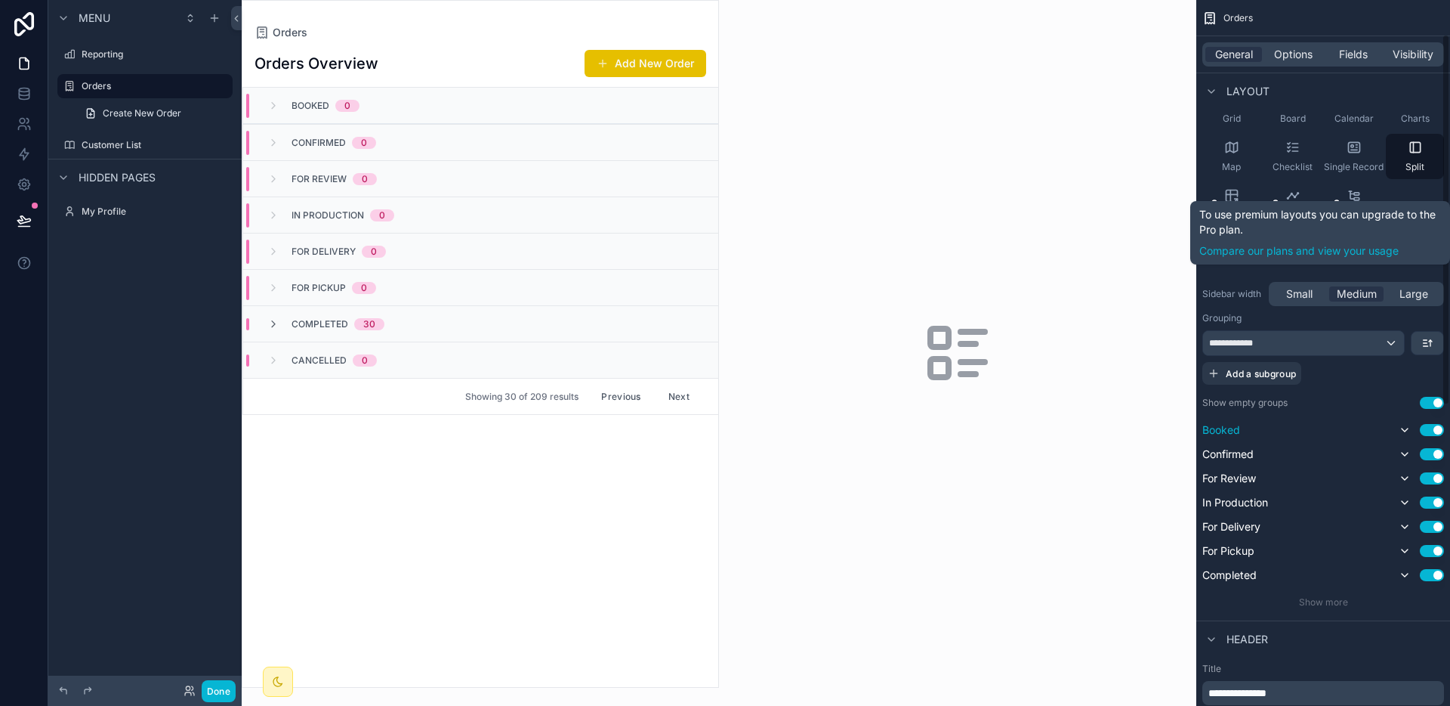
scroll to position [151, 0]
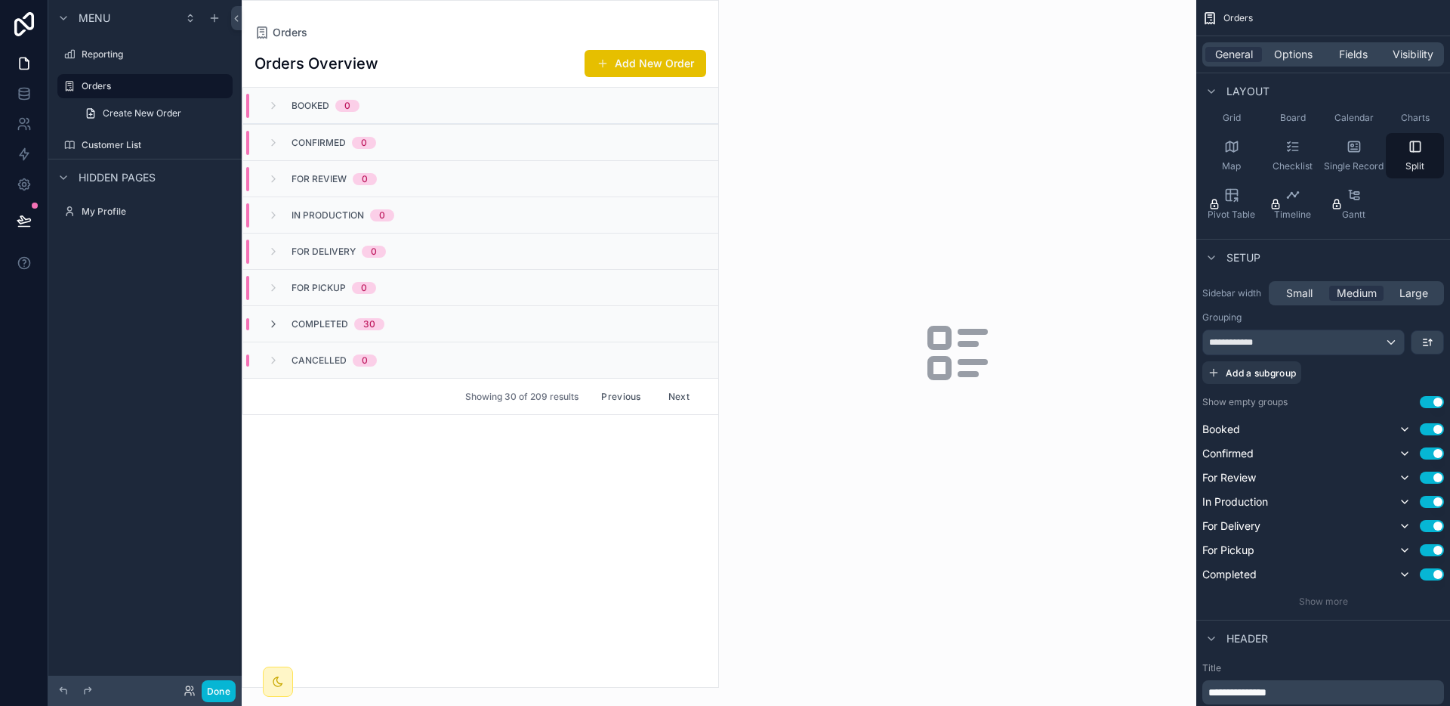
click at [1000, 428] on div "scrollable content" at bounding box center [957, 353] width 477 height 706
click at [1307, 298] on span "Small" at bounding box center [1299, 293] width 26 height 15
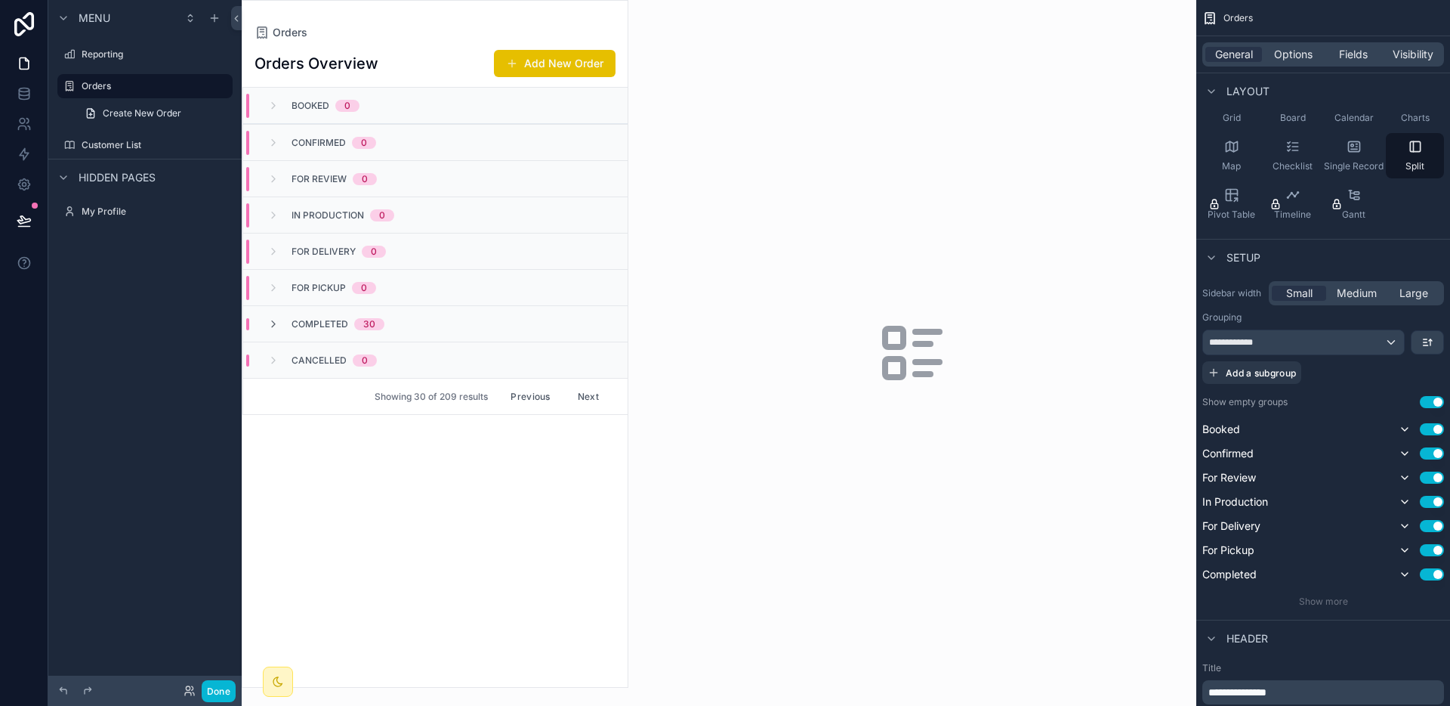
click at [423, 330] on div "Completed 30" at bounding box center [435, 323] width 385 height 36
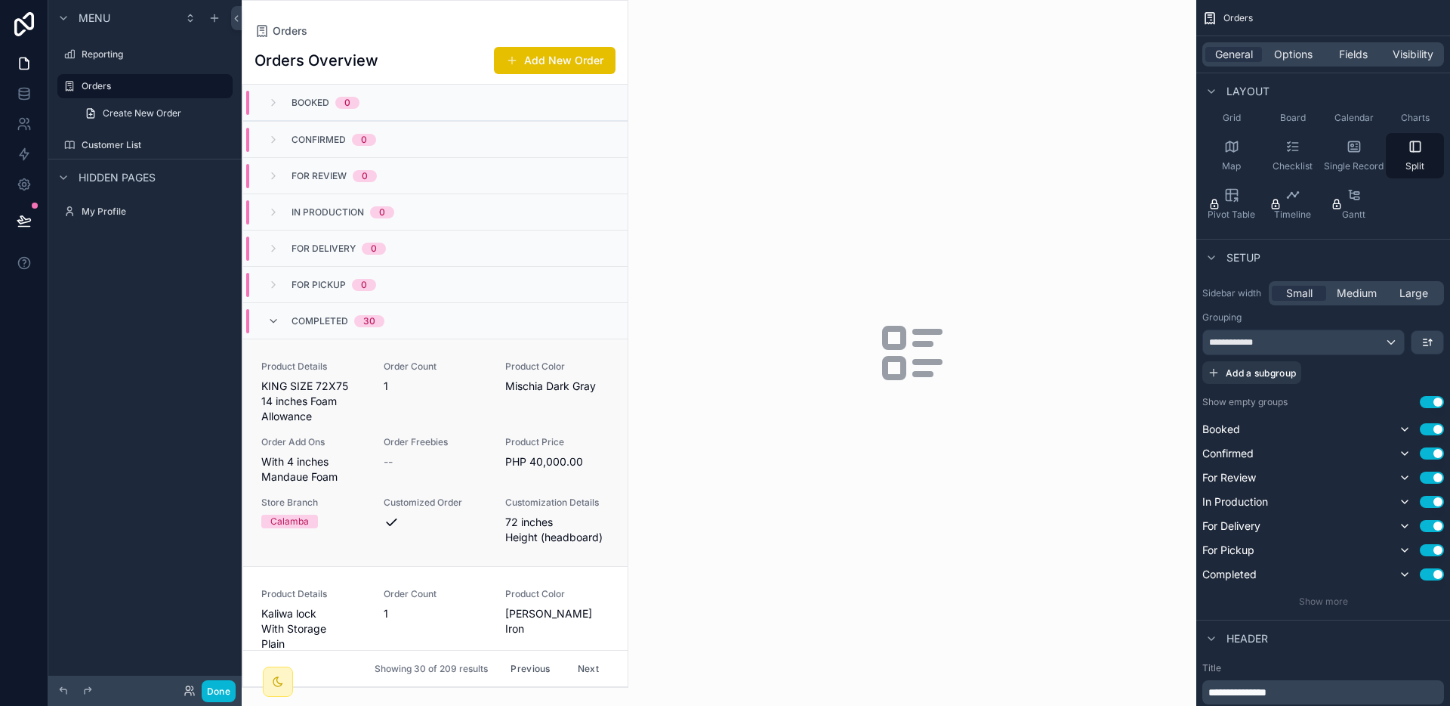
click at [406, 361] on span "Order Count" at bounding box center [436, 366] width 104 height 12
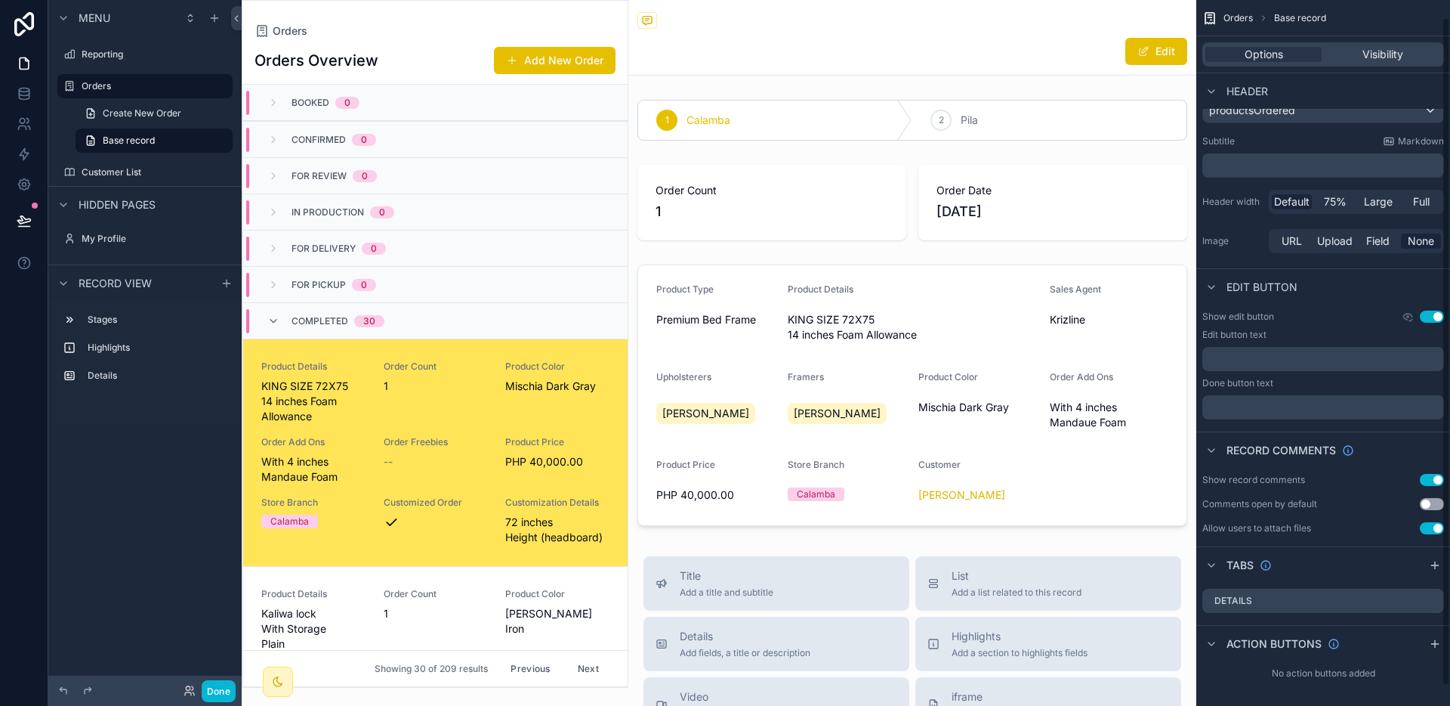
scroll to position [39, 0]
click at [221, 286] on icon "scrollable content" at bounding box center [227, 283] width 12 height 12
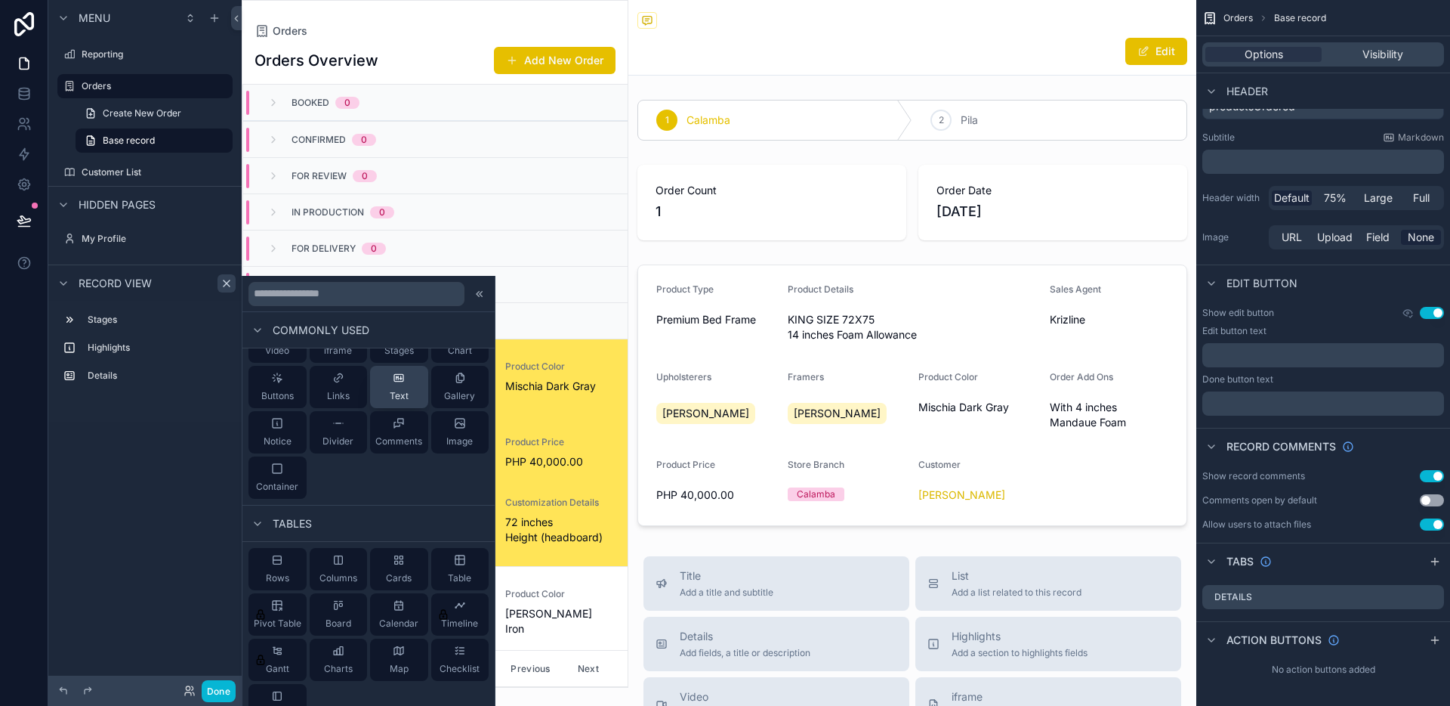
scroll to position [96, 0]
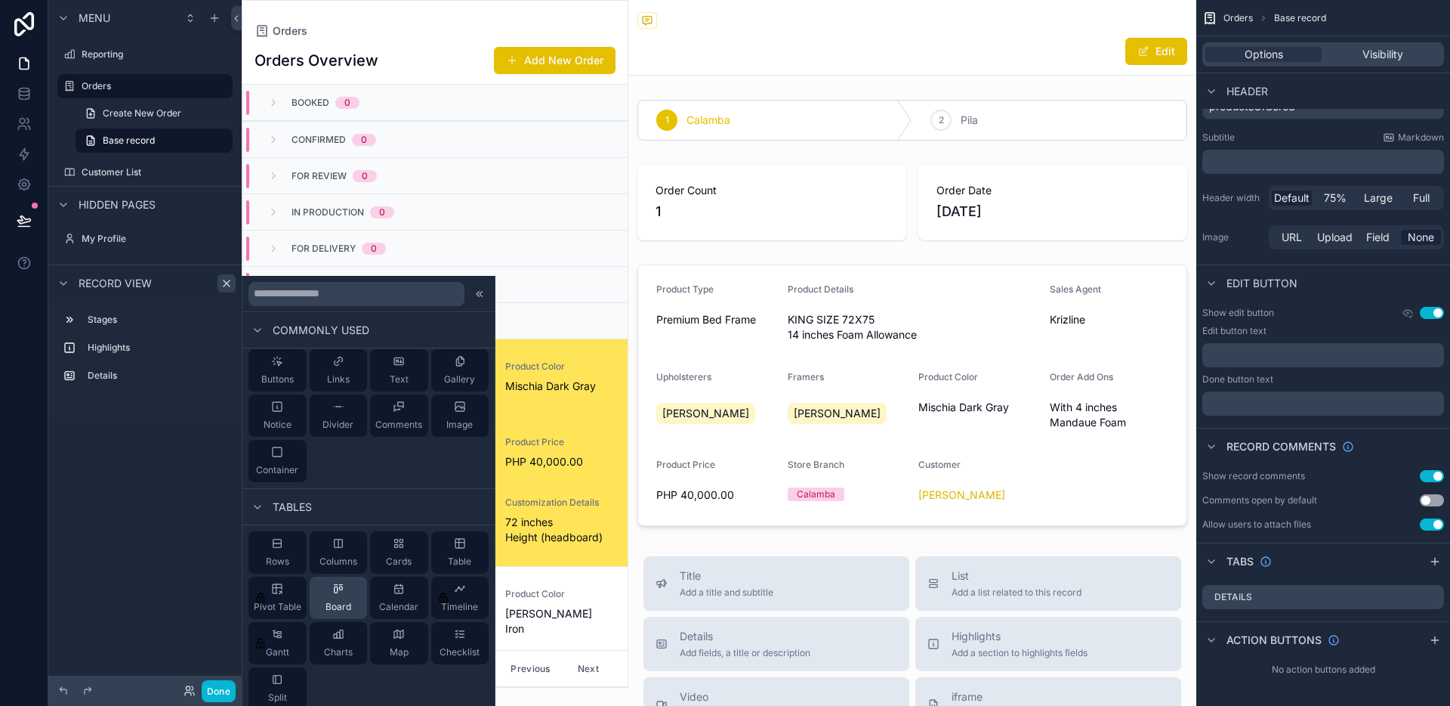
click at [337, 578] on div "Board" at bounding box center [339, 597] width 58 height 42
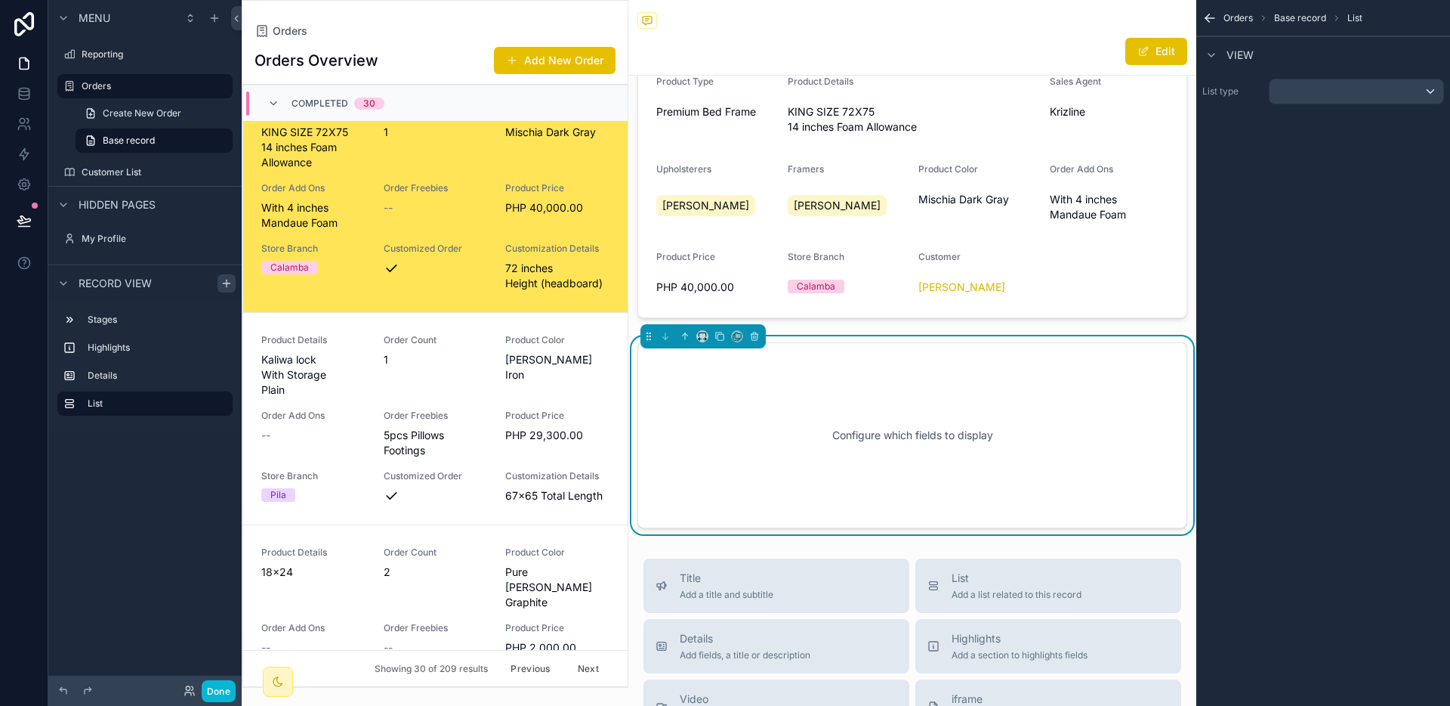
scroll to position [290, 0]
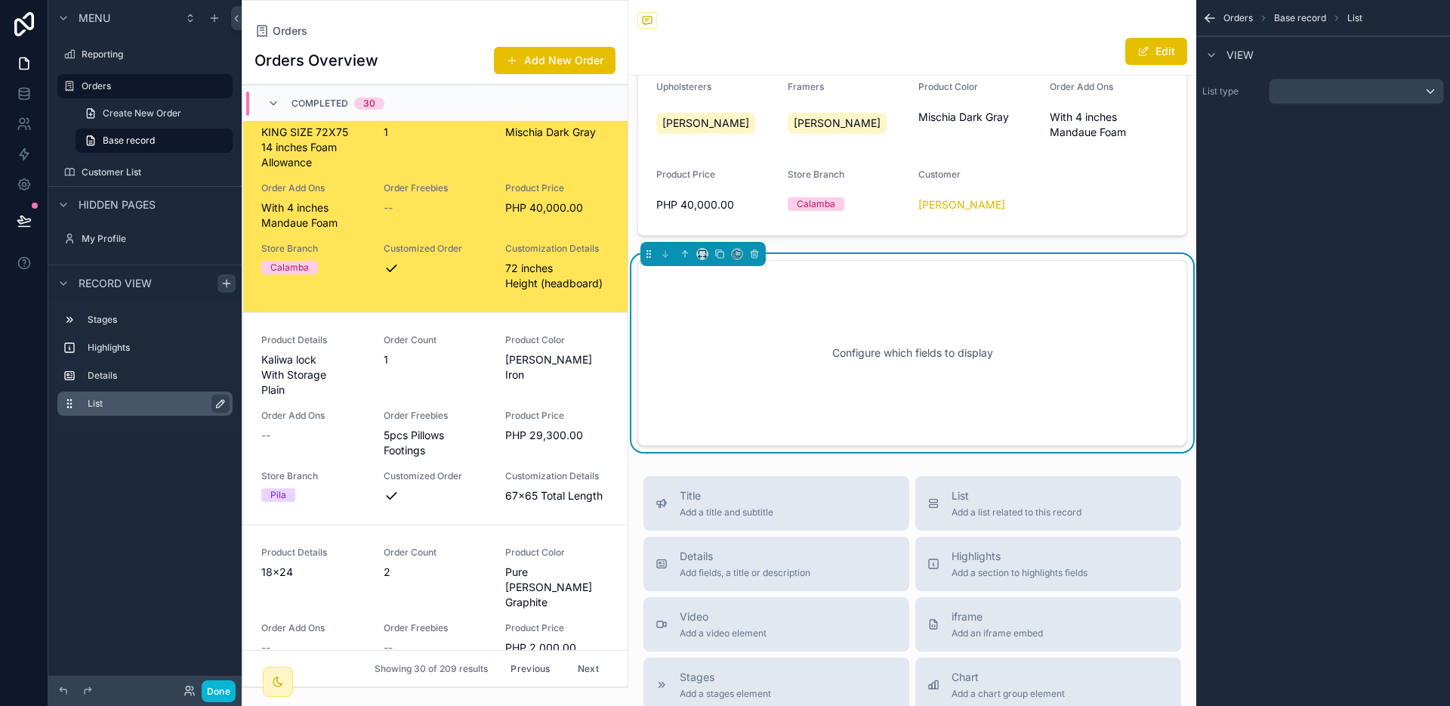
click at [216, 402] on icon "scrollable content" at bounding box center [221, 403] width 12 height 12
click at [216, 405] on icon "scrollable content" at bounding box center [218, 403] width 8 height 5
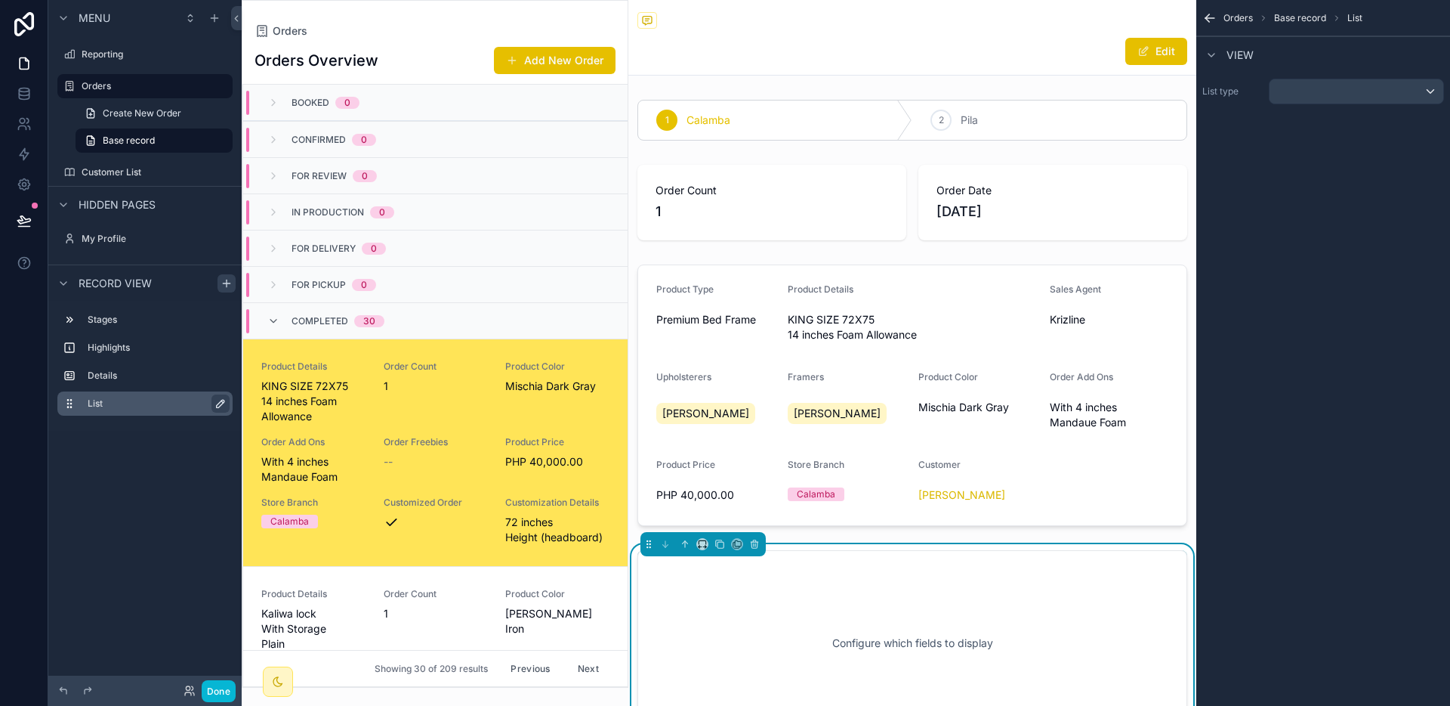
scroll to position [254, 0]
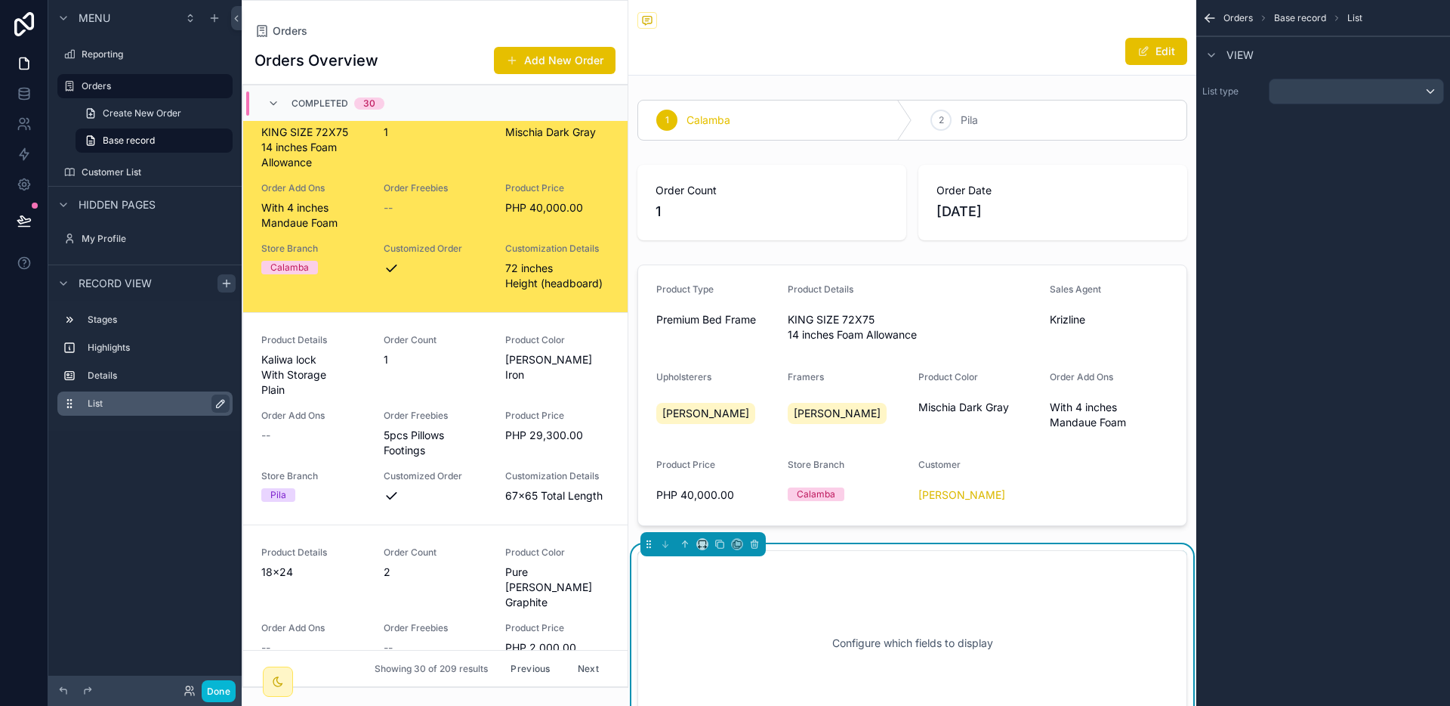
click at [913, 610] on div "Configure which fields to display" at bounding box center [913, 643] width 500 height 136
click at [756, 545] on icon "scrollable content" at bounding box center [754, 544] width 11 height 11
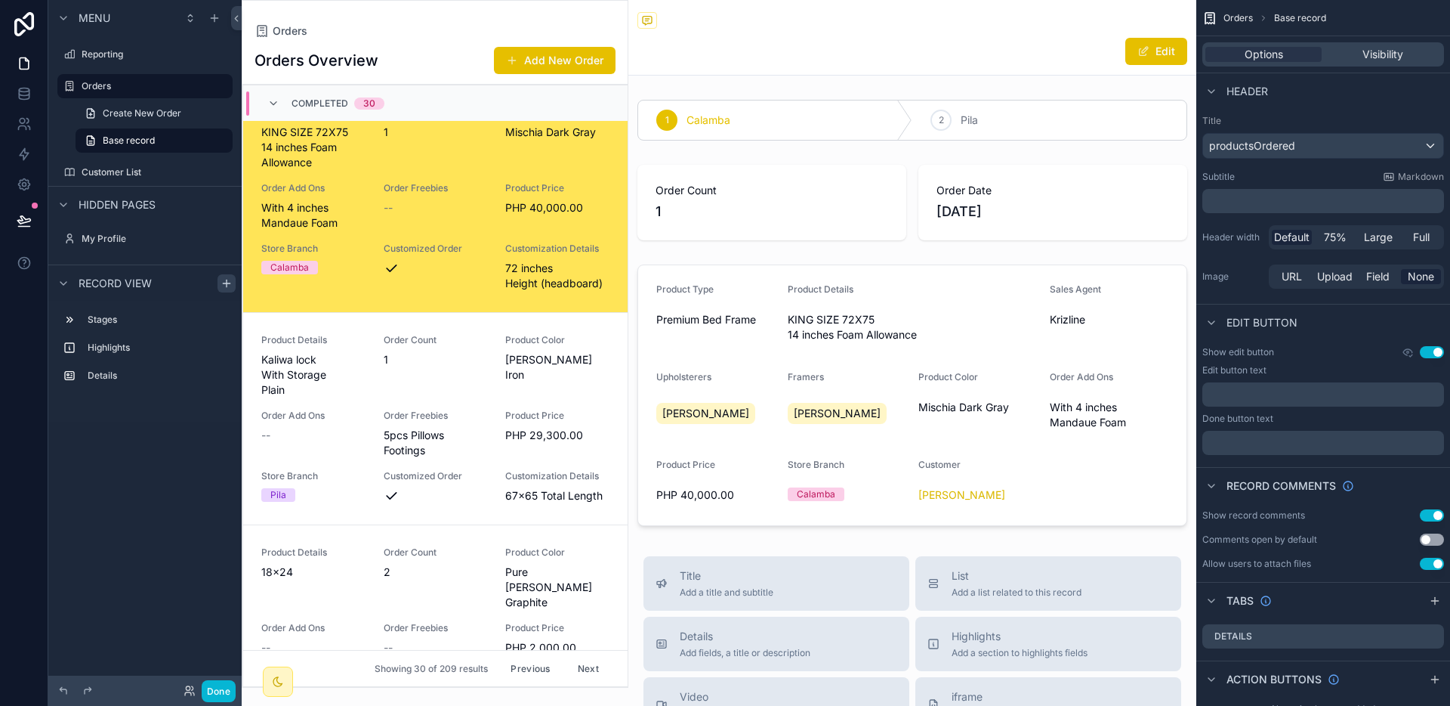
click at [721, 20] on div "Back to Orders Orders" at bounding box center [913, 21] width 550 height 19
click at [131, 97] on div "Orders" at bounding box center [144, 86] width 169 height 24
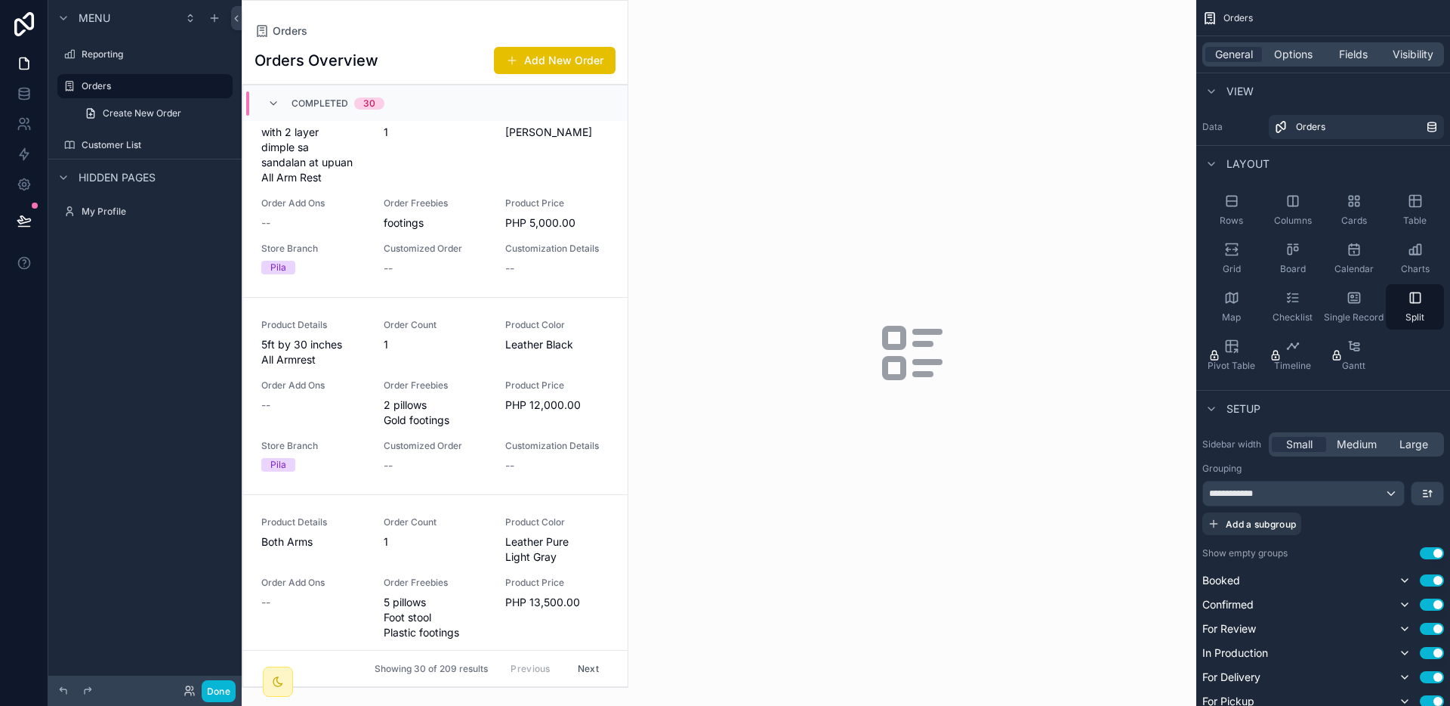
click at [388, 103] on div "Completed 30" at bounding box center [325, 103] width 153 height 24
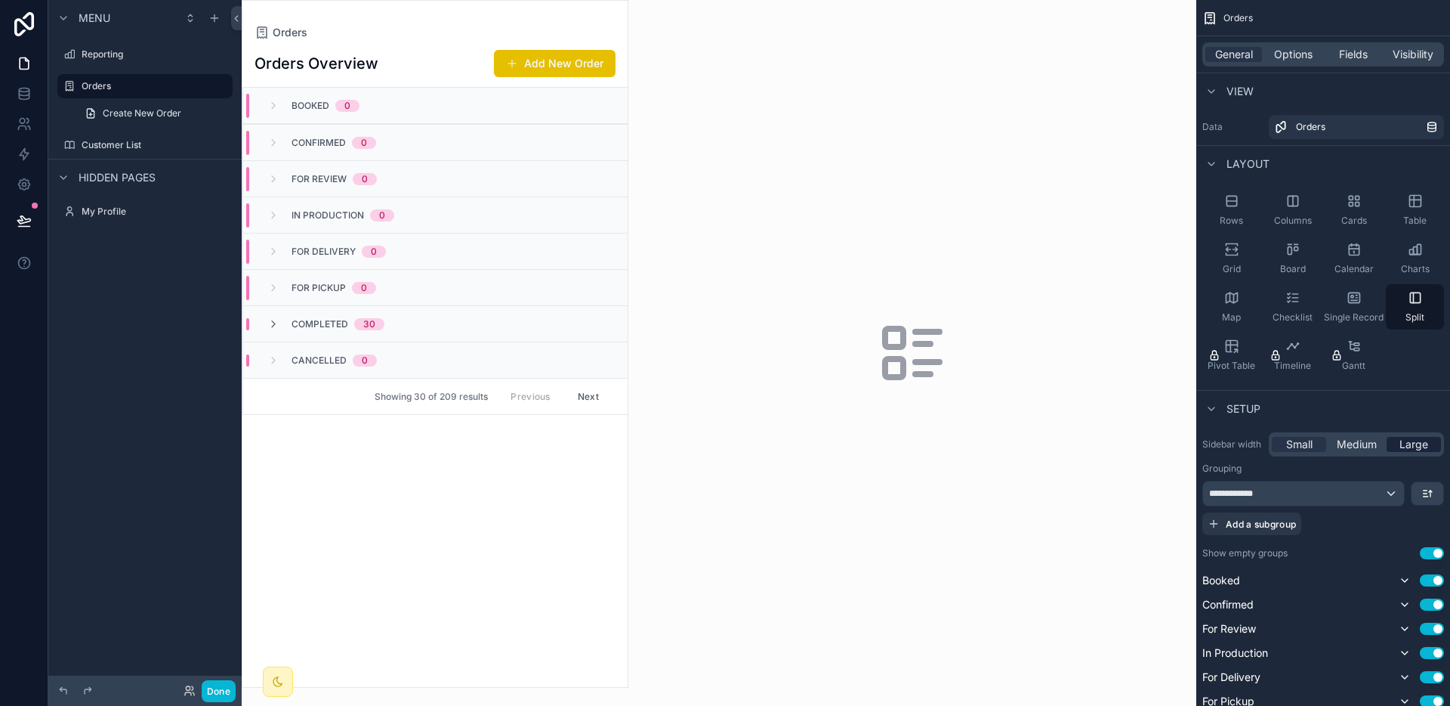
click at [1412, 442] on span "Large" at bounding box center [1414, 444] width 29 height 15
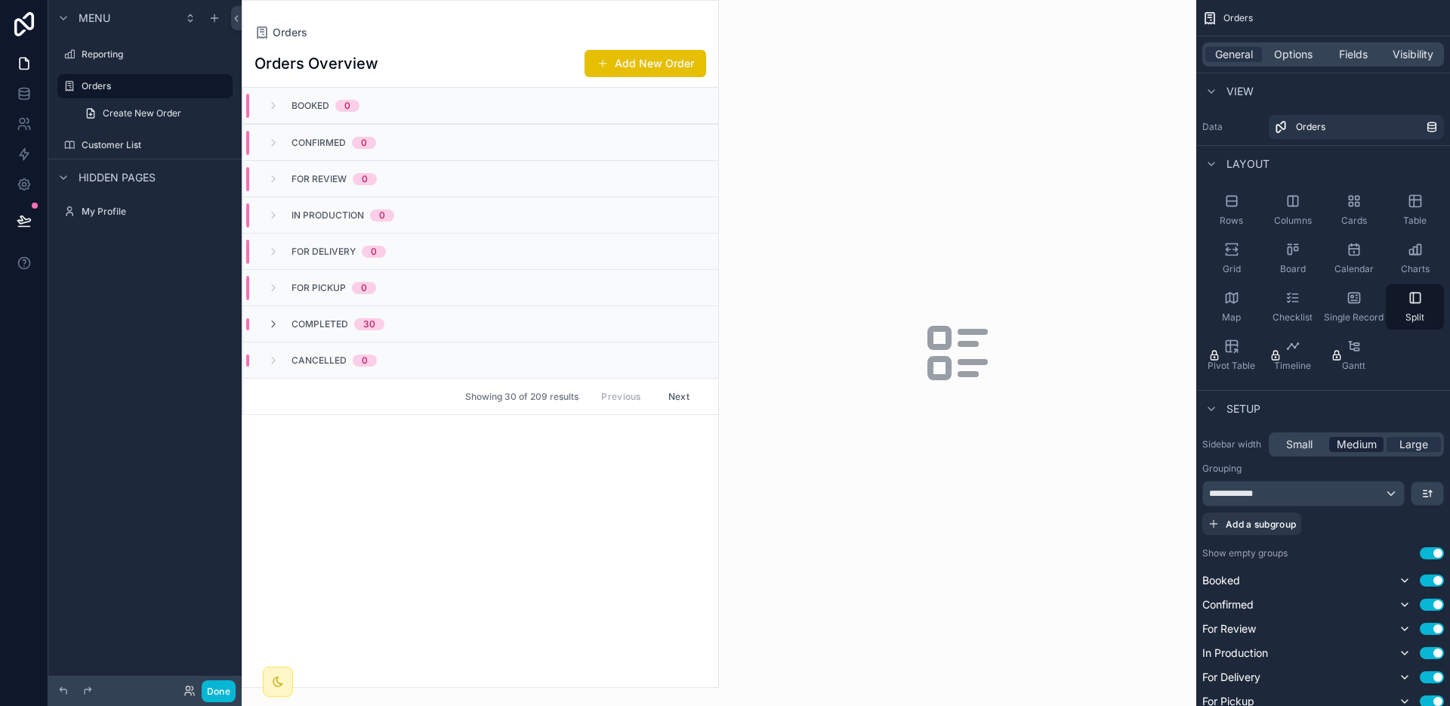
click at [1348, 442] on span "Medium" at bounding box center [1357, 444] width 40 height 15
click at [1315, 438] on div "Small" at bounding box center [1299, 444] width 54 height 15
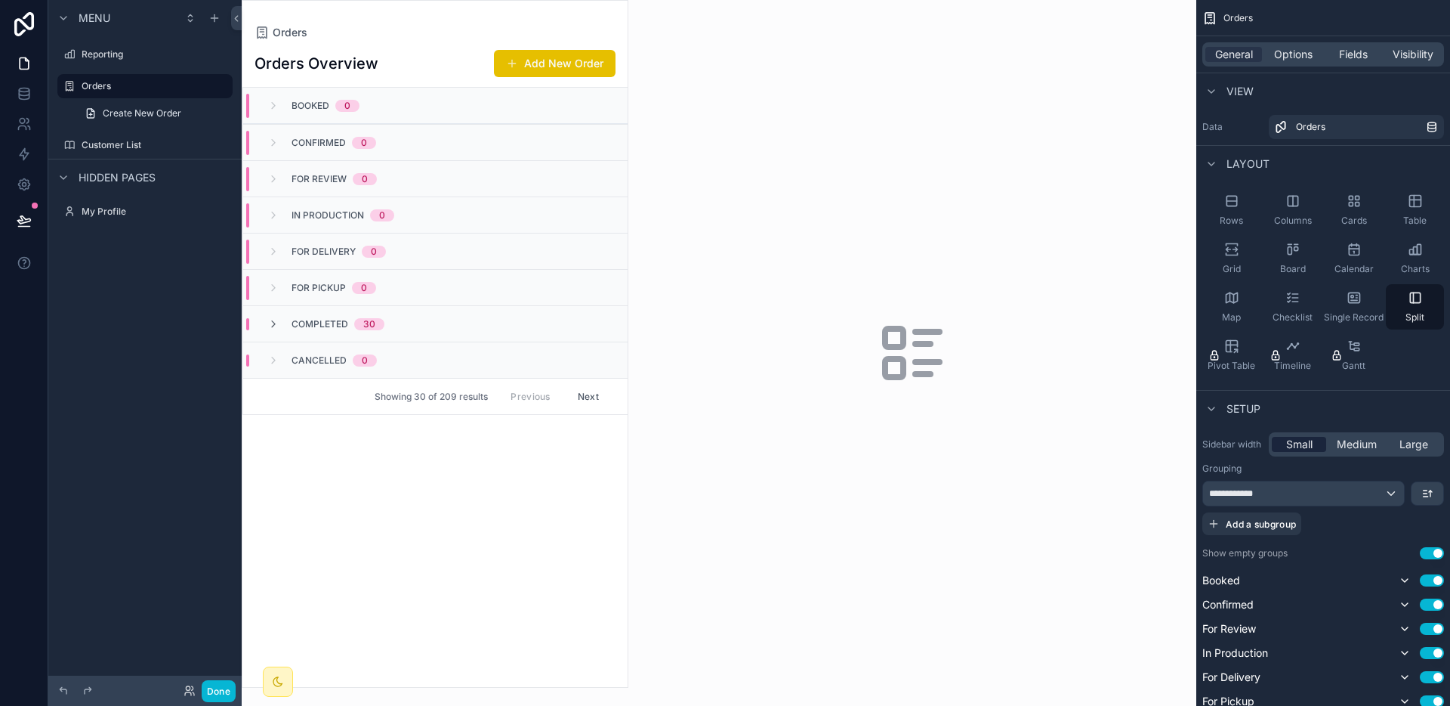
click at [1315, 438] on div "Small" at bounding box center [1299, 444] width 54 height 15
click at [1375, 493] on div "**********" at bounding box center [1303, 493] width 201 height 24
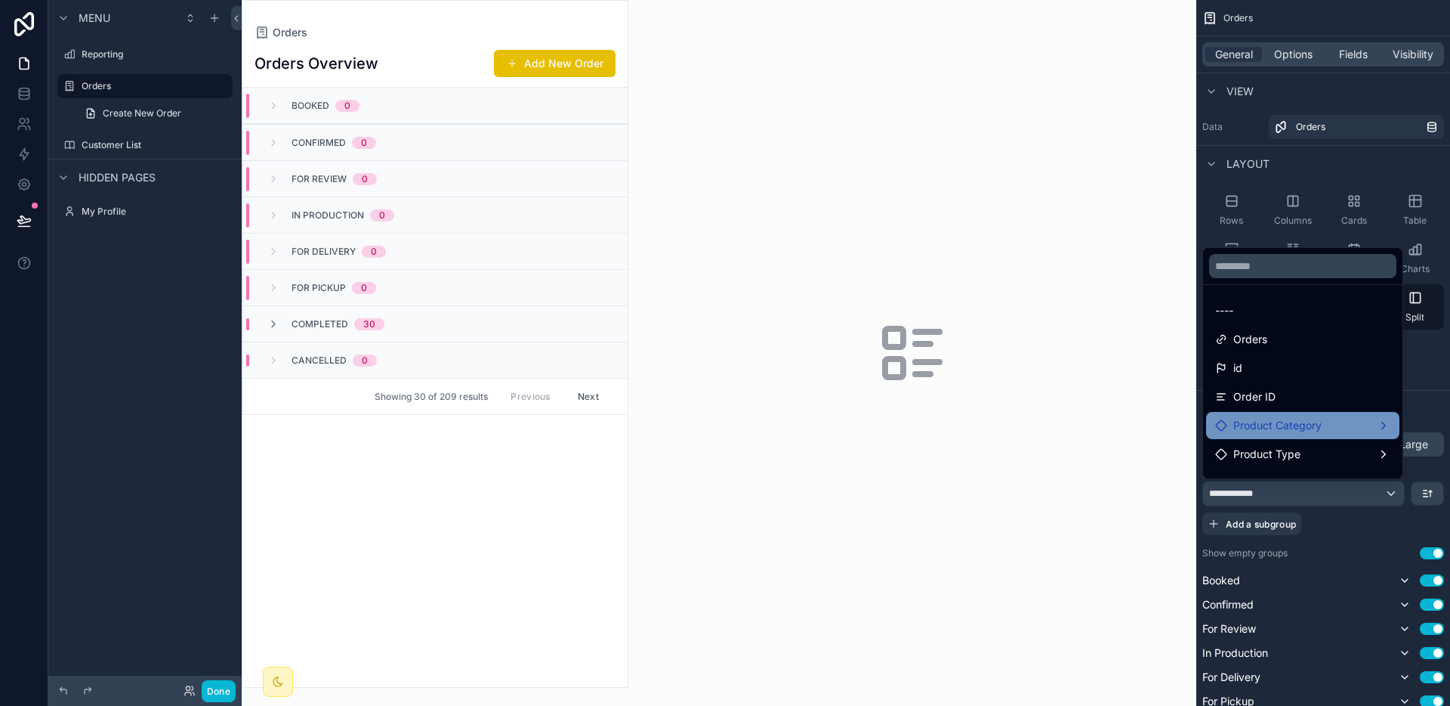
click at [1332, 430] on div "Product Category" at bounding box center [1302, 425] width 175 height 18
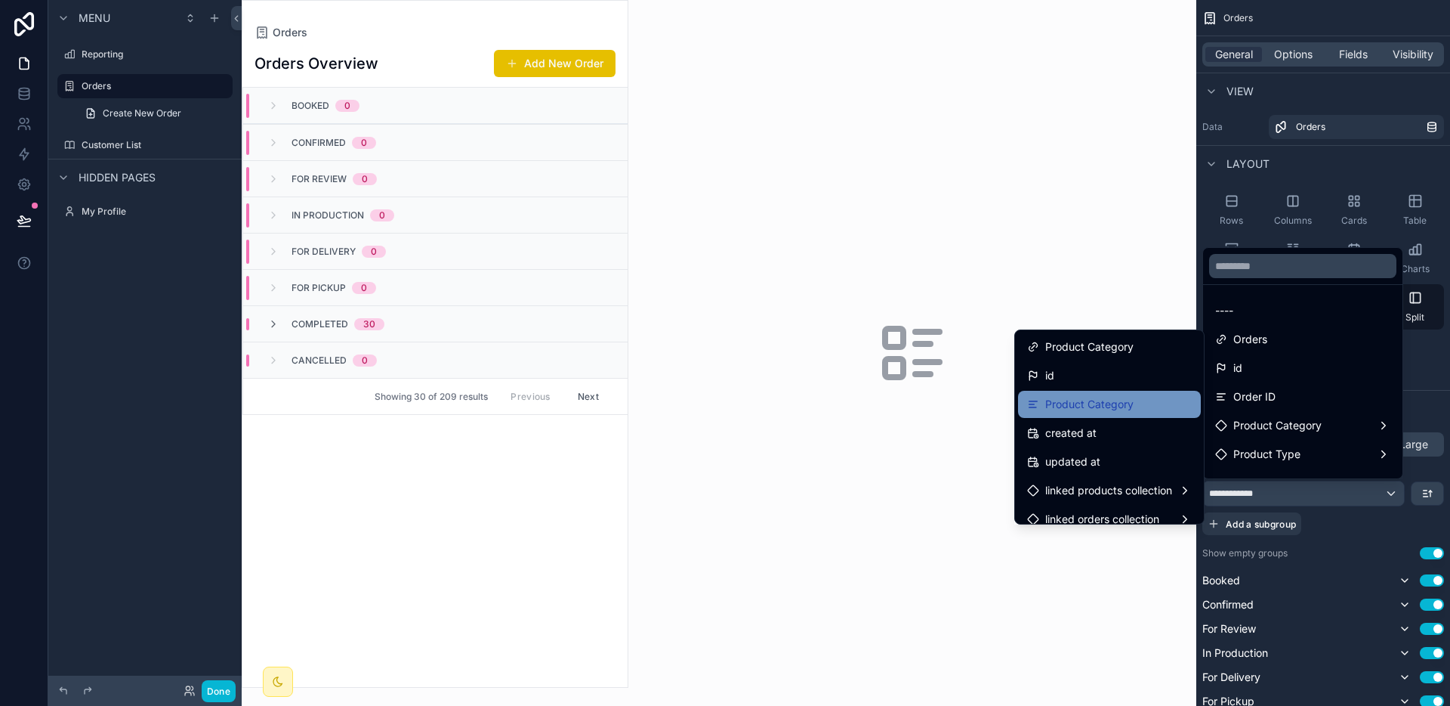
click at [1152, 402] on div "Product Category" at bounding box center [1109, 404] width 165 height 18
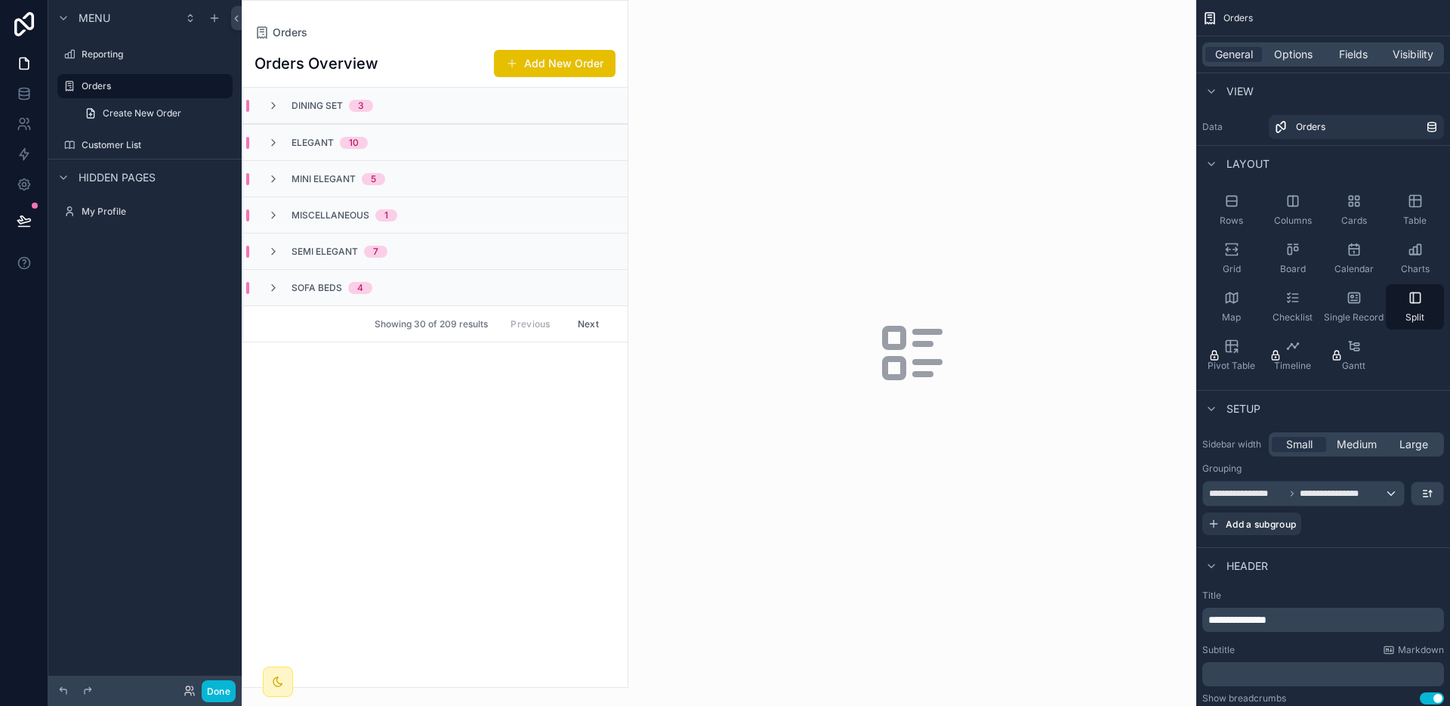
click at [423, 110] on div "Dining Set 3" at bounding box center [435, 106] width 385 height 36
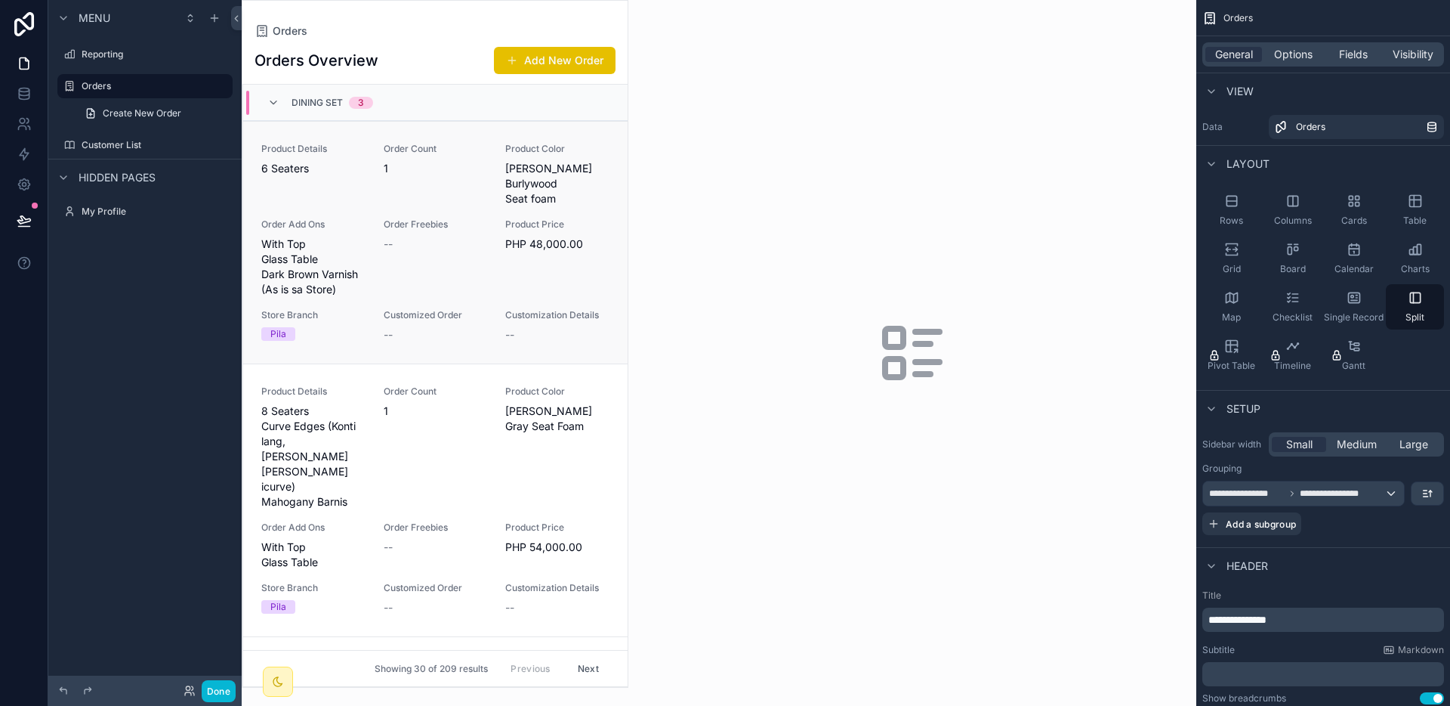
click at [416, 178] on div "Order Count 1" at bounding box center [436, 174] width 104 height 63
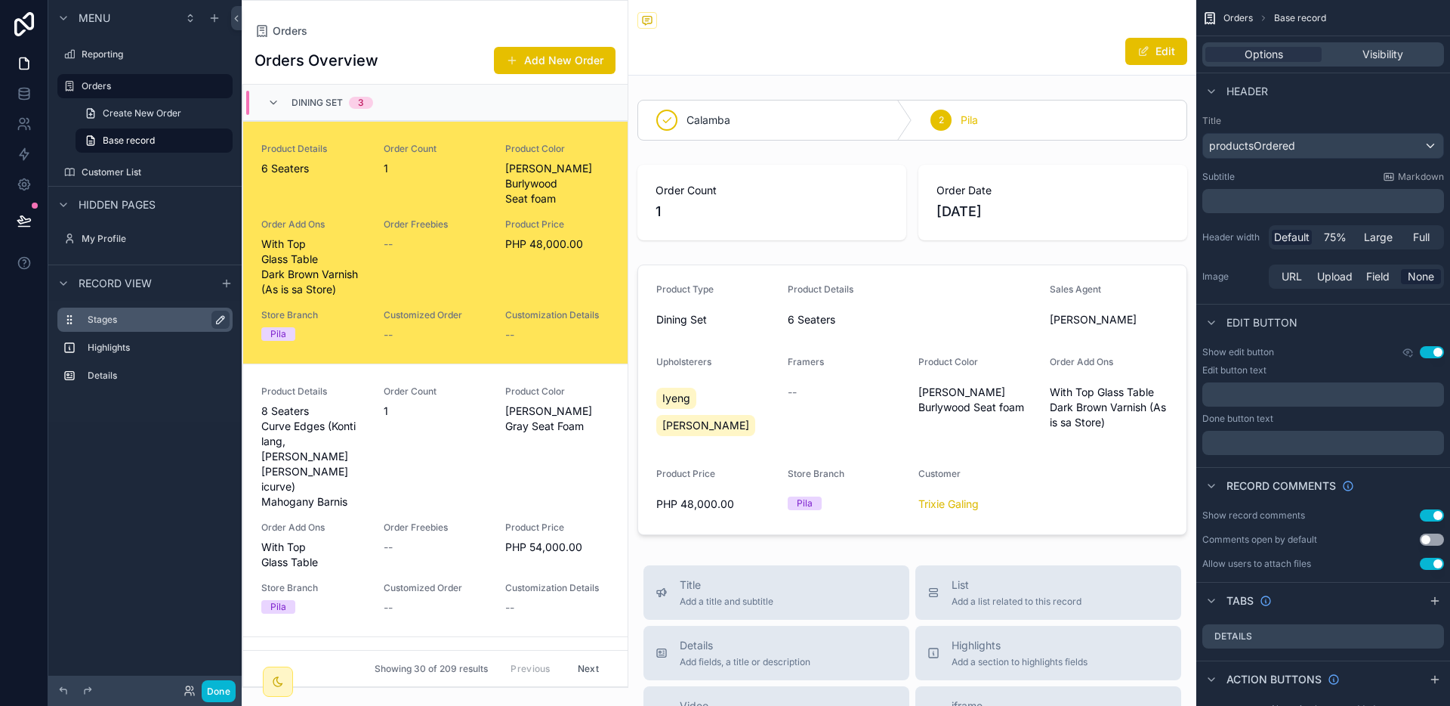
click at [217, 318] on icon "scrollable content" at bounding box center [221, 320] width 12 height 12
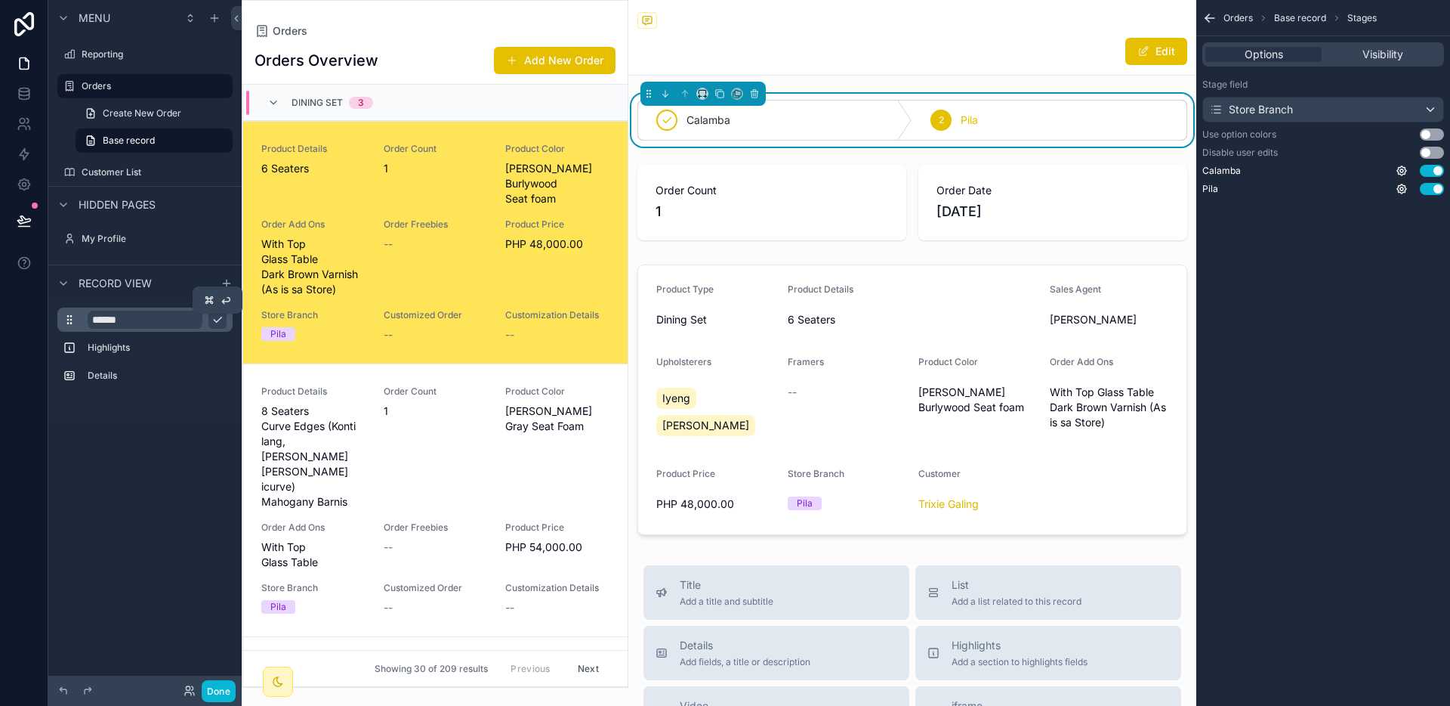
click at [217, 318] on icon "scrollable content" at bounding box center [218, 320] width 12 height 12
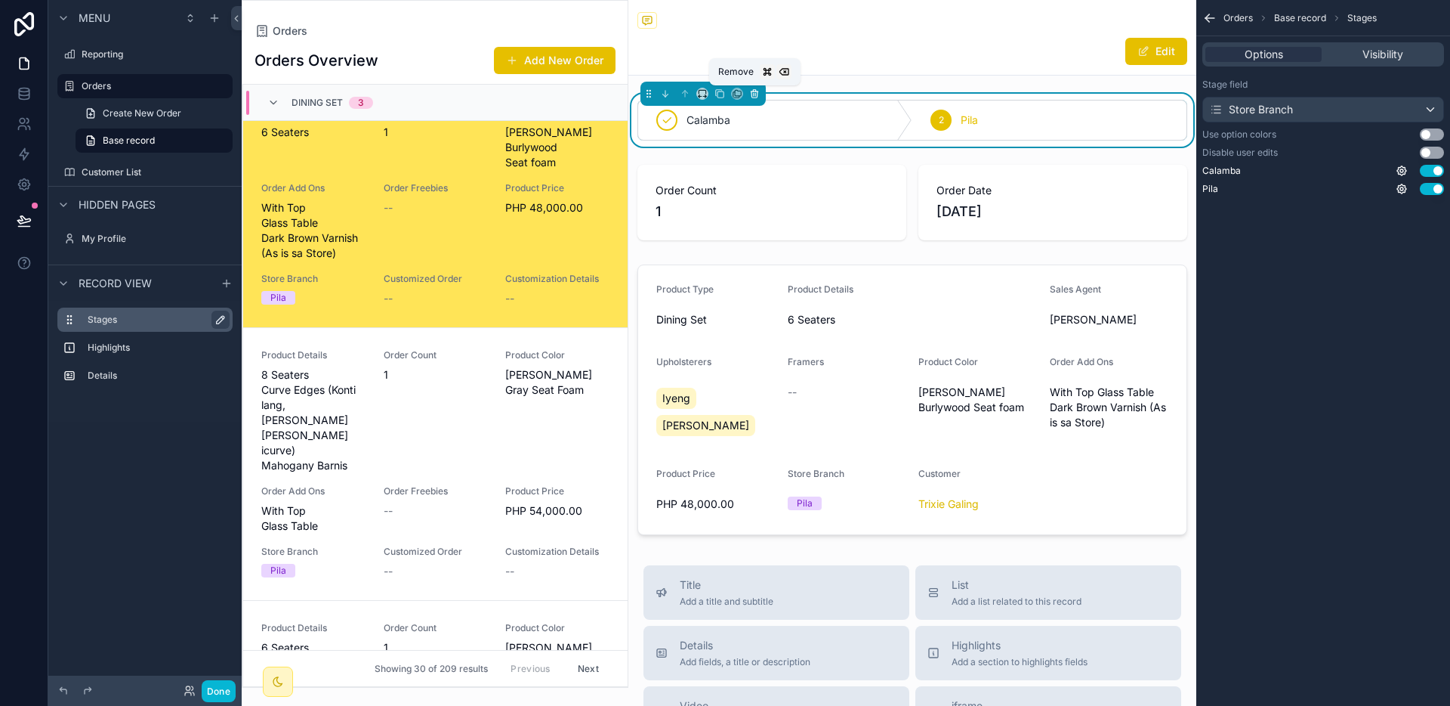
click at [752, 94] on icon "scrollable content" at bounding box center [755, 94] width 6 height 6
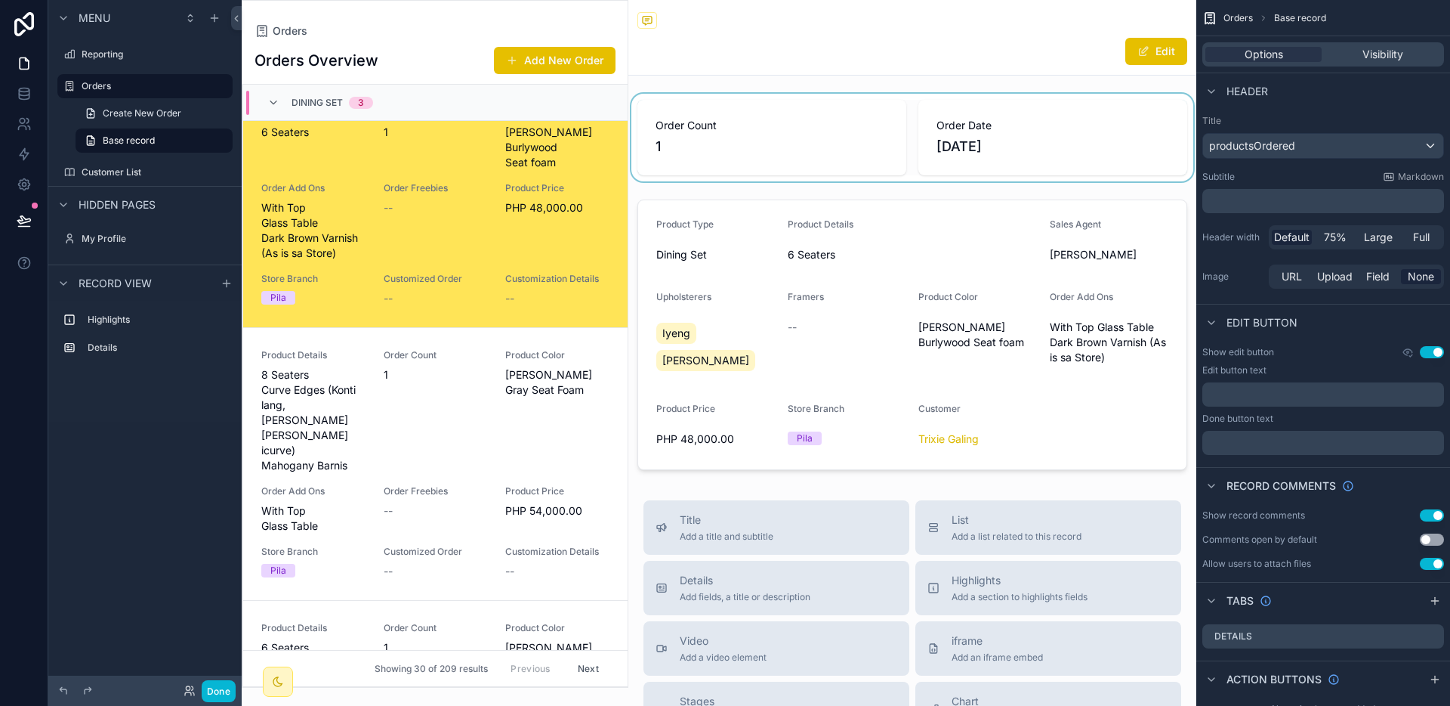
click at [733, 116] on div "scrollable content" at bounding box center [913, 138] width 568 height 88
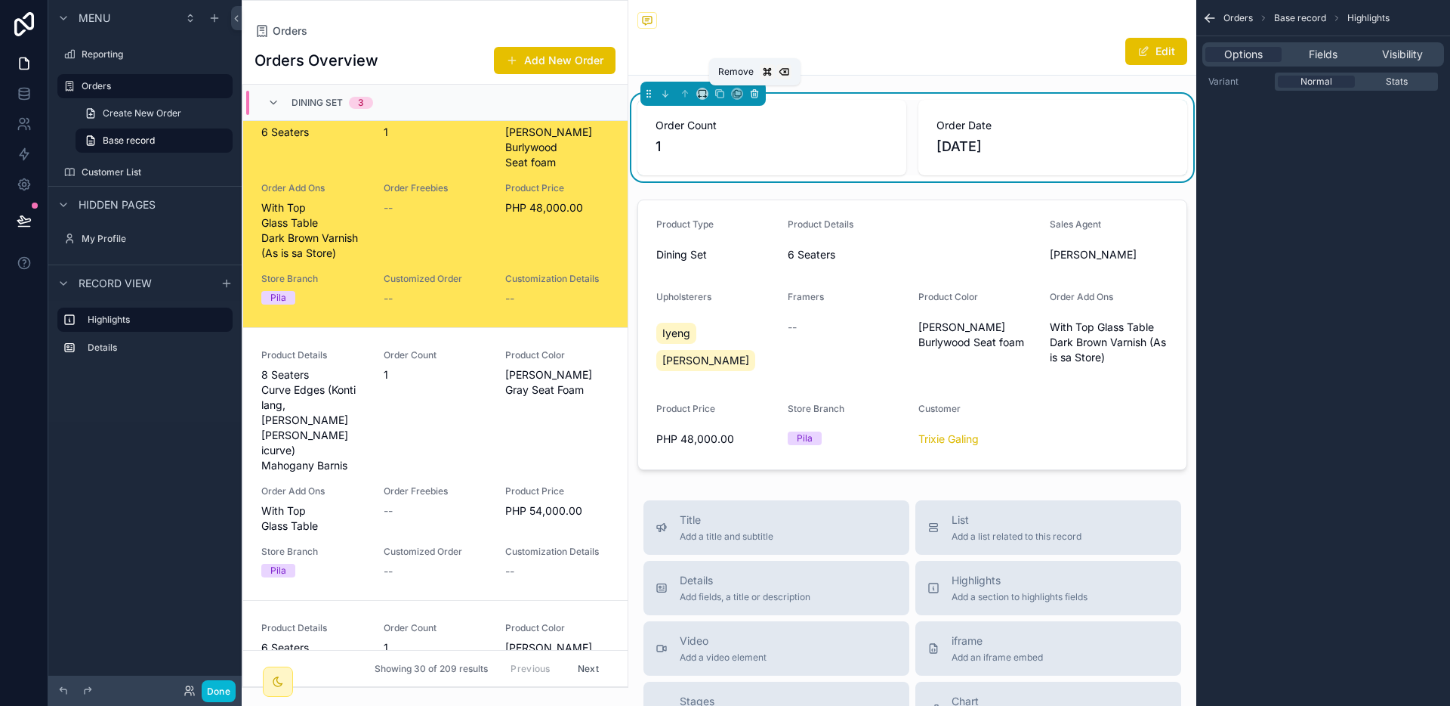
click at [754, 93] on icon "scrollable content" at bounding box center [754, 94] width 0 height 3
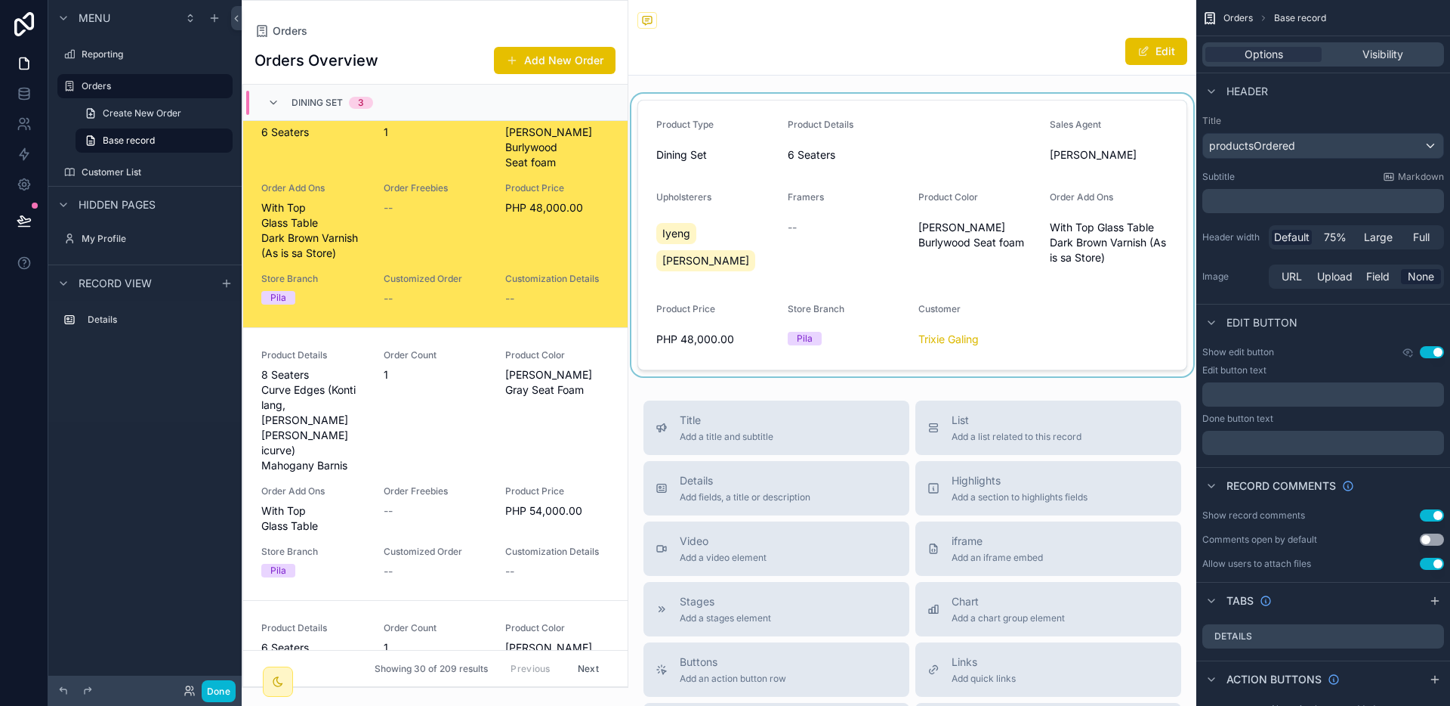
click at [708, 190] on div "scrollable content" at bounding box center [913, 235] width 568 height 283
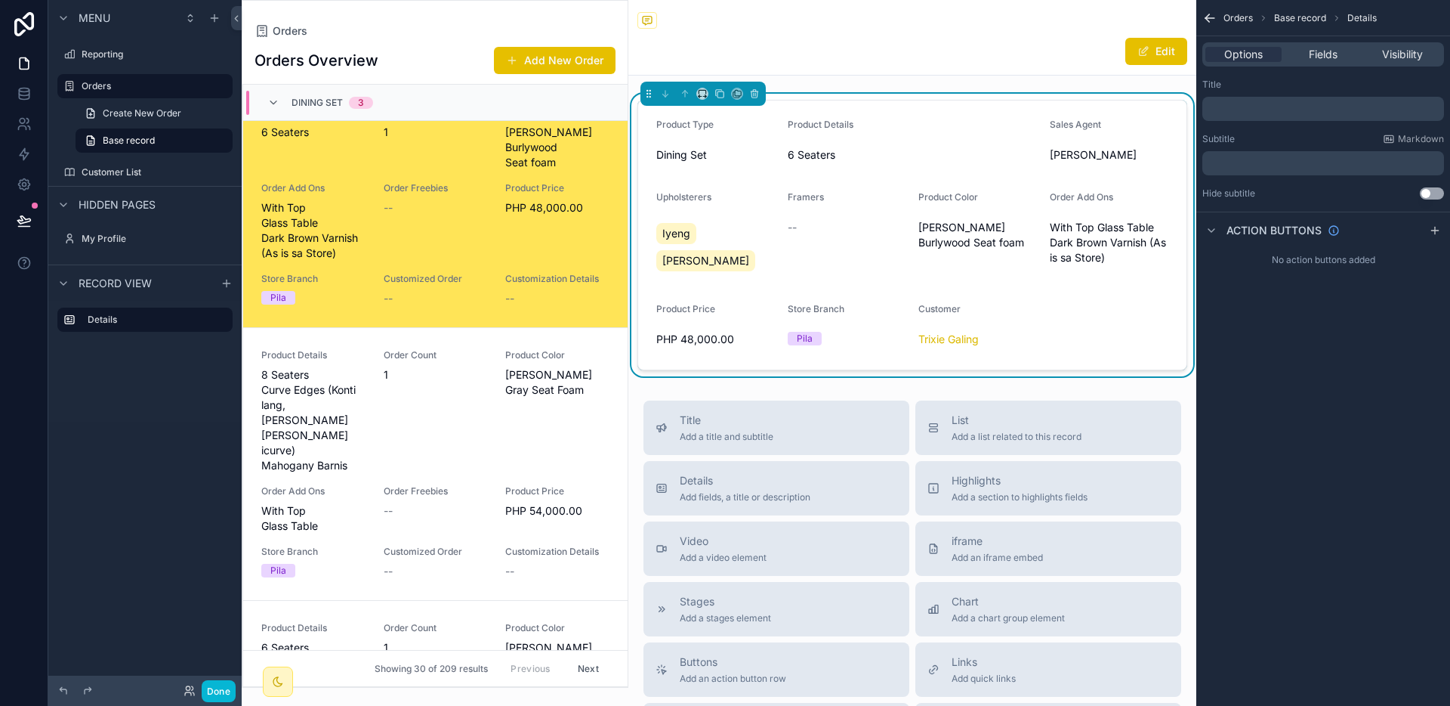
click at [212, 282] on div "Record view" at bounding box center [144, 282] width 193 height 36
click at [218, 282] on div "scrollable content" at bounding box center [227, 283] width 18 height 18
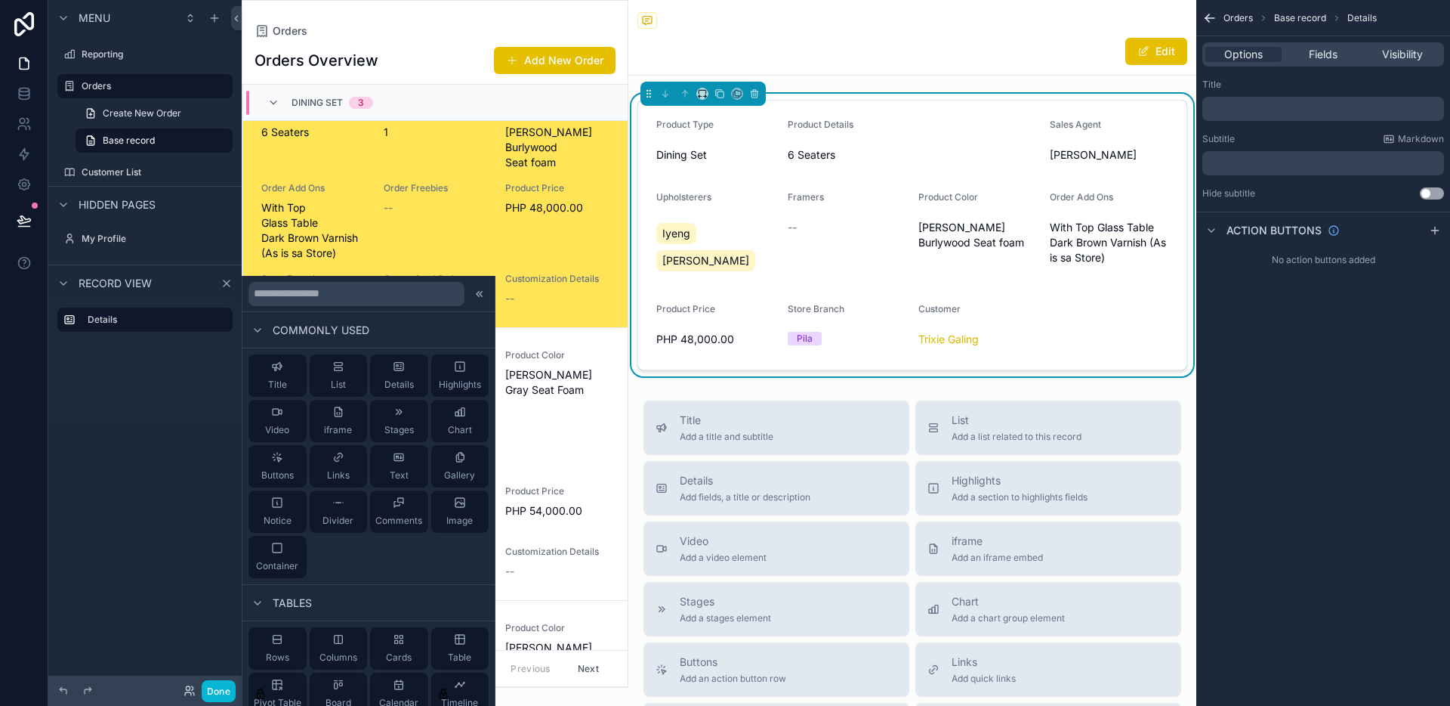
click at [128, 384] on div "Details" at bounding box center [144, 361] width 193 height 121
click at [736, 51] on div "Edit" at bounding box center [913, 51] width 550 height 29
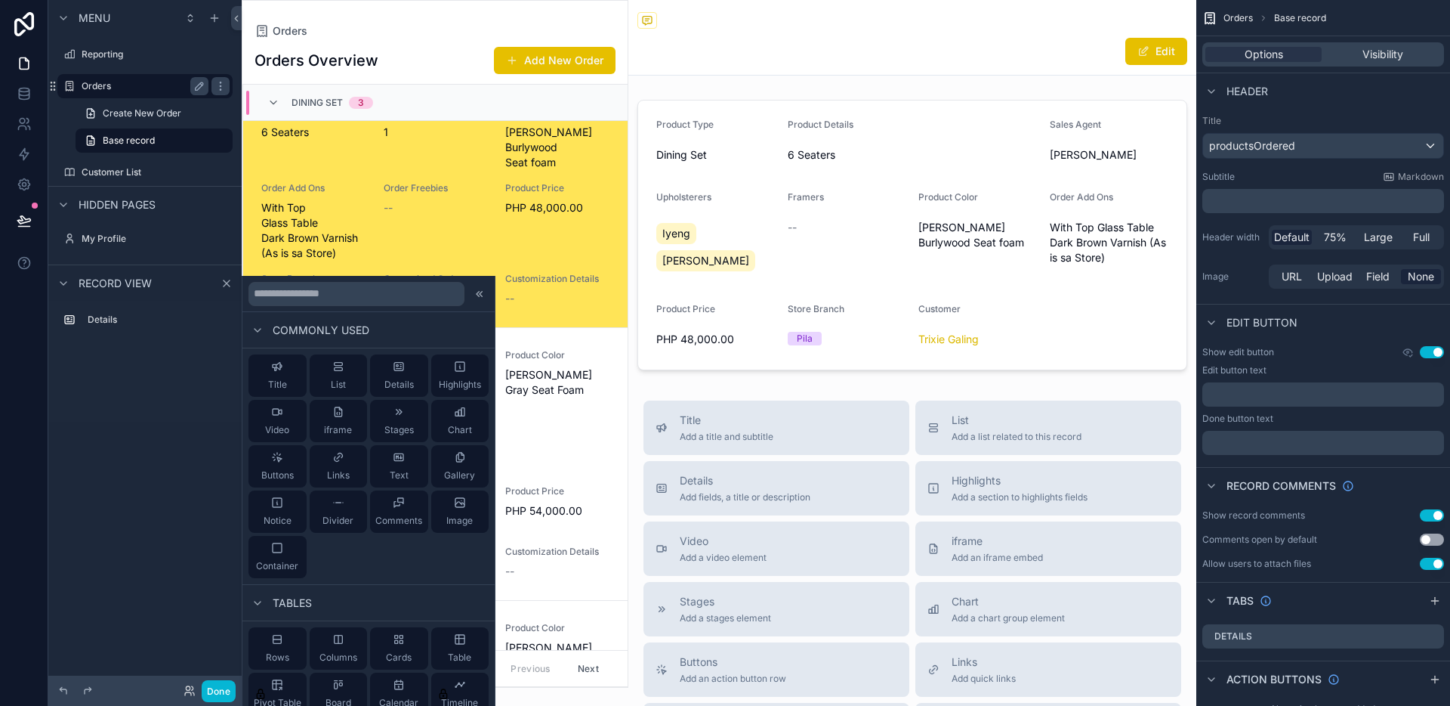
click at [100, 91] on label "Orders" at bounding box center [142, 86] width 121 height 12
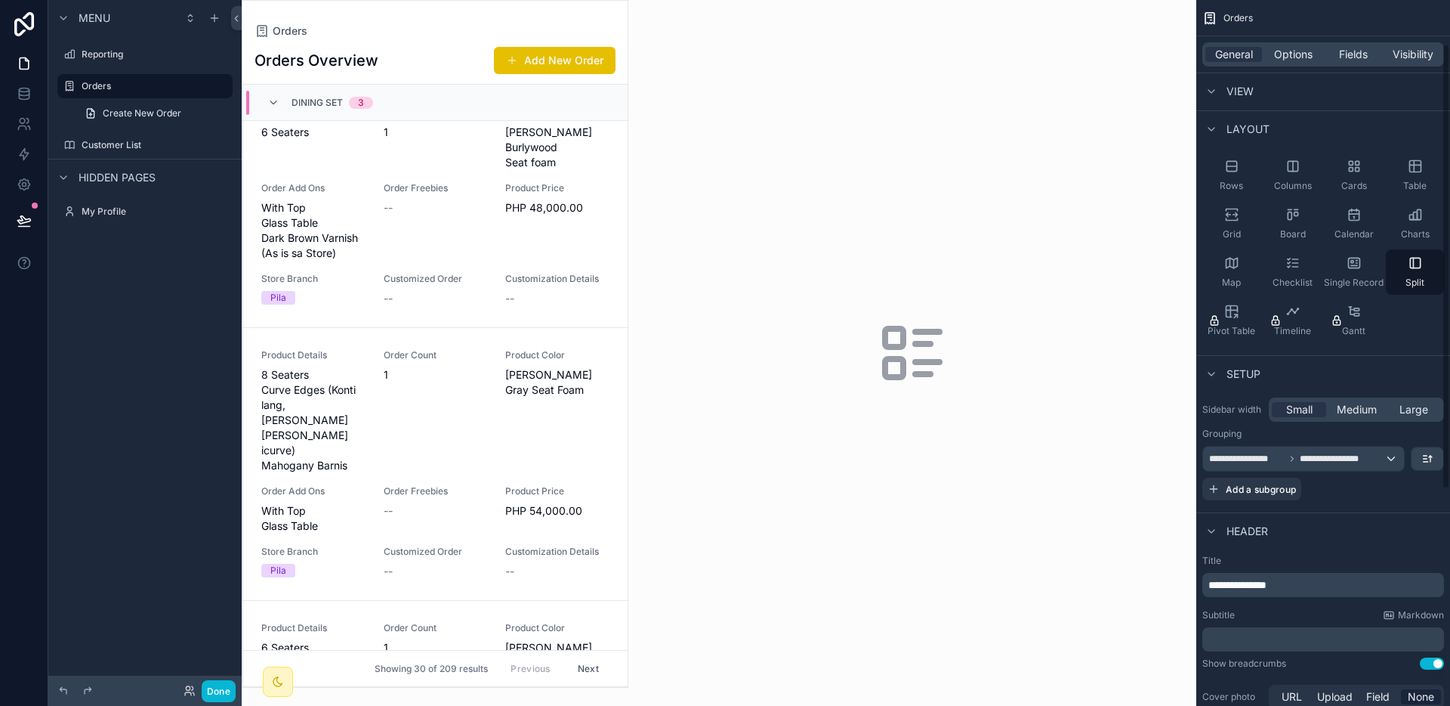
scroll to position [34, 0]
click at [1256, 88] on div "View" at bounding box center [1324, 91] width 254 height 36
click at [1245, 91] on span "View" at bounding box center [1240, 91] width 27 height 15
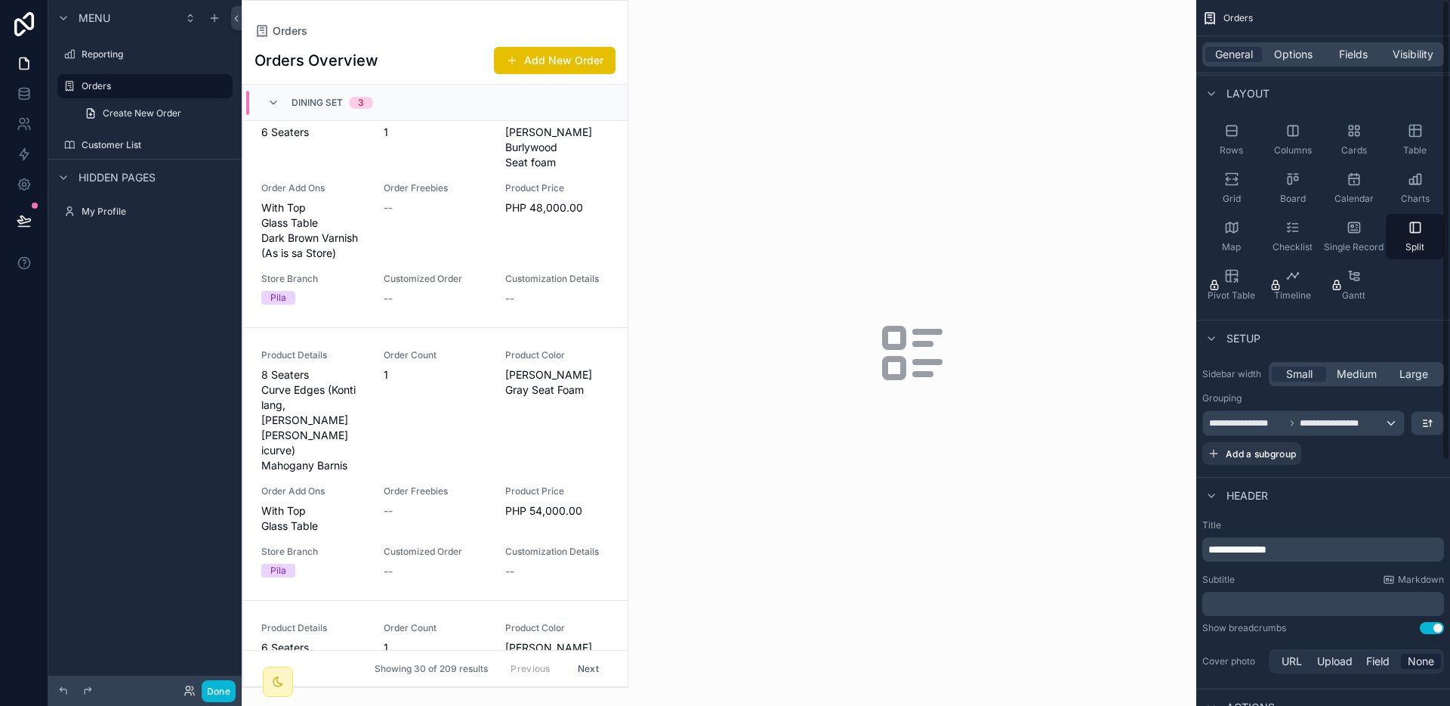
scroll to position [0, 0]
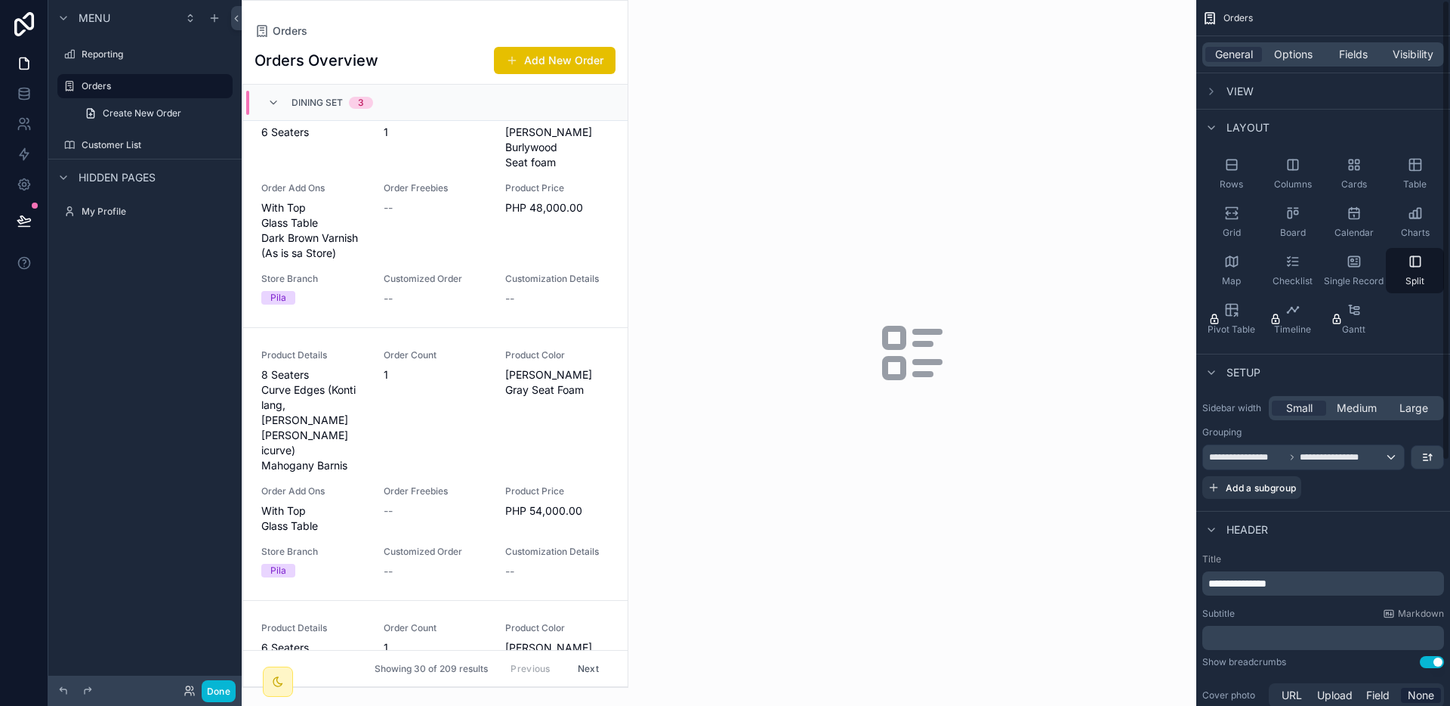
click at [1245, 91] on span "View" at bounding box center [1240, 91] width 27 height 15
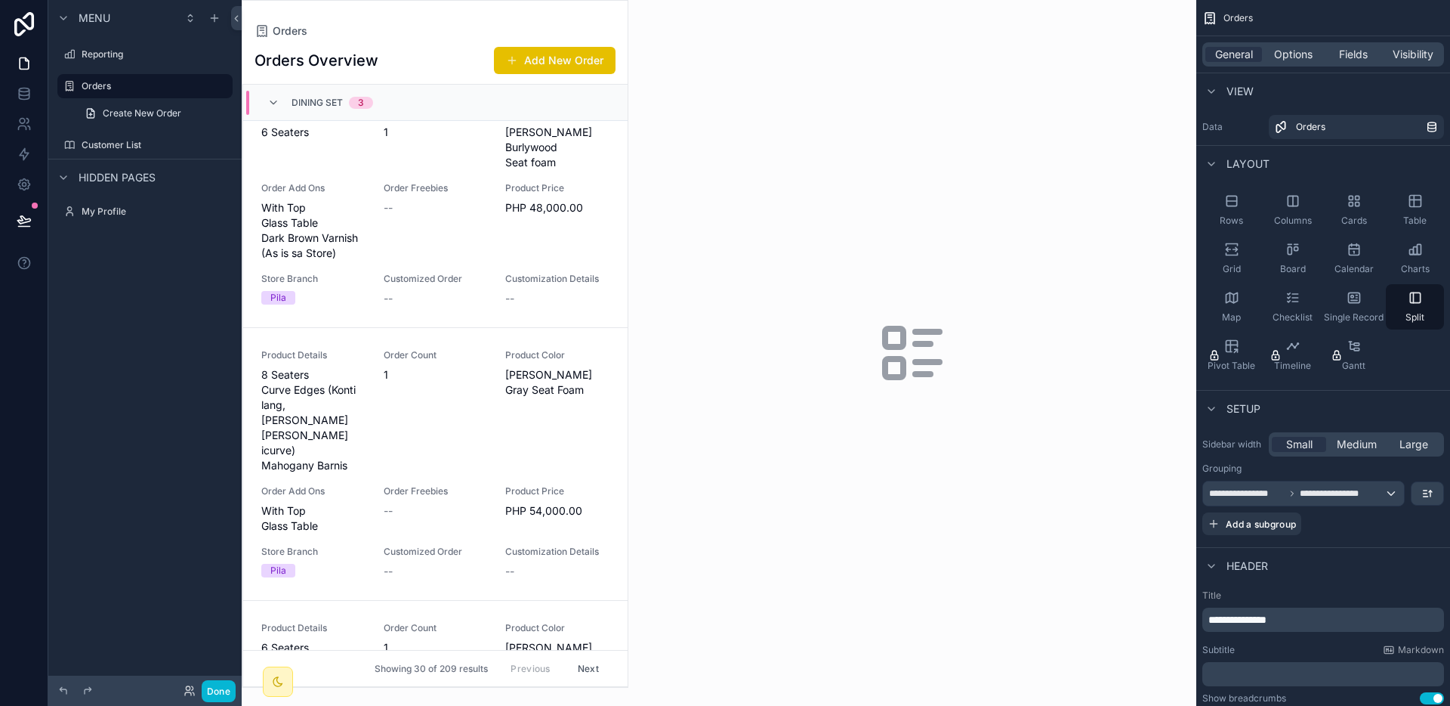
click at [1245, 91] on span "View" at bounding box center [1240, 91] width 27 height 15
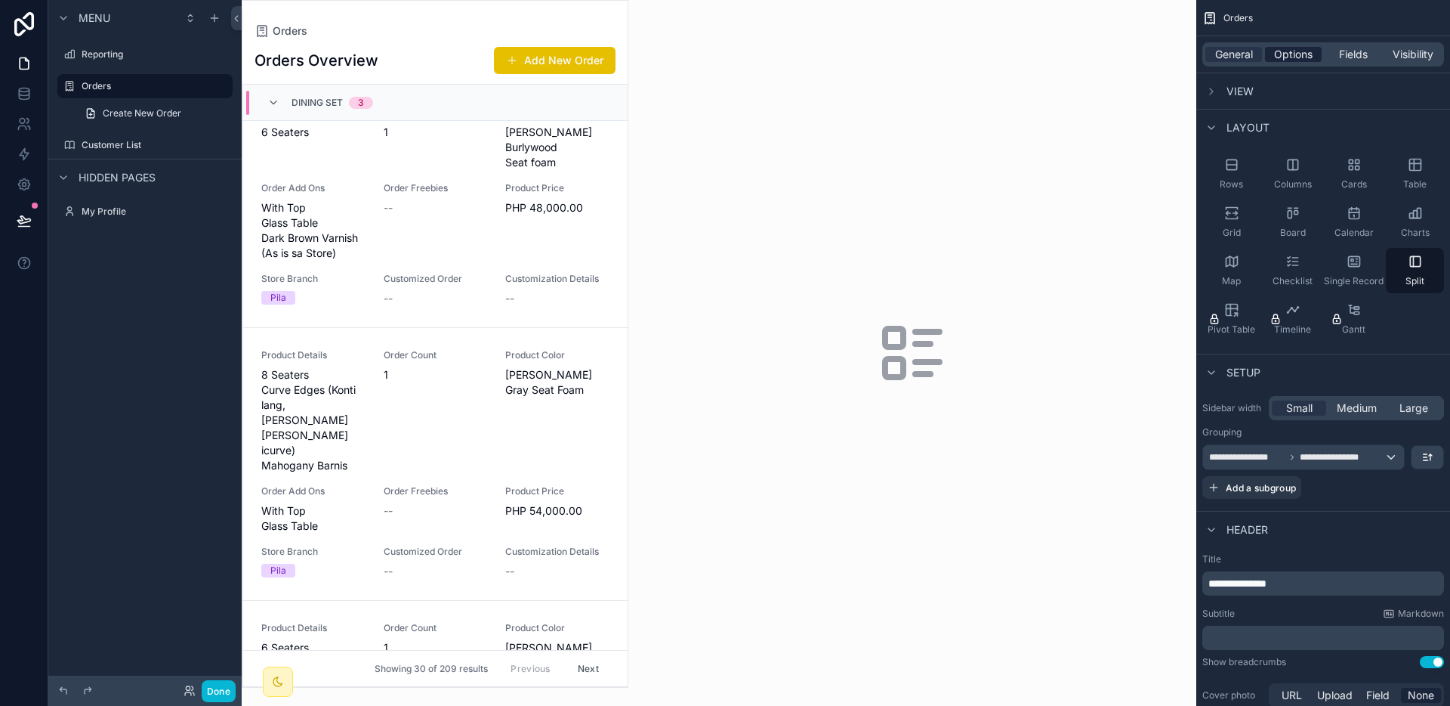
click at [1275, 59] on span "Options" at bounding box center [1293, 54] width 39 height 15
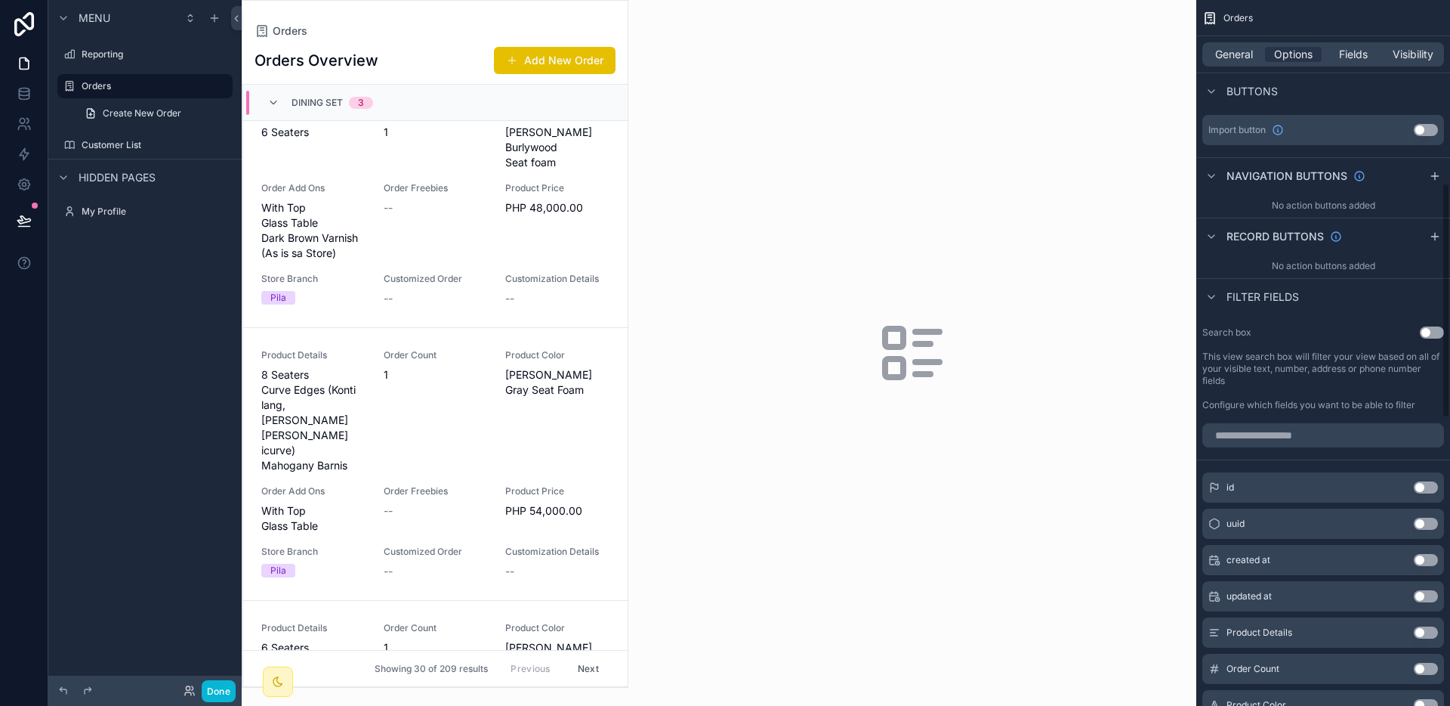
scroll to position [150, 0]
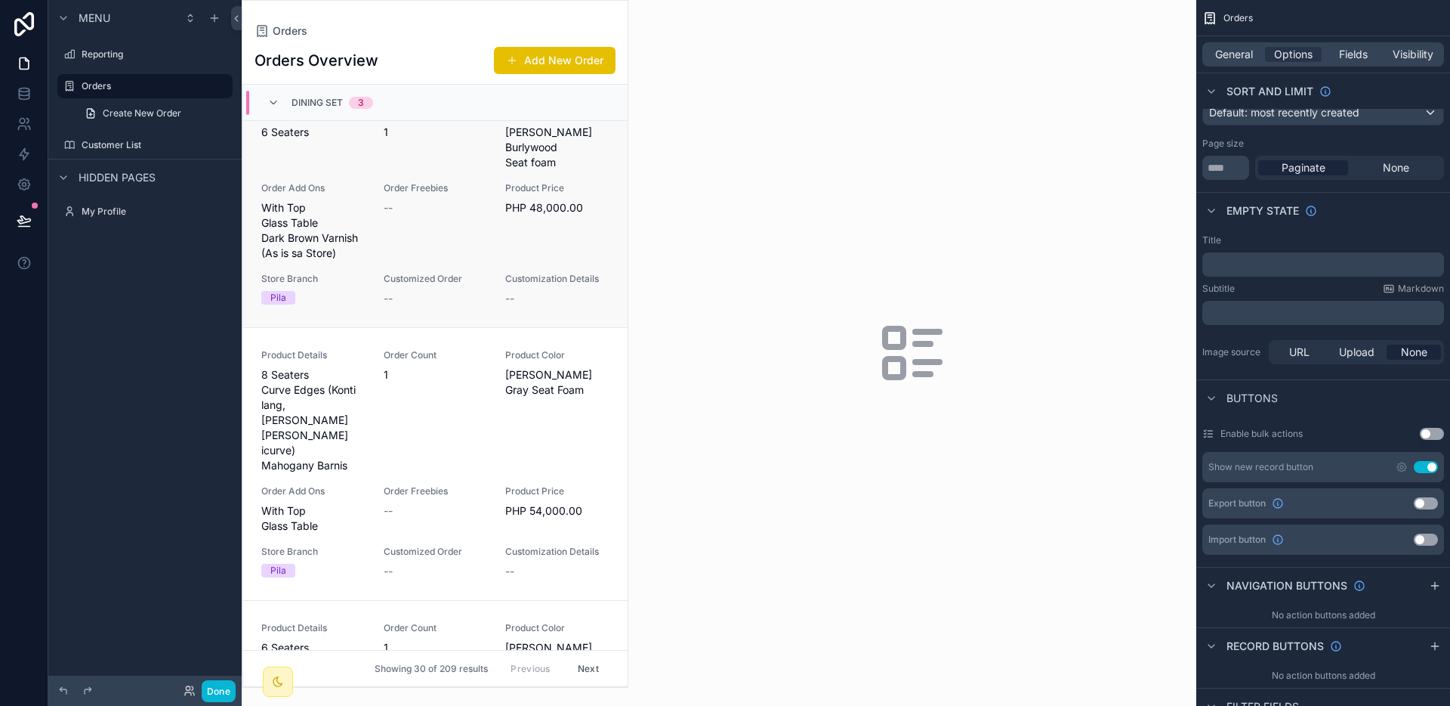
click at [420, 160] on div "Product Details 6 Seaters Order Count 1 Product Color Bailey Burlywood Seat foa…" at bounding box center [435, 206] width 348 height 199
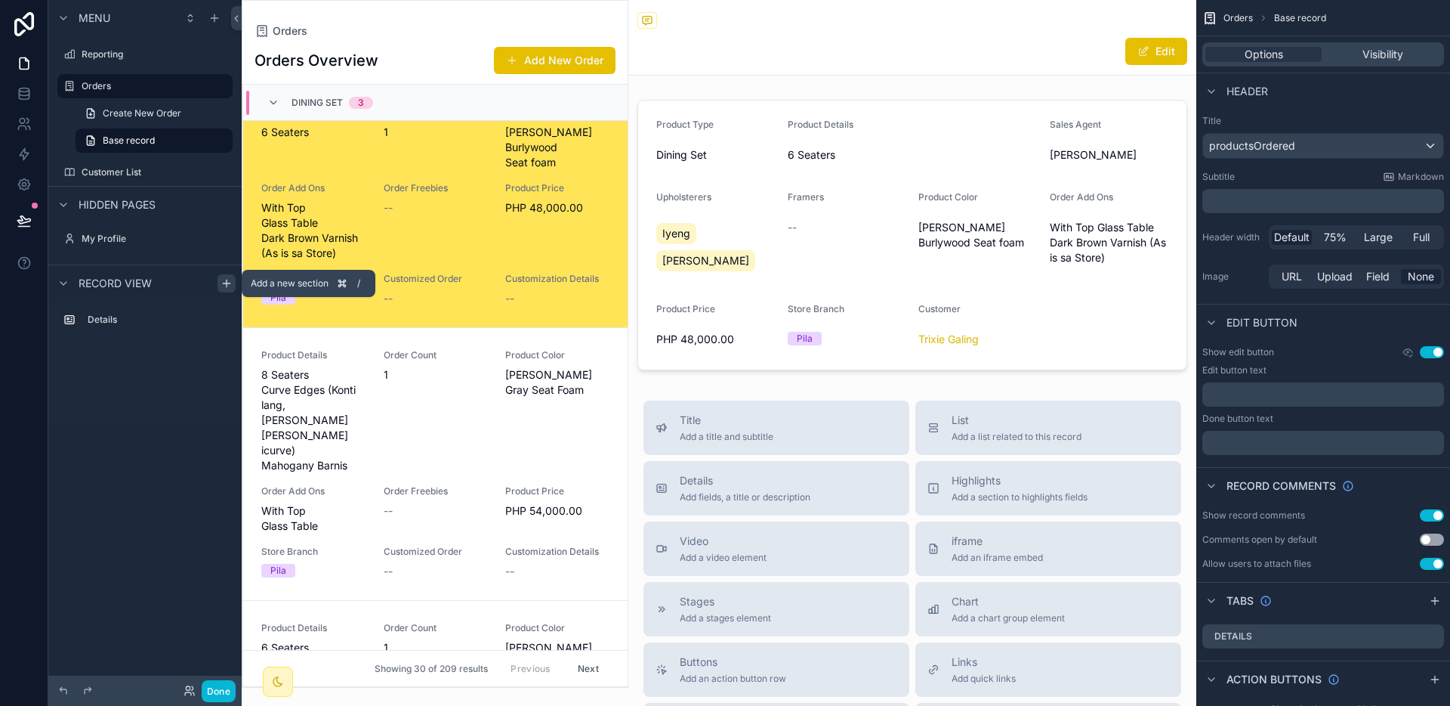
click at [227, 285] on icon "scrollable content" at bounding box center [227, 283] width 0 height 7
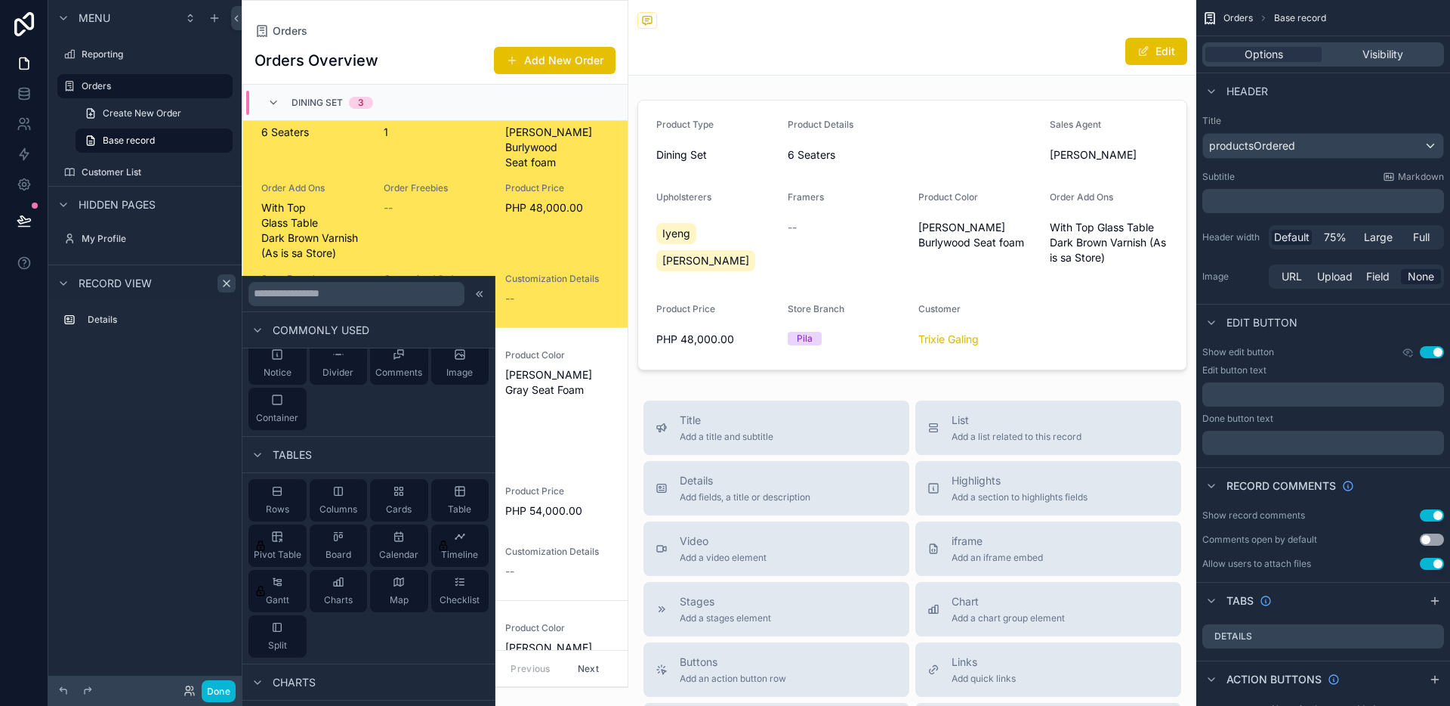
scroll to position [175, 0]
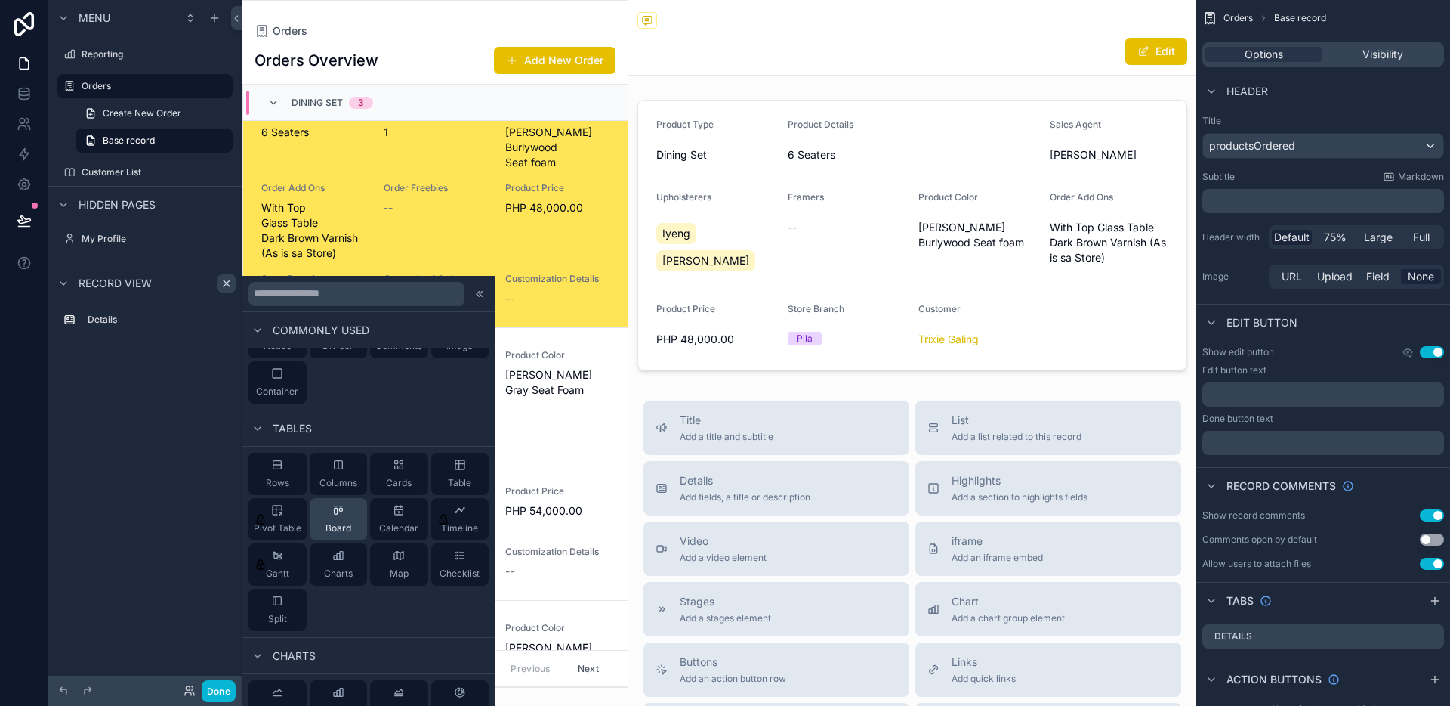
click at [347, 499] on div "Board" at bounding box center [339, 519] width 58 height 42
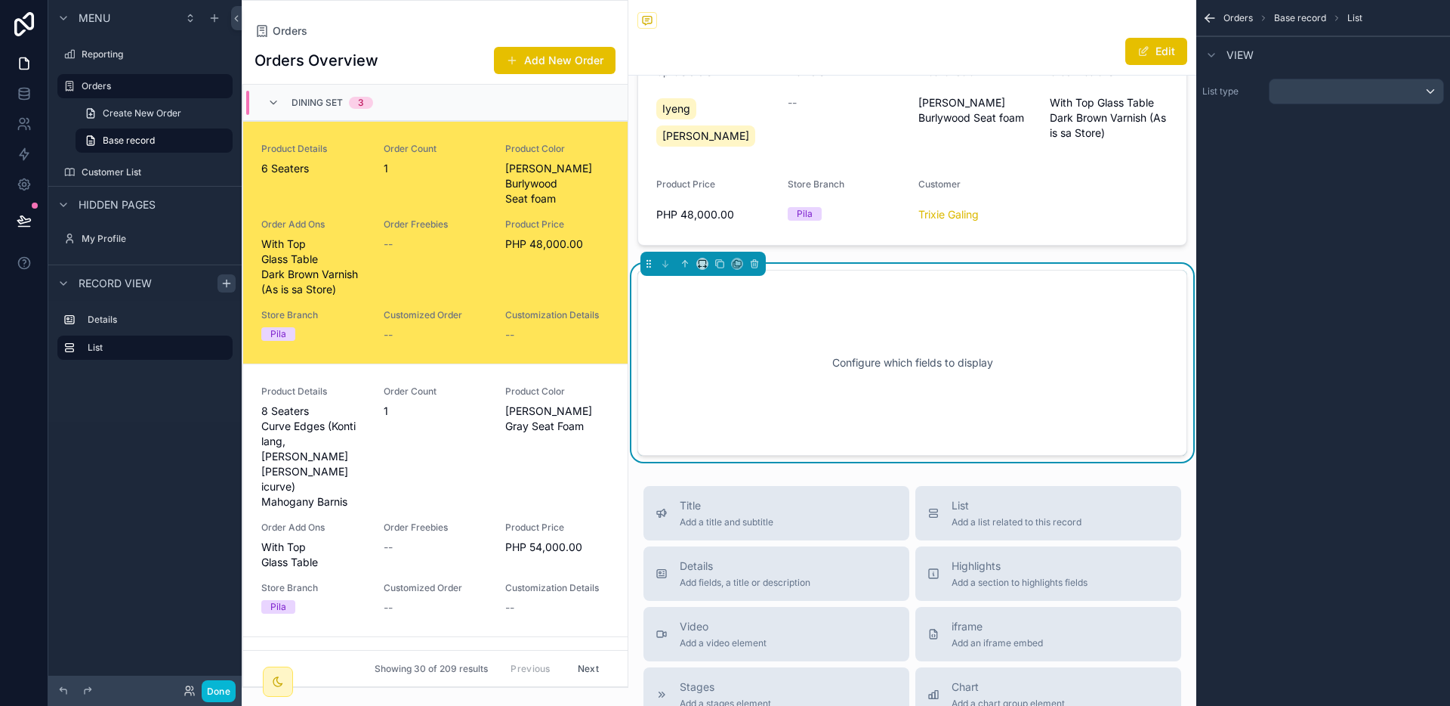
scroll to position [36, 0]
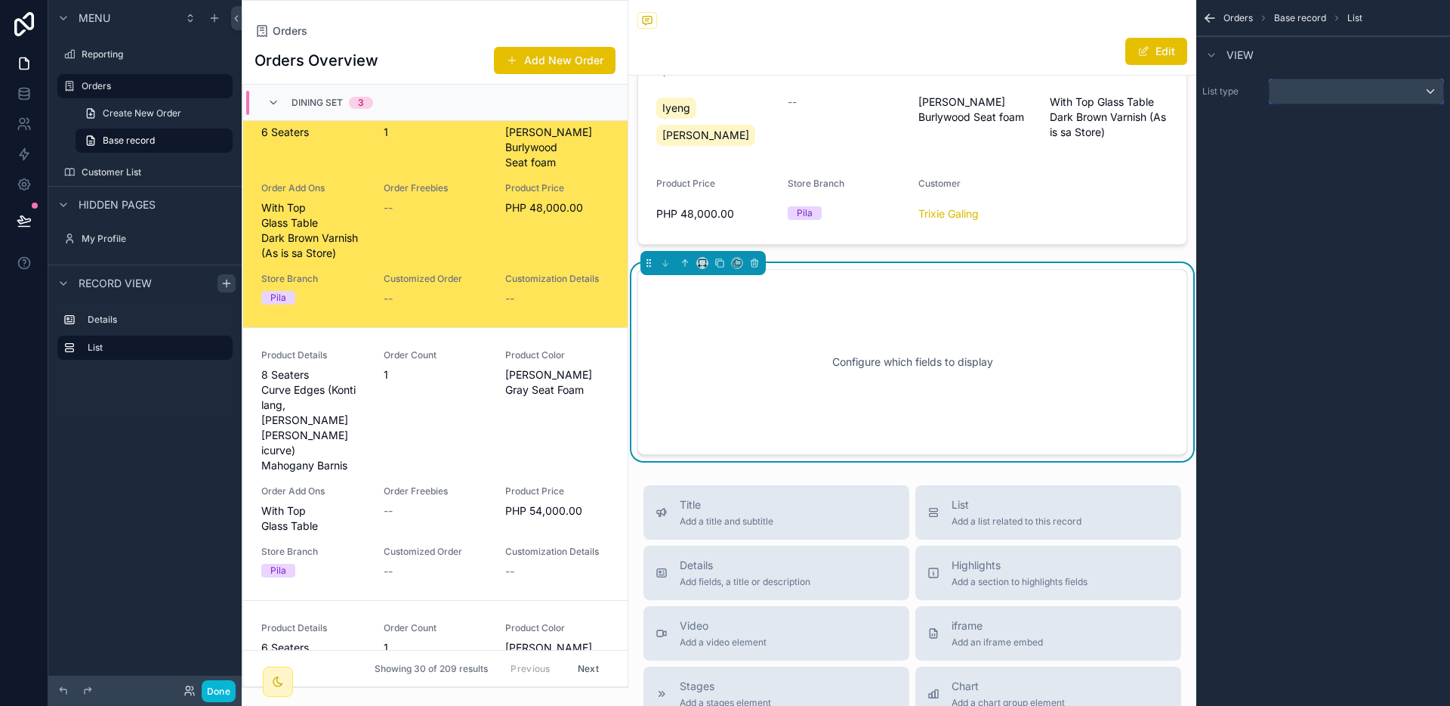
click at [1358, 96] on div "scrollable content" at bounding box center [1357, 91] width 174 height 24
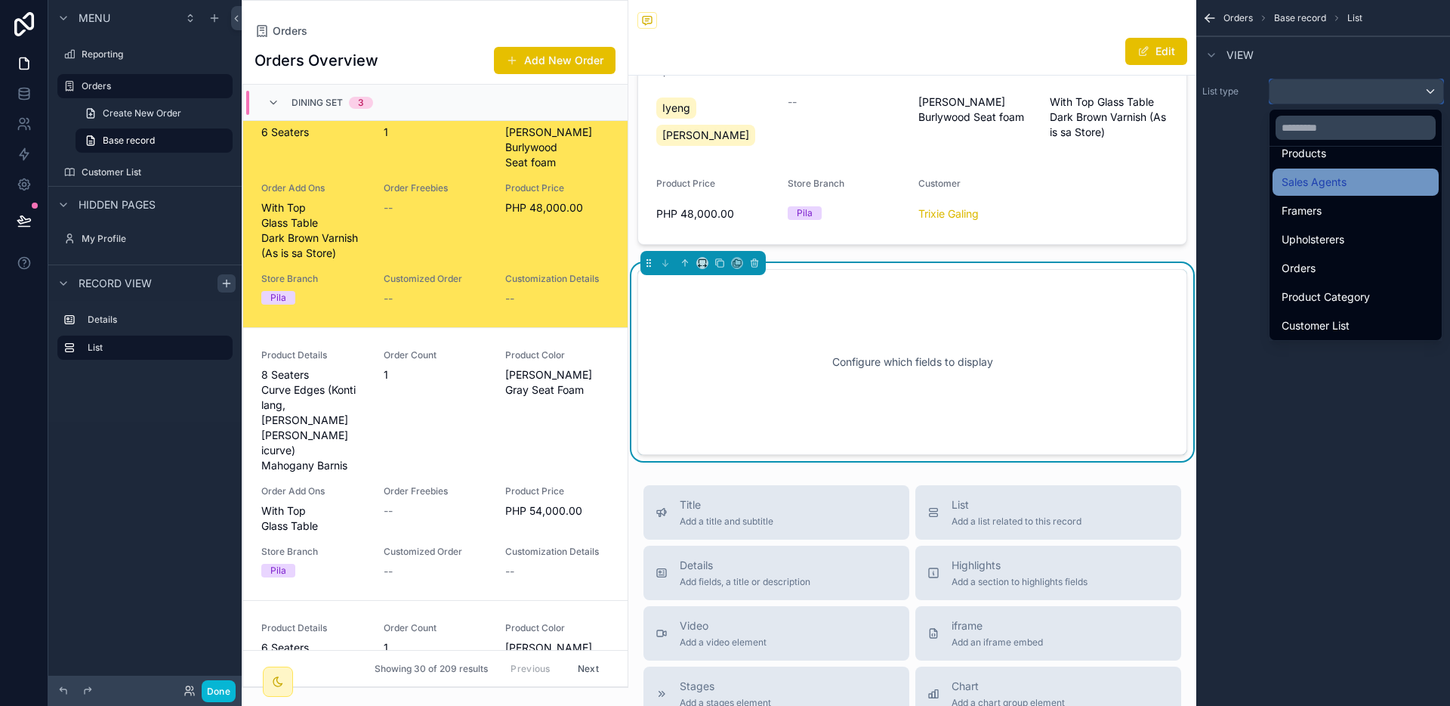
scroll to position [73, 0]
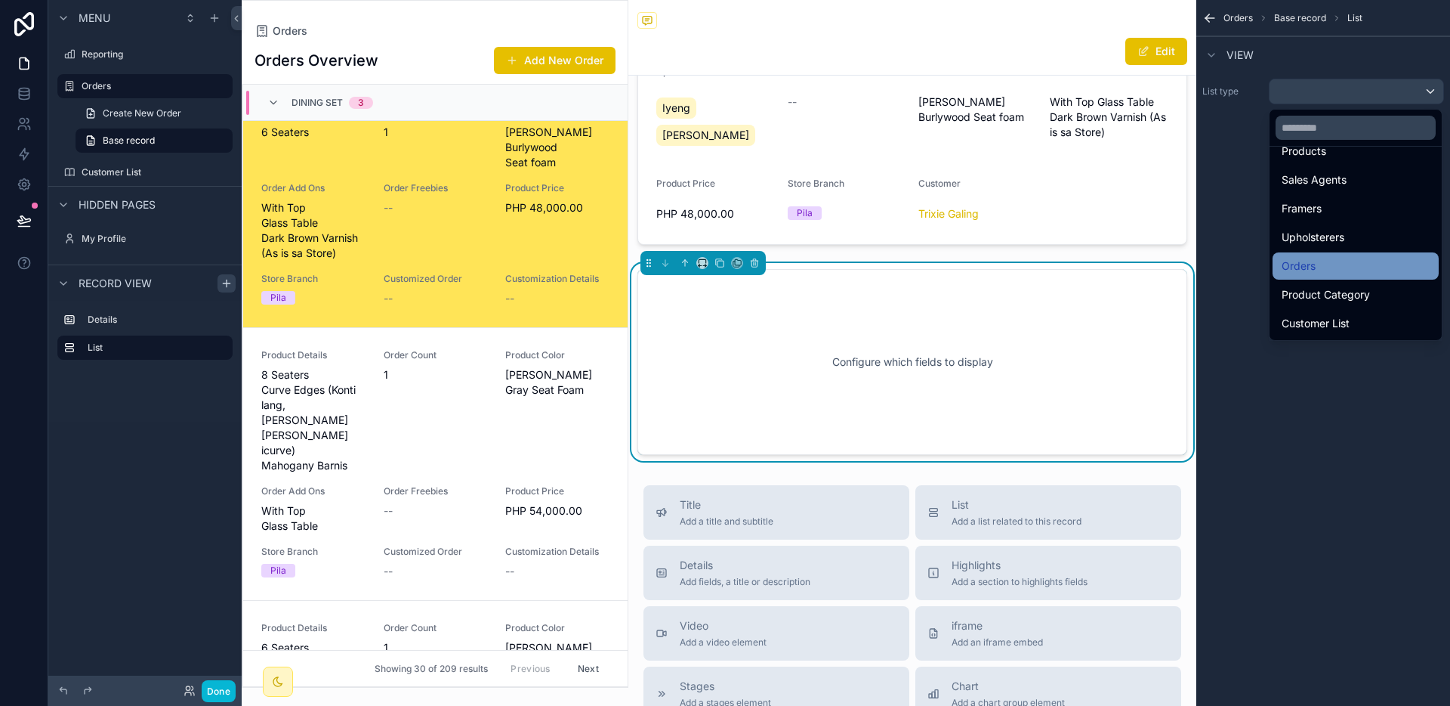
click at [1323, 258] on div "Orders" at bounding box center [1356, 266] width 148 height 18
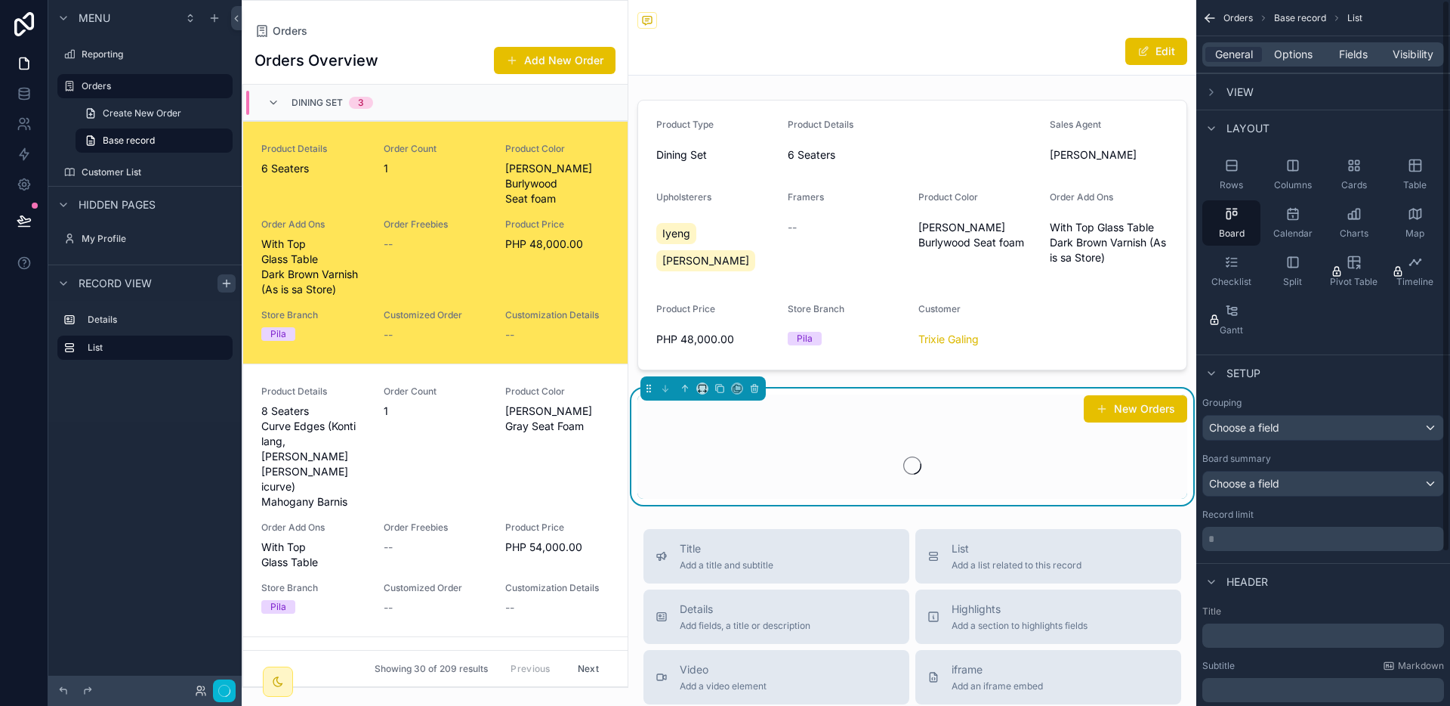
scroll to position [36, 0]
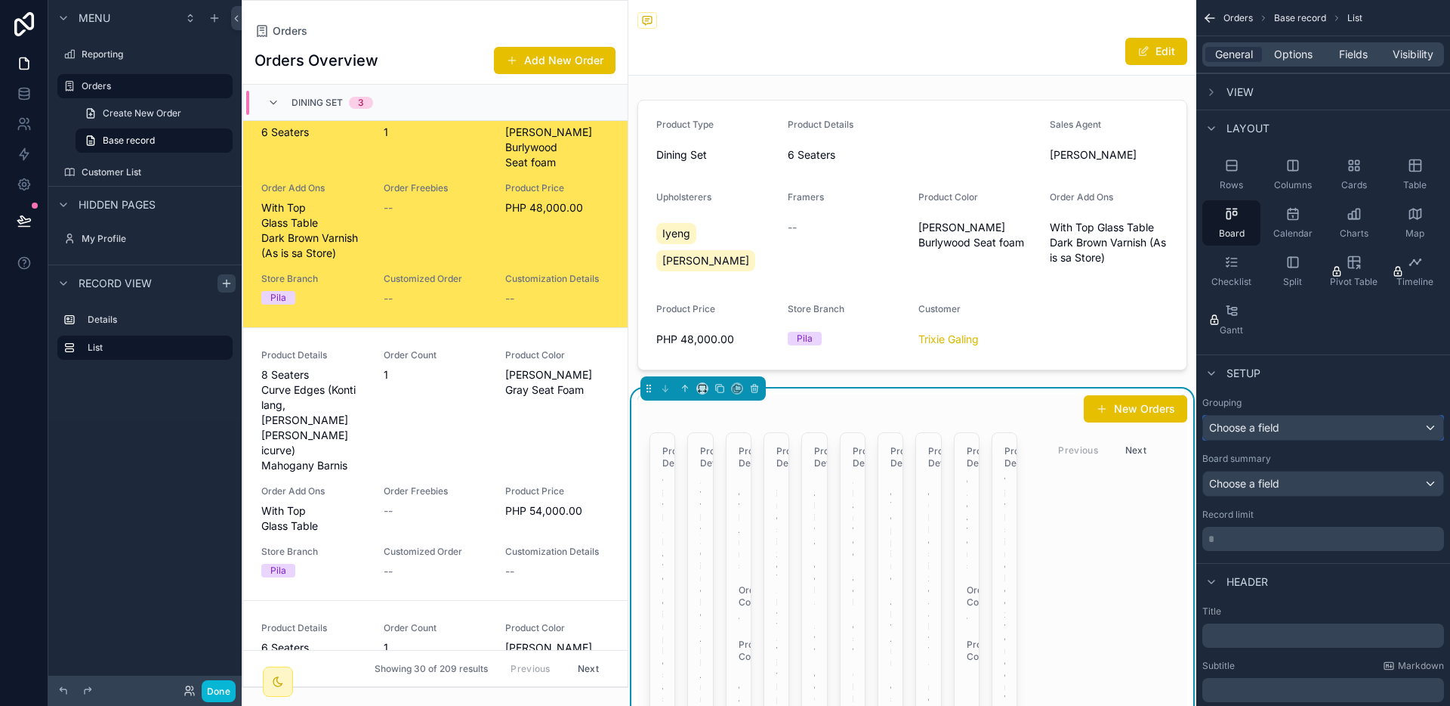
click at [1344, 420] on div "Choose a field" at bounding box center [1323, 427] width 240 height 24
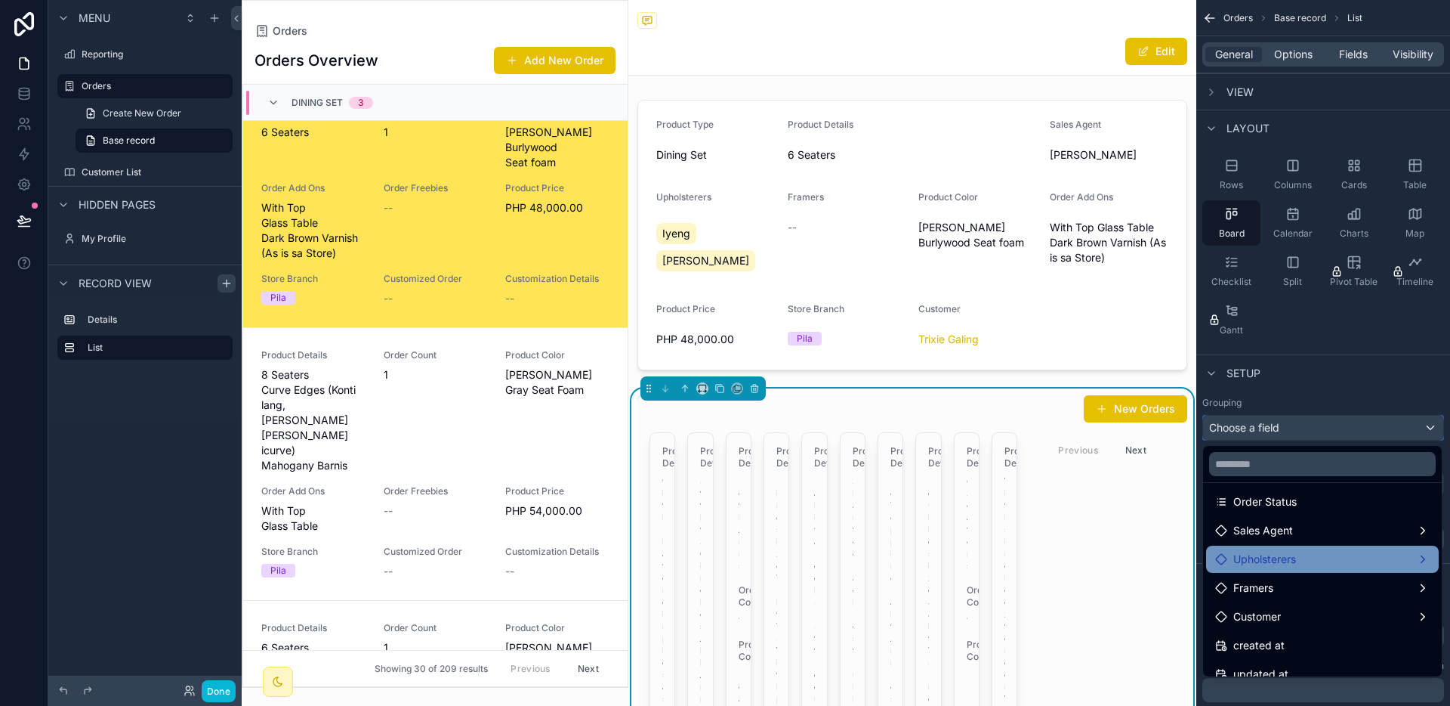
scroll to position [489, 0]
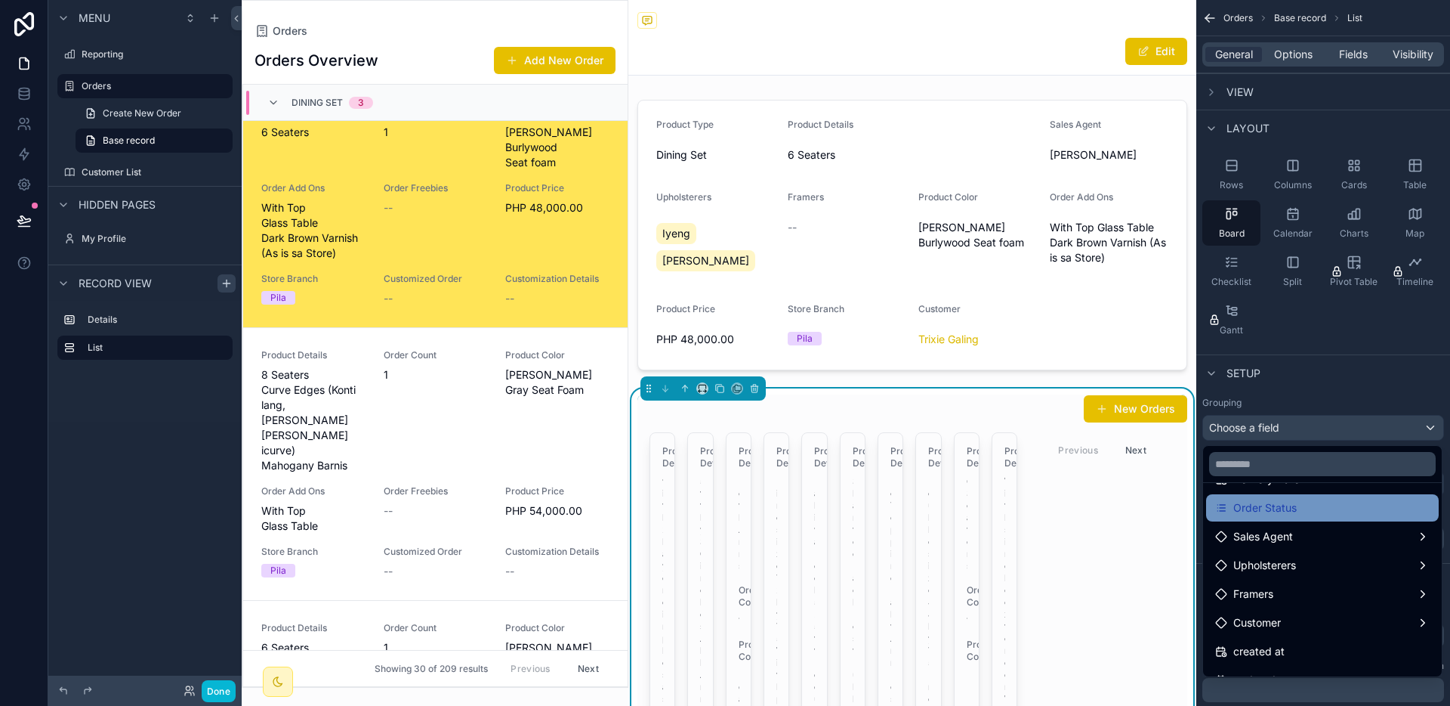
click at [1299, 511] on div "Order Status" at bounding box center [1322, 508] width 215 height 18
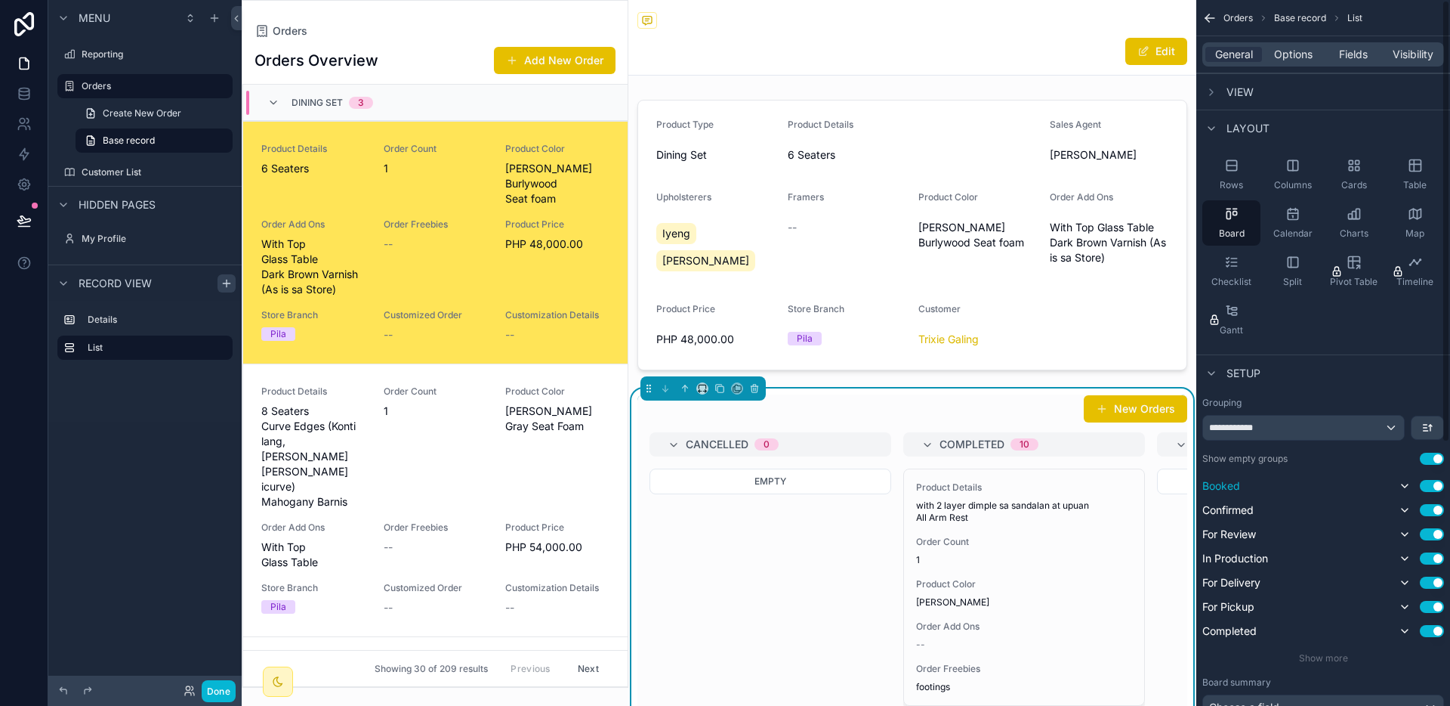
scroll to position [36, 0]
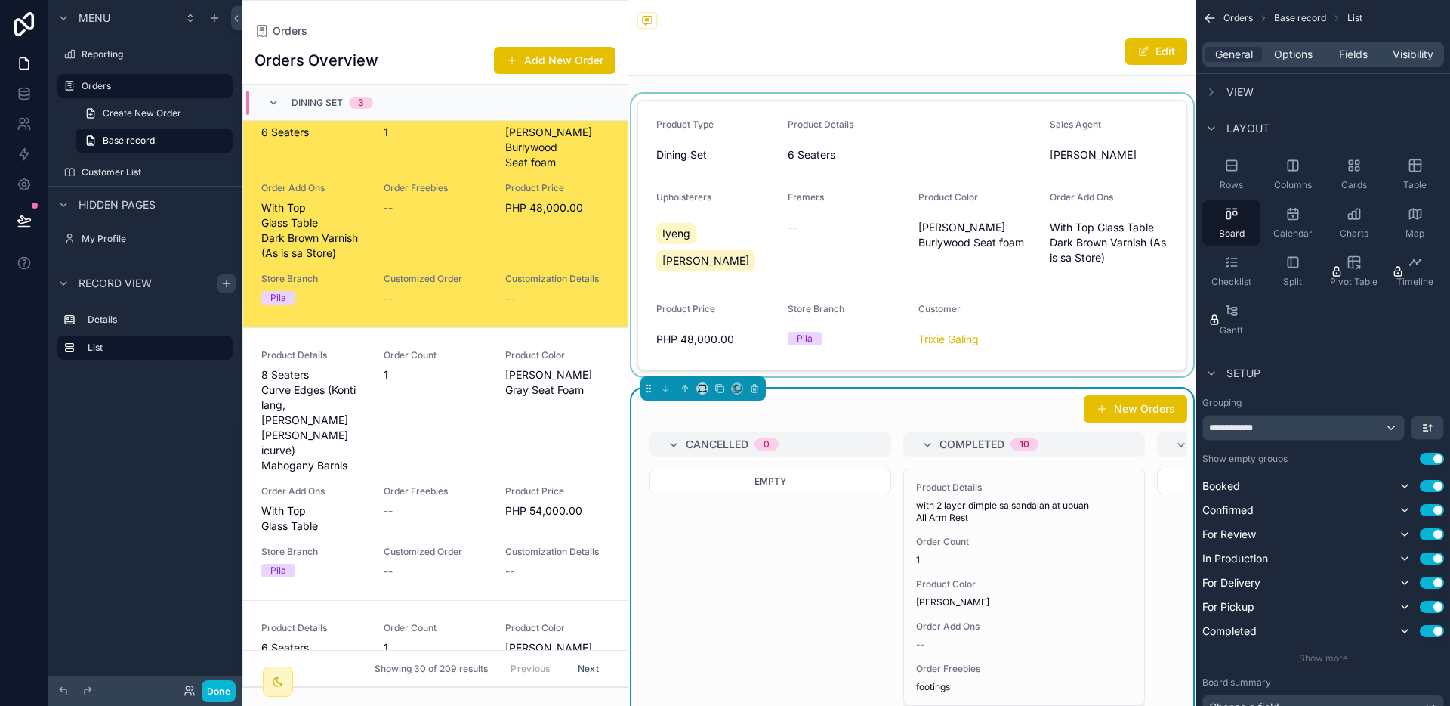
click at [1163, 360] on div "scrollable content" at bounding box center [913, 235] width 568 height 283
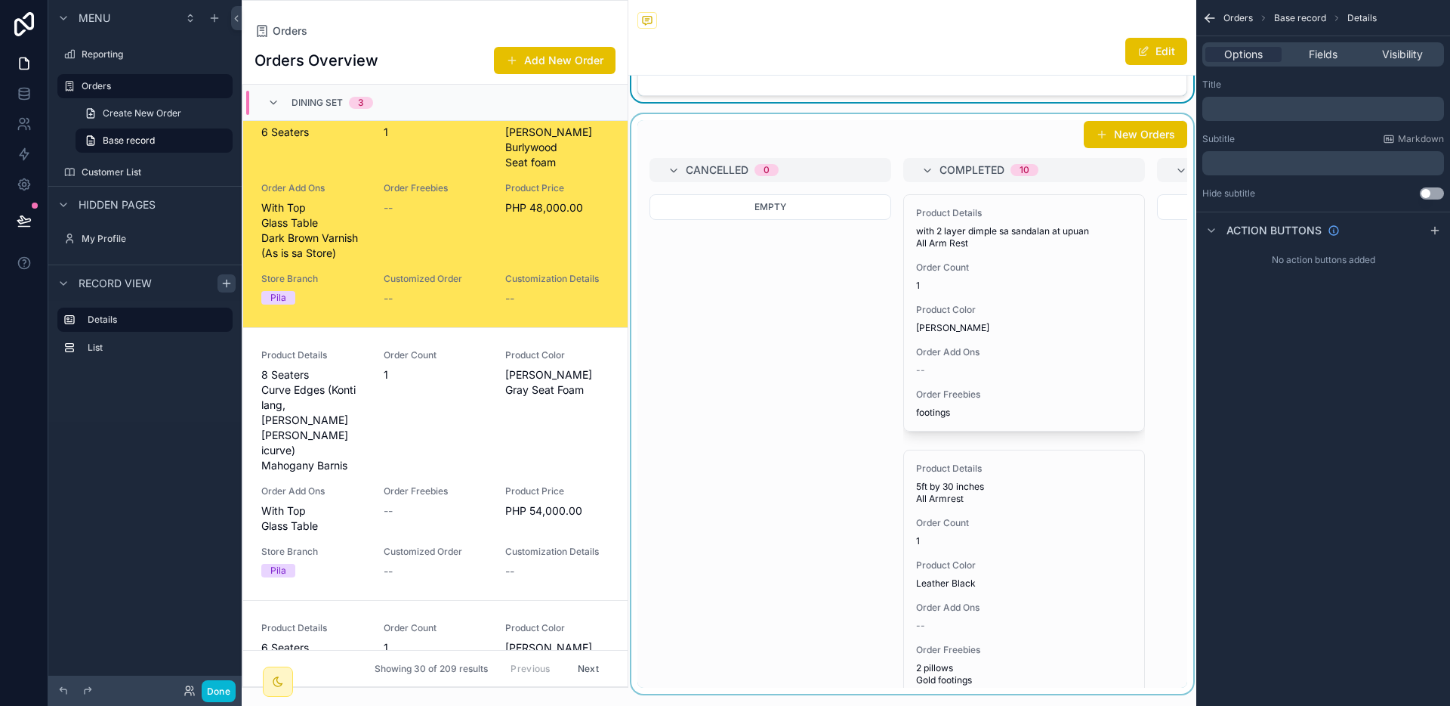
scroll to position [300, 0]
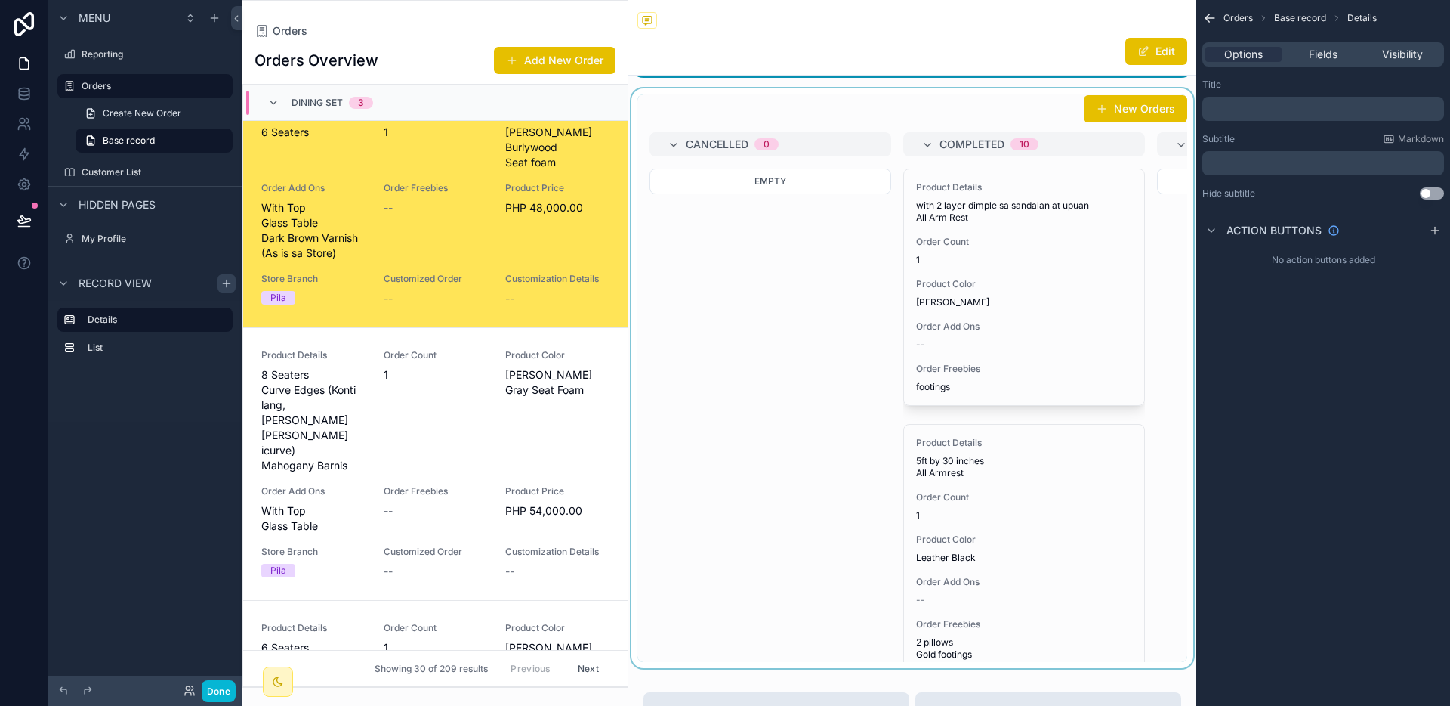
click at [1040, 301] on div "scrollable content" at bounding box center [913, 377] width 568 height 579
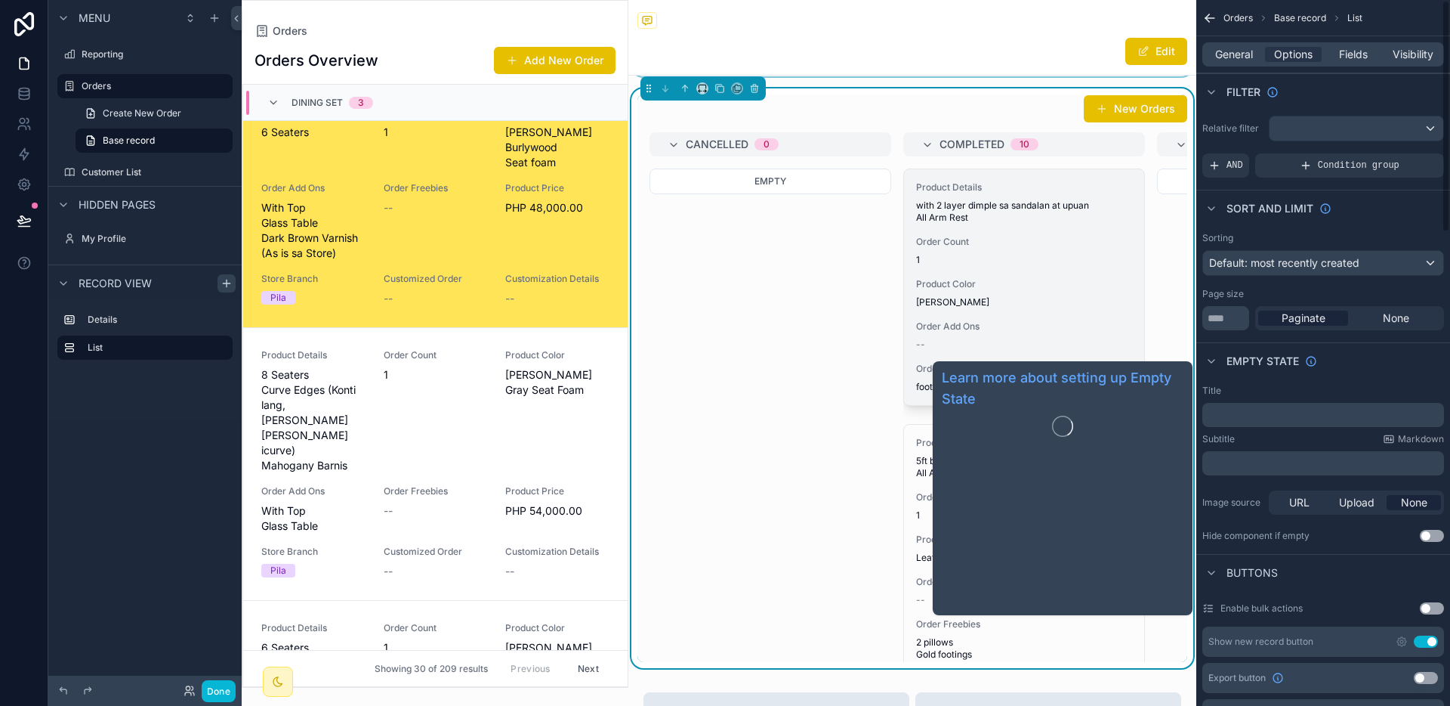
scroll to position [0, 0]
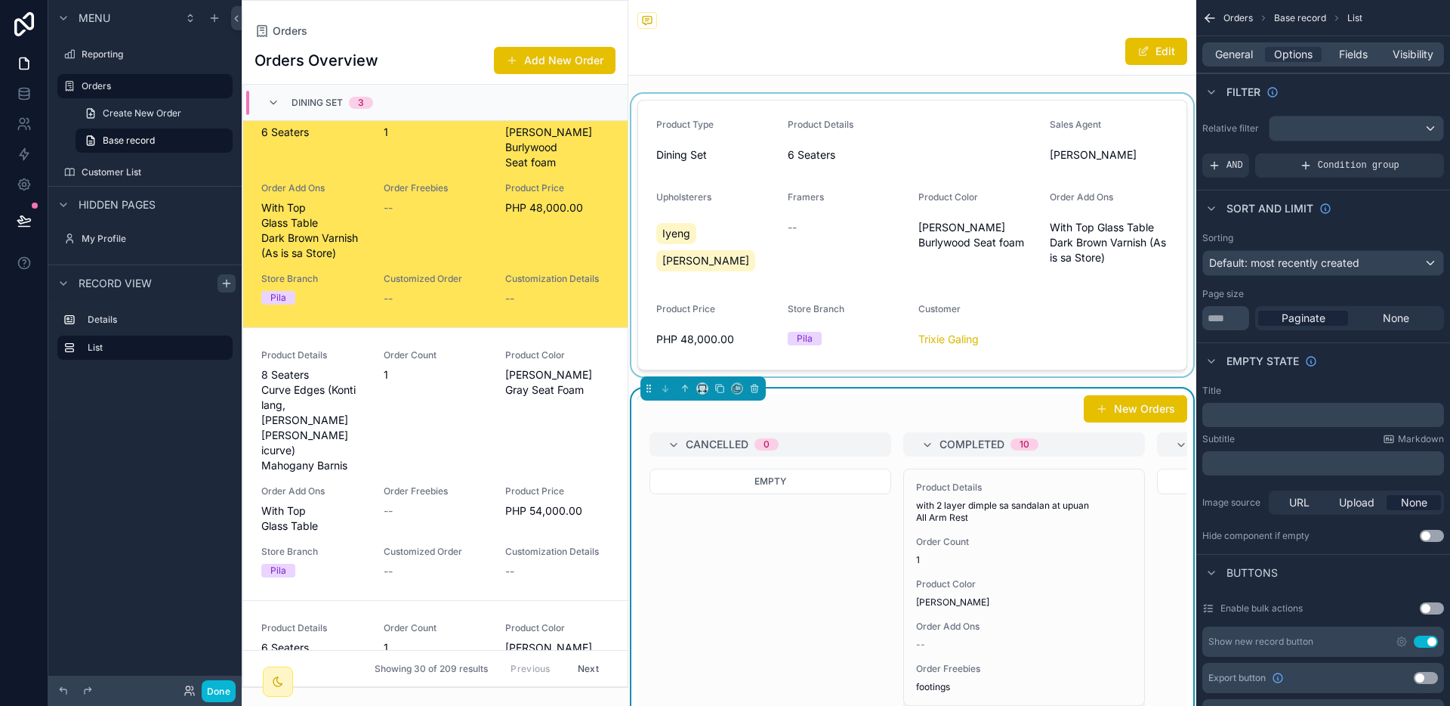
click at [939, 292] on div "scrollable content" at bounding box center [913, 235] width 568 height 283
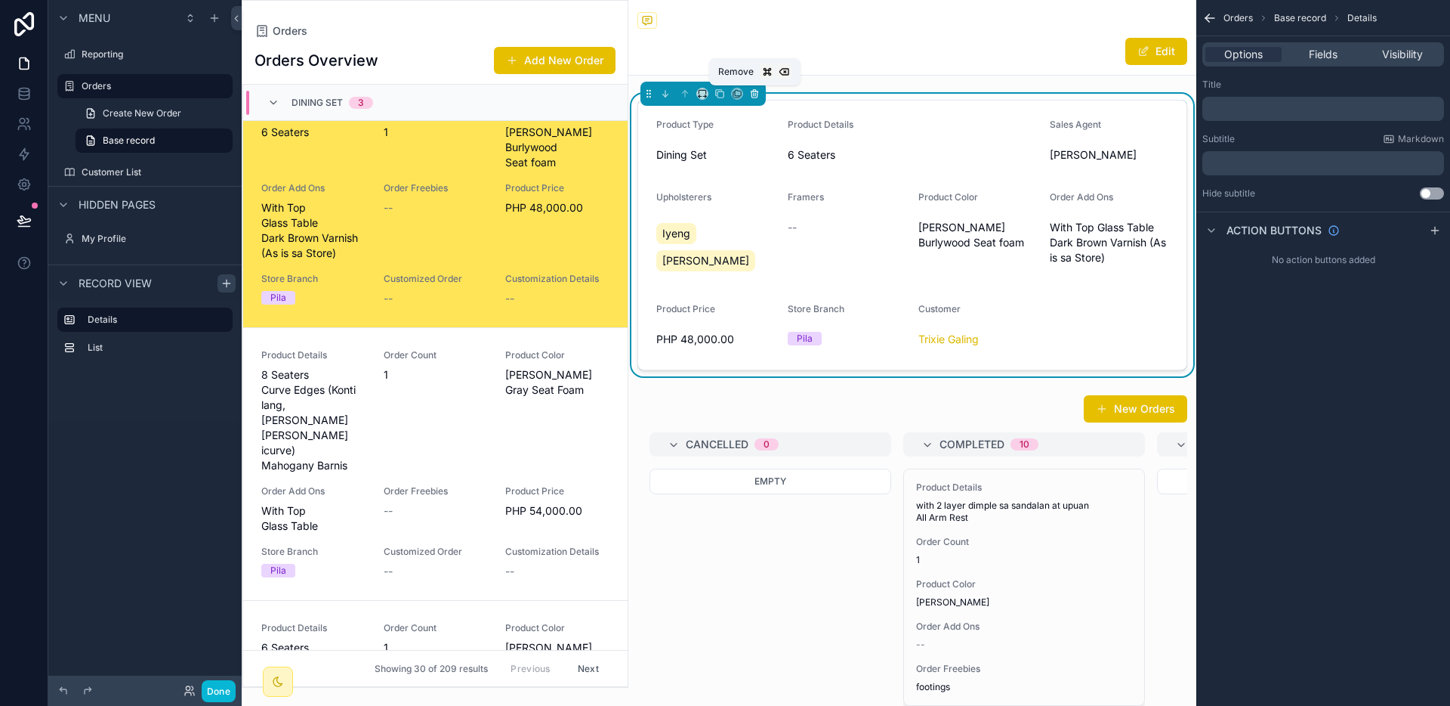
click at [758, 95] on icon "scrollable content" at bounding box center [754, 93] width 11 height 11
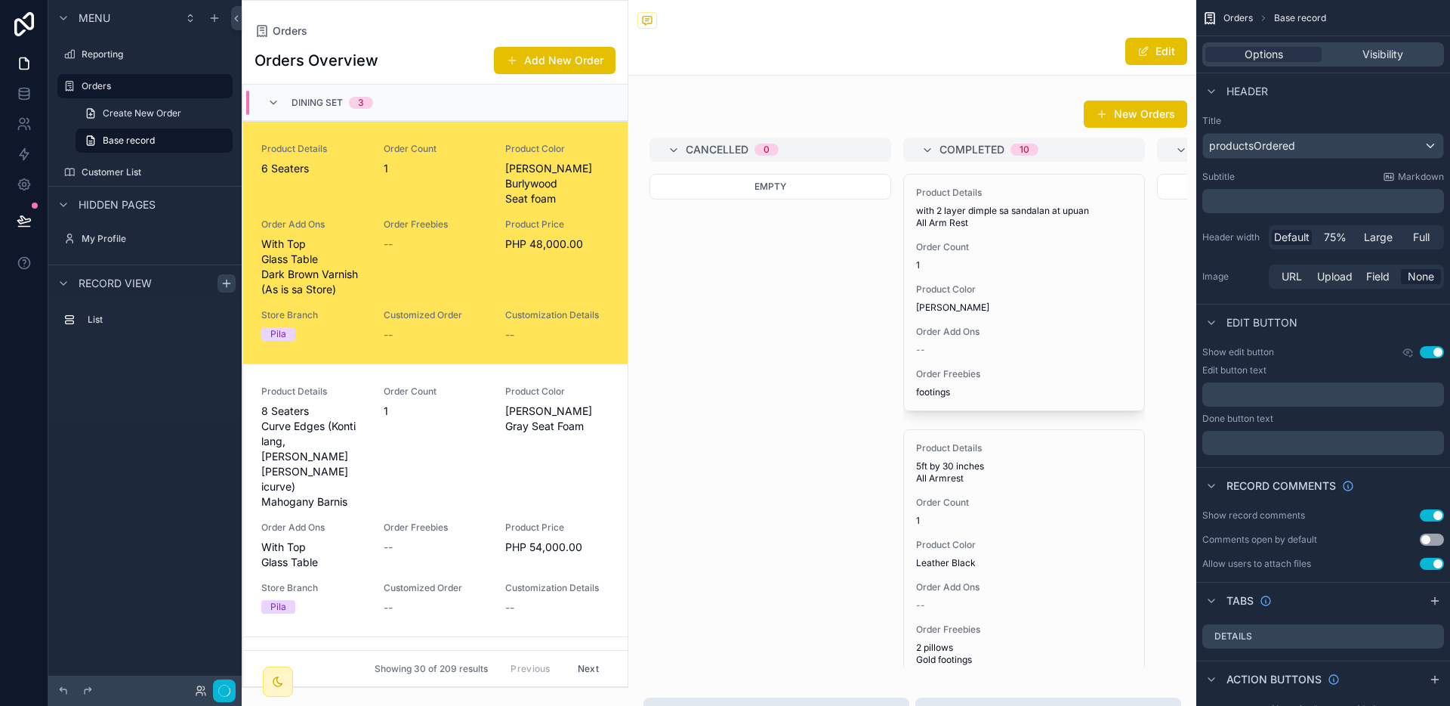
scroll to position [36, 0]
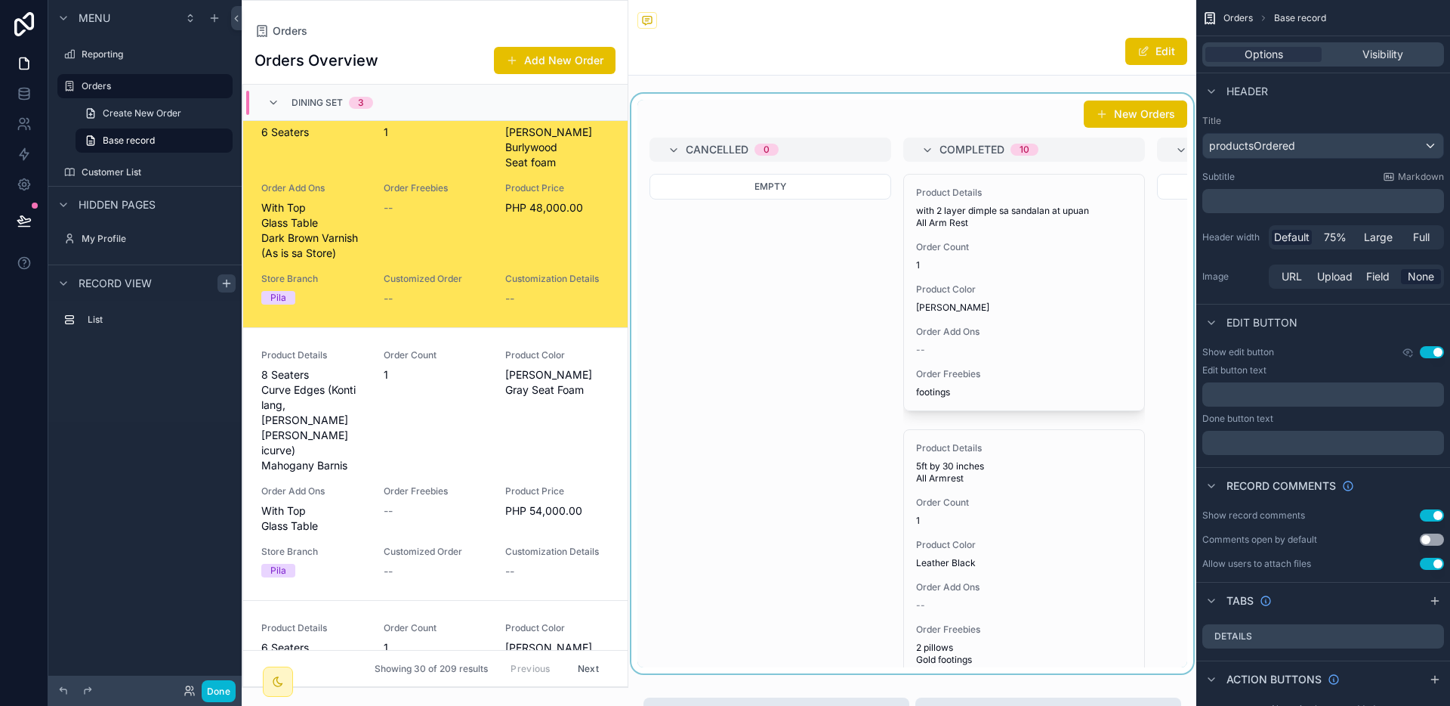
click at [848, 321] on div "scrollable content" at bounding box center [913, 383] width 568 height 579
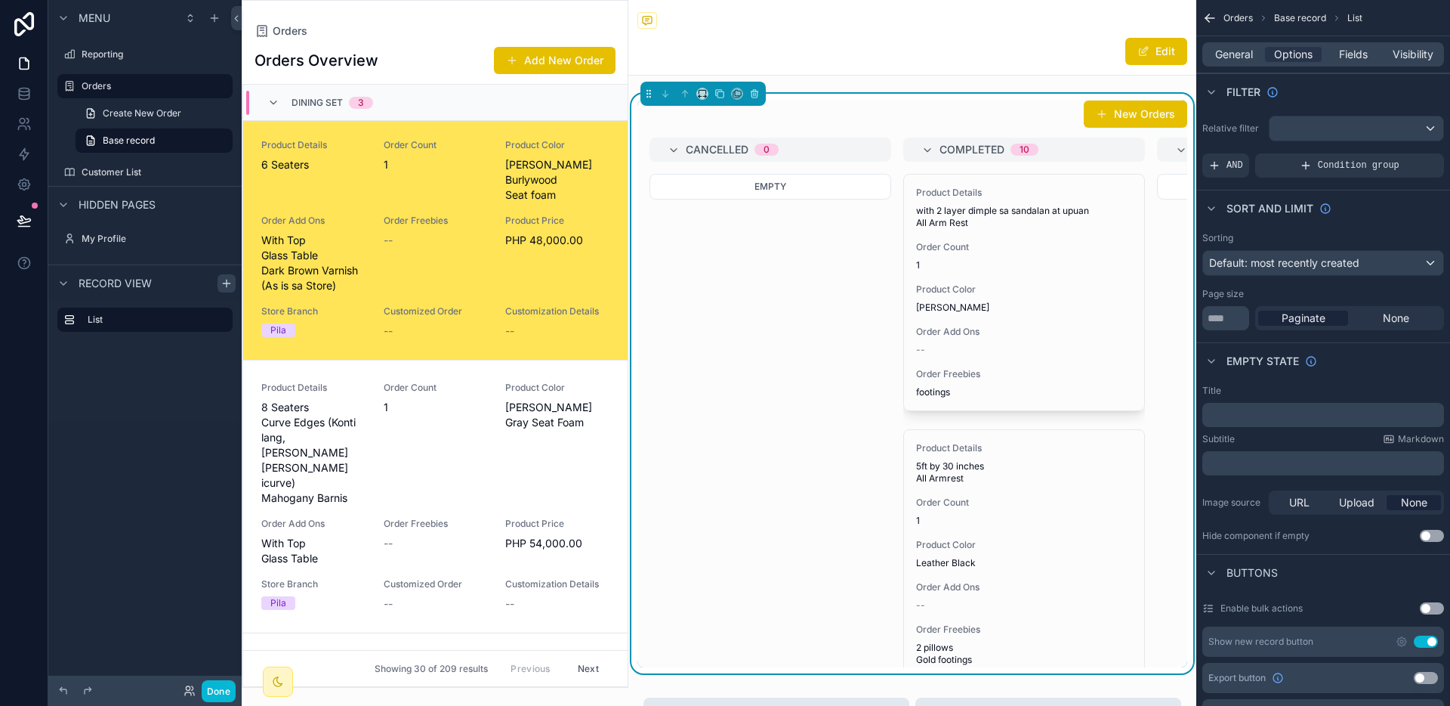
scroll to position [0, 0]
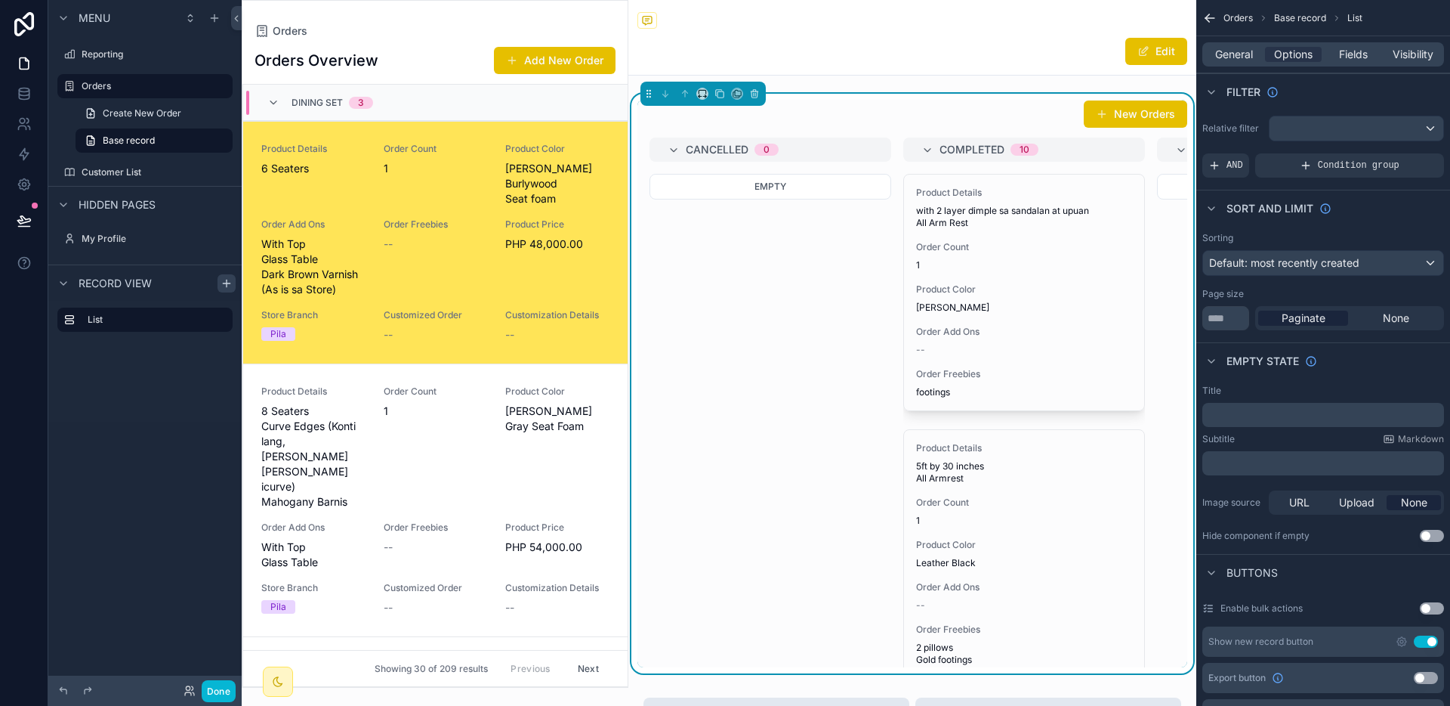
click at [491, 252] on div "Product Details 6 Seaters Order Count 1 Product Color Bailey Burlywood Seat foa…" at bounding box center [435, 242] width 348 height 199
click at [1242, 62] on div "General Options Fields Visibility" at bounding box center [1324, 54] width 242 height 24
click at [1241, 54] on span "General" at bounding box center [1234, 54] width 38 height 15
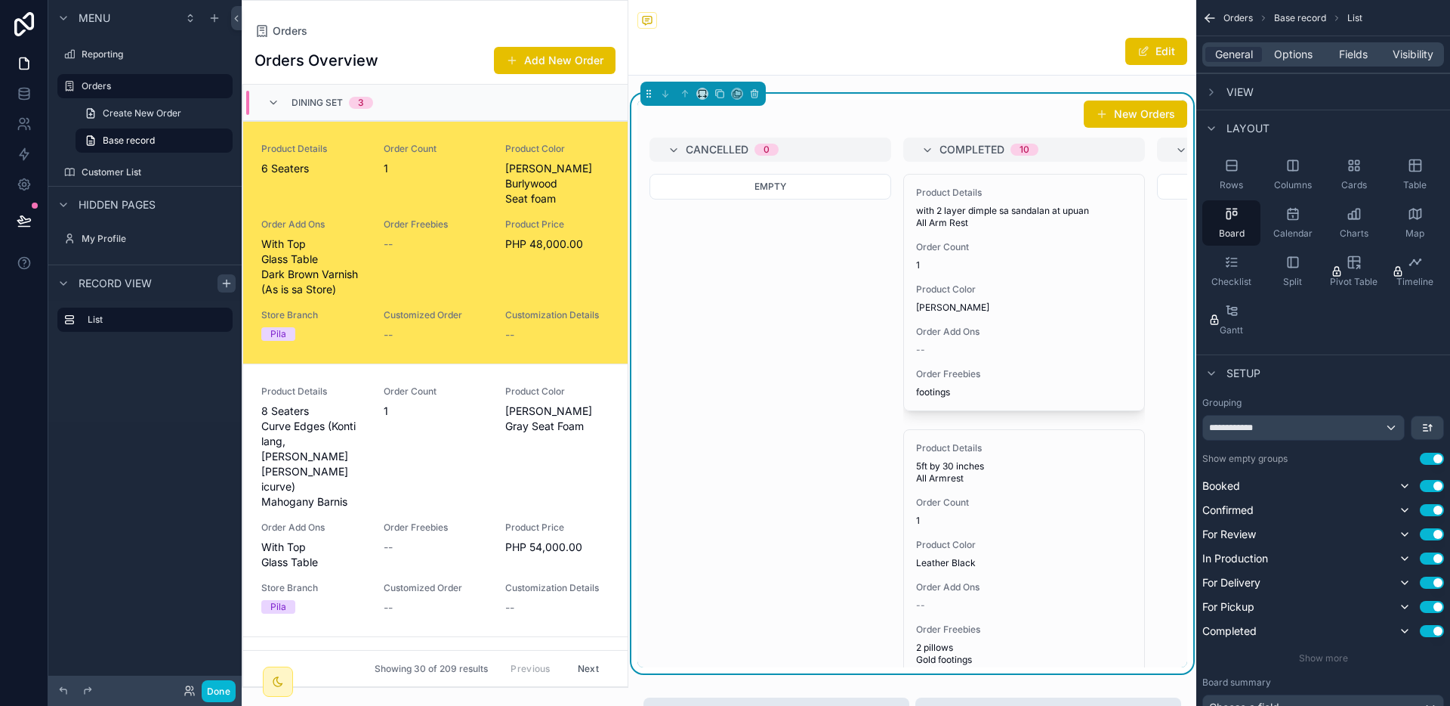
click at [1269, 97] on div "View" at bounding box center [1324, 91] width 254 height 36
click at [1258, 91] on div "View" at bounding box center [1324, 91] width 254 height 36
click at [1243, 91] on span "View" at bounding box center [1240, 92] width 27 height 15
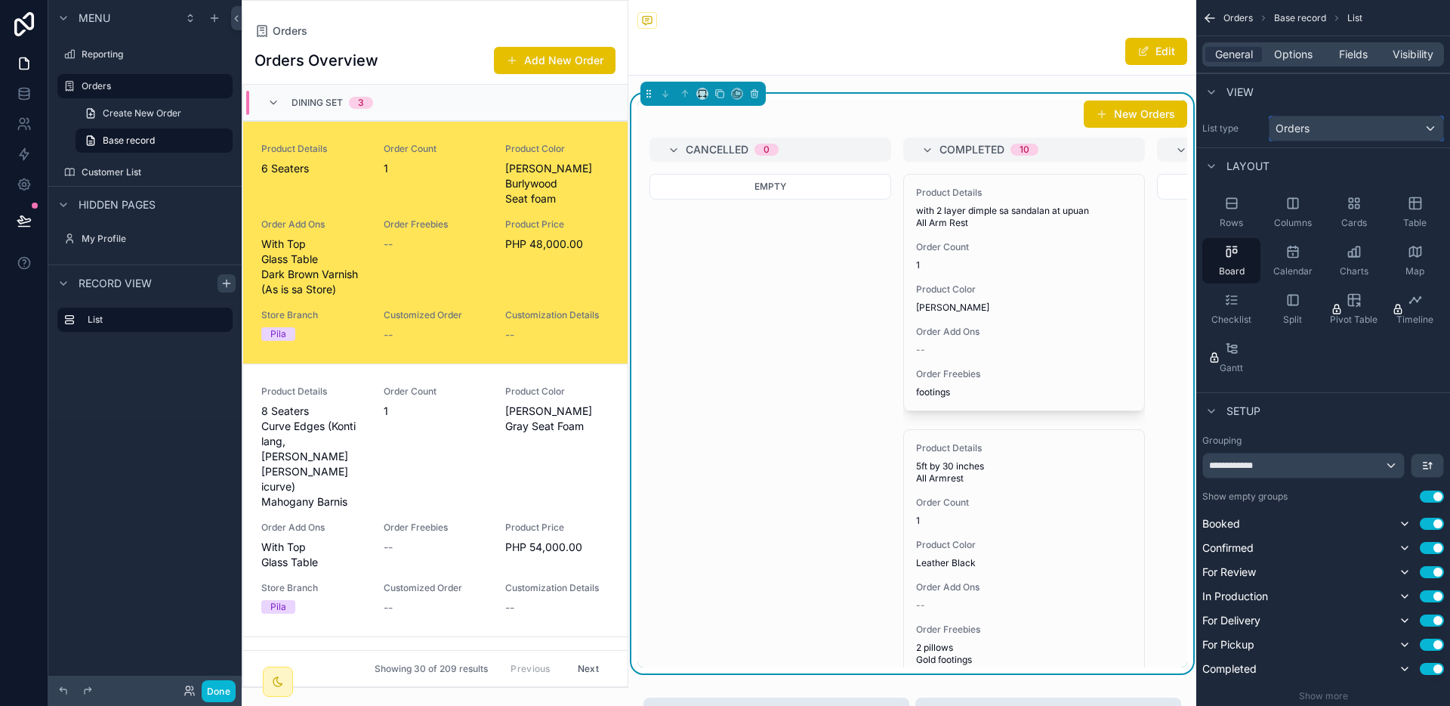
click at [1344, 120] on div "Orders" at bounding box center [1357, 128] width 174 height 24
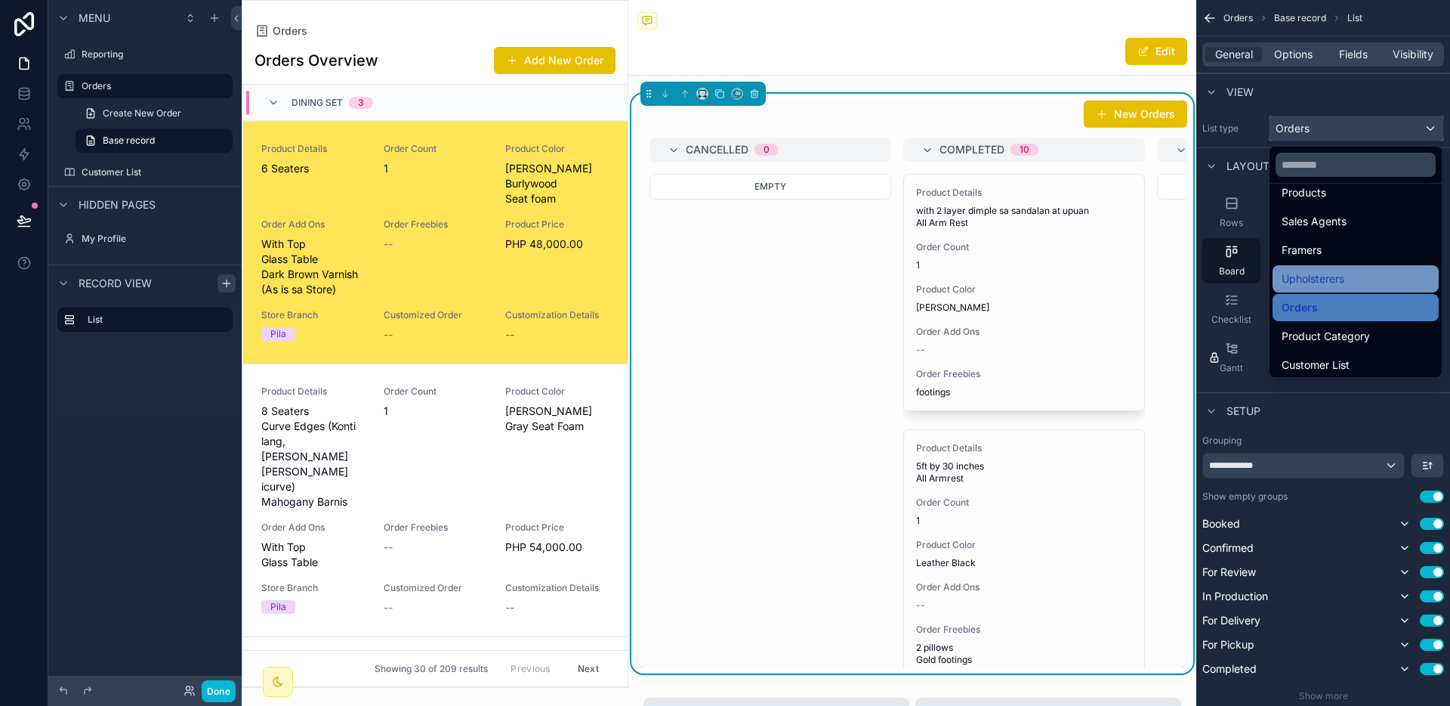
scroll to position [73, 0]
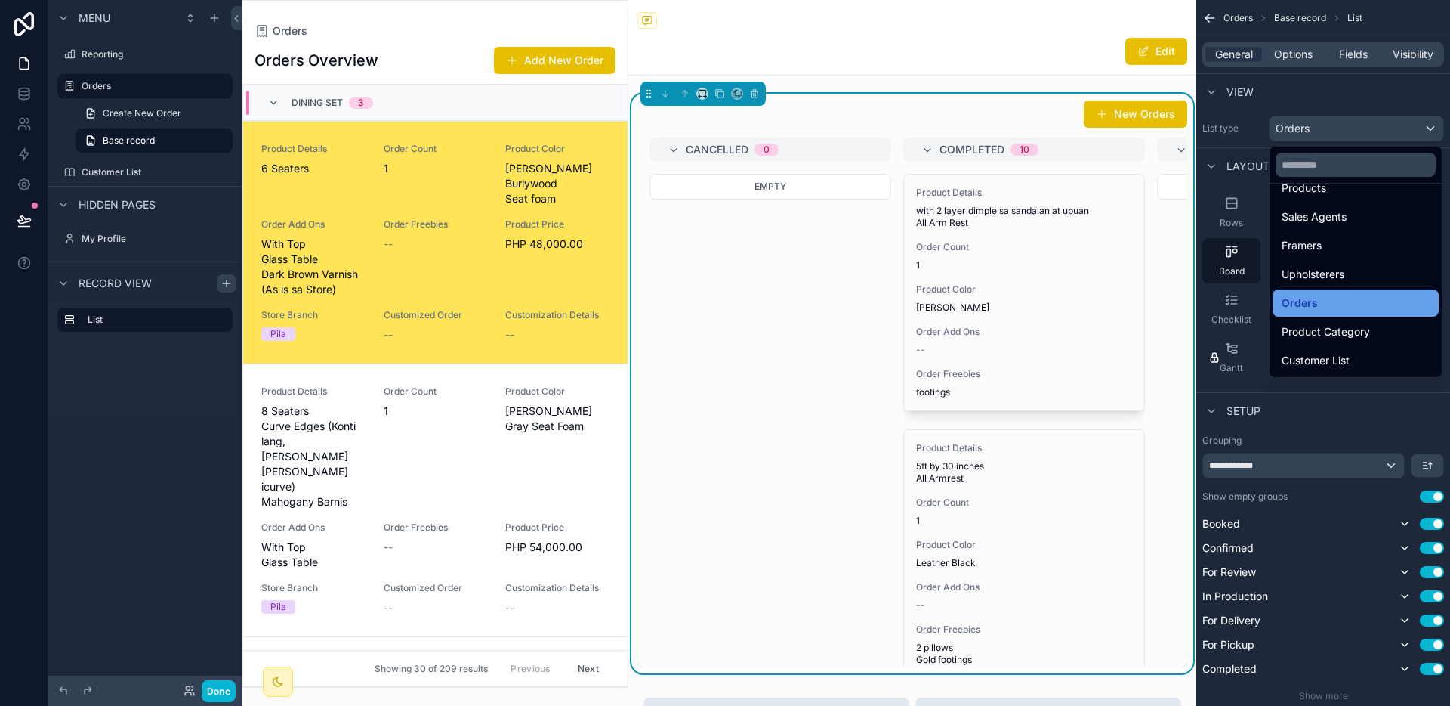
click at [1330, 292] on div "Orders" at bounding box center [1356, 302] width 166 height 27
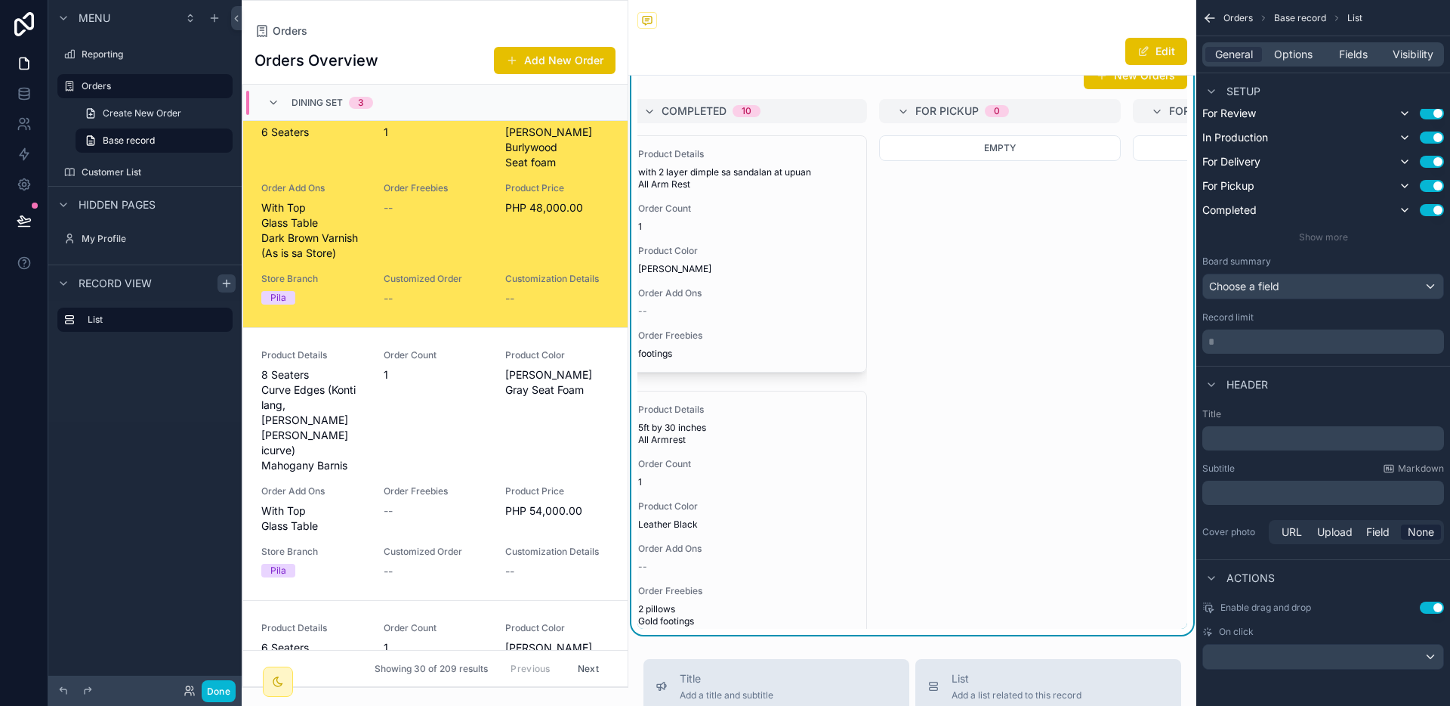
scroll to position [0, 0]
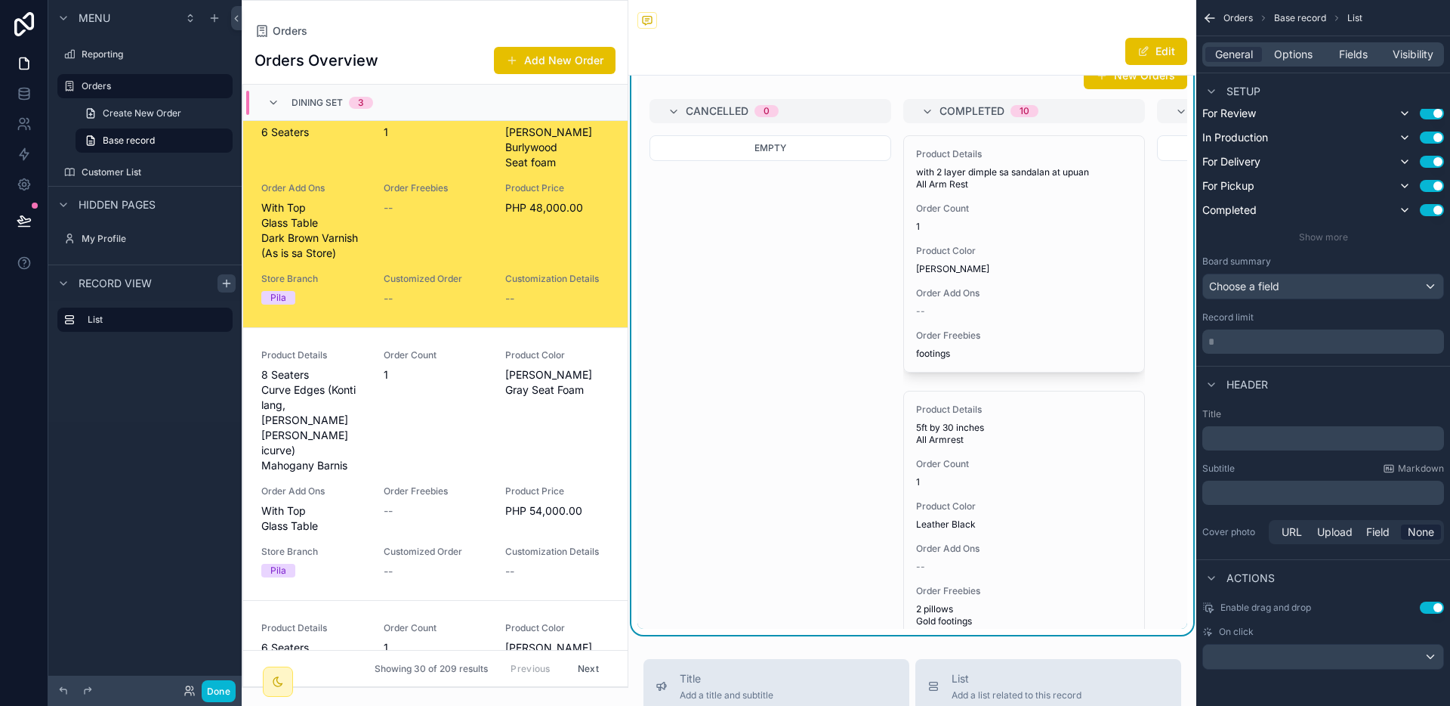
click at [417, 182] on span "Order Freebies" at bounding box center [436, 188] width 104 height 12
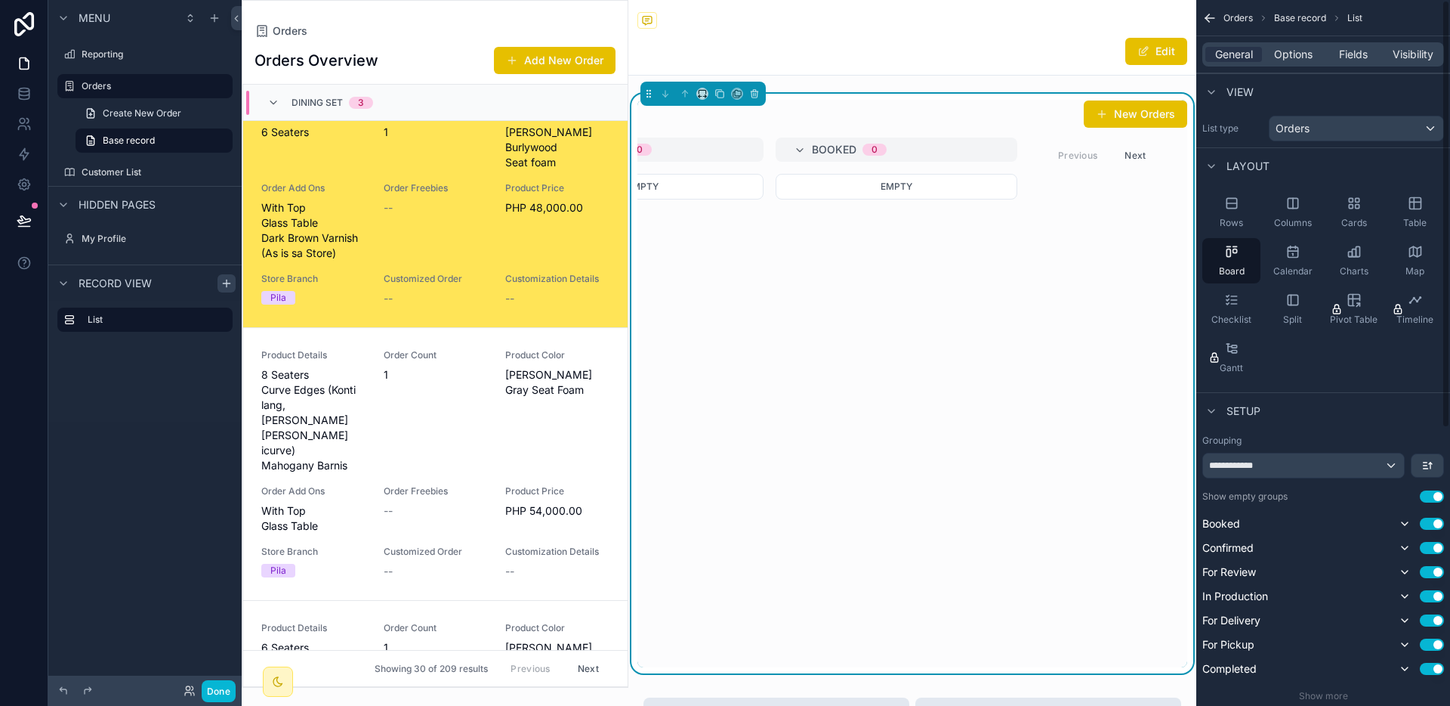
click at [1297, 68] on div "General Options Fields Visibility" at bounding box center [1324, 54] width 254 height 36
click at [1299, 61] on span "Options" at bounding box center [1293, 54] width 39 height 15
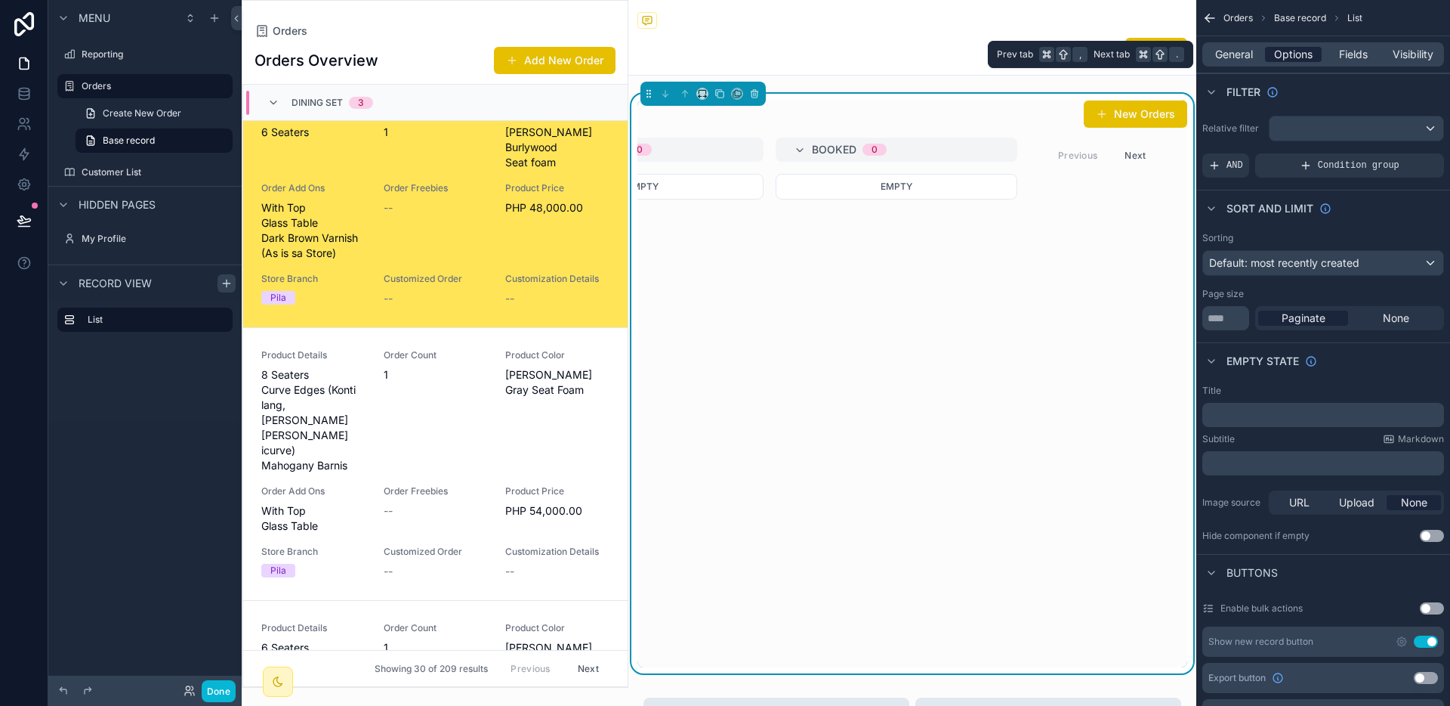
click at [1310, 56] on span "Options" at bounding box center [1293, 54] width 39 height 15
click at [1366, 55] on span "Fields" at bounding box center [1353, 54] width 29 height 15
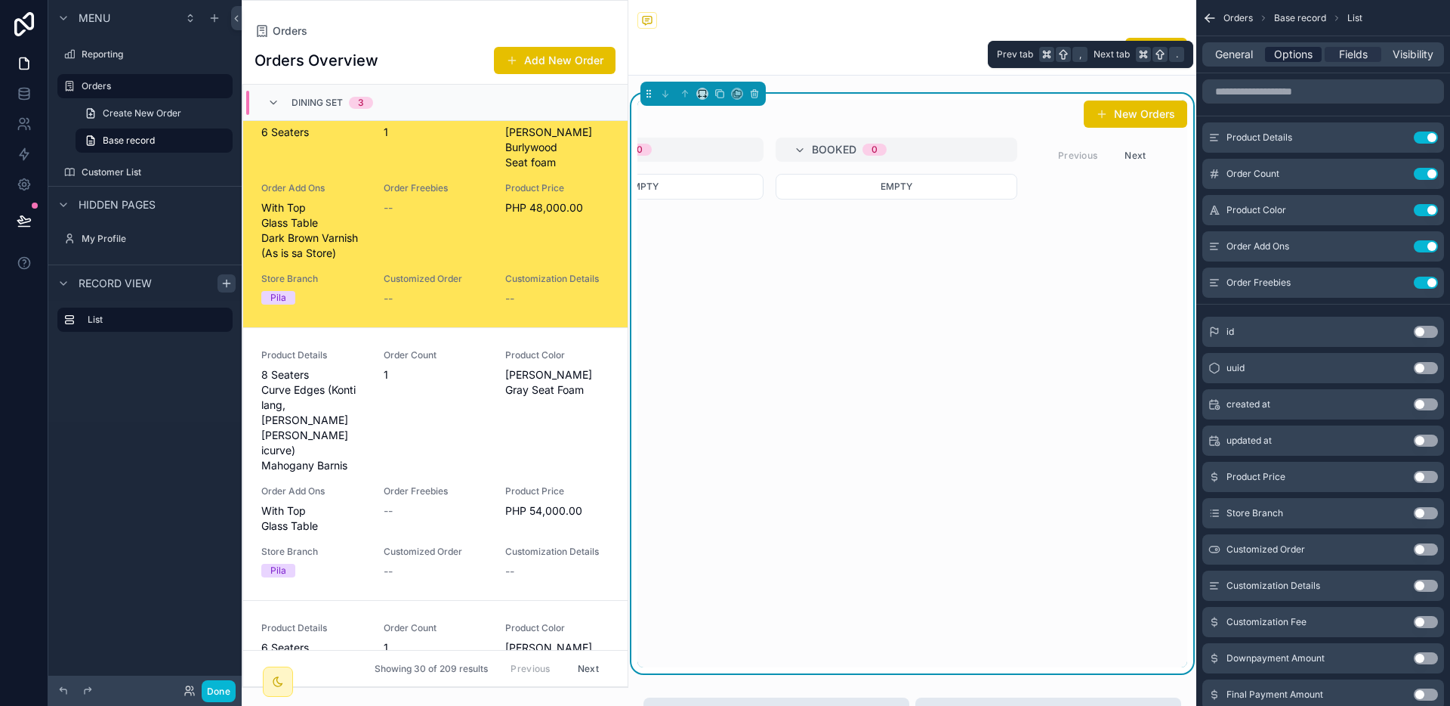
click at [1296, 53] on span "Options" at bounding box center [1293, 54] width 39 height 15
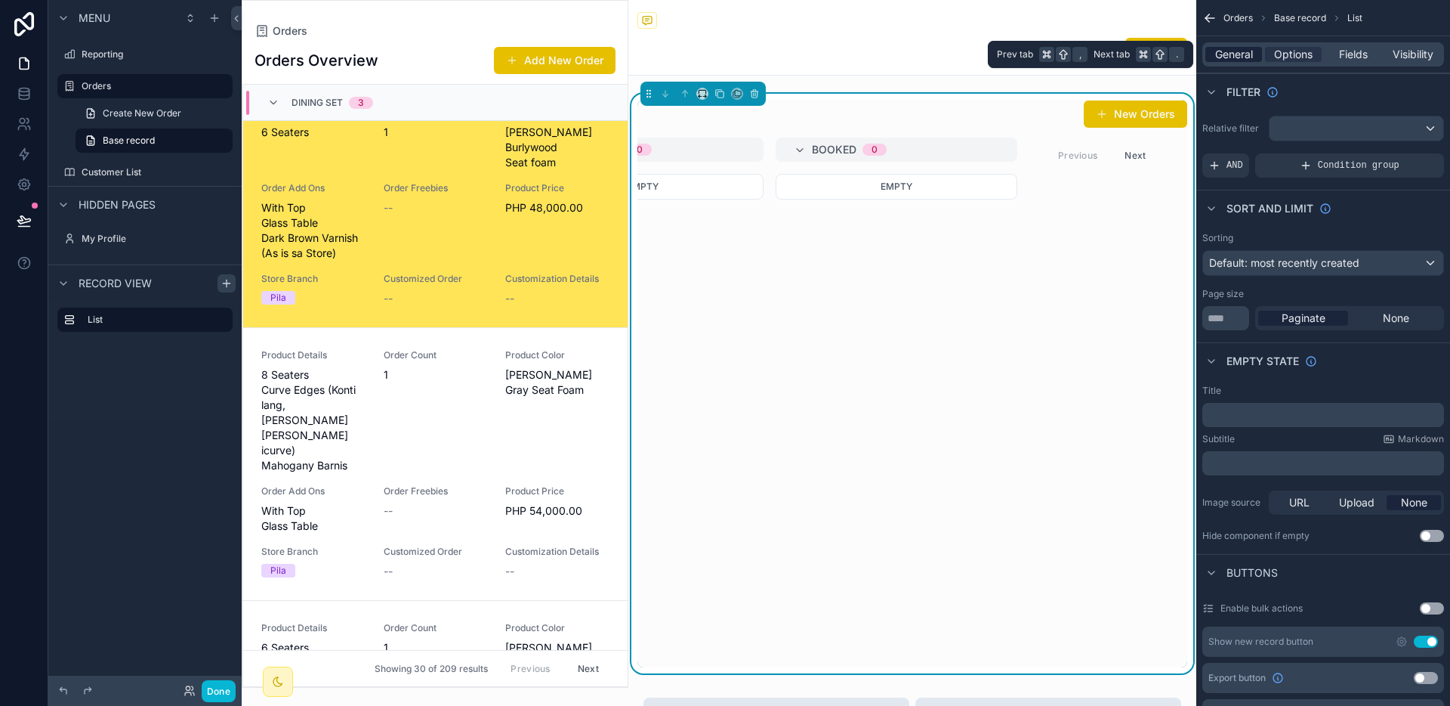
click at [1249, 51] on span "General" at bounding box center [1234, 54] width 38 height 15
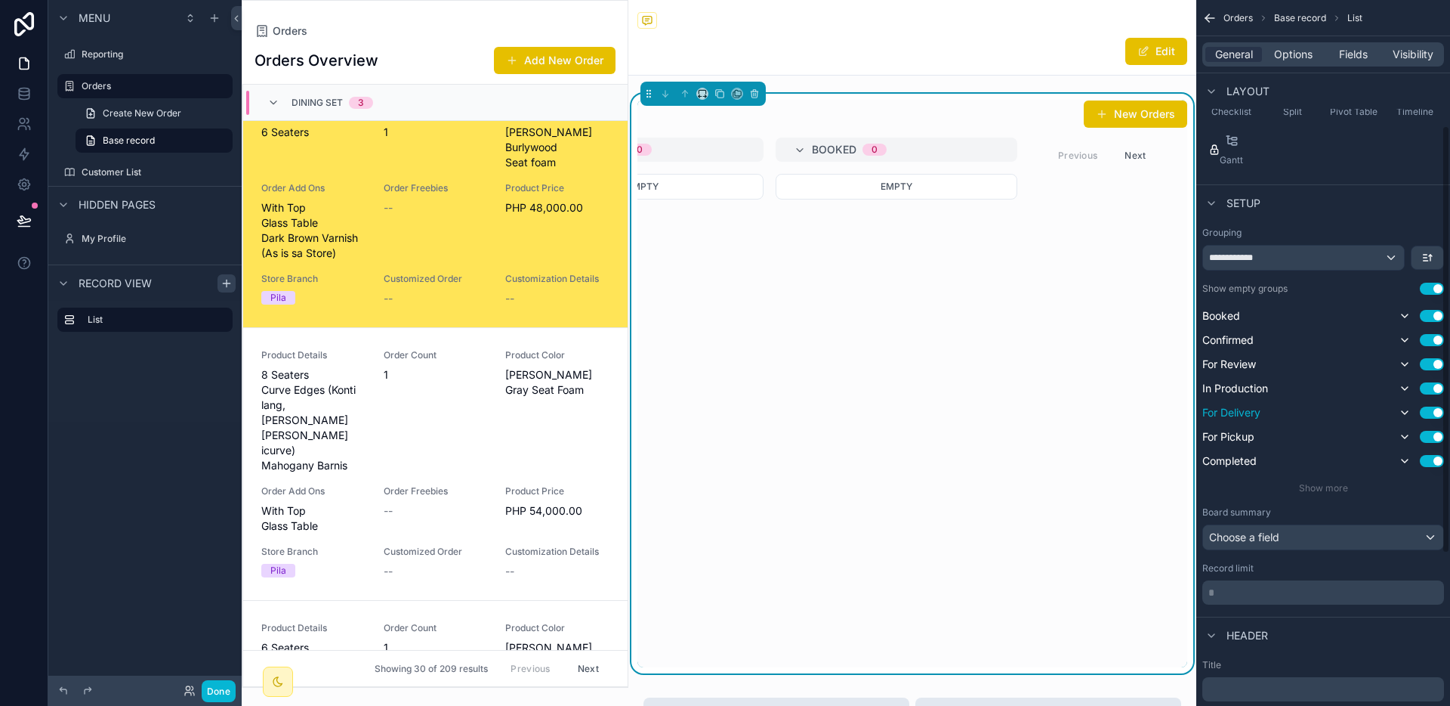
scroll to position [246, 0]
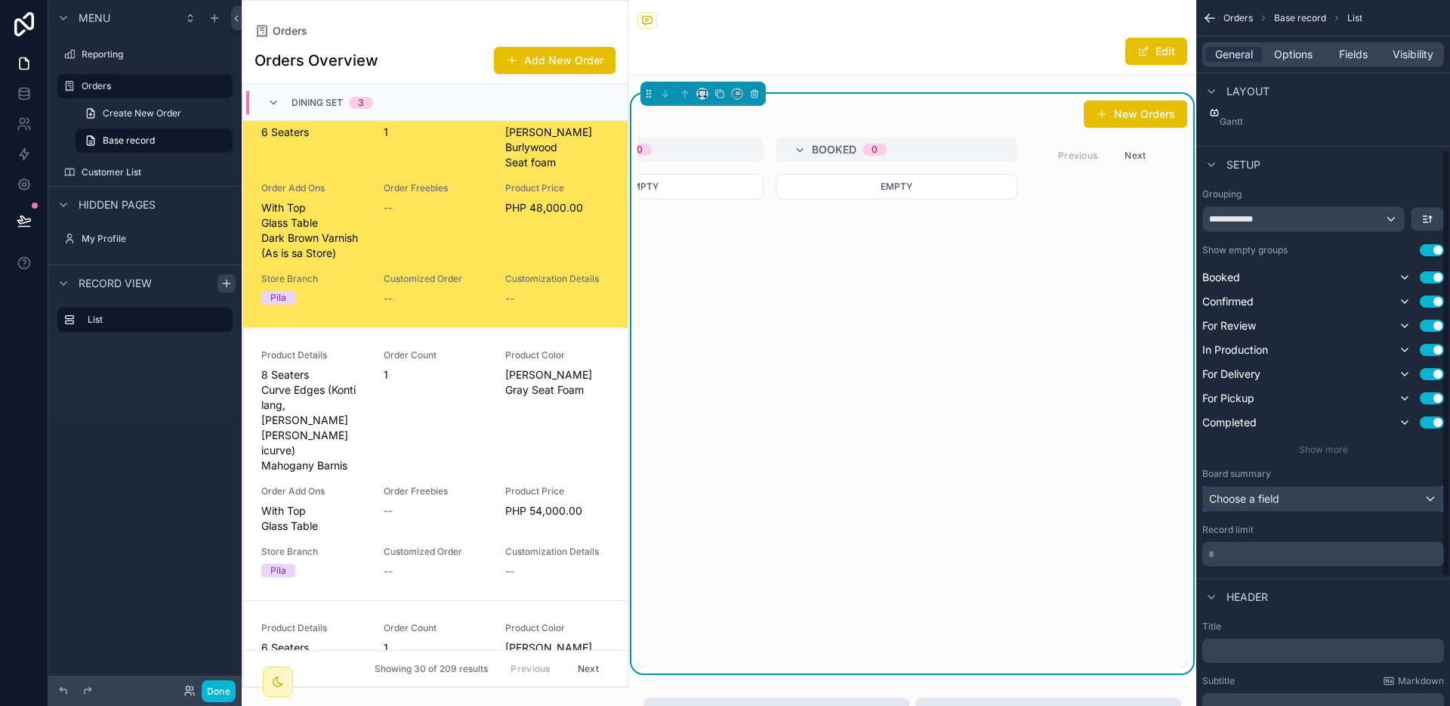
click at [1333, 495] on div "Choose a field" at bounding box center [1323, 498] width 240 height 24
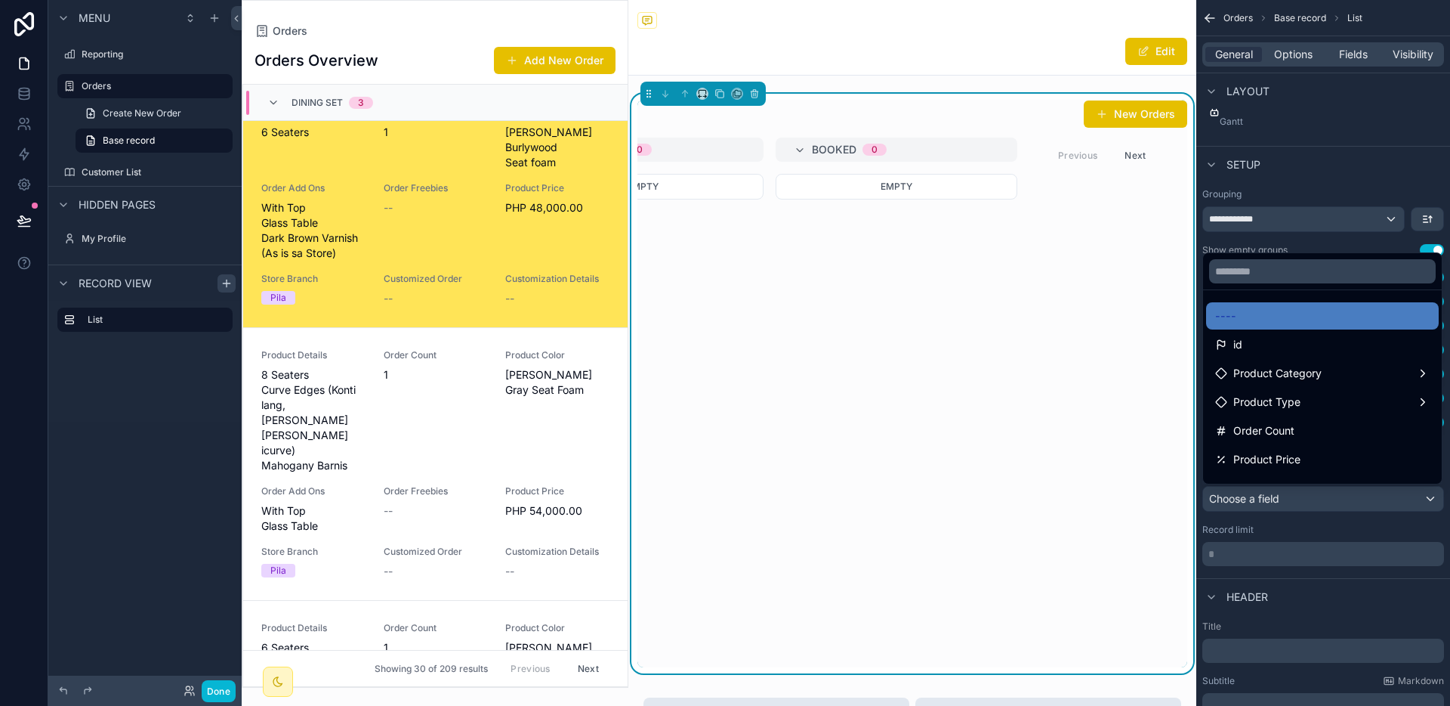
click at [1333, 495] on div "scrollable content" at bounding box center [725, 353] width 1450 height 706
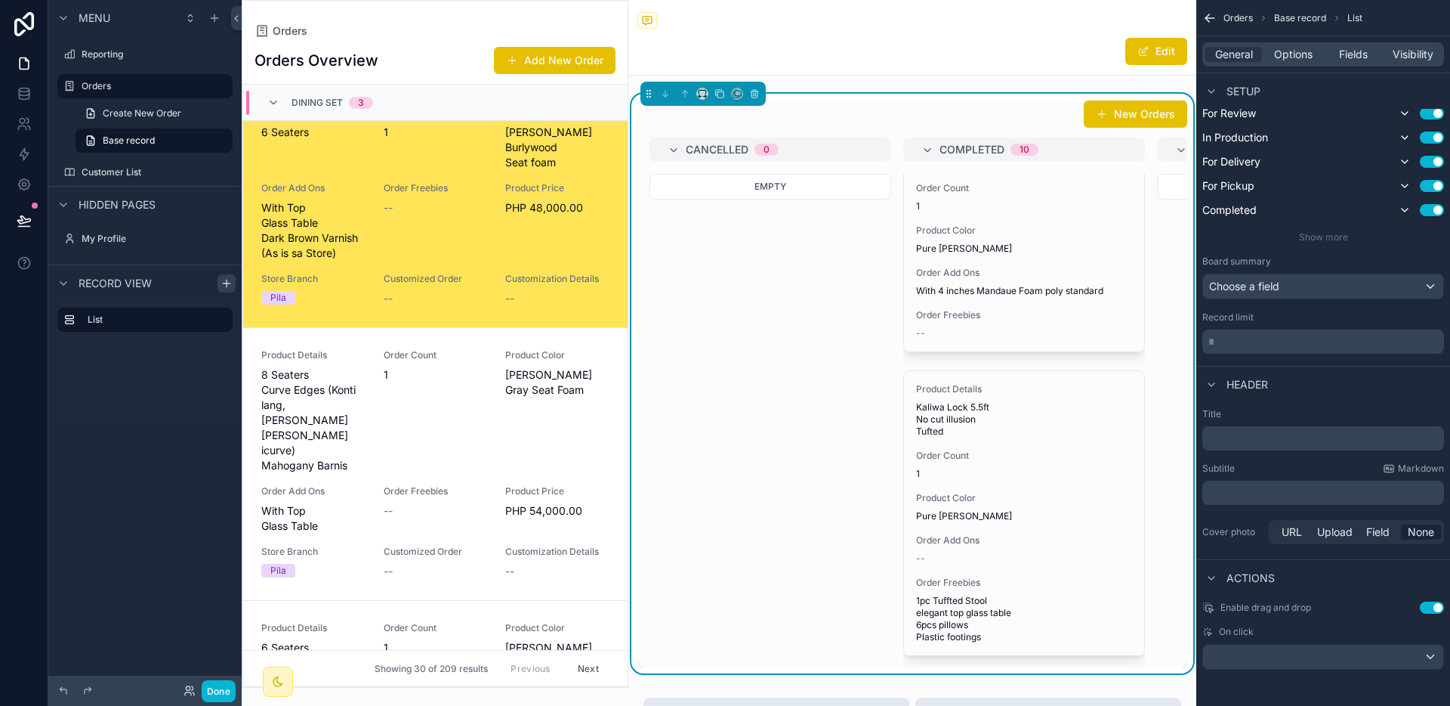
scroll to position [0, 0]
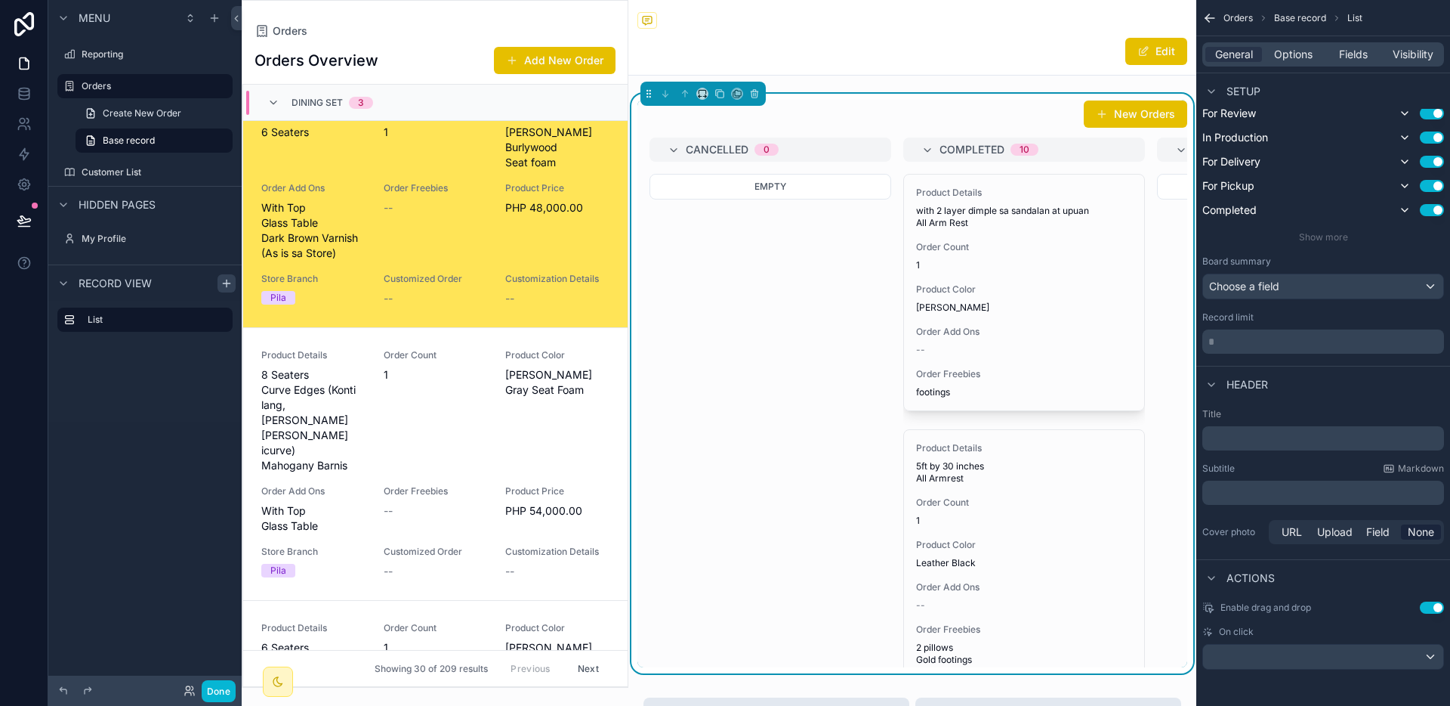
click at [341, 100] on span "Dining Set" at bounding box center [317, 103] width 51 height 12
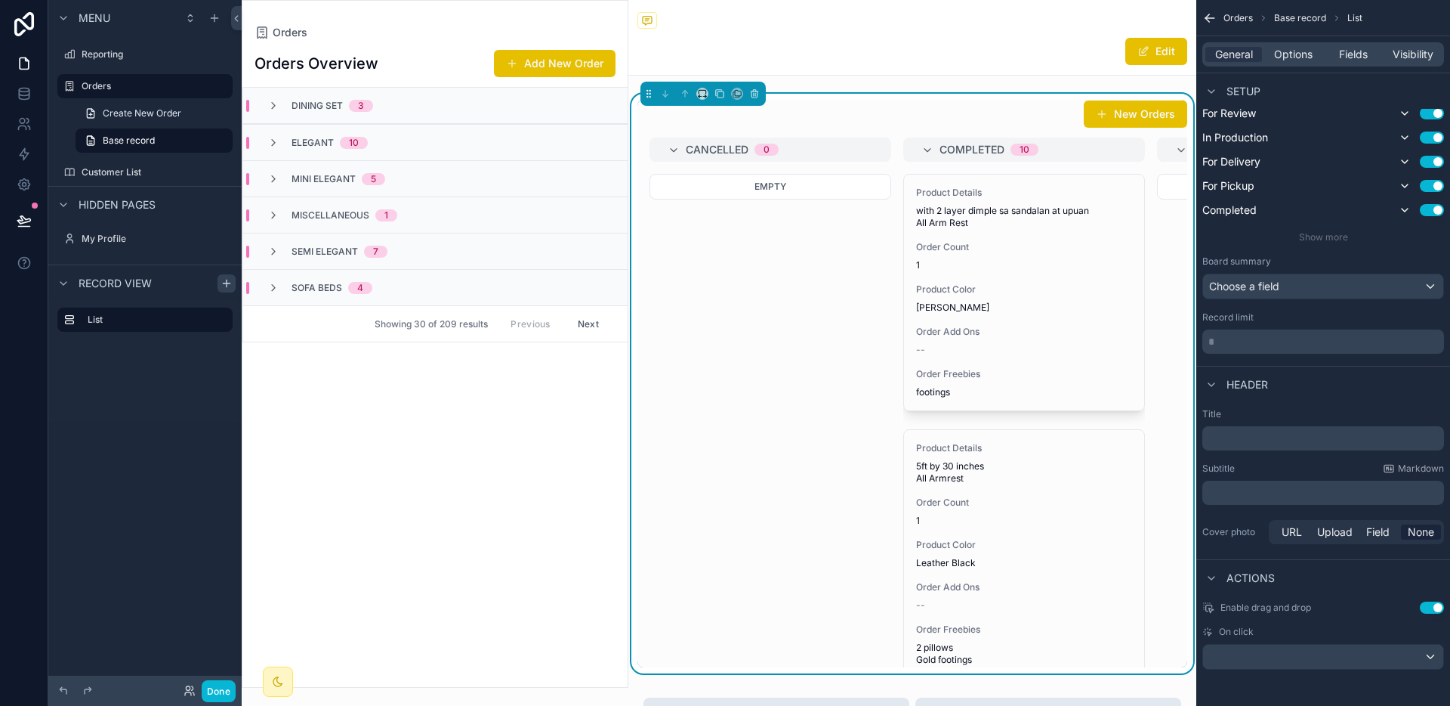
click at [402, 143] on div "Elegant 10" at bounding box center [435, 142] width 385 height 36
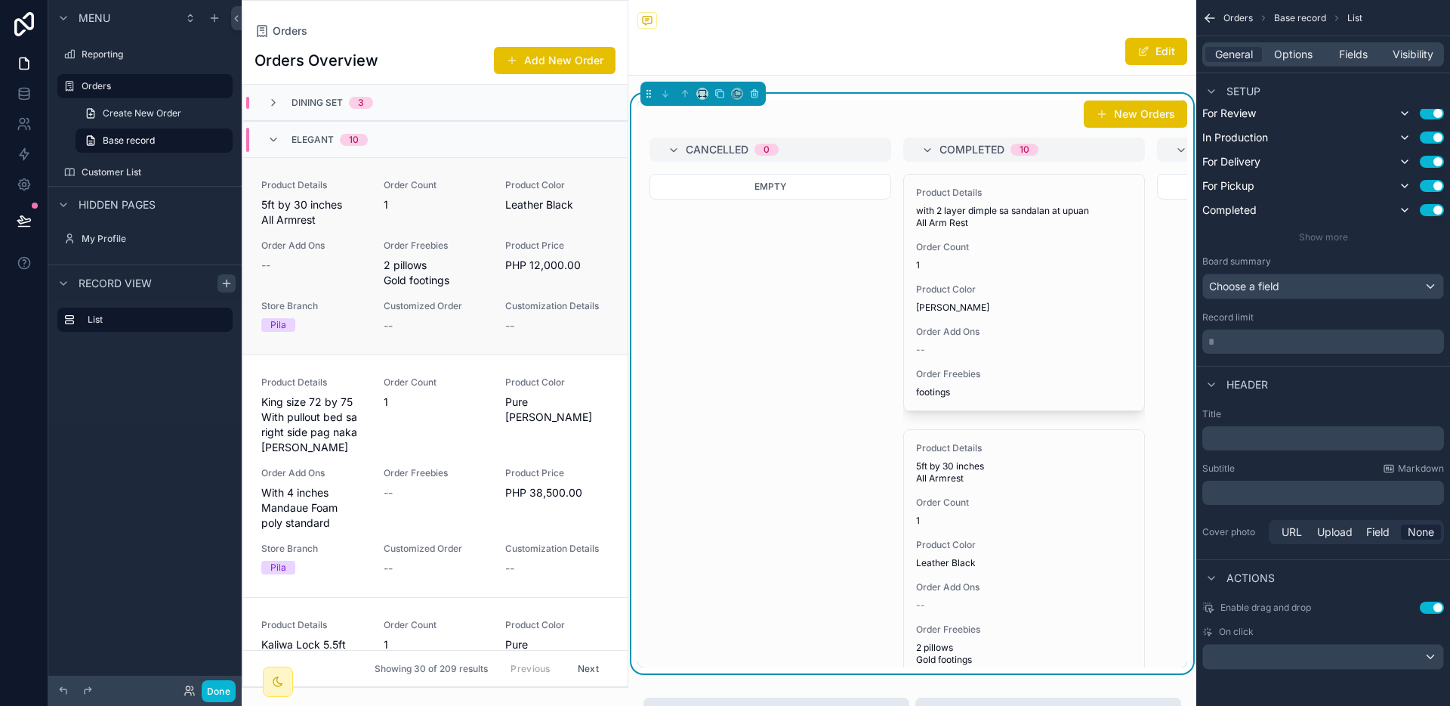
click at [402, 224] on div "Order Count 1" at bounding box center [436, 203] width 104 height 48
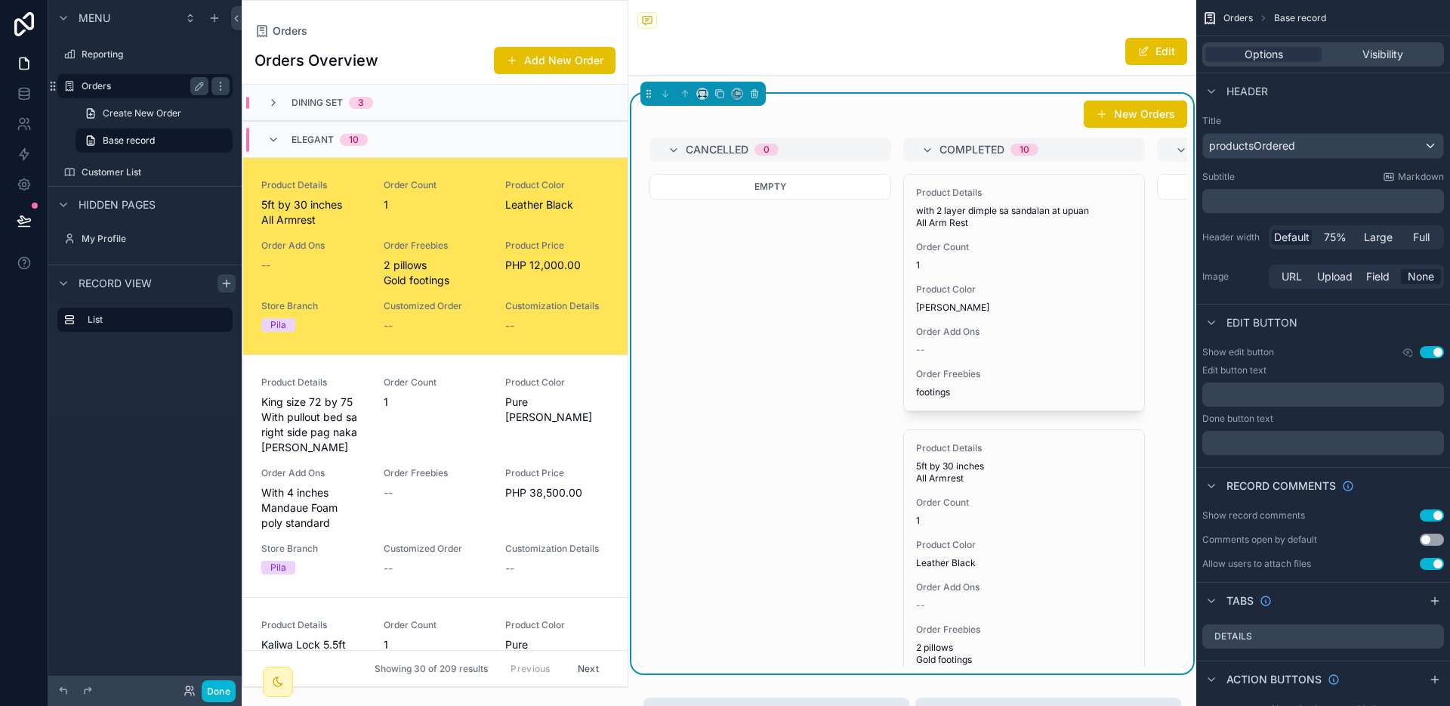
click at [115, 89] on label "Orders" at bounding box center [142, 86] width 121 height 12
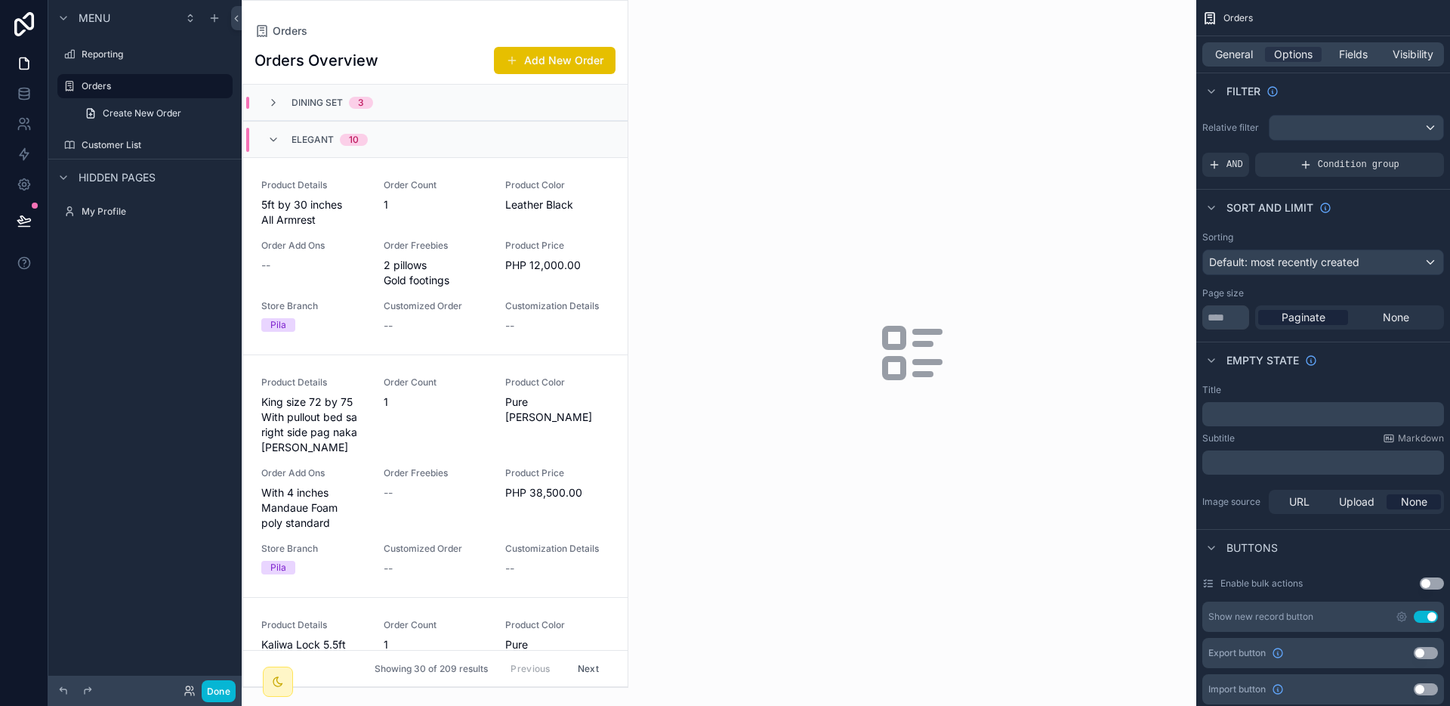
click at [459, 134] on div "Elegant 10" at bounding box center [435, 139] width 385 height 36
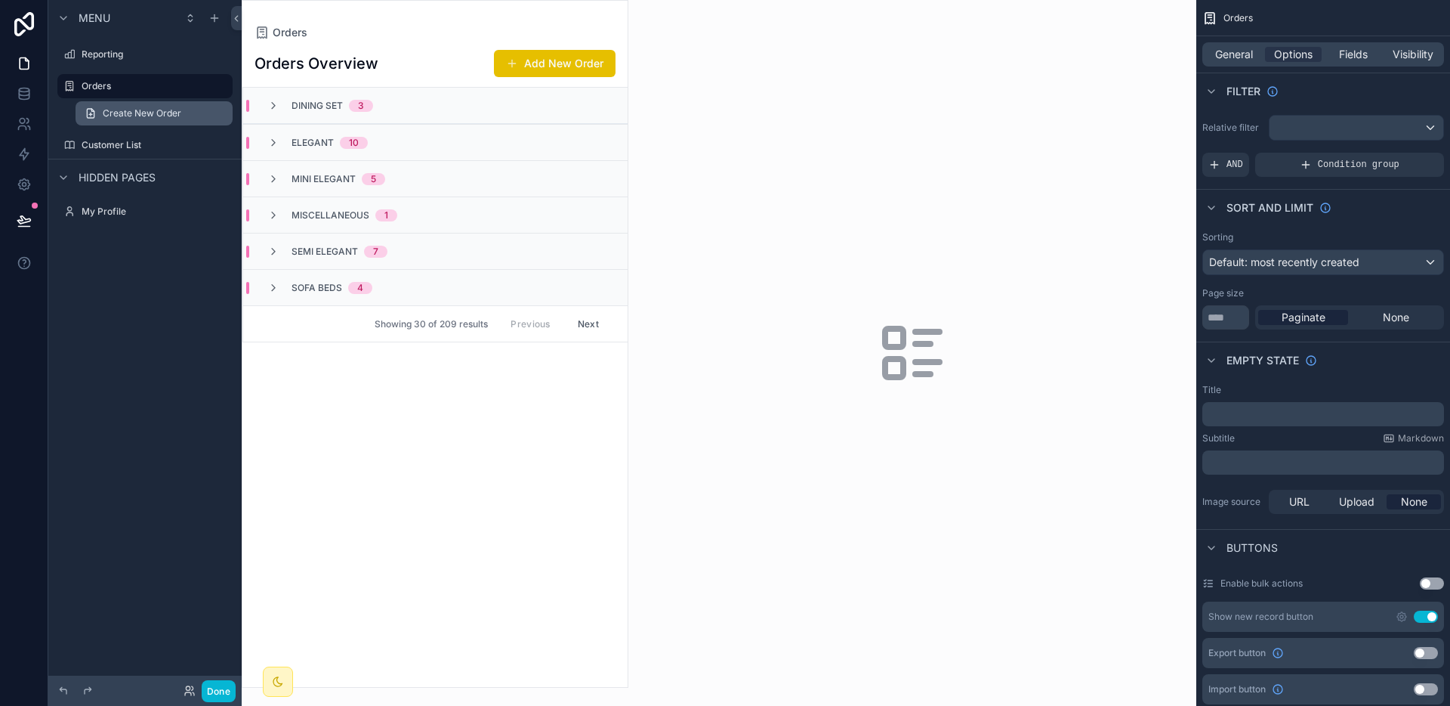
click at [150, 106] on link "Create New Order" at bounding box center [154, 113] width 157 height 24
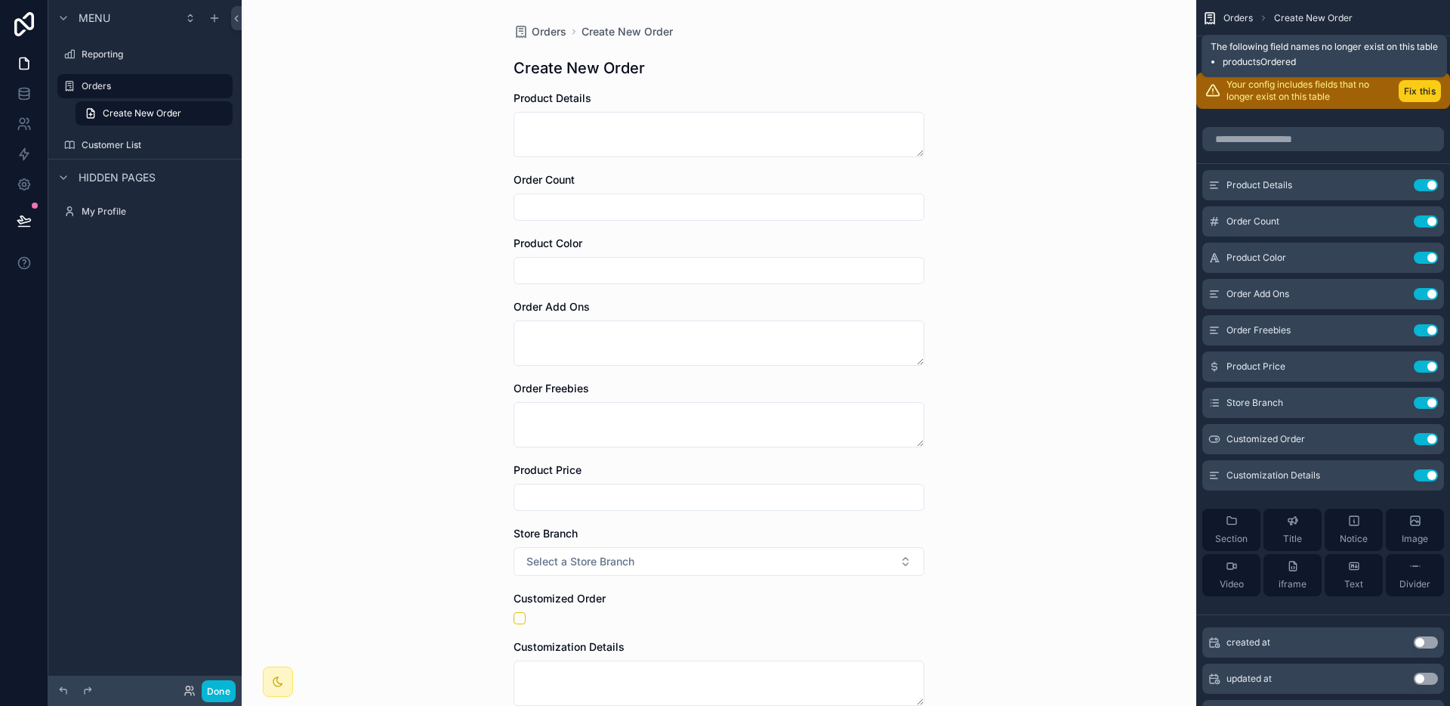
click at [1410, 87] on button "Fix this" at bounding box center [1420, 91] width 42 height 22
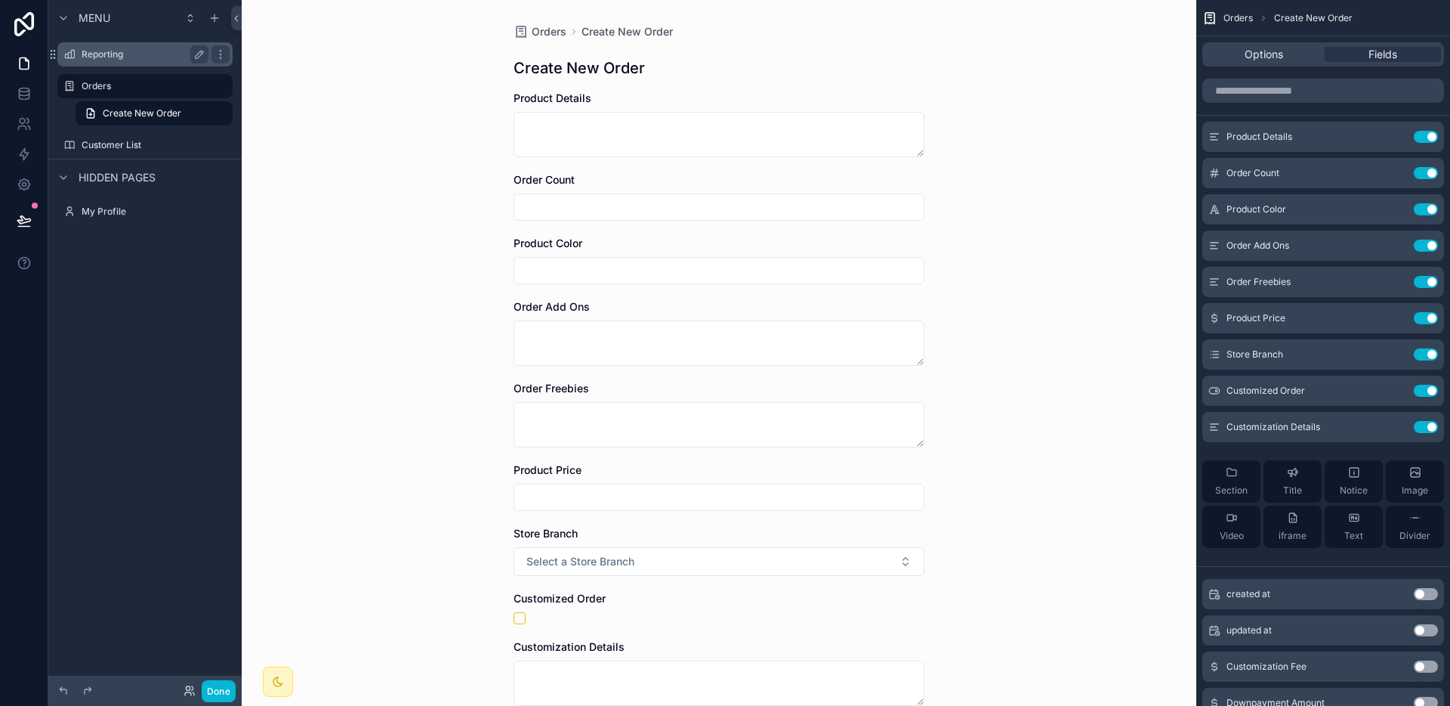
click at [93, 60] on div "Reporting" at bounding box center [145, 54] width 127 height 18
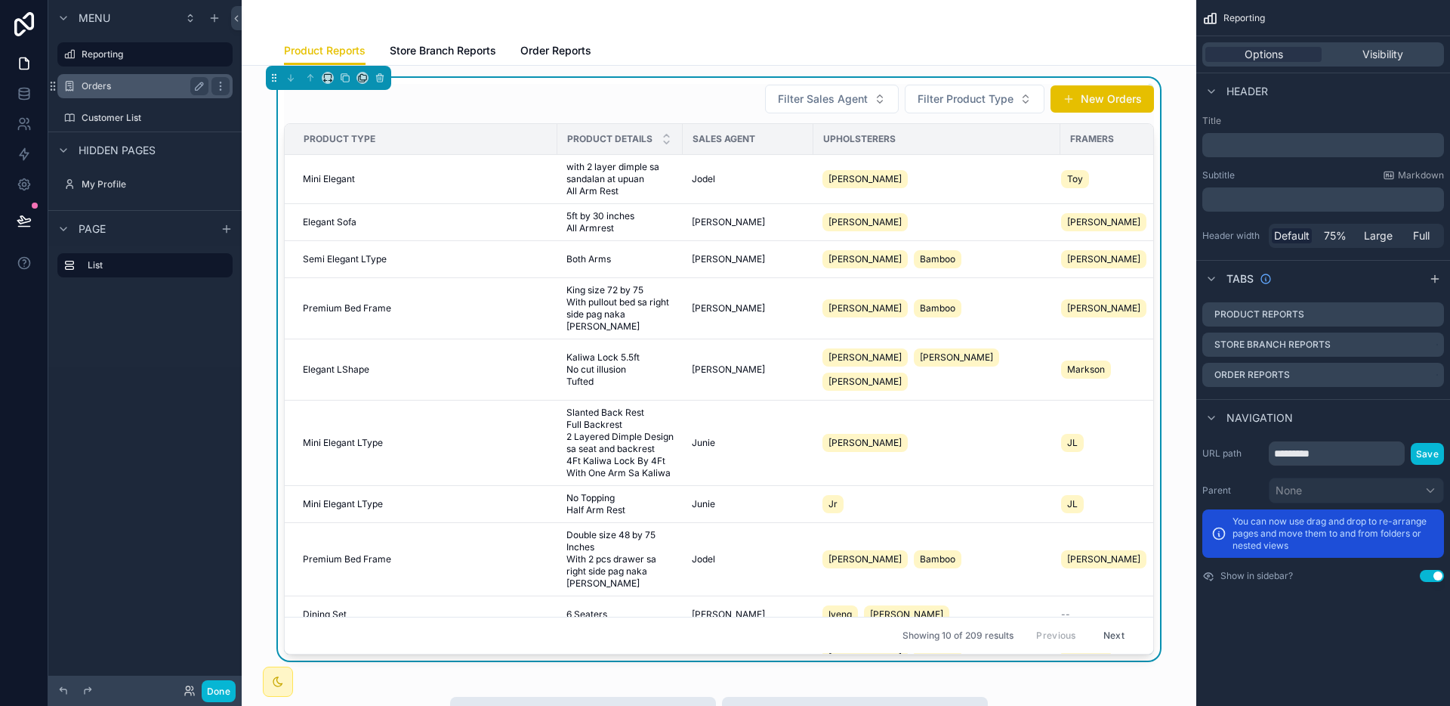
click at [113, 83] on label "Orders" at bounding box center [142, 86] width 121 height 12
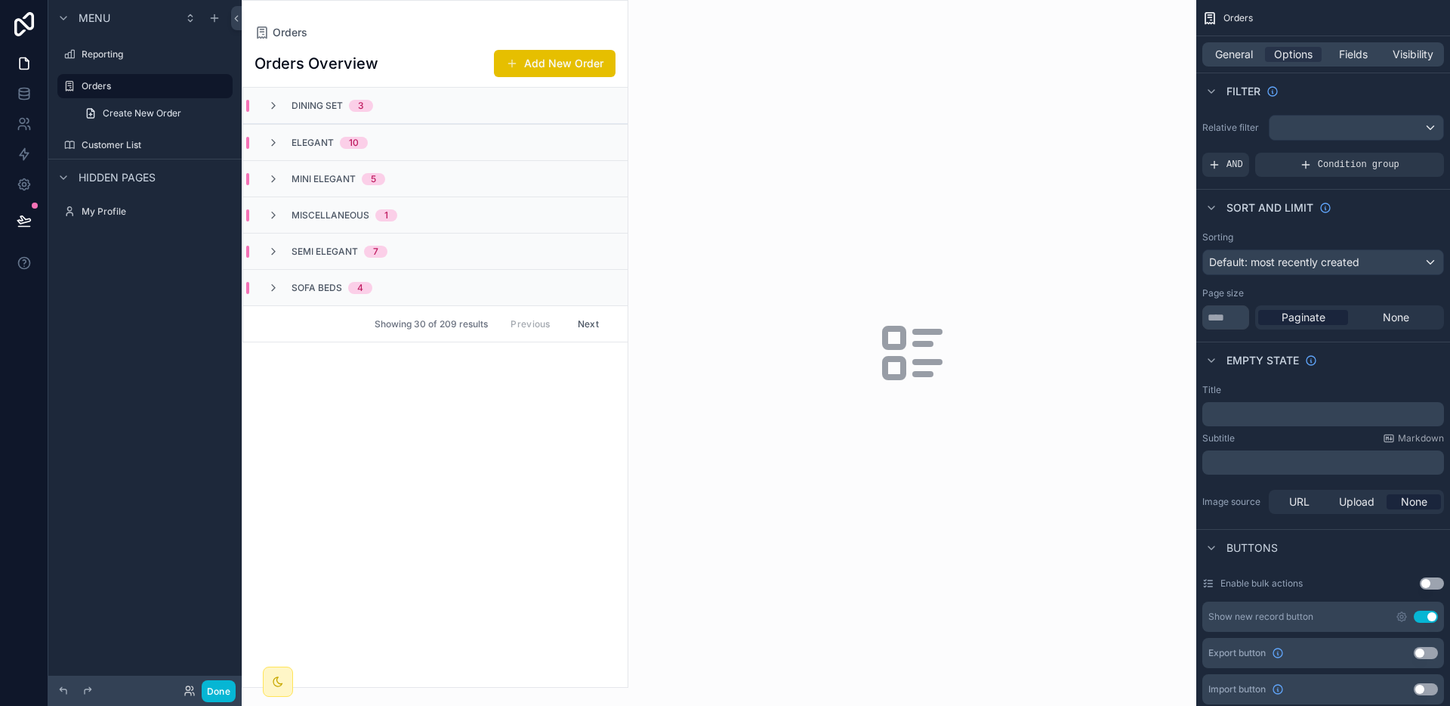
click at [458, 110] on div "Dining Set 3" at bounding box center [435, 106] width 385 height 36
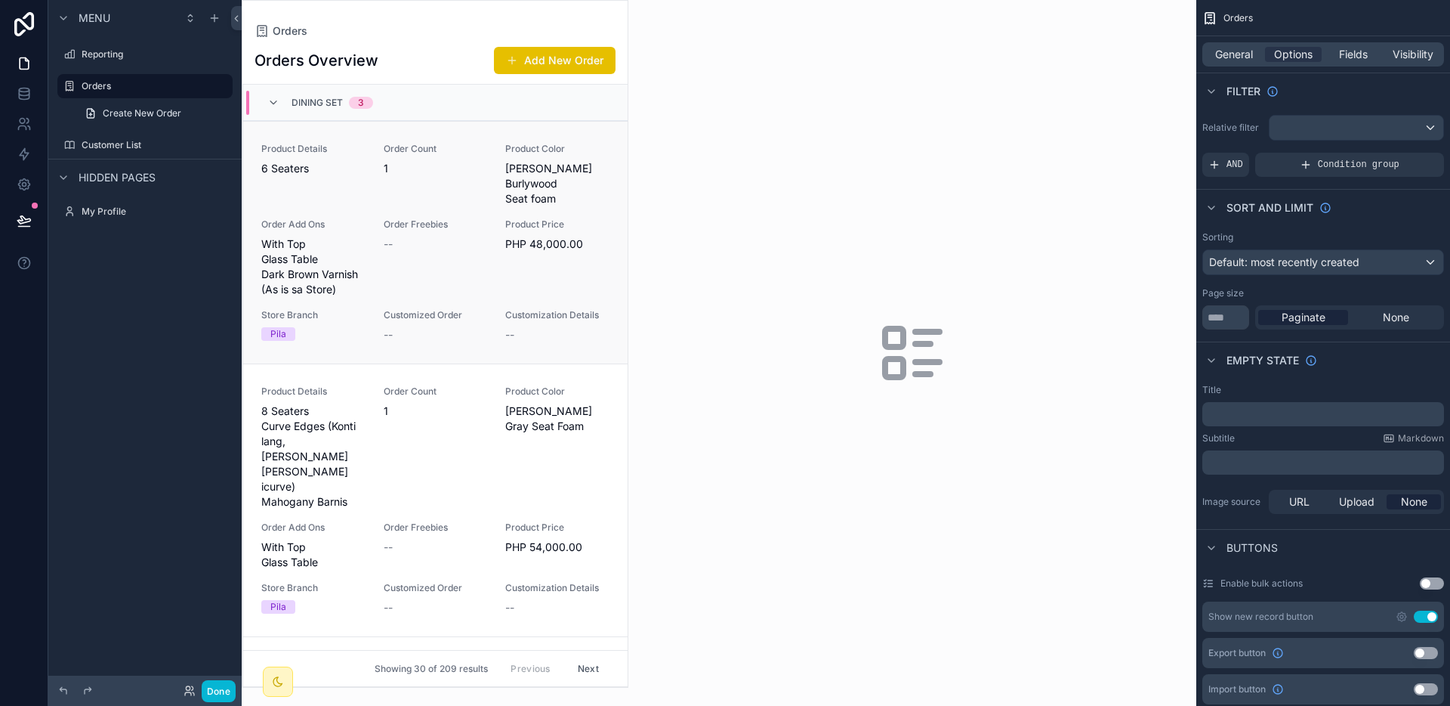
click at [468, 187] on div "Order Count 1" at bounding box center [436, 174] width 104 height 63
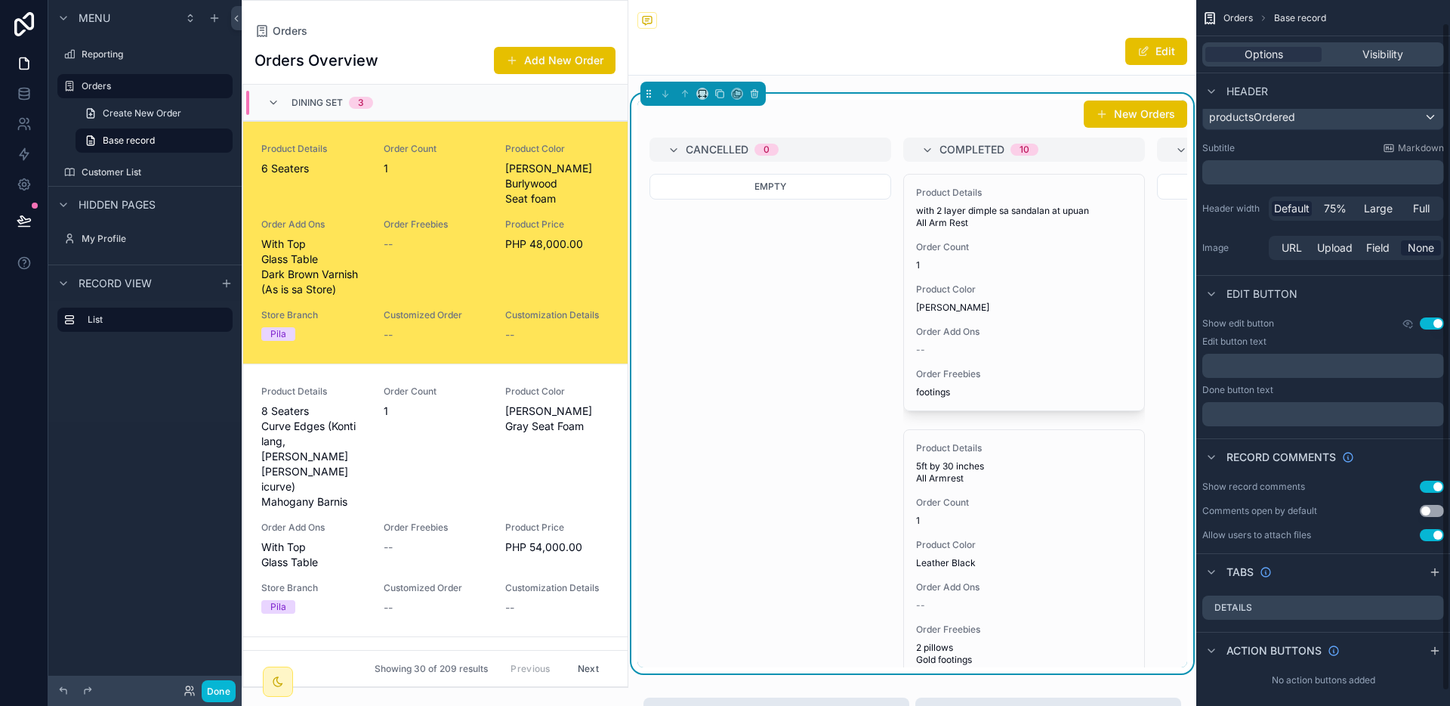
scroll to position [39, 0]
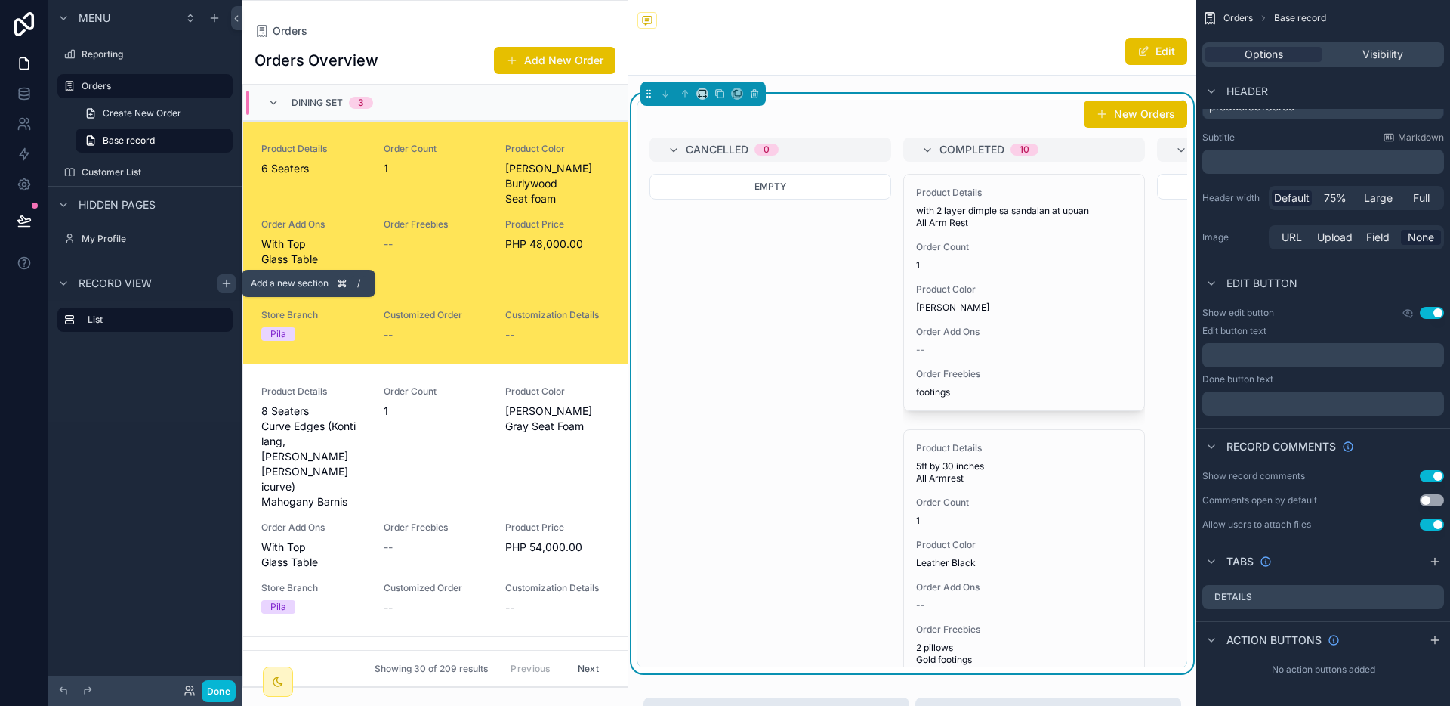
click at [221, 284] on icon "scrollable content" at bounding box center [227, 283] width 12 height 12
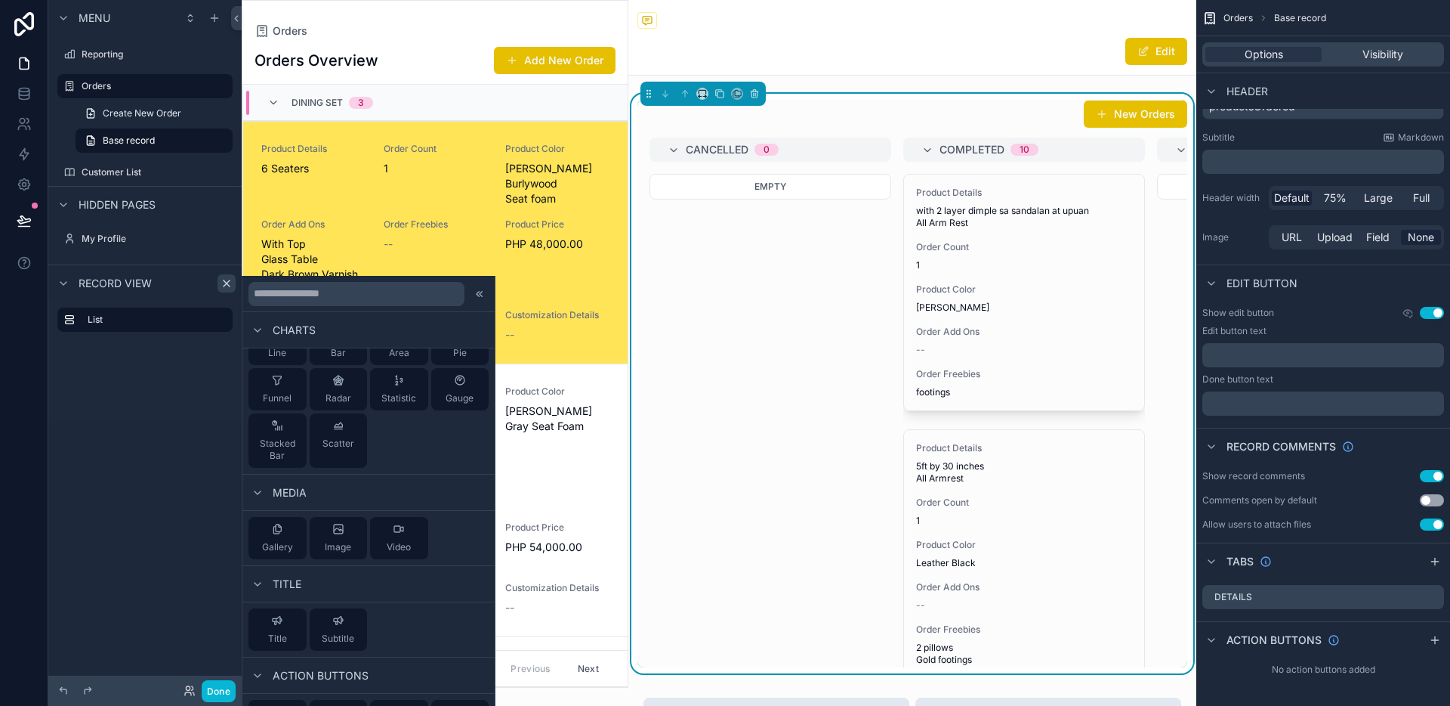
scroll to position [551, 0]
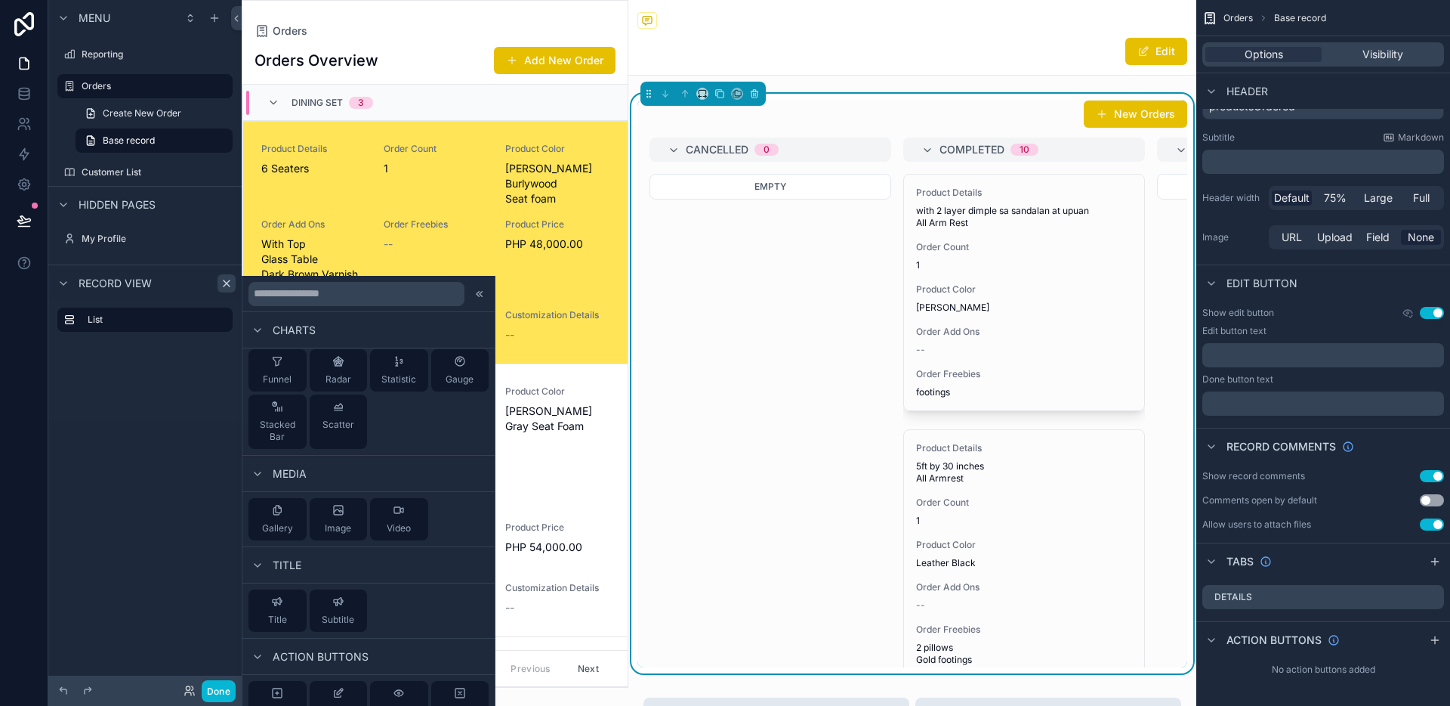
click at [137, 388] on div "List" at bounding box center [144, 361] width 193 height 121
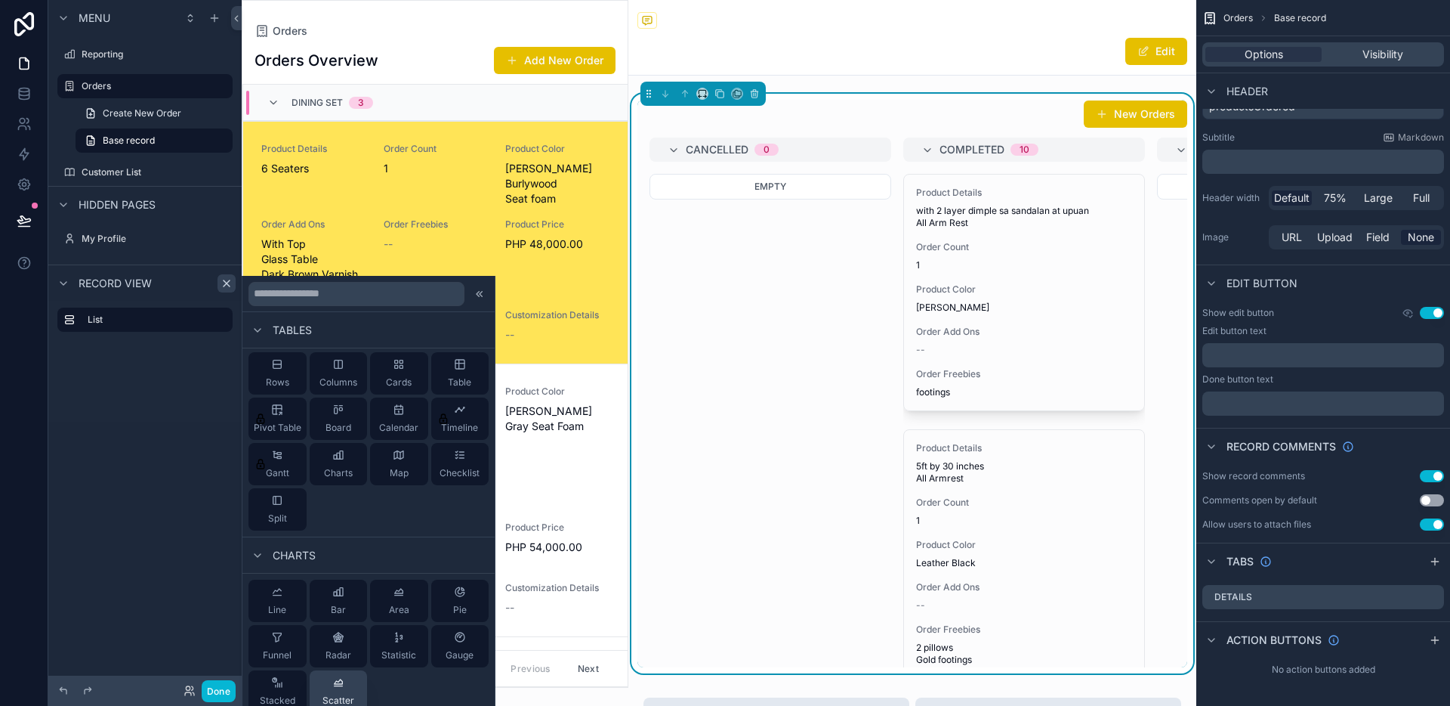
scroll to position [0, 0]
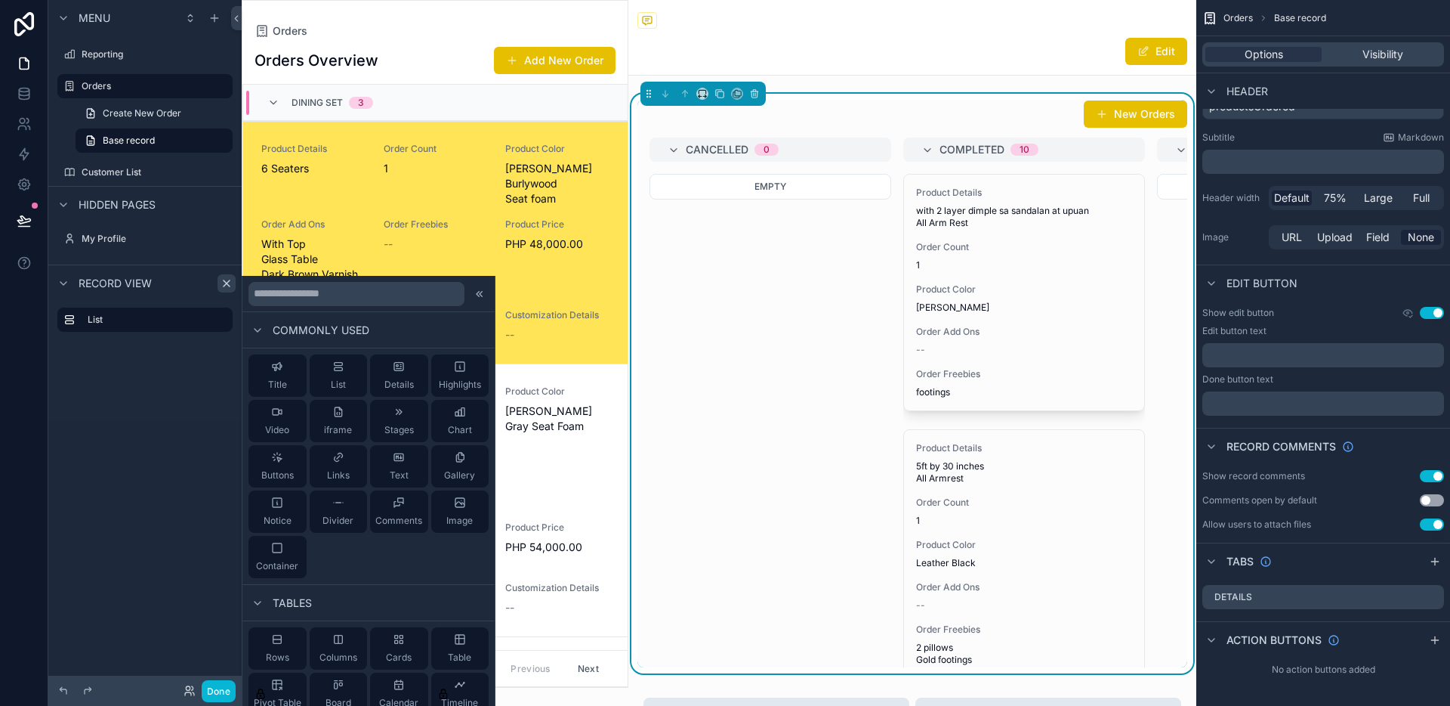
click at [185, 411] on div "List" at bounding box center [144, 361] width 193 height 121
click at [477, 294] on icon at bounding box center [478, 293] width 2 height 5
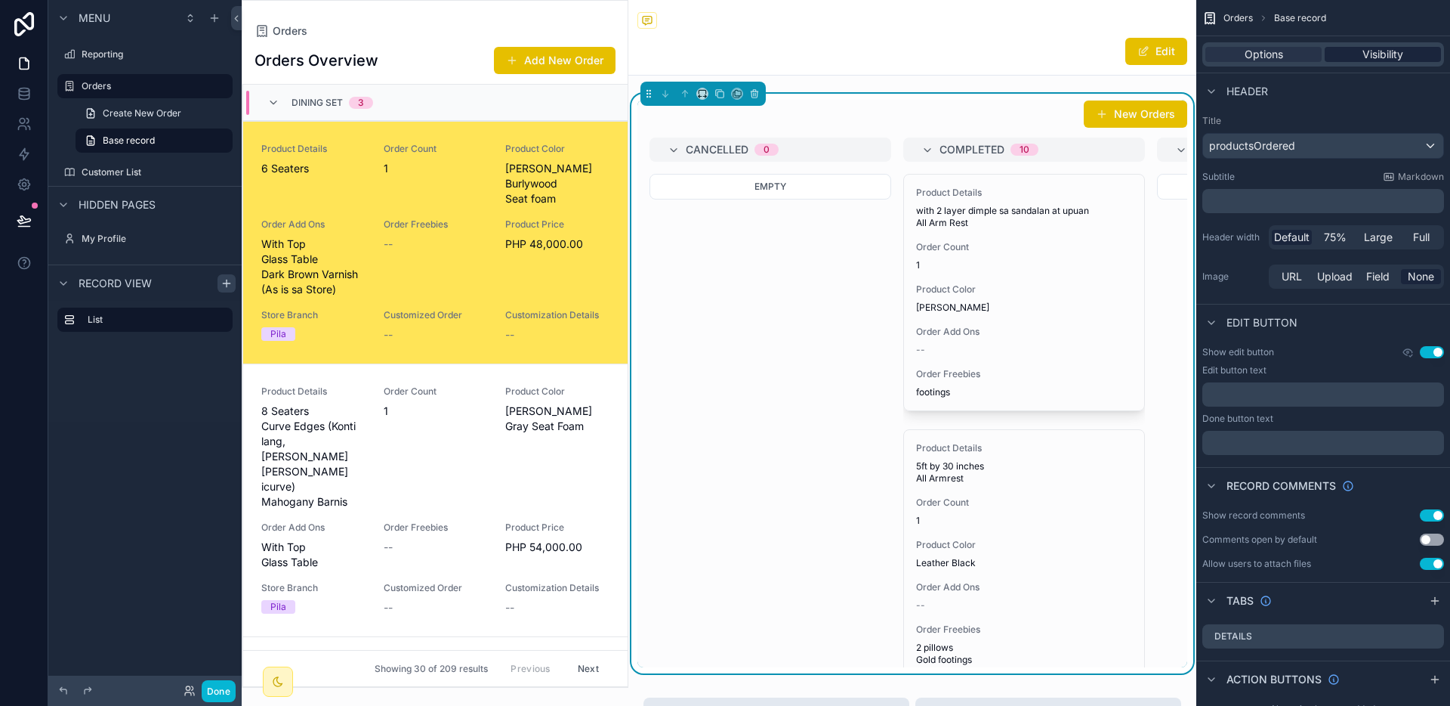
click at [1398, 56] on span "Visibility" at bounding box center [1383, 54] width 41 height 15
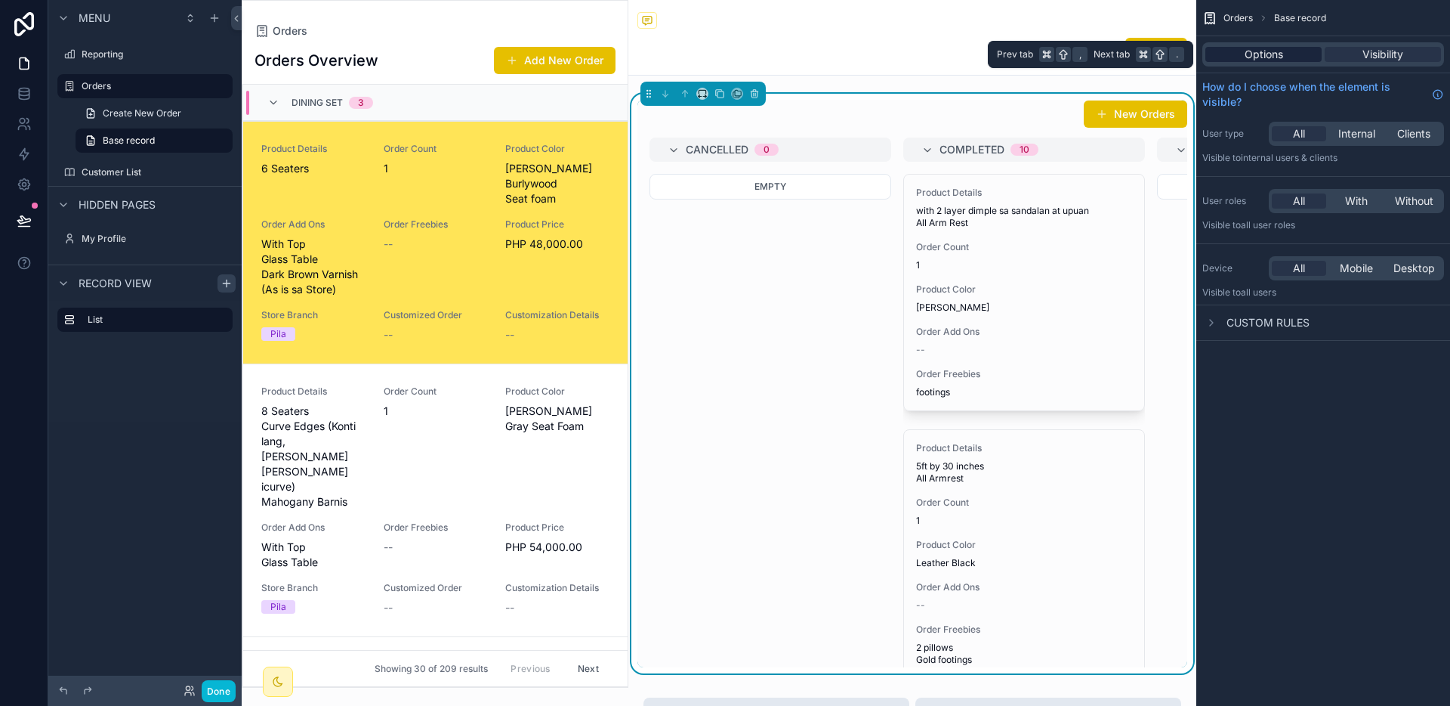
click at [1300, 56] on div "Options" at bounding box center [1264, 54] width 116 height 15
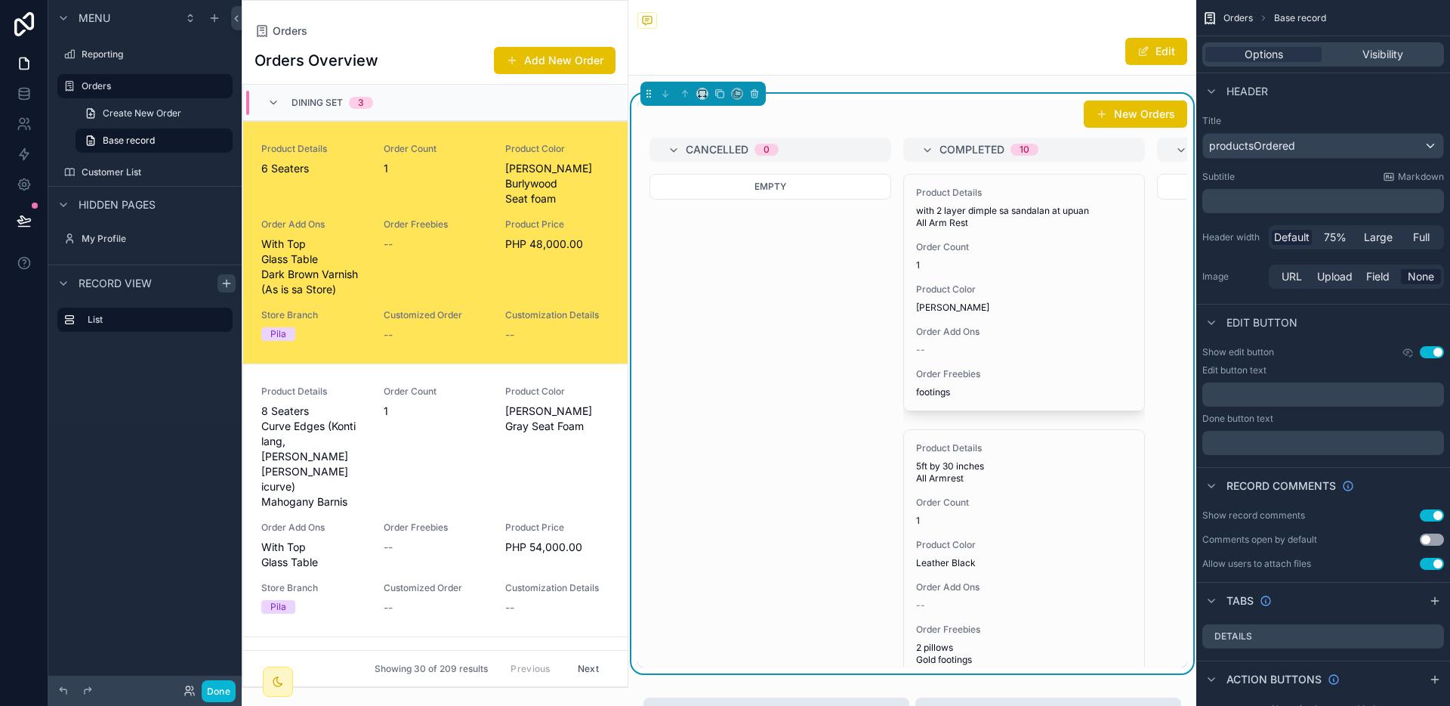
click at [991, 113] on div "New Orders" at bounding box center [913, 114] width 550 height 29
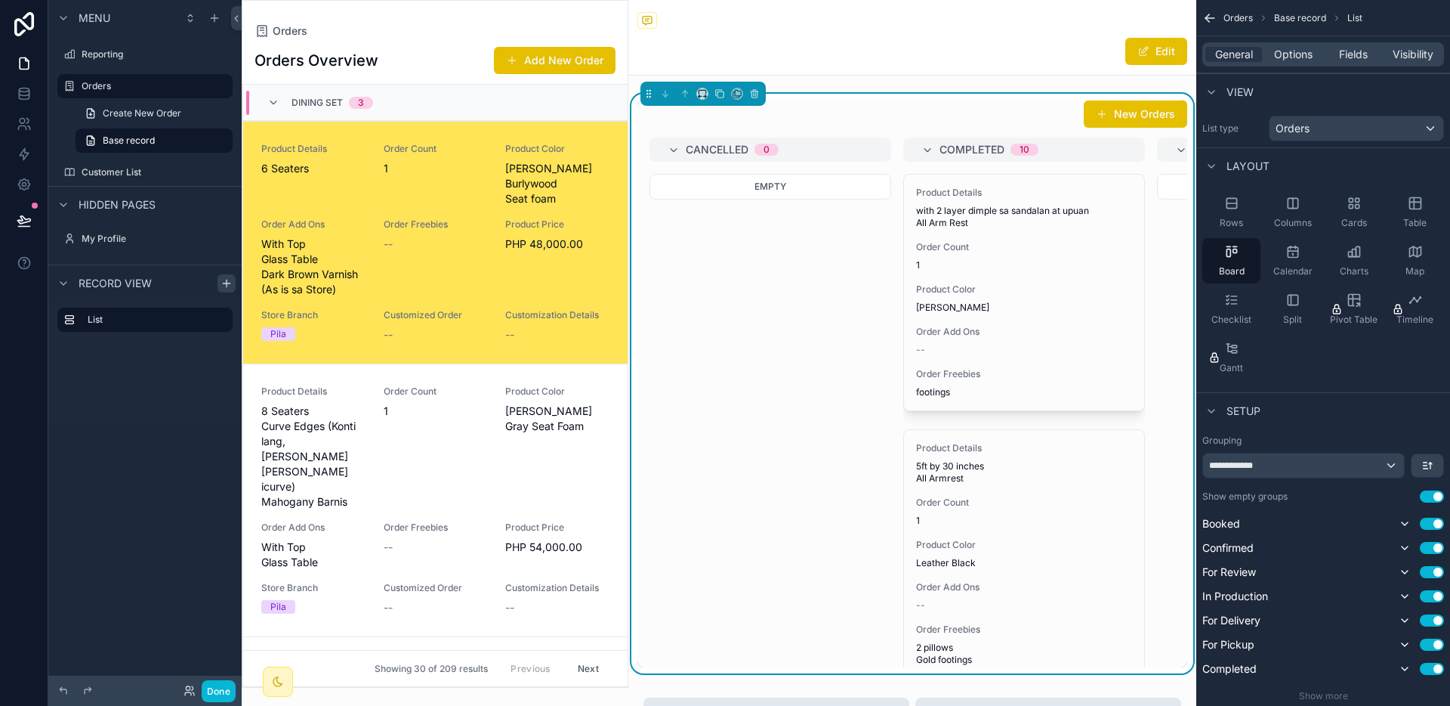
click at [536, 145] on span "Product Color" at bounding box center [557, 149] width 104 height 12
click at [543, 196] on div "Product Details 6 Seaters Order Count 1 Product Color Bailey Burlywood Seat foa…" at bounding box center [435, 242] width 348 height 199
click at [517, 521] on span "Product Price" at bounding box center [557, 527] width 104 height 12
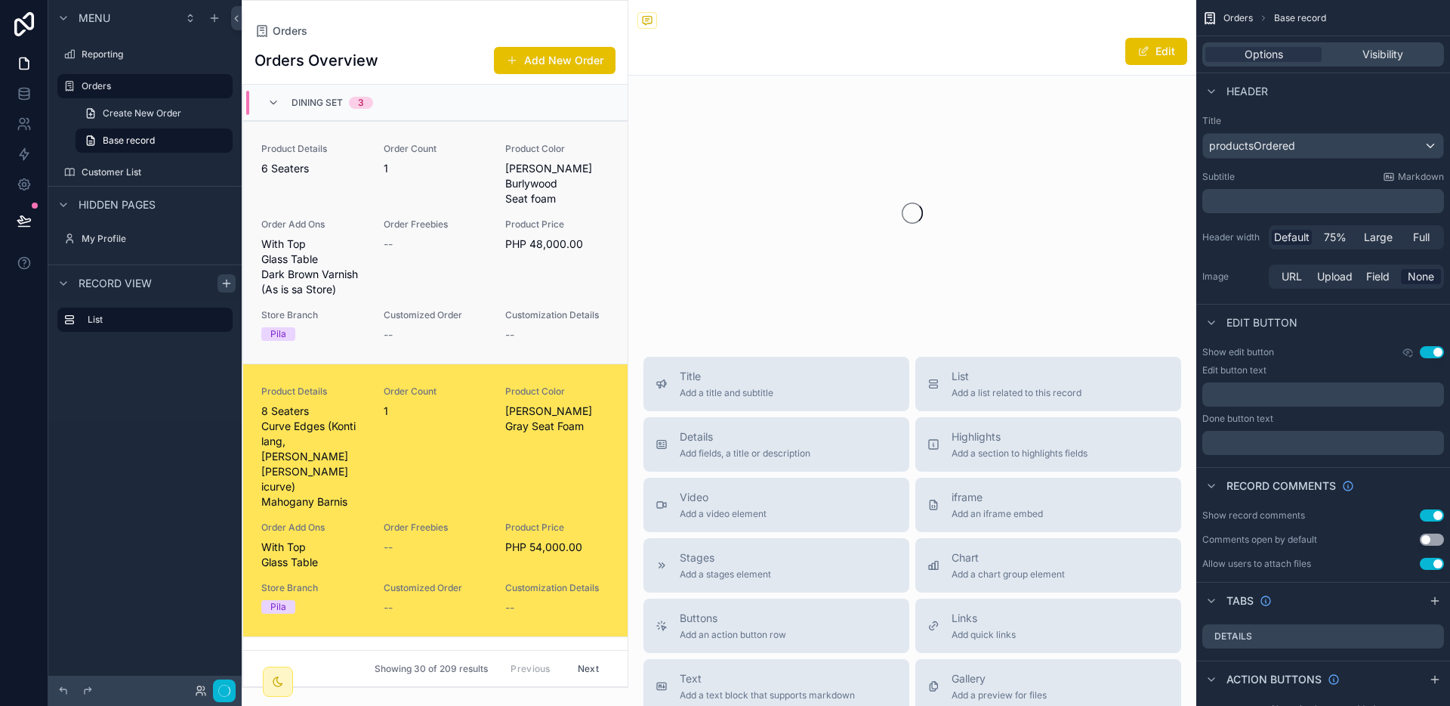
click at [539, 309] on span "Customization Details" at bounding box center [557, 315] width 104 height 12
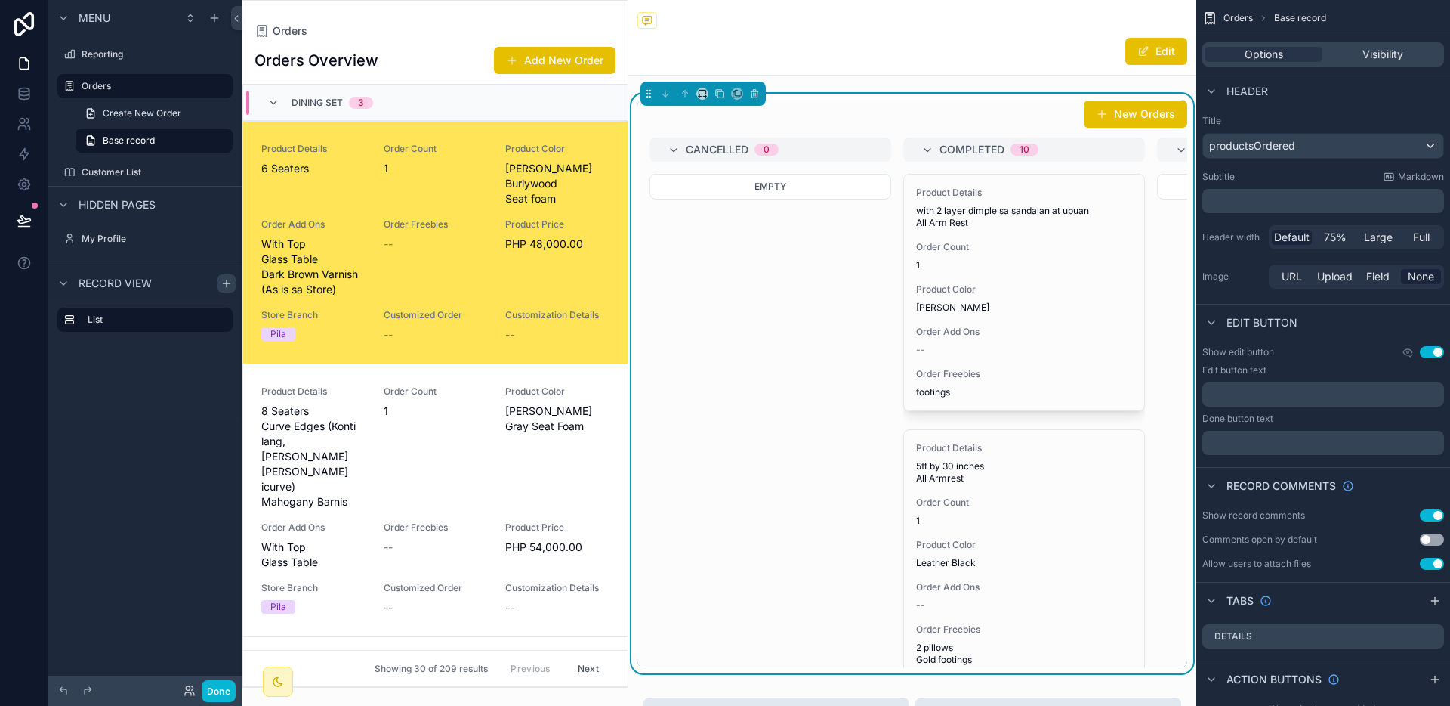
click at [1410, 246] on div "Default 75% Large Full" at bounding box center [1356, 237] width 175 height 24
click at [1415, 242] on span "Full" at bounding box center [1421, 237] width 17 height 15
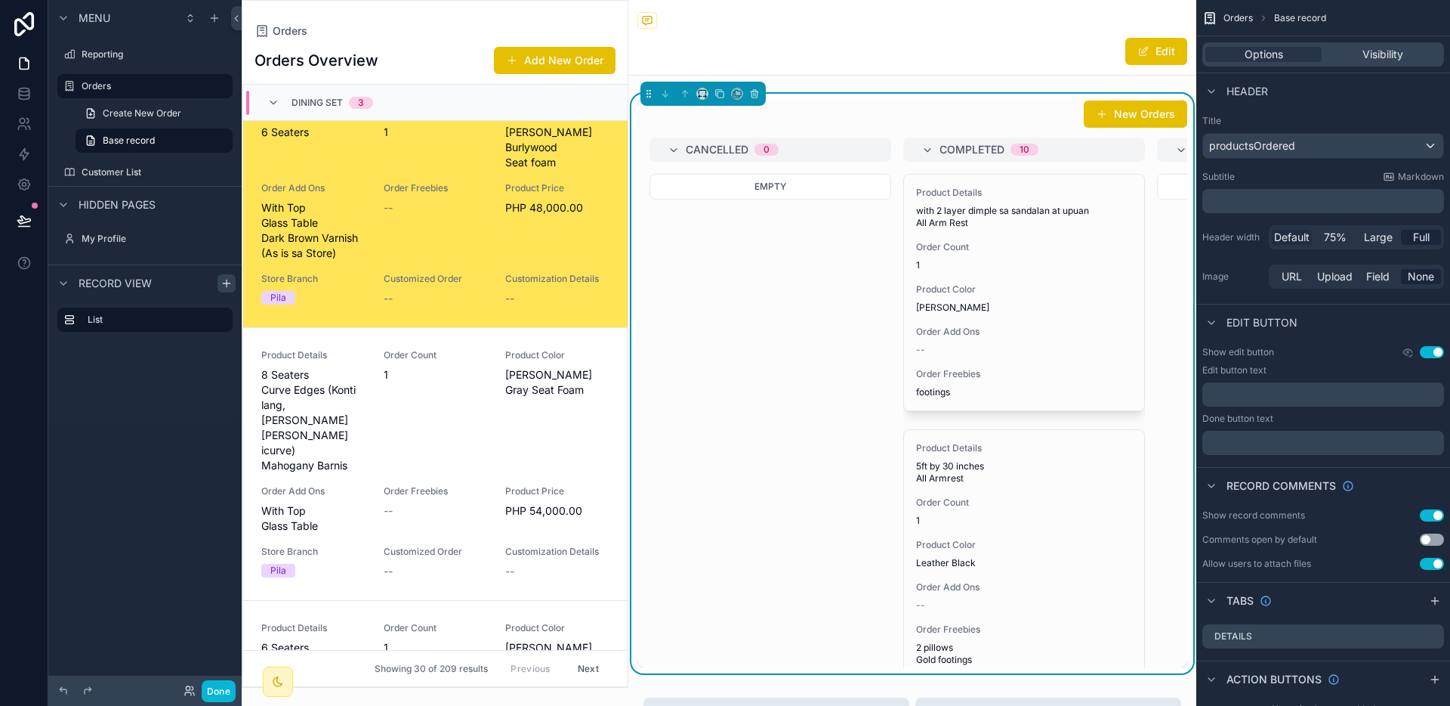
click at [1290, 236] on span "Default" at bounding box center [1292, 237] width 36 height 15
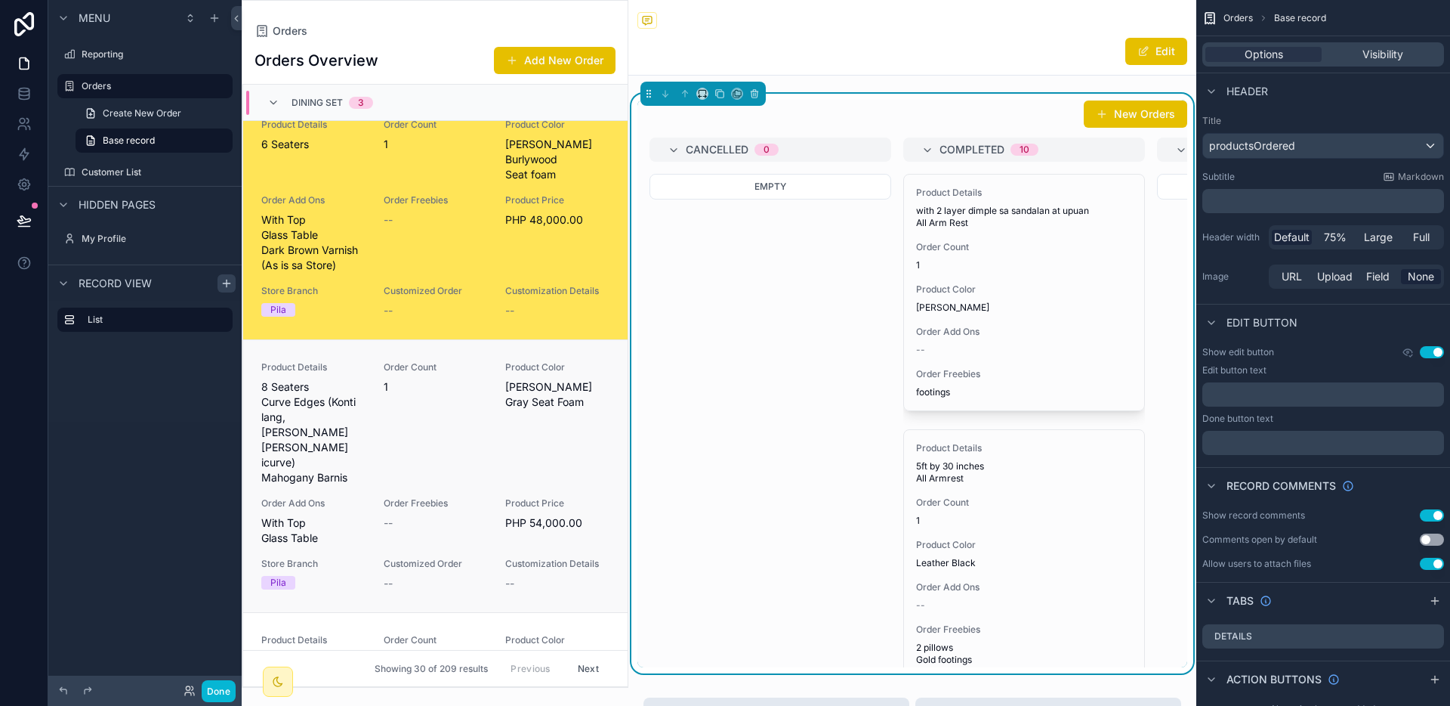
scroll to position [0, 0]
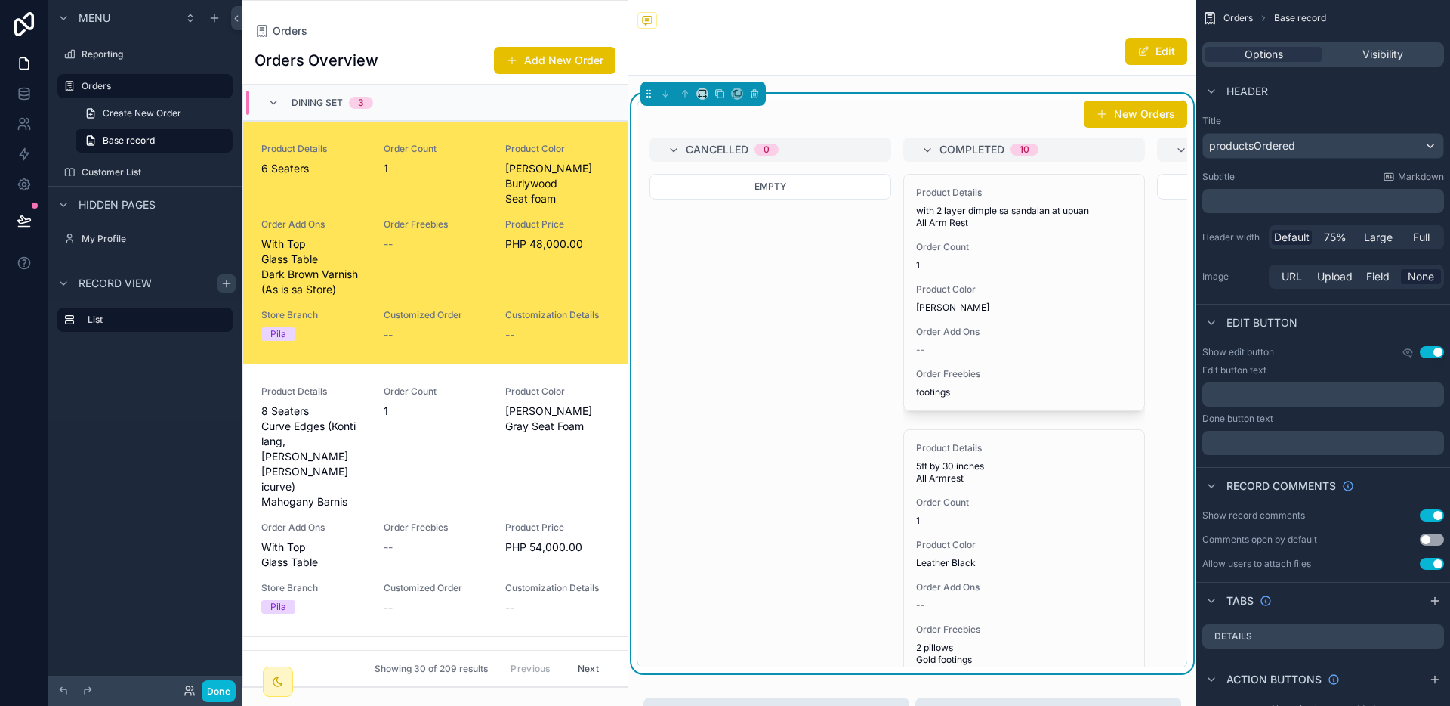
click at [700, 376] on div "Empty" at bounding box center [771, 319] width 242 height 290
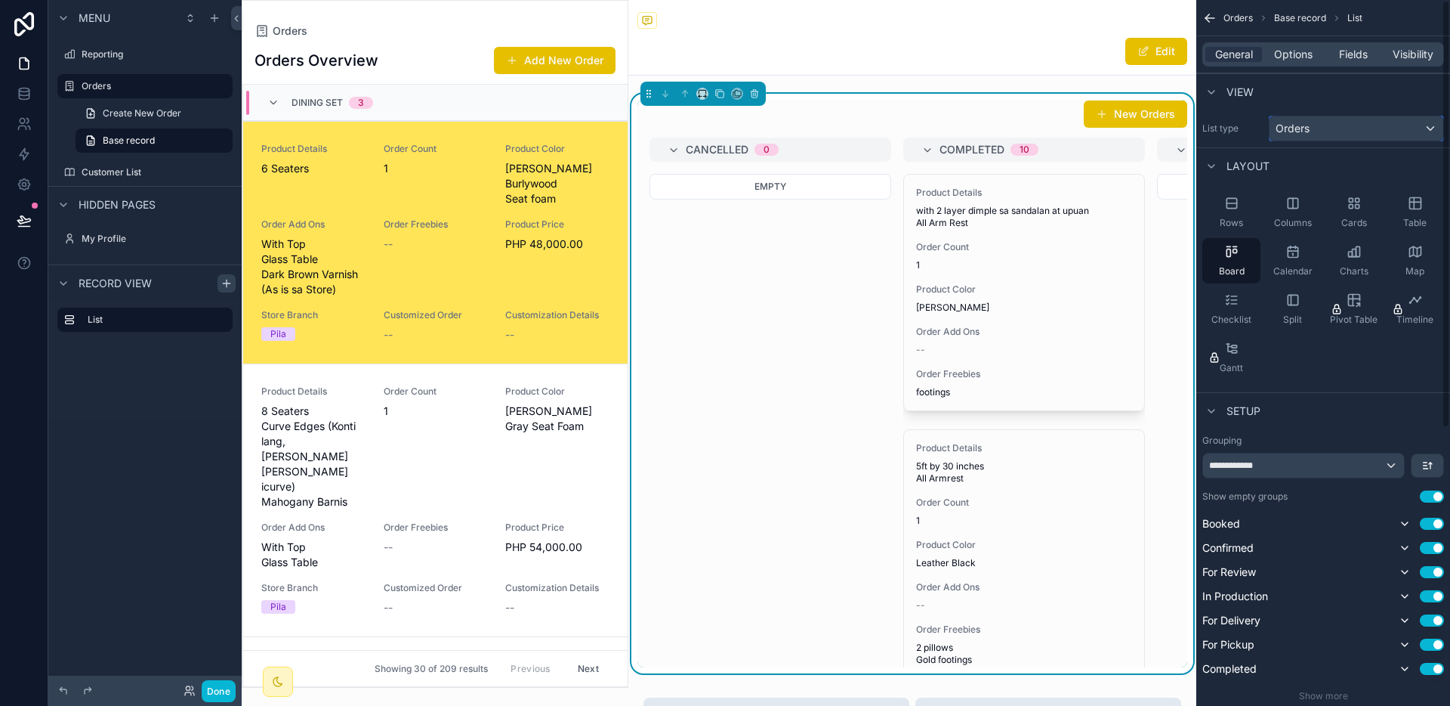
click at [1413, 116] on div "Orders" at bounding box center [1357, 128] width 174 height 24
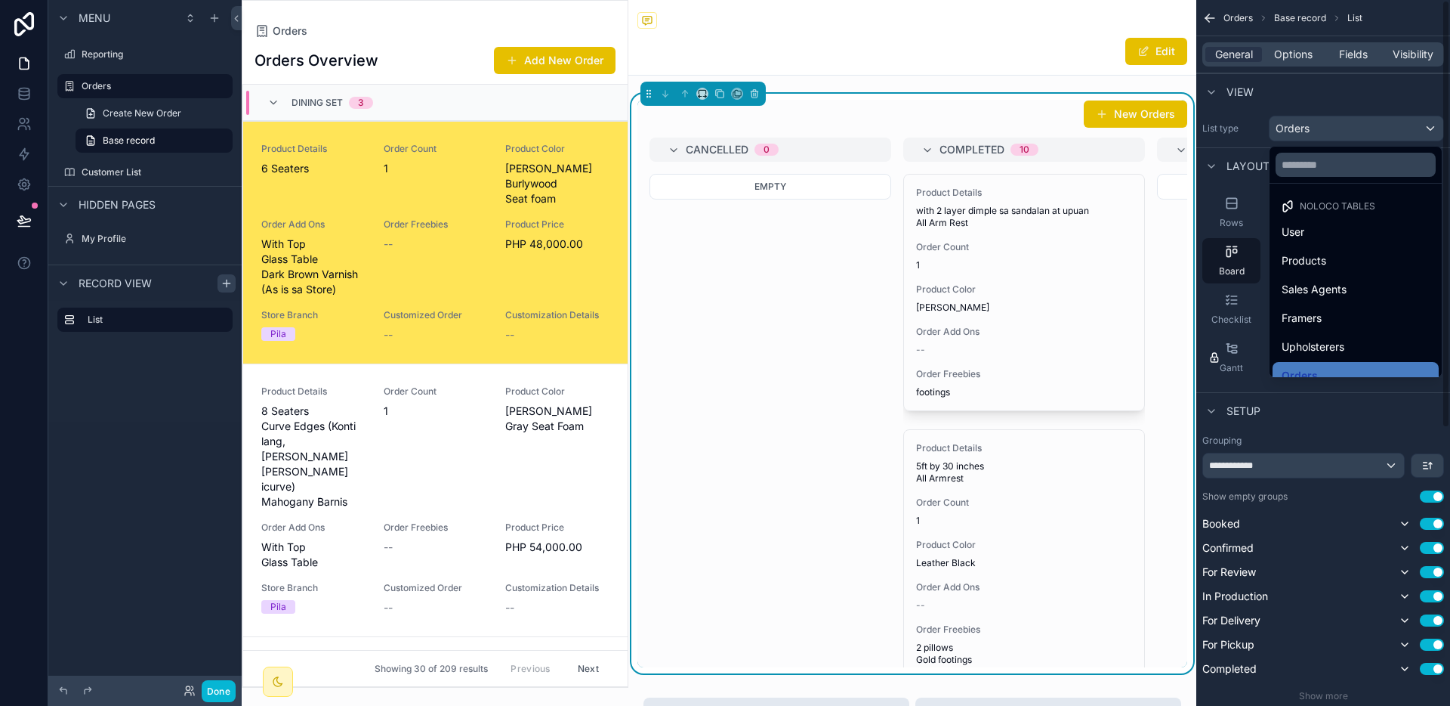
click at [1414, 127] on div "scrollable content" at bounding box center [725, 353] width 1450 height 706
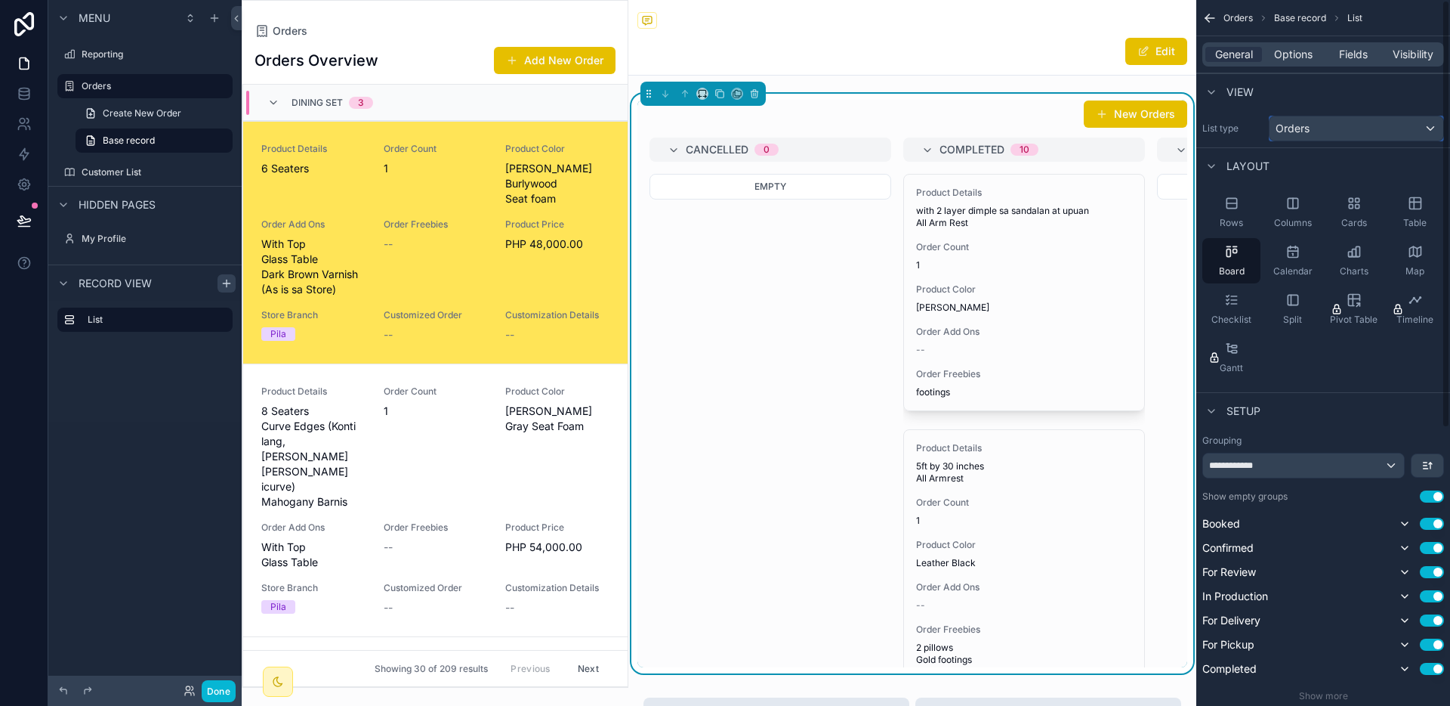
click at [1414, 130] on div "Orders" at bounding box center [1357, 128] width 174 height 24
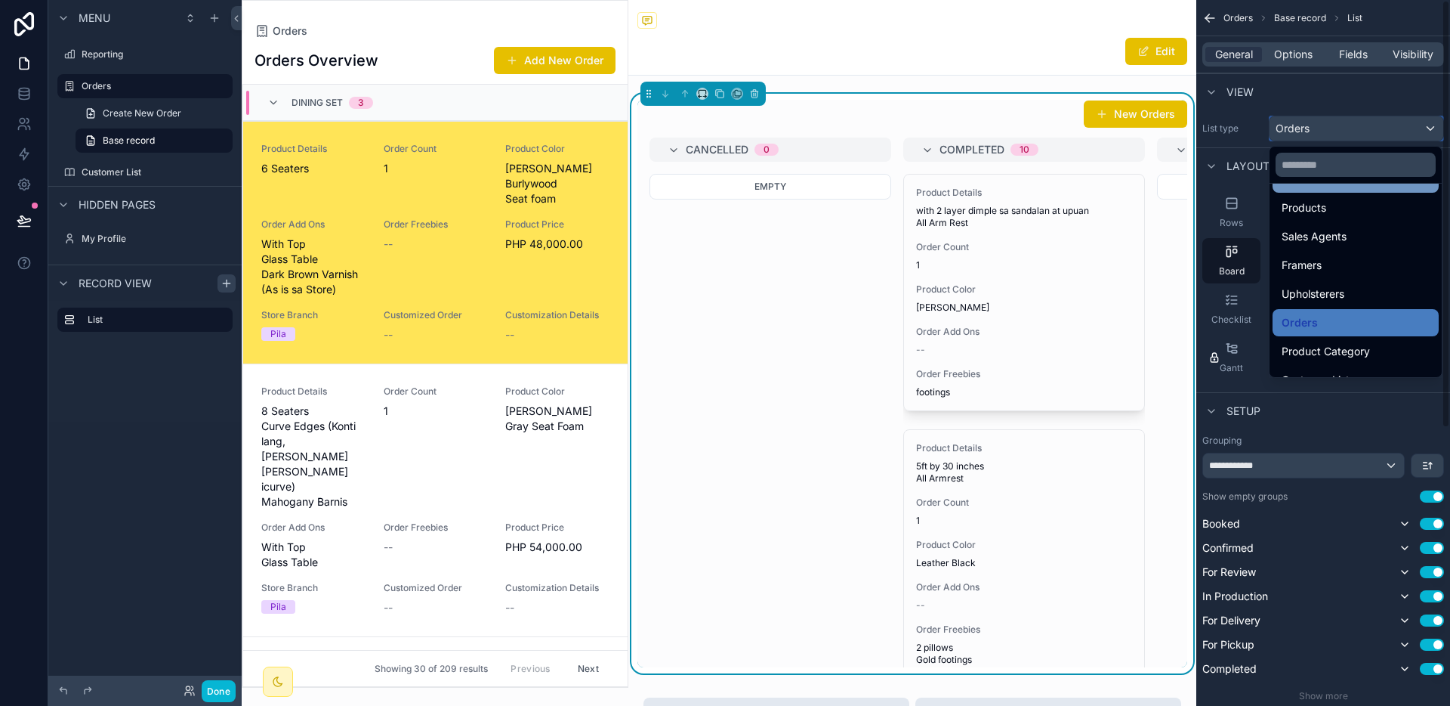
scroll to position [73, 0]
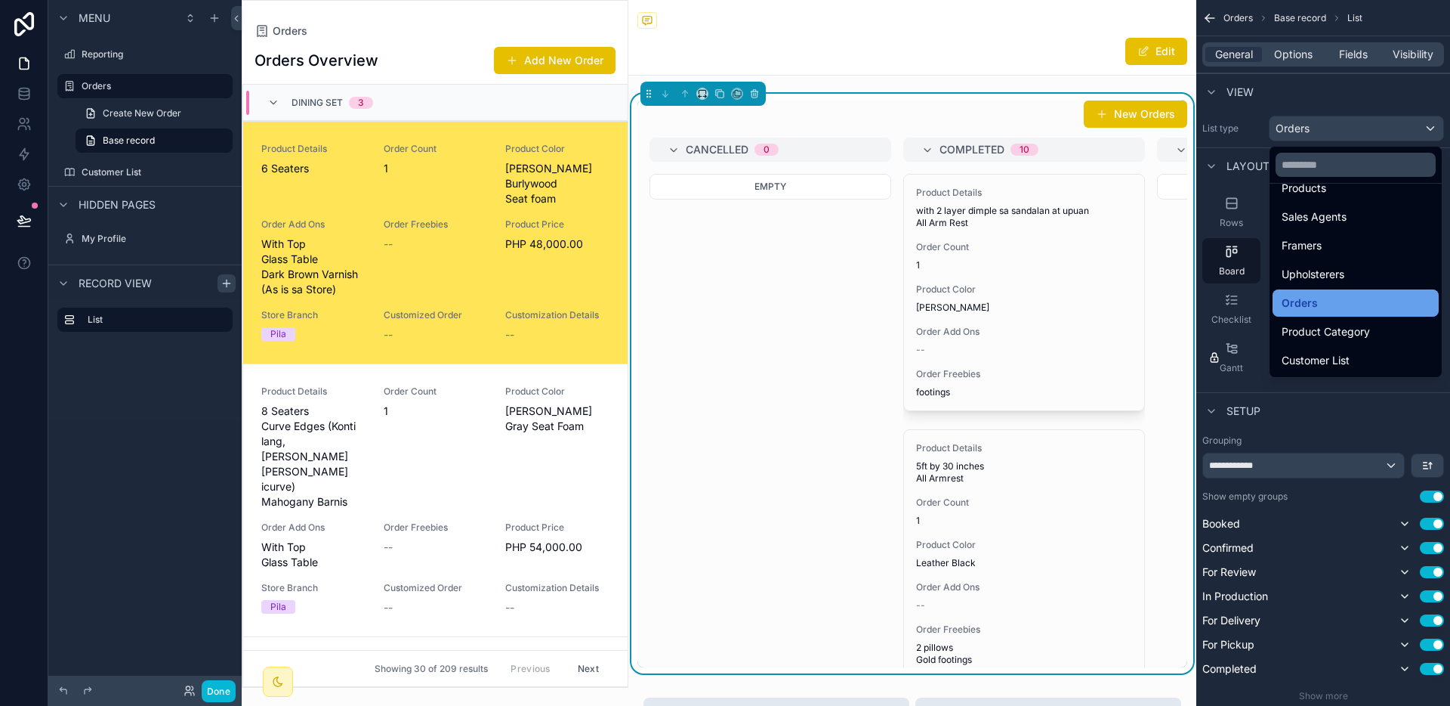
click at [1367, 298] on div "Orders" at bounding box center [1356, 303] width 148 height 18
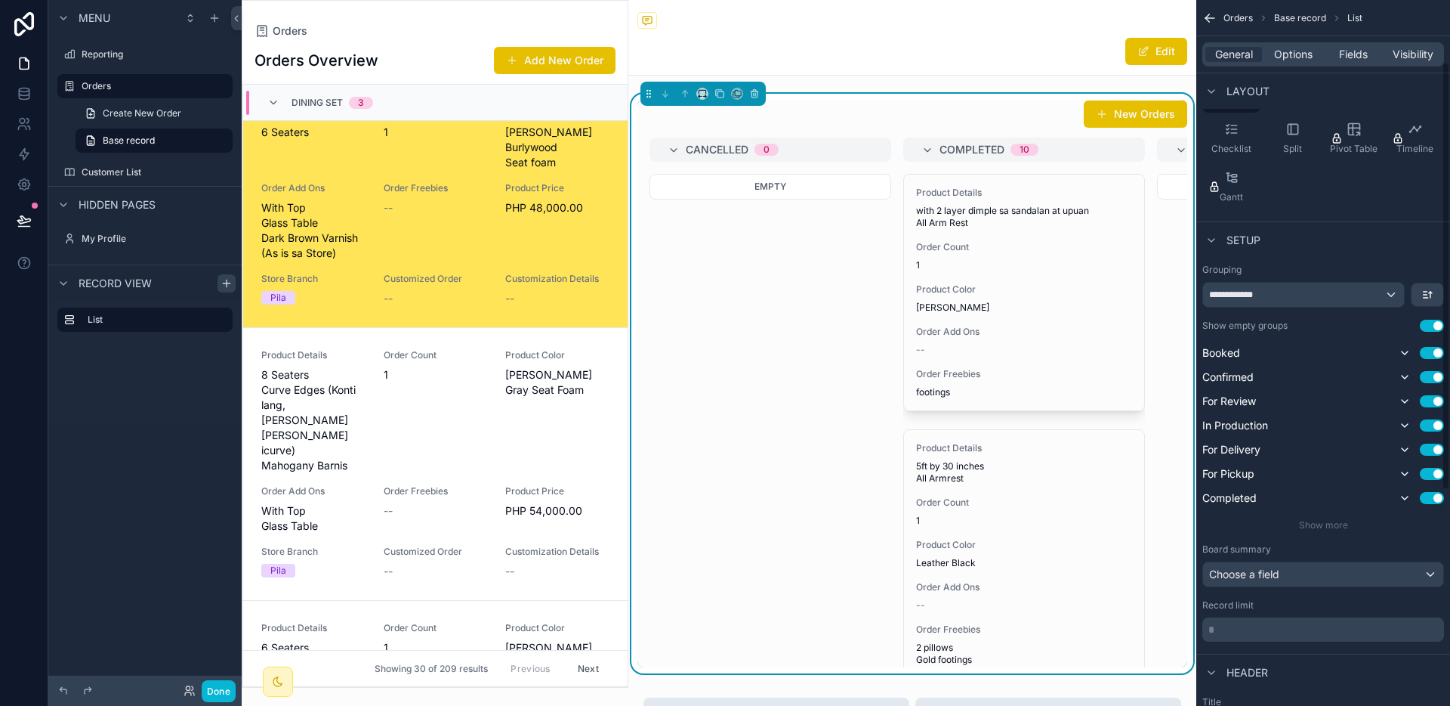
scroll to position [233, 0]
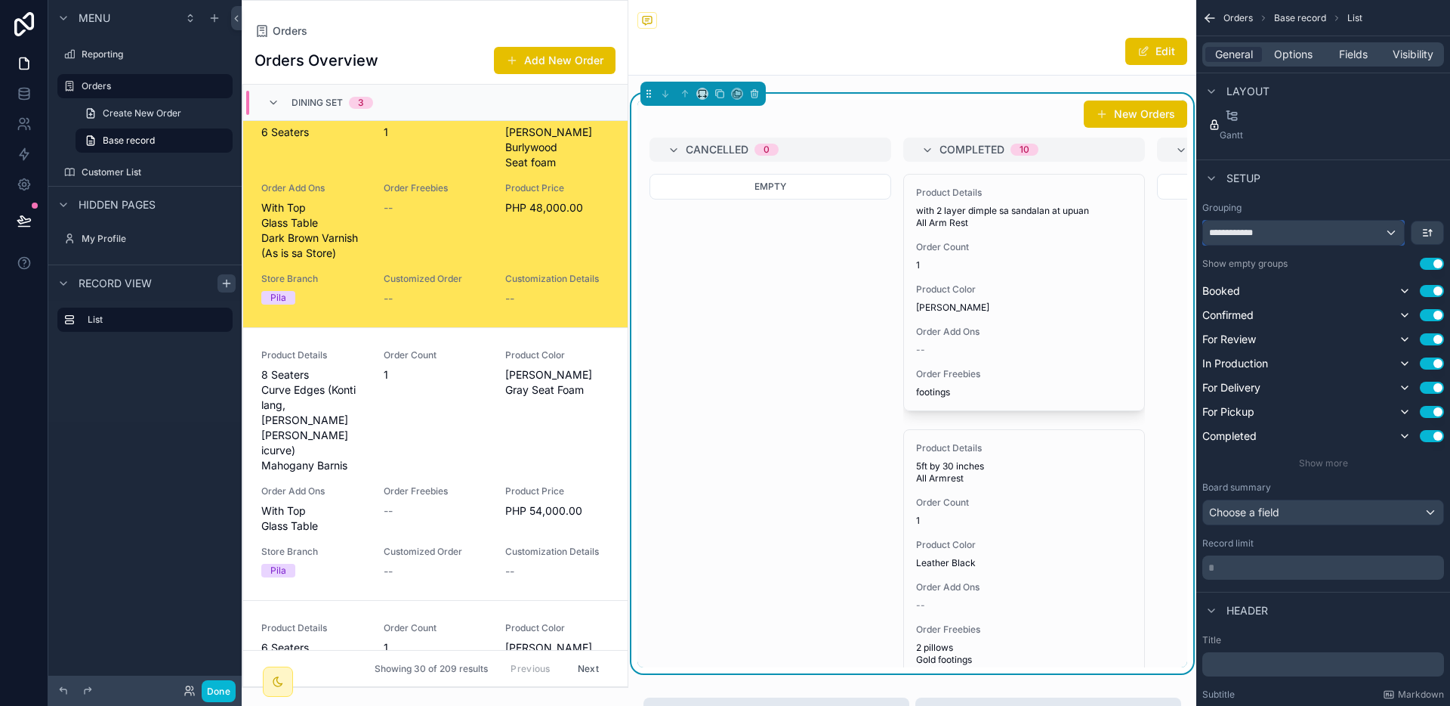
click at [1395, 233] on div "**********" at bounding box center [1303, 233] width 201 height 24
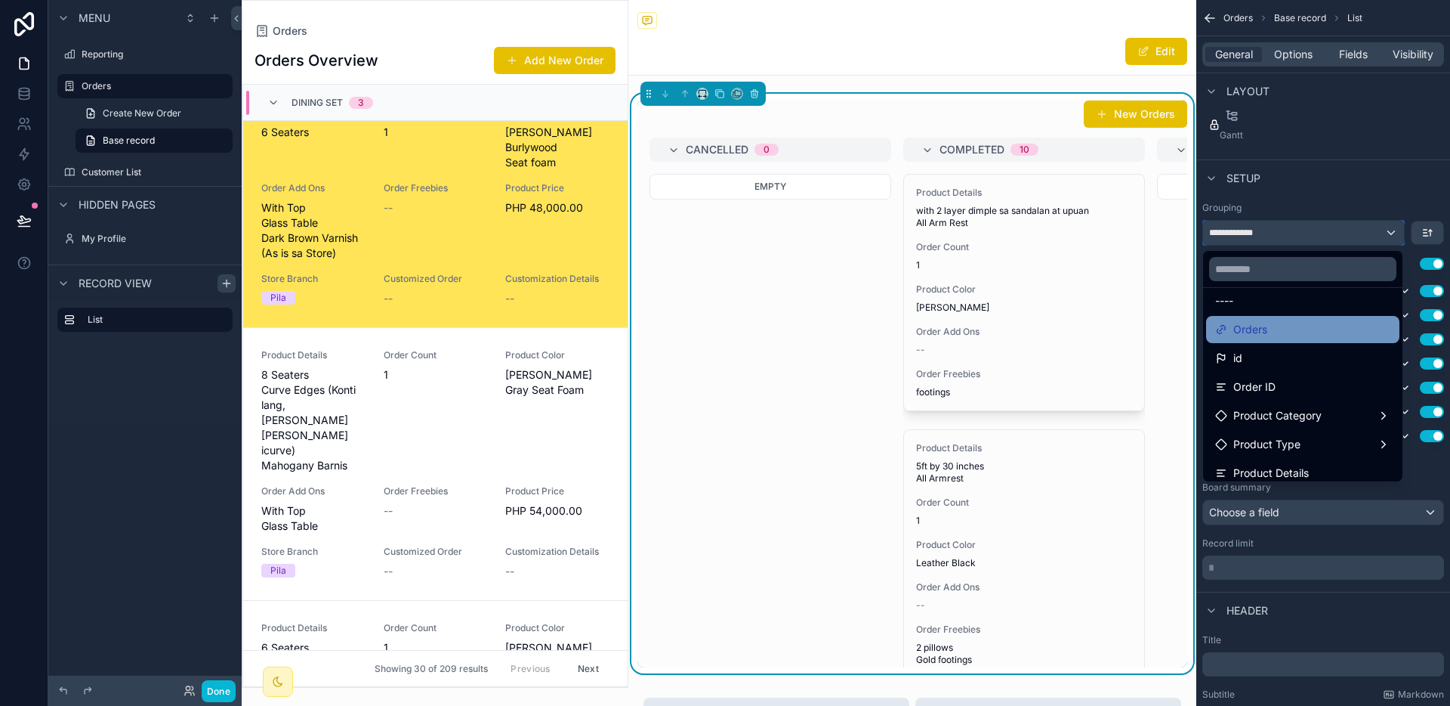
scroll to position [19, 0]
click at [1332, 329] on div "Orders" at bounding box center [1302, 323] width 175 height 18
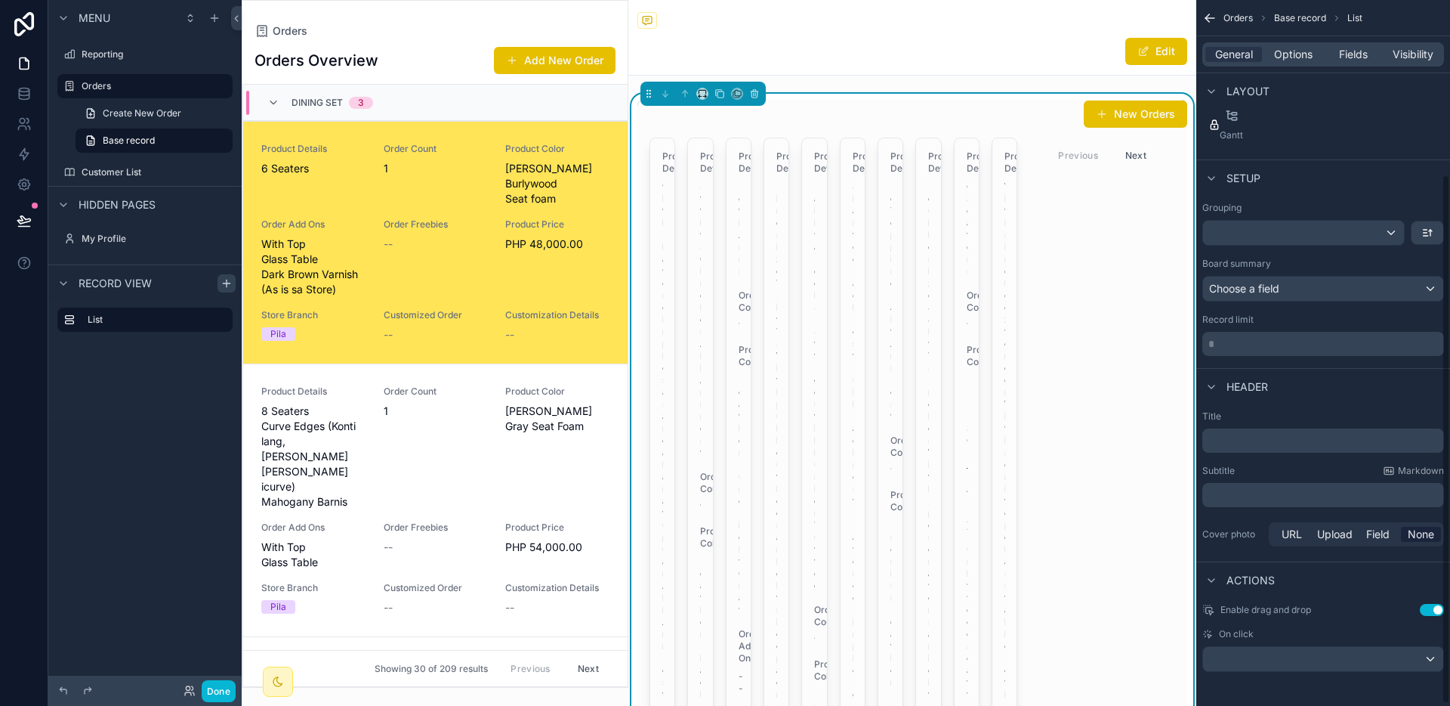
scroll to position [36, 0]
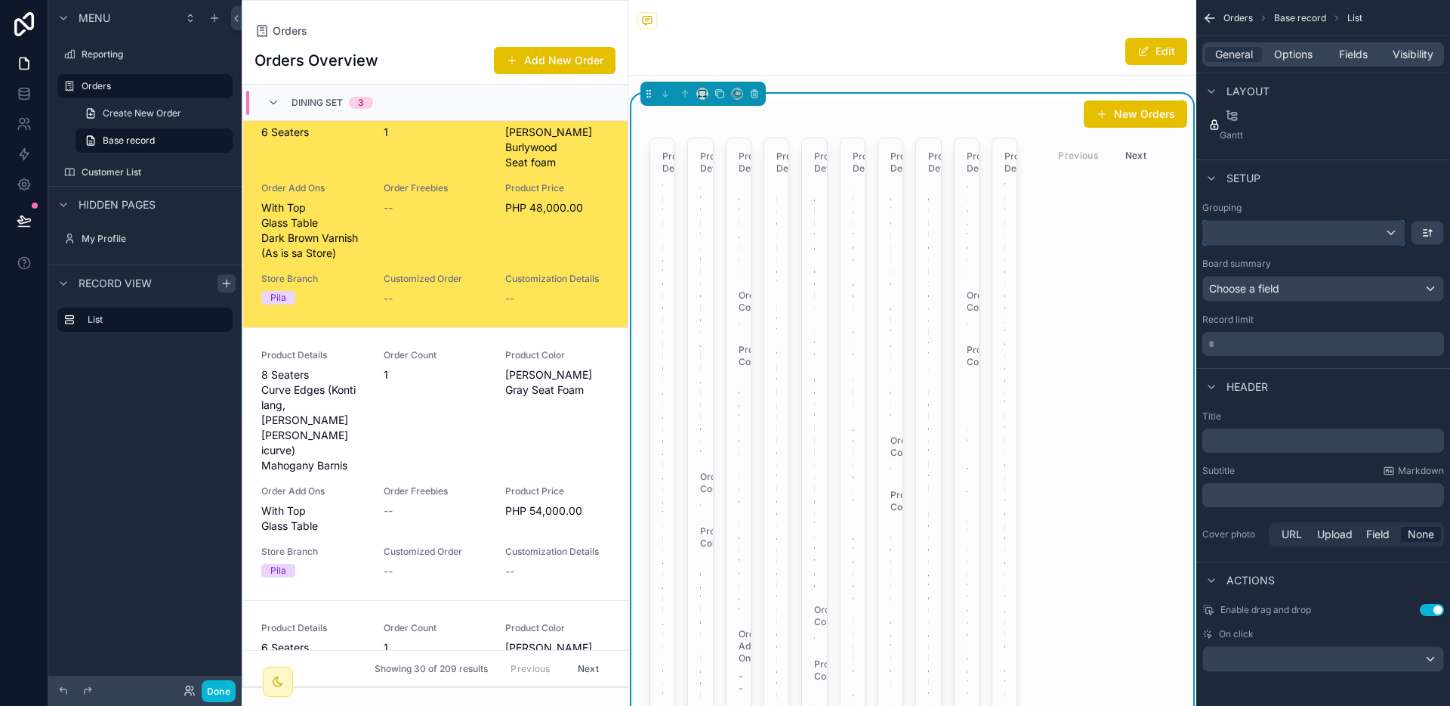
click at [1378, 236] on div "scrollable content" at bounding box center [1303, 233] width 201 height 24
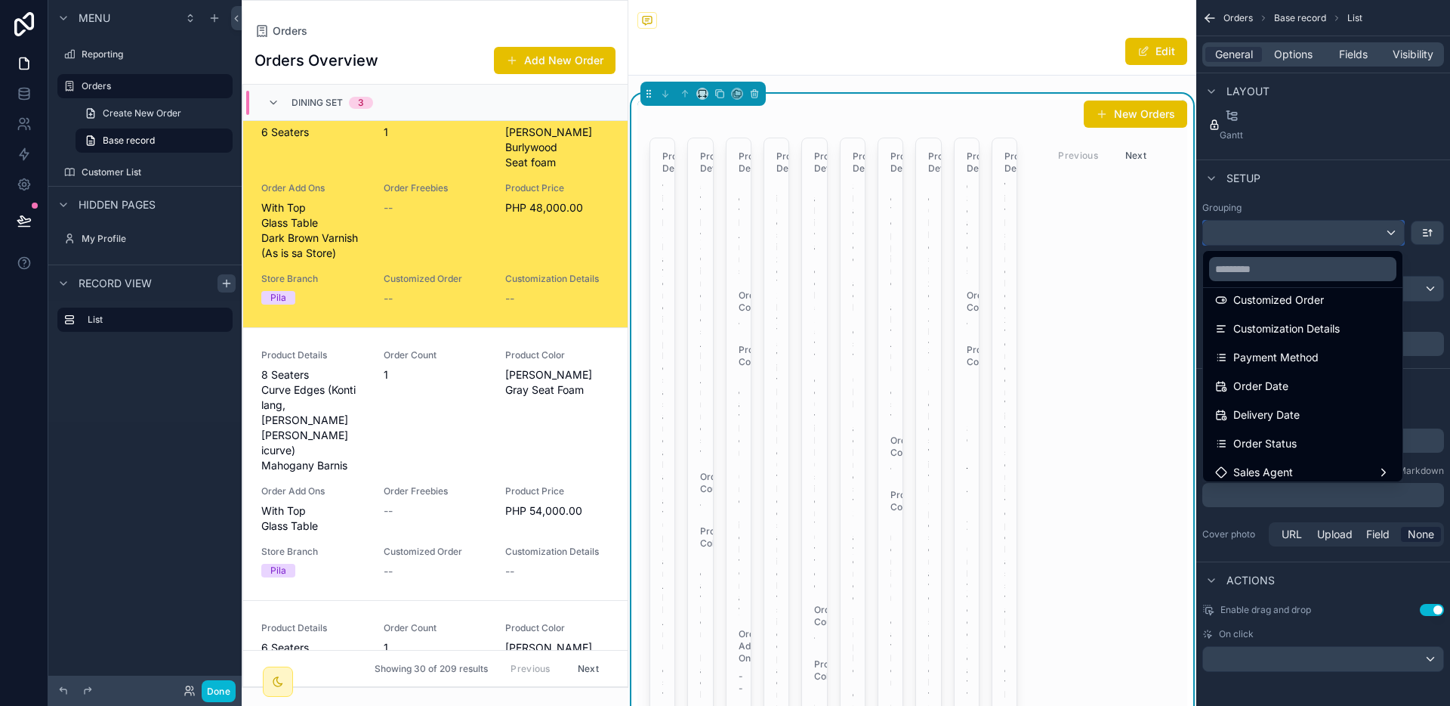
scroll to position [344, 0]
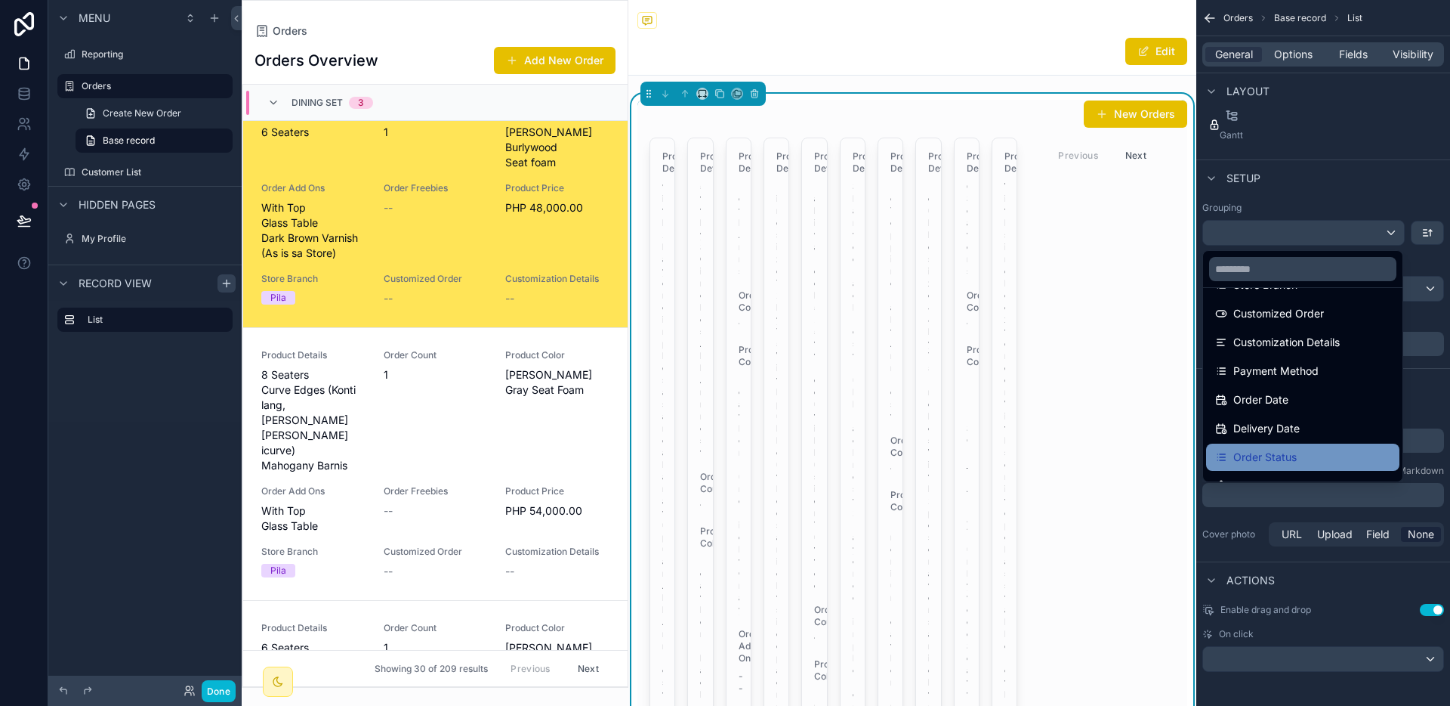
click at [1291, 470] on div "Order Status" at bounding box center [1302, 456] width 193 height 27
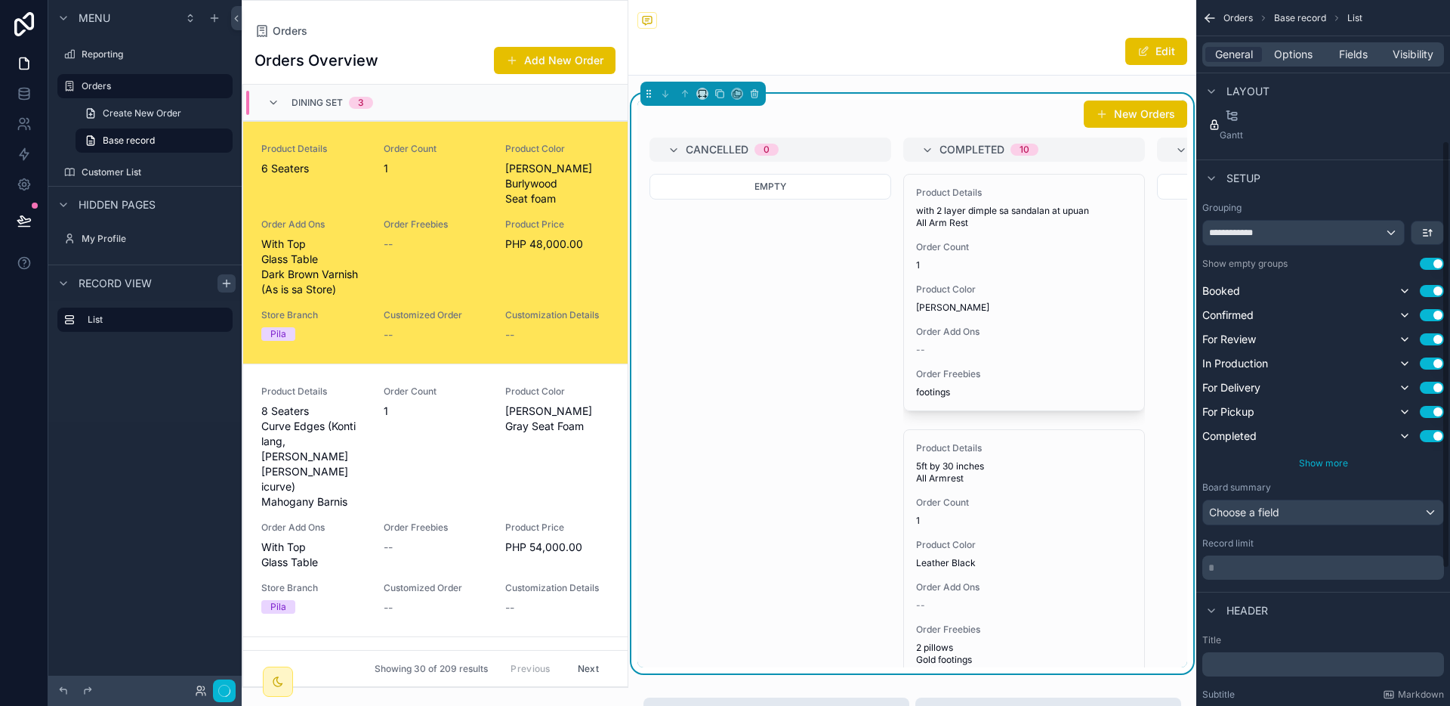
scroll to position [36, 0]
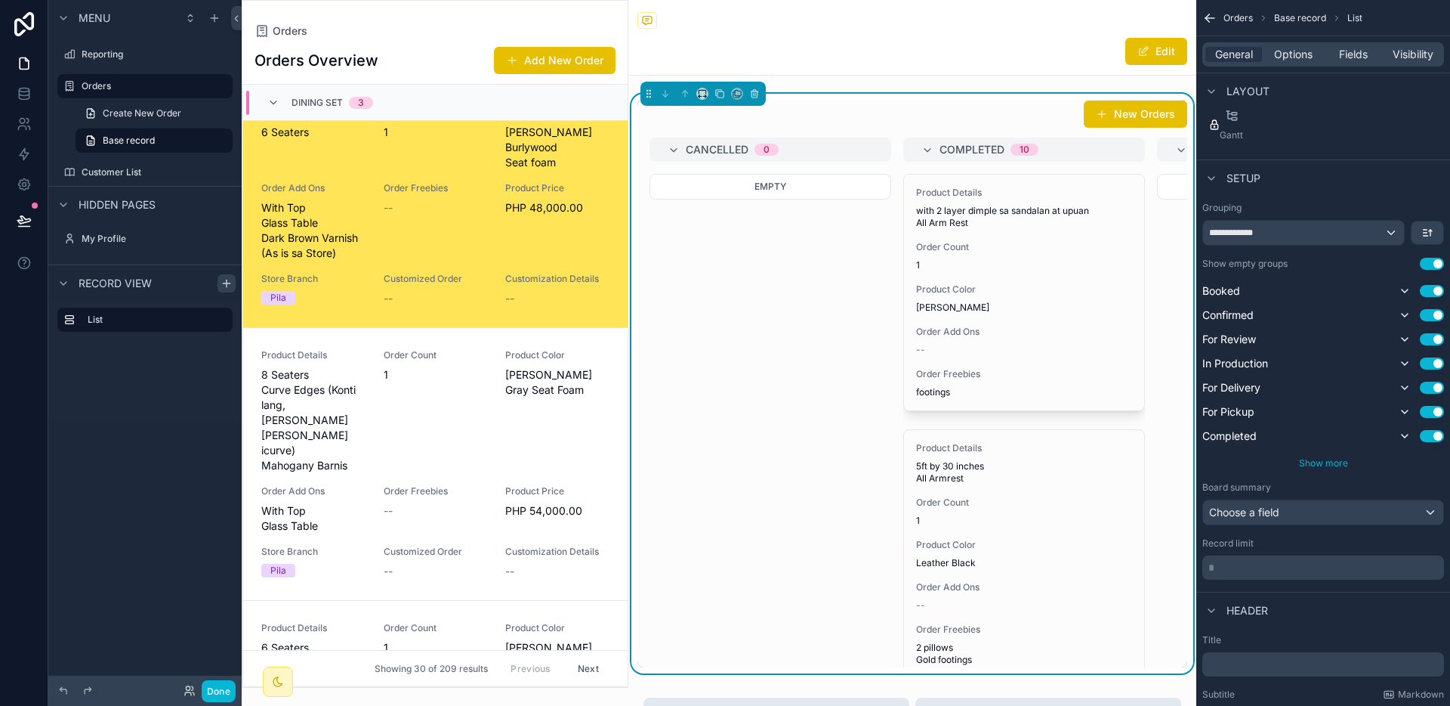
click at [1295, 458] on div "Show more" at bounding box center [1324, 463] width 242 height 12
click at [1314, 462] on span "Show more" at bounding box center [1323, 462] width 49 height 11
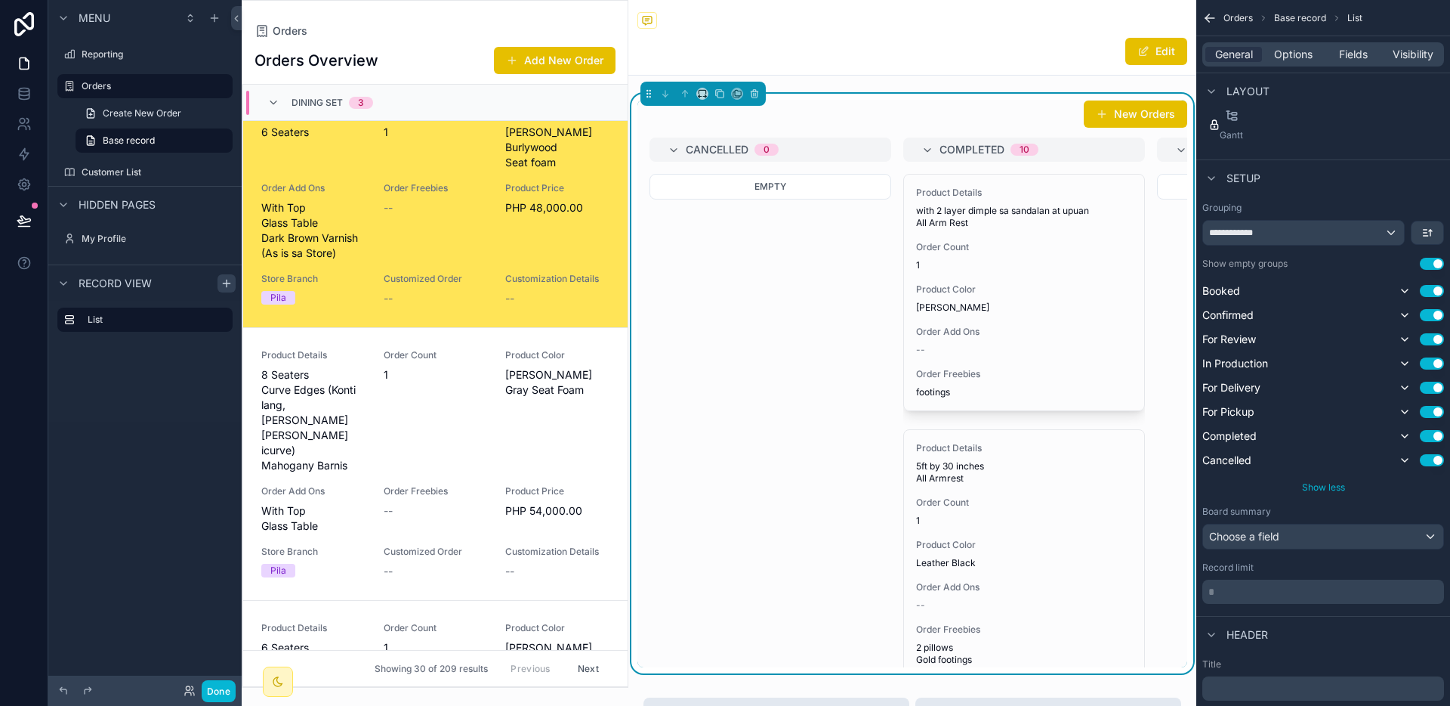
click at [1320, 482] on span "Show less" at bounding box center [1323, 486] width 43 height 11
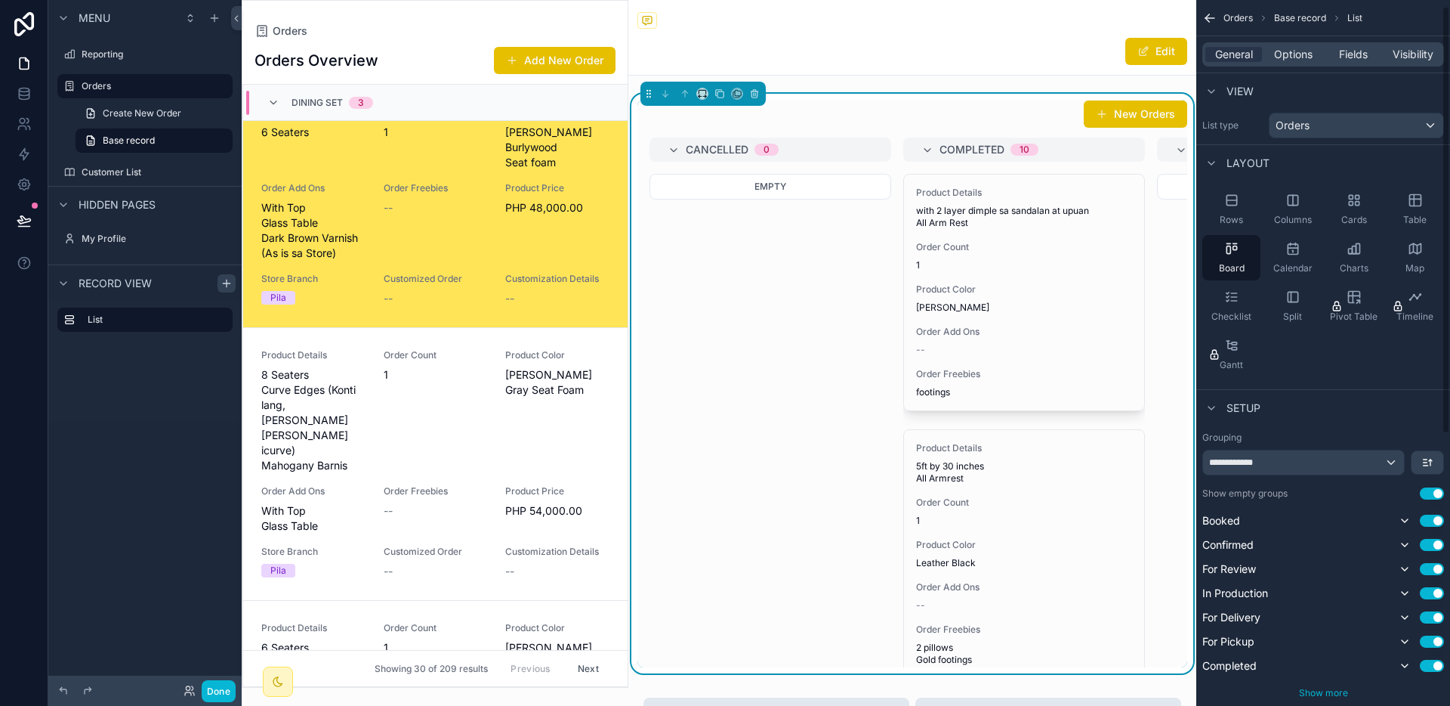
scroll to position [0, 0]
click at [1305, 53] on span "Options" at bounding box center [1293, 54] width 39 height 15
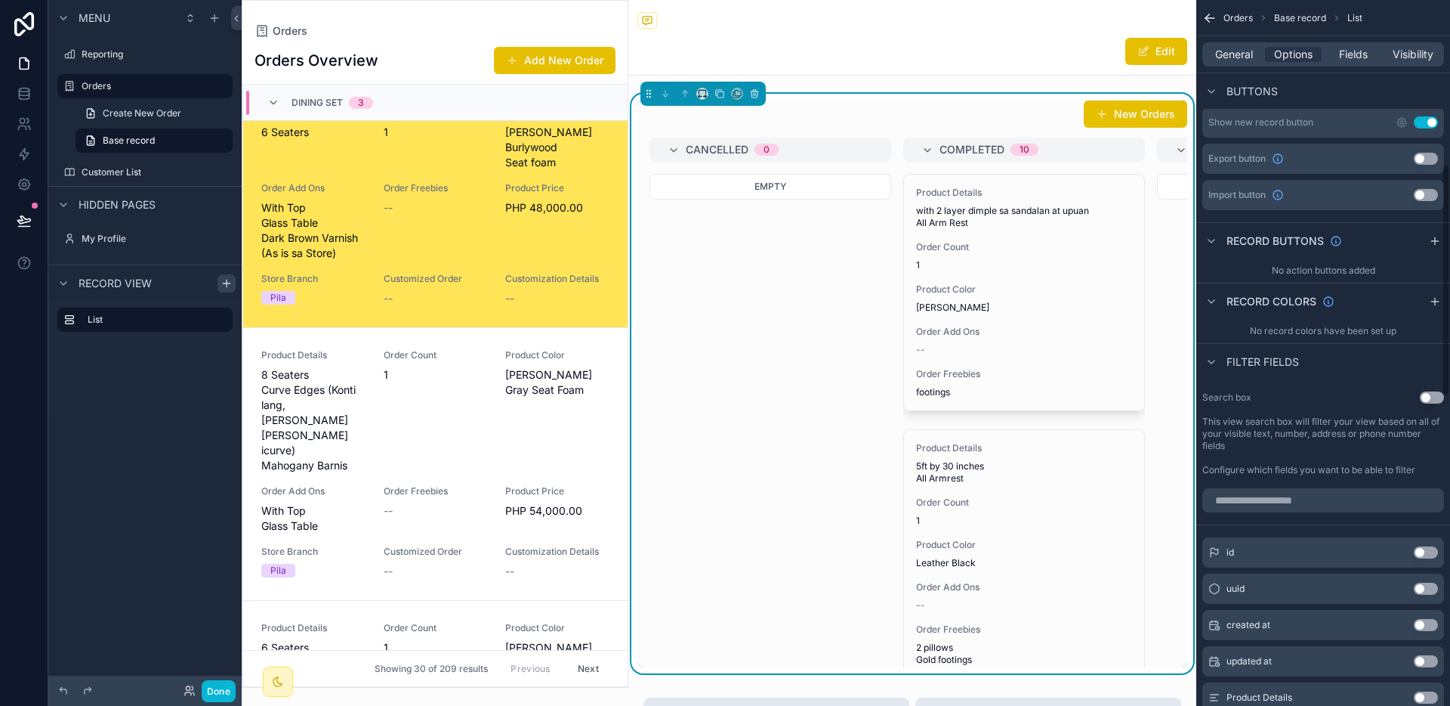
scroll to position [143, 0]
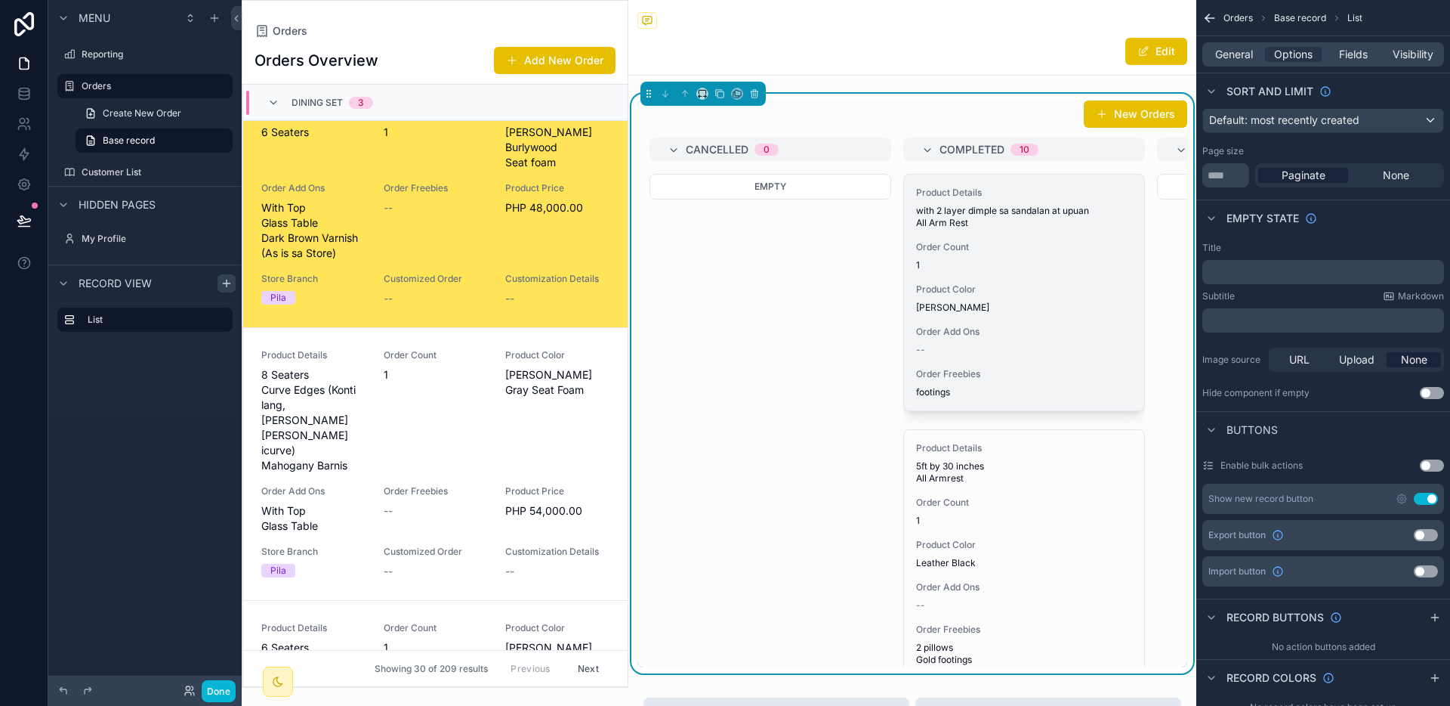
click at [1034, 331] on span "Order Add Ons" at bounding box center [1024, 332] width 216 height 12
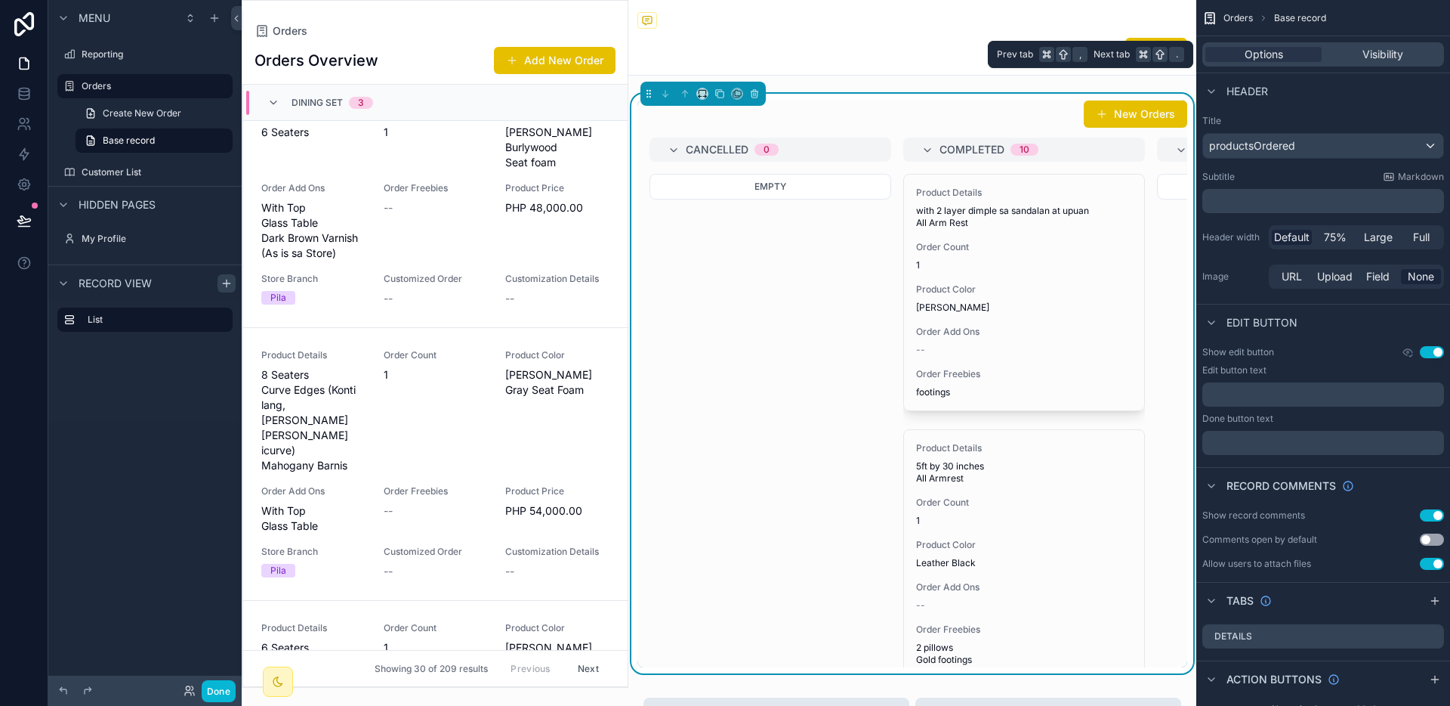
click at [1373, 62] on div "Options Visibility" at bounding box center [1324, 54] width 242 height 24
click at [1241, 18] on span "Orders" at bounding box center [1238, 18] width 29 height 12
click at [850, 264] on div "Empty" at bounding box center [771, 319] width 242 height 290
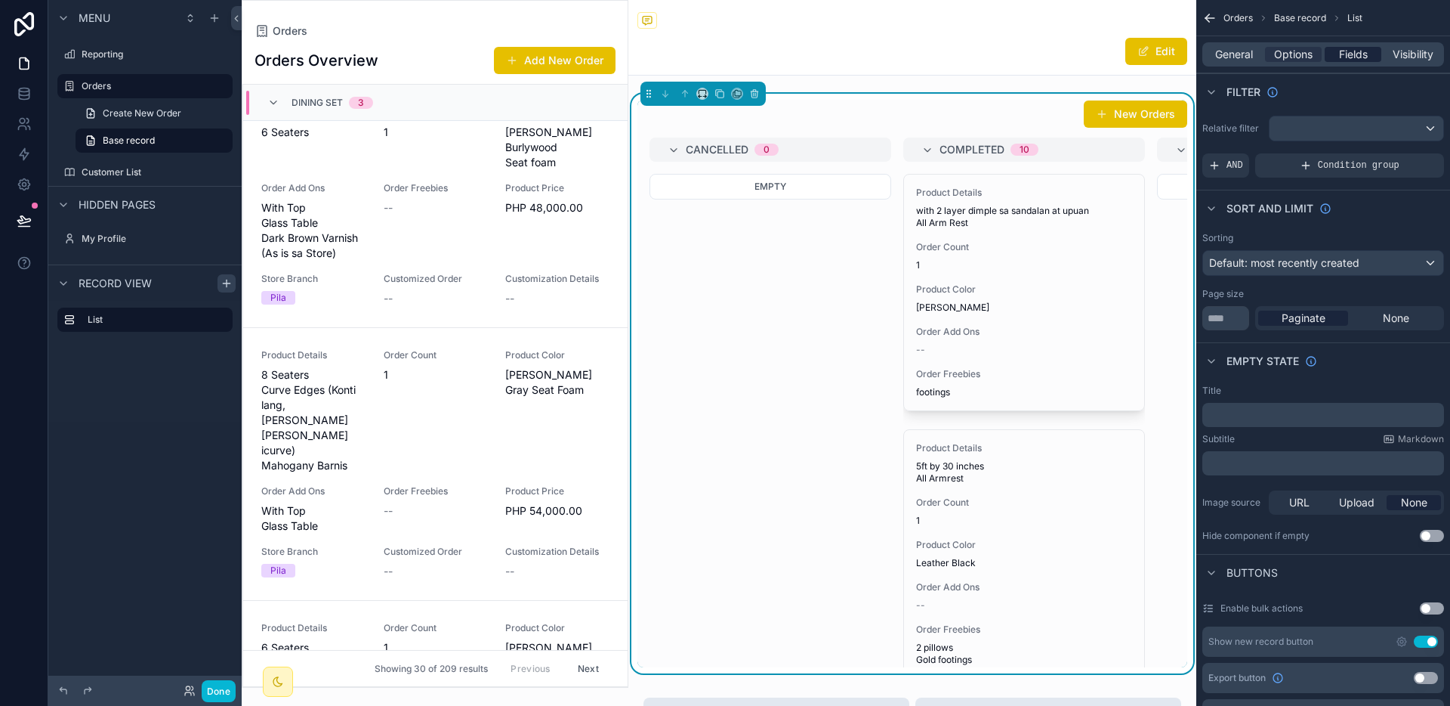
click at [1350, 58] on span "Fields" at bounding box center [1353, 54] width 29 height 15
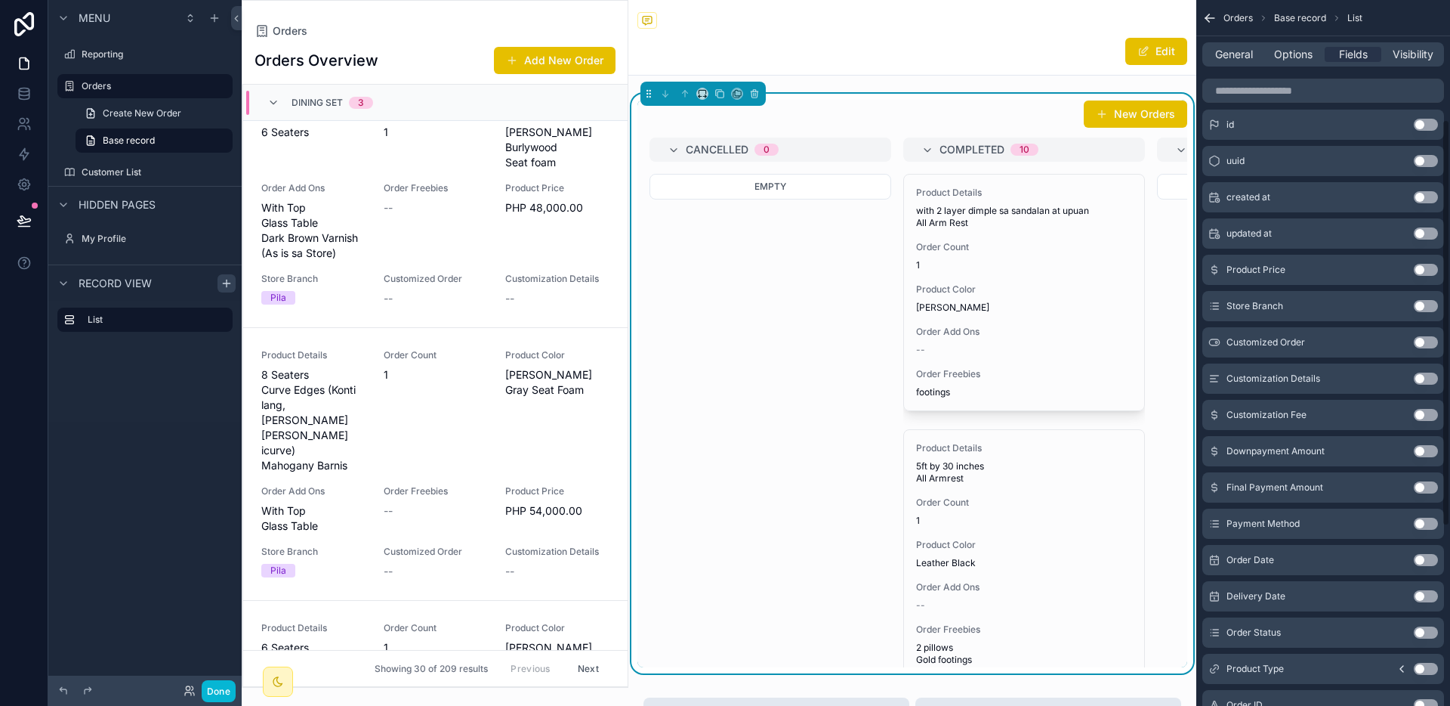
scroll to position [210, 0]
click at [1427, 666] on button "Use setting" at bounding box center [1426, 665] width 24 height 12
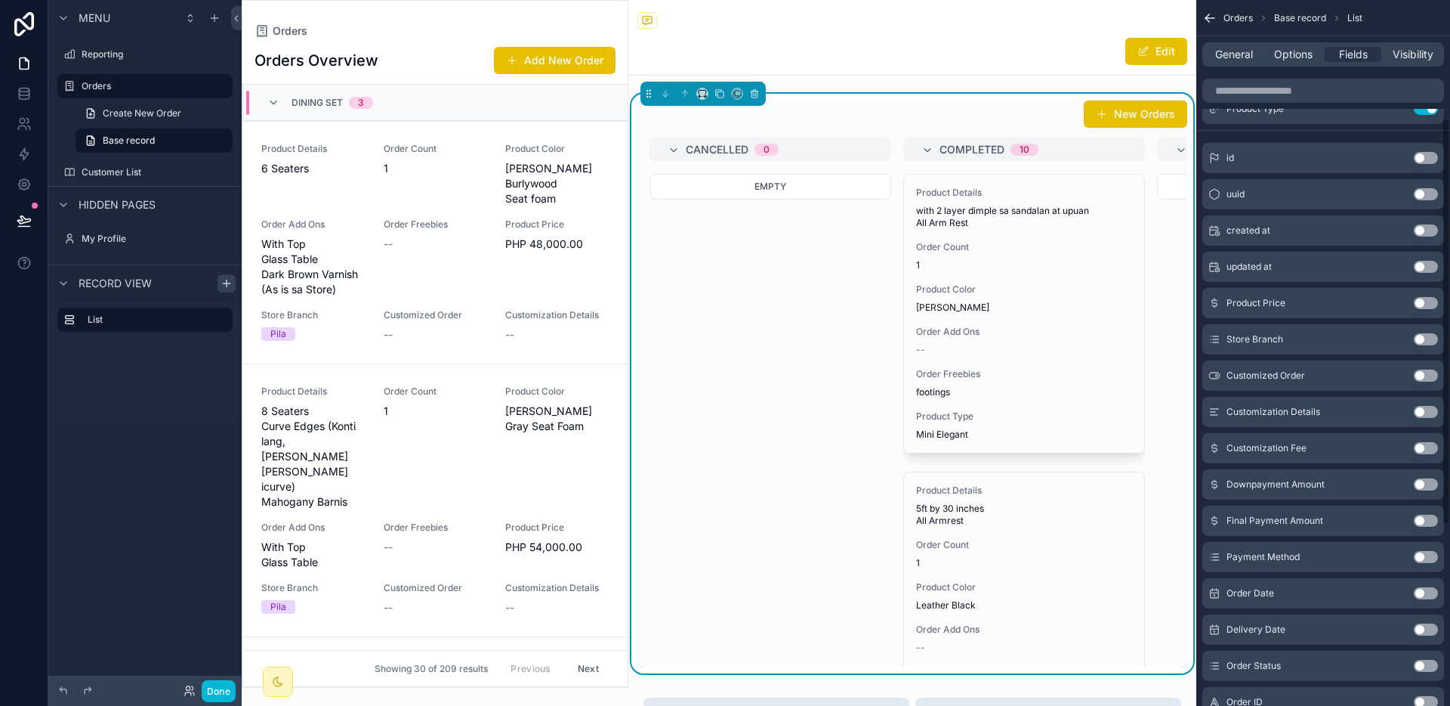
scroll to position [0, 0]
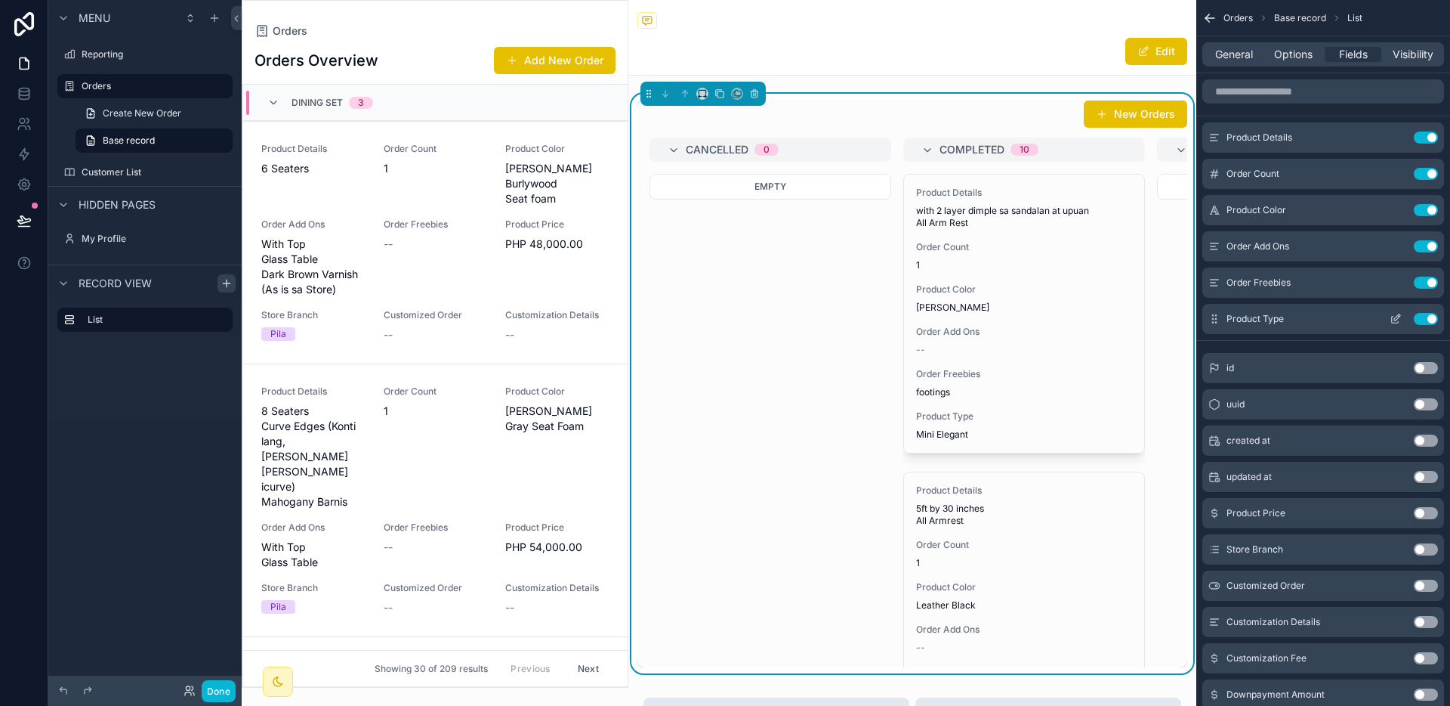
click at [1413, 319] on div "Use setting" at bounding box center [1411, 319] width 54 height 12
click at [1420, 320] on button "Use setting" at bounding box center [1426, 319] width 24 height 12
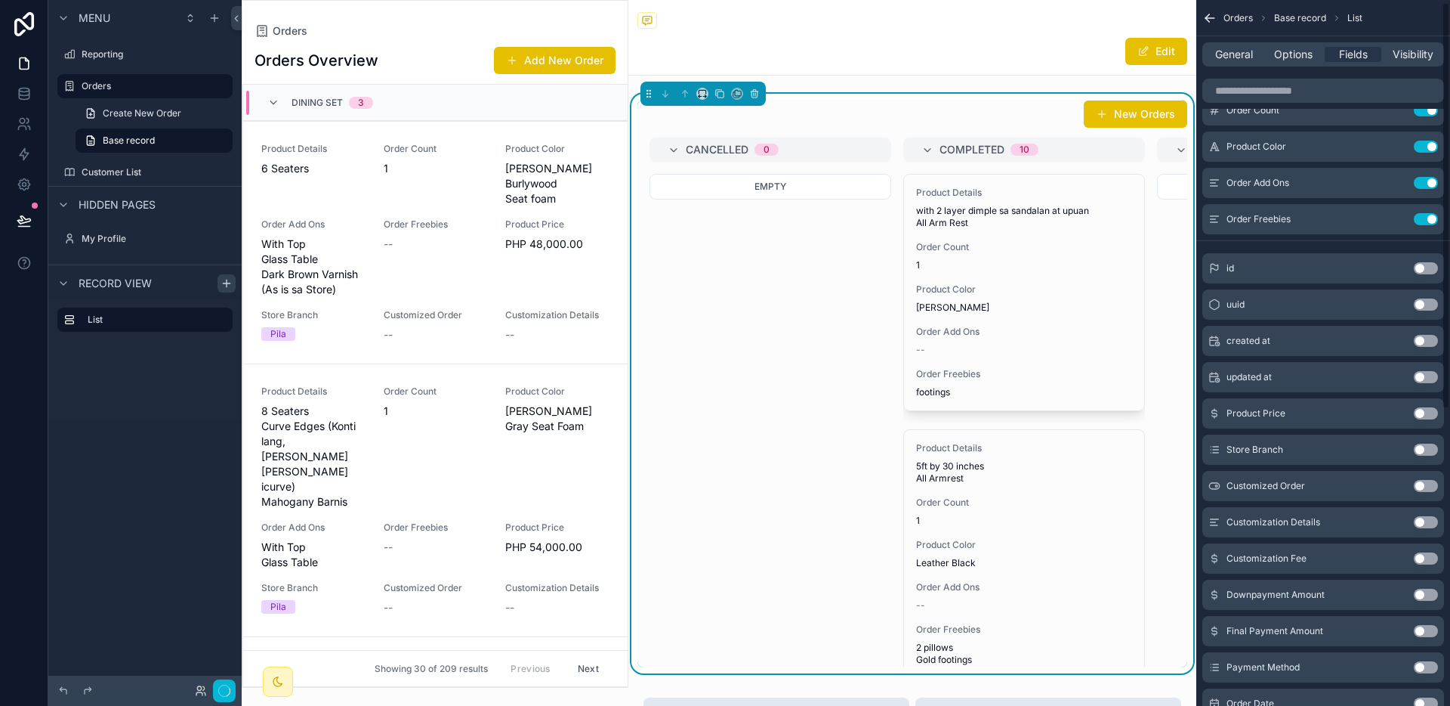
scroll to position [390, 0]
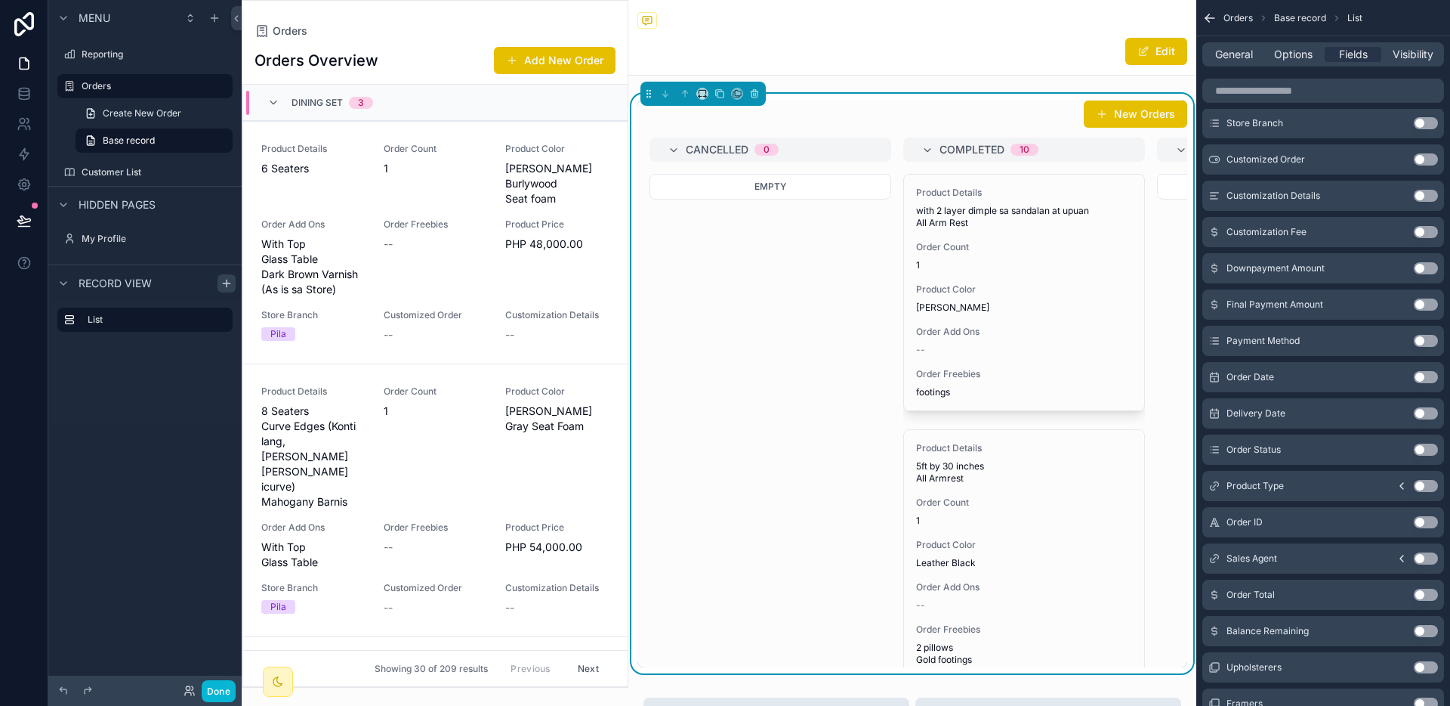
click at [1403, 478] on div "Product Type Use setting" at bounding box center [1324, 486] width 242 height 30
click at [1400, 481] on icon "scrollable content" at bounding box center [1402, 486] width 12 height 12
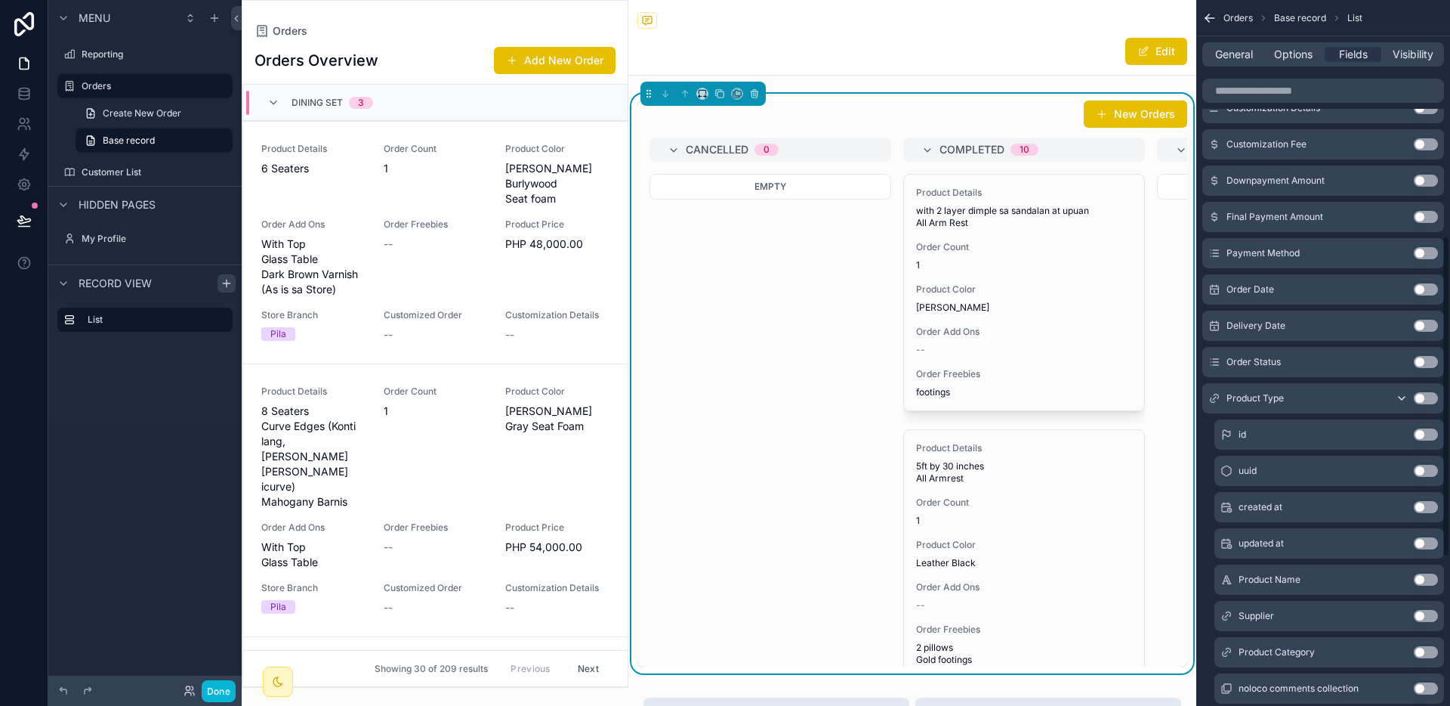
scroll to position [553, 0]
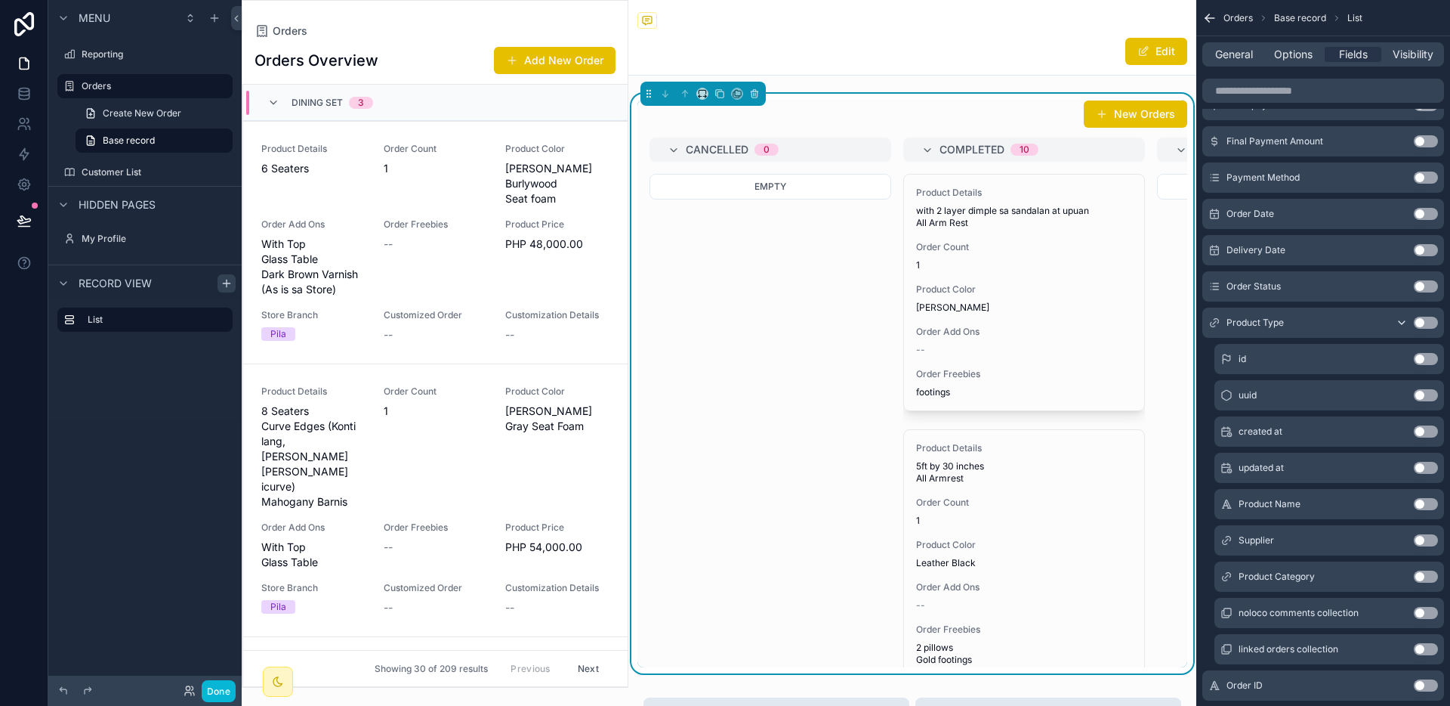
click at [1422, 539] on button "Use setting" at bounding box center [1426, 540] width 24 height 12
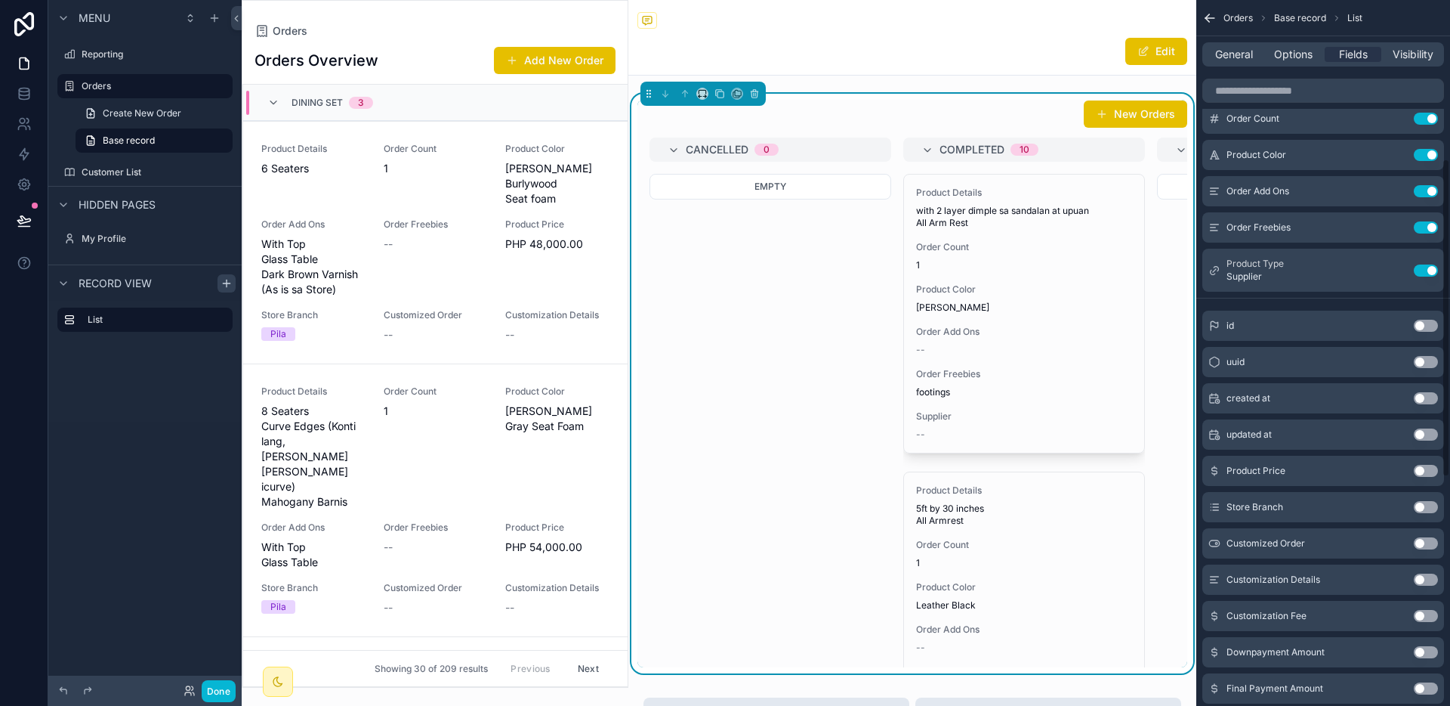
scroll to position [0, 0]
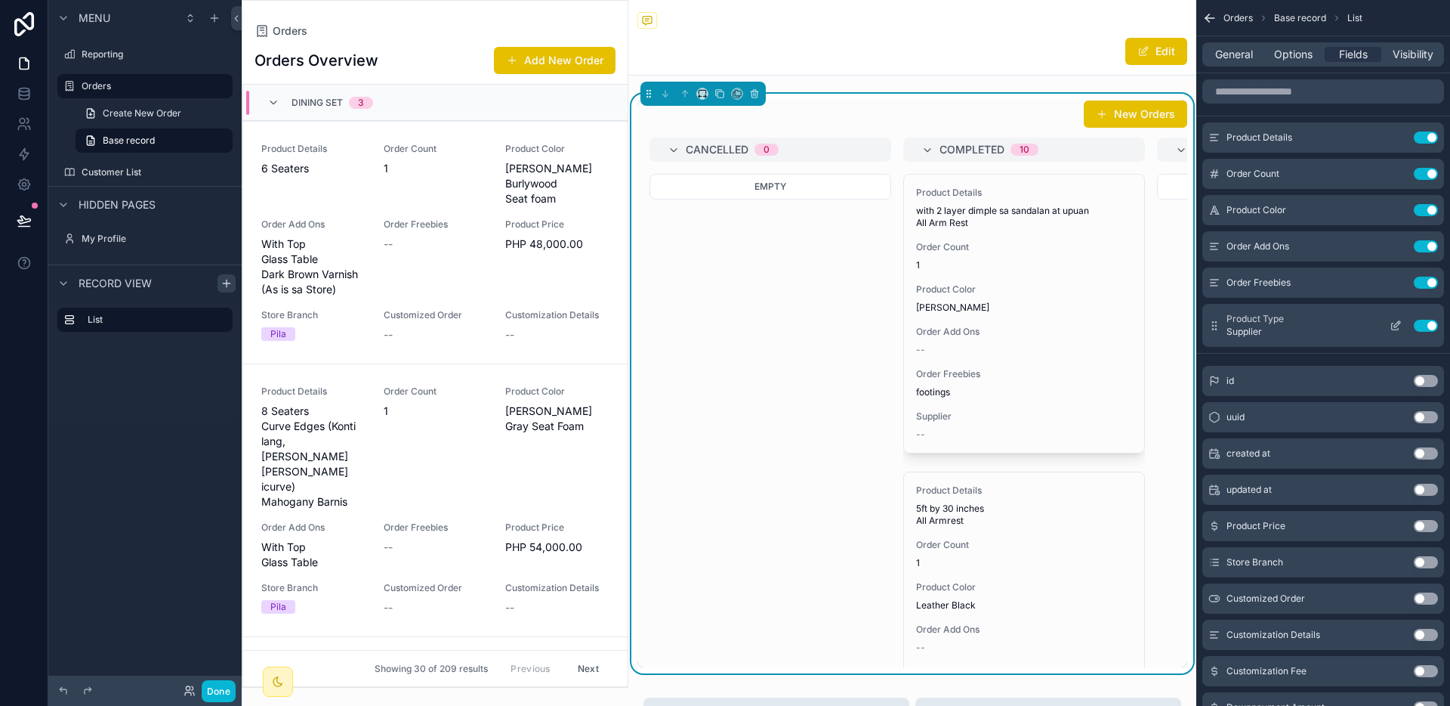
click at [1426, 324] on button "Use setting" at bounding box center [1426, 326] width 24 height 12
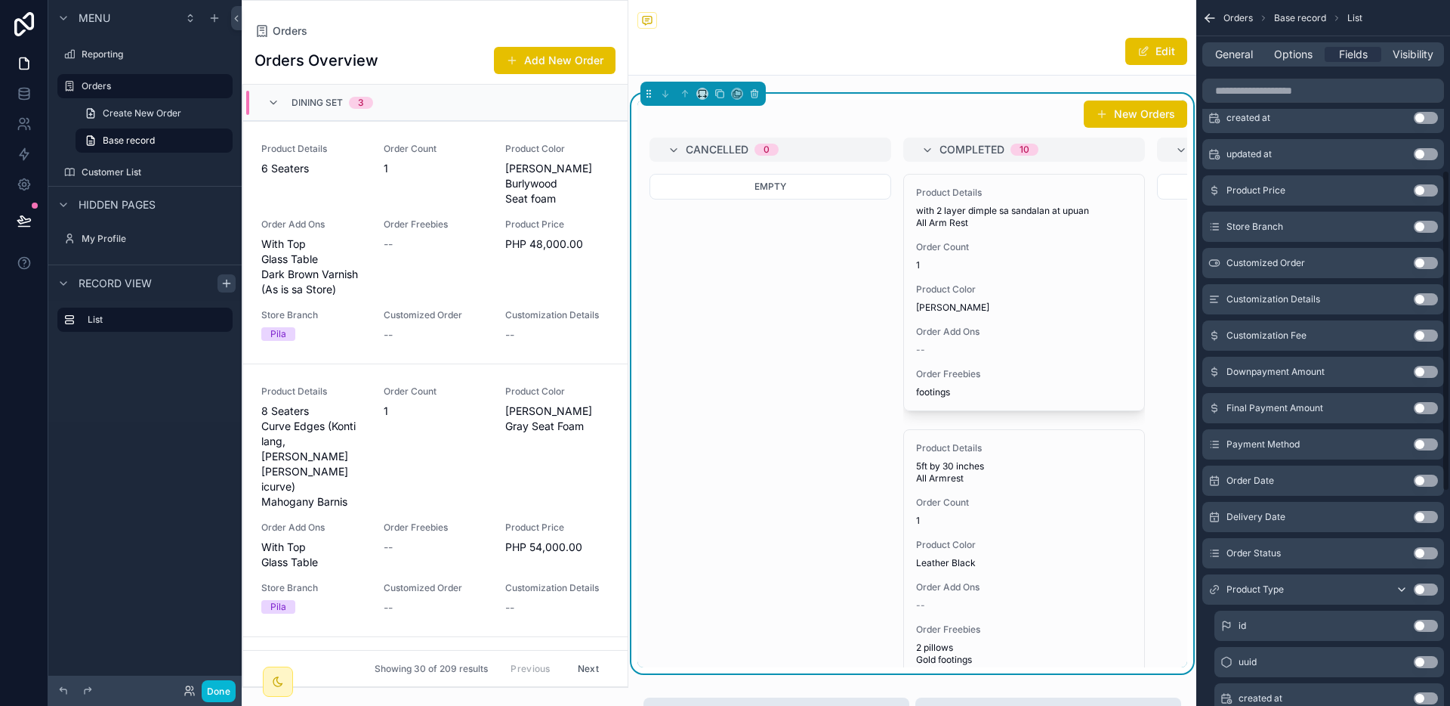
scroll to position [373, 0]
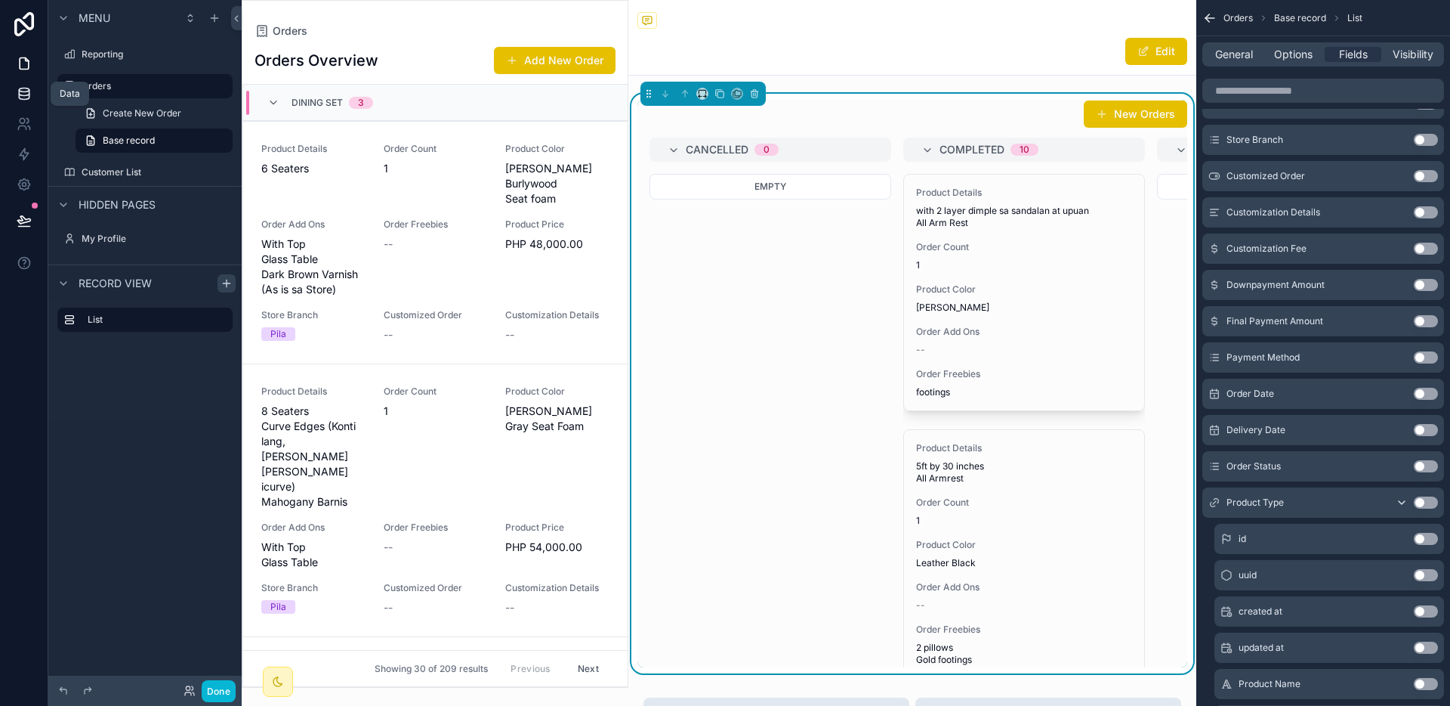
click at [23, 103] on link at bounding box center [24, 94] width 48 height 30
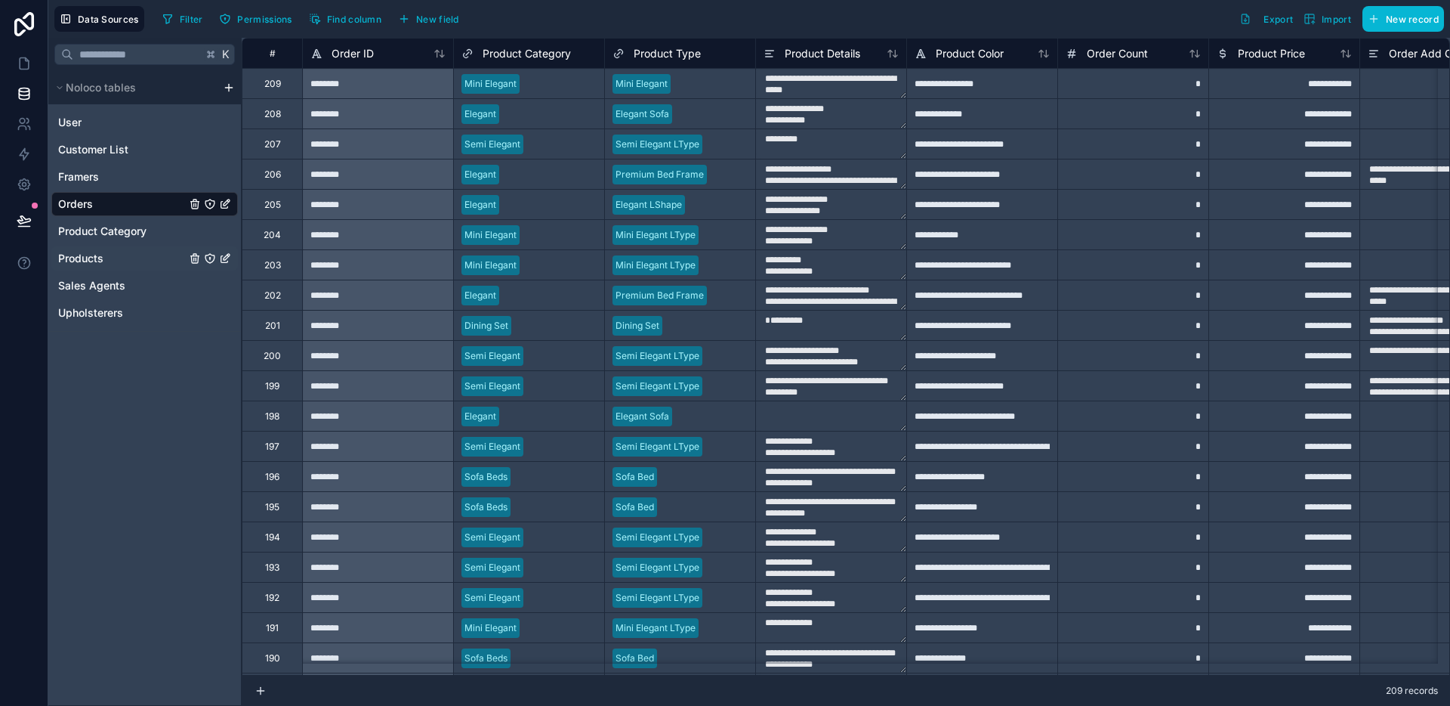
click at [120, 252] on div "Products" at bounding box center [144, 258] width 187 height 24
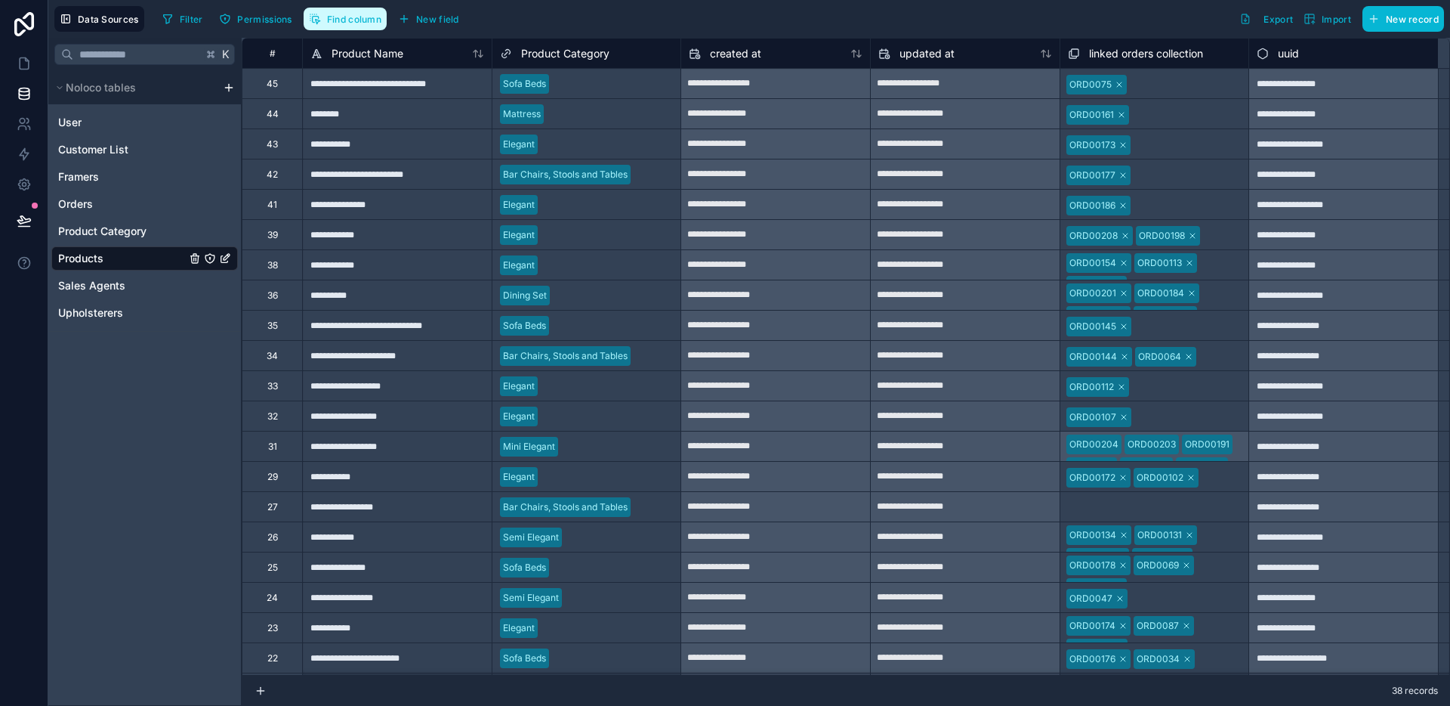
click at [353, 17] on span "Find column" at bounding box center [354, 19] width 54 height 11
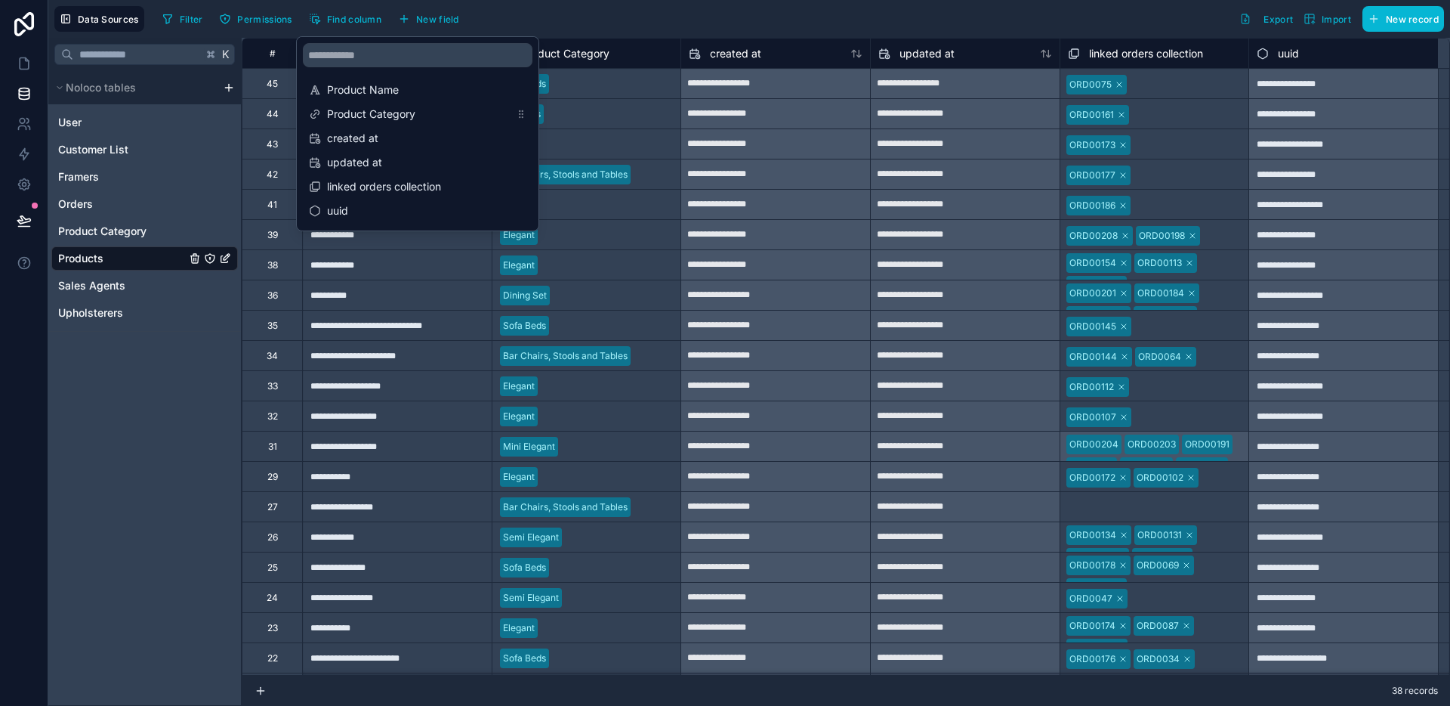
click at [525, 23] on div "Filter Permissions Find column New field Export Import New record" at bounding box center [800, 19] width 1288 height 26
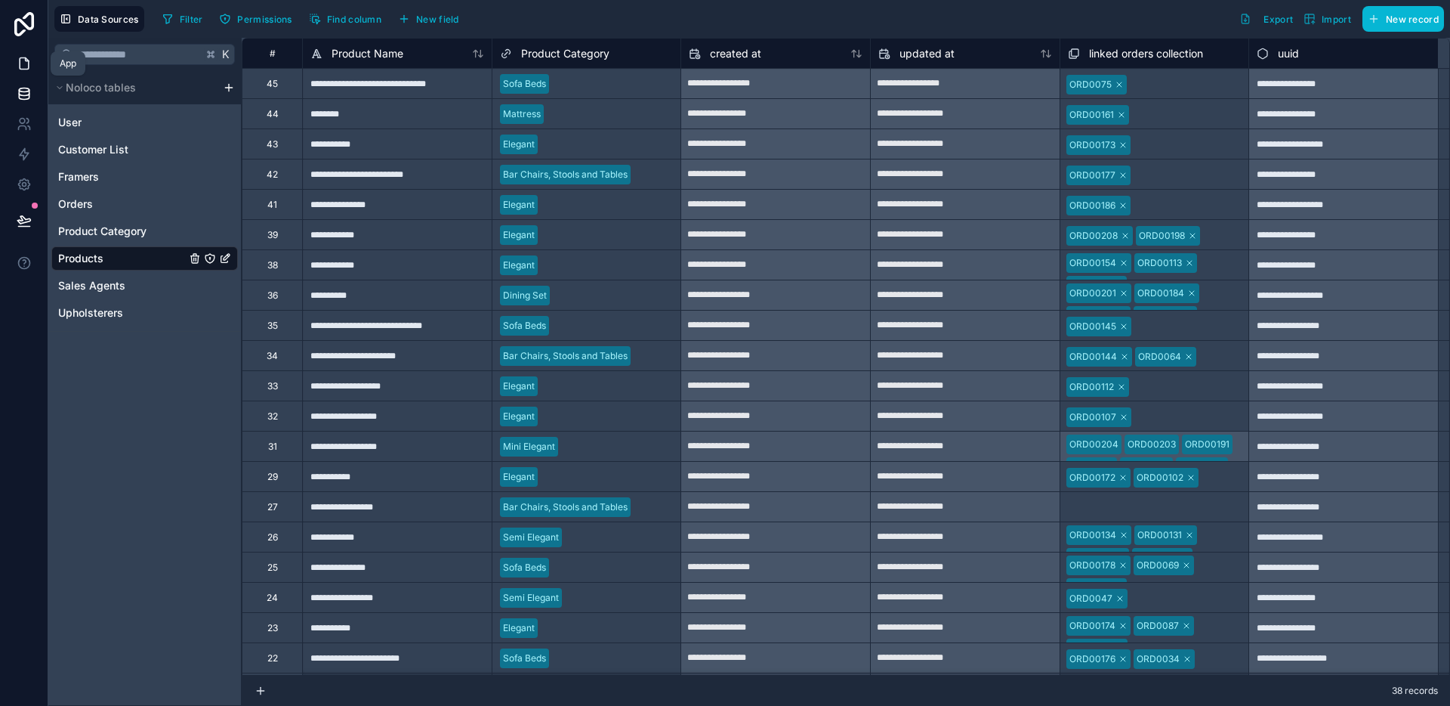
click at [30, 63] on icon at bounding box center [24, 63] width 15 height 15
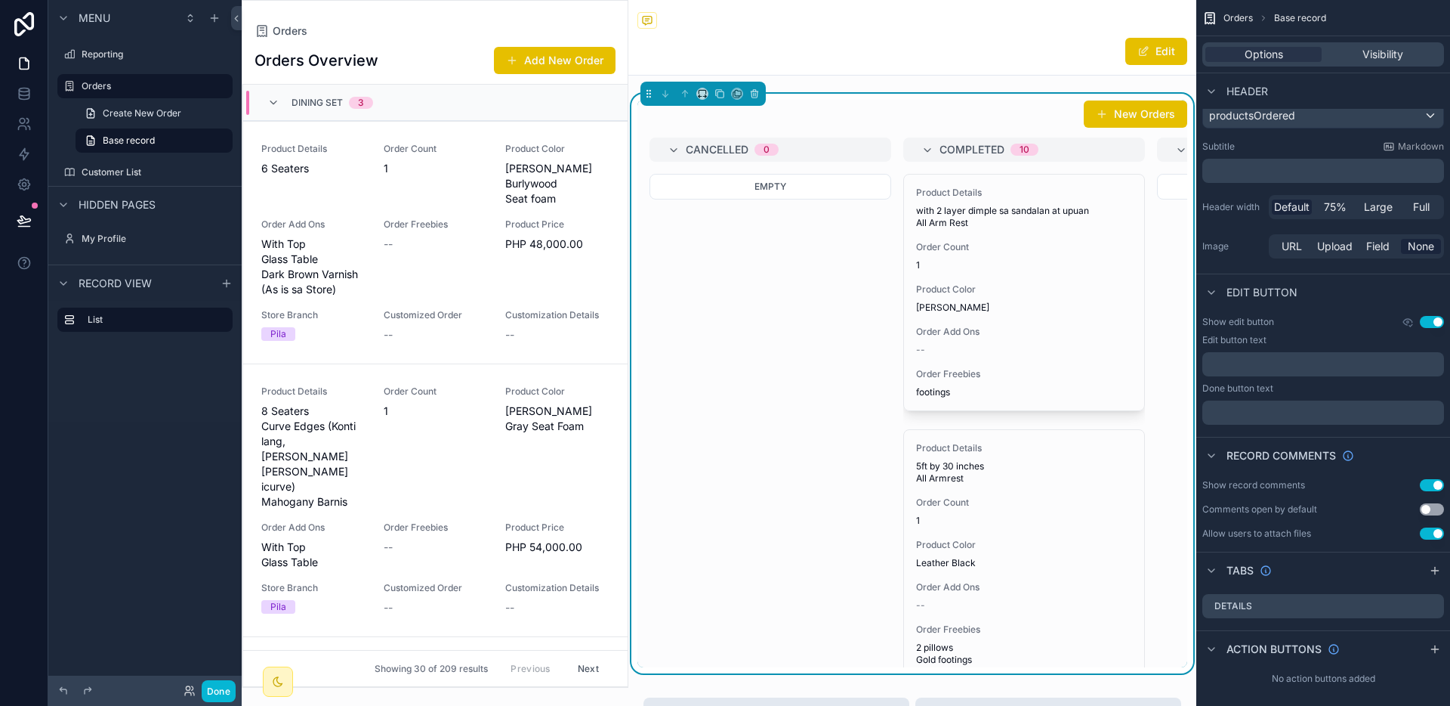
scroll to position [39, 0]
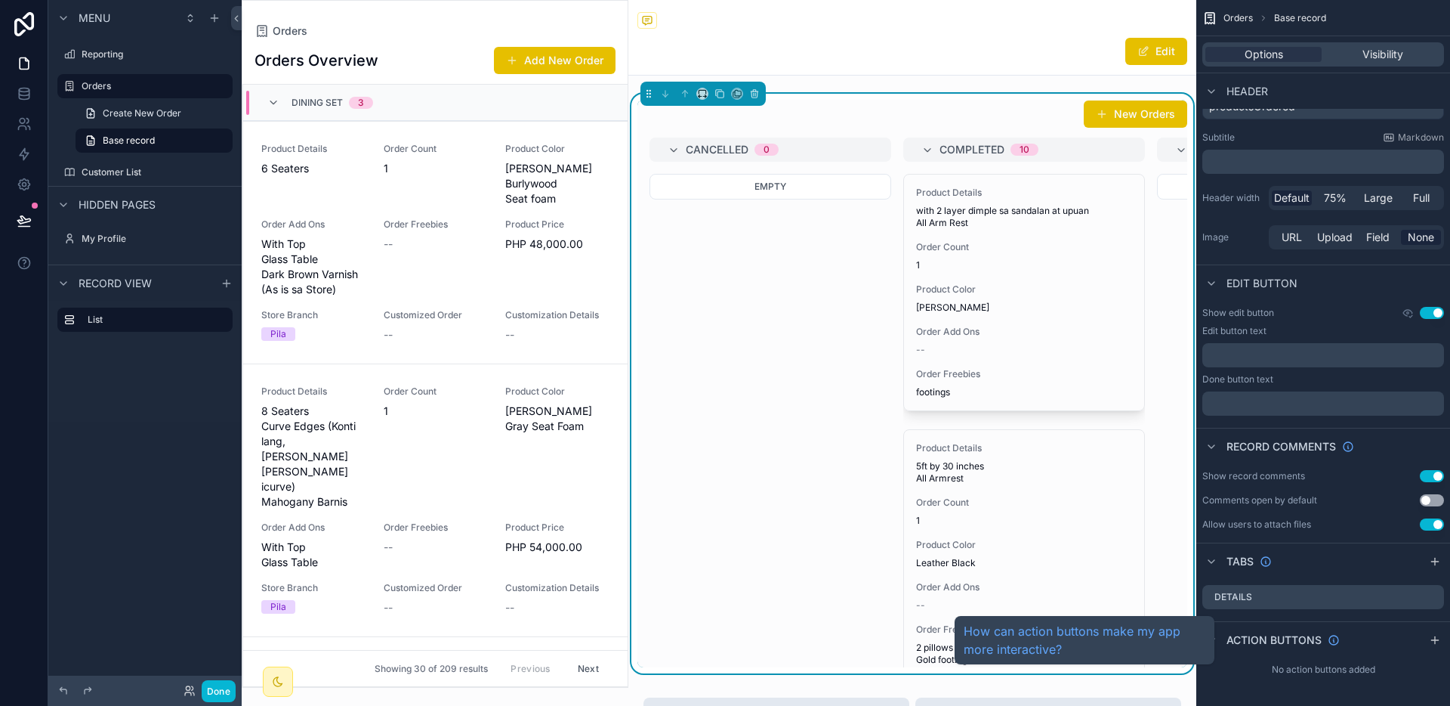
click at [1262, 641] on span "Action buttons" at bounding box center [1274, 639] width 95 height 15
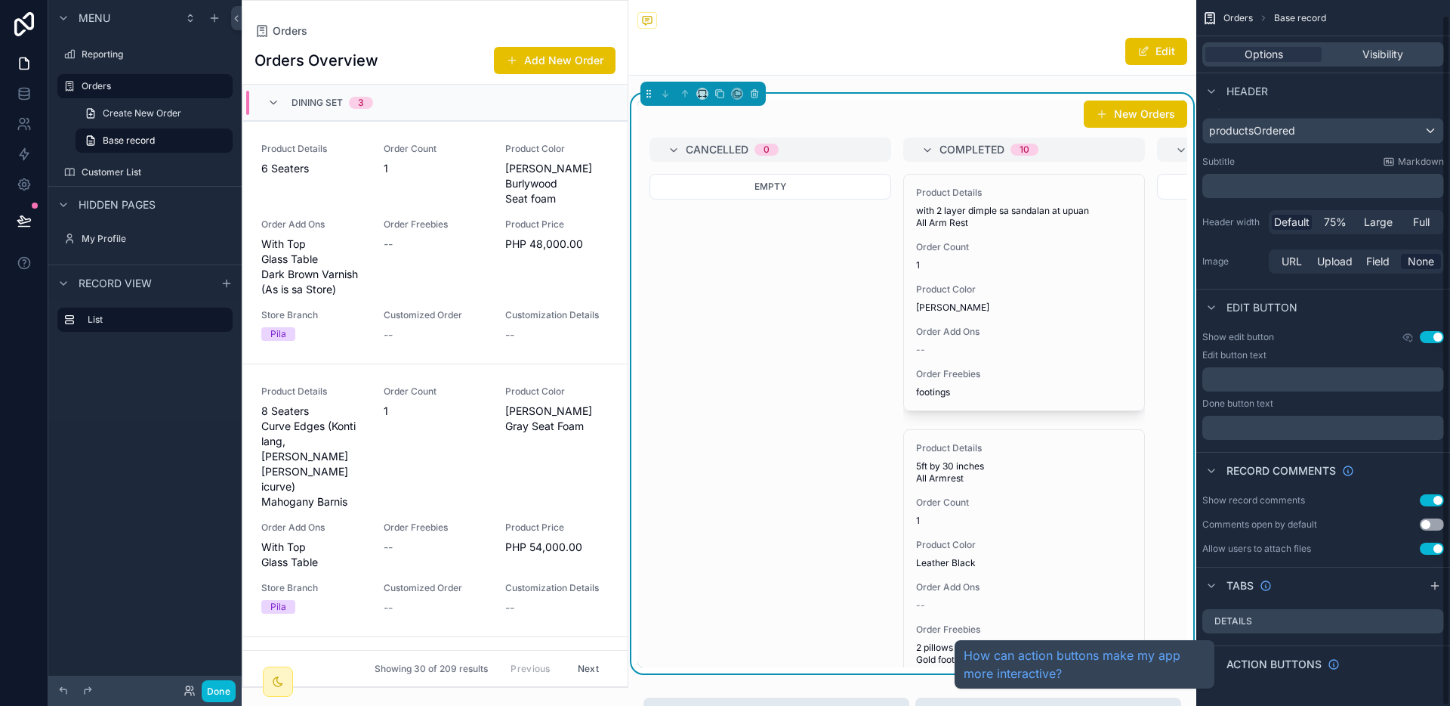
click at [1259, 657] on span "Action buttons" at bounding box center [1274, 663] width 95 height 15
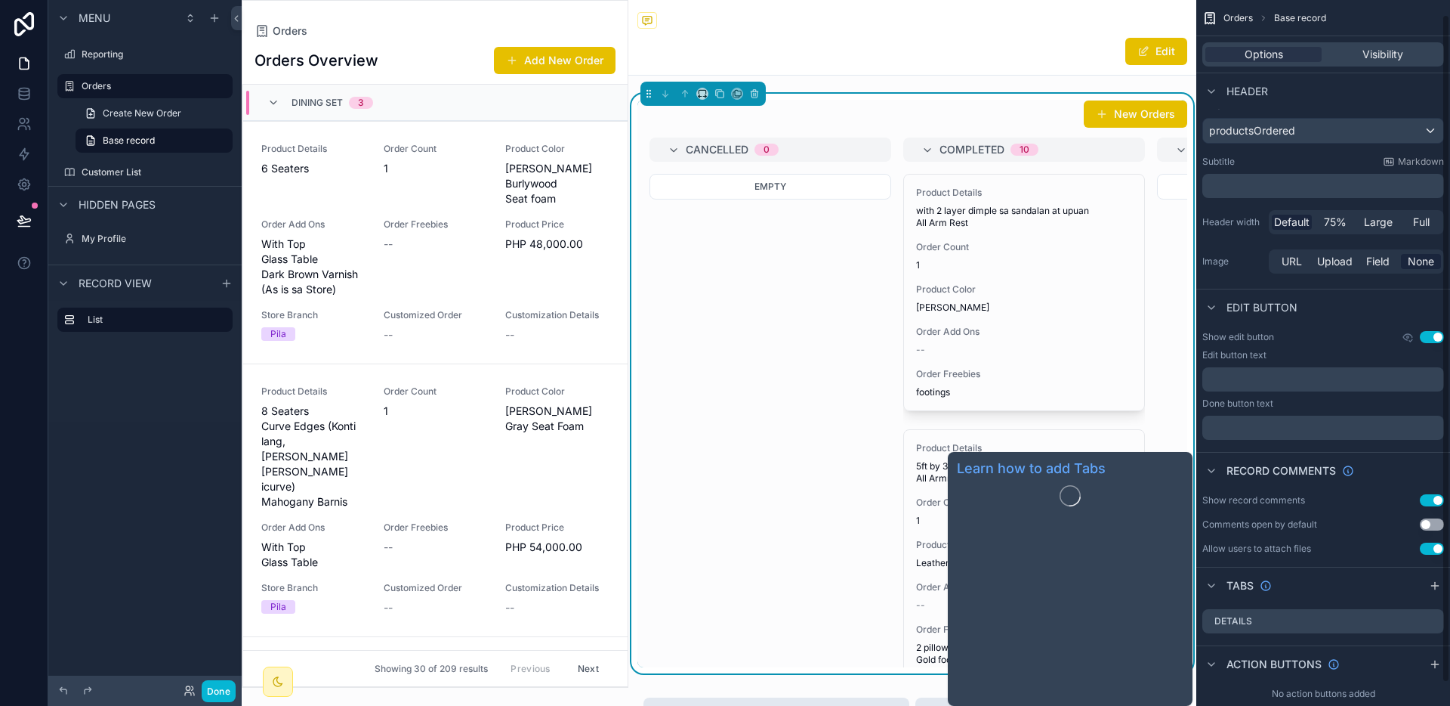
click at [1245, 588] on span "Tabs" at bounding box center [1240, 585] width 27 height 15
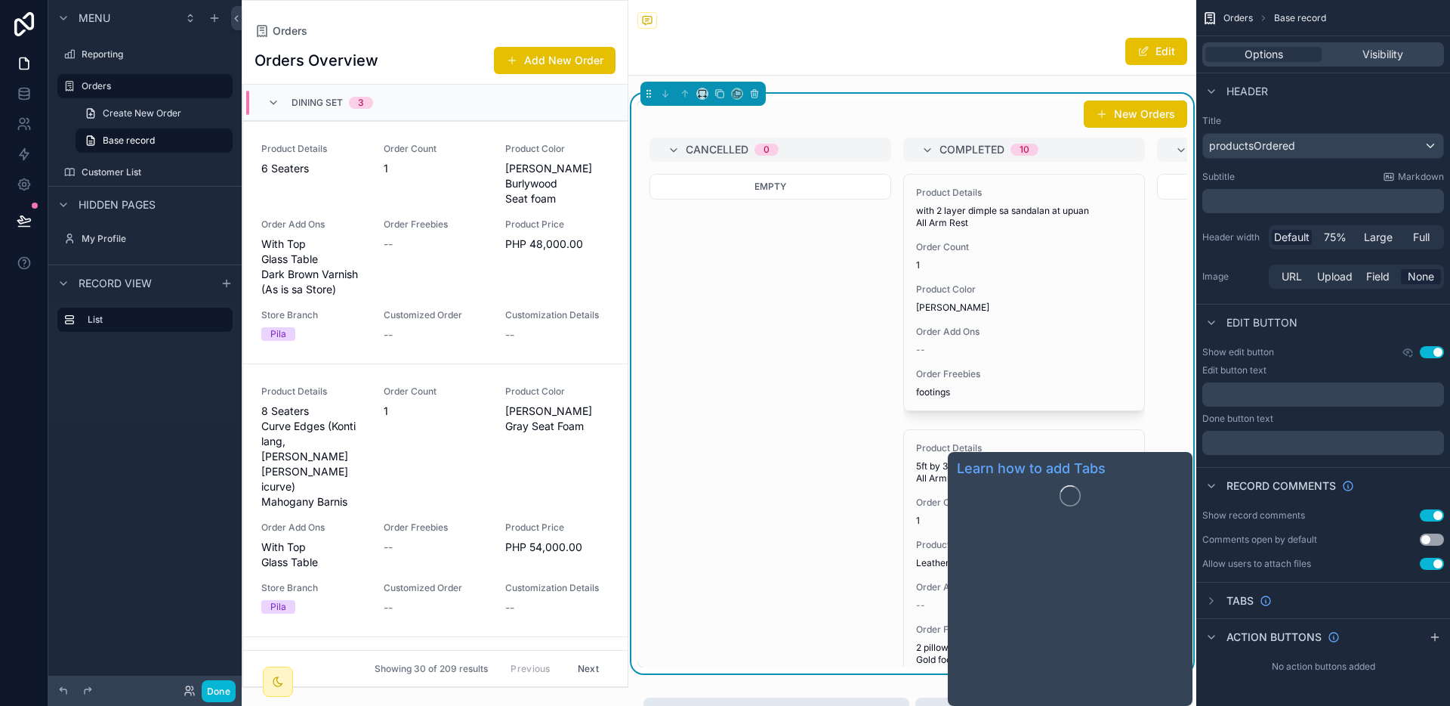
scroll to position [0, 0]
click at [1240, 599] on span "Tabs" at bounding box center [1240, 600] width 27 height 15
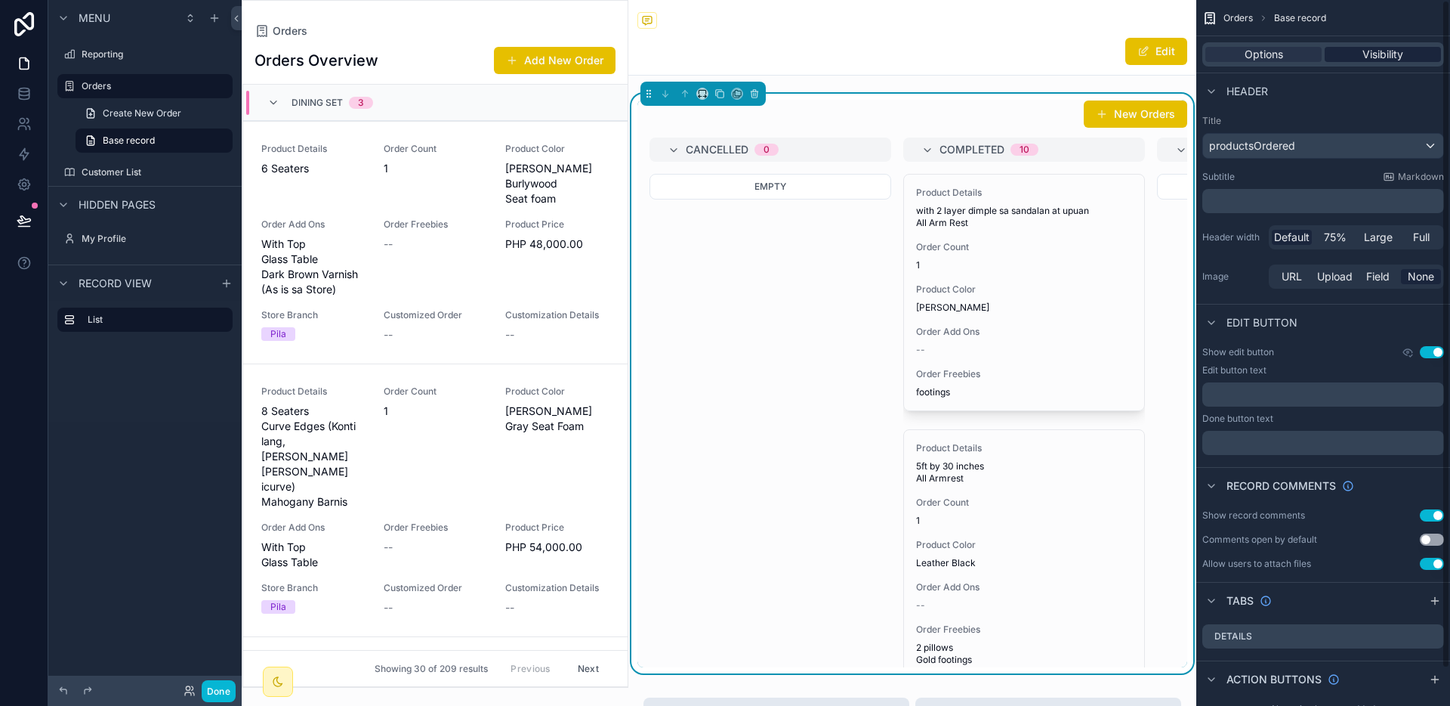
click at [1368, 55] on span "Visibility" at bounding box center [1383, 54] width 41 height 15
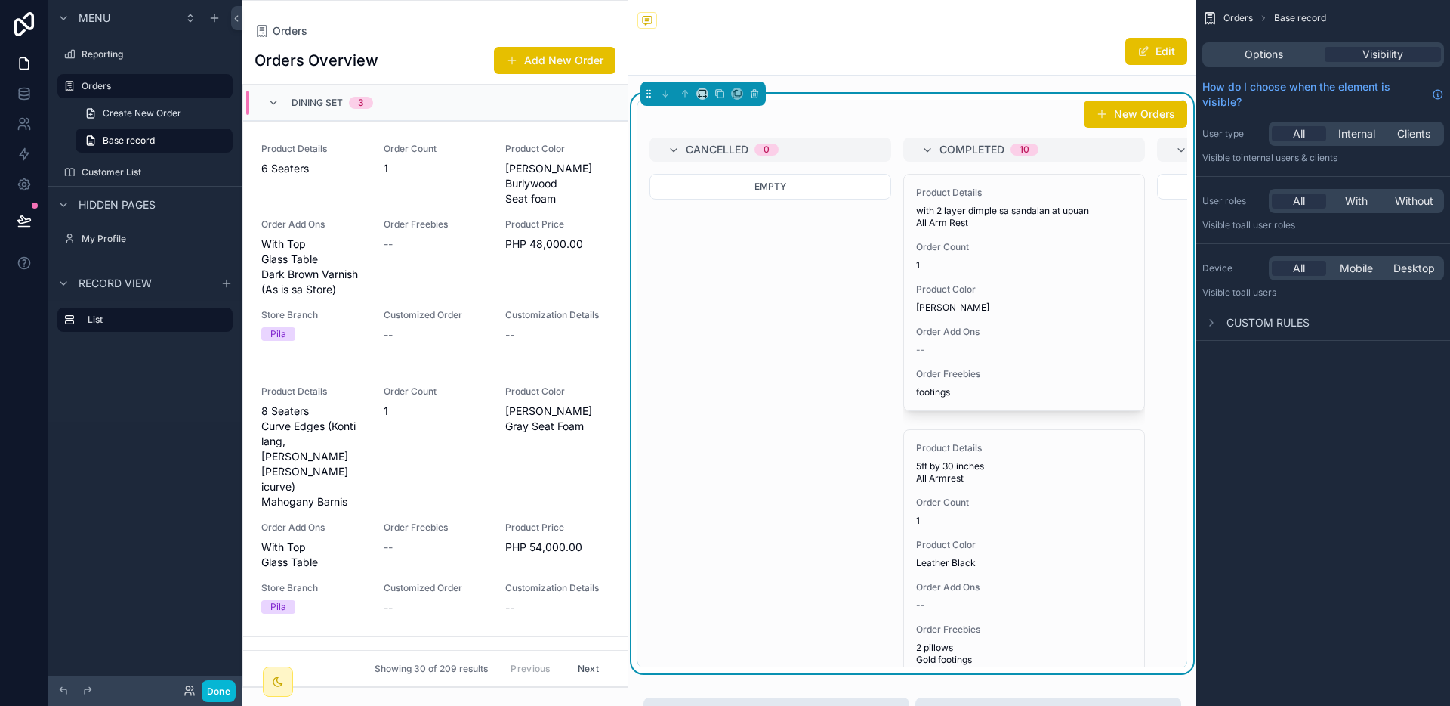
click at [1272, 315] on span "Custom rules" at bounding box center [1268, 322] width 83 height 15
click at [1256, 51] on span "Options" at bounding box center [1264, 54] width 39 height 15
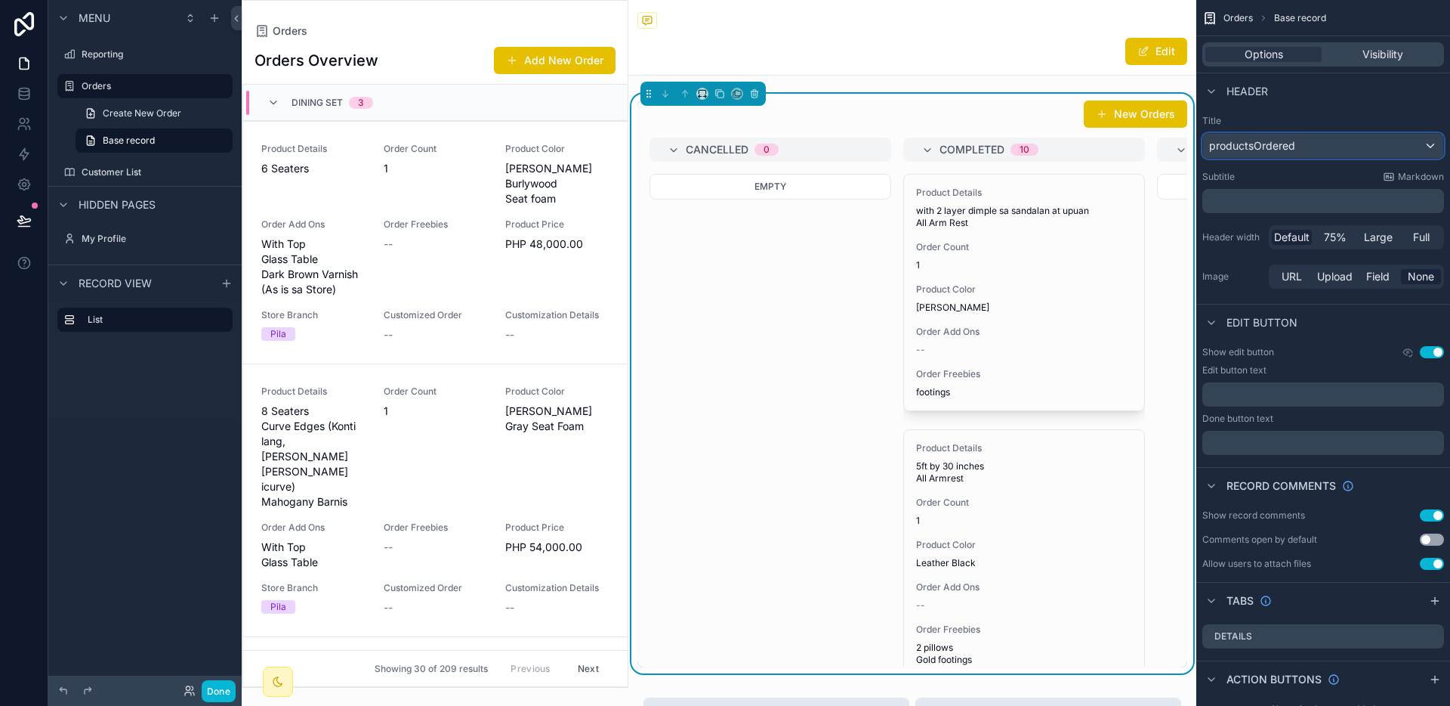
click at [1354, 150] on div "productsOrdered" at bounding box center [1323, 146] width 240 height 24
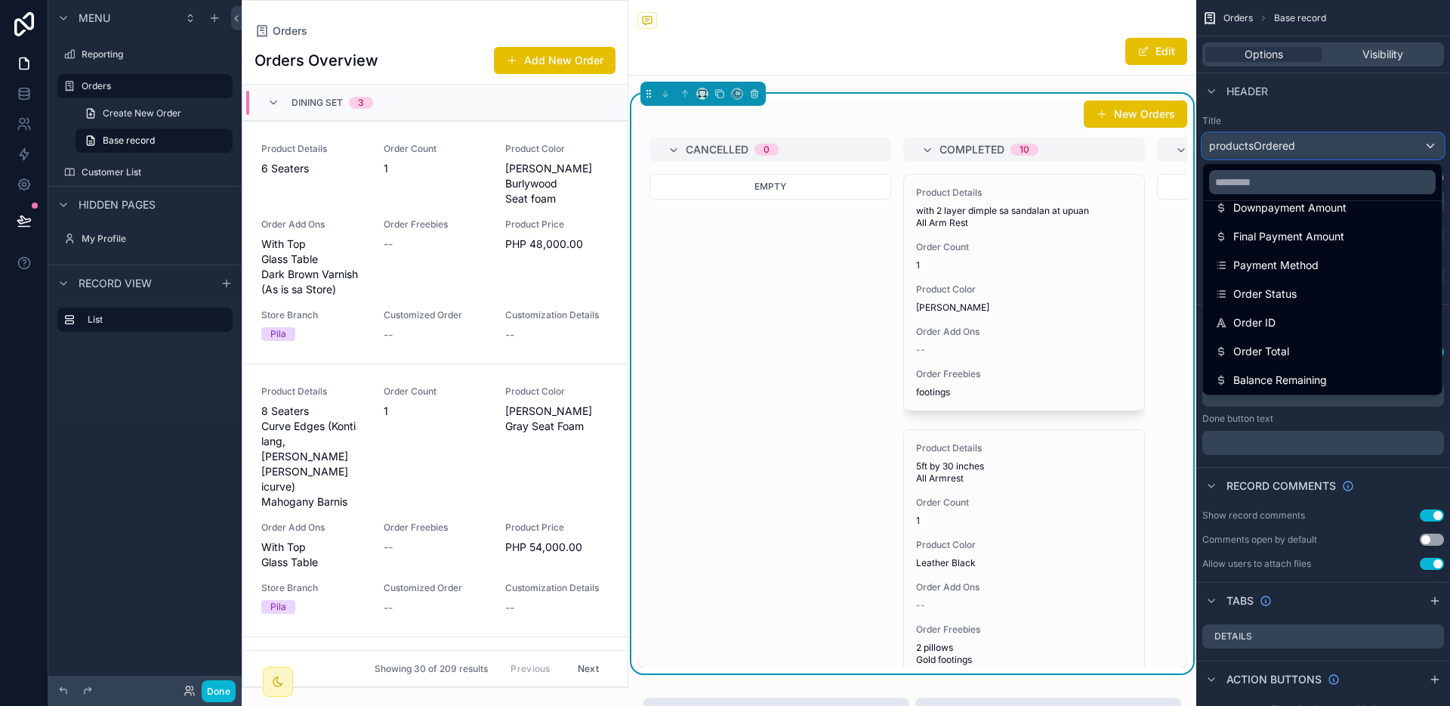
scroll to position [337, 0]
click at [1370, 108] on div "scrollable content" at bounding box center [725, 353] width 1450 height 706
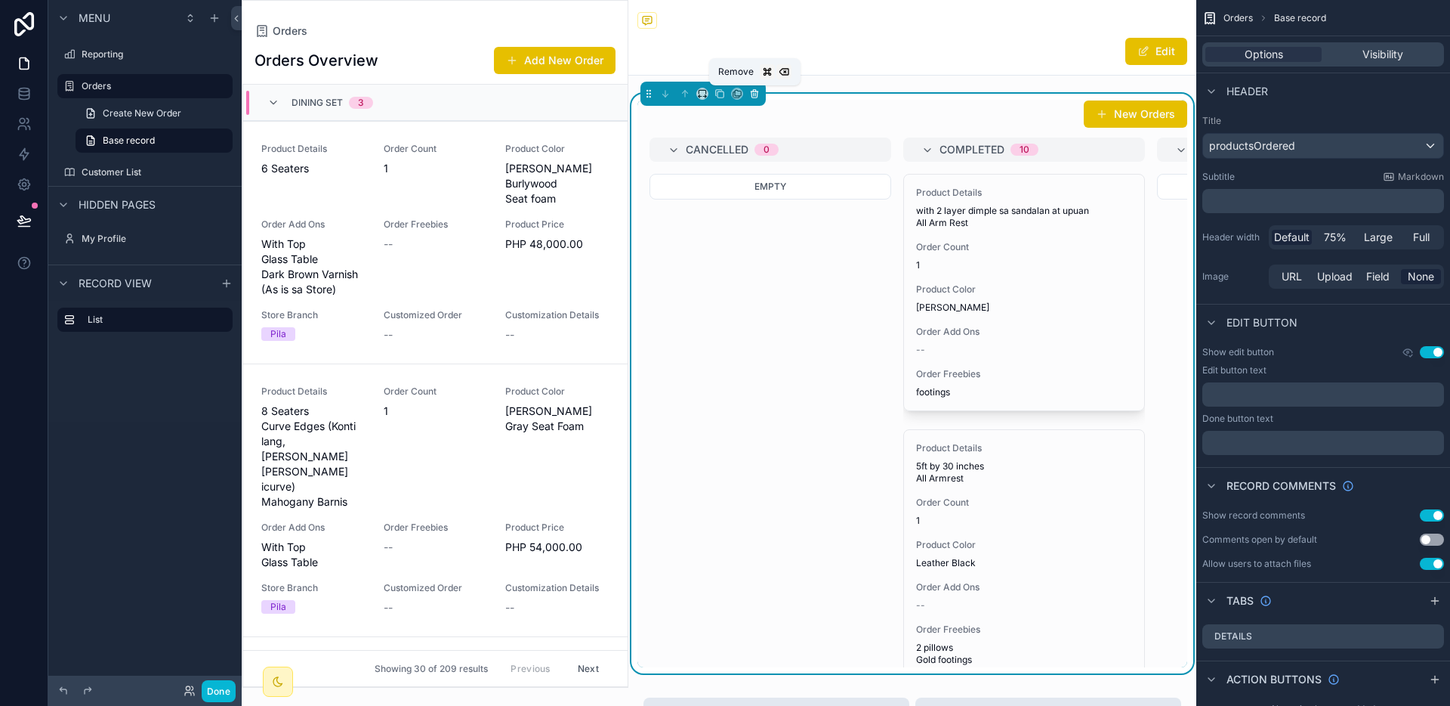
click at [754, 95] on icon "scrollable content" at bounding box center [754, 93] width 11 height 11
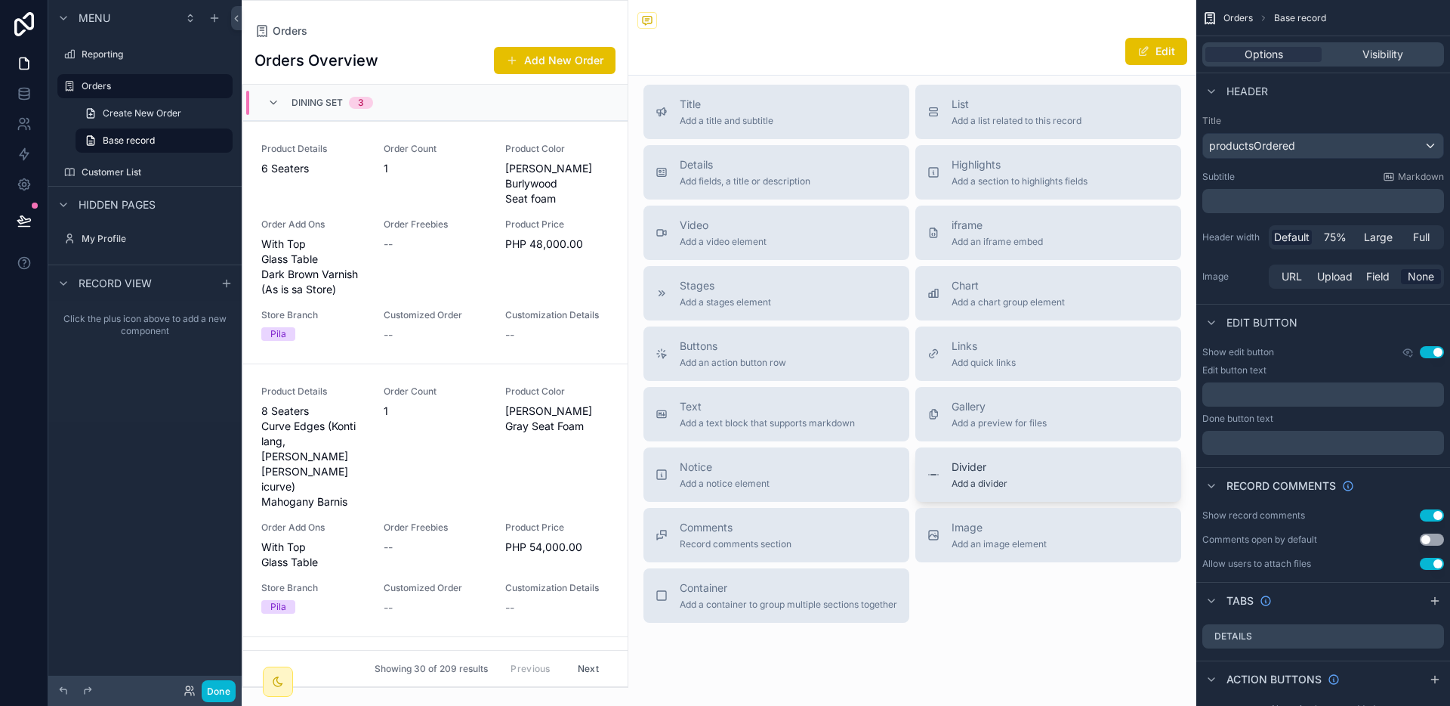
scroll to position [0, 0]
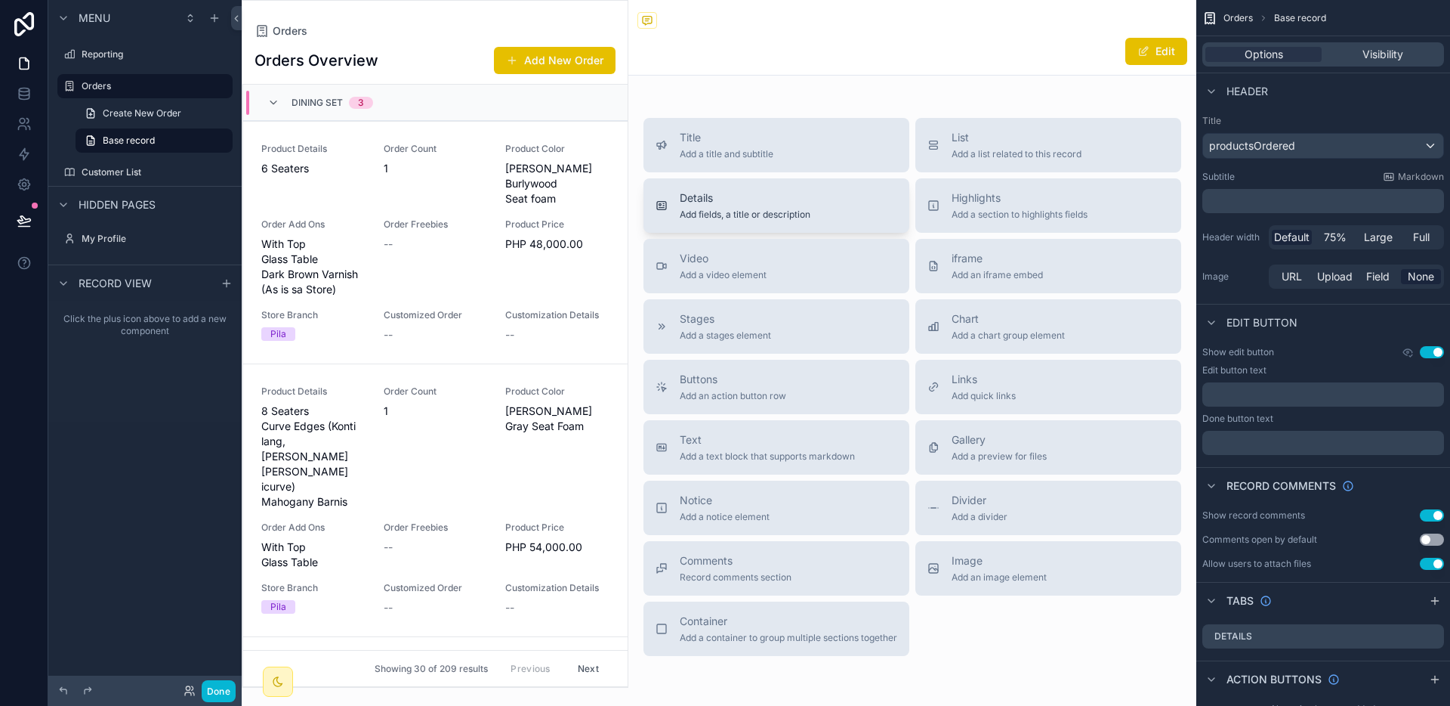
click at [713, 223] on button "Details Add fields, a title or description" at bounding box center [777, 205] width 266 height 54
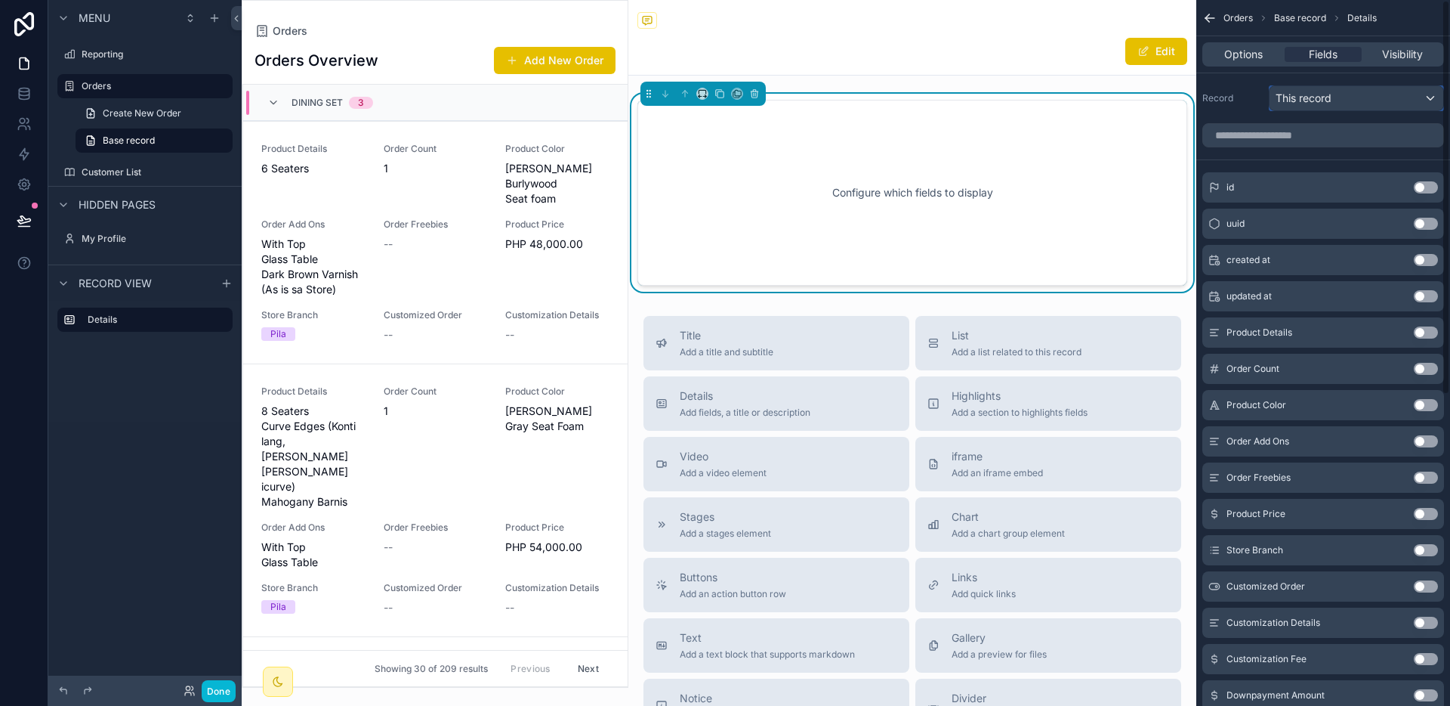
click at [1361, 102] on div "This record" at bounding box center [1357, 98] width 174 height 24
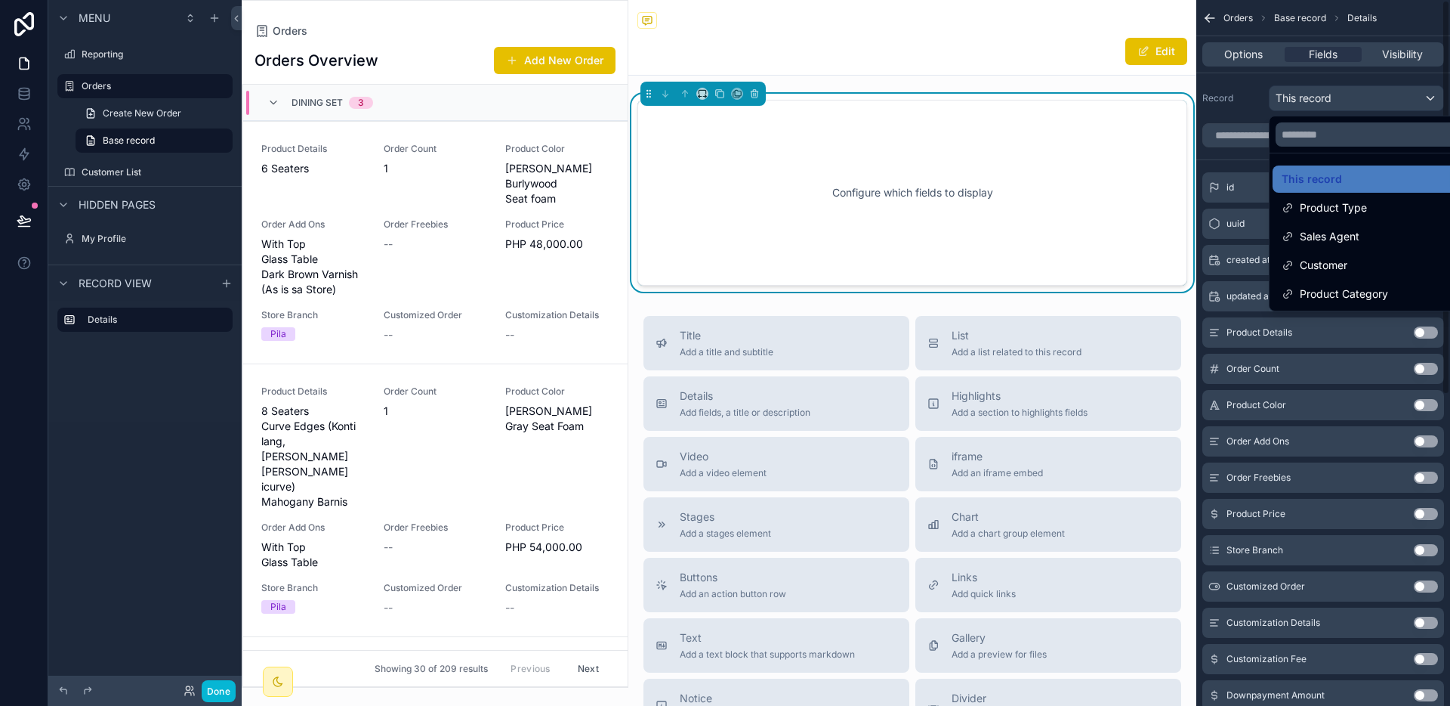
click at [1371, 102] on div "scrollable content" at bounding box center [725, 353] width 1450 height 706
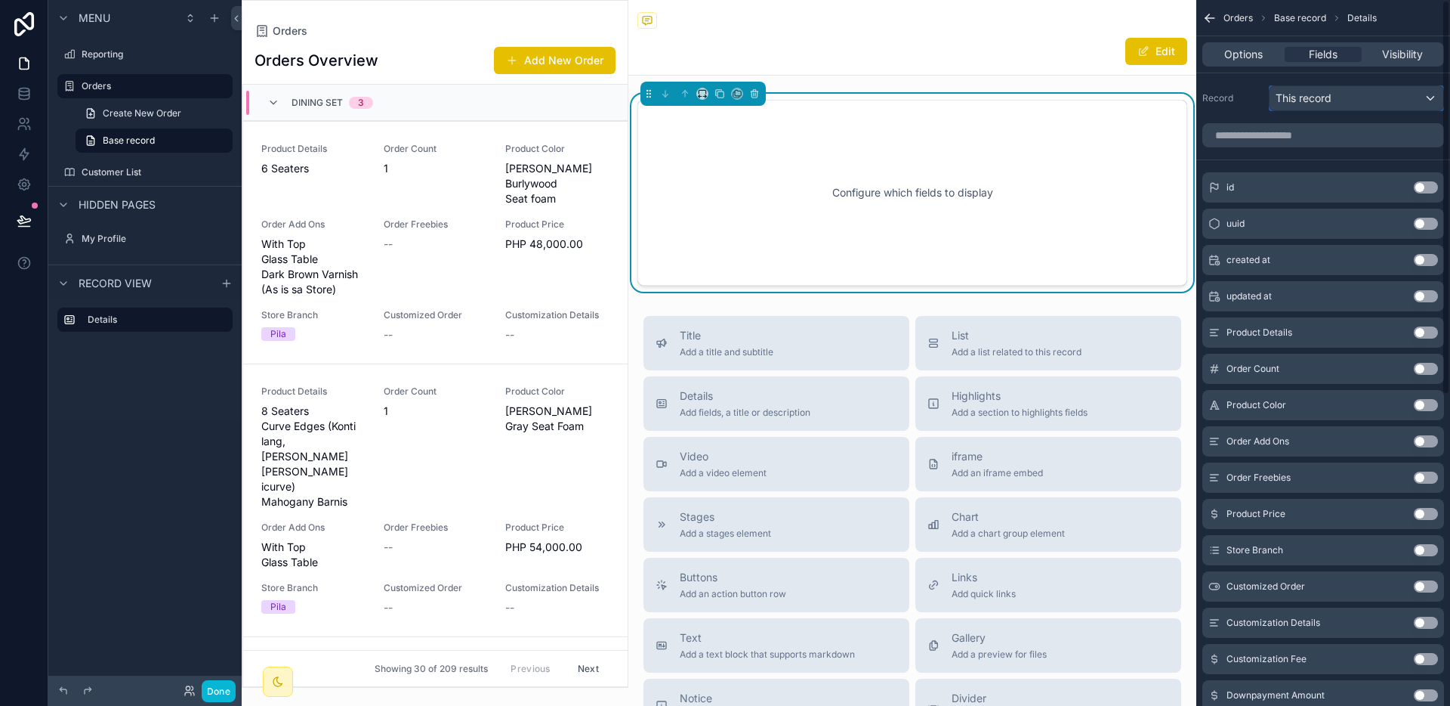
click at [1371, 102] on div "This record" at bounding box center [1357, 98] width 174 height 24
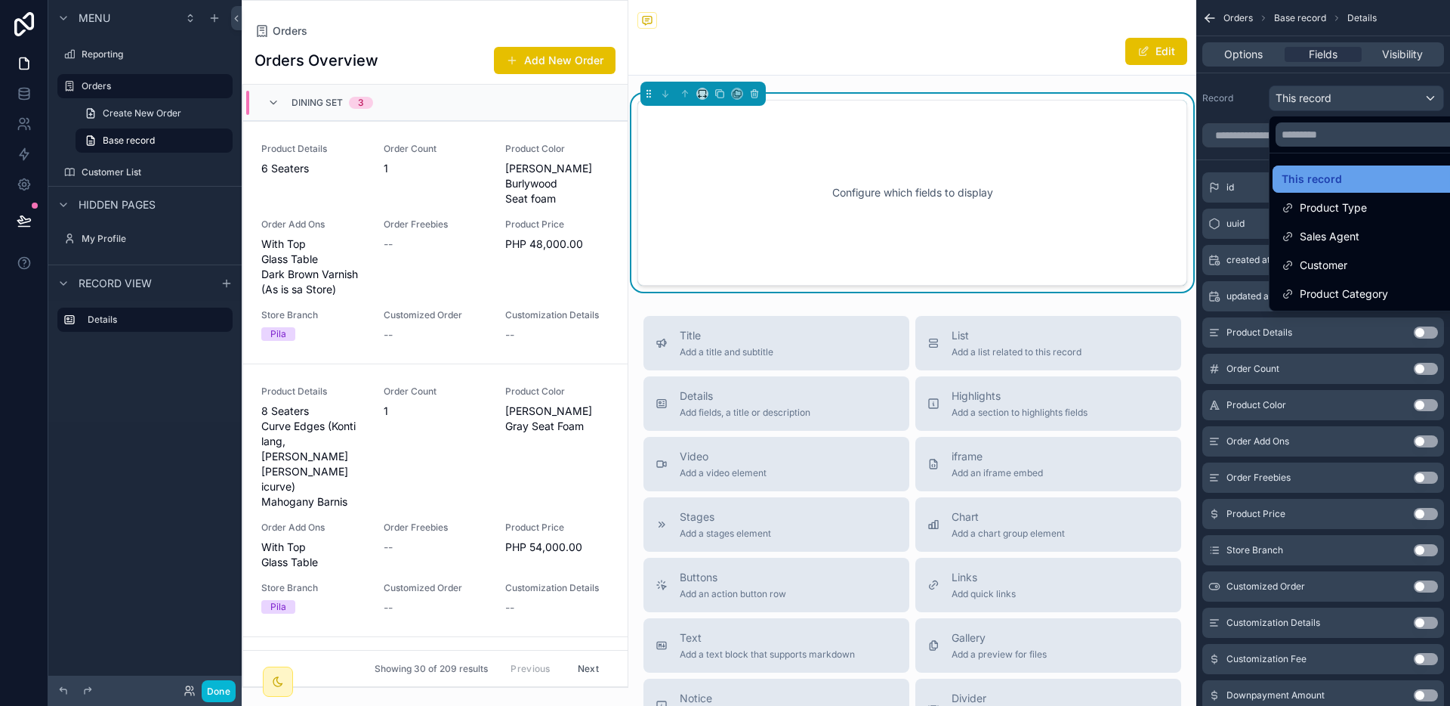
click at [1333, 182] on span "This record" at bounding box center [1312, 179] width 60 height 18
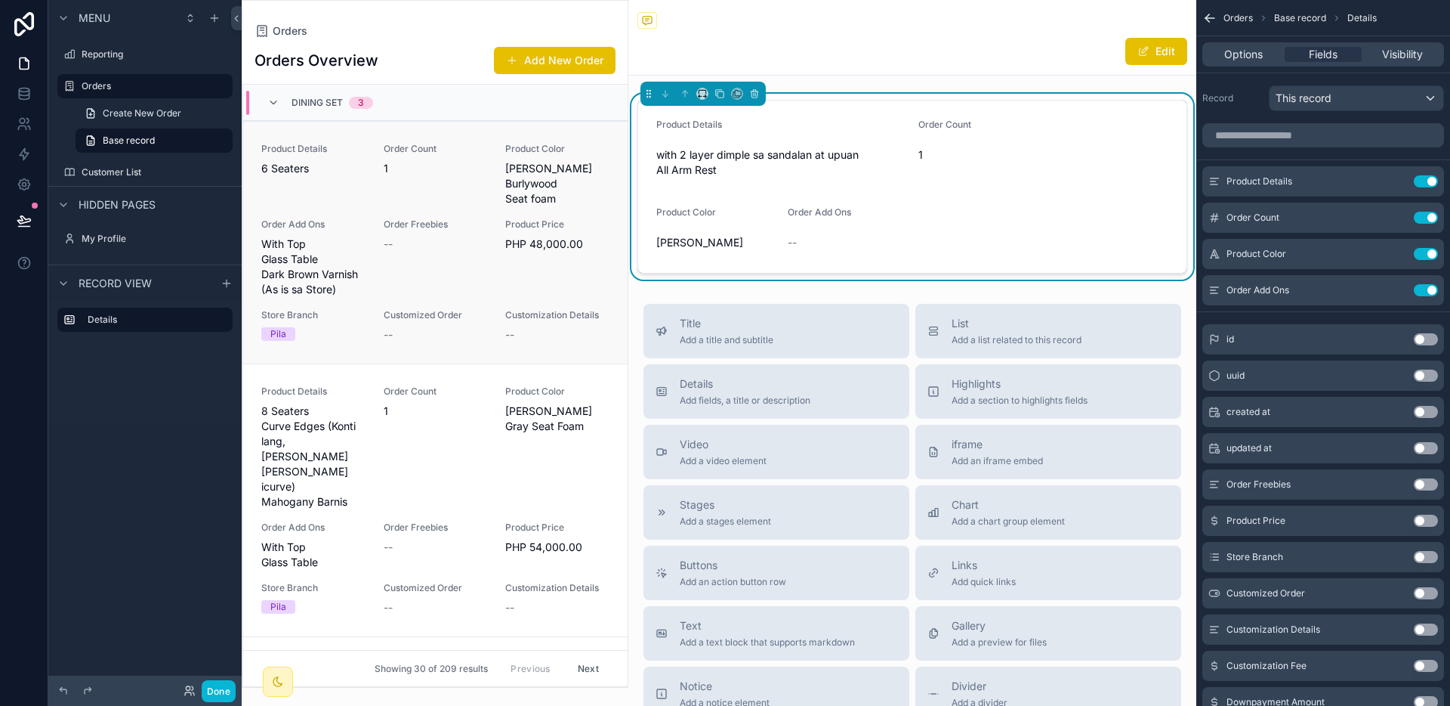
click at [569, 218] on span "Product Price" at bounding box center [557, 224] width 104 height 12
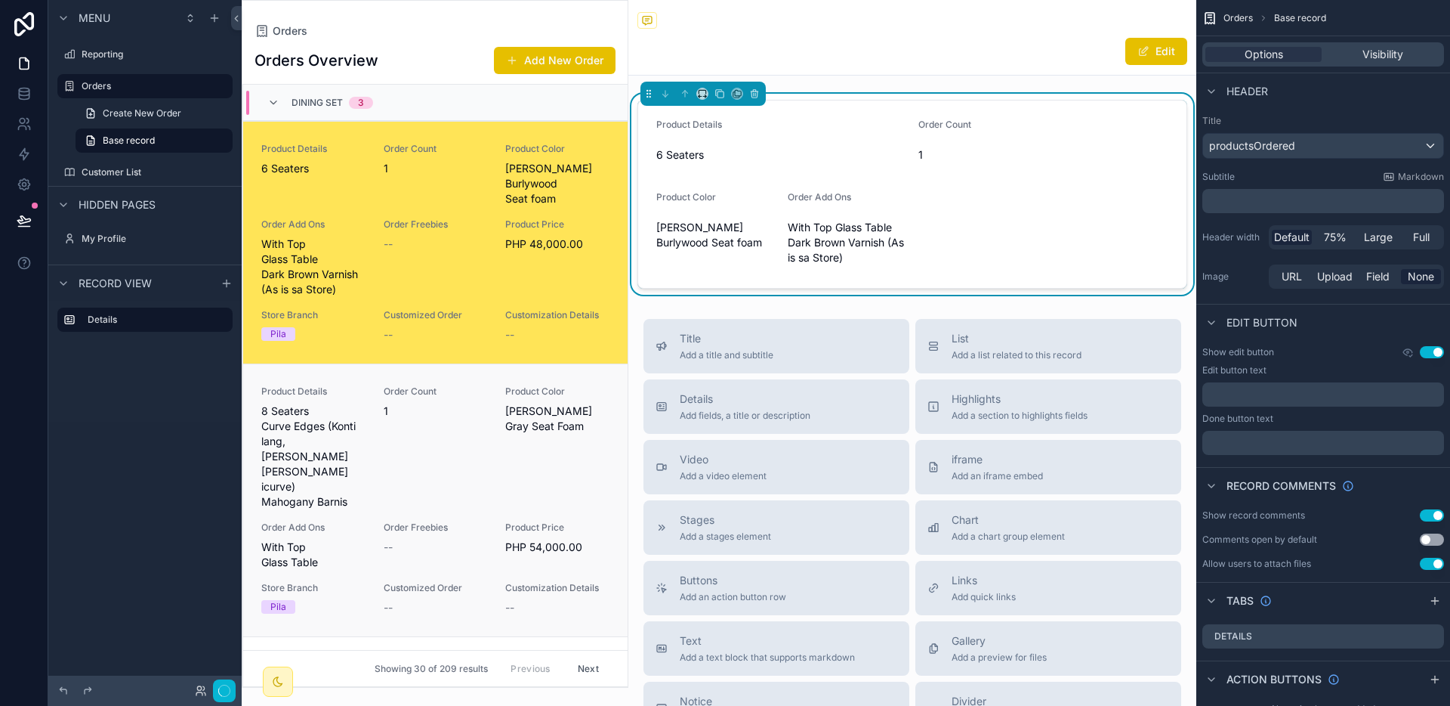
click at [465, 474] on div "Product Details 8 Seaters Curve Edges (Konti lang, sa dulo lang icurve) Mahogan…" at bounding box center [435, 500] width 348 height 230
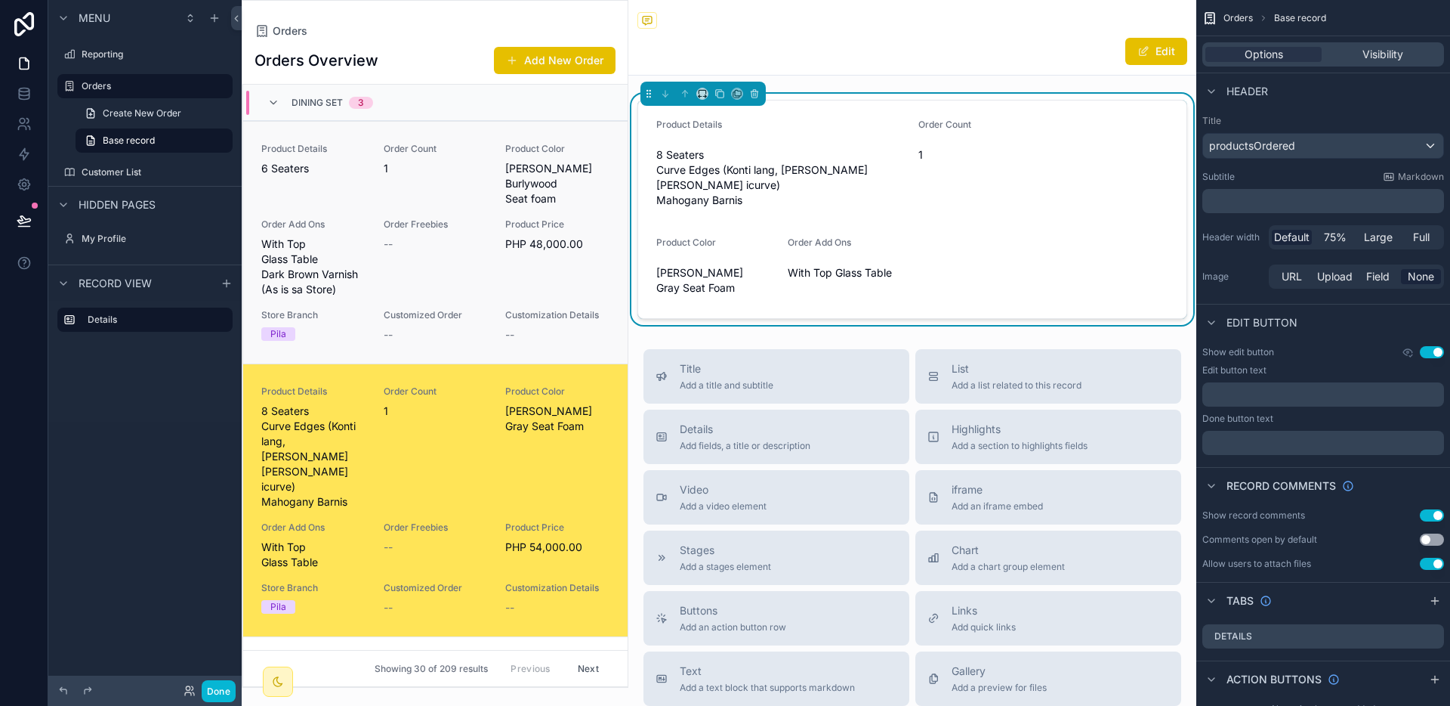
click at [480, 334] on link "Product Details 6 Seaters Order Count 1 Product Color Bailey Burlywood Seat foa…" at bounding box center [435, 242] width 385 height 242
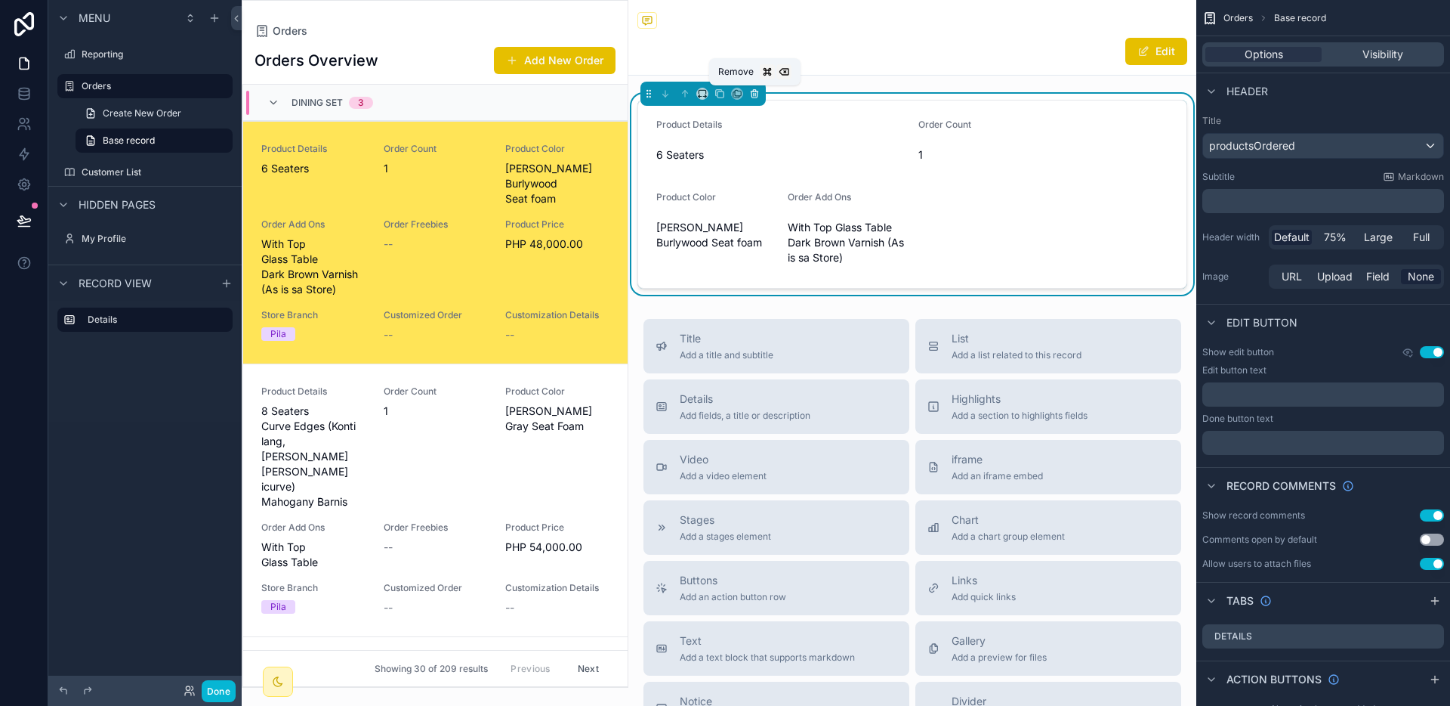
click at [761, 96] on button "scrollable content" at bounding box center [754, 93] width 17 height 17
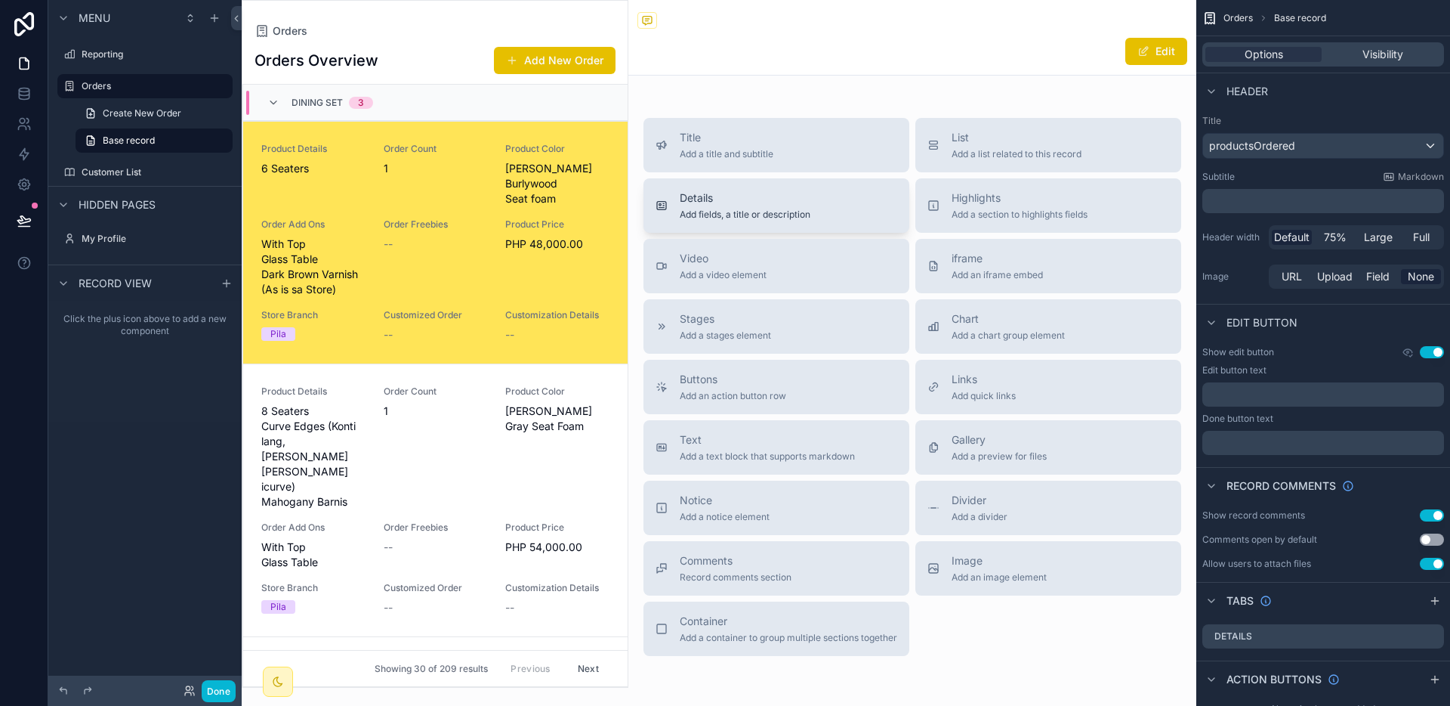
scroll to position [36, 0]
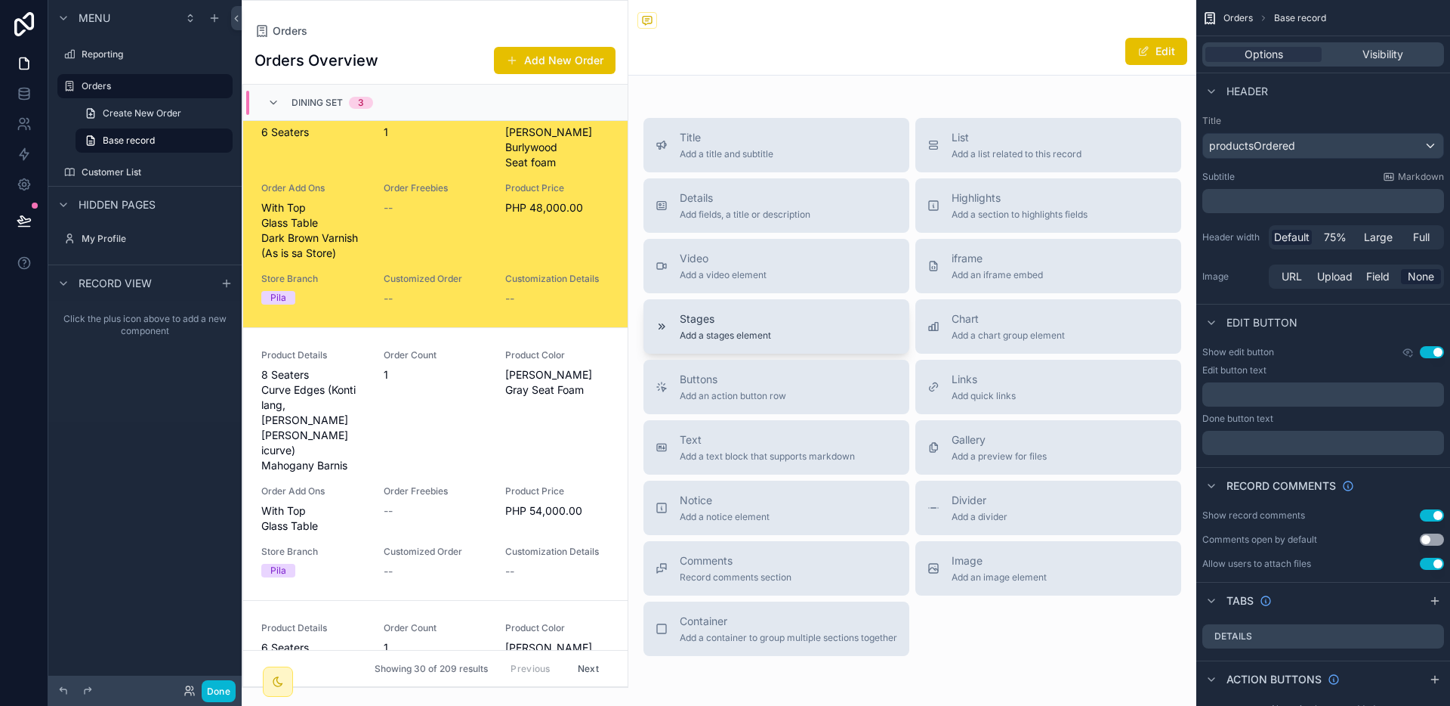
click at [783, 344] on button "Stages Add a stages element" at bounding box center [777, 326] width 266 height 54
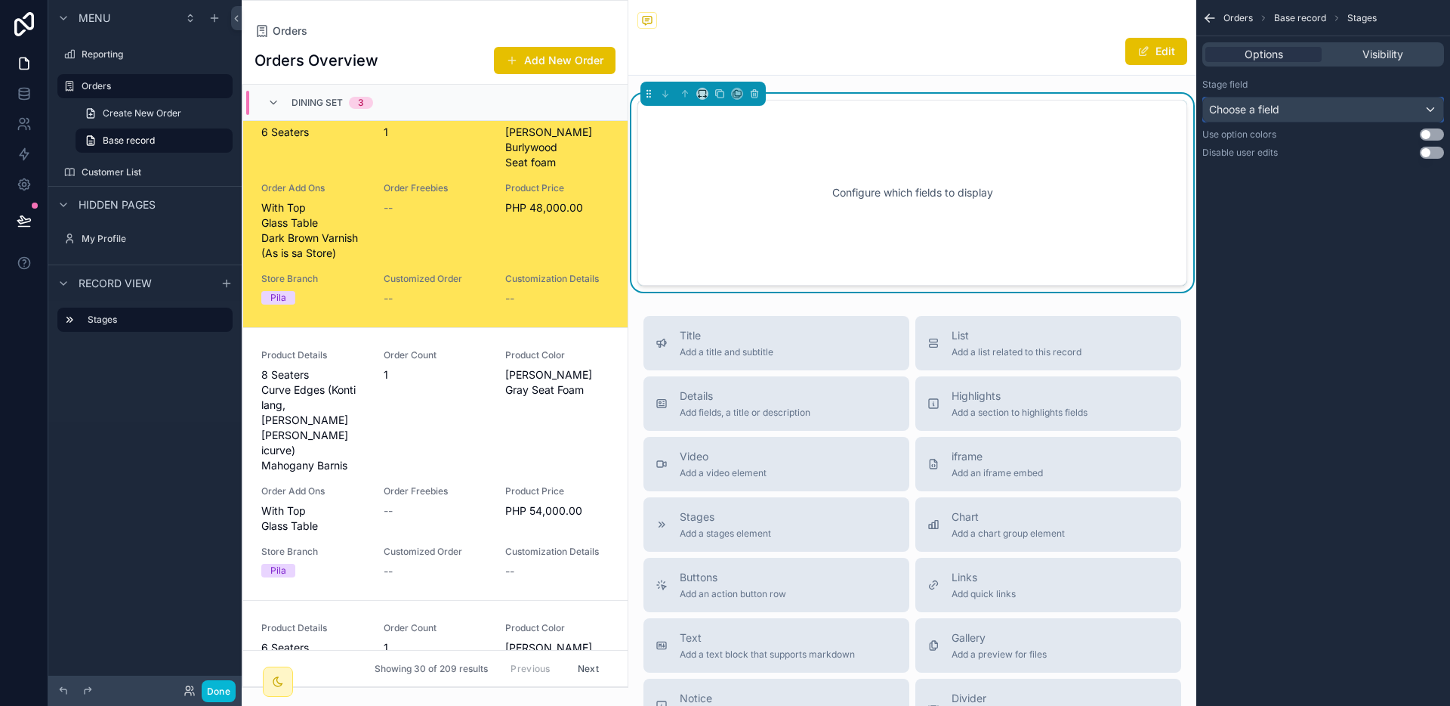
click at [1351, 110] on div "Choose a field" at bounding box center [1323, 109] width 240 height 24
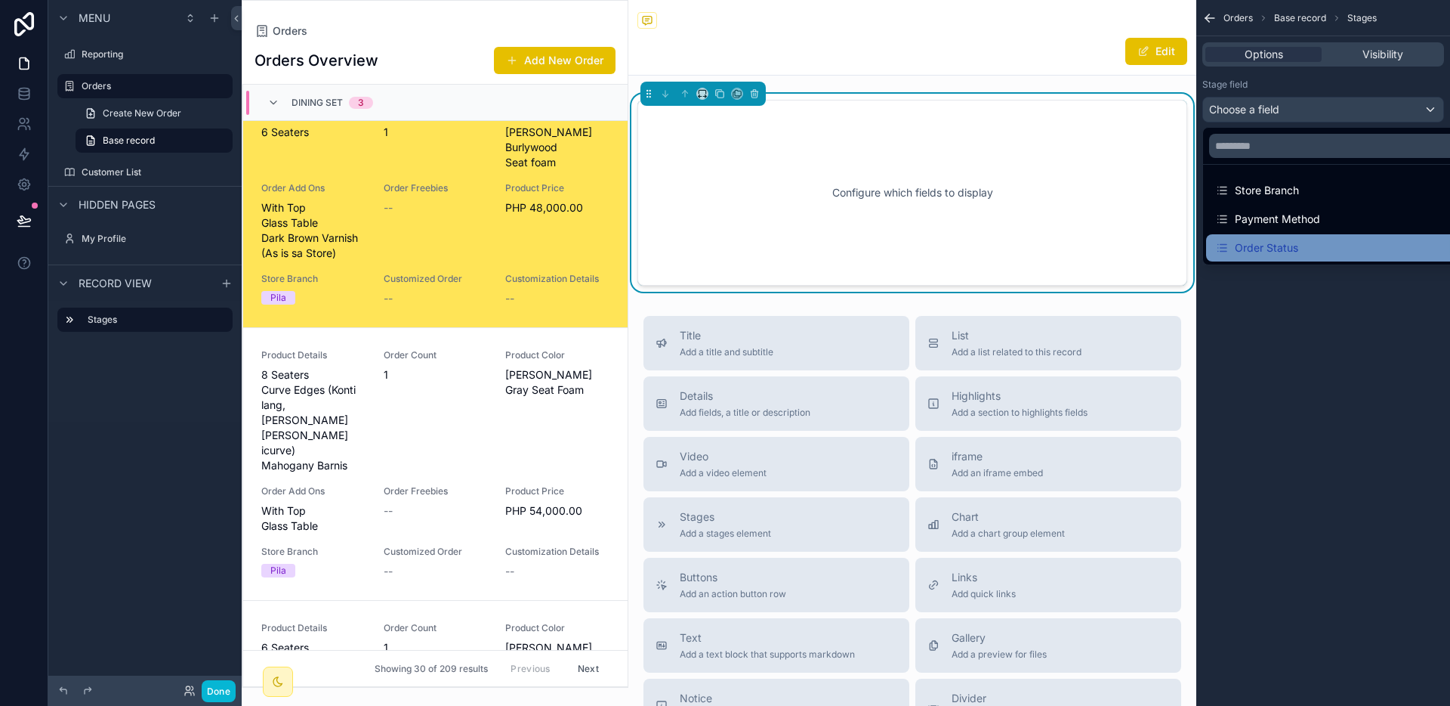
click at [1302, 239] on div "Order Status" at bounding box center [1340, 248] width 251 height 18
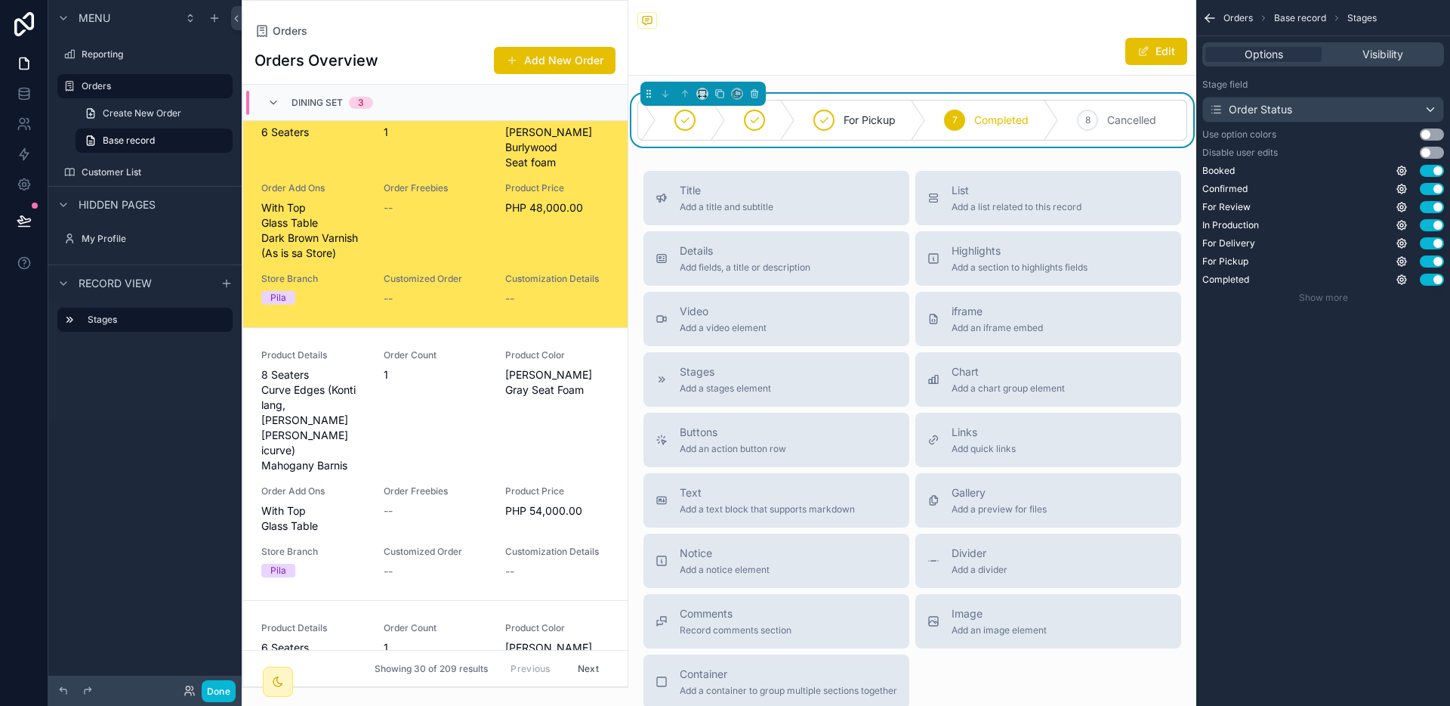
scroll to position [0, 0]
click at [1350, 297] on div "Show more" at bounding box center [1324, 298] width 242 height 12
click at [1342, 298] on span "Show more" at bounding box center [1323, 297] width 49 height 11
click at [1434, 131] on button "Use setting" at bounding box center [1432, 134] width 24 height 12
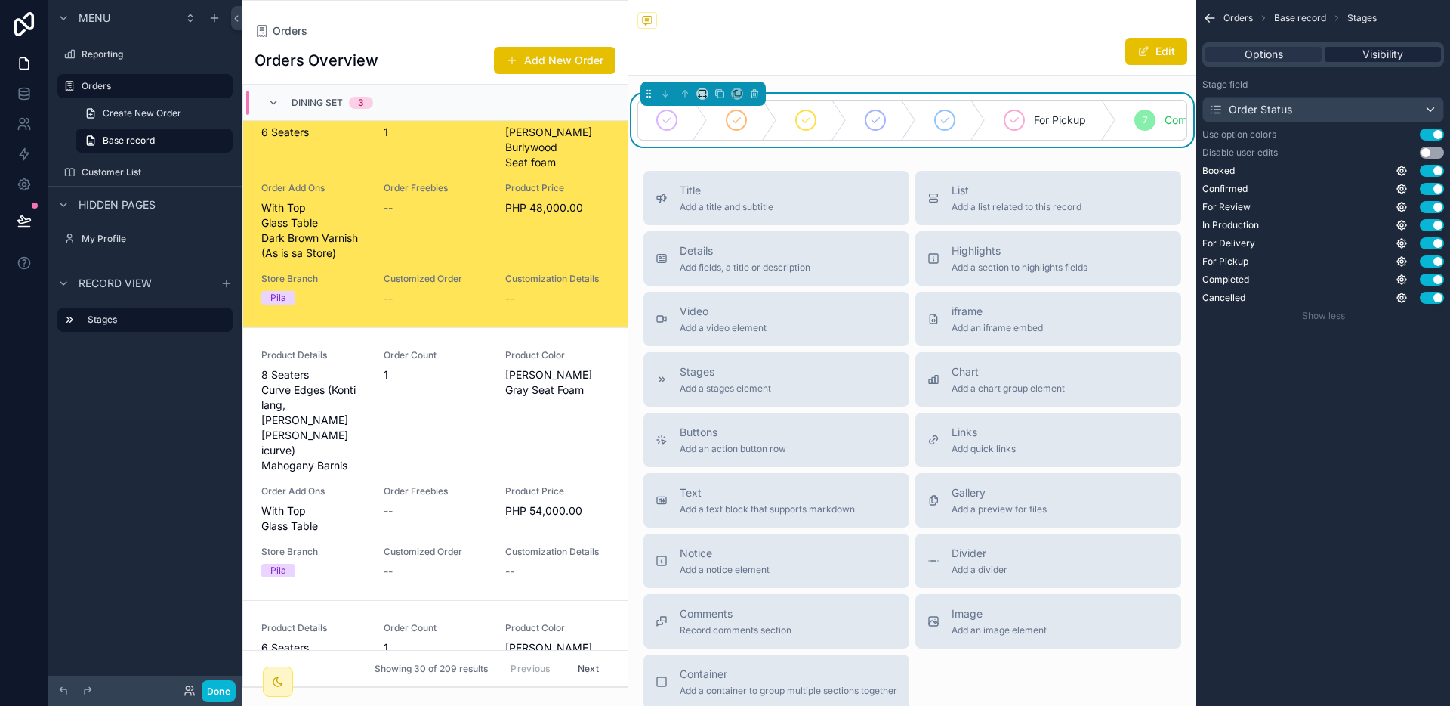
click at [1353, 48] on div "Visibility" at bounding box center [1383, 54] width 116 height 15
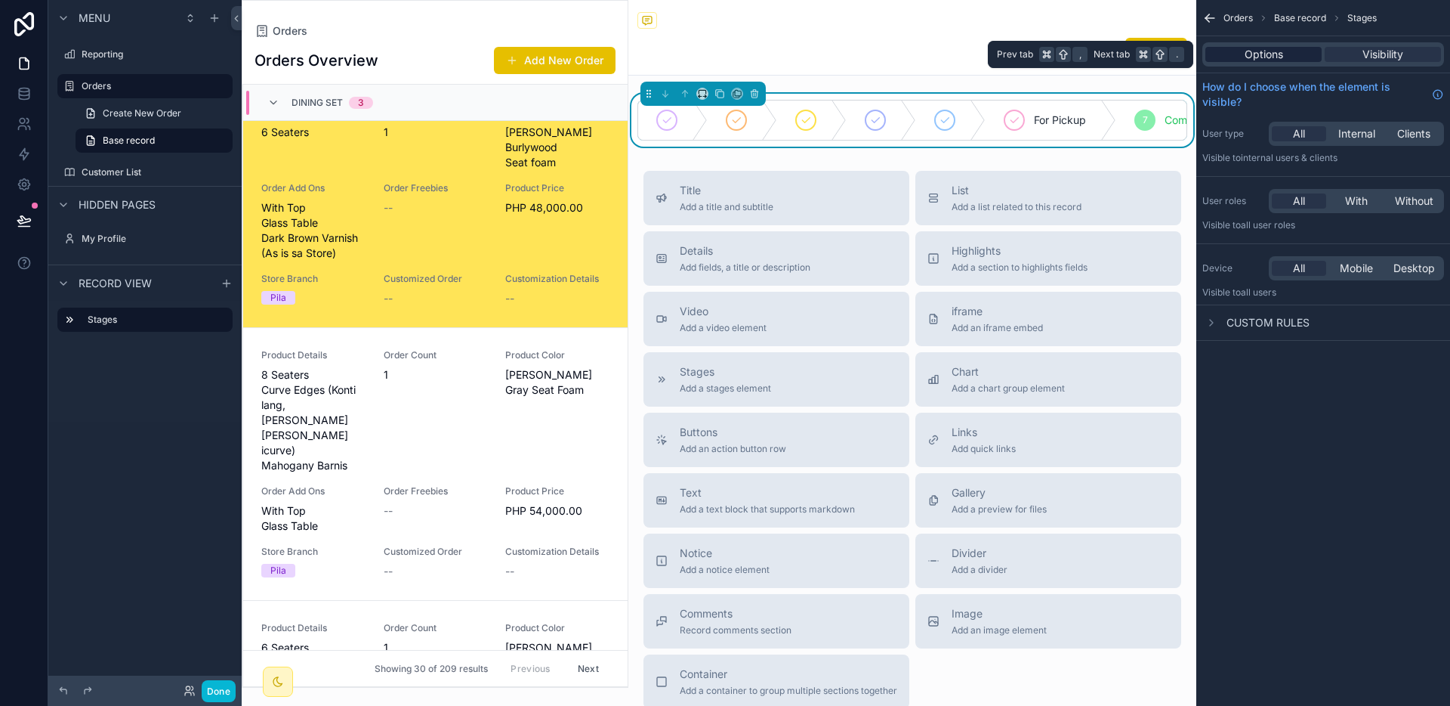
click at [1275, 53] on span "Options" at bounding box center [1264, 54] width 39 height 15
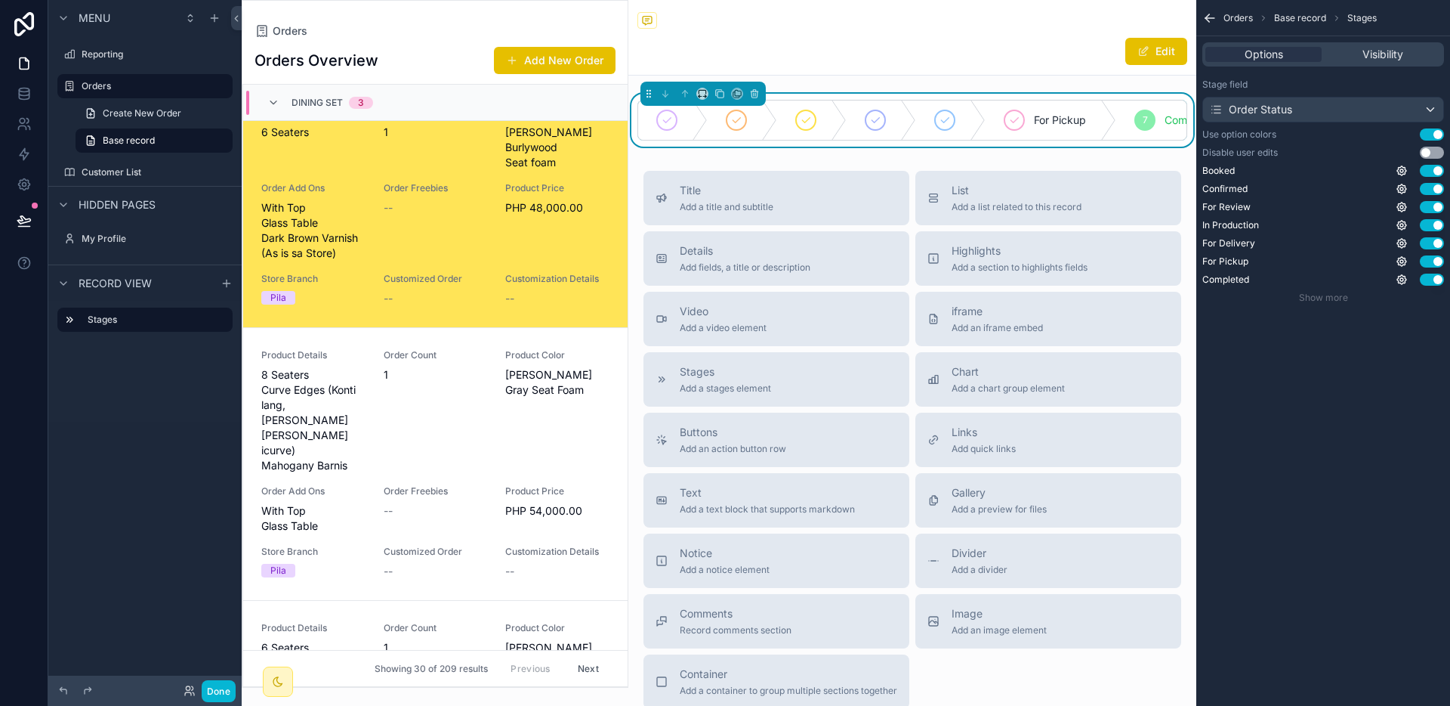
click at [810, 37] on div "Edit" at bounding box center [913, 51] width 550 height 29
